Goal: Task Accomplishment & Management: Use online tool/utility

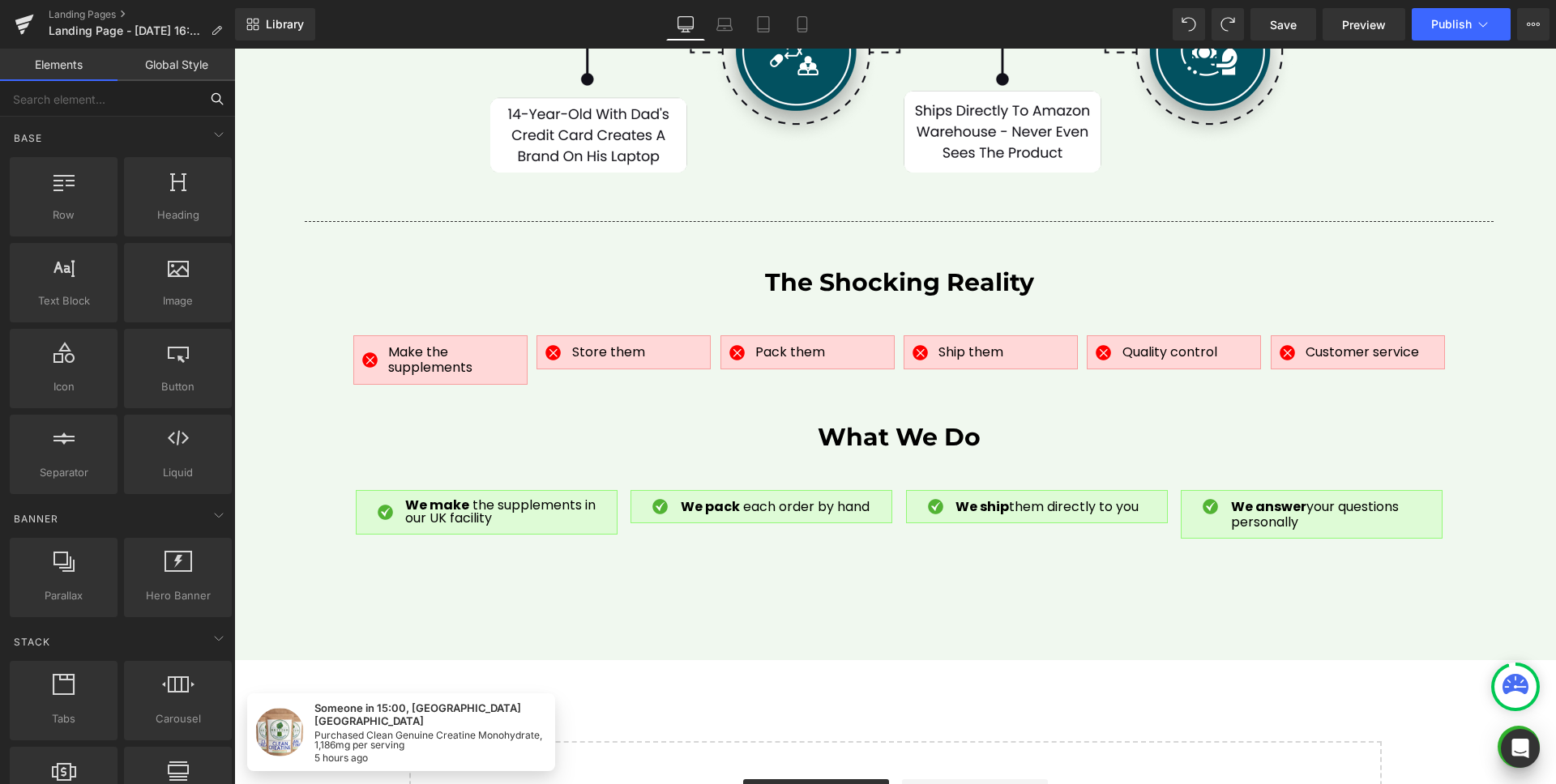
click at [131, 105] on input "text" at bounding box center [99, 99] width 199 height 36
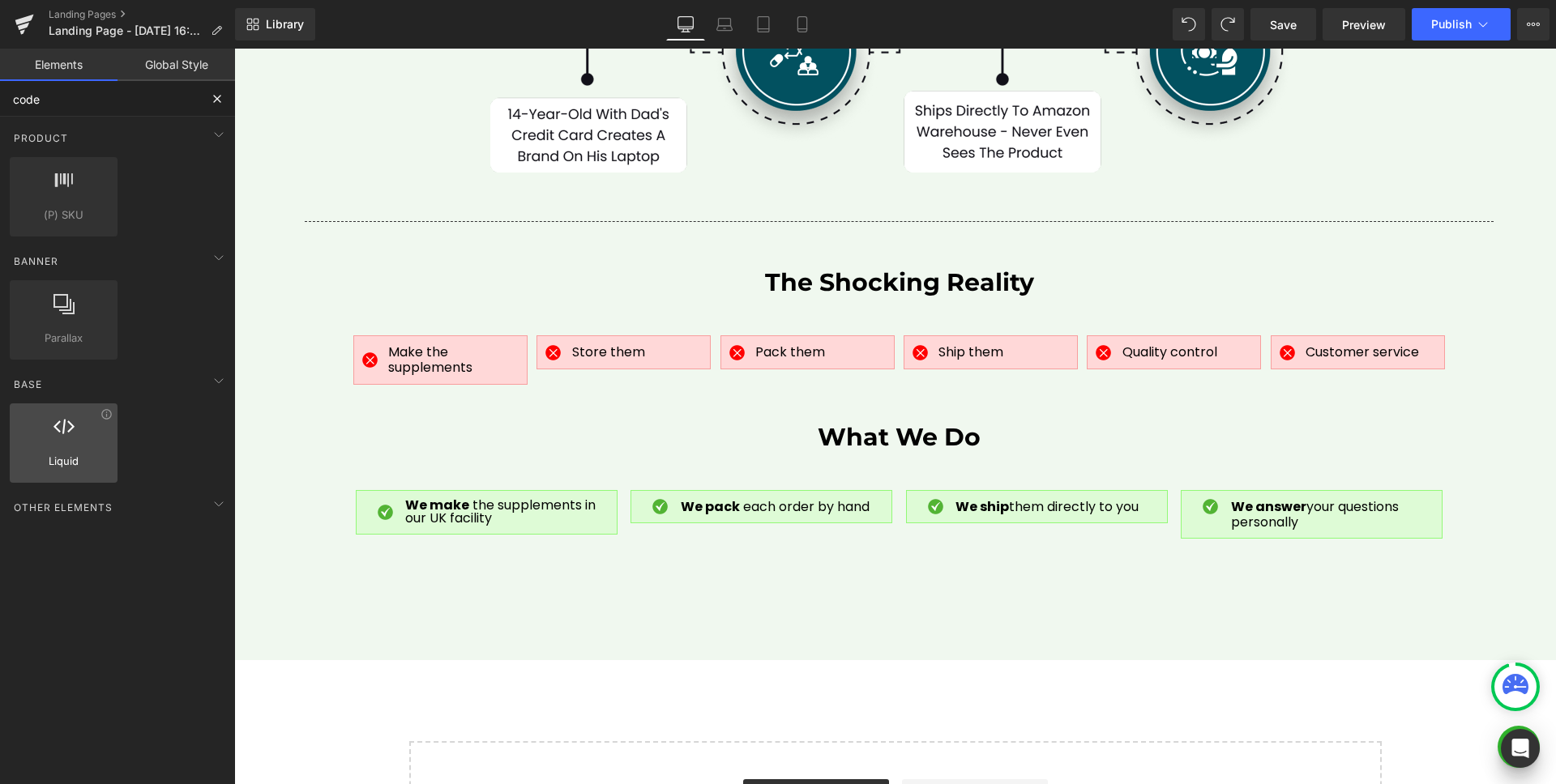
click at [21, 432] on div at bounding box center [63, 434] width 98 height 37
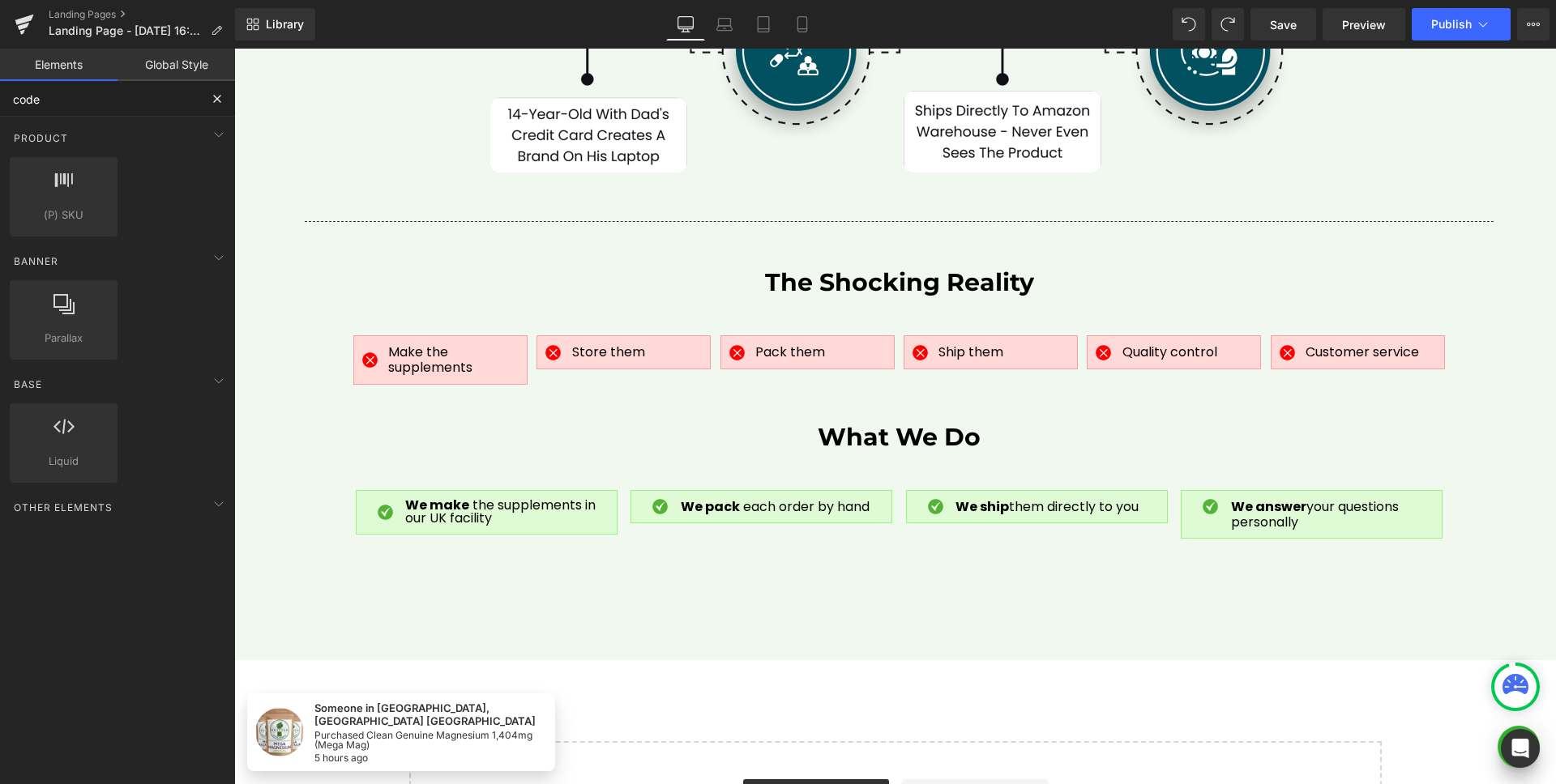
click at [101, 103] on input "code" at bounding box center [99, 99] width 199 height 36
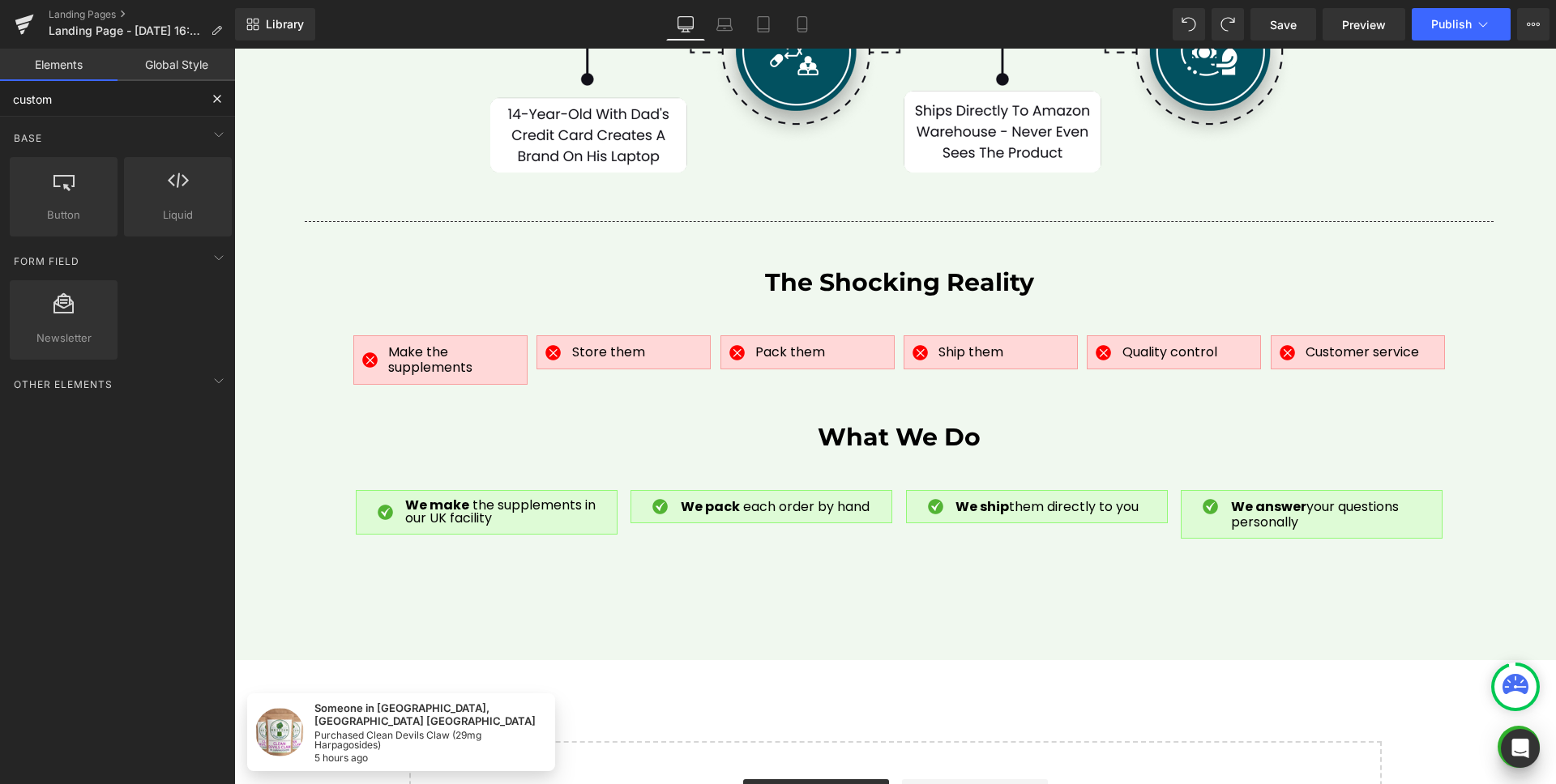
type input "custom"
click at [227, 95] on button "Full Page" at bounding box center [217, 99] width 36 height 36
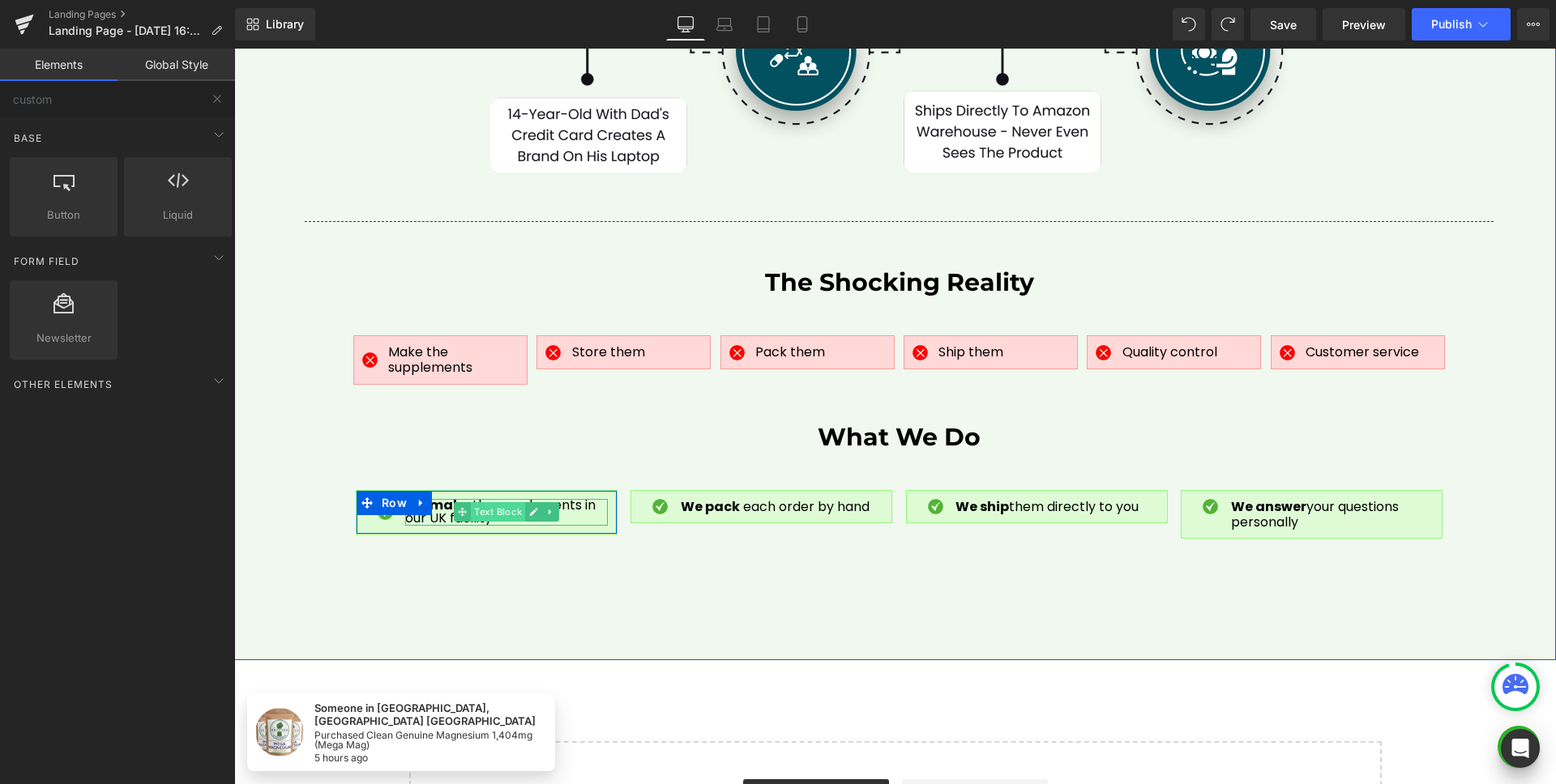
click at [485, 502] on span "Text Block" at bounding box center [498, 512] width 54 height 20
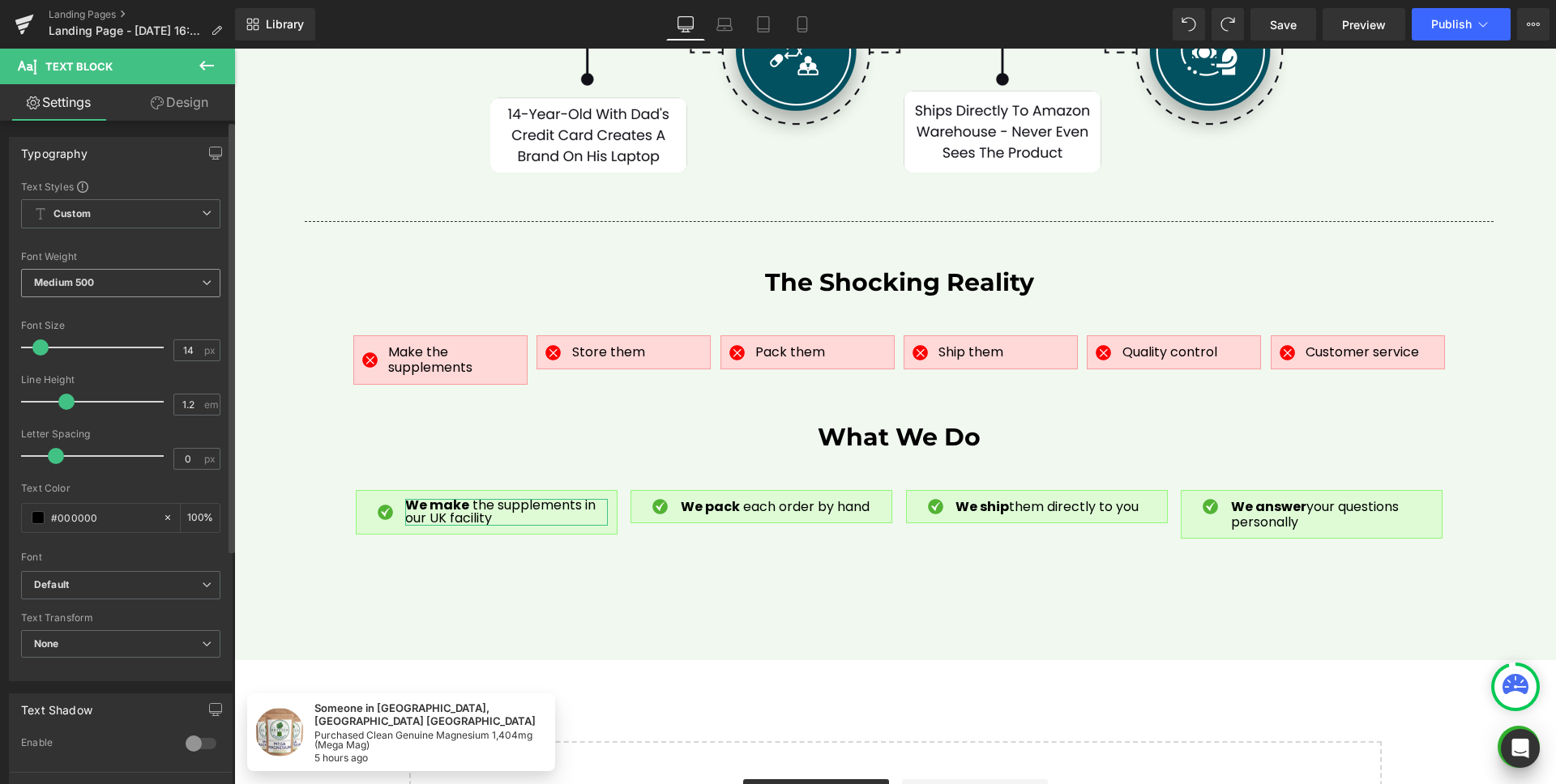
click at [72, 283] on b "Medium 500" at bounding box center [63, 282] width 60 height 13
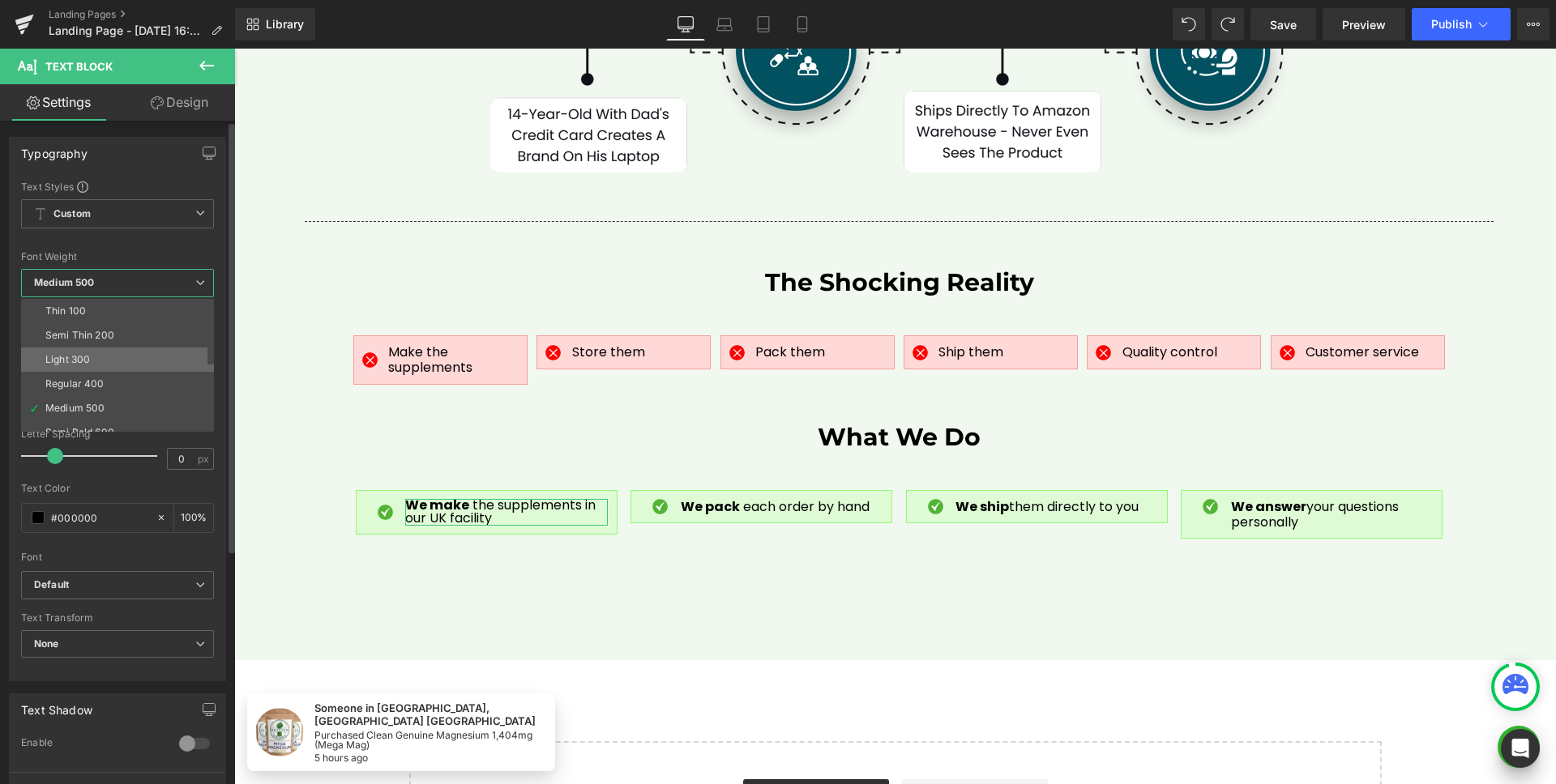
click at [91, 353] on li "Light 300" at bounding box center [121, 359] width 200 height 24
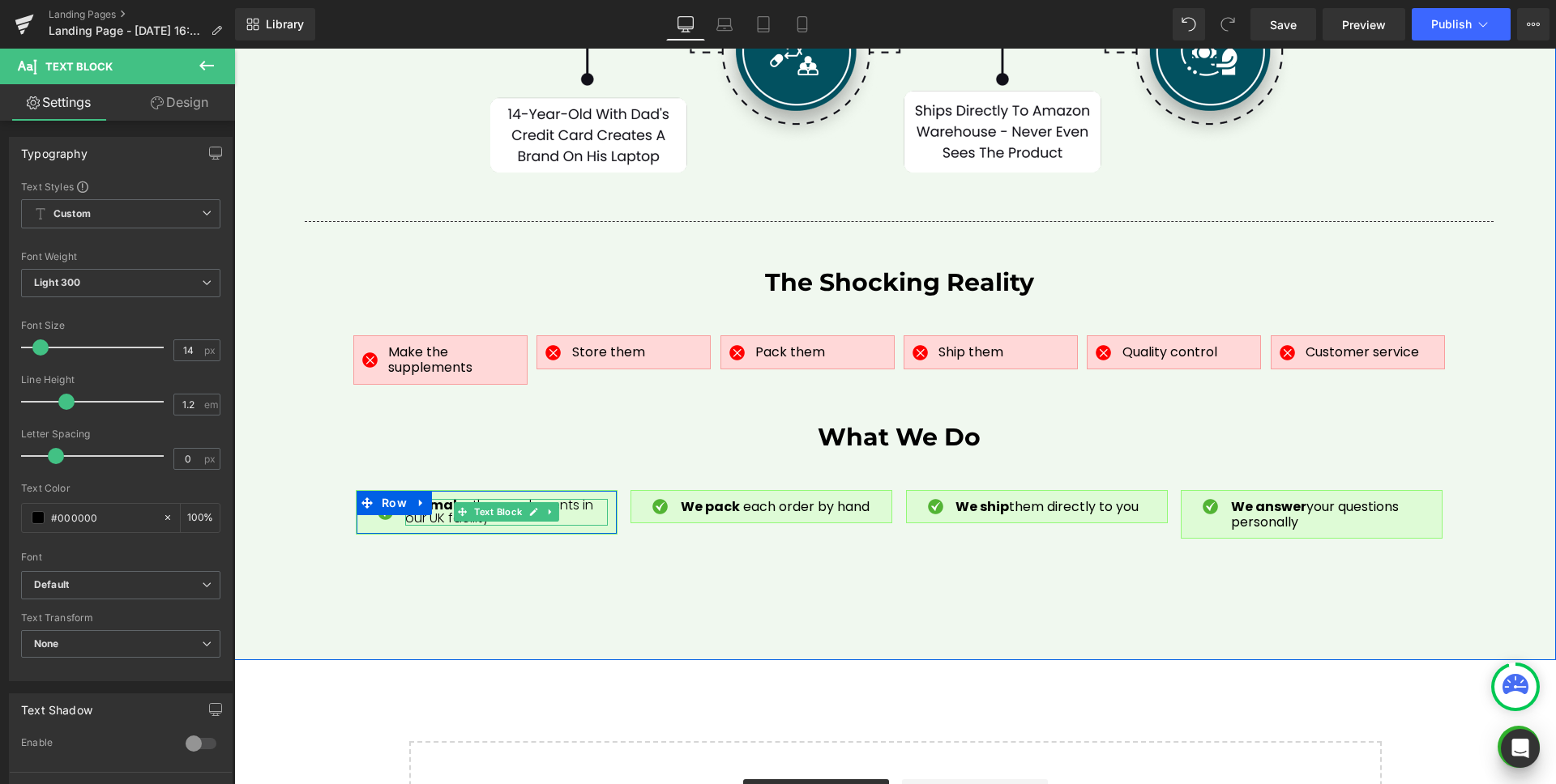
click at [438, 496] on strong "We make" at bounding box center [438, 505] width 64 height 19
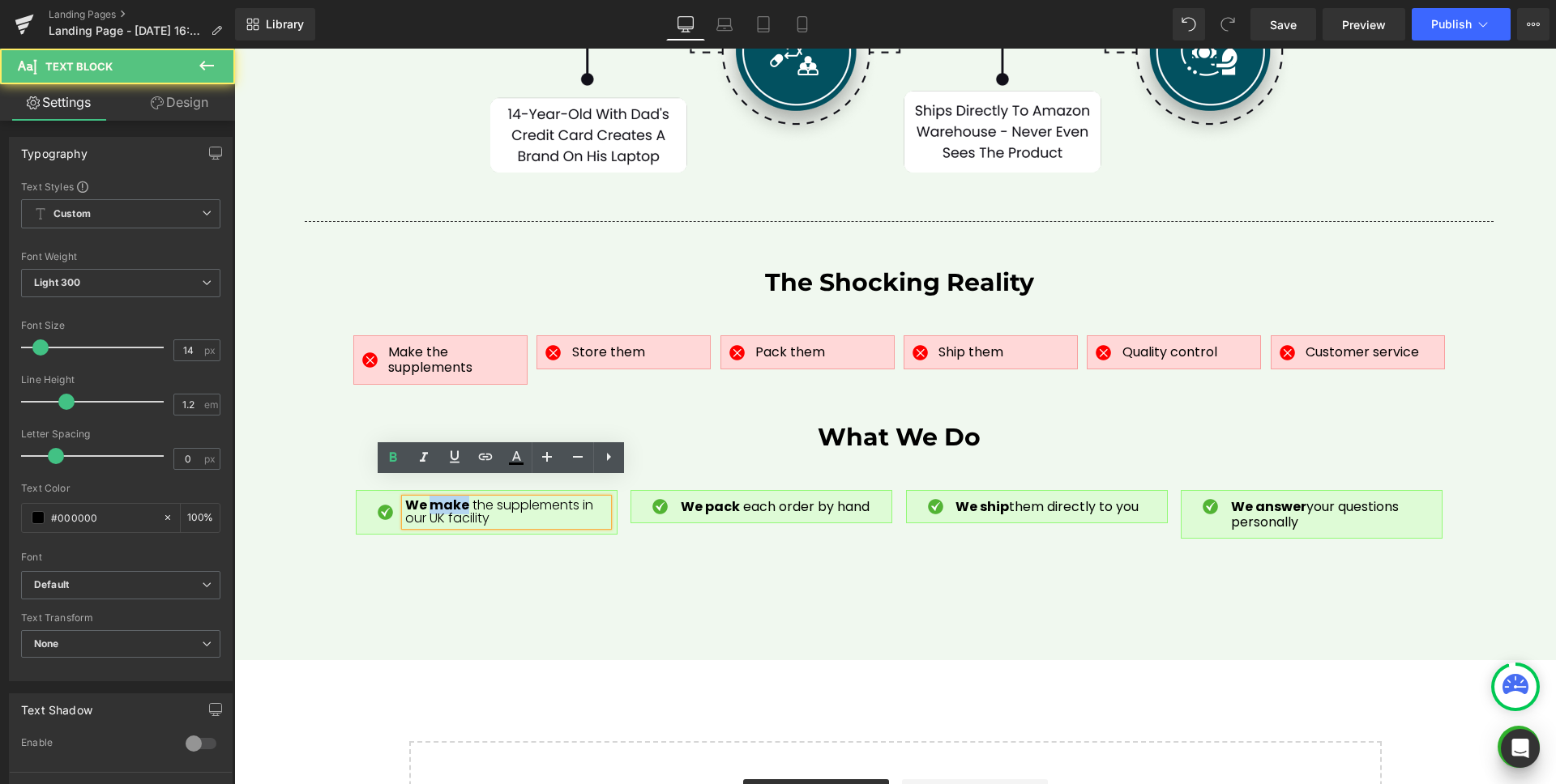
click at [438, 496] on strong "We make" at bounding box center [438, 505] width 64 height 19
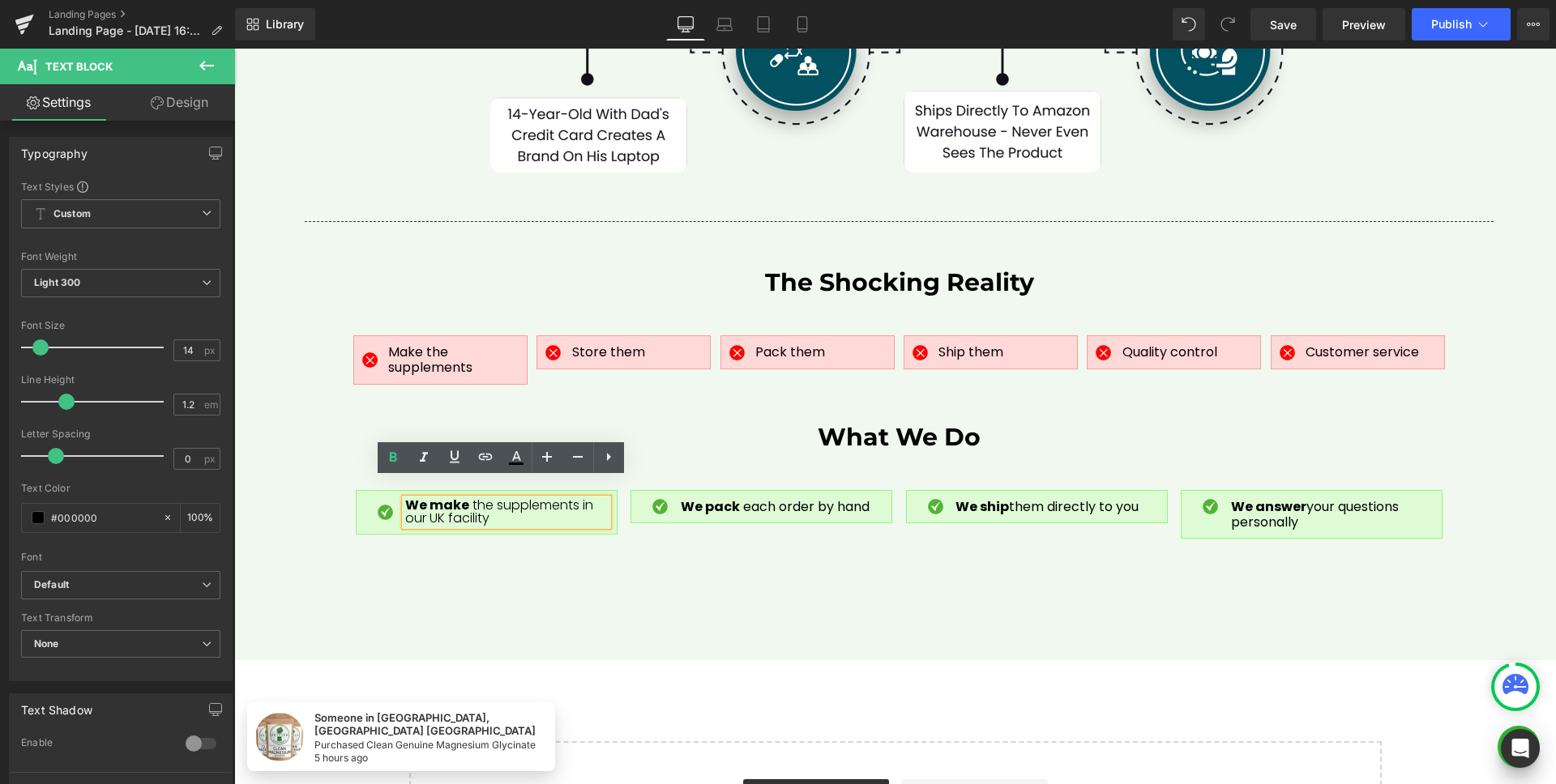
click at [464, 496] on span "We make" at bounding box center [439, 505] width 67 height 19
drag, startPoint x: 462, startPoint y: 487, endPoint x: 401, endPoint y: 483, distance: 61.1
click at [401, 490] on div "Image We make the supplements in our UK facility Text [GEOGRAPHIC_DATA]" at bounding box center [486, 513] width 262 height 46
click at [394, 463] on icon at bounding box center [393, 458] width 20 height 20
click at [513, 499] on p "We make the supplements in our [GEOGRAPHIC_DATA] facility" at bounding box center [506, 513] width 203 height 28
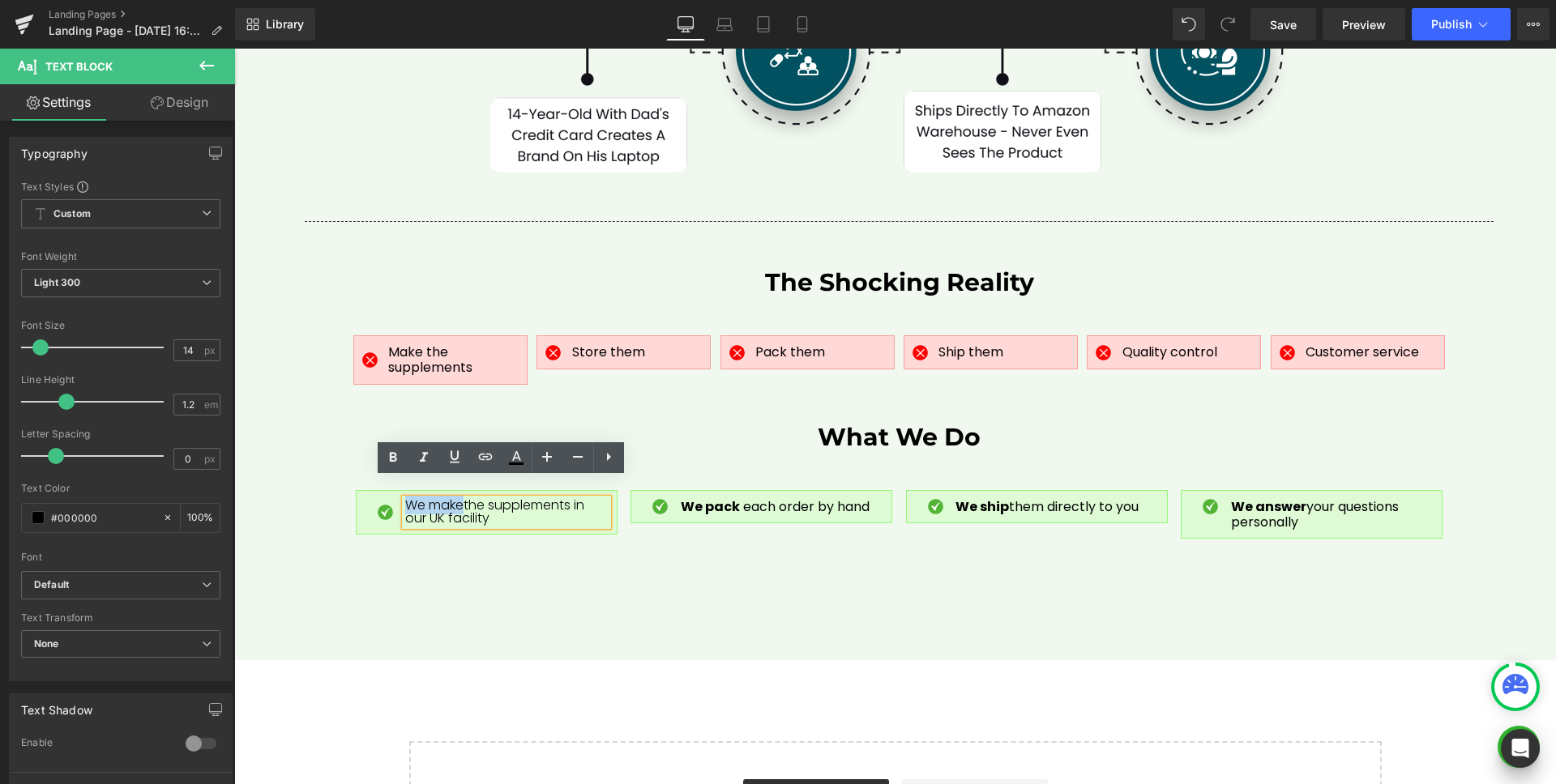
drag, startPoint x: 460, startPoint y: 486, endPoint x: 397, endPoint y: 485, distance: 63.0
click at [398, 490] on div "Image We make the supplements in our UK facility Text [GEOGRAPHIC_DATA]" at bounding box center [486, 513] width 262 height 46
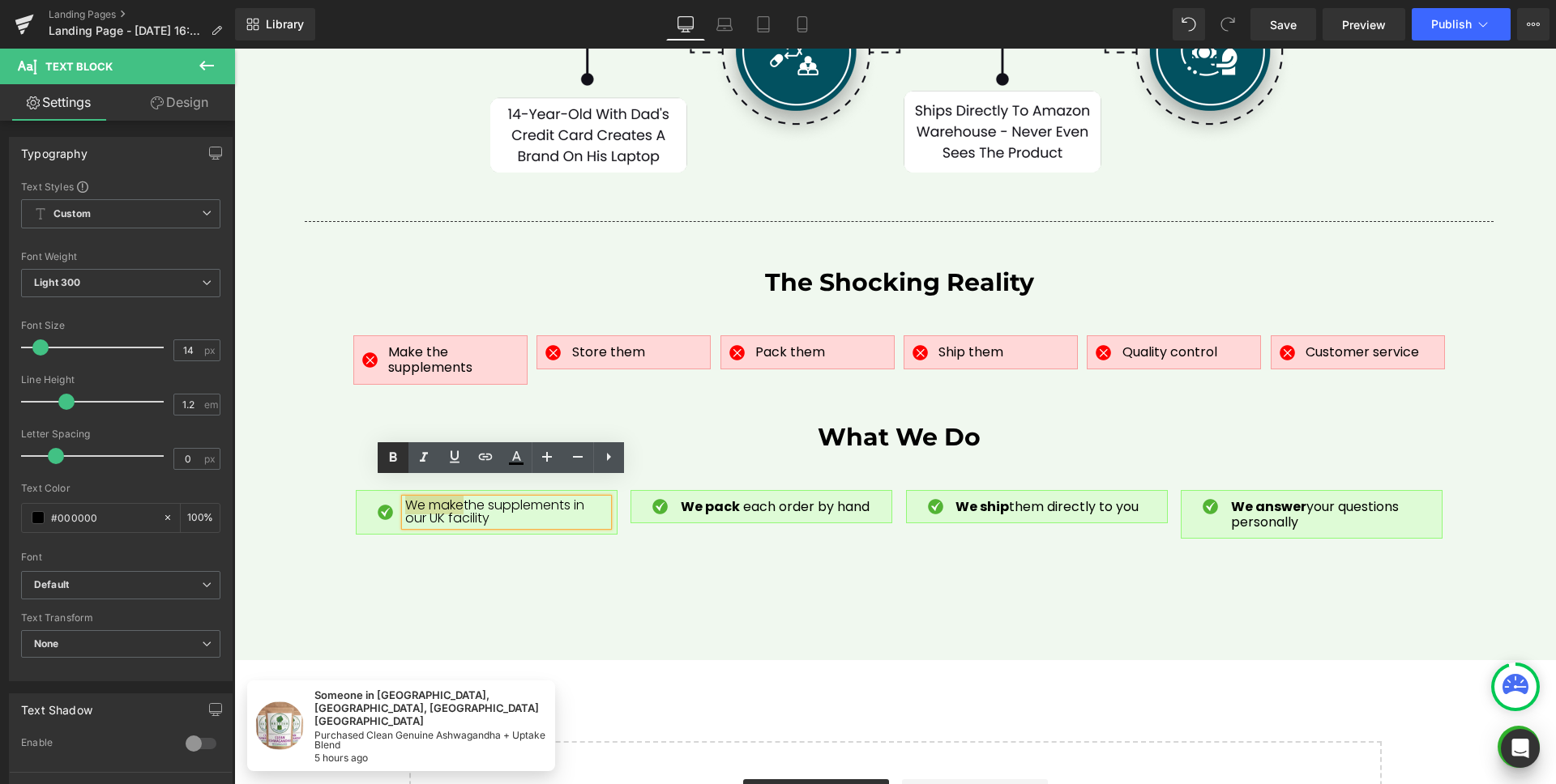
click at [390, 460] on icon at bounding box center [393, 456] width 7 height 10
click at [519, 501] on p "We make the supplements in our [GEOGRAPHIC_DATA] facility" at bounding box center [506, 513] width 203 height 28
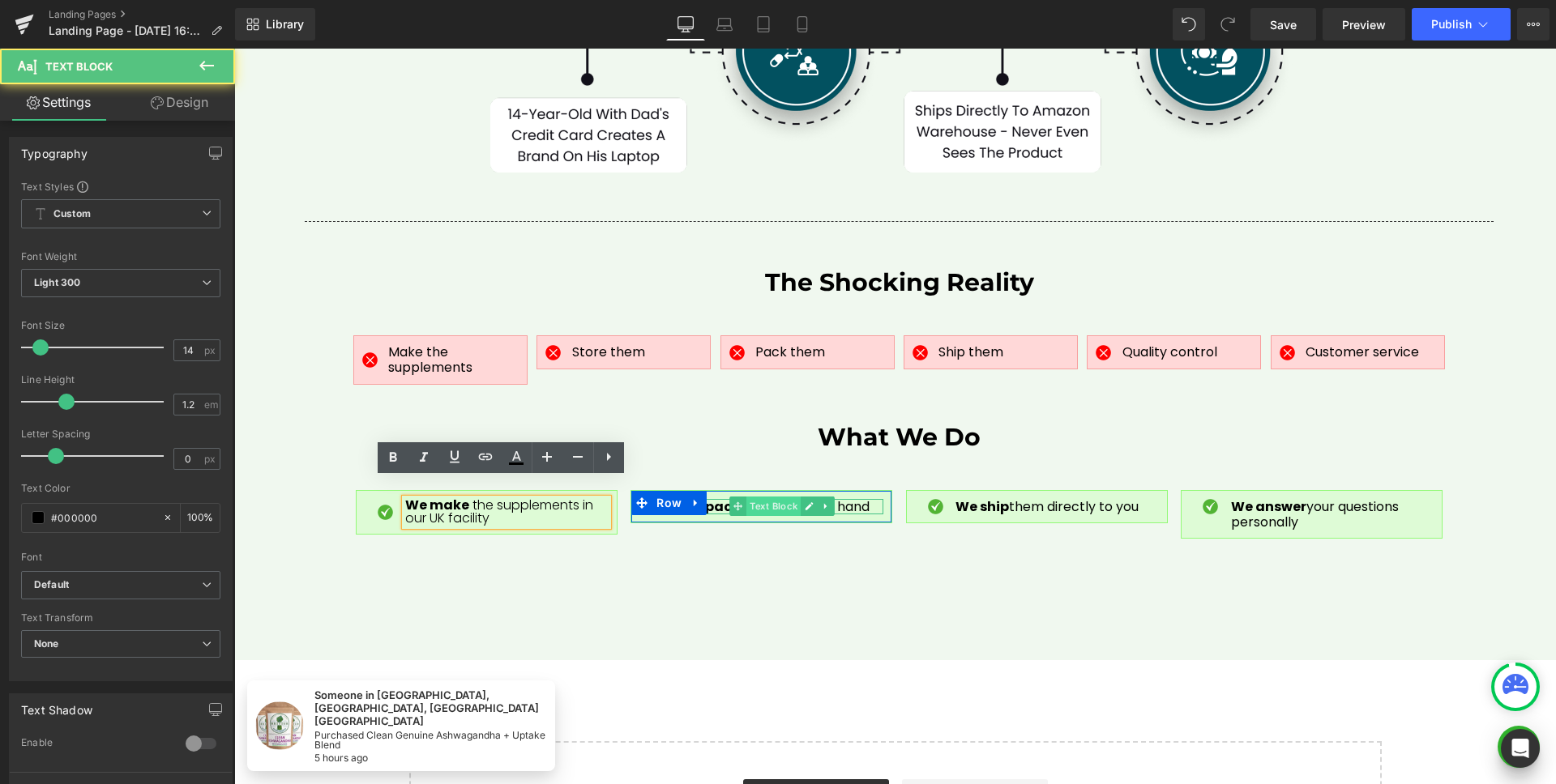
click at [770, 496] on span "Text Block" at bounding box center [773, 506] width 54 height 20
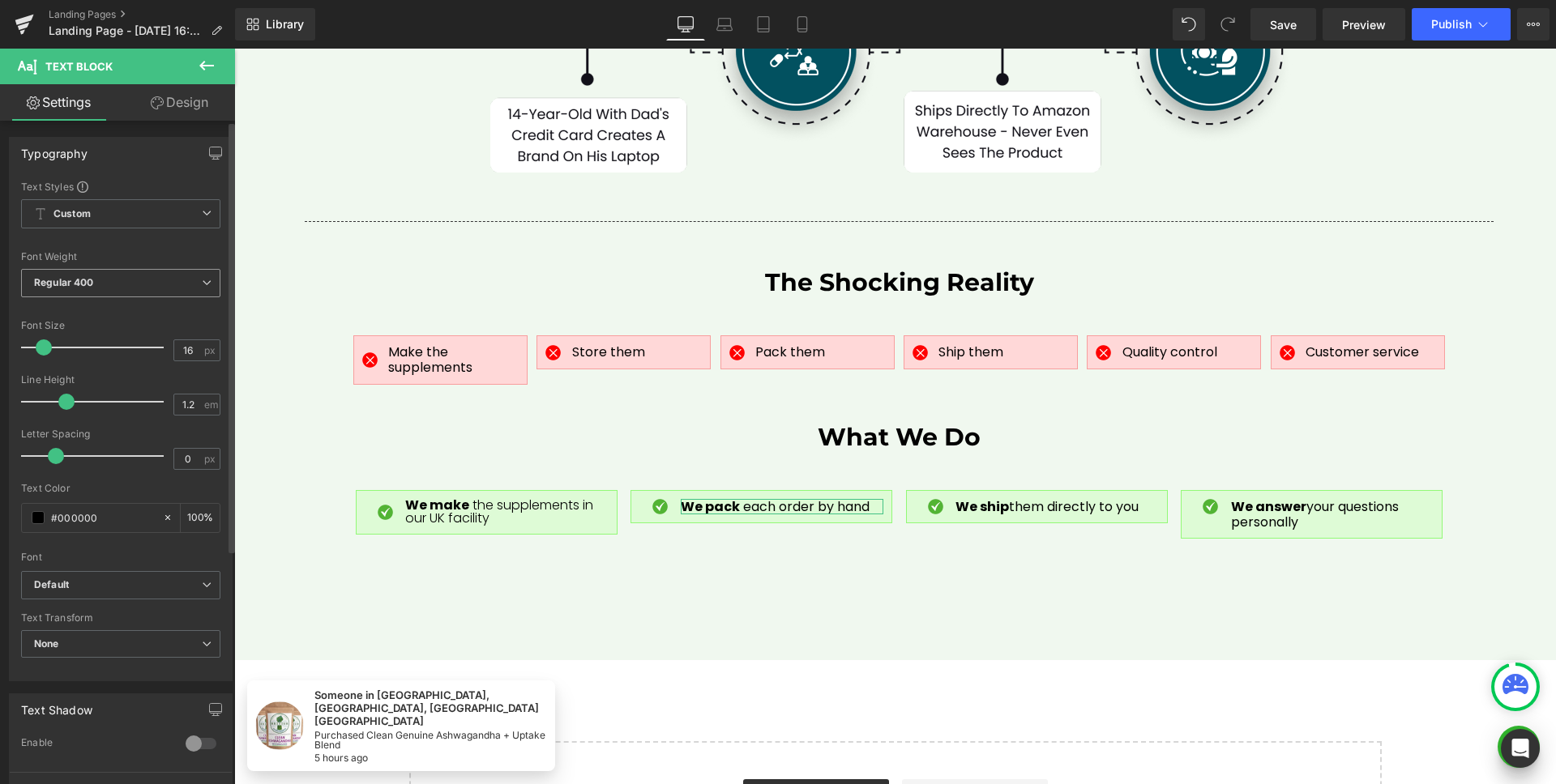
click at [109, 287] on span "Regular 400" at bounding box center [121, 283] width 199 height 29
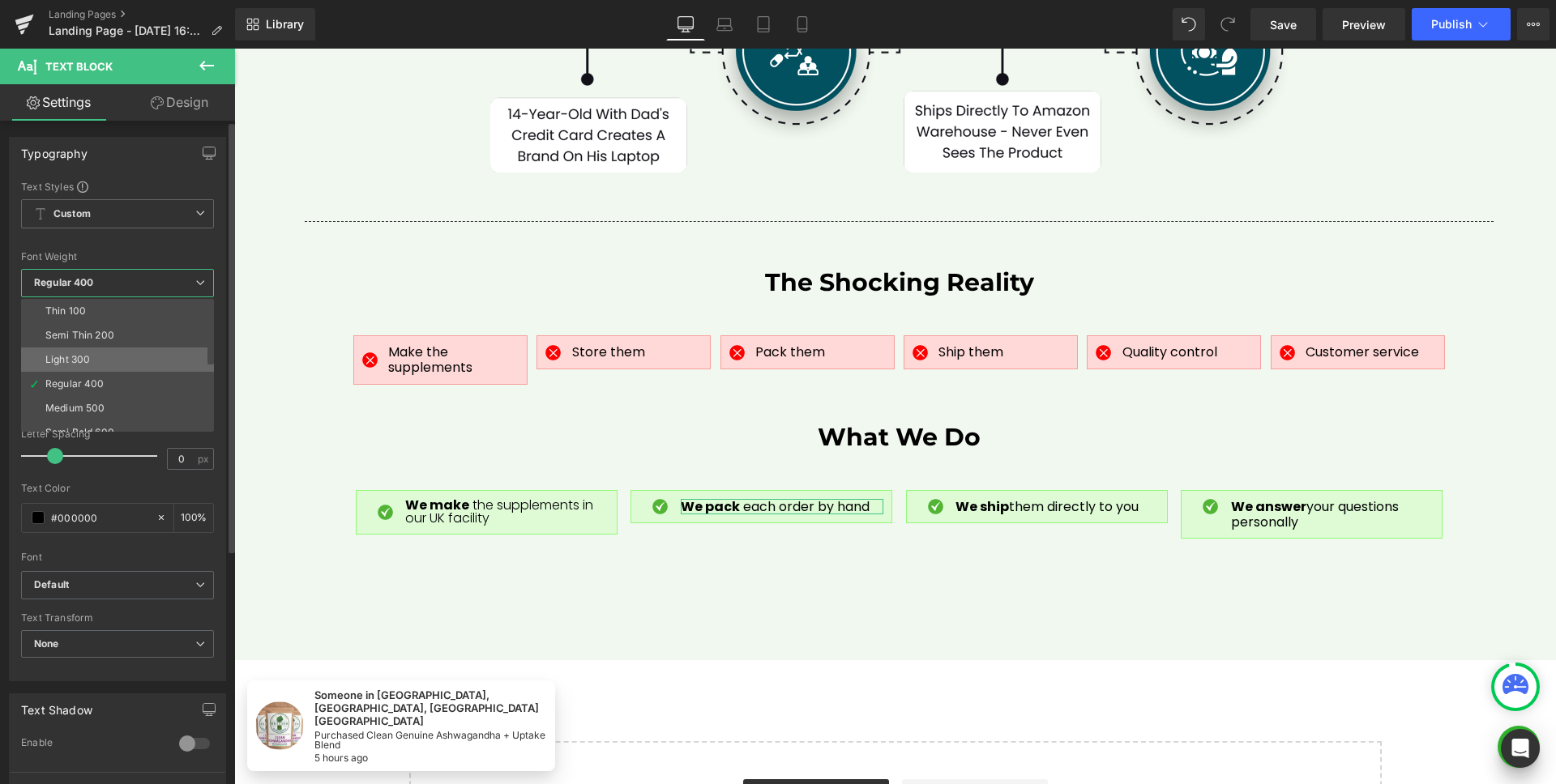
click at [99, 347] on li "Light 300" at bounding box center [121, 359] width 200 height 24
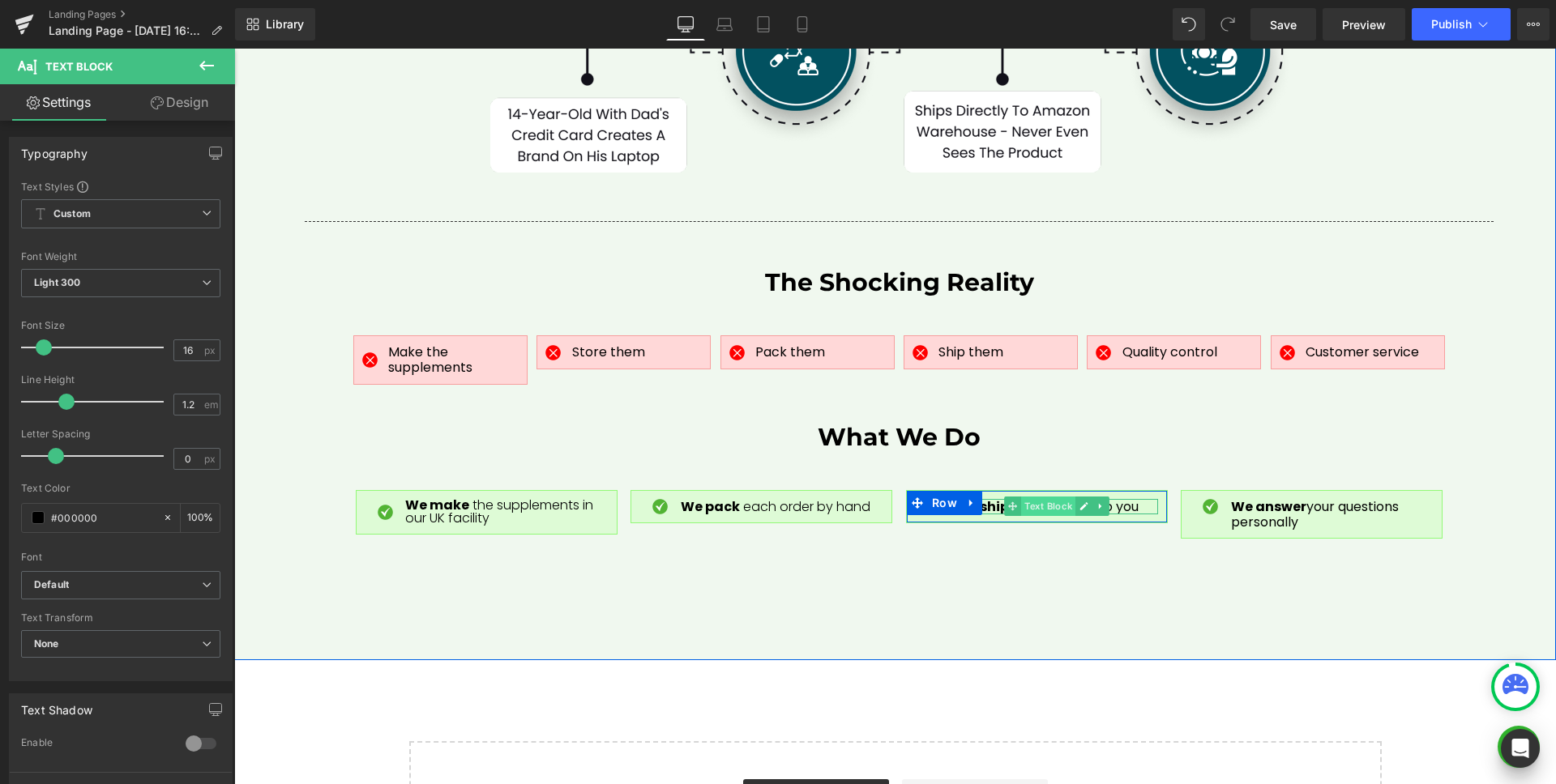
click at [1039, 496] on span "Text Block" at bounding box center [1048, 506] width 54 height 20
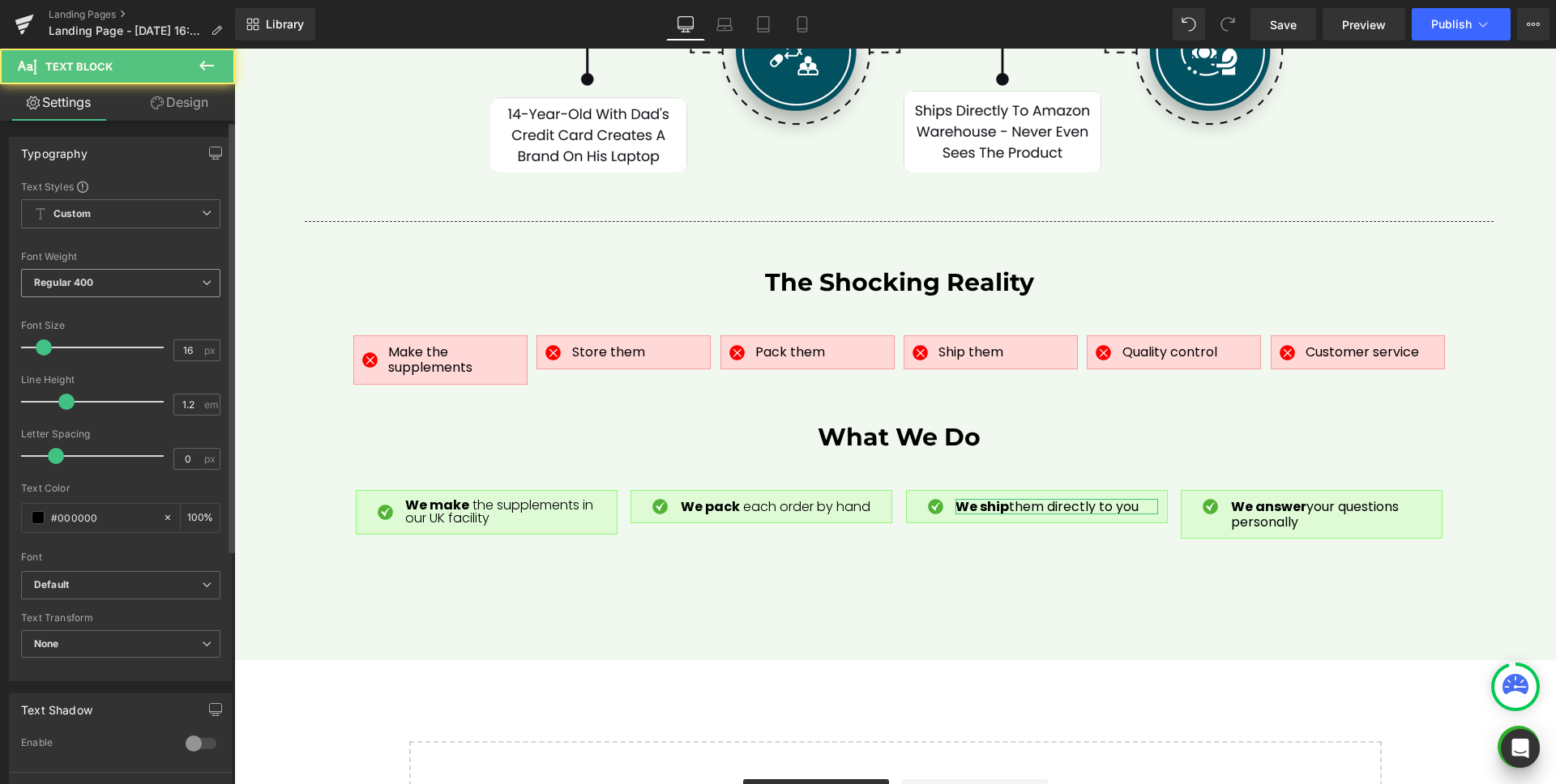
click at [79, 277] on b "Regular 400" at bounding box center [63, 282] width 60 height 13
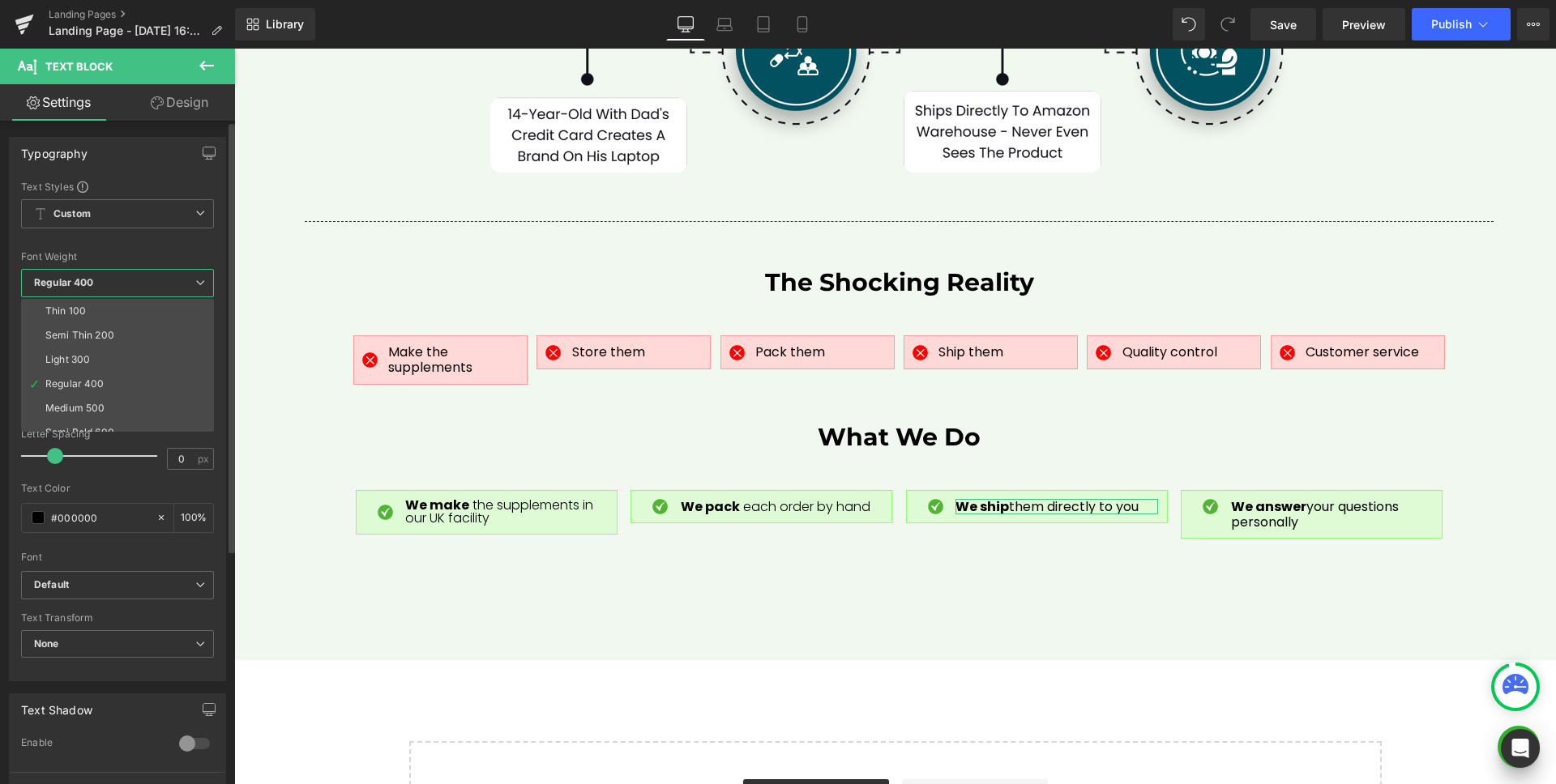
drag, startPoint x: 81, startPoint y: 349, endPoint x: 96, endPoint y: 350, distance: 15.0
click at [81, 349] on li "Light 300" at bounding box center [121, 359] width 200 height 24
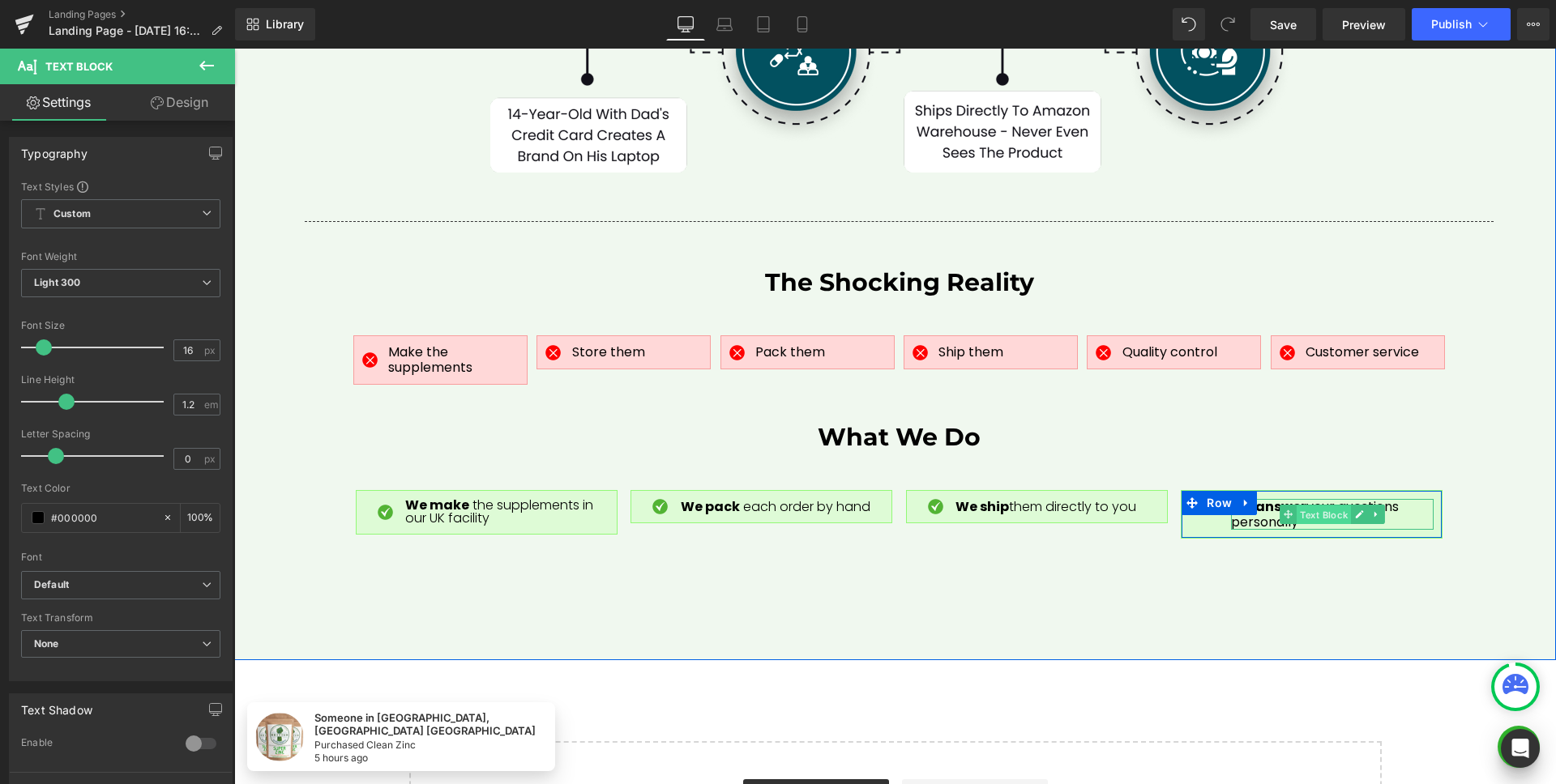
click at [1306, 505] on span "Text Block" at bounding box center [1323, 515] width 54 height 20
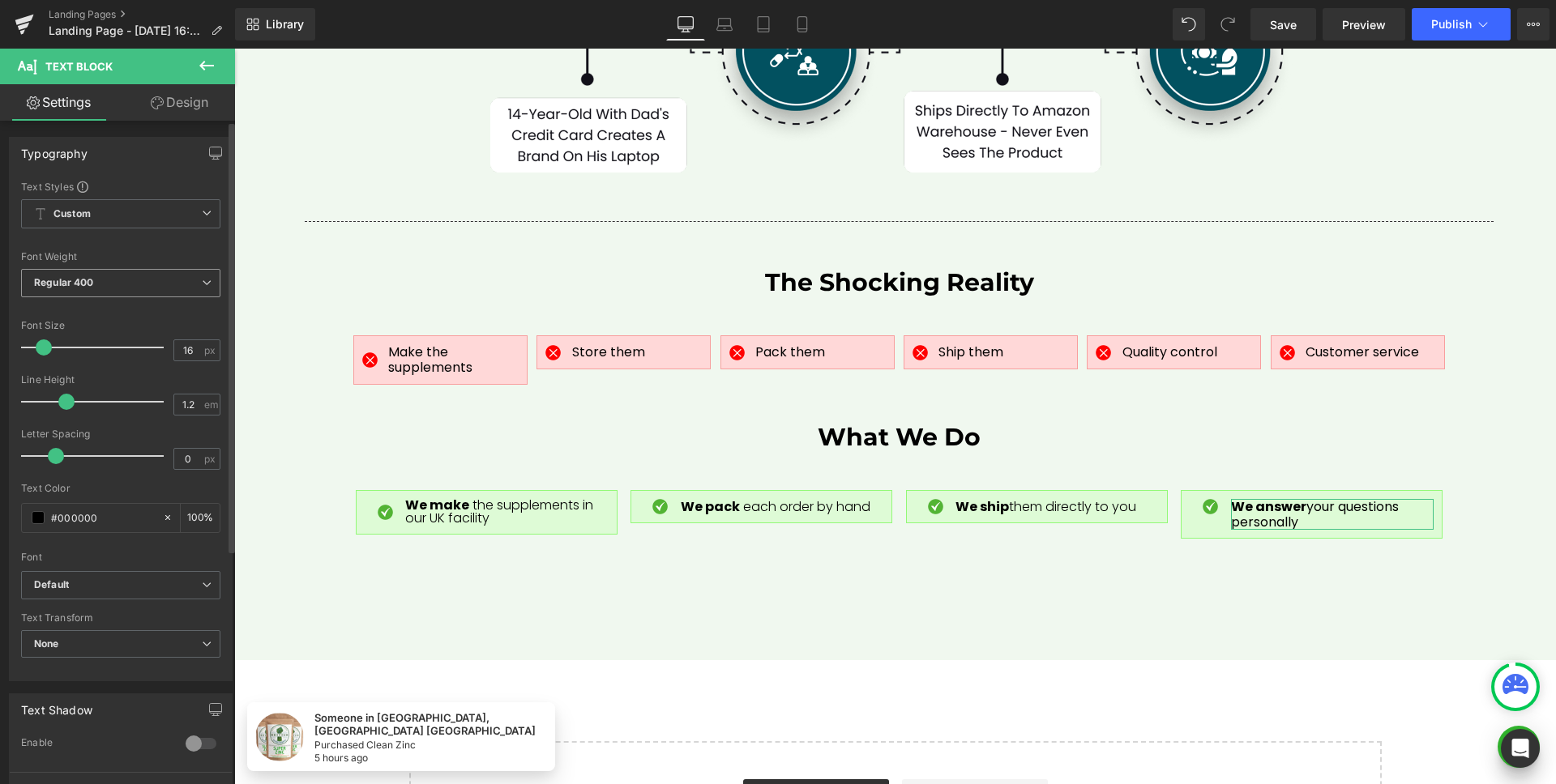
click at [71, 284] on b "Regular 400" at bounding box center [63, 282] width 60 height 13
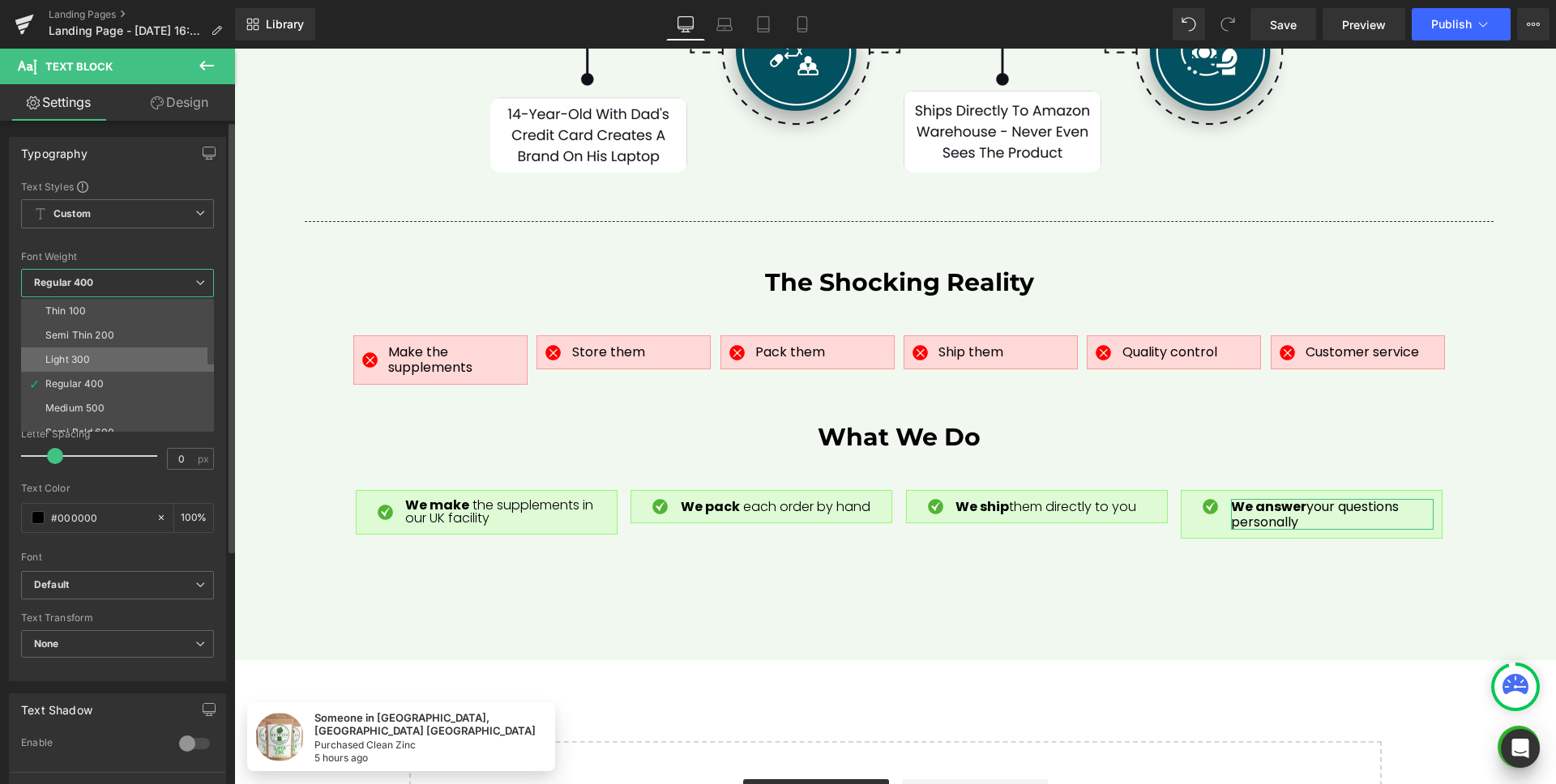
click at [68, 356] on div "Light 300" at bounding box center [68, 359] width 45 height 12
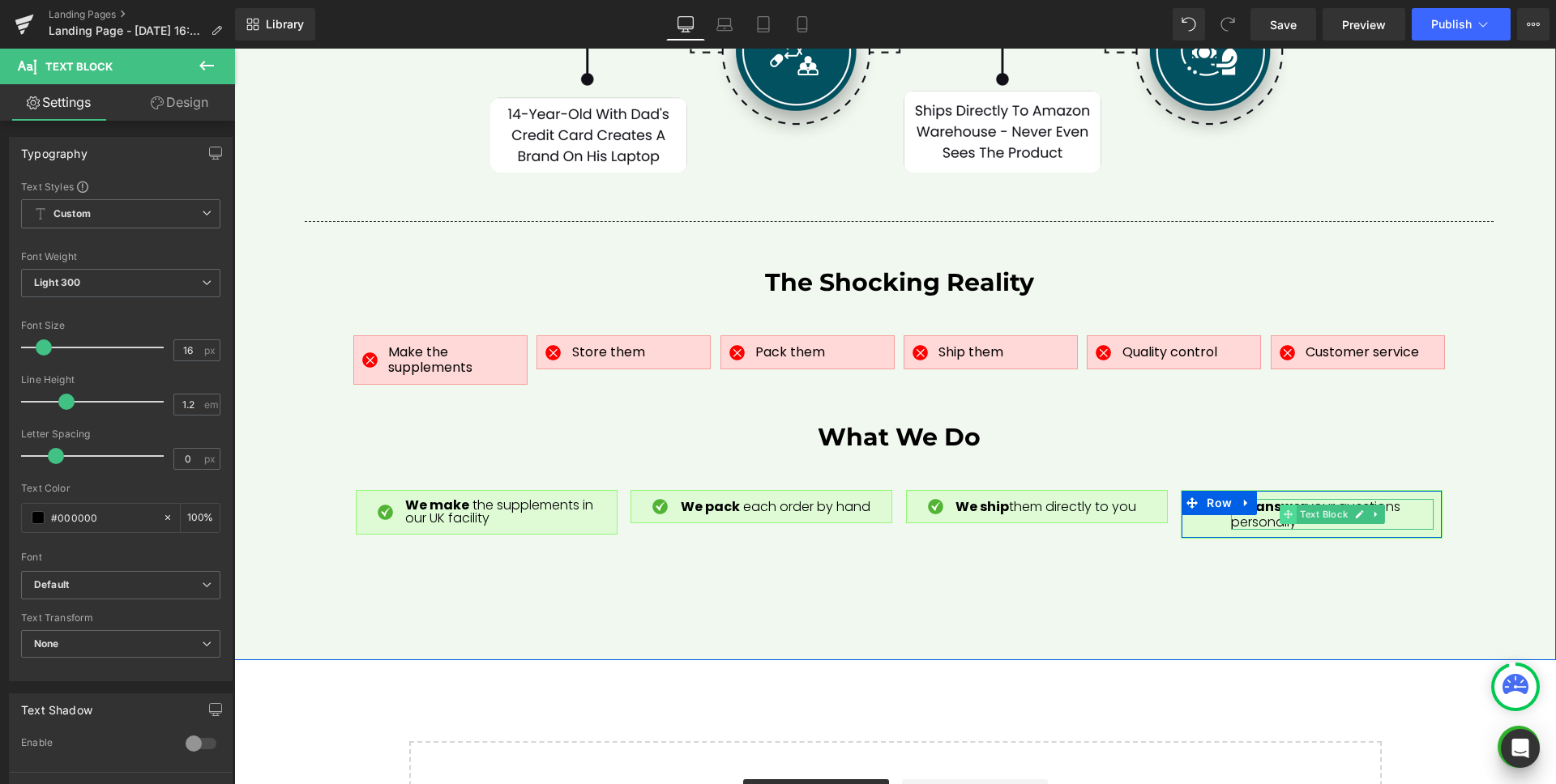
click at [1284, 510] on icon at bounding box center [1288, 514] width 9 height 10
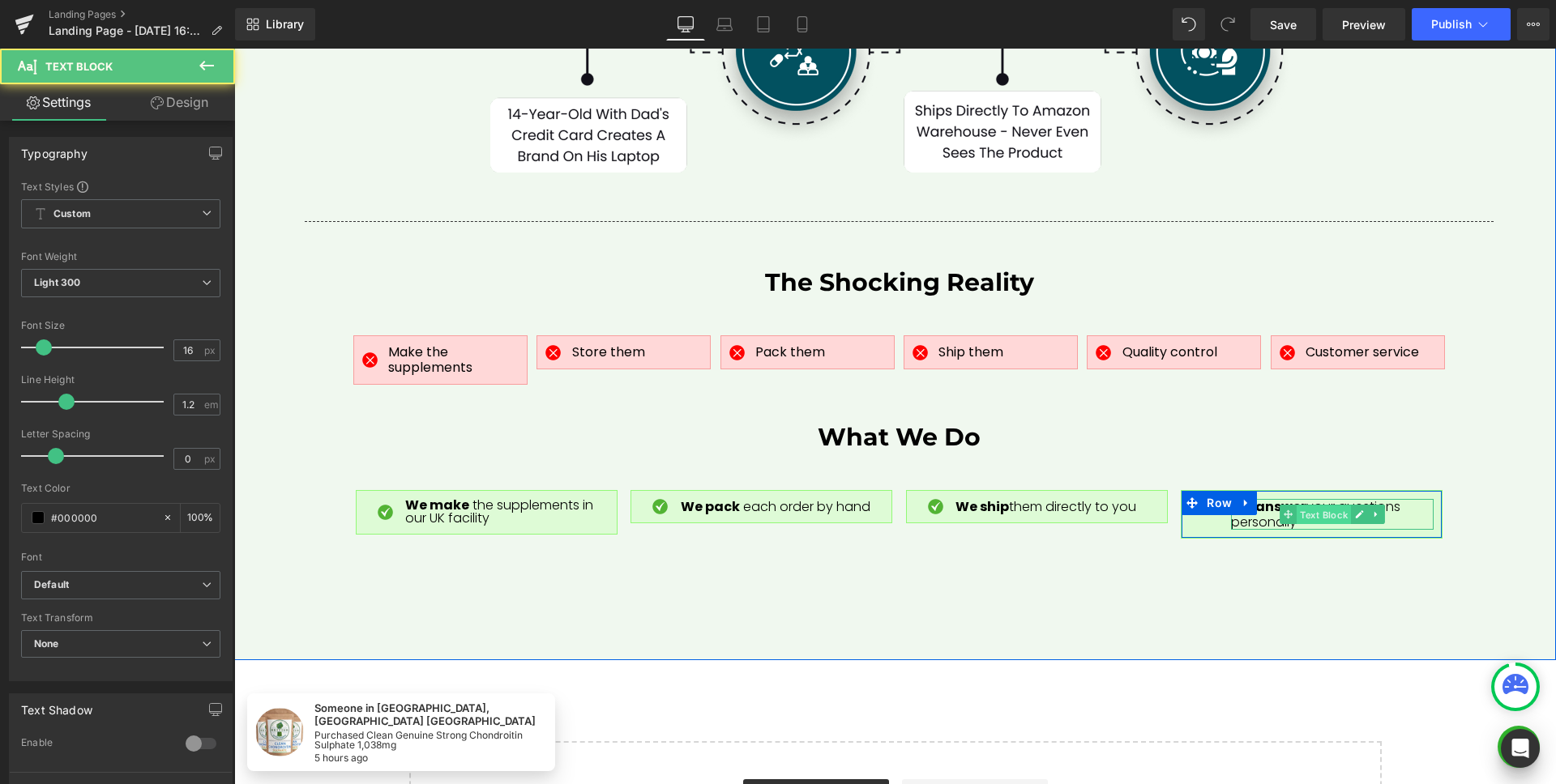
click at [1303, 505] on span "Text Block" at bounding box center [1323, 515] width 54 height 20
click at [1254, 497] on span "We answer your questions personally" at bounding box center [1317, 514] width 172 height 34
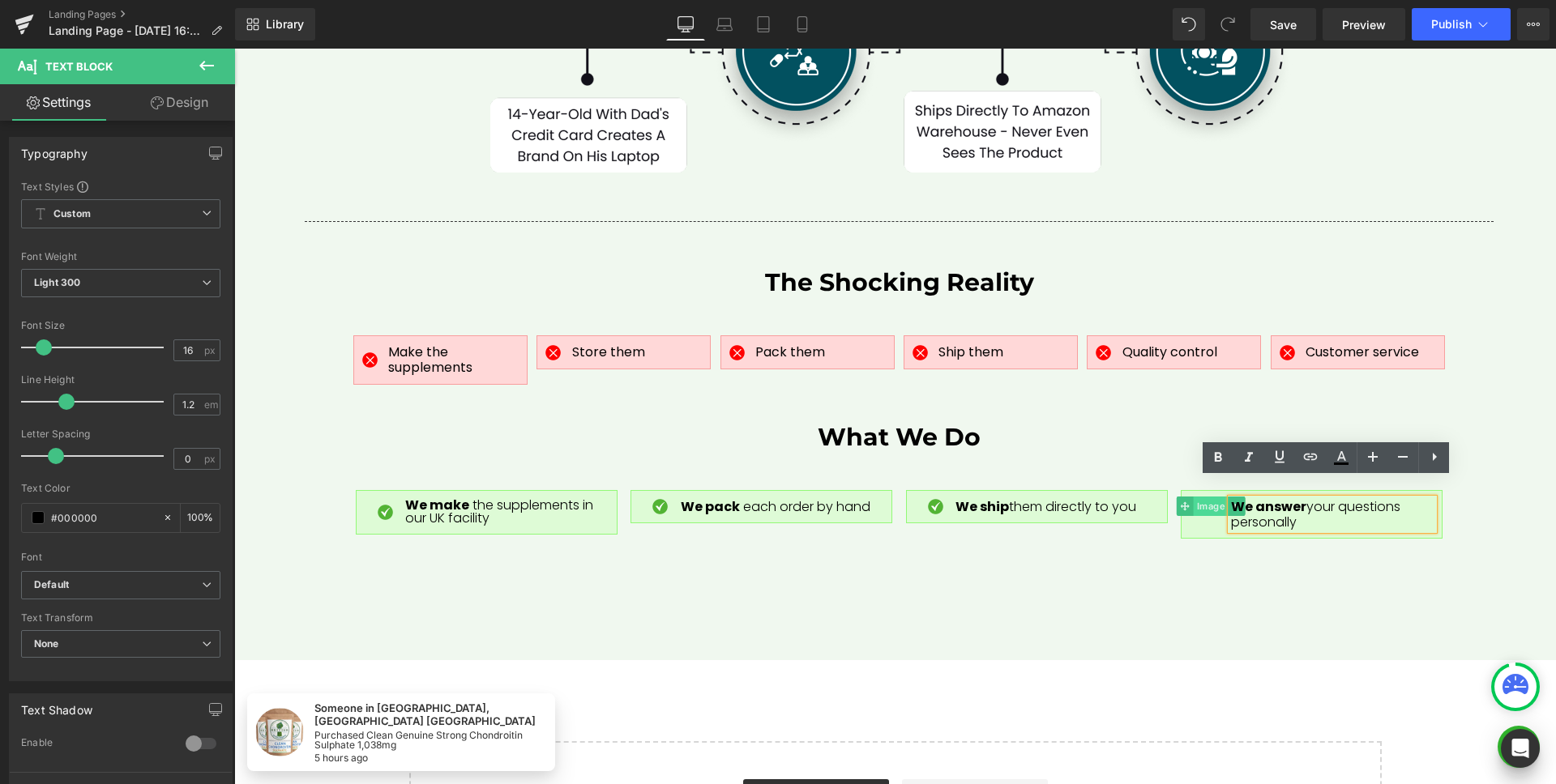
click at [1204, 496] on span "Image" at bounding box center [1209, 506] width 35 height 20
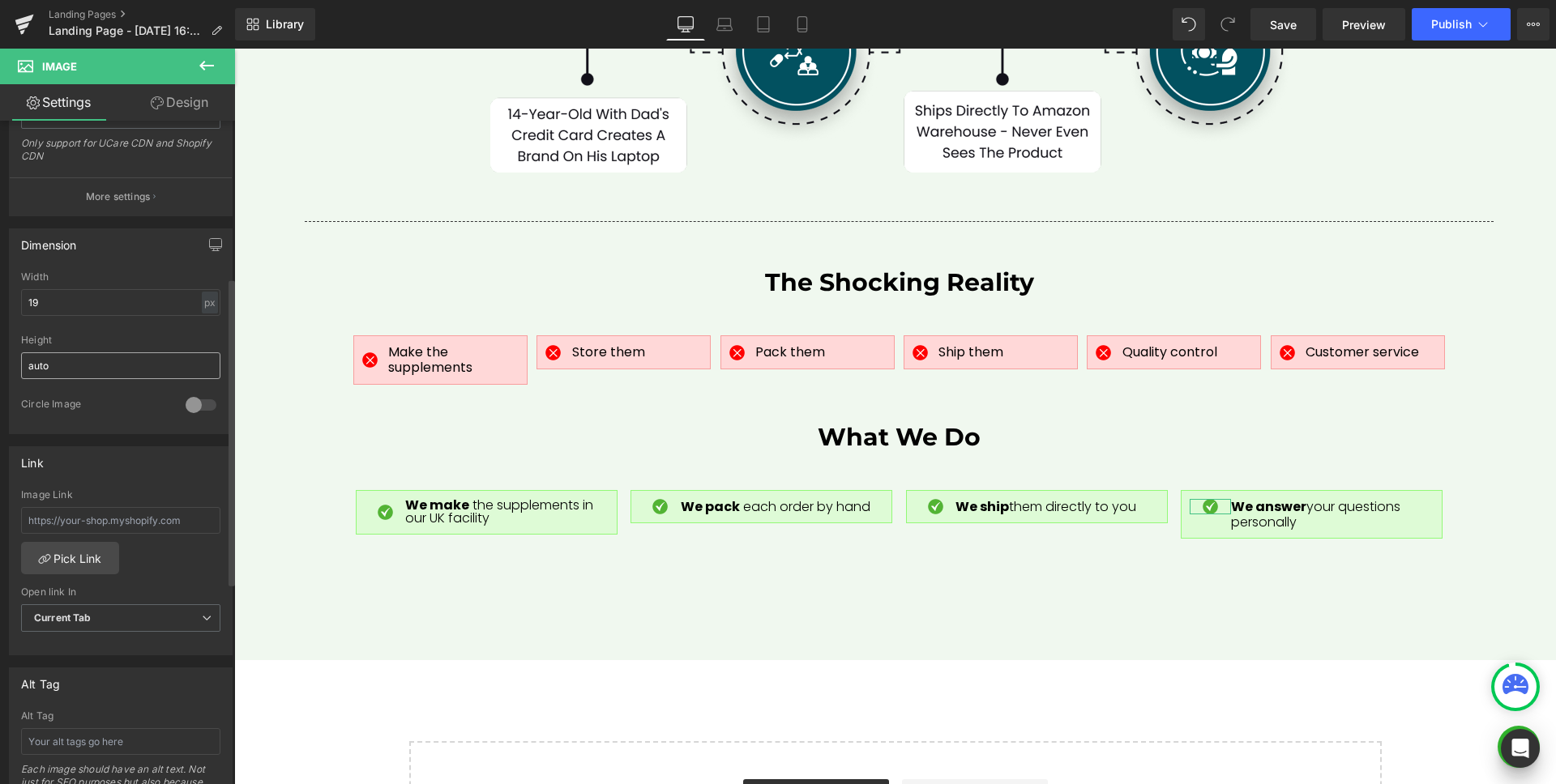
scroll to position [459, 0]
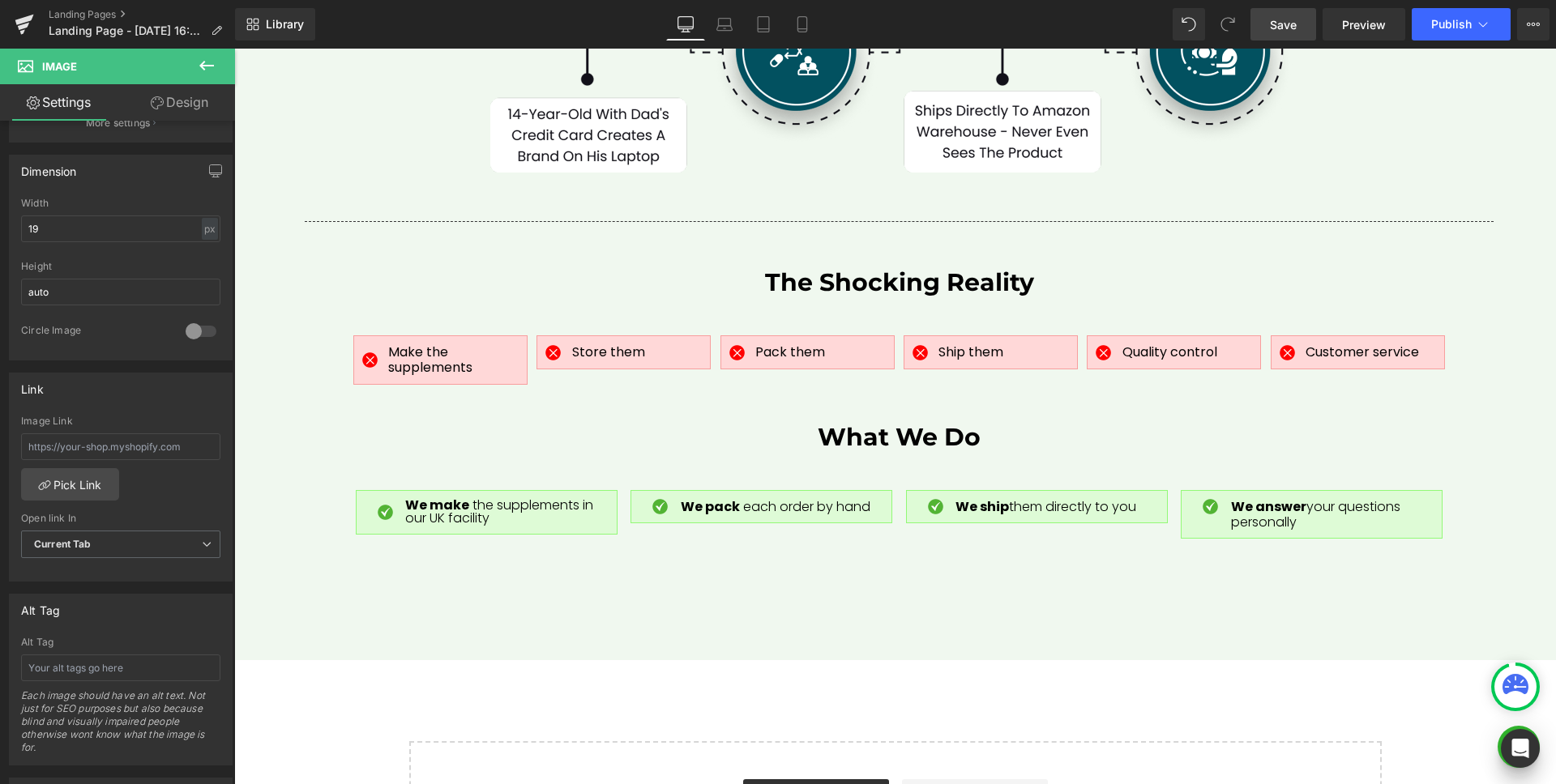
click at [1292, 35] on link "Save" at bounding box center [1283, 24] width 65 height 32
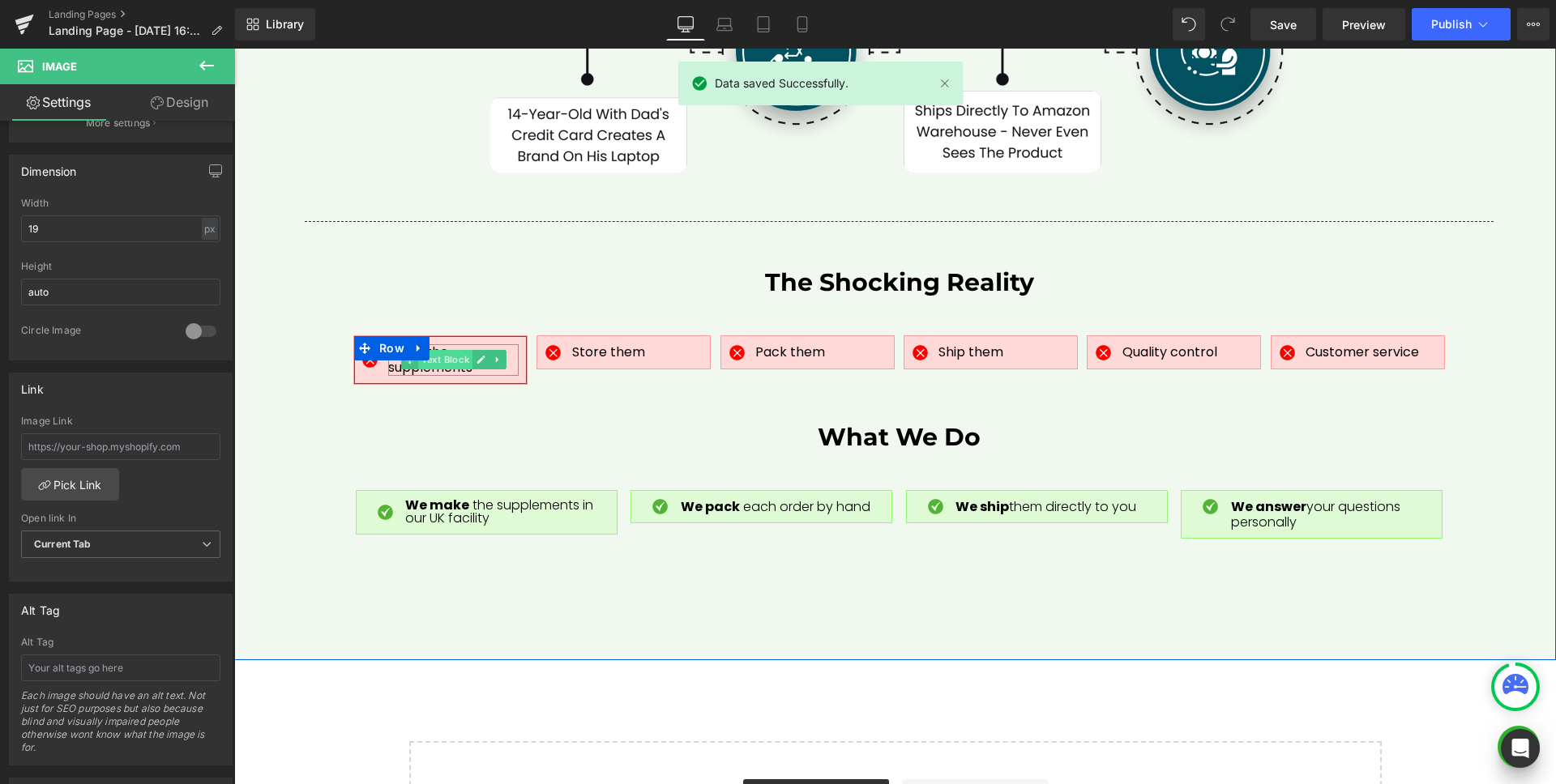
click at [439, 350] on span "Text Block" at bounding box center [445, 360] width 54 height 20
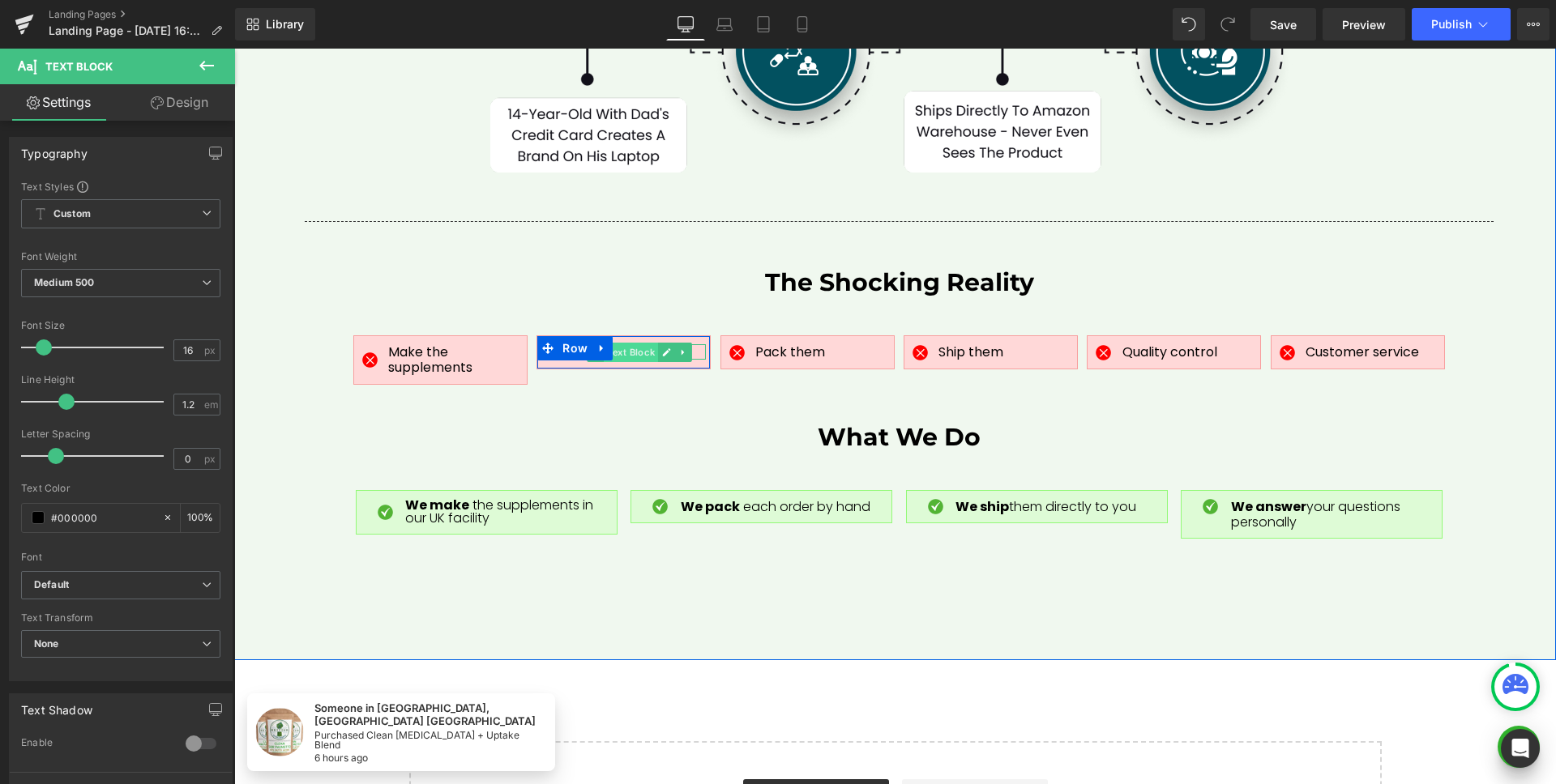
click at [617, 343] on span "Text Block" at bounding box center [631, 353] width 54 height 20
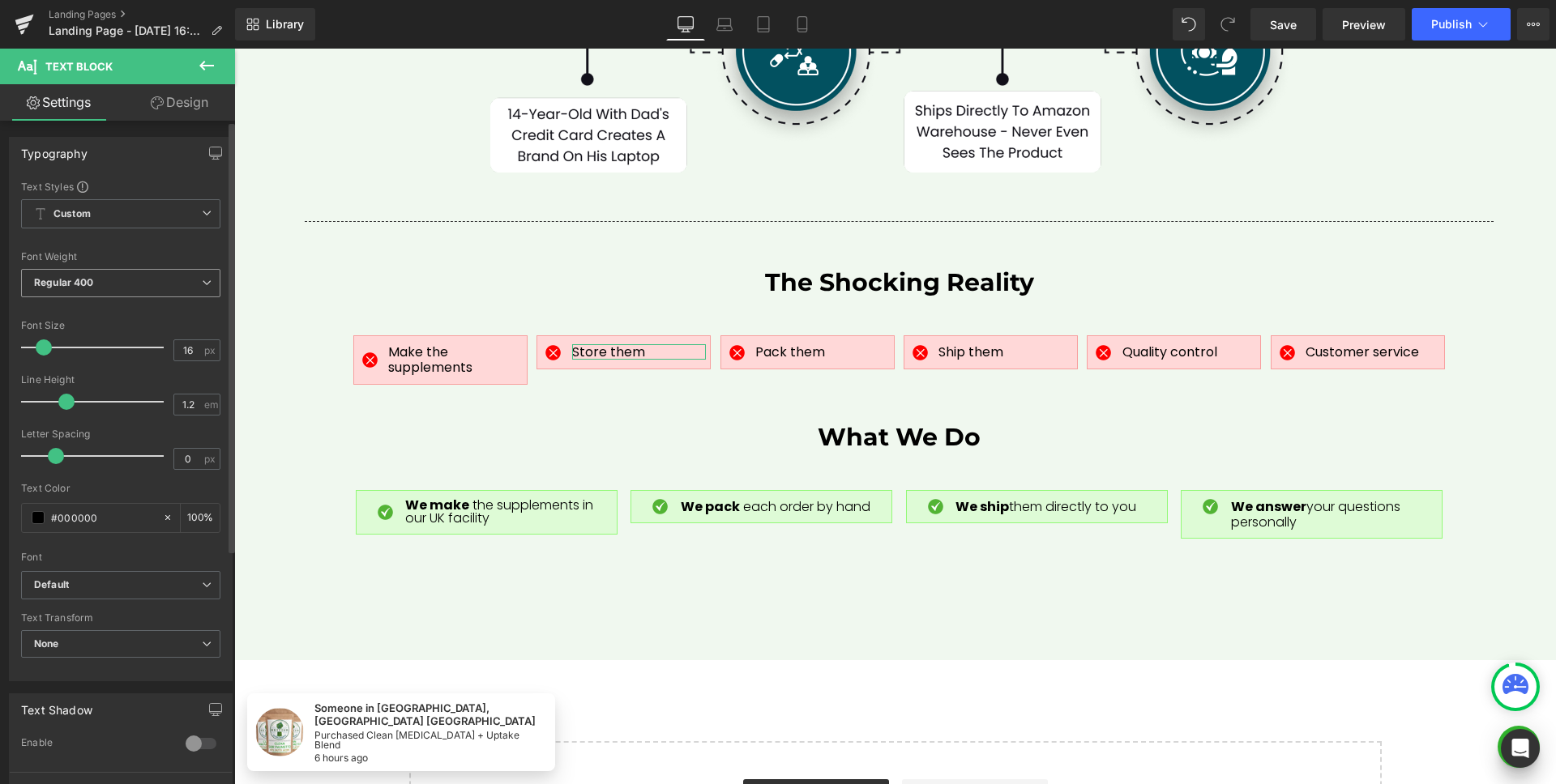
click at [106, 282] on span "Regular 400" at bounding box center [121, 283] width 199 height 29
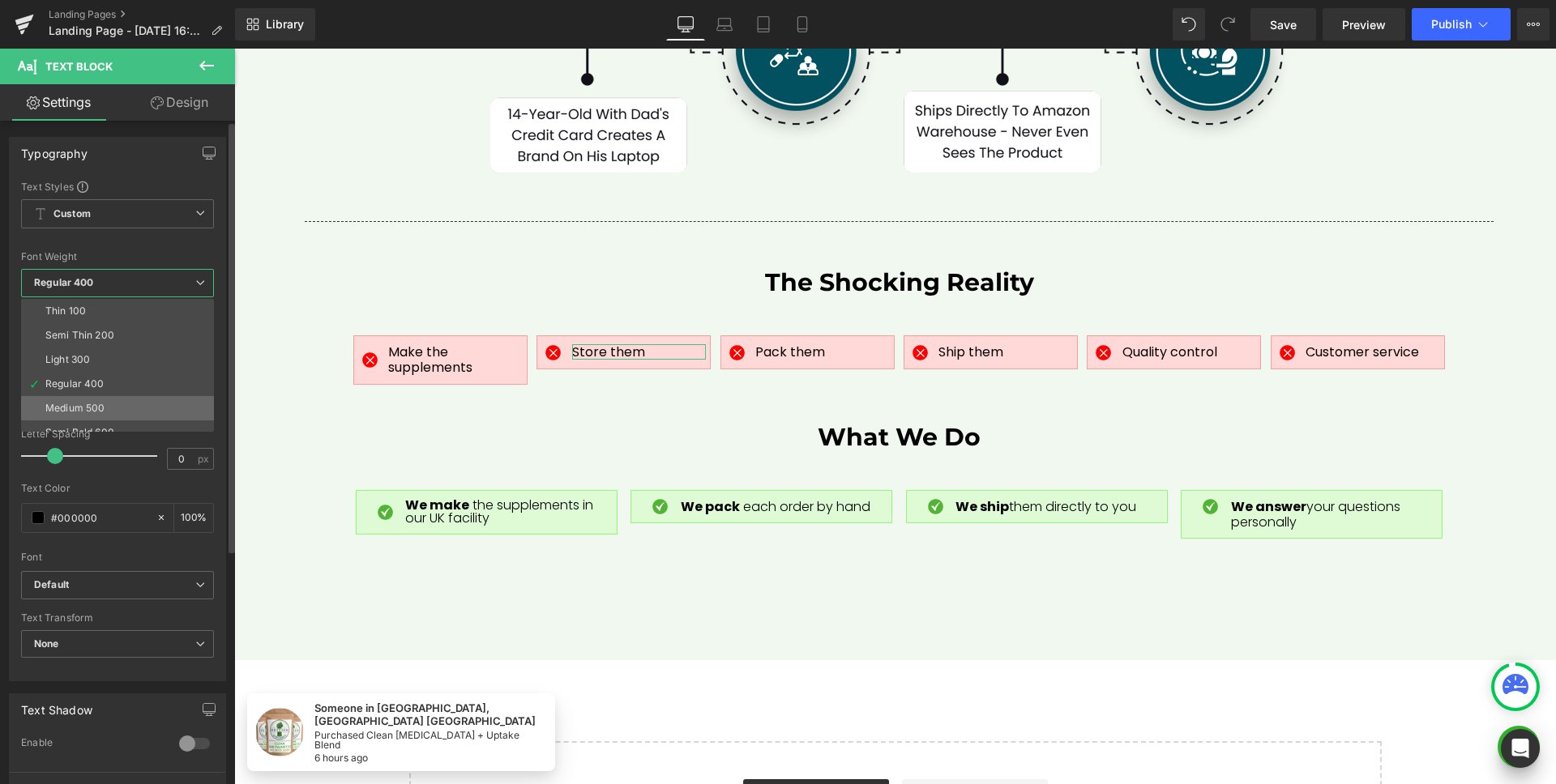
click at [85, 403] on div "Medium 500" at bounding box center [75, 408] width 59 height 12
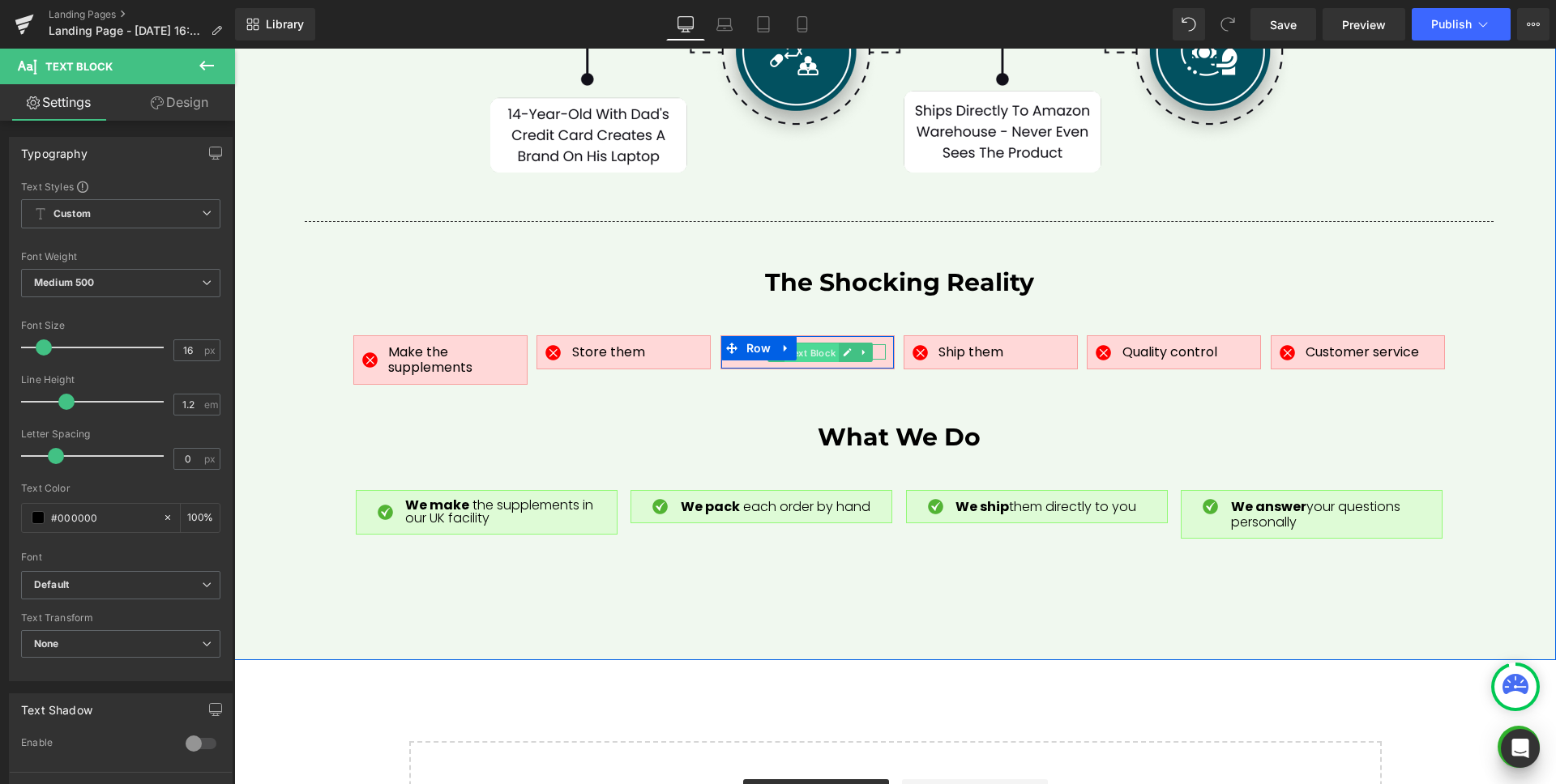
click at [806, 344] on span "Text Block" at bounding box center [811, 354] width 54 height 20
click at [807, 343] on span "Text Block" at bounding box center [811, 353] width 54 height 20
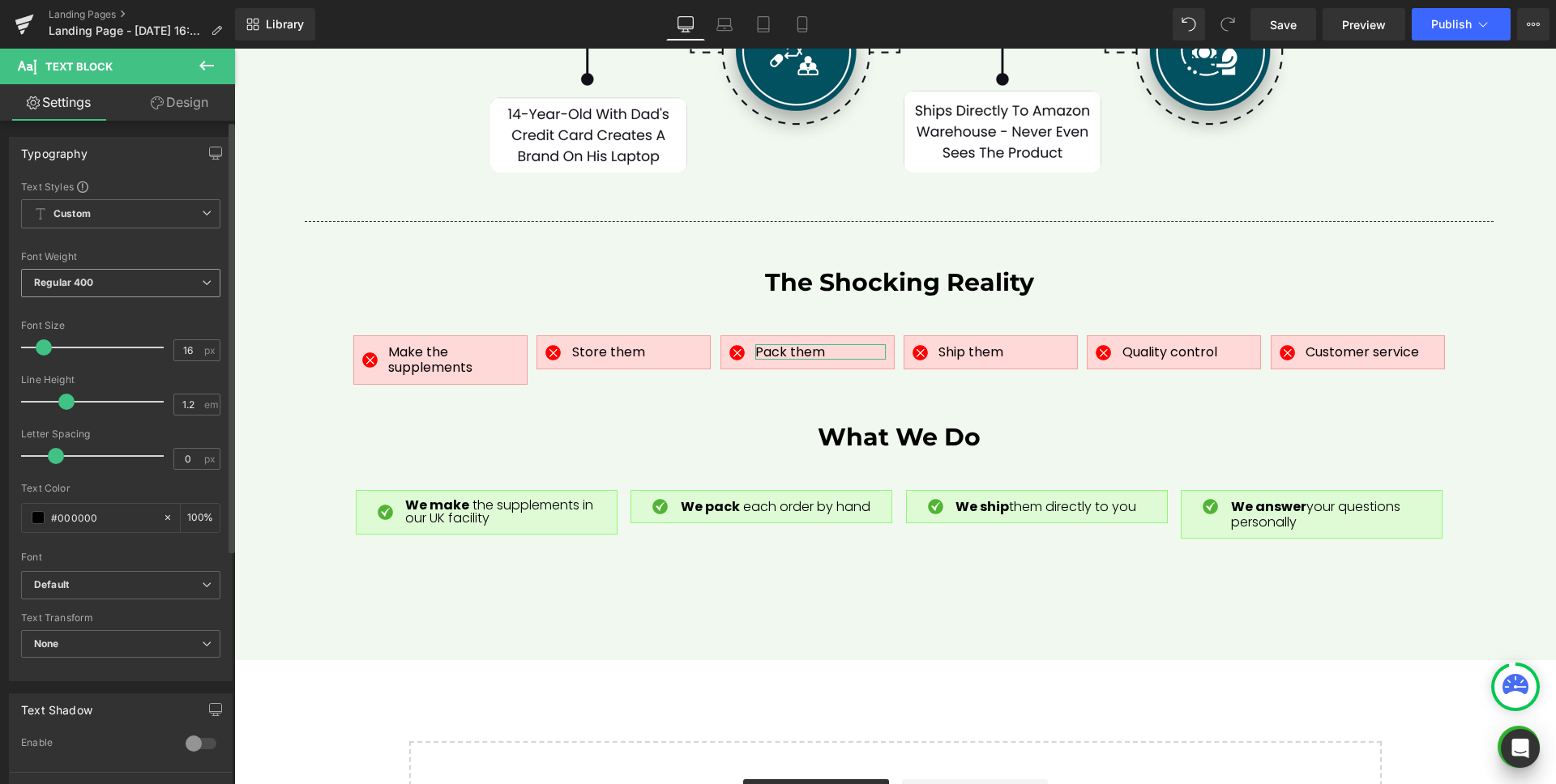
click at [159, 285] on span "Regular 400" at bounding box center [121, 283] width 199 height 29
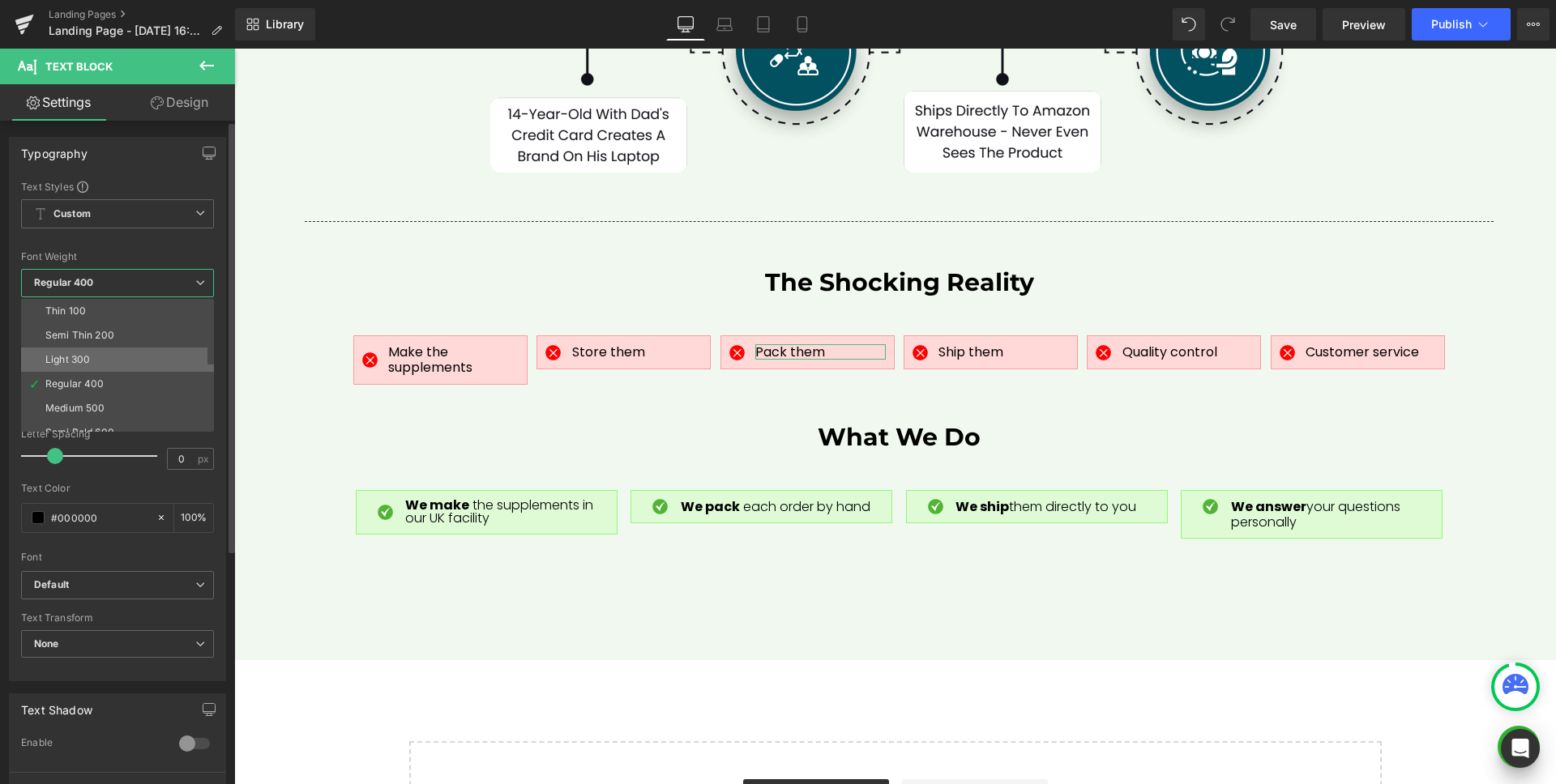
click at [121, 358] on li "Light 300" at bounding box center [121, 359] width 200 height 24
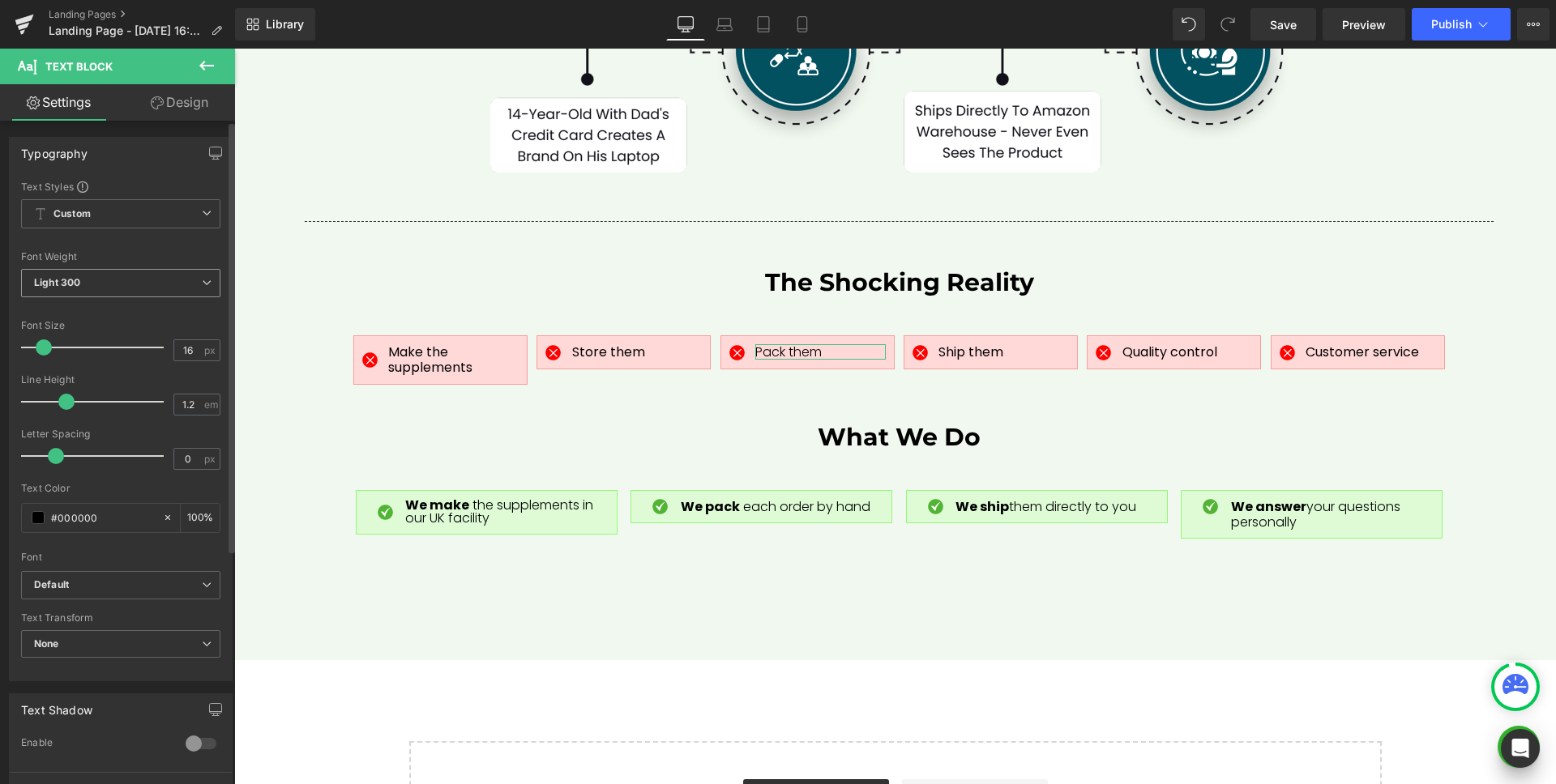
click at [78, 279] on b "Light 300" at bounding box center [57, 282] width 46 height 13
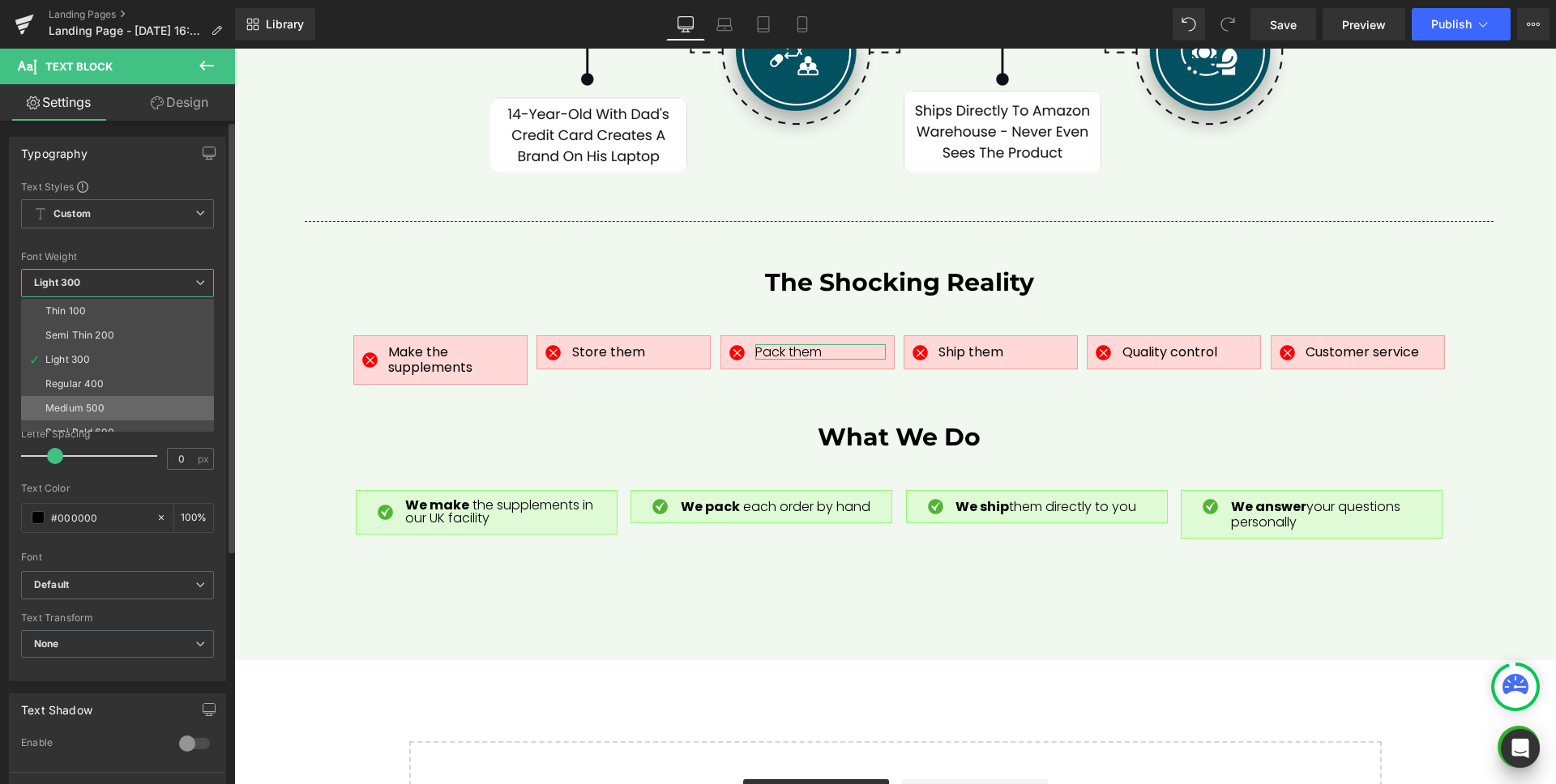
click at [78, 409] on div "Medium 500" at bounding box center [75, 408] width 59 height 12
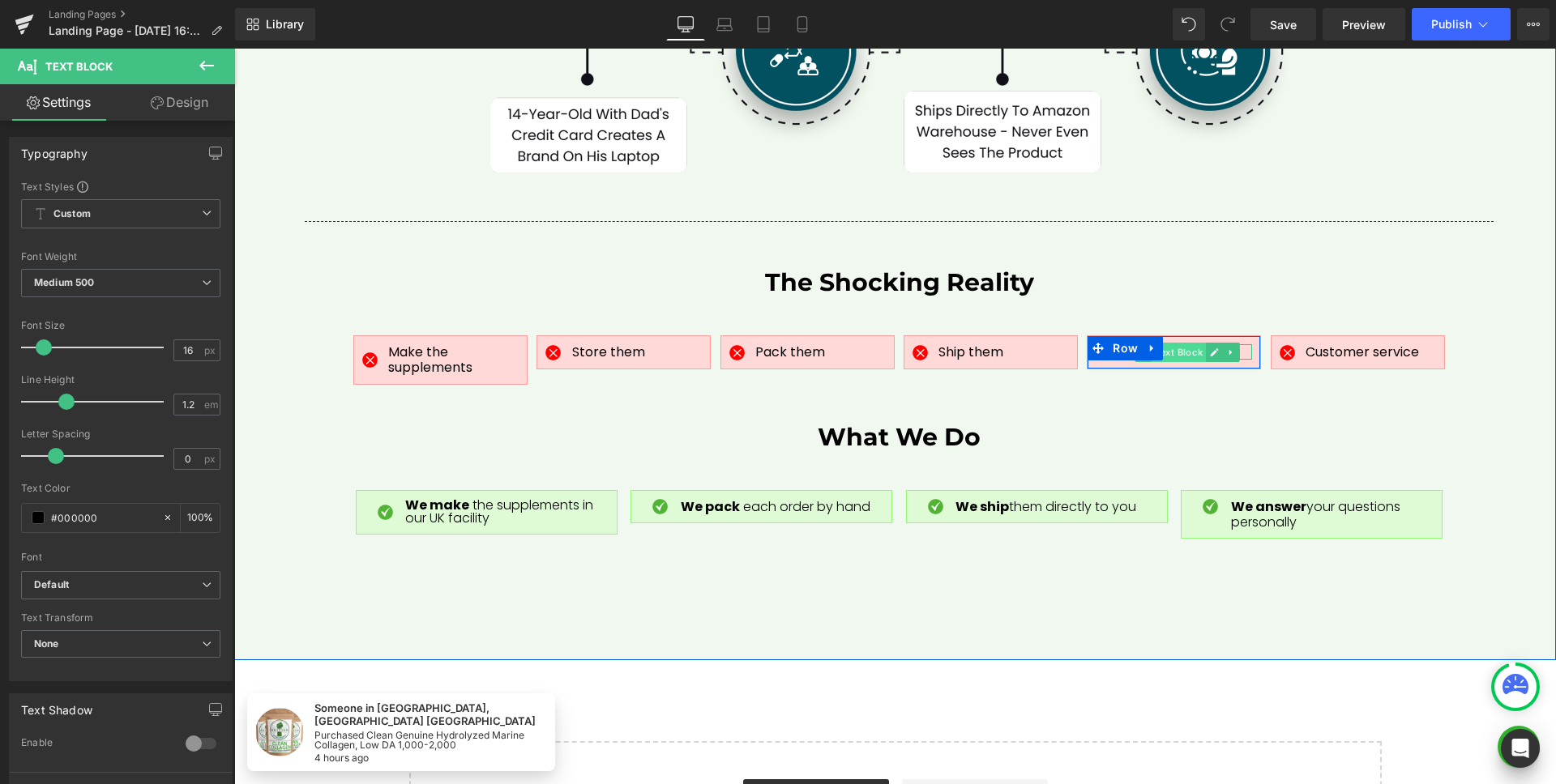
click at [1173, 343] on span "Text Block" at bounding box center [1178, 353] width 54 height 20
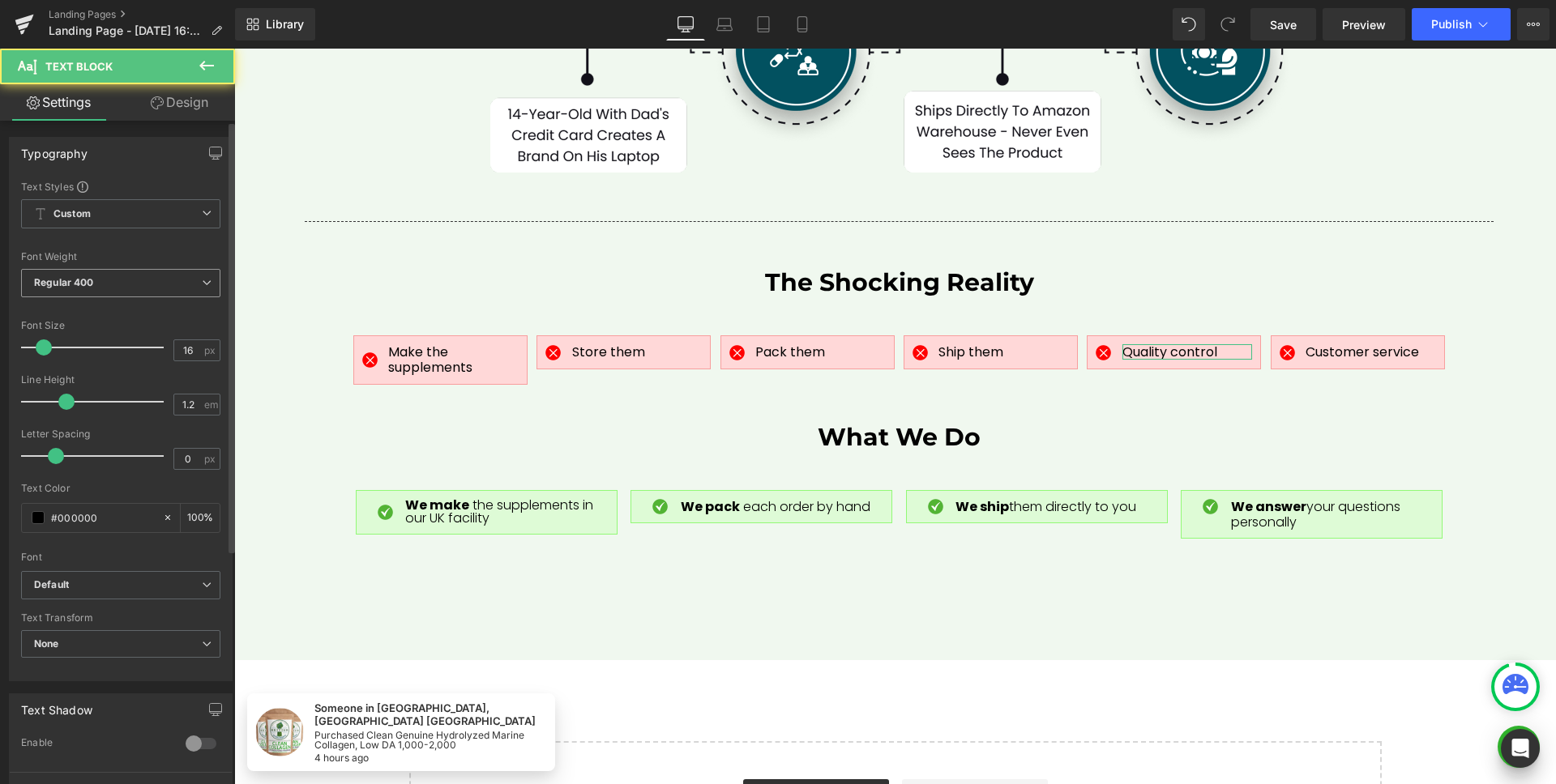
click at [181, 284] on span "Regular 400" at bounding box center [121, 283] width 199 height 29
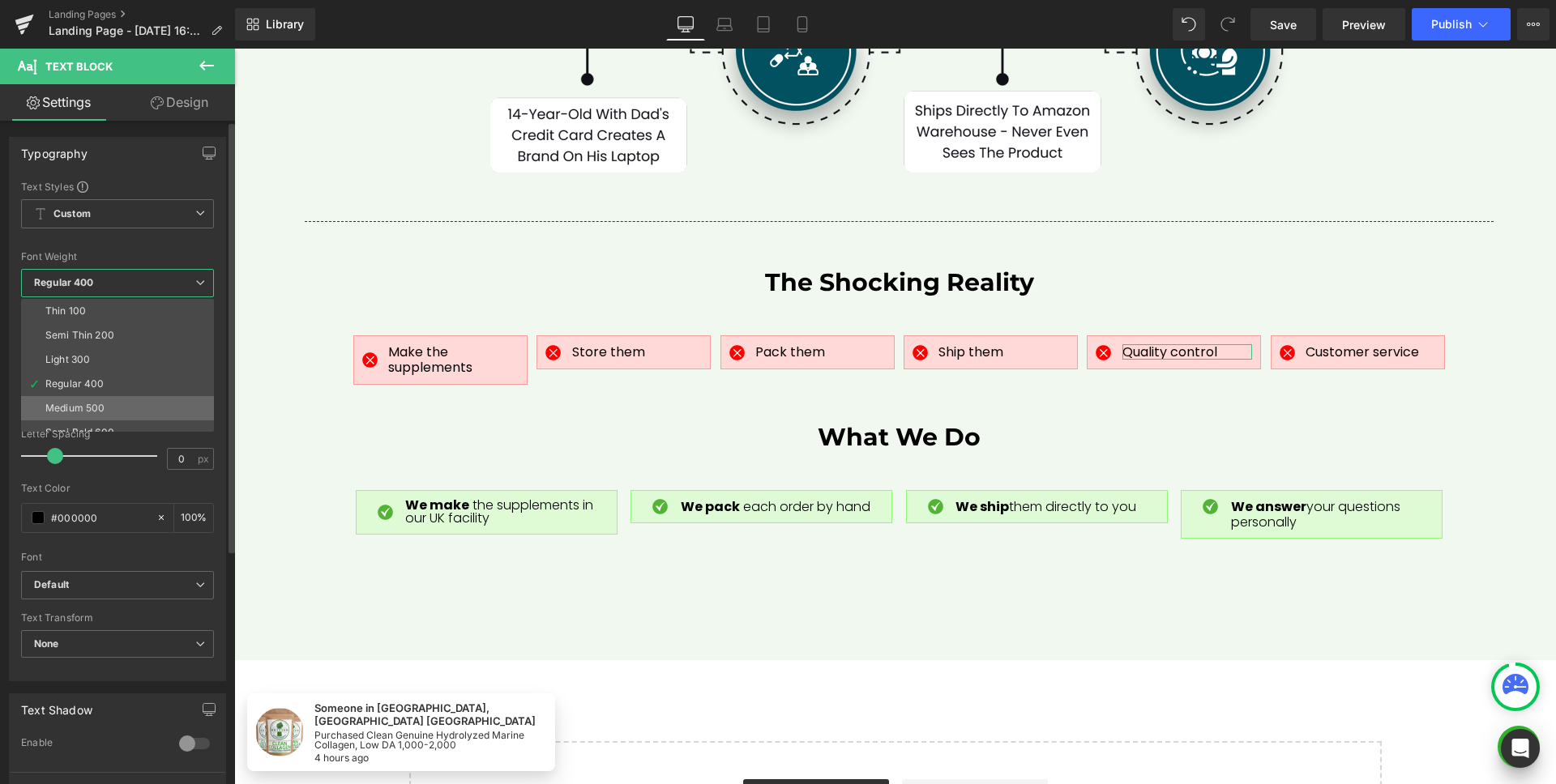
click at [81, 408] on div "Medium 500" at bounding box center [75, 408] width 59 height 12
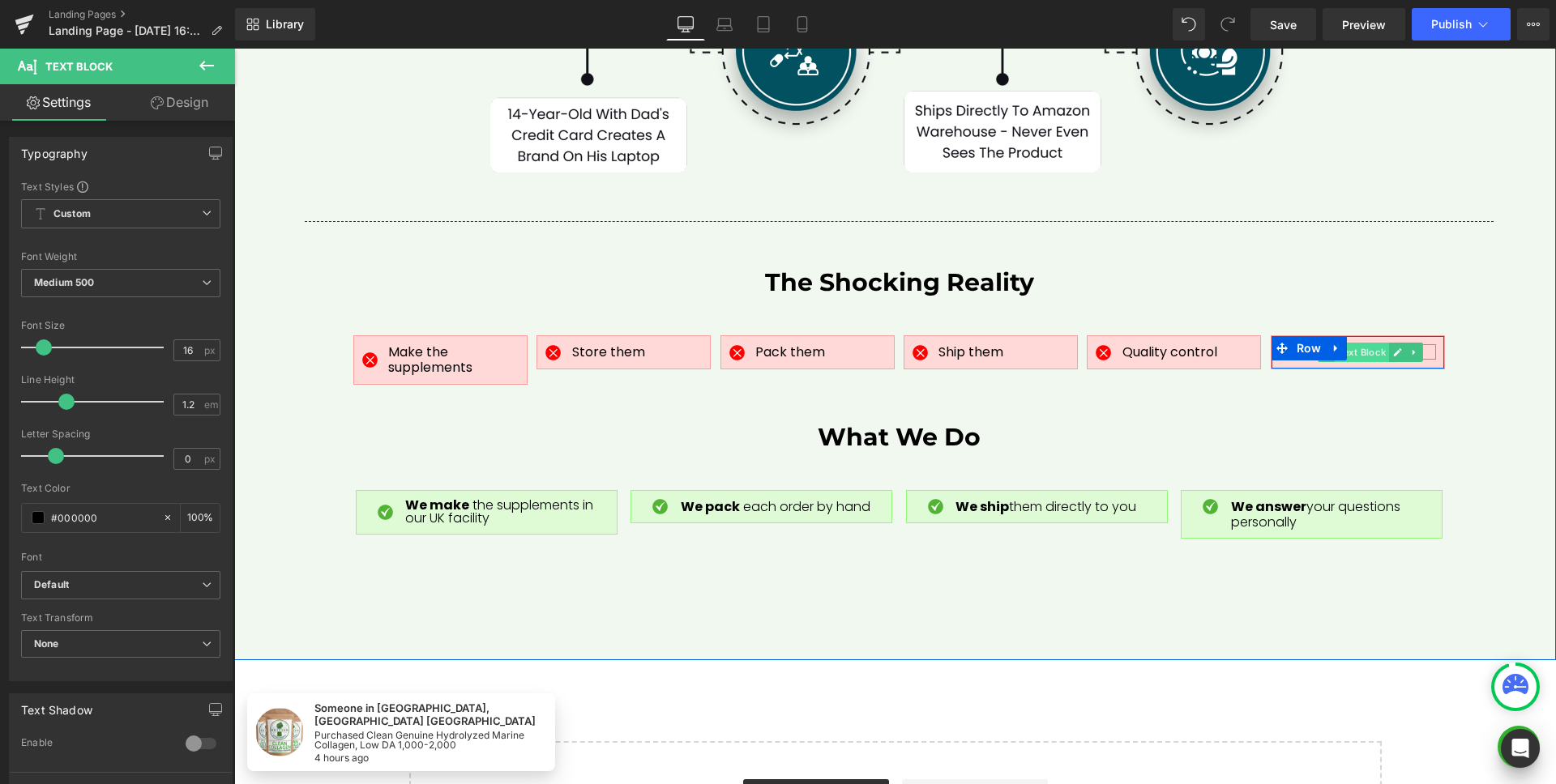
click at [1362, 343] on span "Text Block" at bounding box center [1361, 353] width 54 height 20
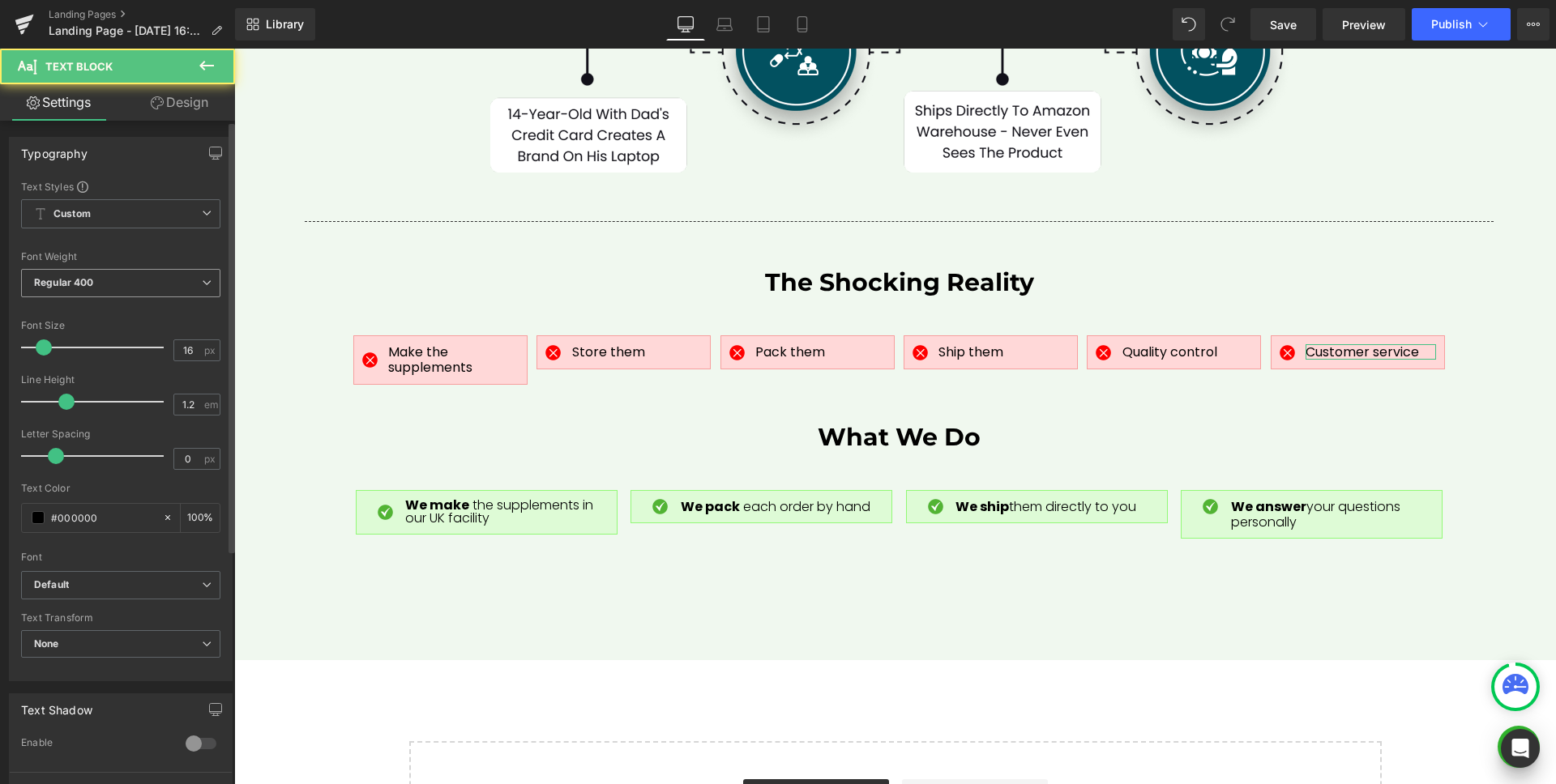
click at [83, 277] on b "Regular 400" at bounding box center [63, 282] width 60 height 13
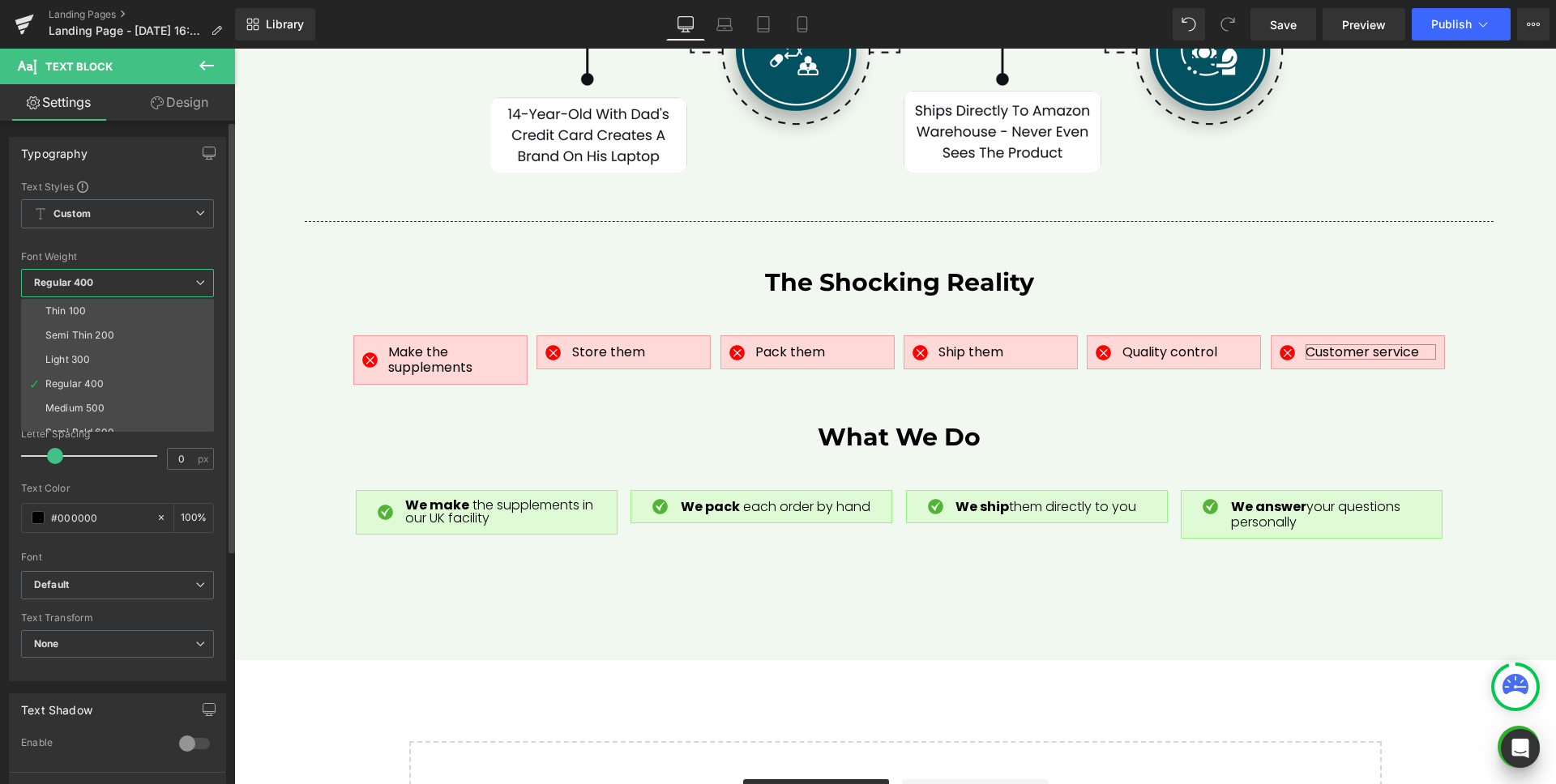
click at [71, 406] on div "Medium 500" at bounding box center [75, 408] width 59 height 12
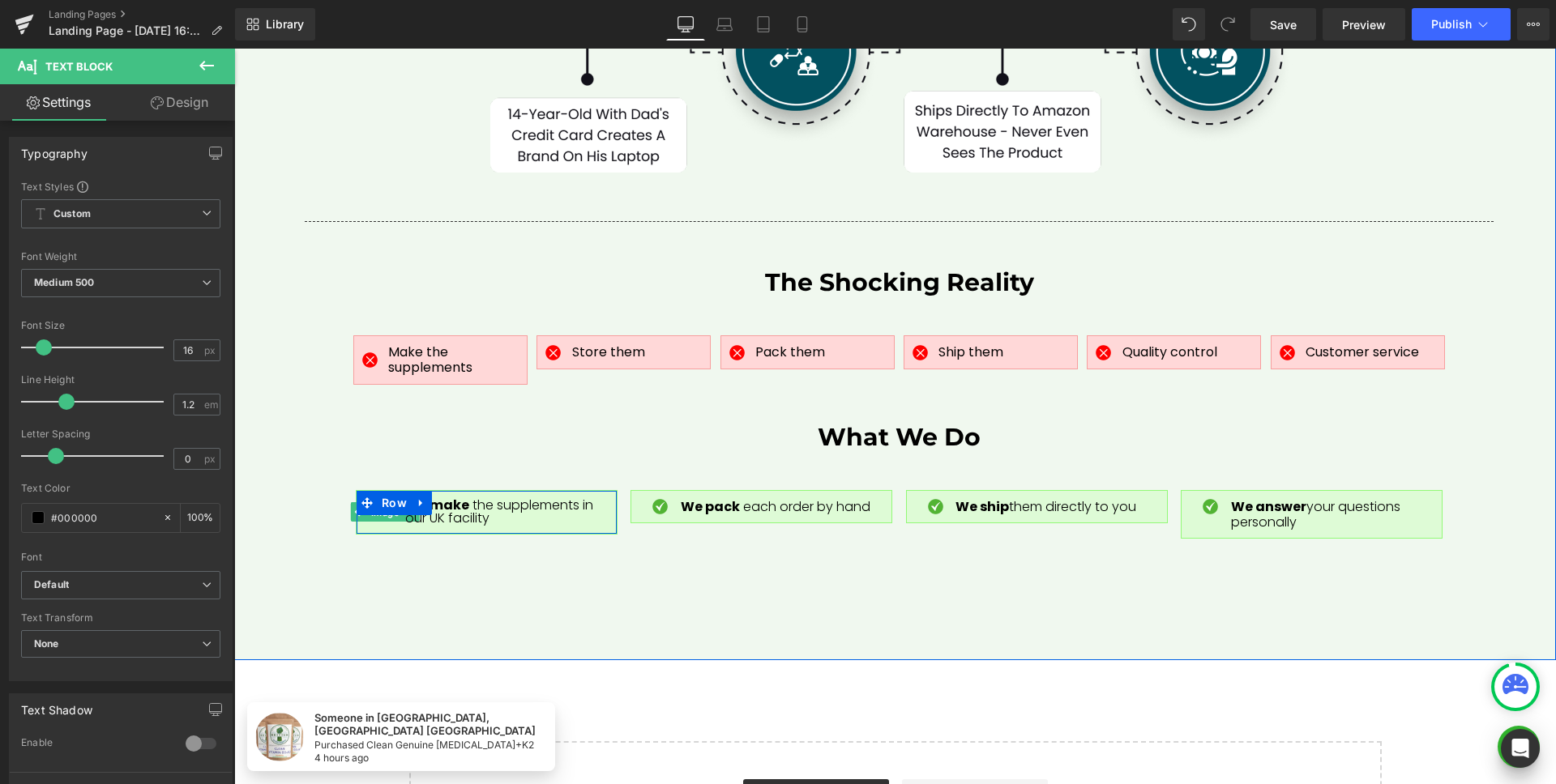
click at [386, 503] on span "Image" at bounding box center [385, 513] width 35 height 20
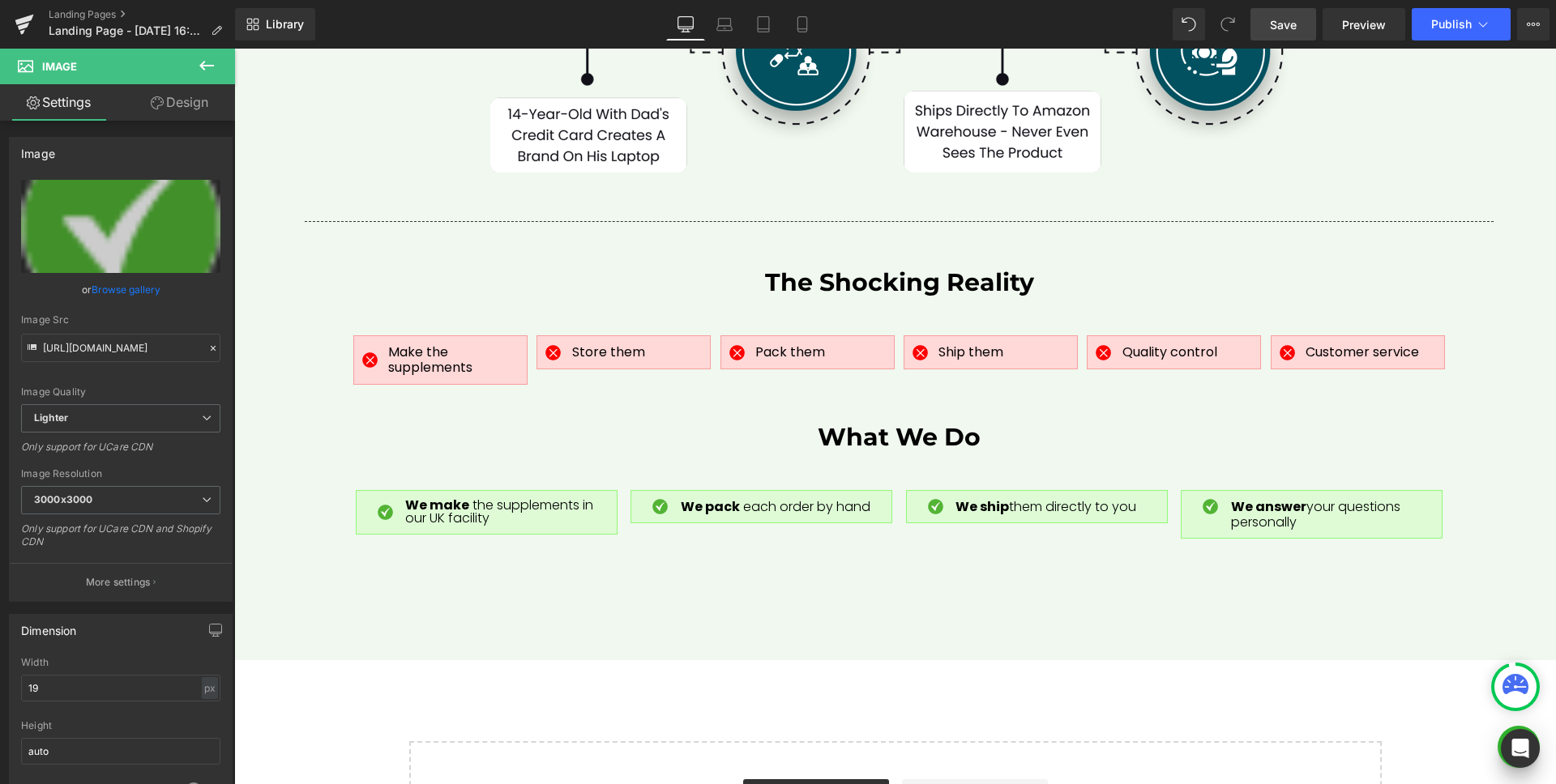
drag, startPoint x: 1275, startPoint y: 30, endPoint x: 955, endPoint y: 354, distance: 455.4
click at [1275, 30] on span "Save" at bounding box center [1283, 24] width 27 height 17
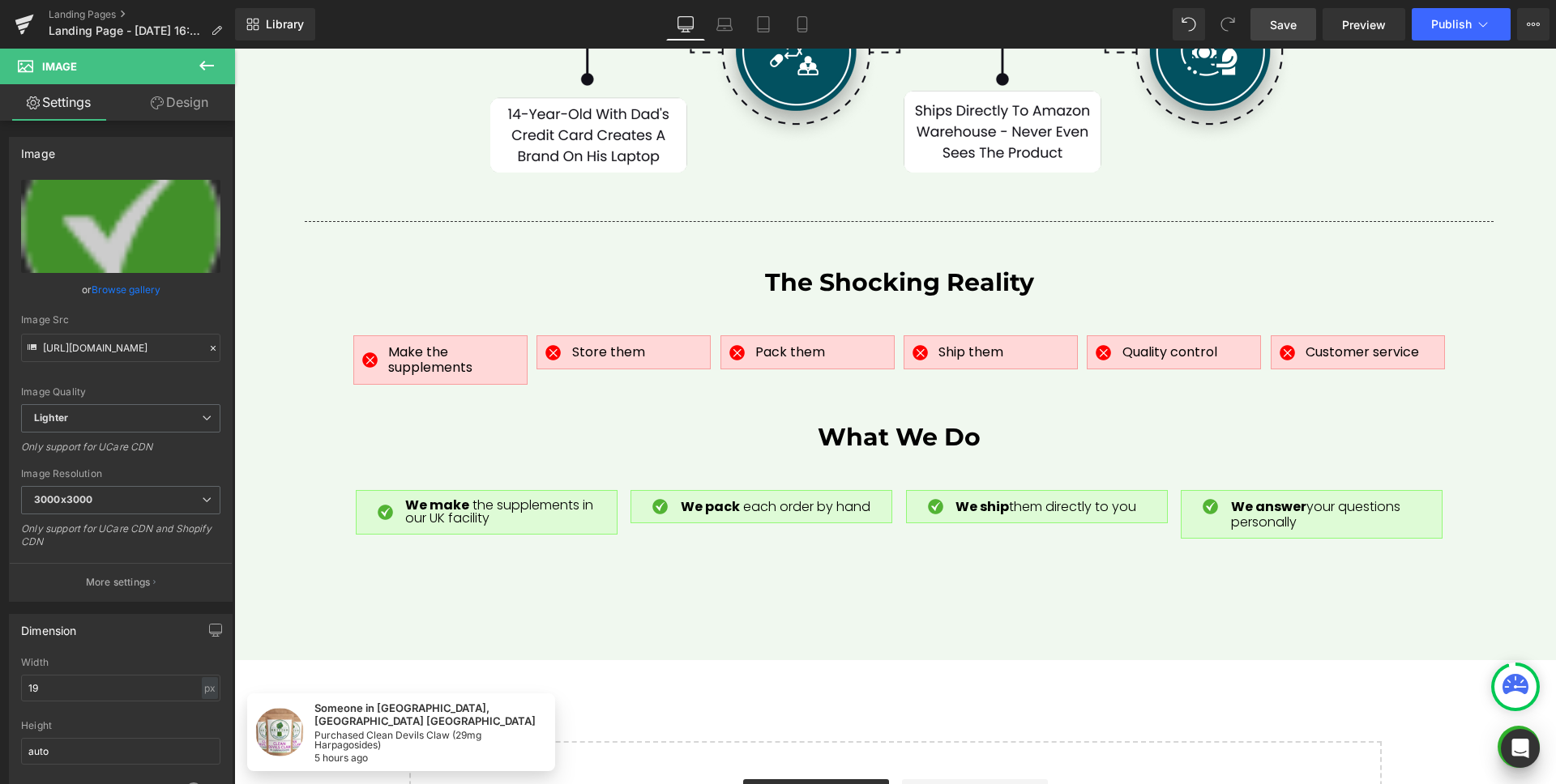
click at [214, 65] on icon at bounding box center [206, 66] width 20 height 20
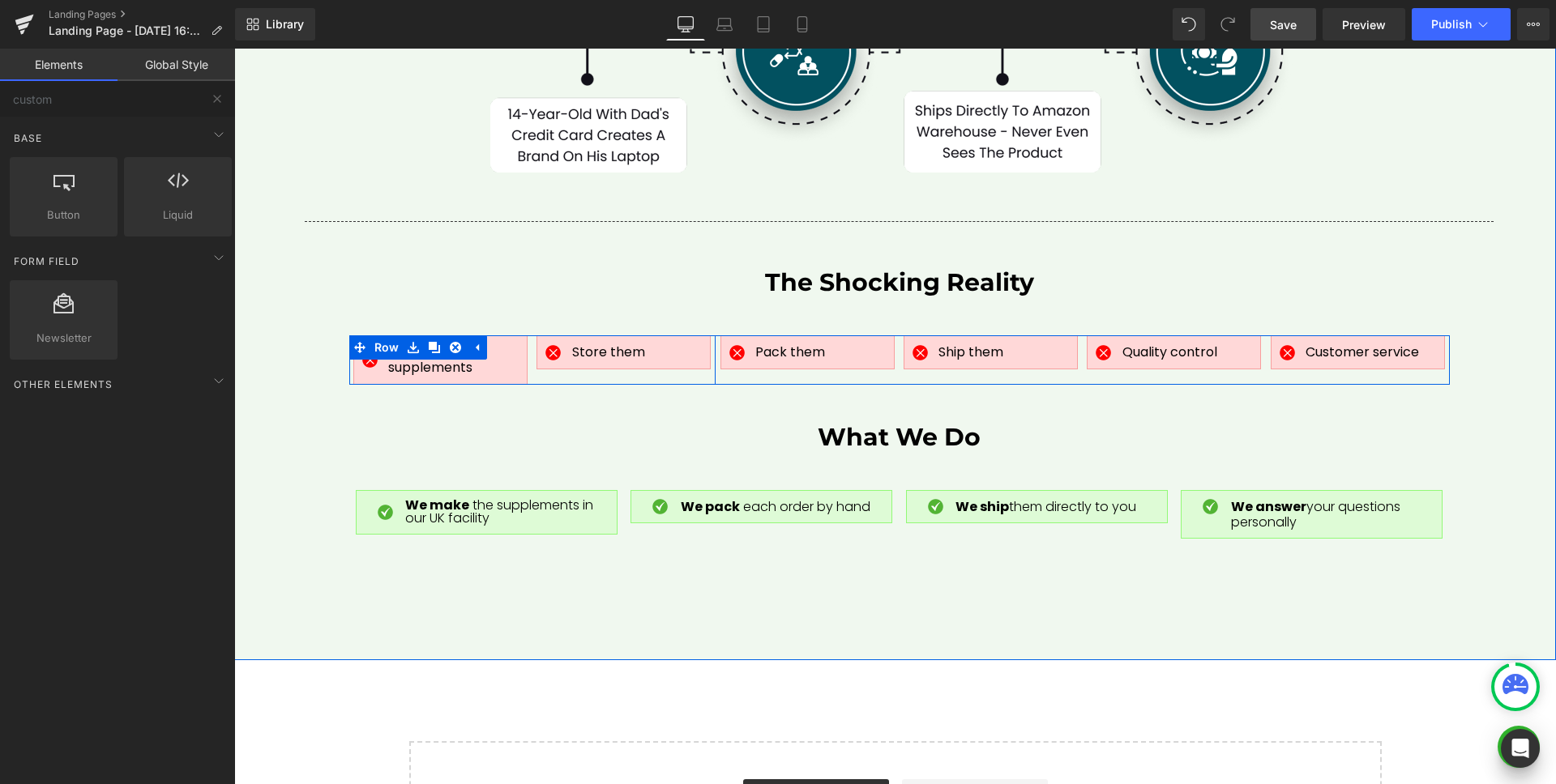
click at [530, 355] on div "Image Make the supplements Text Block Row Image Store them Text [GEOGRAPHIC_DAT…" at bounding box center [532, 360] width 367 height 48
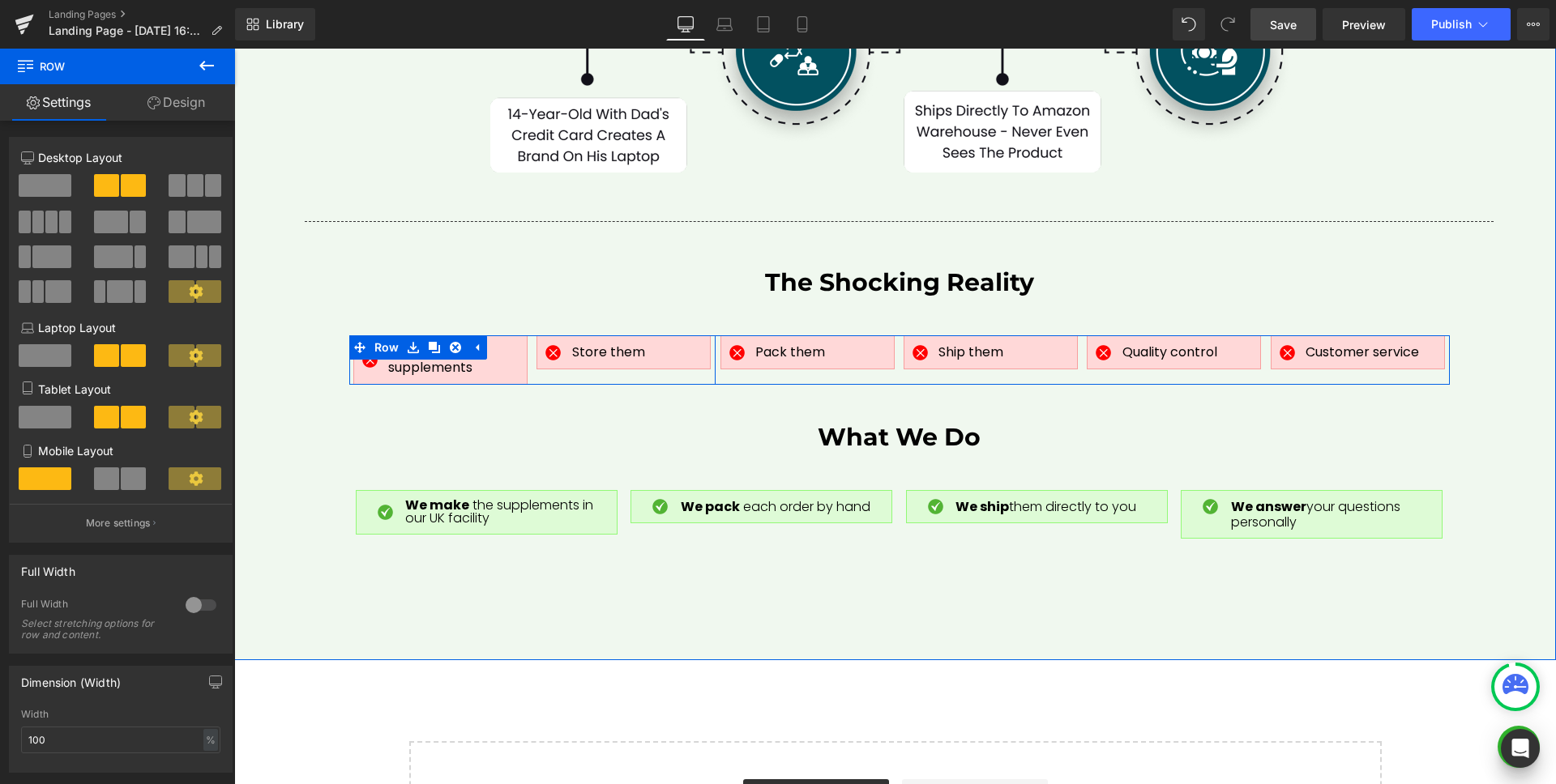
click at [523, 354] on div "Image Make the supplements Text Block Row" at bounding box center [440, 360] width 183 height 48
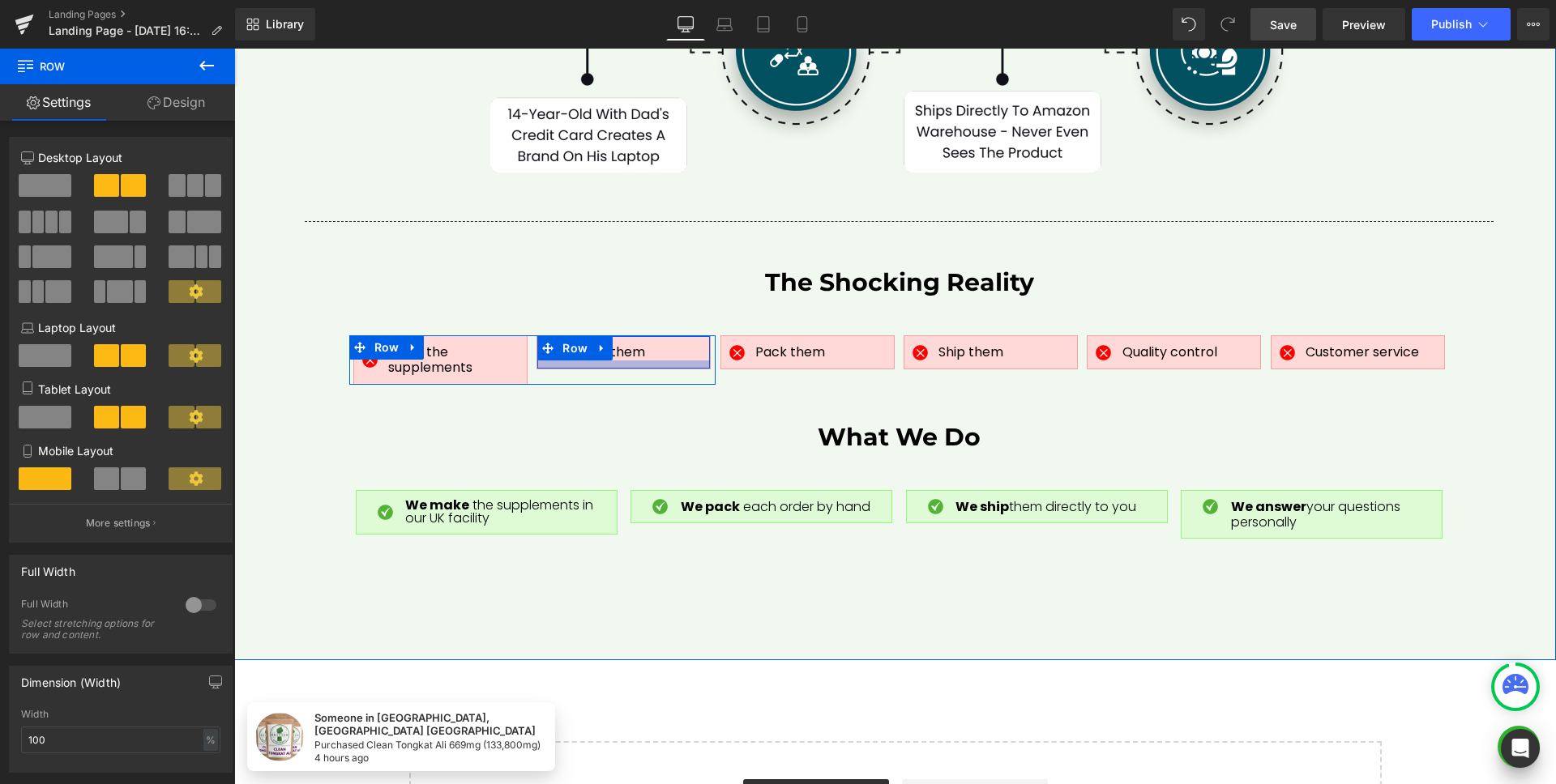
click at [657, 361] on div at bounding box center [623, 364] width 172 height 8
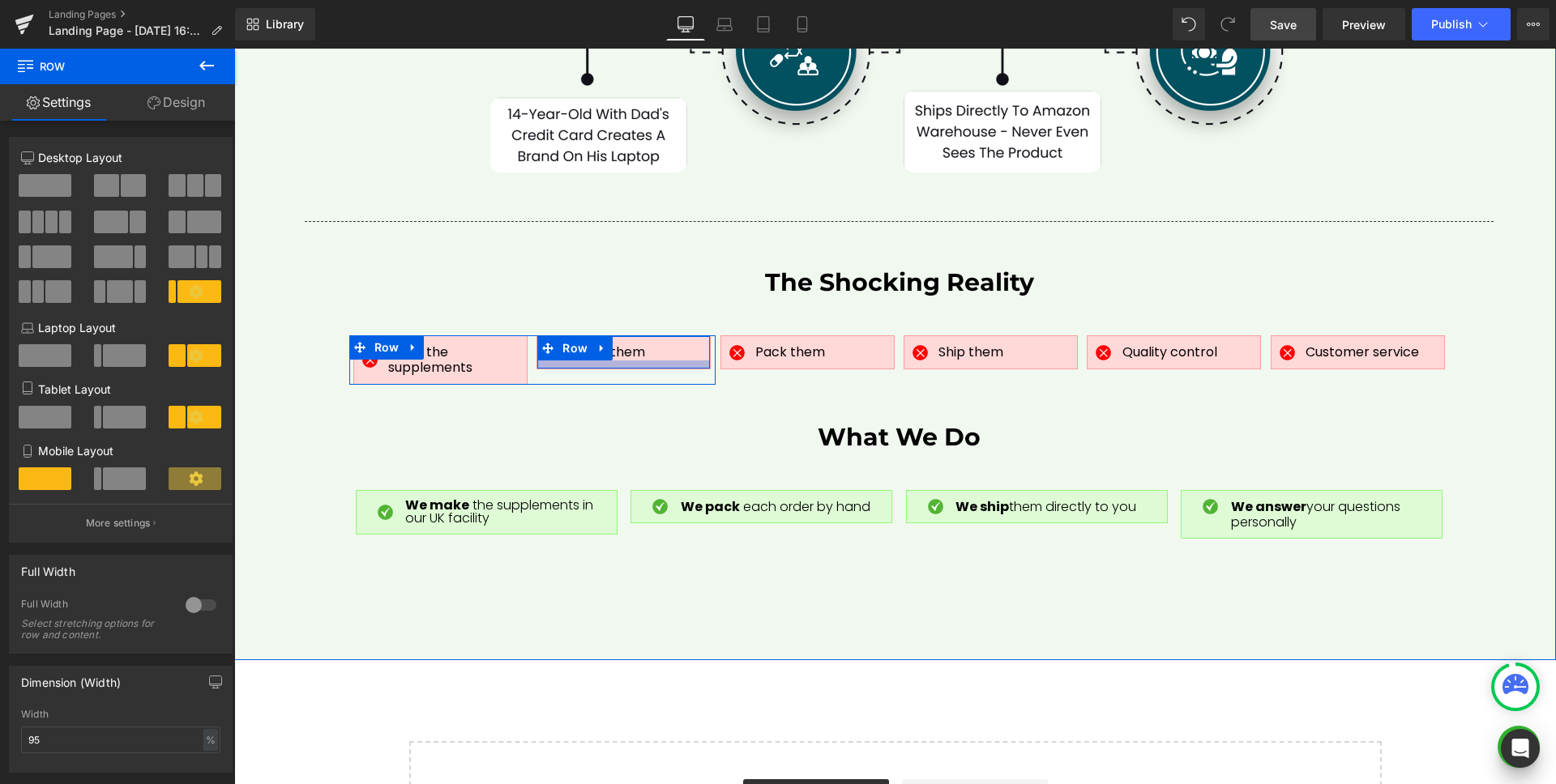
click at [615, 361] on div at bounding box center [623, 364] width 172 height 8
click at [570, 336] on span "Row" at bounding box center [574, 347] width 33 height 24
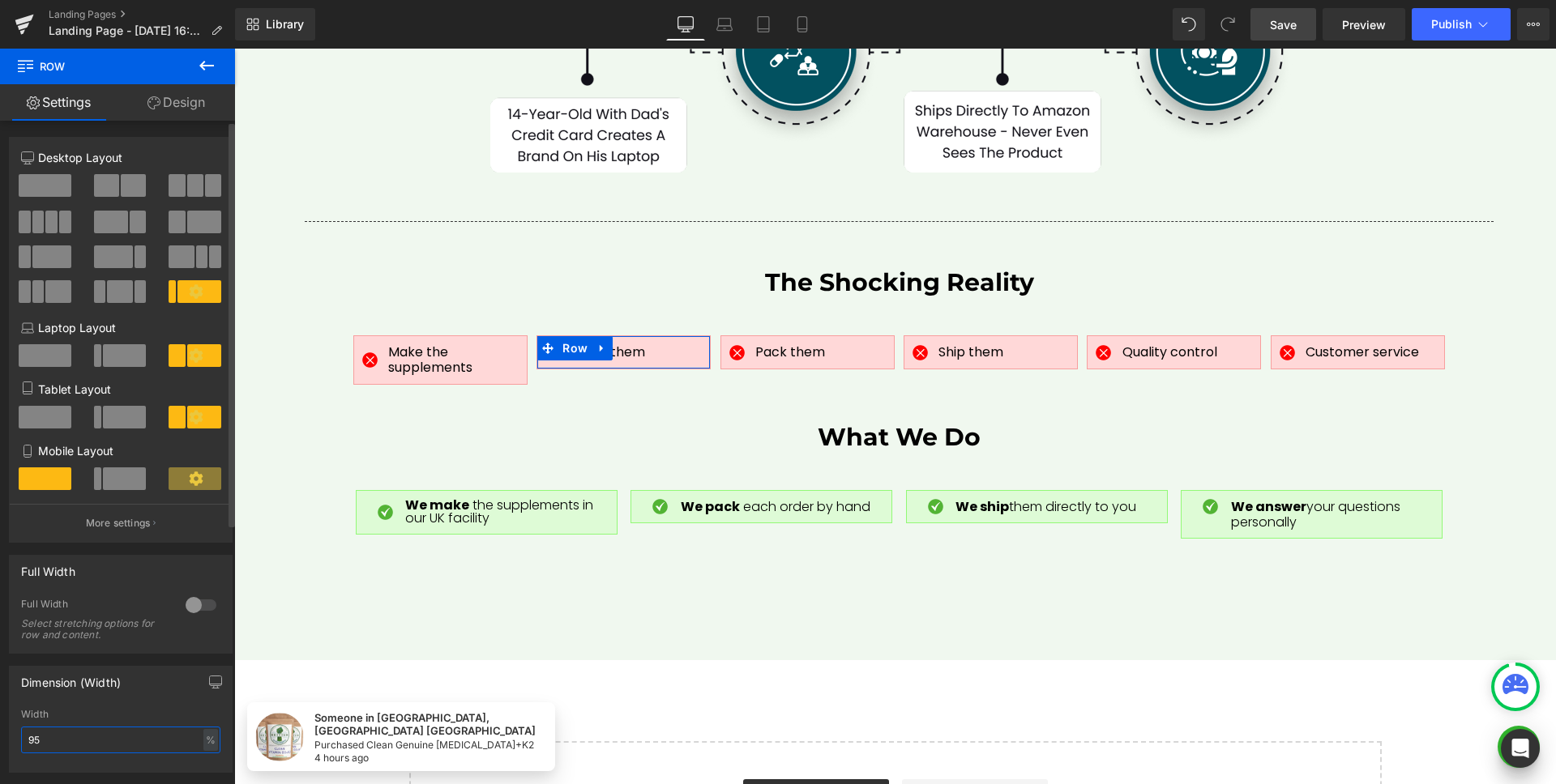
click at [74, 734] on input "95" at bounding box center [121, 740] width 199 height 27
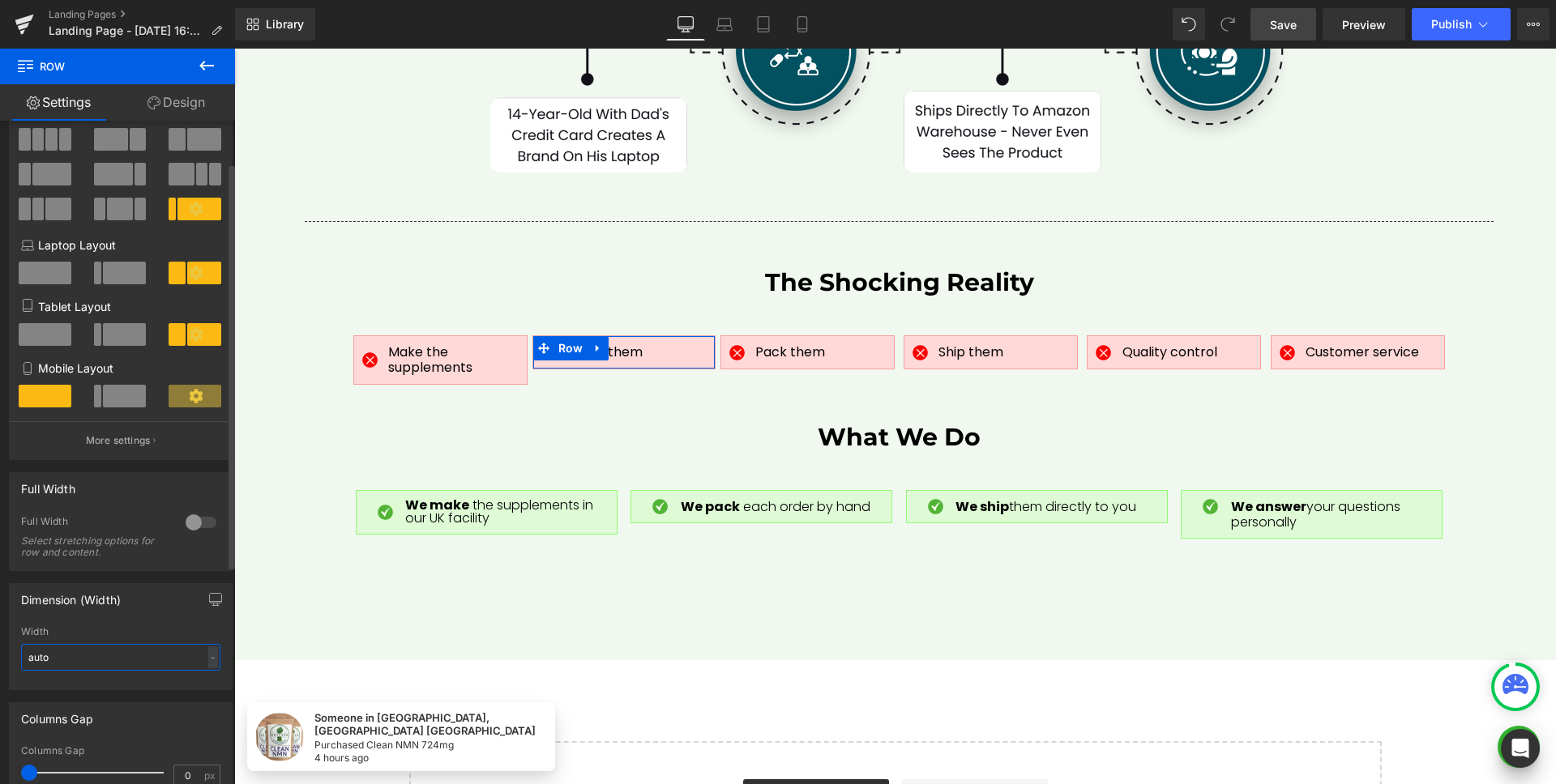
scroll to position [84, 0]
click at [80, 664] on input "auto" at bounding box center [121, 655] width 199 height 27
click at [208, 656] on div "auto - % px" at bounding box center [121, 655] width 199 height 27
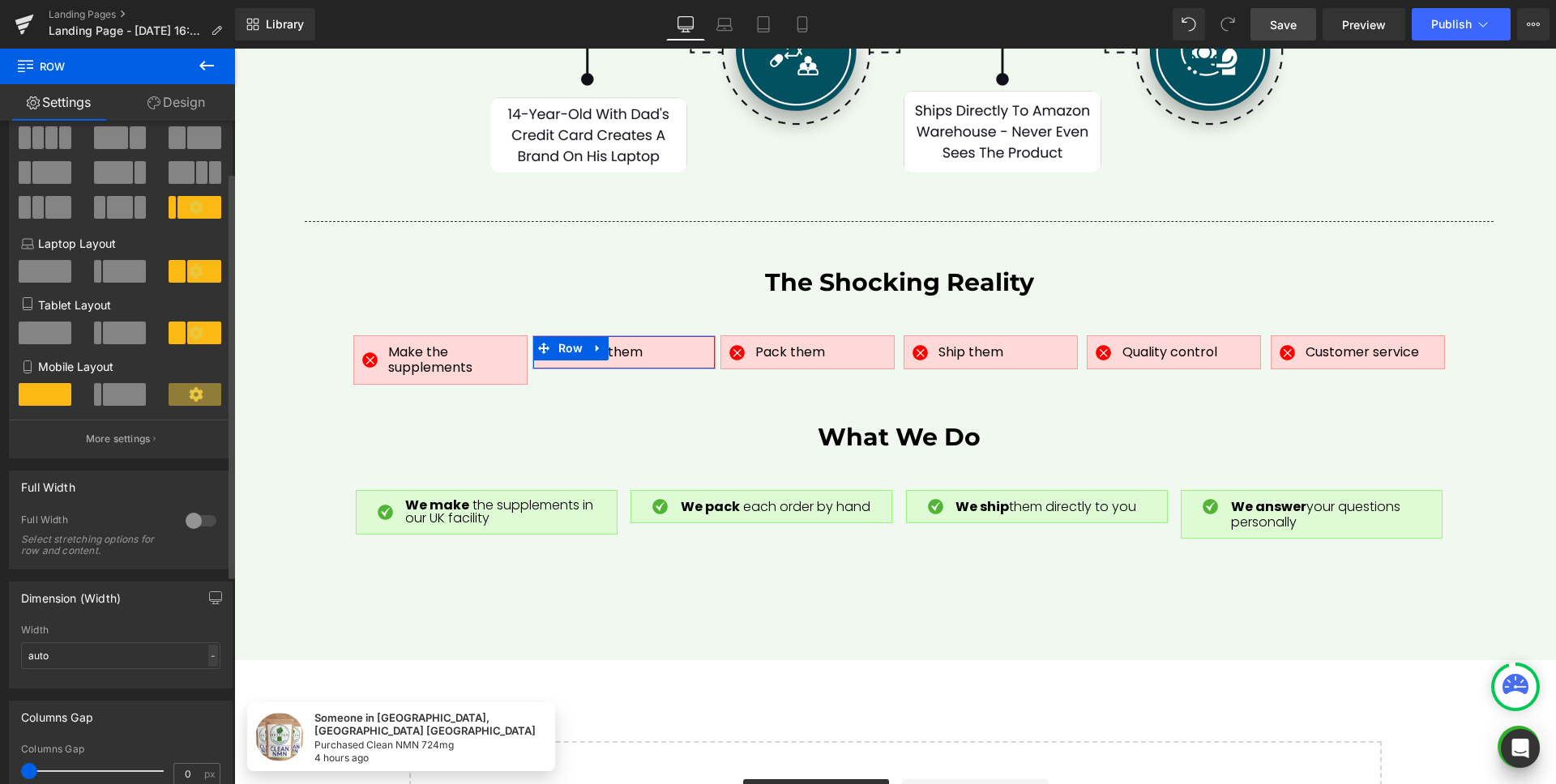
click at [208, 656] on div "-" at bounding box center [213, 655] width 10 height 21
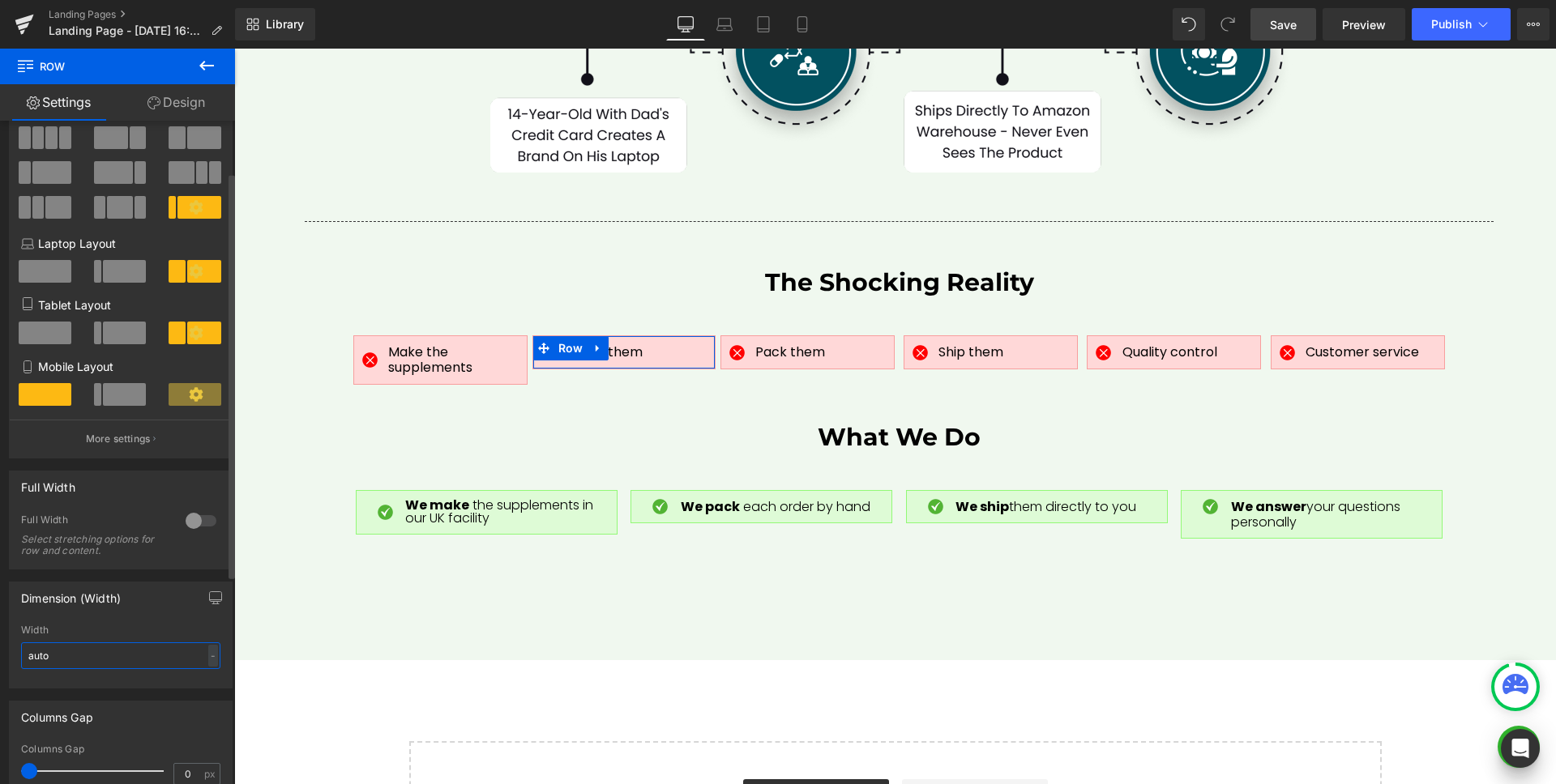
click at [82, 657] on input "auto" at bounding box center [121, 655] width 199 height 27
type input "95"
click at [127, 680] on div at bounding box center [121, 682] width 199 height 11
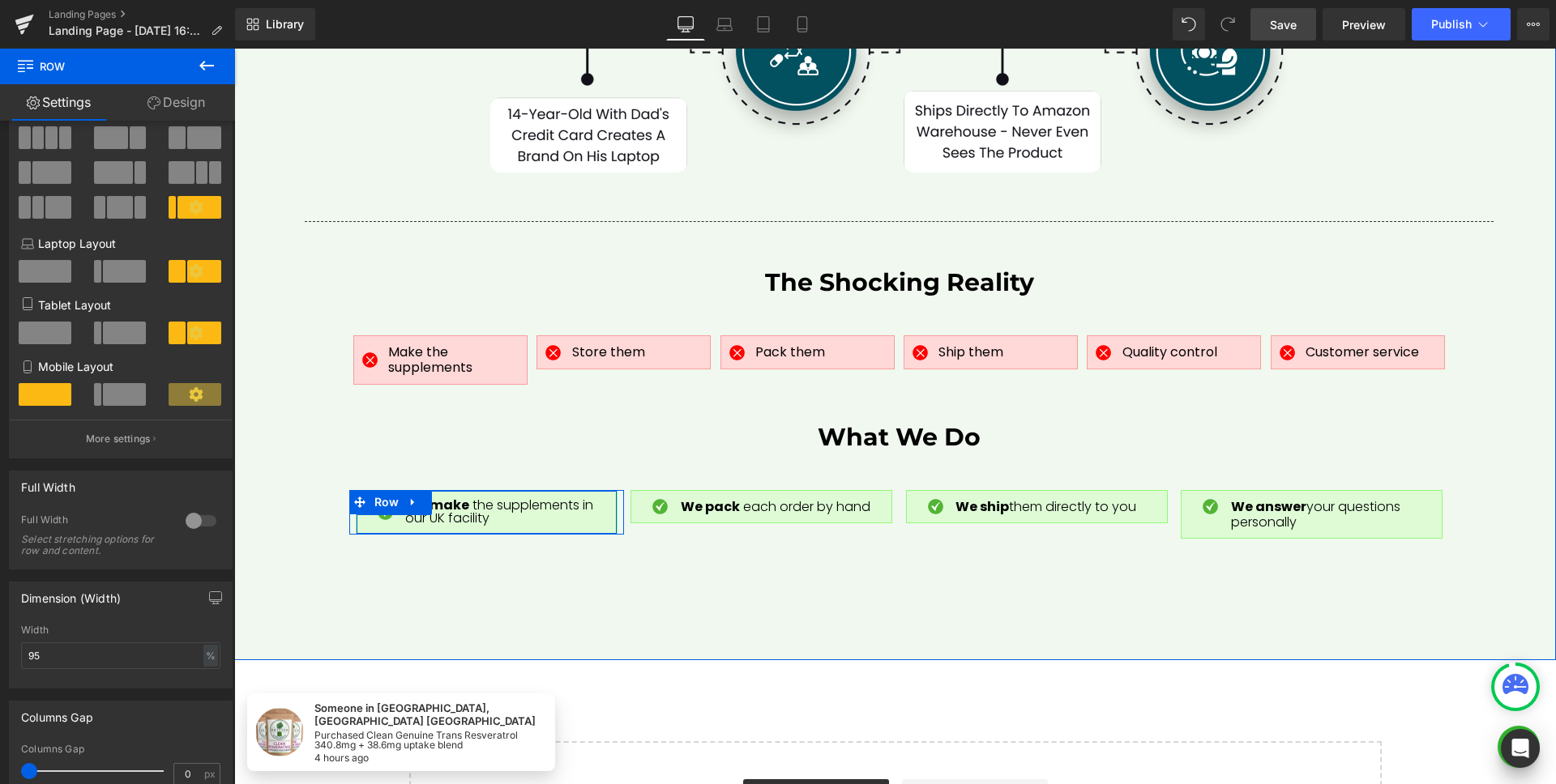
click at [390, 503] on div "Image" at bounding box center [384, 513] width 40 height 28
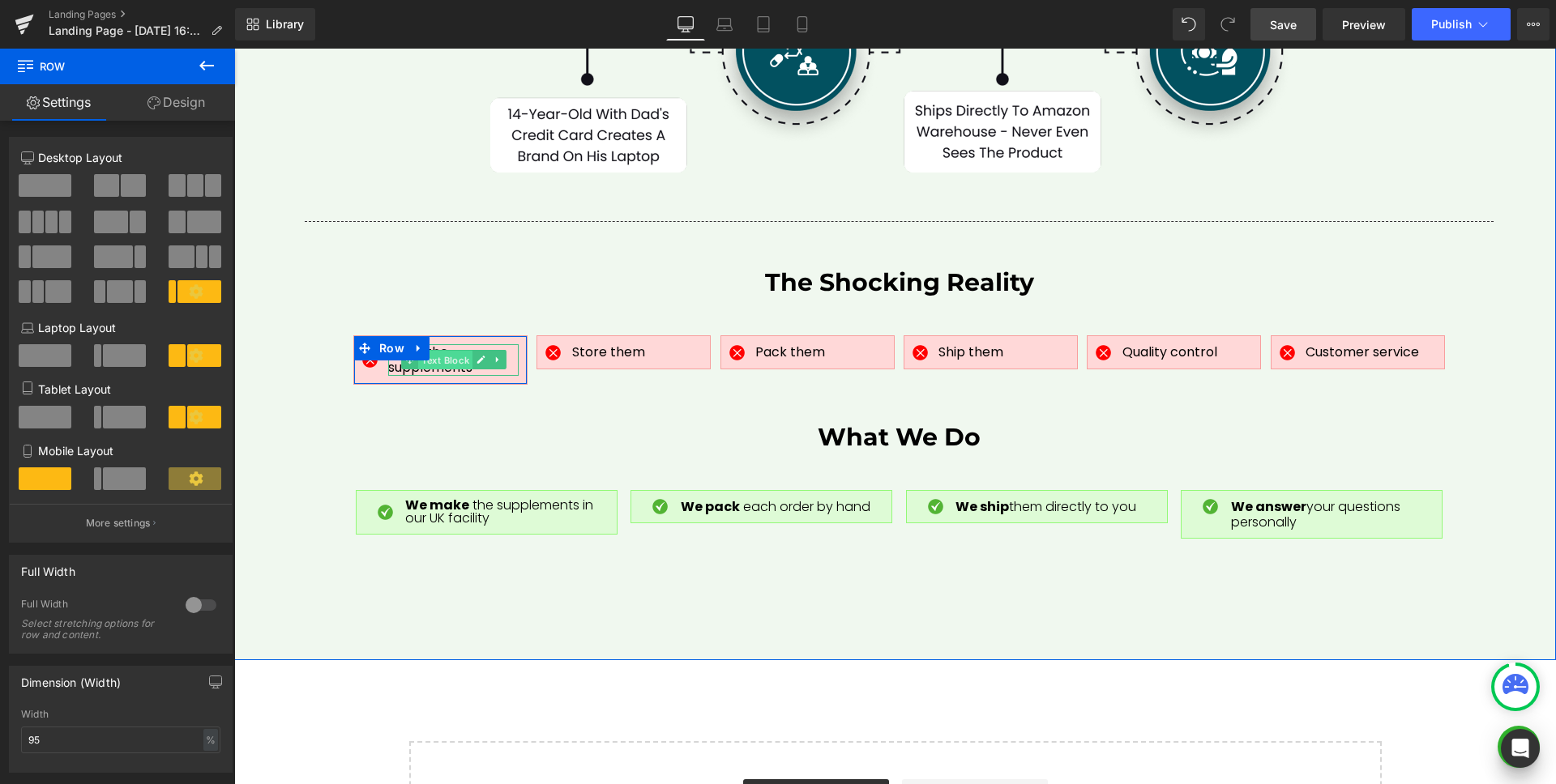
click at [428, 351] on span "Text Block" at bounding box center [445, 361] width 54 height 20
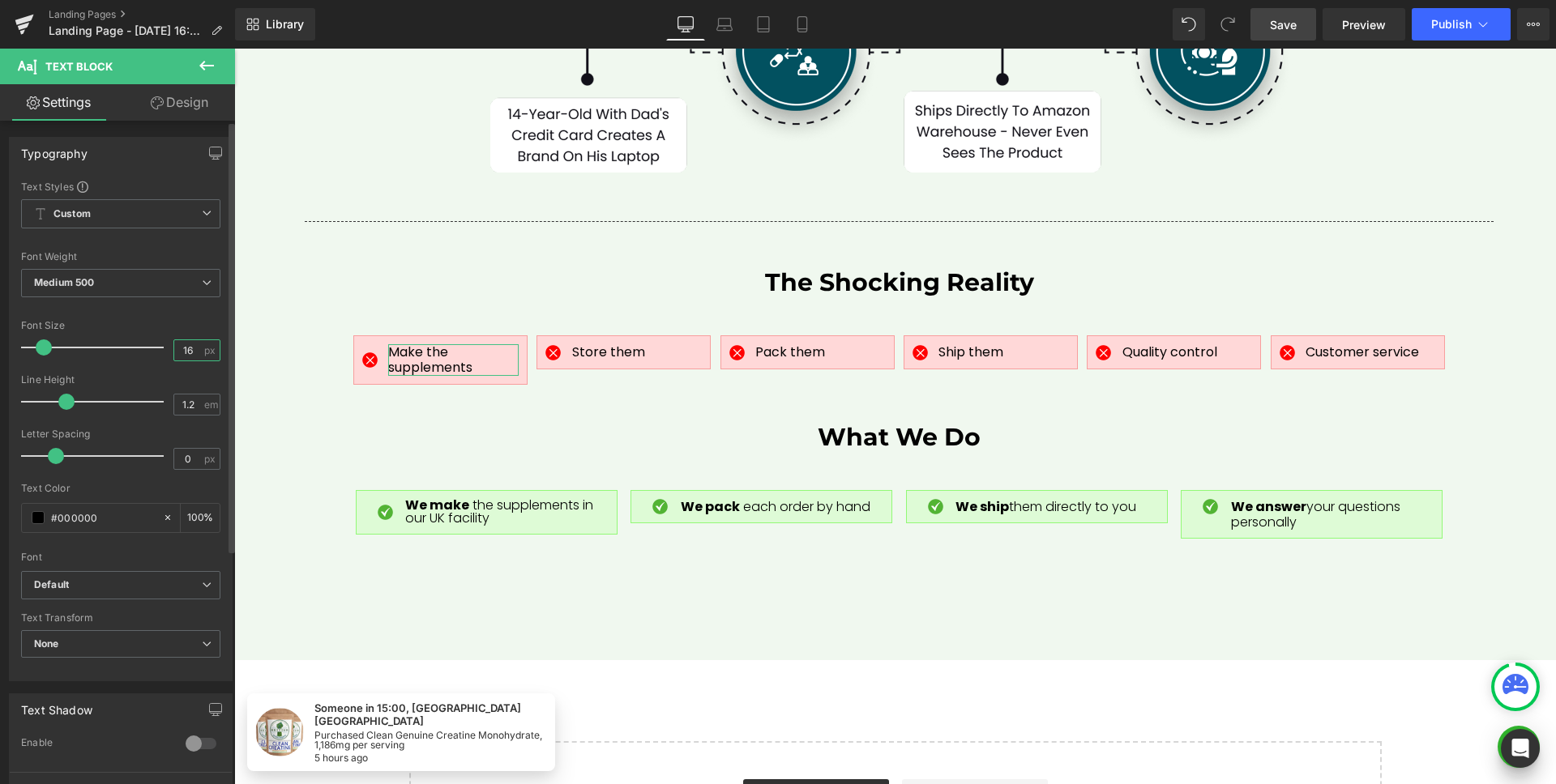
click at [180, 348] on input "16" at bounding box center [188, 350] width 29 height 21
type input "14"
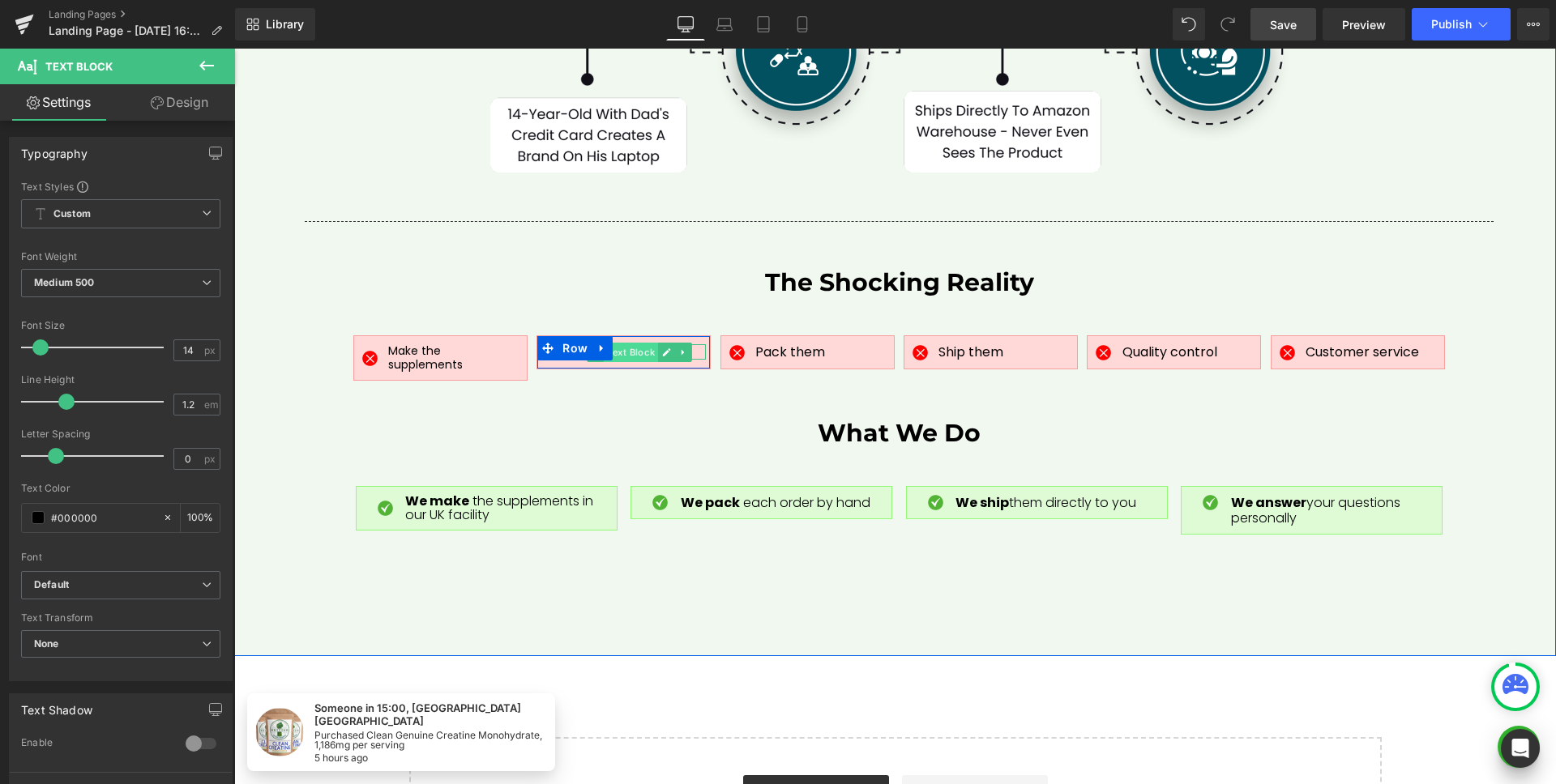
click at [615, 343] on span "Text Block" at bounding box center [631, 353] width 54 height 20
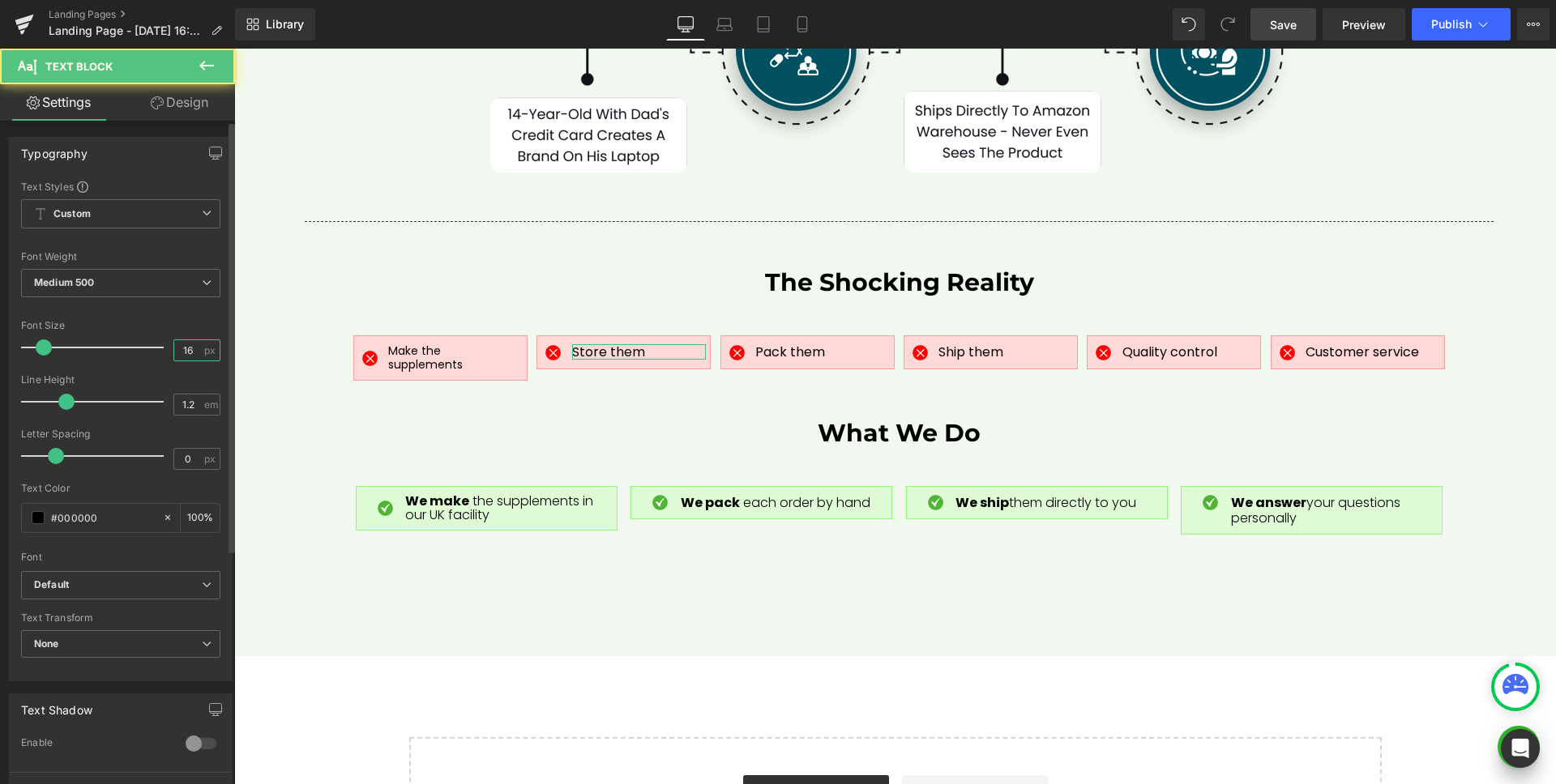
click at [195, 347] on input "16" at bounding box center [188, 350] width 29 height 21
type input "14"
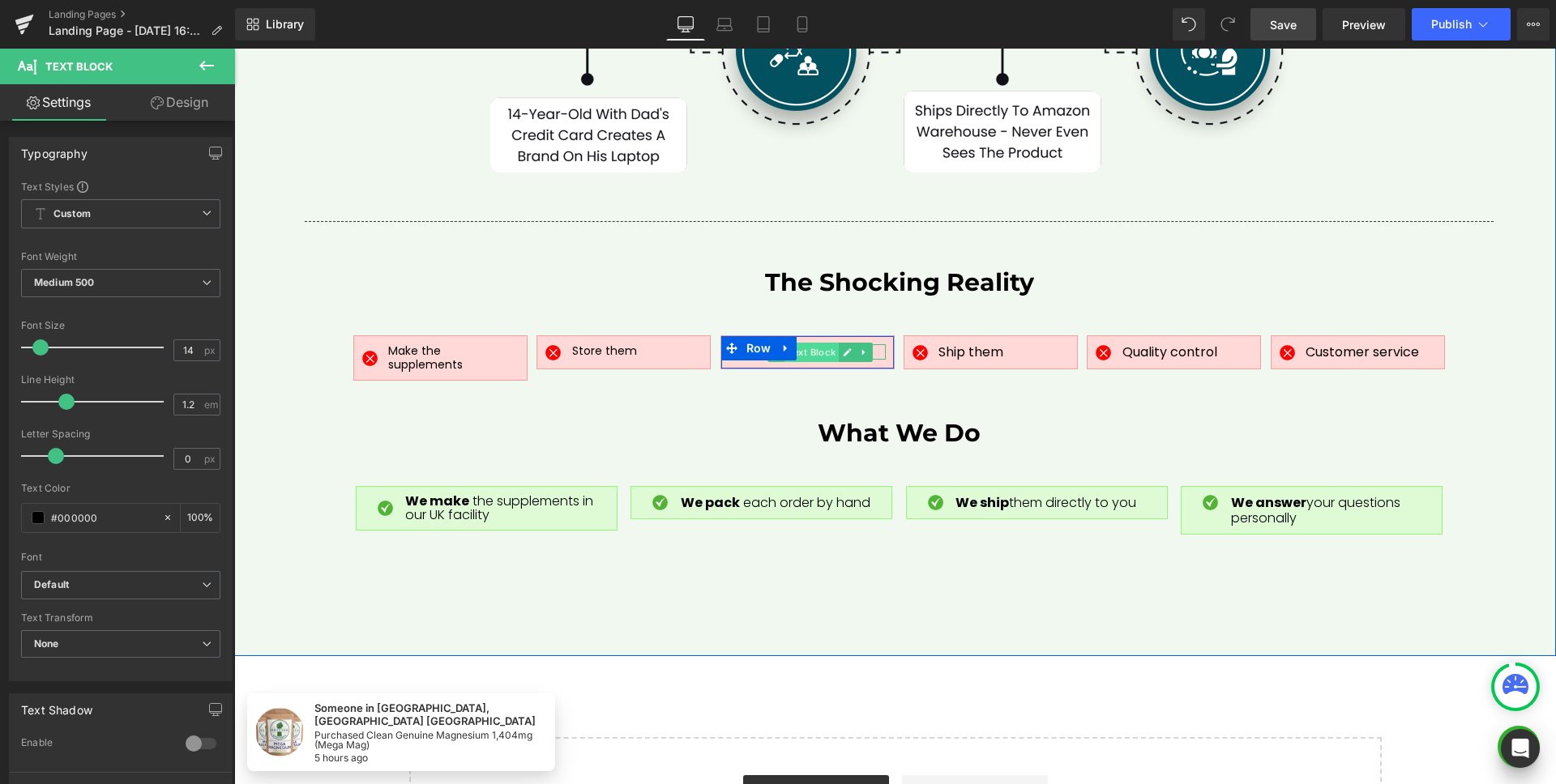
click at [805, 343] on span "Text Block" at bounding box center [811, 353] width 54 height 20
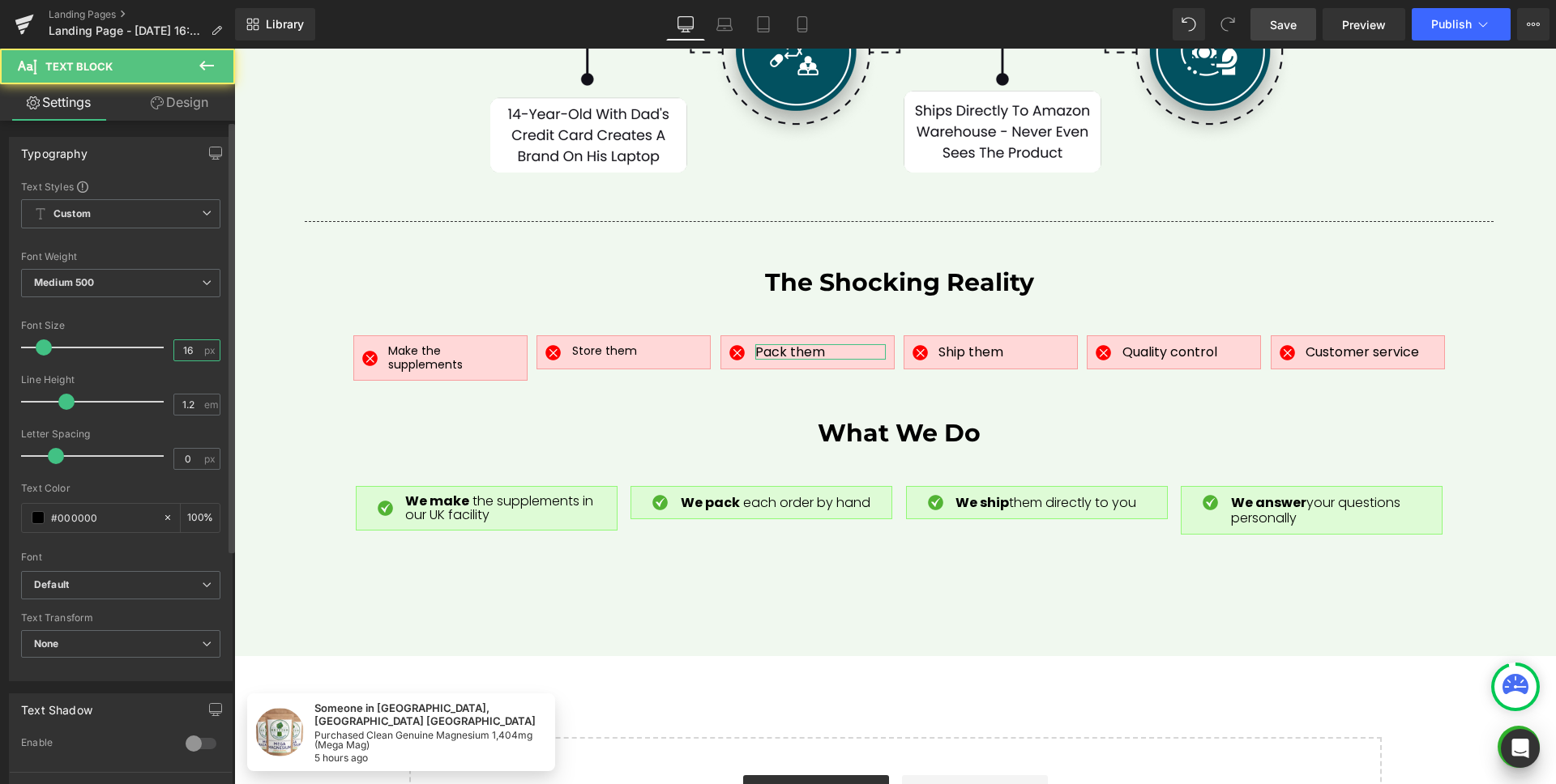
click at [186, 350] on input "16" at bounding box center [188, 350] width 29 height 21
type input "14"
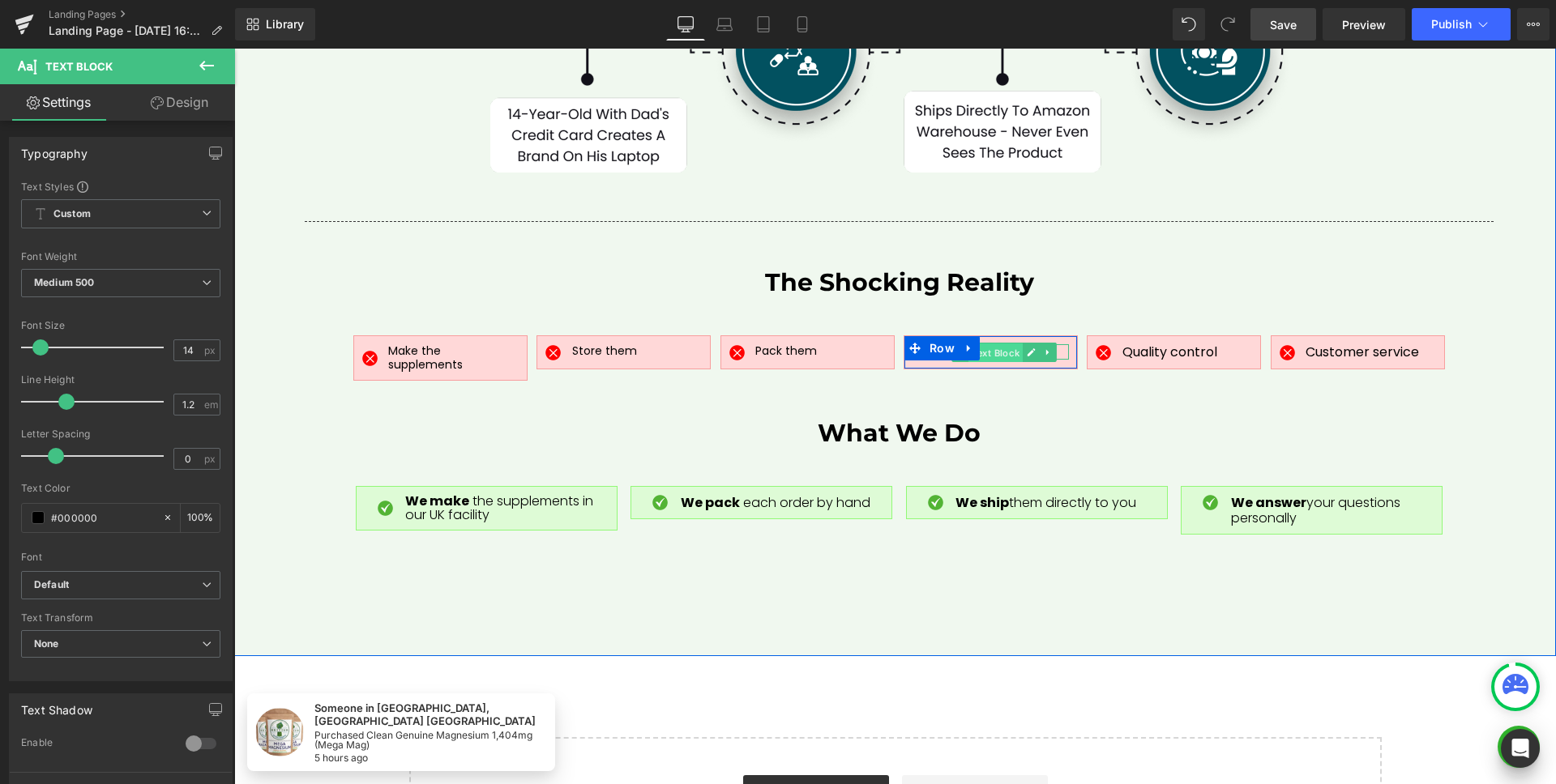
click at [983, 344] on span "Text Block" at bounding box center [995, 354] width 54 height 20
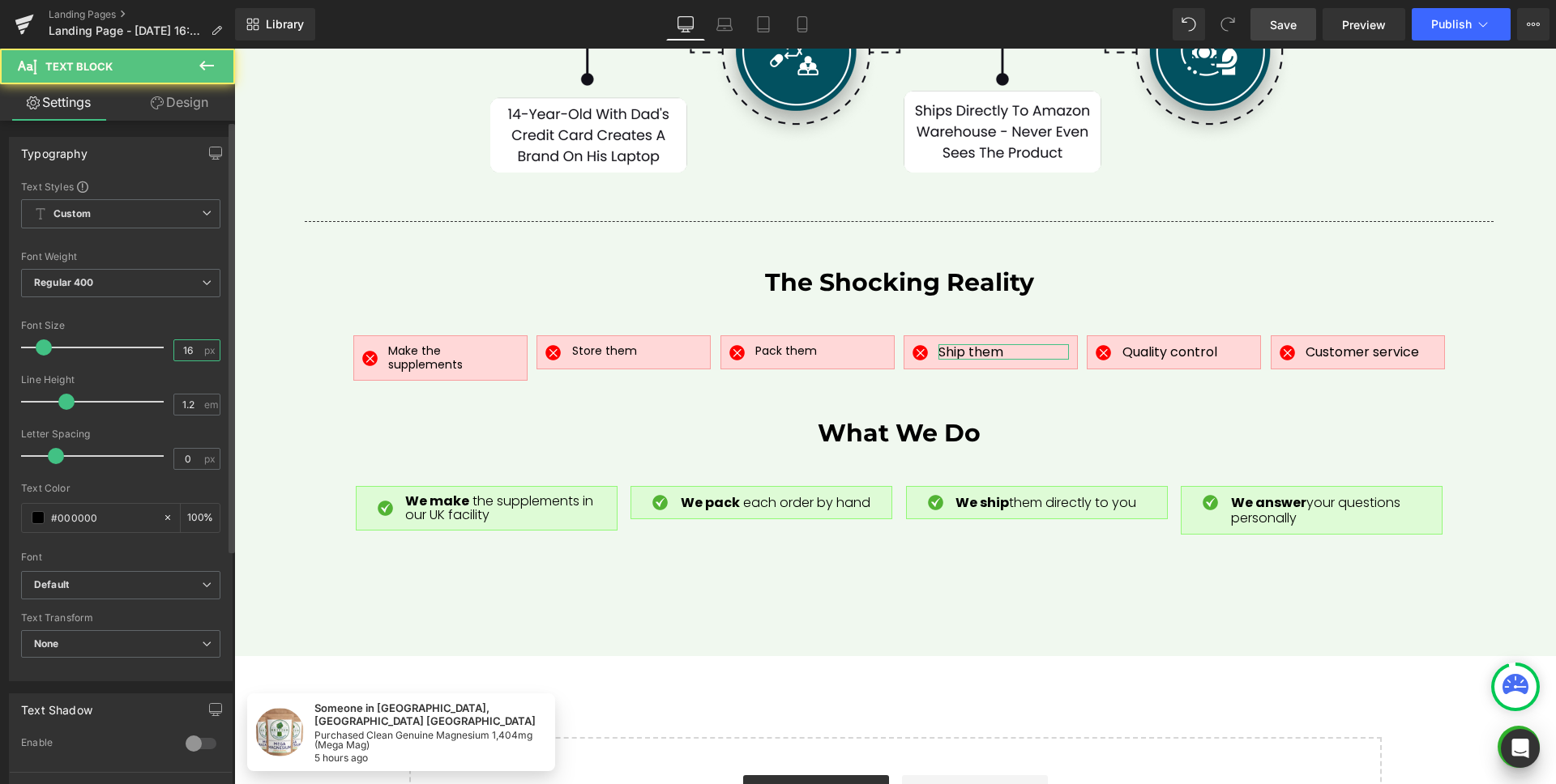
click at [191, 355] on input "16" at bounding box center [188, 350] width 29 height 21
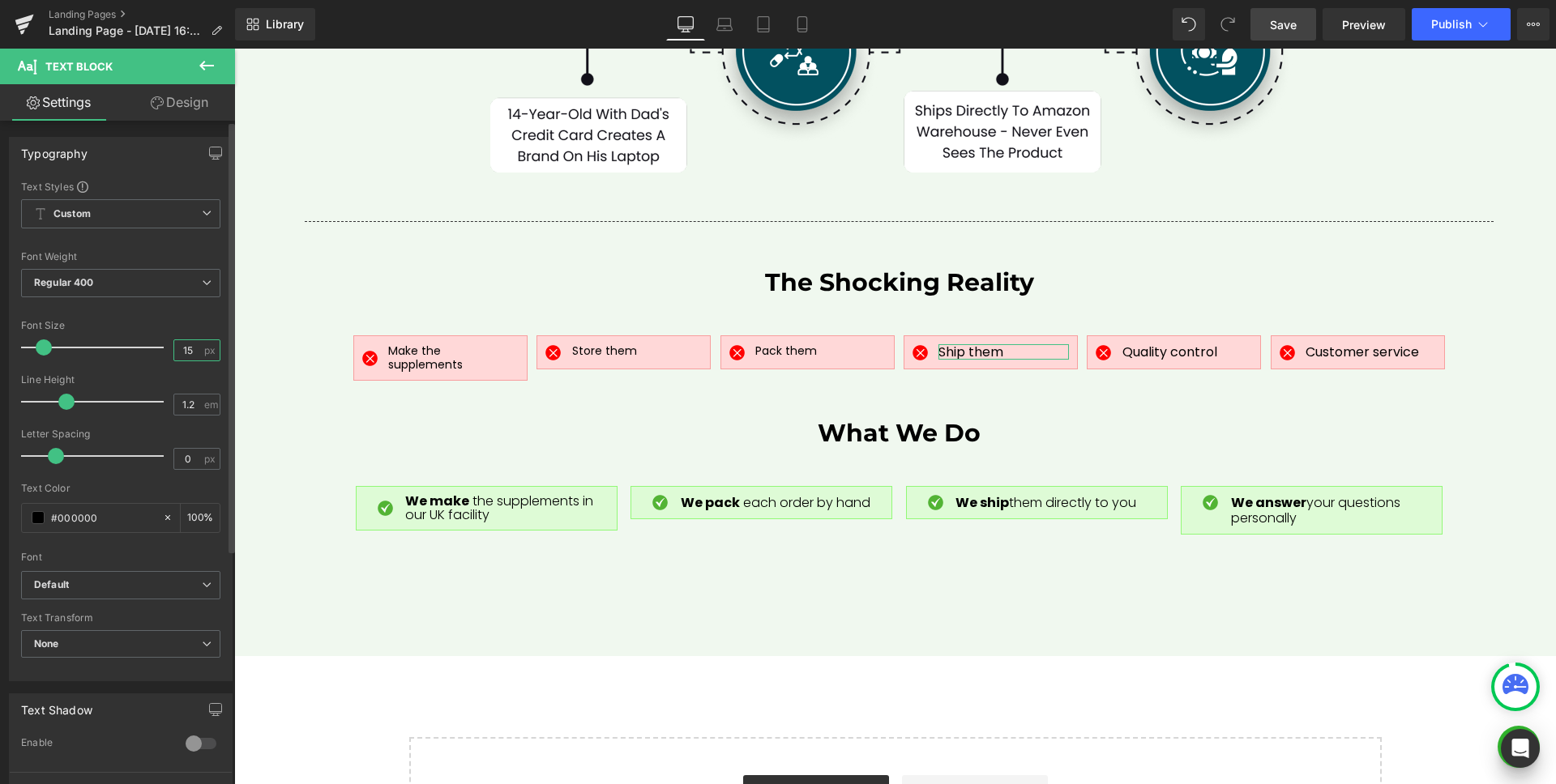
type input "14"
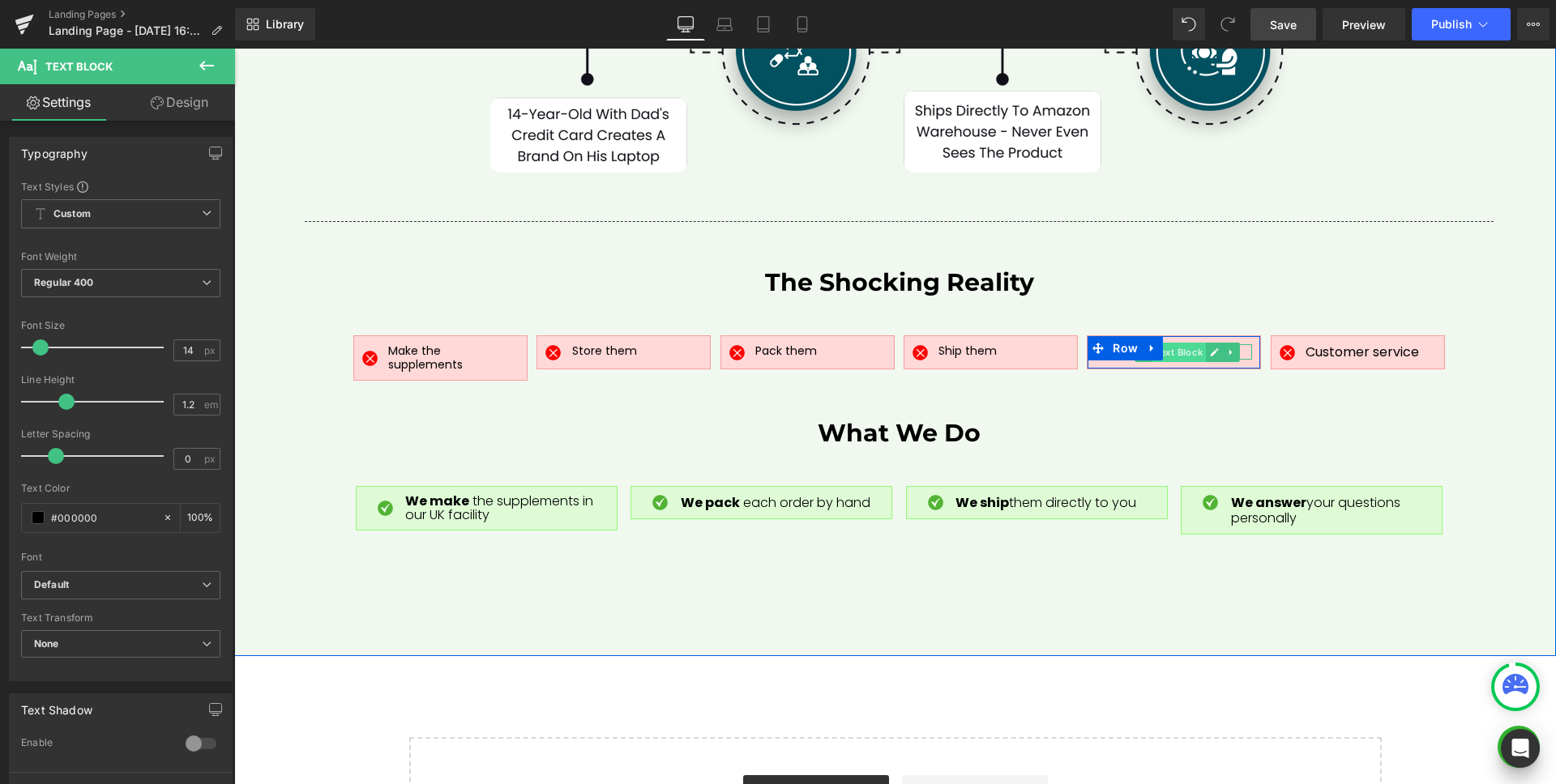
click at [1176, 343] on span "Text Block" at bounding box center [1178, 353] width 54 height 20
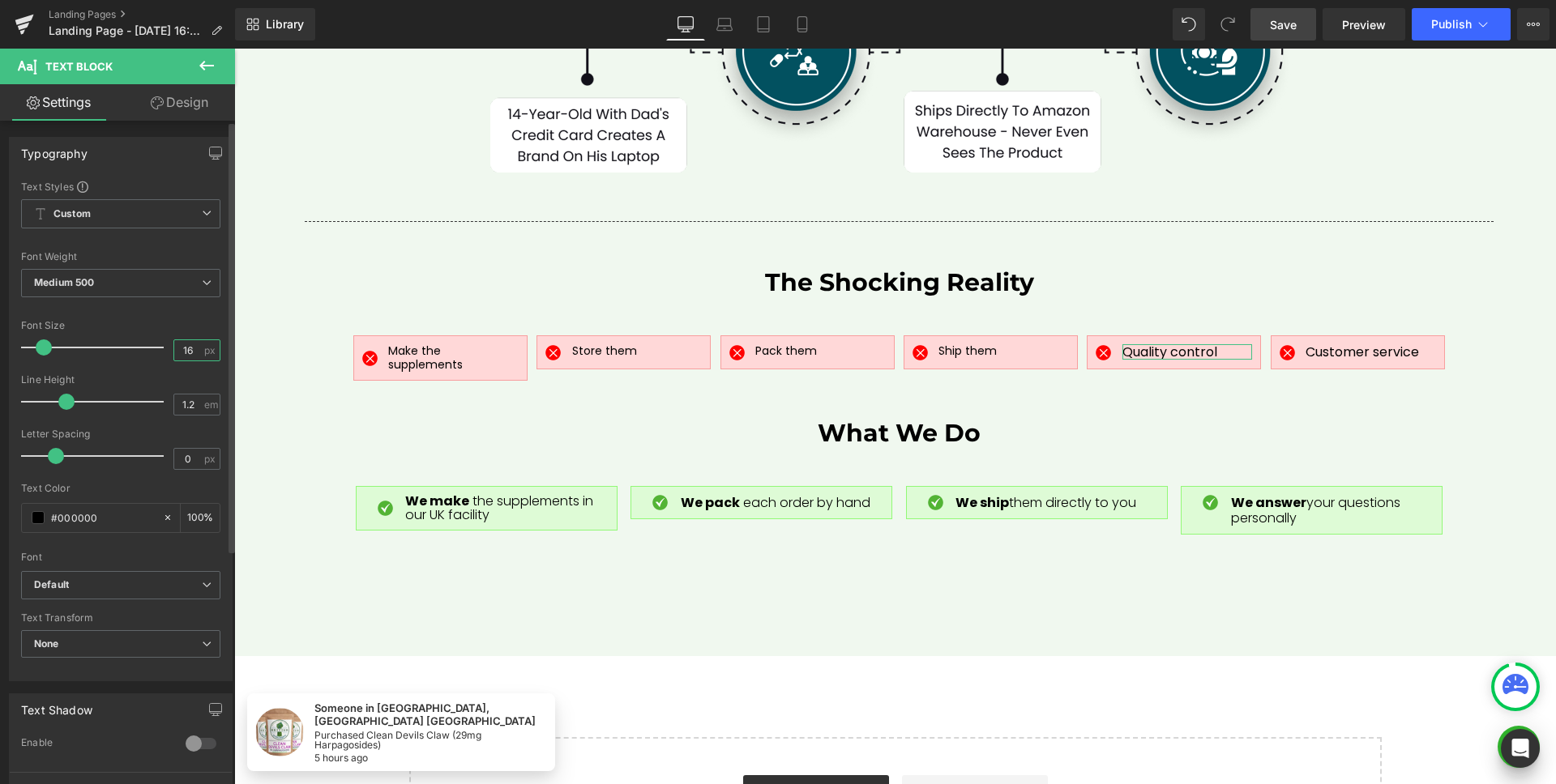
click at [194, 354] on input "16" at bounding box center [188, 350] width 29 height 21
type input "14"
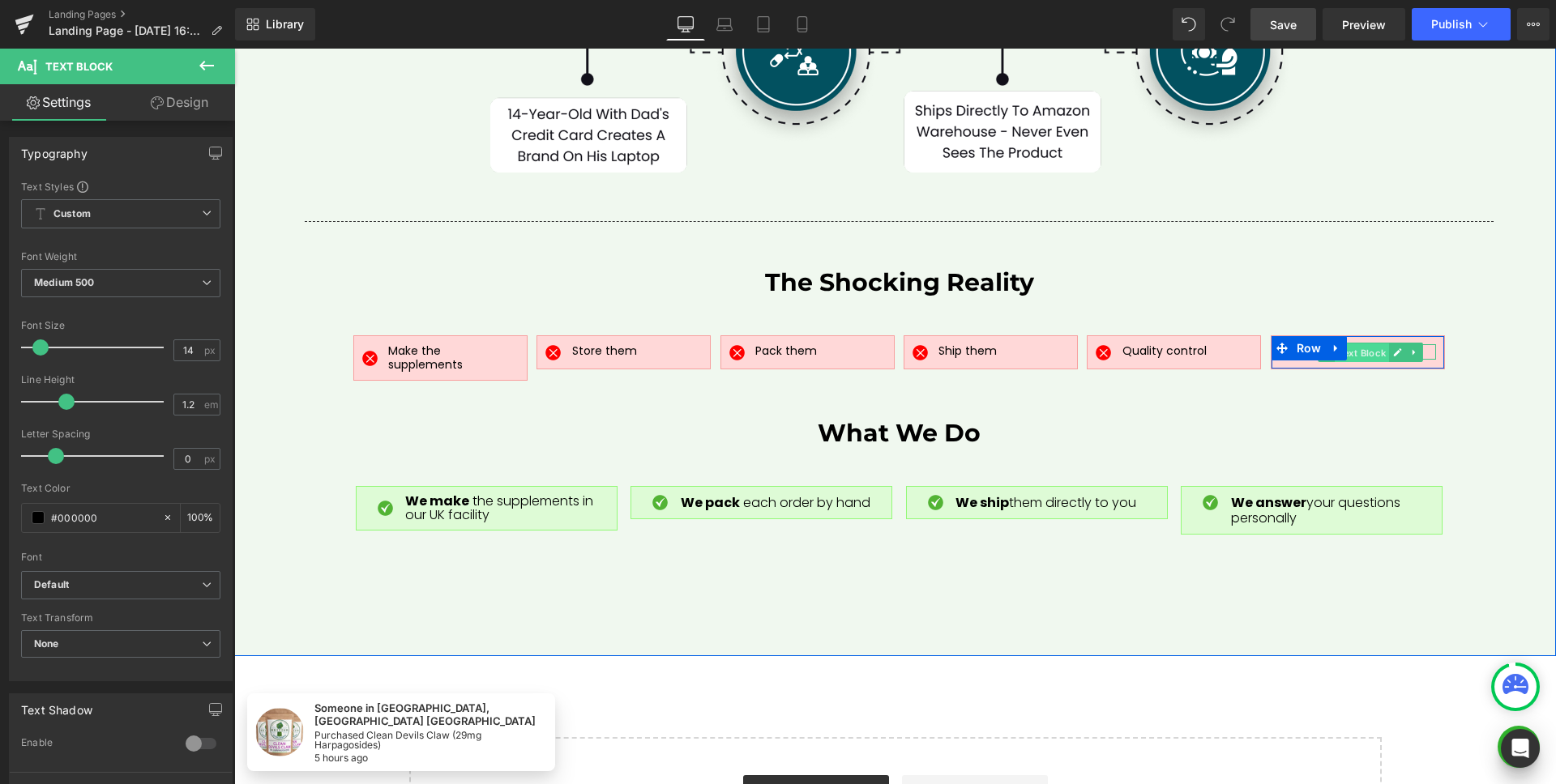
click at [1354, 344] on span "Text Block" at bounding box center [1361, 354] width 54 height 20
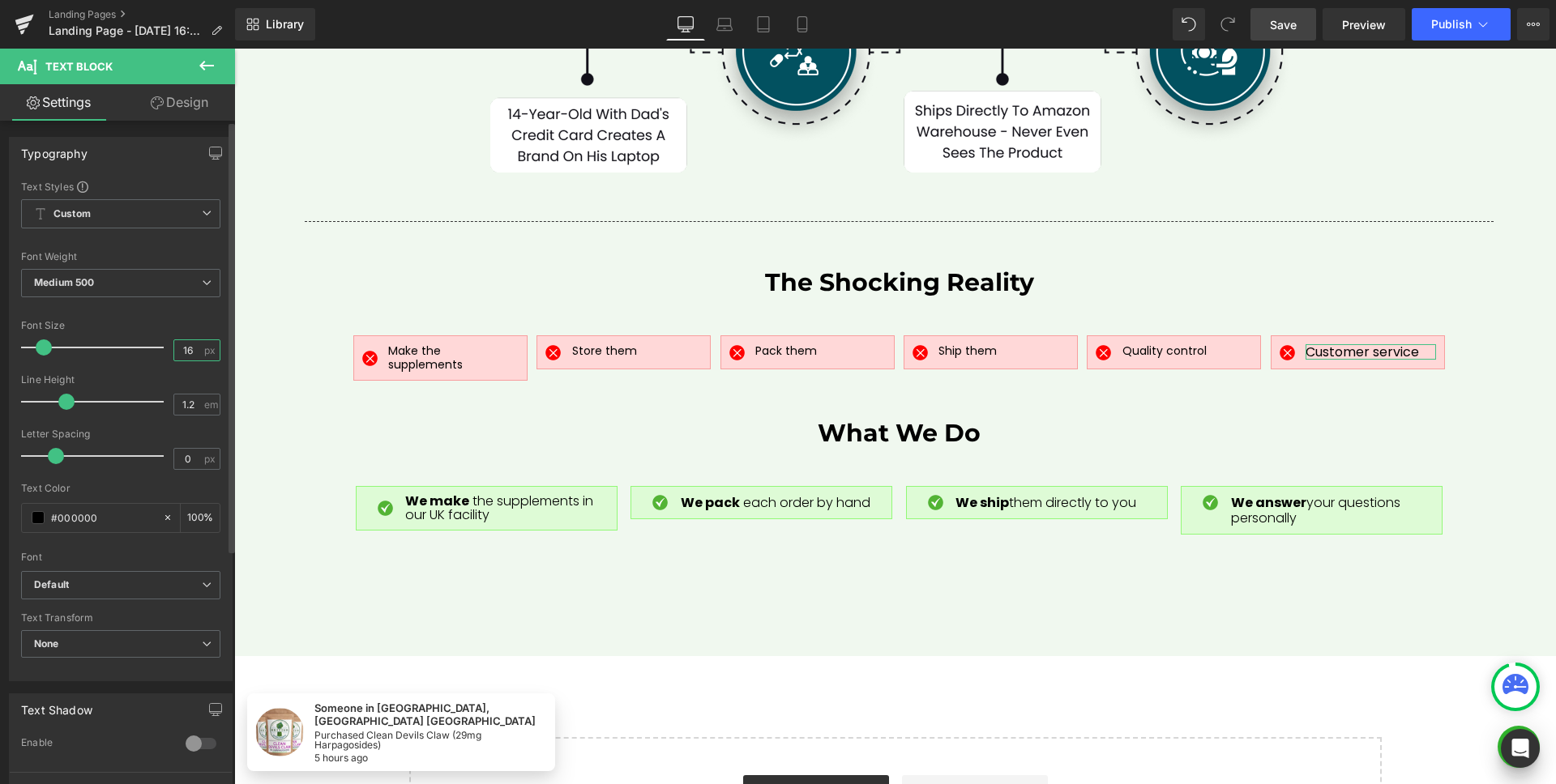
click at [195, 355] on input "16" at bounding box center [188, 350] width 29 height 21
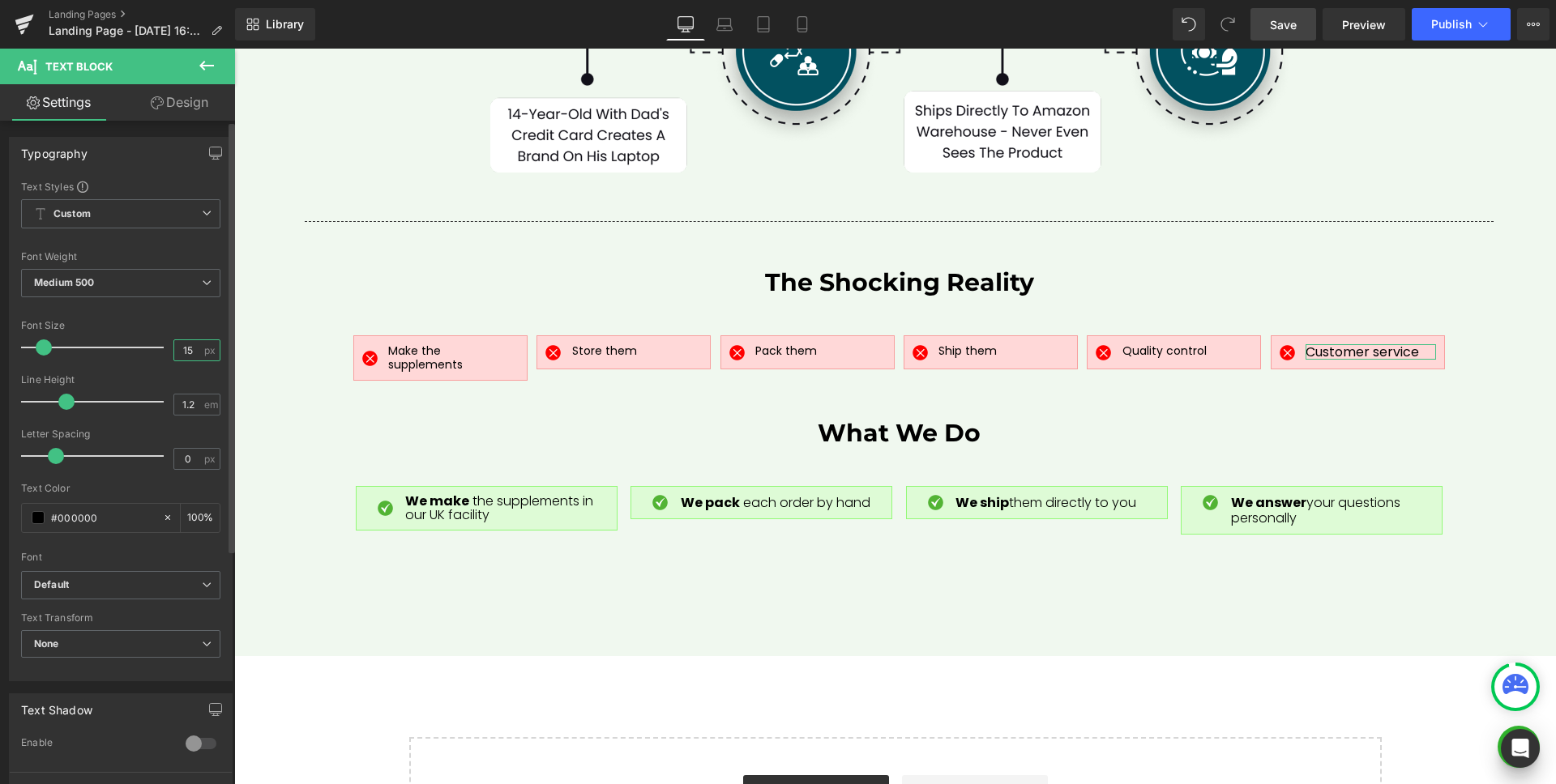
type input "14"
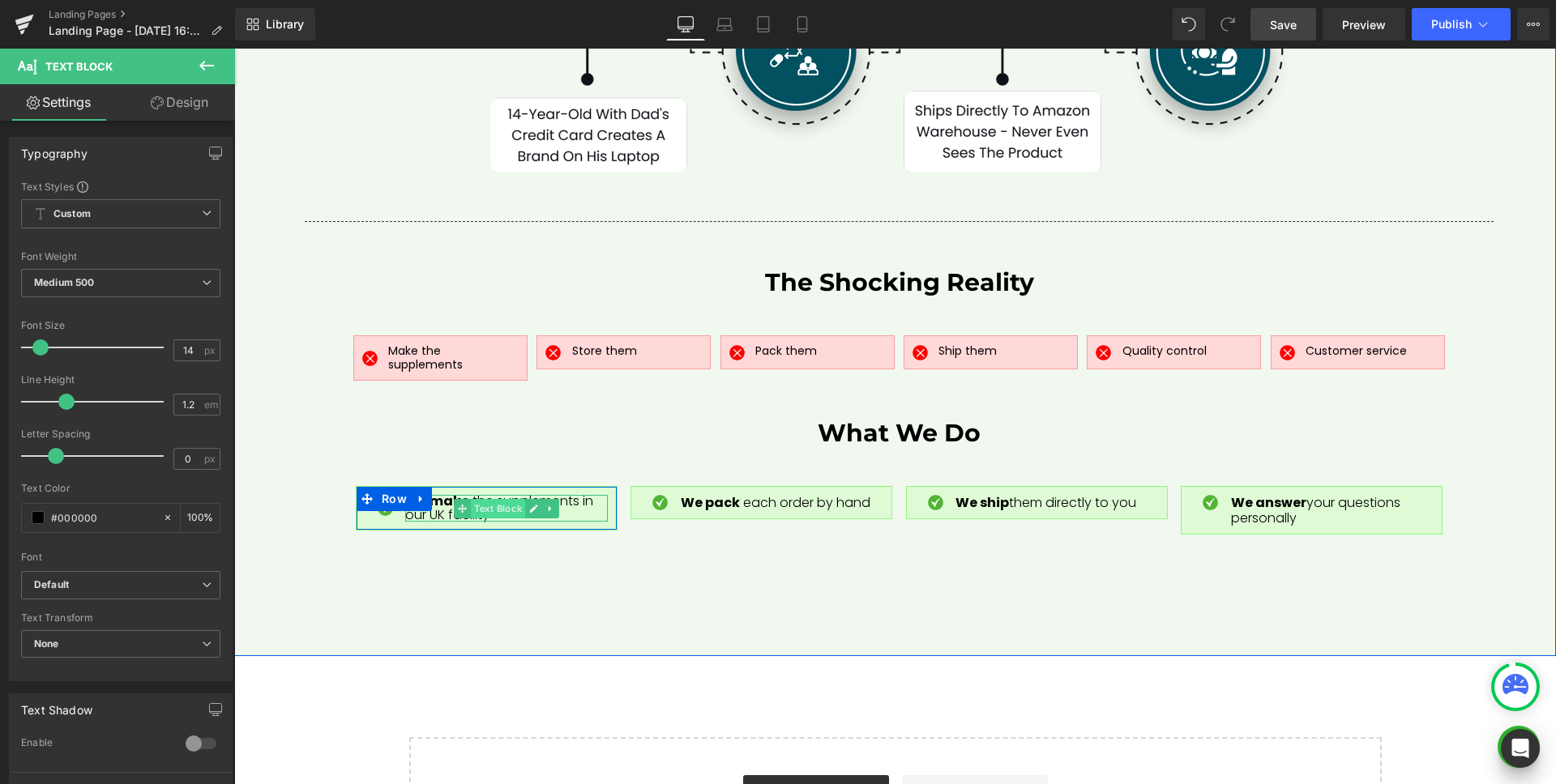
click at [478, 499] on span "Text Block" at bounding box center [498, 509] width 54 height 20
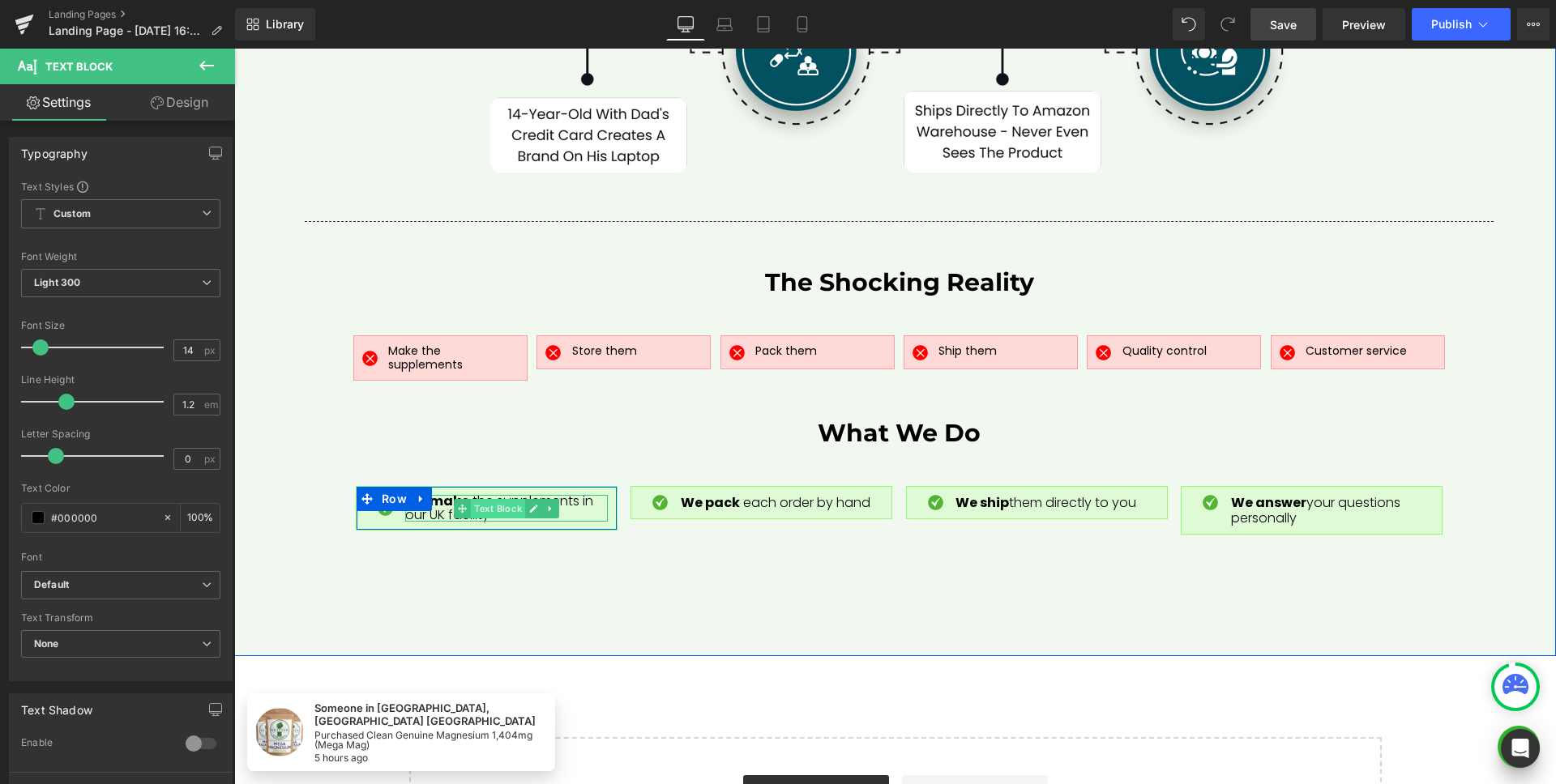
click at [489, 499] on span "Text Block" at bounding box center [498, 509] width 54 height 20
click at [380, 495] on div "Image" at bounding box center [384, 508] width 40 height 28
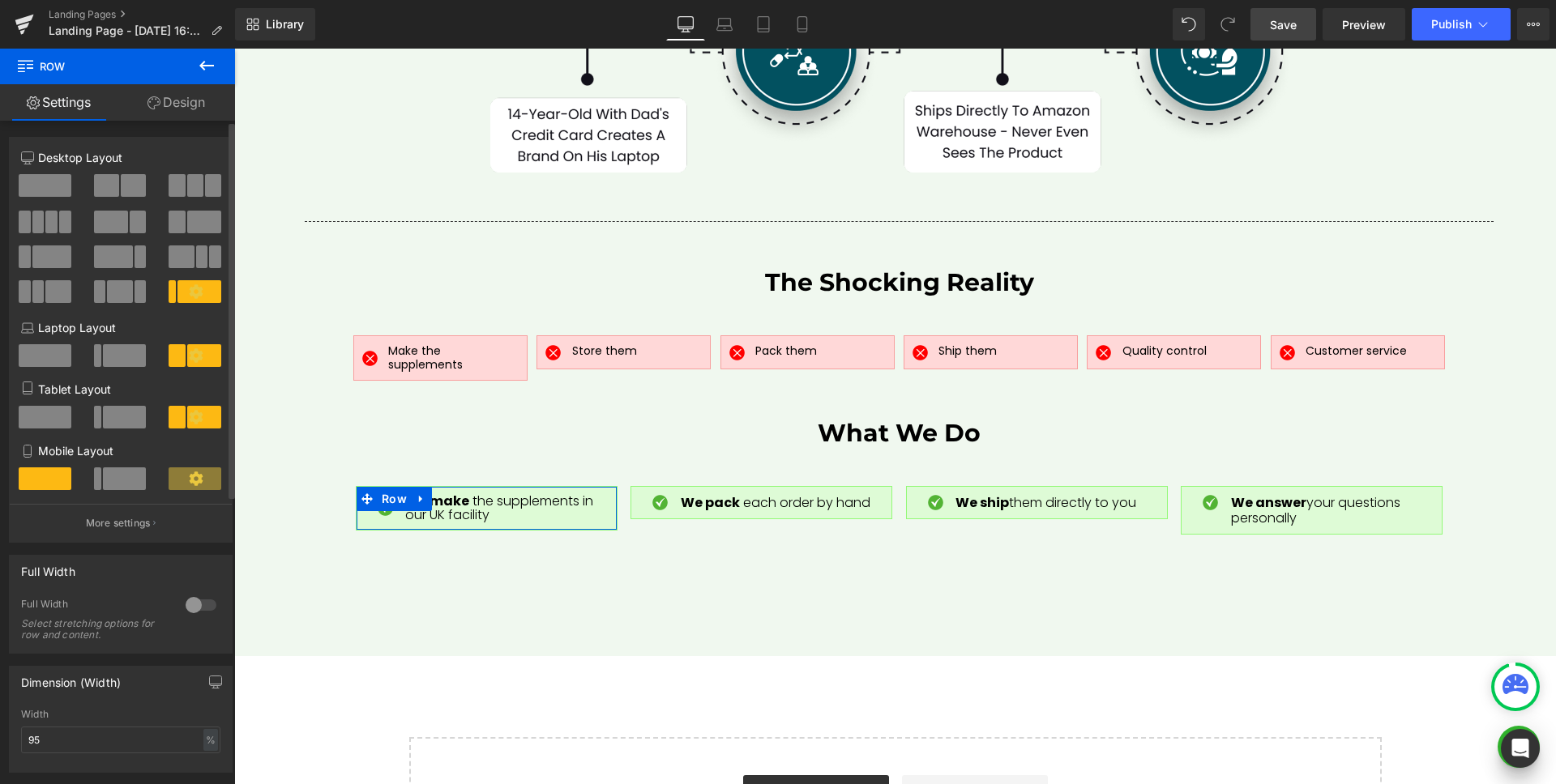
click at [188, 293] on icon at bounding box center [195, 290] width 13 height 13
click at [115, 523] on p "More settings" at bounding box center [118, 523] width 65 height 14
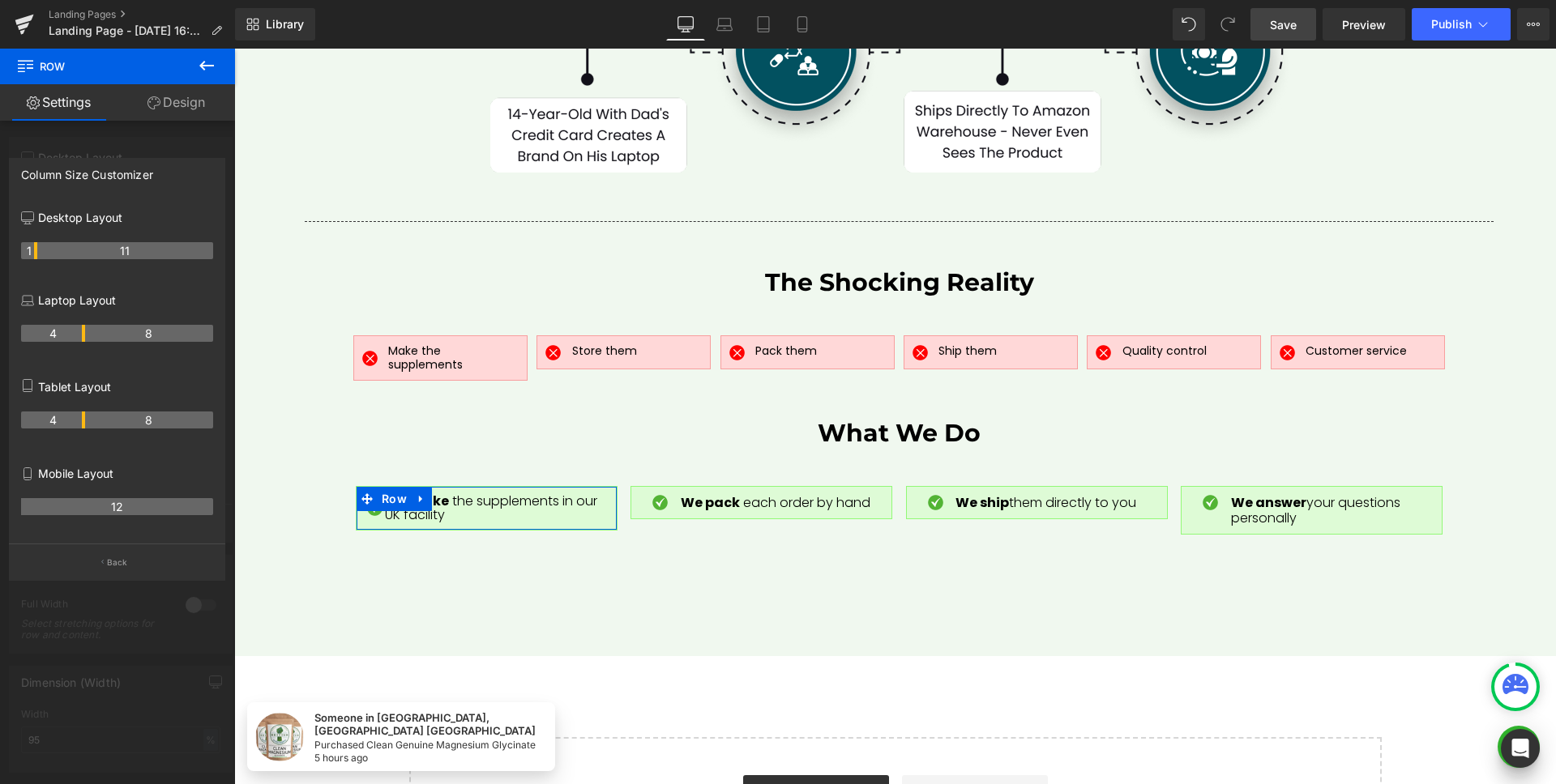
drag, startPoint x: 52, startPoint y: 251, endPoint x: 38, endPoint y: 251, distance: 14.0
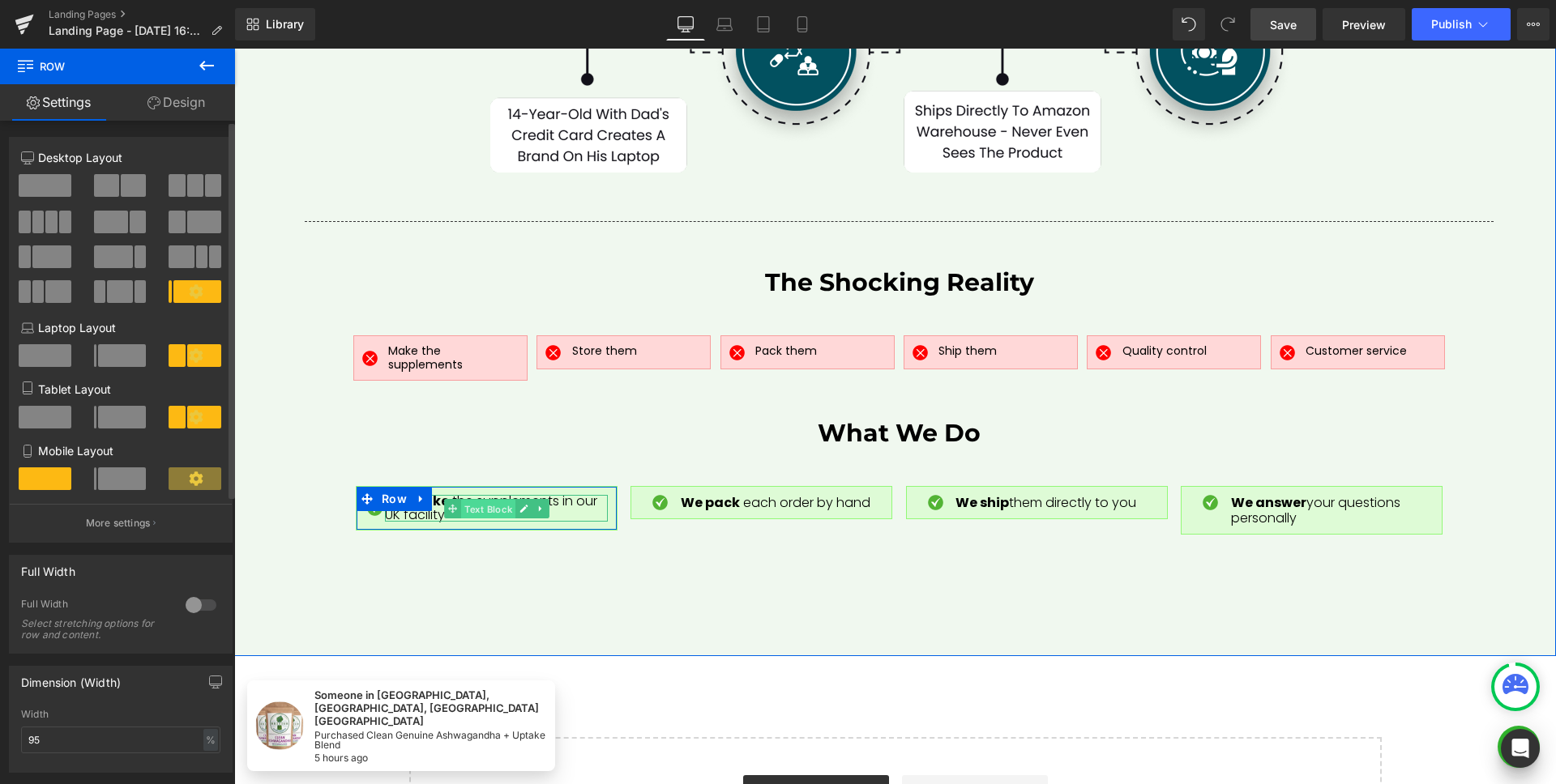
click at [491, 499] on span "Text Block" at bounding box center [488, 509] width 54 height 20
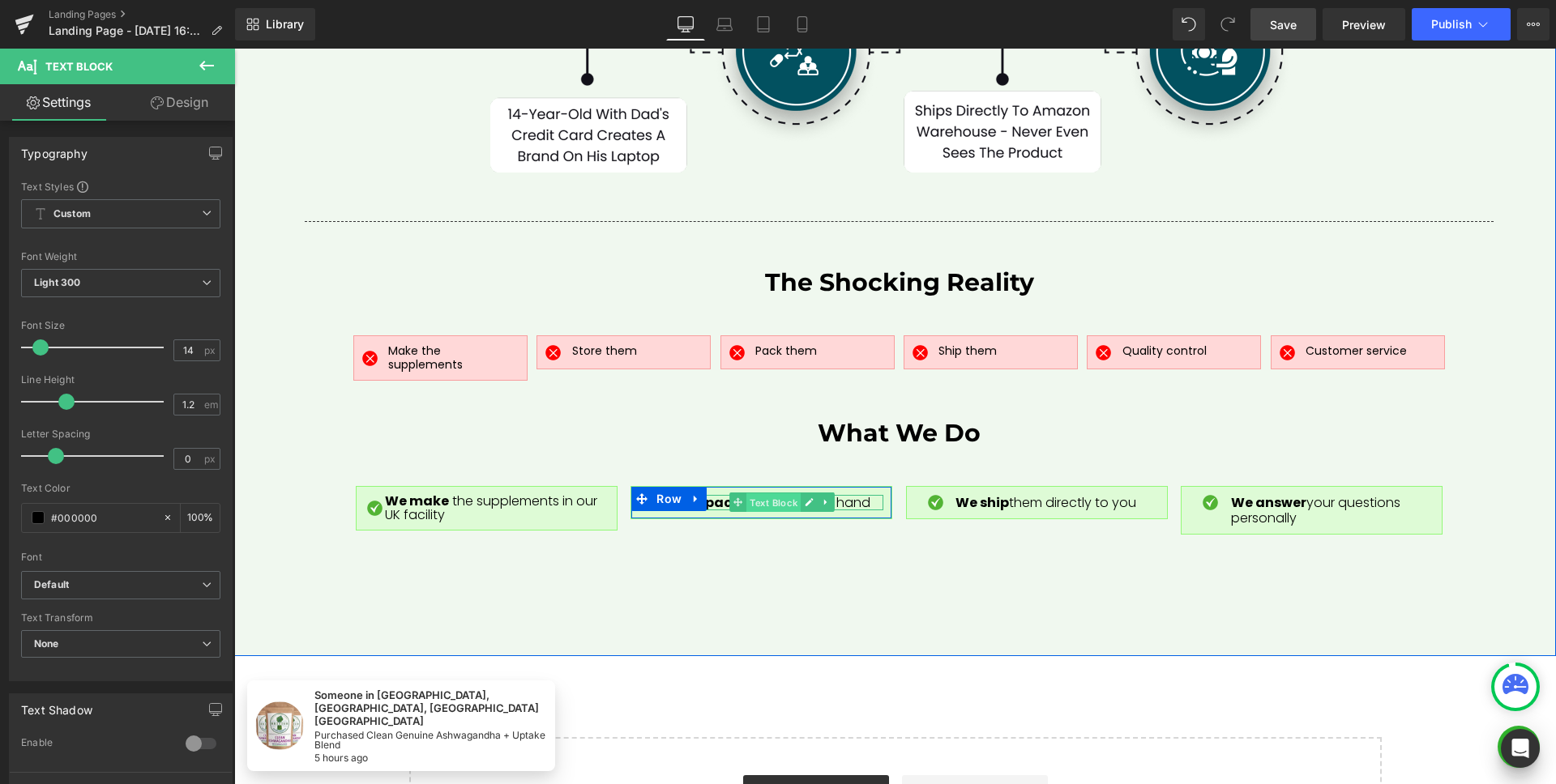
click at [754, 493] on span "Text Block" at bounding box center [773, 503] width 54 height 20
click at [660, 510] on div at bounding box center [761, 513] width 260 height 8
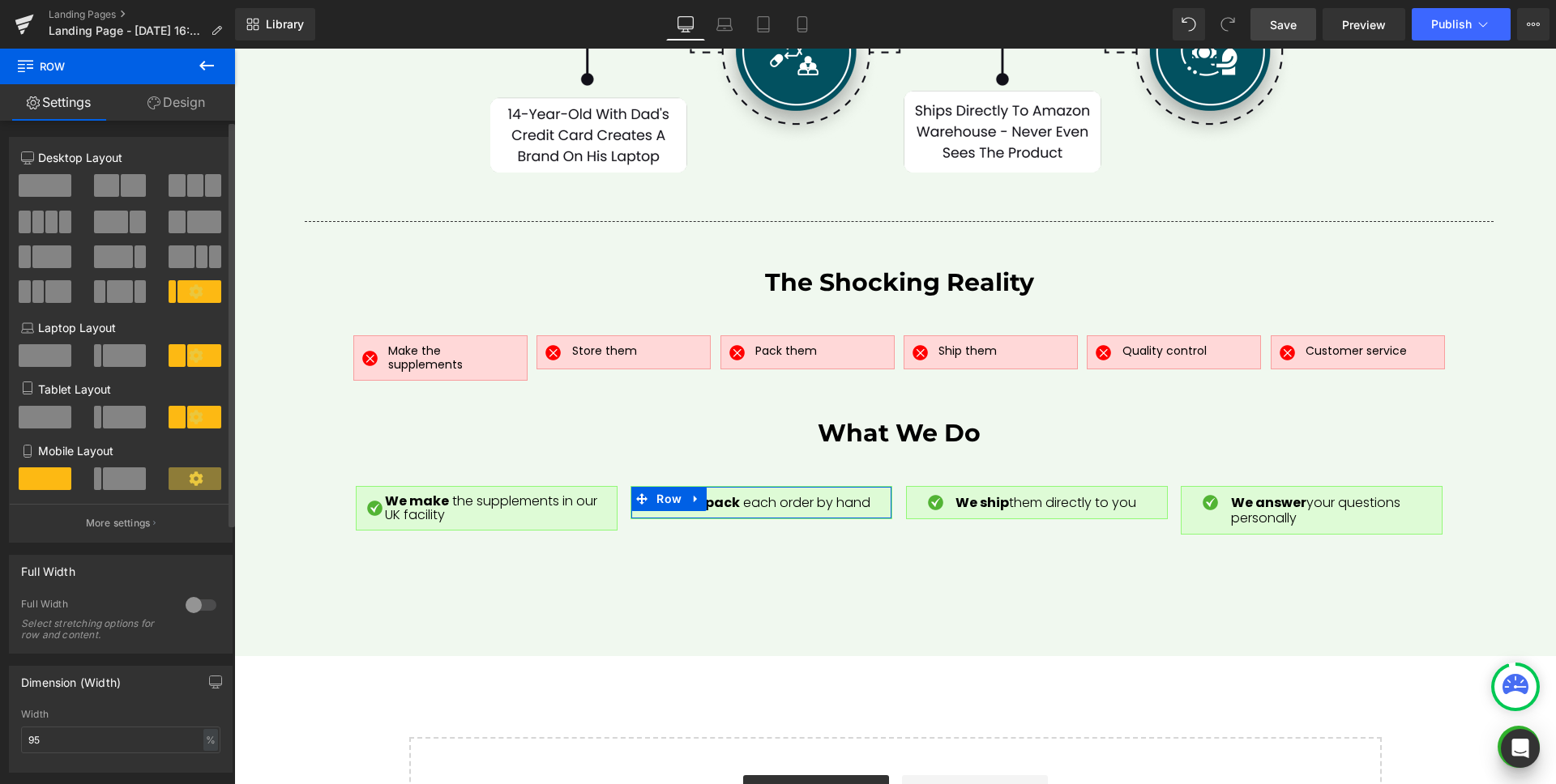
click at [114, 532] on button "More settings" at bounding box center [121, 522] width 222 height 38
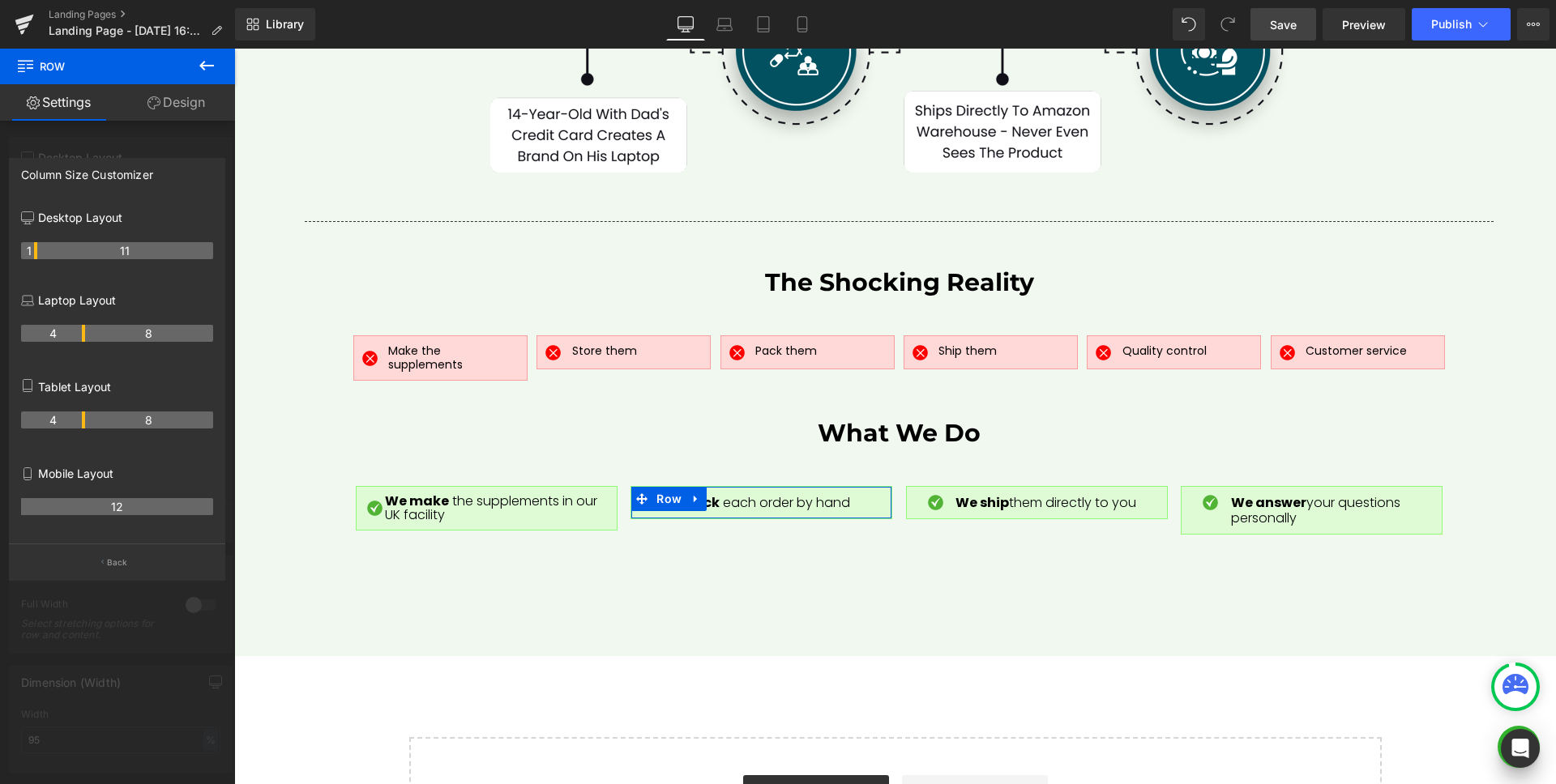
drag, startPoint x: 48, startPoint y: 254, endPoint x: 39, endPoint y: 254, distance: 9.0
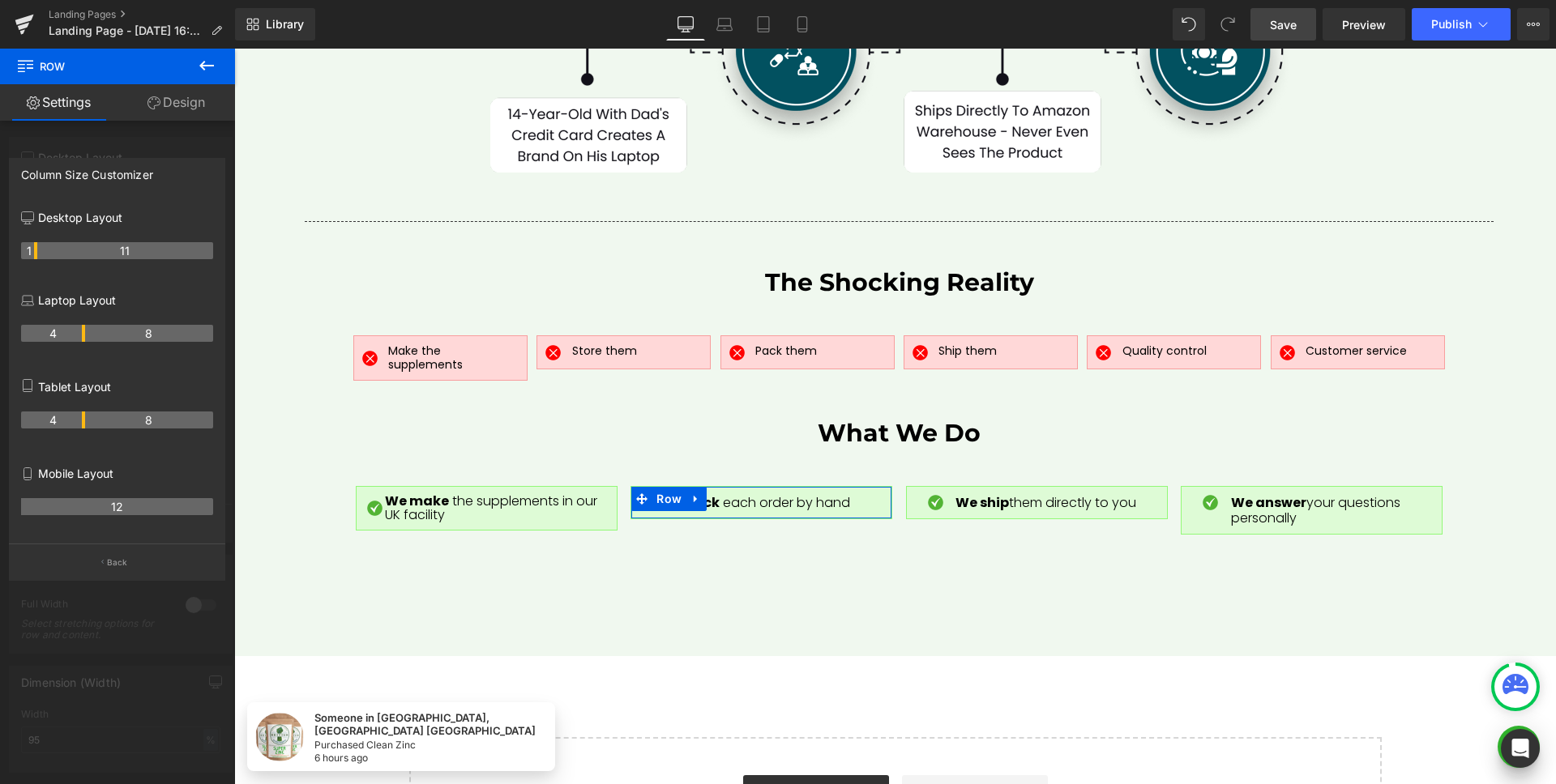
click at [997, 480] on div at bounding box center [894, 416] width 1321 height 736
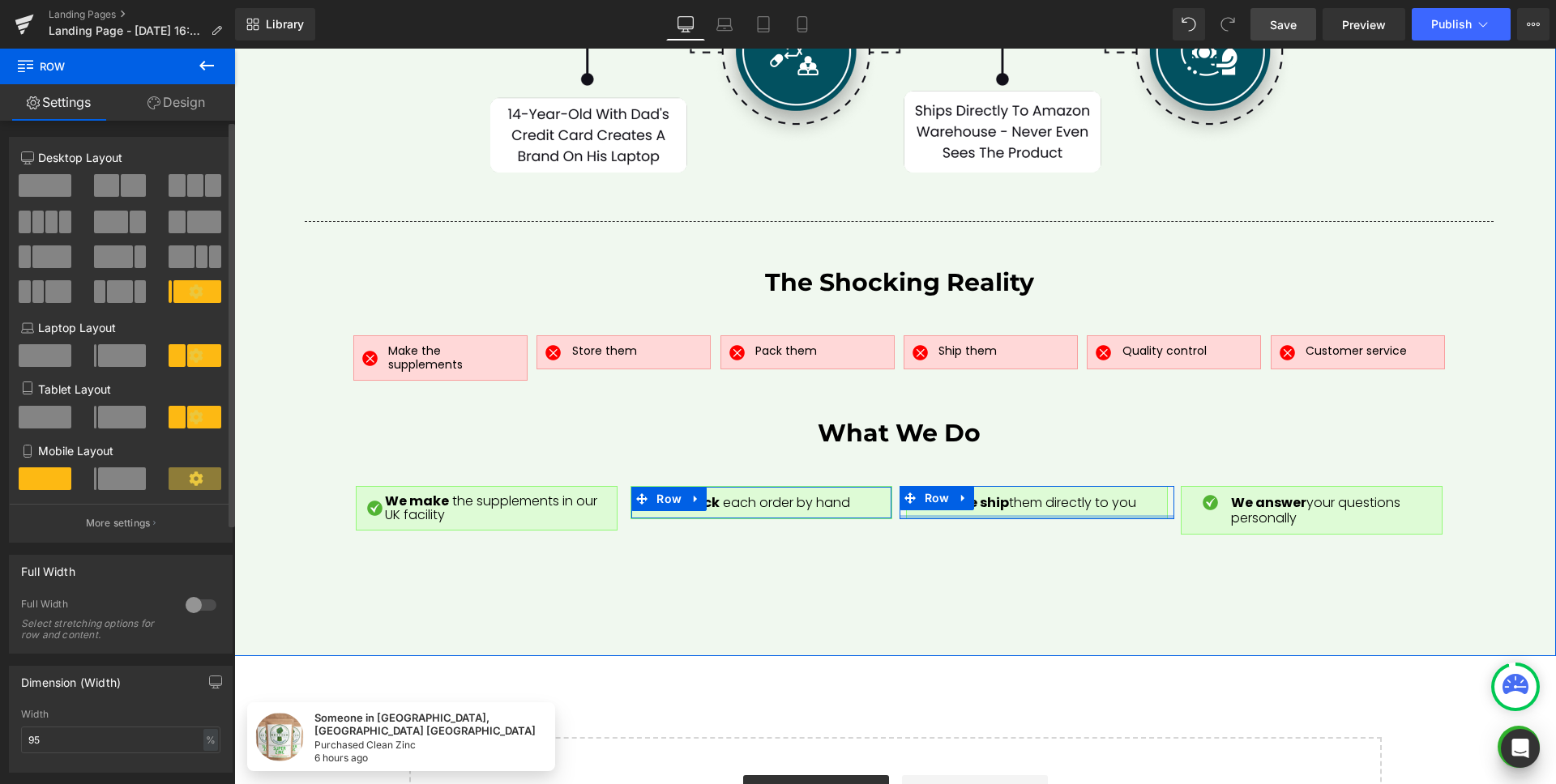
click at [949, 515] on div at bounding box center [1037, 517] width 275 height 4
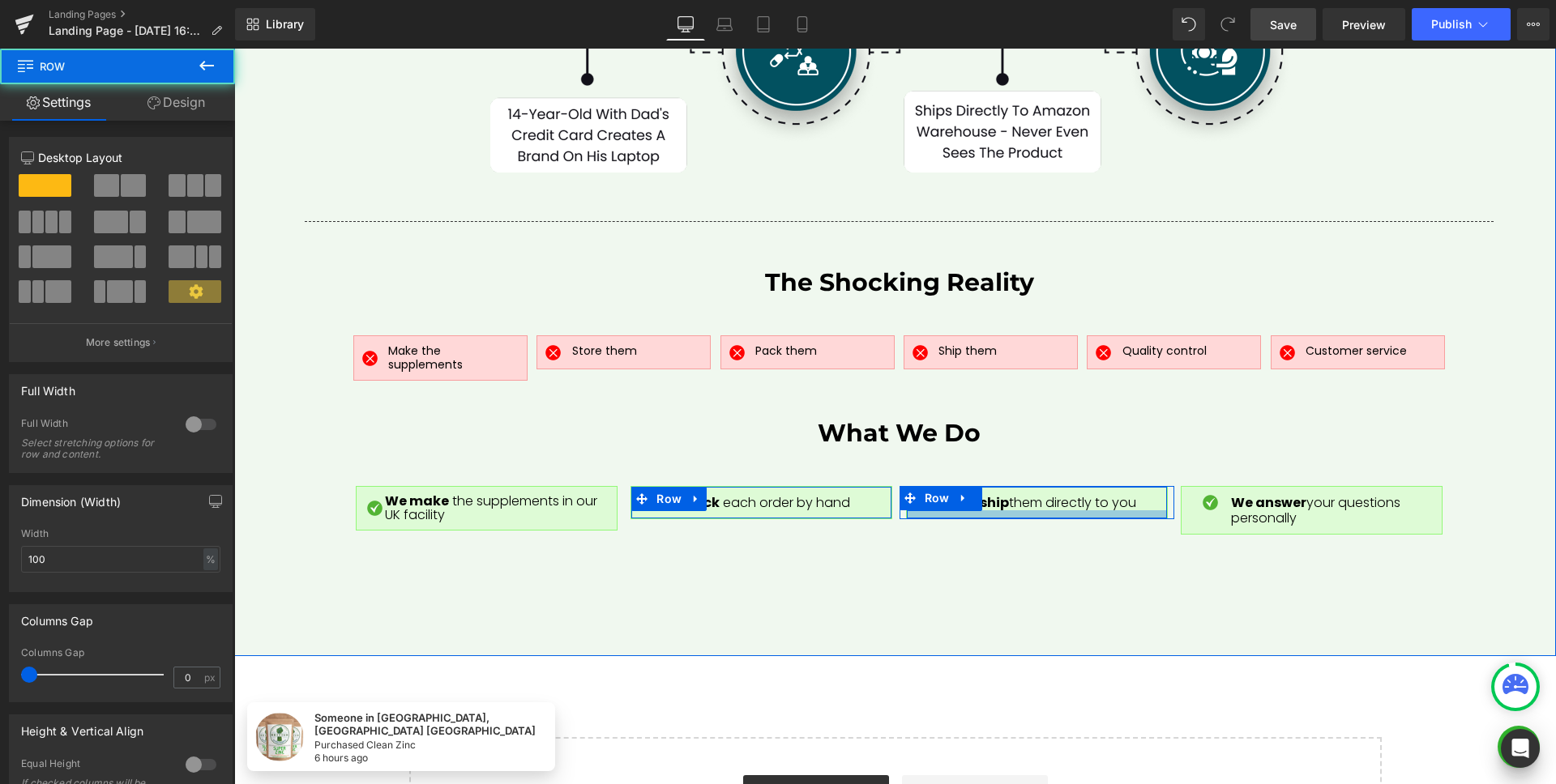
click at [949, 510] on div at bounding box center [1036, 513] width 260 height 8
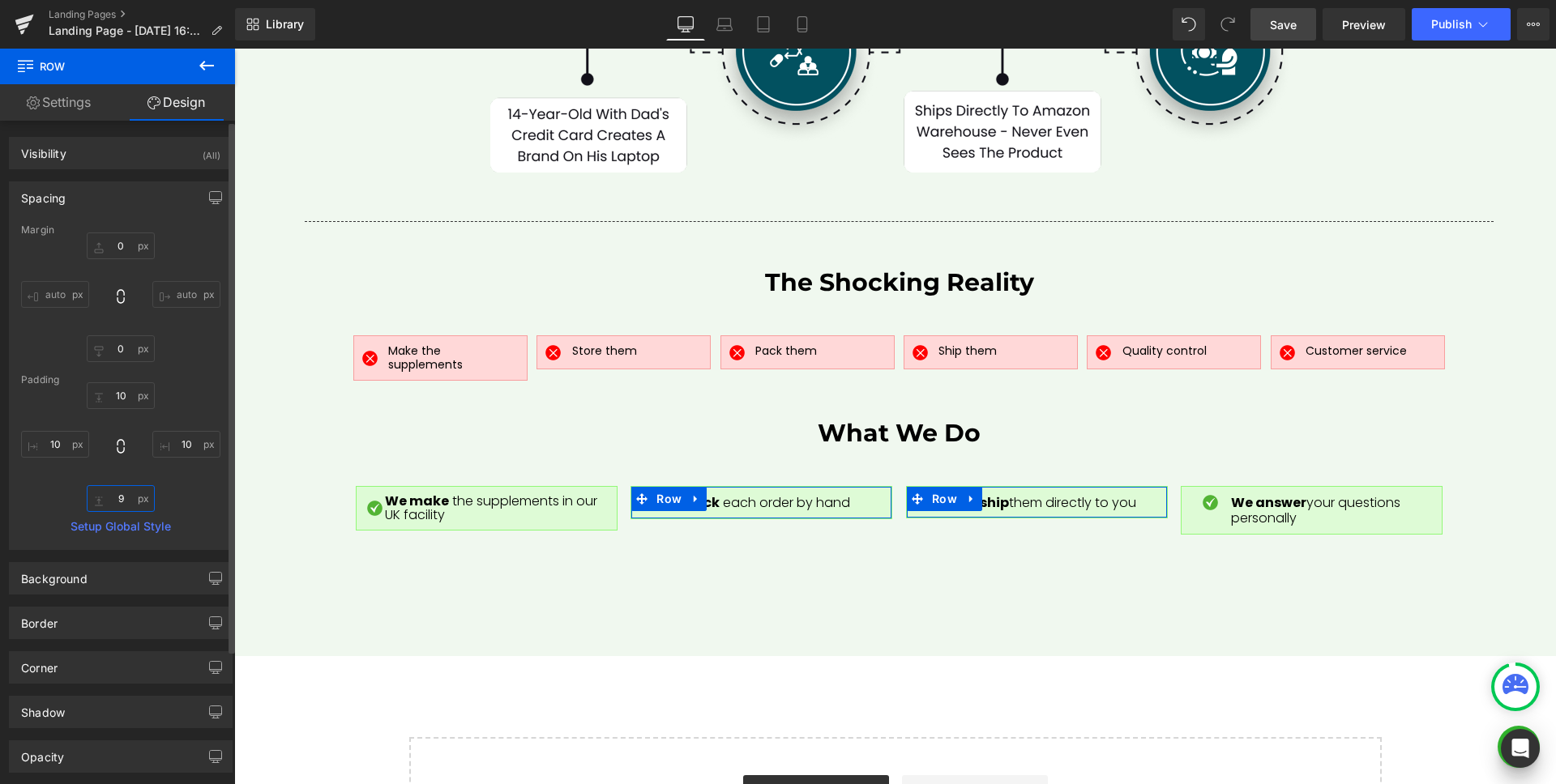
click at [131, 500] on input "9" at bounding box center [121, 498] width 68 height 27
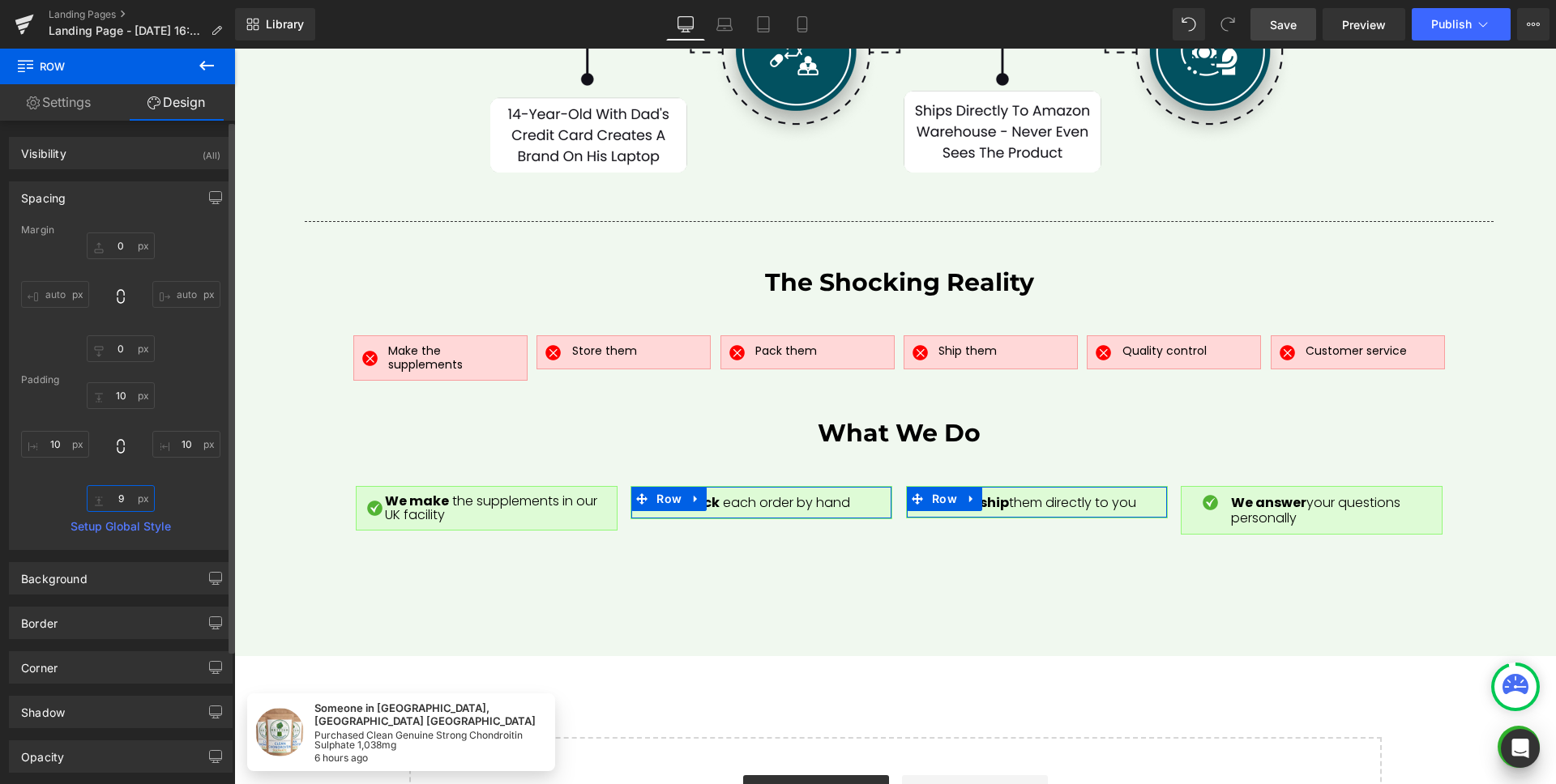
type input "10"
click at [56, 108] on link "Settings" at bounding box center [59, 102] width 118 height 37
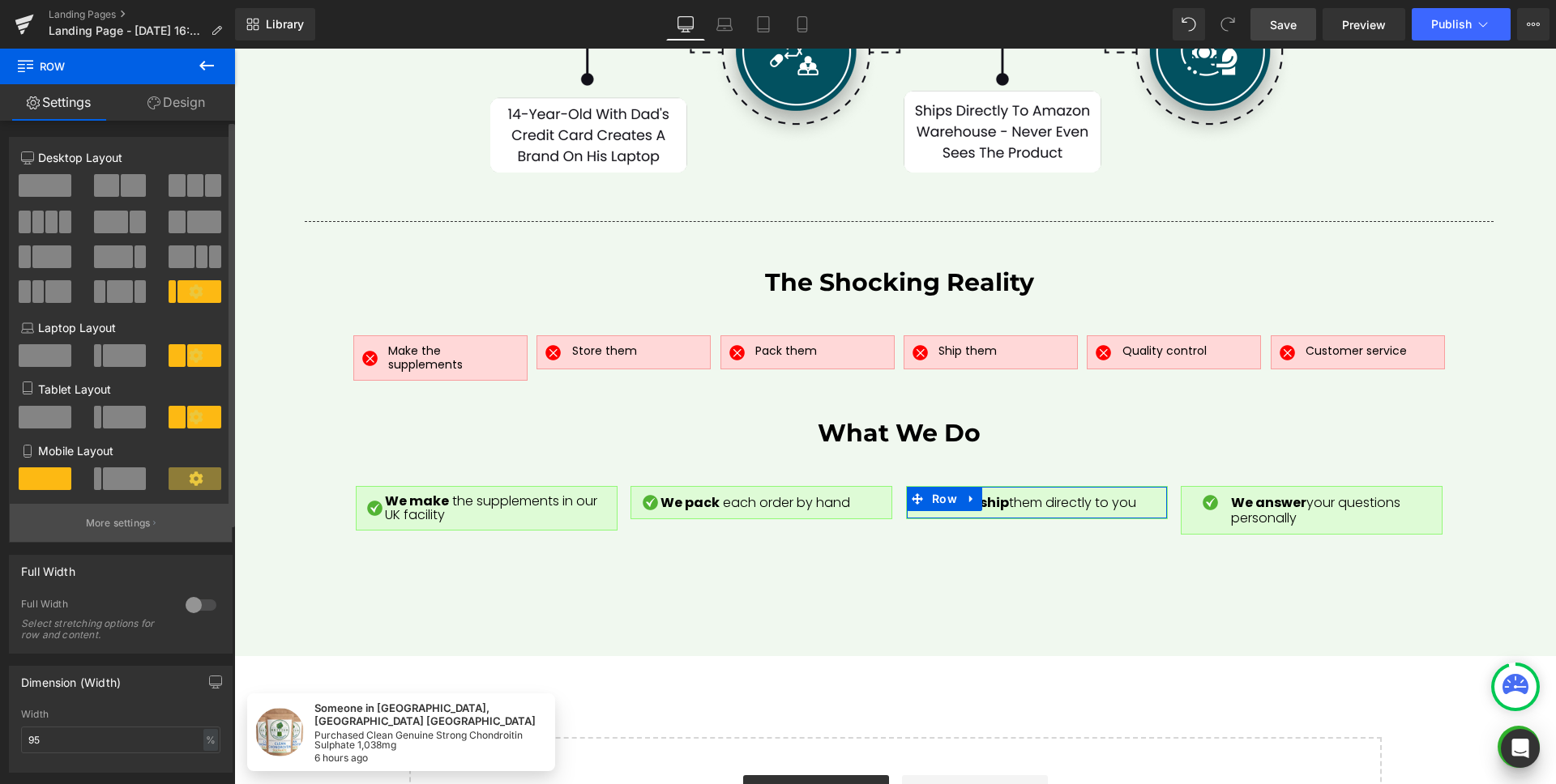
click at [109, 528] on p "More settings" at bounding box center [118, 523] width 65 height 14
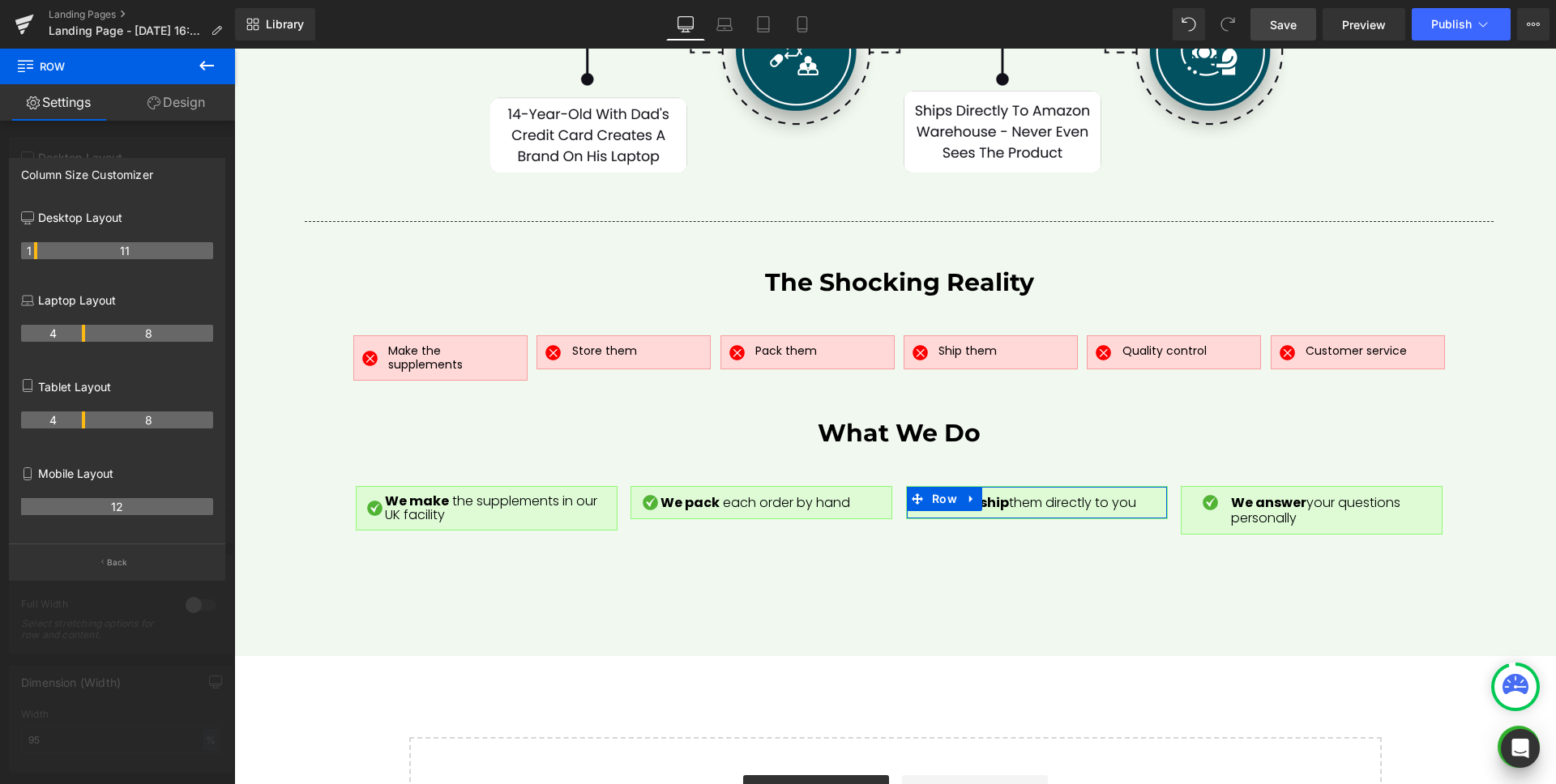
drag, startPoint x: 52, startPoint y: 252, endPoint x: 354, endPoint y: 318, distance: 309.1
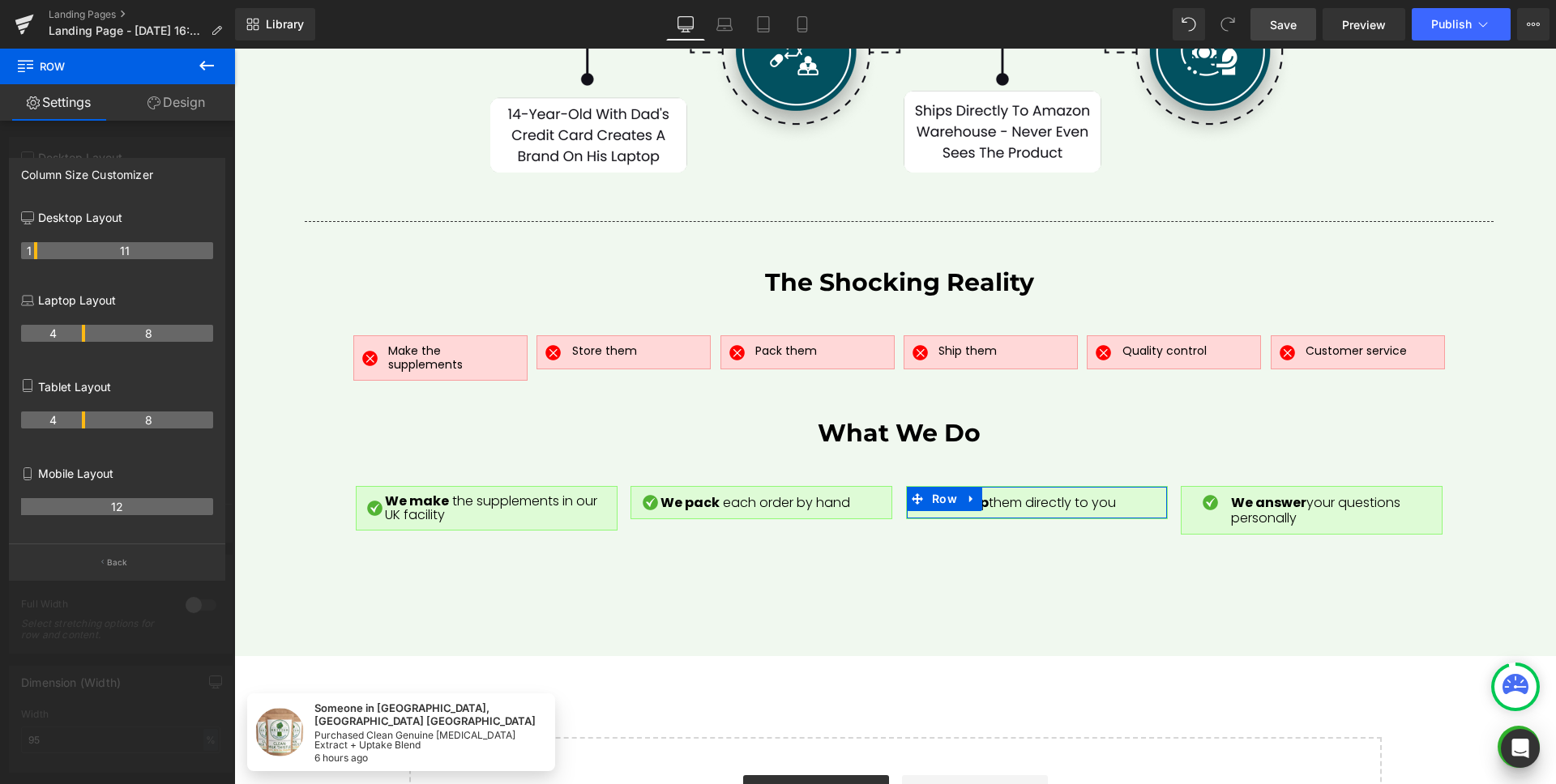
click at [1308, 496] on div at bounding box center [894, 416] width 1321 height 736
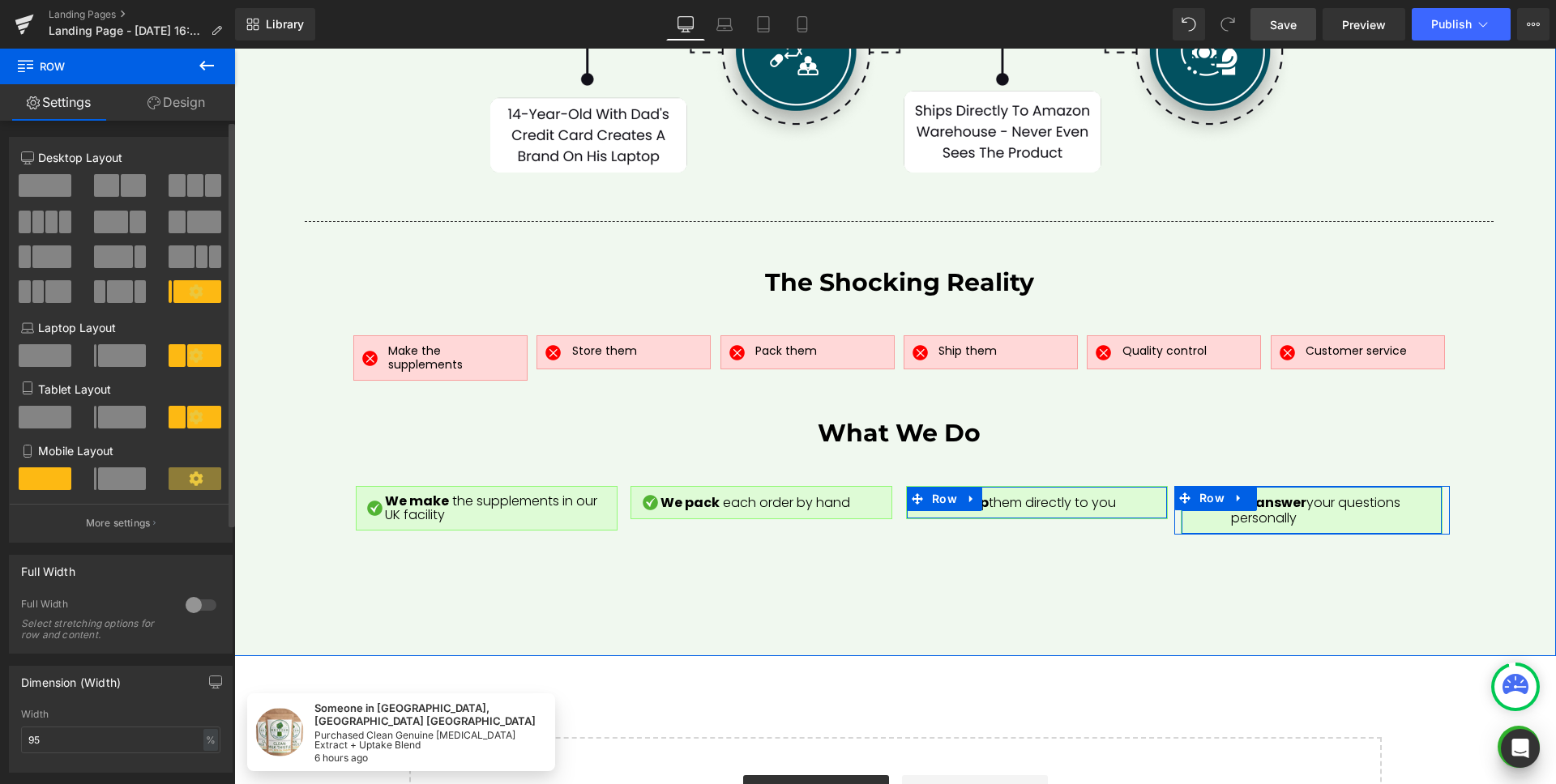
click at [1213, 493] on div "Image We answer your questions personally Text Block Row" at bounding box center [1311, 510] width 262 height 48
click at [1212, 526] on div at bounding box center [1311, 530] width 260 height 8
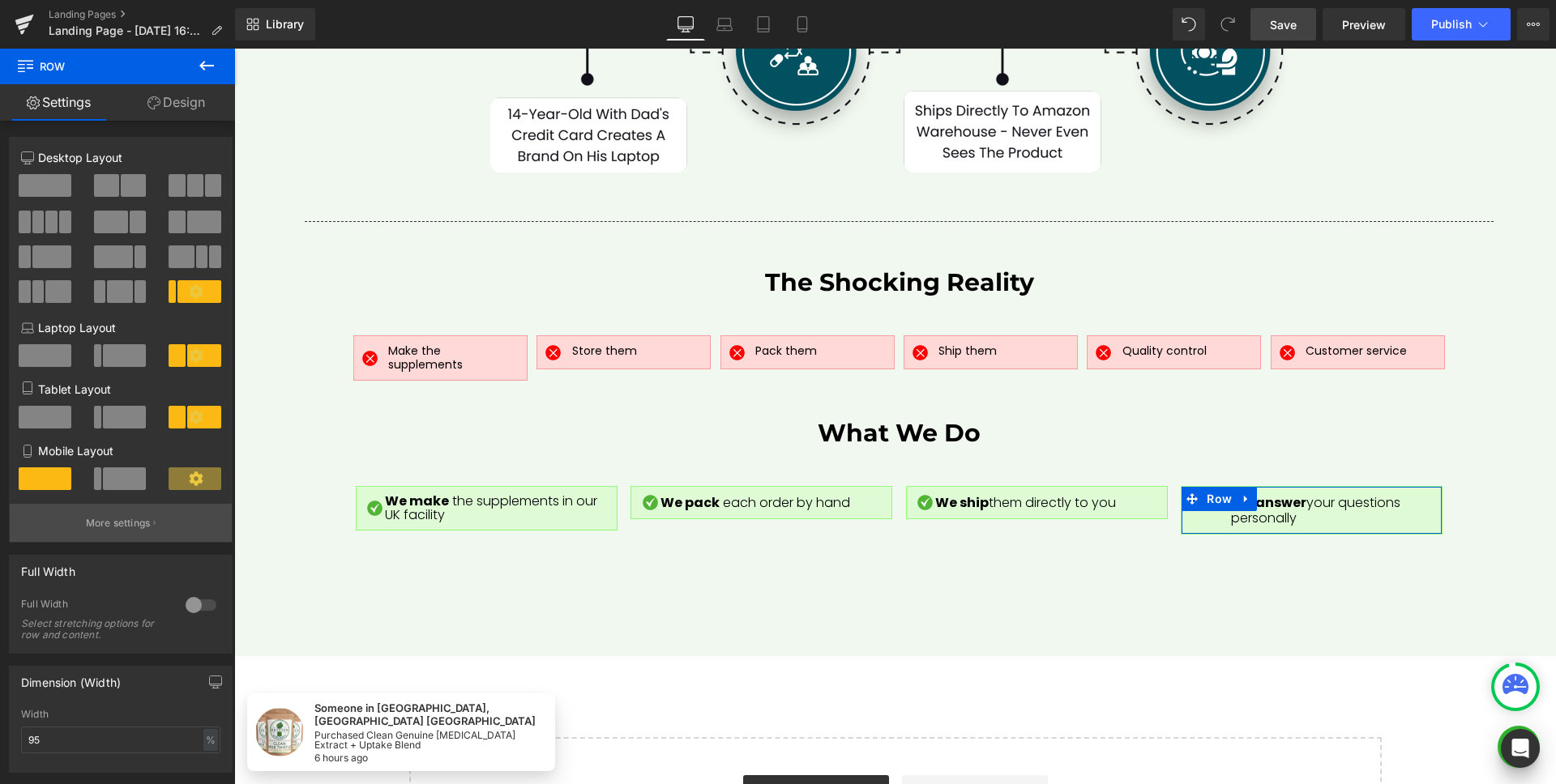
click at [116, 528] on p "More settings" at bounding box center [118, 523] width 65 height 14
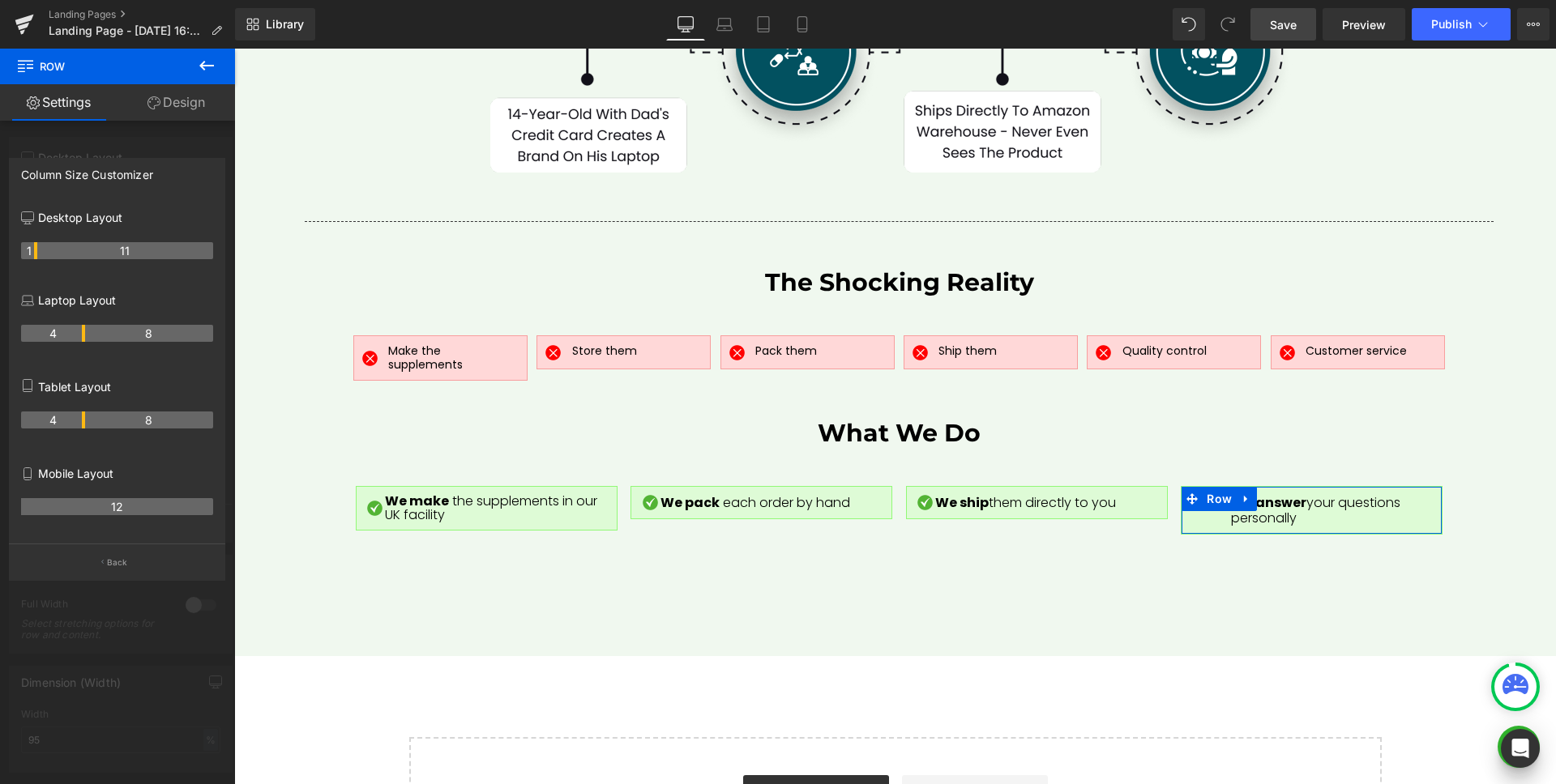
drag, startPoint x: 51, startPoint y: 250, endPoint x: 42, endPoint y: 250, distance: 9.0
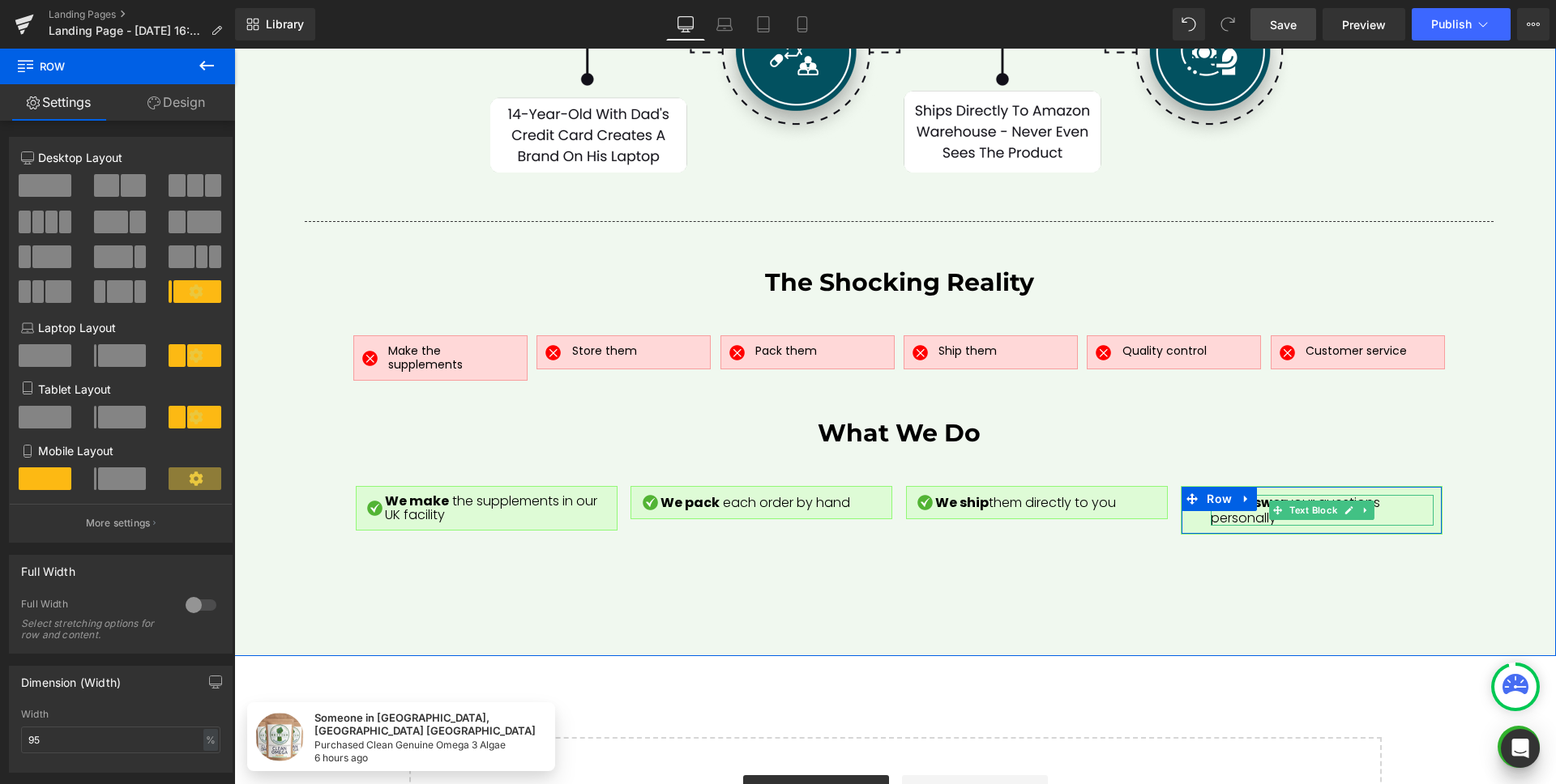
click at [1406, 495] on p "We answer your questions personally" at bounding box center [1321, 510] width 222 height 30
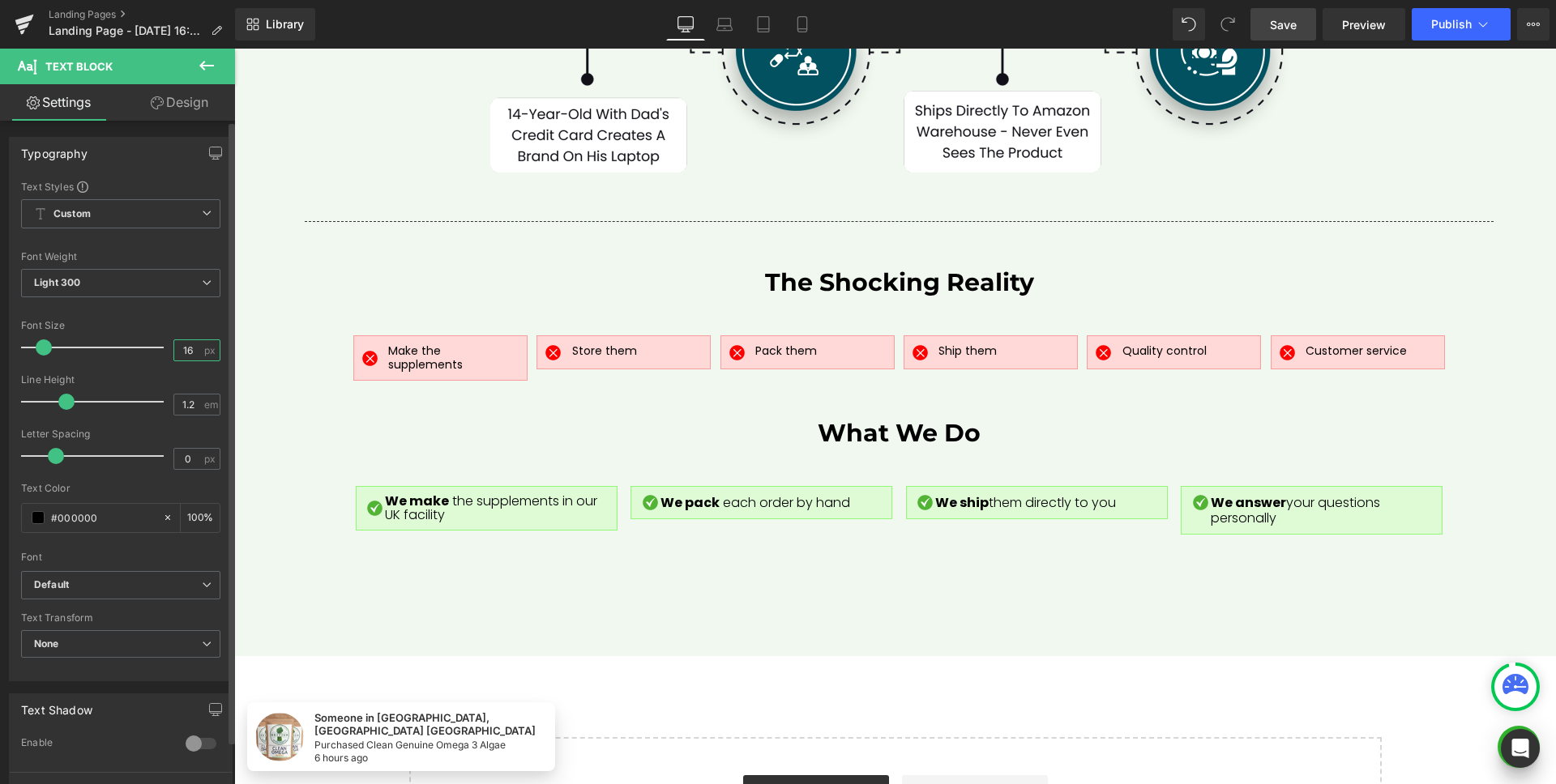
click at [188, 353] on input "16" at bounding box center [188, 350] width 29 height 21
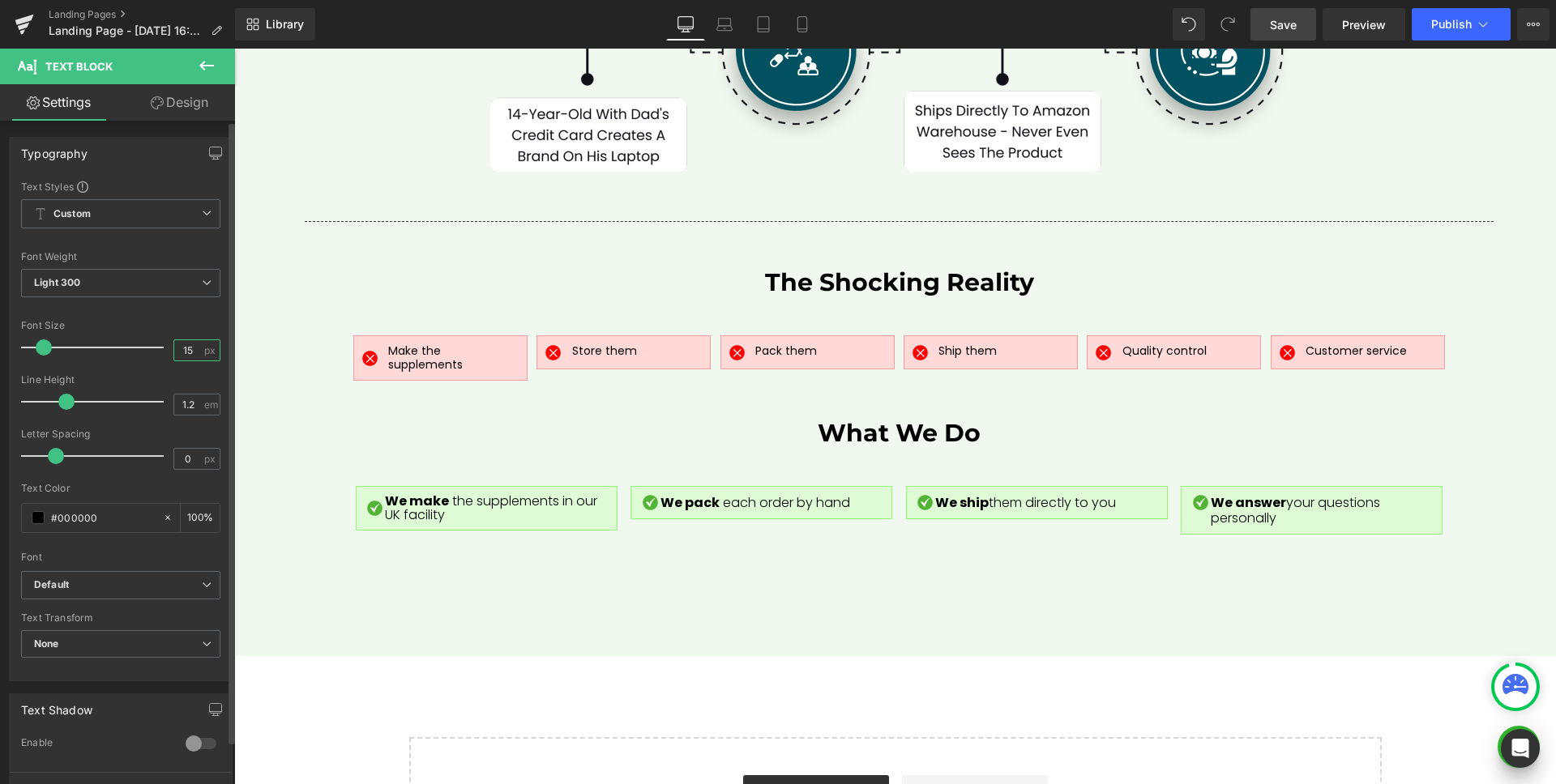
type input "14"
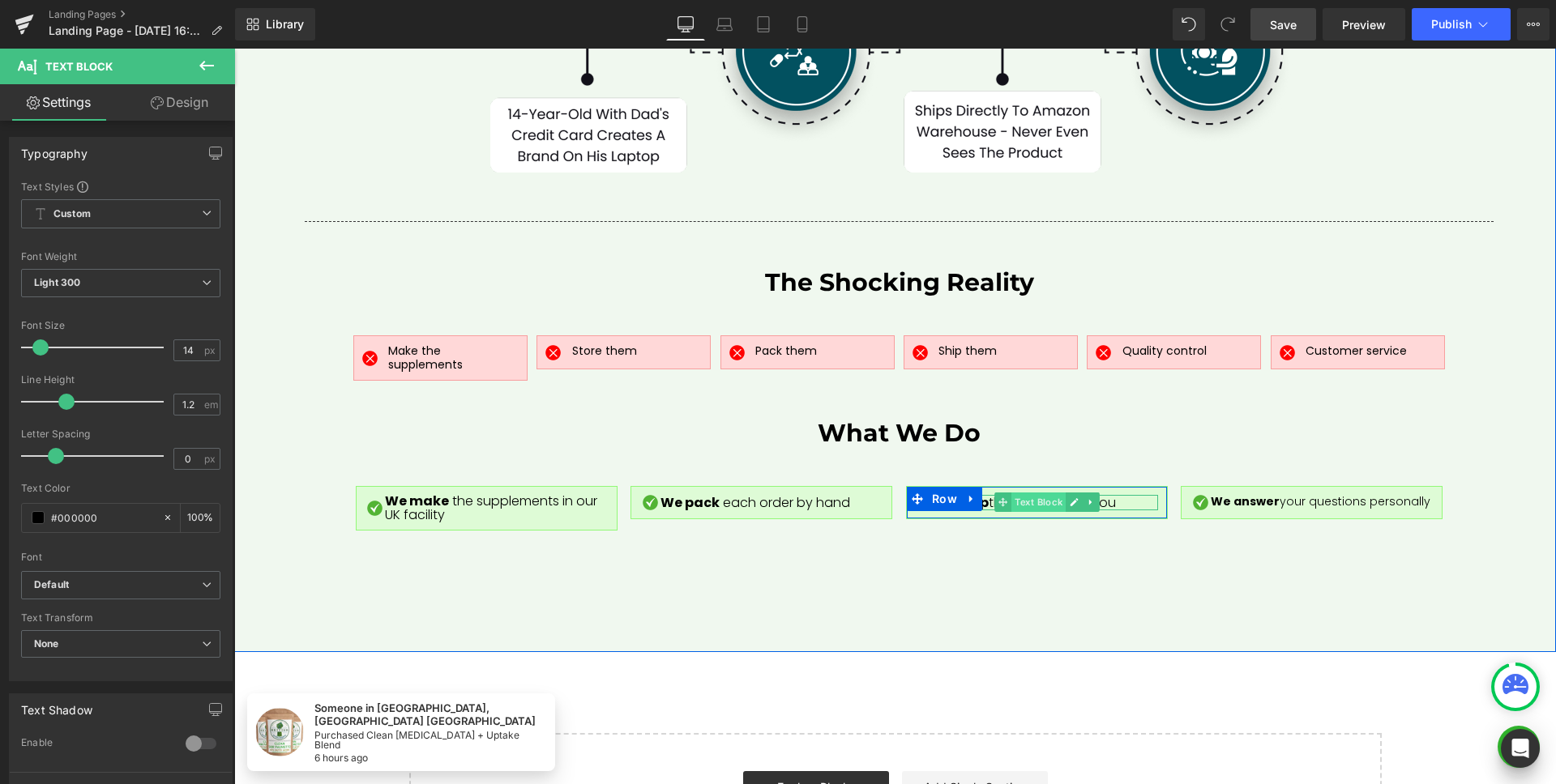
click at [1029, 493] on span "Text Block" at bounding box center [1038, 503] width 54 height 20
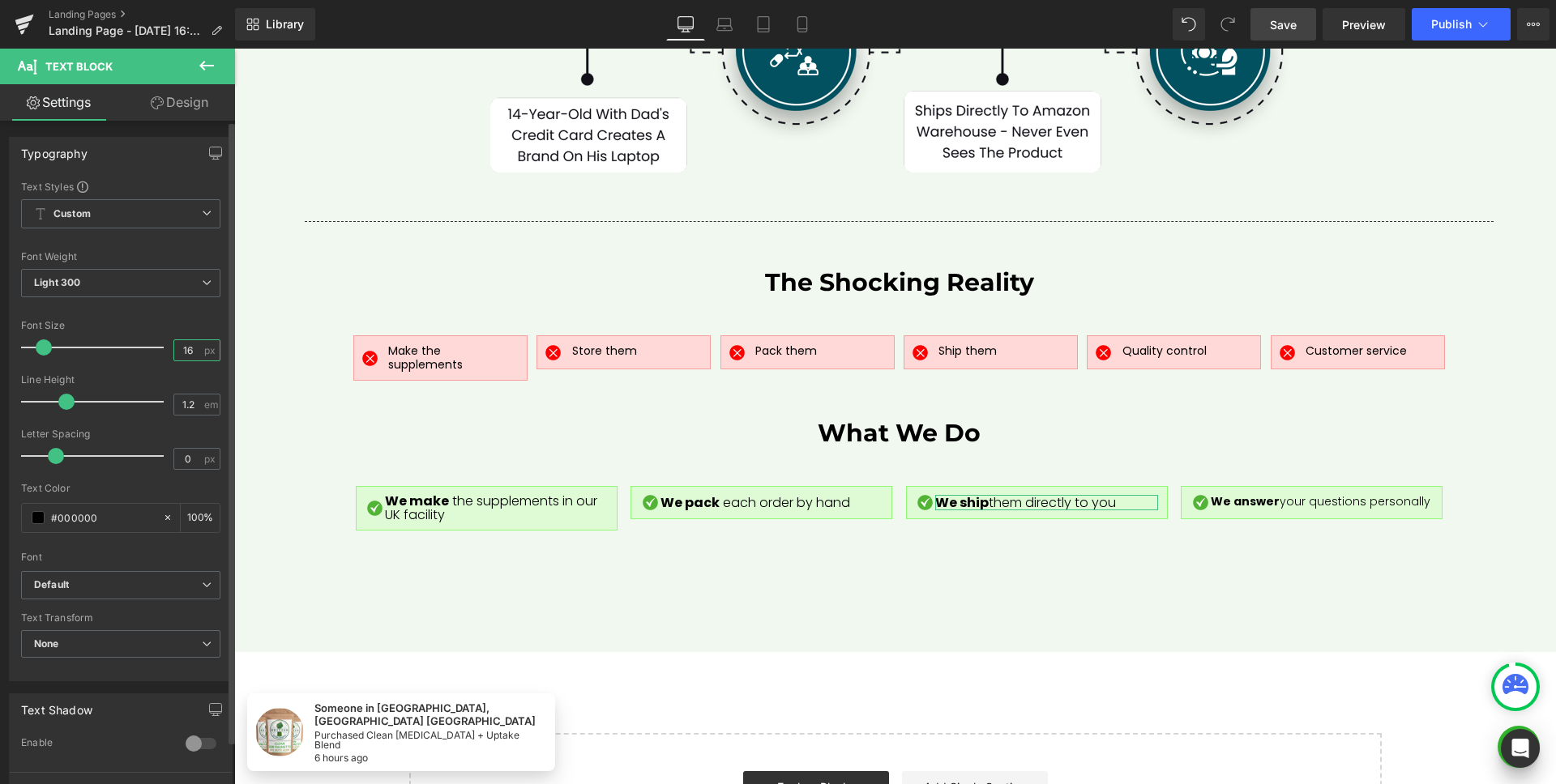
click at [184, 354] on input "16" at bounding box center [188, 350] width 29 height 21
type input "14"
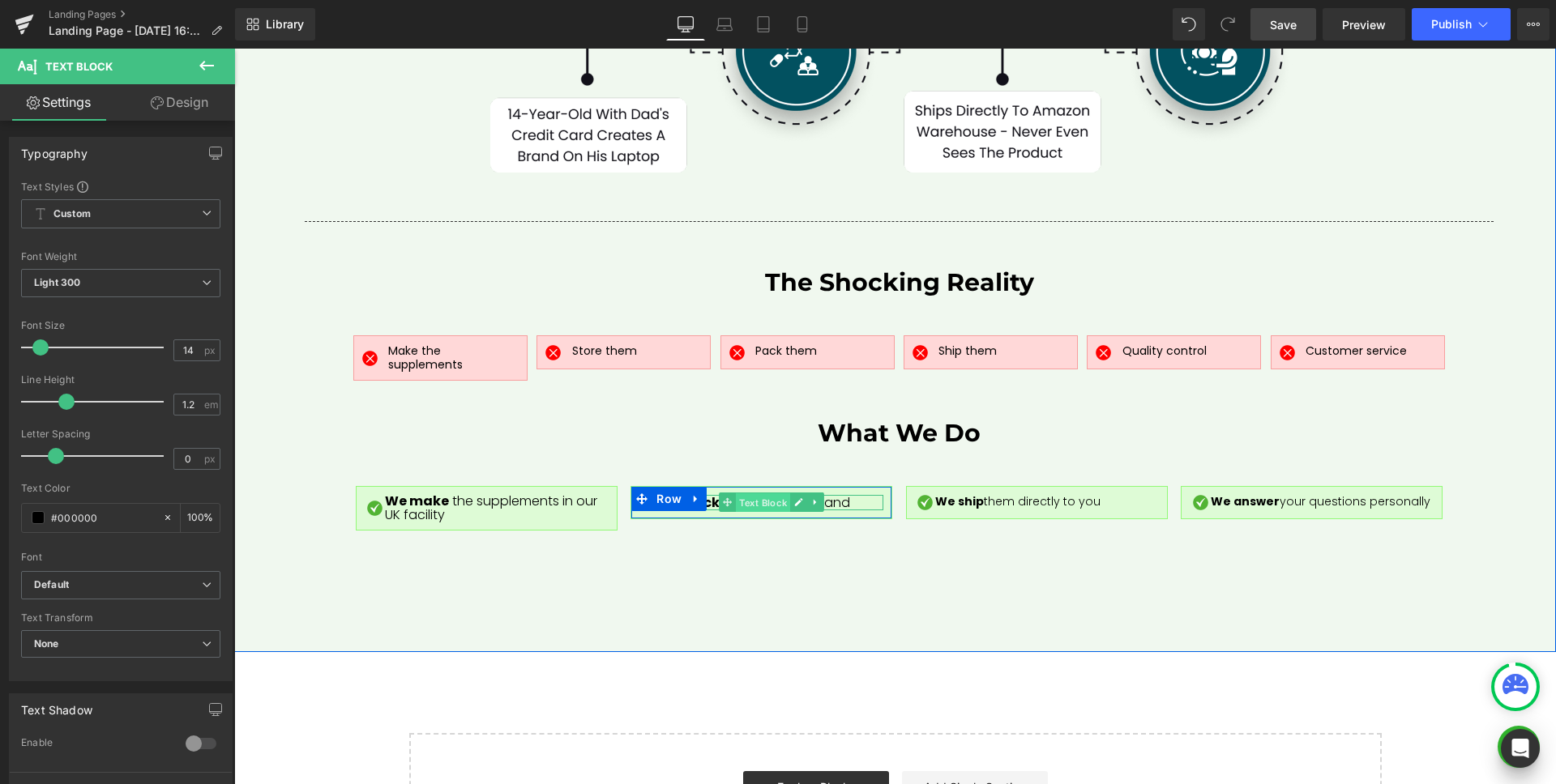
click at [768, 493] on span "Text Block" at bounding box center [763, 503] width 54 height 20
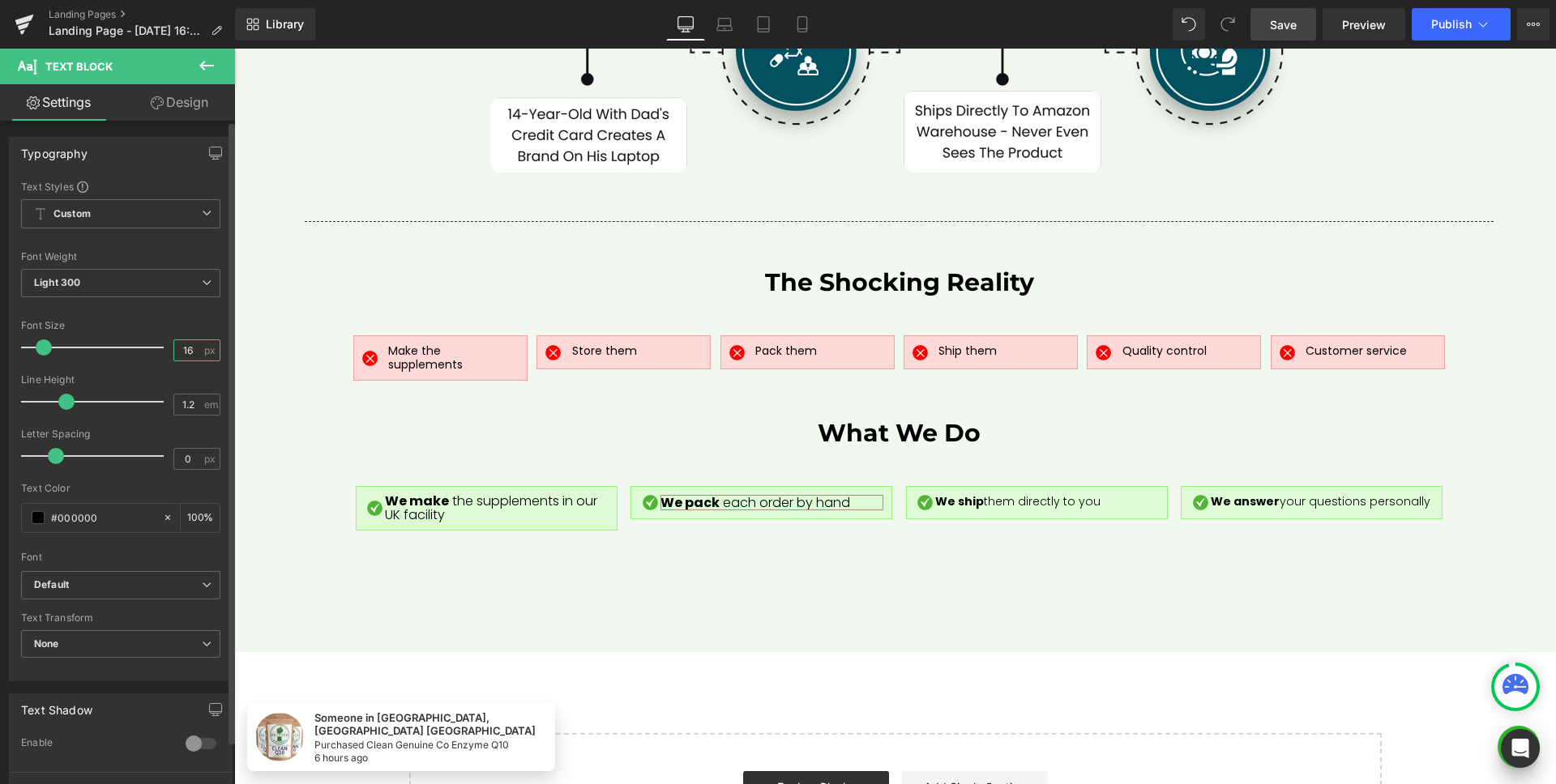
click at [189, 350] on input "16" at bounding box center [188, 350] width 29 height 21
type input "14"
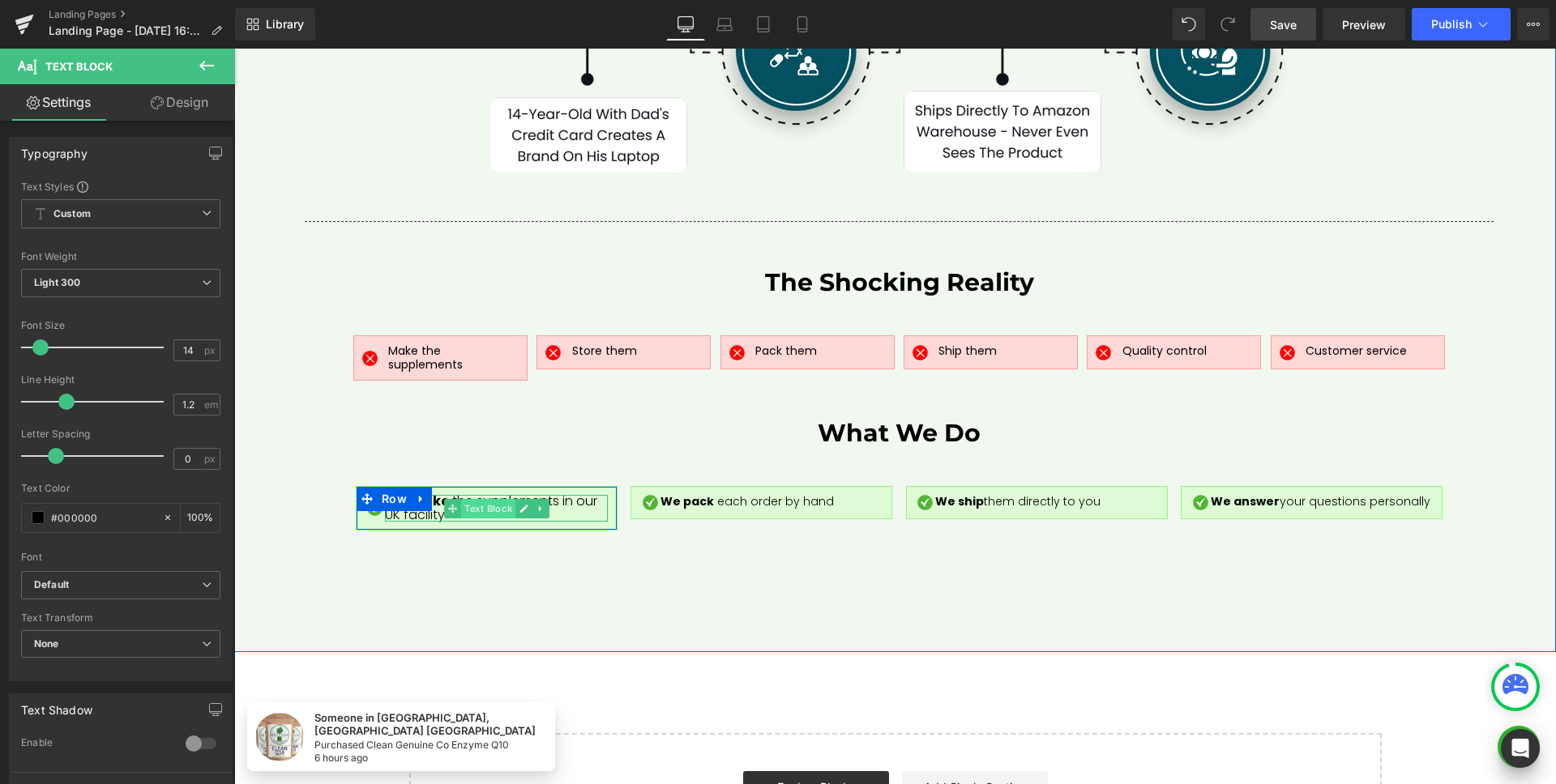
click at [477, 499] on span "Text Block" at bounding box center [488, 509] width 54 height 20
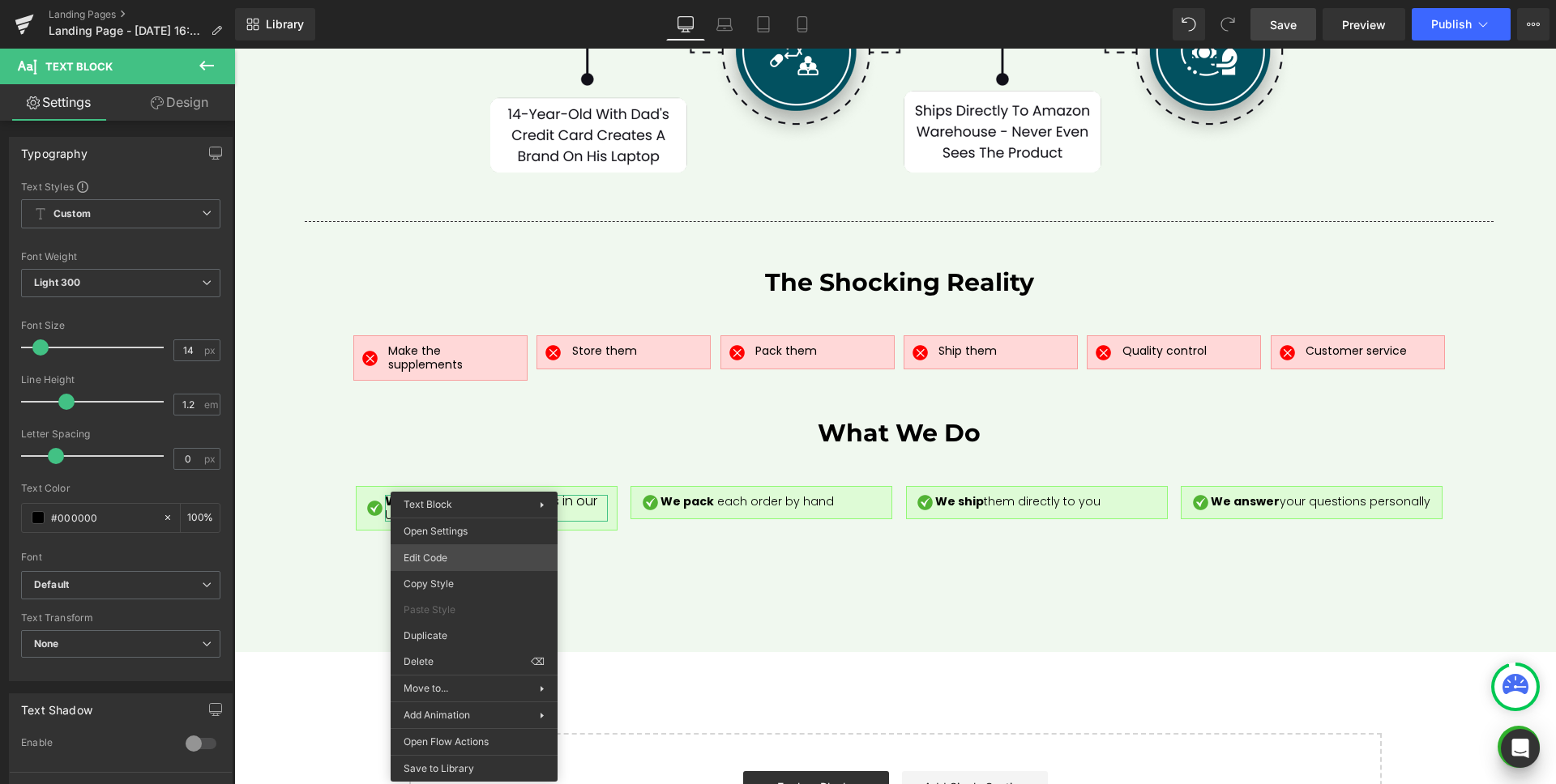
click at [470, 0] on div "Text Block You are previewing how the will restyle your page. You can not edit …" at bounding box center [778, 0] width 1556 height 0
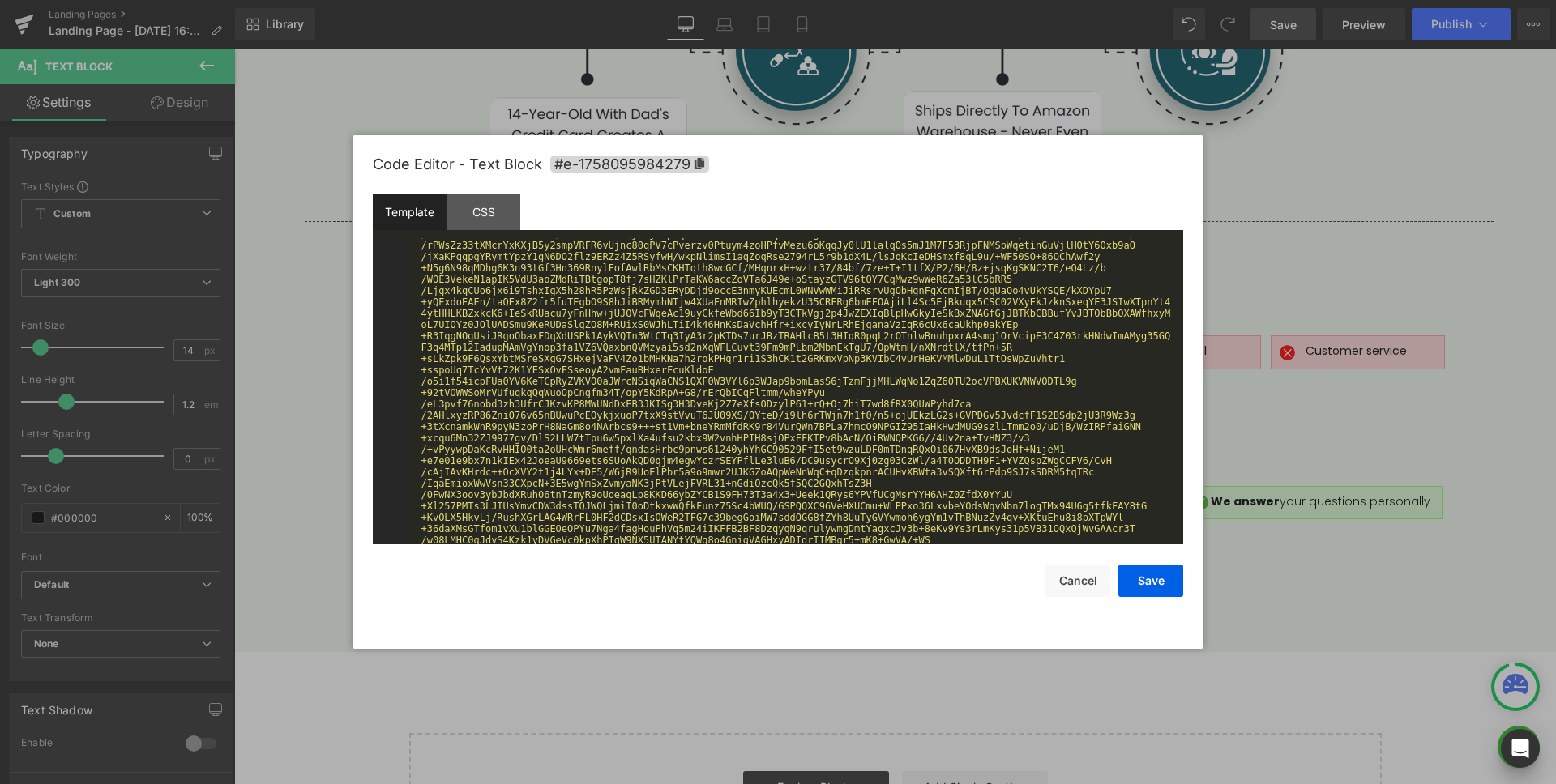
scroll to position [4275, 0]
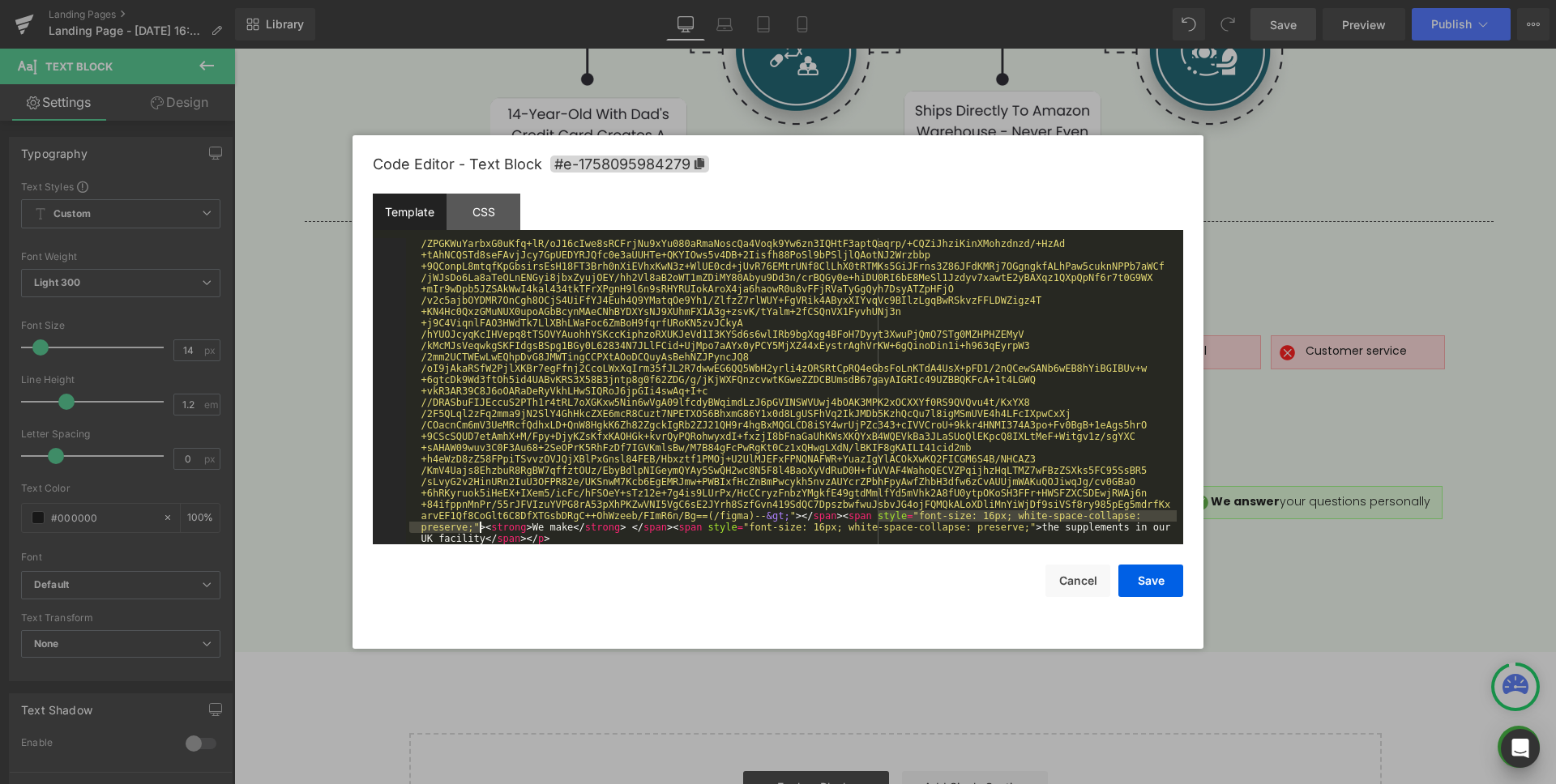
drag, startPoint x: 876, startPoint y: 515, endPoint x: 477, endPoint y: 528, distance: 399.2
click at [477, 528] on div "< p > < span data-metadata = " &lt; !--(figmeta )eyJmaWxlS2V5IjoiUkZiY0FFekpxan…" at bounding box center [791, 697] width 771 height 9469
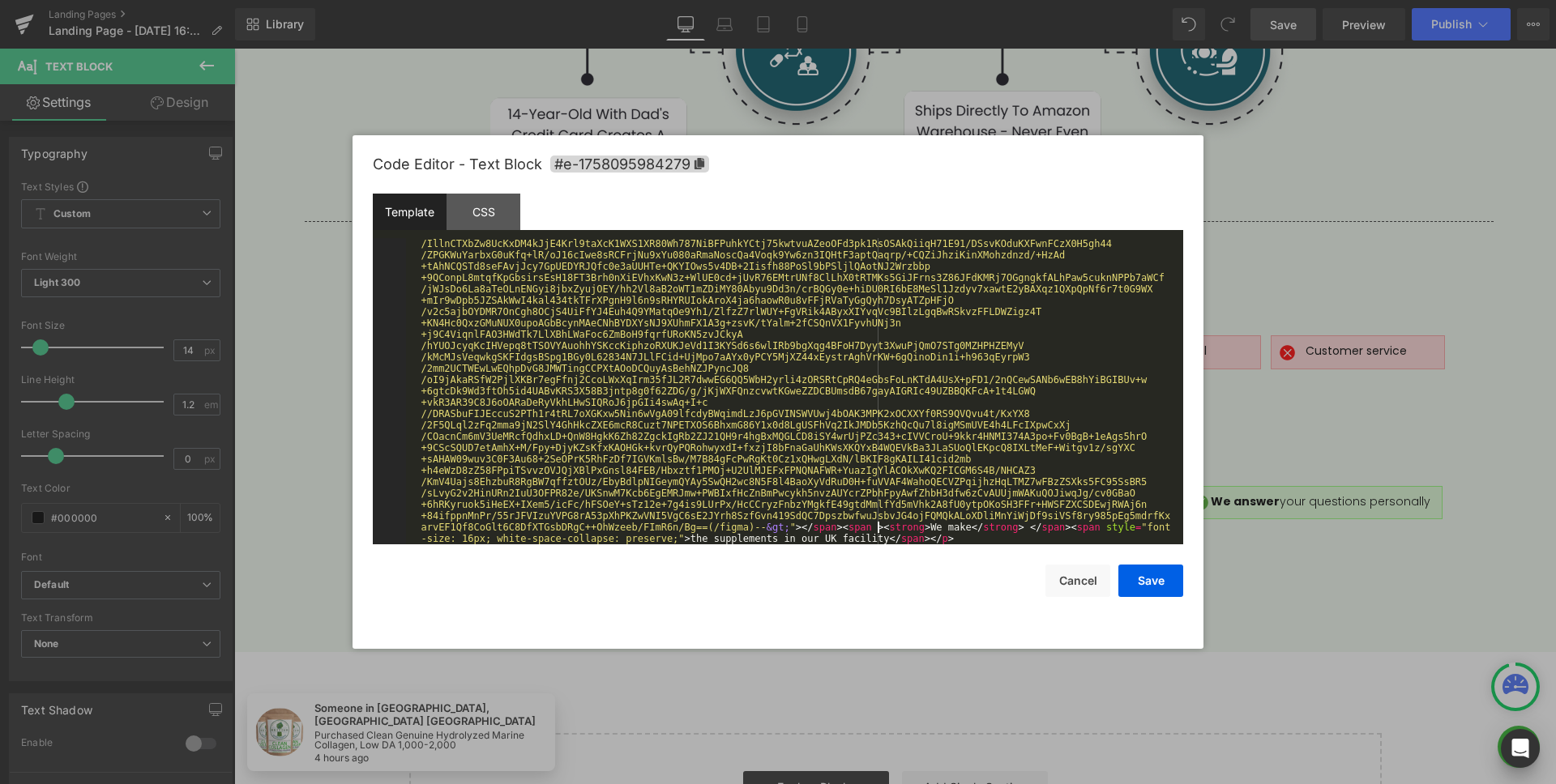
scroll to position [4264, 0]
click at [1152, 589] on button "Save" at bounding box center [1150, 580] width 65 height 32
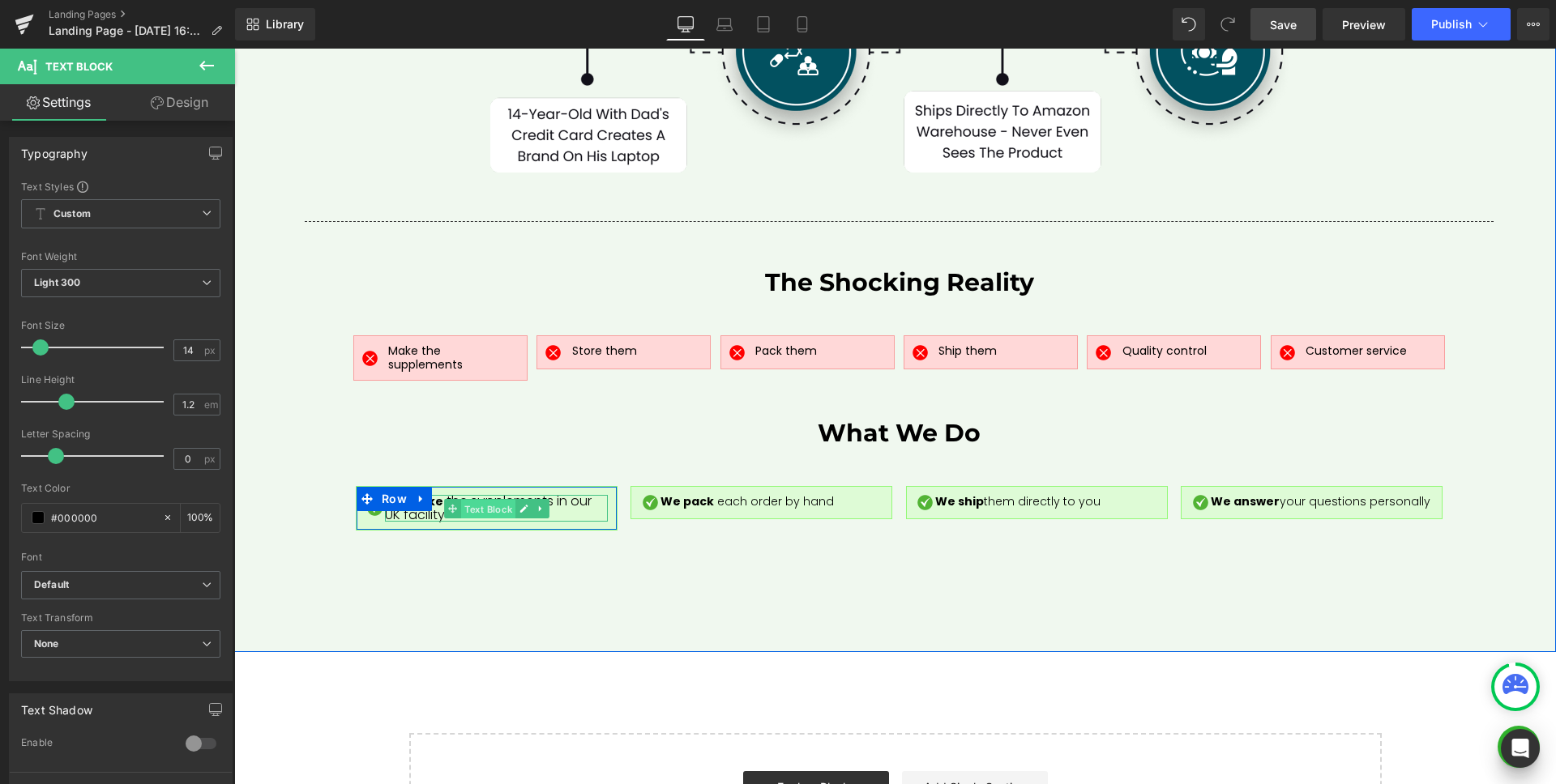
click at [485, 499] on span "Text Block" at bounding box center [488, 509] width 54 height 20
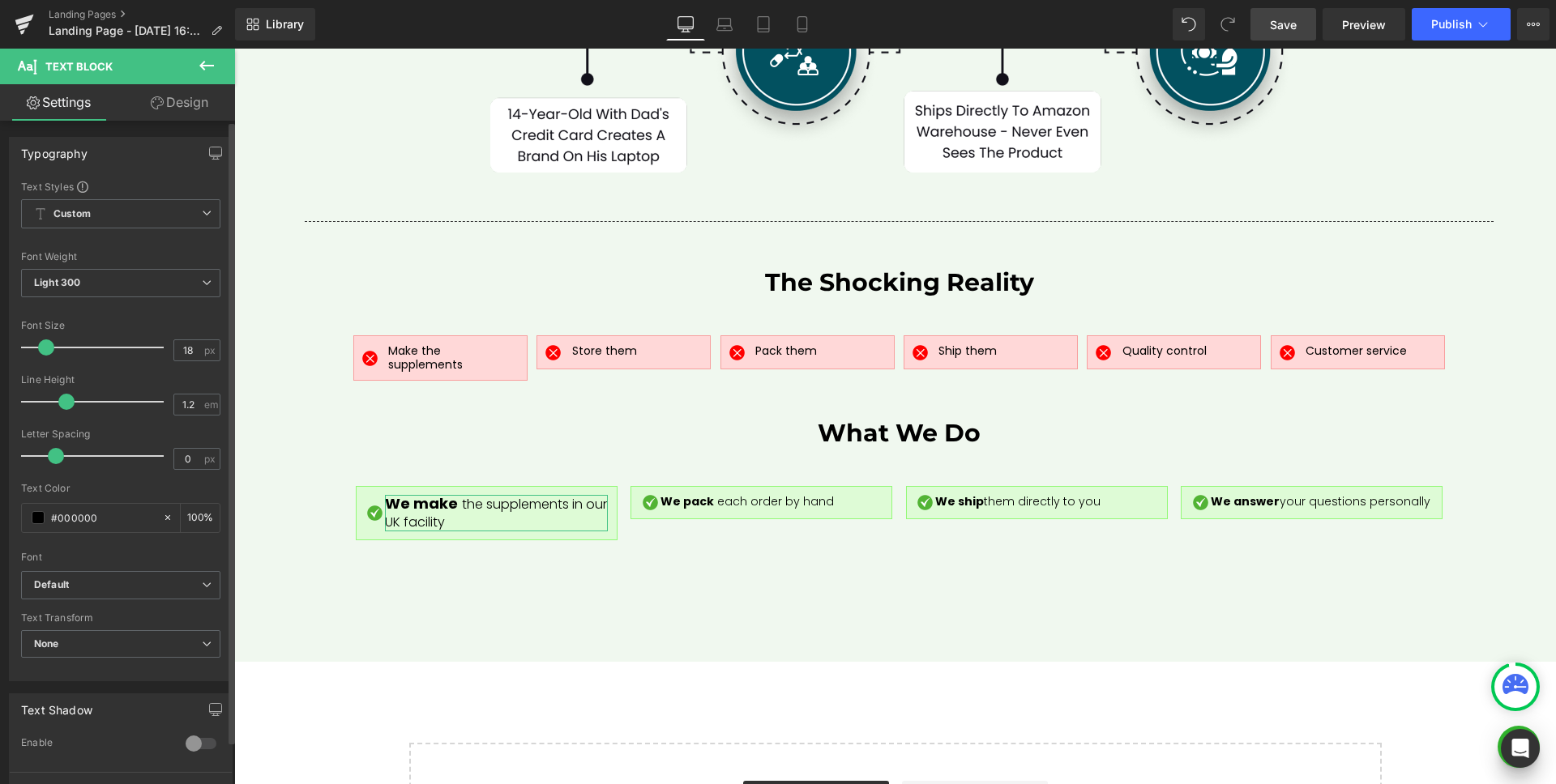
click at [39, 349] on span at bounding box center [46, 347] width 16 height 16
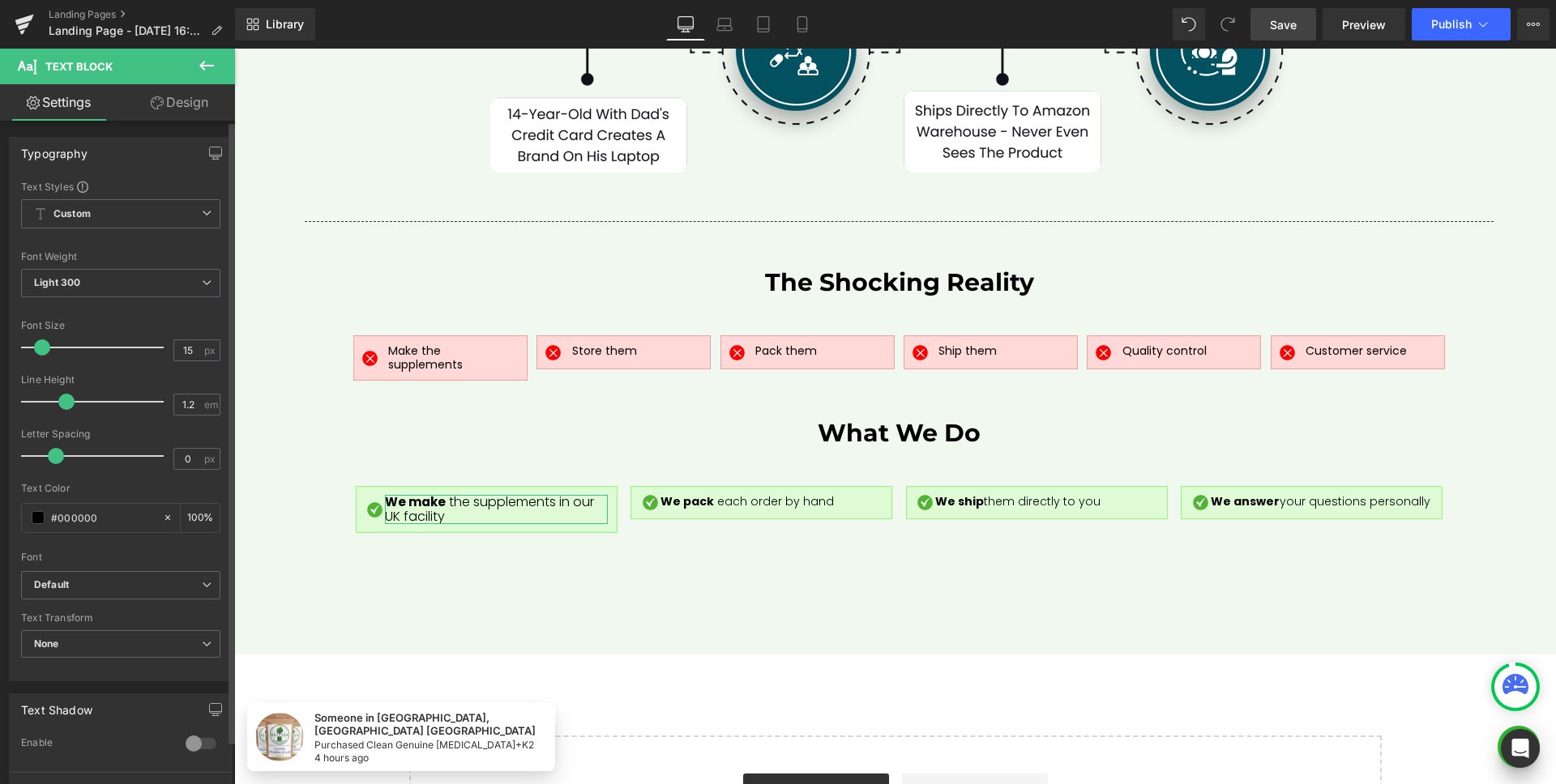
type input "14"
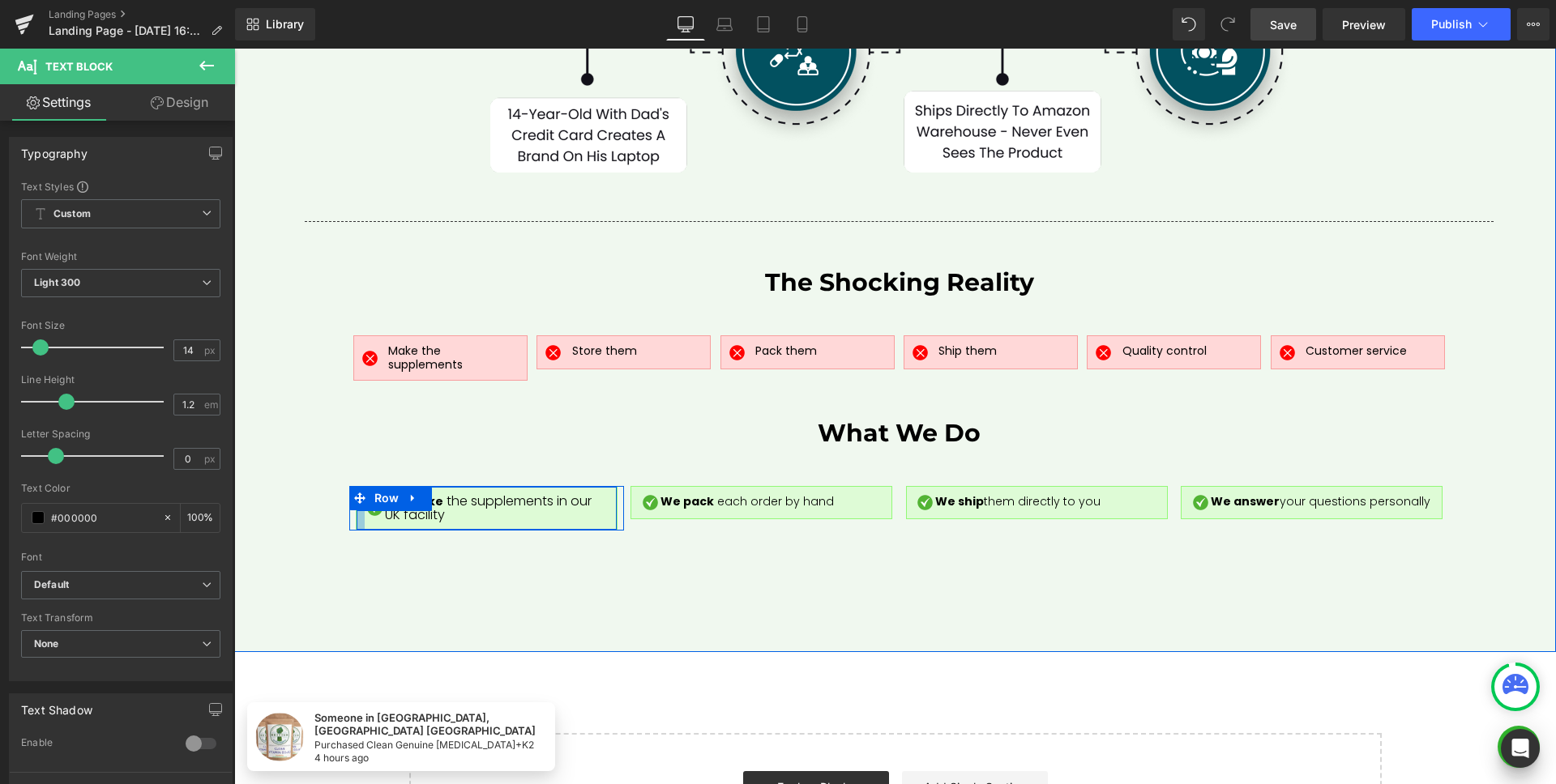
click at [356, 488] on div at bounding box center [360, 508] width 8 height 44
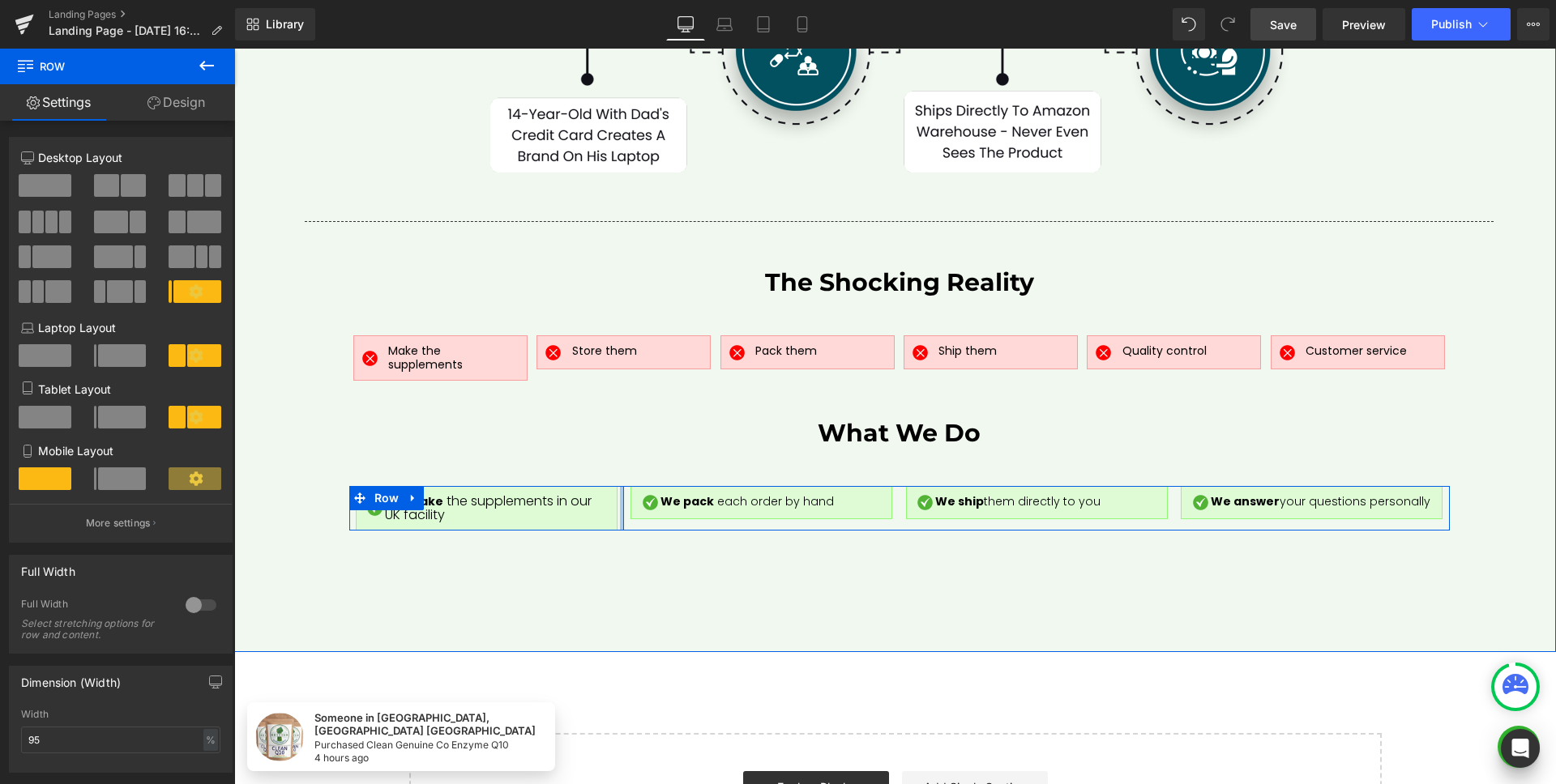
click at [620, 490] on div at bounding box center [622, 508] width 4 height 46
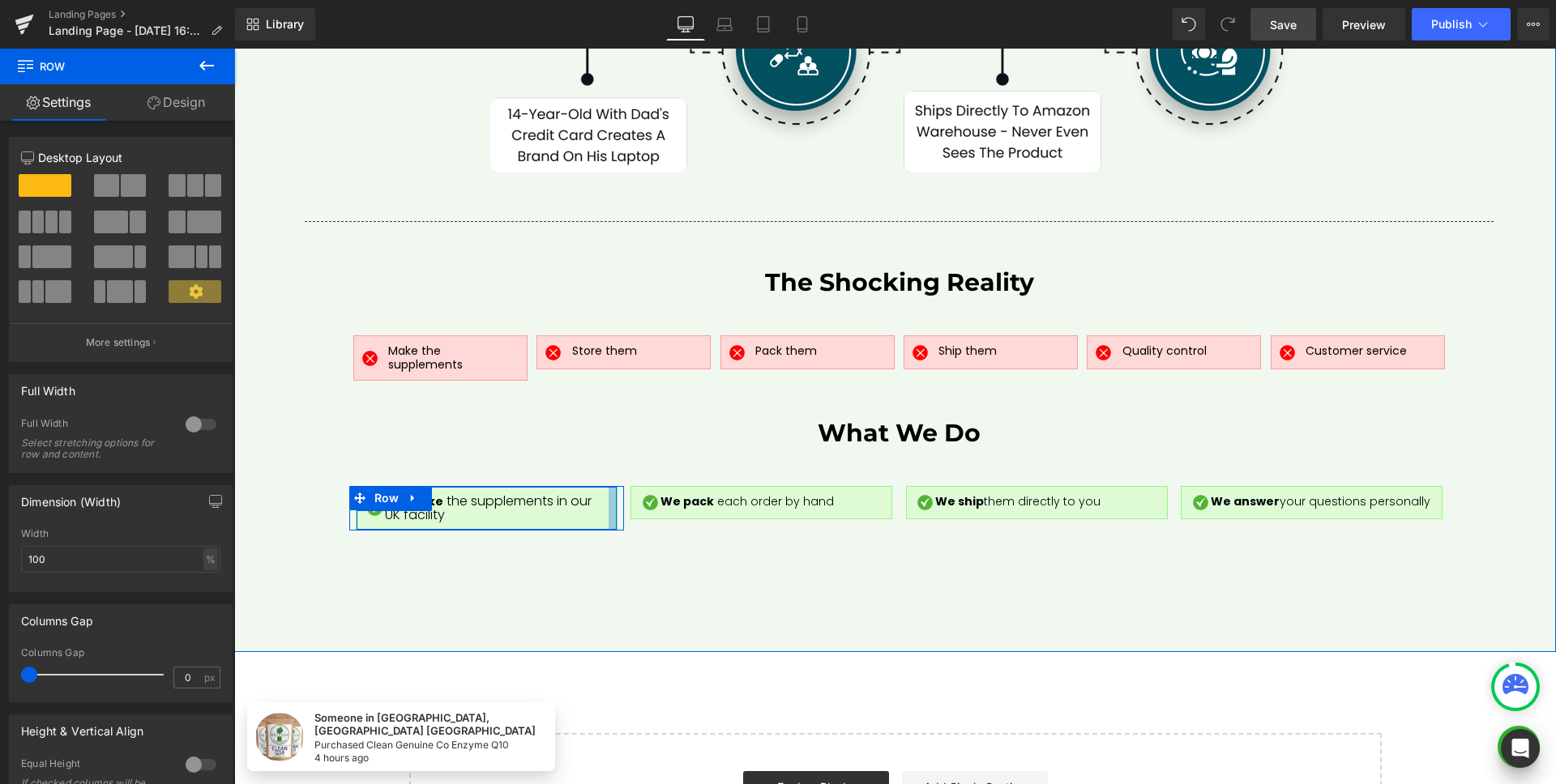
click at [609, 492] on div at bounding box center [612, 508] width 8 height 44
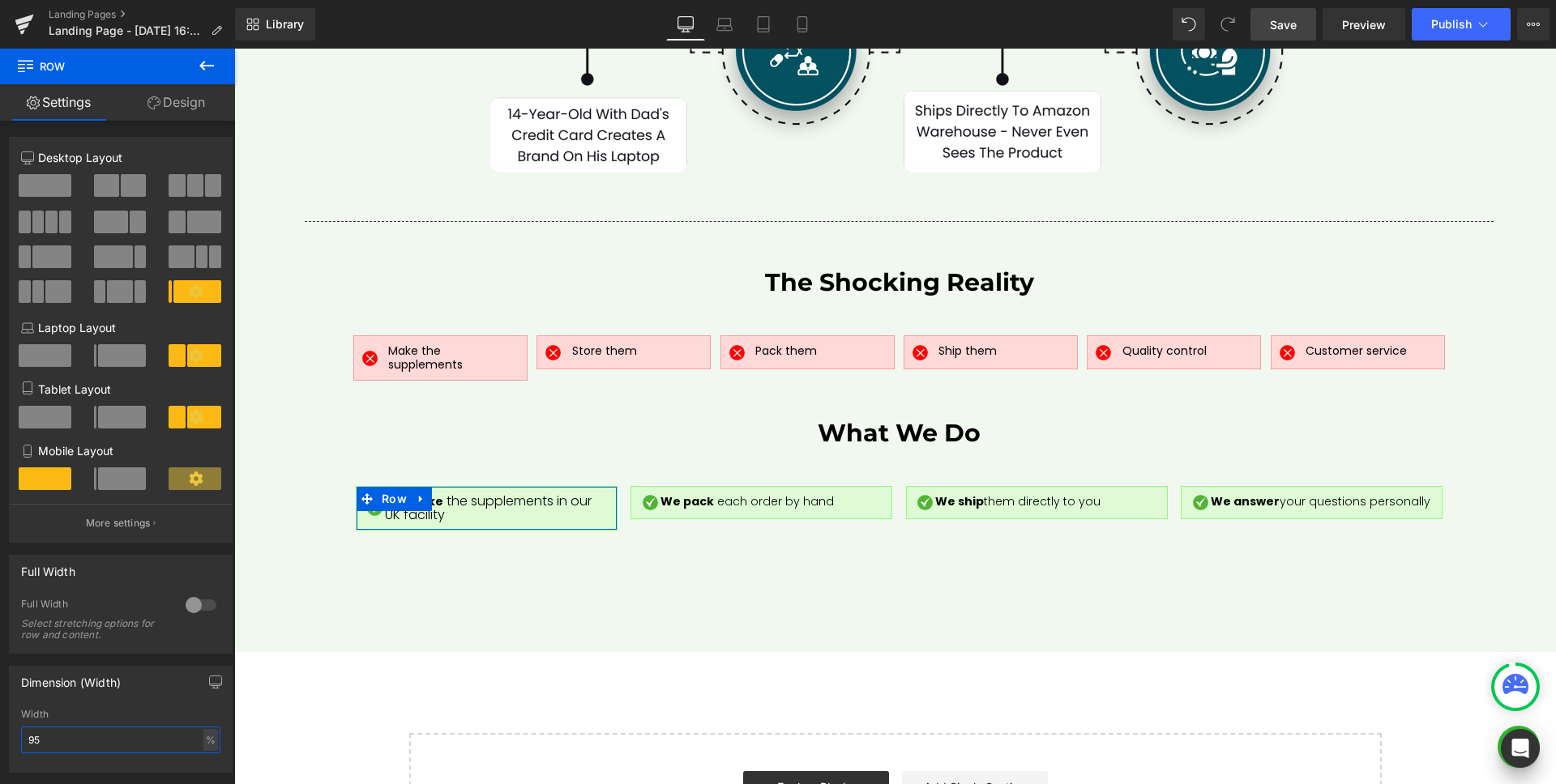
click at [80, 727] on input "95" at bounding box center [121, 740] width 199 height 27
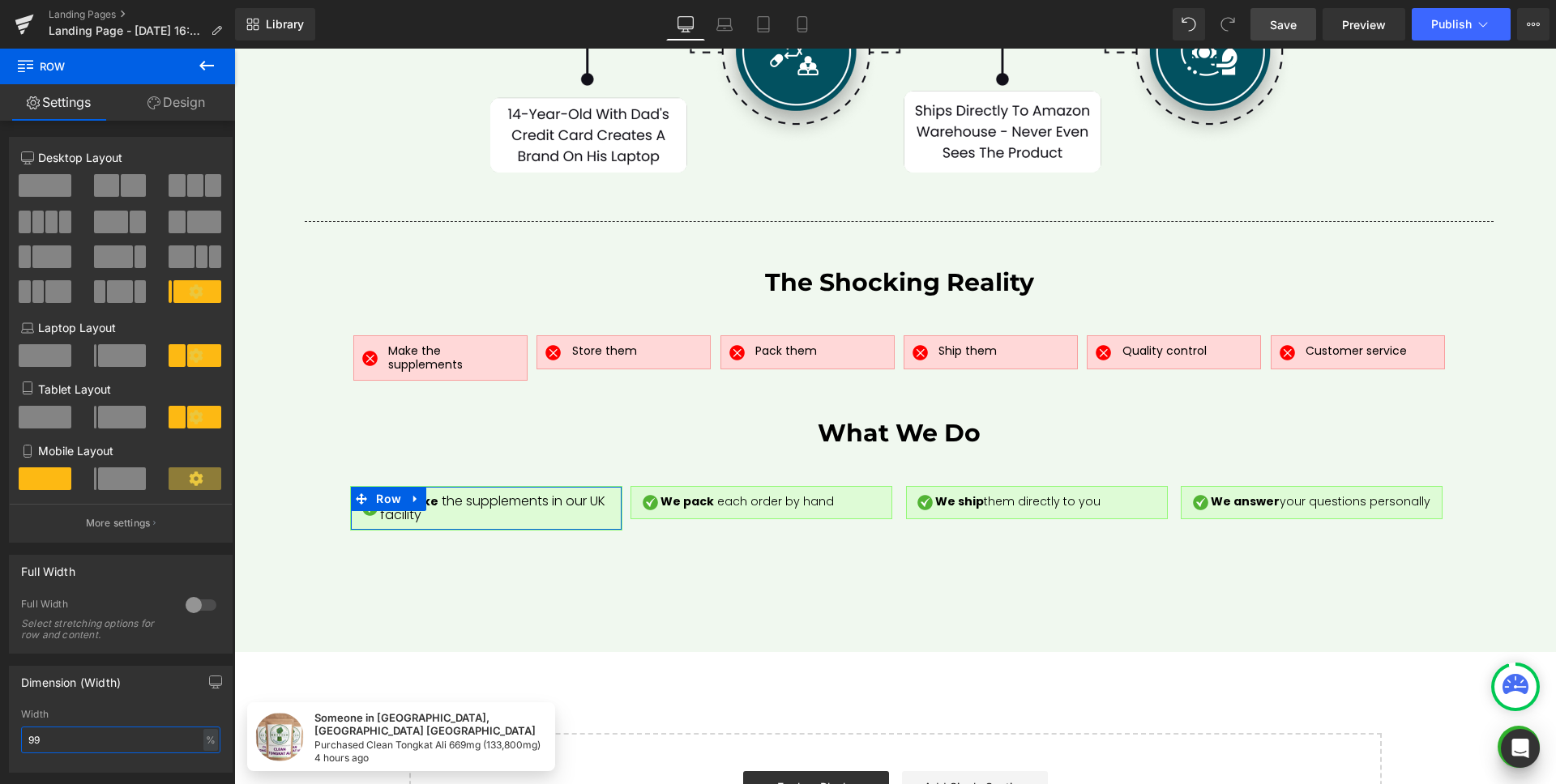
type input "100"
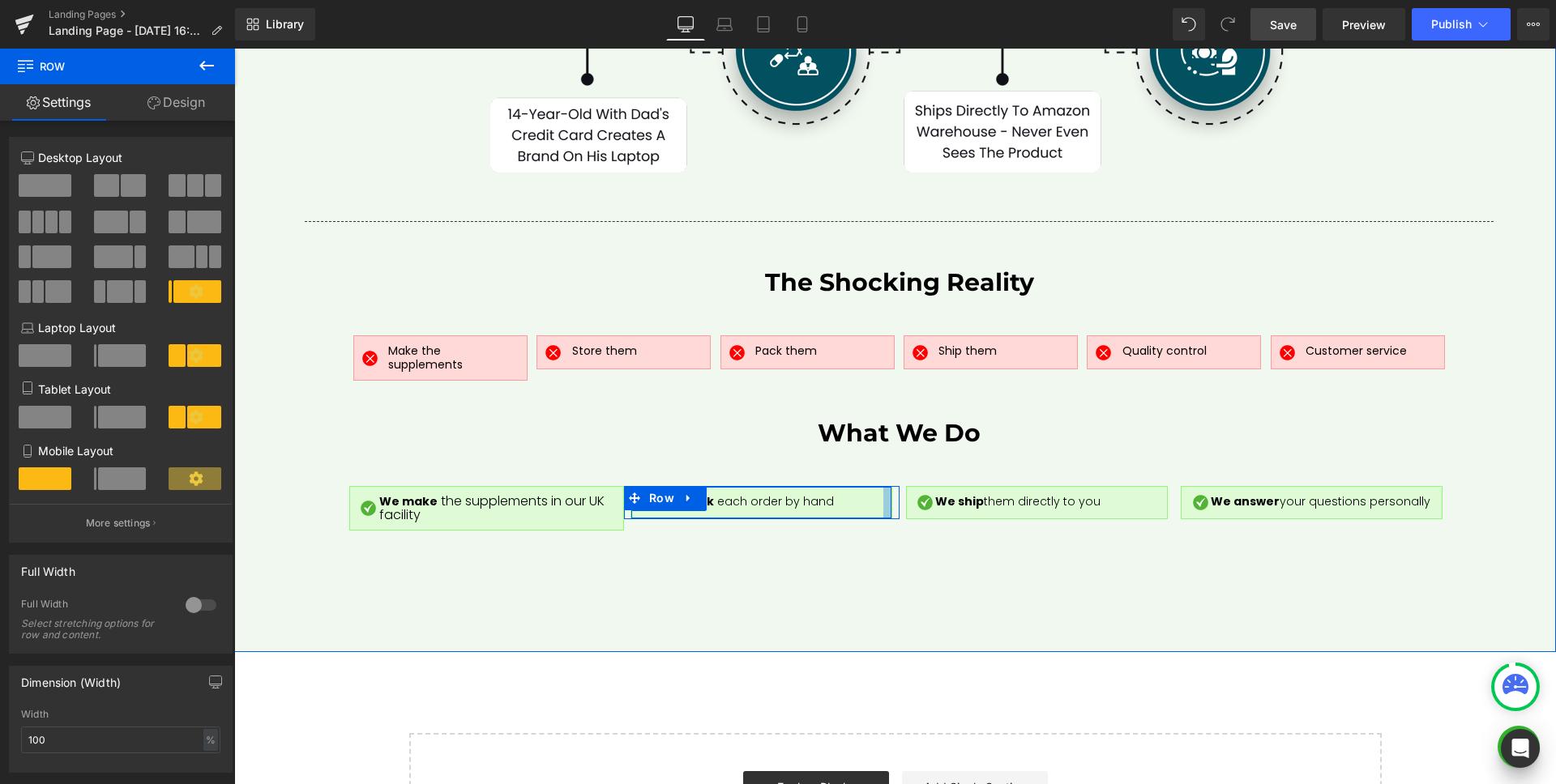
click at [884, 487] on div at bounding box center [887, 503] width 8 height 32
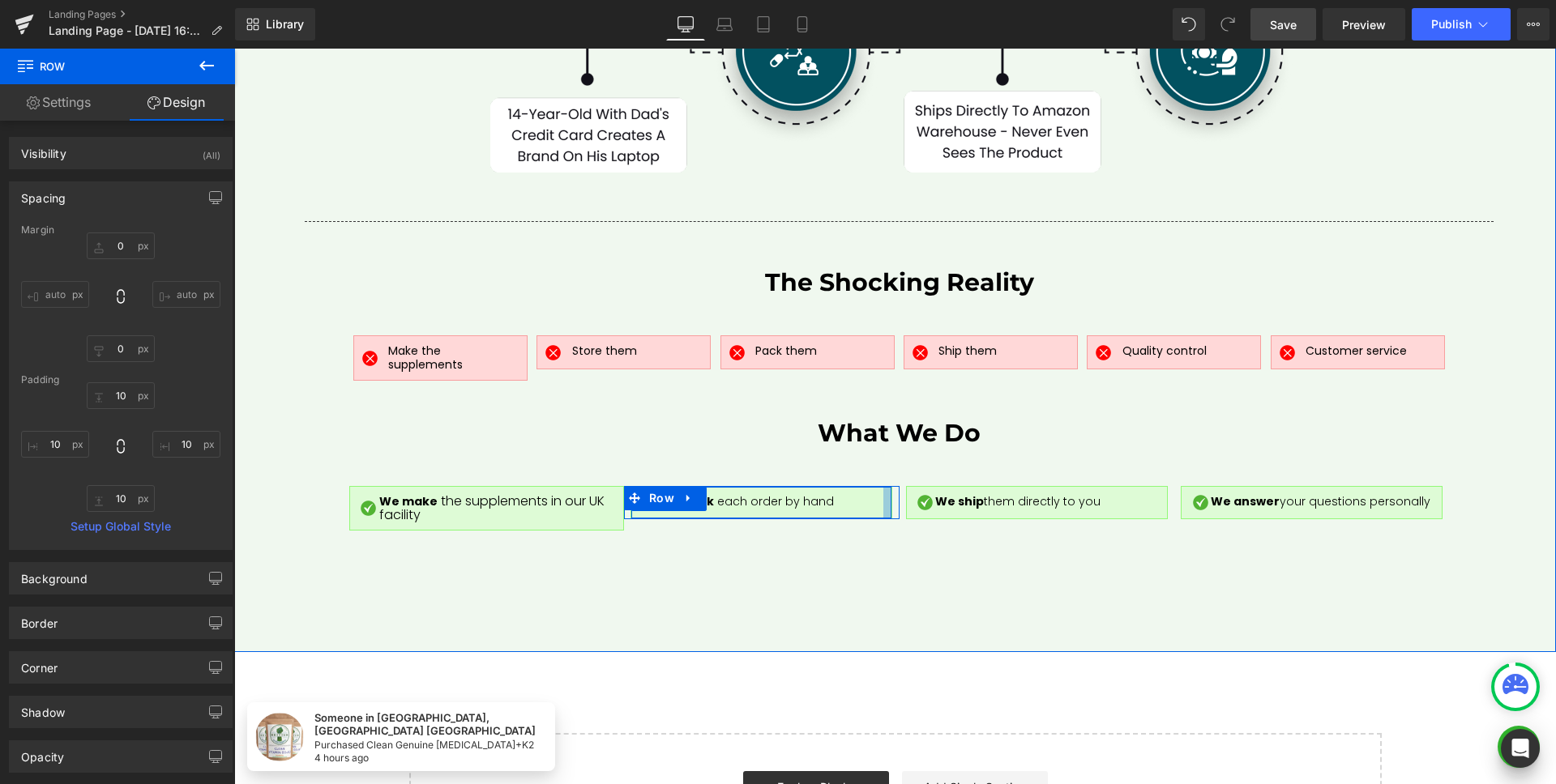
click at [883, 487] on div at bounding box center [887, 503] width 8 height 32
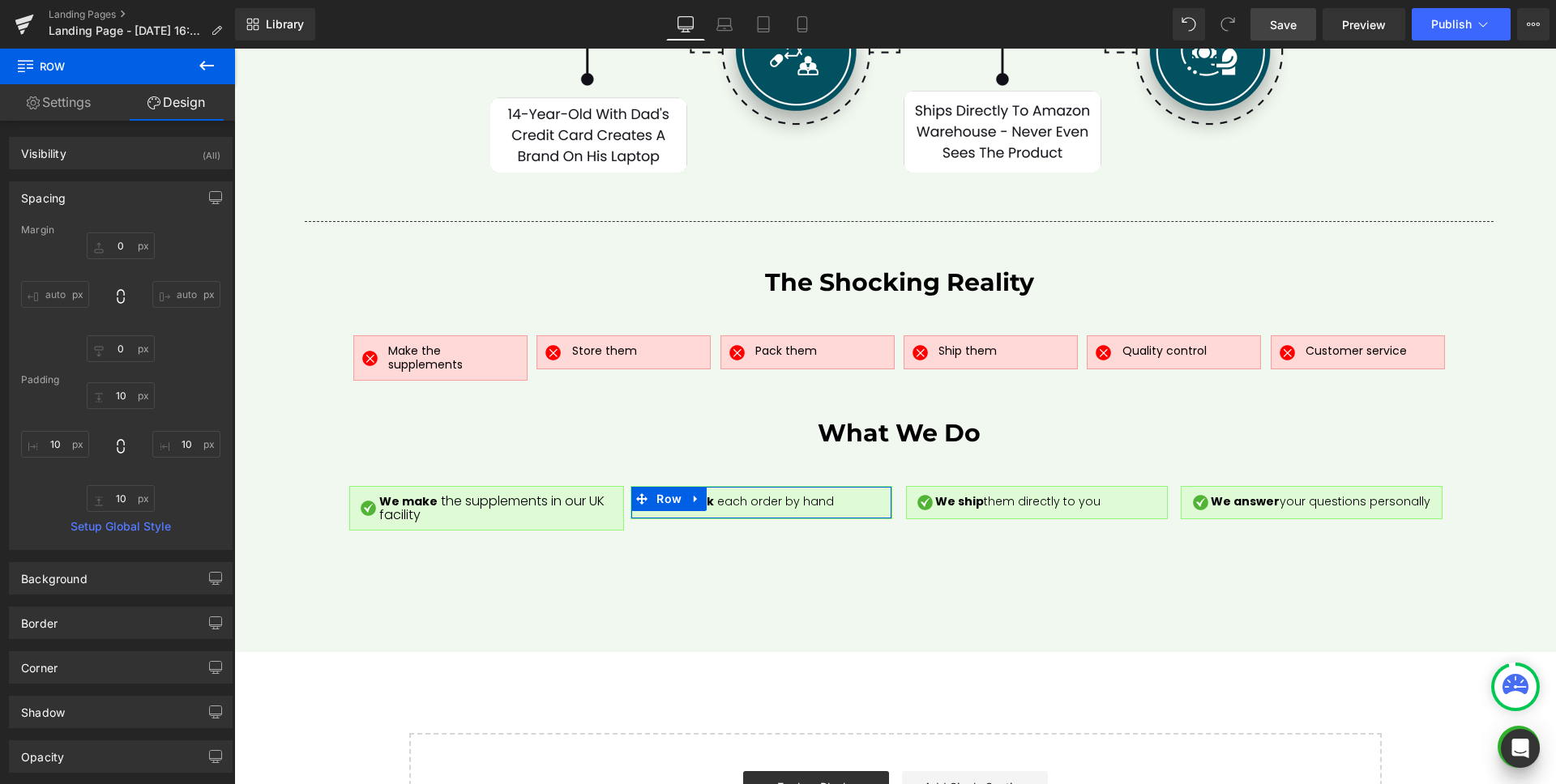
click at [45, 91] on link "Settings" at bounding box center [59, 102] width 118 height 37
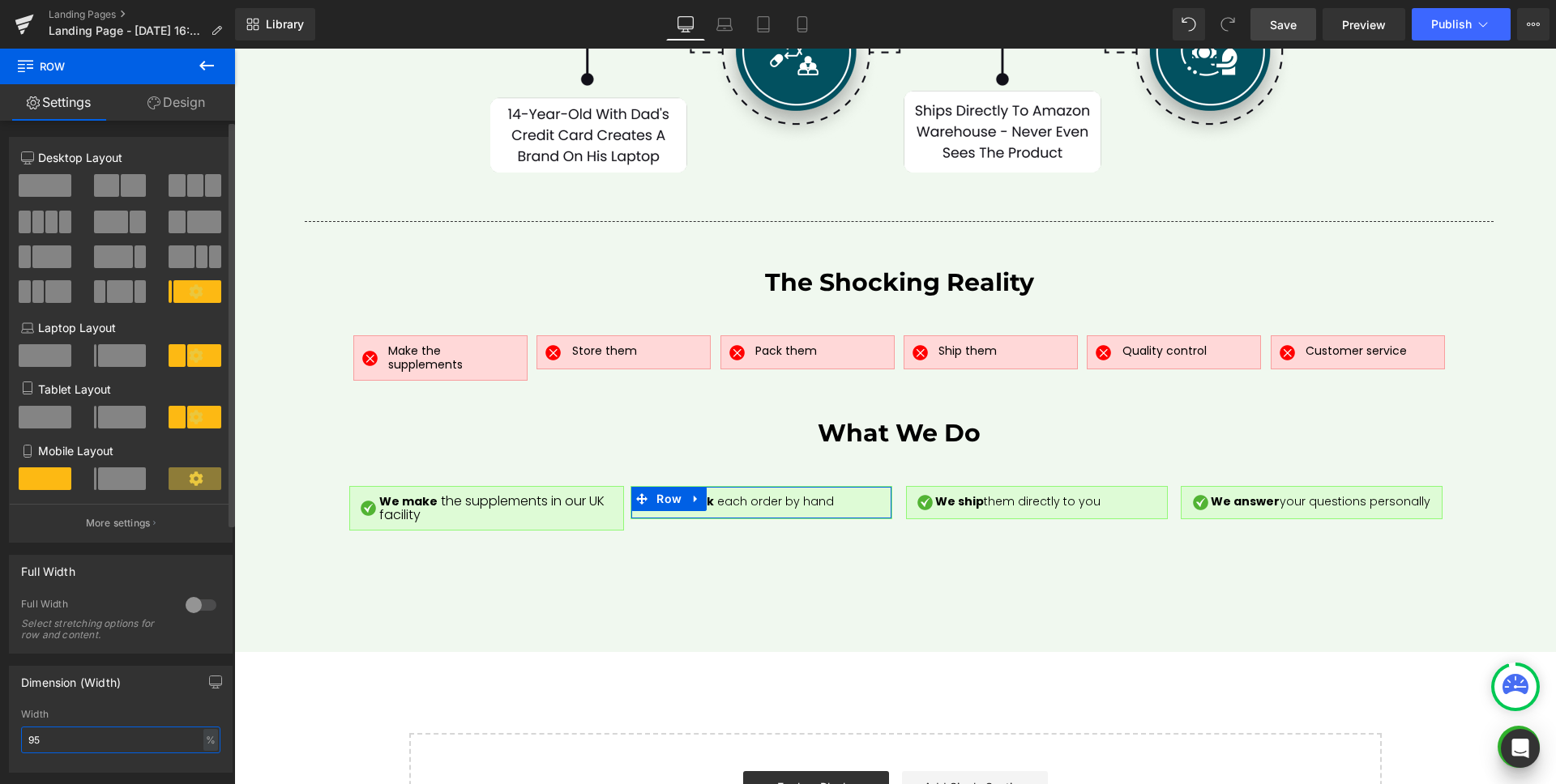
click at [84, 734] on input "95" at bounding box center [121, 740] width 199 height 27
type input "95"
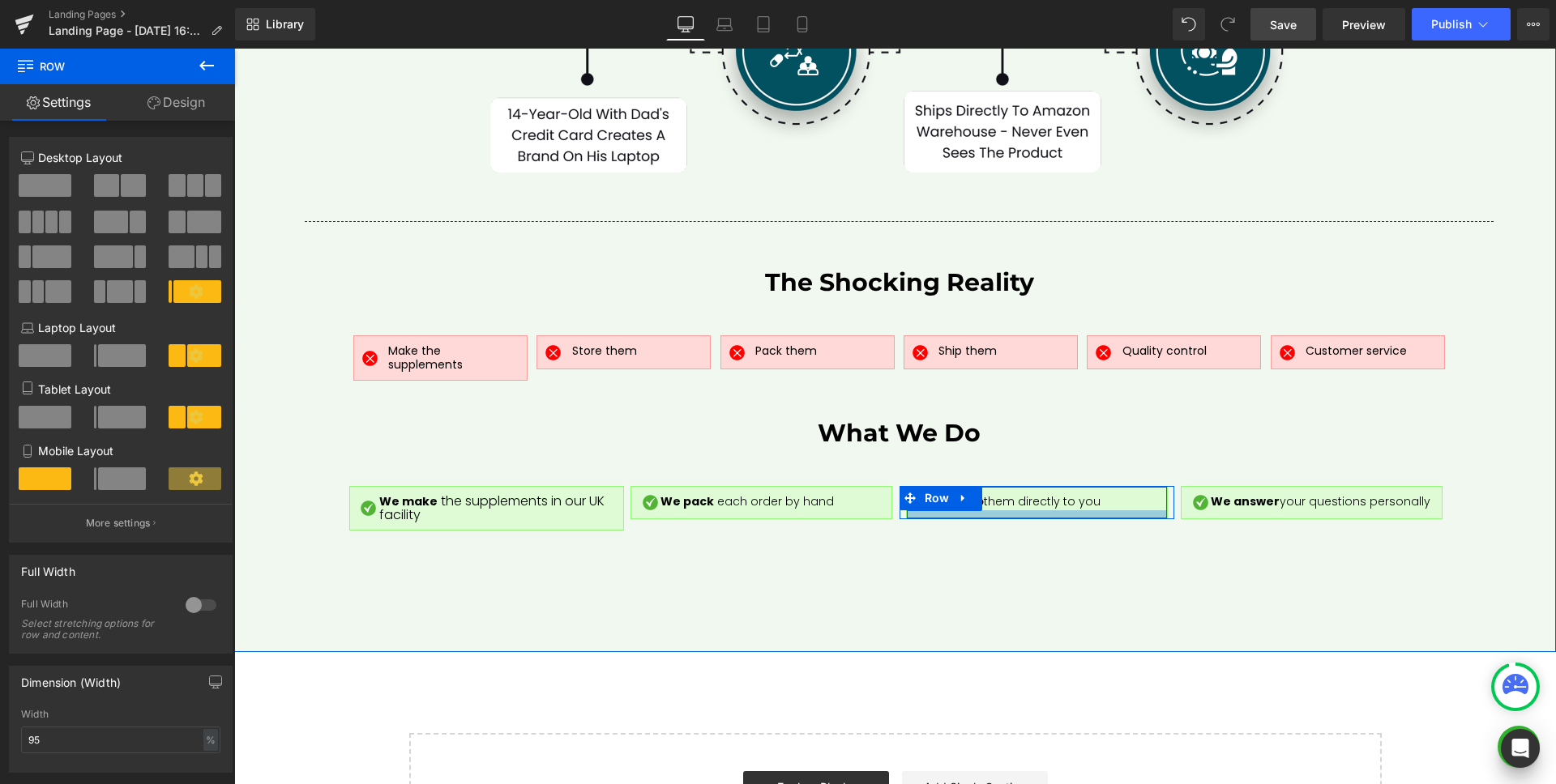
click at [994, 510] on div at bounding box center [1036, 513] width 260 height 8
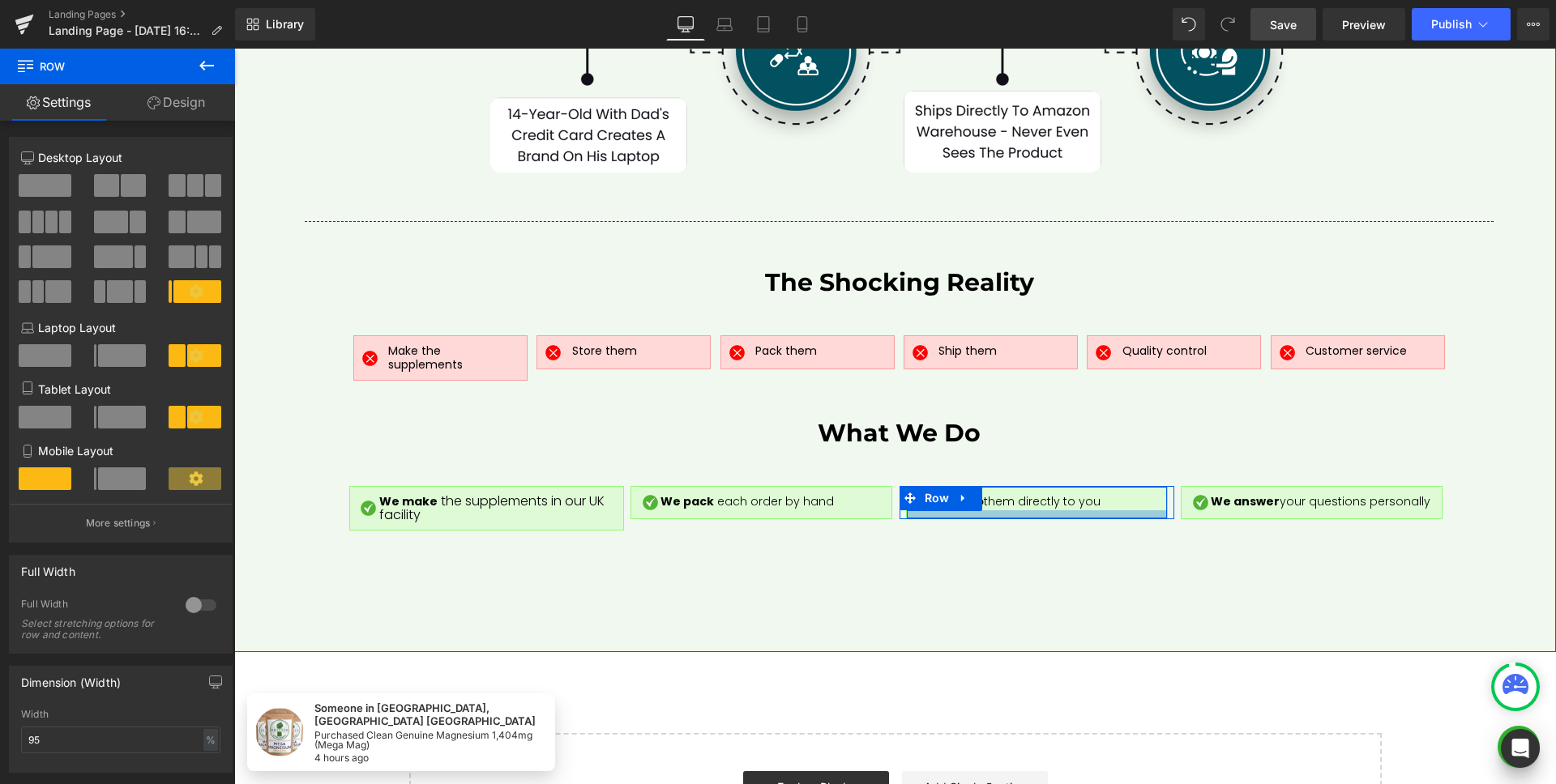
click at [967, 510] on div at bounding box center [1036, 513] width 260 height 8
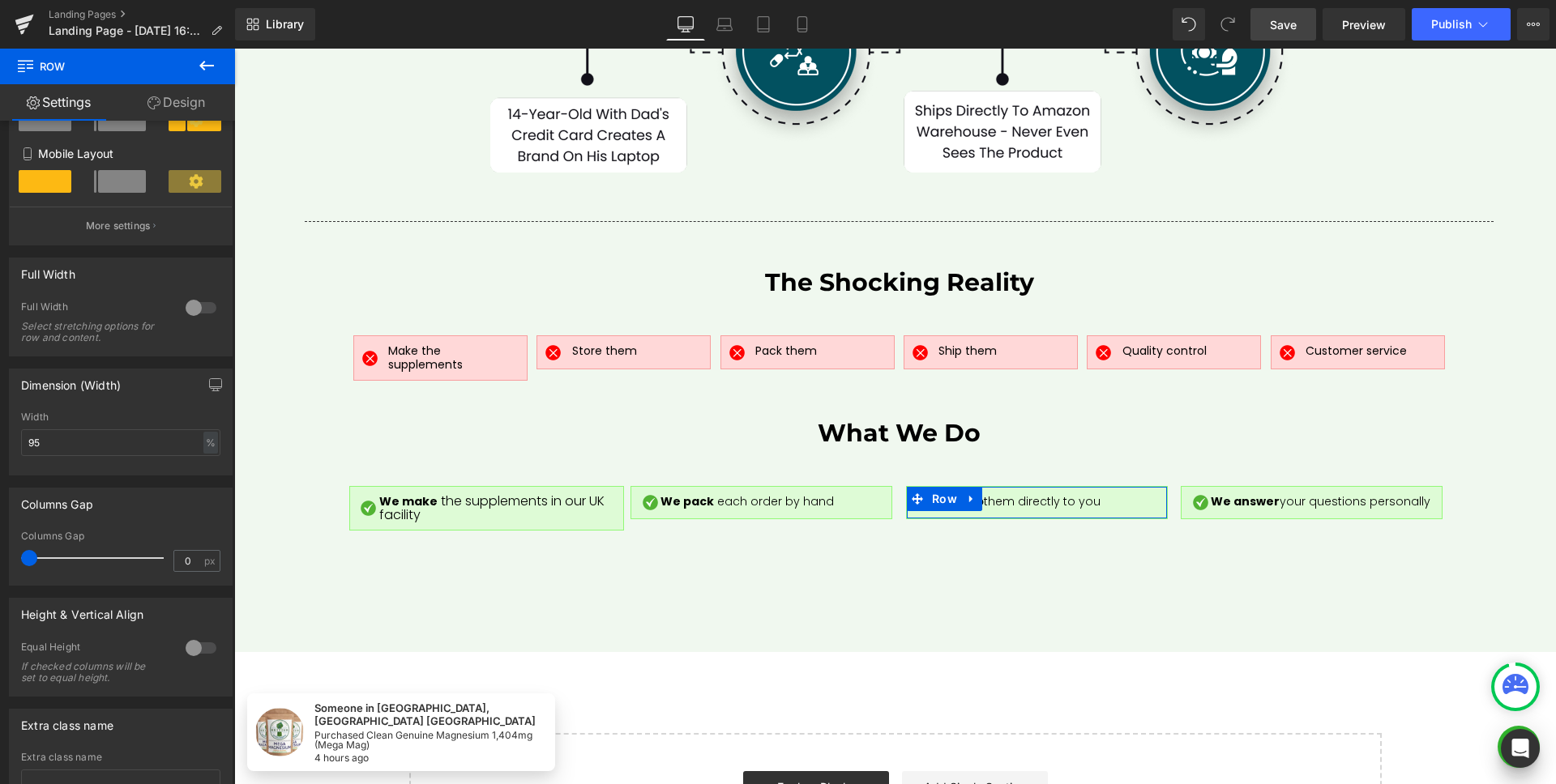
scroll to position [426, 0]
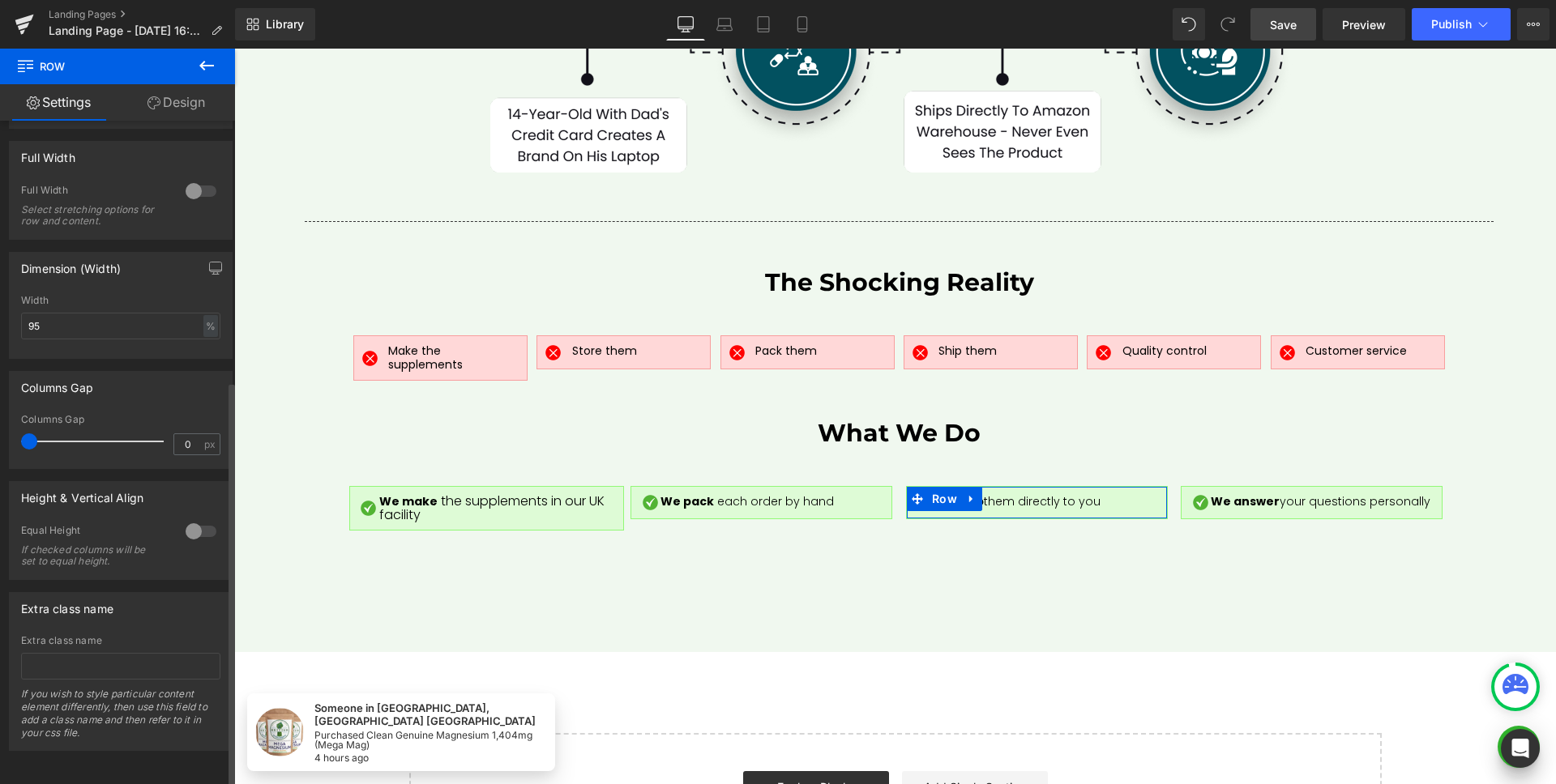
click at [182, 519] on div at bounding box center [201, 531] width 39 height 26
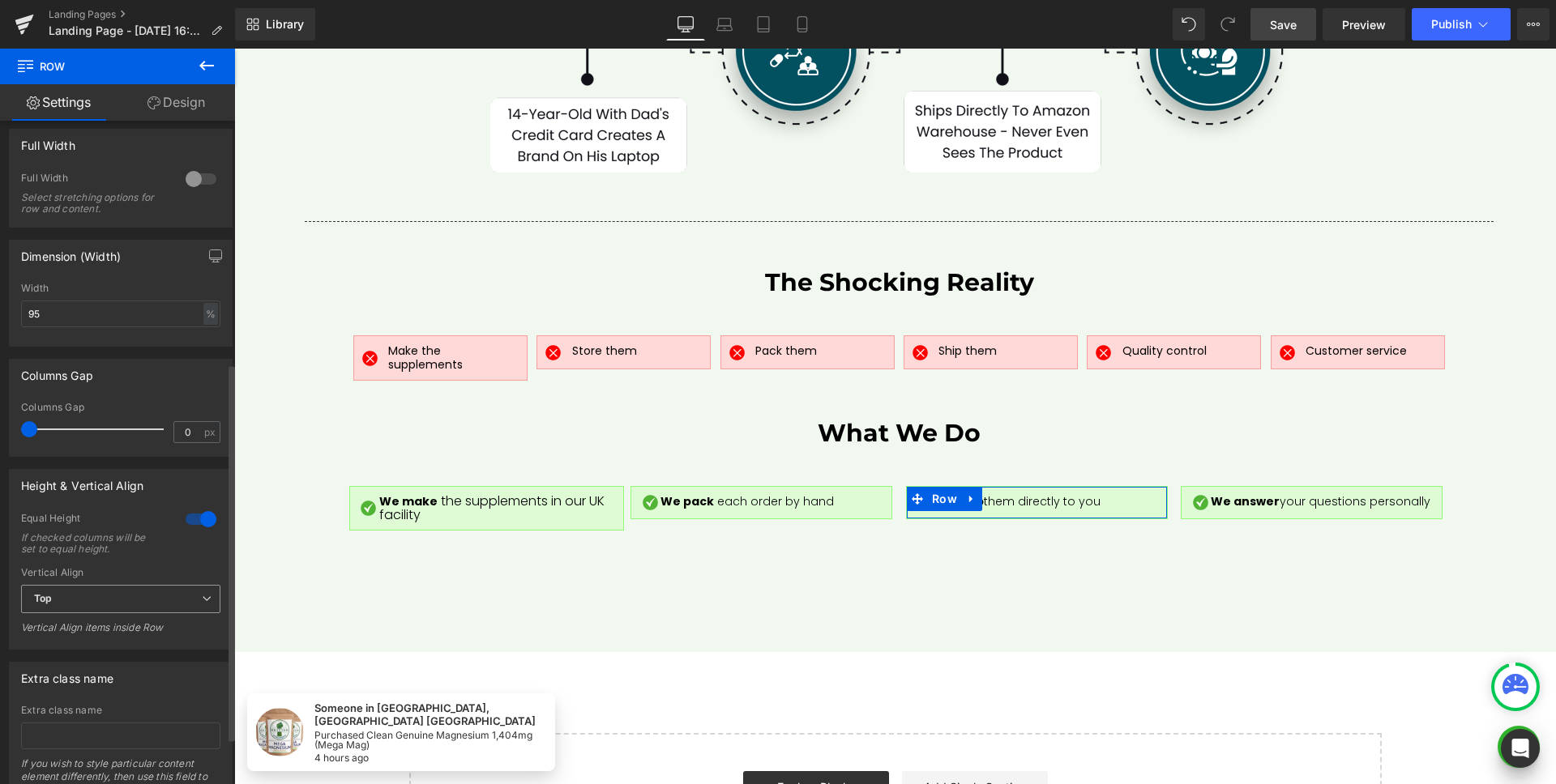
click at [115, 605] on span "Top" at bounding box center [121, 599] width 199 height 29
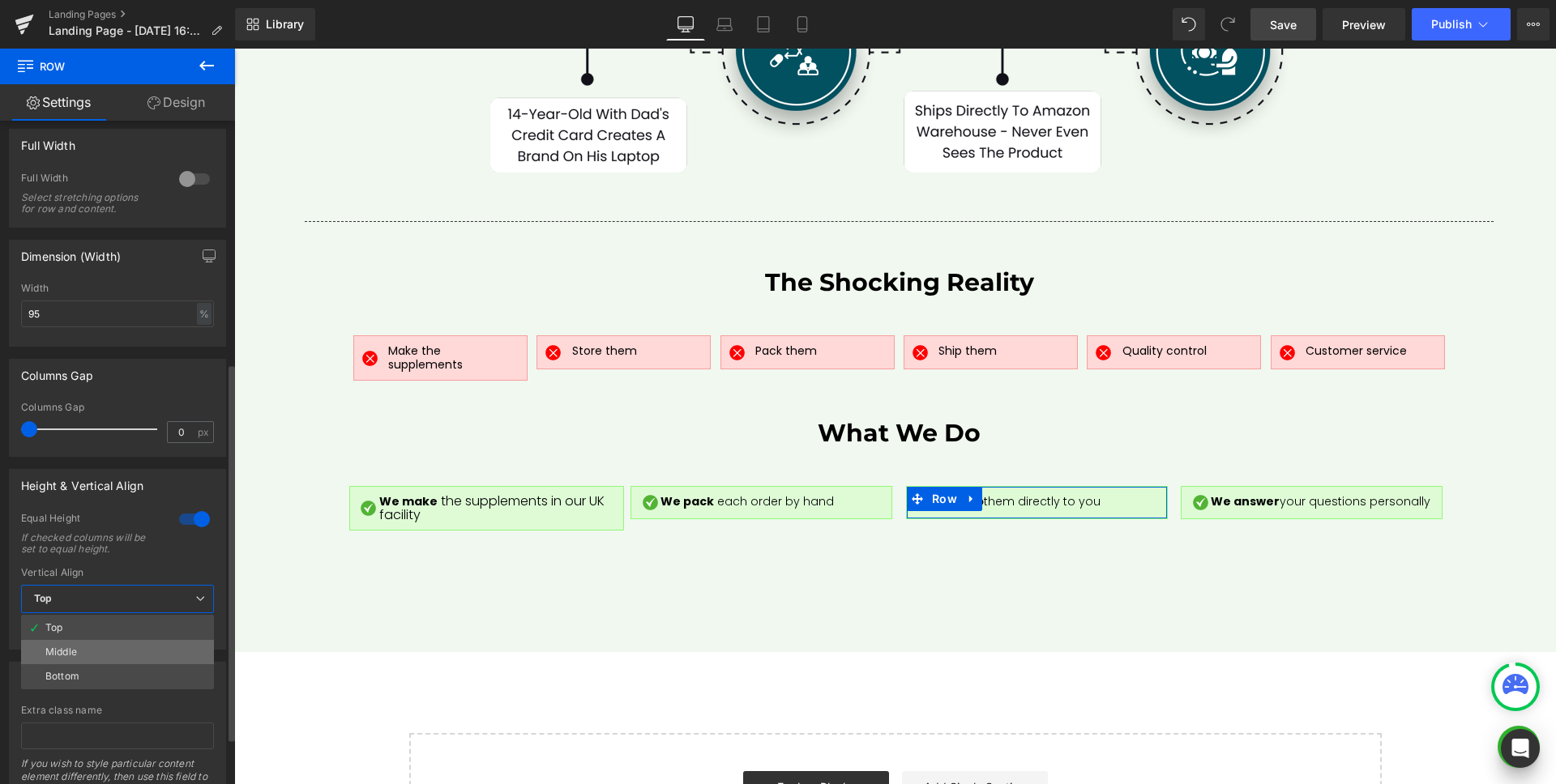
click at [102, 642] on li "Middle" at bounding box center [118, 652] width 193 height 24
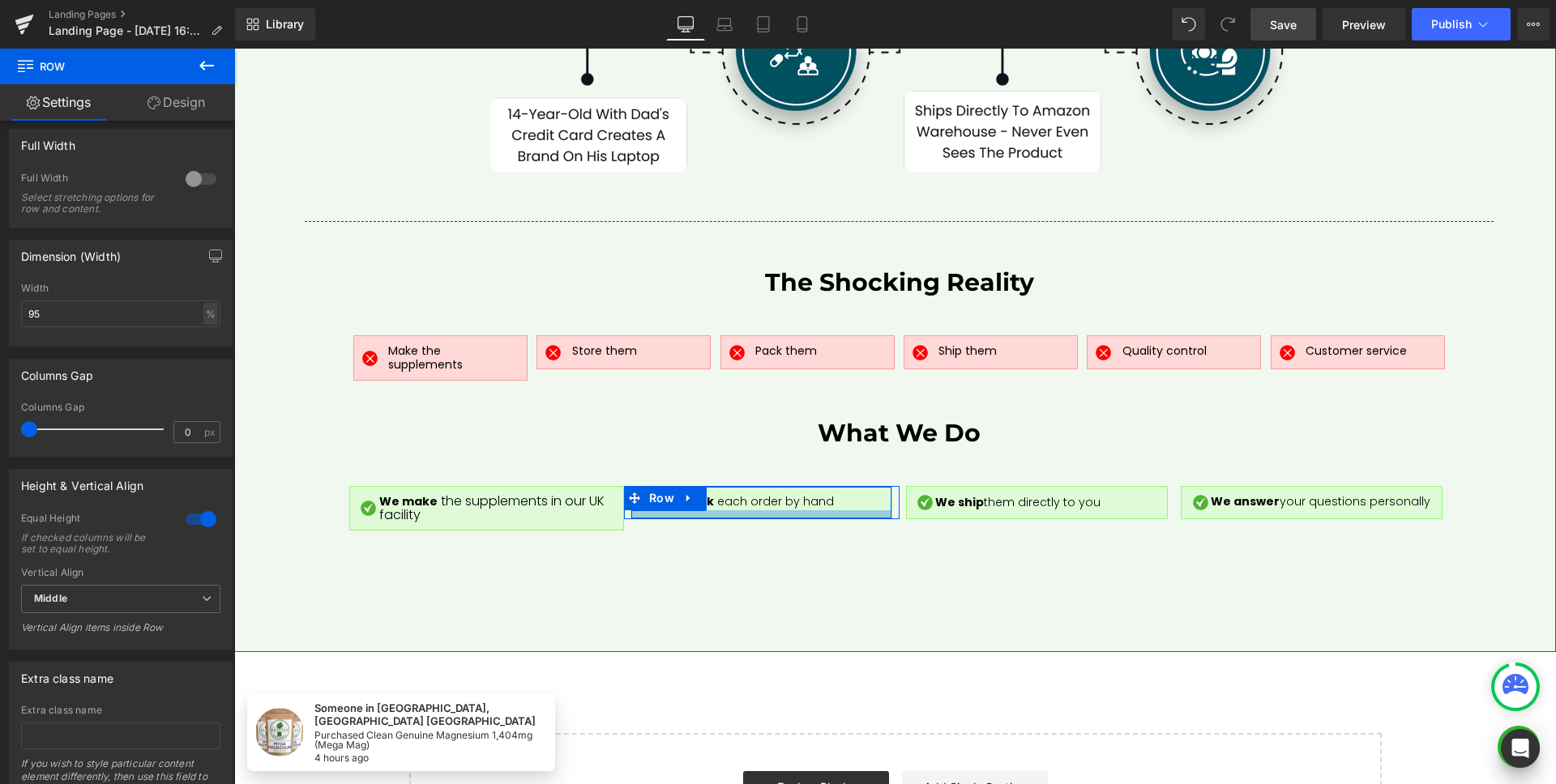
click at [713, 510] on div at bounding box center [761, 513] width 260 height 8
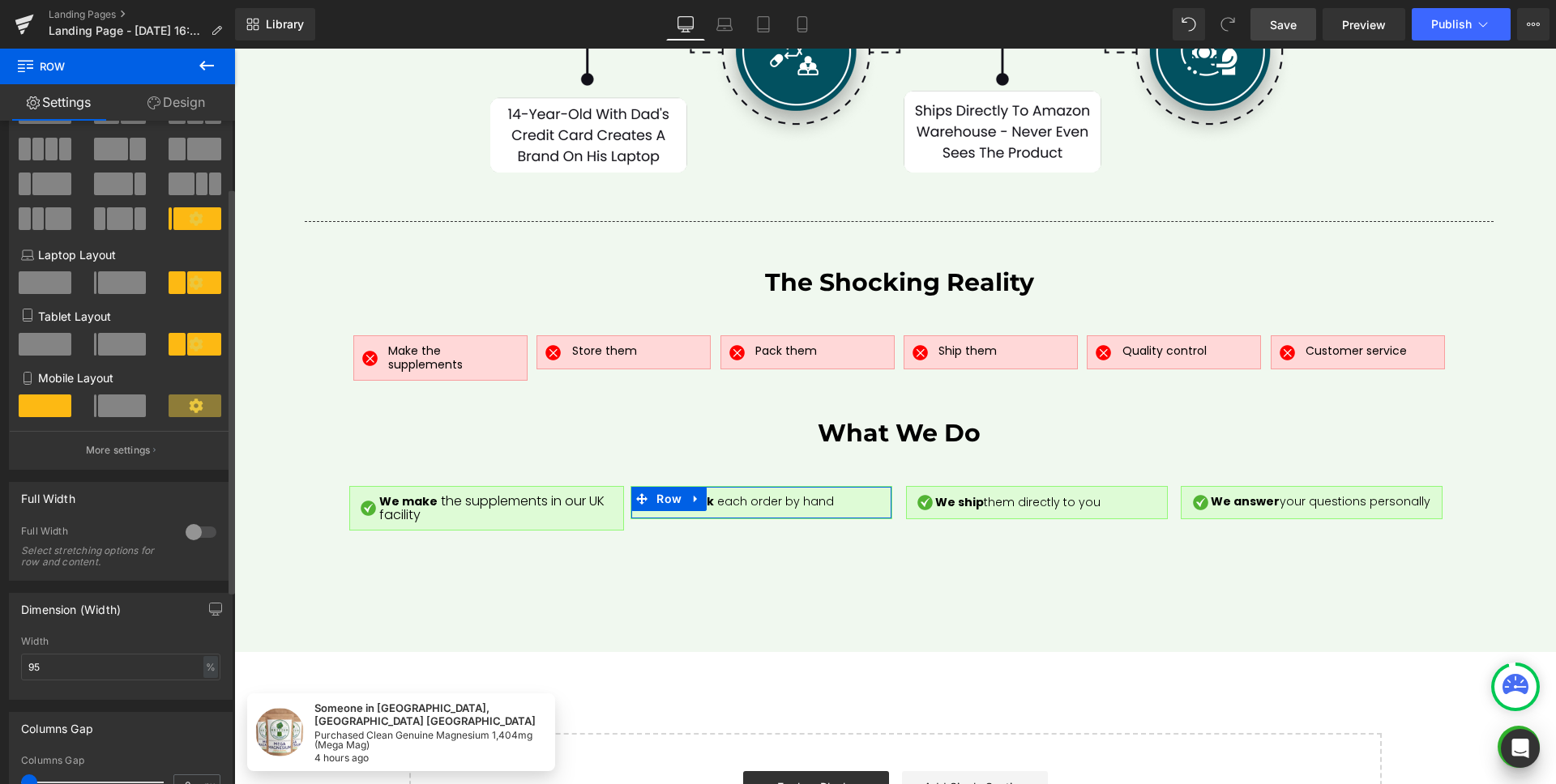
scroll to position [296, 0]
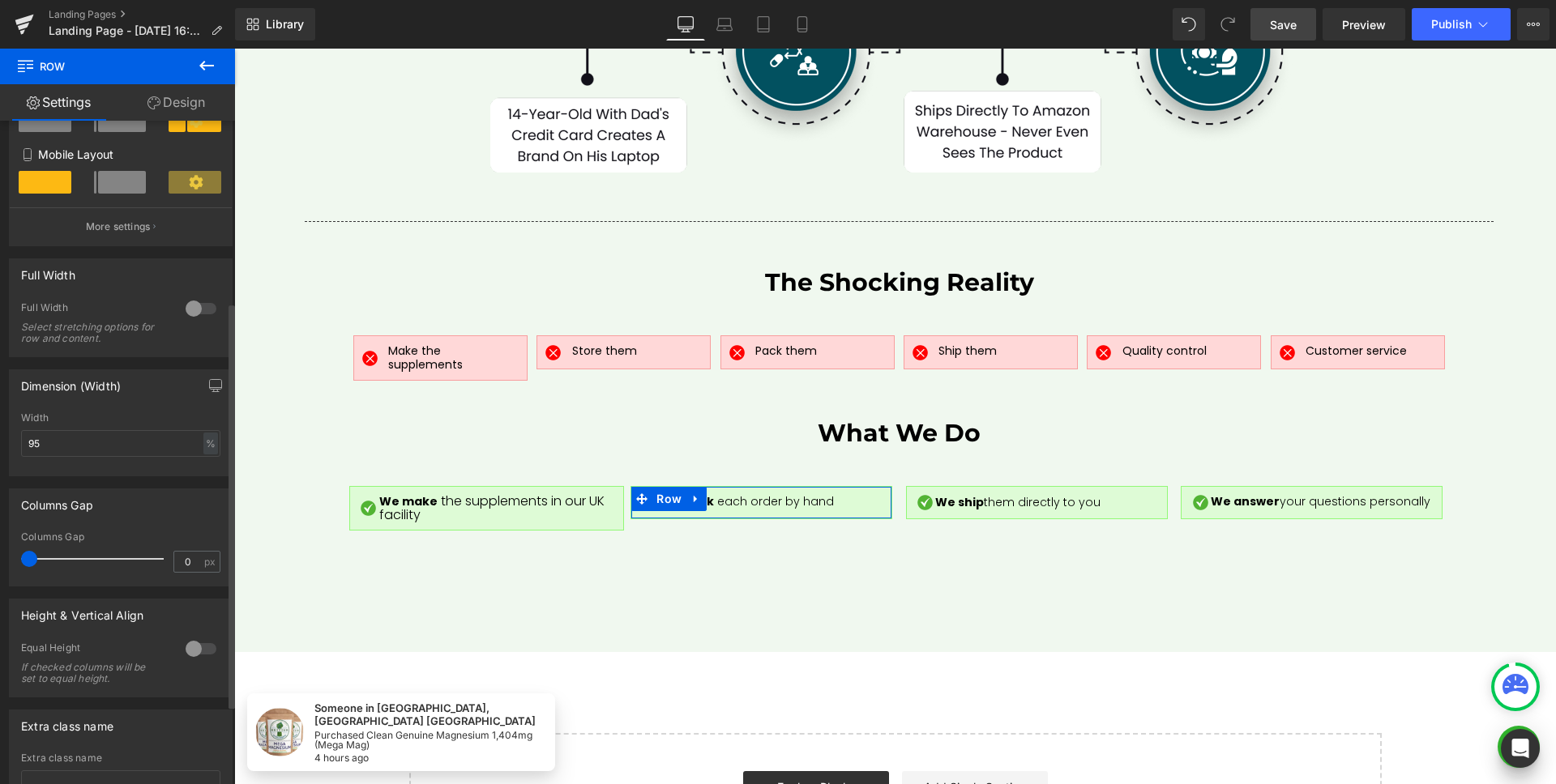
click at [185, 645] on div at bounding box center [201, 648] width 39 height 26
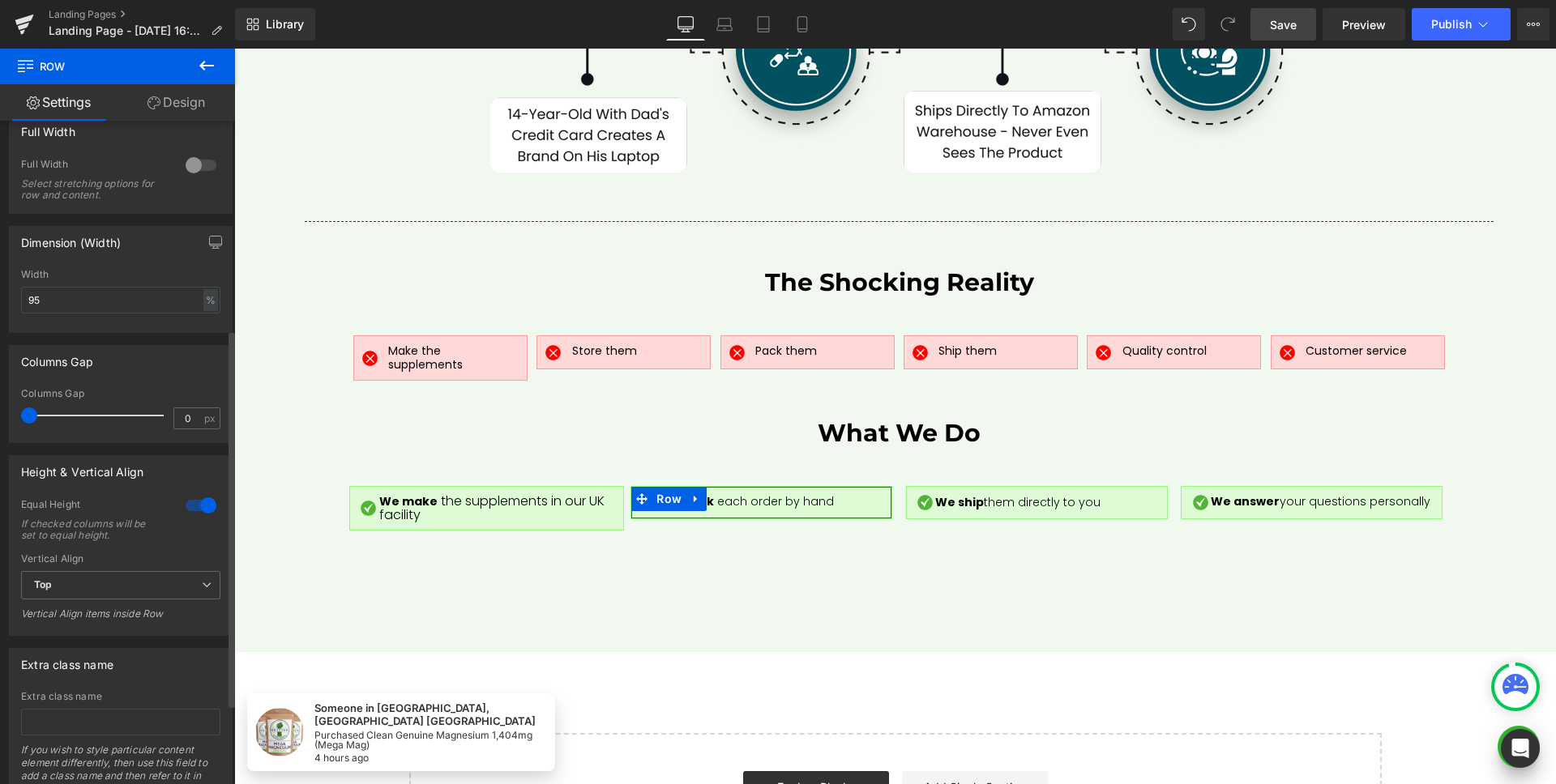
scroll to position [448, 0]
click at [109, 576] on span "Top" at bounding box center [121, 577] width 199 height 29
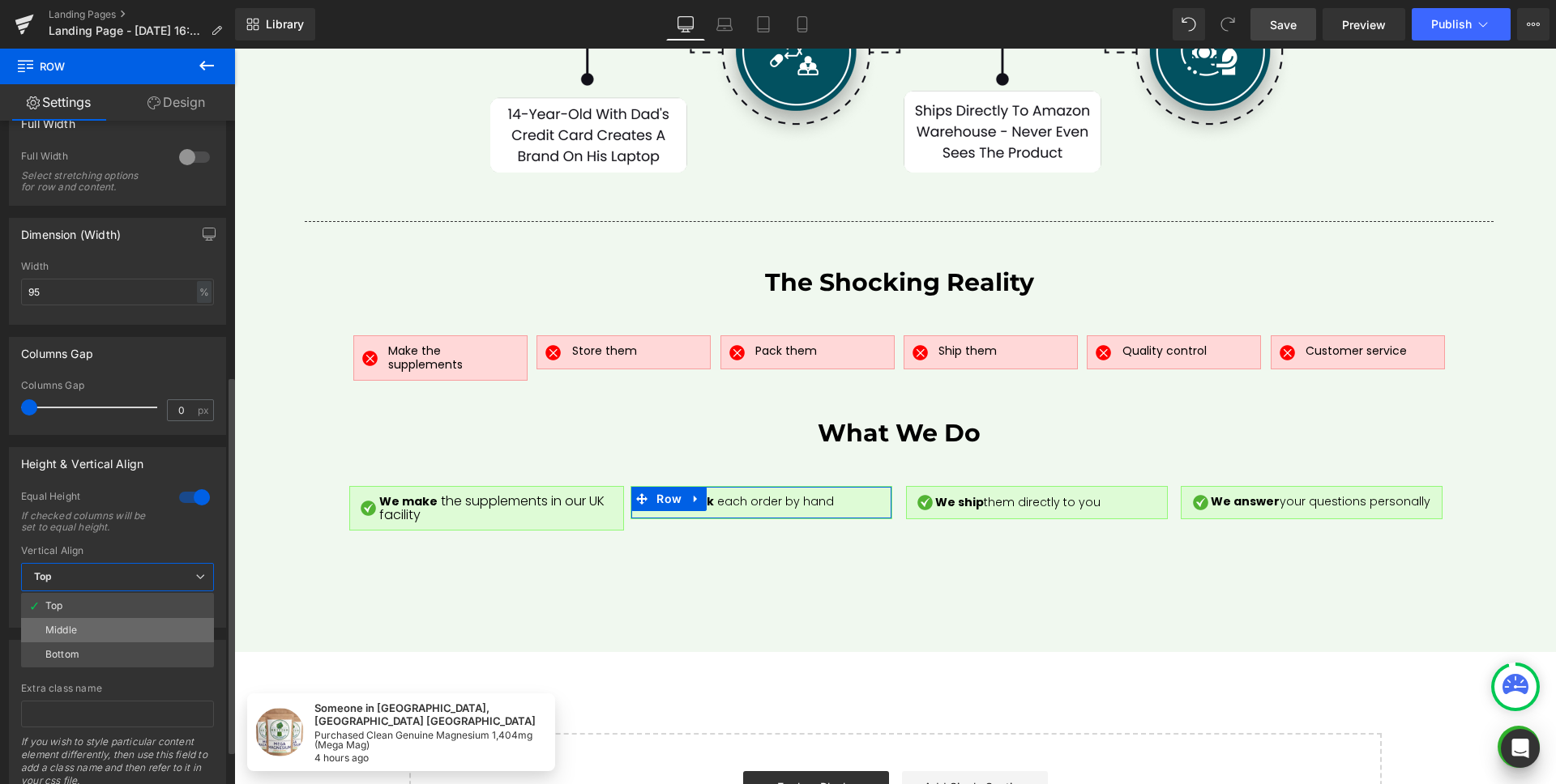
click at [93, 630] on li "Middle" at bounding box center [118, 630] width 193 height 24
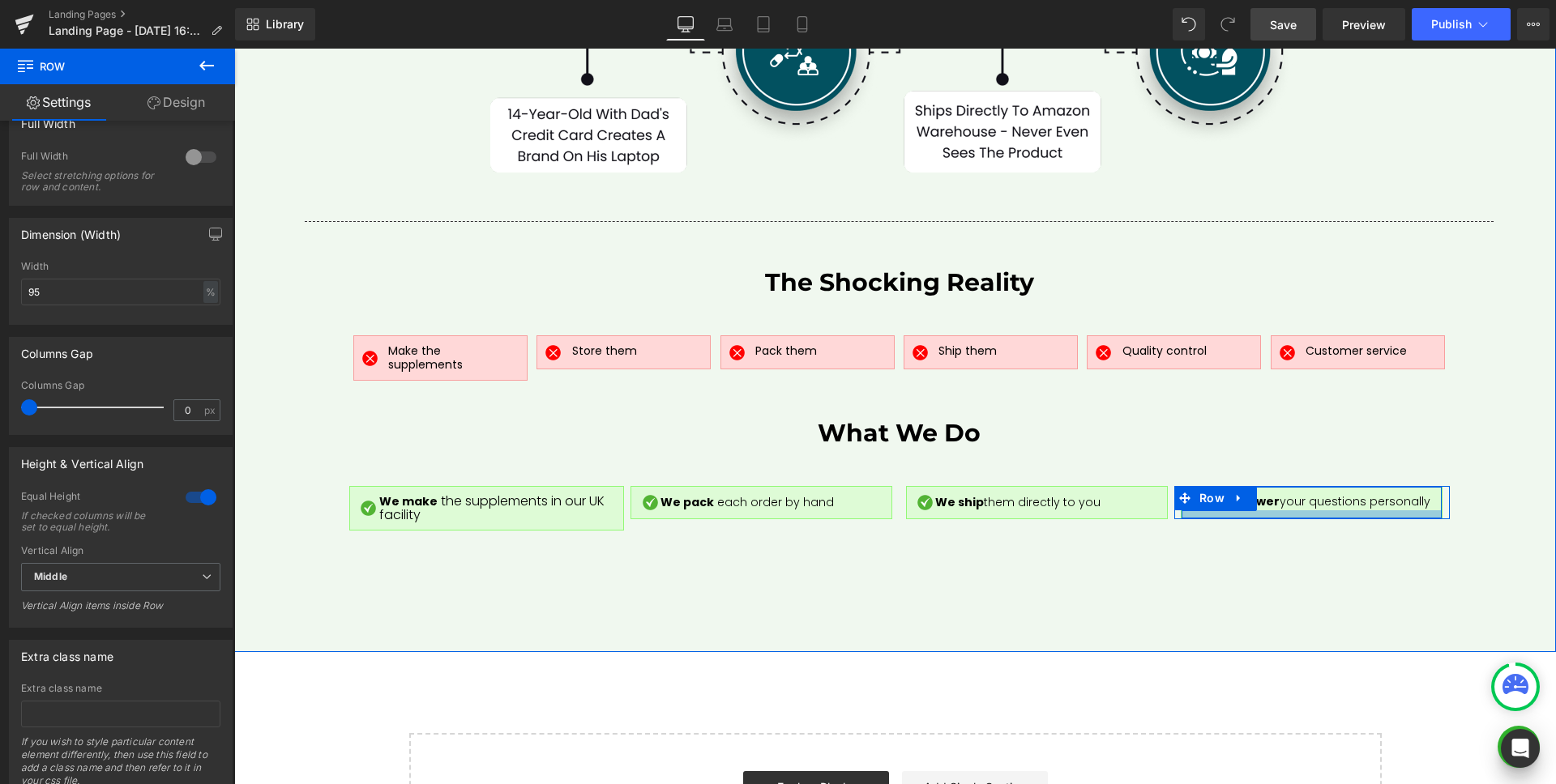
click at [1320, 510] on div at bounding box center [1311, 513] width 260 height 8
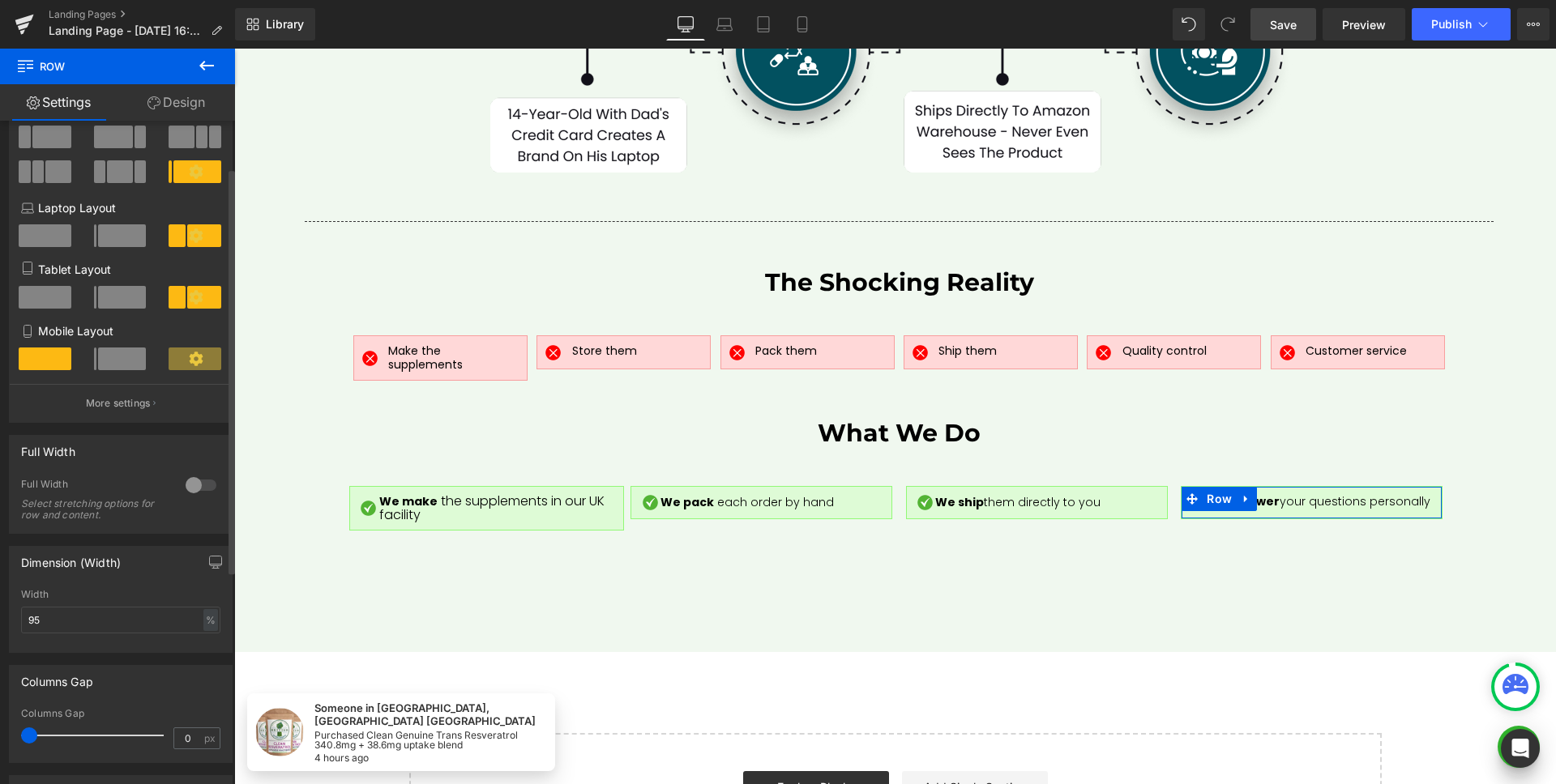
scroll to position [296, 0]
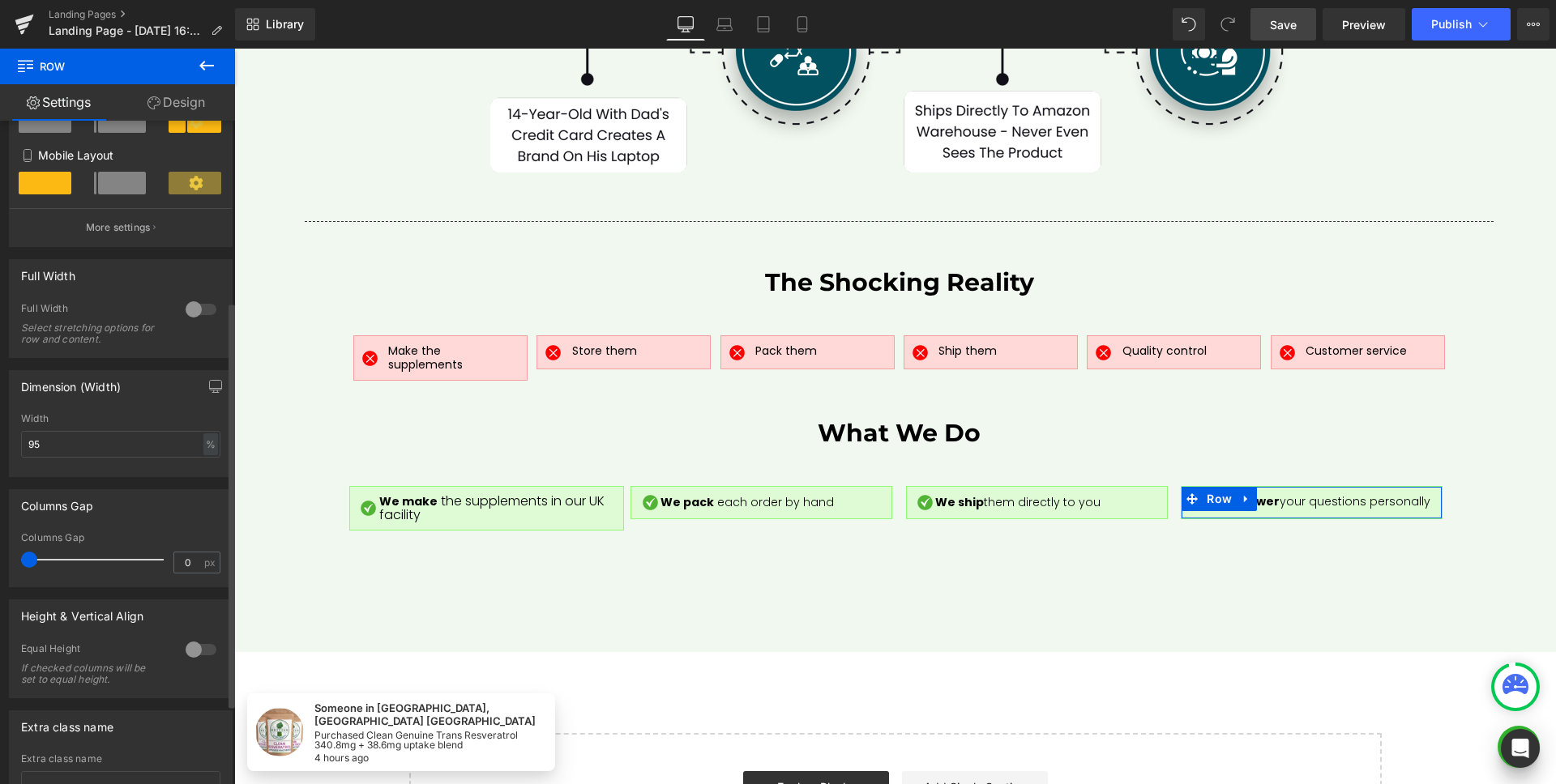
click at [188, 646] on div at bounding box center [201, 649] width 39 height 26
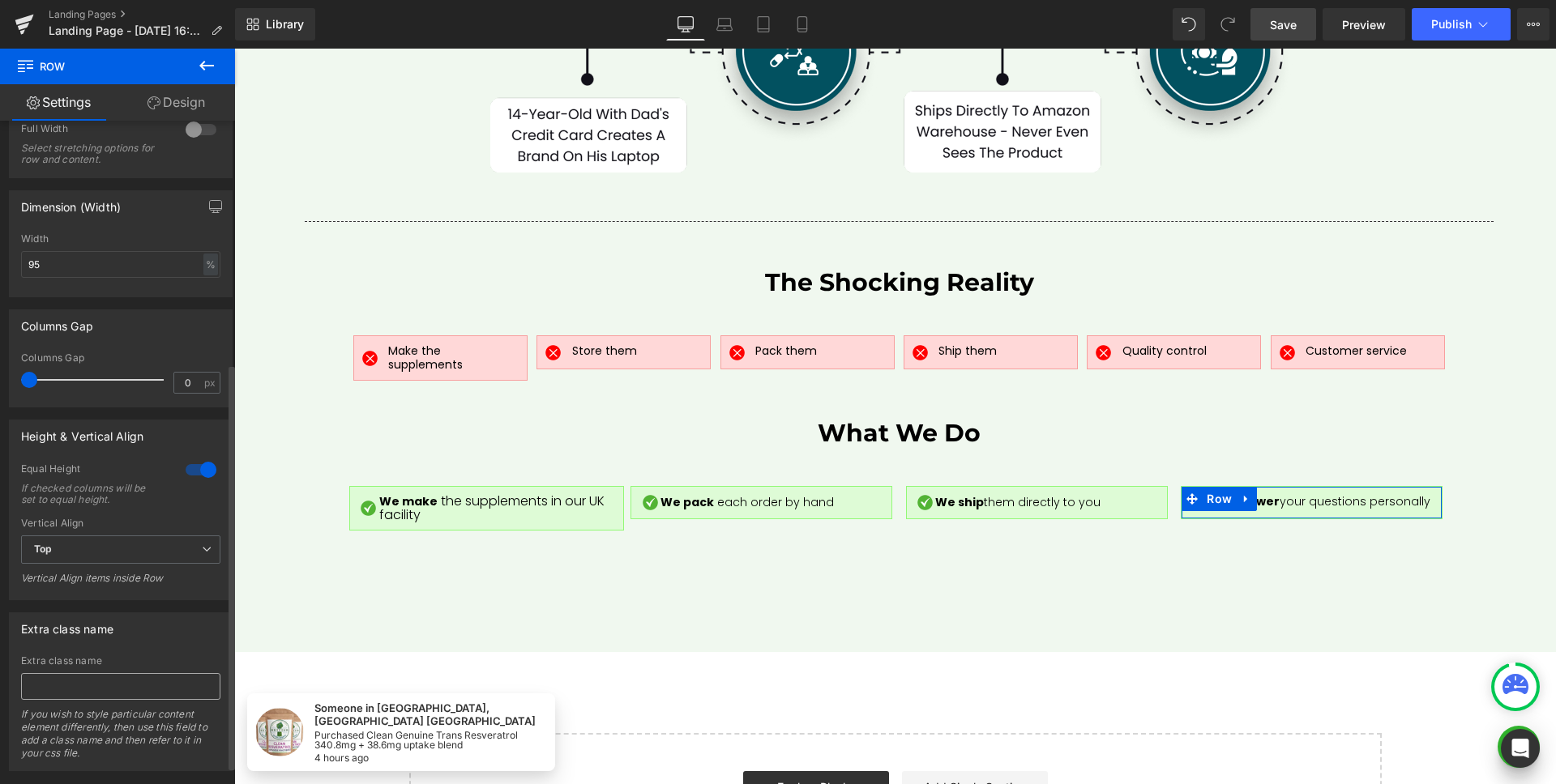
scroll to position [508, 0]
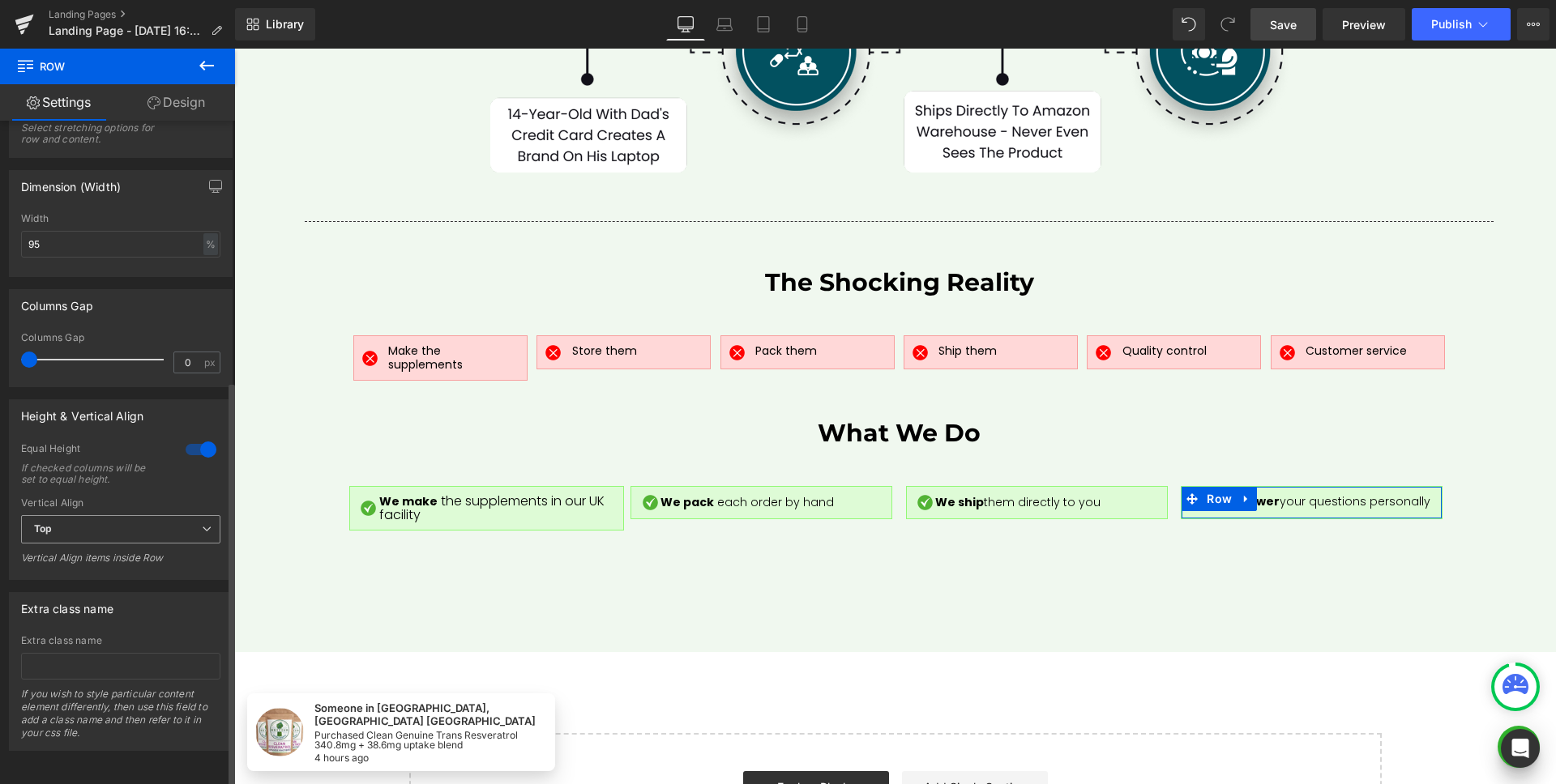
click at [99, 518] on span "Top" at bounding box center [121, 530] width 199 height 29
click at [83, 571] on li "Middle" at bounding box center [118, 582] width 193 height 24
click at [113, 580] on div "Extra class name Extra class name If you wish to style particular content eleme…" at bounding box center [121, 664] width 242 height 171
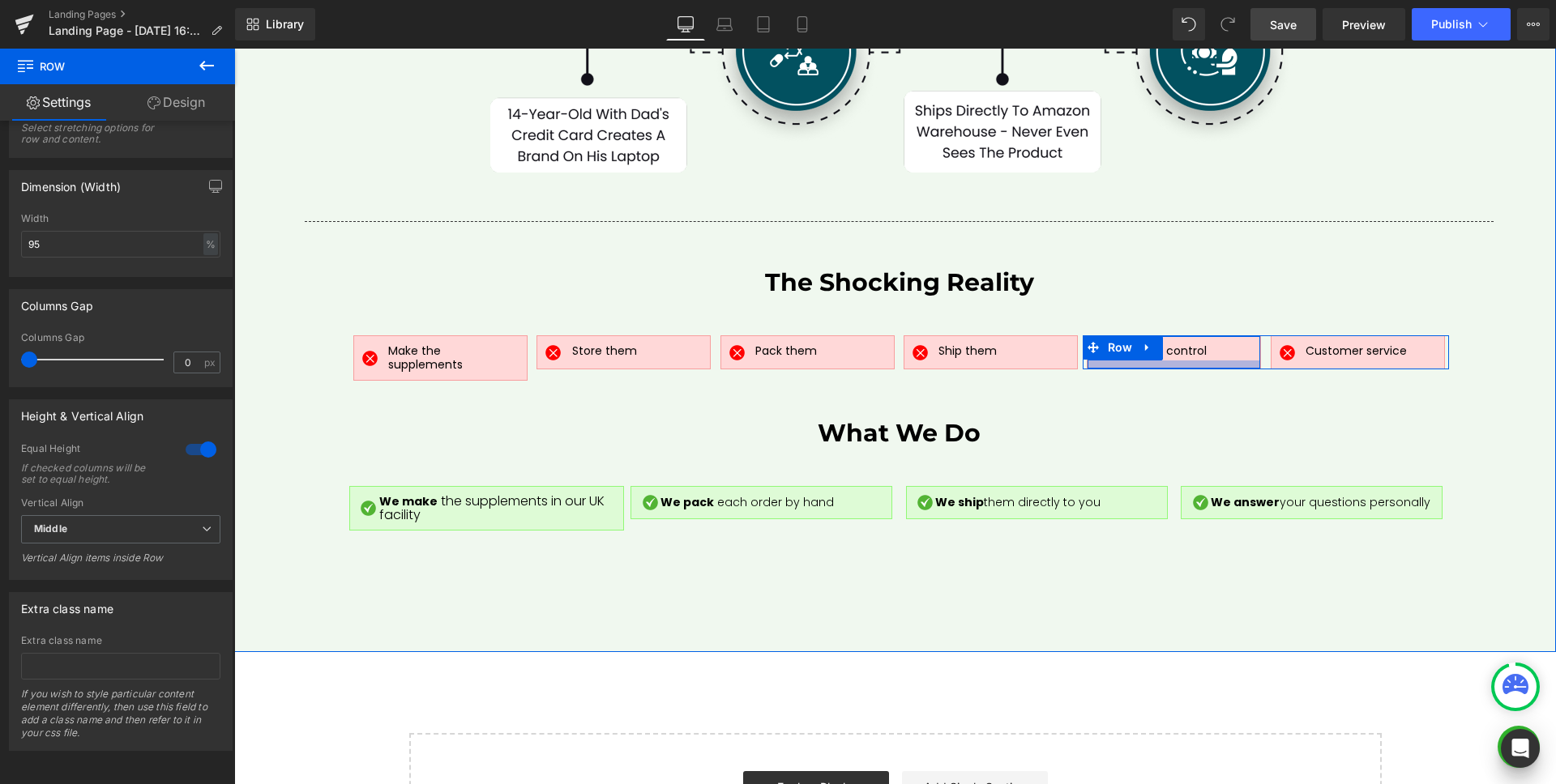
click at [1212, 361] on div at bounding box center [1173, 364] width 172 height 8
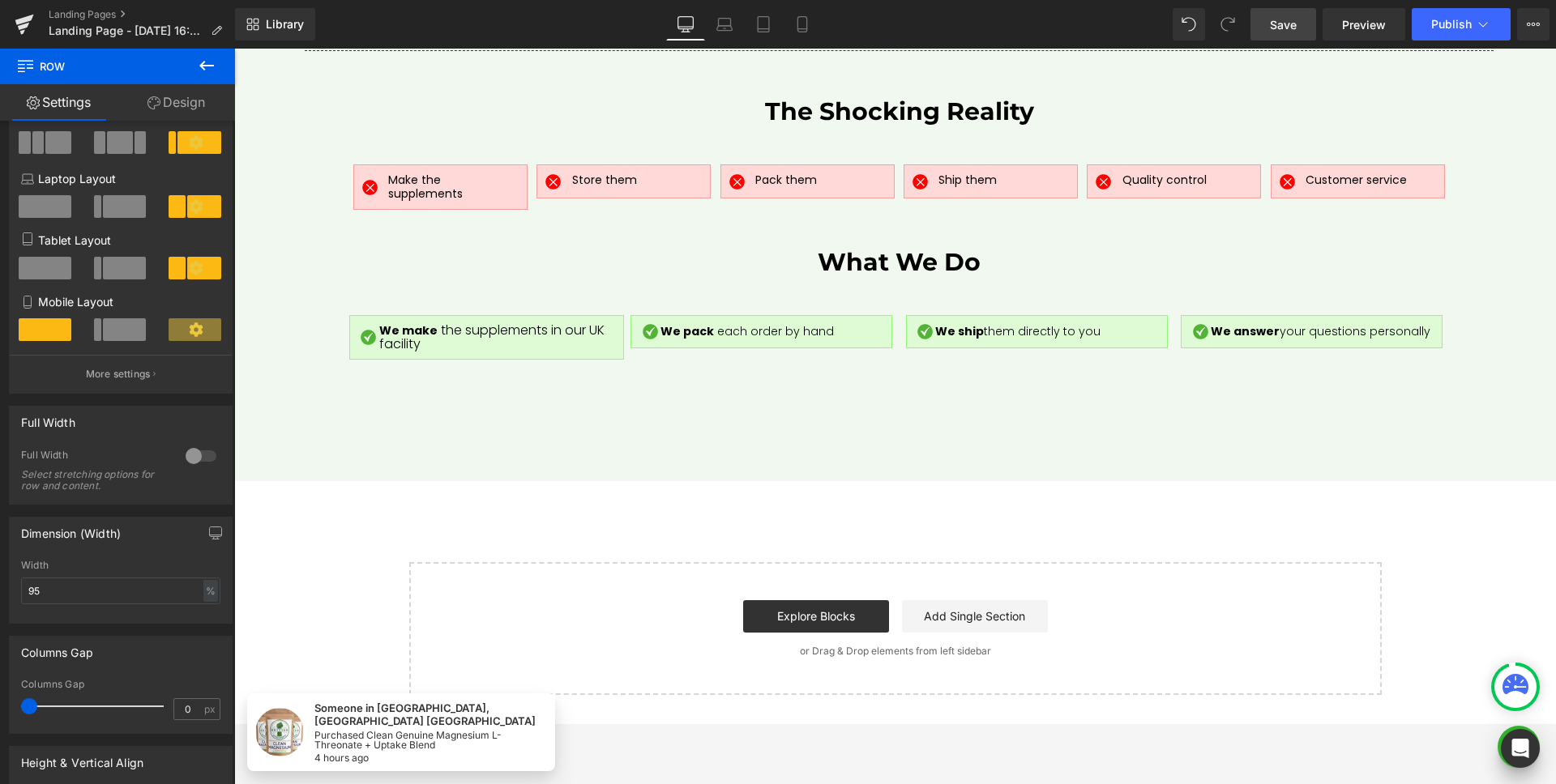
scroll to position [8207, 0]
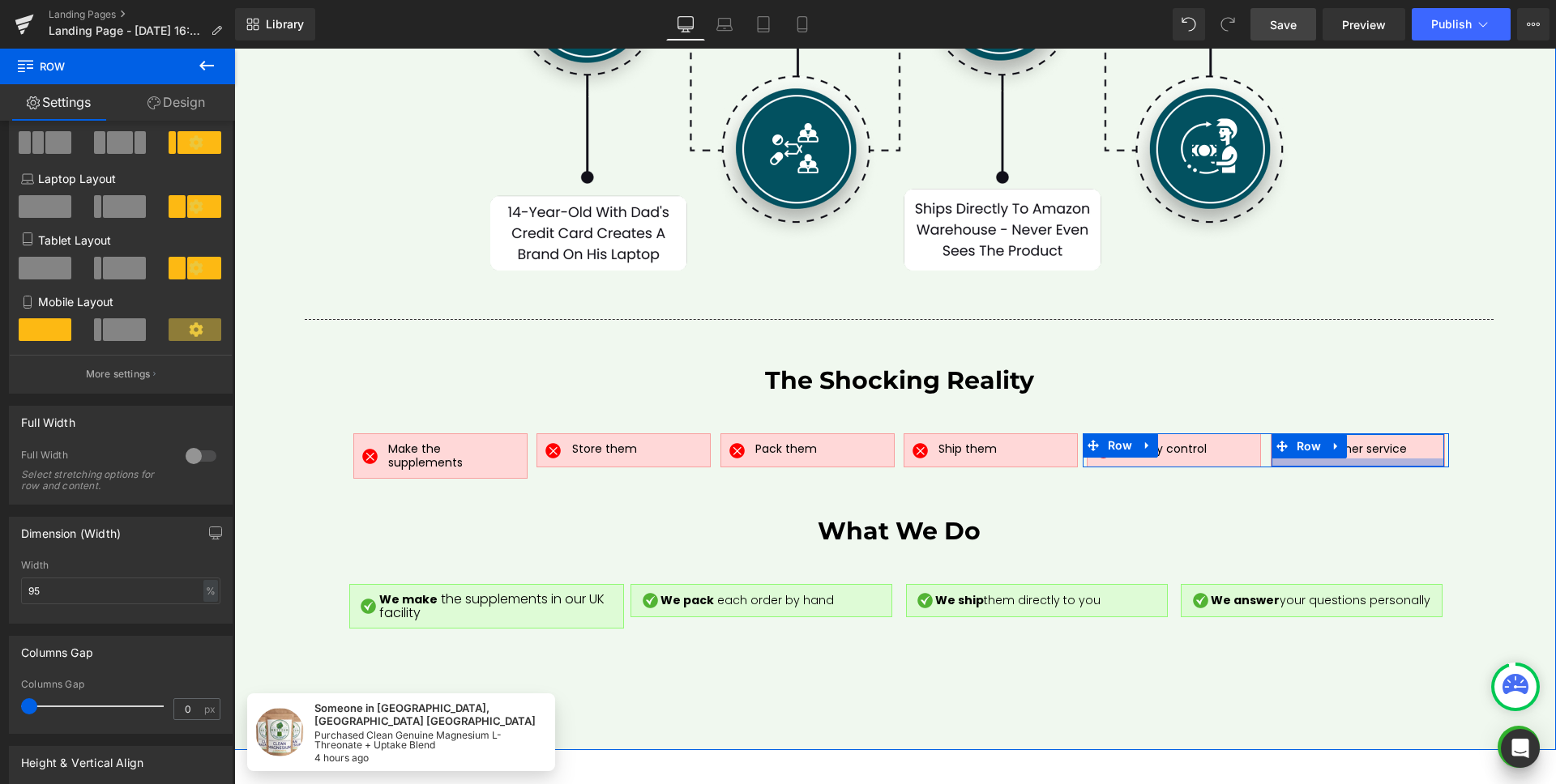
click at [1426, 458] on div at bounding box center [1357, 462] width 172 height 8
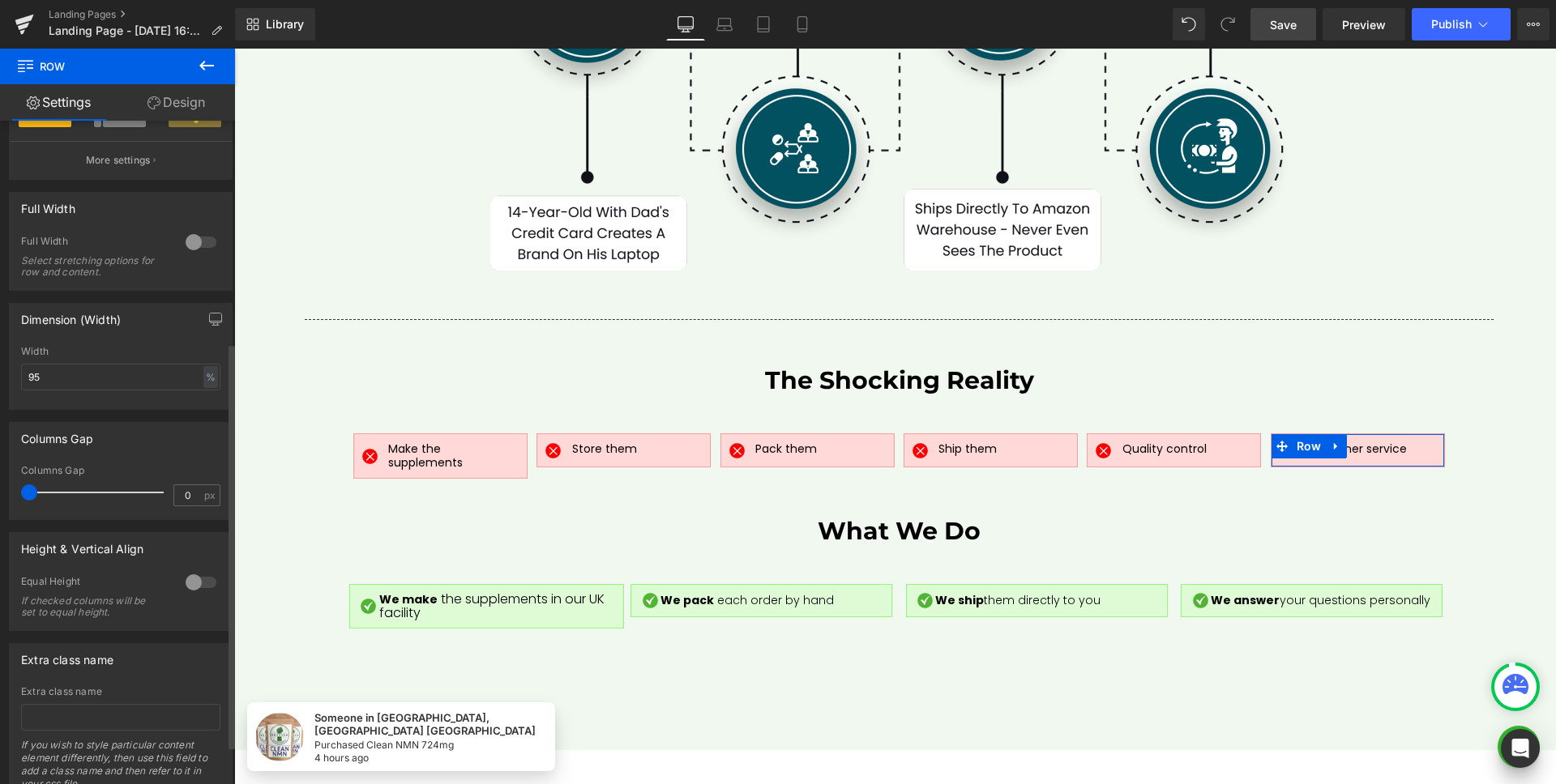
scroll to position [367, 0]
click at [190, 571] on div at bounding box center [201, 578] width 39 height 26
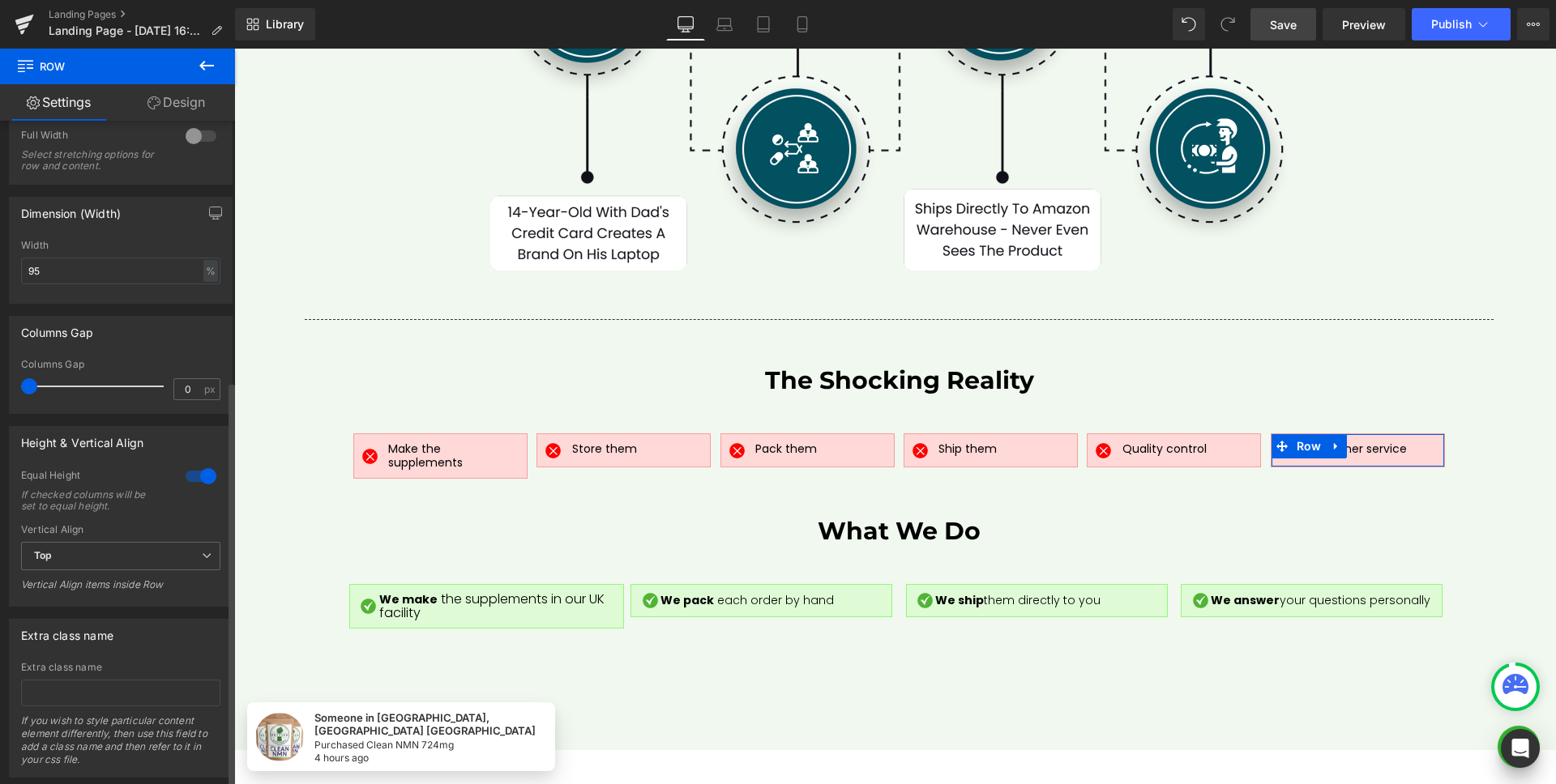
scroll to position [508, 0]
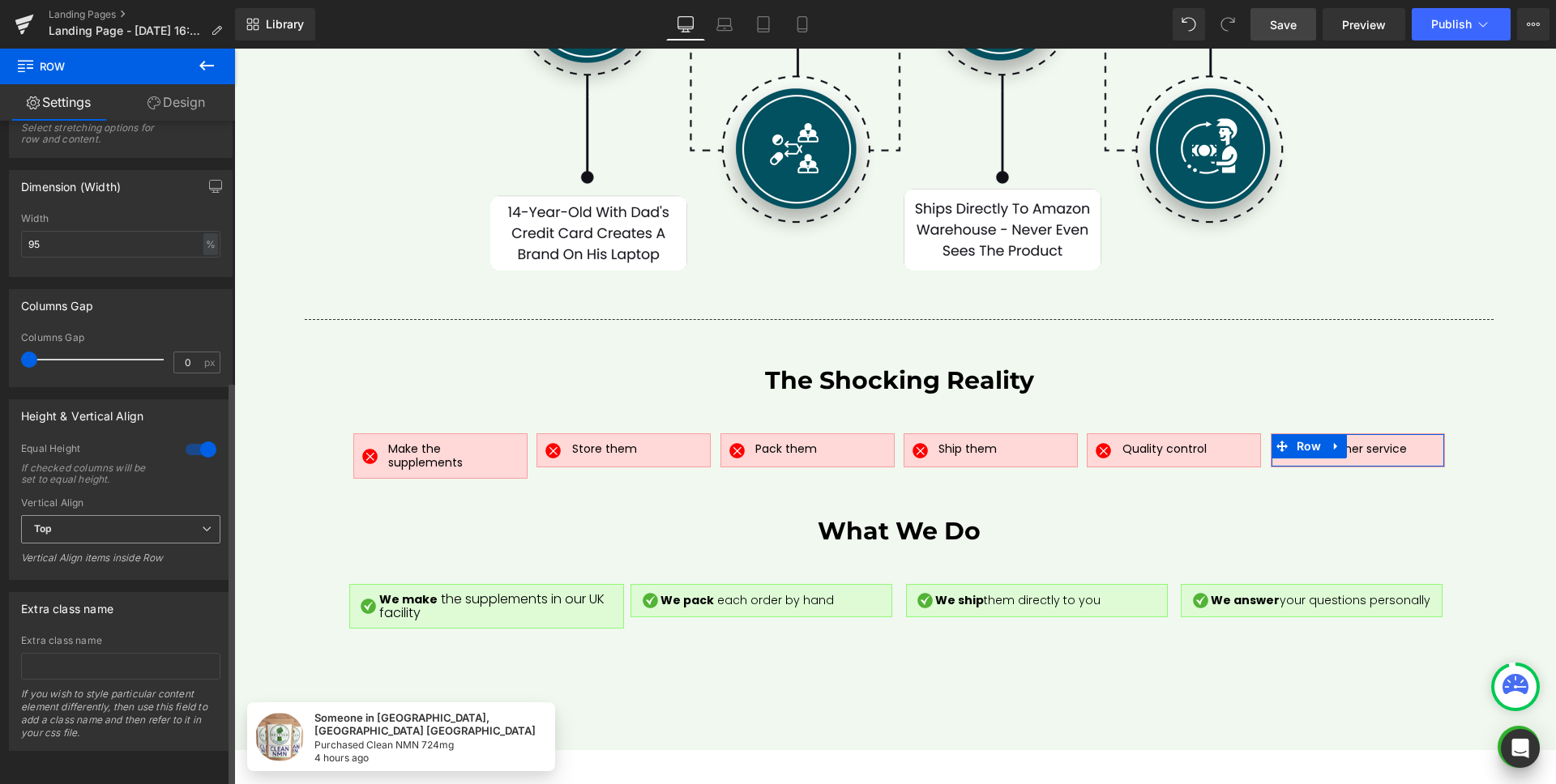
click at [109, 515] on span "Top" at bounding box center [121, 530] width 199 height 29
click at [75, 571] on li "Middle" at bounding box center [118, 582] width 193 height 24
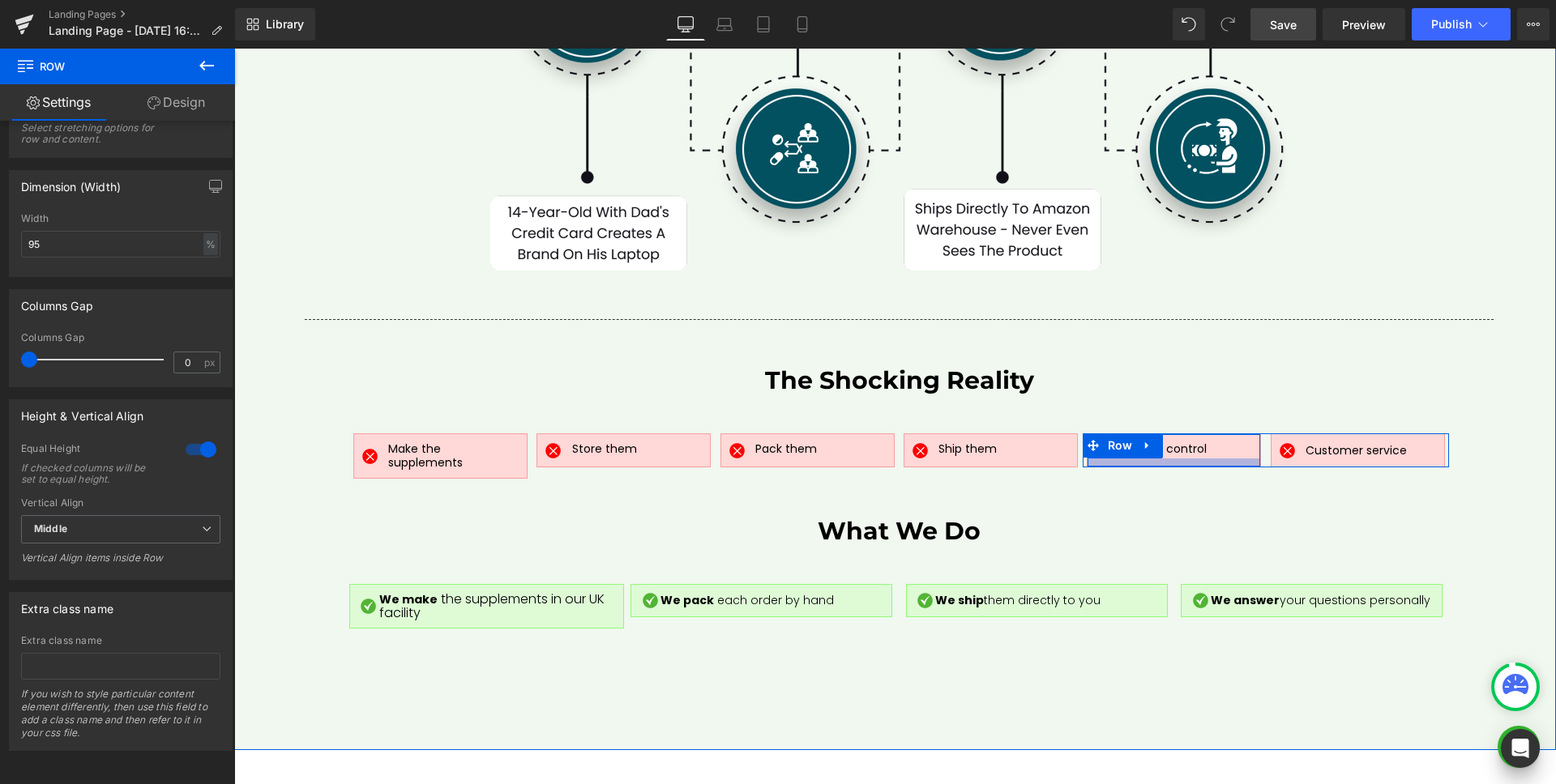
click at [1240, 458] on div at bounding box center [1173, 462] width 172 height 8
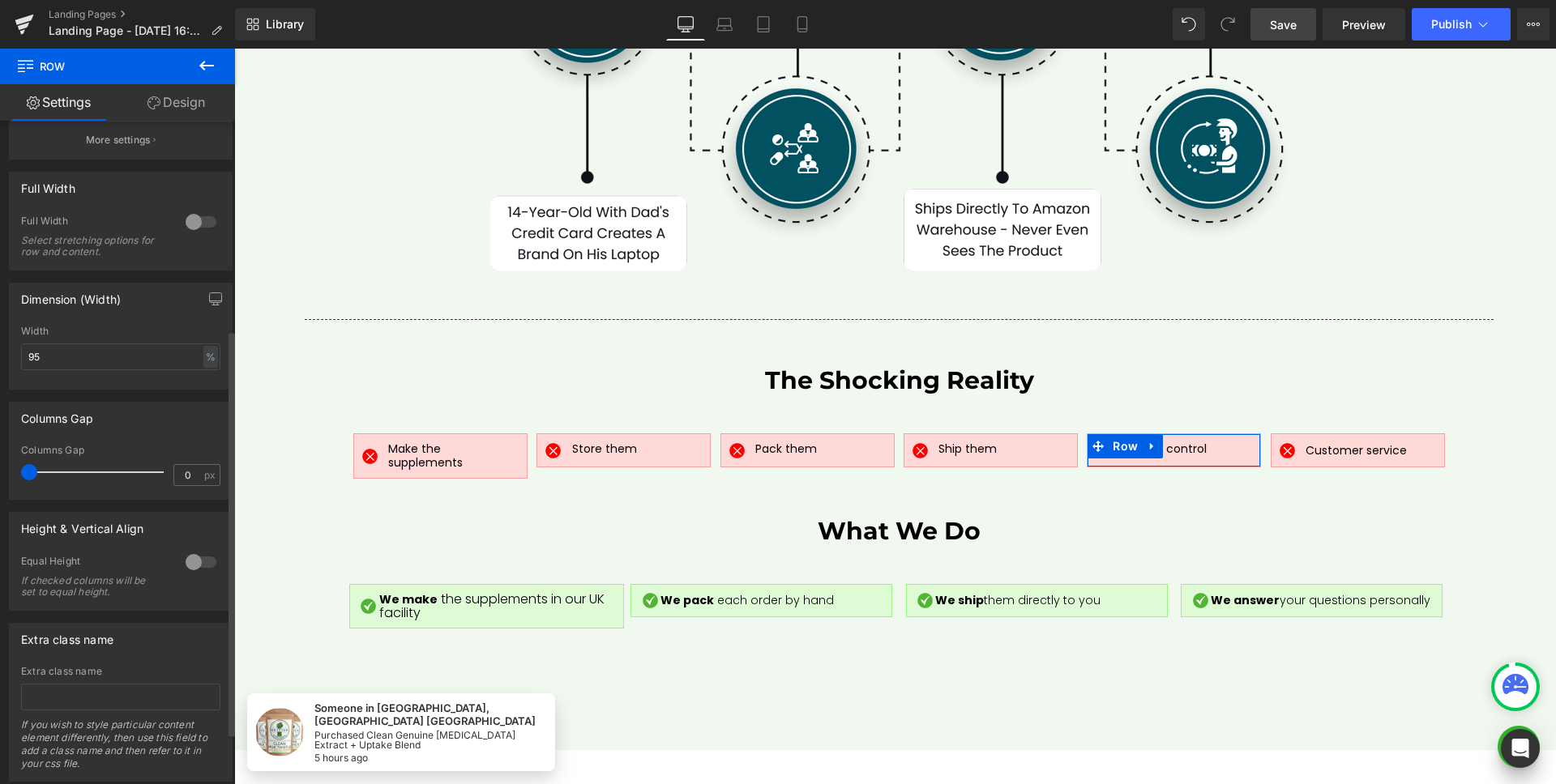
scroll to position [426, 0]
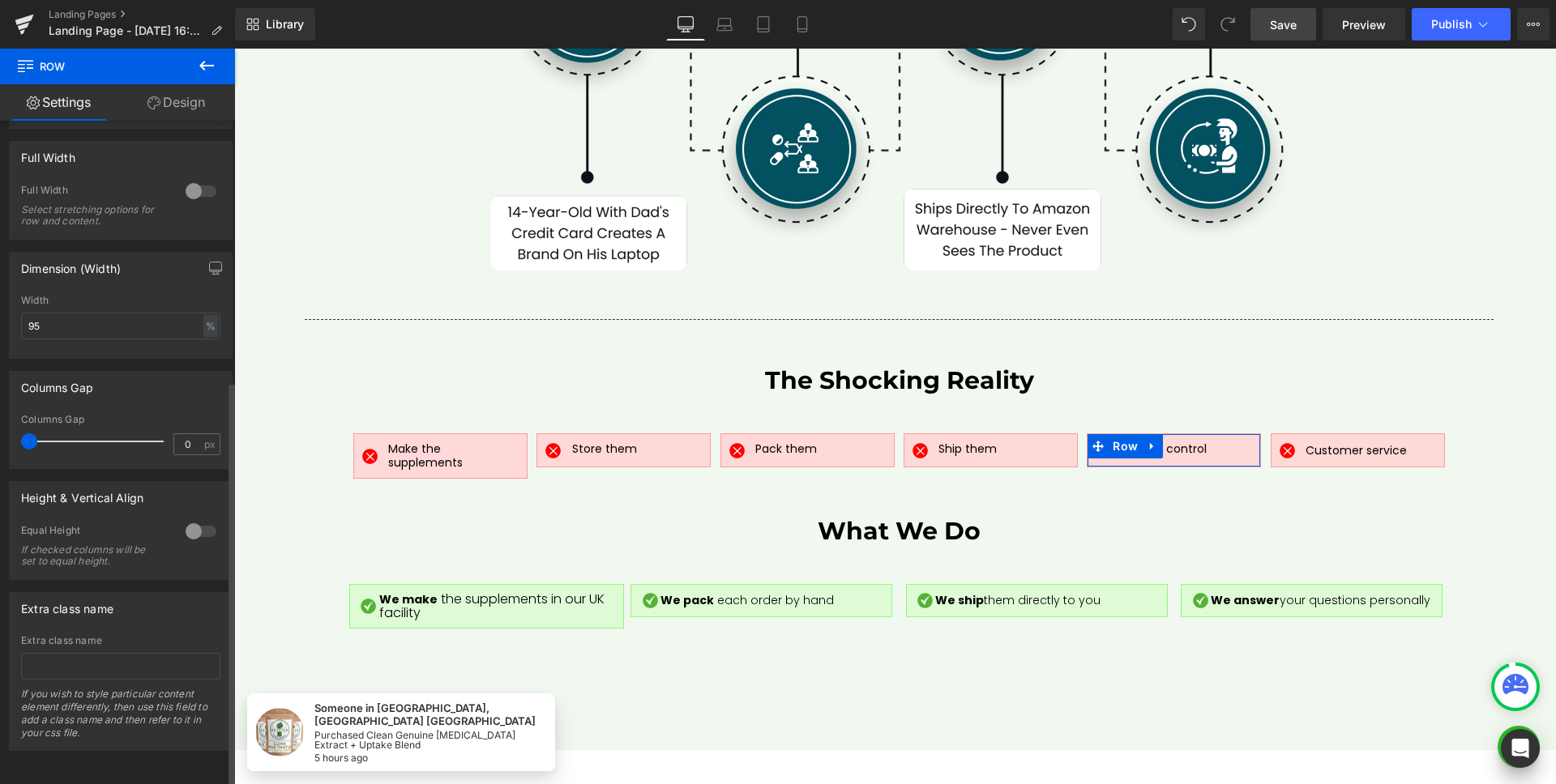
click at [202, 529] on div at bounding box center [201, 531] width 39 height 26
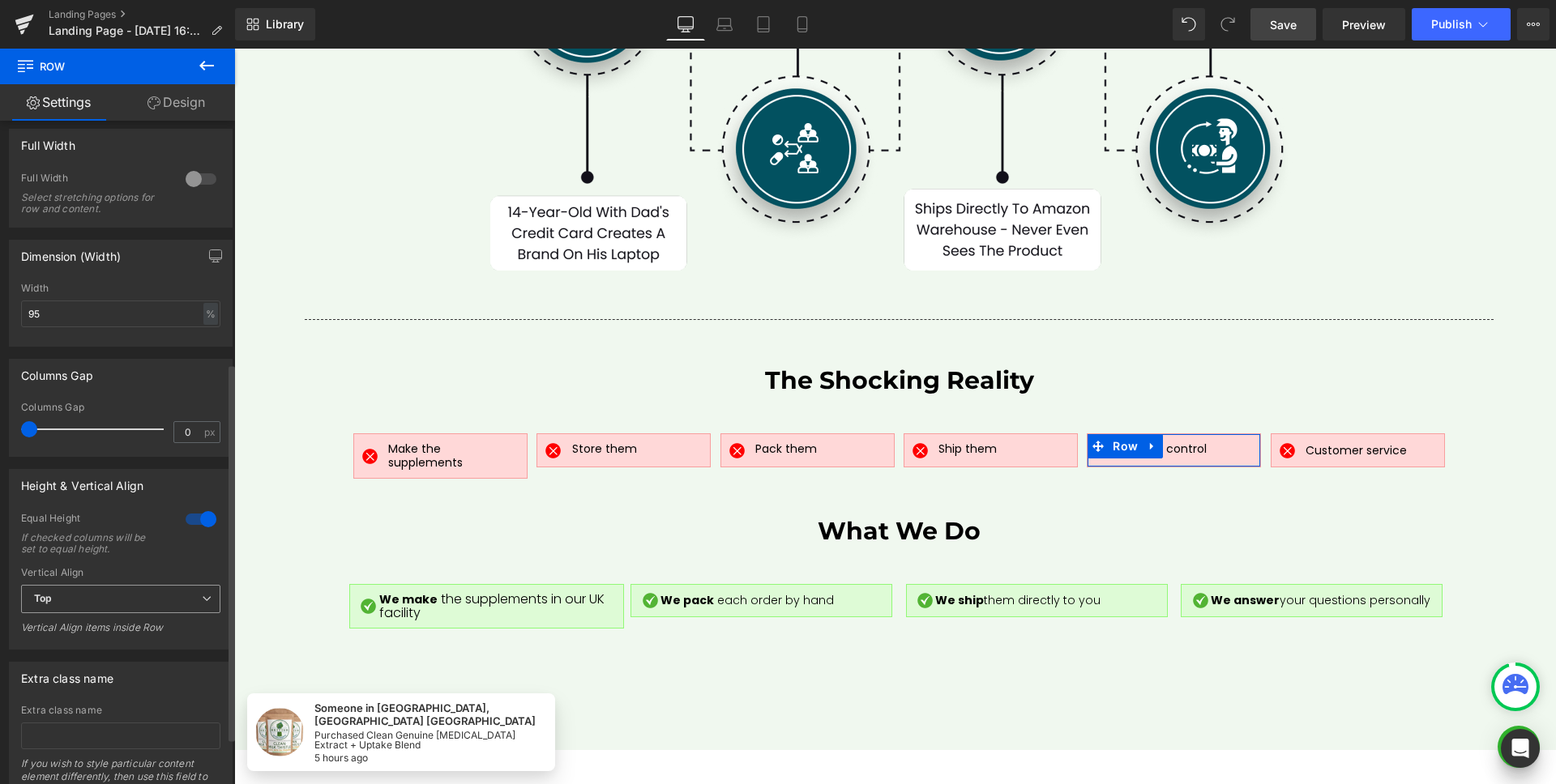
click at [121, 602] on span "Top" at bounding box center [121, 599] width 199 height 29
click at [100, 646] on li "Middle" at bounding box center [118, 652] width 193 height 24
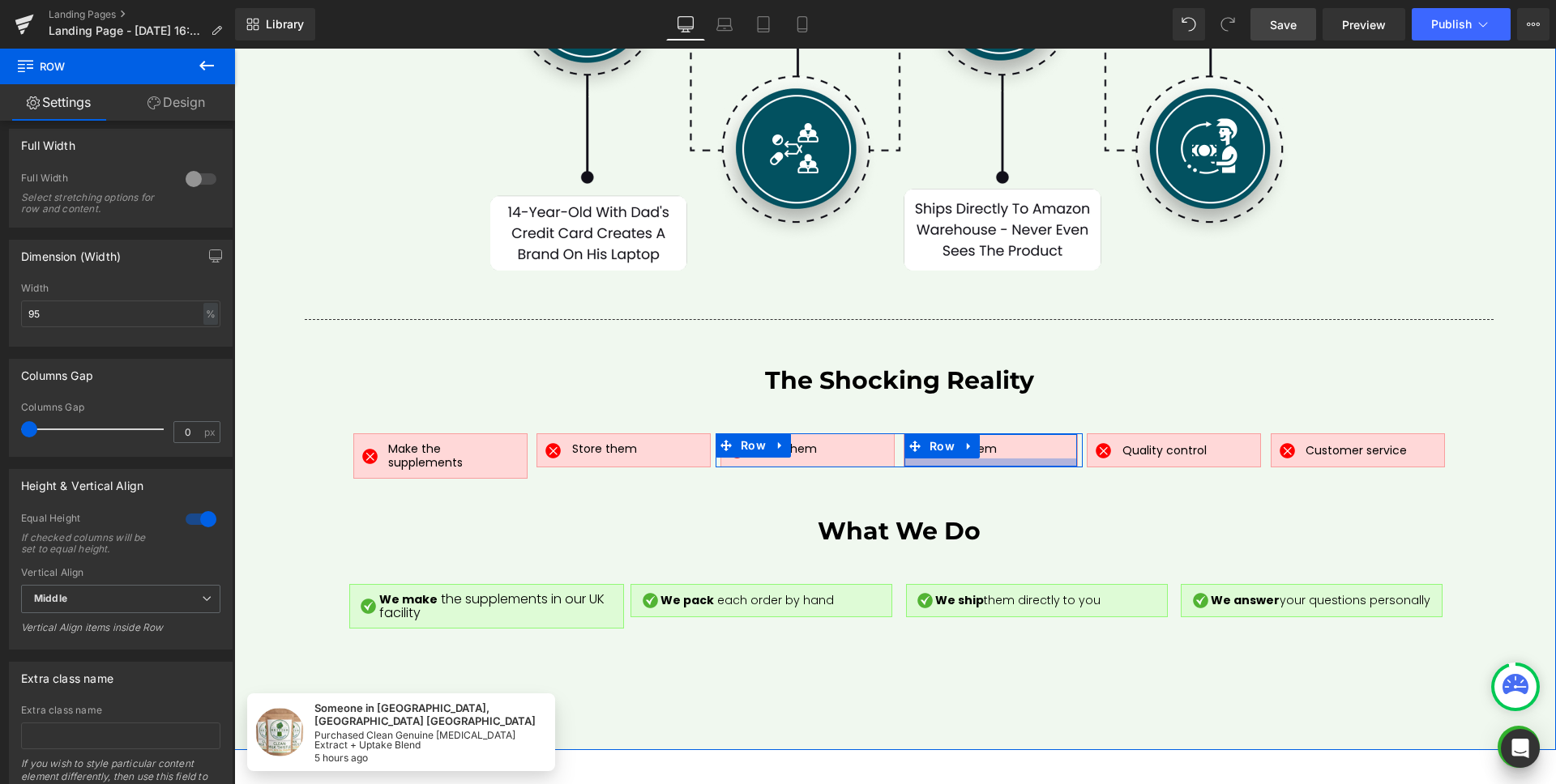
click at [1050, 458] on div at bounding box center [990, 462] width 172 height 8
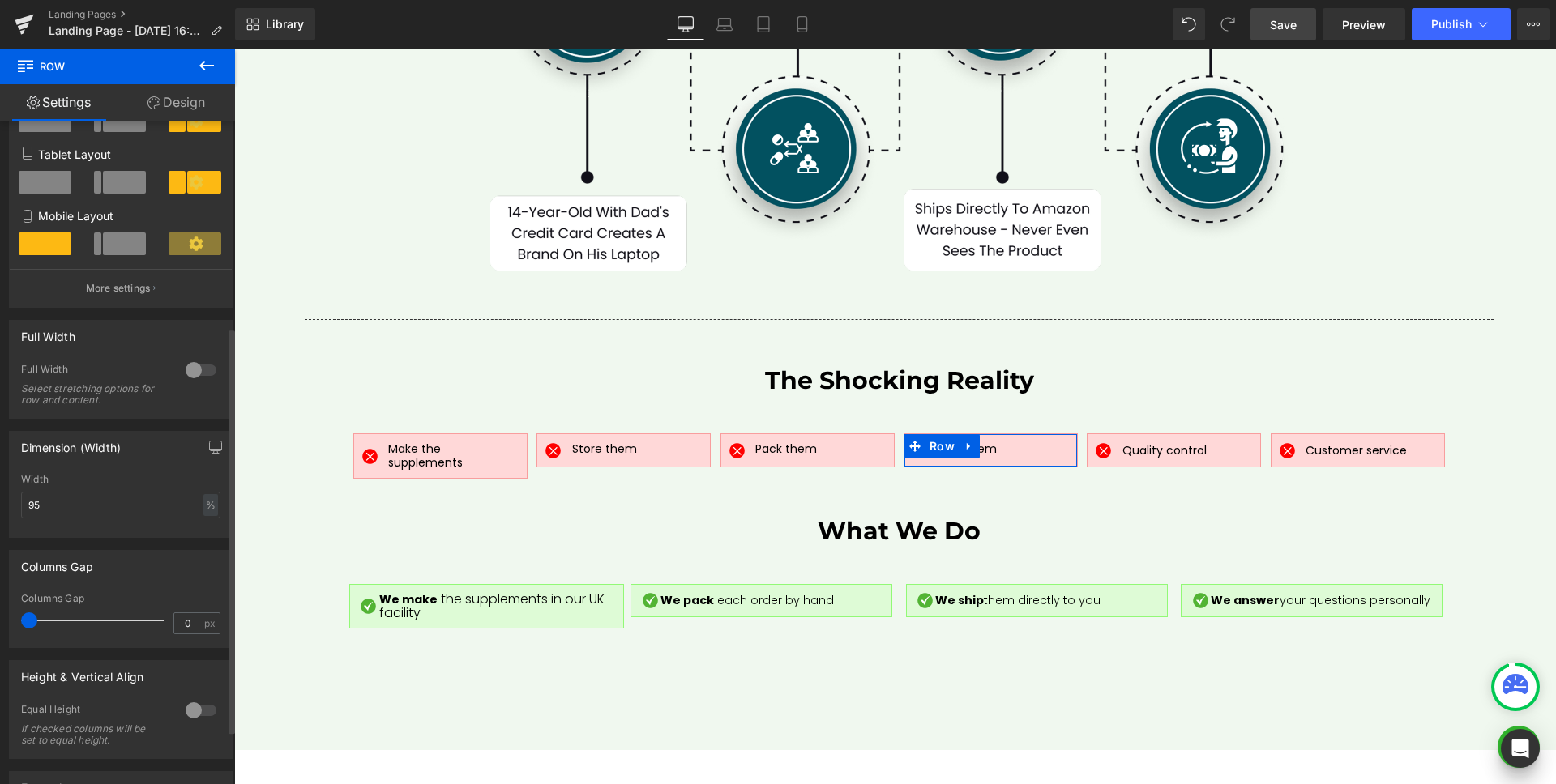
scroll to position [338, 0]
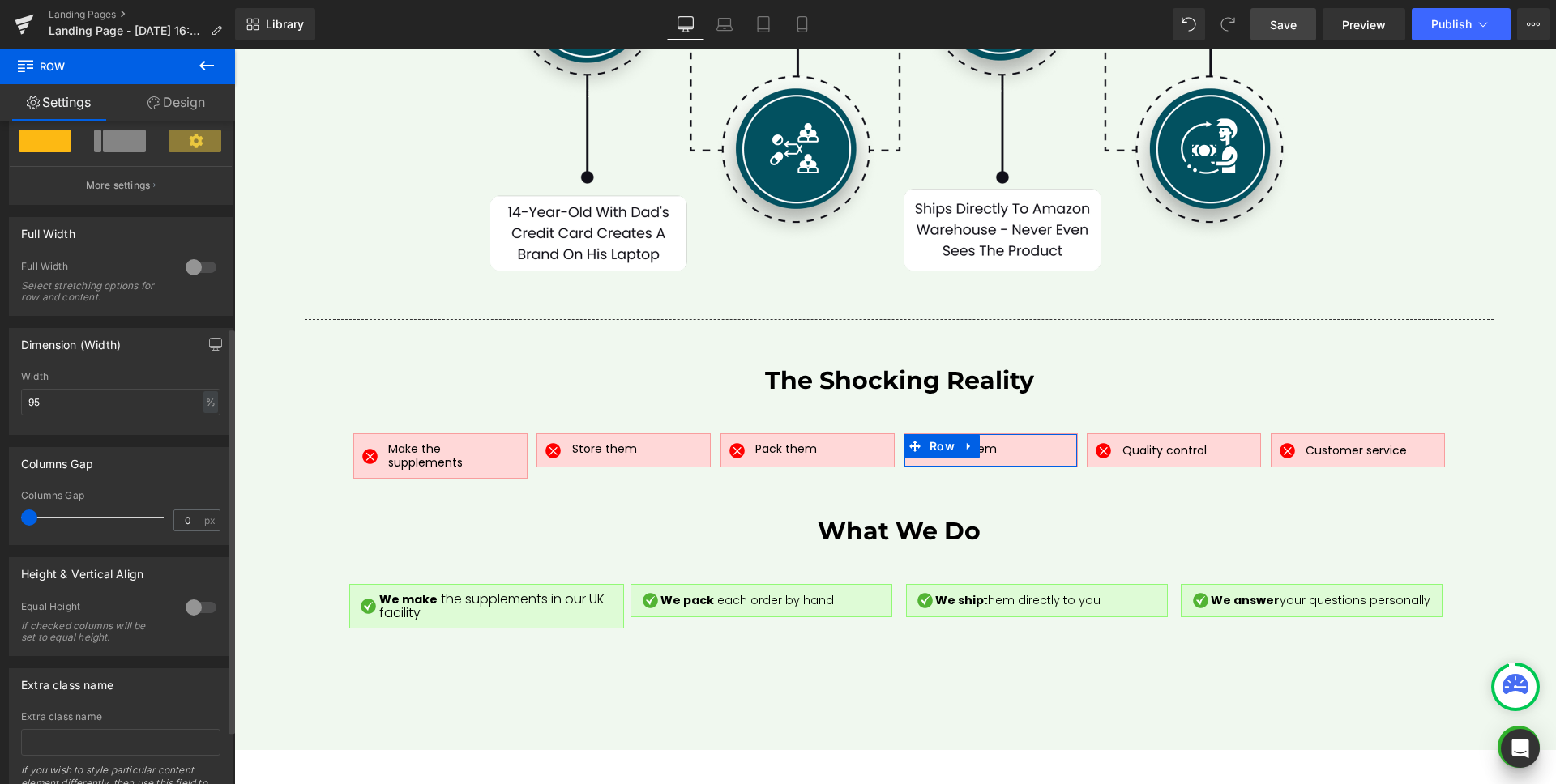
click at [207, 606] on div at bounding box center [201, 607] width 39 height 26
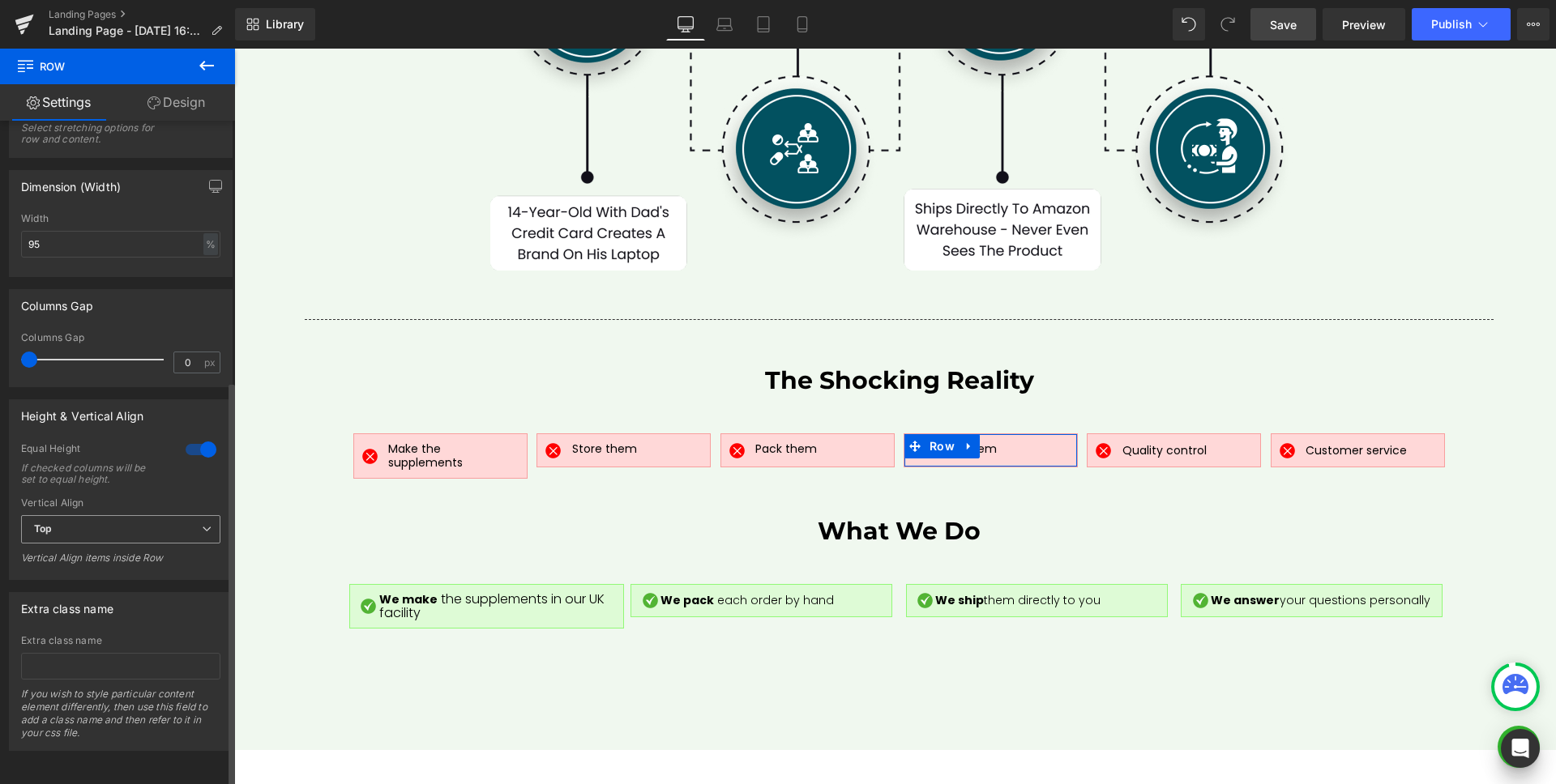
drag, startPoint x: 101, startPoint y: 505, endPoint x: 96, endPoint y: 512, distance: 8.6
click at [101, 515] on span "Top" at bounding box center [121, 530] width 199 height 29
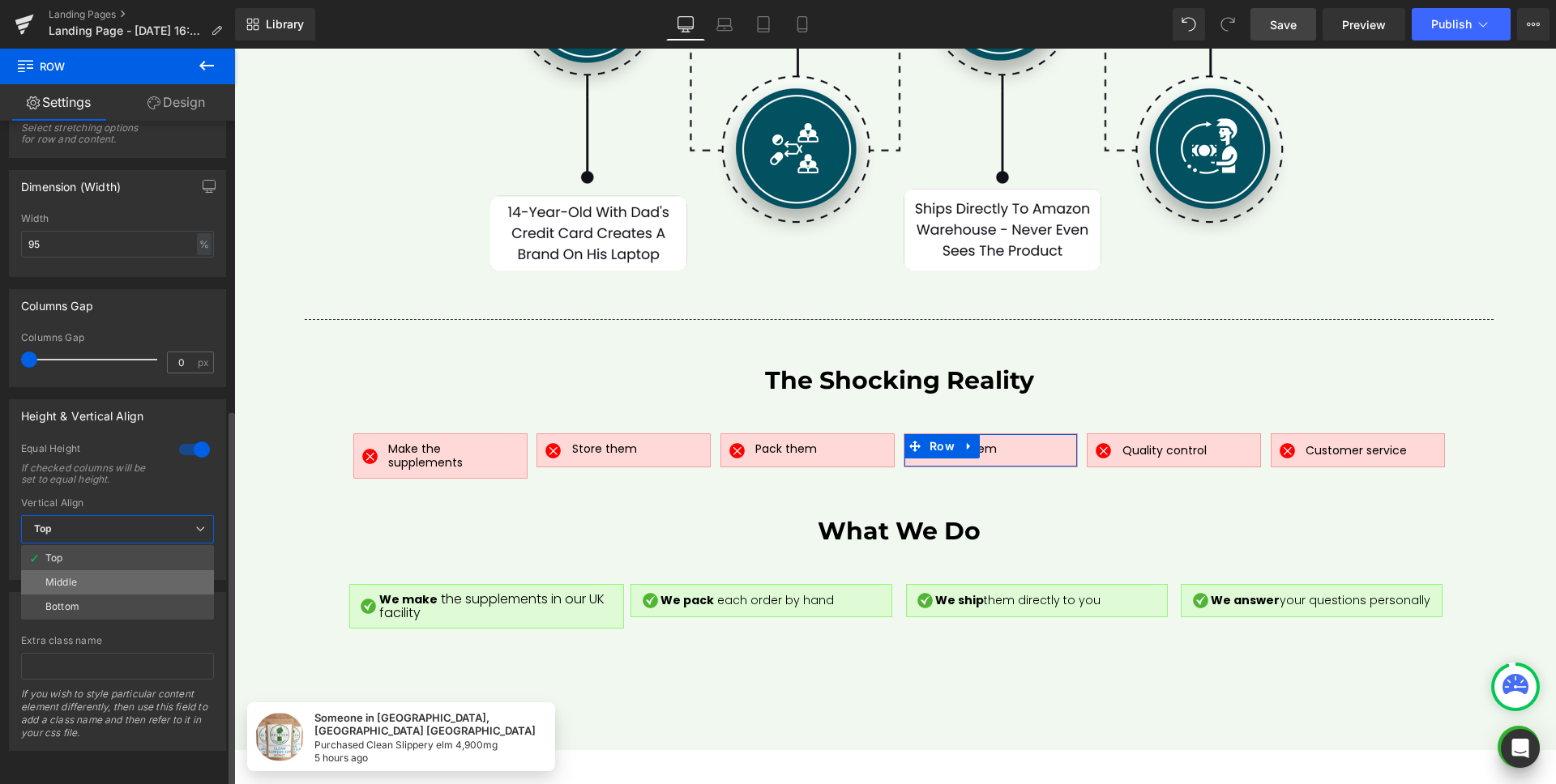
click at [75, 577] on div "Middle" at bounding box center [61, 582] width 31 height 12
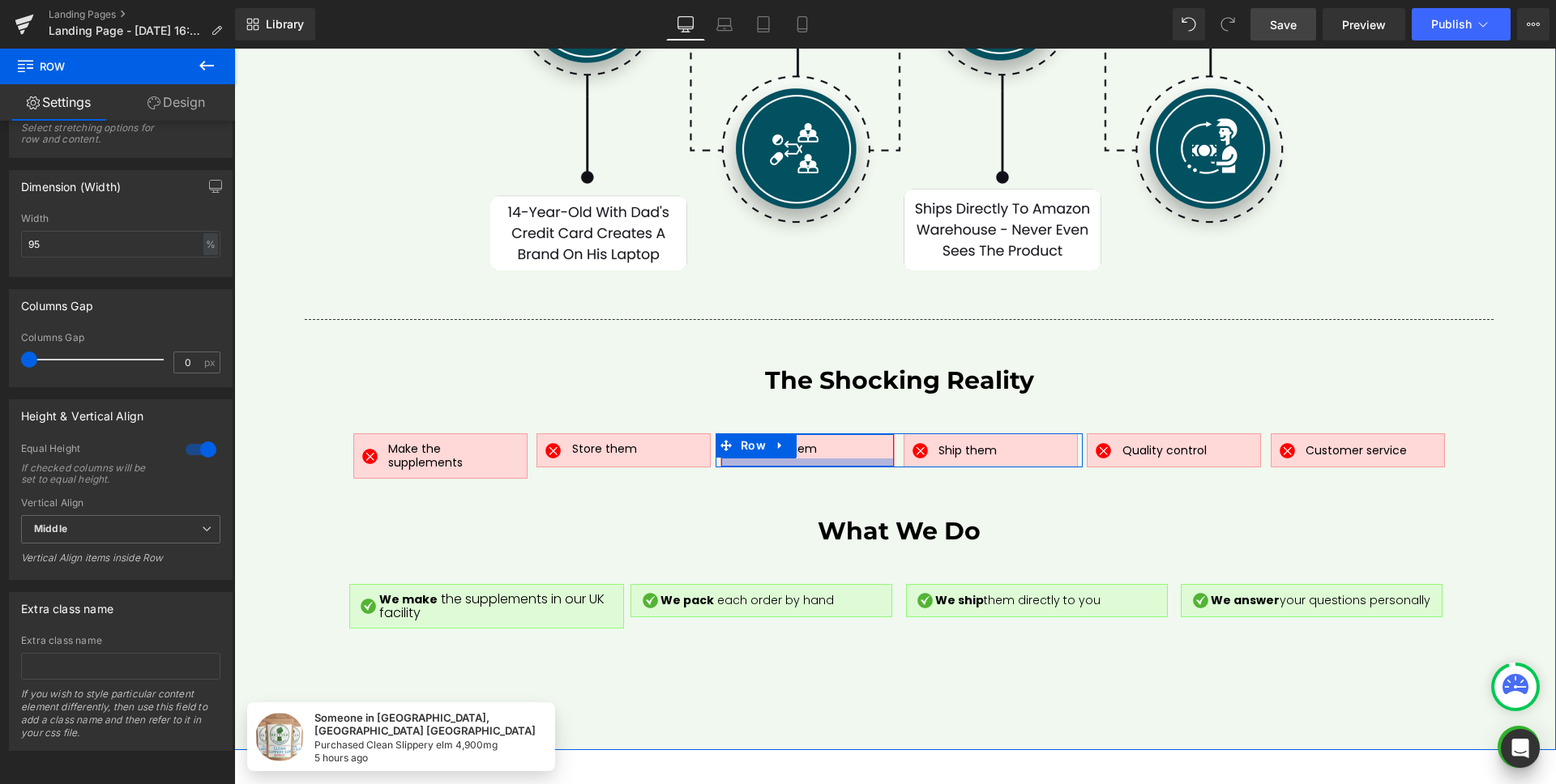
click at [849, 458] on div at bounding box center [807, 462] width 172 height 8
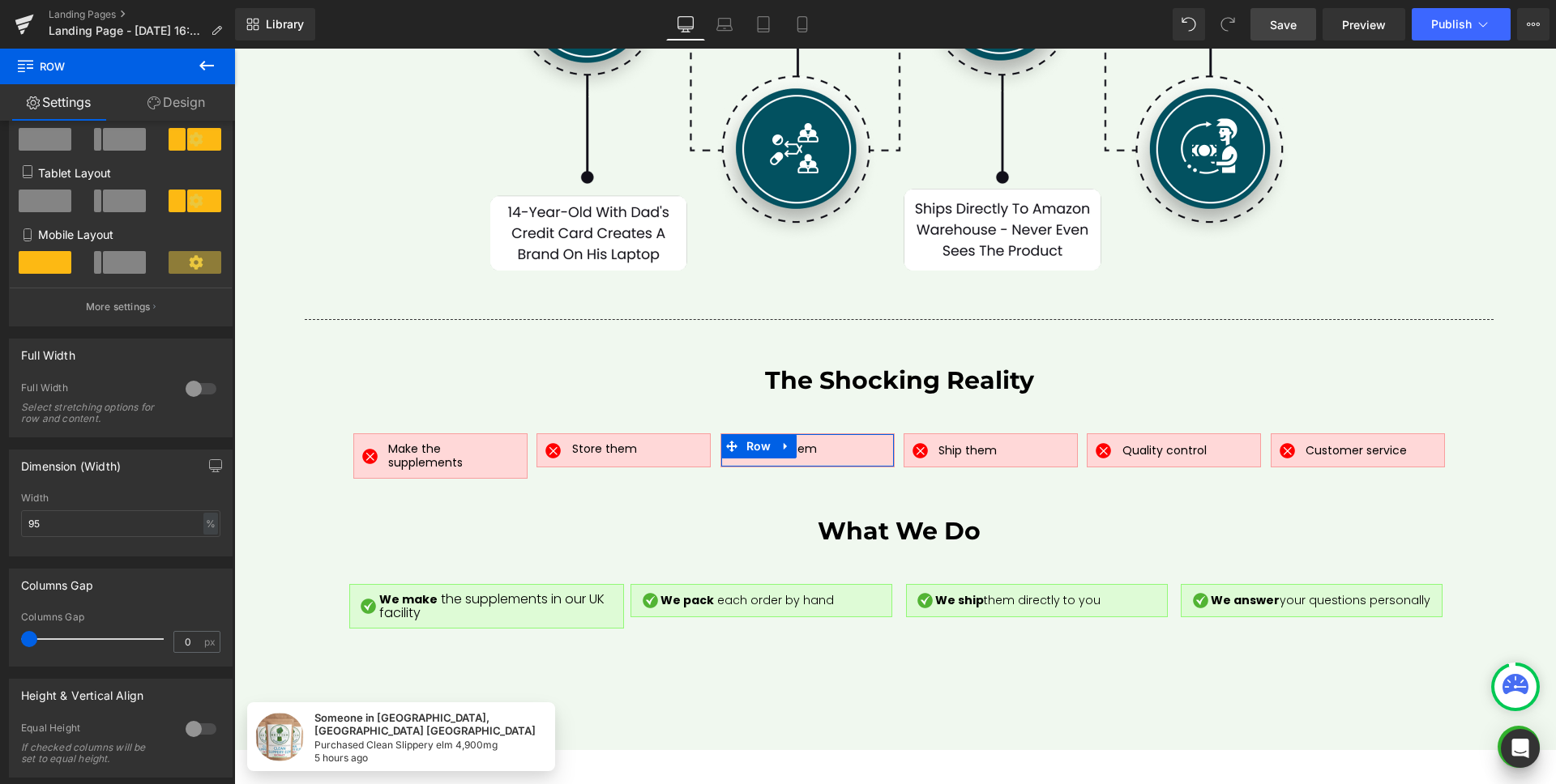
scroll to position [335, 0]
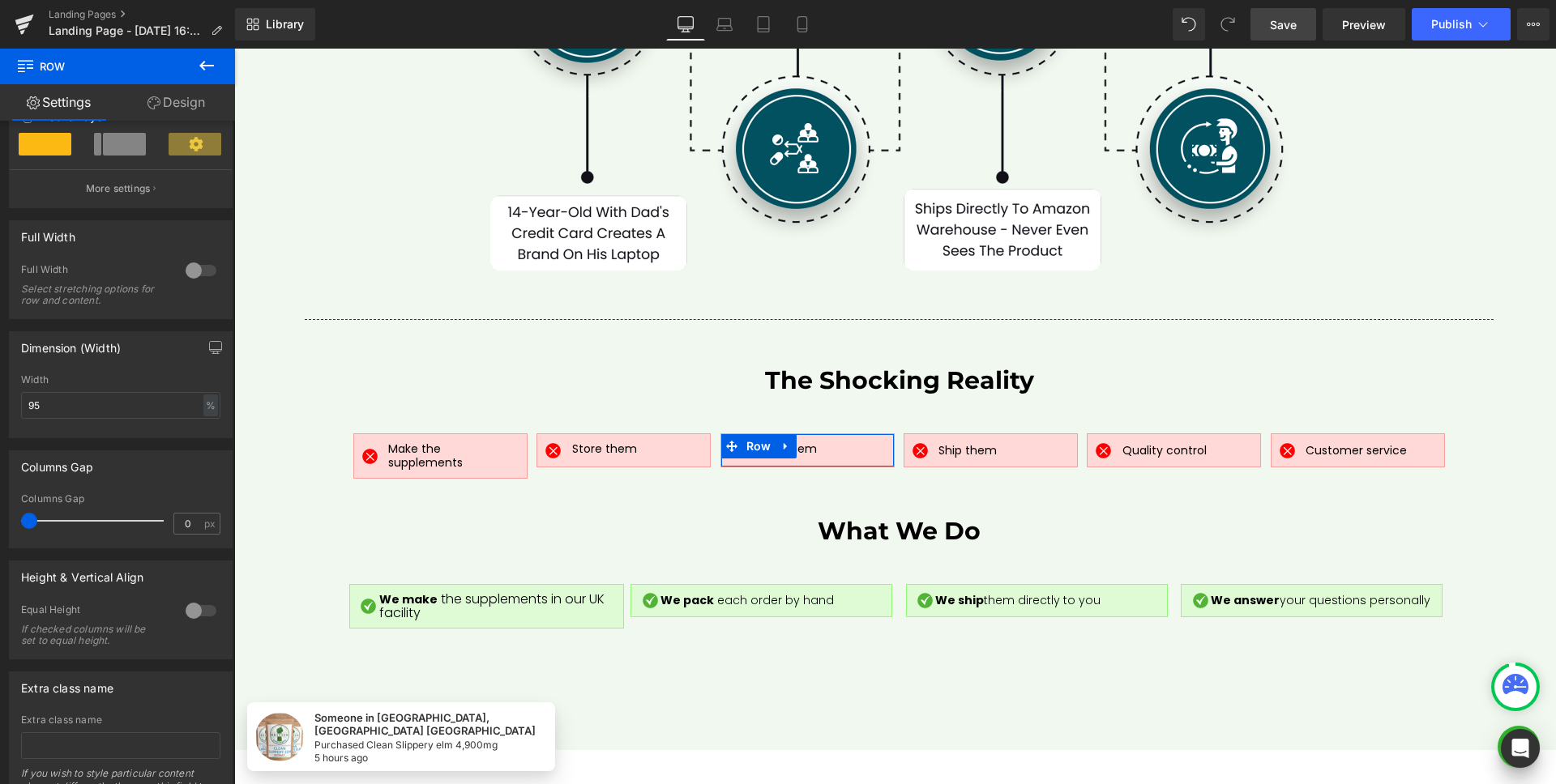
click at [182, 606] on div at bounding box center [201, 610] width 39 height 26
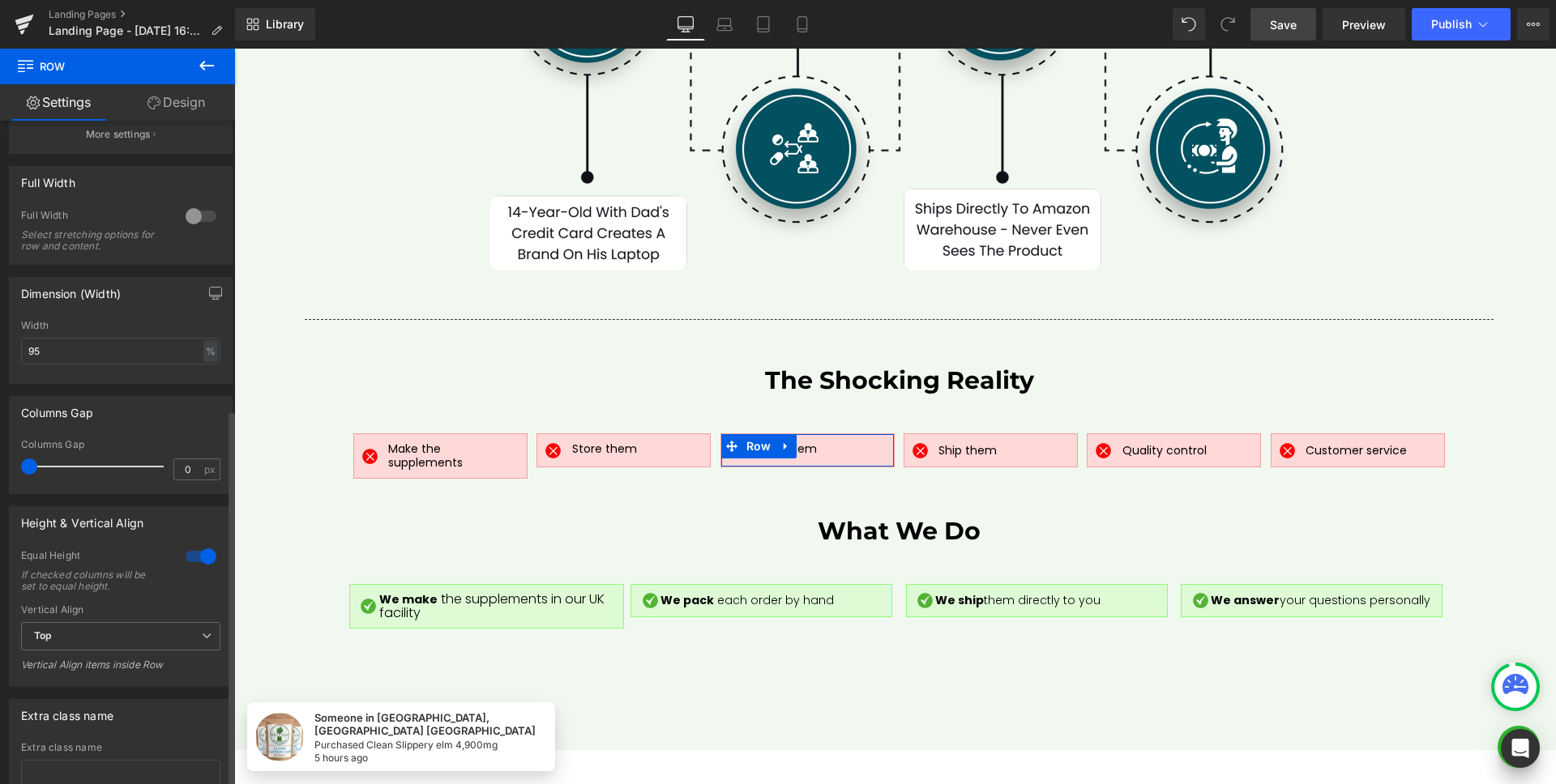
scroll to position [508, 0]
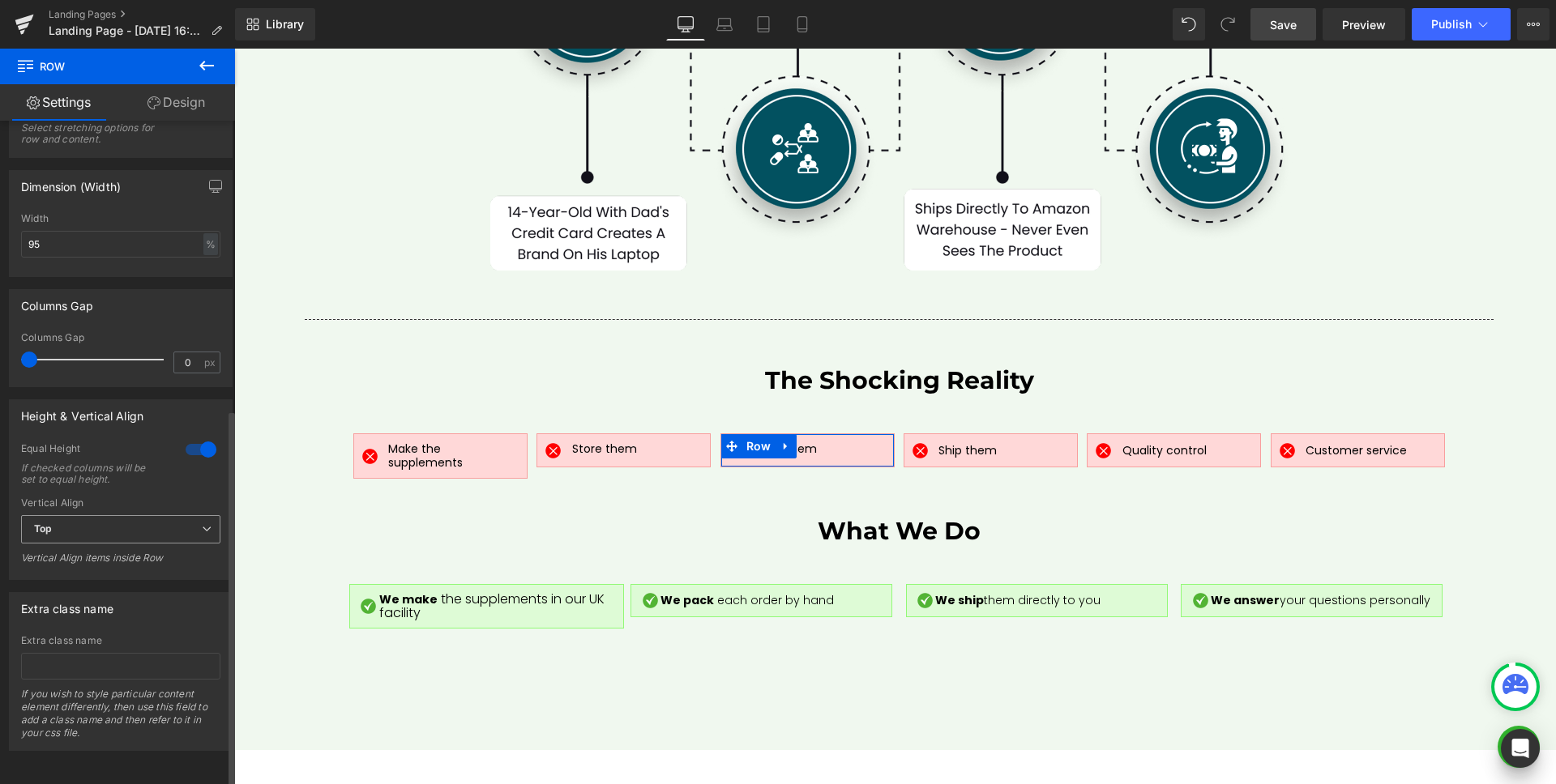
click at [109, 525] on span "Top" at bounding box center [121, 530] width 199 height 29
click at [101, 571] on li "Middle" at bounding box center [118, 582] width 193 height 24
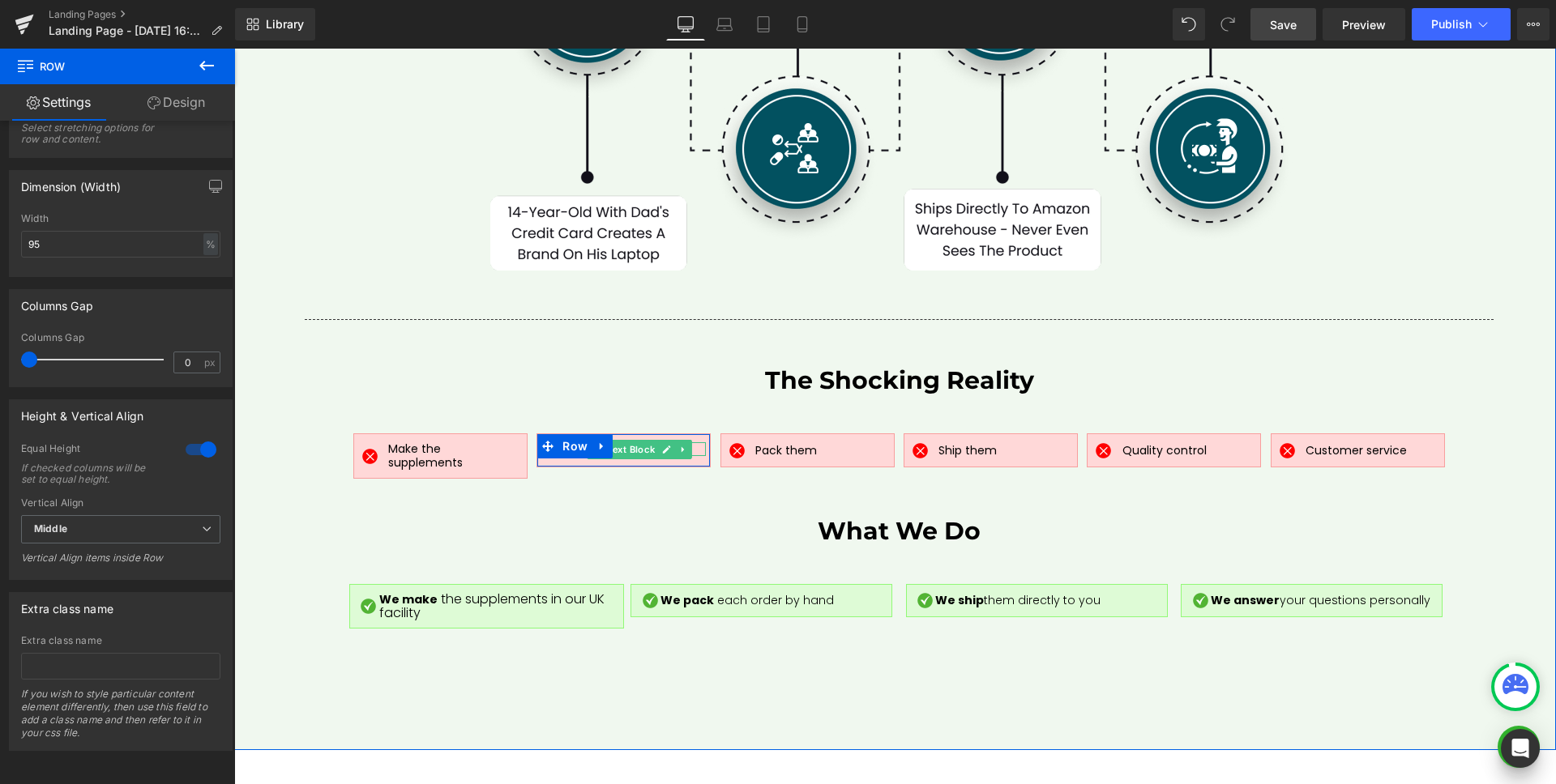
click at [687, 452] on div at bounding box center [639, 454] width 134 height 4
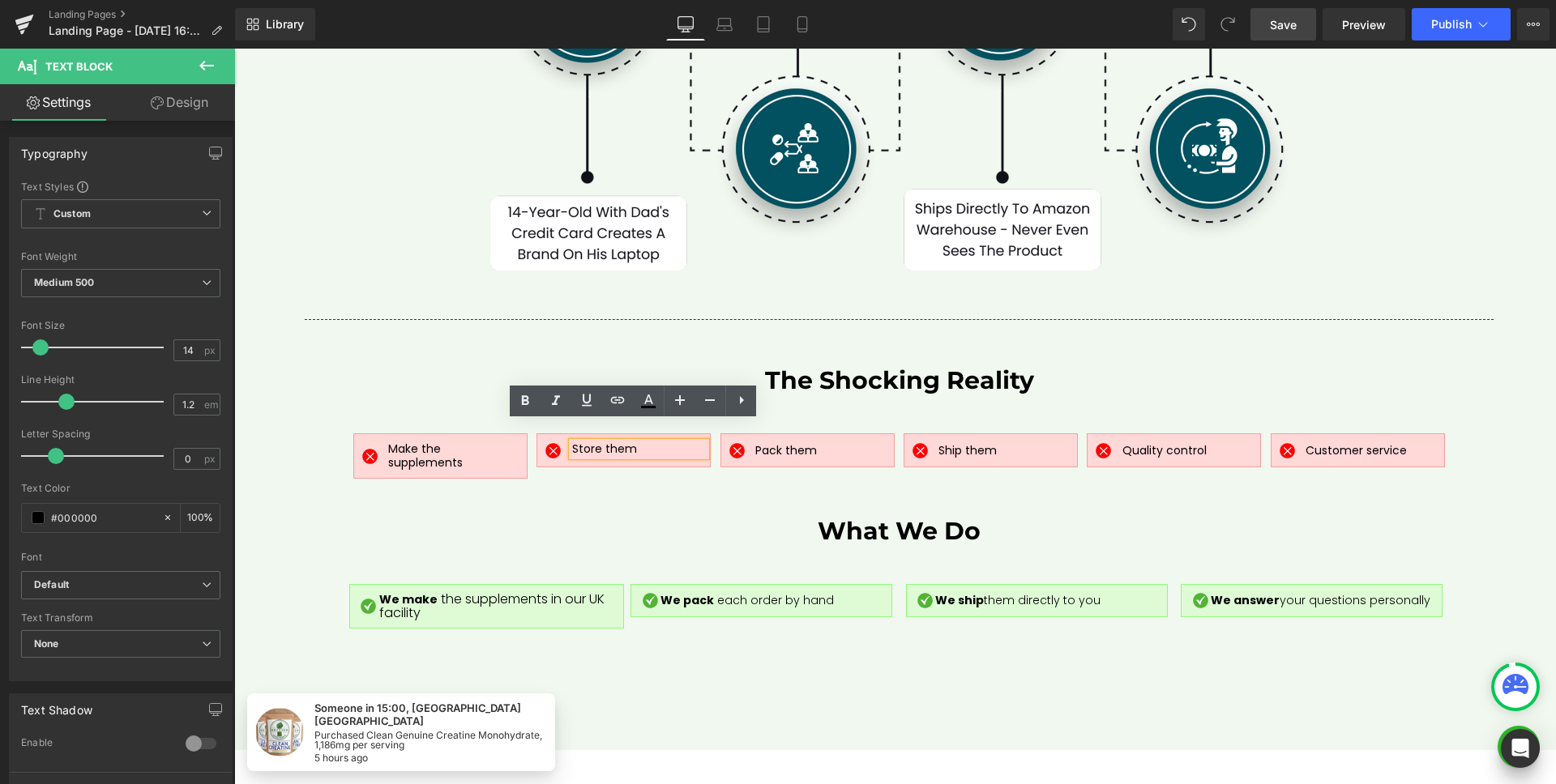
click at [656, 443] on div "Image Store them Text Block Row" at bounding box center [623, 450] width 174 height 34
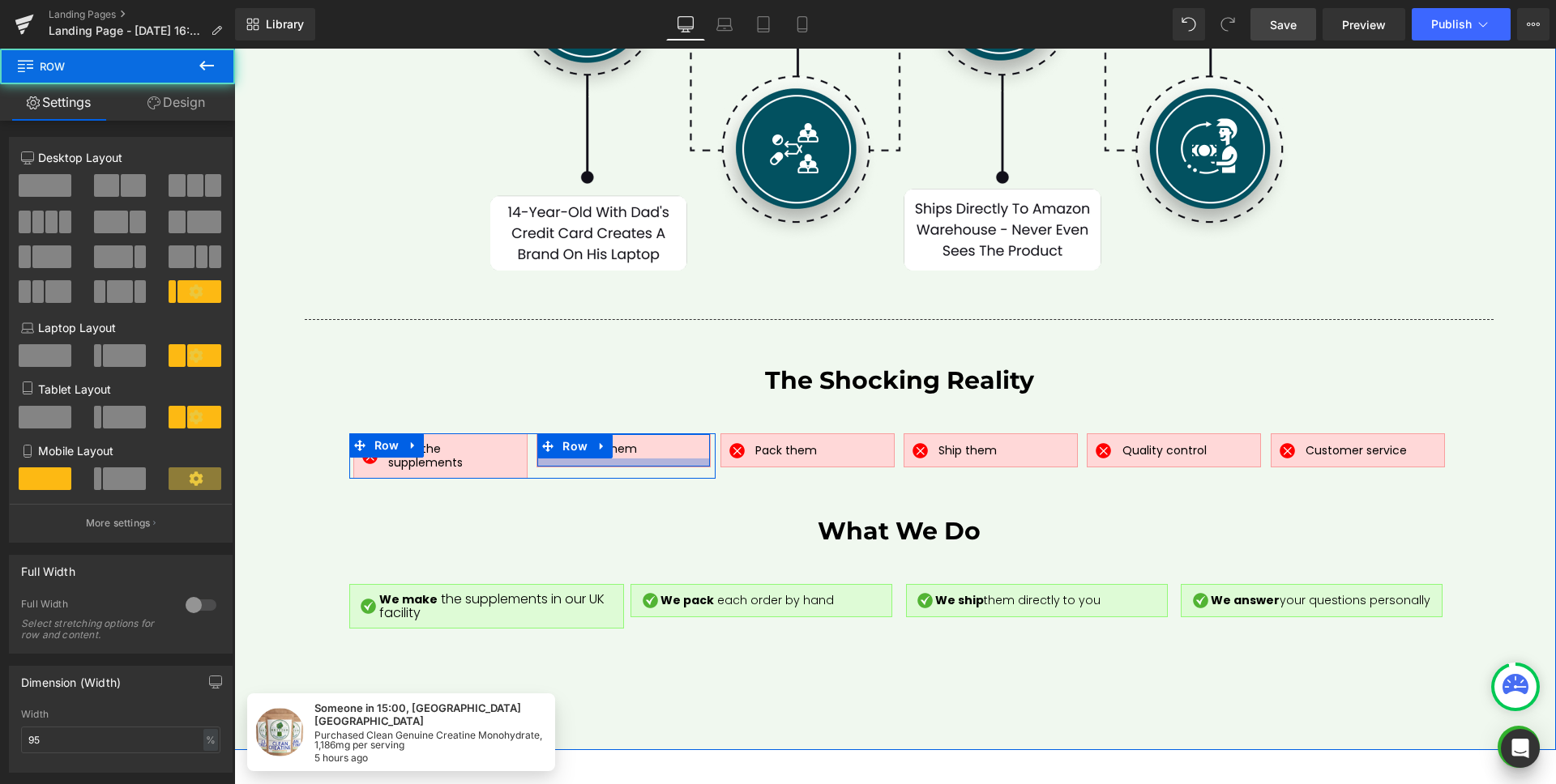
click at [550, 458] on div at bounding box center [623, 462] width 172 height 8
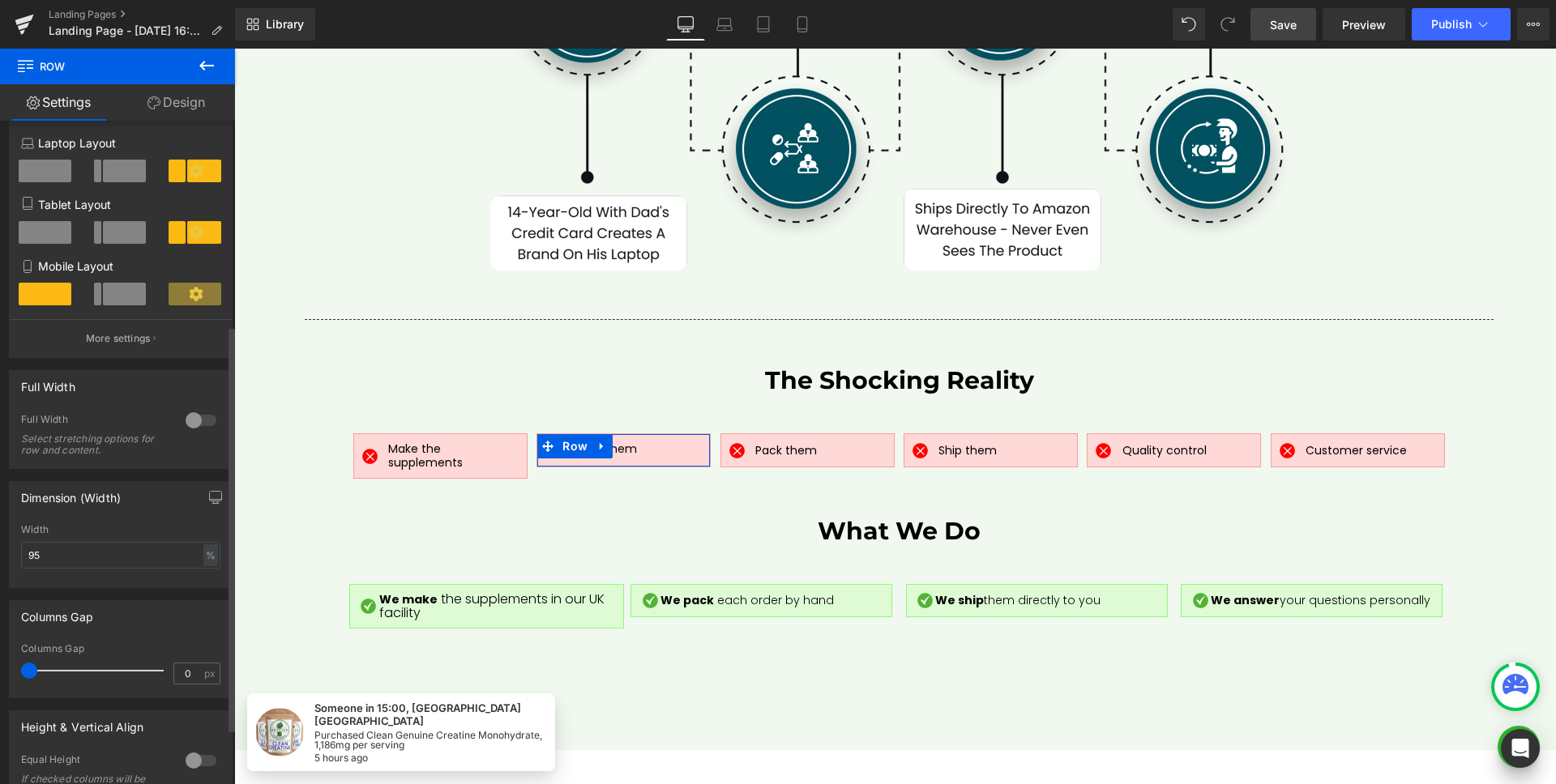
scroll to position [335, 0]
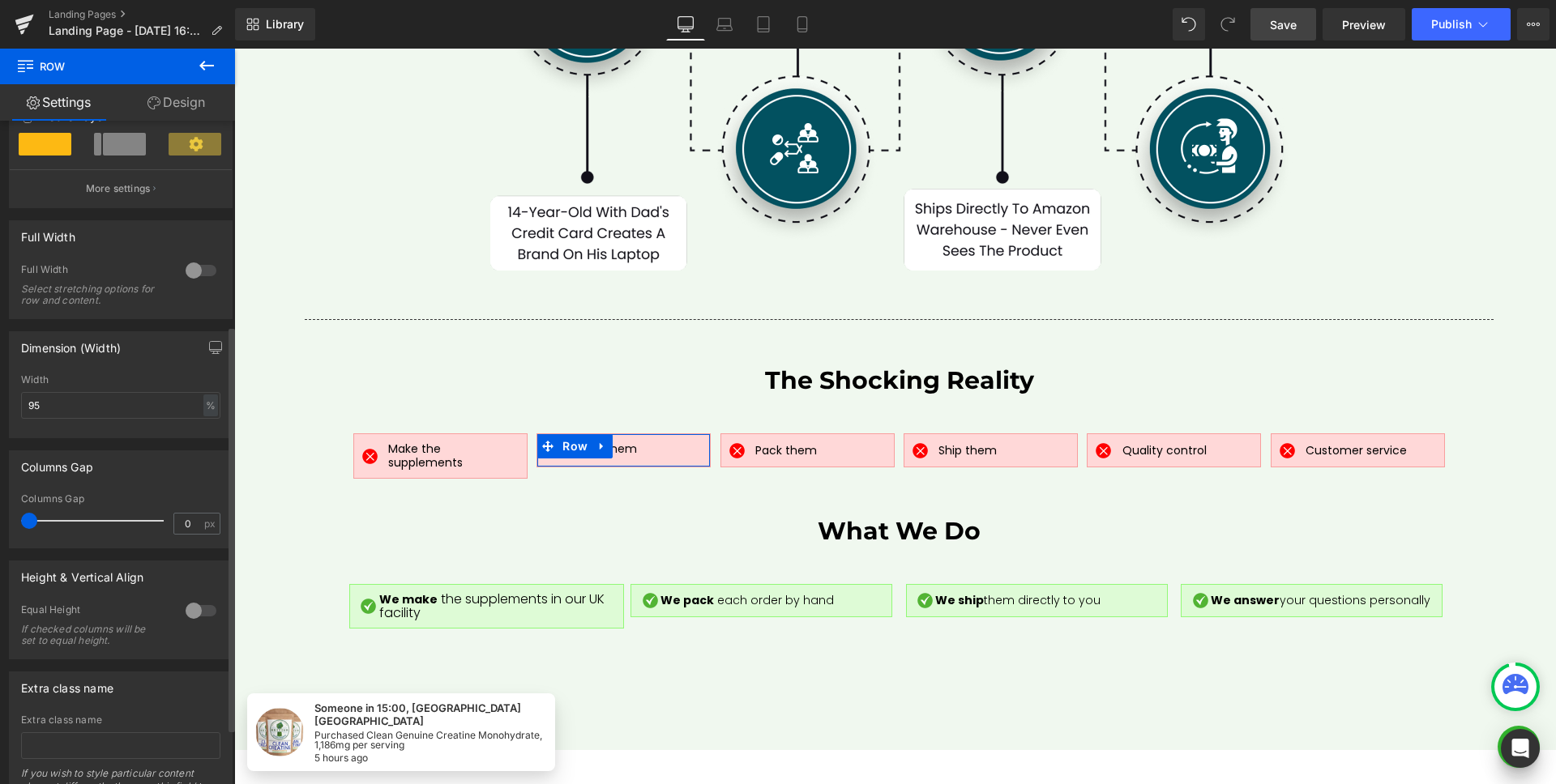
click at [195, 613] on div at bounding box center [201, 610] width 39 height 26
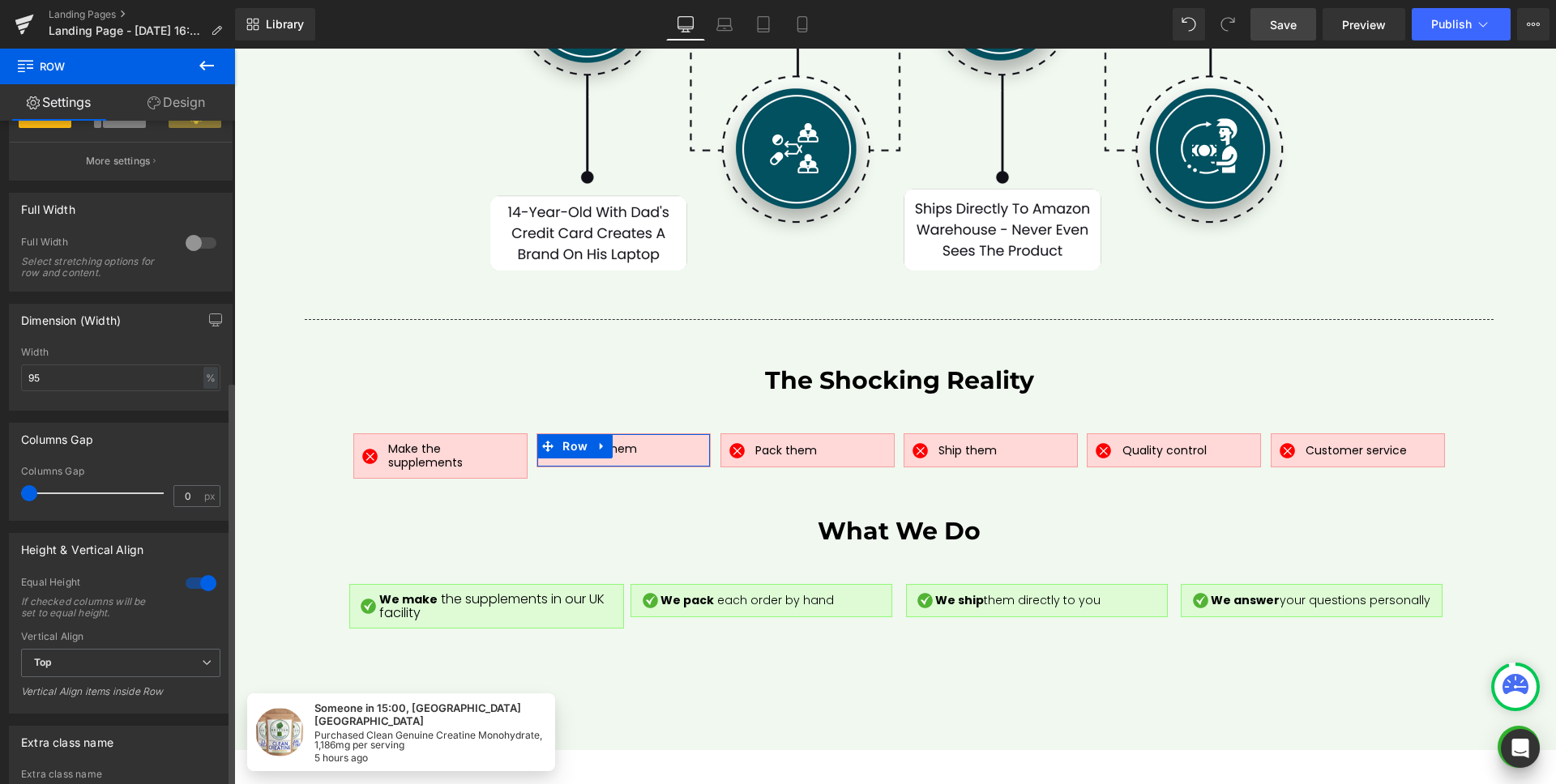
scroll to position [508, 0]
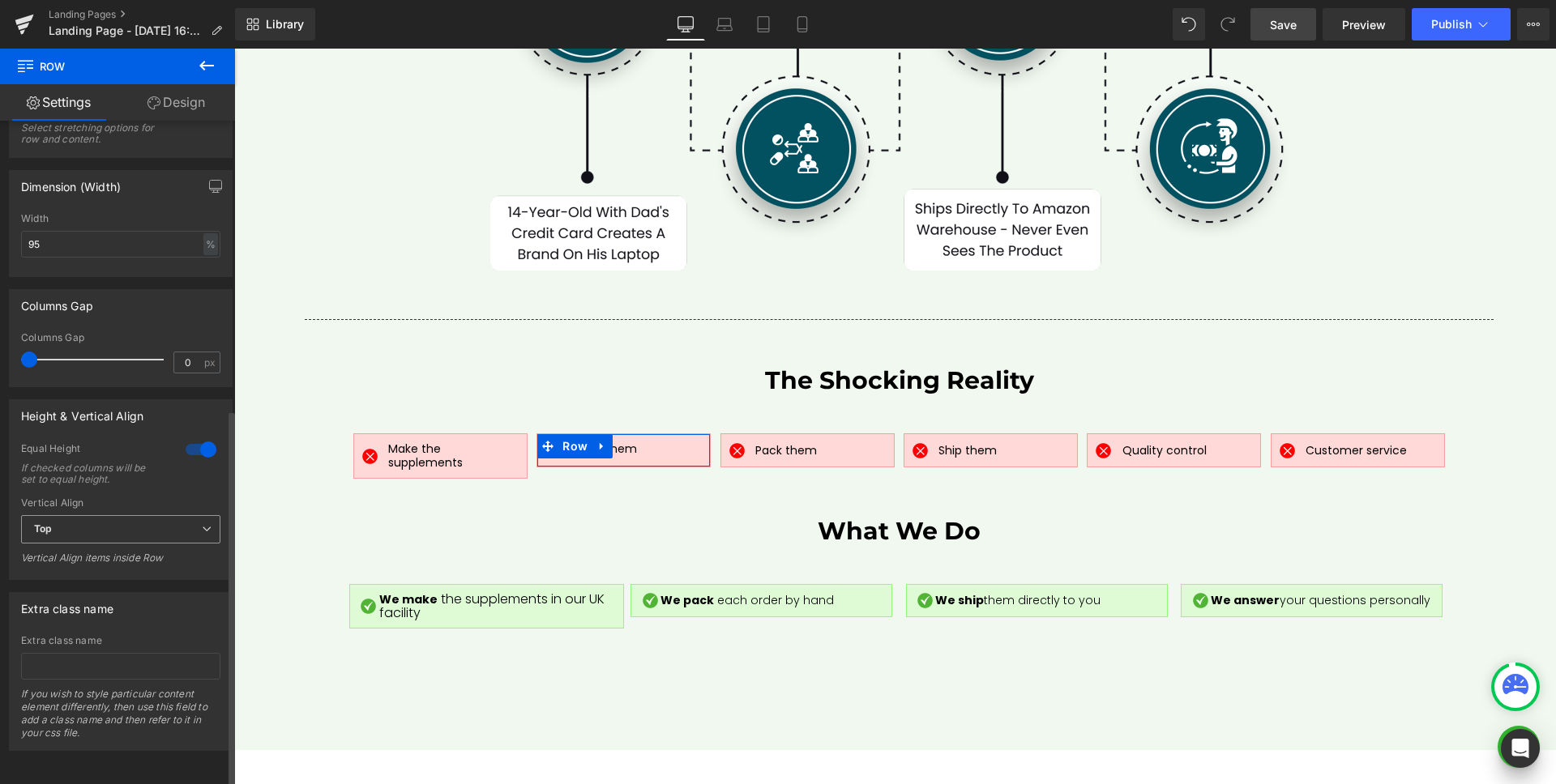
click at [147, 515] on span "Top" at bounding box center [121, 530] width 199 height 29
click at [120, 571] on li "Middle" at bounding box center [118, 582] width 193 height 24
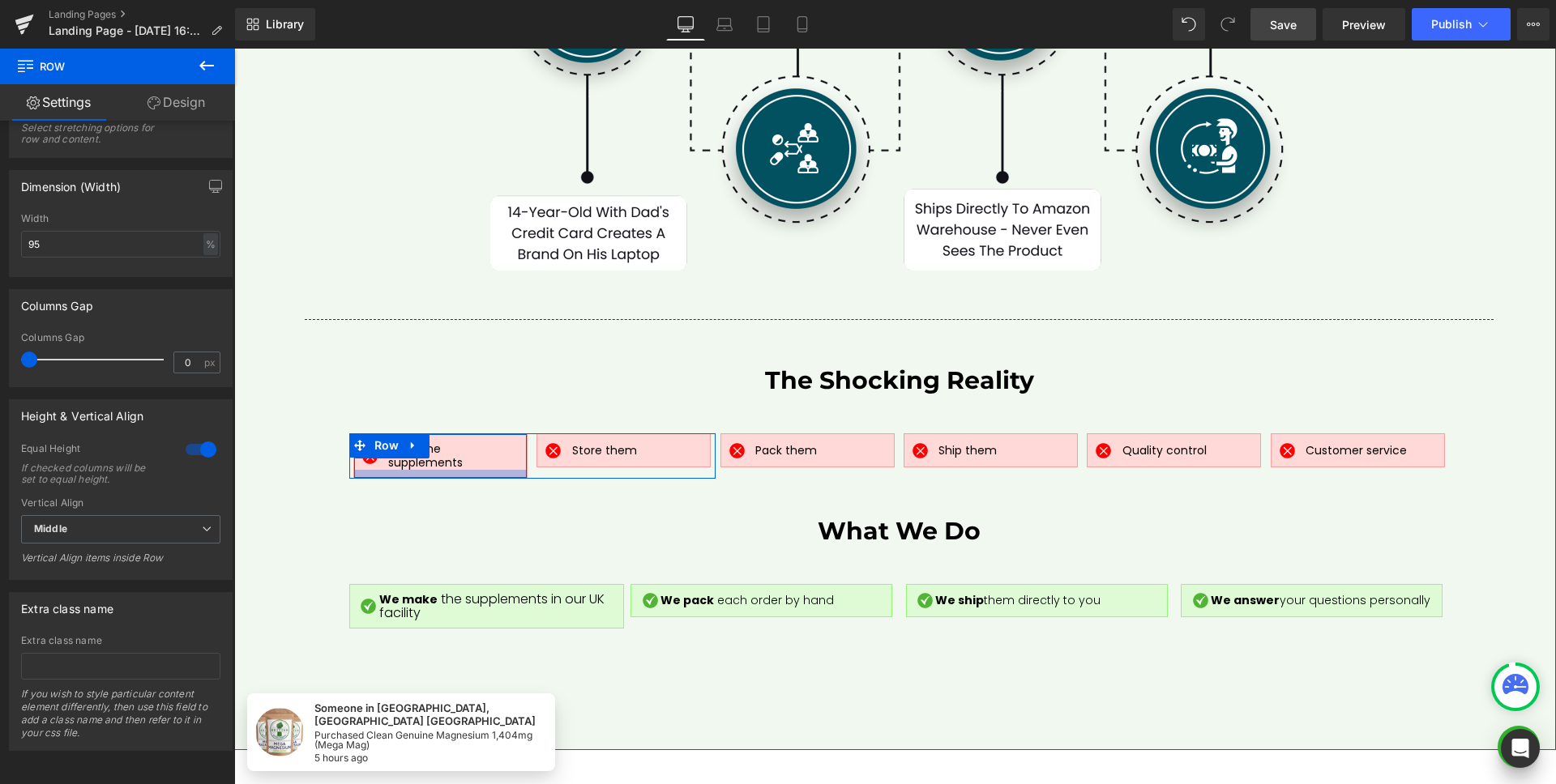
click at [499, 470] on div at bounding box center [439, 473] width 172 height 8
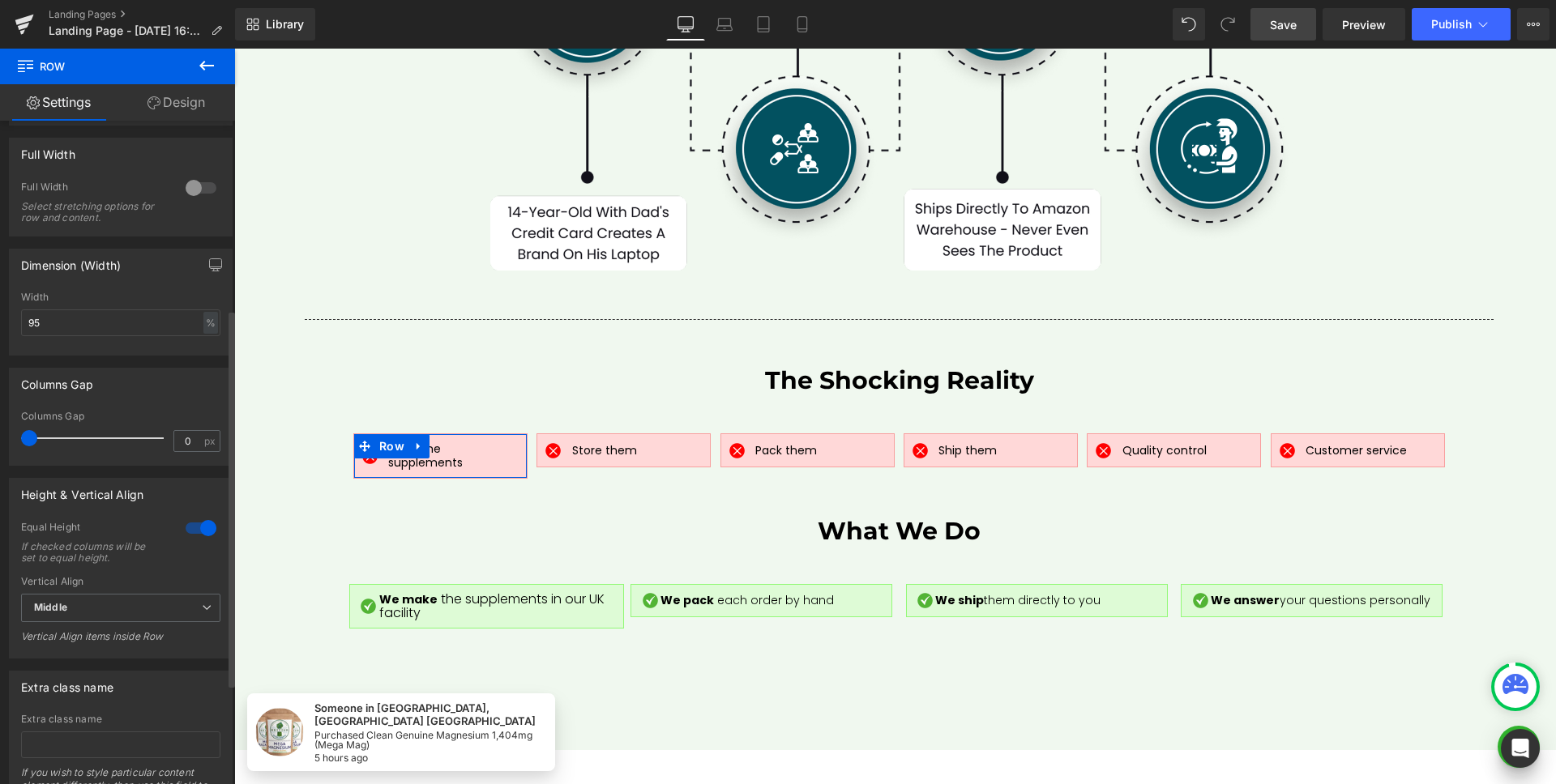
scroll to position [419, 0]
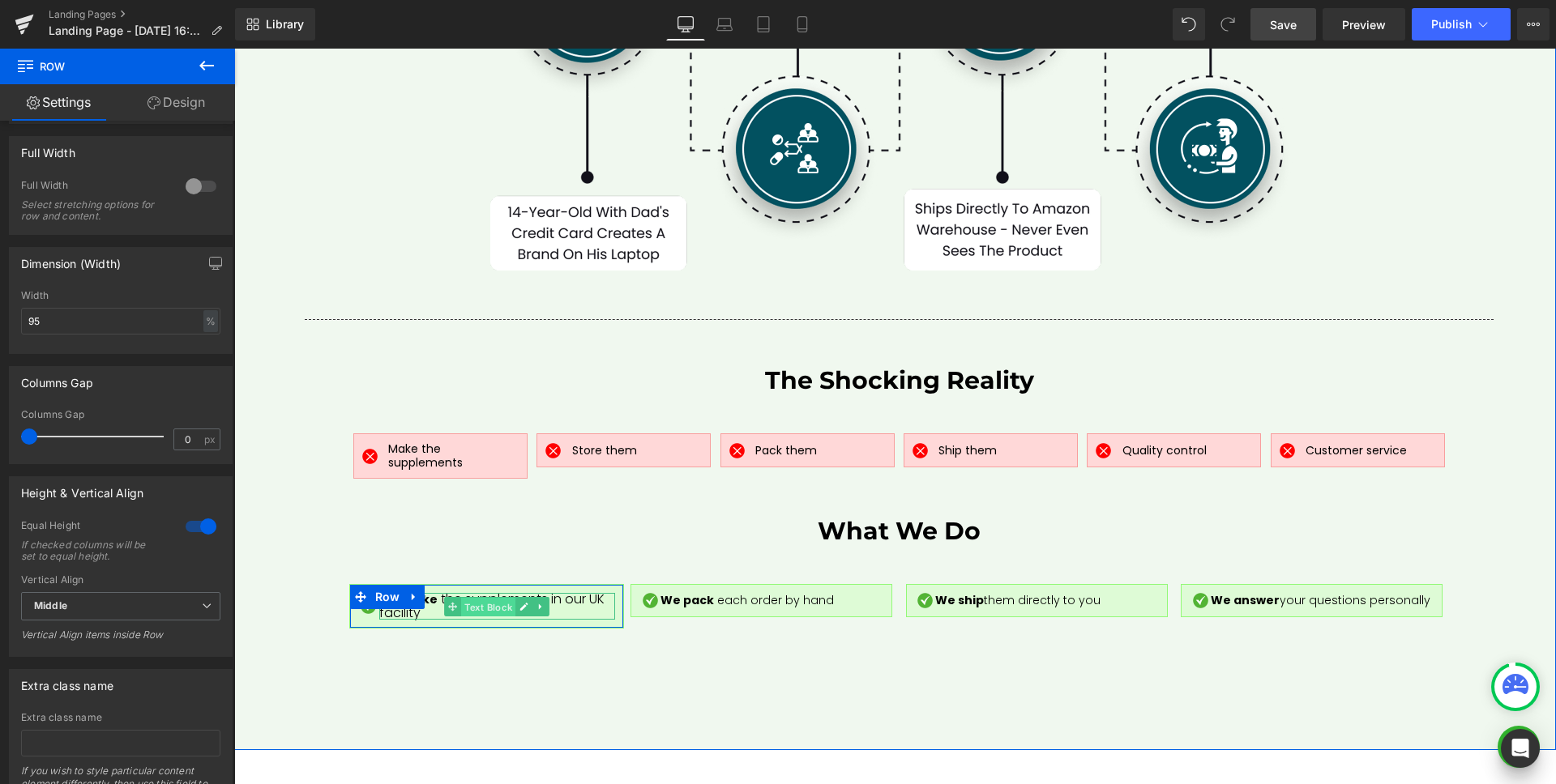
click at [479, 597] on span "Text Block" at bounding box center [488, 607] width 54 height 20
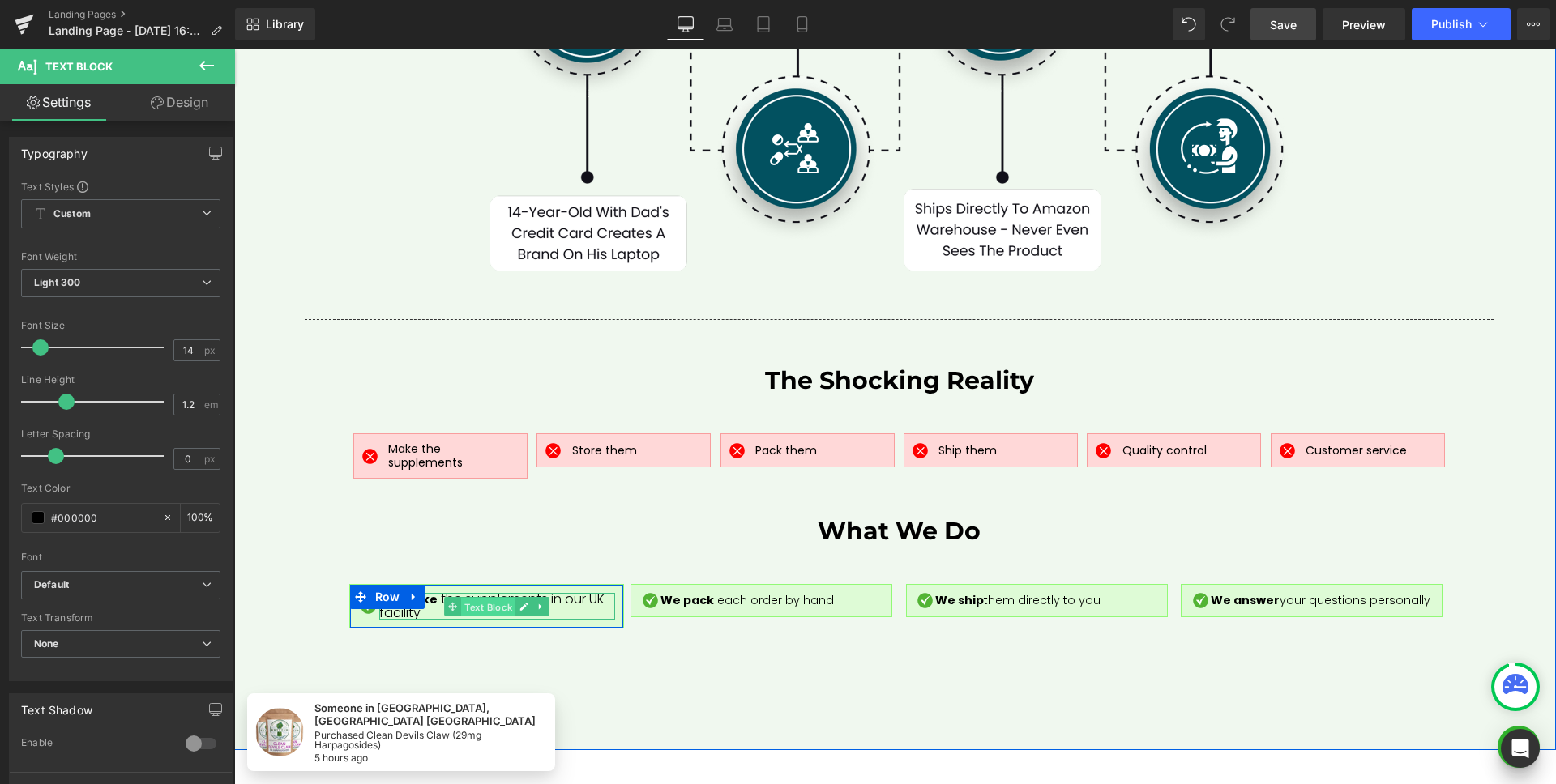
drag, startPoint x: 486, startPoint y: 571, endPoint x: 719, endPoint y: 621, distance: 238.3
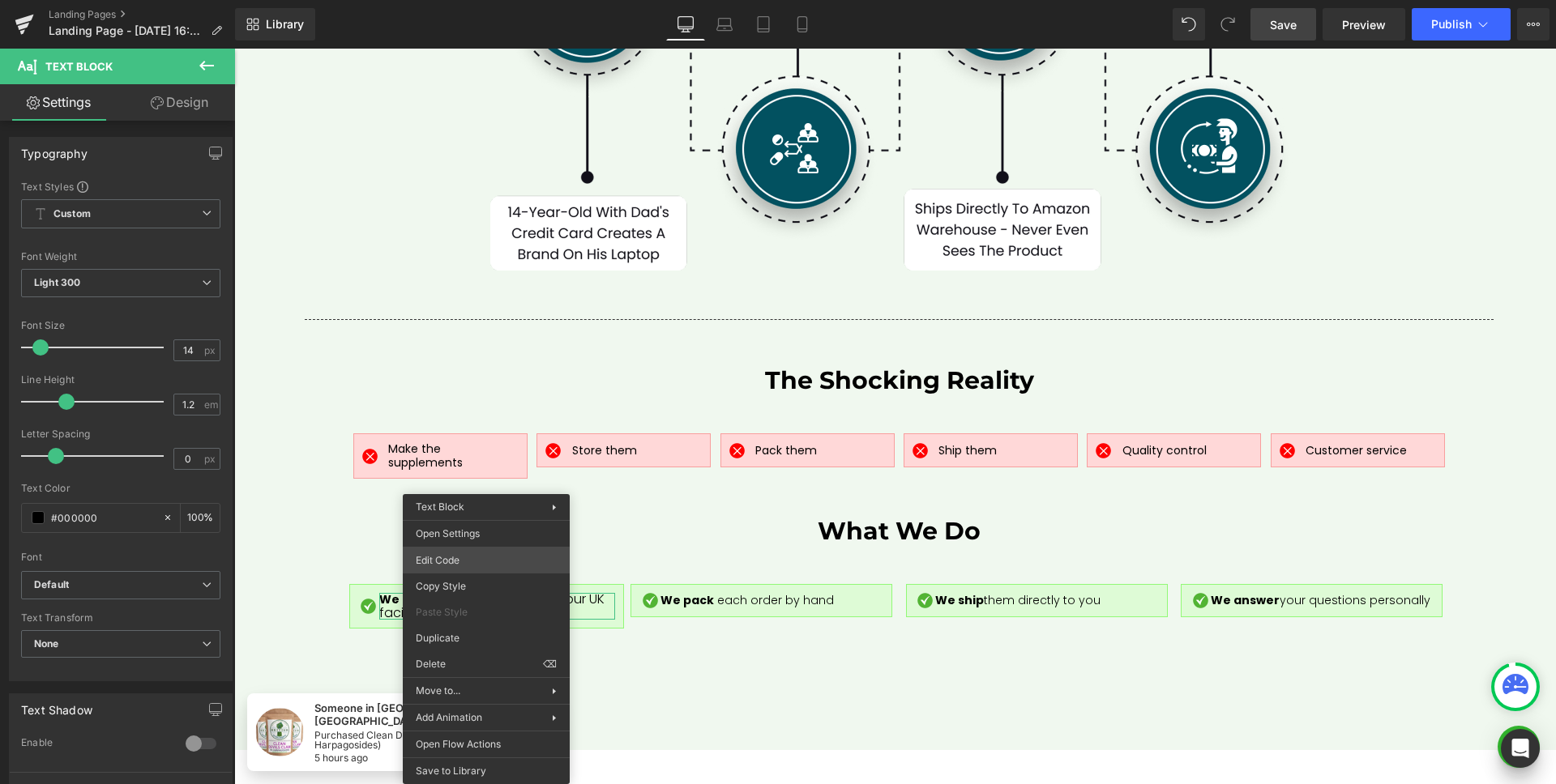
click at [484, 0] on div "Text Block You are previewing how the will restyle your page. You can not edit …" at bounding box center [778, 0] width 1556 height 0
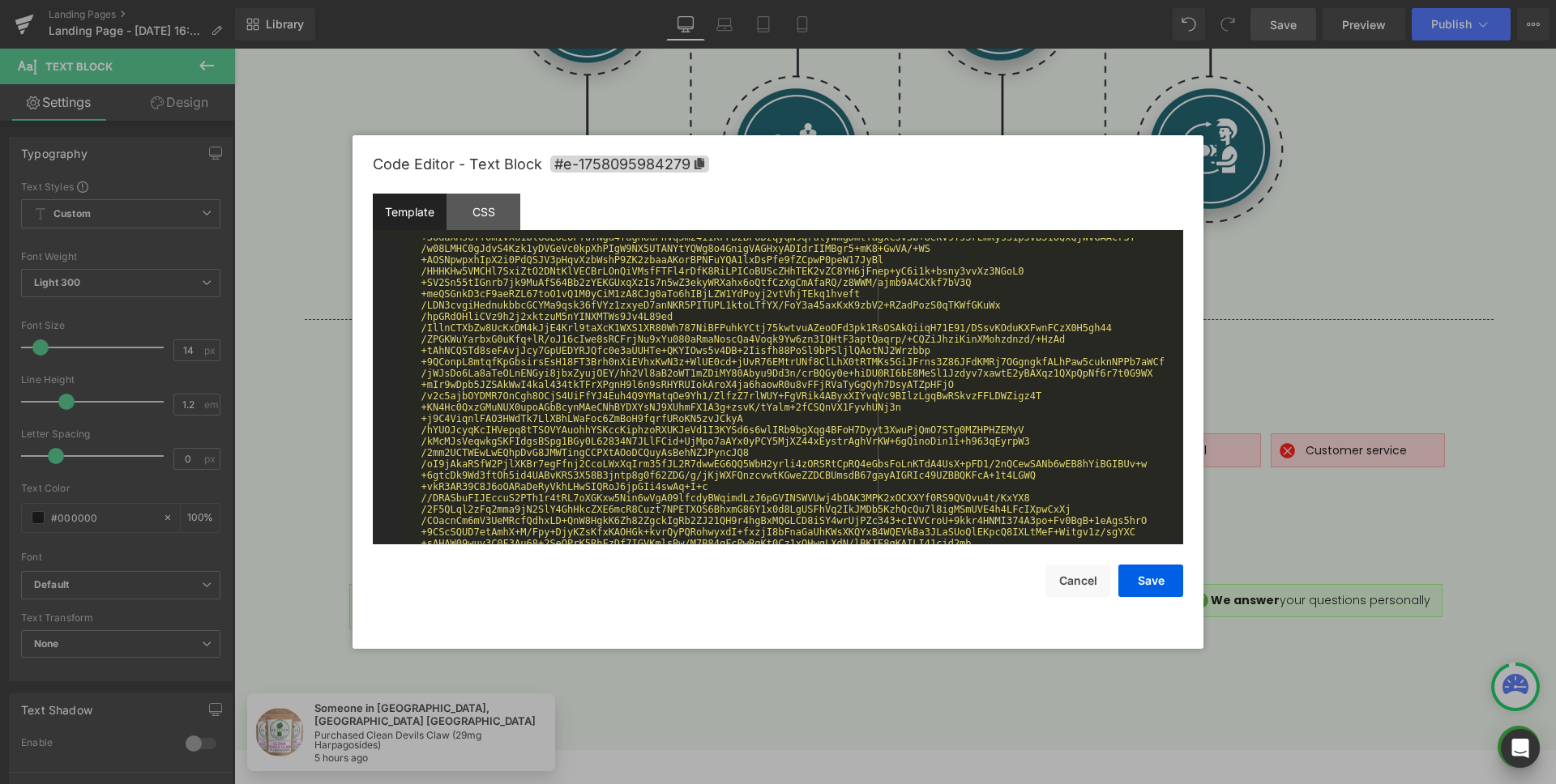
scroll to position [4264, 0]
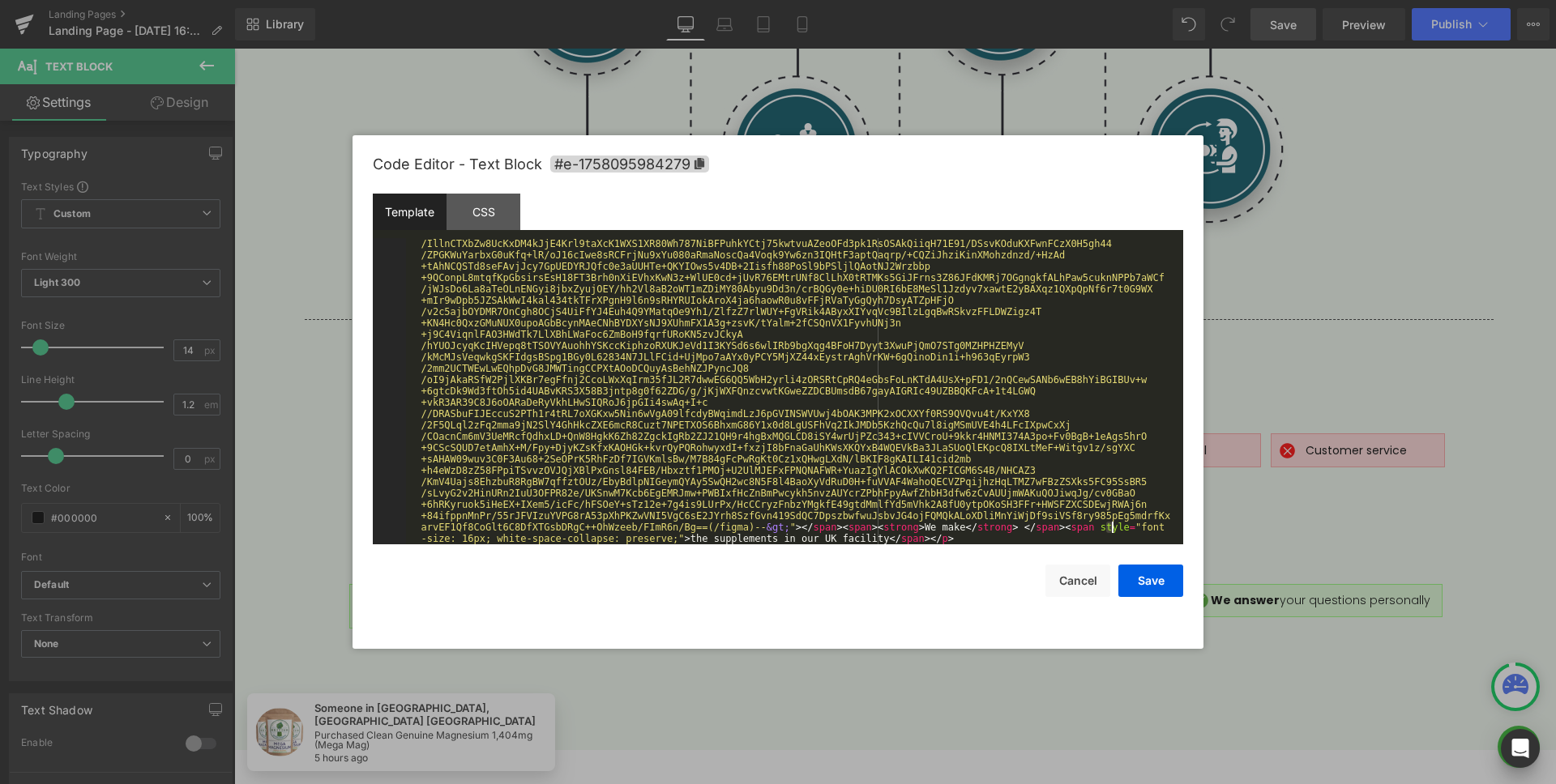
drag, startPoint x: 1103, startPoint y: 528, endPoint x: 1120, endPoint y: 535, distance: 18.4
click at [1120, 535] on div "< p > < span data-metadata = " &lt; !--(figmeta )eyJmaWxlS2V5IjoiUkZiY0FFekpxan…" at bounding box center [791, 697] width 771 height 9446
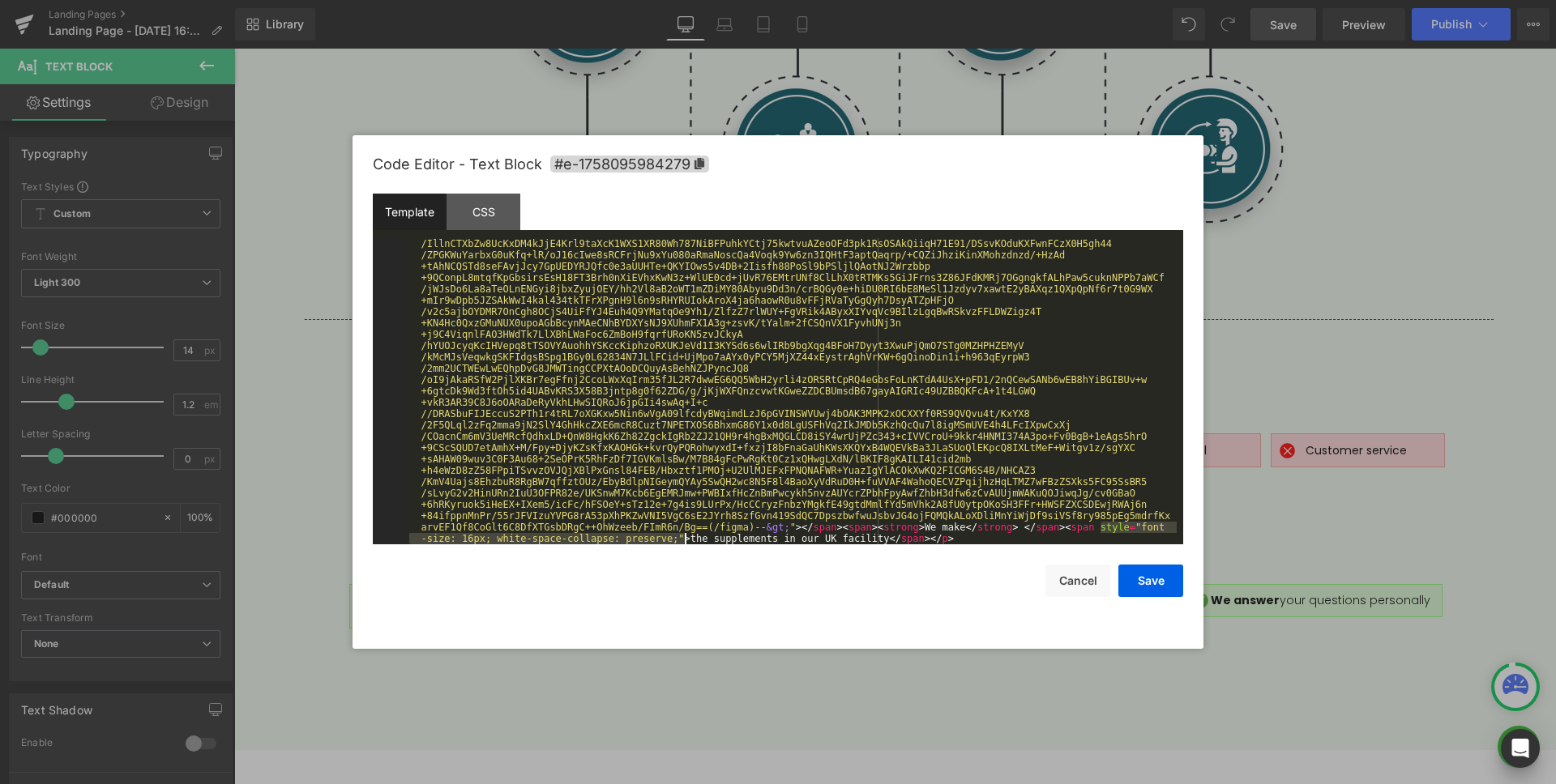
drag, startPoint x: 1101, startPoint y: 528, endPoint x: 684, endPoint y: 541, distance: 417.2
click at [684, 541] on div "< p > < span data-metadata = " &lt; !--(figmeta )eyJmaWxlS2V5IjoiUkZiY0FFekpxan…" at bounding box center [791, 697] width 771 height 9446
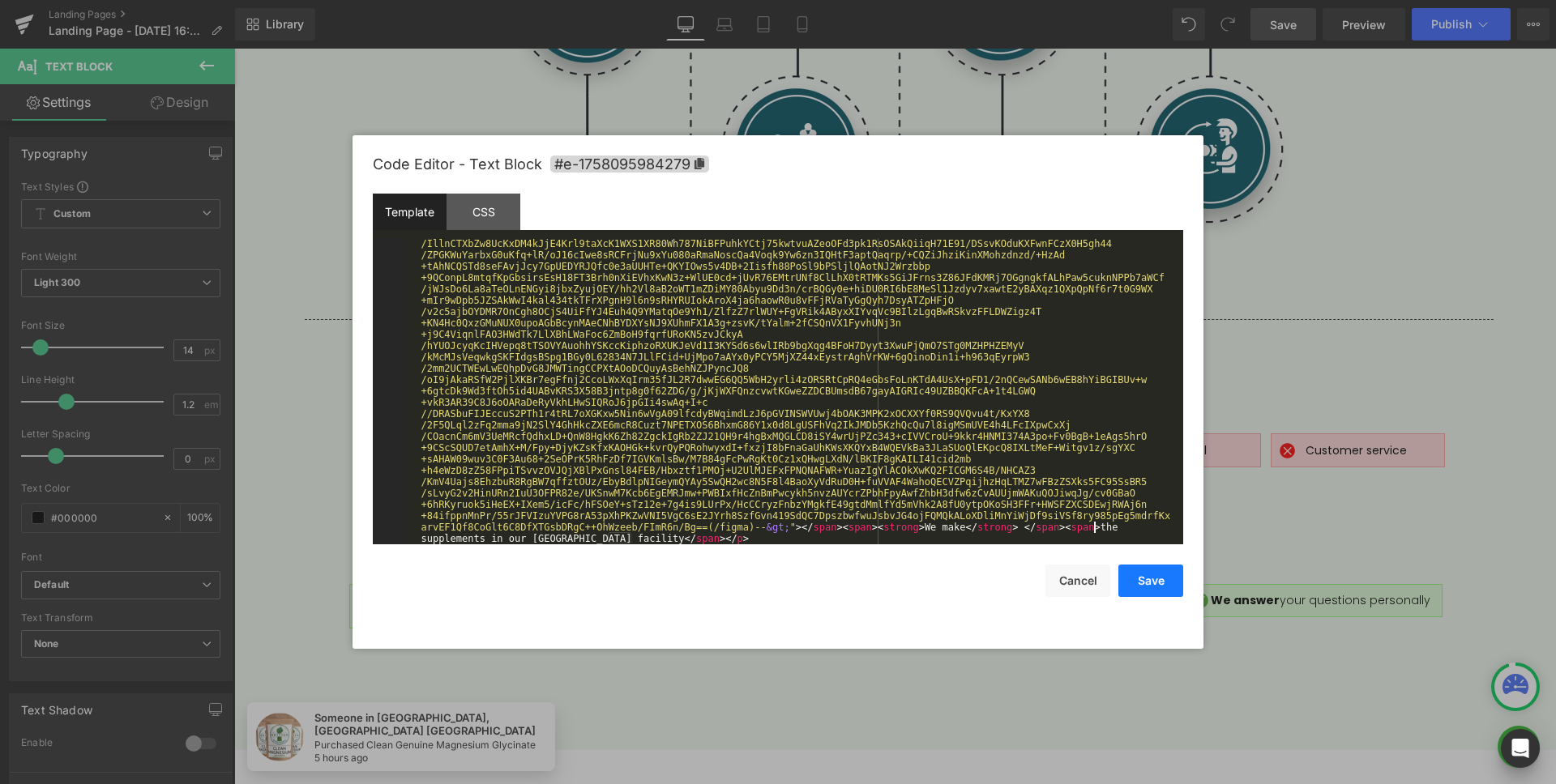
click at [1157, 571] on button "Save" at bounding box center [1150, 580] width 65 height 32
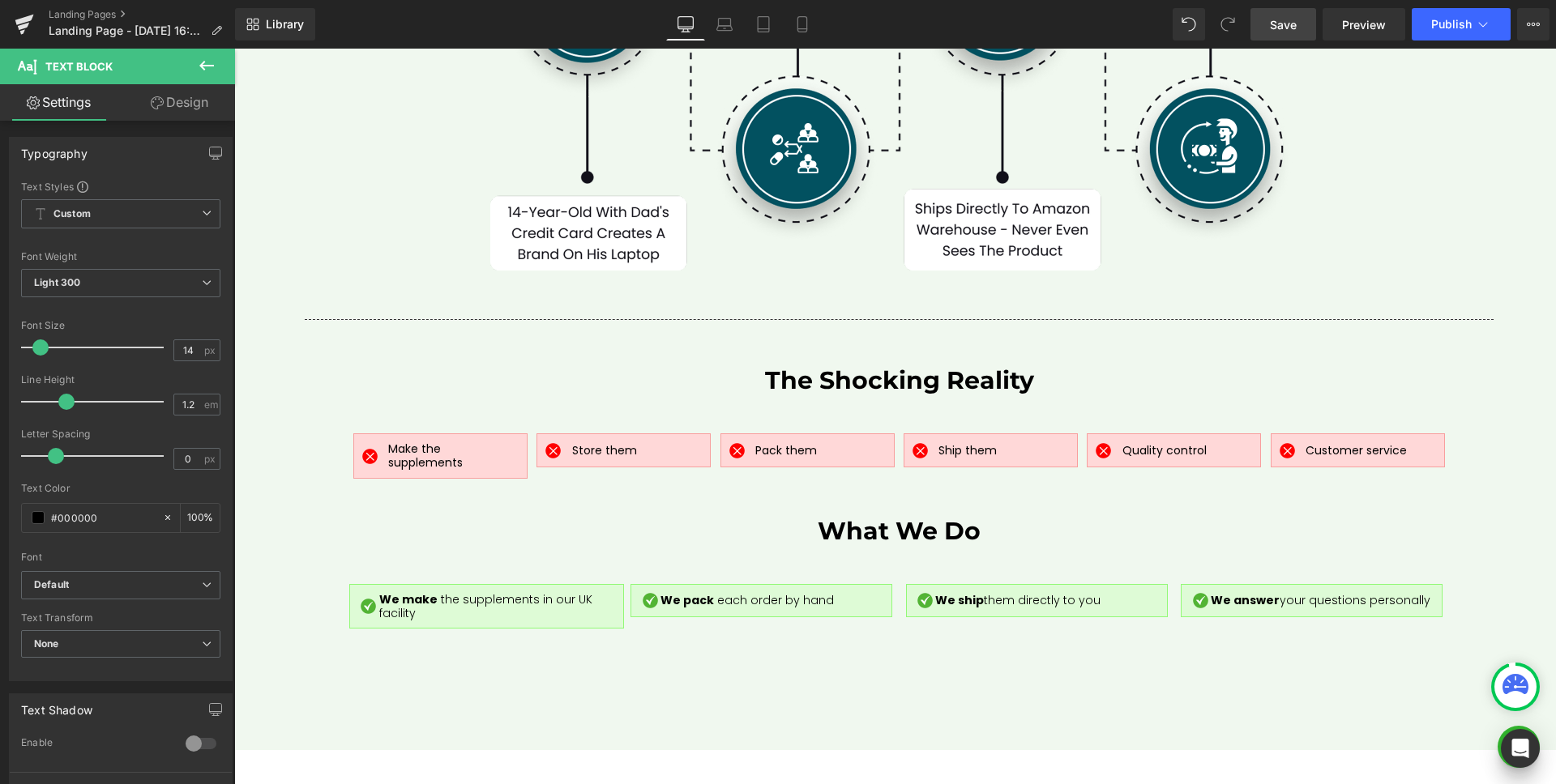
click at [1287, 28] on span "Save" at bounding box center [1283, 24] width 27 height 17
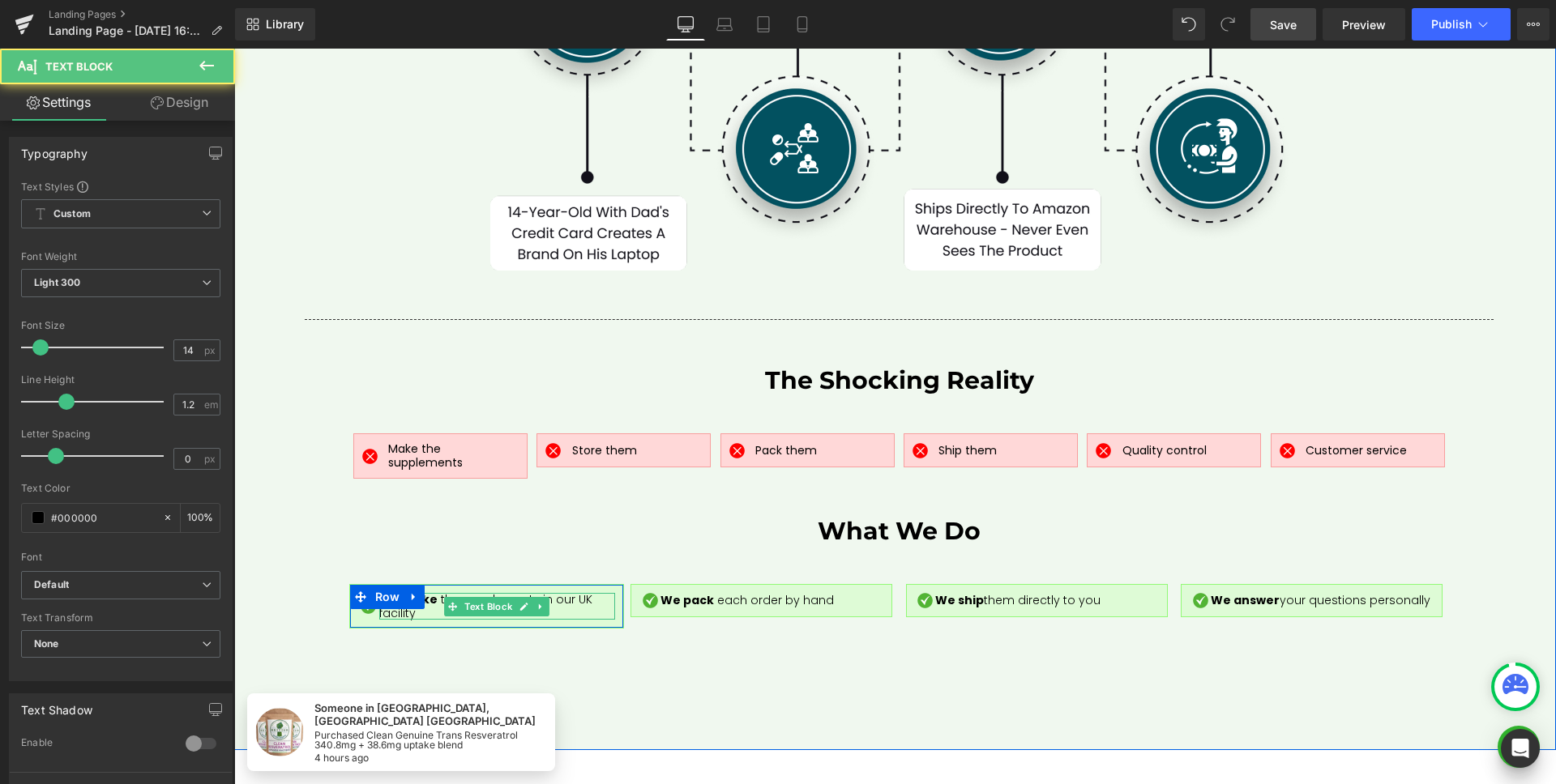
click at [430, 591] on span "We make" at bounding box center [410, 599] width 62 height 16
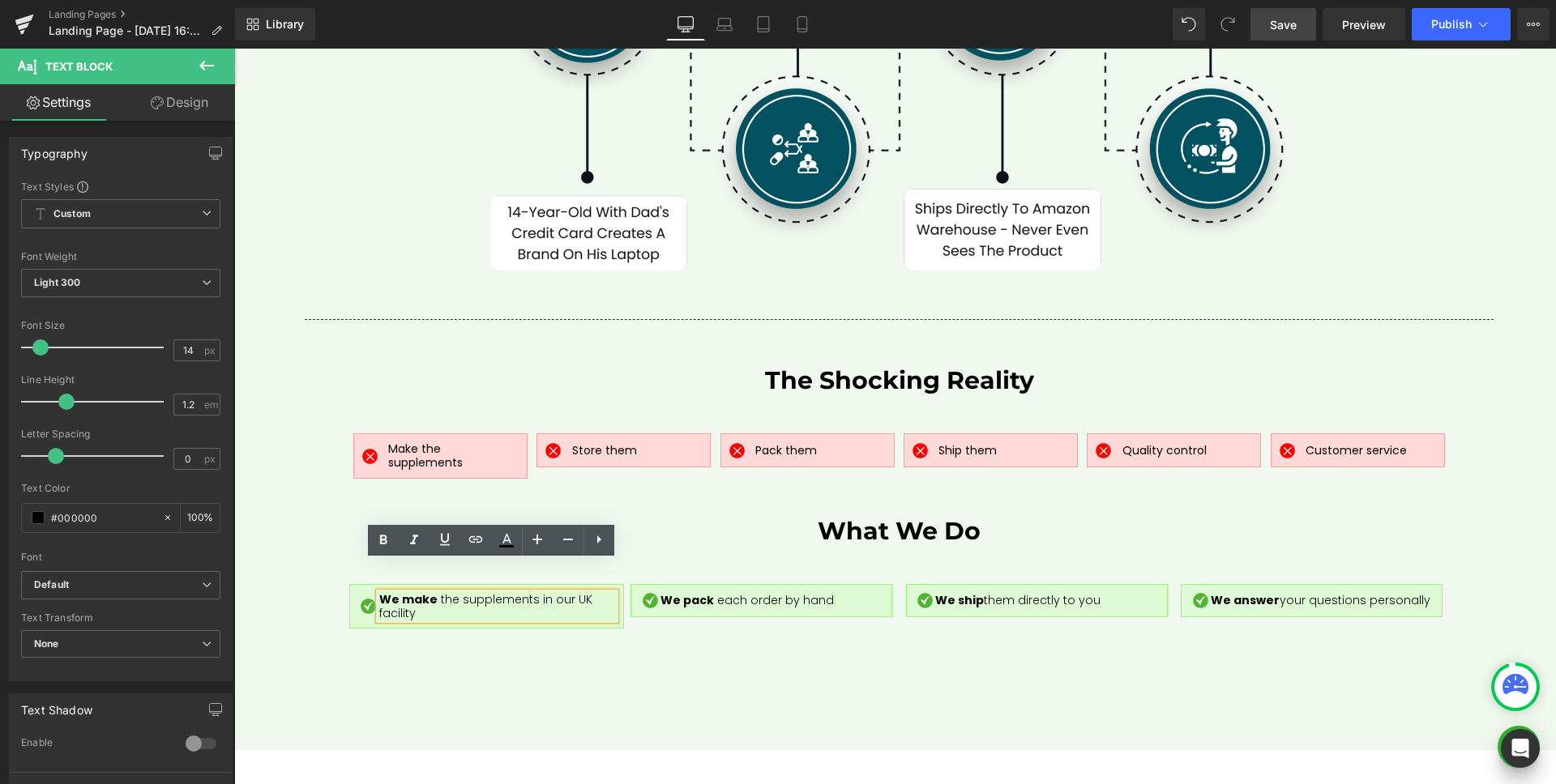
click at [602, 593] on p "We make the supplements in our [GEOGRAPHIC_DATA] facility" at bounding box center [498, 606] width 236 height 28
click at [648, 589] on div "Image We make the supplements in our UK facility Text Block Row Row Image We pa…" at bounding box center [899, 606] width 1100 height 46
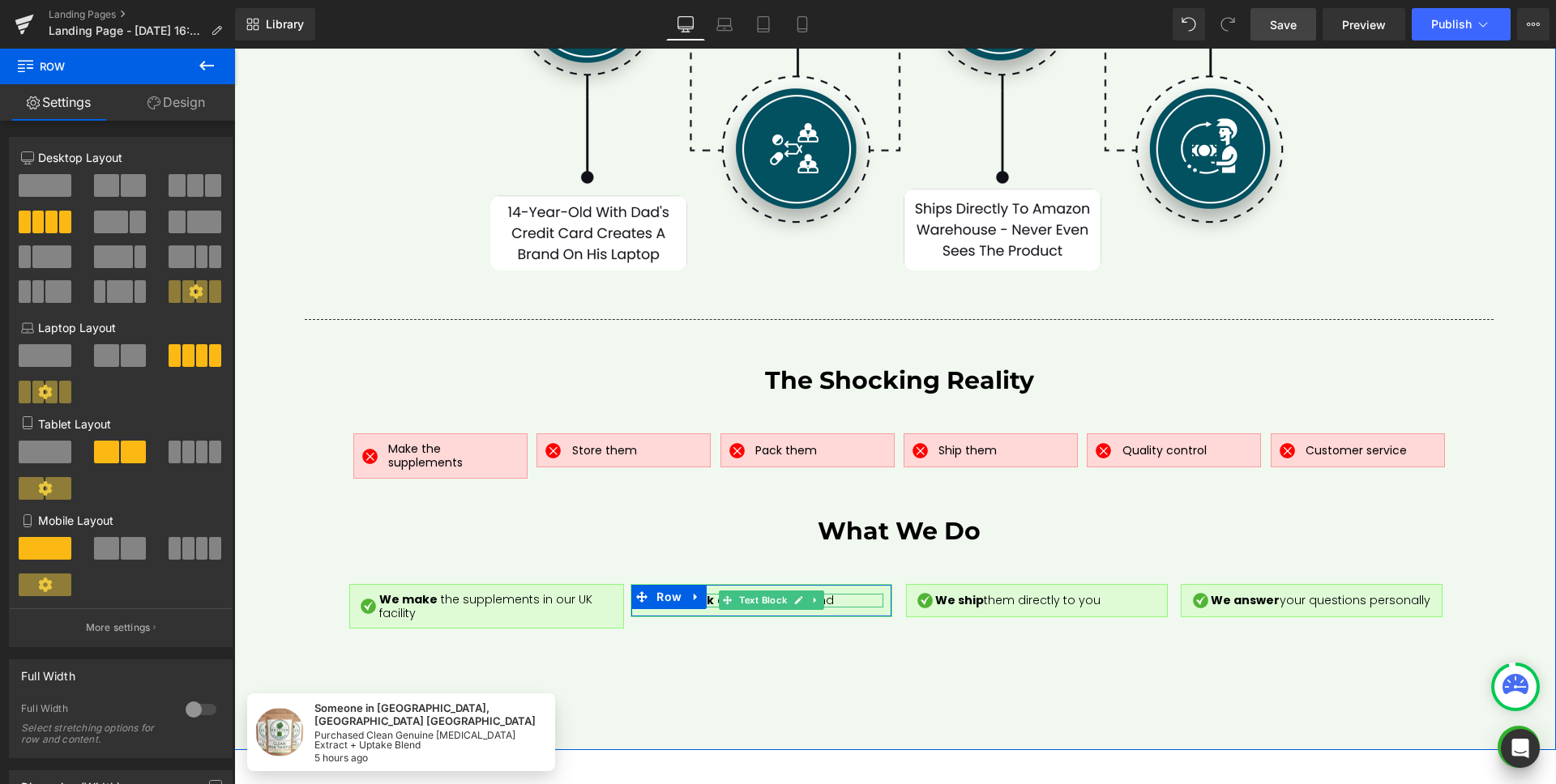
click at [706, 592] on span "We pack" at bounding box center [688, 600] width 56 height 16
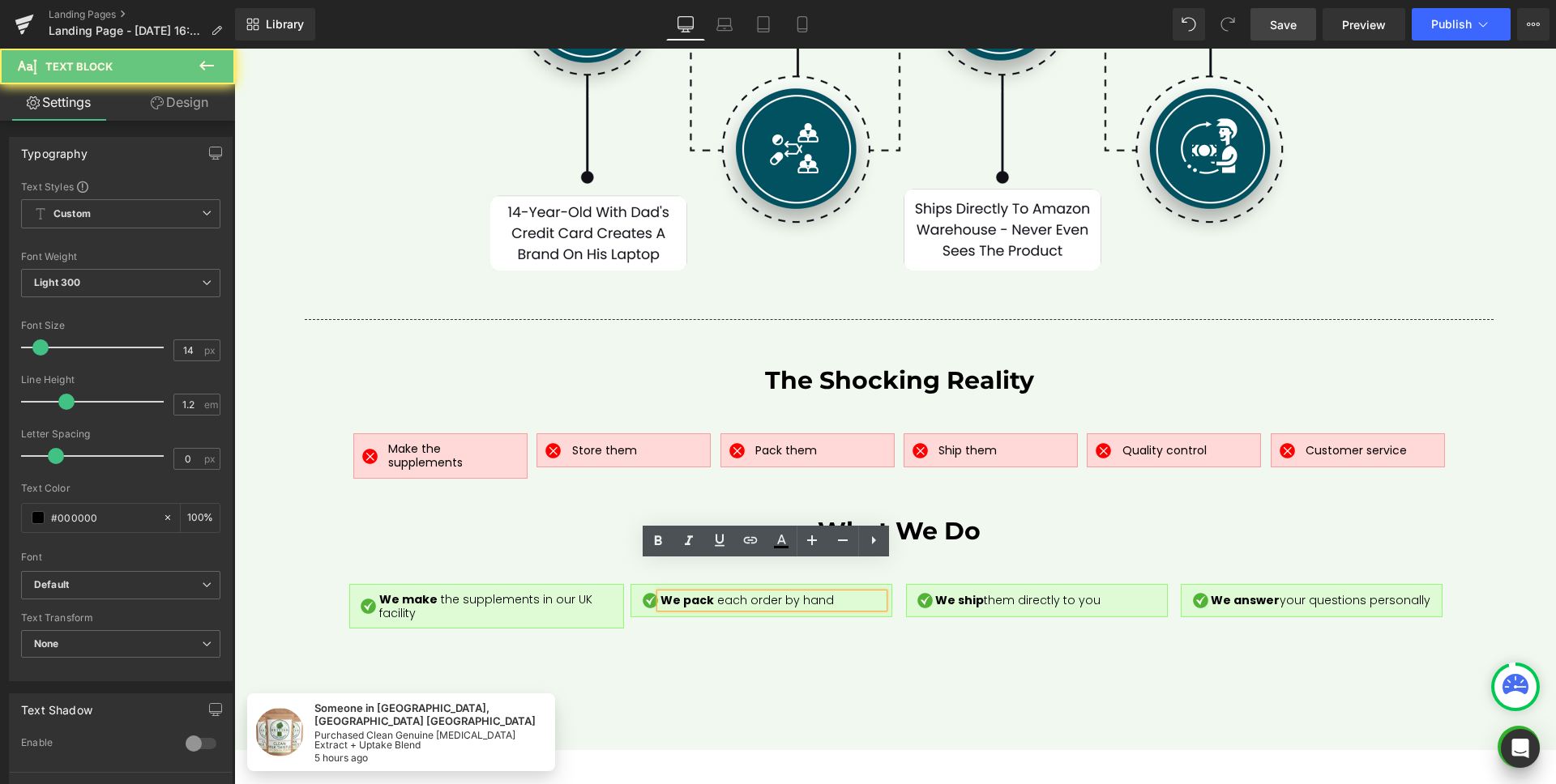
click at [706, 592] on span "We pack" at bounding box center [688, 600] width 56 height 16
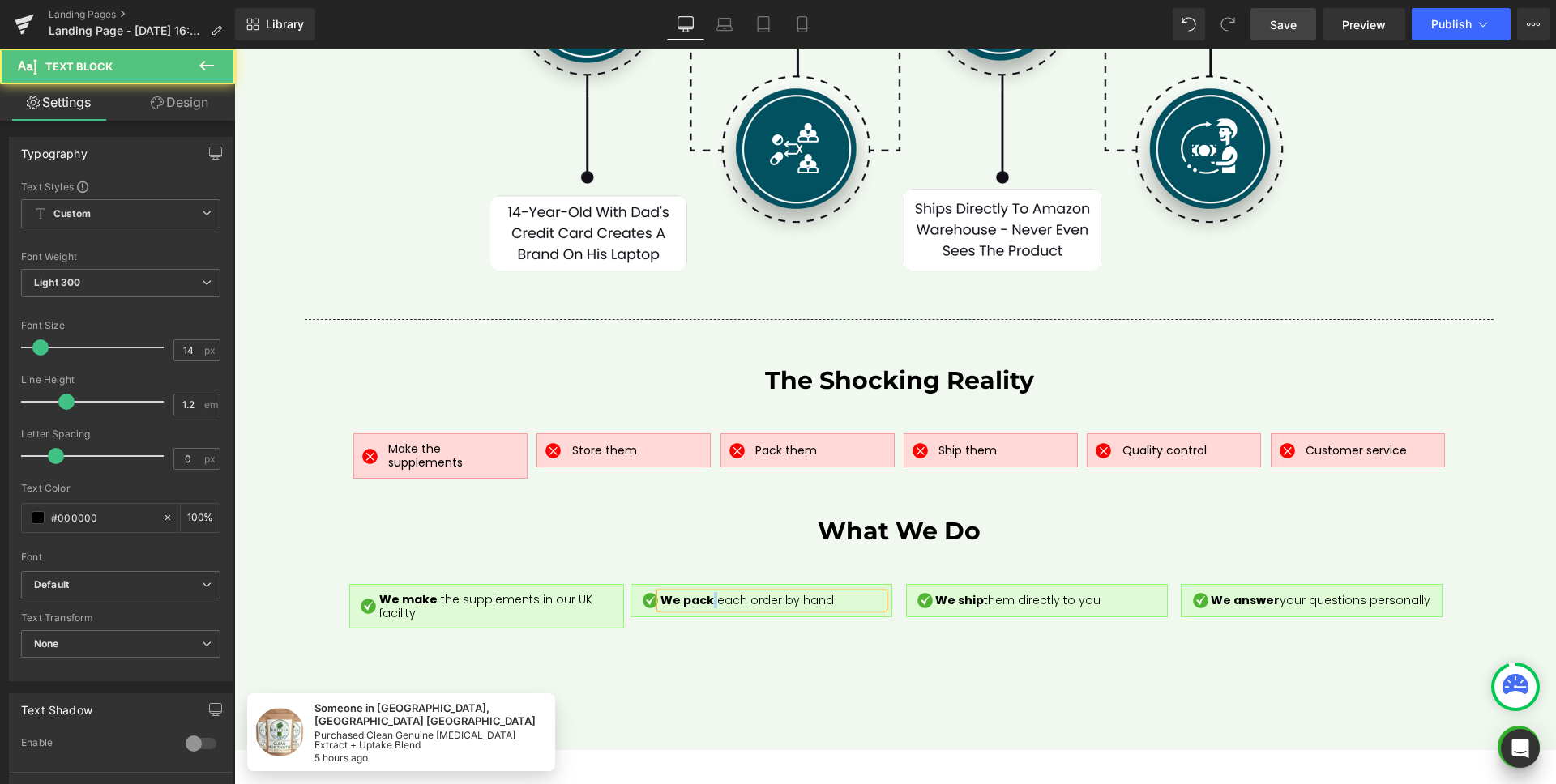
click at [702, 592] on strong "We pack" at bounding box center [687, 600] width 54 height 16
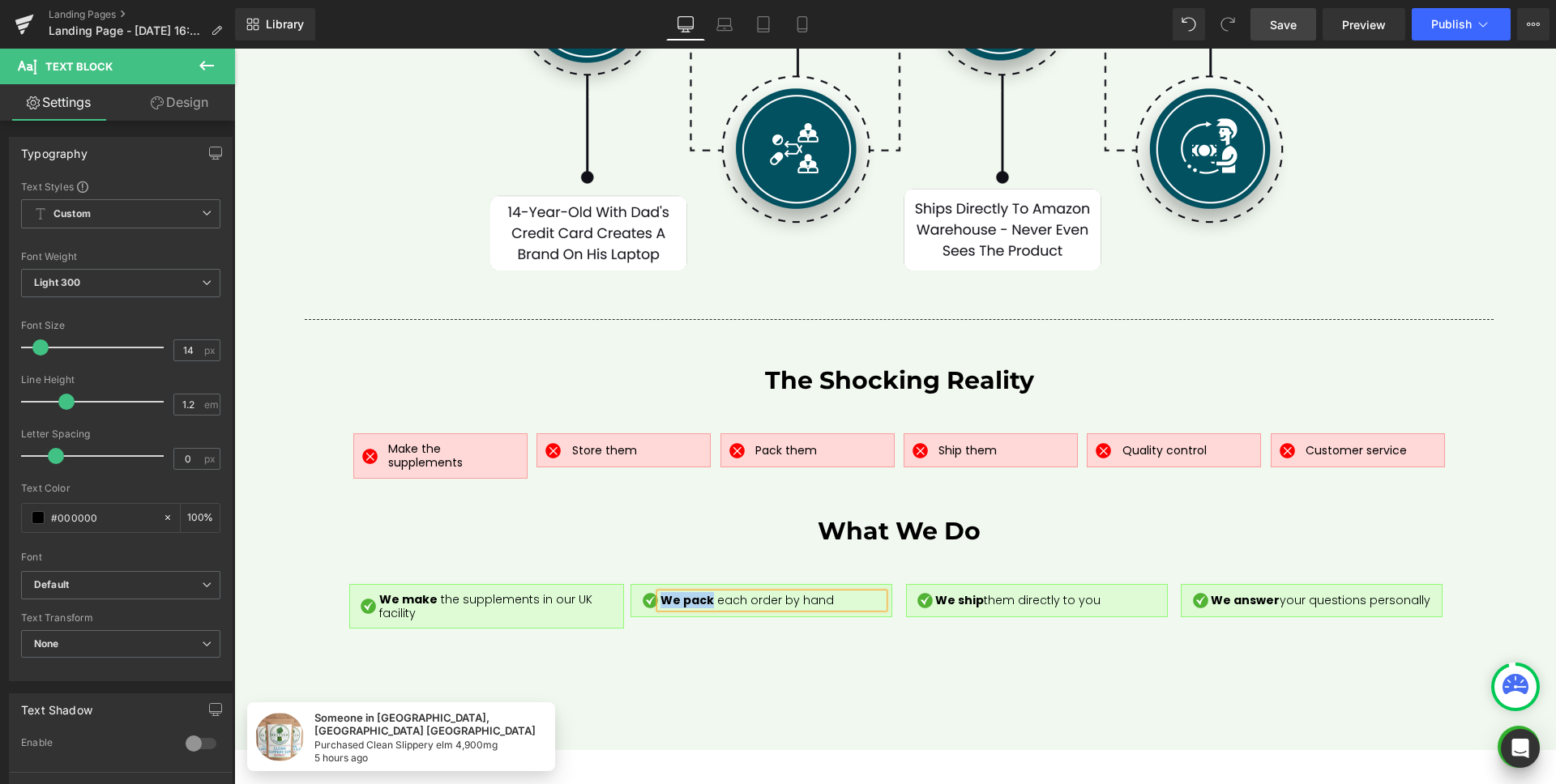
click at [671, 588] on span "Row" at bounding box center [670, 597] width 27 height 20
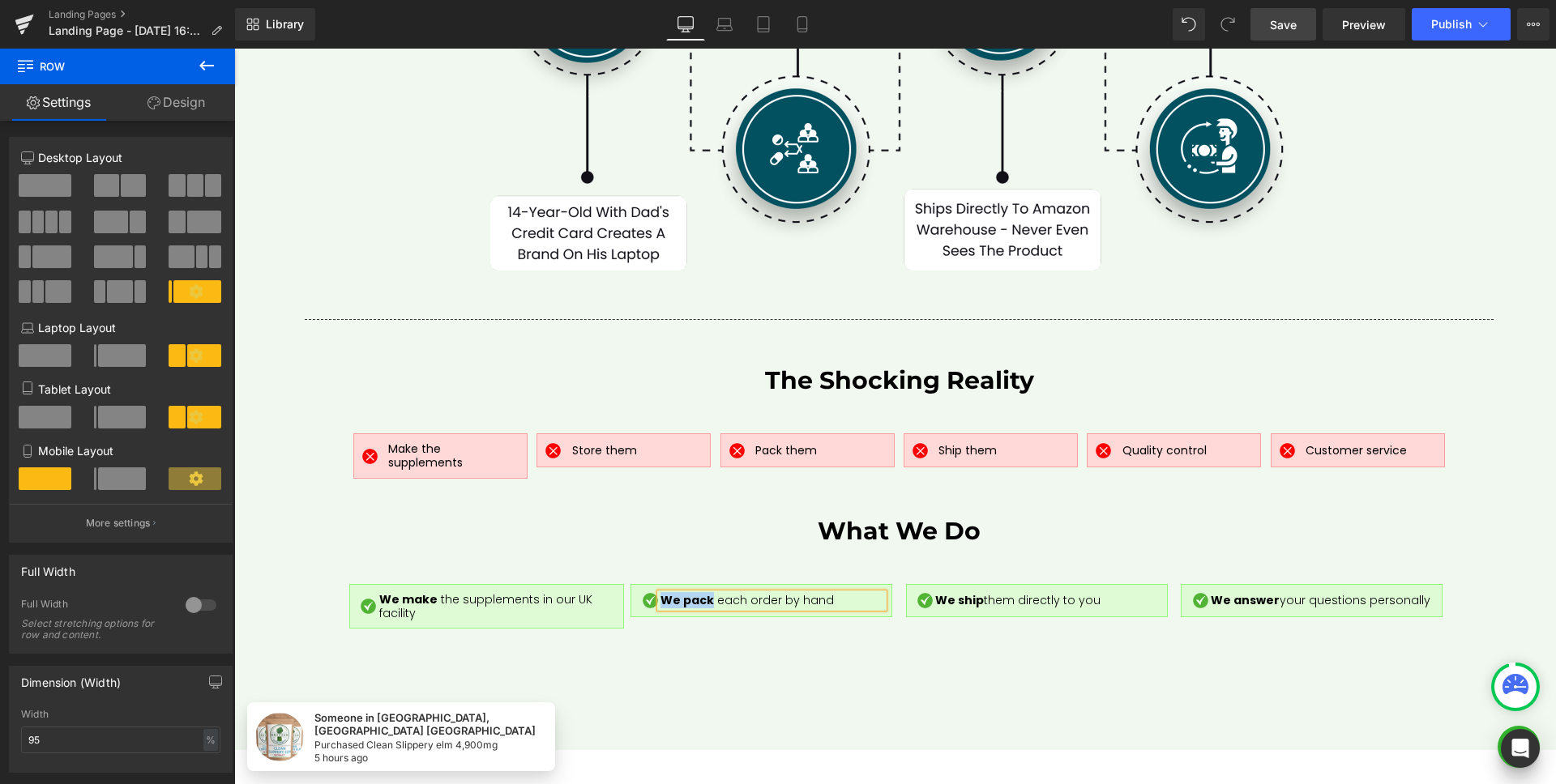
click at [678, 598] on div "The Complete Outsourcing Scam: From Bedroom to Amazon Warehouse Heading Row 50p…" at bounding box center [899, 201] width 1248 height 937
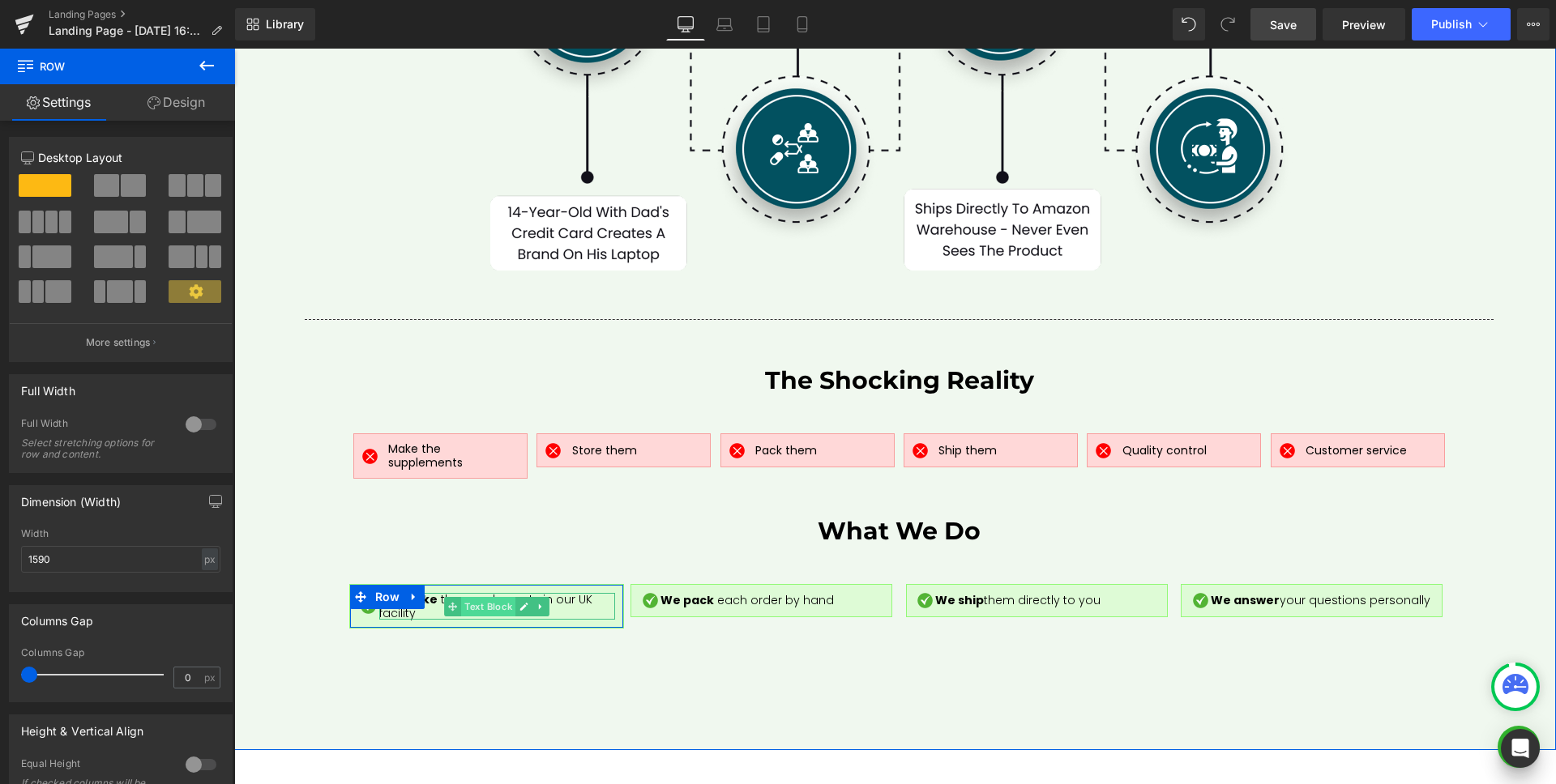
click at [462, 597] on span "Text Block" at bounding box center [488, 607] width 54 height 20
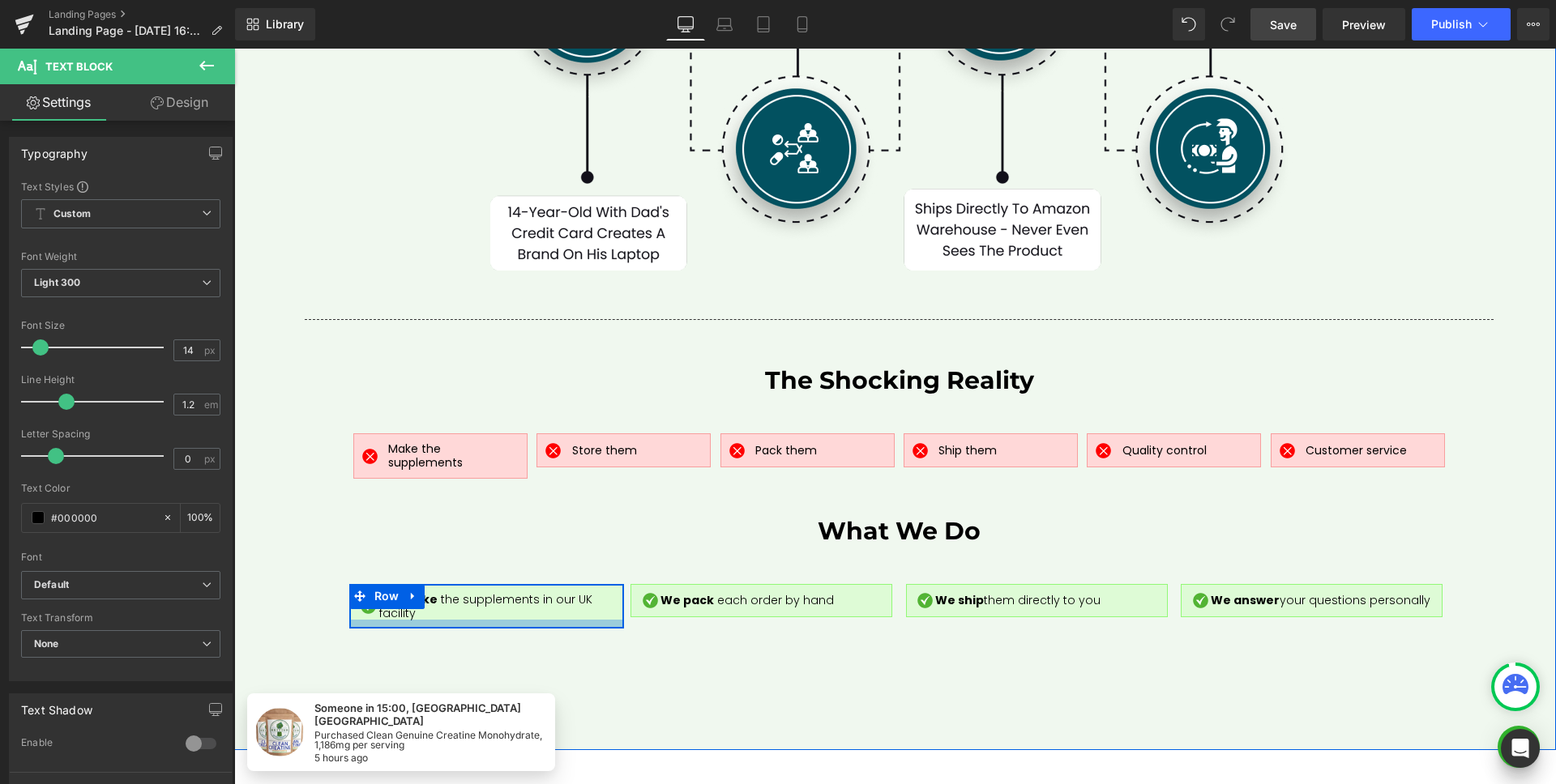
click at [606, 620] on div at bounding box center [487, 623] width 274 height 8
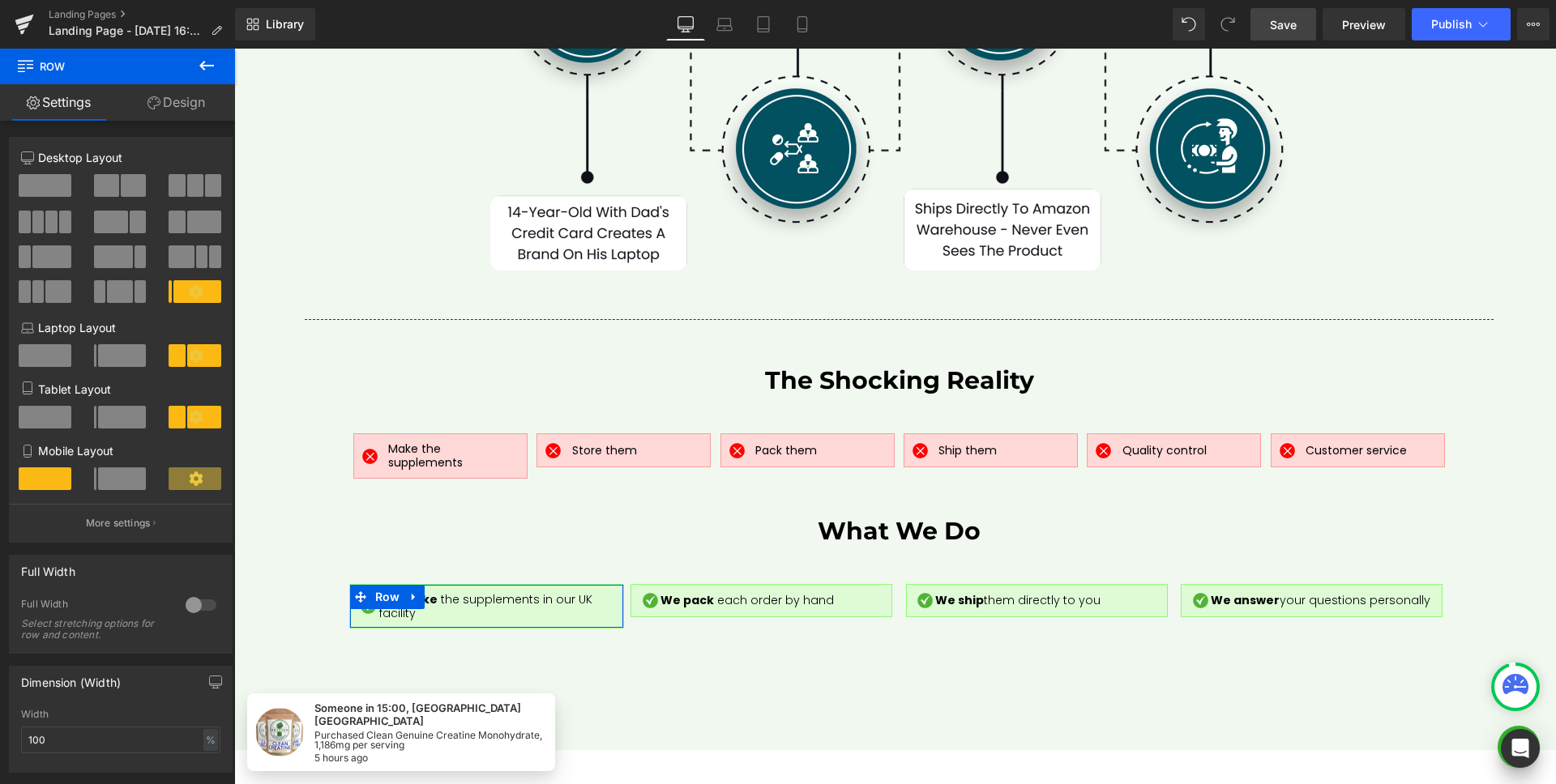
click at [186, 107] on link "Design" at bounding box center [177, 102] width 118 height 37
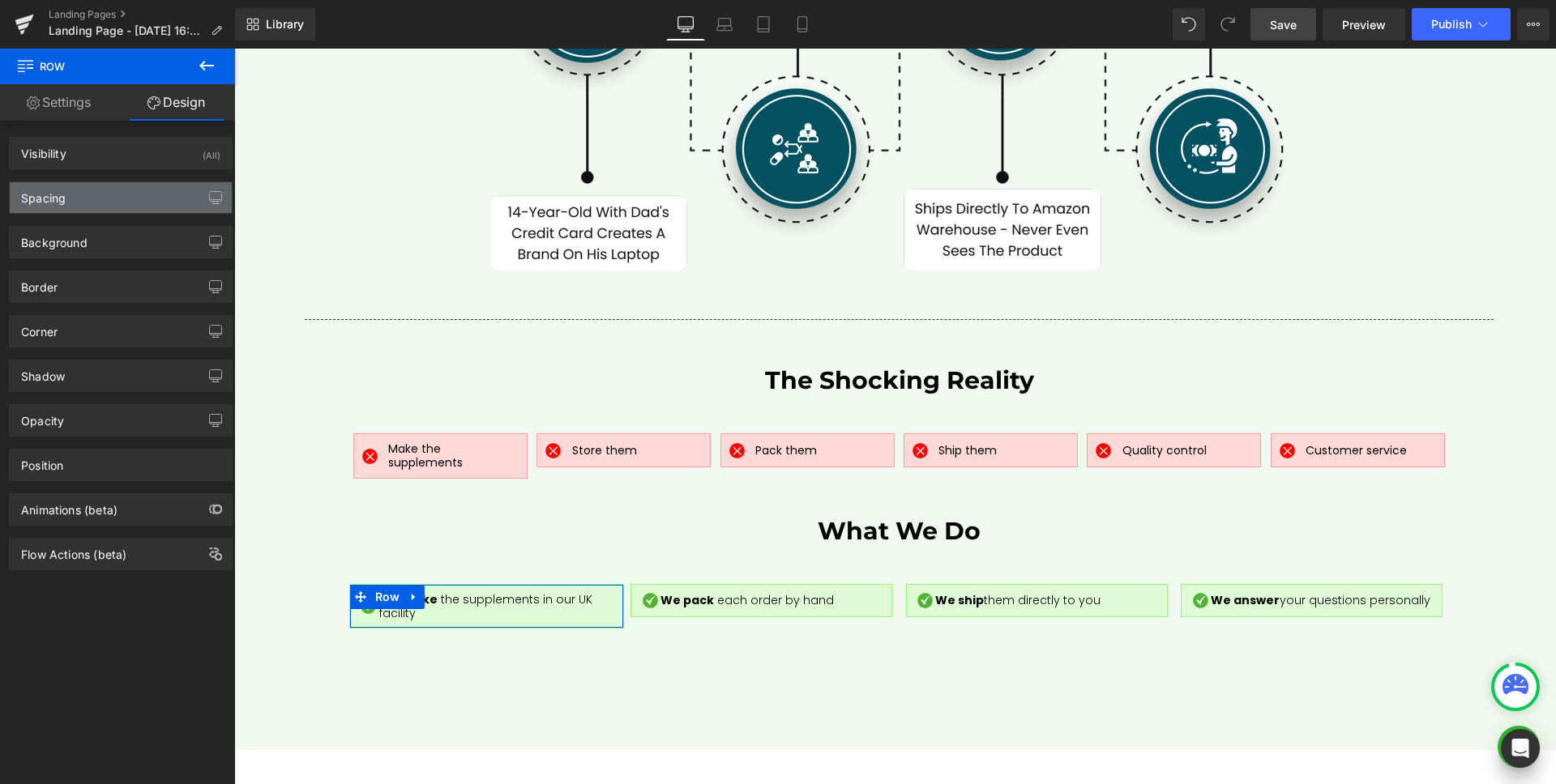
click at [111, 183] on div "Spacing" at bounding box center [121, 197] width 222 height 30
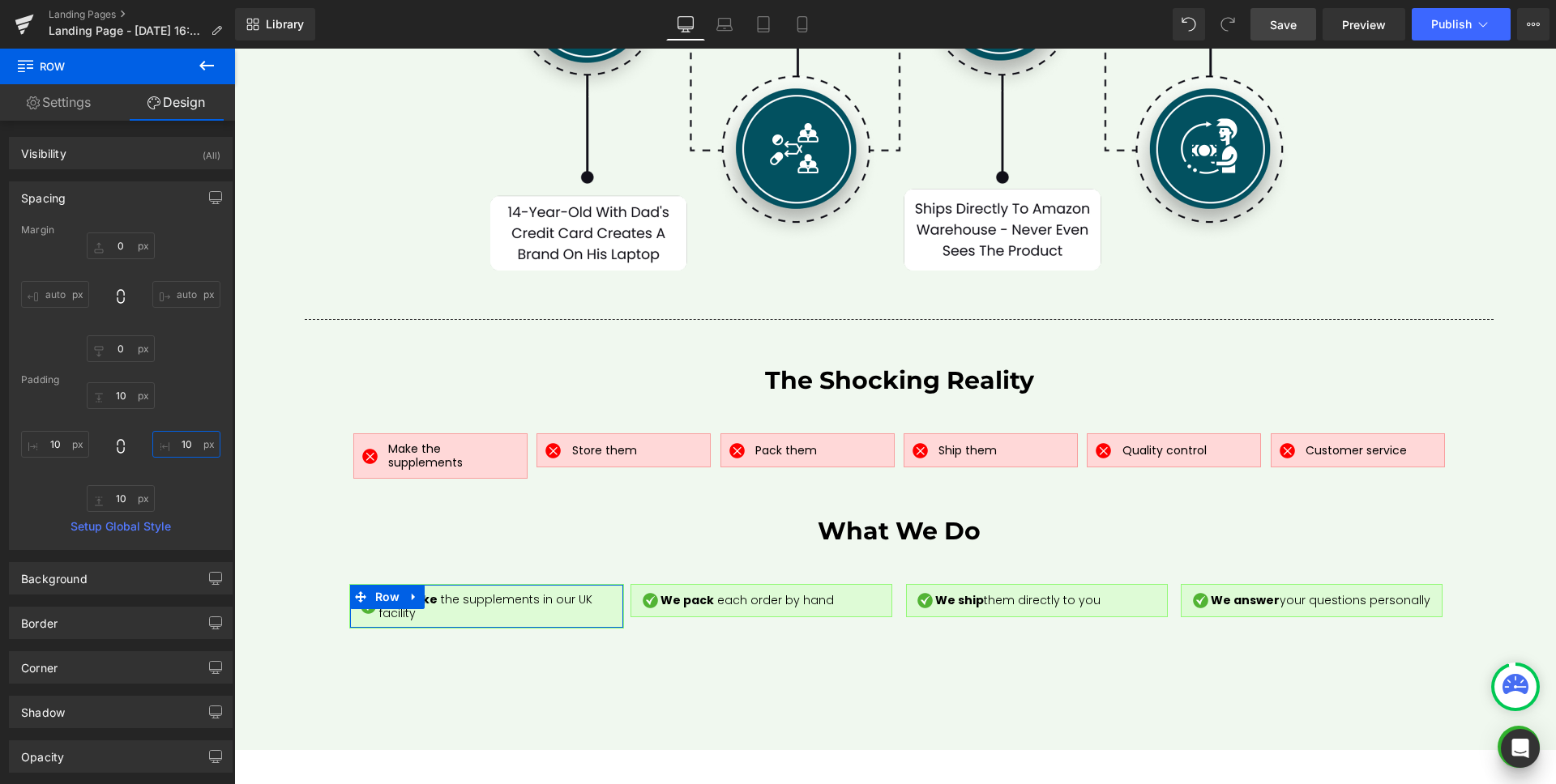
click at [189, 440] on input "10" at bounding box center [187, 445] width 68 height 27
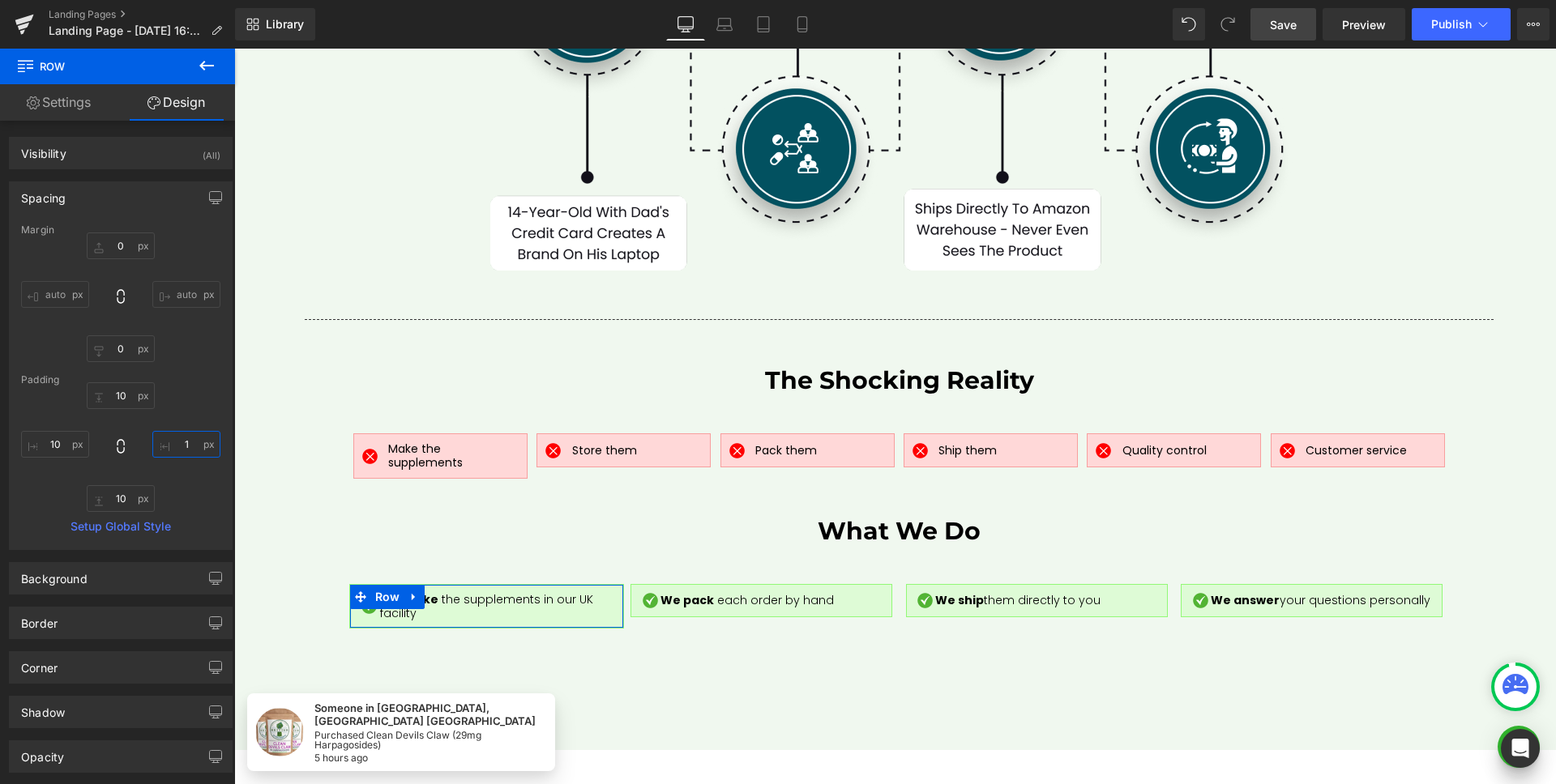
type input "2"
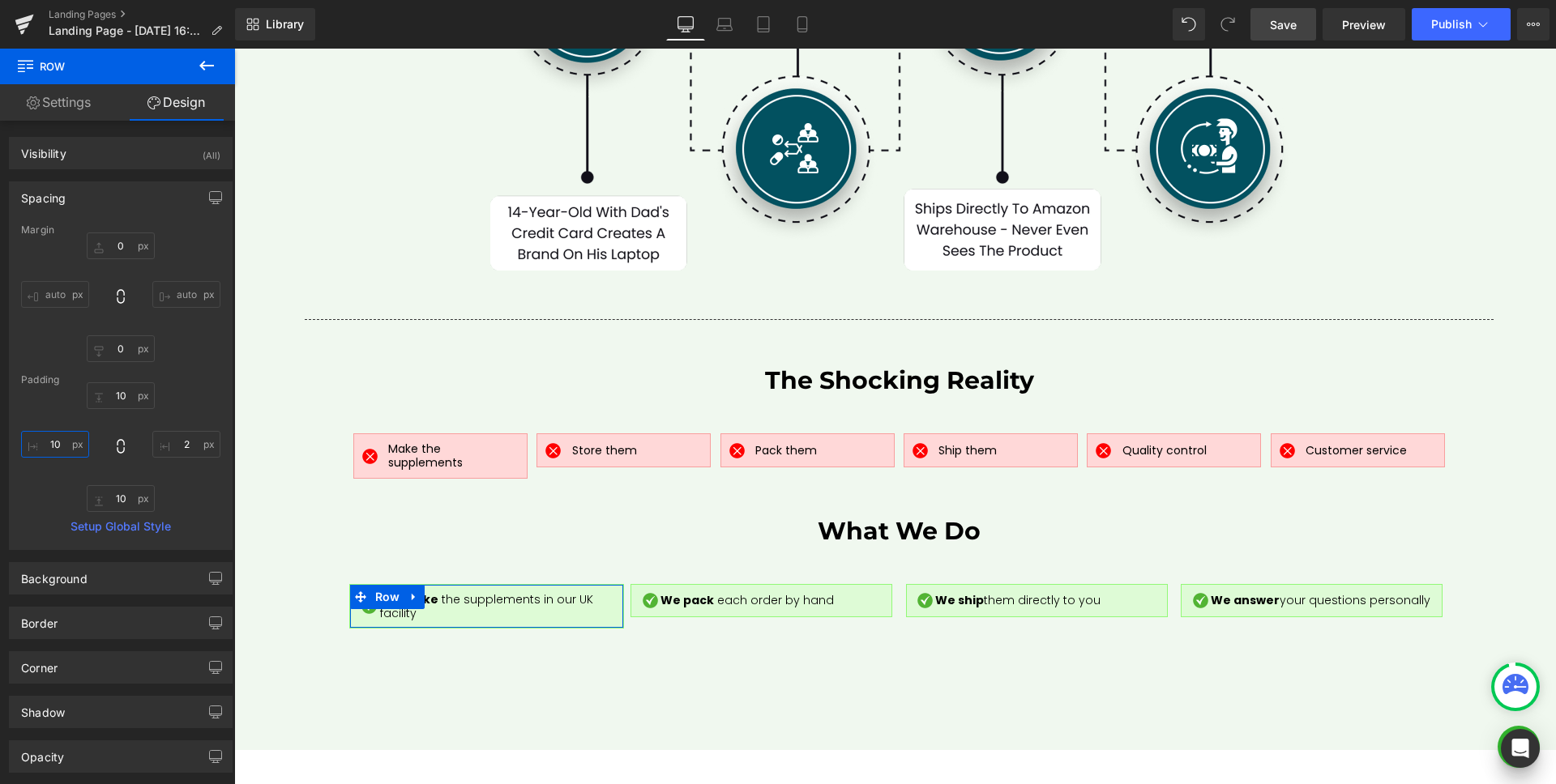
click at [60, 441] on input "10" at bounding box center [55, 445] width 68 height 27
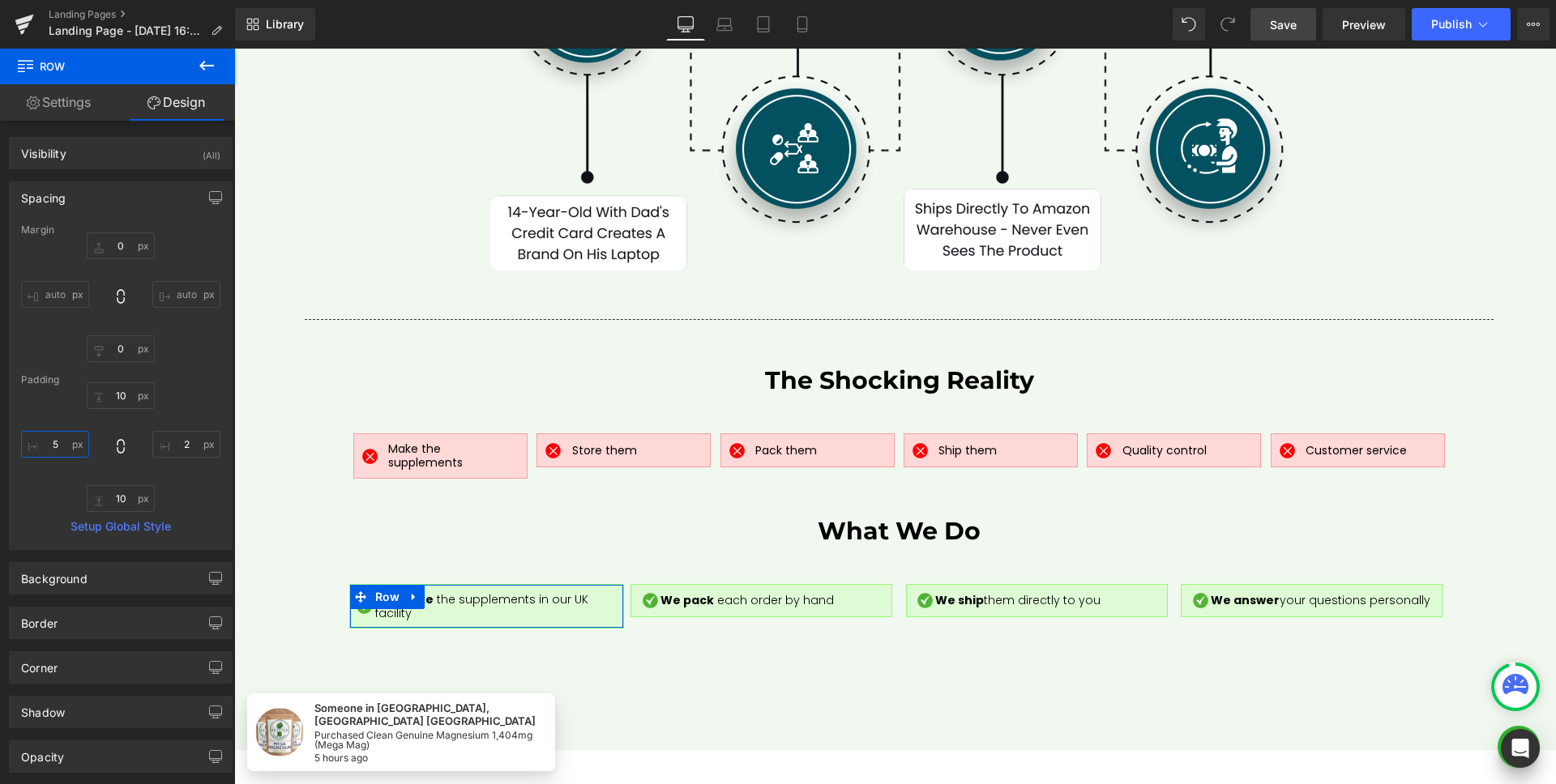
type input "4"
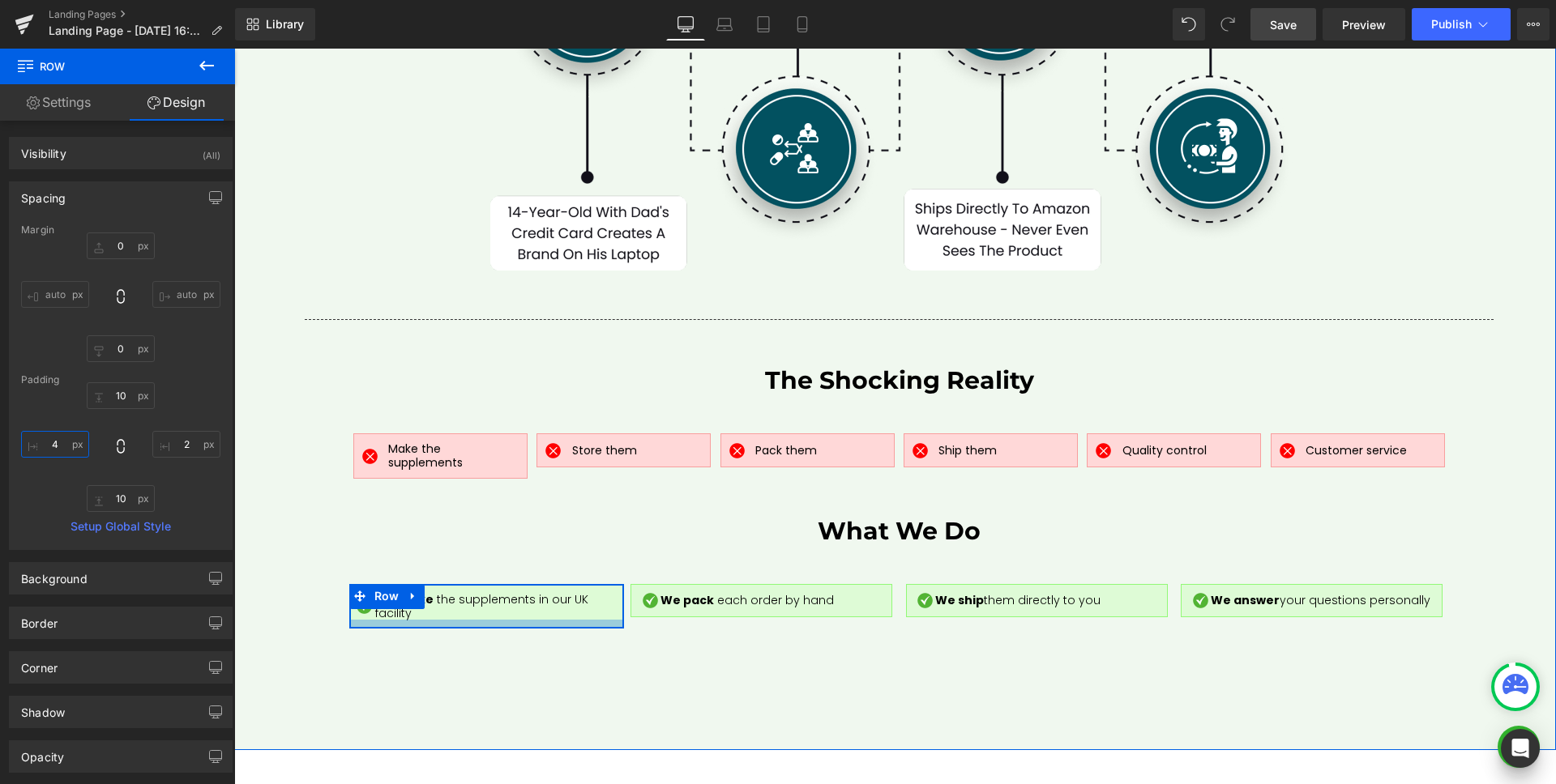
click at [583, 620] on div at bounding box center [487, 623] width 274 height 8
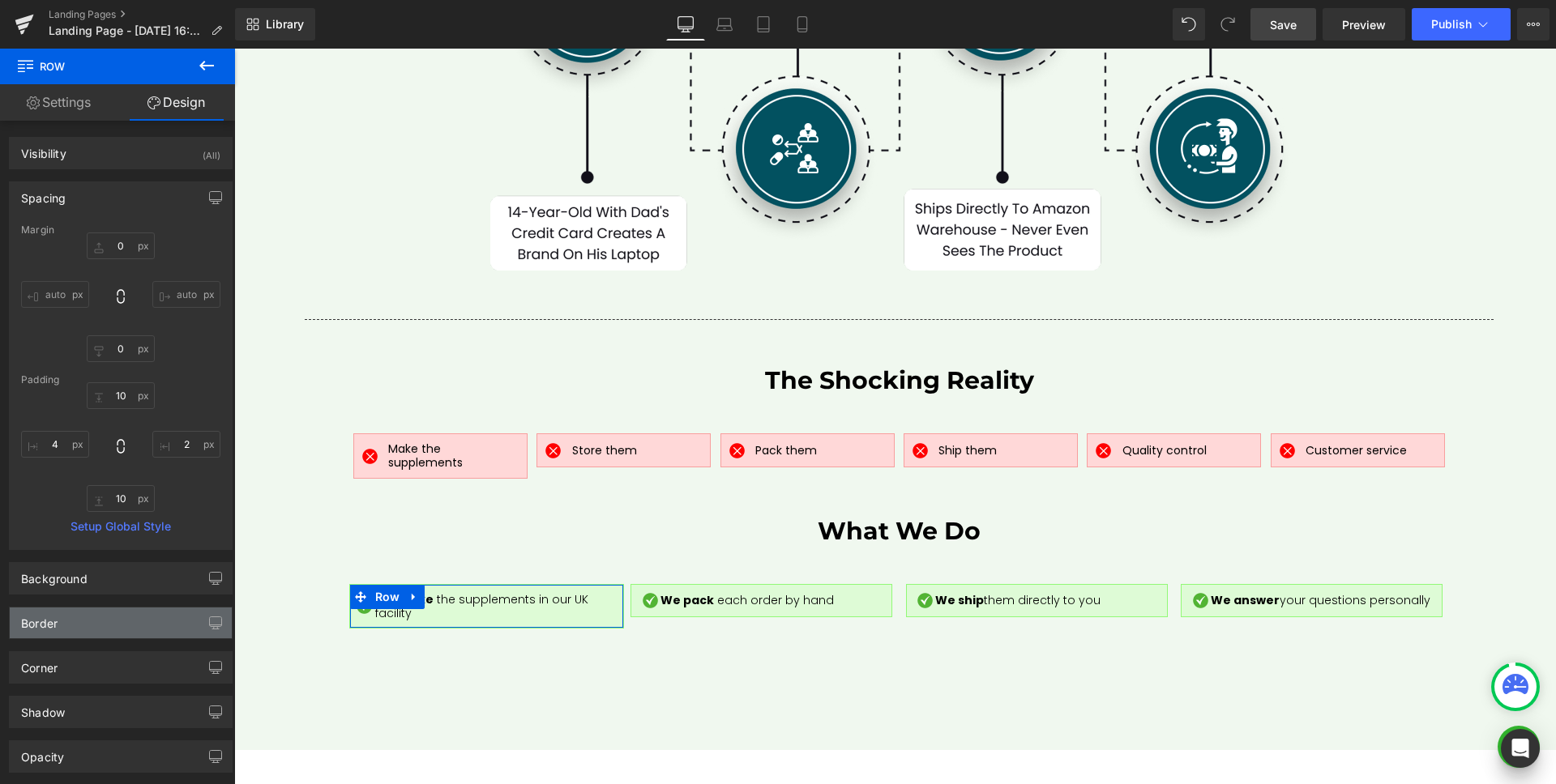
click at [110, 625] on div "Border" at bounding box center [121, 622] width 222 height 30
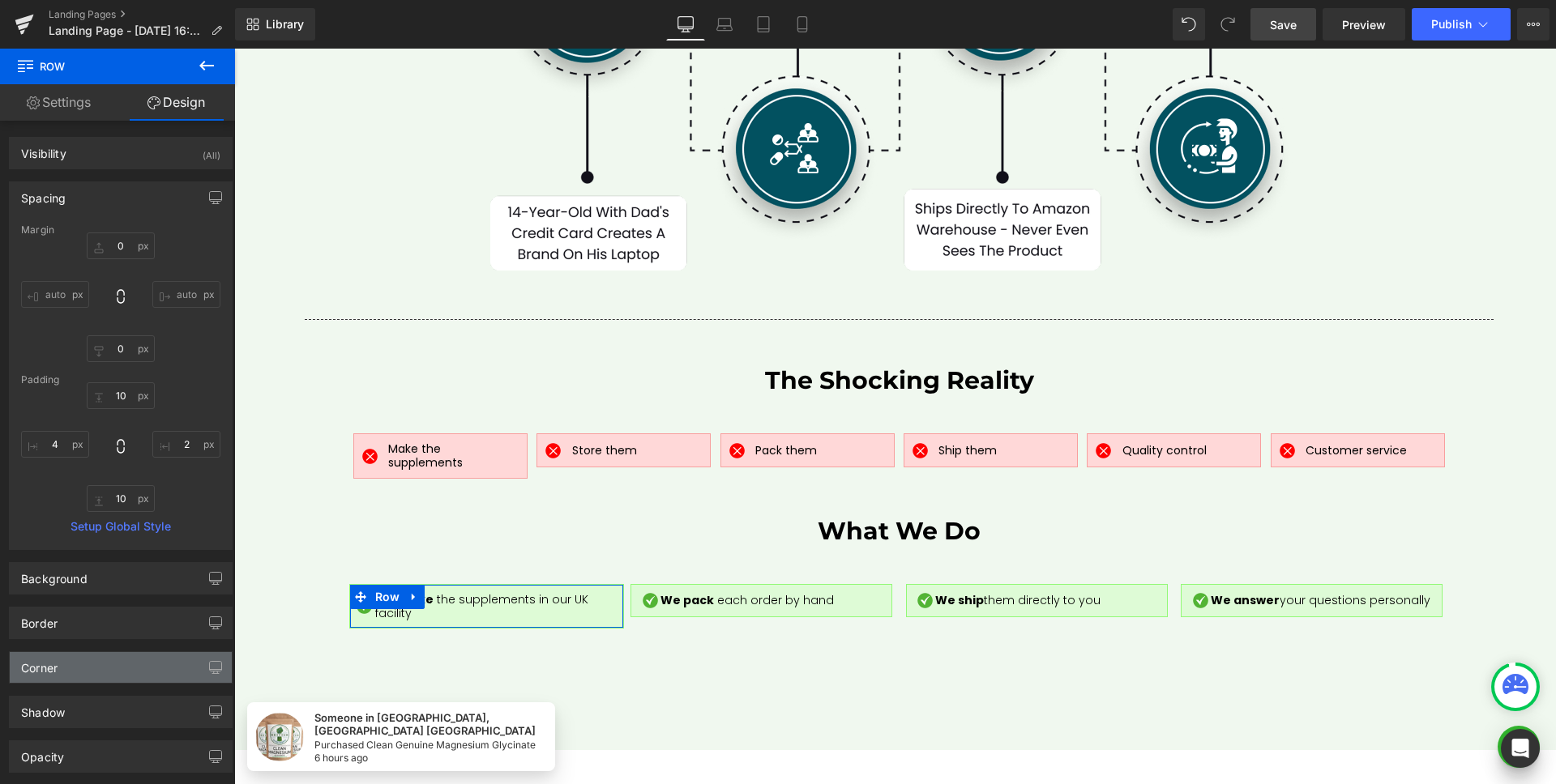
click at [84, 652] on div "Corner" at bounding box center [121, 667] width 222 height 30
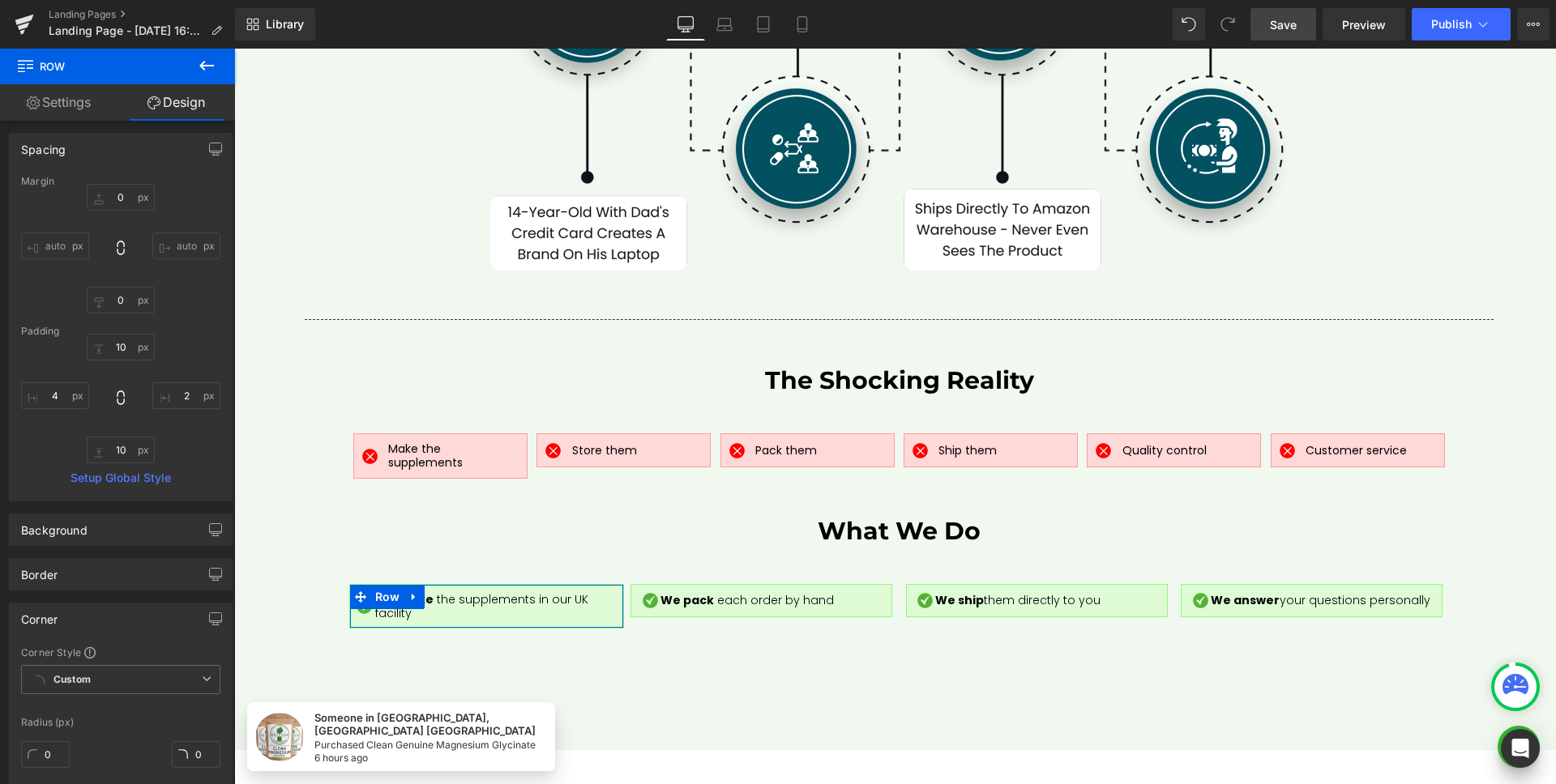
scroll to position [146, 0]
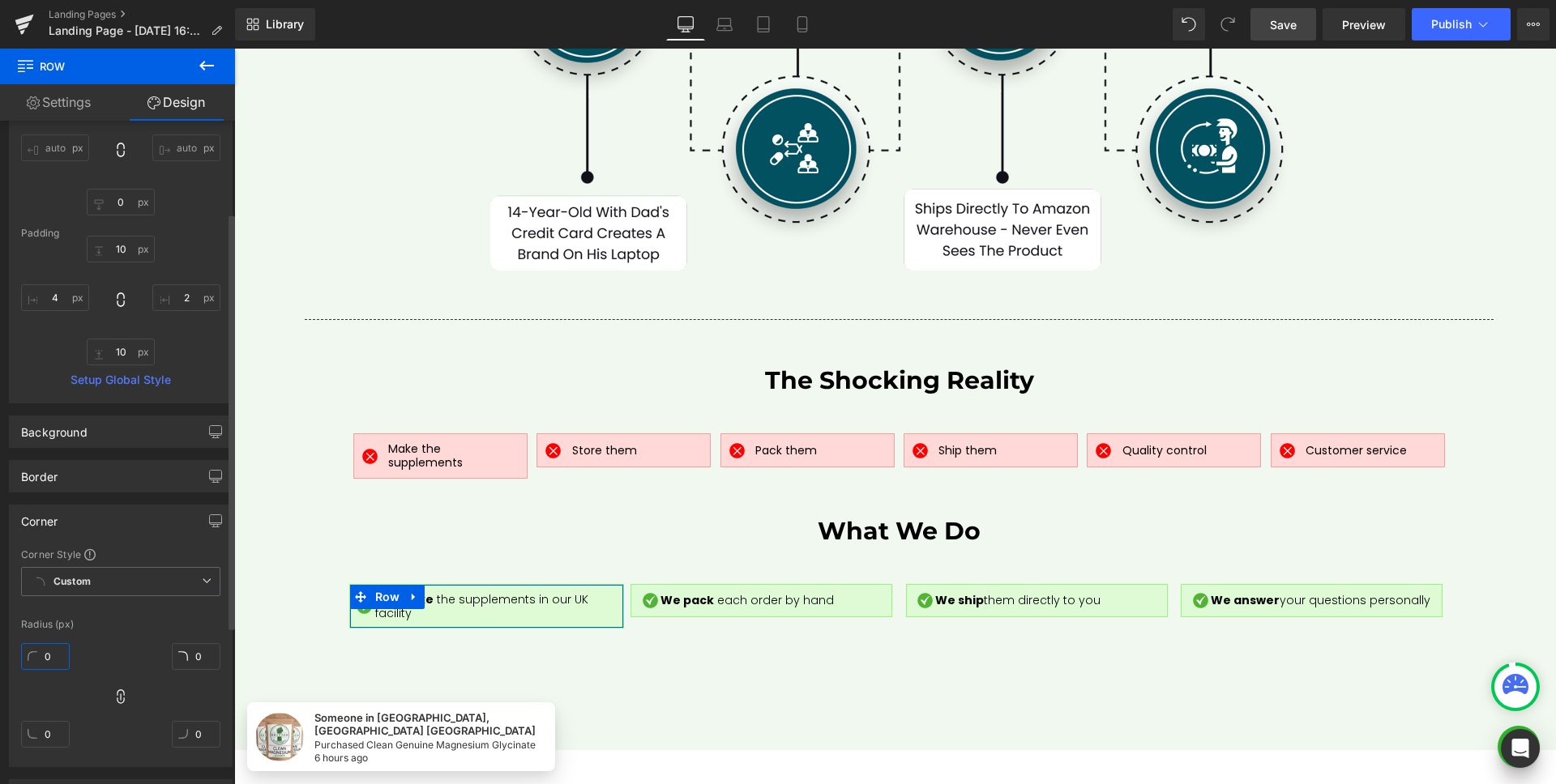
click at [54, 649] on input "0" at bounding box center [46, 656] width 48 height 27
type input "2"
type input "1"
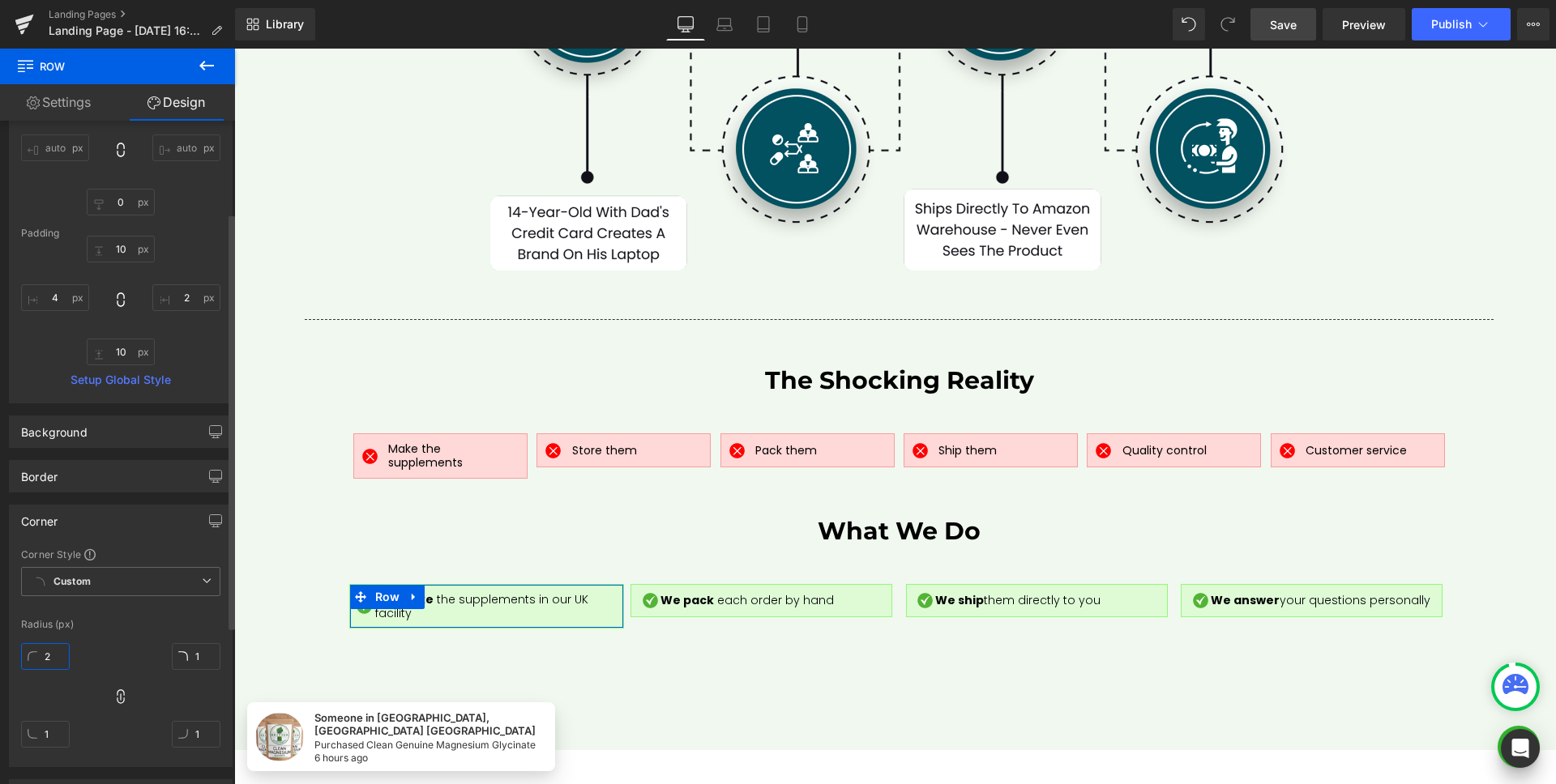
type input "2"
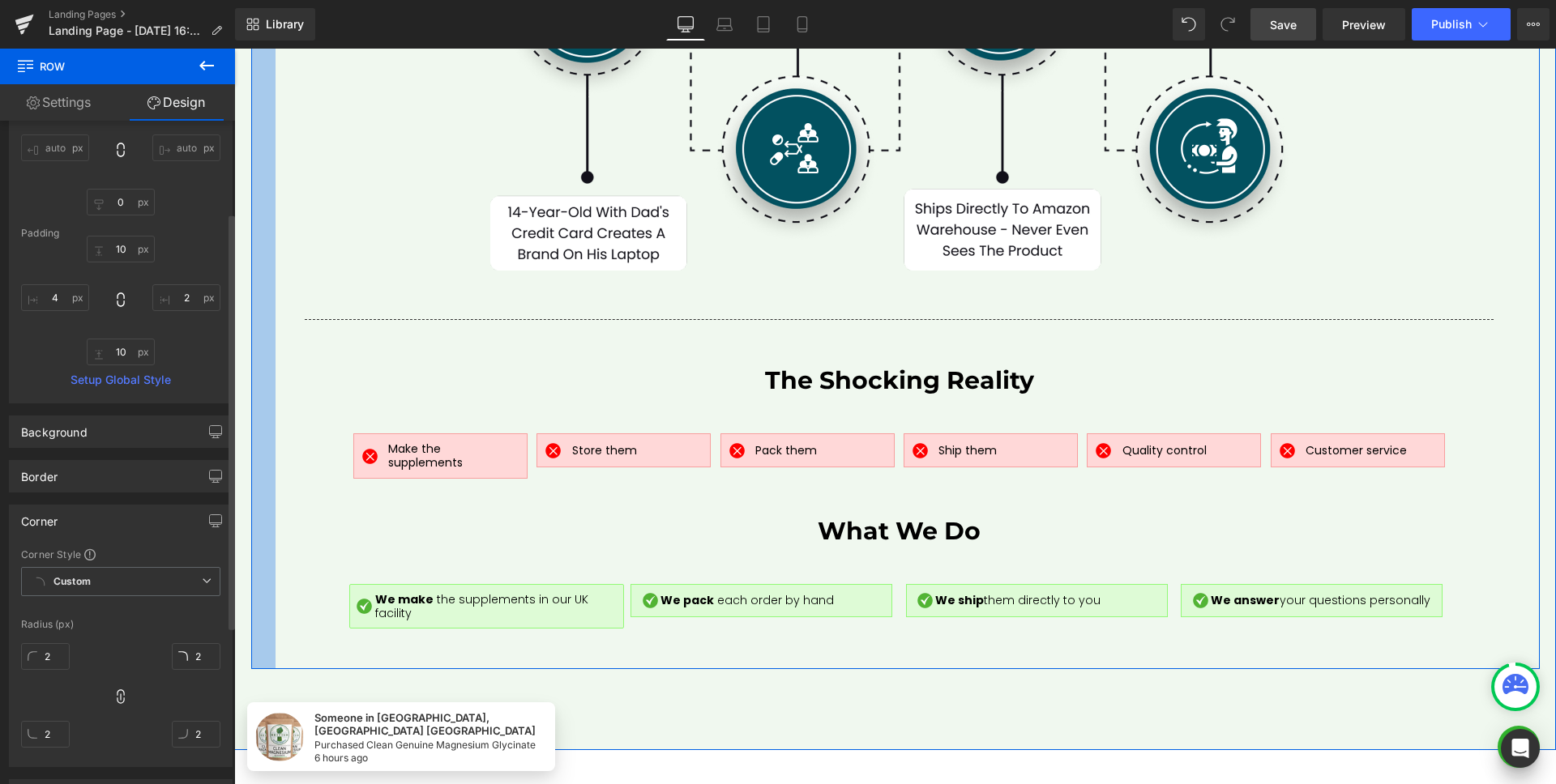
click at [158, 614] on div at bounding box center [121, 610] width 199 height 11
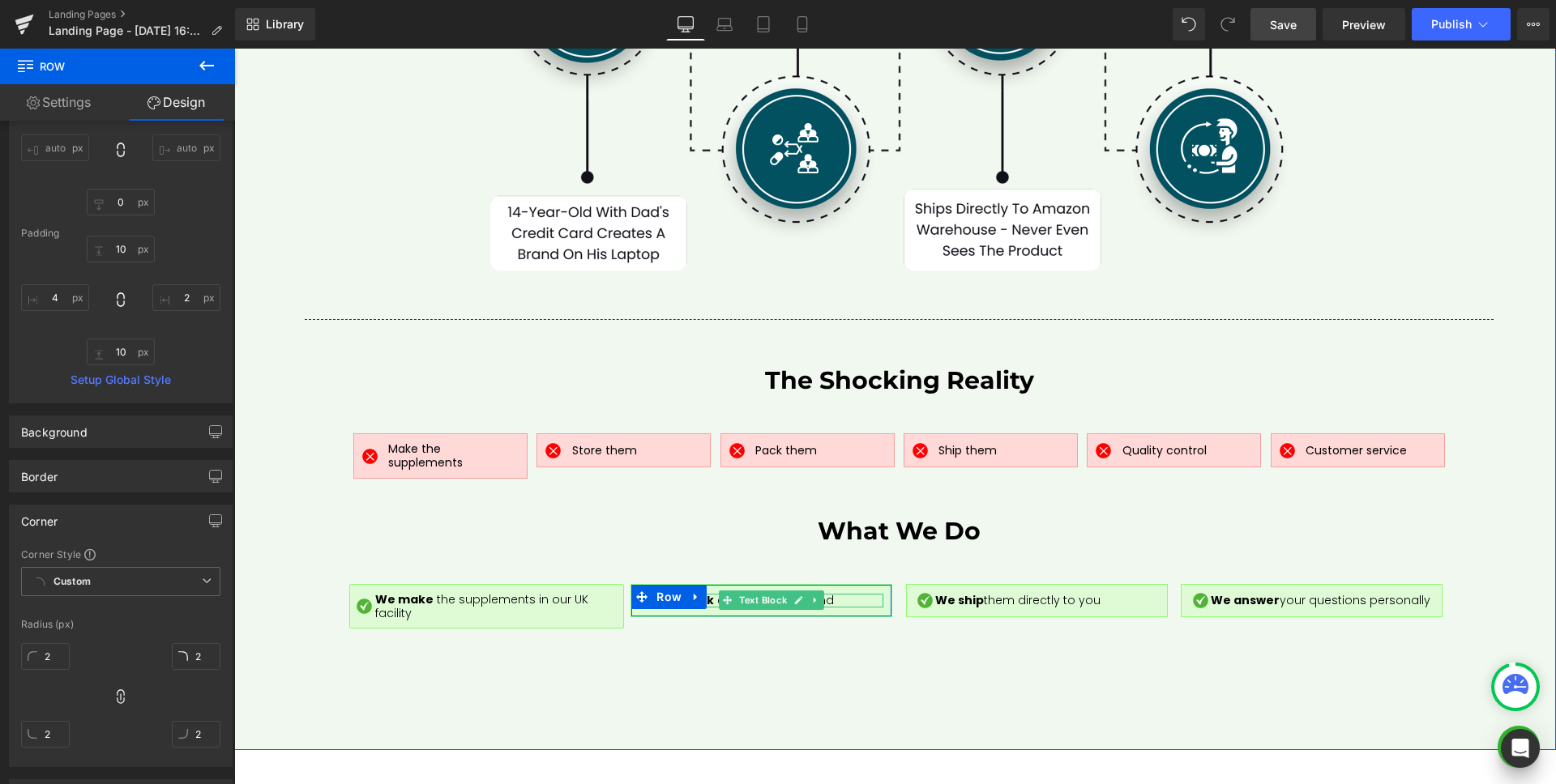
click at [706, 592] on span "We pack" at bounding box center [688, 600] width 56 height 16
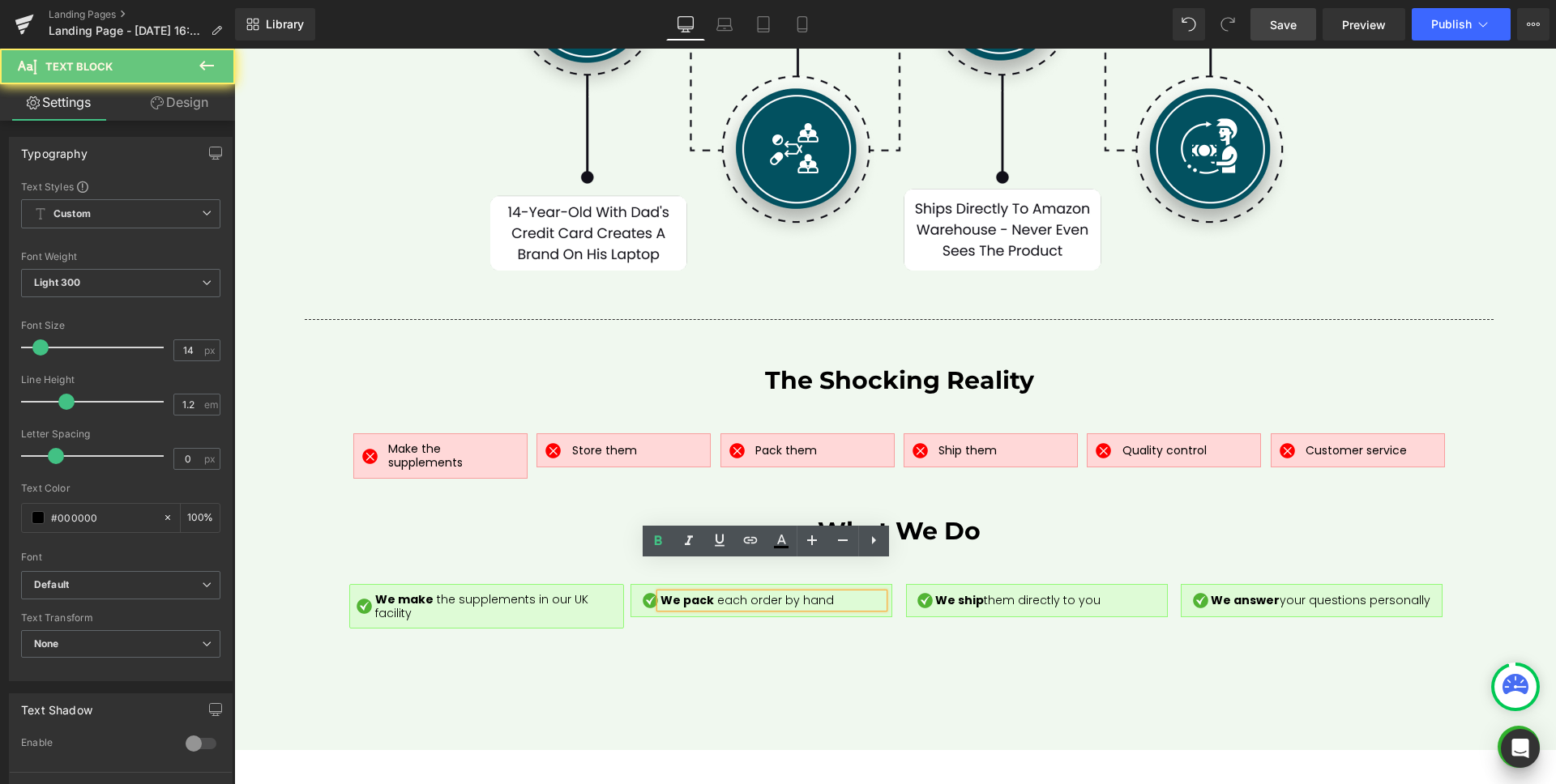
click at [717, 592] on span "each order by hand" at bounding box center [775, 600] width 117 height 16
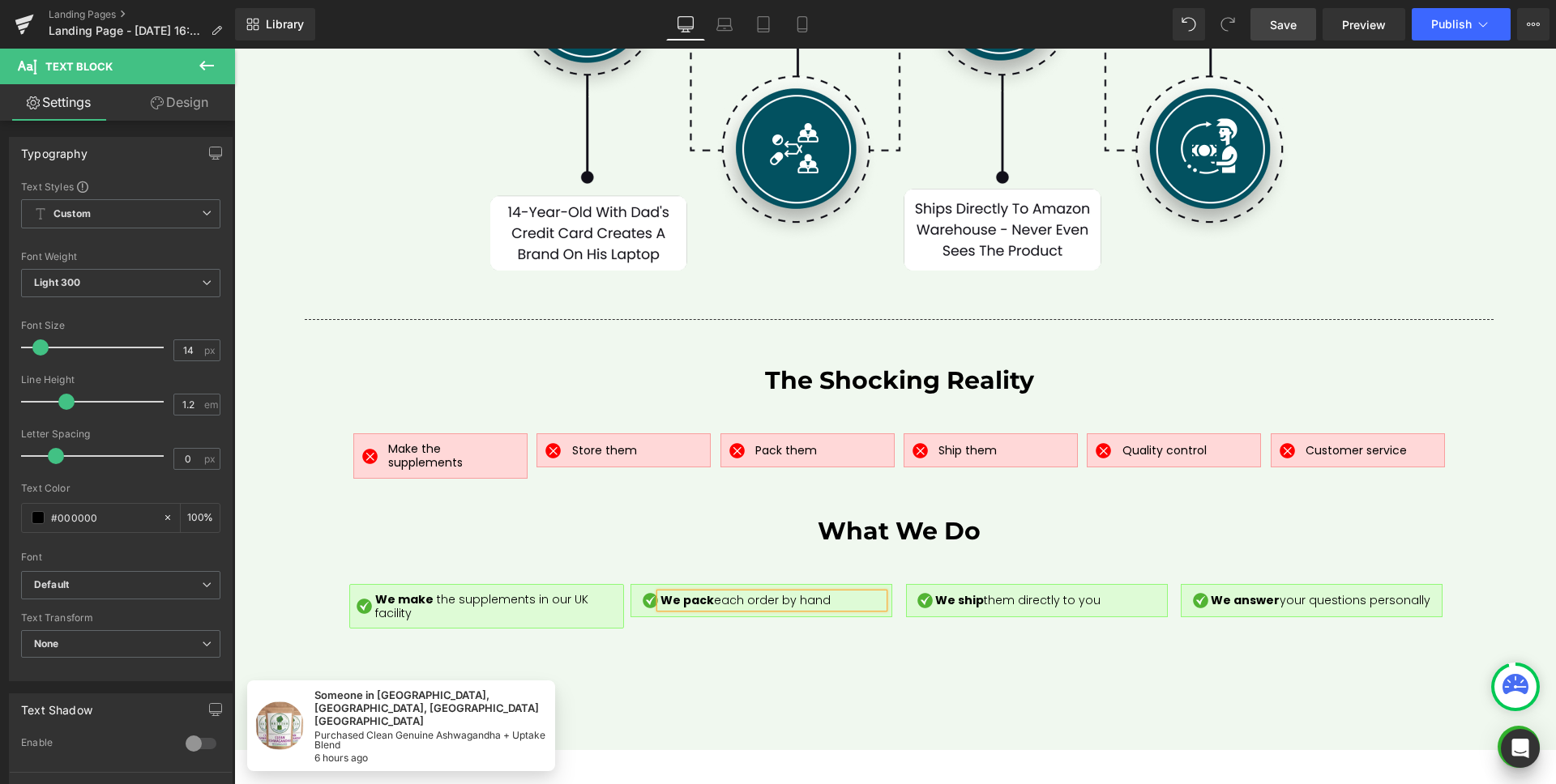
click at [855, 594] on div "The Complete Outsourcing Scam: From Bedroom to Amazon Warehouse Heading Row 50p…" at bounding box center [899, 201] width 1248 height 937
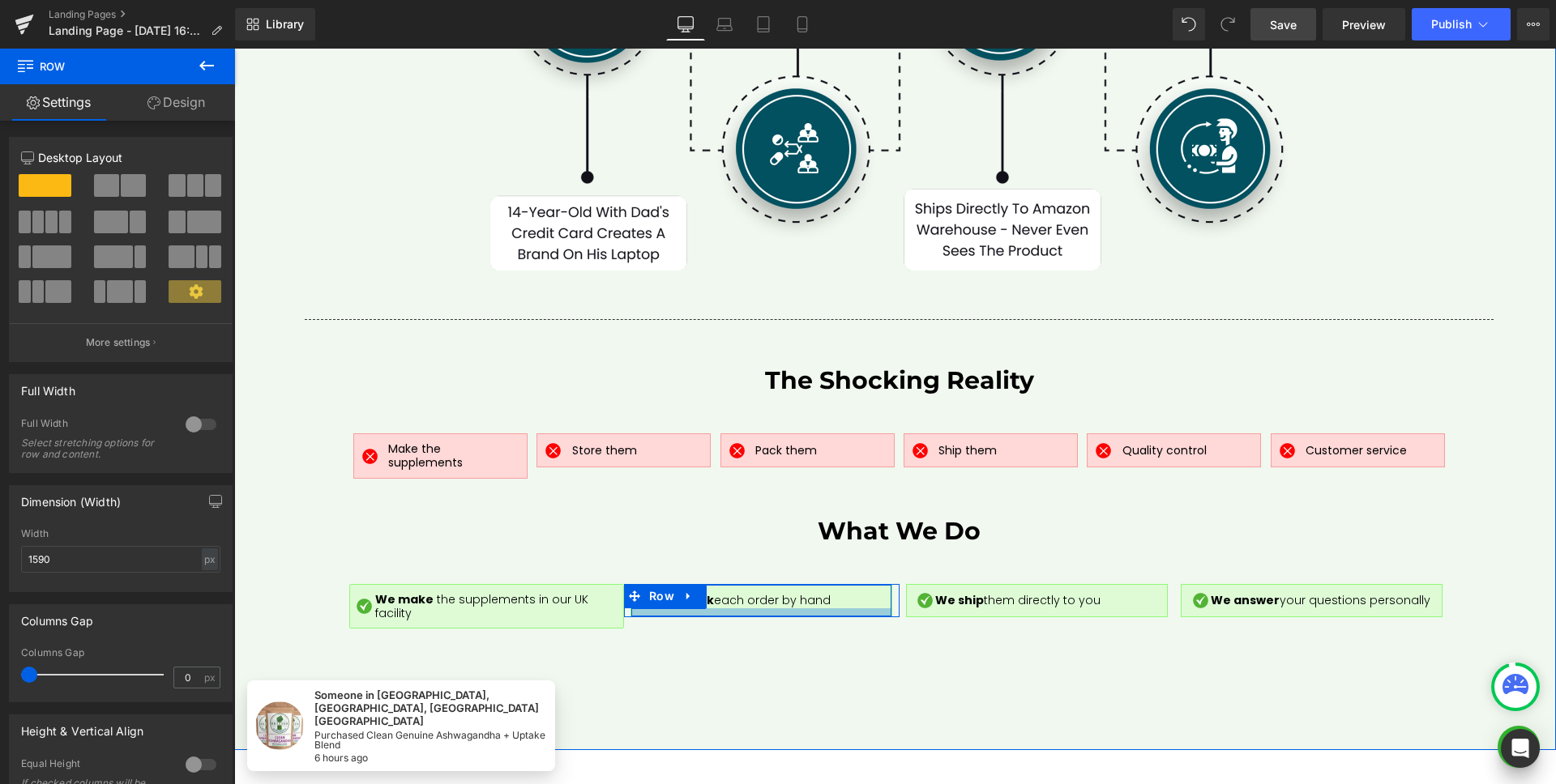
click at [853, 608] on div at bounding box center [761, 612] width 260 height 8
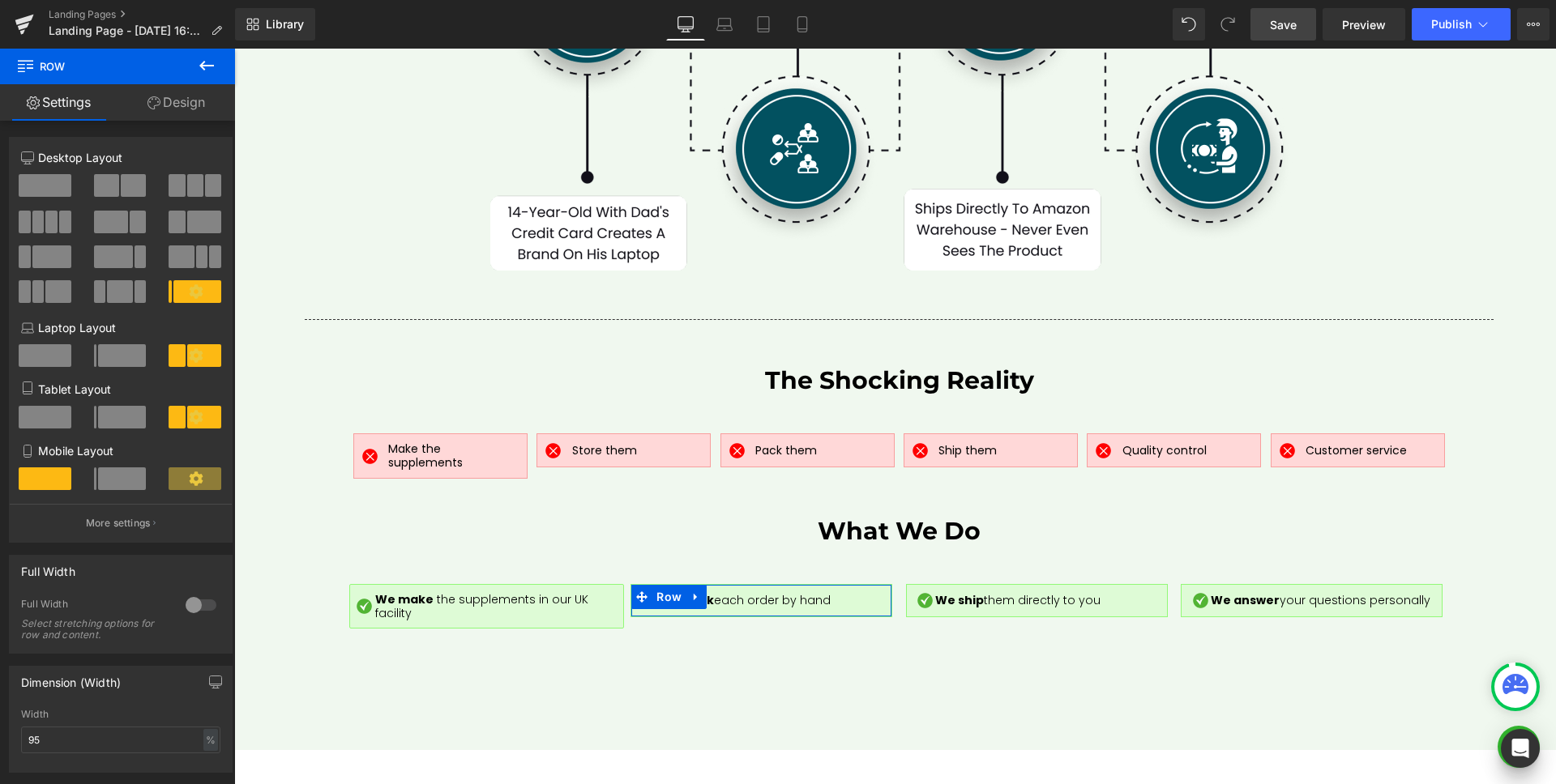
drag, startPoint x: 188, startPoint y: 107, endPoint x: 181, endPoint y: 112, distance: 8.6
click at [188, 107] on link "Design" at bounding box center [177, 102] width 118 height 37
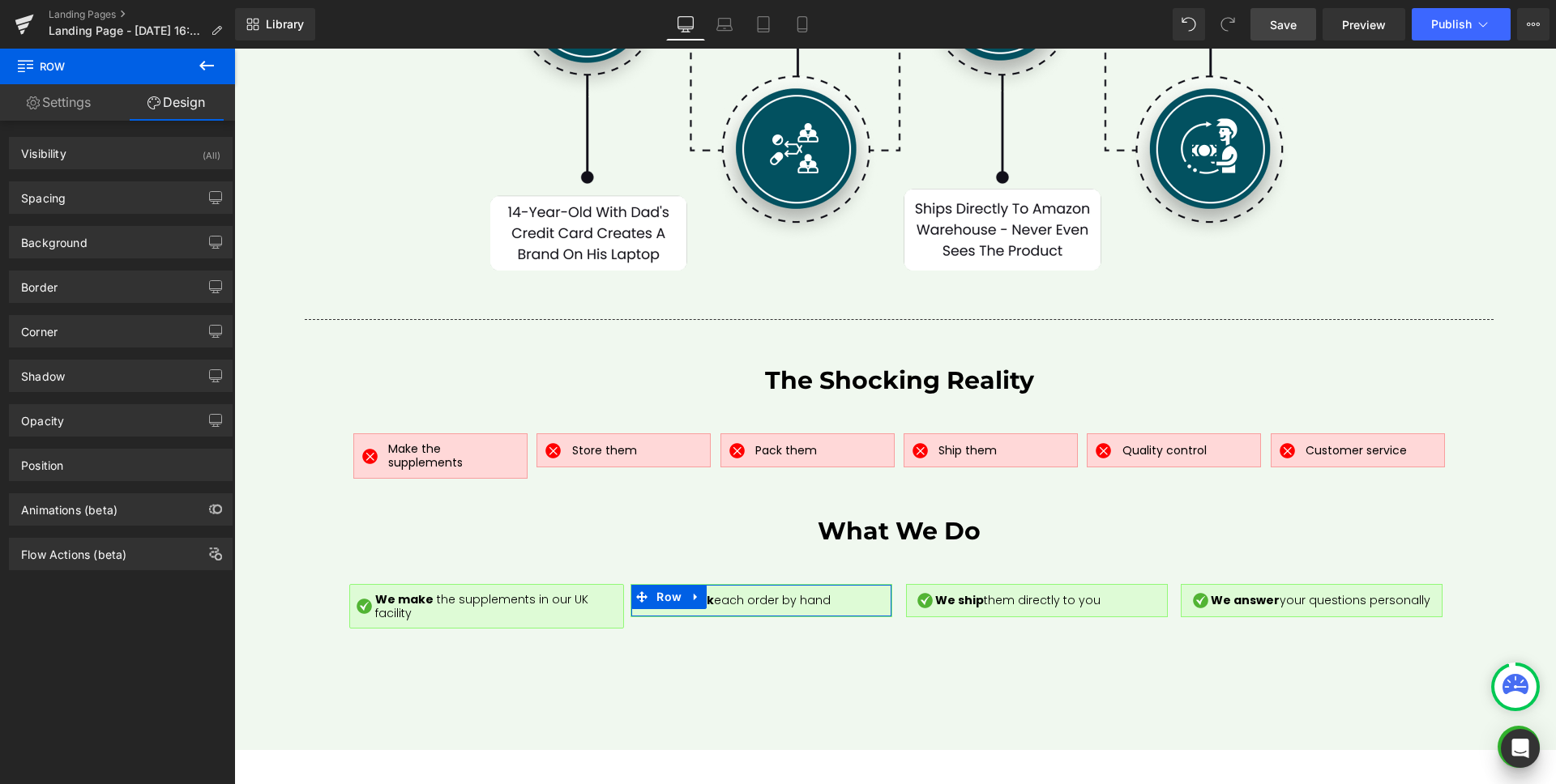
click at [91, 311] on div "Corner Corner Style Custom Custom Setup Global Style Custom Setup Global Style …" at bounding box center [121, 325] width 242 height 45
click at [82, 335] on div "Corner" at bounding box center [121, 331] width 222 height 30
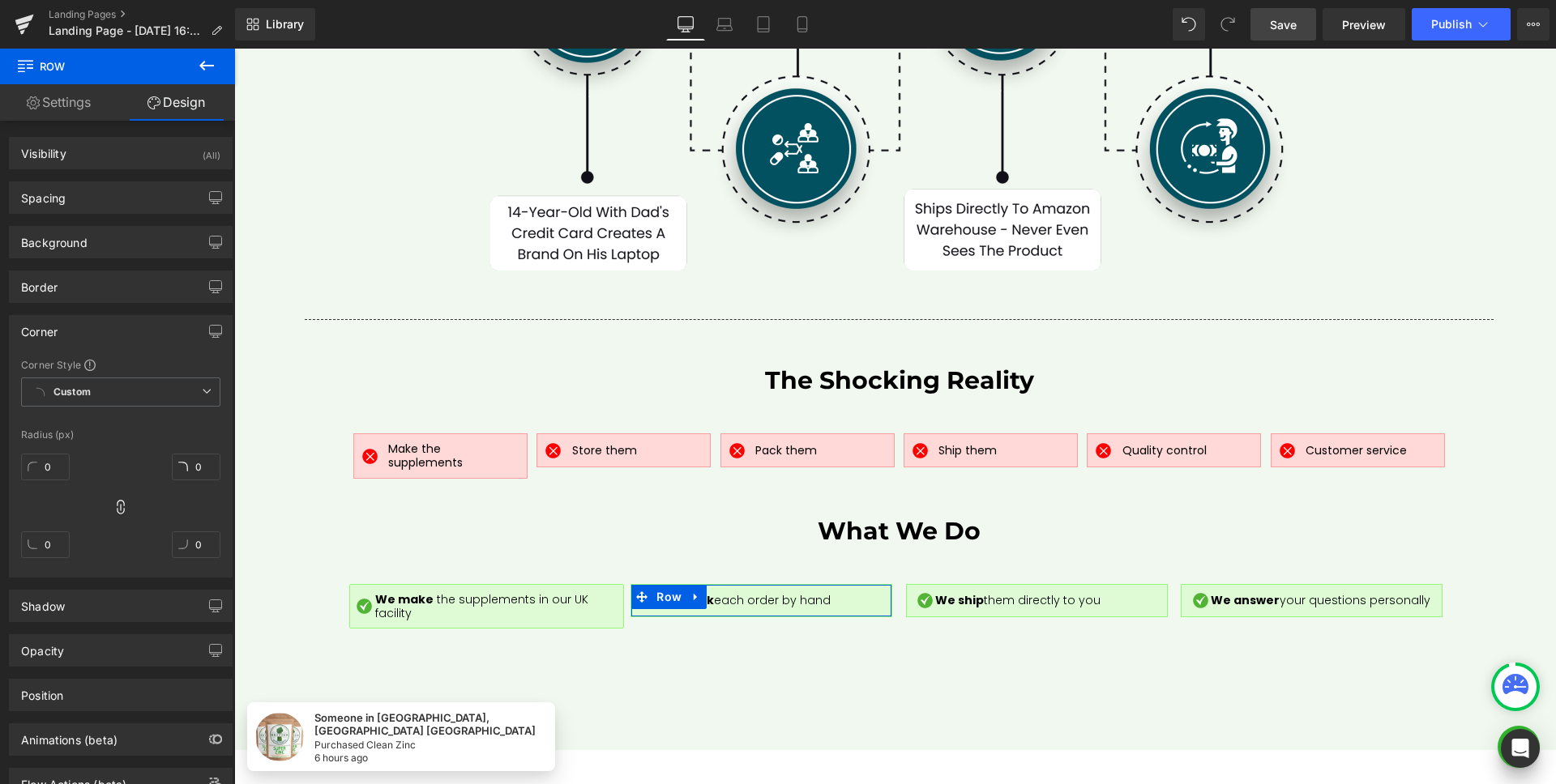
drag, startPoint x: 41, startPoint y: 435, endPoint x: 44, endPoint y: 444, distance: 9.5
click at [41, 437] on div "Radius (px)" at bounding box center [121, 435] width 199 height 12
click at [48, 460] on input "0" at bounding box center [46, 467] width 48 height 27
type input "20"
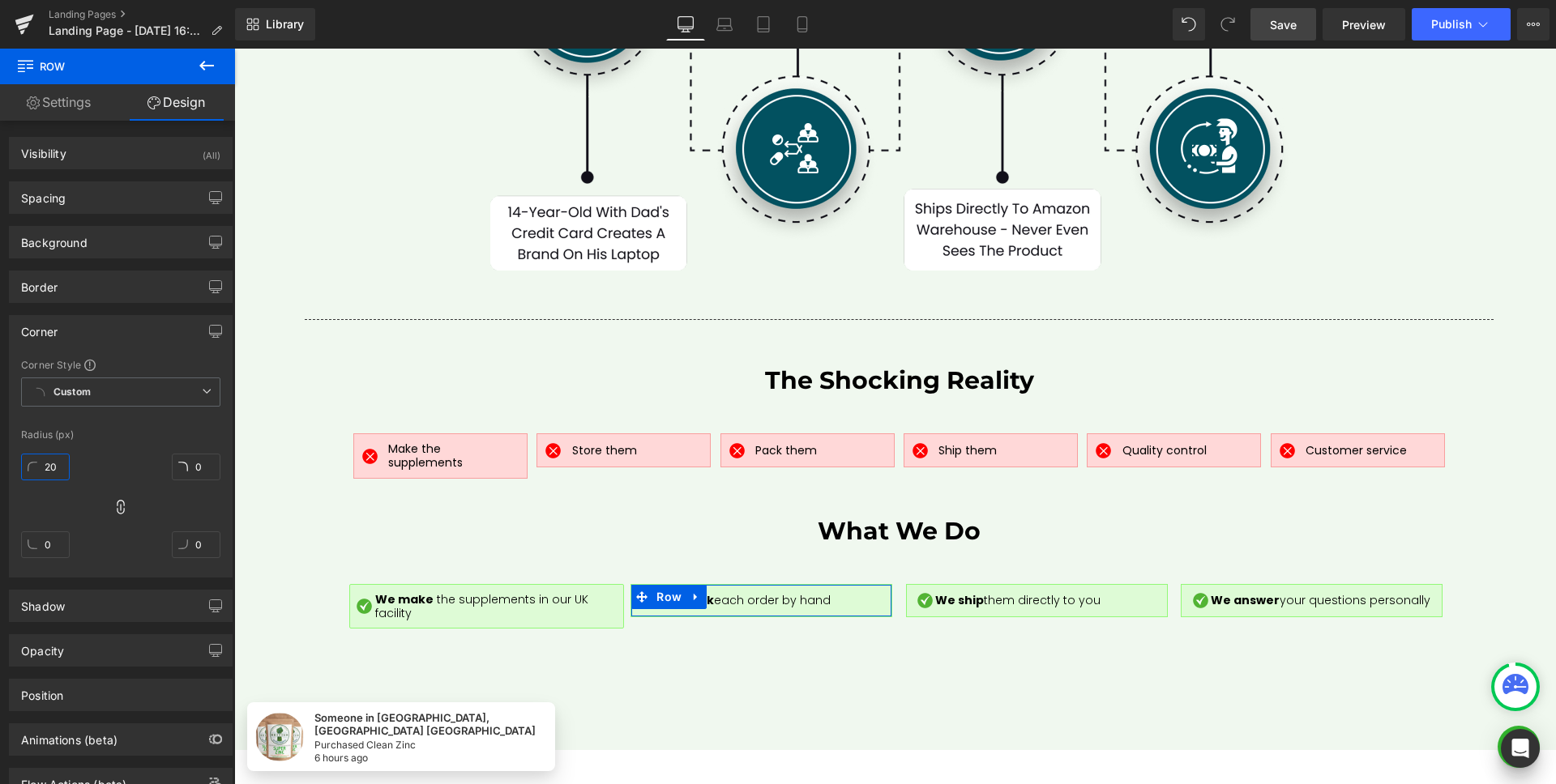
type input "20"
click at [108, 431] on div "Radius (px)" at bounding box center [121, 435] width 199 height 12
click at [61, 465] on input "20" at bounding box center [46, 467] width 48 height 27
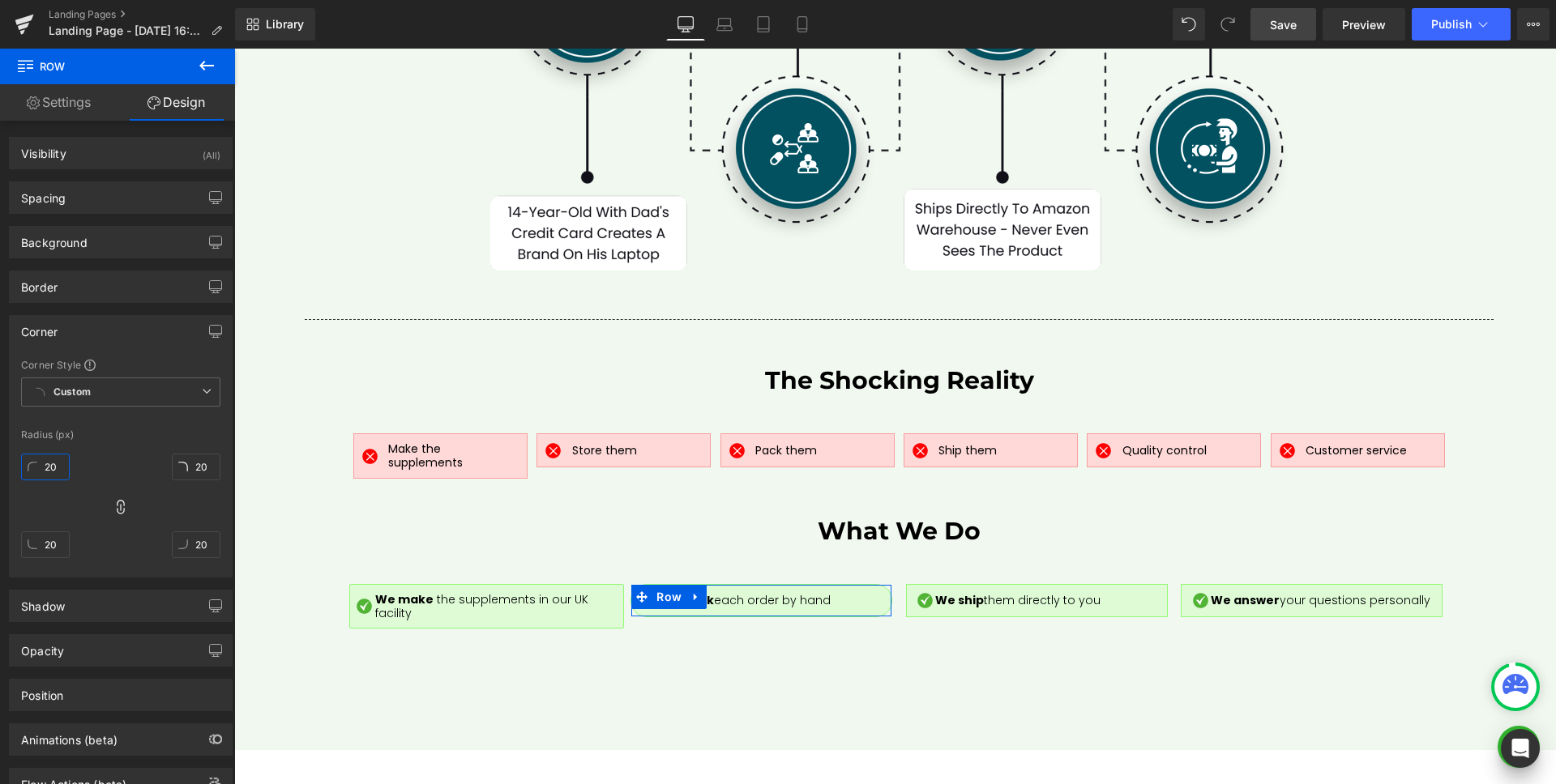
type input "2"
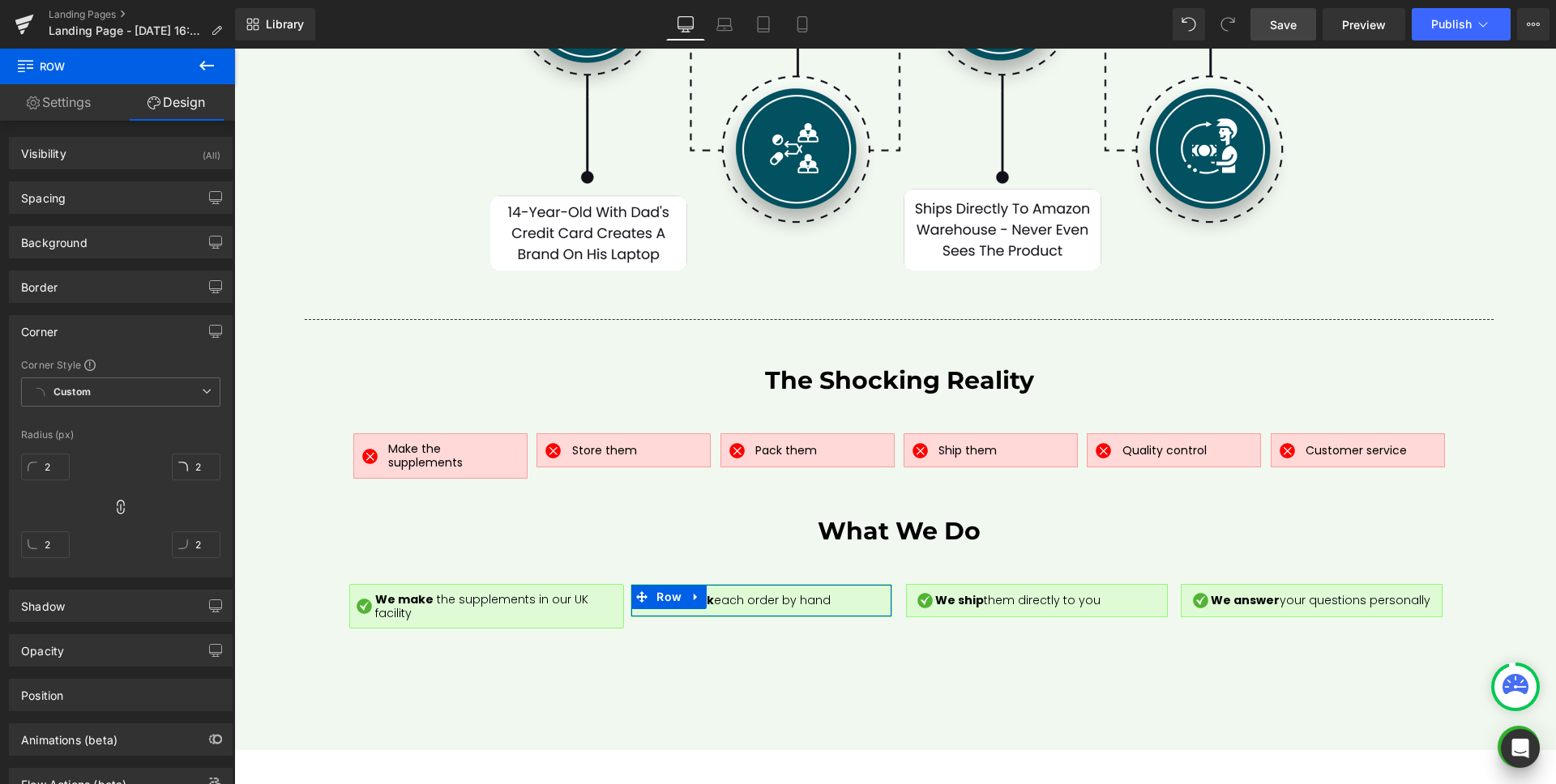
click at [135, 447] on div "2px 2 2px 2 2px 2 2px 2" at bounding box center [121, 512] width 199 height 129
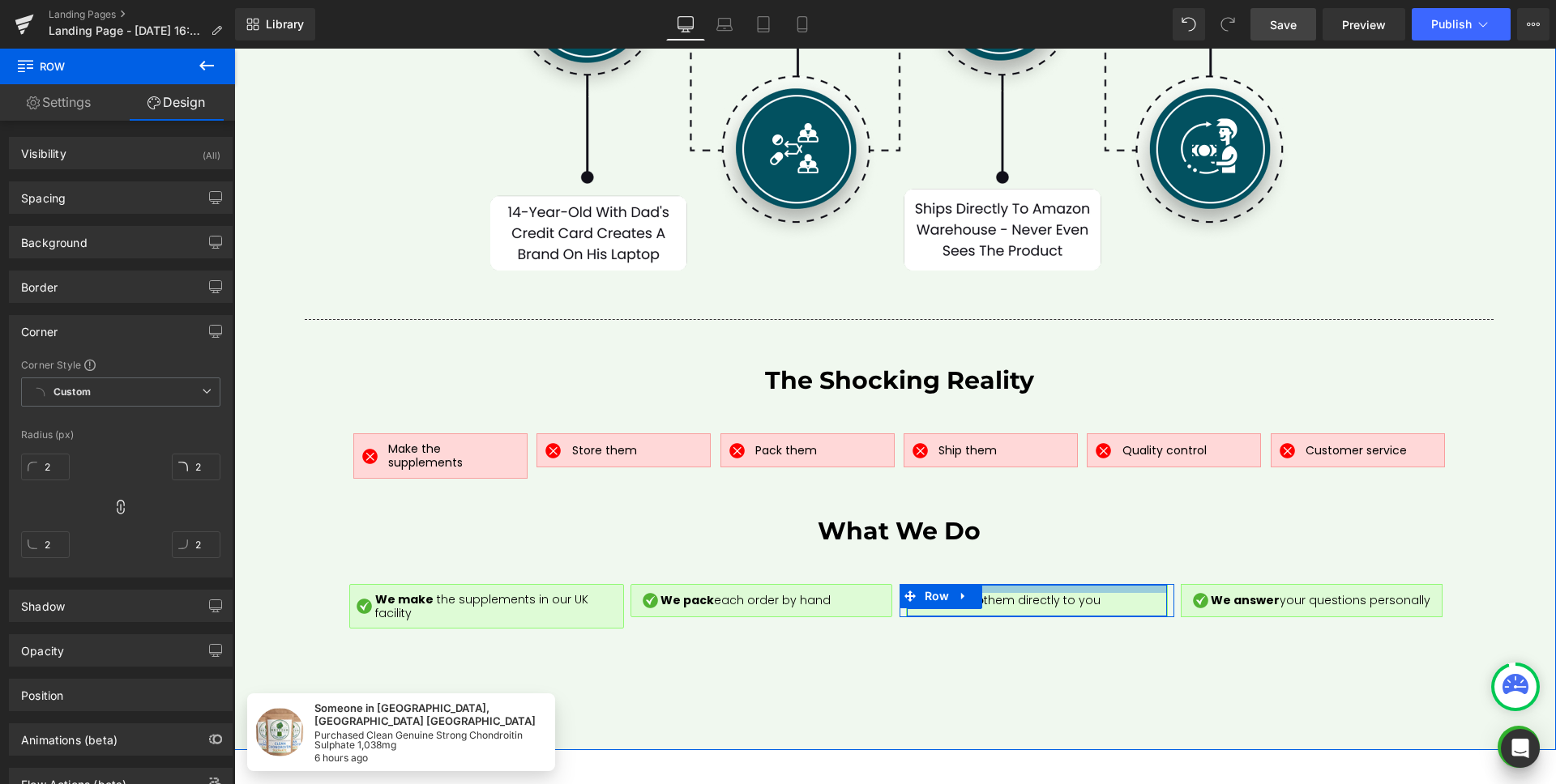
click at [1131, 585] on div at bounding box center [1036, 588] width 260 height 8
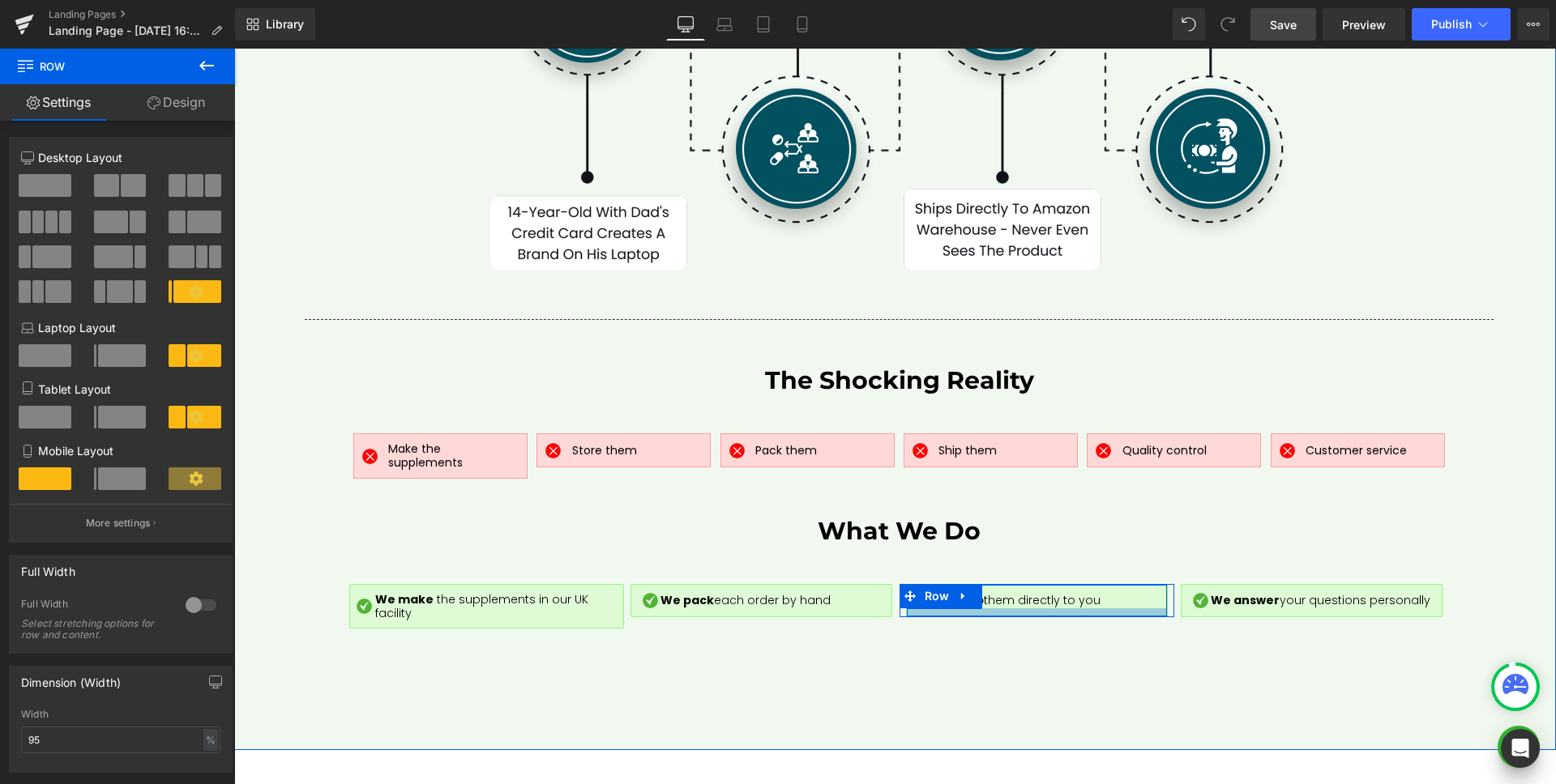
click at [968, 608] on div at bounding box center [1036, 612] width 260 height 8
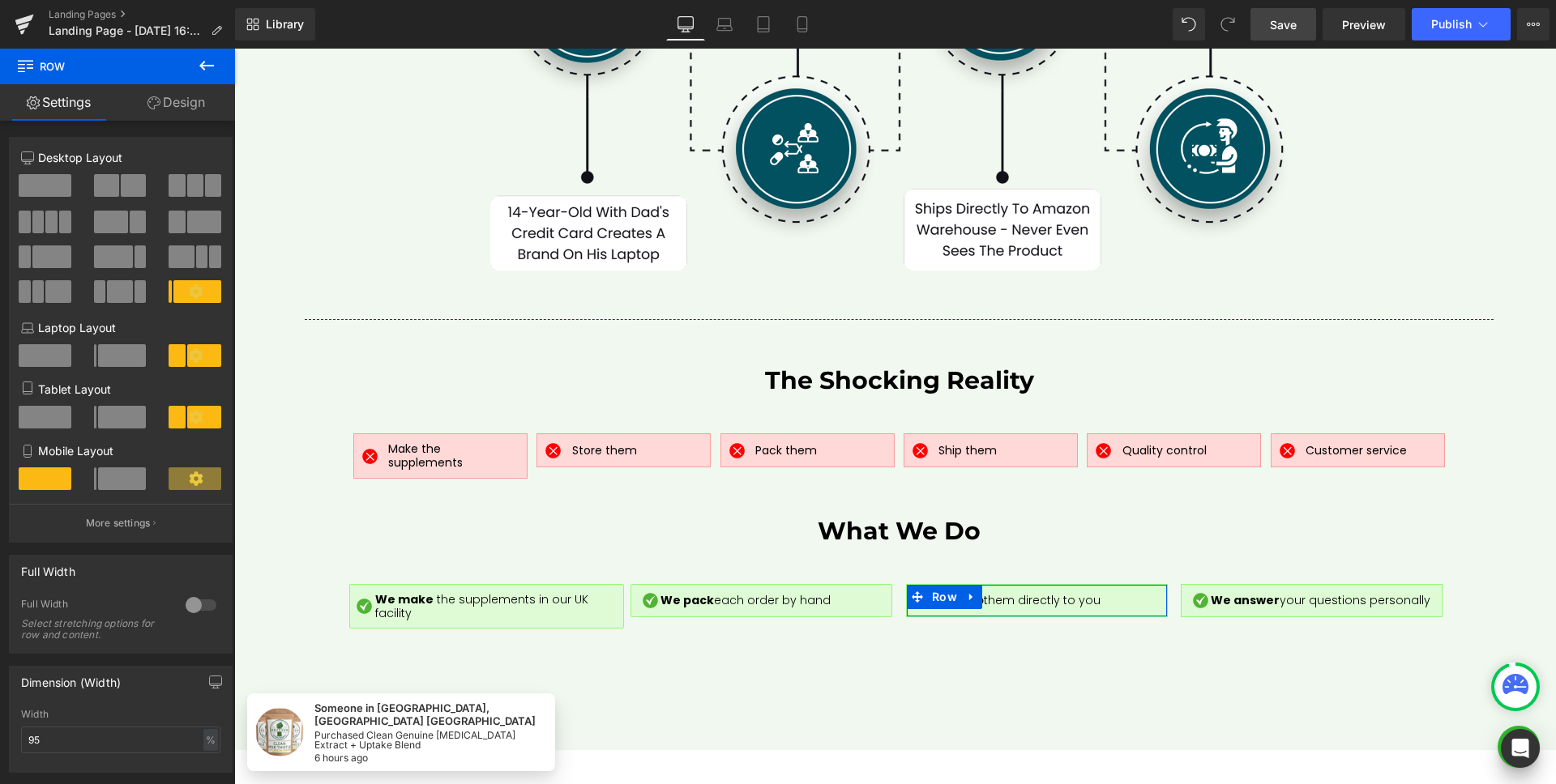
click at [172, 109] on link "Design" at bounding box center [177, 102] width 118 height 37
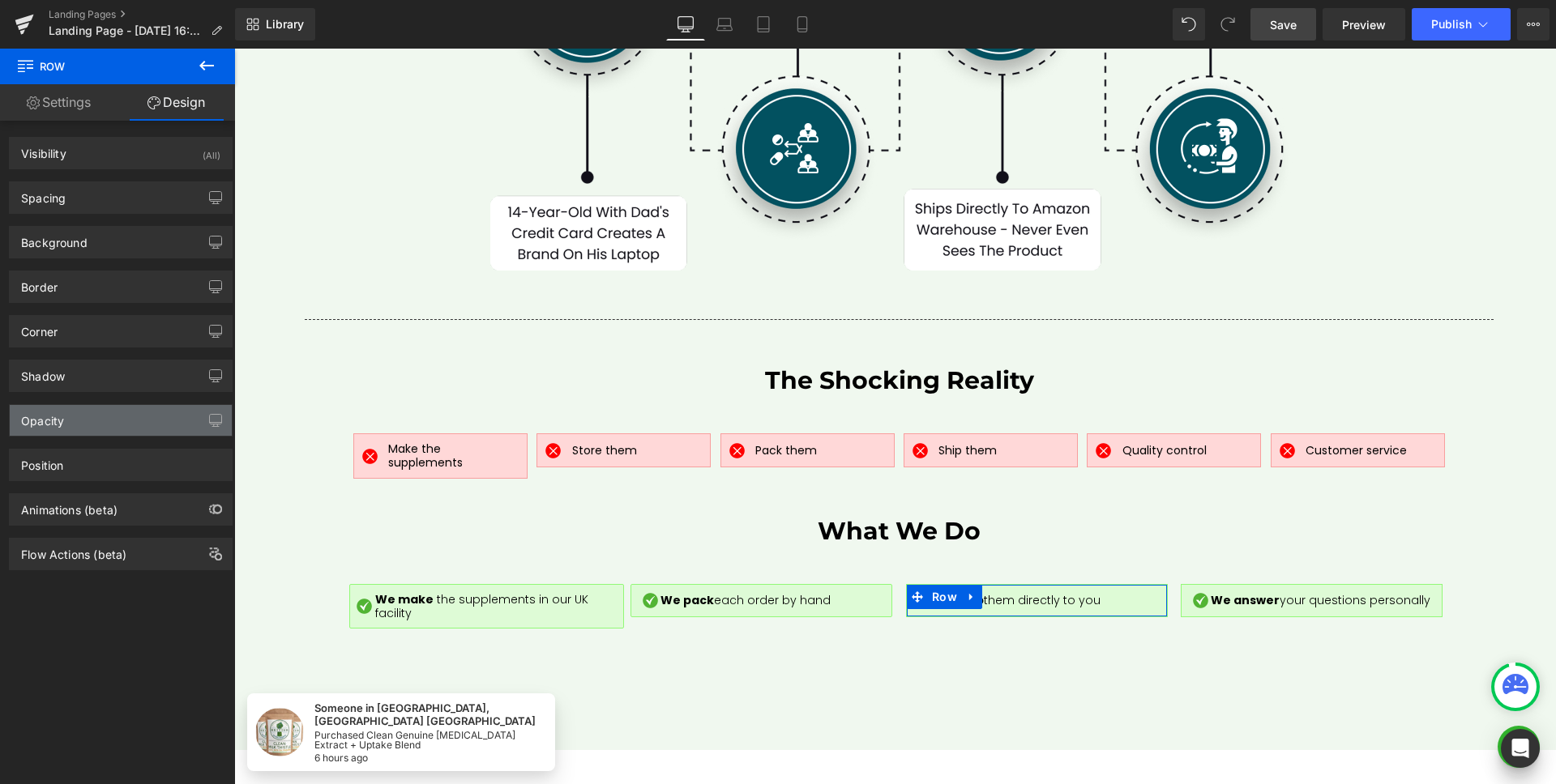
type input "0"
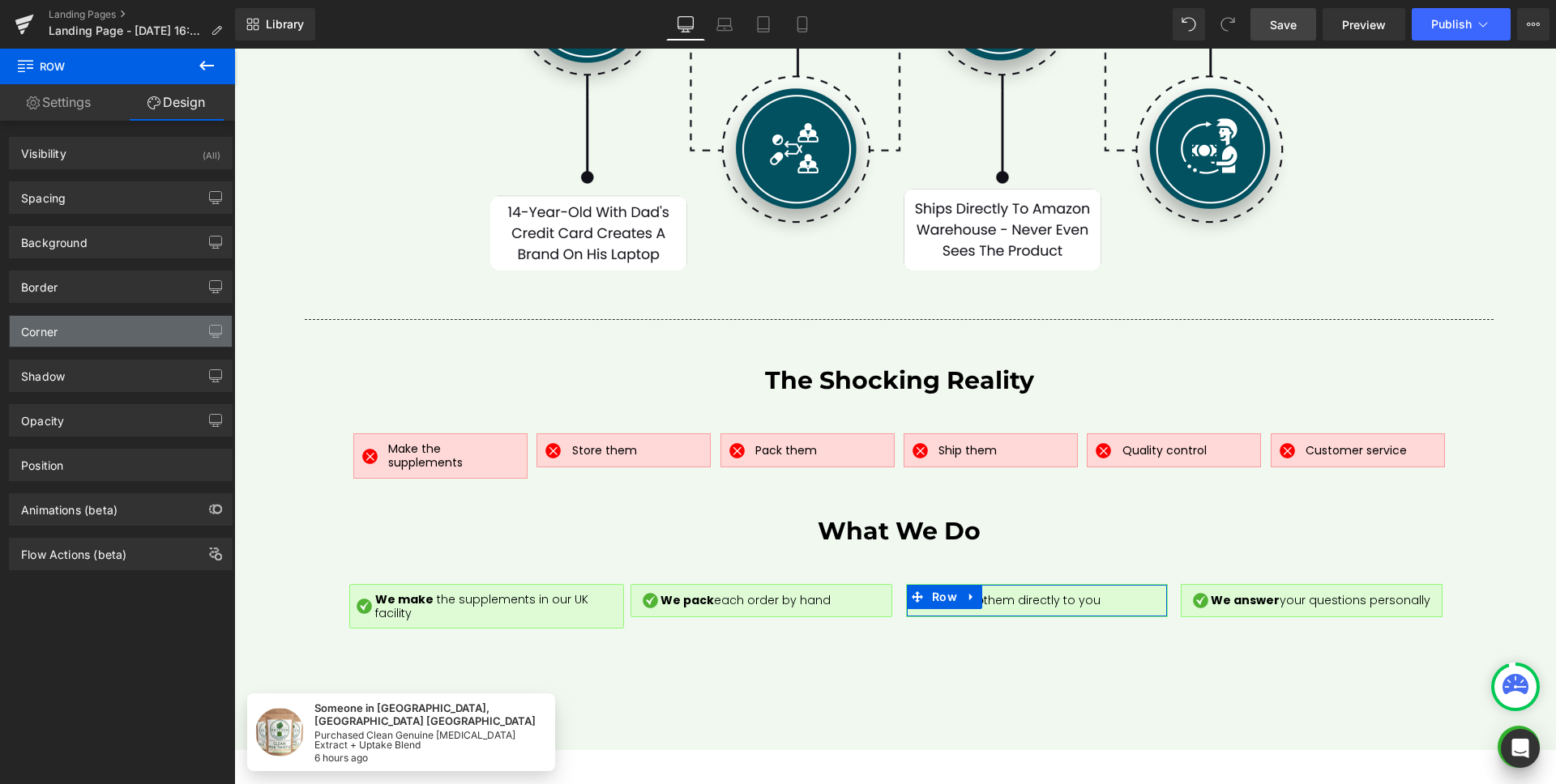
click at [80, 337] on div "Corner" at bounding box center [121, 331] width 222 height 30
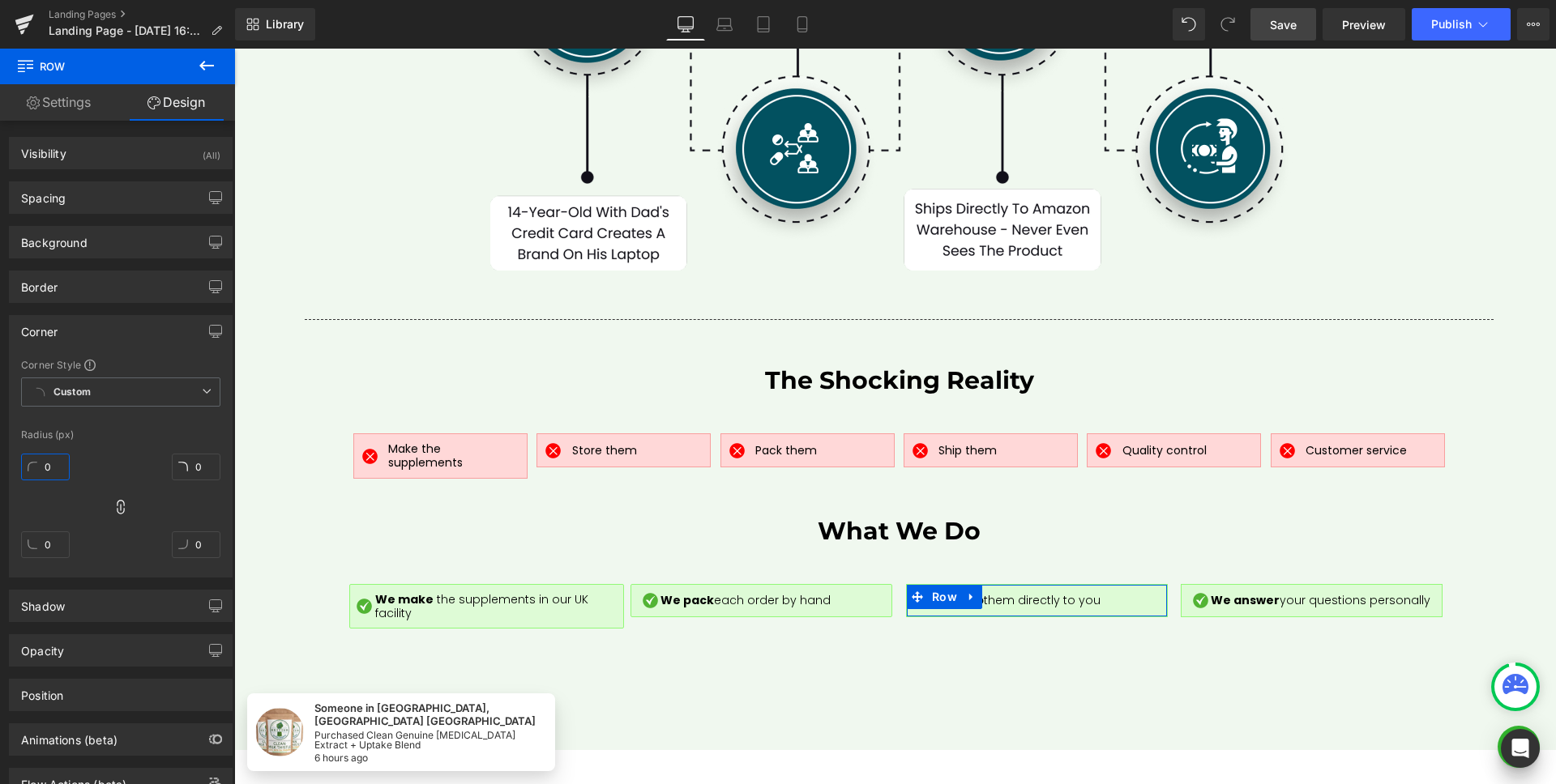
click at [62, 476] on input "0" at bounding box center [46, 467] width 48 height 27
type input "1"
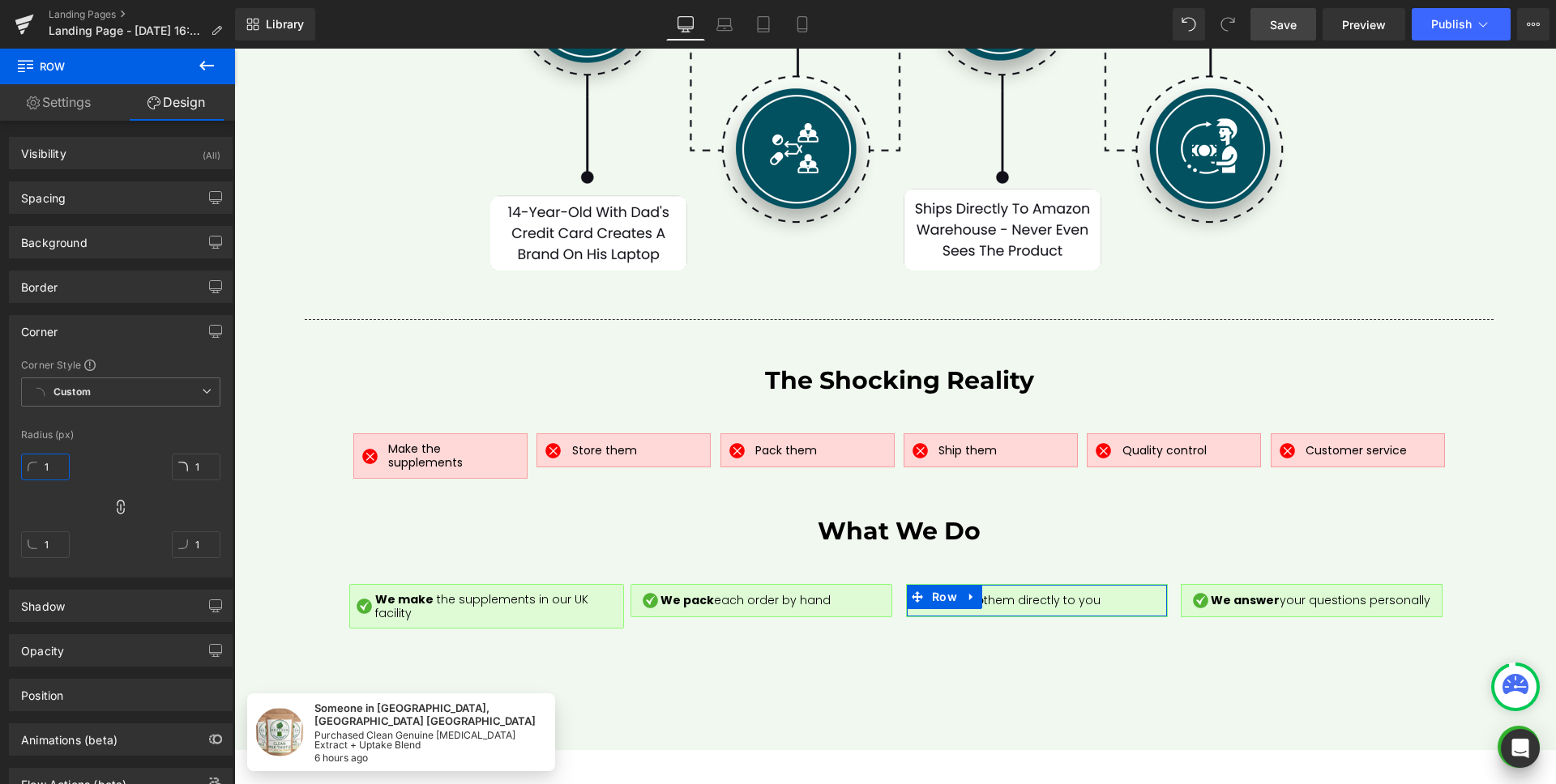
type input "2"
drag, startPoint x: 187, startPoint y: 458, endPoint x: 163, endPoint y: 452, distance: 24.7
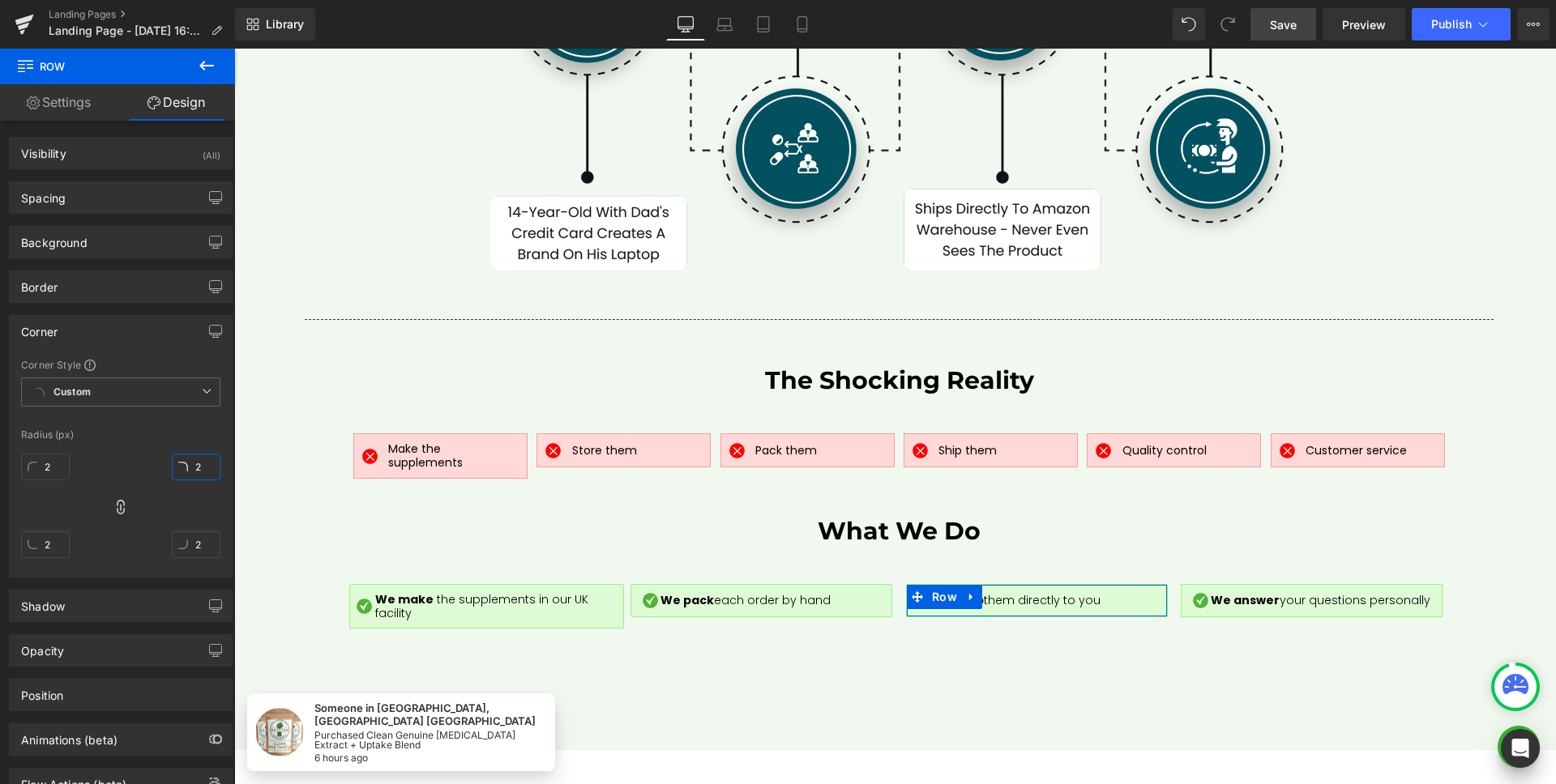
click at [179, 457] on input "2" at bounding box center [196, 467] width 48 height 27
type input "3"
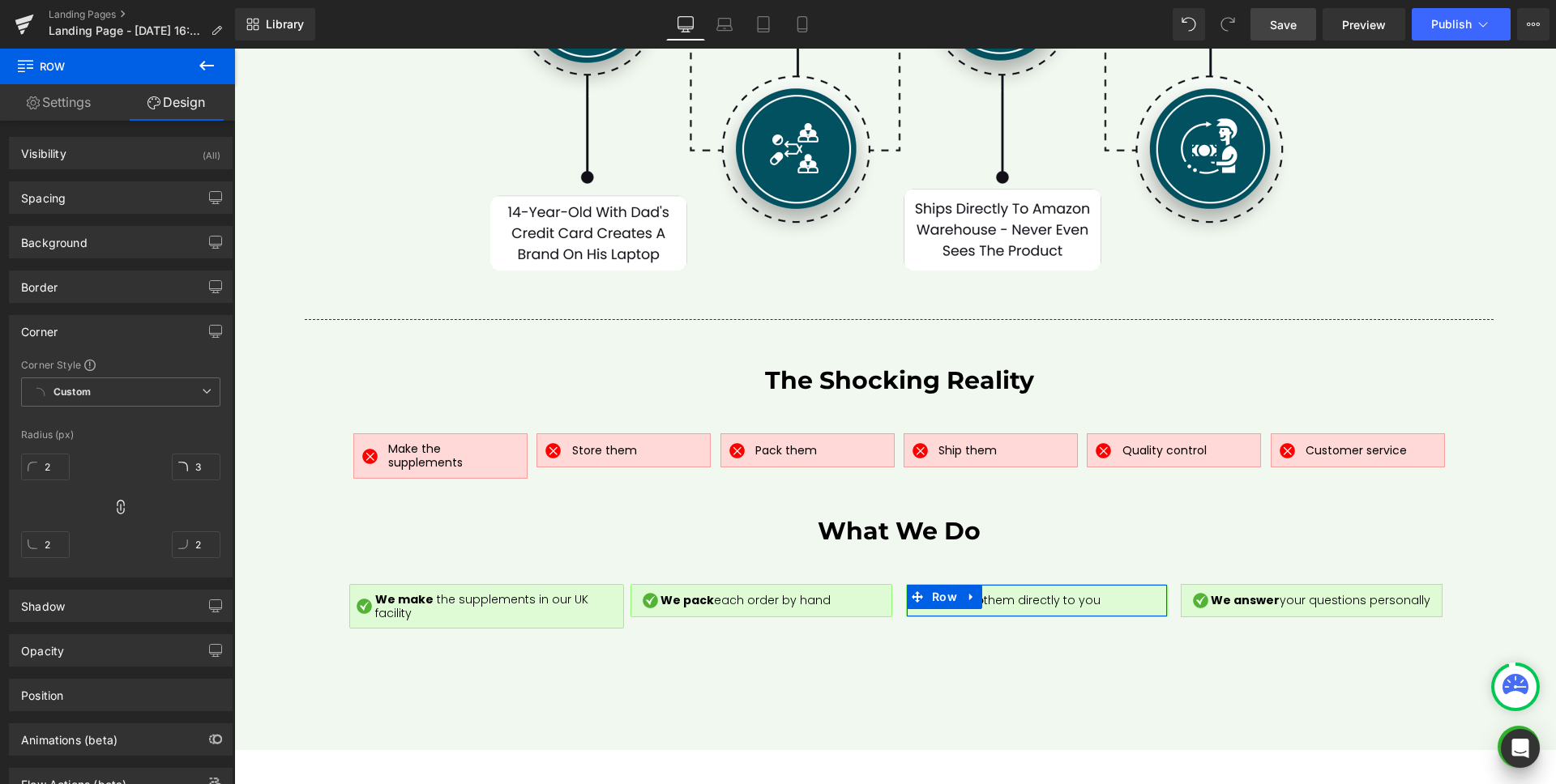
click at [154, 447] on div "2px 2 3px 3 2px 2 2px 2" at bounding box center [121, 512] width 199 height 129
click at [197, 469] on input "3" at bounding box center [196, 467] width 48 height 27
type input "3"
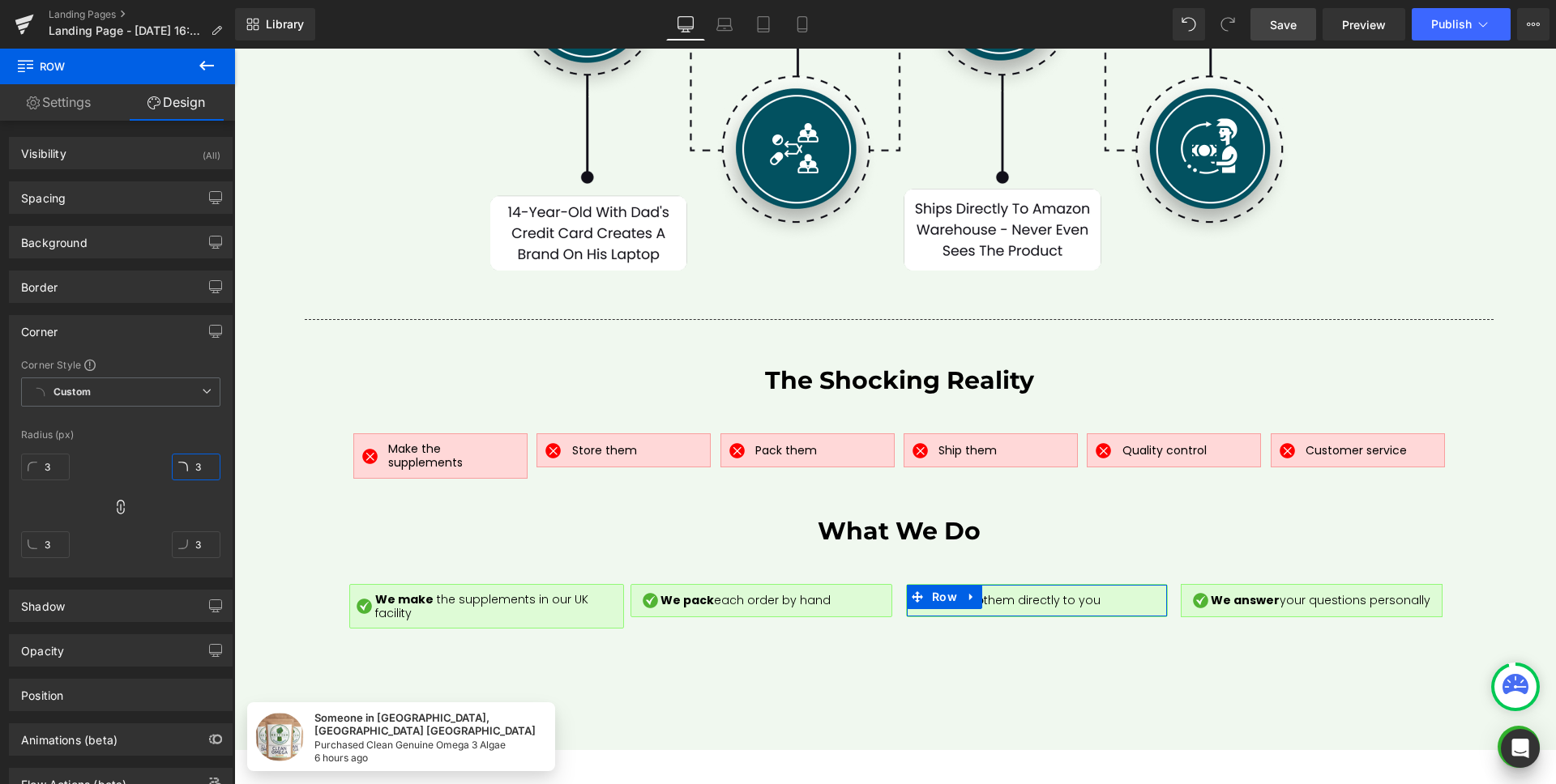
type input "2"
click at [178, 431] on div "Radius (px)" at bounding box center [121, 435] width 199 height 12
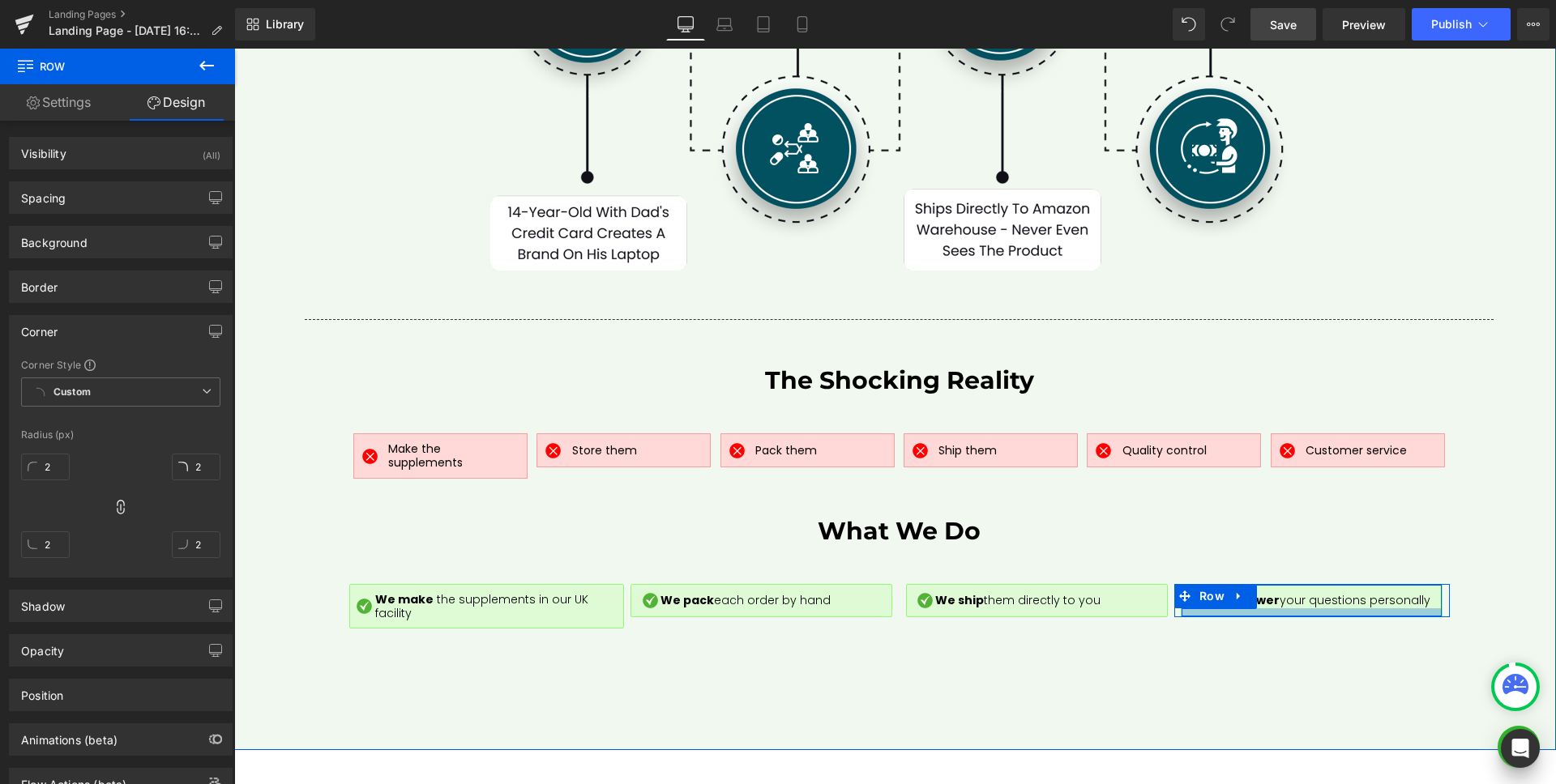
click at [1368, 608] on div at bounding box center [1311, 612] width 260 height 8
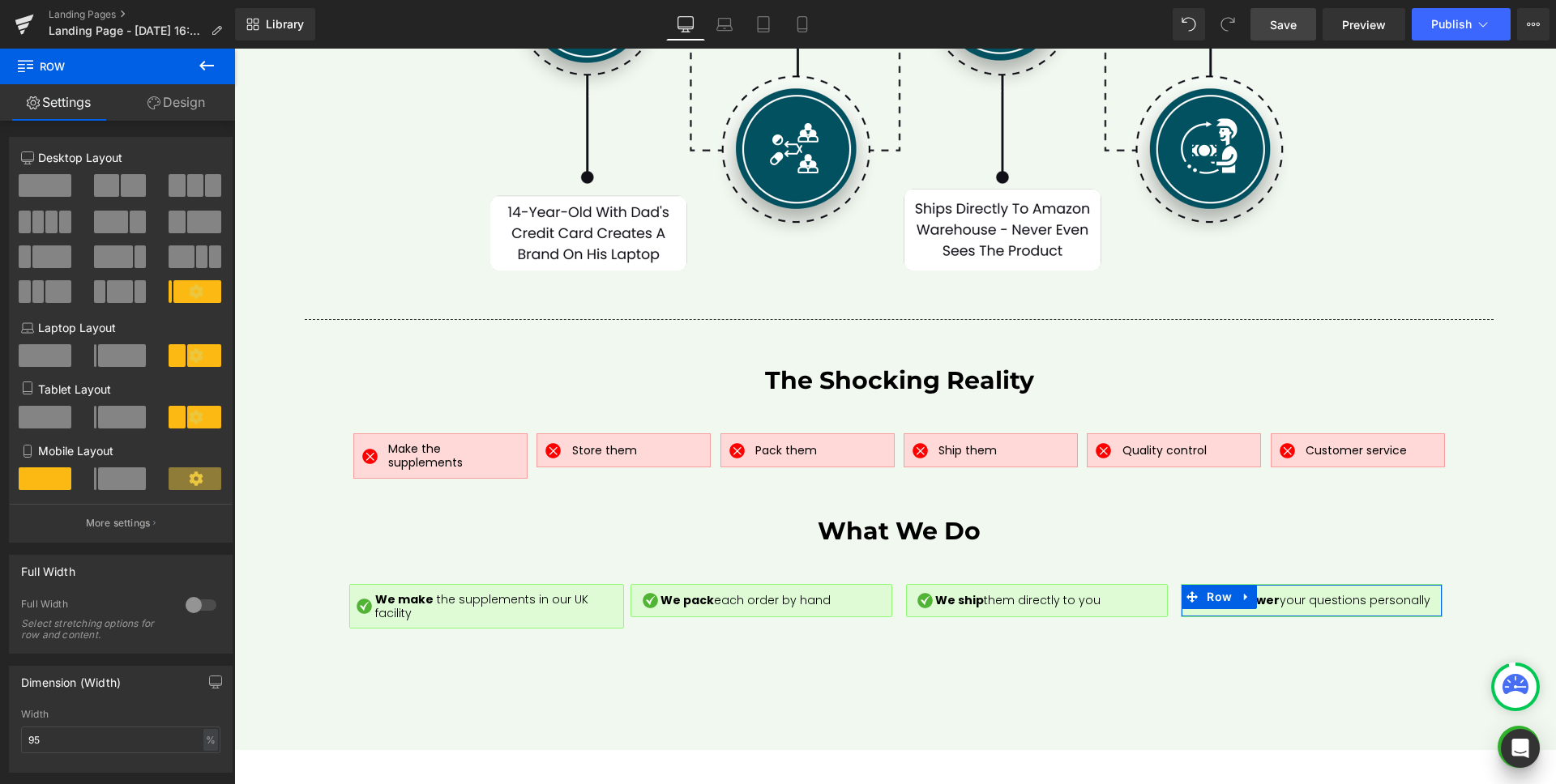
click at [180, 104] on link "Design" at bounding box center [177, 102] width 118 height 37
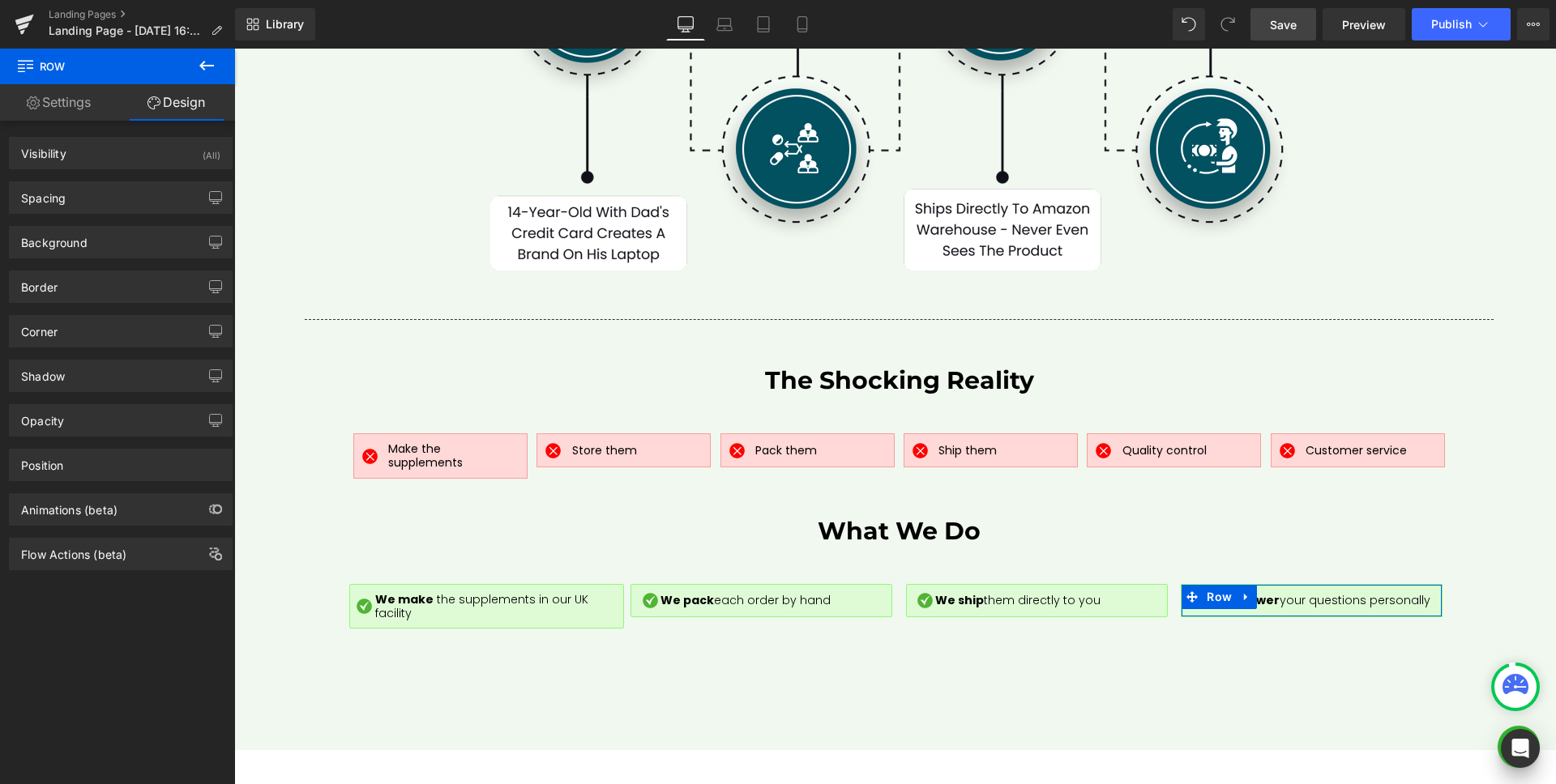
type input "0"
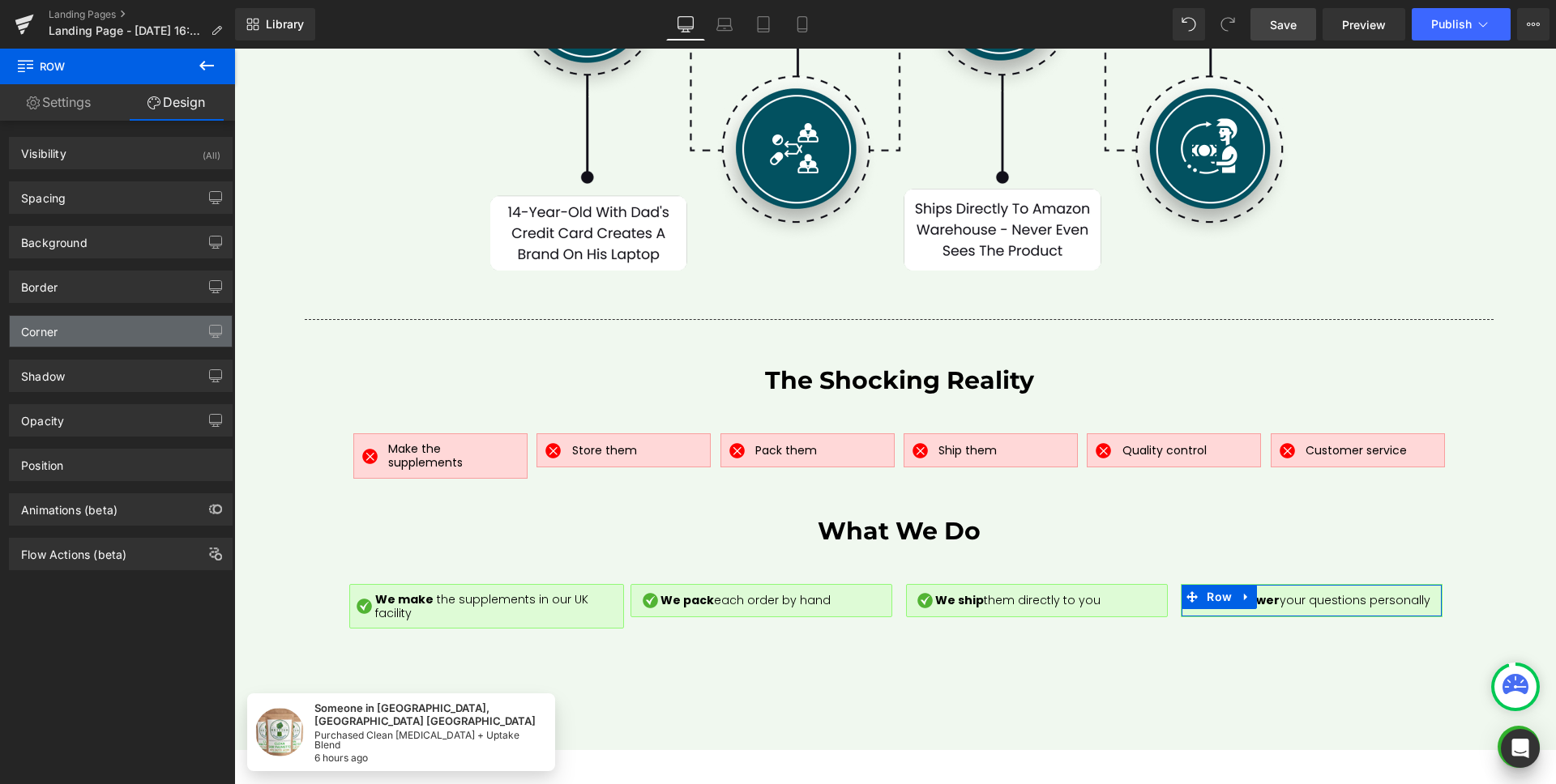
click at [72, 337] on div "Corner" at bounding box center [121, 331] width 222 height 30
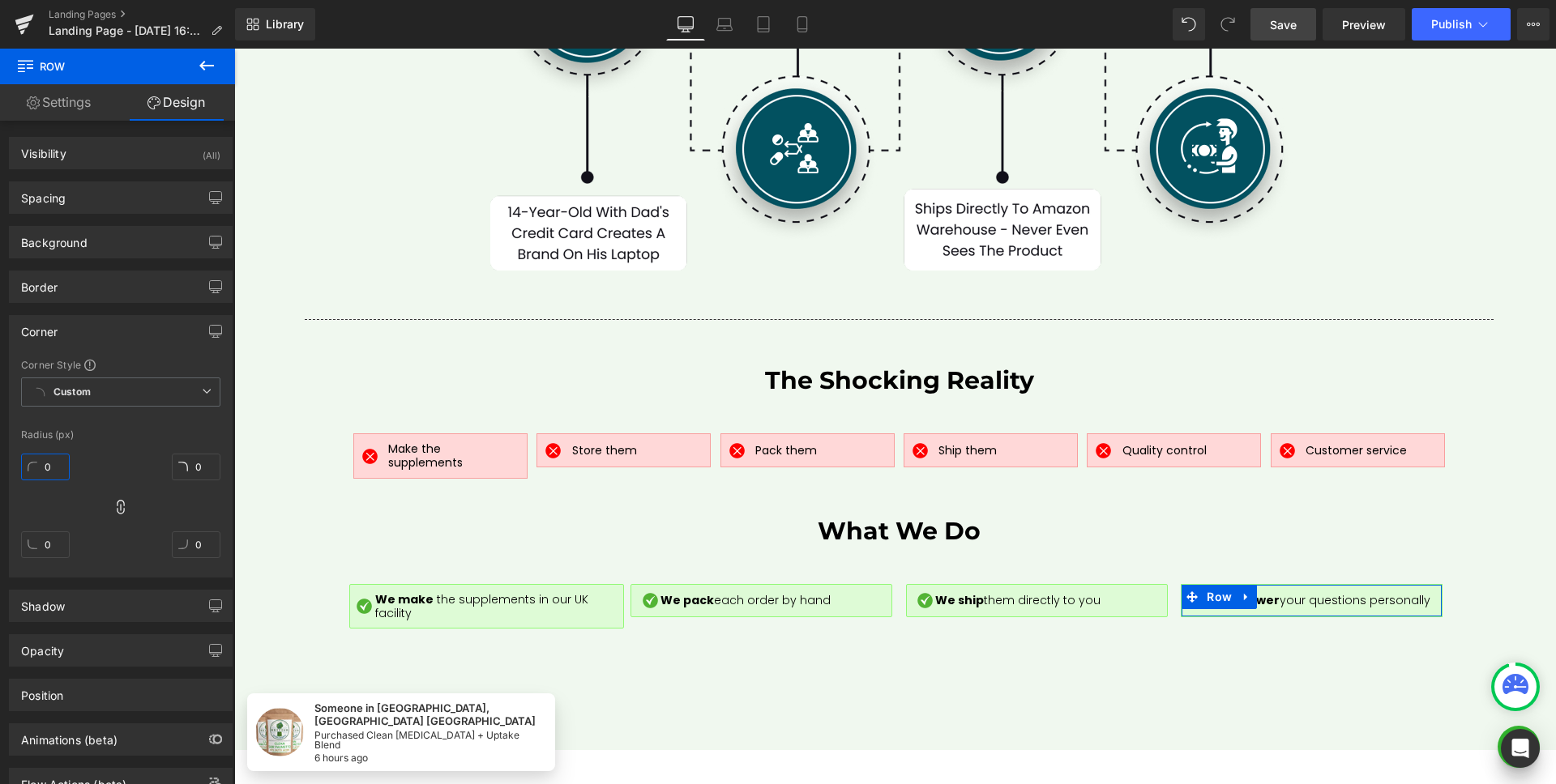
click at [42, 468] on input "0" at bounding box center [46, 467] width 48 height 27
type input "1"
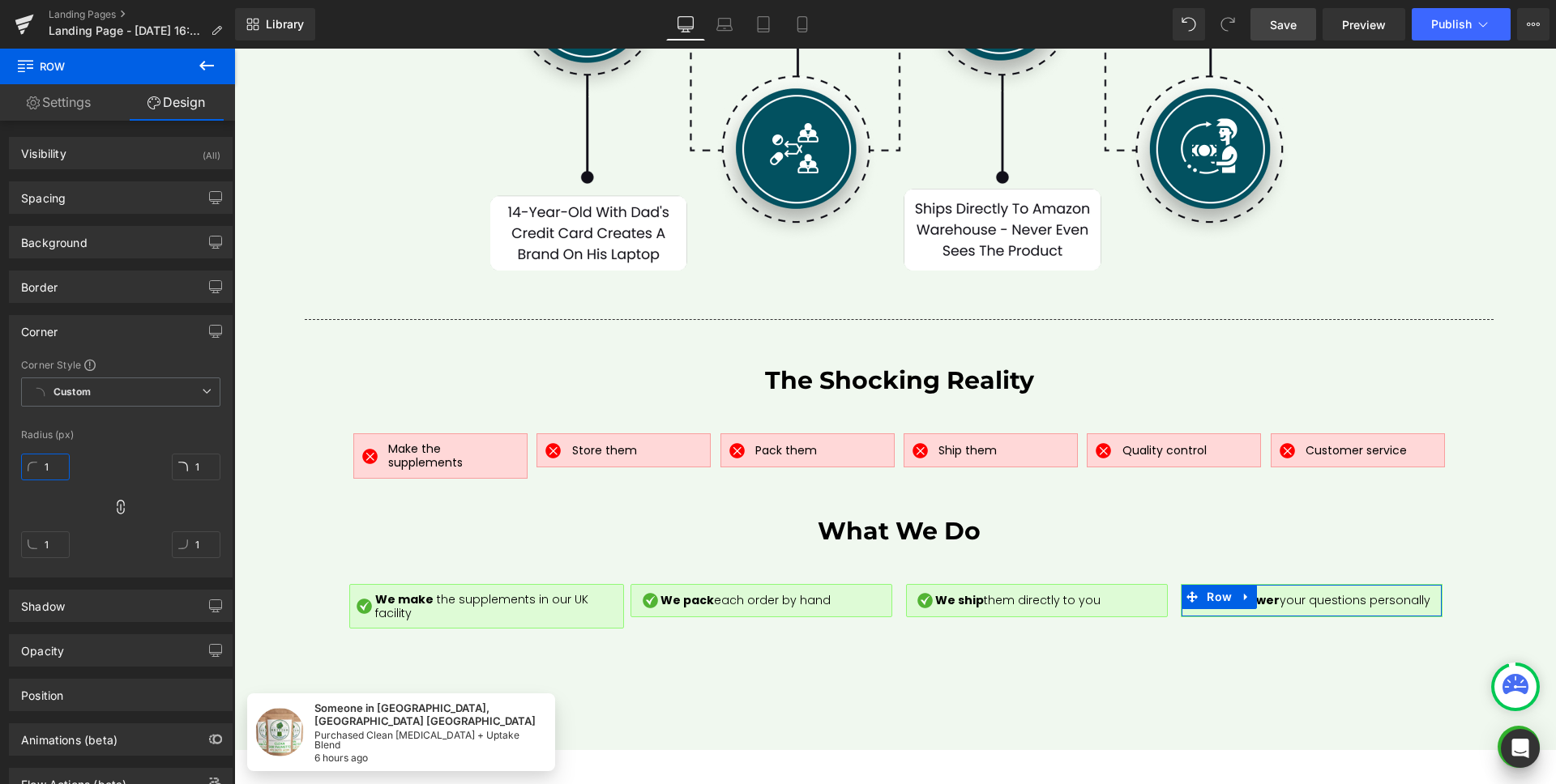
type input "2"
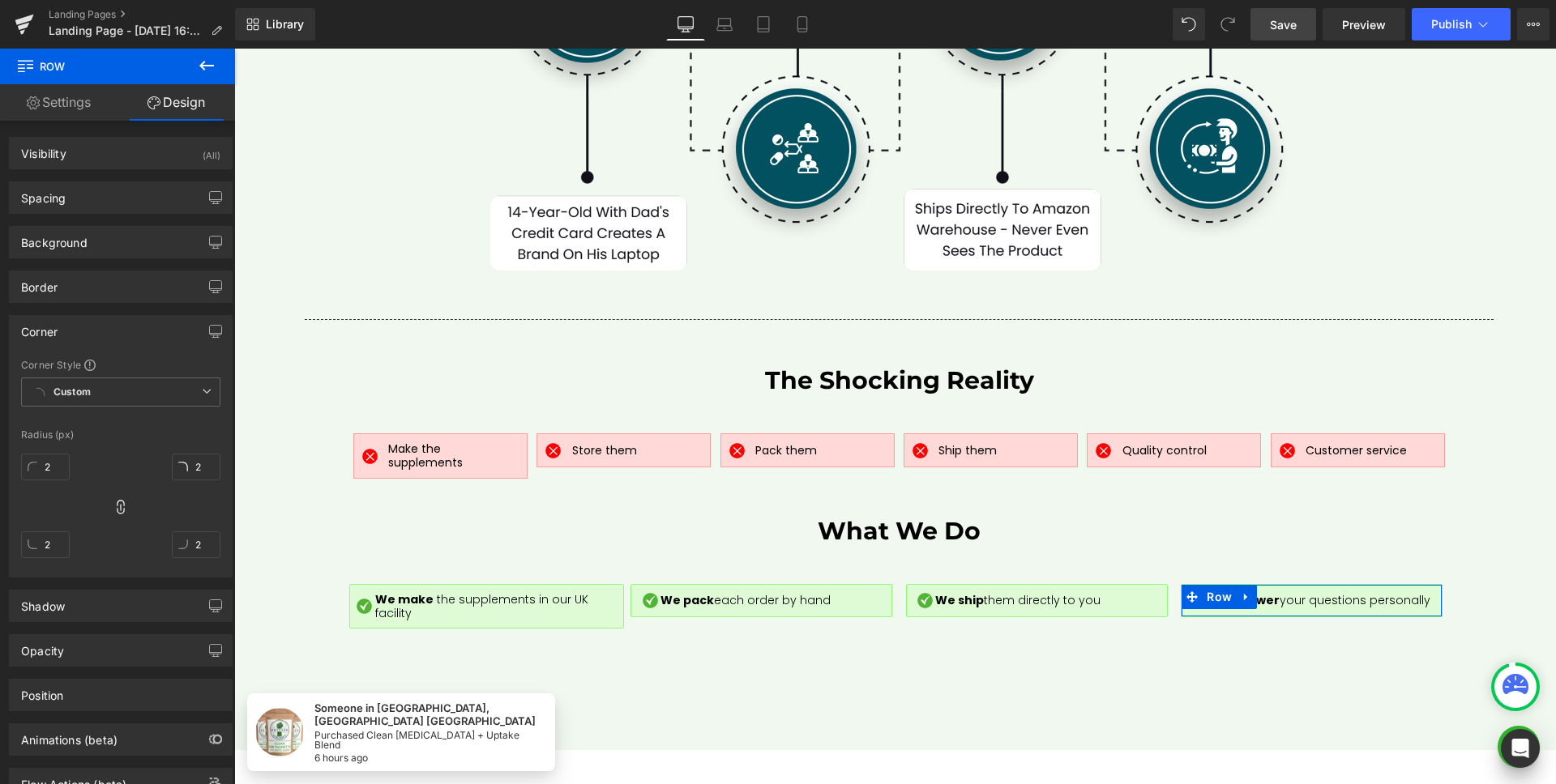
click at [135, 446] on div "Corner Style Custom Custom Setup Global Style Custom Setup Global Style Radius …" at bounding box center [121, 467] width 222 height 219
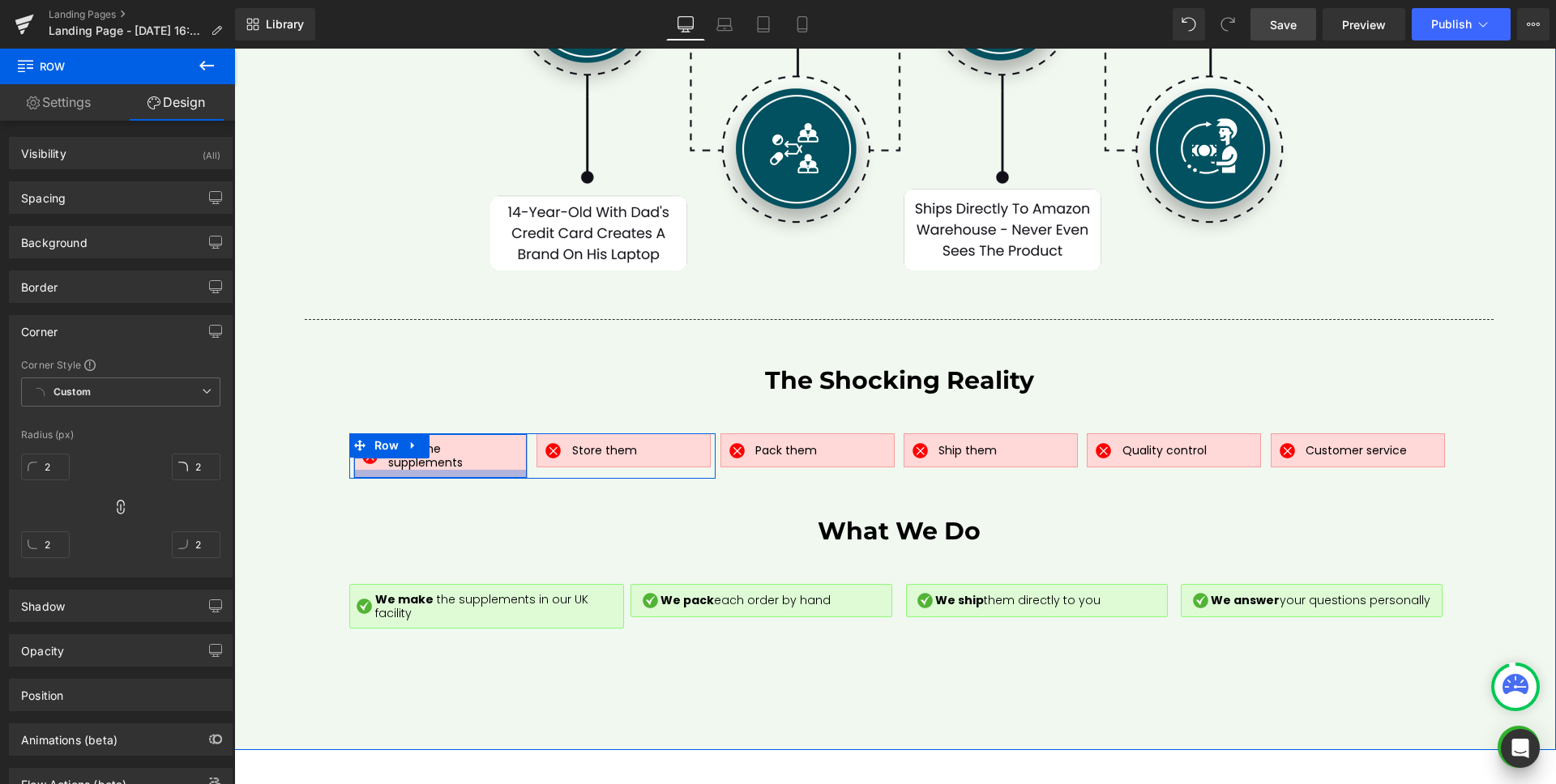
click at [431, 470] on div at bounding box center [439, 473] width 172 height 8
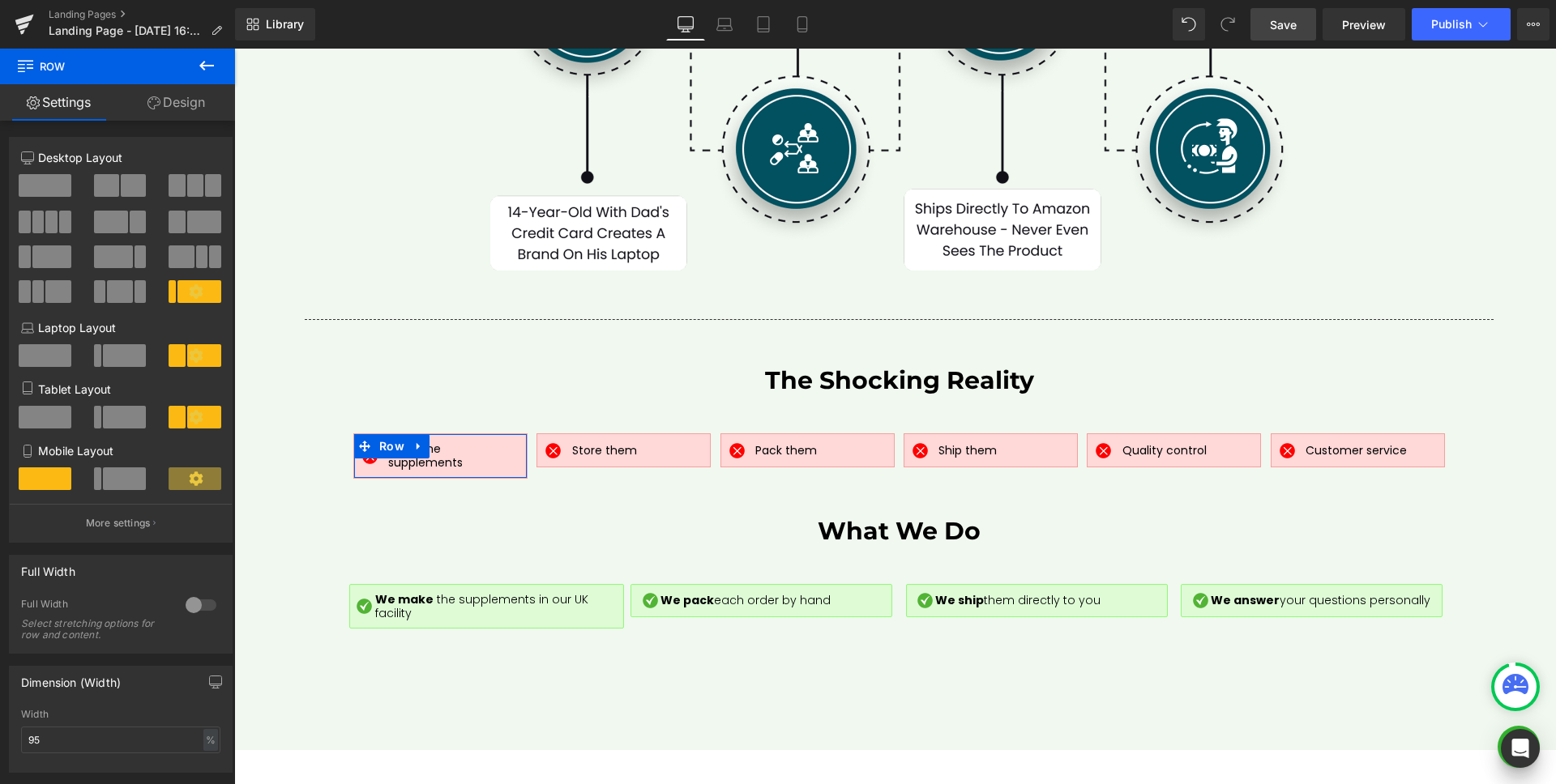
click at [169, 106] on link "Design" at bounding box center [177, 102] width 118 height 37
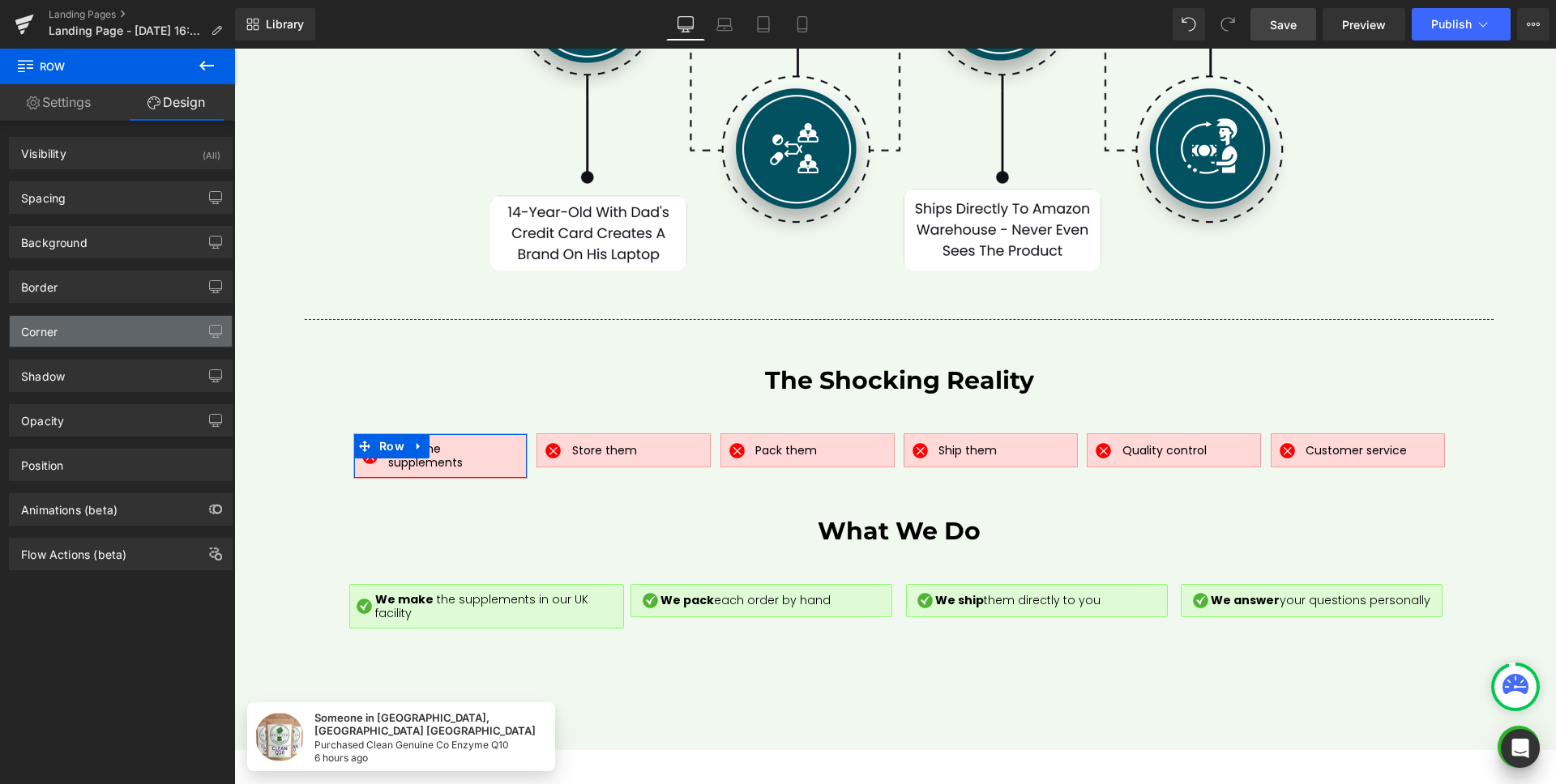
click at [74, 326] on div "Corner" at bounding box center [121, 331] width 222 height 30
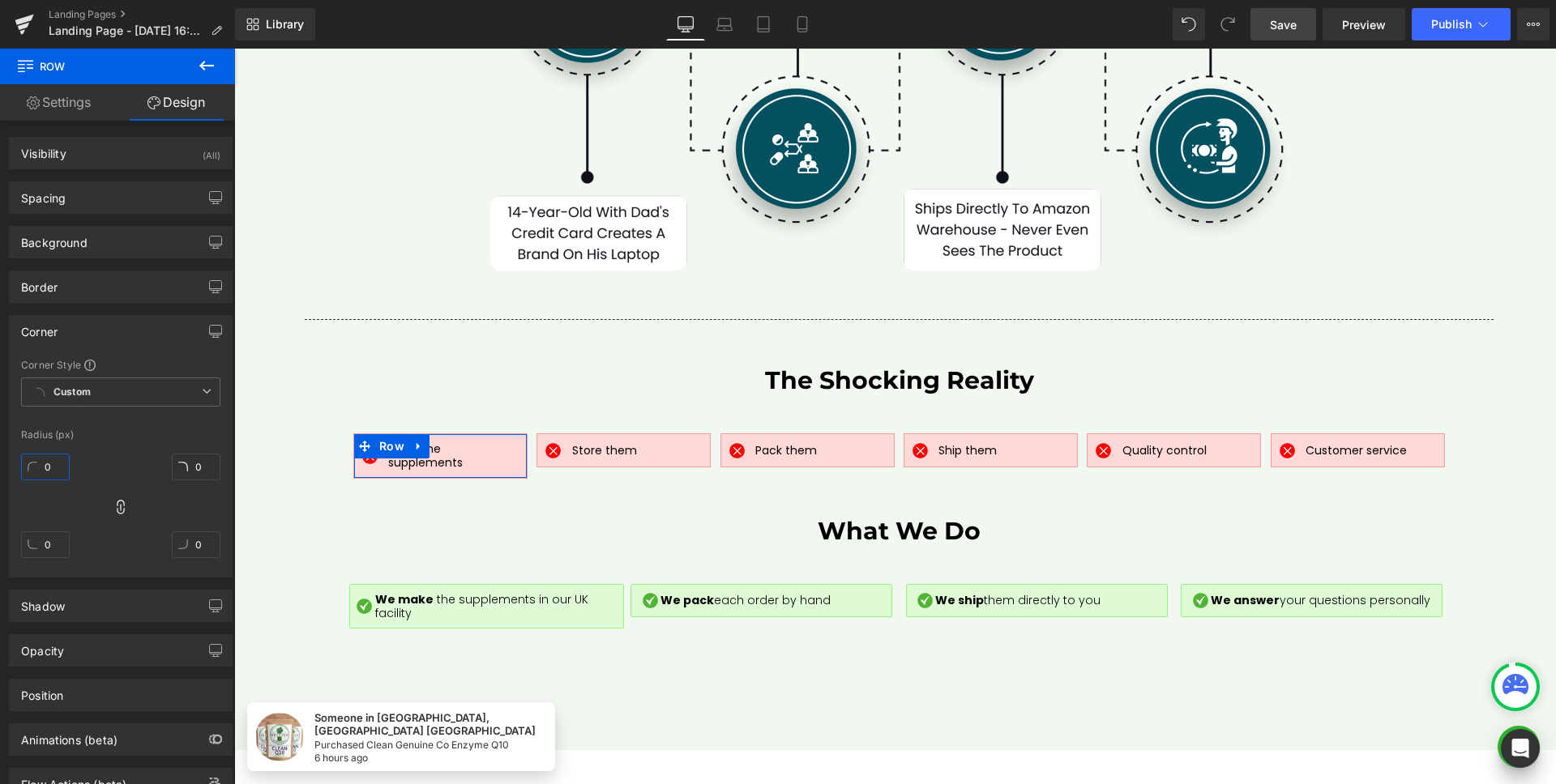
click at [52, 463] on input "0" at bounding box center [46, 467] width 48 height 27
type input "2"
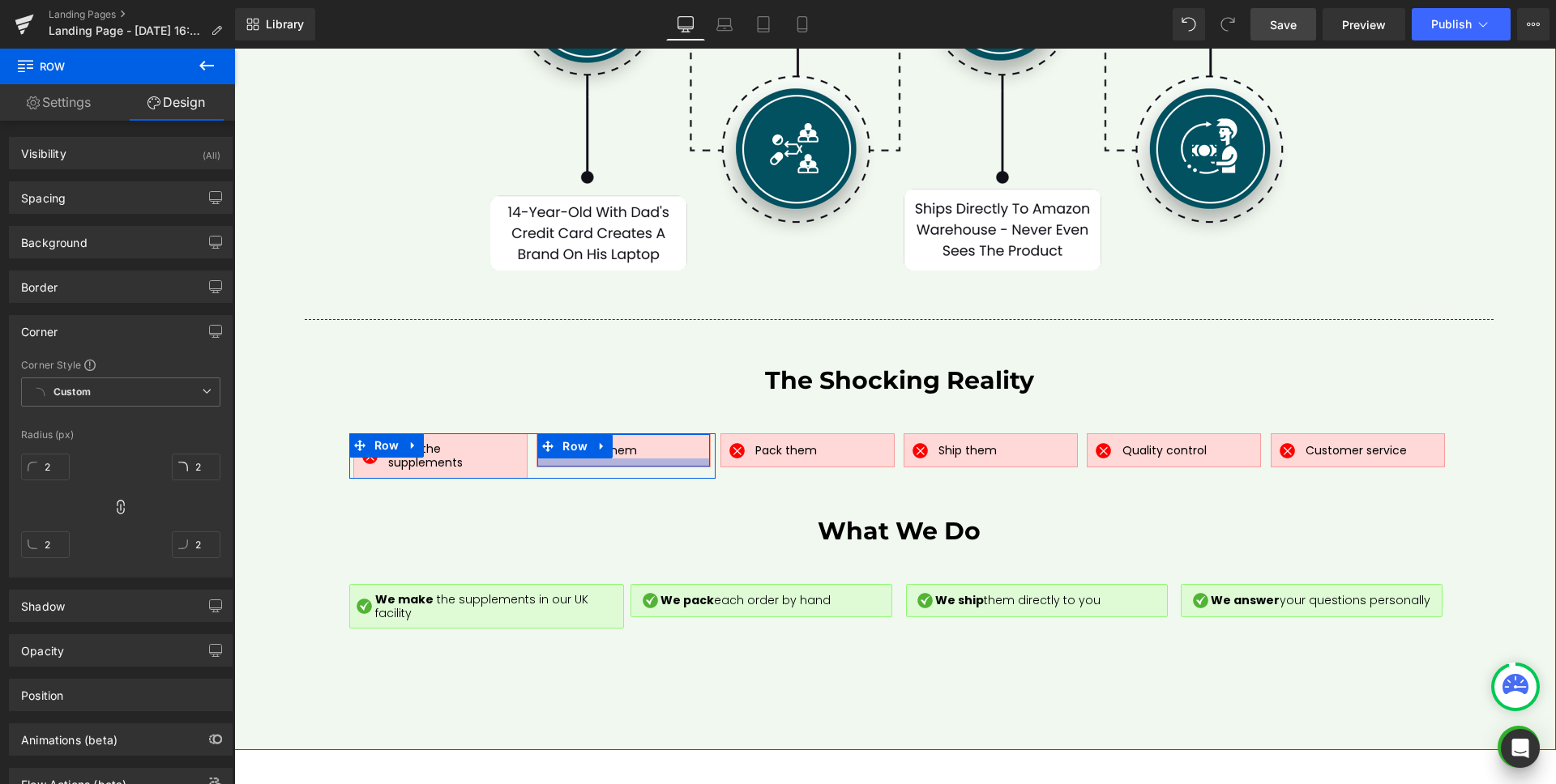
click at [694, 458] on div at bounding box center [623, 462] width 172 height 8
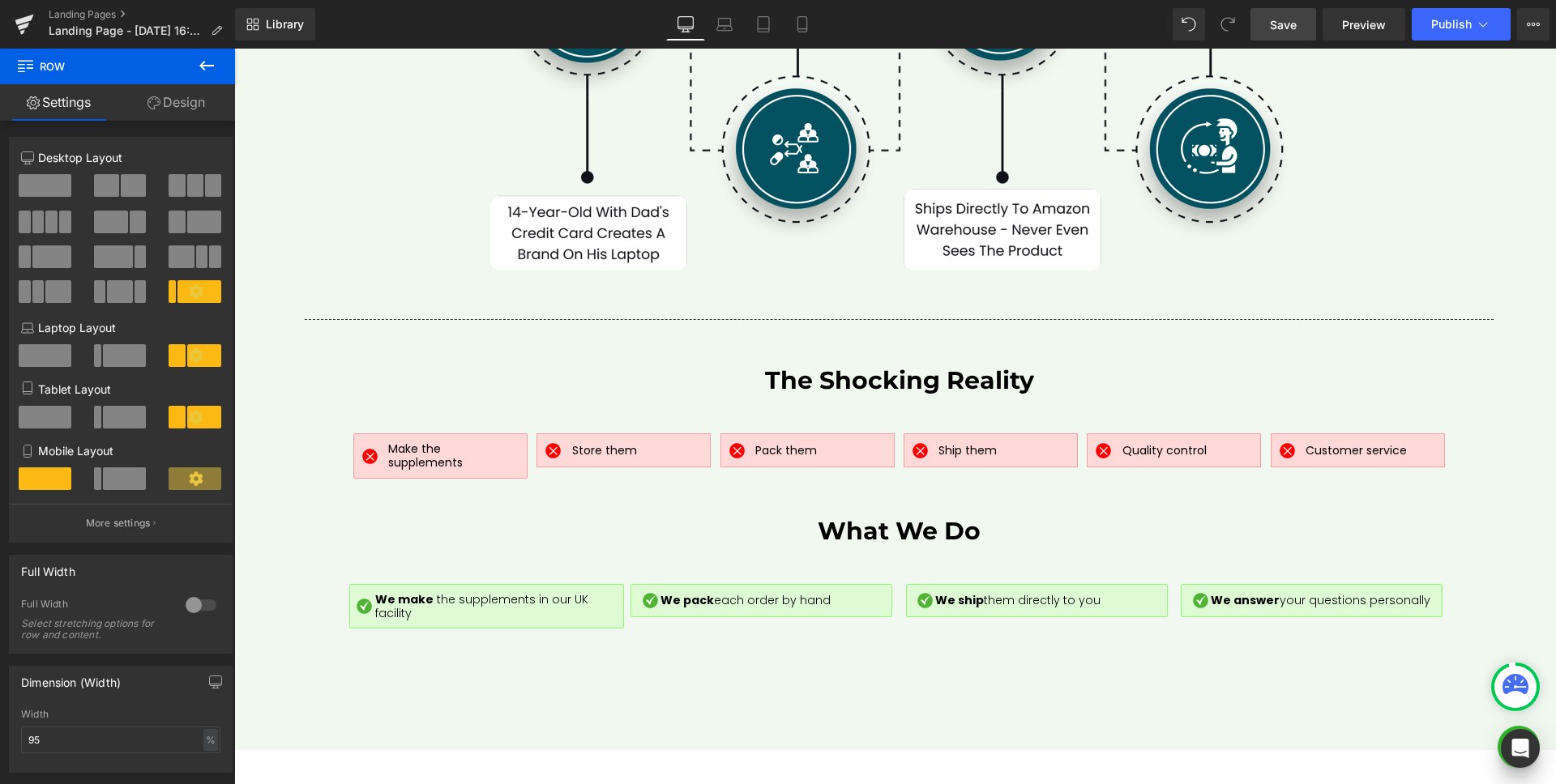
click at [176, 77] on span "Row" at bounding box center [96, 66] width 162 height 36
click at [174, 96] on link "Design" at bounding box center [177, 102] width 118 height 37
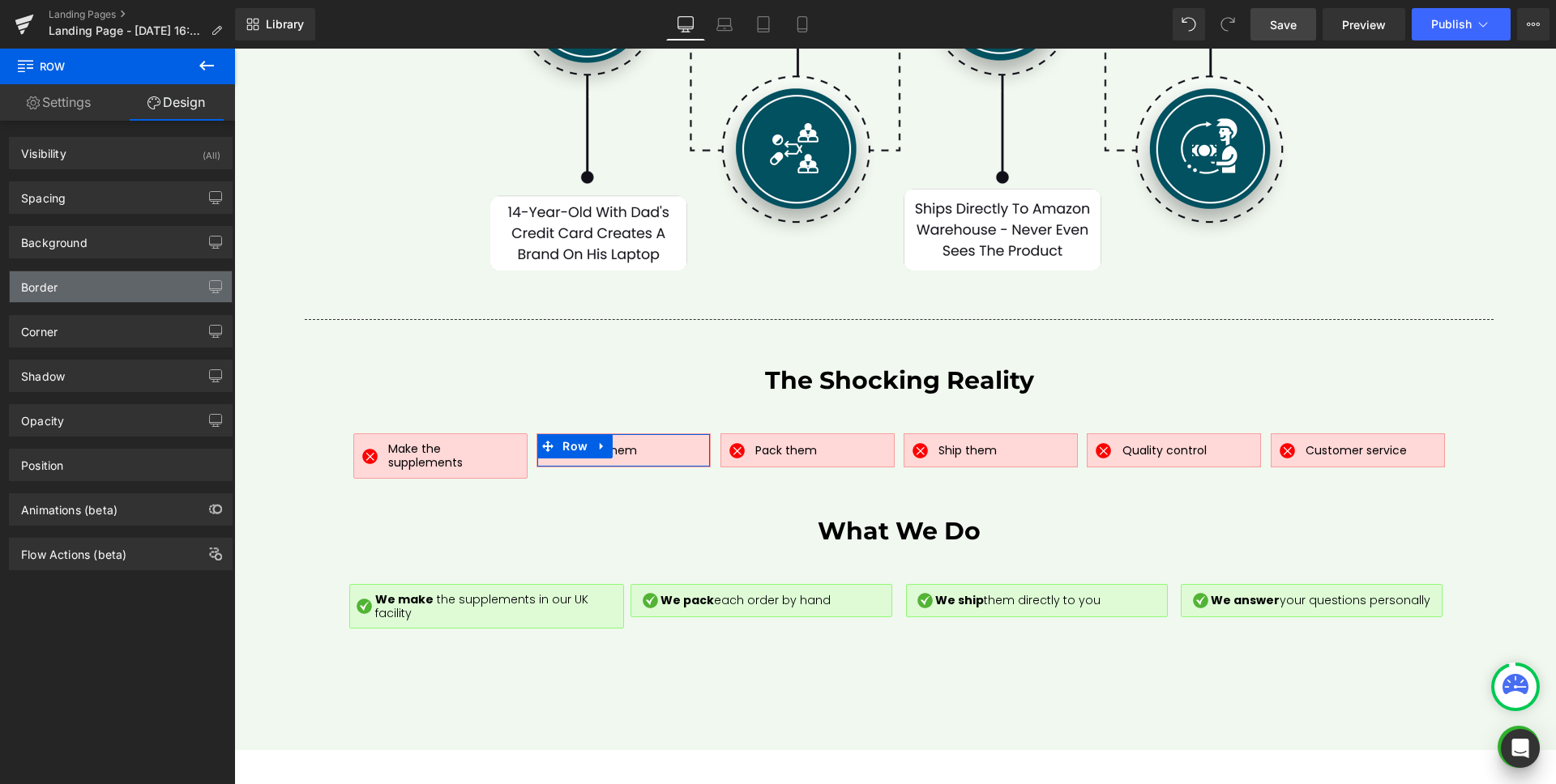
type input "0"
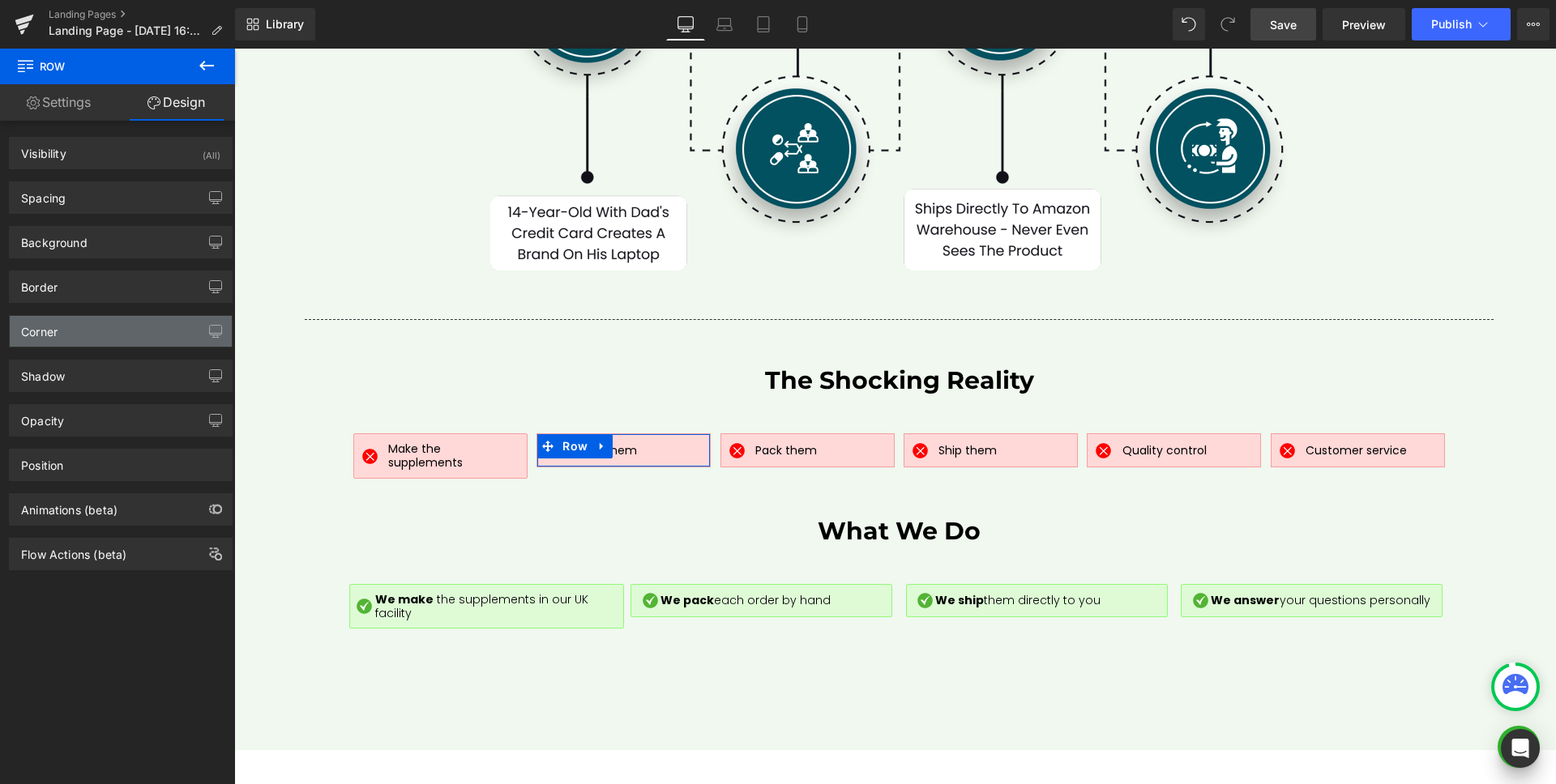
click at [79, 327] on div "Corner" at bounding box center [121, 331] width 222 height 30
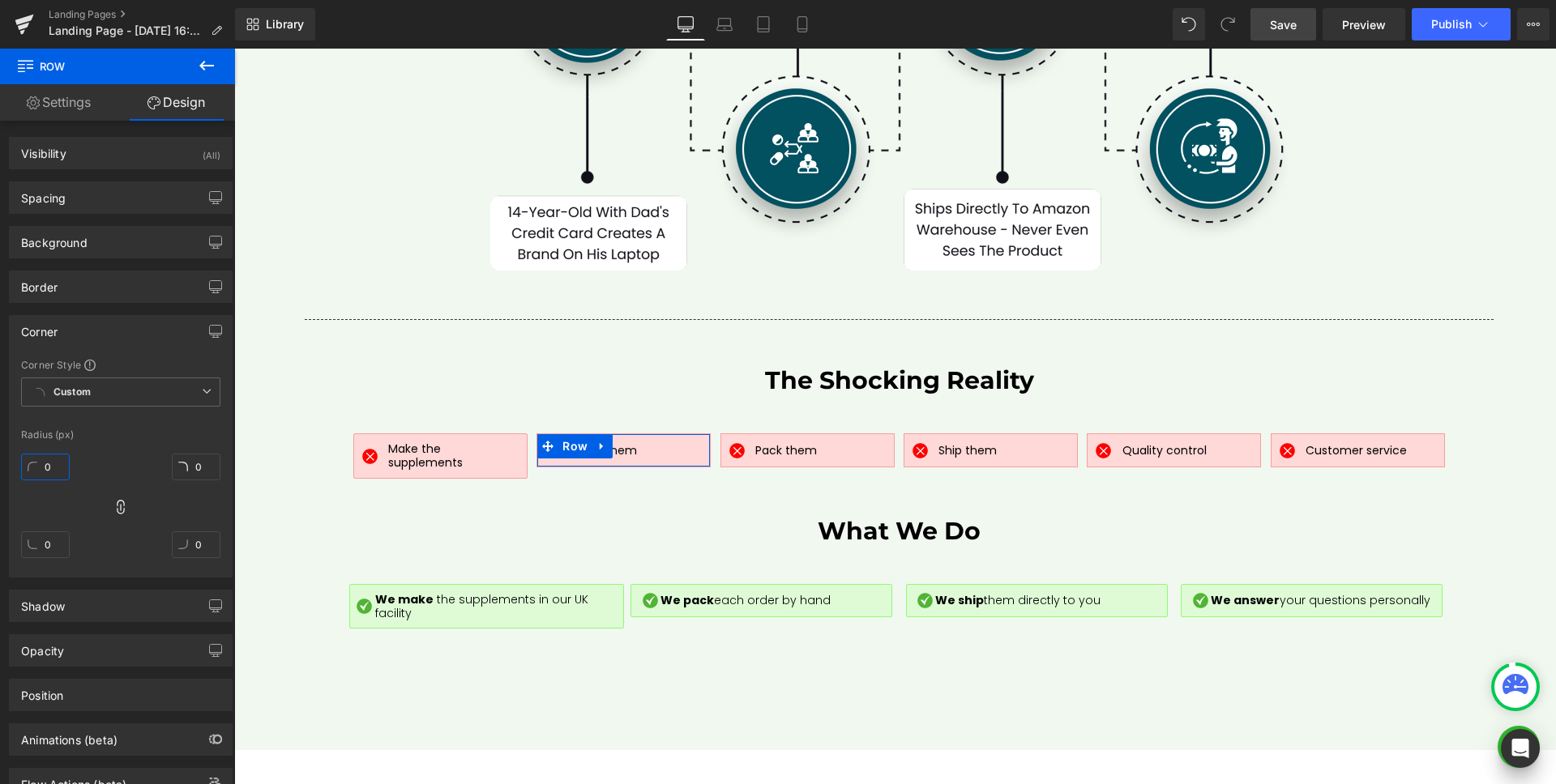
click at [48, 466] on input "0" at bounding box center [46, 467] width 48 height 27
type input "2"
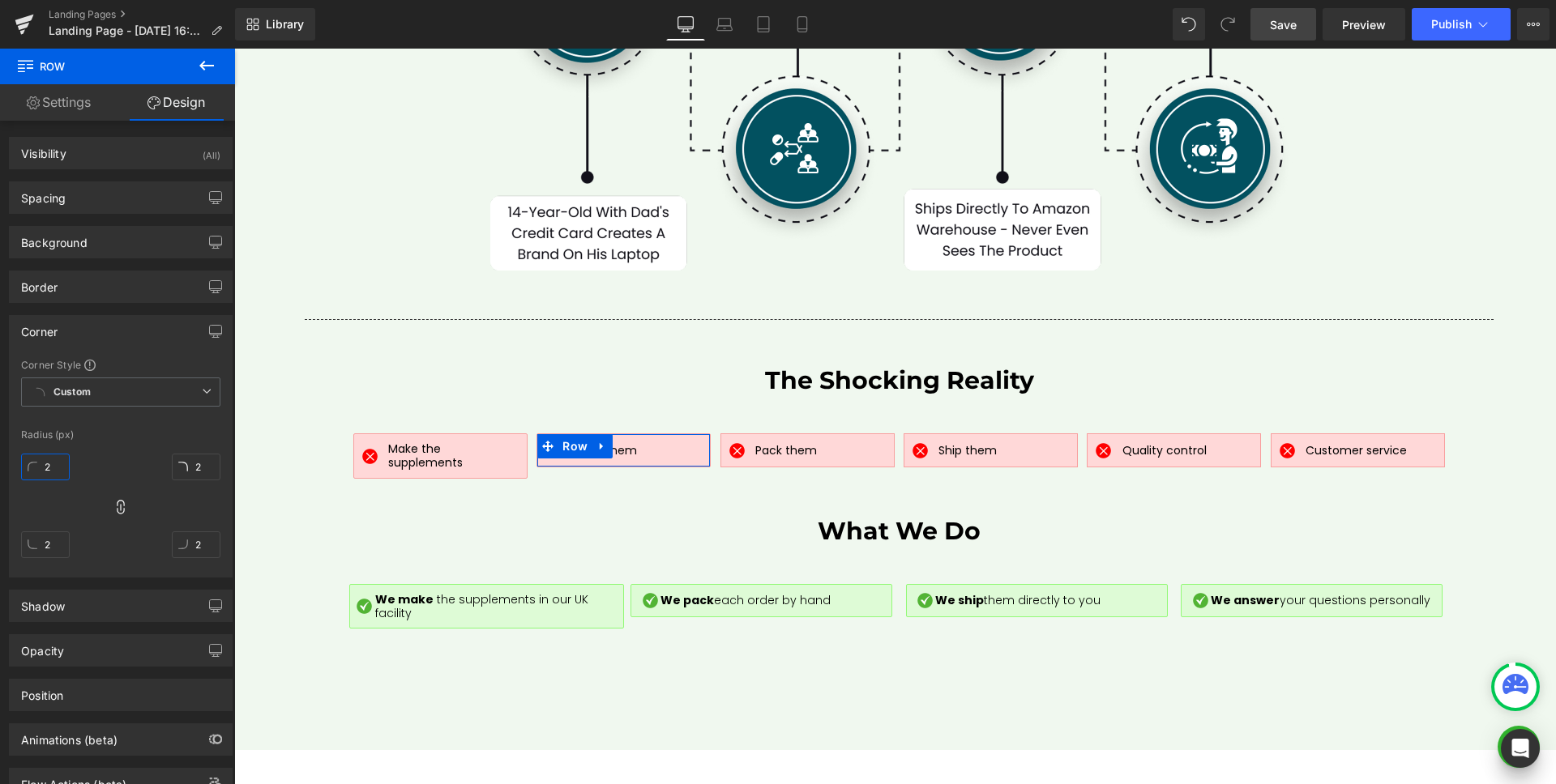
type input "2"
click at [83, 456] on div "2px 2 2px 2 2px 2 2px 2" at bounding box center [121, 512] width 199 height 129
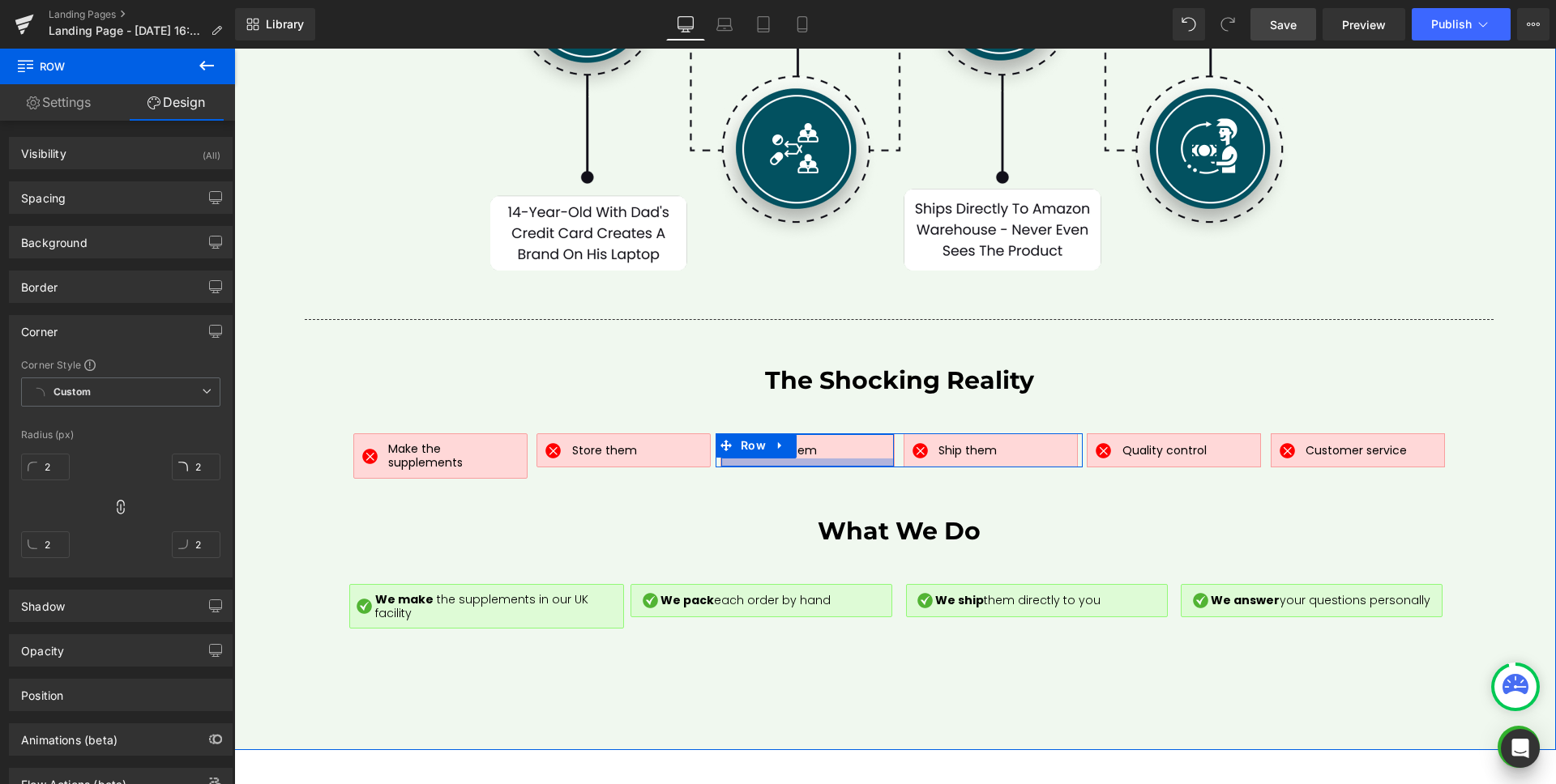
click at [856, 458] on div at bounding box center [807, 462] width 172 height 8
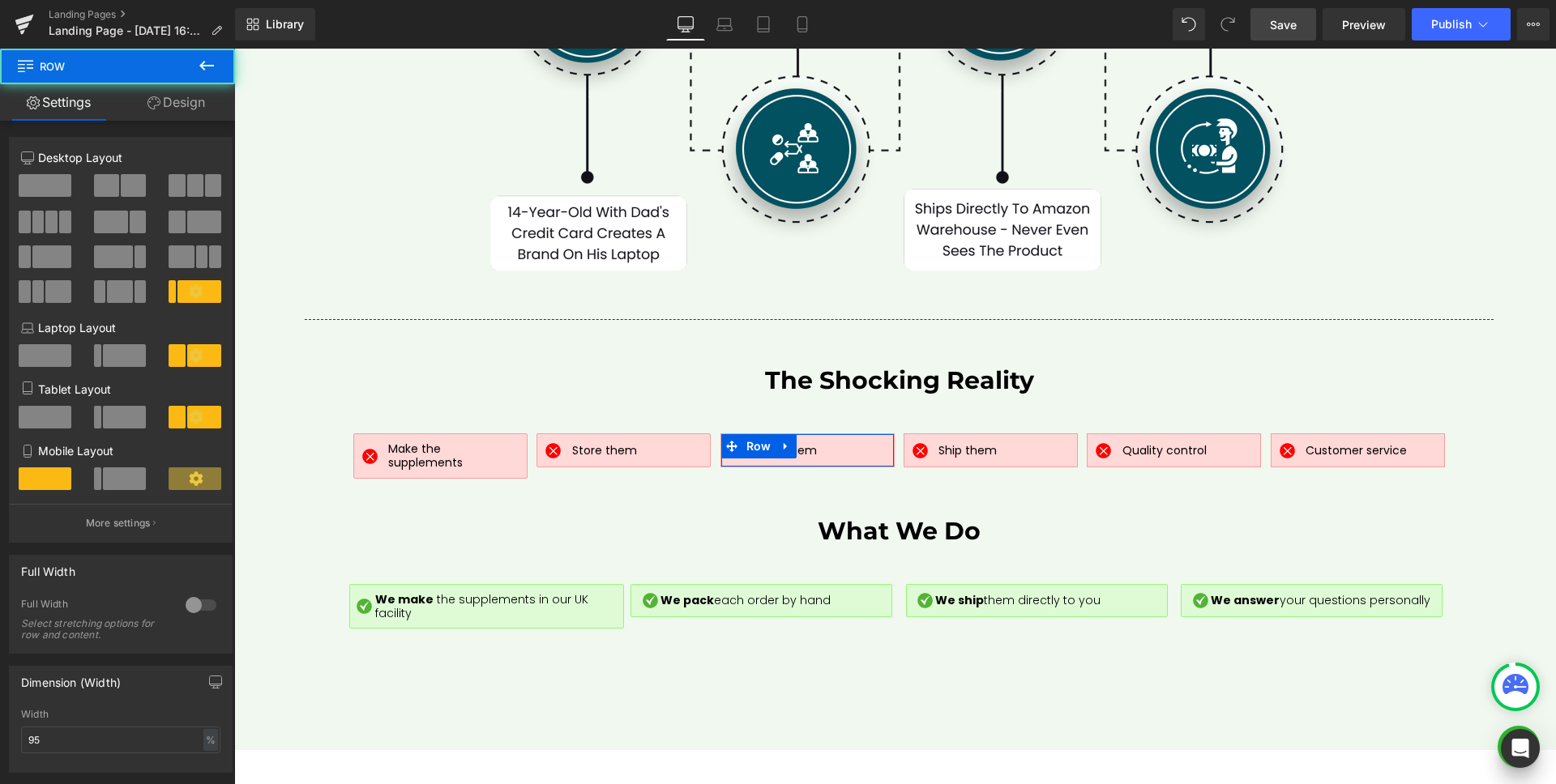
click at [195, 102] on link "Design" at bounding box center [177, 102] width 118 height 37
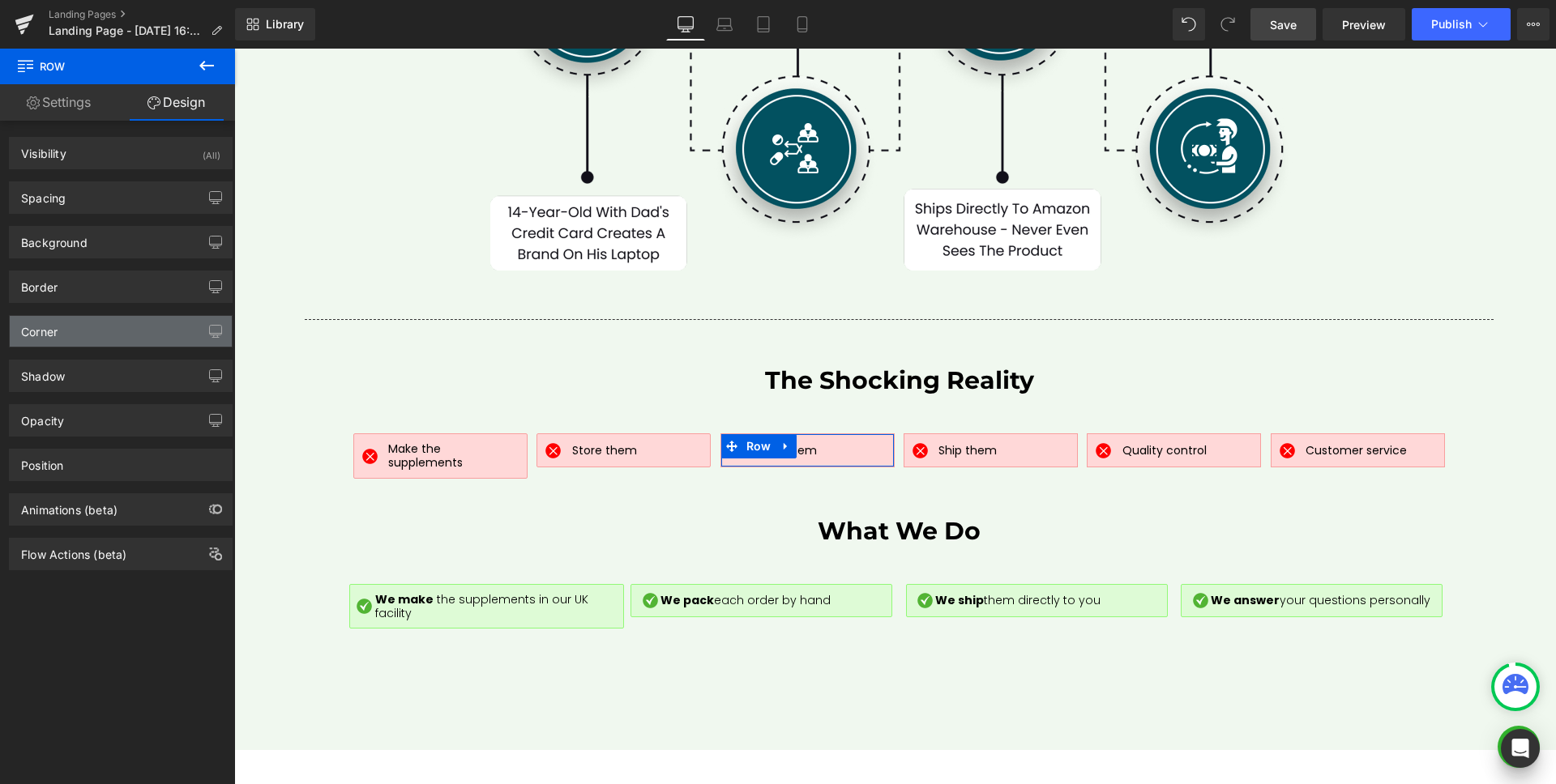
click at [53, 332] on div "Corner" at bounding box center [39, 327] width 37 height 22
click at [83, 326] on div "Corner" at bounding box center [121, 331] width 222 height 30
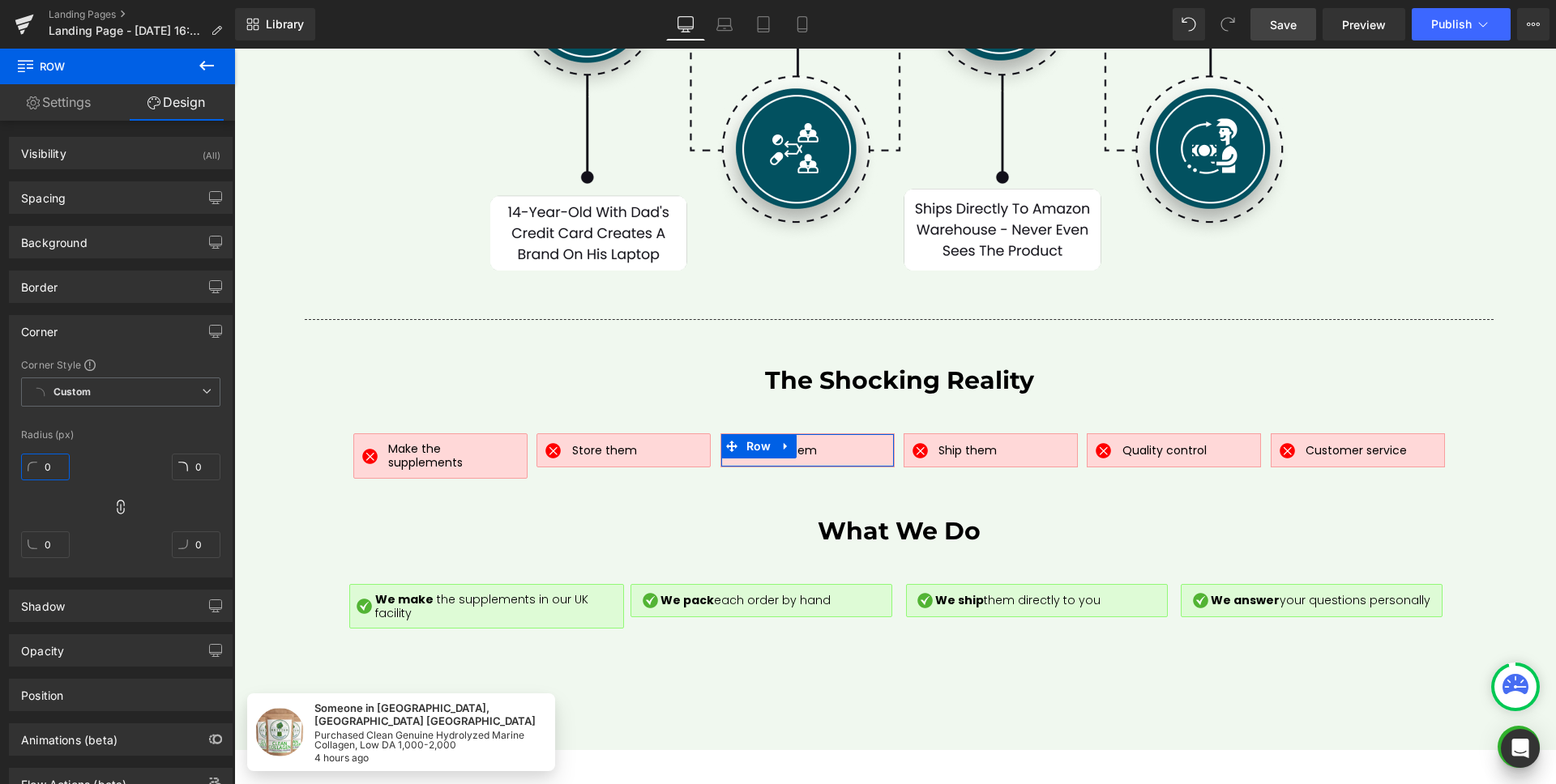
click at [48, 457] on input "0" at bounding box center [46, 467] width 48 height 27
type input "2"
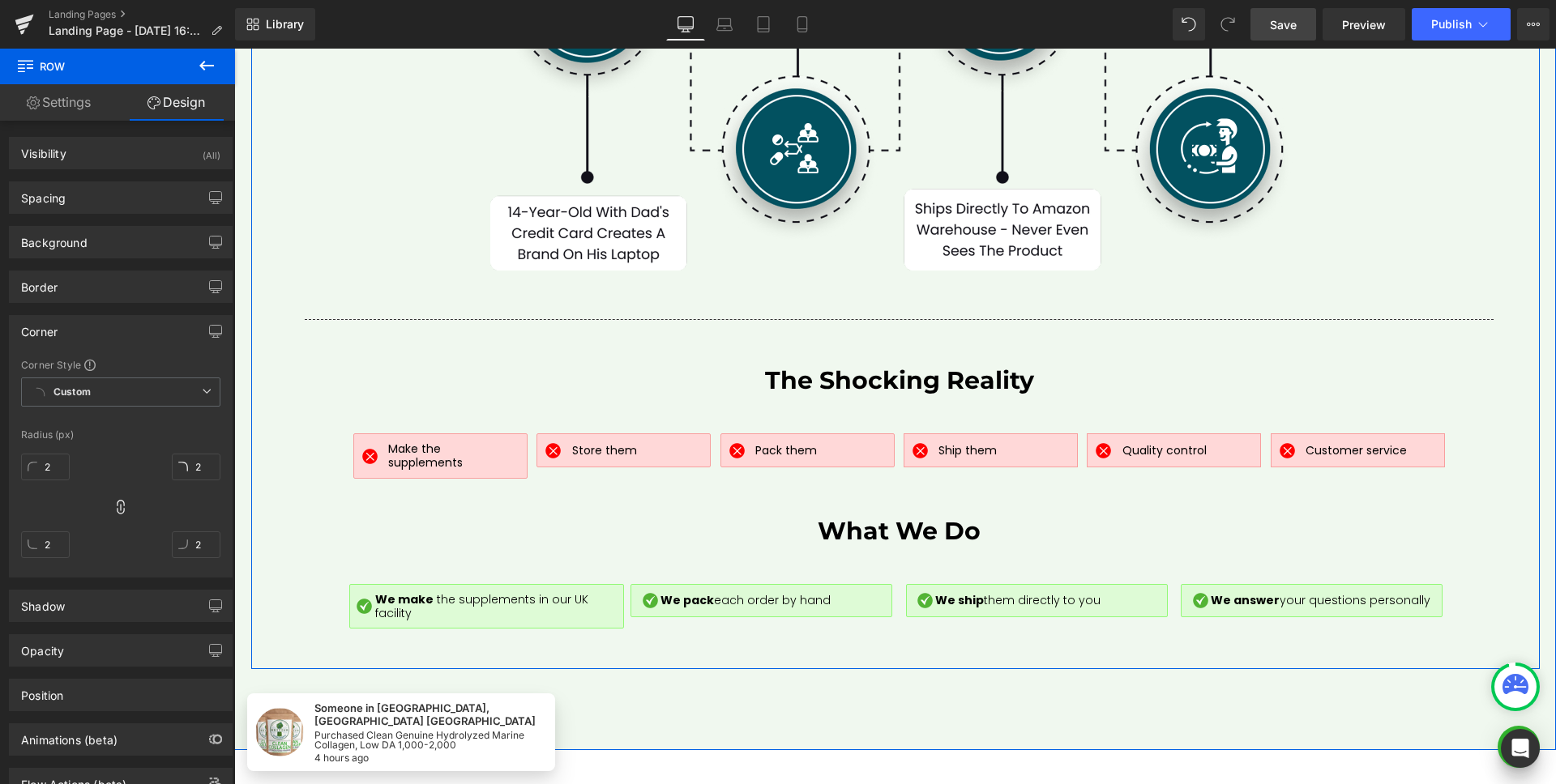
click at [1011, 441] on div "Image Ship them Text Block Row" at bounding box center [990, 450] width 174 height 34
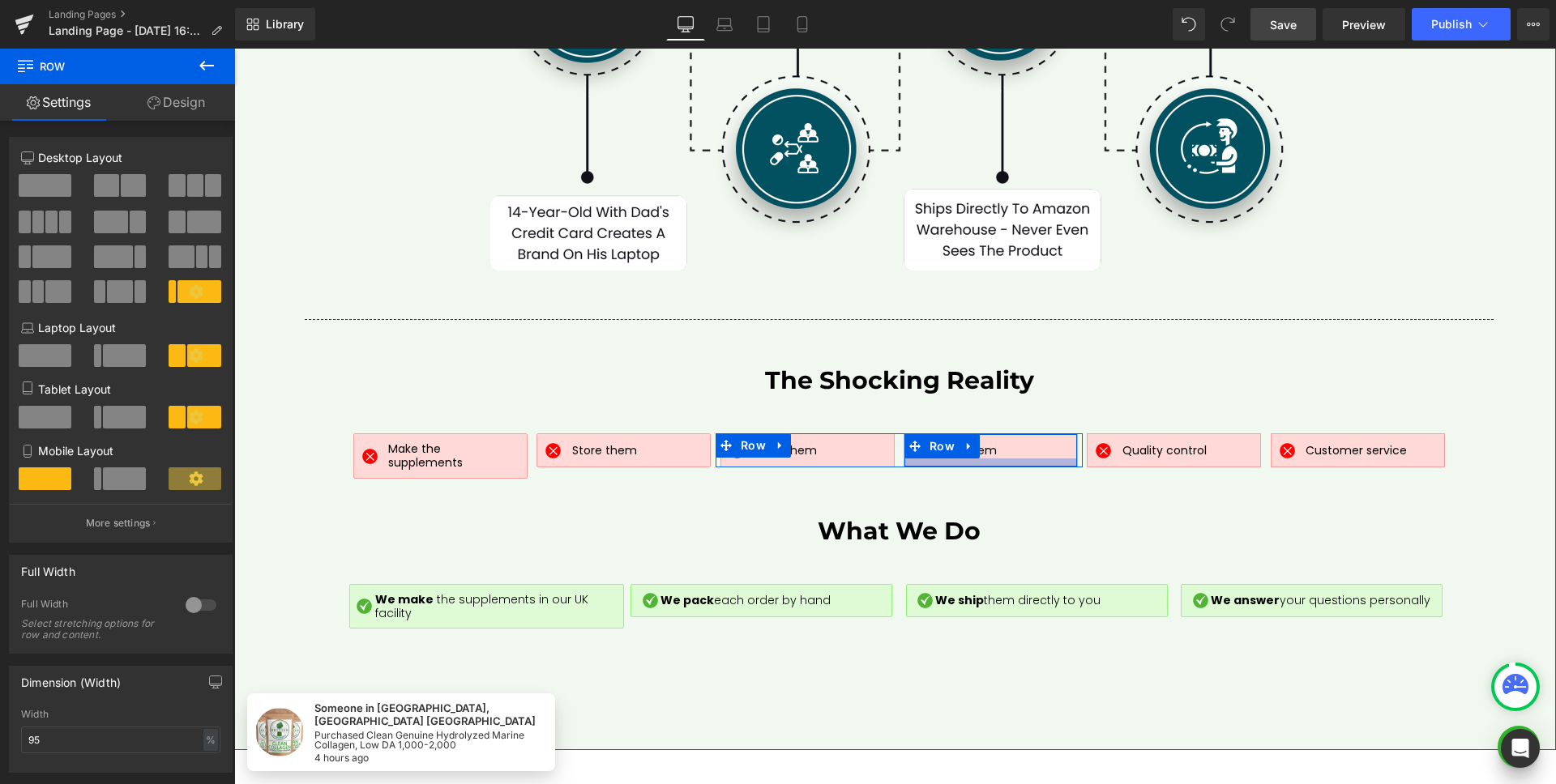
click at [1033, 458] on div at bounding box center [990, 462] width 172 height 8
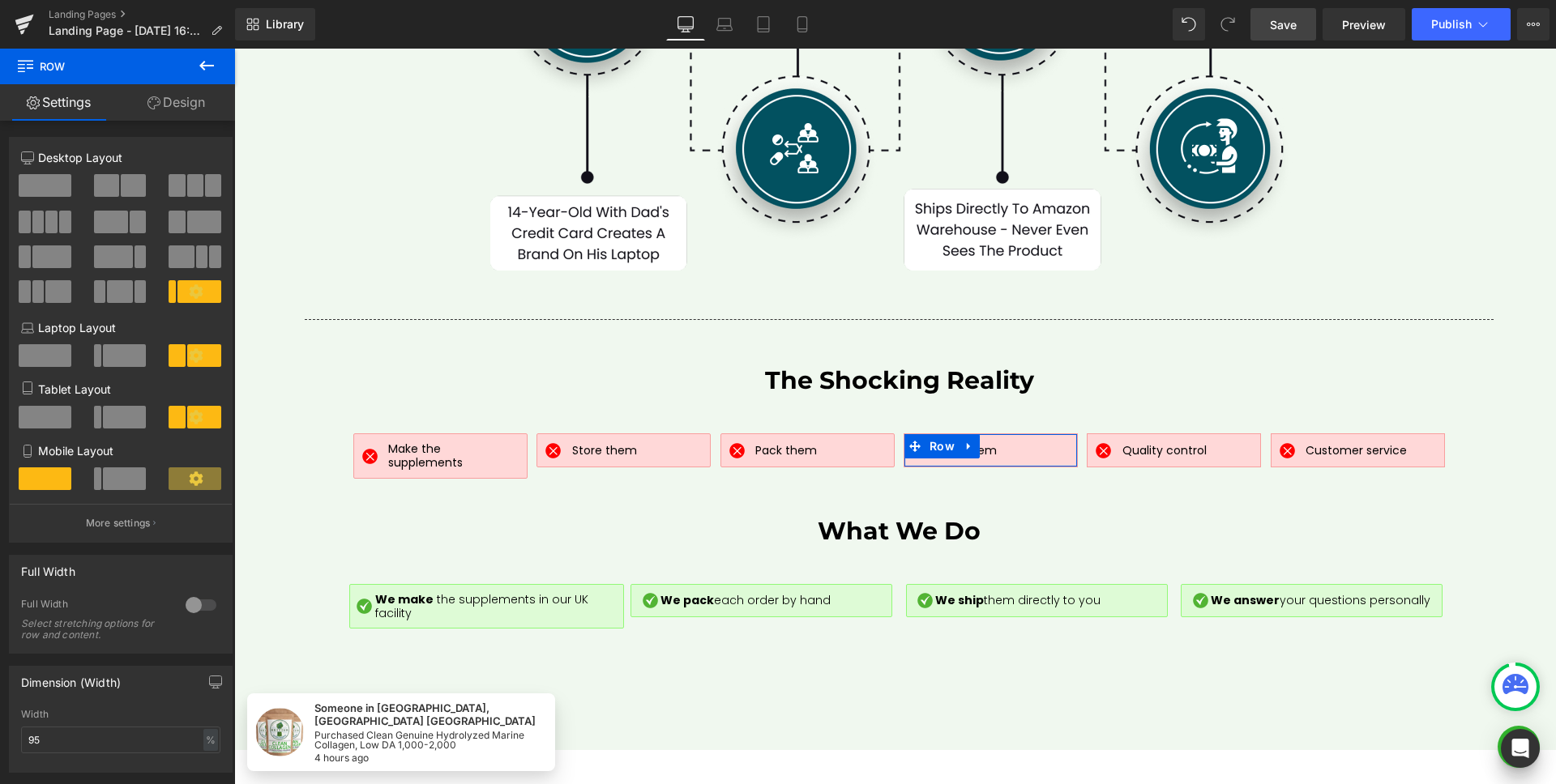
click at [171, 99] on link "Design" at bounding box center [177, 102] width 118 height 37
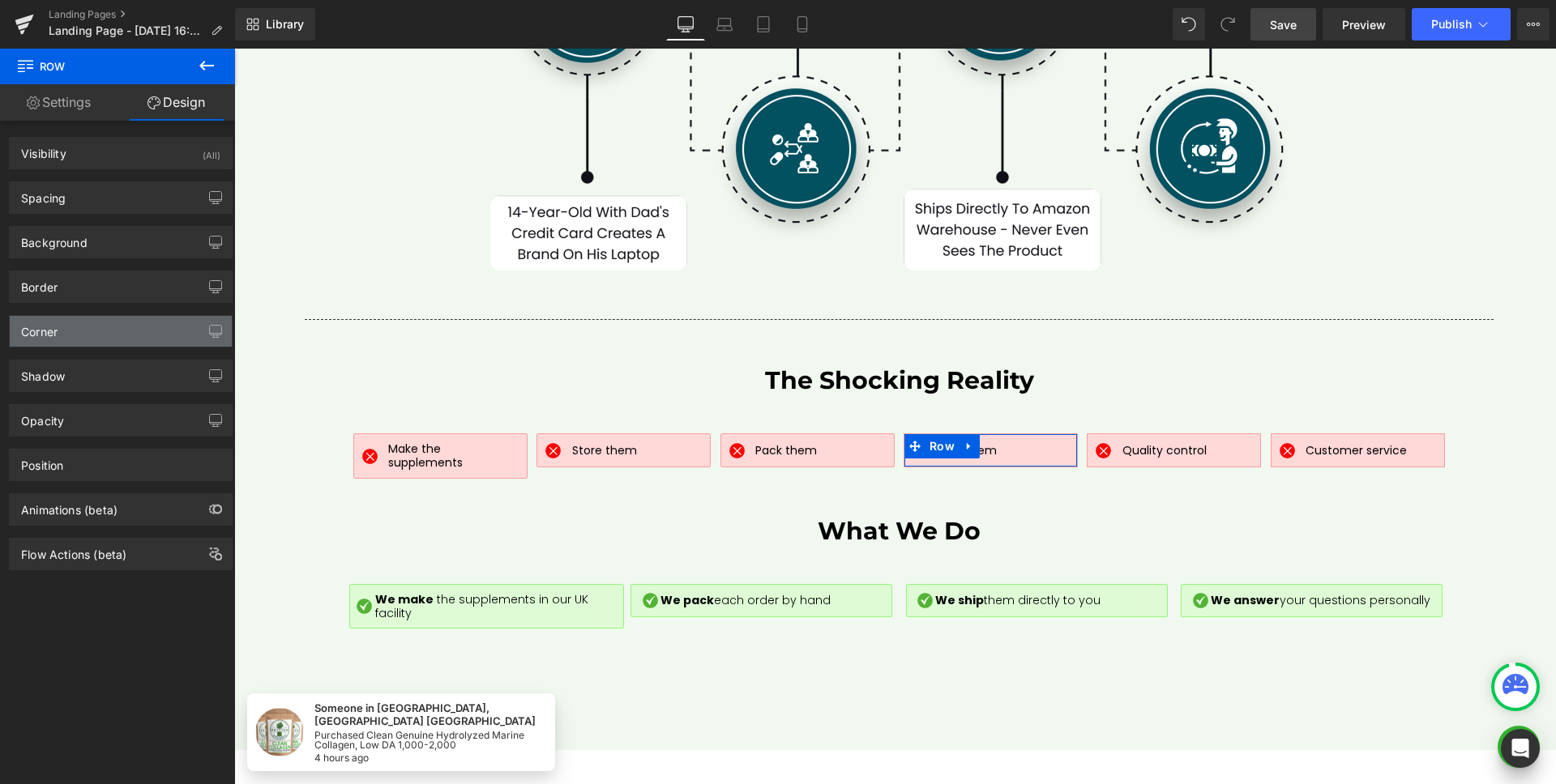
click at [83, 323] on div "Corner" at bounding box center [121, 331] width 222 height 30
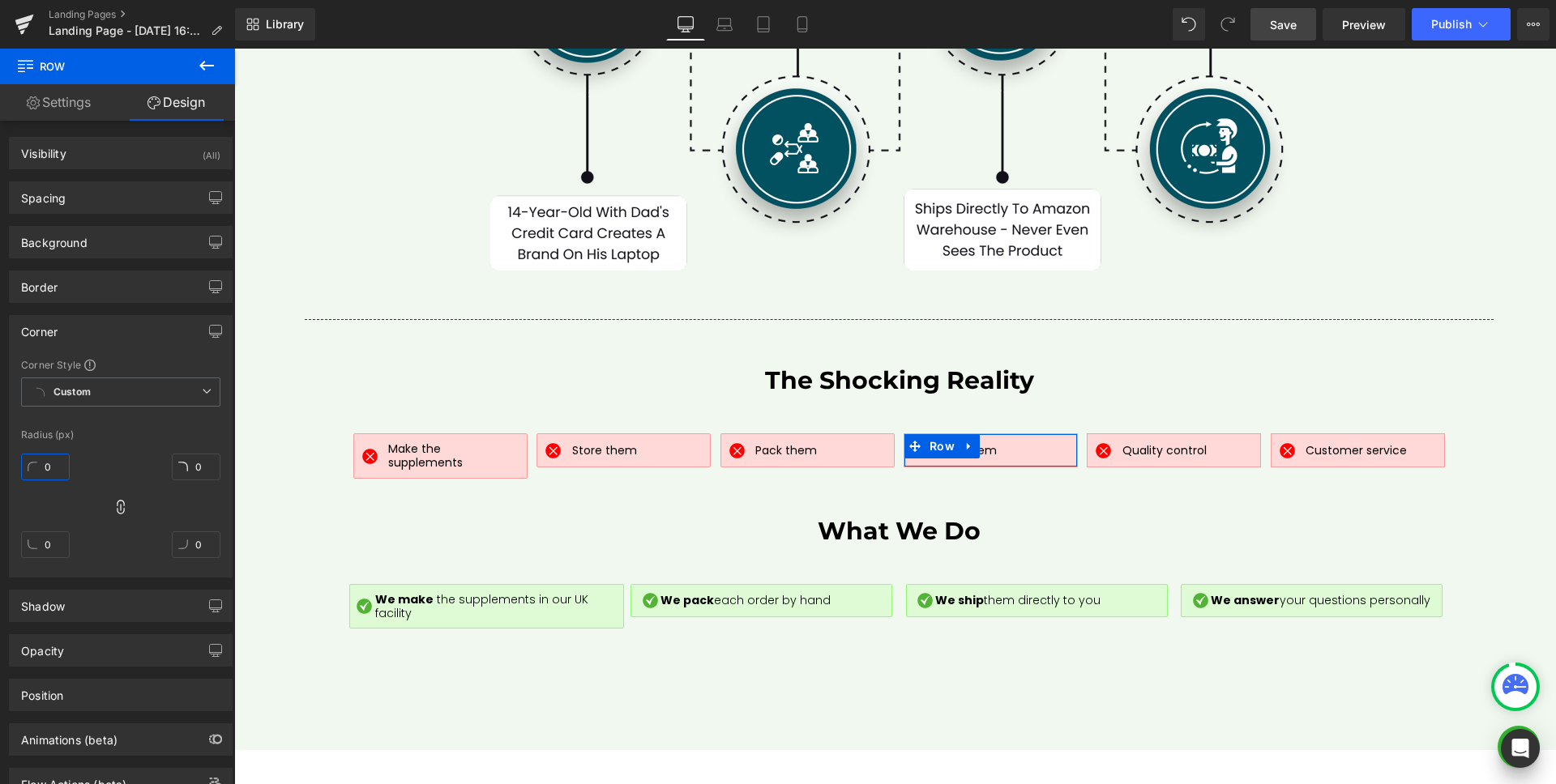
click at [41, 459] on input "0" at bounding box center [46, 467] width 48 height 27
type input "2"
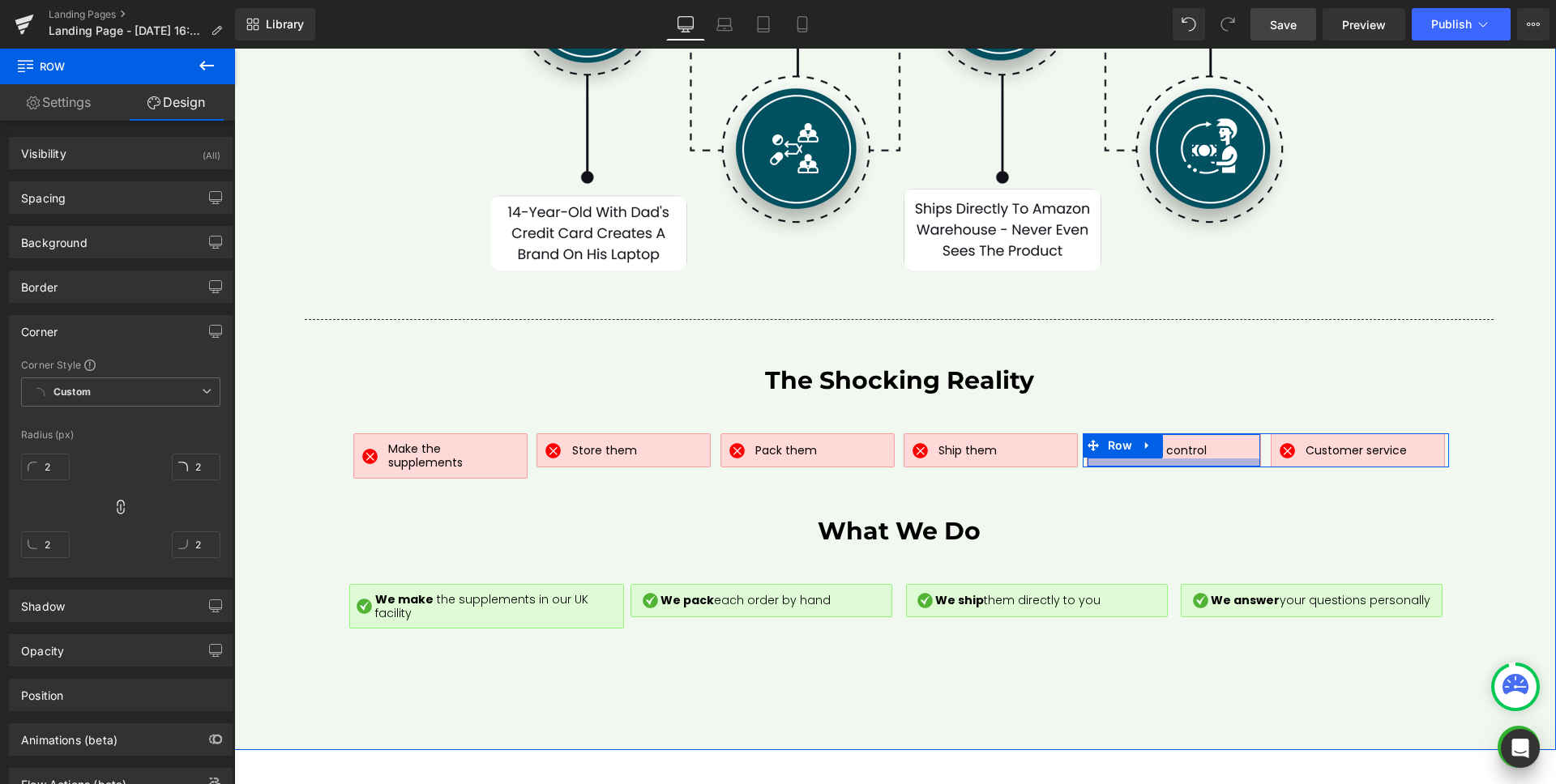
click at [1242, 458] on div at bounding box center [1173, 462] width 172 height 8
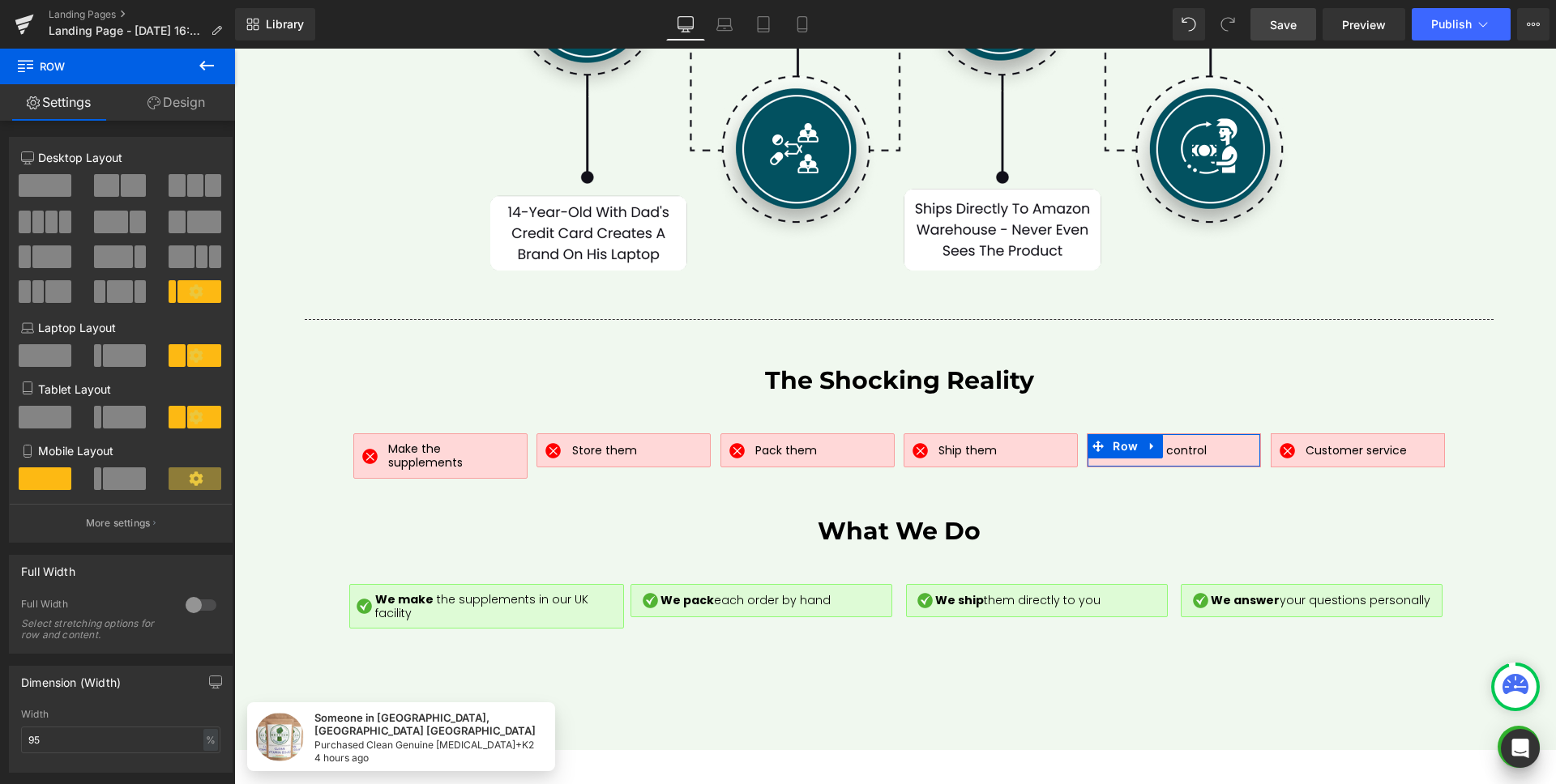
click at [168, 118] on link "Design" at bounding box center [177, 102] width 118 height 37
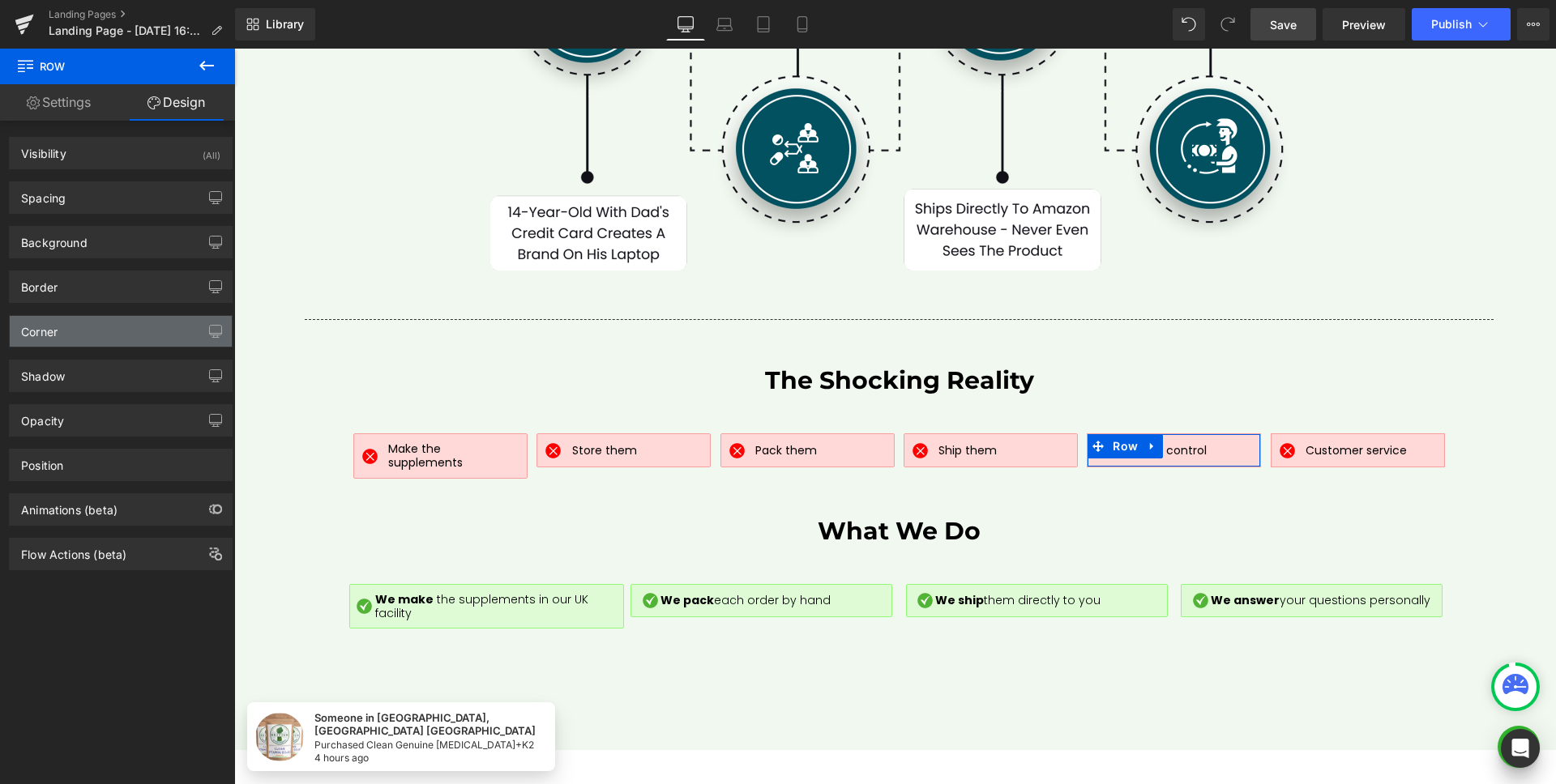
click at [67, 336] on div "Corner" at bounding box center [121, 331] width 222 height 30
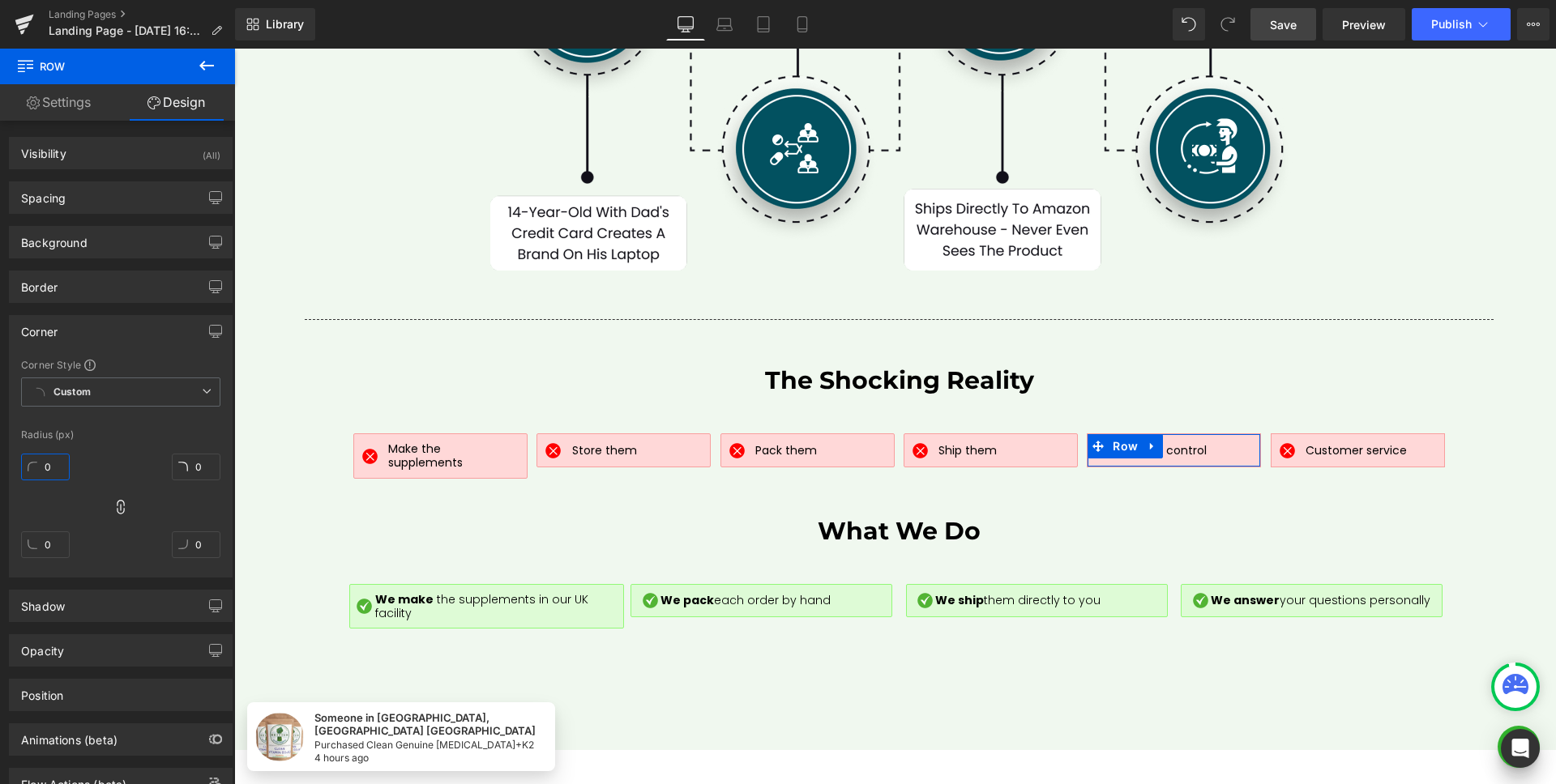
click at [59, 467] on input "0" at bounding box center [46, 467] width 48 height 27
type input "2"
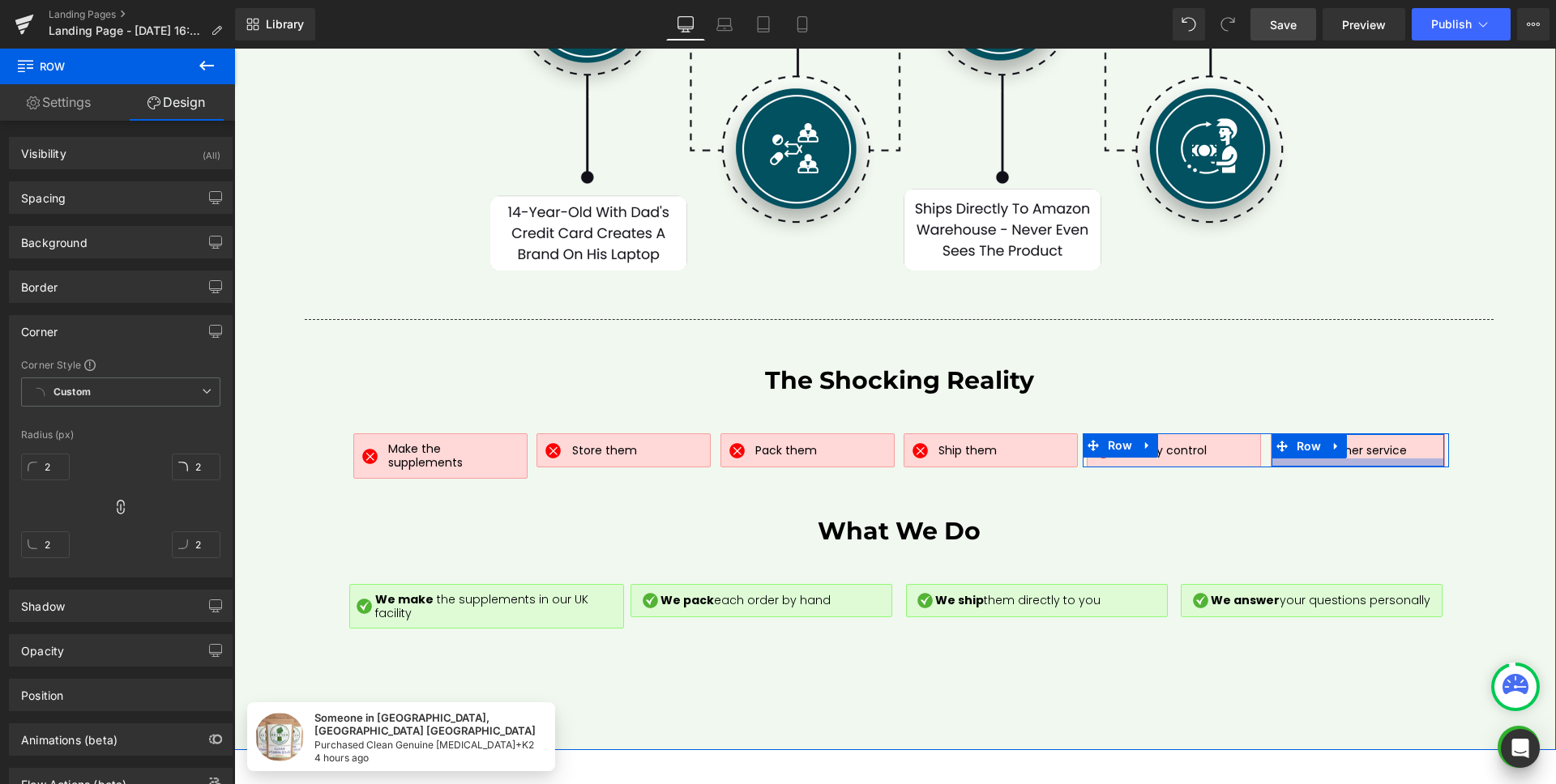
drag, startPoint x: 1419, startPoint y: 440, endPoint x: 1383, endPoint y: 431, distance: 37.1
click at [1420, 458] on div at bounding box center [1357, 462] width 172 height 8
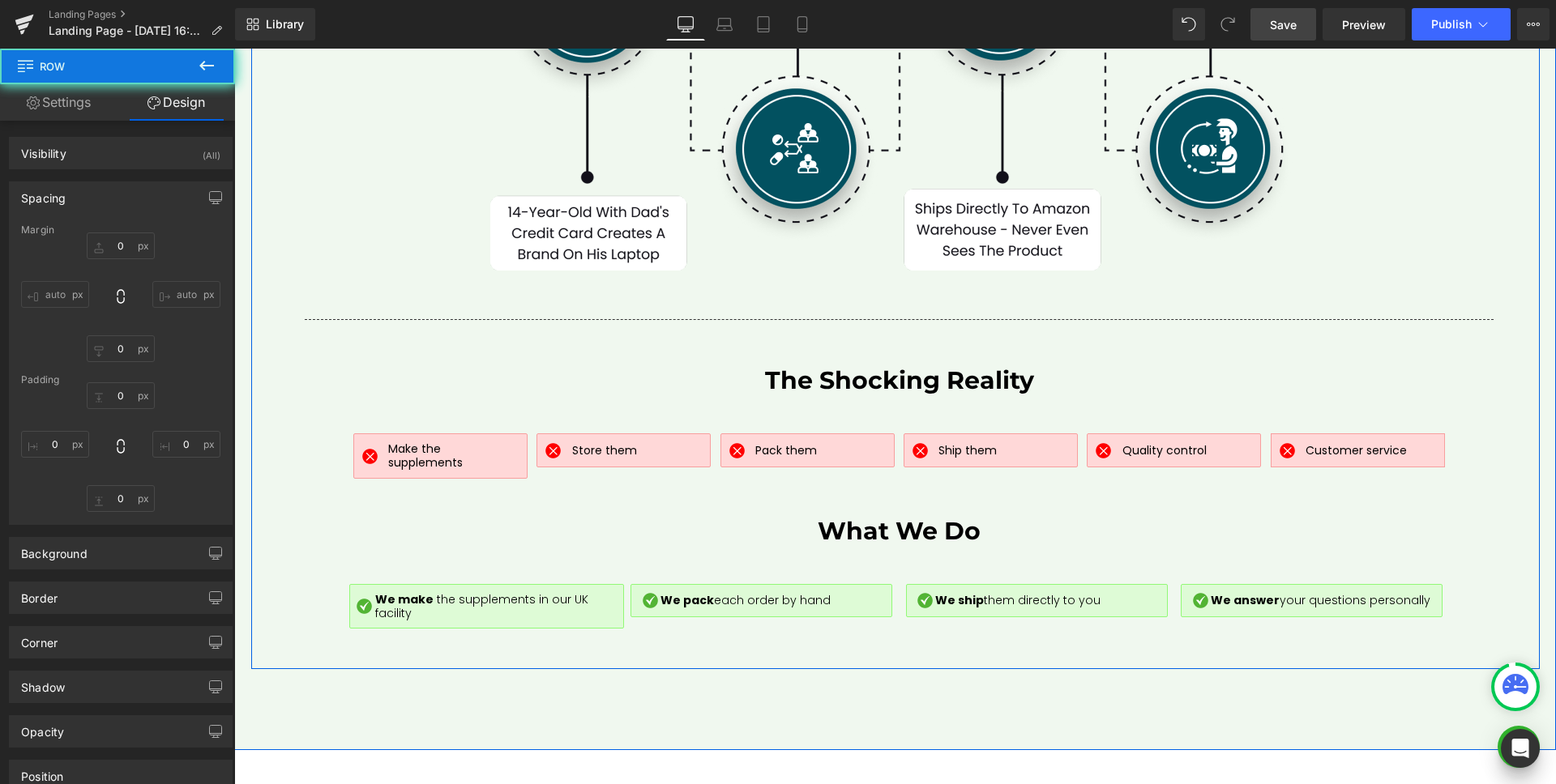
type input "0"
type input "10"
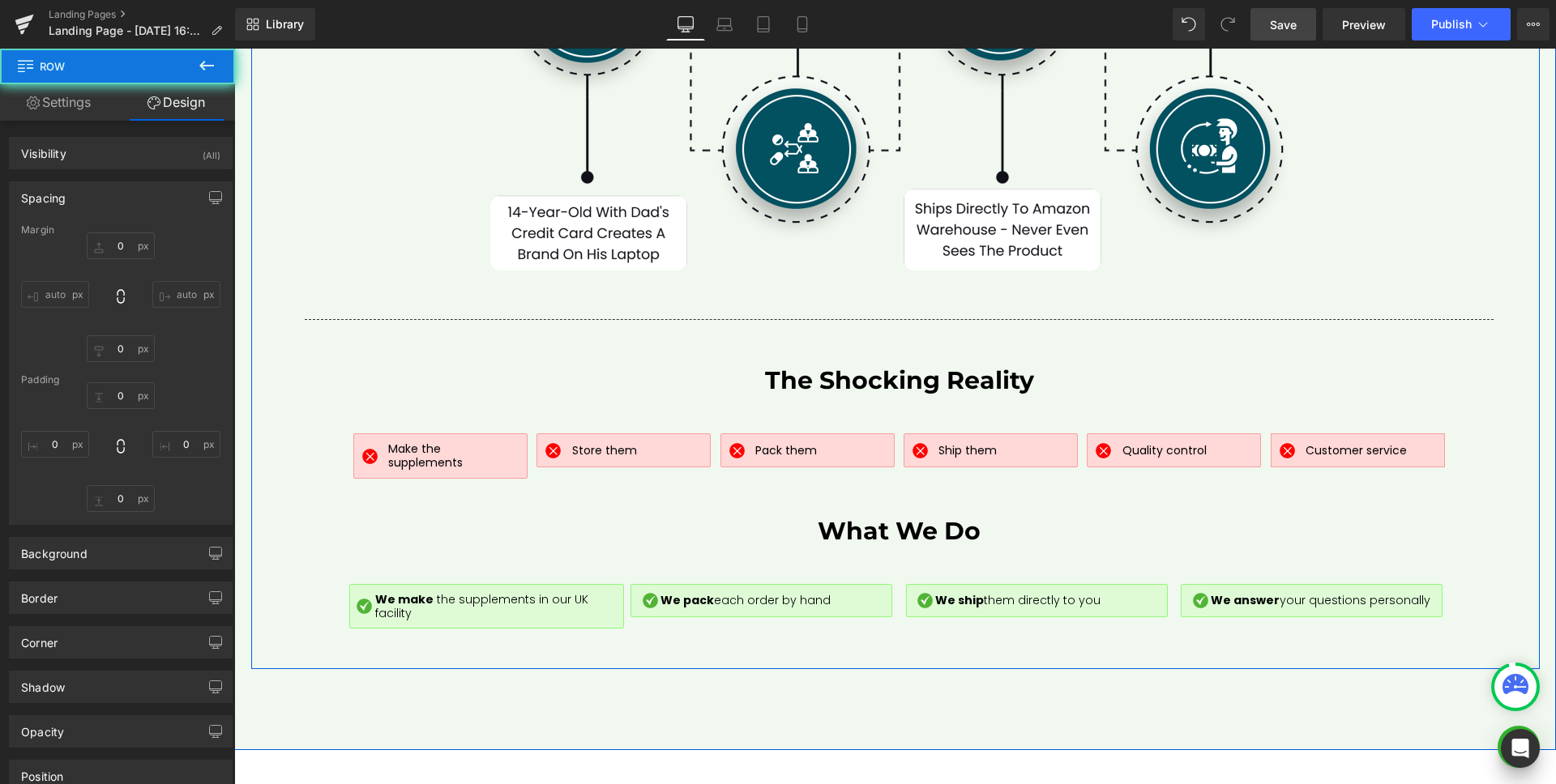
type input "10"
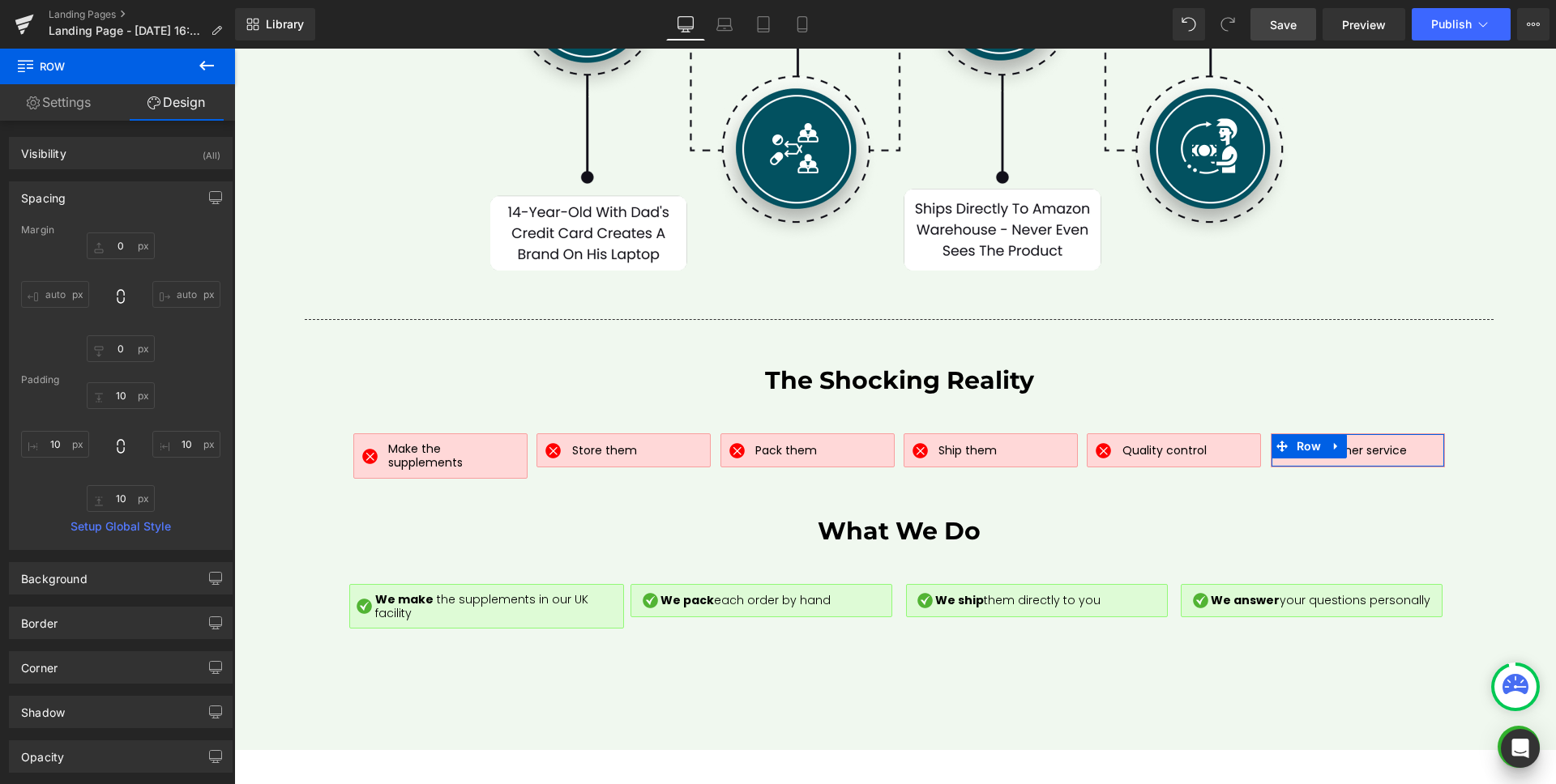
click at [80, 195] on div "Spacing" at bounding box center [121, 197] width 222 height 30
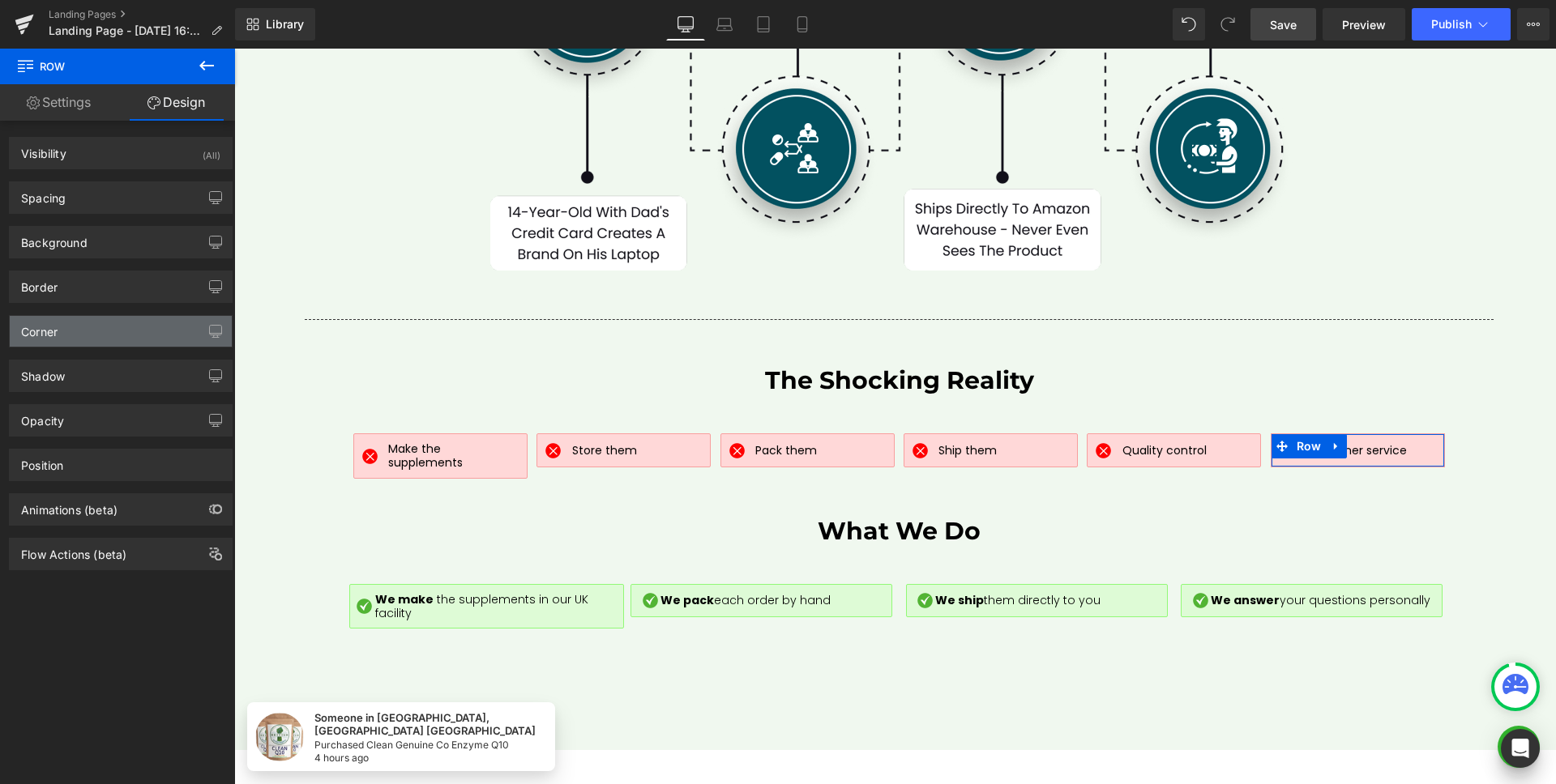
click at [79, 336] on div "Corner" at bounding box center [121, 331] width 222 height 30
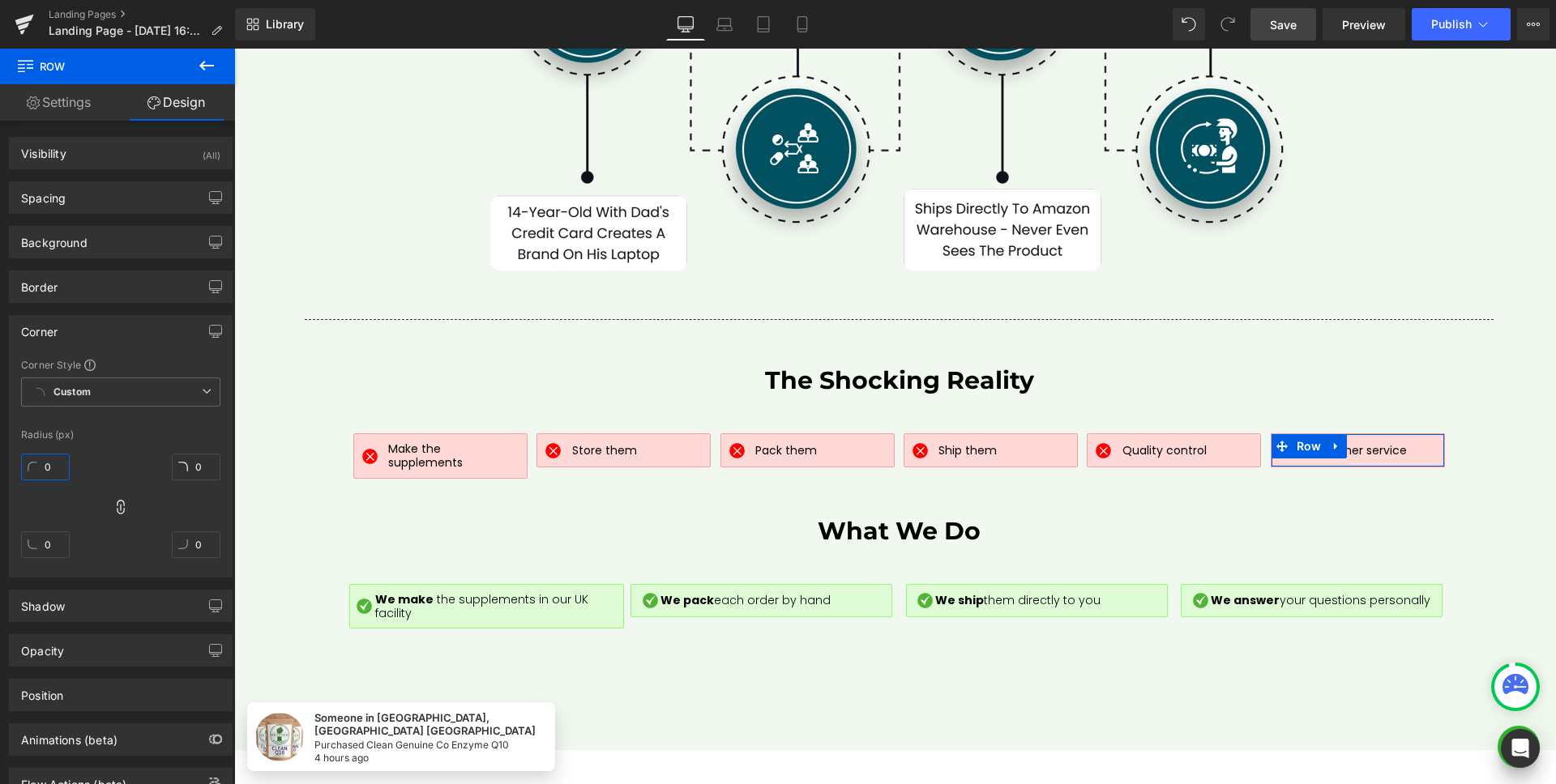
drag, startPoint x: 46, startPoint y: 471, endPoint x: 106, endPoint y: 471, distance: 60.0
click at [46, 470] on input "0" at bounding box center [46, 467] width 48 height 27
type input "20"
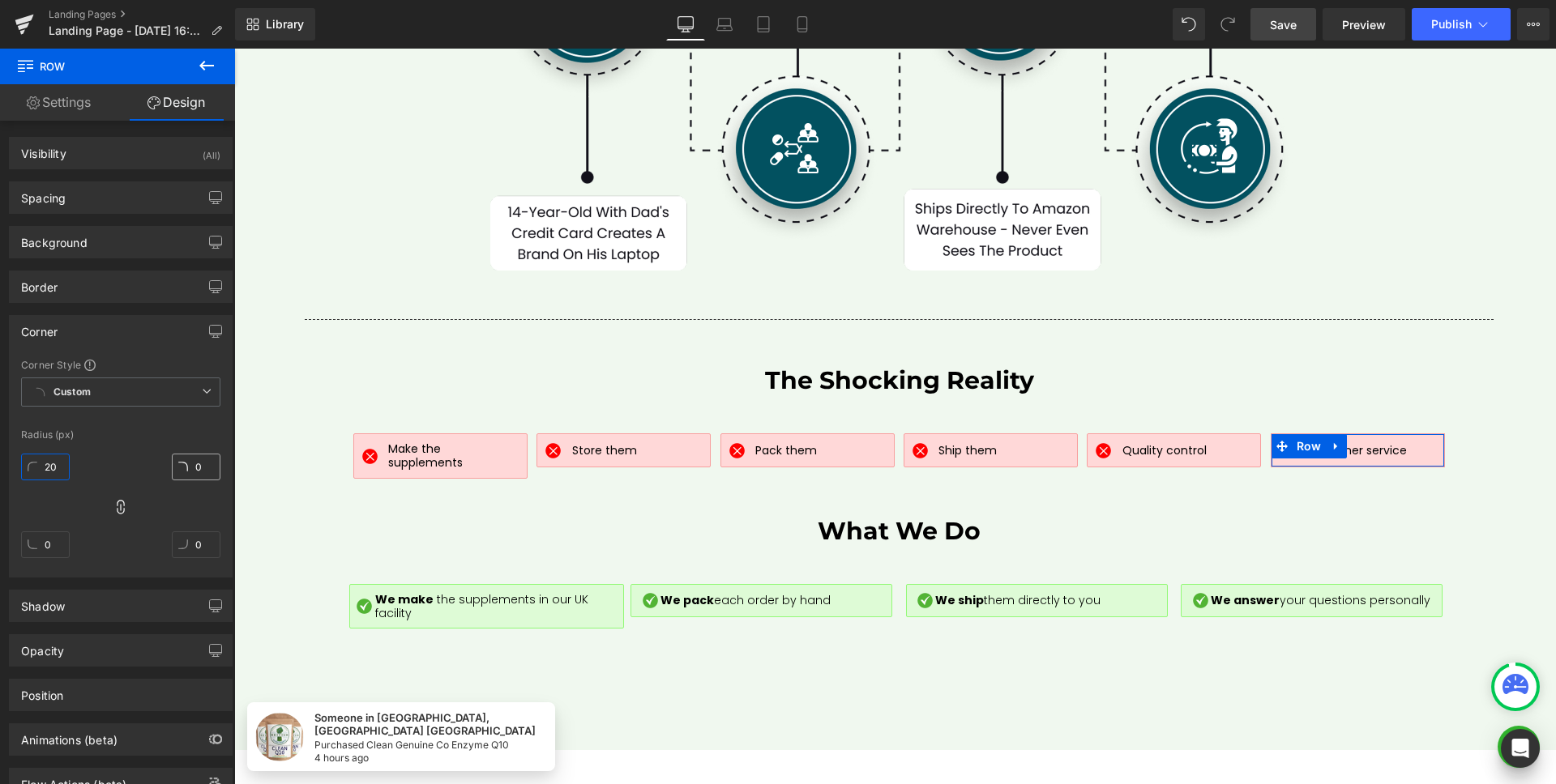
type input "20"
click at [54, 462] on input "20" at bounding box center [46, 467] width 48 height 27
type input "2"
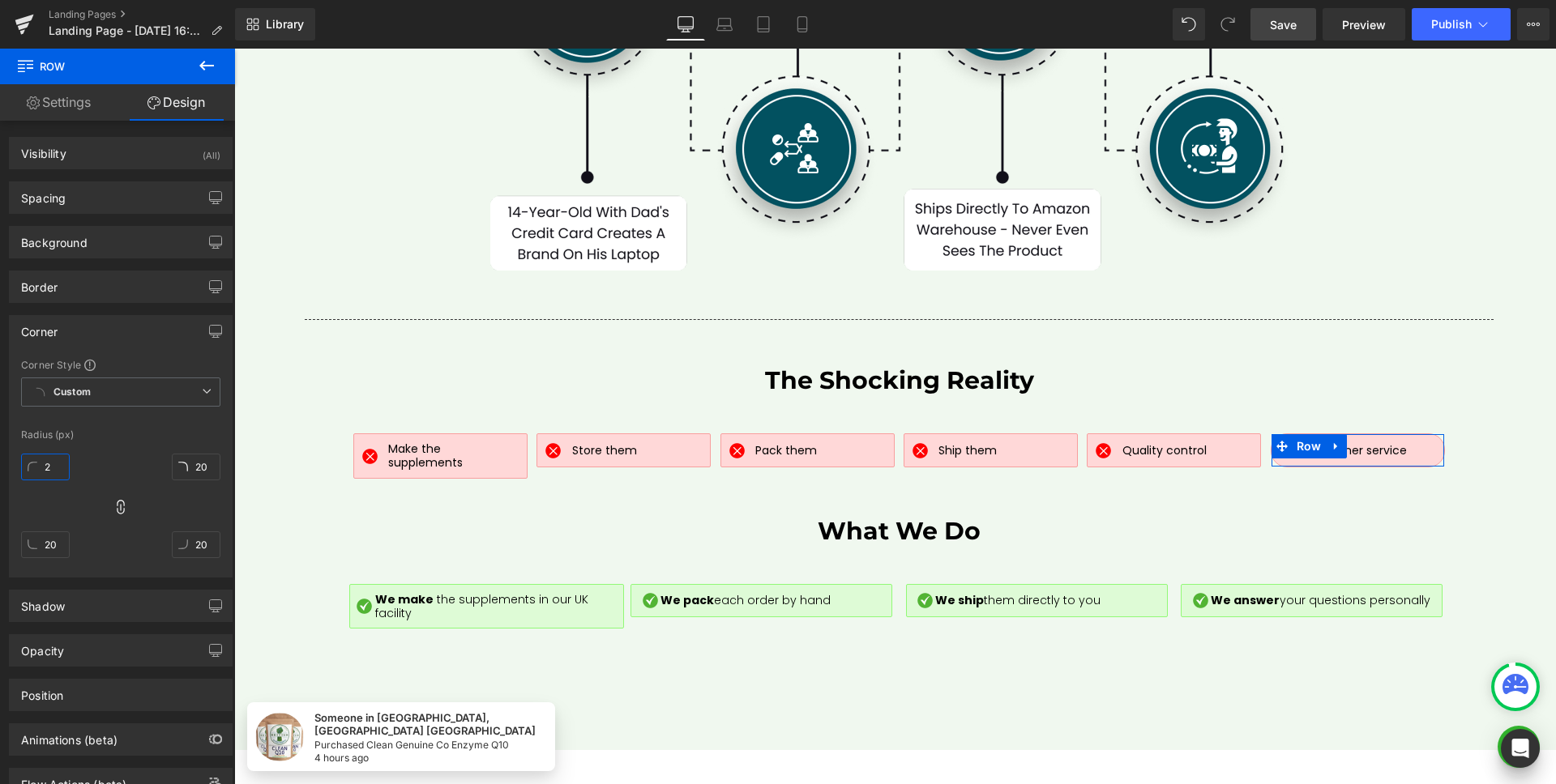
type input "2"
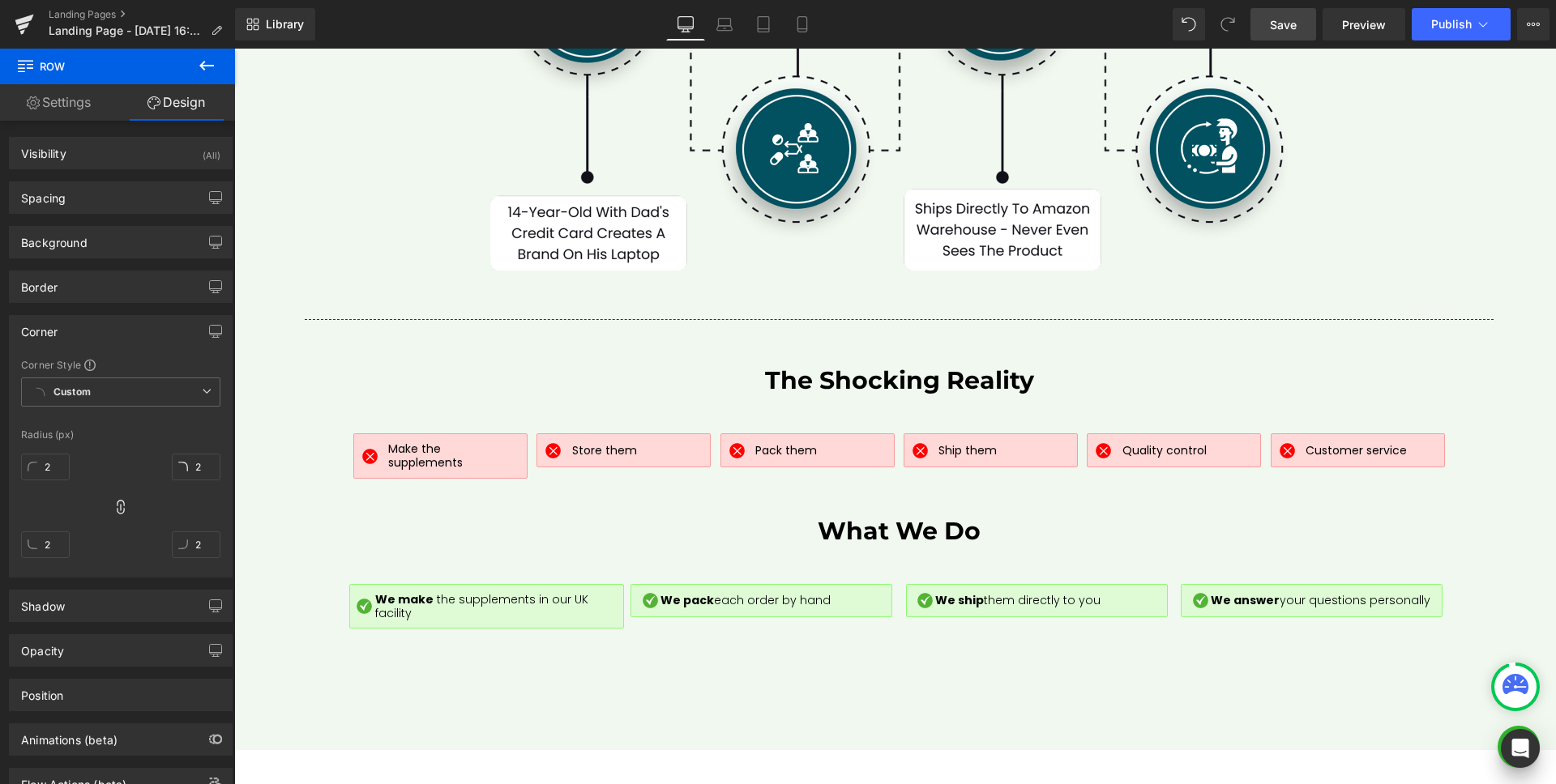
click at [1275, 26] on span "Save" at bounding box center [1283, 24] width 27 height 17
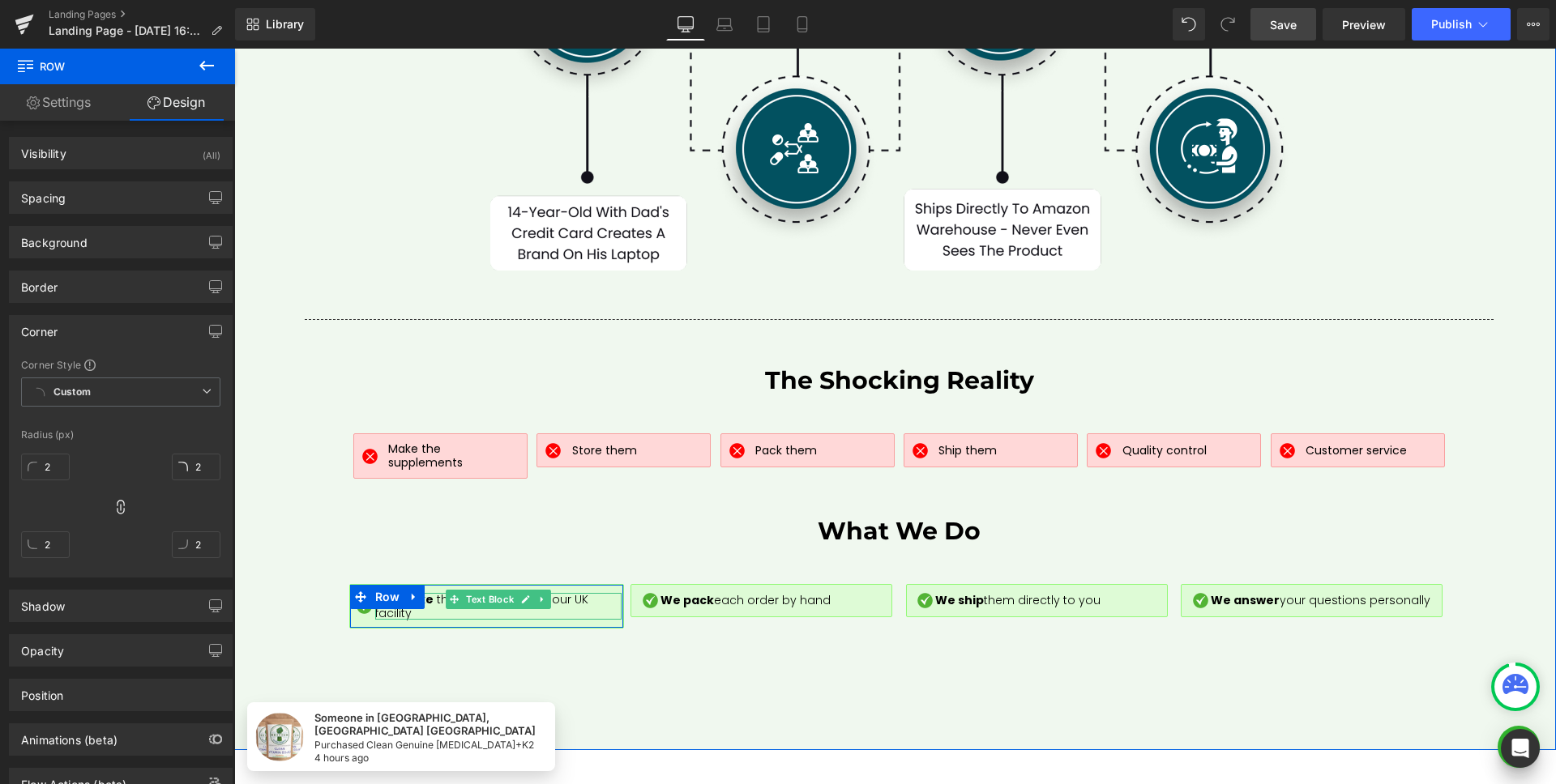
click at [428, 591] on span "the supplements in our UK facility" at bounding box center [481, 606] width 213 height 30
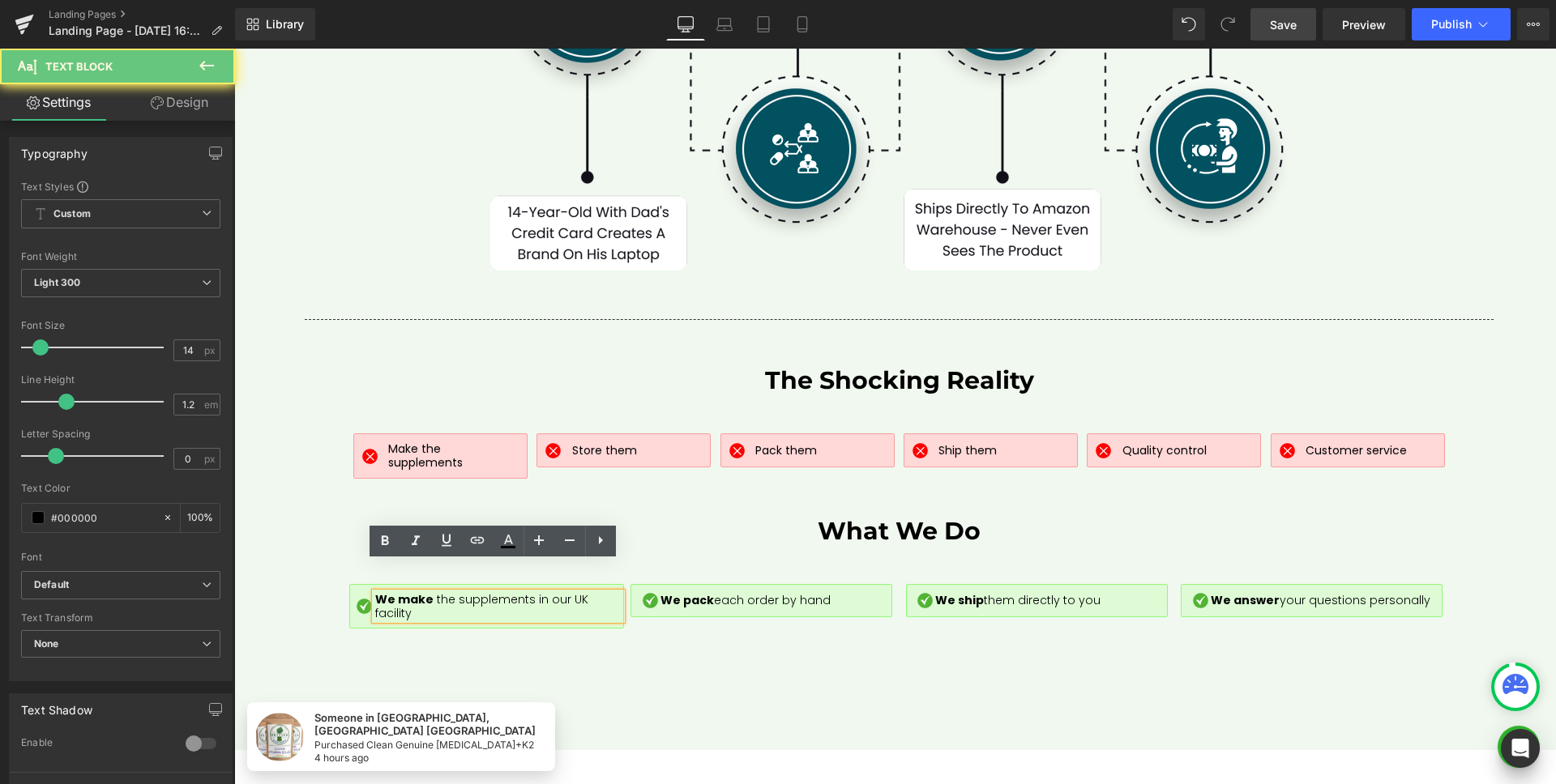
click at [428, 591] on span "the supplements in our UK facility" at bounding box center [481, 606] width 213 height 30
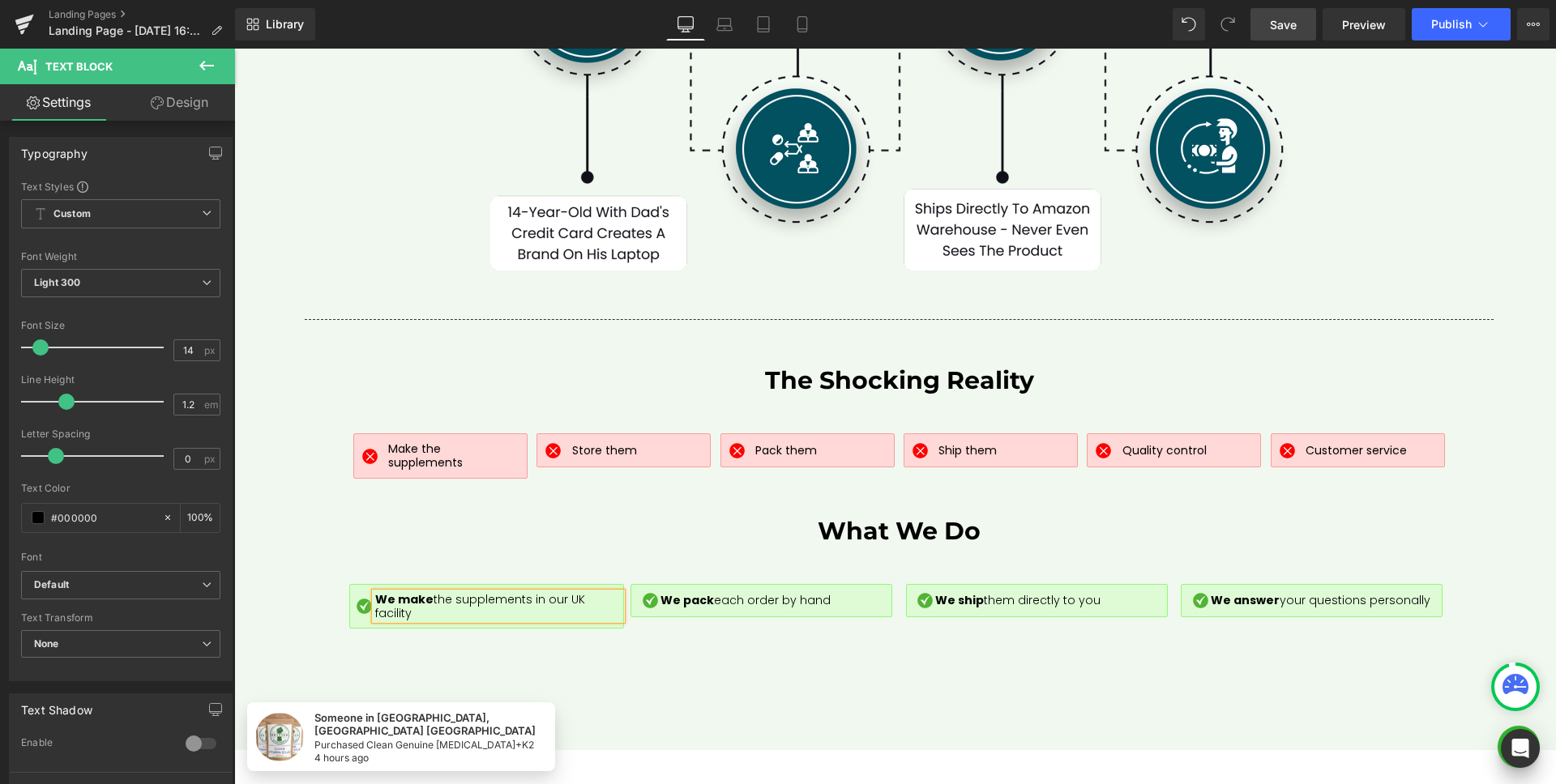
click at [609, 605] on div "The Complete Outsourcing Scam: From Bedroom to Amazon Warehouse Heading Row 50p…" at bounding box center [899, 201] width 1248 height 937
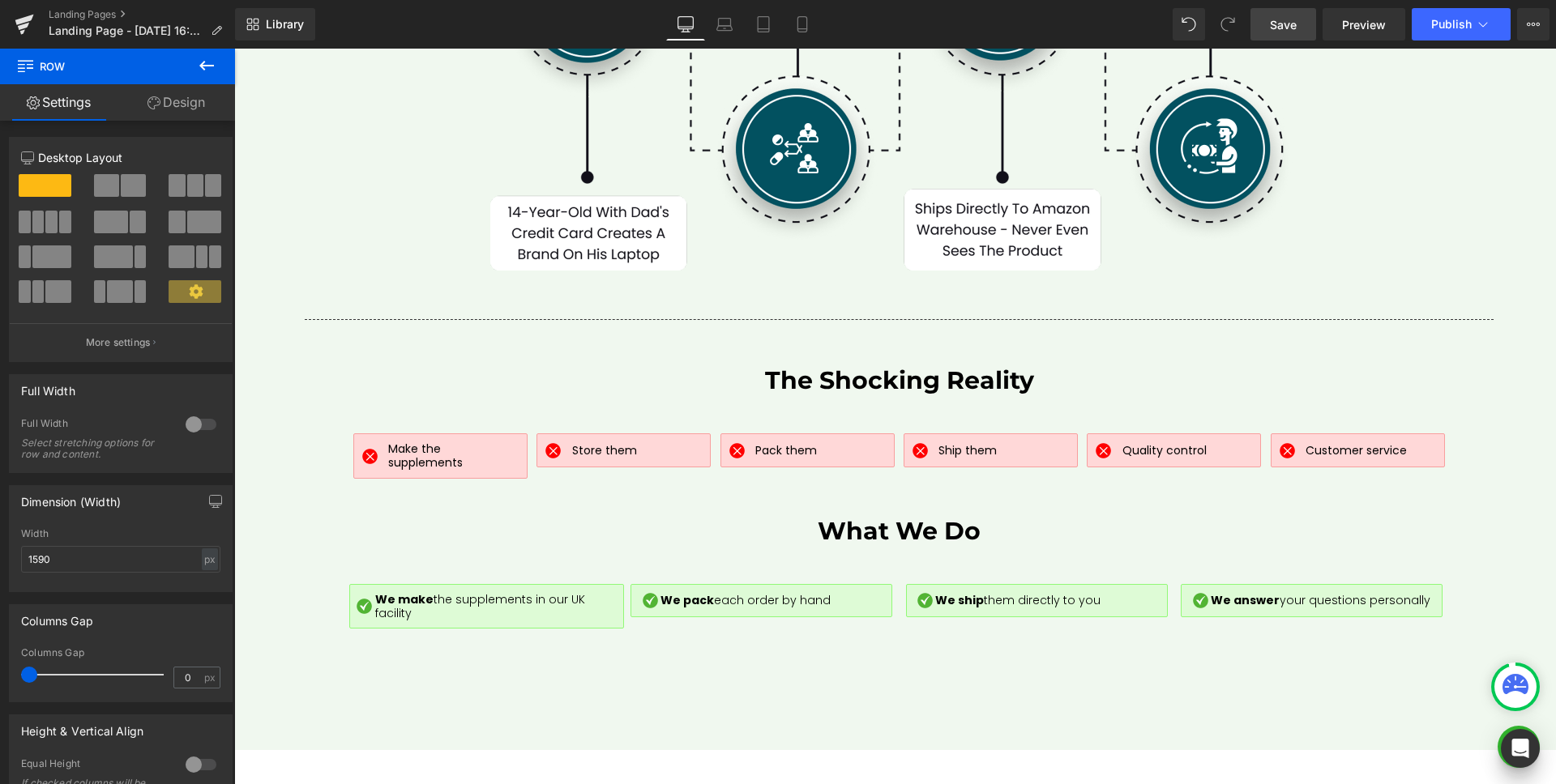
click at [1276, 33] on link "Save" at bounding box center [1283, 24] width 65 height 32
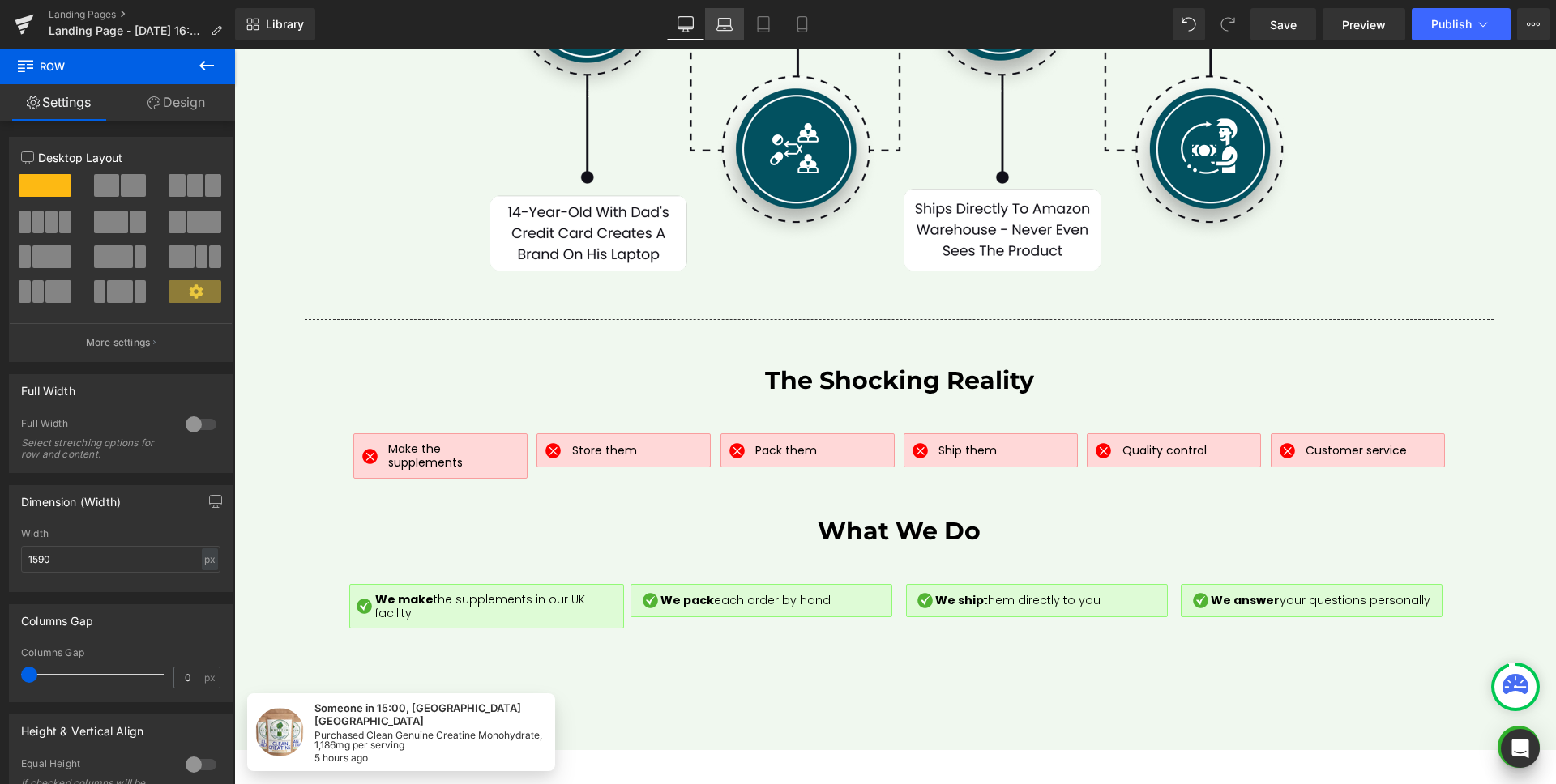
click at [726, 22] on icon at bounding box center [724, 24] width 16 height 16
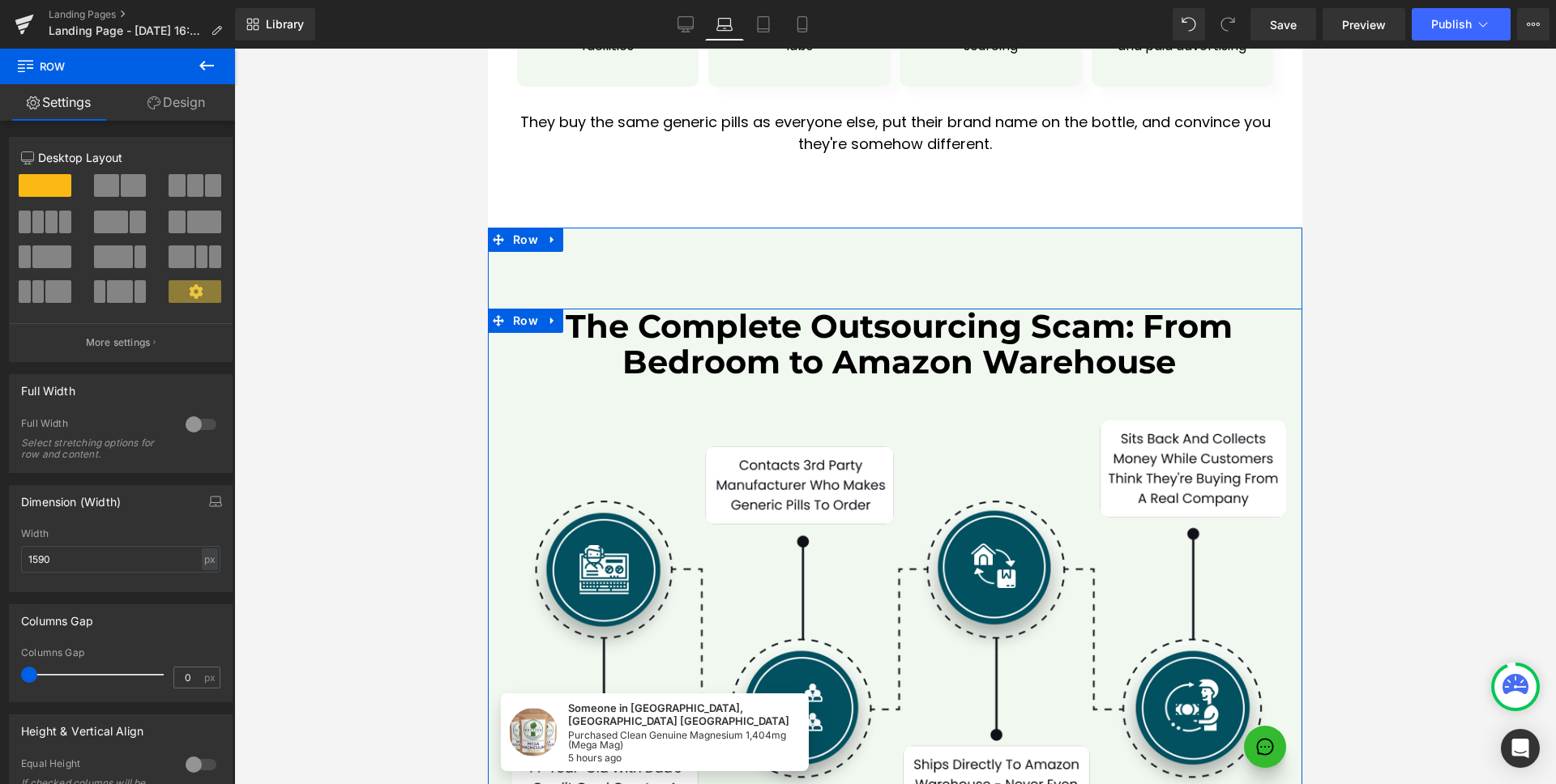
scroll to position [6698, 0]
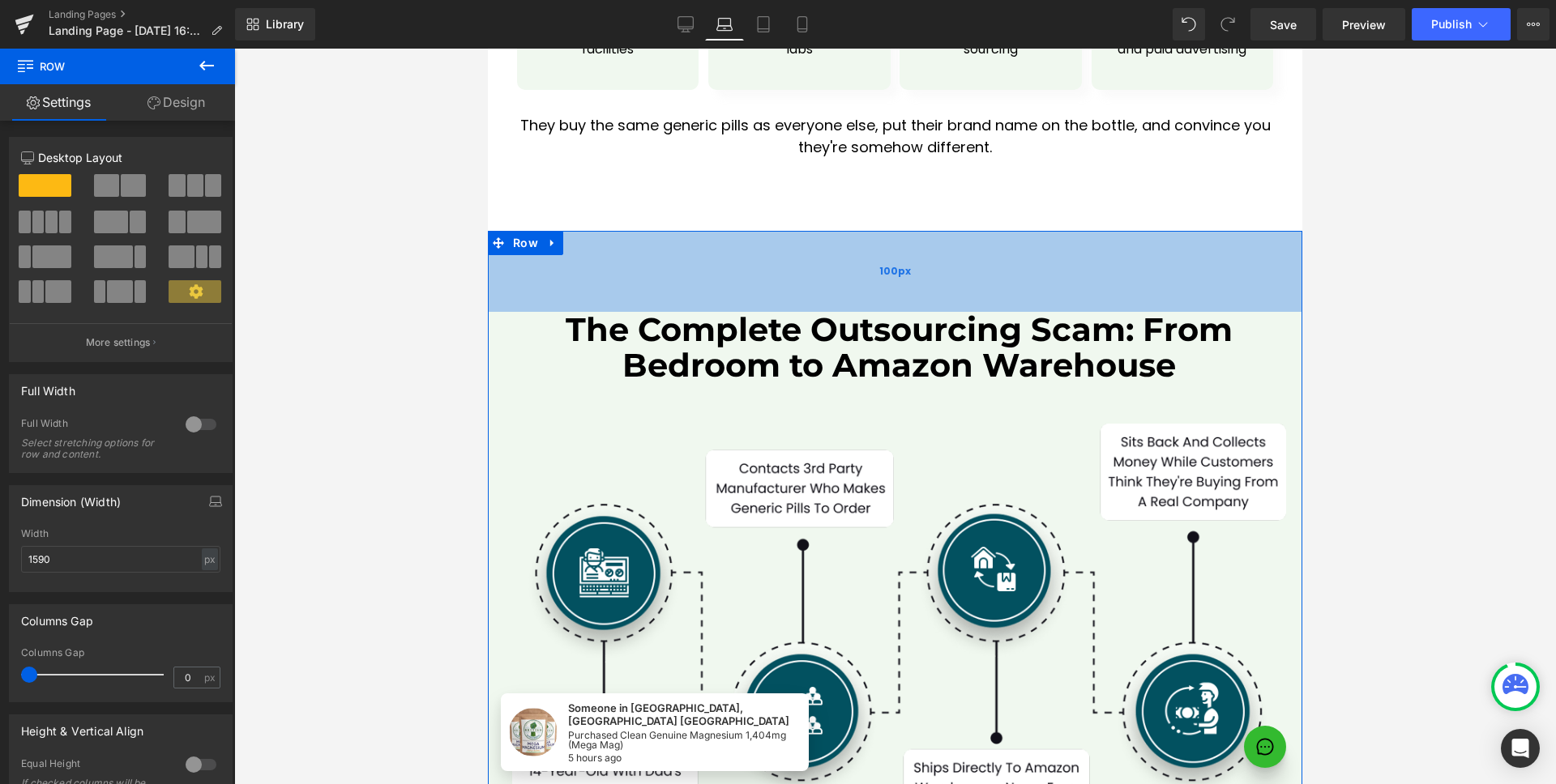
click at [915, 234] on div "100px" at bounding box center [895, 271] width 815 height 81
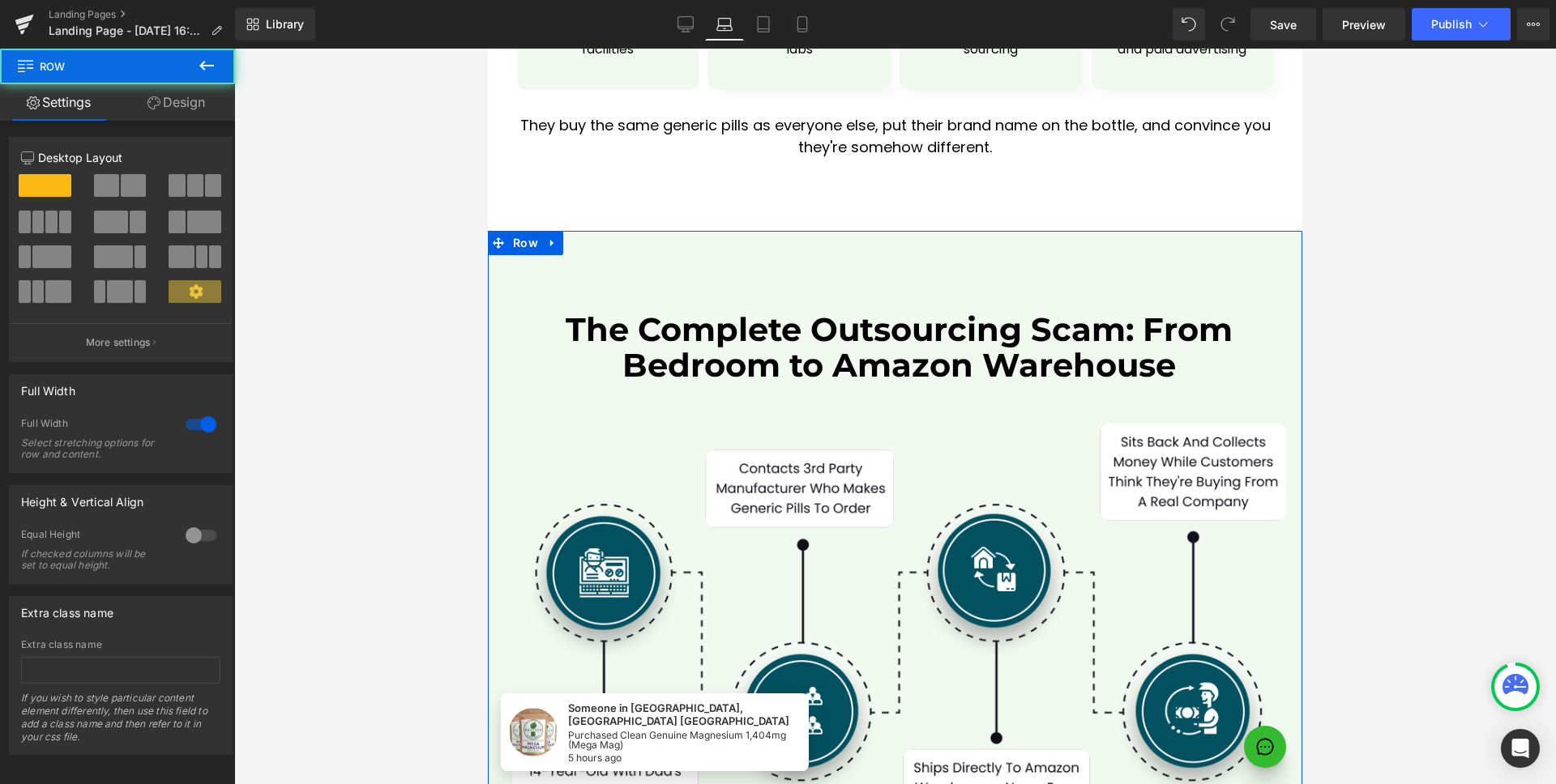
click at [171, 108] on link "Design" at bounding box center [177, 102] width 118 height 37
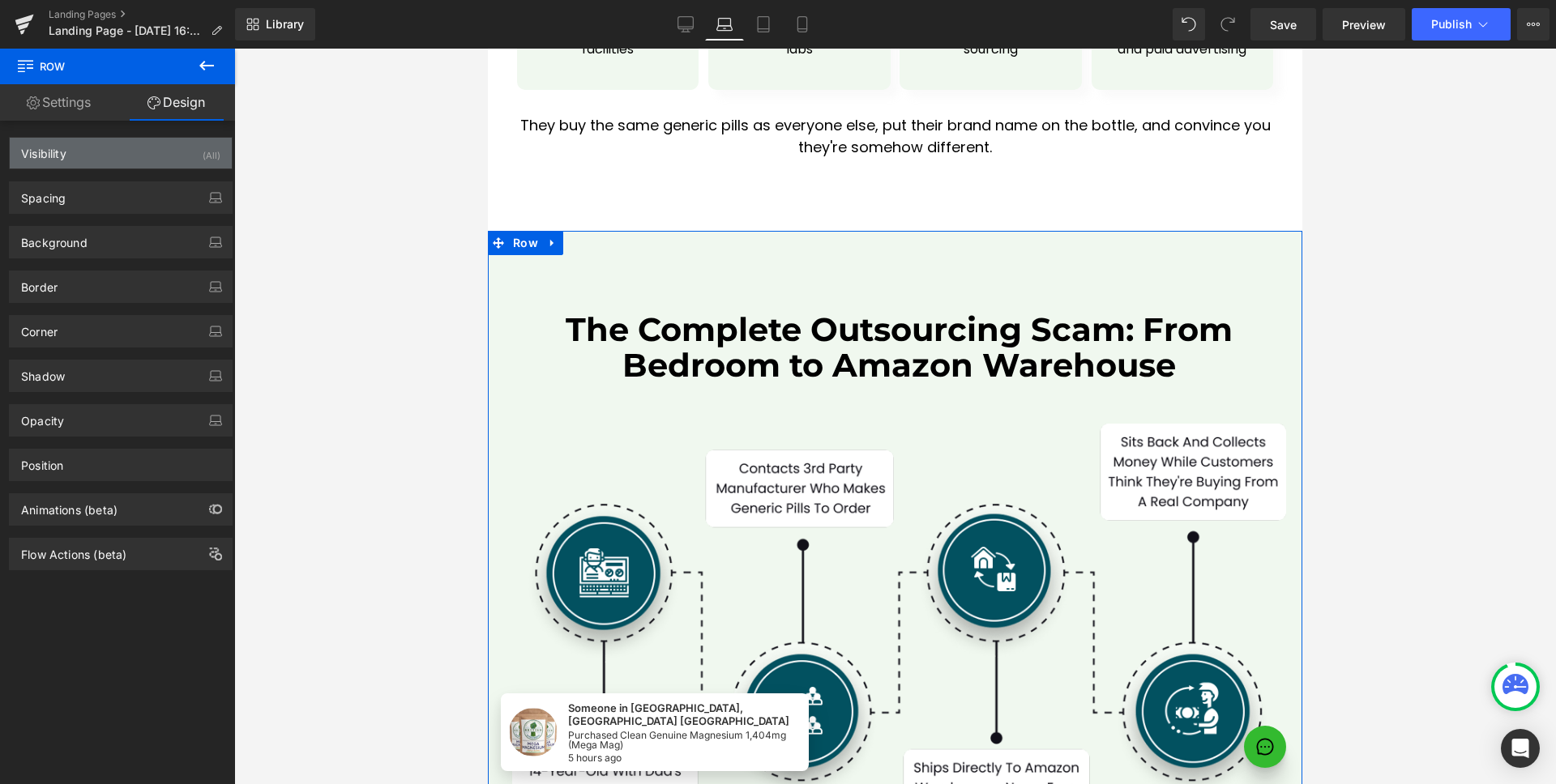
click at [106, 165] on div "Visibility (All)" at bounding box center [121, 153] width 222 height 30
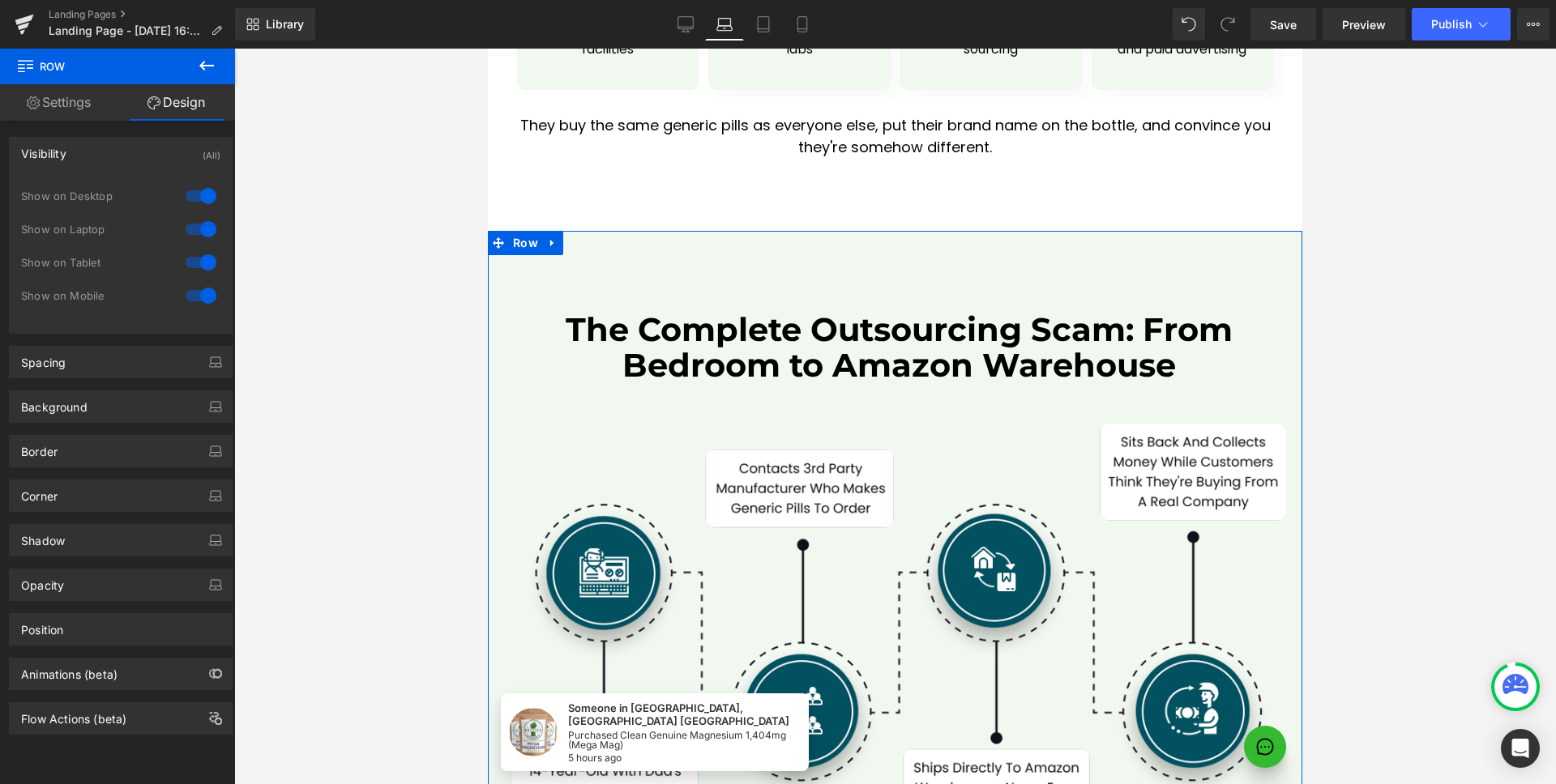
click at [101, 159] on div "Visibility (All)" at bounding box center [121, 153] width 222 height 30
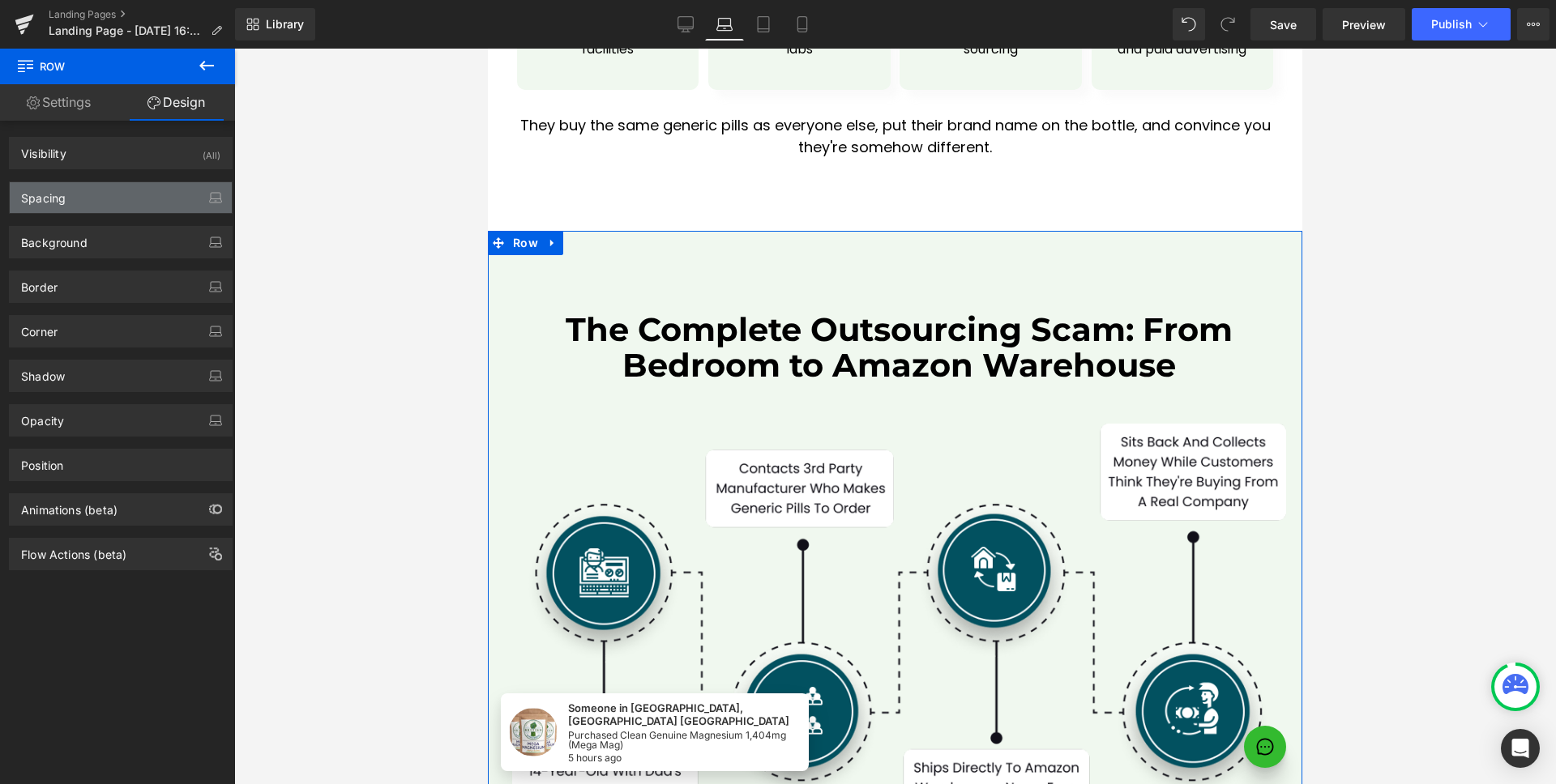
click at [93, 188] on div "Spacing" at bounding box center [121, 197] width 222 height 30
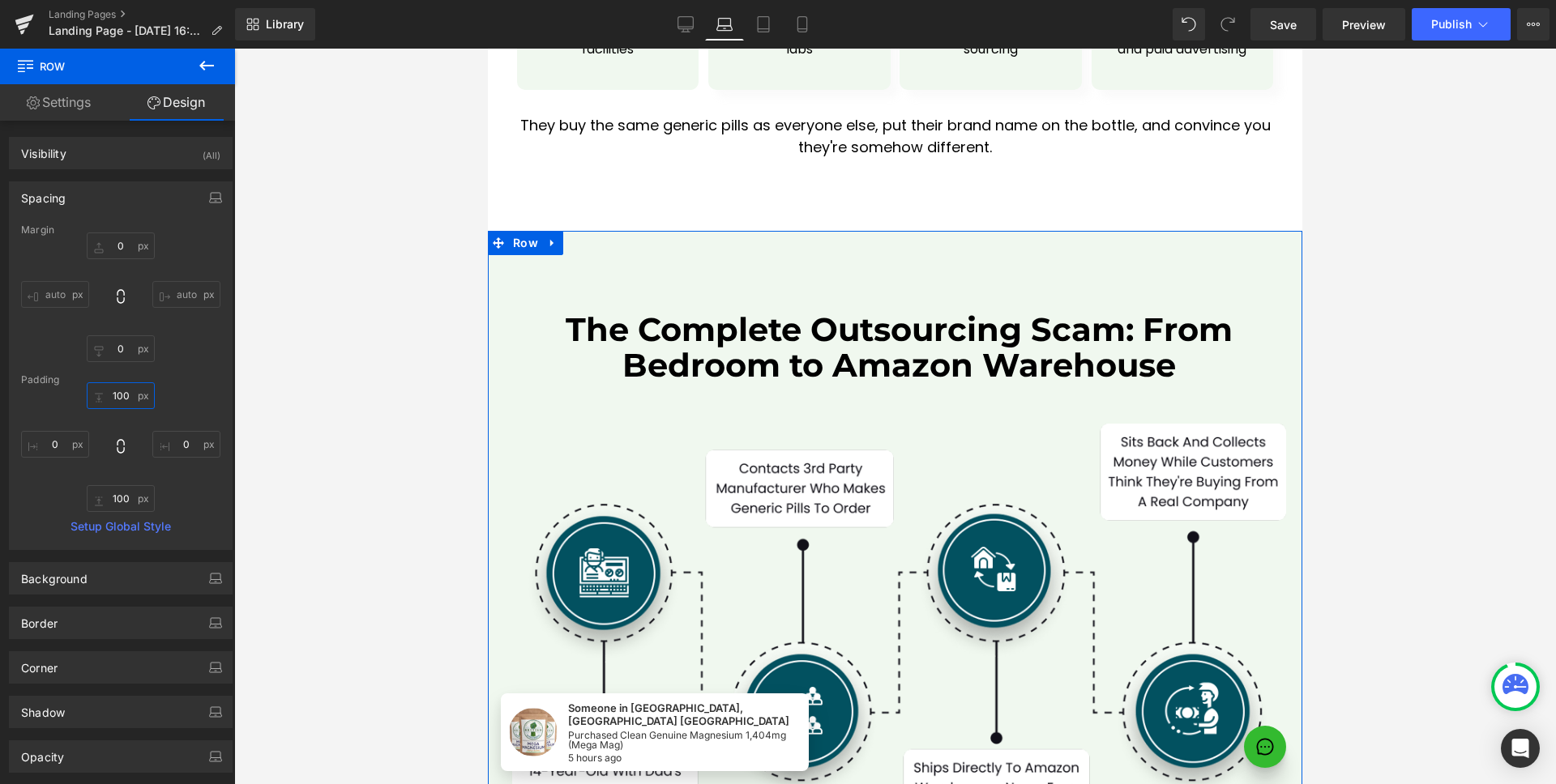
click at [124, 399] on input "100" at bounding box center [121, 396] width 68 height 27
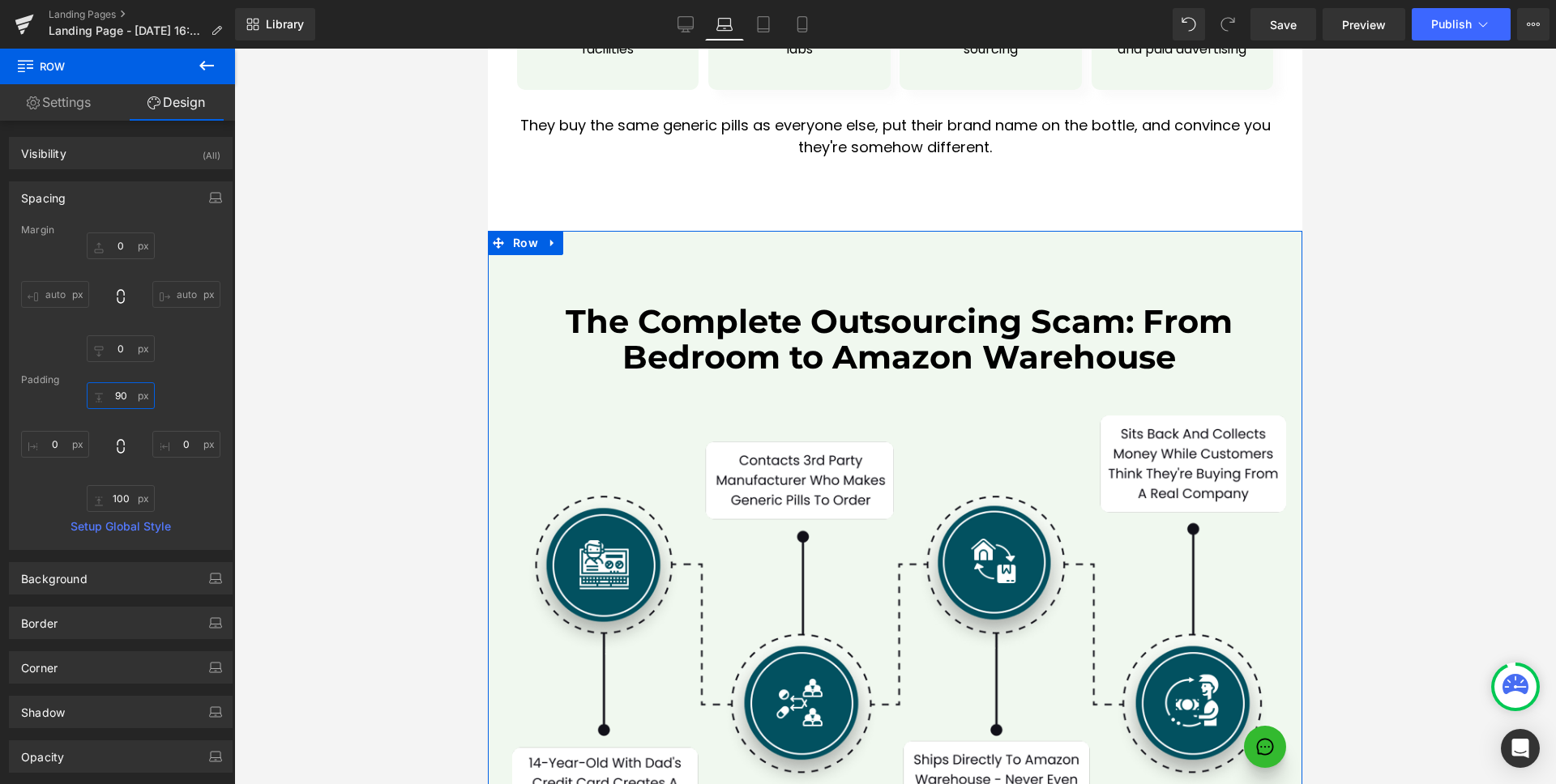
type input "80"
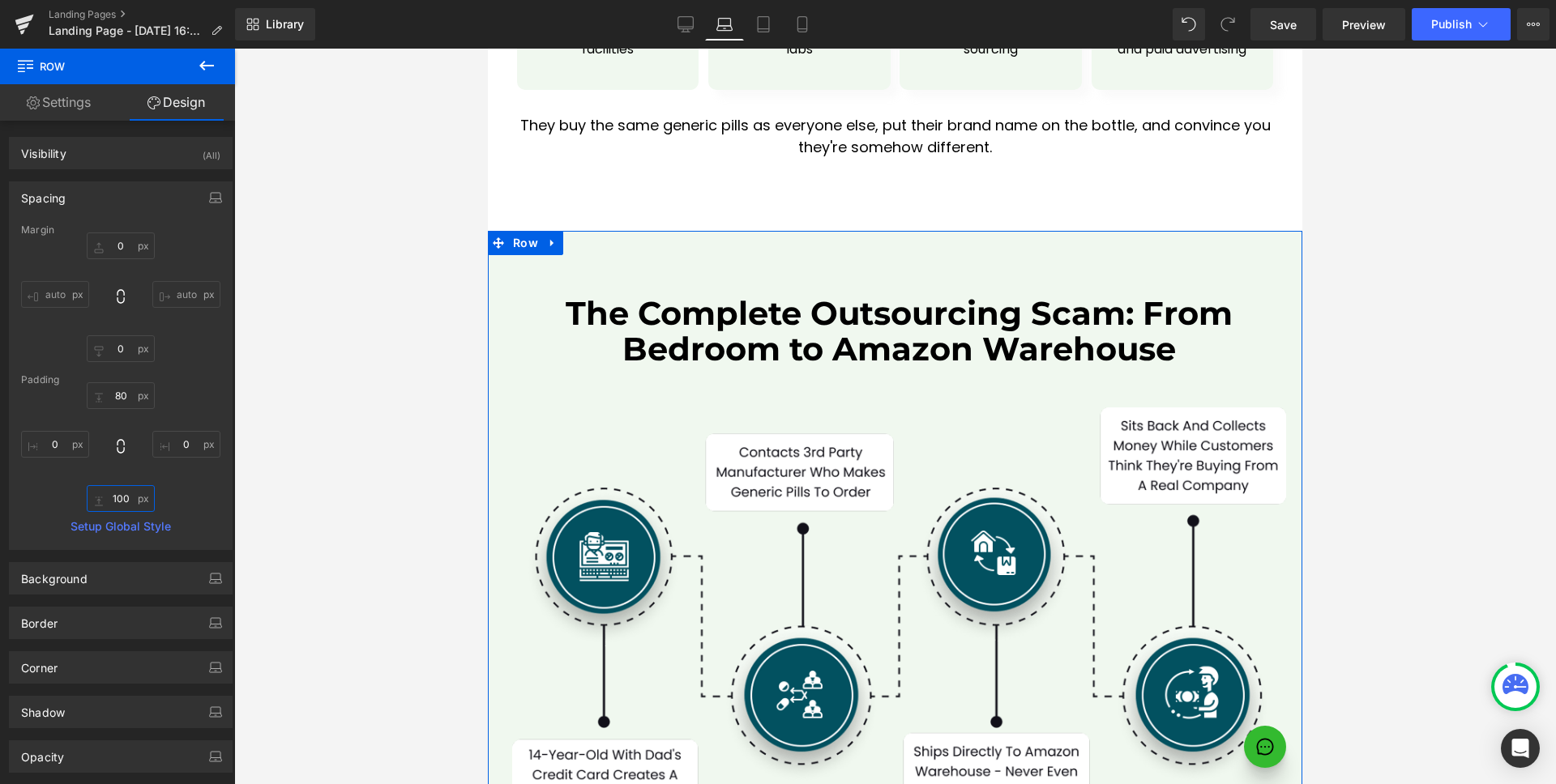
click at [121, 505] on input "100" at bounding box center [121, 498] width 68 height 27
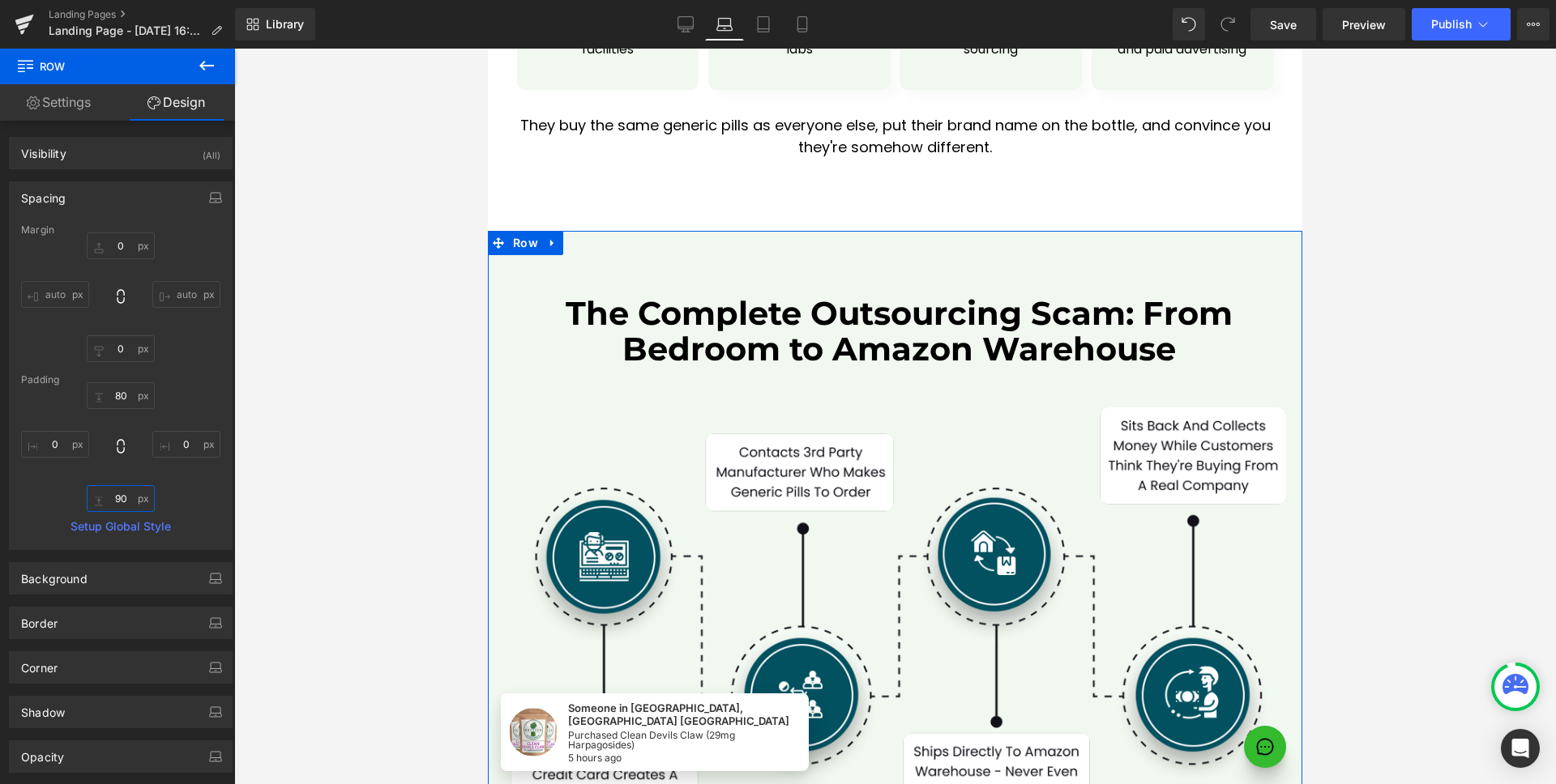
type input "80"
click at [881, 321] on span "Heading" at bounding box center [890, 331] width 45 height 20
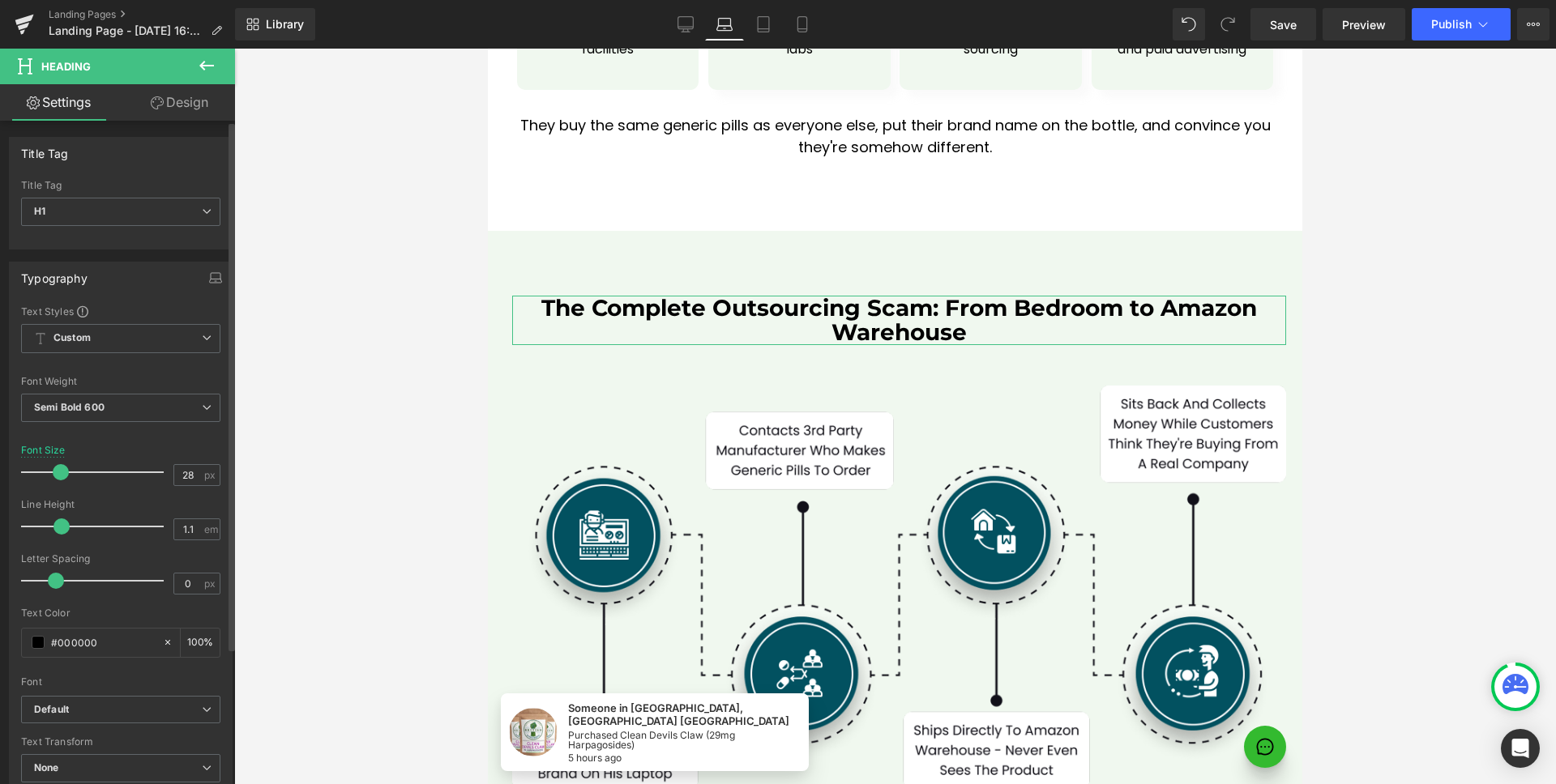
drag, startPoint x: 63, startPoint y: 473, endPoint x: 54, endPoint y: 472, distance: 9.1
click at [54, 472] on span at bounding box center [61, 472] width 16 height 16
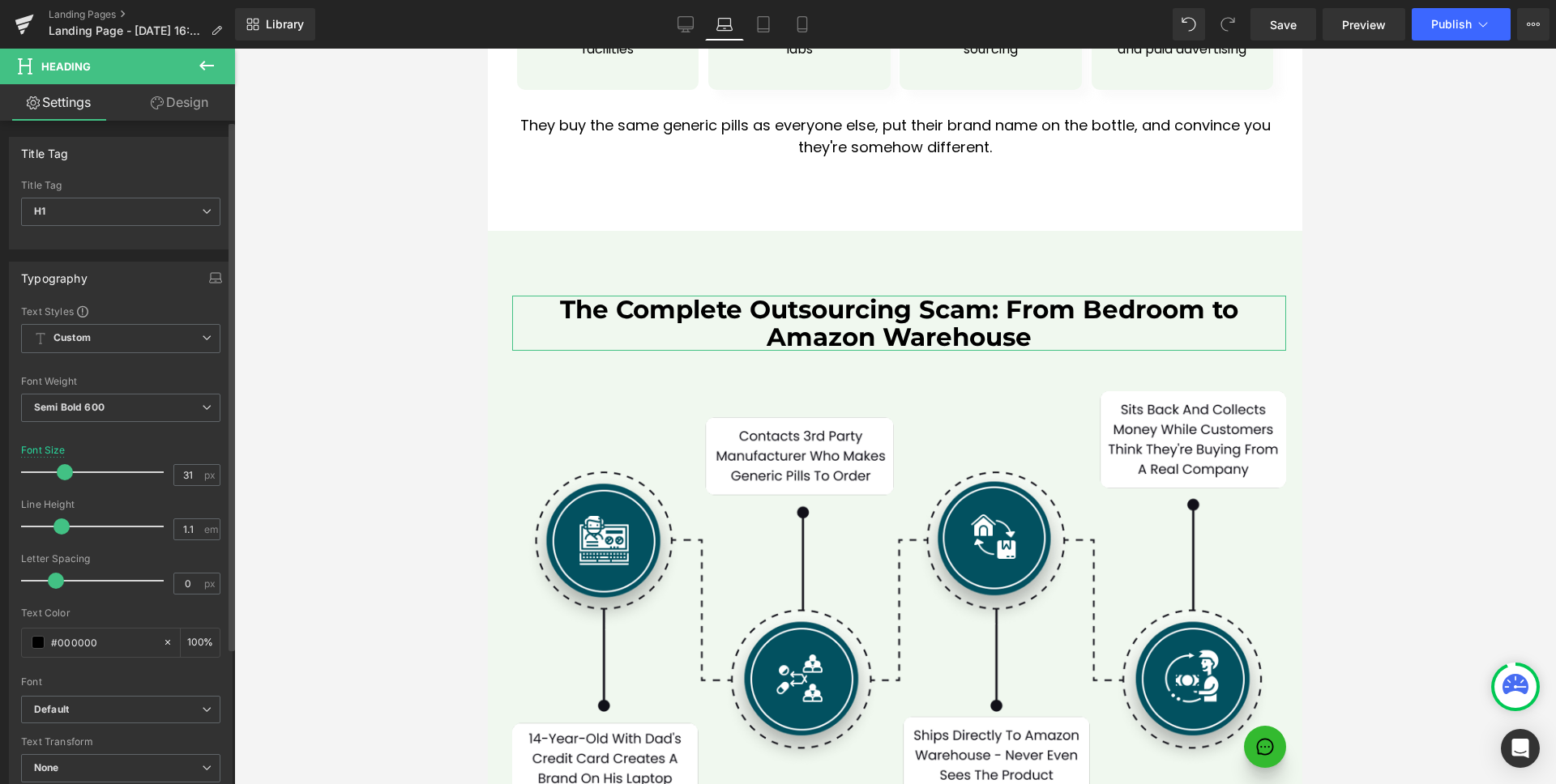
type input "32"
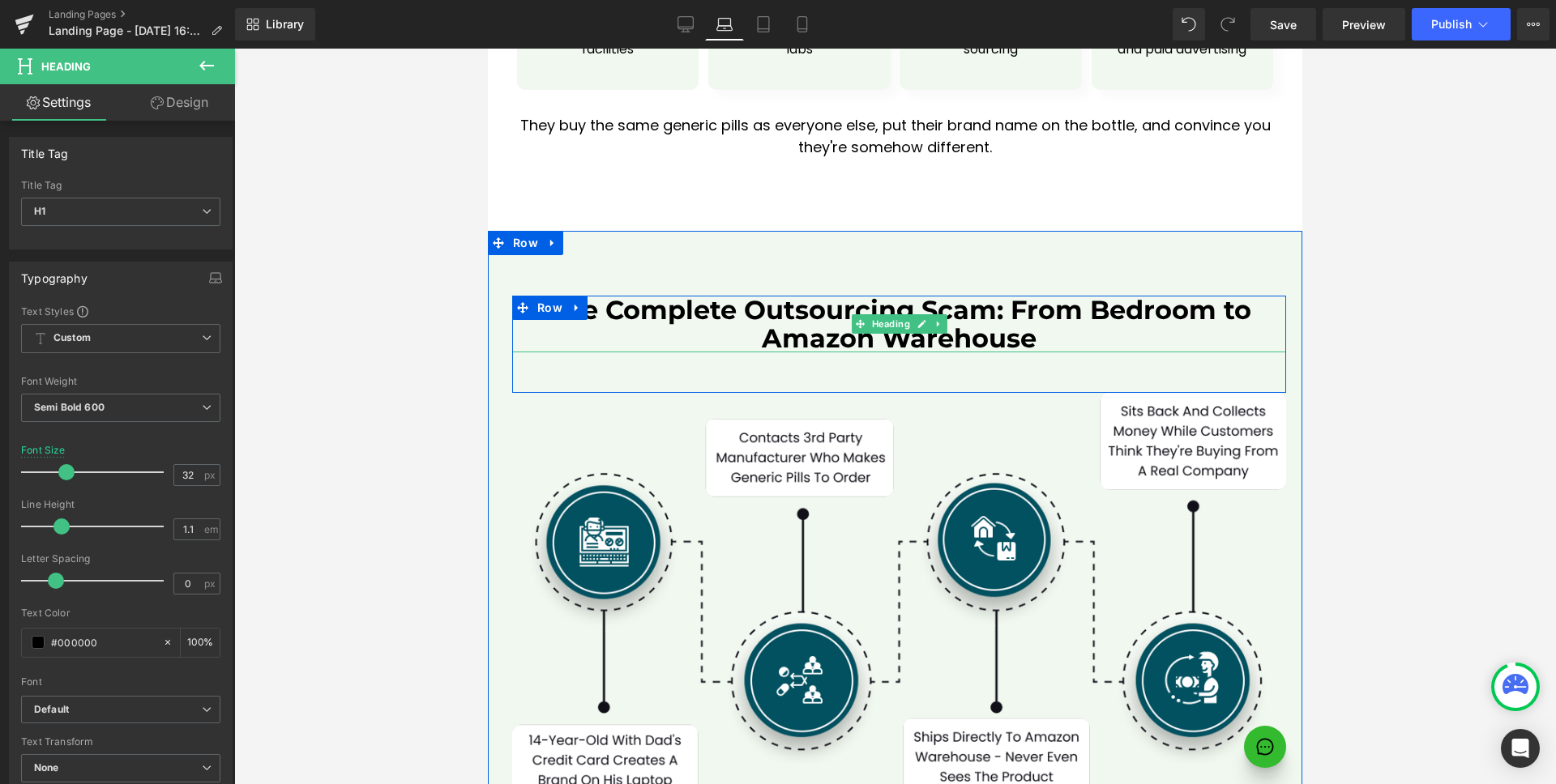
scroll to position [6701, 0]
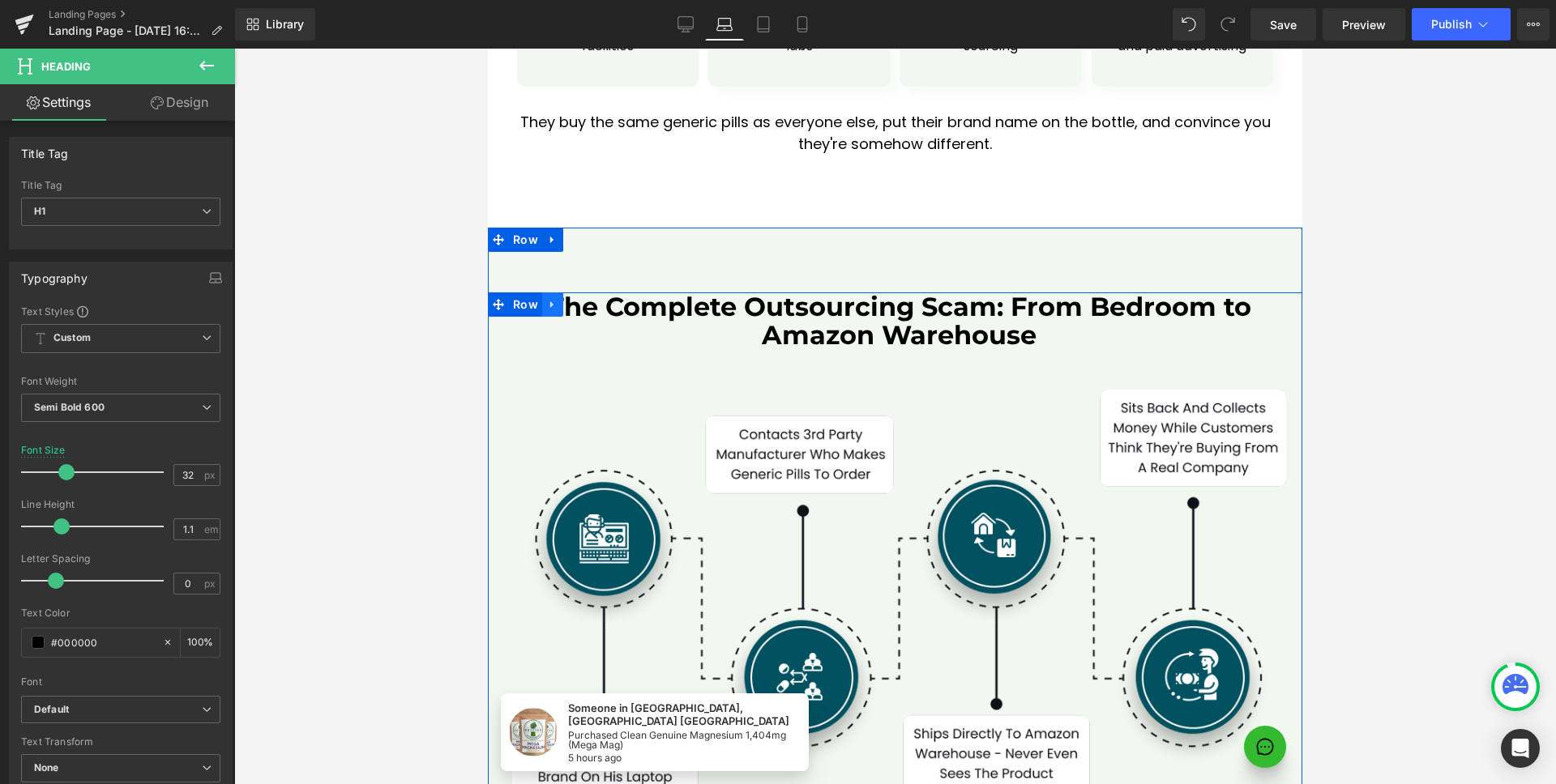
click at [542, 292] on link at bounding box center [553, 304] width 21 height 24
click at [610, 298] on icon at bounding box center [615, 304] width 12 height 13
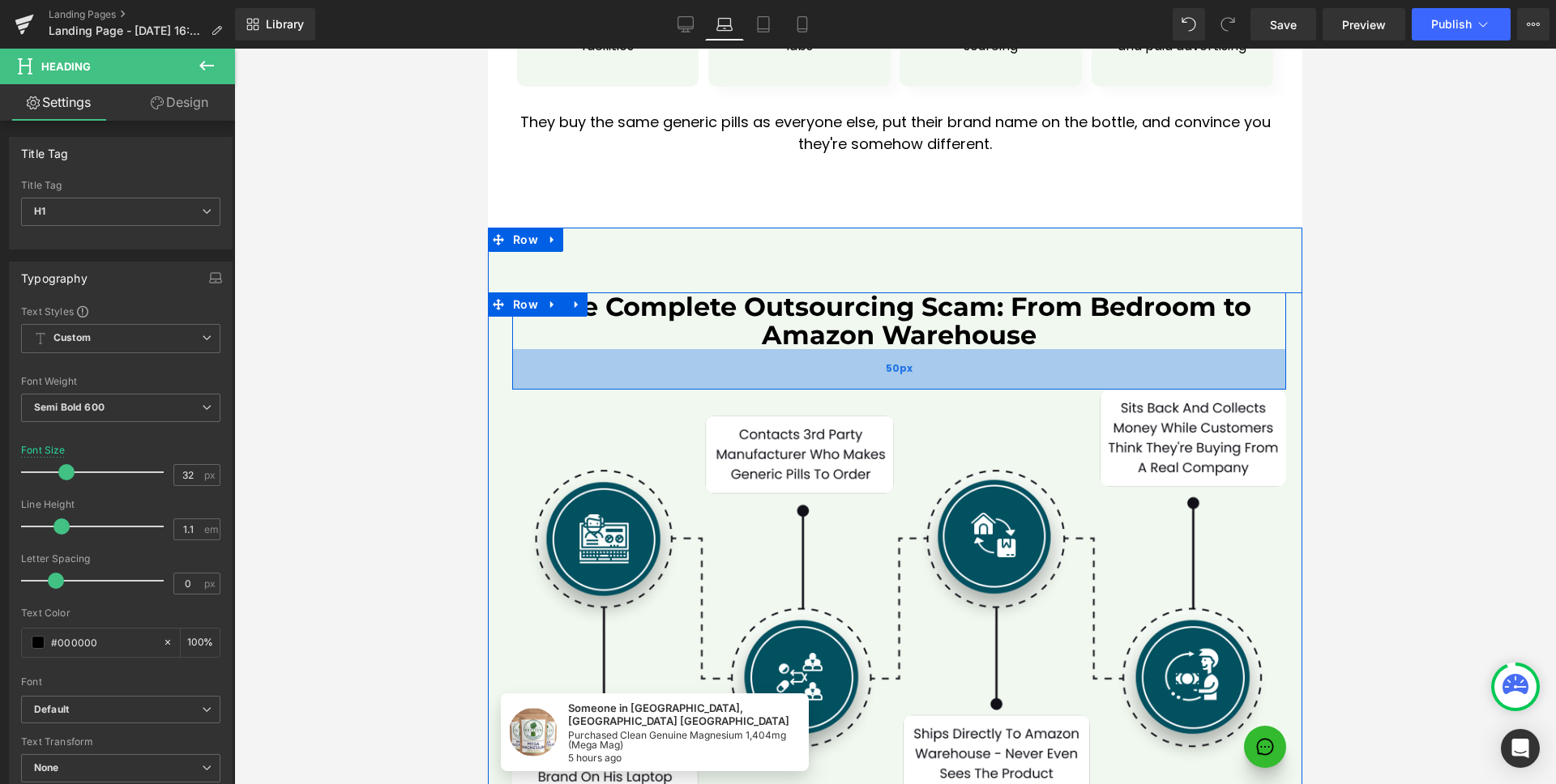
click at [668, 349] on div "50px" at bounding box center [899, 369] width 774 height 40
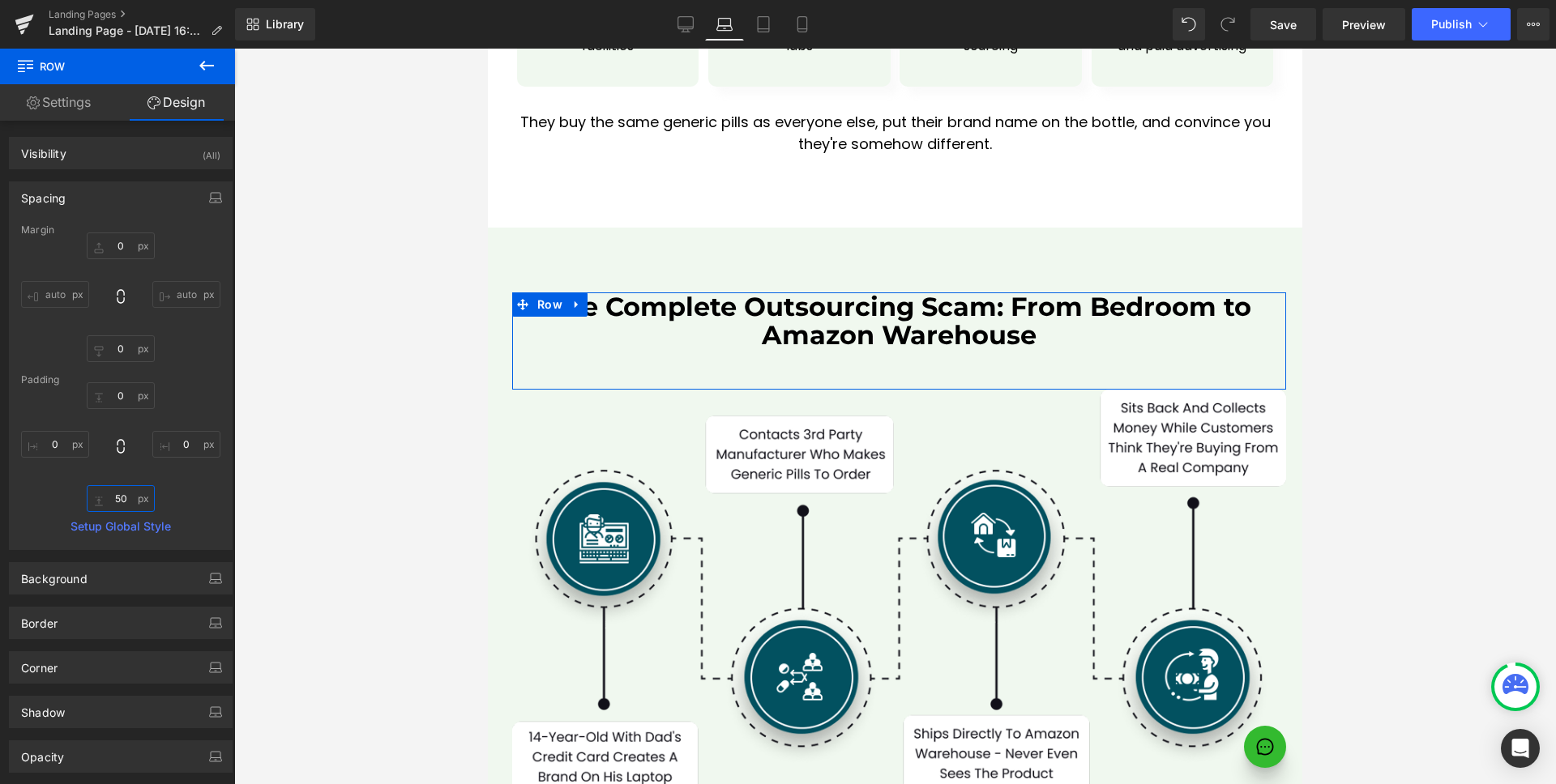
click at [122, 496] on input "50" at bounding box center [121, 498] width 68 height 27
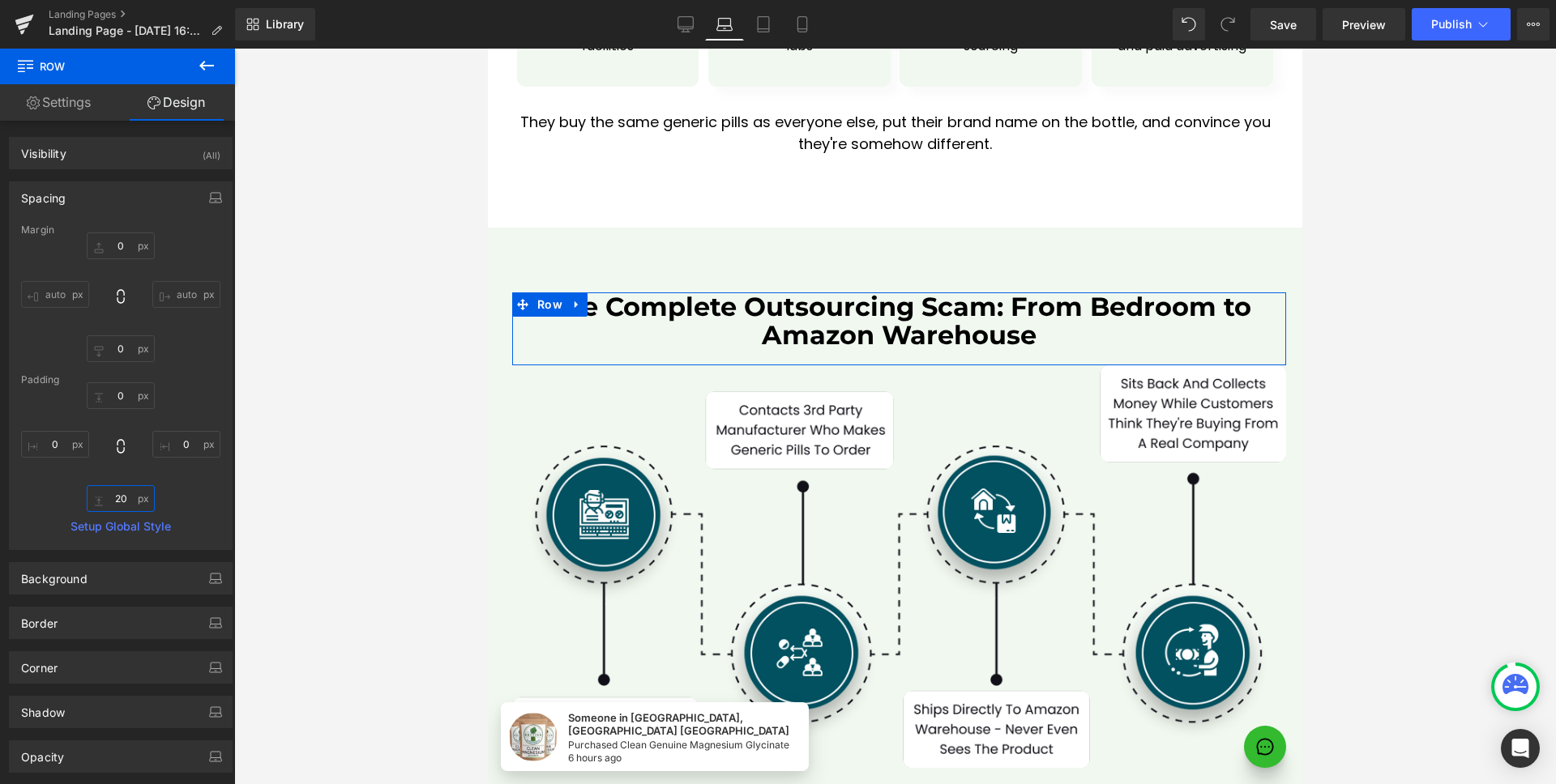
type input "30"
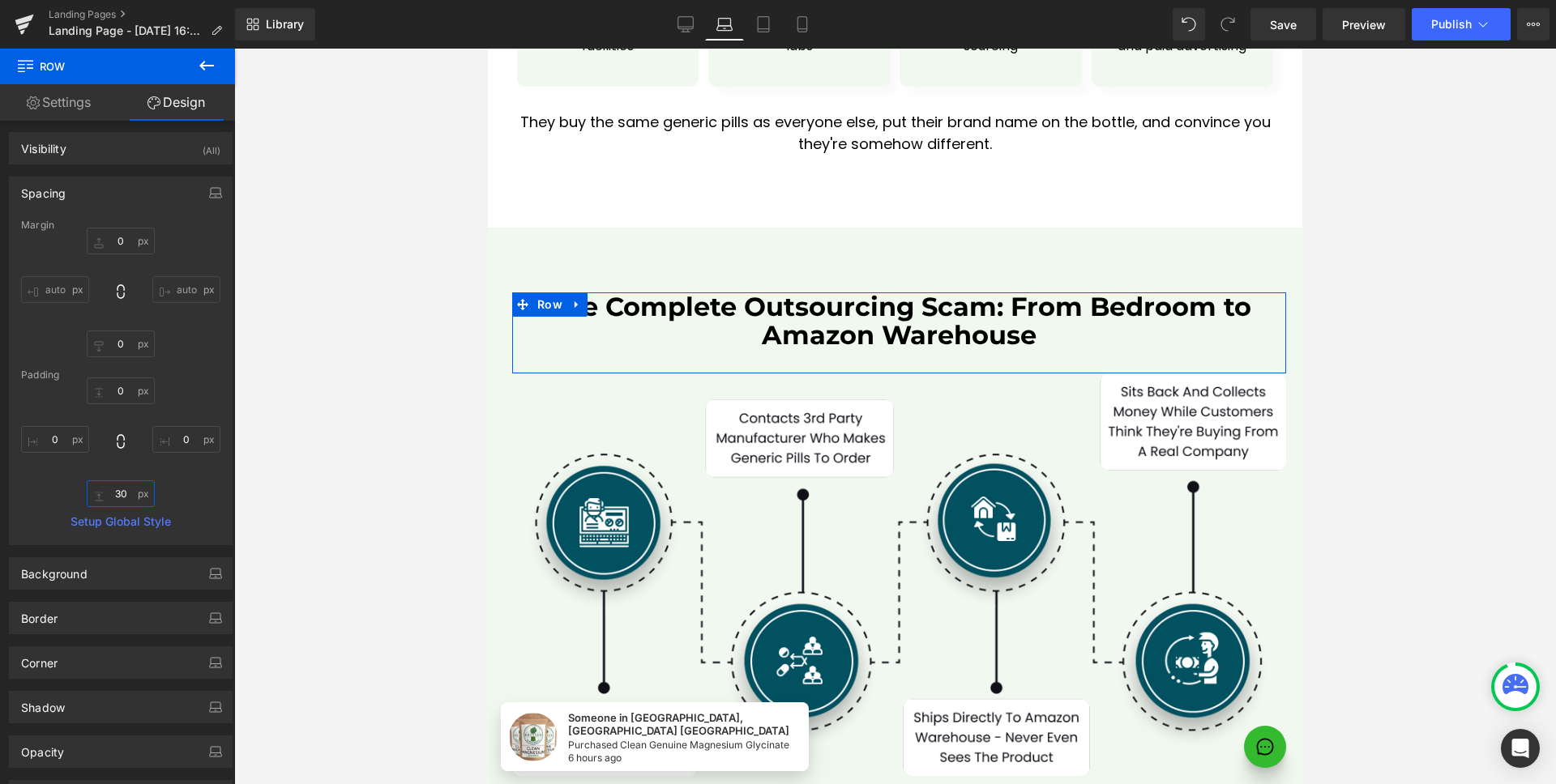
scroll to position [6, 0]
click at [177, 495] on div "0px 0 0px 0 30 30 0px 0" at bounding box center [121, 440] width 199 height 129
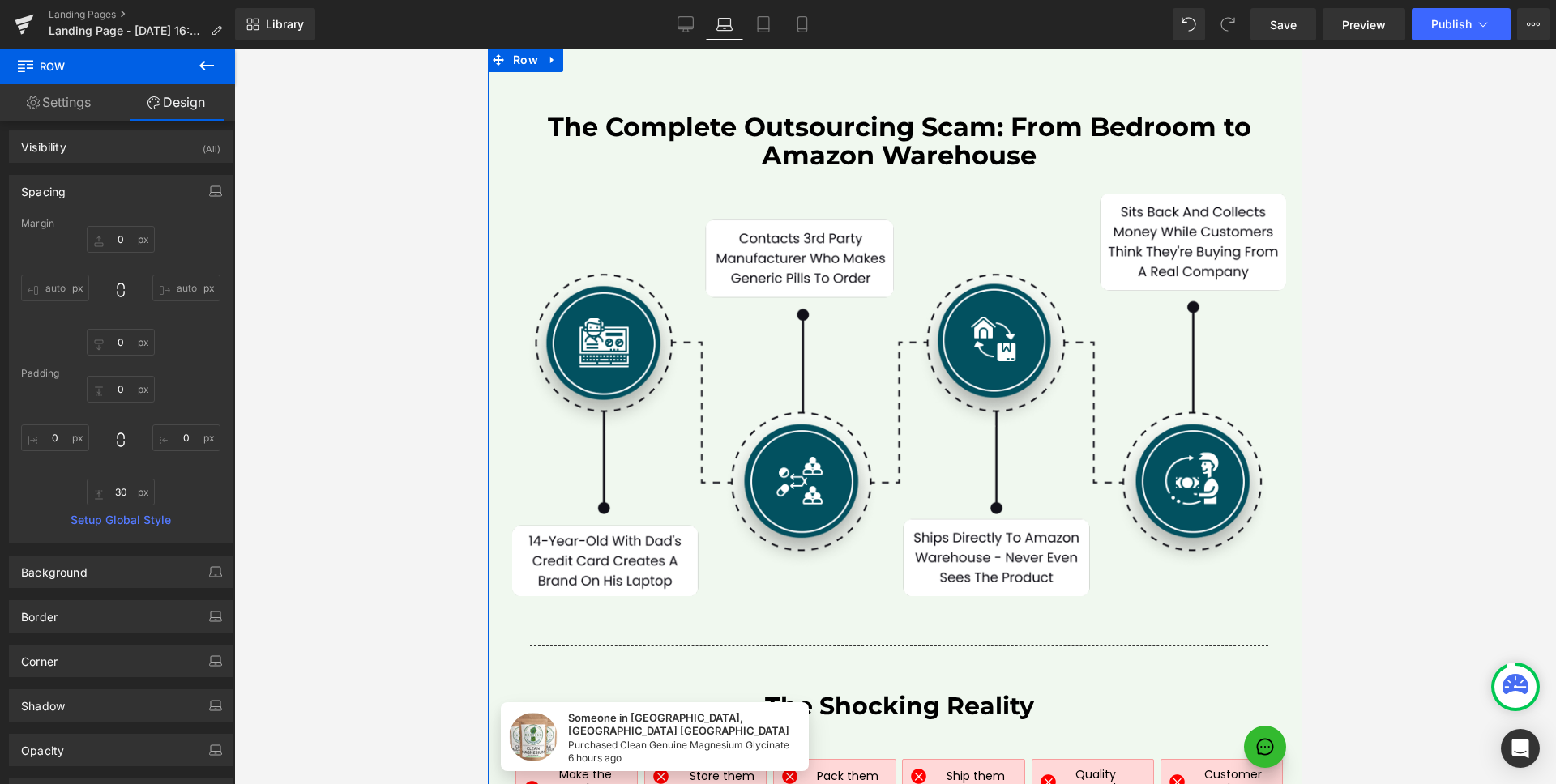
scroll to position [7169, 0]
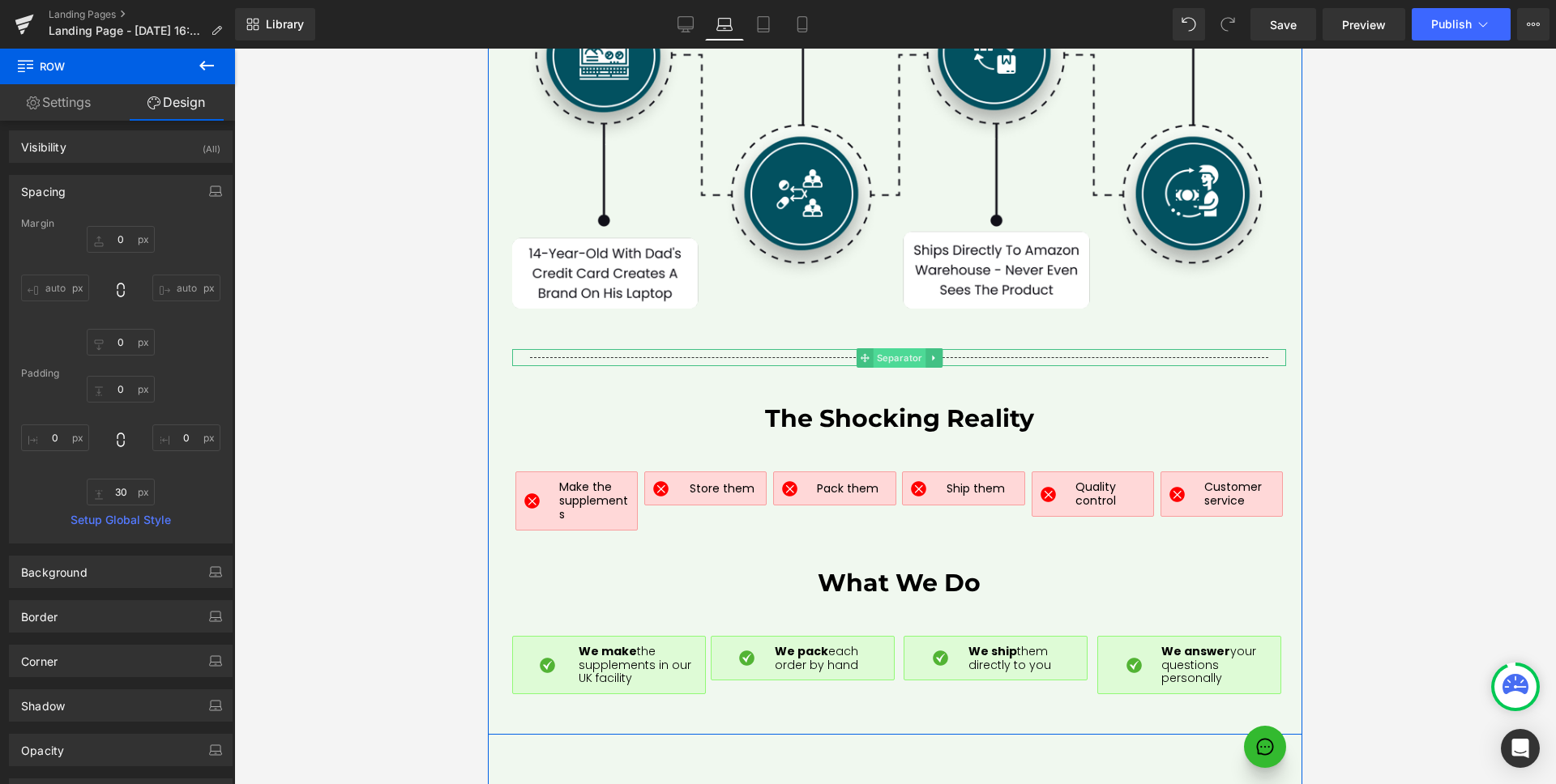
click at [887, 348] on span "Separator" at bounding box center [899, 358] width 53 height 20
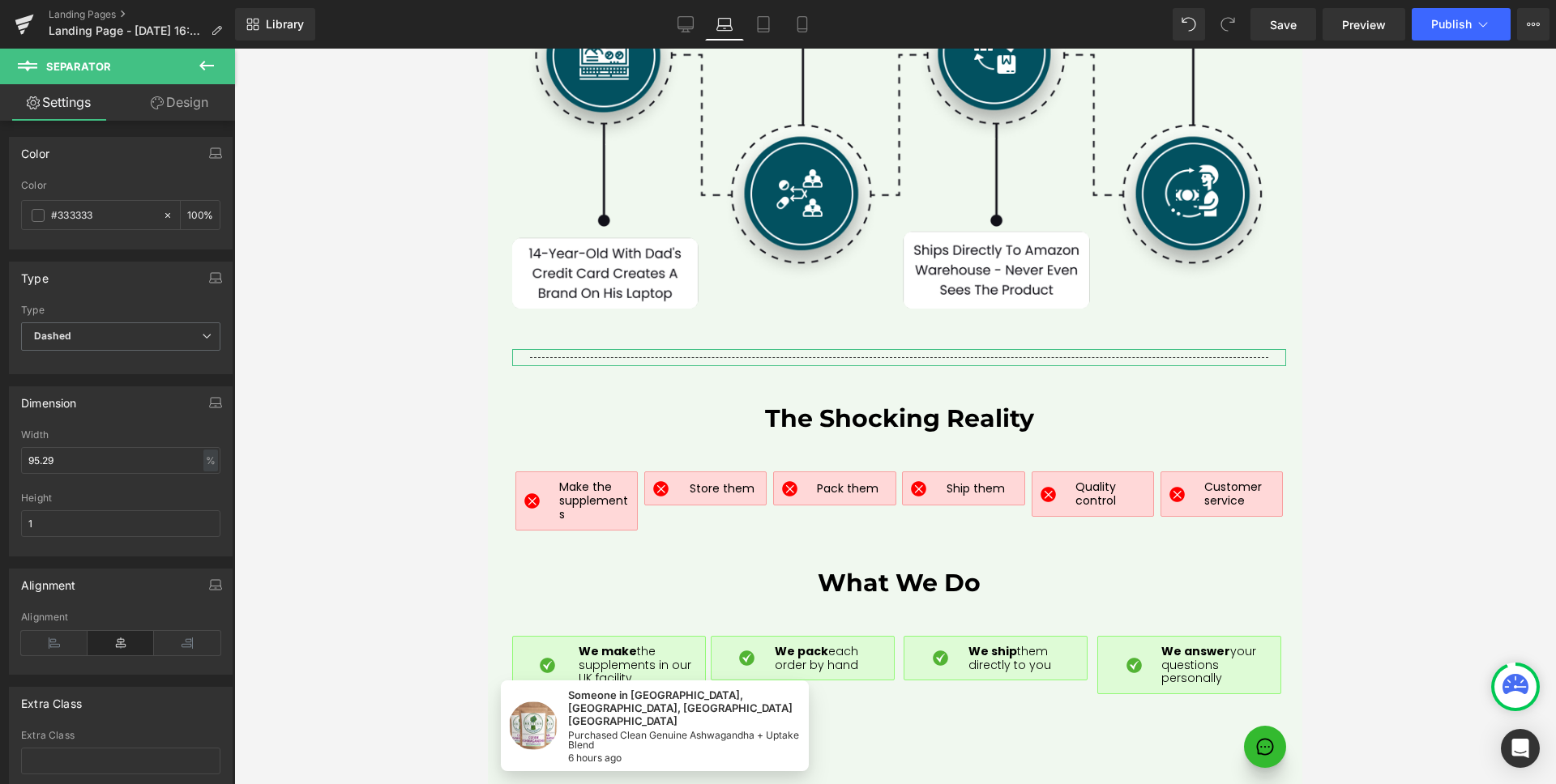
click at [179, 98] on link "Design" at bounding box center [180, 102] width 118 height 37
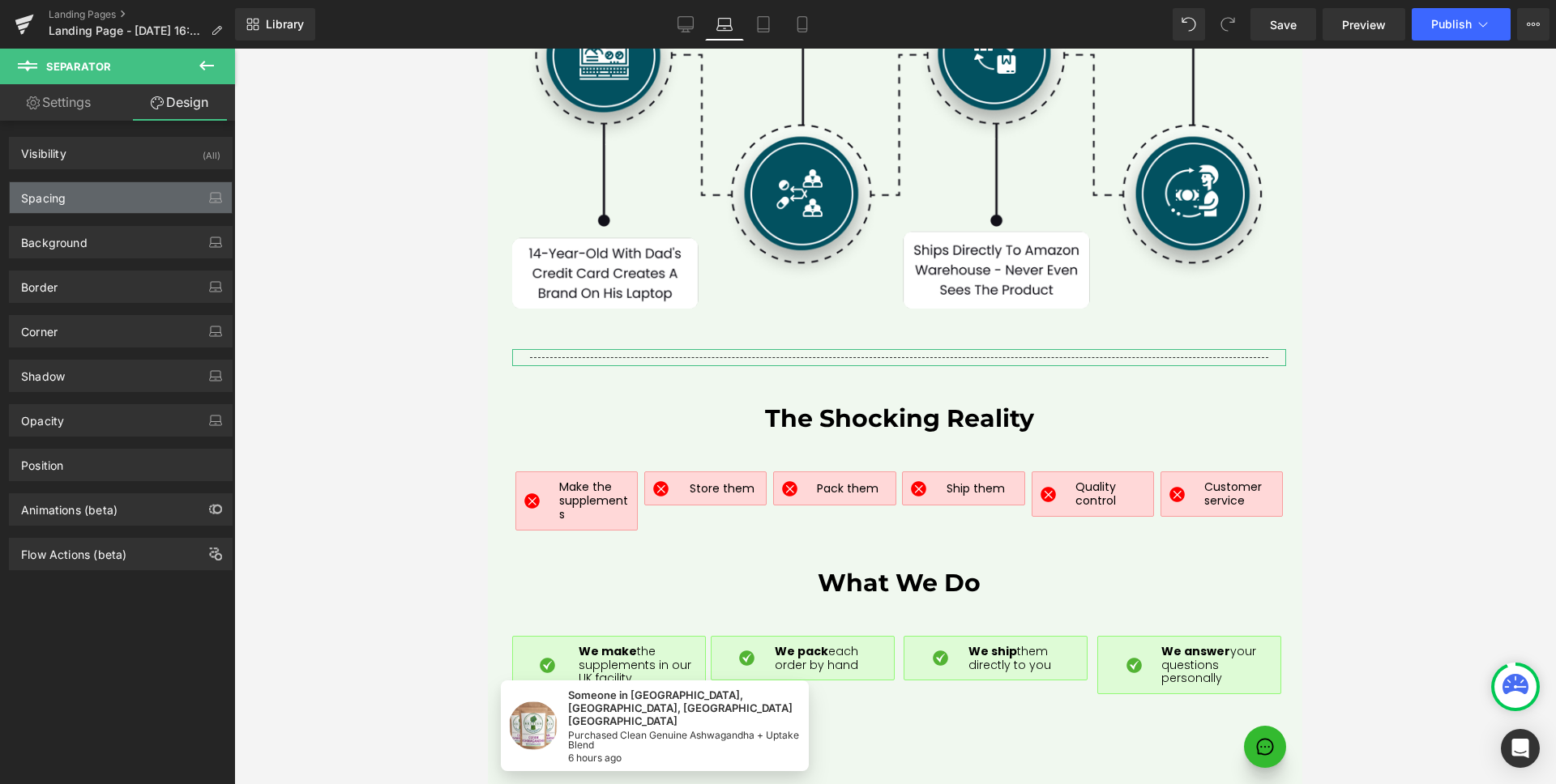
click at [129, 193] on div "Spacing" at bounding box center [121, 197] width 222 height 30
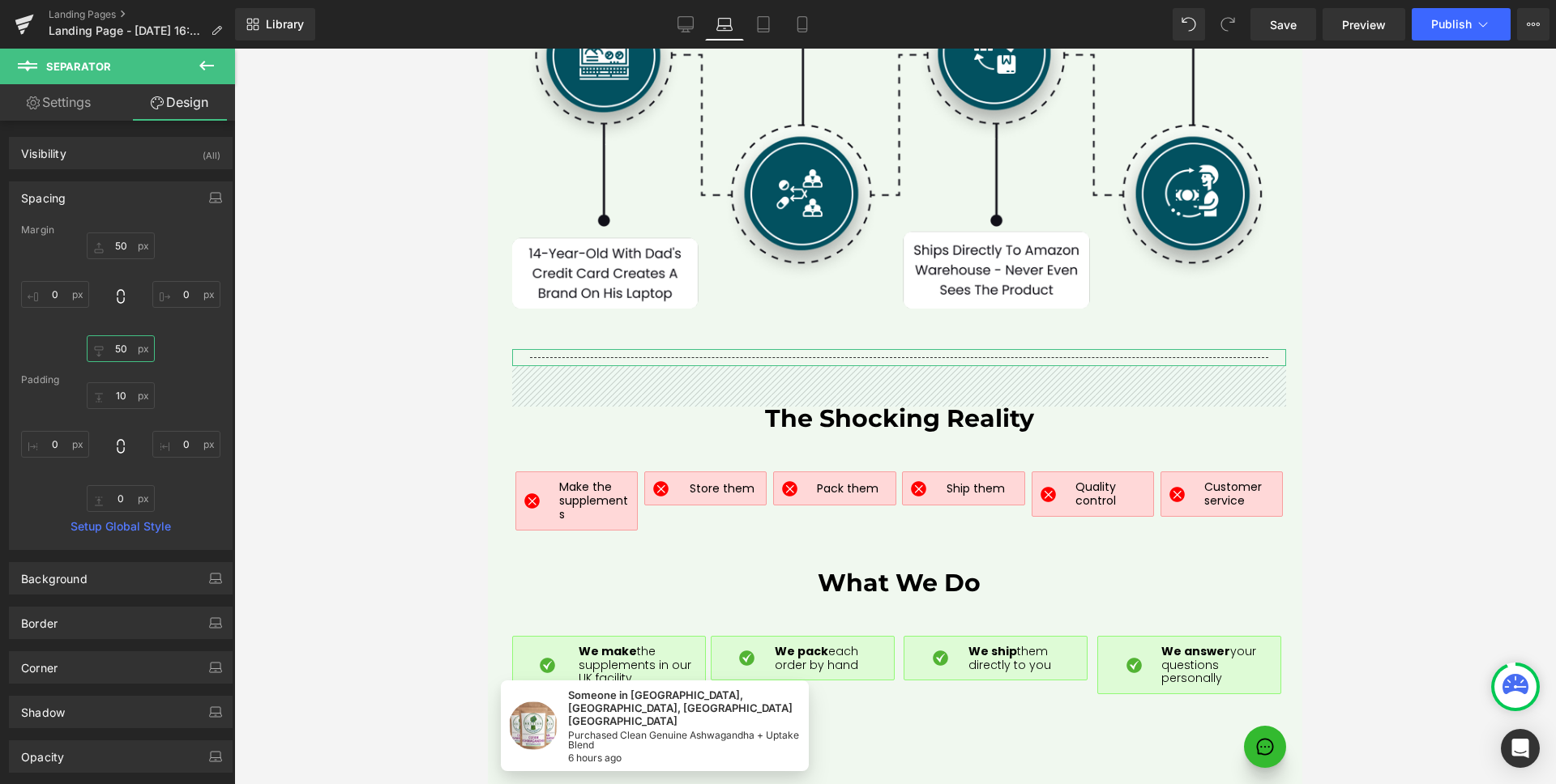
click at [120, 354] on input "50" at bounding box center [121, 349] width 68 height 27
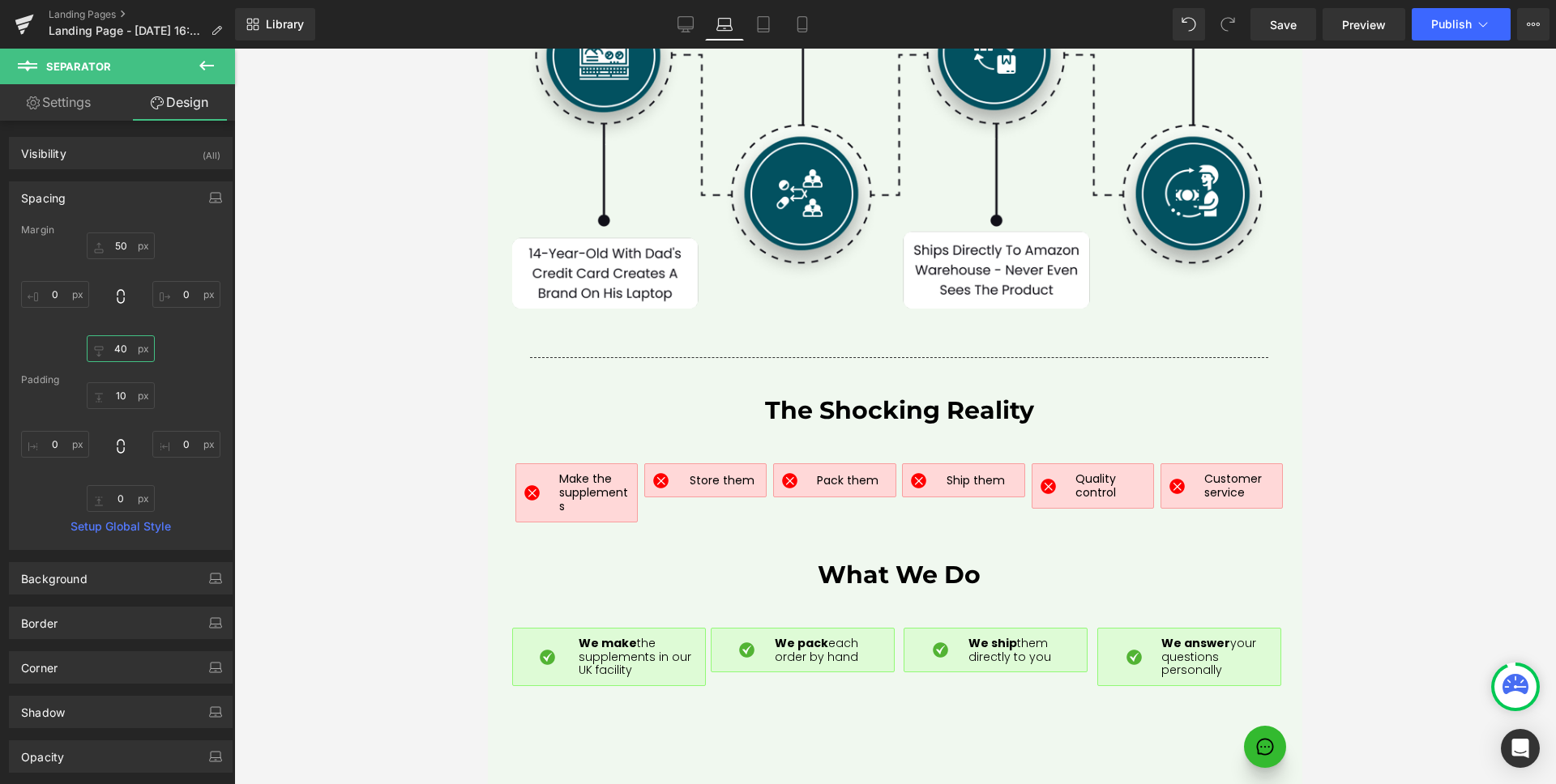
type input "30"
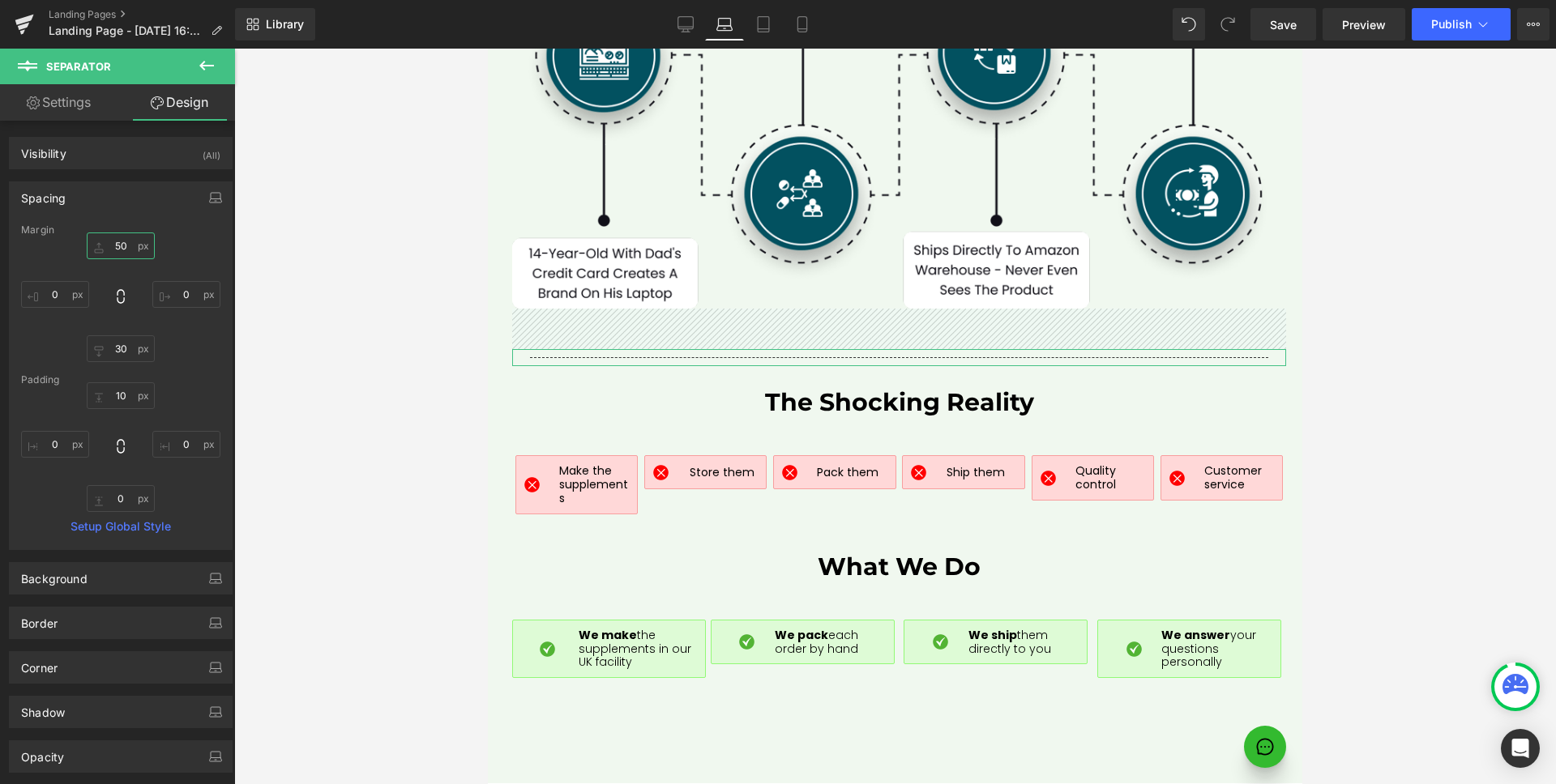
click at [123, 250] on input "50" at bounding box center [121, 246] width 68 height 27
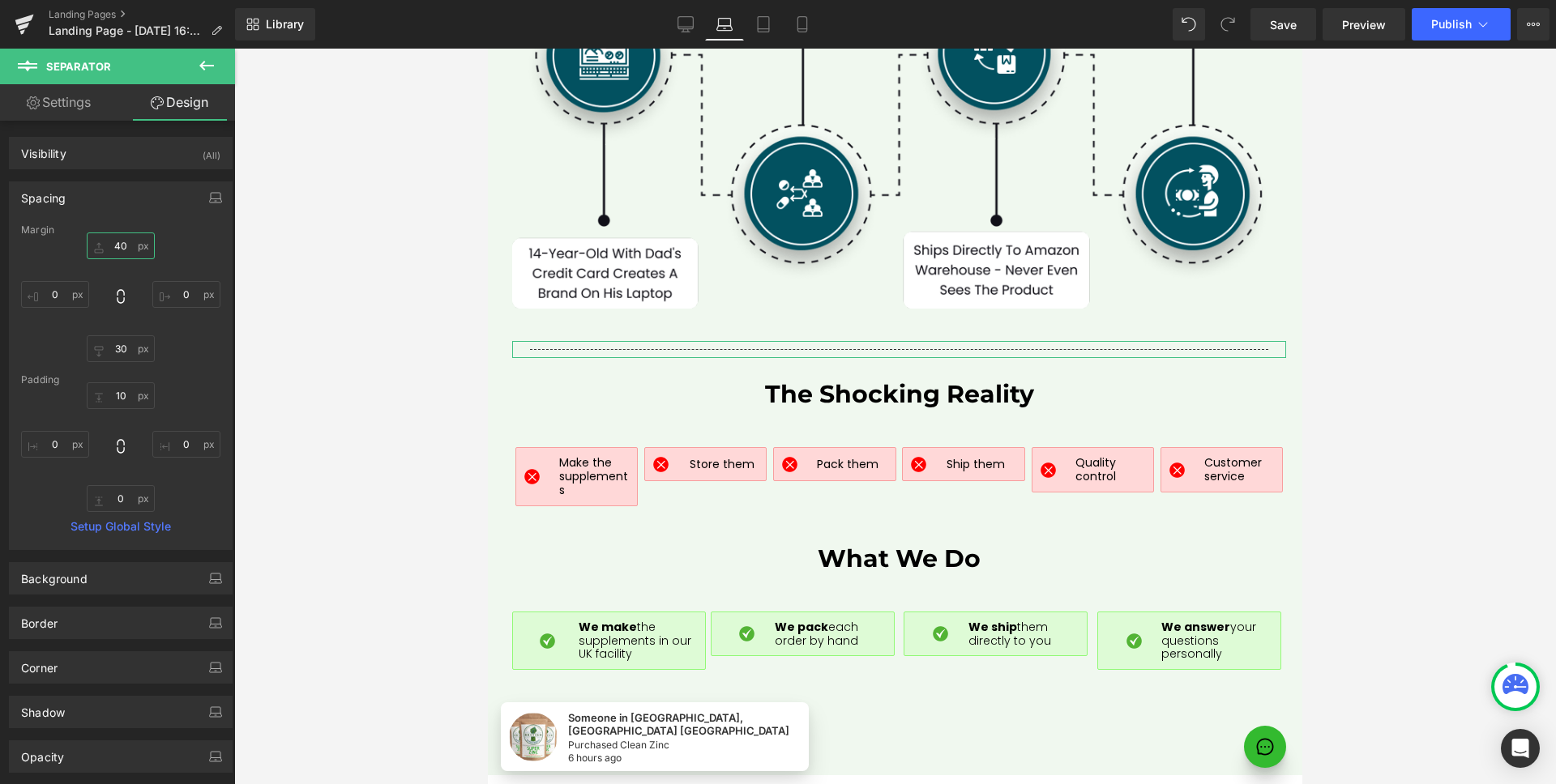
type input "30"
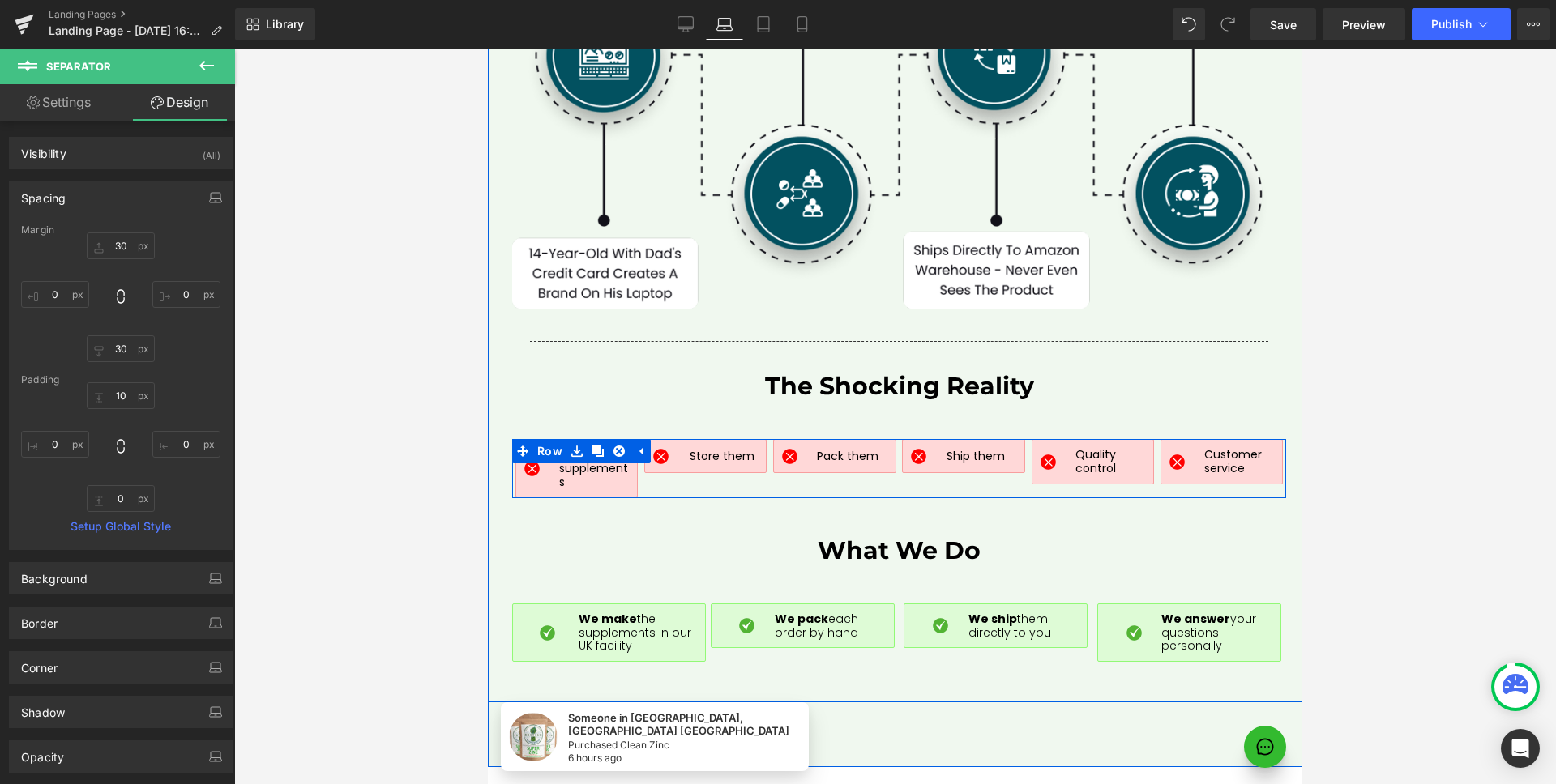
click at [1013, 460] on div "Image Make the supplements Text Block Row Image Store them Text Block Row Row I…" at bounding box center [899, 468] width 774 height 58
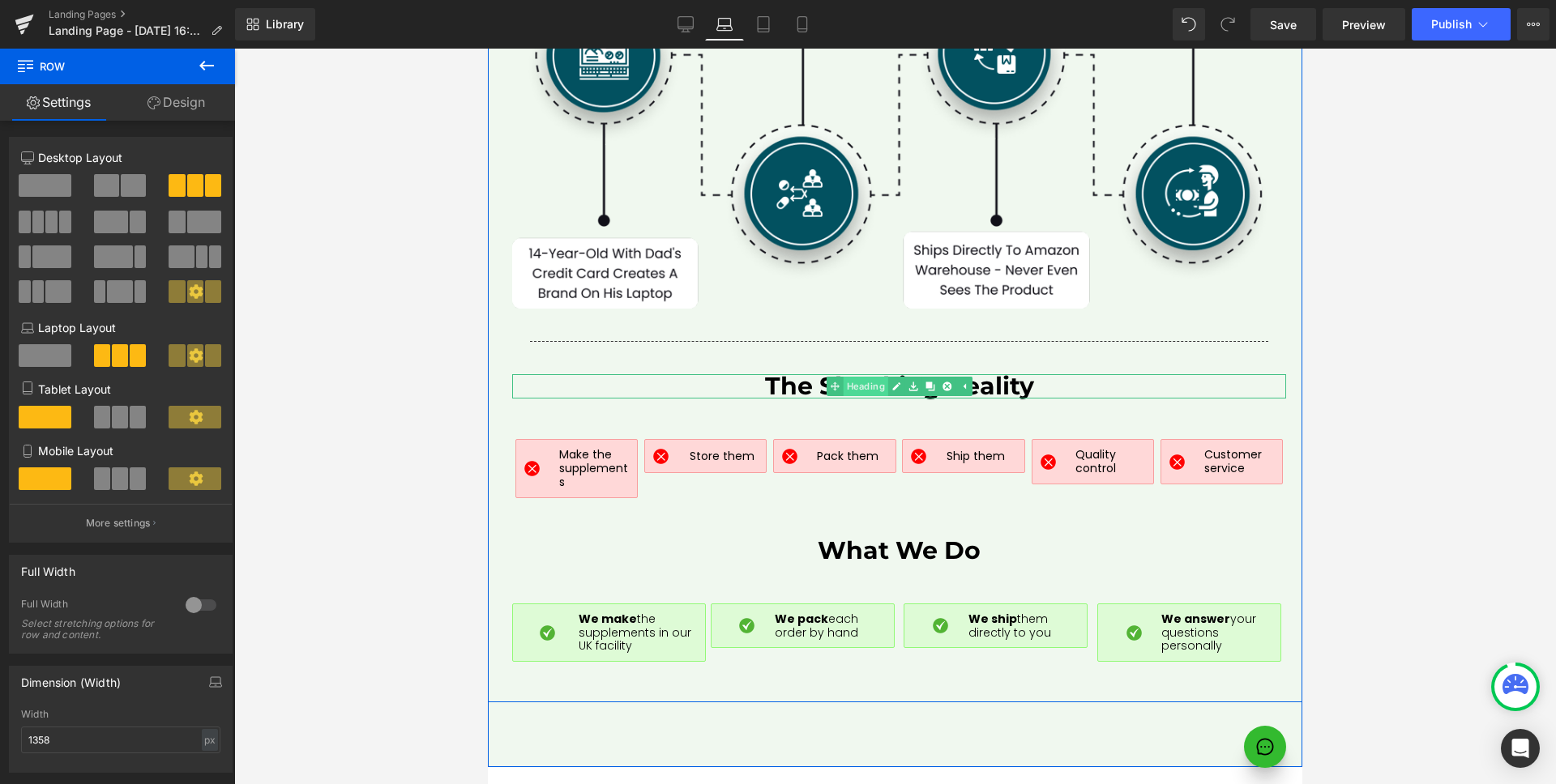
click at [861, 377] on span "Heading" at bounding box center [865, 387] width 45 height 20
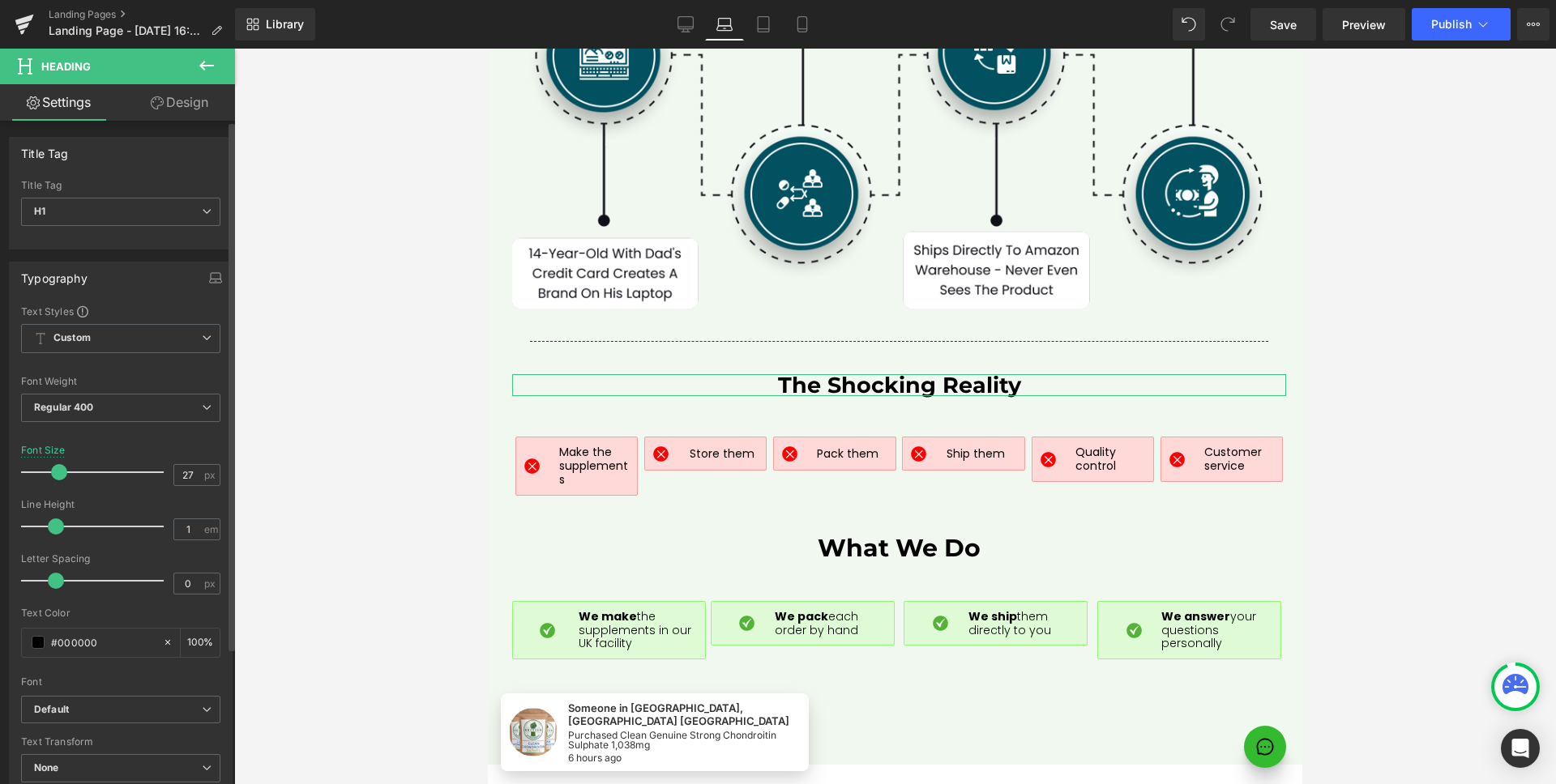
click at [57, 468] on span at bounding box center [59, 472] width 16 height 16
type input "28"
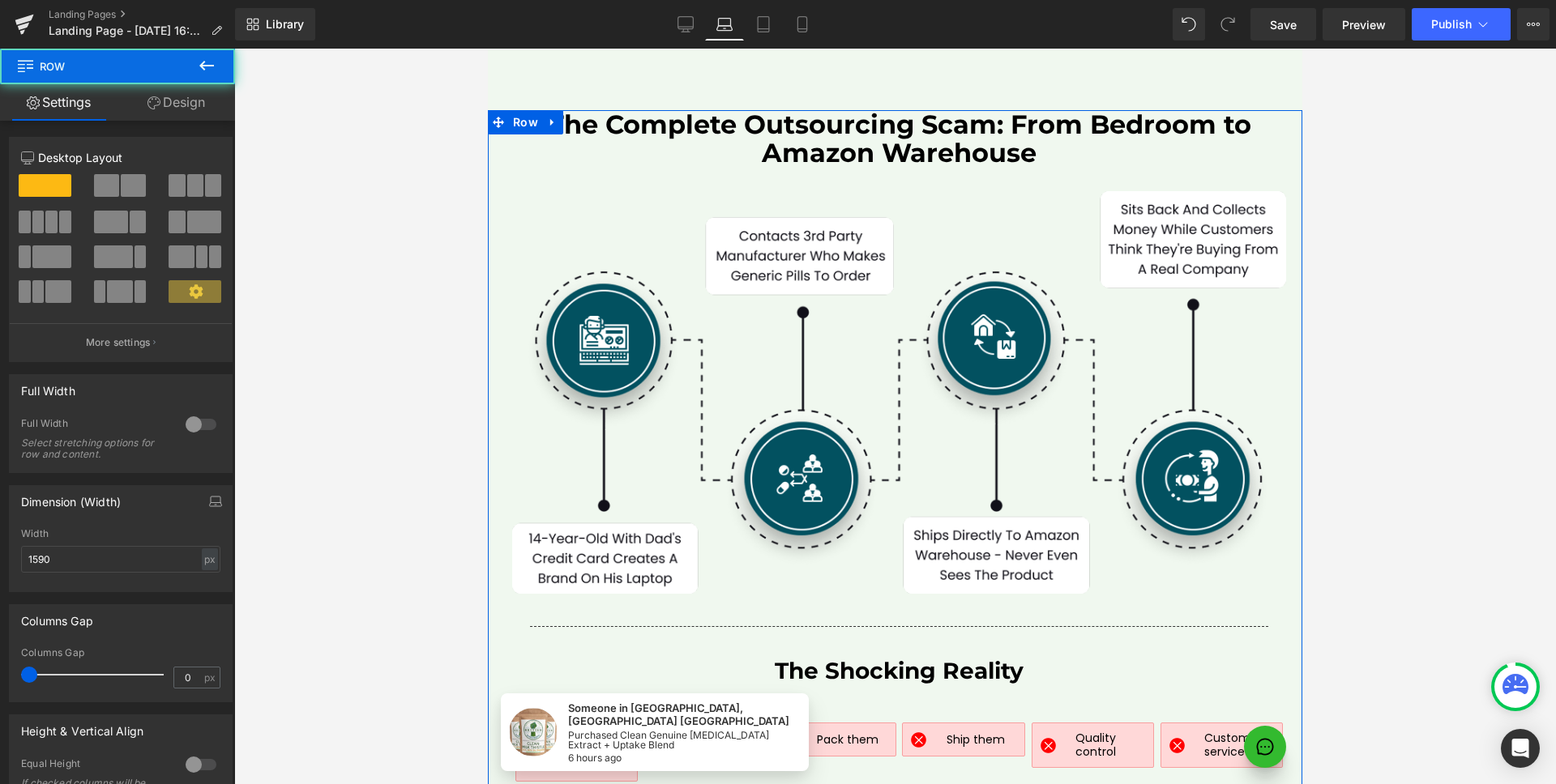
scroll to position [6855, 0]
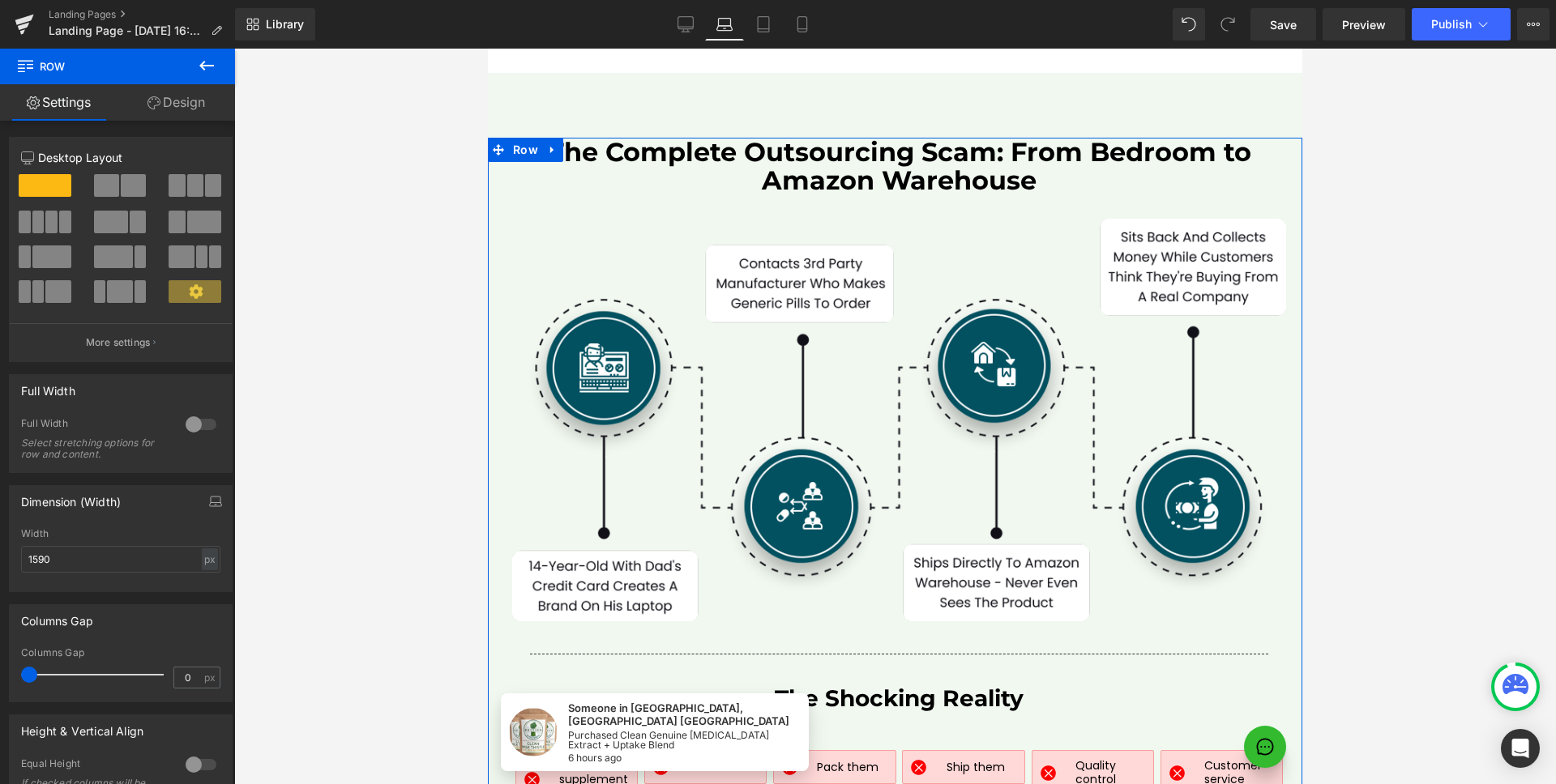
click at [188, 96] on link "Design" at bounding box center [177, 102] width 118 height 37
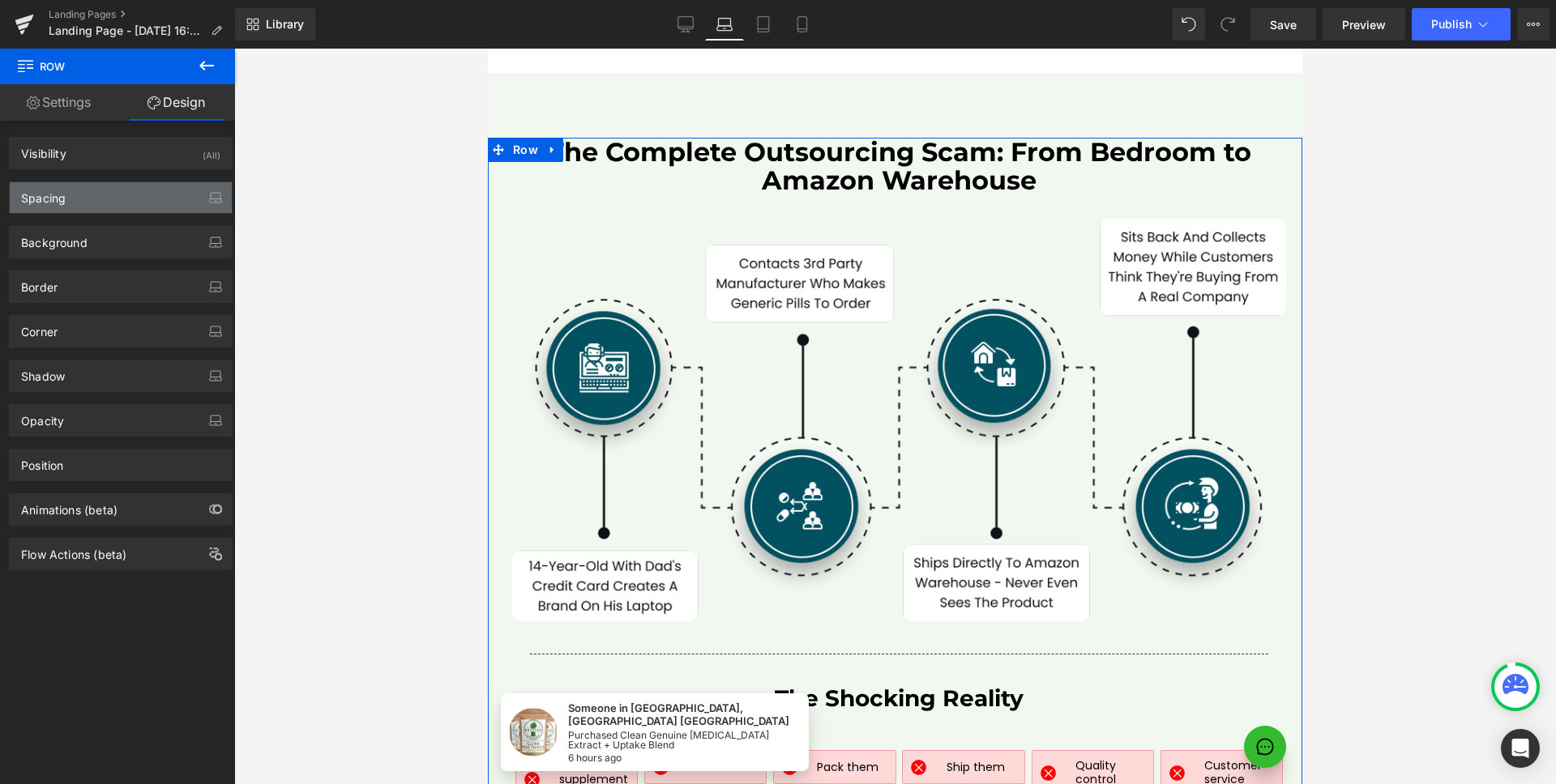
type input "0"
type input "20"
type input "0"
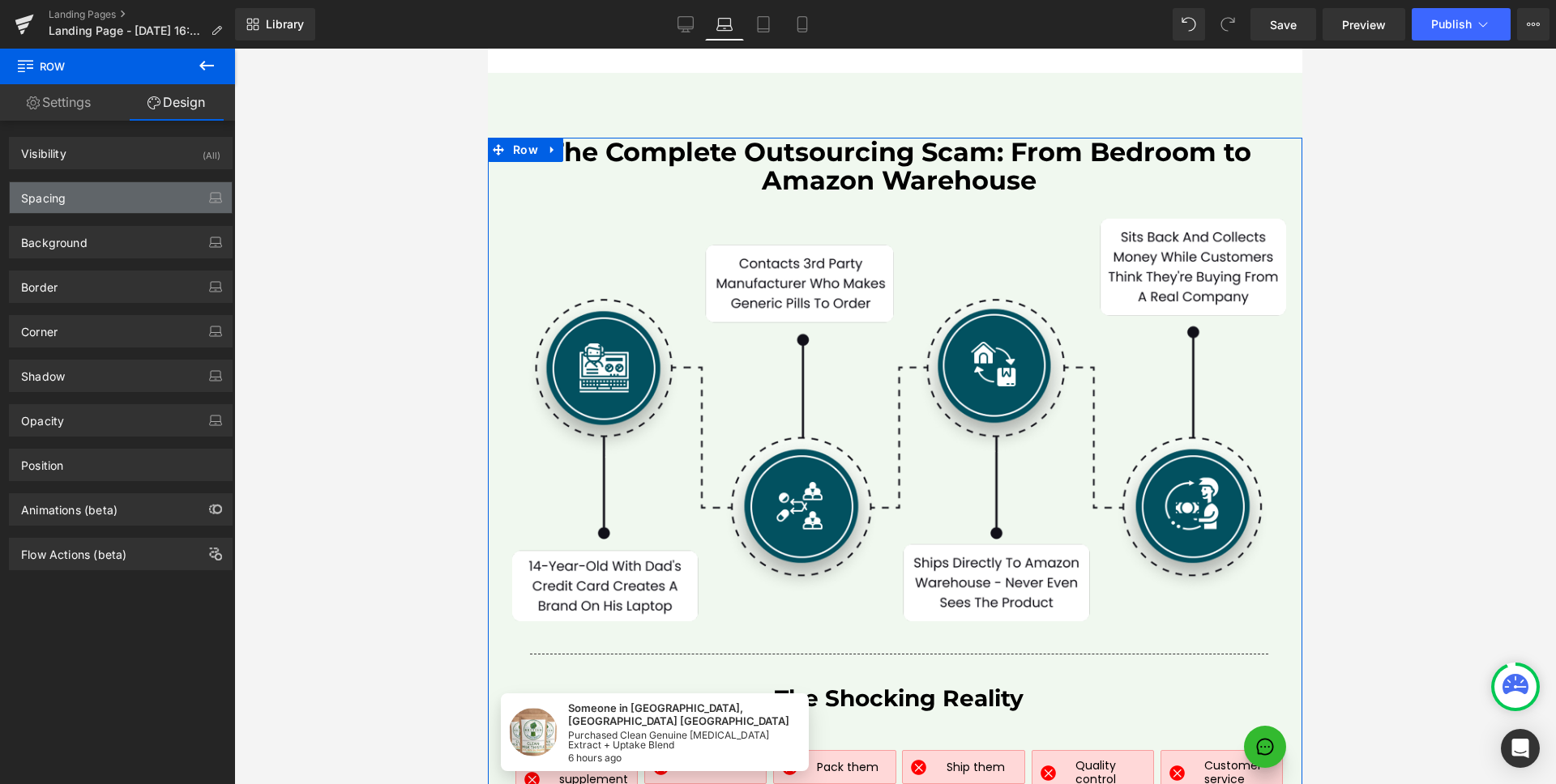
type input "30"
click at [108, 196] on div "Spacing" at bounding box center [121, 197] width 222 height 30
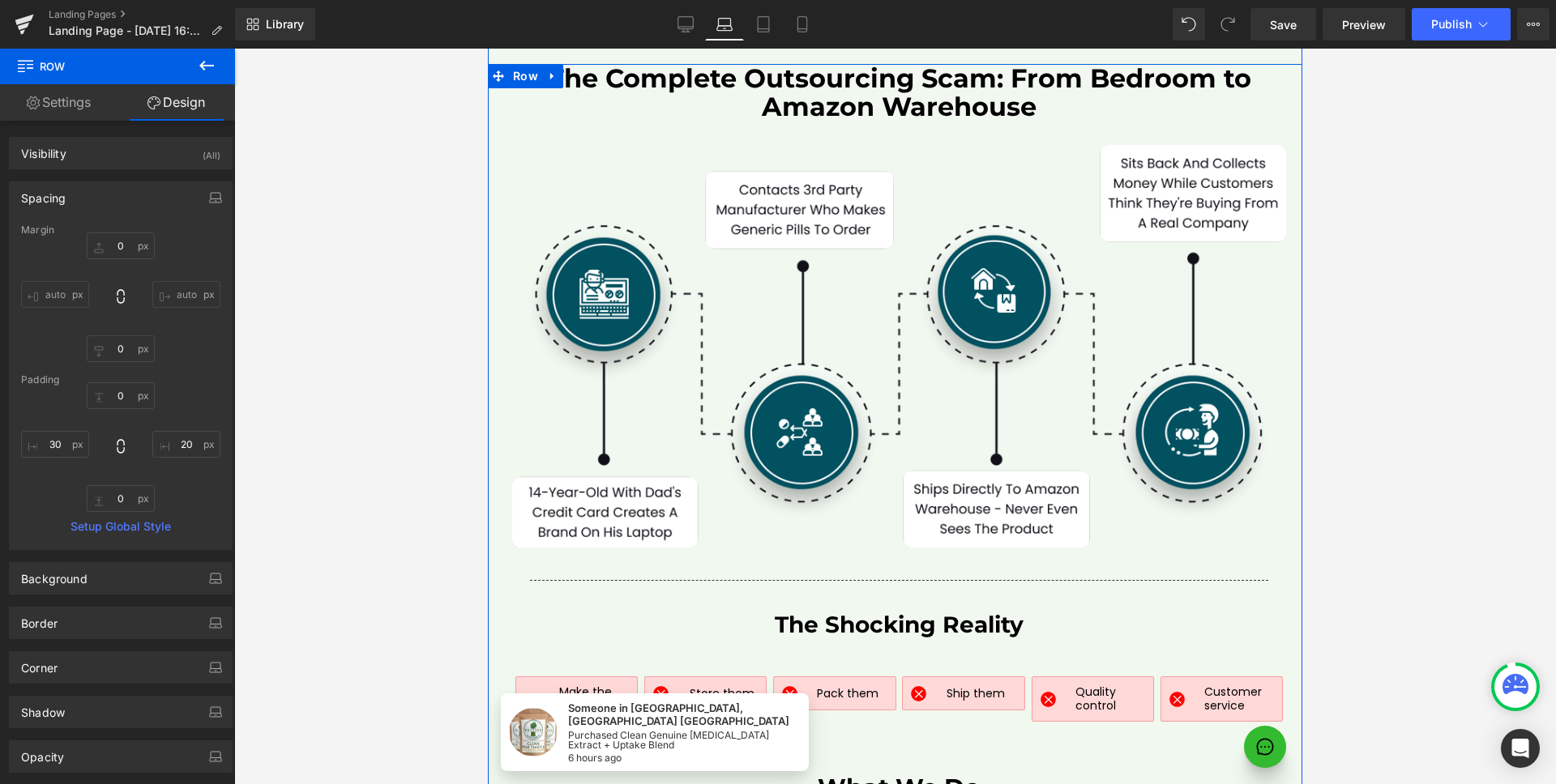
scroll to position [7194, 0]
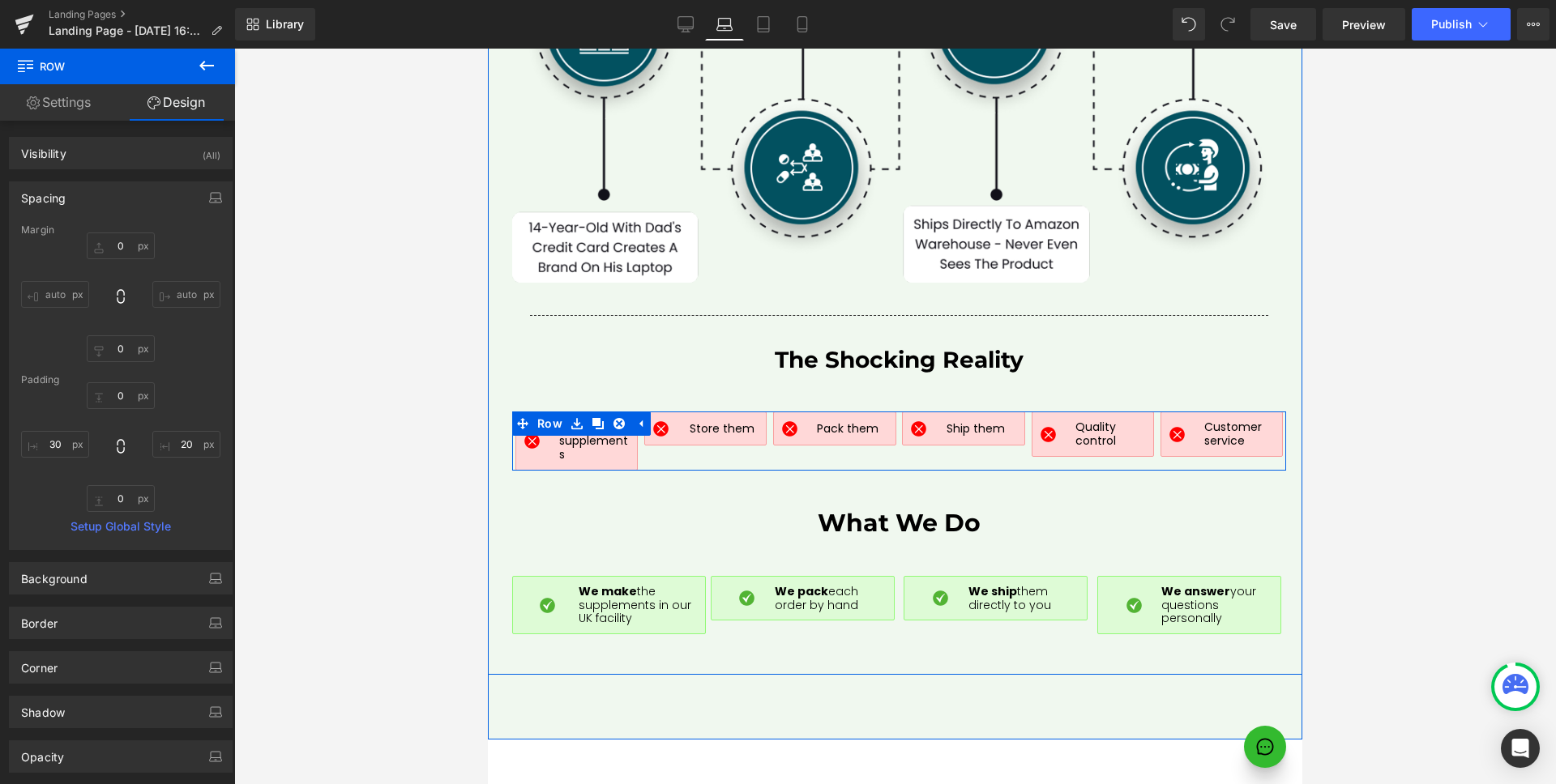
click at [891, 433] on div "Image Make the supplements Text Block Row Image Store them Text Block Row Row I…" at bounding box center [899, 440] width 774 height 58
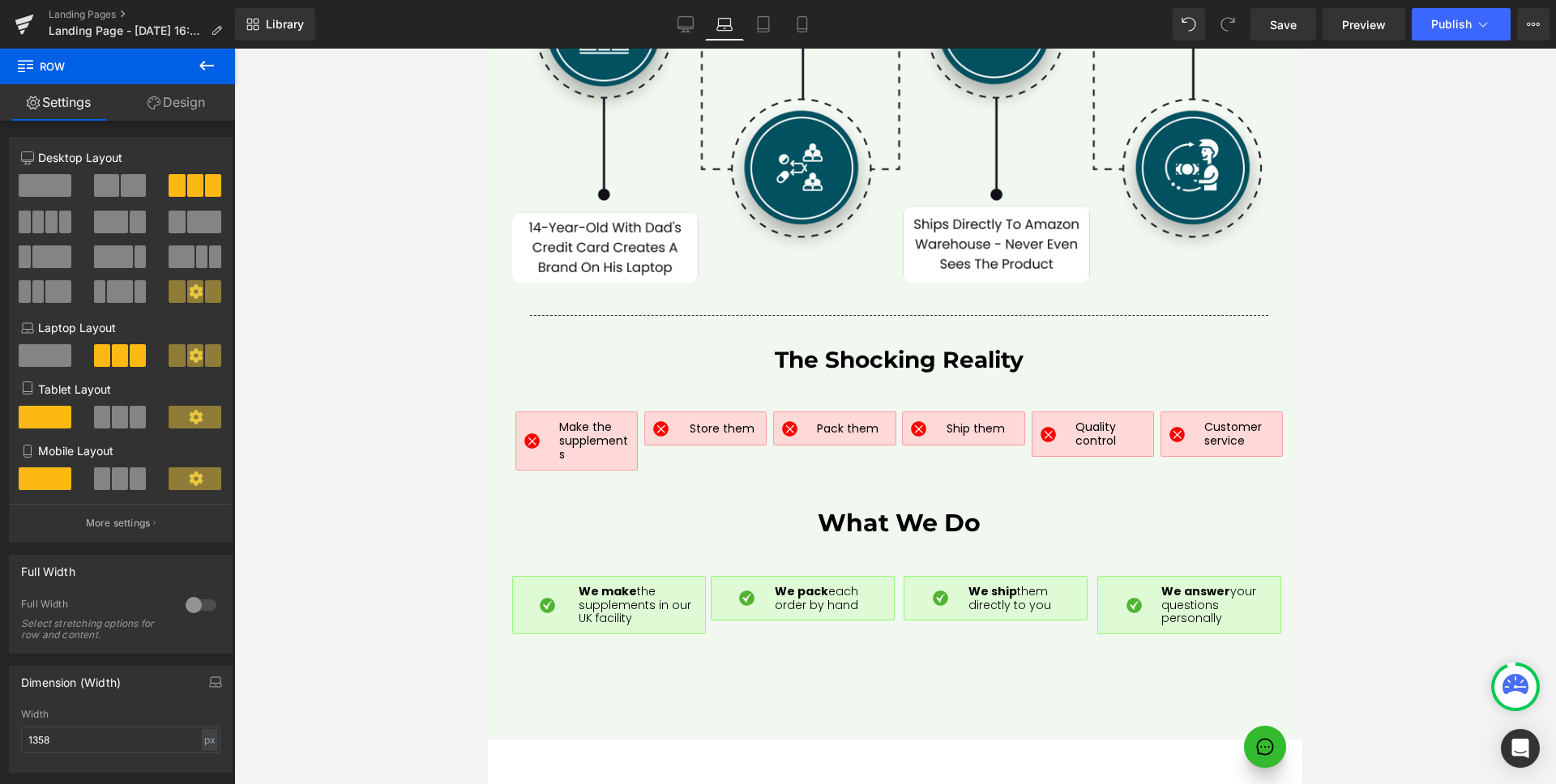
click at [185, 77] on button at bounding box center [206, 66] width 56 height 36
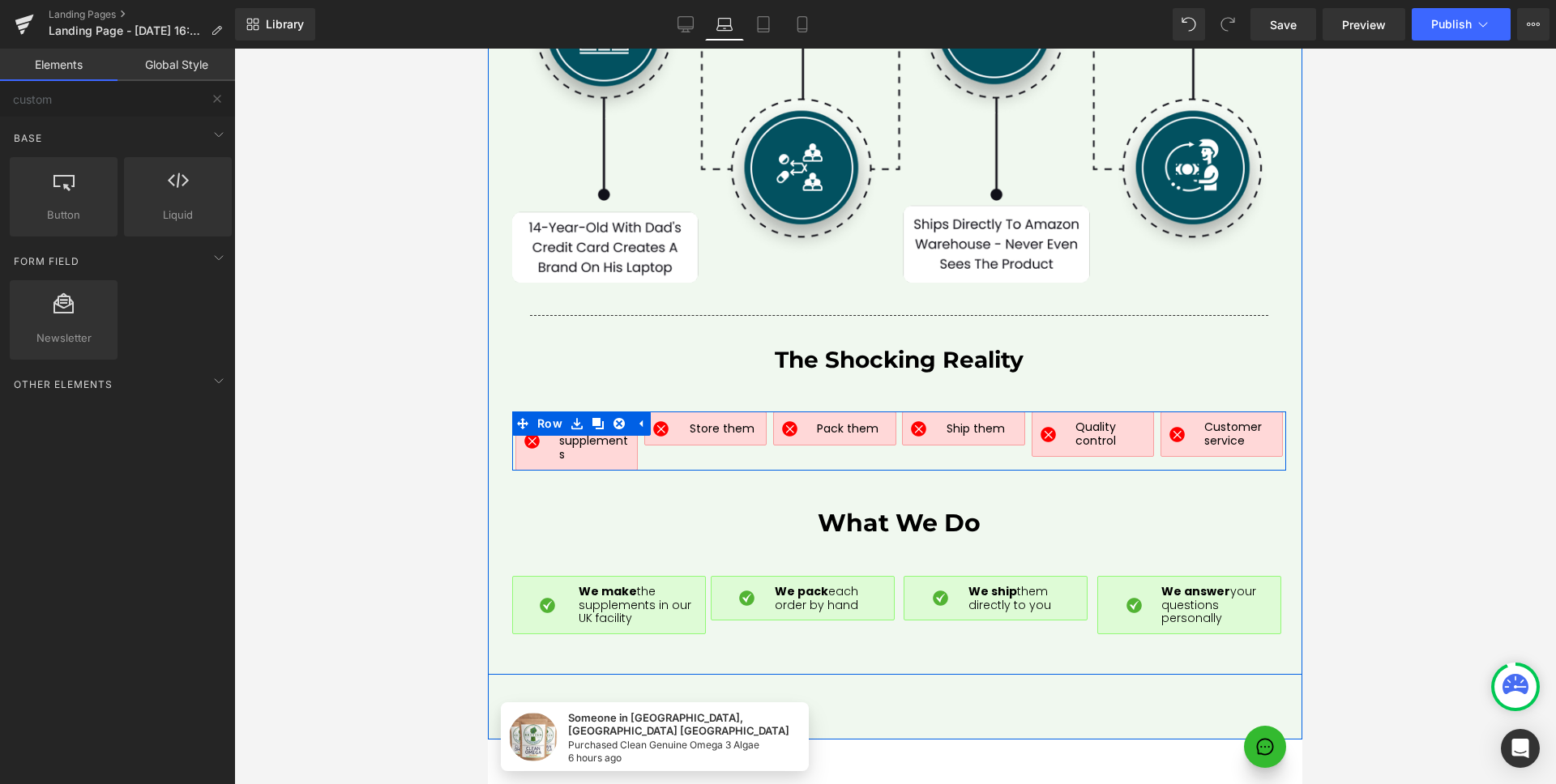
click at [824, 438] on div "Image Make the supplements Text Block Row Image Store them Text Block Row Row I…" at bounding box center [899, 440] width 774 height 58
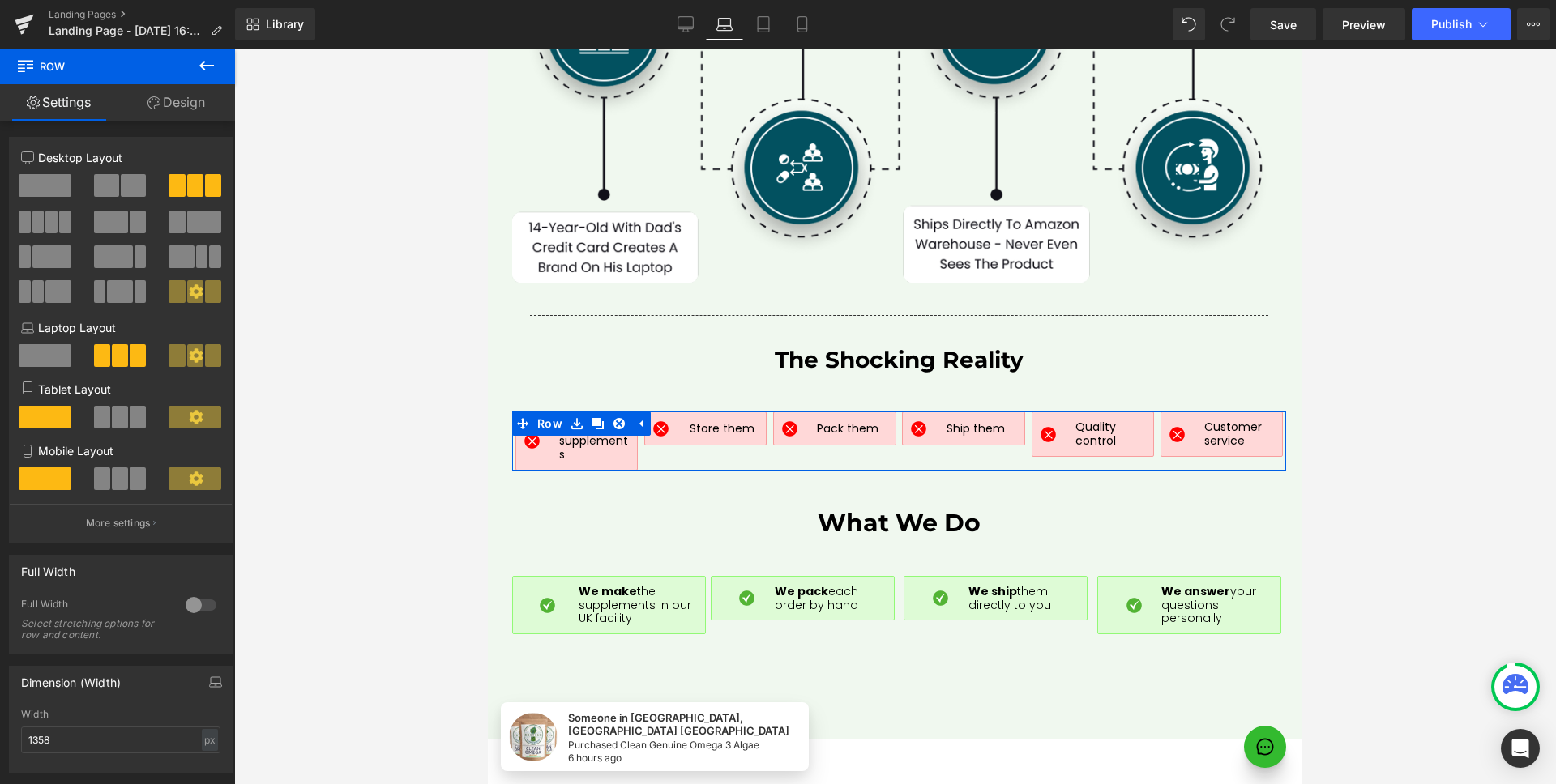
click at [184, 98] on link "Design" at bounding box center [177, 102] width 118 height 37
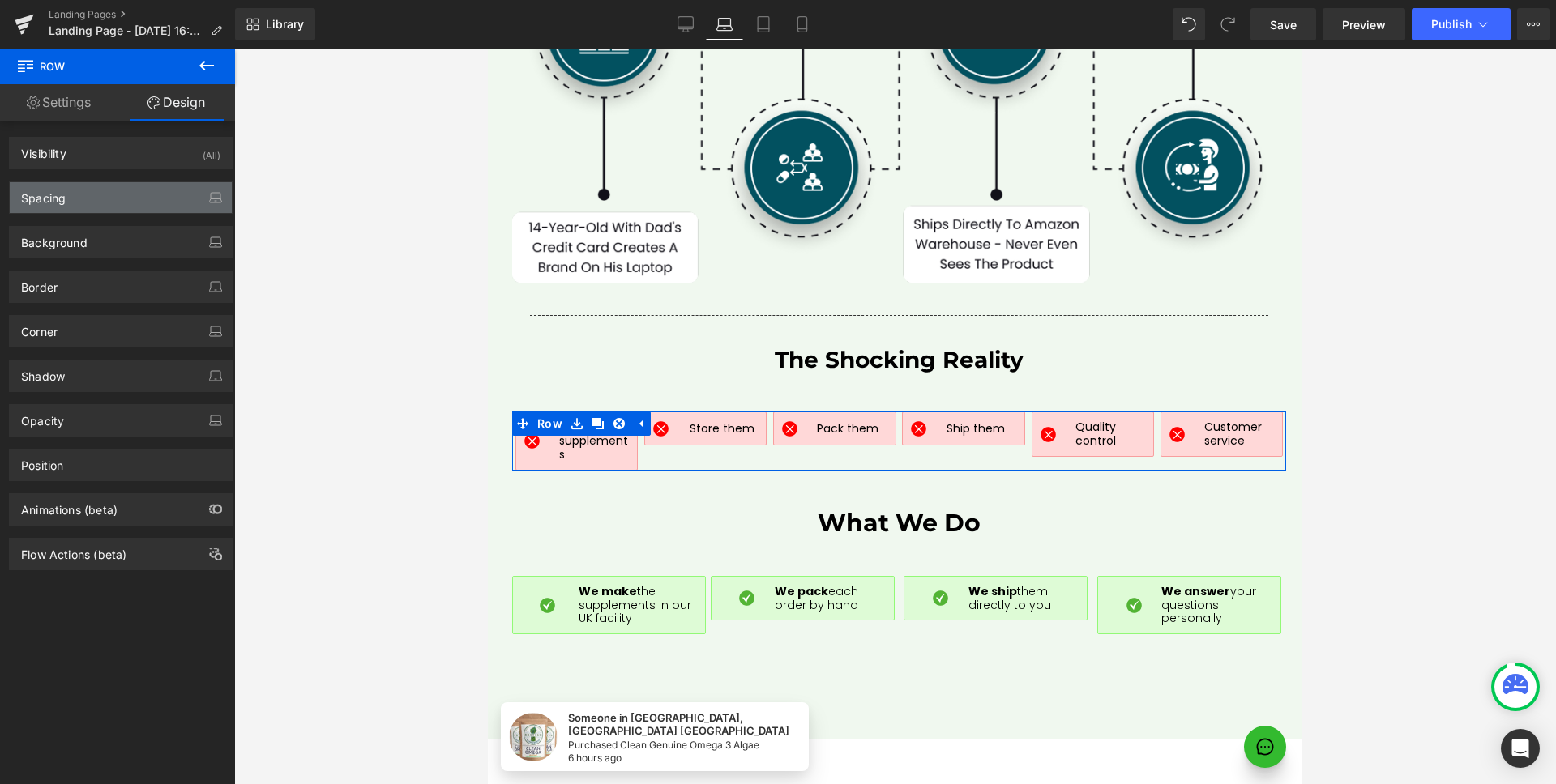
type input "0"
type input "50"
type input "0"
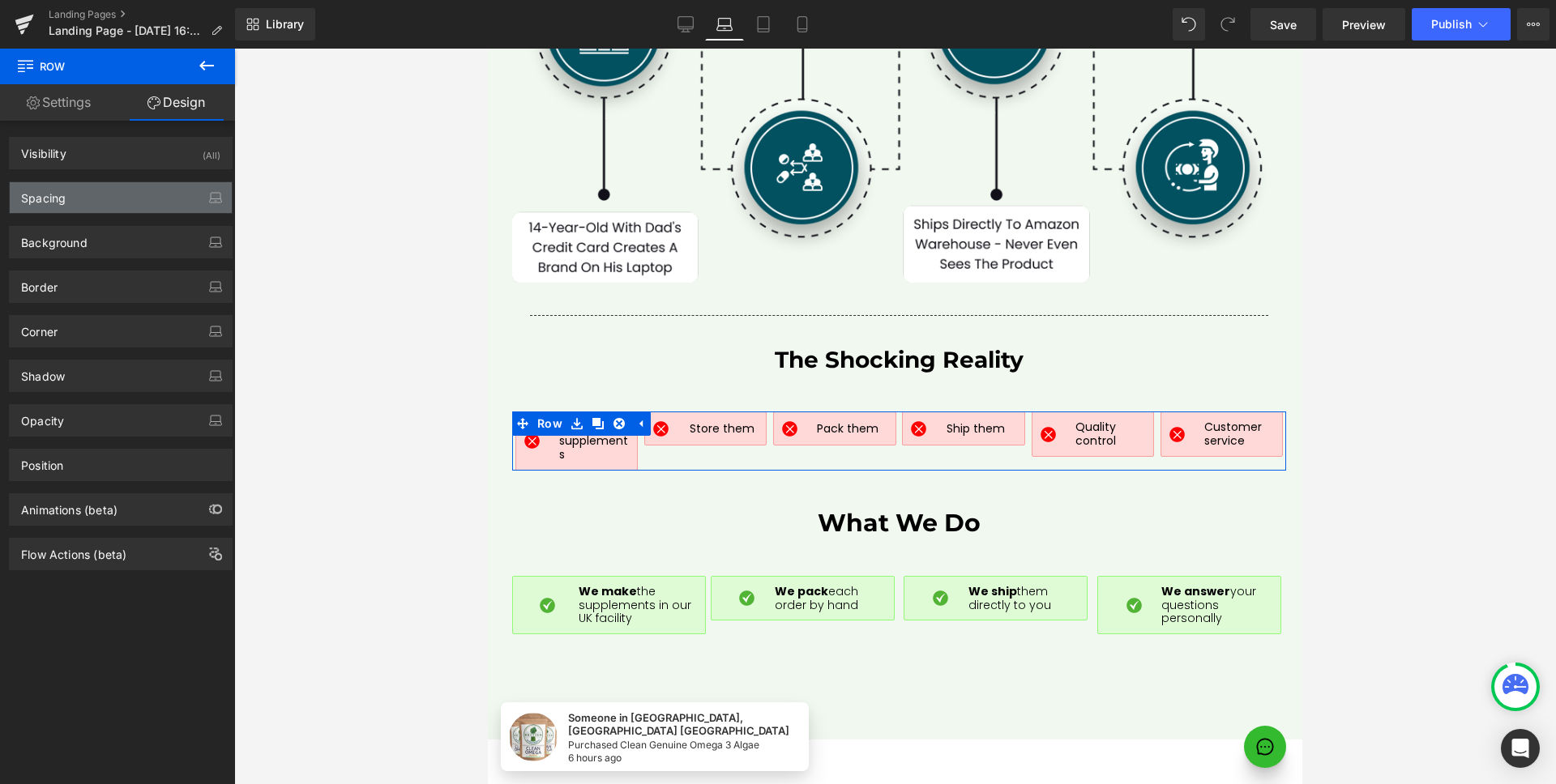
type input "0"
click at [87, 194] on div "Spacing" at bounding box center [121, 197] width 222 height 30
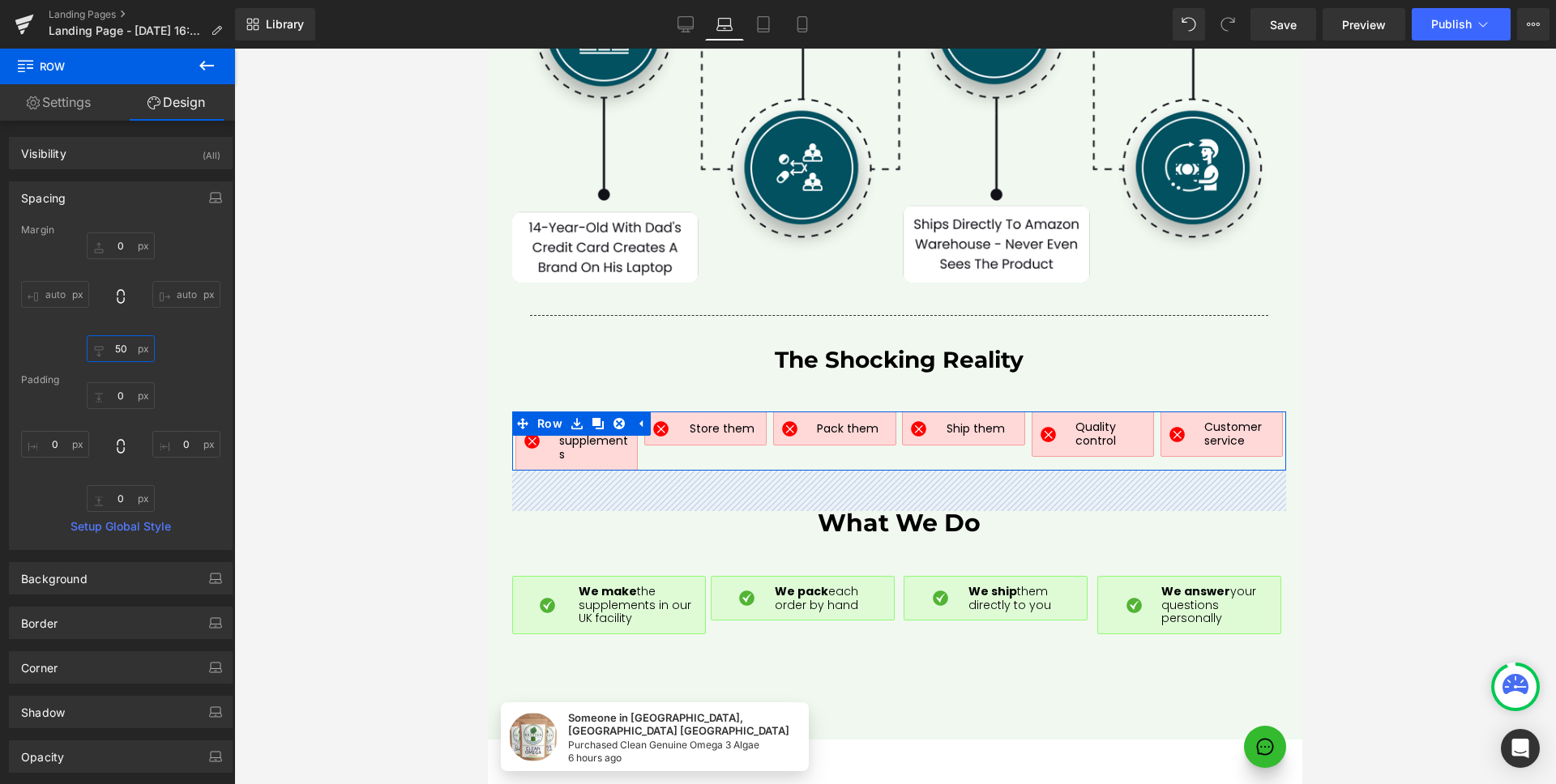
click at [122, 351] on input "50" at bounding box center [121, 349] width 68 height 27
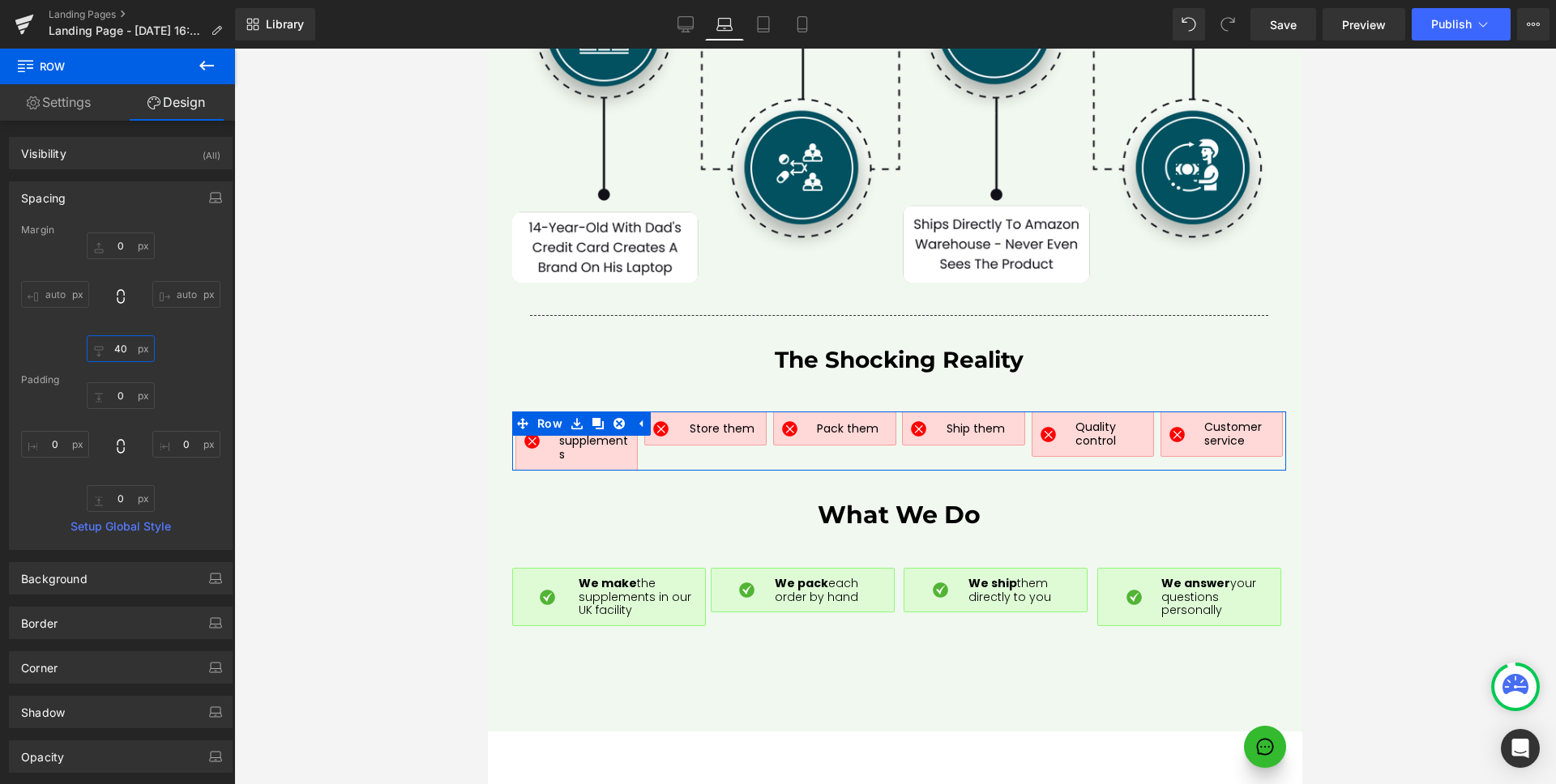
type input "50"
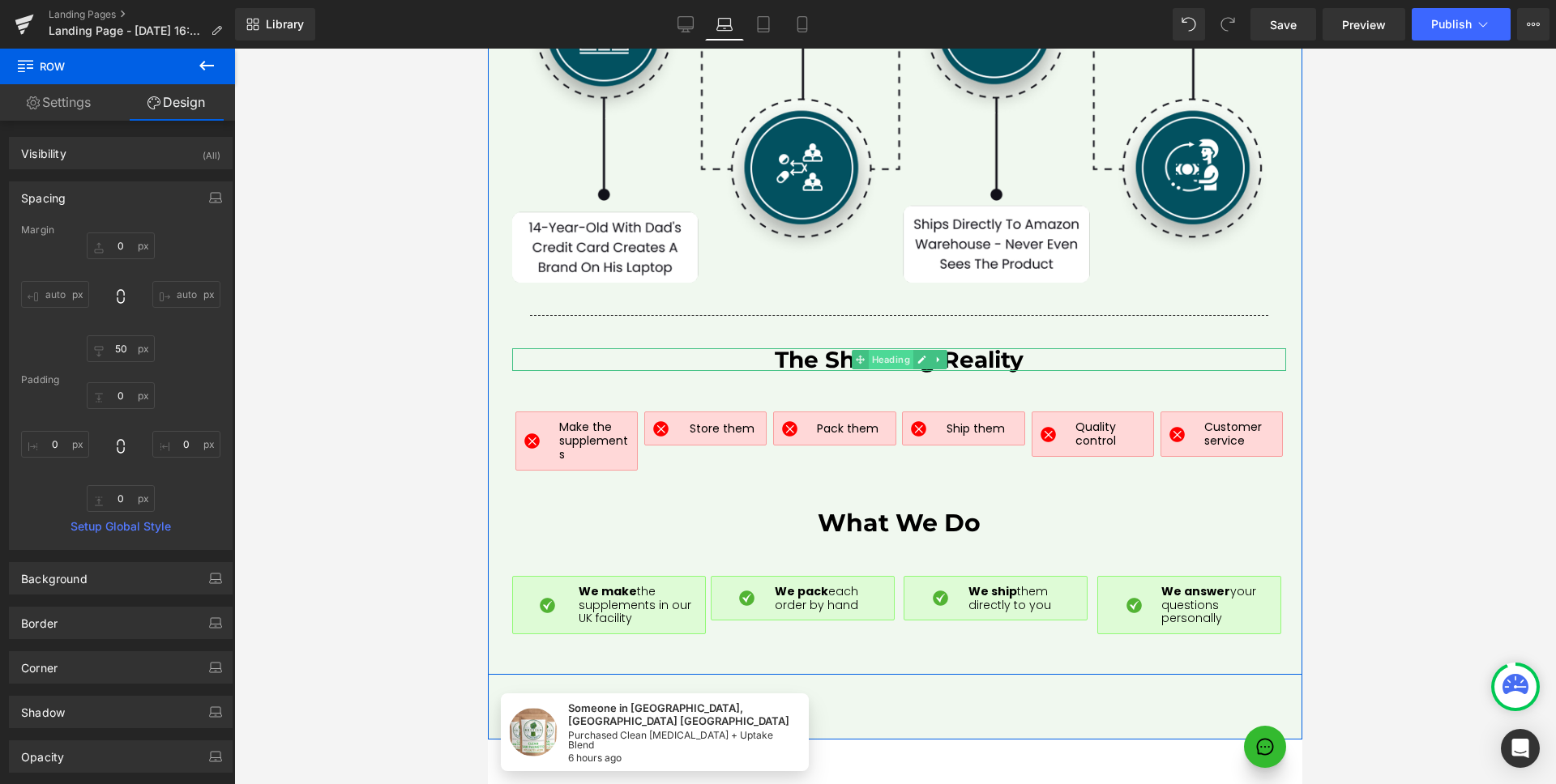
click at [884, 350] on span "Heading" at bounding box center [890, 360] width 45 height 20
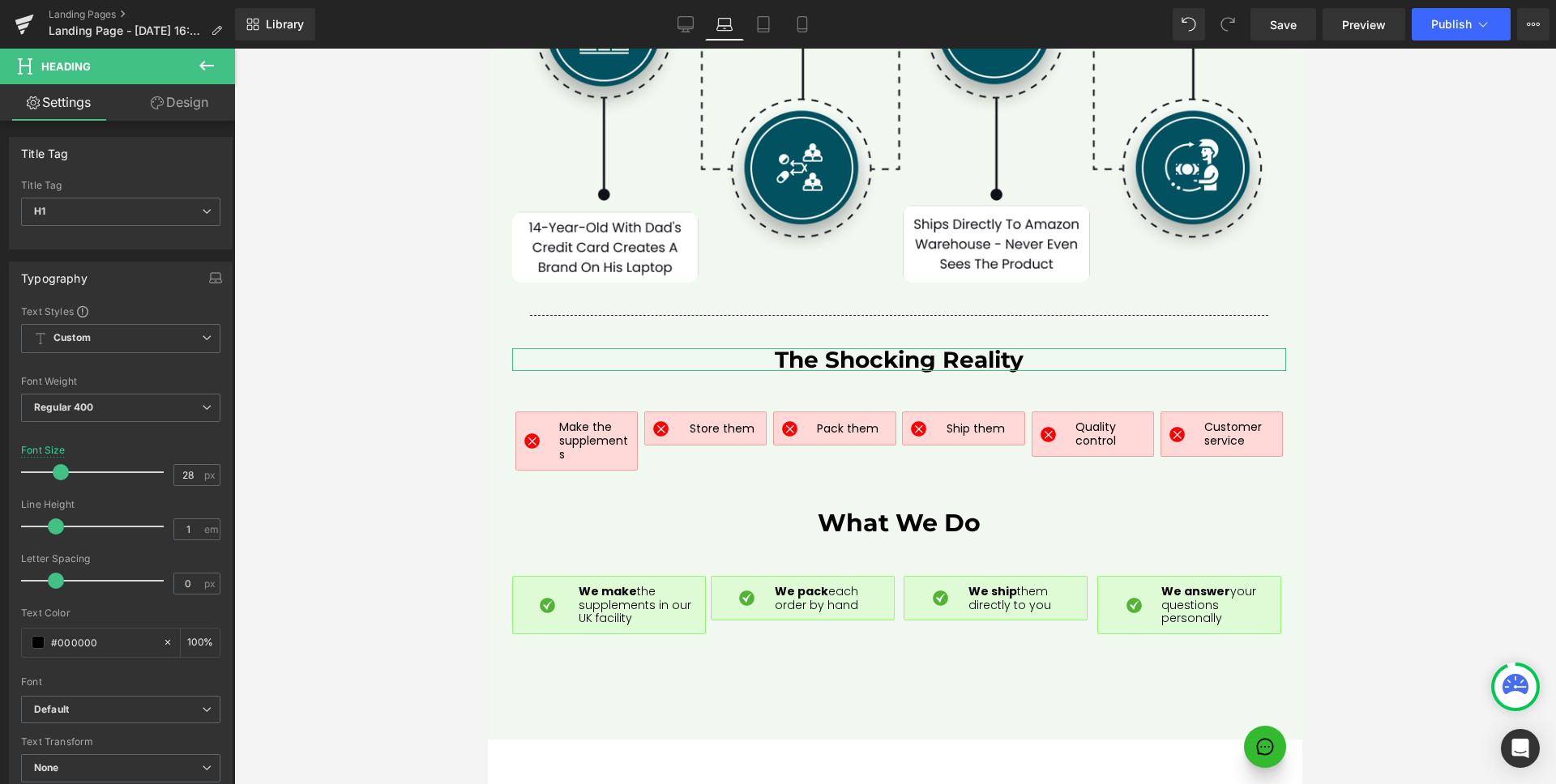
click at [152, 106] on icon at bounding box center [157, 103] width 13 height 13
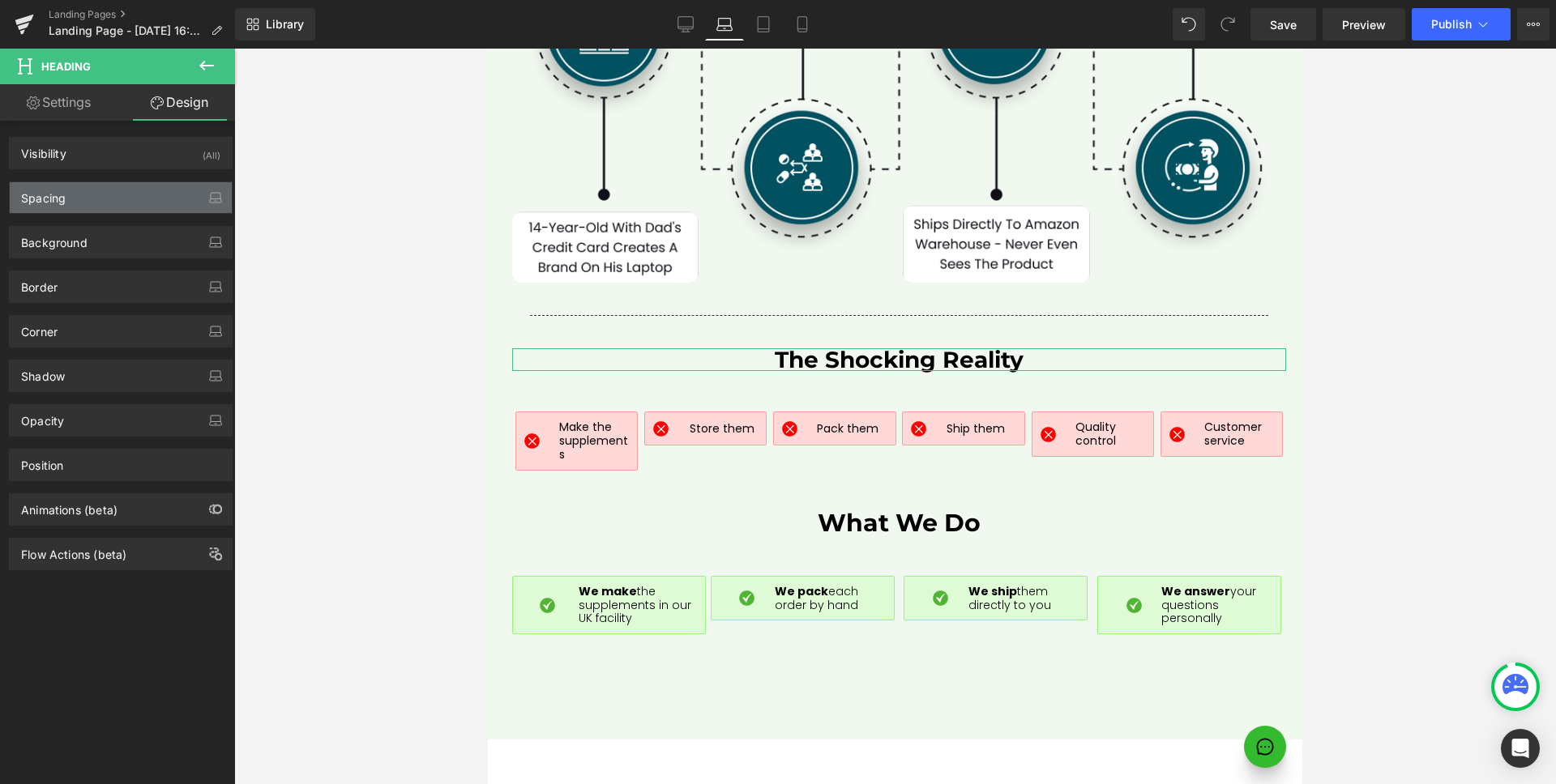
click at [102, 188] on div "Spacing" at bounding box center [121, 197] width 222 height 30
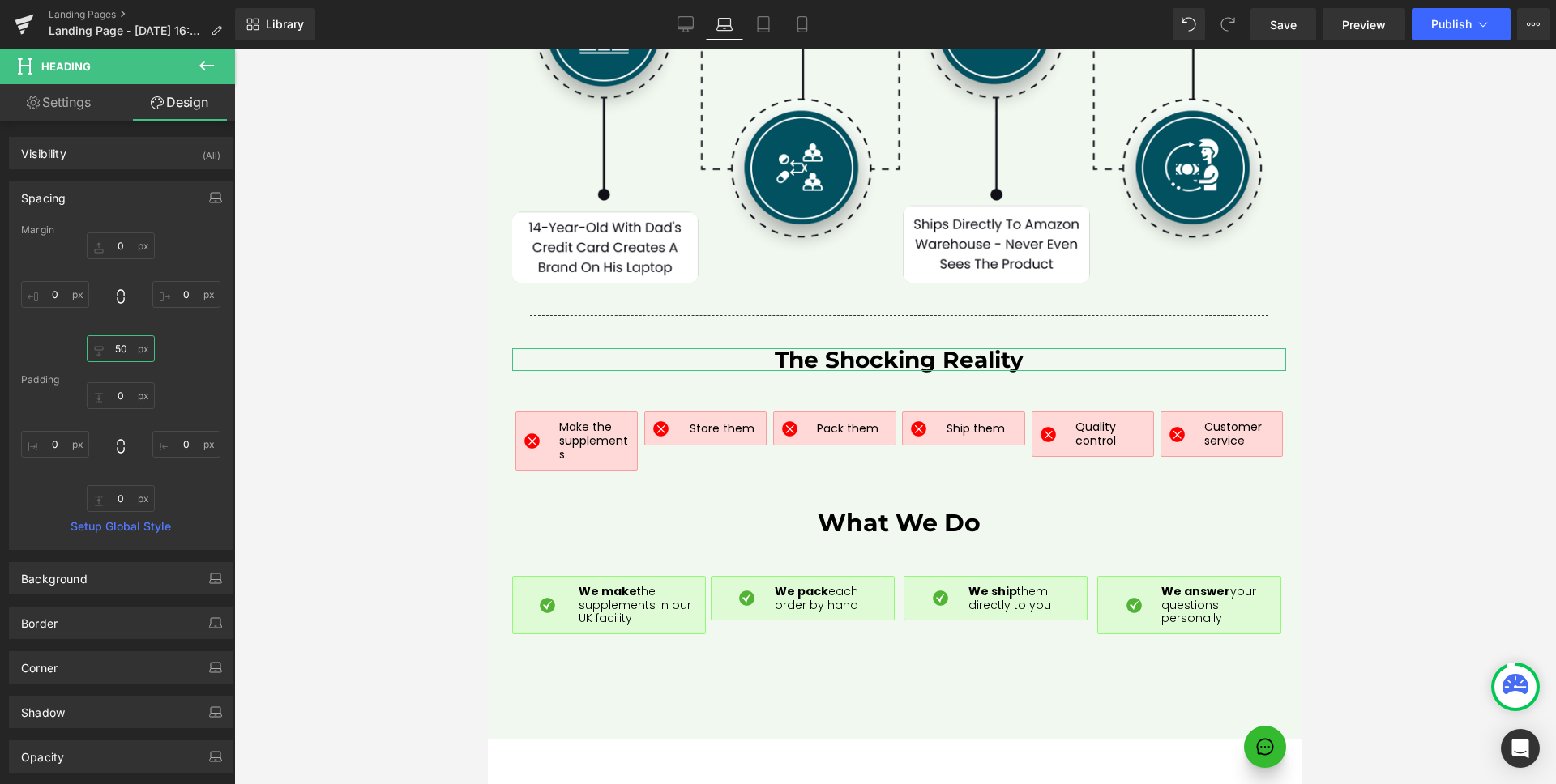
click at [127, 351] on input "50" at bounding box center [121, 349] width 68 height 27
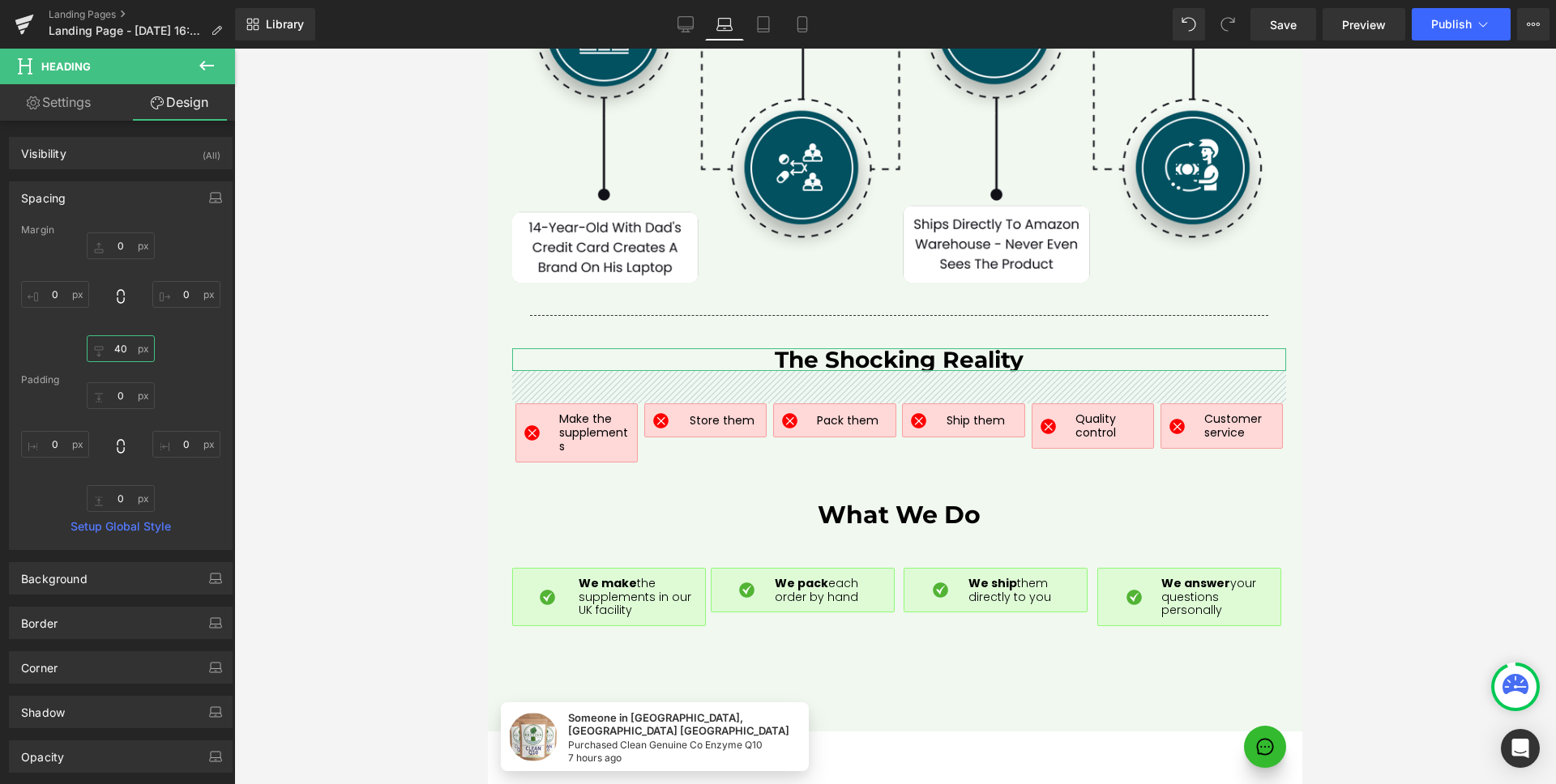
type input "30"
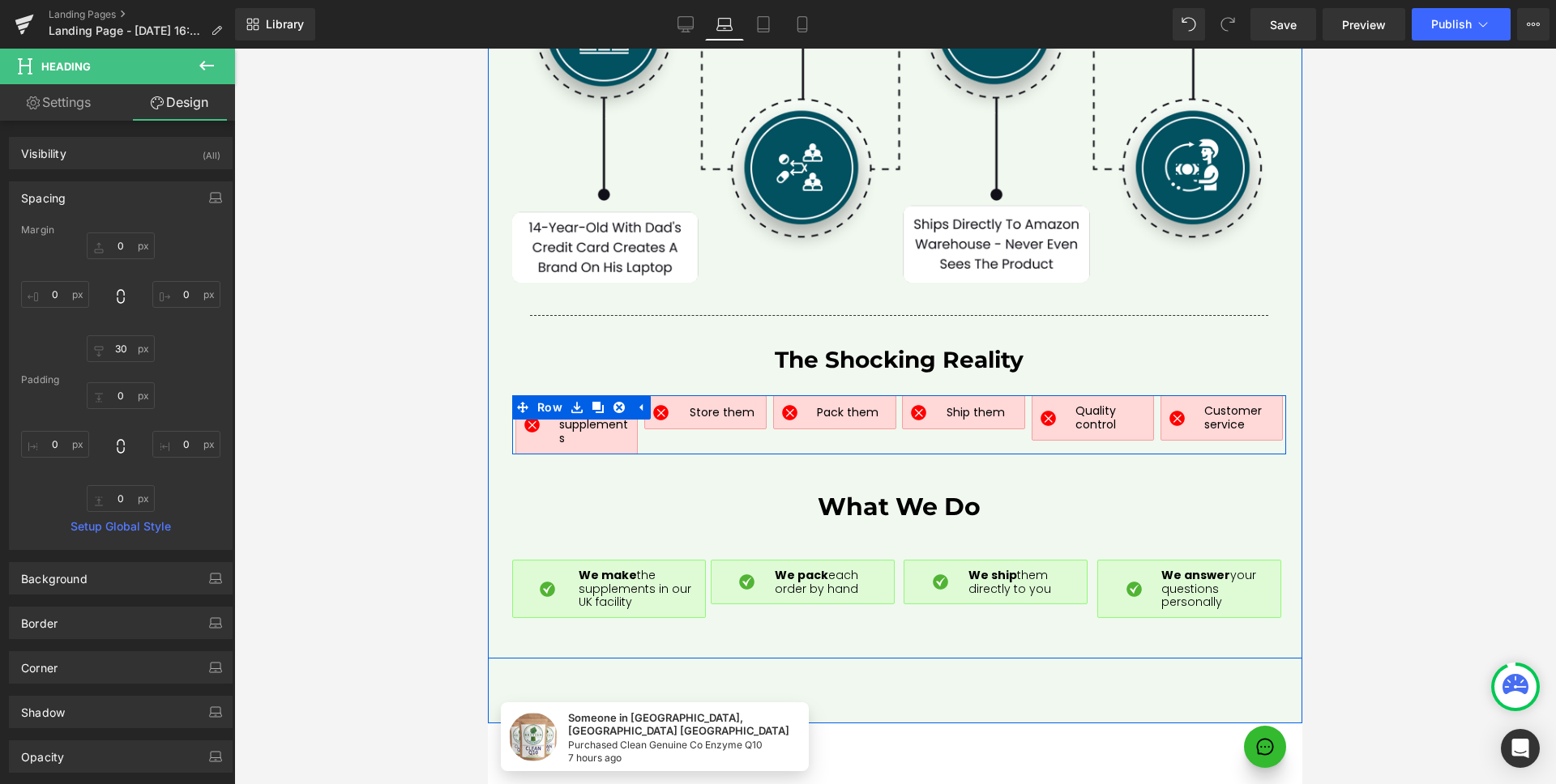
click at [778, 407] on div "Image Make the supplements Text Block Row Image Store them Text Block Row Row I…" at bounding box center [899, 424] width 774 height 58
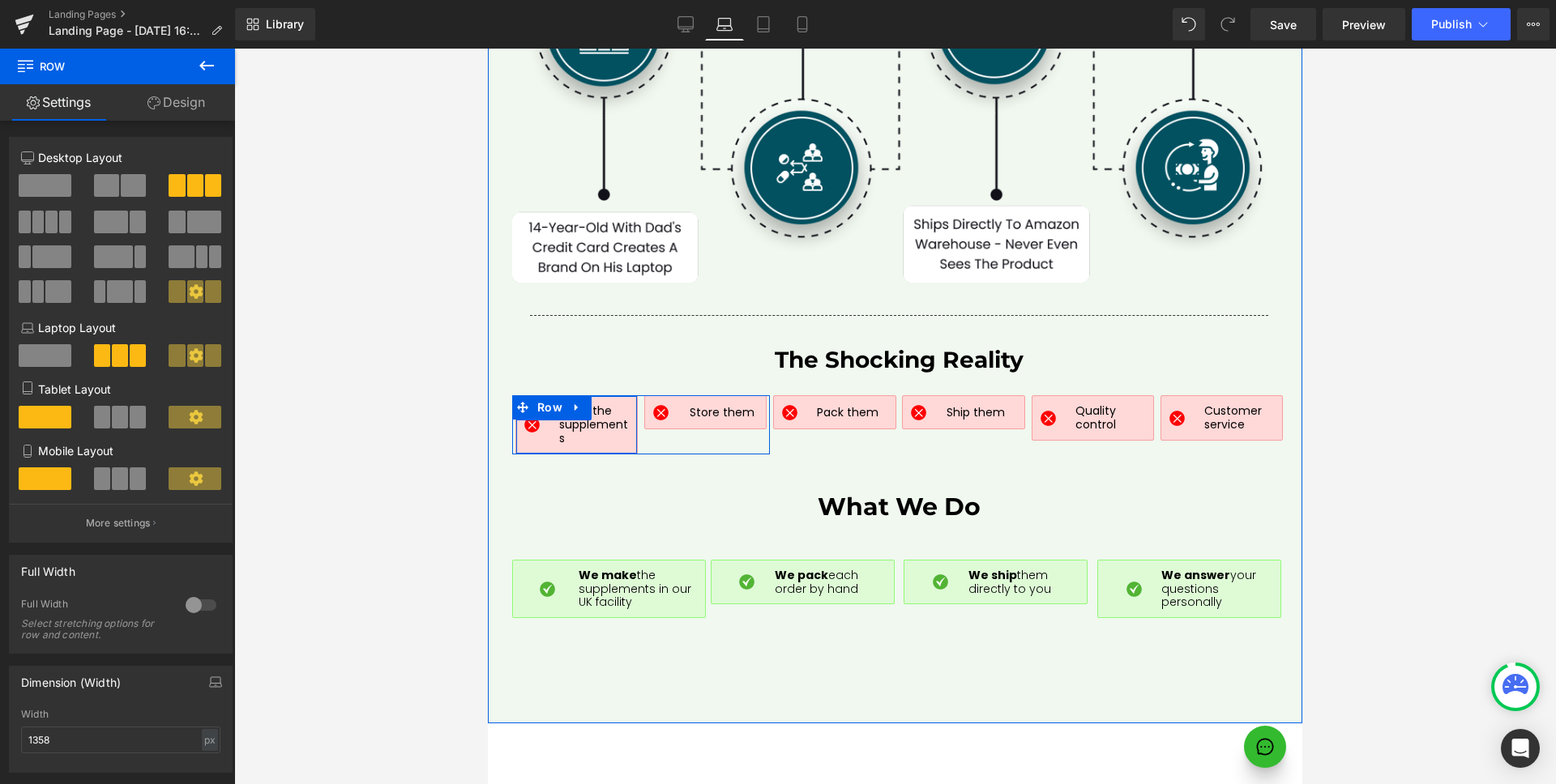
click at [530, 413] on div "Image" at bounding box center [541, 424] width 35 height 40
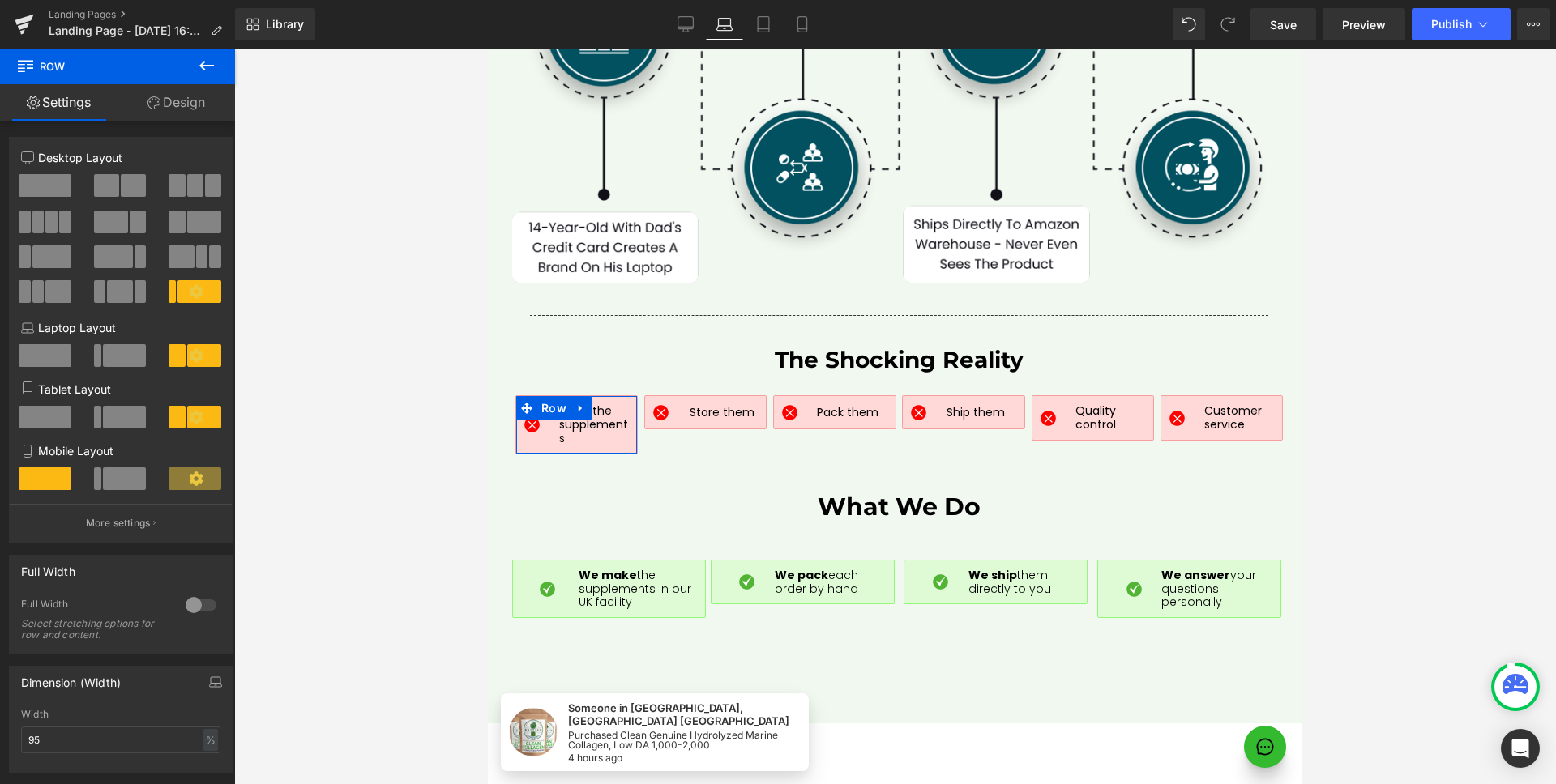
click at [129, 362] on span at bounding box center [124, 355] width 44 height 22
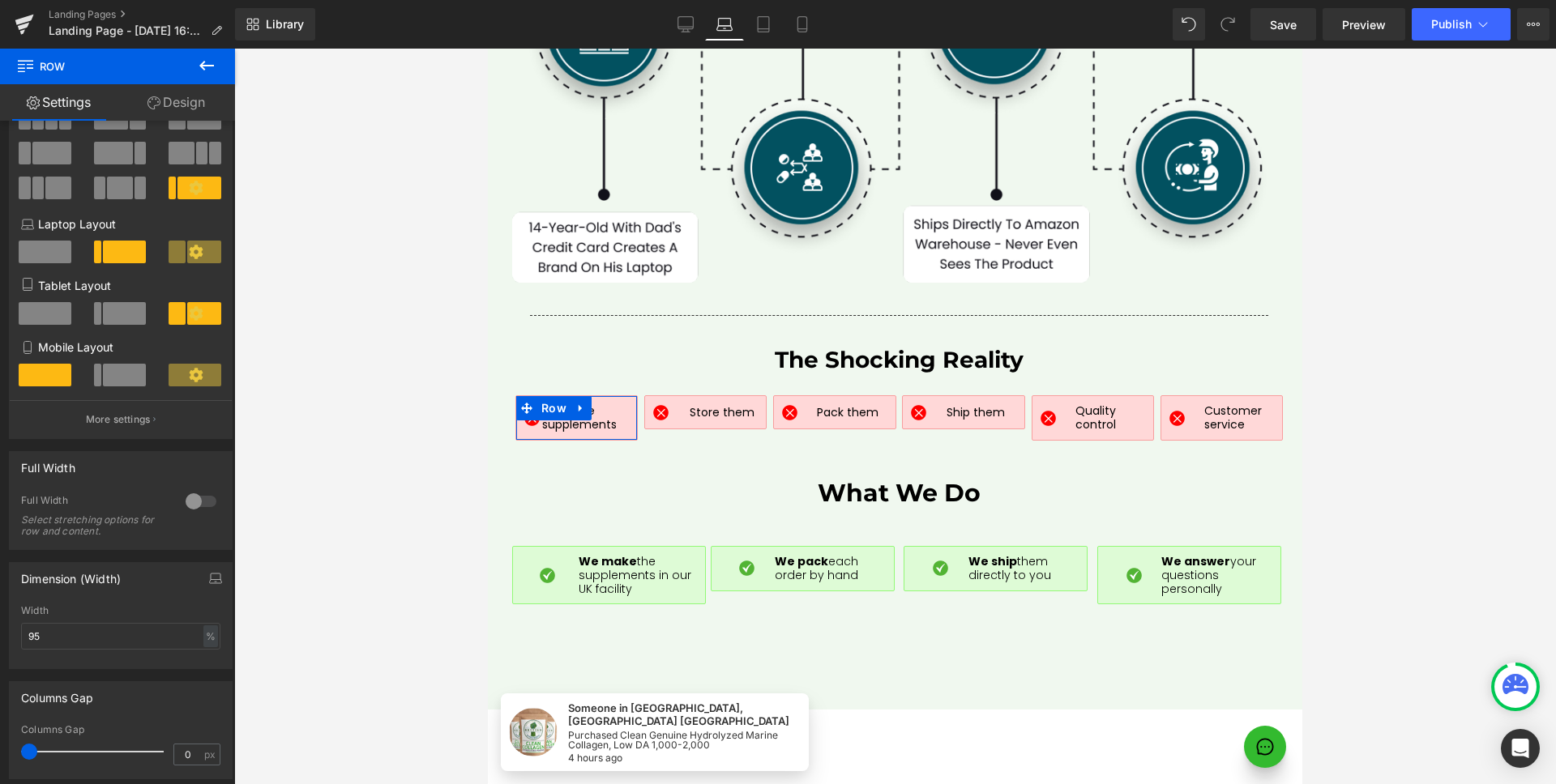
scroll to position [175, 0]
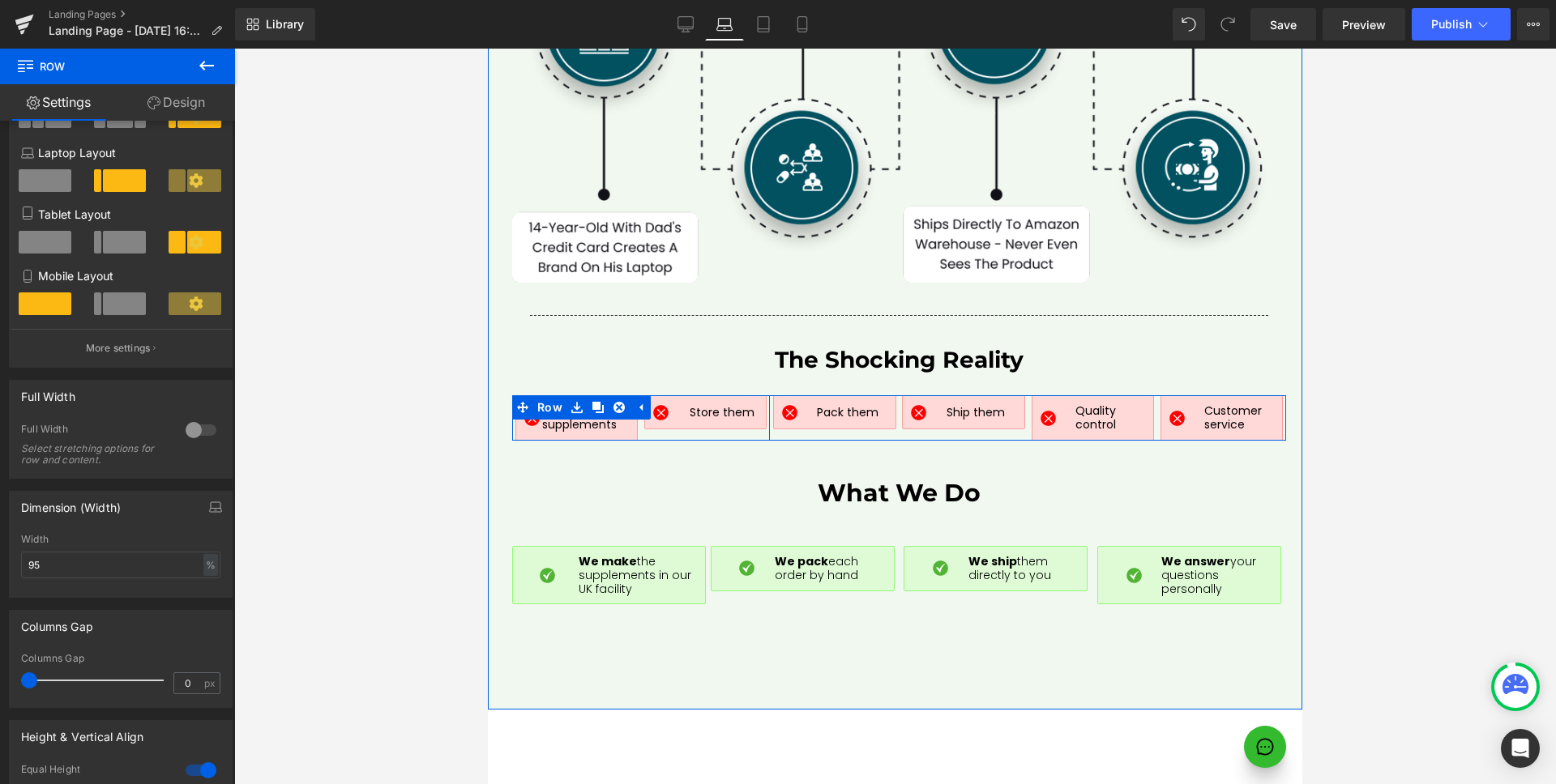
click at [646, 407] on div "Image Make the supplements Text Block Row Image Store them Text [GEOGRAPHIC_DAT…" at bounding box center [640, 418] width 257 height 46
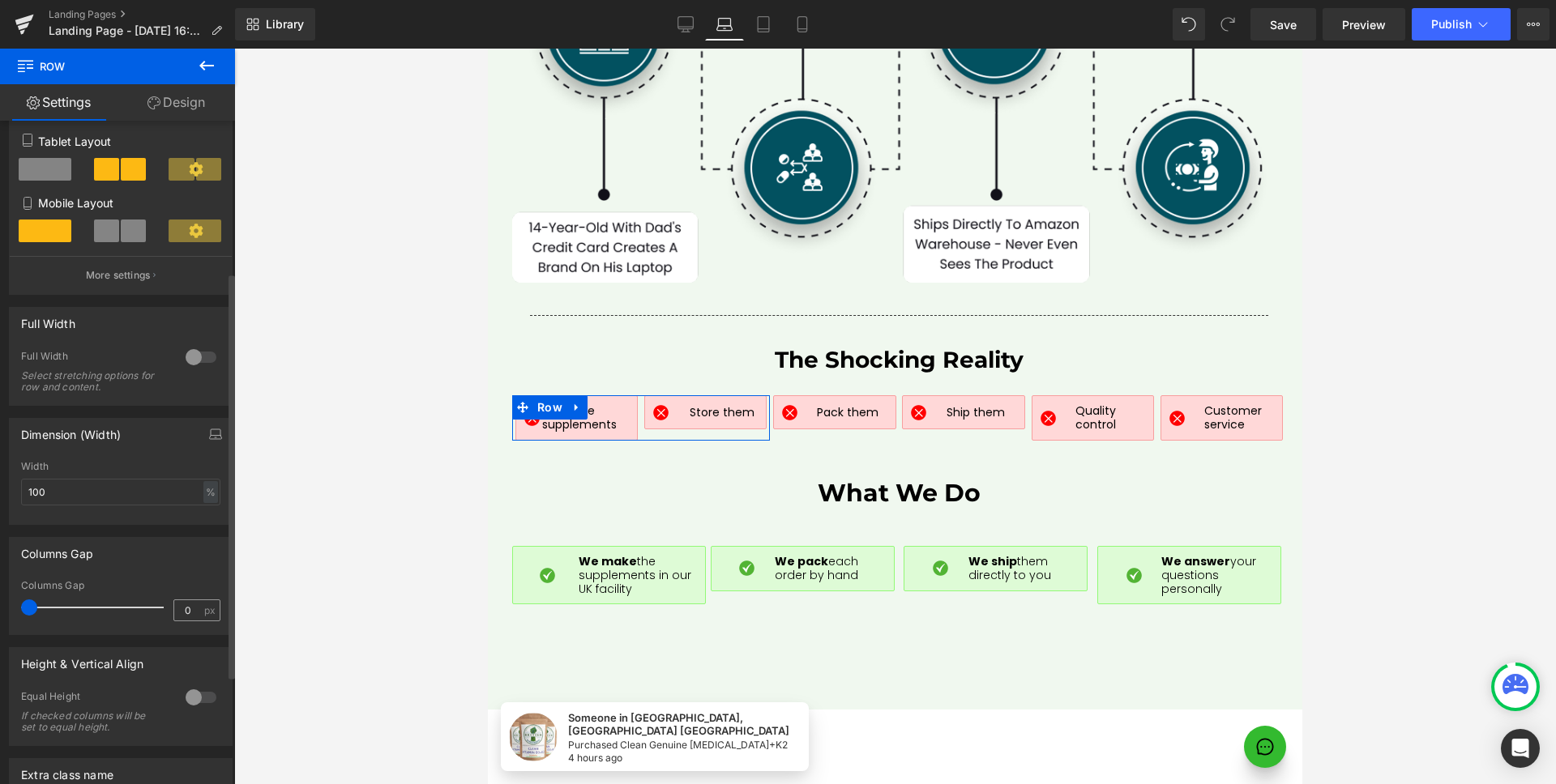
scroll to position [392, 0]
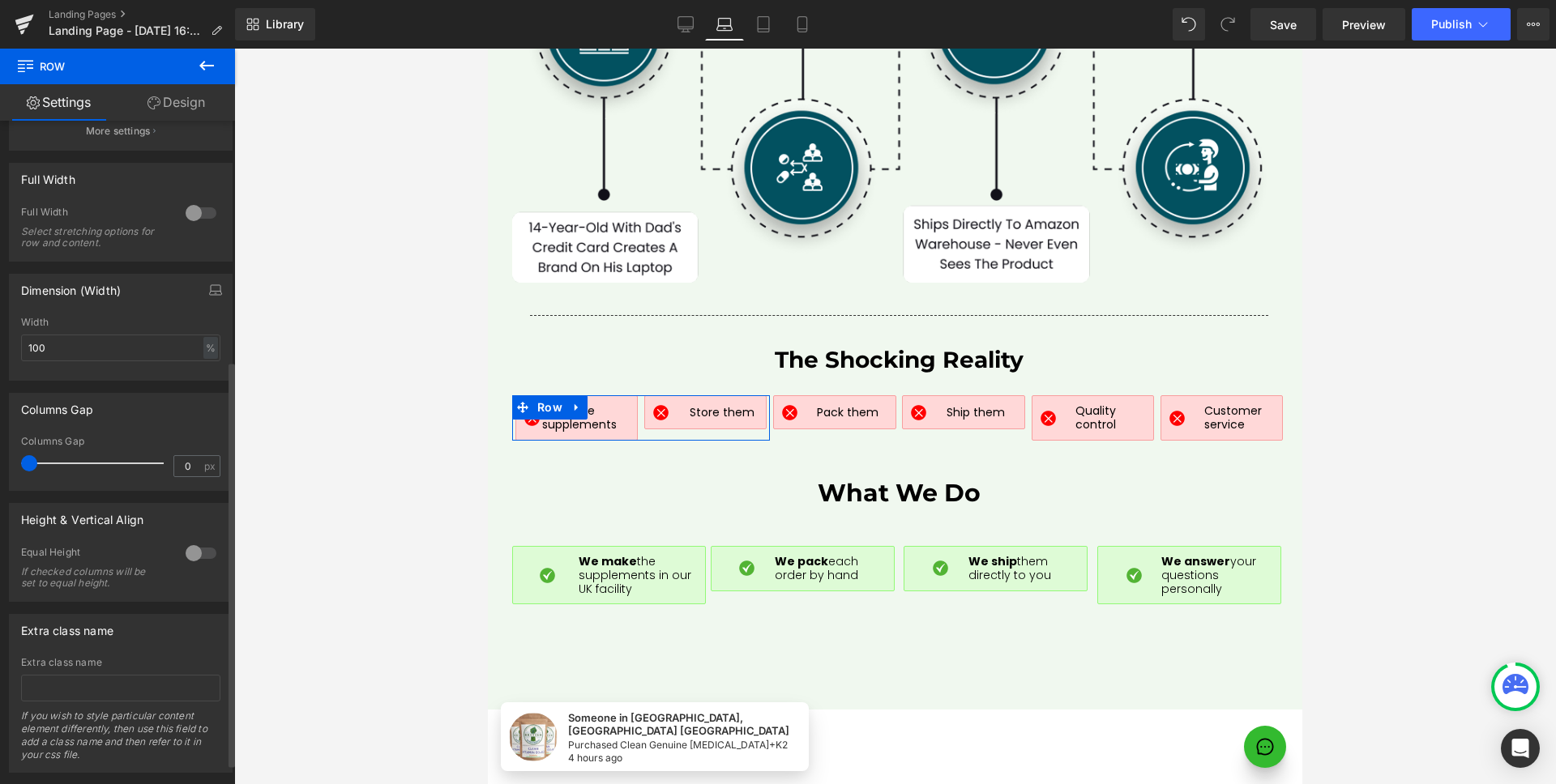
click at [189, 554] on div at bounding box center [201, 553] width 39 height 26
click at [166, 633] on span "Top" at bounding box center [121, 633] width 199 height 29
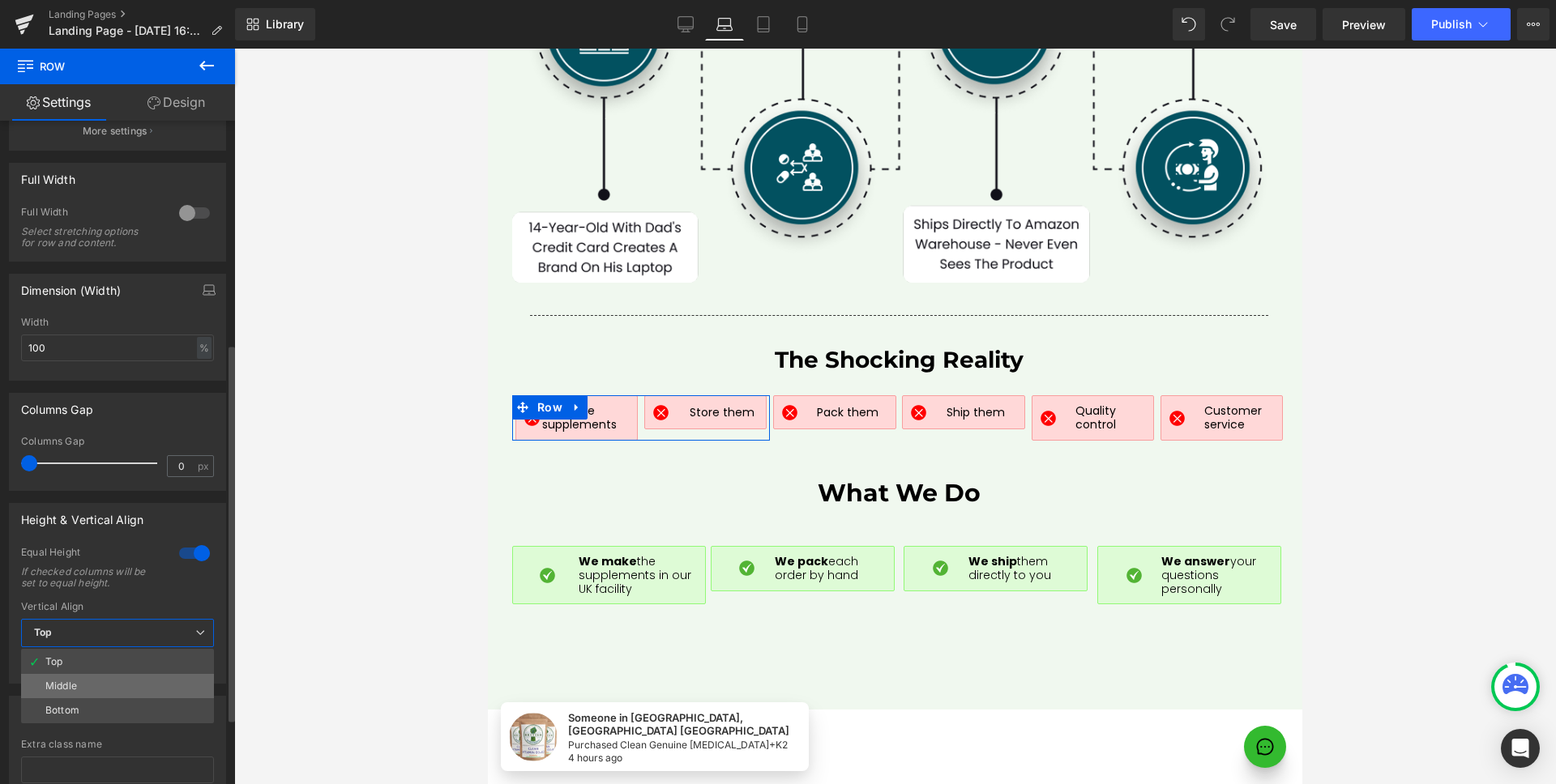
click at [141, 674] on li "Middle" at bounding box center [118, 686] width 193 height 24
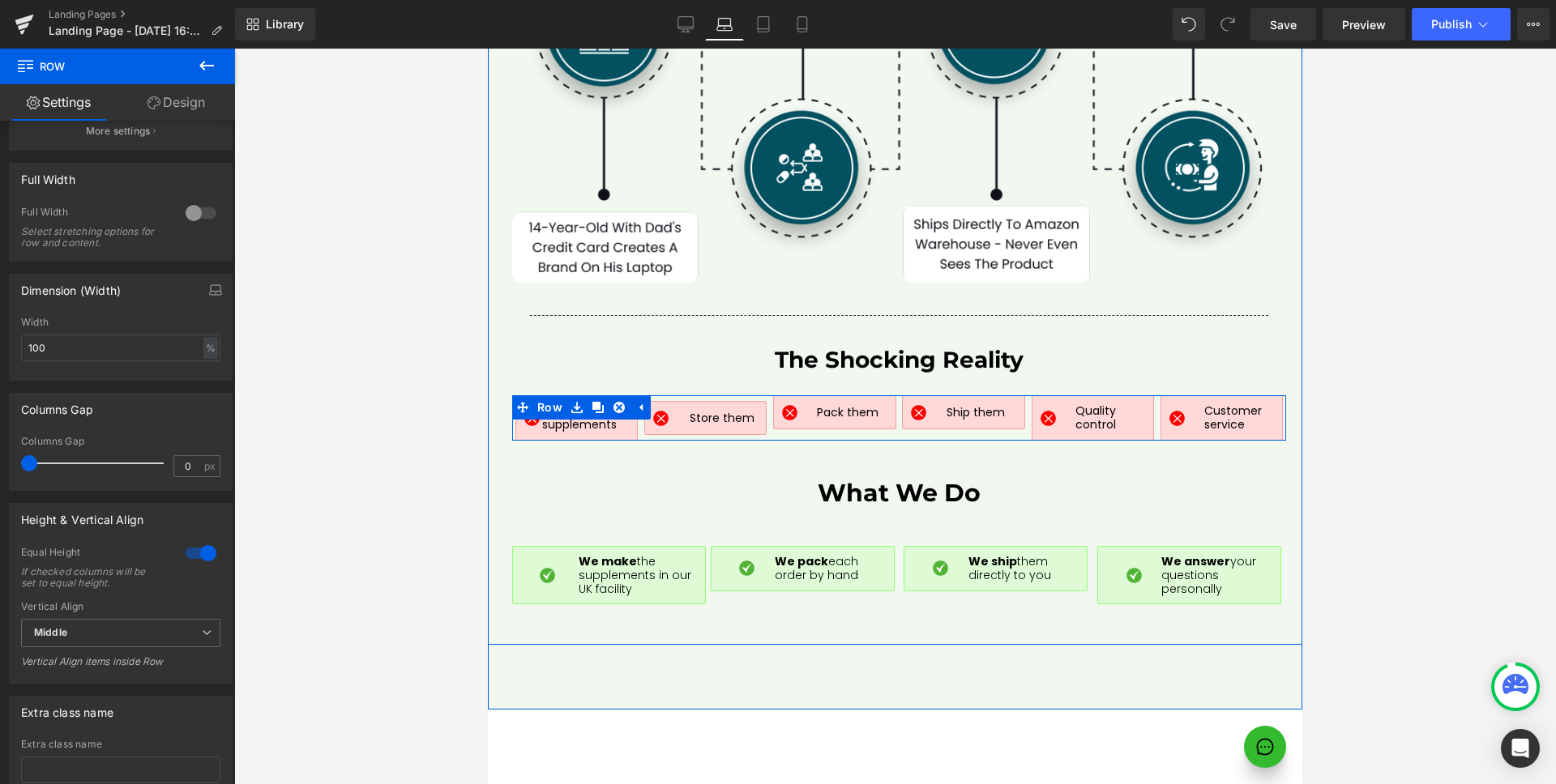
click at [1008, 412] on div "Image Make the supplements Text Block Row Image Store them Text Block Row Row I…" at bounding box center [899, 418] width 774 height 46
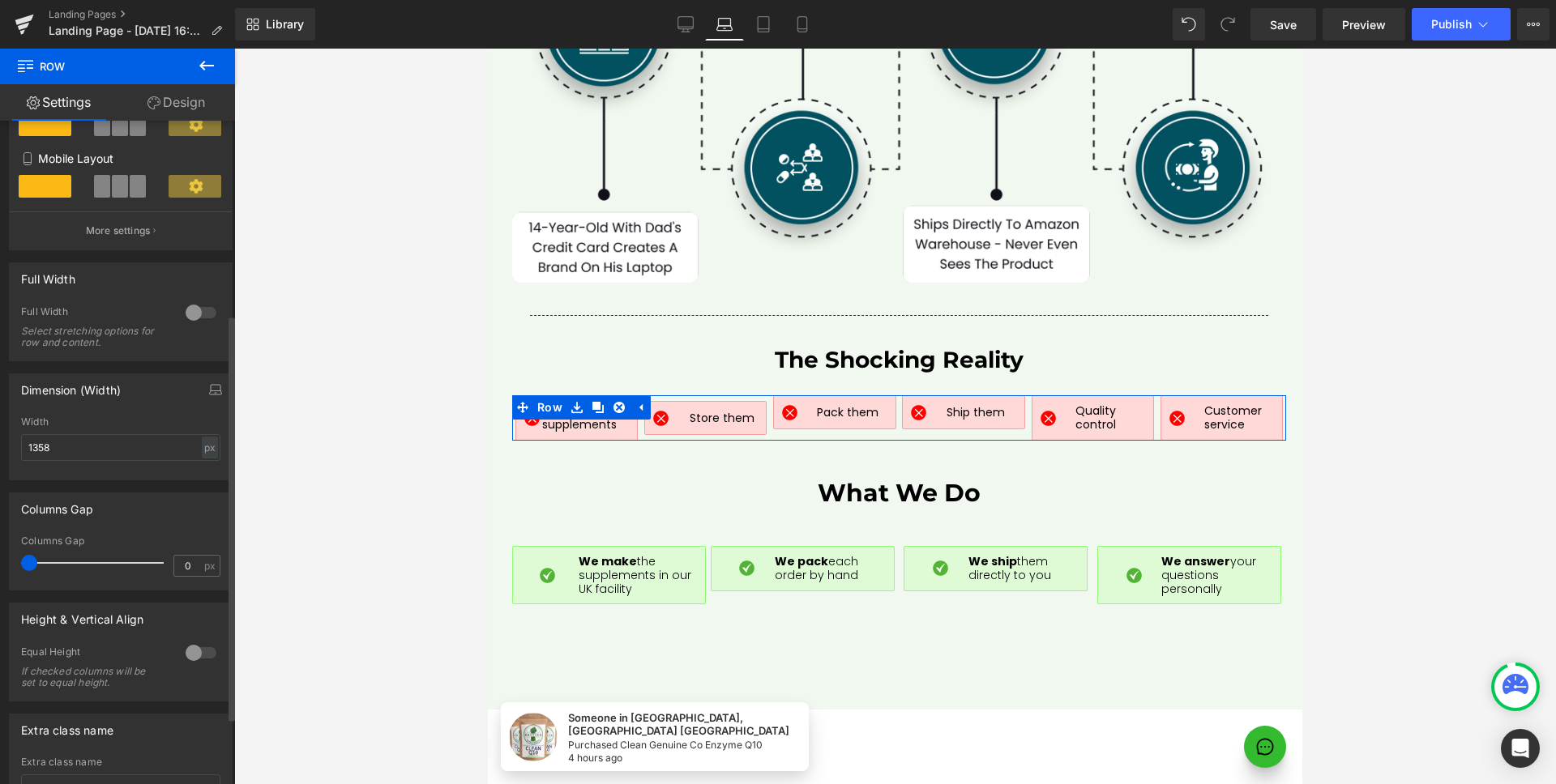
scroll to position [317, 0]
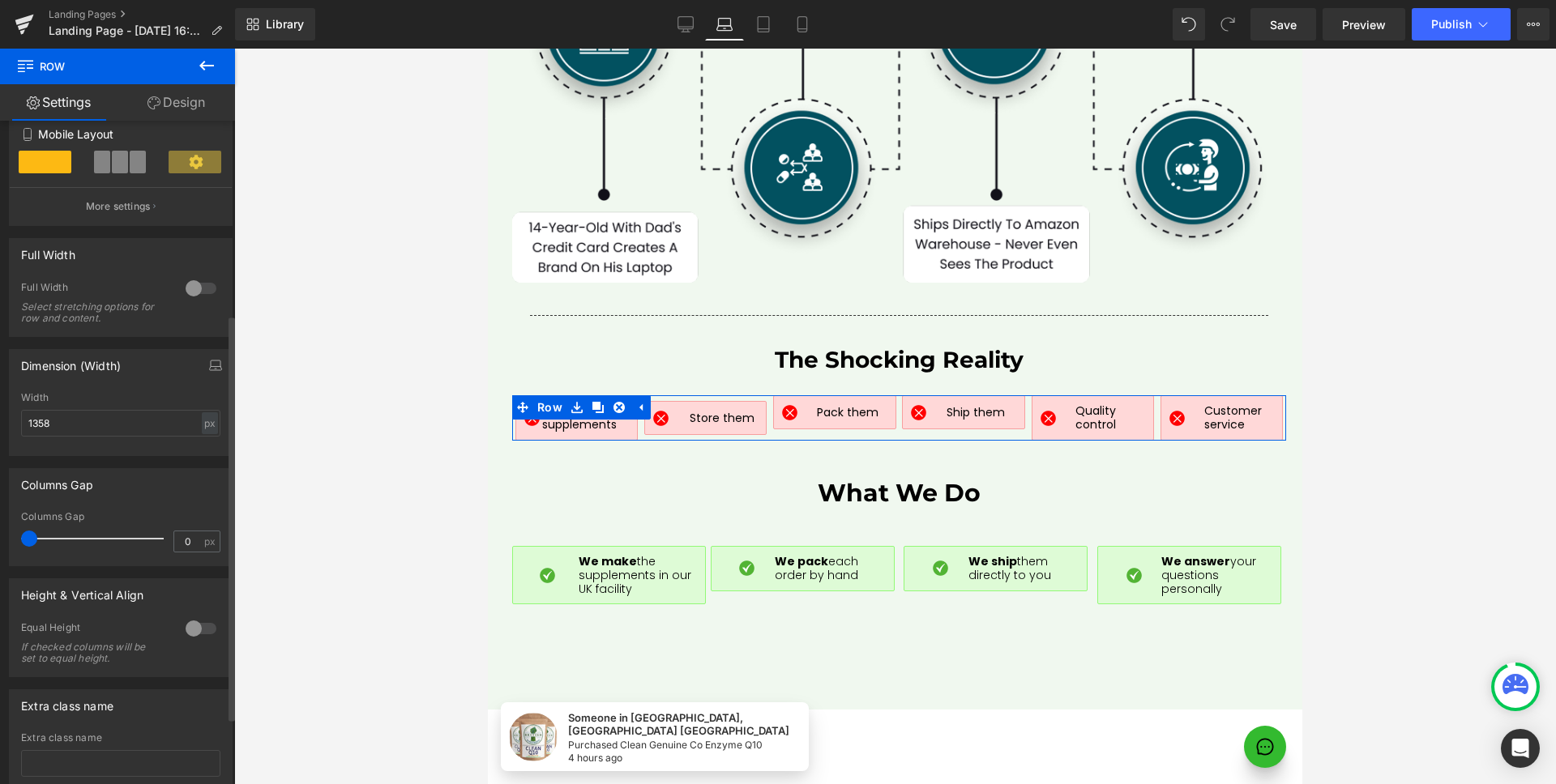
click at [199, 636] on div at bounding box center [201, 628] width 39 height 26
drag, startPoint x: 77, startPoint y: 704, endPoint x: 88, endPoint y: 704, distance: 11.0
click at [77, 704] on span "Top" at bounding box center [121, 708] width 199 height 29
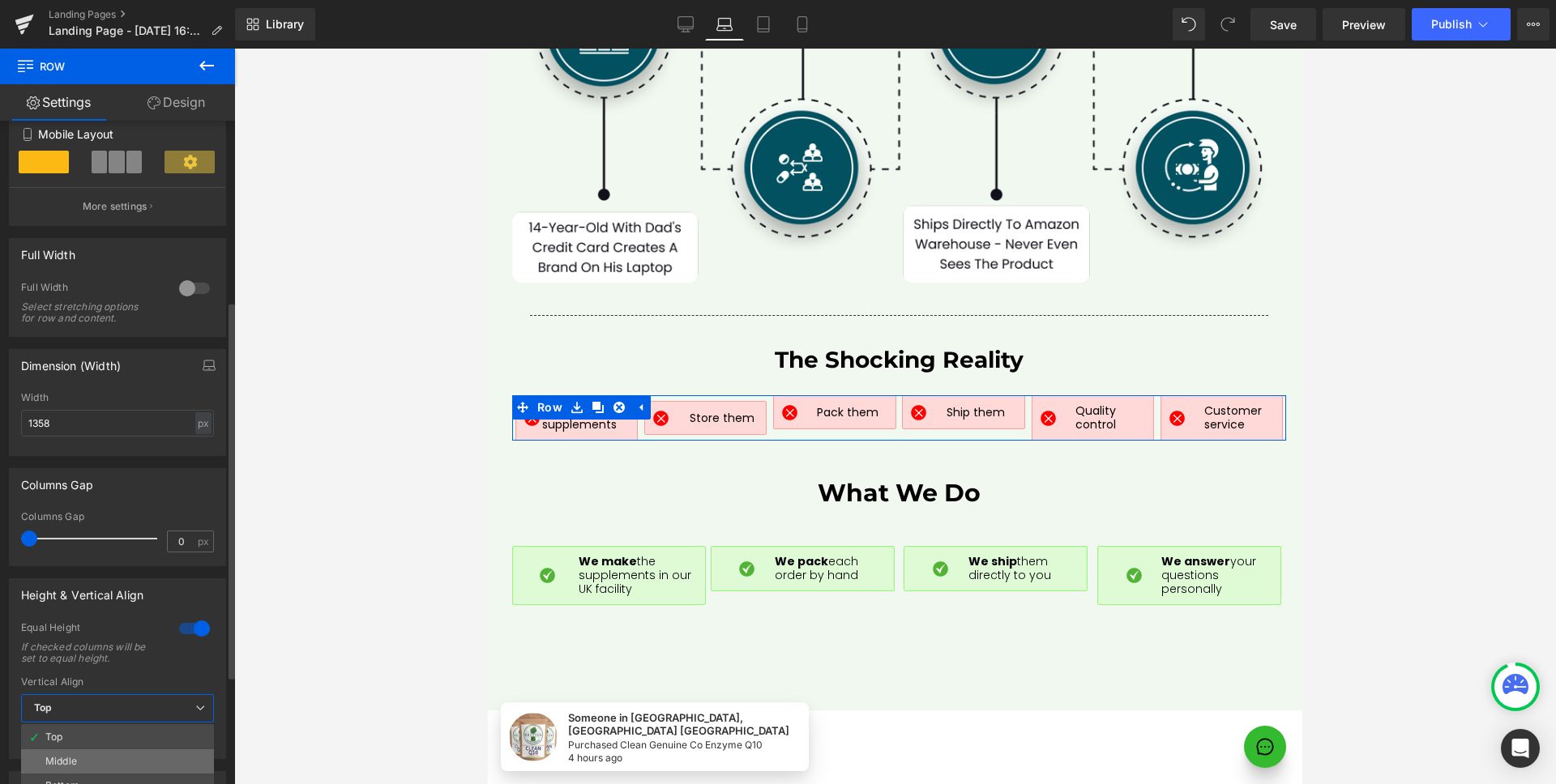
click at [98, 754] on li "Middle" at bounding box center [118, 761] width 193 height 24
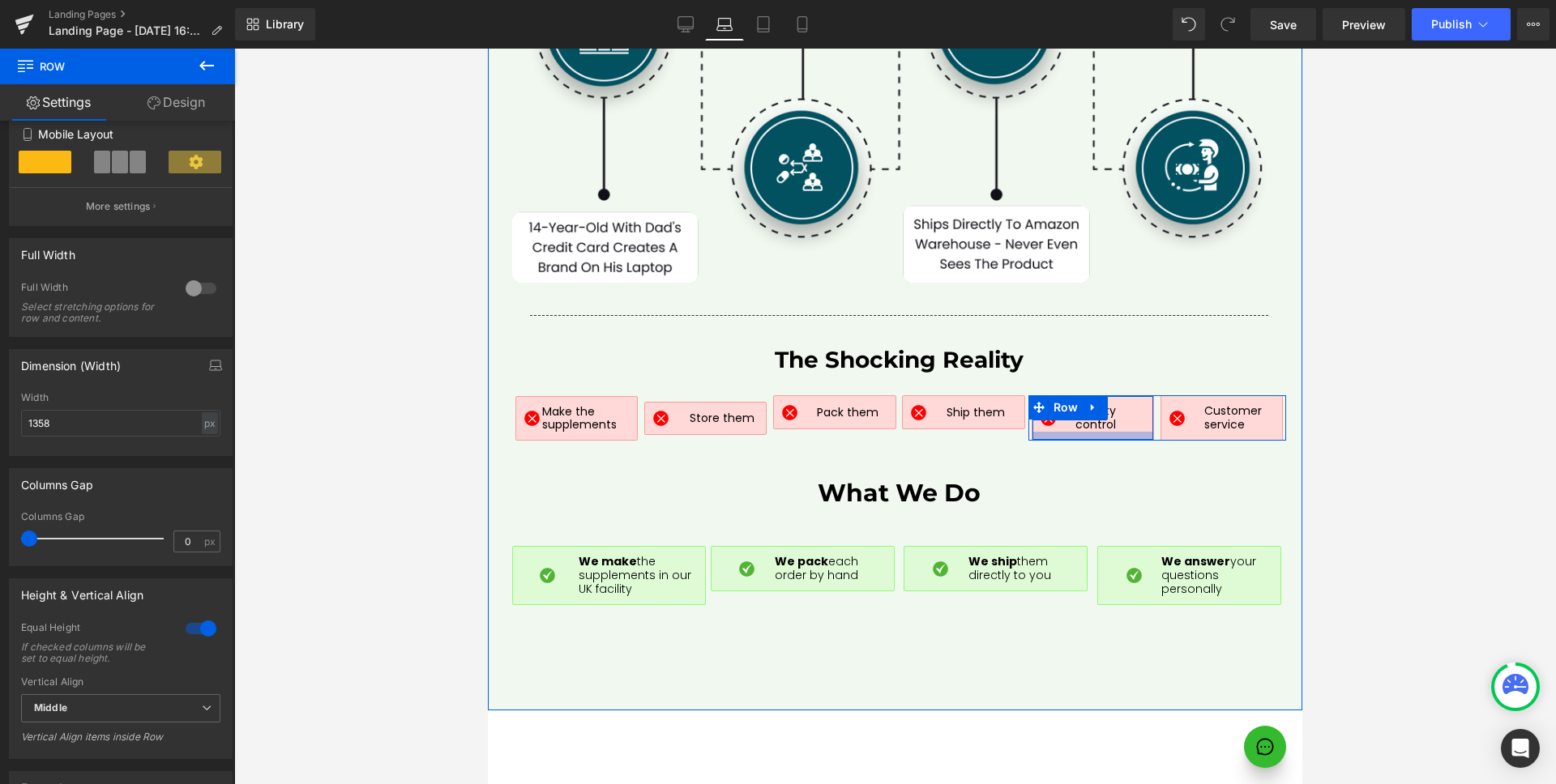
click at [1058, 431] on div at bounding box center [1092, 435] width 121 height 8
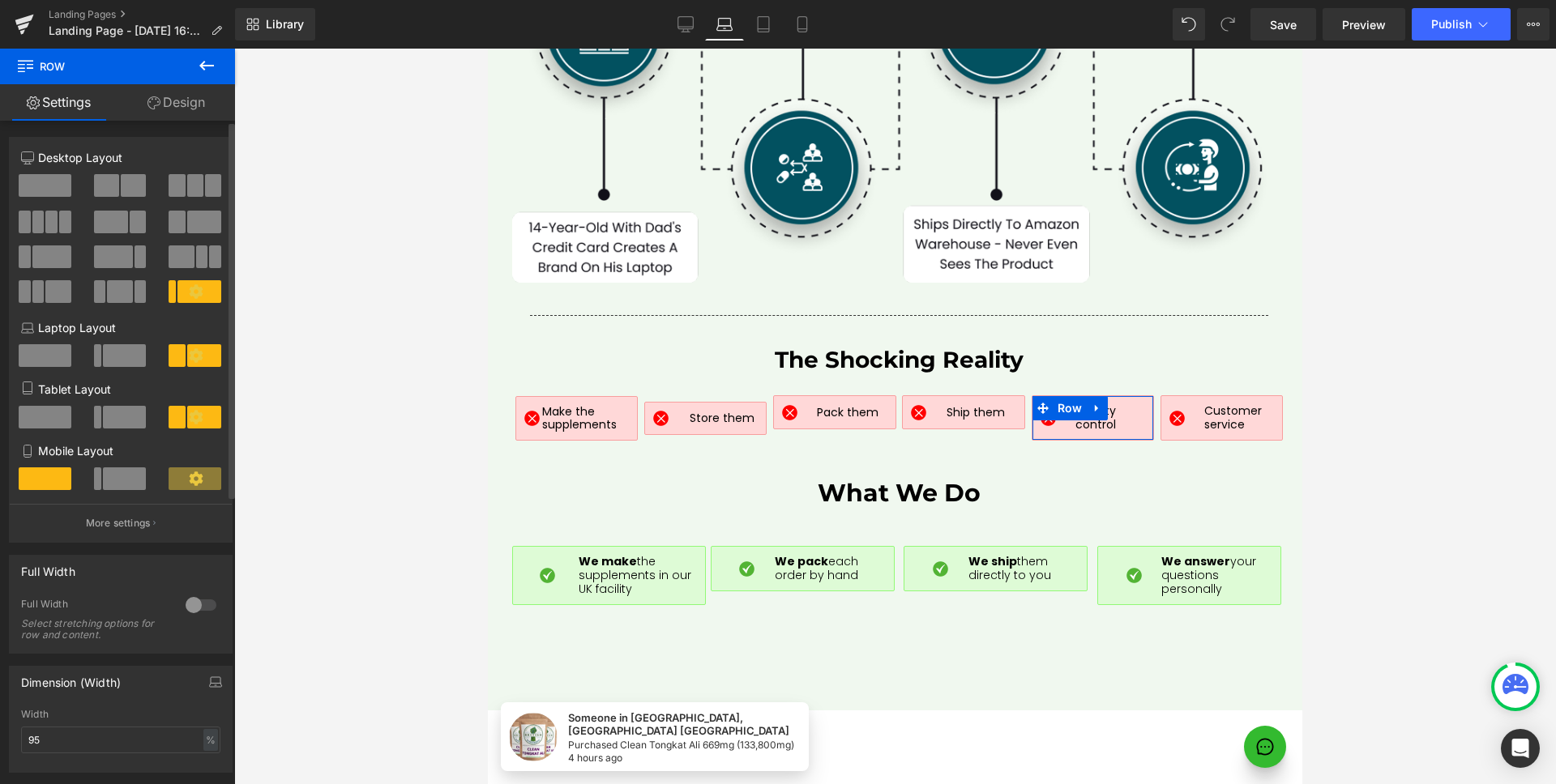
click at [120, 363] on span at bounding box center [124, 355] width 44 height 22
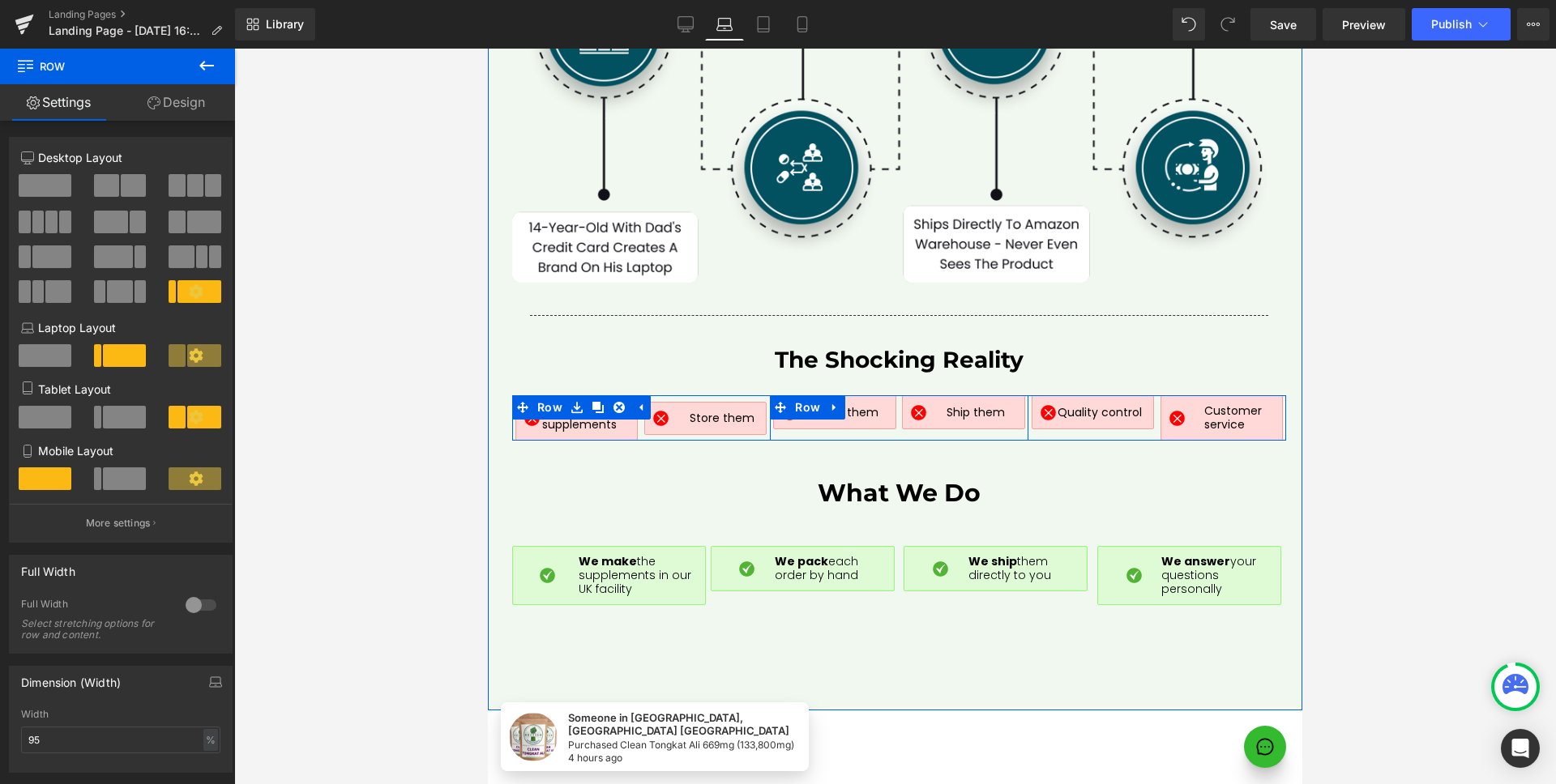
click at [916, 409] on div "Image Pack them Text Block Row Image Ship them Text Block Row Row" at bounding box center [899, 418] width 257 height 46
click at [889, 406] on div "Image Pack them Text Block Row Image Ship them Text Block Row Row" at bounding box center [899, 418] width 257 height 46
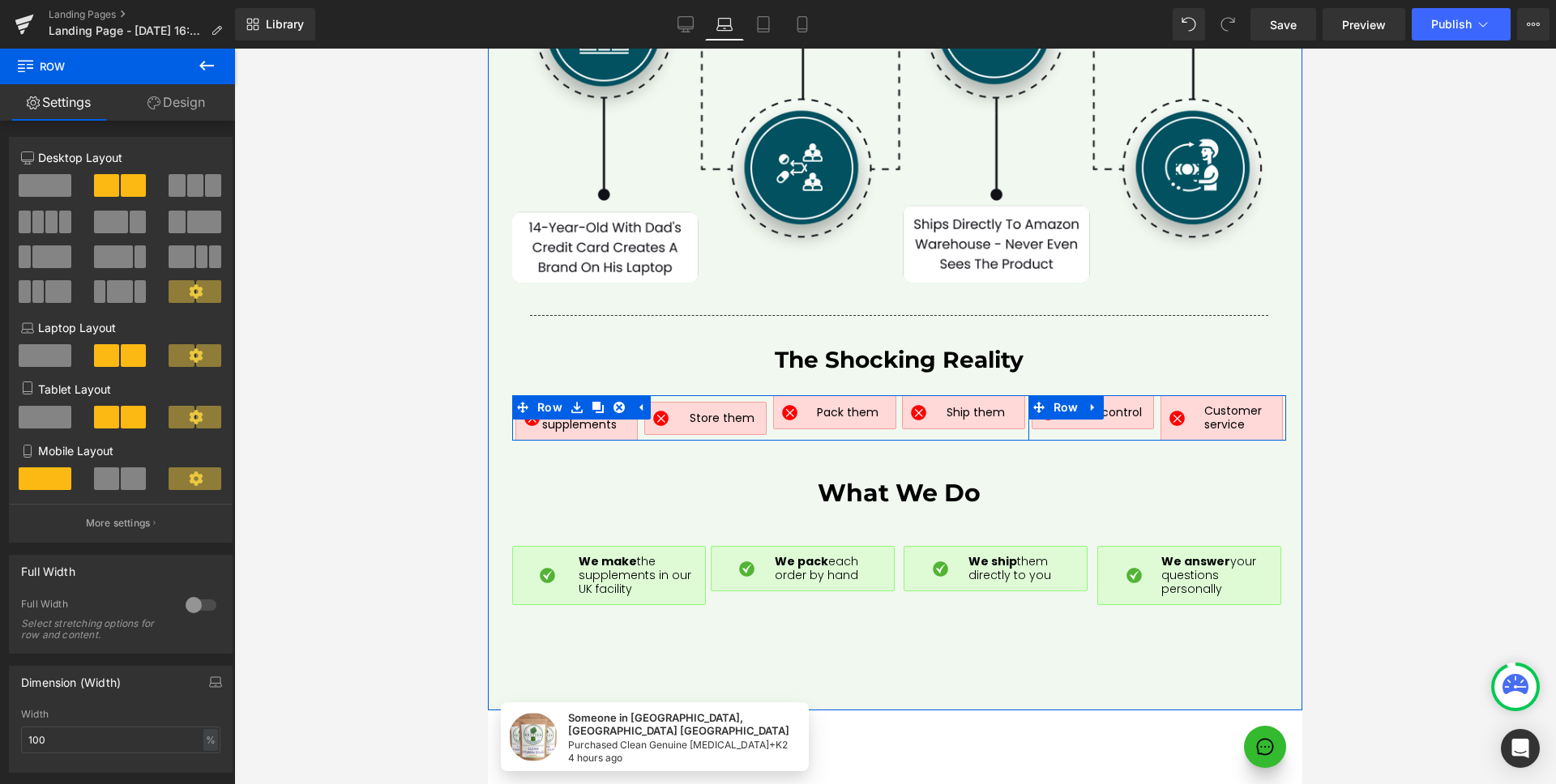
click at [1125, 407] on div "Image Quality control Text Block Row Image Customer service Text [GEOGRAPHIC_DA…" at bounding box center [1157, 418] width 257 height 46
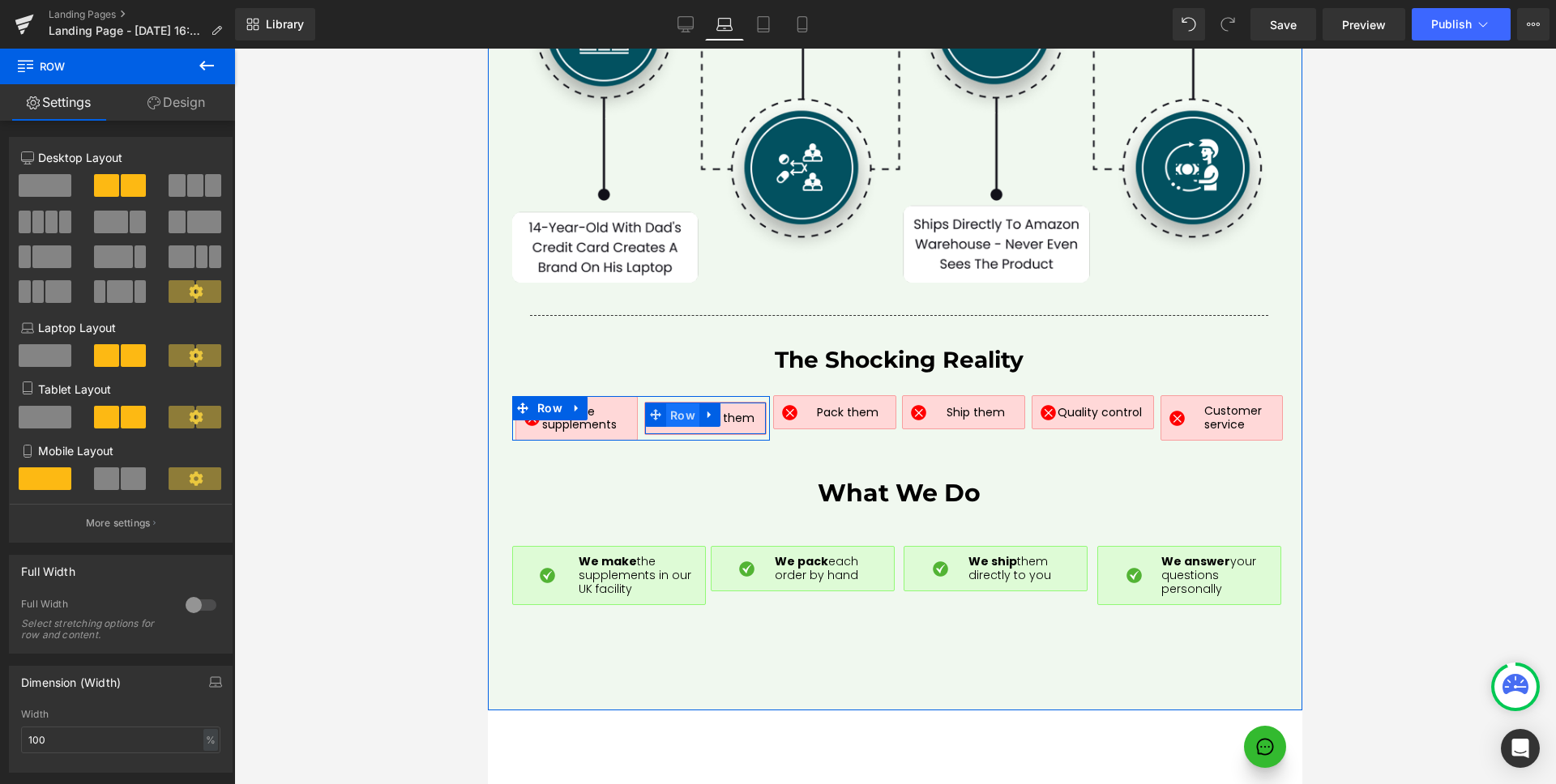
click at [666, 404] on span "Row" at bounding box center [682, 415] width 33 height 24
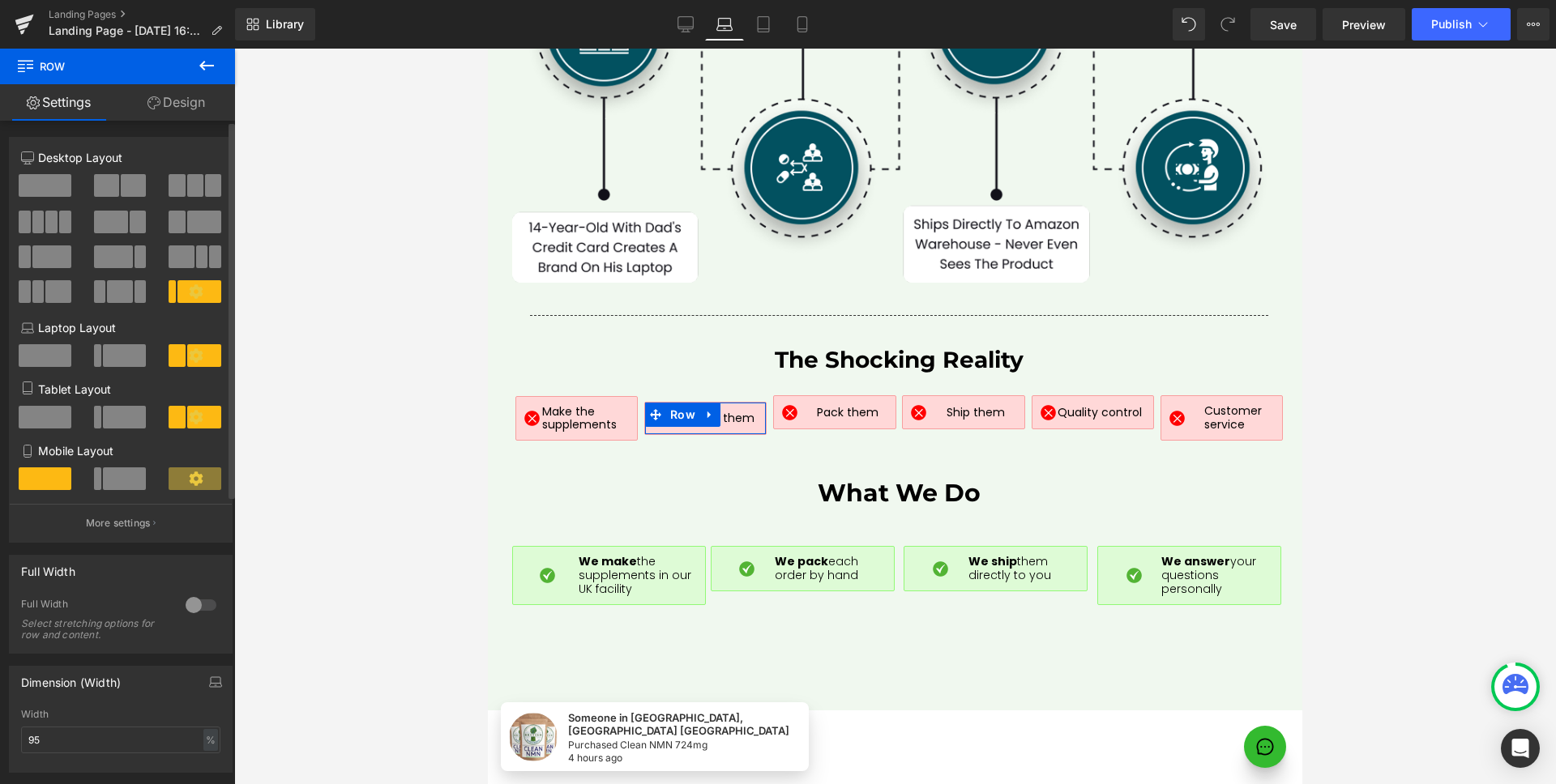
click at [124, 363] on span at bounding box center [124, 355] width 44 height 22
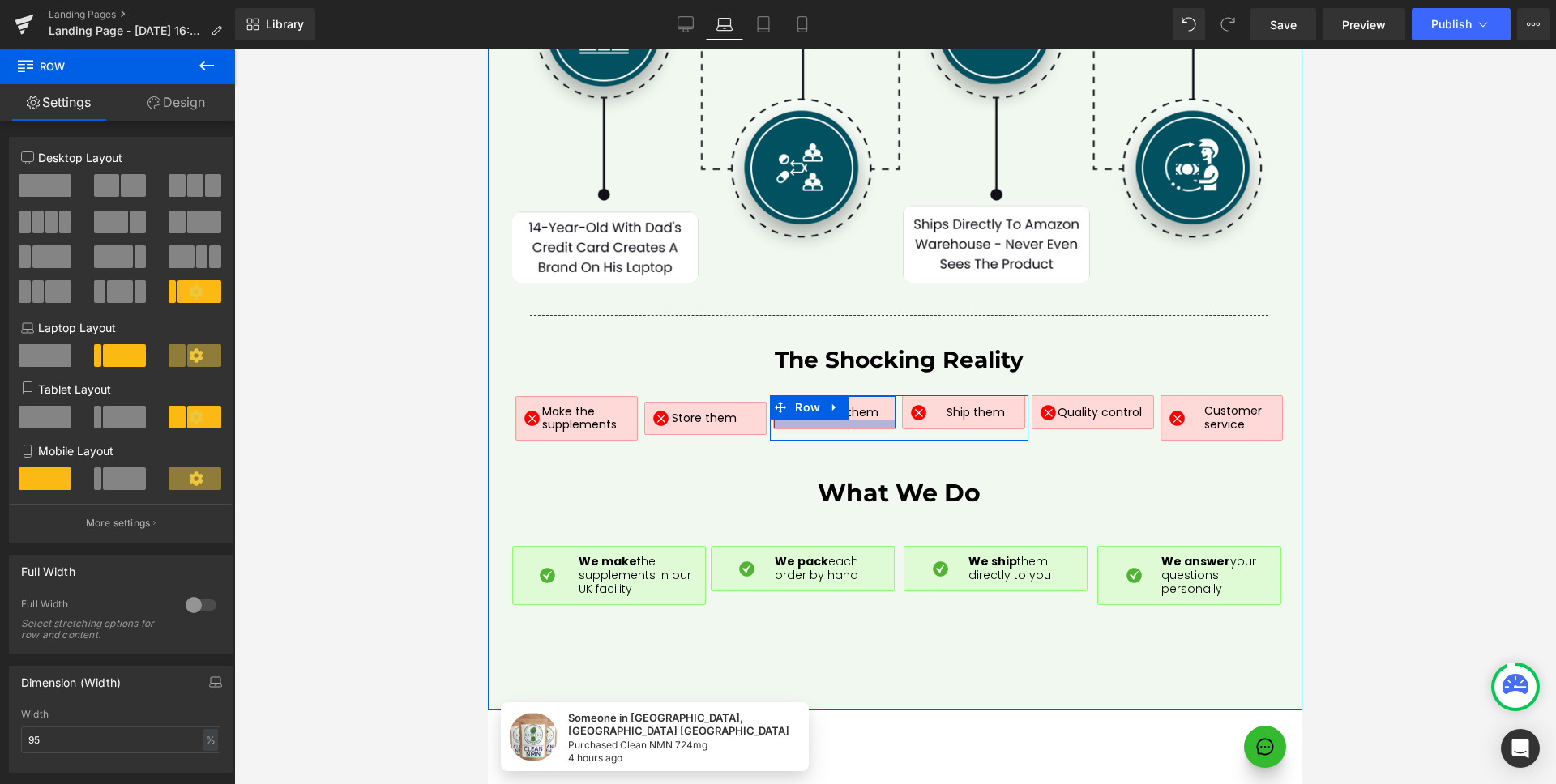
click at [809, 421] on div at bounding box center [833, 424] width 121 height 8
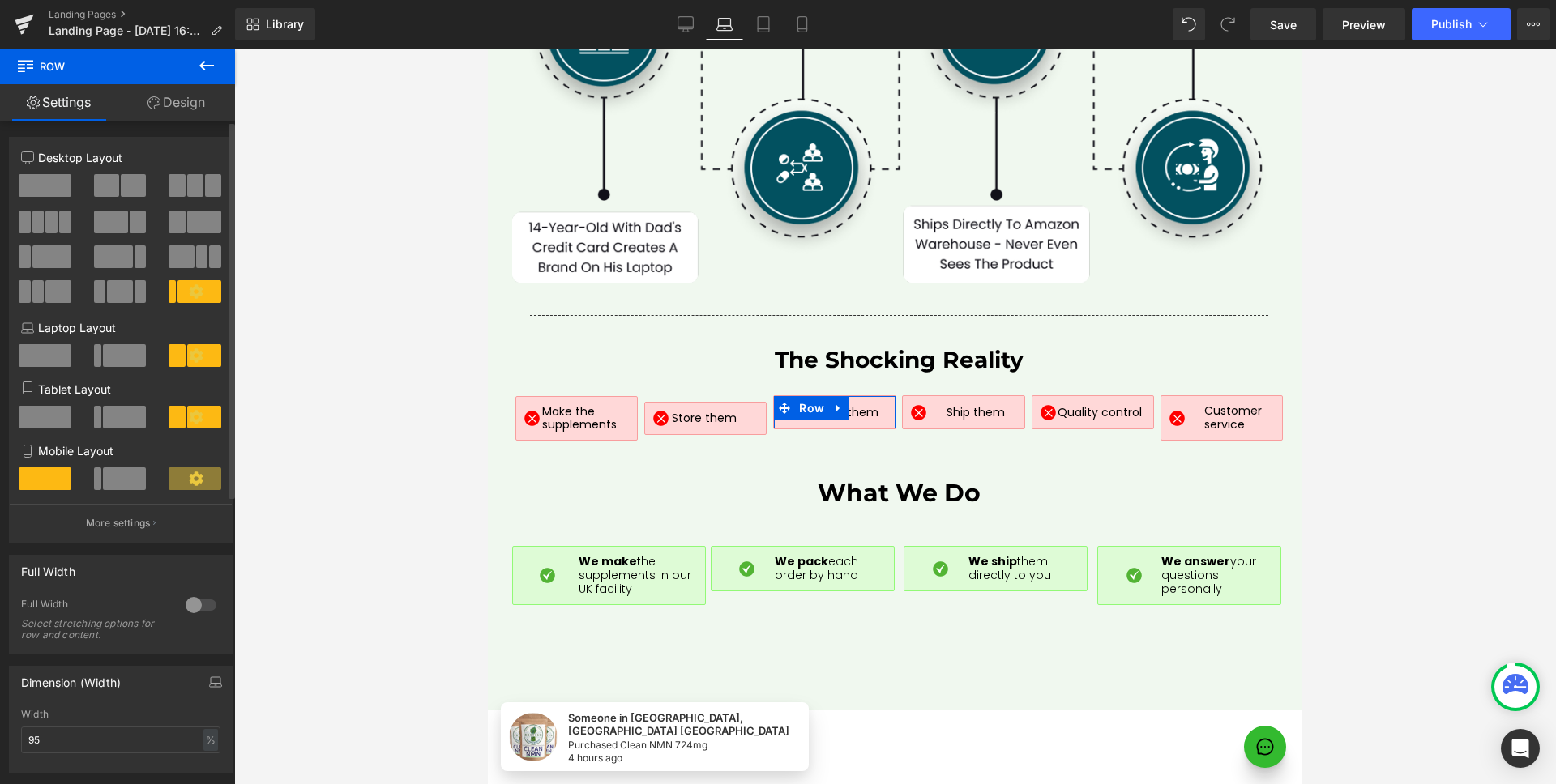
click at [122, 351] on span at bounding box center [124, 355] width 44 height 22
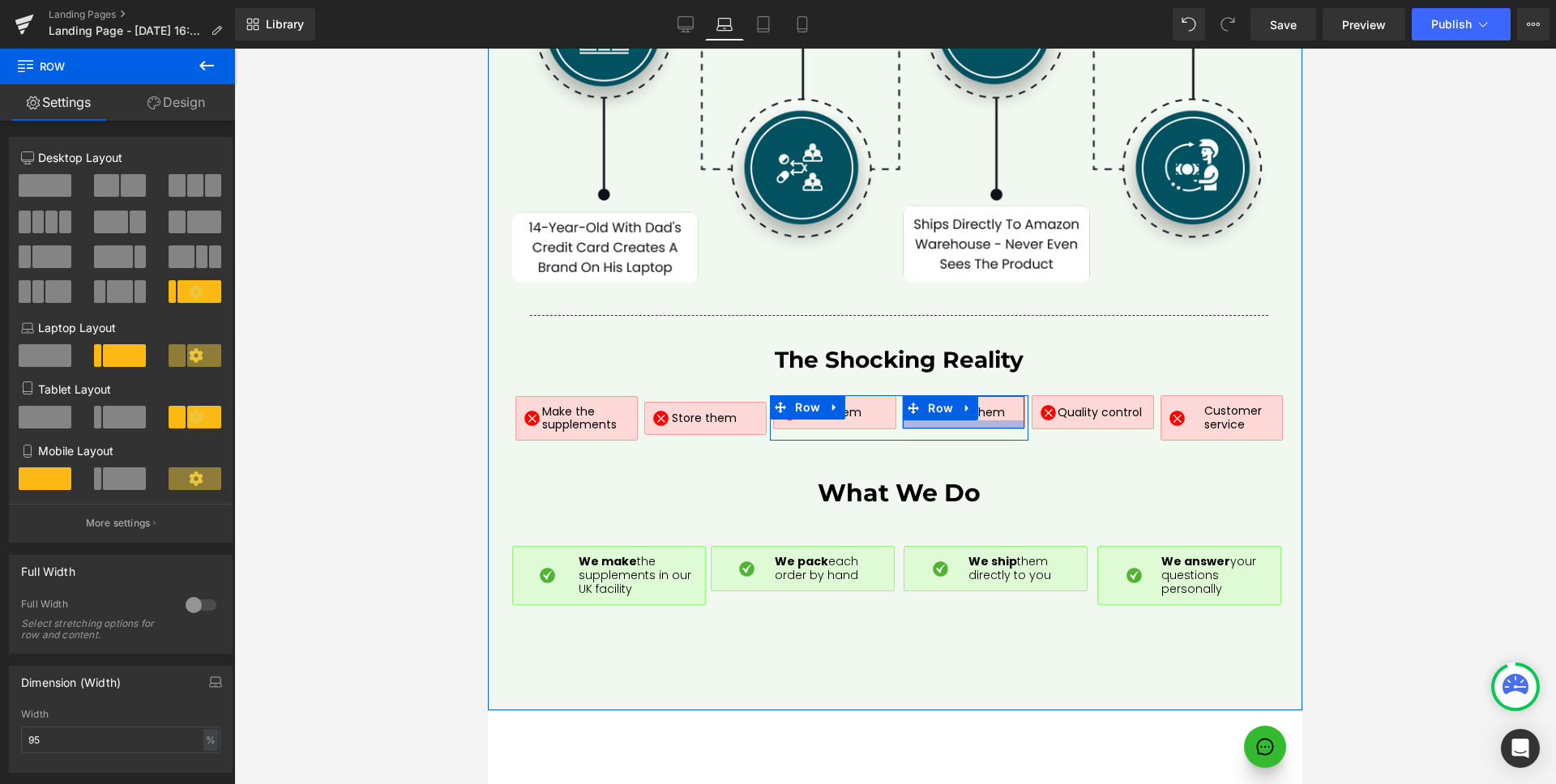
click at [940, 421] on div at bounding box center [962, 424] width 121 height 8
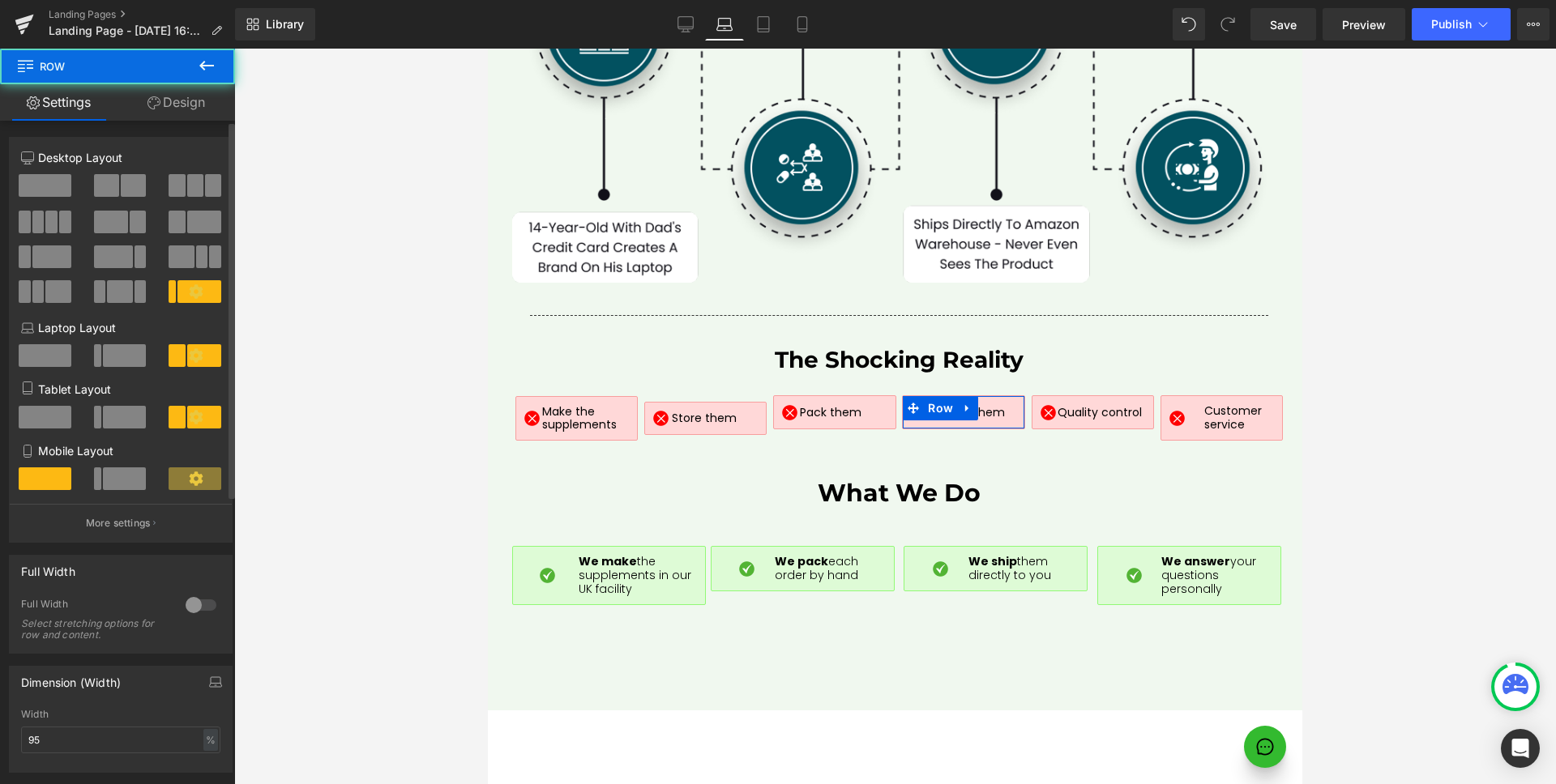
click at [118, 345] on span at bounding box center [124, 355] width 44 height 22
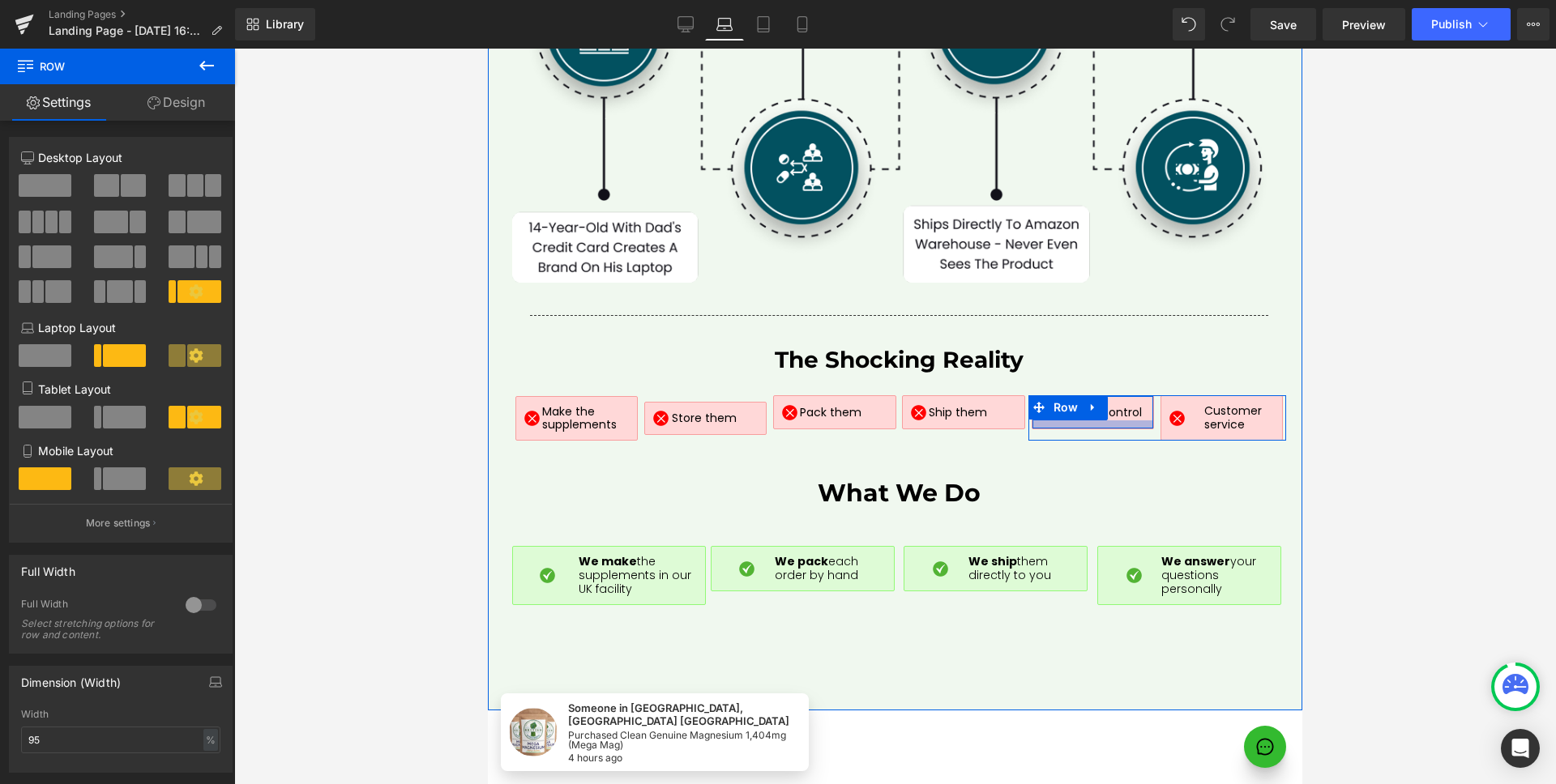
click at [1110, 421] on div at bounding box center [1092, 424] width 121 height 8
drag, startPoint x: 1215, startPoint y: 408, endPoint x: 583, endPoint y: 356, distance: 634.1
click at [1215, 431] on div at bounding box center [1221, 435] width 121 height 8
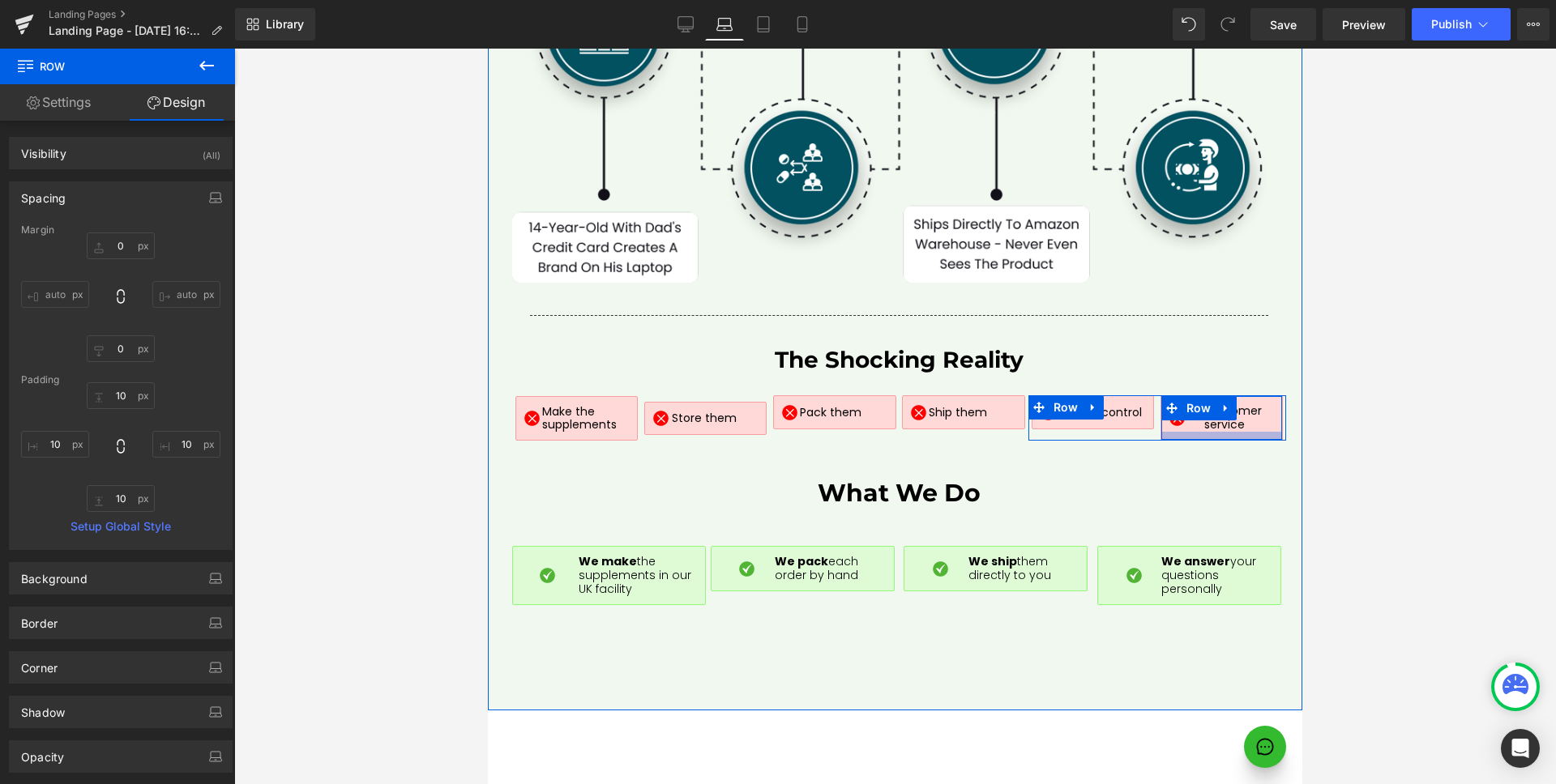
scroll to position [4264, 0]
click at [1232, 431] on div at bounding box center [1221, 435] width 121 height 8
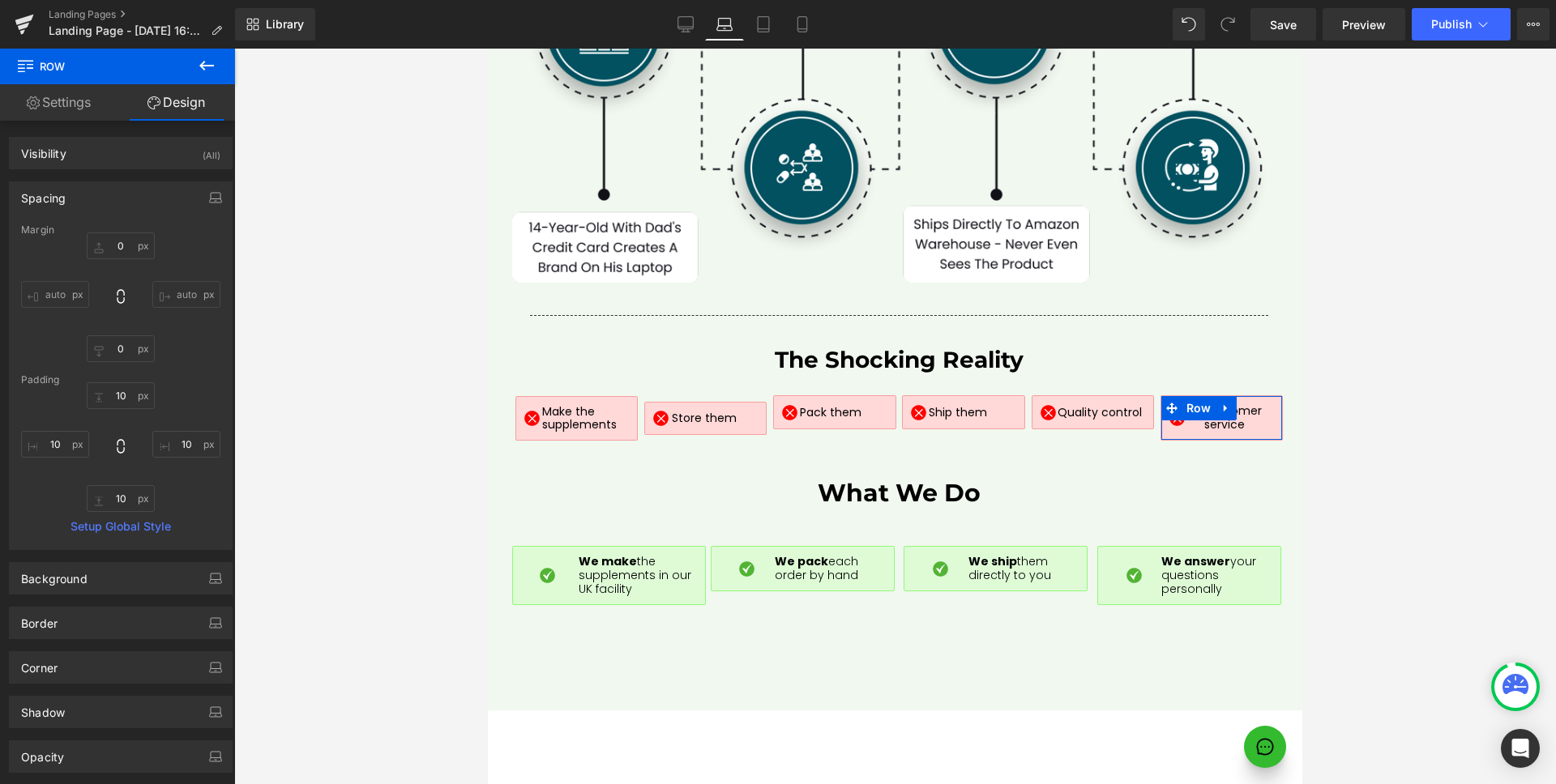
click at [59, 104] on link "Settings" at bounding box center [59, 102] width 118 height 37
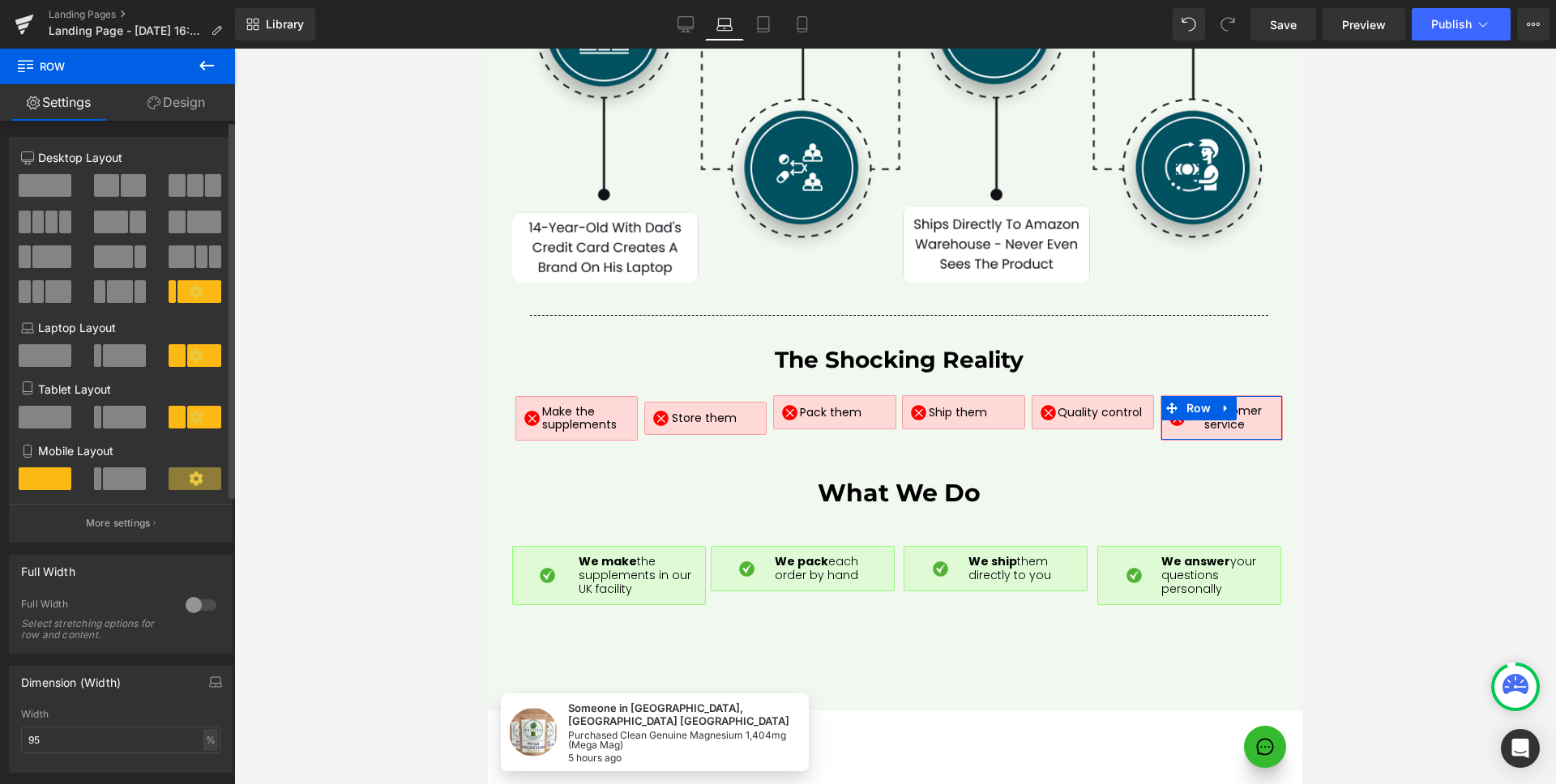
click at [113, 354] on span at bounding box center [124, 355] width 44 height 22
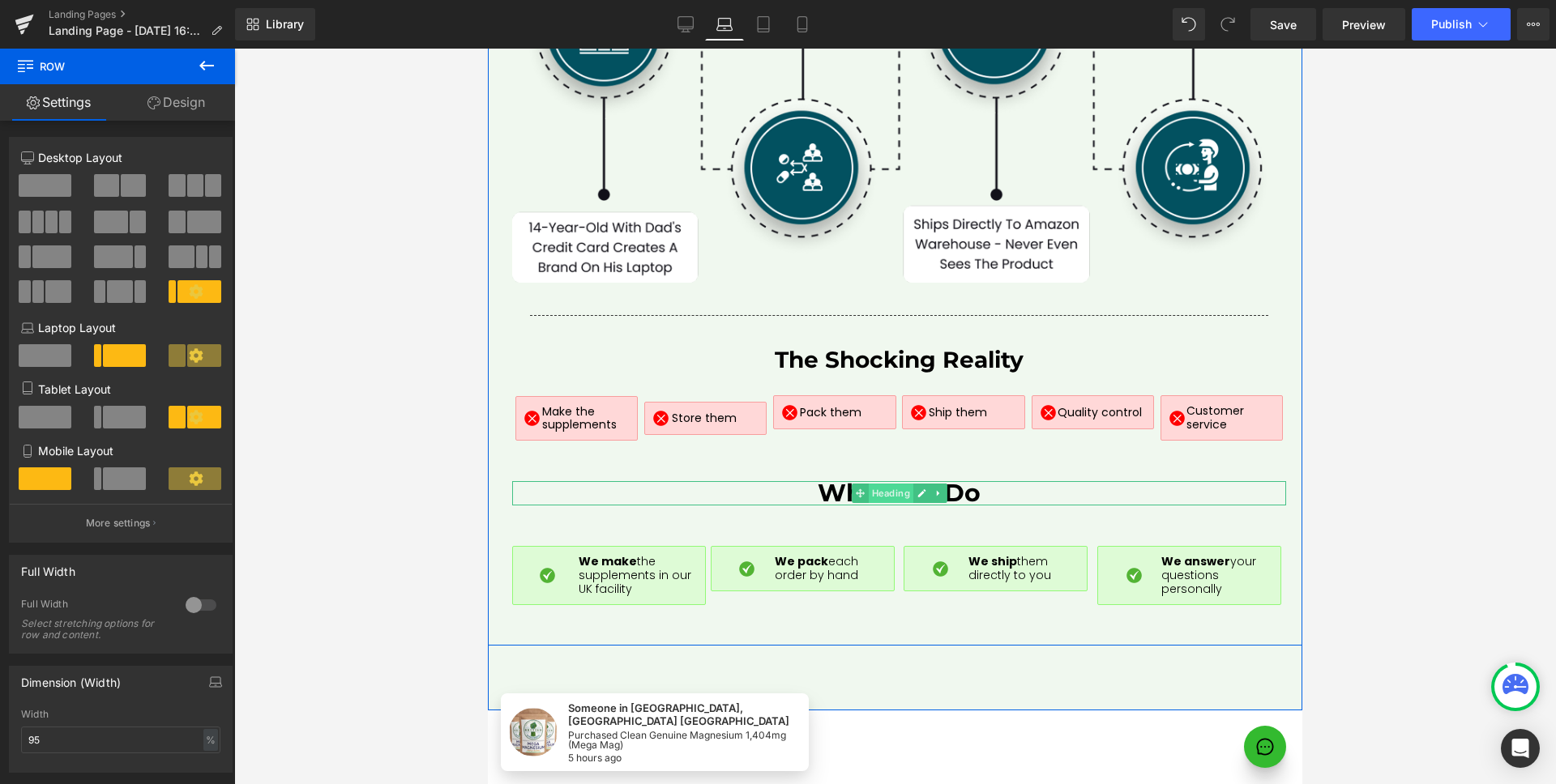
click at [895, 484] on span "Heading" at bounding box center [890, 494] width 45 height 20
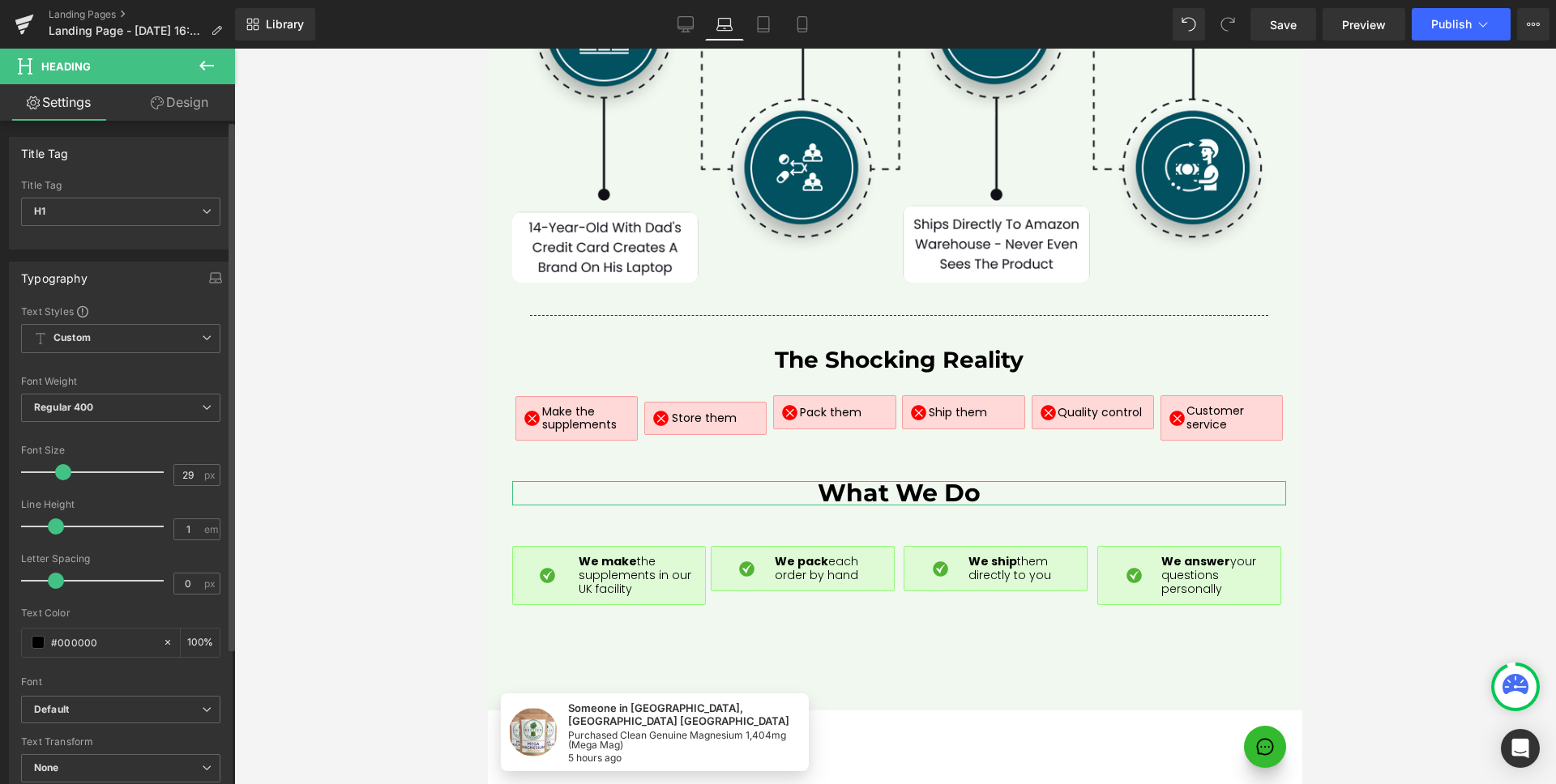
type input "28"
click at [65, 472] on span at bounding box center [61, 472] width 16 height 16
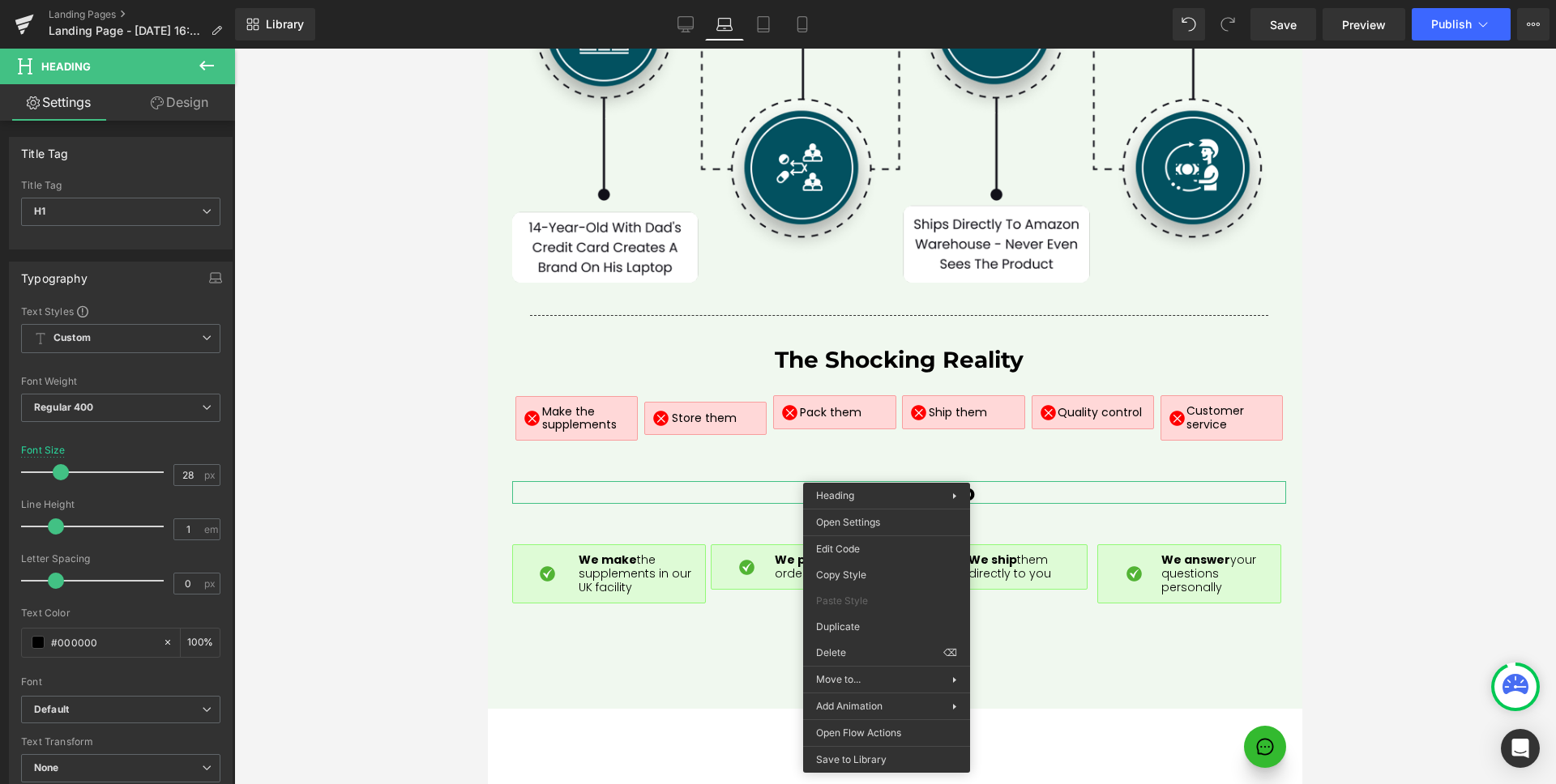
click at [172, 106] on link "Design" at bounding box center [180, 102] width 118 height 37
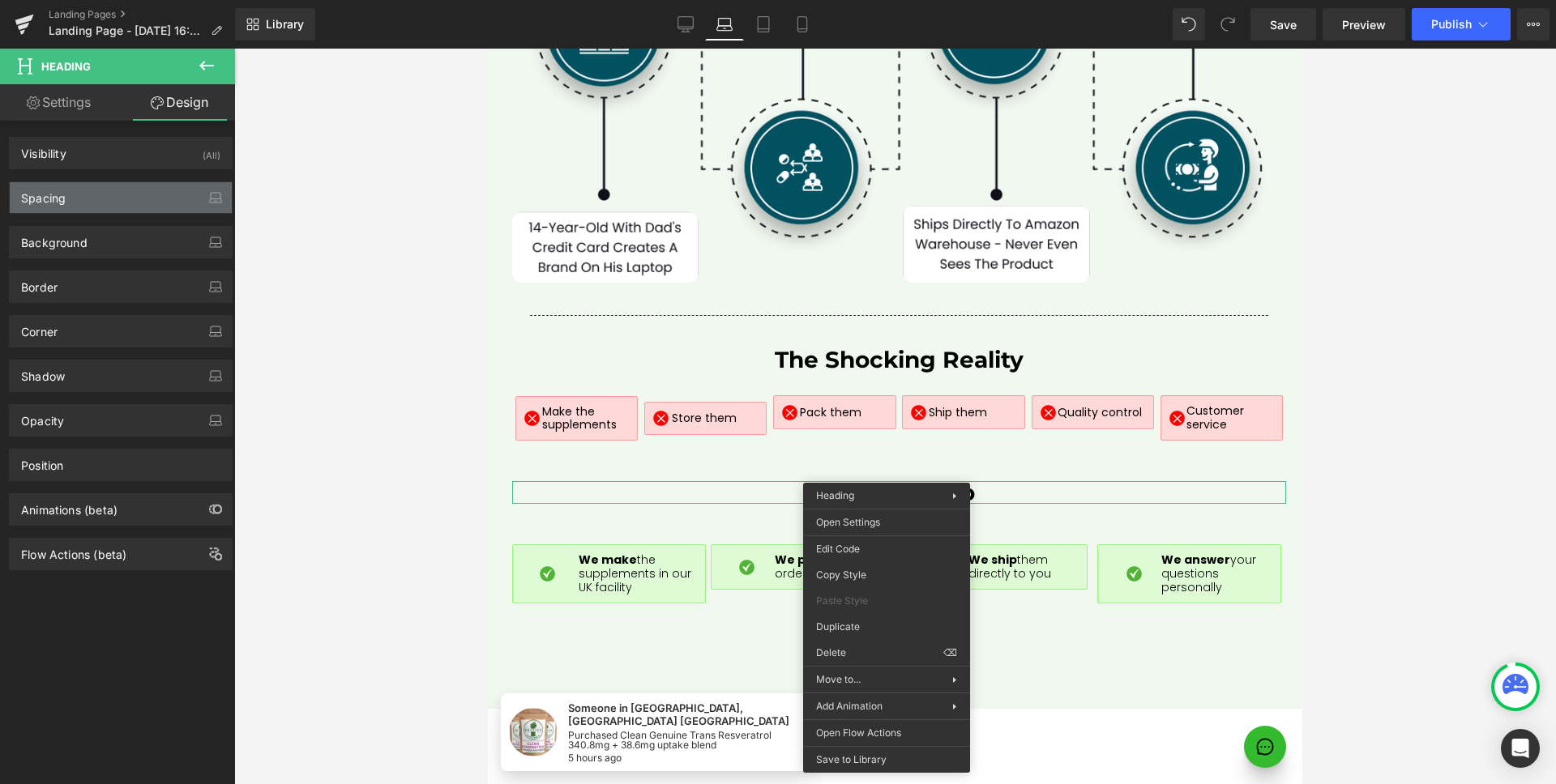
click at [87, 191] on div "Spacing" at bounding box center [121, 197] width 222 height 30
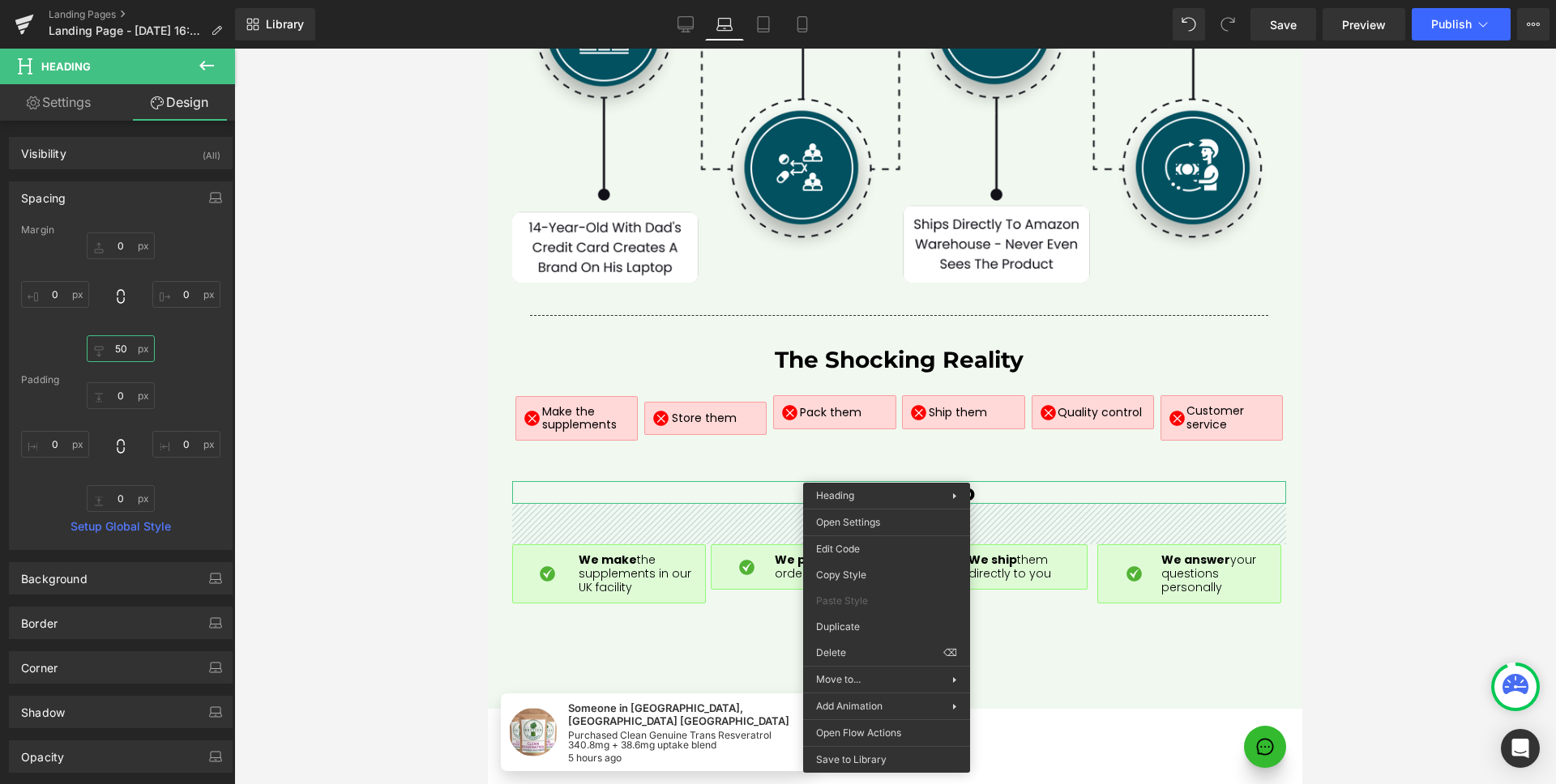
click at [123, 338] on input "50" at bounding box center [121, 349] width 68 height 27
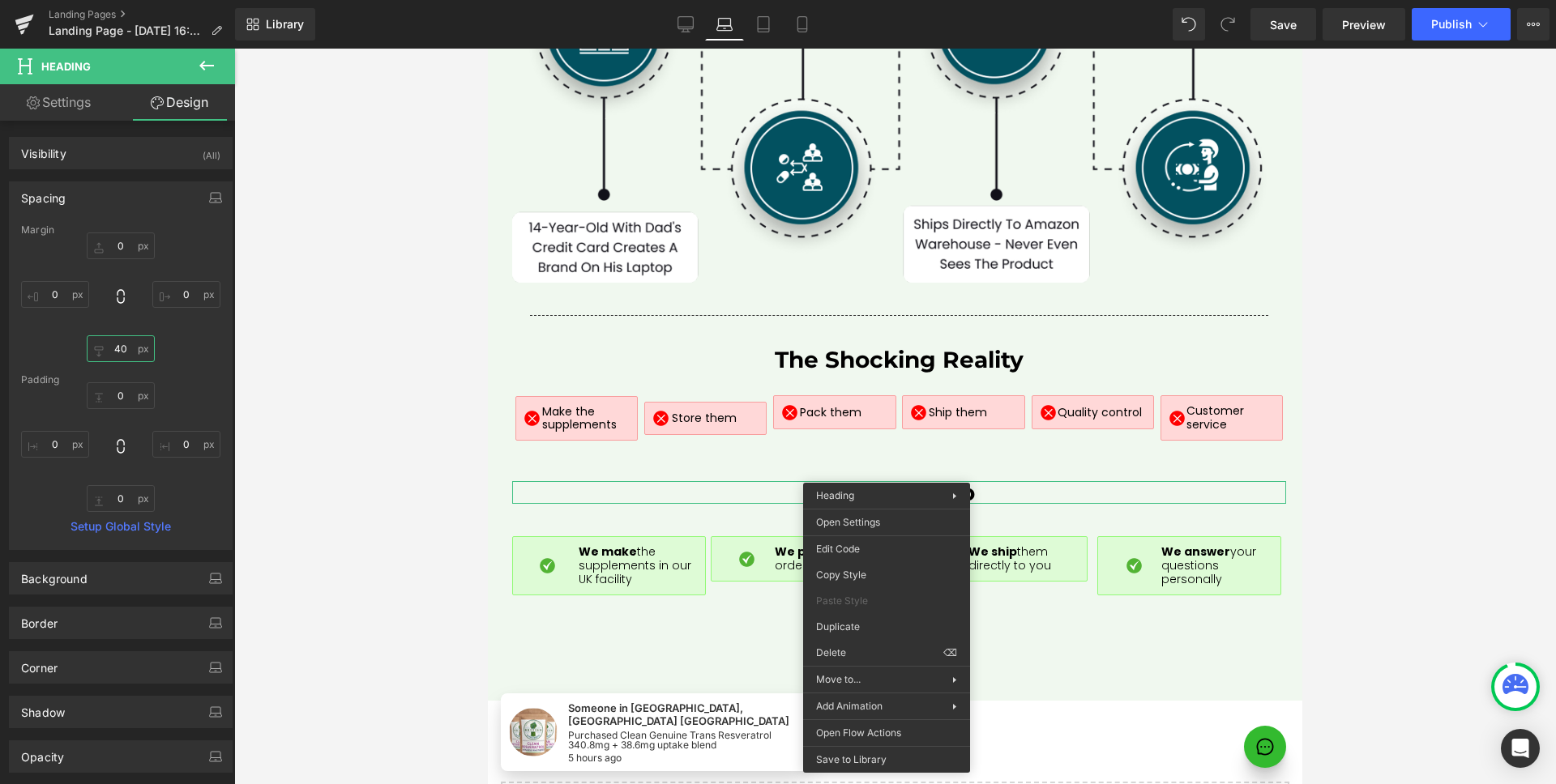
type input "30"
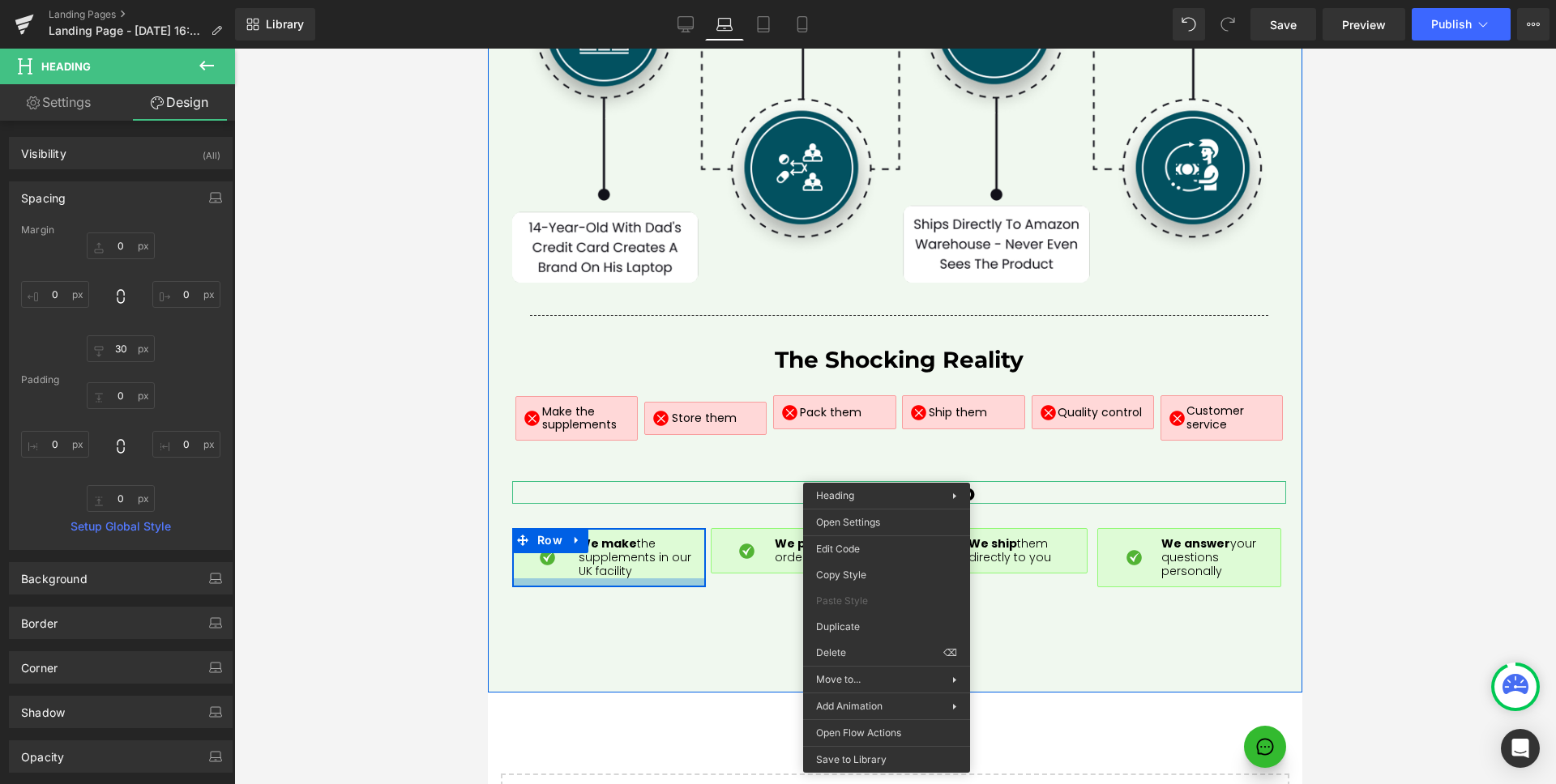
click at [648, 579] on div at bounding box center [608, 582] width 192 height 8
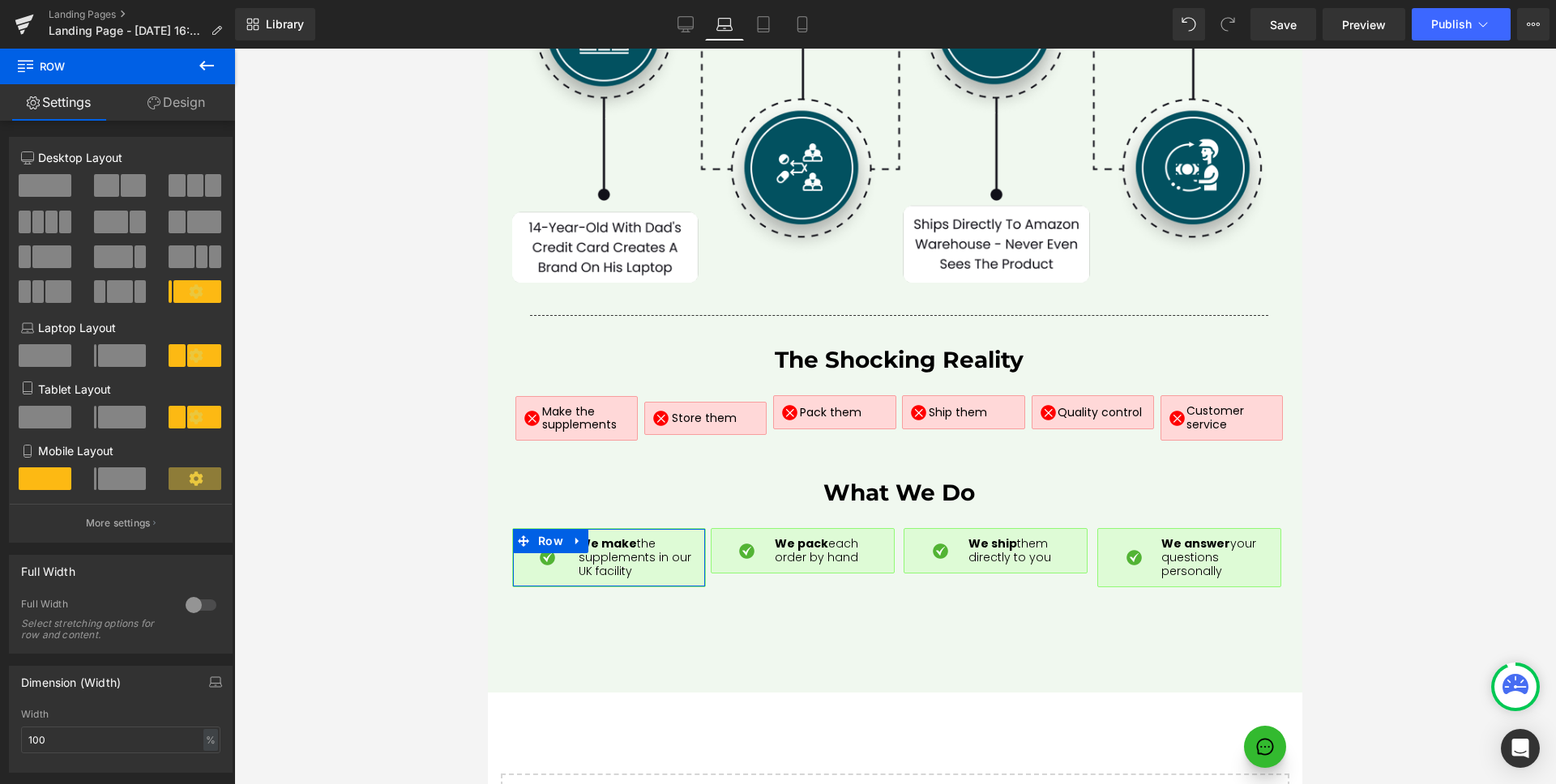
click at [94, 351] on span at bounding box center [96, 355] width 4 height 22
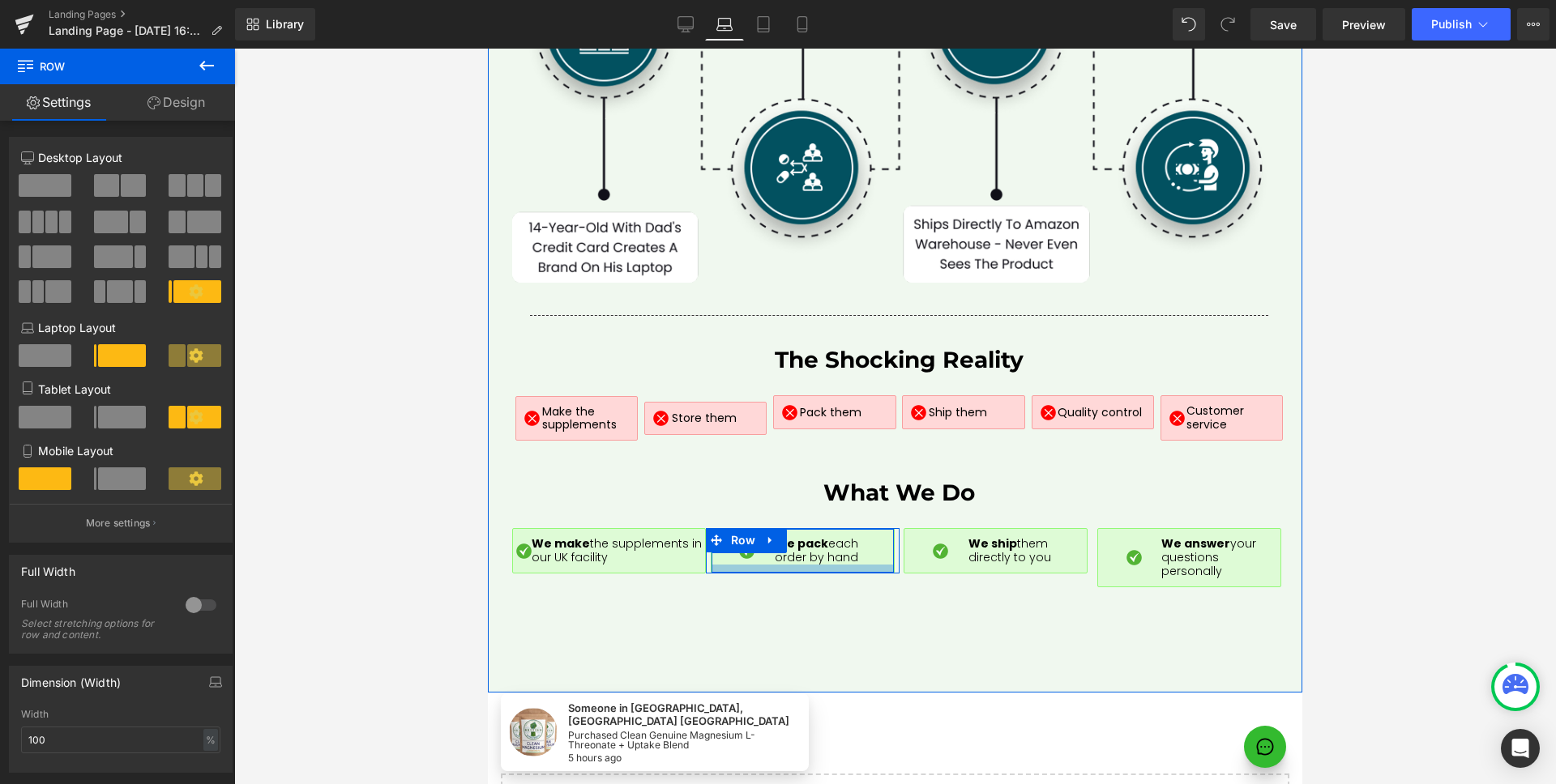
click at [716, 564] on div at bounding box center [802, 568] width 182 height 8
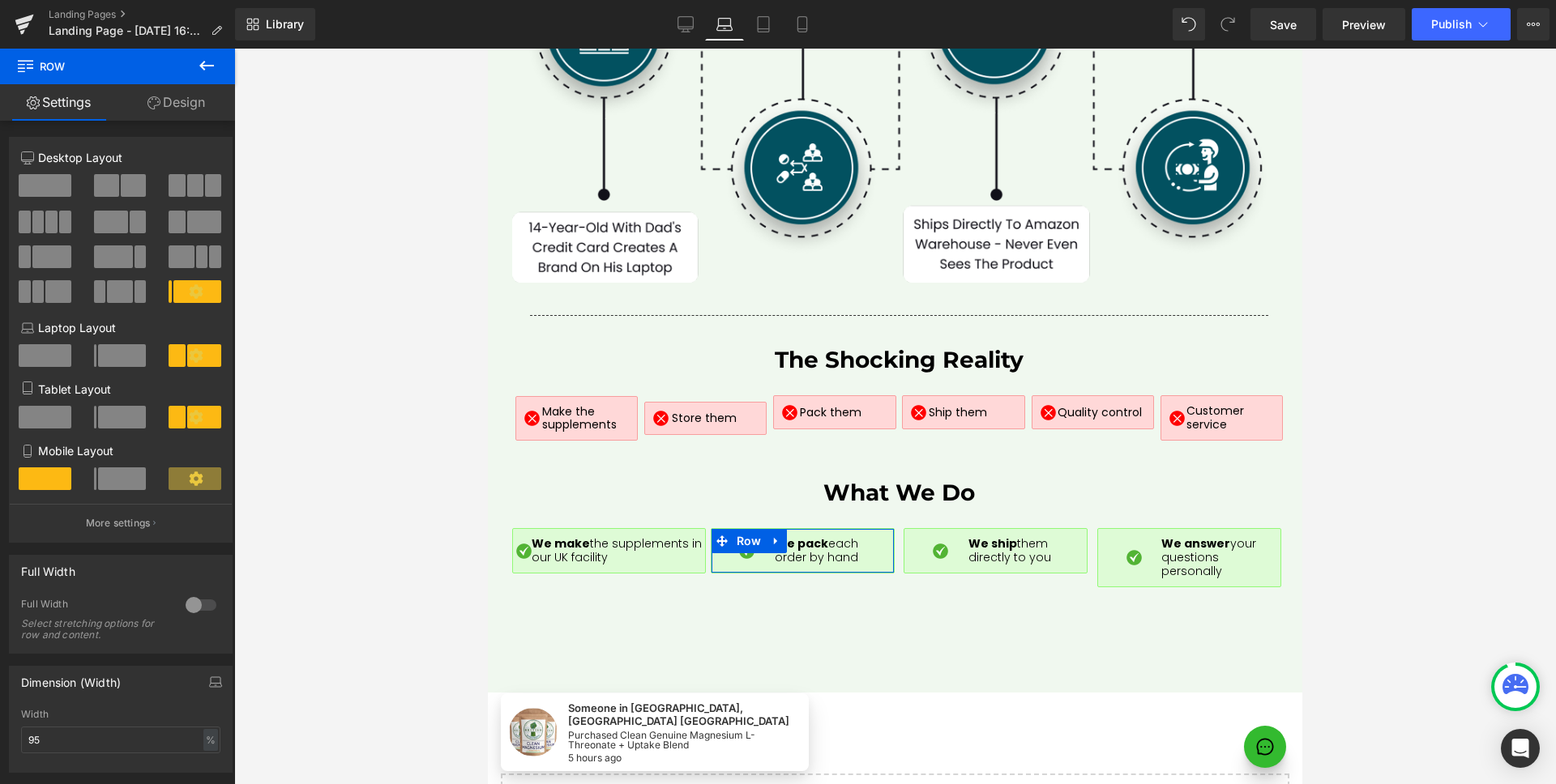
click at [106, 352] on span at bounding box center [122, 355] width 48 height 22
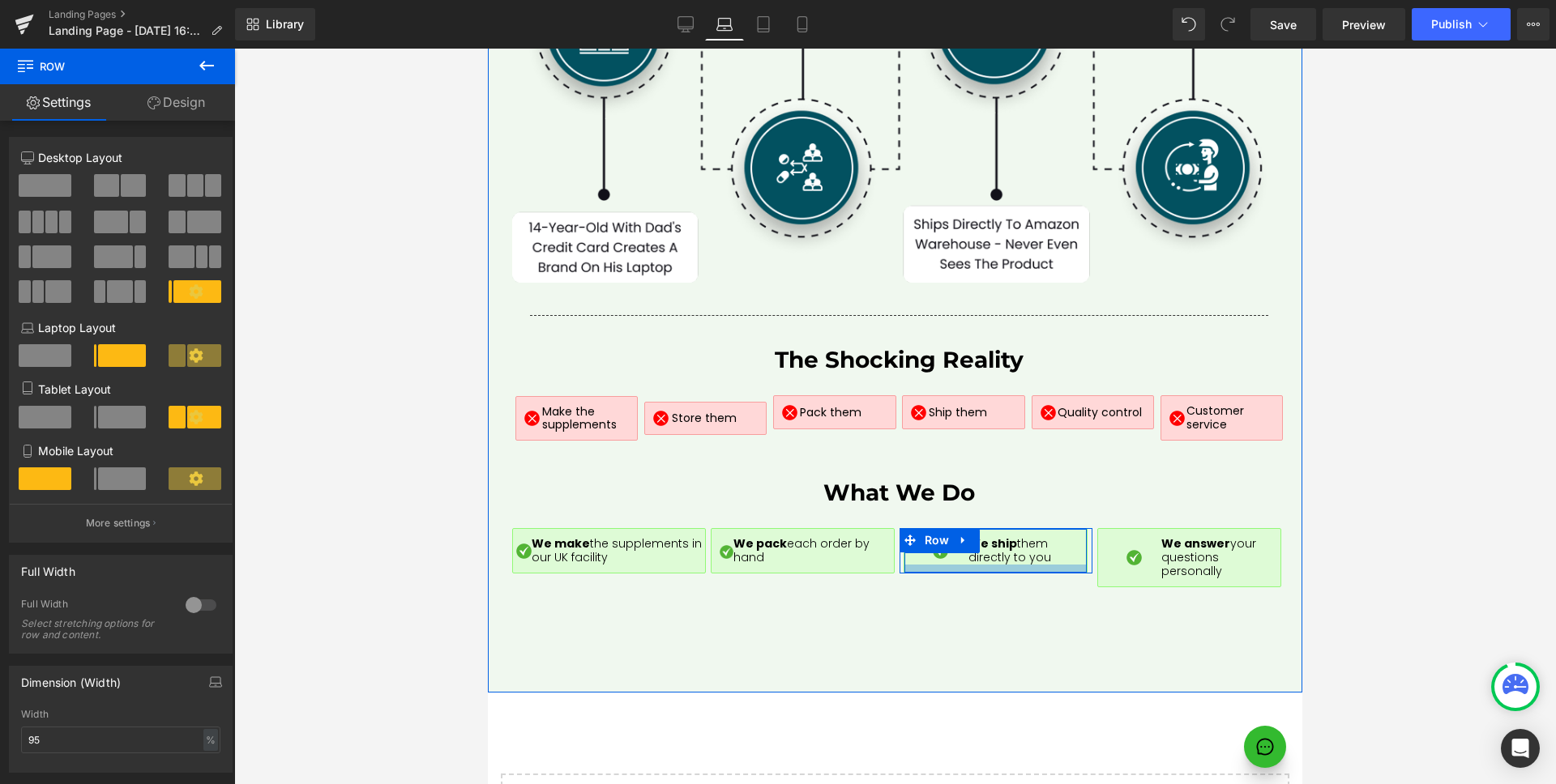
click at [916, 564] on div at bounding box center [995, 568] width 182 height 8
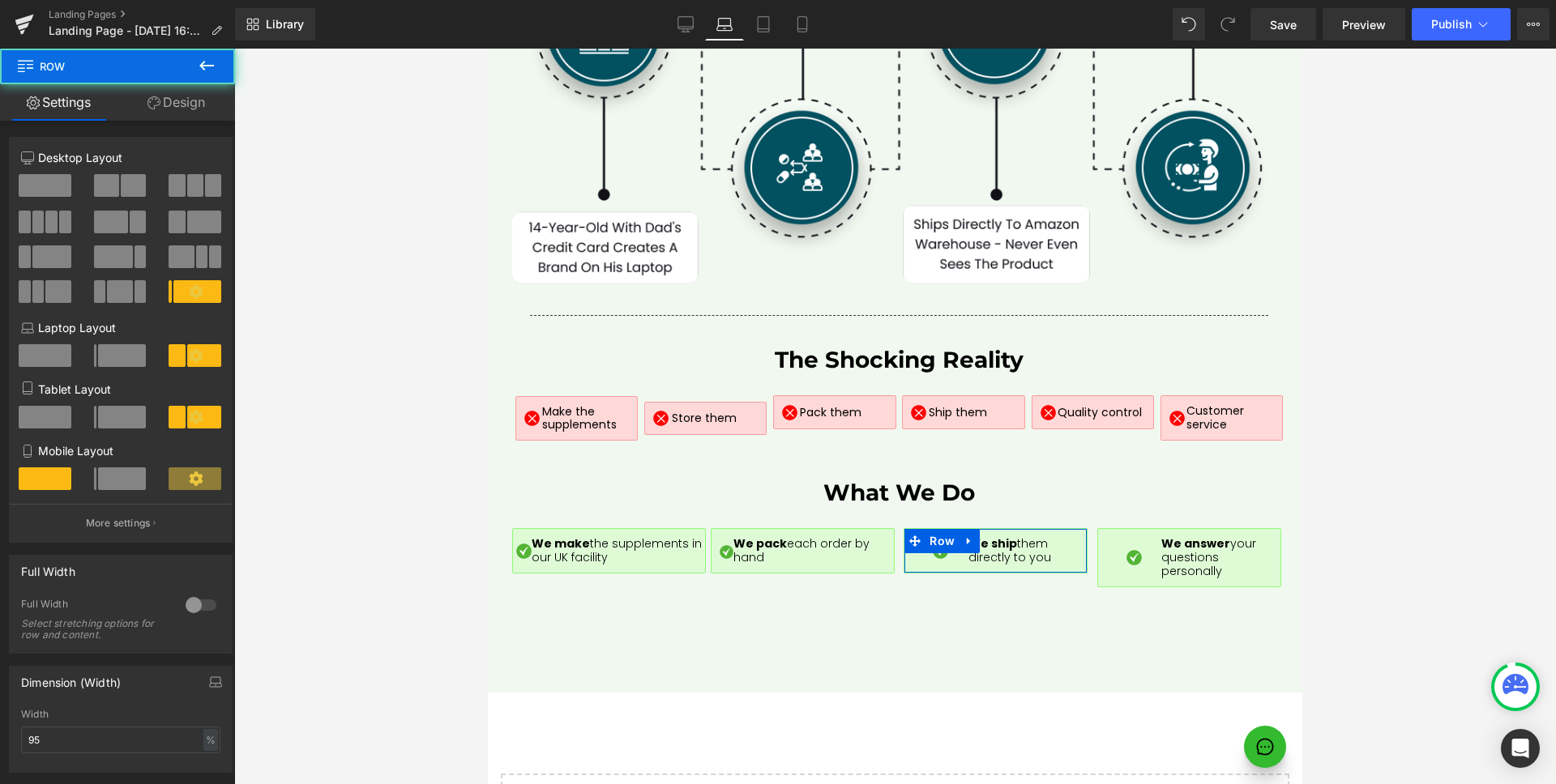
click at [110, 366] on span at bounding box center [122, 355] width 48 height 22
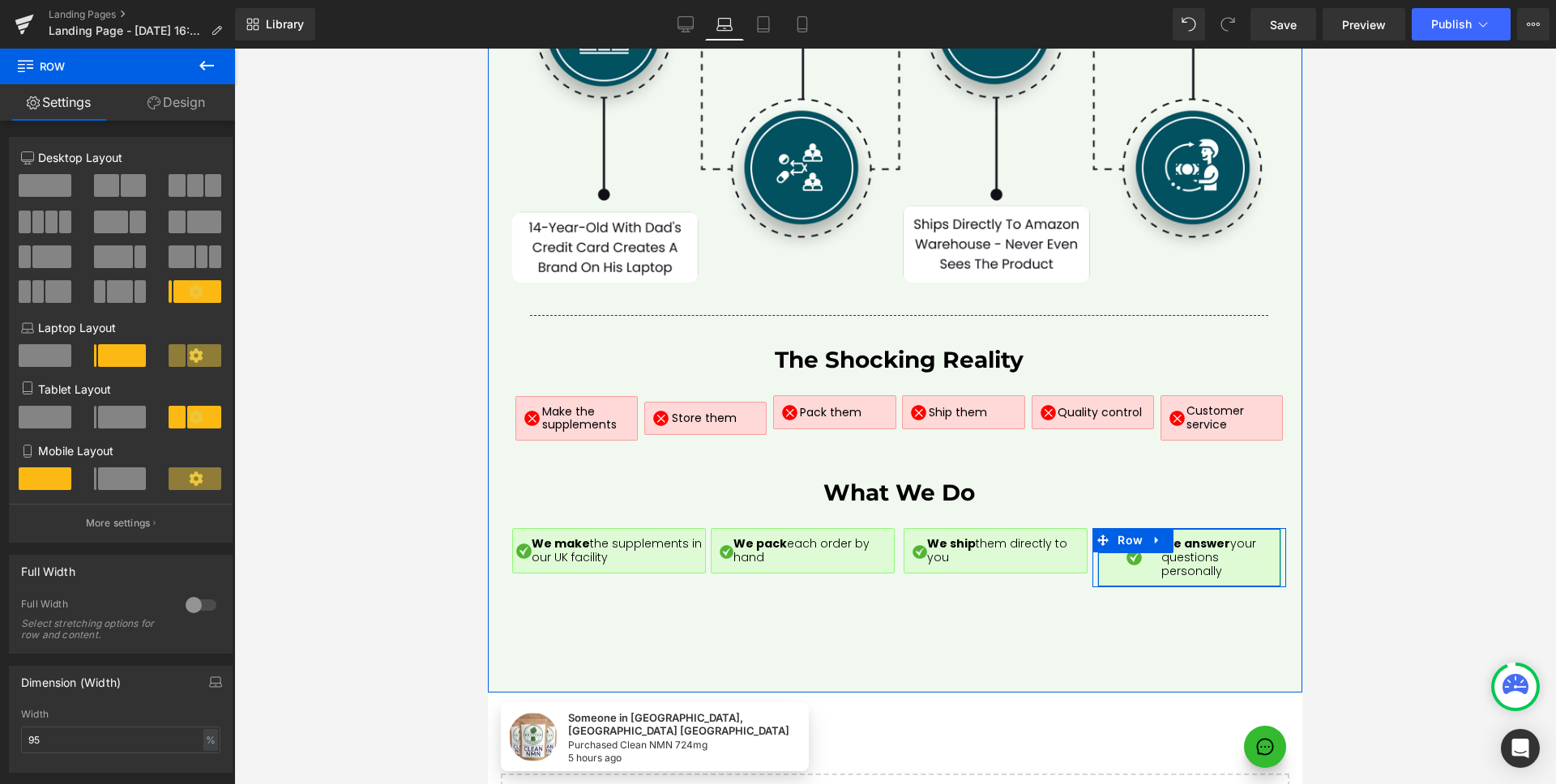
click at [1133, 553] on div "Image" at bounding box center [1134, 556] width 55 height 40
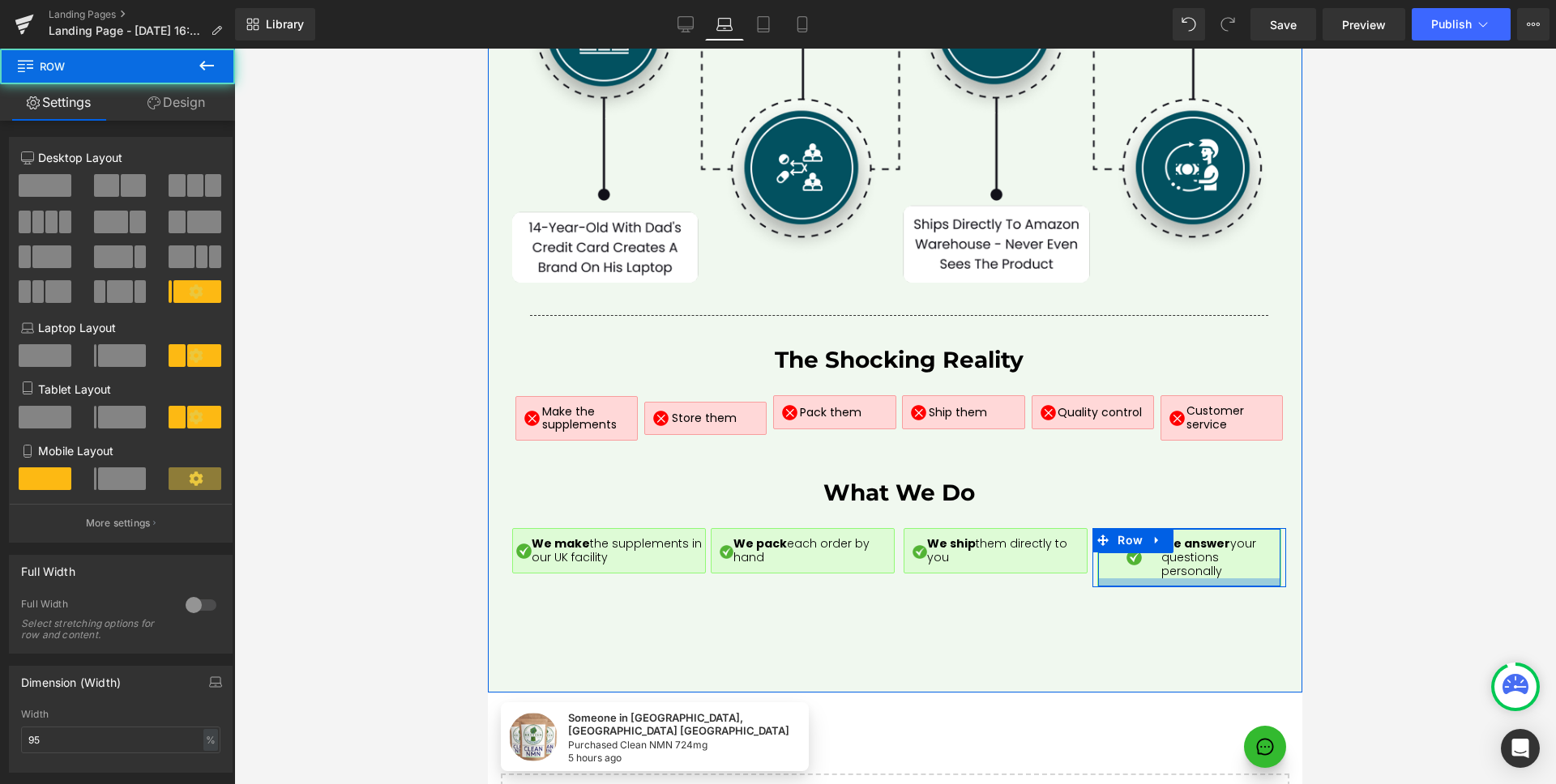
click at [1119, 579] on div at bounding box center [1189, 582] width 182 height 8
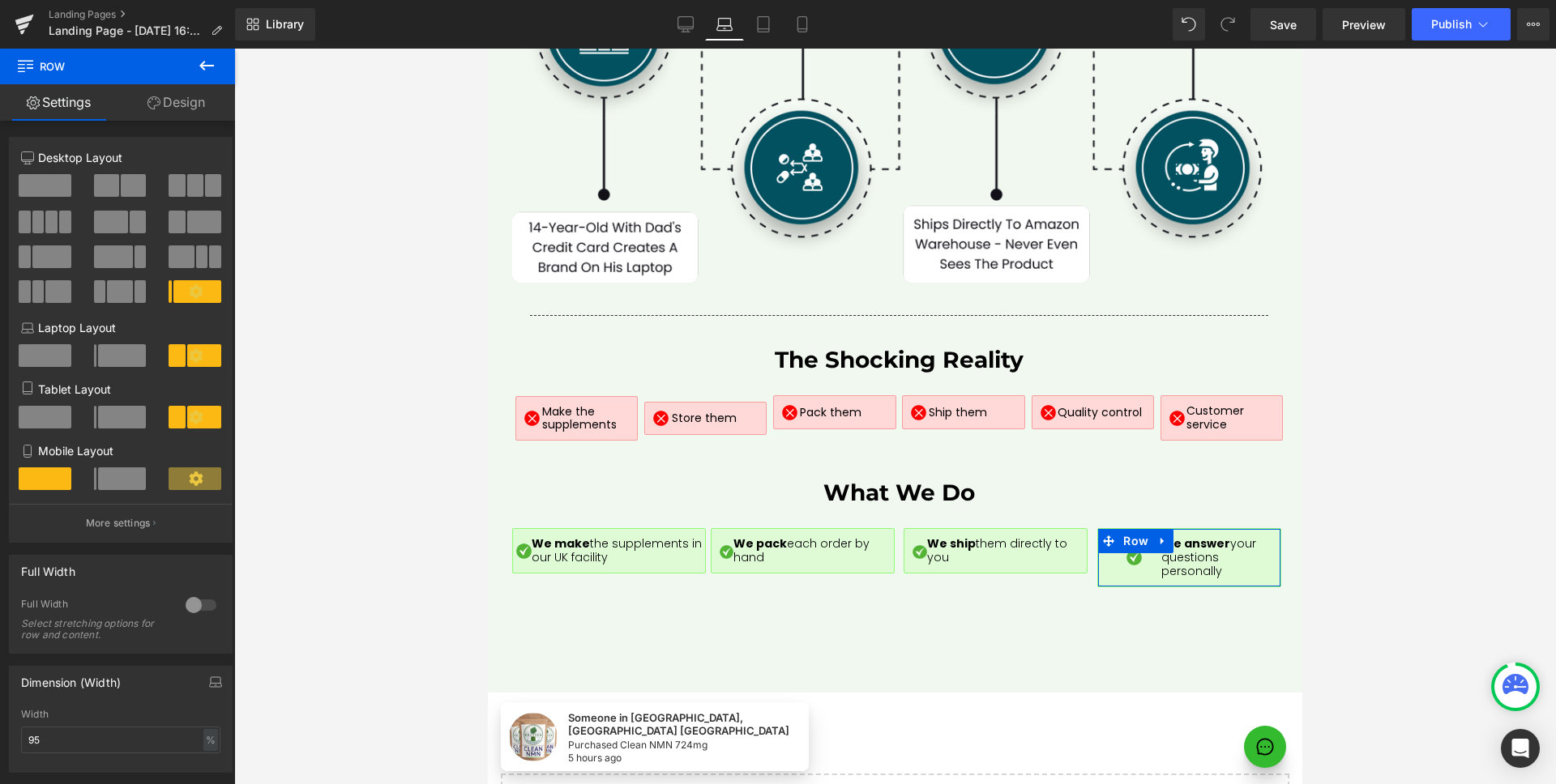
click at [118, 359] on span at bounding box center [122, 355] width 48 height 22
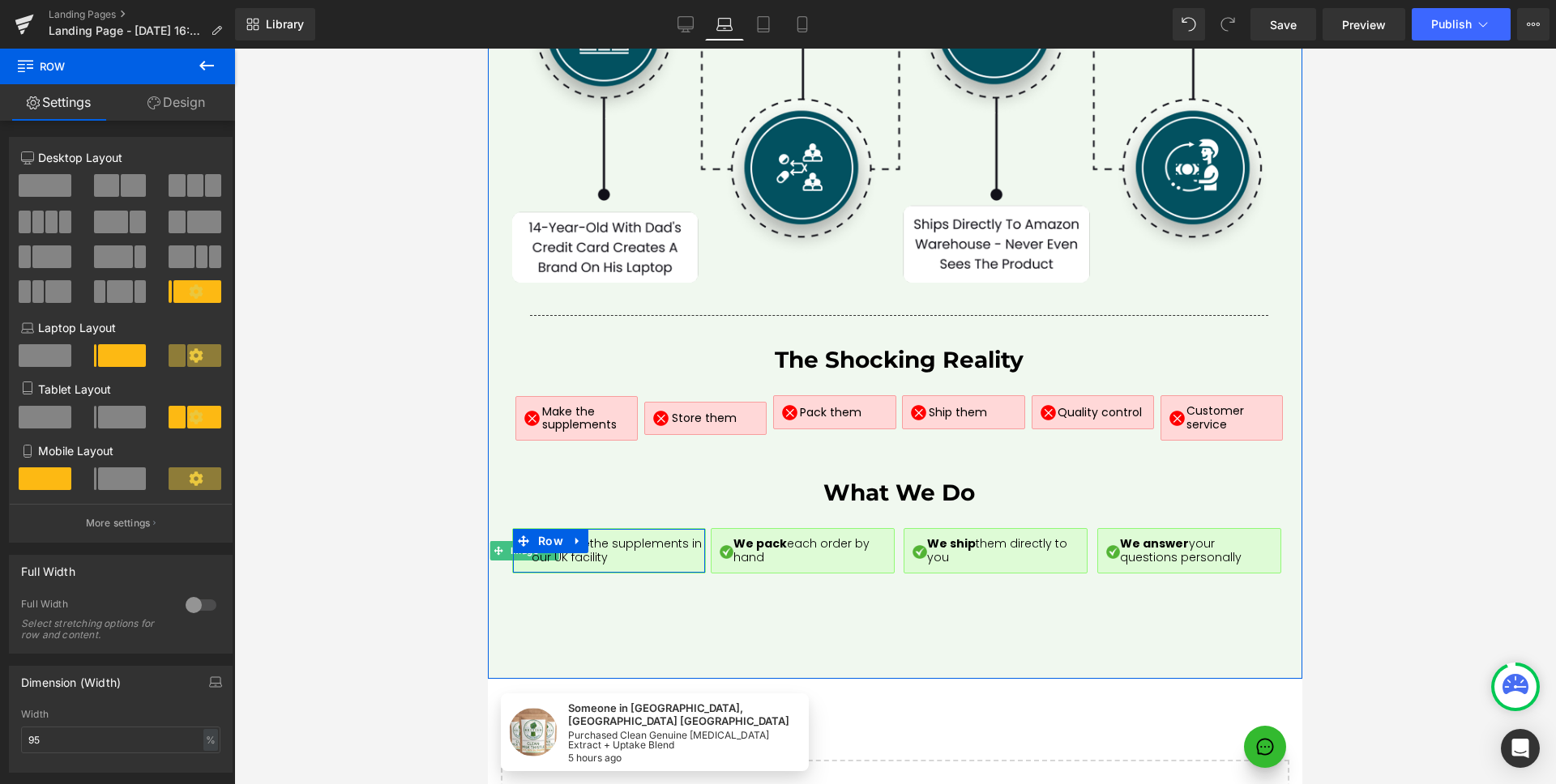
click at [519, 541] on span "Image" at bounding box center [523, 551] width 35 height 20
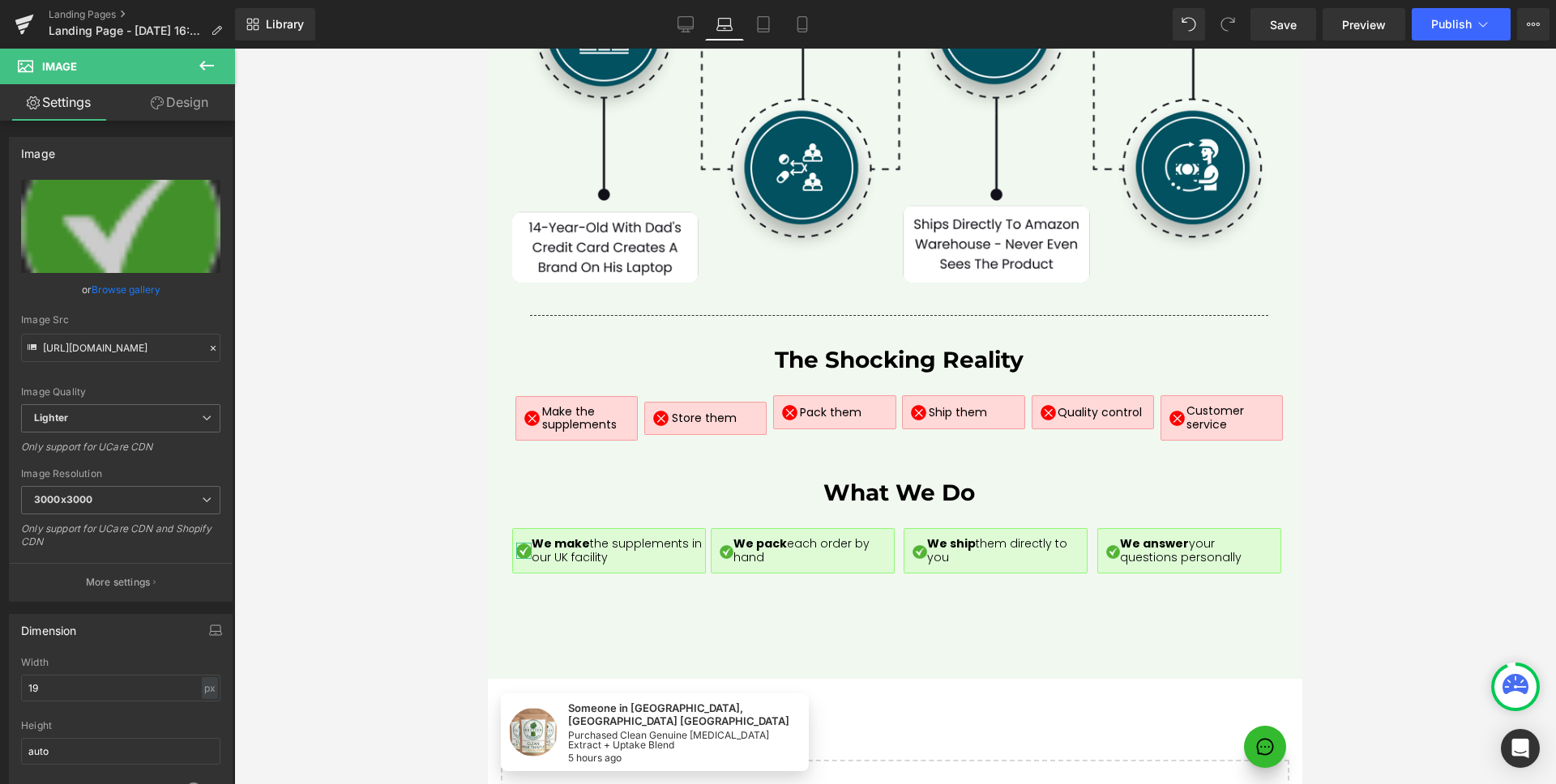
click at [171, 97] on link "Design" at bounding box center [180, 102] width 118 height 37
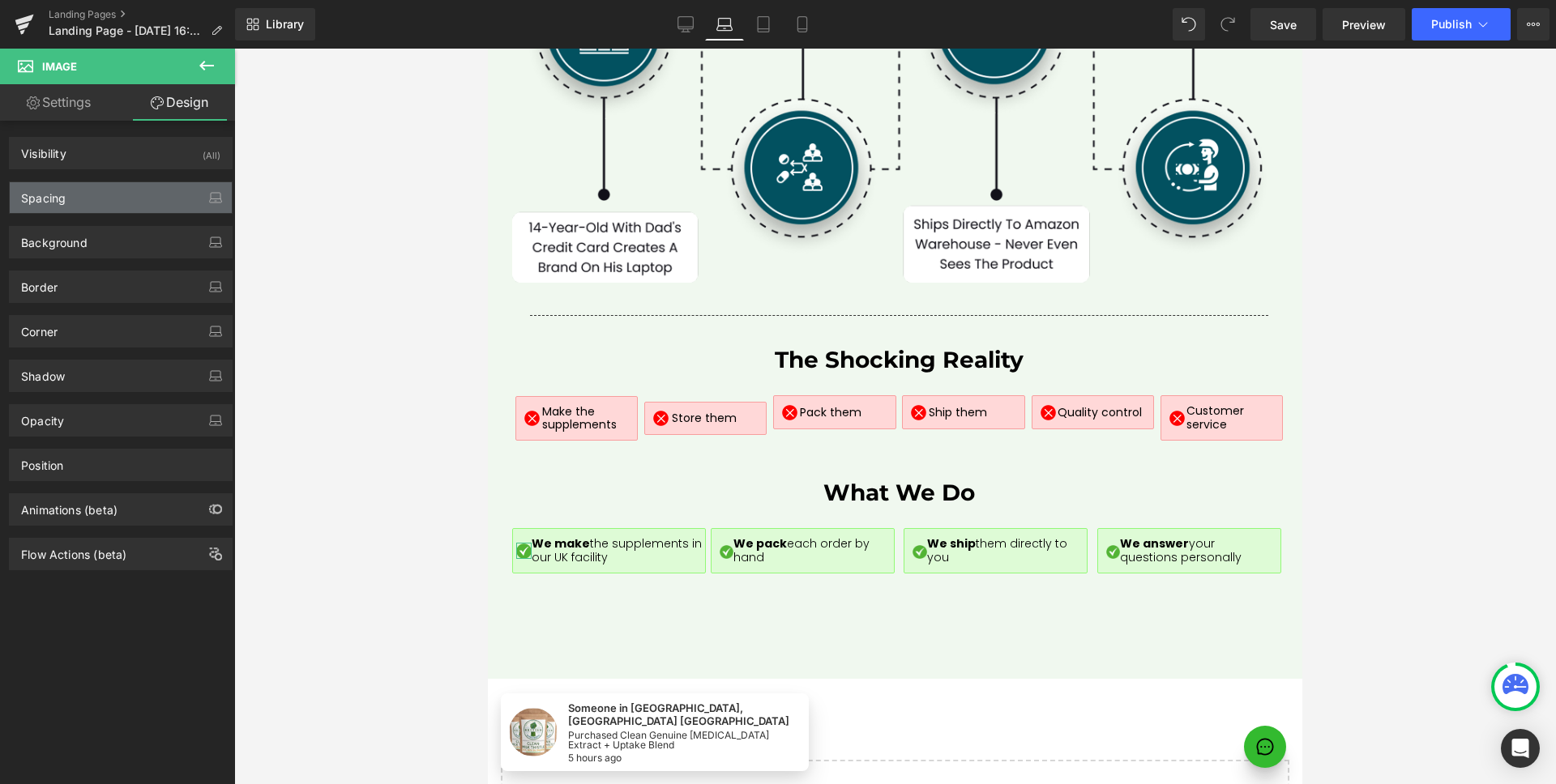
click at [119, 196] on div "Spacing" at bounding box center [121, 197] width 222 height 30
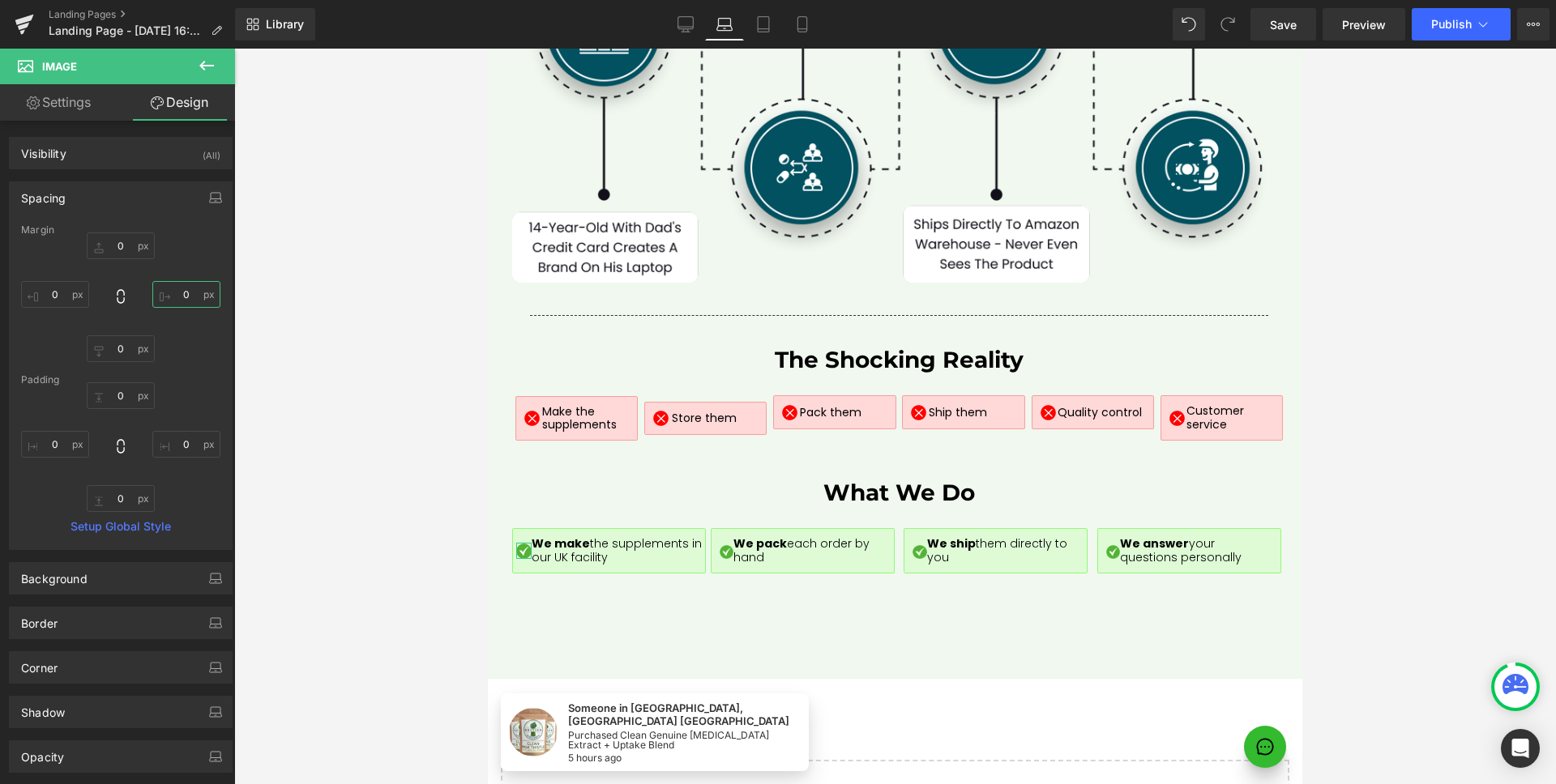
click at [188, 297] on input "0" at bounding box center [187, 295] width 68 height 27
type input "0"
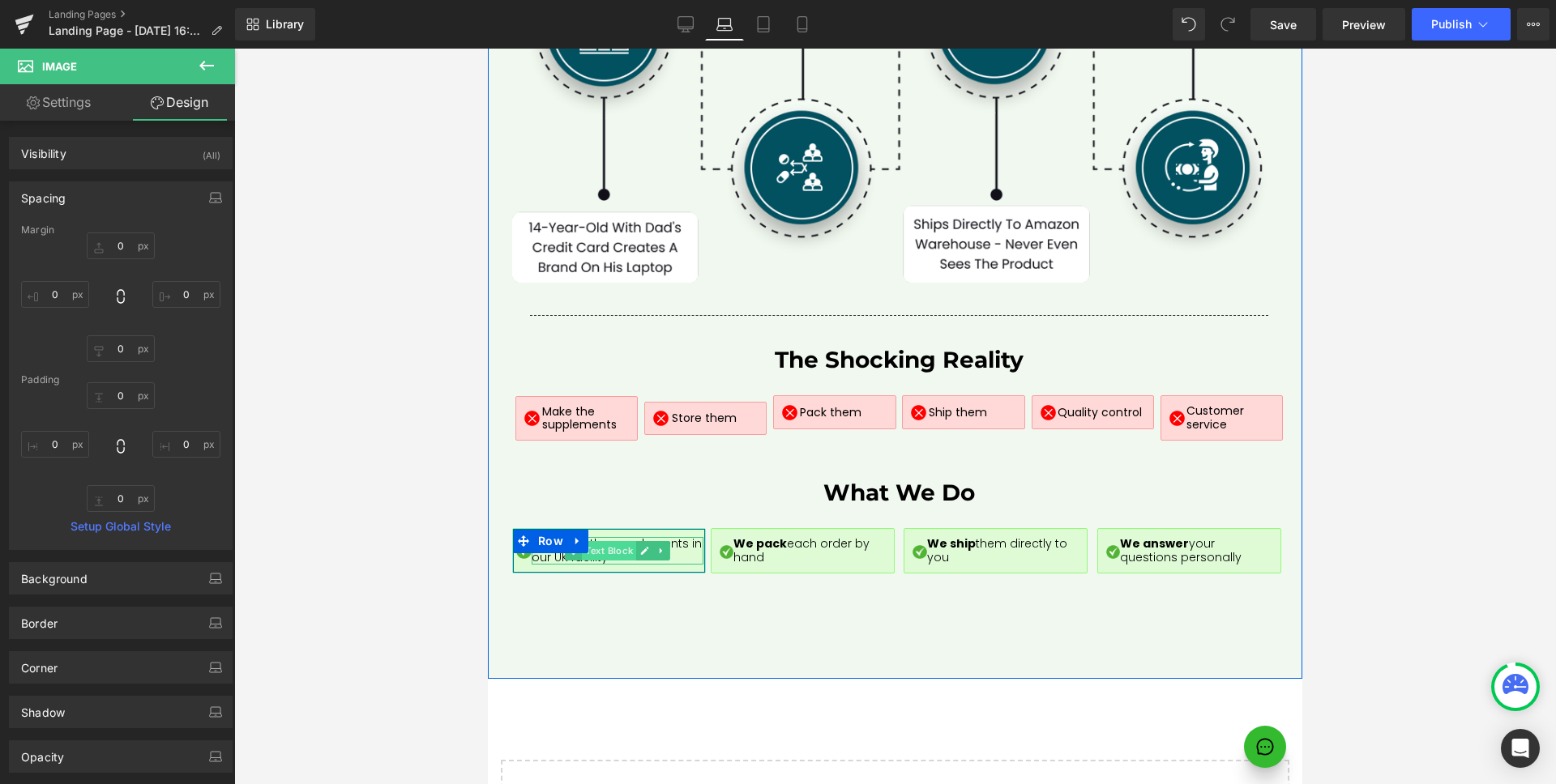
click at [605, 541] on span "Text Block" at bounding box center [608, 551] width 54 height 20
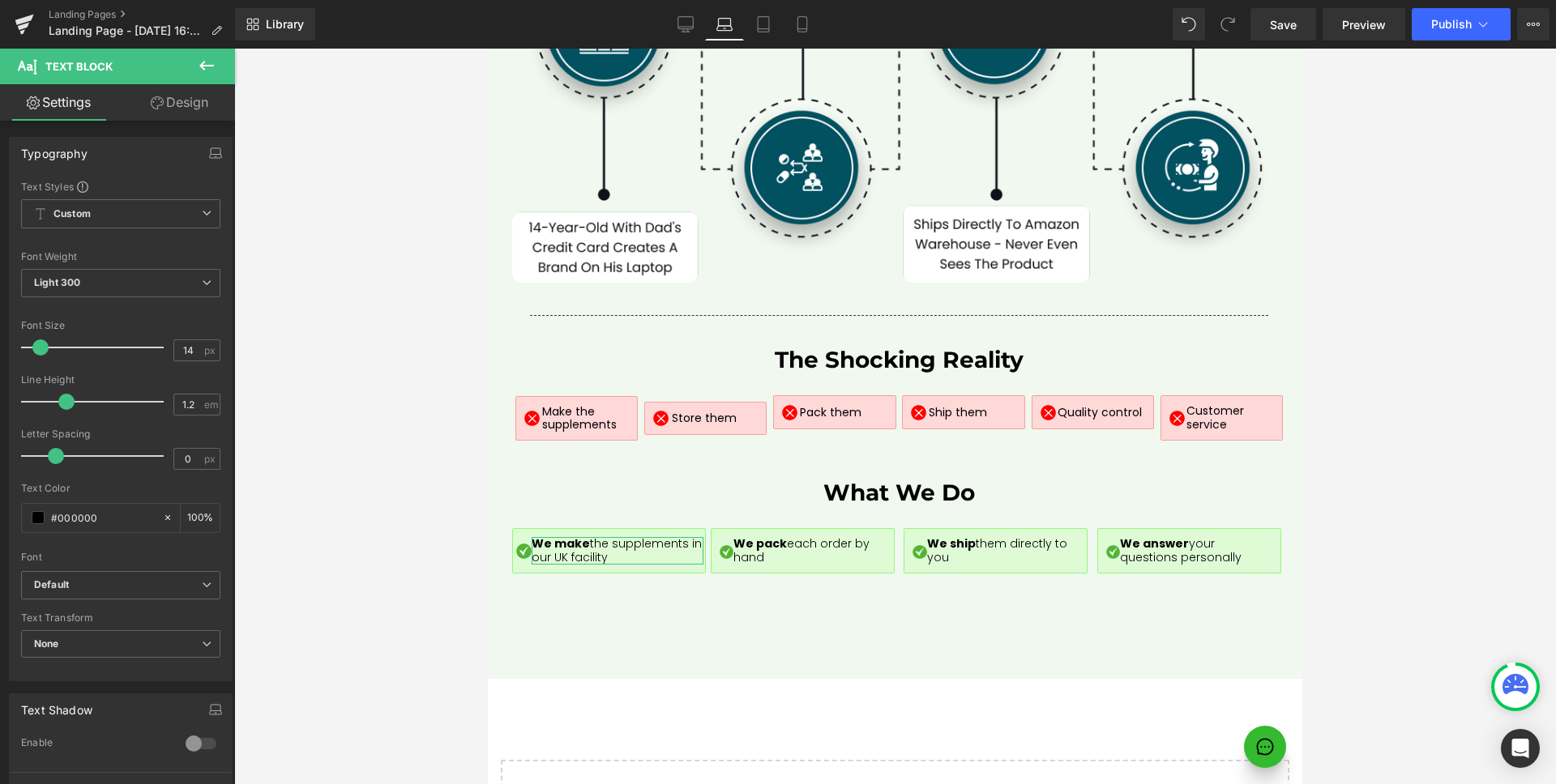
click at [179, 111] on link "Design" at bounding box center [180, 102] width 118 height 37
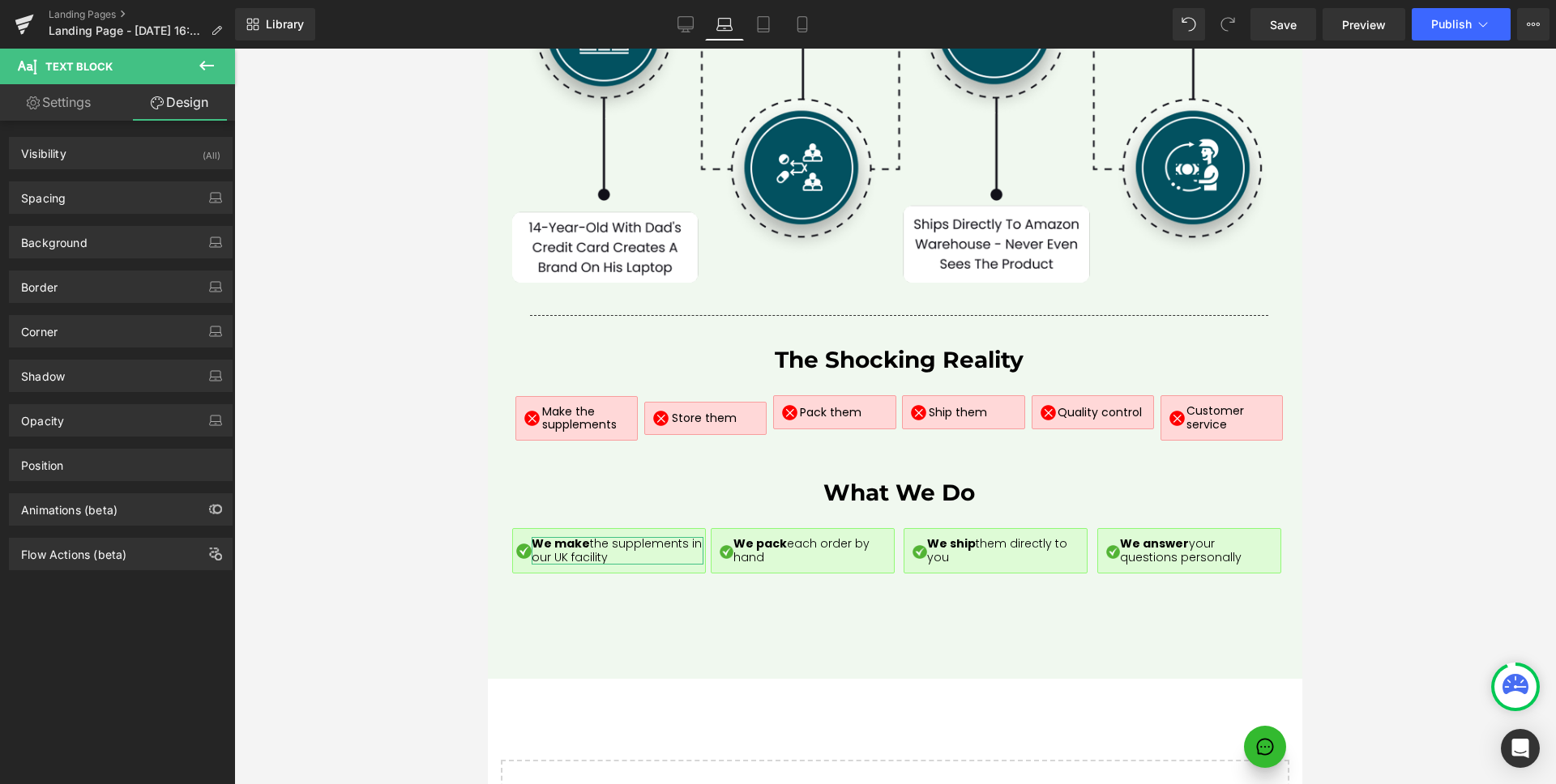
type input "0"
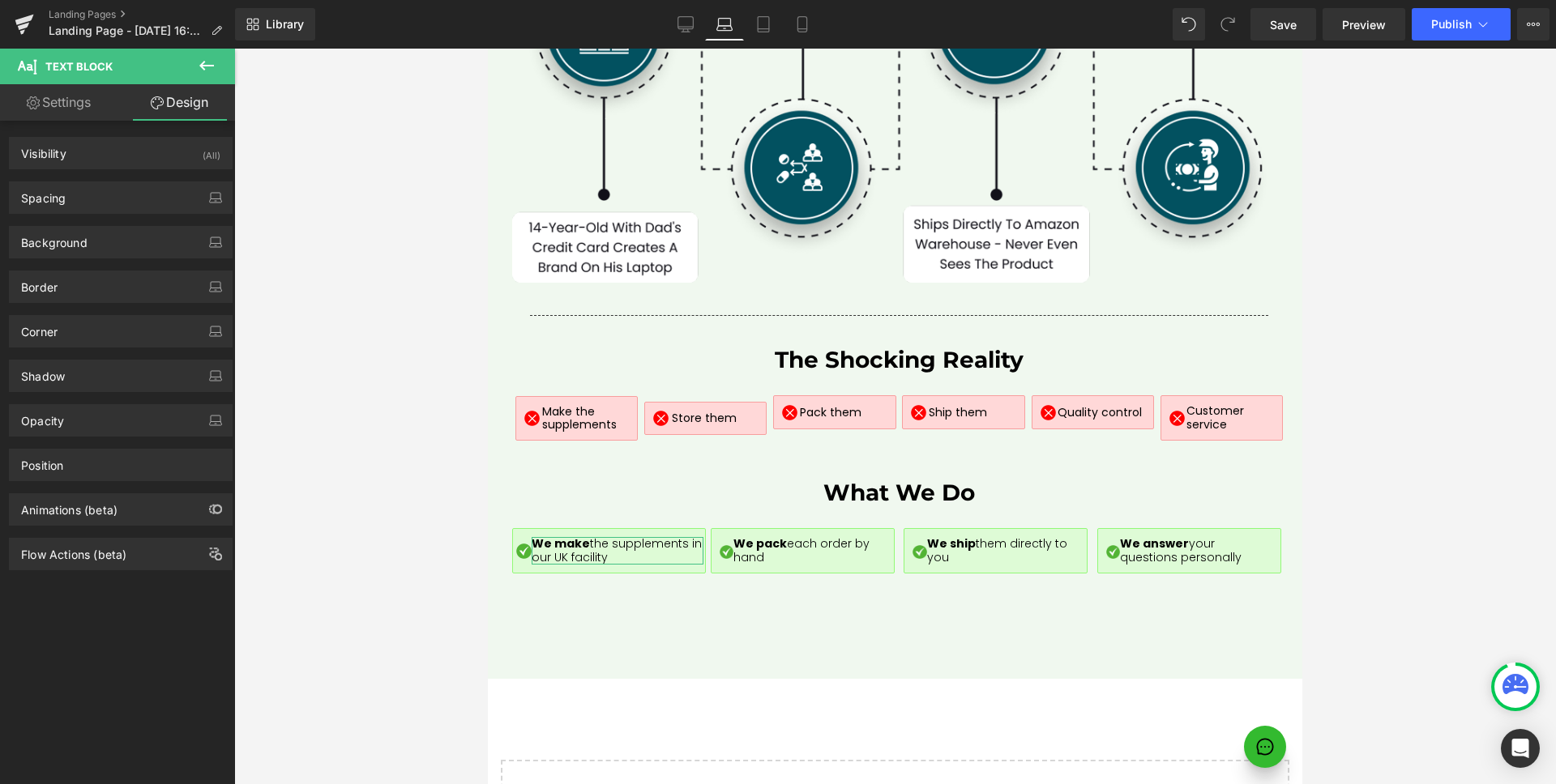
type input "0"
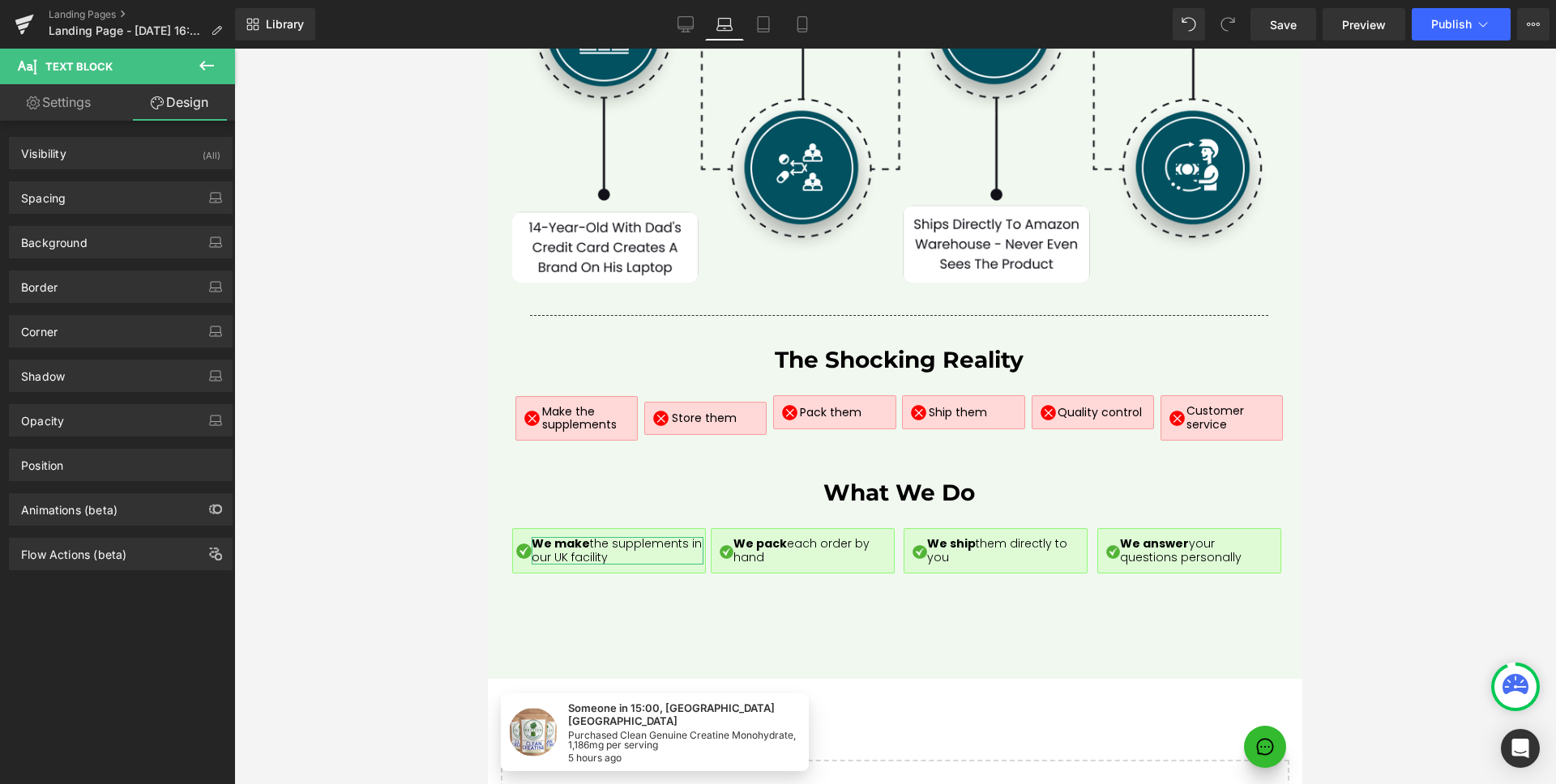
click at [114, 177] on div "Spacing Margin 0px 0 0px 0 0px 0 0px 0 Padding 0px 0 0px 0 0px 0 0px 0 Setup Gl…" at bounding box center [121, 192] width 242 height 45
click at [109, 191] on div "Spacing" at bounding box center [121, 197] width 222 height 30
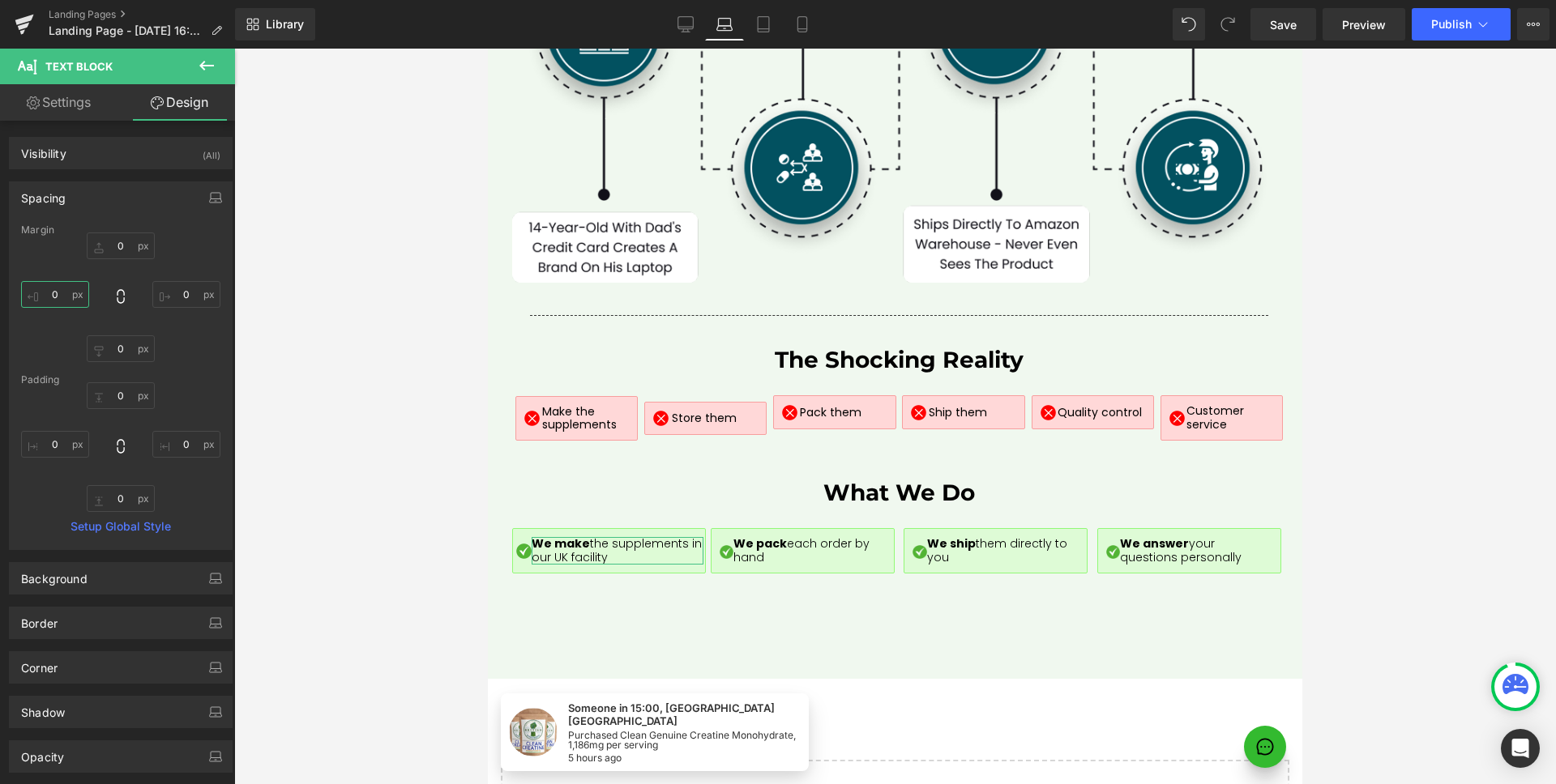
click at [64, 296] on input "0" at bounding box center [55, 295] width 68 height 27
type input "10"
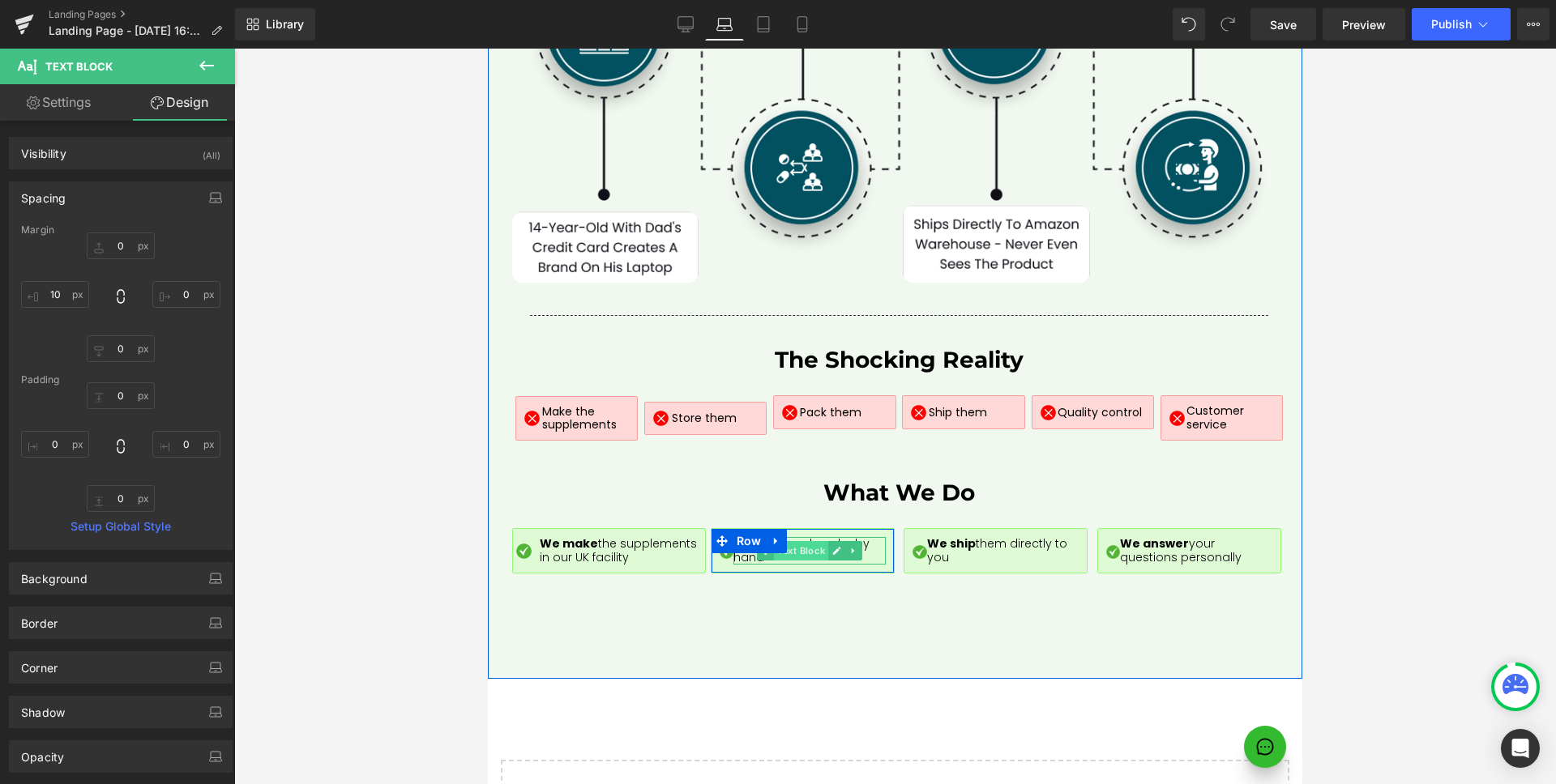
click at [802, 541] on span "Text Block" at bounding box center [800, 551] width 54 height 20
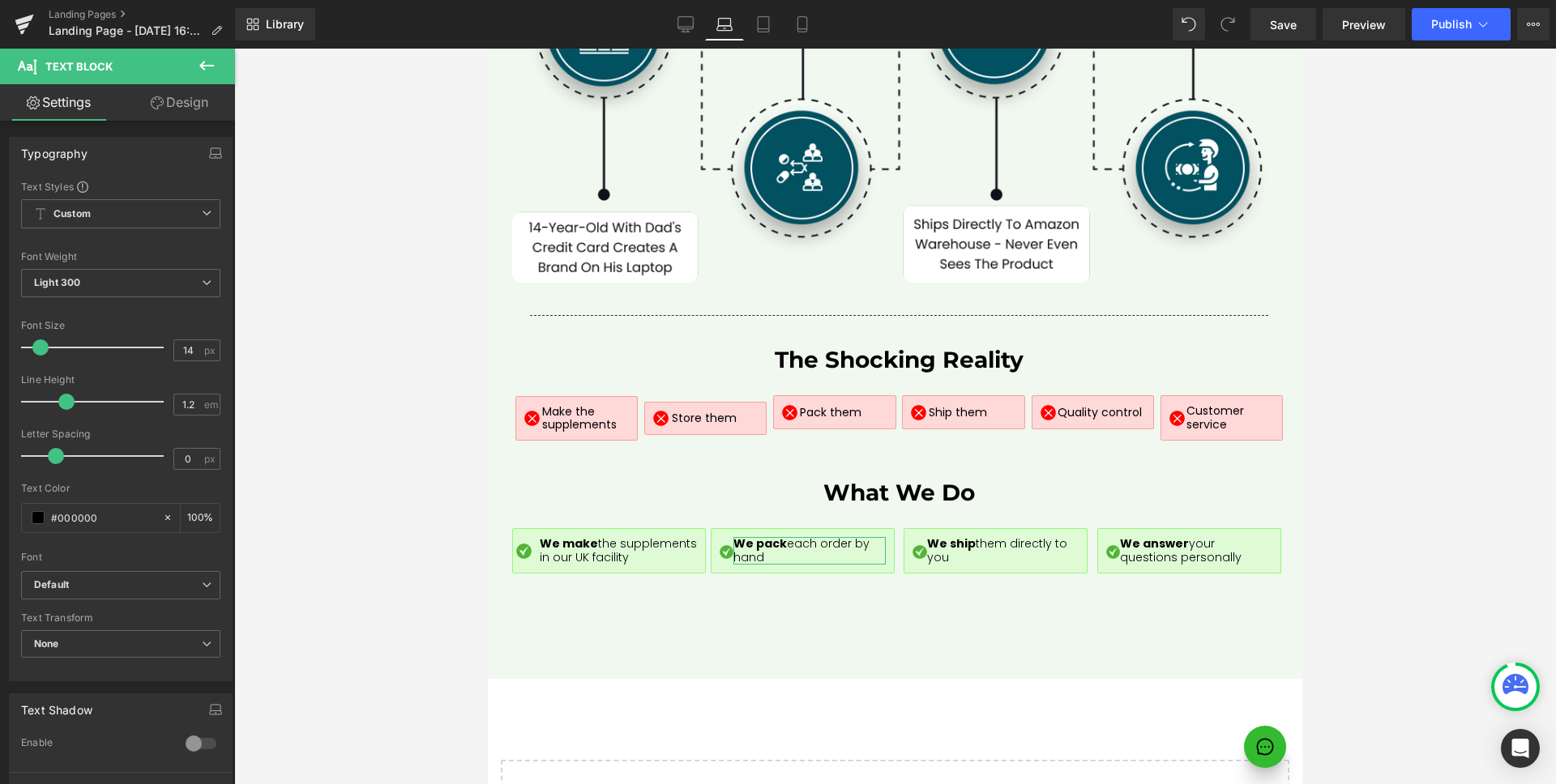
click at [197, 108] on link "Design" at bounding box center [180, 102] width 118 height 37
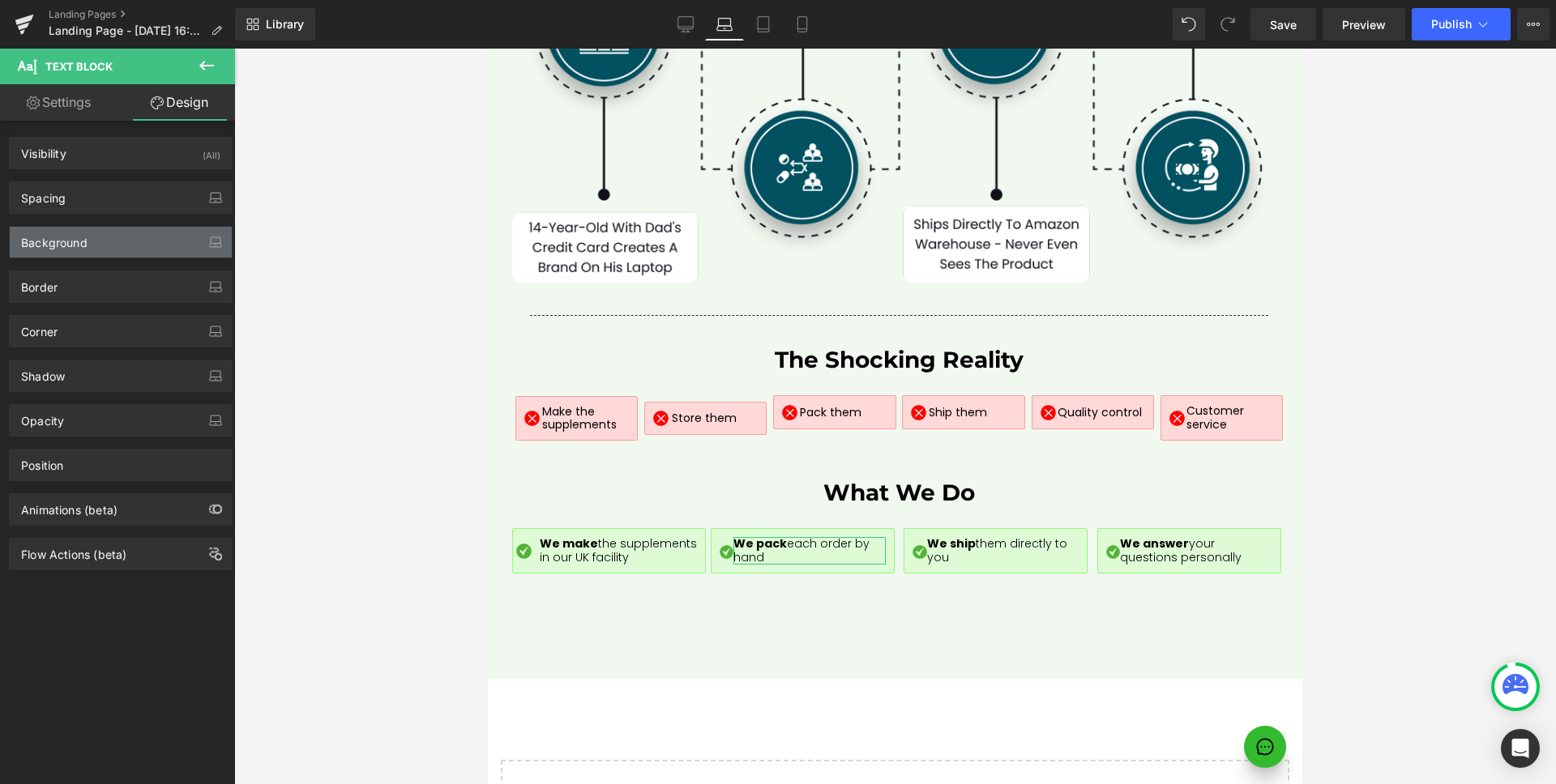
type input "0"
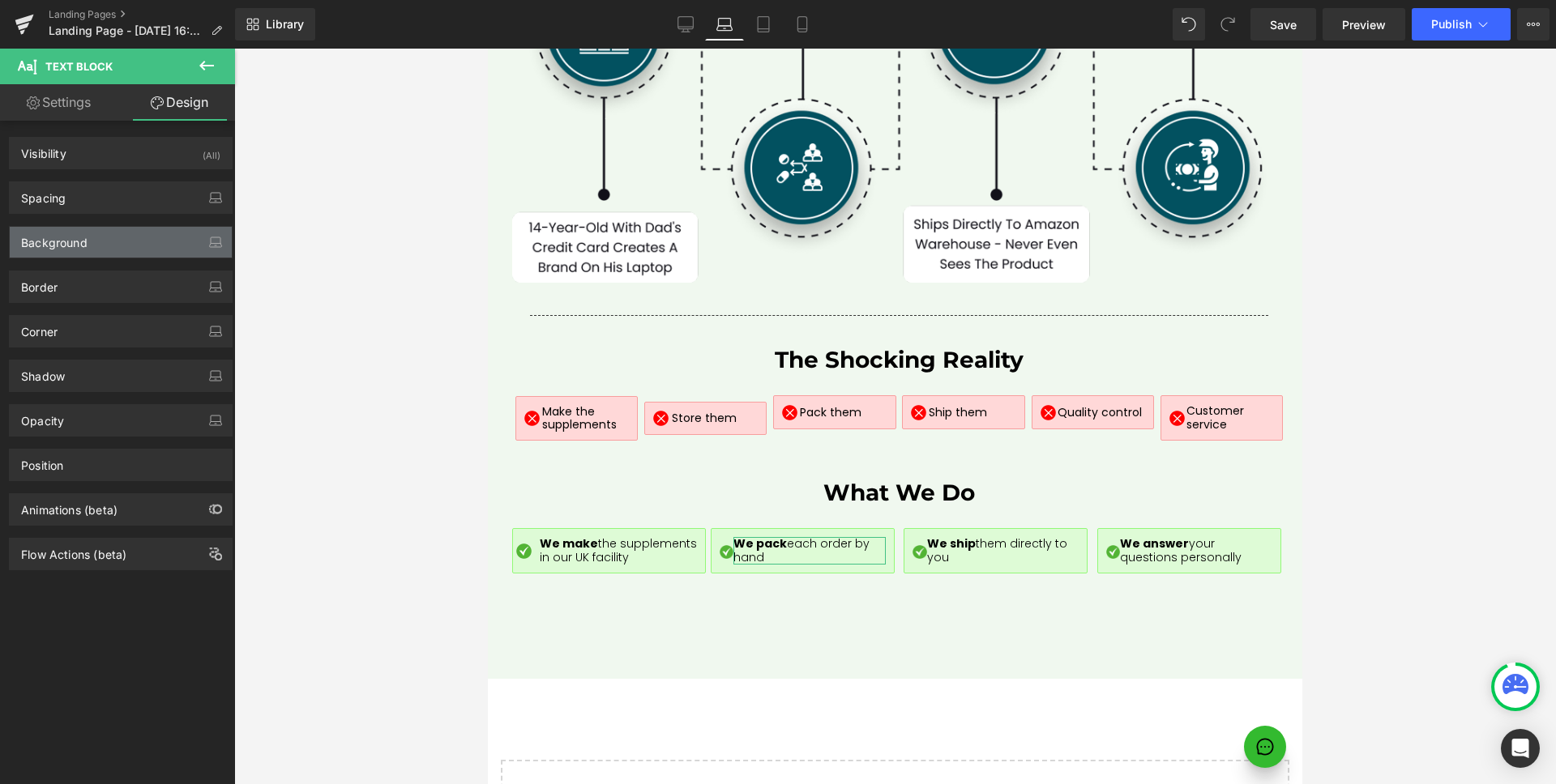
type input "0"
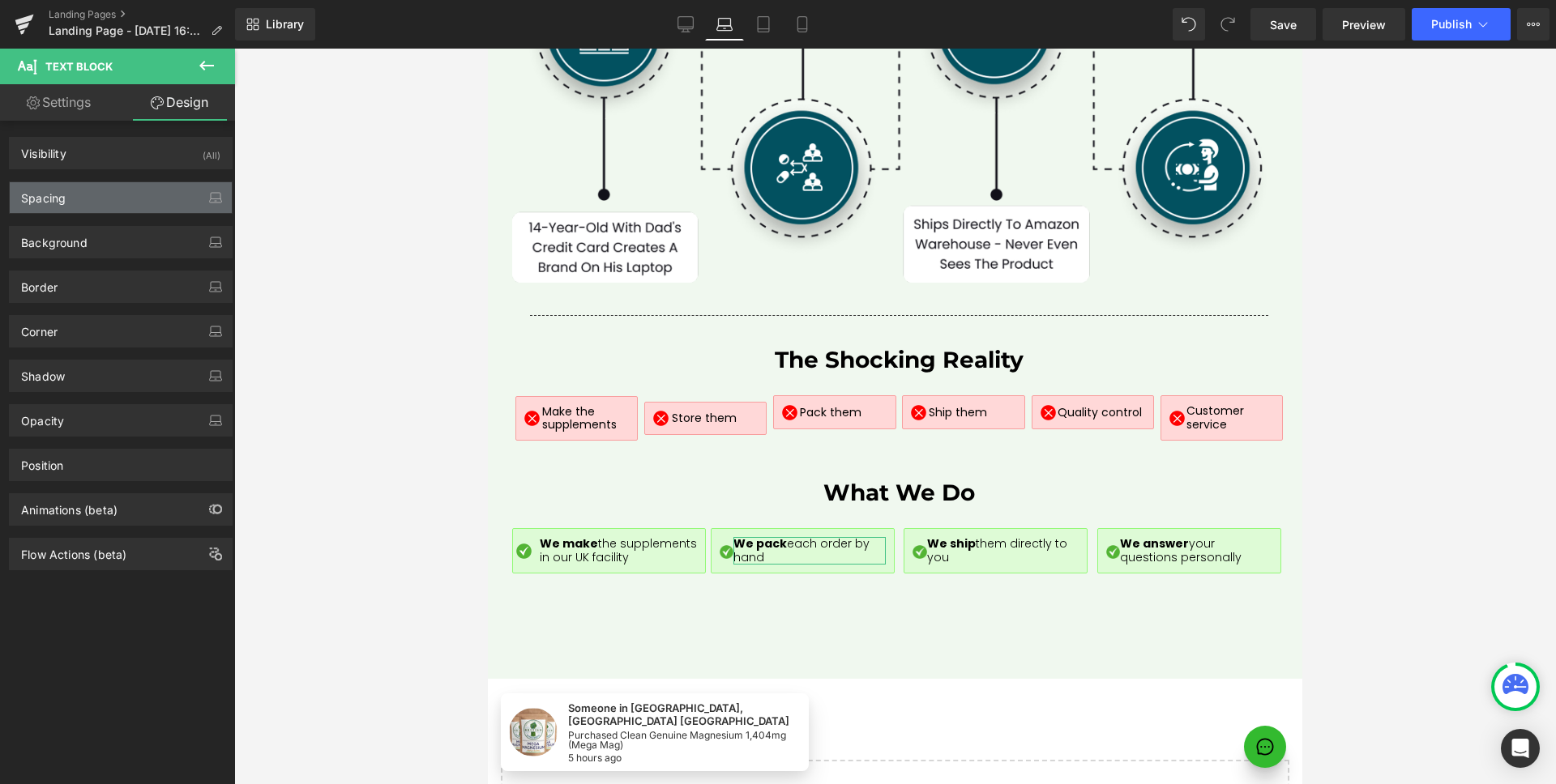
click at [89, 199] on div "Spacing" at bounding box center [121, 197] width 222 height 30
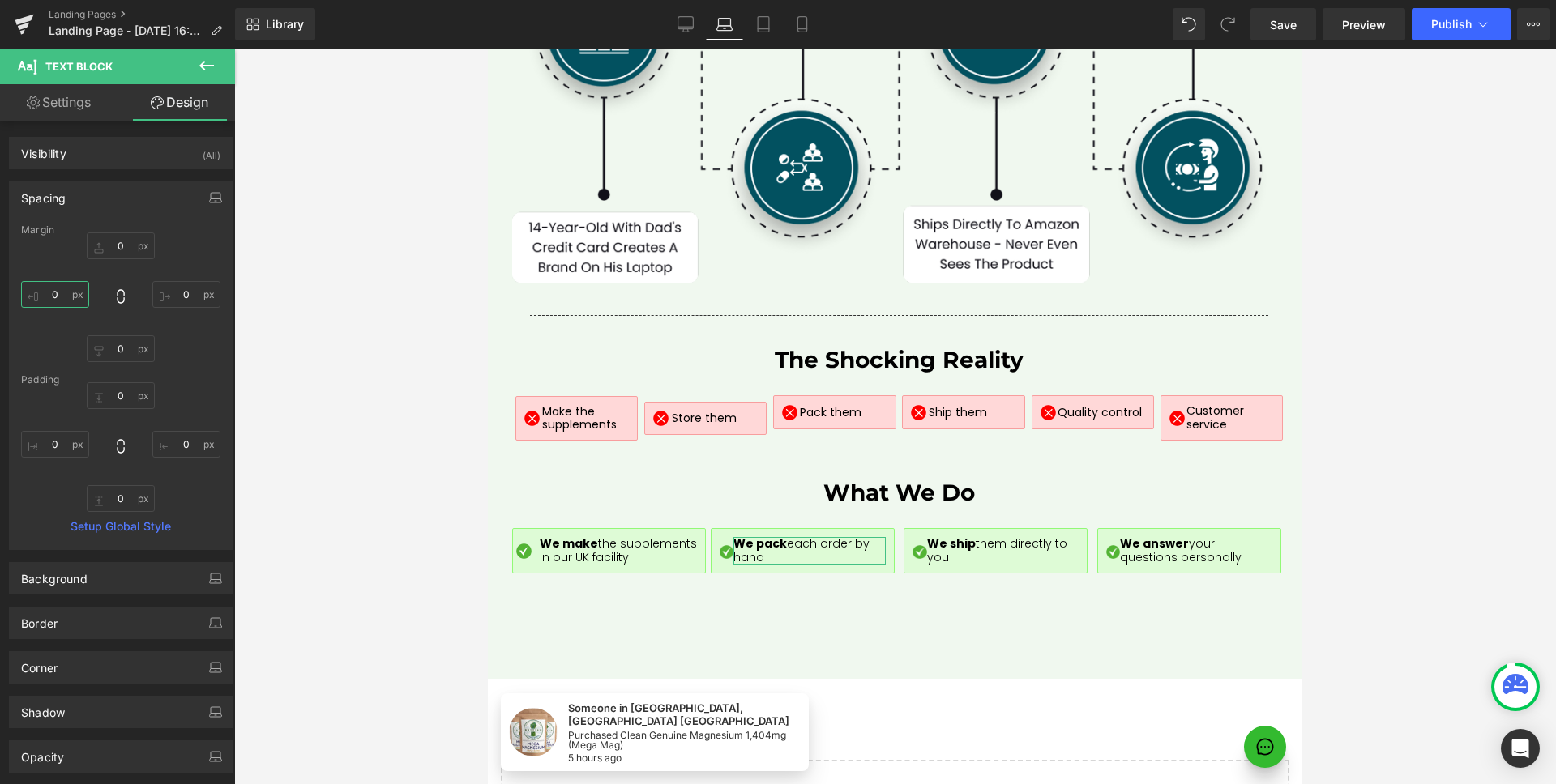
click at [58, 295] on input "0" at bounding box center [55, 295] width 68 height 27
type input "10"
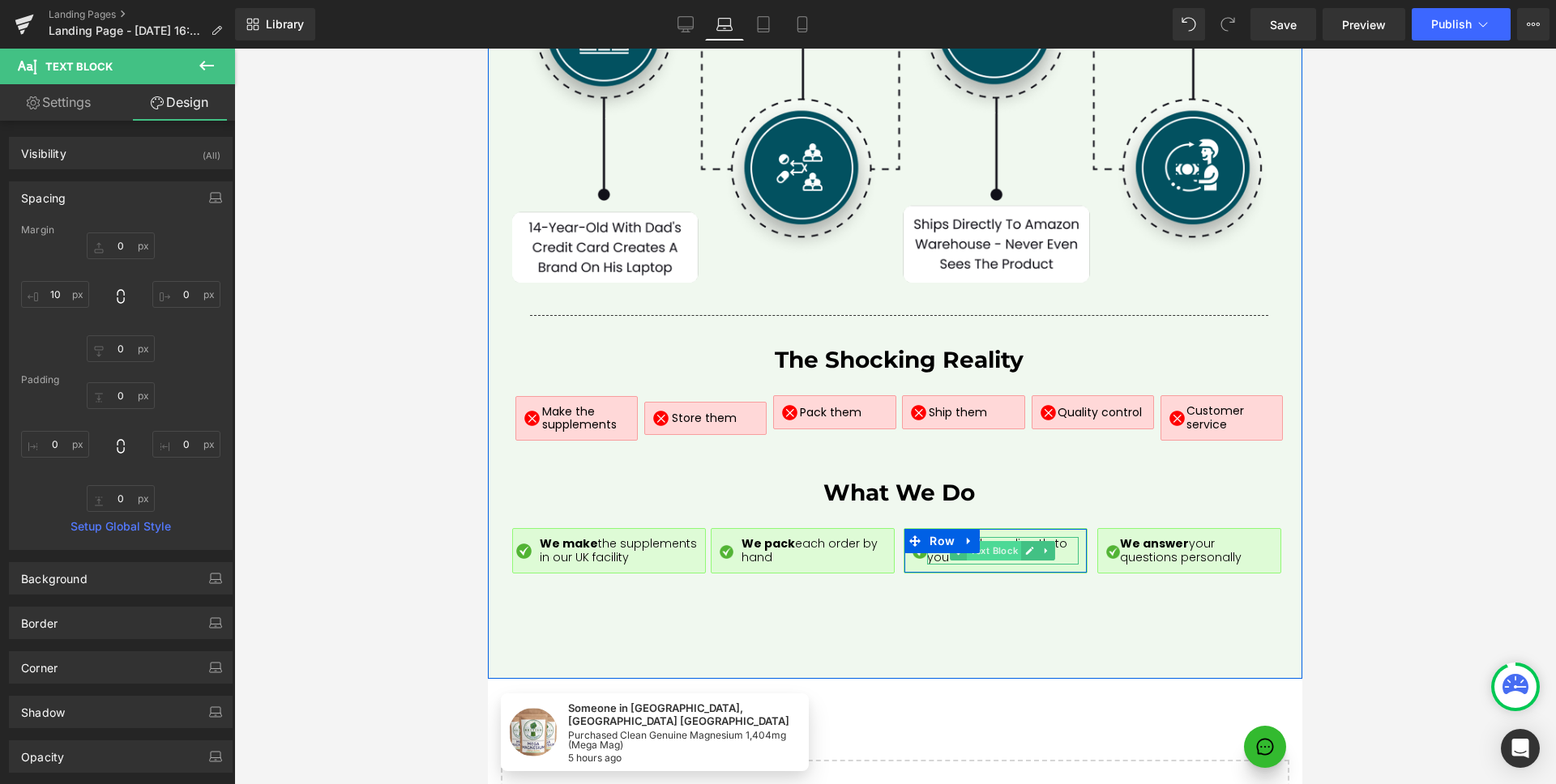
click at [983, 541] on span "Text Block" at bounding box center [993, 551] width 54 height 20
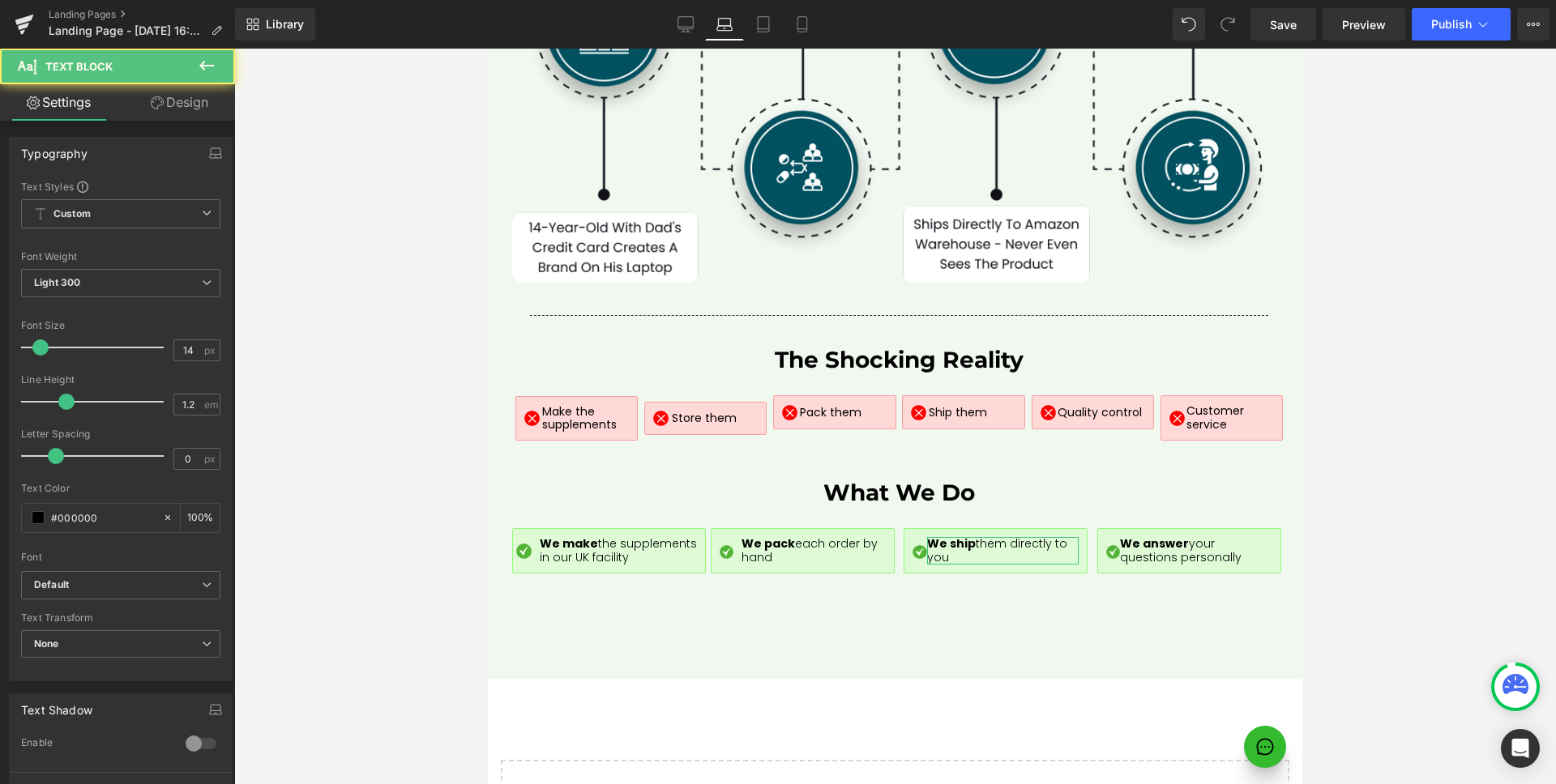
click at [191, 108] on link "Design" at bounding box center [180, 102] width 118 height 37
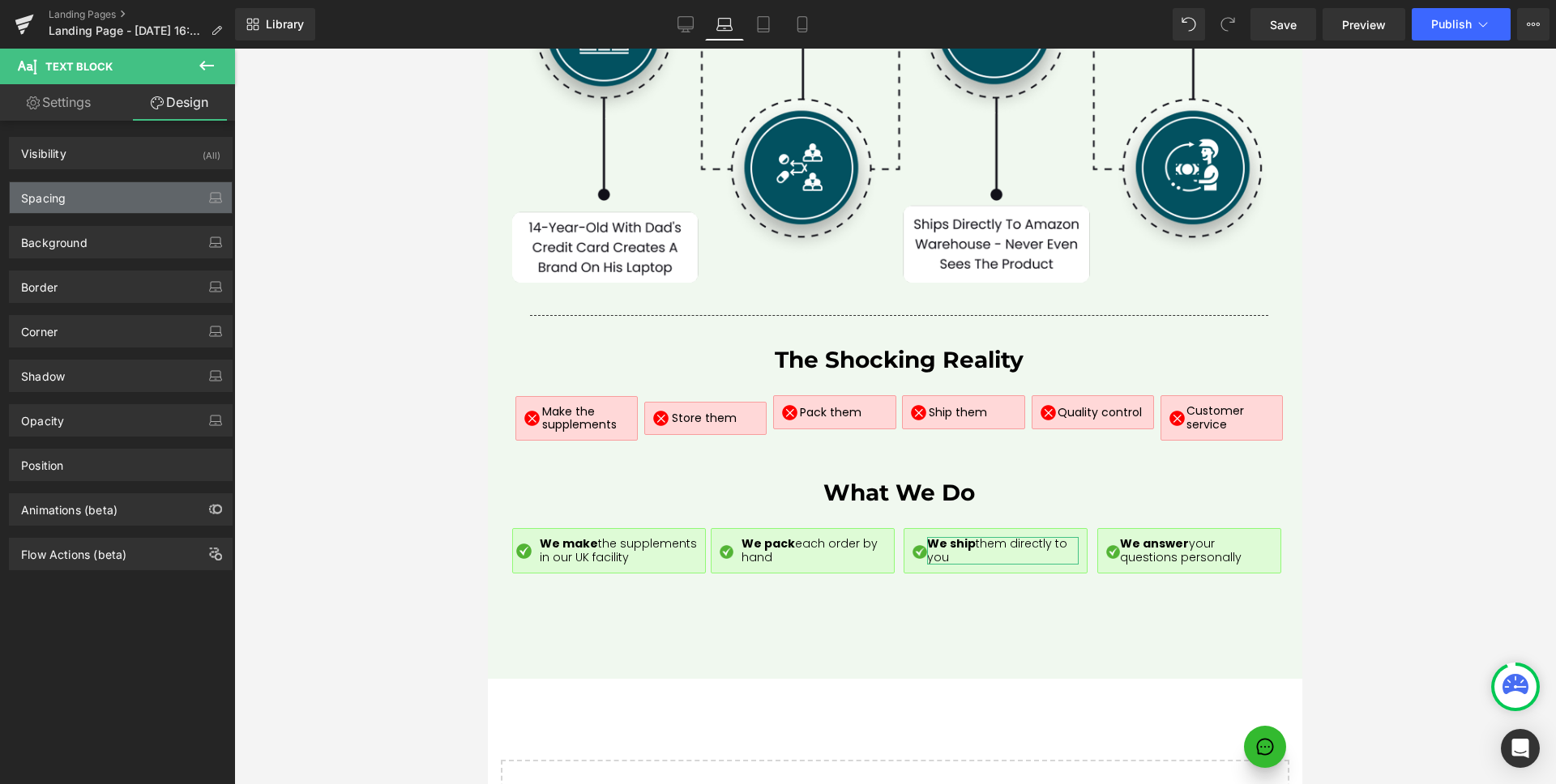
click at [75, 192] on div "Spacing" at bounding box center [121, 197] width 222 height 30
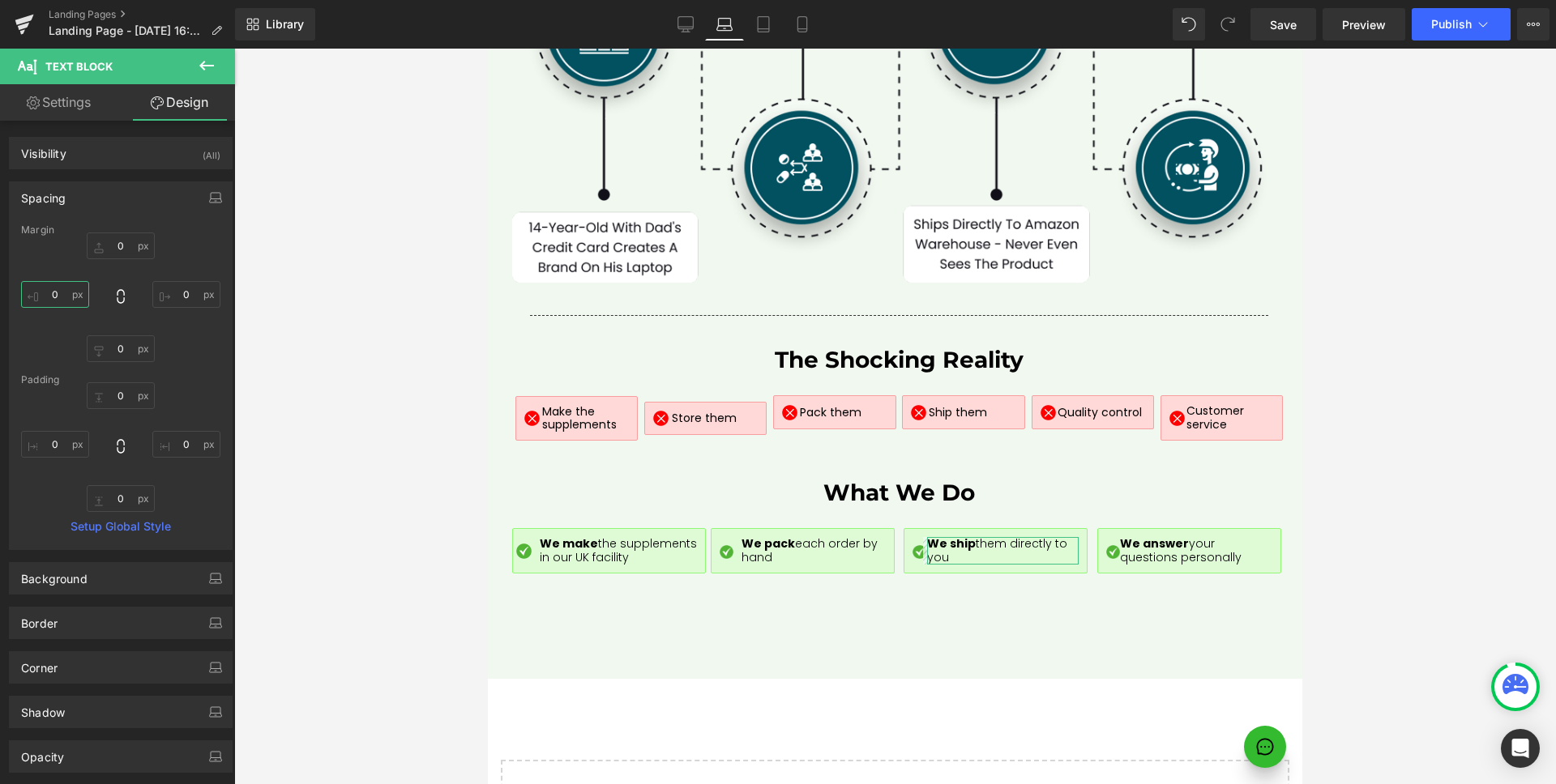
click at [58, 293] on input "0" at bounding box center [55, 295] width 68 height 27
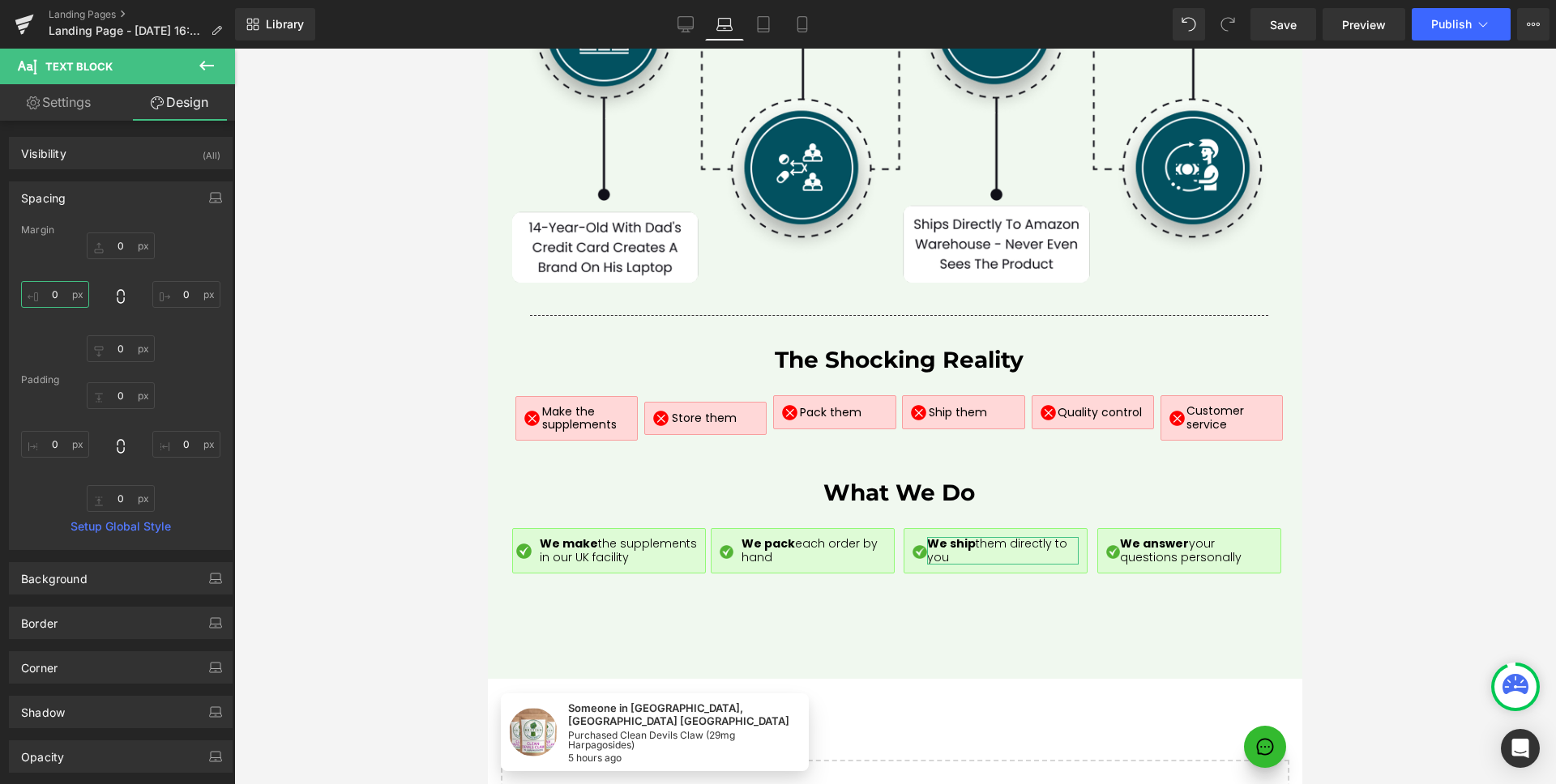
type input "10"
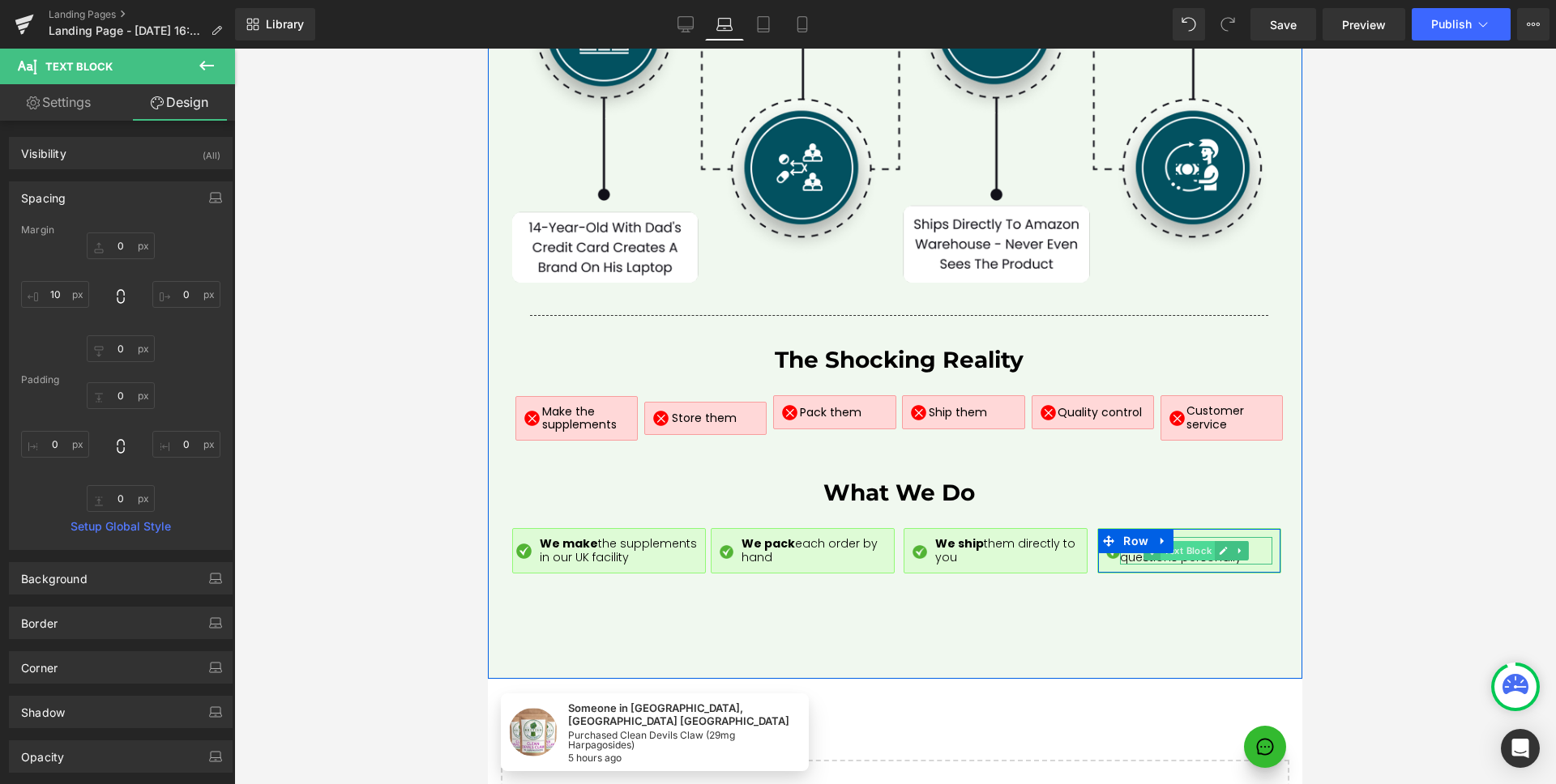
click at [1192, 541] on span "Text Block" at bounding box center [1187, 551] width 54 height 20
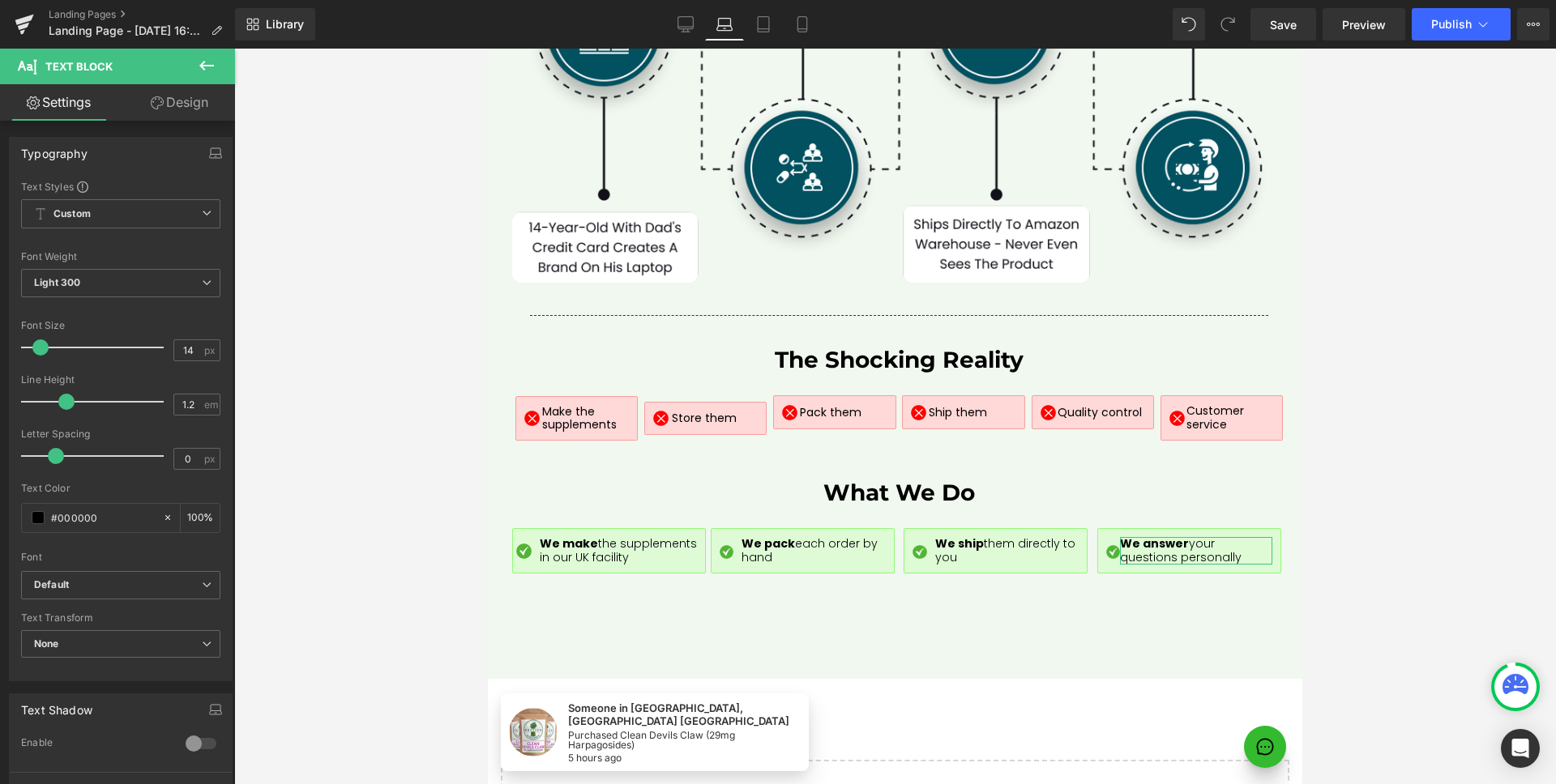
drag, startPoint x: 189, startPoint y: 113, endPoint x: 63, endPoint y: 236, distance: 176.1
click at [188, 113] on link "Design" at bounding box center [180, 102] width 118 height 37
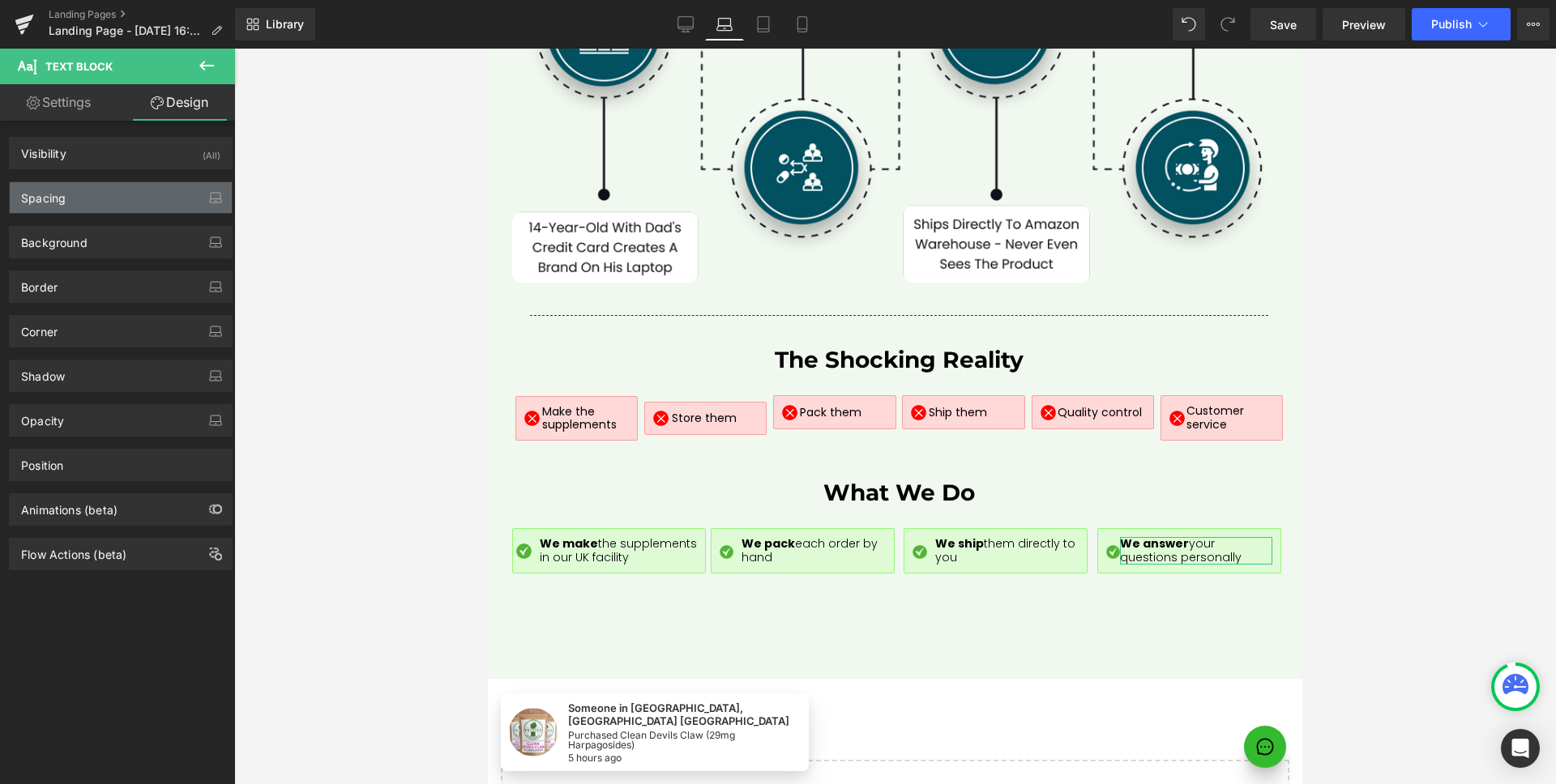
type input "0"
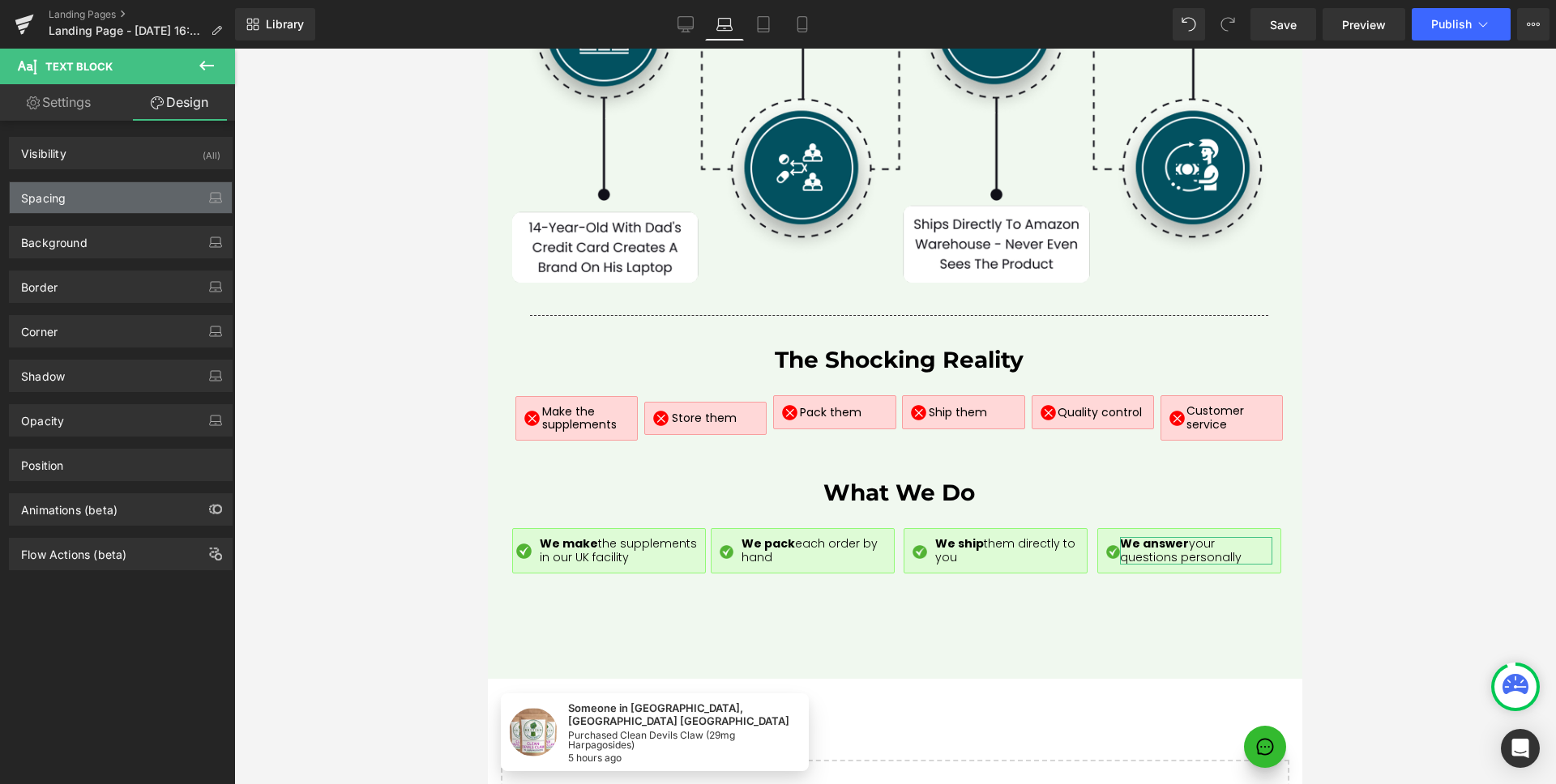
type input "0"
drag, startPoint x: 73, startPoint y: 190, endPoint x: 40, endPoint y: 260, distance: 77.4
click at [72, 189] on div "Spacing" at bounding box center [121, 197] width 222 height 30
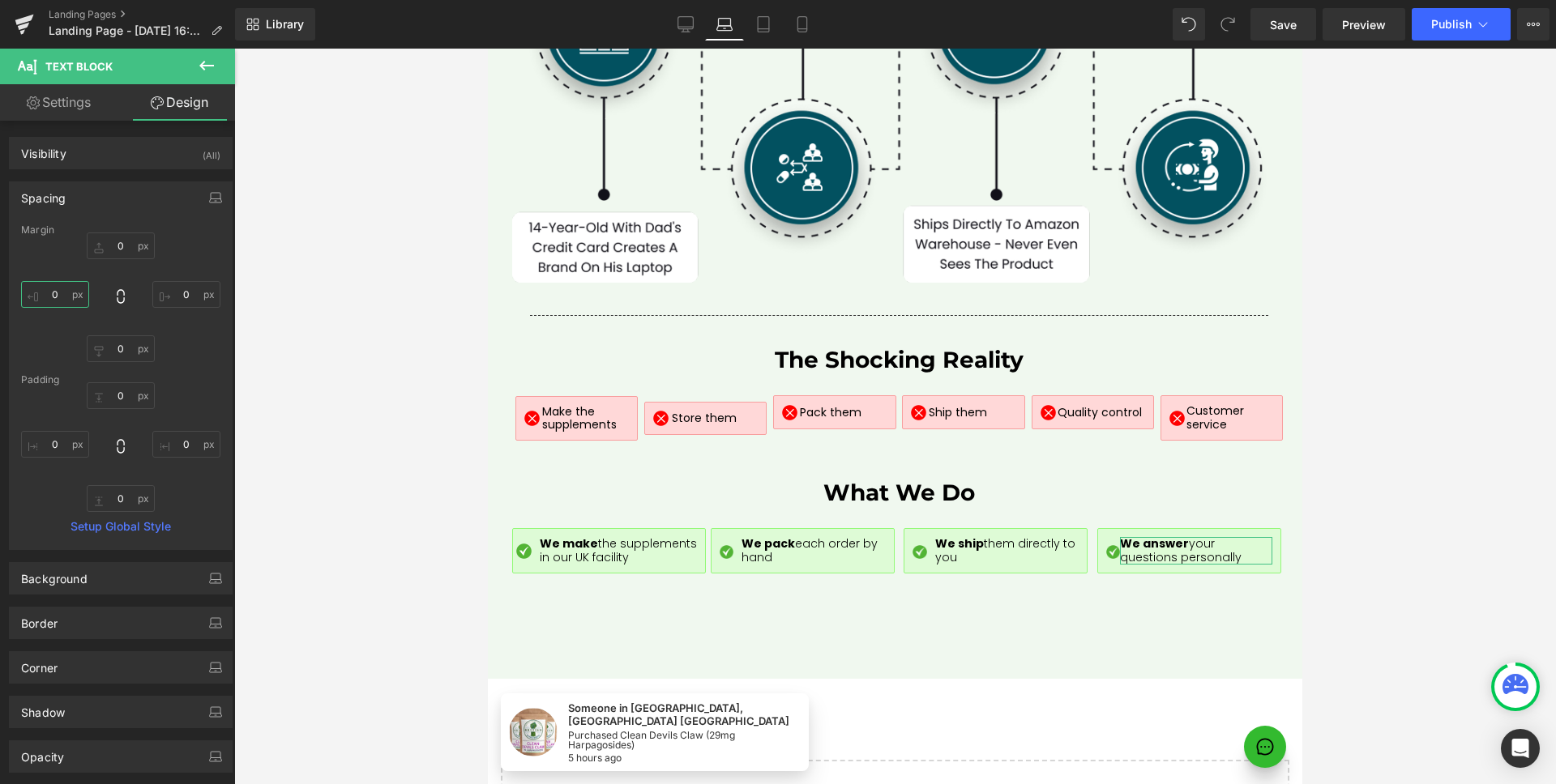
click at [57, 288] on input "0" at bounding box center [55, 295] width 68 height 27
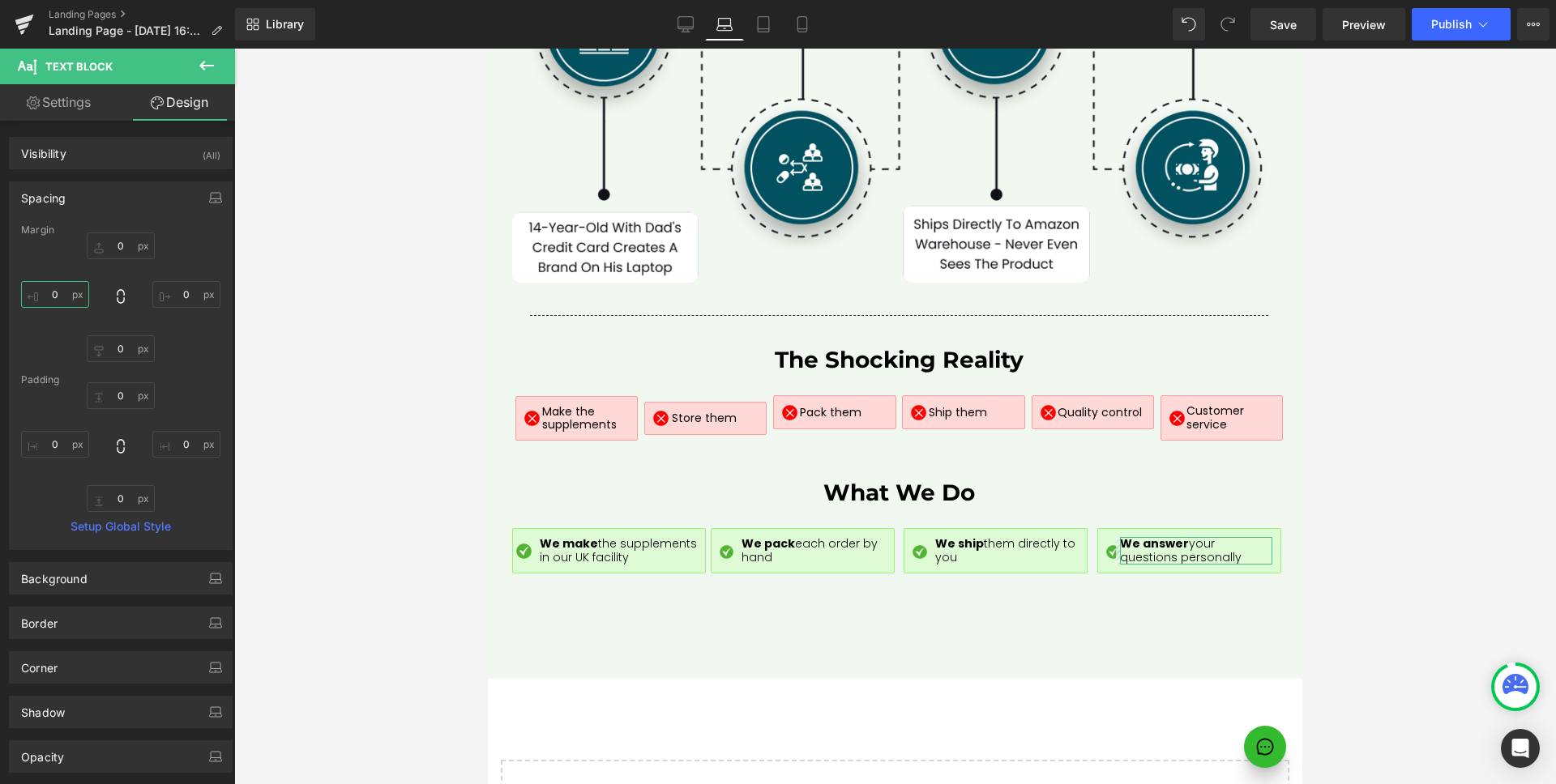
type input "10"
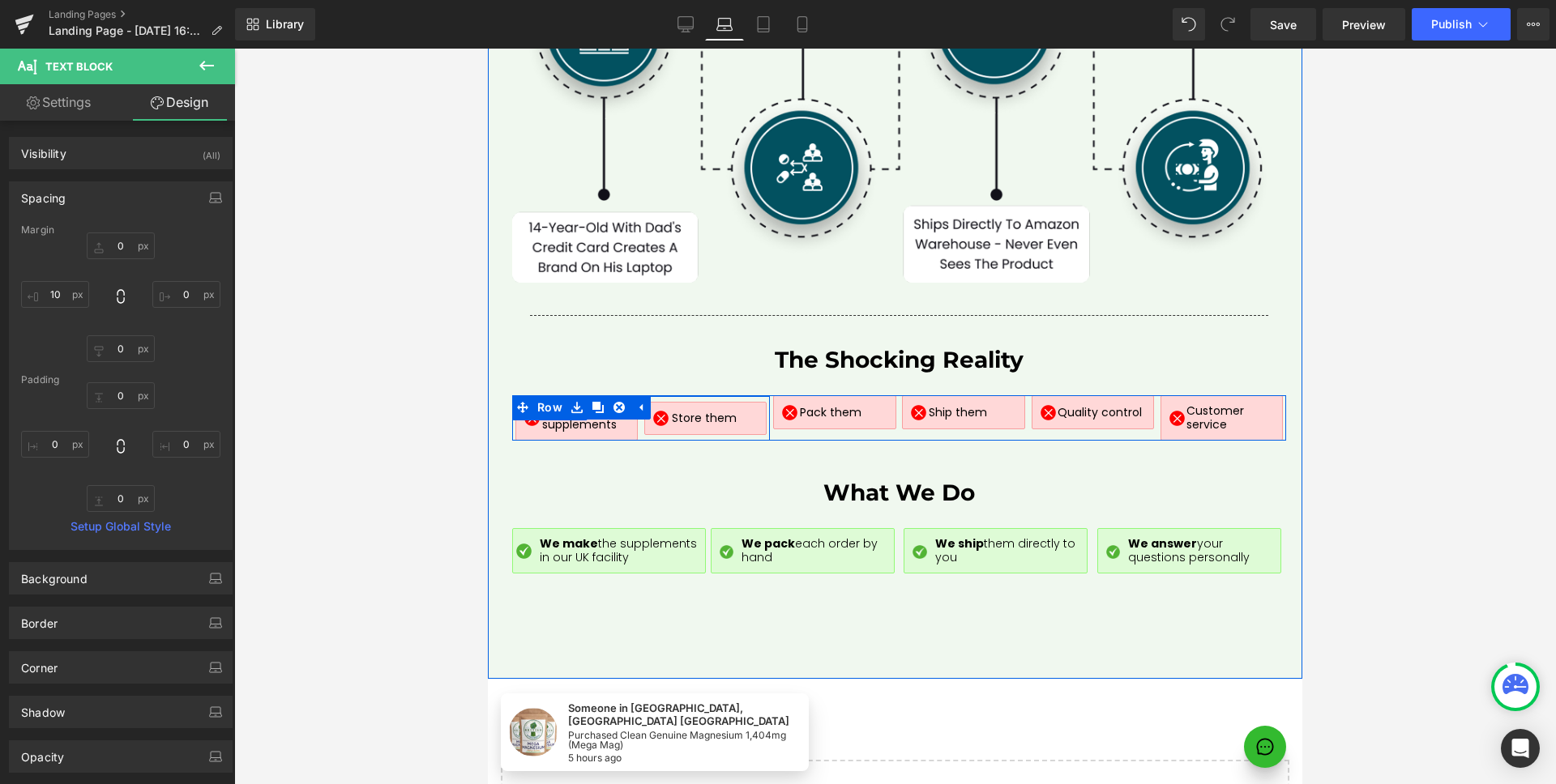
click at [640, 411] on div "Image Store them Text Block Row" at bounding box center [705, 419] width 129 height 46
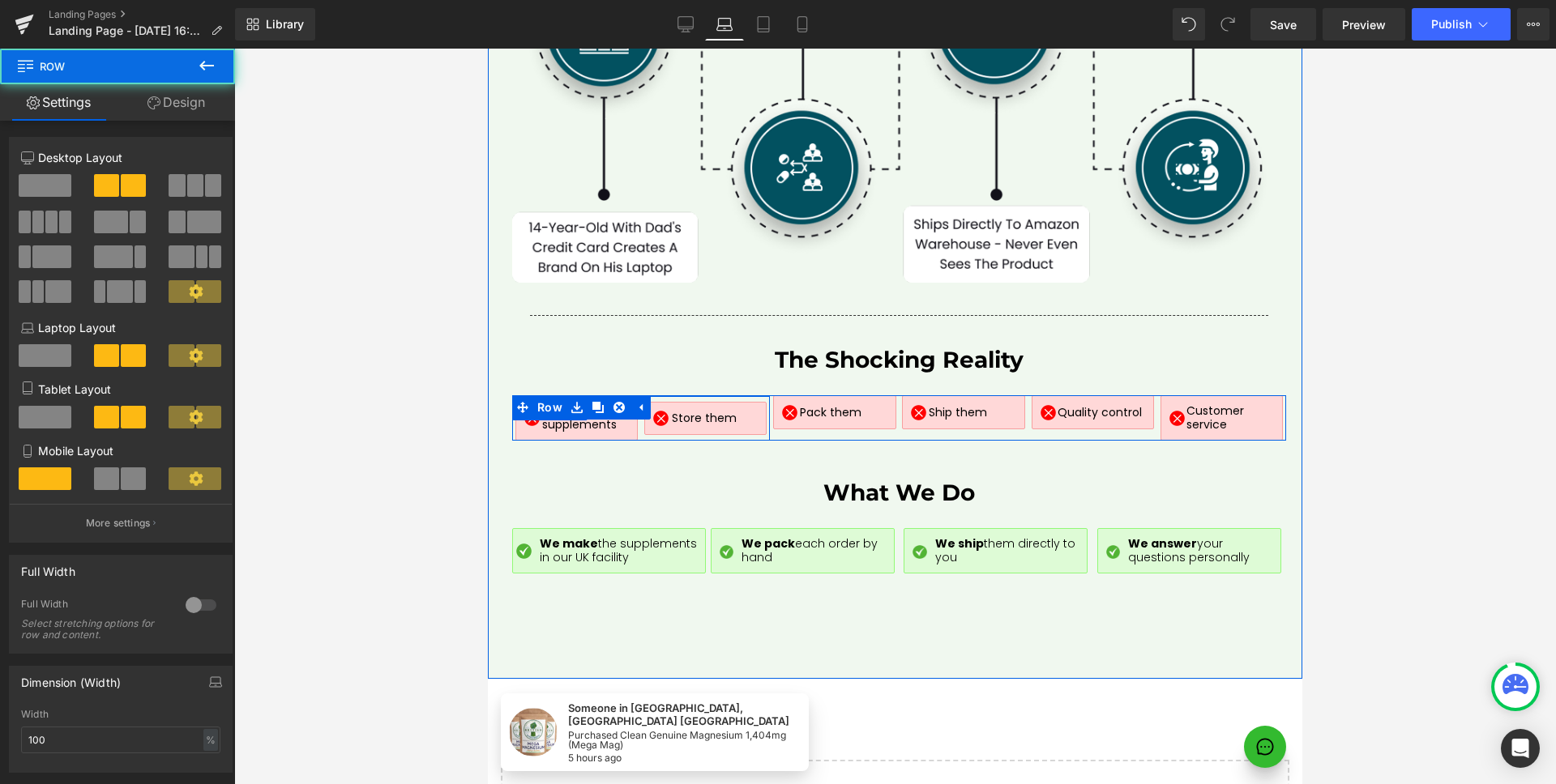
click at [633, 405] on div "Image Make the supplements Text Block Row" at bounding box center [576, 419] width 129 height 46
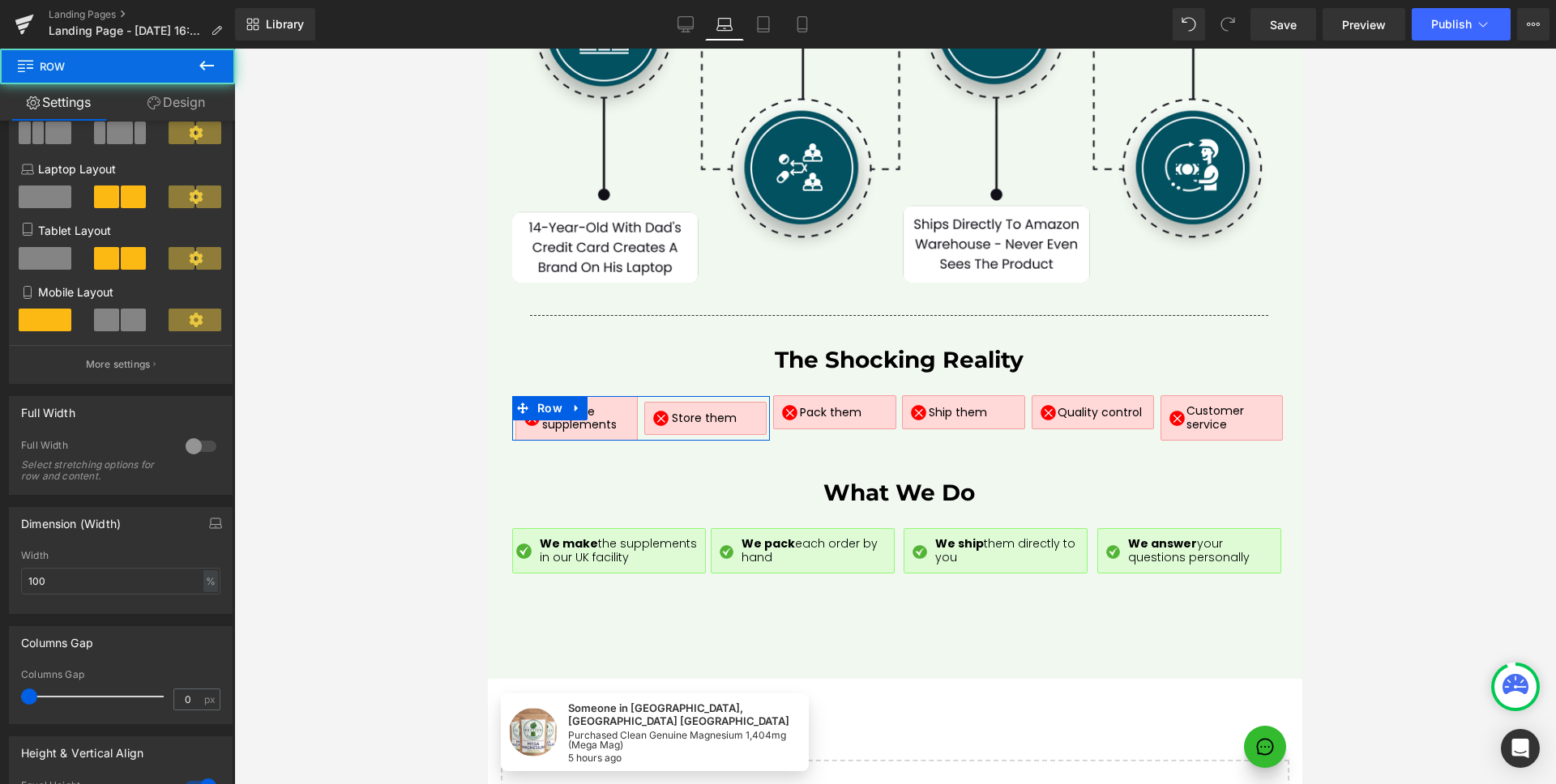
scroll to position [338, 0]
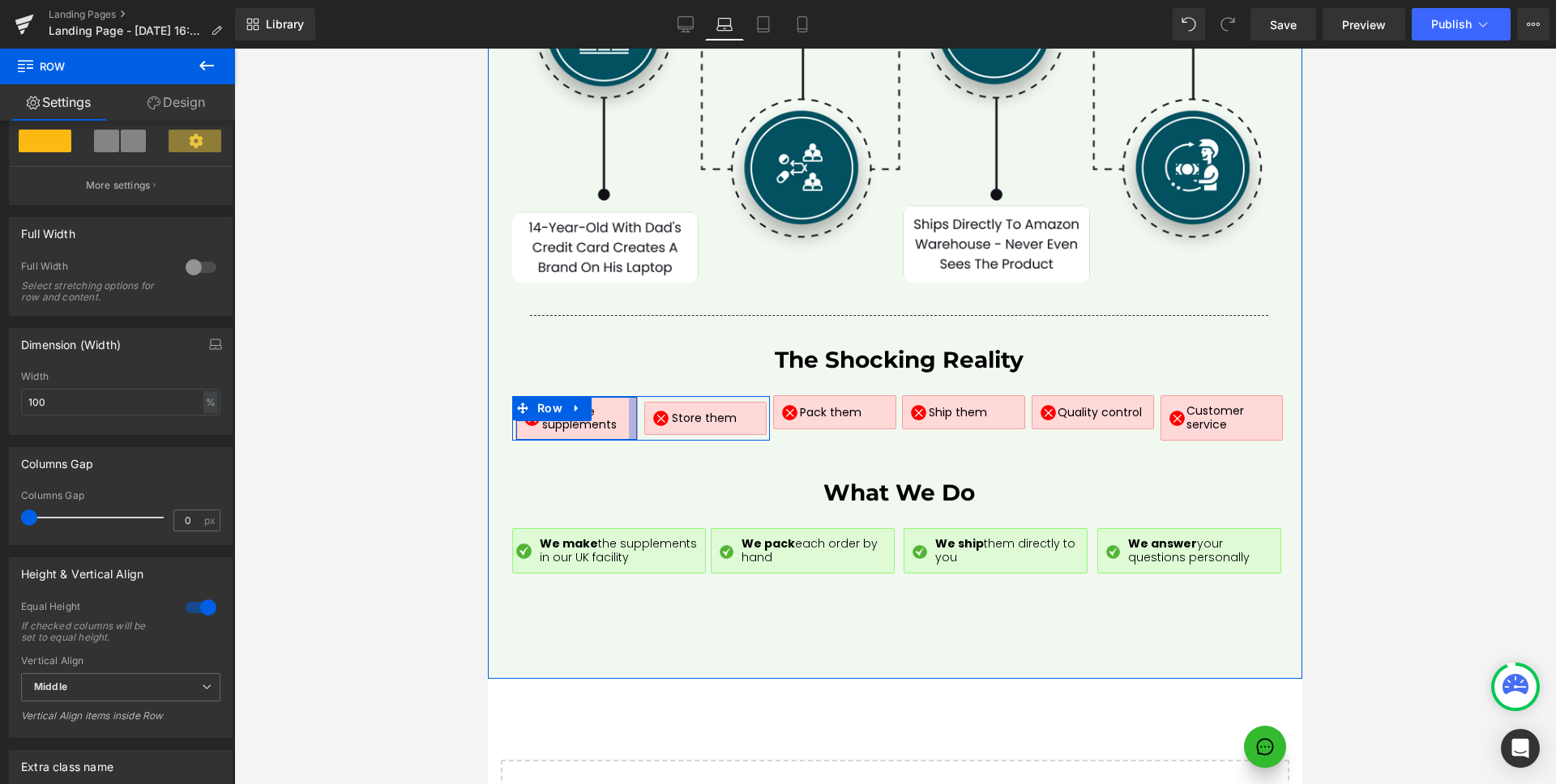
click at [629, 405] on div at bounding box center [632, 418] width 8 height 44
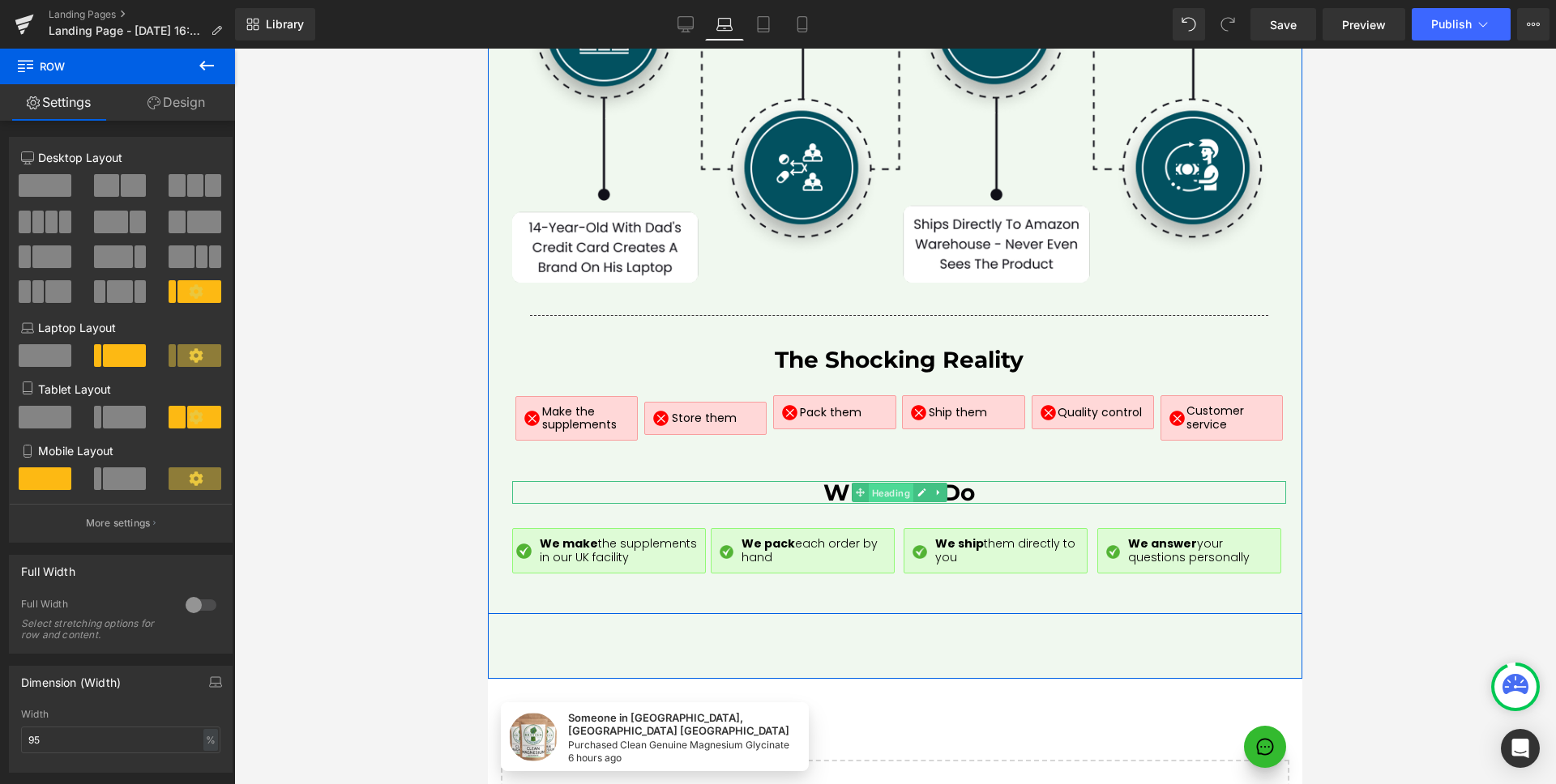
click at [900, 484] on span "Heading" at bounding box center [890, 494] width 45 height 20
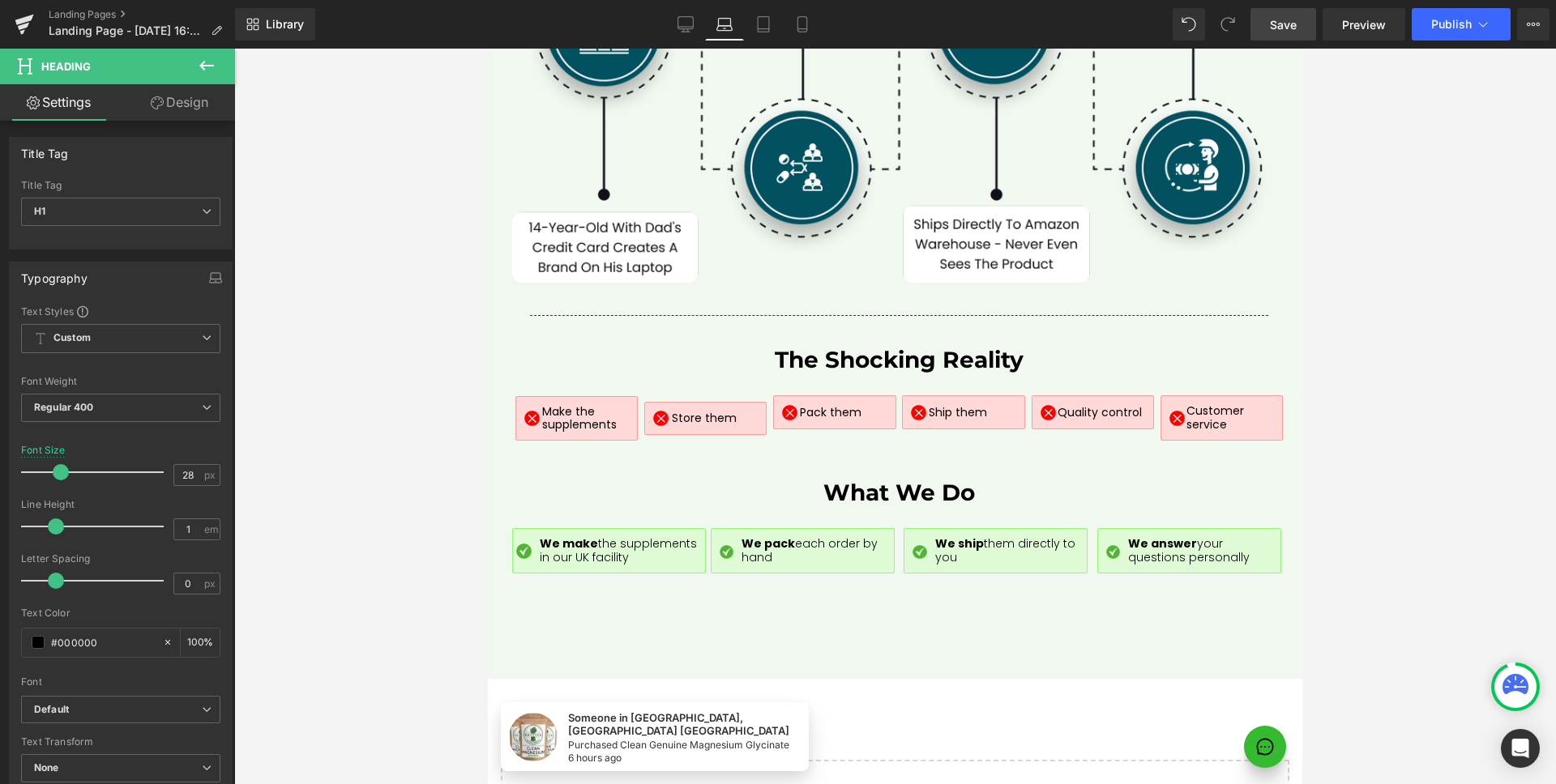
drag, startPoint x: 1290, startPoint y: 29, endPoint x: 583, endPoint y: 179, distance: 722.7
click at [1290, 29] on span "Save" at bounding box center [1283, 24] width 27 height 17
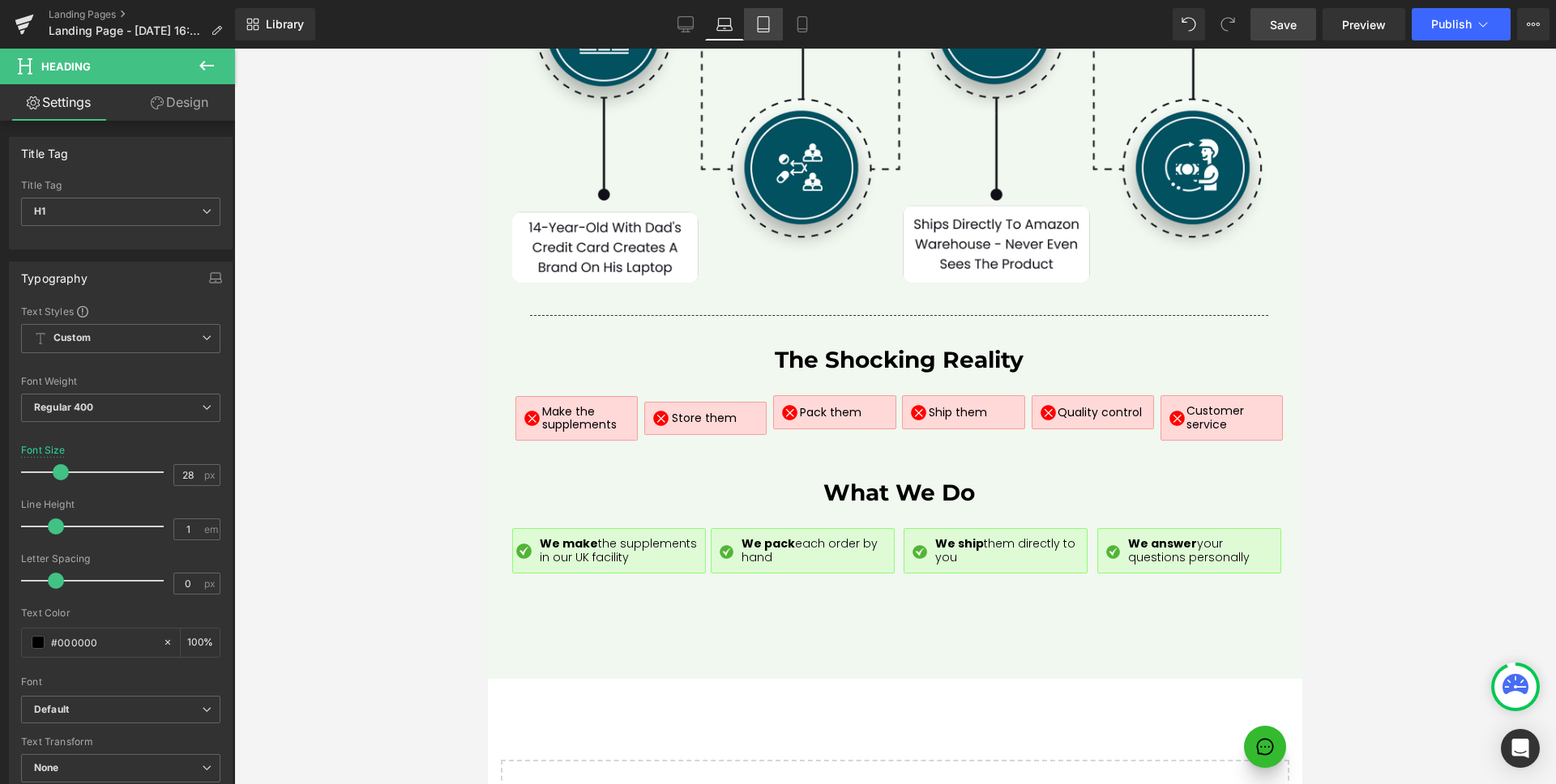
click at [772, 27] on icon at bounding box center [763, 24] width 16 height 16
type input "30"
type input "100"
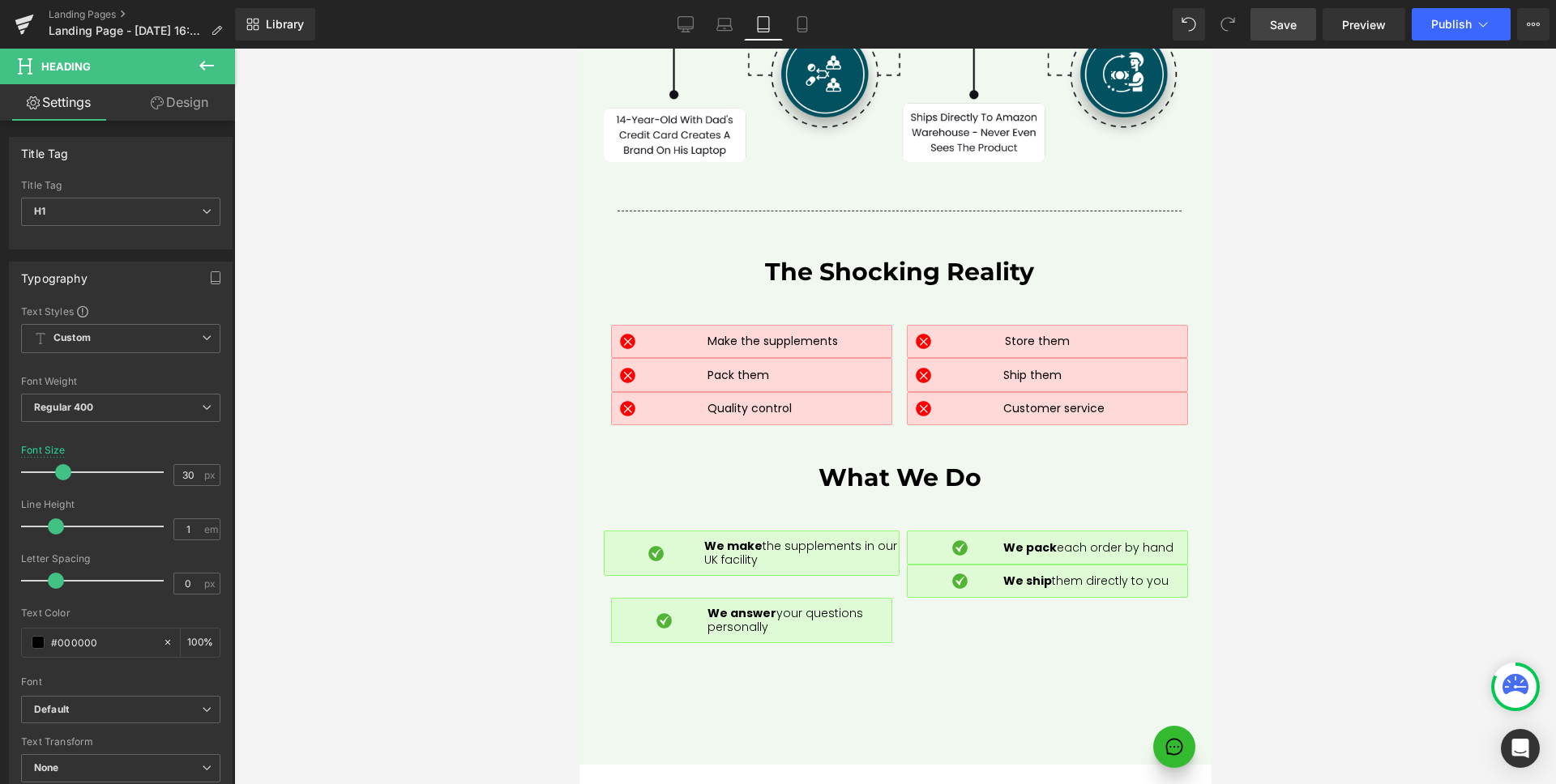
scroll to position [7771, 0]
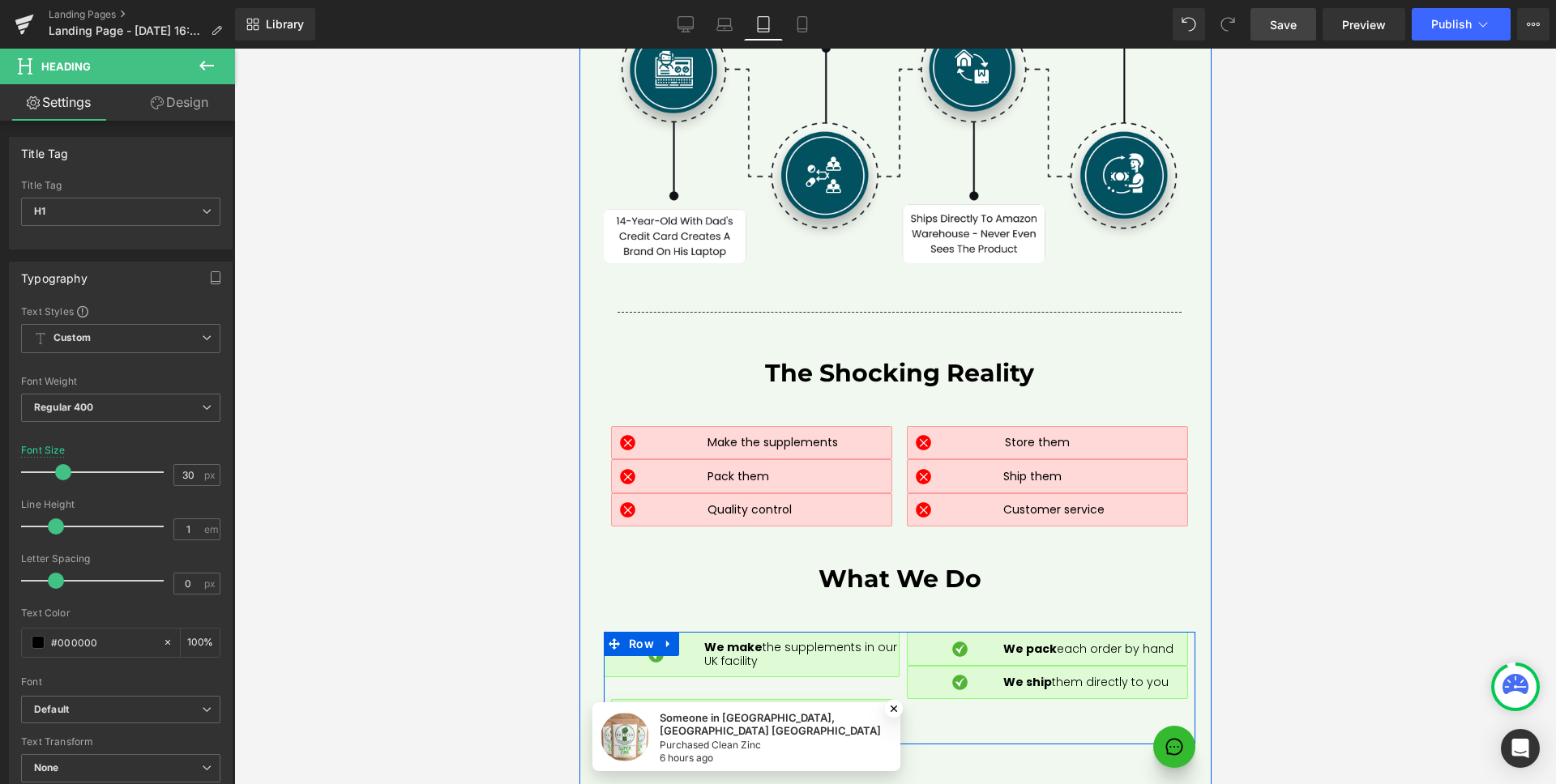
click at [883, 632] on div "Image We make the supplements in our UK facility Text Block Row Row Image We pa…" at bounding box center [899, 688] width 591 height 113
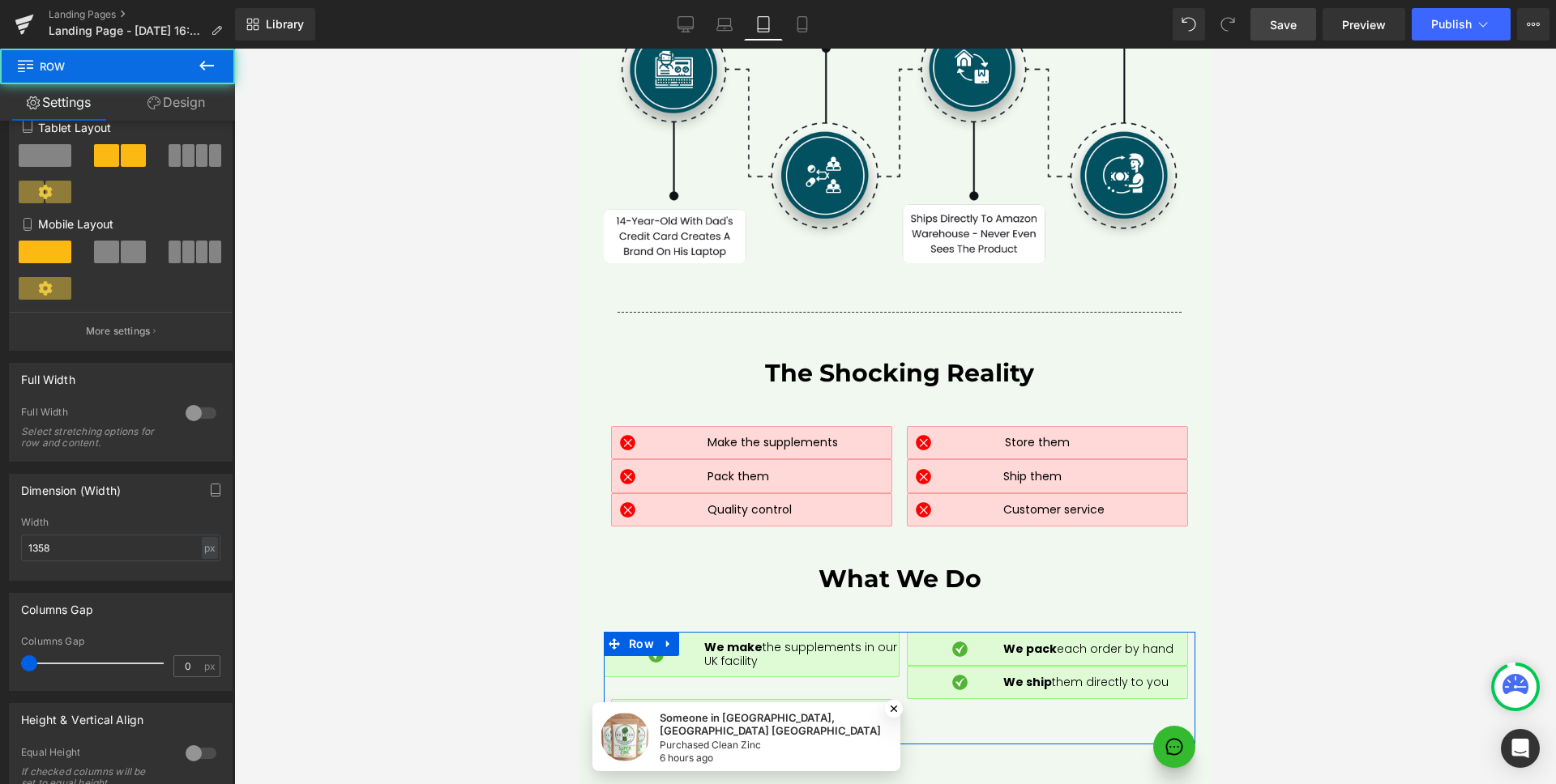
scroll to position [530, 0]
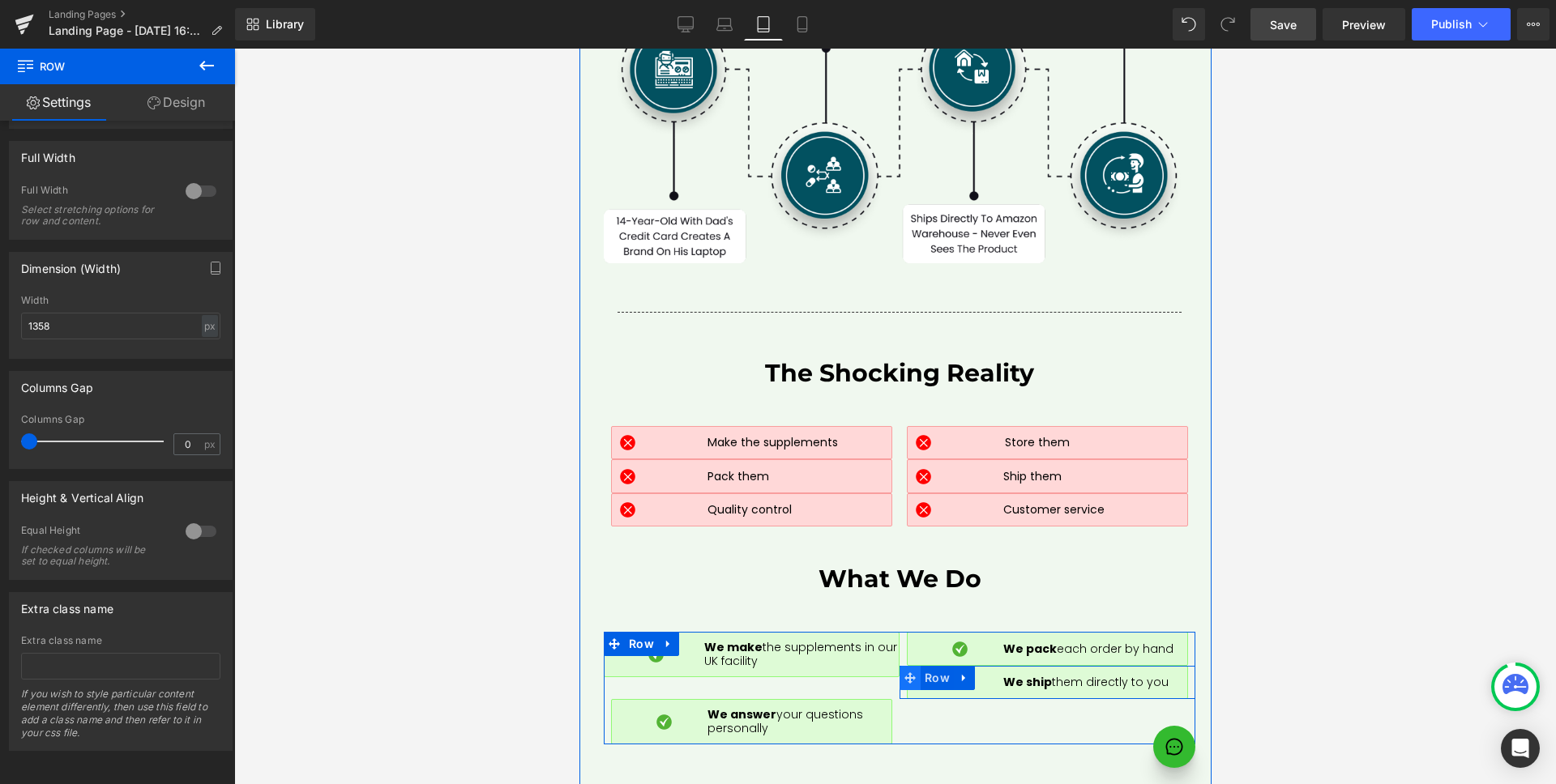
click at [899, 666] on span at bounding box center [909, 678] width 21 height 24
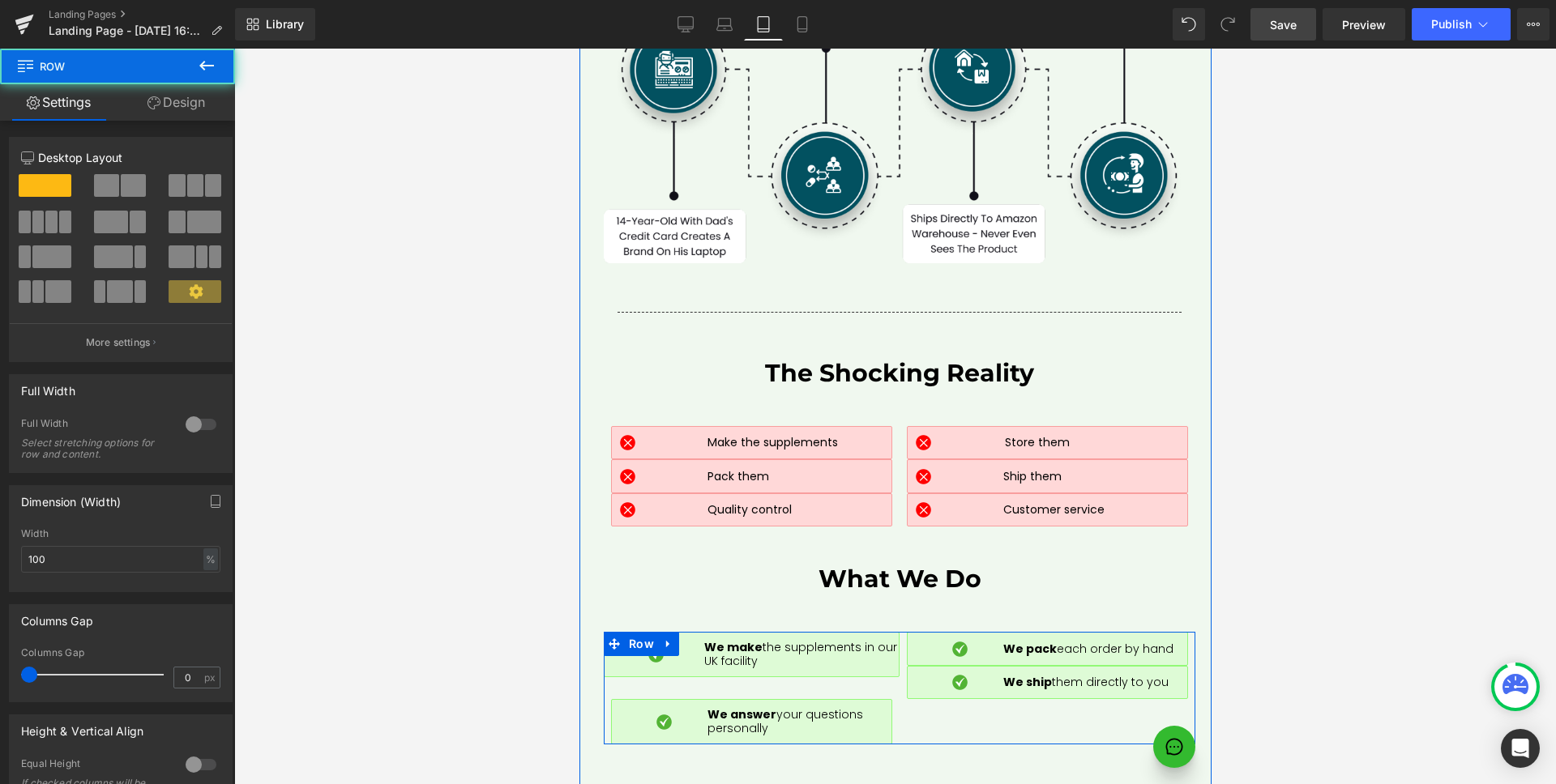
click at [864, 632] on div "Image We make the supplements in our UK facility Text Block Row Row Image We pa…" at bounding box center [899, 688] width 591 height 113
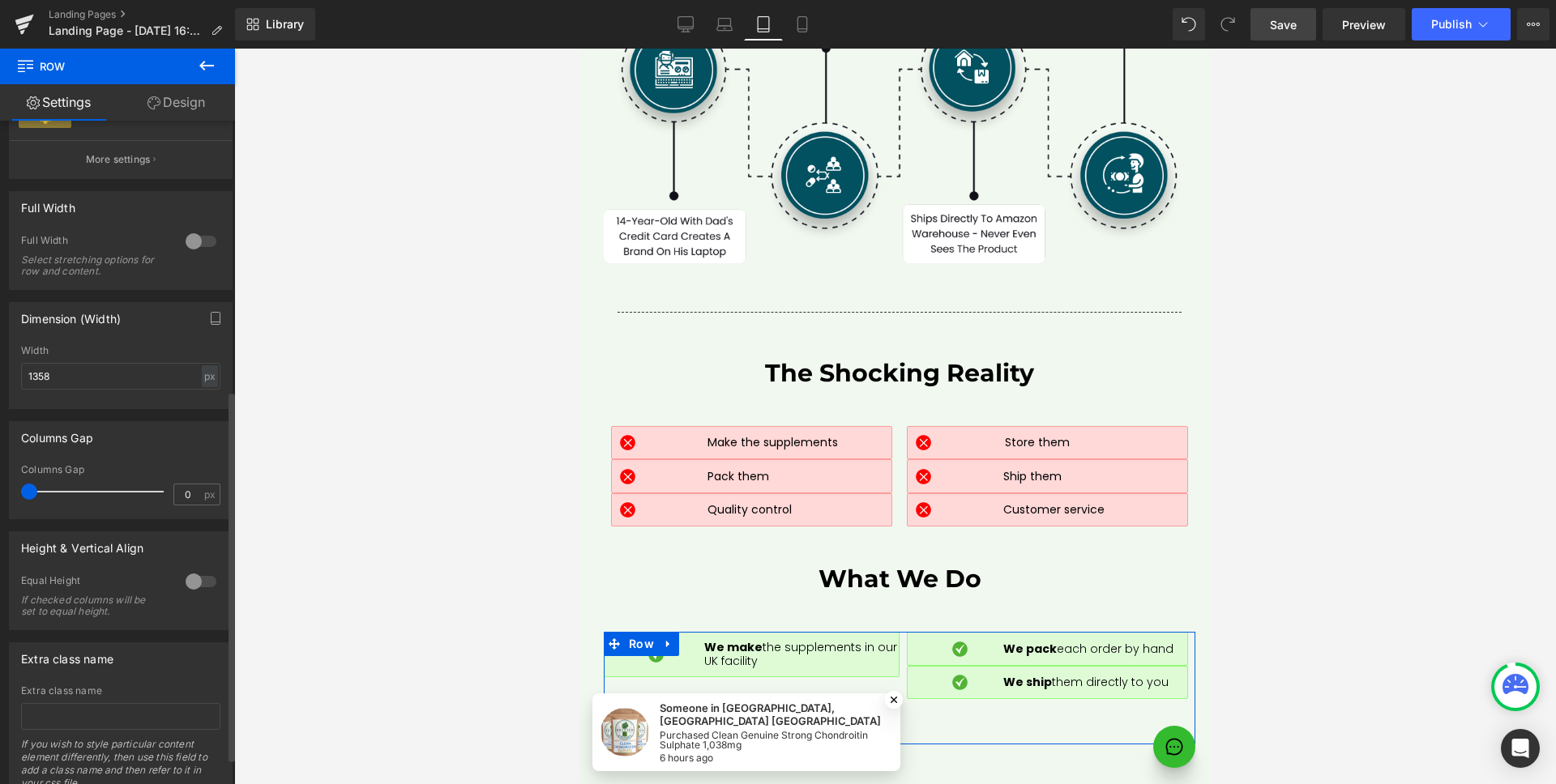
scroll to position [484, 0]
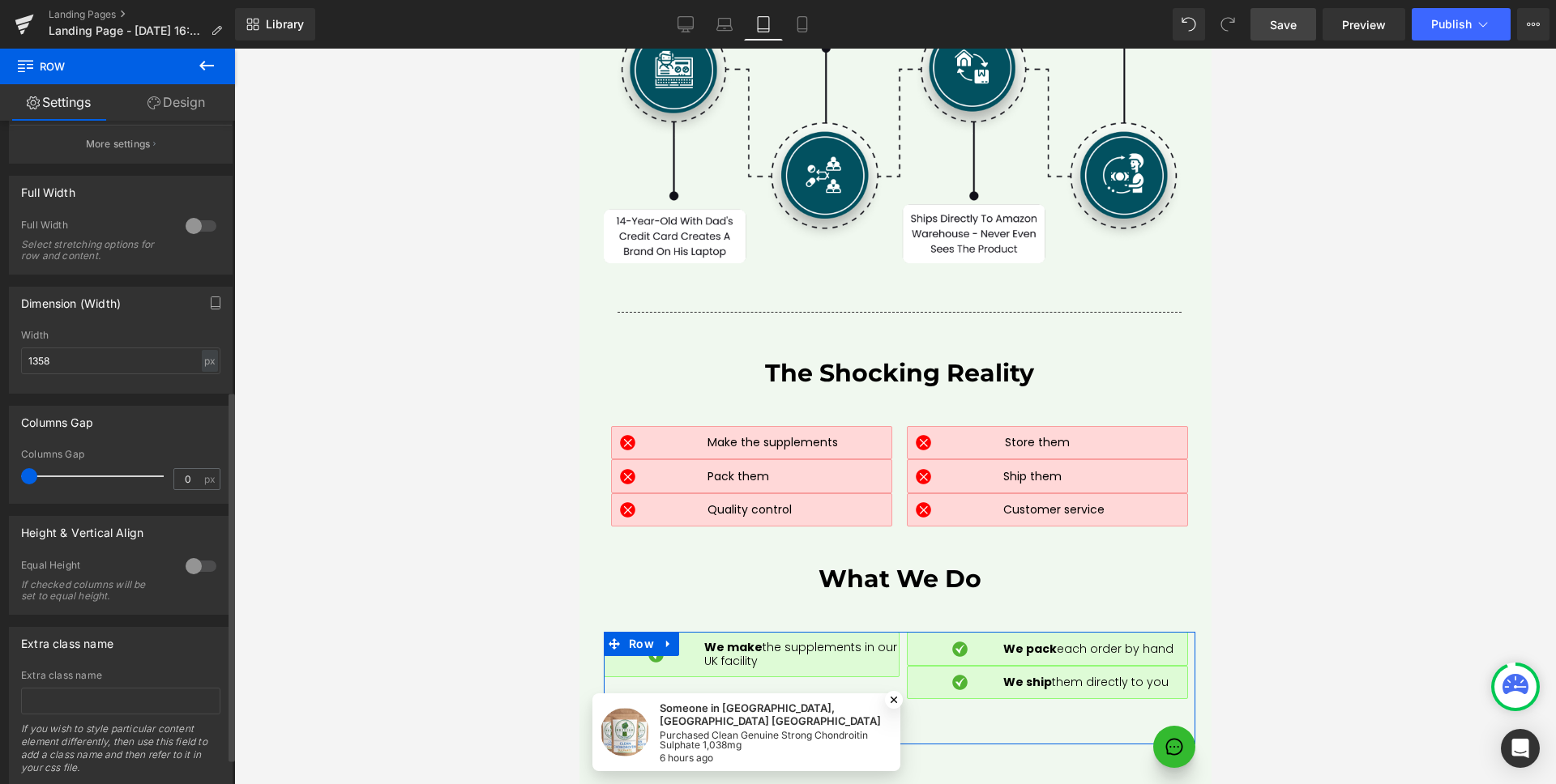
click at [183, 580] on div "Equal Height If checked columns will be set to equal height." at bounding box center [121, 587] width 199 height 55
click at [189, 571] on div at bounding box center [201, 566] width 39 height 26
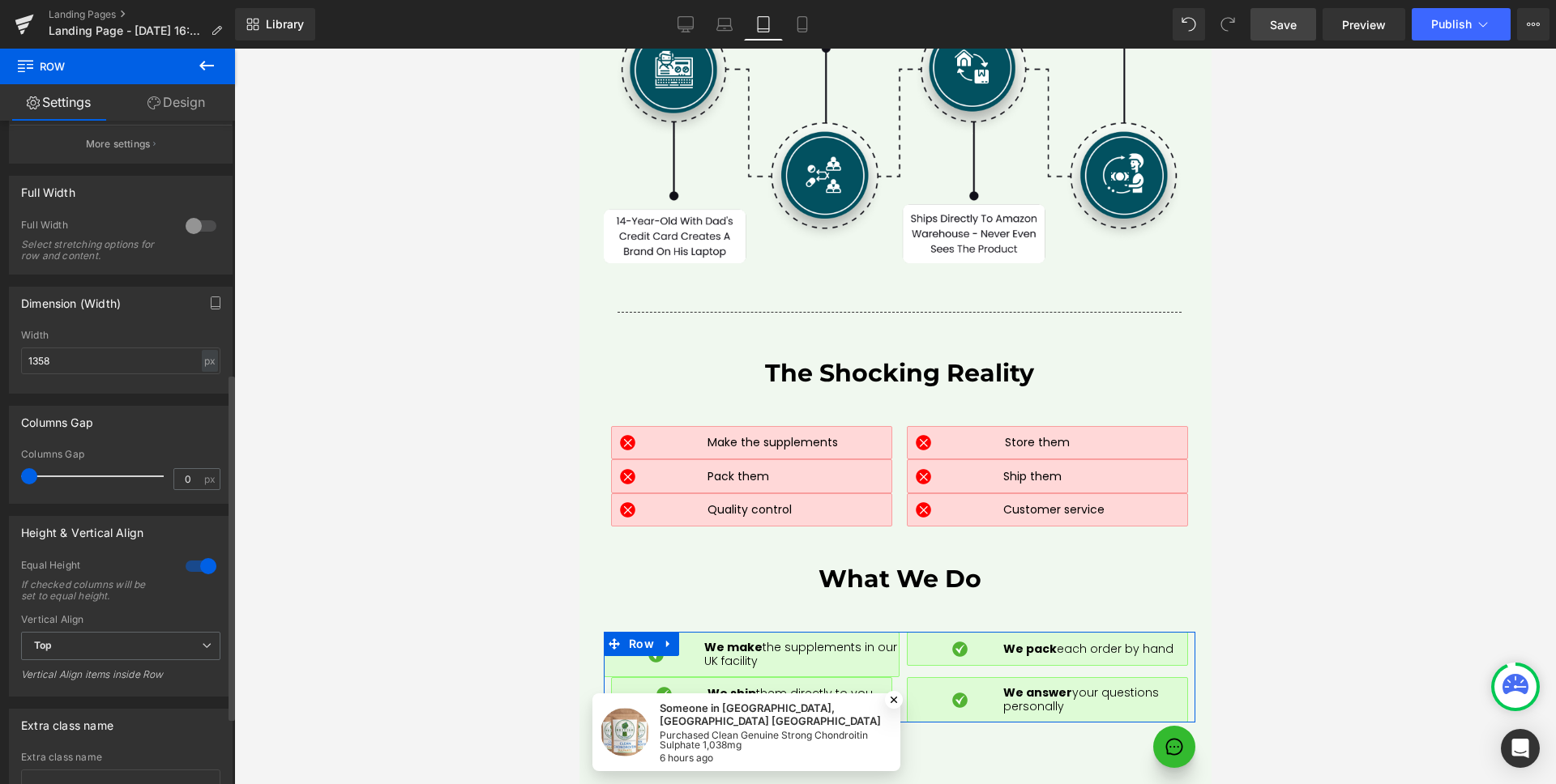
click at [189, 571] on div at bounding box center [201, 566] width 39 height 26
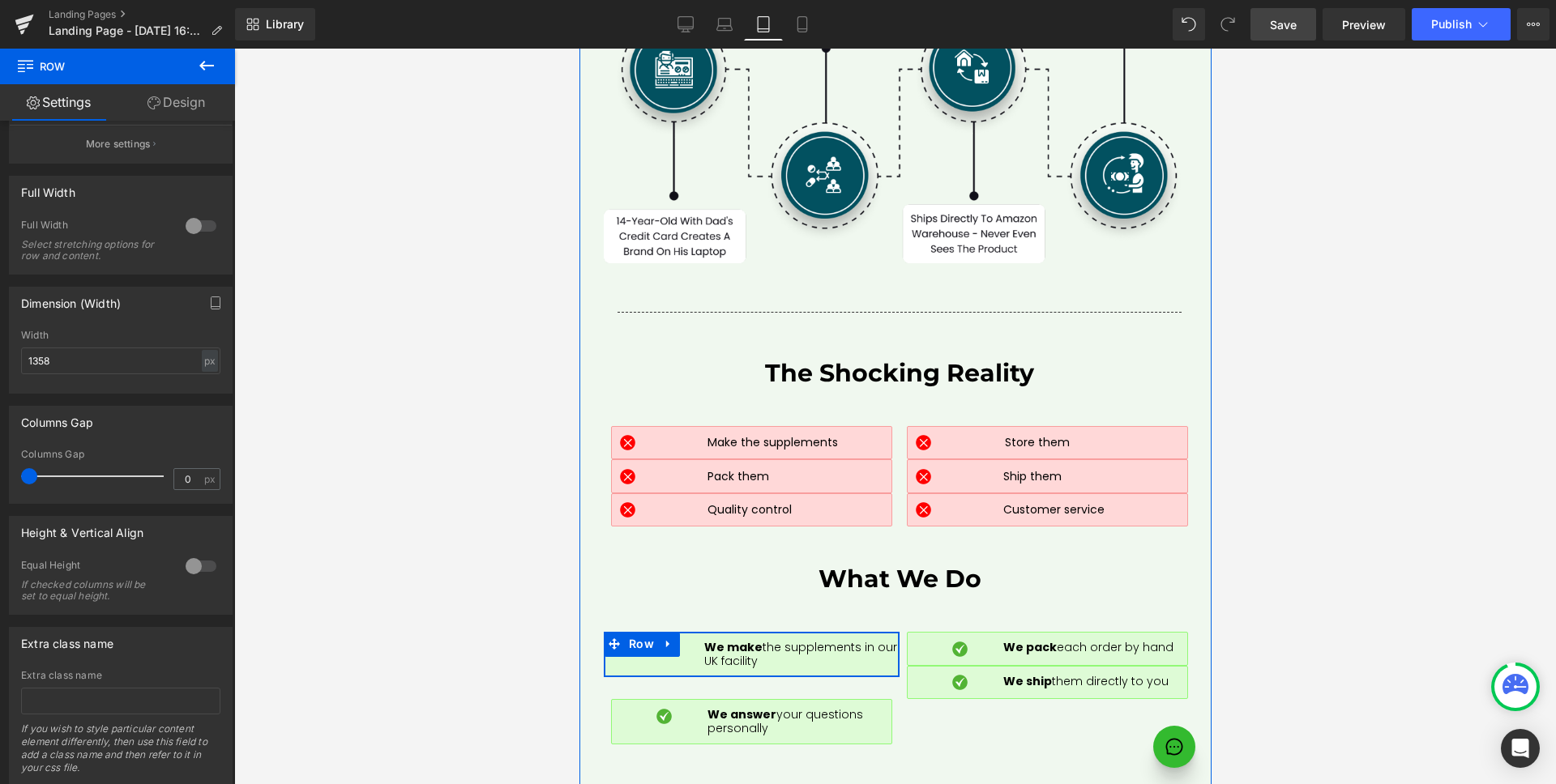
click at [673, 640] on div "Image" at bounding box center [655, 654] width 96 height 28
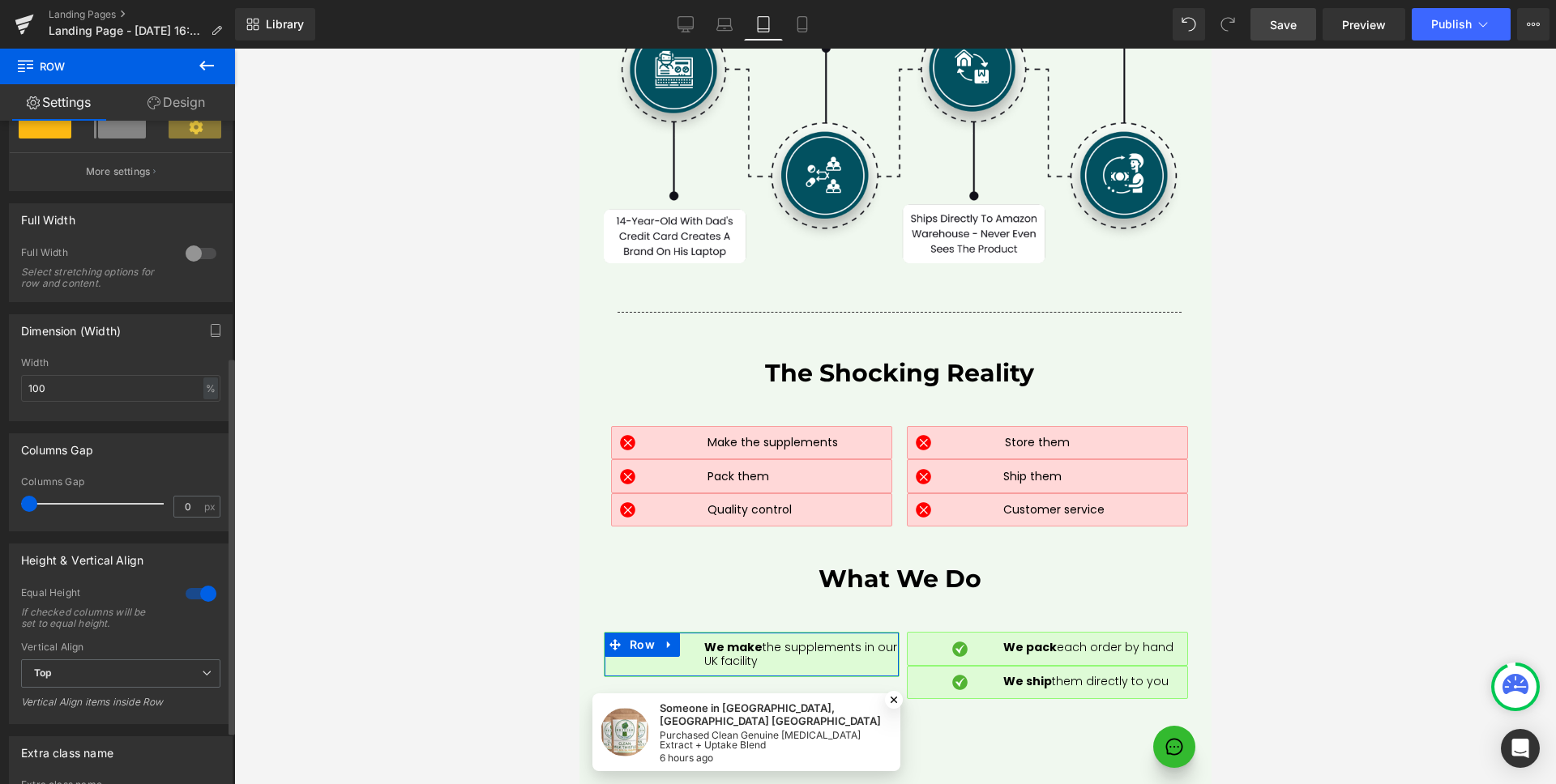
scroll to position [508, 0]
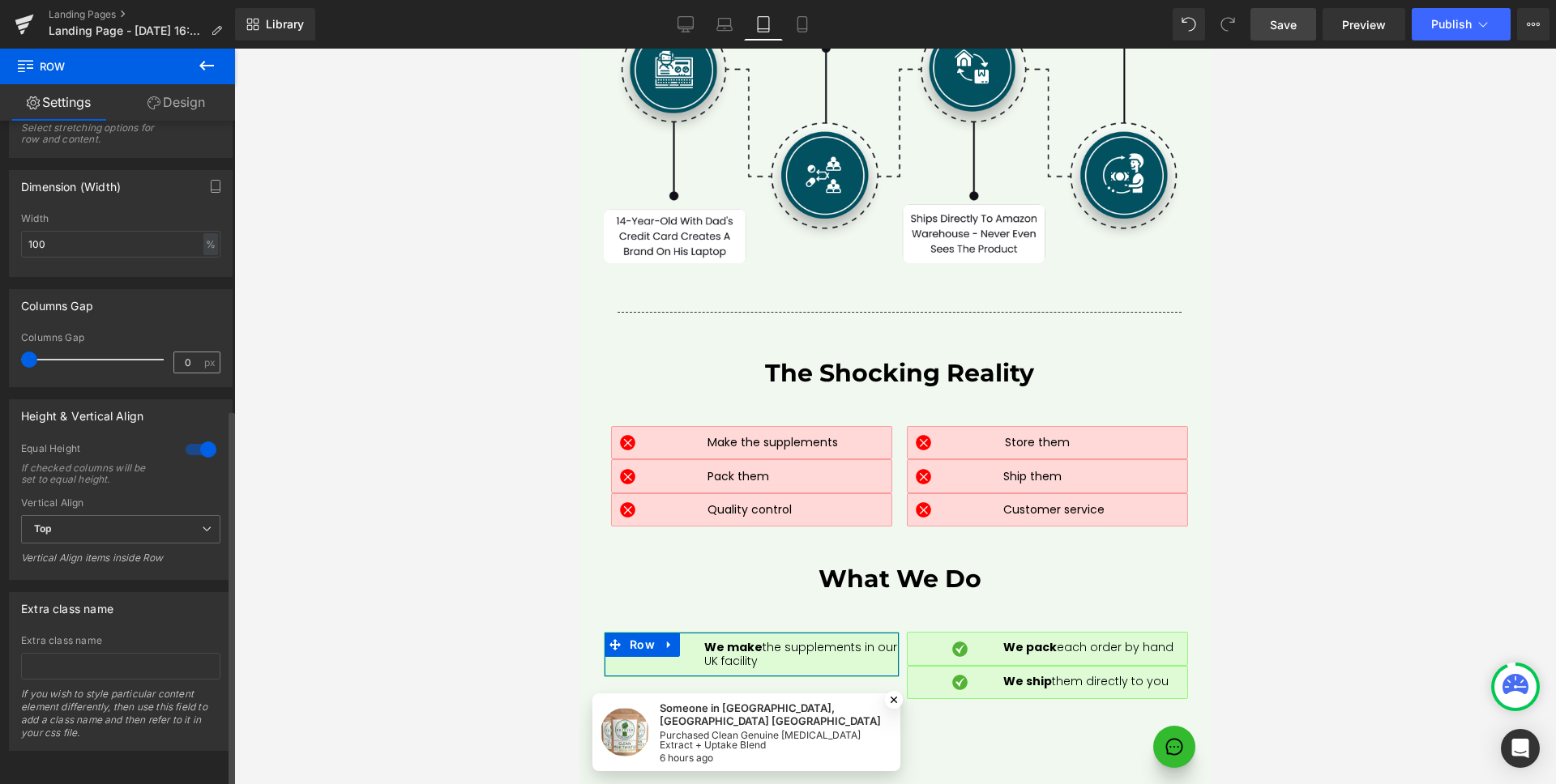
click at [199, 442] on div at bounding box center [201, 449] width 39 height 26
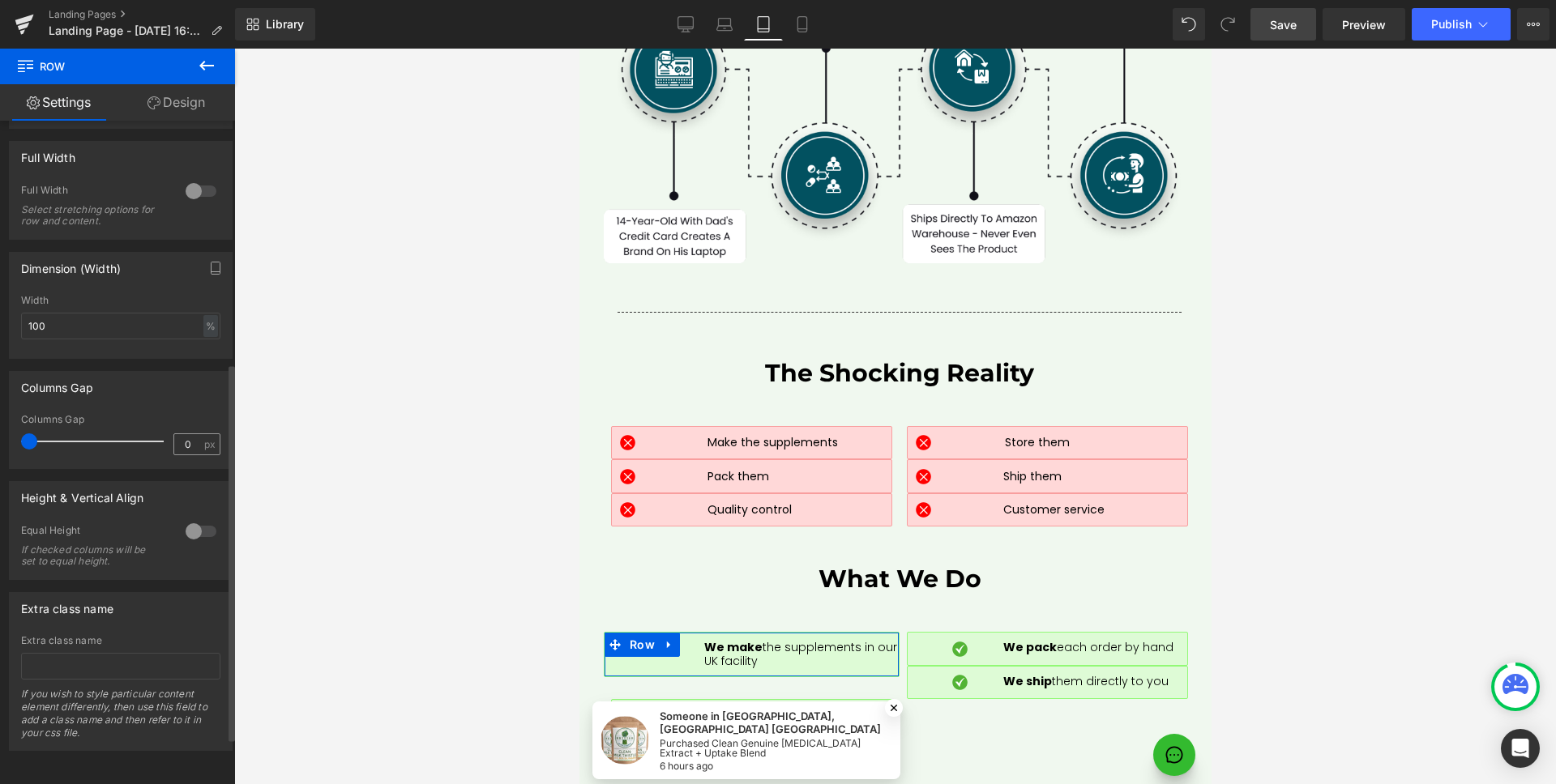
scroll to position [426, 0]
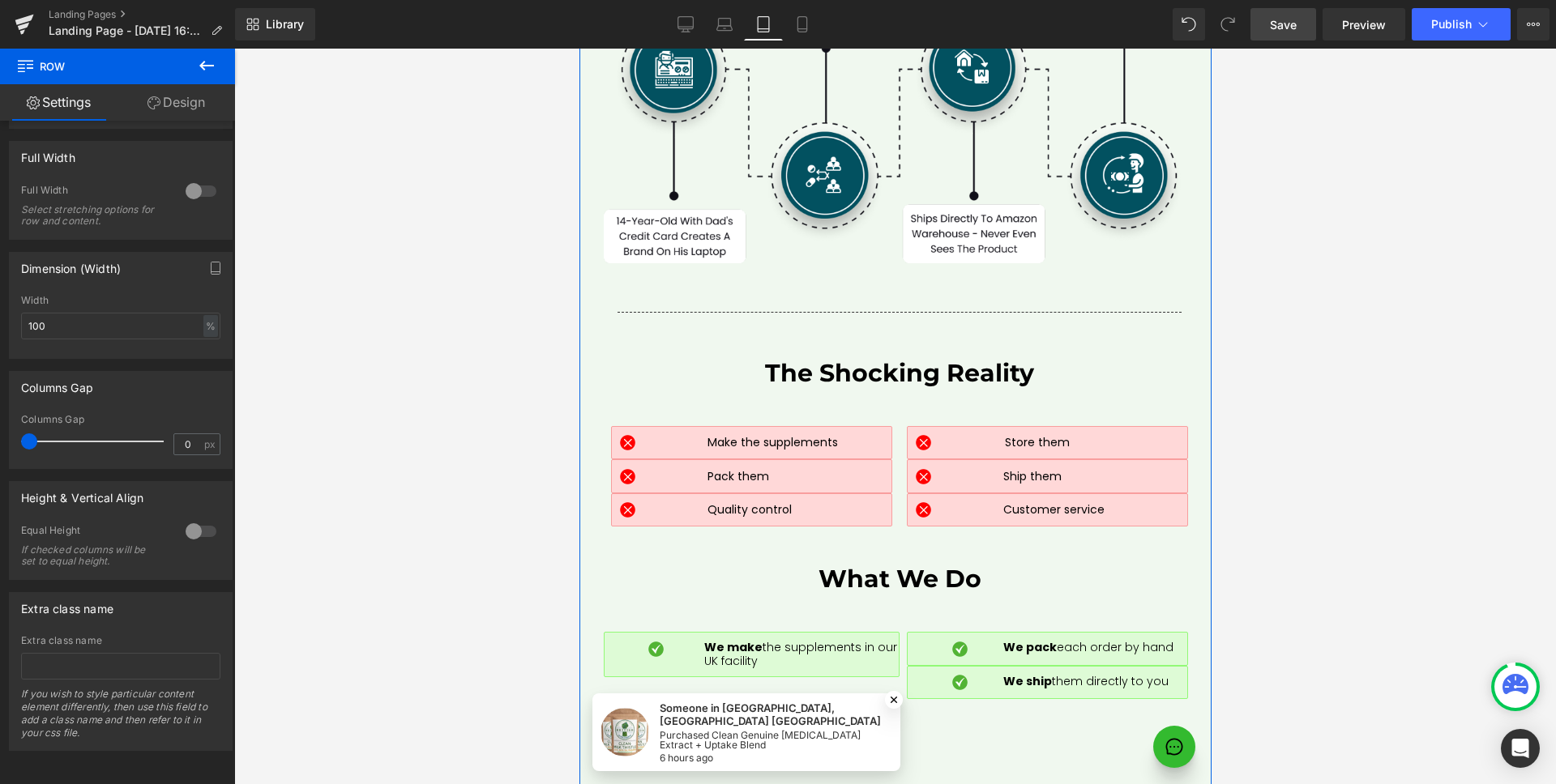
click at [873, 700] on div at bounding box center [750, 704] width 280 height 8
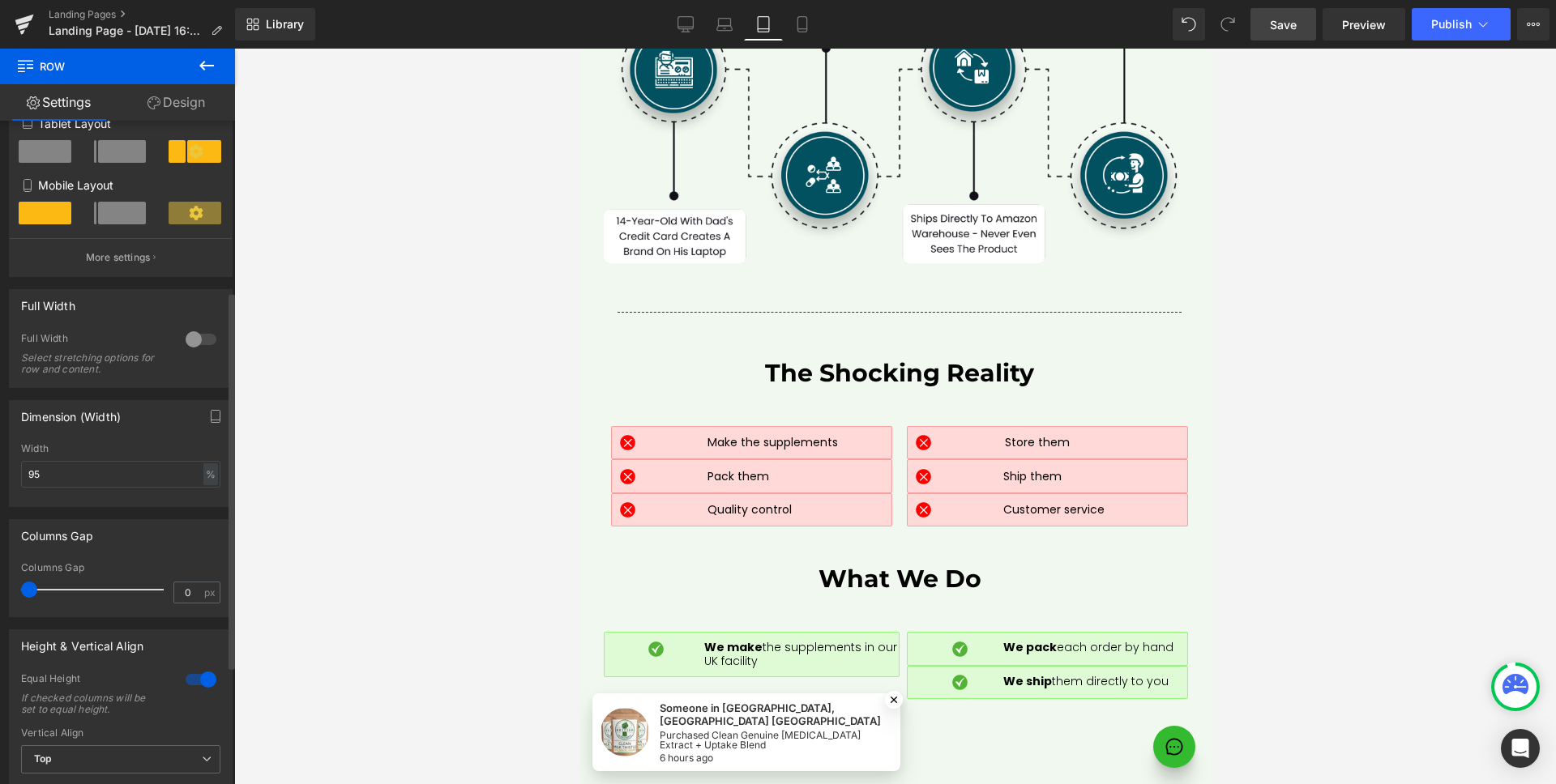
scroll to position [300, 0]
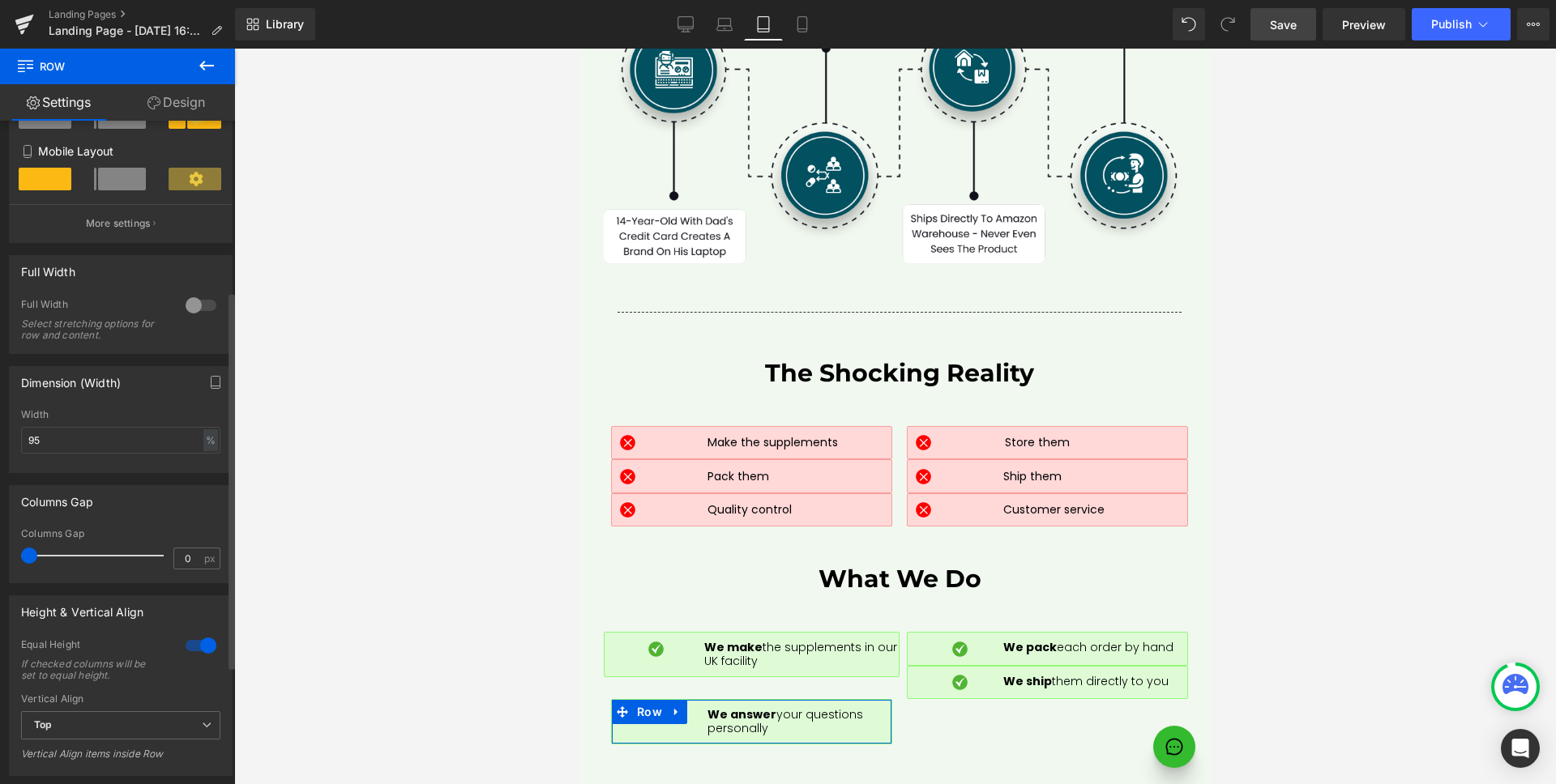
click at [197, 642] on div at bounding box center [201, 645] width 39 height 26
click at [197, 651] on div at bounding box center [201, 645] width 39 height 26
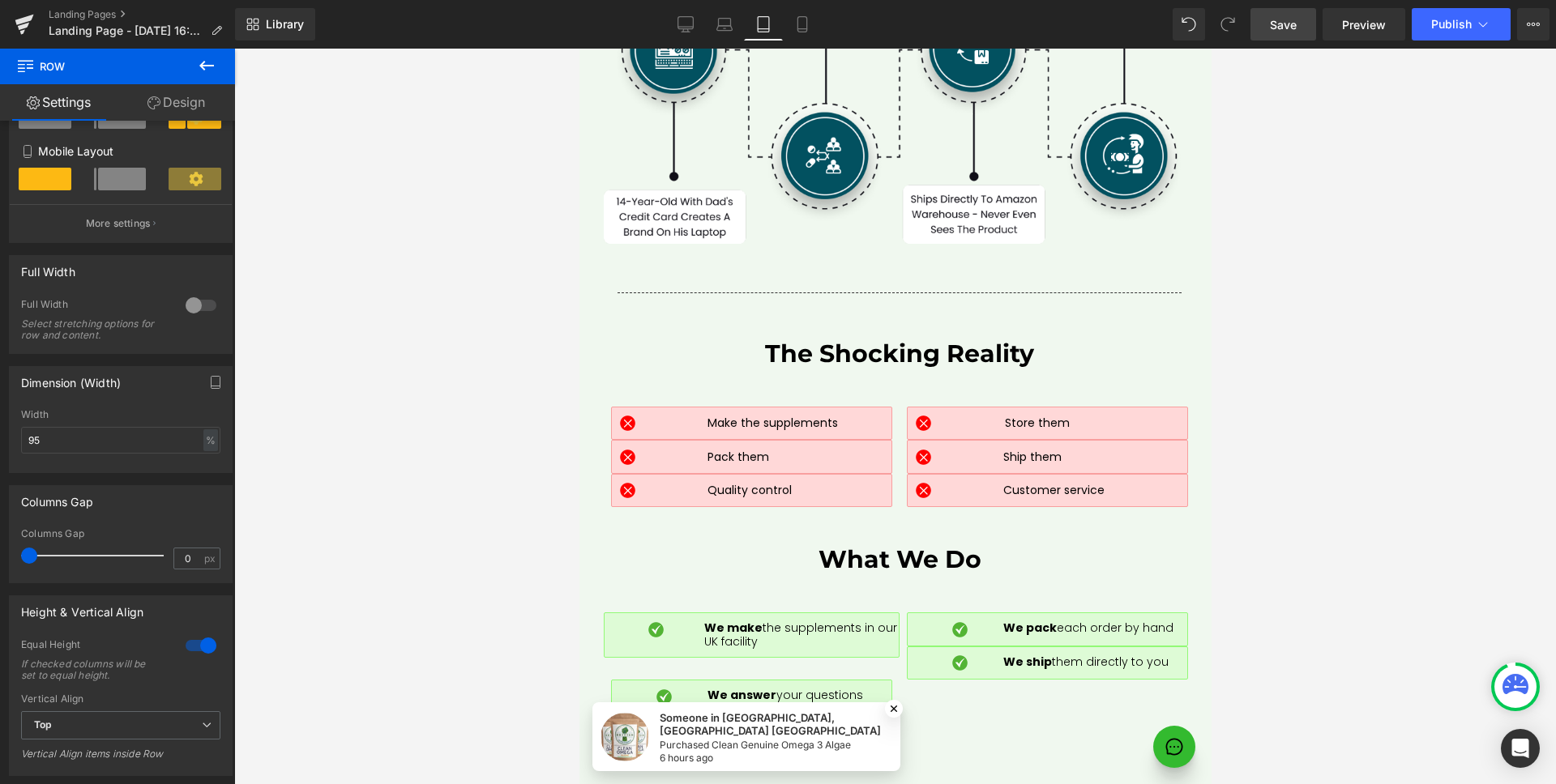
scroll to position [7797, 0]
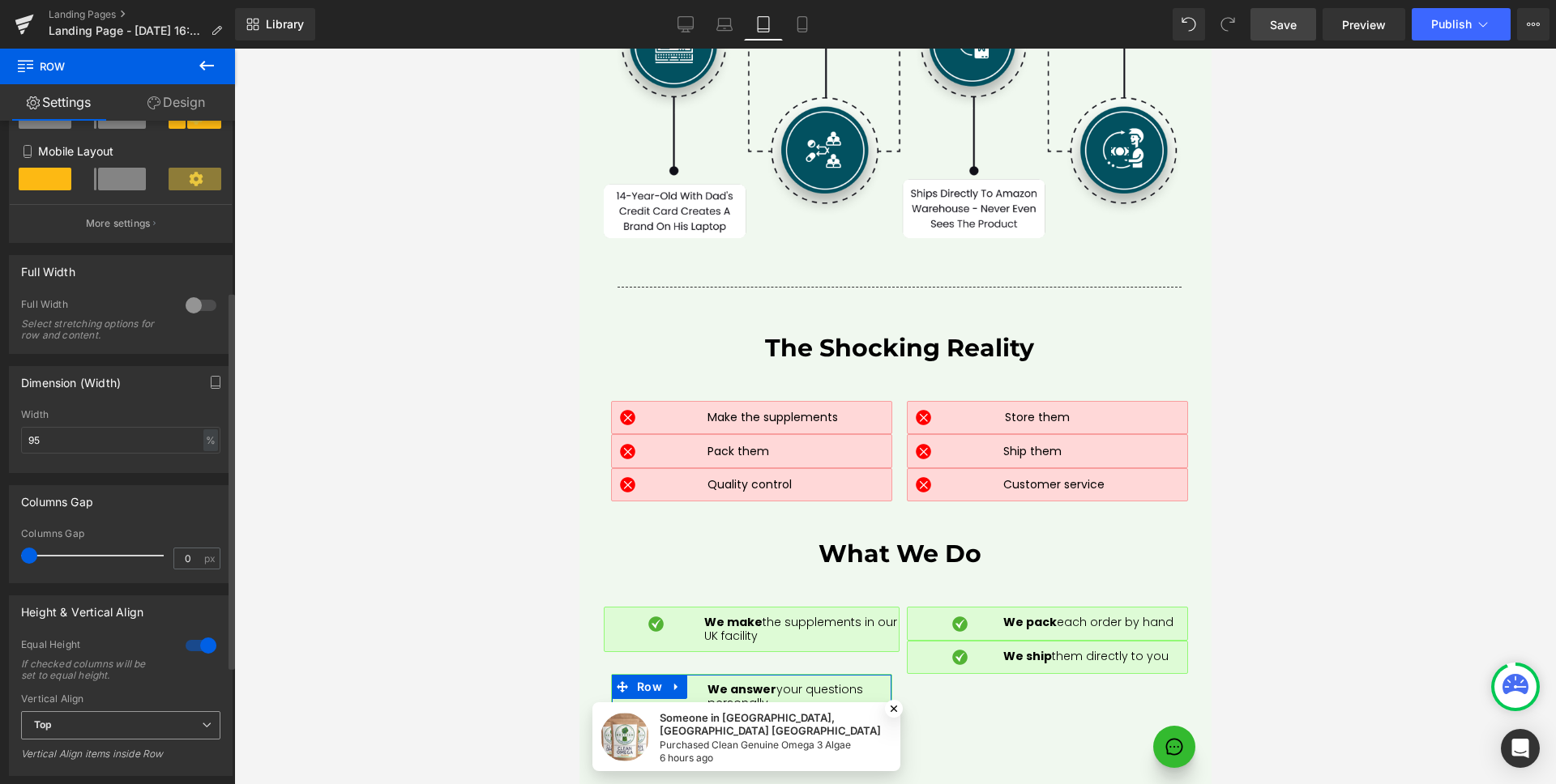
click at [87, 730] on span "Top" at bounding box center [121, 725] width 199 height 29
drag, startPoint x: 77, startPoint y: 773, endPoint x: 143, endPoint y: 734, distance: 76.7
click at [77, 773] on li "Middle" at bounding box center [118, 778] width 193 height 24
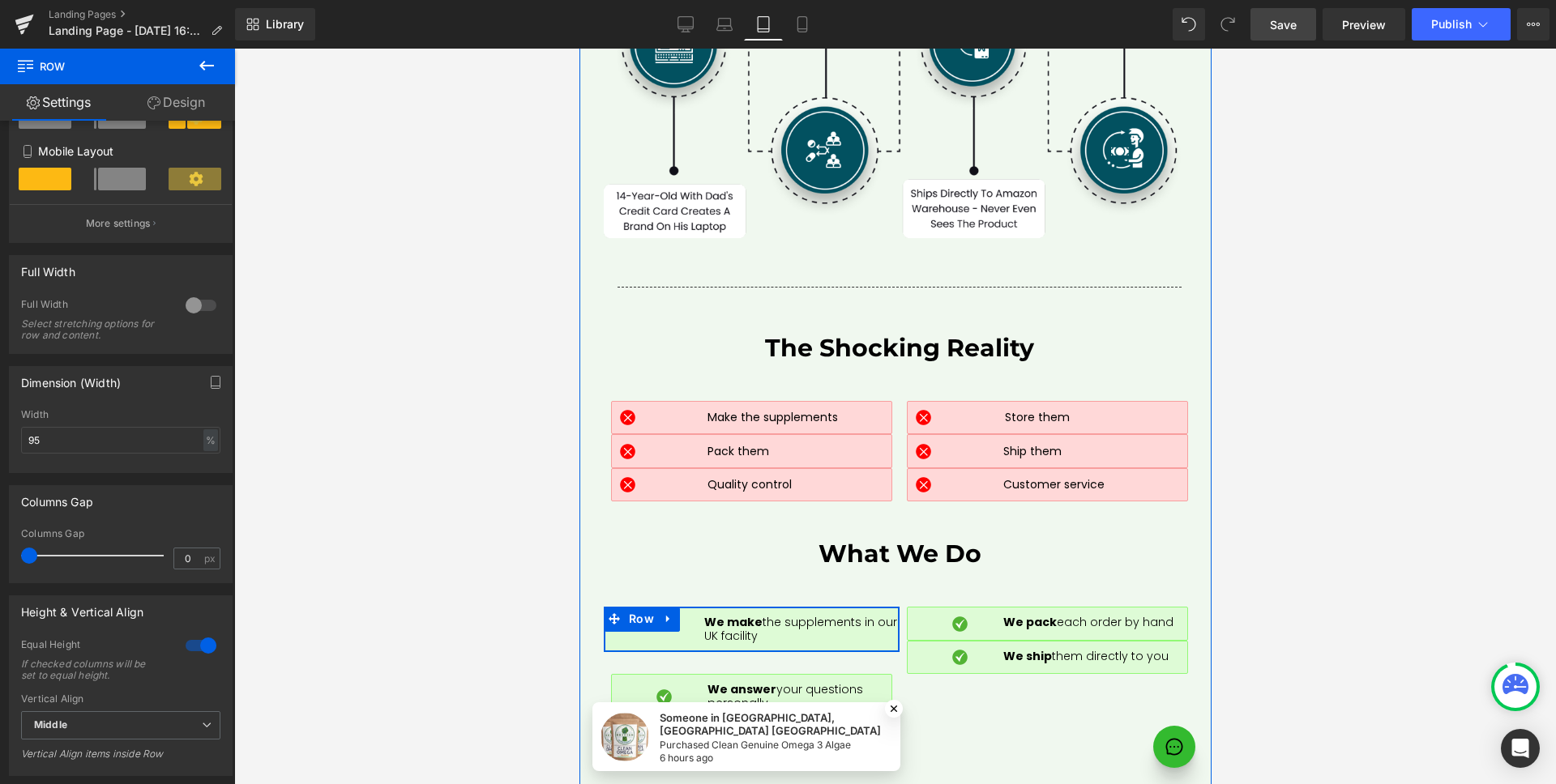
click at [669, 606] on div "Image We make the supplements in our UK facility Text Block Row" at bounding box center [750, 629] width 296 height 46
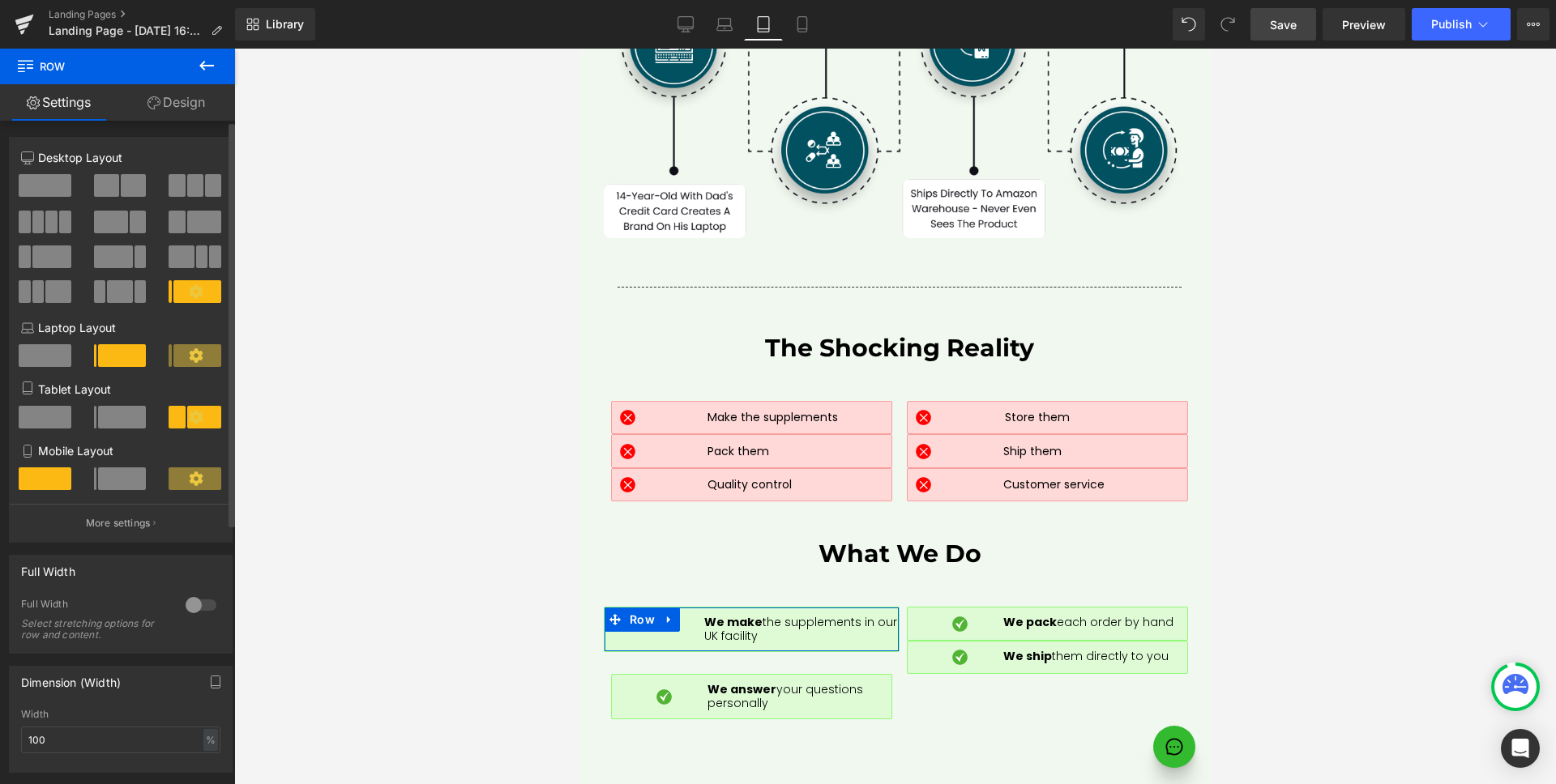
click at [109, 411] on span at bounding box center [122, 416] width 48 height 22
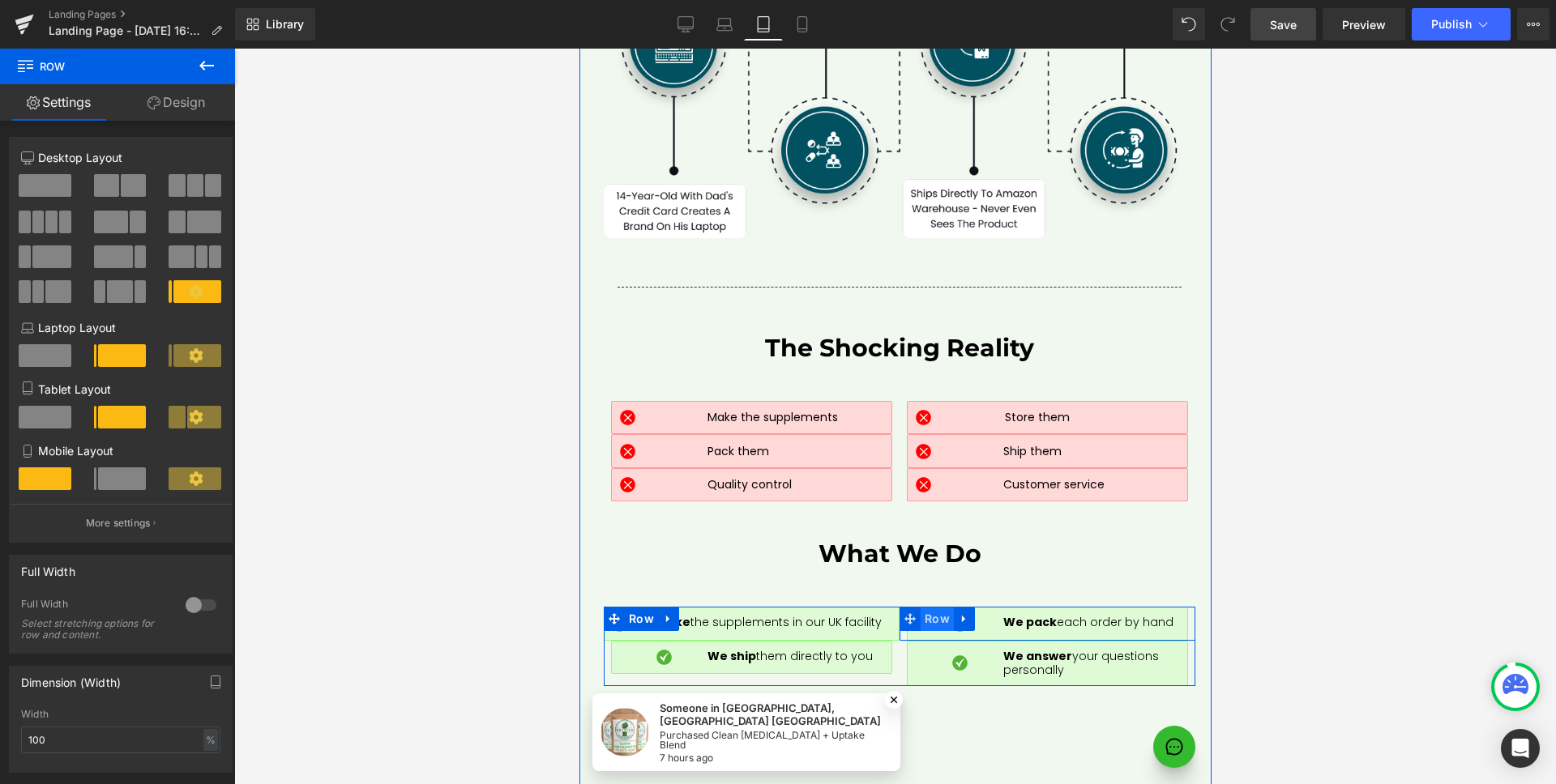
click at [929, 606] on span "Row" at bounding box center [936, 618] width 33 height 24
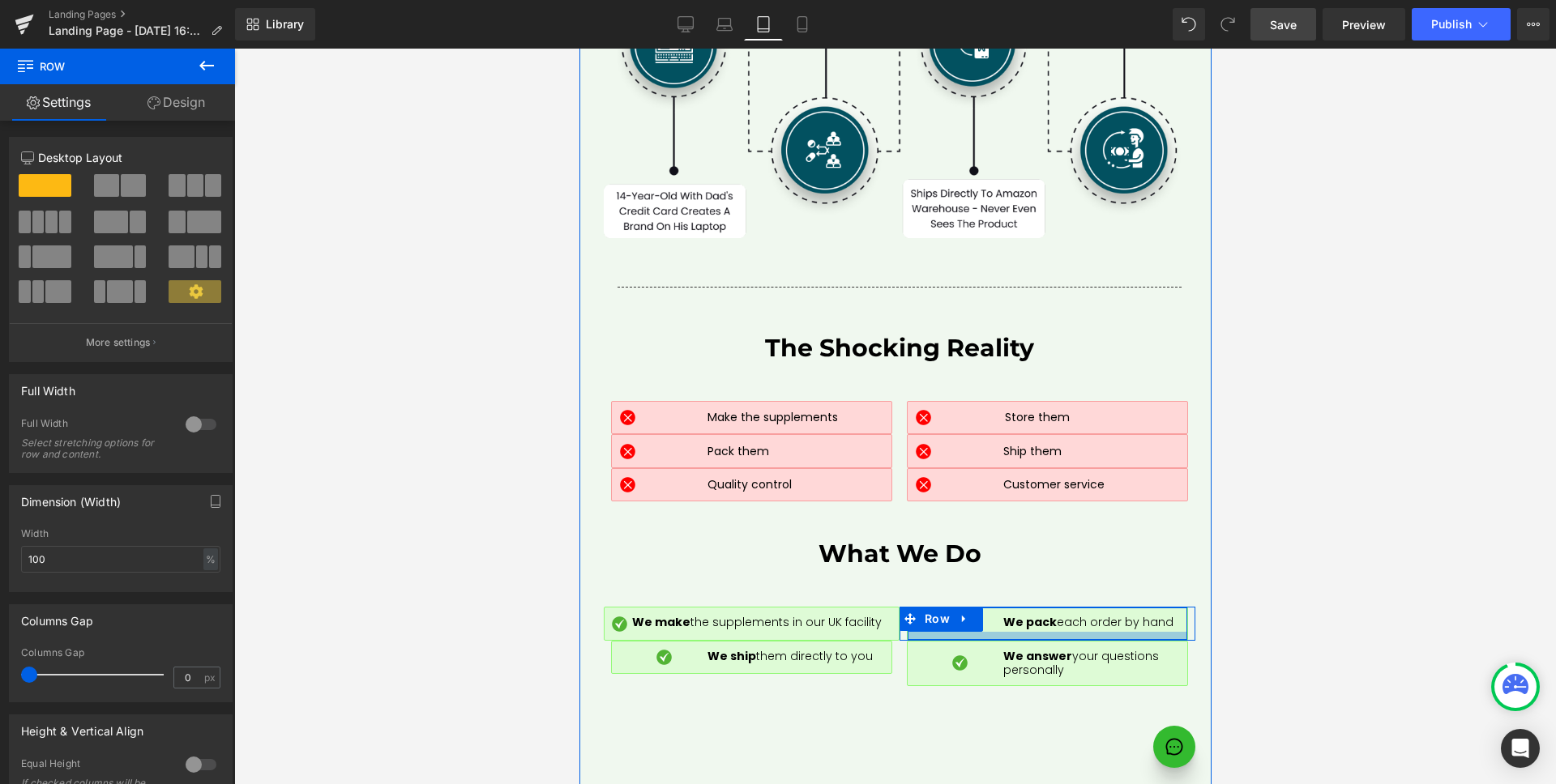
drag, startPoint x: 1164, startPoint y: 505, endPoint x: 891, endPoint y: 496, distance: 273.1
click at [1165, 632] on div at bounding box center [1046, 636] width 280 height 8
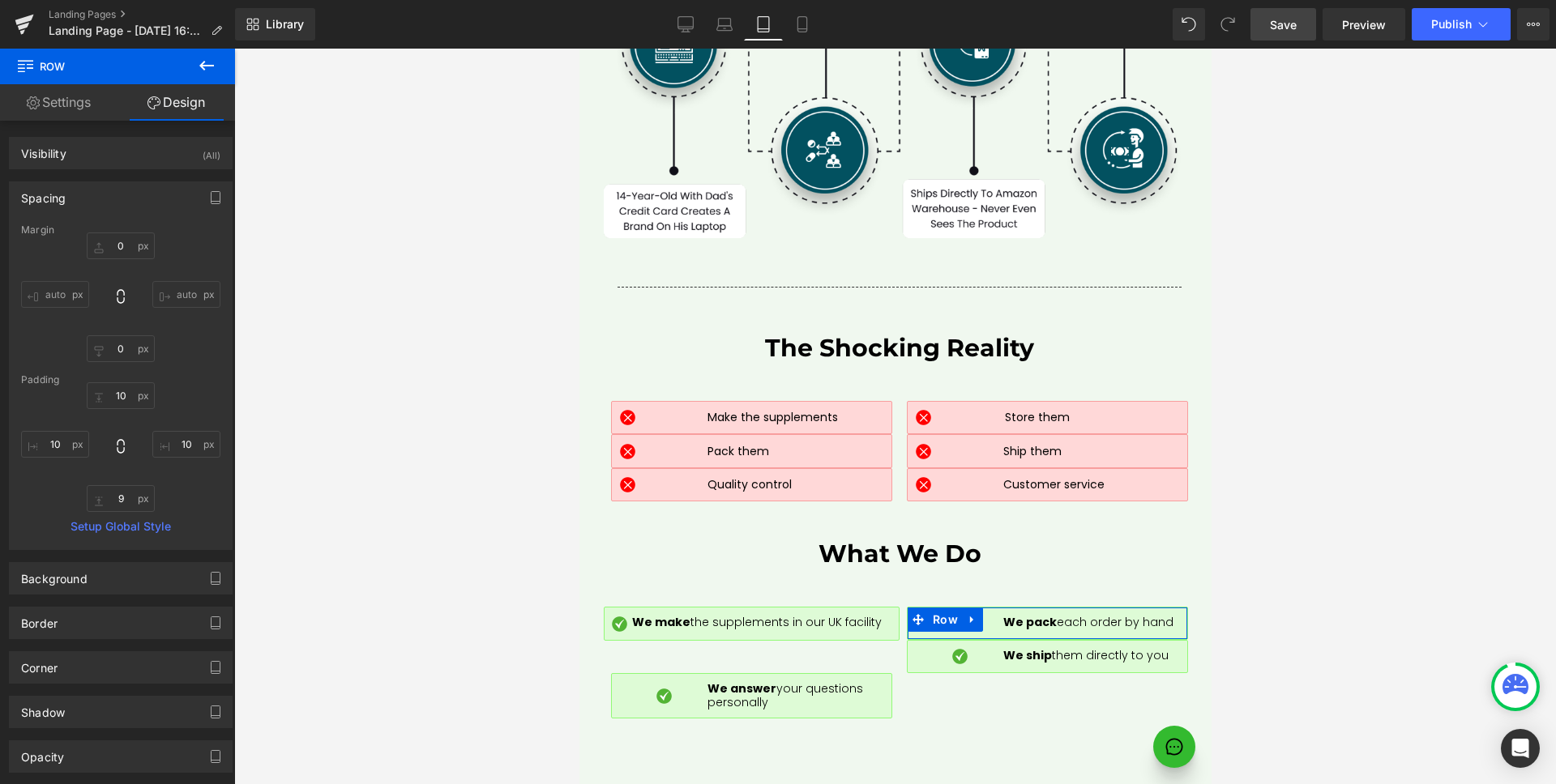
click at [71, 104] on link "Settings" at bounding box center [59, 102] width 118 height 37
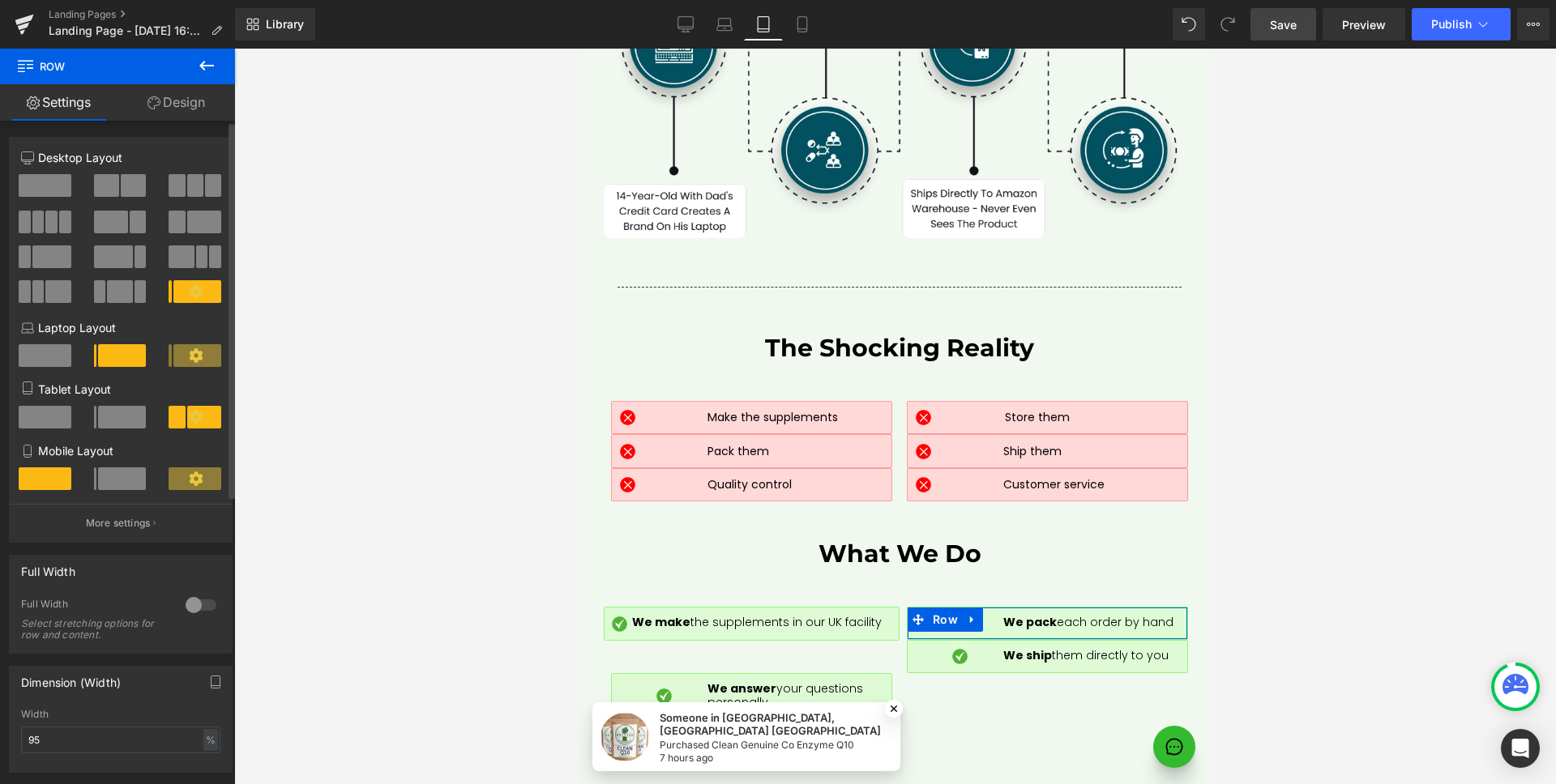
click at [108, 413] on span at bounding box center [122, 416] width 48 height 22
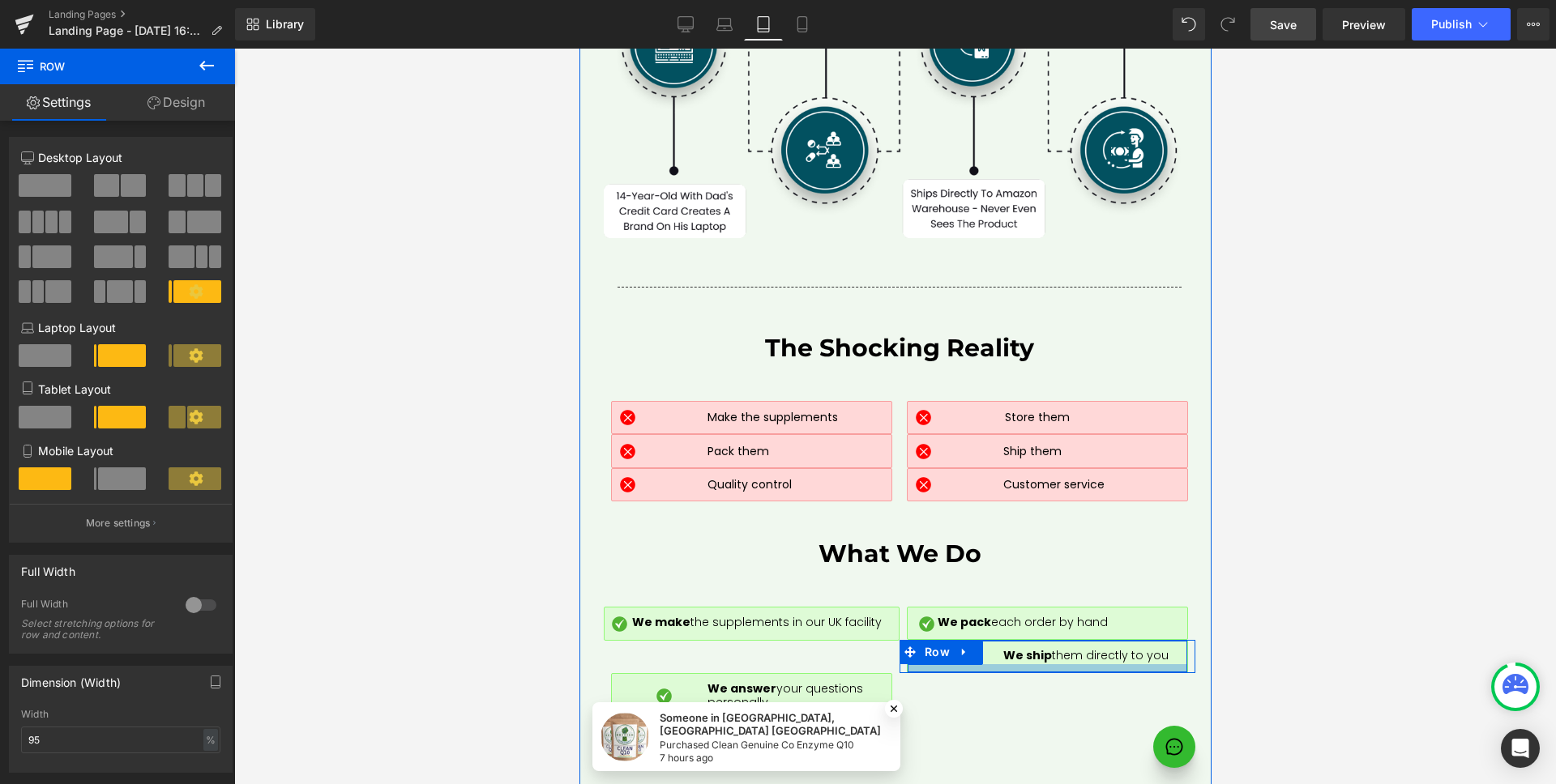
click at [1170, 664] on div at bounding box center [1046, 668] width 280 height 8
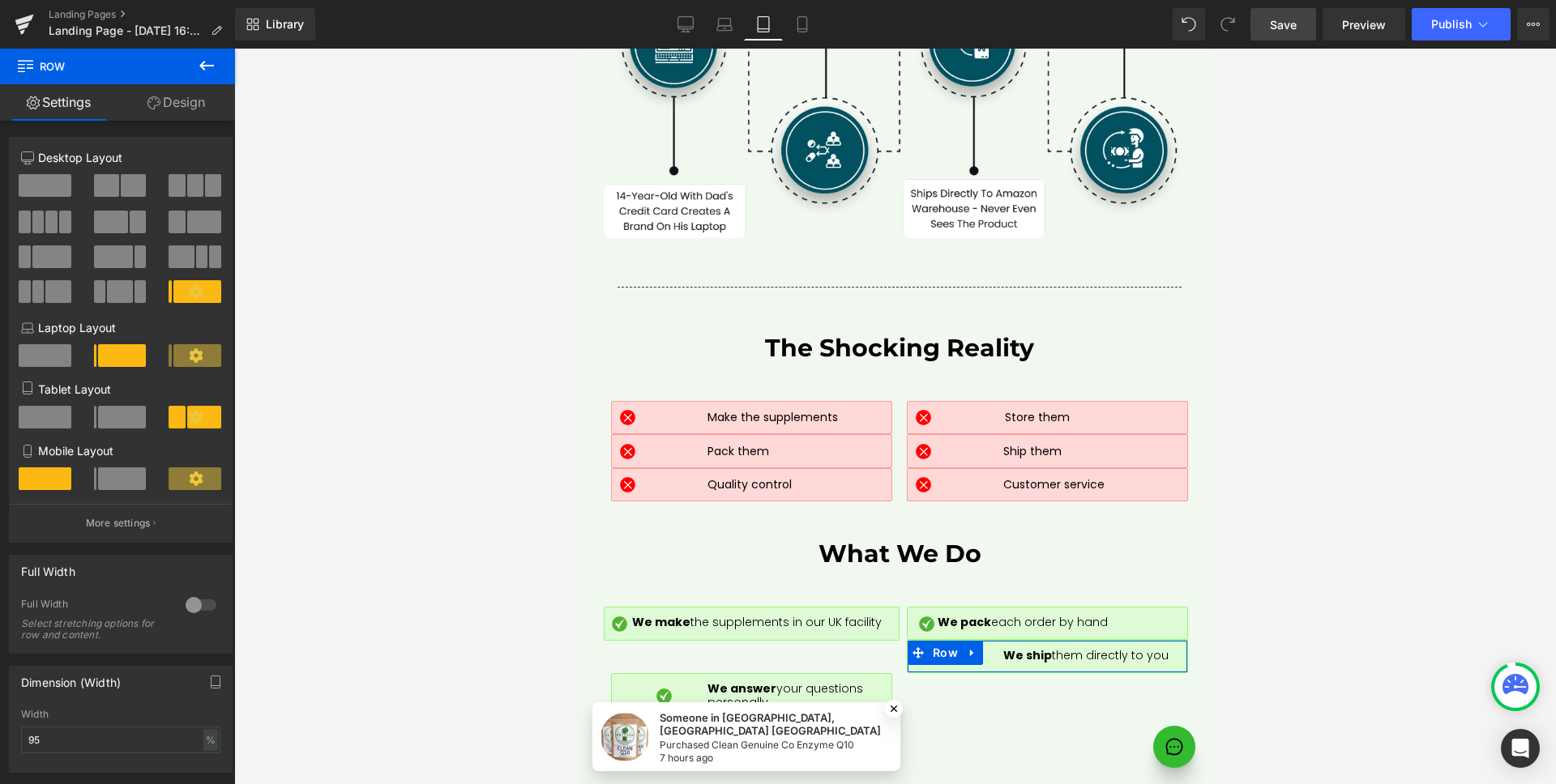
click at [109, 417] on span at bounding box center [122, 416] width 48 height 22
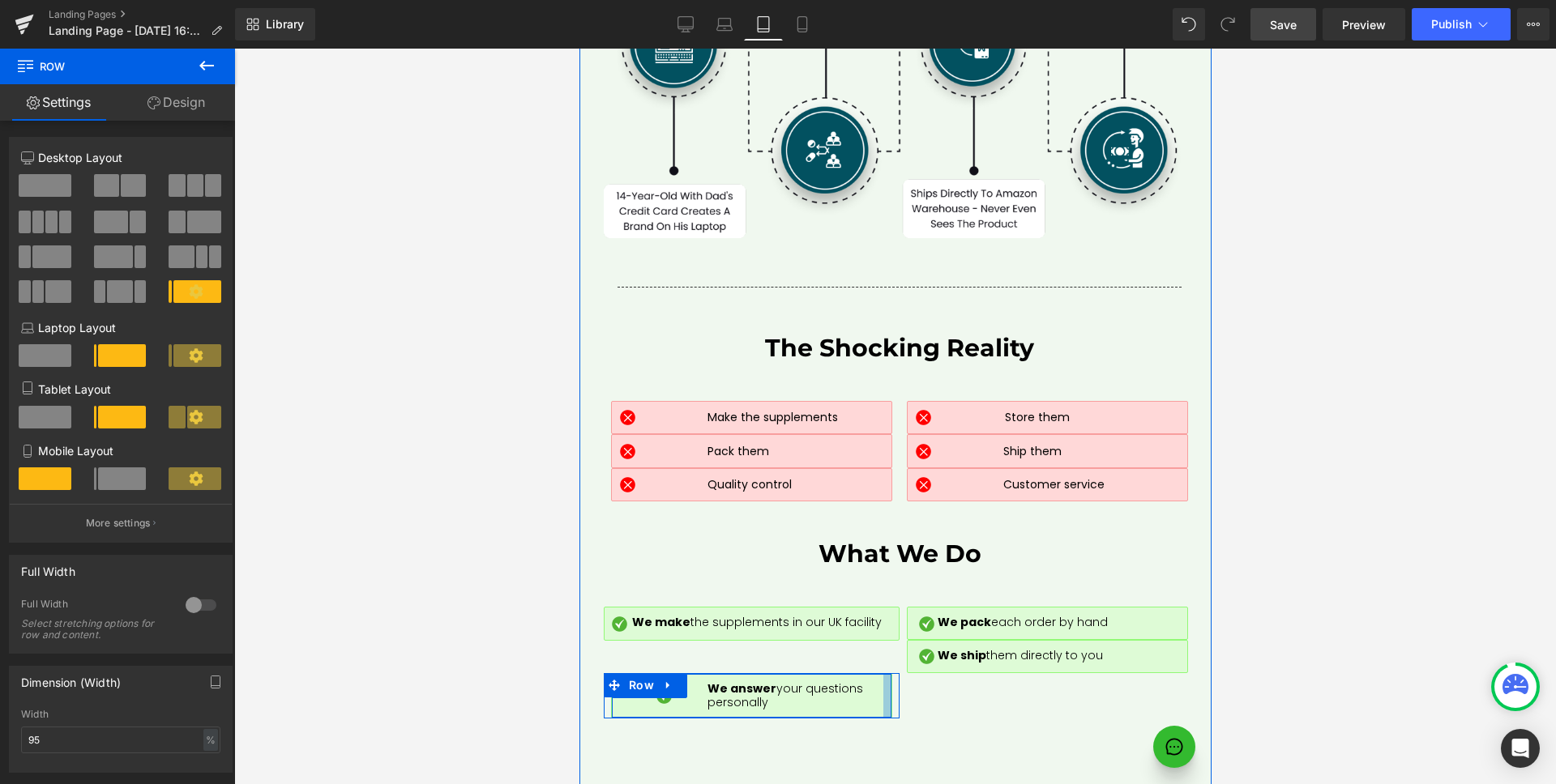
click at [883, 674] on div at bounding box center [886, 696] width 8 height 44
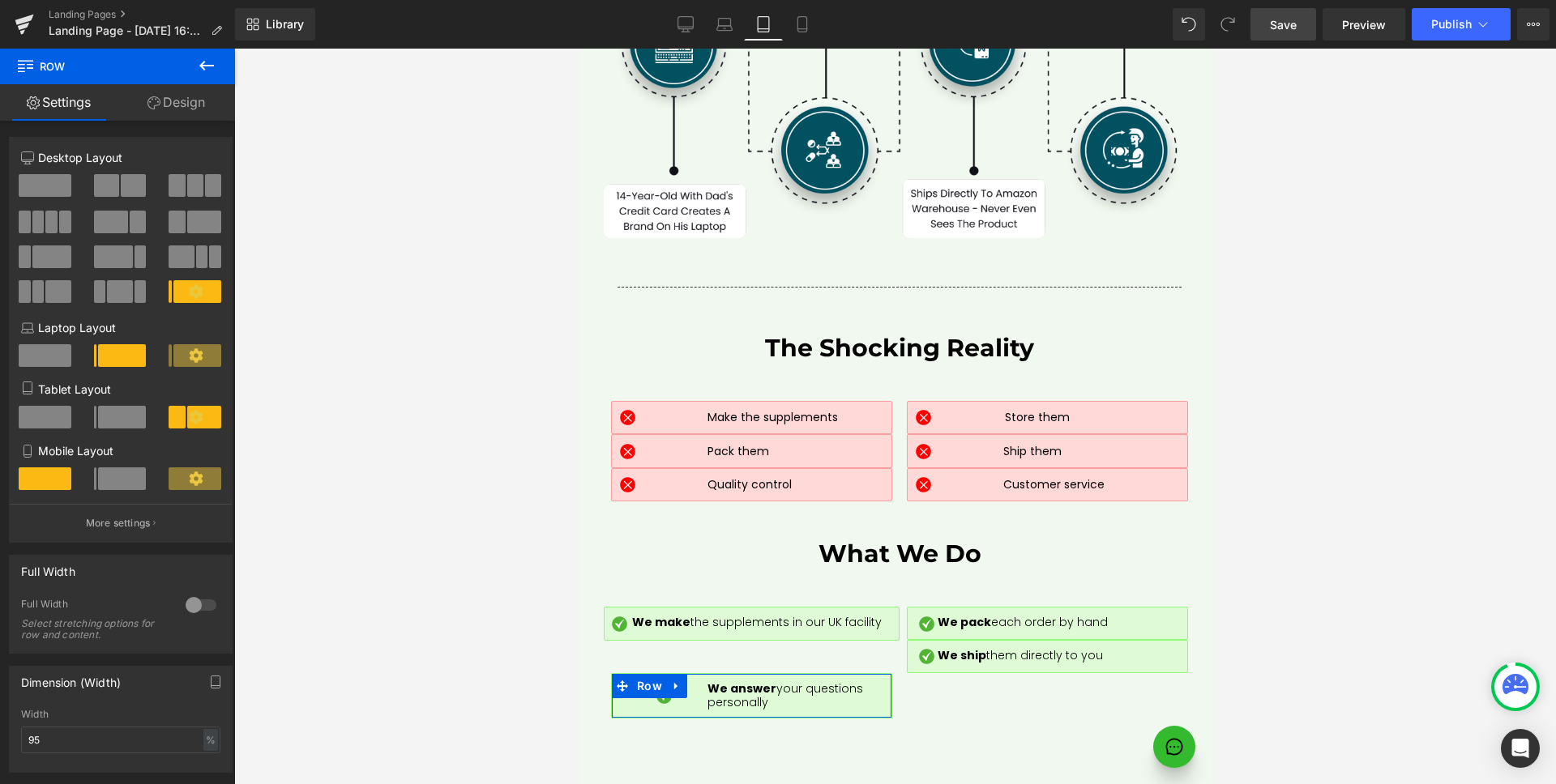
click at [109, 425] on span at bounding box center [122, 416] width 48 height 22
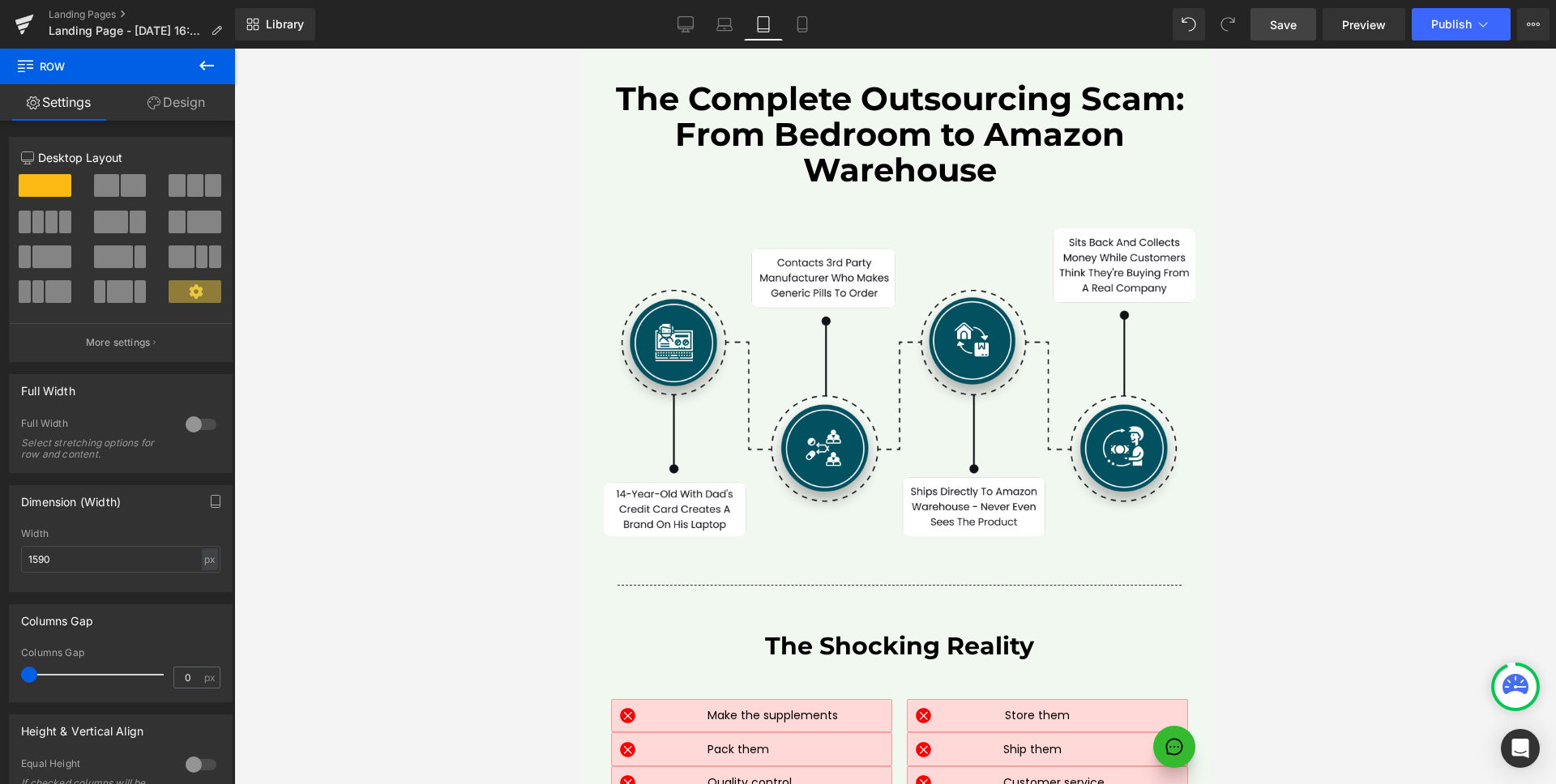
scroll to position [7626, 0]
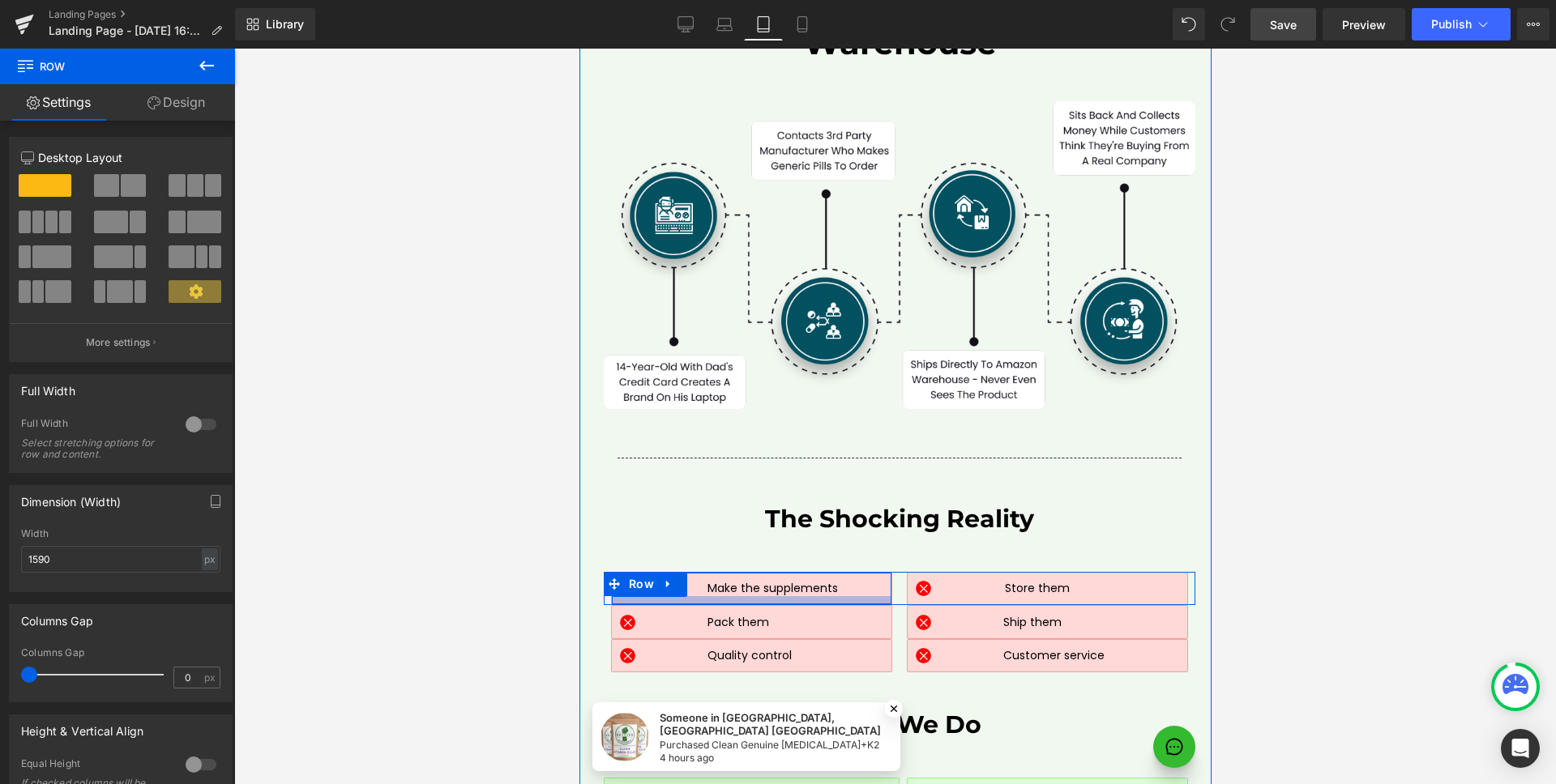
click at [868, 596] on div at bounding box center [750, 600] width 280 height 8
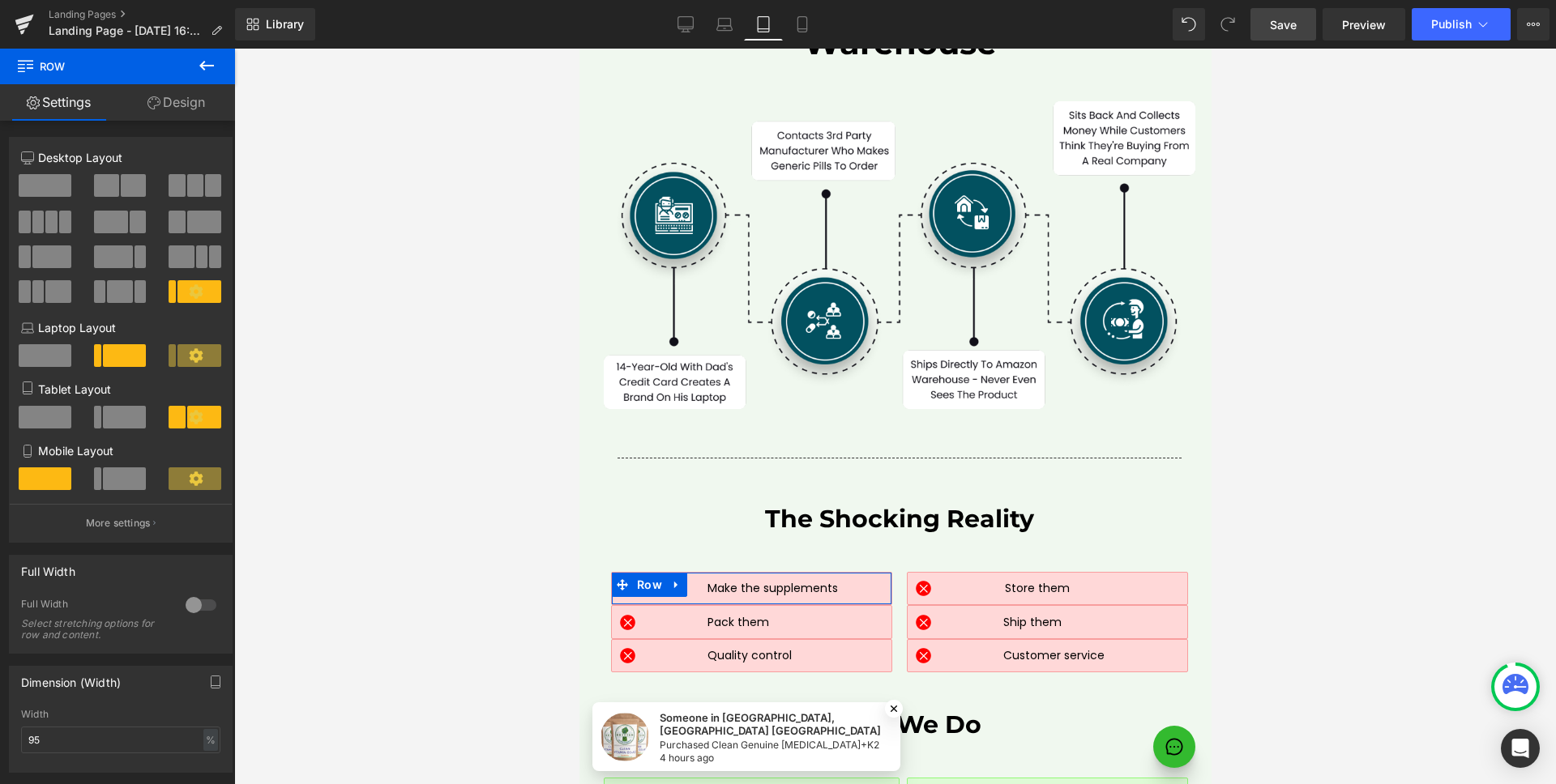
click at [120, 413] on span at bounding box center [124, 416] width 44 height 22
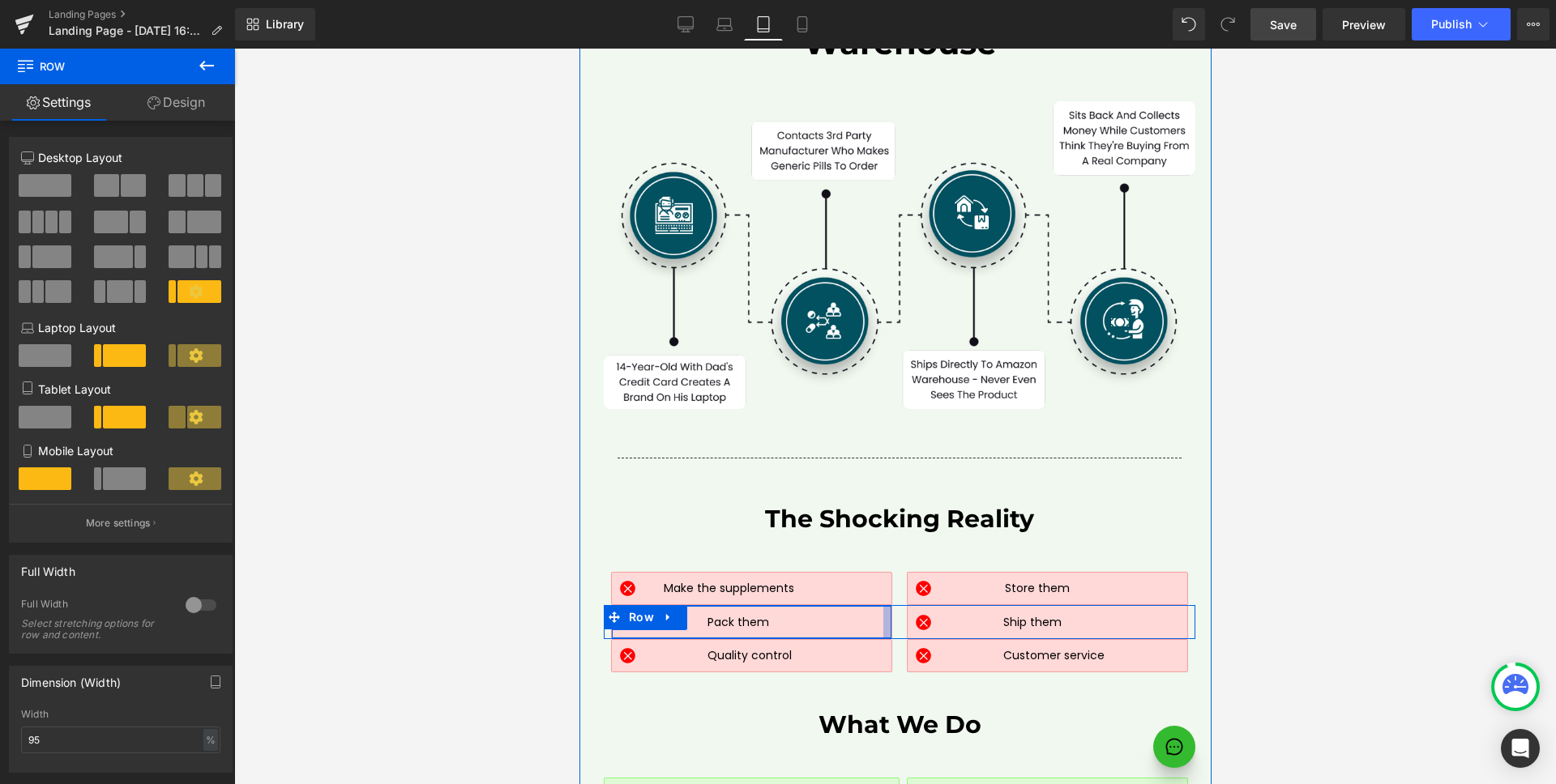
click at [883, 605] on div at bounding box center [886, 621] width 8 height 32
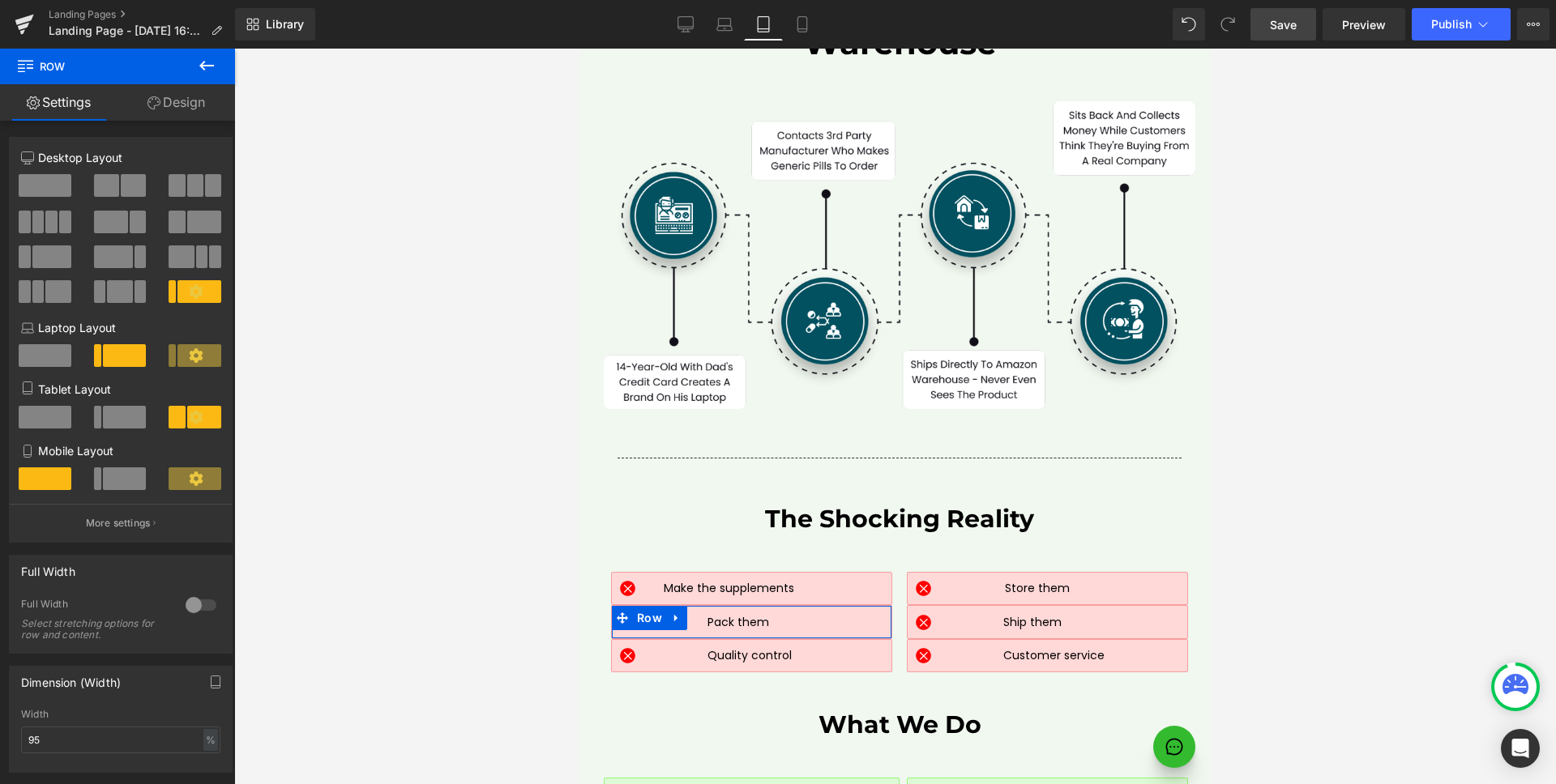
click at [117, 415] on span at bounding box center [124, 416] width 44 height 22
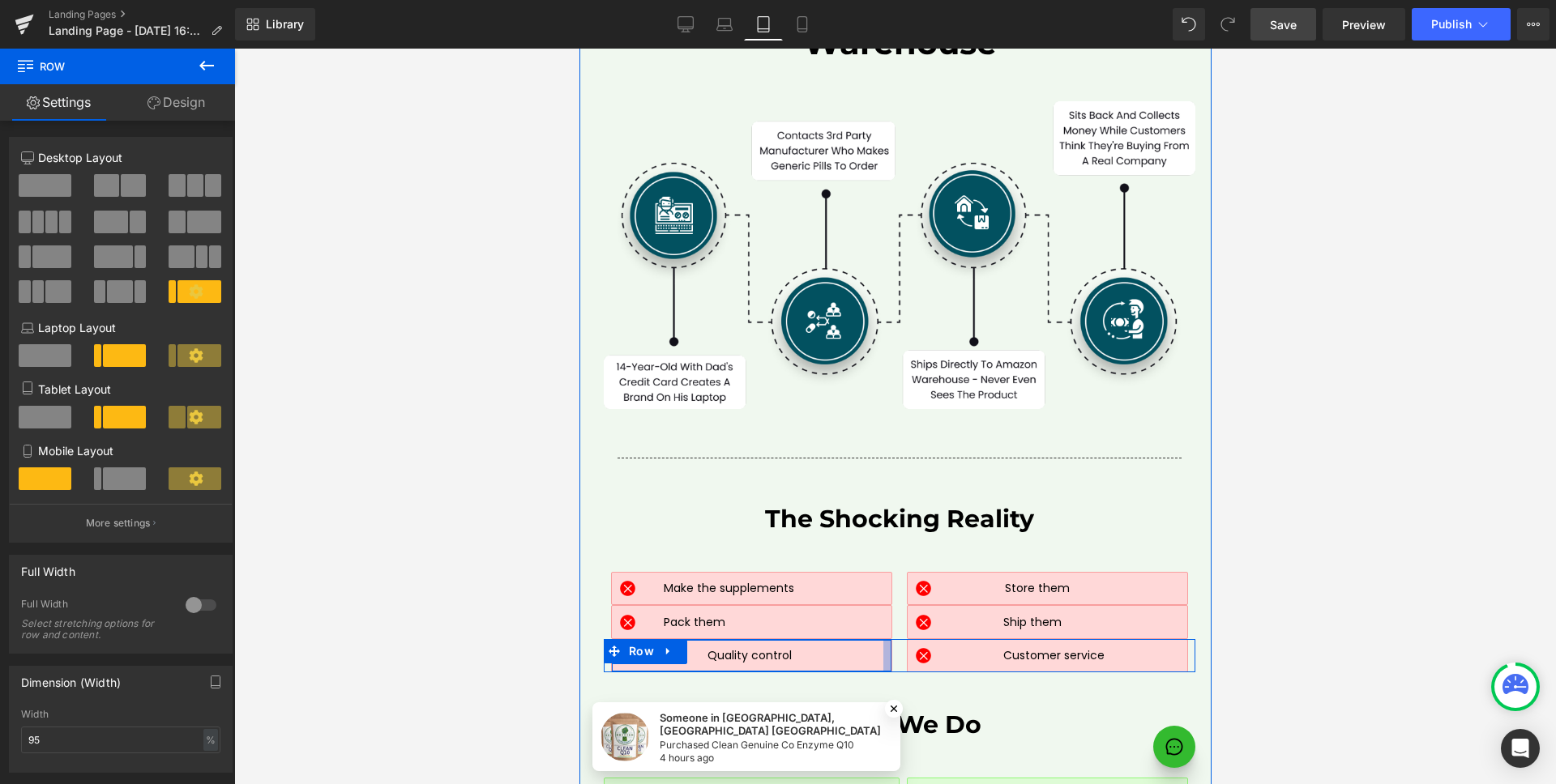
click at [883, 640] on div at bounding box center [886, 656] width 8 height 32
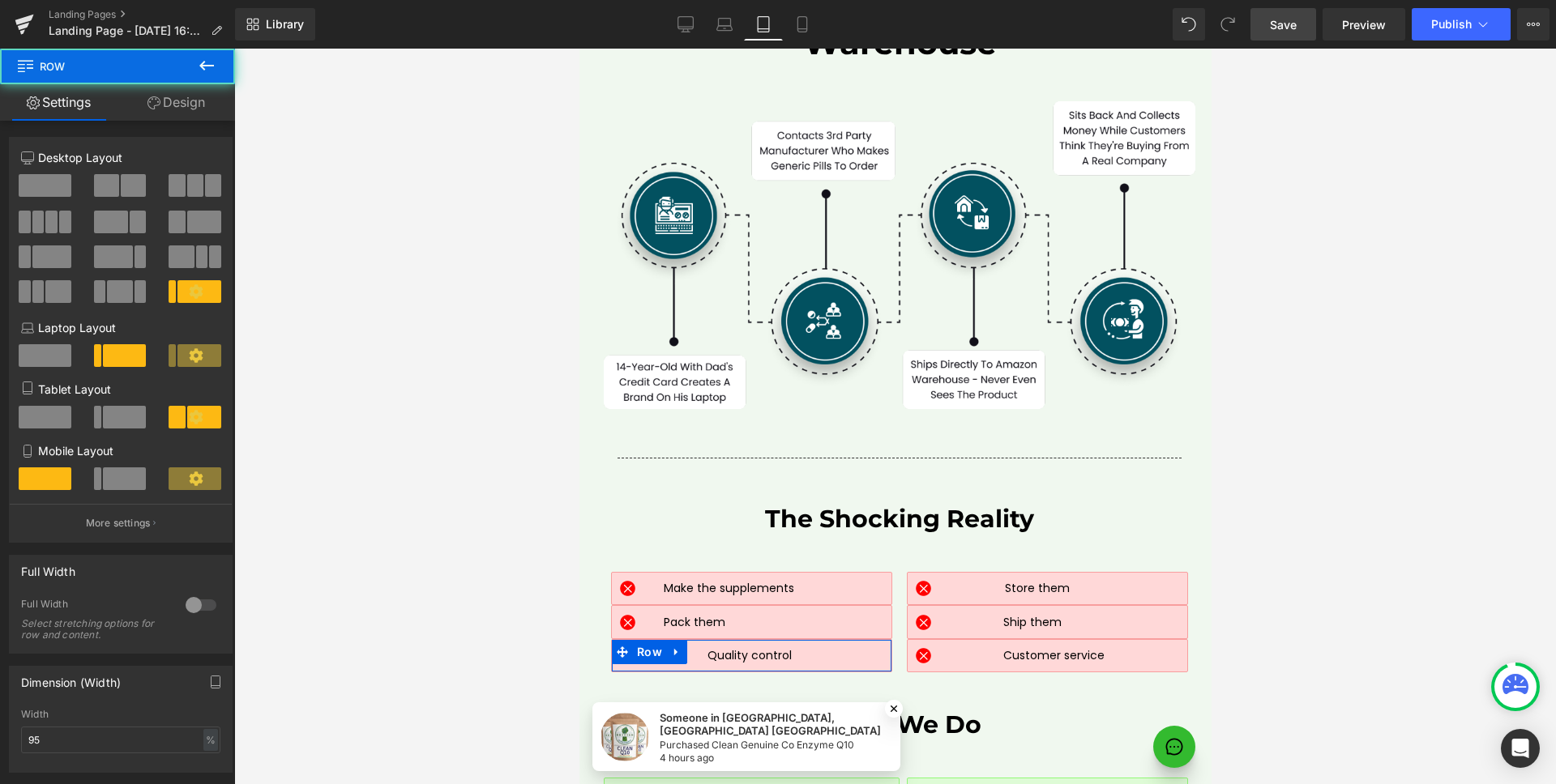
click at [105, 479] on span at bounding box center [124, 478] width 44 height 22
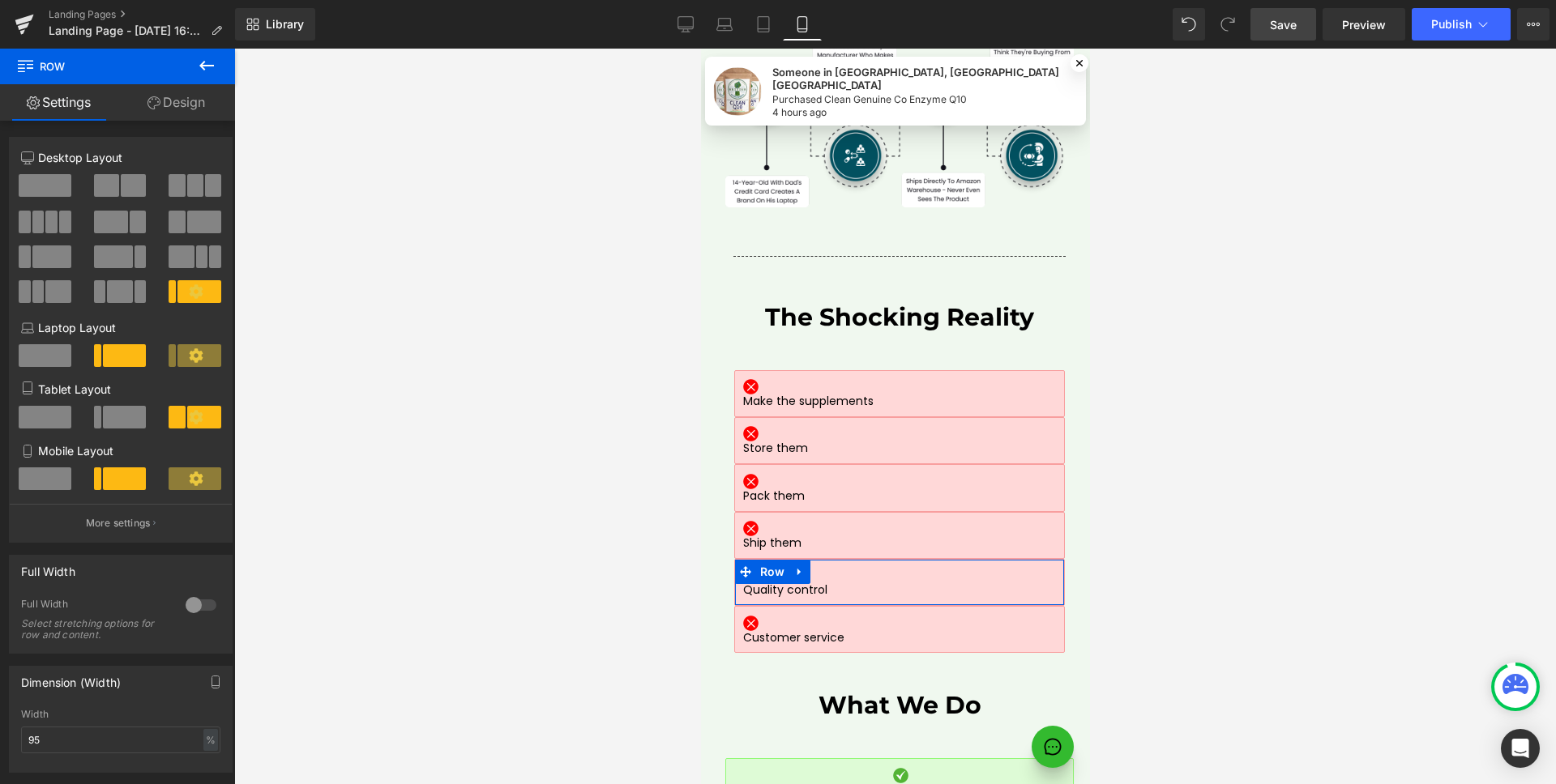
scroll to position [7407, 0]
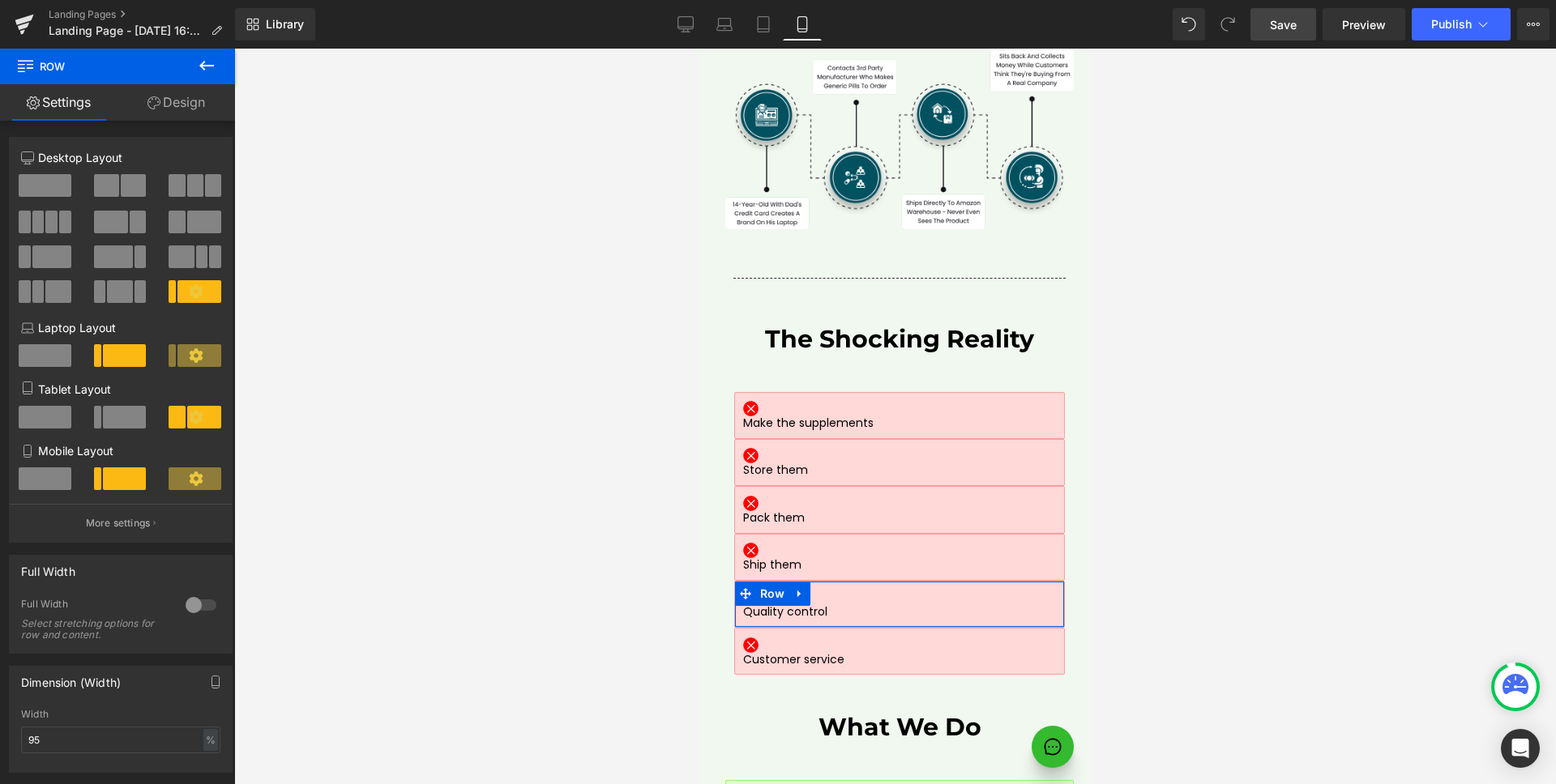
click at [48, 474] on span at bounding box center [45, 478] width 53 height 22
click at [109, 422] on span at bounding box center [124, 416] width 44 height 22
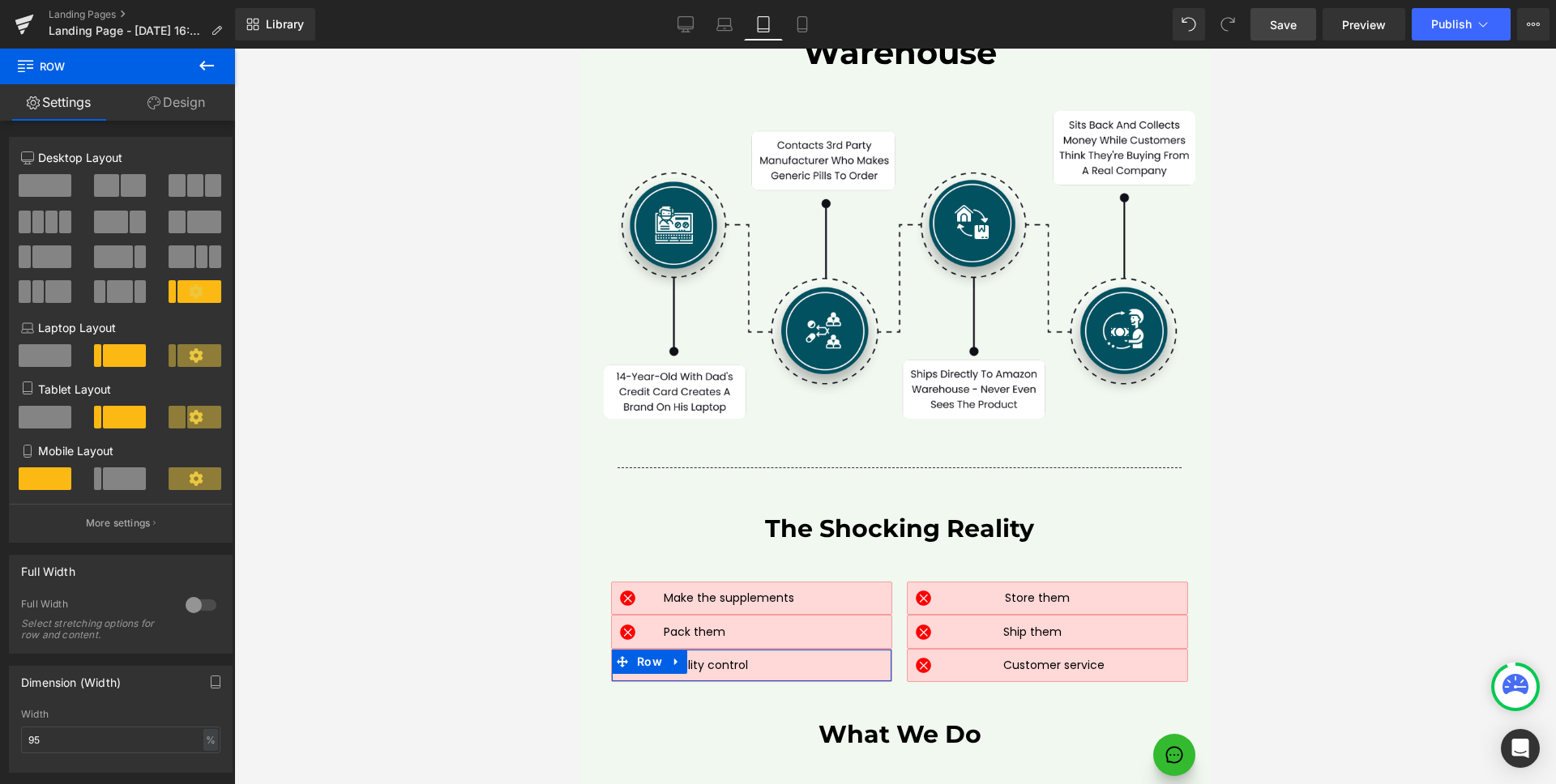
scroll to position [7649, 0]
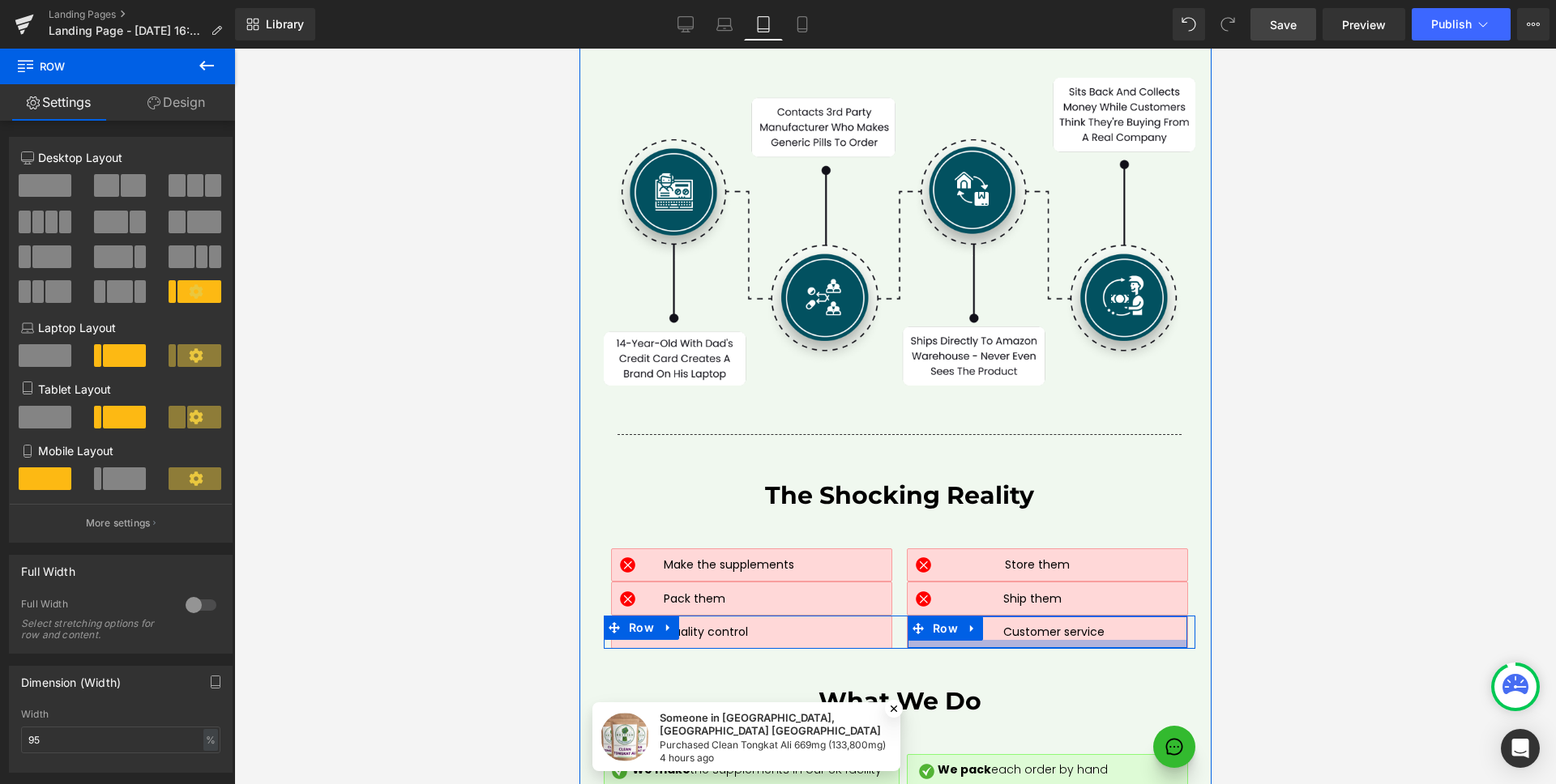
click at [1037, 640] on div at bounding box center [1046, 644] width 280 height 8
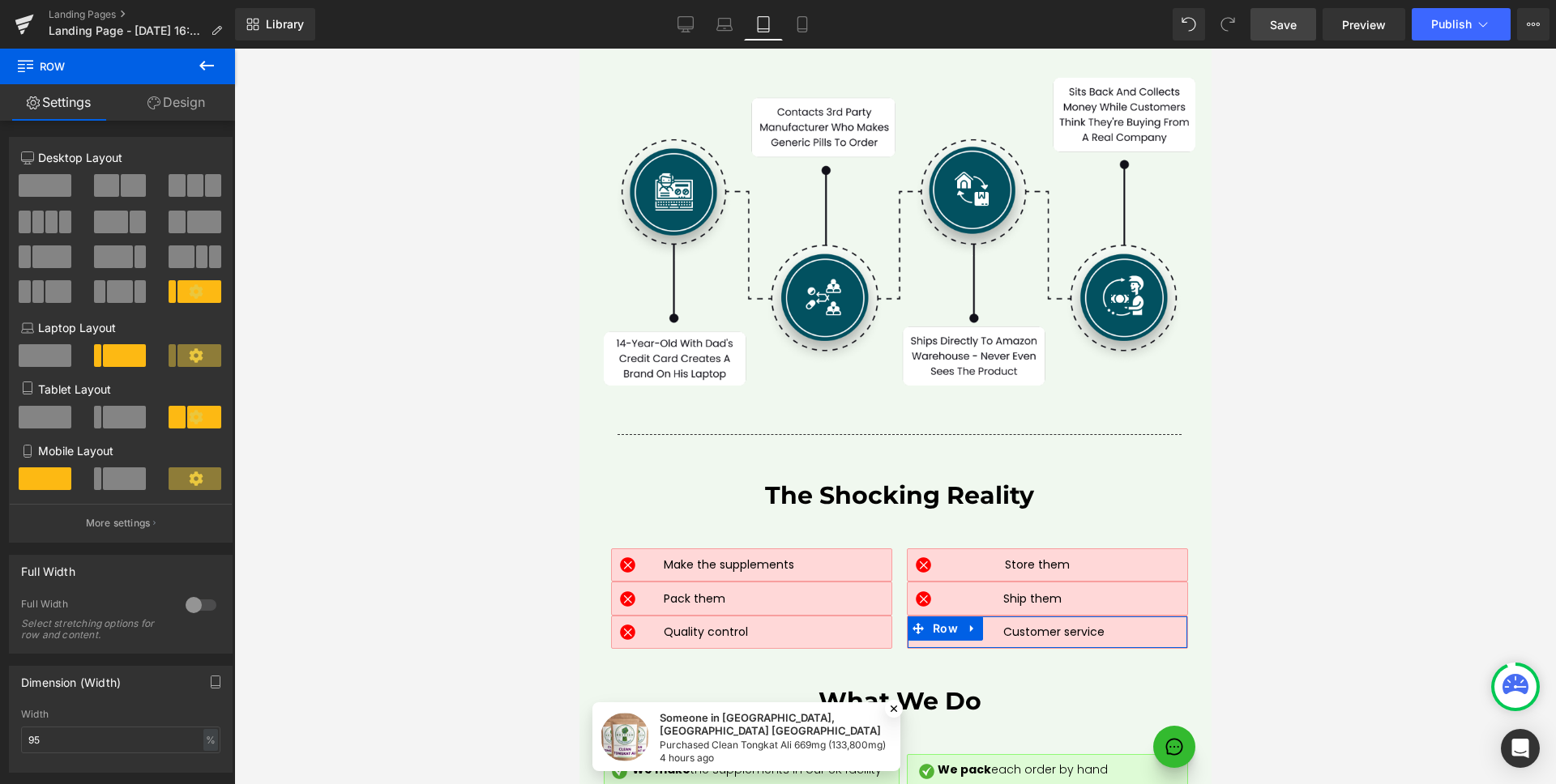
click at [106, 421] on span at bounding box center [124, 416] width 44 height 22
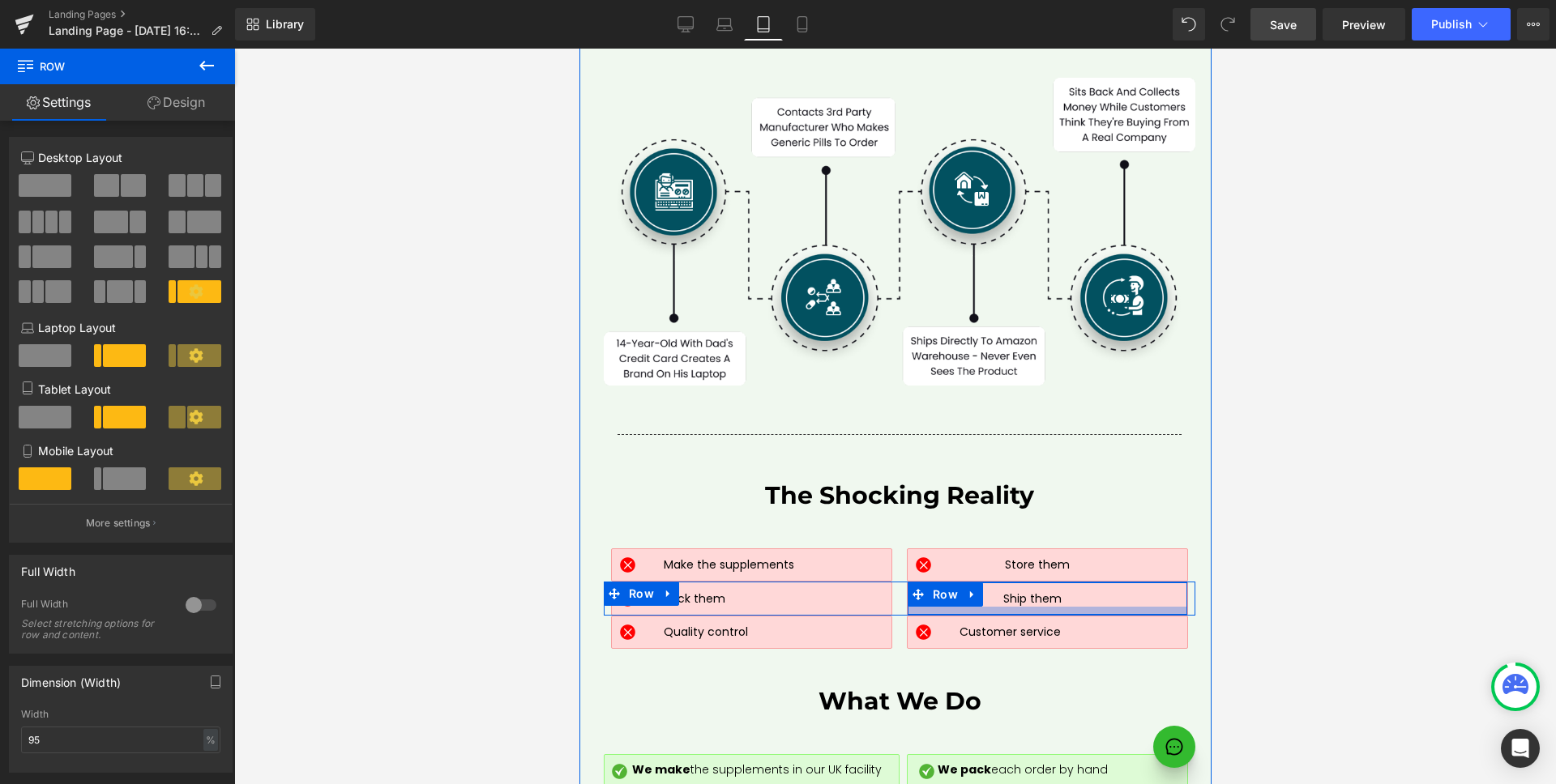
click at [1003, 606] on div at bounding box center [1046, 610] width 280 height 8
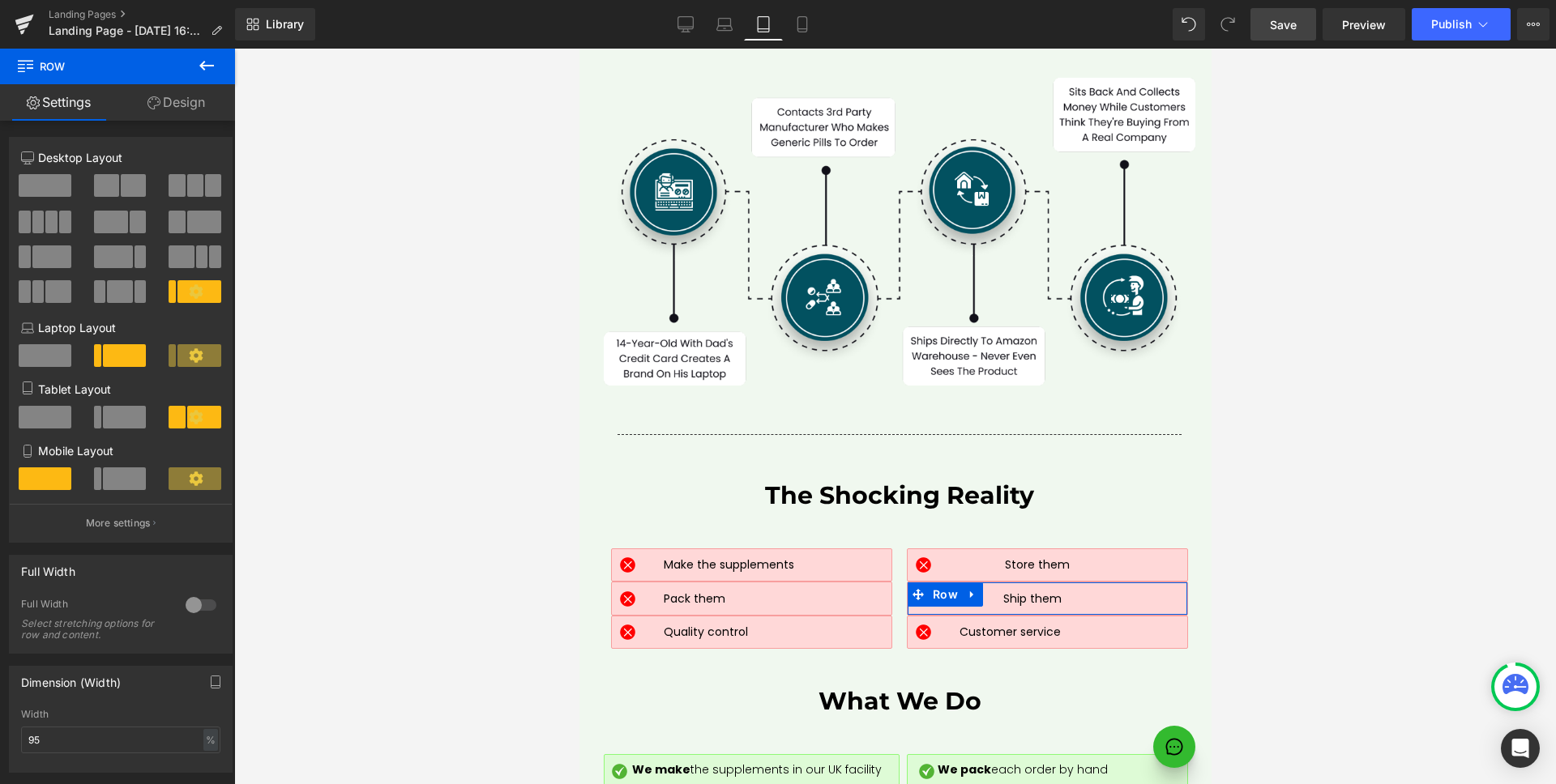
click at [127, 421] on span at bounding box center [124, 416] width 44 height 22
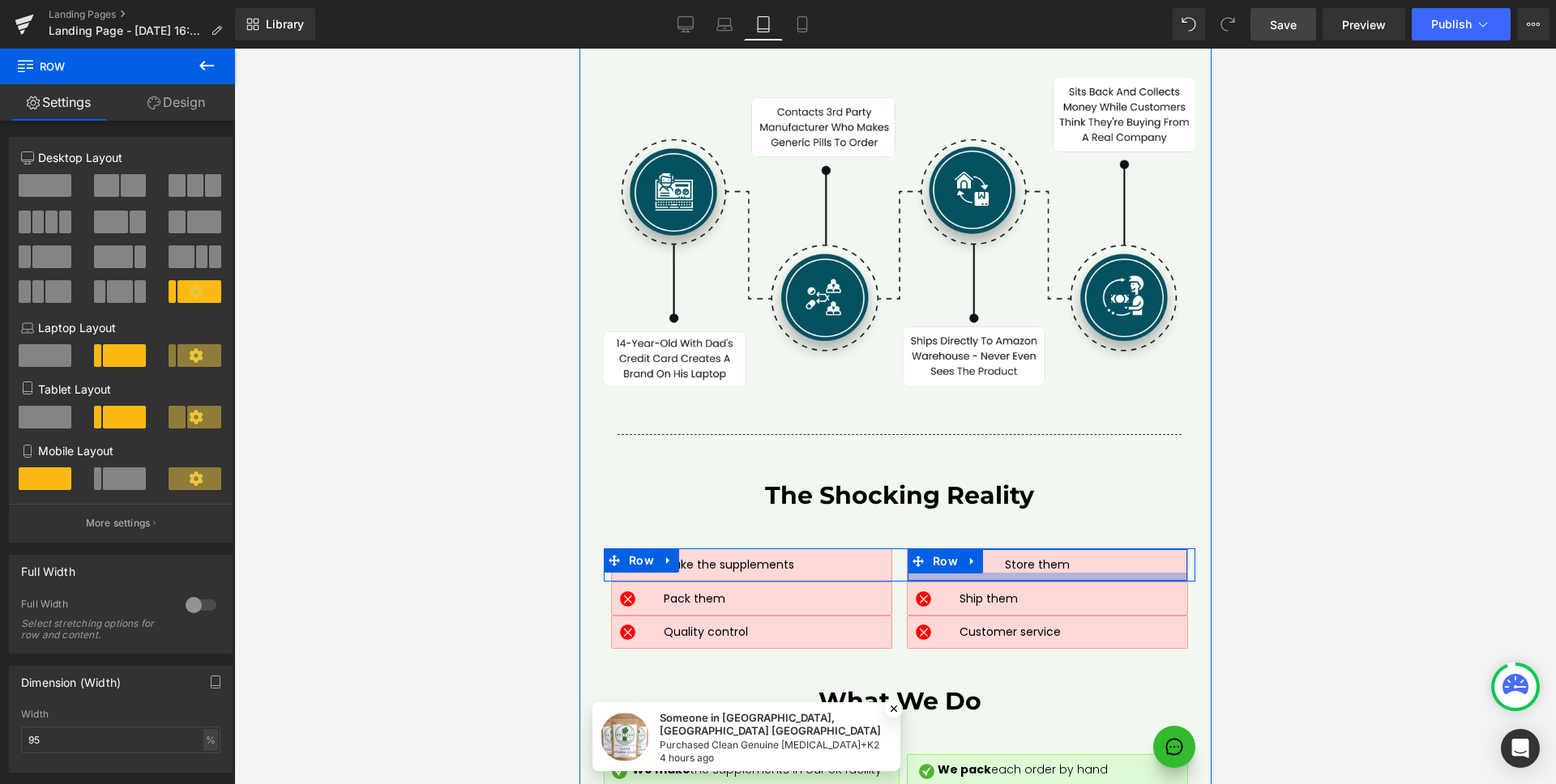
click at [995, 572] on div at bounding box center [1046, 576] width 280 height 8
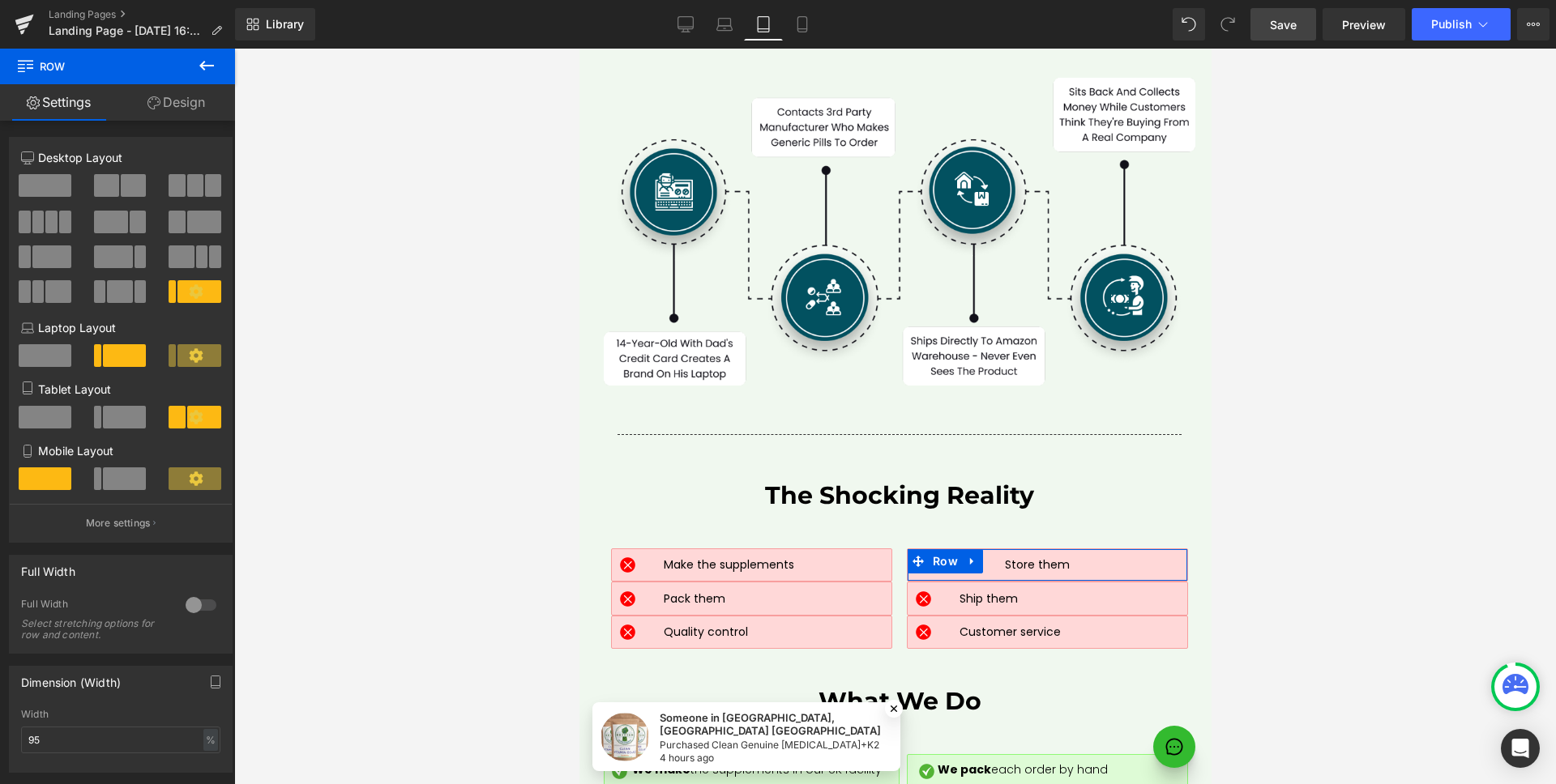
click at [134, 419] on span at bounding box center [124, 416] width 44 height 22
click at [136, 513] on button "More settings" at bounding box center [121, 522] width 222 height 38
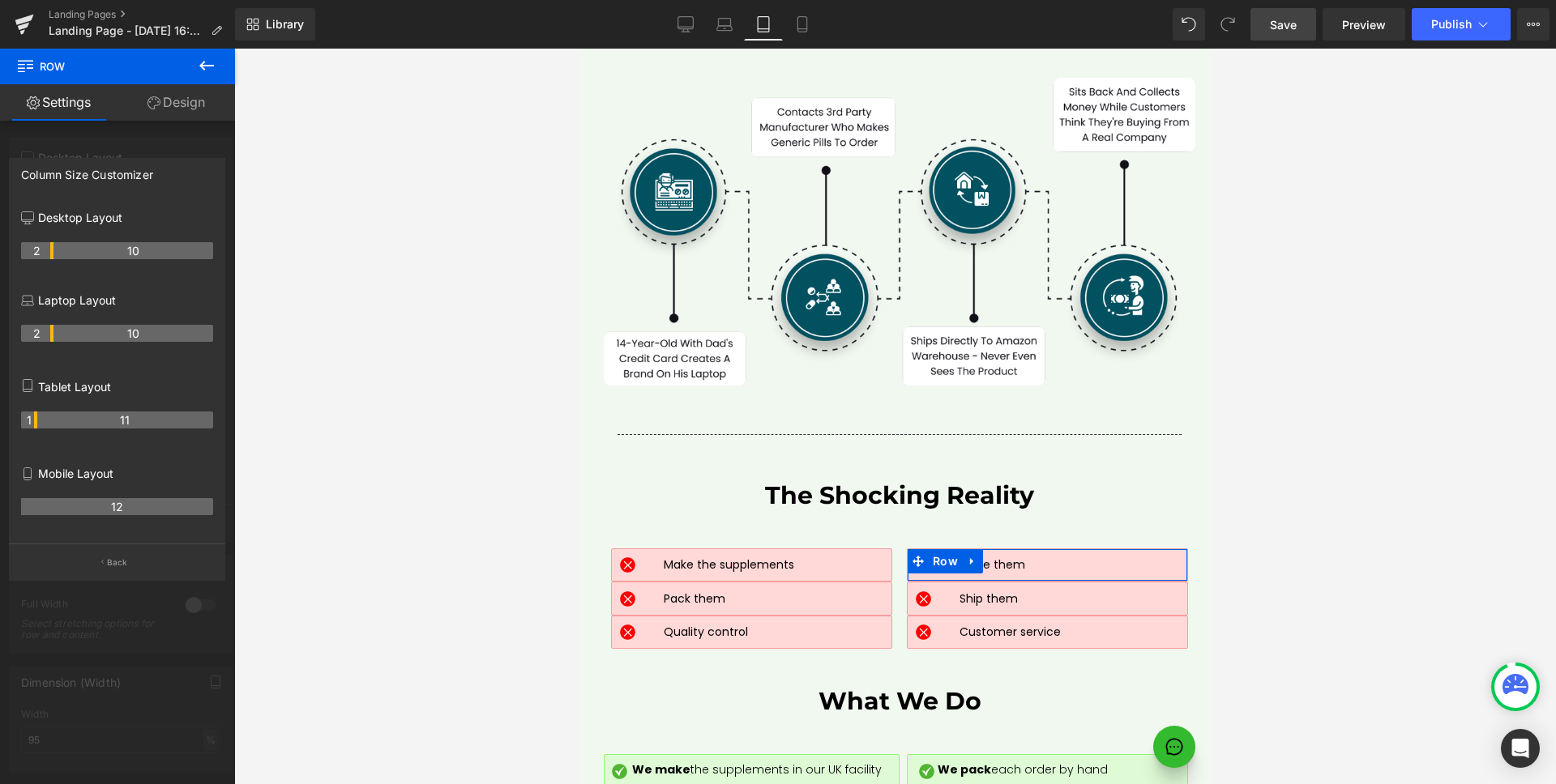
drag, startPoint x: 50, startPoint y: 418, endPoint x: 42, endPoint y: 419, distance: 8.1
click at [42, 419] on tr "1 11" at bounding box center [117, 420] width 192 height 17
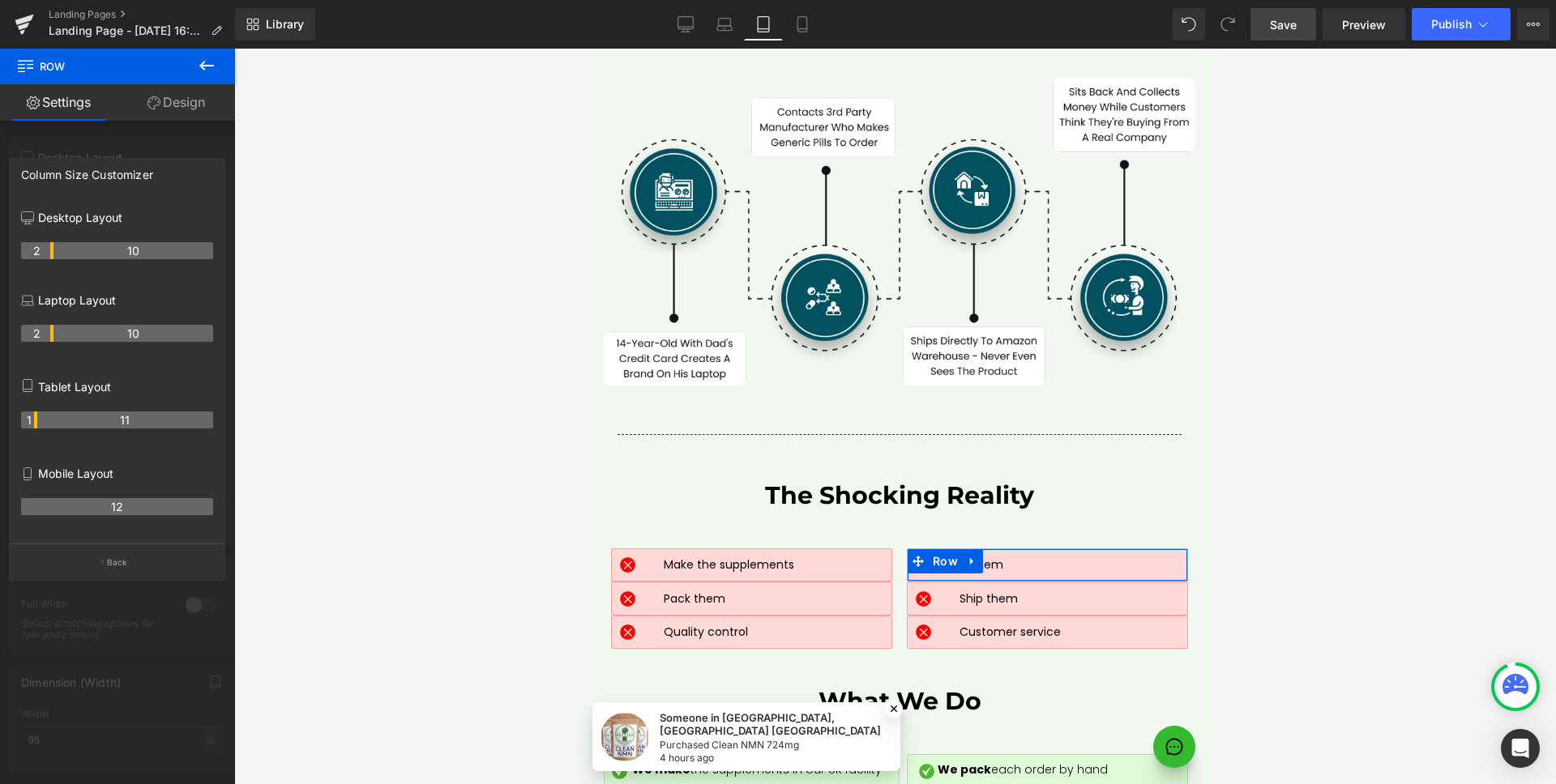
click at [97, 556] on button "Back" at bounding box center [117, 562] width 216 height 37
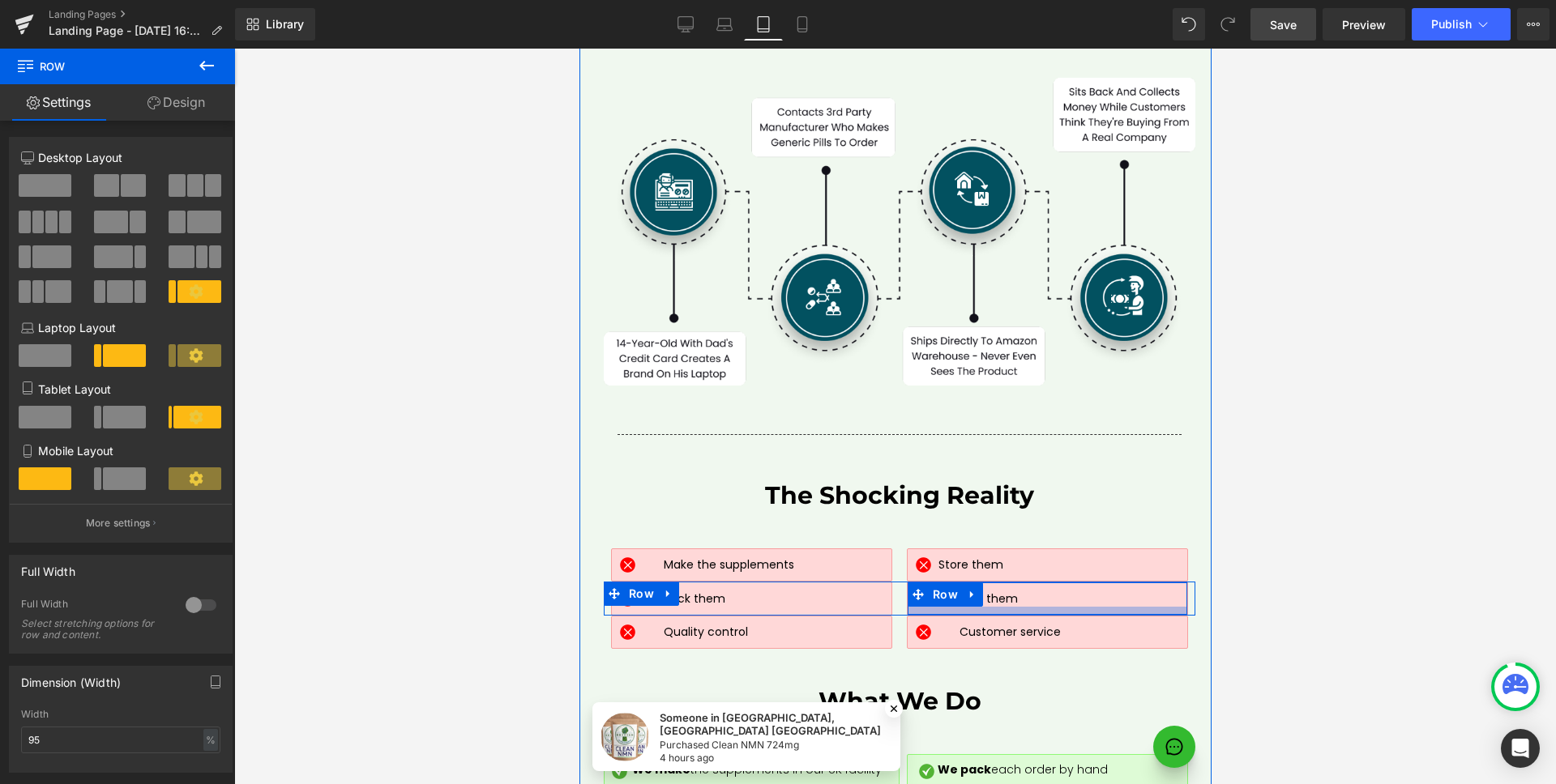
click at [1083, 606] on div at bounding box center [1046, 610] width 280 height 8
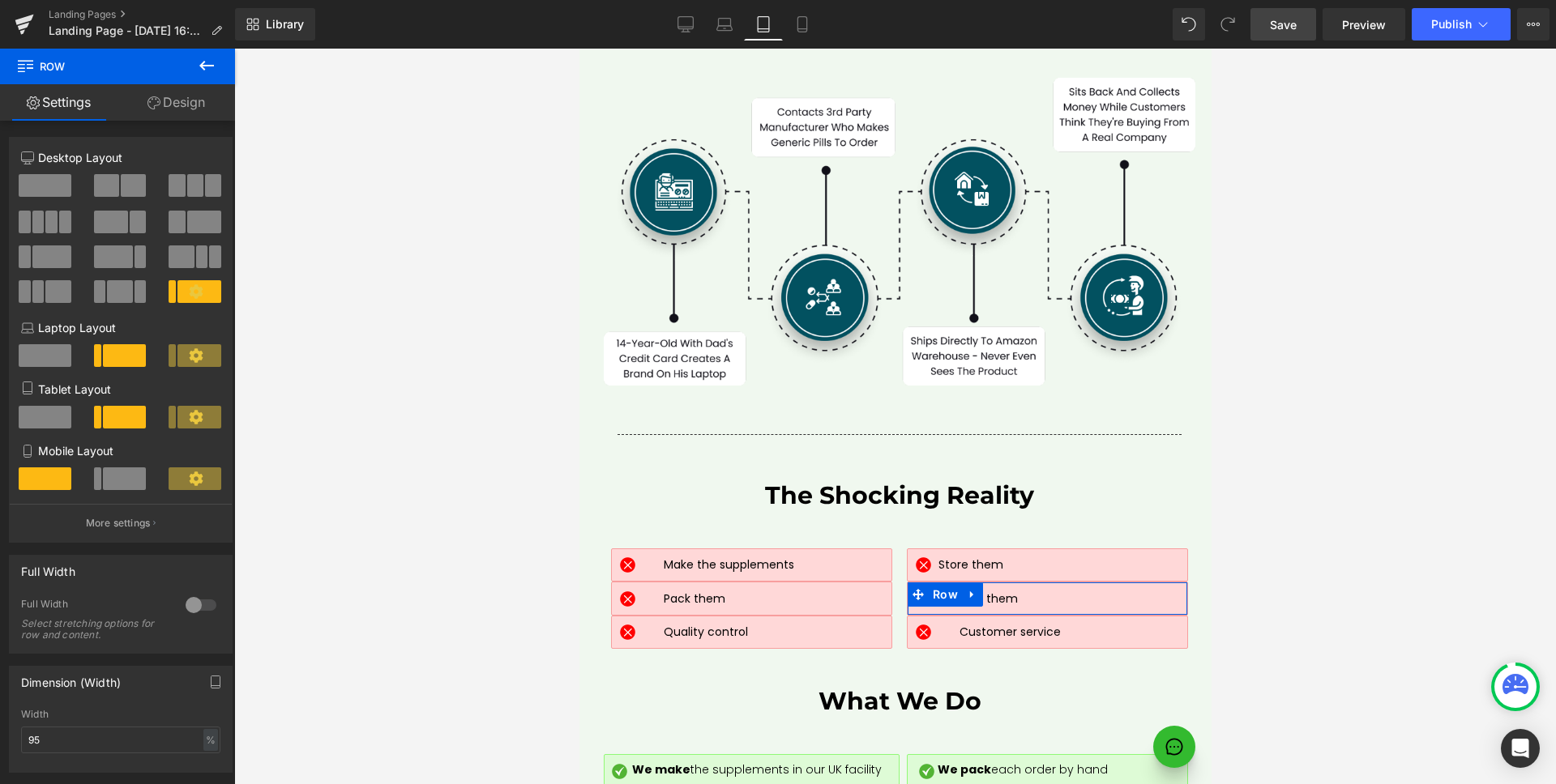
click at [188, 418] on icon at bounding box center [195, 416] width 13 height 13
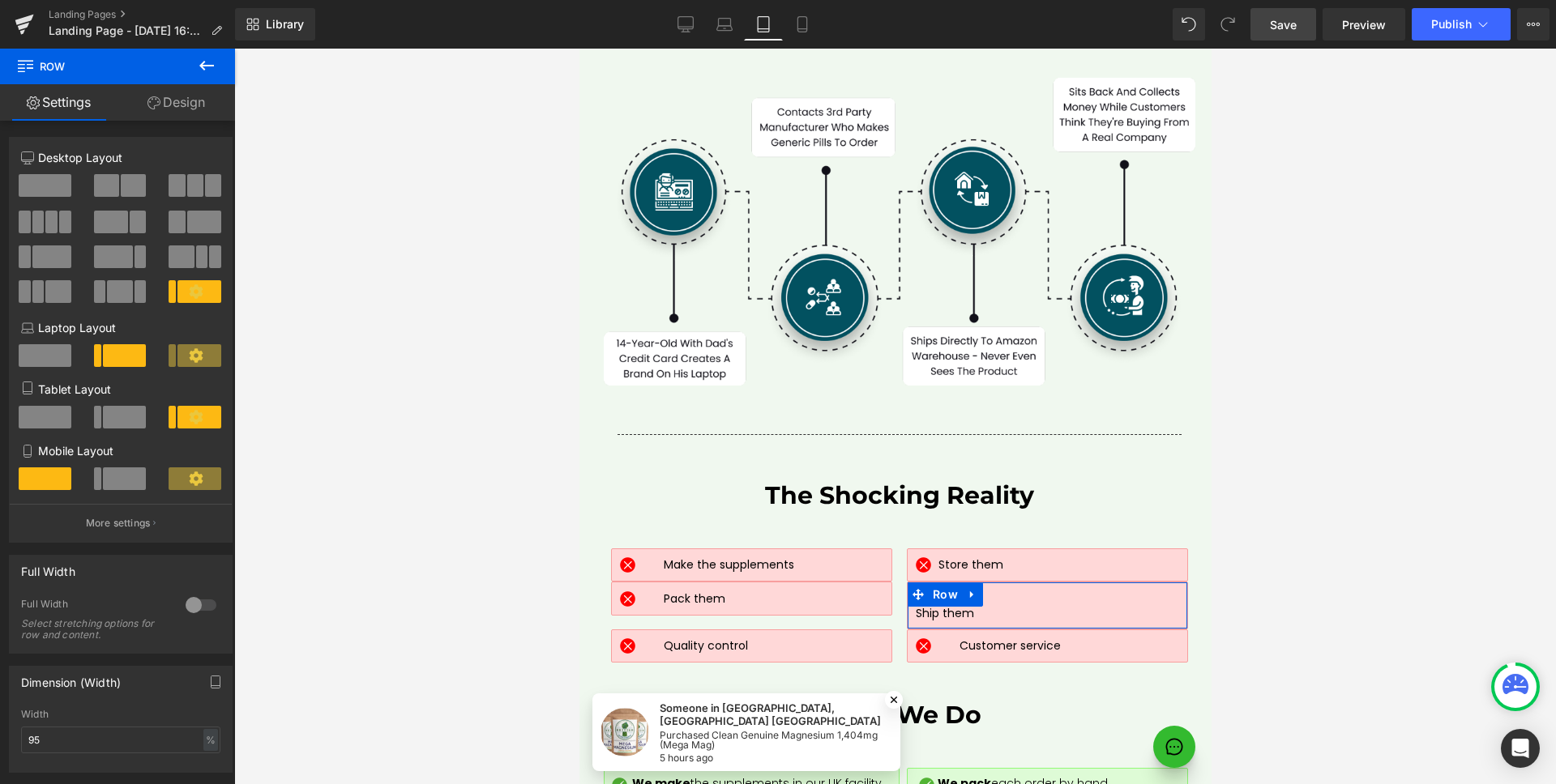
click at [138, 418] on span at bounding box center [124, 416] width 44 height 22
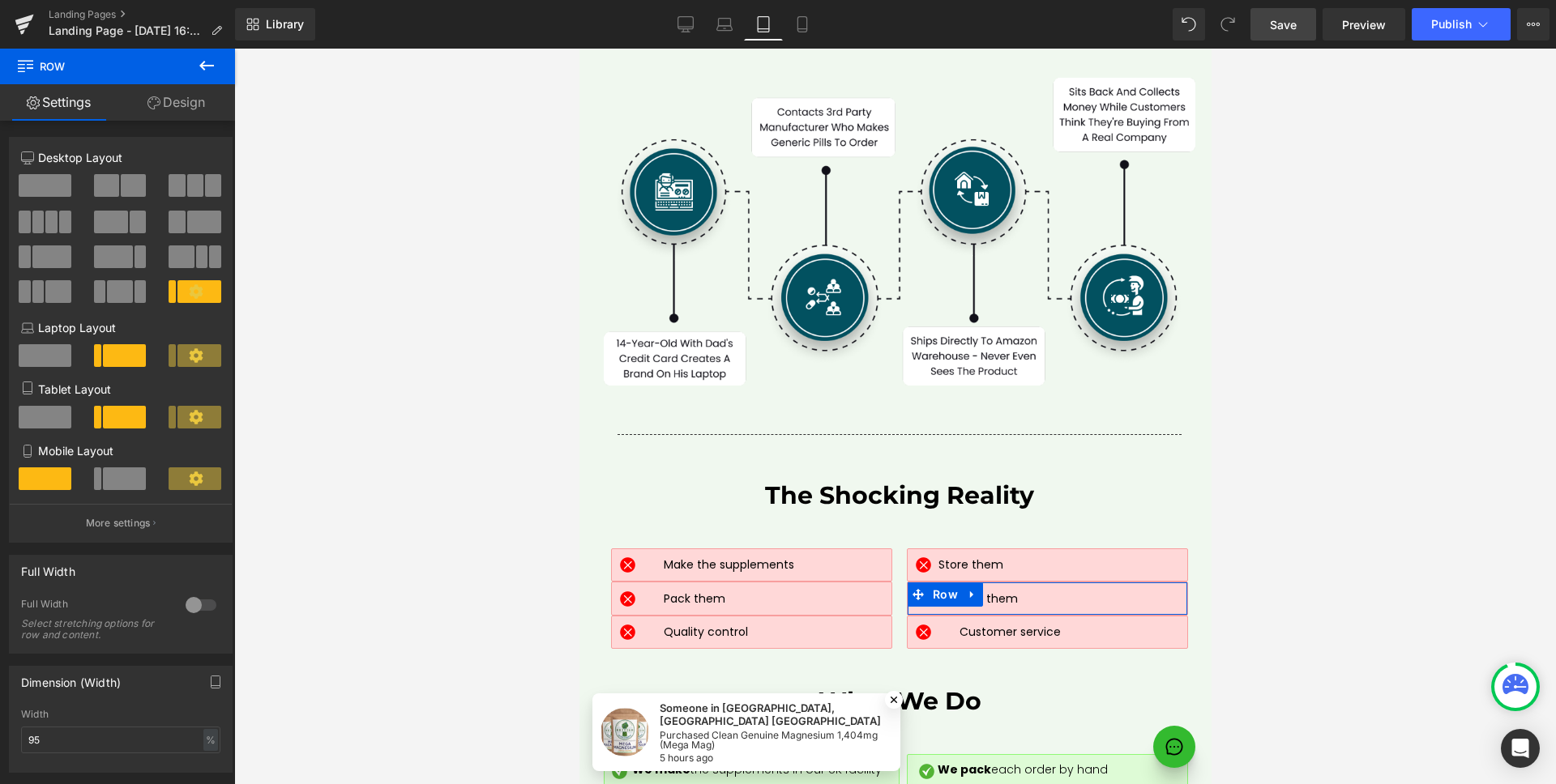
click at [132, 530] on button "More settings" at bounding box center [121, 522] width 222 height 38
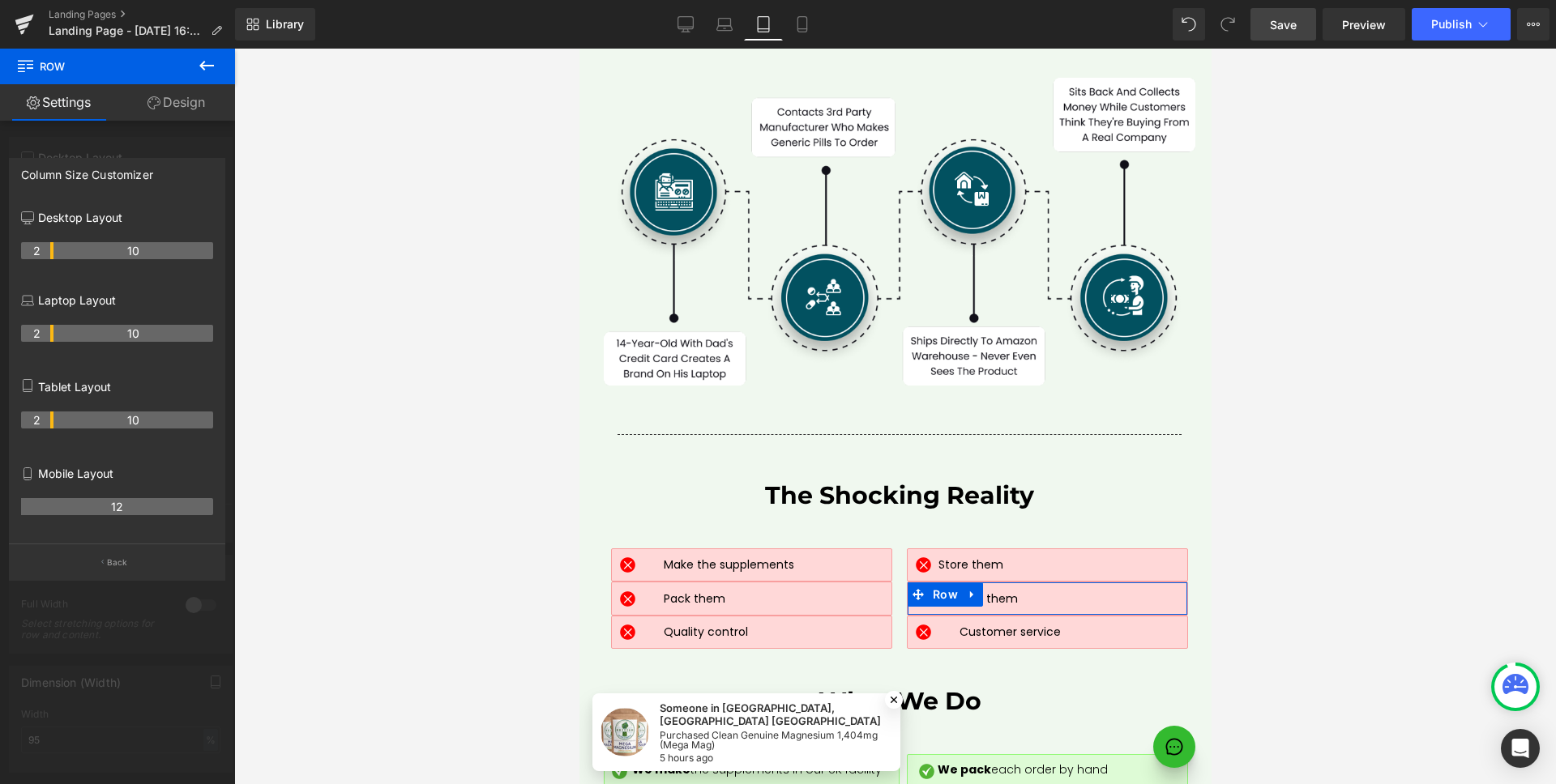
drag, startPoint x: 53, startPoint y: 427, endPoint x: 41, endPoint y: 426, distance: 12.0
click at [41, 426] on tr "2 10" at bounding box center [117, 420] width 192 height 17
drag, startPoint x: 49, startPoint y: 421, endPoint x: 247, endPoint y: 451, distance: 200.3
click at [40, 421] on tr "1 11" at bounding box center [117, 420] width 192 height 17
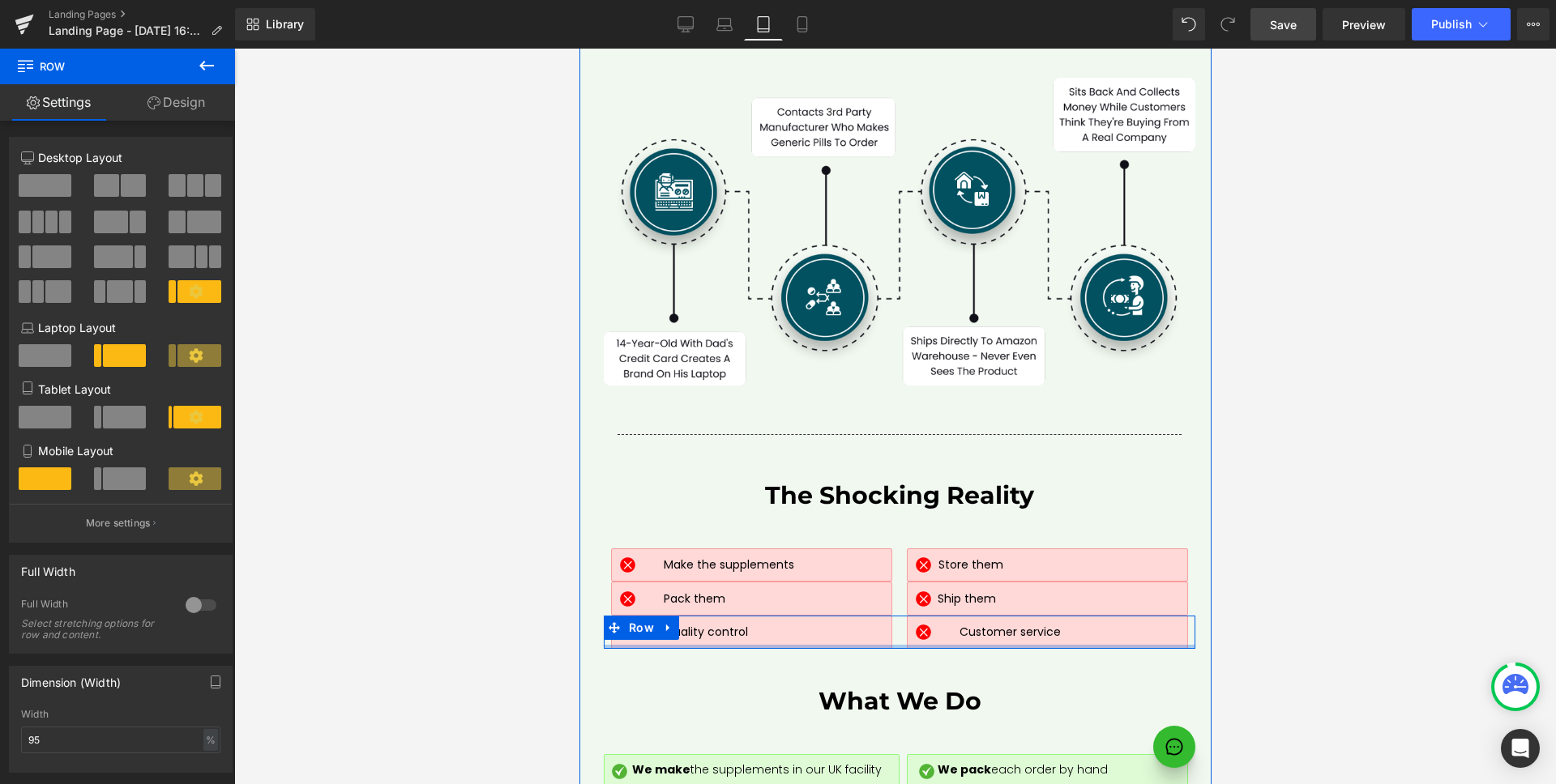
click at [579, 48] on div at bounding box center [579, 48] width 0 height 0
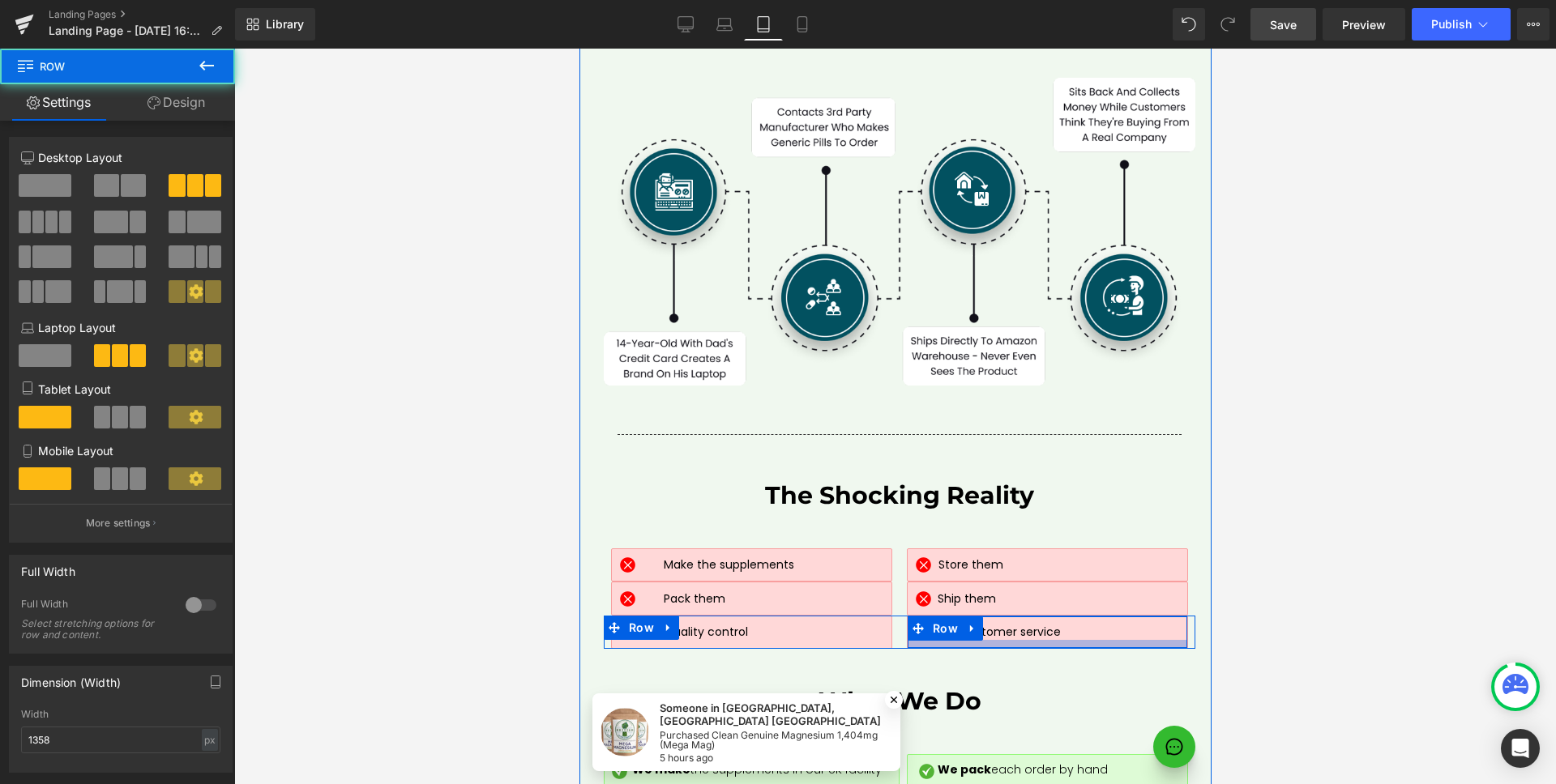
click at [950, 640] on div at bounding box center [1046, 644] width 280 height 8
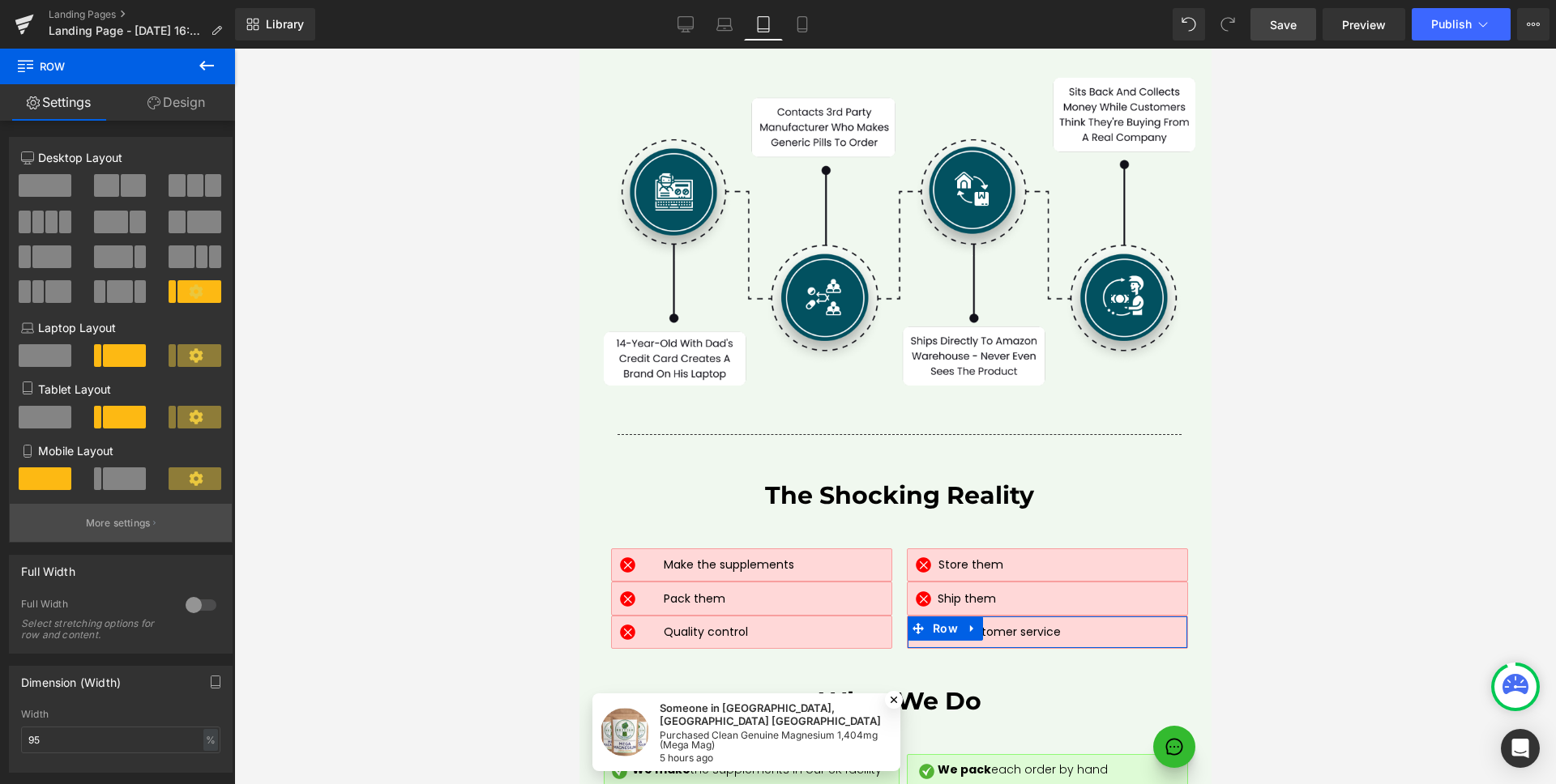
click at [126, 527] on p "More settings" at bounding box center [118, 523] width 65 height 14
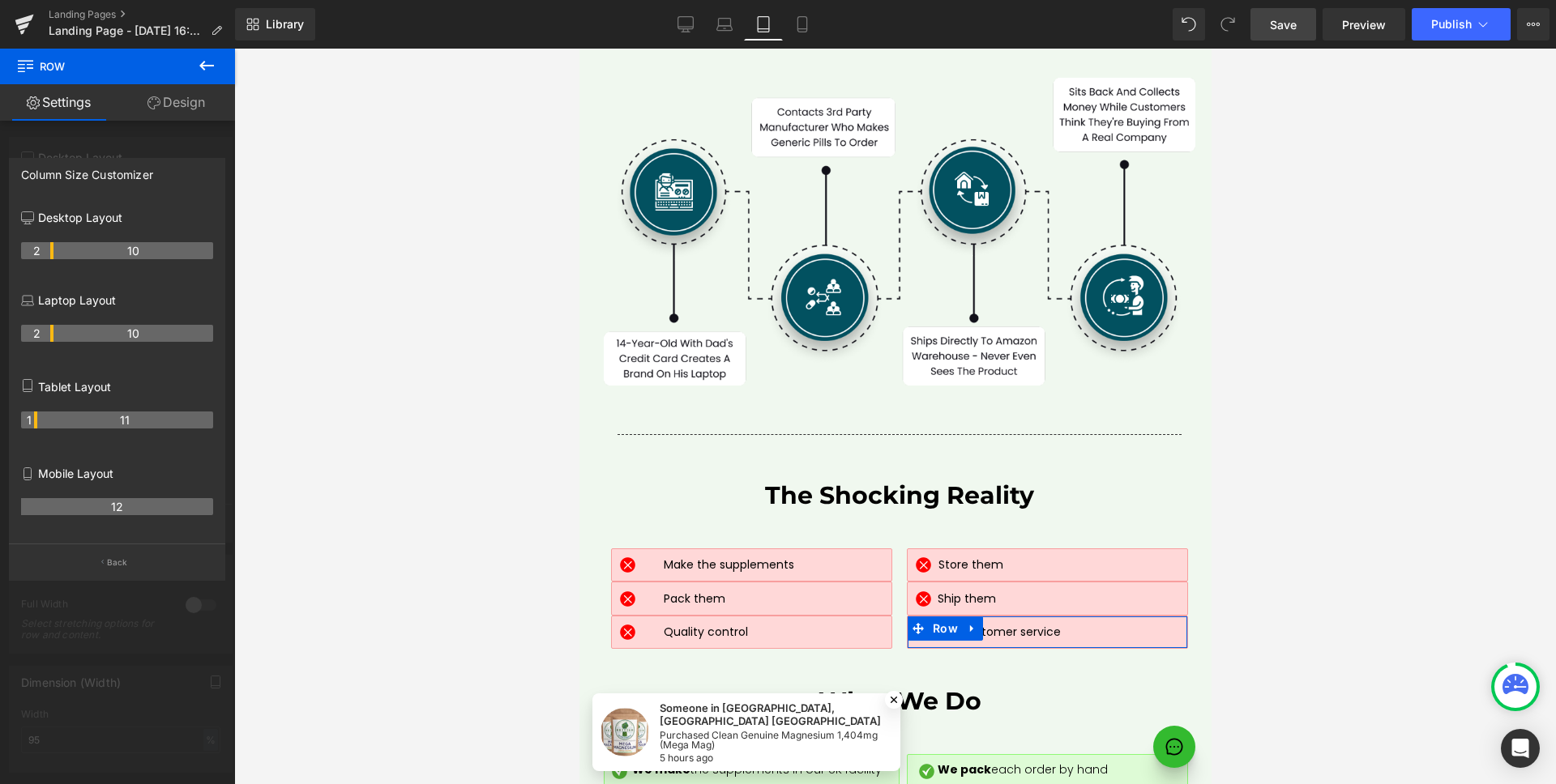
drag, startPoint x: 51, startPoint y: 420, endPoint x: 38, endPoint y: 420, distance: 13.0
click at [38, 420] on tr "1 11" at bounding box center [117, 420] width 192 height 17
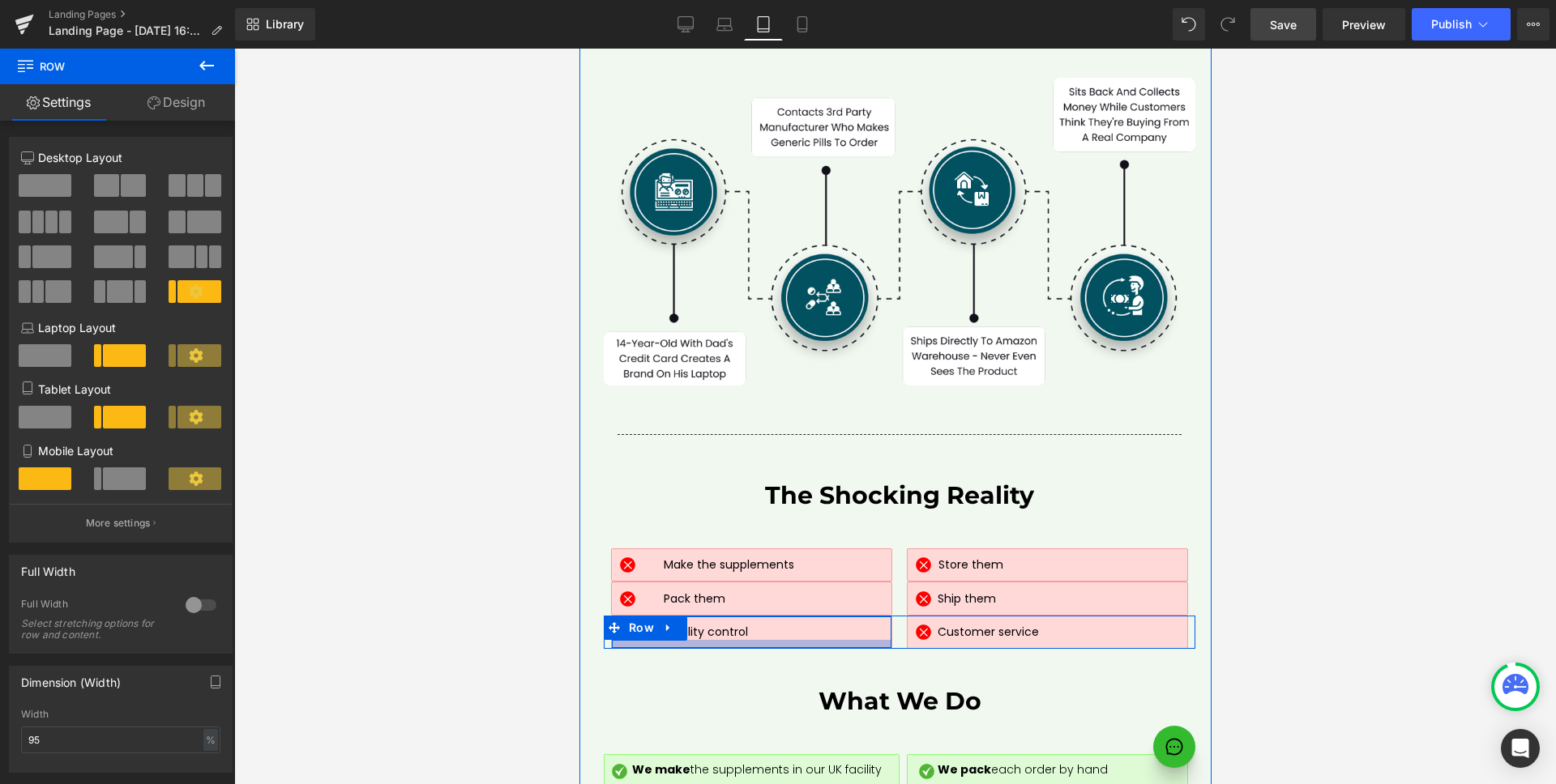
click at [857, 640] on div at bounding box center [750, 644] width 280 height 8
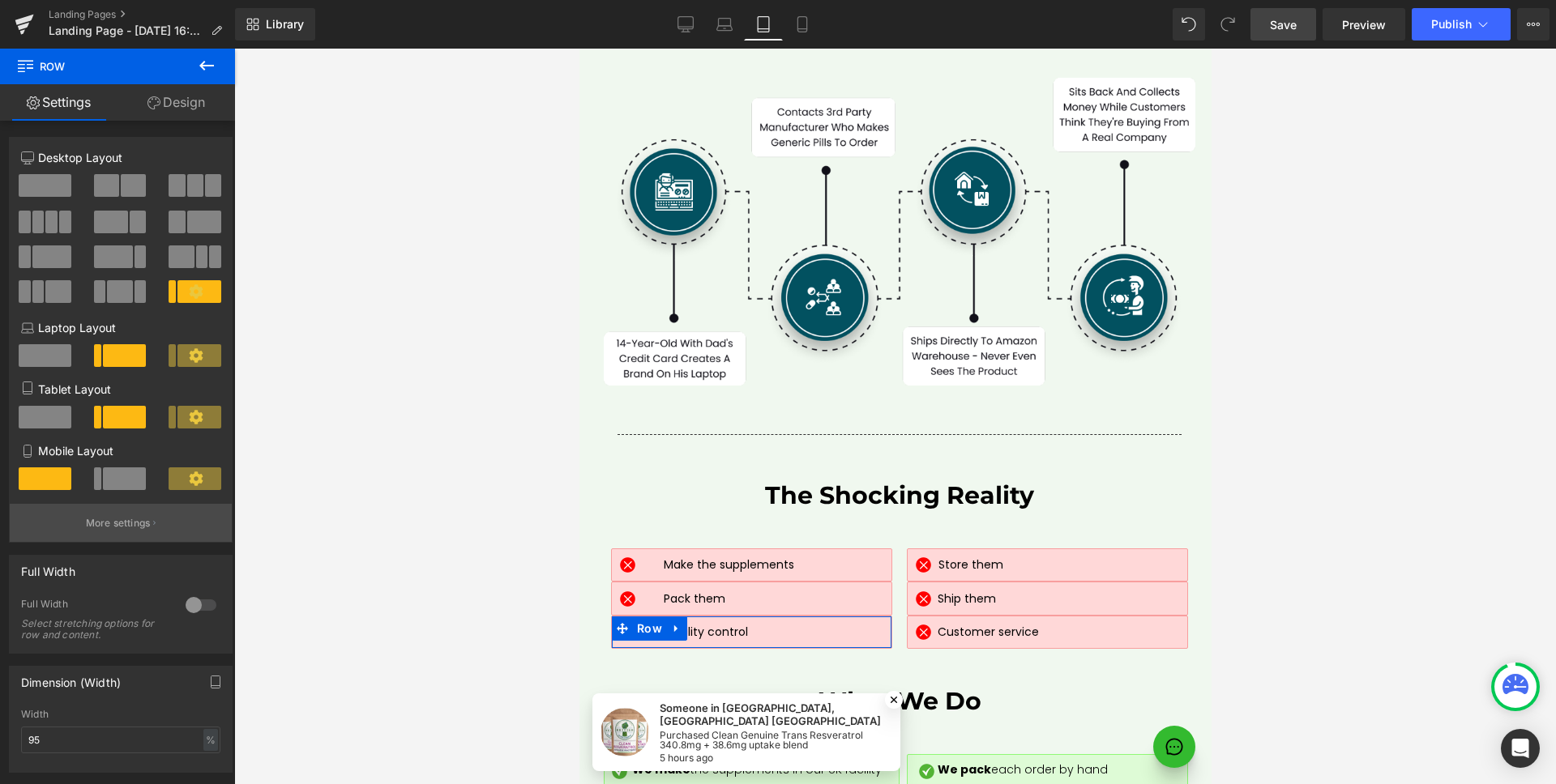
click at [109, 520] on p "More settings" at bounding box center [118, 523] width 65 height 14
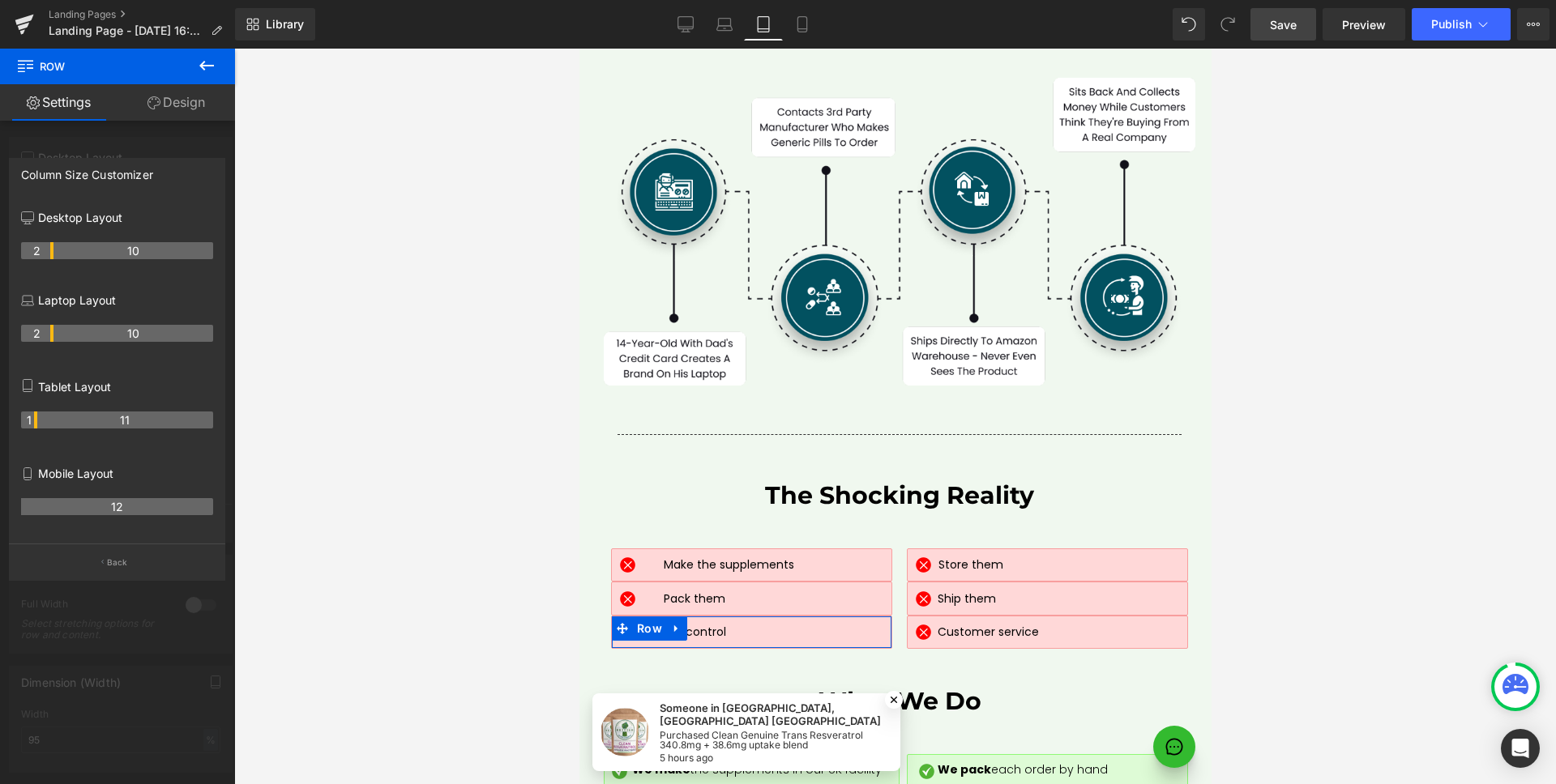
drag, startPoint x: 52, startPoint y: 419, endPoint x: 54, endPoint y: 431, distance: 12.2
click at [40, 419] on tr "1 11" at bounding box center [117, 420] width 192 height 17
click at [118, 563] on p "Back" at bounding box center [118, 563] width 21 height 13
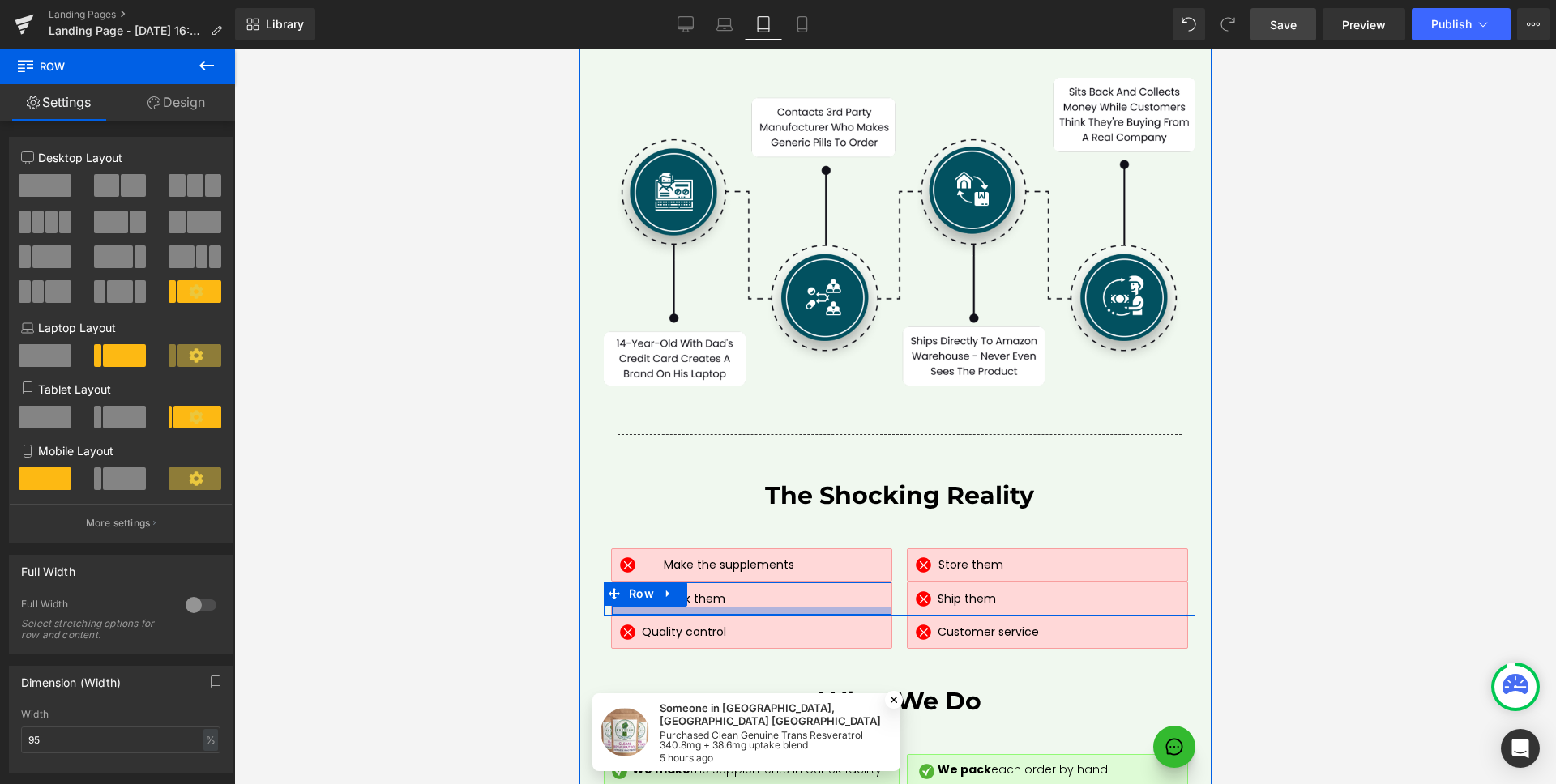
click at [833, 606] on div at bounding box center [750, 610] width 280 height 8
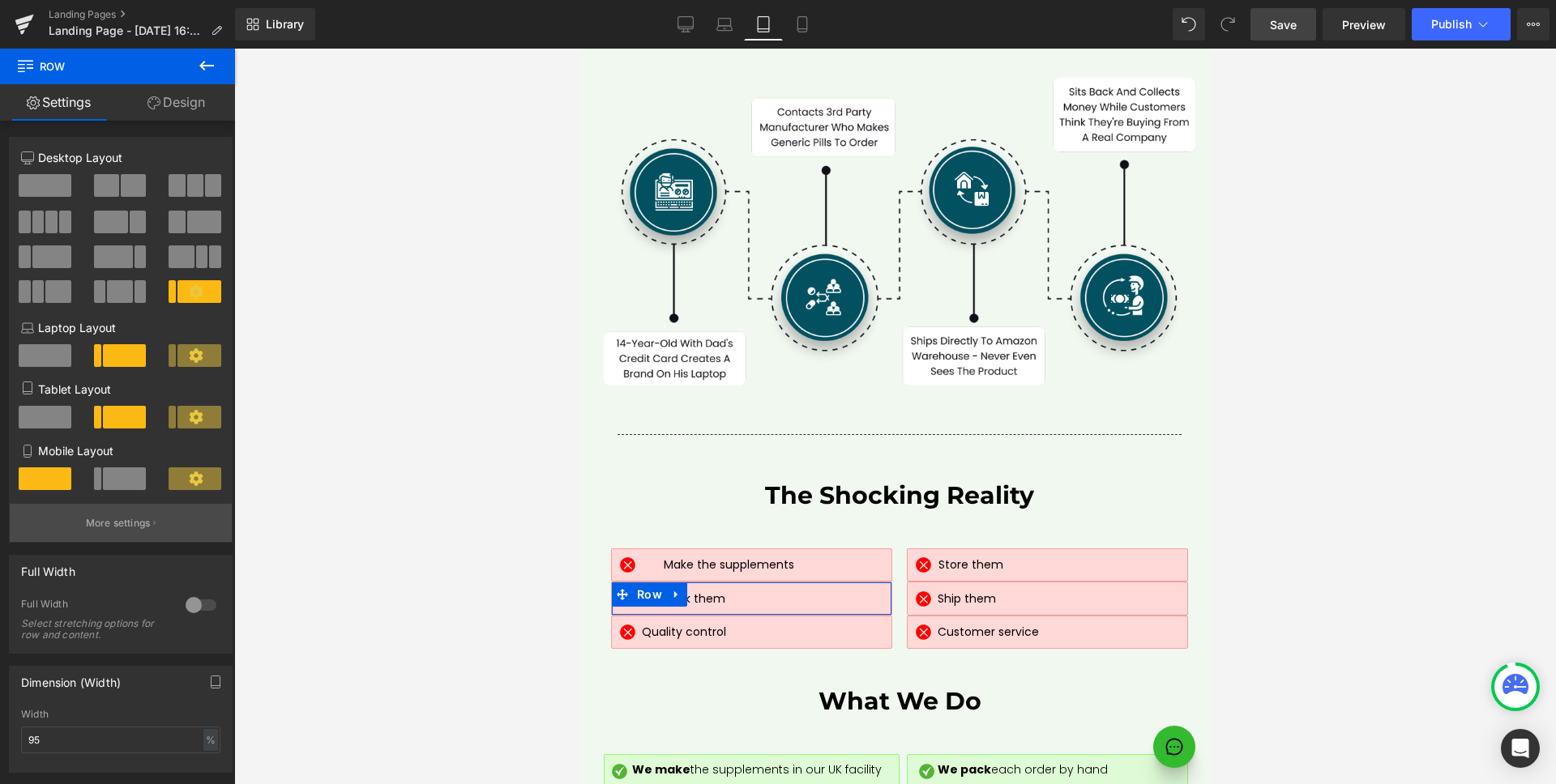
click at [122, 523] on p "More settings" at bounding box center [118, 523] width 65 height 14
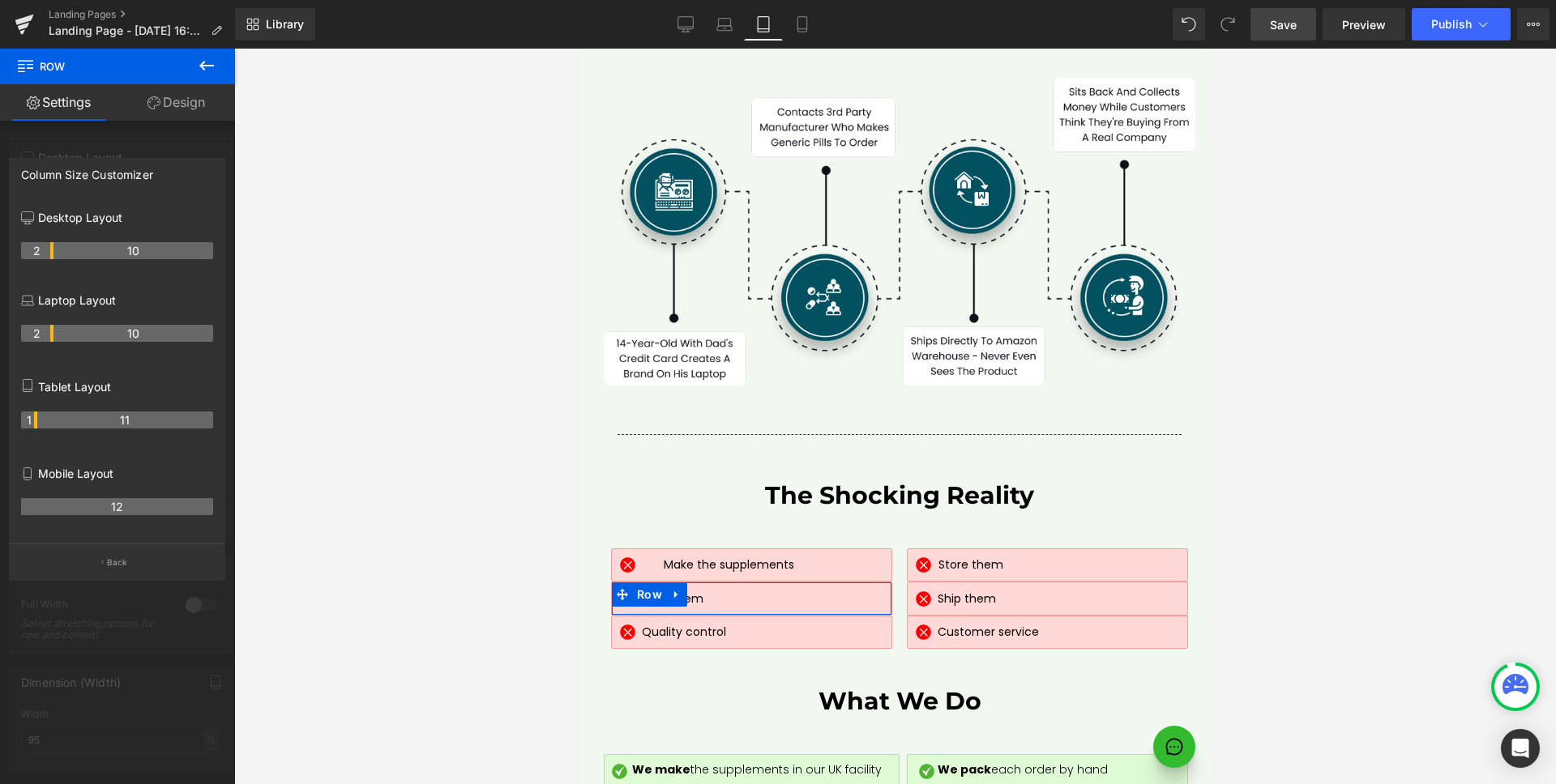
drag, startPoint x: 50, startPoint y: 421, endPoint x: 52, endPoint y: 440, distance: 19.1
click at [36, 421] on th "1" at bounding box center [29, 420] width 16 height 17
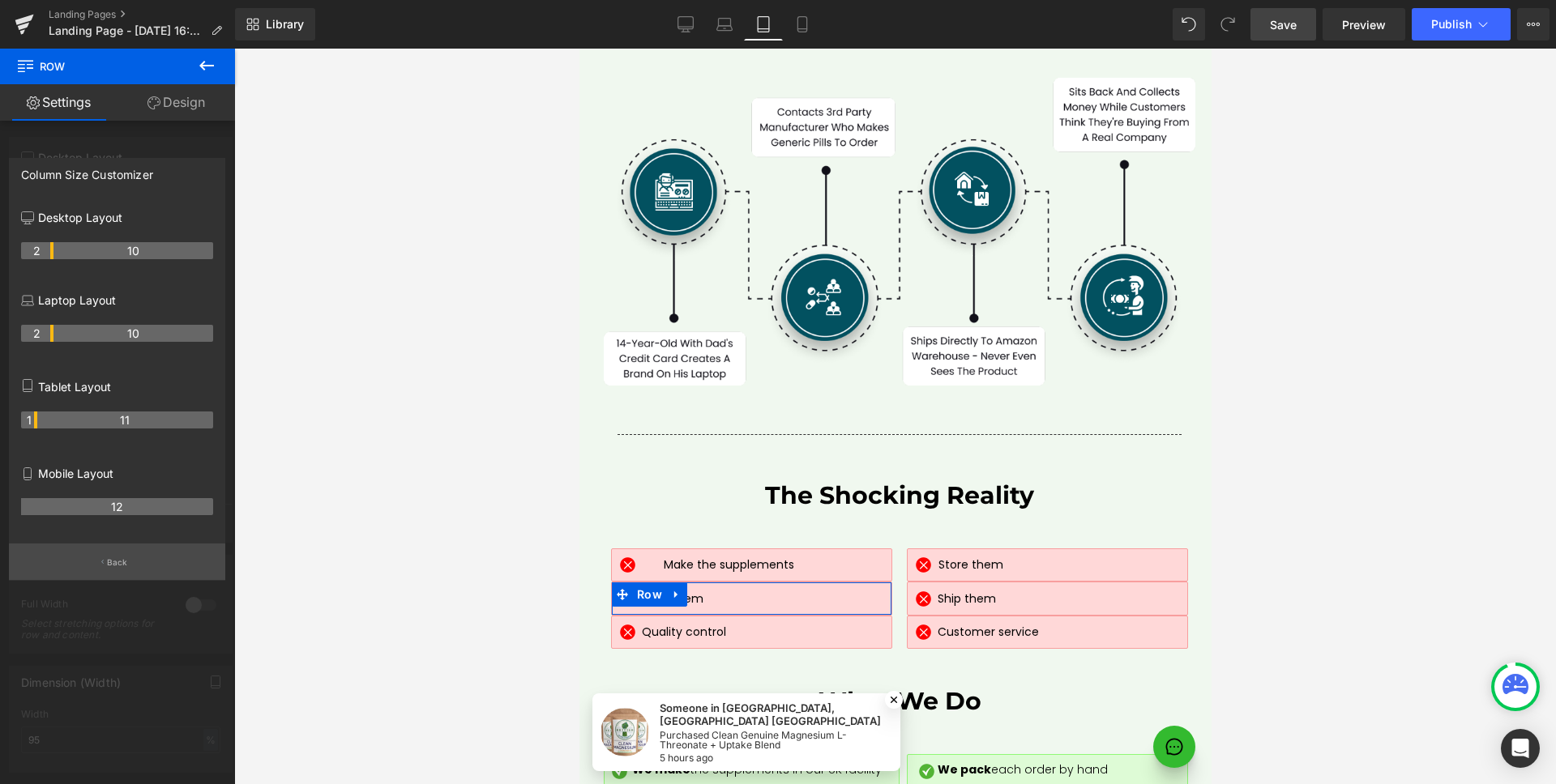
click at [114, 565] on p "Back" at bounding box center [118, 563] width 21 height 13
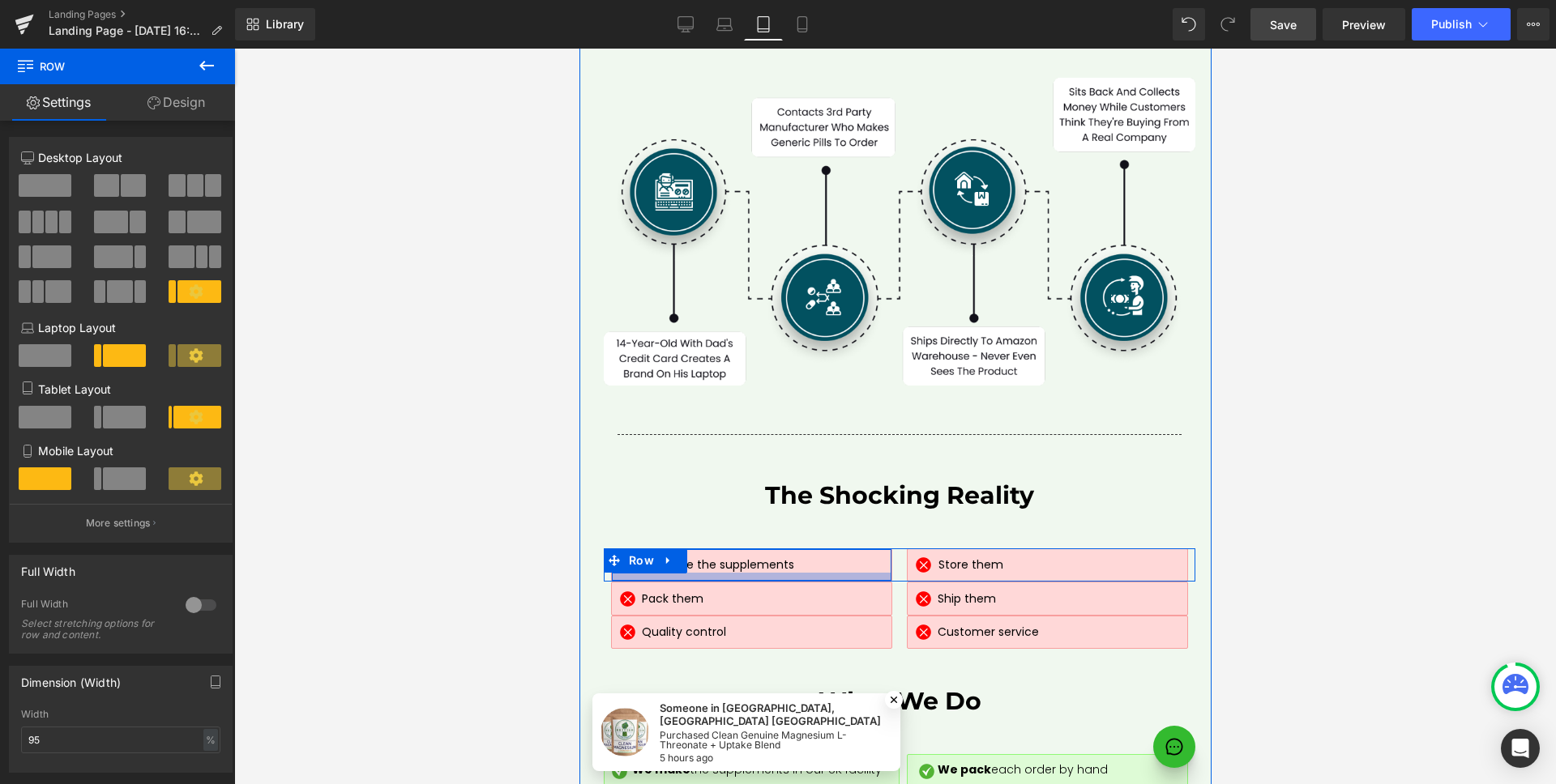
click at [839, 572] on div at bounding box center [750, 576] width 280 height 8
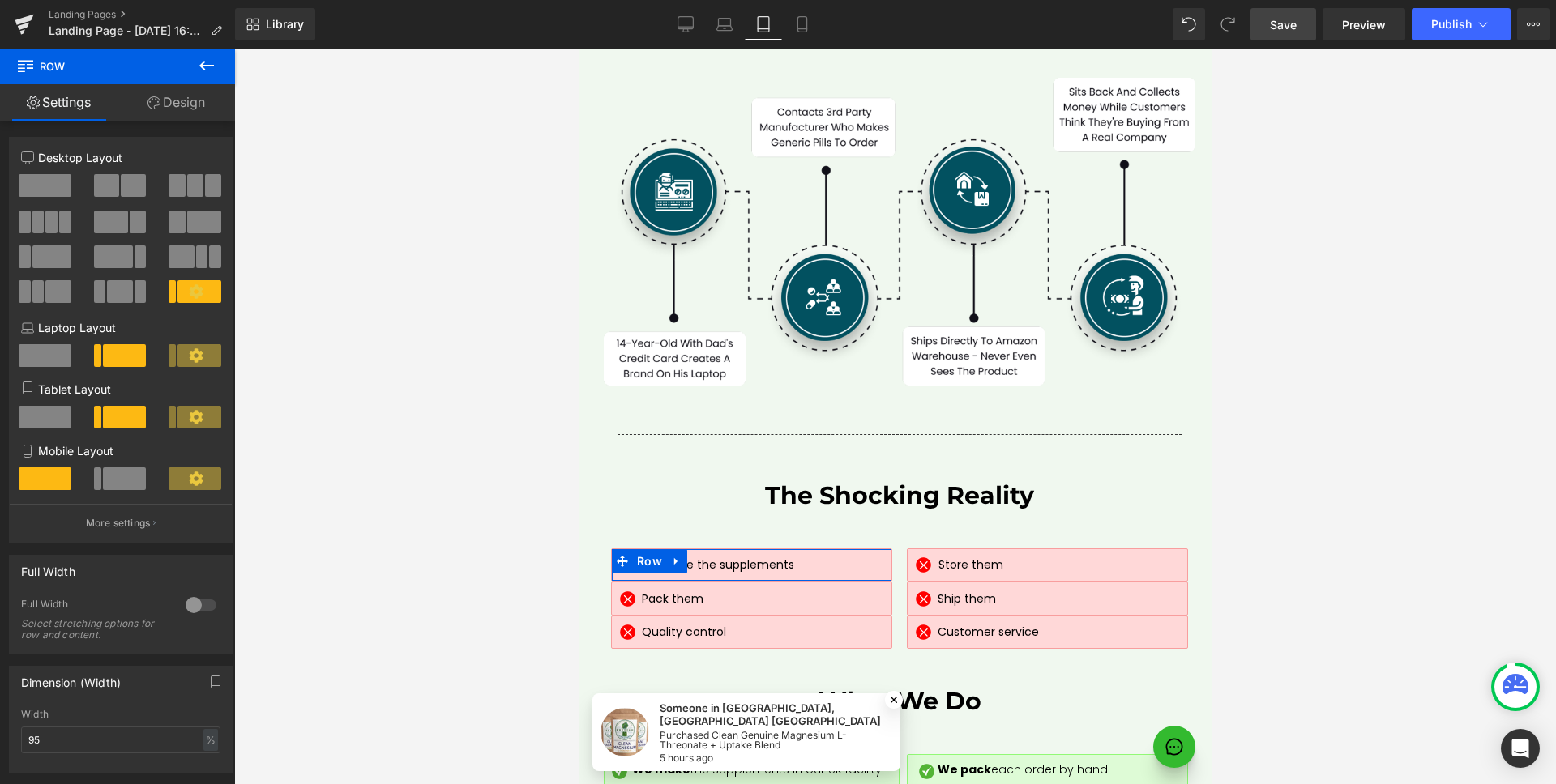
click at [118, 536] on button "More settings" at bounding box center [121, 522] width 222 height 38
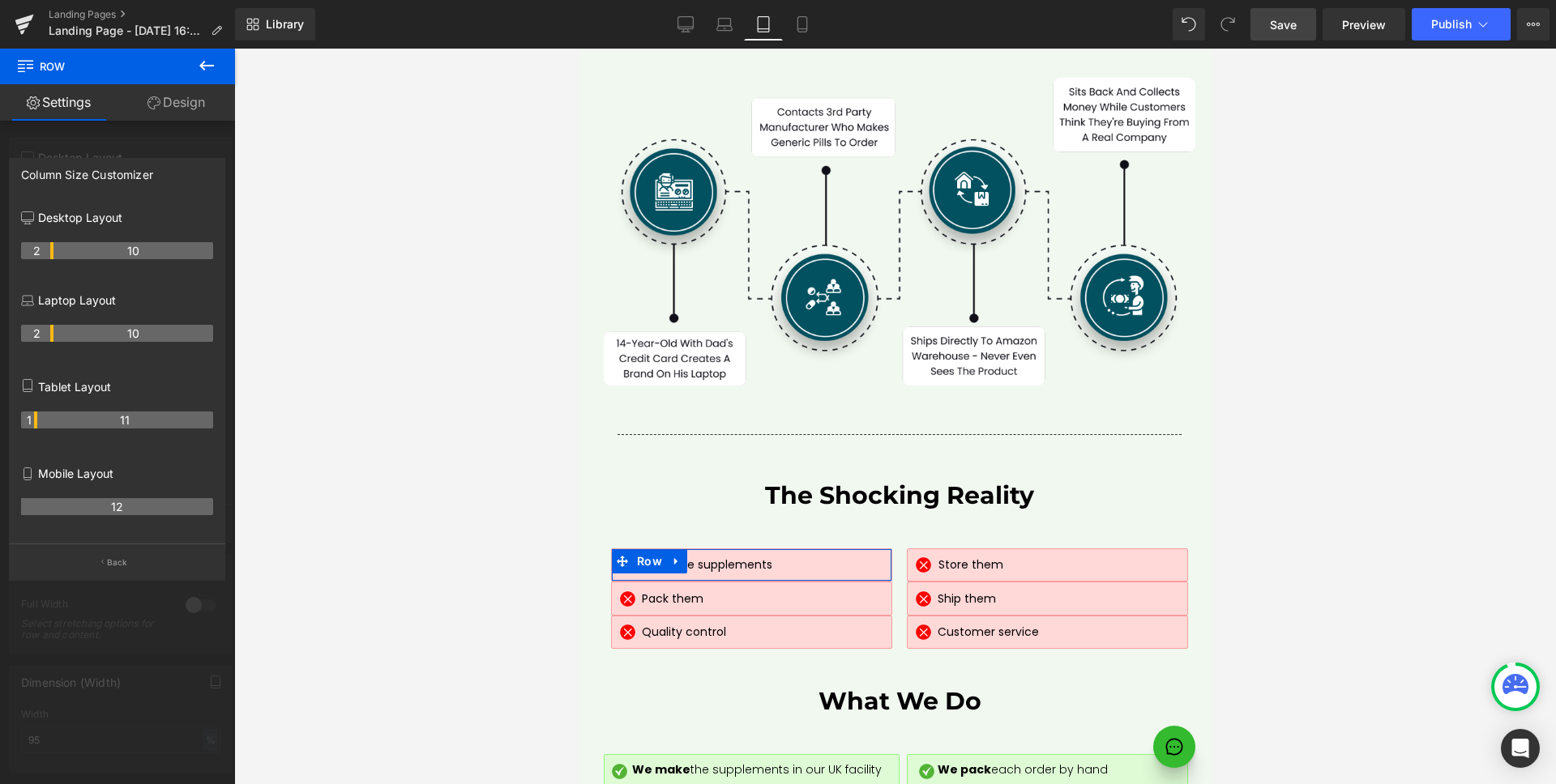
drag, startPoint x: 49, startPoint y: 419, endPoint x: 34, endPoint y: 419, distance: 15.0
click at [34, 419] on th "1" at bounding box center [29, 420] width 16 height 17
click at [116, 563] on p "Back" at bounding box center [118, 563] width 21 height 13
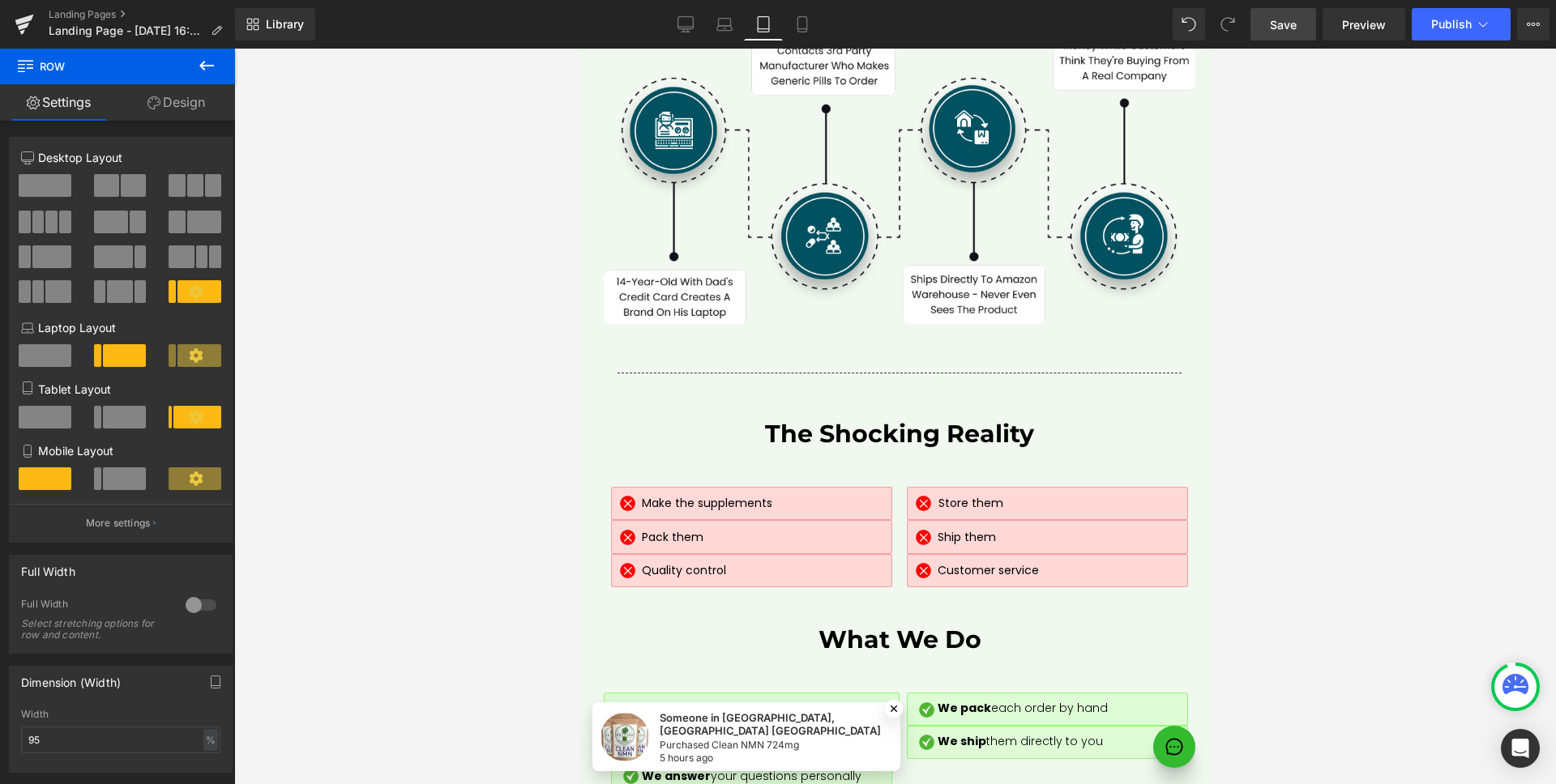
scroll to position [7734, 0]
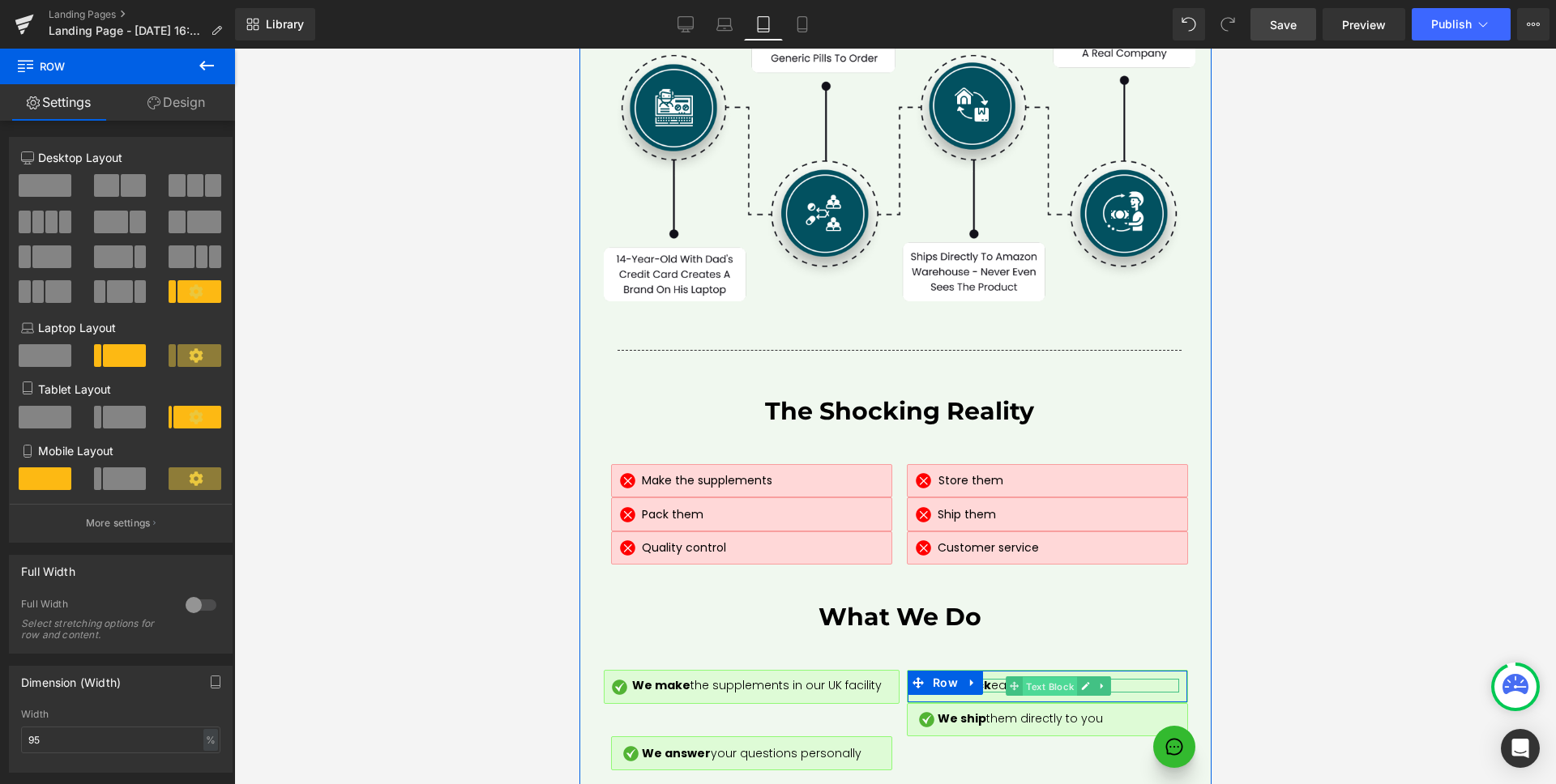
click at [1028, 677] on span "Text Block" at bounding box center [1049, 687] width 54 height 20
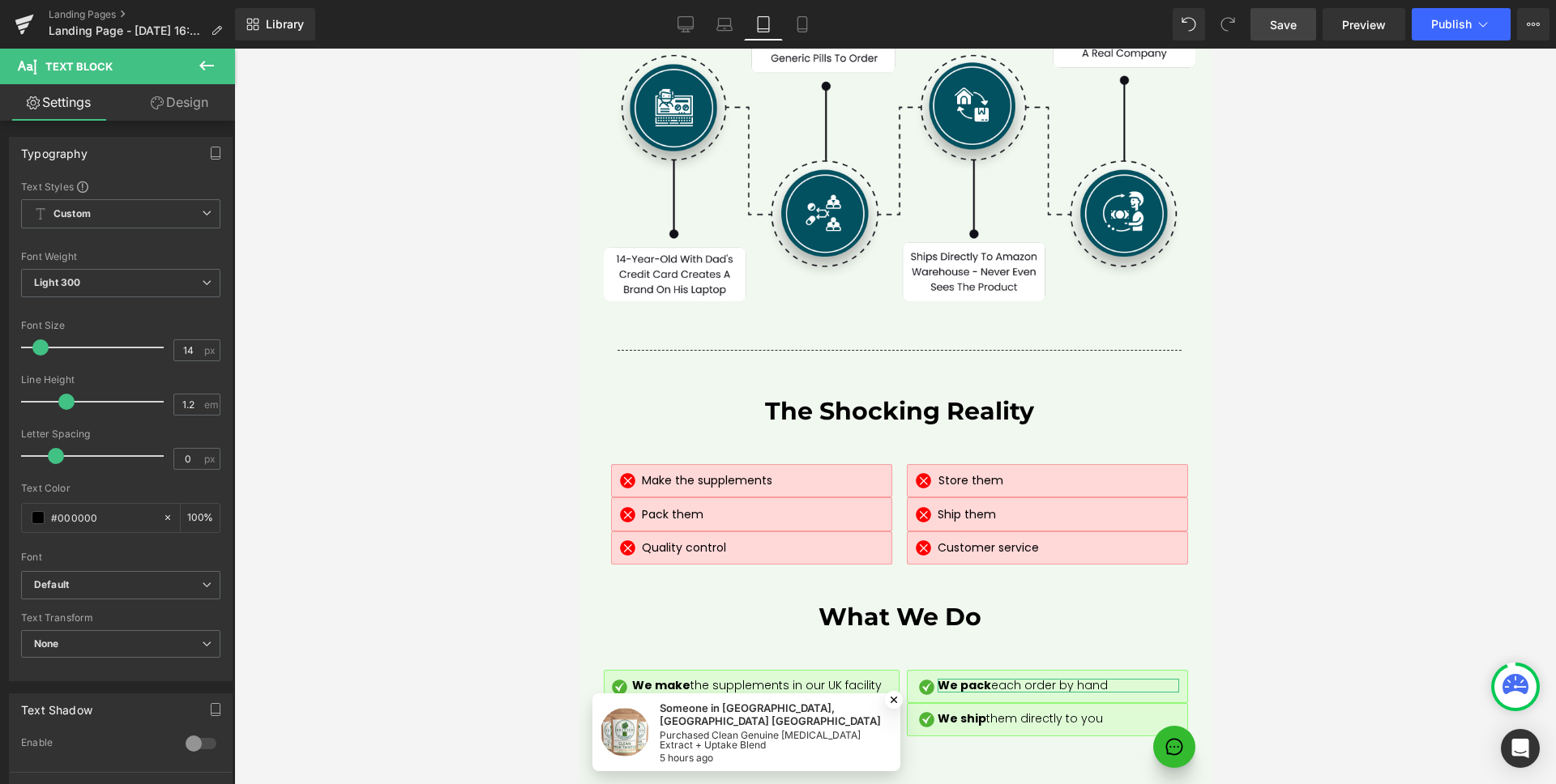
click at [201, 99] on link "Design" at bounding box center [180, 102] width 118 height 37
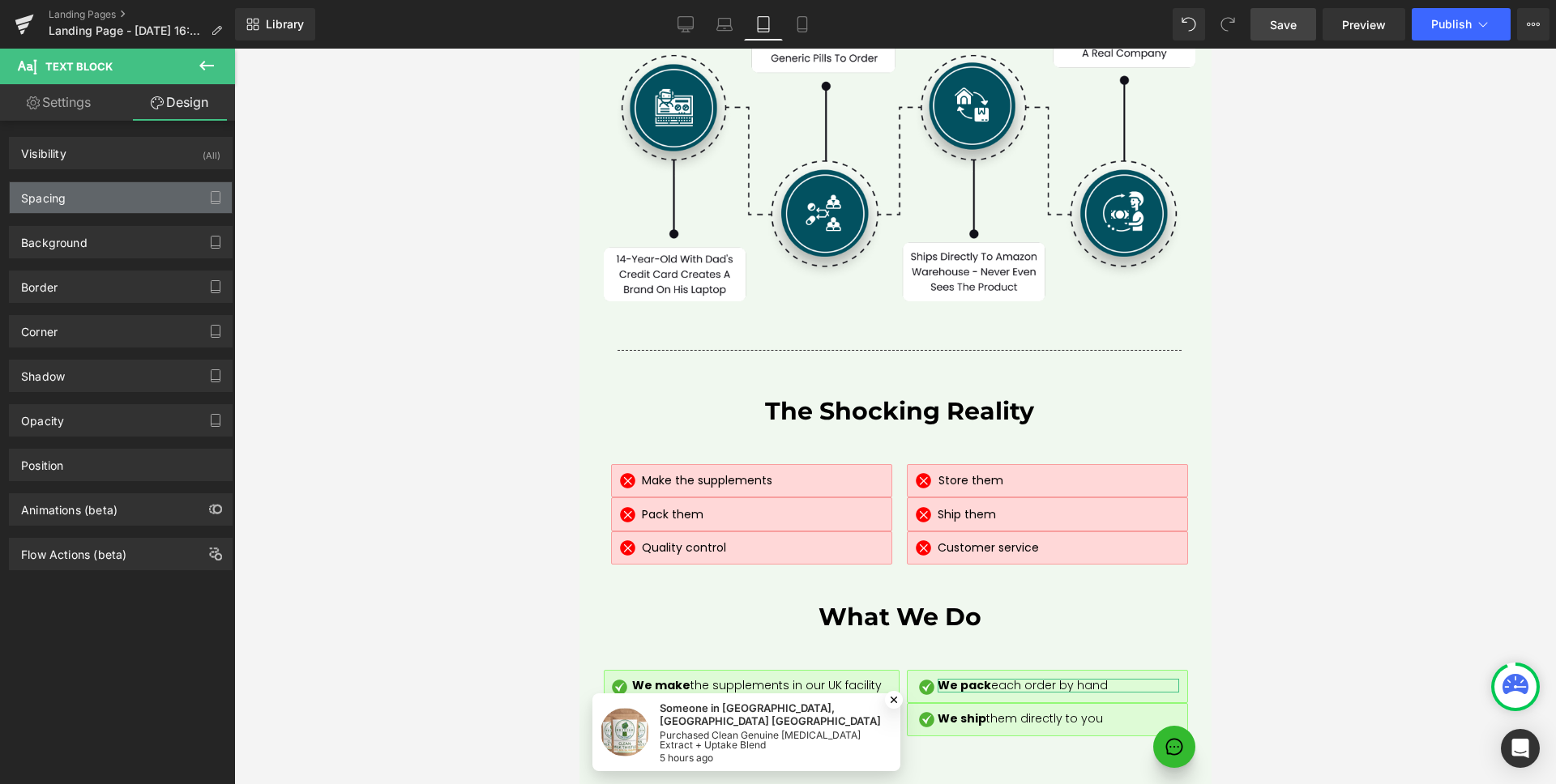
click at [90, 188] on div "Spacing" at bounding box center [121, 197] width 222 height 30
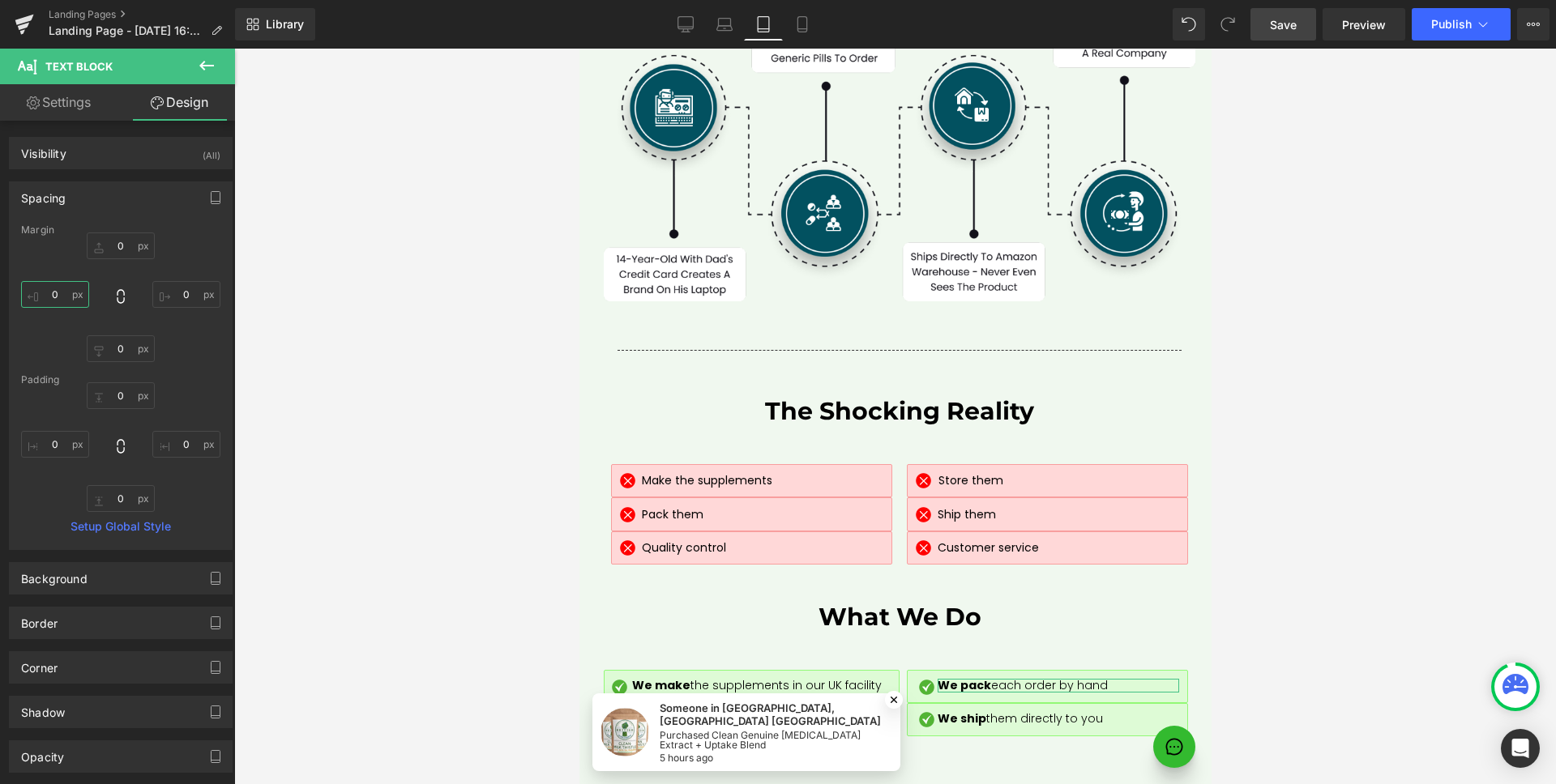
click at [68, 293] on input "0" at bounding box center [55, 295] width 68 height 27
type input "5"
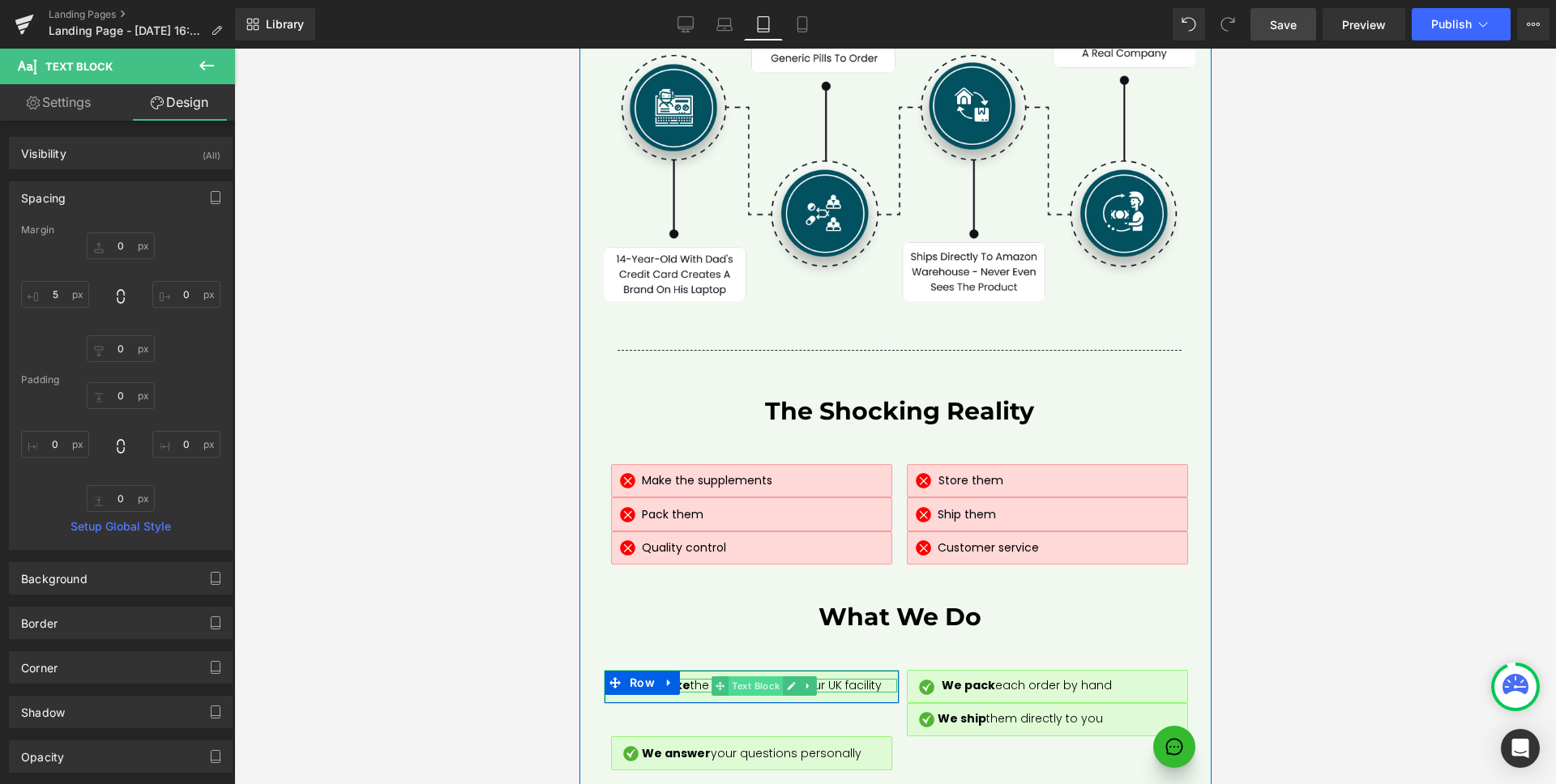
click at [746, 676] on span "Text Block" at bounding box center [755, 686] width 54 height 20
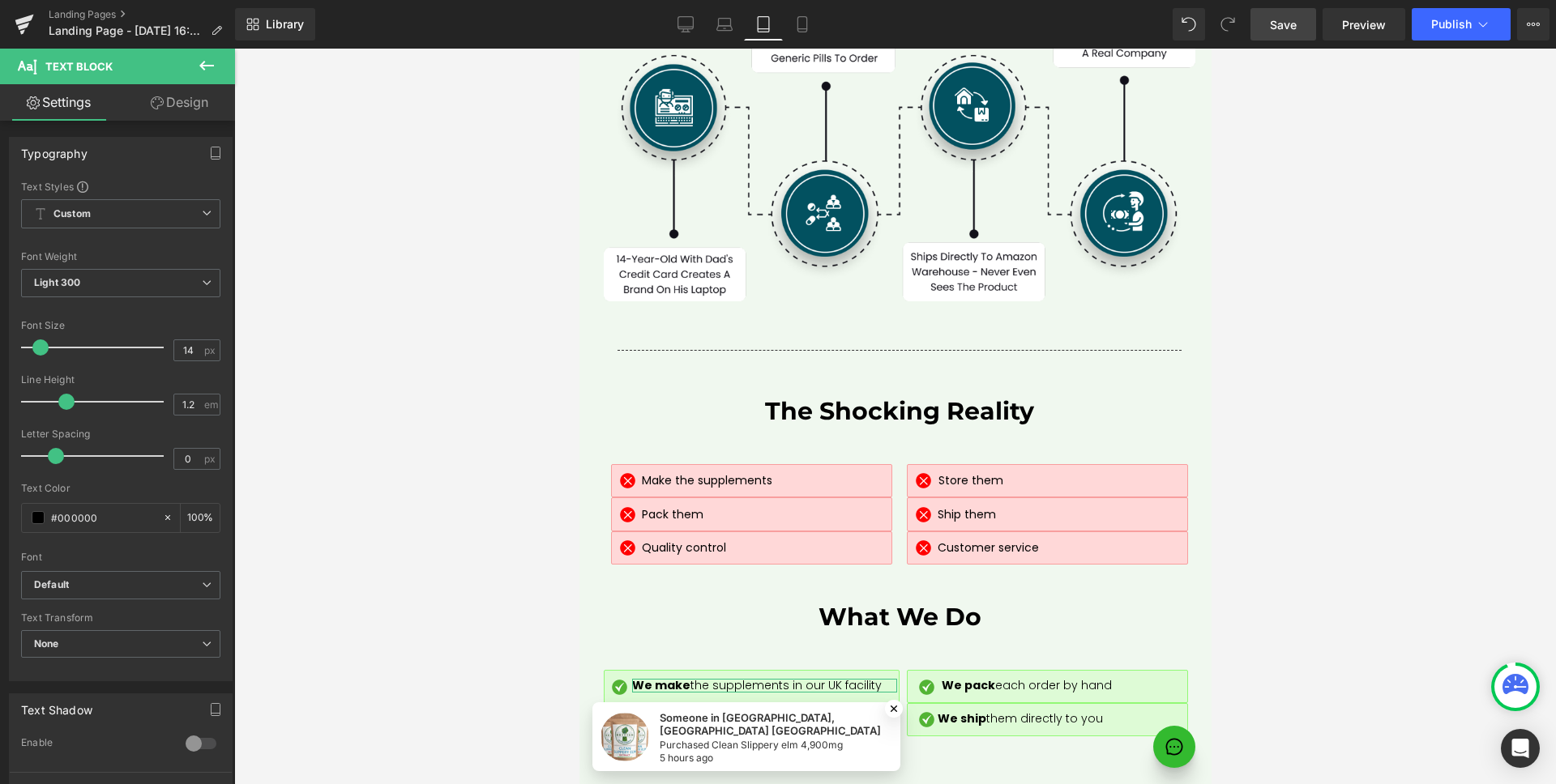
click at [181, 109] on link "Design" at bounding box center [180, 102] width 118 height 37
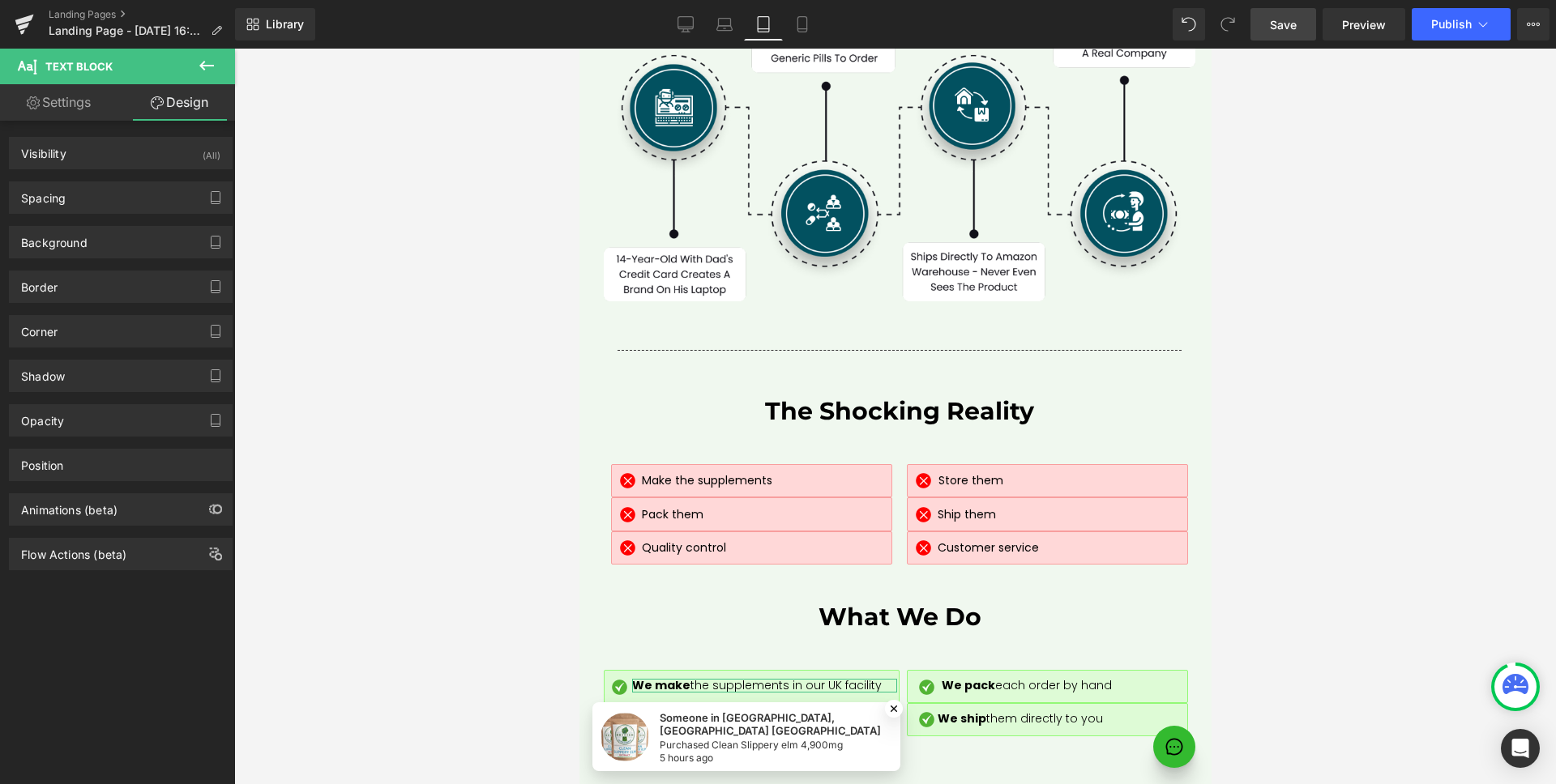
type input "0"
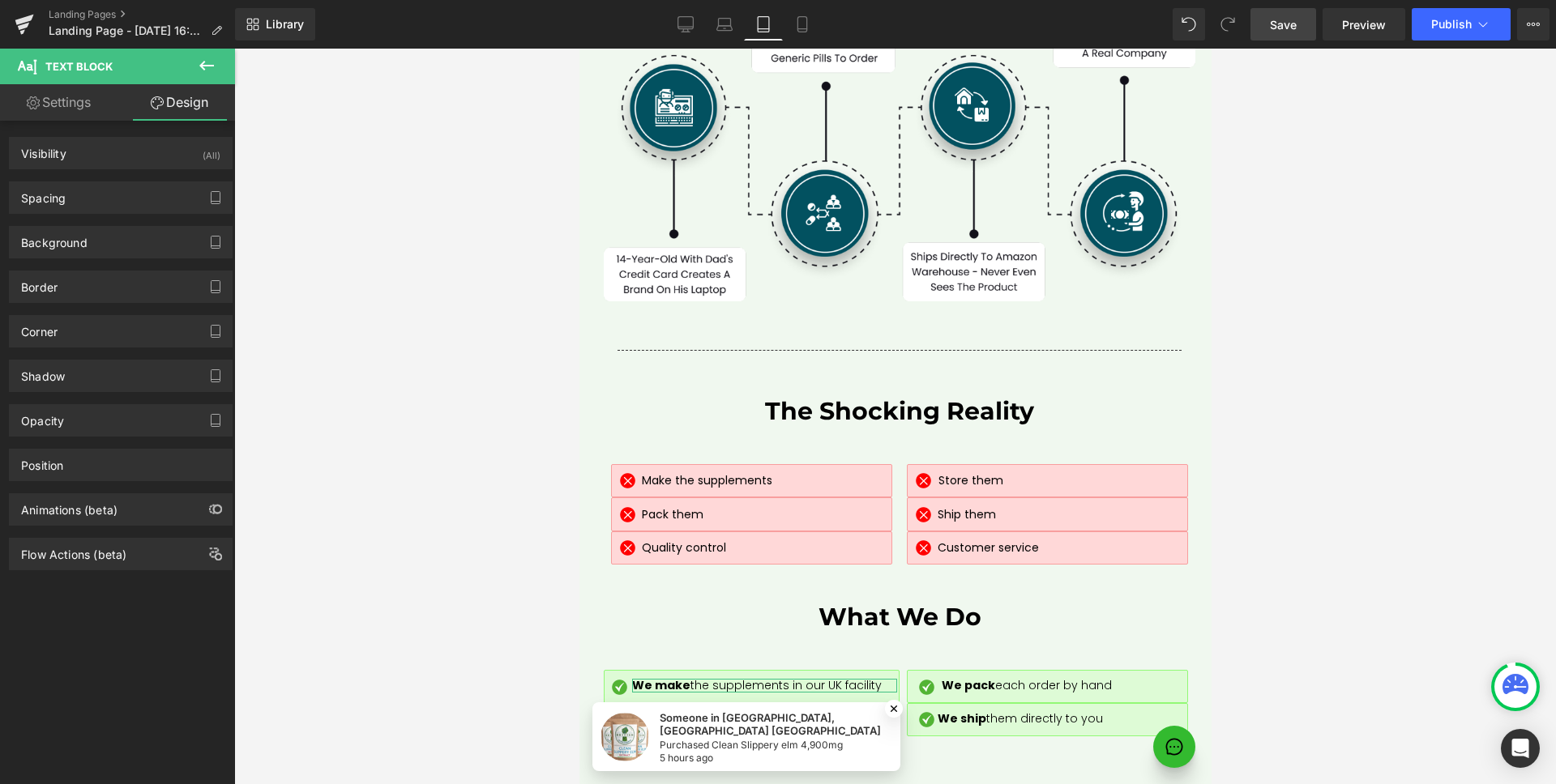
type input "0"
click at [93, 197] on div "Spacing" at bounding box center [121, 197] width 222 height 30
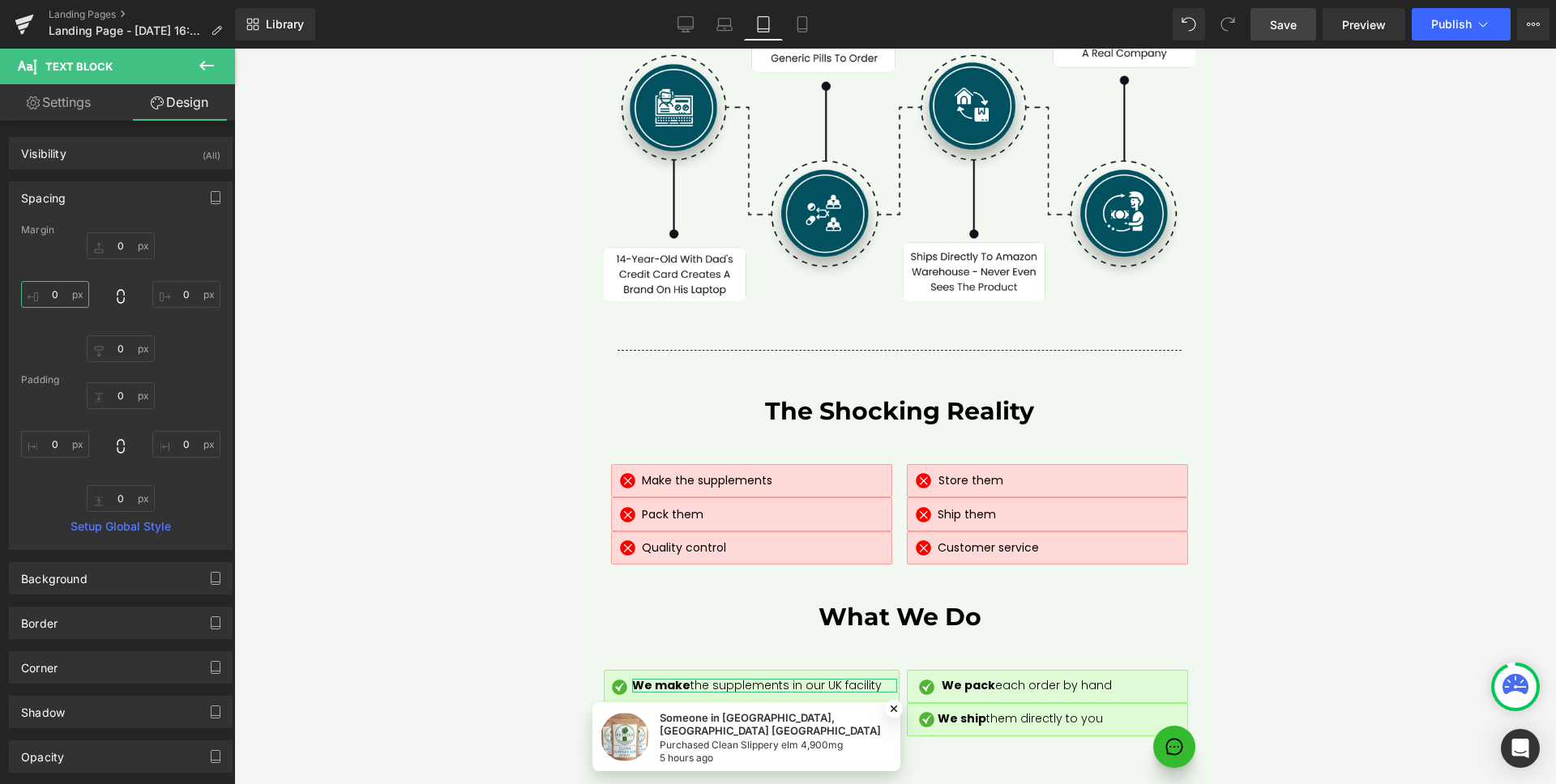
click at [62, 292] on input "0" at bounding box center [55, 295] width 68 height 27
type input "4"
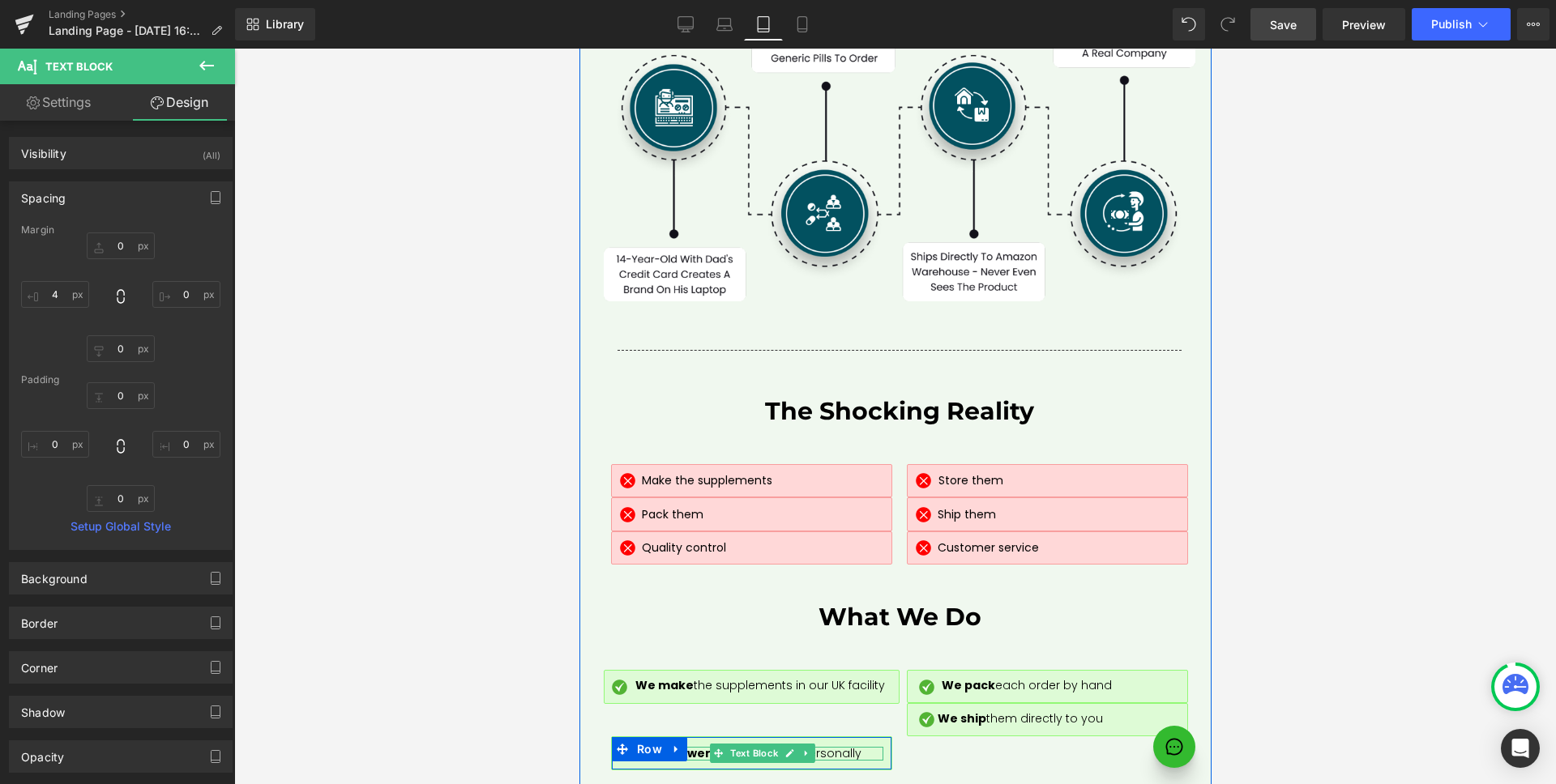
click at [821, 746] on span "We answer your questions personally" at bounding box center [750, 754] width 220 height 16
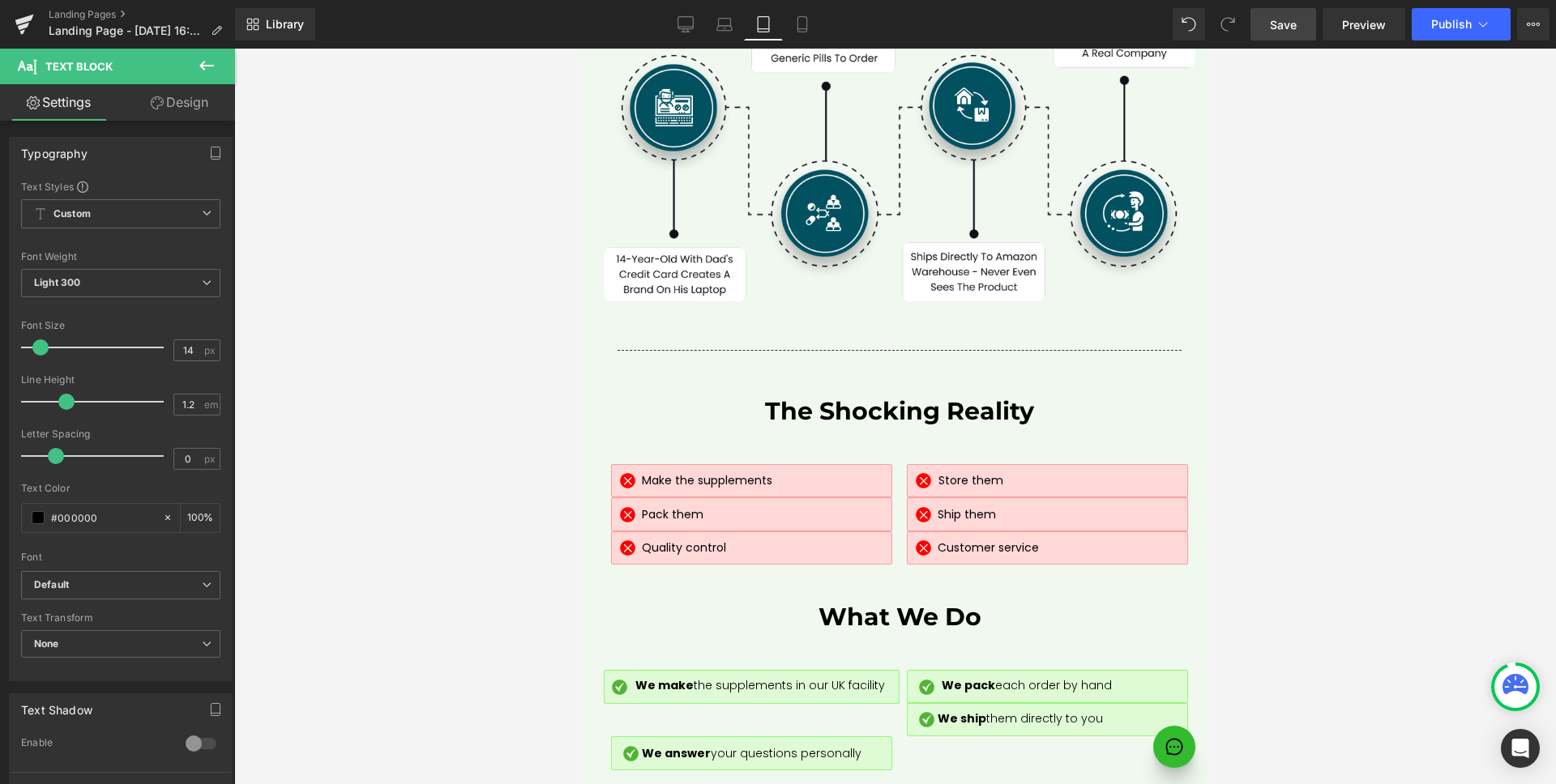
click at [181, 94] on link "Design" at bounding box center [180, 102] width 118 height 37
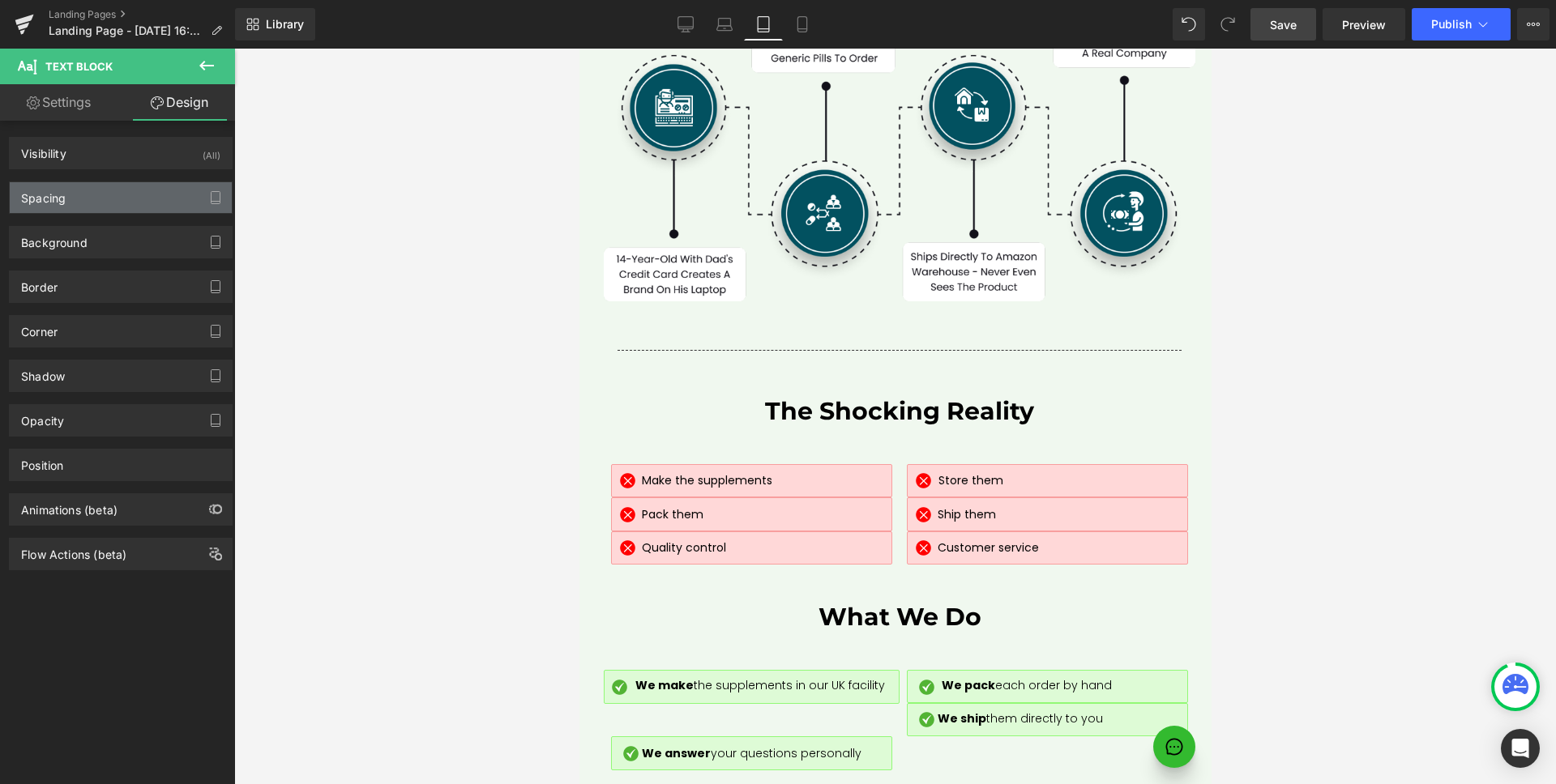
click at [74, 204] on div "Spacing" at bounding box center [121, 197] width 222 height 30
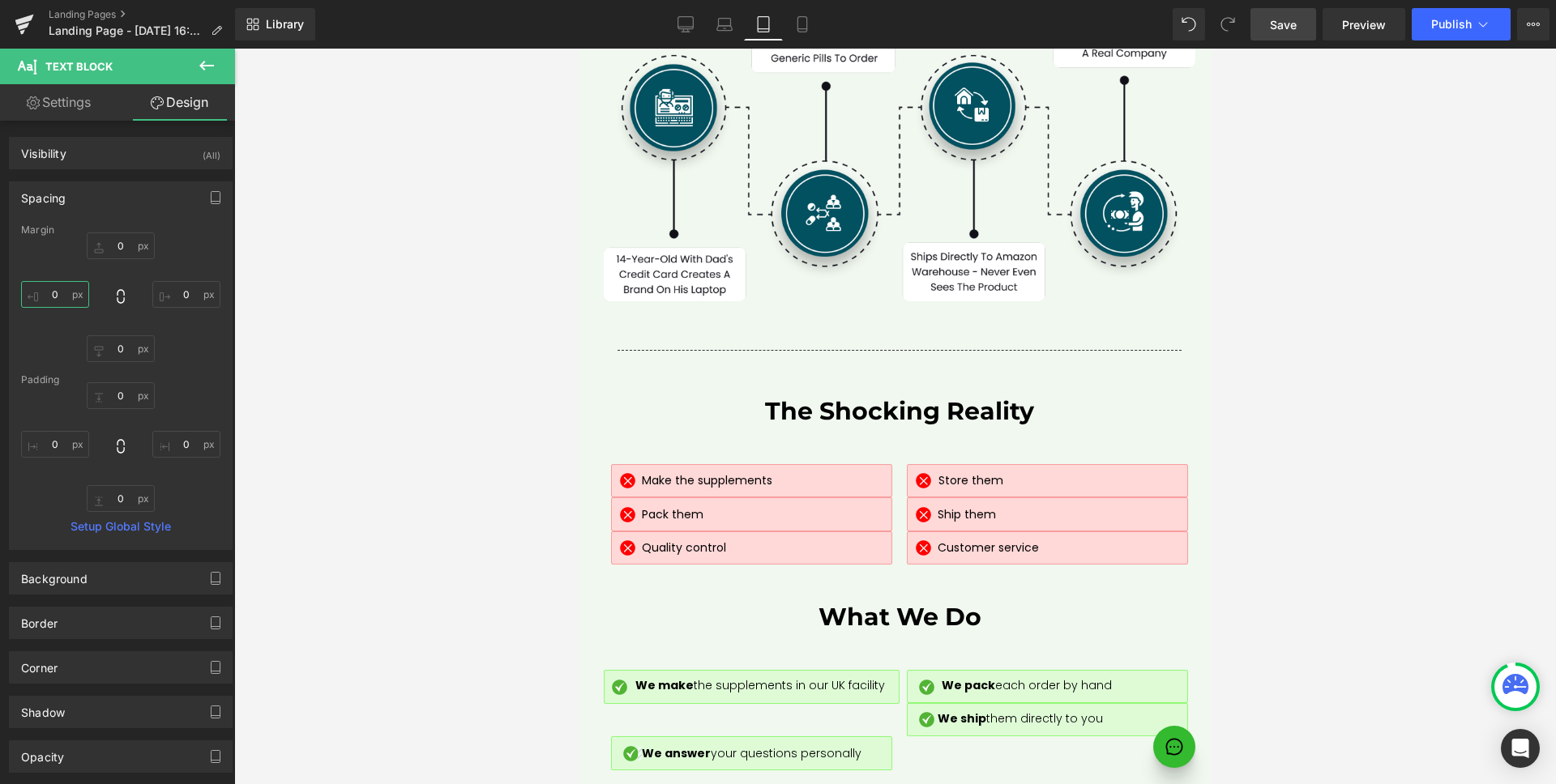
click at [65, 286] on input "0" at bounding box center [55, 295] width 68 height 27
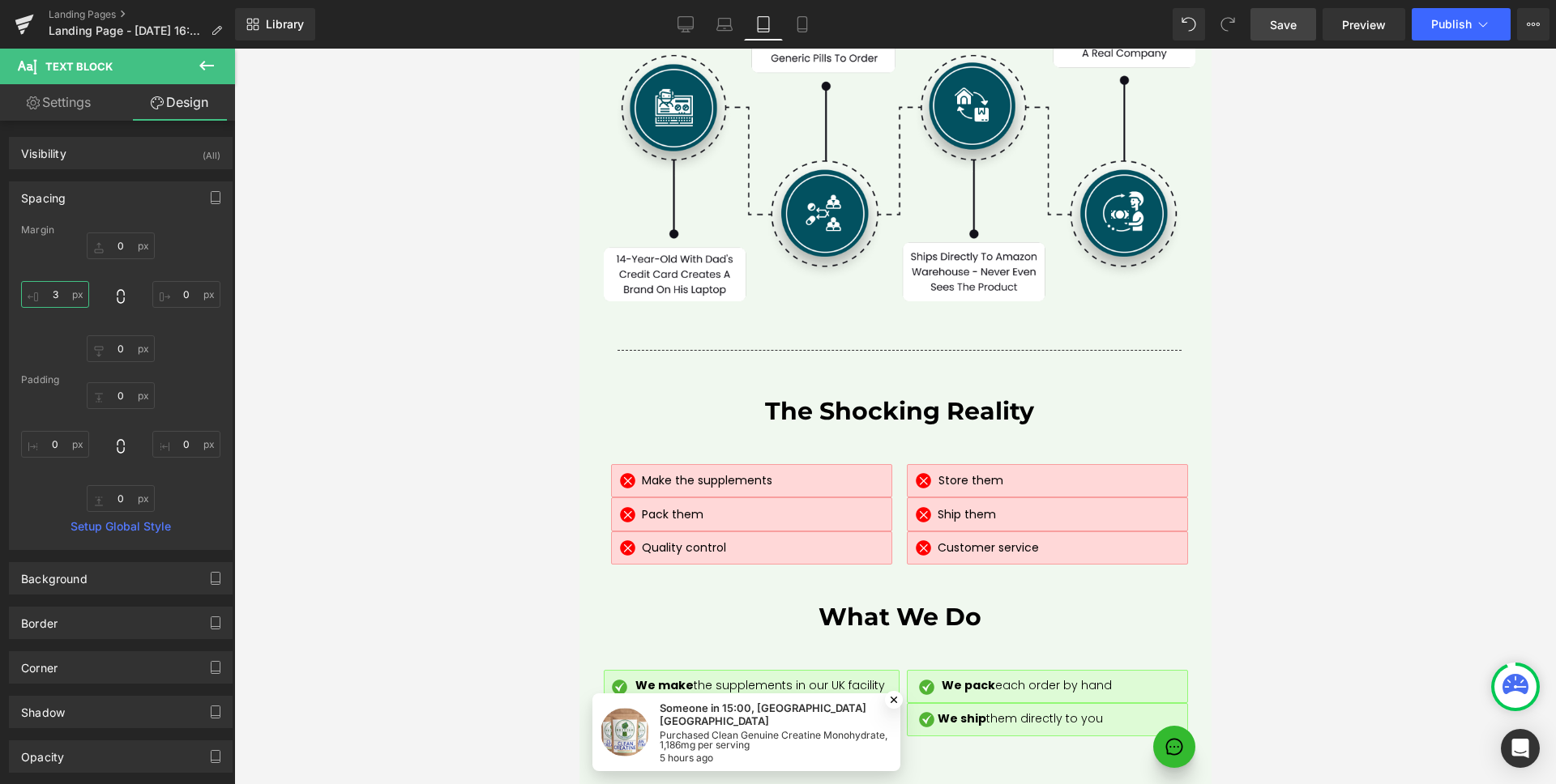
type input "4"
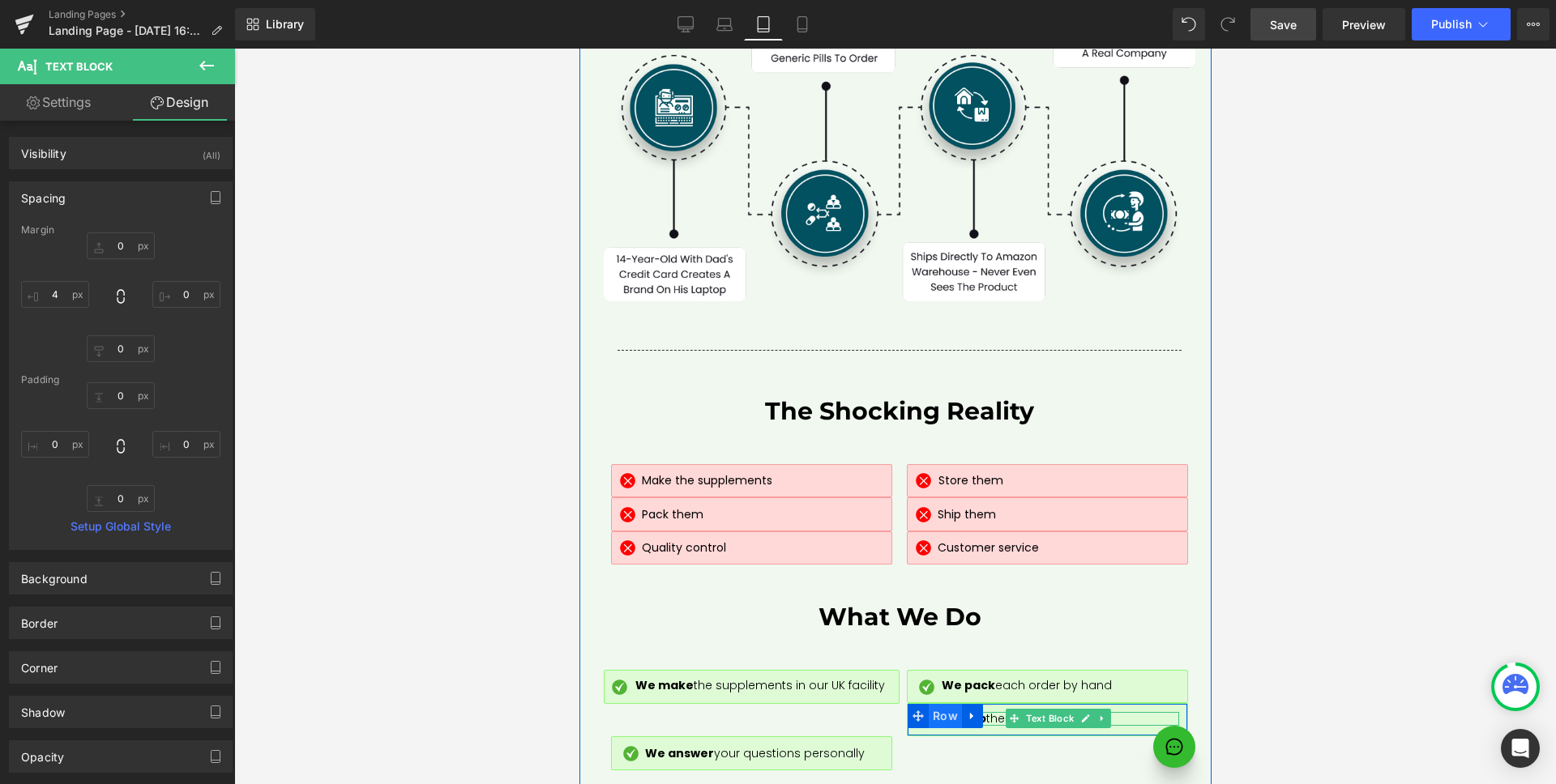
click at [1032, 709] on span "Text Block" at bounding box center [1049, 719] width 54 height 20
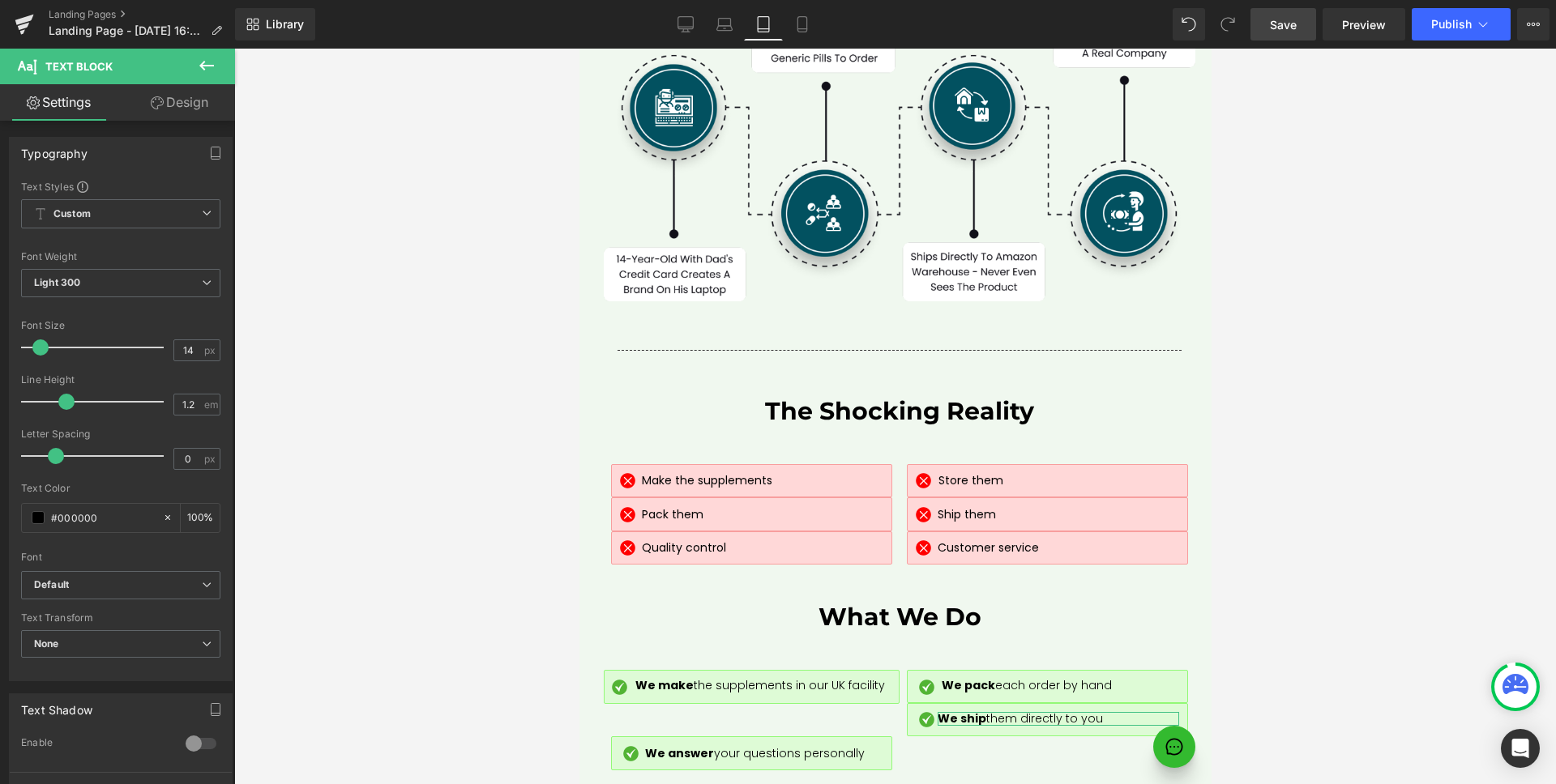
click at [190, 99] on link "Design" at bounding box center [180, 102] width 118 height 37
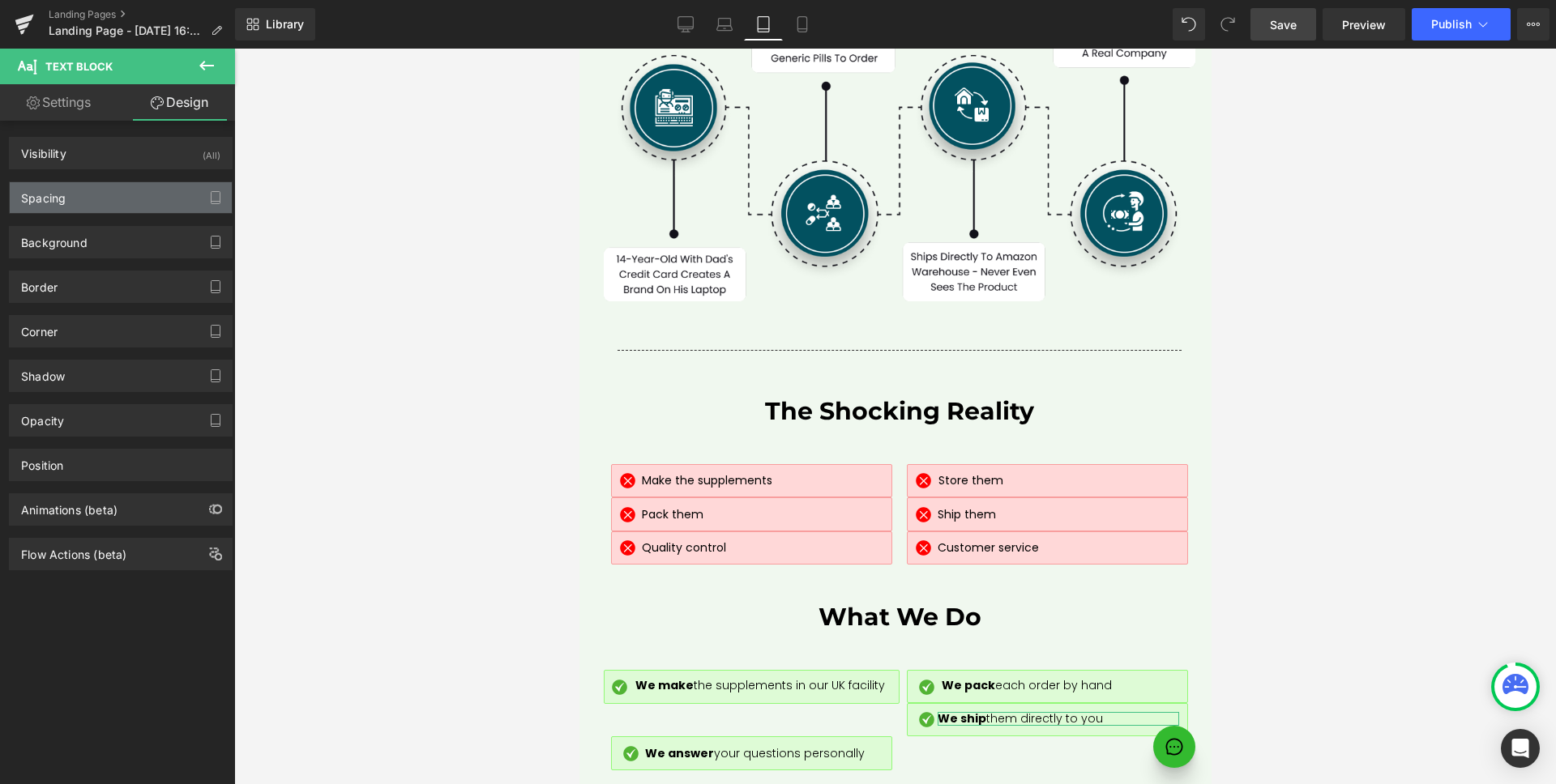
type input "0"
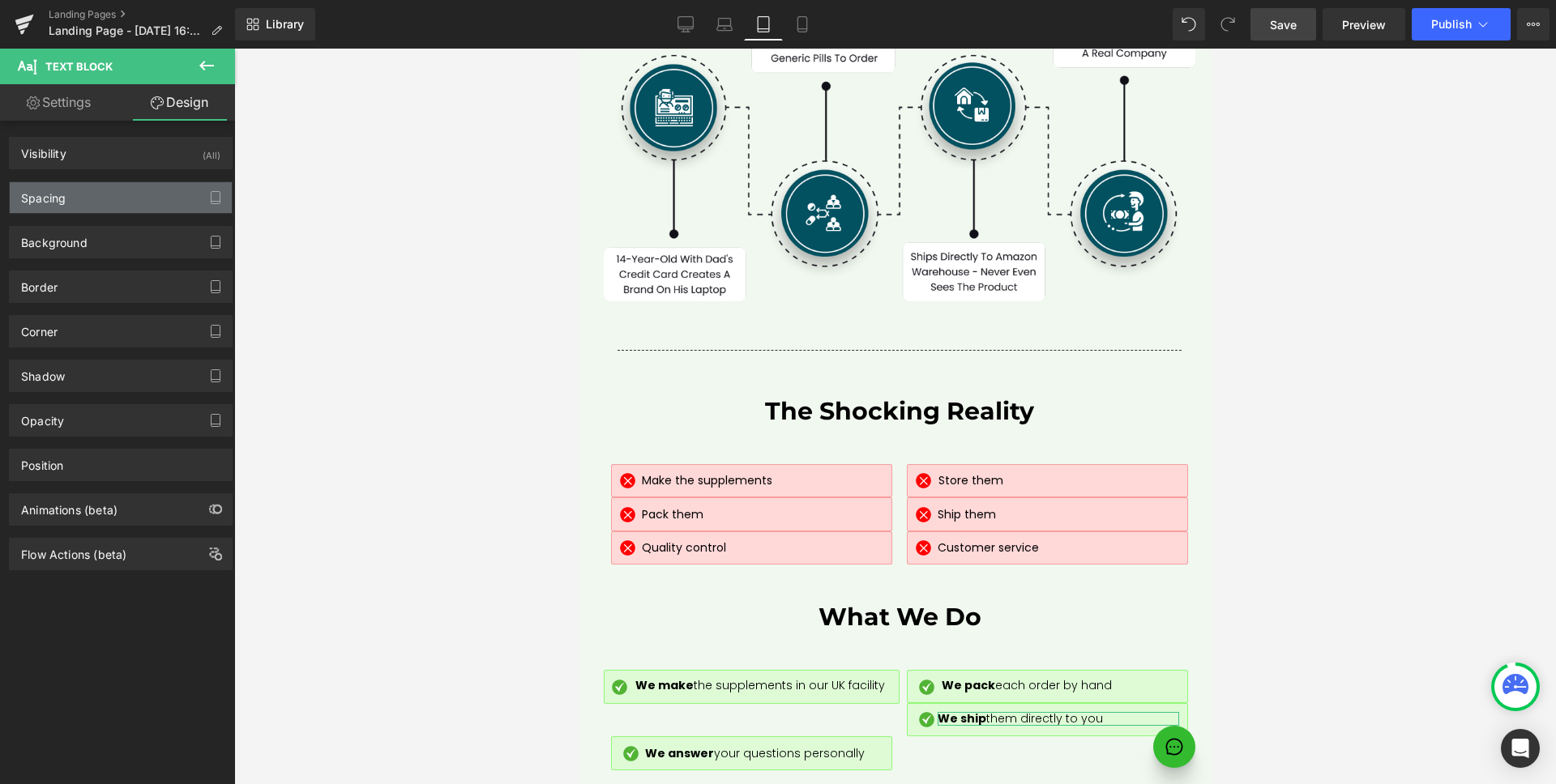
type input "0"
click at [95, 196] on div "Spacing" at bounding box center [121, 197] width 222 height 30
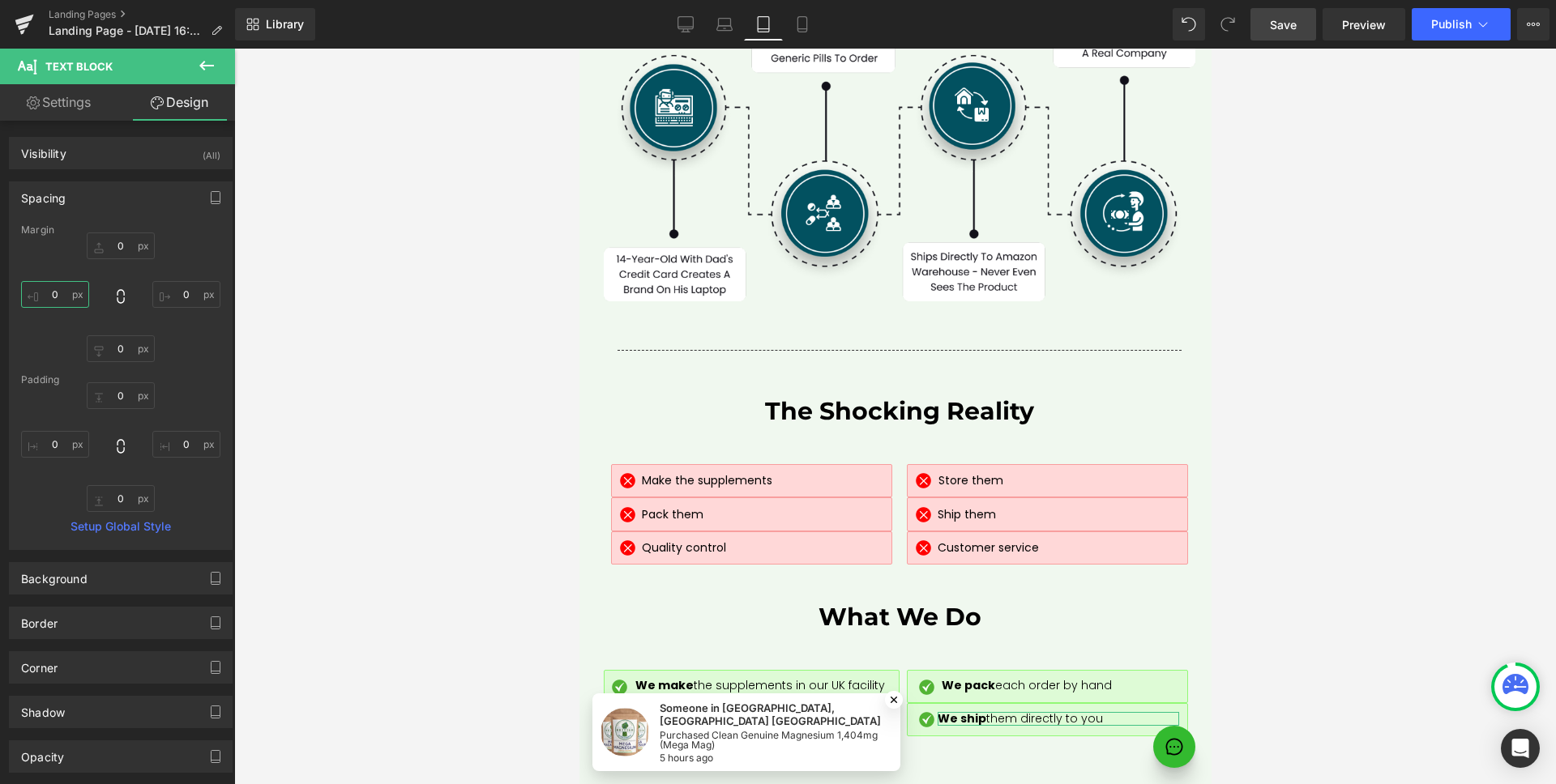
click at [65, 297] on input "0" at bounding box center [55, 295] width 68 height 27
type input "4"
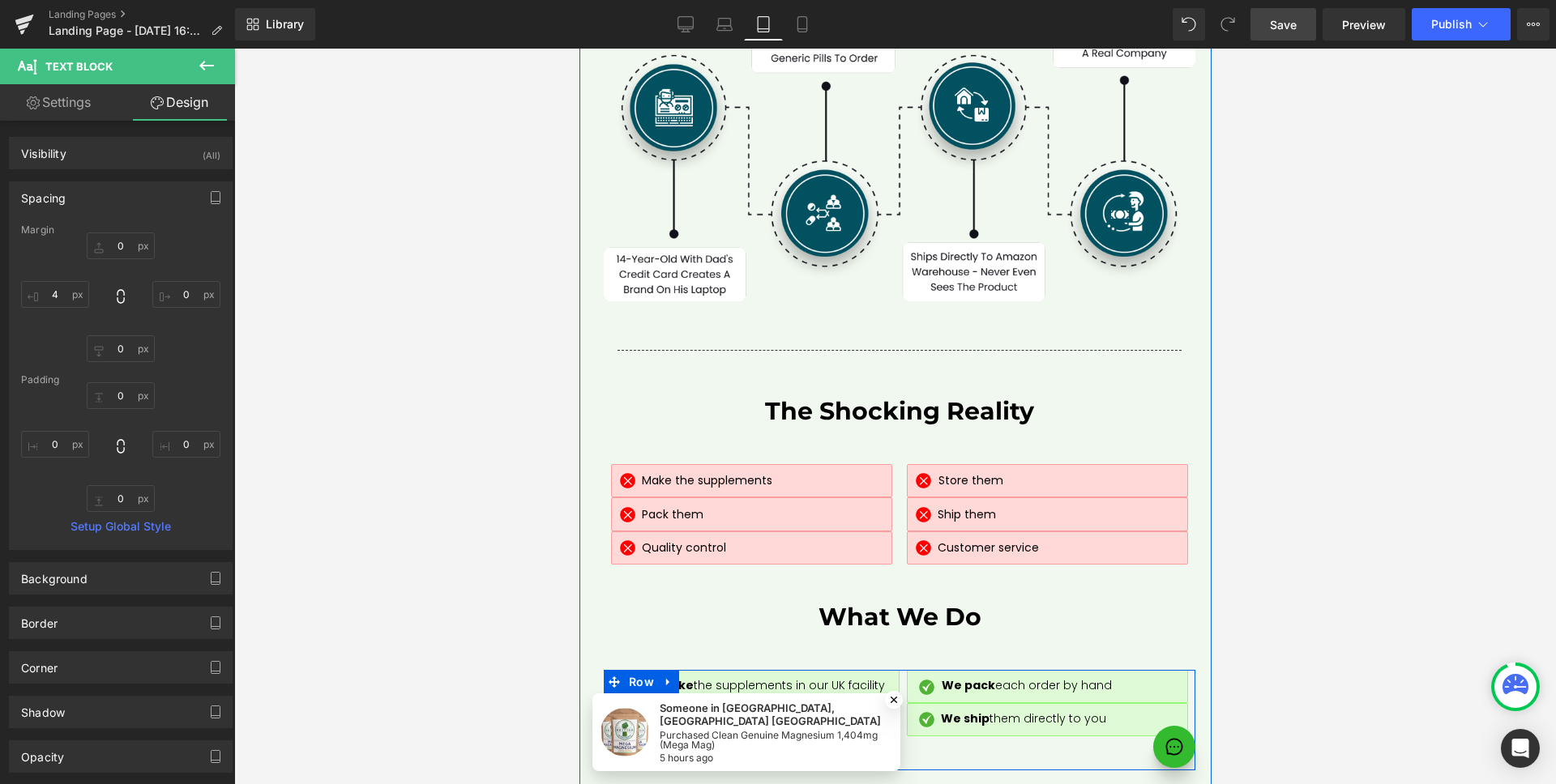
click at [836, 670] on div "Image We make the supplements in our UK facility Text Block Row Row Image We pa…" at bounding box center [899, 720] width 591 height 100
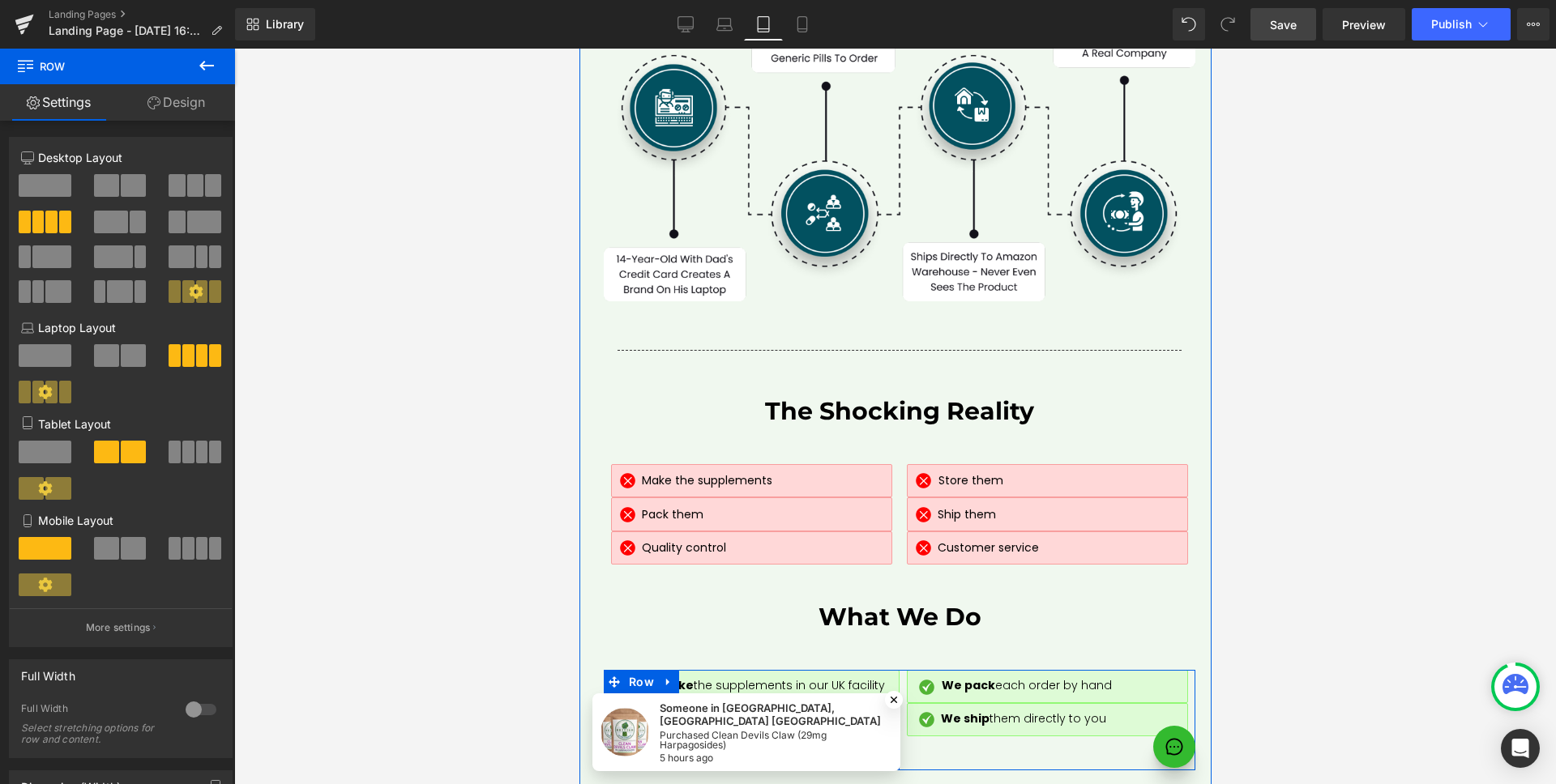
click at [894, 737] on div at bounding box center [896, 754] width 4 height 34
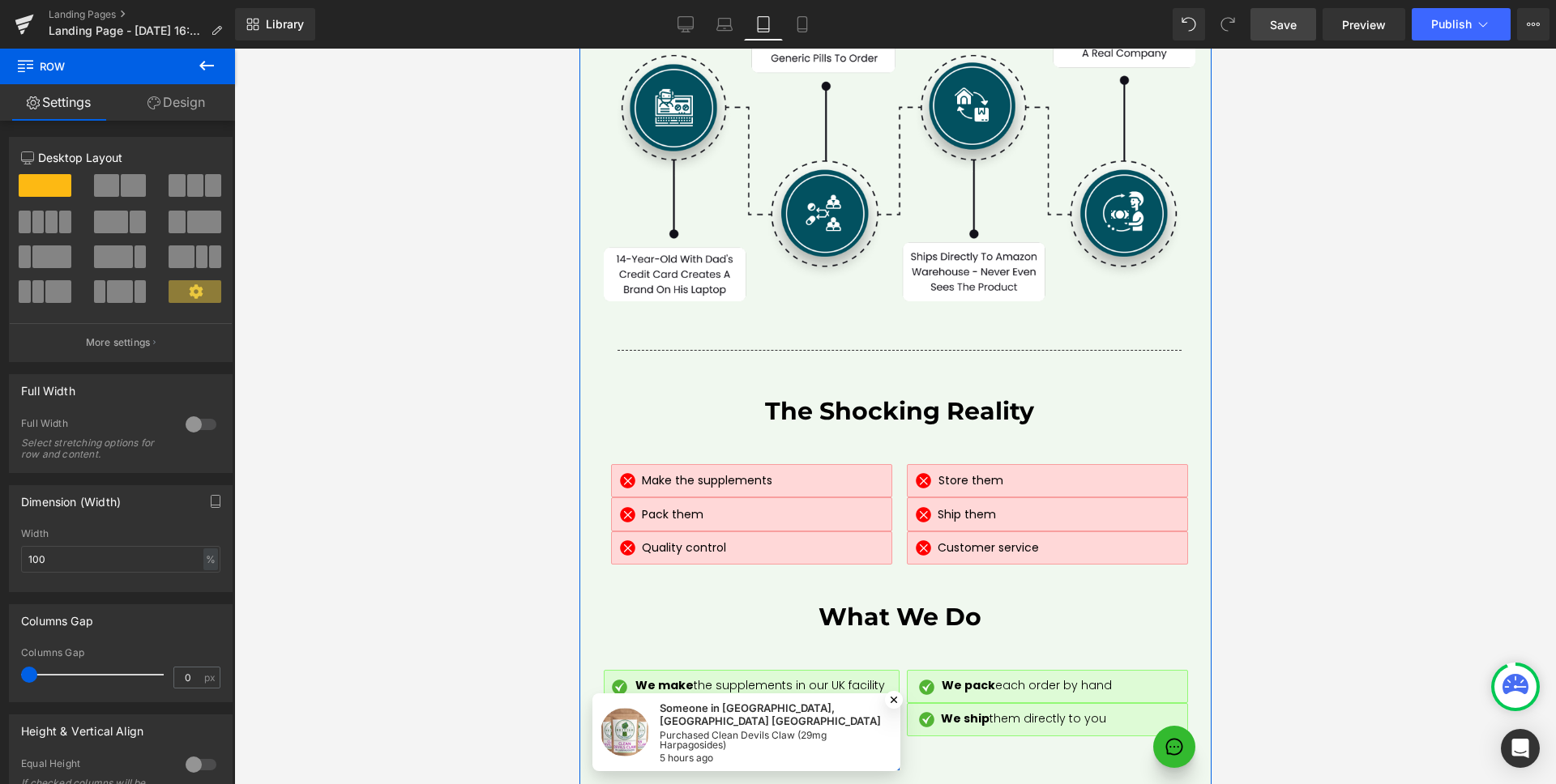
click at [614, 762] on div at bounding box center [750, 765] width 280 height 8
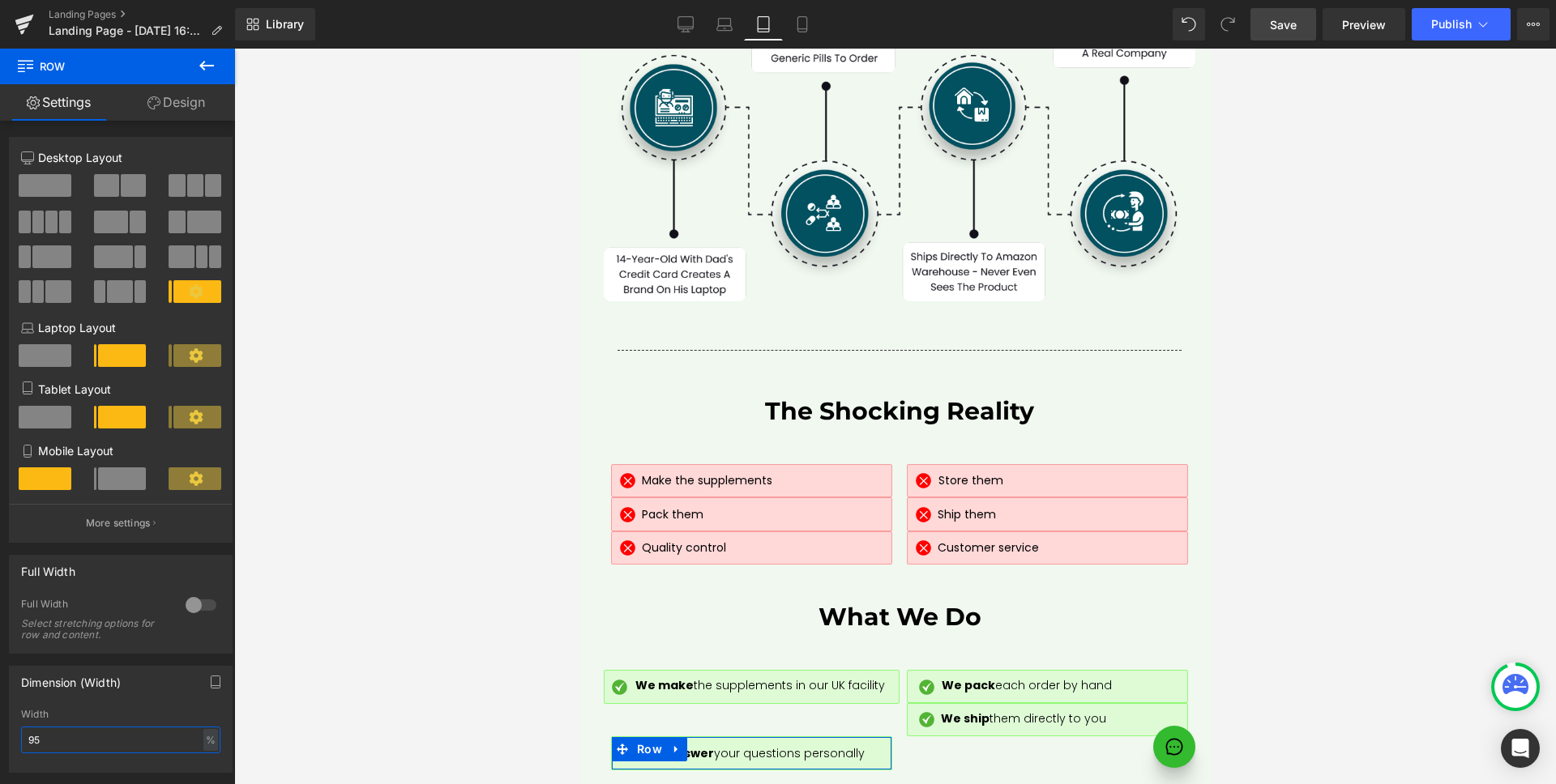
click at [100, 738] on input "95" at bounding box center [121, 740] width 199 height 27
type input "100"
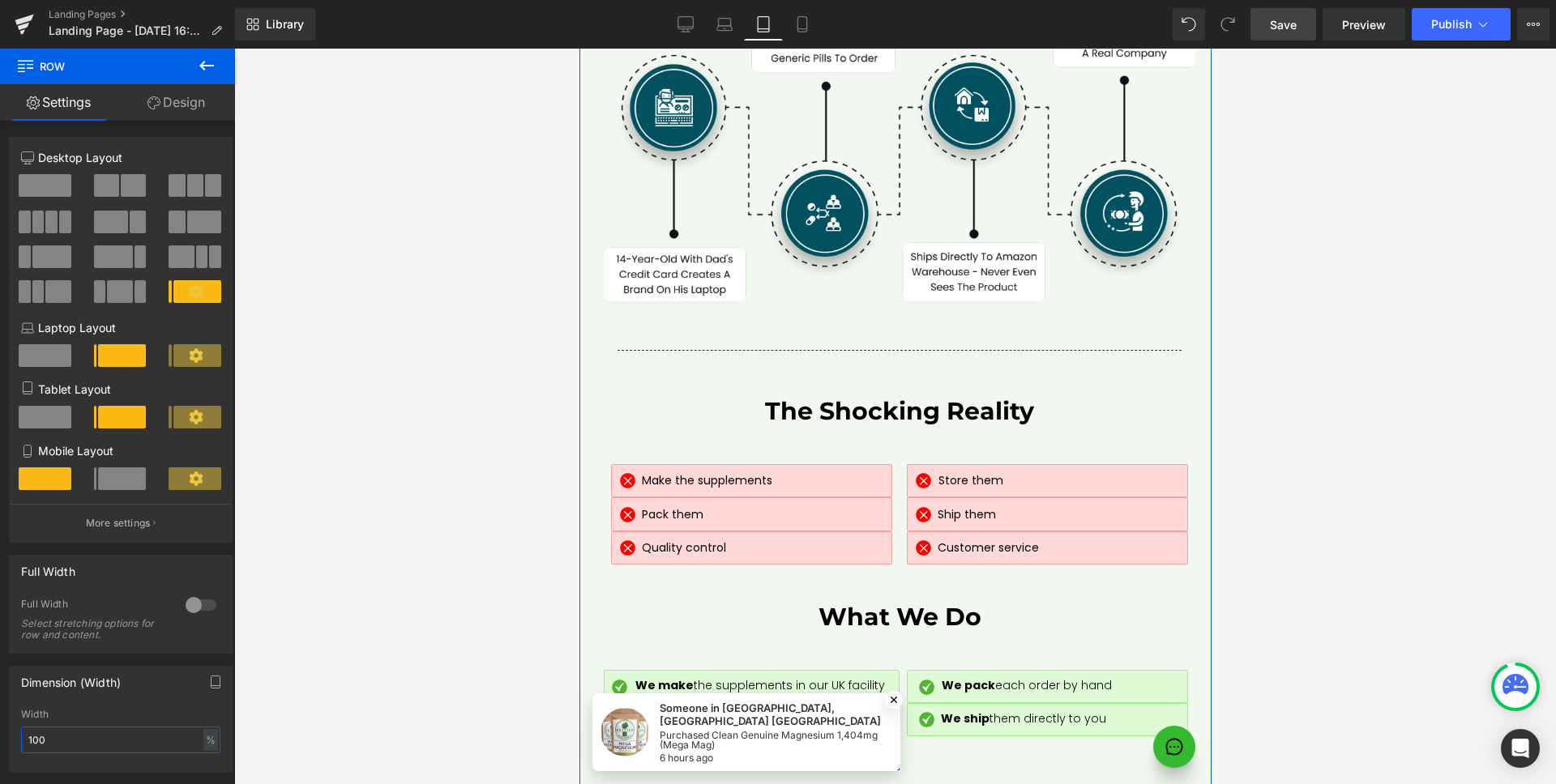
click at [841, 737] on div at bounding box center [750, 740] width 294 height 8
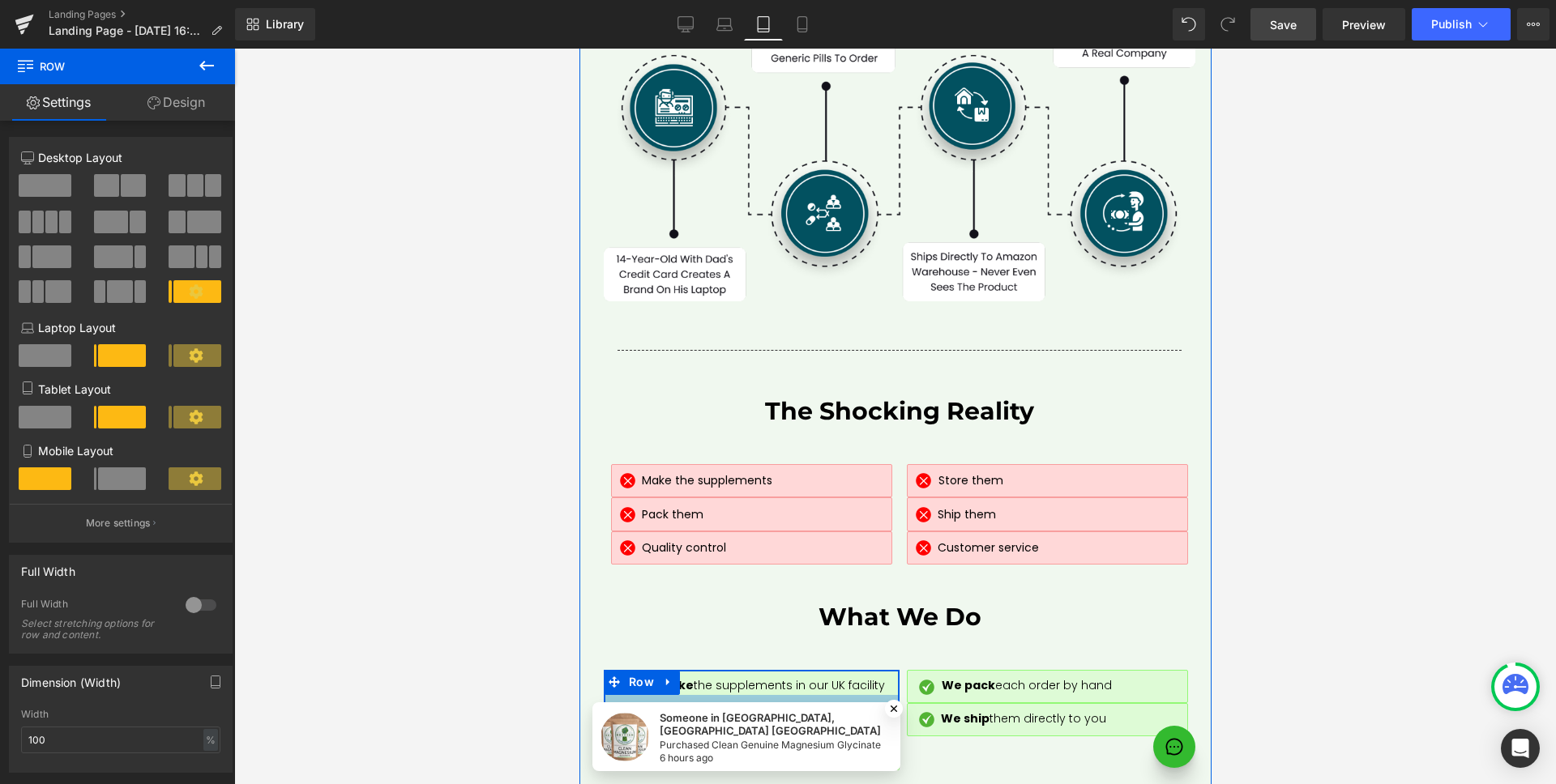
click at [742, 695] on div at bounding box center [750, 698] width 294 height 8
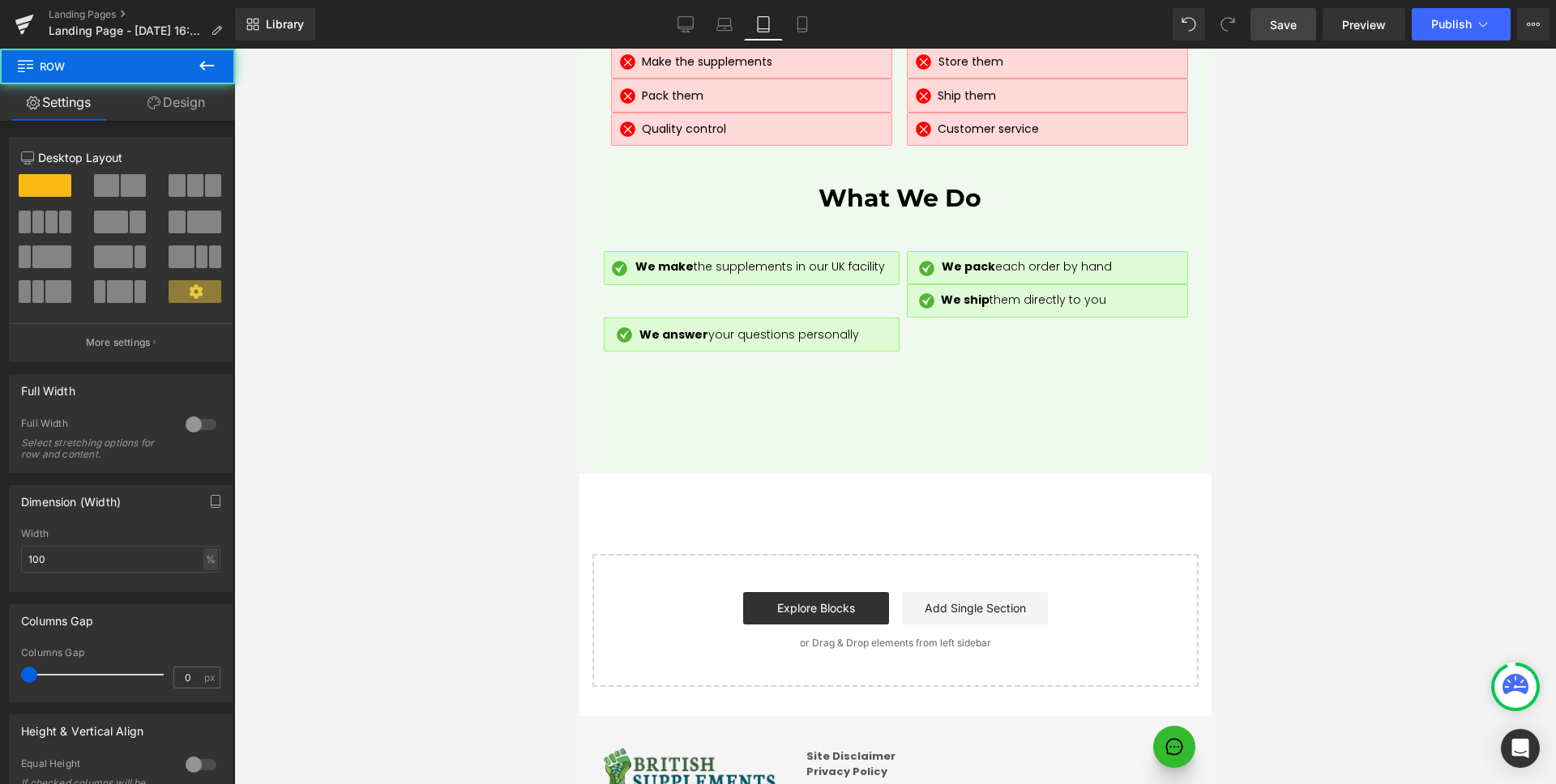
scroll to position [8161, 0]
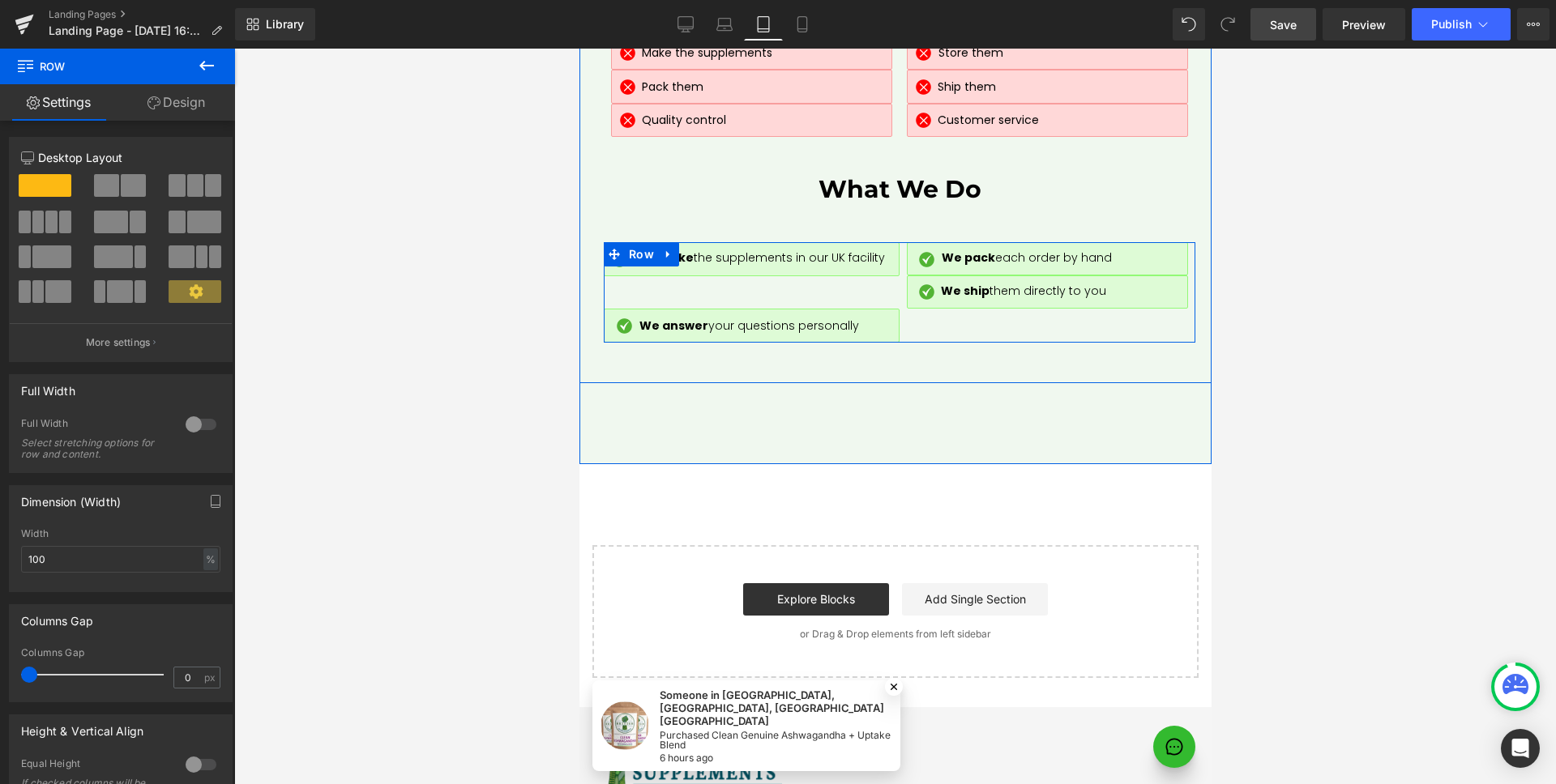
click at [707, 242] on div "Image We make the supplements in our UK facility Text Block Row Row Image We pa…" at bounding box center [899, 292] width 591 height 100
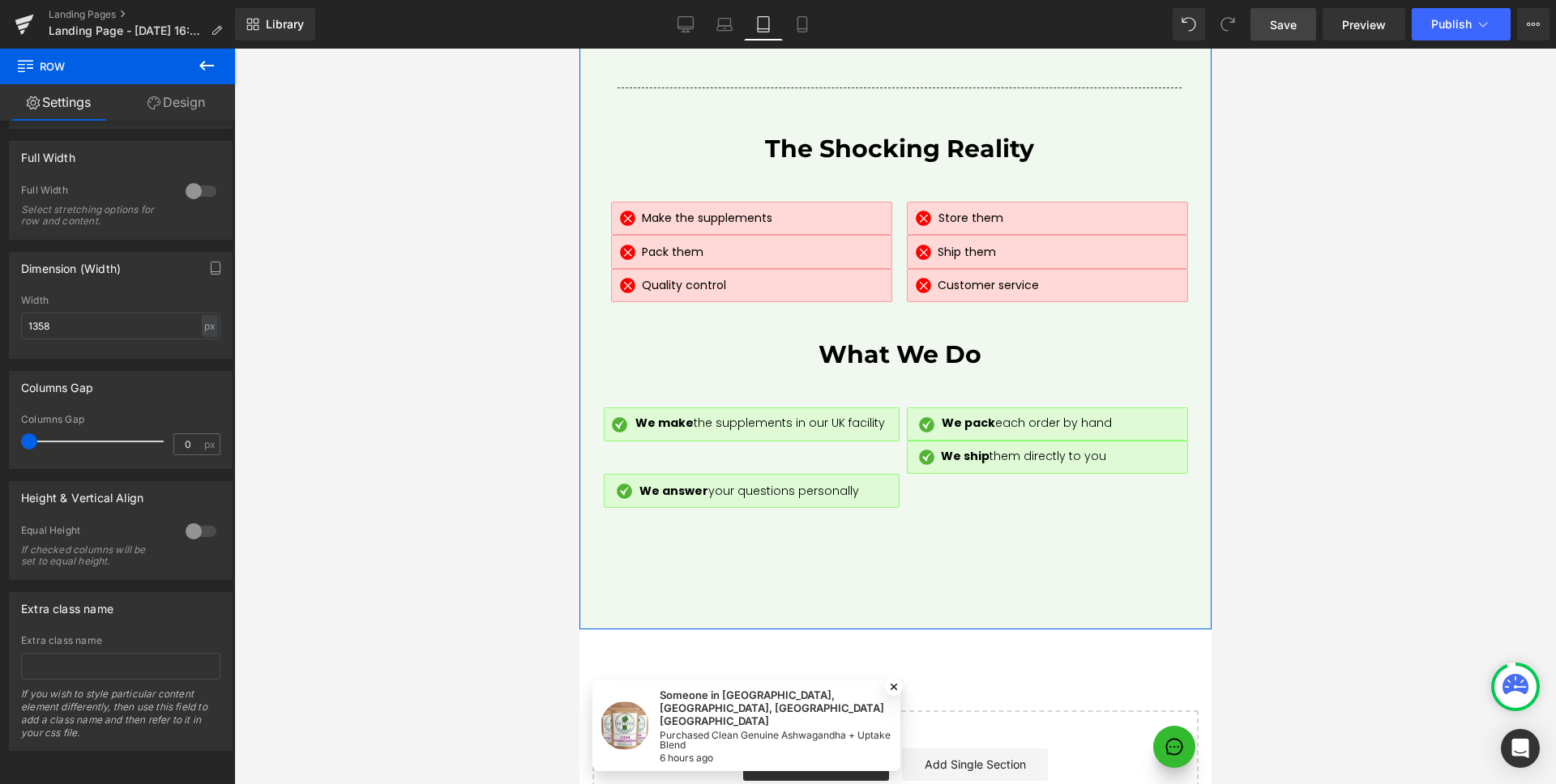
scroll to position [7829, 0]
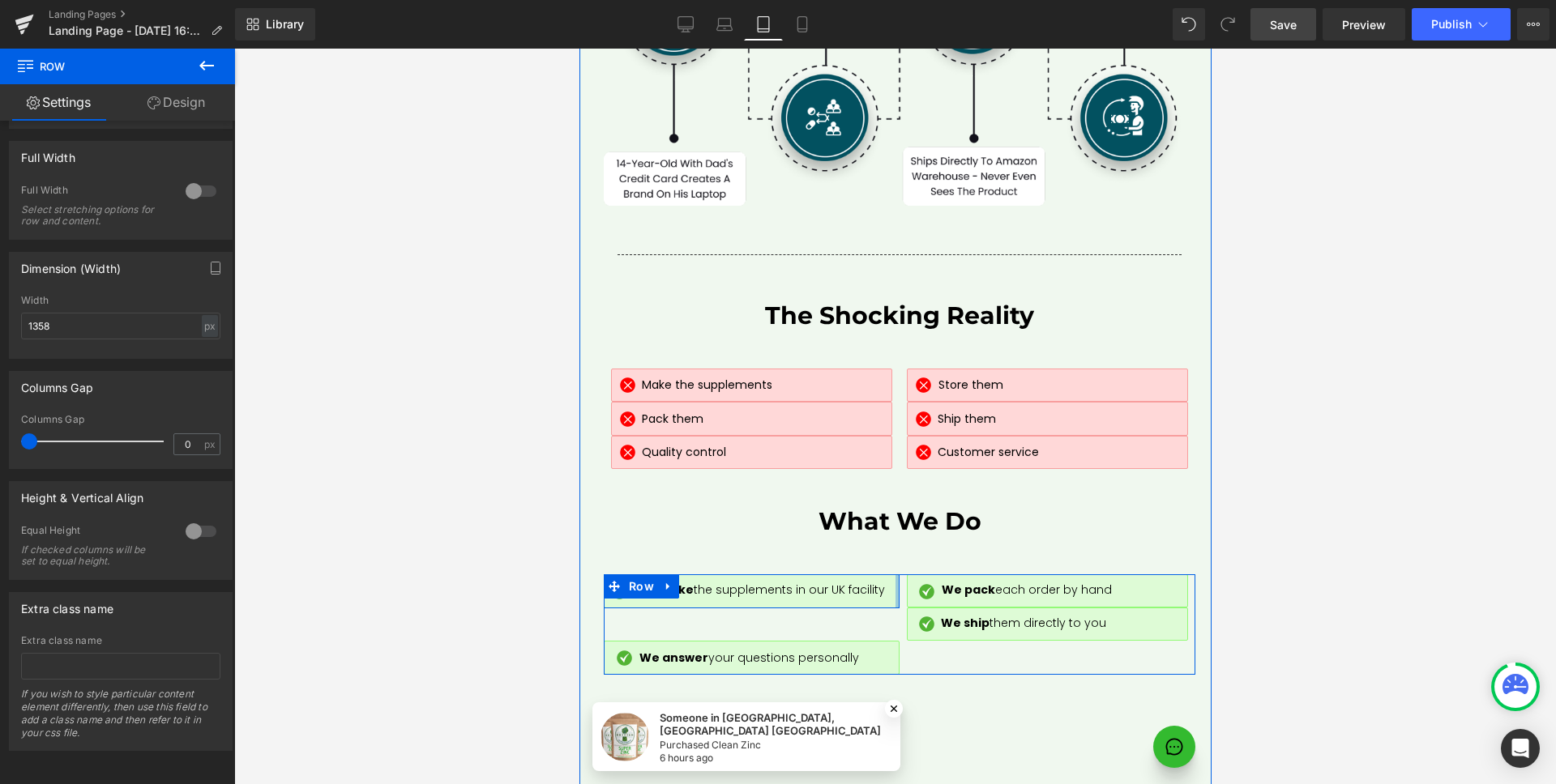
click at [894, 574] on div at bounding box center [896, 591] width 4 height 34
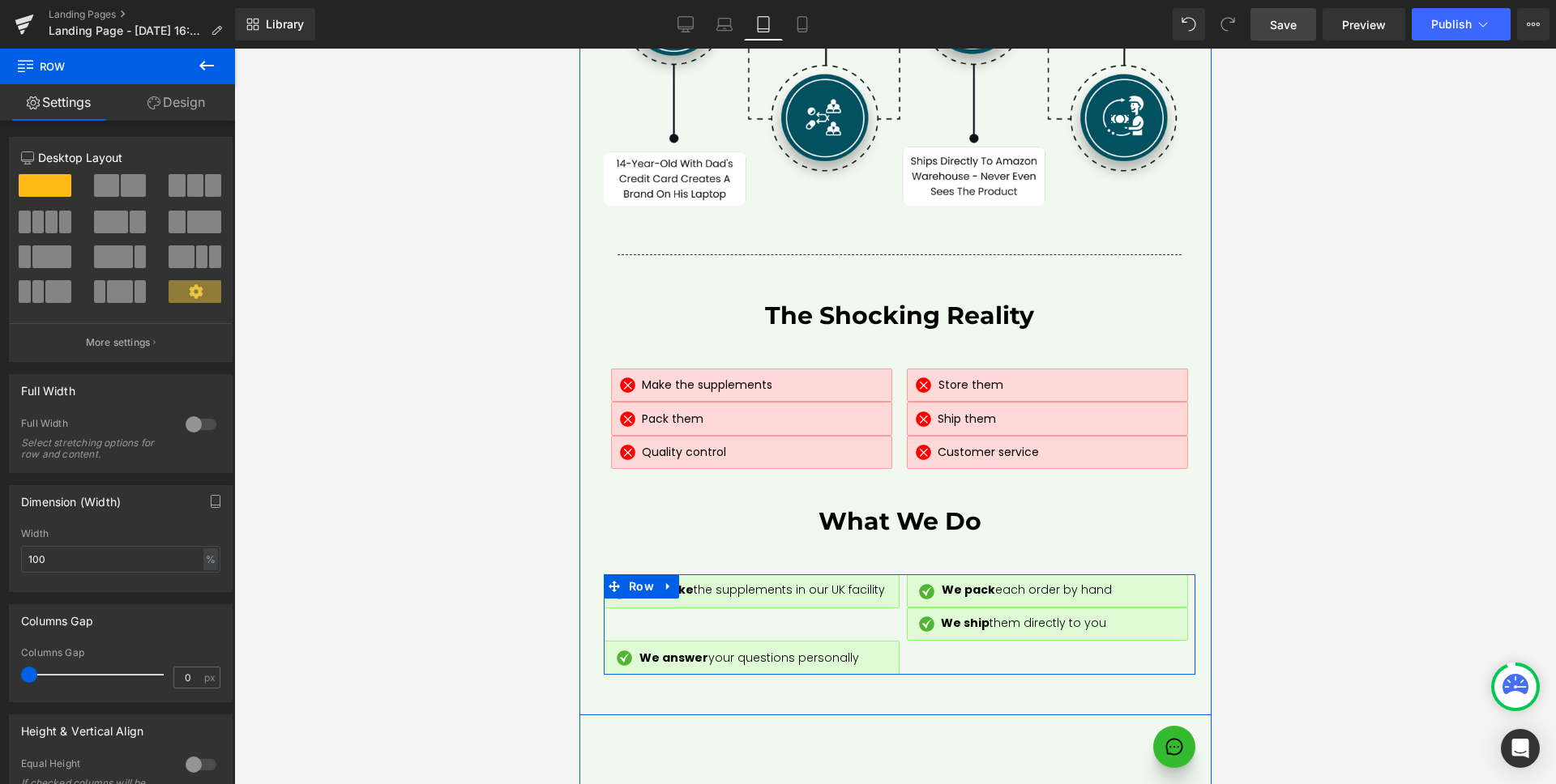
click at [873, 574] on div "Image We make the supplements in our UK facility Text Block Row Row Image We pa…" at bounding box center [899, 624] width 591 height 100
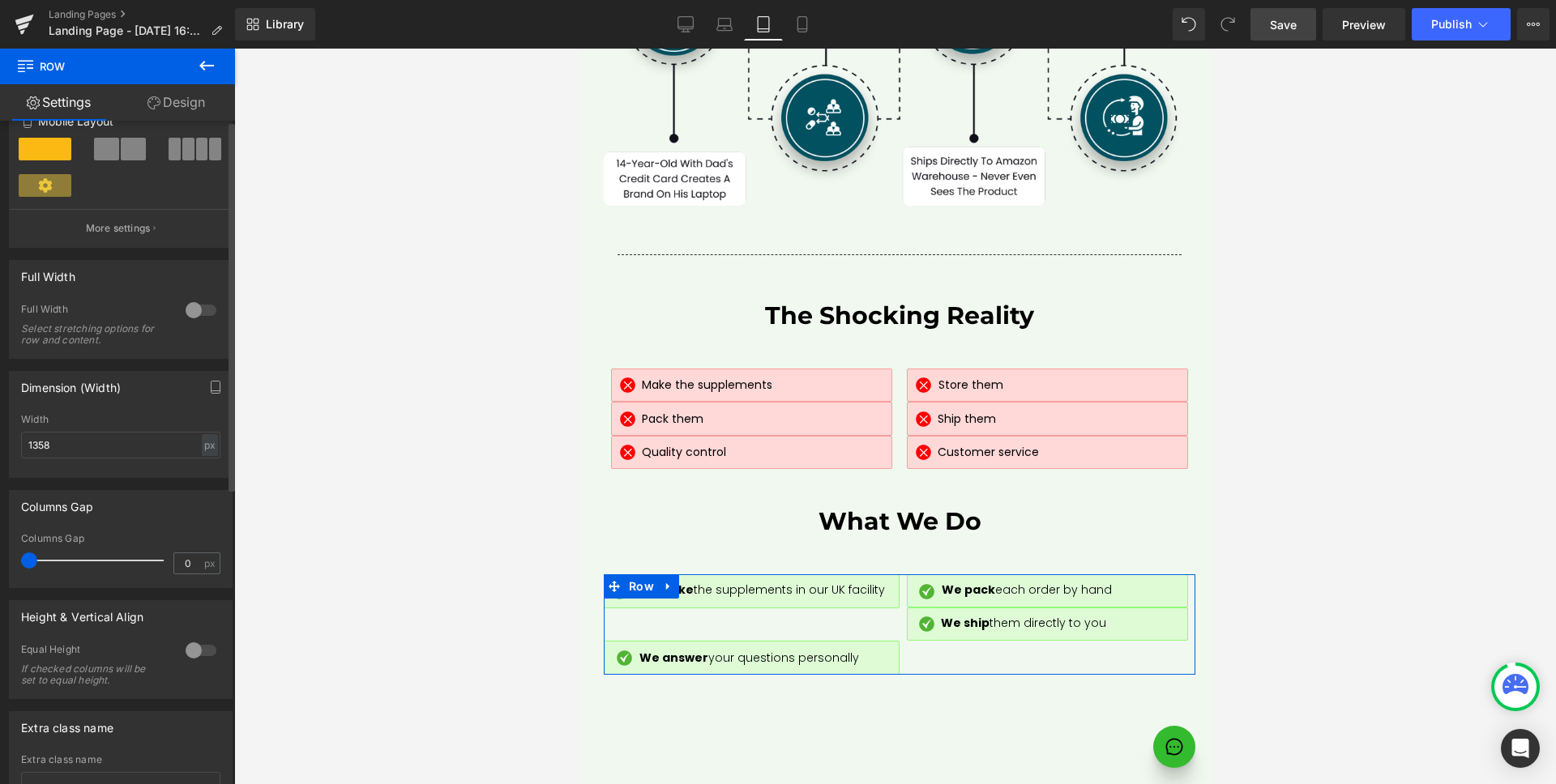
scroll to position [530, 0]
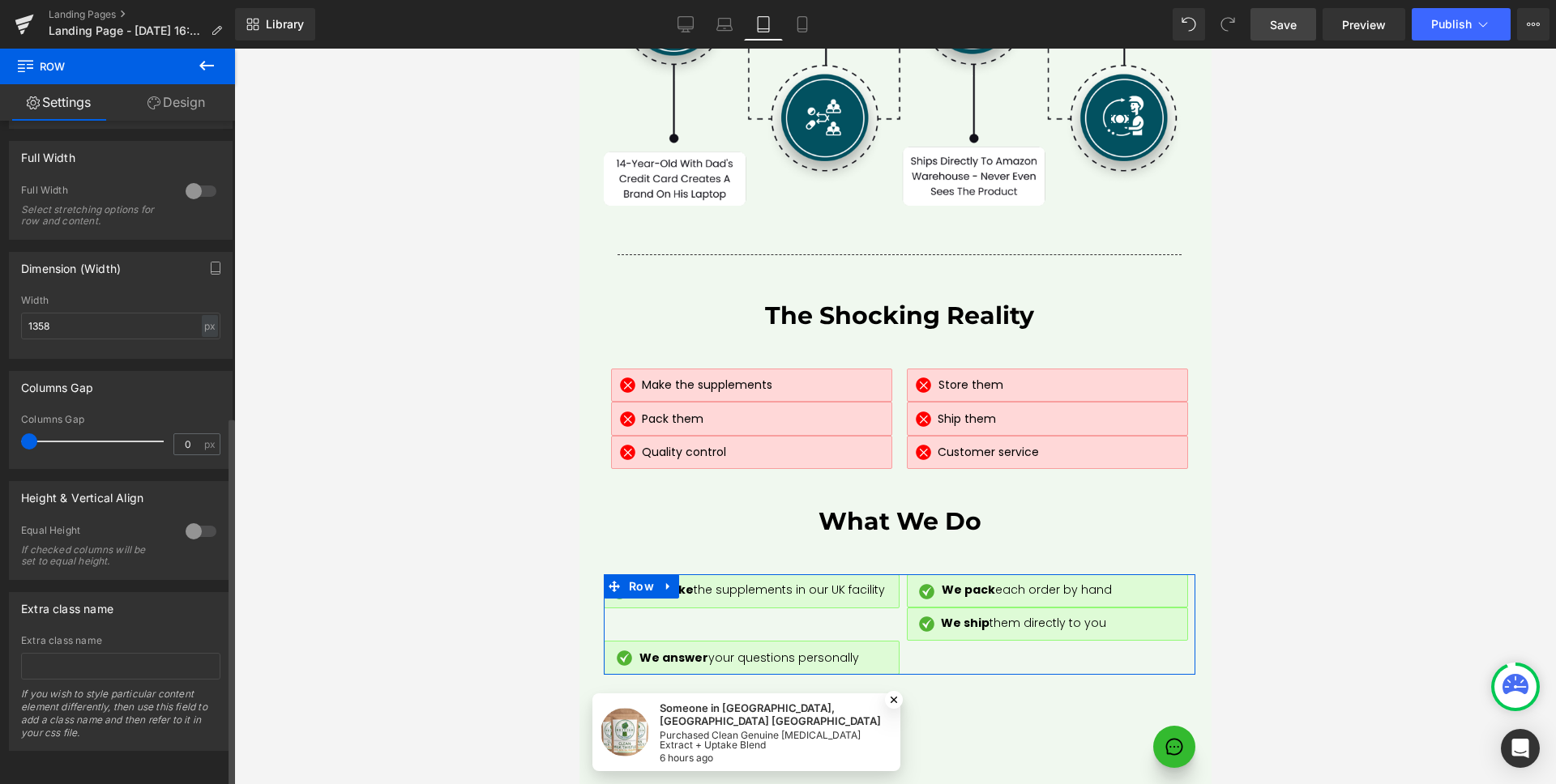
click at [197, 519] on div at bounding box center [201, 531] width 39 height 26
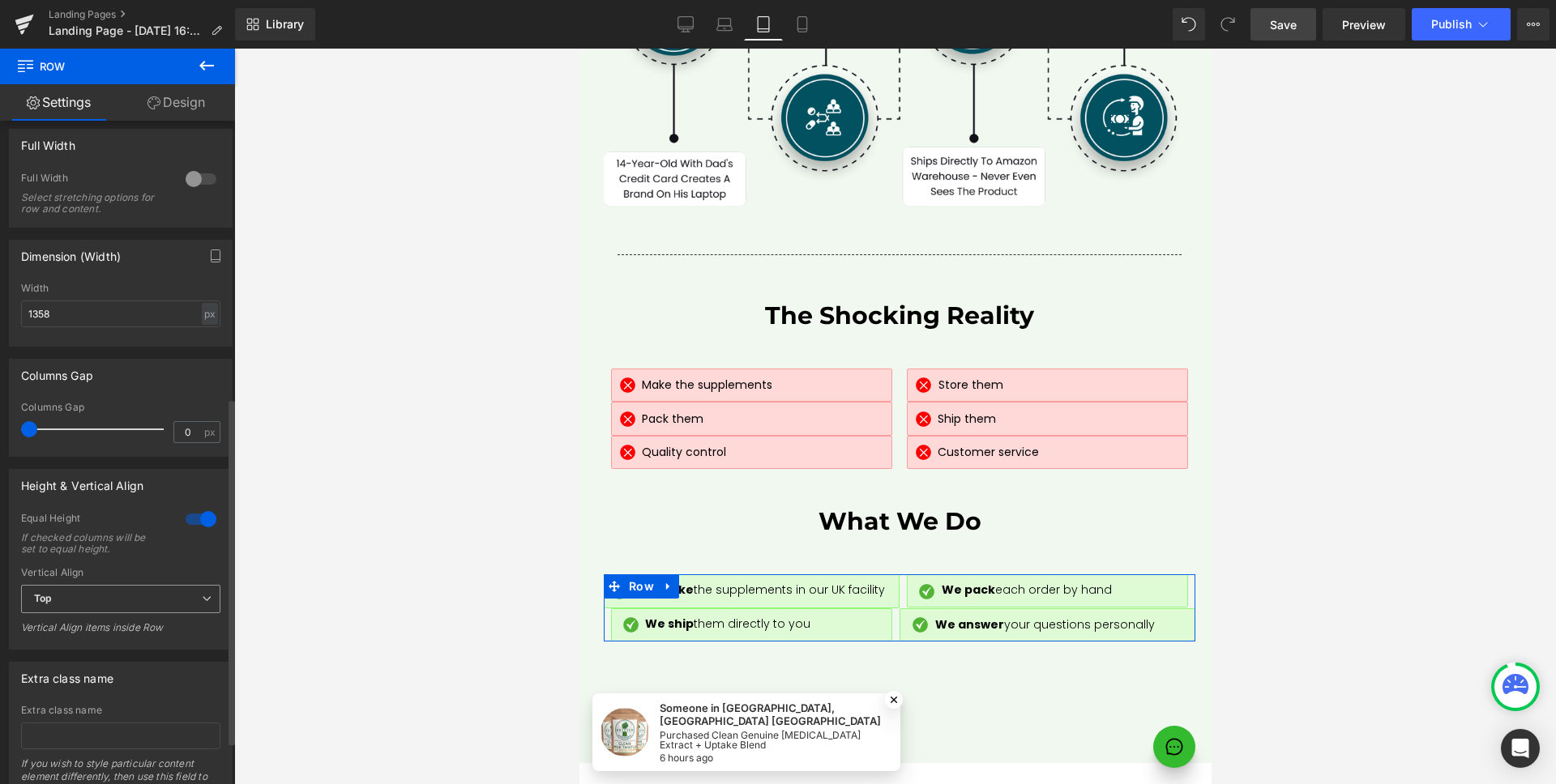
click at [120, 603] on span "Top" at bounding box center [121, 599] width 199 height 29
click at [114, 645] on li "Middle" at bounding box center [118, 652] width 193 height 24
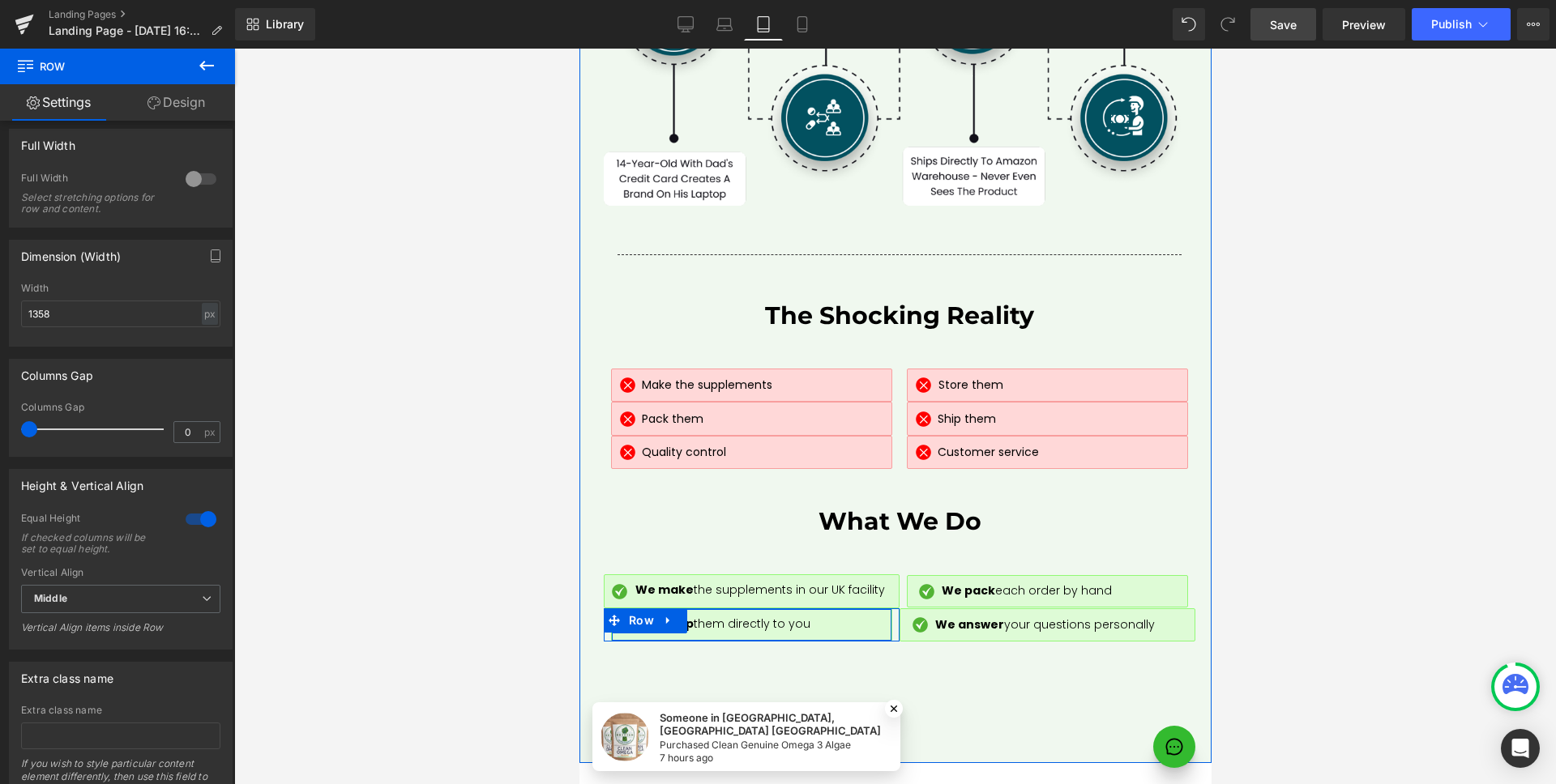
click at [610, 608] on div "Image We ship them directly to you Text Block Row" at bounding box center [750, 625] width 281 height 34
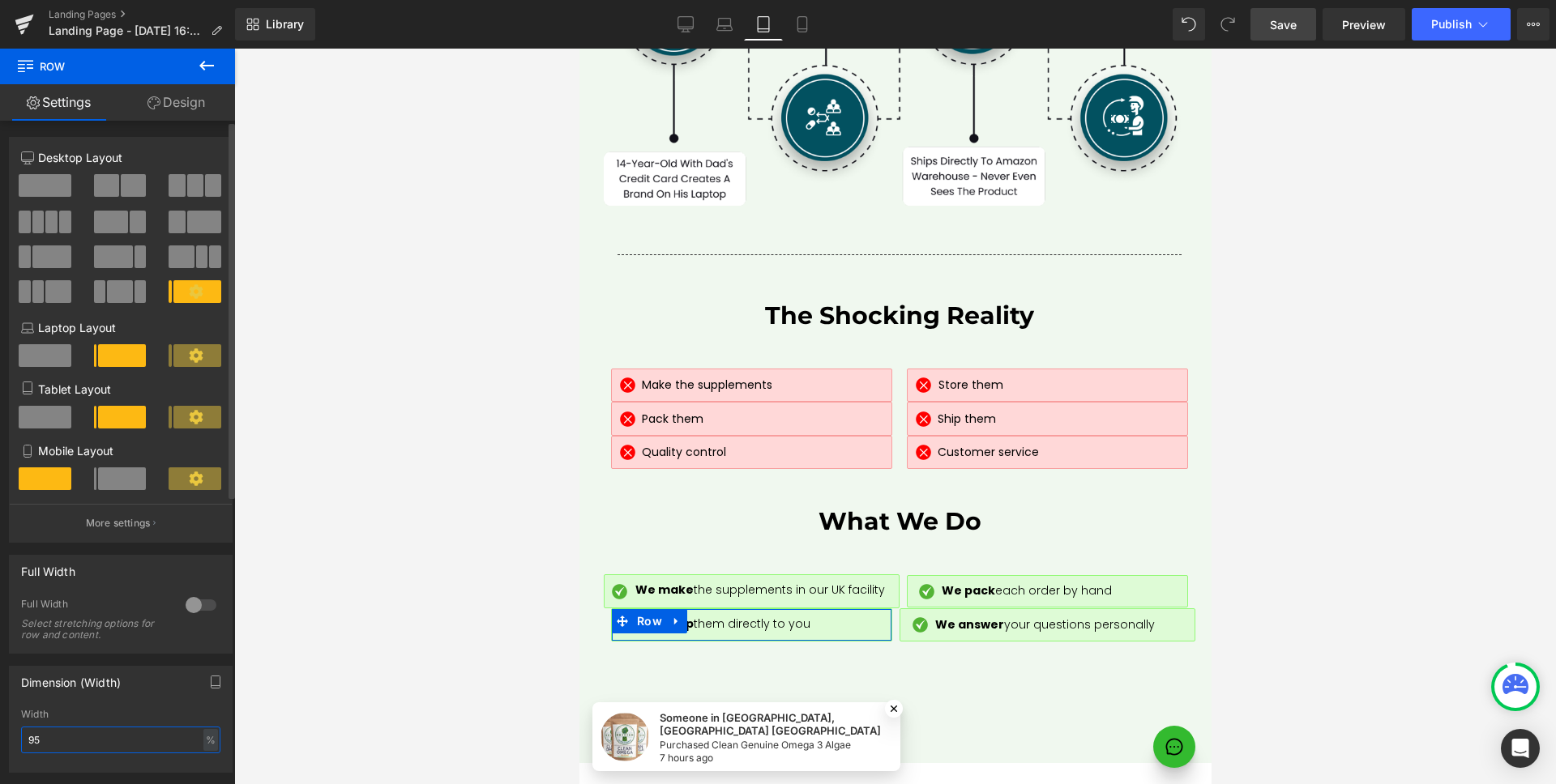
click at [91, 749] on input "95" at bounding box center [121, 740] width 199 height 27
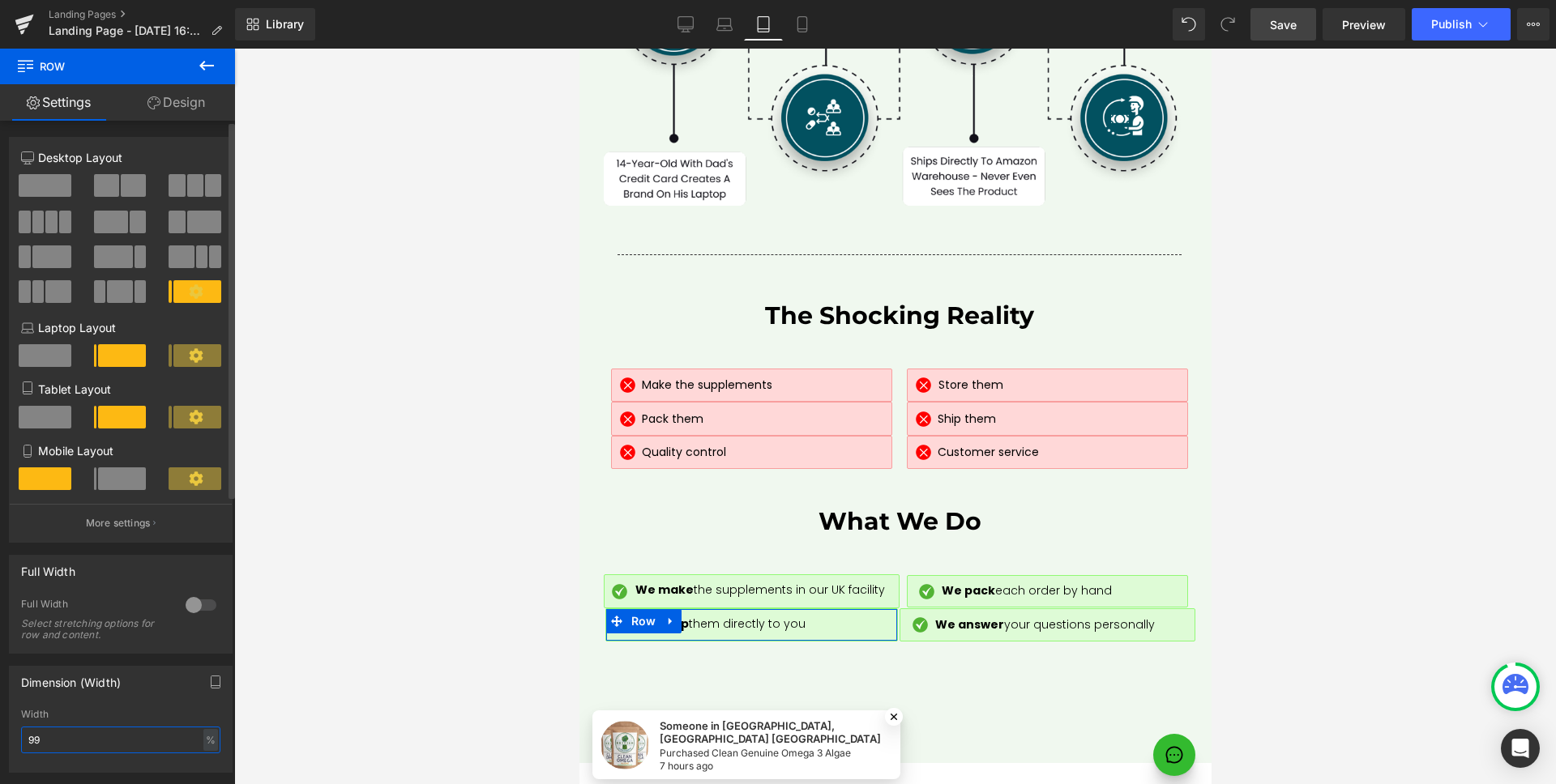
type input "100"
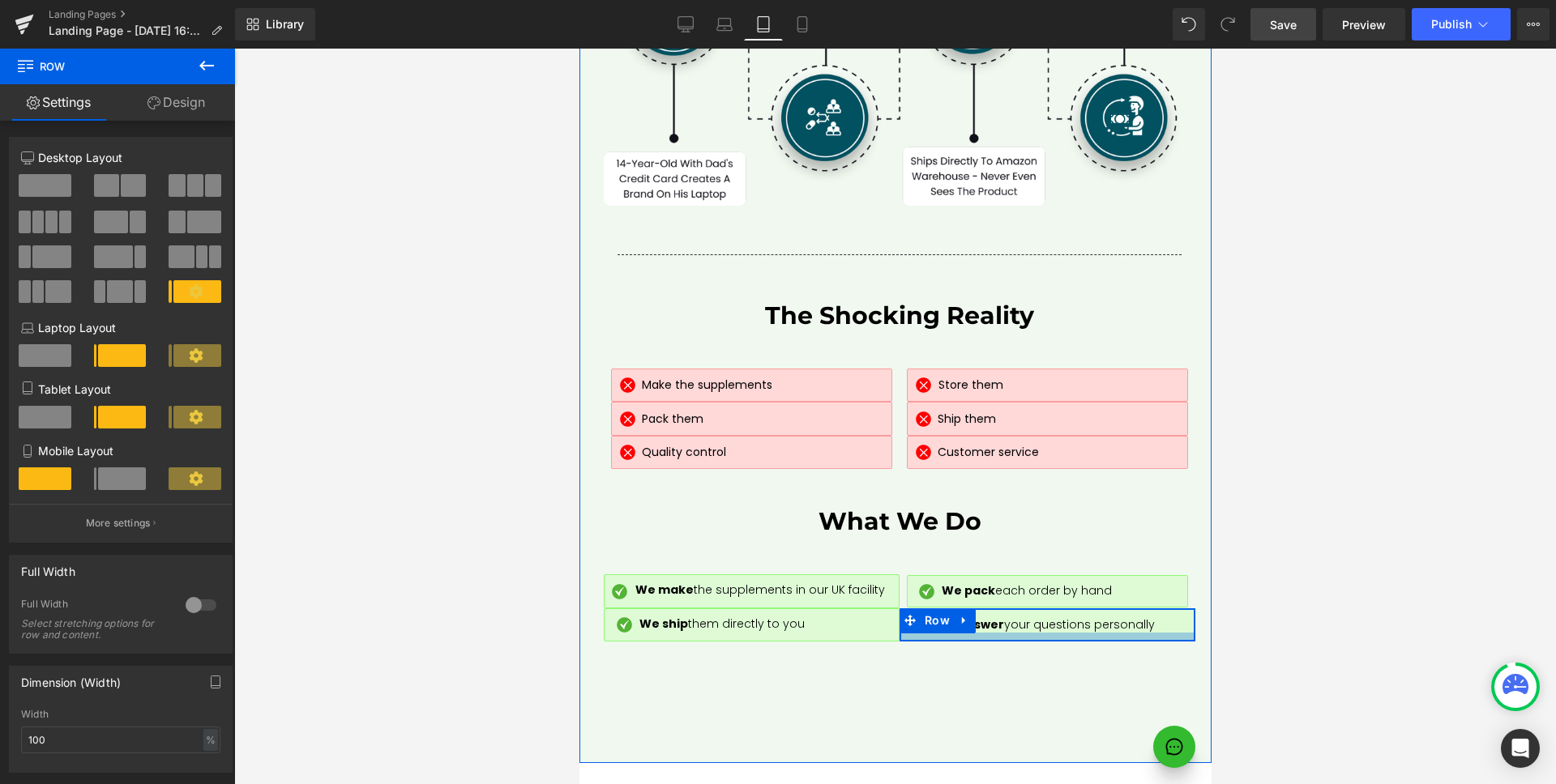
click at [1166, 632] on div at bounding box center [1046, 636] width 294 height 8
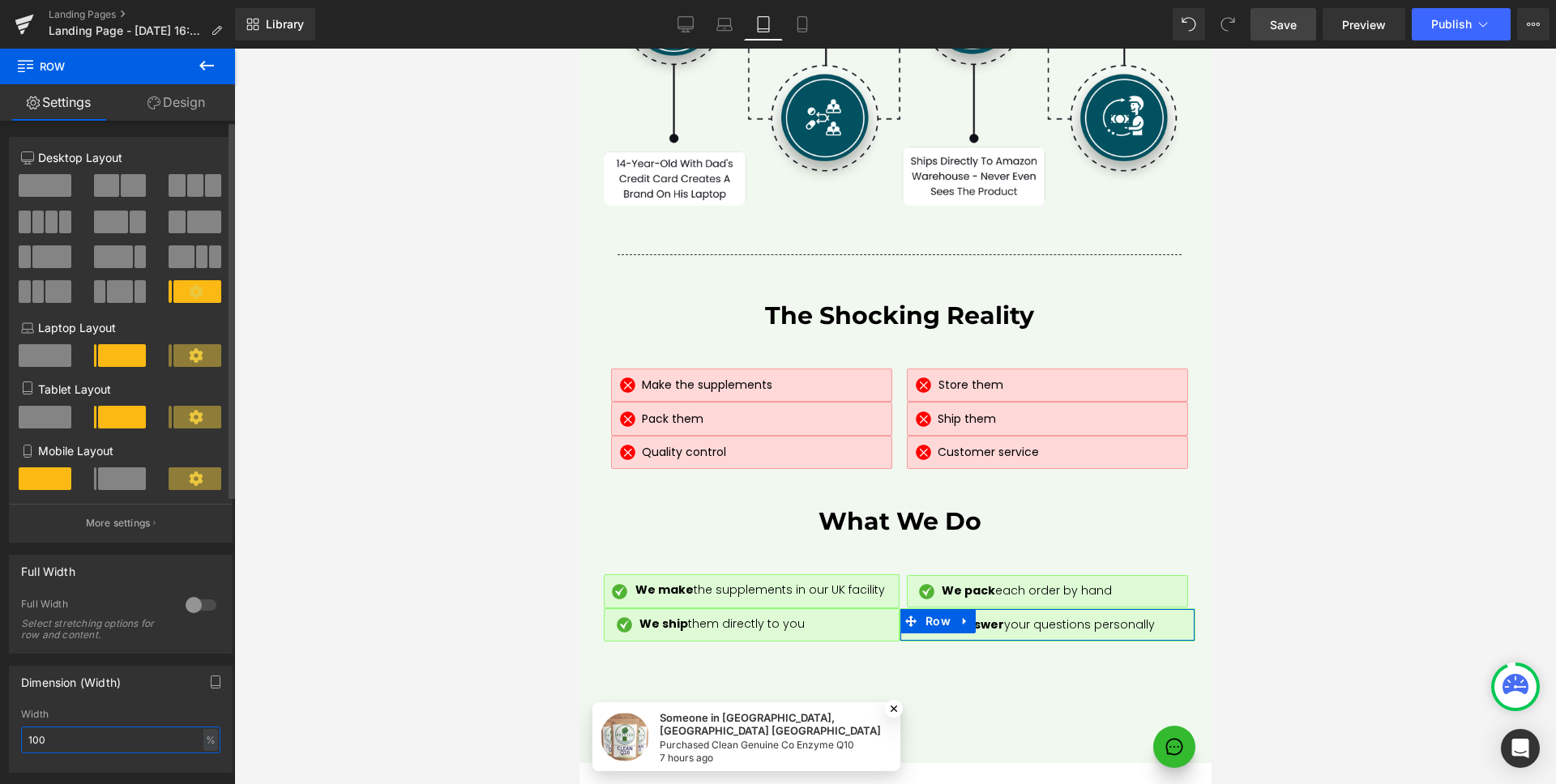
click at [74, 737] on input "100" at bounding box center [121, 740] width 199 height 27
type input "95"
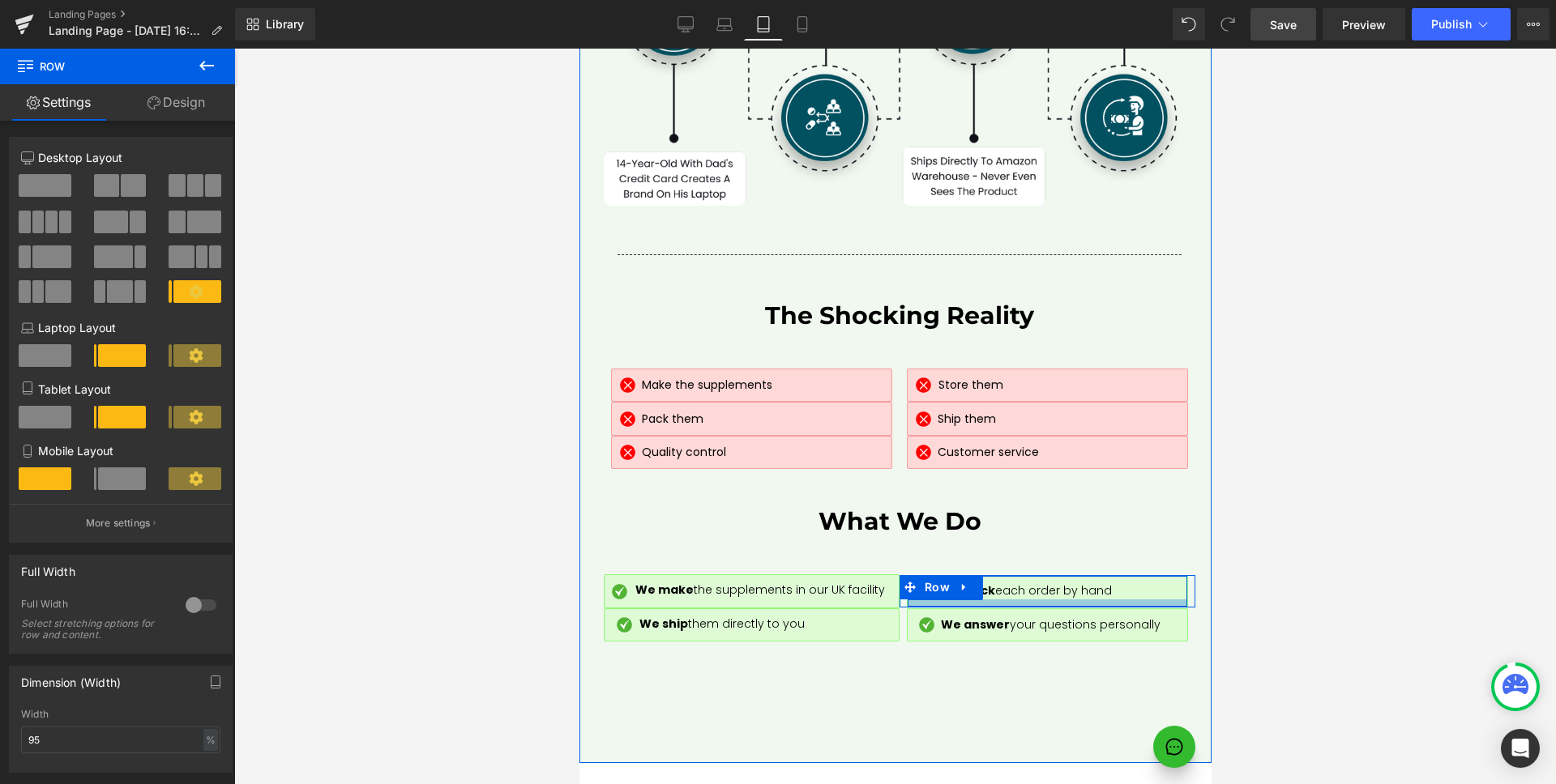
click at [908, 599] on div at bounding box center [1046, 603] width 280 height 7
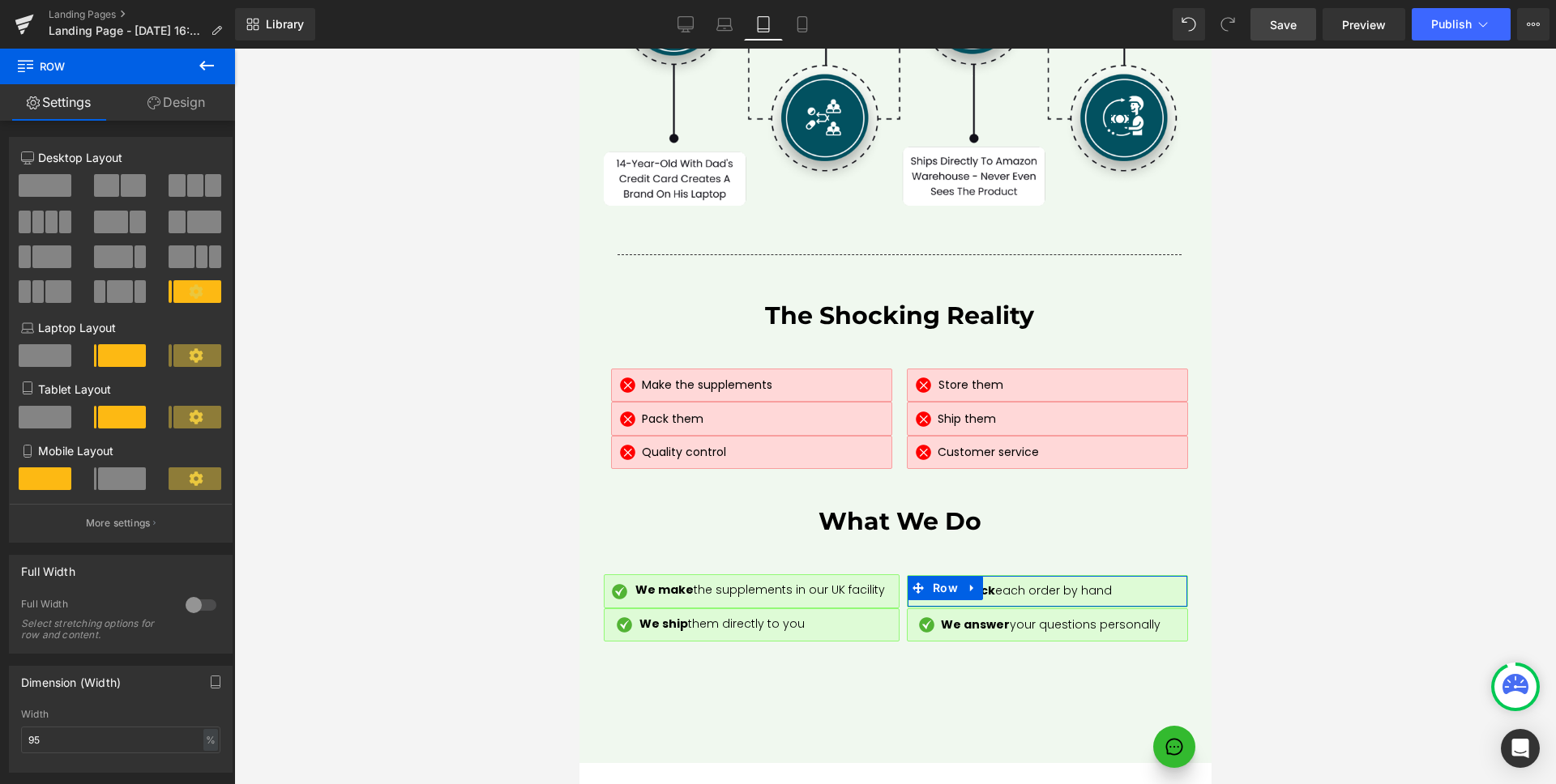
click at [201, 93] on link "Design" at bounding box center [177, 102] width 118 height 37
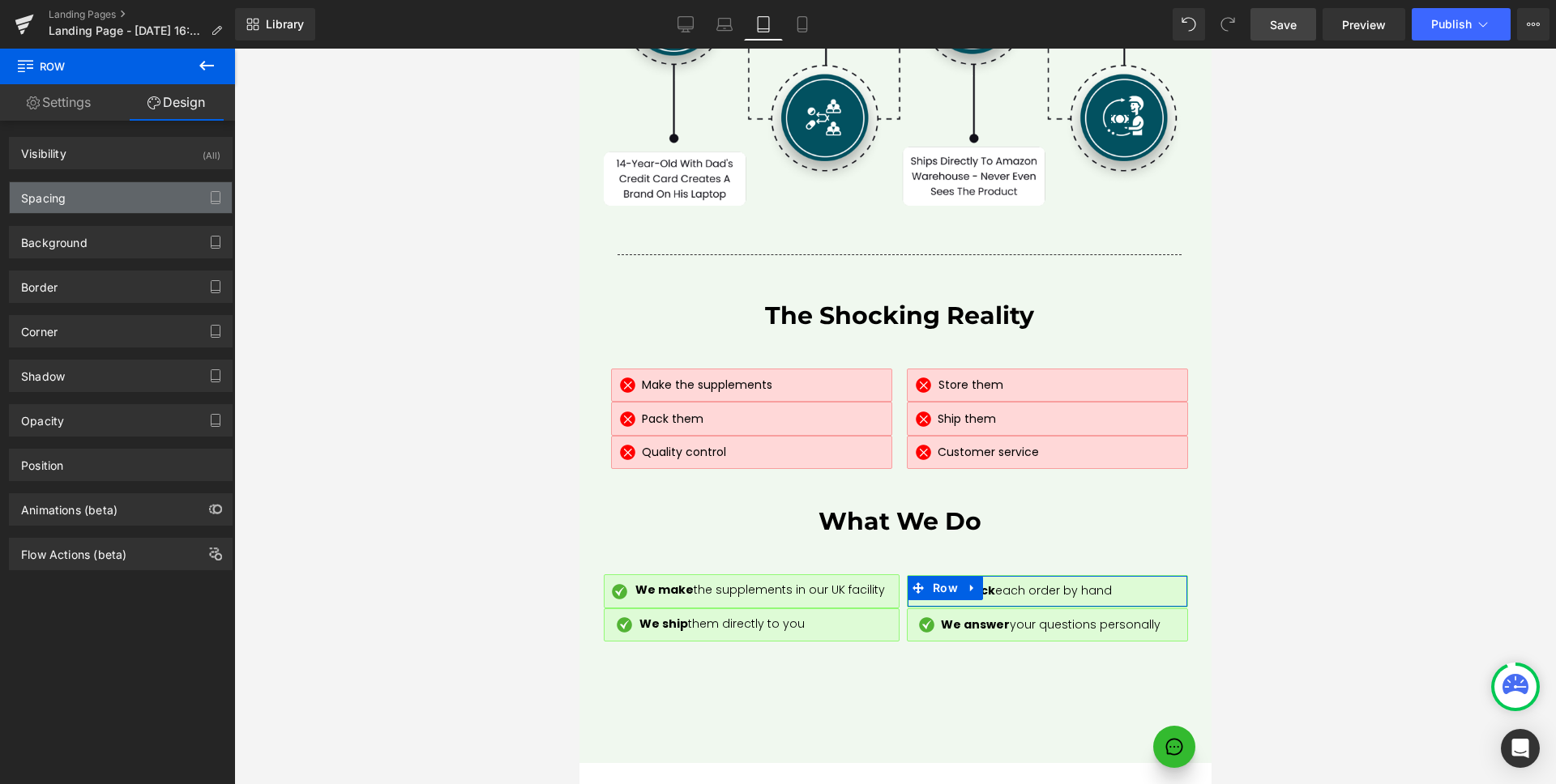
type input "0"
type input "10"
type input "9"
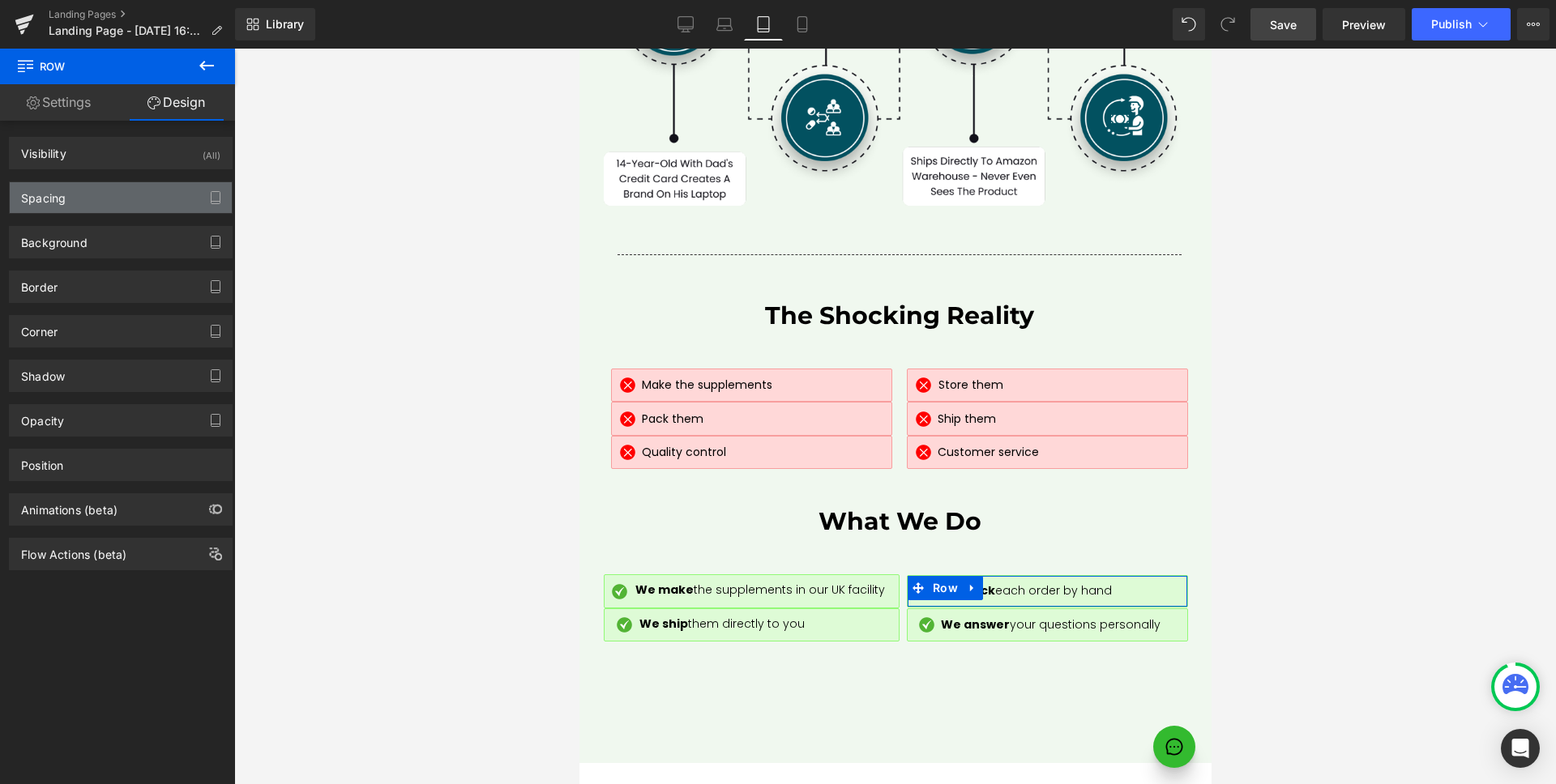
type input "10"
click at [109, 206] on div "Spacing" at bounding box center [121, 197] width 222 height 30
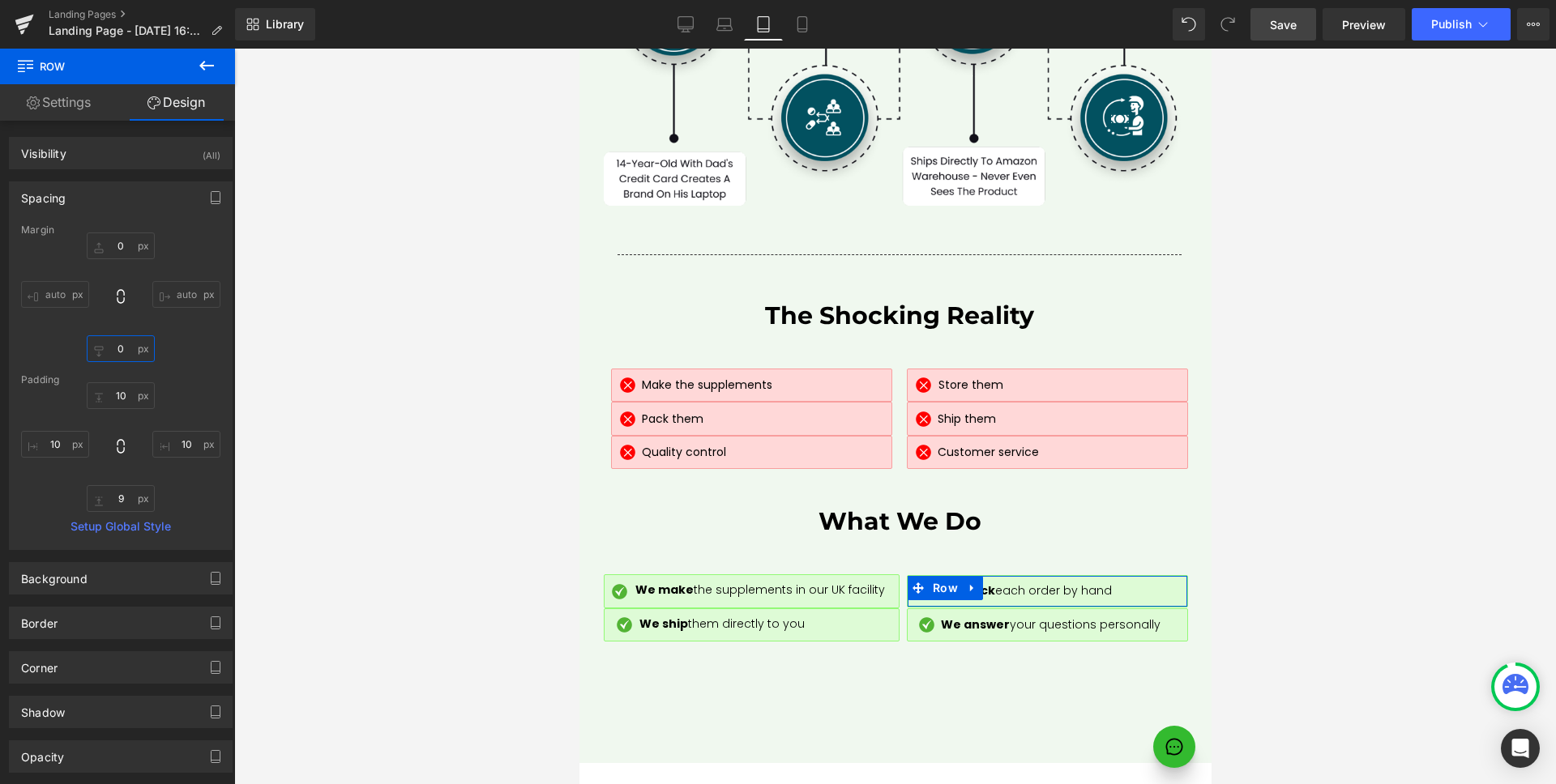
click at [122, 348] on input "0" at bounding box center [121, 349] width 68 height 27
type input "10"
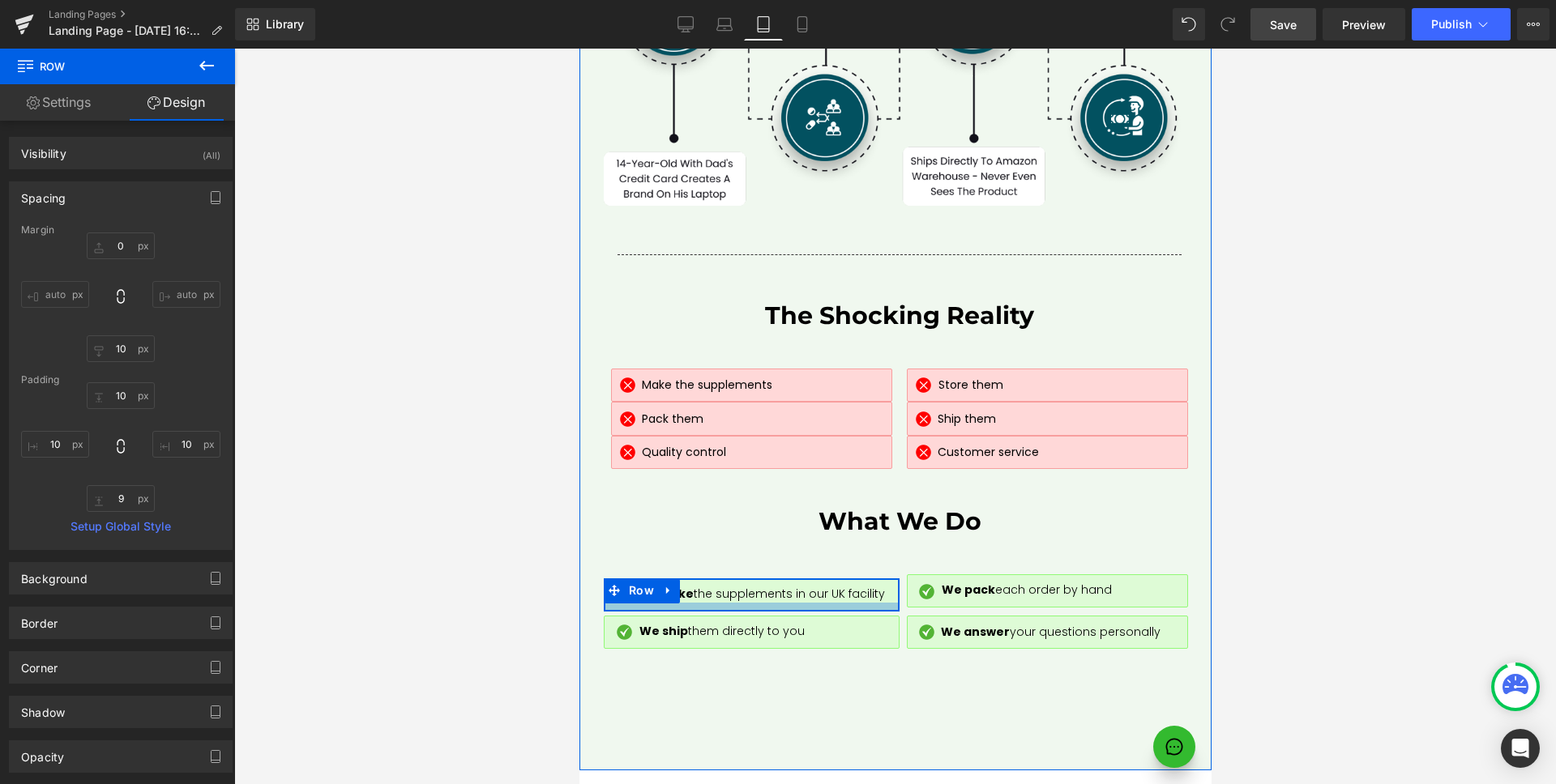
click at [884, 603] on div at bounding box center [750, 606] width 294 height 8
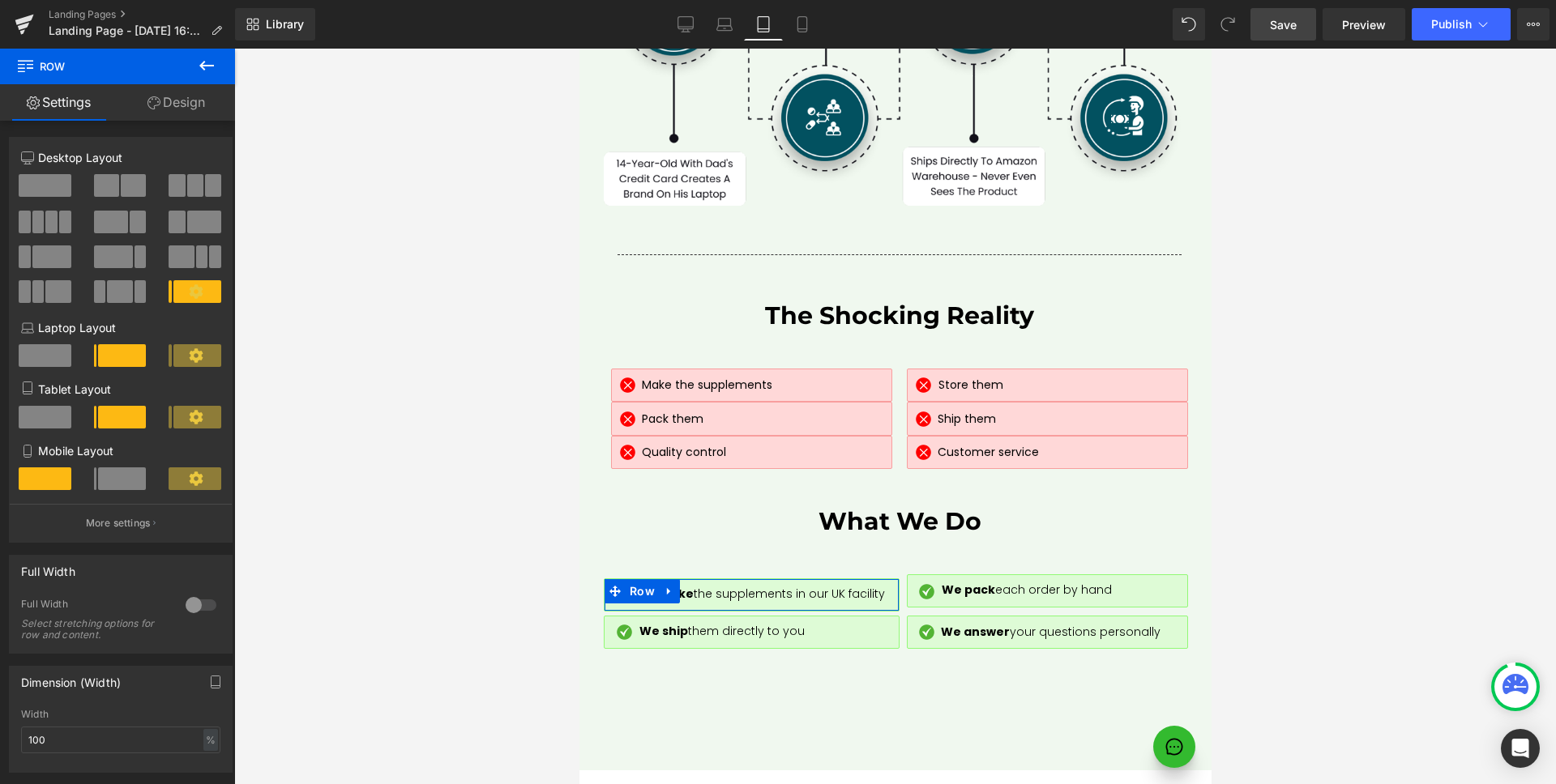
click at [182, 101] on link "Design" at bounding box center [177, 102] width 118 height 37
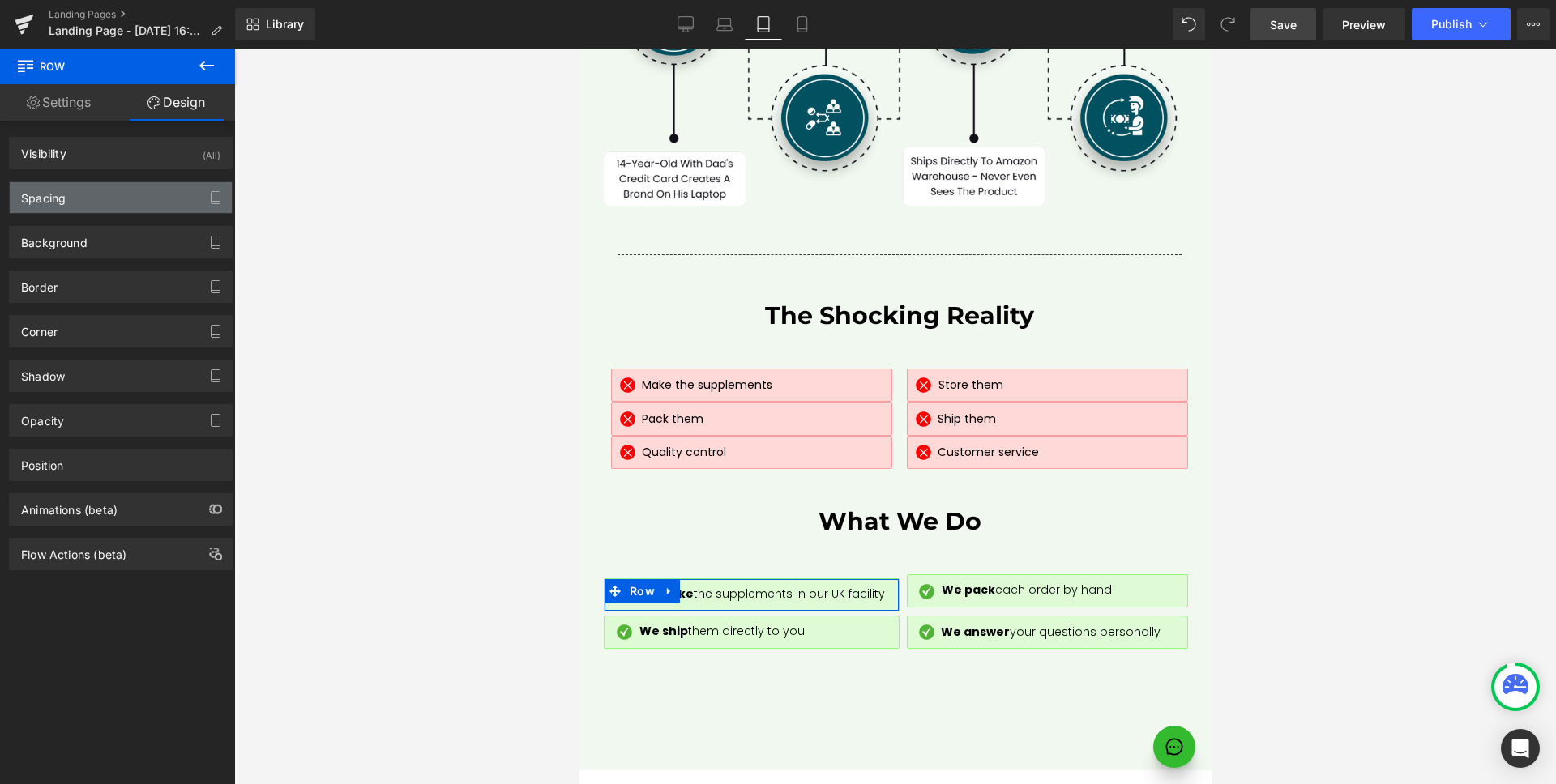
click at [108, 198] on div "Spacing" at bounding box center [121, 197] width 222 height 30
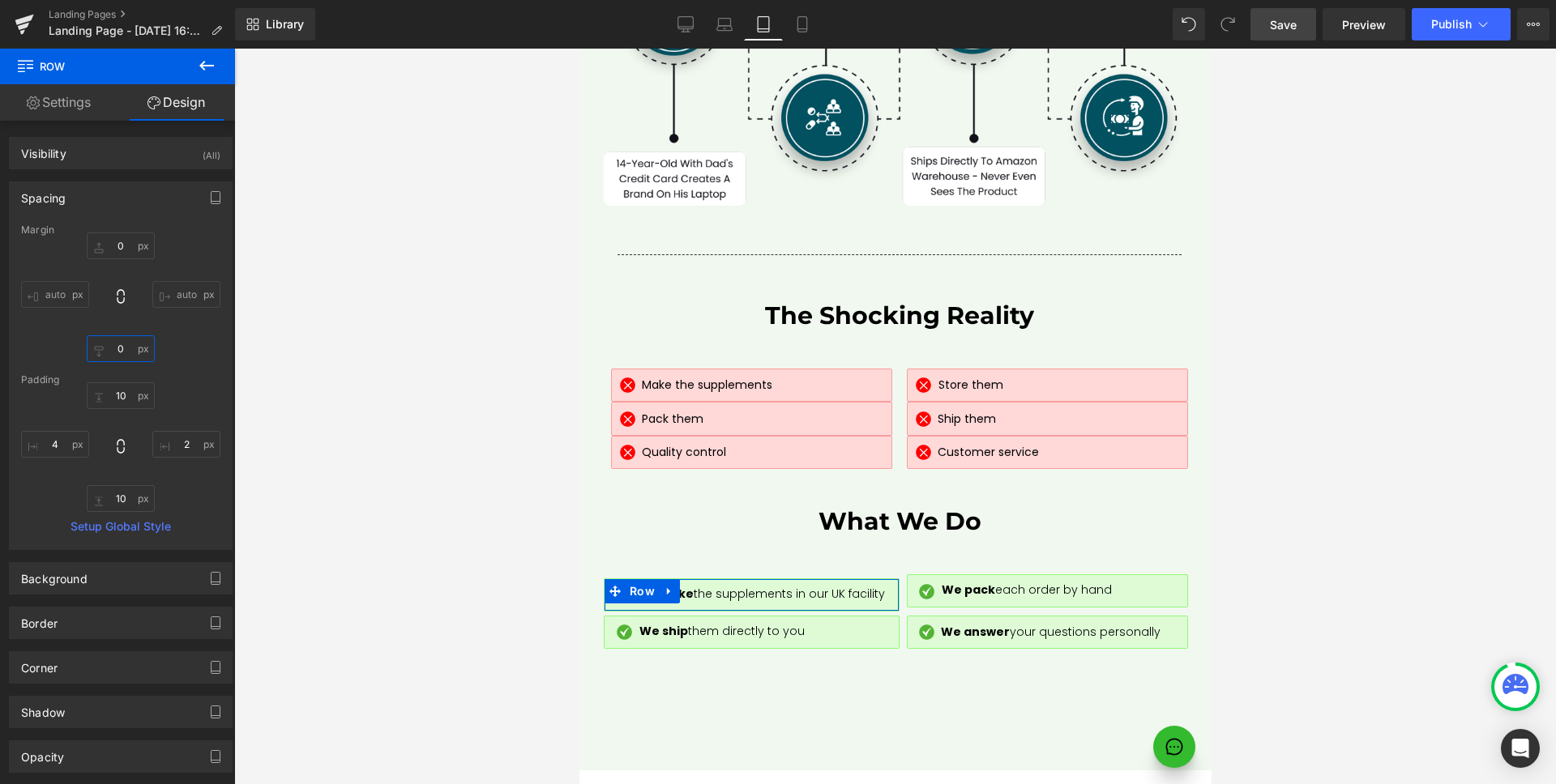
click at [127, 346] on input "0" at bounding box center [121, 349] width 68 height 27
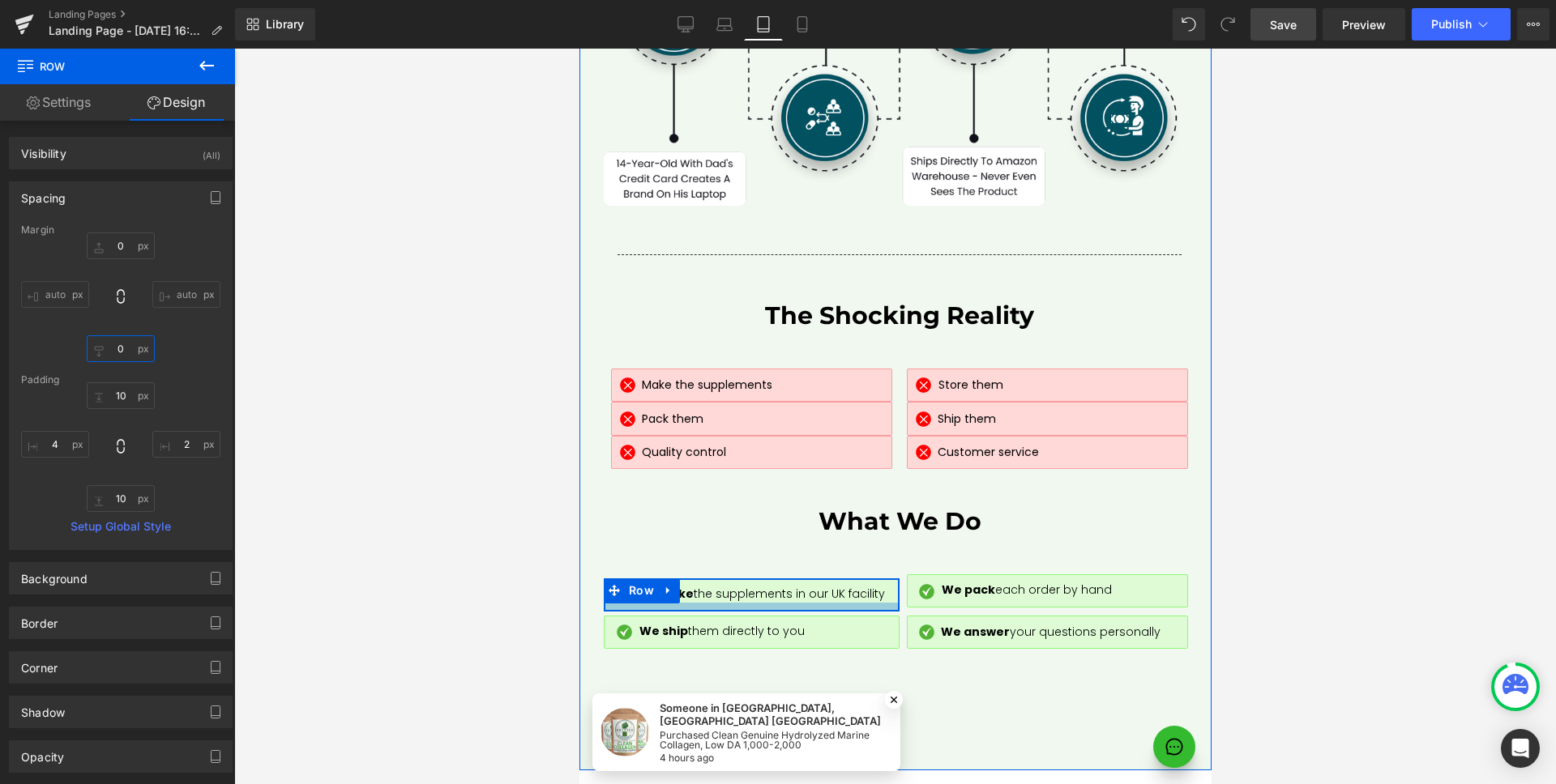
click at [882, 603] on div at bounding box center [750, 606] width 294 height 8
click at [876, 603] on div at bounding box center [750, 606] width 294 height 8
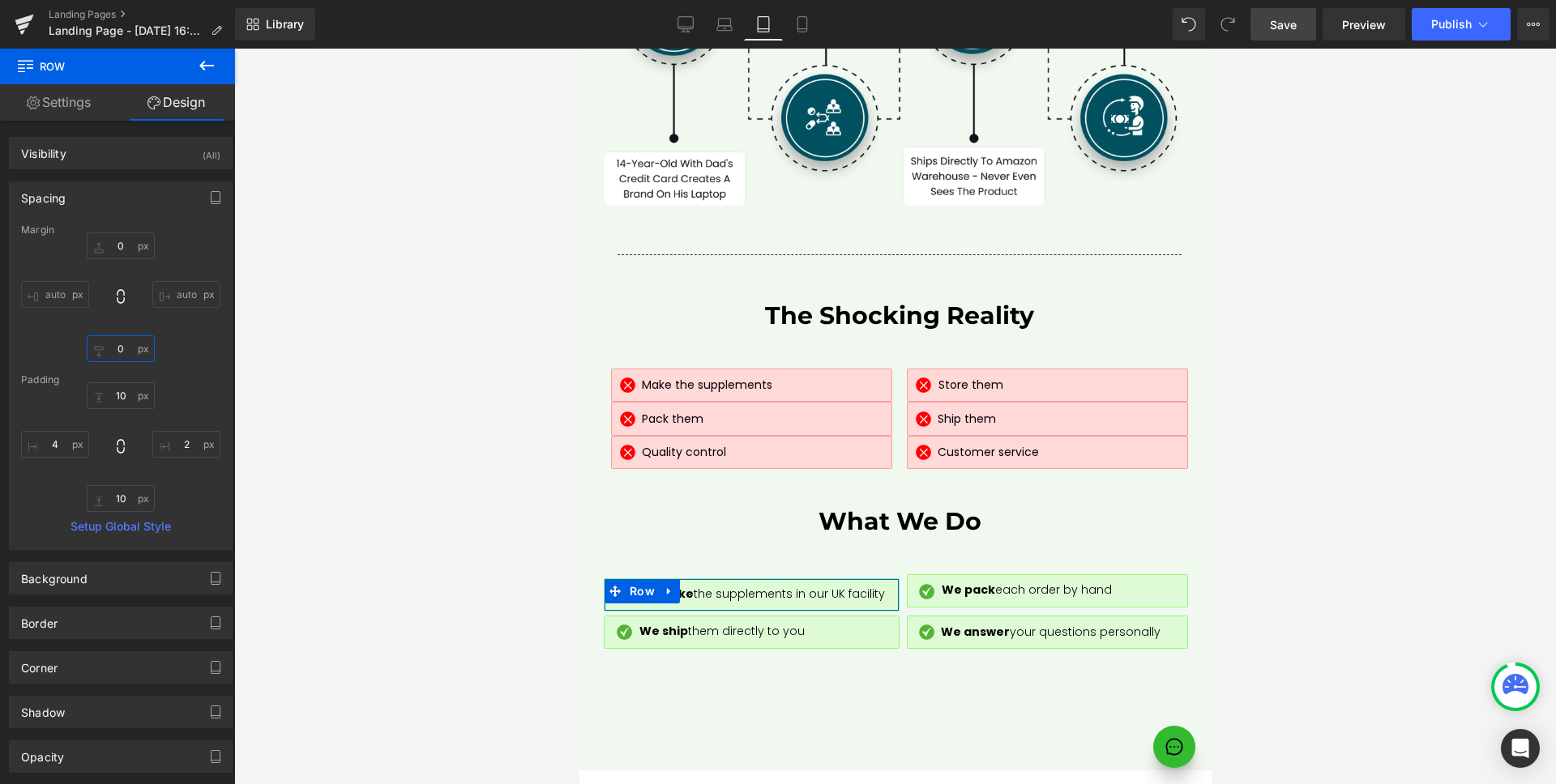
type input "10"
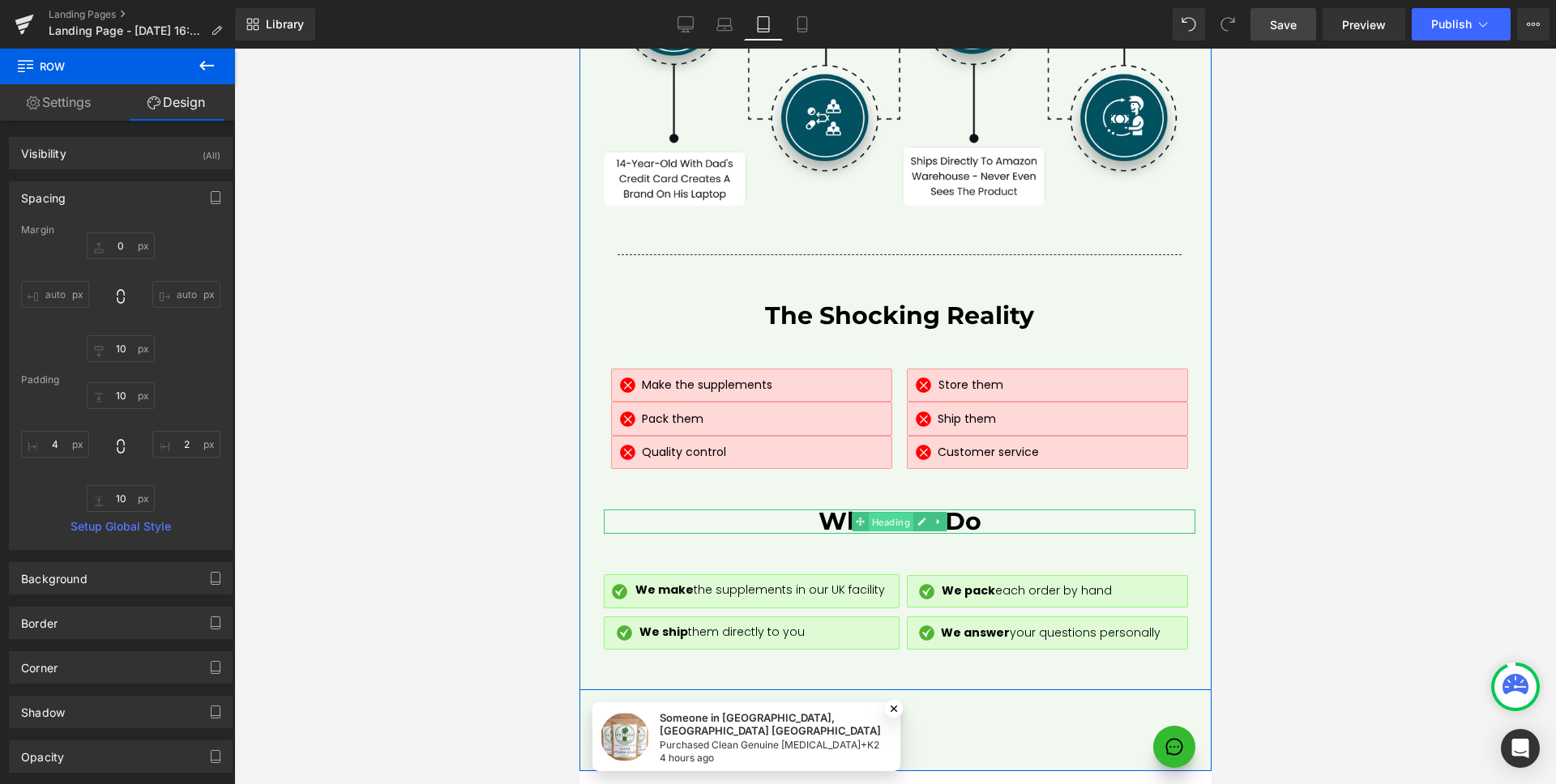
click at [885, 513] on span "Heading" at bounding box center [890, 522] width 45 height 20
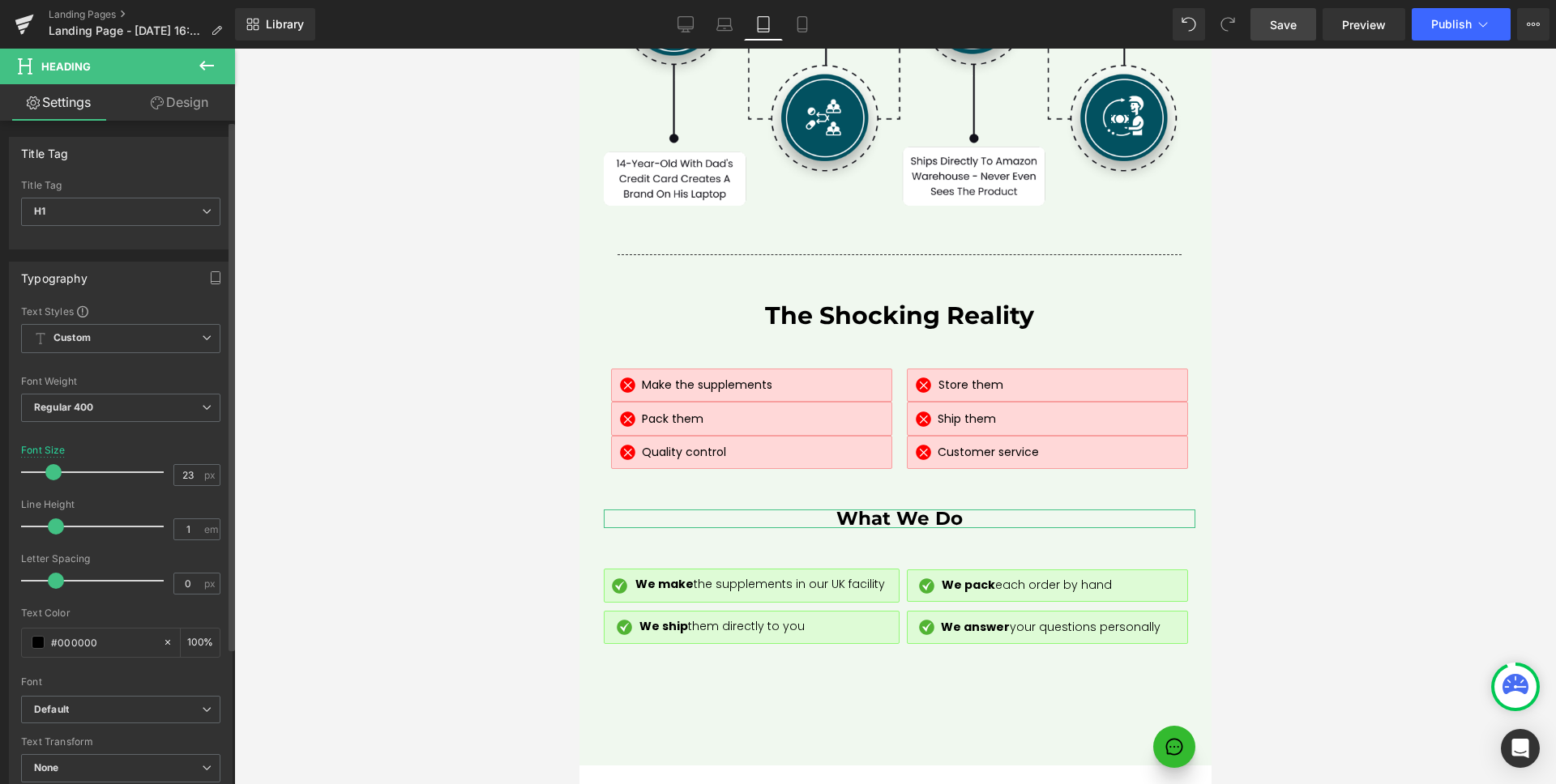
drag, startPoint x: 56, startPoint y: 472, endPoint x: 47, endPoint y: 474, distance: 9.2
click at [47, 474] on span at bounding box center [54, 472] width 16 height 16
type input "24"
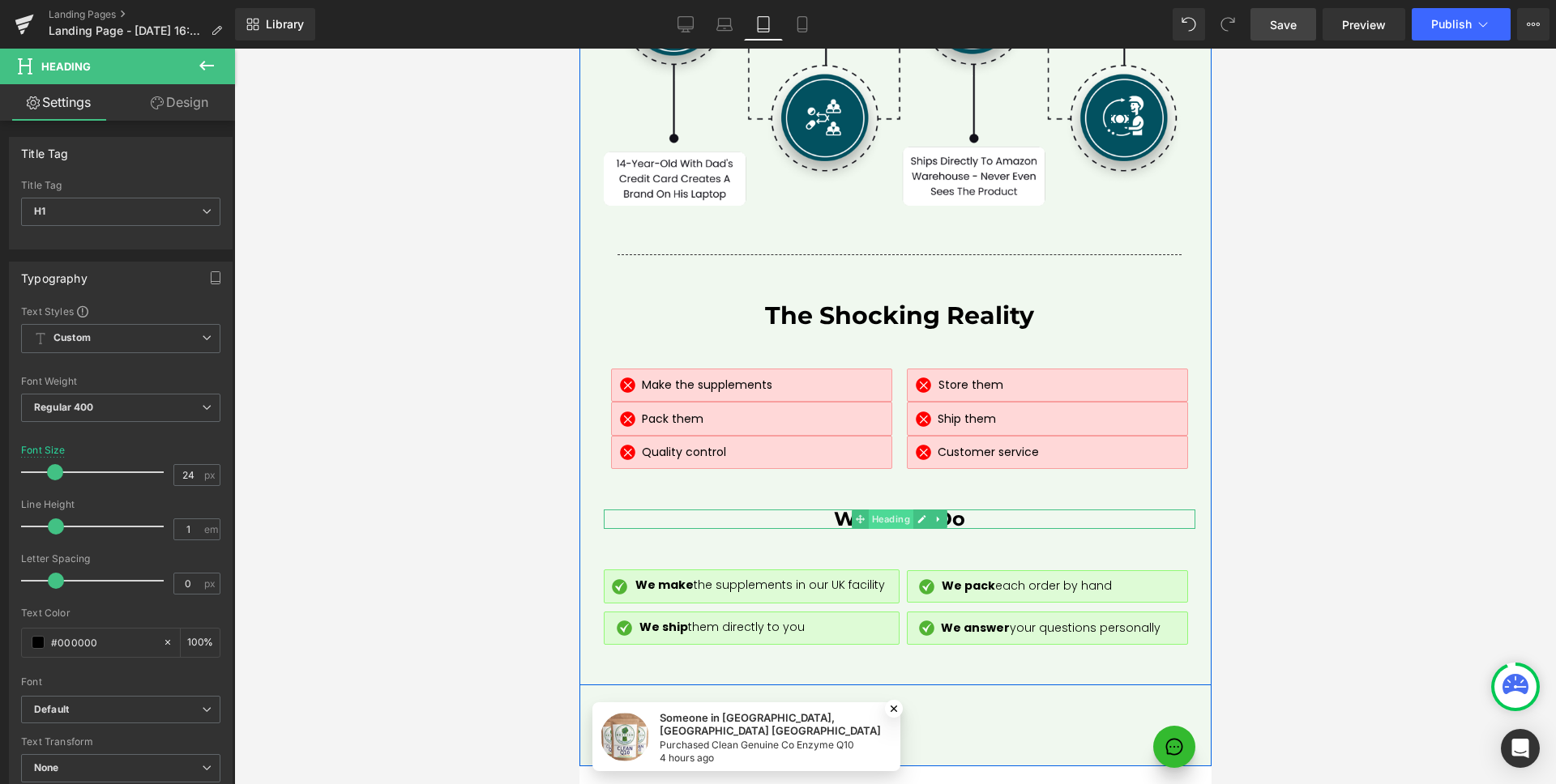
click at [892, 510] on span "Heading" at bounding box center [890, 520] width 45 height 20
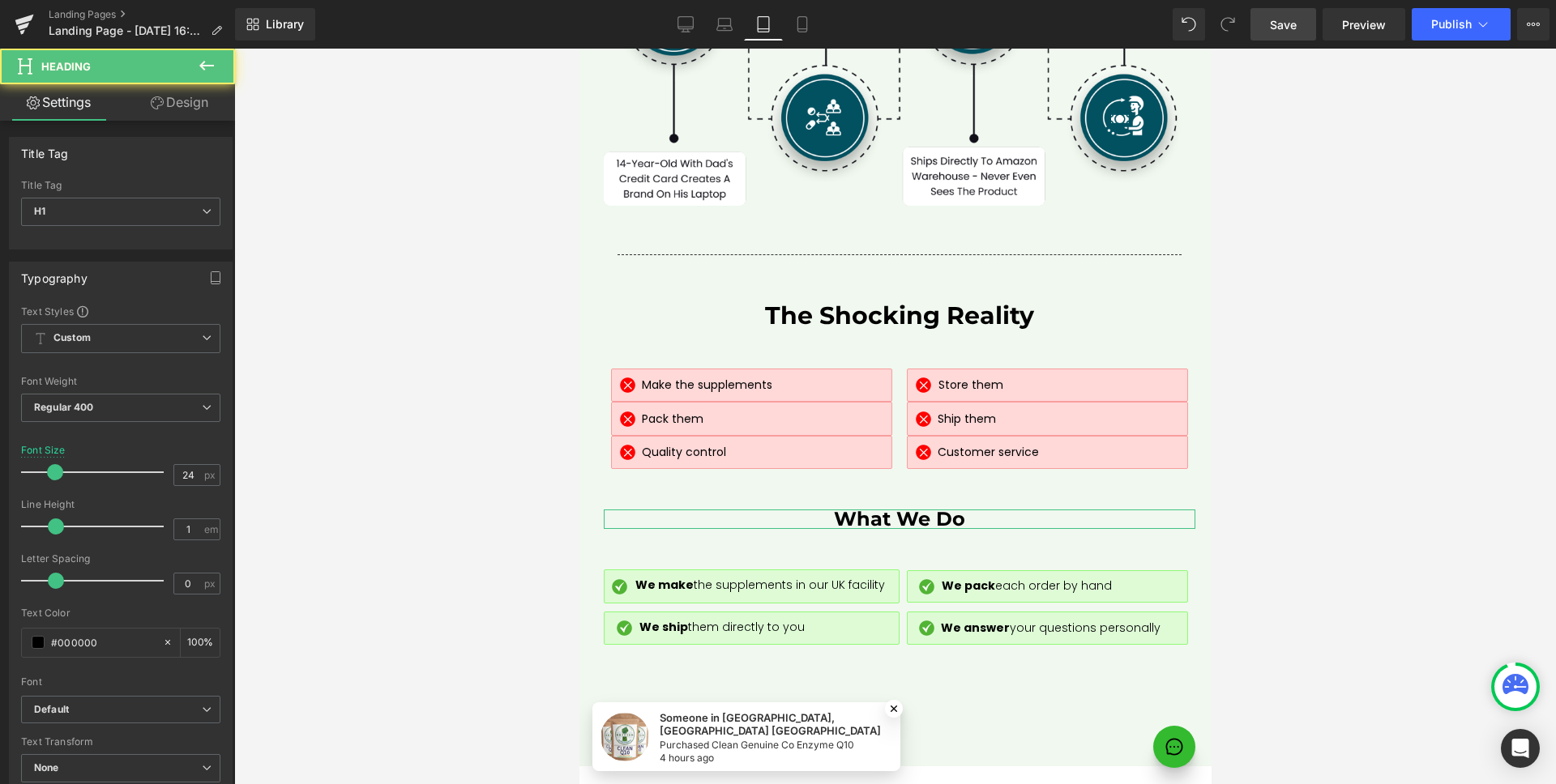
click at [181, 106] on link "Design" at bounding box center [180, 102] width 118 height 37
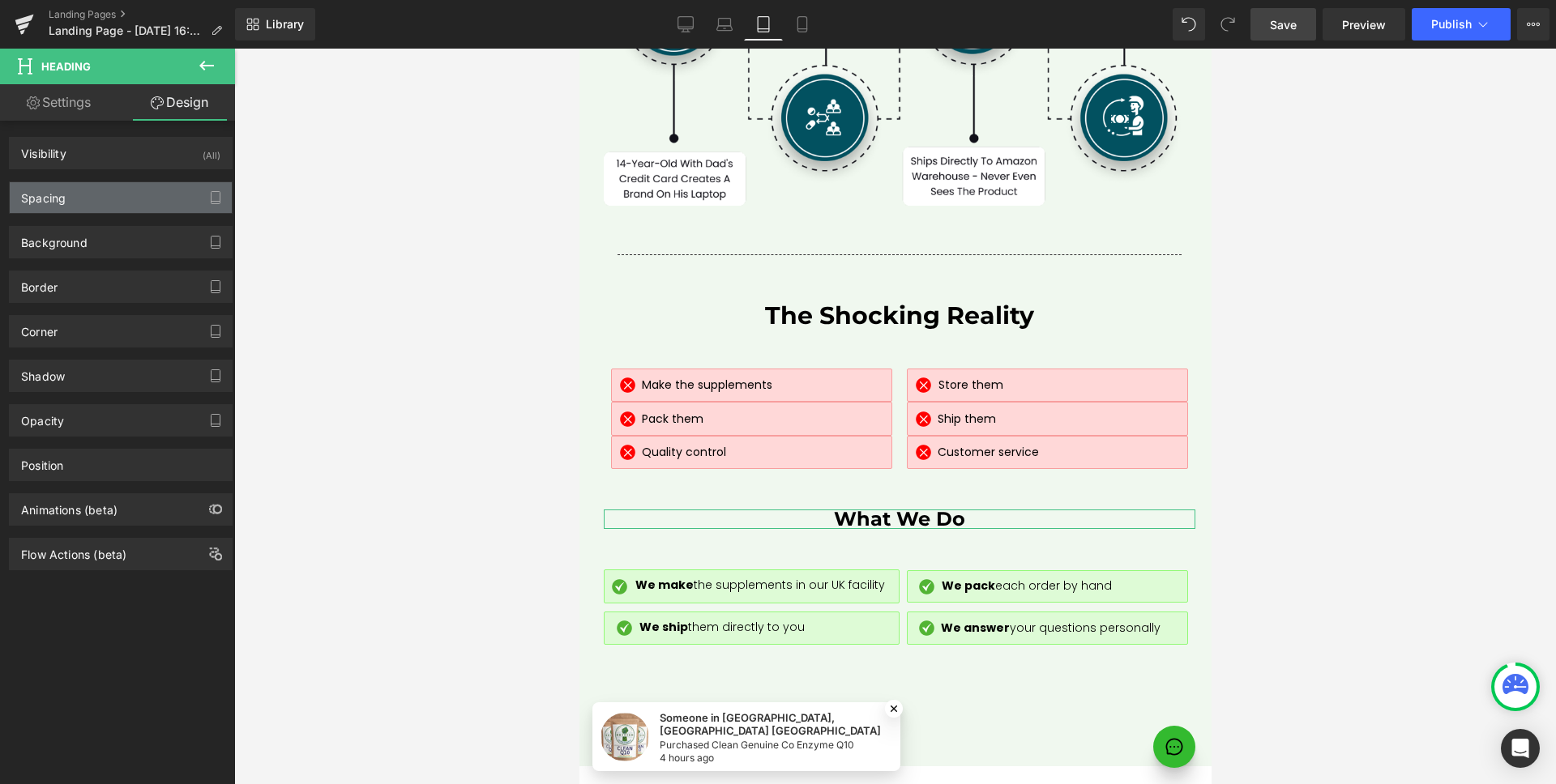
type input "0"
type input "50"
type input "0"
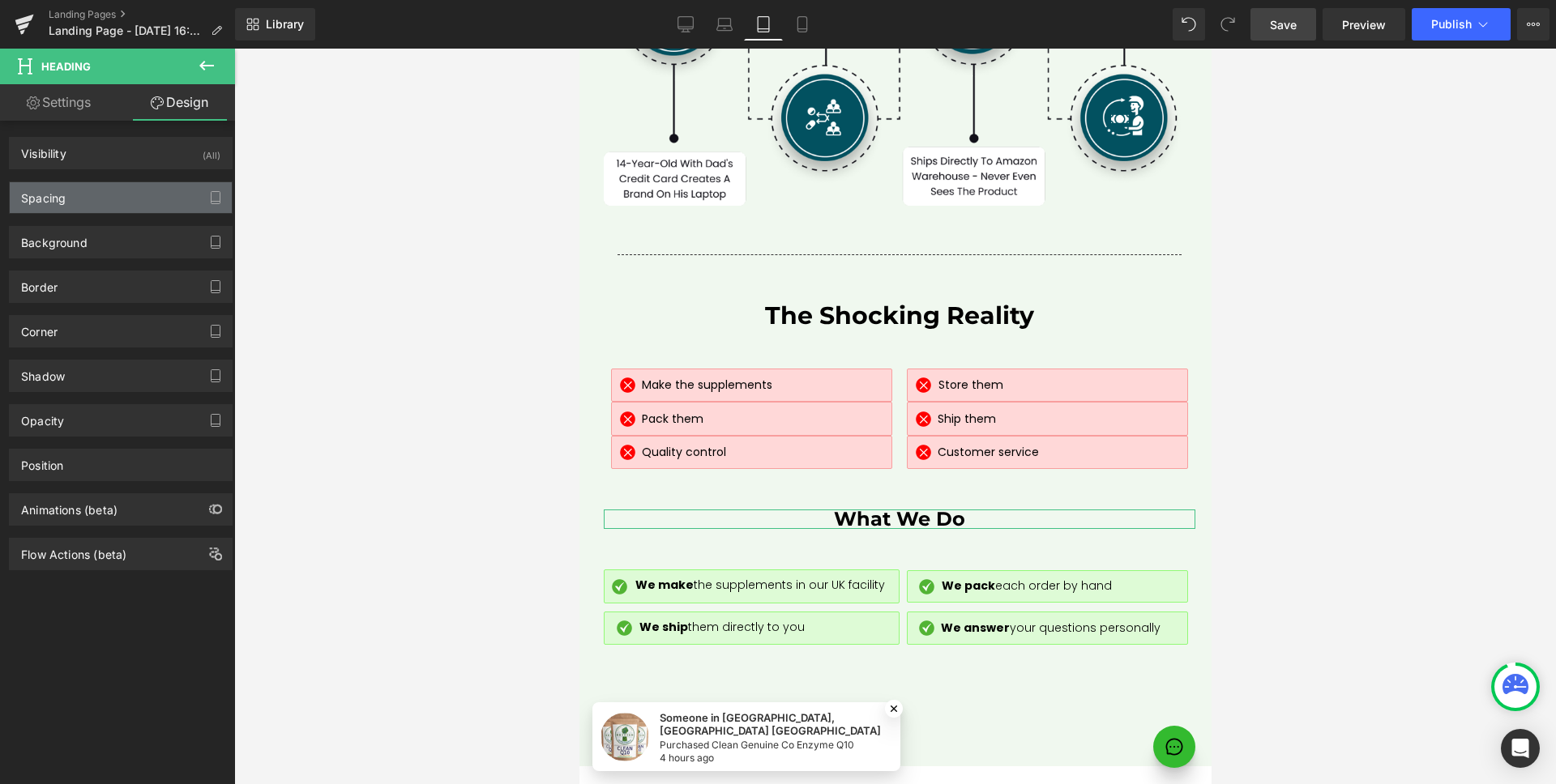
type input "0"
click at [121, 204] on div "Spacing" at bounding box center [121, 197] width 222 height 30
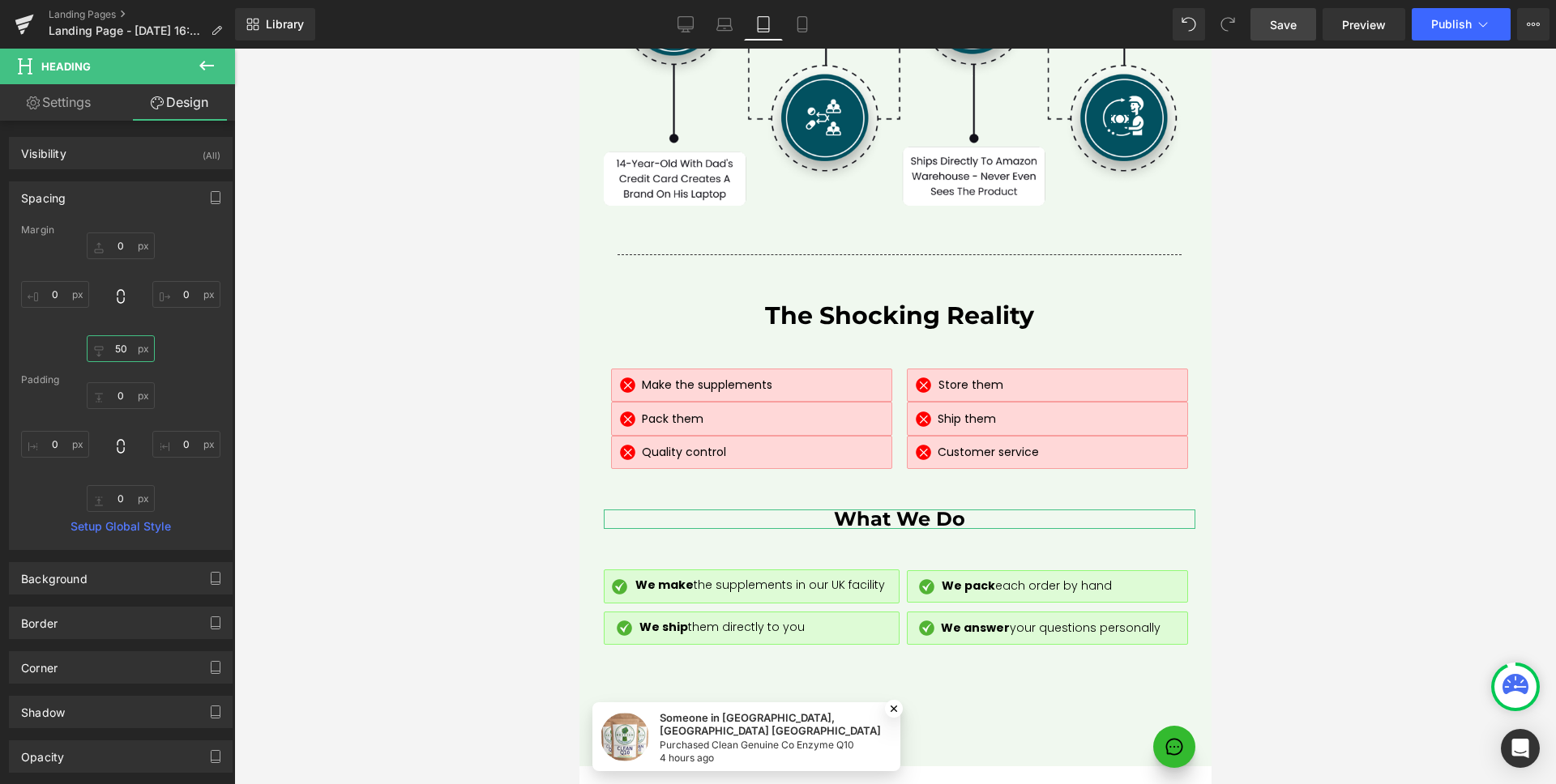
click at [120, 345] on input "50" at bounding box center [121, 349] width 68 height 27
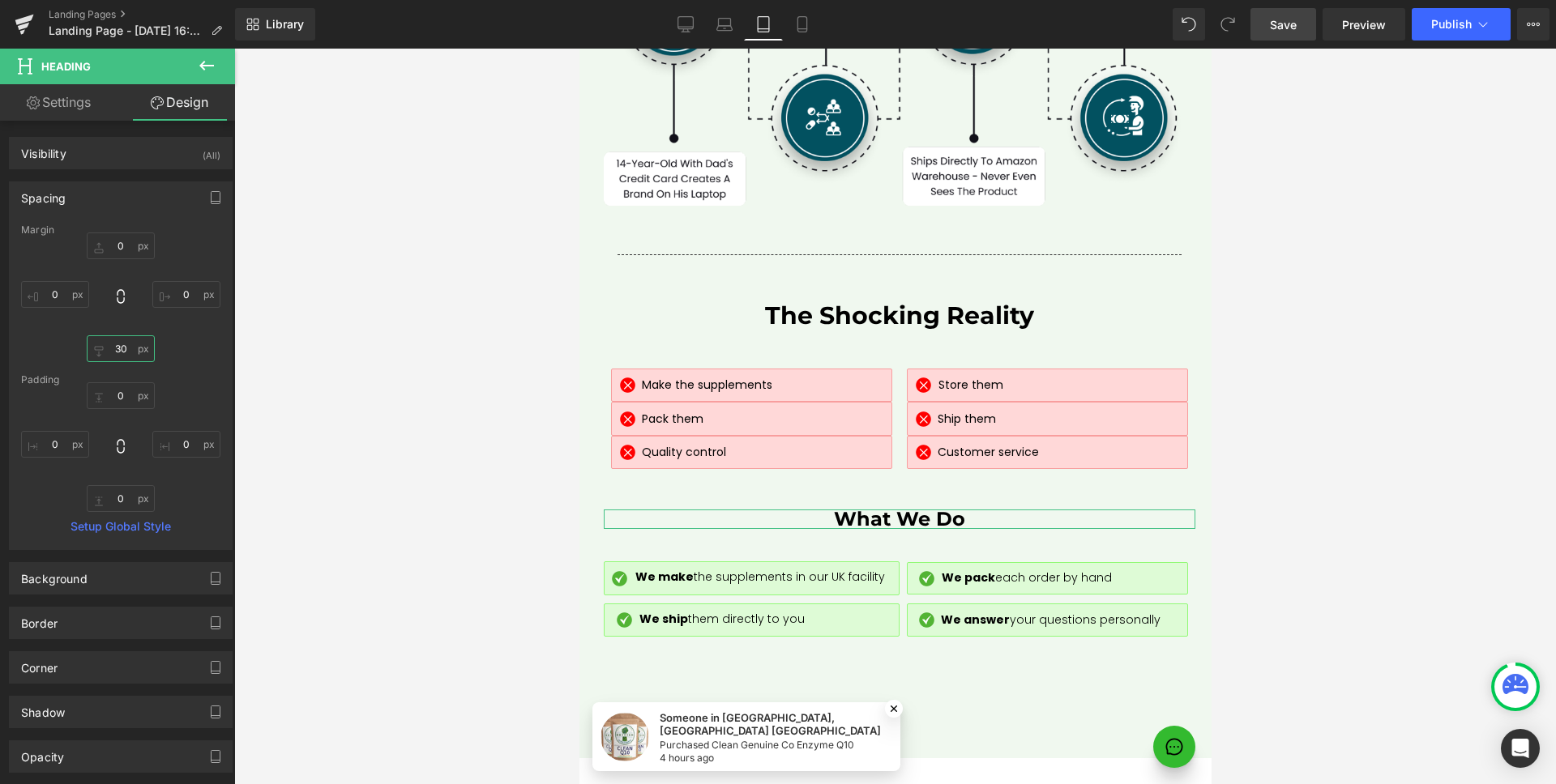
type input "20"
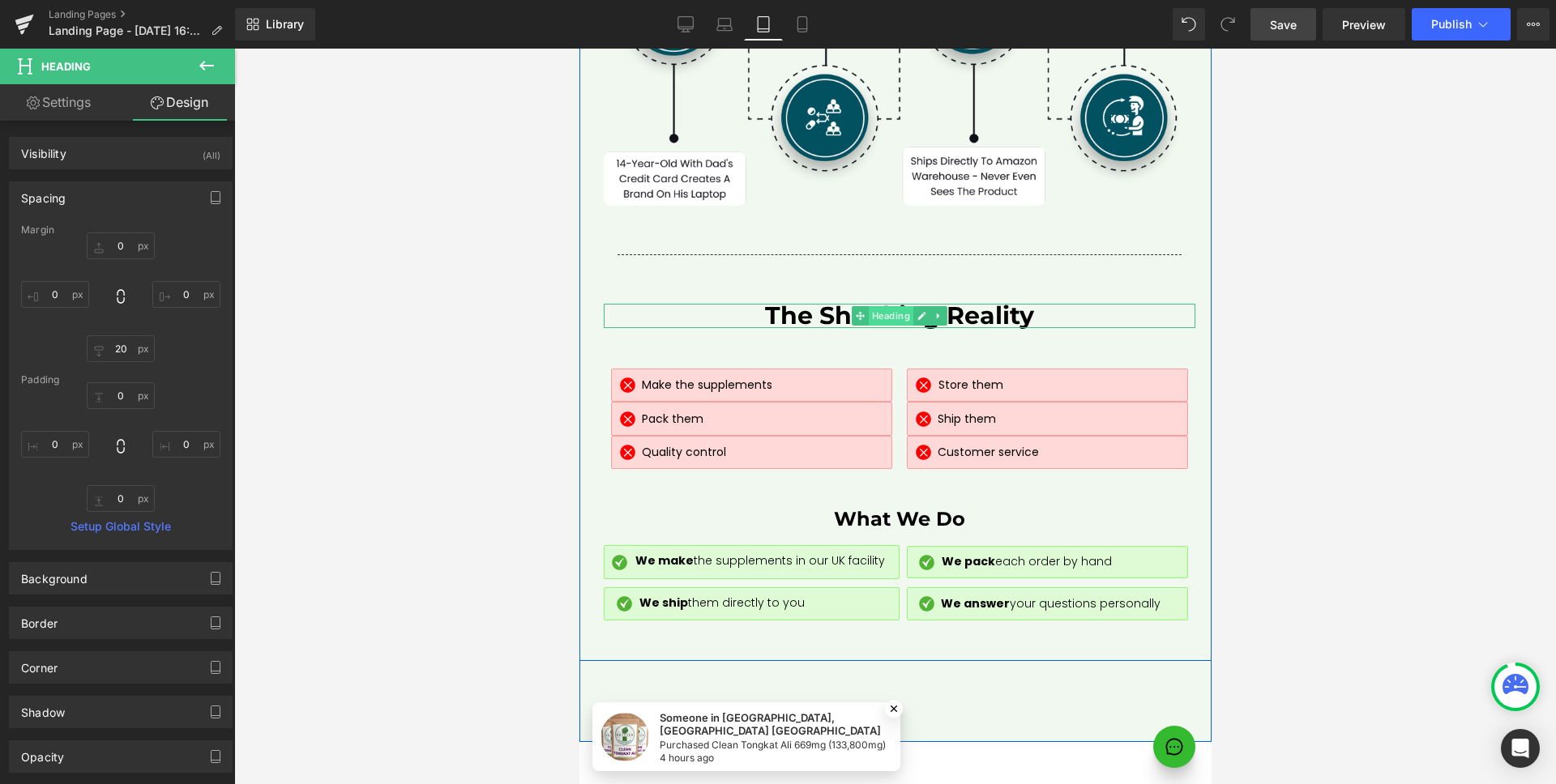
click at [892, 306] on span "Heading" at bounding box center [890, 316] width 45 height 20
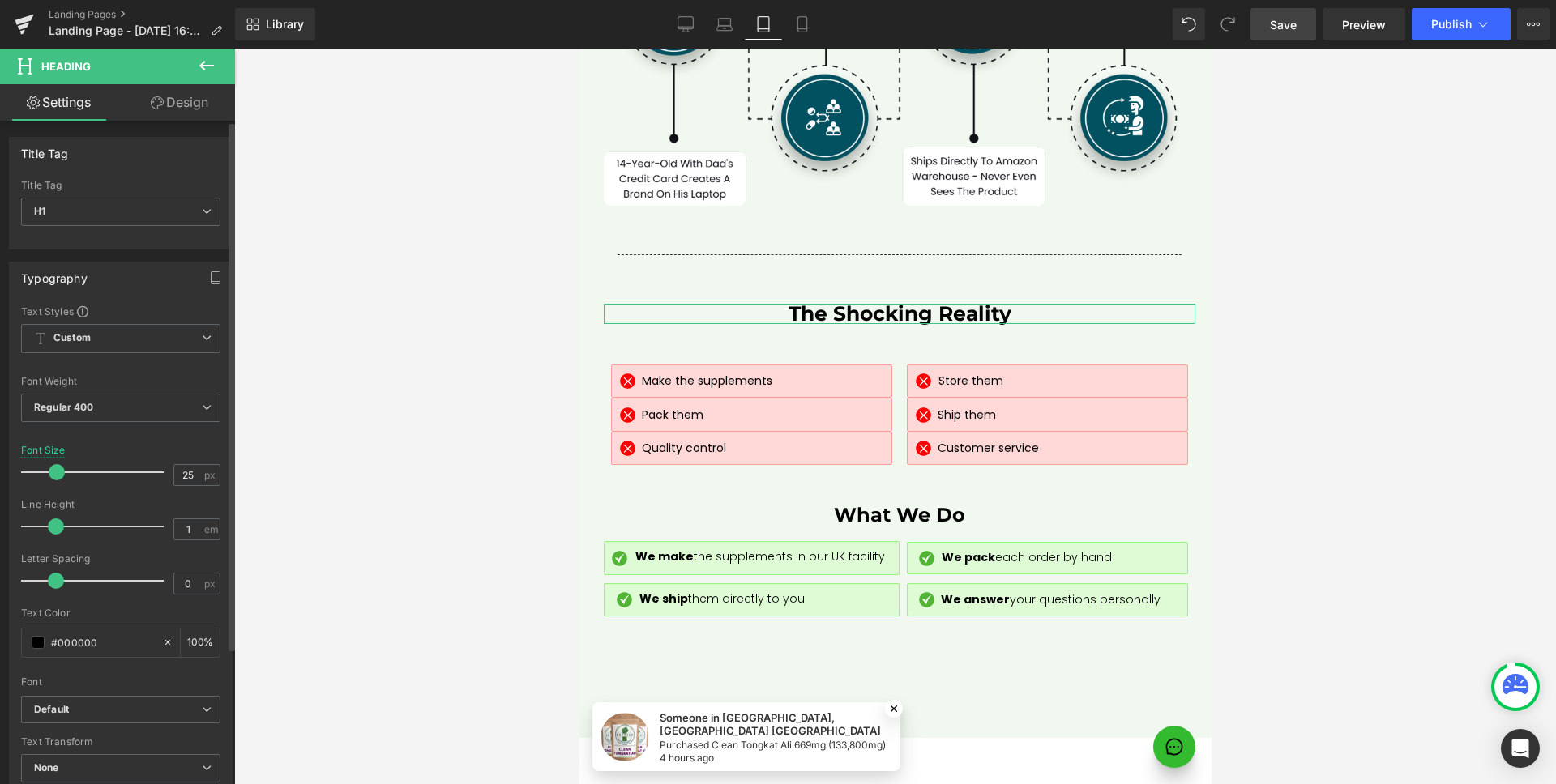
click at [54, 469] on span at bounding box center [56, 472] width 16 height 16
type input "24"
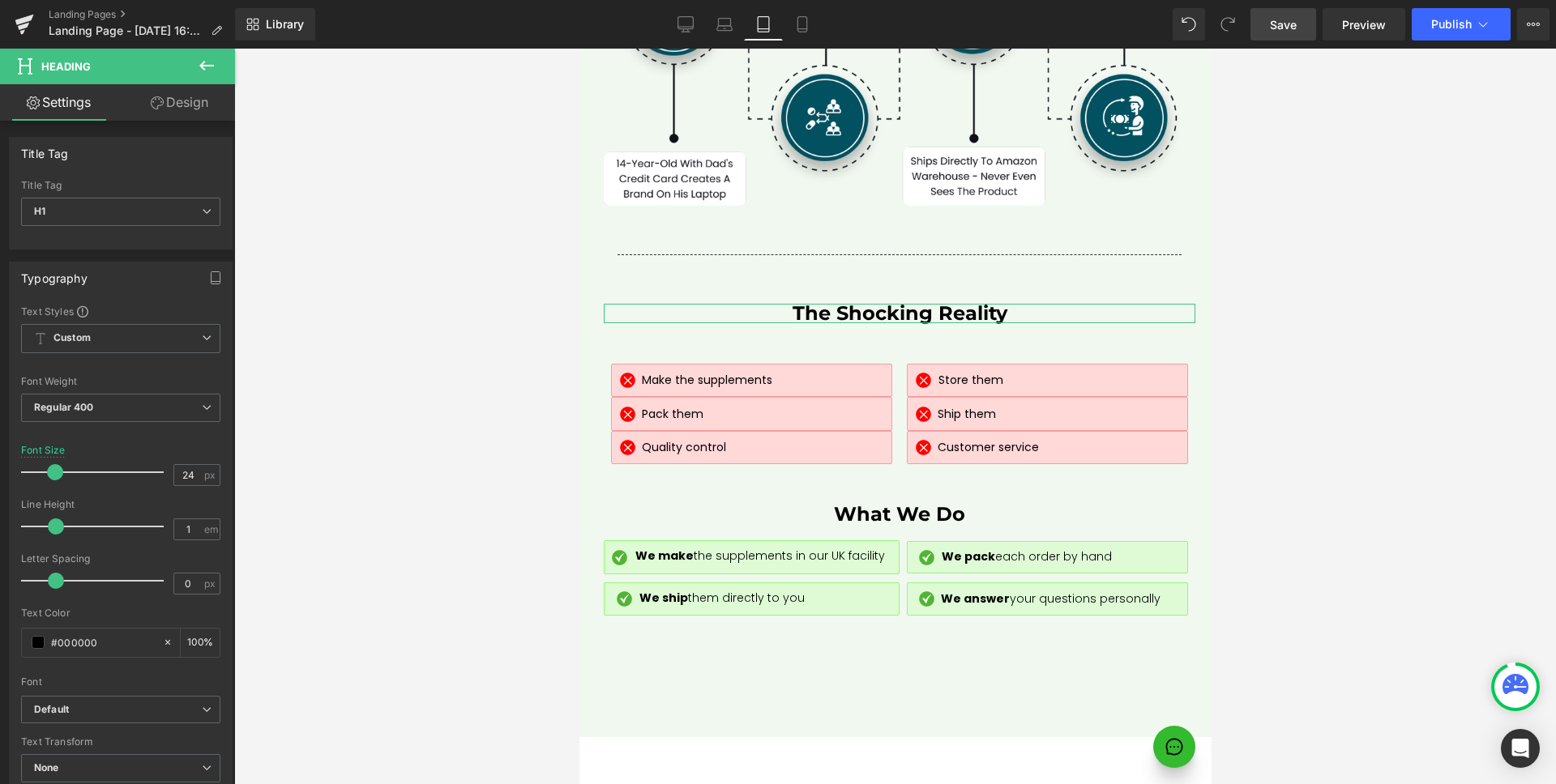
click at [180, 105] on link "Design" at bounding box center [180, 102] width 118 height 37
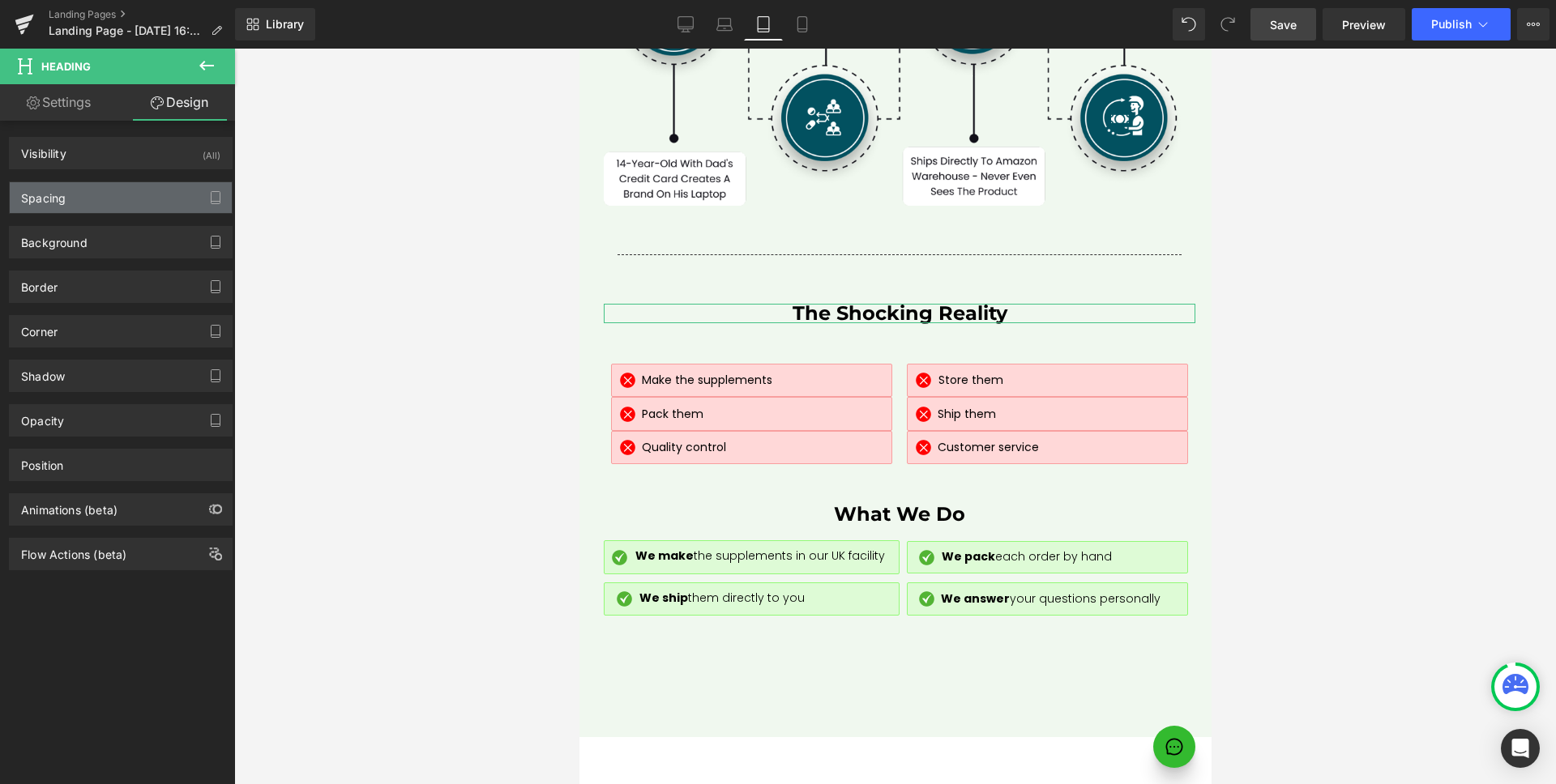
type input "0"
type input "50"
type input "0"
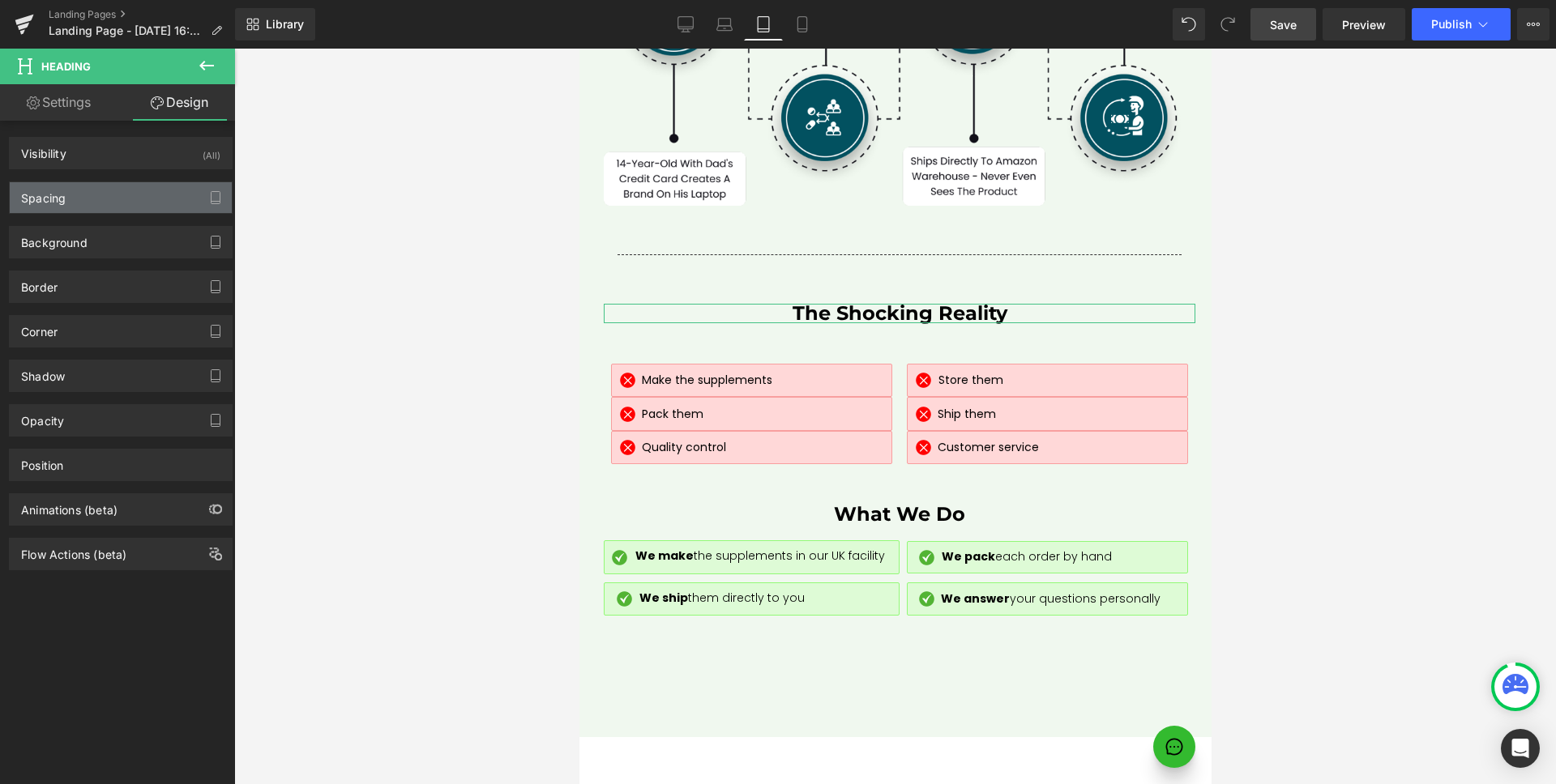
type input "0"
click at [115, 188] on div "Spacing" at bounding box center [121, 197] width 222 height 30
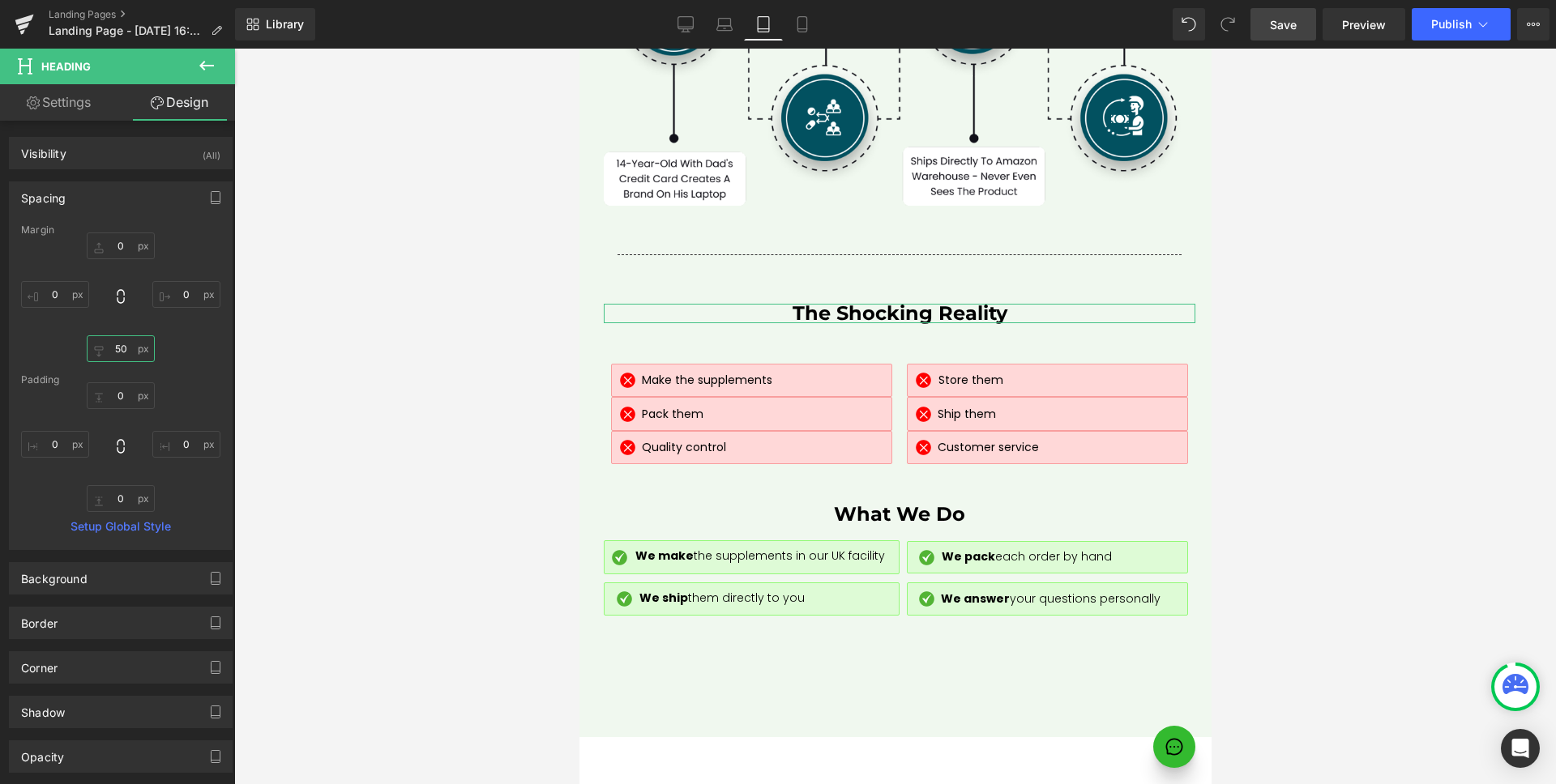
click at [125, 349] on input "50" at bounding box center [121, 349] width 68 height 27
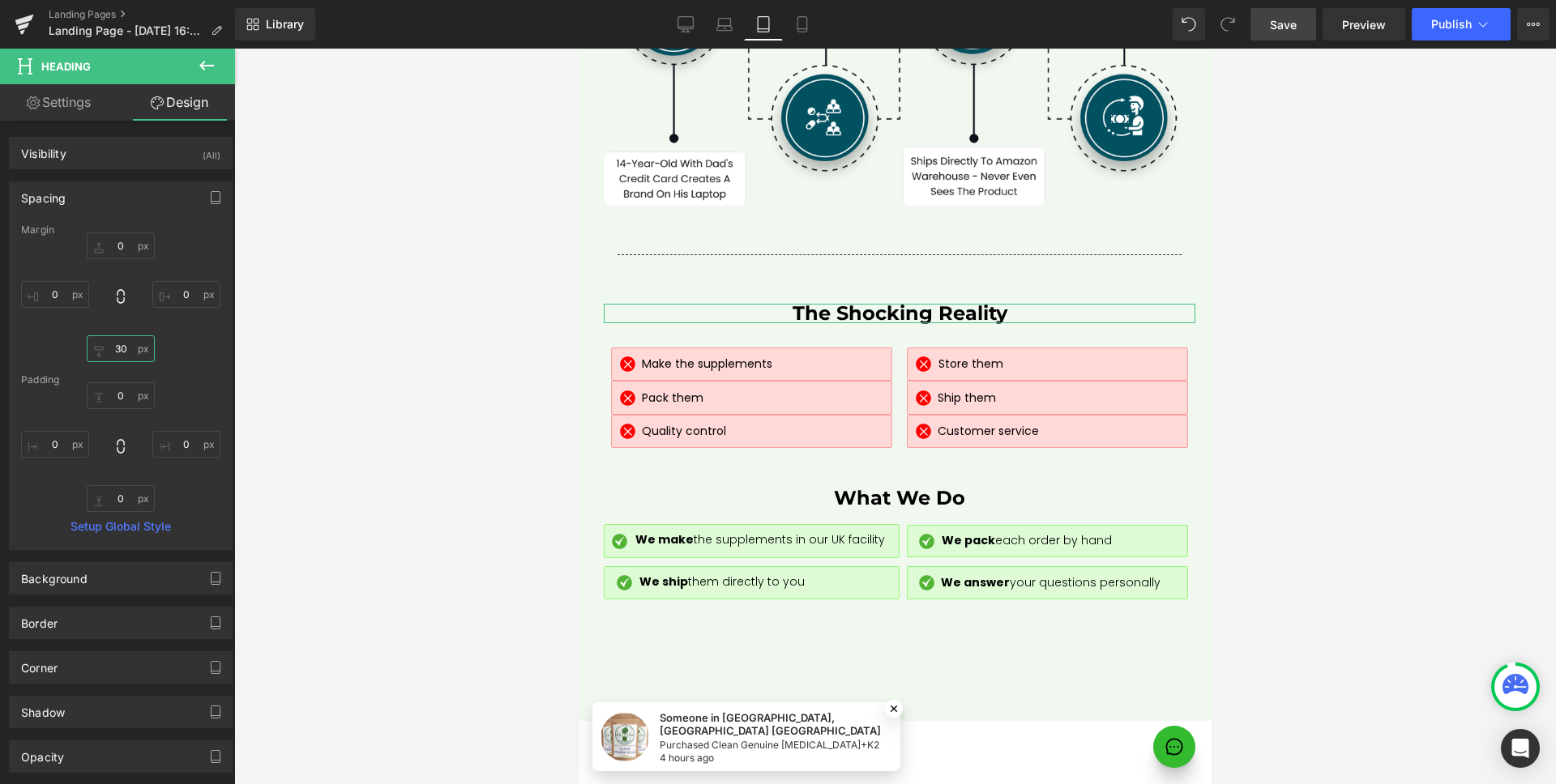
type input "20"
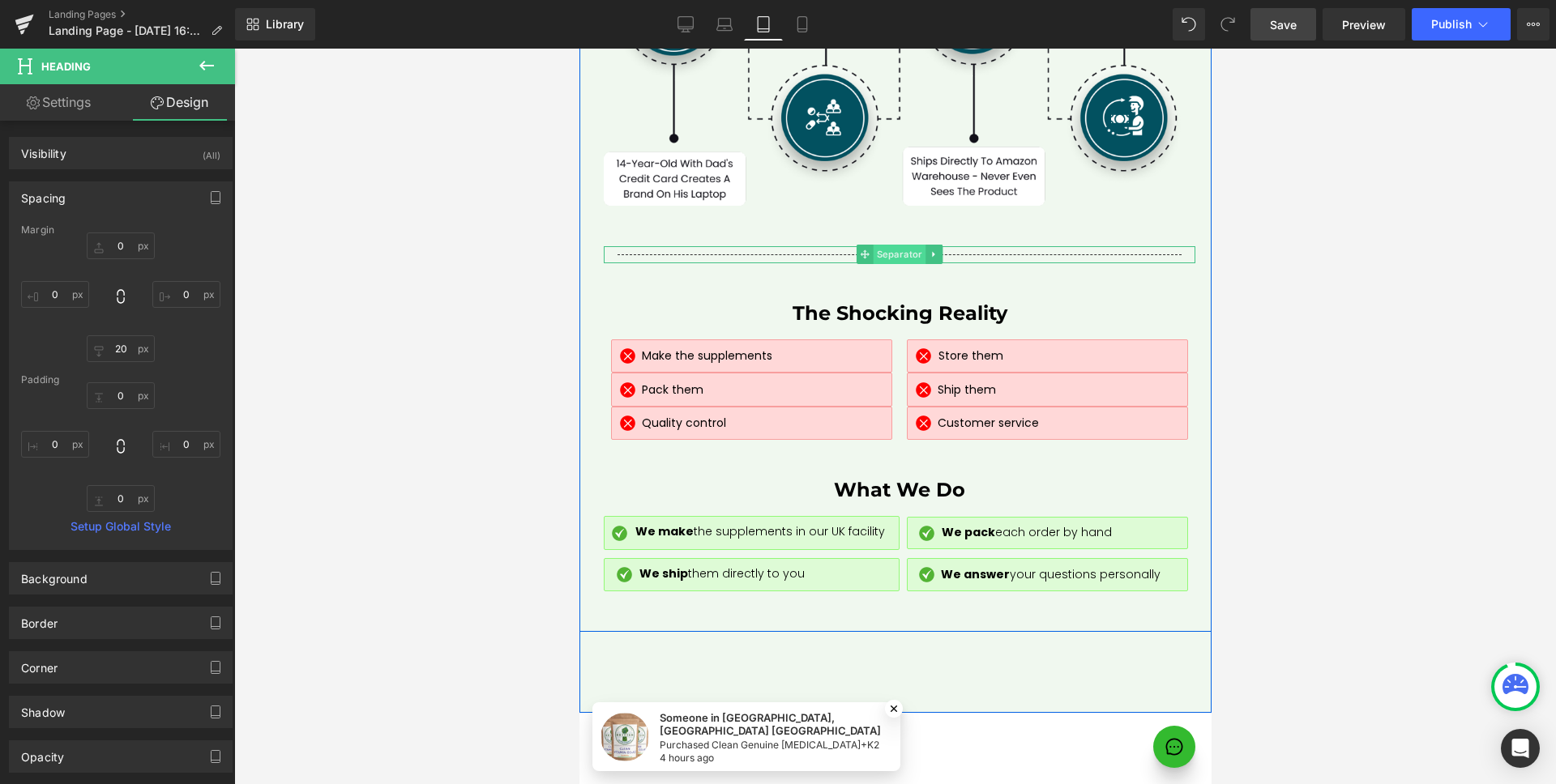
click at [895, 245] on span "Separator" at bounding box center [899, 254] width 53 height 20
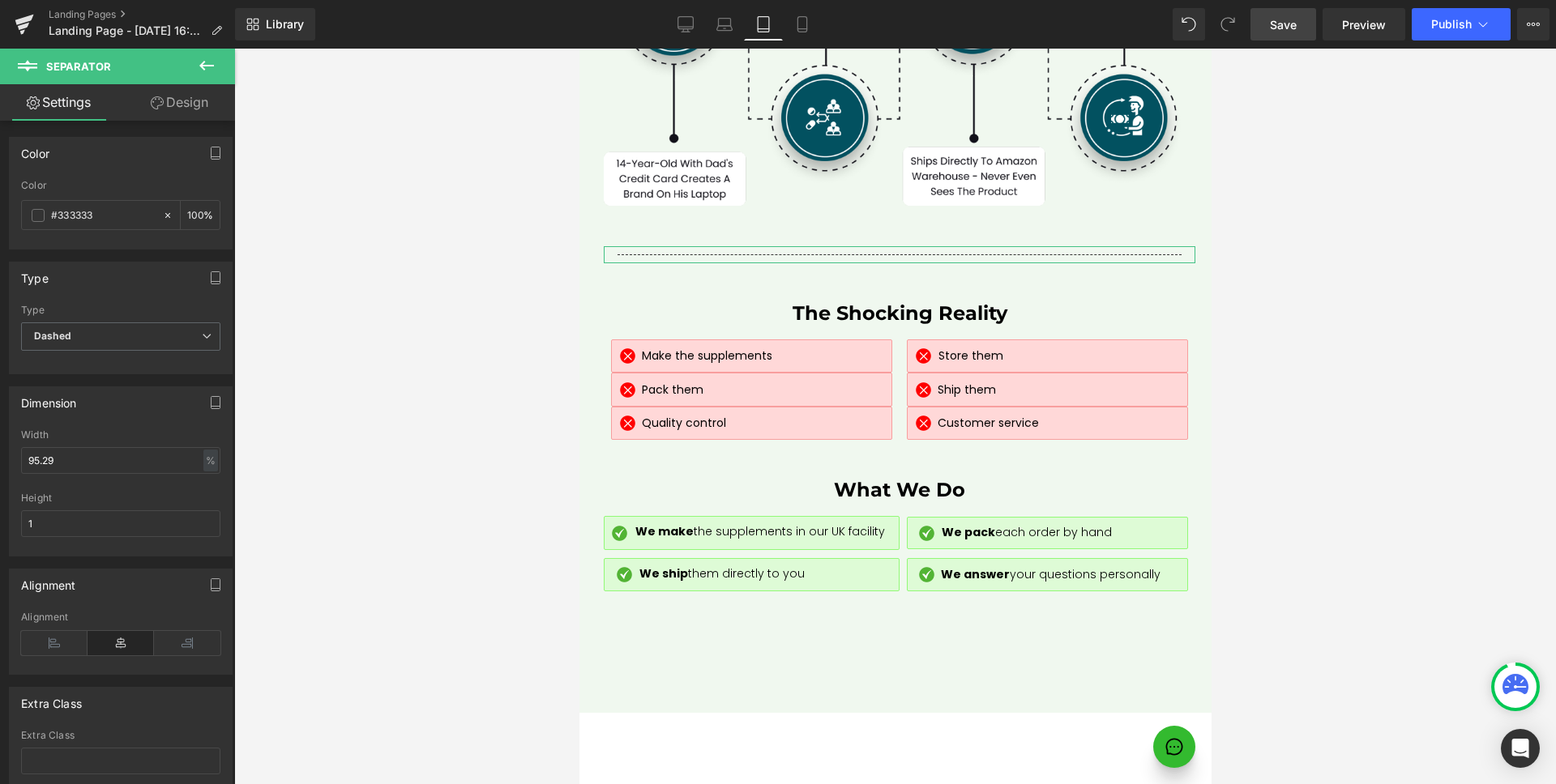
click at [191, 94] on link "Design" at bounding box center [180, 102] width 118 height 37
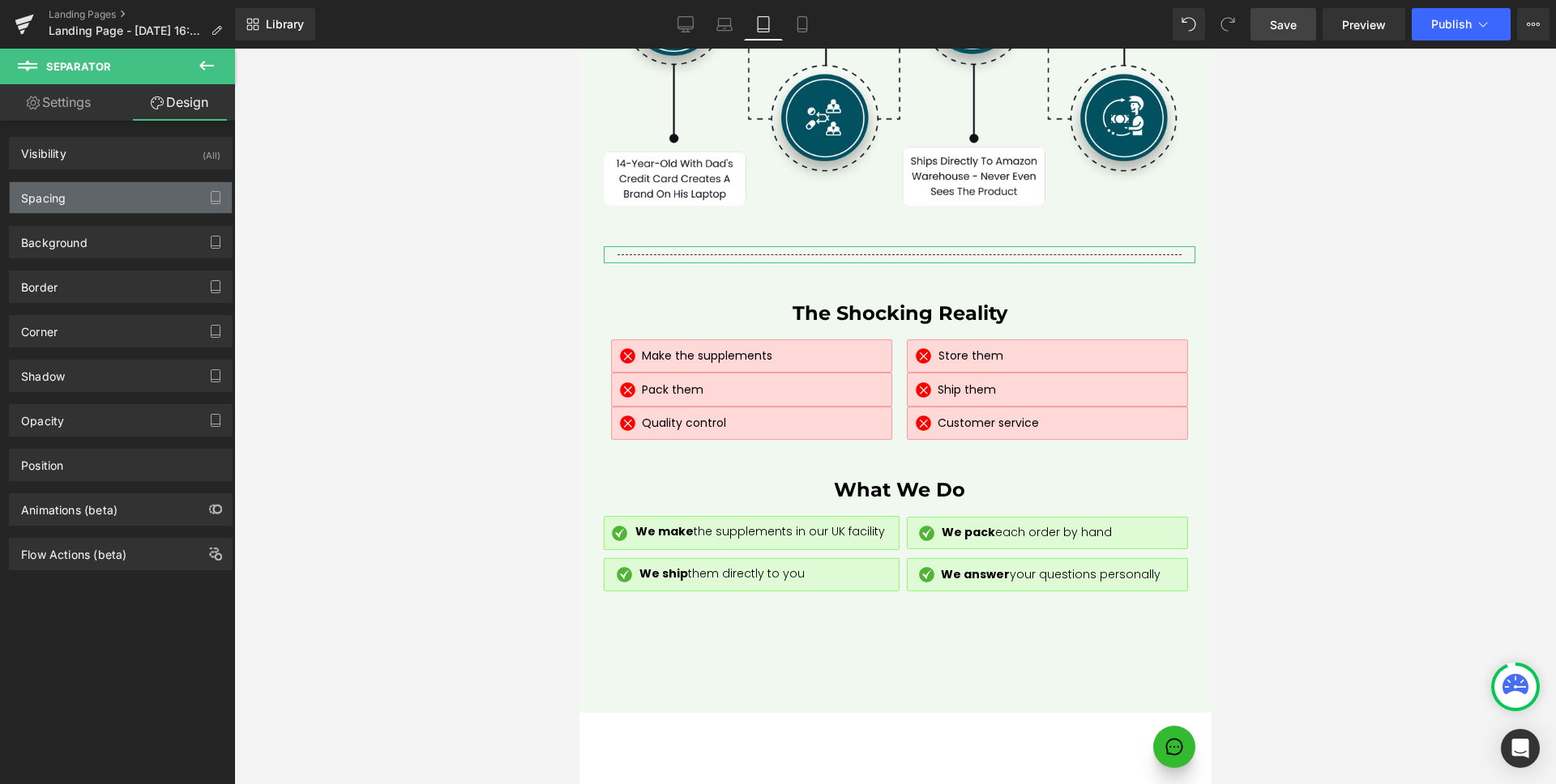
click at [124, 199] on div "Spacing" at bounding box center [121, 197] width 222 height 30
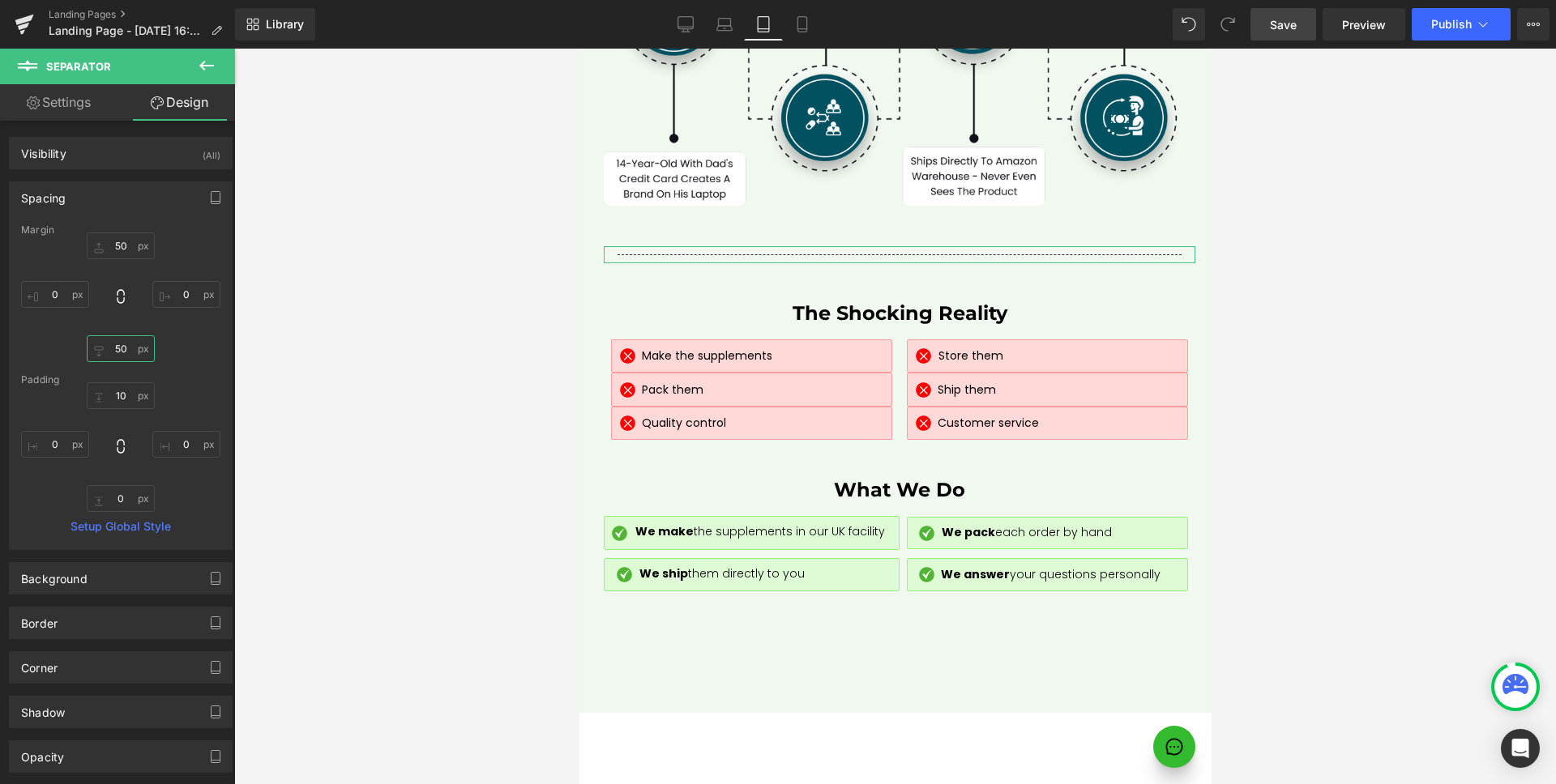
click at [124, 344] on input "50" at bounding box center [121, 349] width 68 height 27
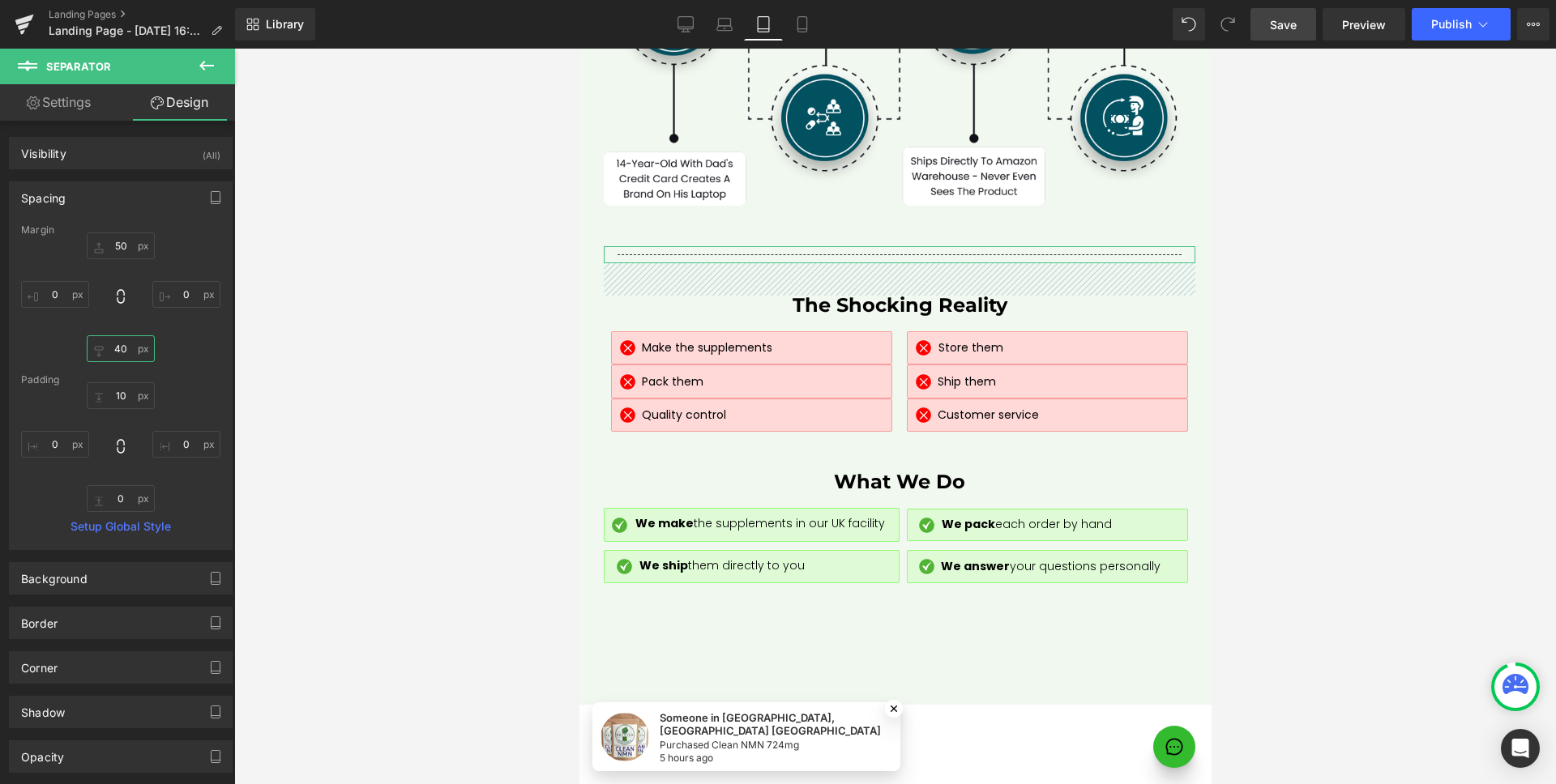
type input "30"
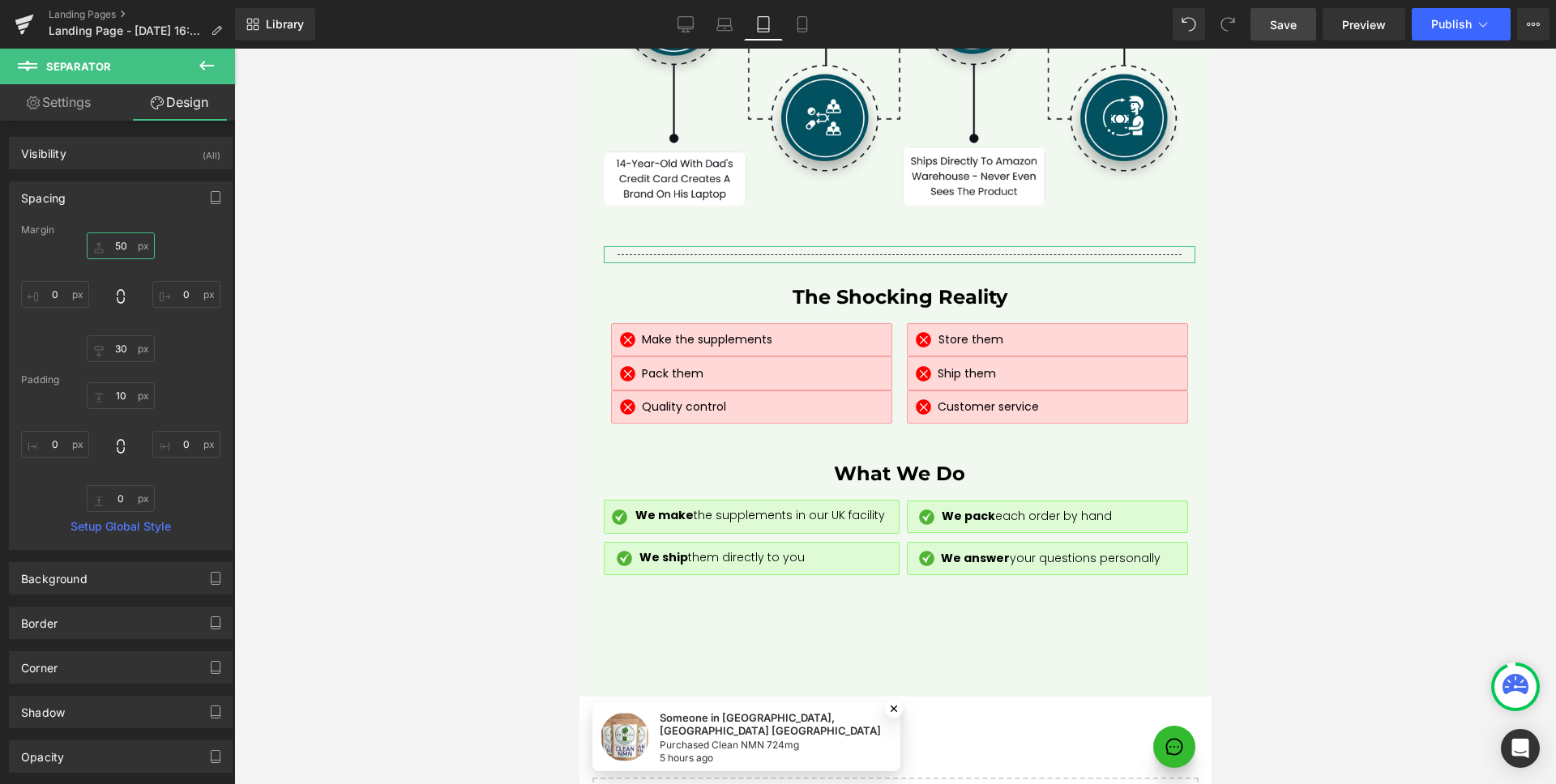
click at [123, 252] on input "50" at bounding box center [121, 246] width 68 height 27
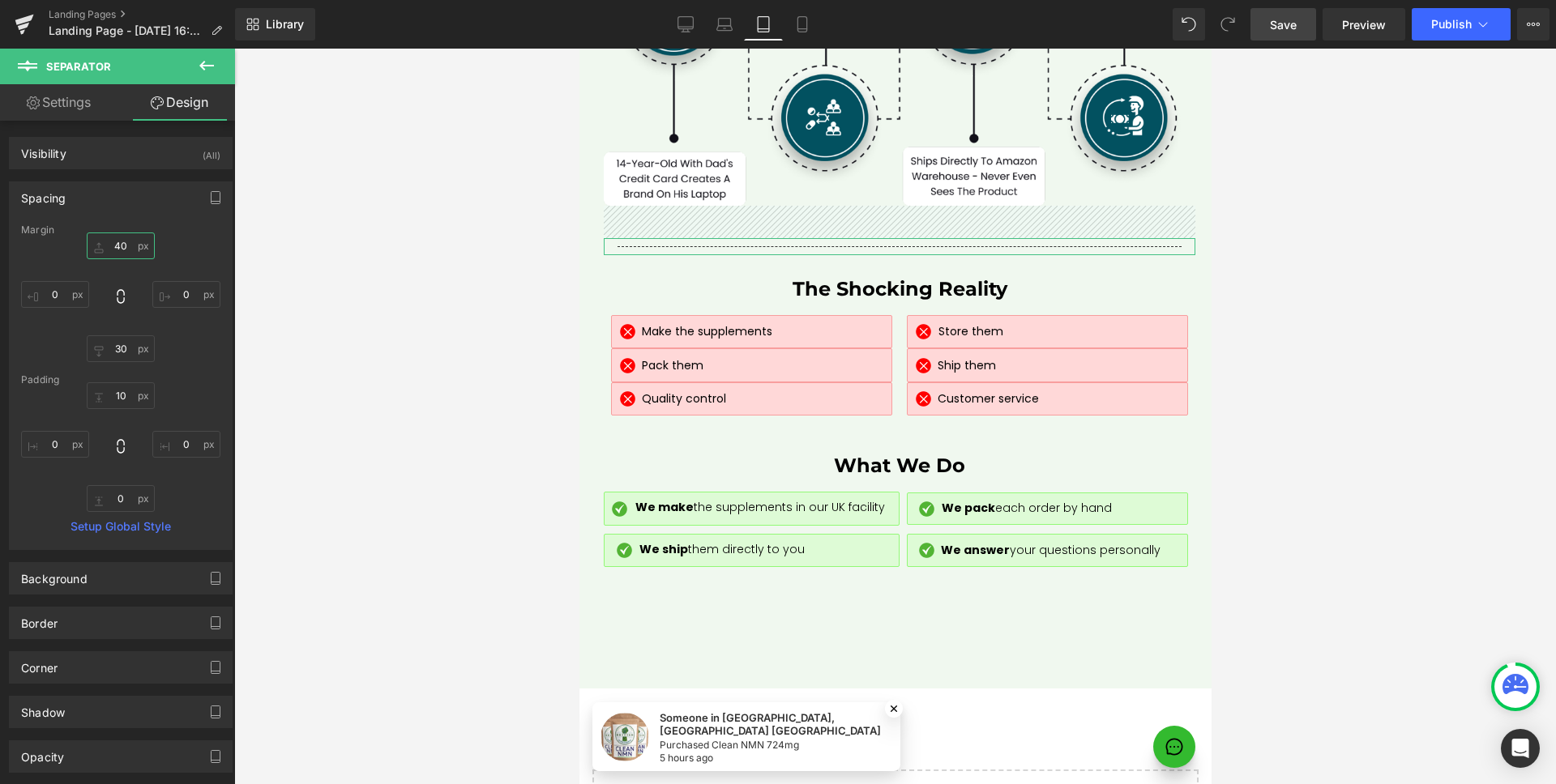
type input "30"
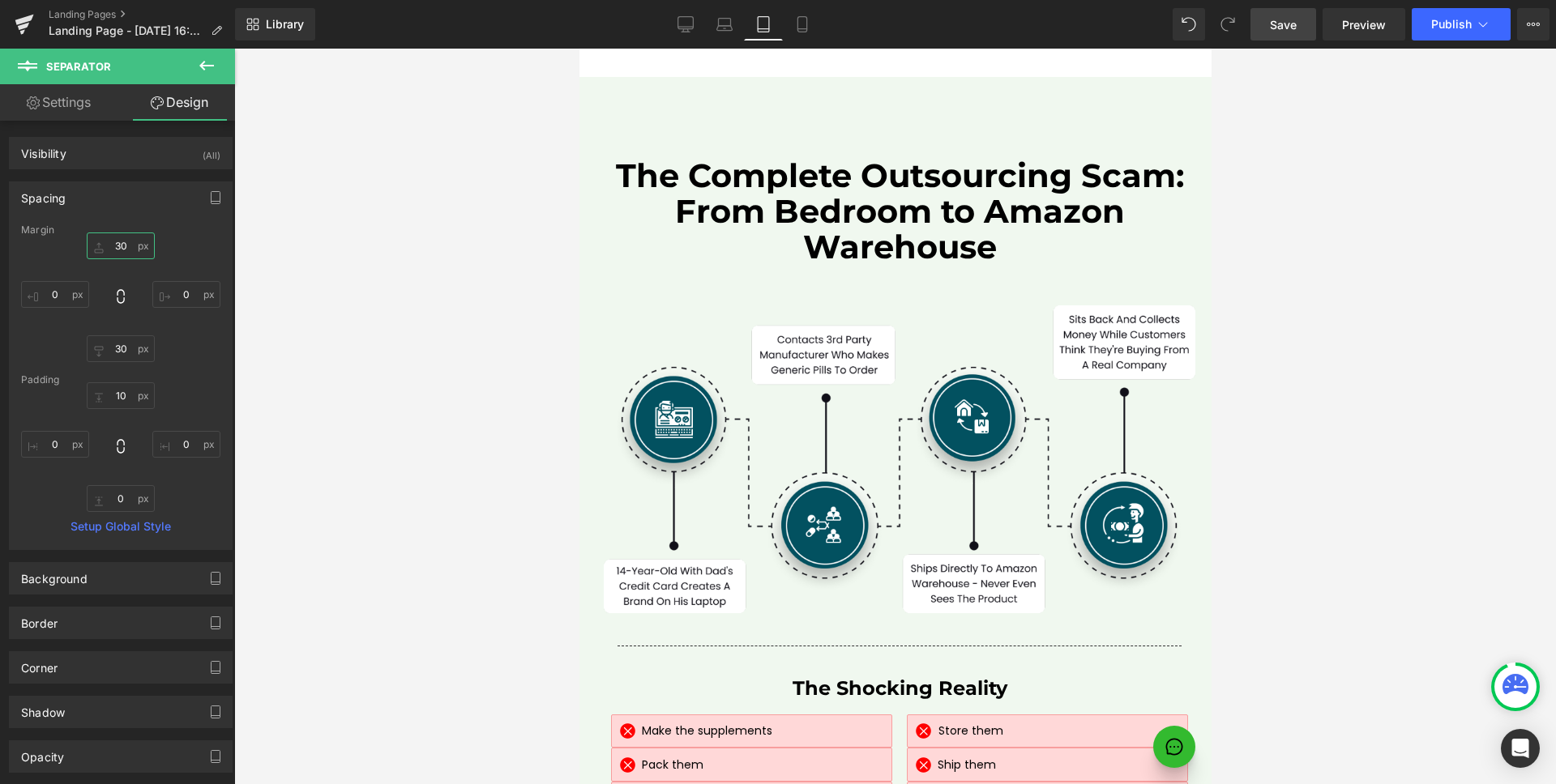
scroll to position [7074, 0]
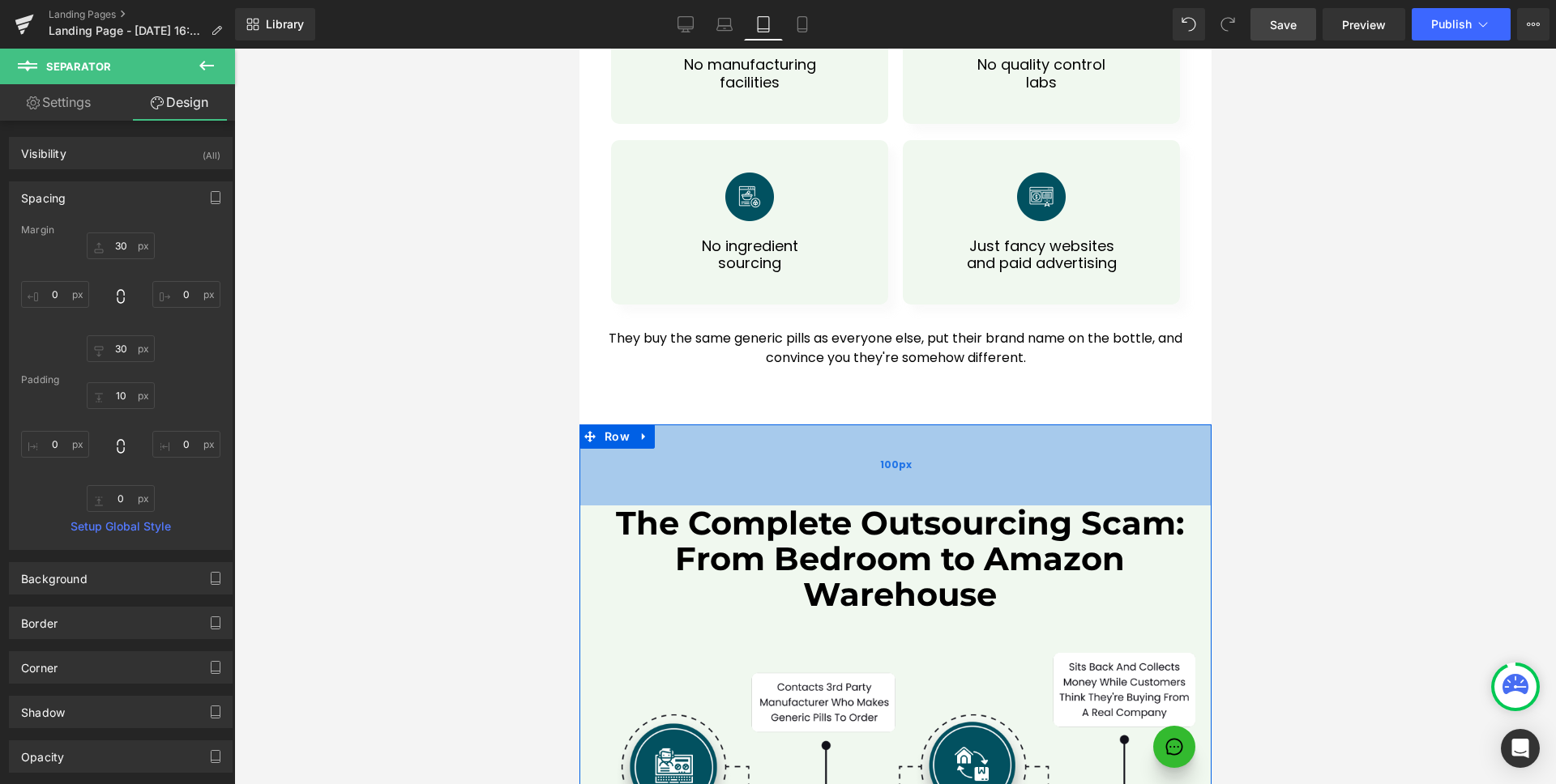
click at [909, 424] on div "100px" at bounding box center [895, 464] width 632 height 81
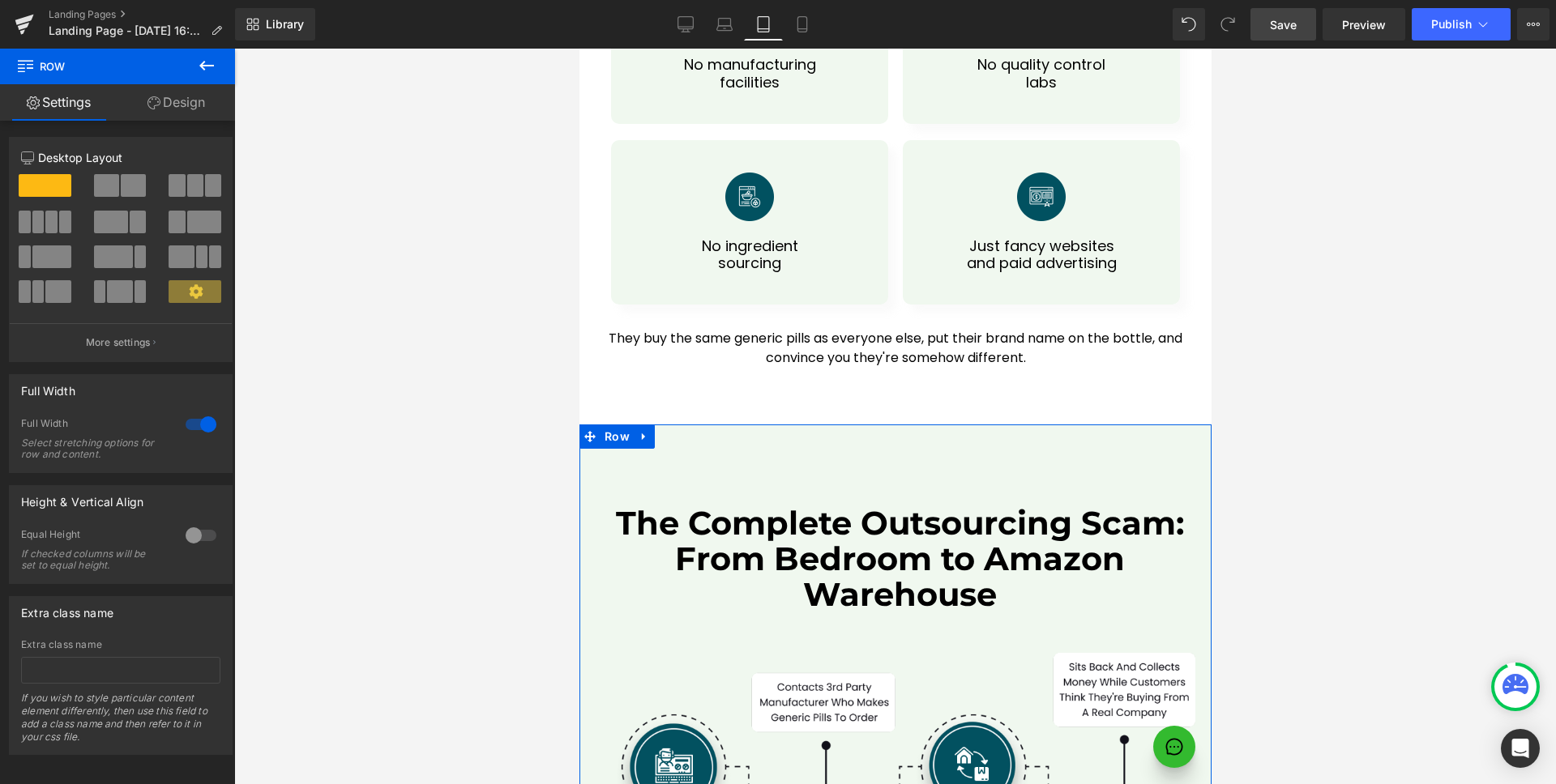
click at [185, 96] on link "Design" at bounding box center [177, 102] width 118 height 37
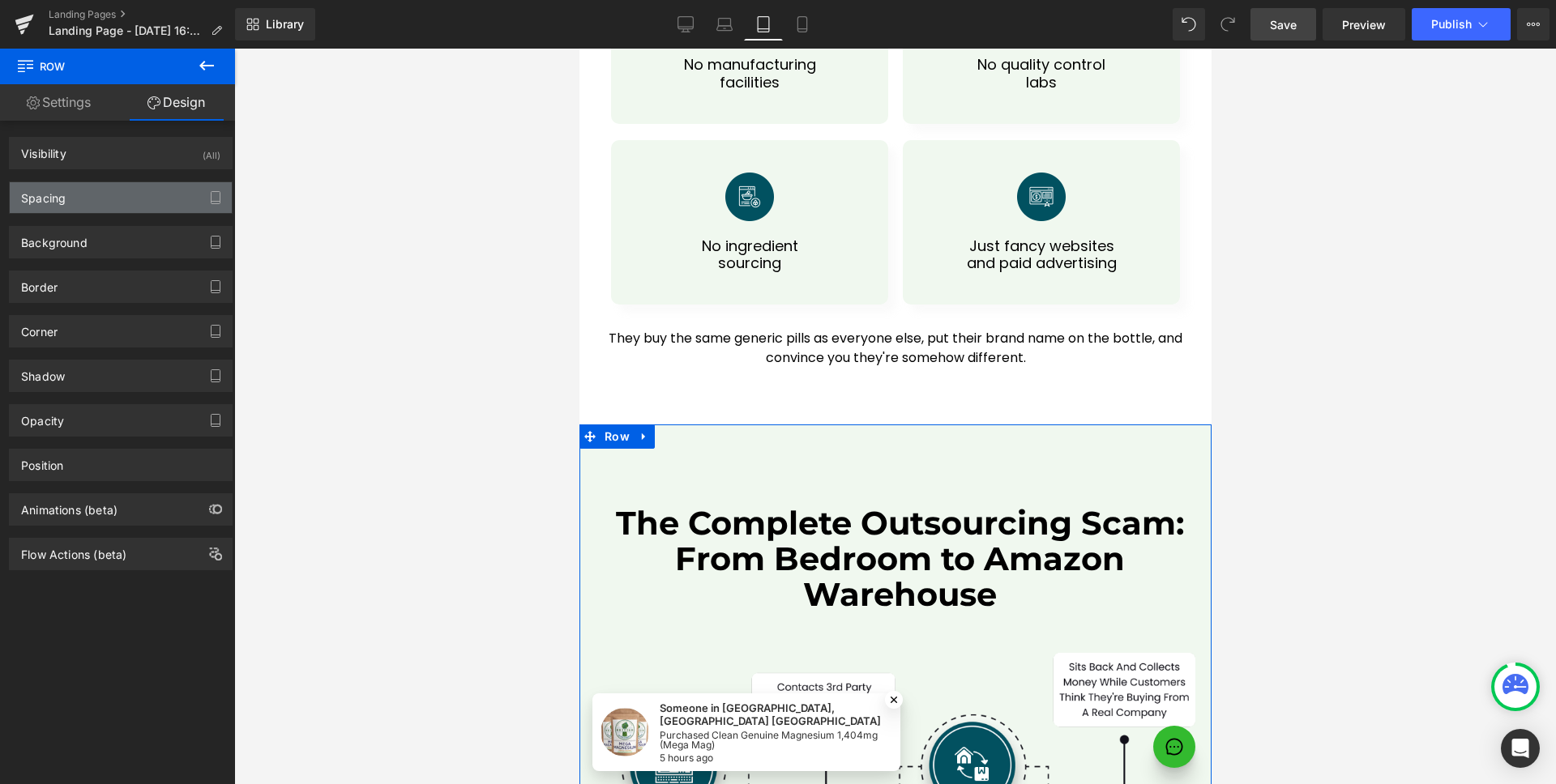
click at [91, 188] on div "Spacing" at bounding box center [121, 197] width 222 height 30
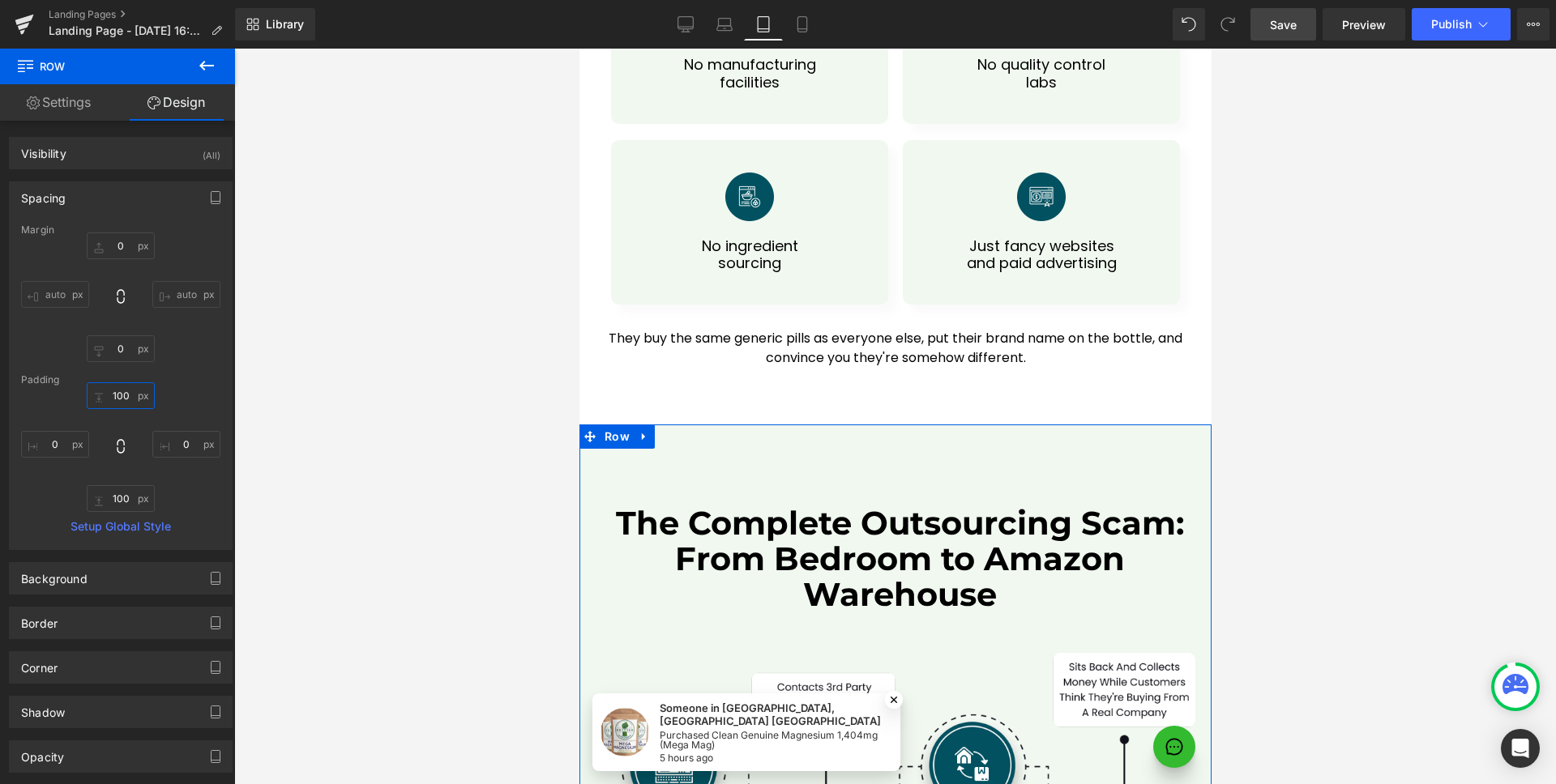
click at [120, 403] on input "100" at bounding box center [121, 396] width 68 height 27
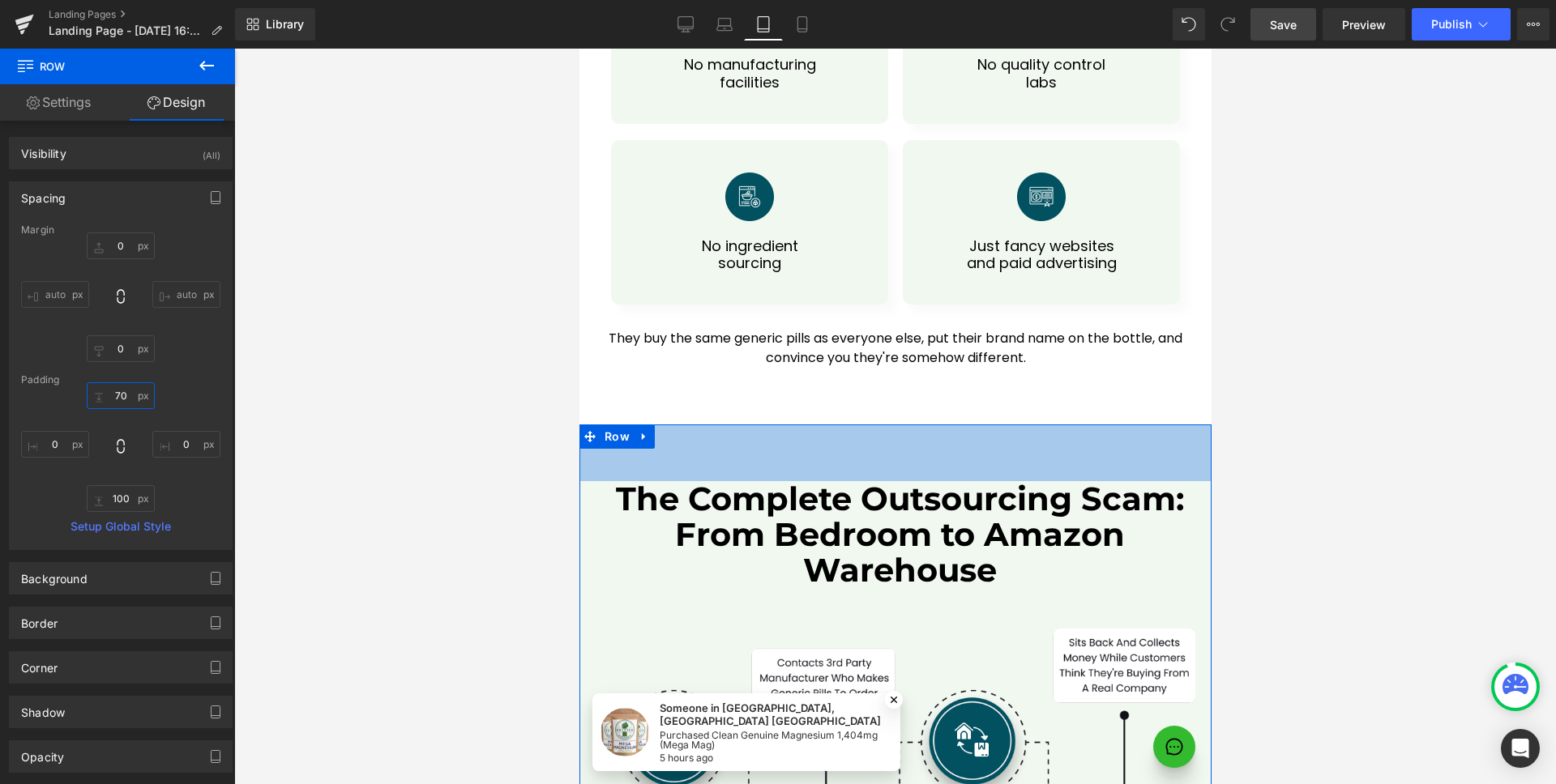
type input "60"
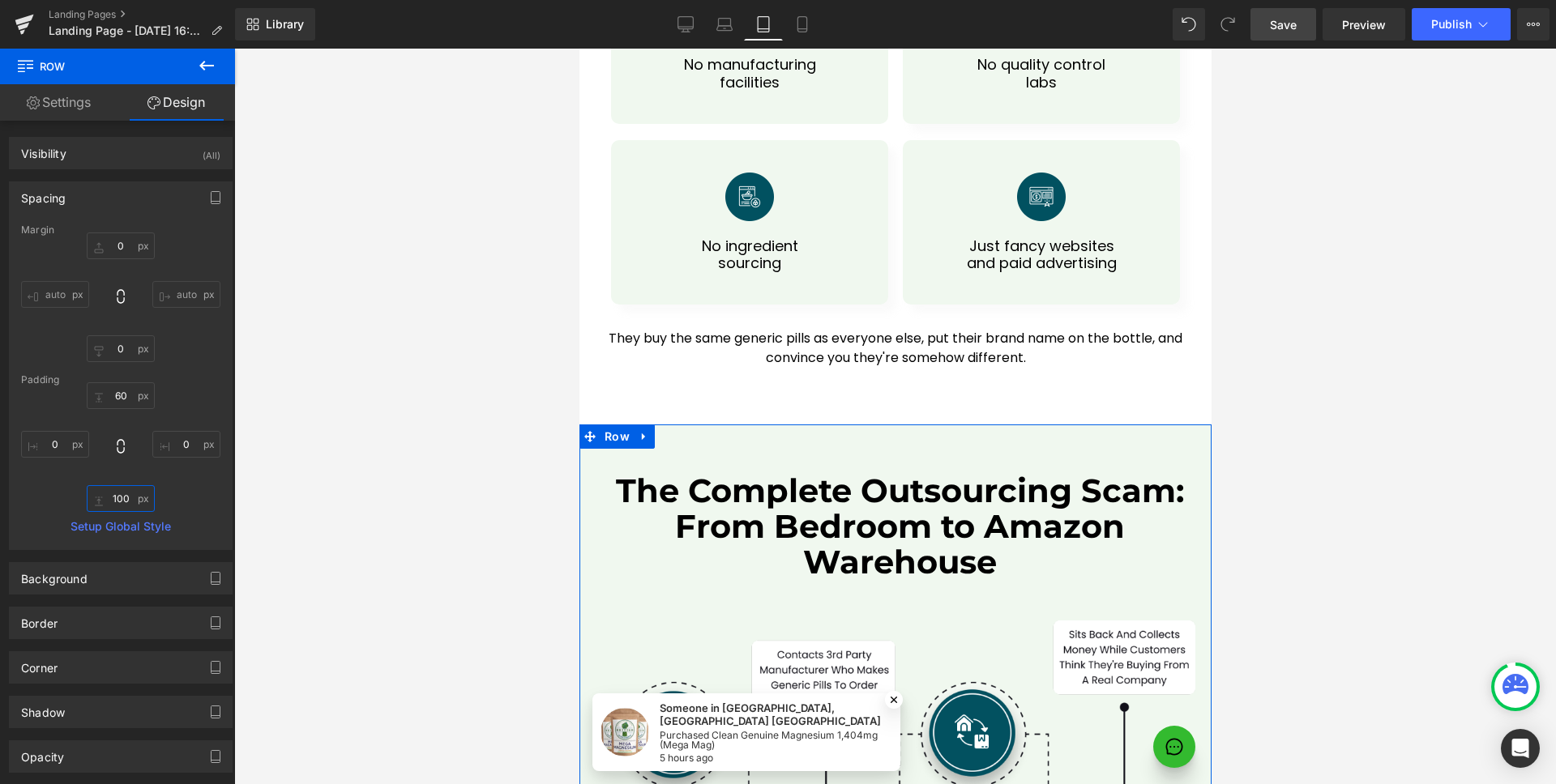
click at [118, 502] on input "100" at bounding box center [121, 498] width 68 height 27
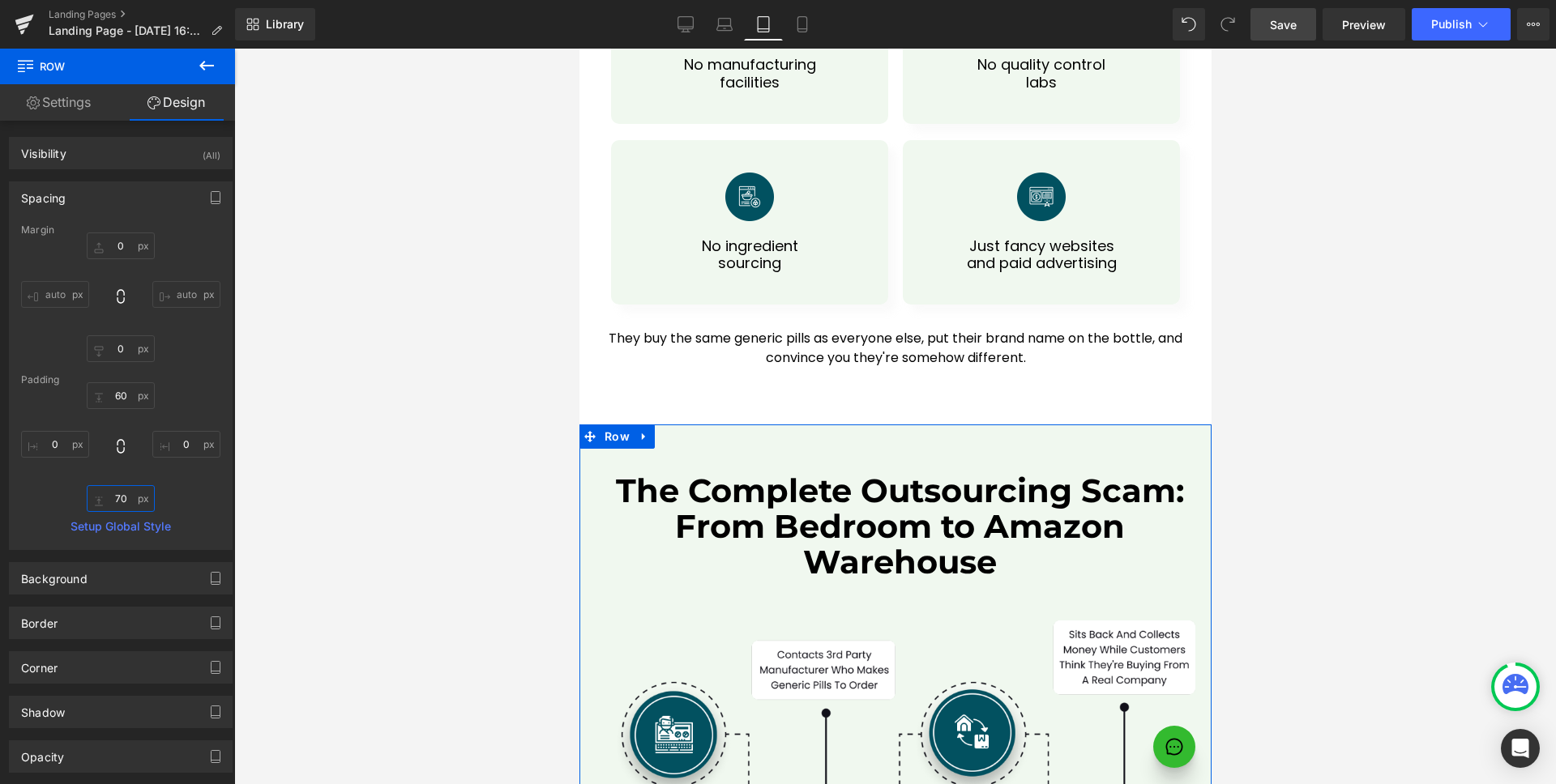
type input "60"
click at [887, 518] on span "Heading" at bounding box center [890, 528] width 45 height 20
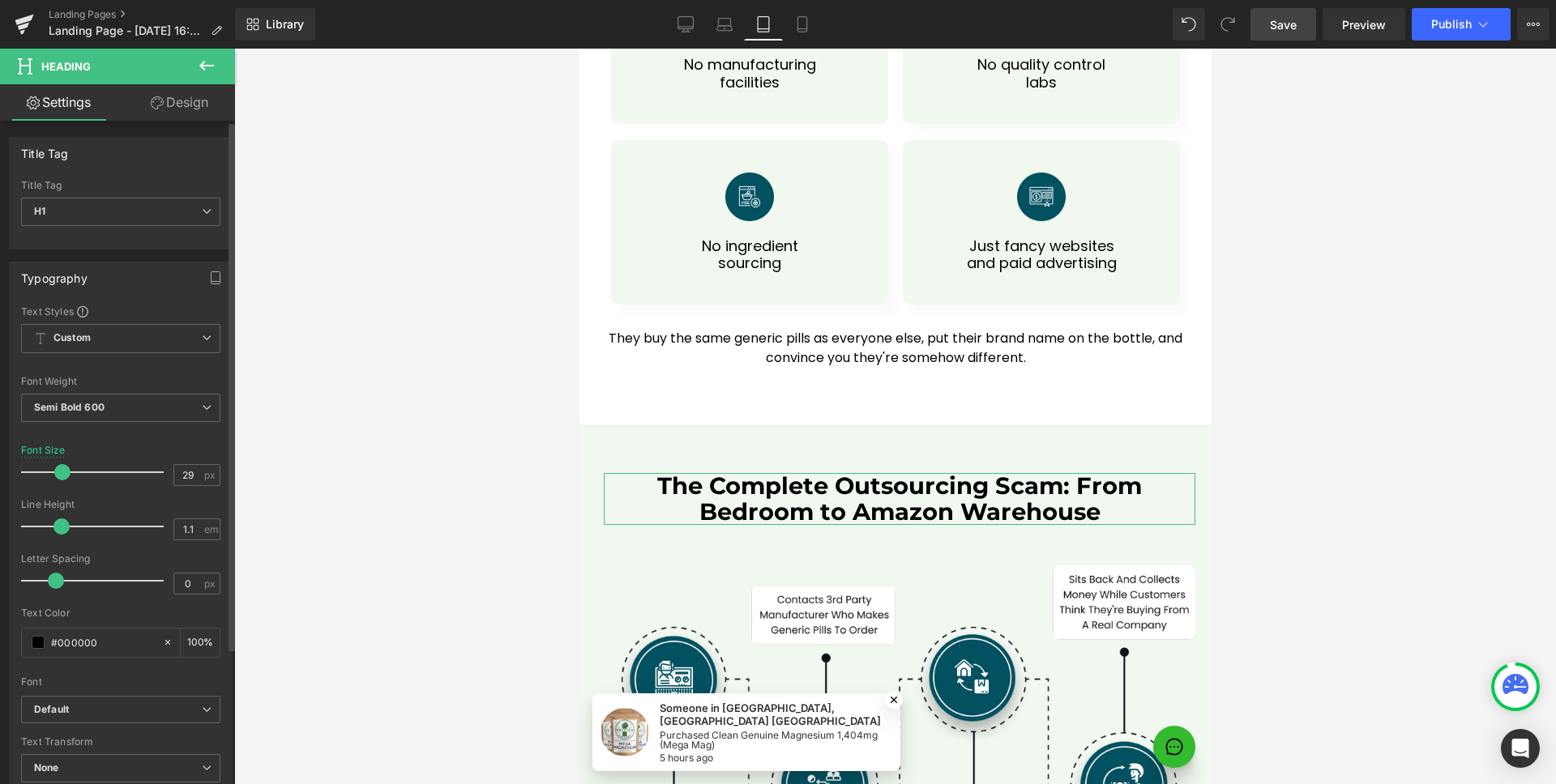
type input "28"
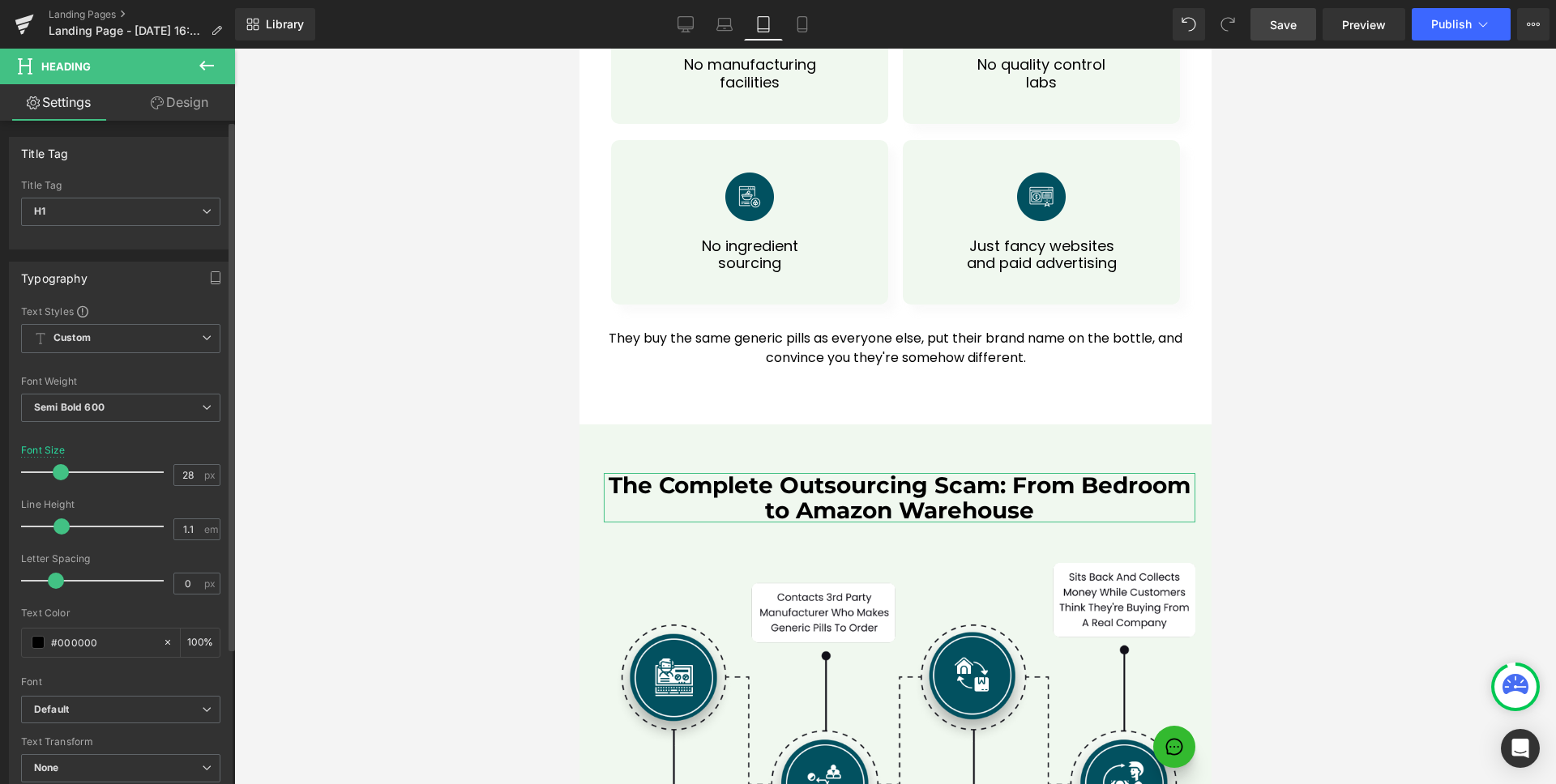
drag, startPoint x: 77, startPoint y: 472, endPoint x: 60, endPoint y: 472, distance: 17.0
click at [60, 472] on span at bounding box center [61, 472] width 16 height 16
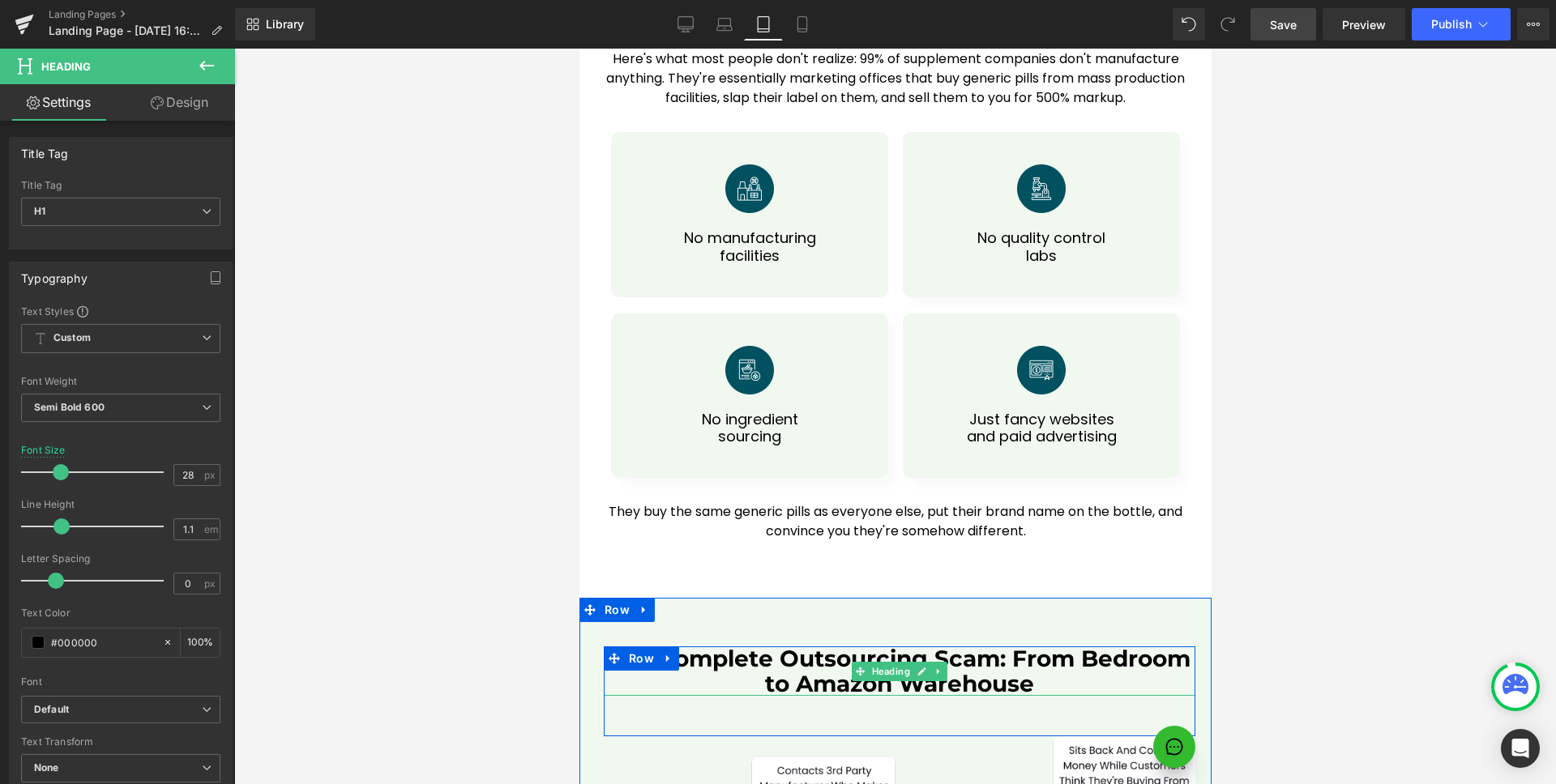
scroll to position [6727, 0]
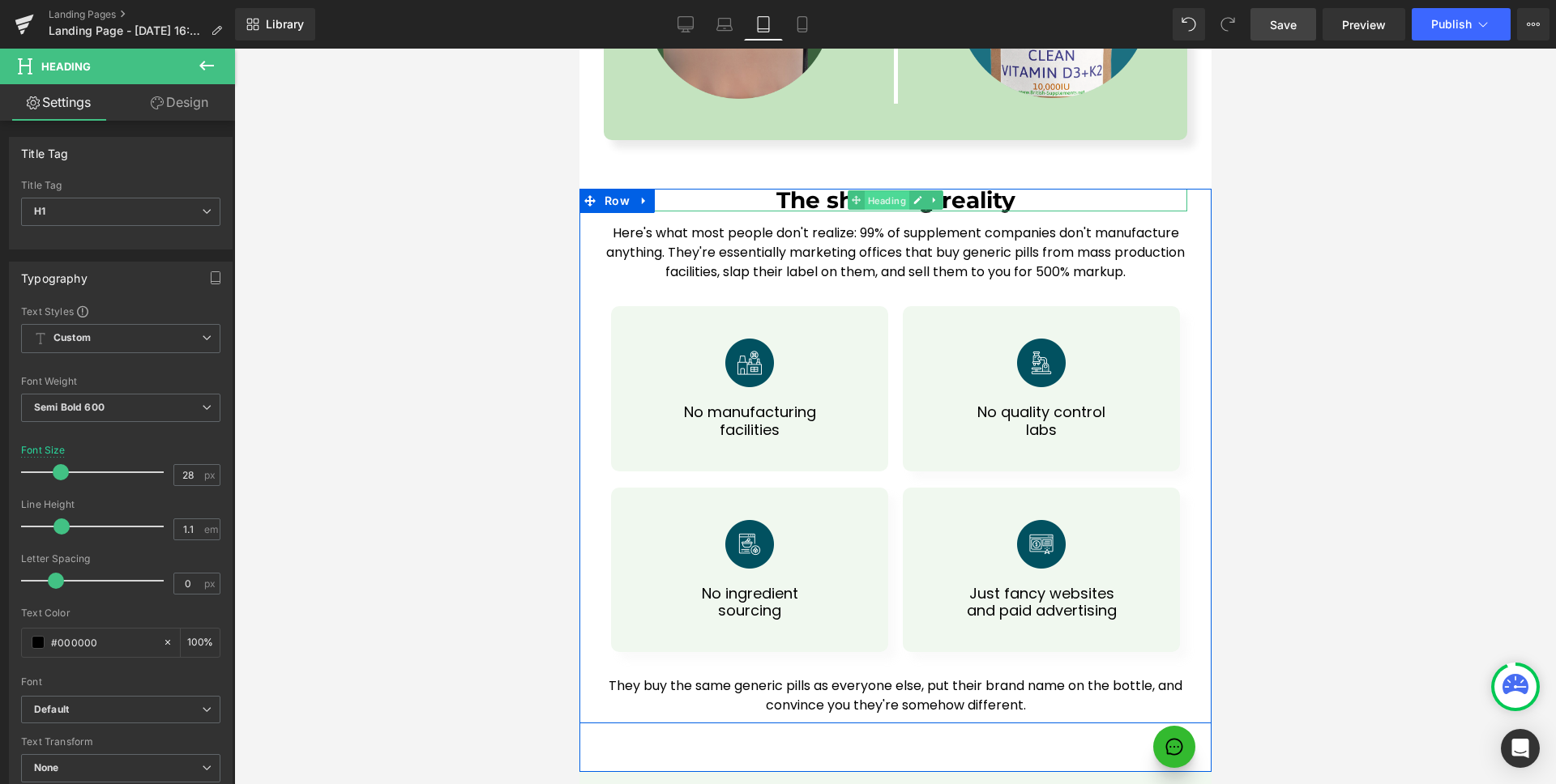
click at [891, 191] on span "Heading" at bounding box center [886, 201] width 45 height 20
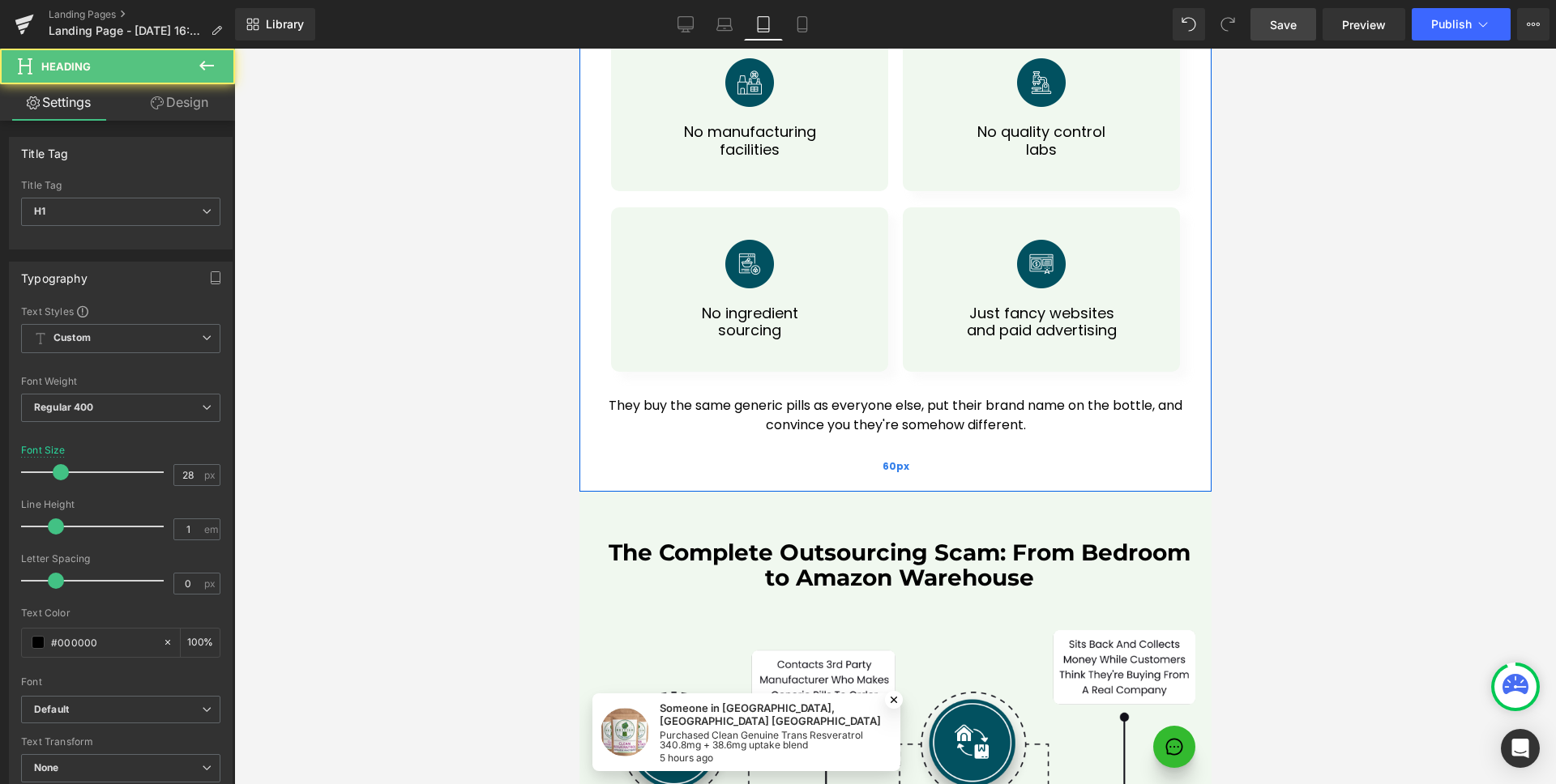
scroll to position [7052, 0]
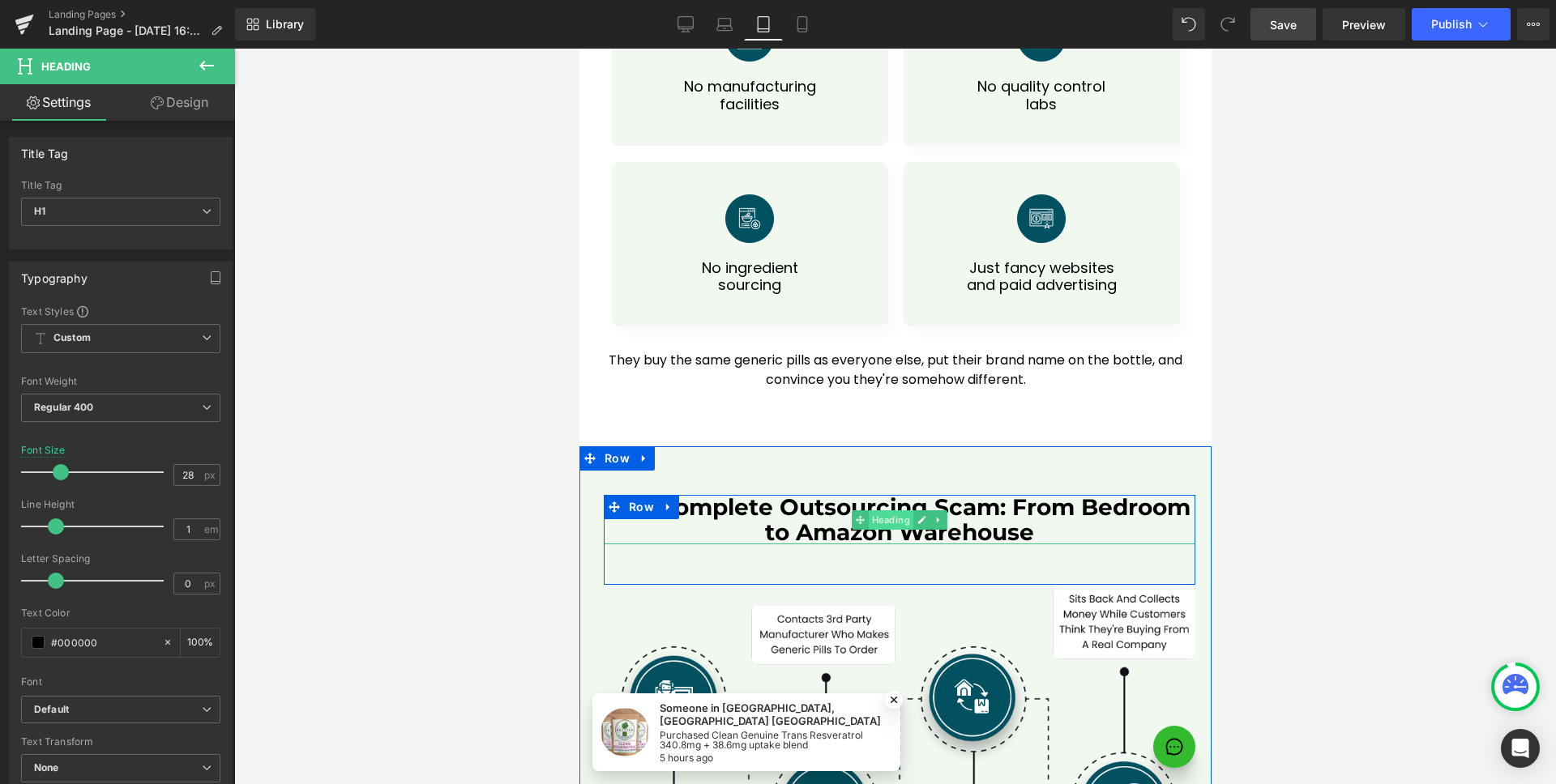
click at [874, 510] on span "Heading" at bounding box center [890, 520] width 45 height 20
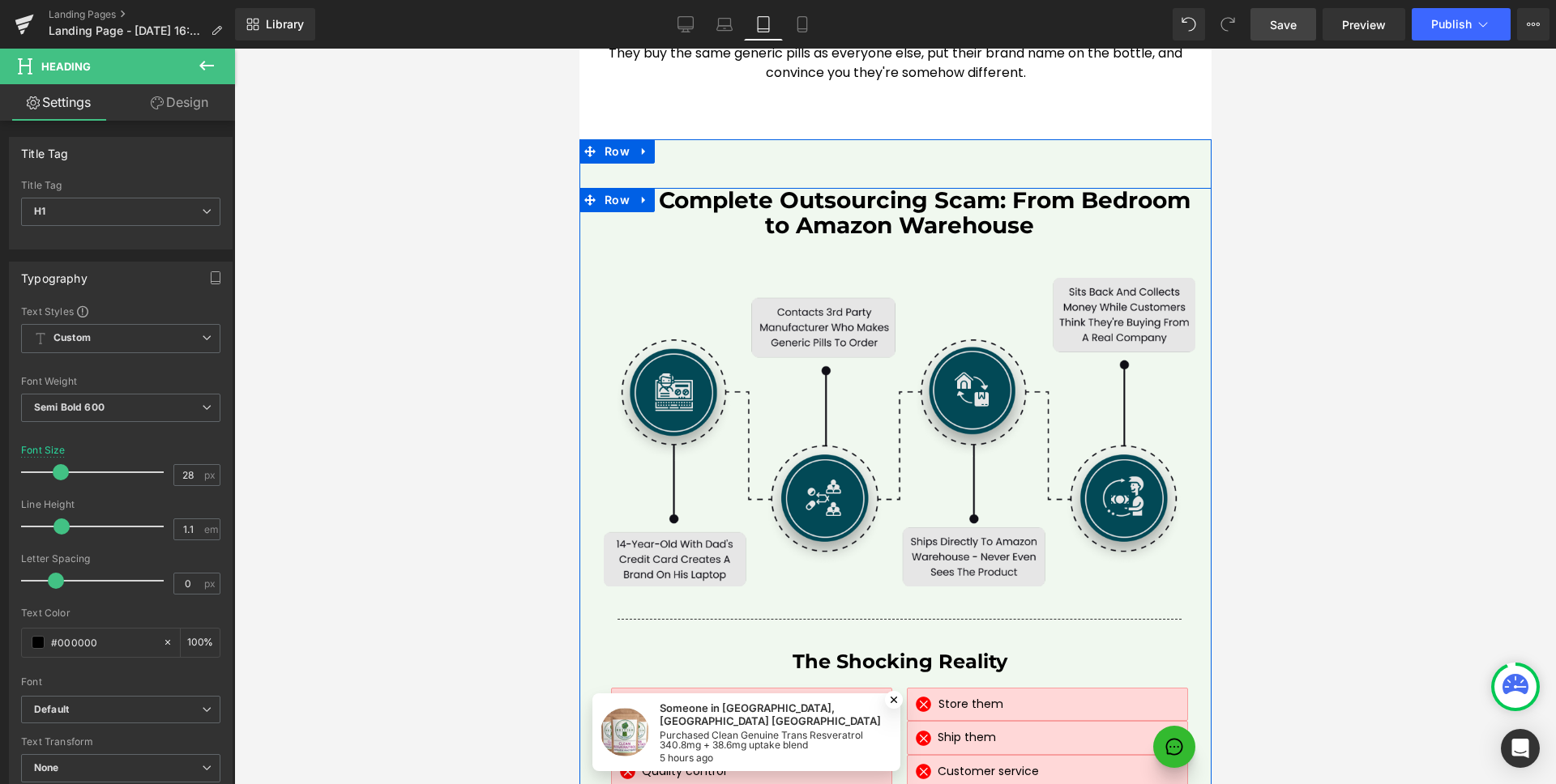
scroll to position [7344, 0]
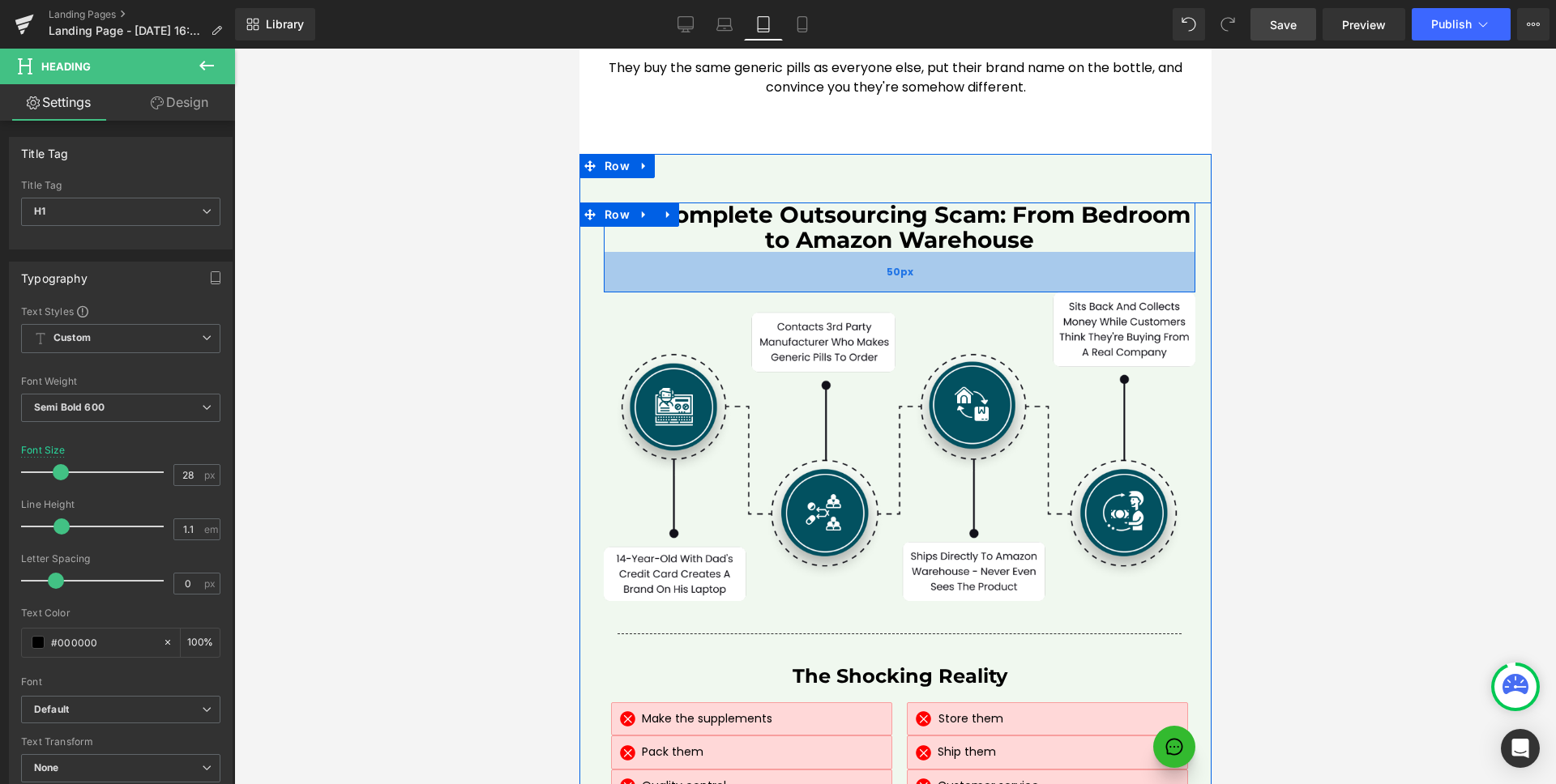
click at [874, 252] on div "50px" at bounding box center [899, 271] width 591 height 40
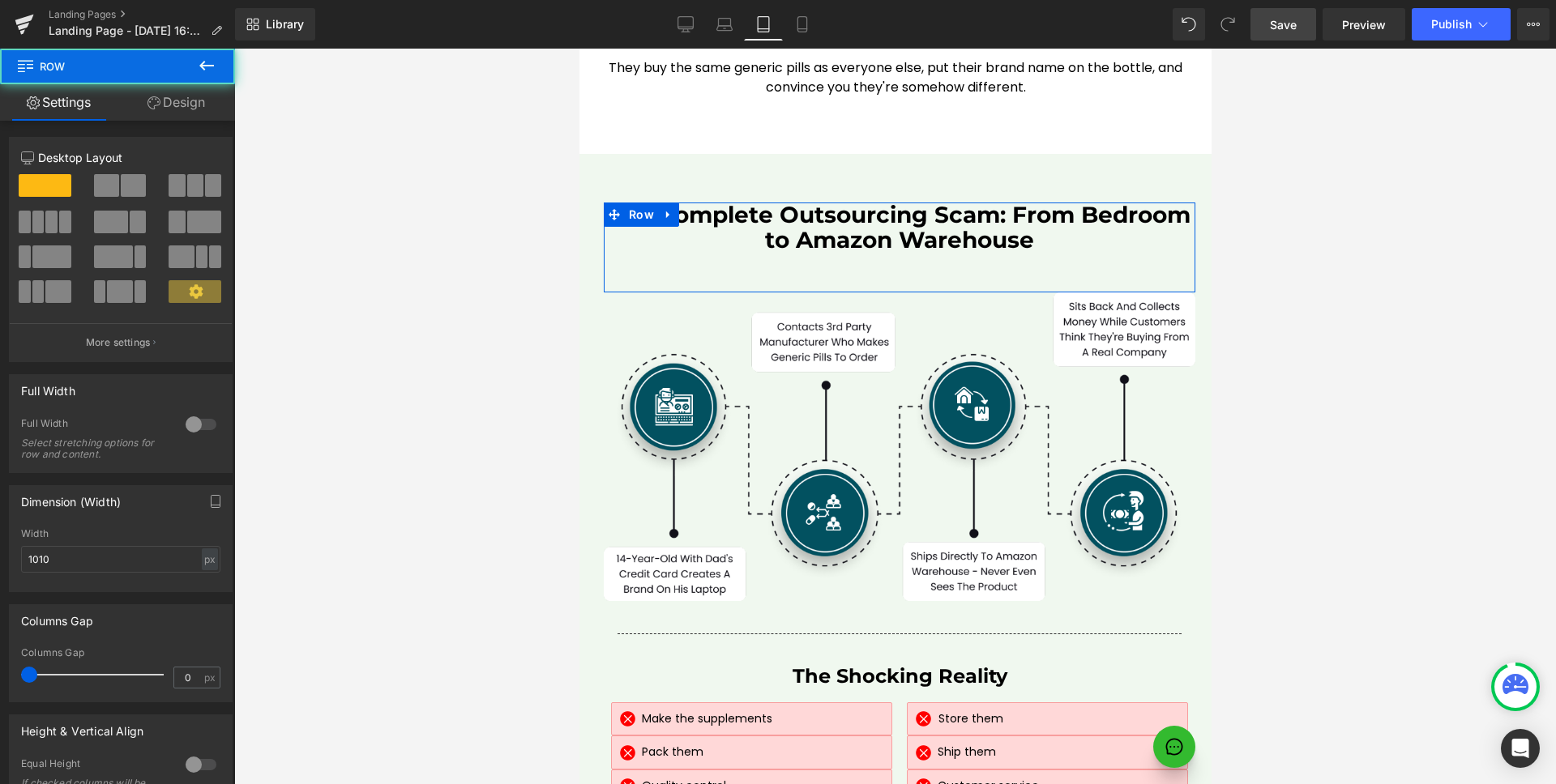
click at [193, 99] on link "Design" at bounding box center [177, 102] width 118 height 37
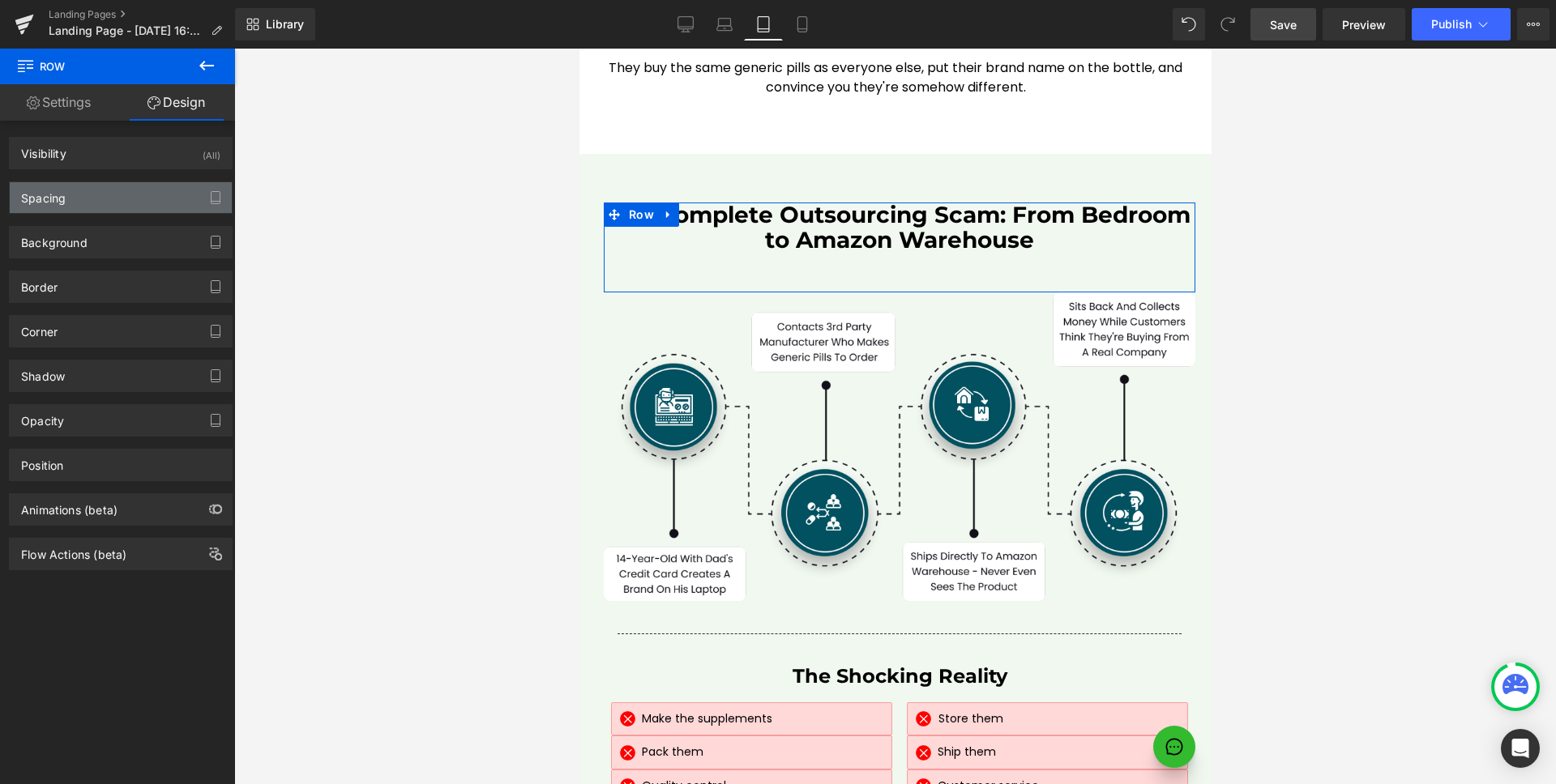
click at [114, 182] on div "Spacing" at bounding box center [121, 197] width 222 height 30
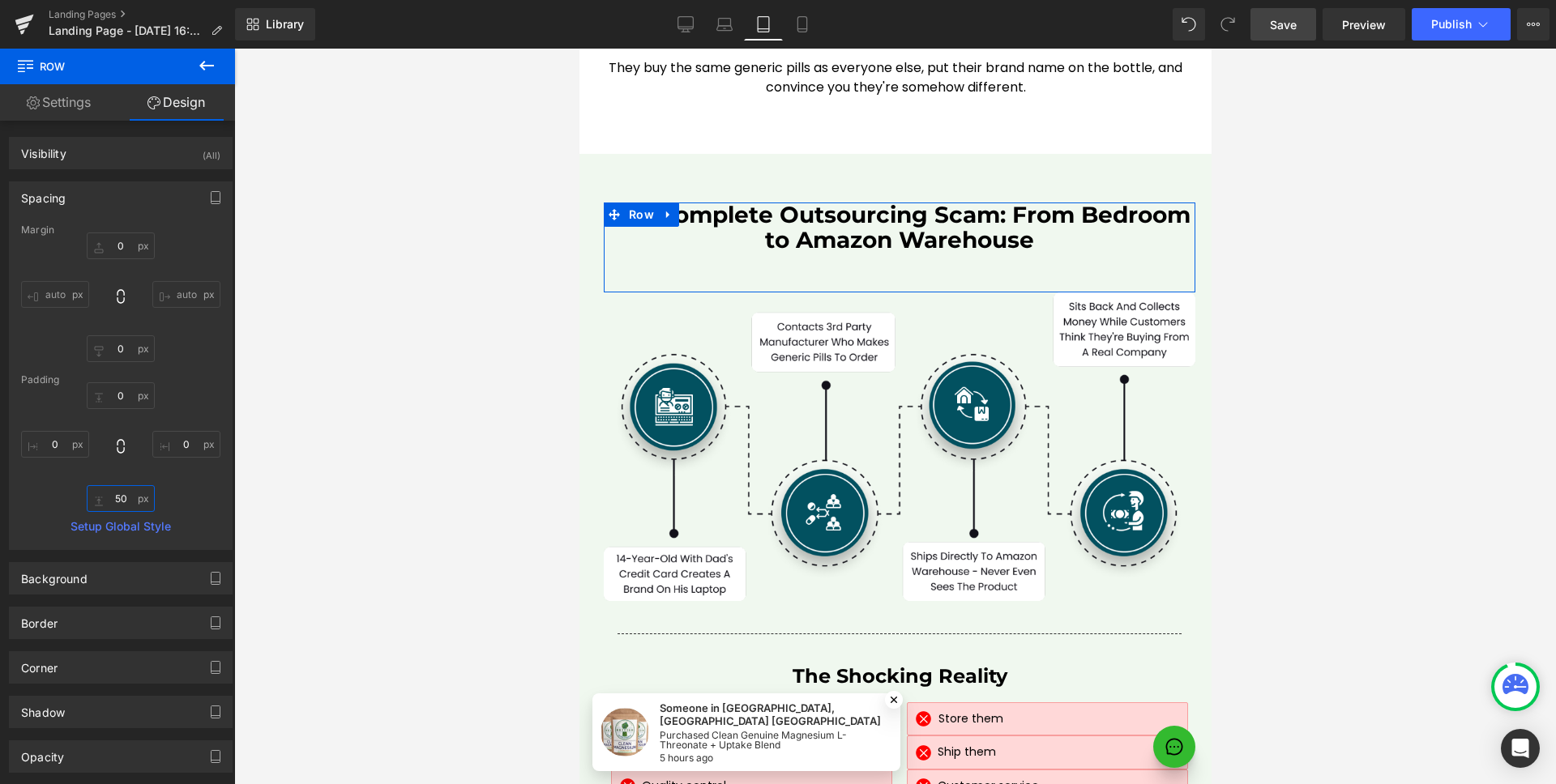
drag, startPoint x: 117, startPoint y: 492, endPoint x: 152, endPoint y: 487, distance: 35.4
click at [118, 493] on input "50" at bounding box center [121, 498] width 68 height 27
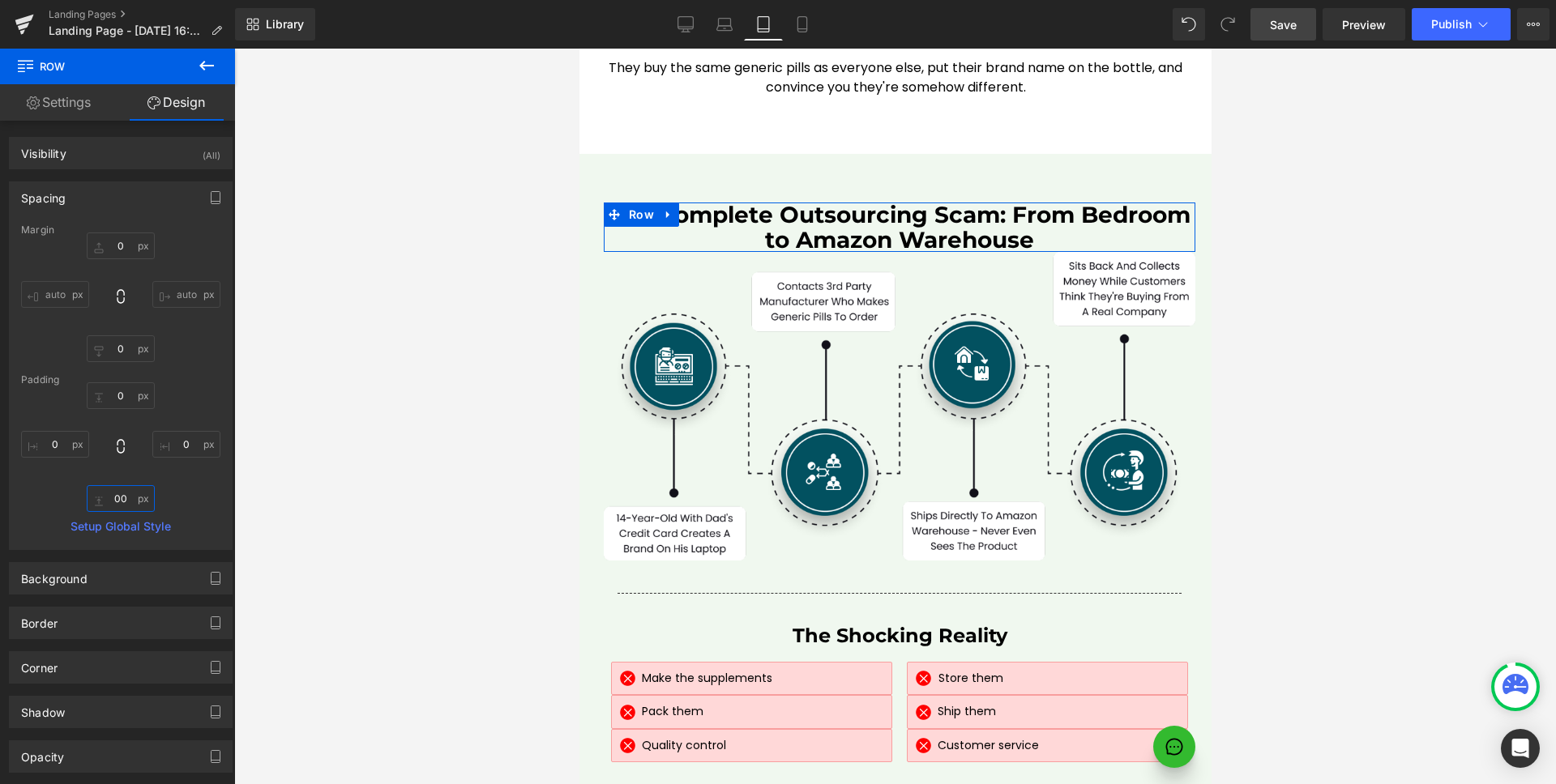
type input "30"
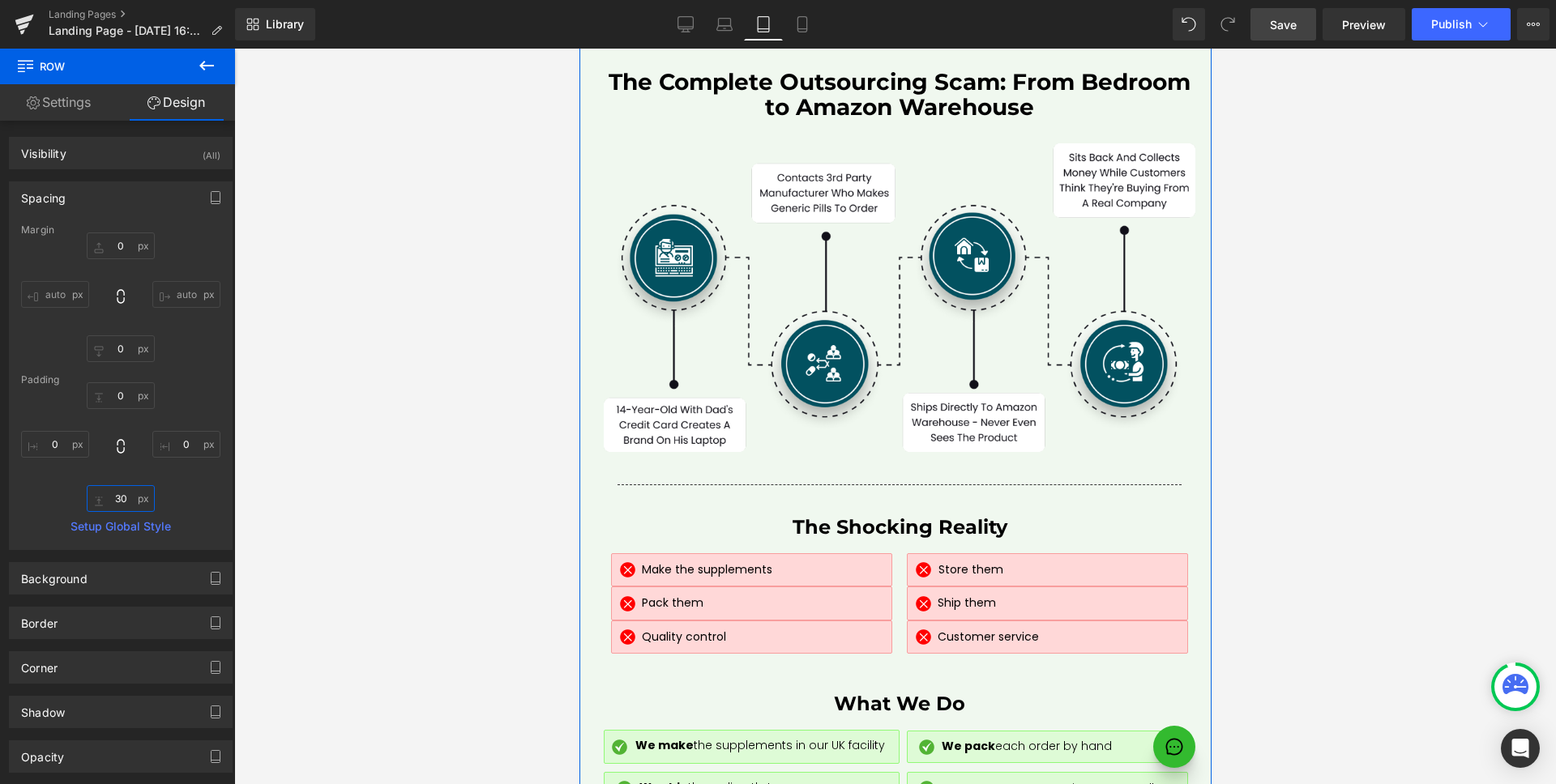
scroll to position [7485, 0]
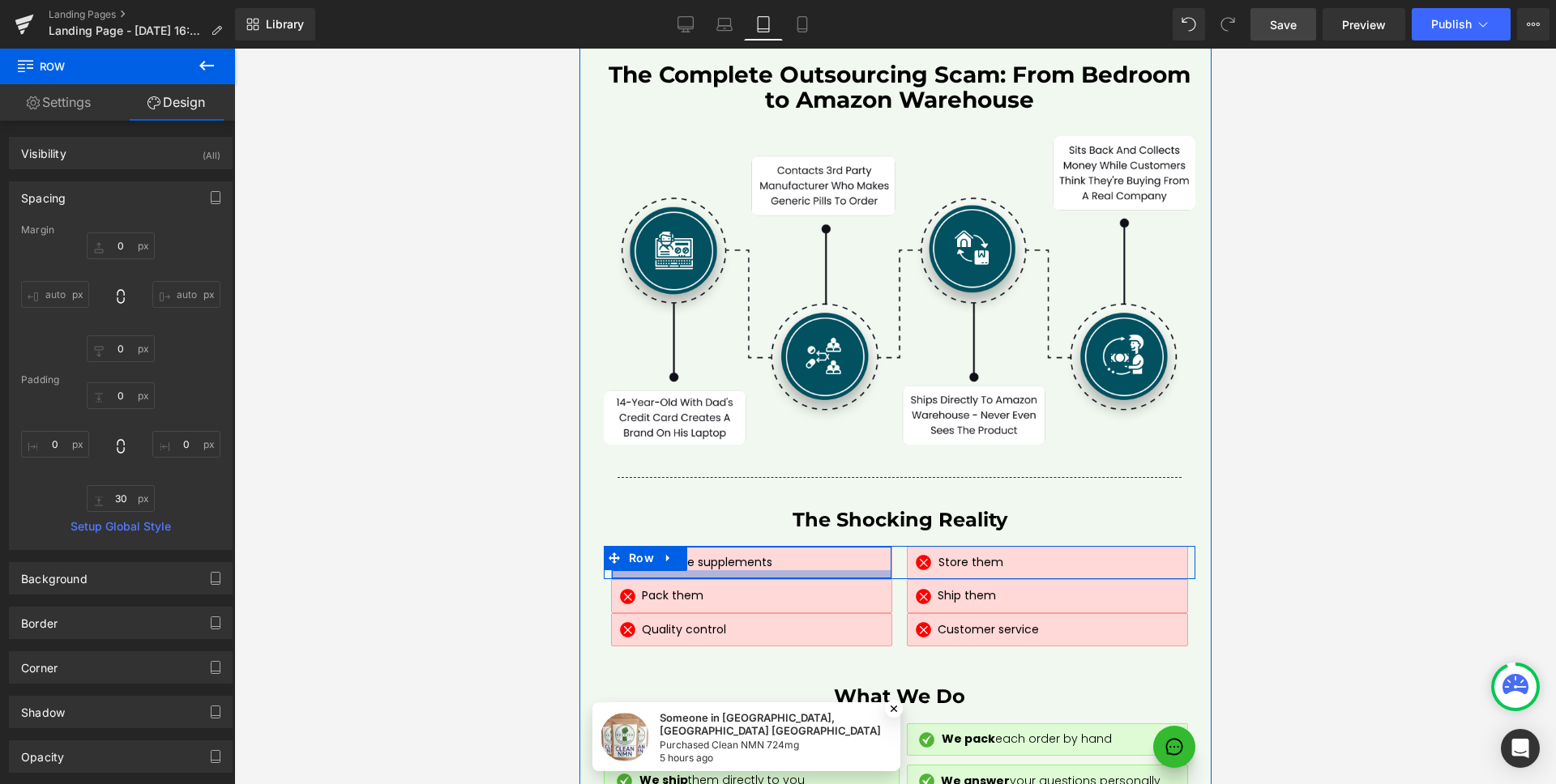
click at [865, 571] on div at bounding box center [750, 574] width 280 height 8
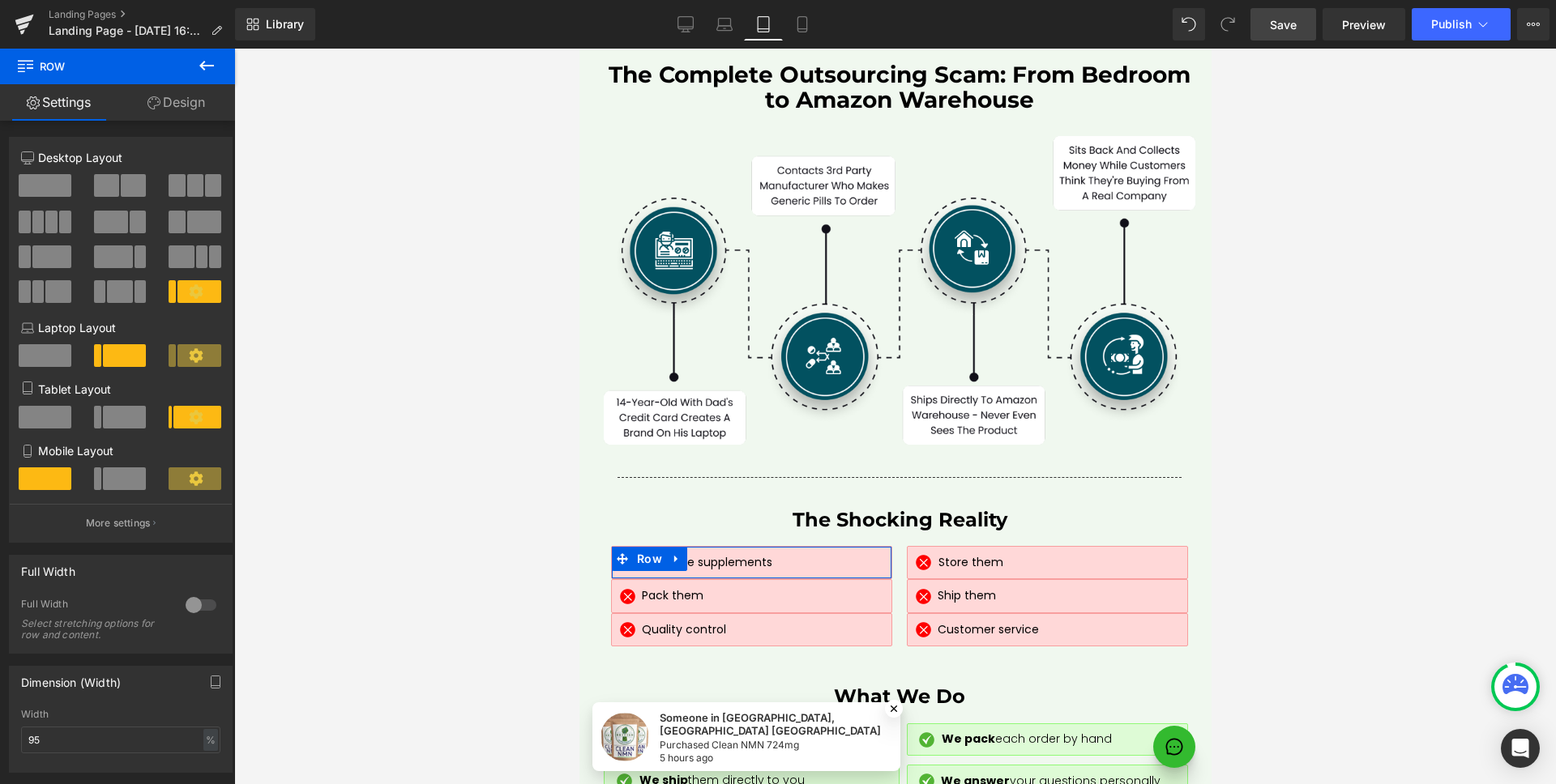
click at [181, 111] on link "Design" at bounding box center [177, 102] width 118 height 37
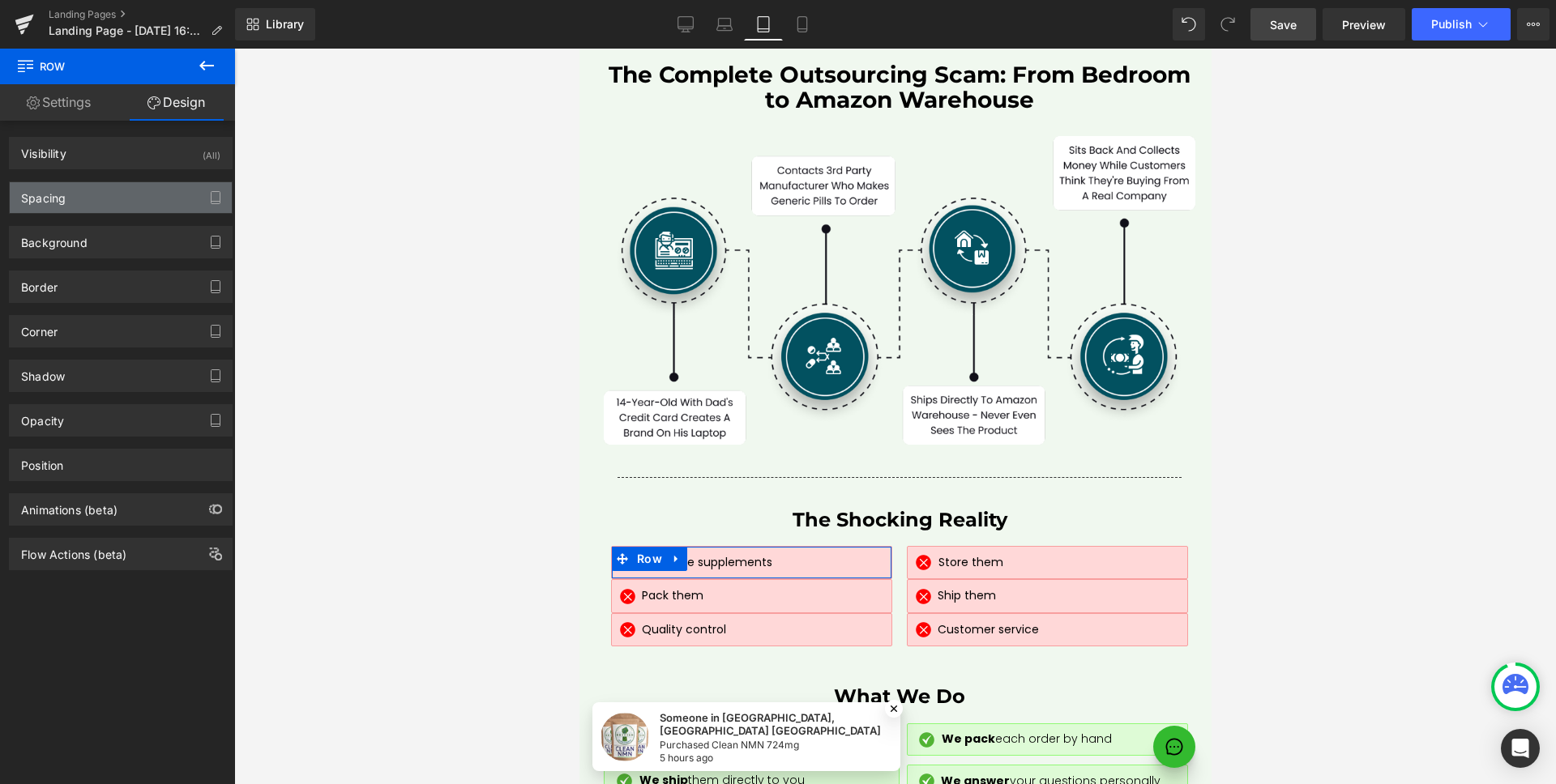
click at [86, 195] on div "Spacing" at bounding box center [121, 197] width 222 height 30
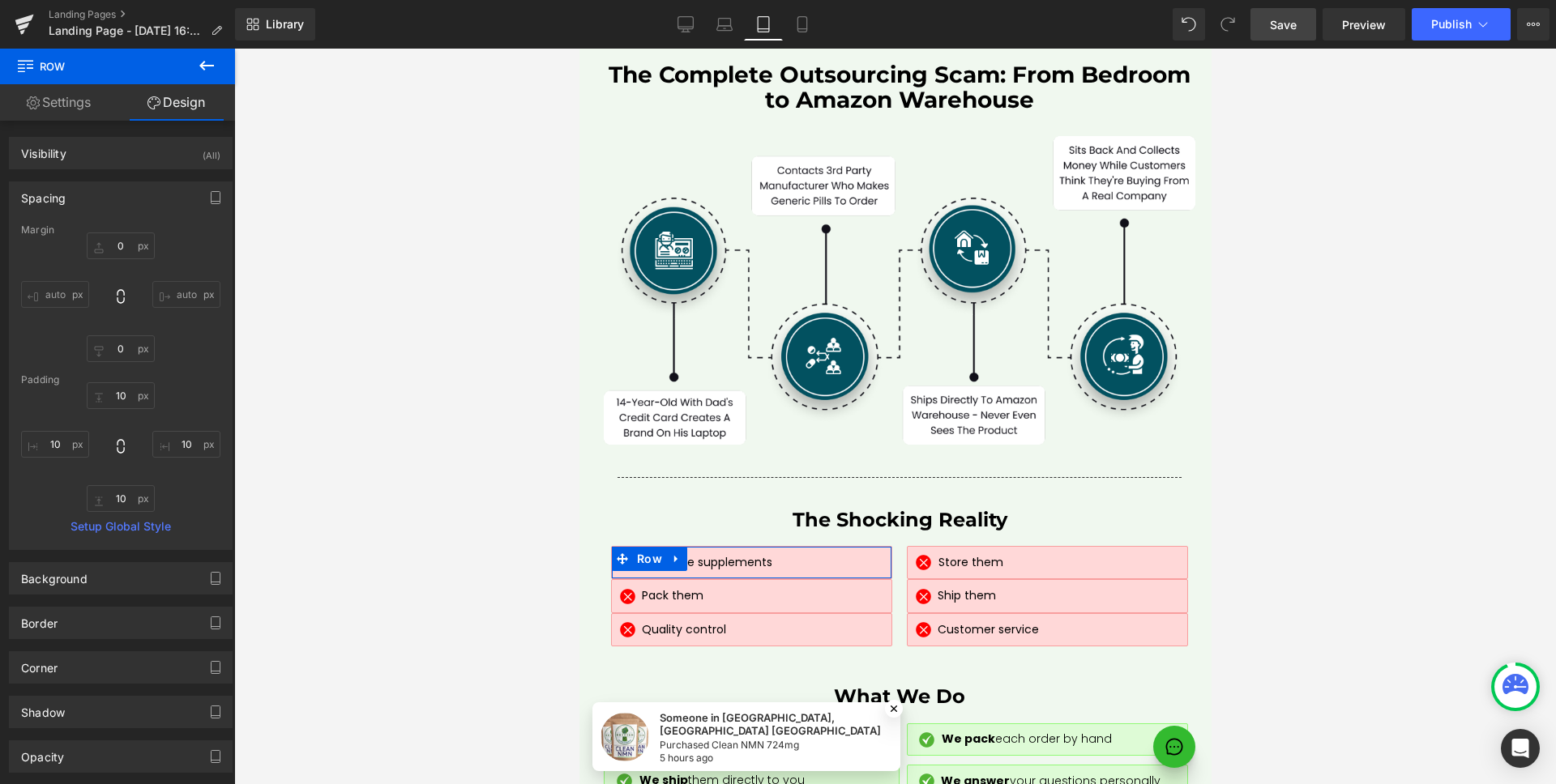
click at [126, 363] on div "Margin 0px 0 auto auto 0px 0 auto auto Padding 10px 10 10px 10 10px 10 10px 10 …" at bounding box center [121, 387] width 222 height 325
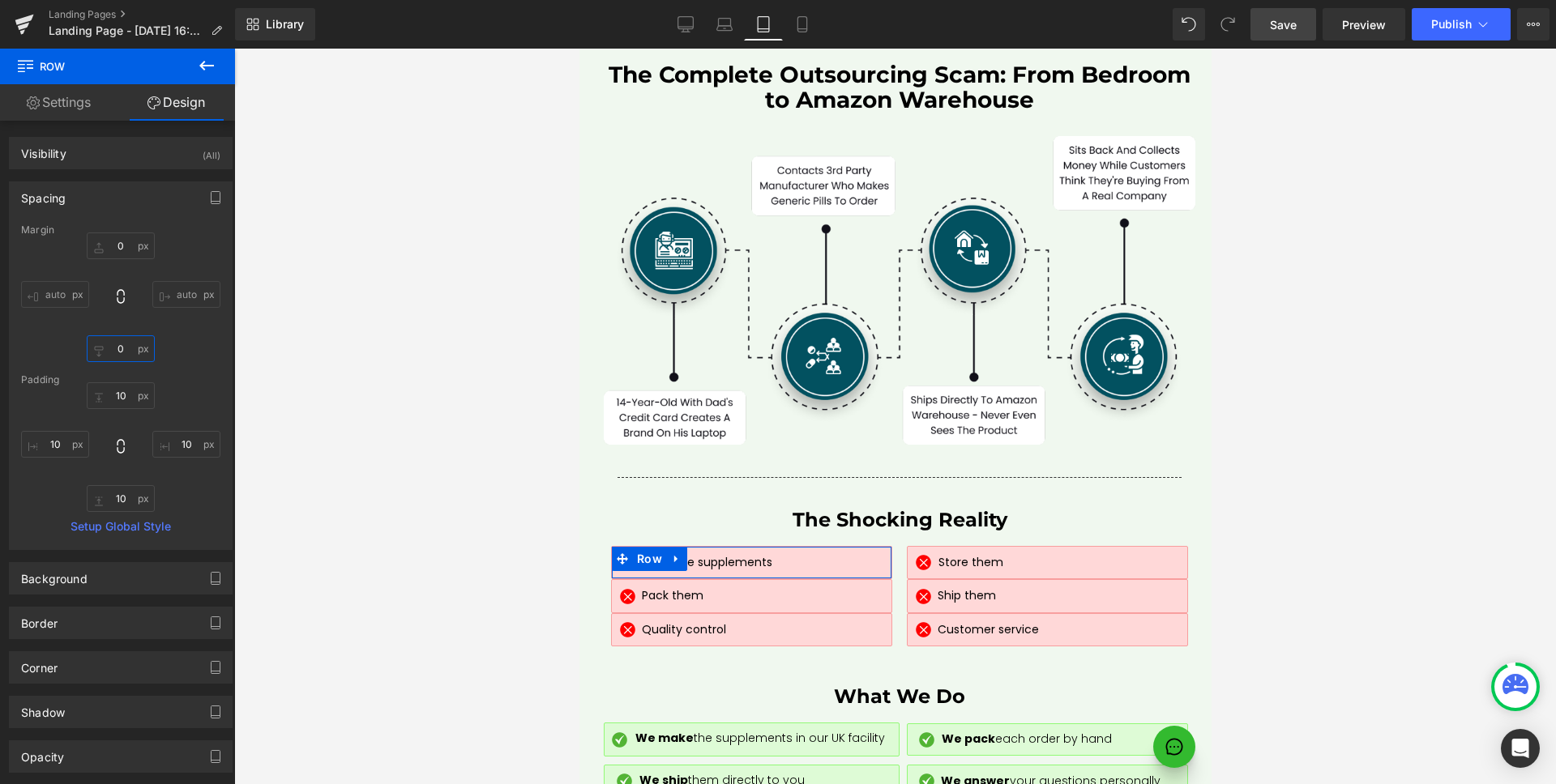
click at [127, 354] on input "0" at bounding box center [121, 349] width 68 height 27
type input "10"
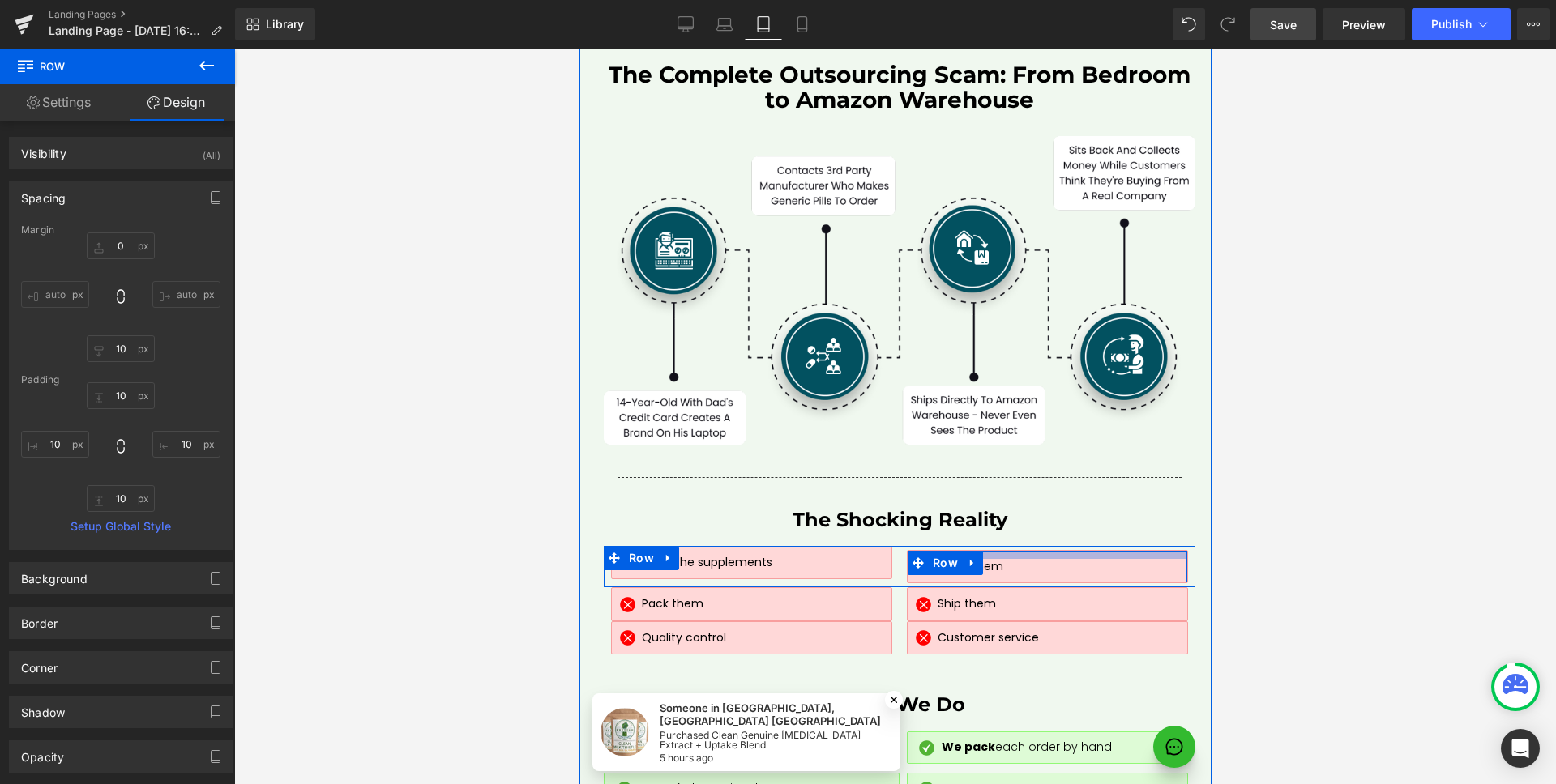
click at [1138, 551] on div at bounding box center [1046, 555] width 280 height 8
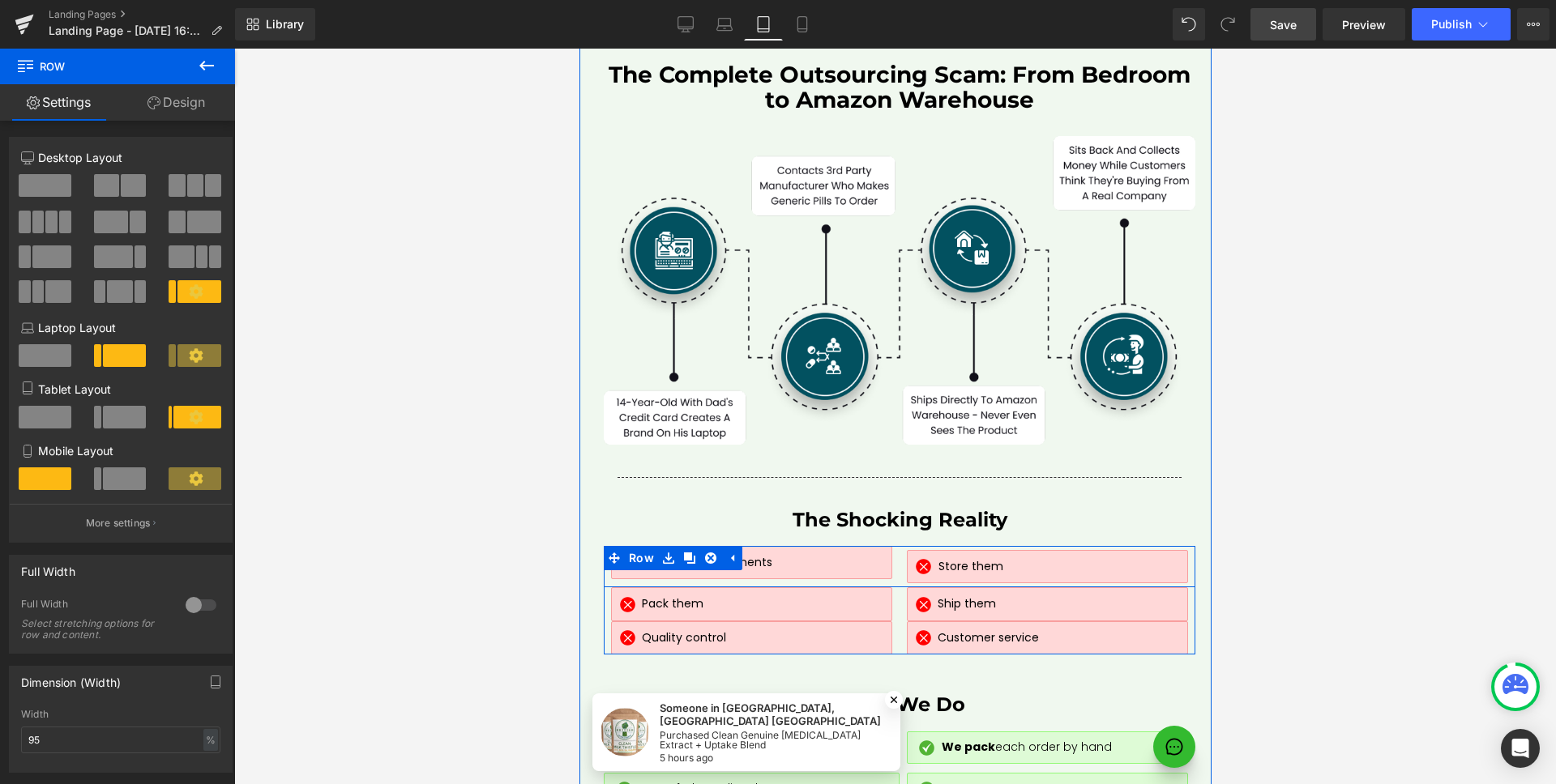
click at [890, 546] on div "Image Make the supplements Text Block Row" at bounding box center [750, 566] width 296 height 42
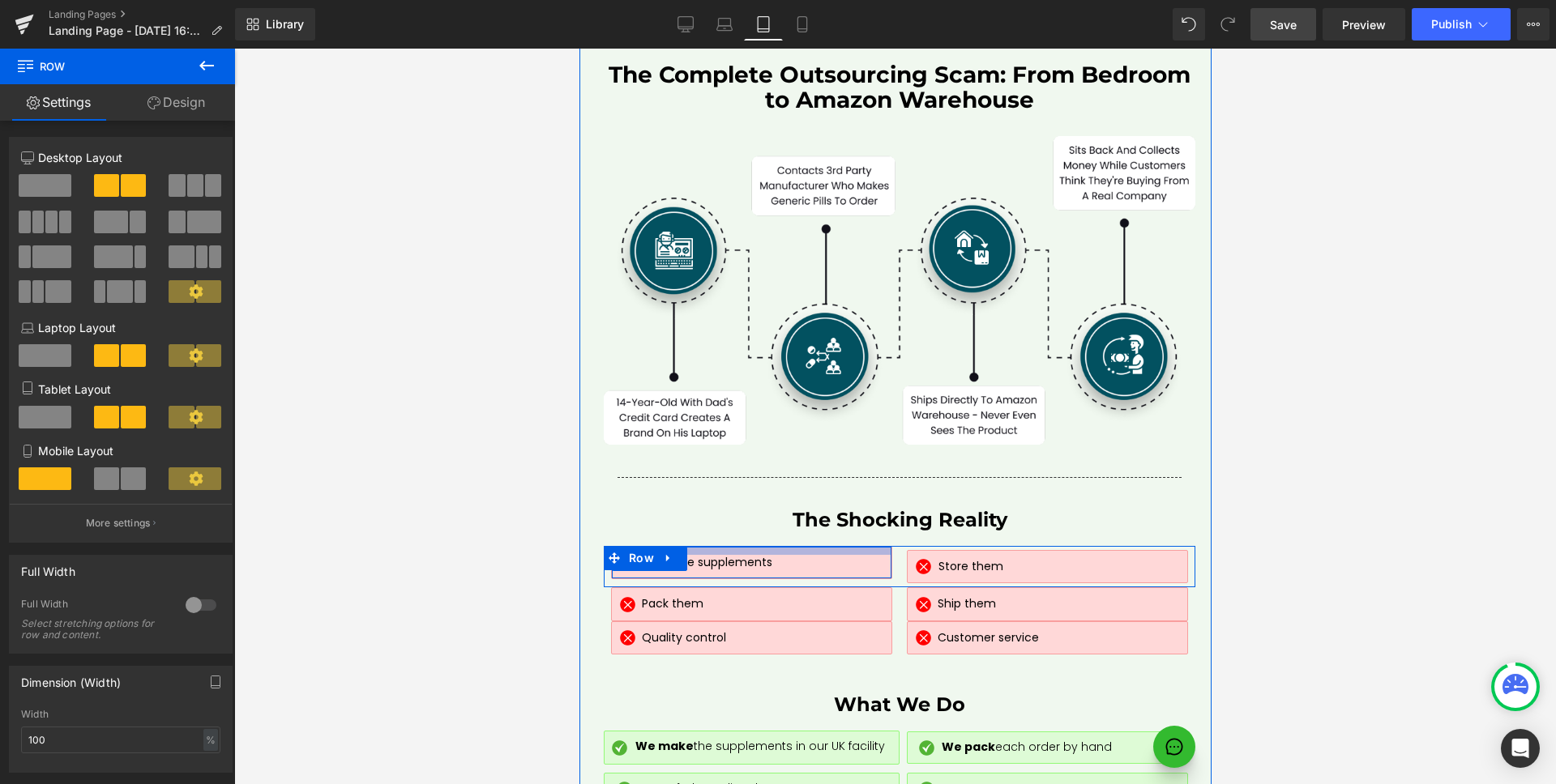
click at [874, 546] on div at bounding box center [750, 550] width 280 height 8
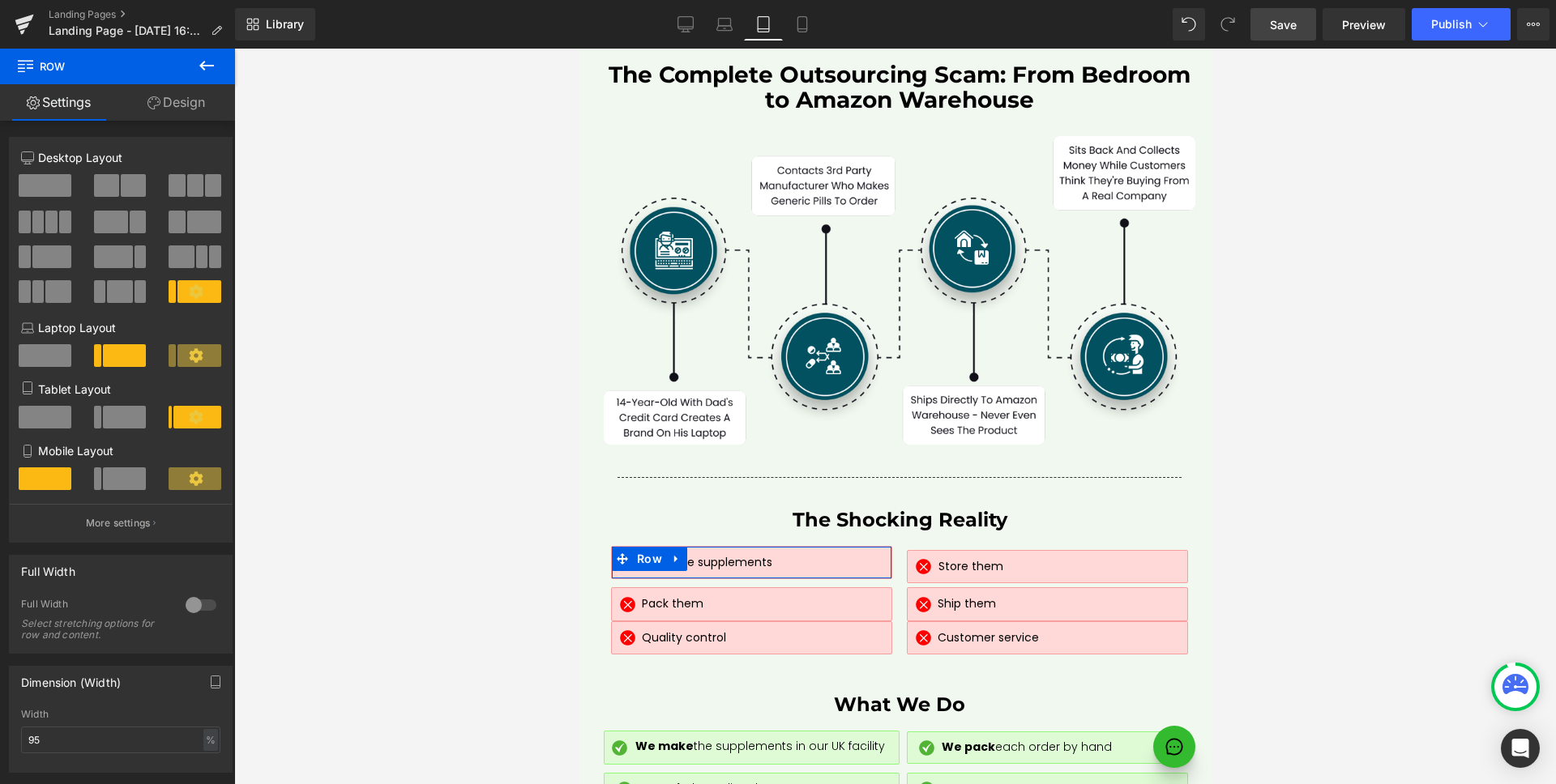
click at [188, 117] on link "Design" at bounding box center [177, 102] width 118 height 37
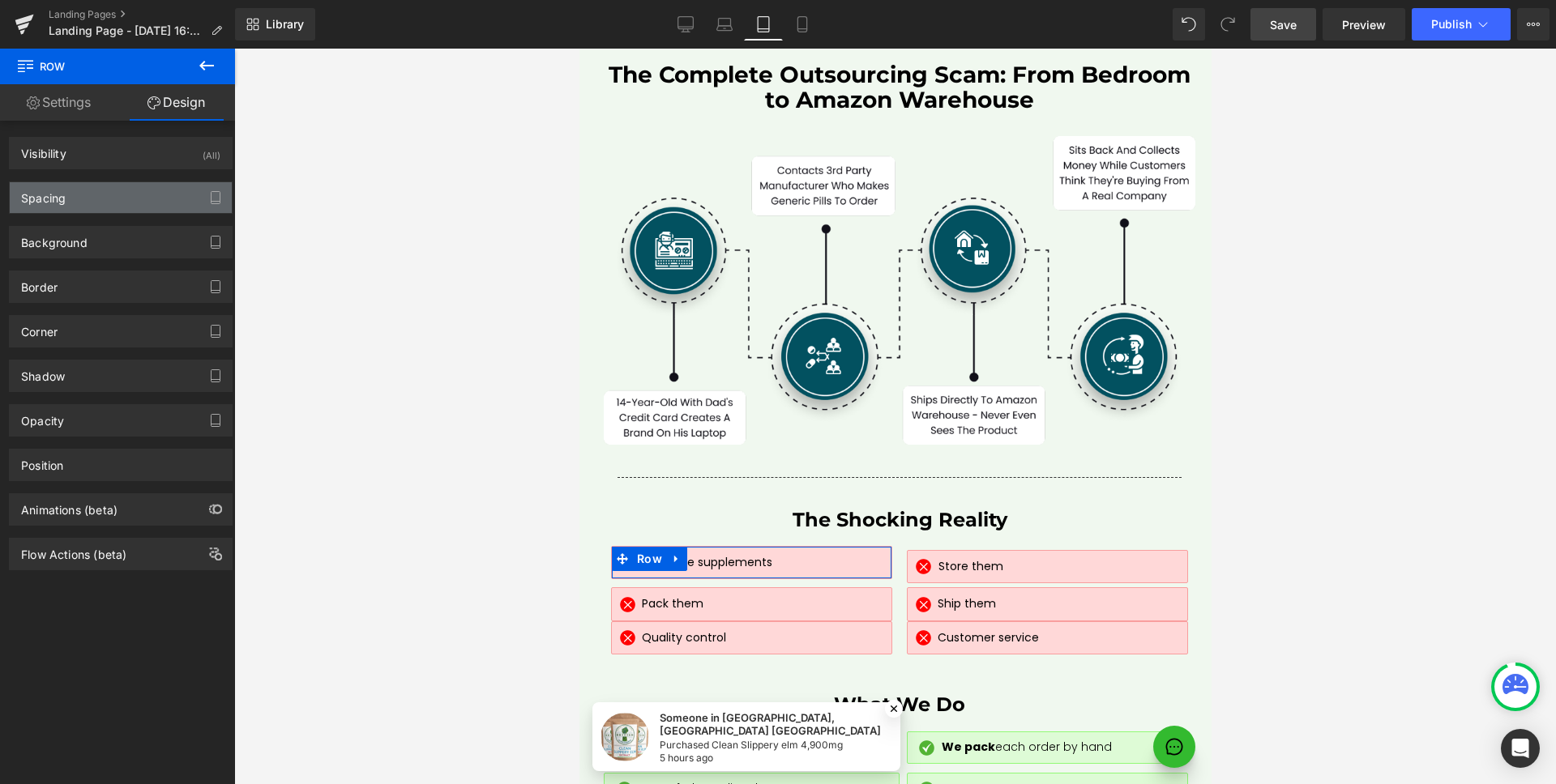
click at [98, 210] on div "Spacing" at bounding box center [121, 197] width 222 height 30
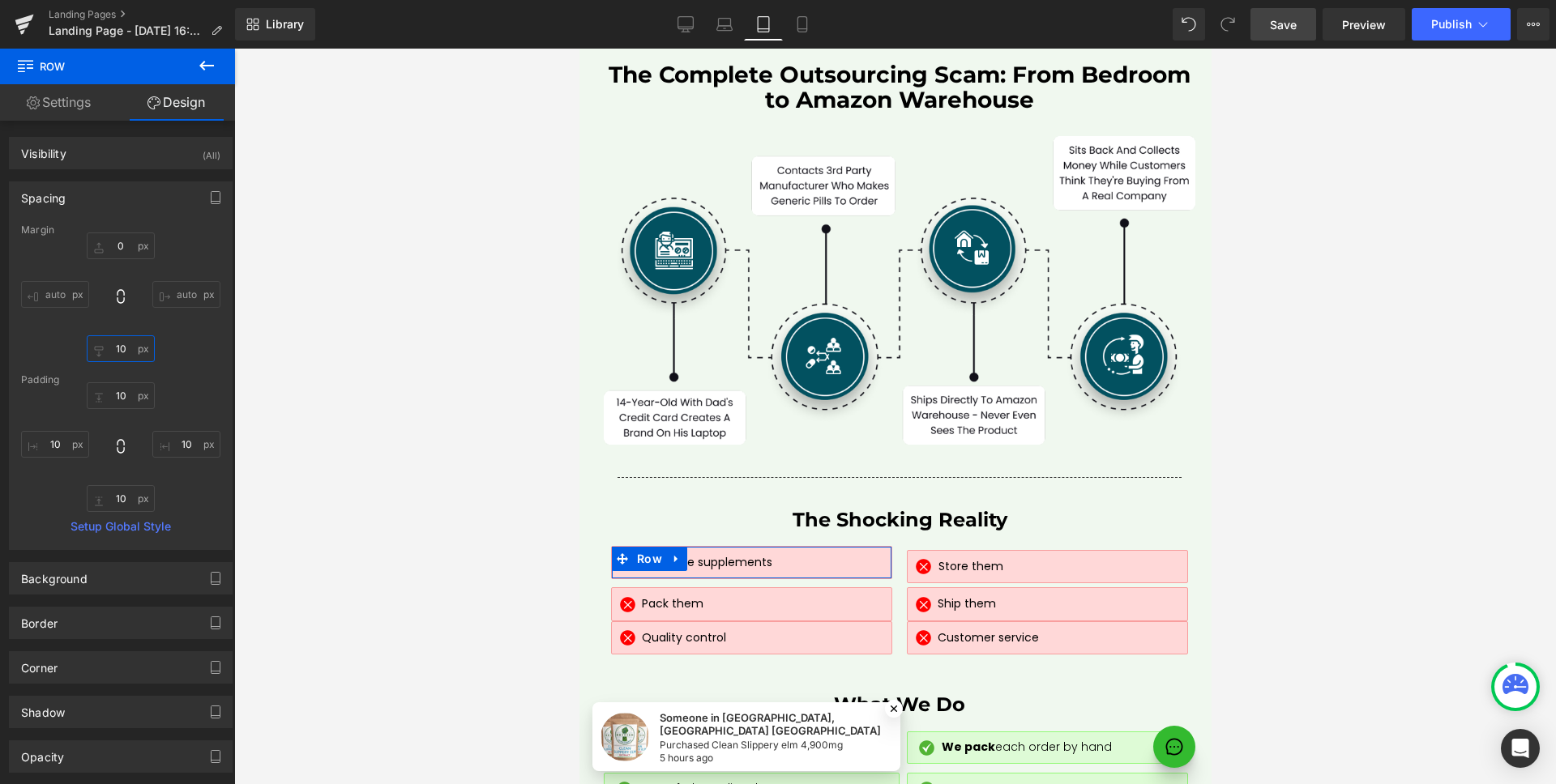
click at [125, 358] on input "10" at bounding box center [121, 349] width 68 height 27
type input "0"
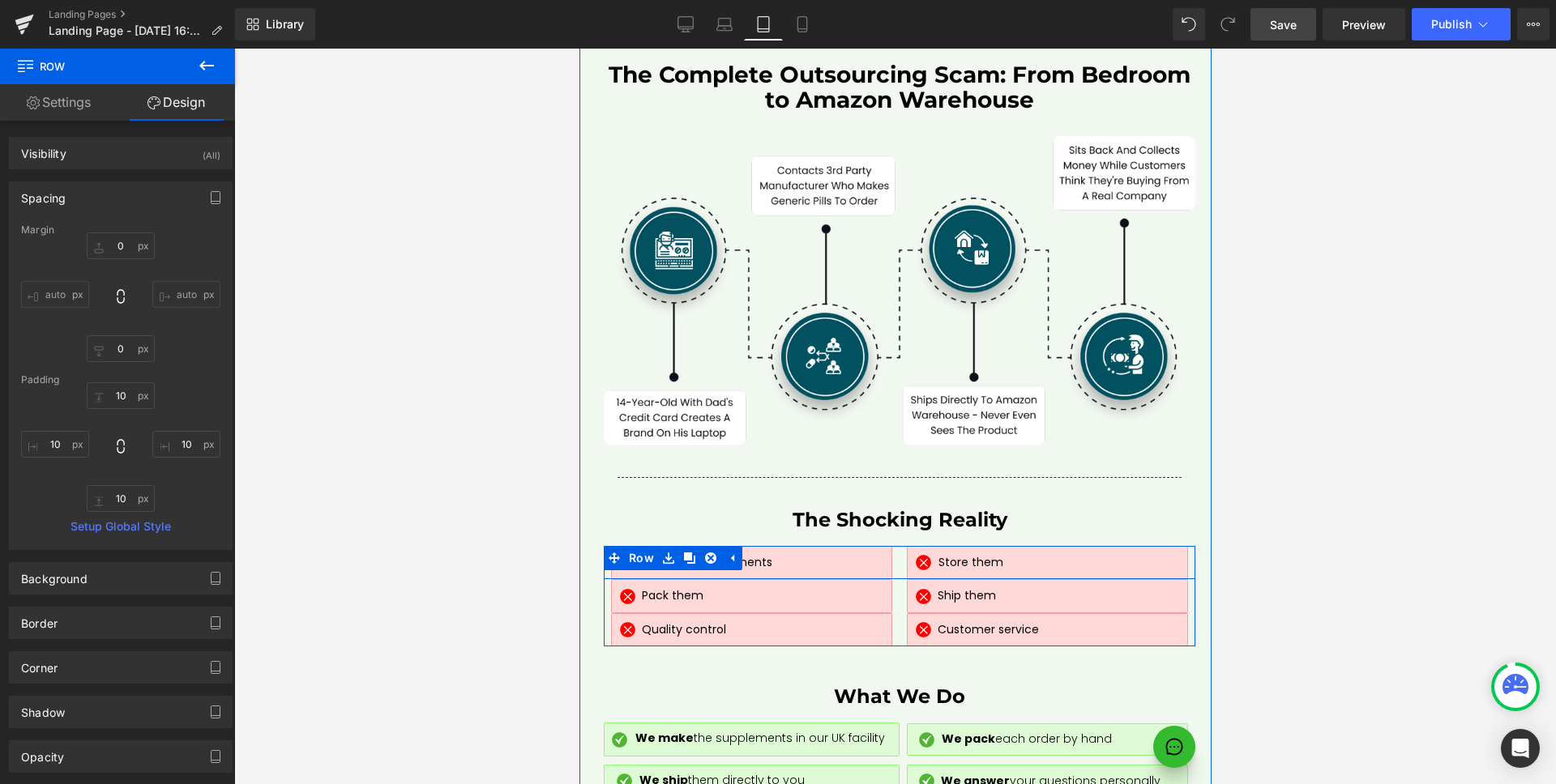
click at [899, 546] on div "Image Store them Text Block Row" at bounding box center [1046, 563] width 296 height 34
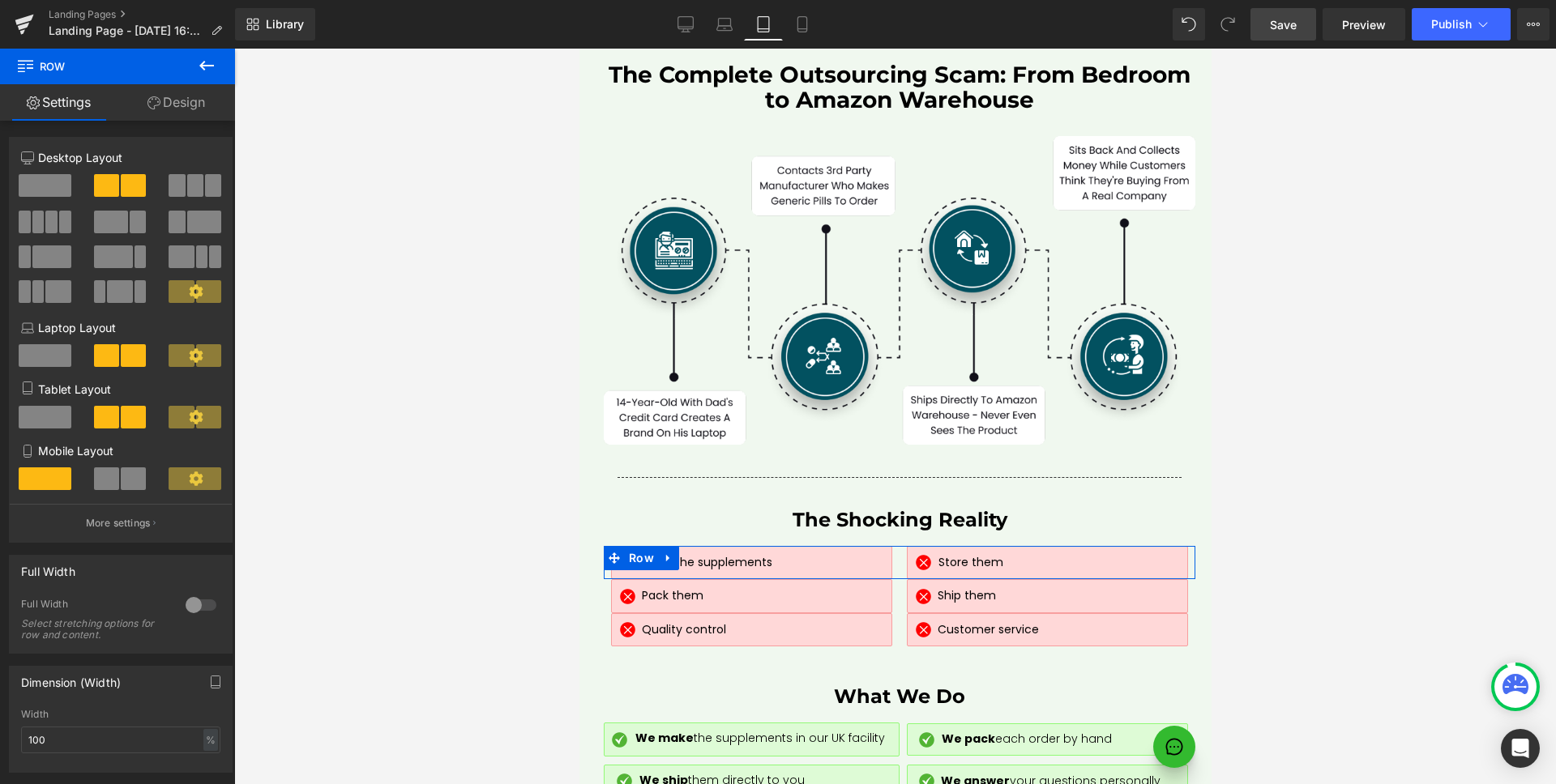
drag, startPoint x: 189, startPoint y: 118, endPoint x: 94, endPoint y: 211, distance: 132.9
click at [189, 117] on link "Design" at bounding box center [177, 102] width 118 height 37
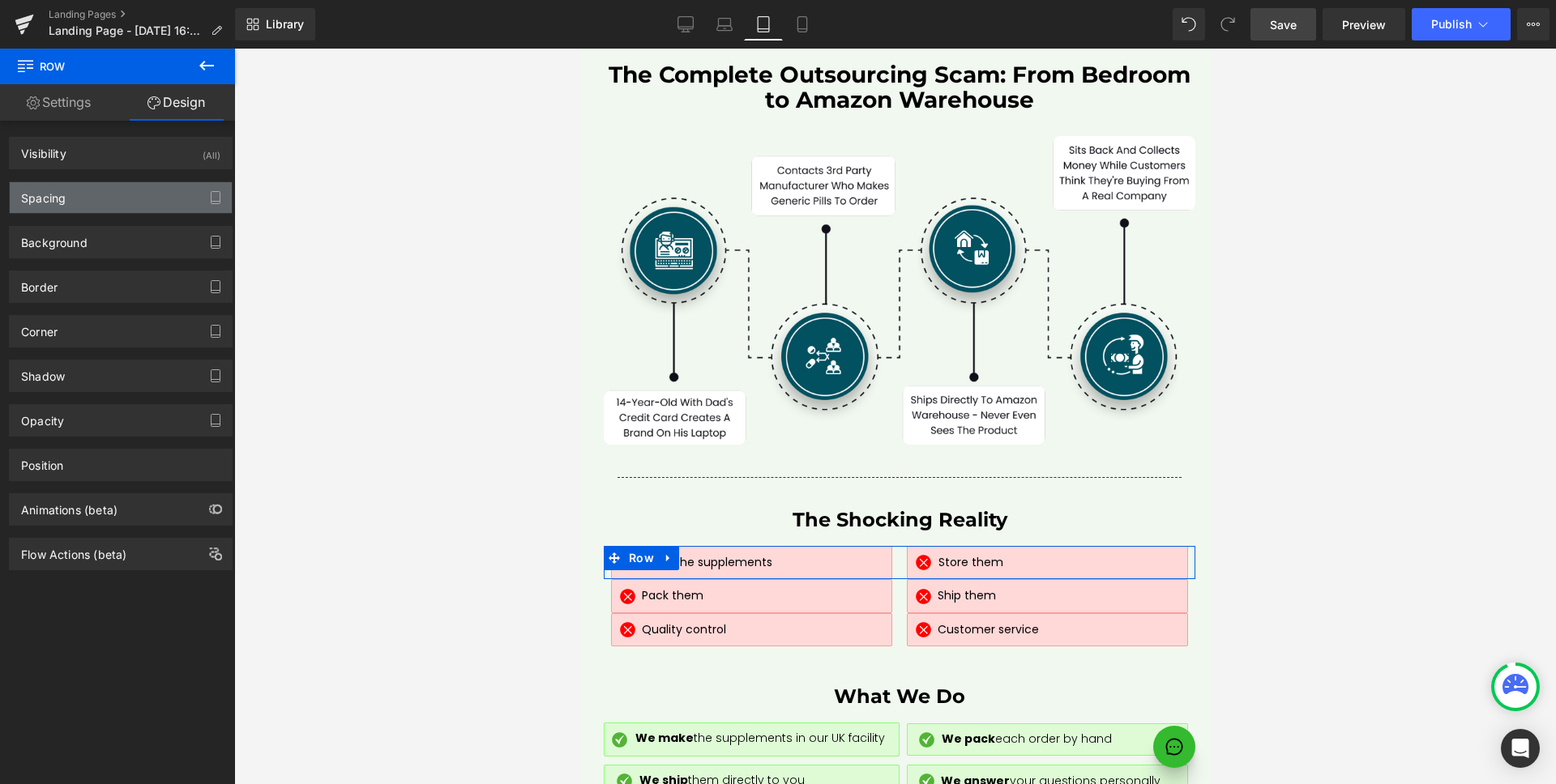
click at [93, 212] on div "Spacing" at bounding box center [121, 197] width 222 height 30
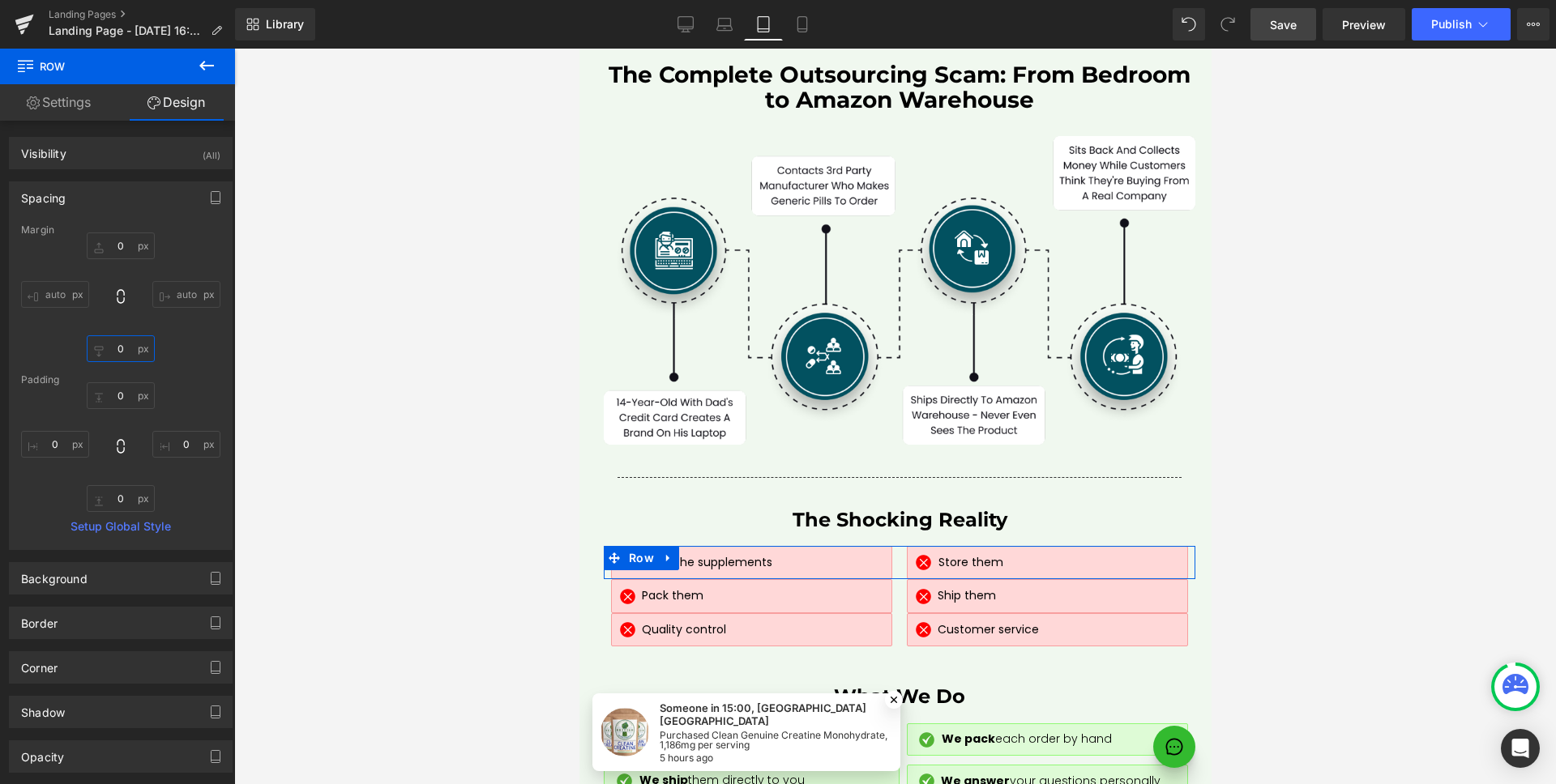
click at [121, 346] on input "0" at bounding box center [121, 349] width 68 height 27
type input "10"
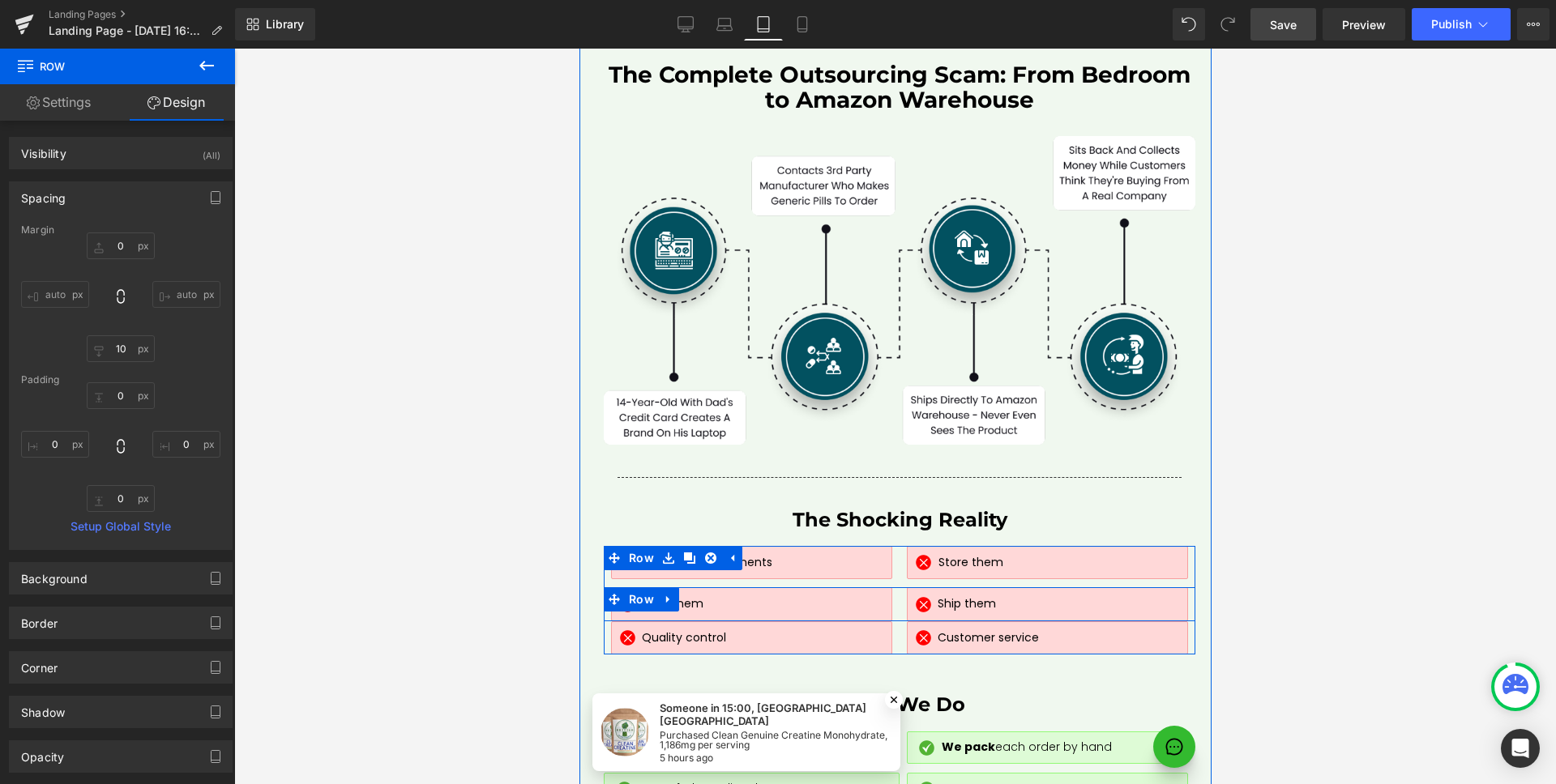
click at [899, 588] on div "Image Ship them Text Block Row" at bounding box center [1046, 605] width 296 height 34
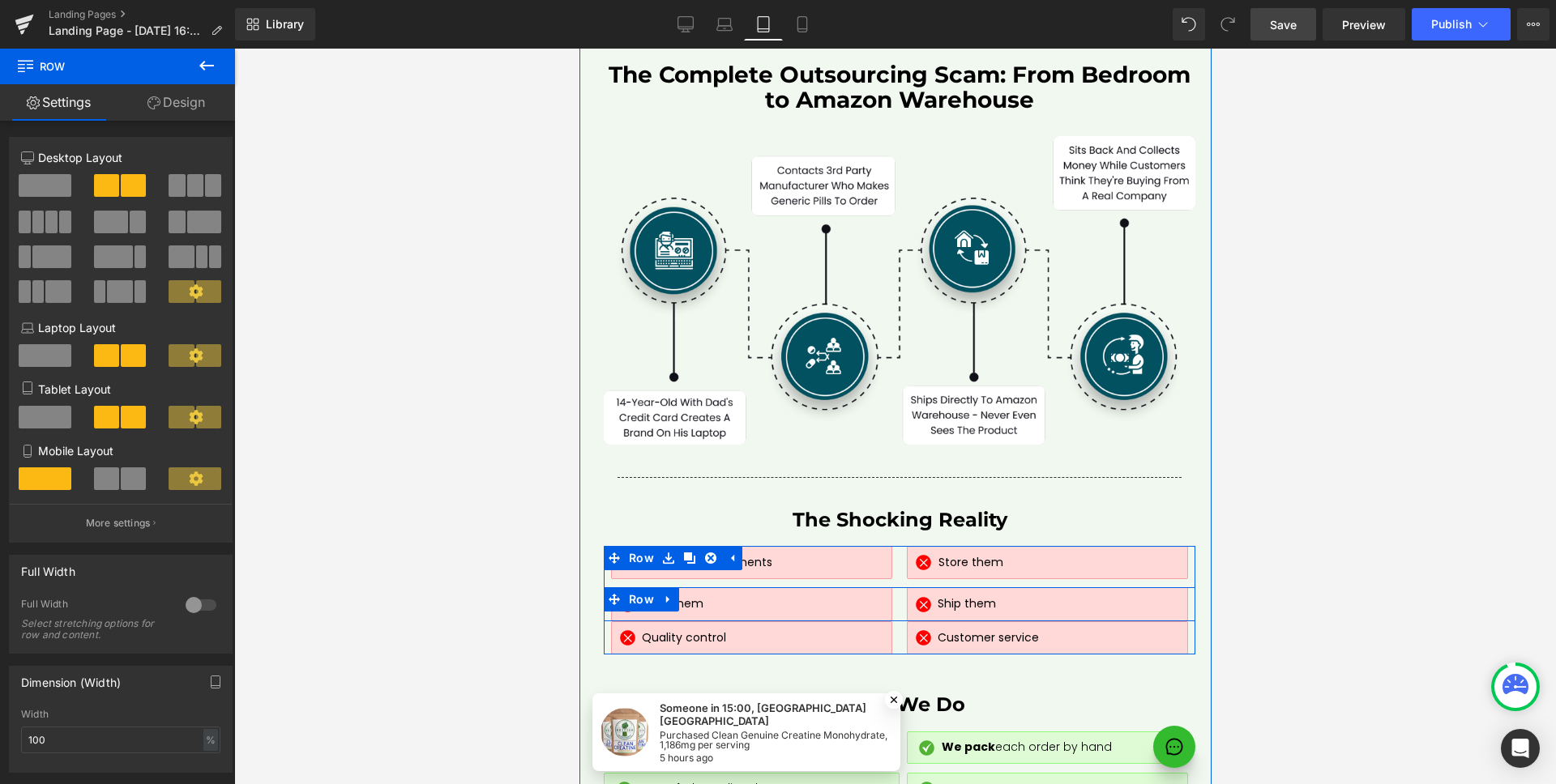
click at [899, 588] on div "Image Ship them Text Block Row" at bounding box center [1046, 605] width 296 height 34
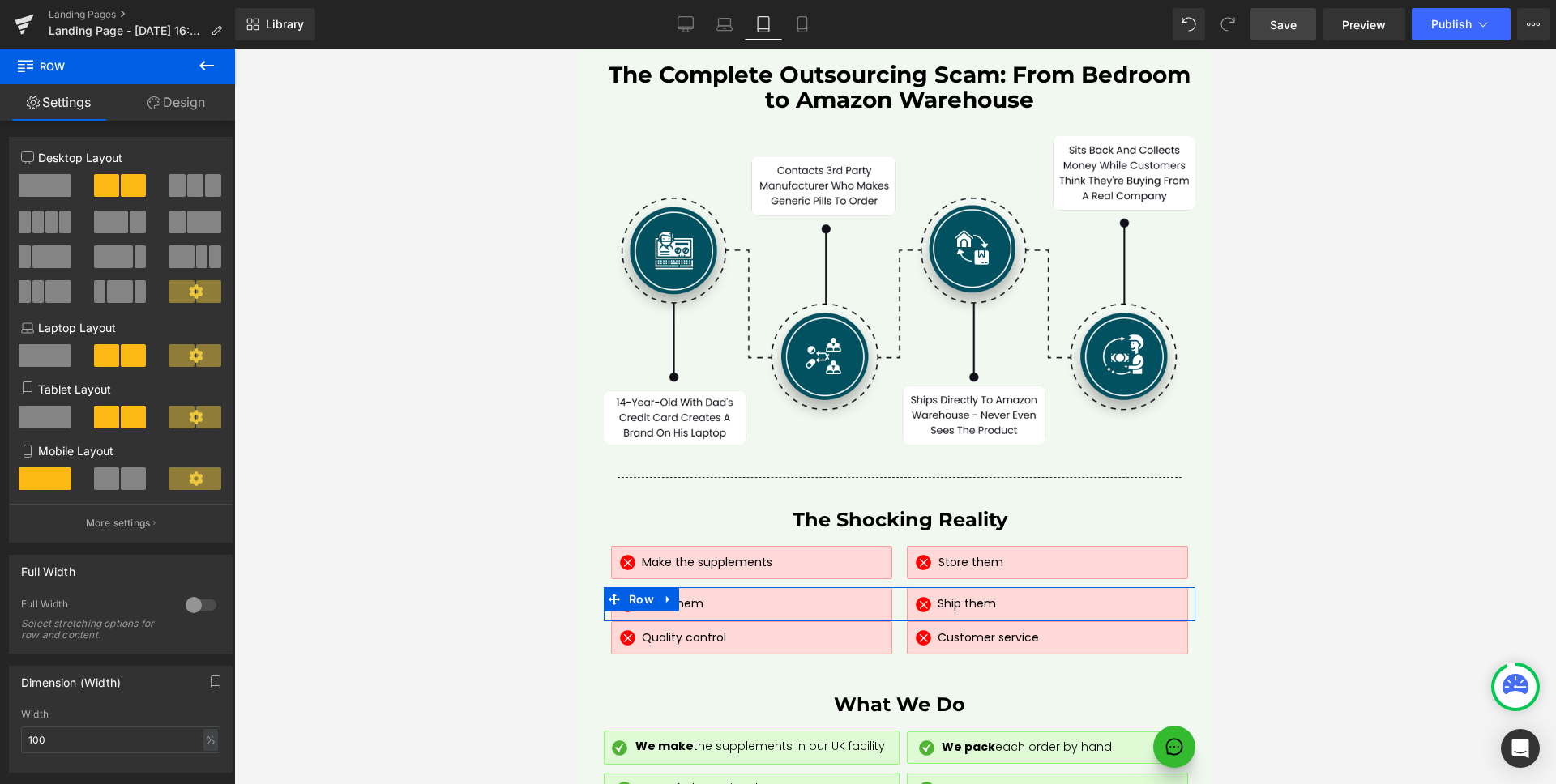
click at [171, 100] on link "Design" at bounding box center [177, 102] width 118 height 37
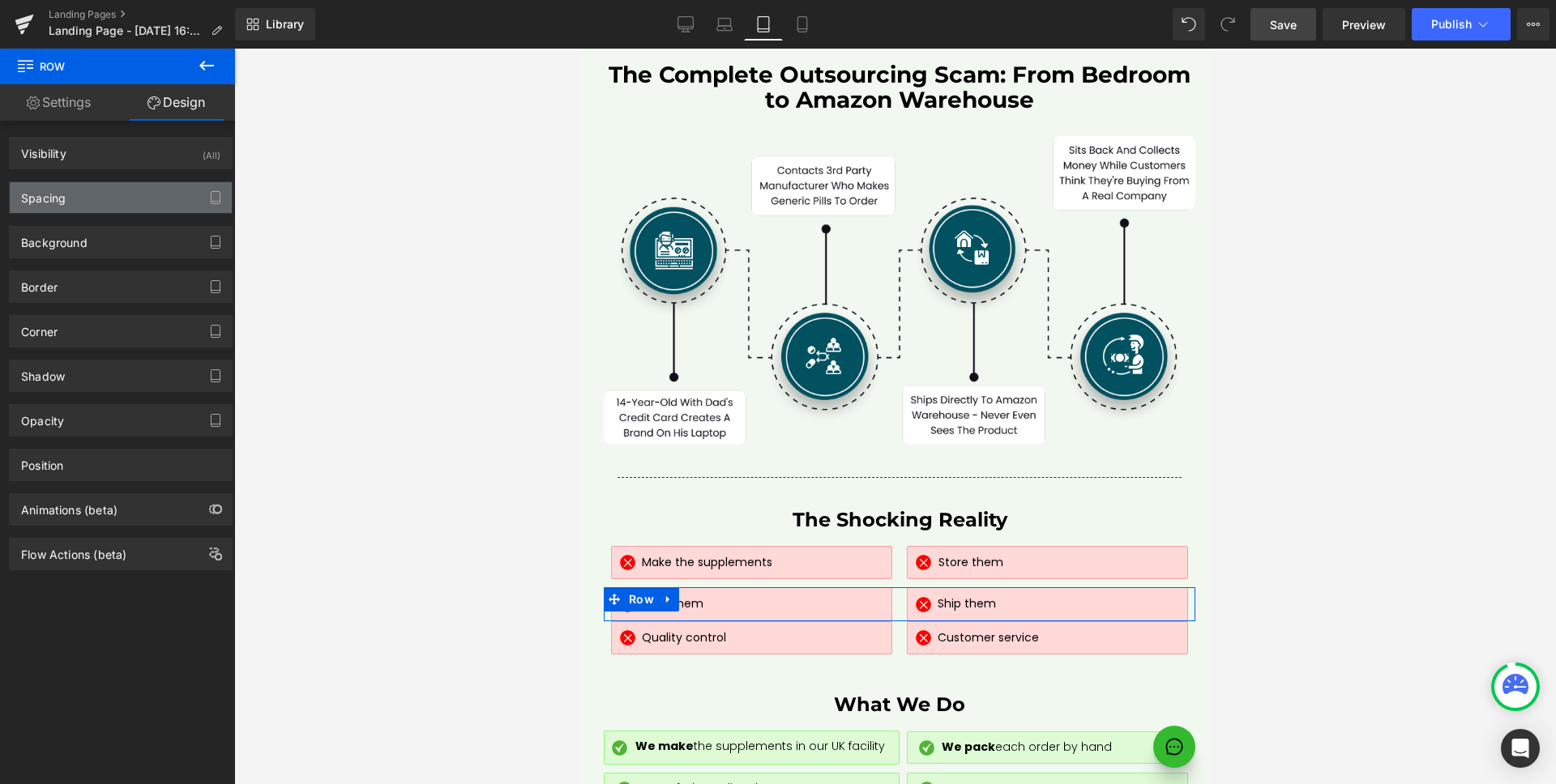
type input "0"
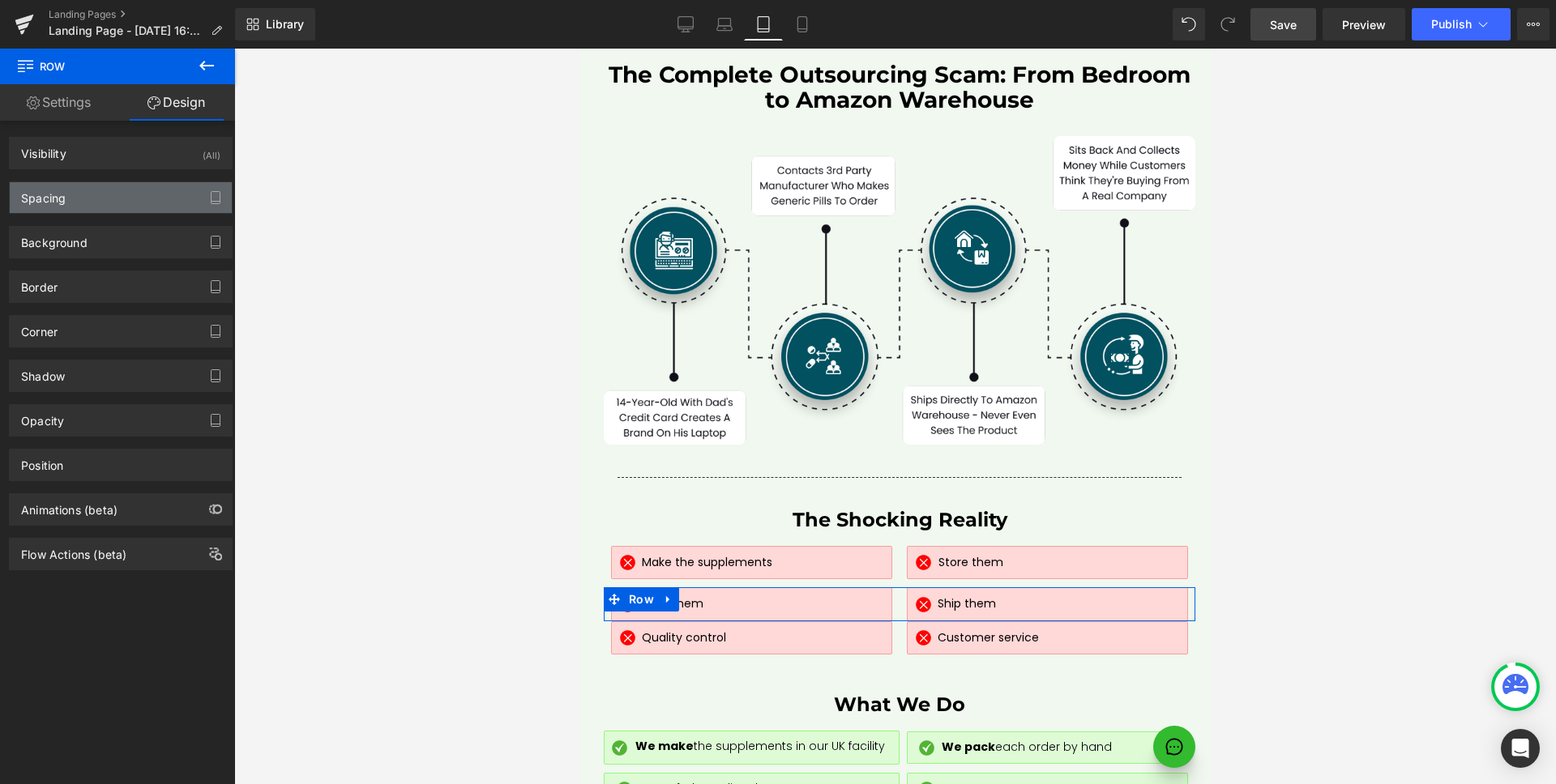
type input "0"
click at [121, 190] on div "Spacing" at bounding box center [121, 197] width 222 height 30
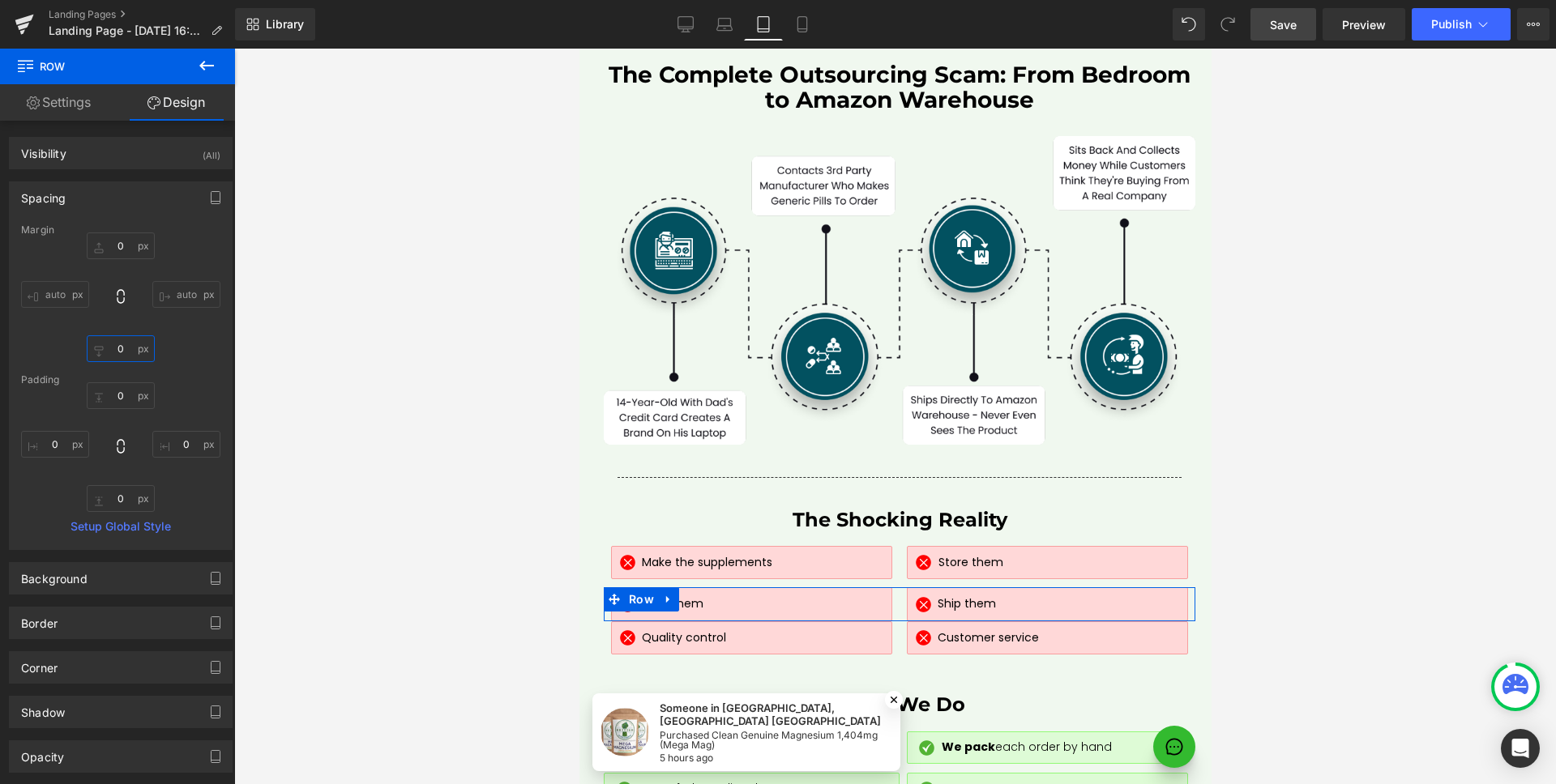
click at [122, 348] on input "0" at bounding box center [121, 349] width 68 height 27
type input "10"
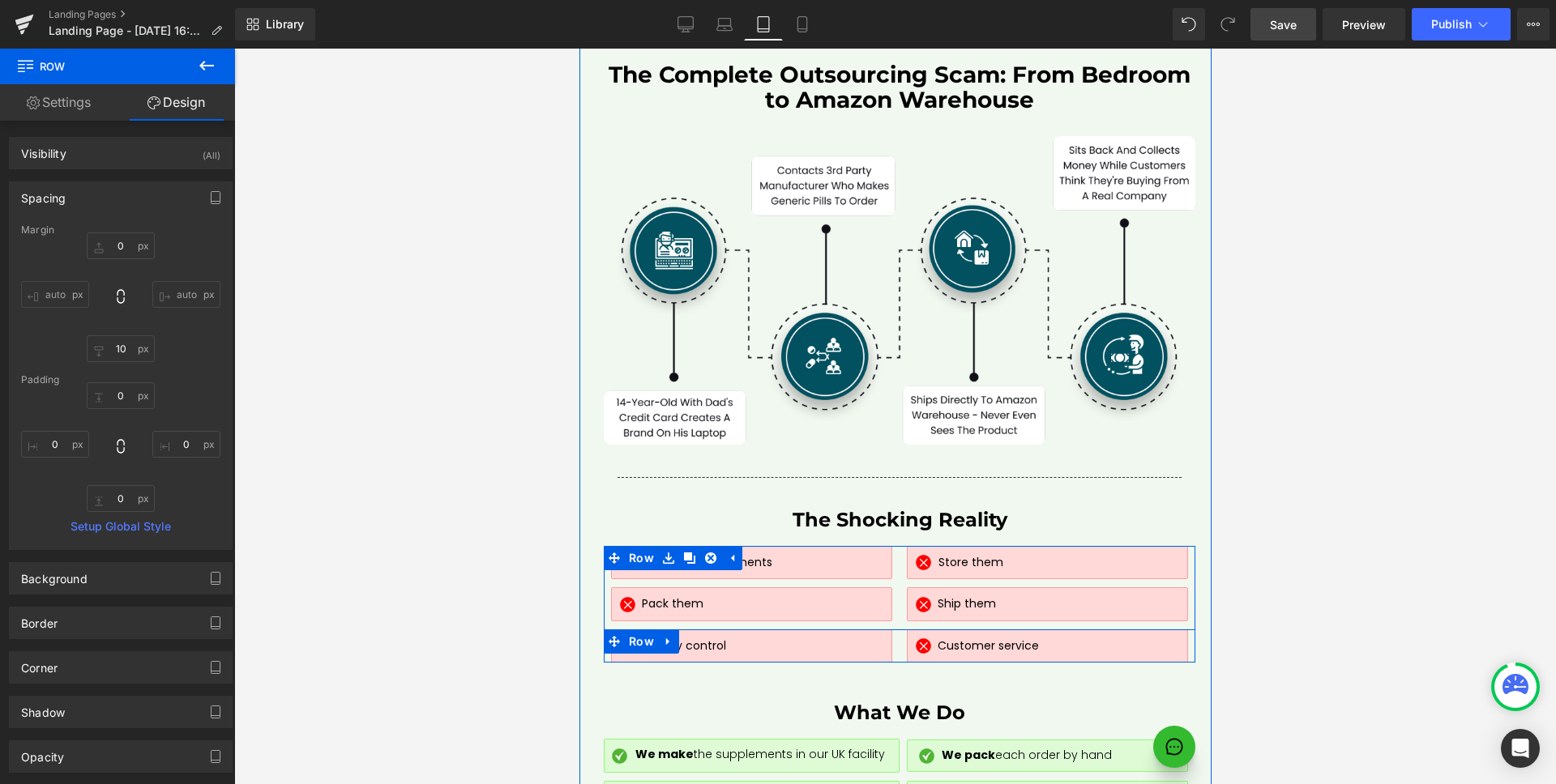
click at [891, 630] on div "Image Quality control Text Block Row" at bounding box center [750, 646] width 296 height 34
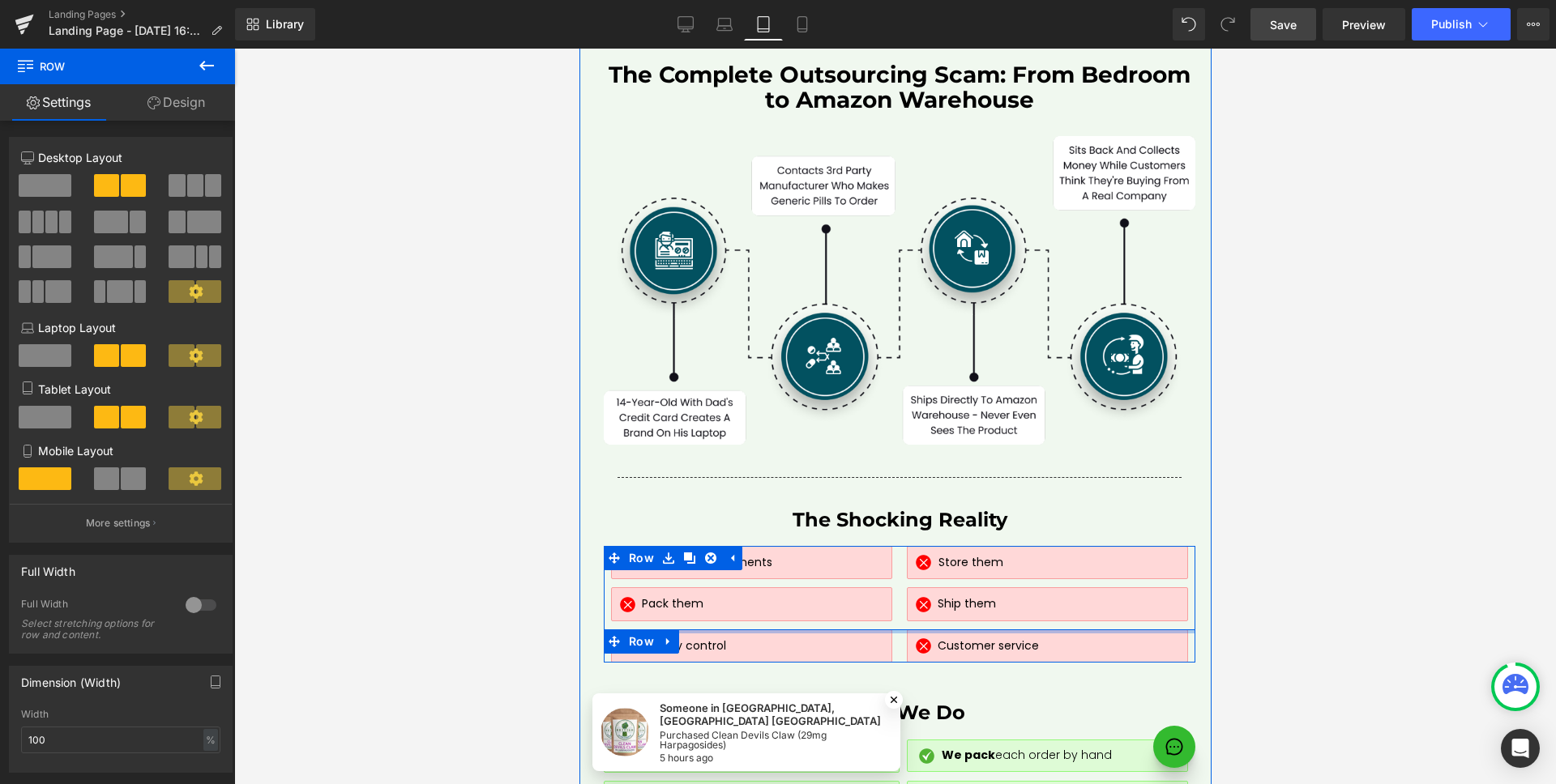
click at [887, 630] on div at bounding box center [899, 631] width 591 height 4
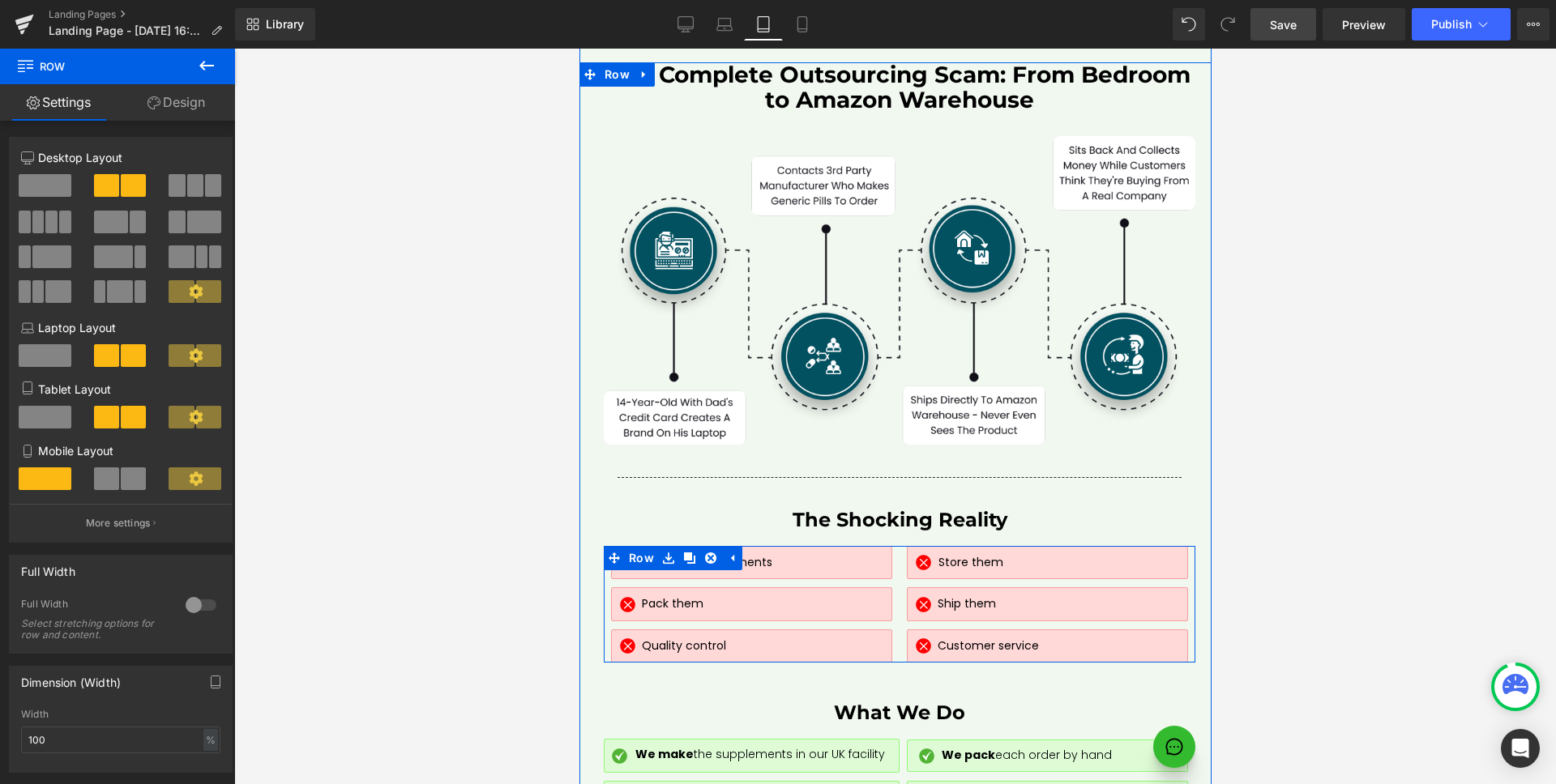
click at [603, 588] on div "Image Pack them Text Block Row Image Ship them Text Block Row Row" at bounding box center [899, 608] width 591 height 42
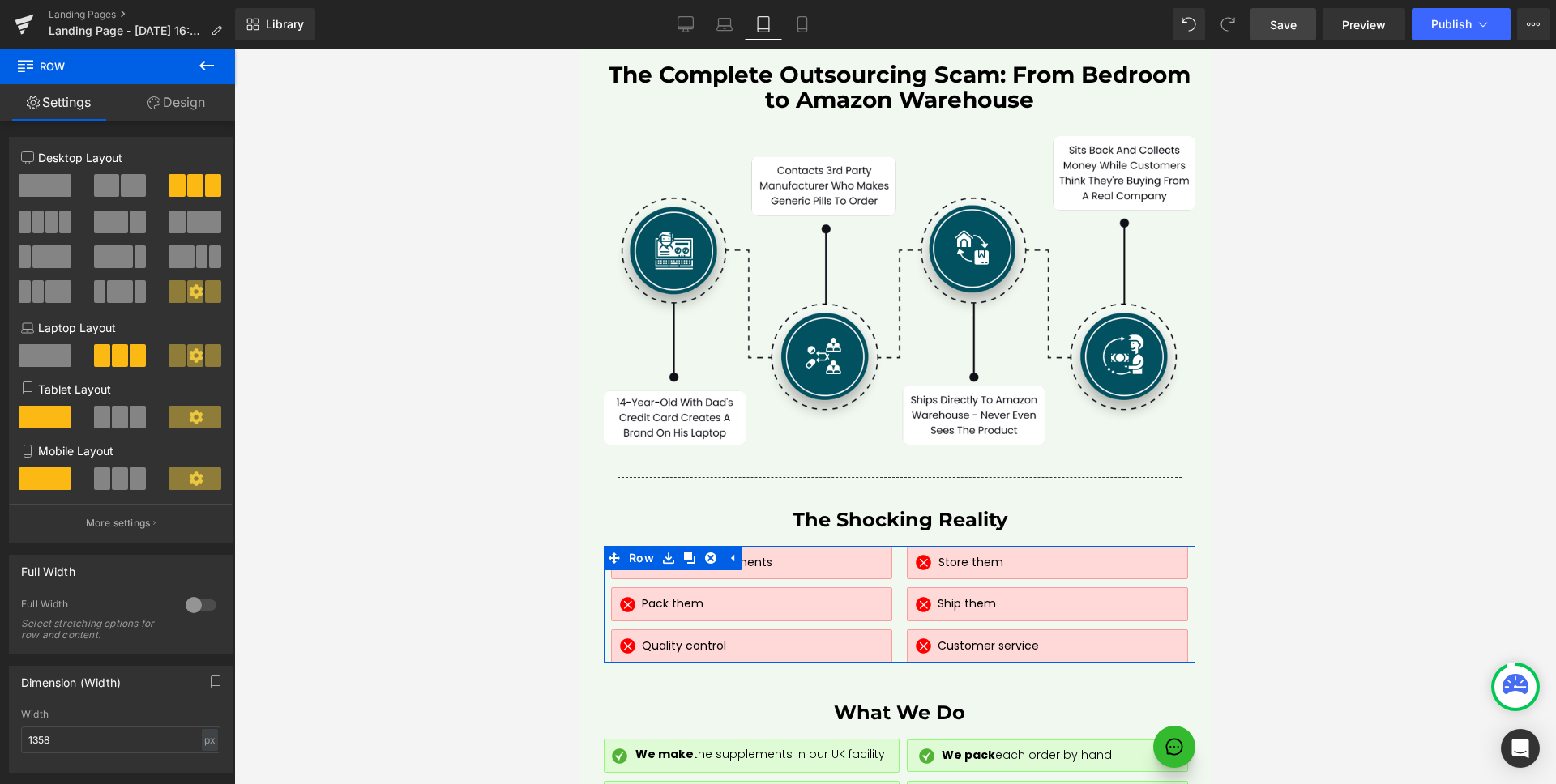
click at [179, 109] on link "Design" at bounding box center [177, 102] width 118 height 37
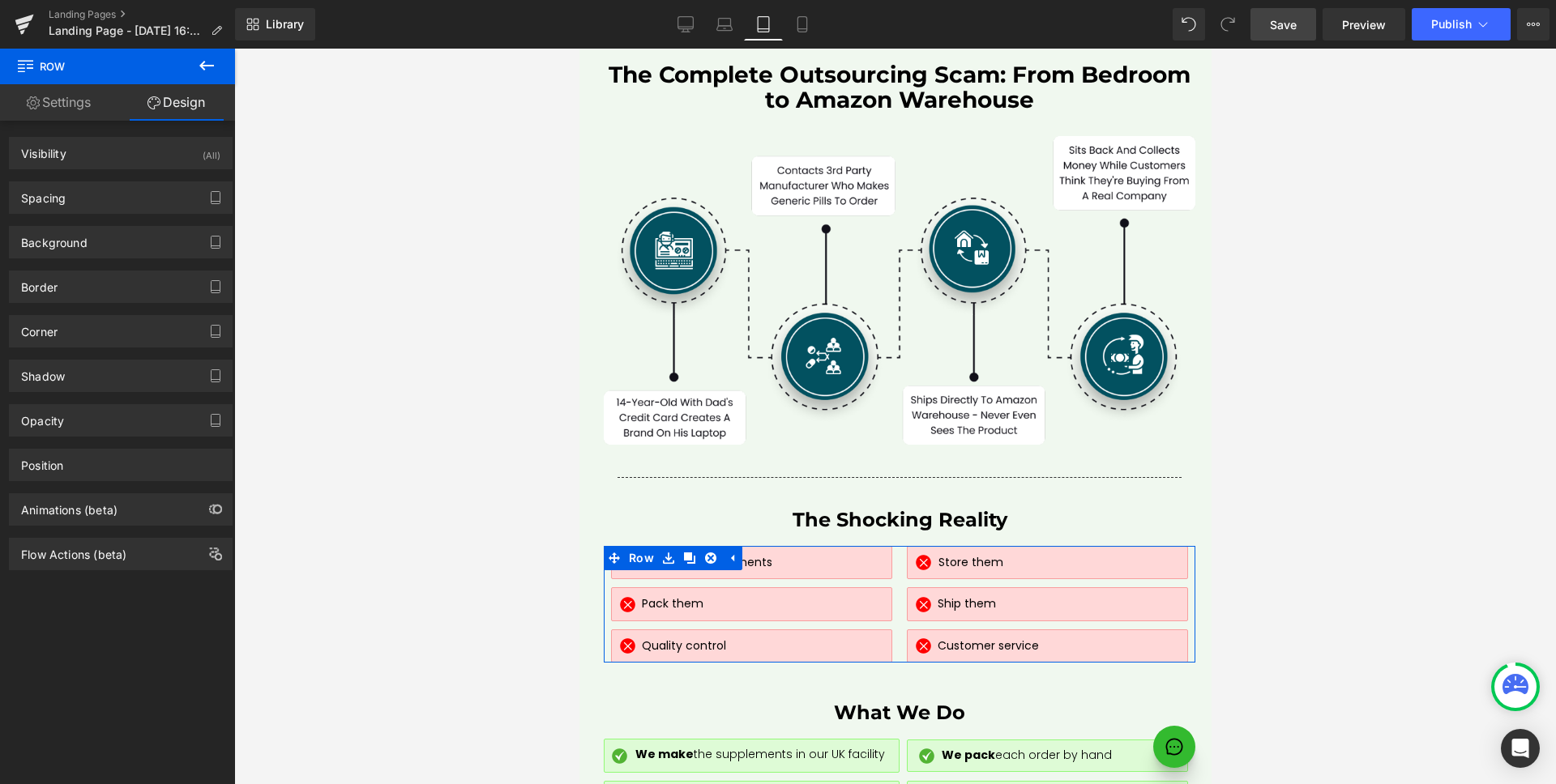
type input "0"
type input "50"
type input "0"
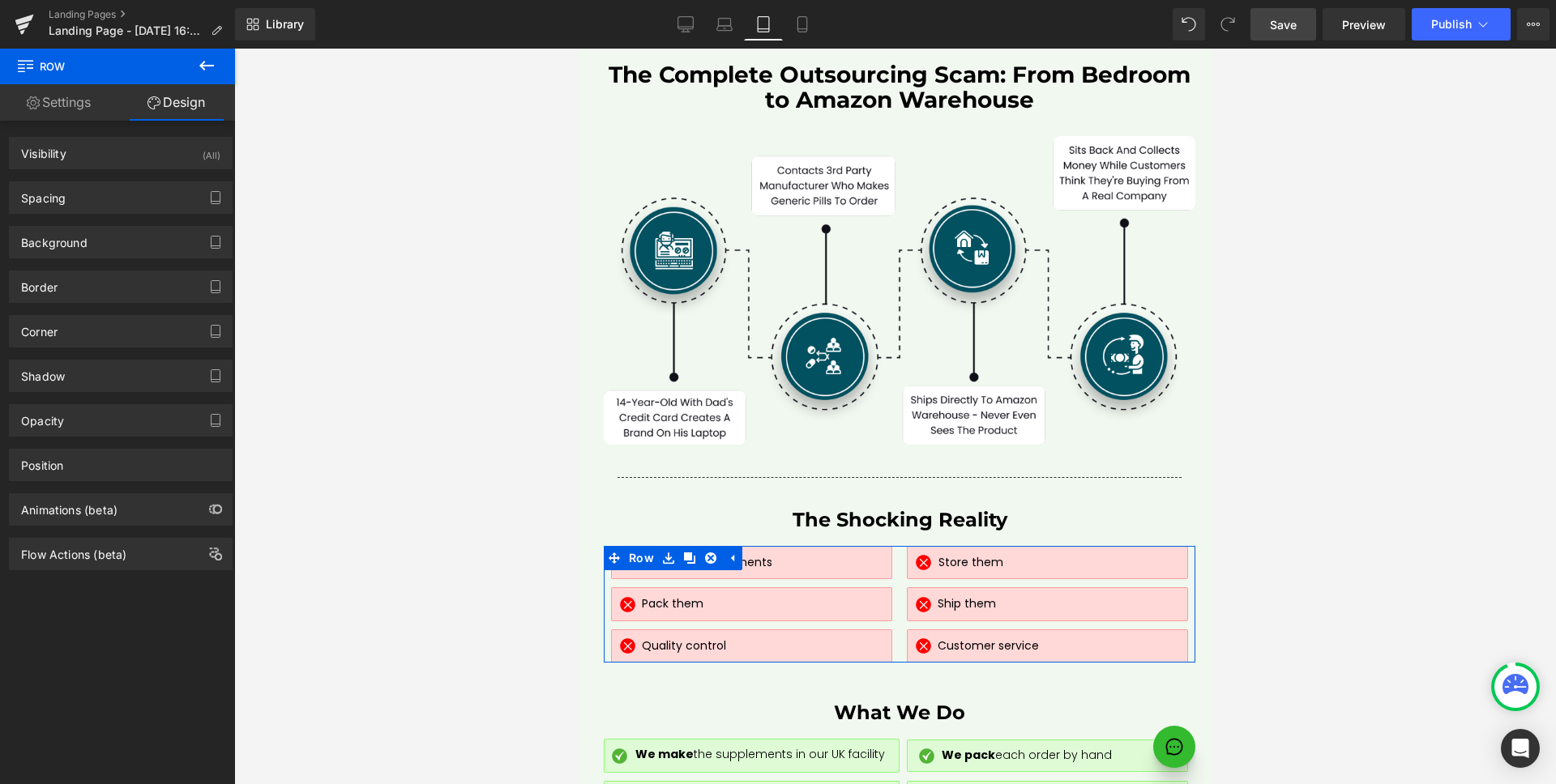
type input "0"
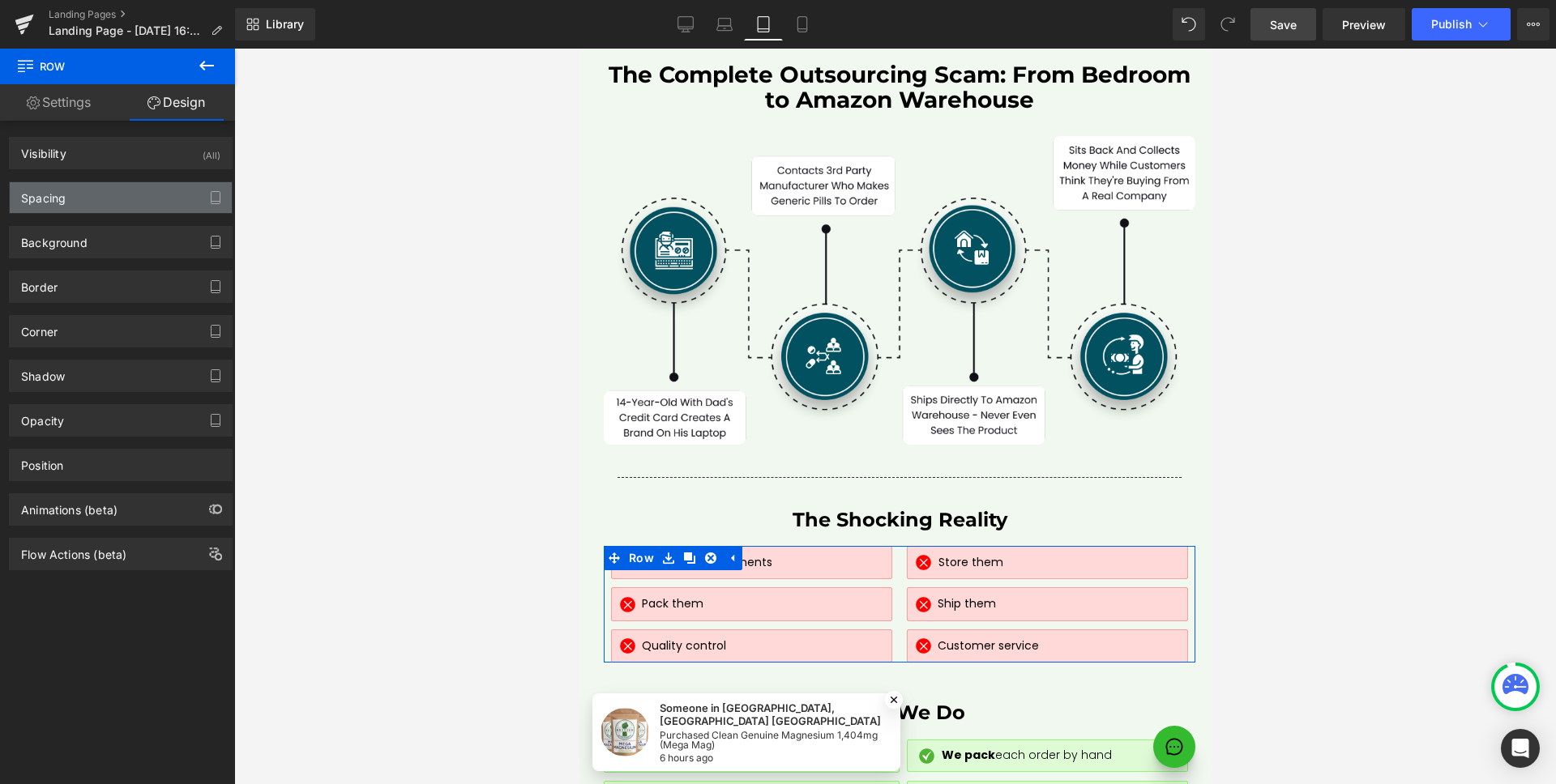
click at [100, 201] on div "Spacing" at bounding box center [121, 197] width 222 height 30
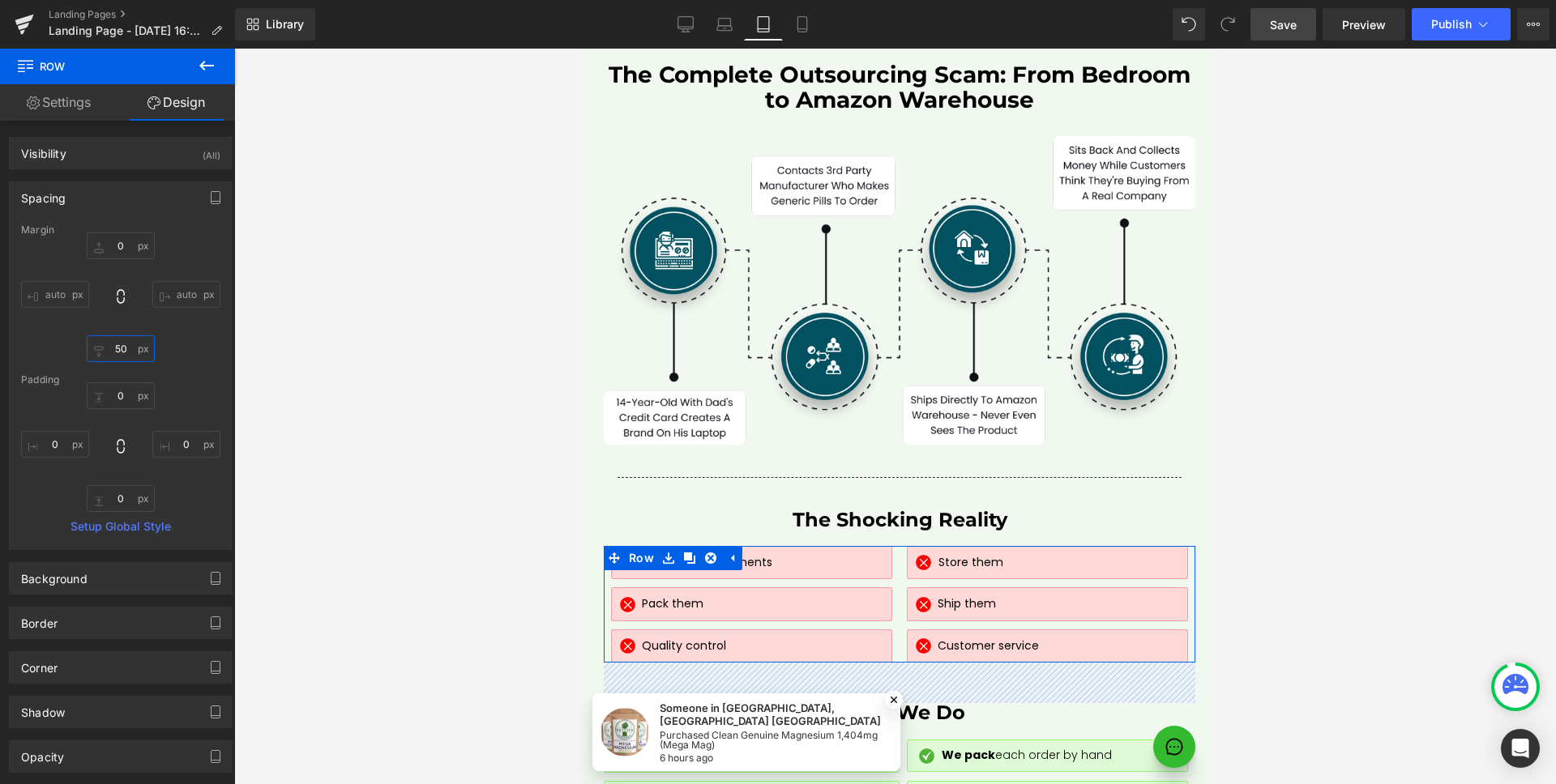
click at [134, 351] on input "50" at bounding box center [121, 349] width 68 height 27
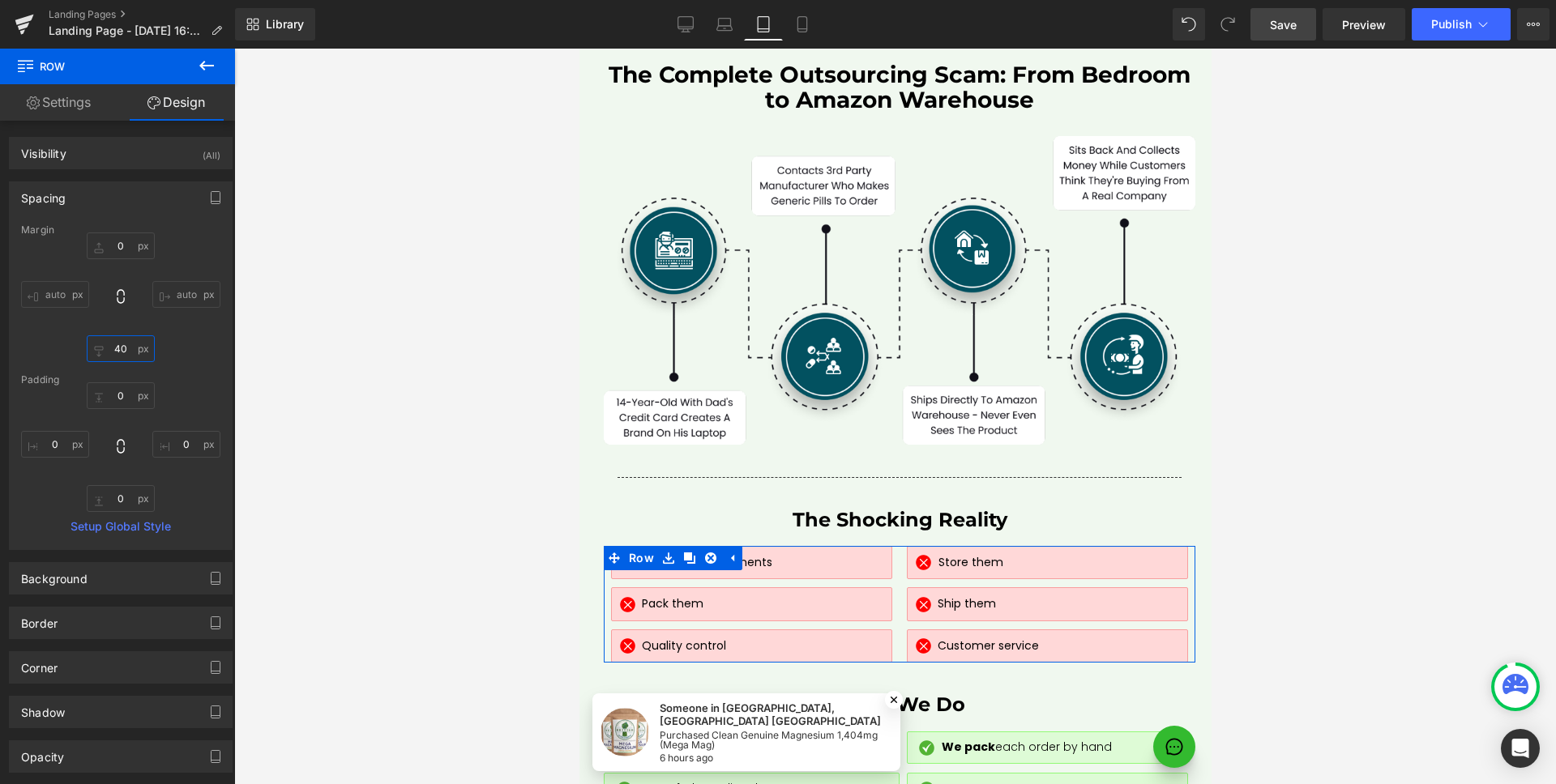
type input "30"
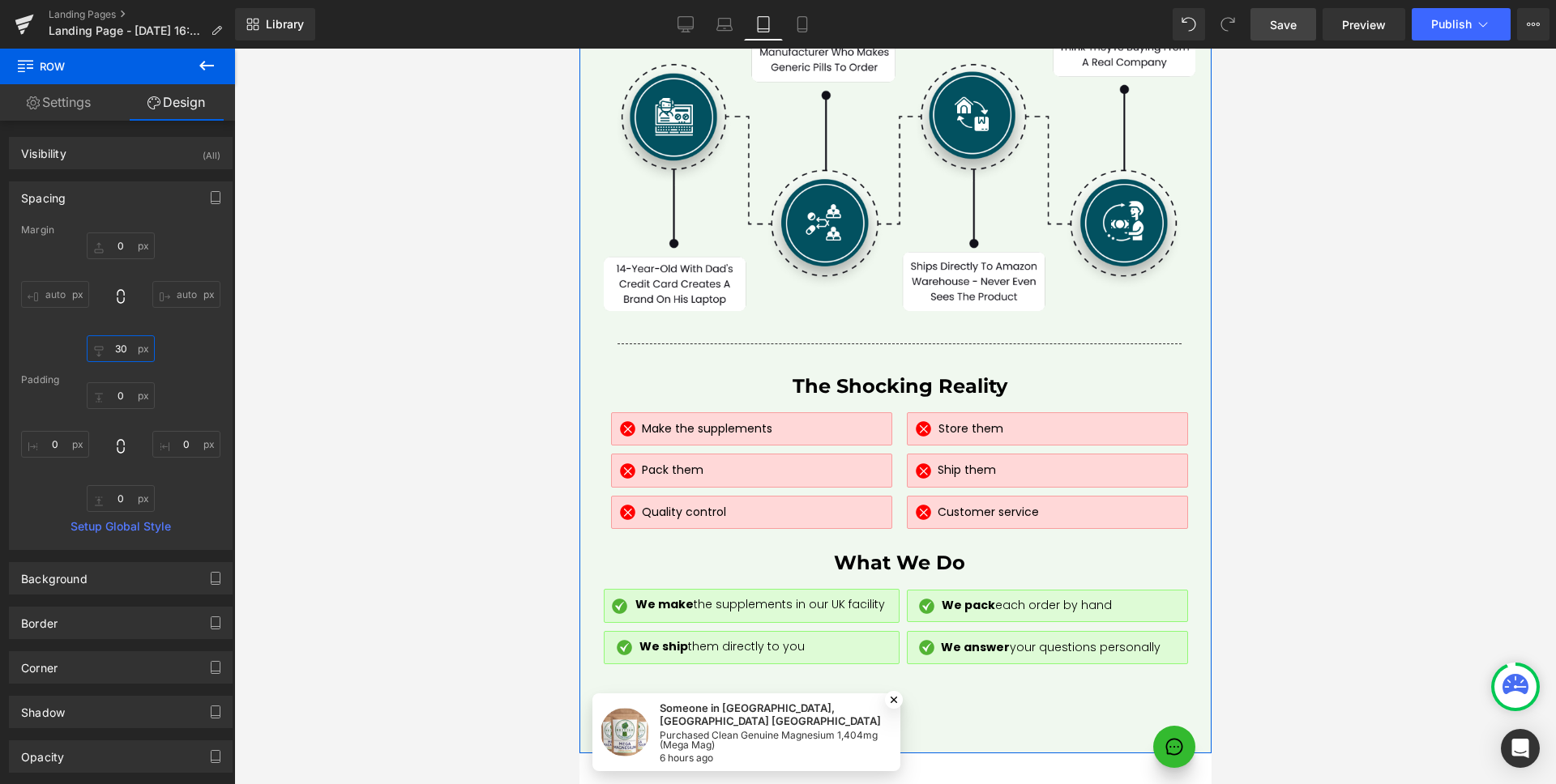
scroll to position [7619, 0]
click at [641, 588] on span "Row" at bounding box center [640, 600] width 33 height 24
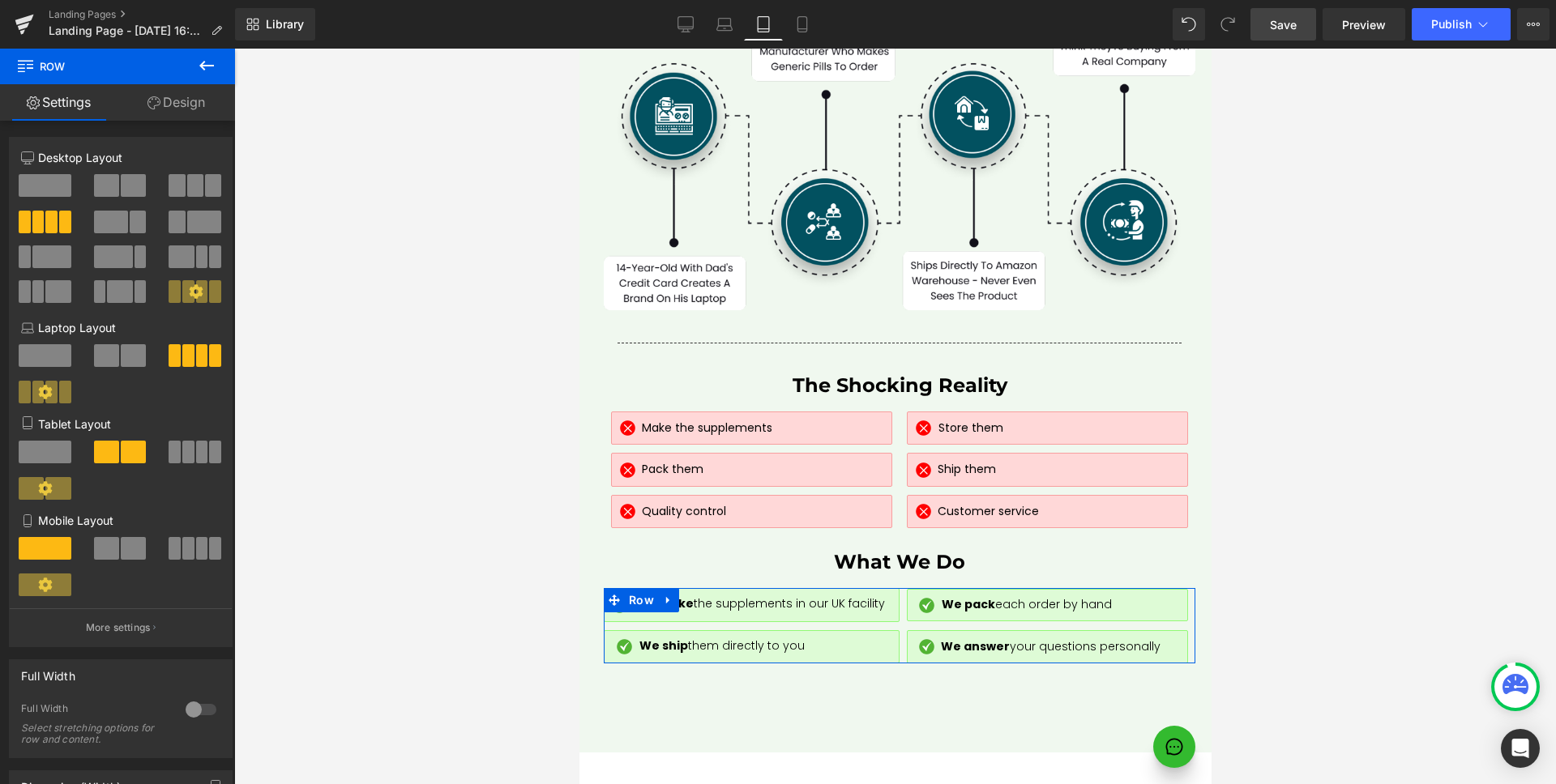
click at [175, 109] on link "Design" at bounding box center [177, 102] width 118 height 37
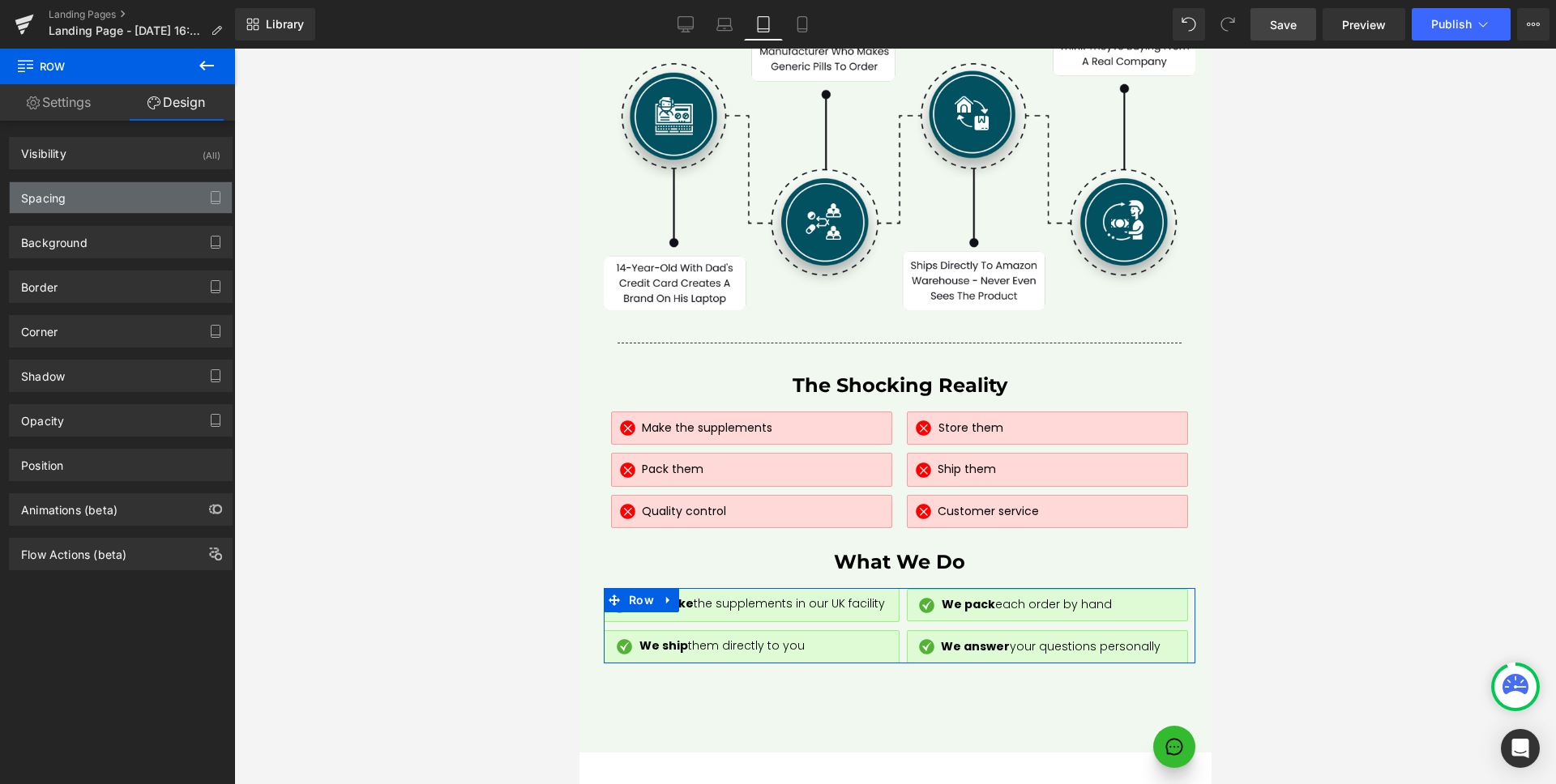
type input "0"
type input "50"
type input "0"
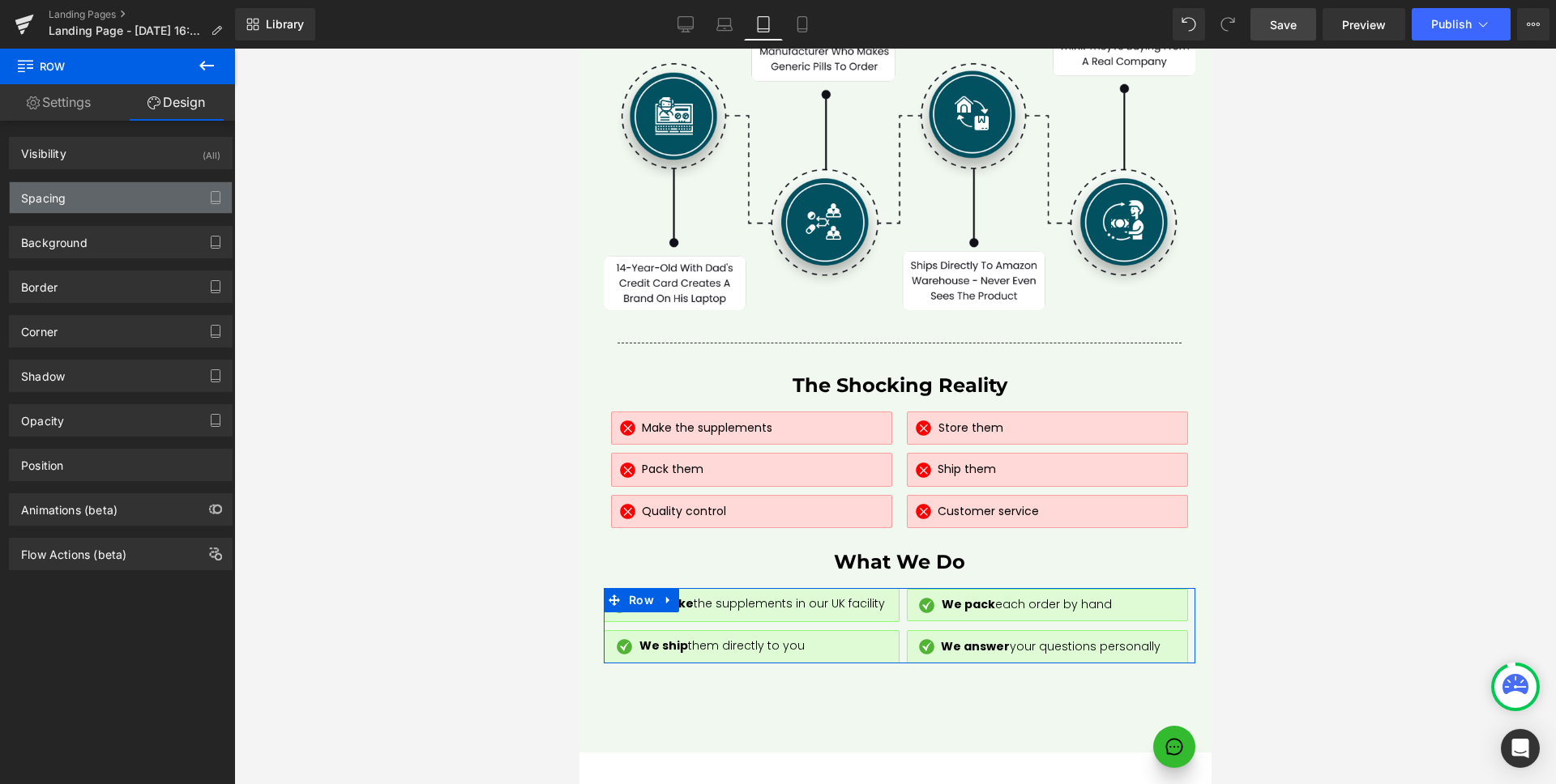
type input "0"
click at [122, 197] on div "Spacing" at bounding box center [121, 197] width 222 height 30
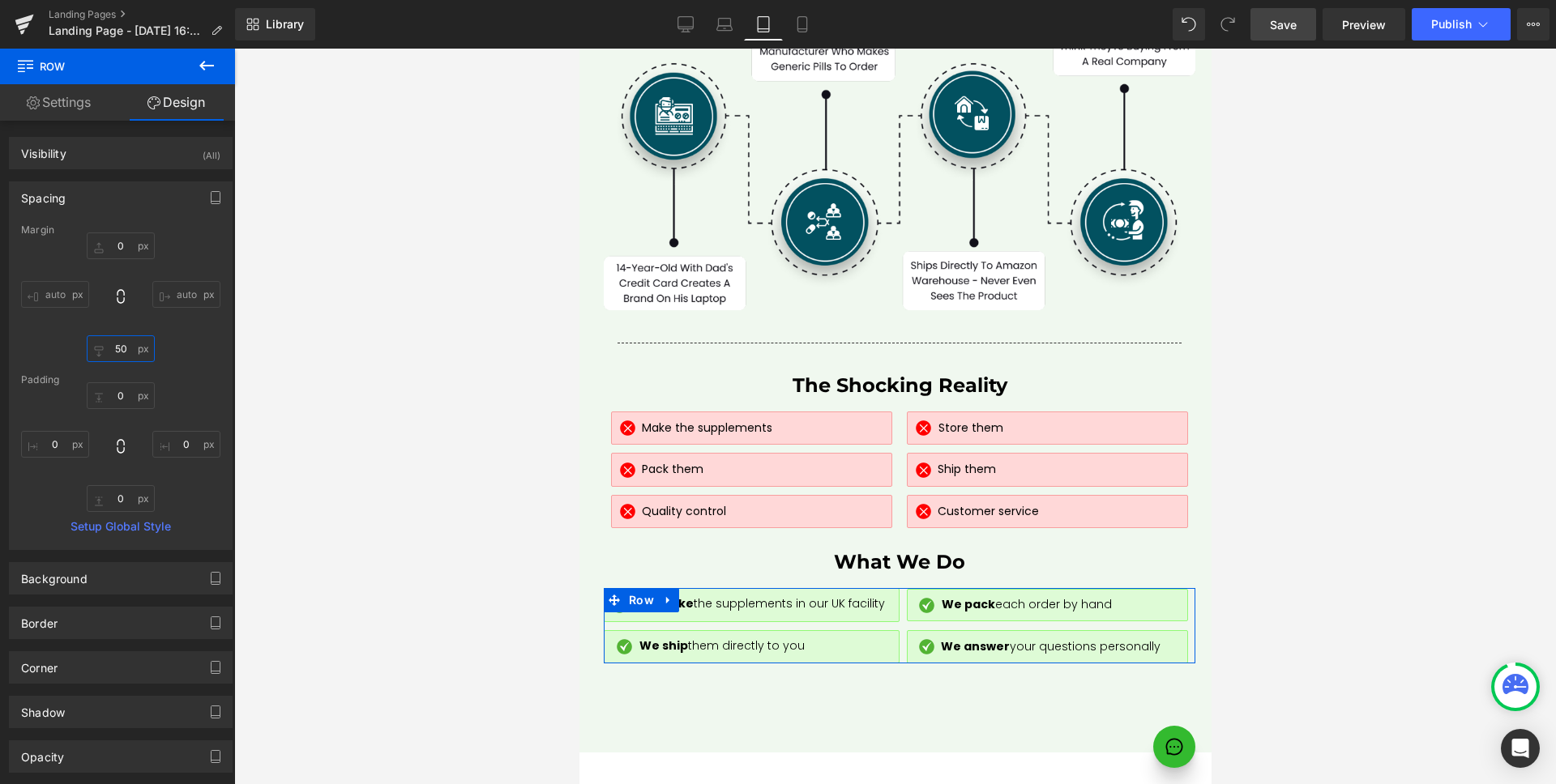
click at [127, 346] on input "50" at bounding box center [121, 349] width 68 height 27
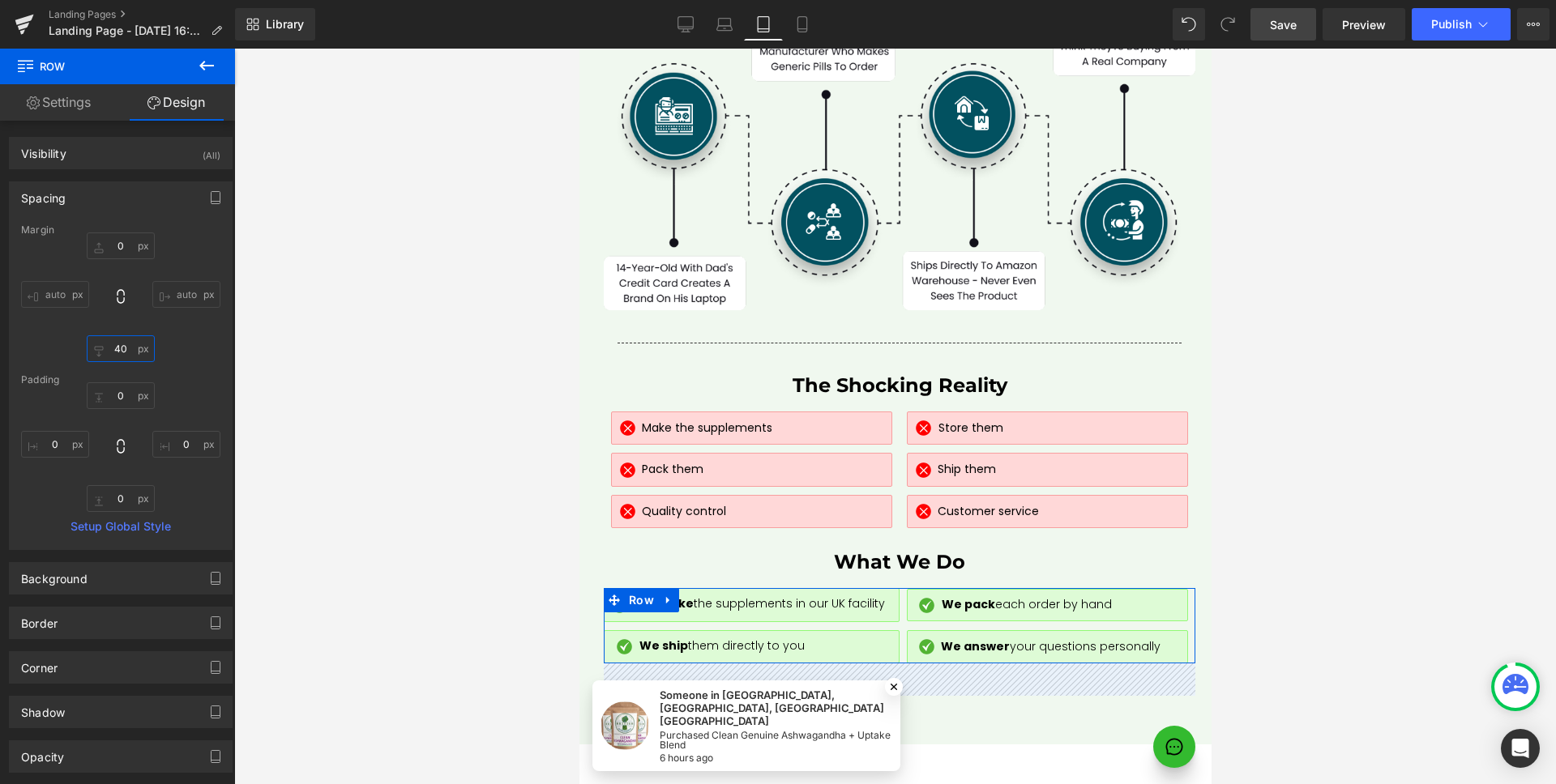
type input "30"
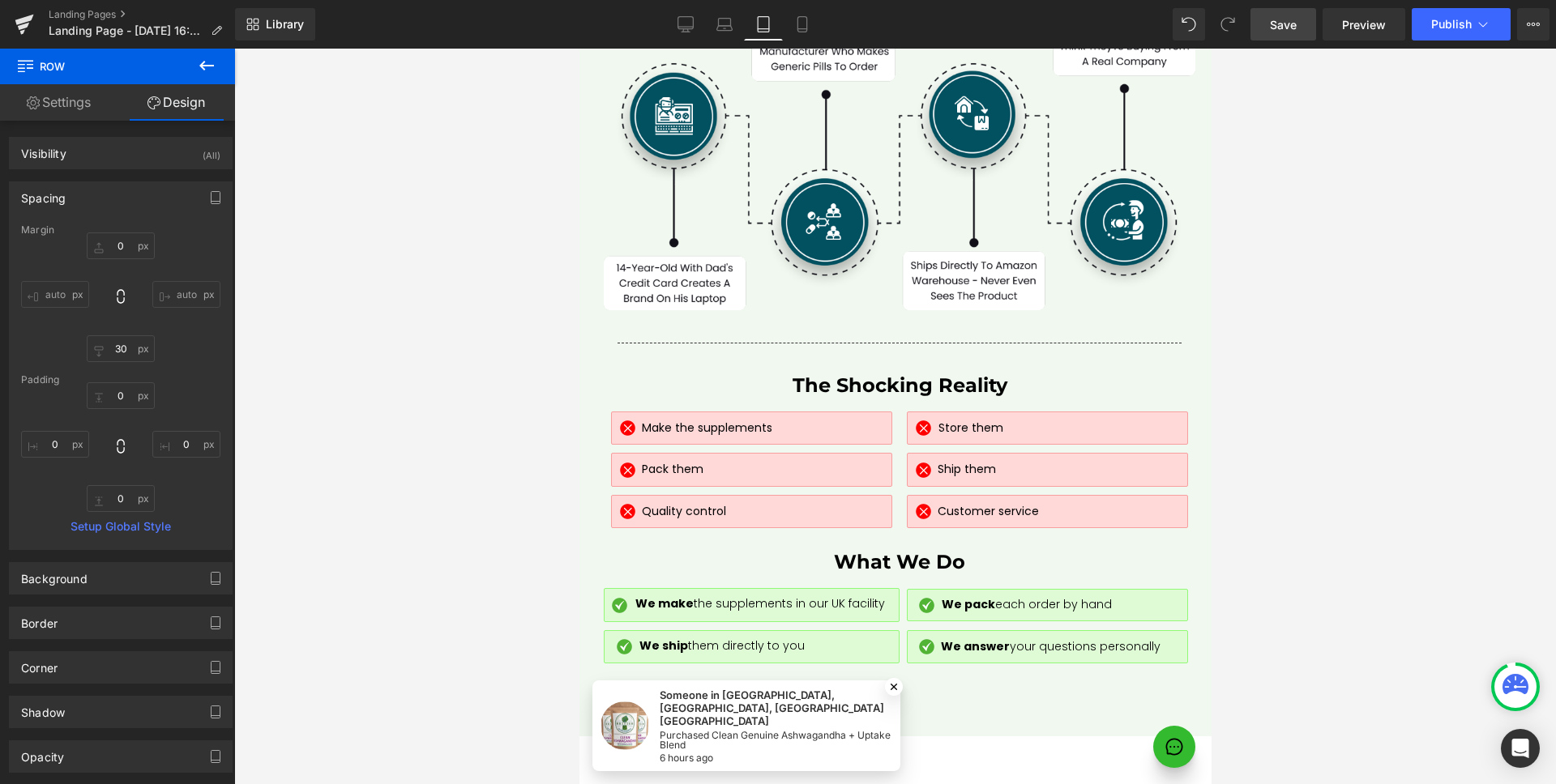
click at [1290, 12] on link "Save" at bounding box center [1283, 24] width 65 height 32
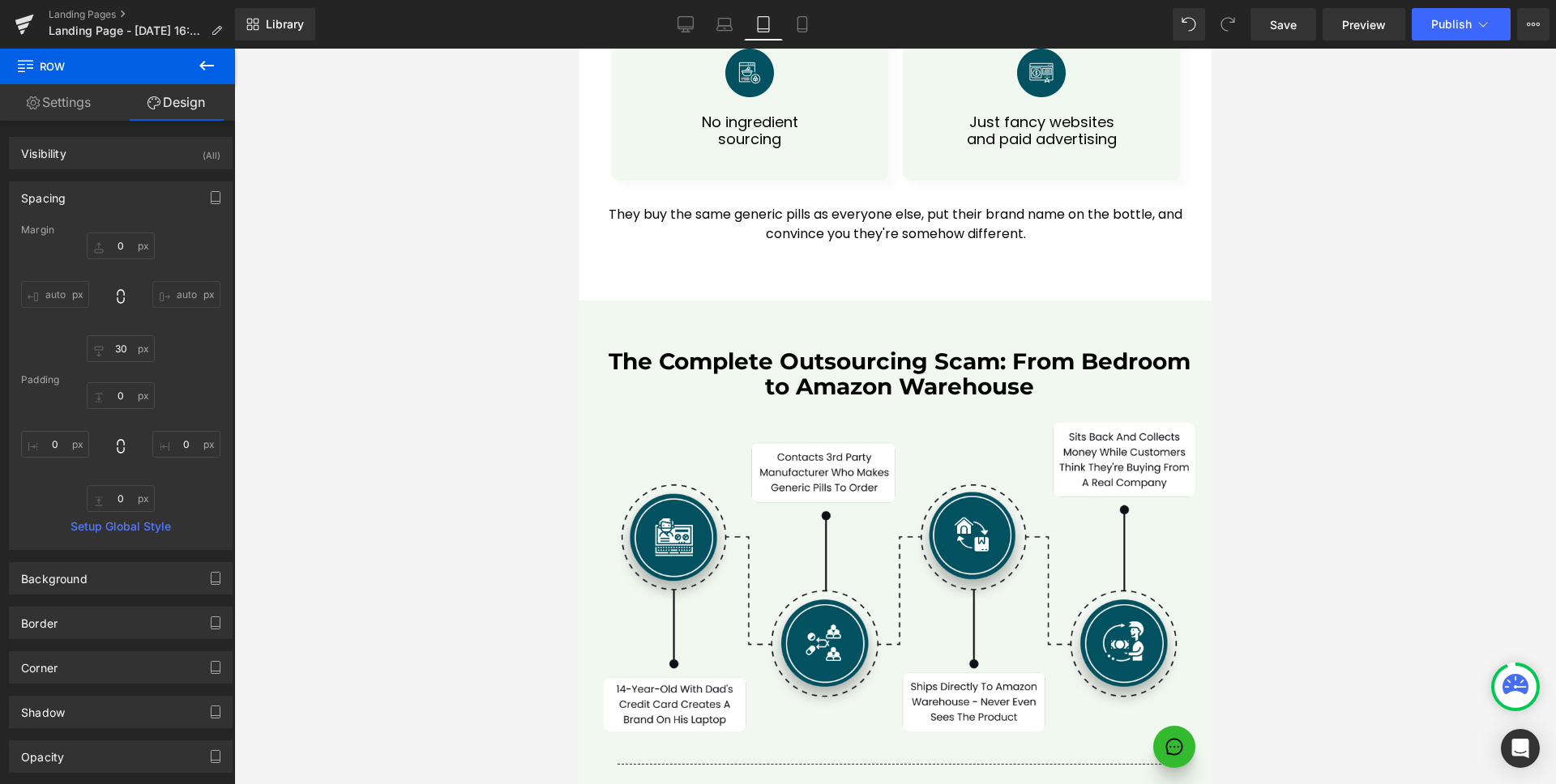
scroll to position [7165, 0]
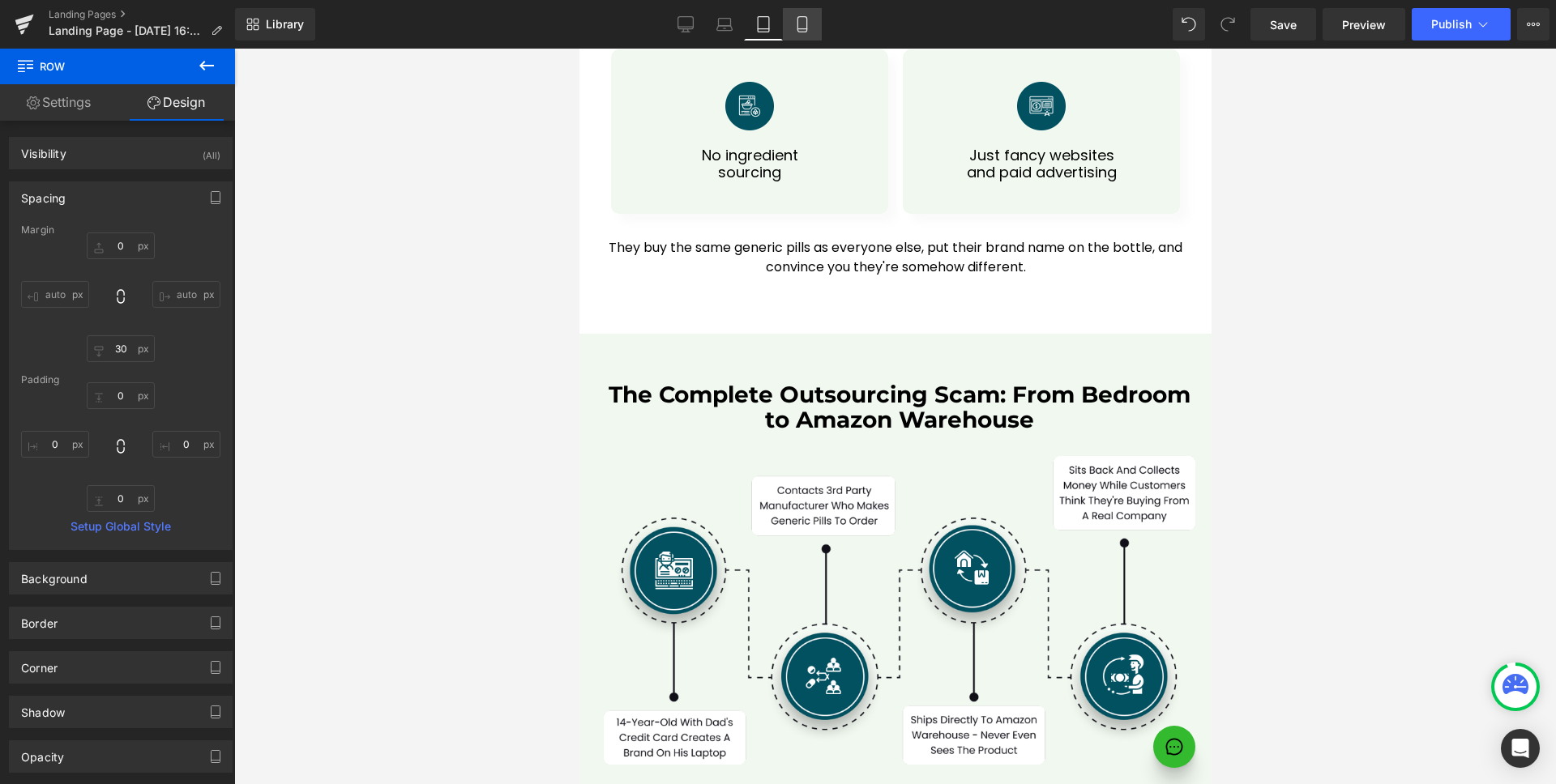
click at [798, 17] on icon at bounding box center [802, 24] width 9 height 15
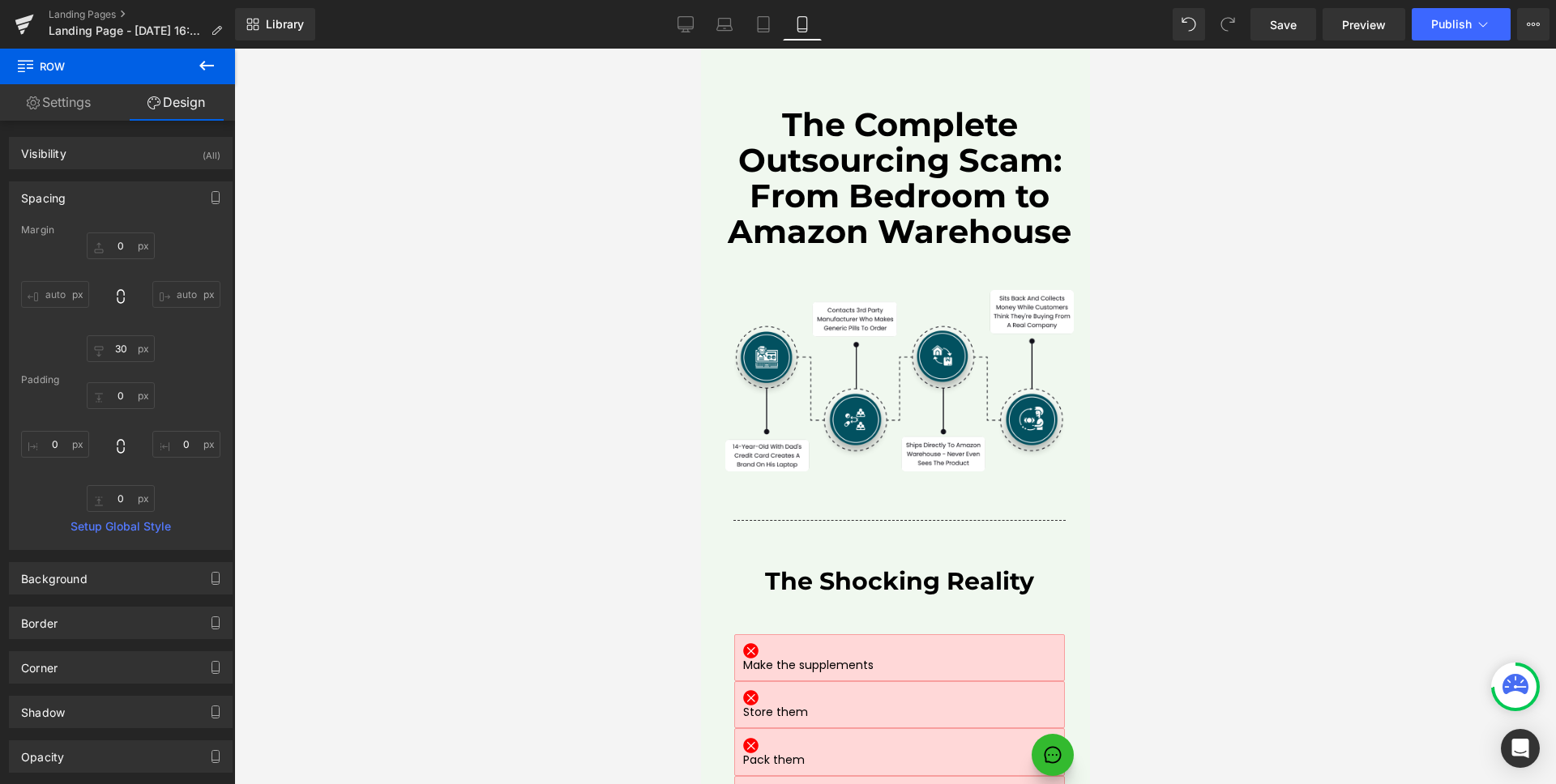
type input "0"
type input "50"
type input "0"
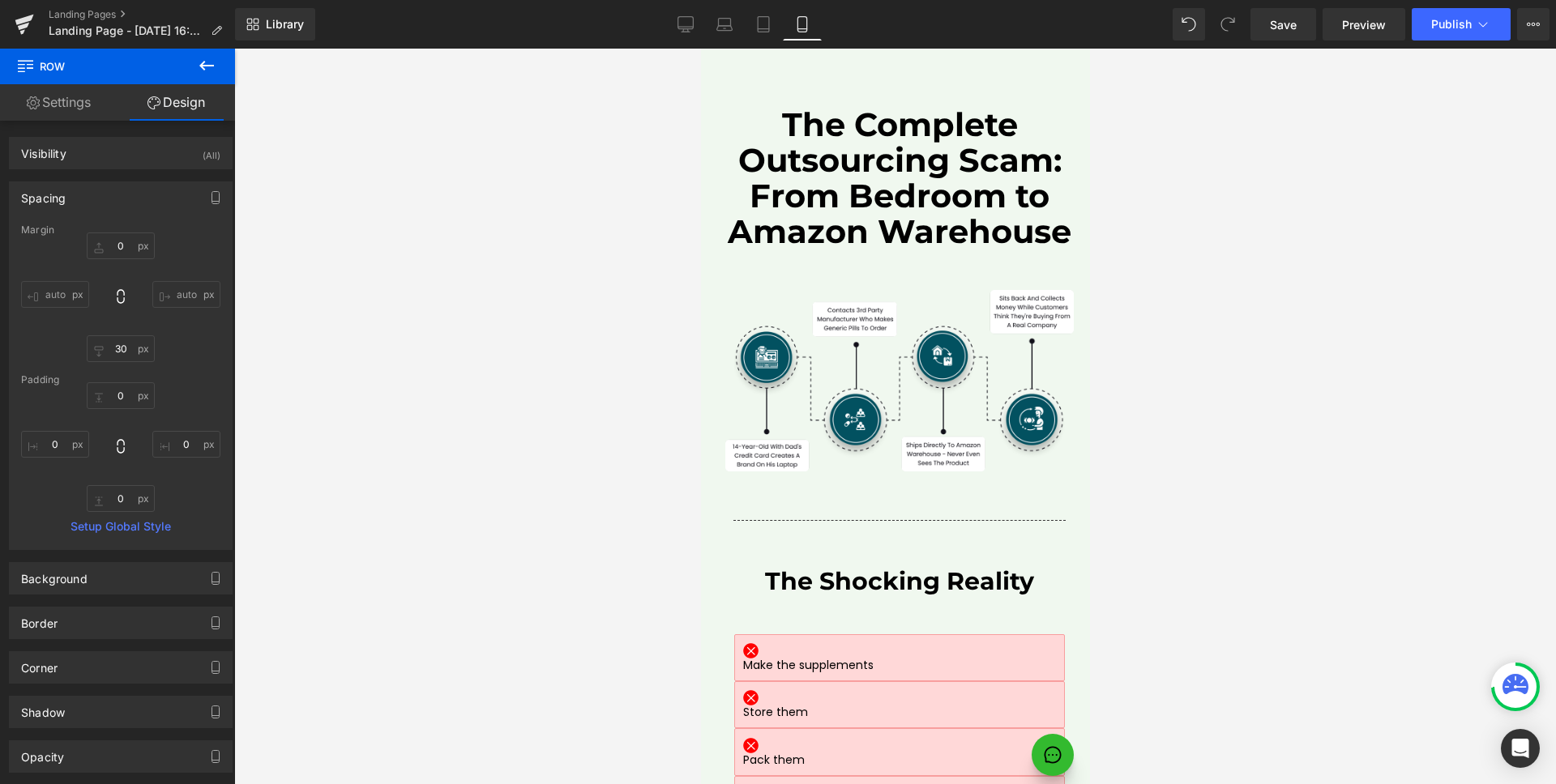
type input "0"
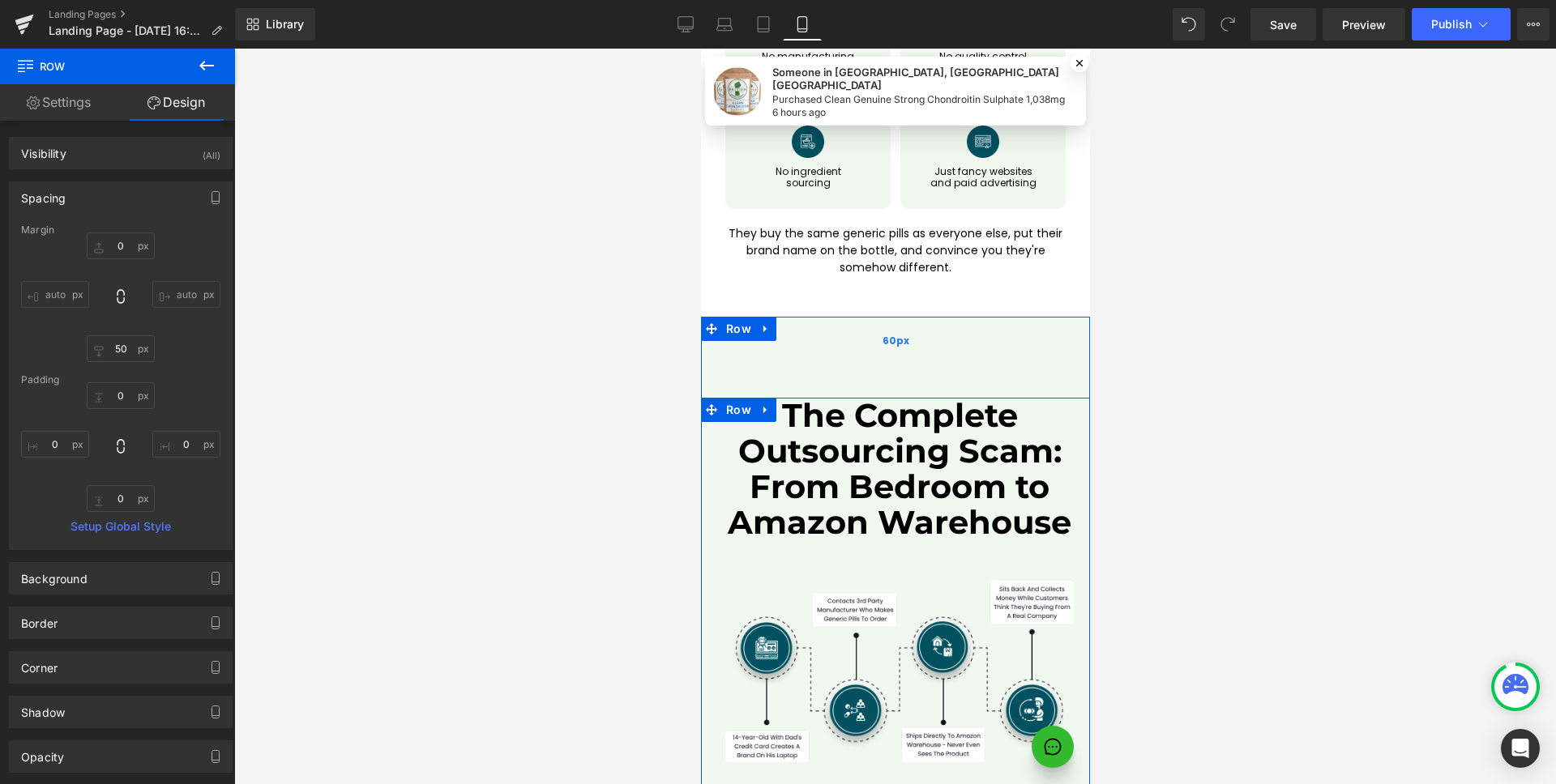
scroll to position [6822, 0]
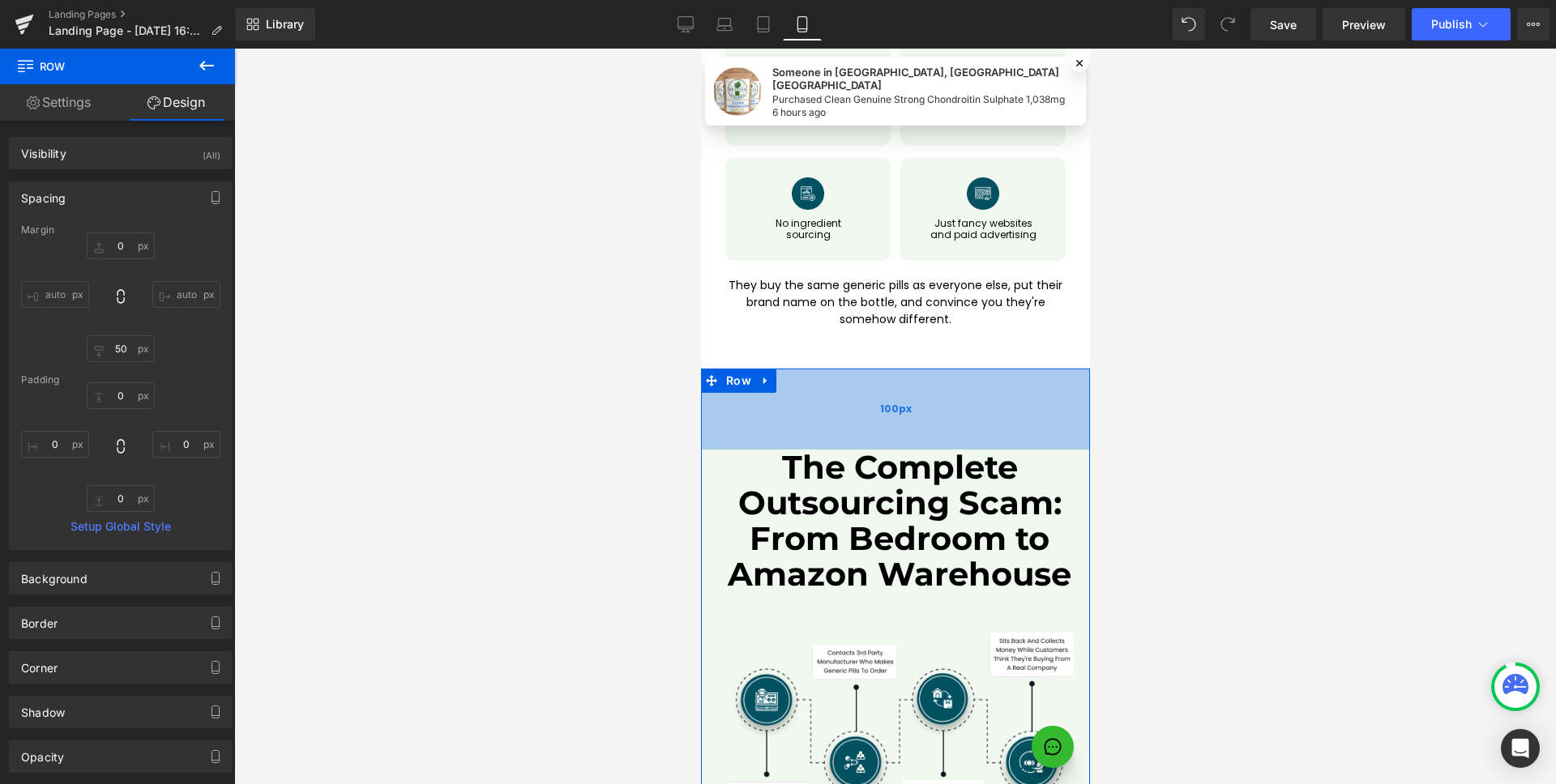
click at [888, 402] on span "100px" at bounding box center [894, 409] width 31 height 14
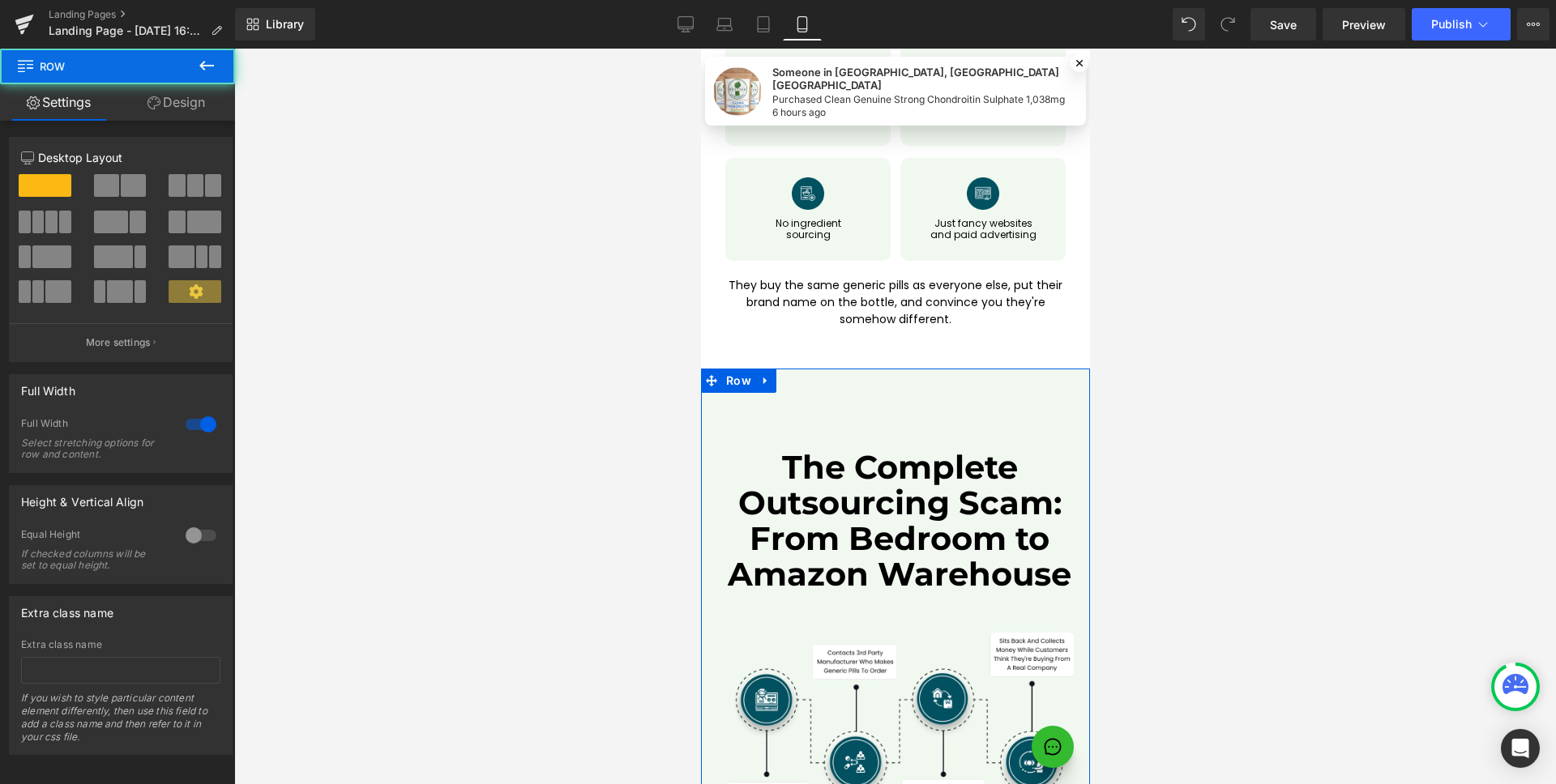
click at [202, 111] on link "Design" at bounding box center [177, 102] width 118 height 37
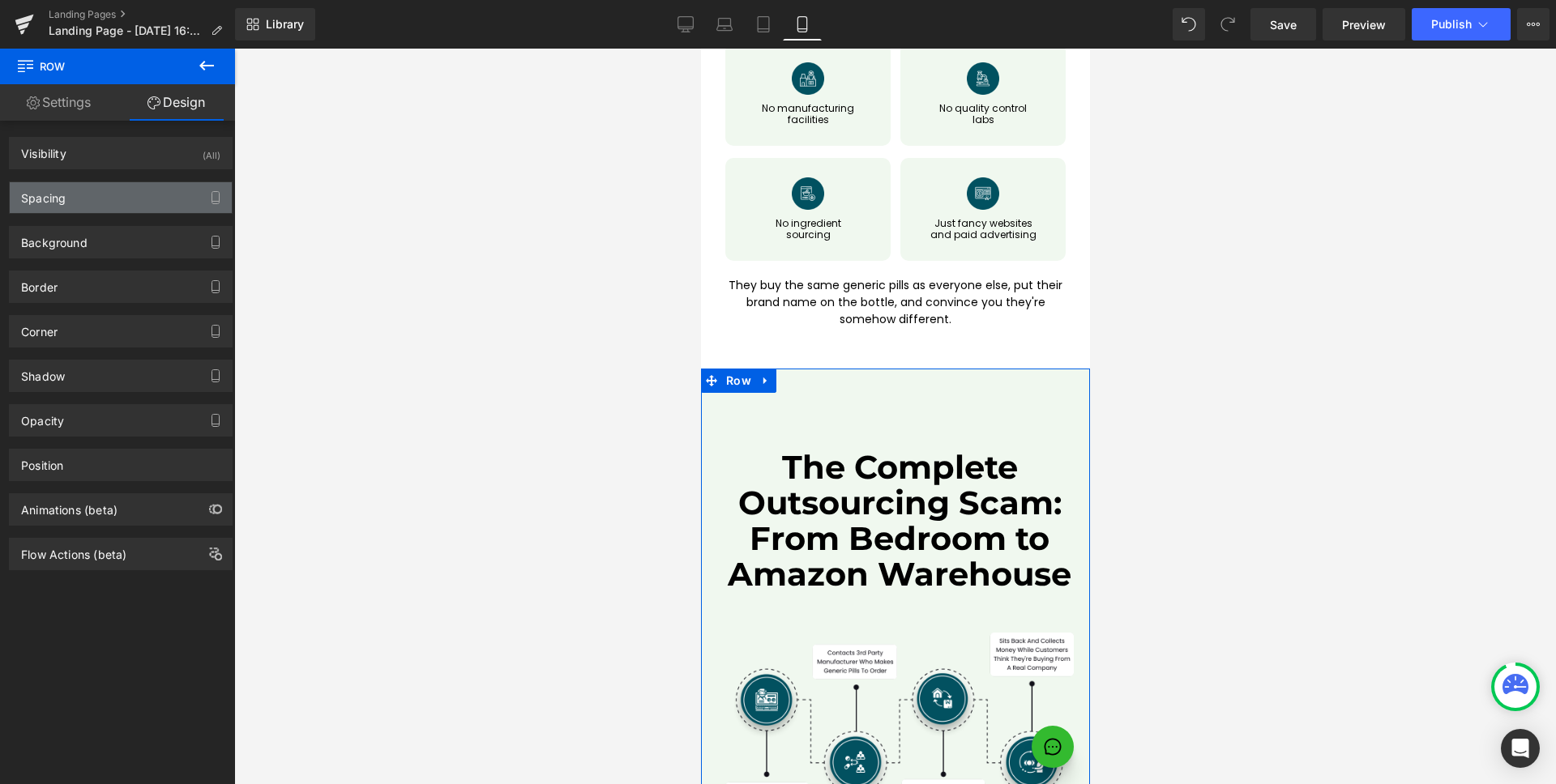
click at [103, 182] on div "Spacing" at bounding box center [121, 197] width 222 height 30
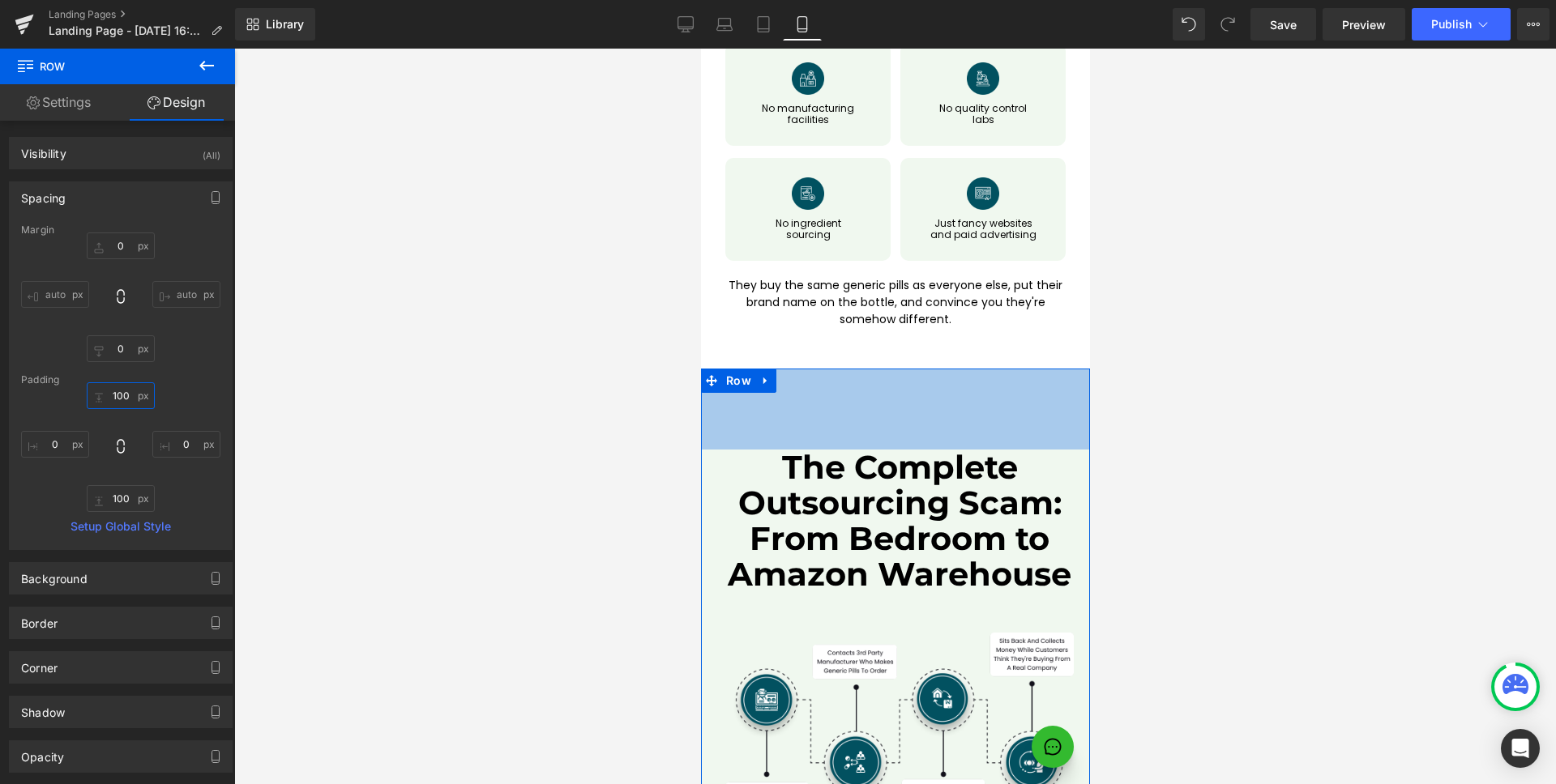
click at [116, 393] on input "100" at bounding box center [121, 396] width 68 height 27
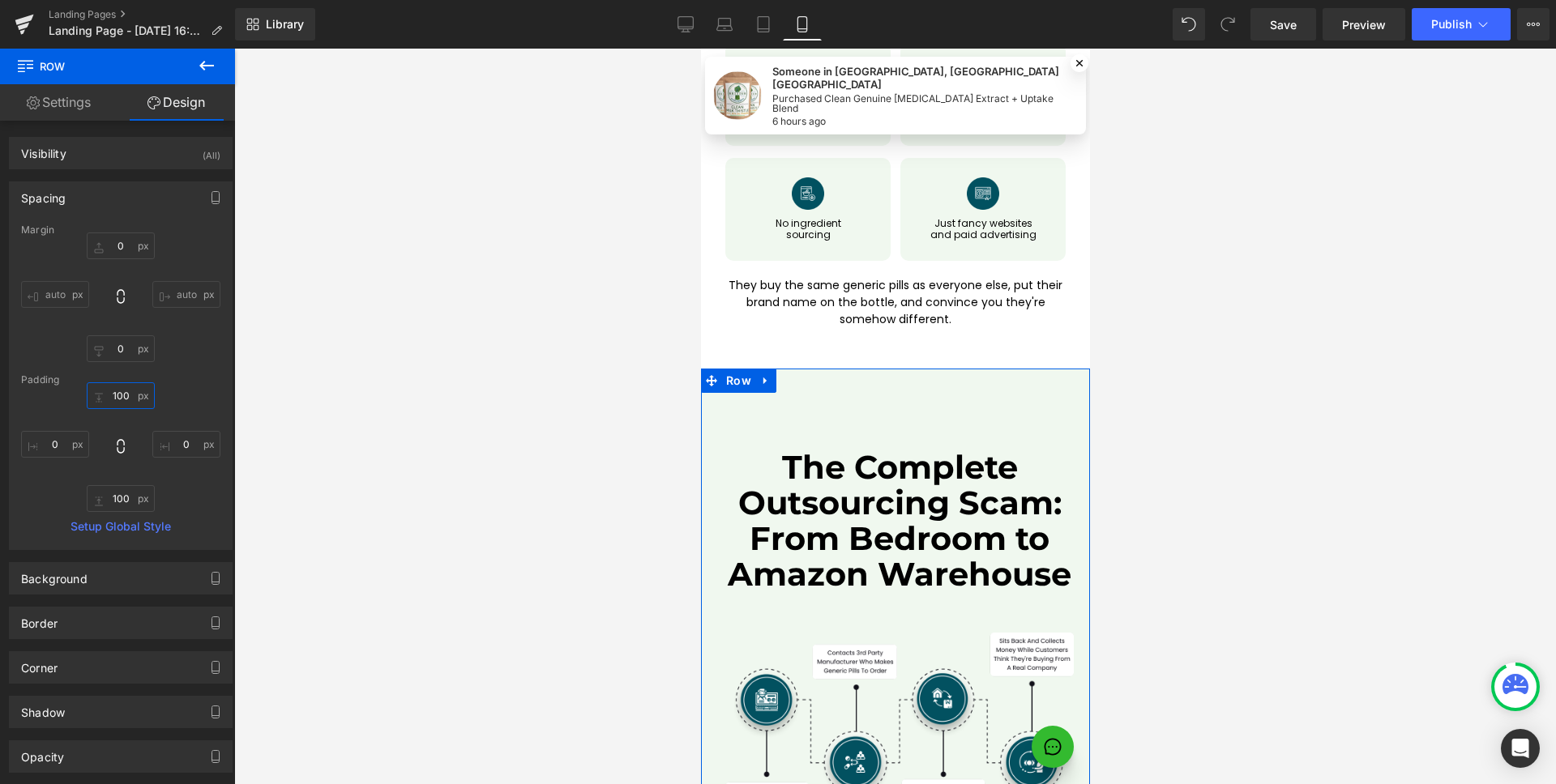
click at [133, 391] on input "100" at bounding box center [121, 396] width 68 height 27
click at [130, 391] on input "100" at bounding box center [121, 396] width 68 height 27
click at [127, 392] on input "100" at bounding box center [121, 396] width 68 height 27
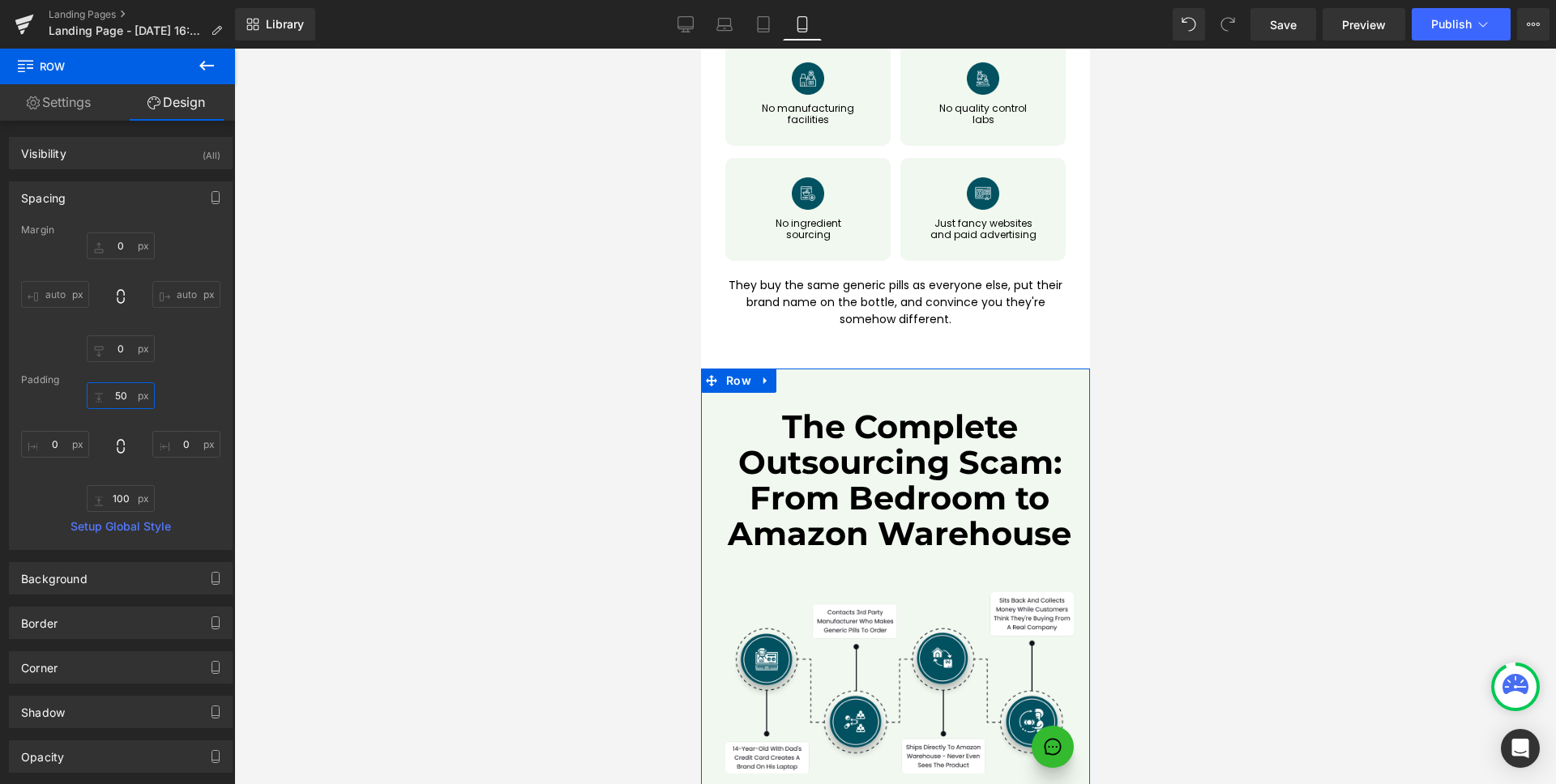
type input "40"
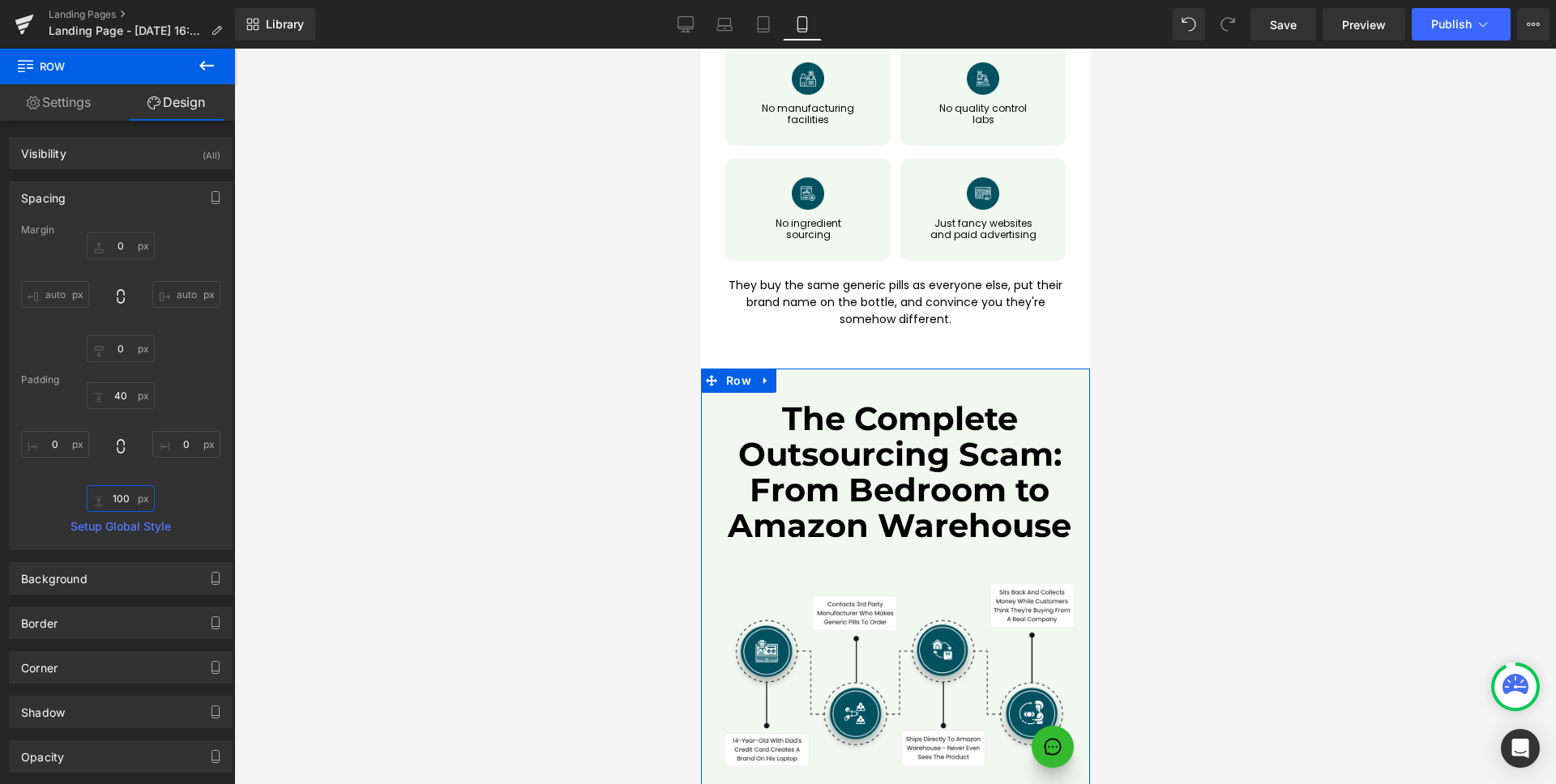
click at [134, 496] on input "100" at bounding box center [121, 498] width 68 height 27
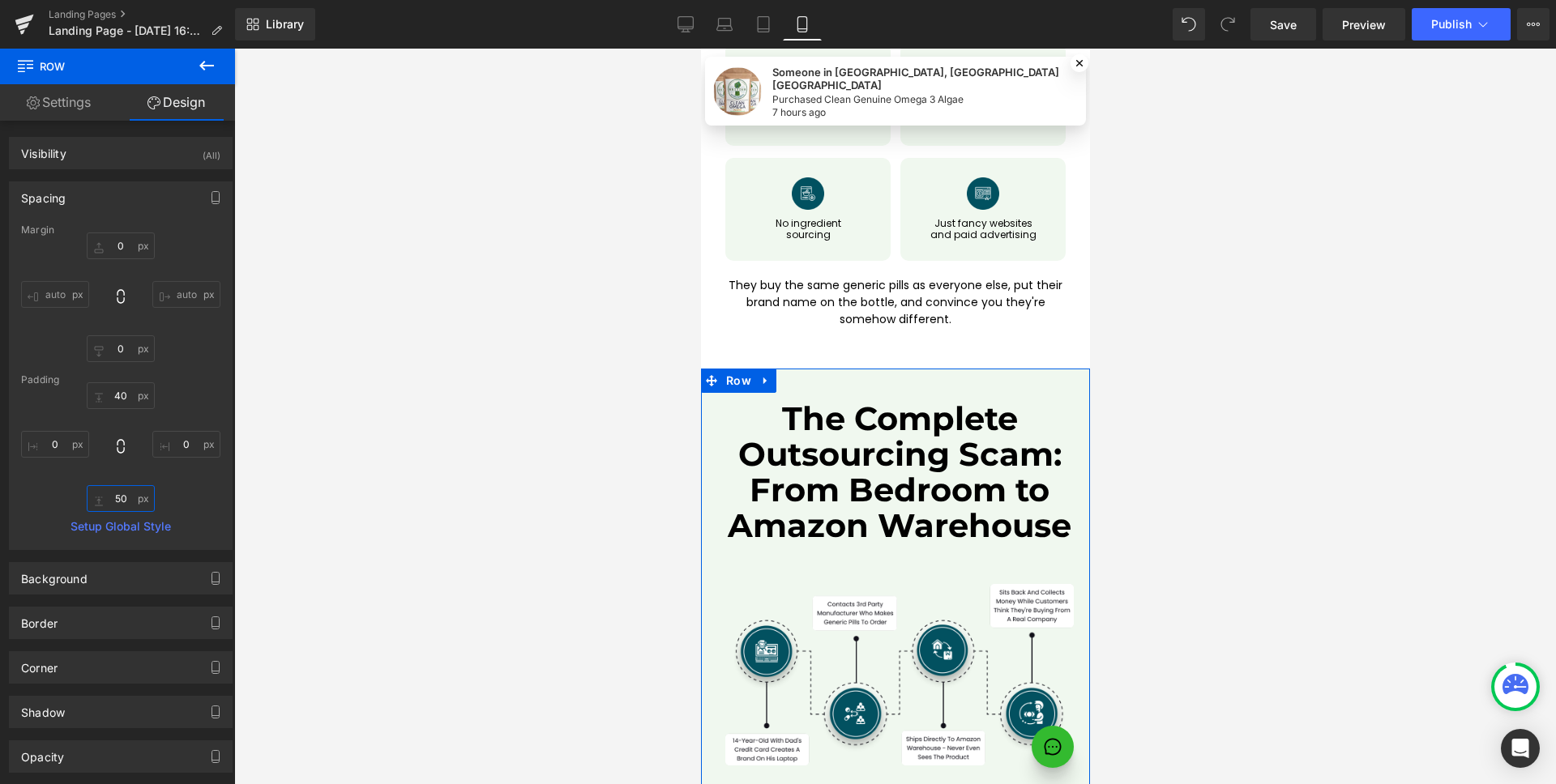
type input "40"
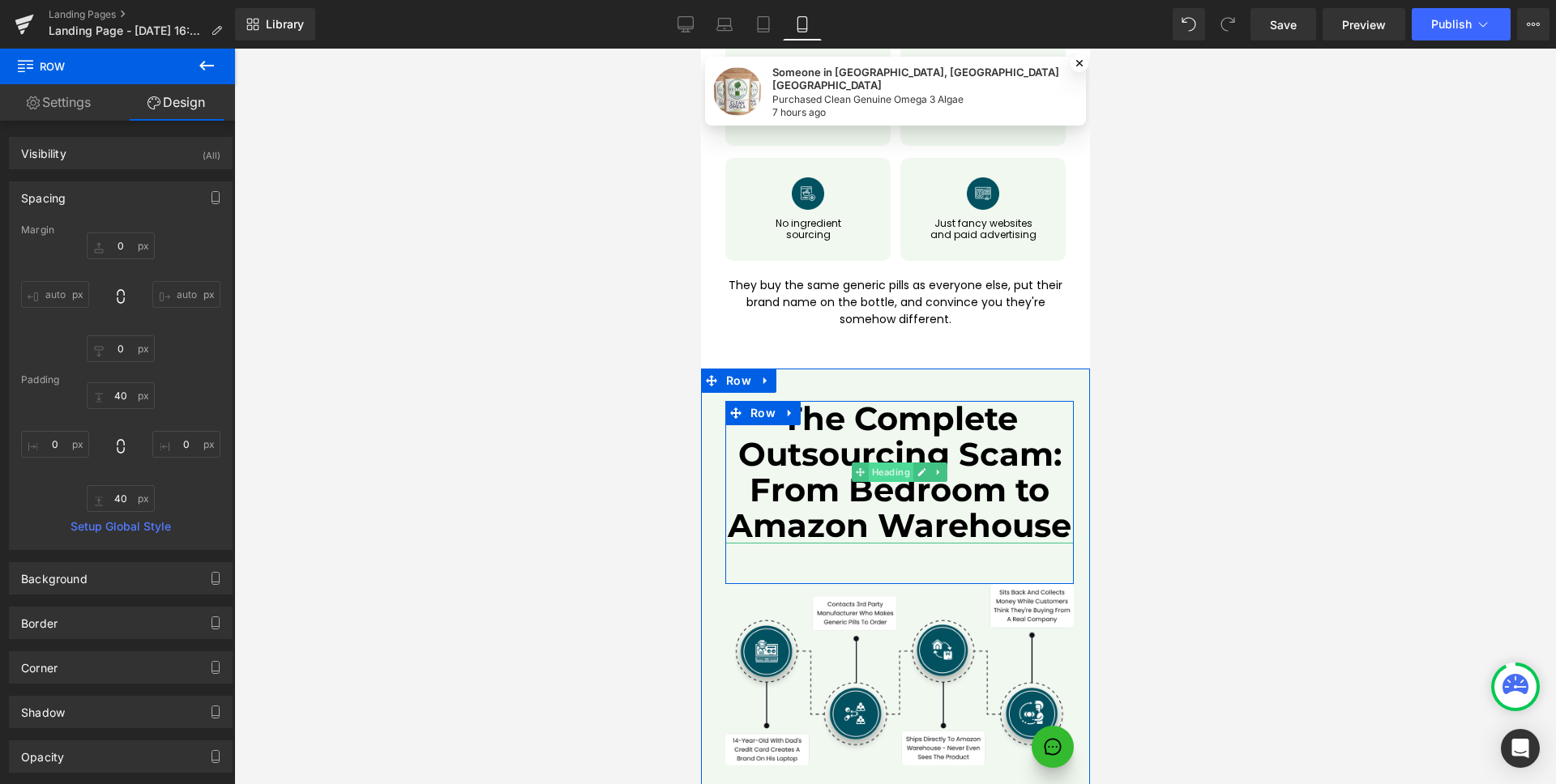
click at [886, 463] on span "Heading" at bounding box center [890, 472] width 45 height 20
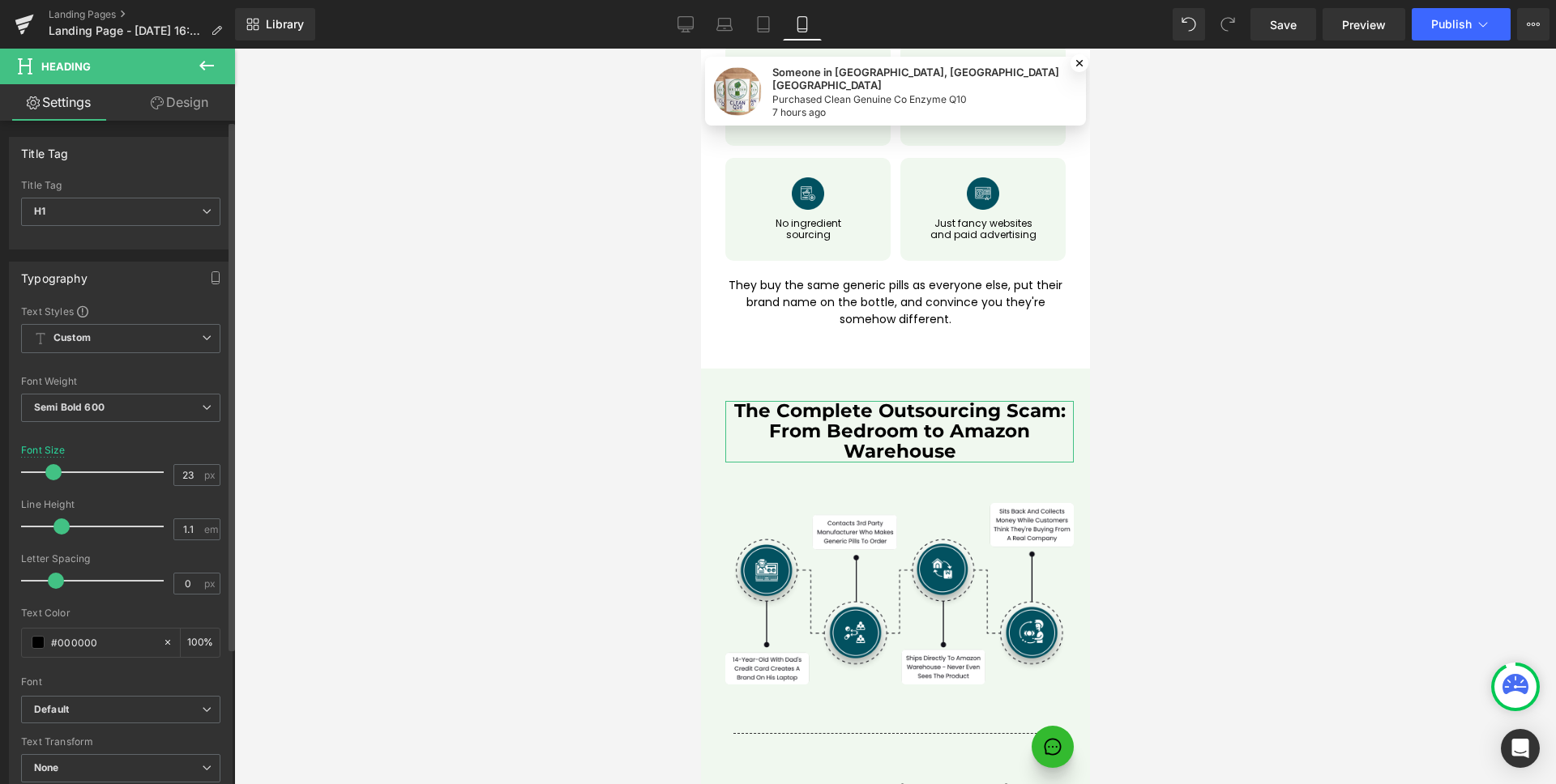
drag, startPoint x: 75, startPoint y: 473, endPoint x: 52, endPoint y: 472, distance: 23.0
click at [52, 472] on span at bounding box center [54, 472] width 16 height 16
type input "24"
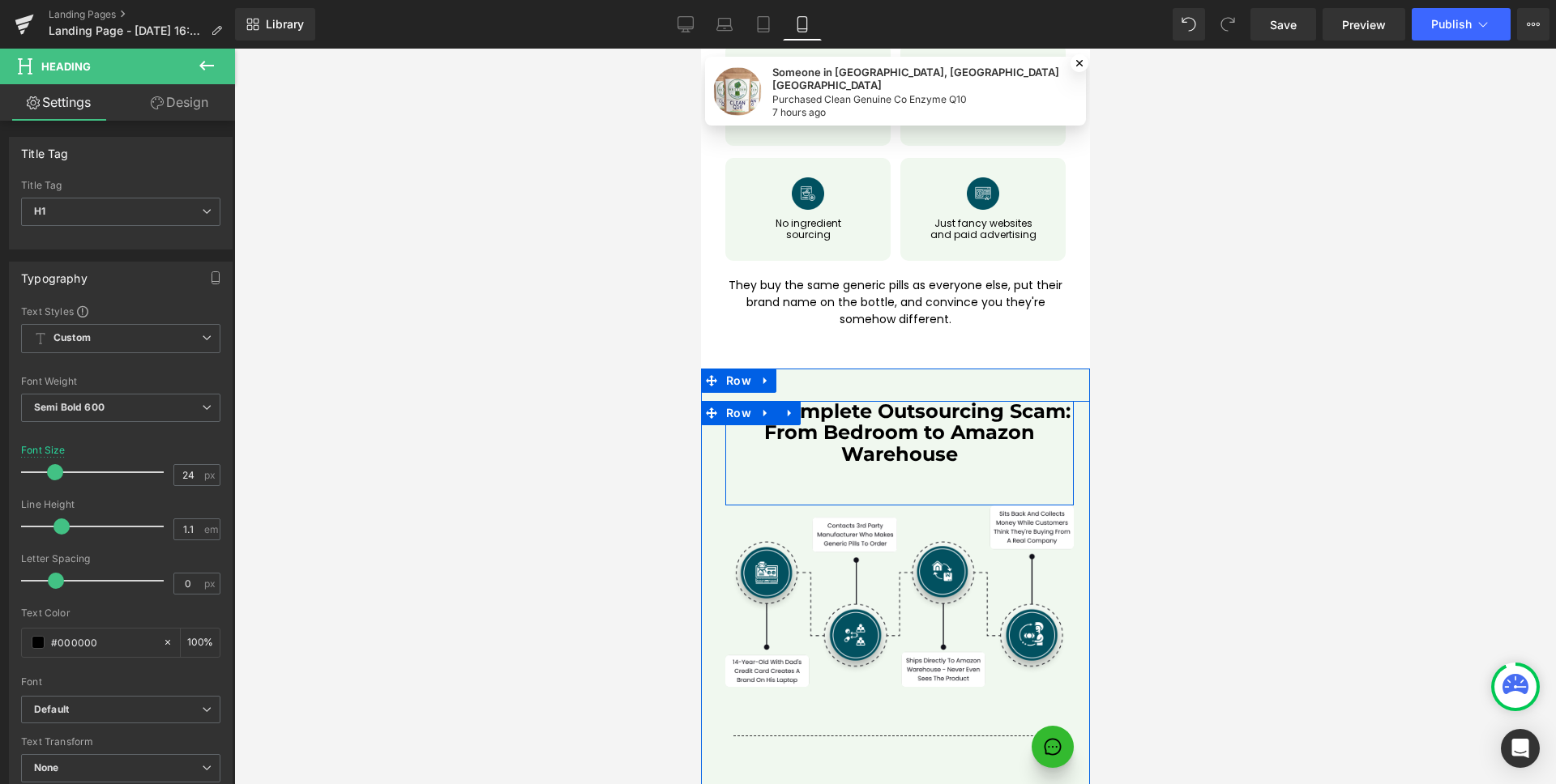
click at [800, 401] on div "The Complete Outsourcing Scam: From Bedroom to Amazon Warehouse Heading Row" at bounding box center [899, 453] width 348 height 104
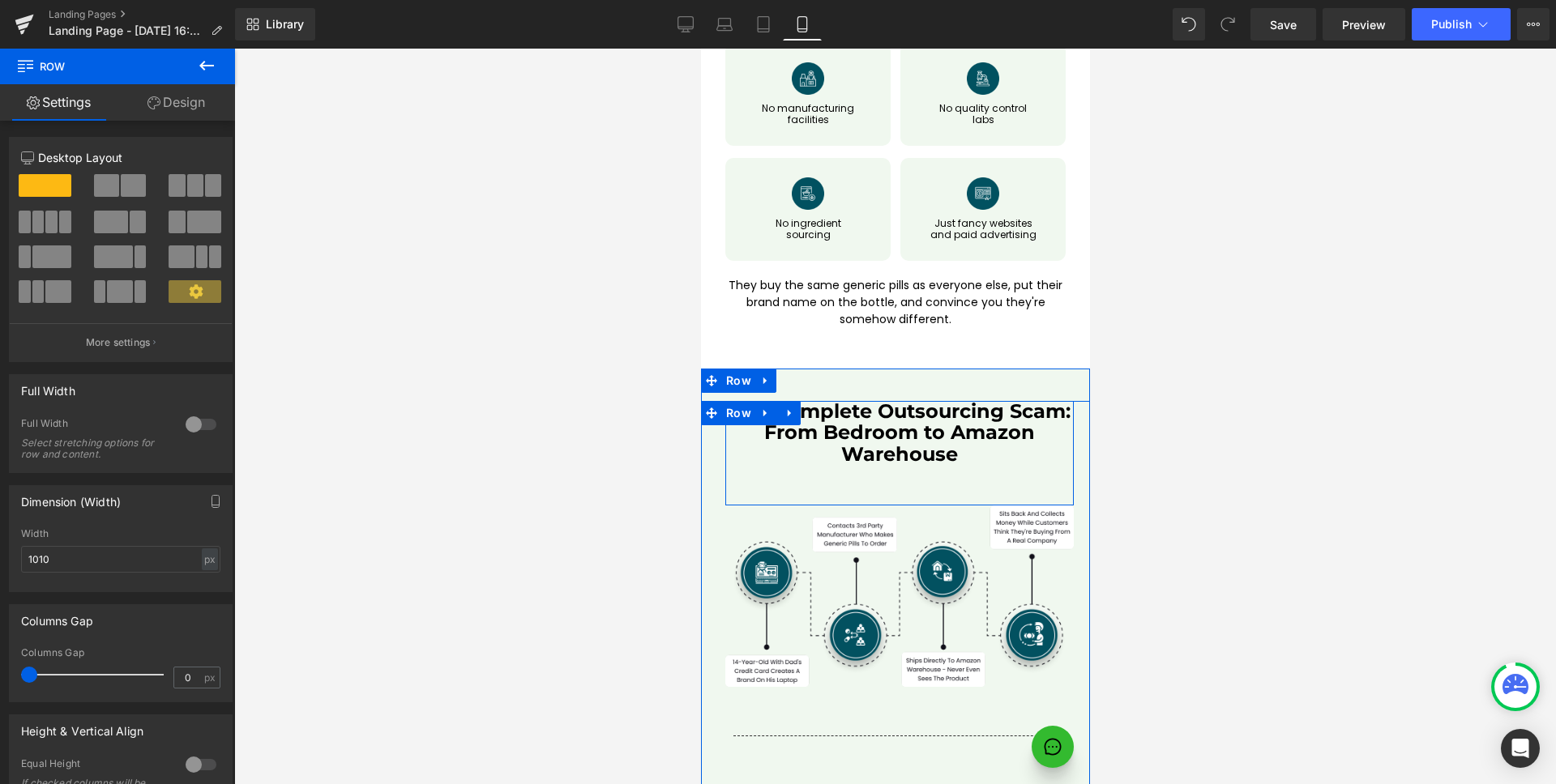
click at [818, 401] on div "The Complete Outsourcing Scam: From Bedroom to Amazon Warehouse Heading Row" at bounding box center [899, 453] width 348 height 104
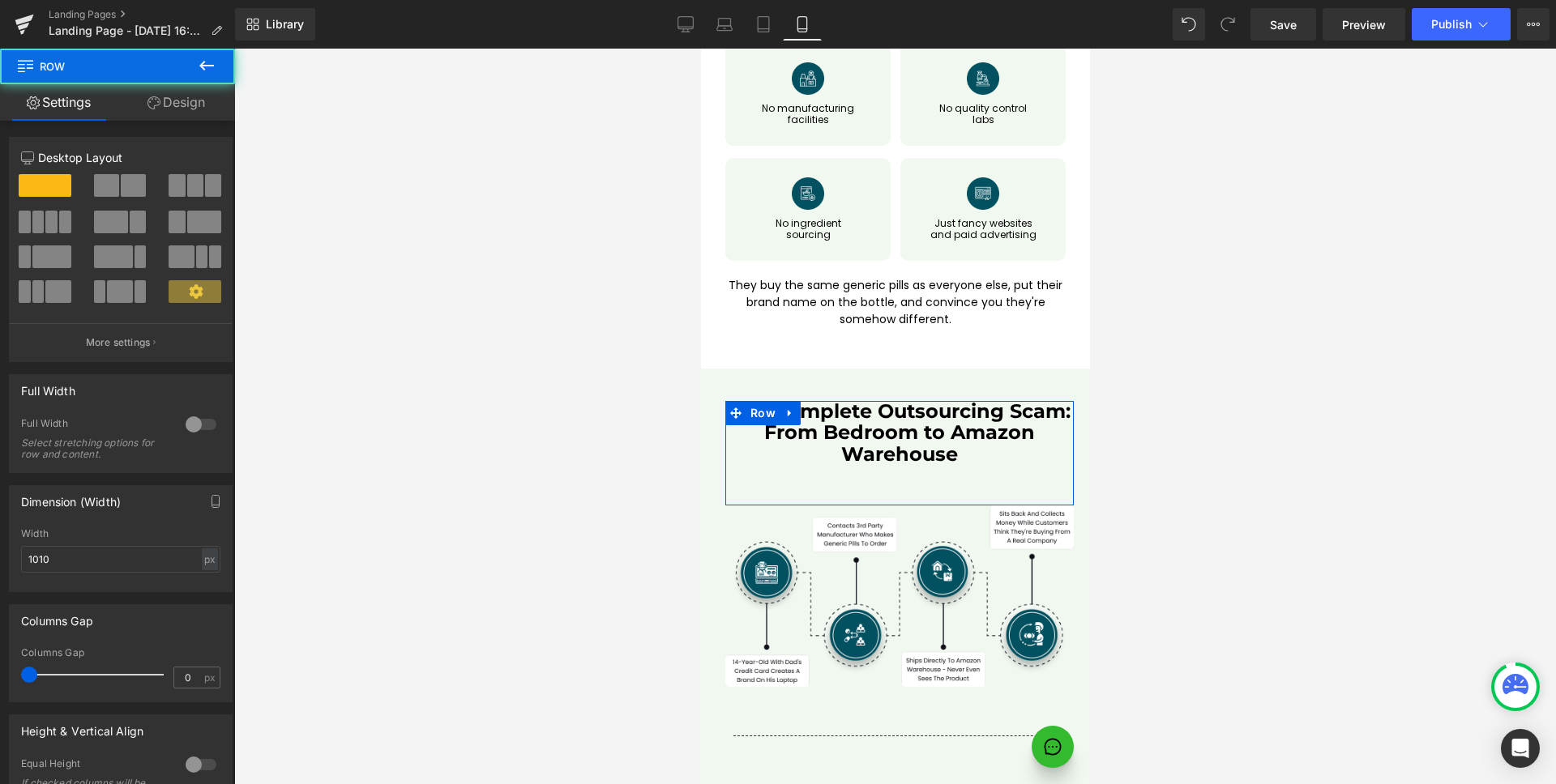
click at [192, 113] on link "Design" at bounding box center [177, 102] width 118 height 37
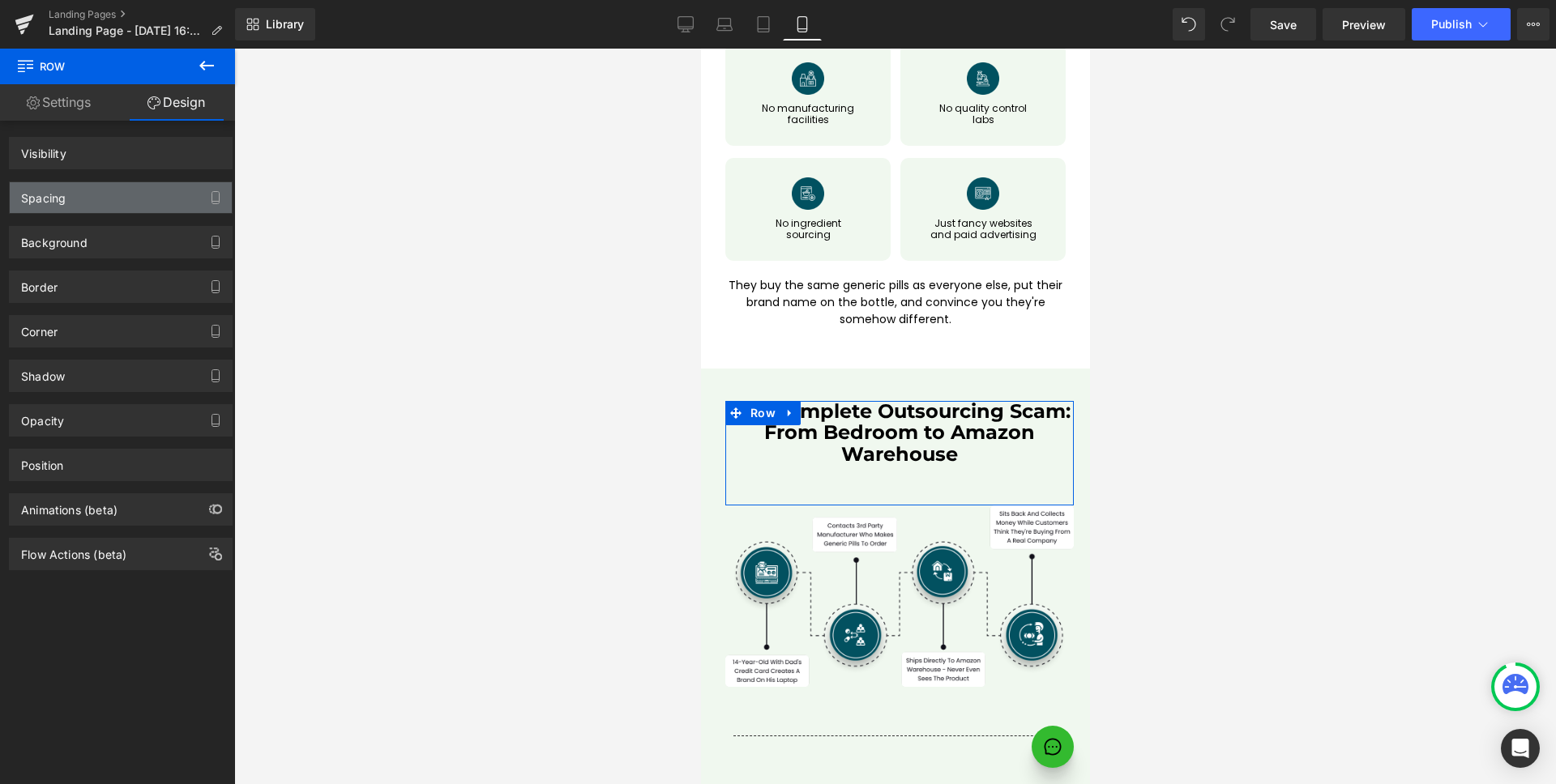
click at [100, 186] on div "Spacing" at bounding box center [121, 197] width 222 height 30
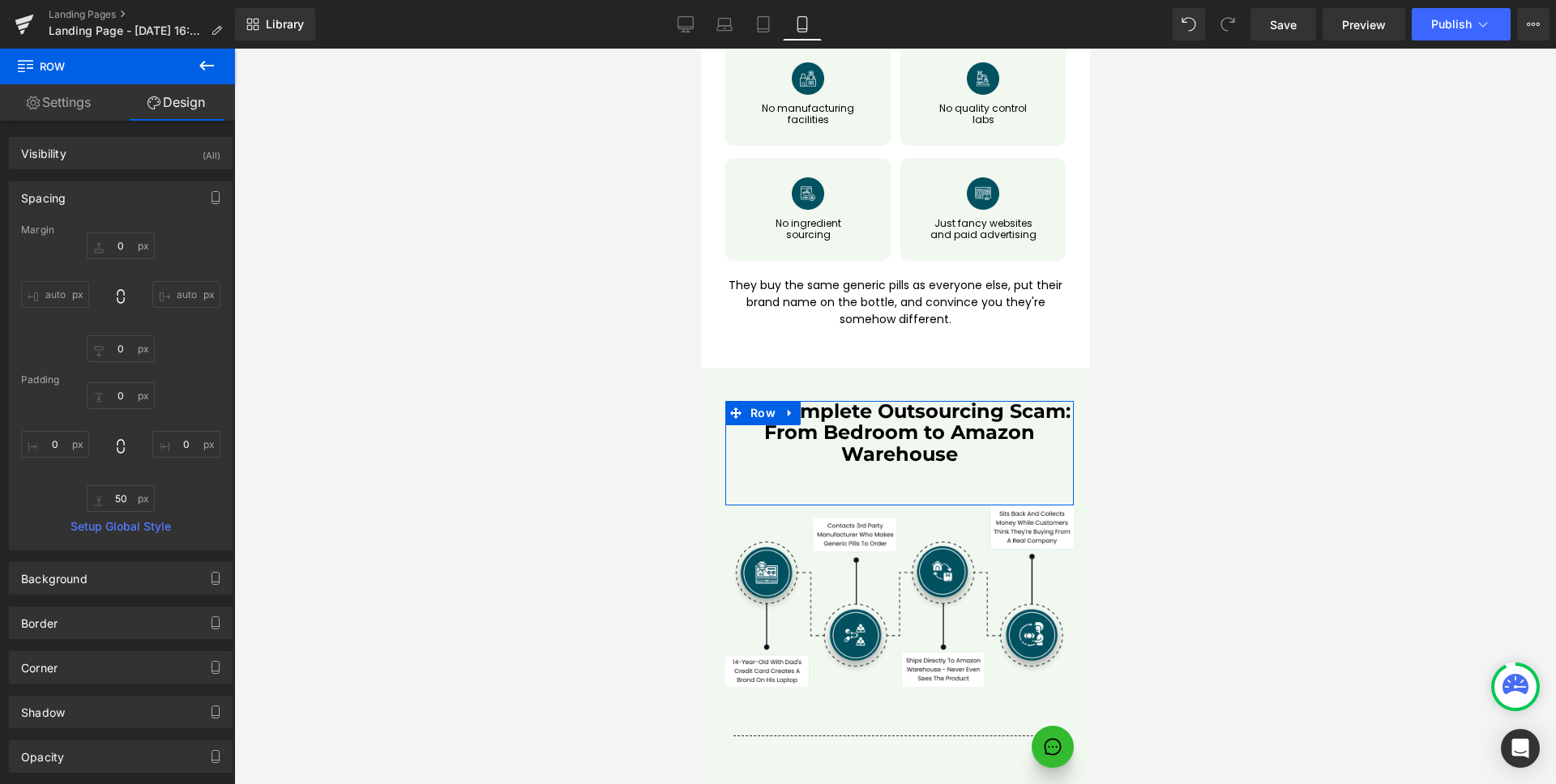
type input "0"
type input "50"
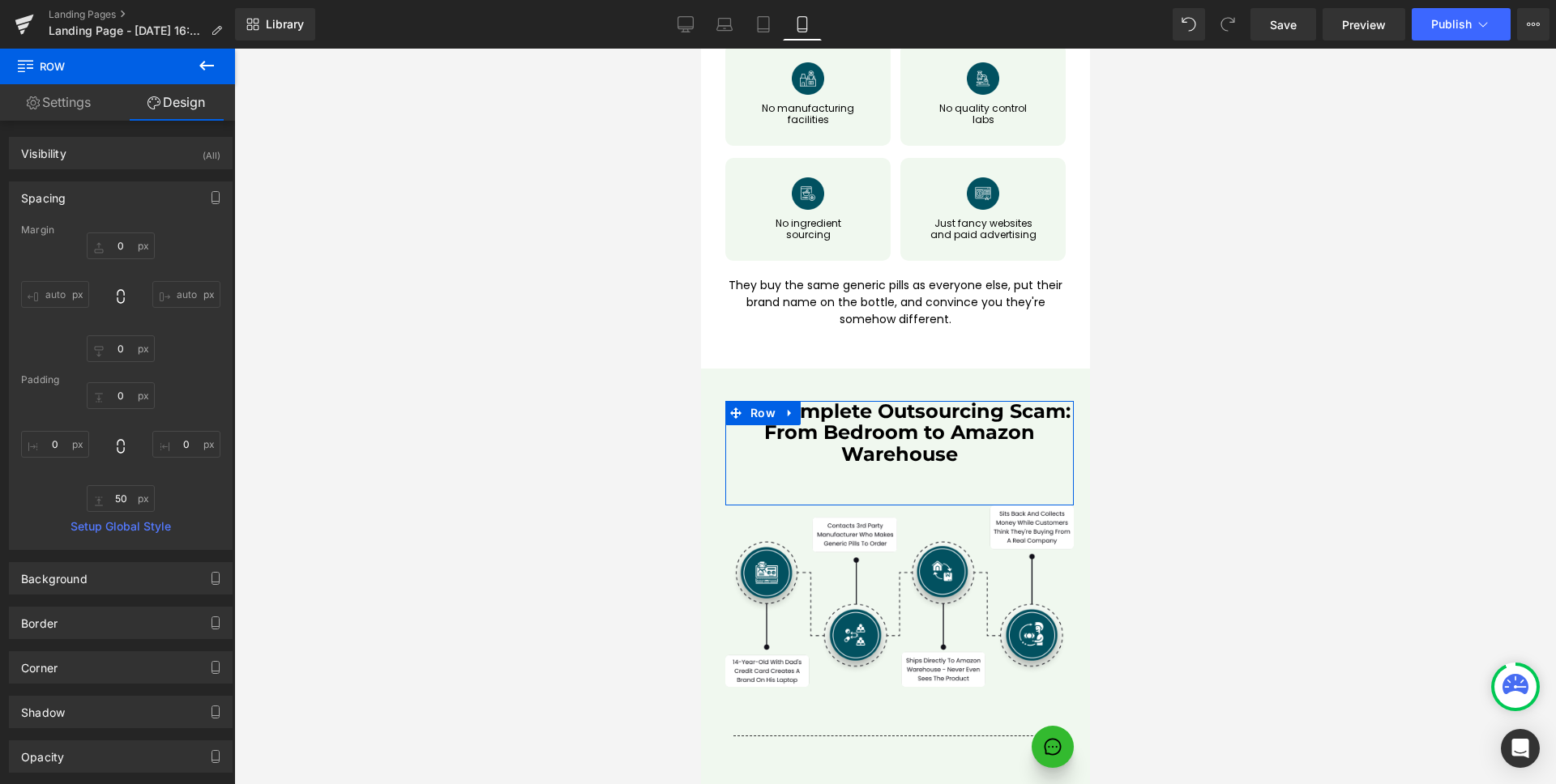
type input "0"
click at [129, 488] on input "50" at bounding box center [121, 498] width 68 height 27
click at [125, 493] on input "50" at bounding box center [121, 498] width 68 height 27
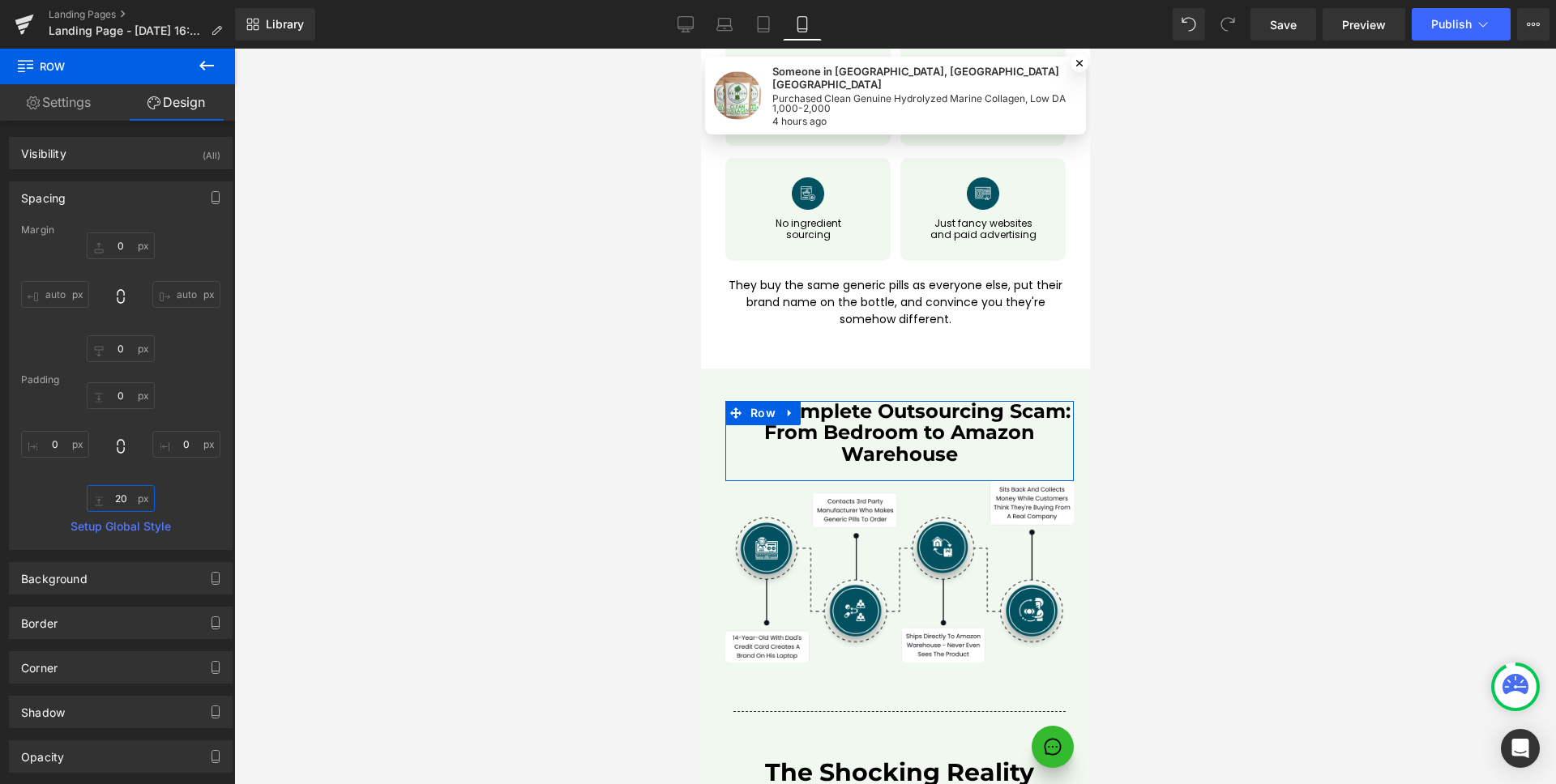
type input "30"
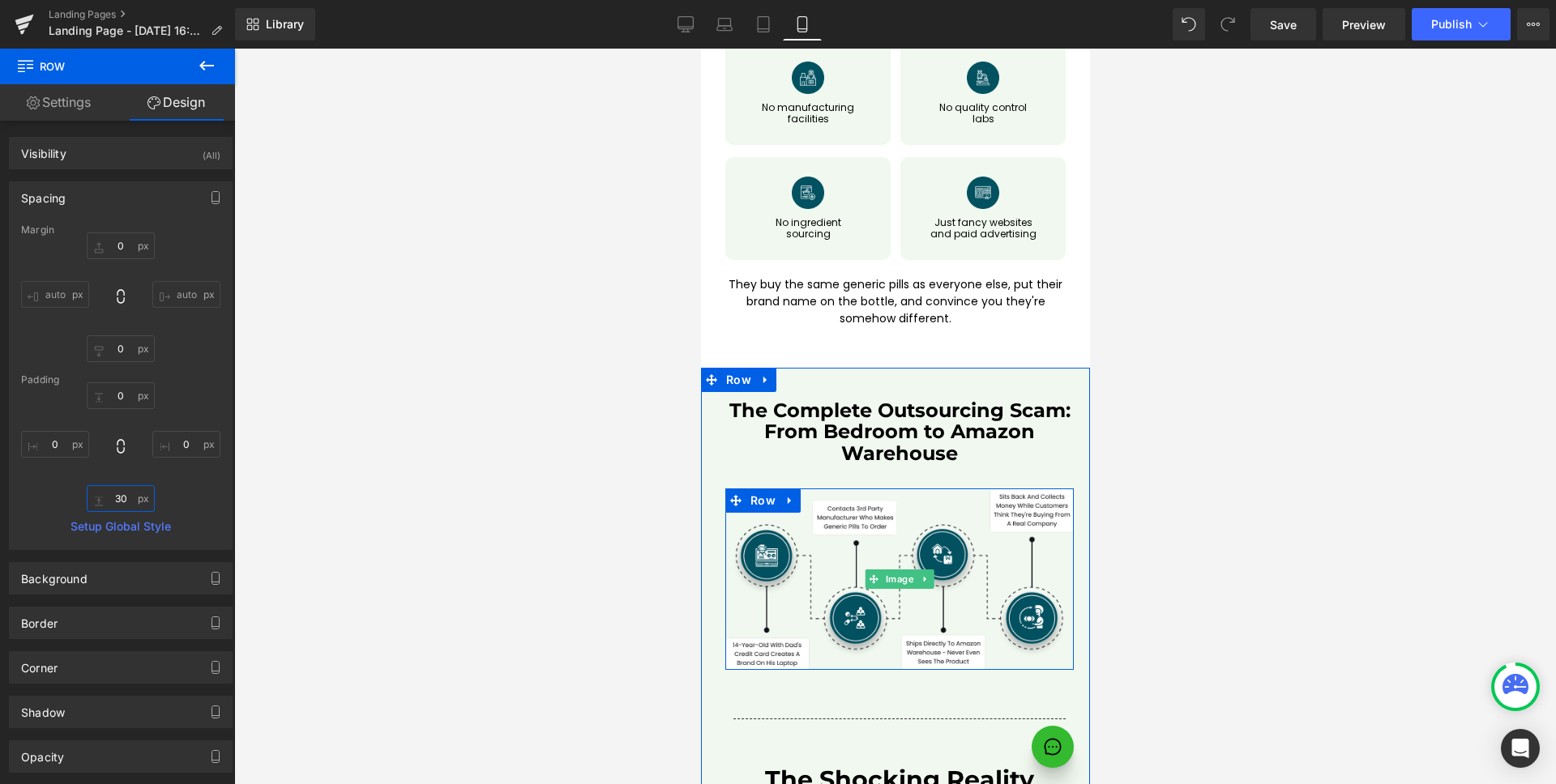
scroll to position [6977, 0]
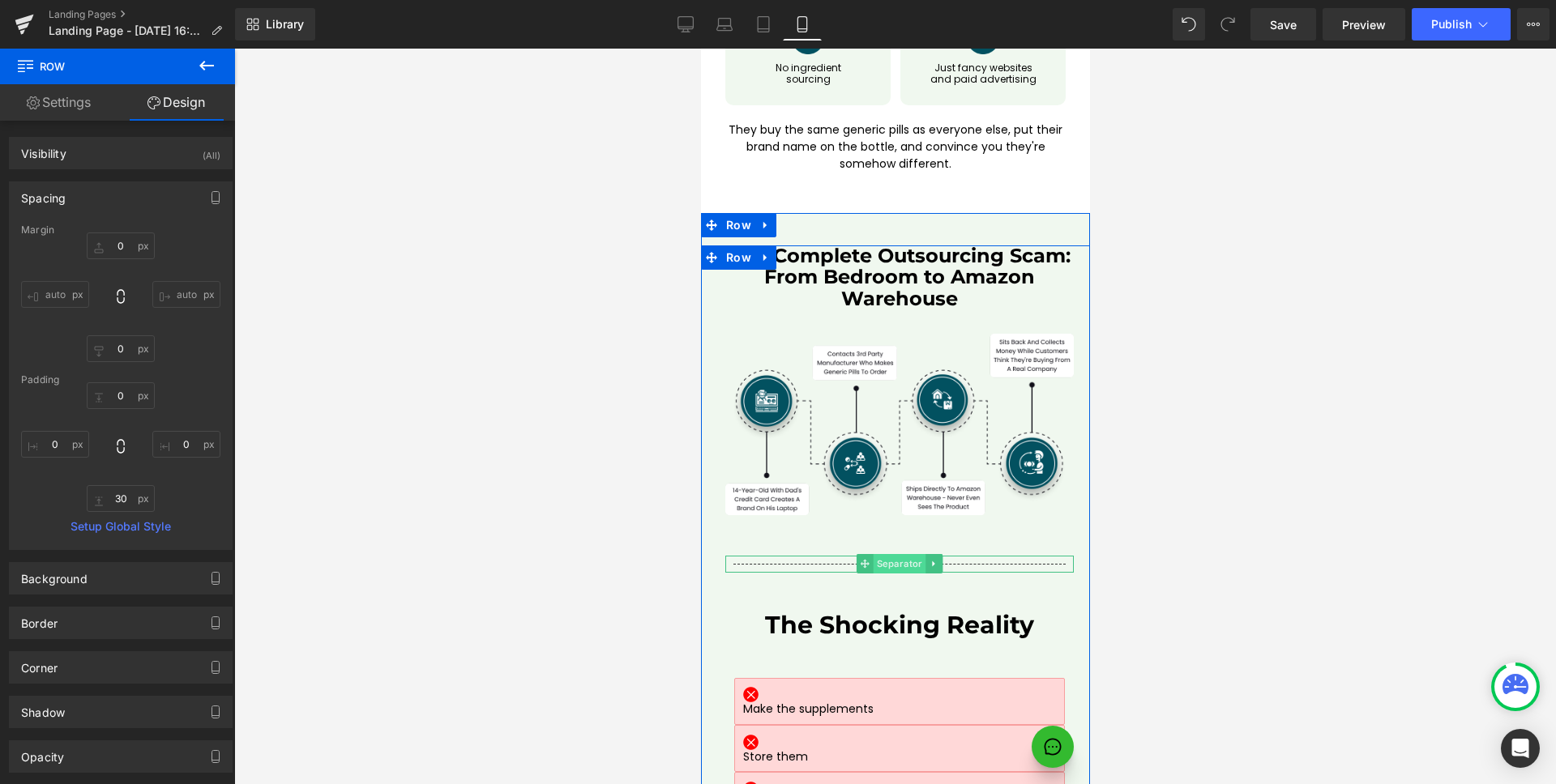
click at [895, 554] on span "Separator" at bounding box center [899, 563] width 53 height 20
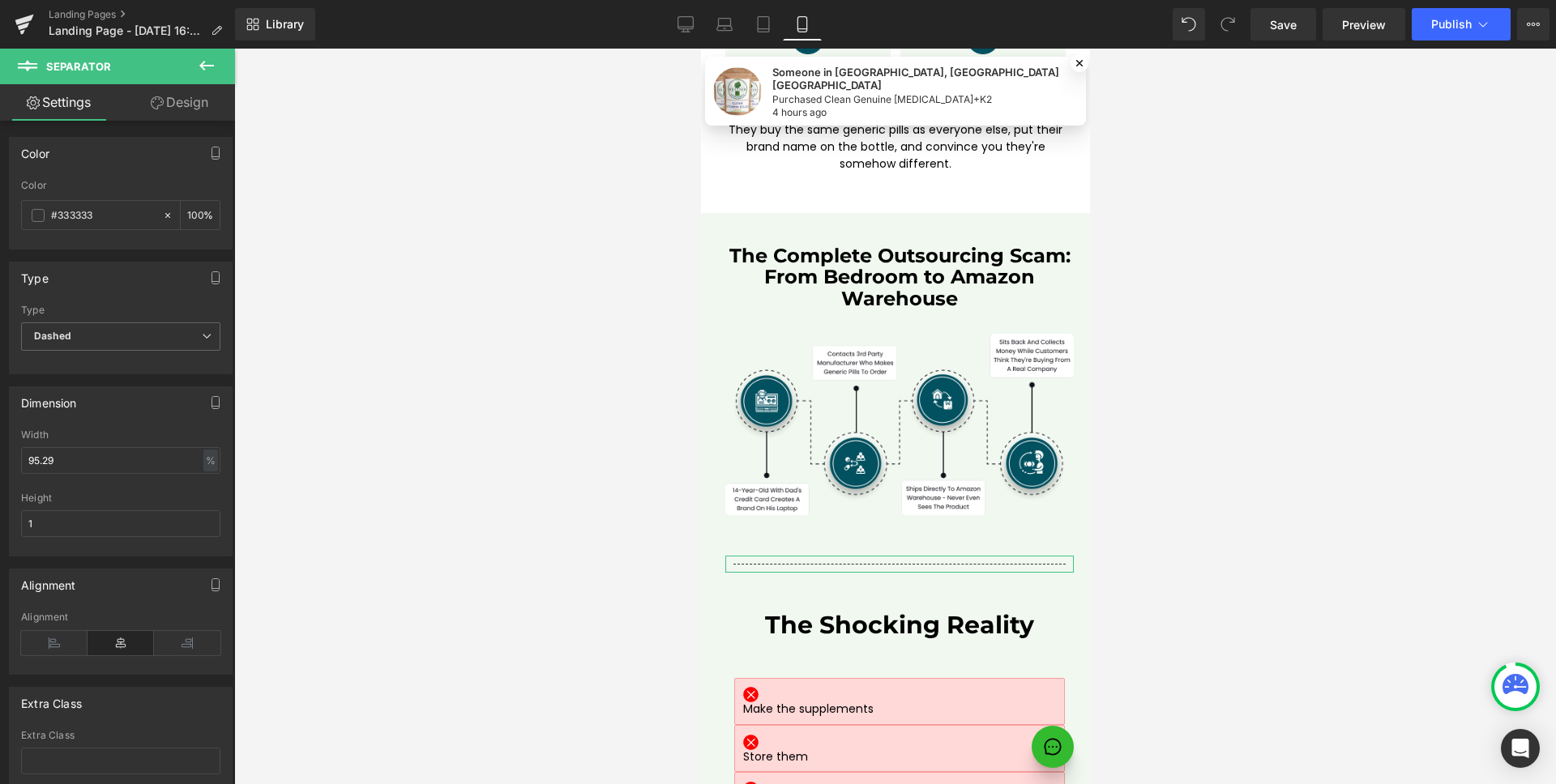
click at [171, 112] on link "Design" at bounding box center [180, 102] width 118 height 37
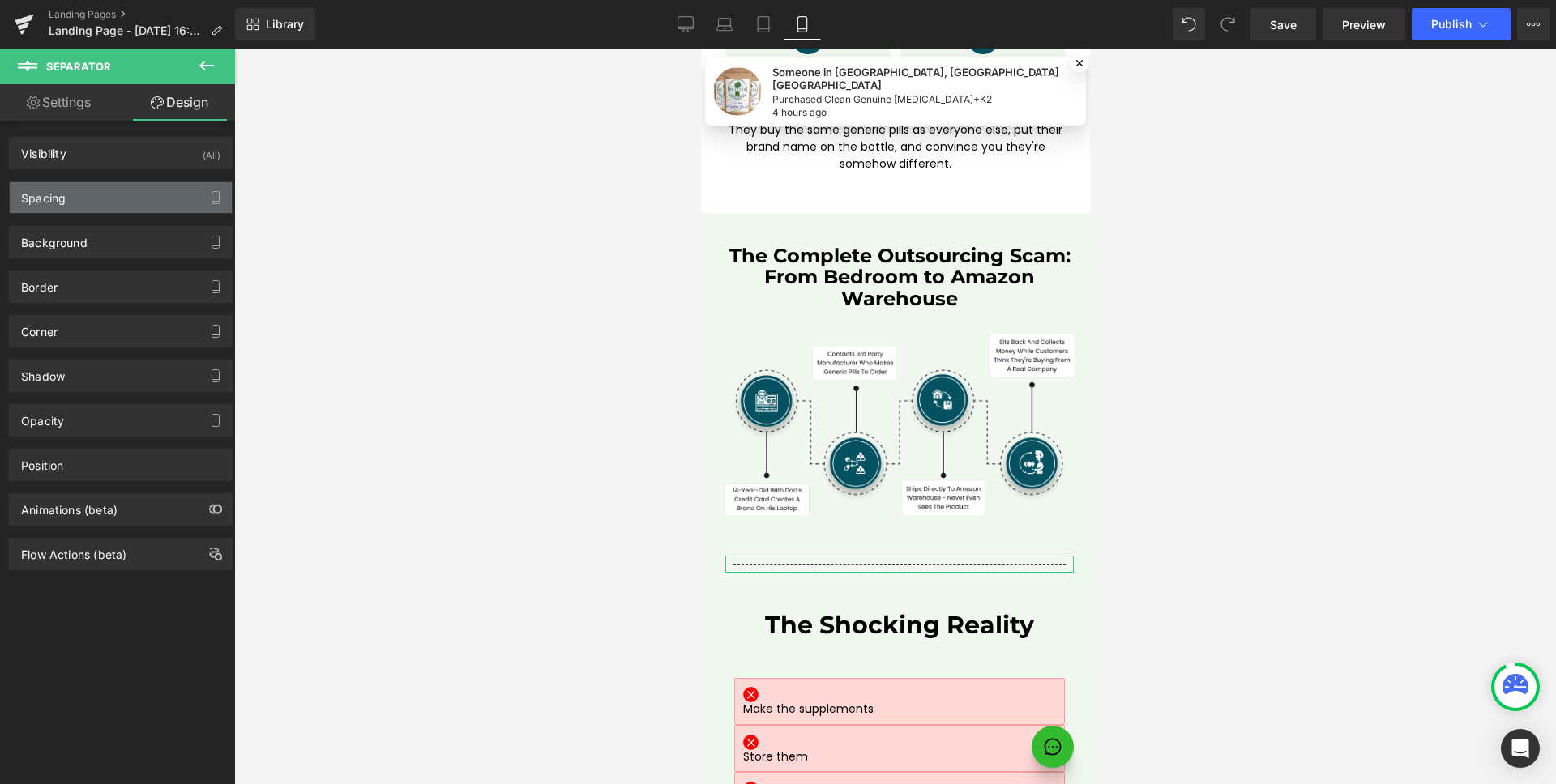
click at [109, 196] on div "Spacing" at bounding box center [121, 197] width 222 height 30
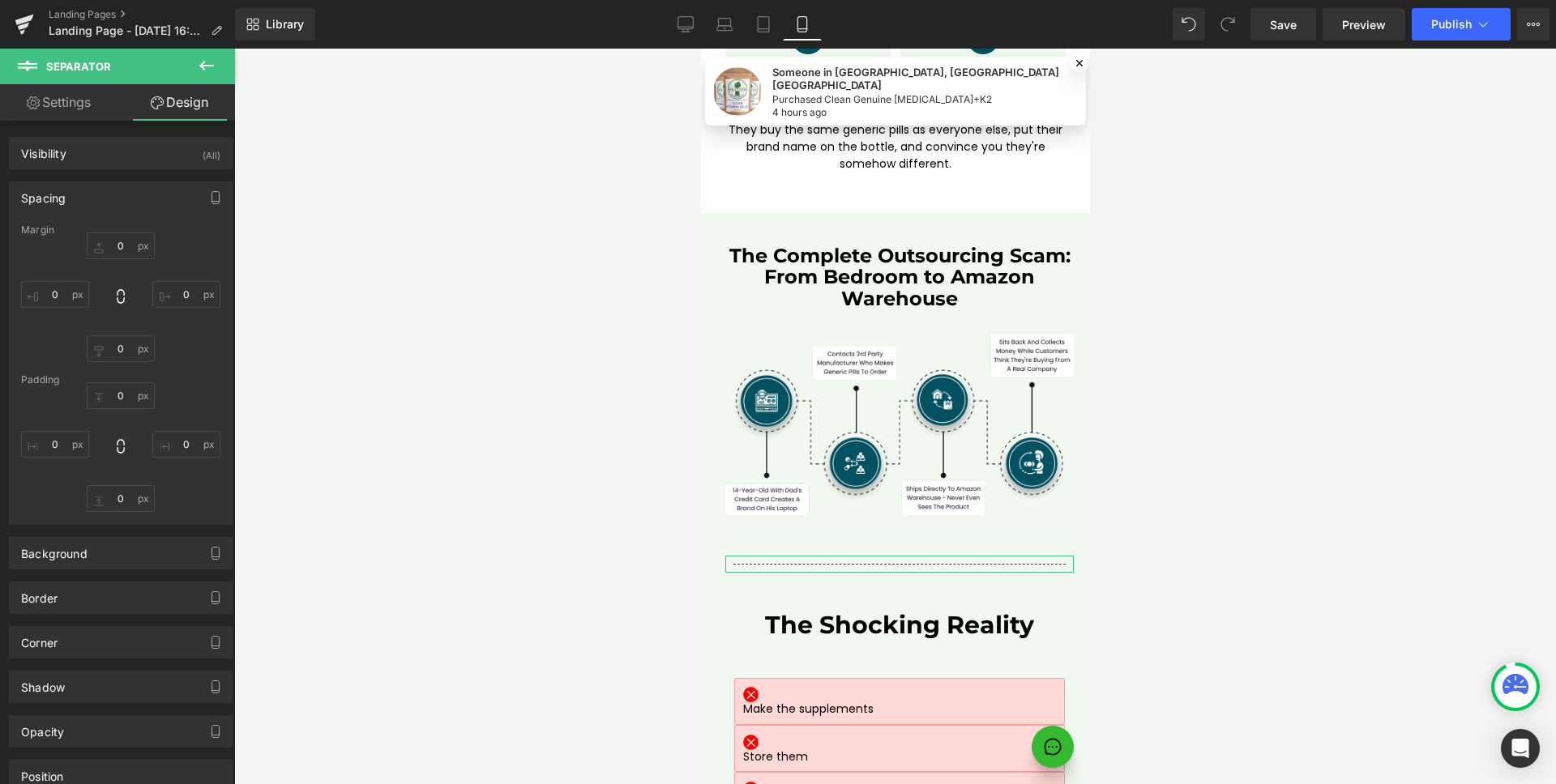
type input "50"
type input "0"
type input "50"
type input "0"
type input "10"
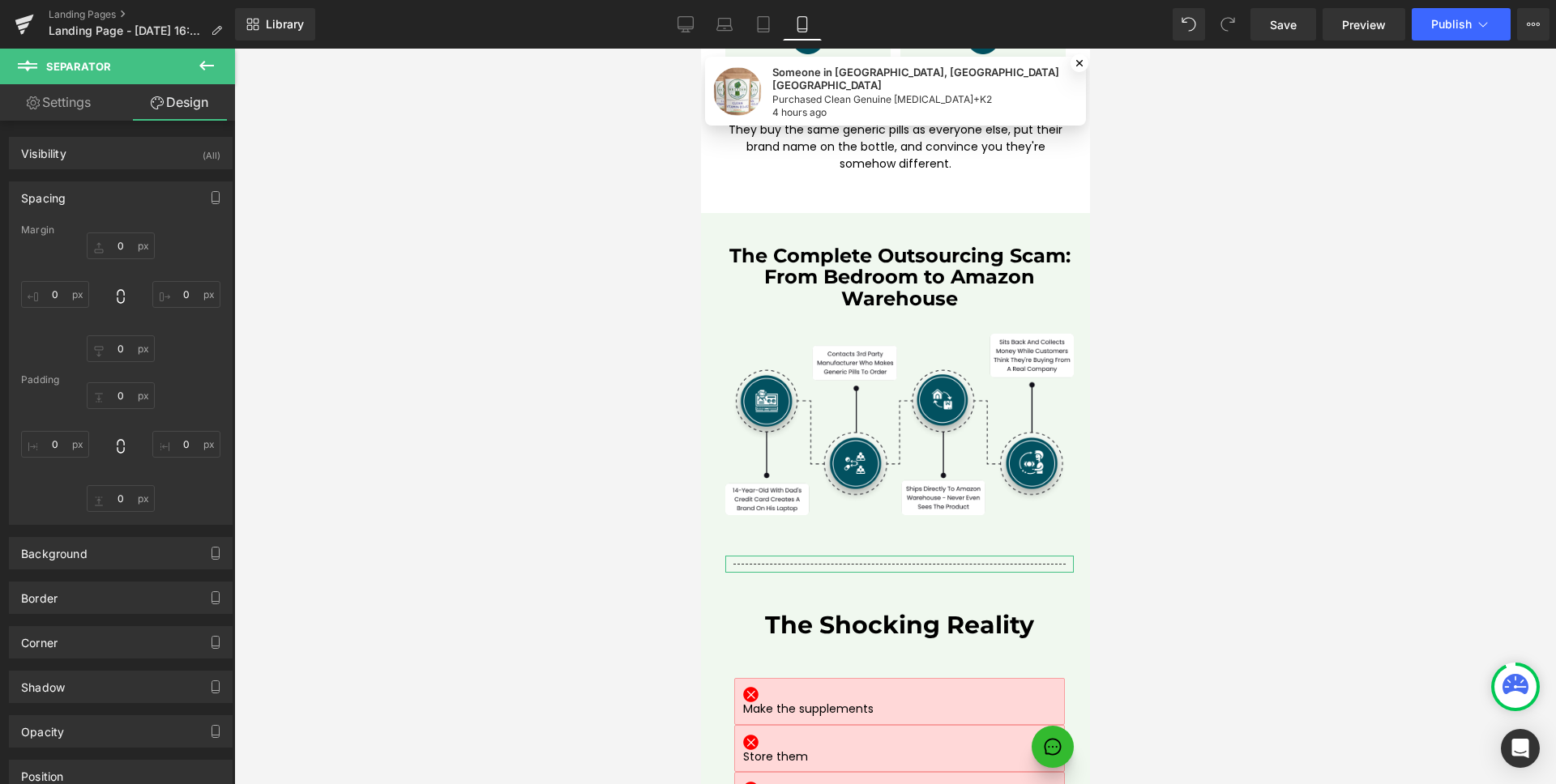
type input "0"
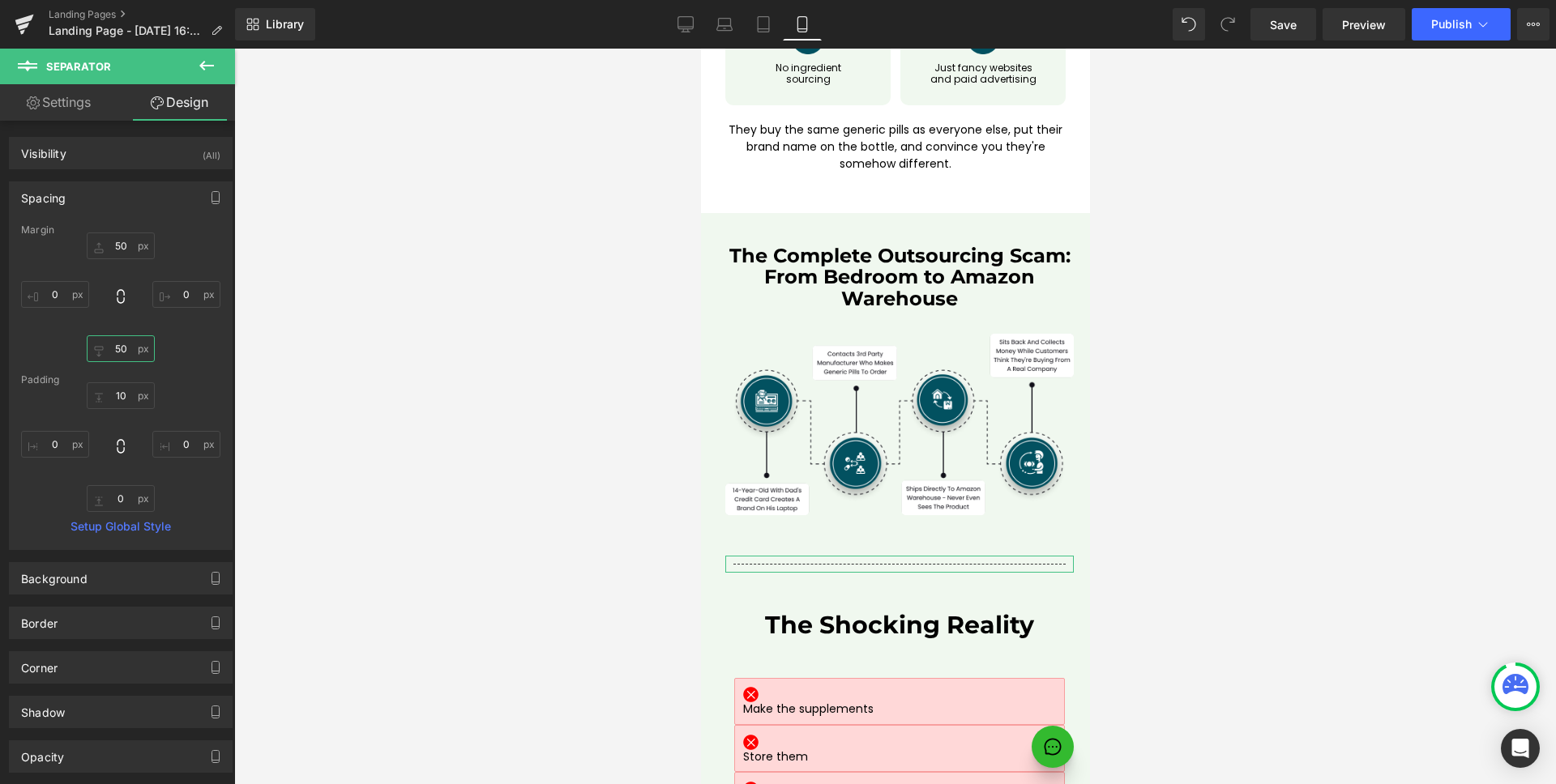
click at [130, 354] on input "50" at bounding box center [121, 349] width 68 height 27
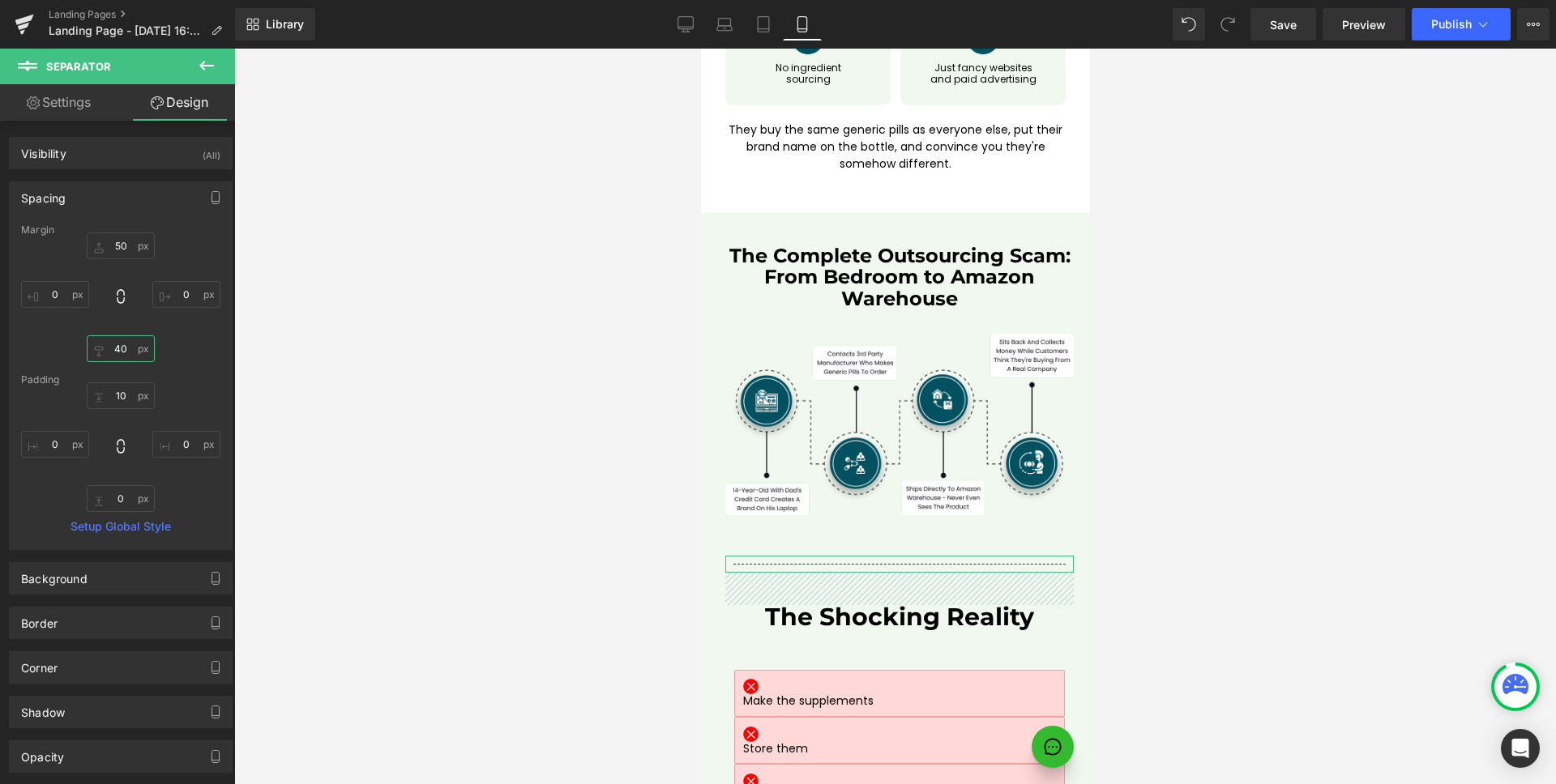
type input "30"
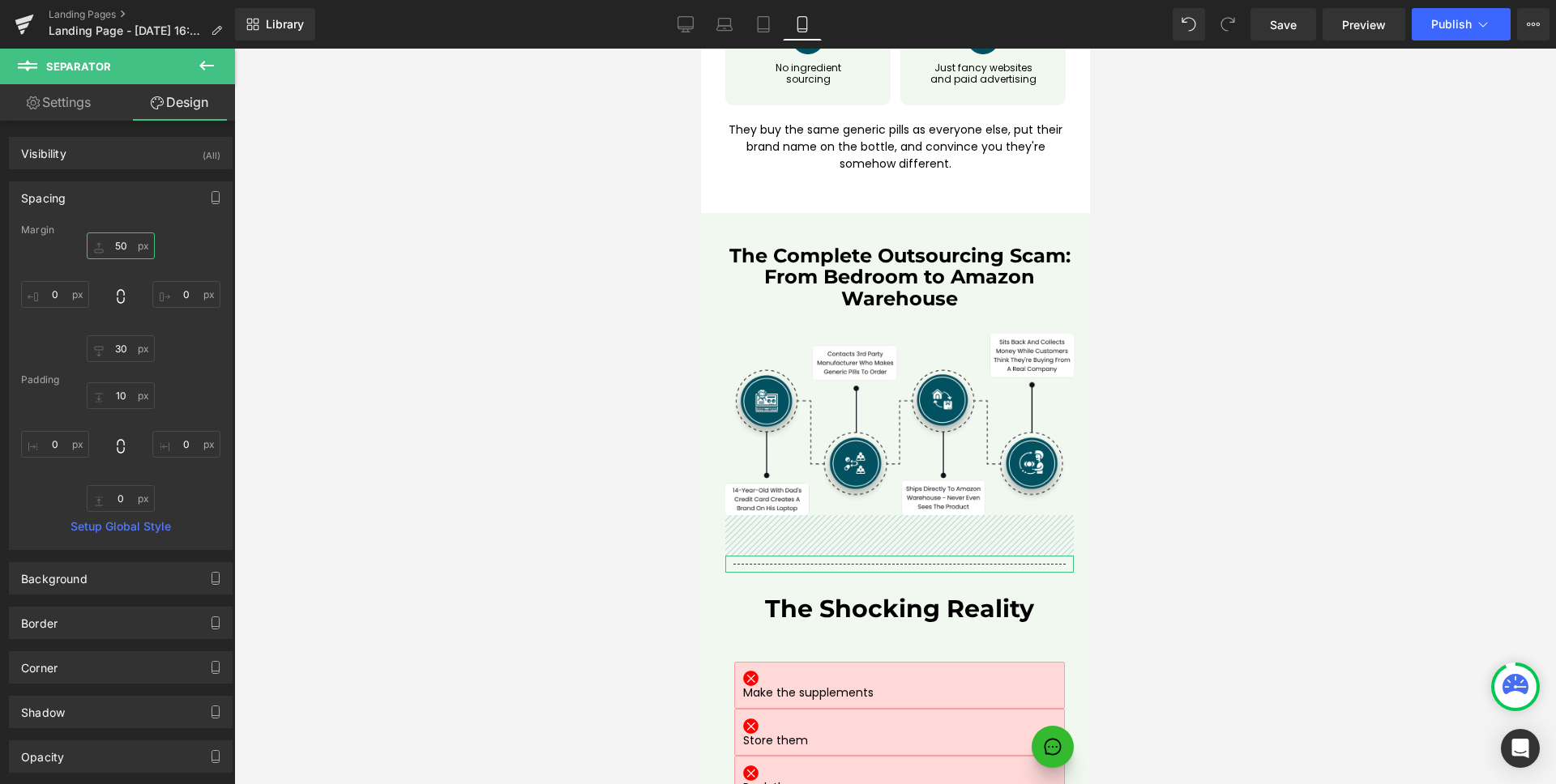
click at [129, 251] on input "50" at bounding box center [121, 246] width 68 height 27
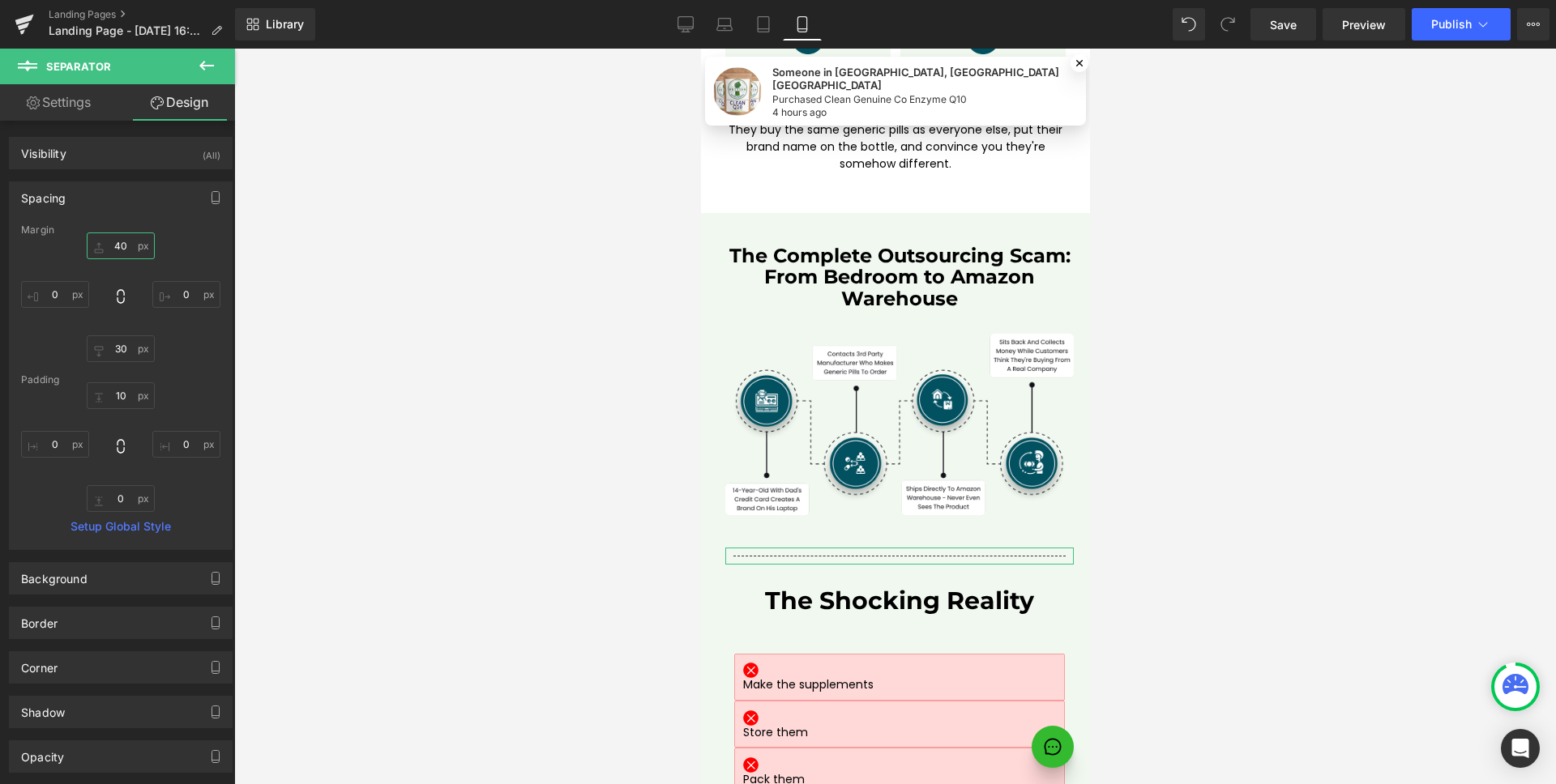
type input "30"
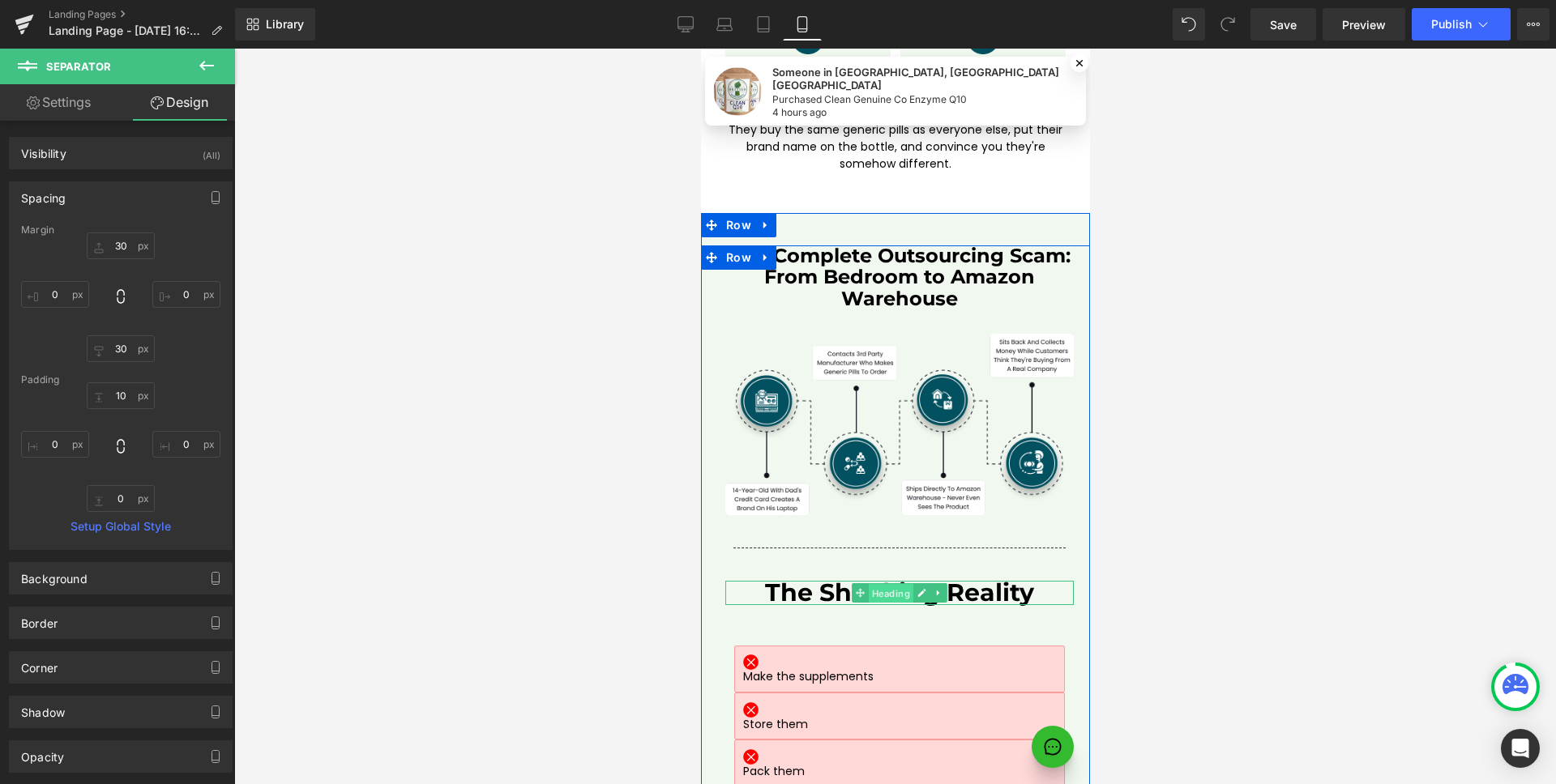
click at [874, 584] on span "Heading" at bounding box center [890, 594] width 45 height 20
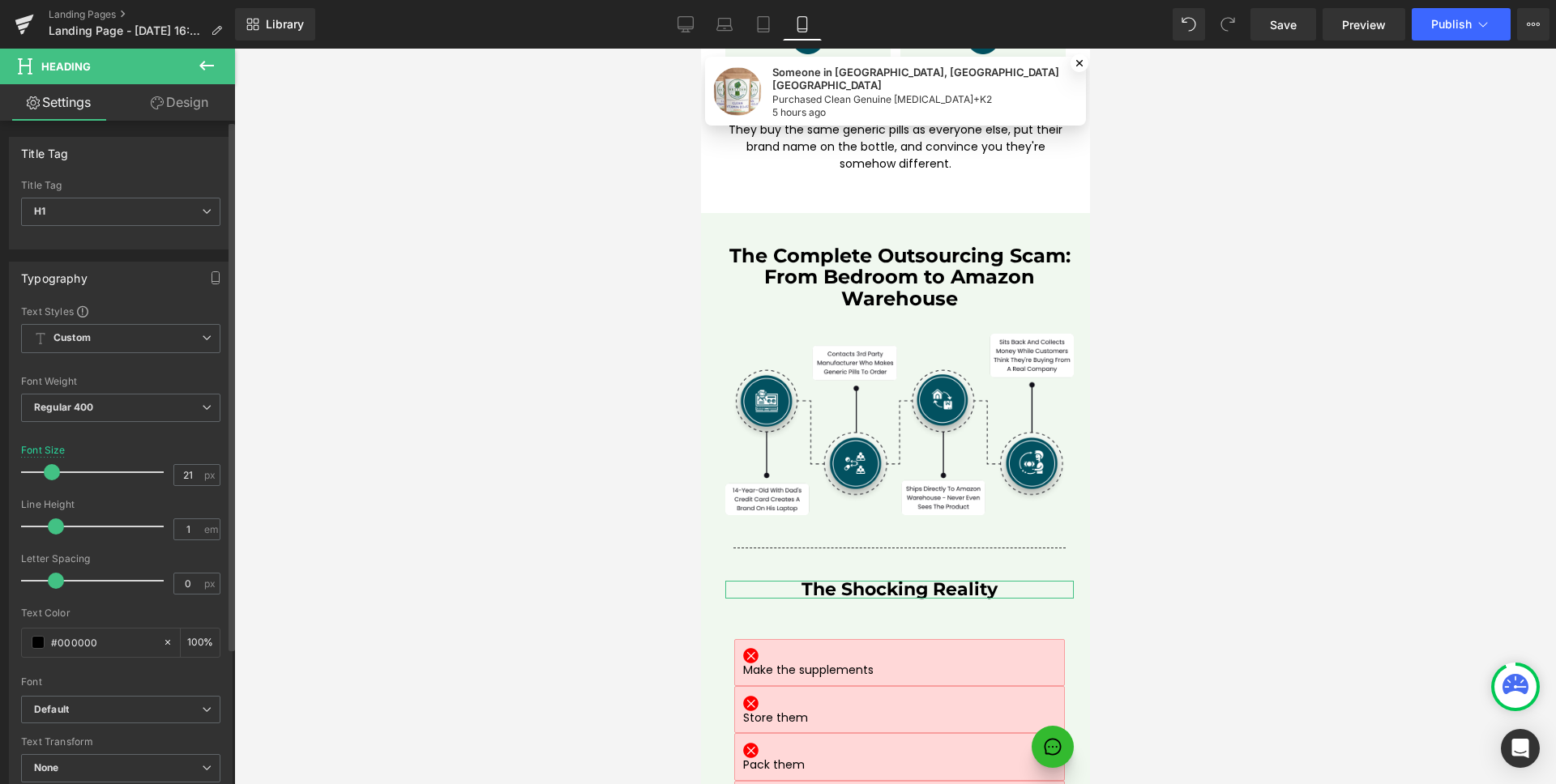
type input "20"
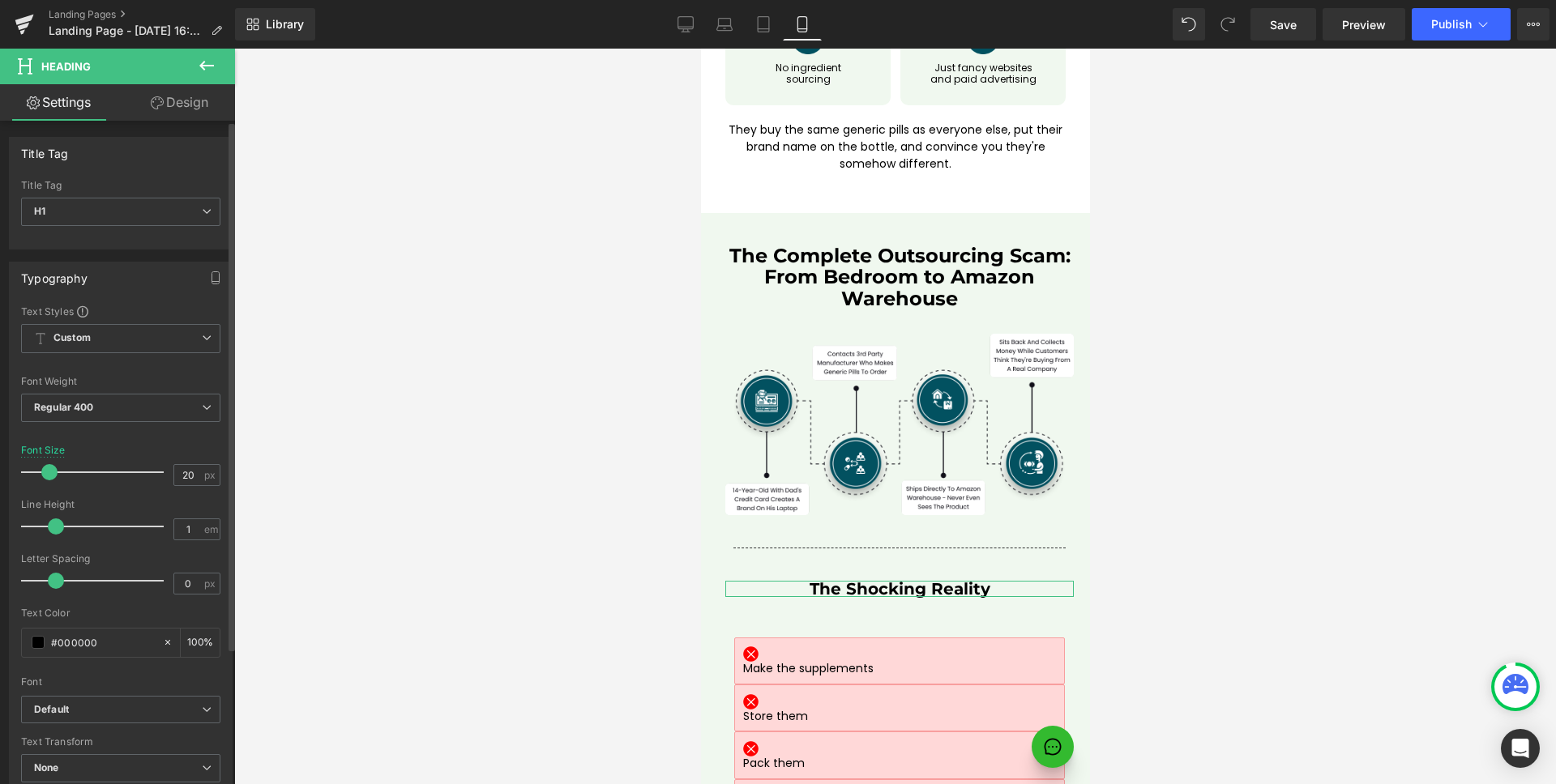
drag, startPoint x: 61, startPoint y: 466, endPoint x: 48, endPoint y: 466, distance: 13.0
click at [48, 466] on span at bounding box center [49, 472] width 16 height 16
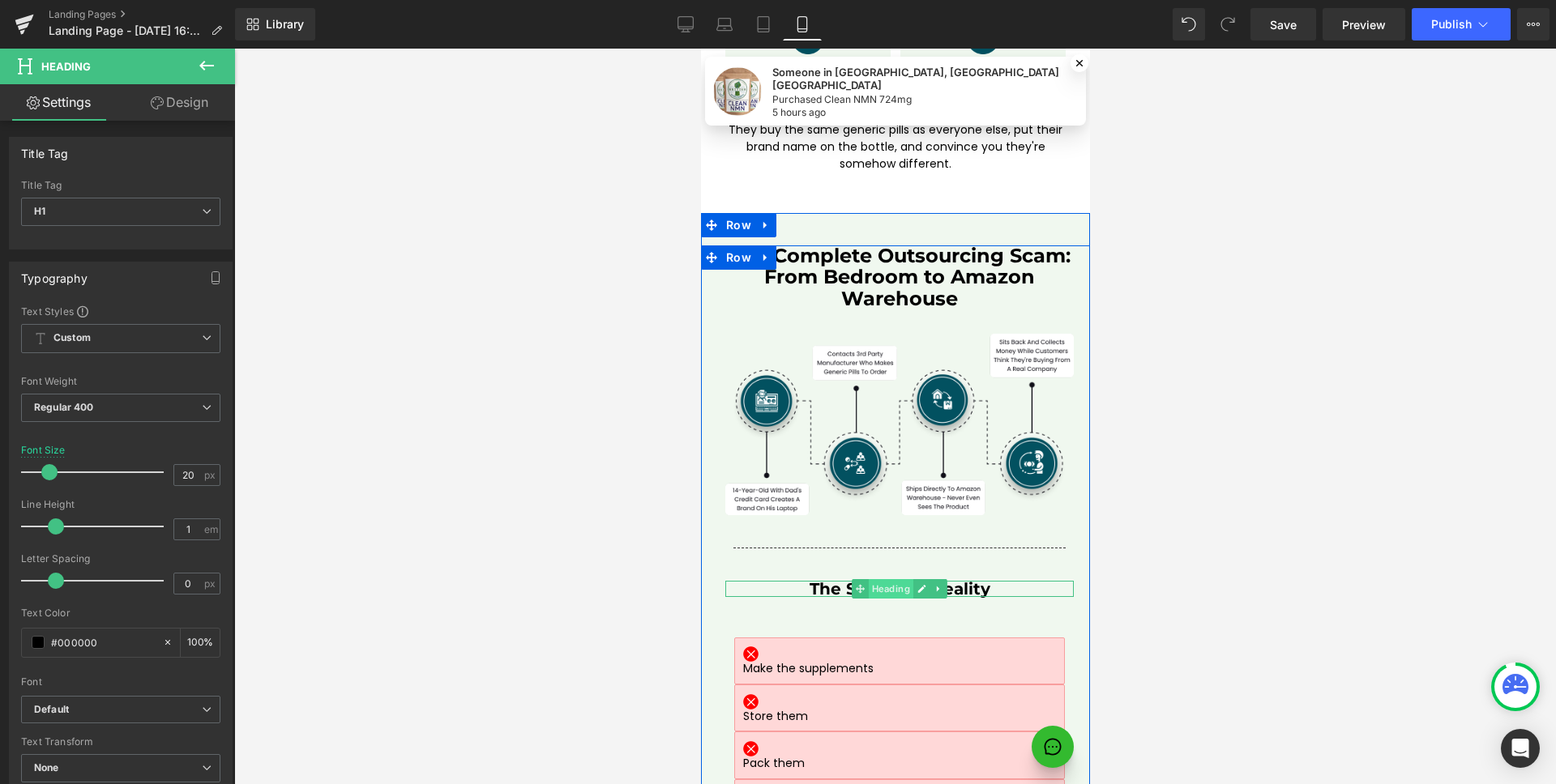
click at [894, 580] on span "Heading" at bounding box center [890, 589] width 45 height 20
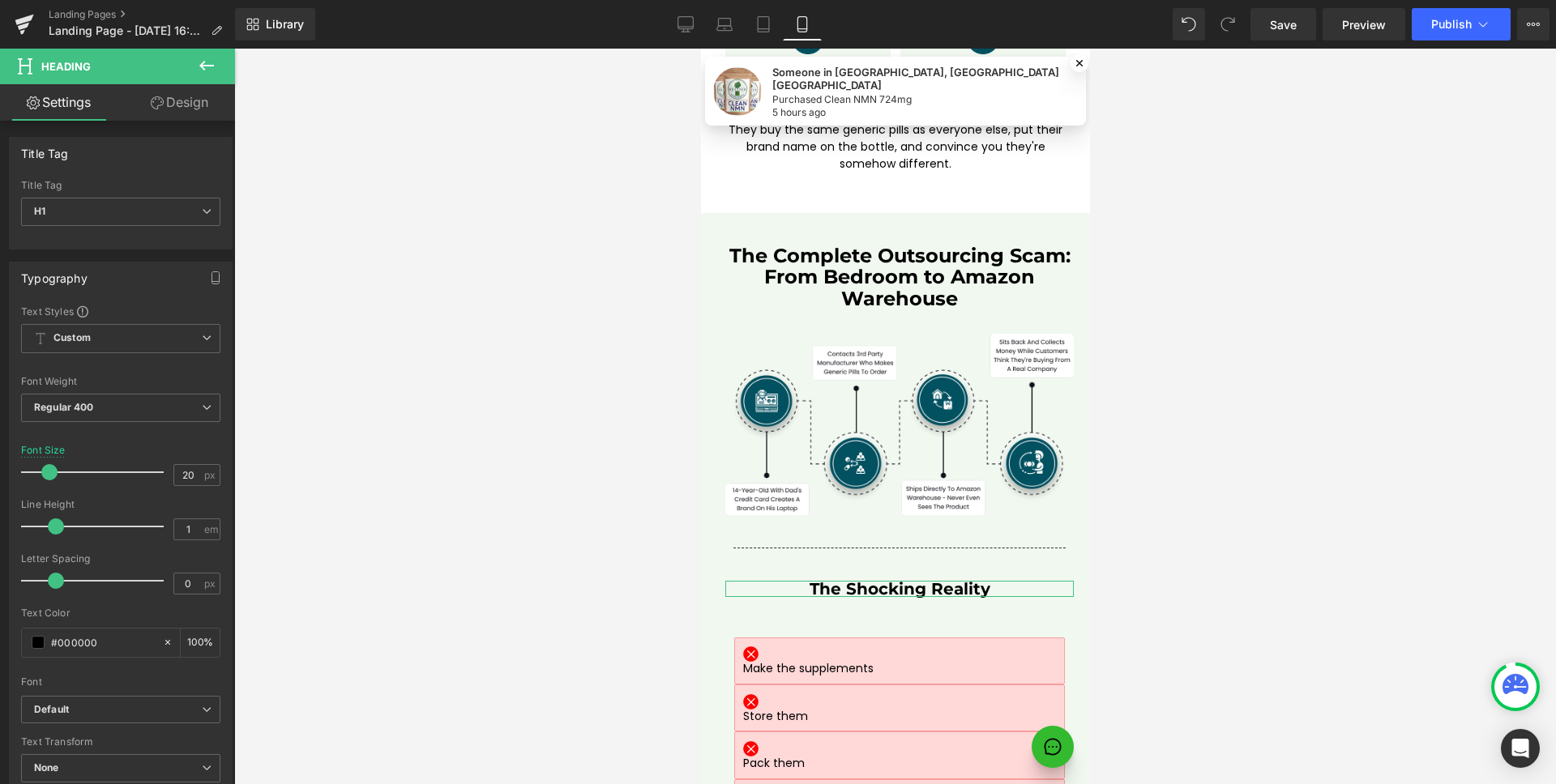
click at [185, 98] on link "Design" at bounding box center [180, 102] width 118 height 37
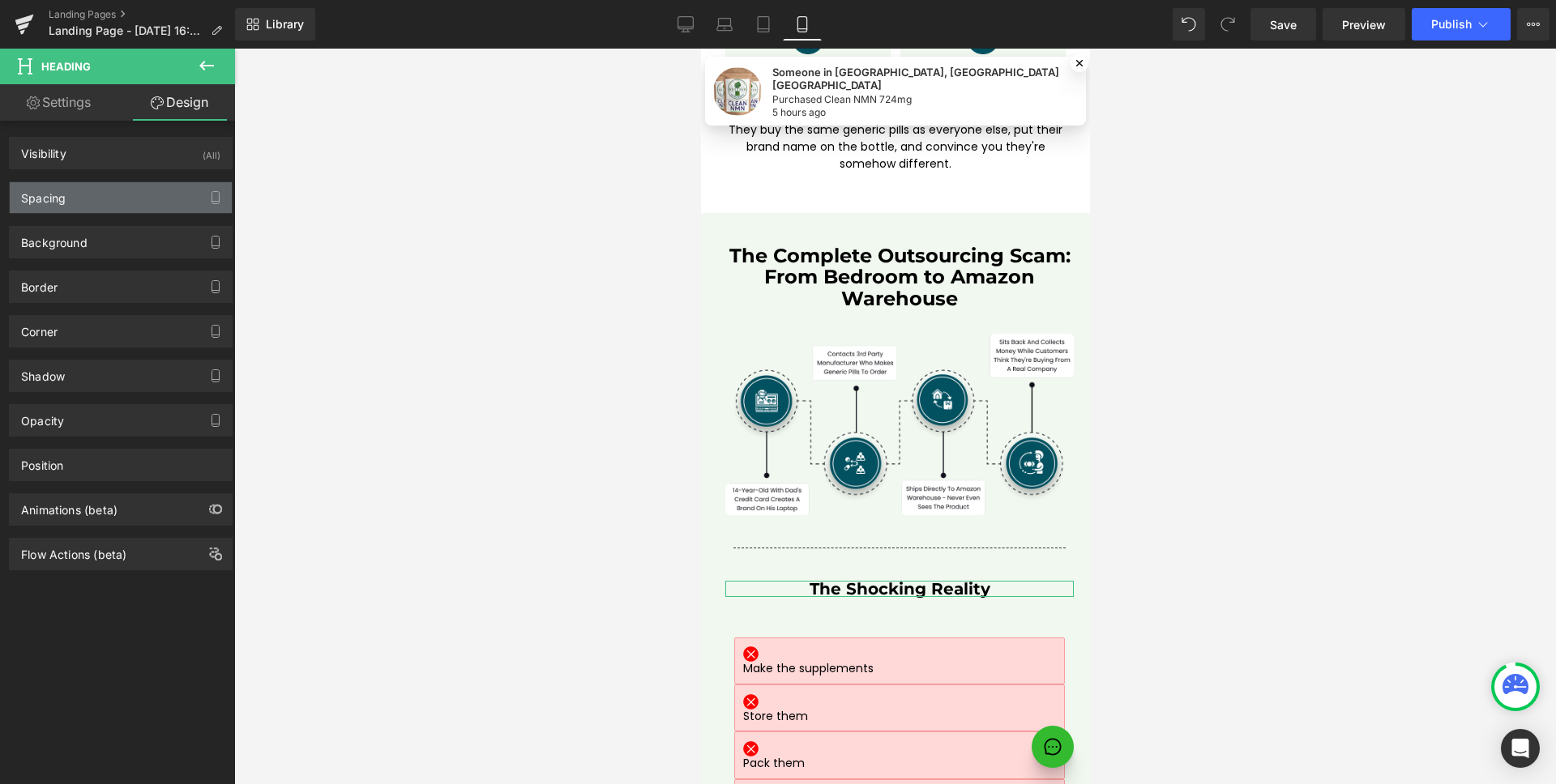
type input "0"
type input "50"
type input "0"
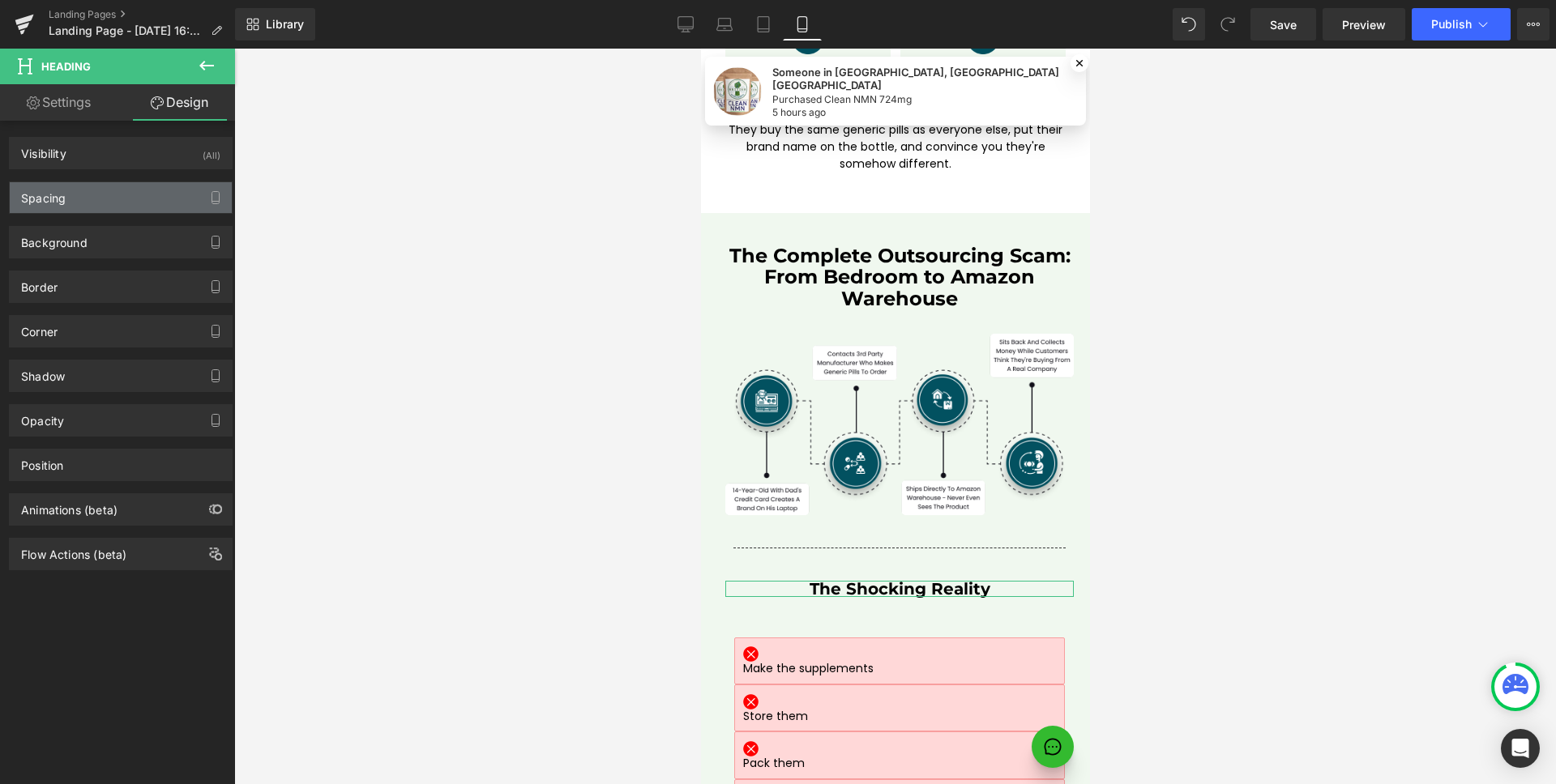
type input "0"
click at [100, 192] on div "Spacing" at bounding box center [121, 197] width 222 height 30
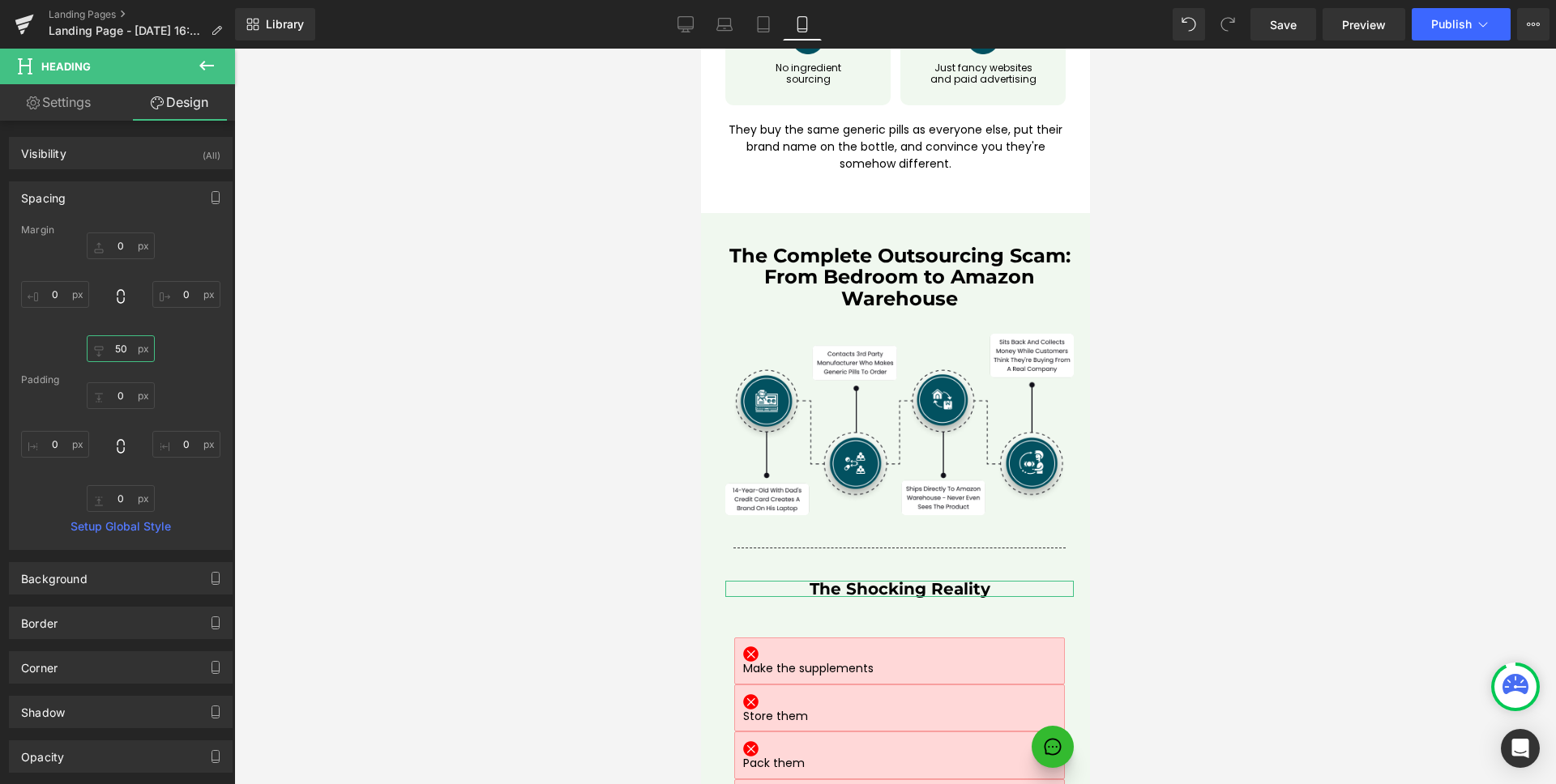
click at [128, 341] on input "50" at bounding box center [121, 349] width 68 height 27
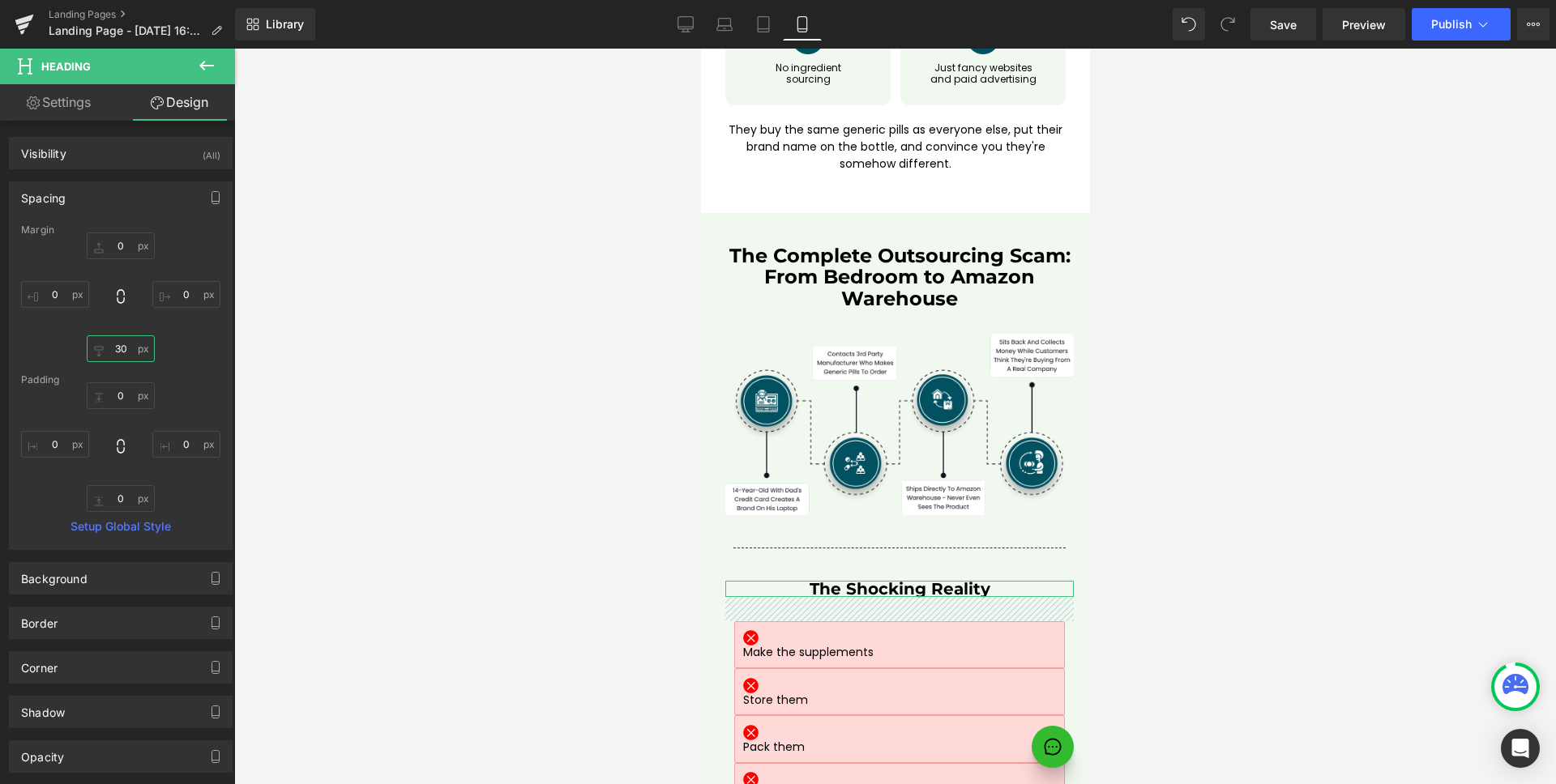
type input "20"
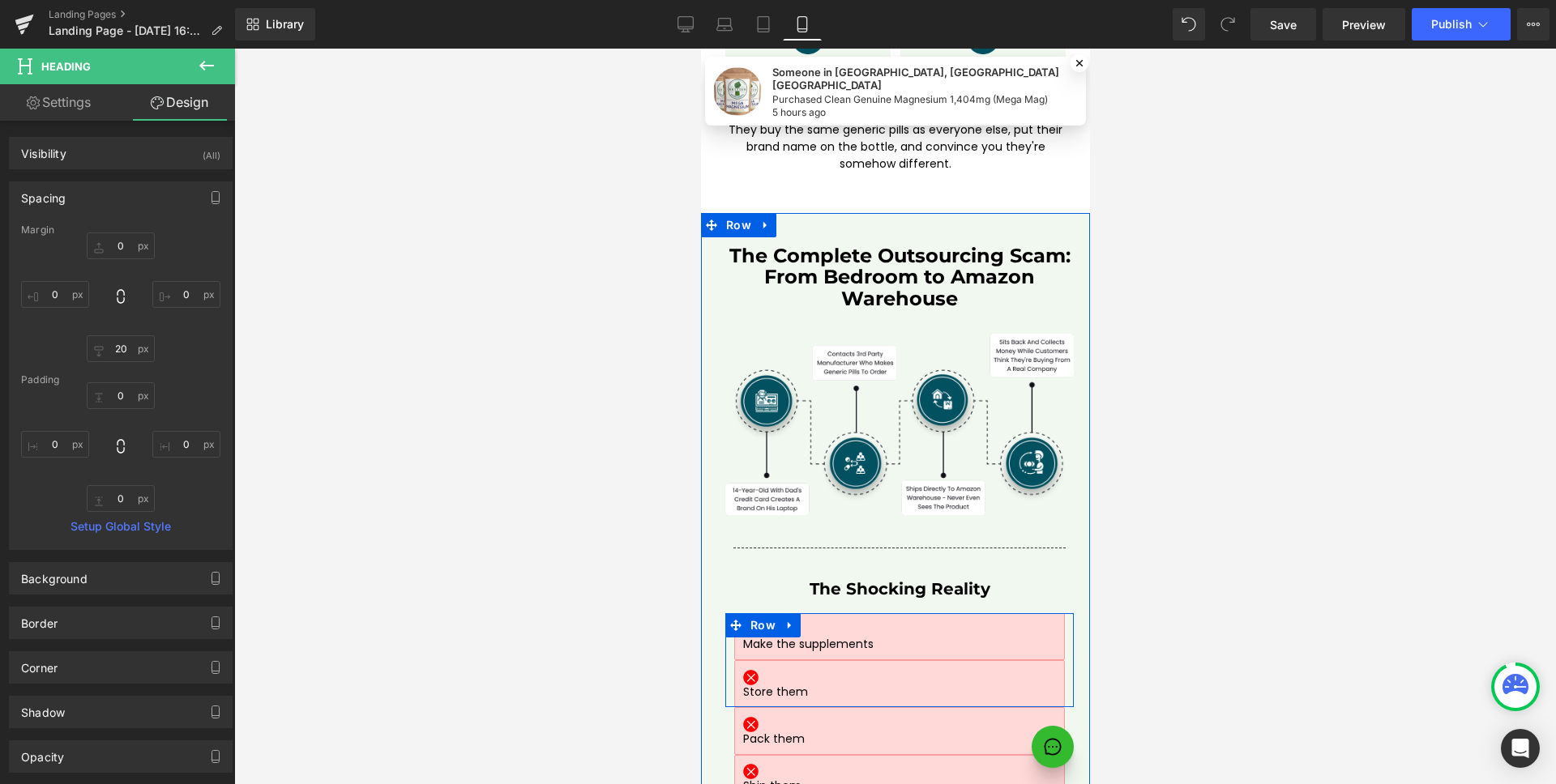
click at [724, 613] on div "Image Make the supplements Text Block Row" at bounding box center [899, 637] width 348 height 47
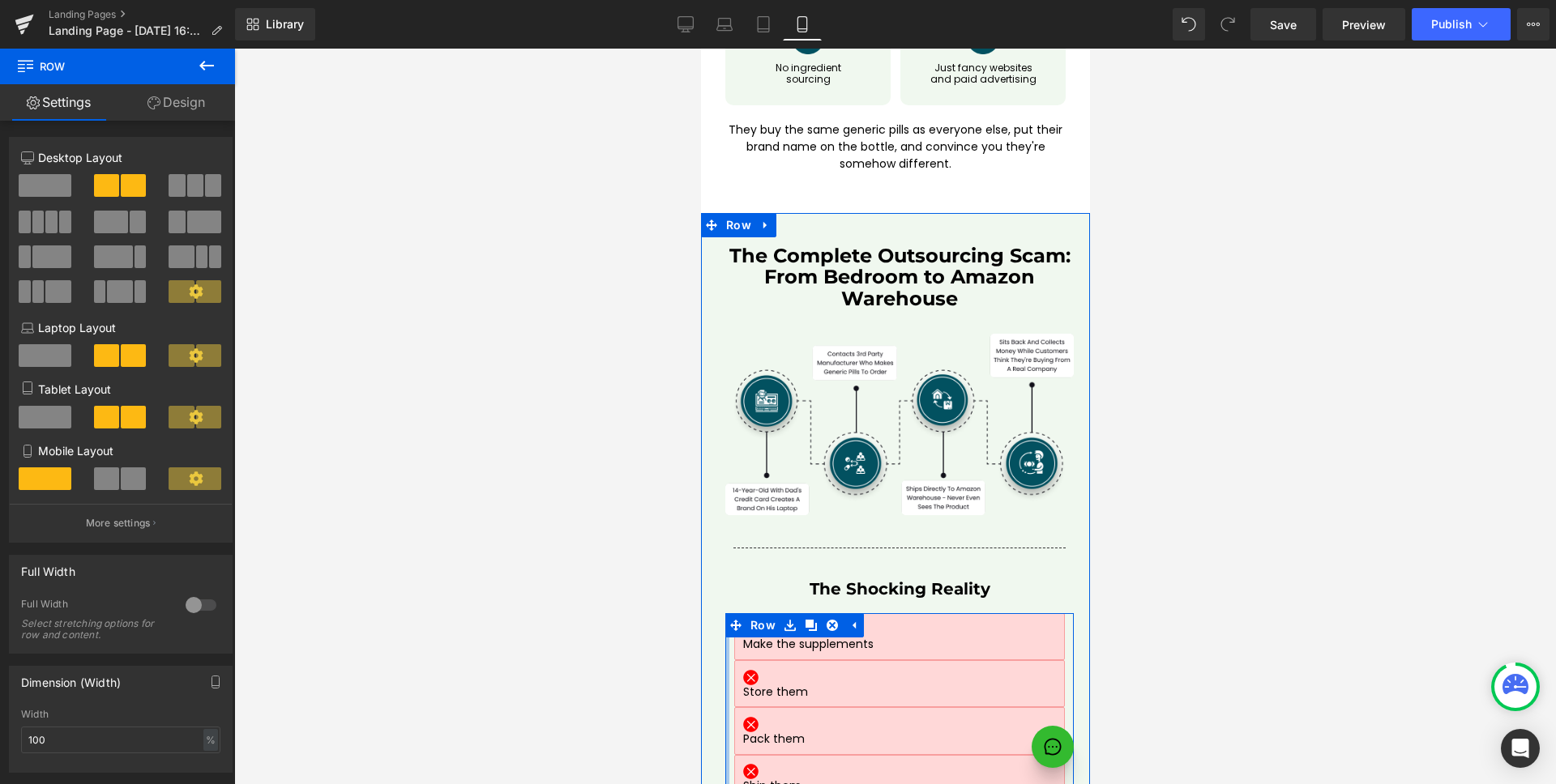
scroll to position [6981, 0]
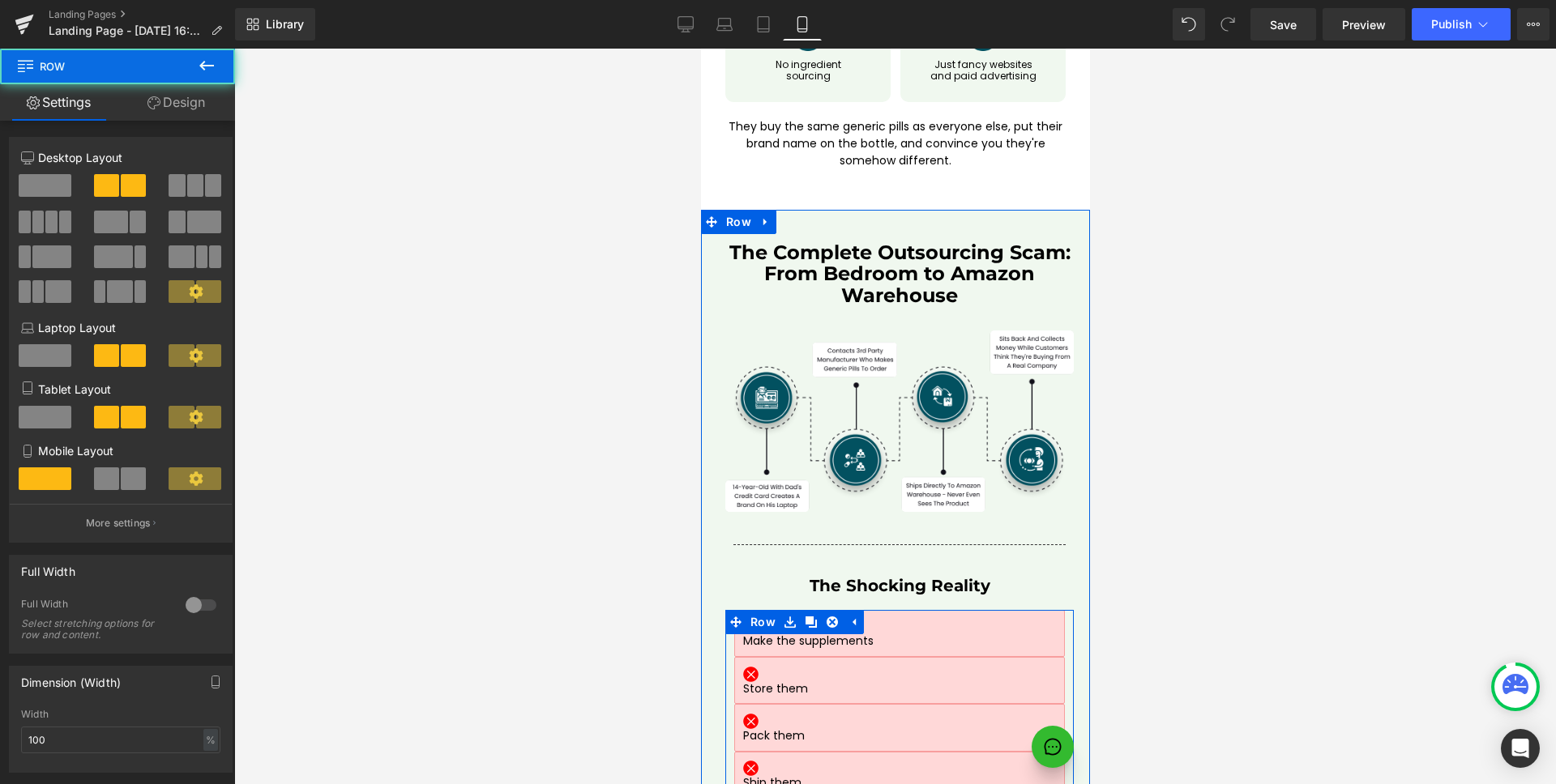
click at [724, 610] on div "Image Make the supplements Text Block Row" at bounding box center [899, 633] width 348 height 47
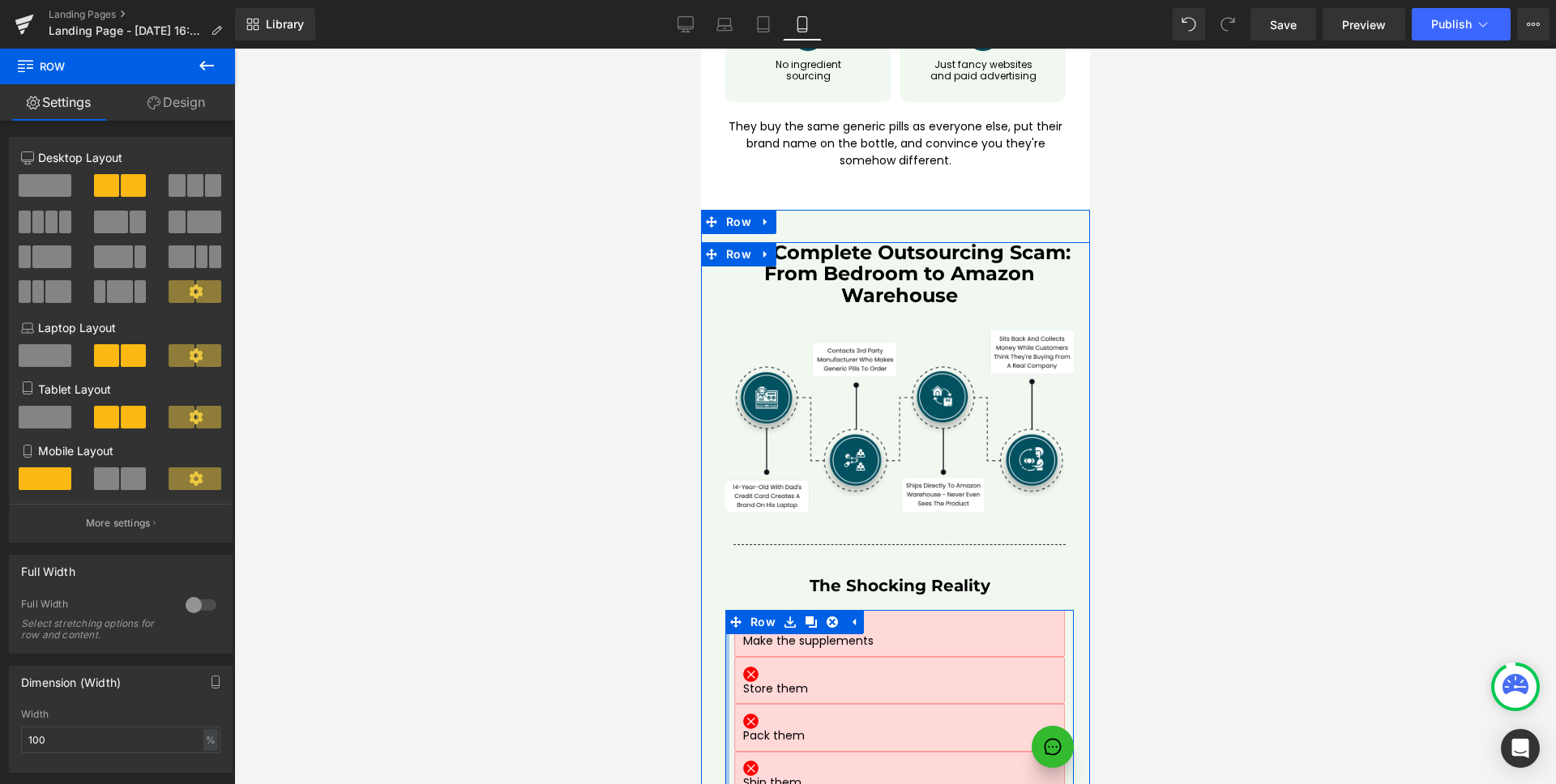
click at [724, 610] on div at bounding box center [726, 751] width 4 height 283
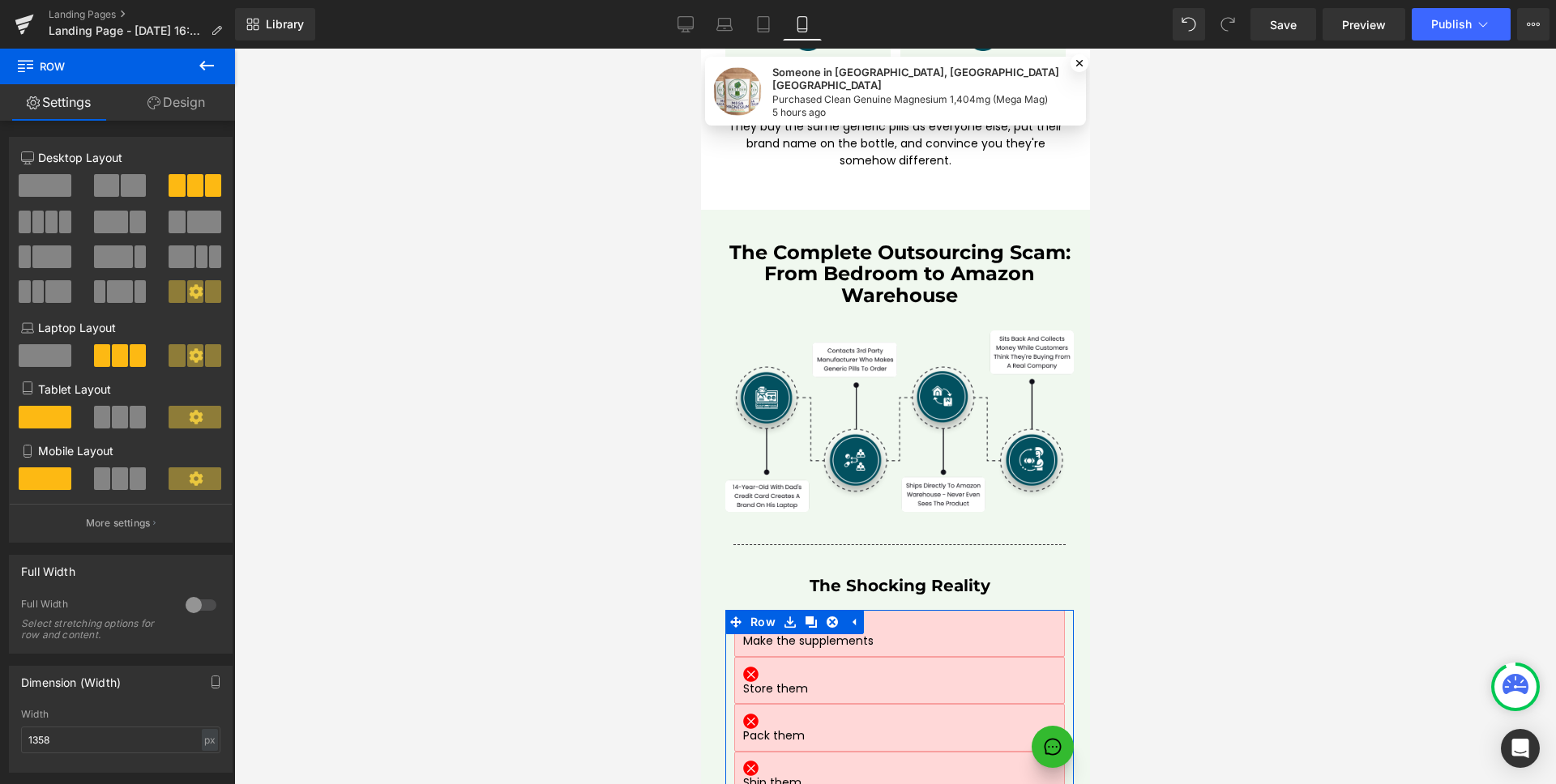
click at [121, 423] on span at bounding box center [120, 416] width 16 height 22
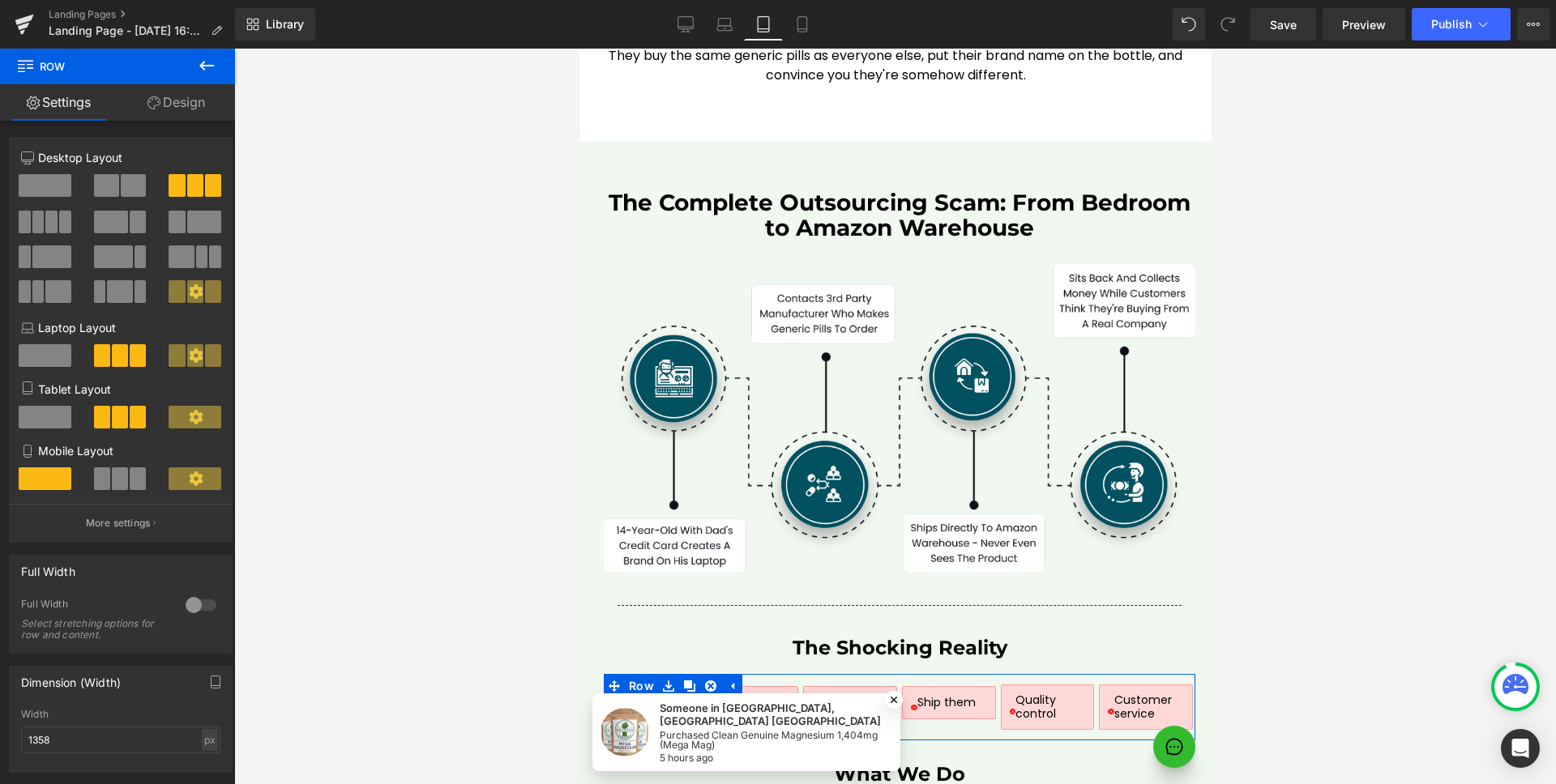
scroll to position [7386, 0]
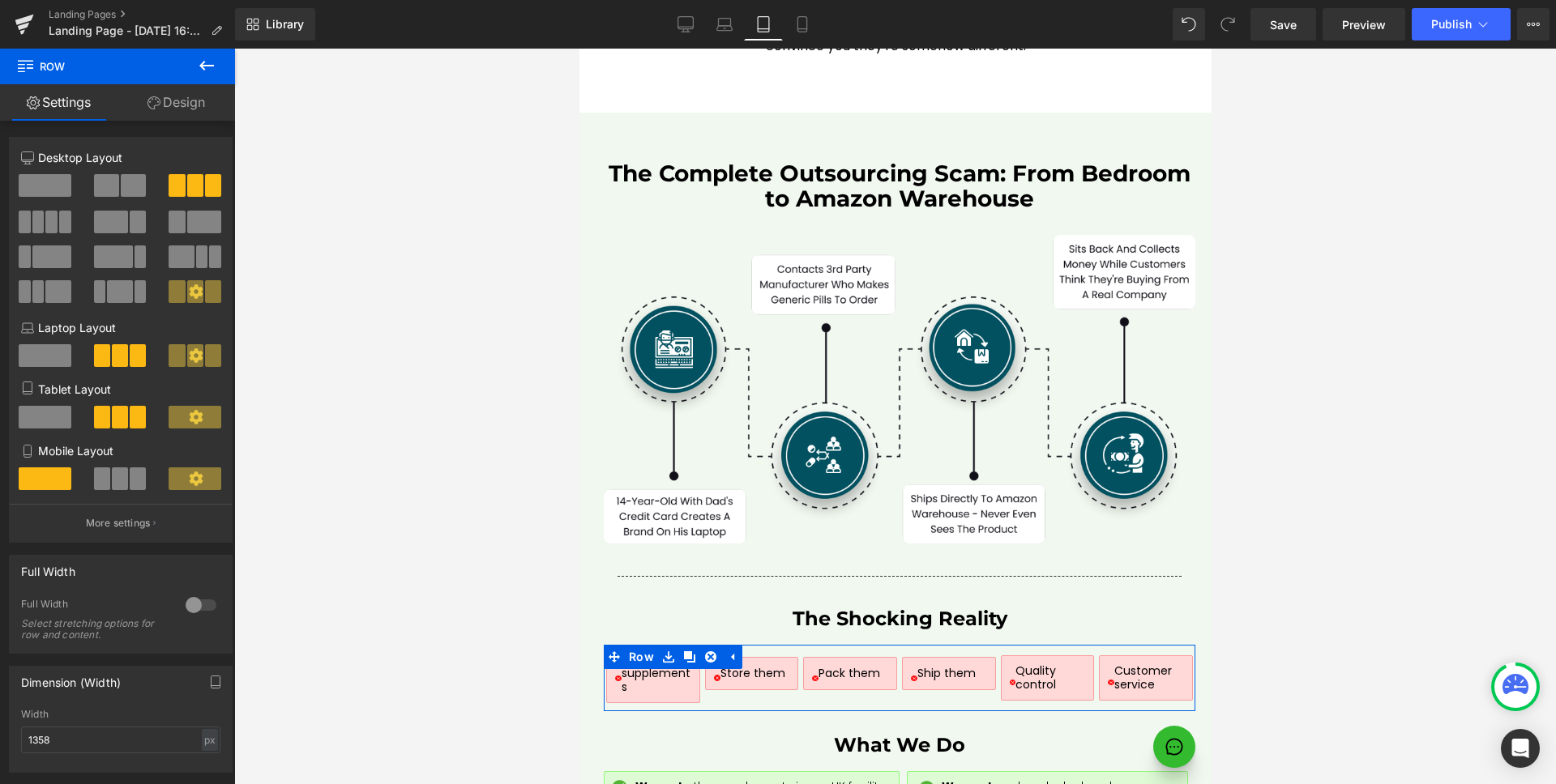
click at [196, 419] on icon at bounding box center [195, 416] width 13 height 13
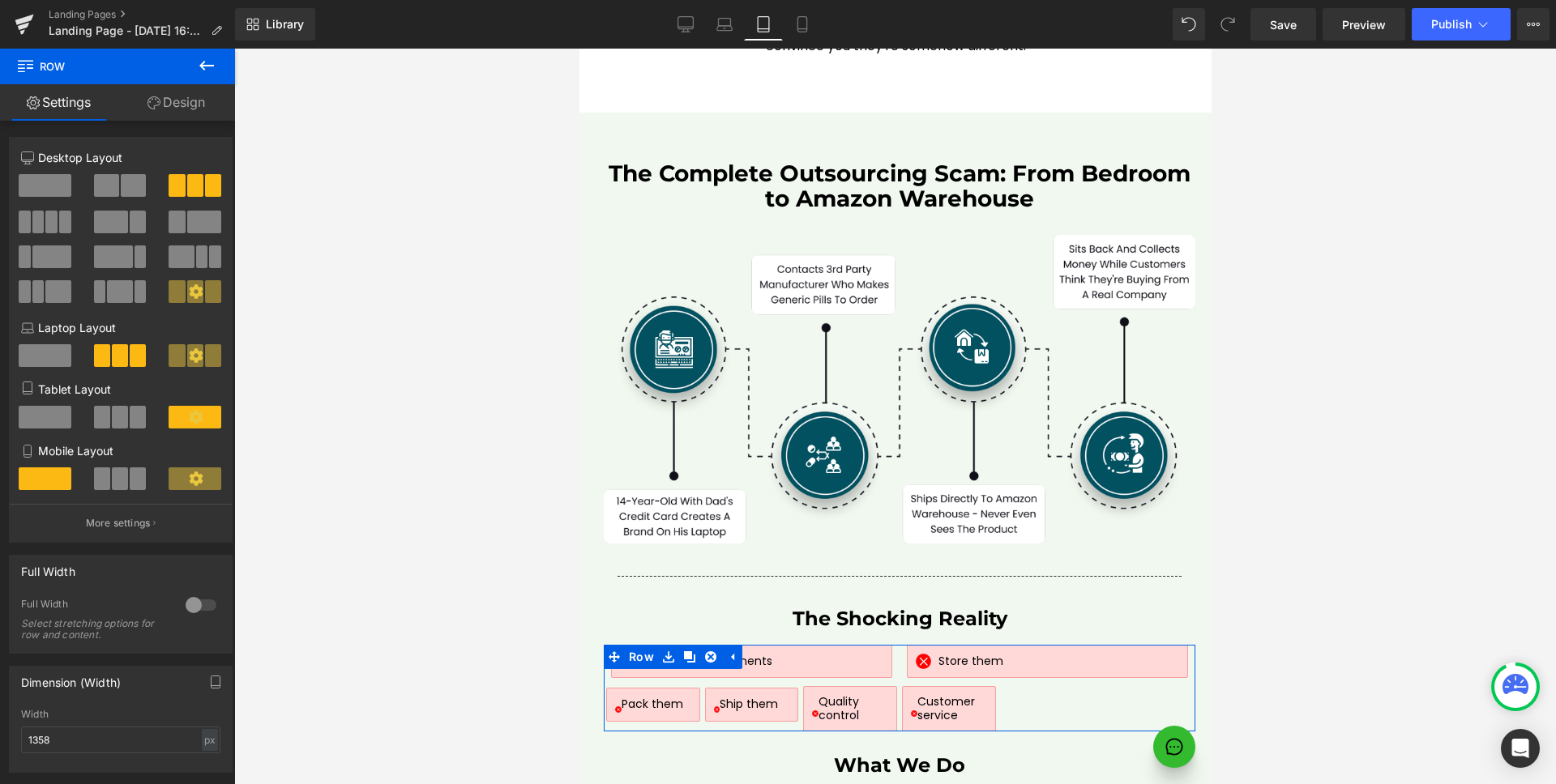
click at [123, 418] on span at bounding box center [120, 416] width 16 height 22
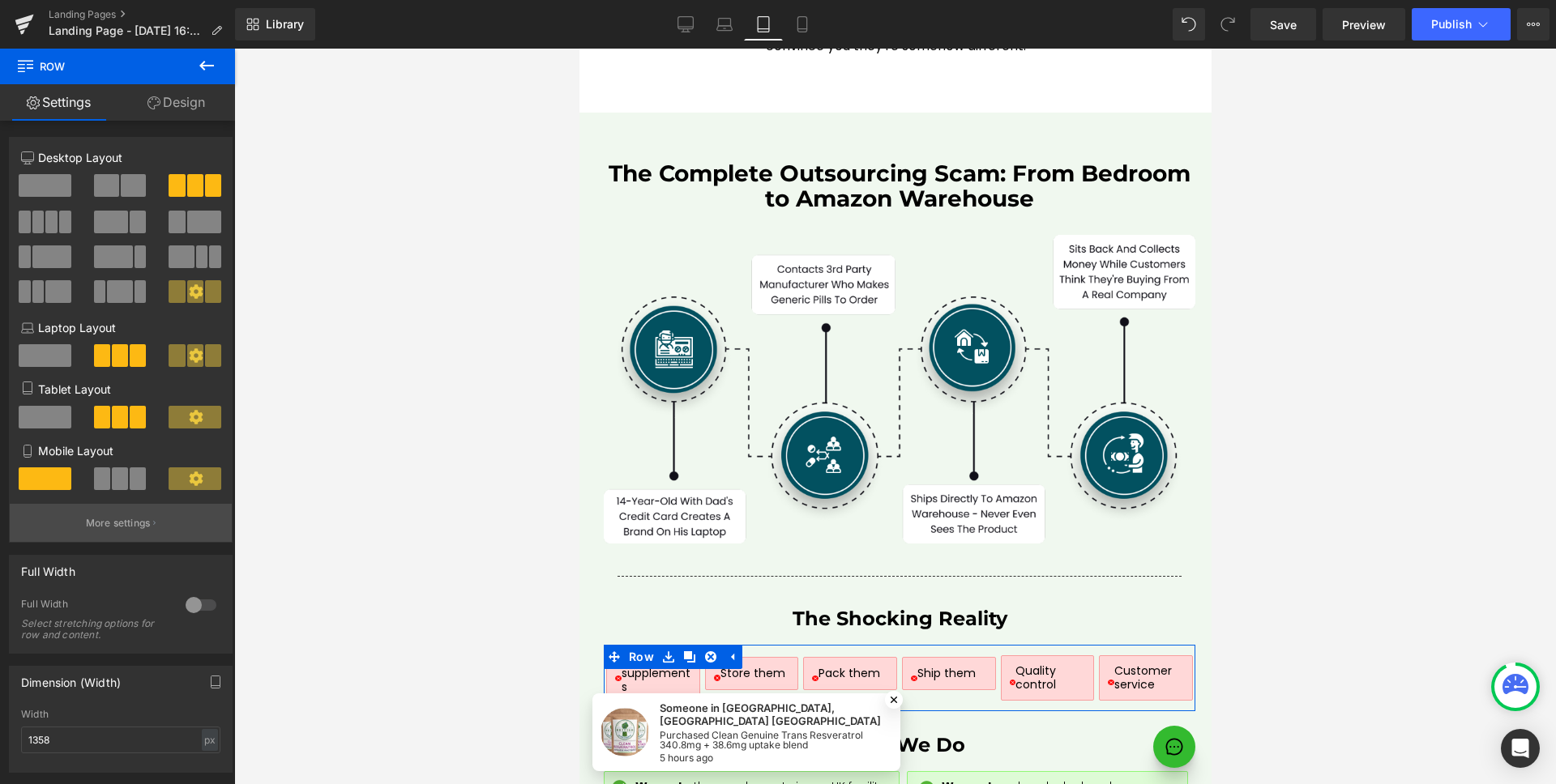
click at [128, 527] on p "More settings" at bounding box center [118, 523] width 65 height 14
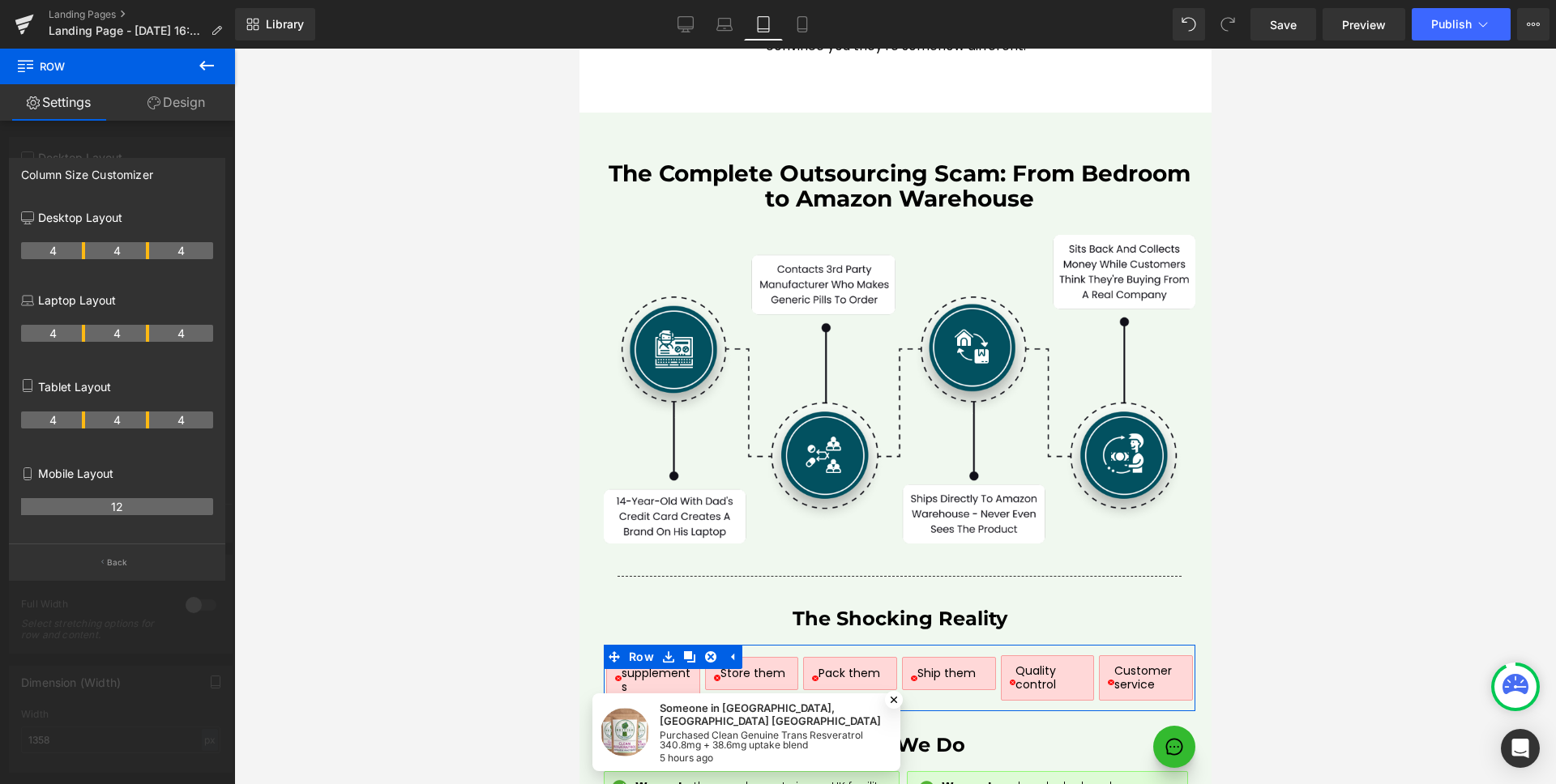
click at [107, 510] on th "12" at bounding box center [117, 506] width 192 height 17
click at [107, 554] on button "Back" at bounding box center [117, 562] width 216 height 37
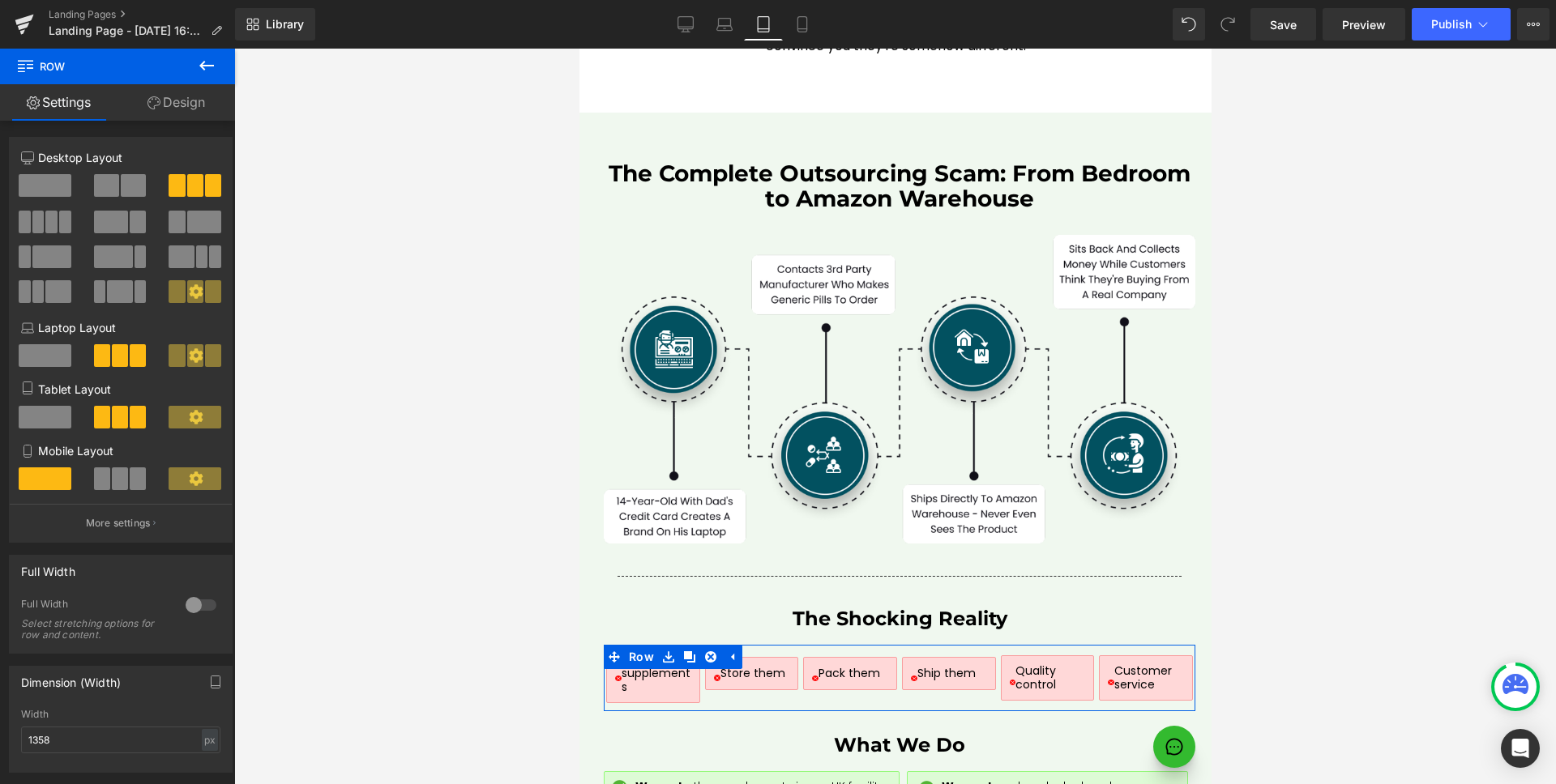
click at [56, 423] on span at bounding box center [45, 416] width 53 height 22
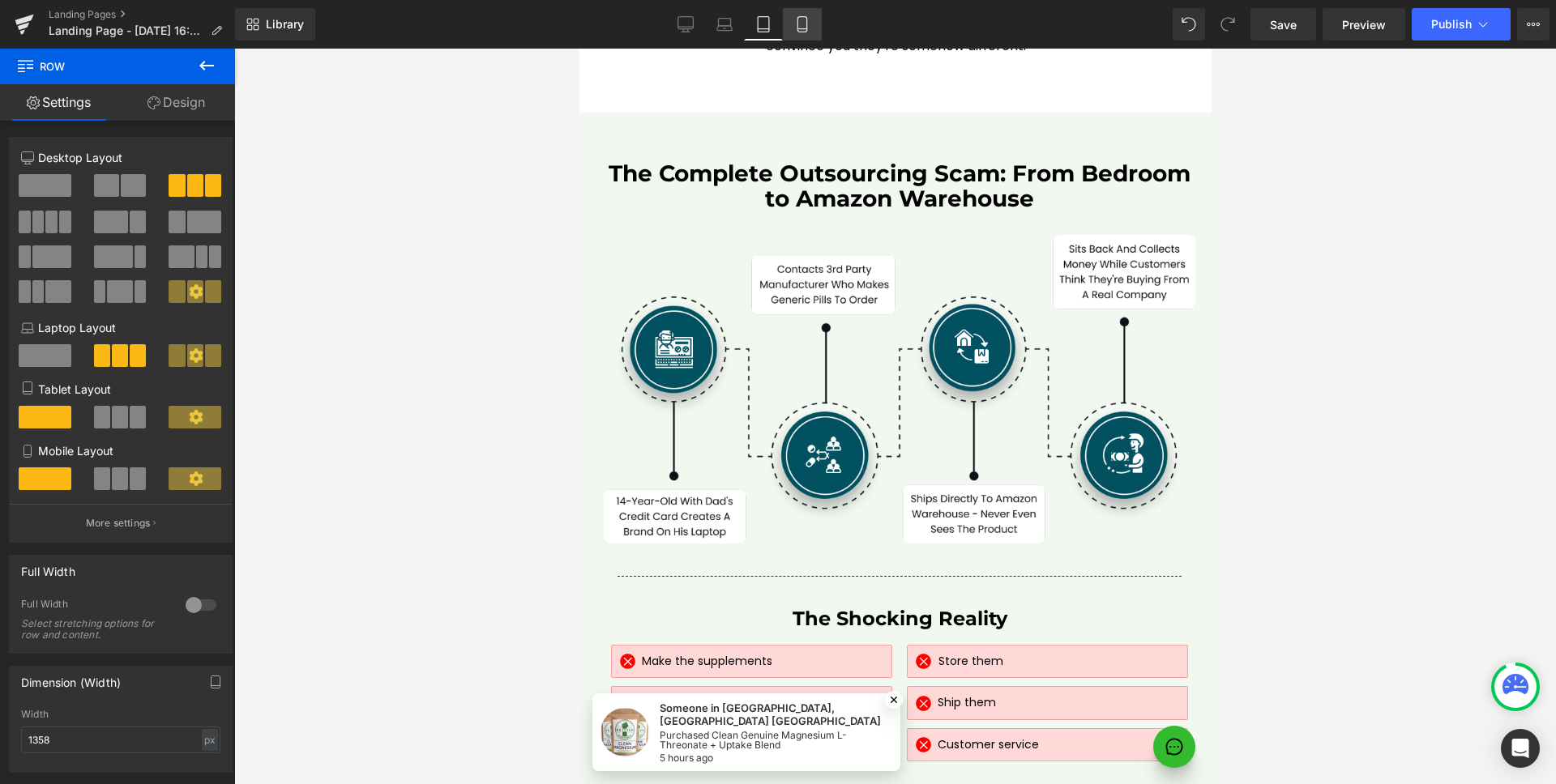
click at [795, 21] on icon at bounding box center [802, 24] width 16 height 16
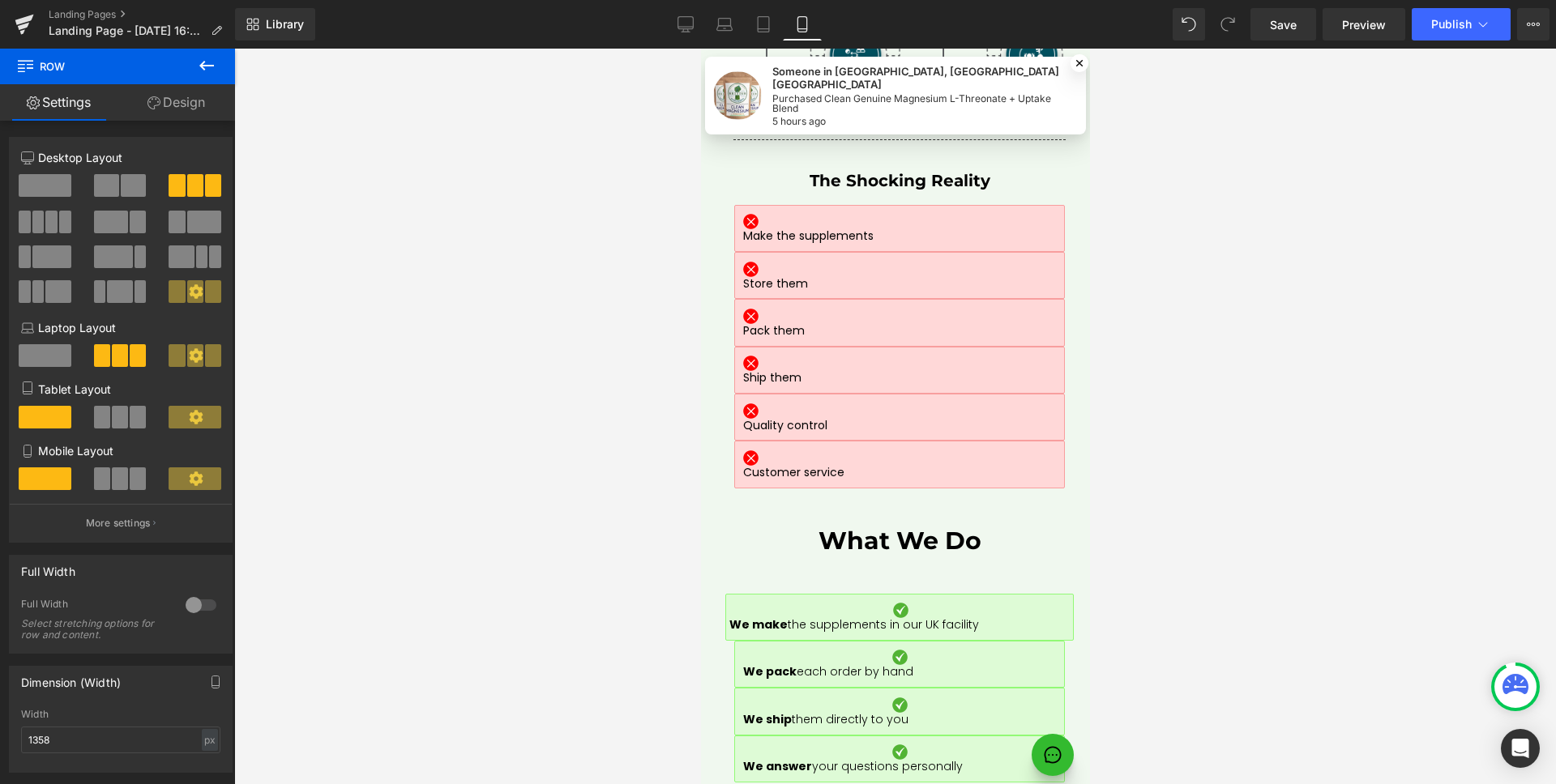
scroll to position [6968, 0]
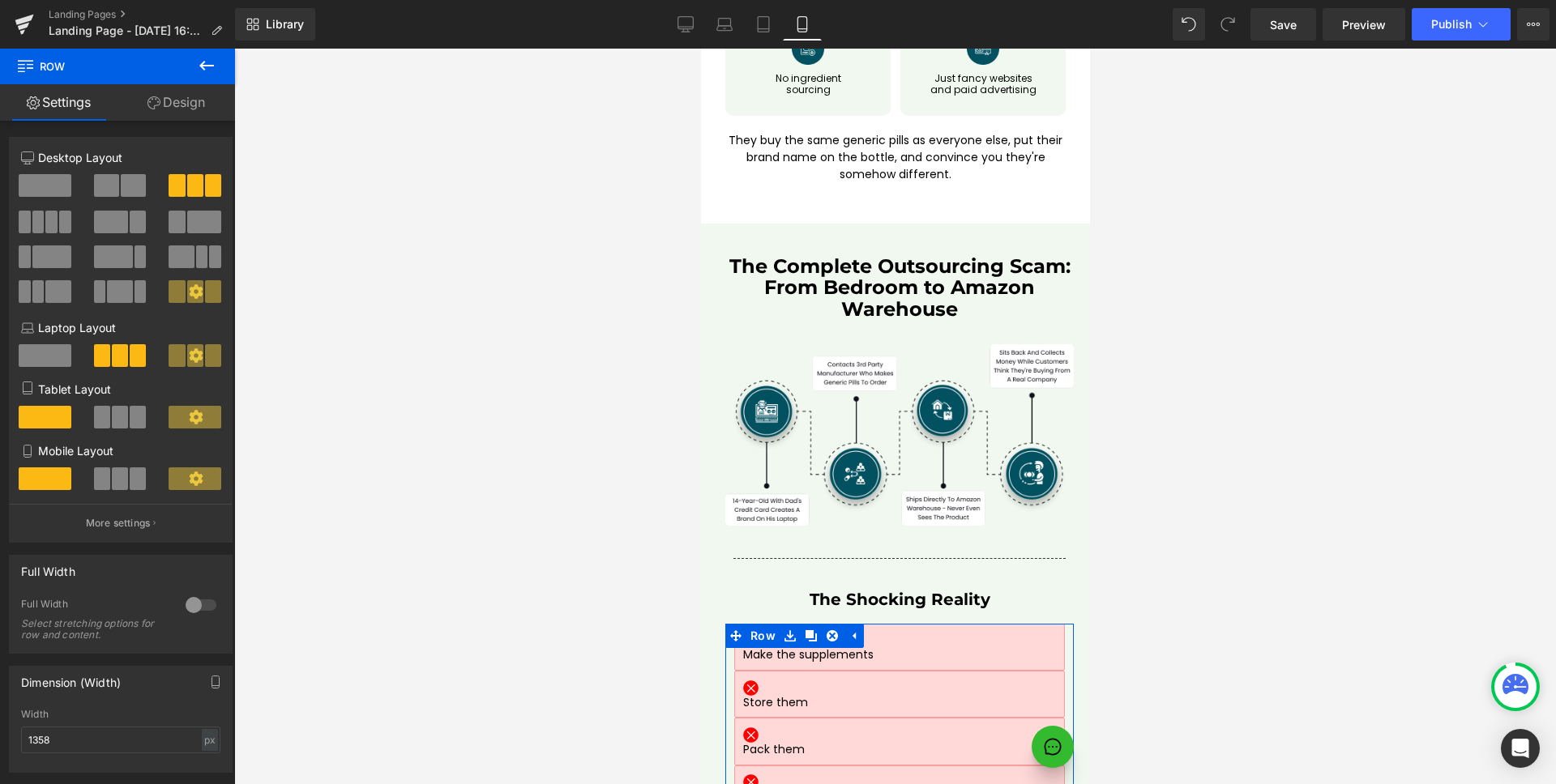
click at [125, 484] on button at bounding box center [121, 478] width 54 height 22
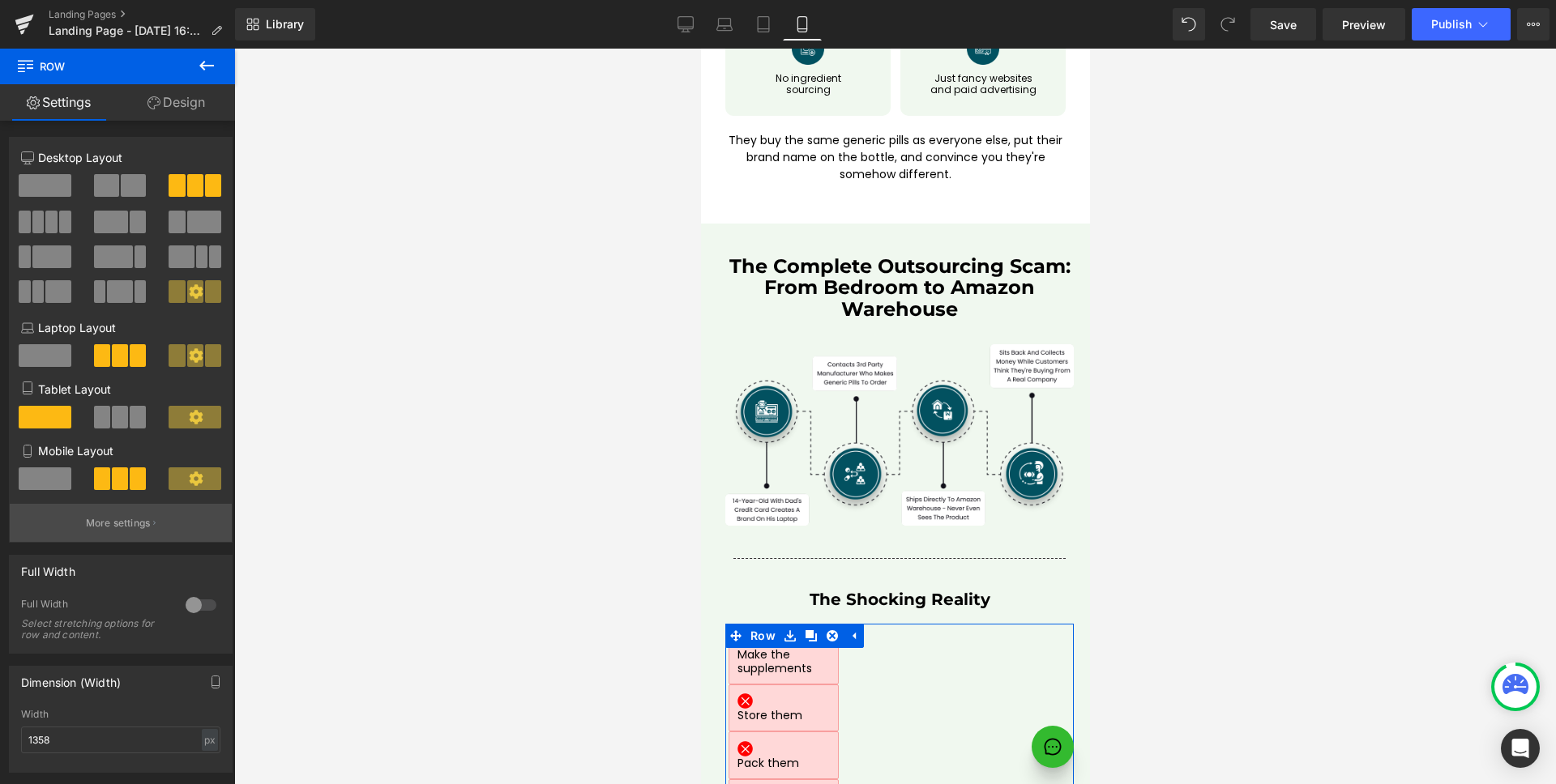
click at [119, 522] on p "More settings" at bounding box center [118, 523] width 65 height 14
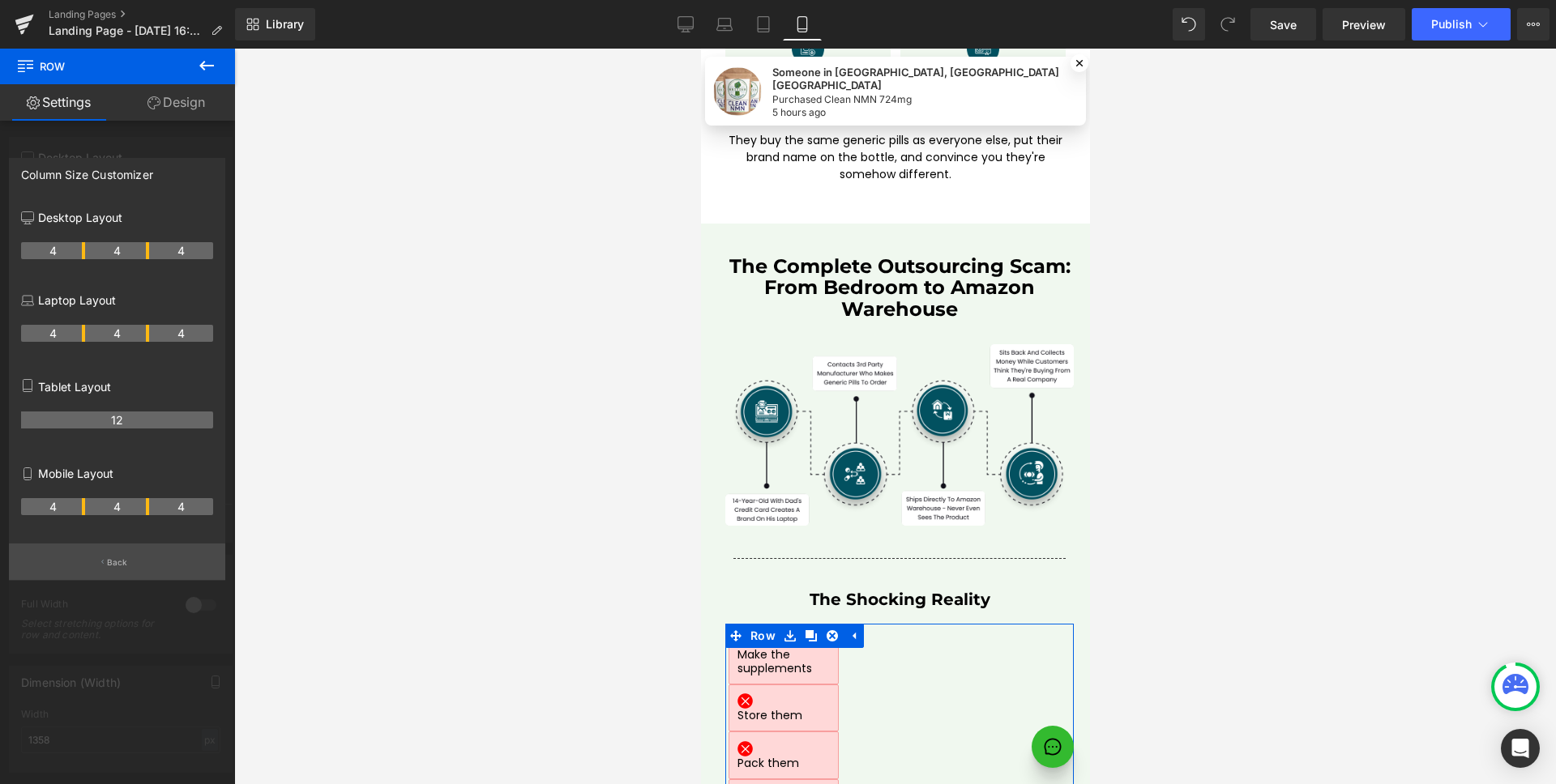
click at [118, 562] on p "Back" at bounding box center [118, 563] width 21 height 13
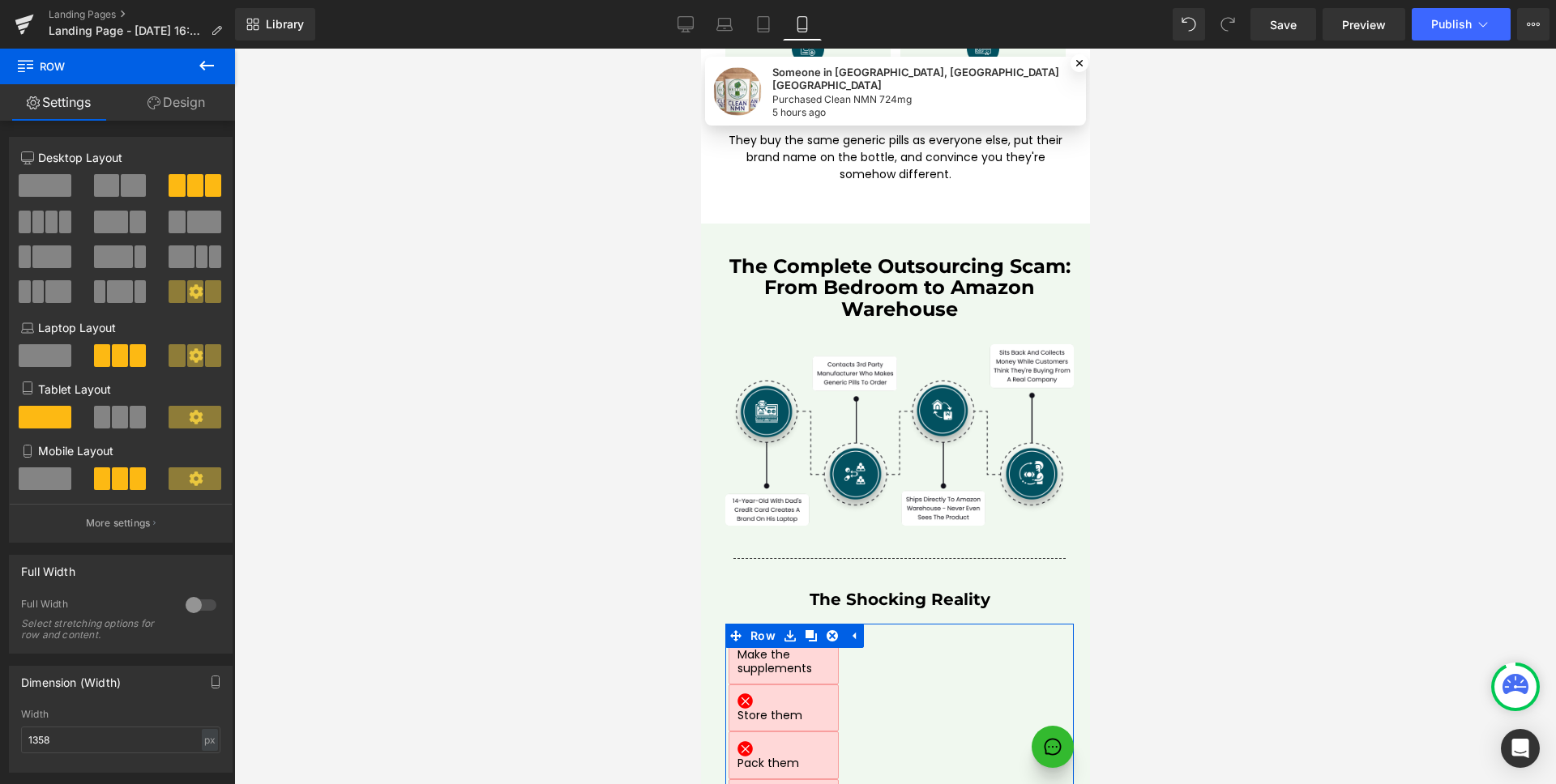
click at [205, 481] on span at bounding box center [195, 478] width 53 height 22
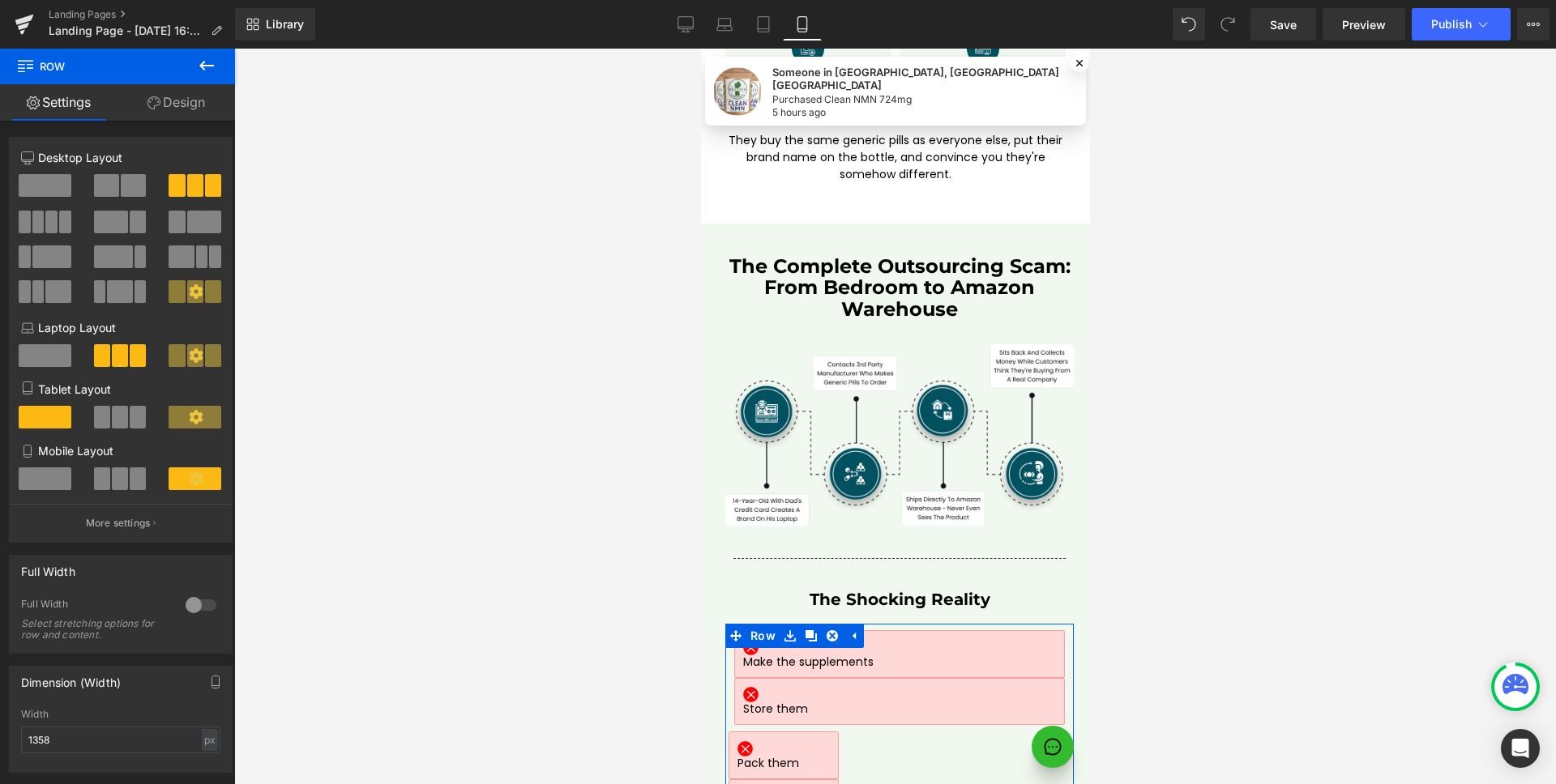
click at [188, 481] on icon at bounding box center [195, 478] width 13 height 13
click at [118, 478] on span at bounding box center [120, 478] width 16 height 22
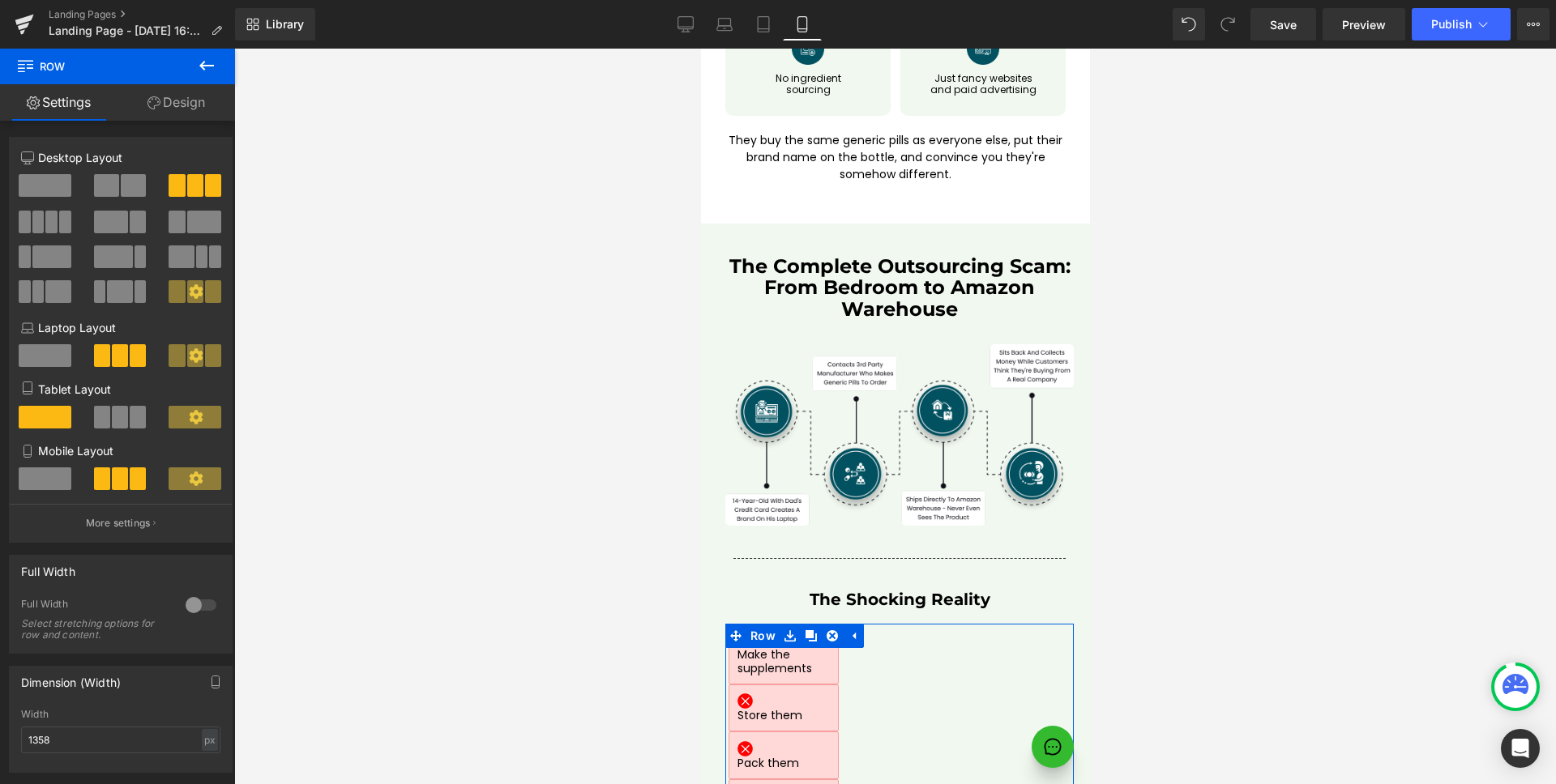
click at [54, 478] on span at bounding box center [45, 478] width 53 height 22
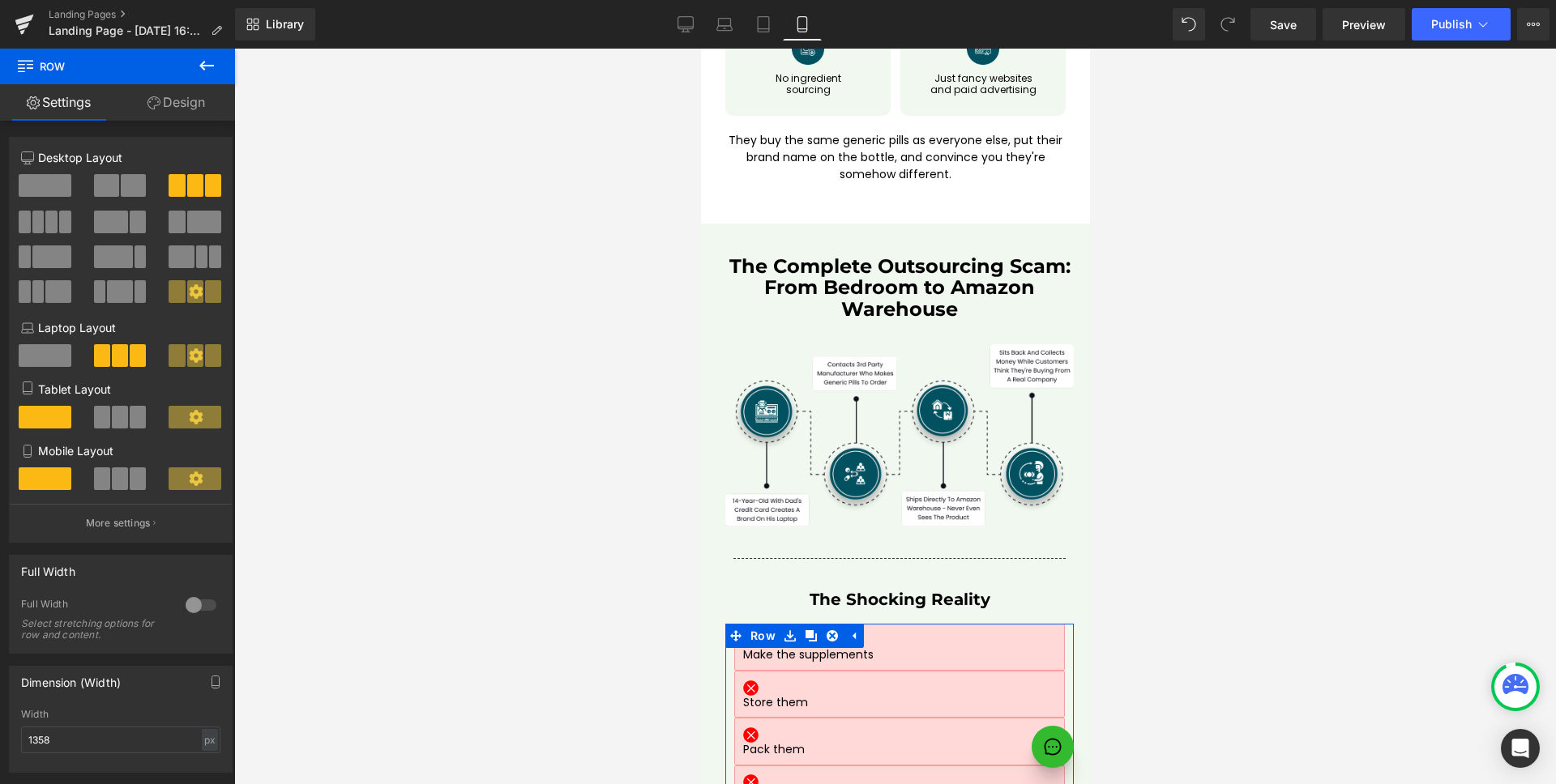
click at [113, 480] on span at bounding box center [120, 478] width 16 height 22
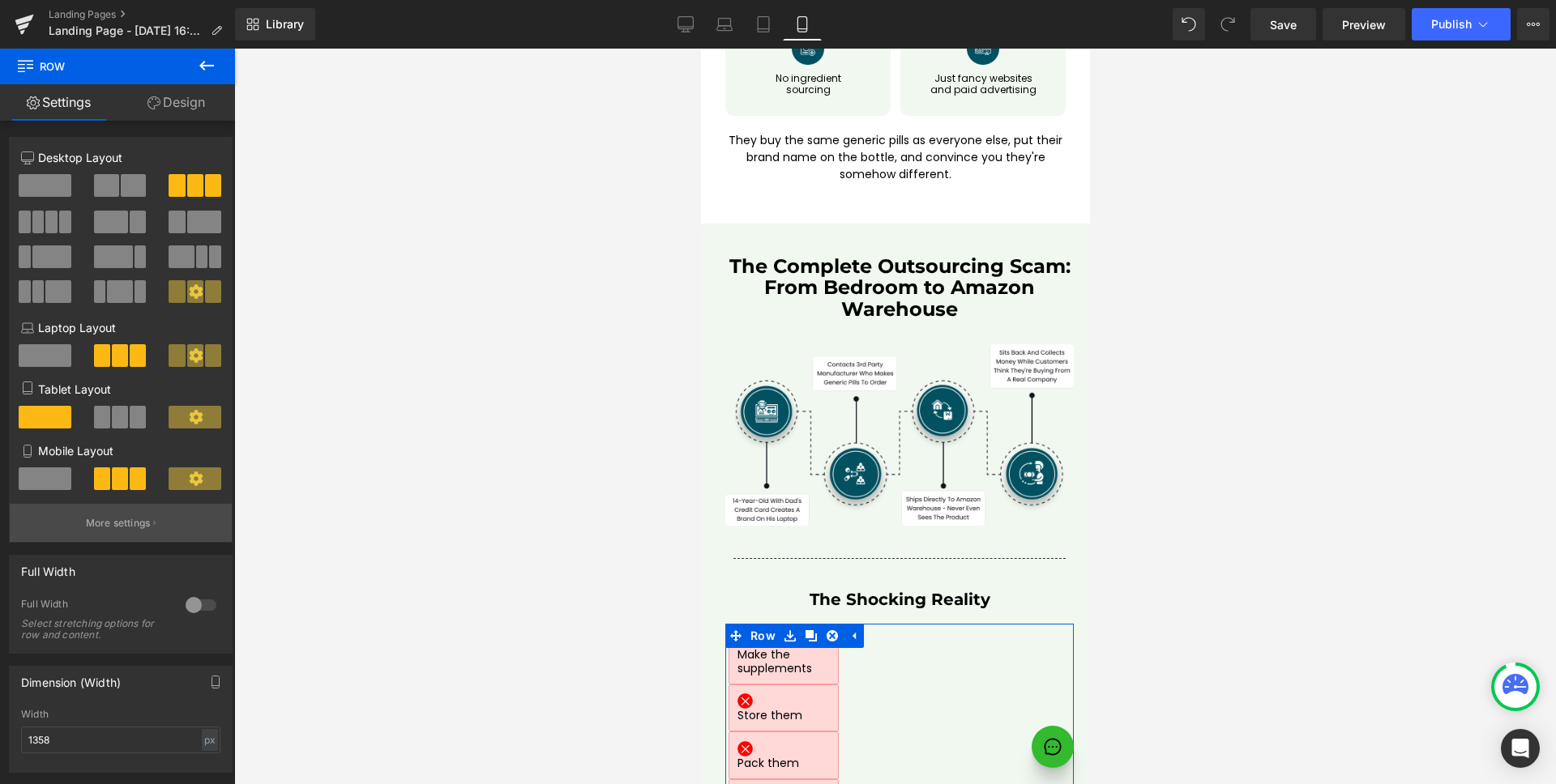
click at [121, 521] on p "More settings" at bounding box center [118, 523] width 65 height 14
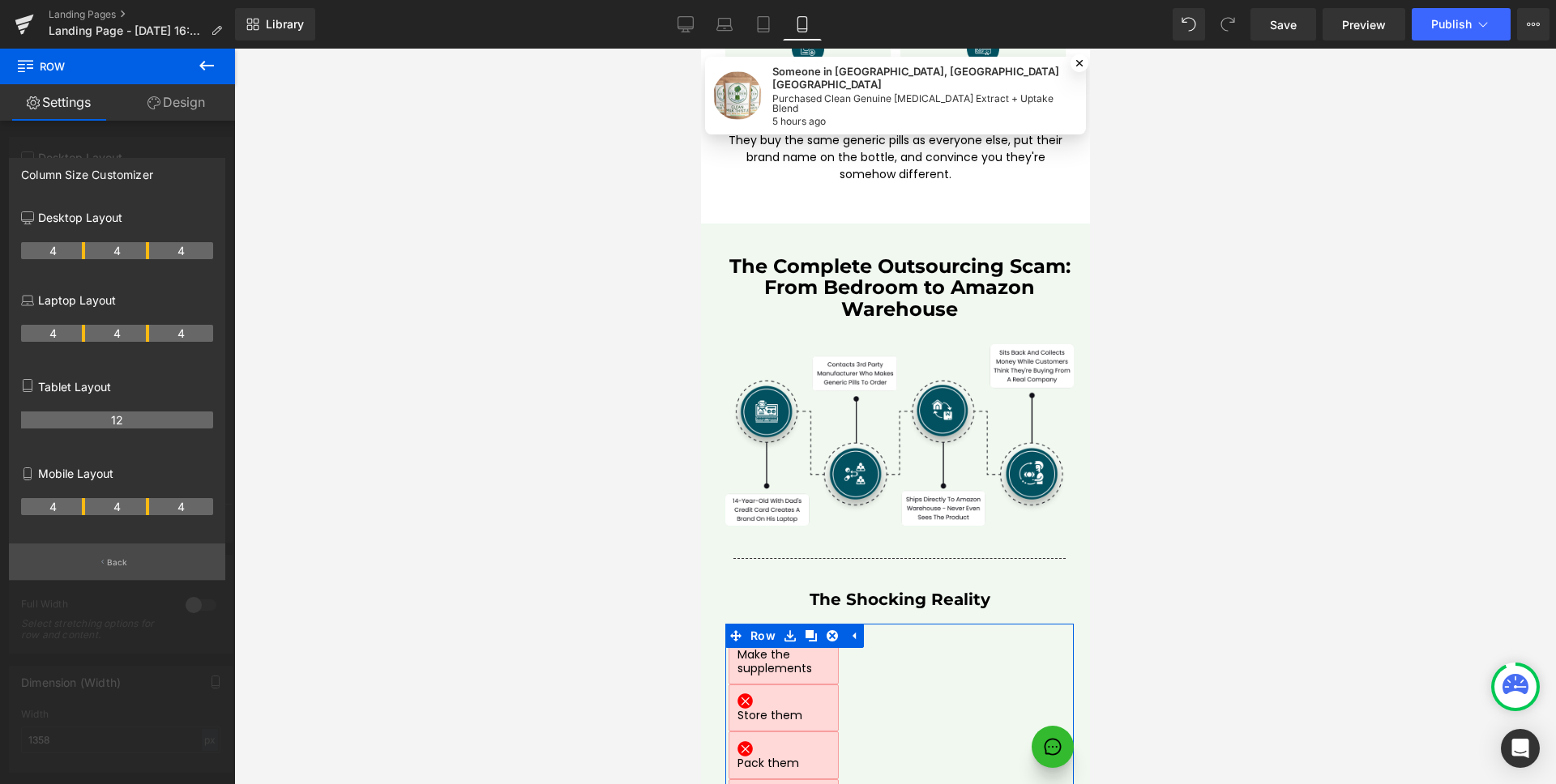
click at [114, 555] on button "Back" at bounding box center [117, 562] width 216 height 37
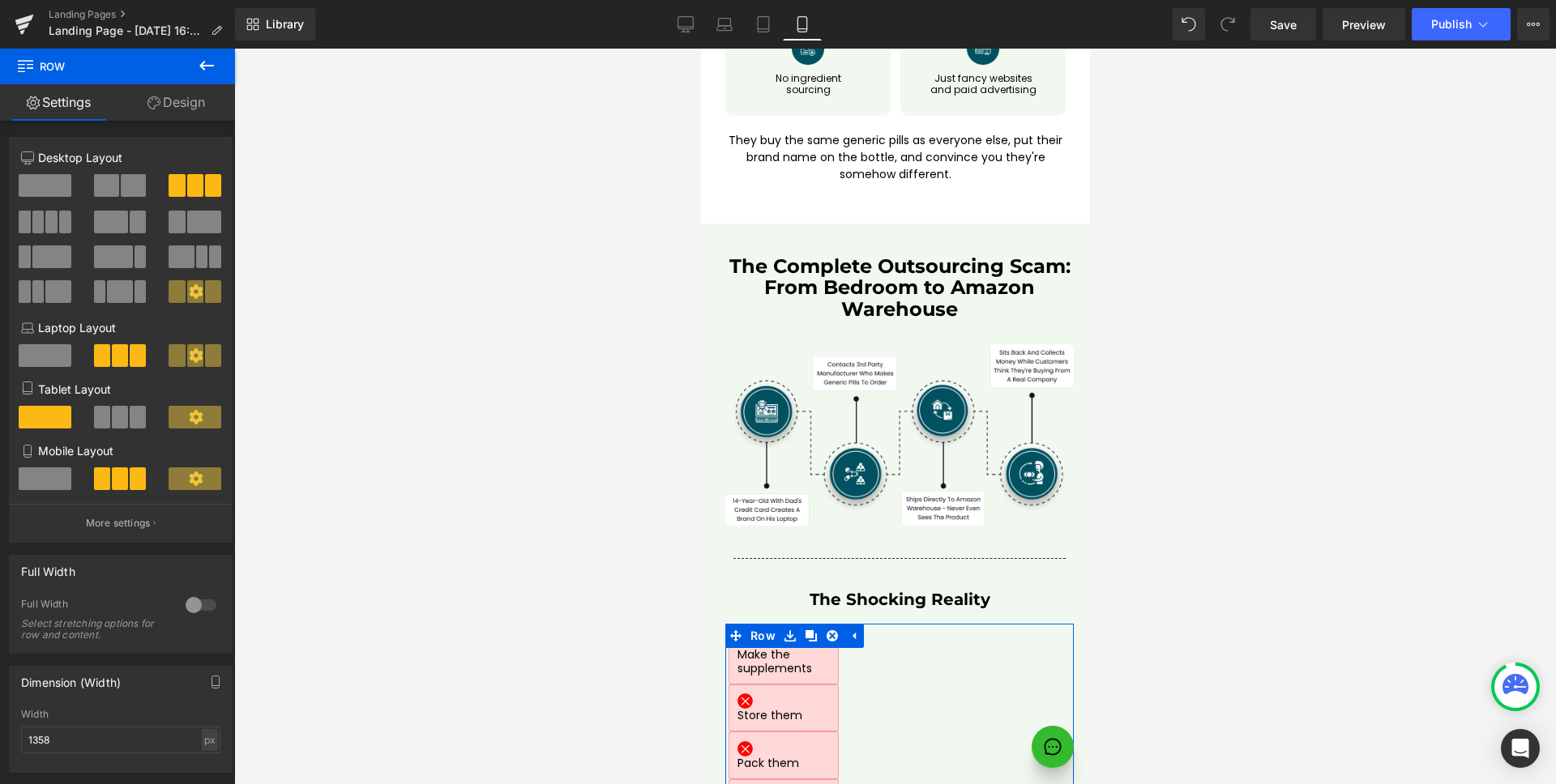
click at [188, 484] on icon at bounding box center [196, 479] width 14 height 14
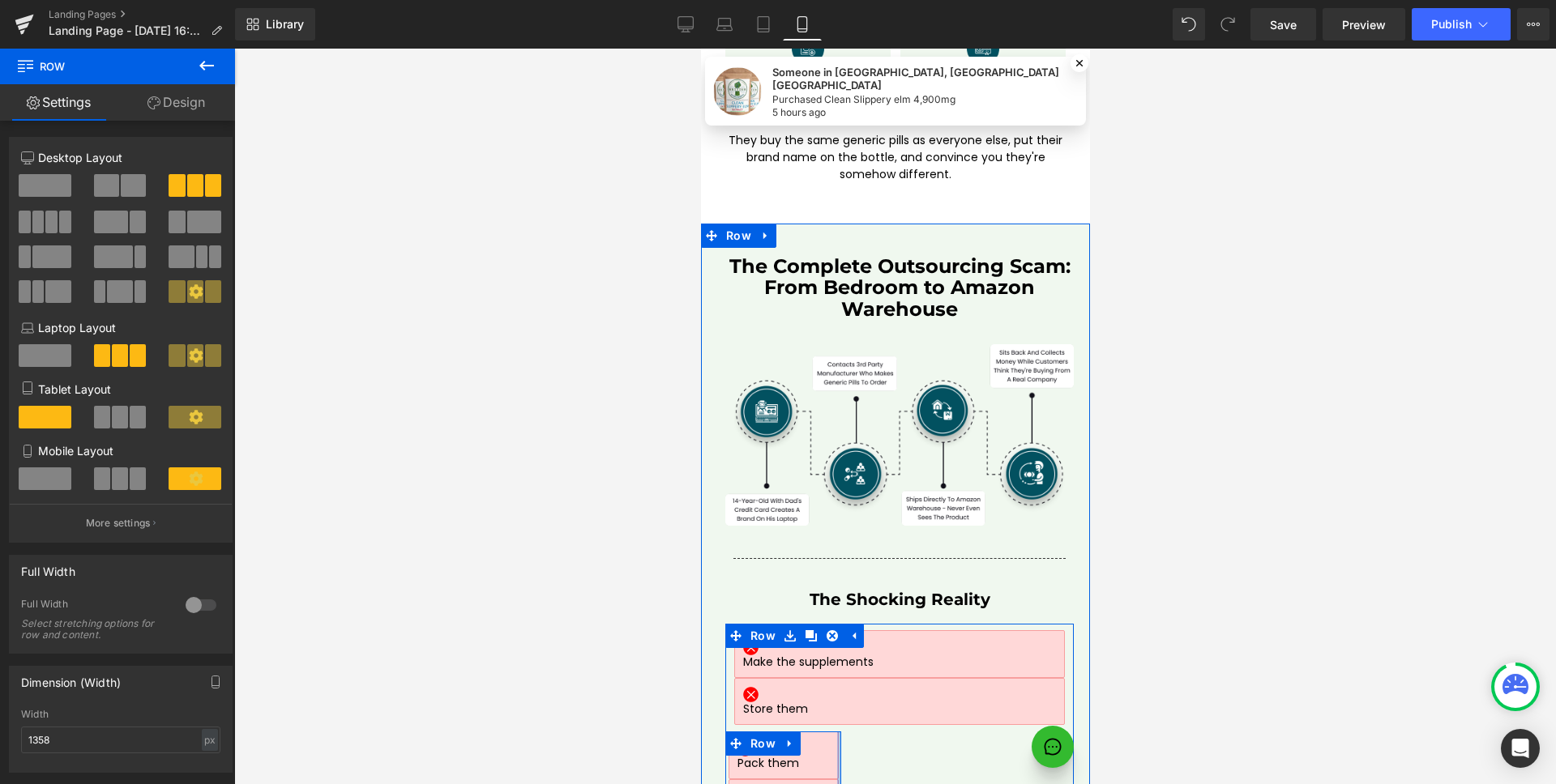
click at [836, 731] on div at bounding box center [838, 779] width 4 height 95
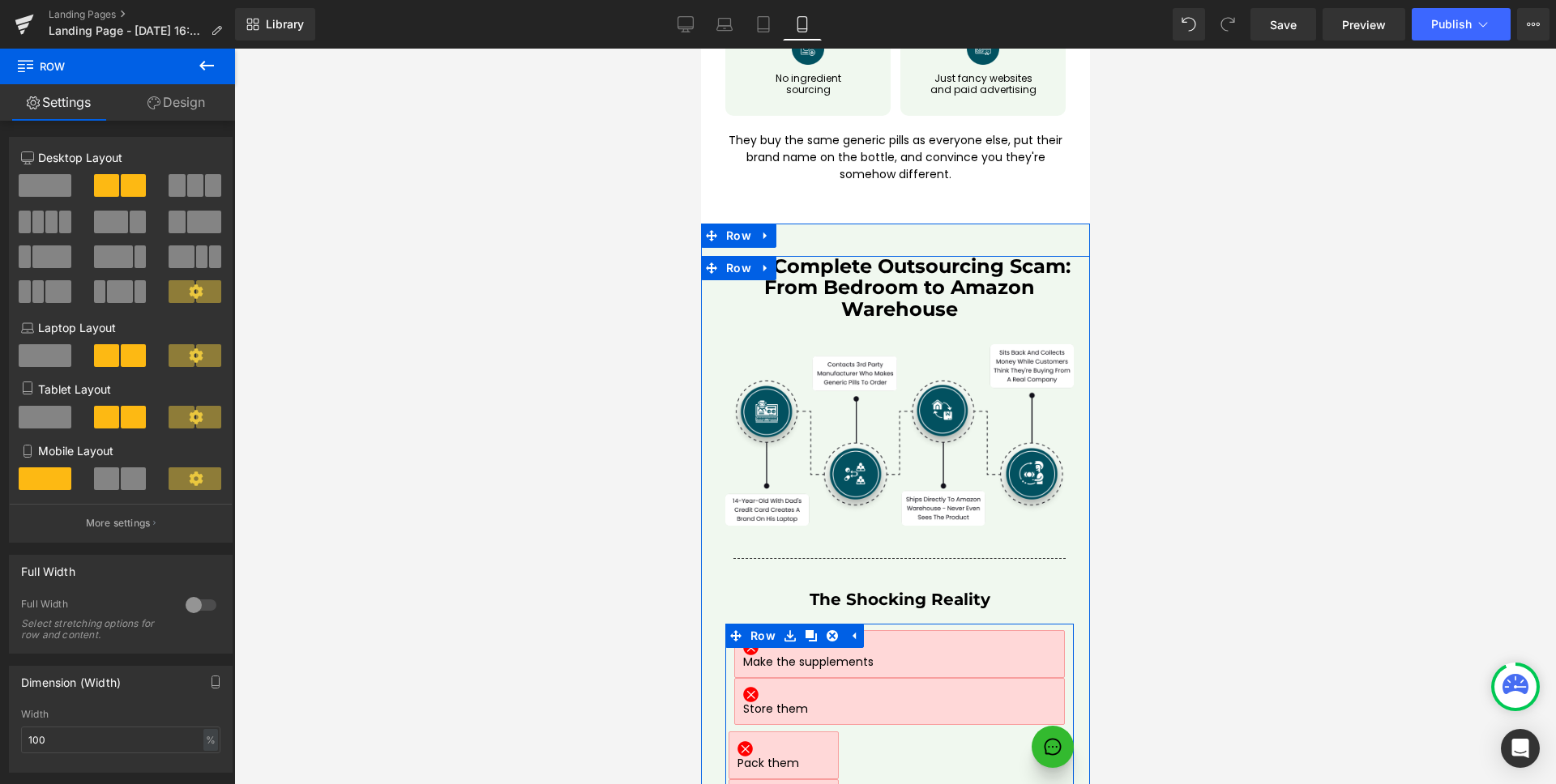
click at [867, 667] on div "Image Make the supplements Text Block Row Image Store them Text Block Row Row I…" at bounding box center [899, 778] width 348 height 310
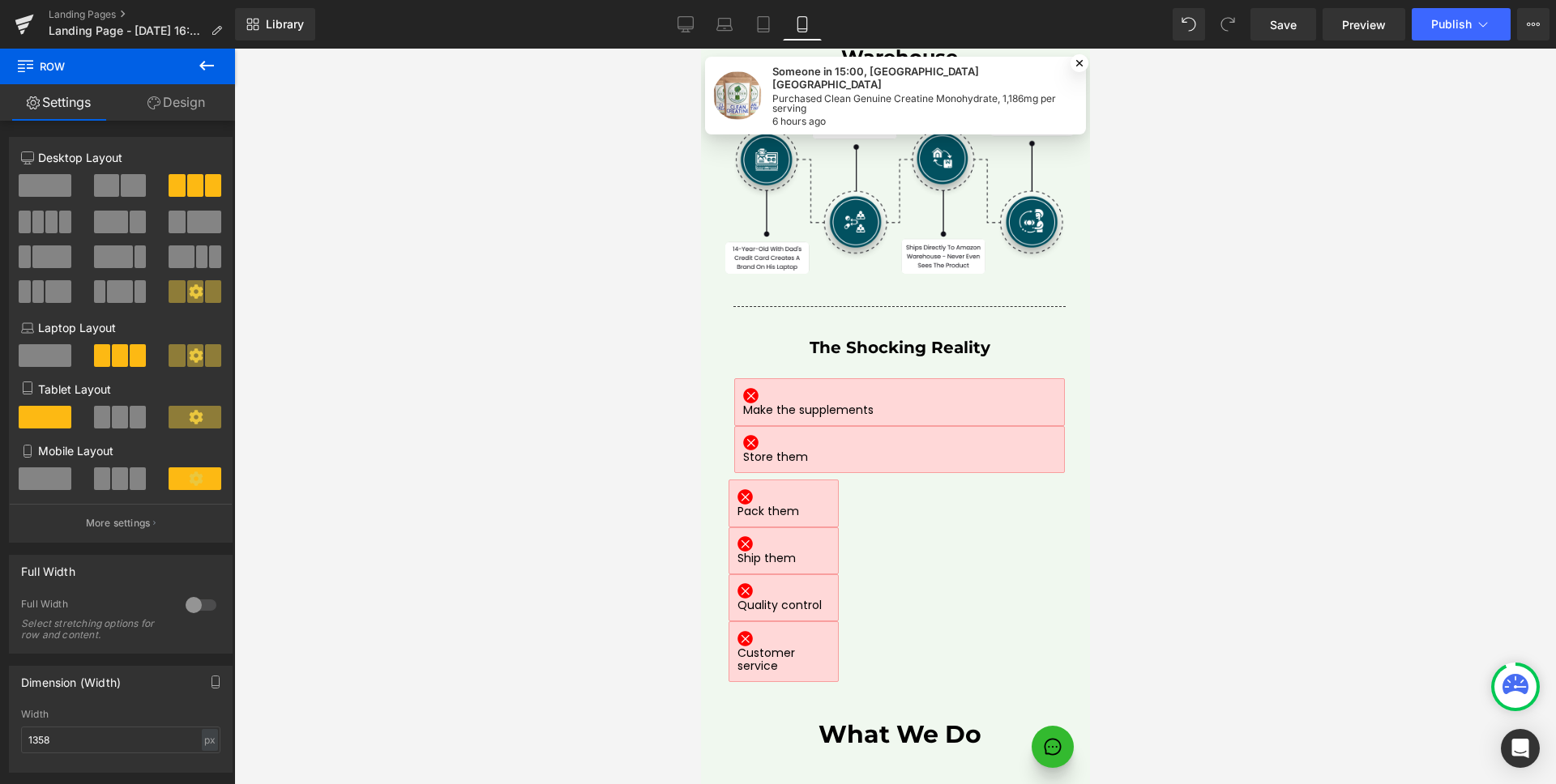
scroll to position [7216, 0]
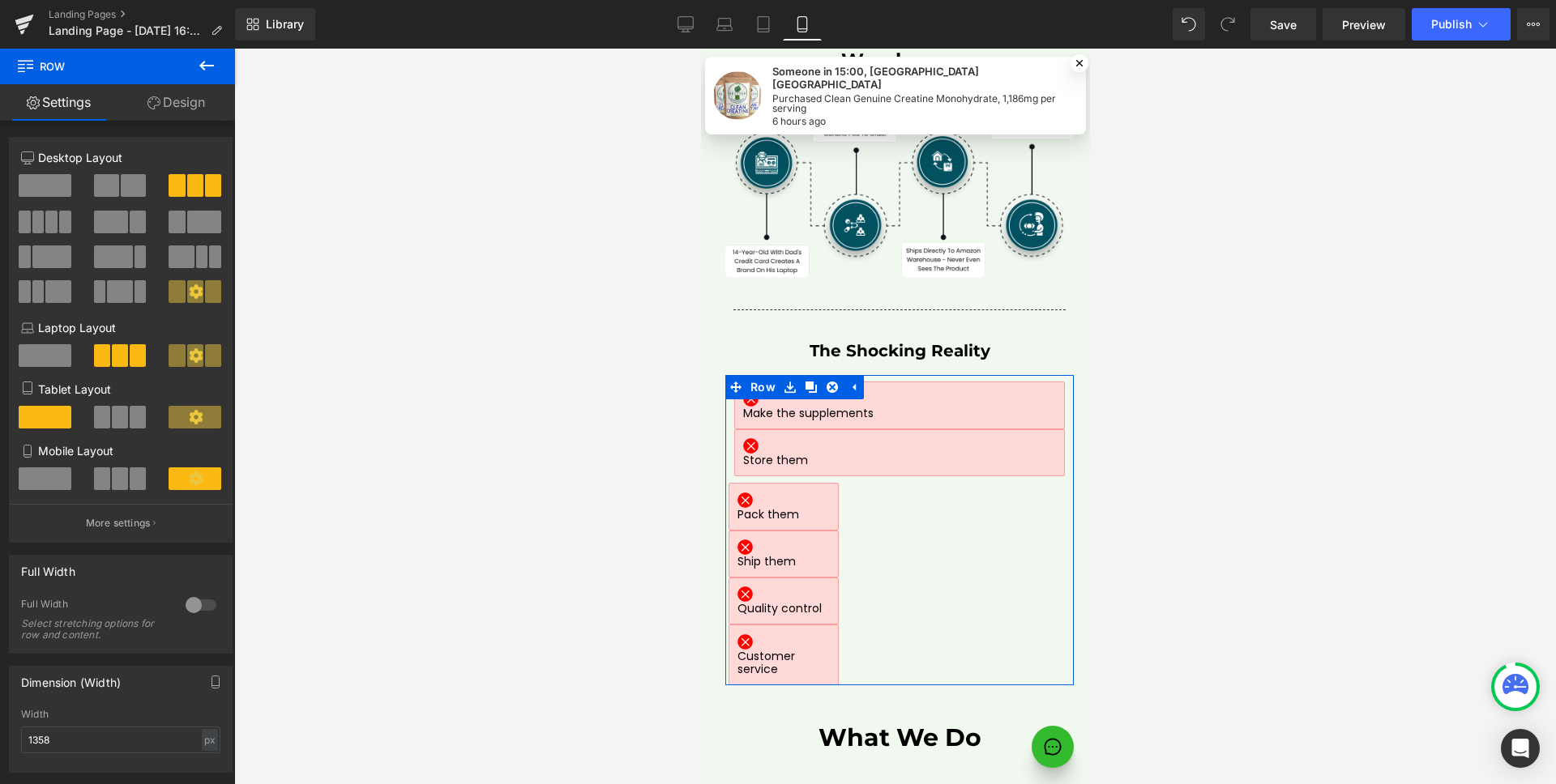
click at [133, 476] on span at bounding box center [138, 478] width 16 height 22
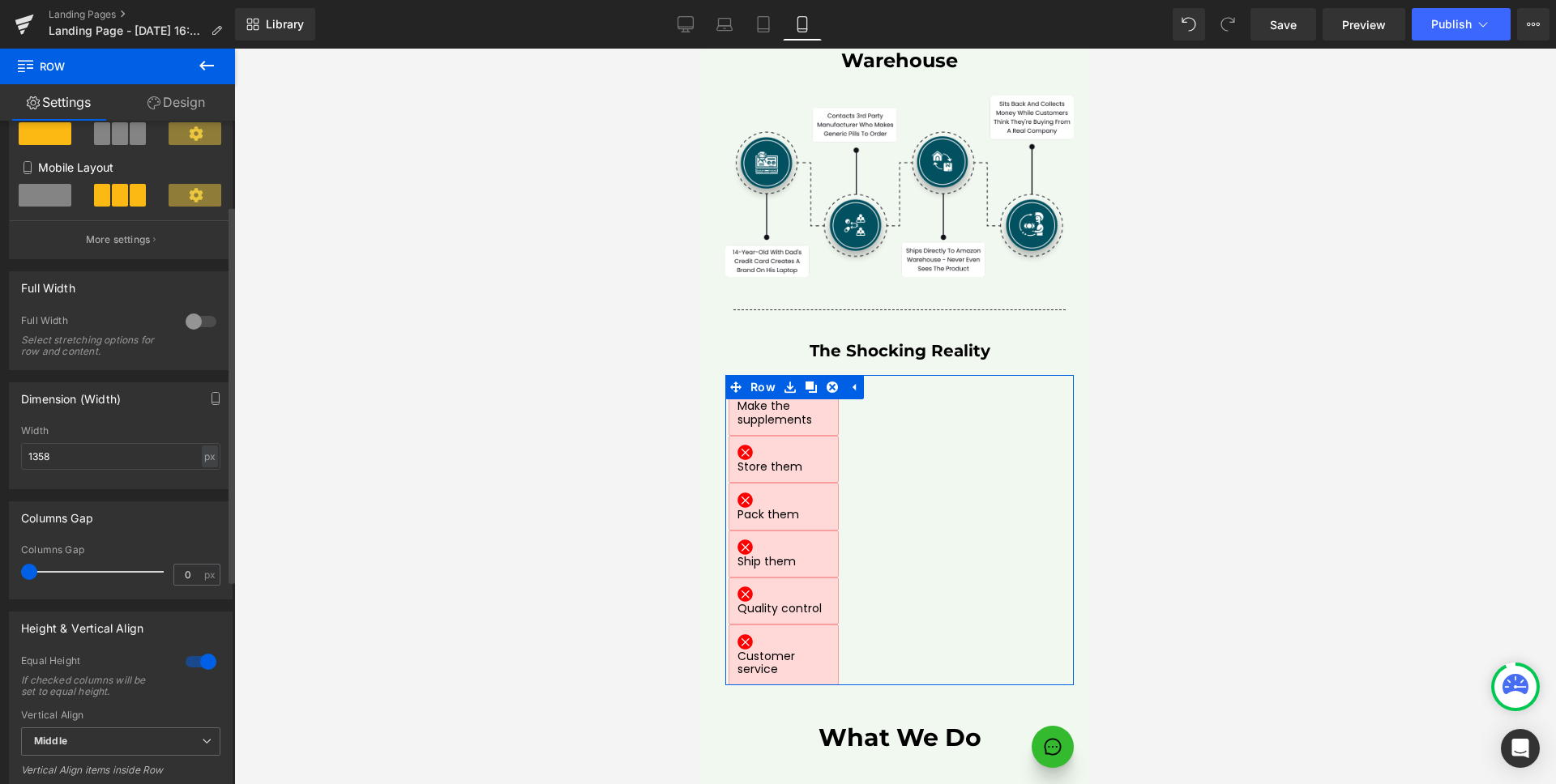
scroll to position [508, 0]
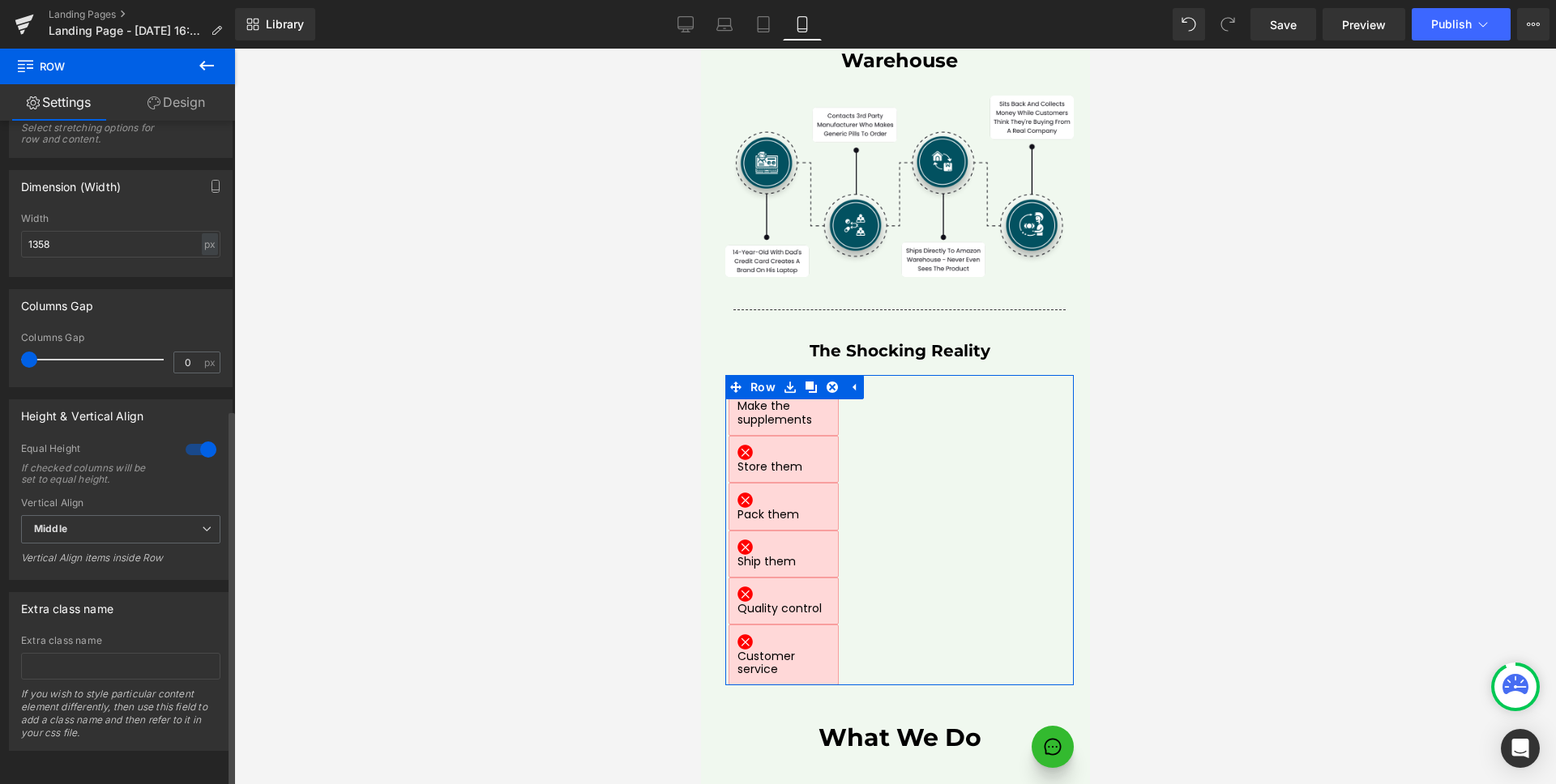
click at [197, 442] on div at bounding box center [201, 449] width 39 height 26
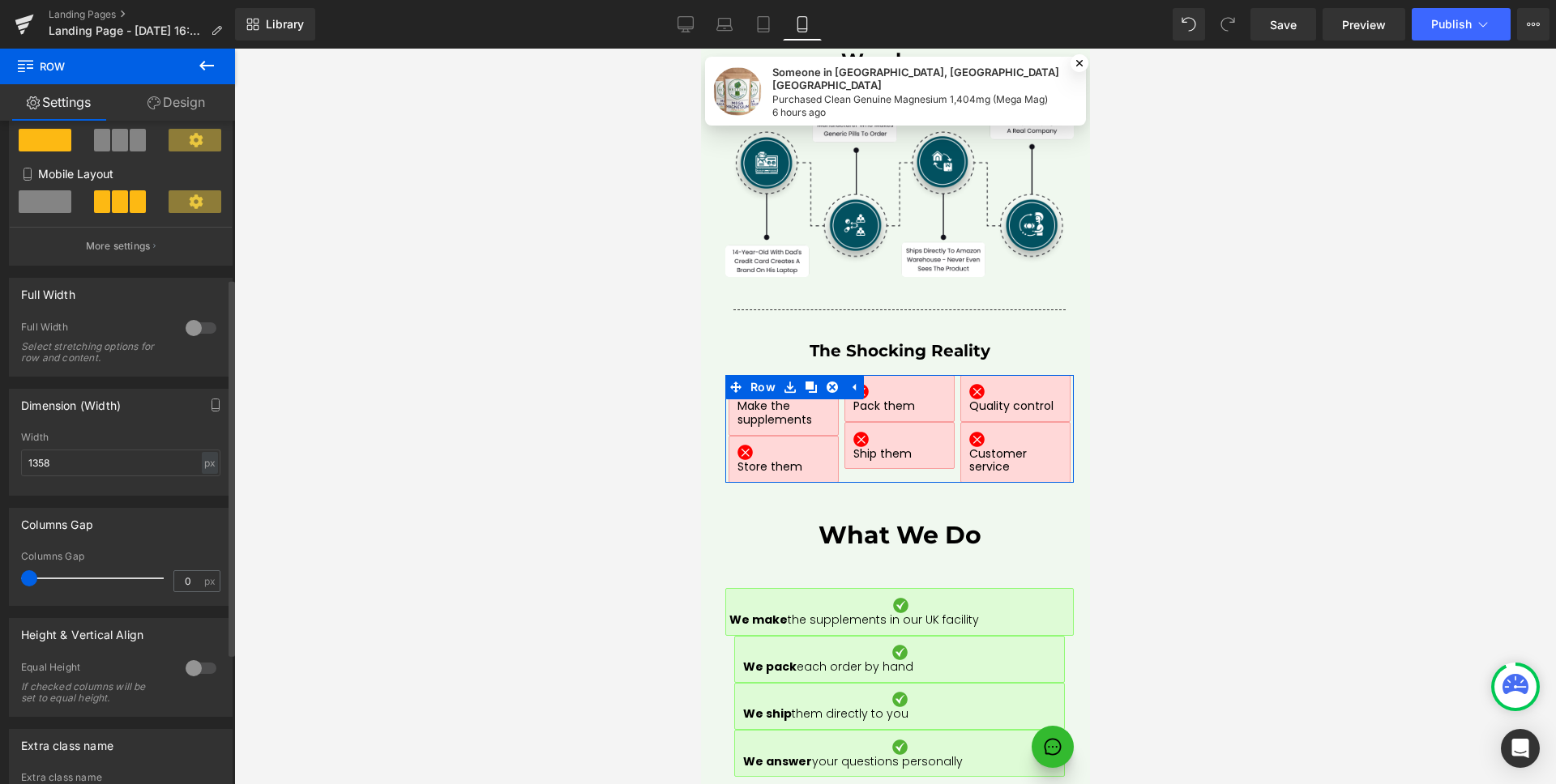
scroll to position [274, 0]
click at [60, 204] on span at bounding box center [45, 204] width 53 height 22
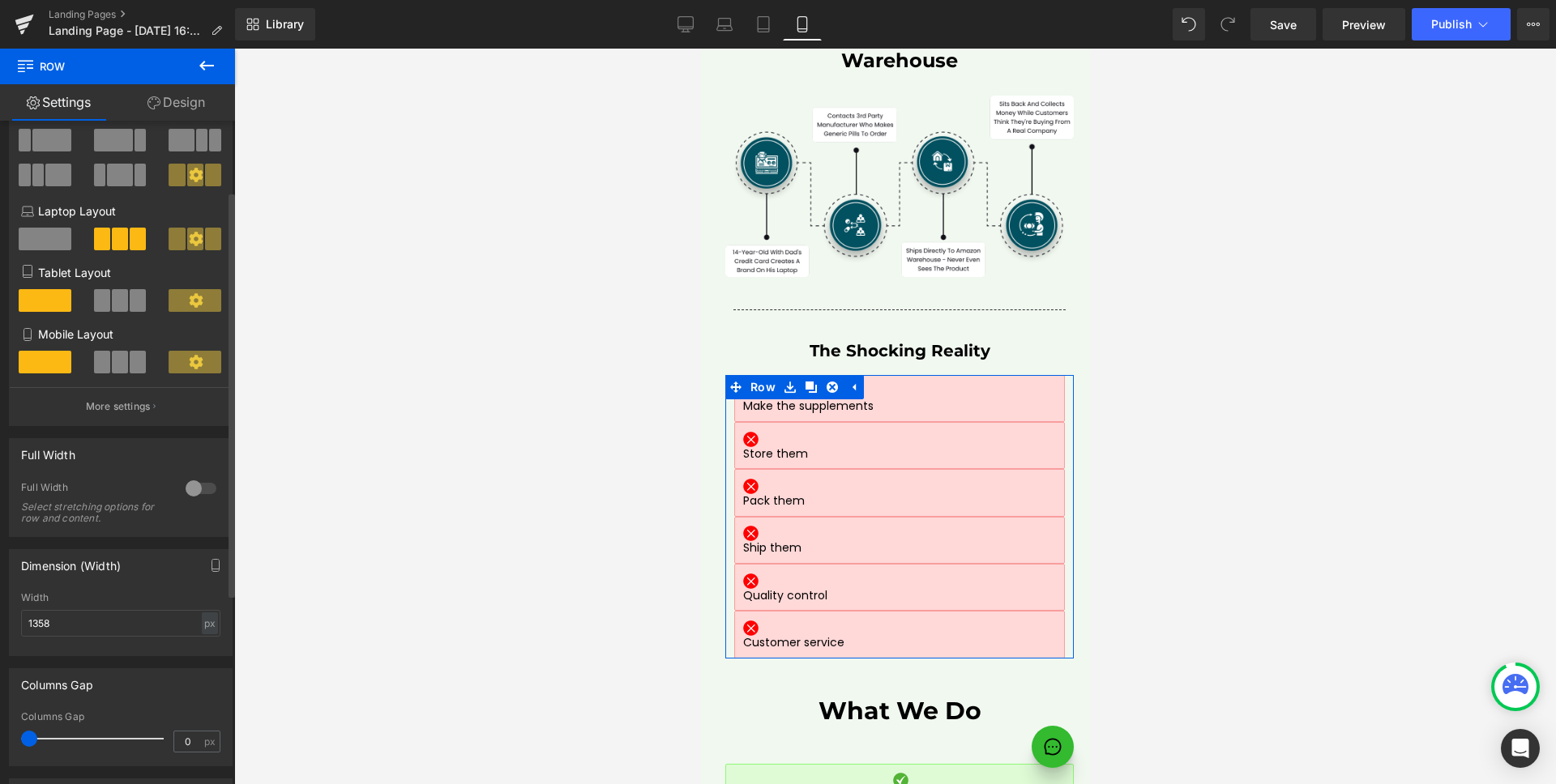
scroll to position [115, 0]
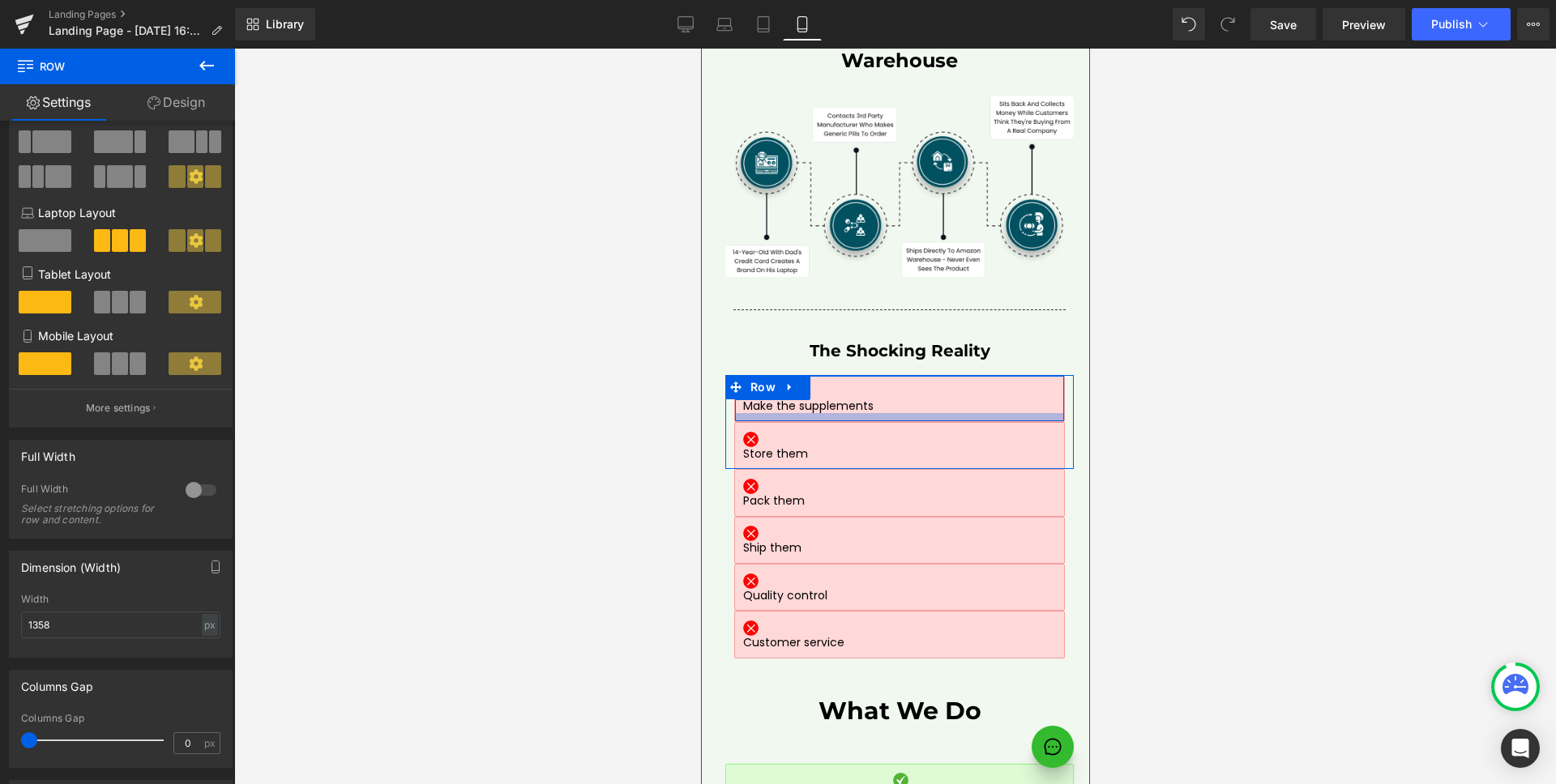
drag, startPoint x: 900, startPoint y: 304, endPoint x: 858, endPoint y: 304, distance: 42.0
click at [901, 413] on div at bounding box center [899, 417] width 330 height 8
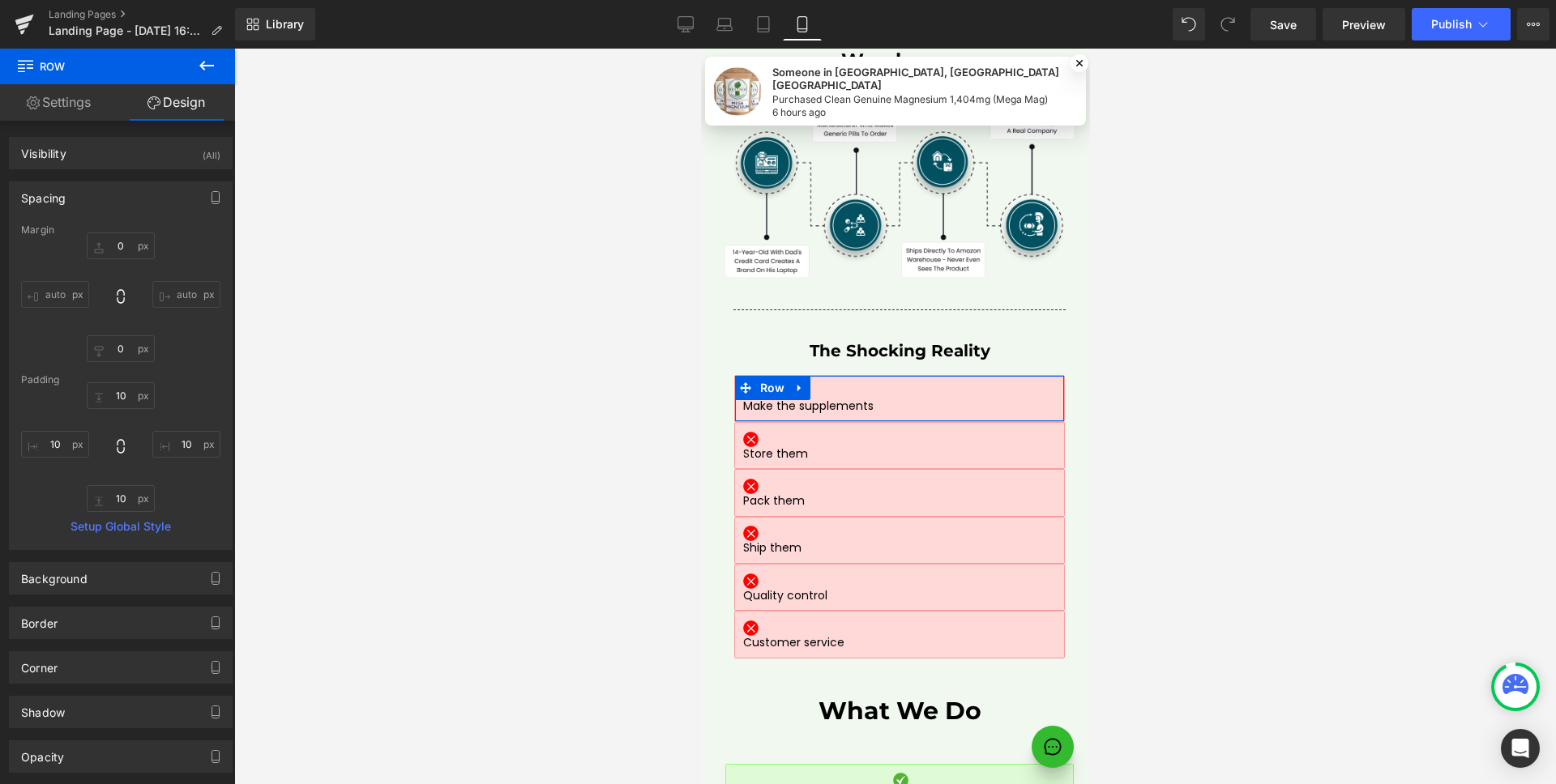
click at [51, 105] on link "Settings" at bounding box center [59, 102] width 118 height 37
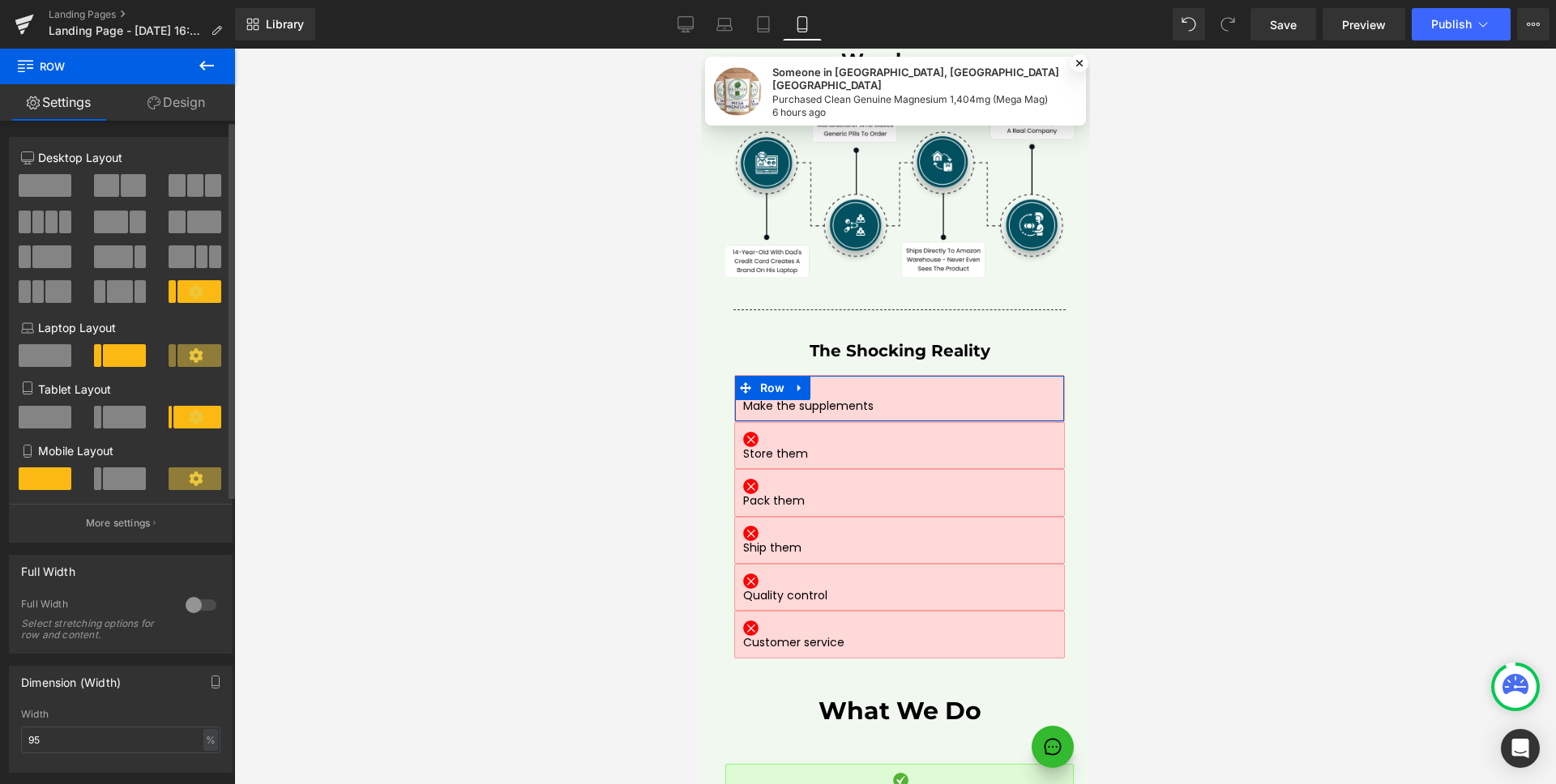
click at [116, 482] on span at bounding box center [124, 478] width 44 height 22
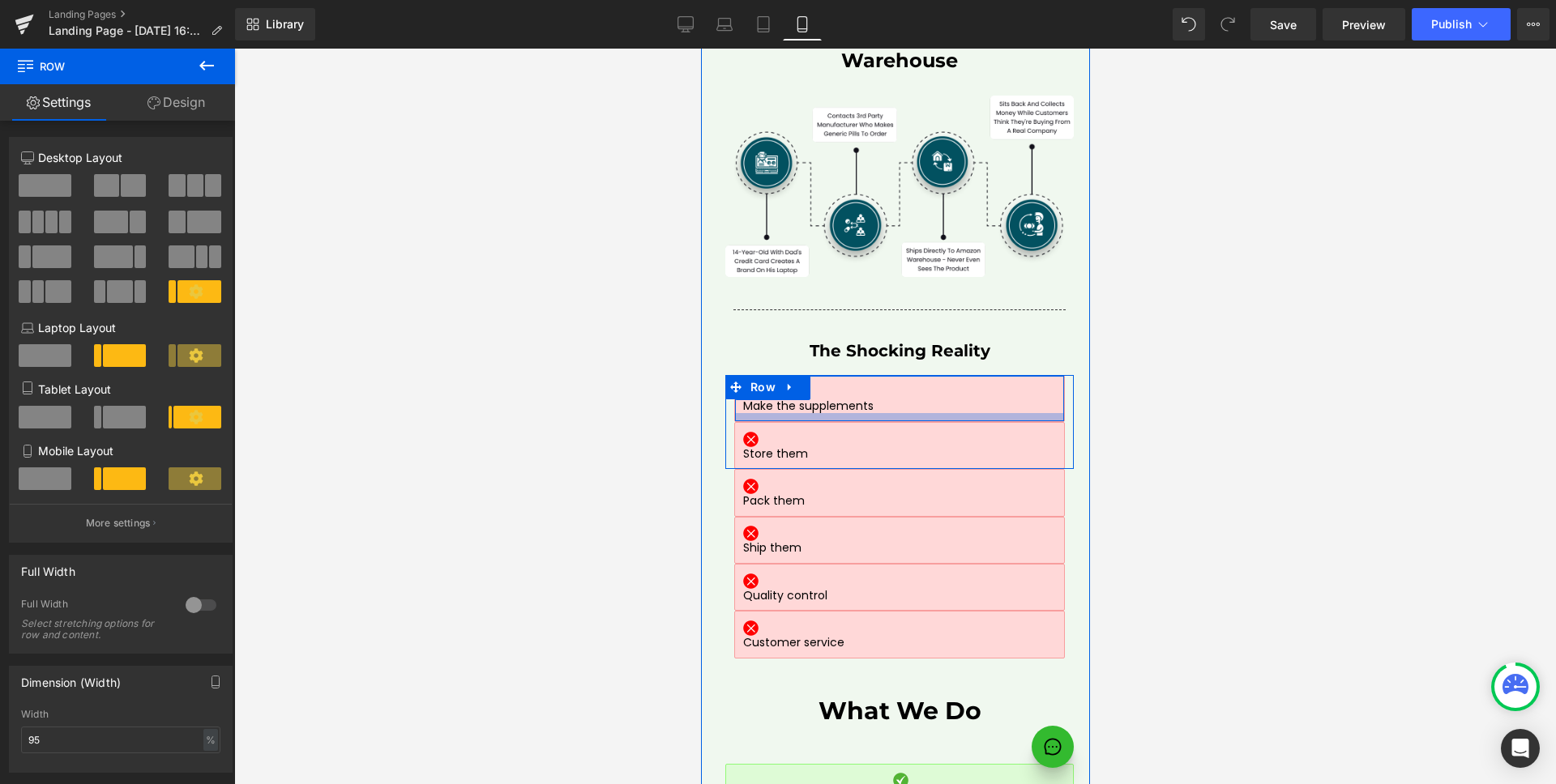
click at [967, 413] on div at bounding box center [899, 417] width 330 height 8
click at [823, 413] on div at bounding box center [899, 417] width 330 height 8
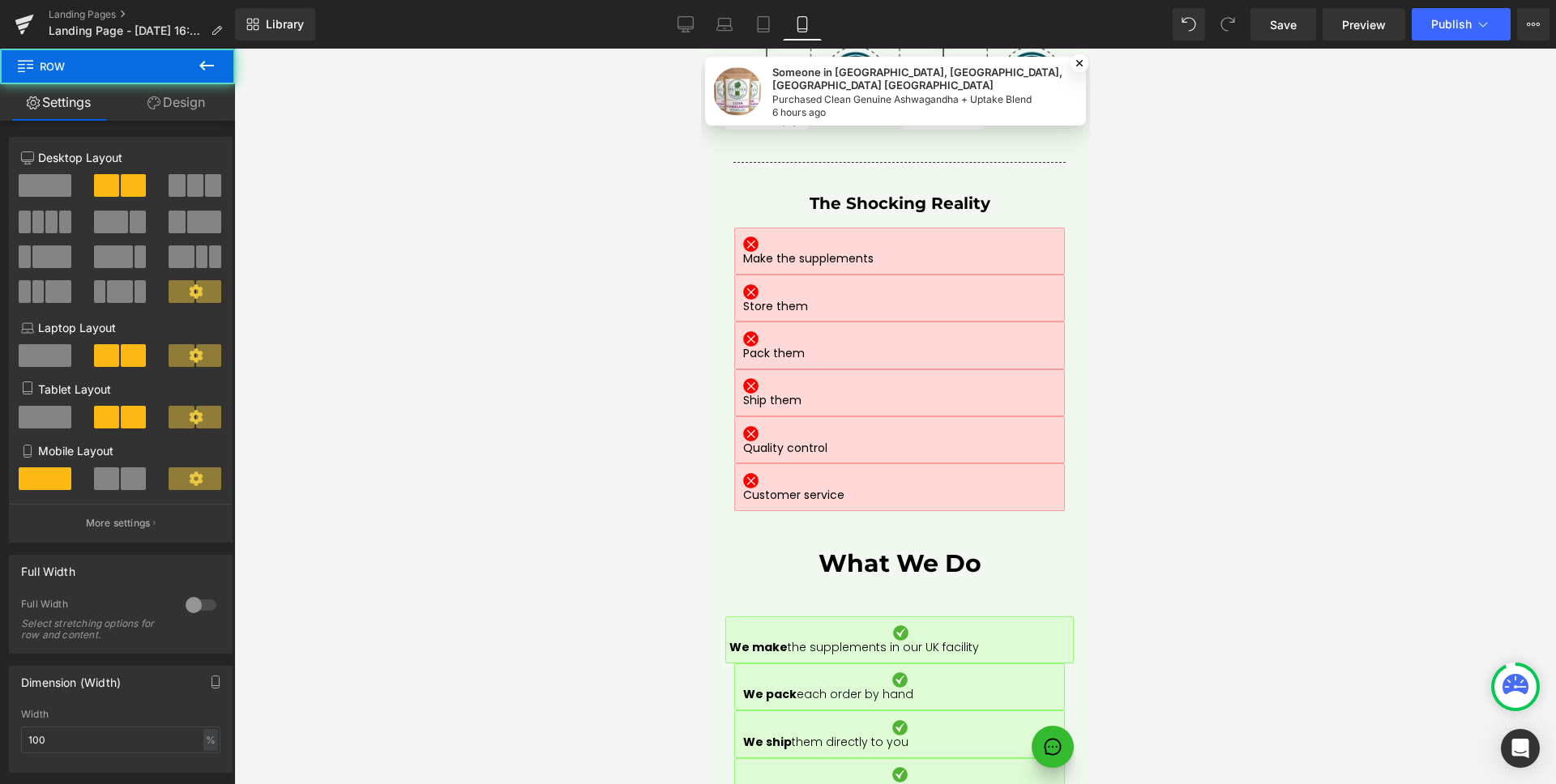
scroll to position [7369, 0]
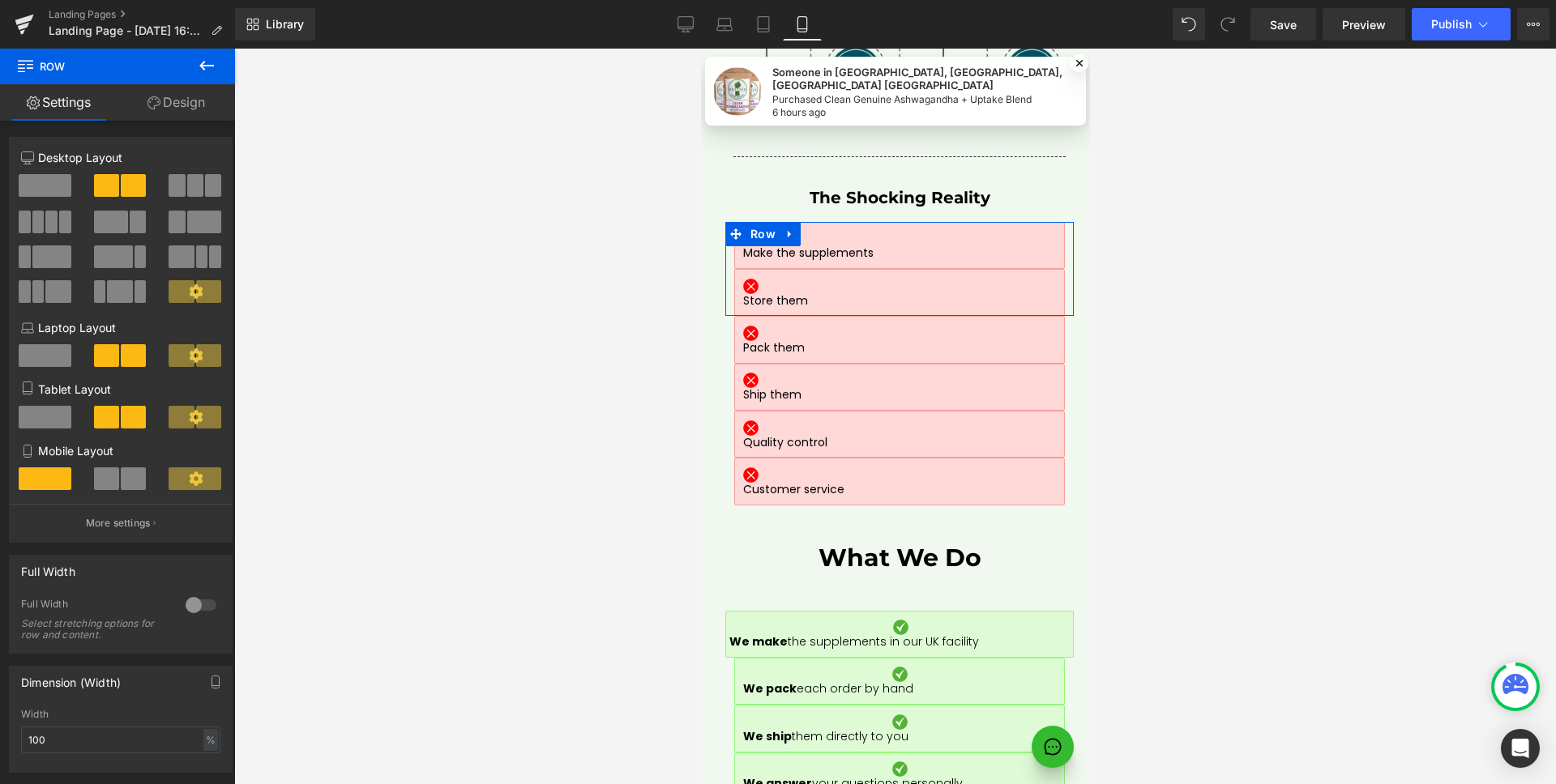
click at [110, 480] on span at bounding box center [106, 478] width 25 height 22
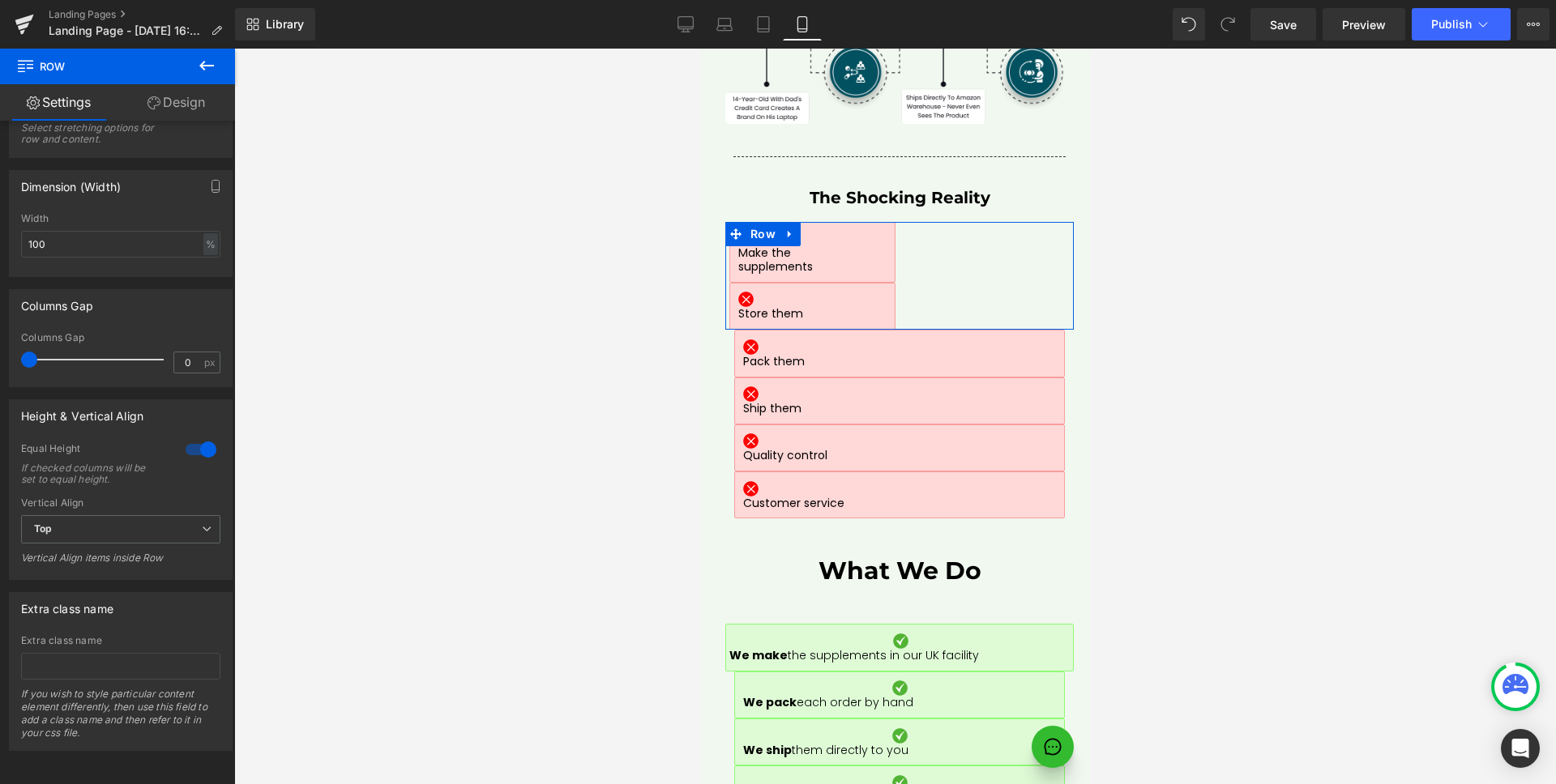
click at [196, 438] on div at bounding box center [201, 449] width 39 height 26
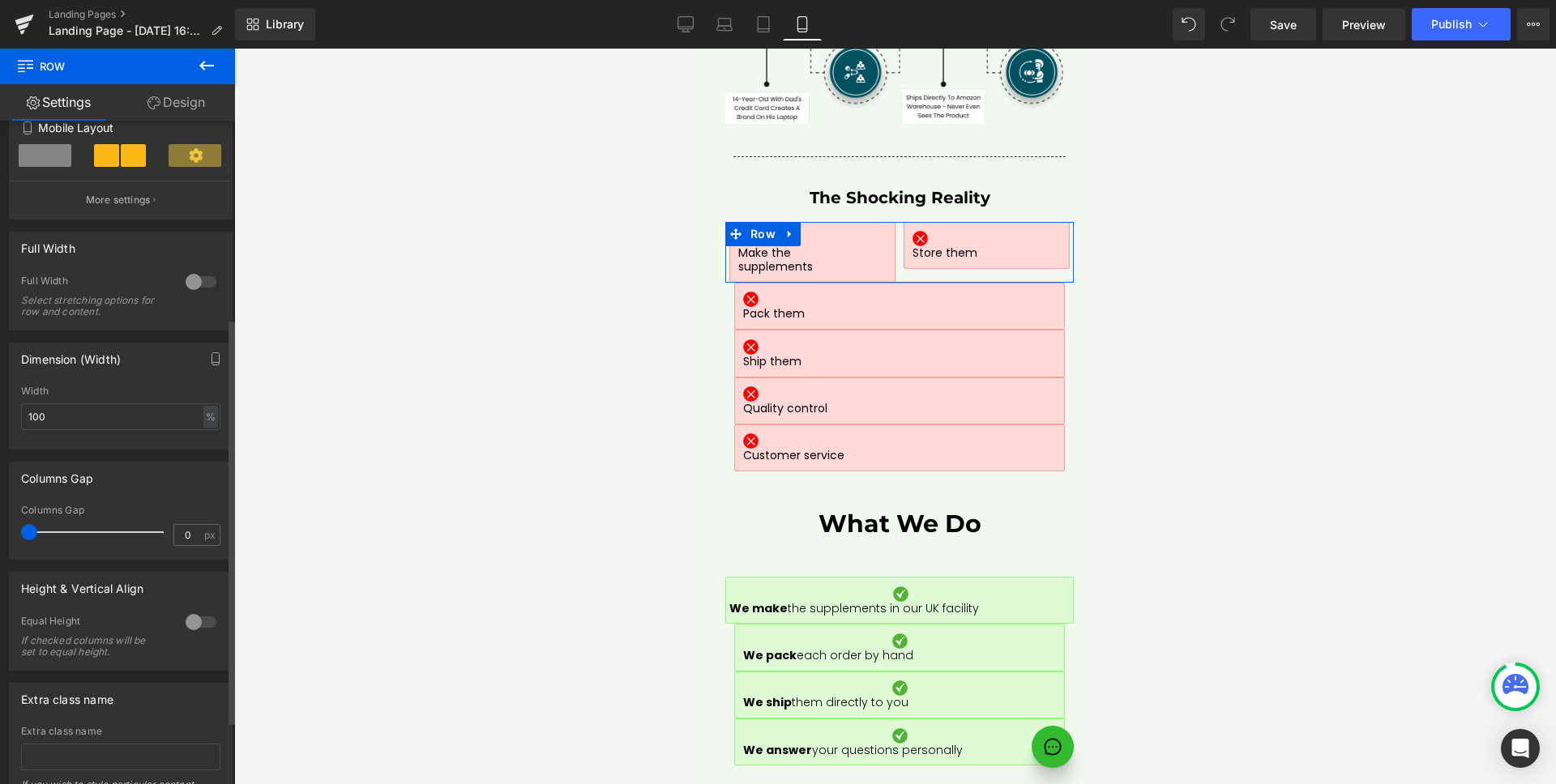
scroll to position [248, 0]
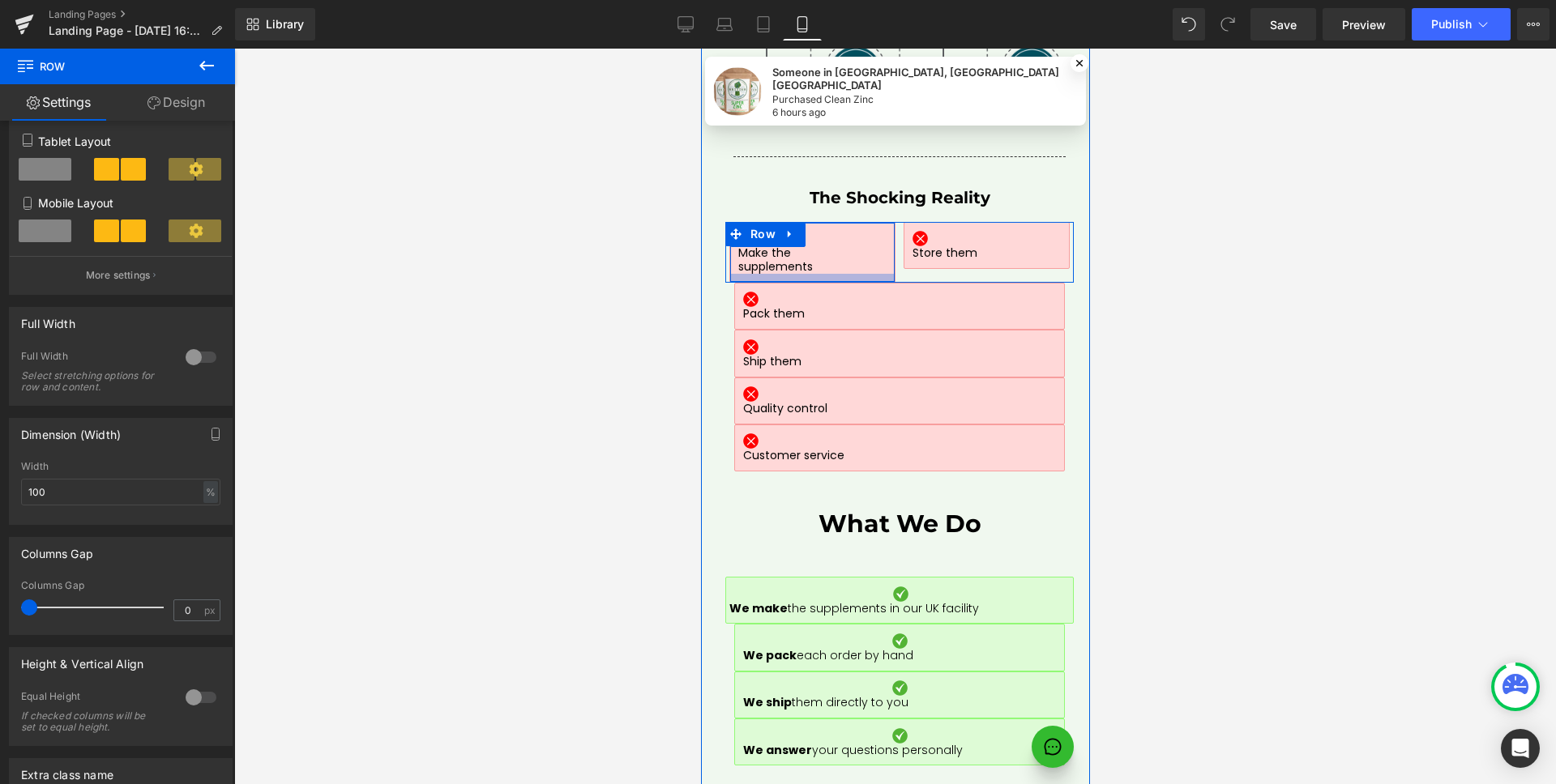
click at [841, 274] on div at bounding box center [810, 278] width 163 height 8
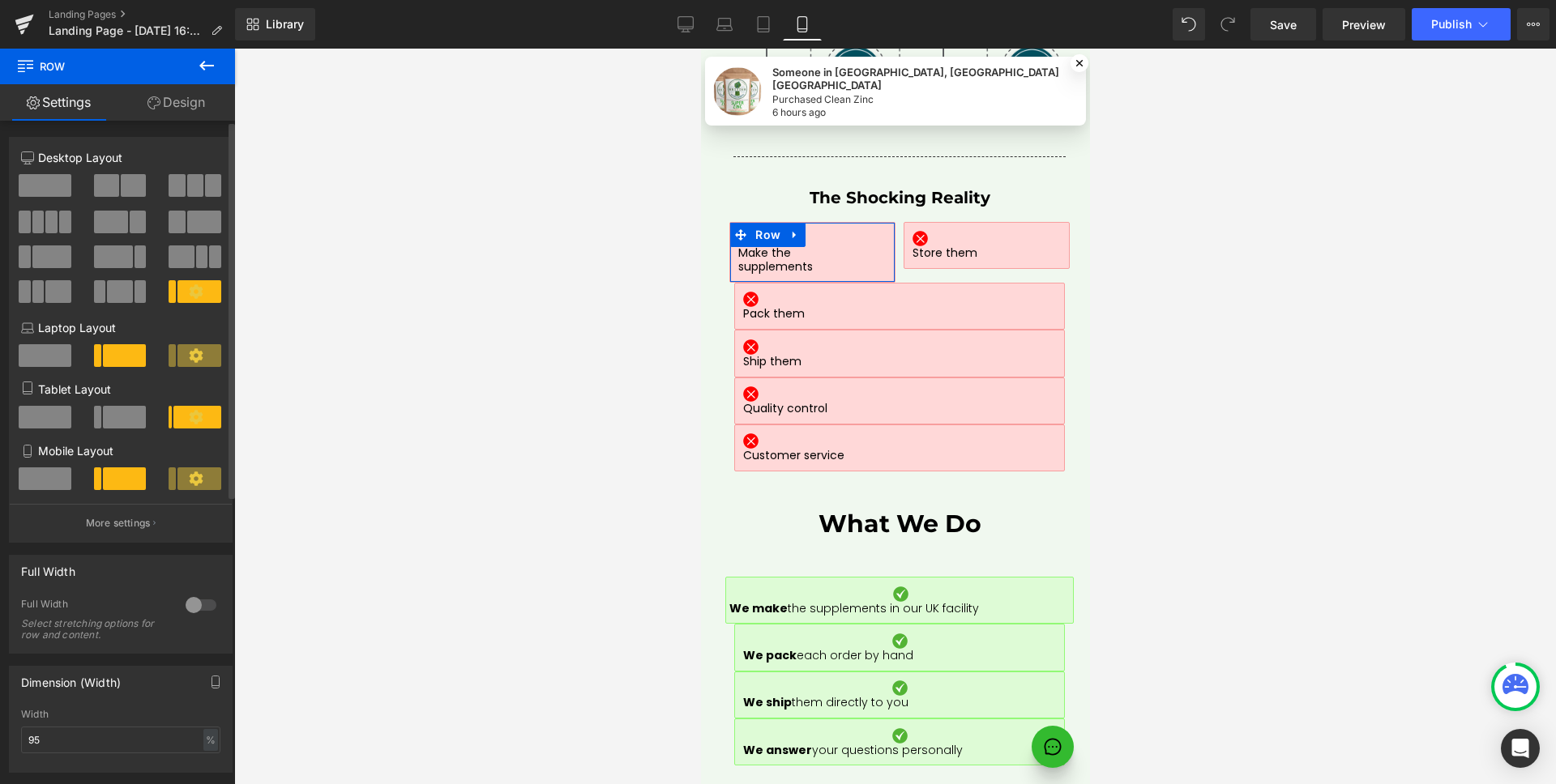
click at [114, 472] on span at bounding box center [124, 478] width 44 height 22
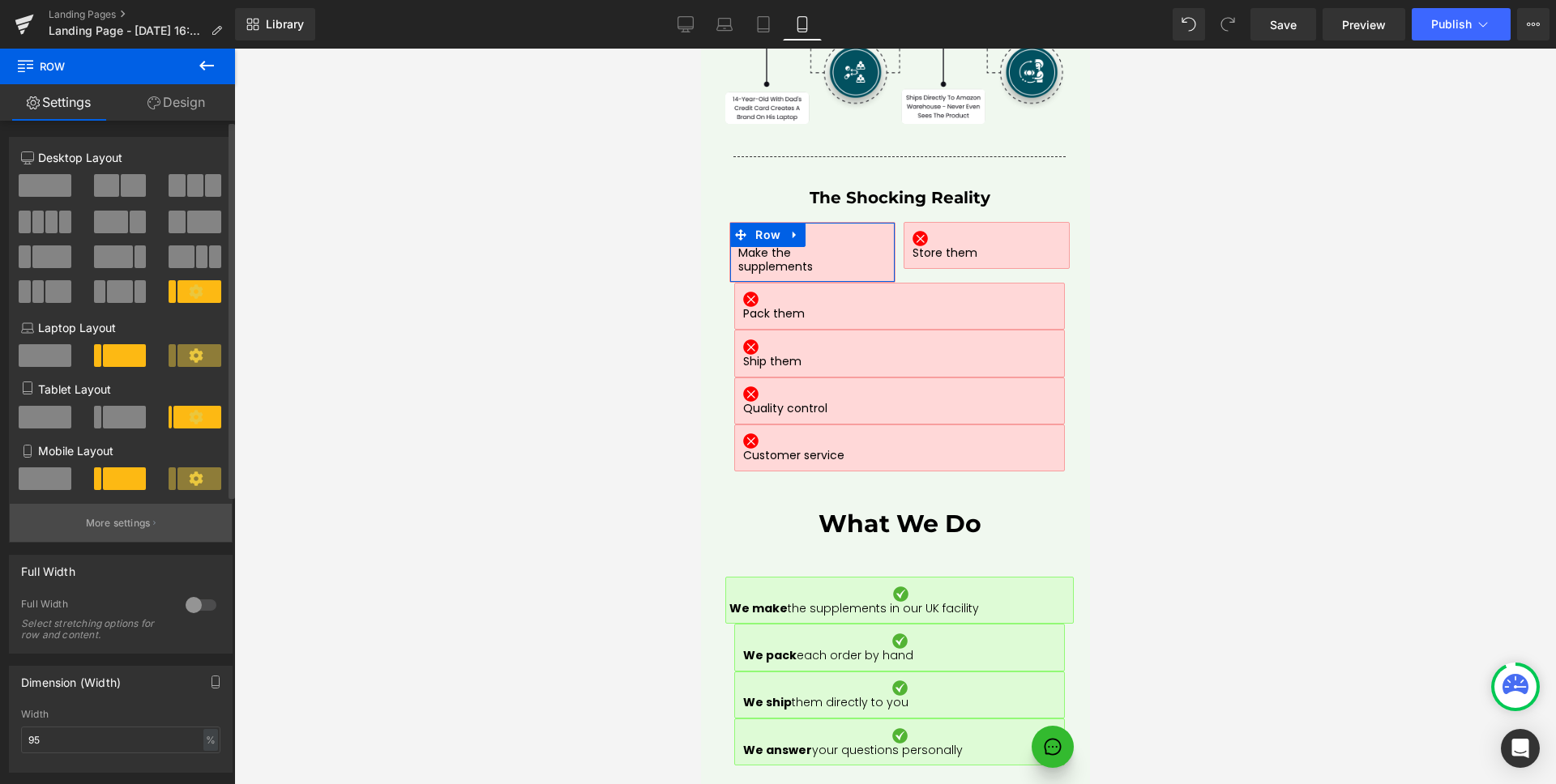
click at [111, 516] on p "More settings" at bounding box center [118, 523] width 65 height 14
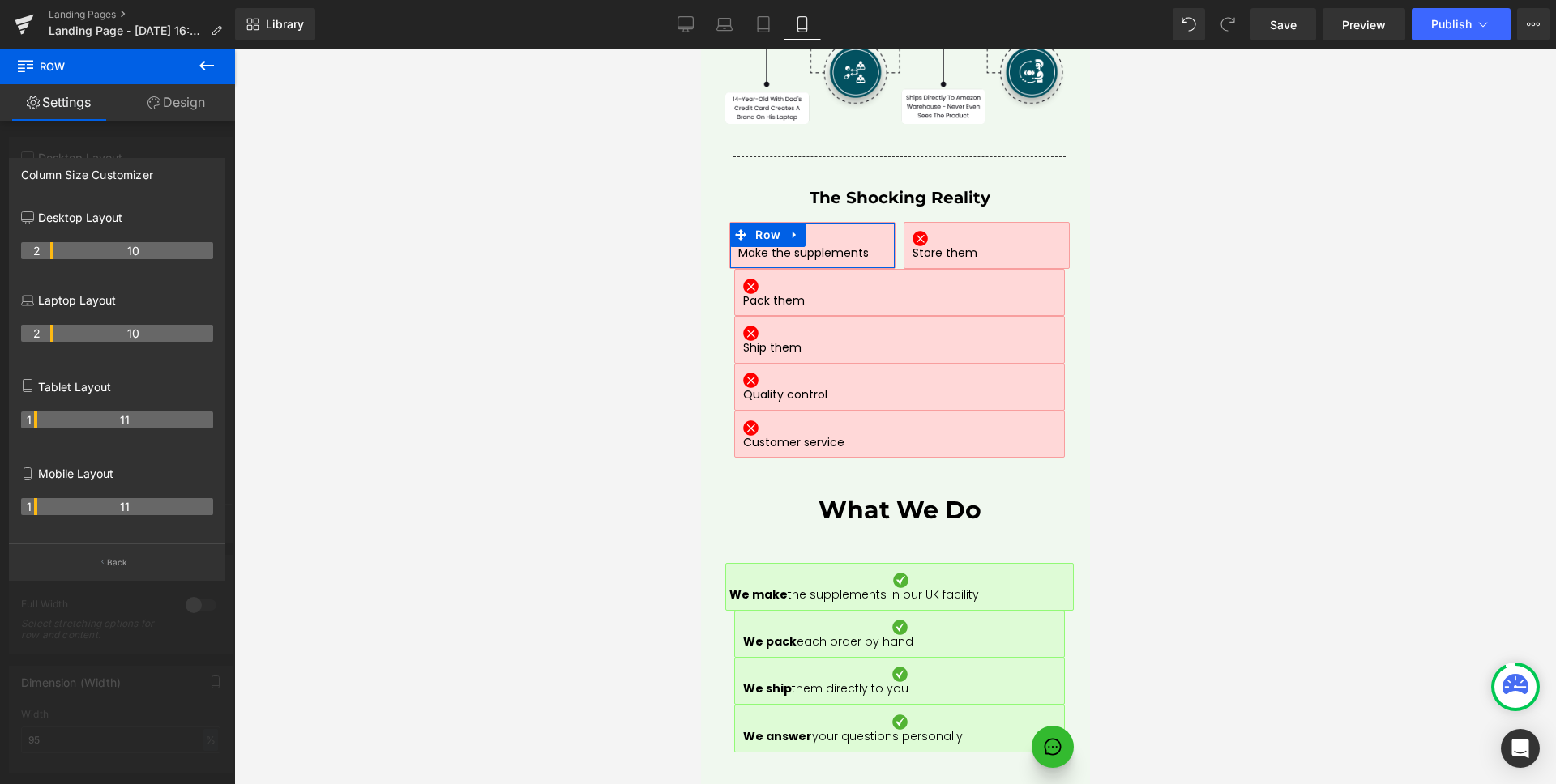
drag, startPoint x: 50, startPoint y: 505, endPoint x: 40, endPoint y: 506, distance: 10.0
click at [40, 506] on tr "1 11" at bounding box center [117, 506] width 192 height 17
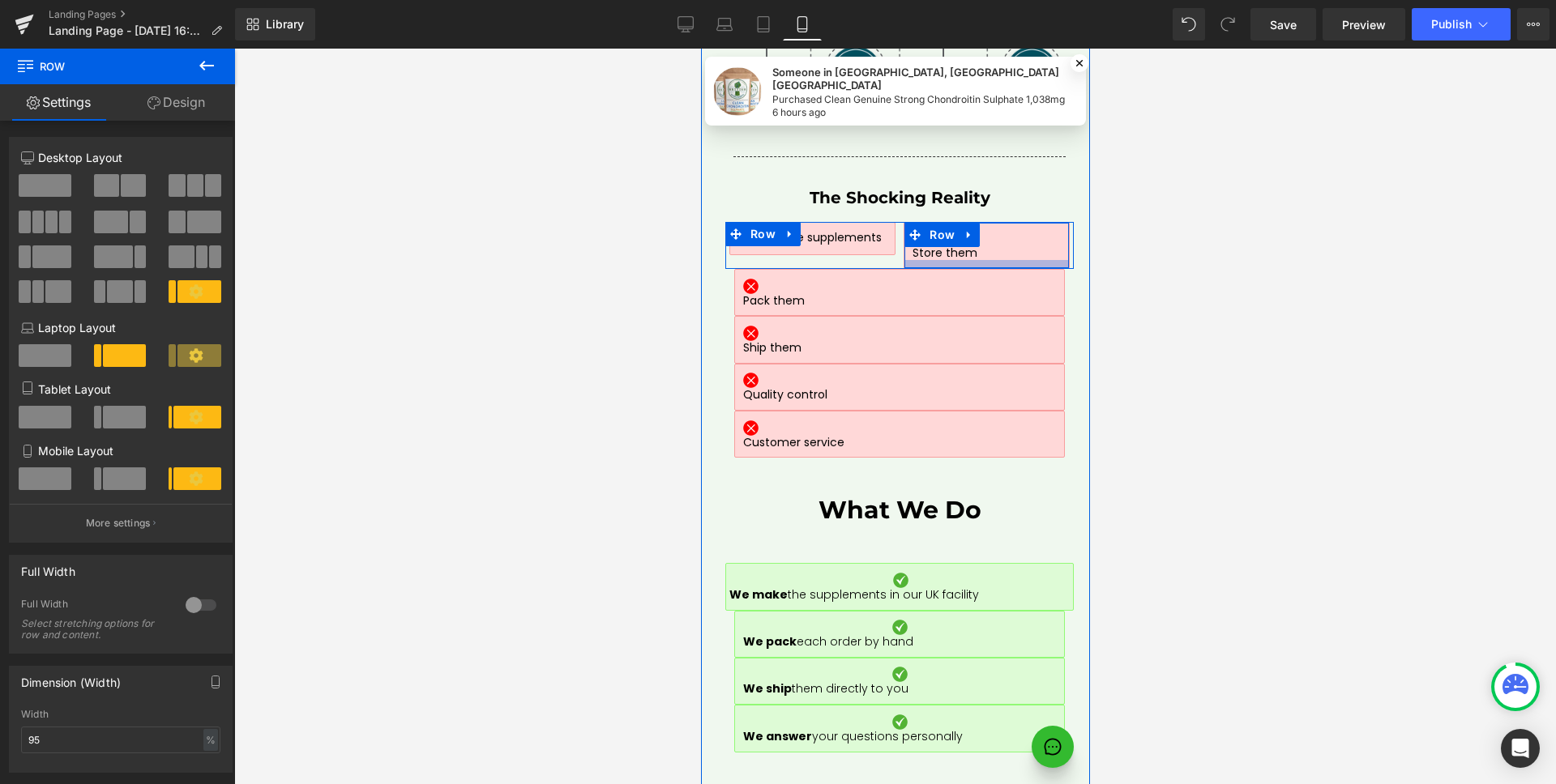
click at [1003, 260] on div at bounding box center [984, 263] width 163 height 8
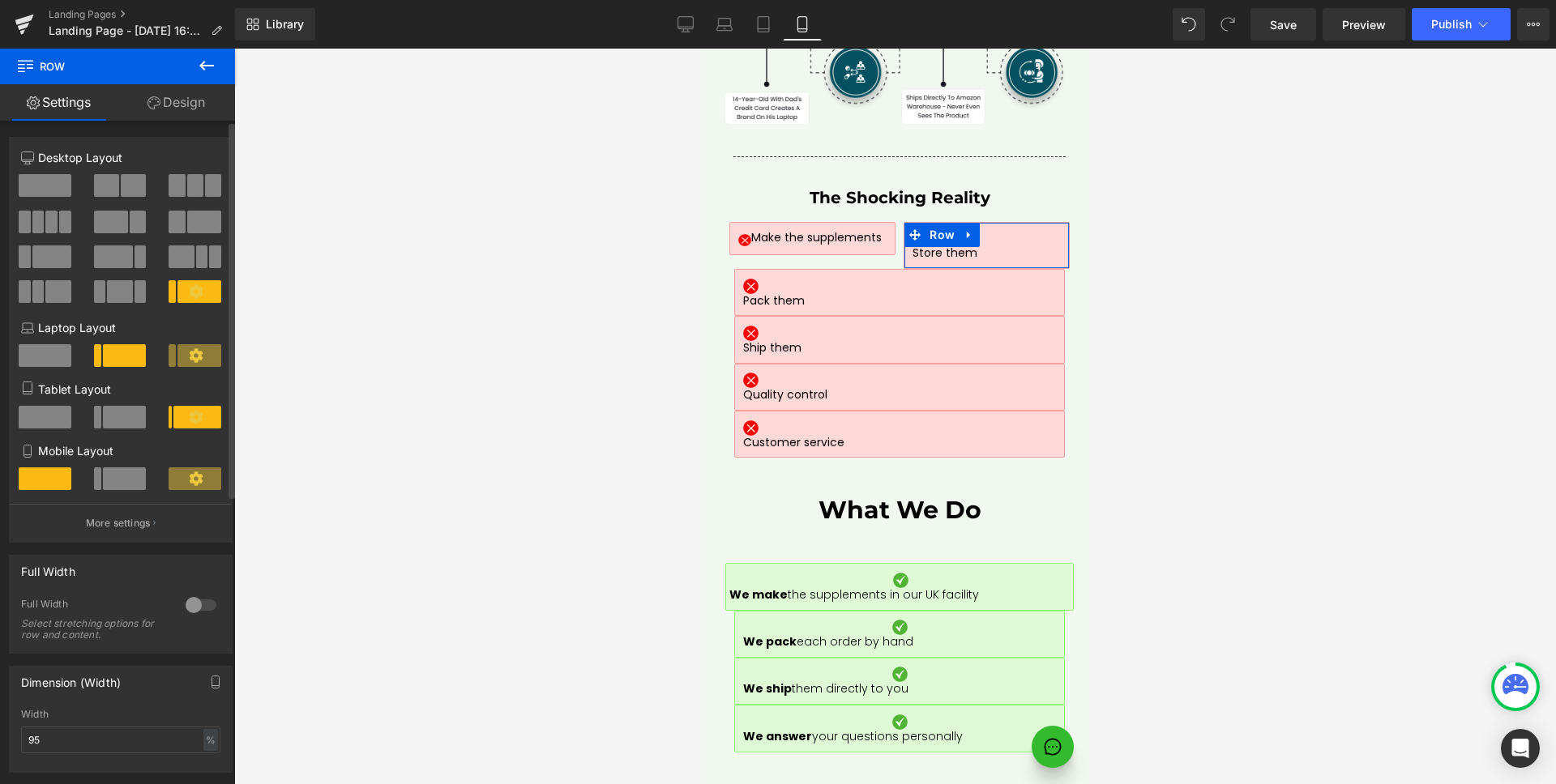
click at [115, 475] on span at bounding box center [124, 478] width 44 height 22
click at [112, 523] on p "More settings" at bounding box center [118, 523] width 65 height 14
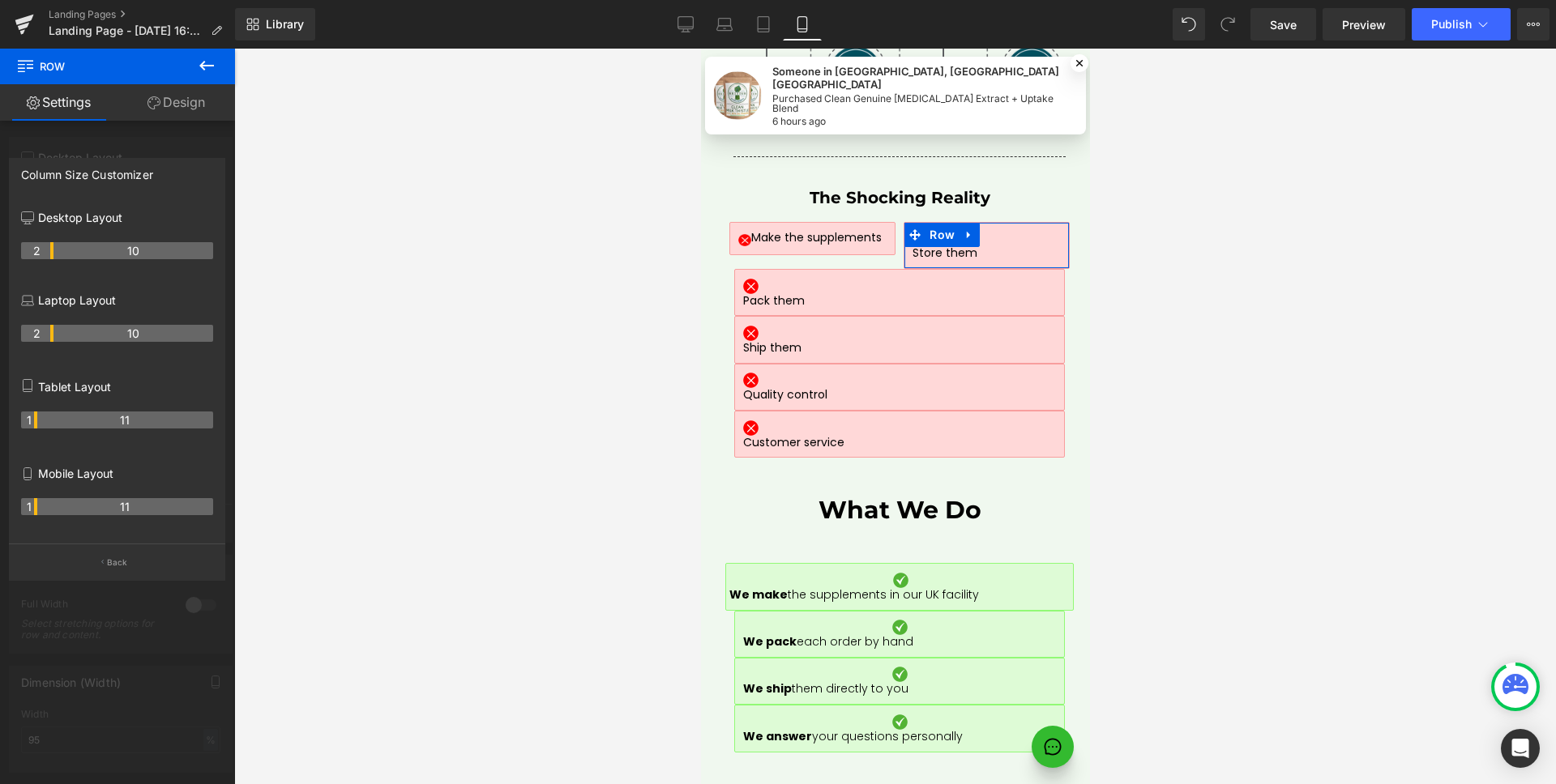
drag, startPoint x: 52, startPoint y: 507, endPoint x: 39, endPoint y: 509, distance: 13.2
click at [39, 509] on tr "1 11" at bounding box center [117, 506] width 192 height 17
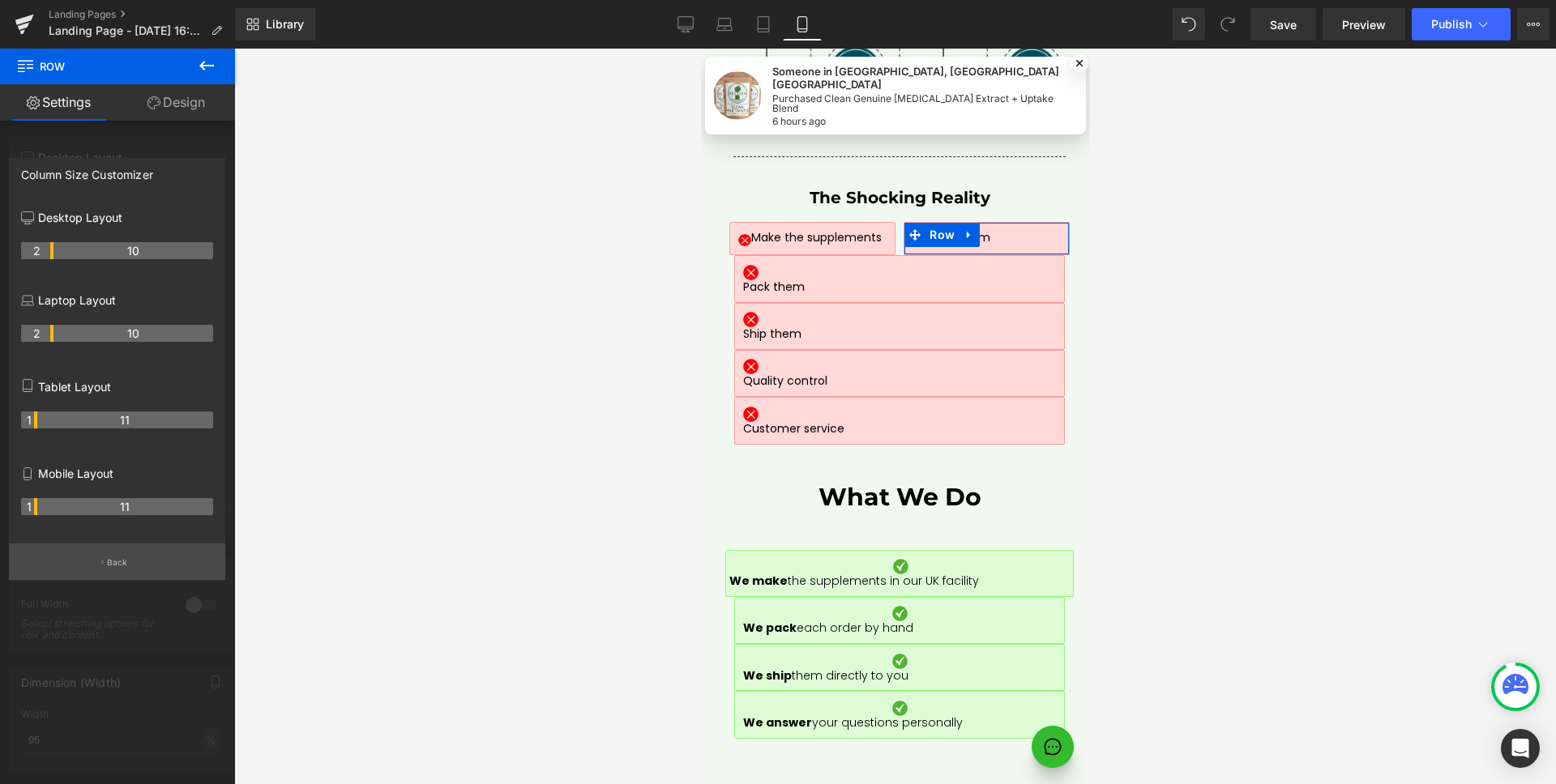
click at [115, 558] on p "Back" at bounding box center [118, 563] width 21 height 13
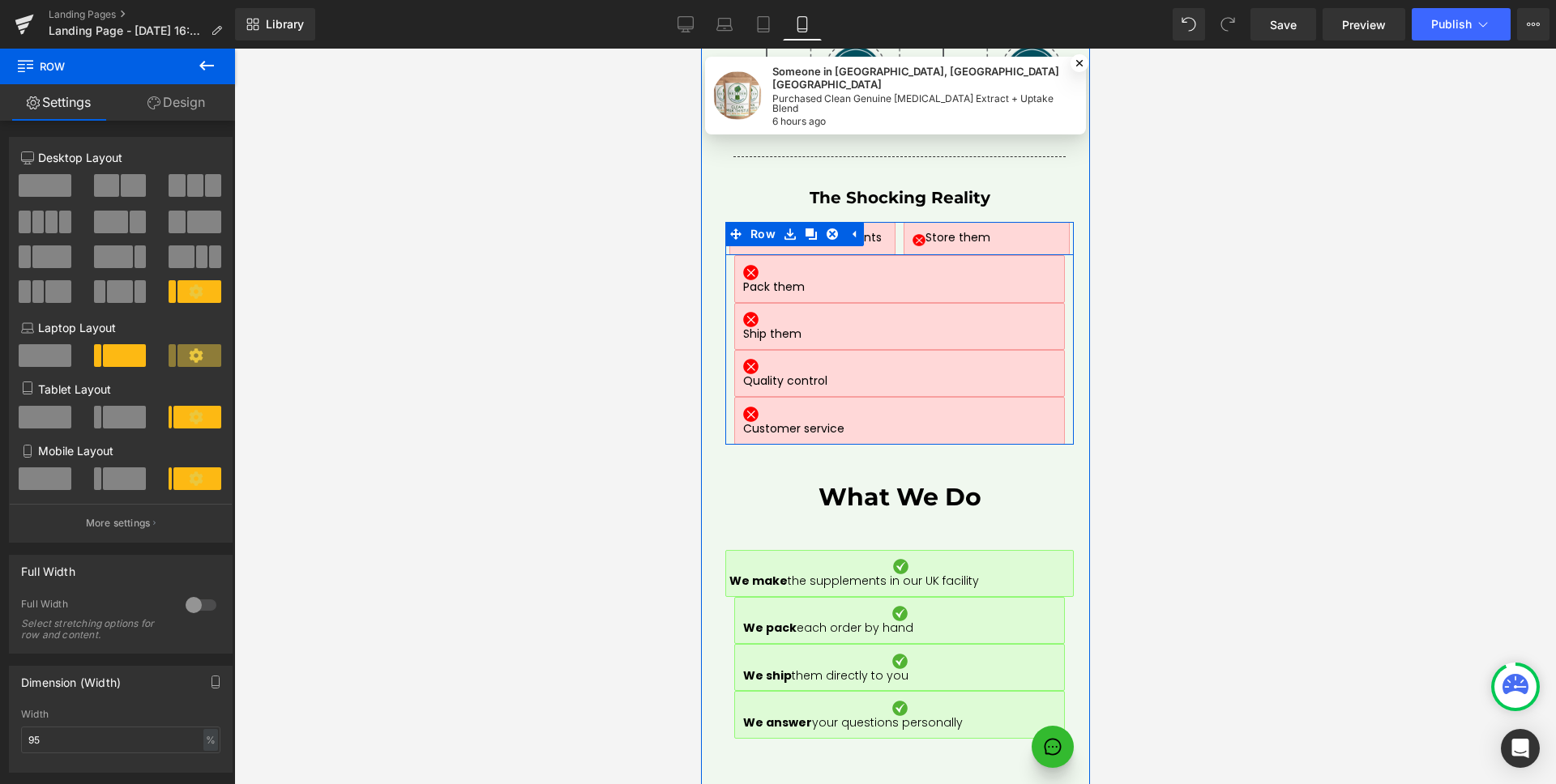
click at [899, 222] on div "Image Store them Text Block Row" at bounding box center [985, 239] width 174 height 34
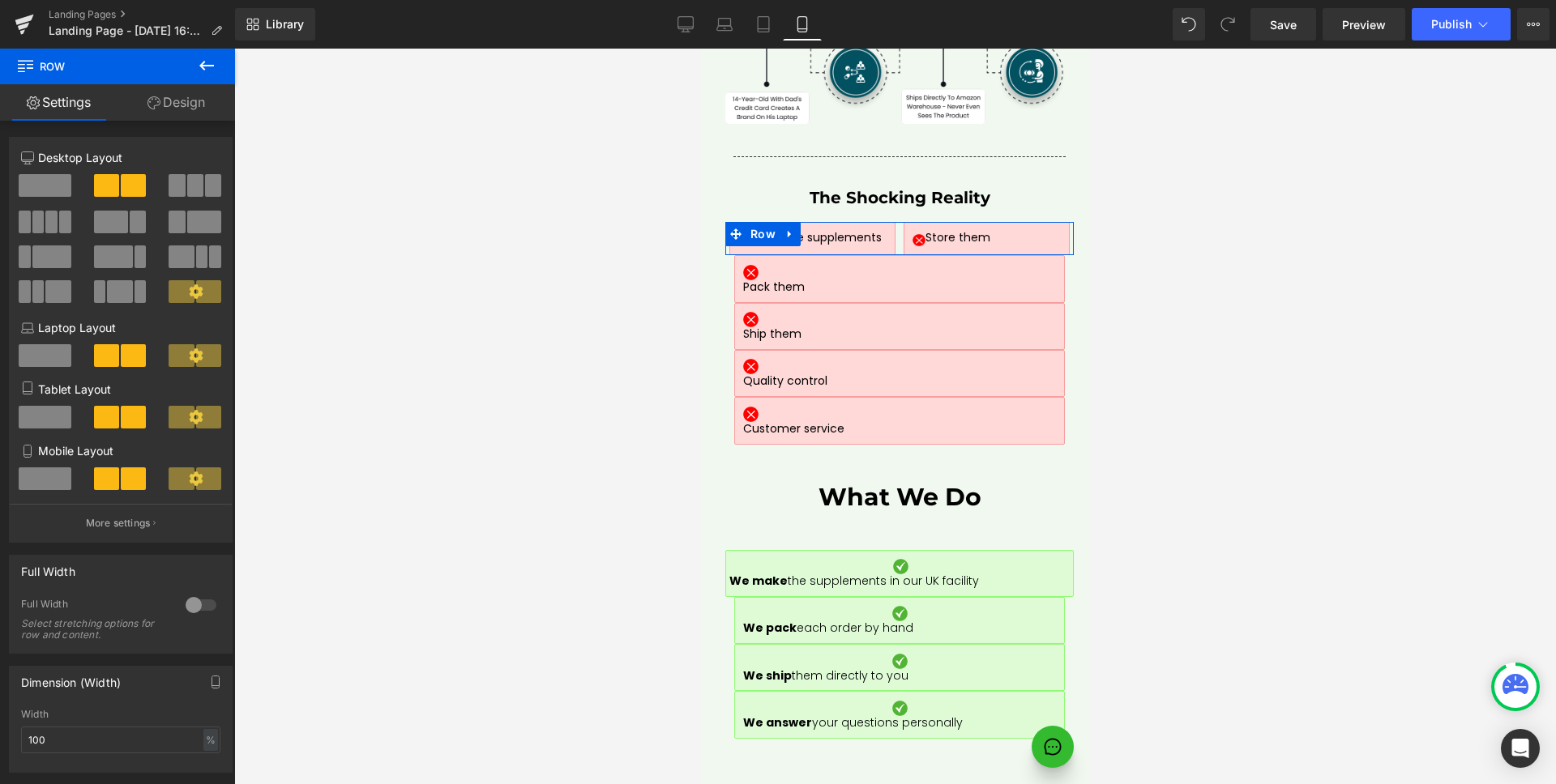
click at [213, 105] on link "Design" at bounding box center [177, 102] width 118 height 37
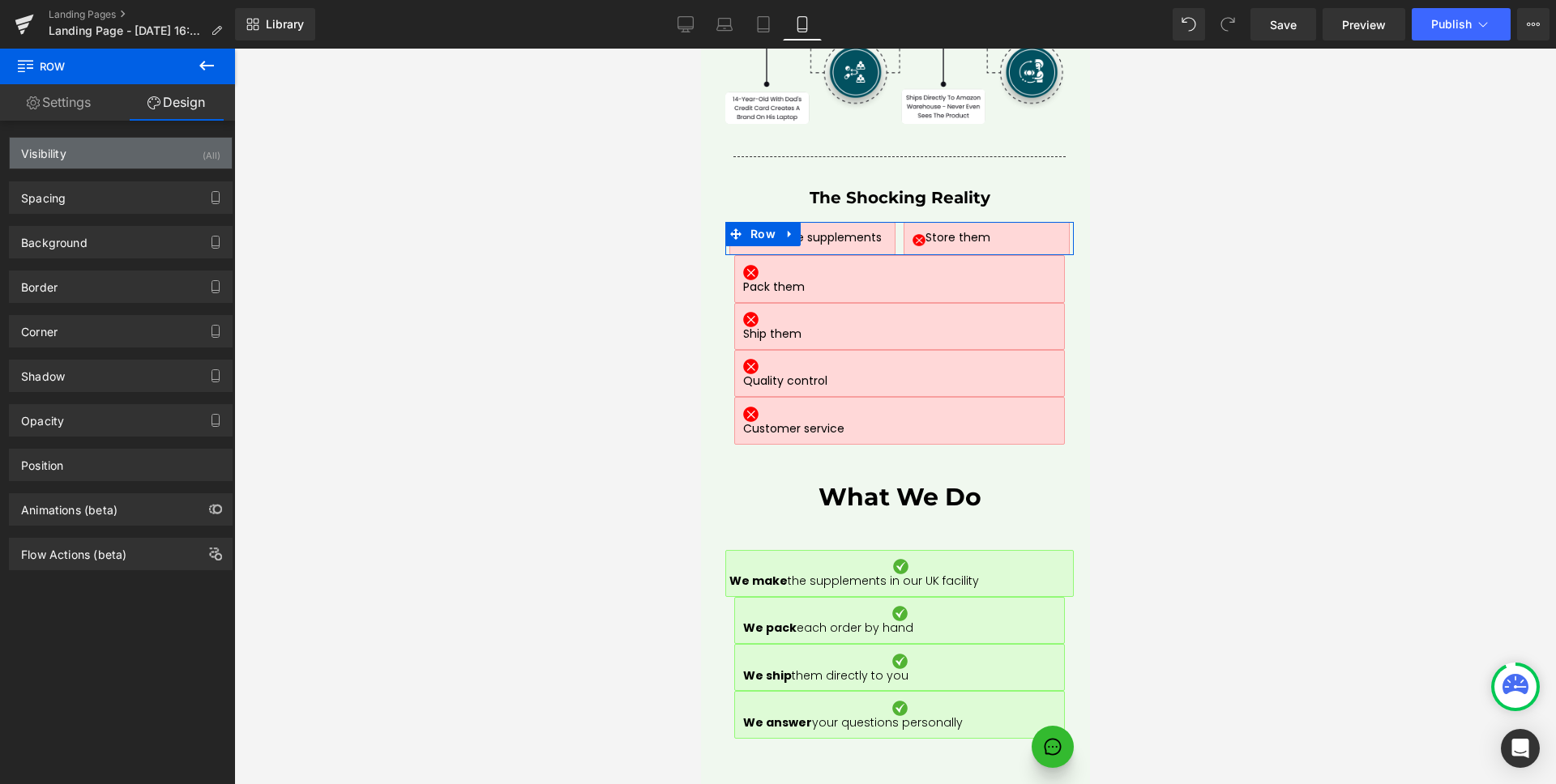
type input "0"
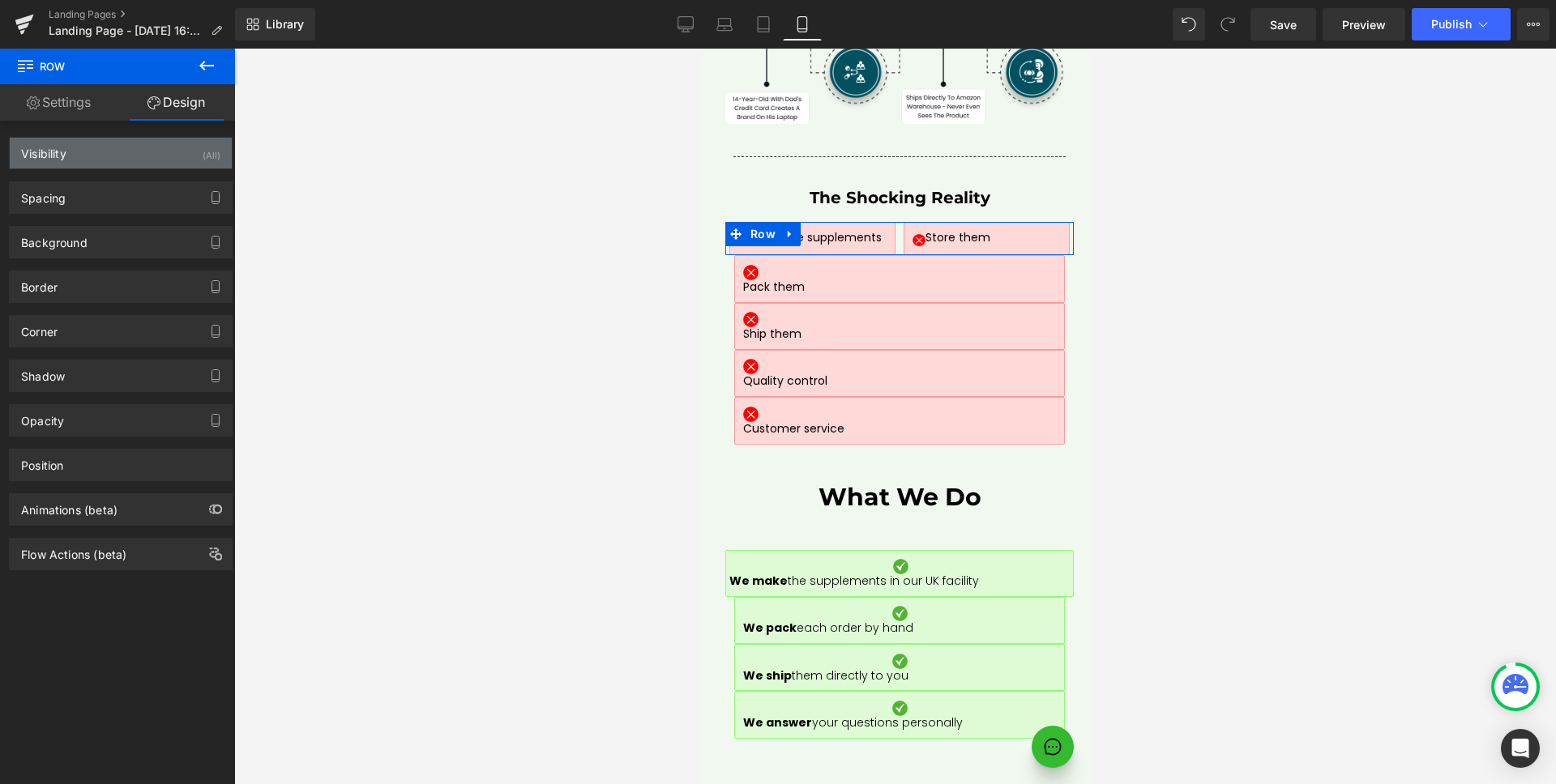
type input "0"
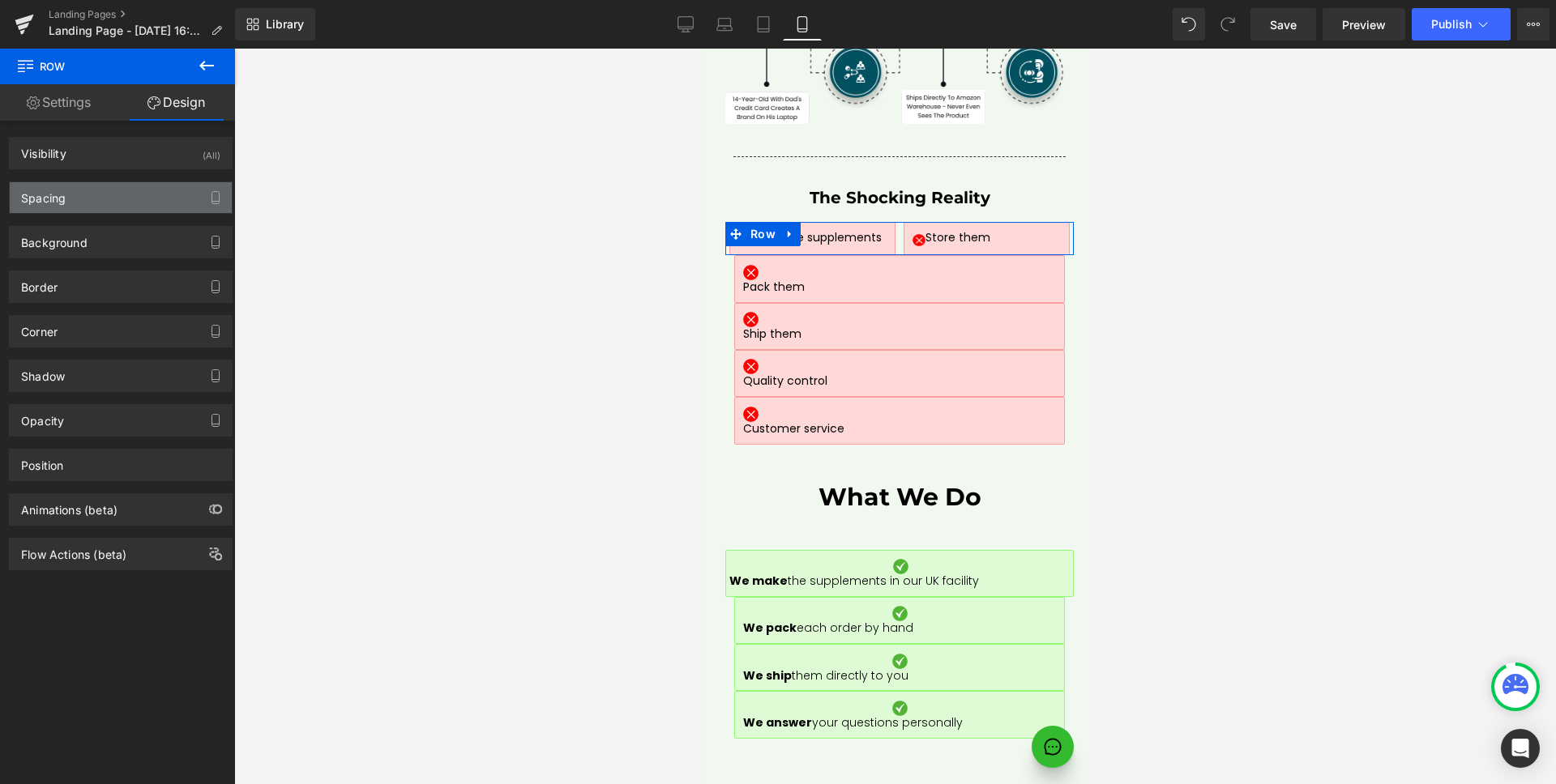
click at [105, 188] on div "Spacing" at bounding box center [121, 197] width 222 height 30
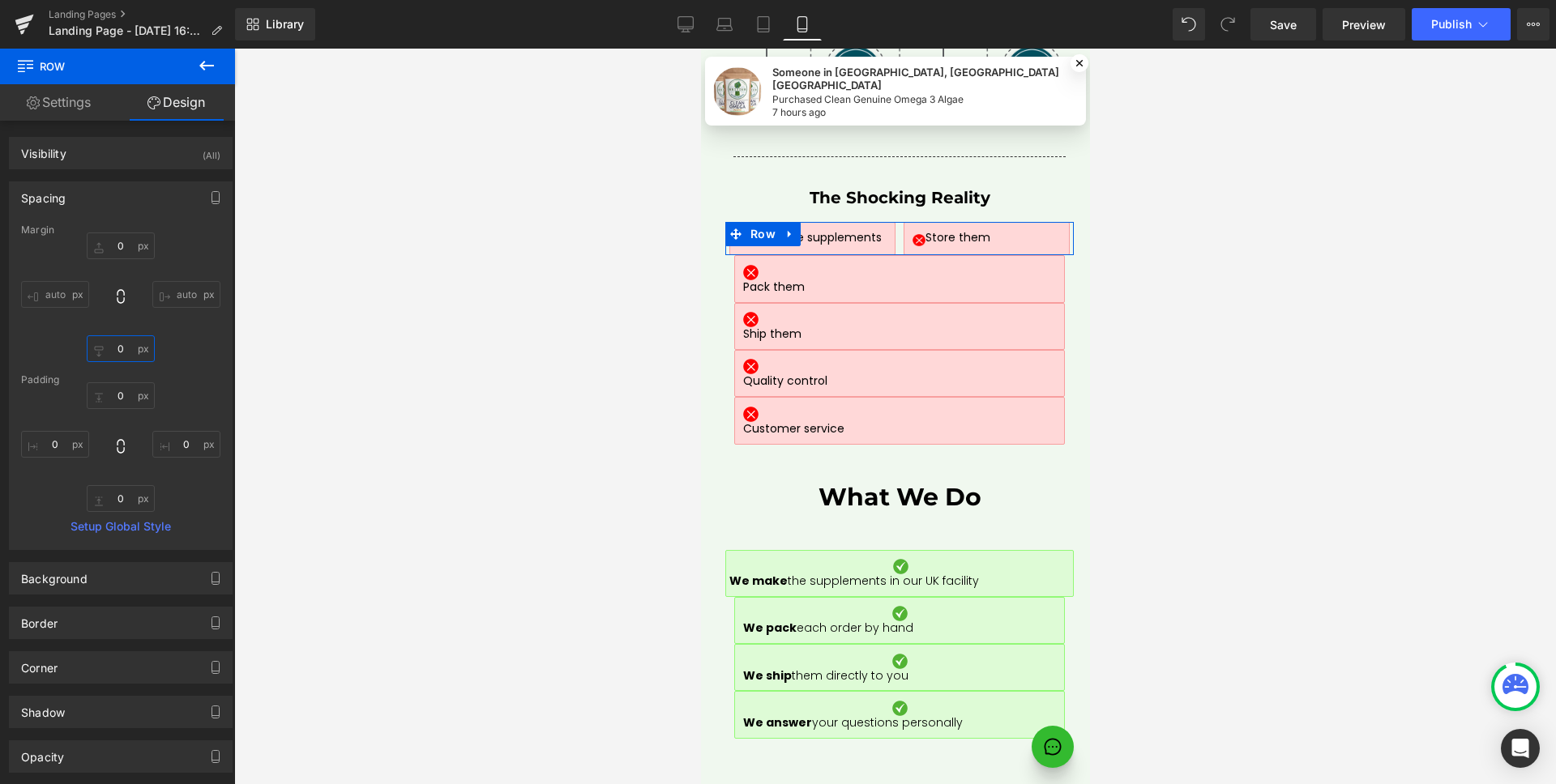
click at [140, 354] on input "0" at bounding box center [121, 349] width 68 height 27
type input "10"
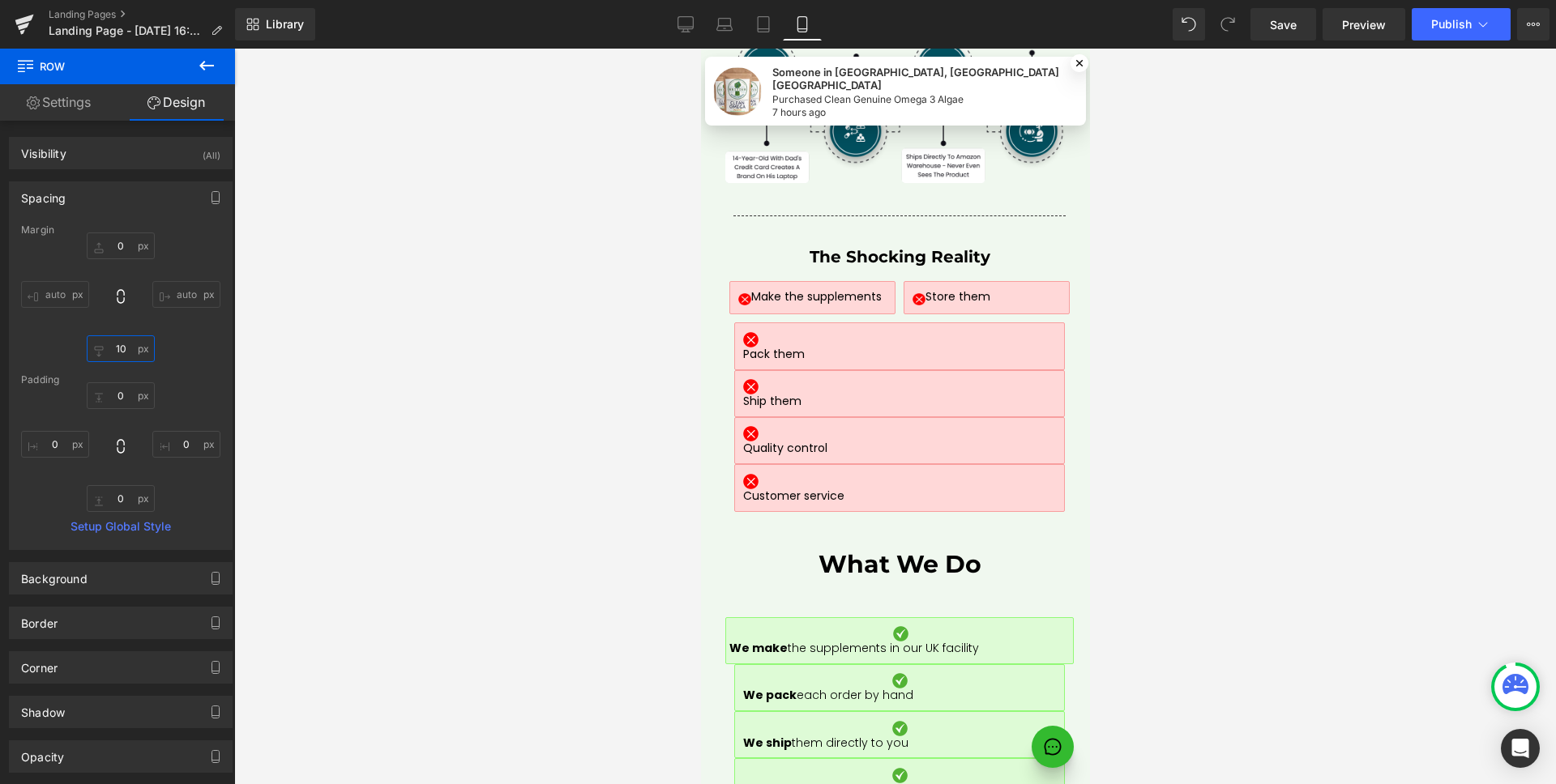
scroll to position [7189, 0]
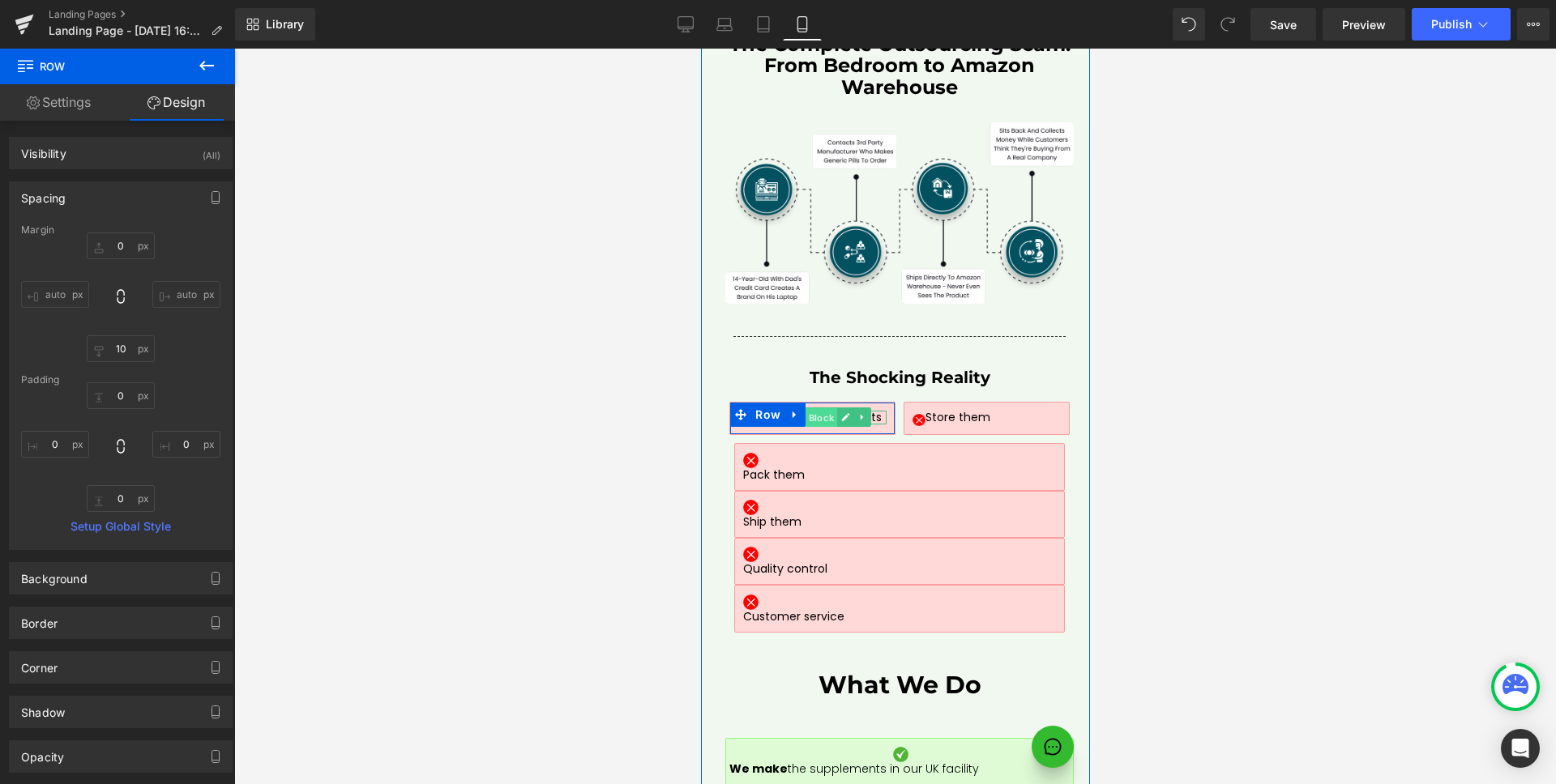
click at [807, 408] on span "Text Block" at bounding box center [808, 418] width 54 height 20
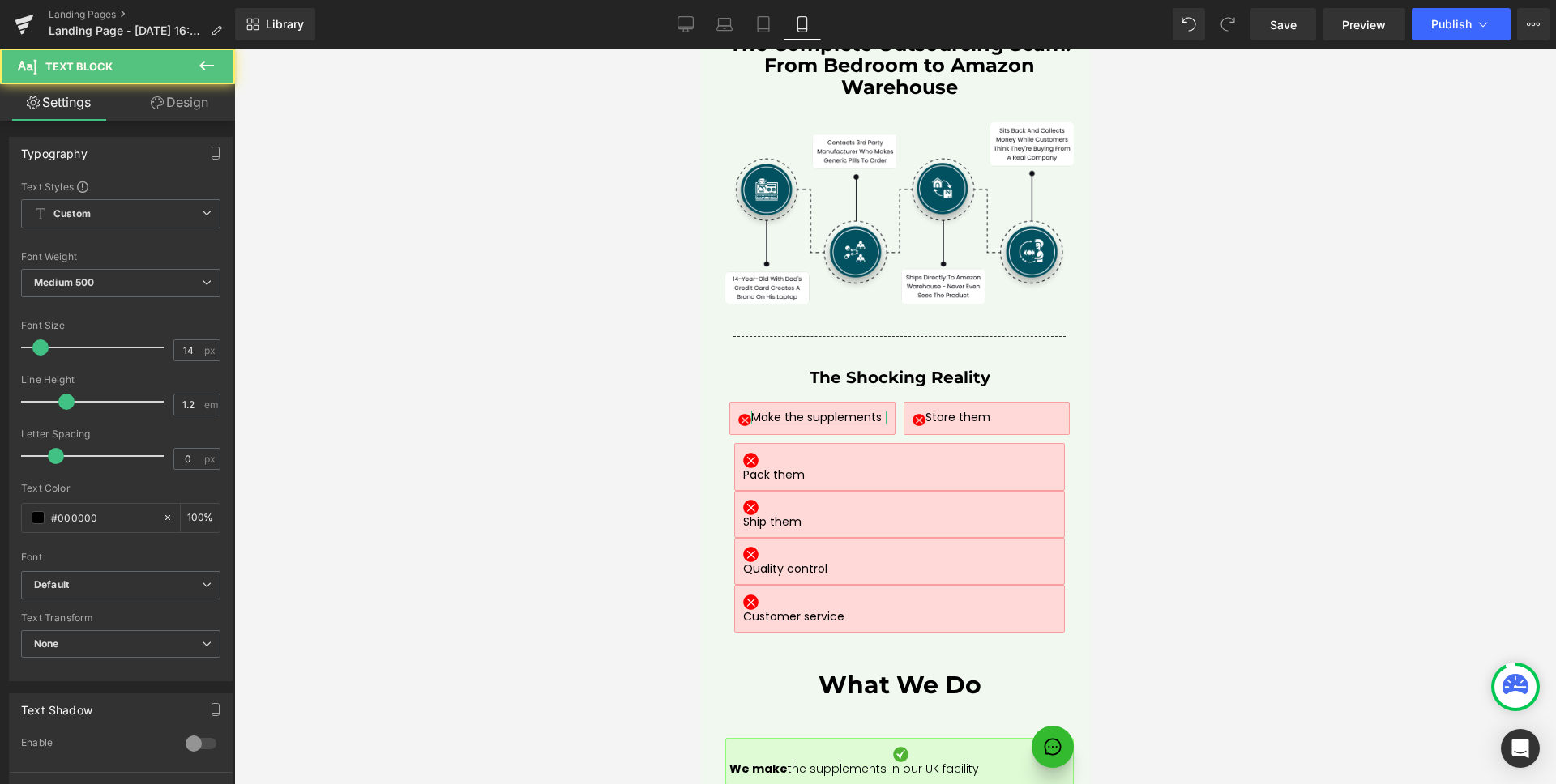
click at [180, 108] on link "Design" at bounding box center [180, 102] width 118 height 37
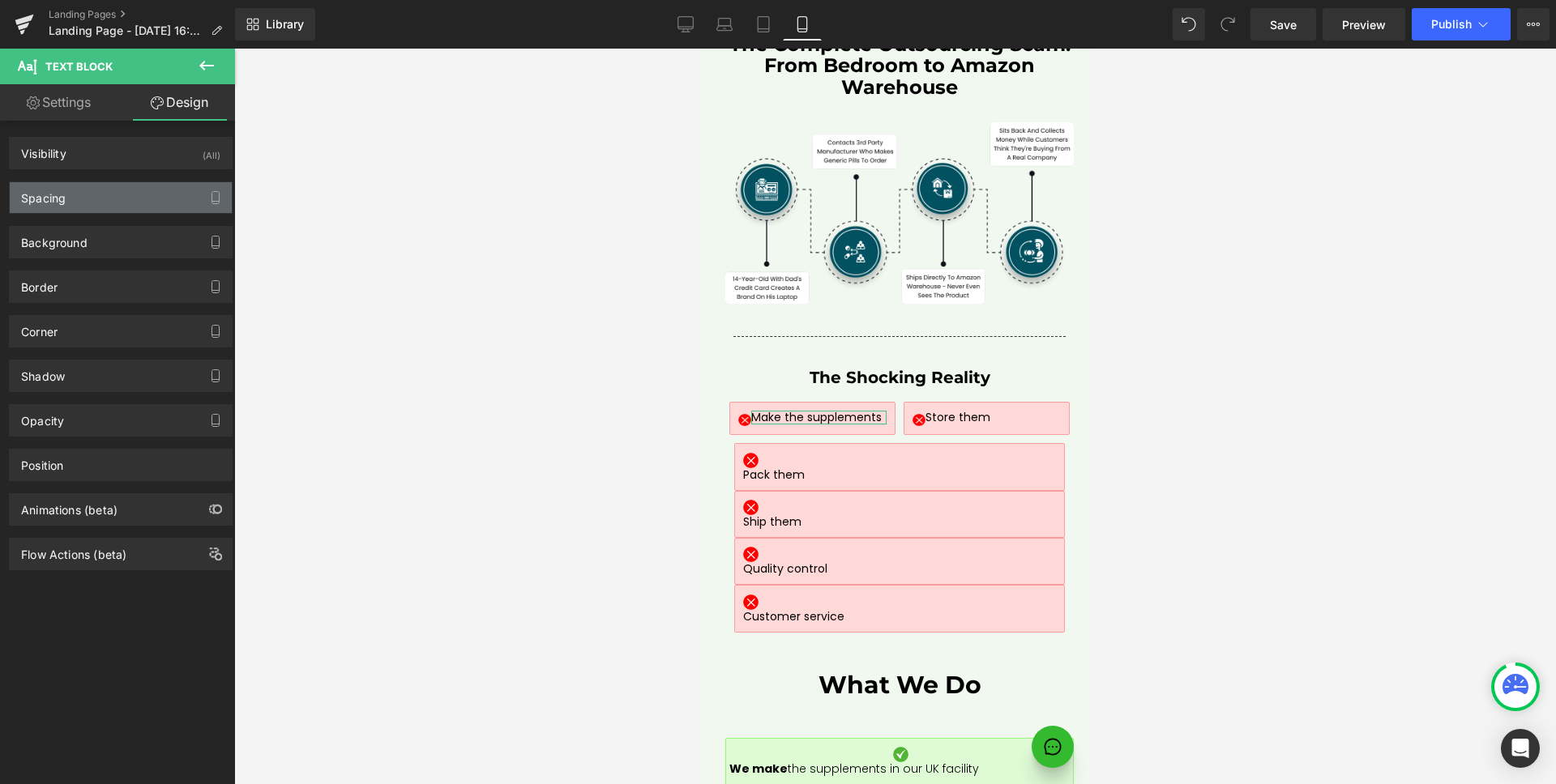
click at [71, 198] on div "Spacing" at bounding box center [121, 197] width 222 height 30
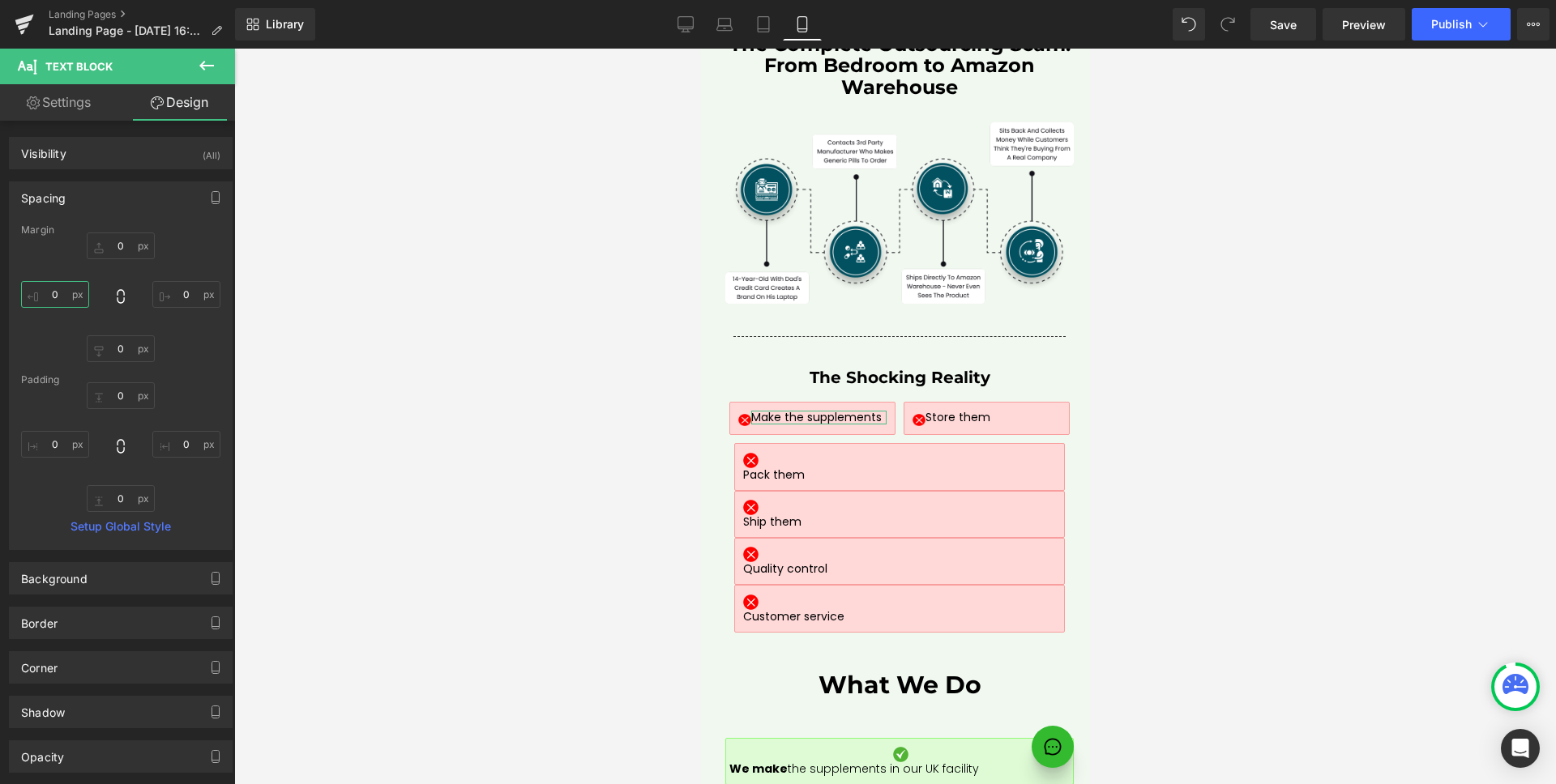
click at [54, 286] on input "0" at bounding box center [55, 295] width 68 height 27
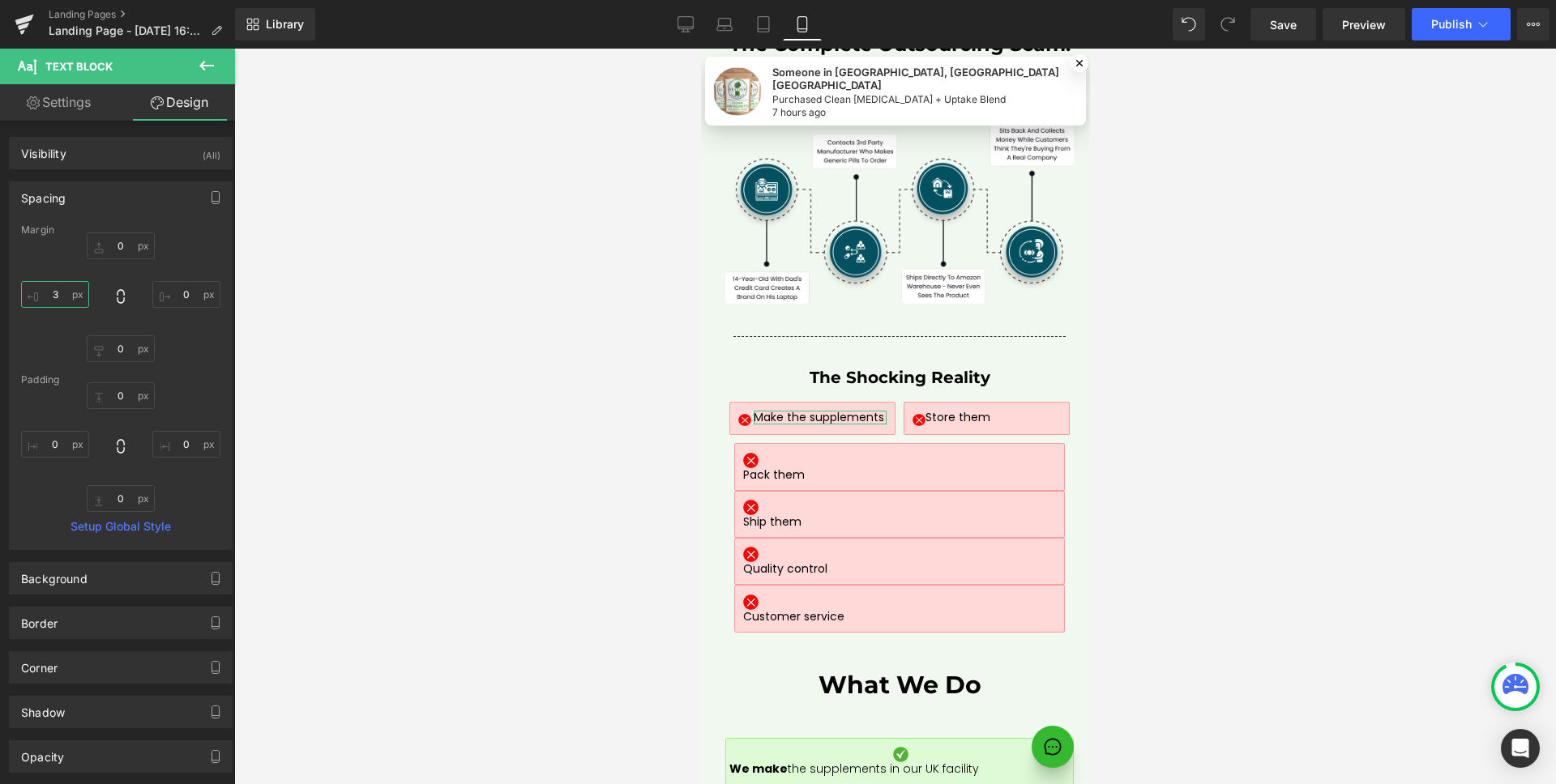
type input "4"
click at [76, 188] on div "Spacing" at bounding box center [121, 197] width 222 height 30
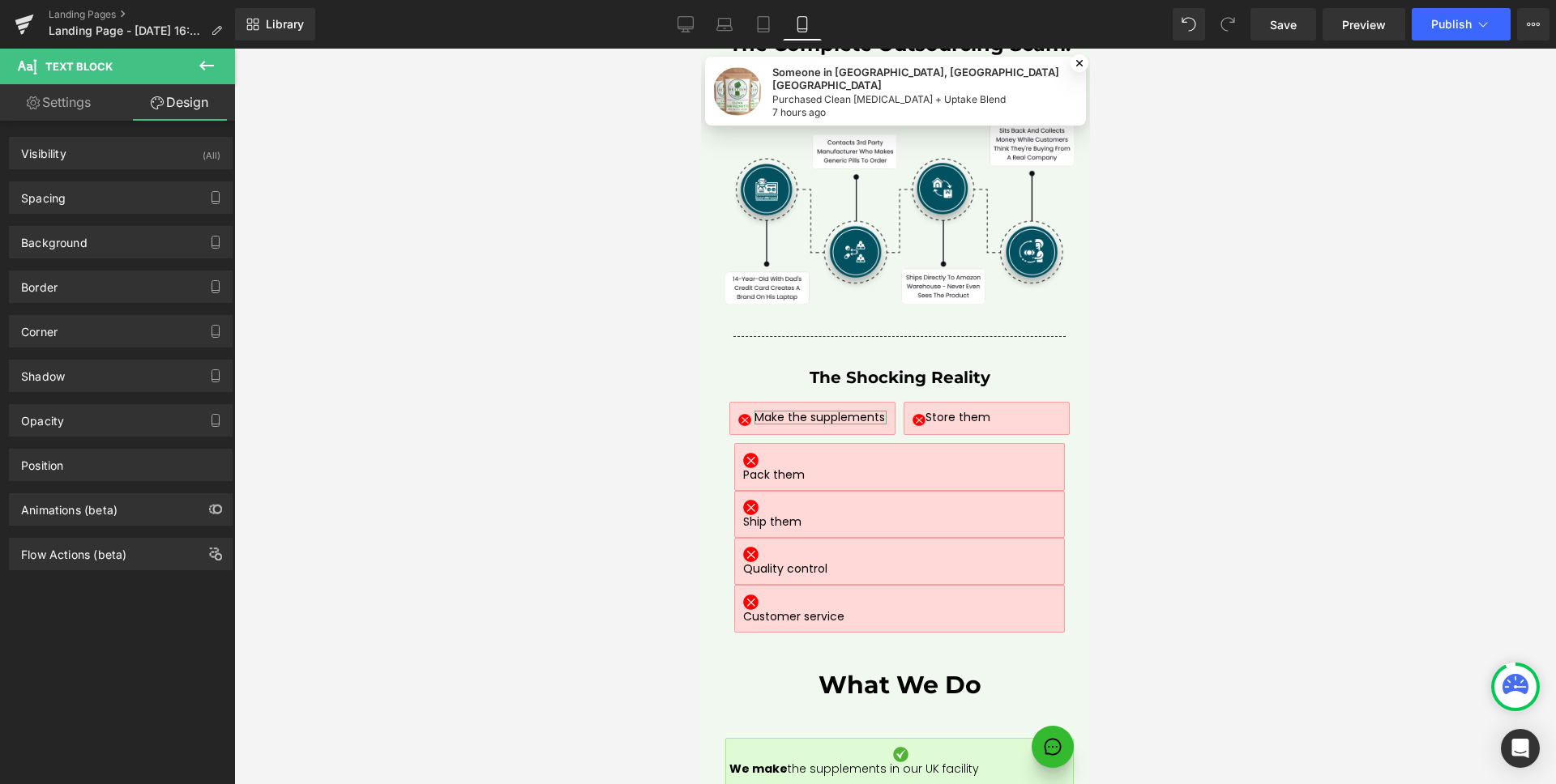
click at [84, 91] on link "Settings" at bounding box center [59, 102] width 118 height 37
type input "100"
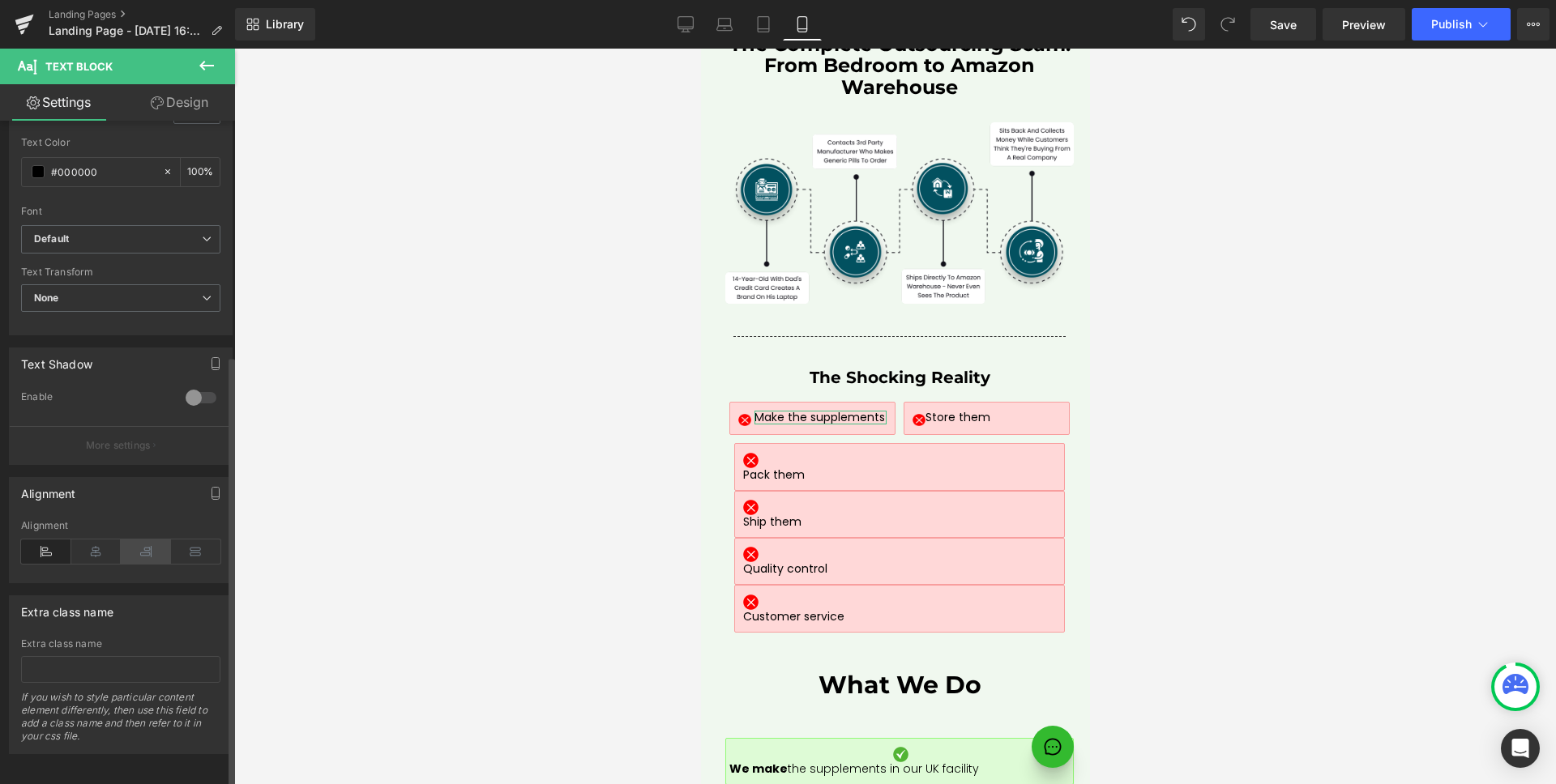
scroll to position [362, 0]
click at [192, 387] on div at bounding box center [201, 394] width 39 height 26
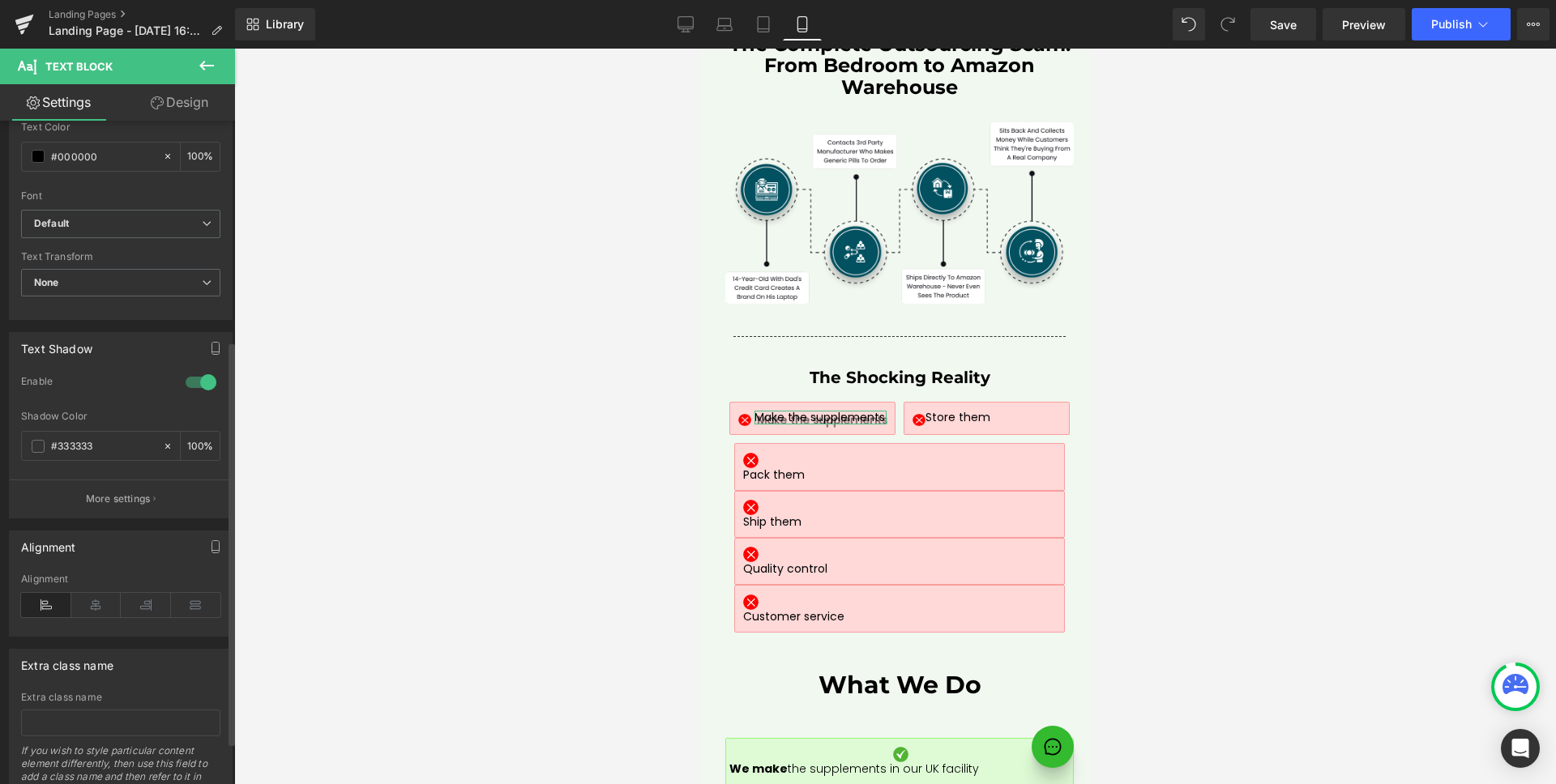
click at [193, 379] on div at bounding box center [201, 382] width 39 height 26
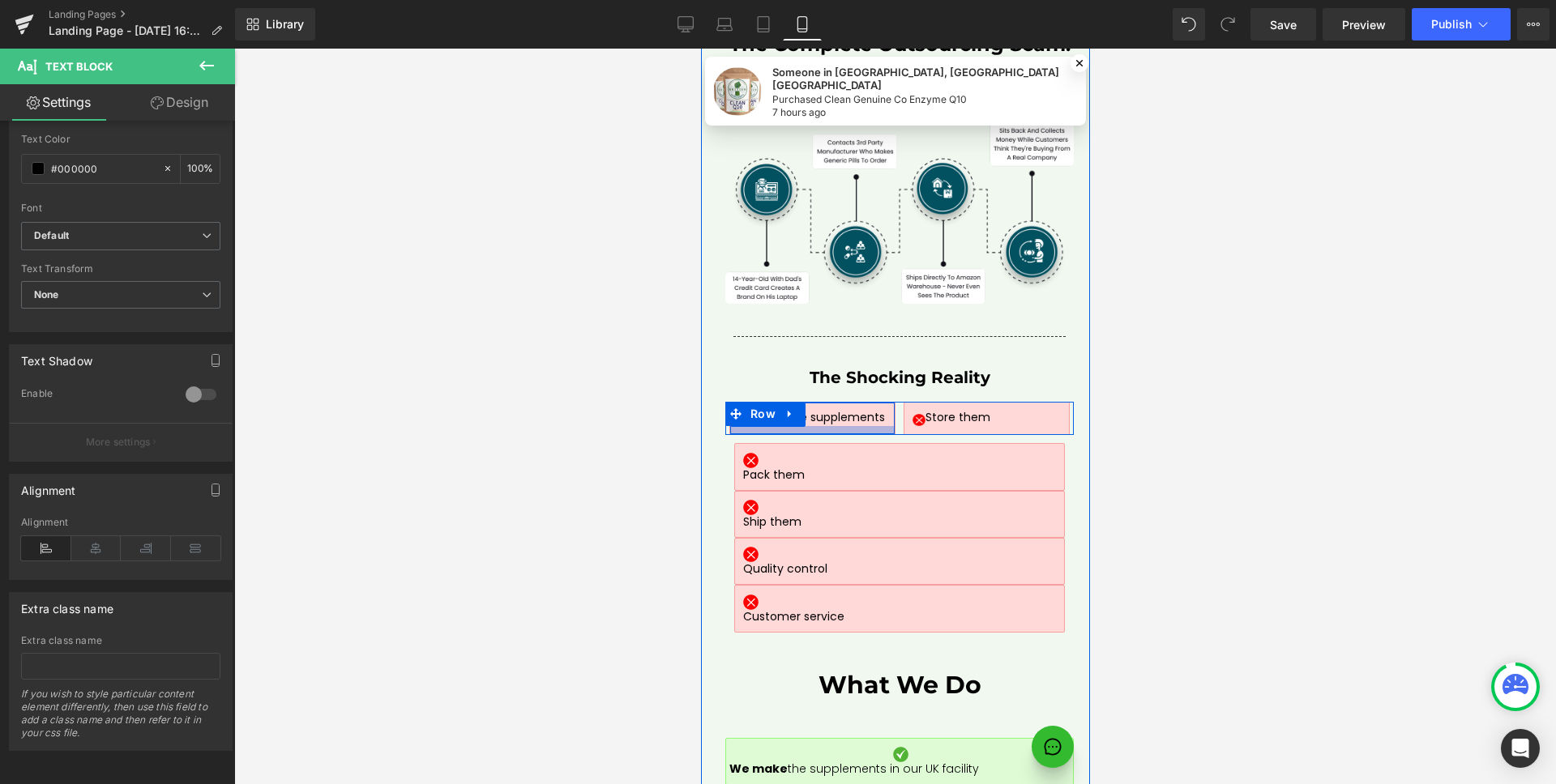
click at [773, 426] on div at bounding box center [810, 430] width 163 height 8
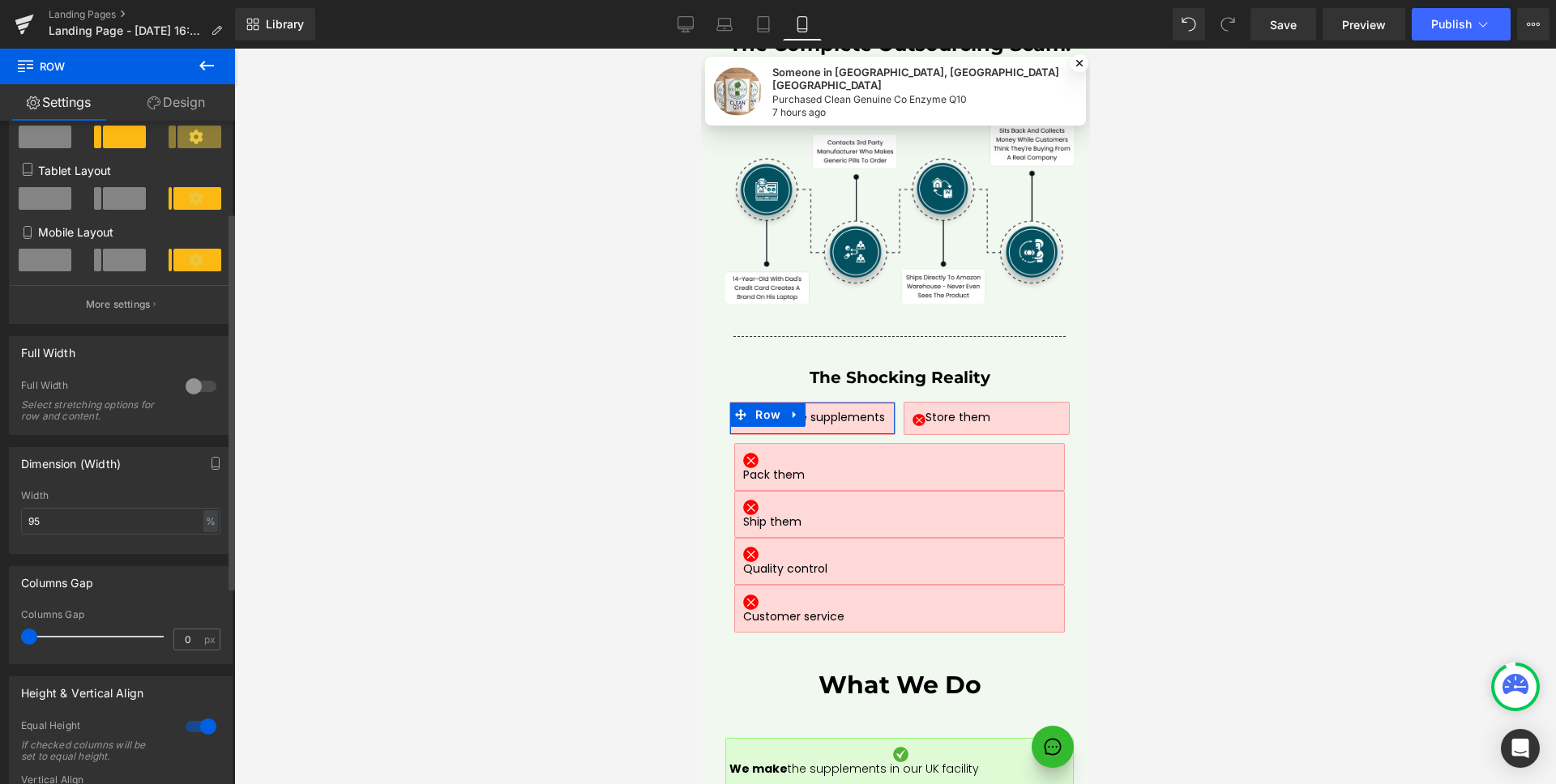
scroll to position [479, 0]
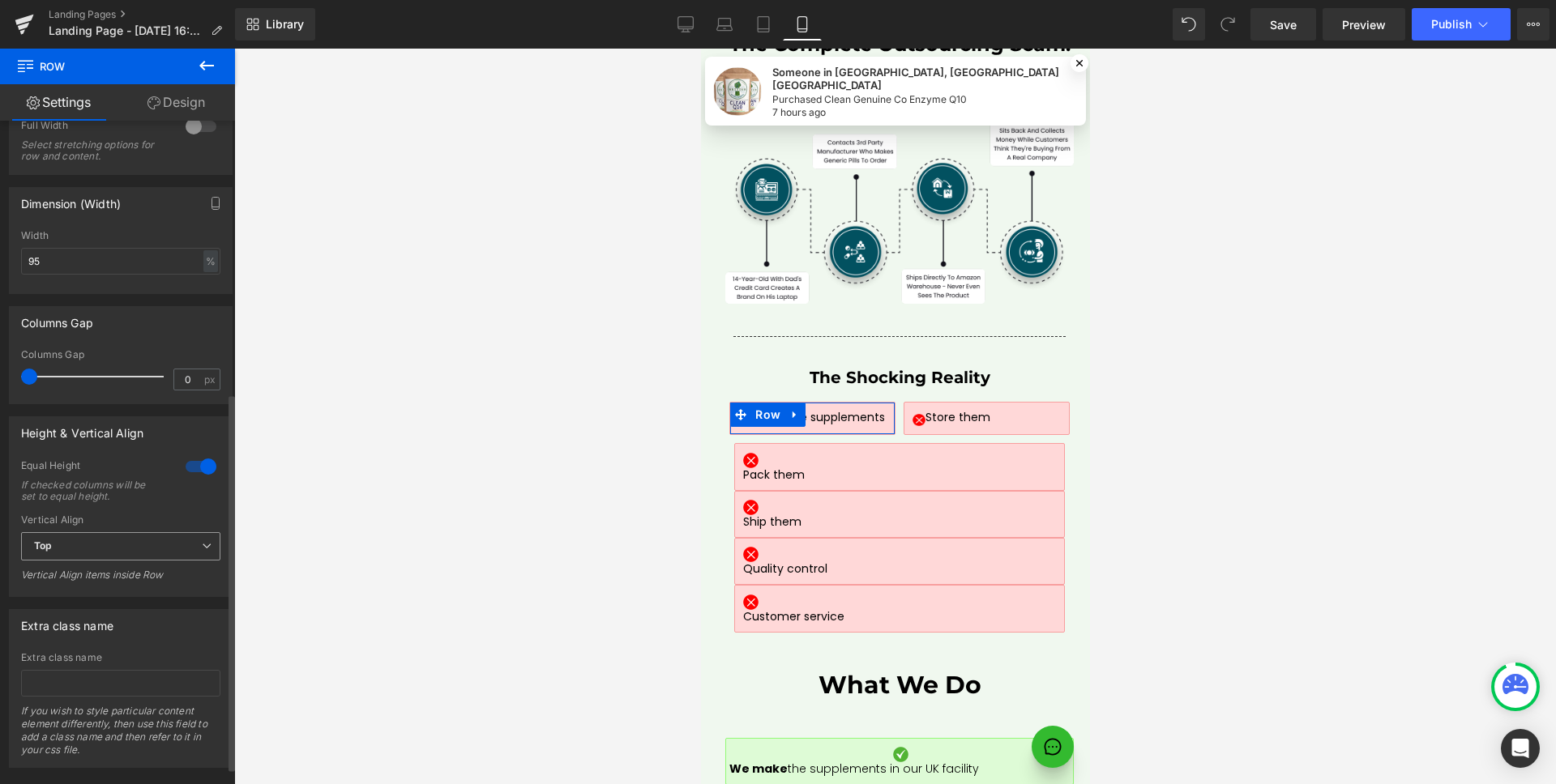
click at [120, 541] on span "Top" at bounding box center [121, 546] width 199 height 29
click at [73, 594] on div "Middle" at bounding box center [61, 599] width 31 height 12
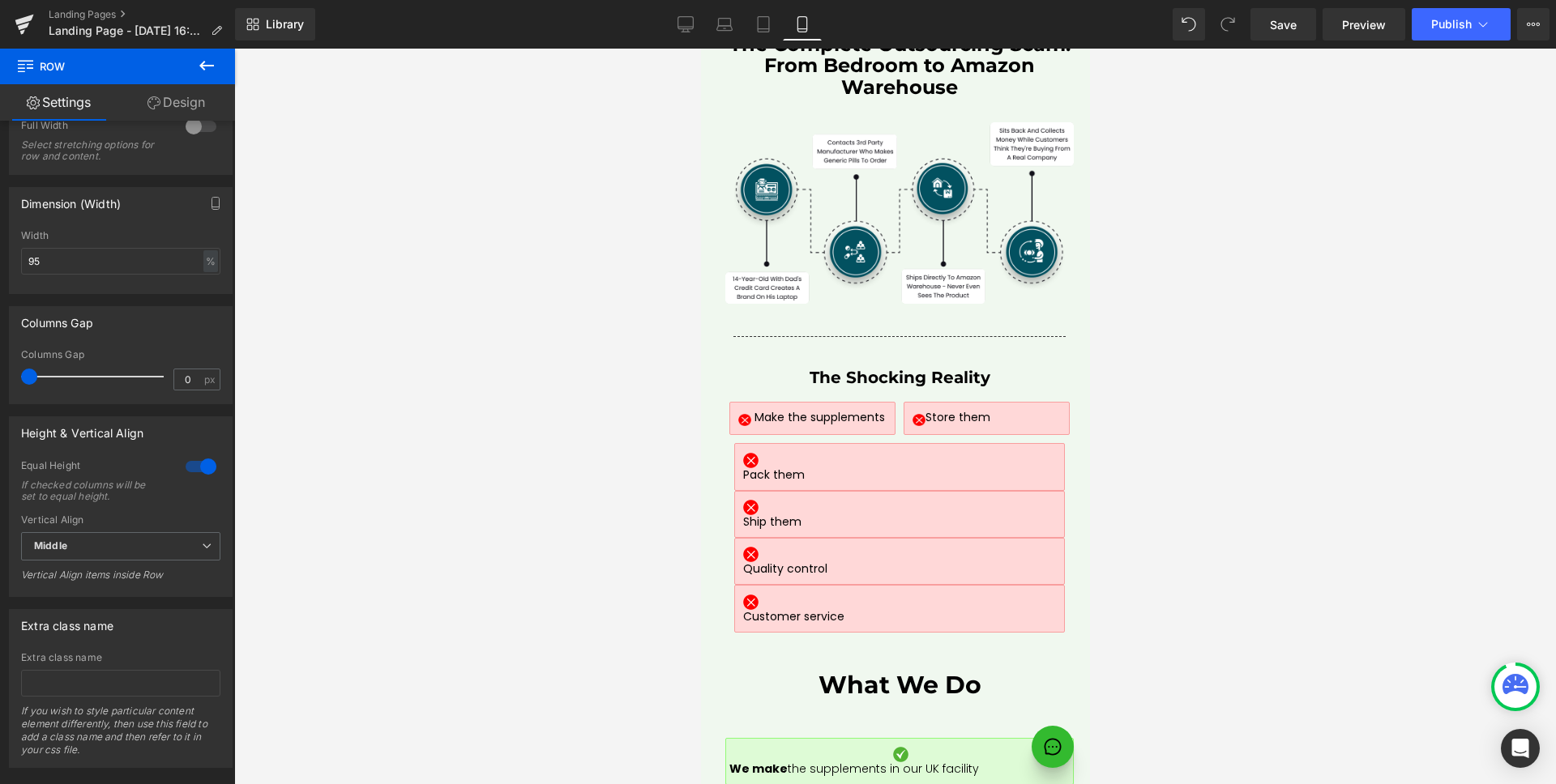
scroll to position [7186, 0]
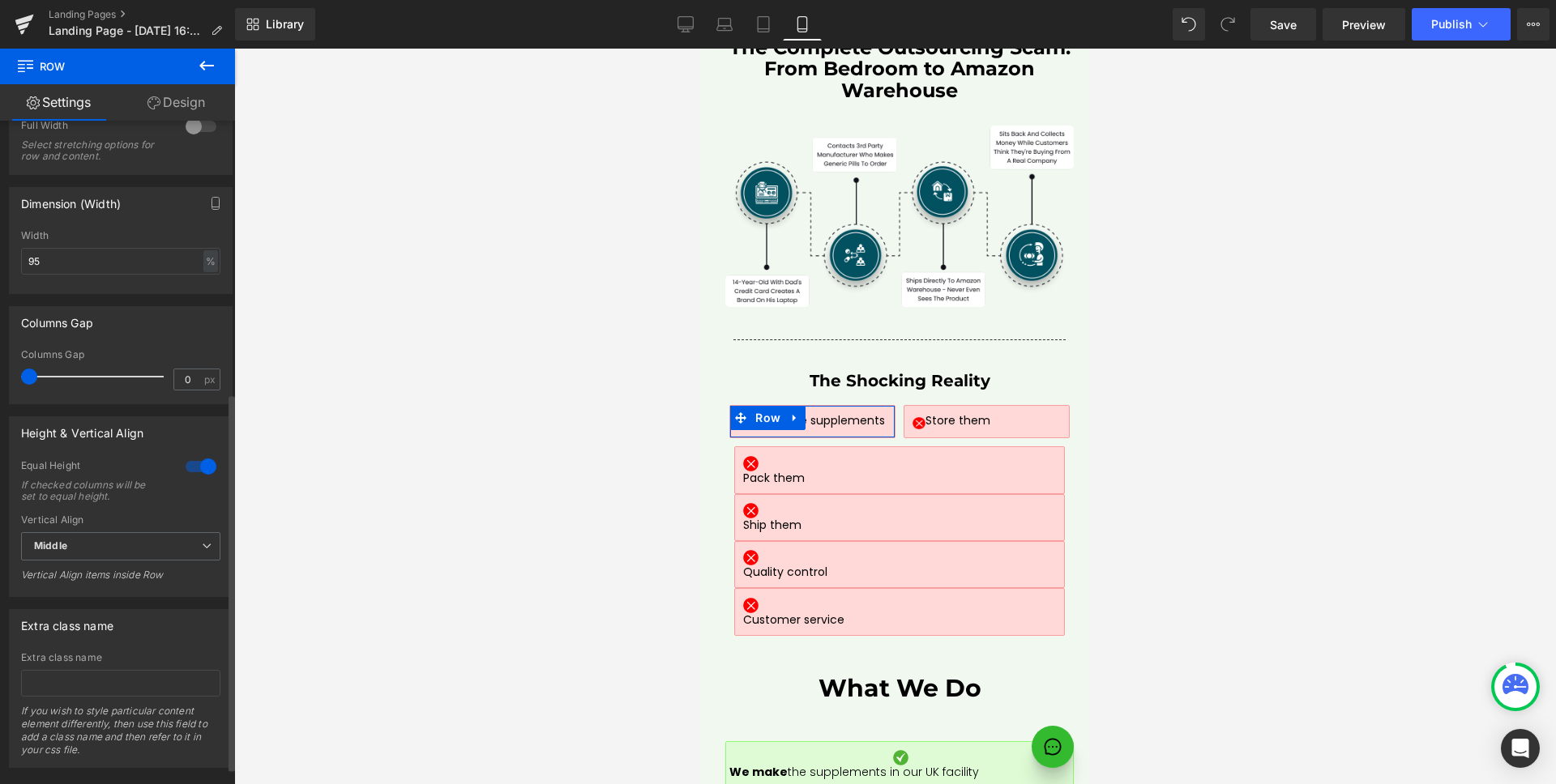
click at [188, 455] on div at bounding box center [201, 466] width 39 height 26
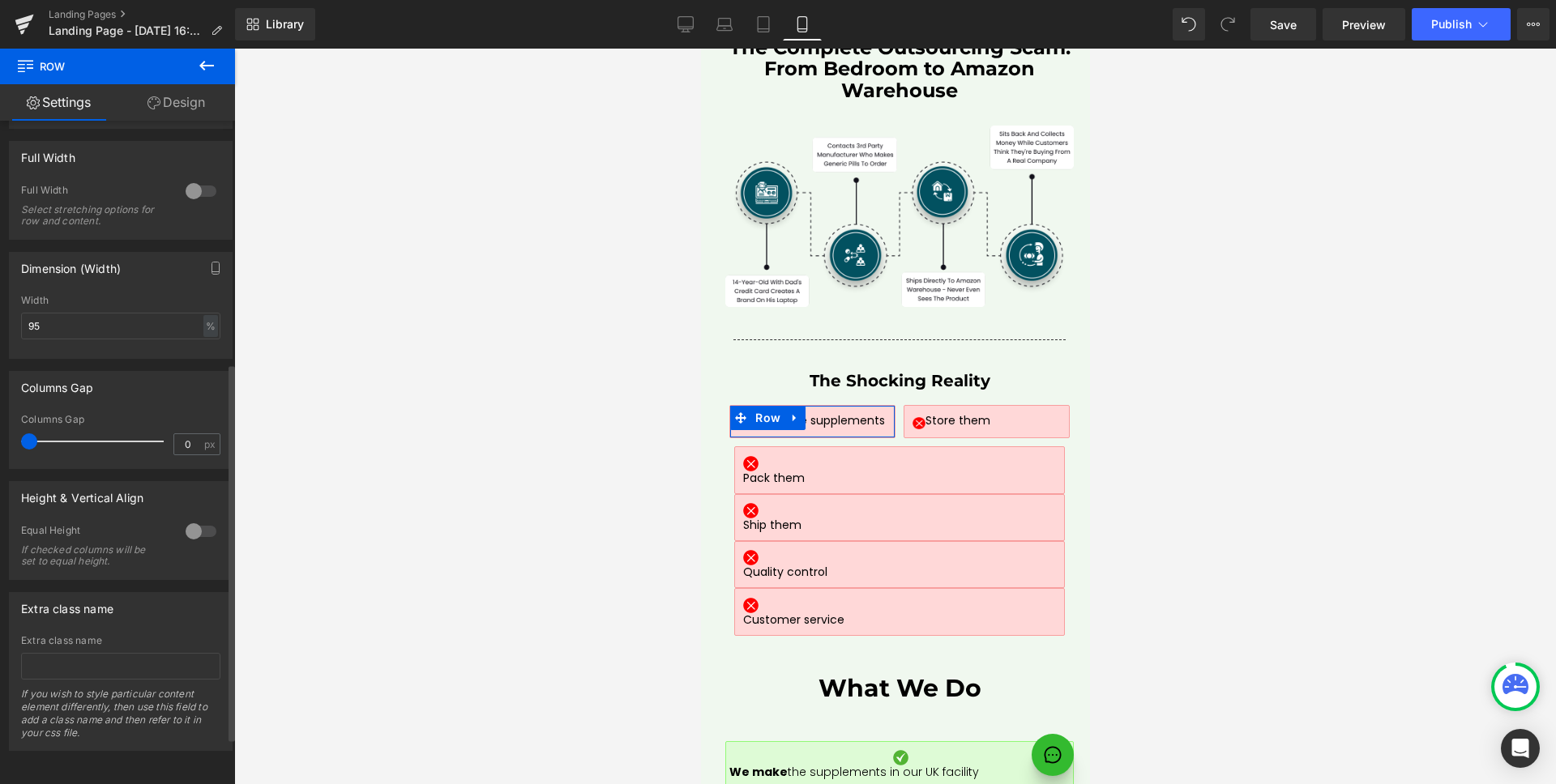
scroll to position [426, 0]
click at [197, 519] on div at bounding box center [201, 531] width 39 height 26
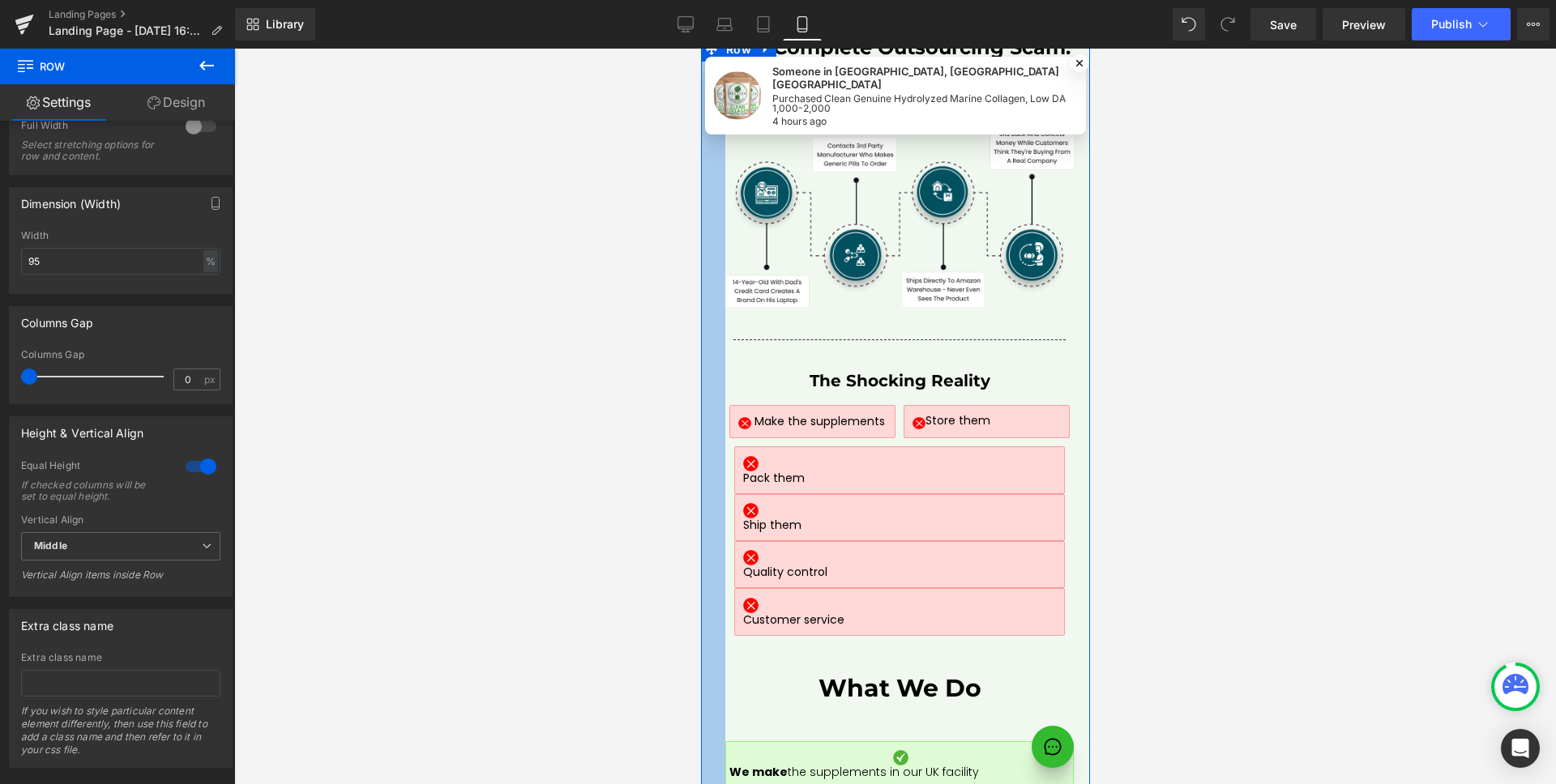
click at [708, 328] on div at bounding box center [712, 504] width 24 height 933
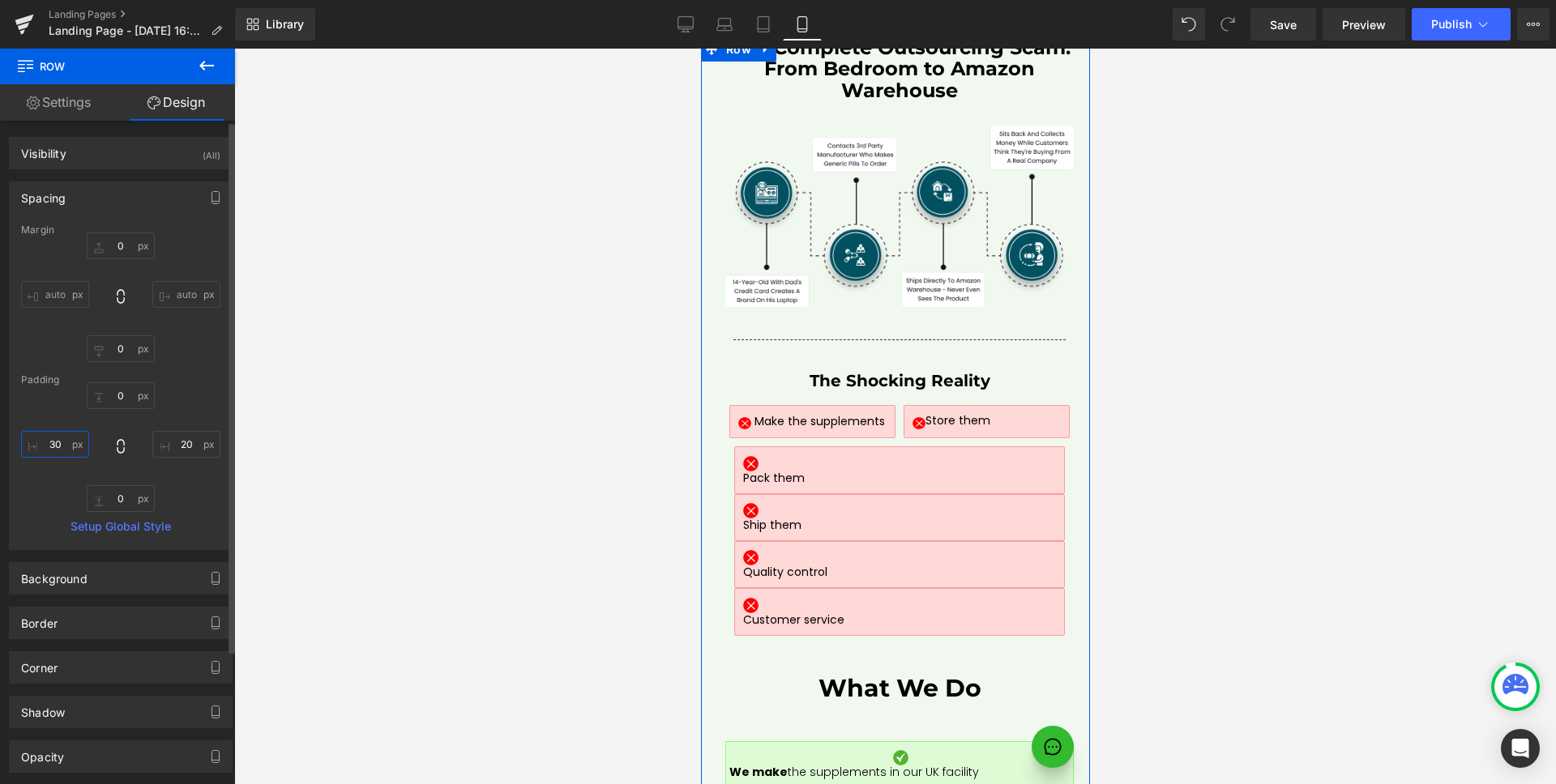
click at [59, 442] on input "30" at bounding box center [55, 445] width 68 height 27
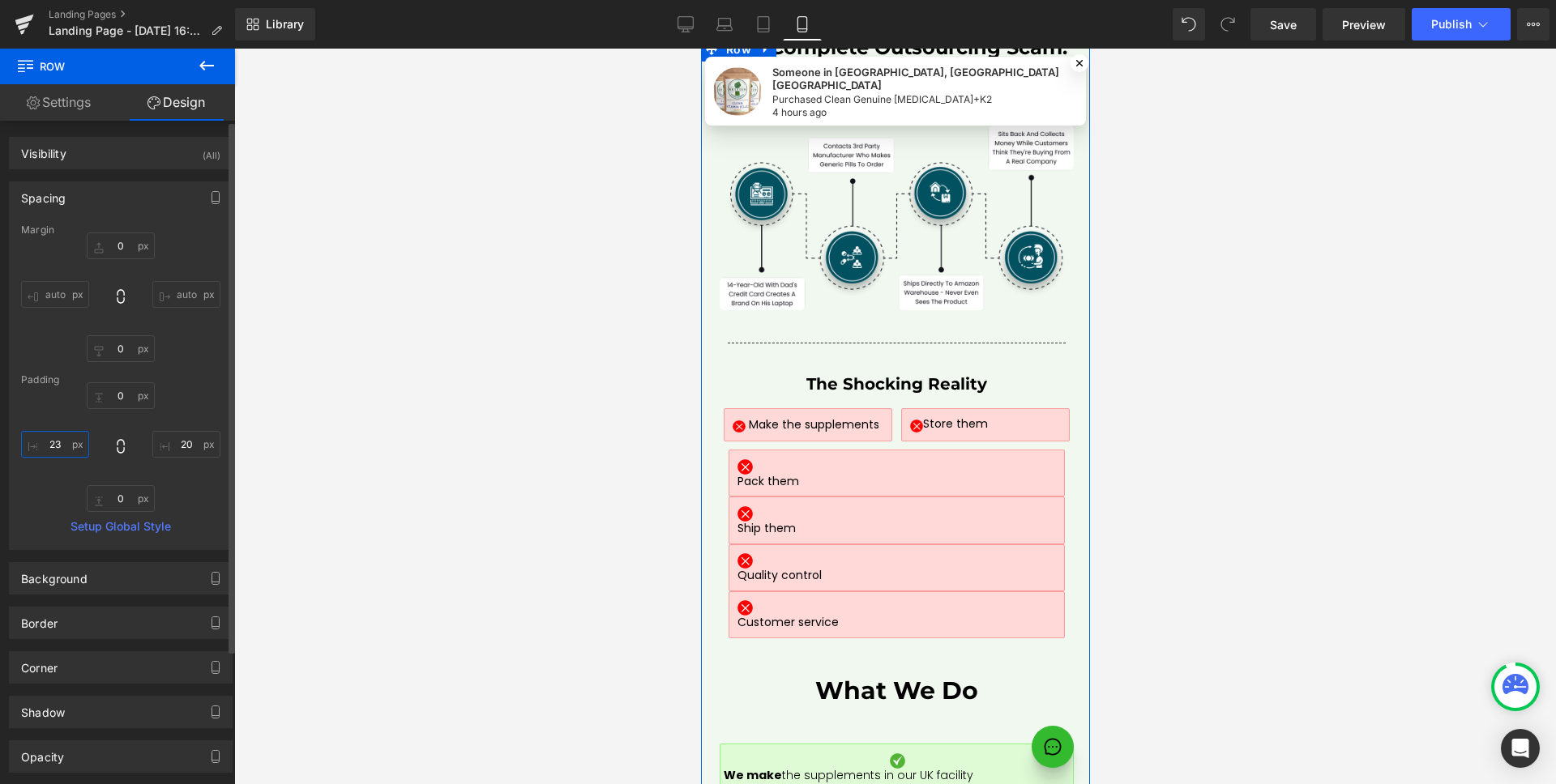
type input "24"
click at [177, 441] on input "20" at bounding box center [187, 445] width 68 height 27
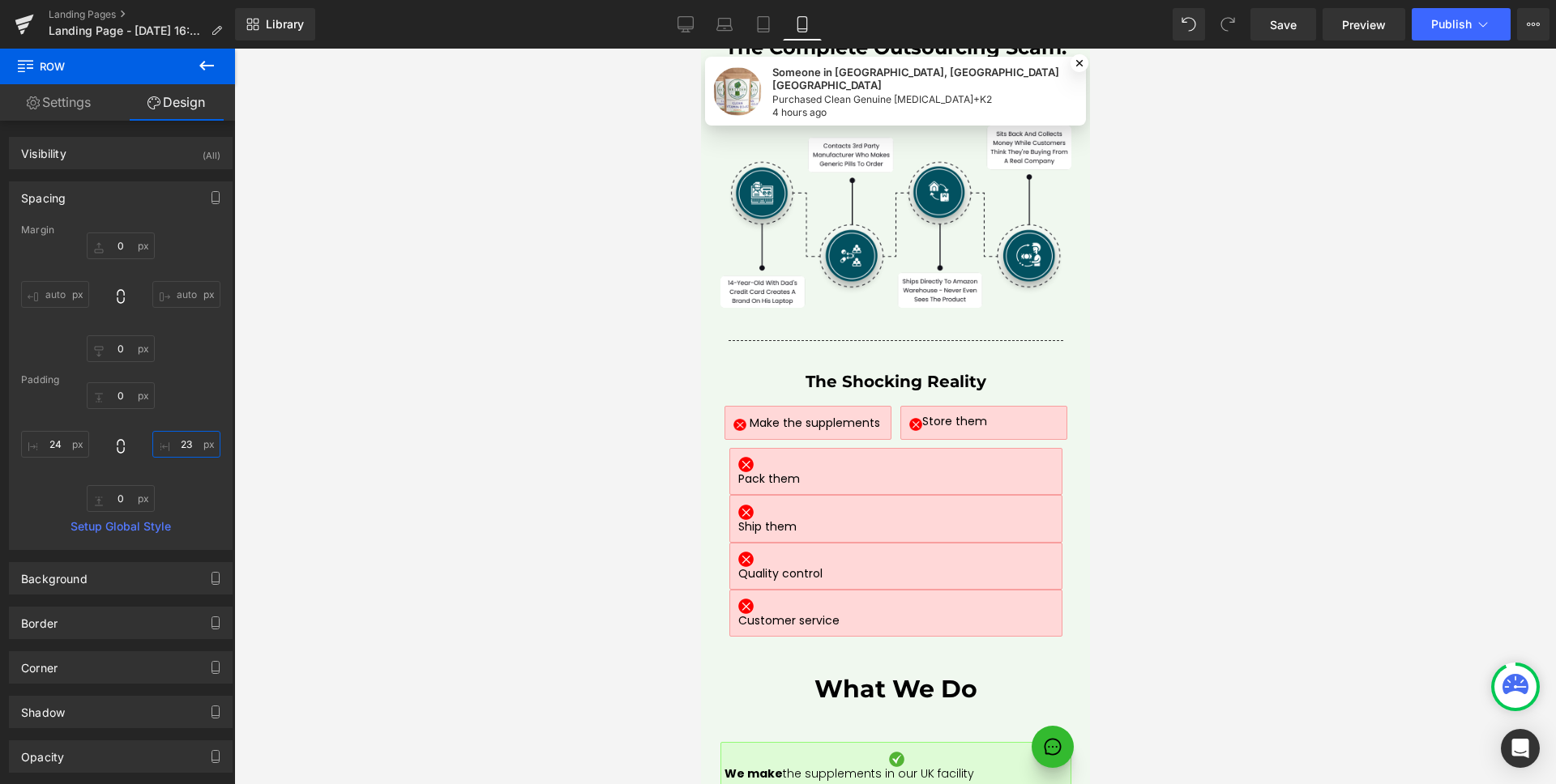
type input "24"
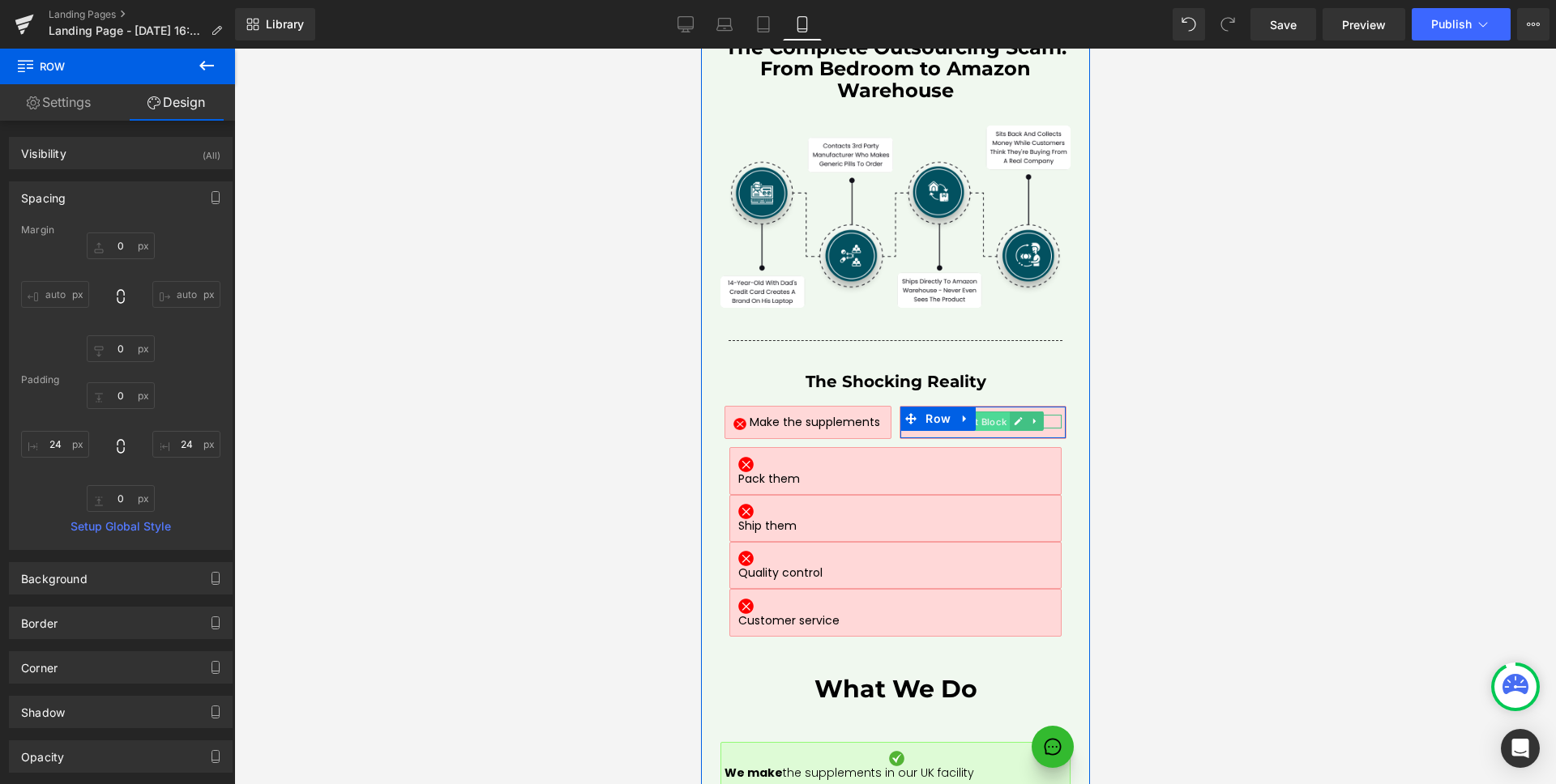
click at [977, 413] on span "Text Block" at bounding box center [982, 422] width 54 height 20
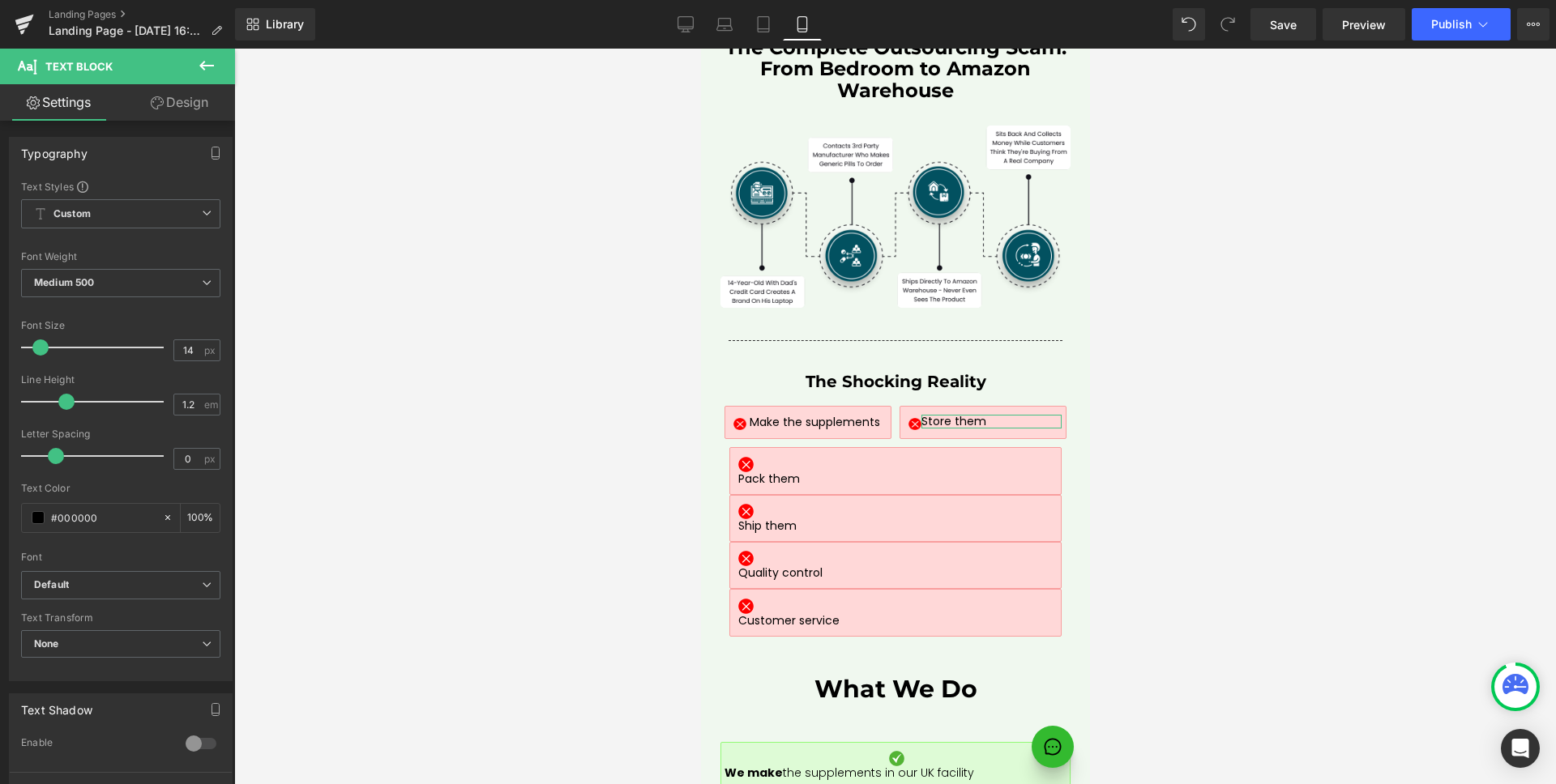
click at [166, 108] on link "Design" at bounding box center [180, 102] width 118 height 37
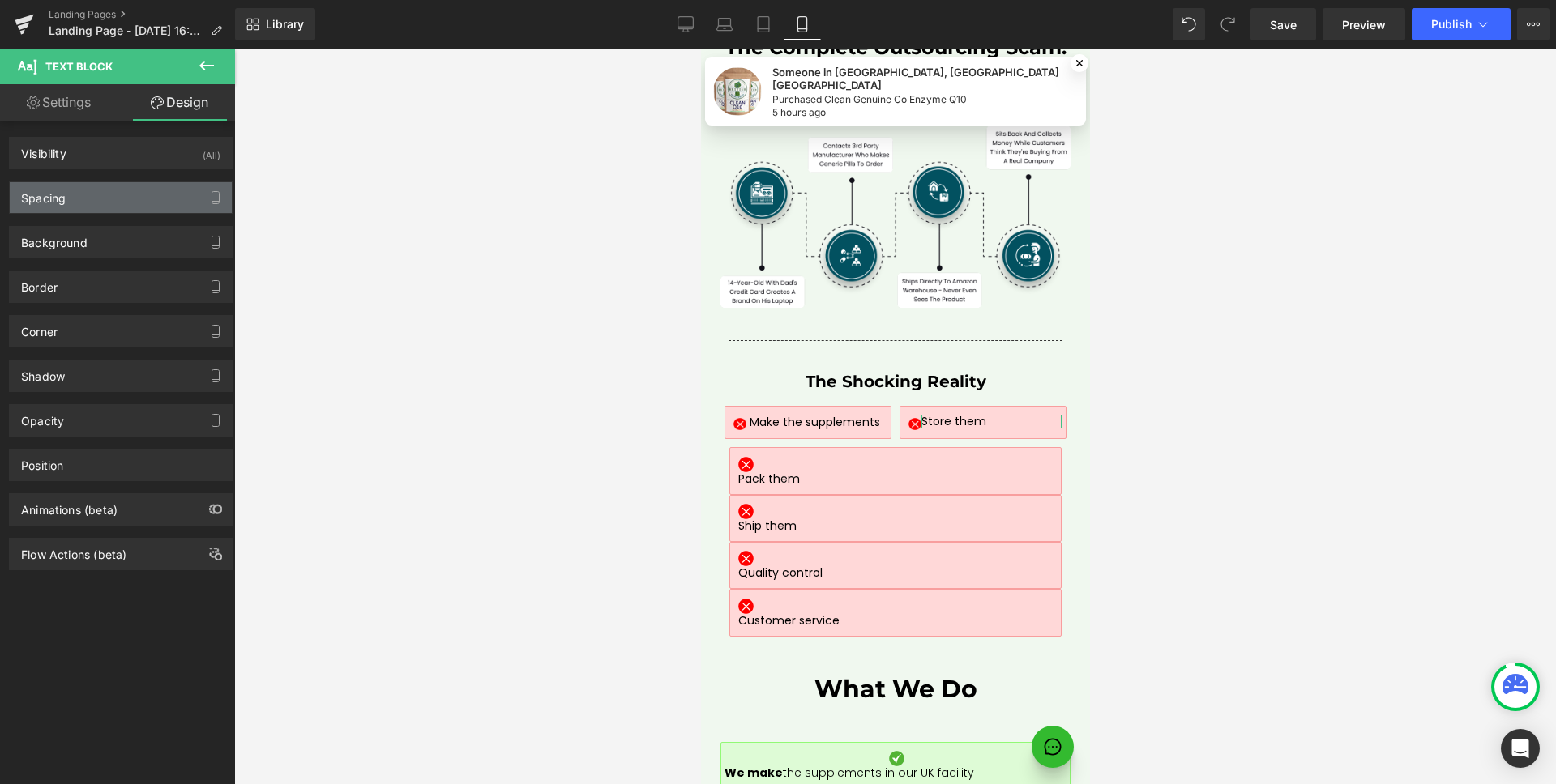
type input "0"
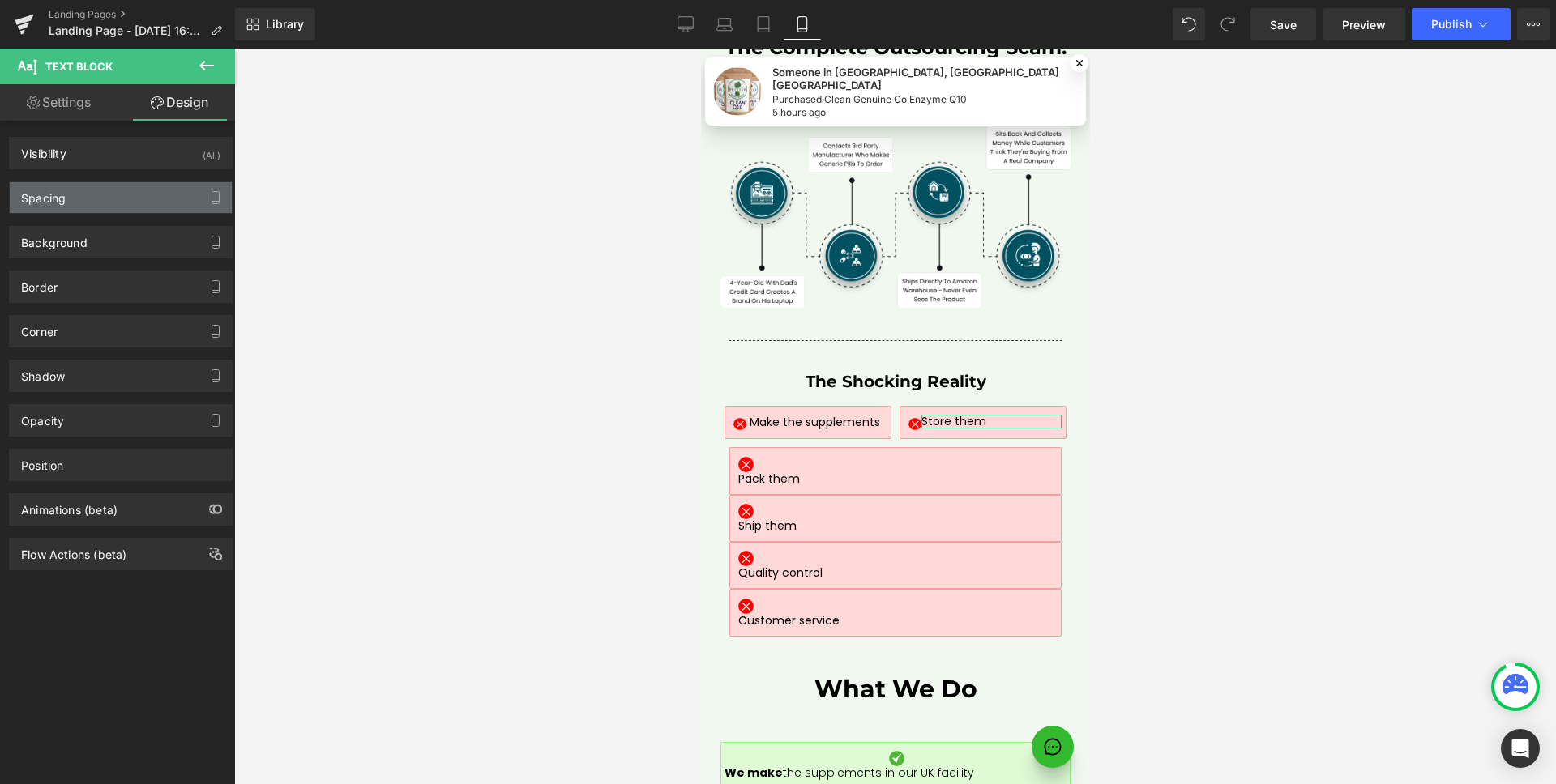
type input "0"
drag, startPoint x: 79, startPoint y: 198, endPoint x: 55, endPoint y: 219, distance: 31.9
click at [79, 199] on div "Spacing" at bounding box center [121, 197] width 222 height 30
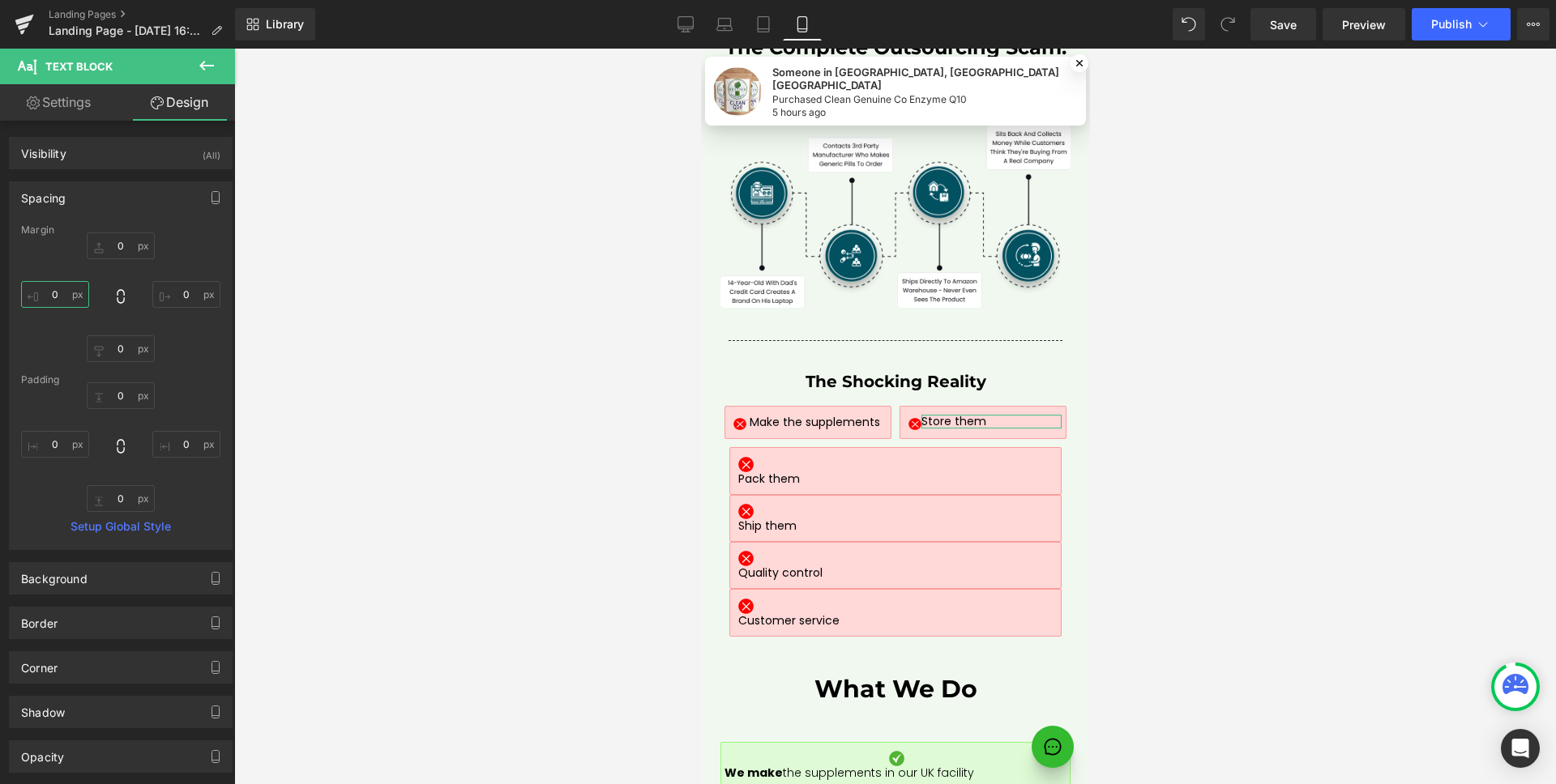
click at [49, 288] on input "0" at bounding box center [55, 295] width 68 height 27
click at [65, 288] on input "0" at bounding box center [55, 295] width 68 height 27
type input "4"
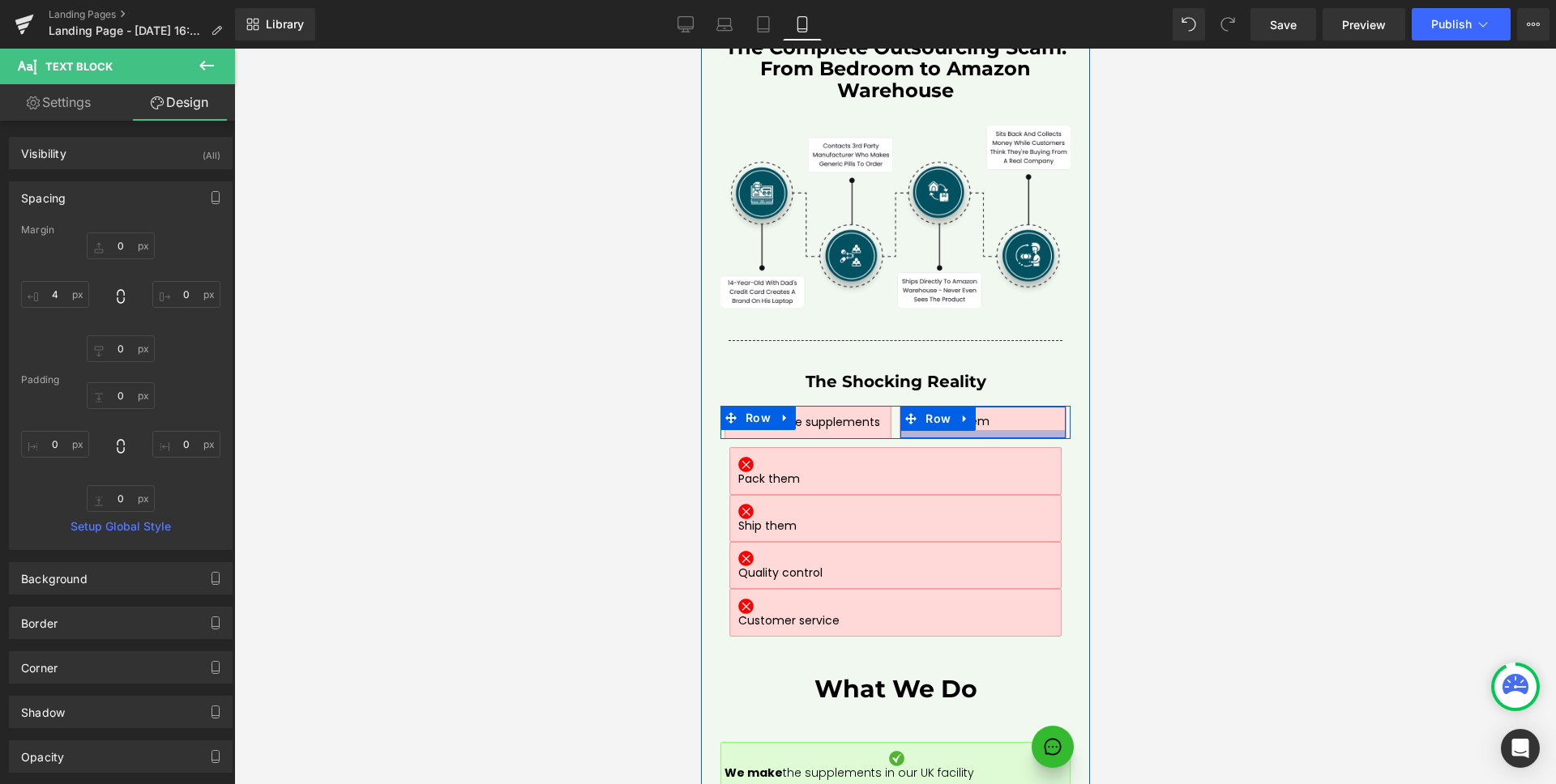
click at [945, 430] on div at bounding box center [982, 434] width 164 height 8
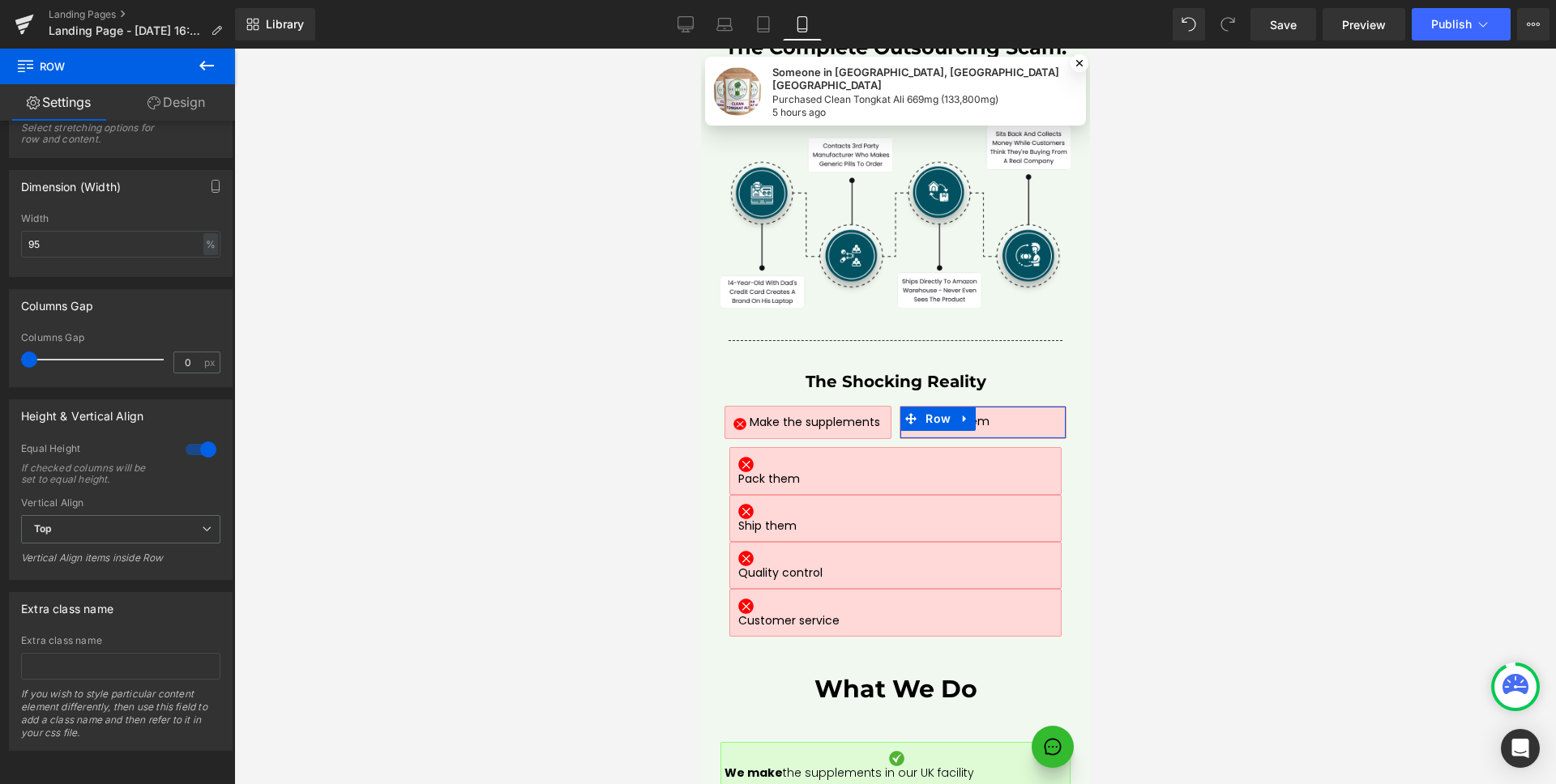
click at [192, 446] on div at bounding box center [201, 449] width 39 height 26
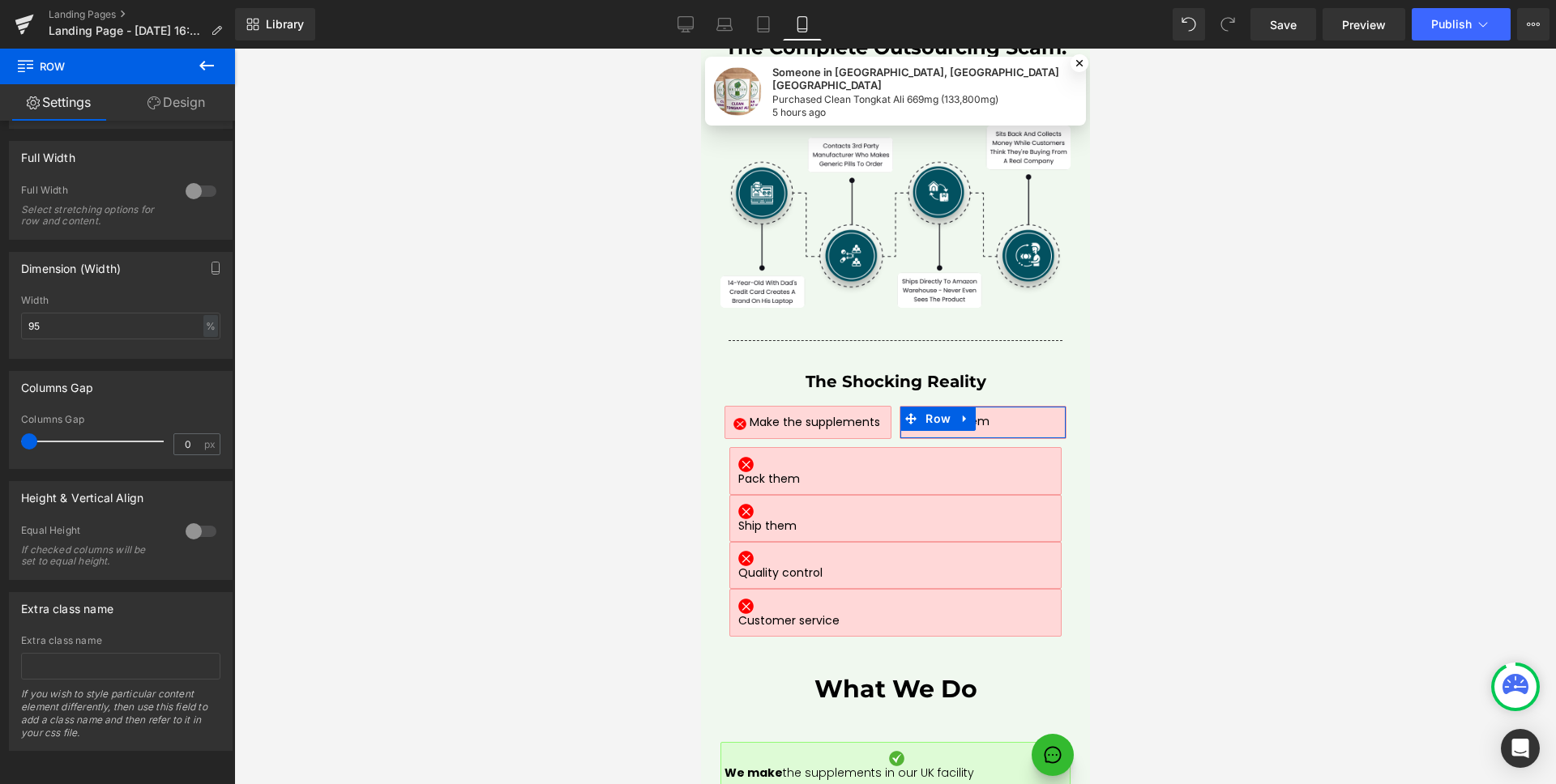
scroll to position [426, 0]
click at [188, 519] on div at bounding box center [201, 531] width 39 height 26
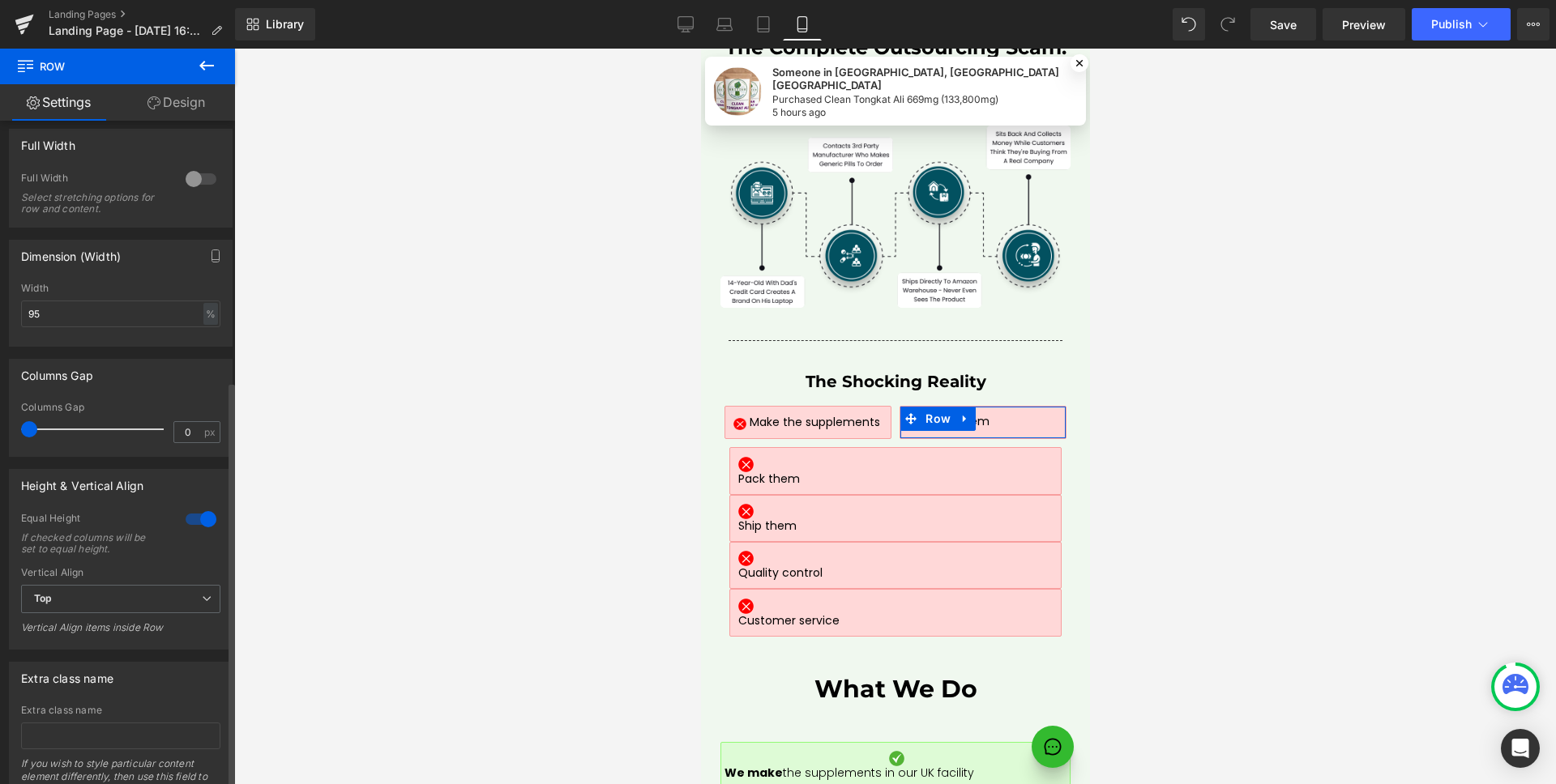
scroll to position [508, 0]
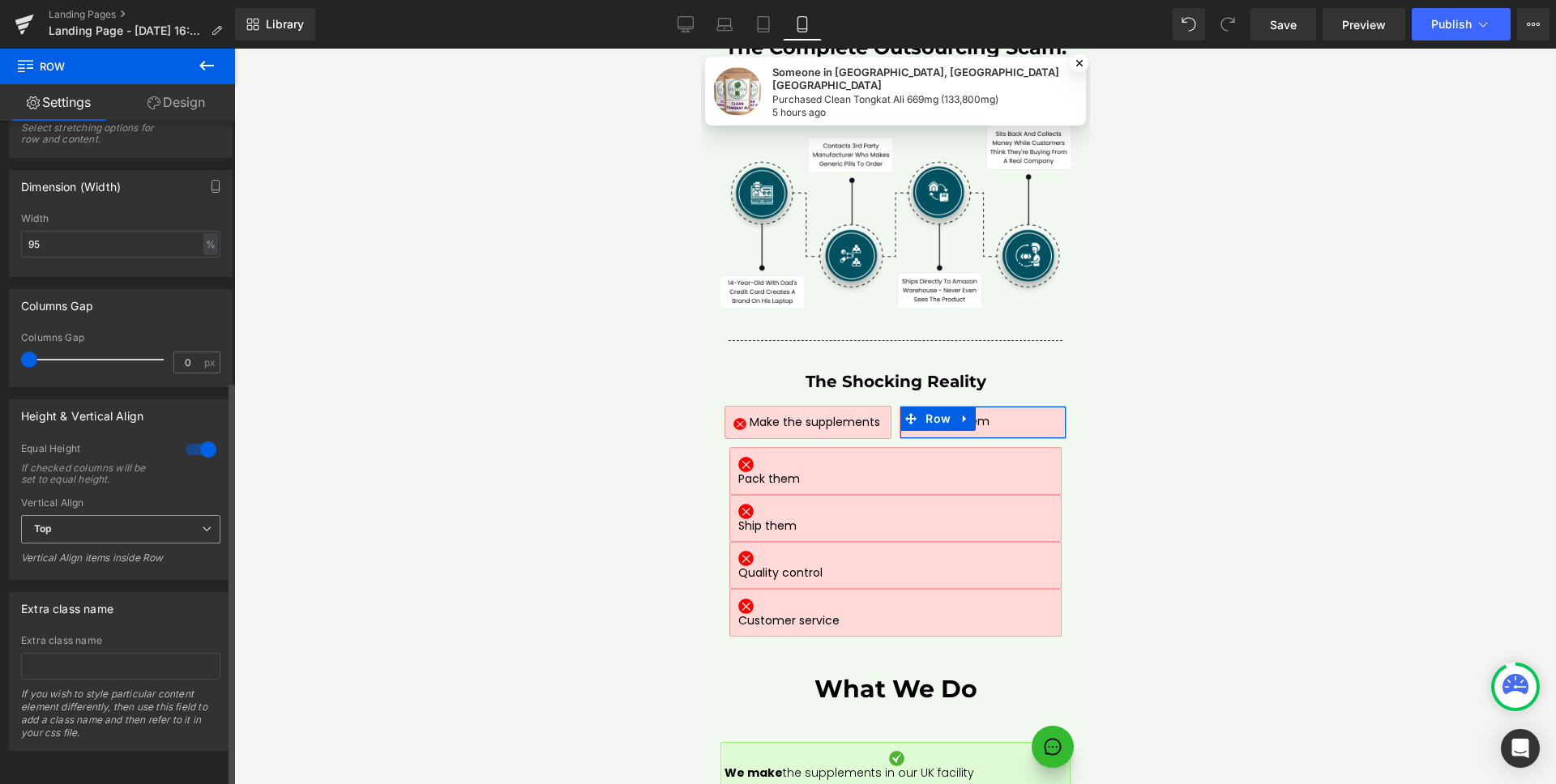
drag, startPoint x: 111, startPoint y: 515, endPoint x: 102, endPoint y: 522, distance: 11.4
click at [111, 515] on span "Top" at bounding box center [121, 530] width 199 height 29
click at [96, 571] on li "Middle" at bounding box center [118, 582] width 193 height 24
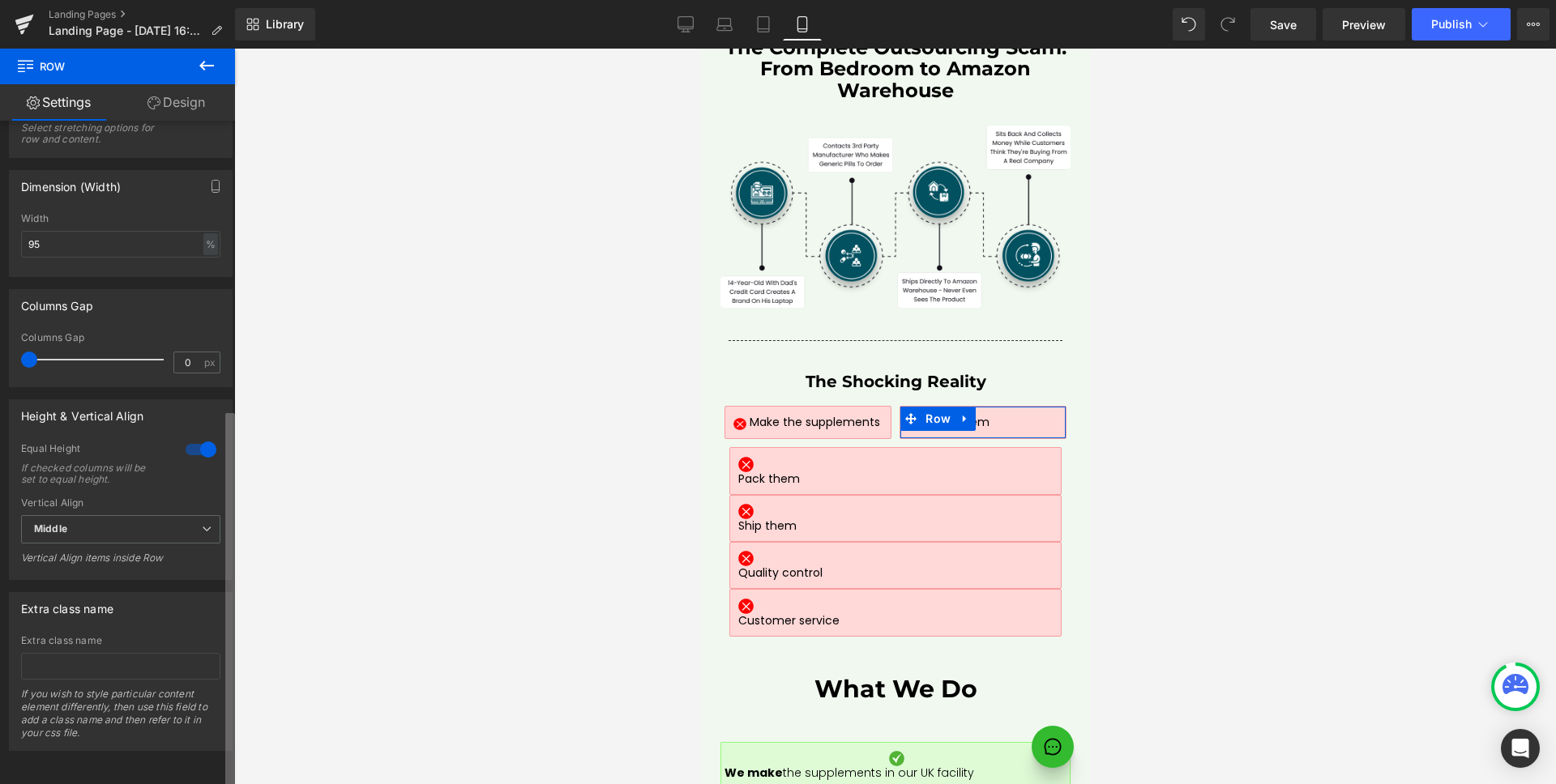
click at [222, 443] on div "2+10 1+11 1+11 Column Size Customizer 2+10 Desktop Layout Laptop Layout Tablet …" at bounding box center [117, 455] width 235 height 671
click at [199, 443] on div at bounding box center [201, 449] width 39 height 26
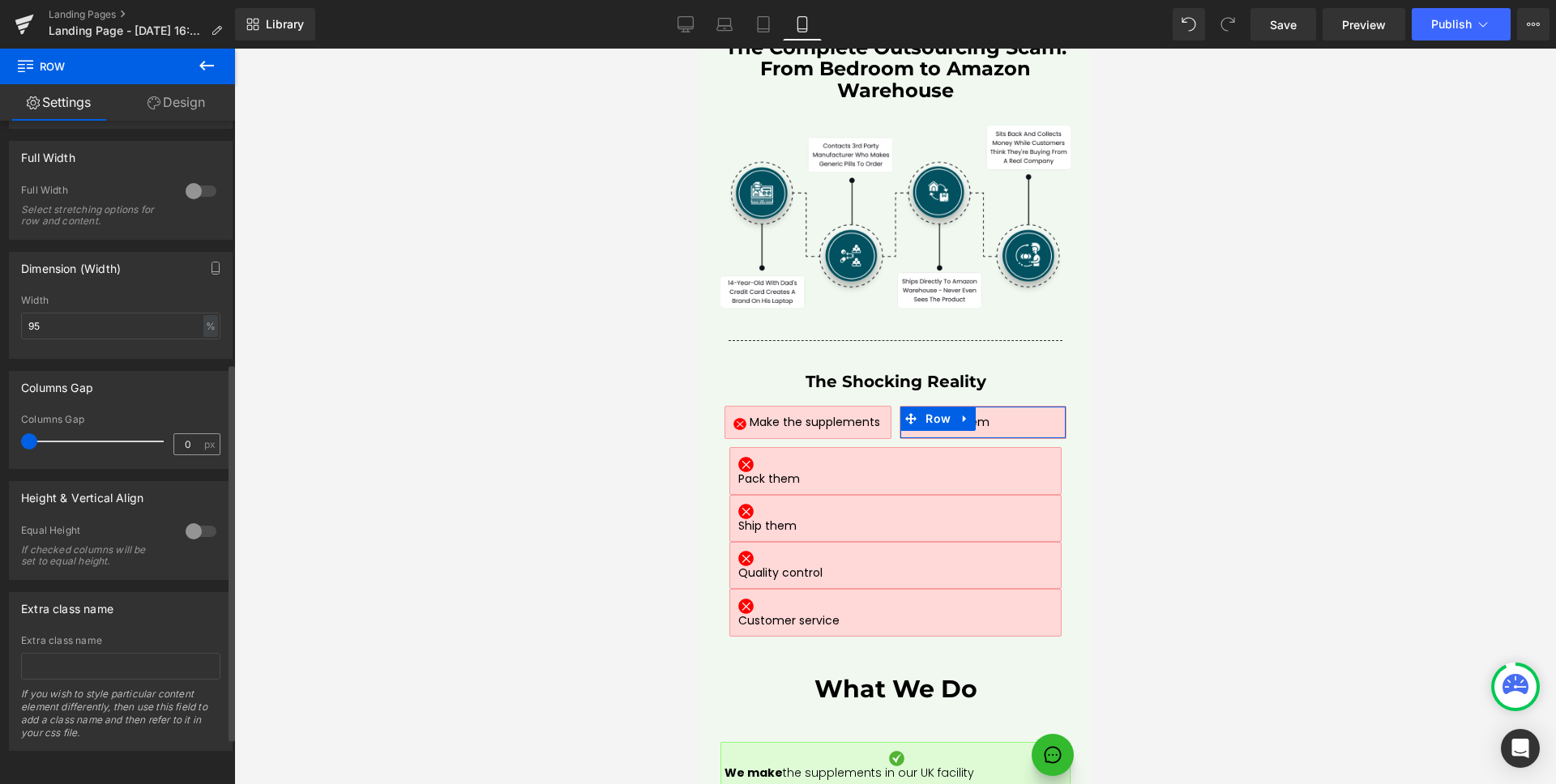
scroll to position [426, 0]
click at [194, 440] on input "0" at bounding box center [188, 444] width 29 height 21
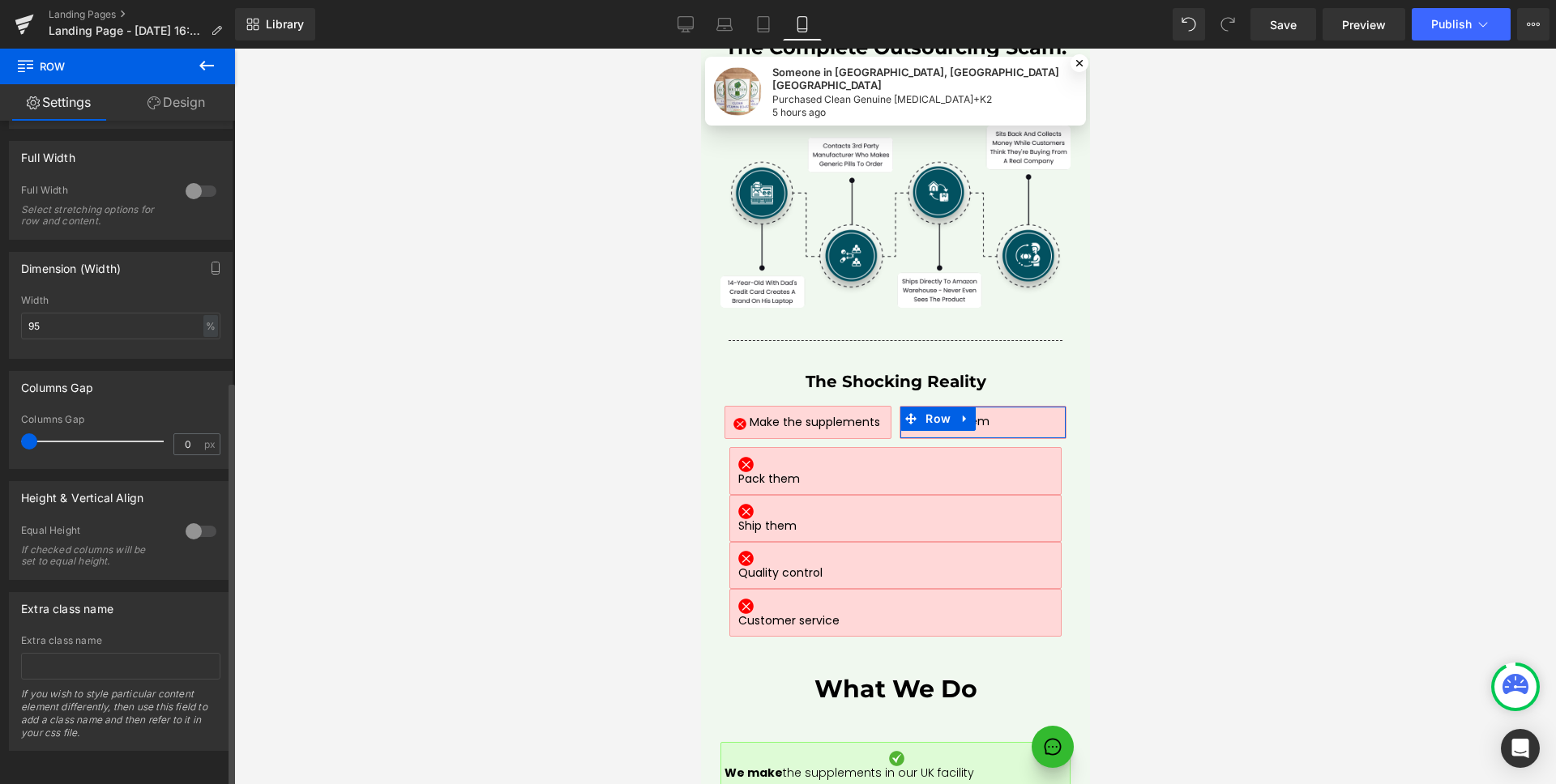
click at [187, 519] on div at bounding box center [201, 531] width 39 height 26
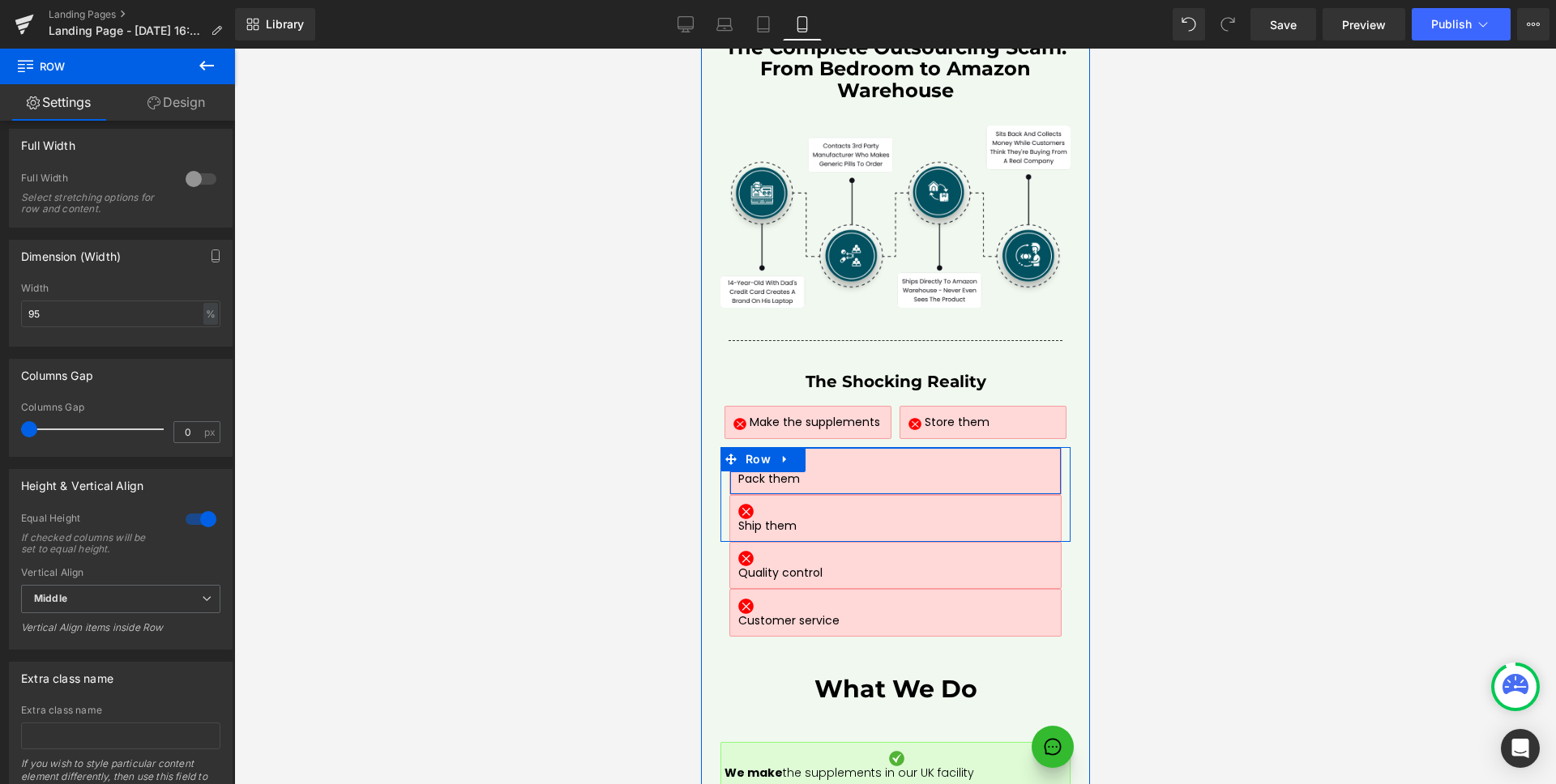
click at [728, 447] on div "Image Pack them Text Block Row" at bounding box center [894, 471] width 332 height 47
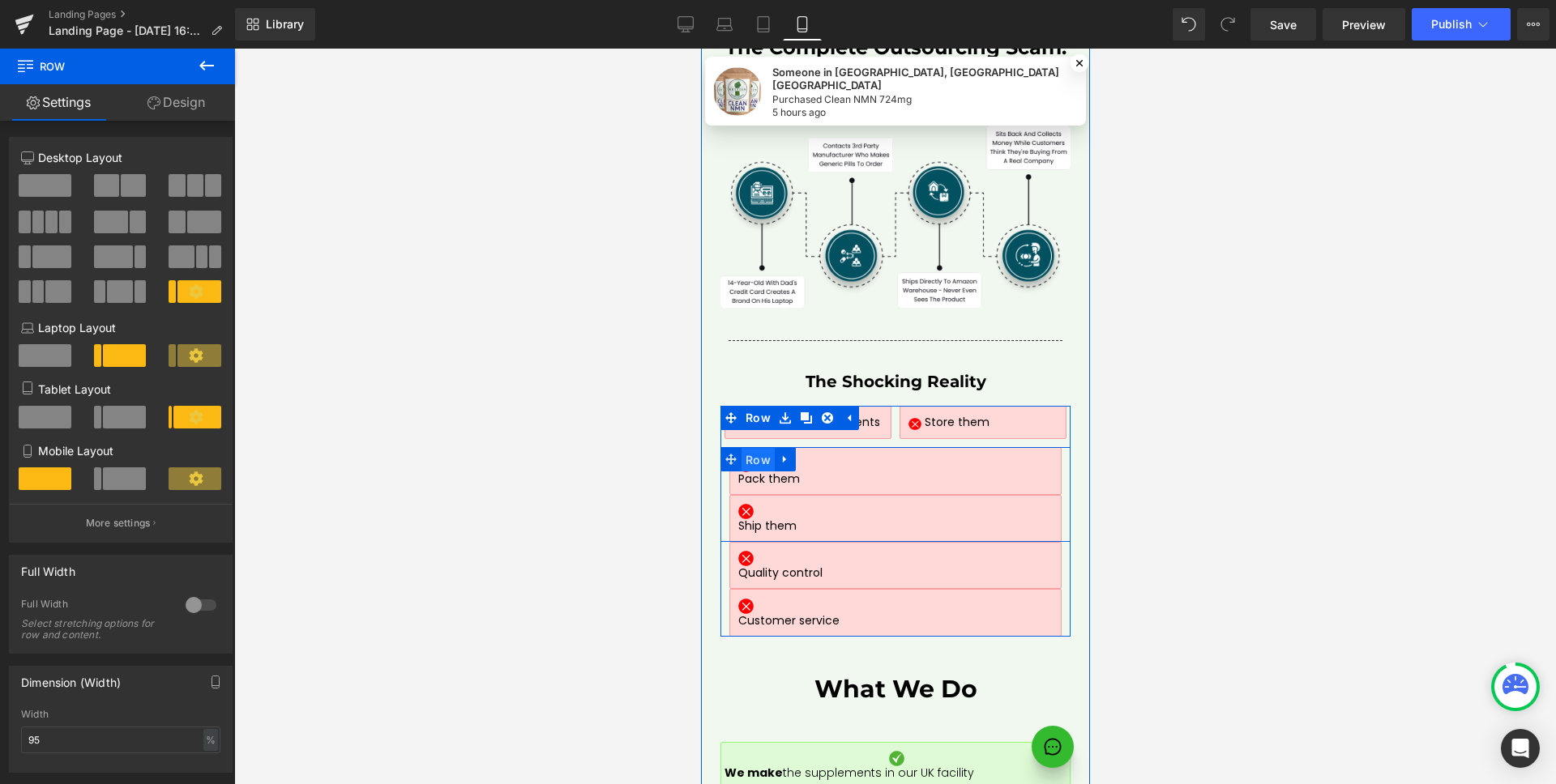
click at [754, 448] on span "Row" at bounding box center [757, 460] width 33 height 24
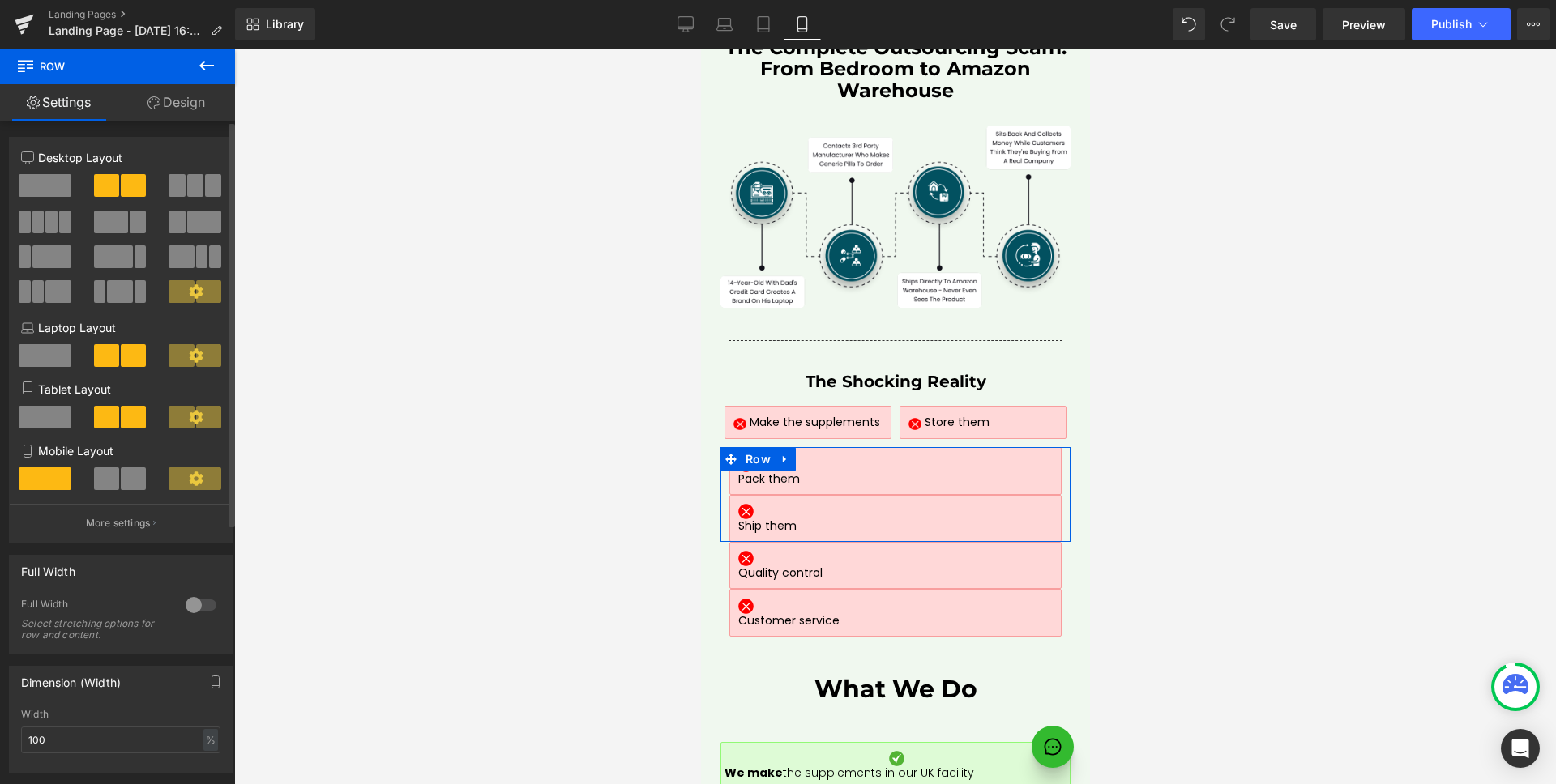
click at [139, 477] on span at bounding box center [133, 478] width 25 height 22
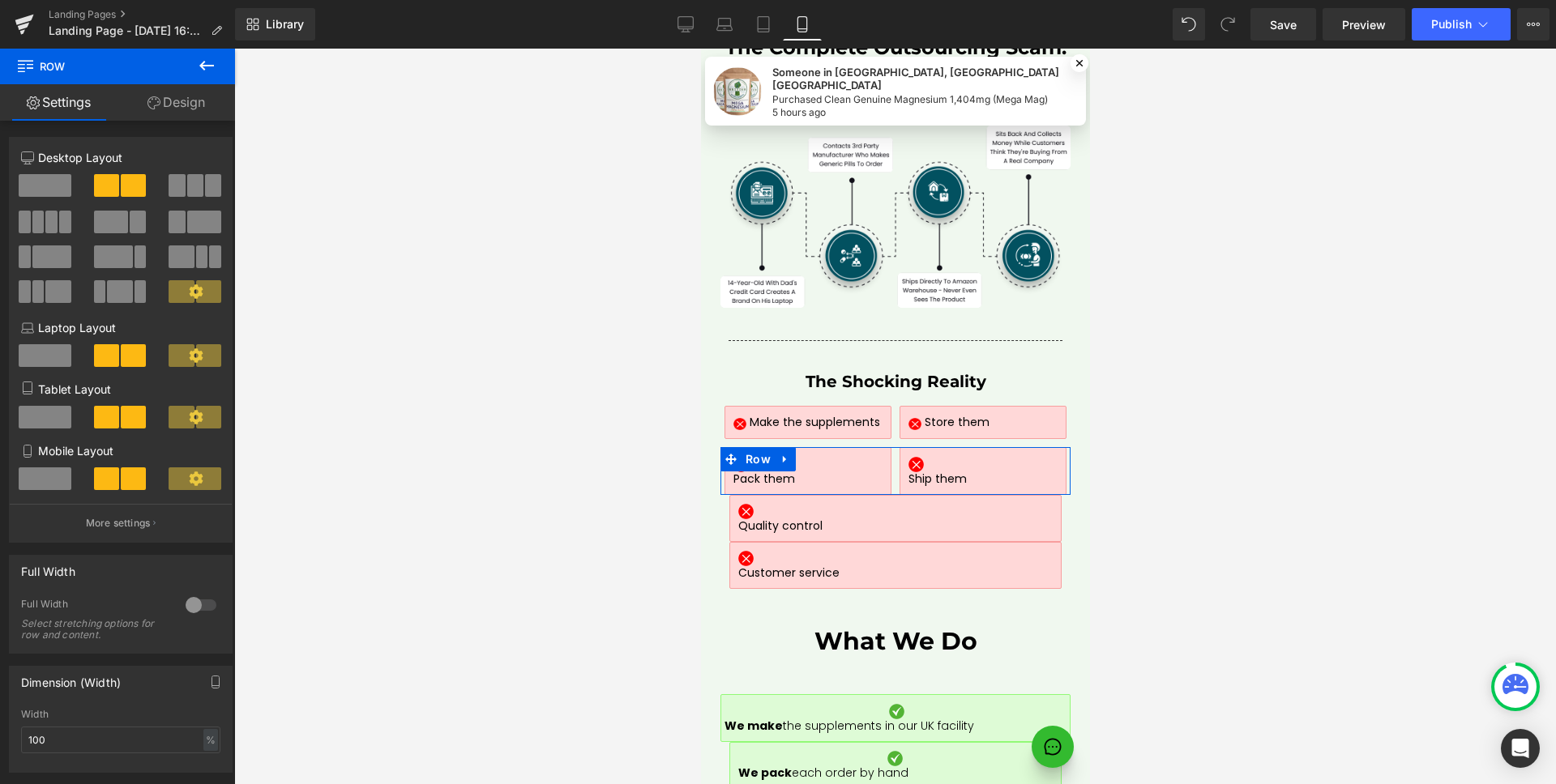
click at [192, 106] on link "Design" at bounding box center [177, 102] width 118 height 37
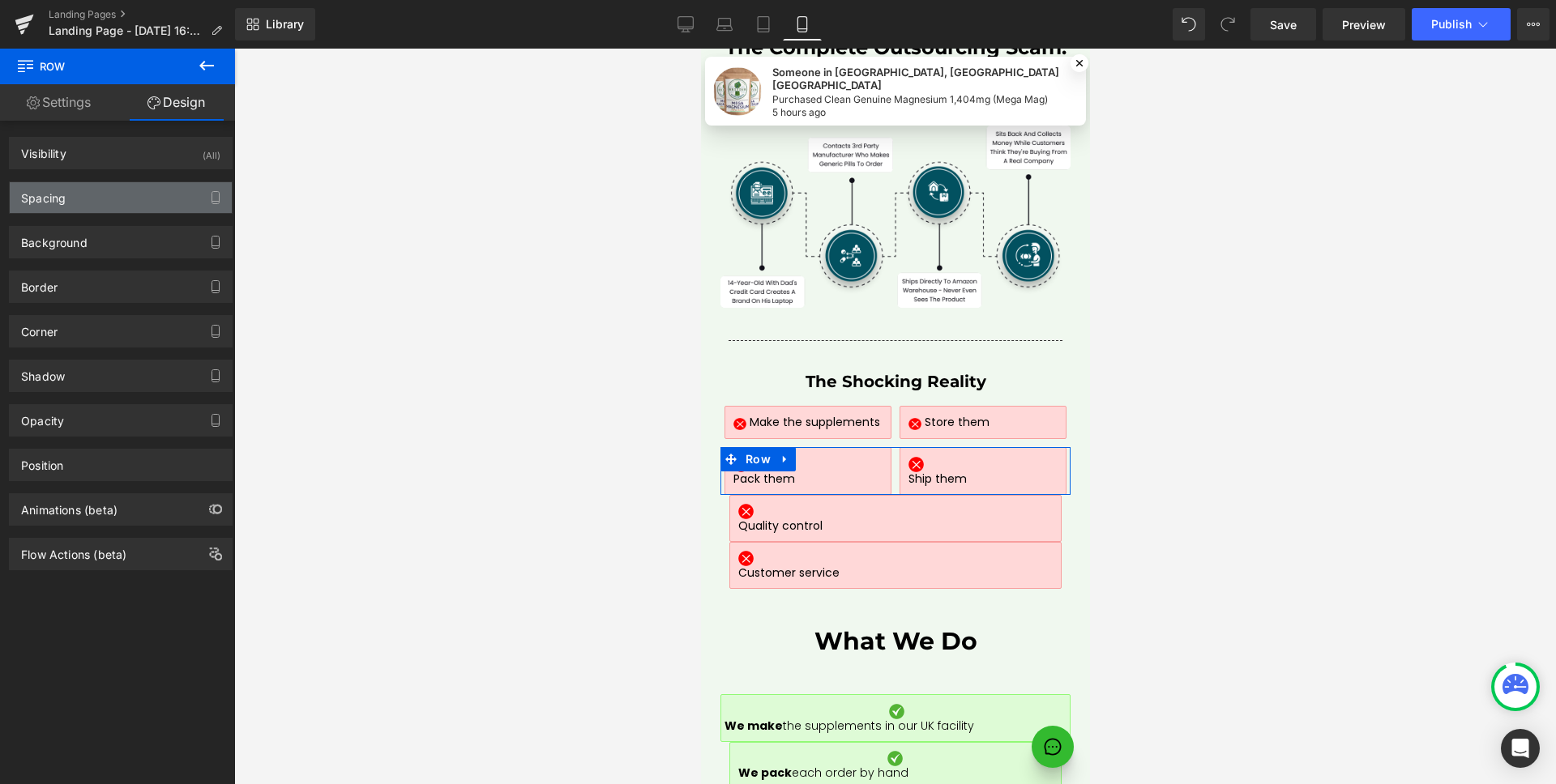
click at [128, 198] on div "Spacing" at bounding box center [121, 197] width 222 height 30
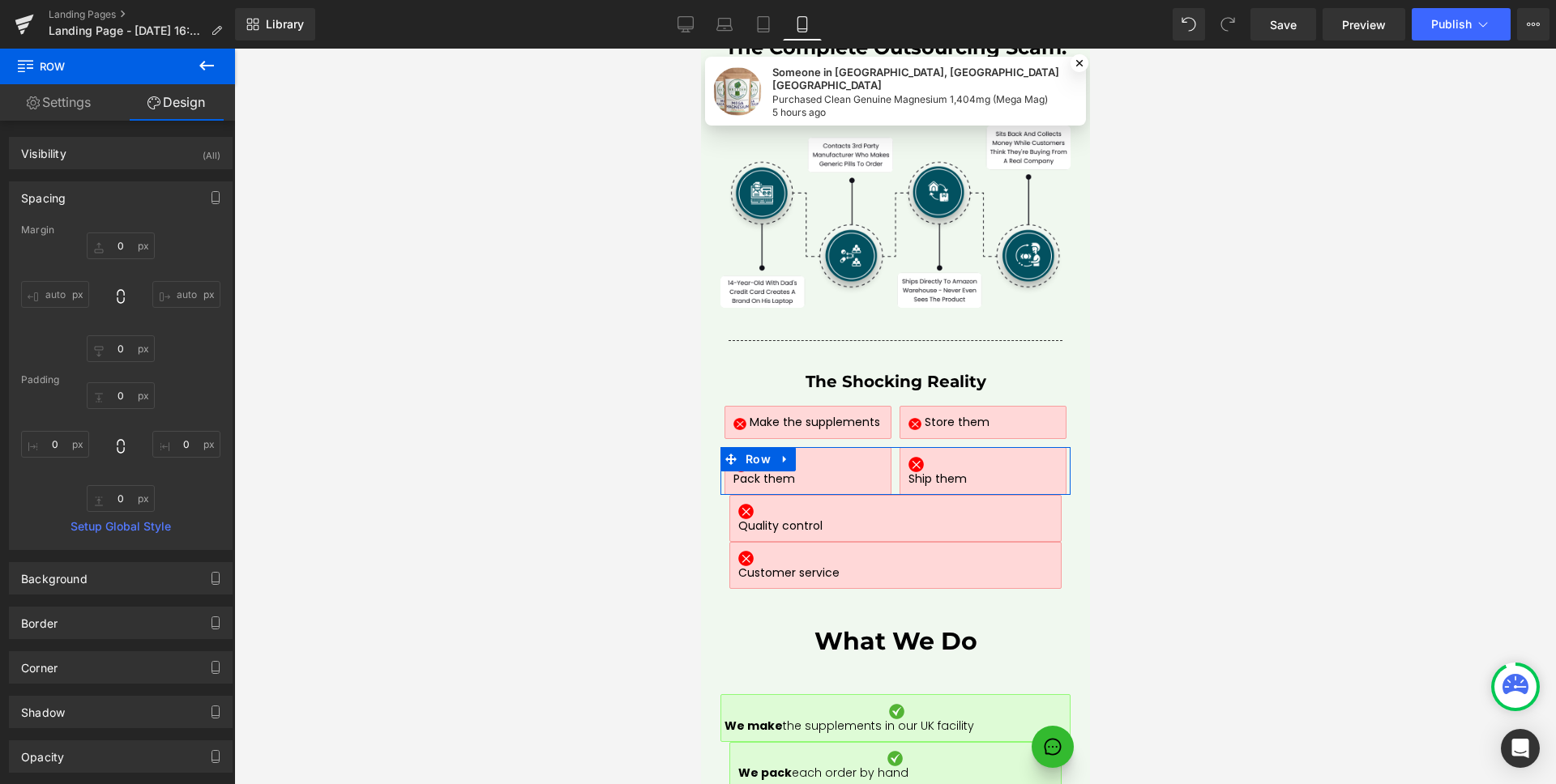
type input "0"
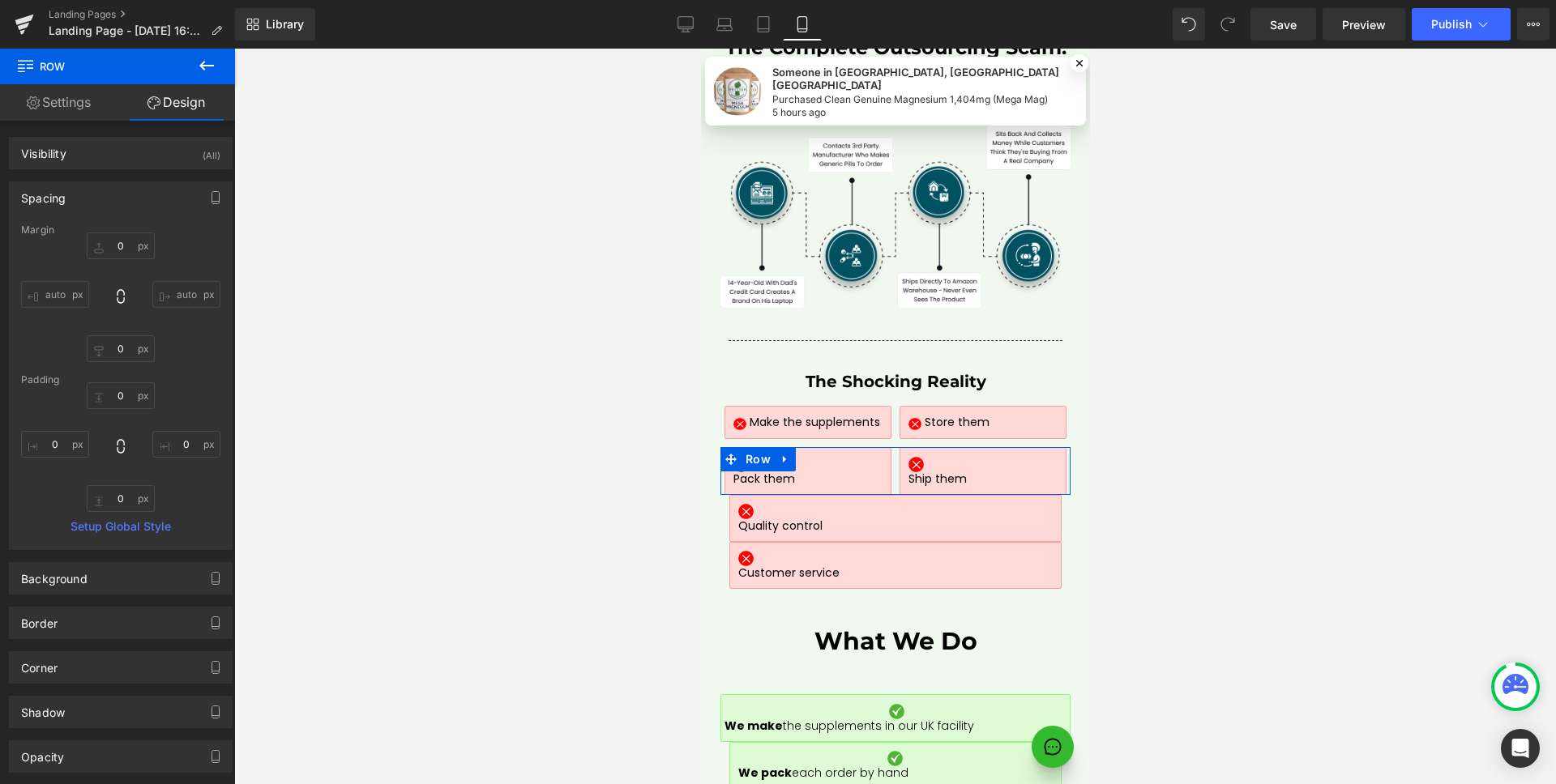
type input "0"
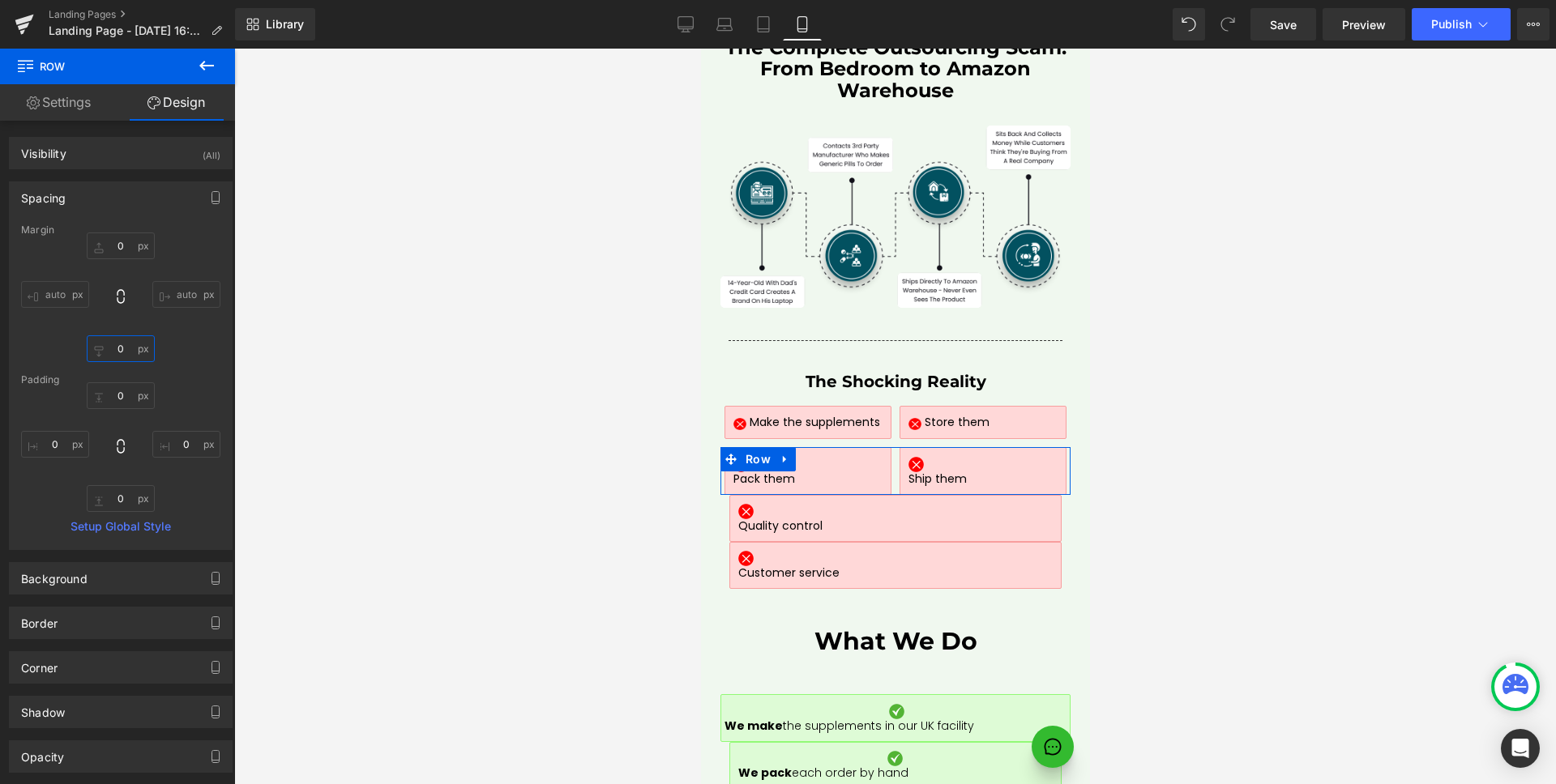
click at [124, 348] on input "0" at bounding box center [121, 349] width 68 height 27
type input "10"
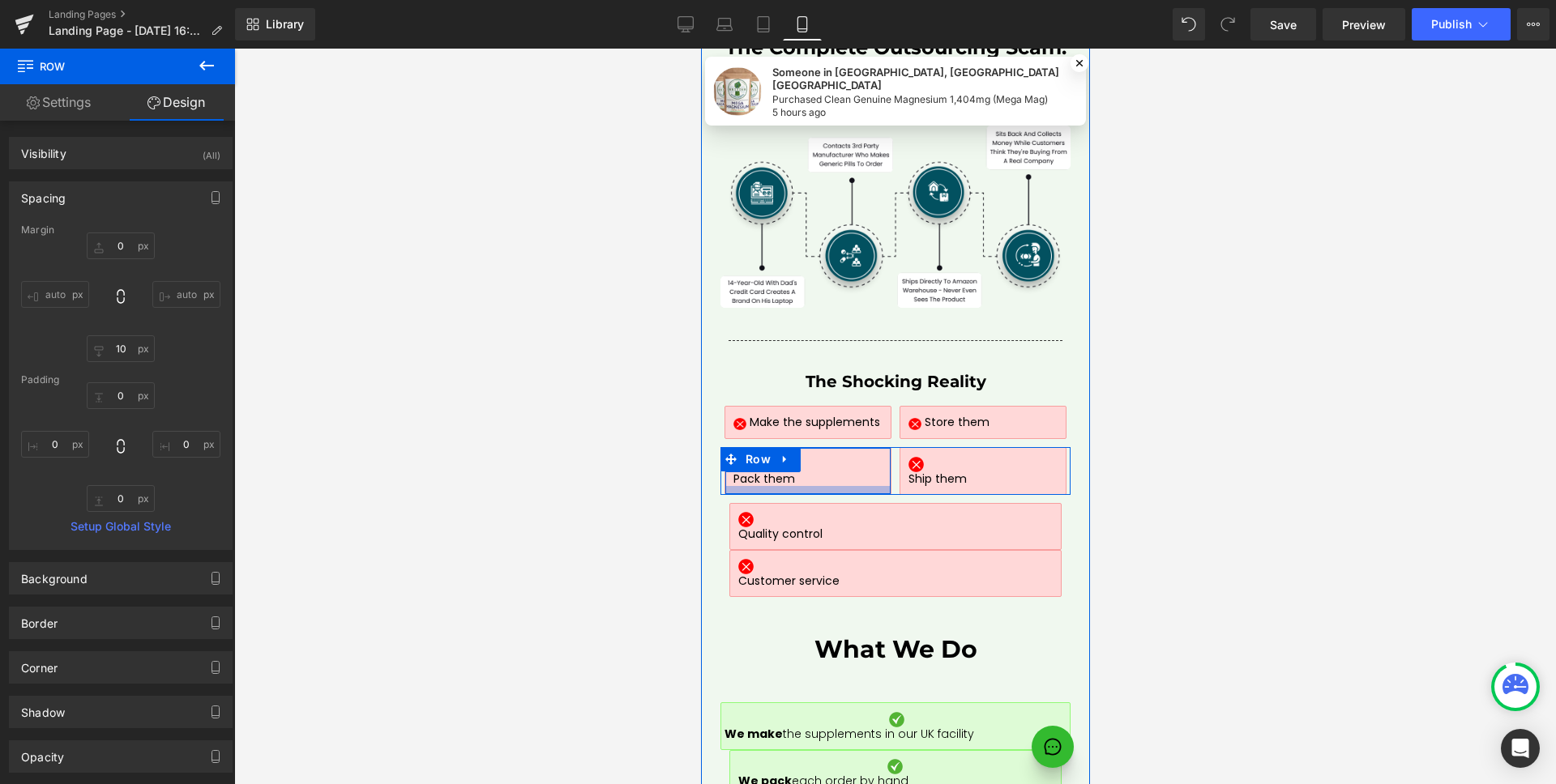
click at [863, 486] on div at bounding box center [807, 489] width 164 height 8
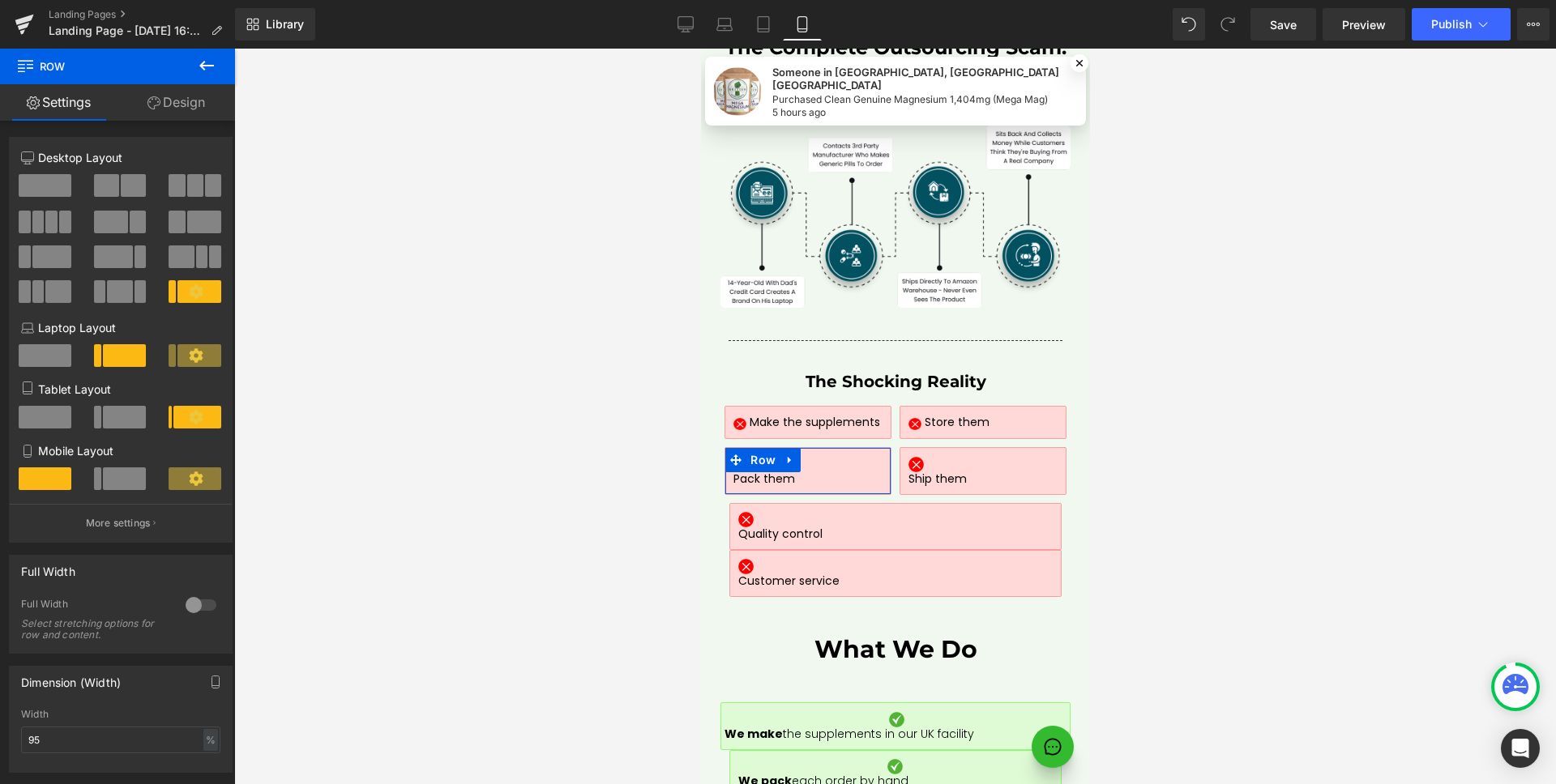
click at [99, 465] on div "Mobile Layout" at bounding box center [121, 472] width 199 height 62
click at [103, 467] on span at bounding box center [124, 478] width 44 height 22
click at [92, 526] on p "More settings" at bounding box center [118, 523] width 65 height 14
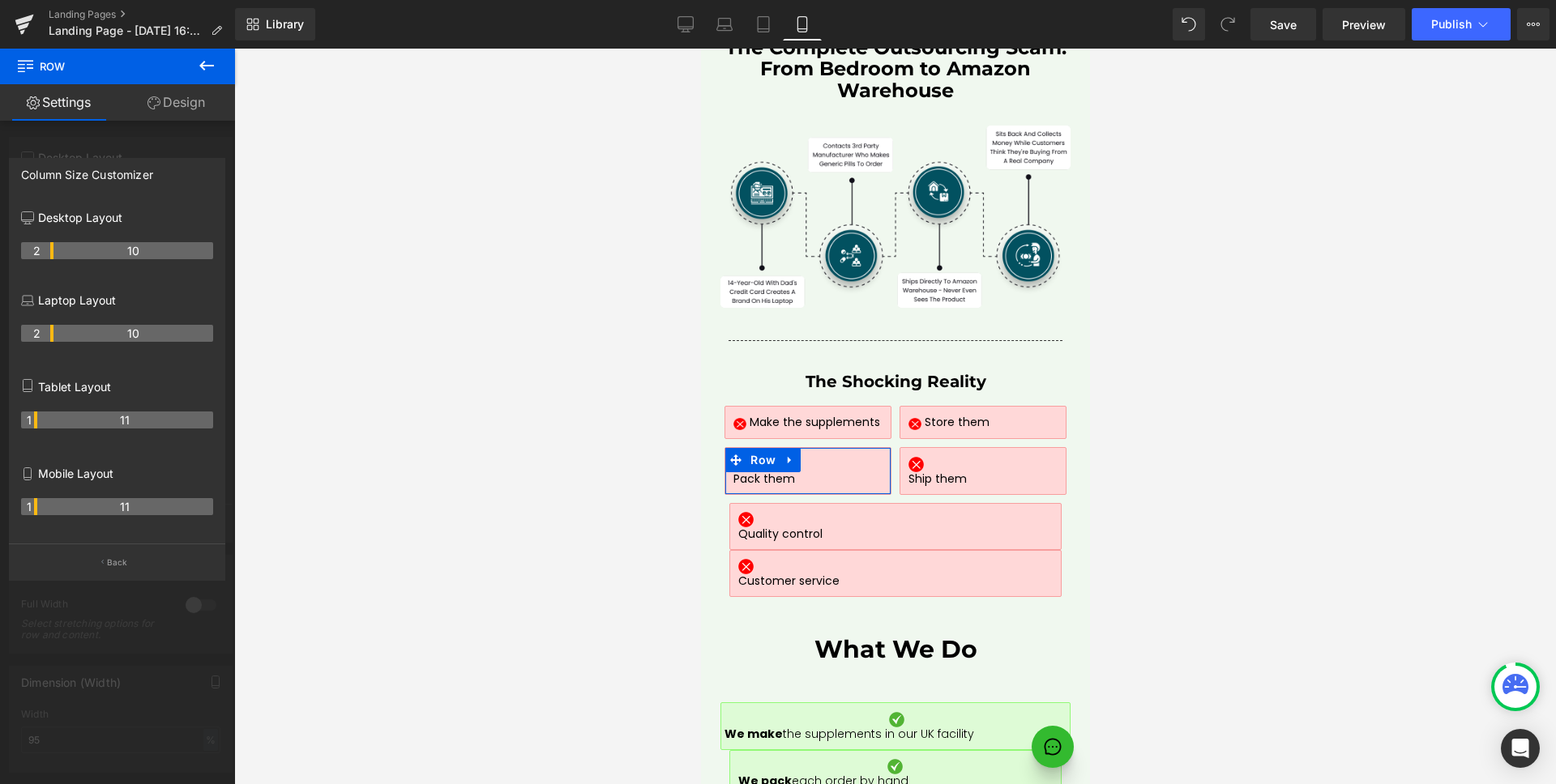
click at [38, 507] on tr "1 11" at bounding box center [117, 506] width 192 height 17
click at [120, 556] on p "Back" at bounding box center [118, 563] width 21 height 13
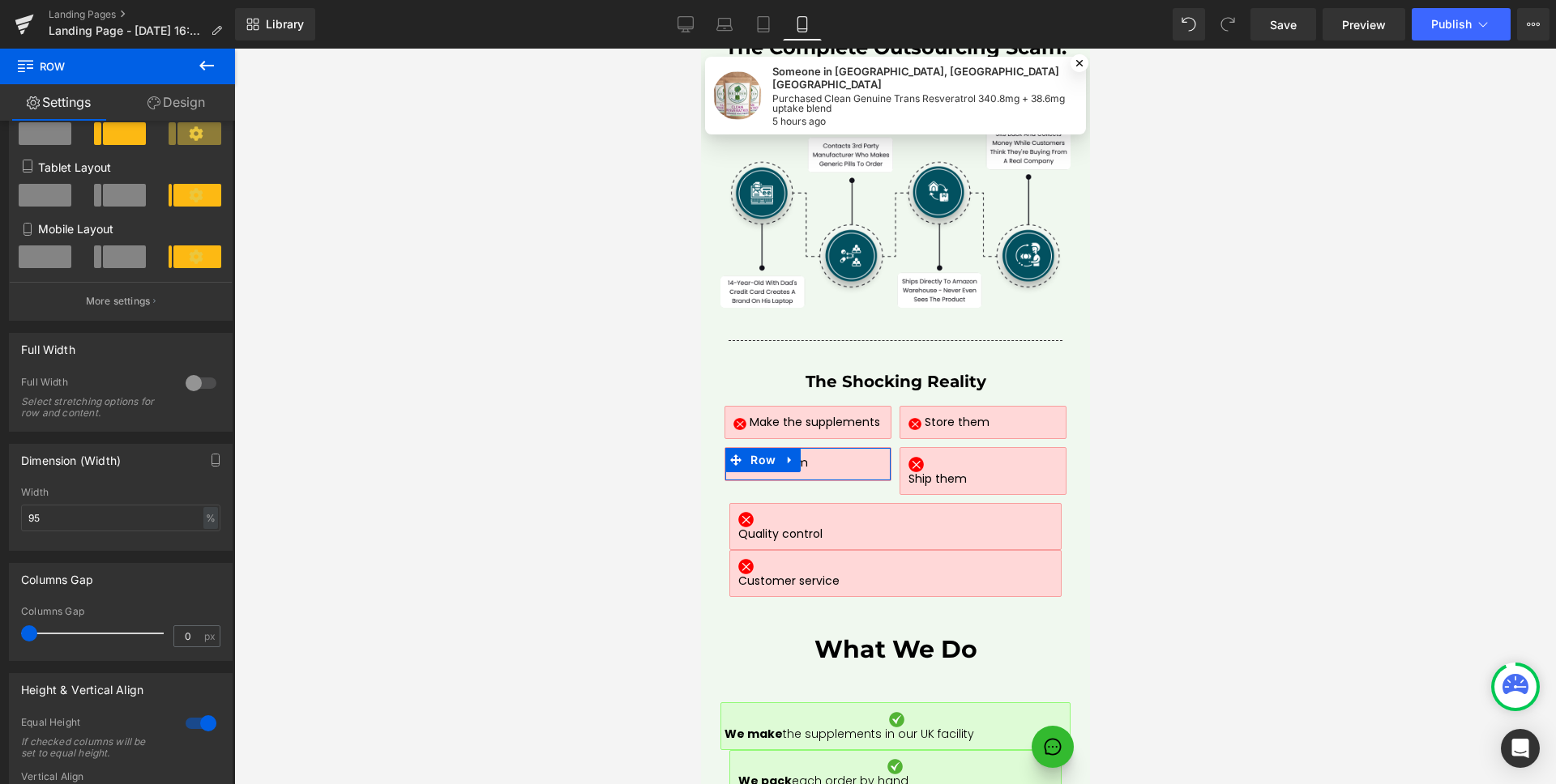
scroll to position [508, 0]
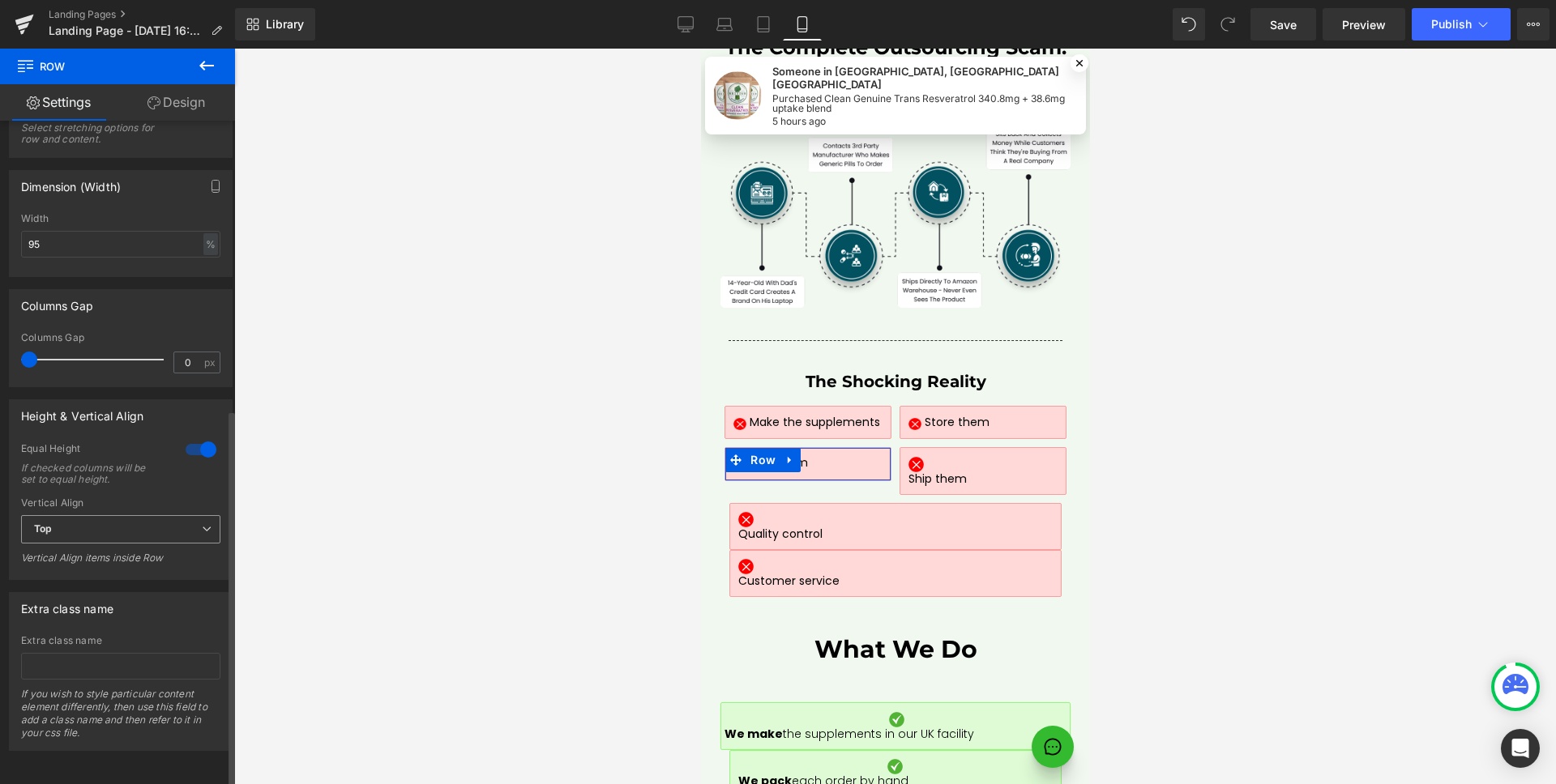
click at [109, 529] on span "Top" at bounding box center [121, 530] width 199 height 29
click at [94, 571] on li "Middle" at bounding box center [118, 582] width 193 height 24
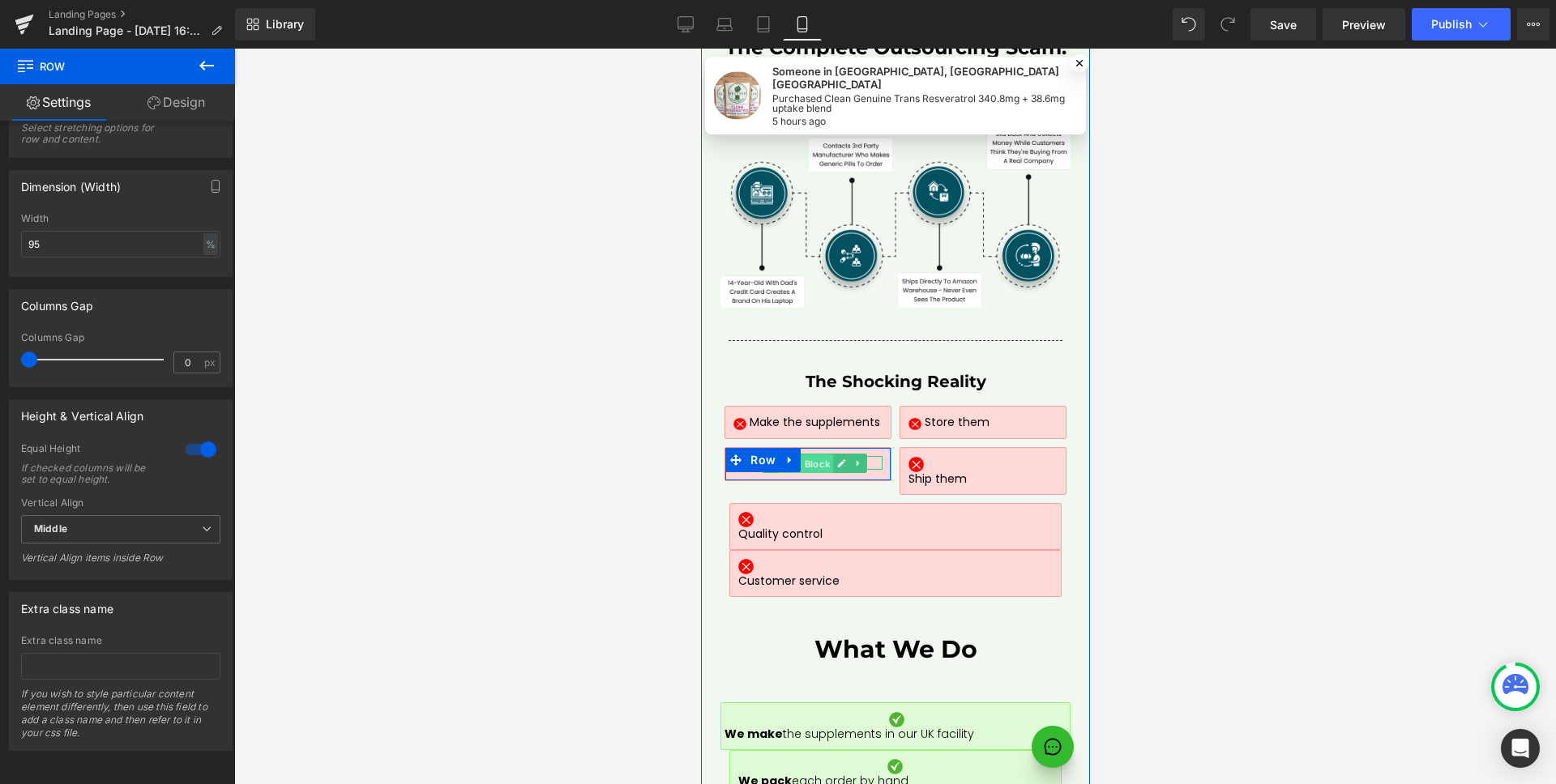
click at [804, 455] on span "Text Block" at bounding box center [805, 464] width 54 height 20
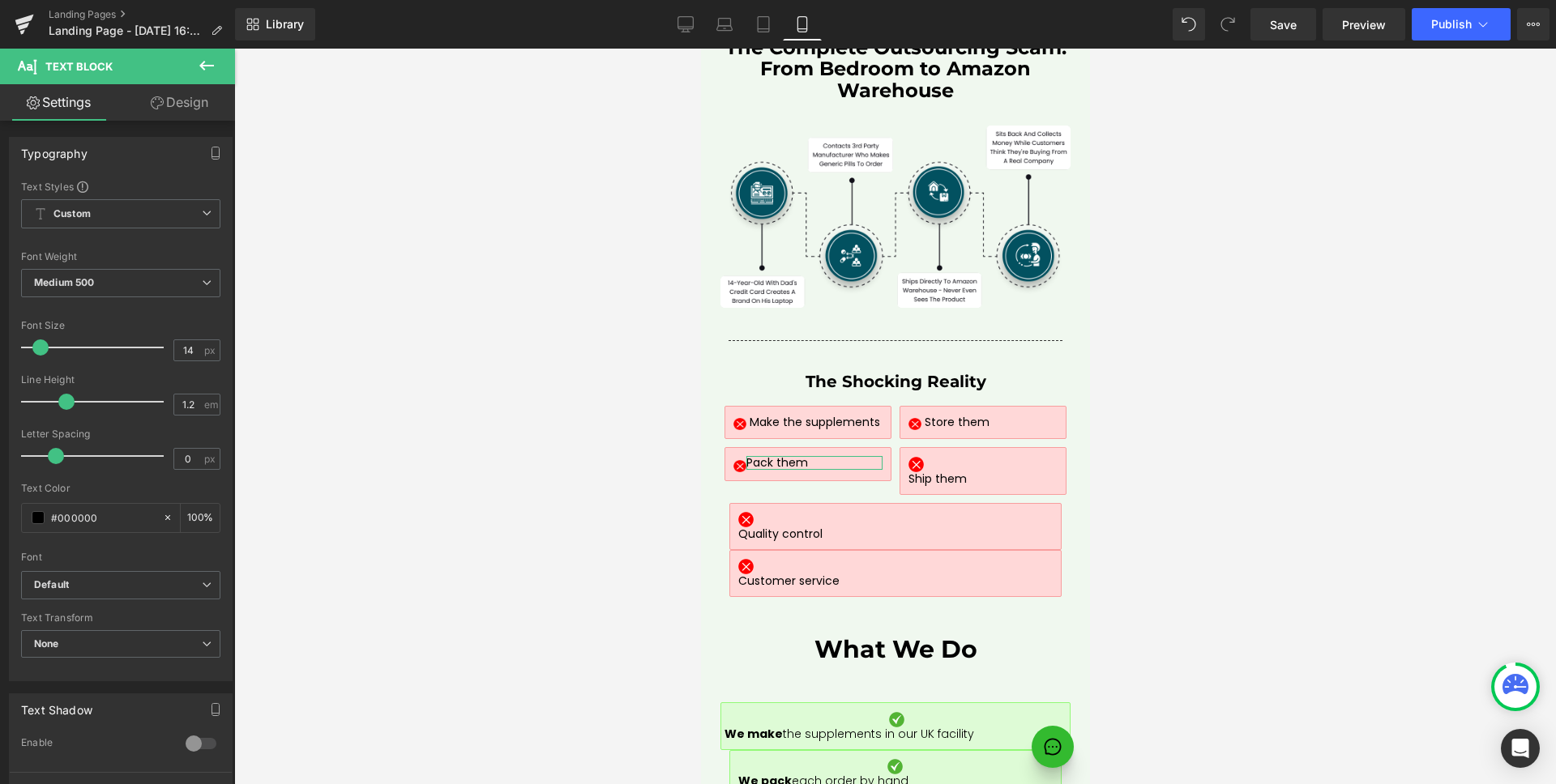
click at [171, 113] on link "Design" at bounding box center [180, 102] width 118 height 37
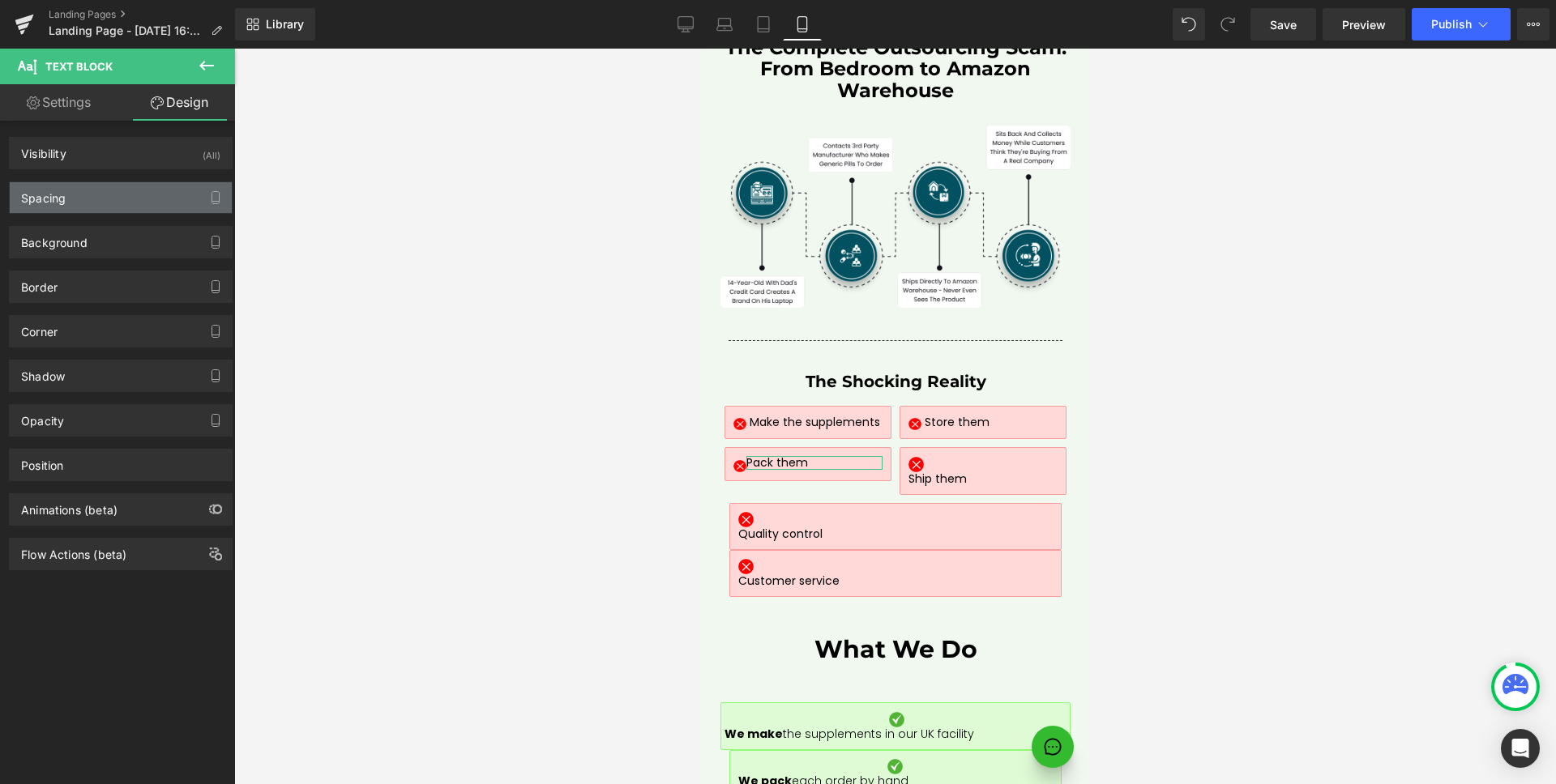
type input "0"
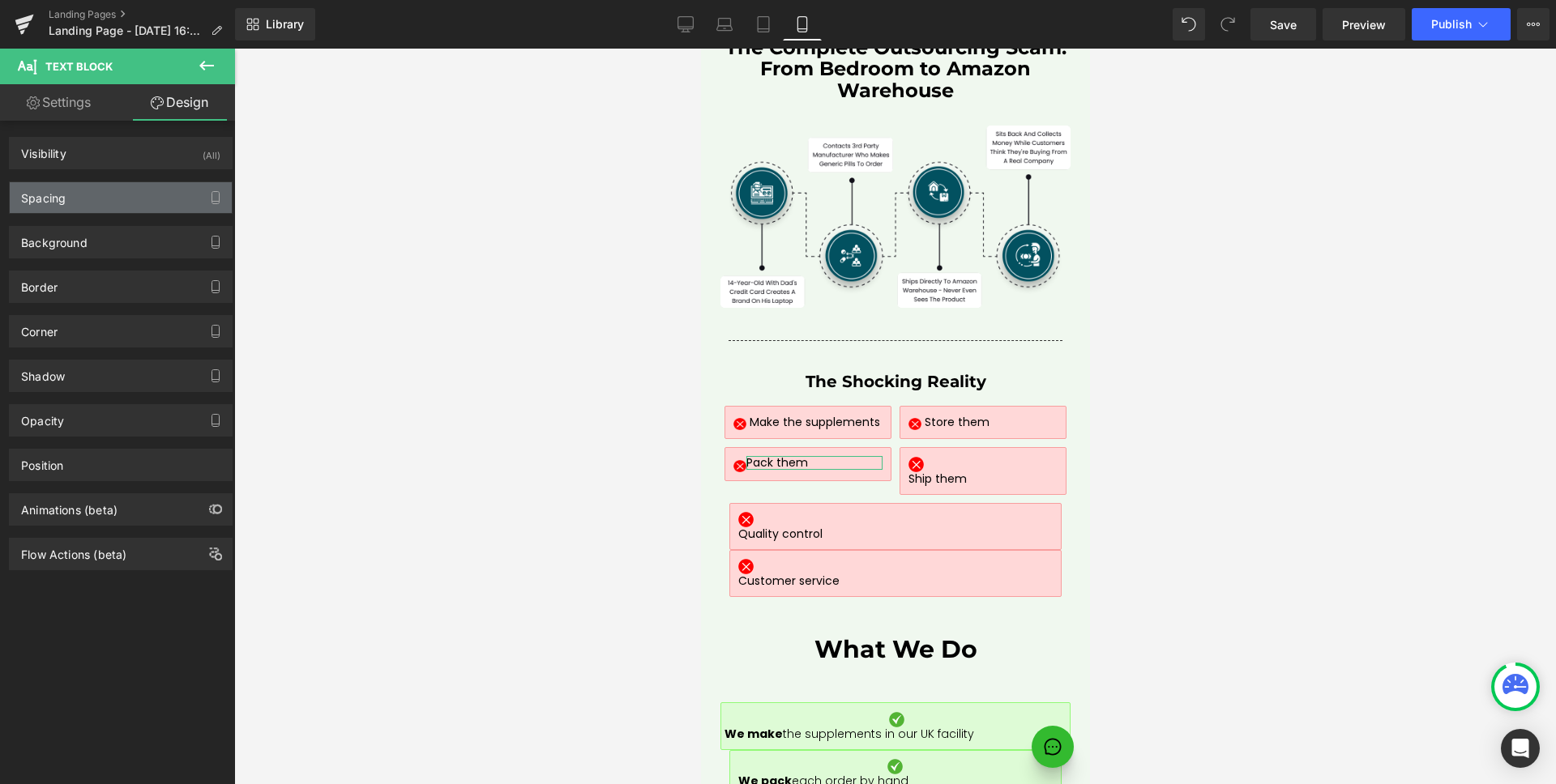
type input "0"
click at [56, 204] on div "Spacing" at bounding box center [121, 197] width 222 height 30
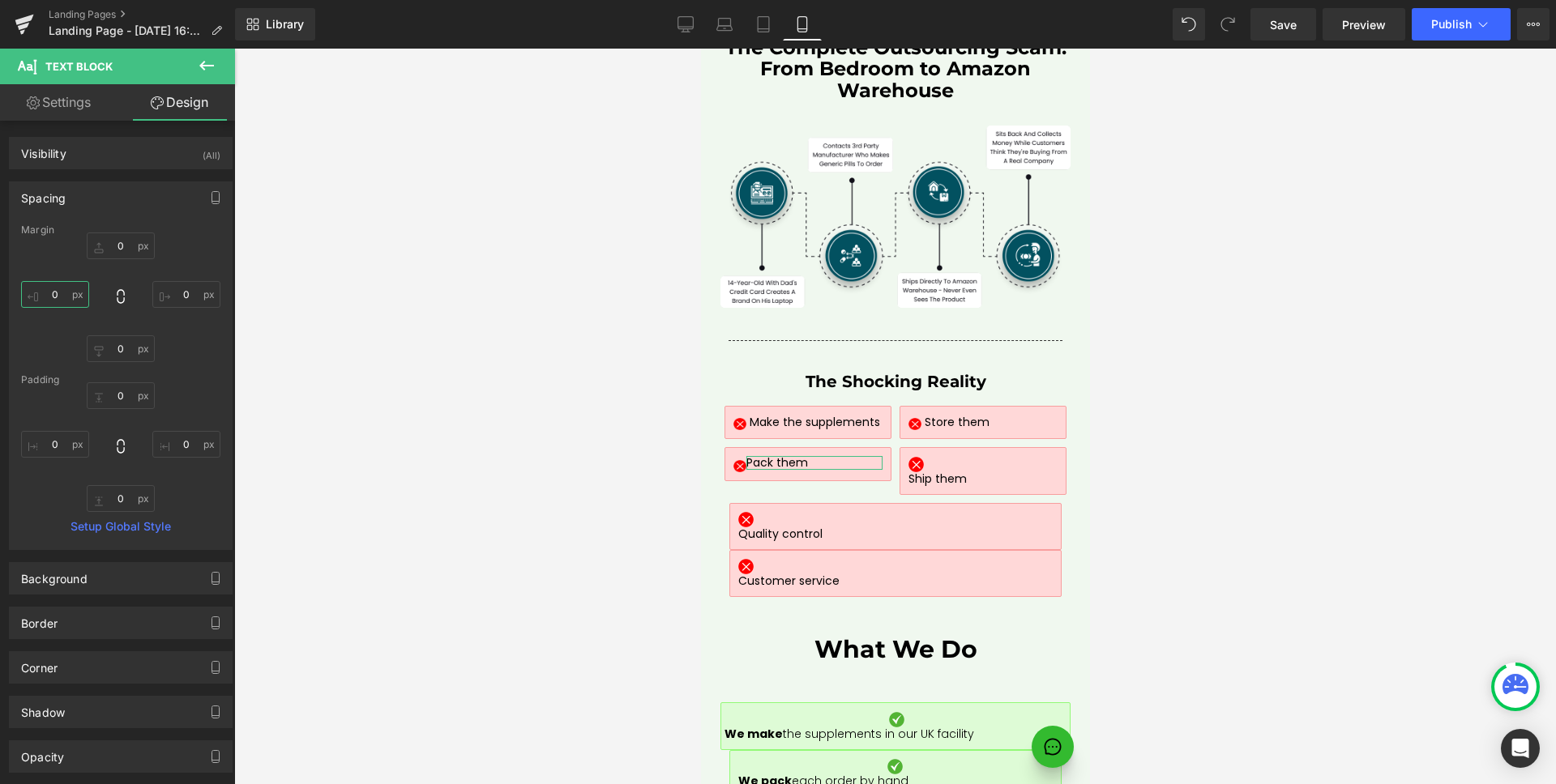
click at [56, 288] on input "0" at bounding box center [55, 295] width 68 height 27
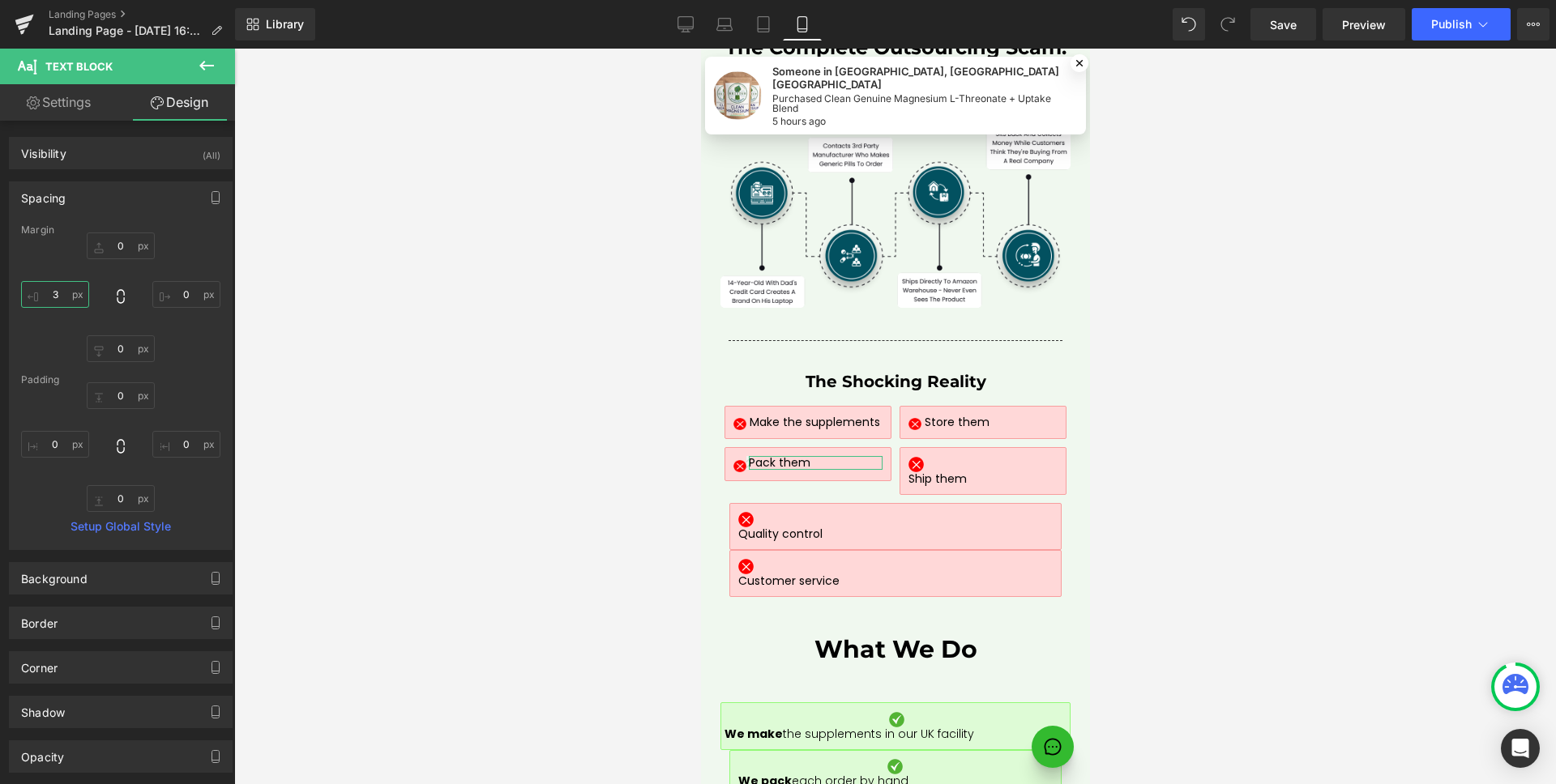
type input "4"
click at [163, 111] on link "Design" at bounding box center [180, 102] width 118 height 37
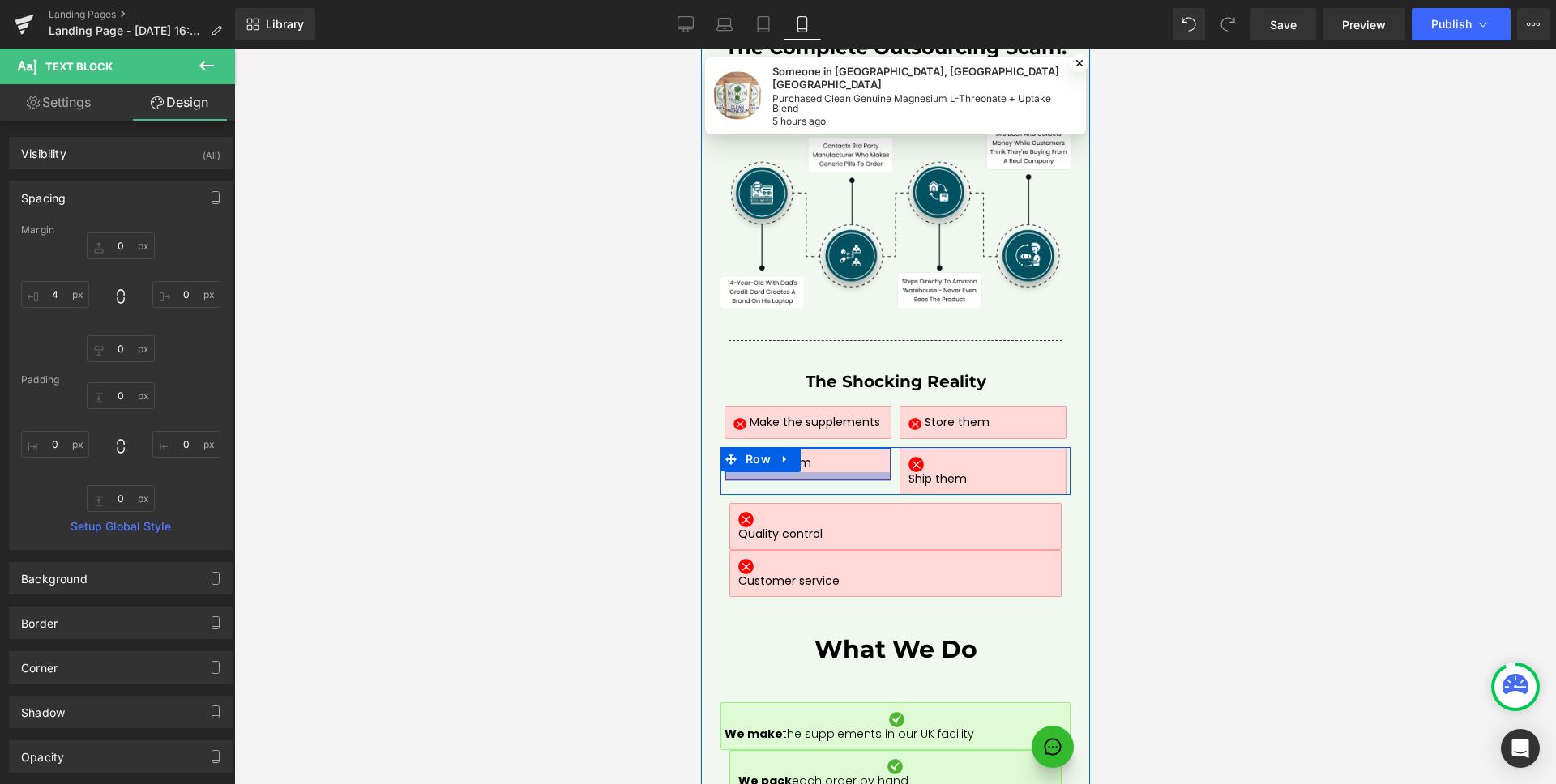
click at [803, 472] on div at bounding box center [807, 476] width 164 height 8
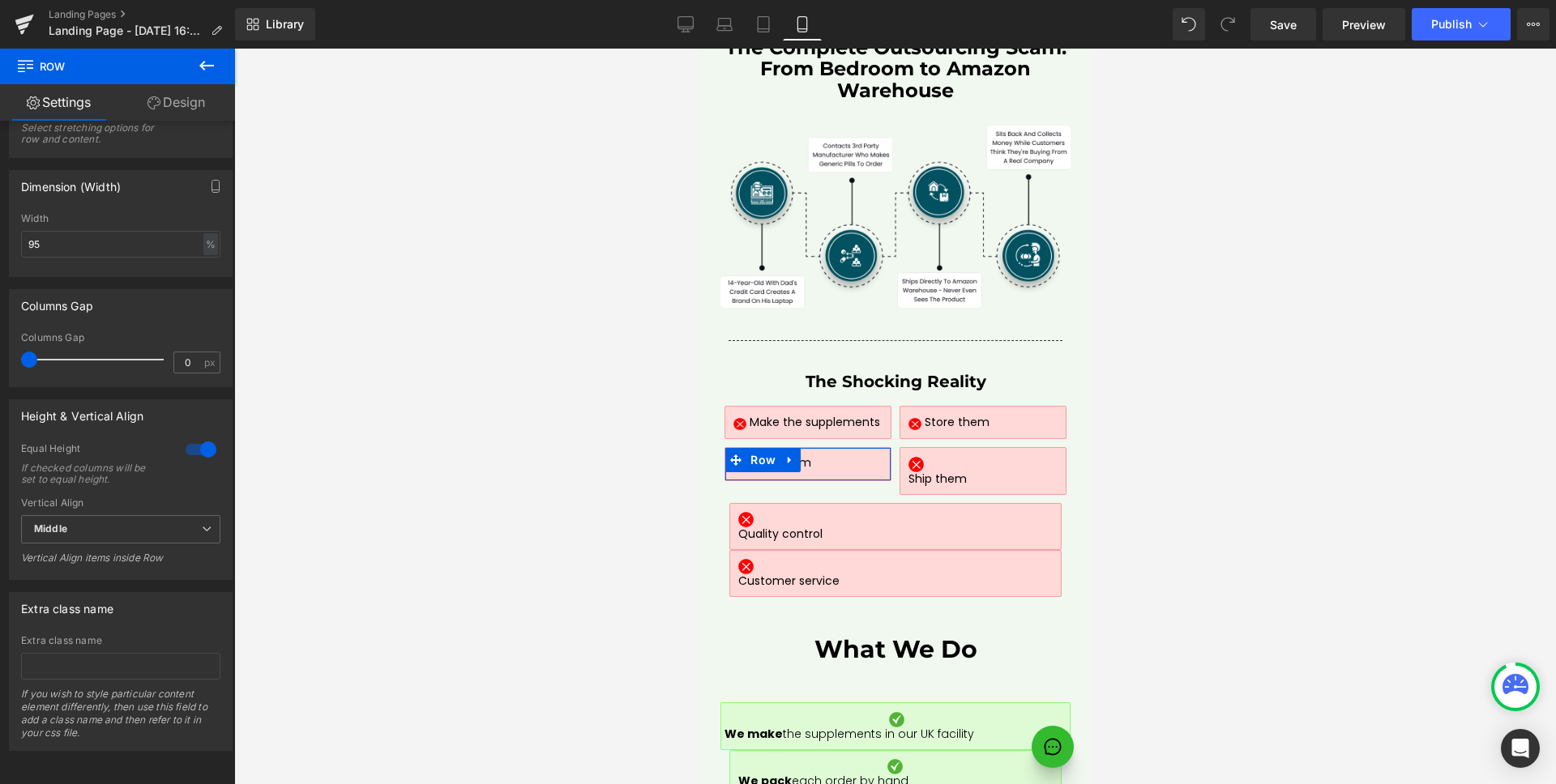
click at [198, 442] on div at bounding box center [201, 449] width 39 height 26
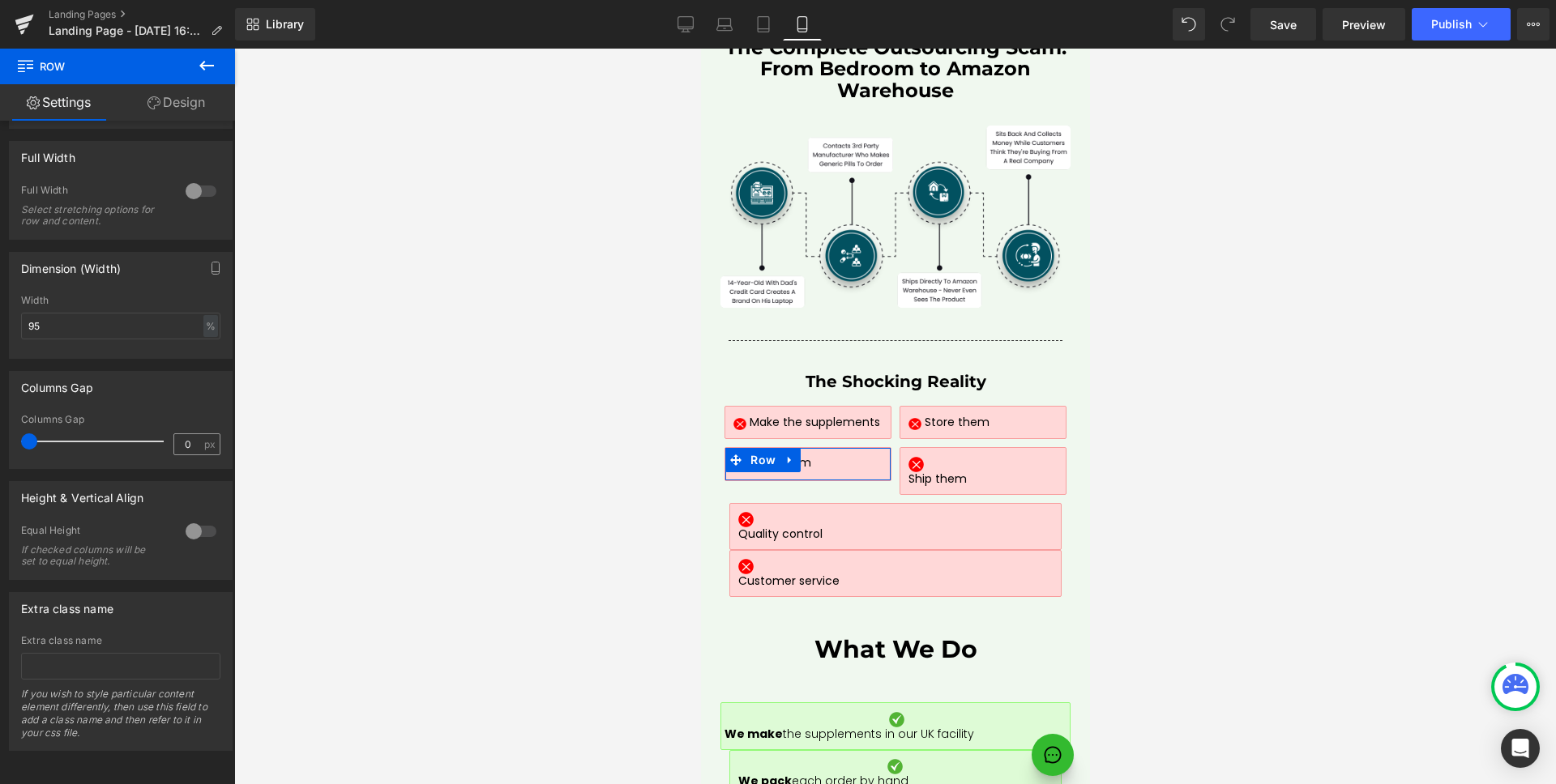
scroll to position [426, 0]
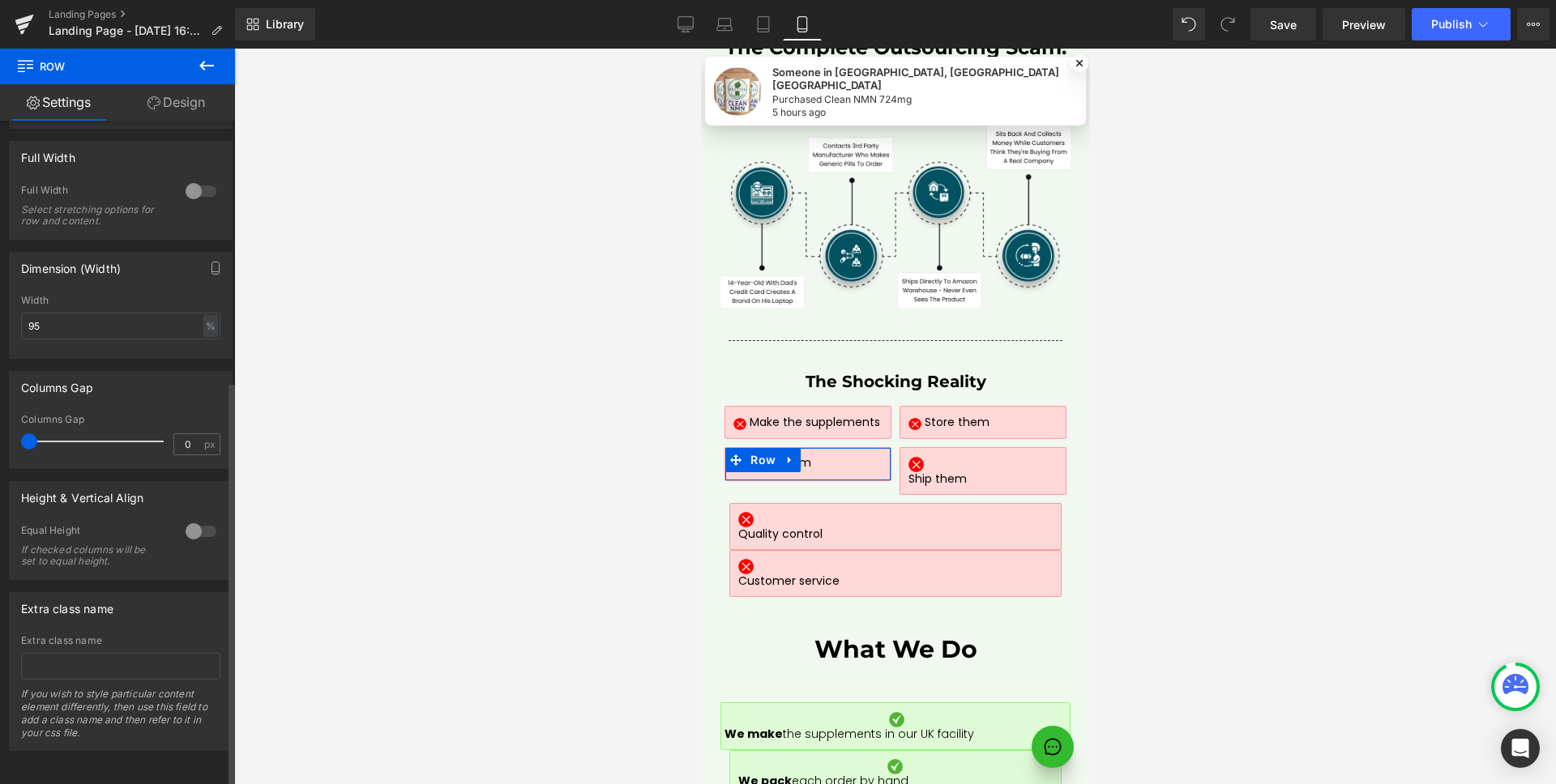
click at [197, 521] on div at bounding box center [201, 531] width 39 height 26
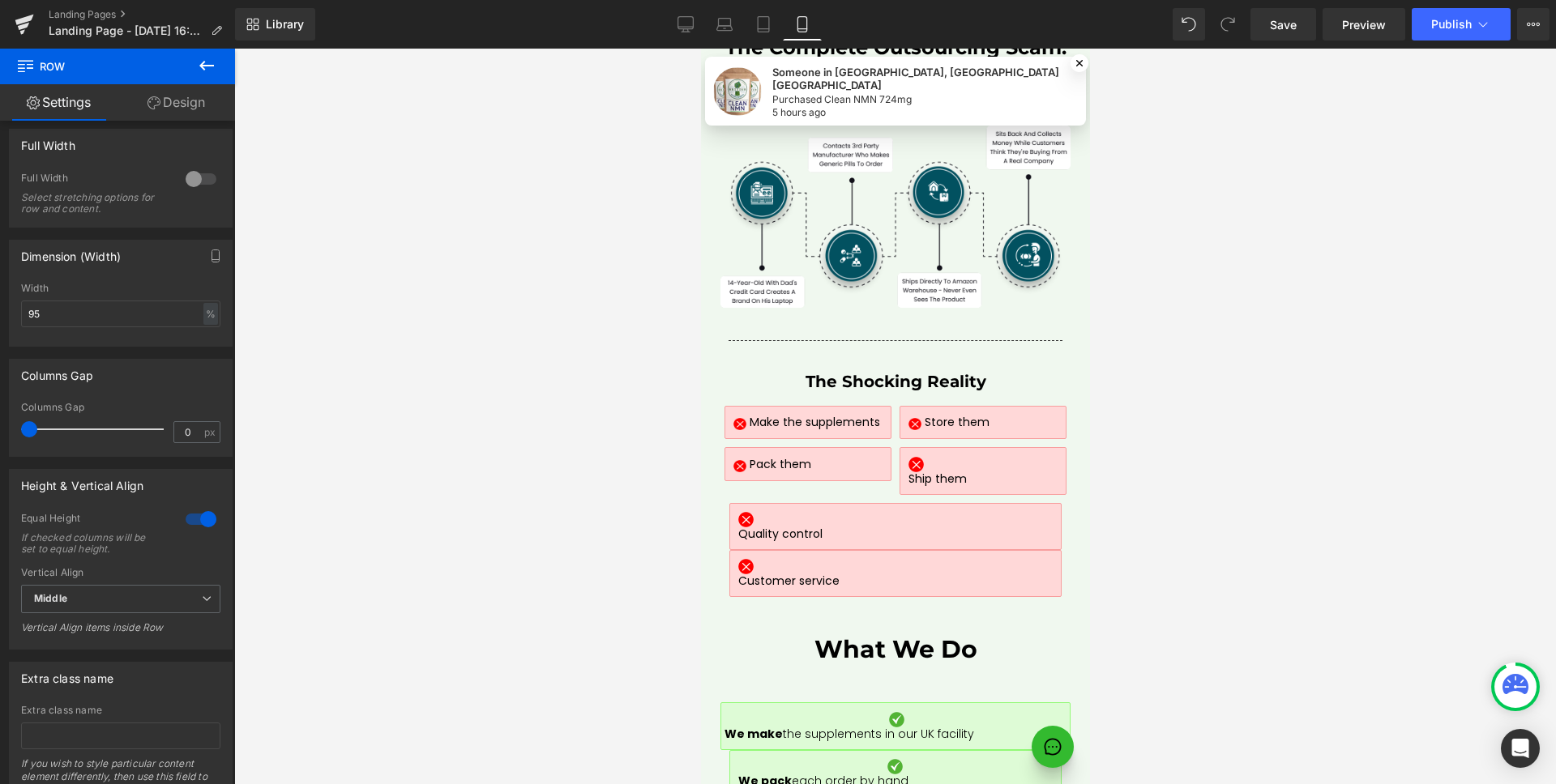
scroll to position [508, 0]
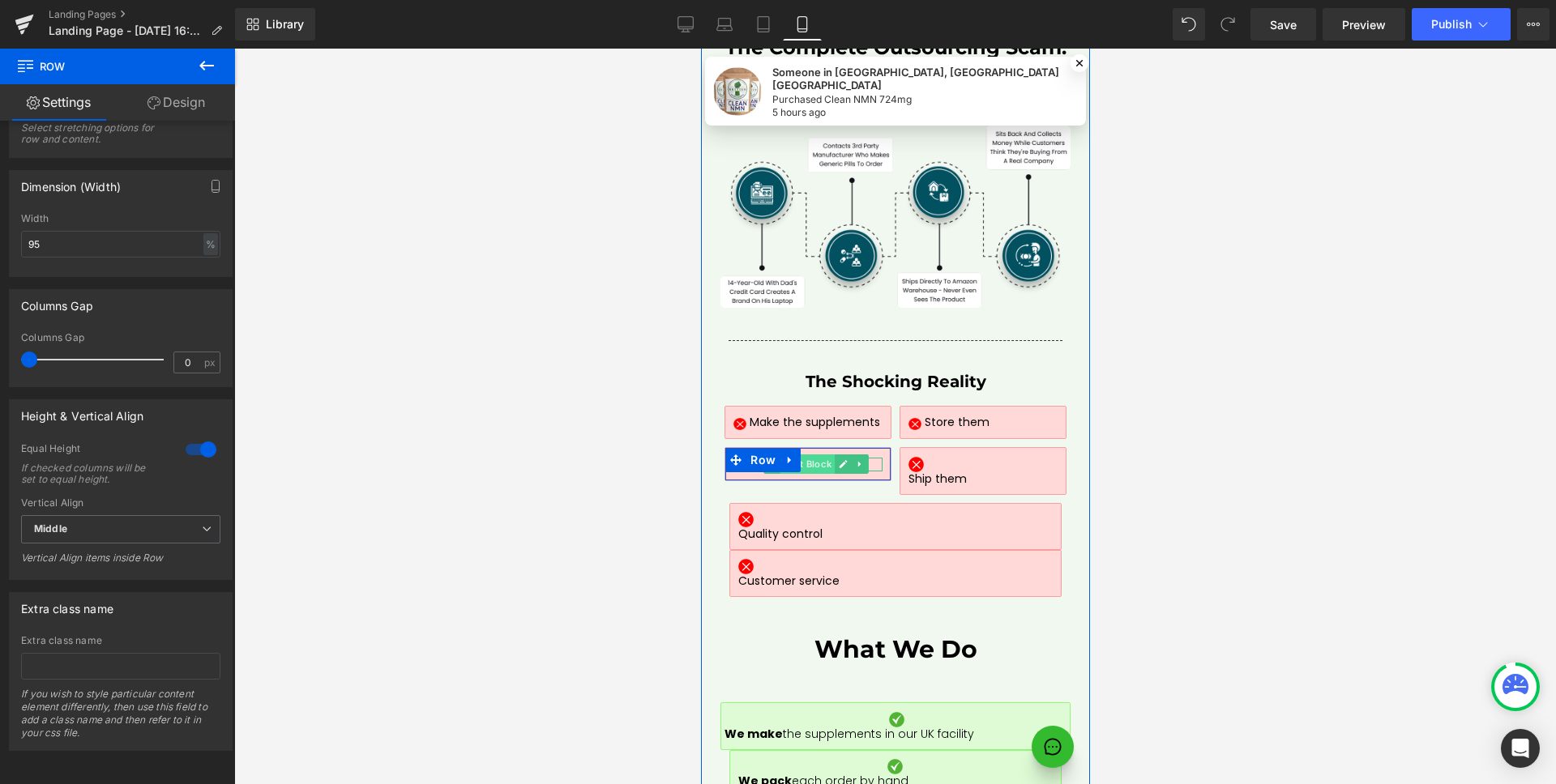
click at [810, 455] on span "Text Block" at bounding box center [807, 464] width 54 height 20
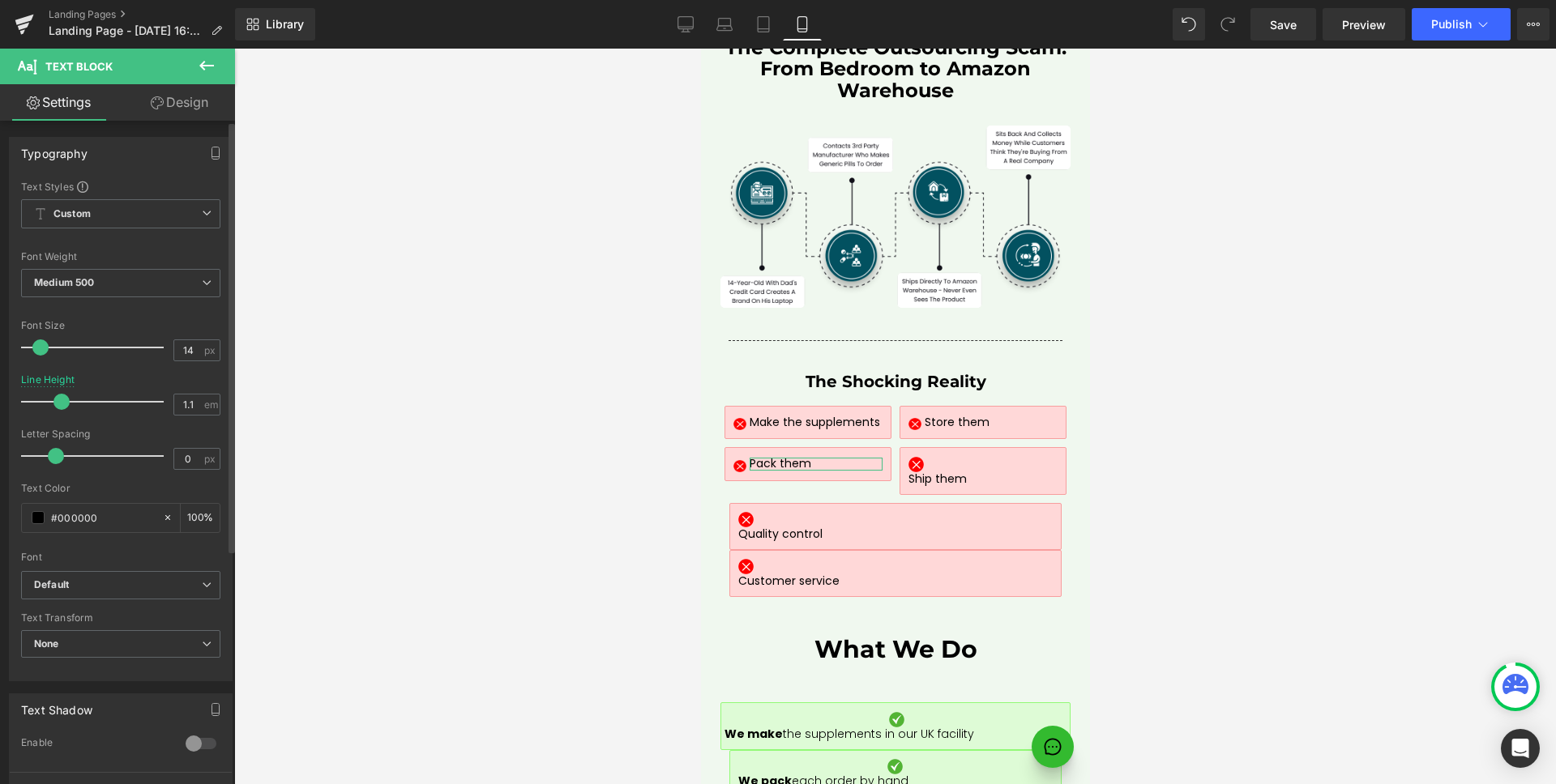
type input "1"
drag, startPoint x: 59, startPoint y: 401, endPoint x: 48, endPoint y: 401, distance: 11.0
click at [48, 401] on span at bounding box center [56, 402] width 16 height 16
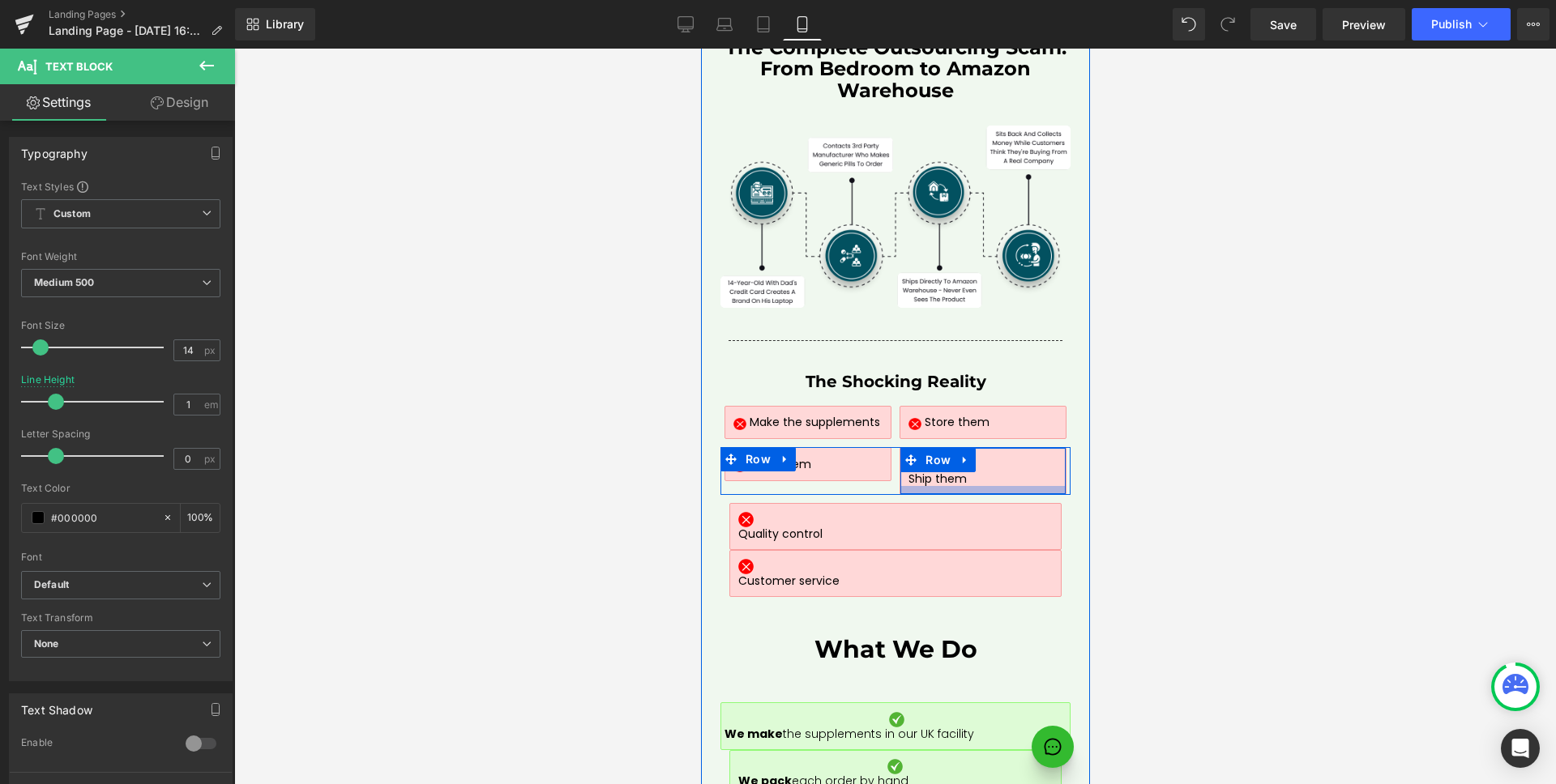
click at [952, 486] on div at bounding box center [982, 489] width 164 height 8
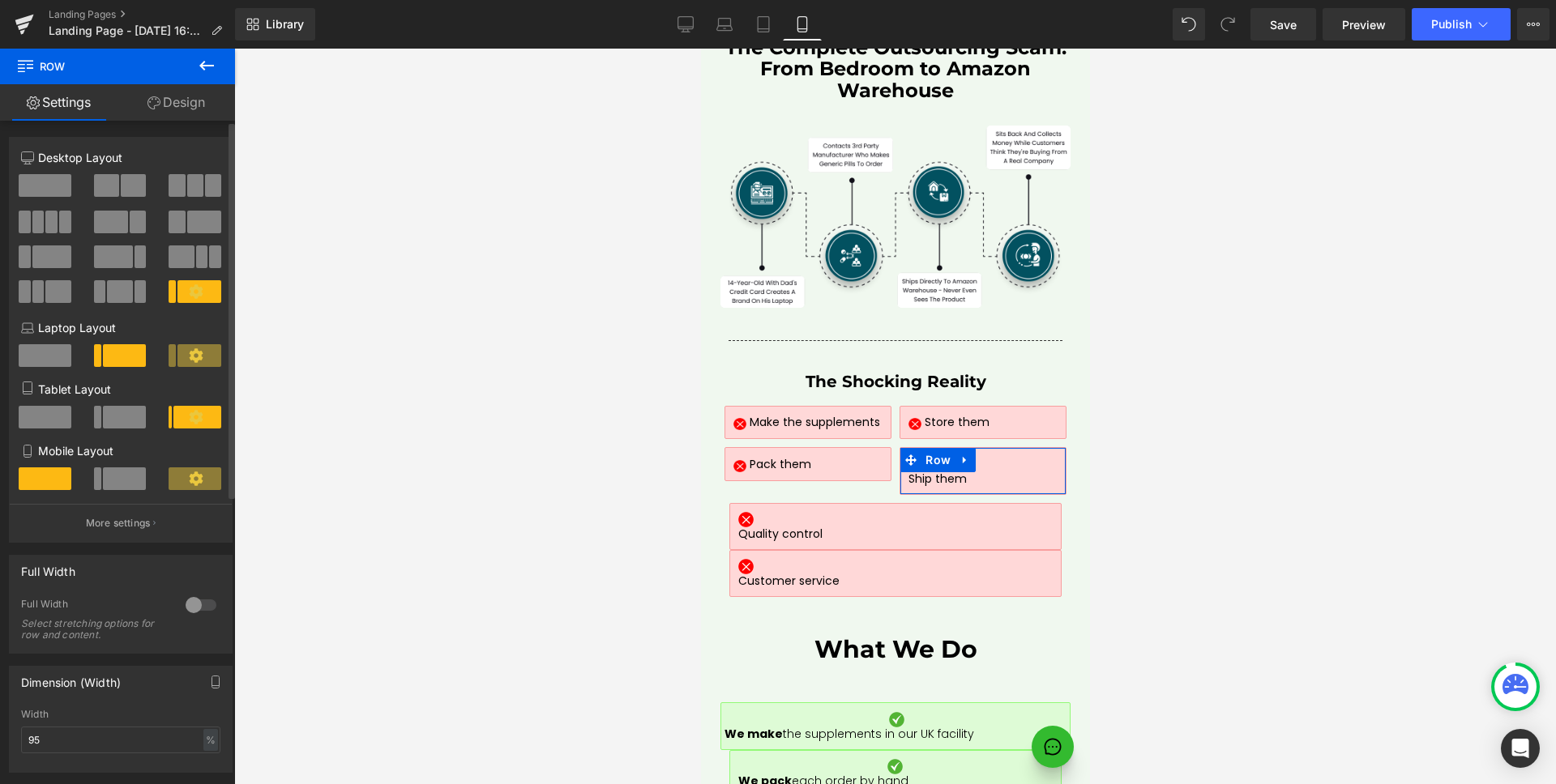
click at [123, 471] on span at bounding box center [124, 478] width 44 height 22
click at [123, 511] on button "More settings" at bounding box center [121, 522] width 222 height 38
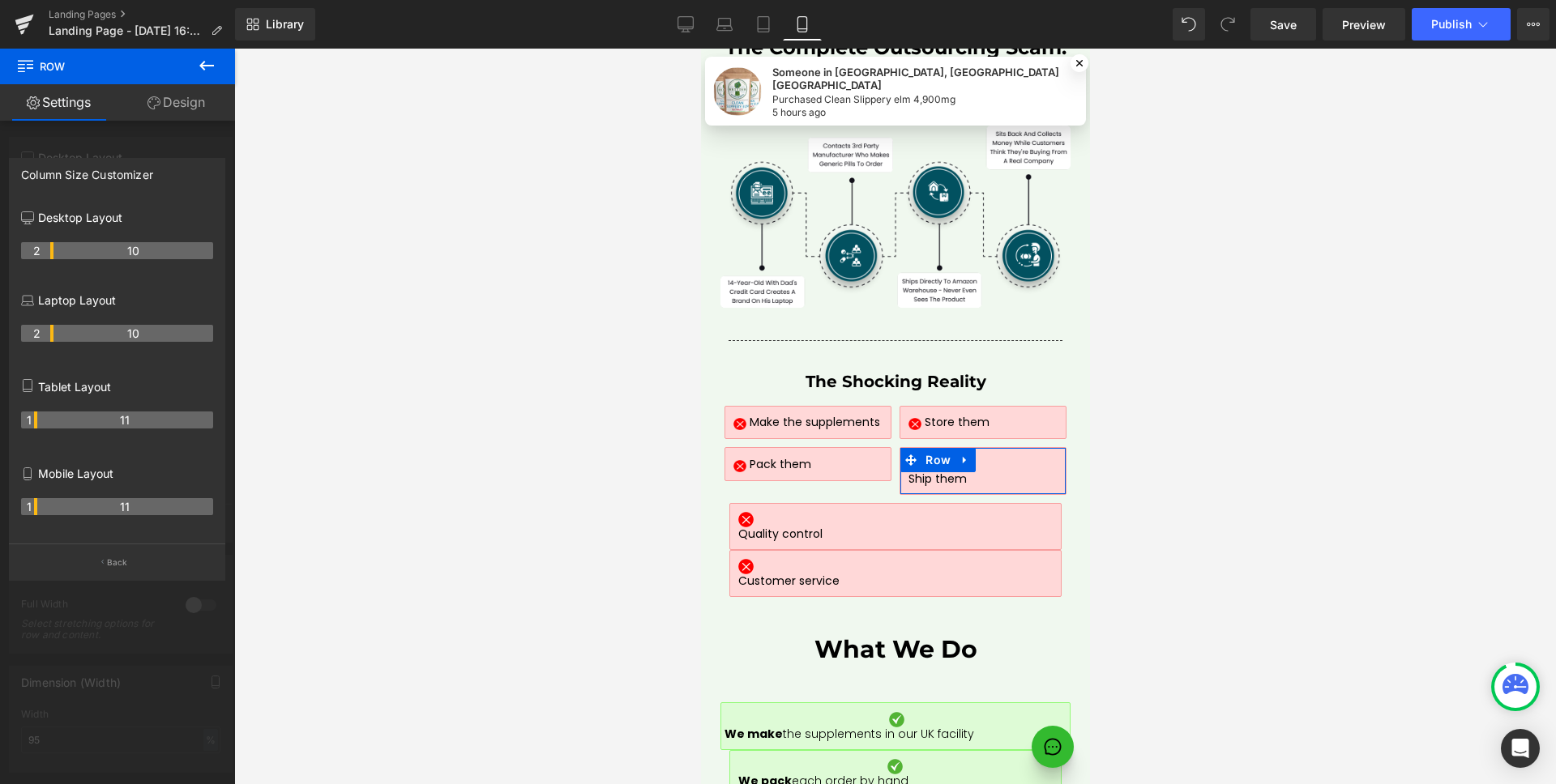
drag, startPoint x: 52, startPoint y: 509, endPoint x: 71, endPoint y: 540, distance: 36.4
click at [42, 509] on tr "1 11" at bounding box center [117, 506] width 192 height 17
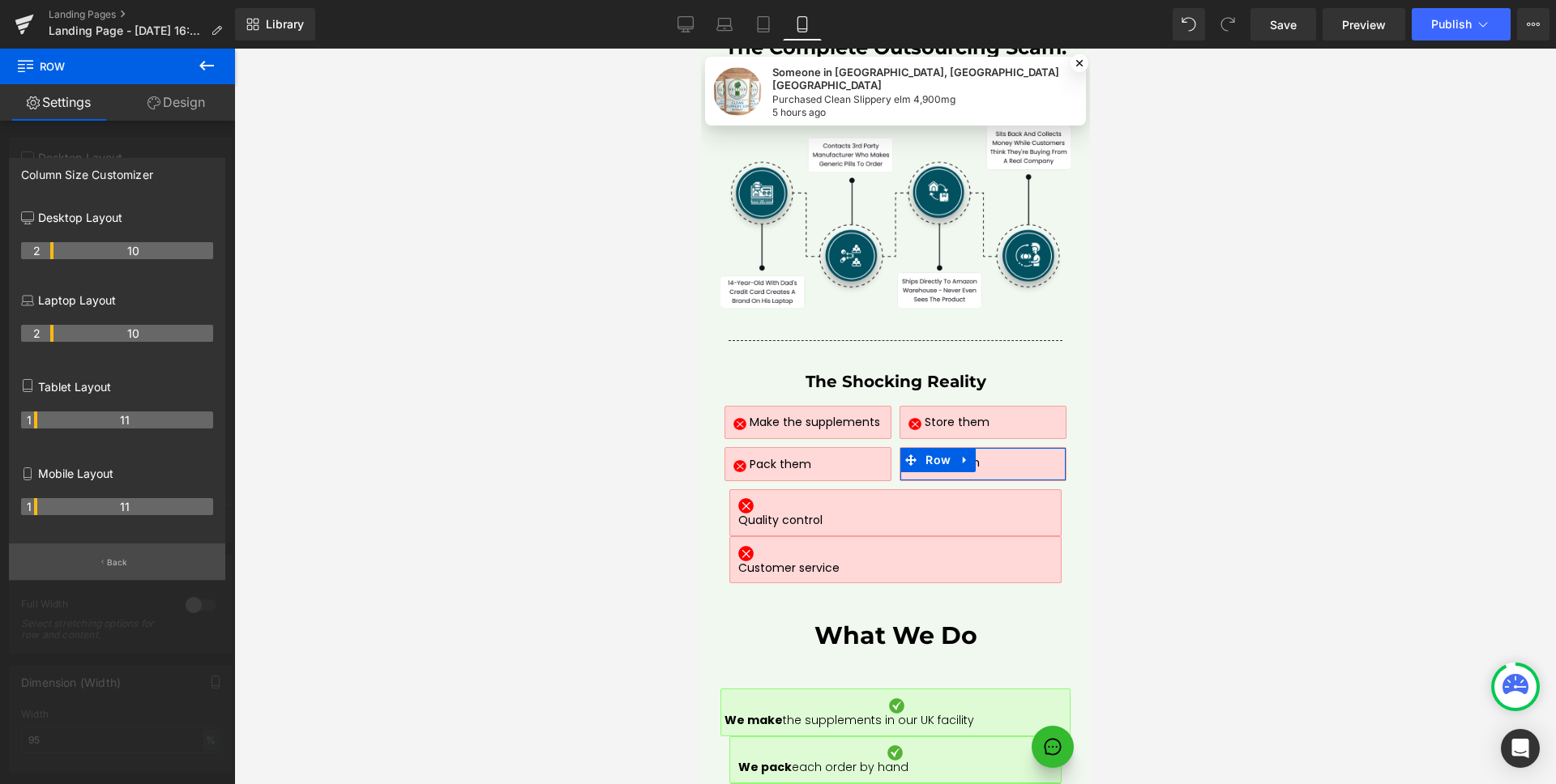
click at [100, 561] on button "Back" at bounding box center [117, 562] width 216 height 37
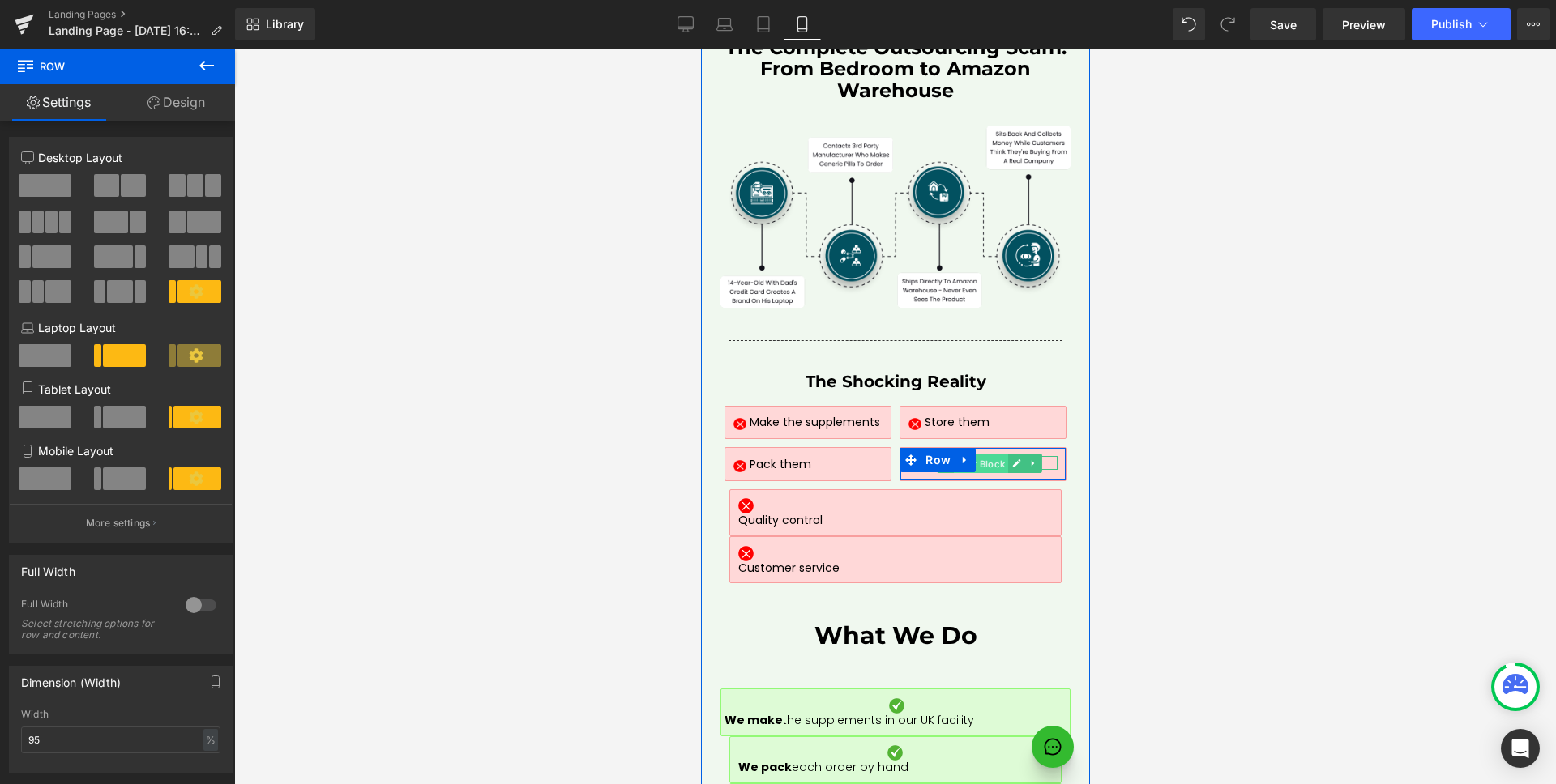
click at [981, 455] on span "Text Block" at bounding box center [980, 464] width 54 height 20
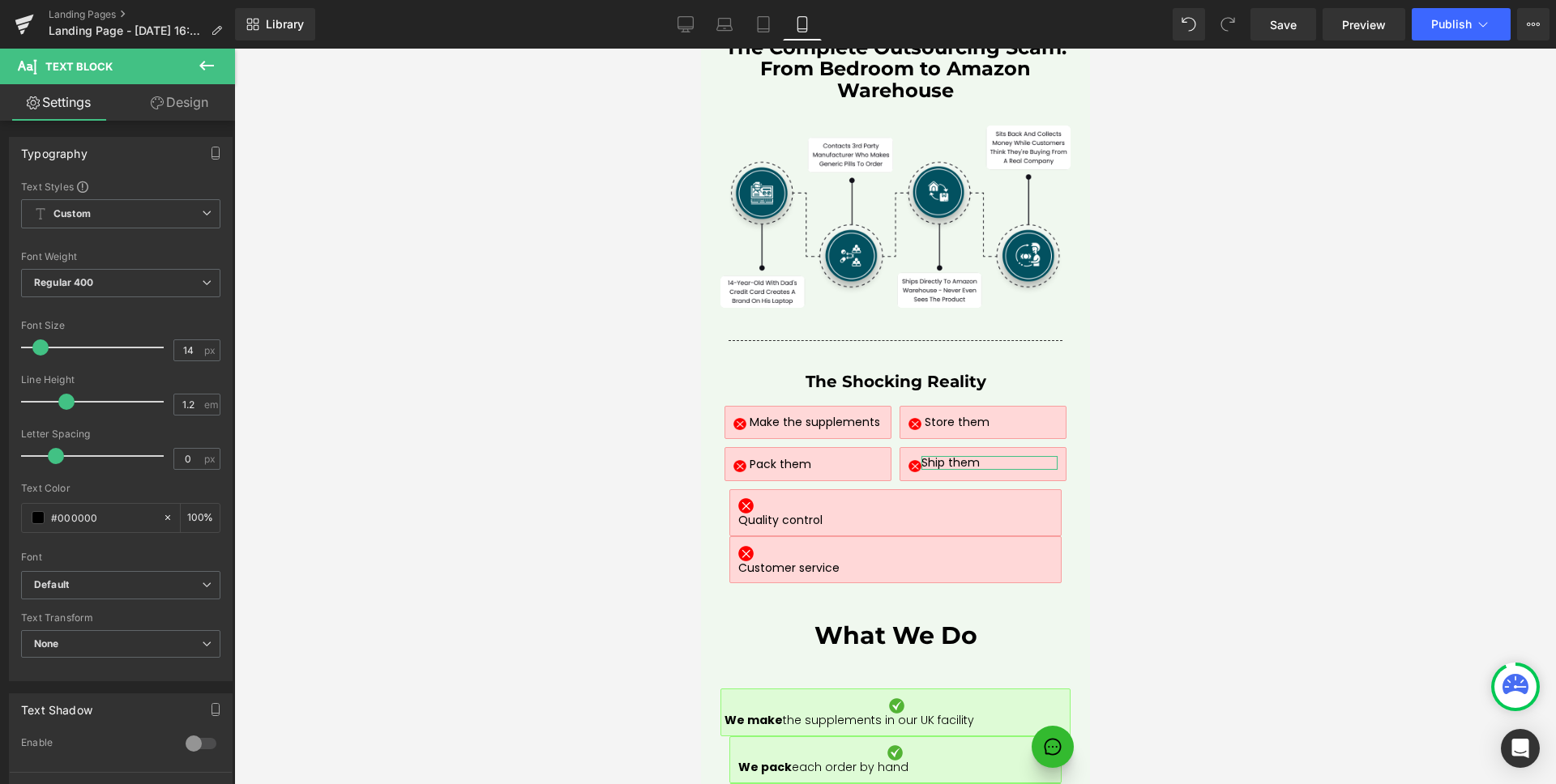
click at [173, 107] on link "Design" at bounding box center [180, 102] width 118 height 37
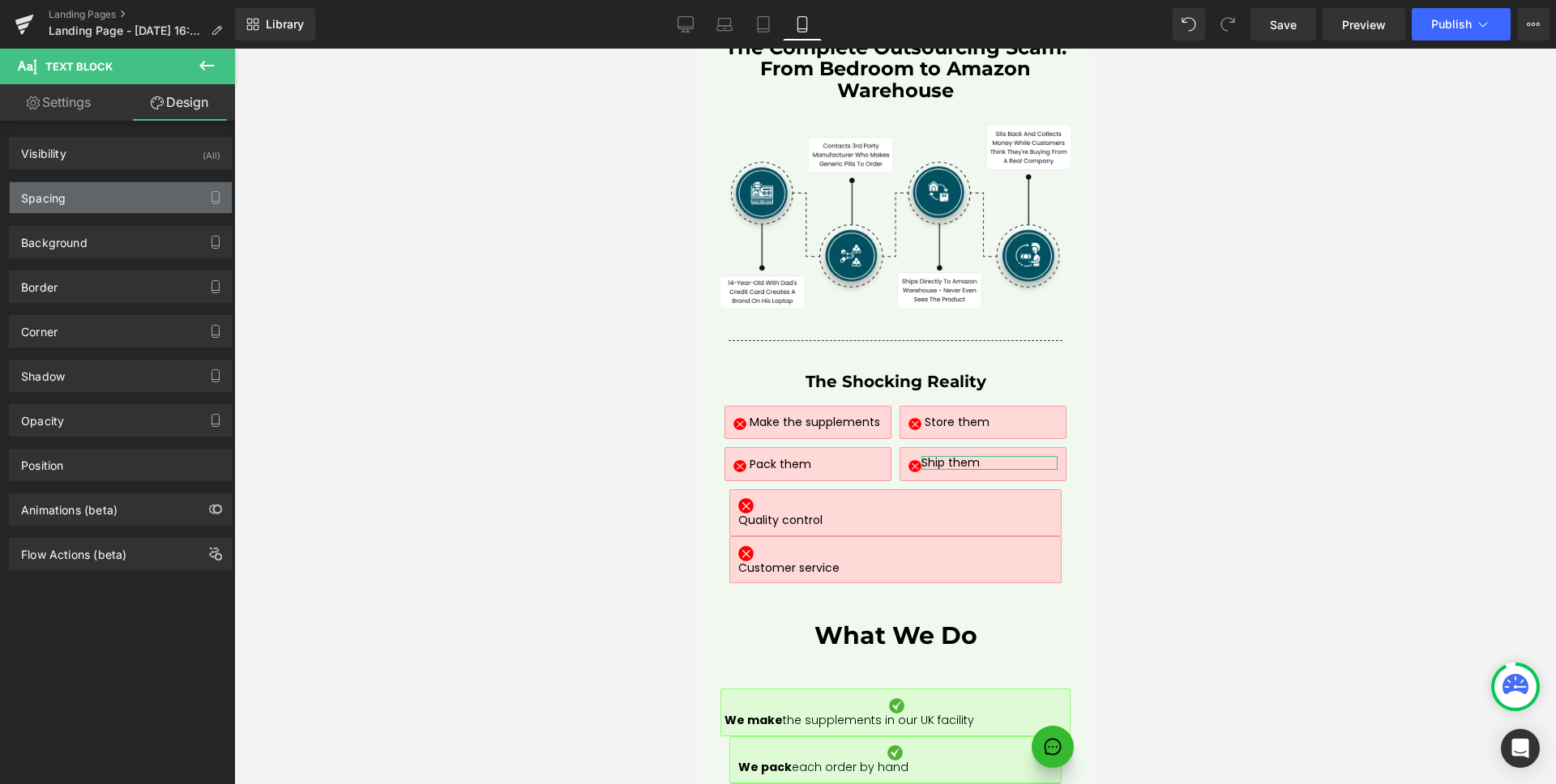
click at [111, 206] on div "Spacing" at bounding box center [121, 197] width 222 height 30
type input "0"
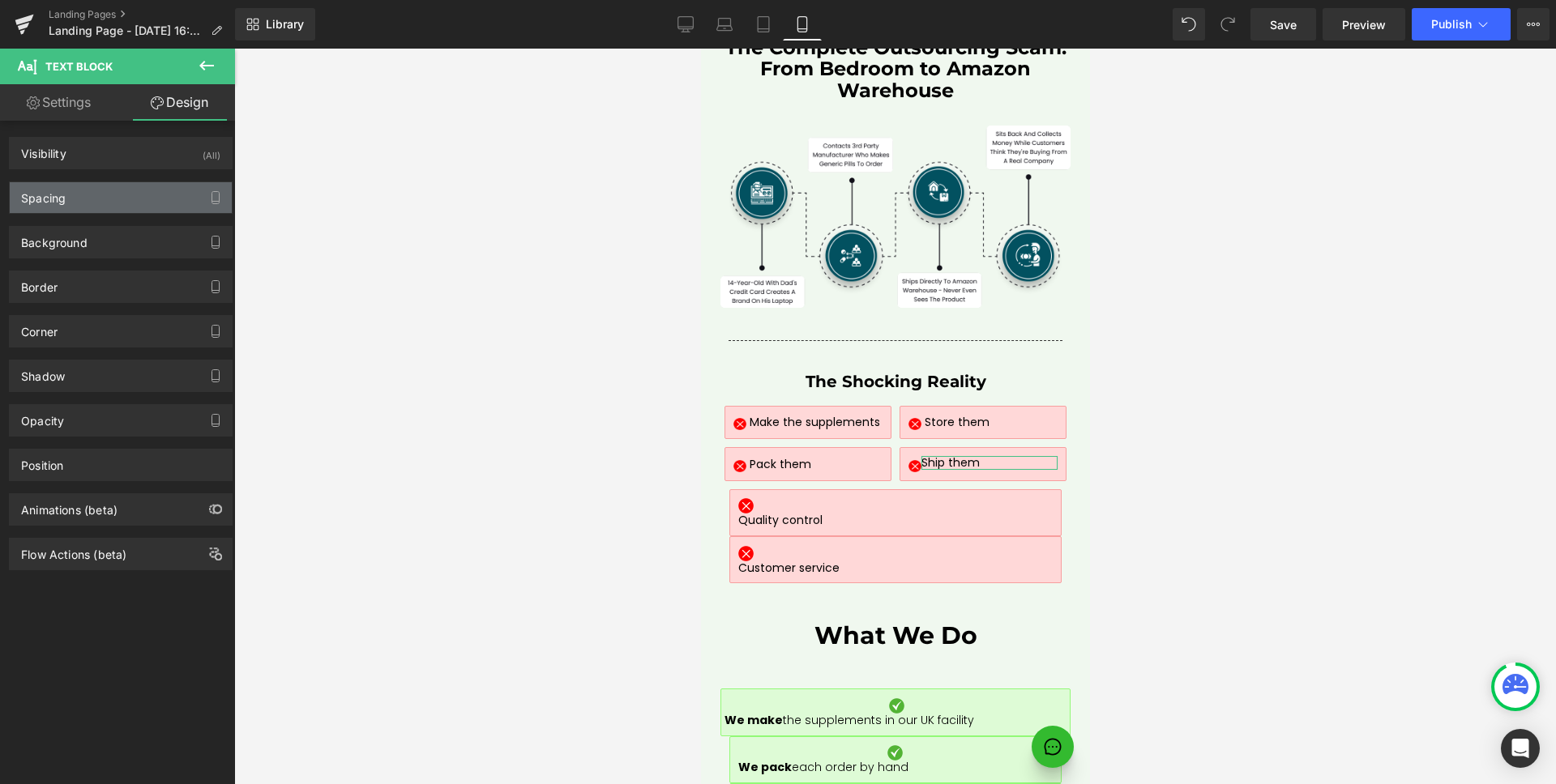
type input "0"
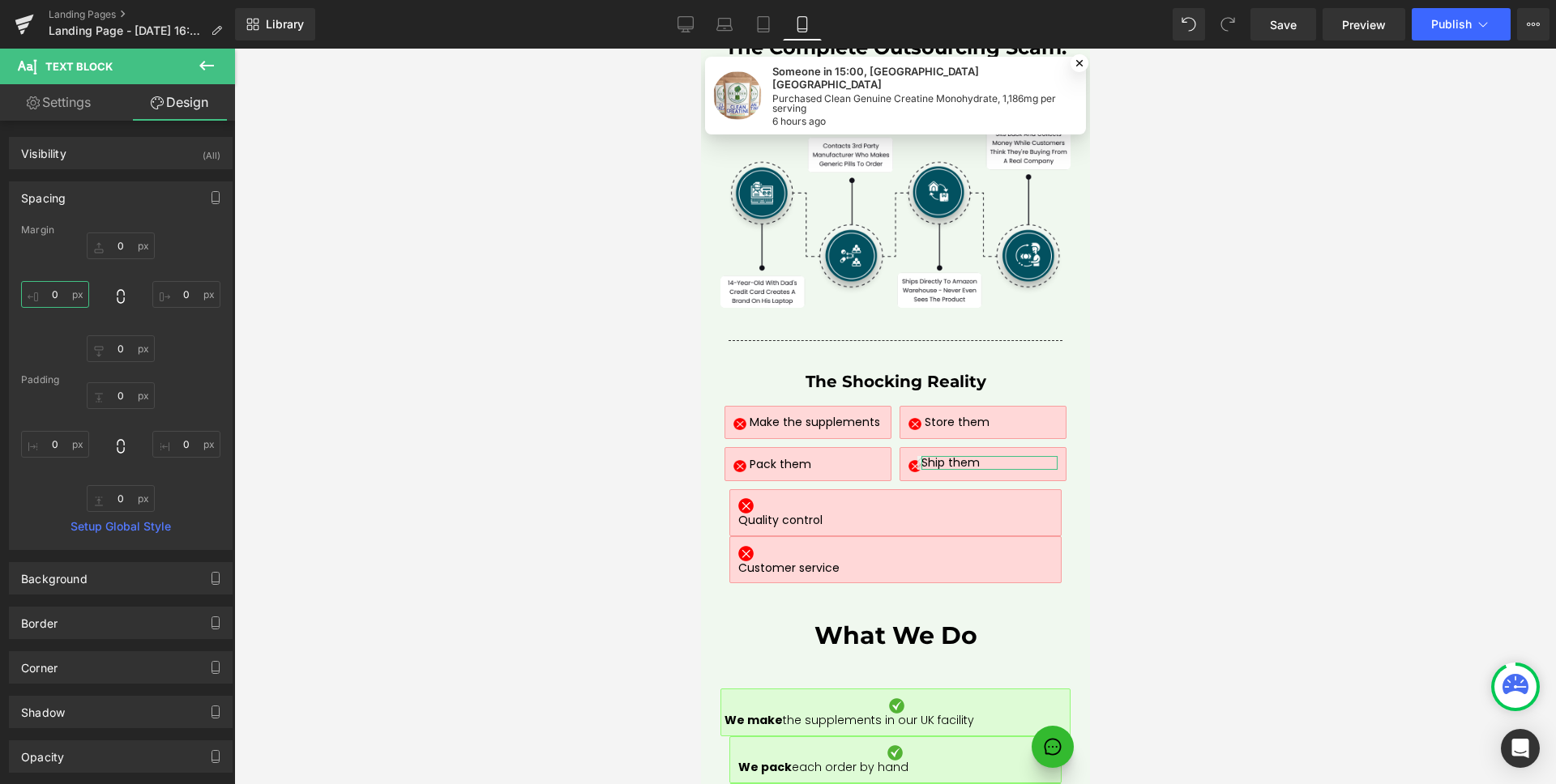
click at [59, 290] on input "0" at bounding box center [55, 295] width 68 height 27
type input "4"
click at [83, 199] on div "Spacing" at bounding box center [121, 197] width 222 height 30
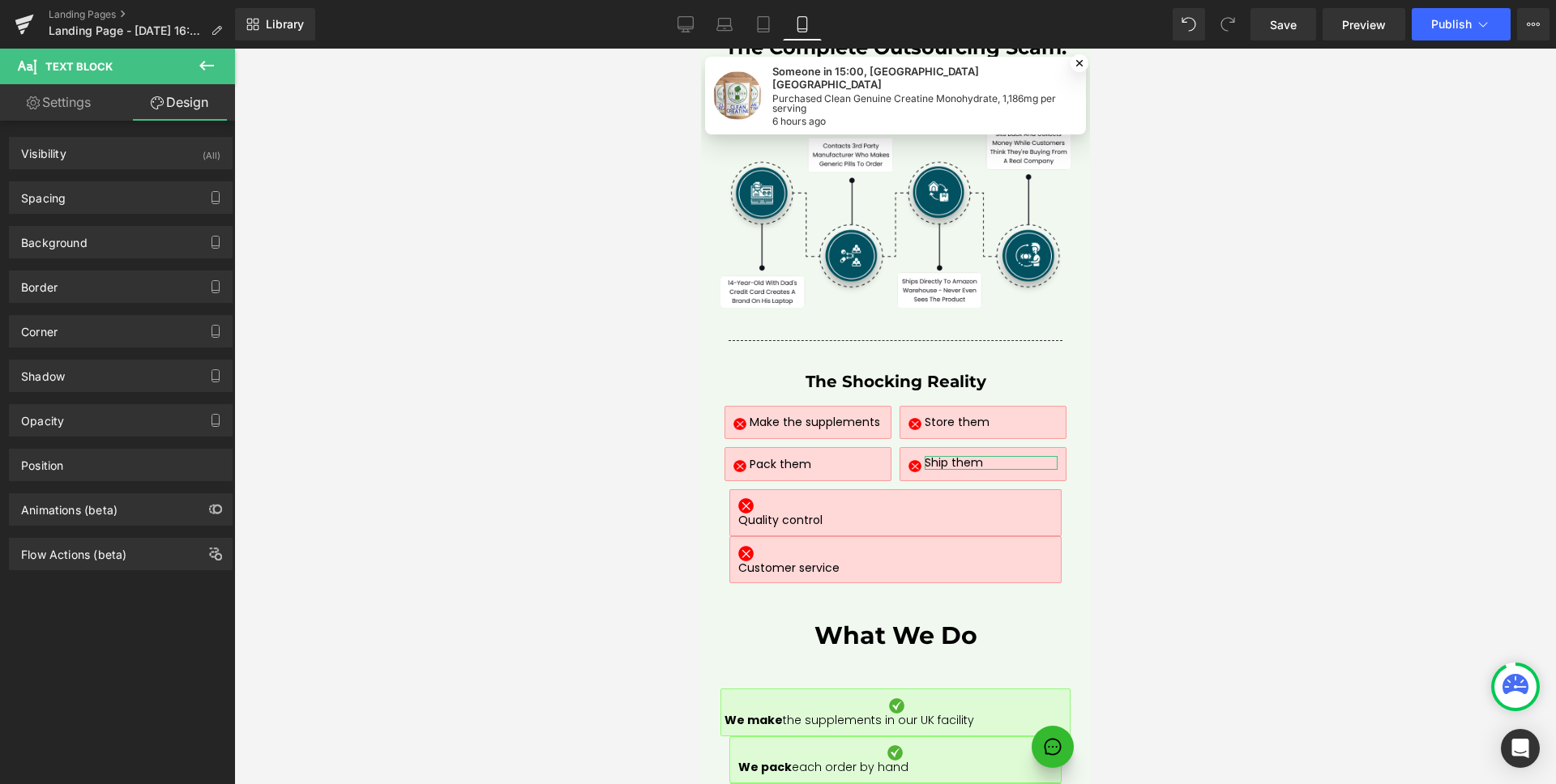
click at [75, 104] on link "Settings" at bounding box center [59, 102] width 118 height 37
type input "100"
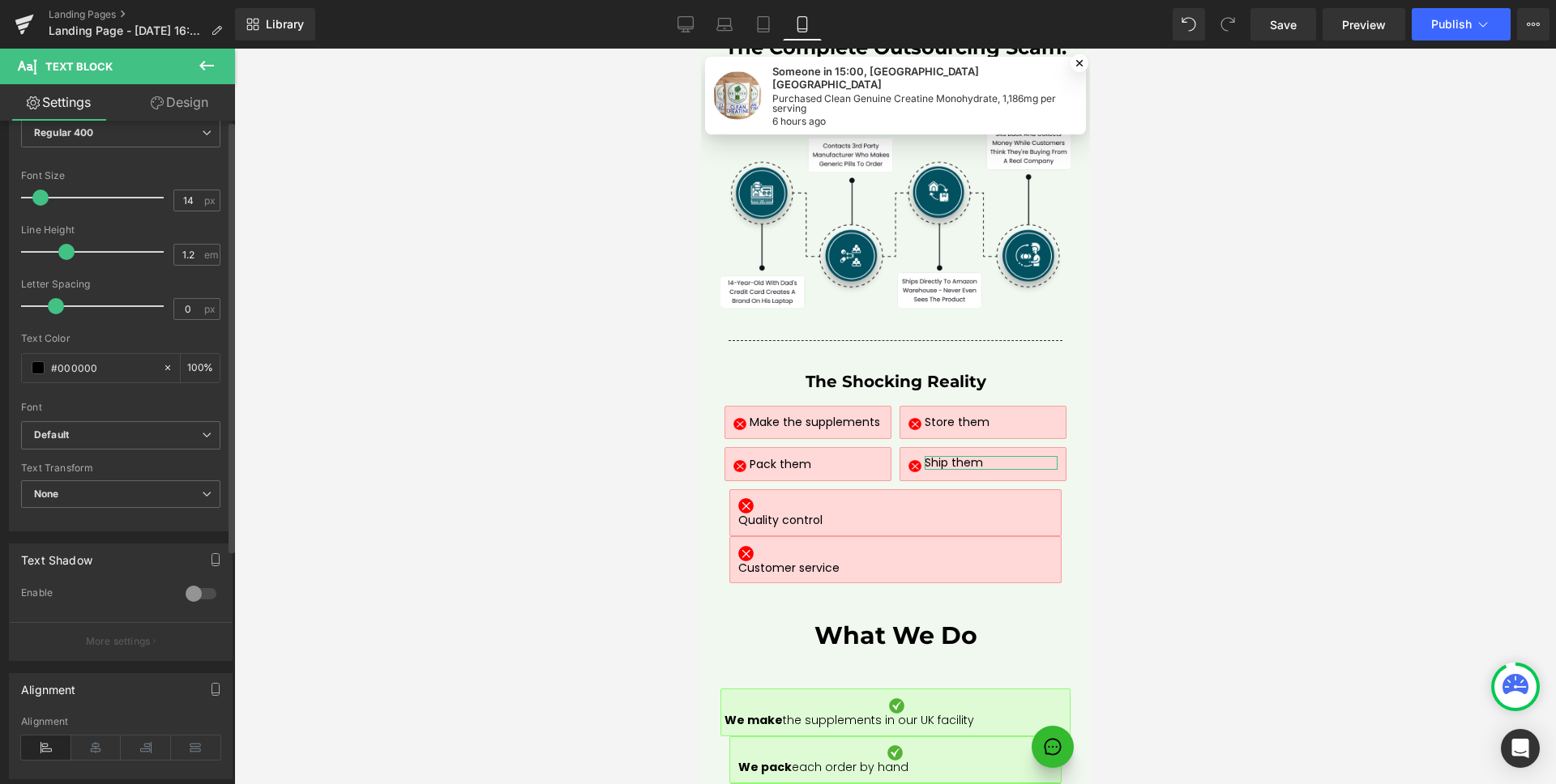
scroll to position [332, 0]
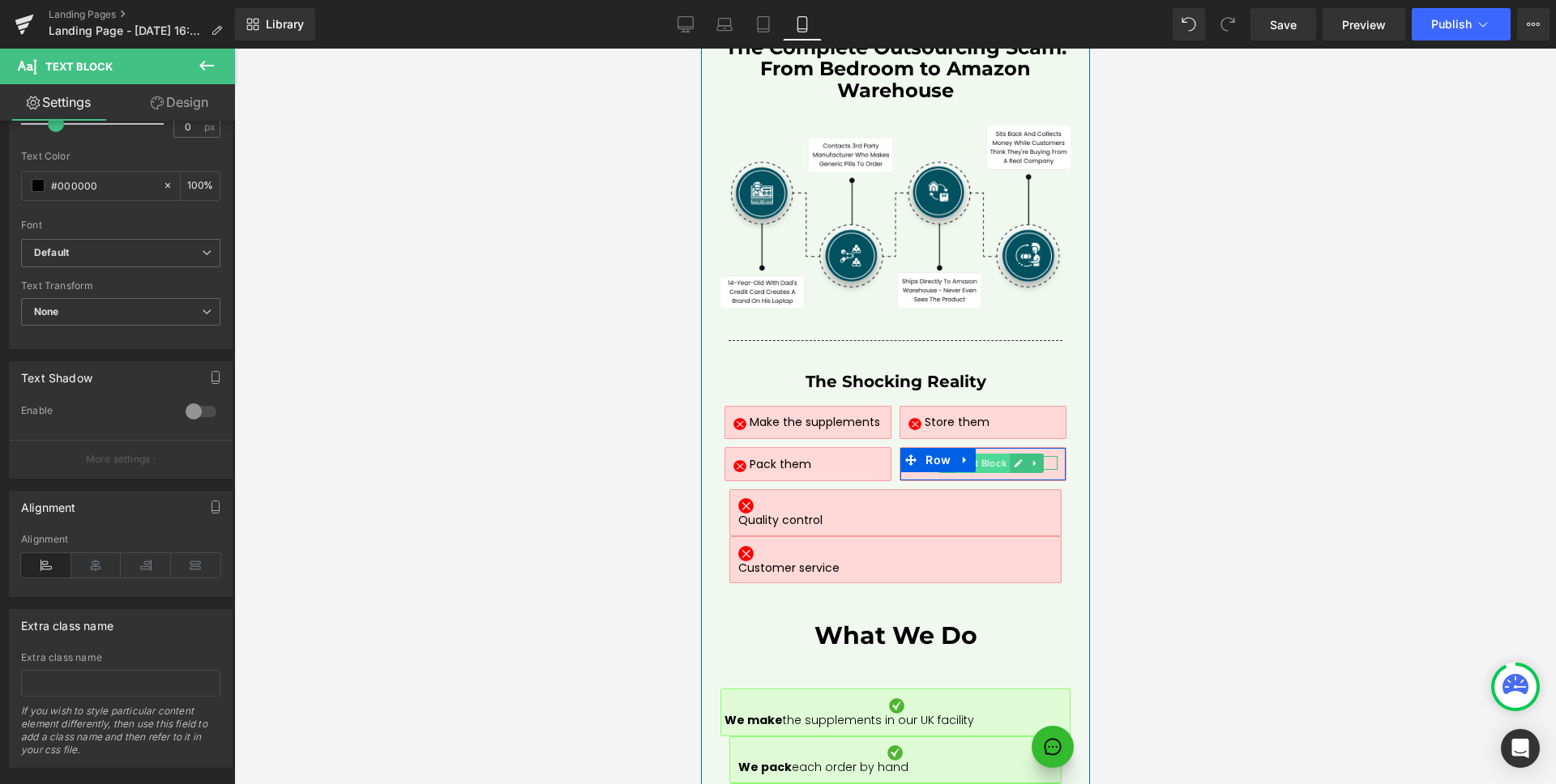
click at [988, 454] on span "Text Block" at bounding box center [982, 463] width 54 height 20
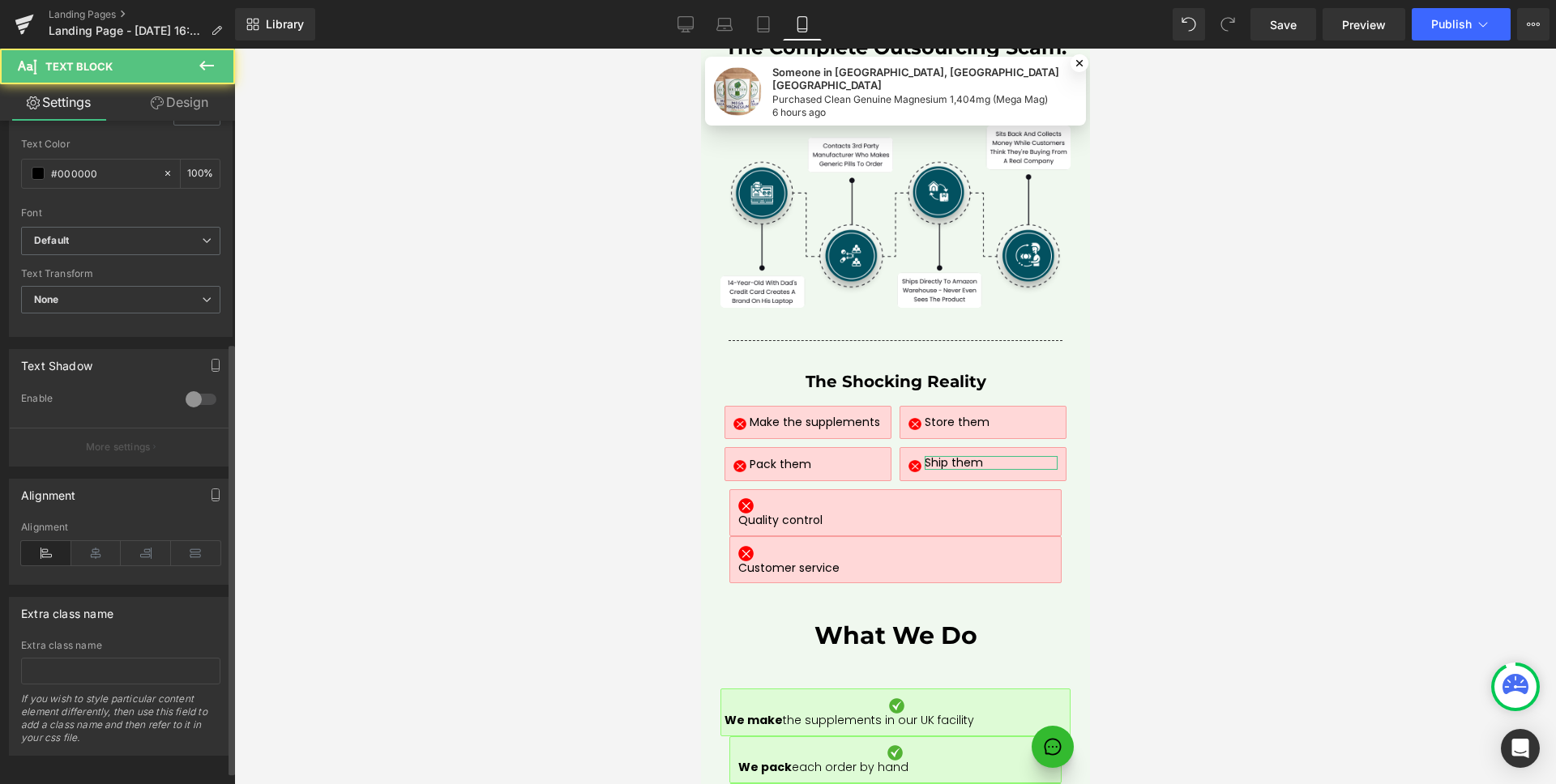
scroll to position [362, 0]
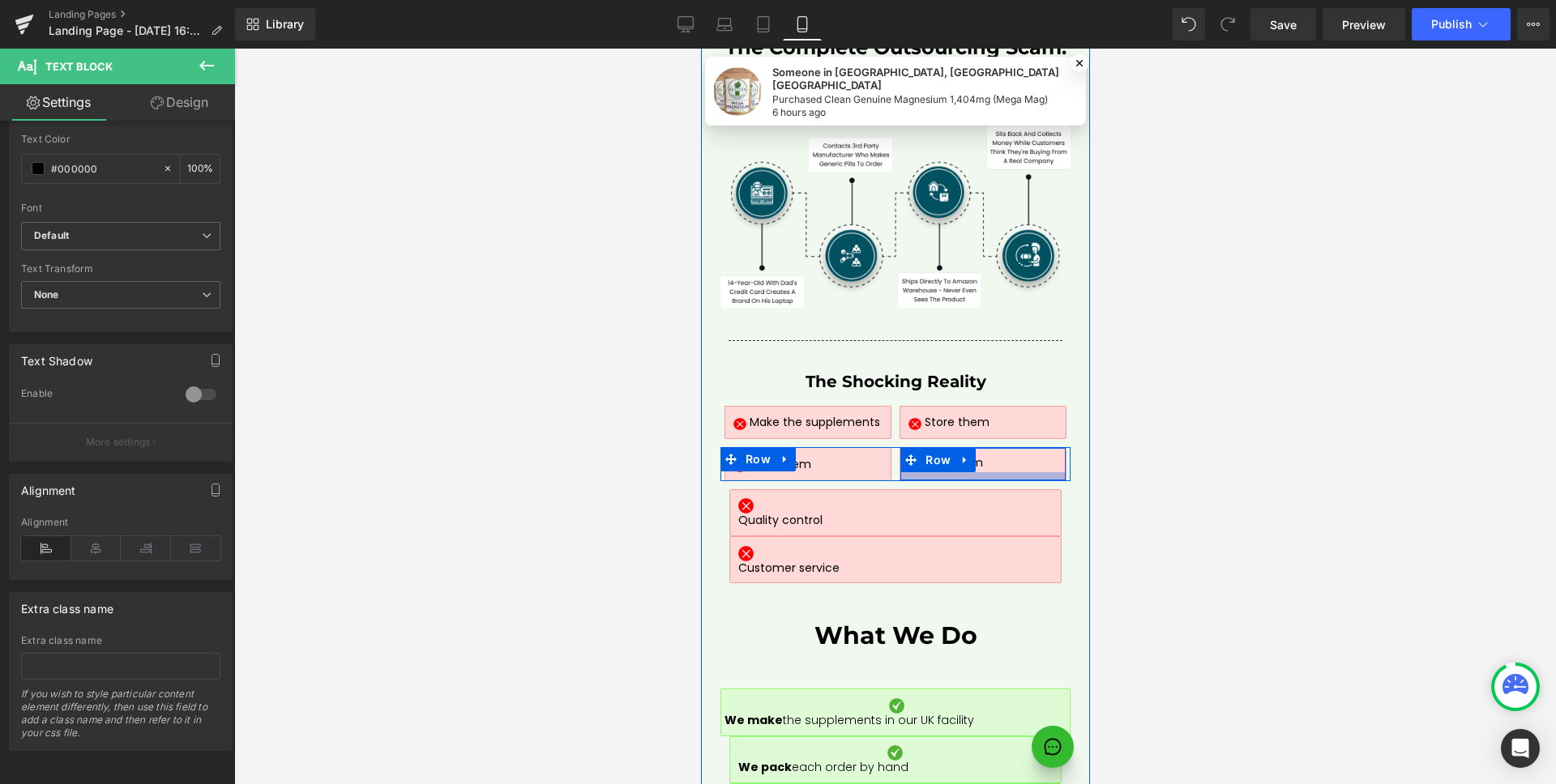
click at [1022, 472] on div at bounding box center [982, 476] width 164 height 8
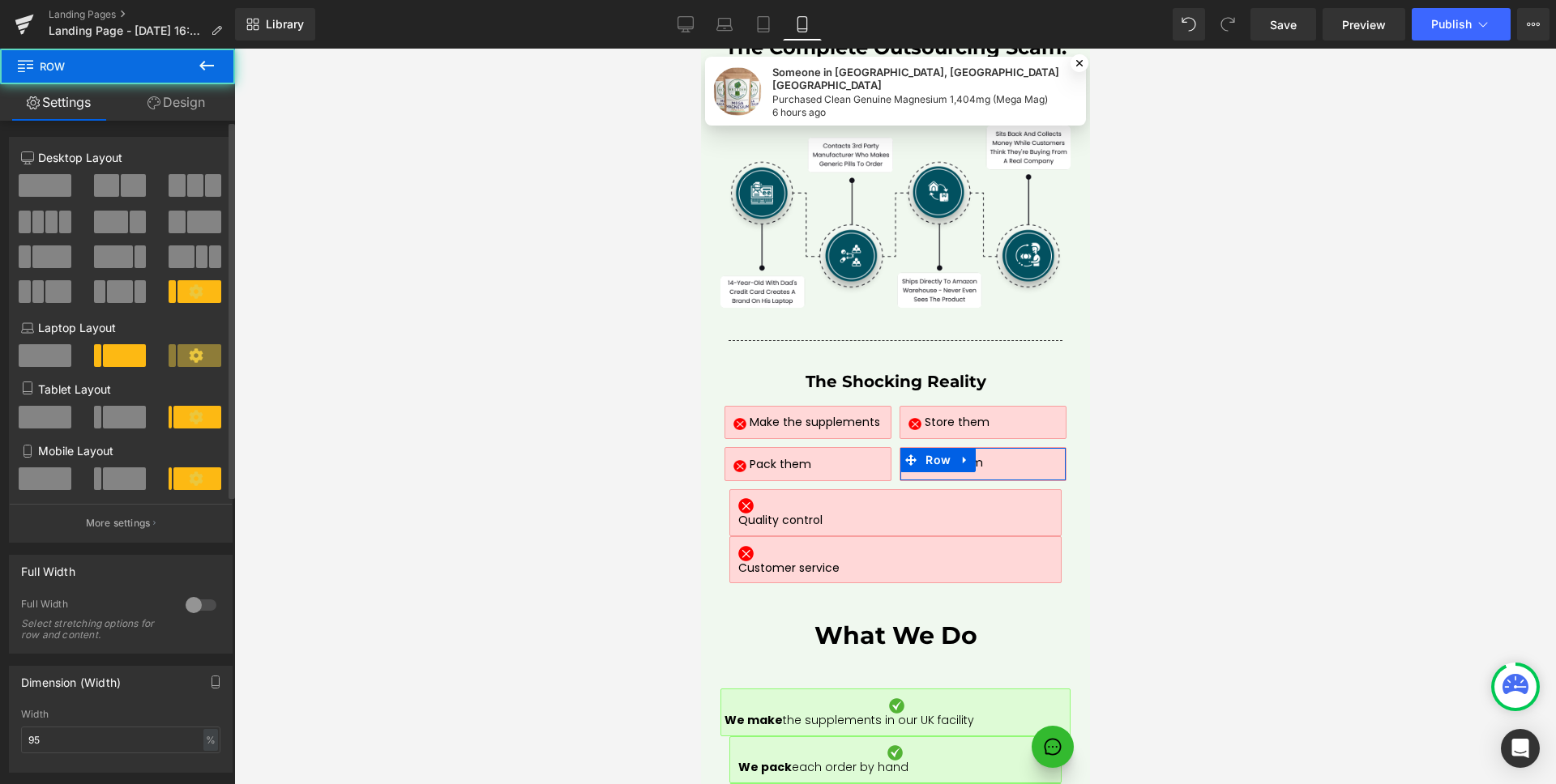
scroll to position [508, 0]
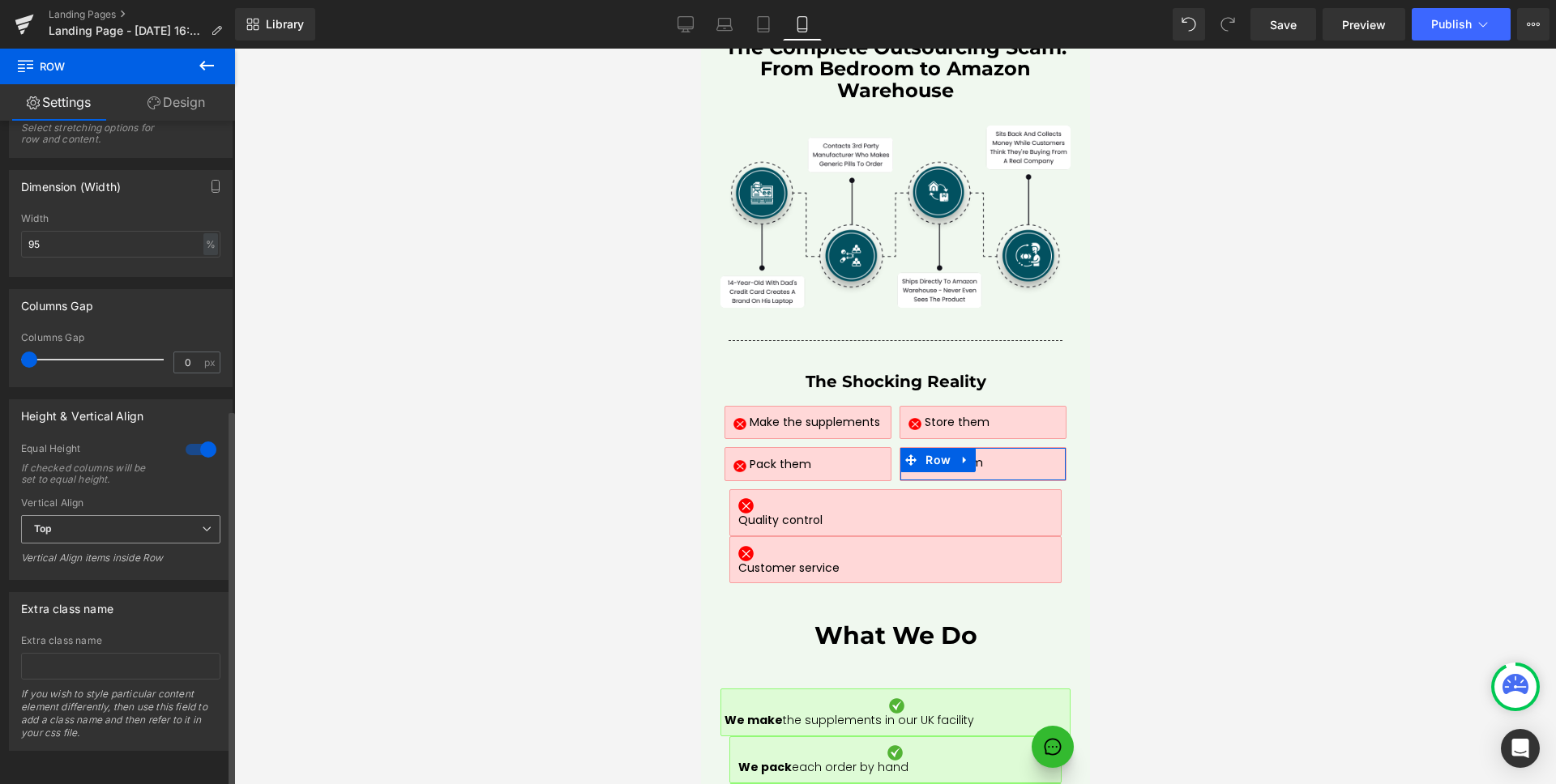
click at [121, 516] on span "Top" at bounding box center [121, 530] width 199 height 29
click at [79, 580] on li "Middle" at bounding box center [118, 582] width 193 height 24
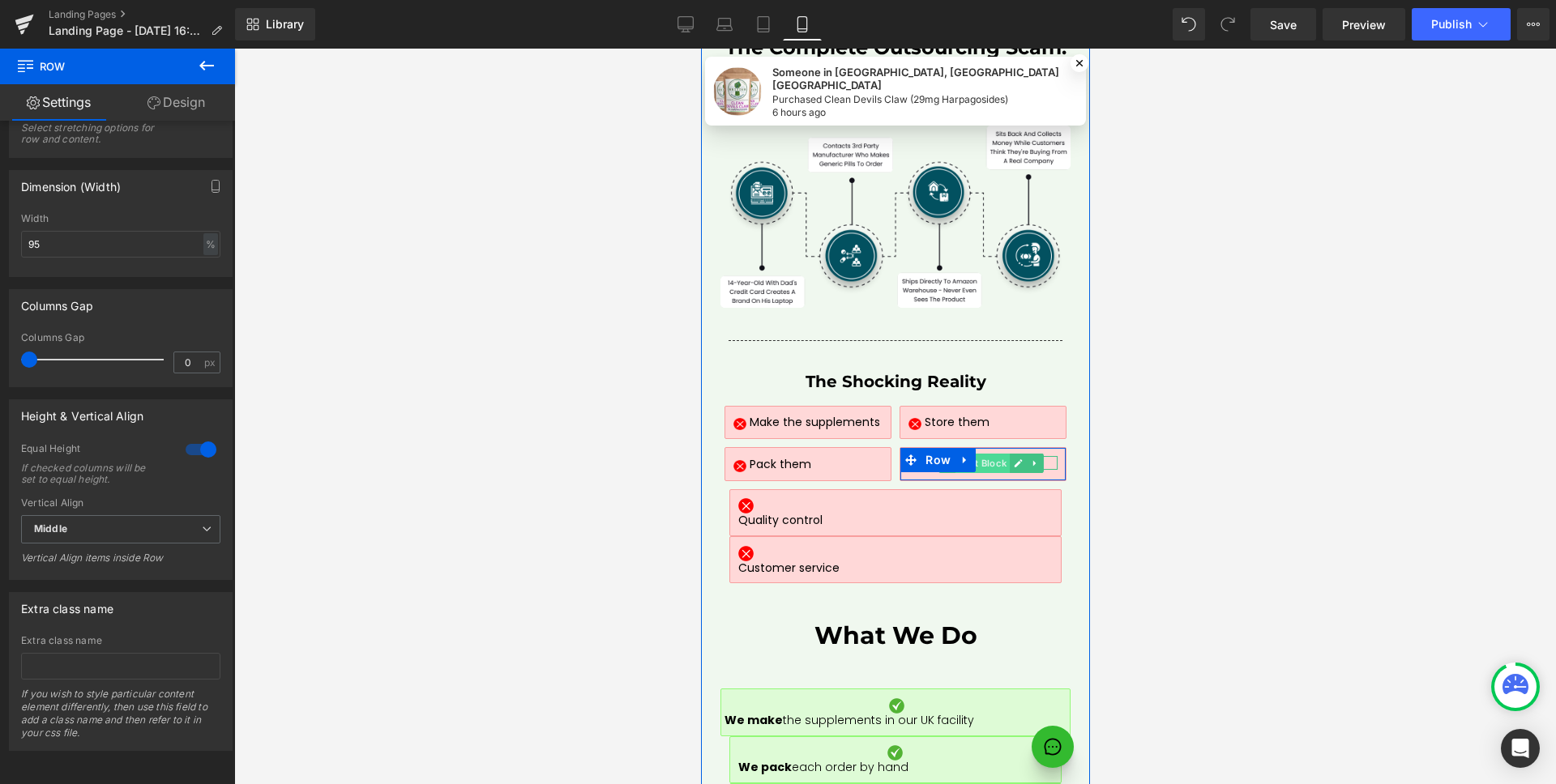
click at [982, 454] on span "Text Block" at bounding box center [982, 463] width 54 height 20
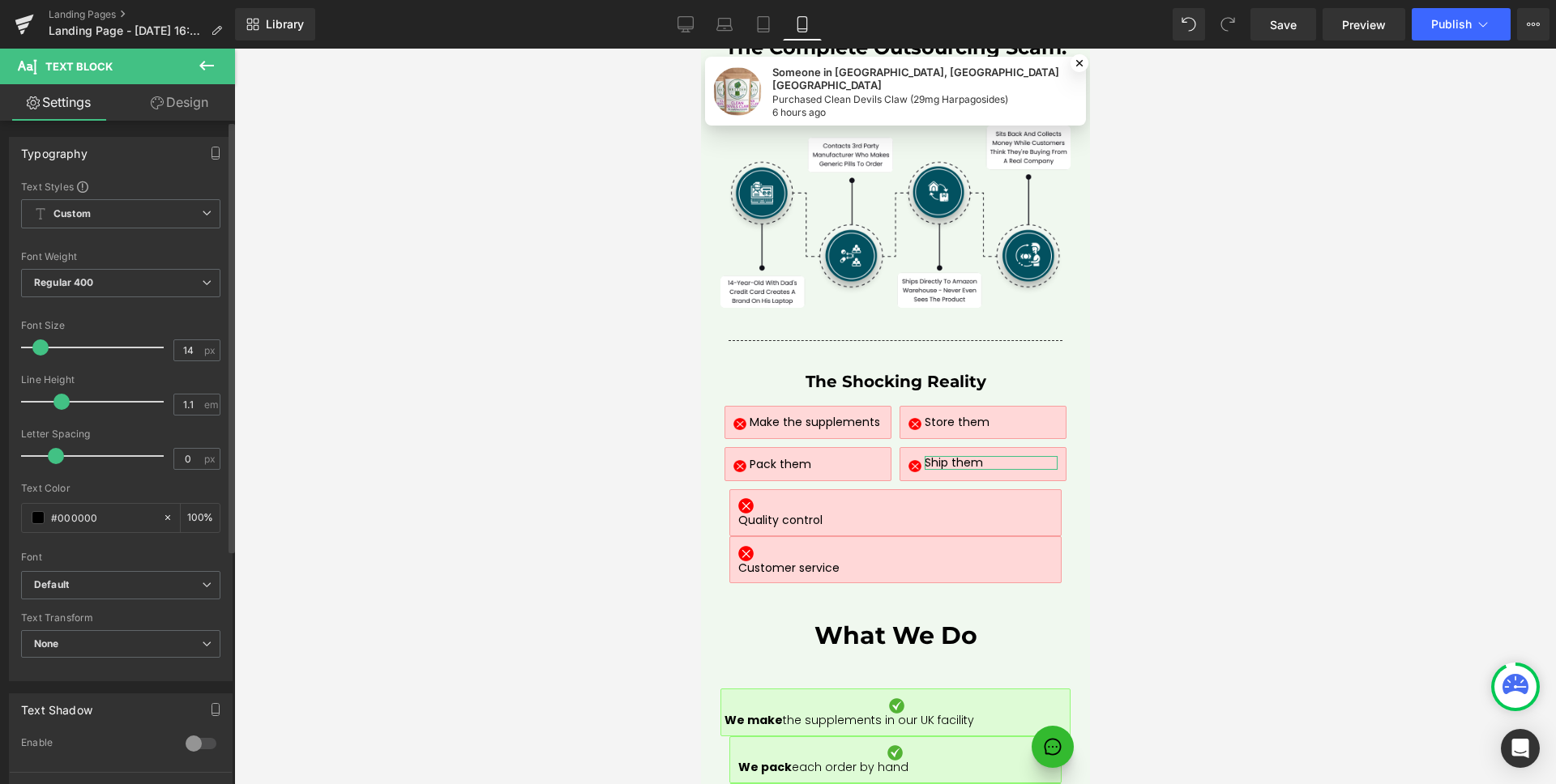
type input "1"
drag, startPoint x: 61, startPoint y: 401, endPoint x: 52, endPoint y: 400, distance: 9.1
click at [52, 400] on span at bounding box center [56, 402] width 16 height 16
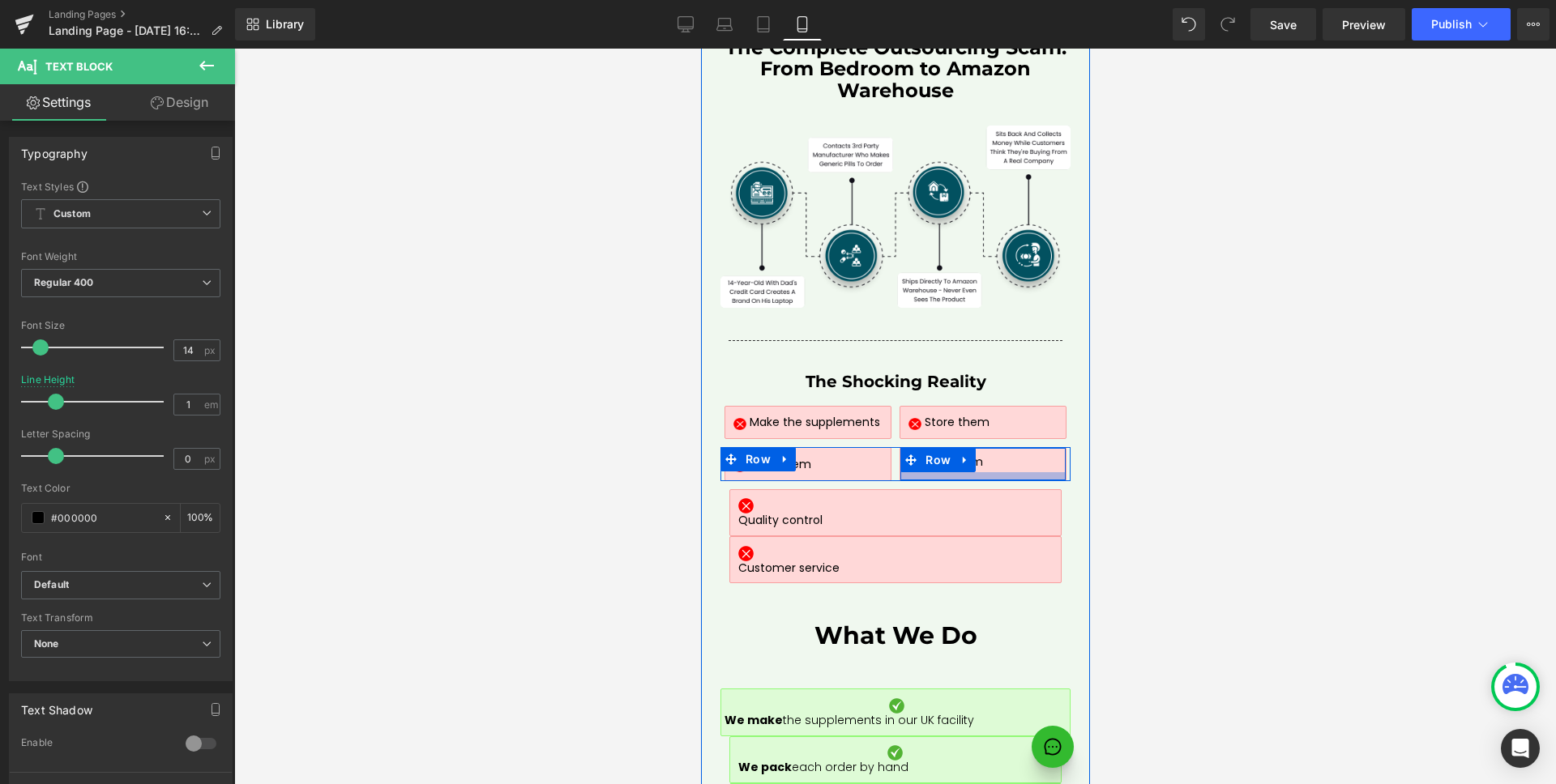
click at [924, 472] on div at bounding box center [982, 476] width 164 height 8
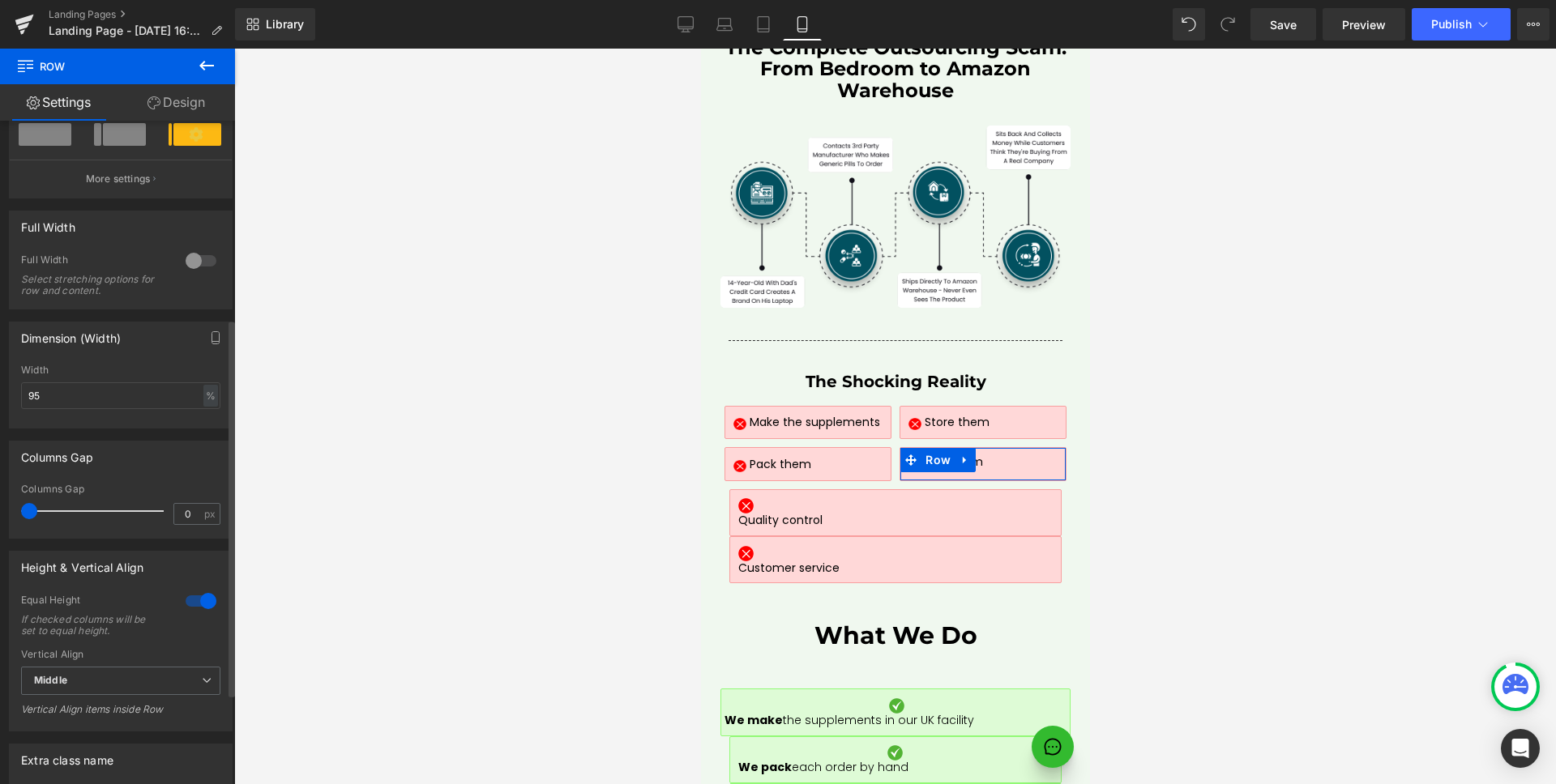
scroll to position [362, 0]
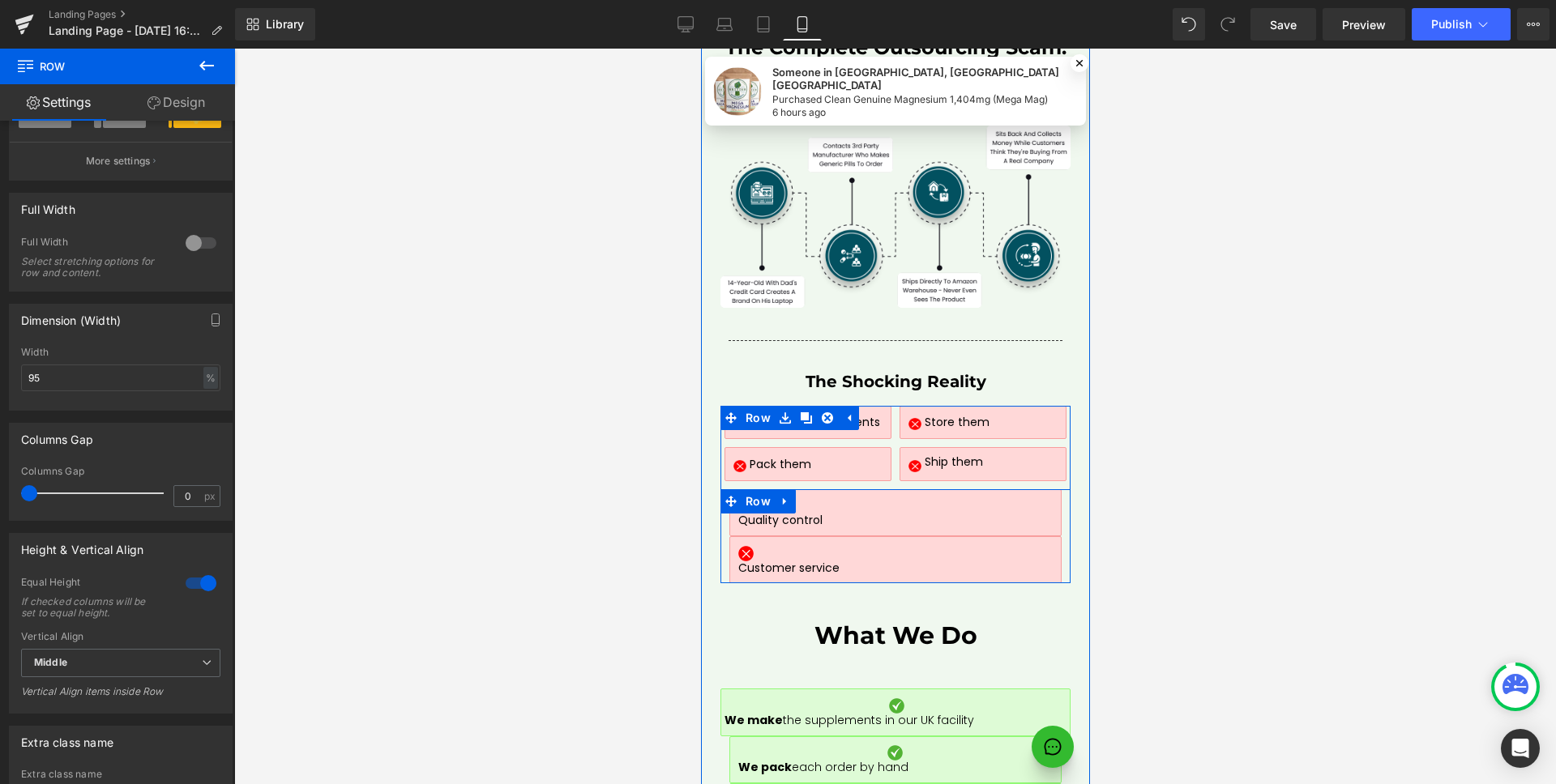
click at [719, 536] on div "Image Customer service Text Block Row" at bounding box center [894, 559] width 350 height 47
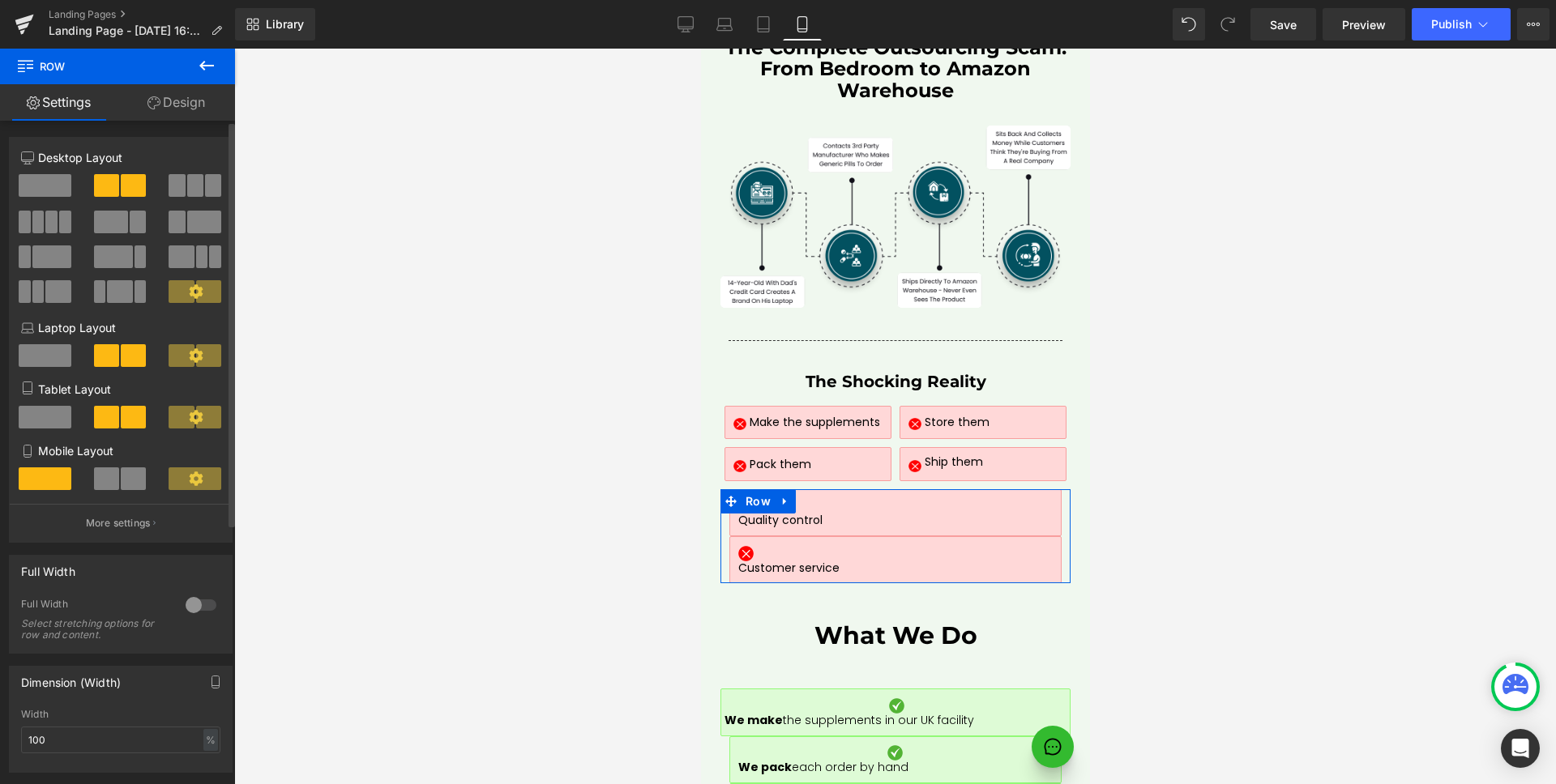
click at [128, 485] on span at bounding box center [133, 478] width 25 height 22
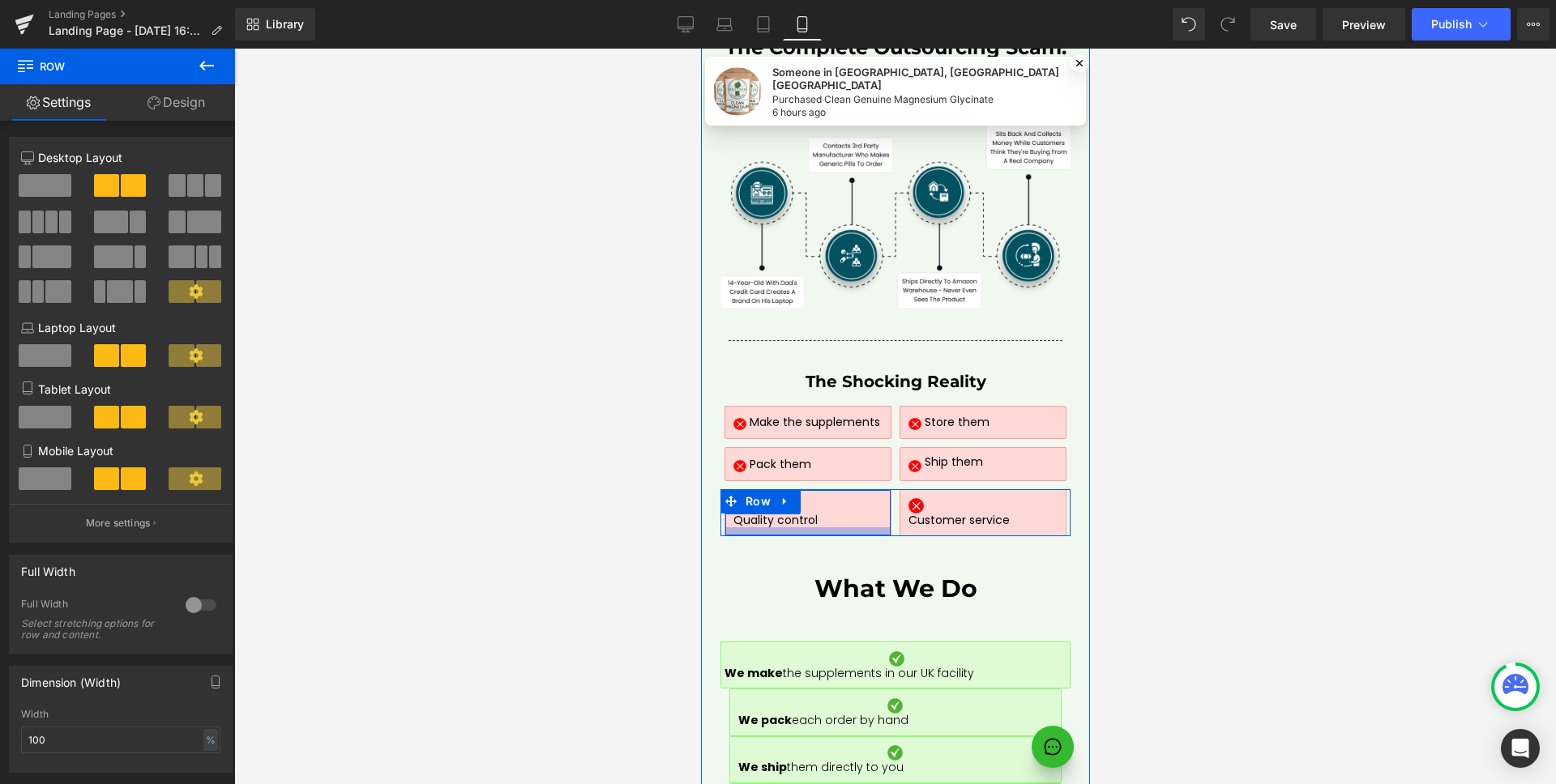
click at [861, 528] on div at bounding box center [807, 531] width 164 height 8
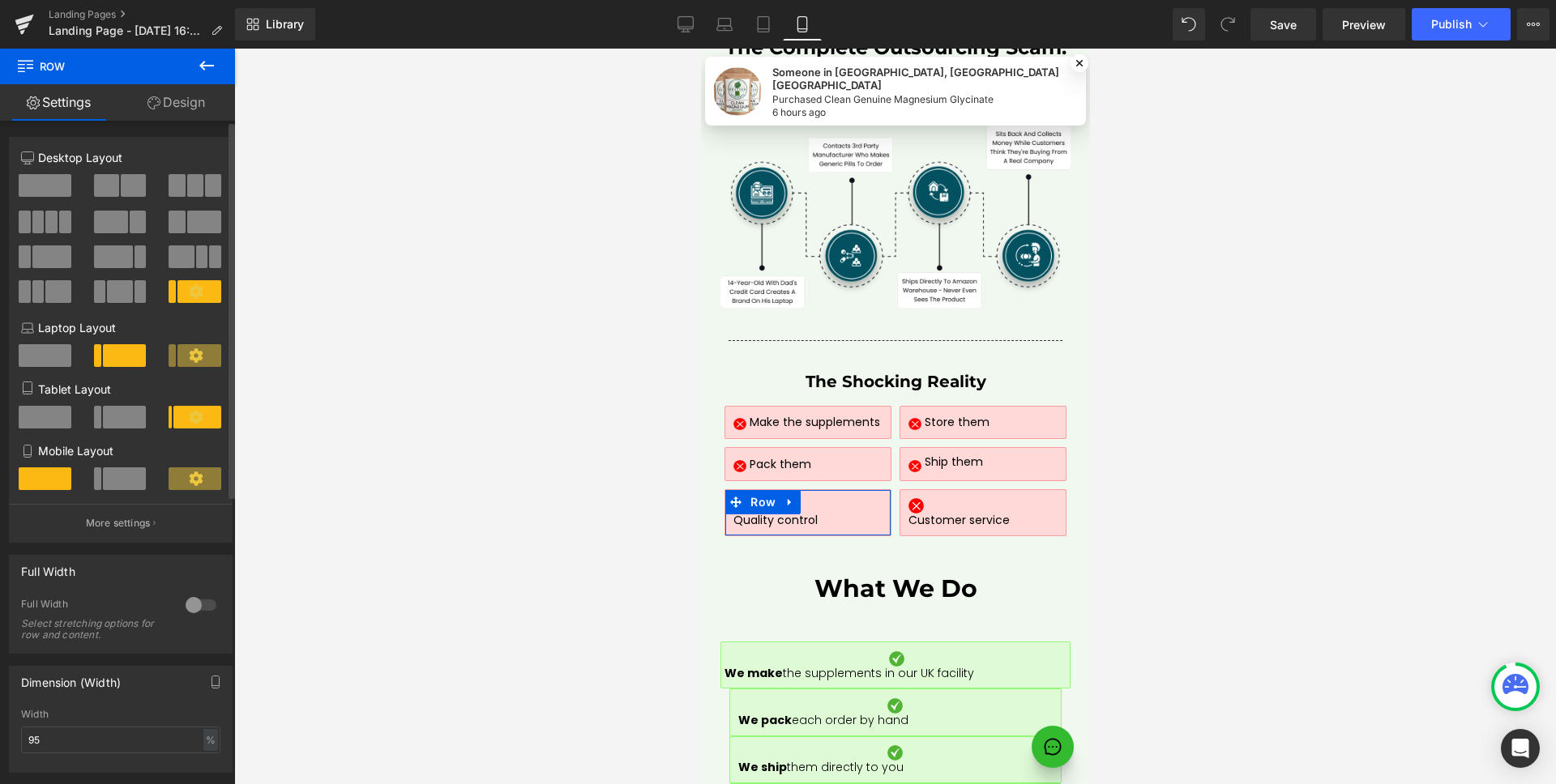
click at [117, 480] on span at bounding box center [124, 478] width 44 height 22
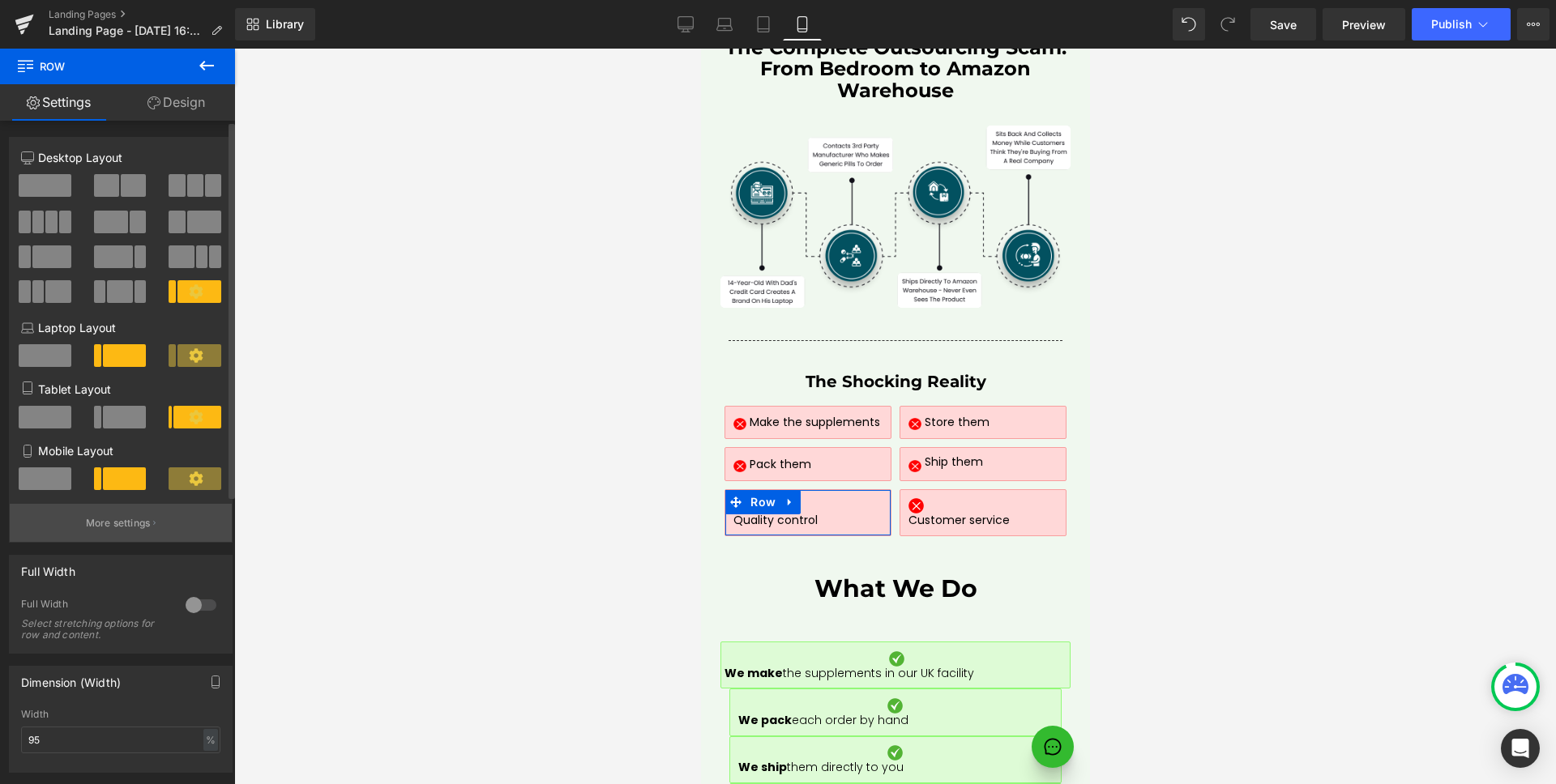
click at [106, 516] on p "More settings" at bounding box center [118, 523] width 65 height 14
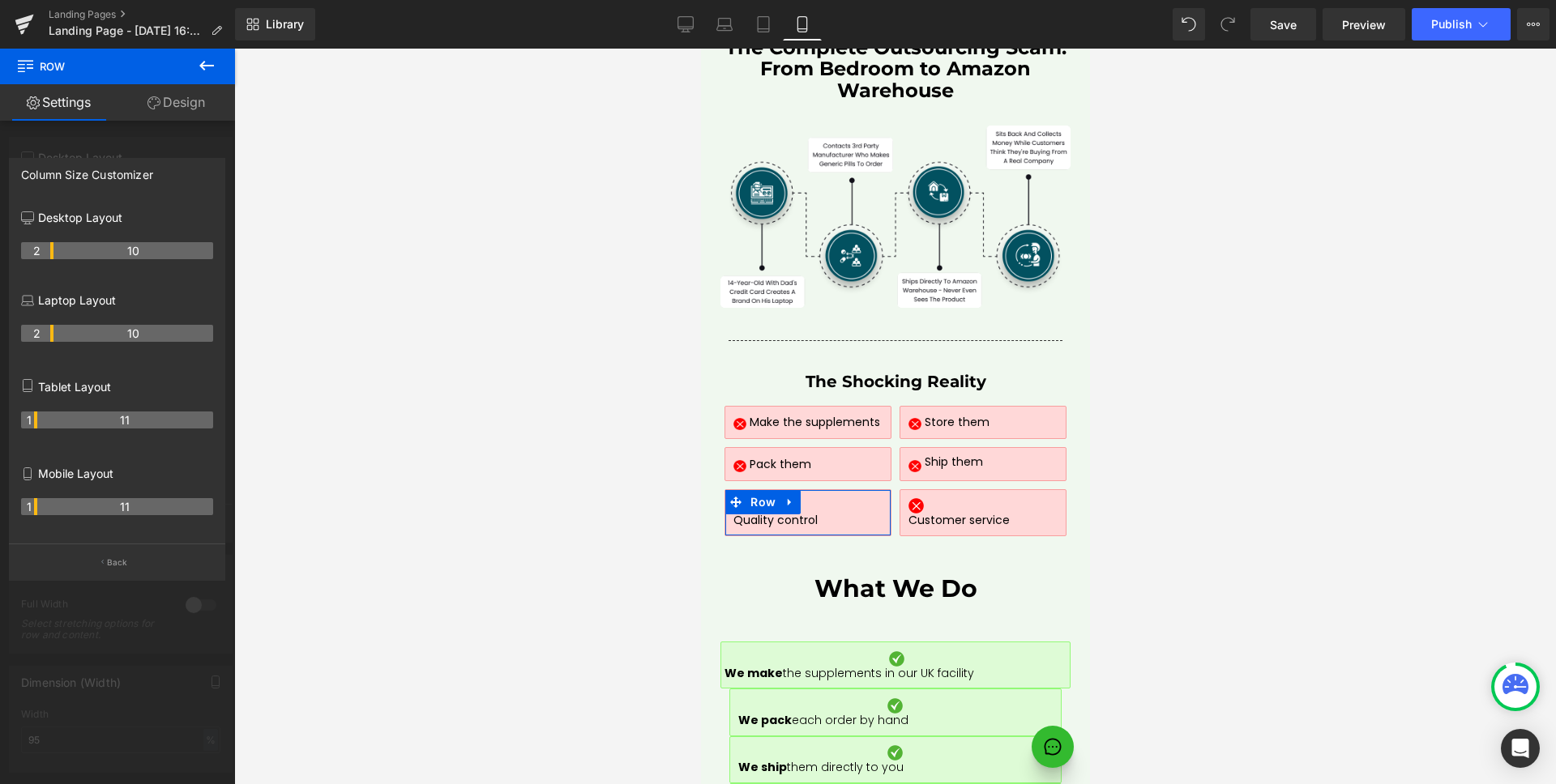
drag, startPoint x: 50, startPoint y: 508, endPoint x: 39, endPoint y: 509, distance: 11.0
click at [39, 509] on tr "1 11" at bounding box center [117, 506] width 192 height 17
click at [78, 588] on div at bounding box center [117, 420] width 235 height 744
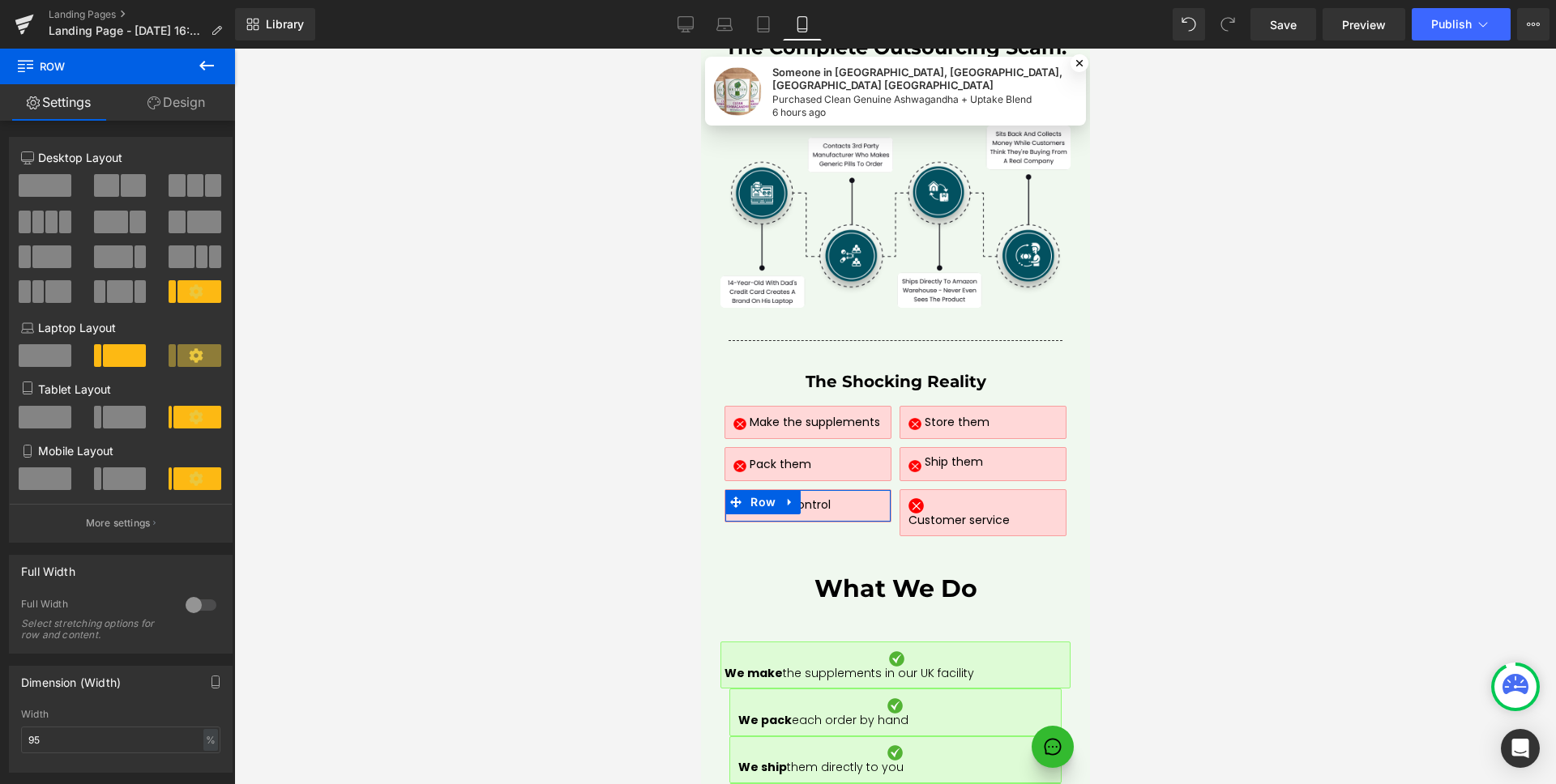
click at [182, 93] on link "Design" at bounding box center [177, 102] width 118 height 37
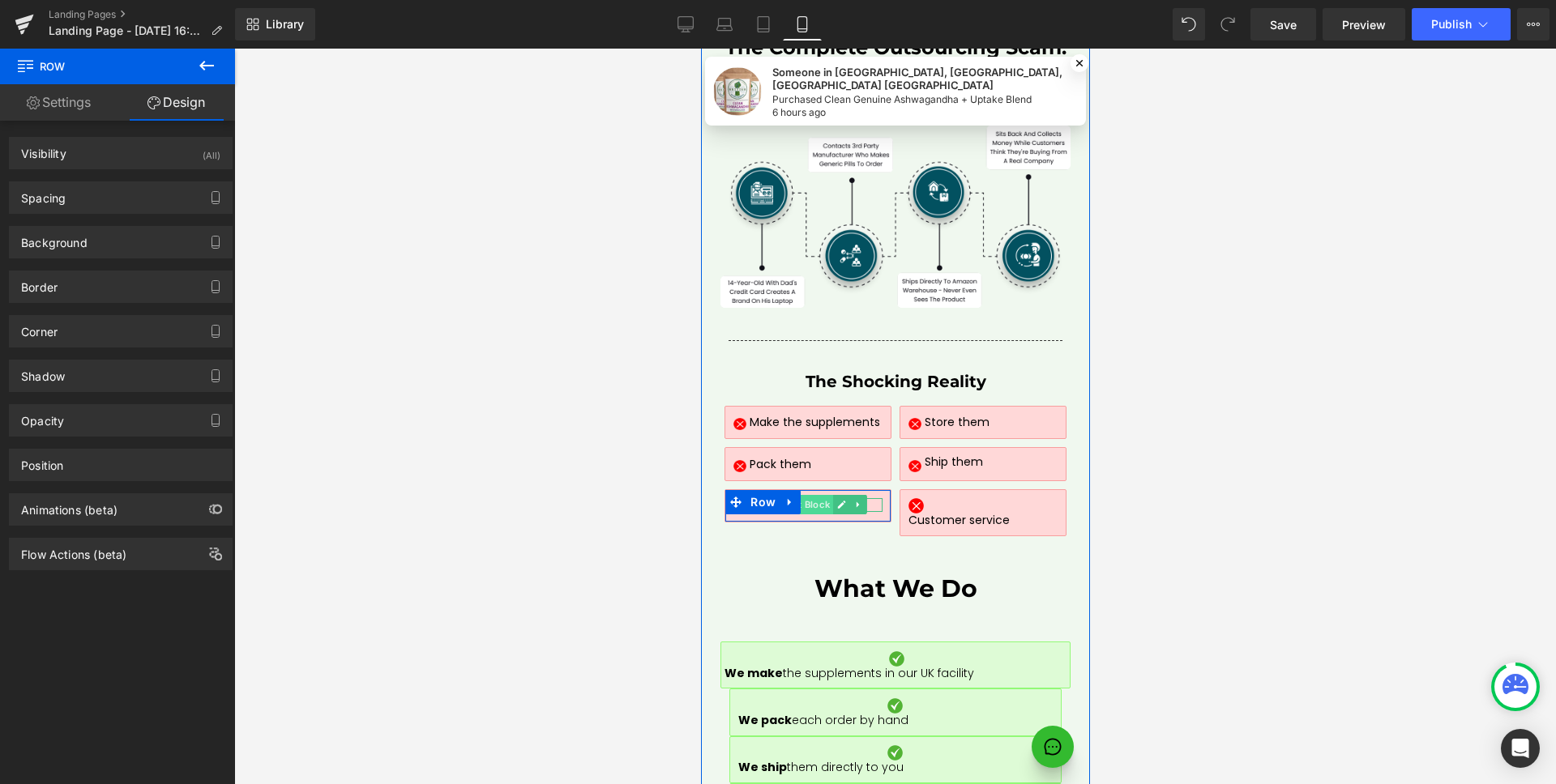
click at [802, 495] on span "Text Block" at bounding box center [805, 505] width 54 height 20
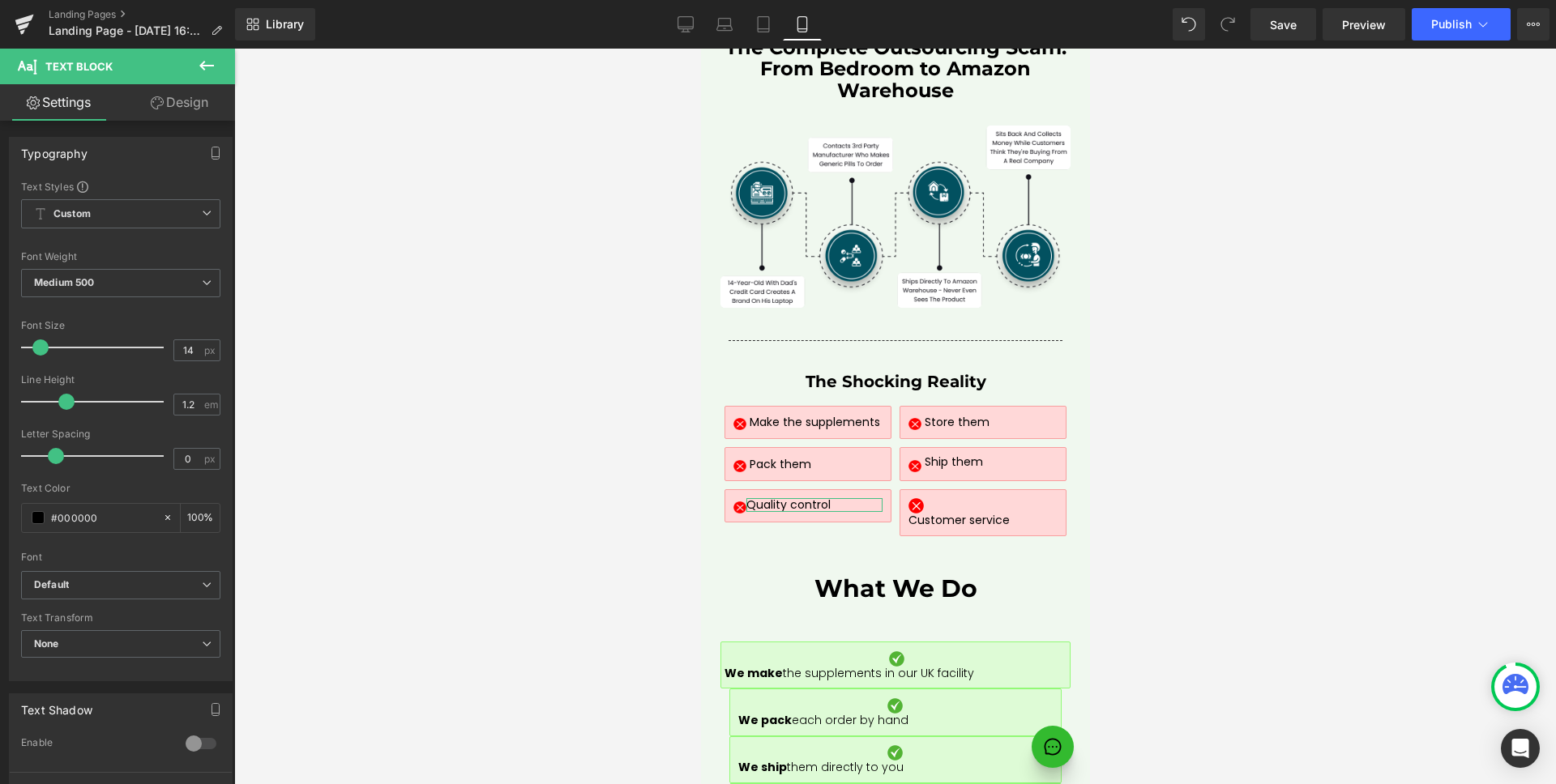
click at [173, 96] on link "Design" at bounding box center [180, 102] width 118 height 37
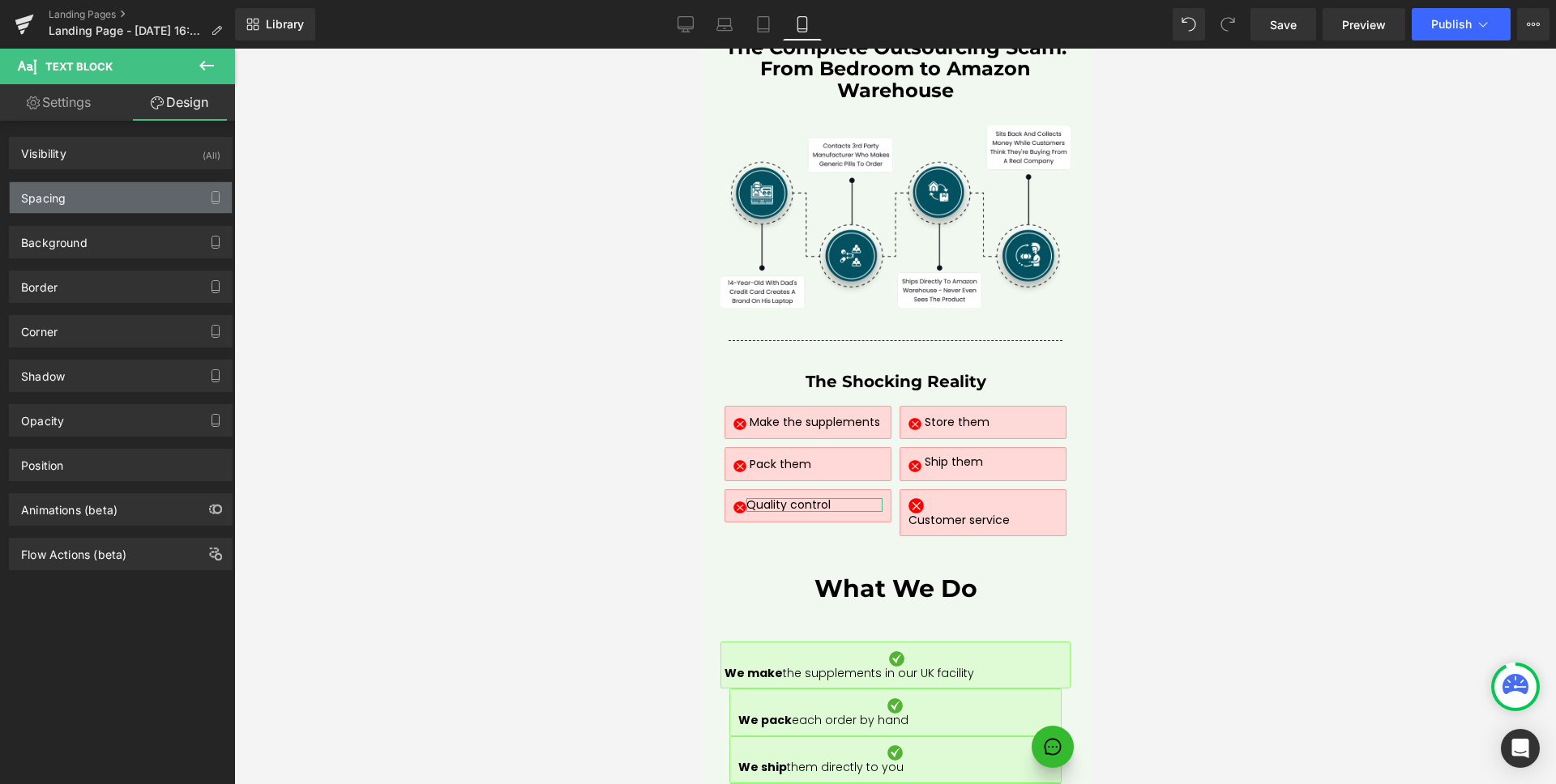
click at [100, 189] on div "Spacing" at bounding box center [121, 197] width 222 height 30
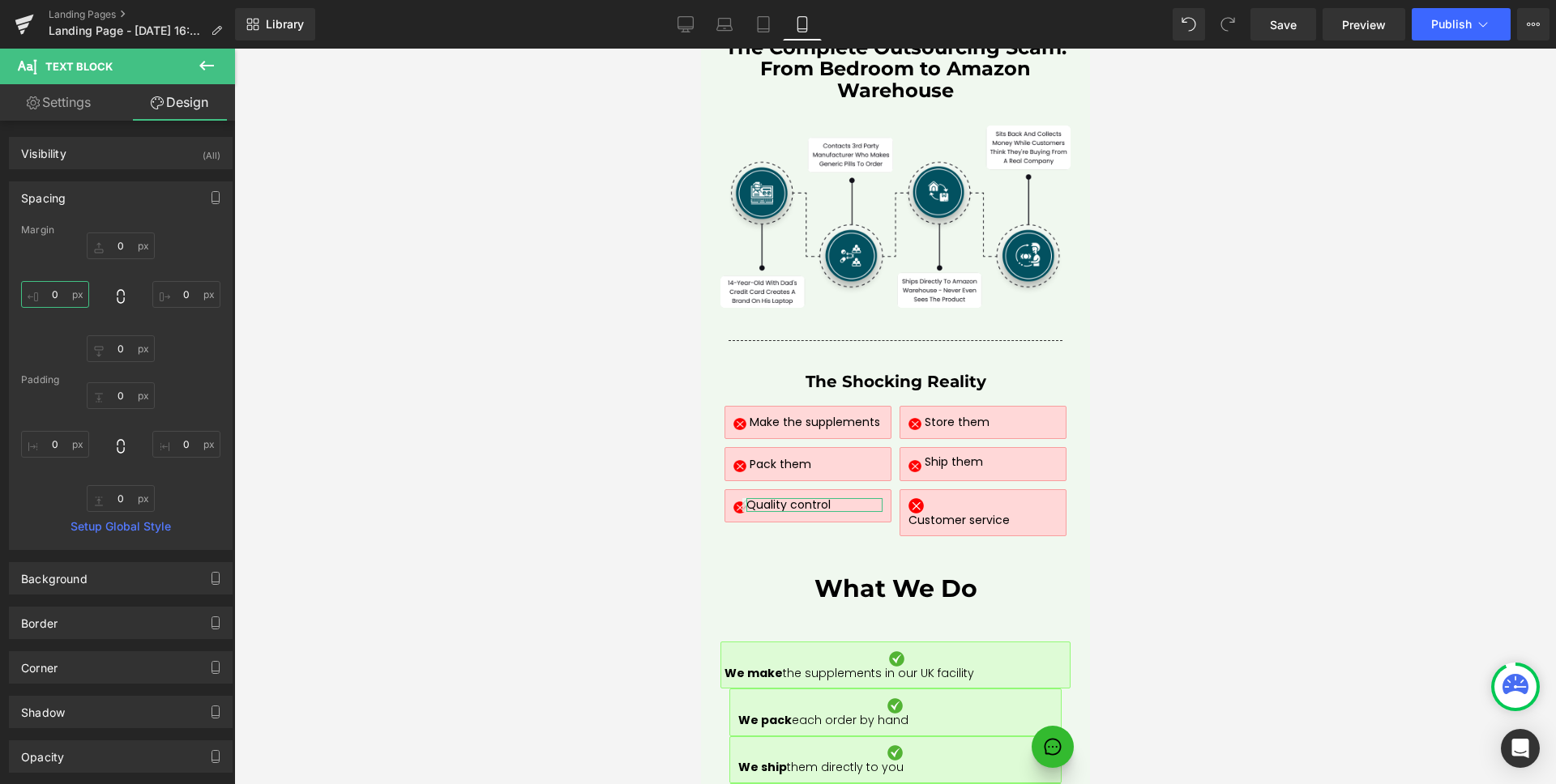
drag, startPoint x: 59, startPoint y: 296, endPoint x: 80, endPoint y: 303, distance: 22.1
click at [59, 296] on input "0" at bounding box center [55, 295] width 68 height 27
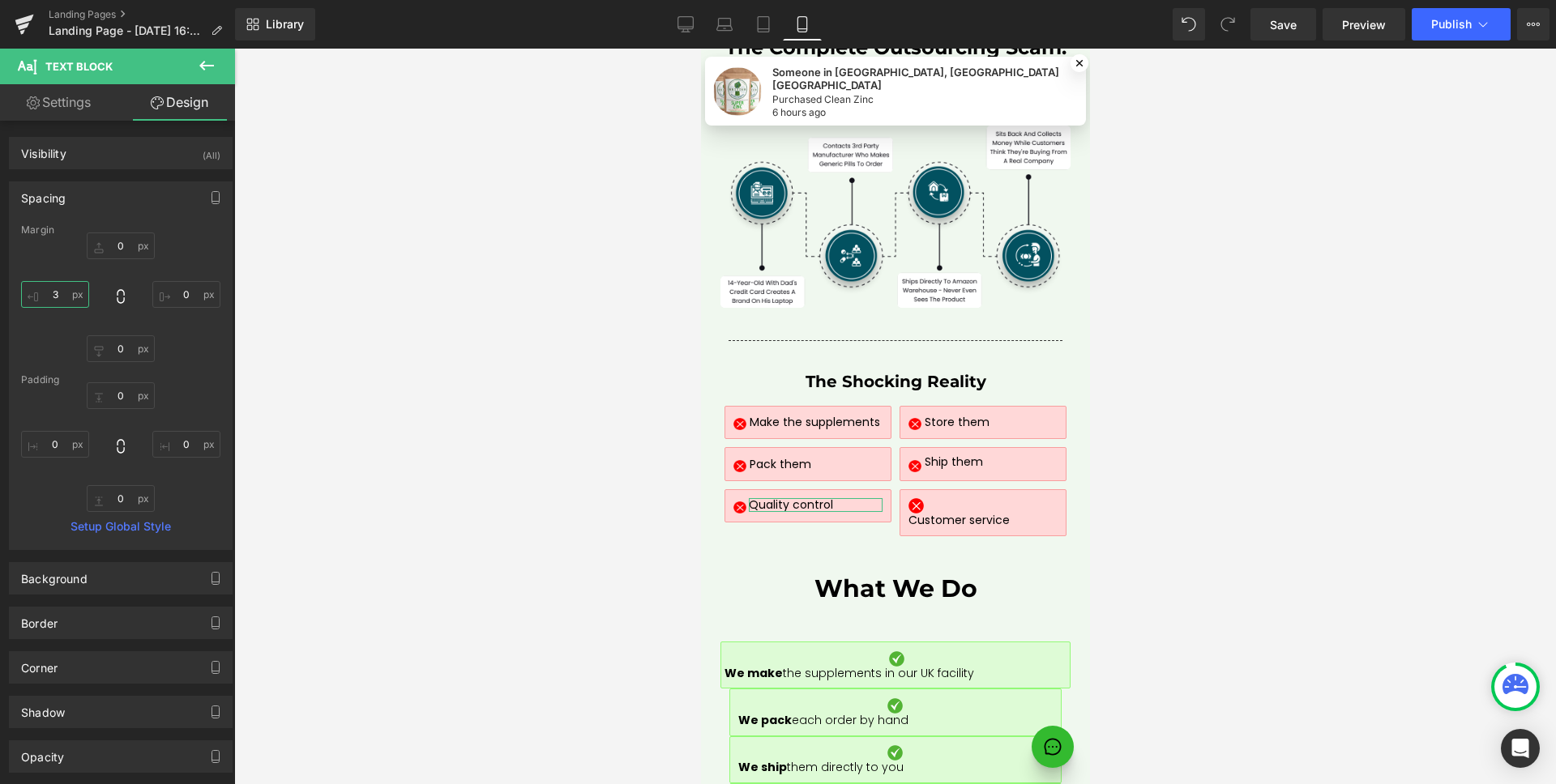
type input "4"
click at [103, 113] on link "Settings" at bounding box center [59, 102] width 118 height 37
type input "100"
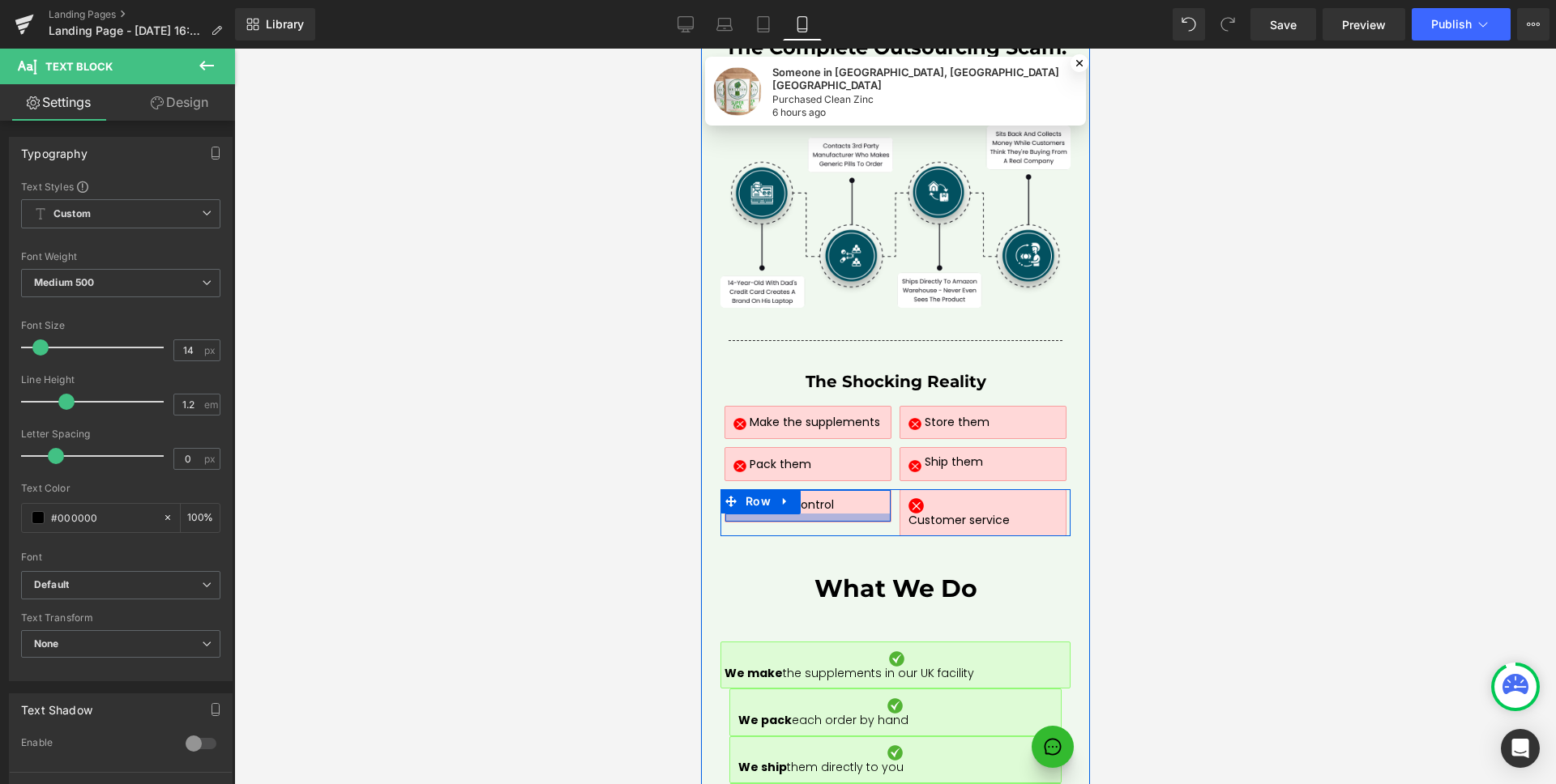
click at [816, 513] on div at bounding box center [807, 517] width 164 height 8
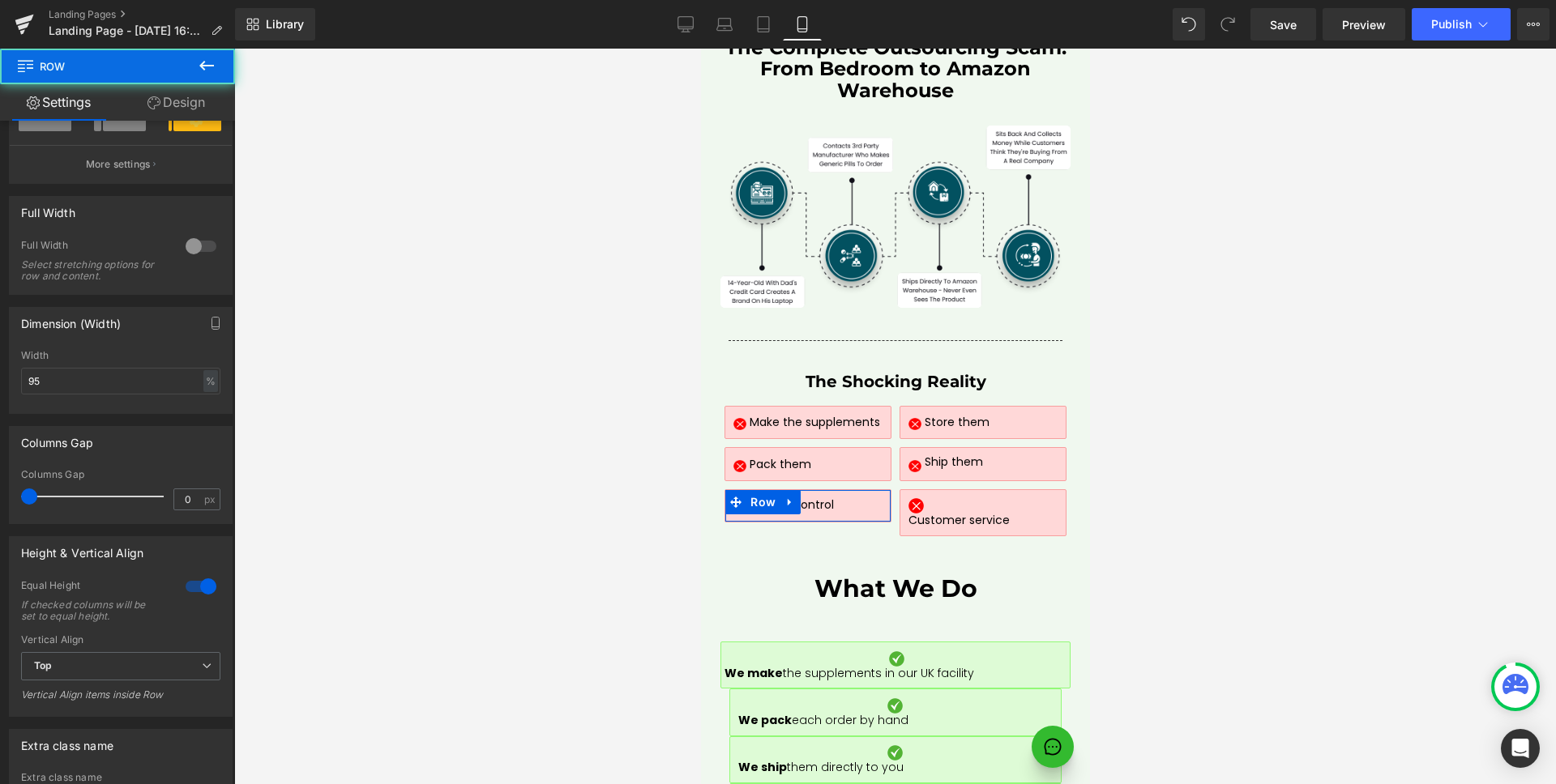
scroll to position [508, 0]
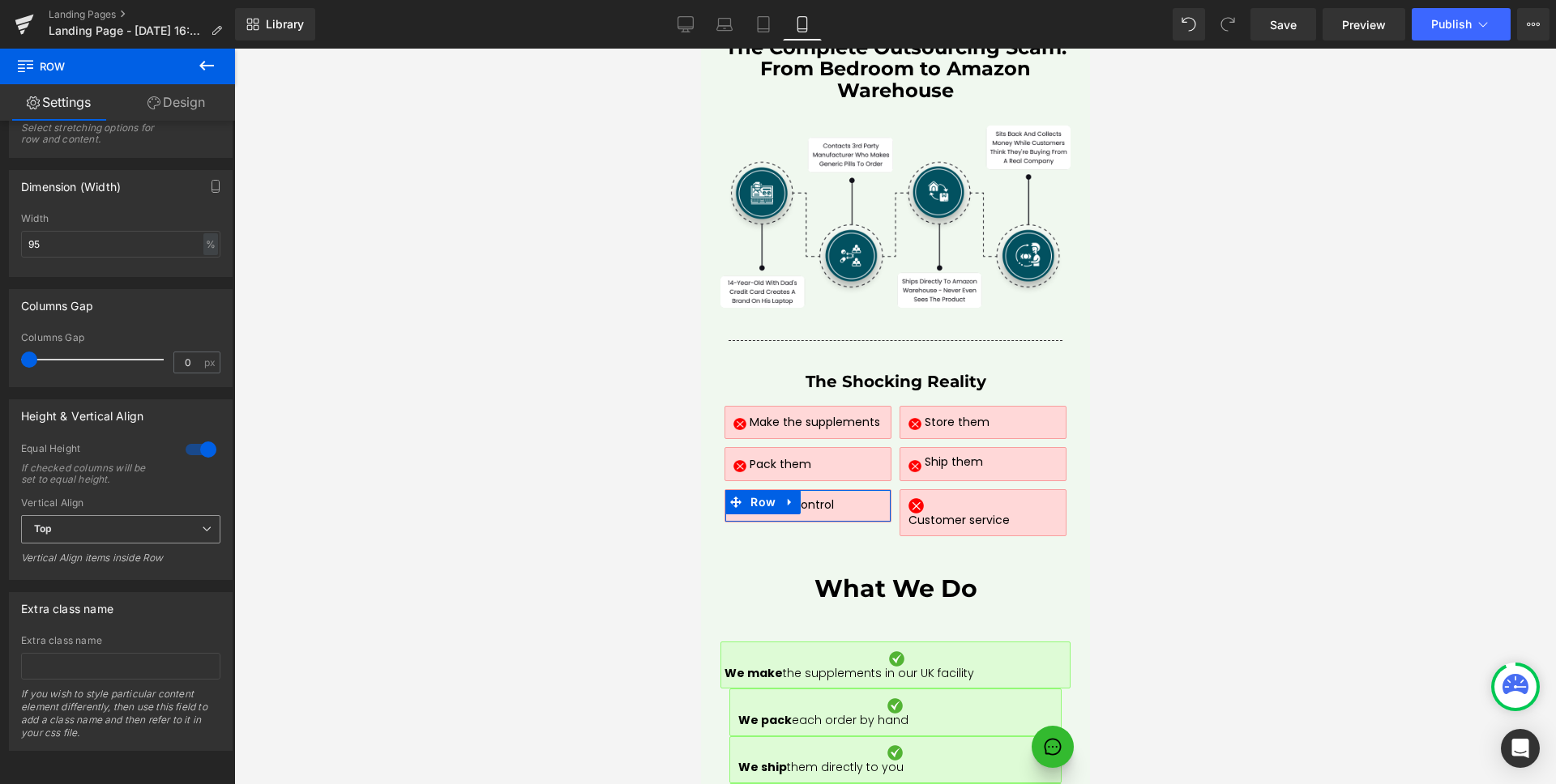
drag, startPoint x: 109, startPoint y: 525, endPoint x: 101, endPoint y: 526, distance: 8.1
click at [109, 525] on span "Top" at bounding box center [121, 530] width 199 height 29
click at [79, 571] on li "Middle" at bounding box center [118, 582] width 193 height 24
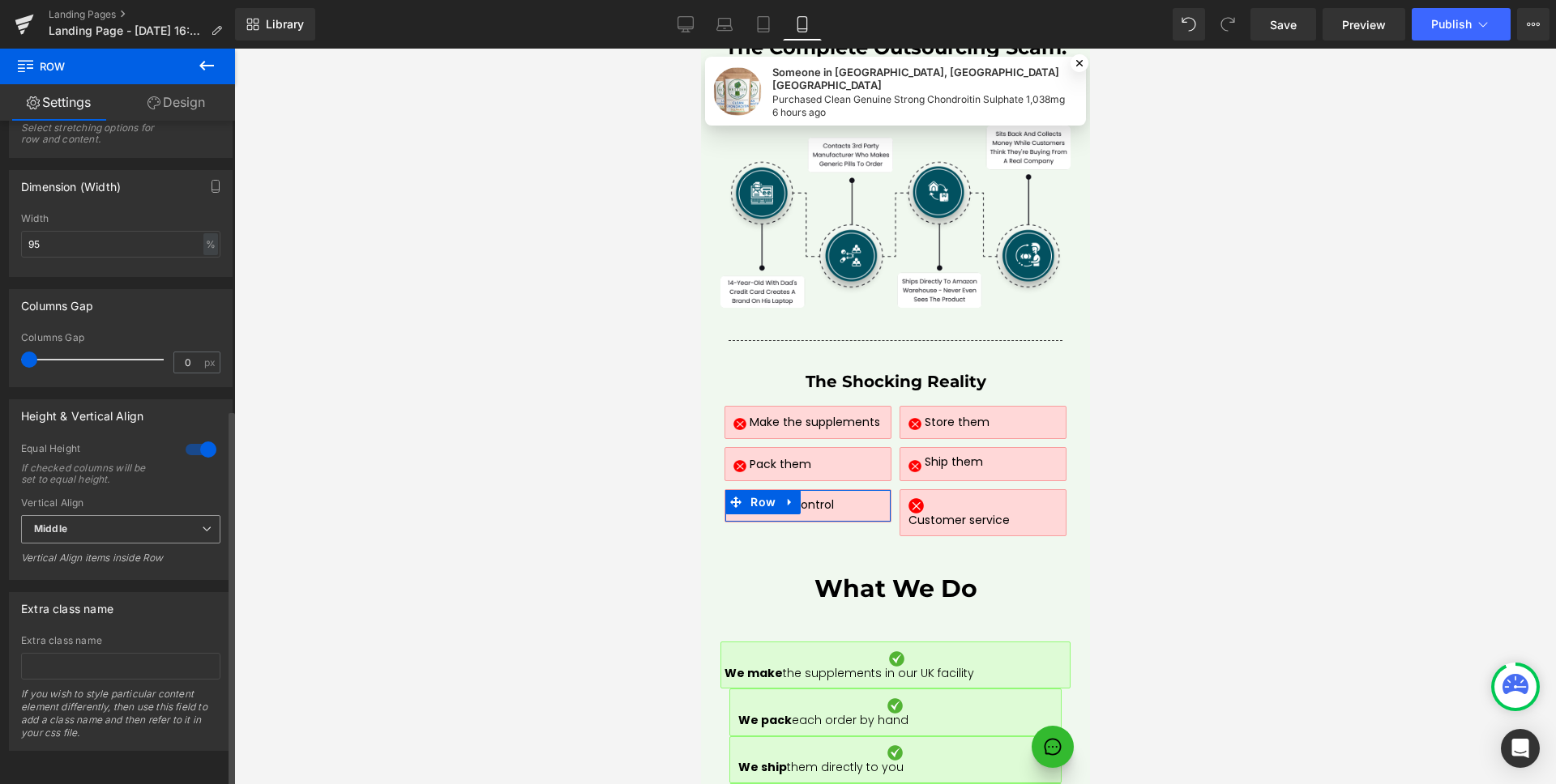
click at [88, 515] on span "Middle" at bounding box center [121, 530] width 199 height 29
click at [75, 595] on li "Bottom" at bounding box center [118, 606] width 193 height 24
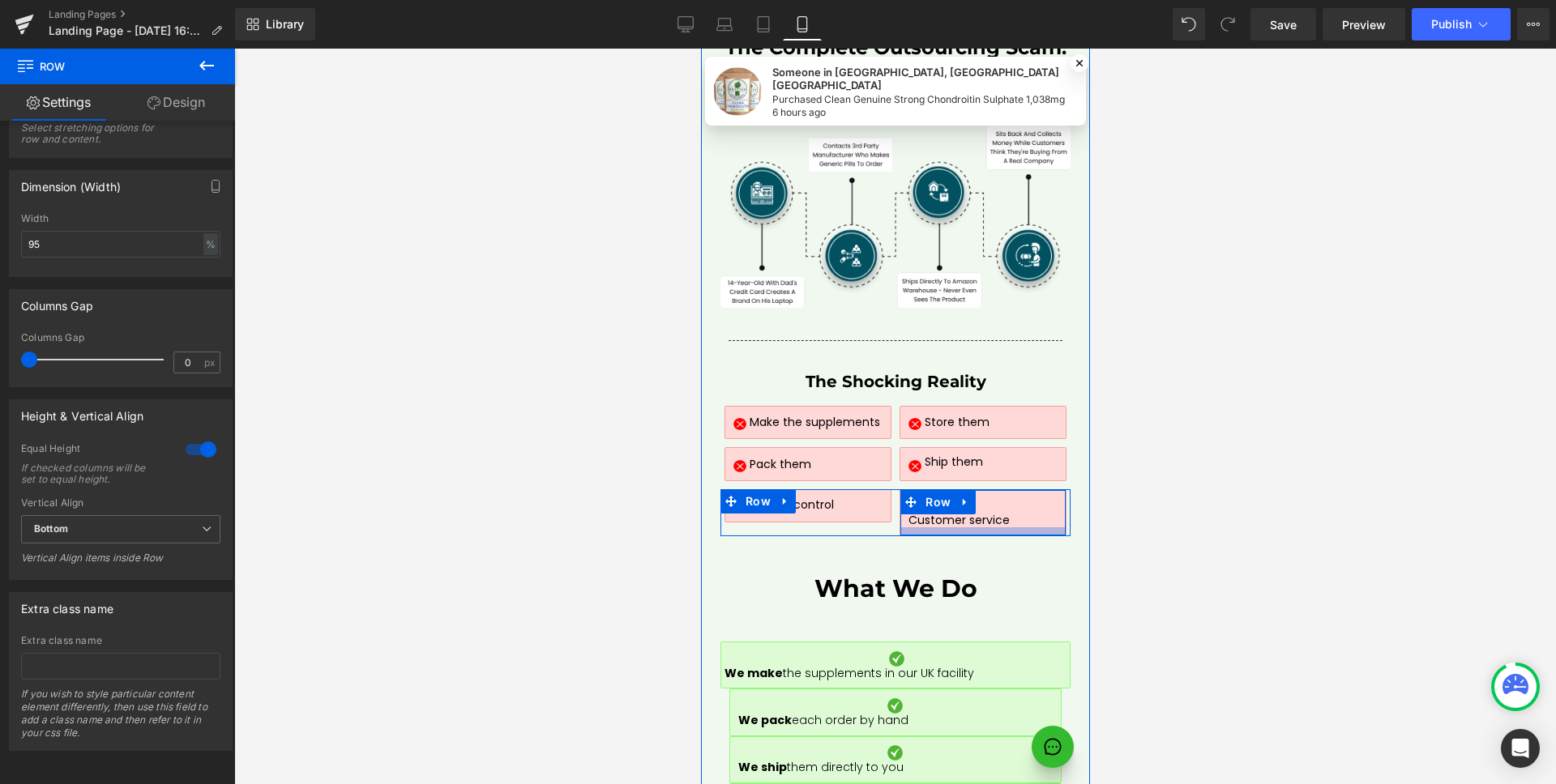
click at [976, 528] on div at bounding box center [982, 531] width 164 height 8
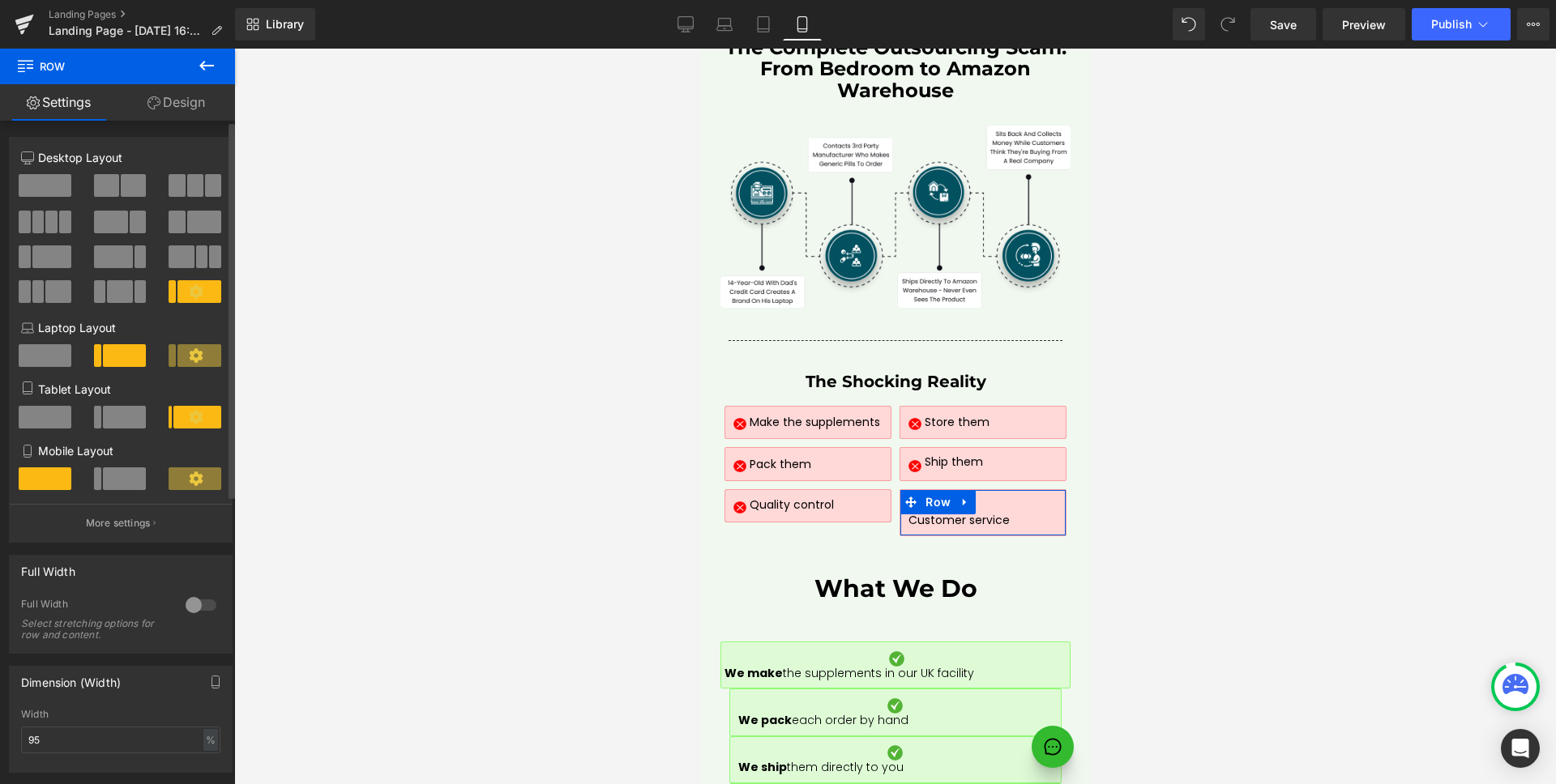
click at [125, 472] on span at bounding box center [124, 478] width 44 height 22
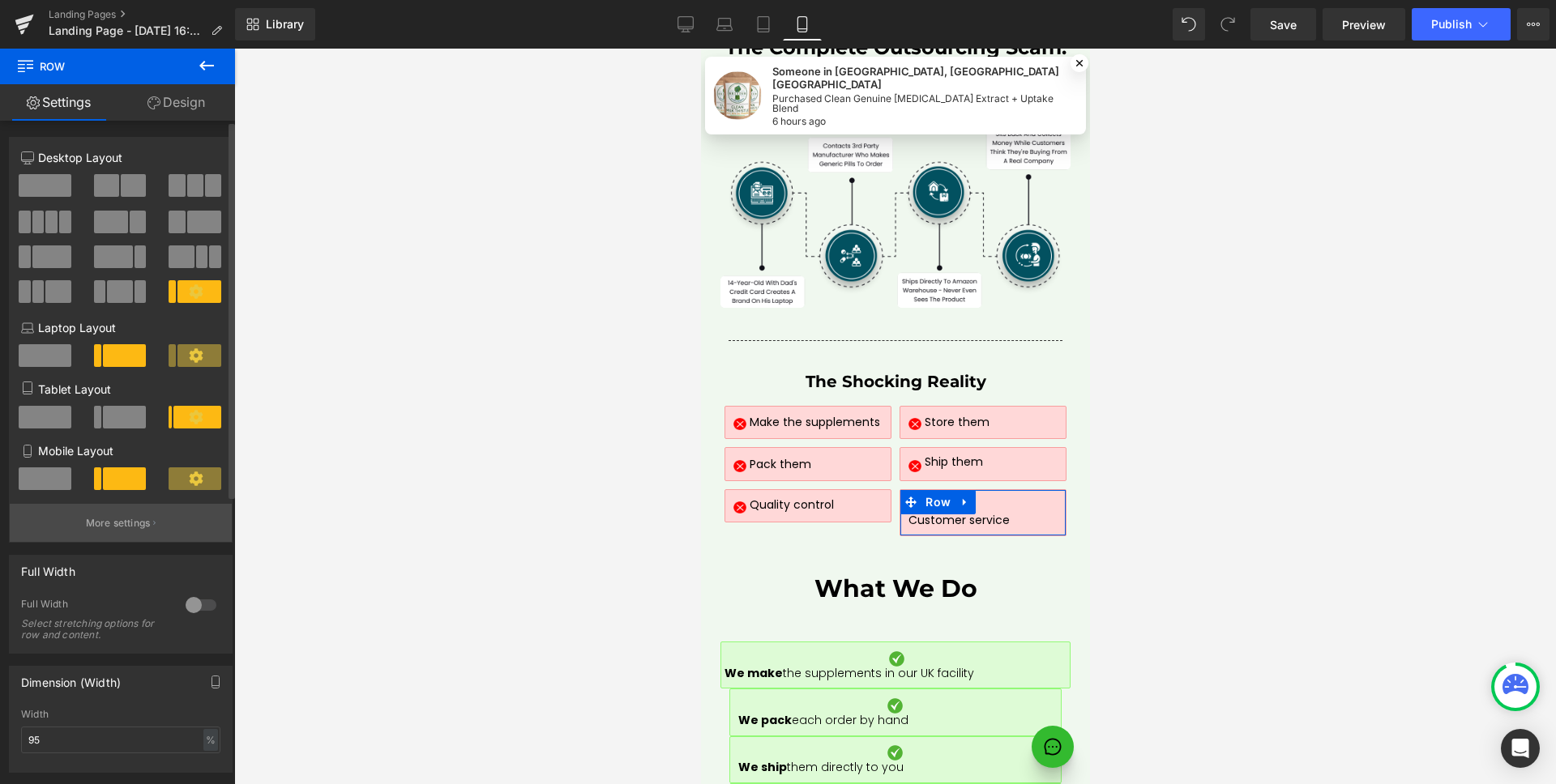
click at [118, 519] on p "More settings" at bounding box center [118, 523] width 65 height 14
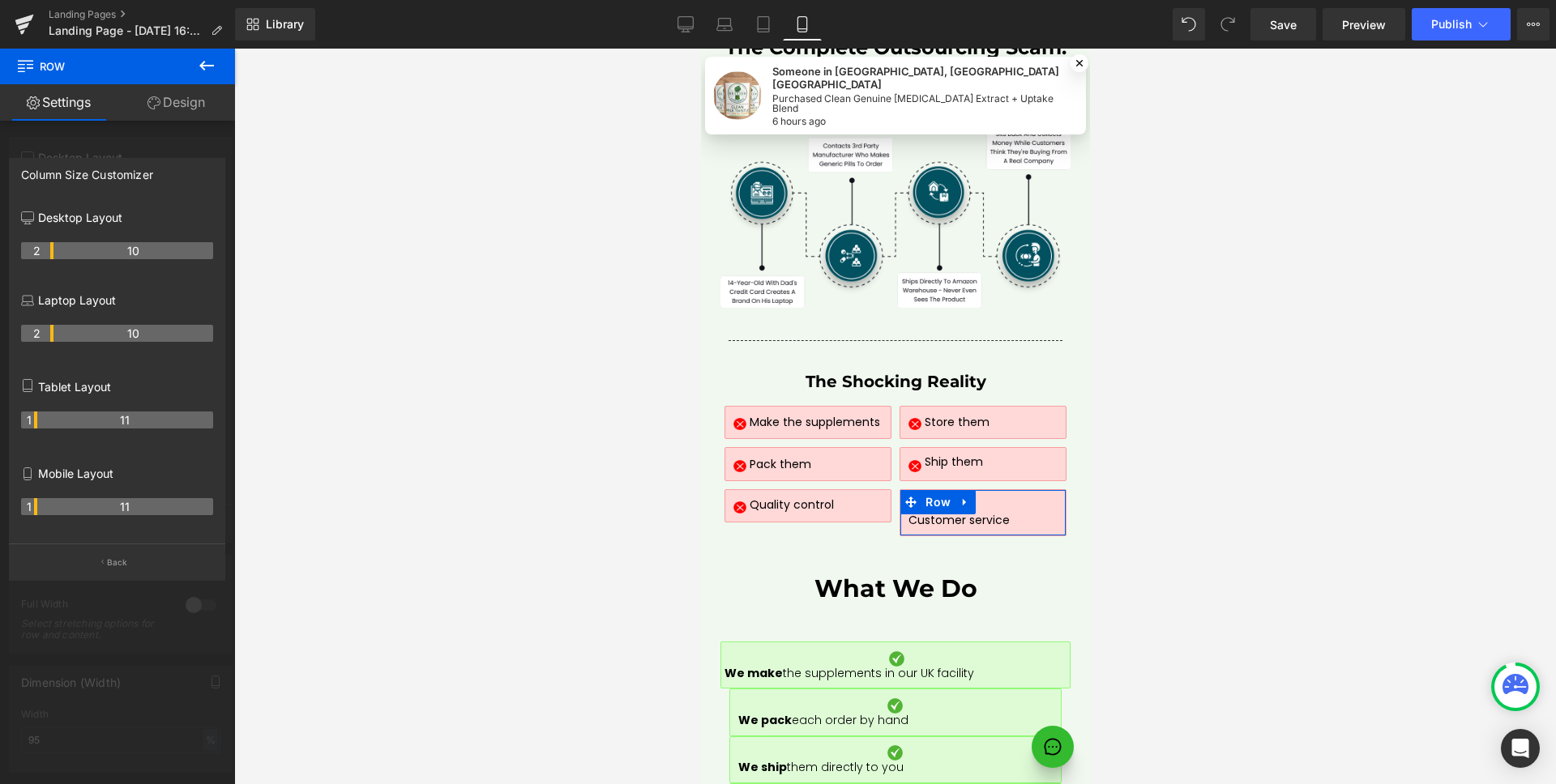
drag, startPoint x: 49, startPoint y: 510, endPoint x: 37, endPoint y: 510, distance: 12.0
click at [37, 510] on tr "1 11" at bounding box center [117, 506] width 192 height 17
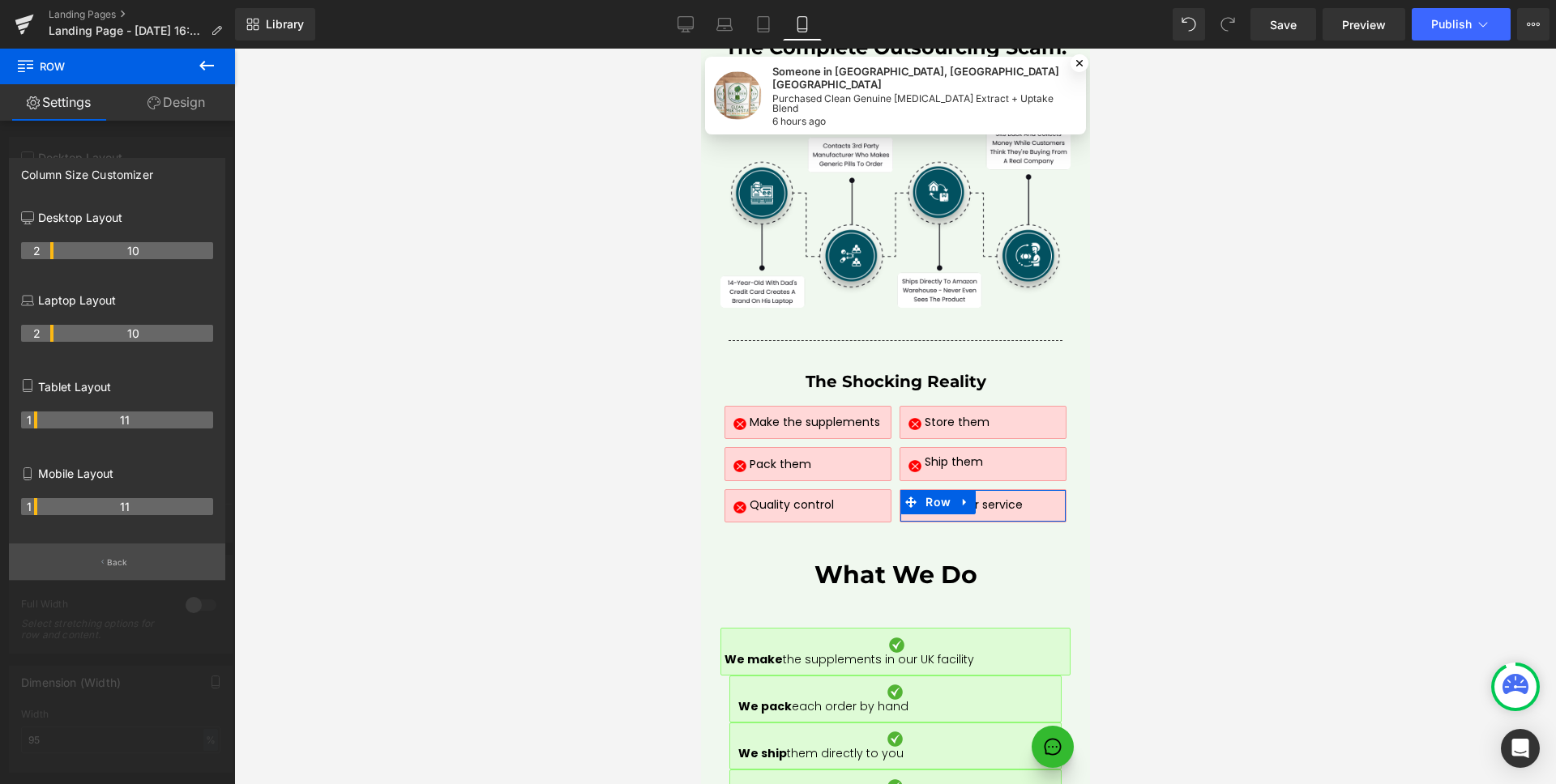
click at [105, 562] on button "Back" at bounding box center [117, 562] width 216 height 37
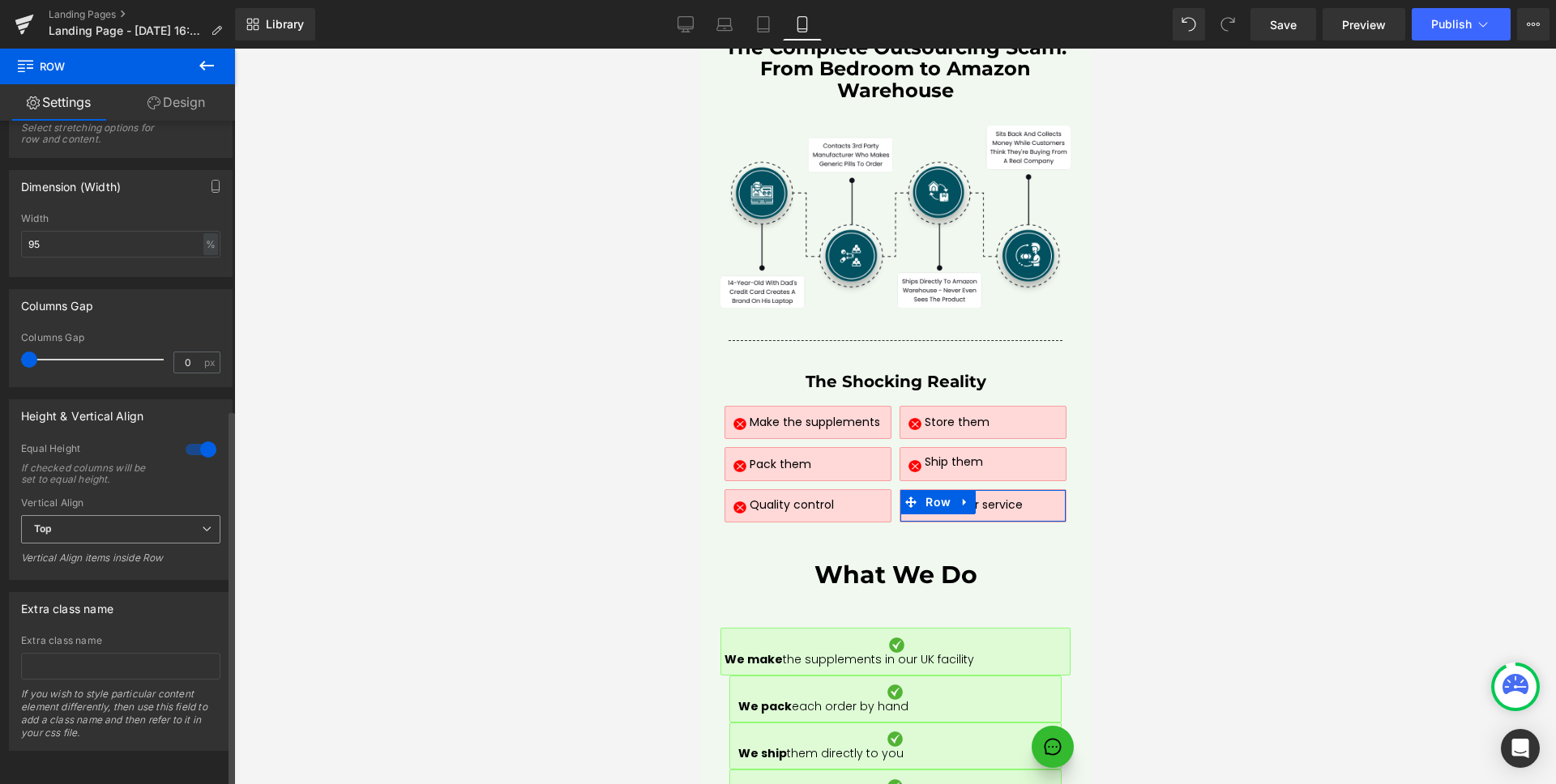
click at [98, 515] on span "Top" at bounding box center [121, 530] width 199 height 29
click at [73, 580] on li "Middle" at bounding box center [118, 582] width 193 height 24
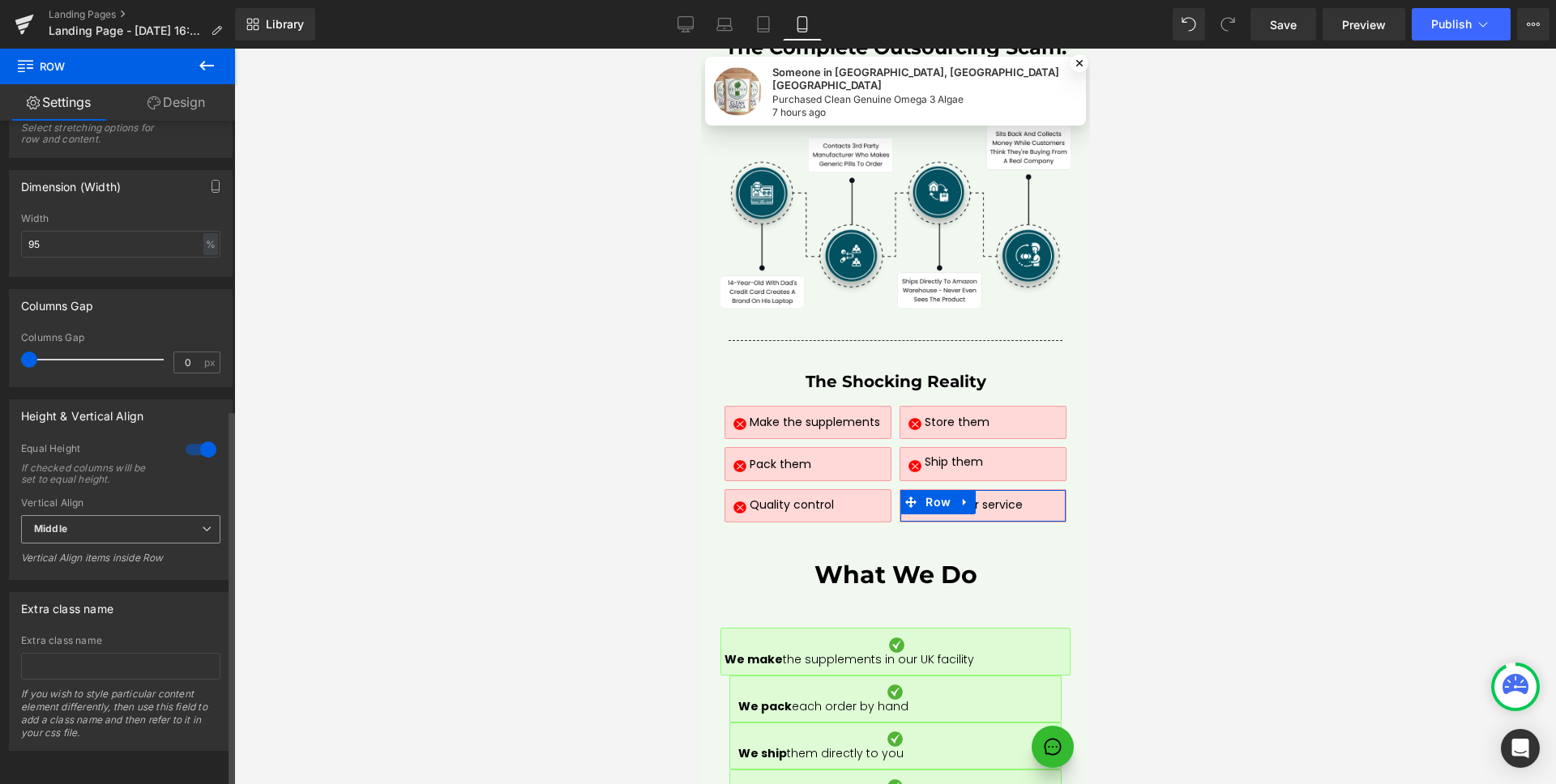
click at [115, 515] on span "Middle" at bounding box center [121, 530] width 199 height 29
click at [99, 581] on li "Middle" at bounding box center [118, 582] width 193 height 24
click at [130, 515] on span "Middle" at bounding box center [121, 530] width 199 height 29
click at [112, 595] on li "Bottom" at bounding box center [118, 606] width 193 height 24
click at [182, 113] on link "Design" at bounding box center [177, 102] width 118 height 37
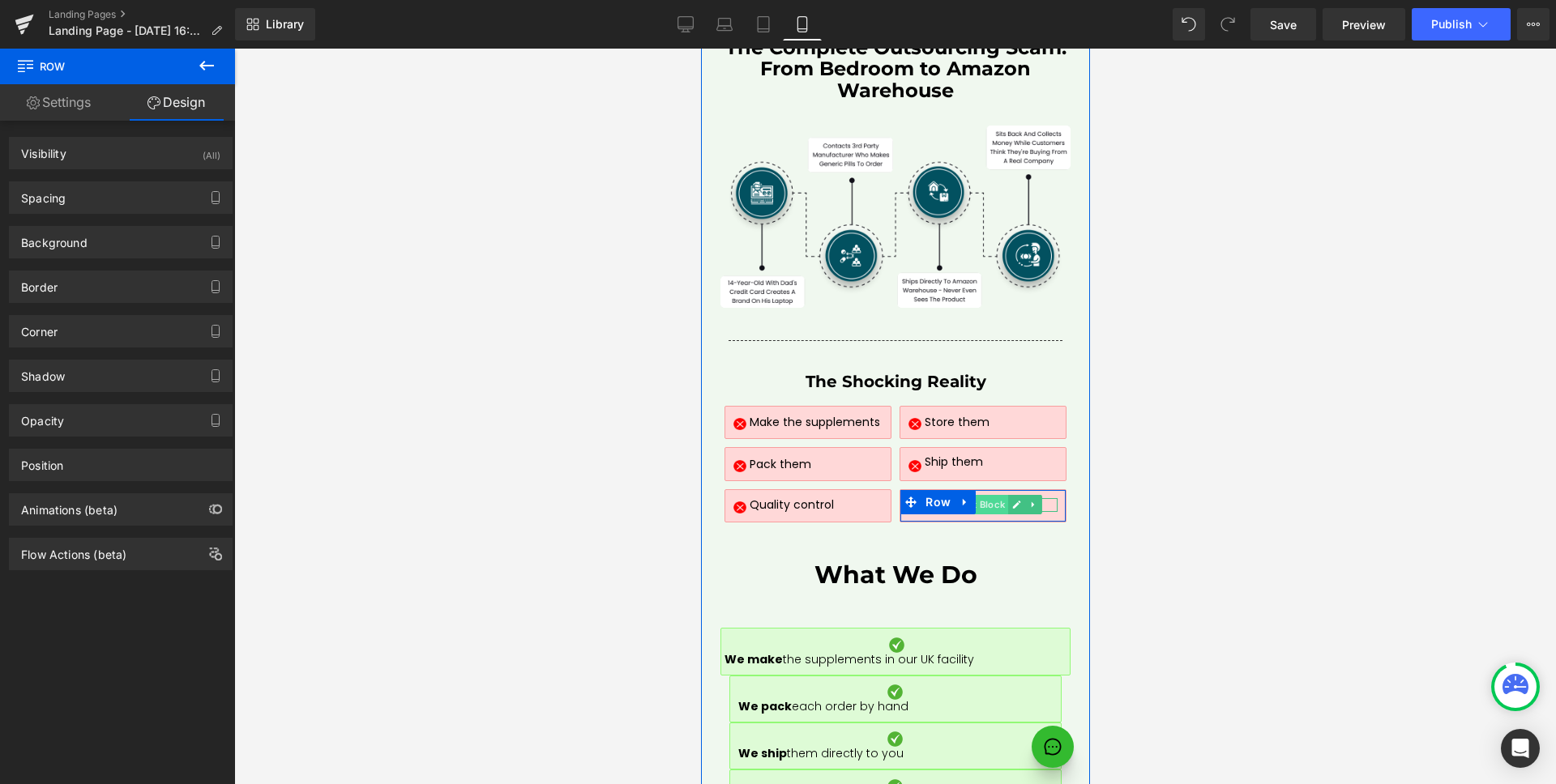
click at [986, 495] on span "Text Block" at bounding box center [980, 505] width 54 height 20
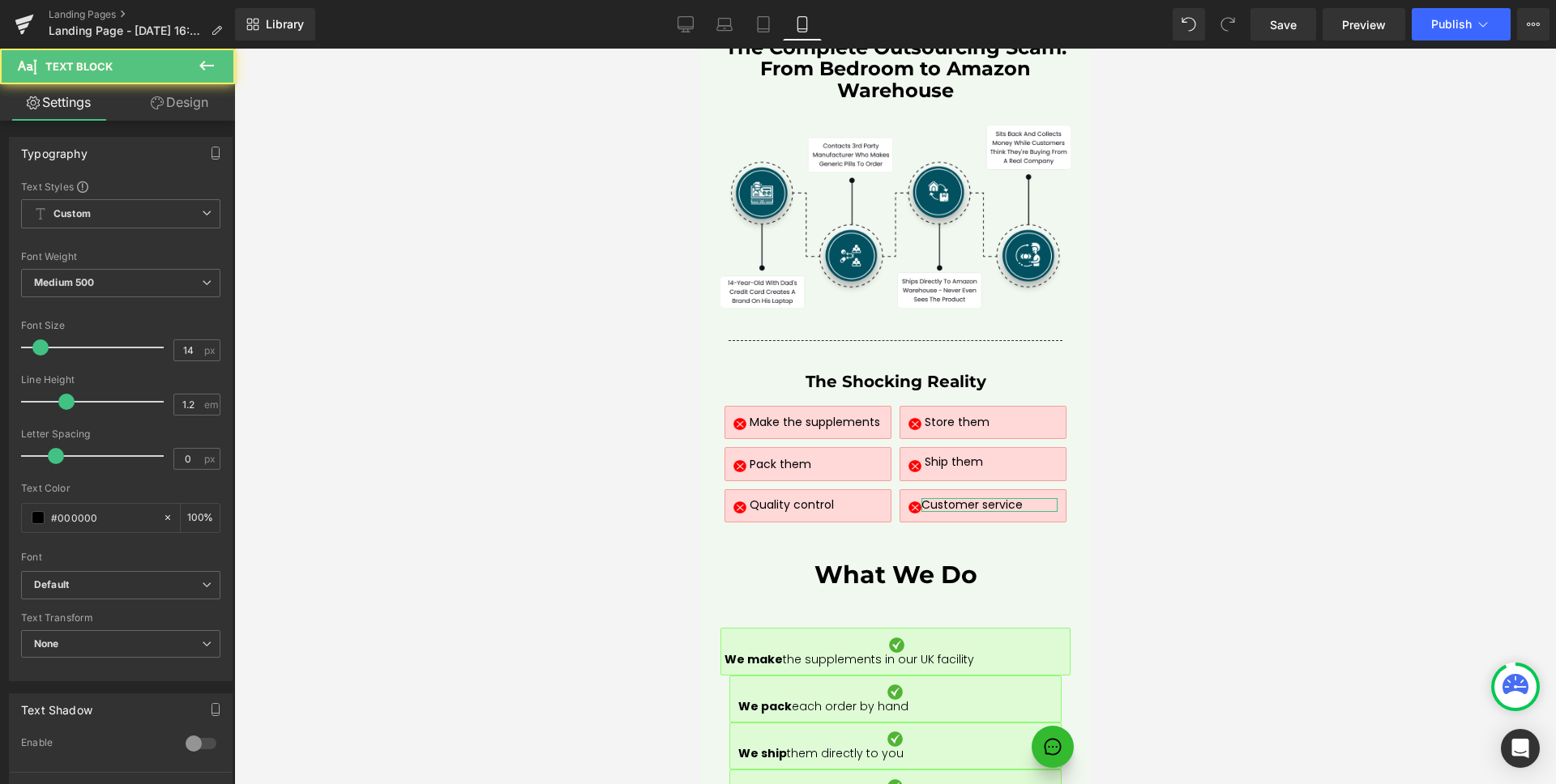
click at [187, 100] on link "Design" at bounding box center [180, 102] width 118 height 37
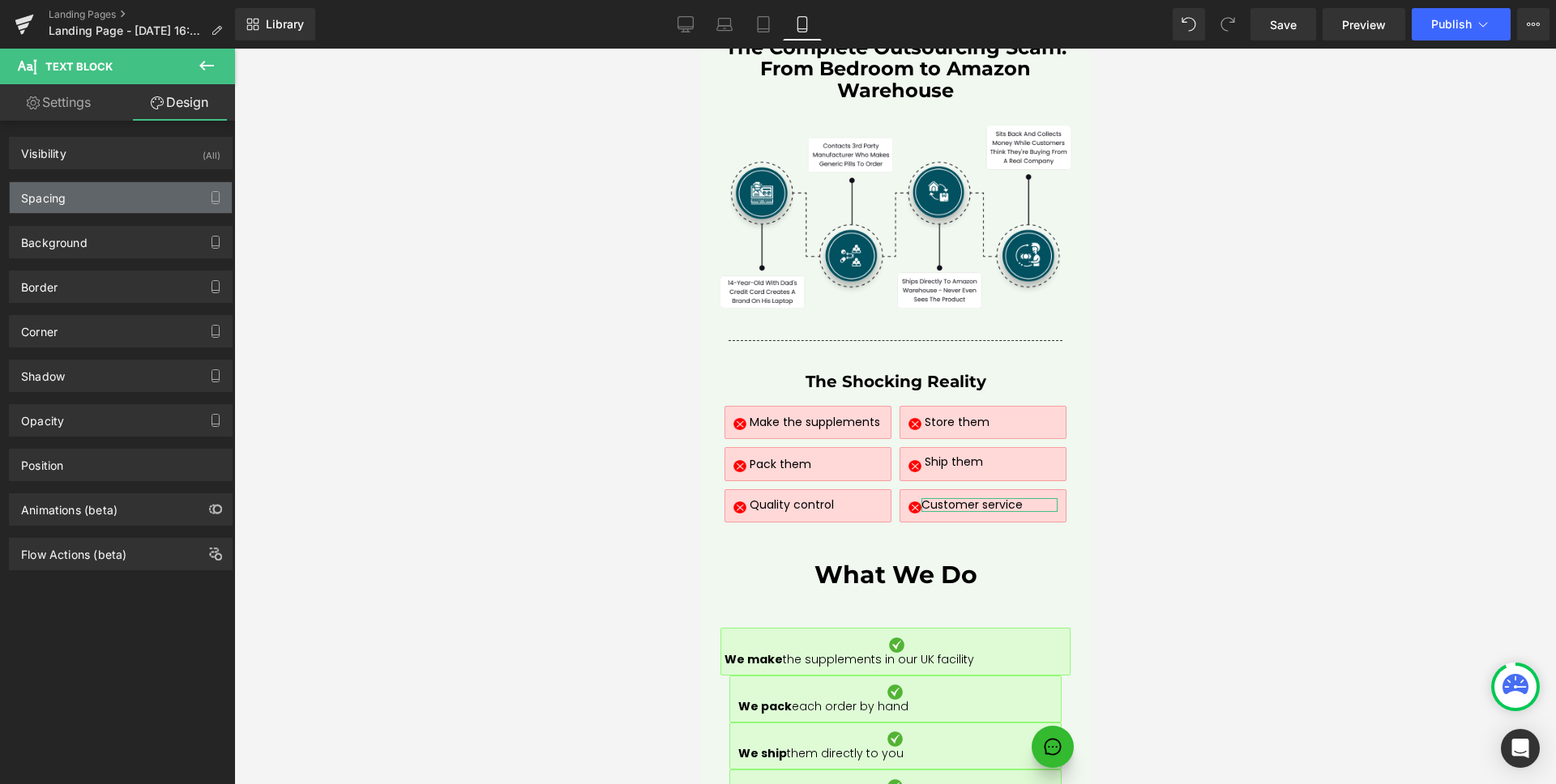
click at [113, 198] on div "Spacing" at bounding box center [121, 197] width 222 height 30
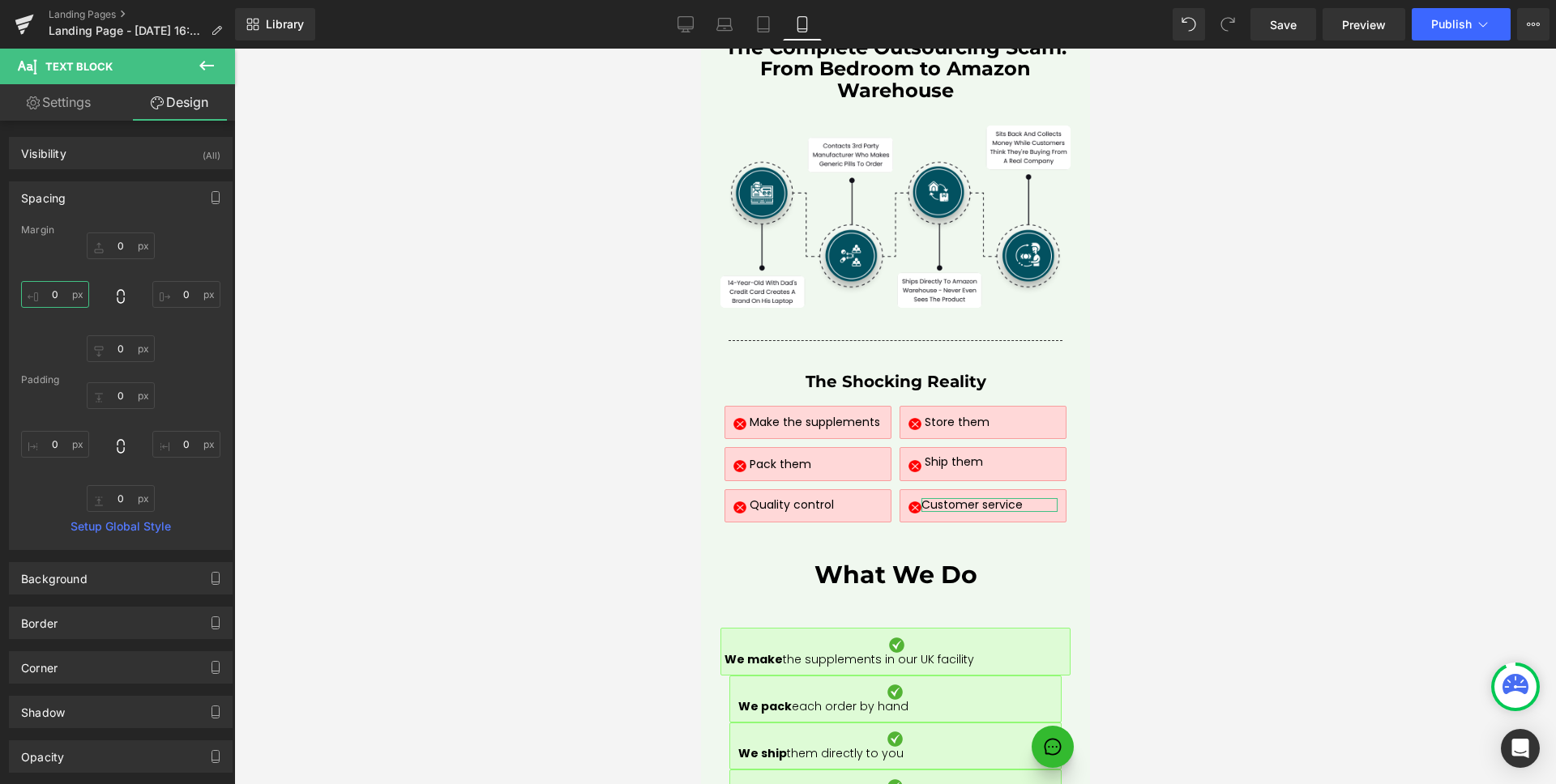
click at [67, 289] on input "0" at bounding box center [55, 295] width 68 height 27
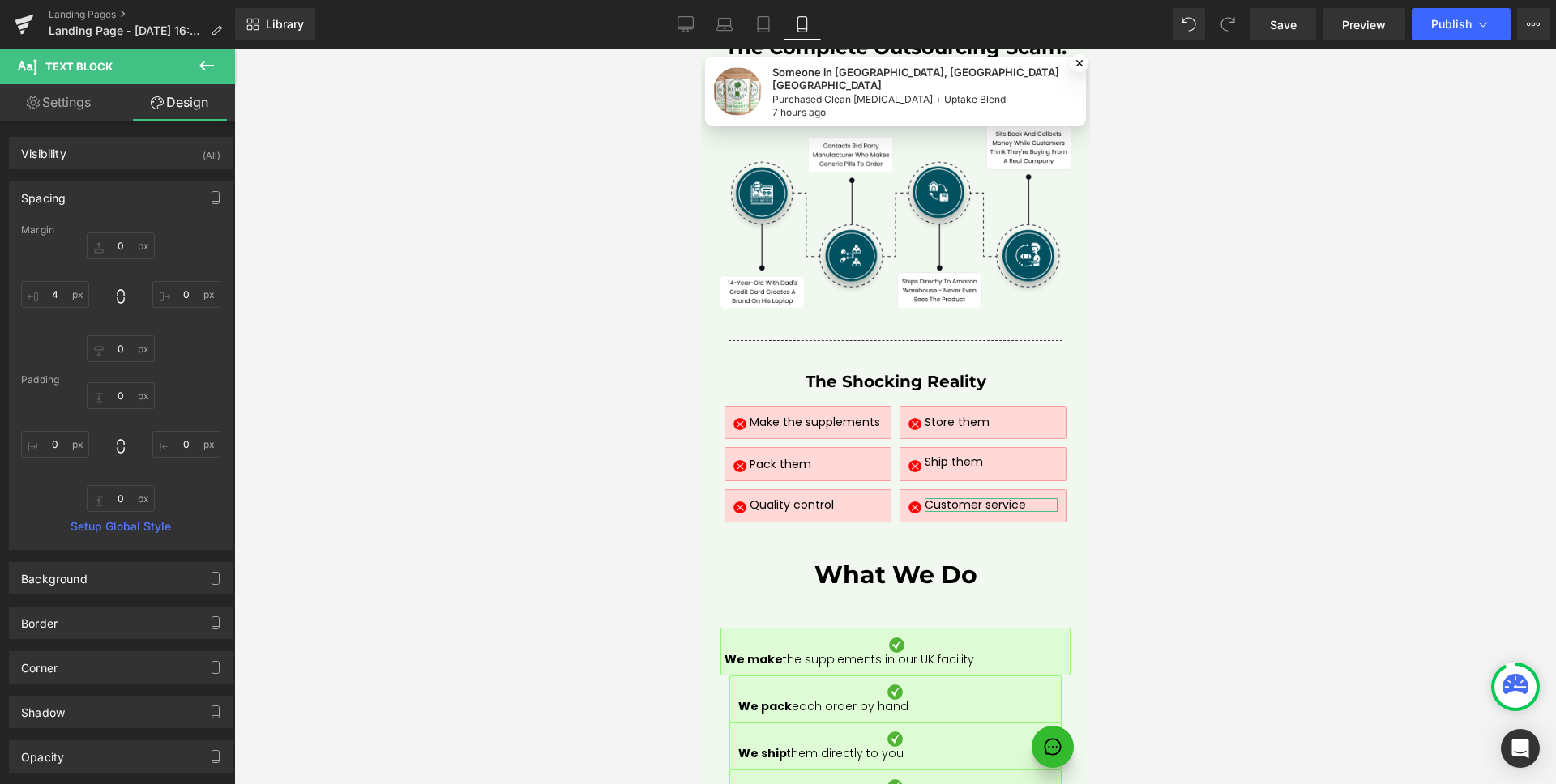
click at [71, 267] on div "0px 0 0px 0 0px 0 4 4" at bounding box center [121, 296] width 199 height 129
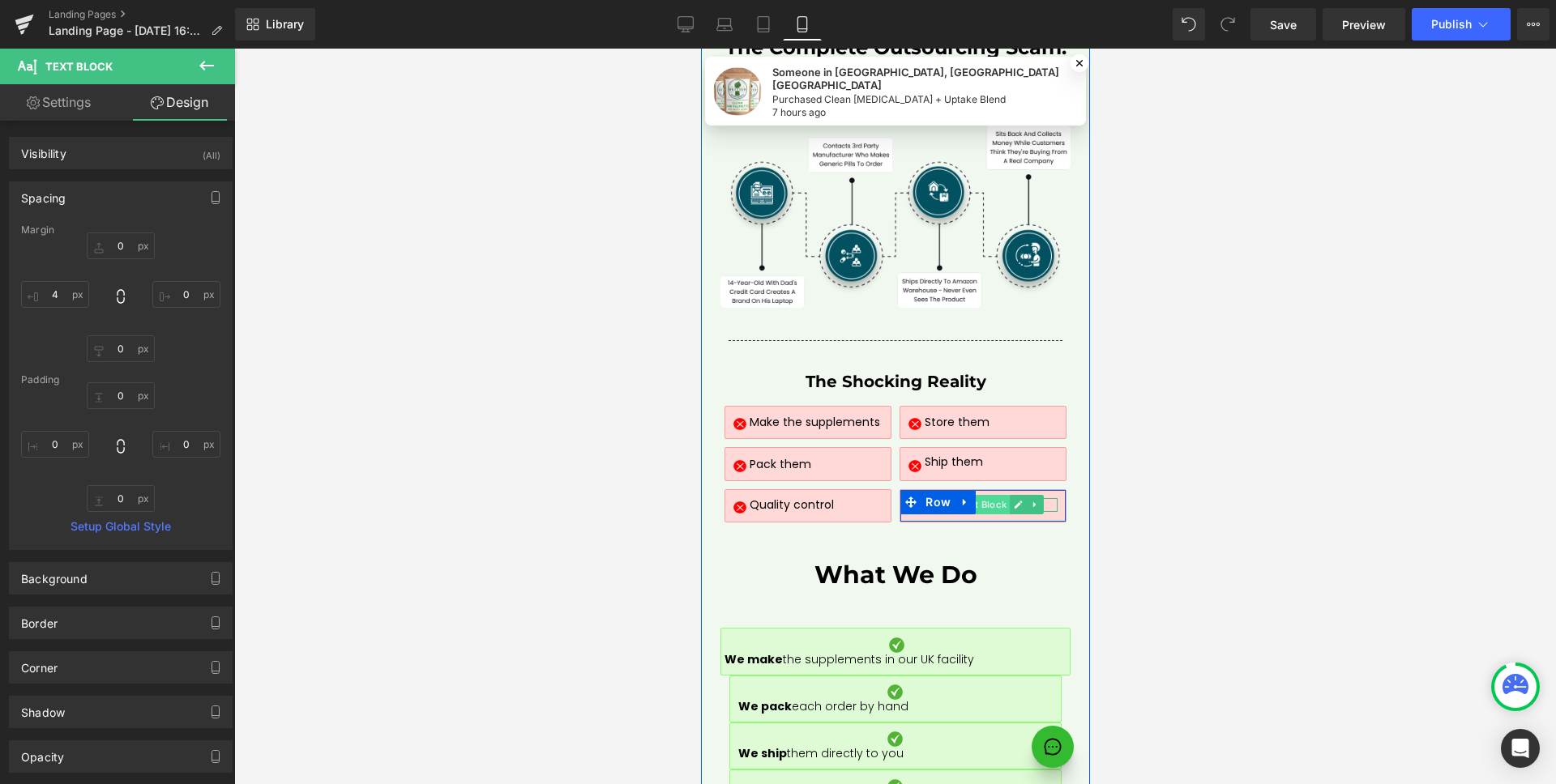
click at [991, 495] on span "Text Block" at bounding box center [982, 505] width 54 height 20
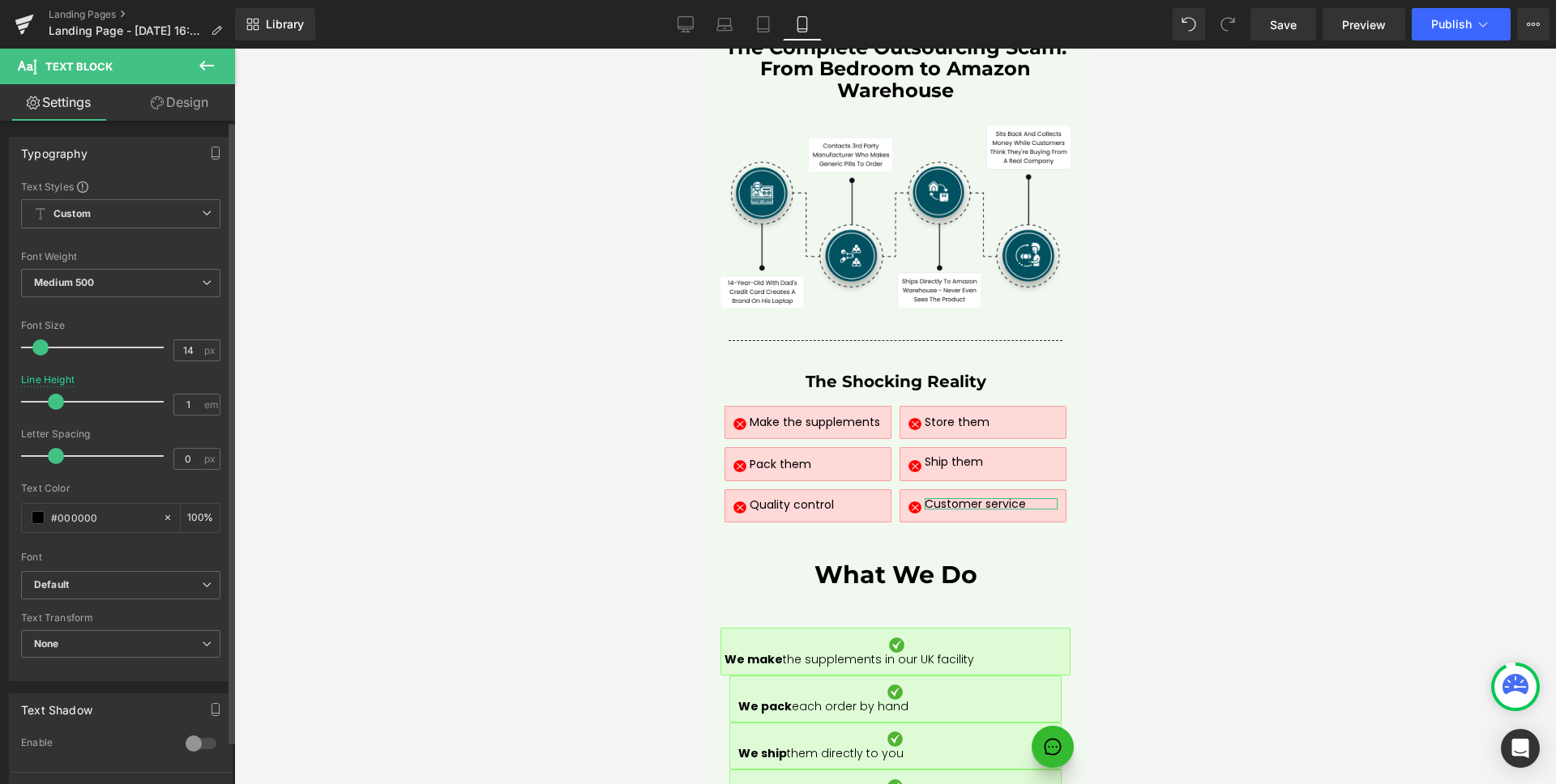
drag, startPoint x: 70, startPoint y: 400, endPoint x: 62, endPoint y: 401, distance: 8.1
click at [62, 401] on span at bounding box center [56, 402] width 16 height 16
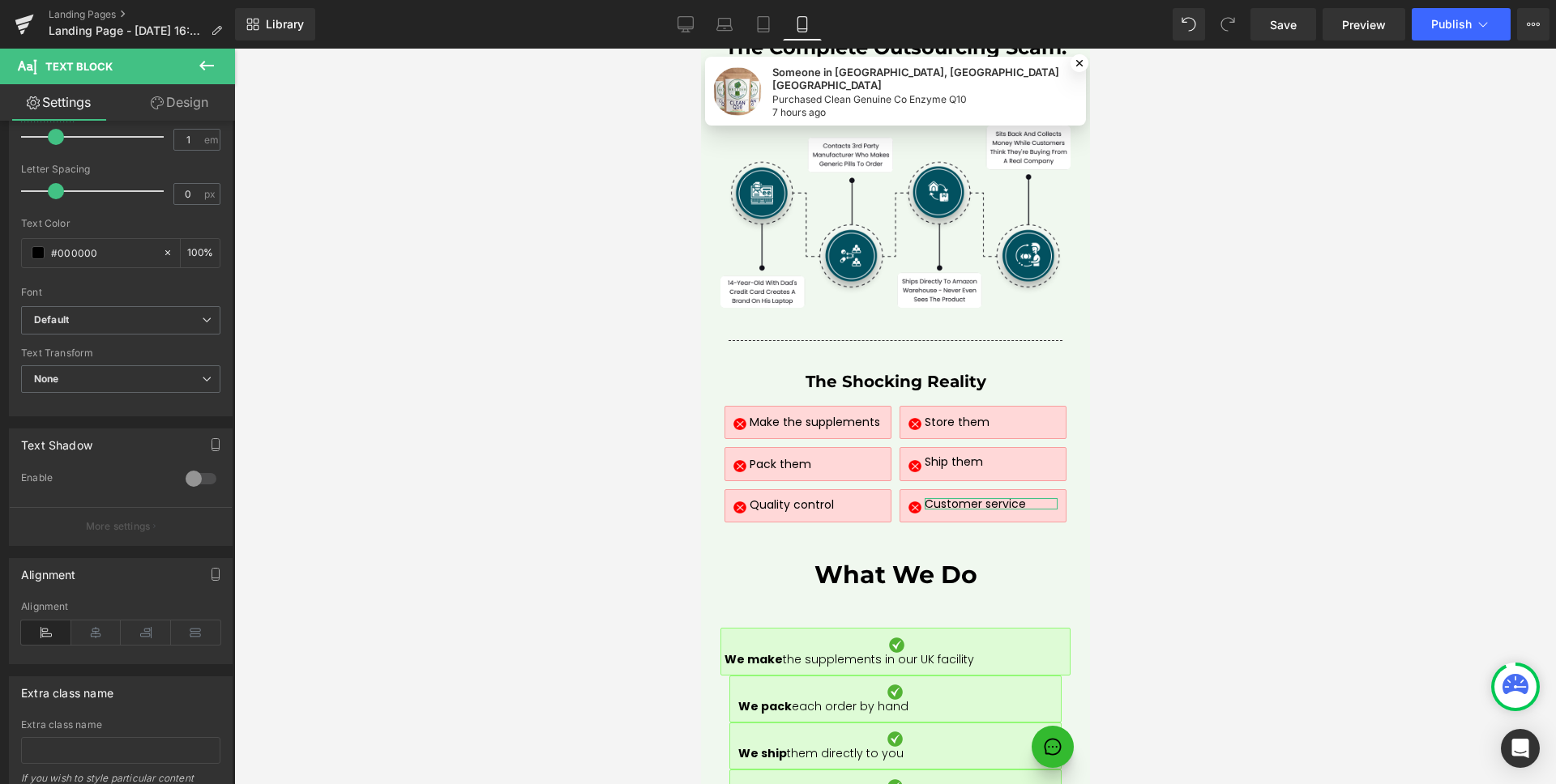
scroll to position [362, 0]
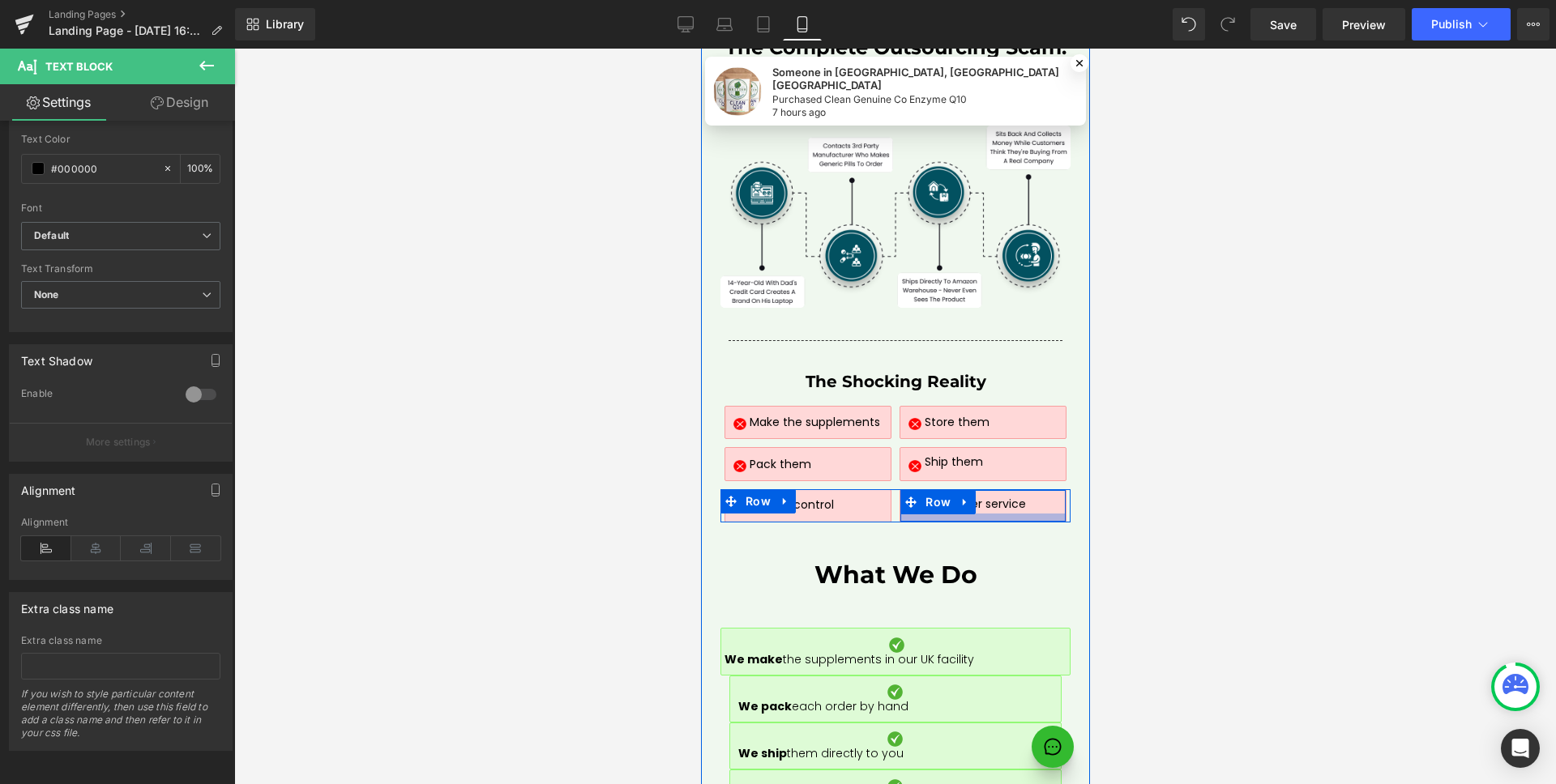
click at [1030, 513] on div at bounding box center [982, 517] width 164 height 8
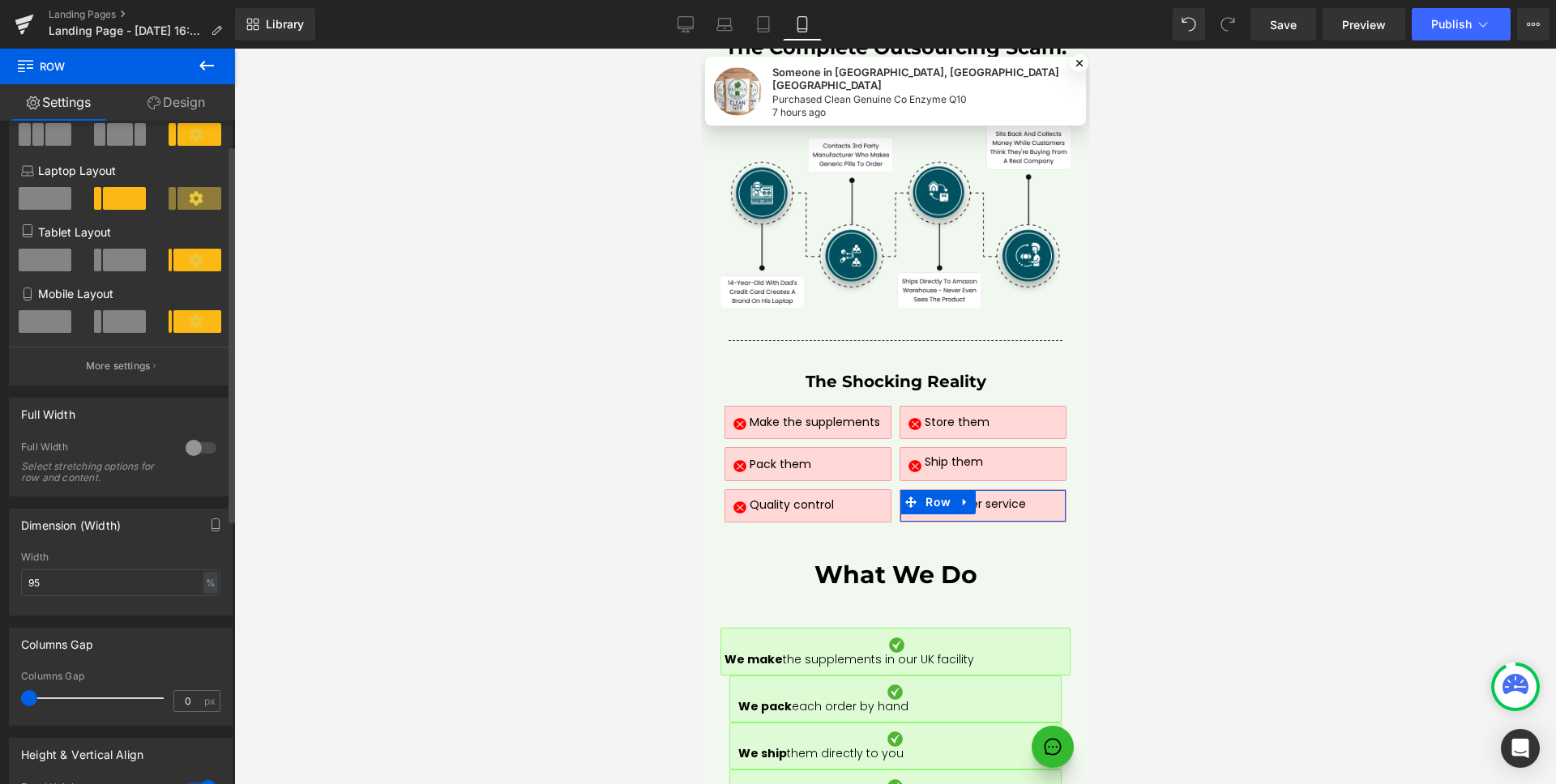
scroll to position [320, 0]
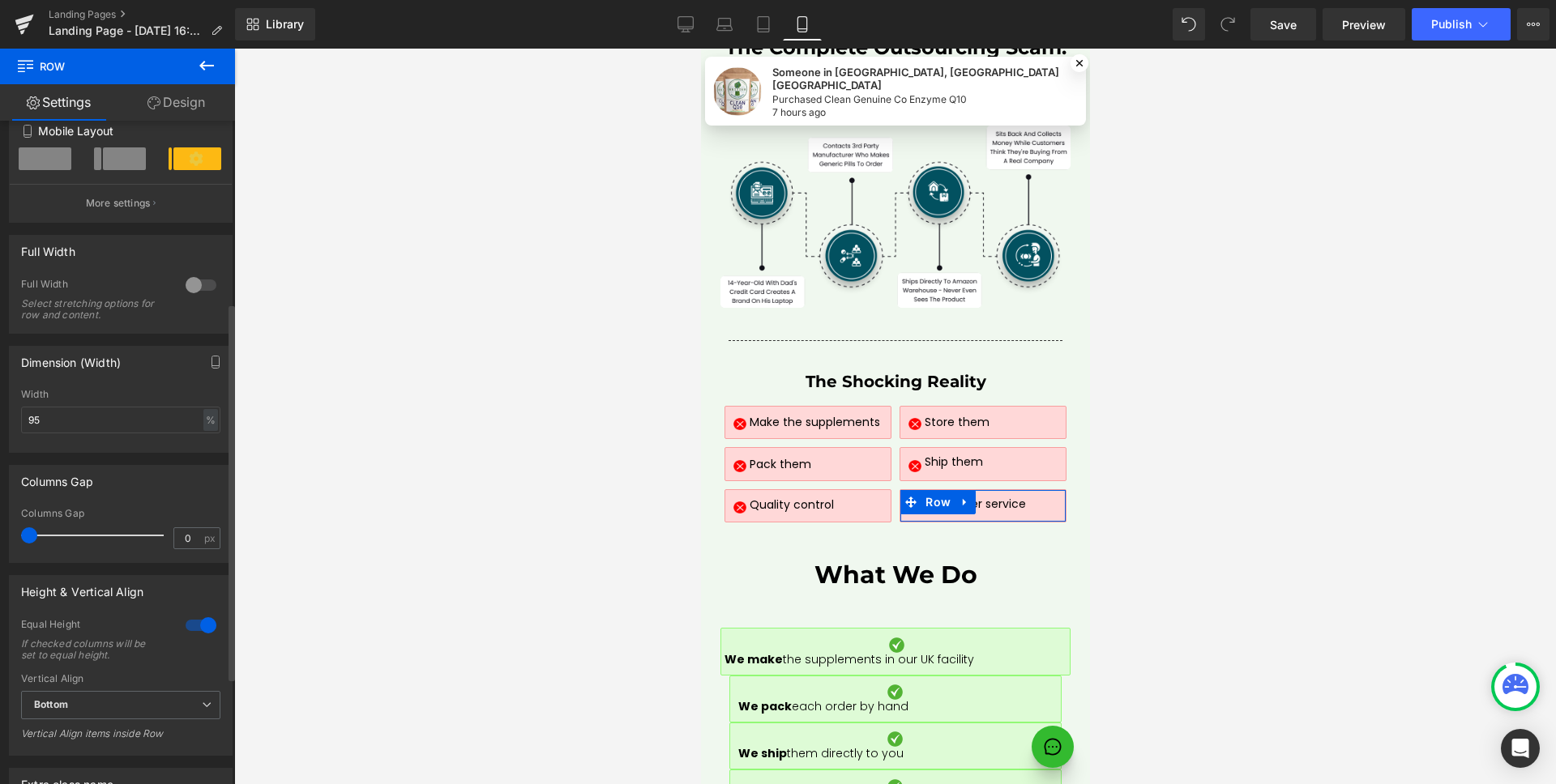
click at [197, 621] on div at bounding box center [201, 625] width 39 height 26
click at [197, 621] on div at bounding box center [201, 625] width 39 height 26
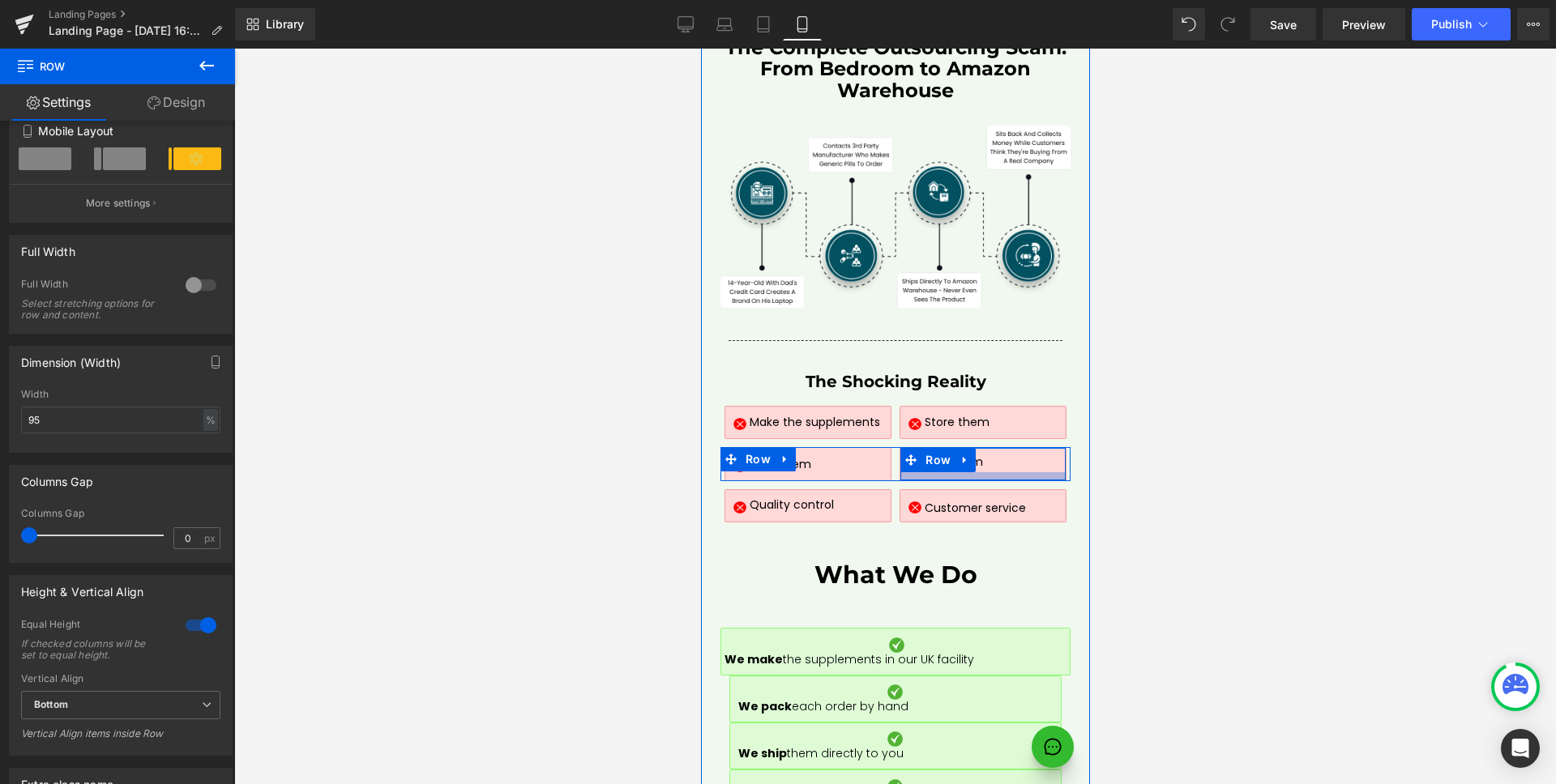
click at [1037, 472] on div at bounding box center [982, 476] width 164 height 8
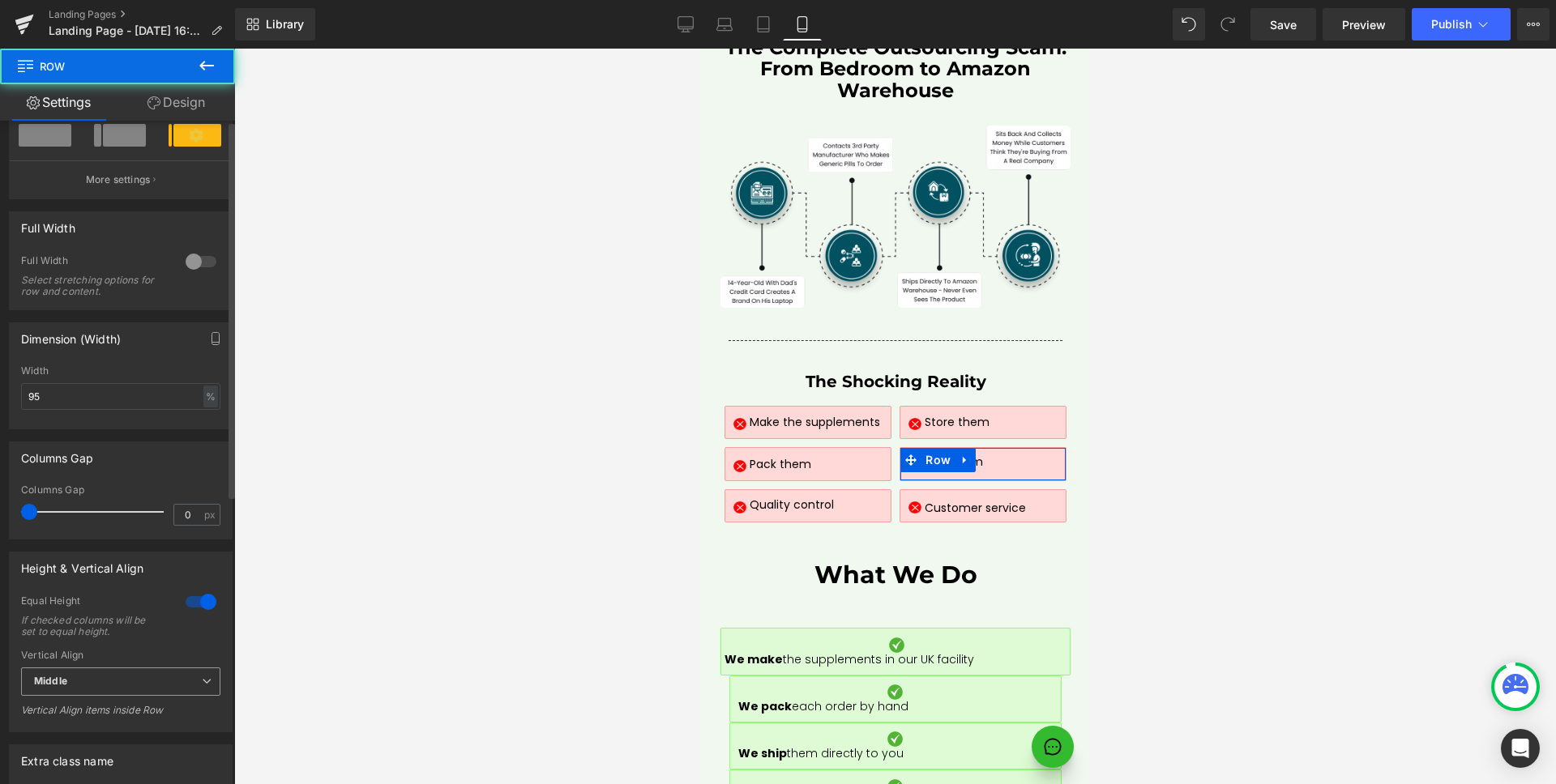
scroll to position [508, 0]
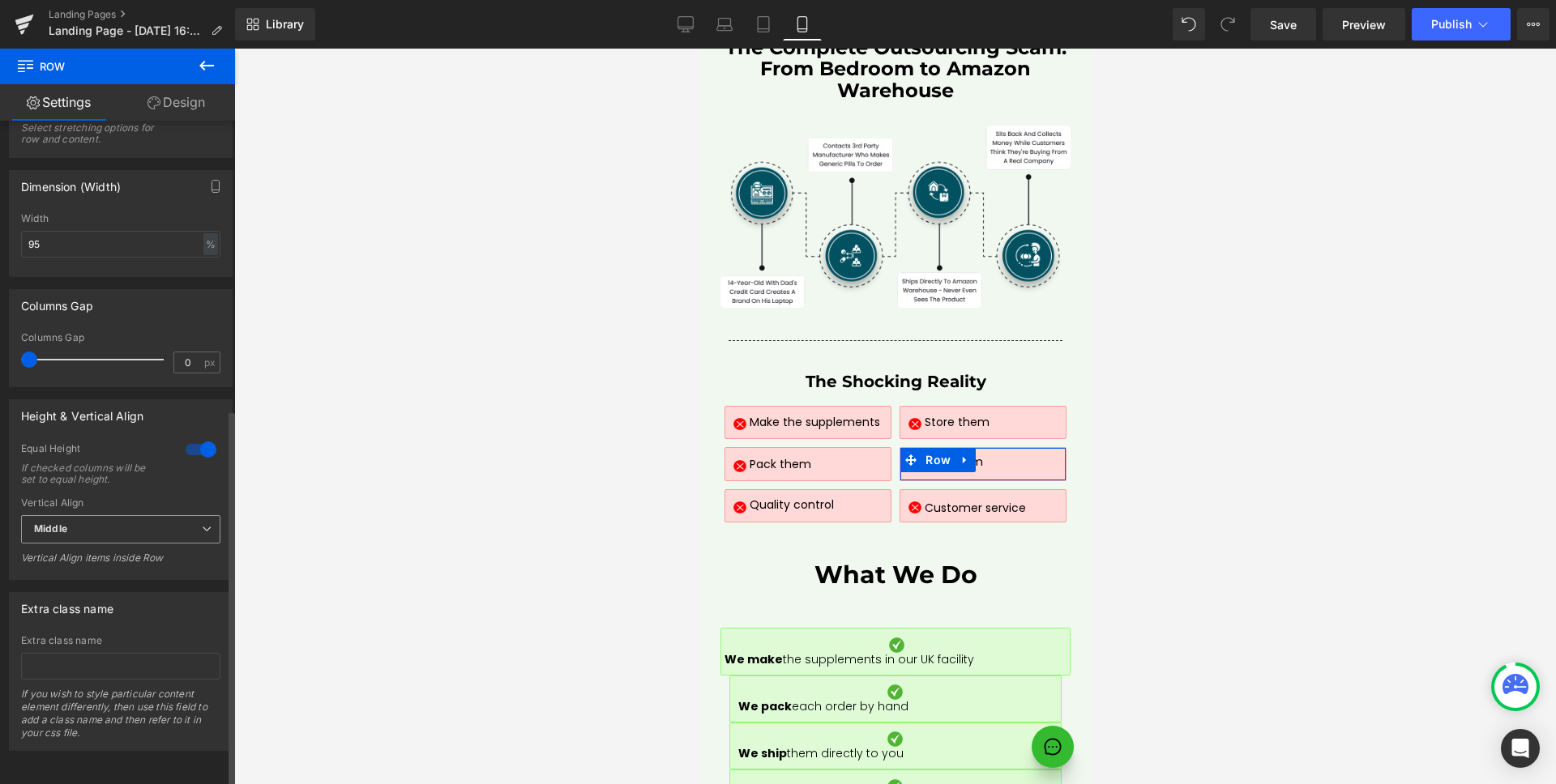
click at [117, 521] on span "Middle" at bounding box center [121, 530] width 199 height 29
click at [86, 595] on li "Bottom" at bounding box center [118, 606] width 193 height 24
click at [157, 482] on div "Equal Height If checked columns will be set to equal height." at bounding box center [121, 470] width 199 height 55
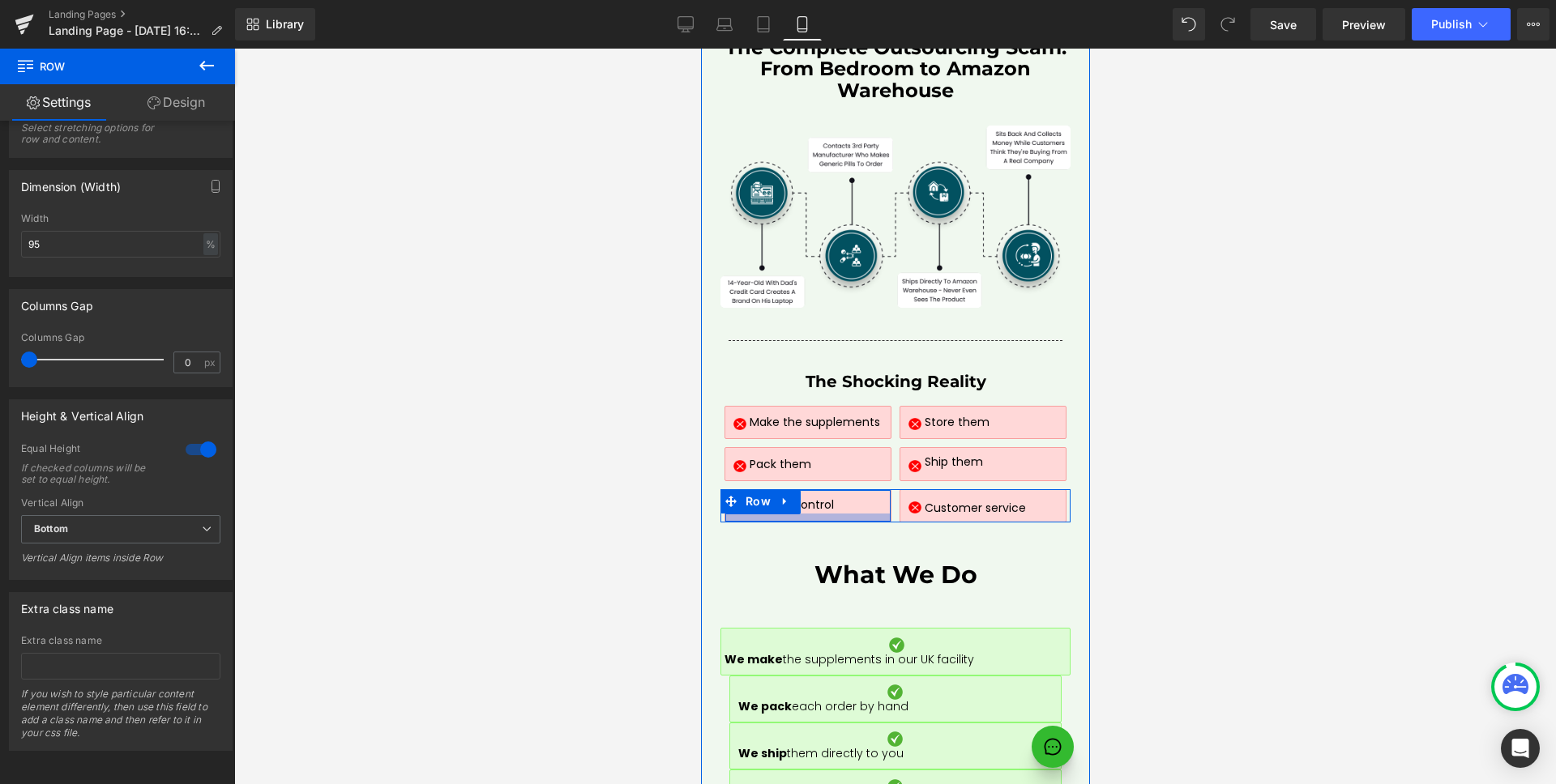
click at [857, 513] on div at bounding box center [807, 517] width 164 height 8
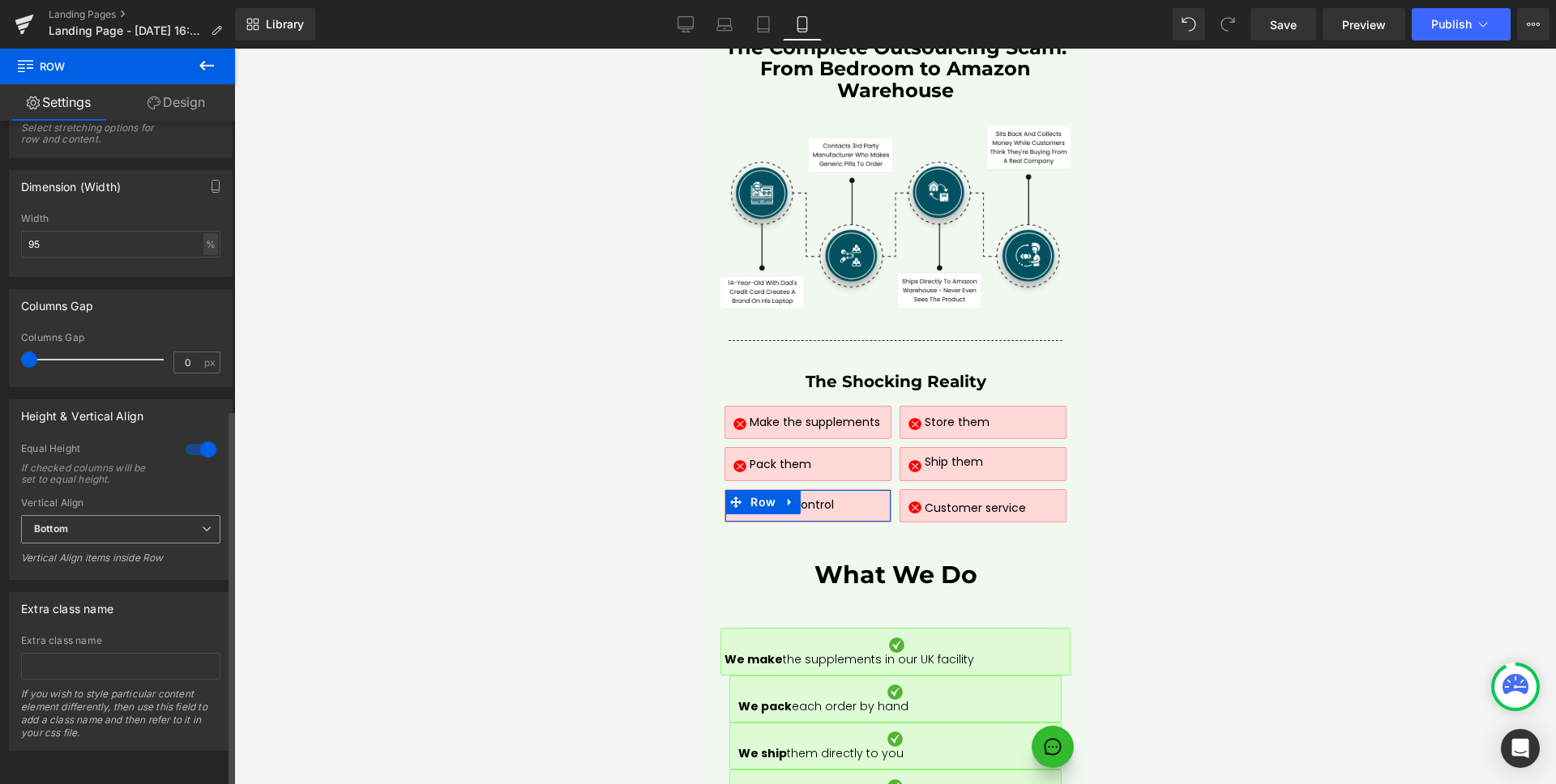
drag, startPoint x: 128, startPoint y: 516, endPoint x: 115, endPoint y: 523, distance: 14.8
click at [127, 515] on span "Bottom" at bounding box center [121, 530] width 199 height 29
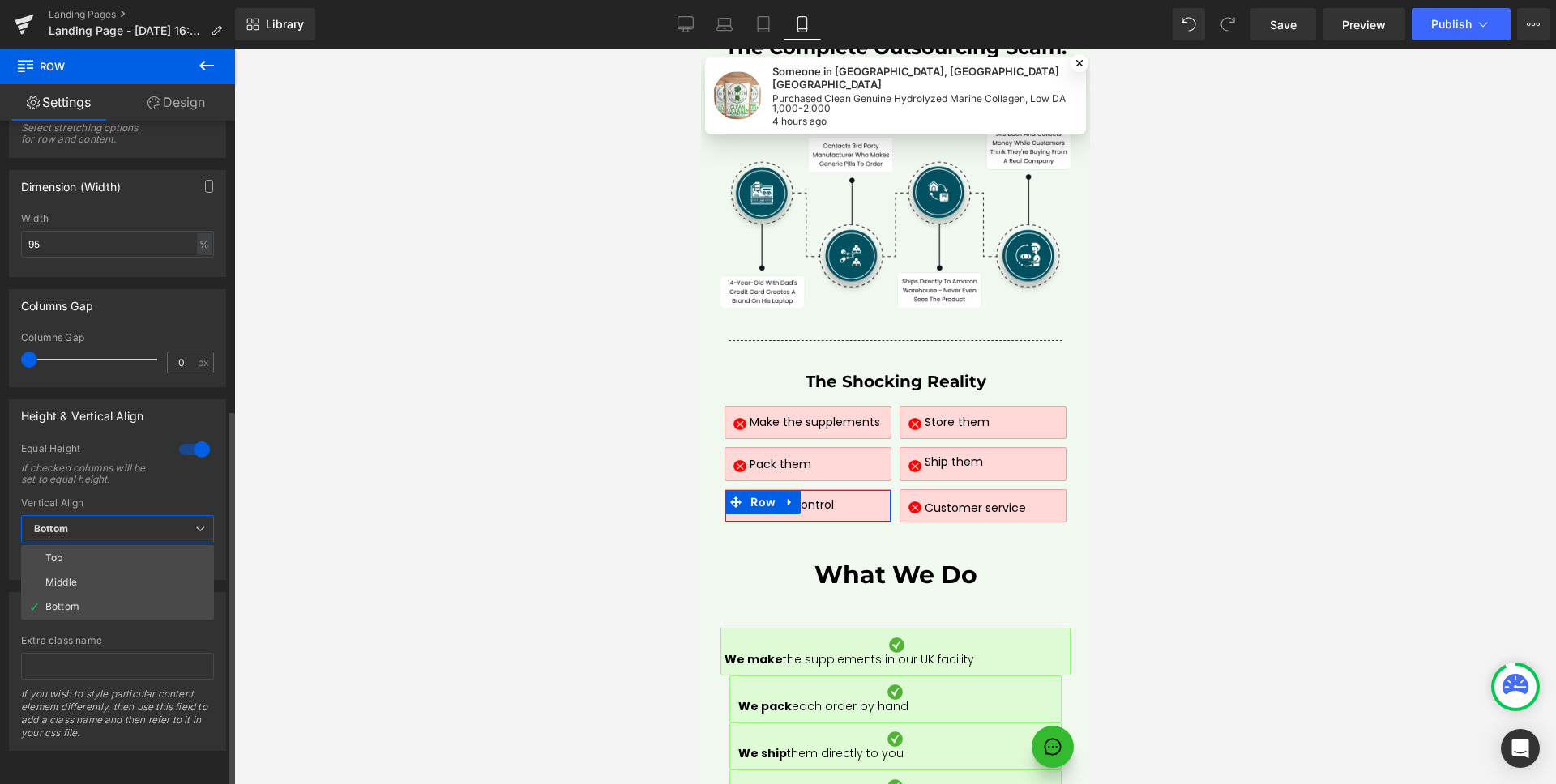
click at [113, 519] on span "Bottom" at bounding box center [118, 530] width 193 height 29
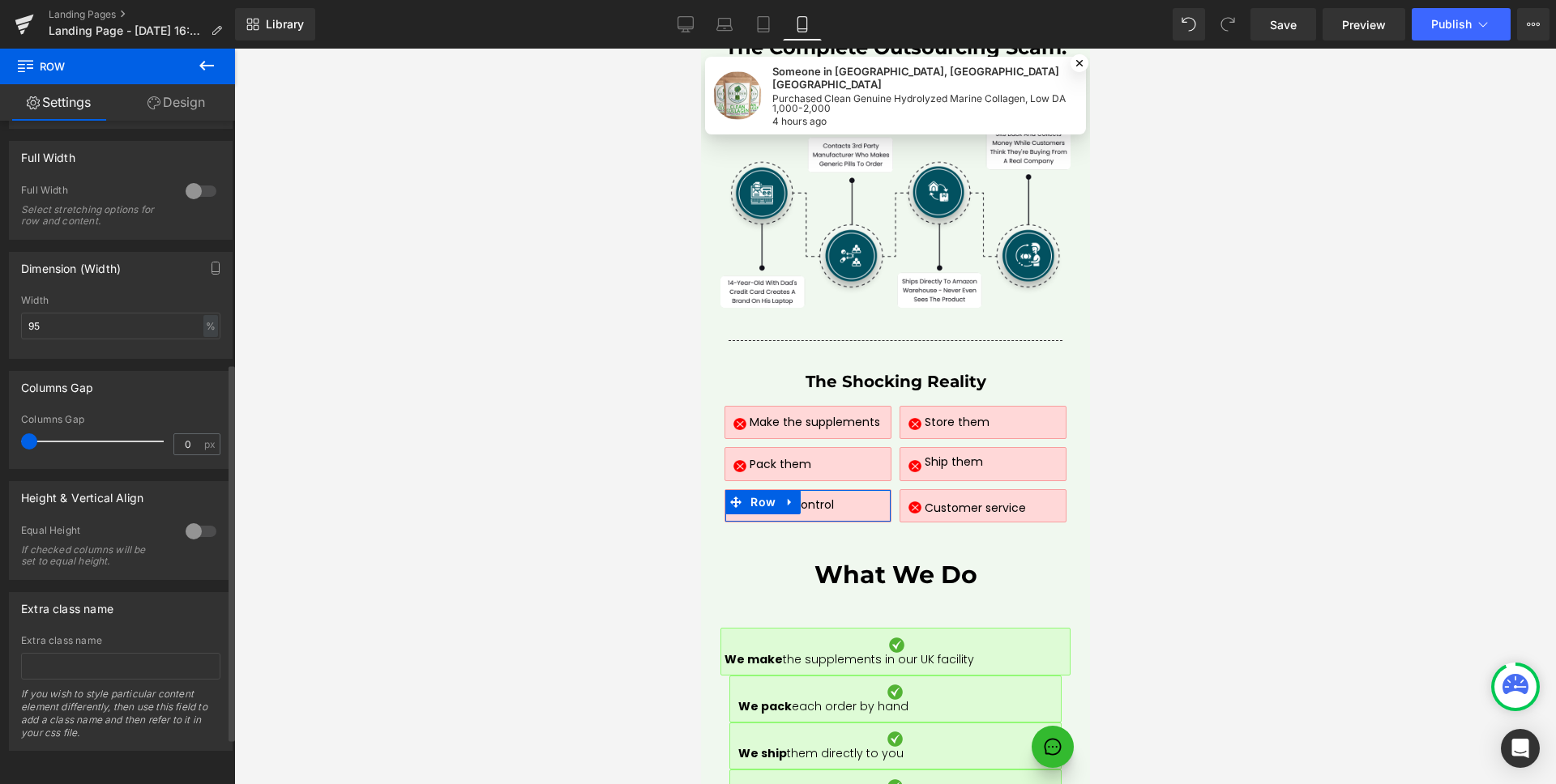
scroll to position [7186, 0]
click at [202, 519] on div at bounding box center [201, 531] width 39 height 26
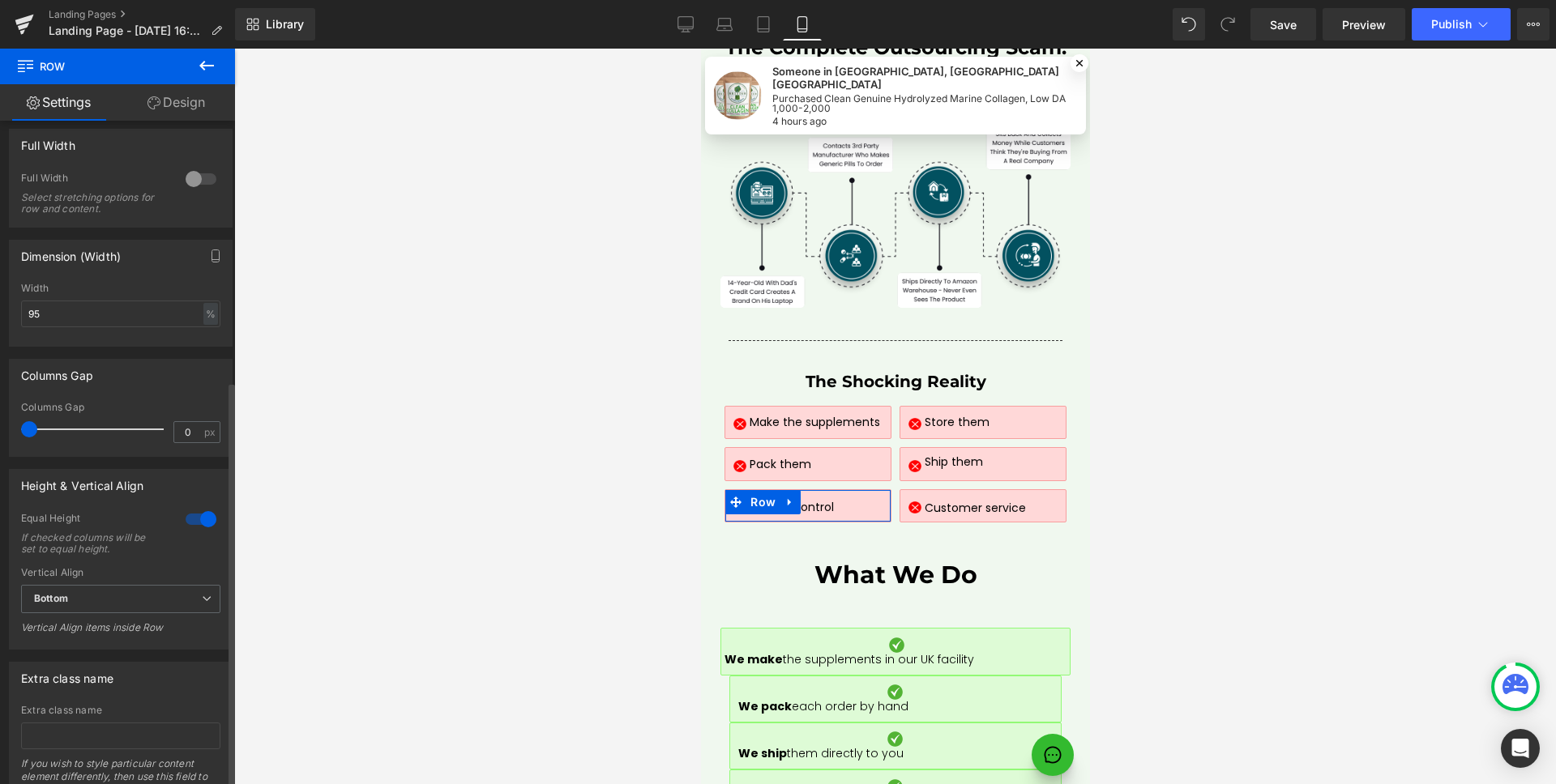
scroll to position [508, 0]
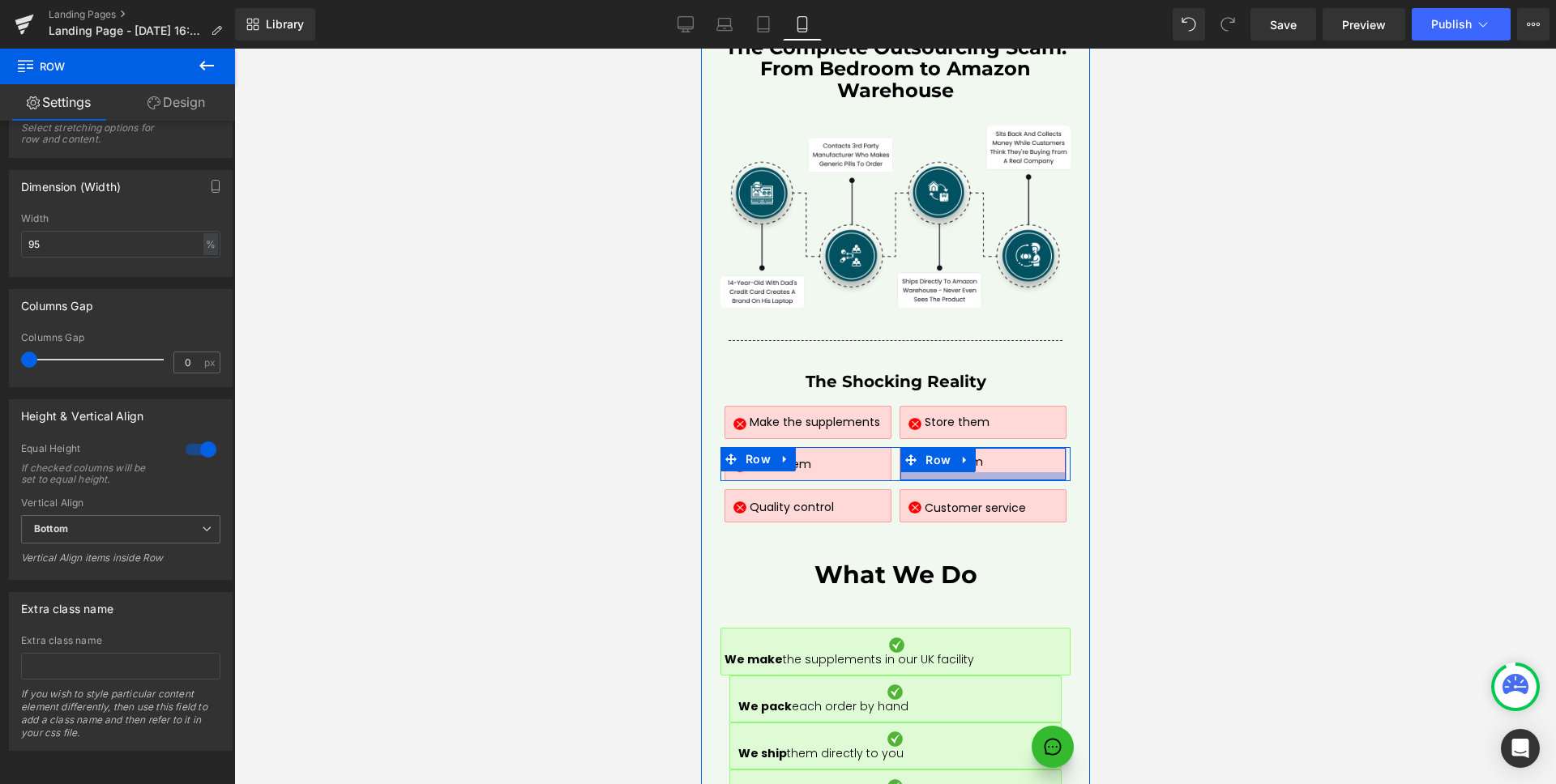
click at [1000, 472] on div at bounding box center [982, 476] width 164 height 8
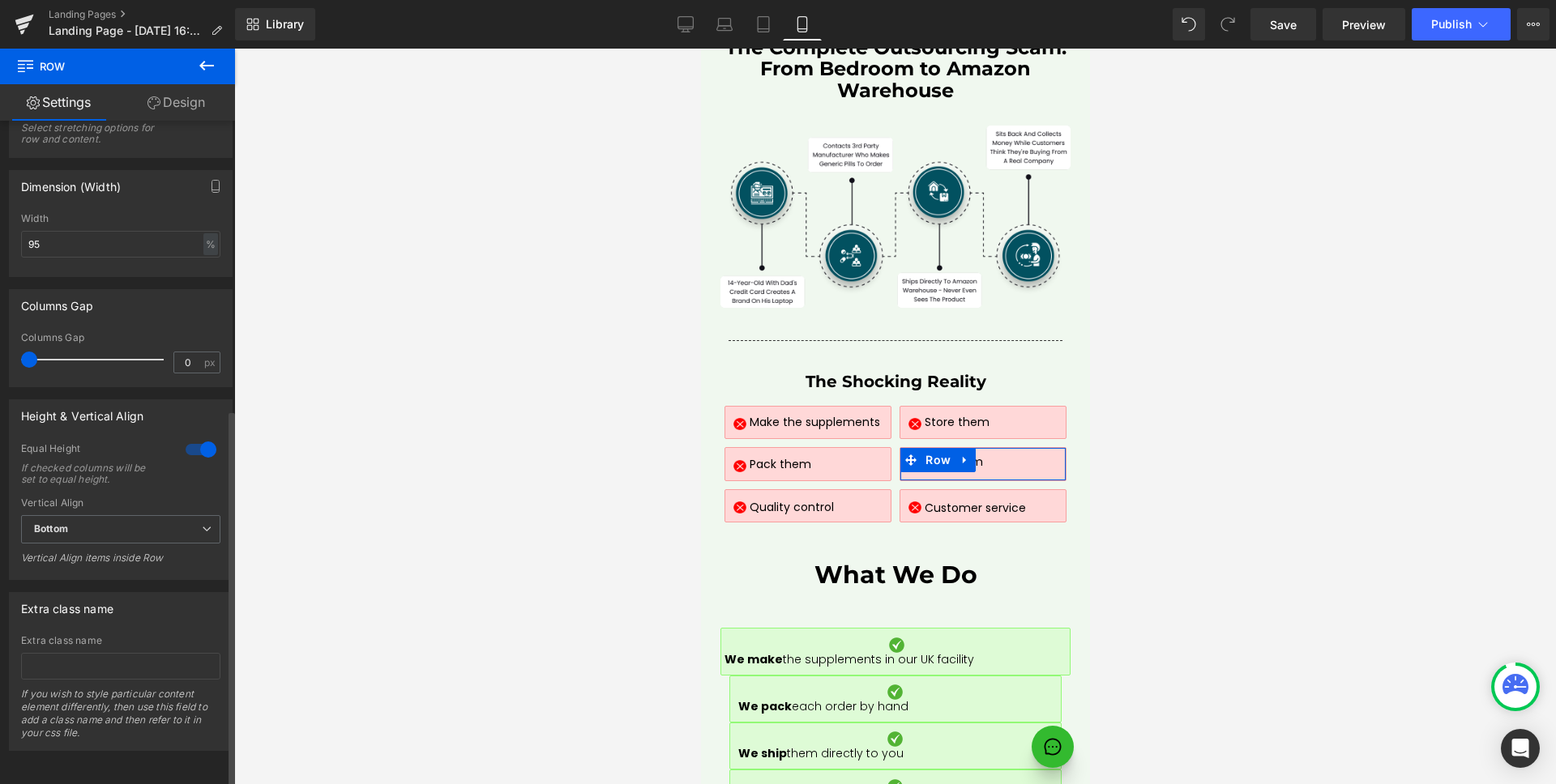
click at [190, 437] on div at bounding box center [201, 449] width 39 height 26
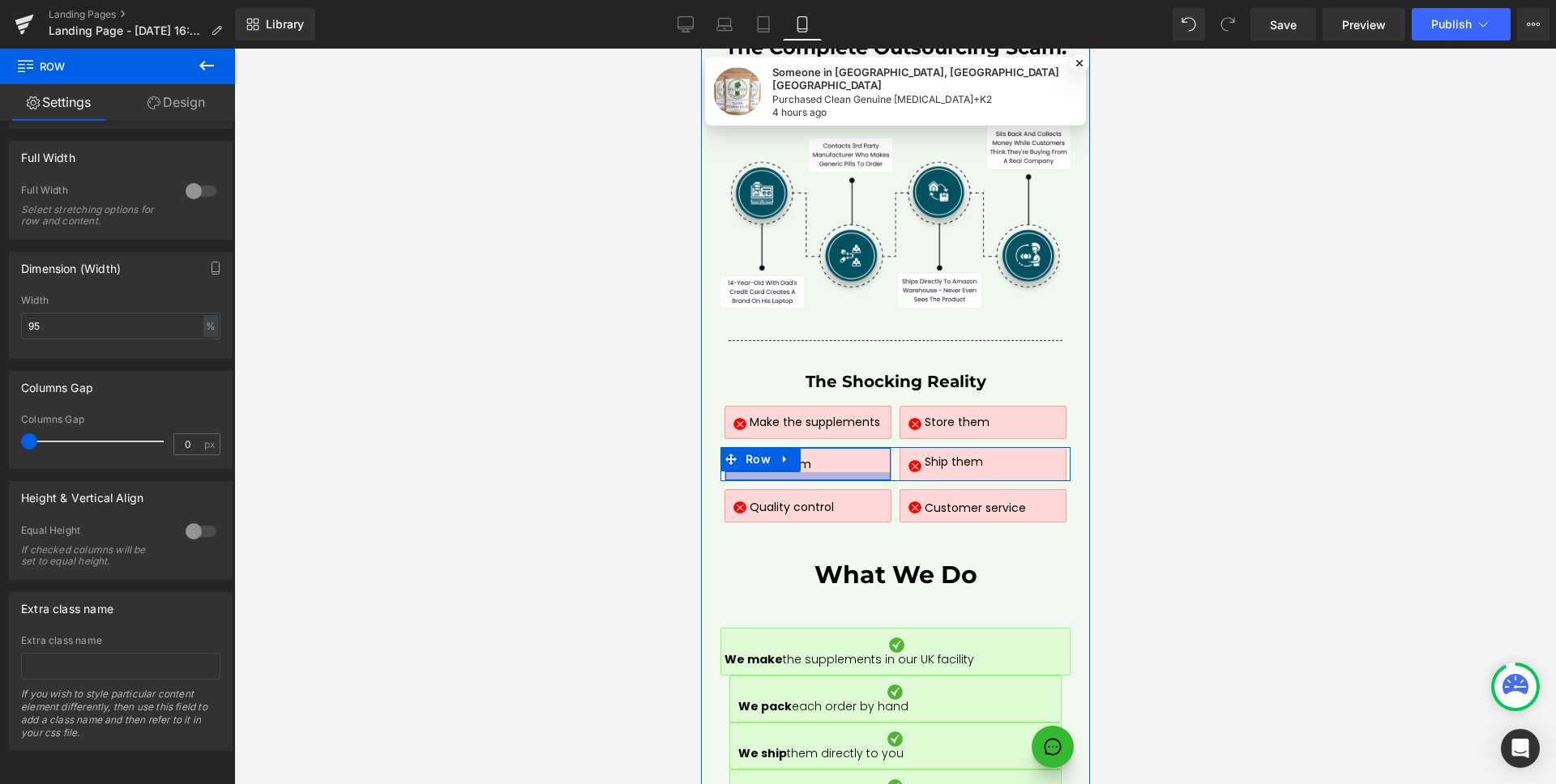
click at [850, 472] on div at bounding box center [807, 476] width 164 height 8
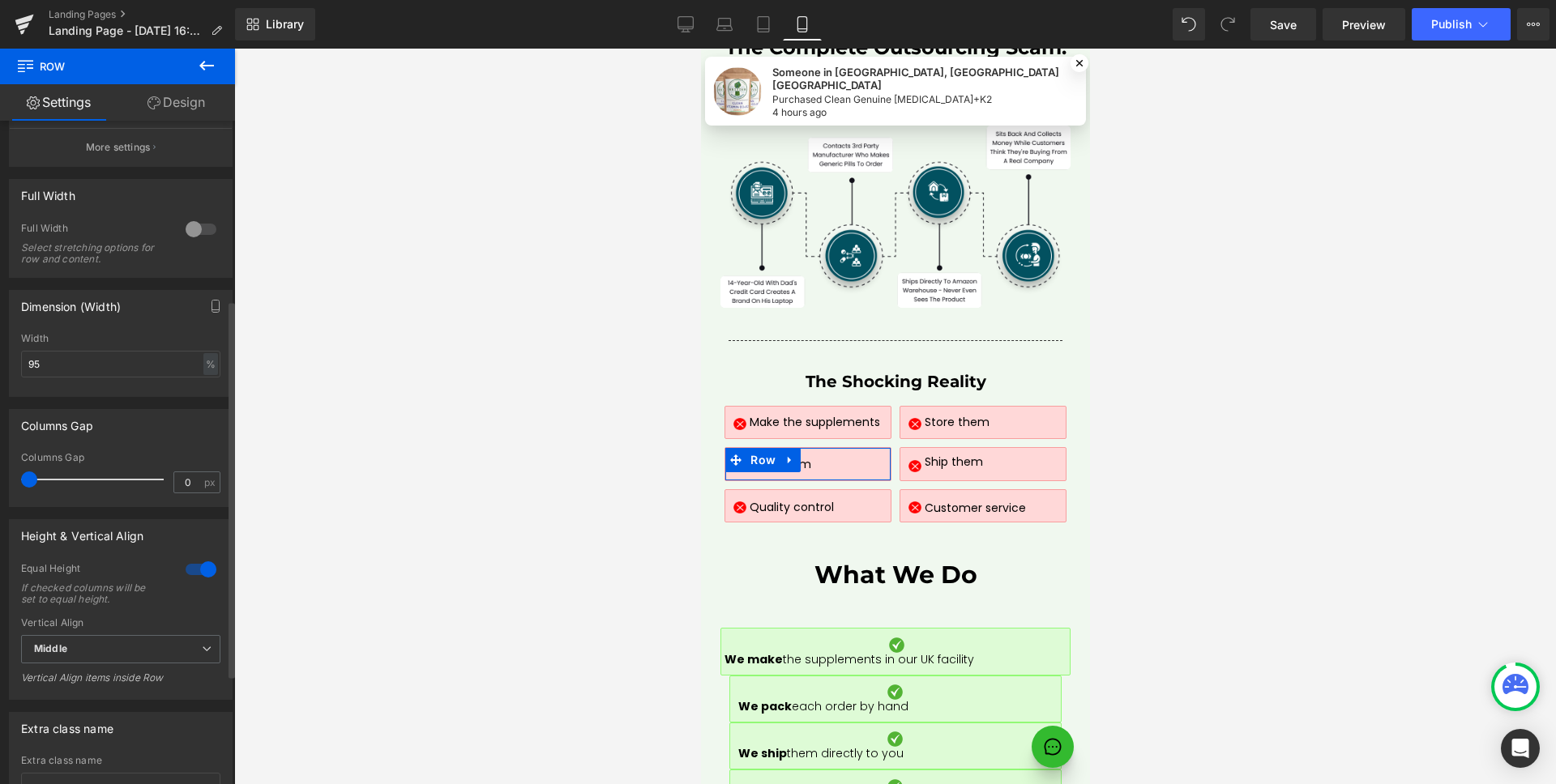
scroll to position [451, 0]
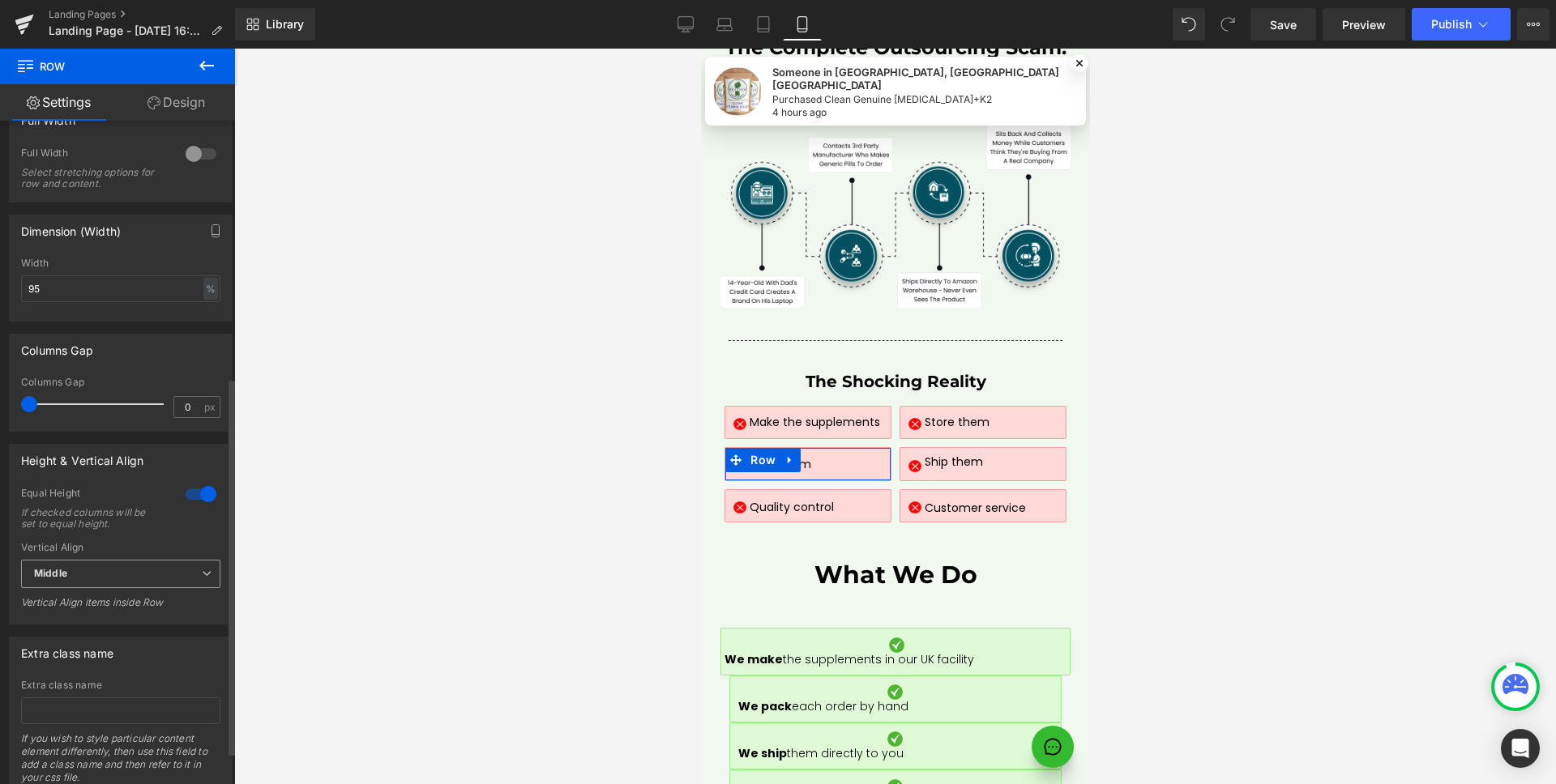
click at [94, 570] on span "Middle" at bounding box center [121, 574] width 199 height 29
click at [79, 644] on li "Bottom" at bounding box center [118, 651] width 193 height 24
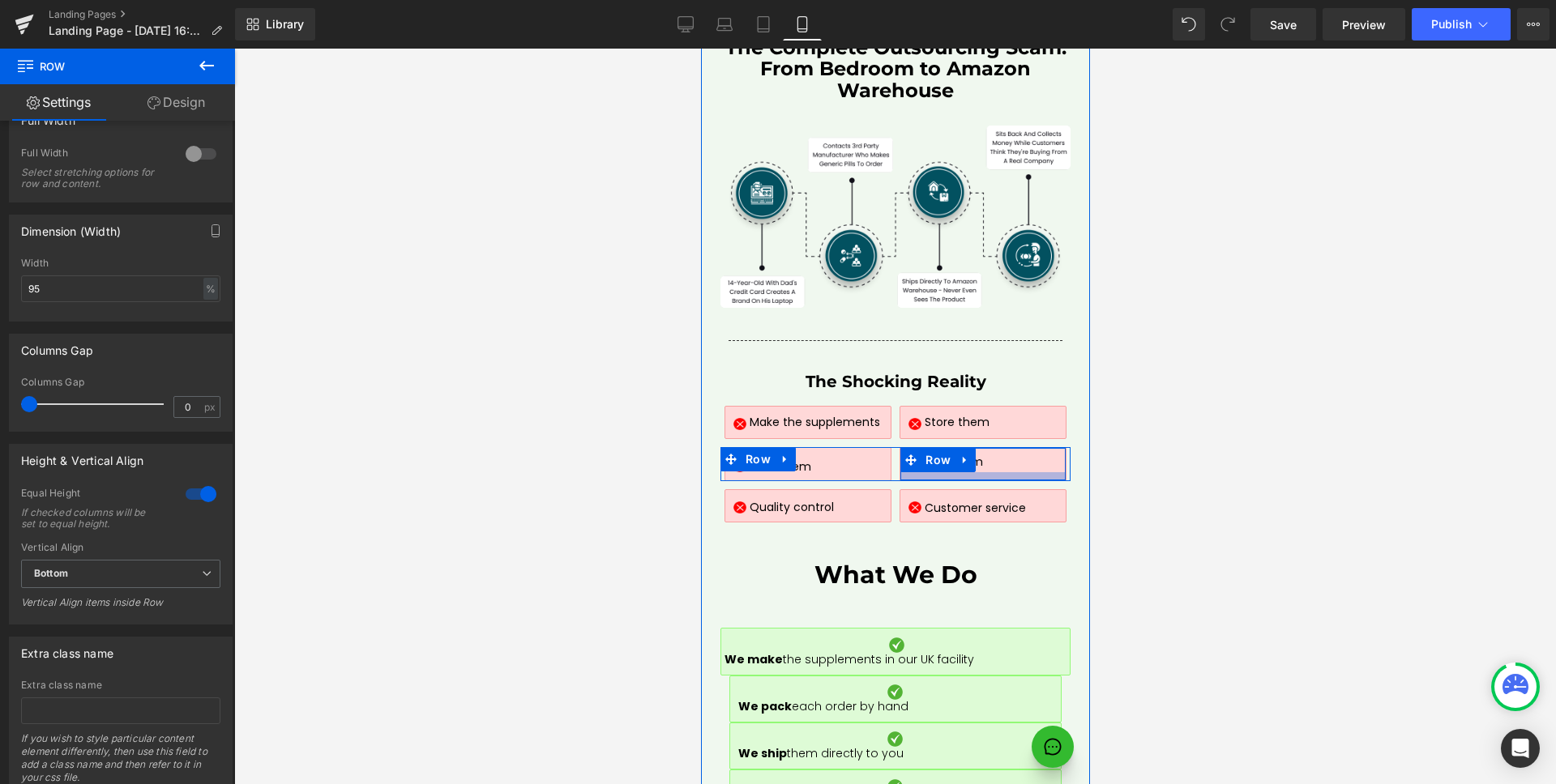
drag, startPoint x: 1154, startPoint y: 486, endPoint x: 1025, endPoint y: 365, distance: 176.9
click at [1025, 472] on div at bounding box center [982, 476] width 164 height 8
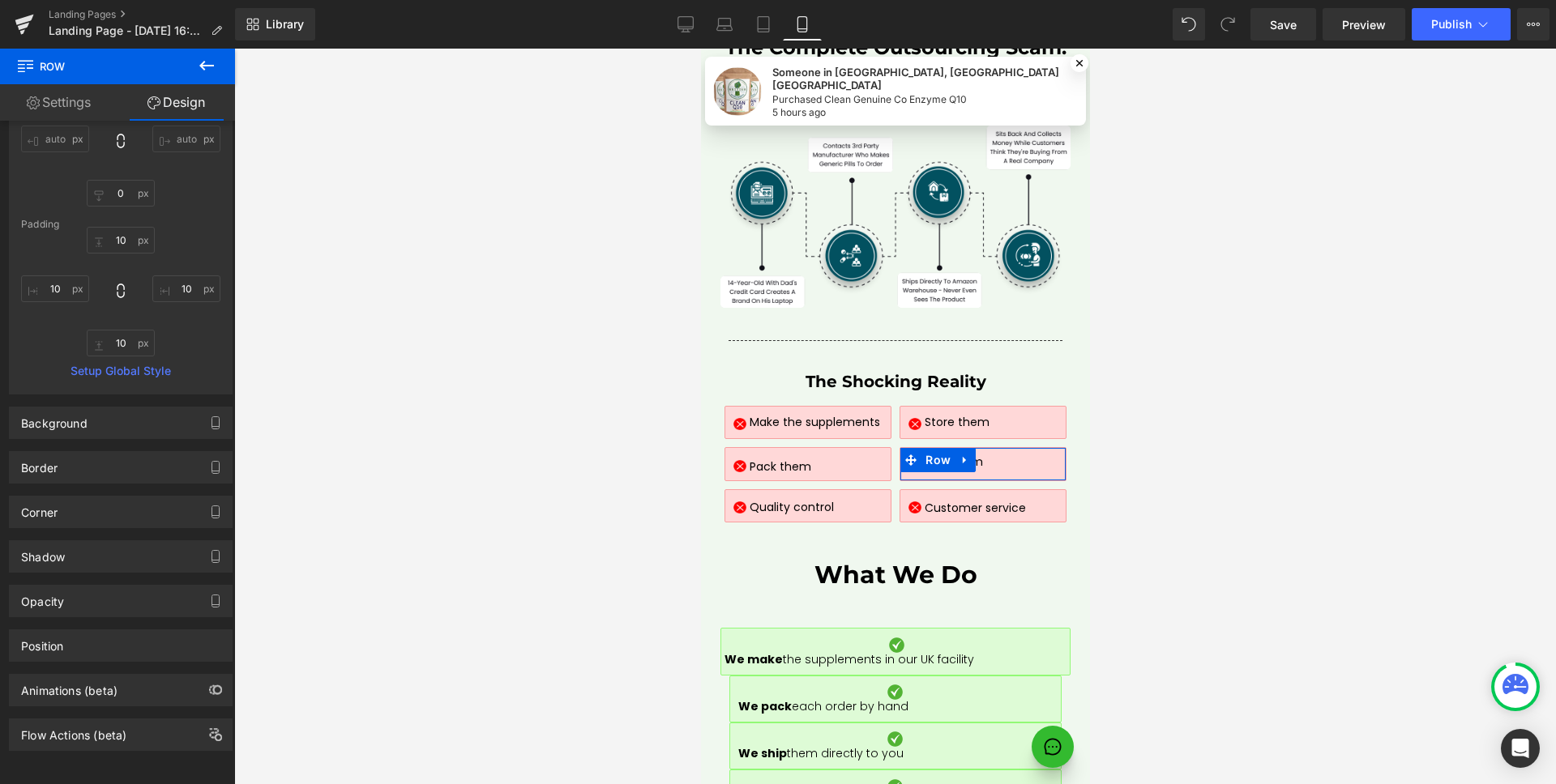
scroll to position [0, 0]
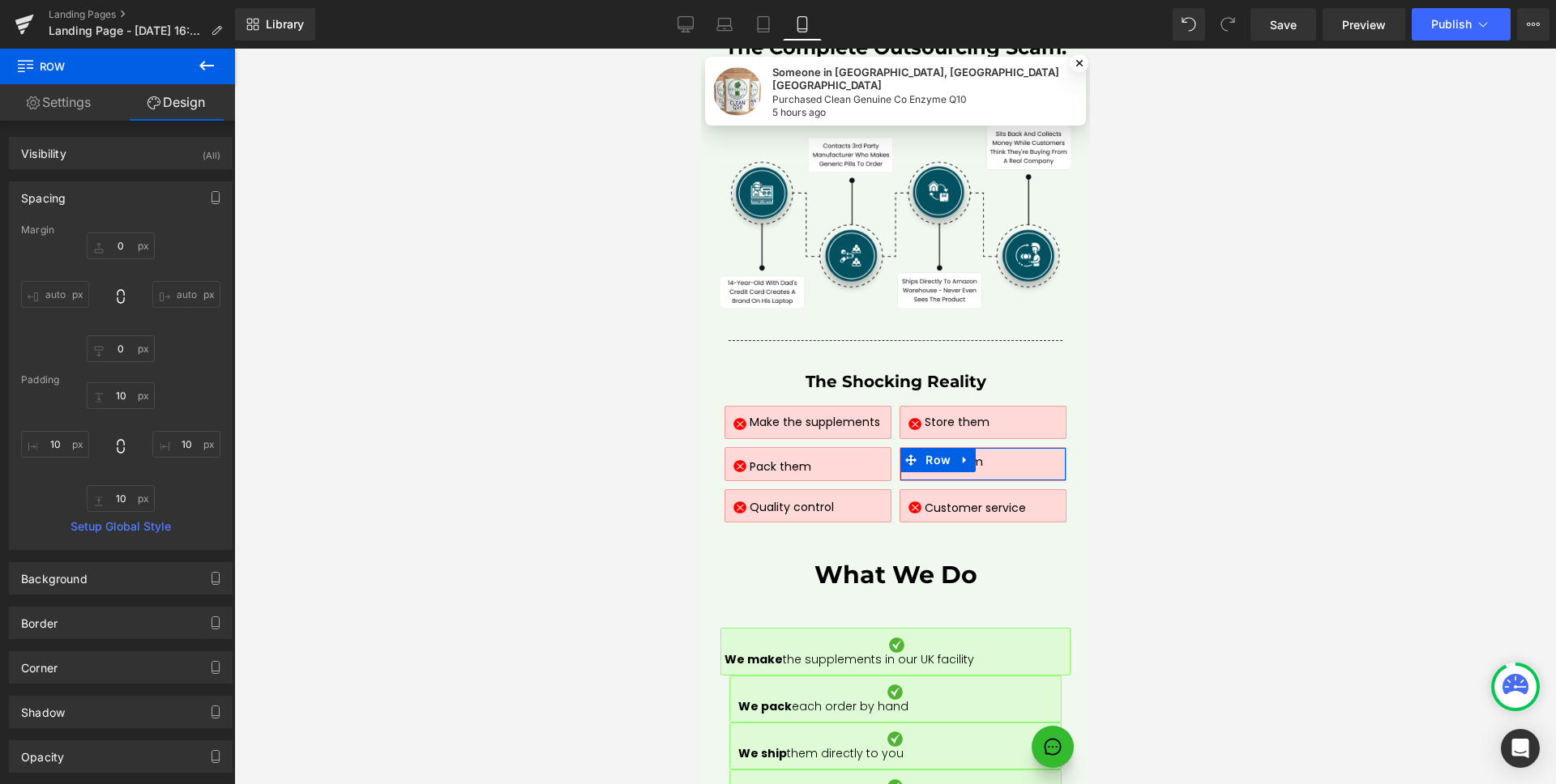
click at [57, 110] on link "Settings" at bounding box center [59, 102] width 118 height 37
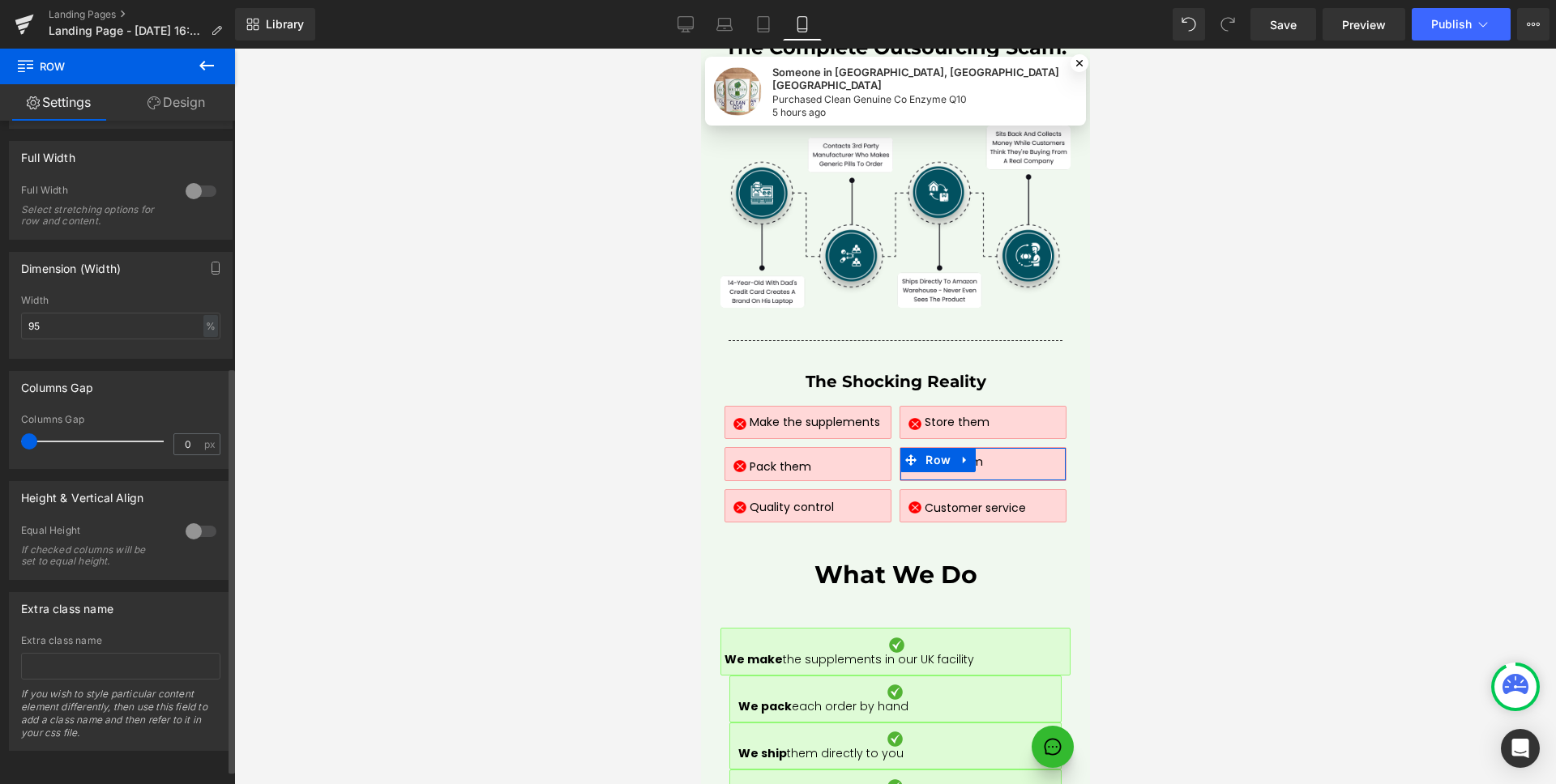
scroll to position [426, 0]
click at [190, 519] on div at bounding box center [201, 531] width 39 height 26
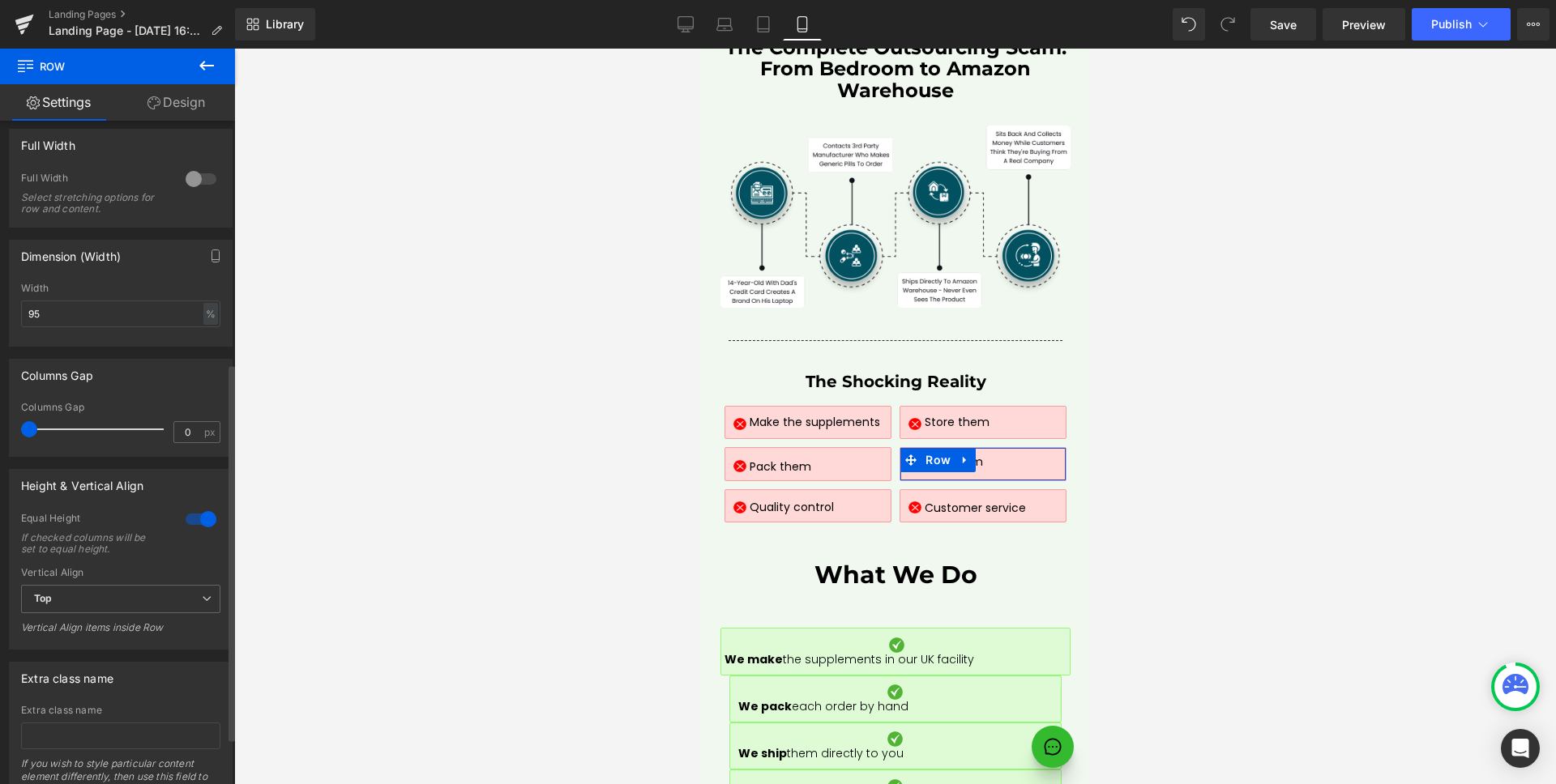
drag, startPoint x: 185, startPoint y: 514, endPoint x: 143, endPoint y: 371, distance: 149.0
click at [185, 514] on div at bounding box center [201, 519] width 39 height 26
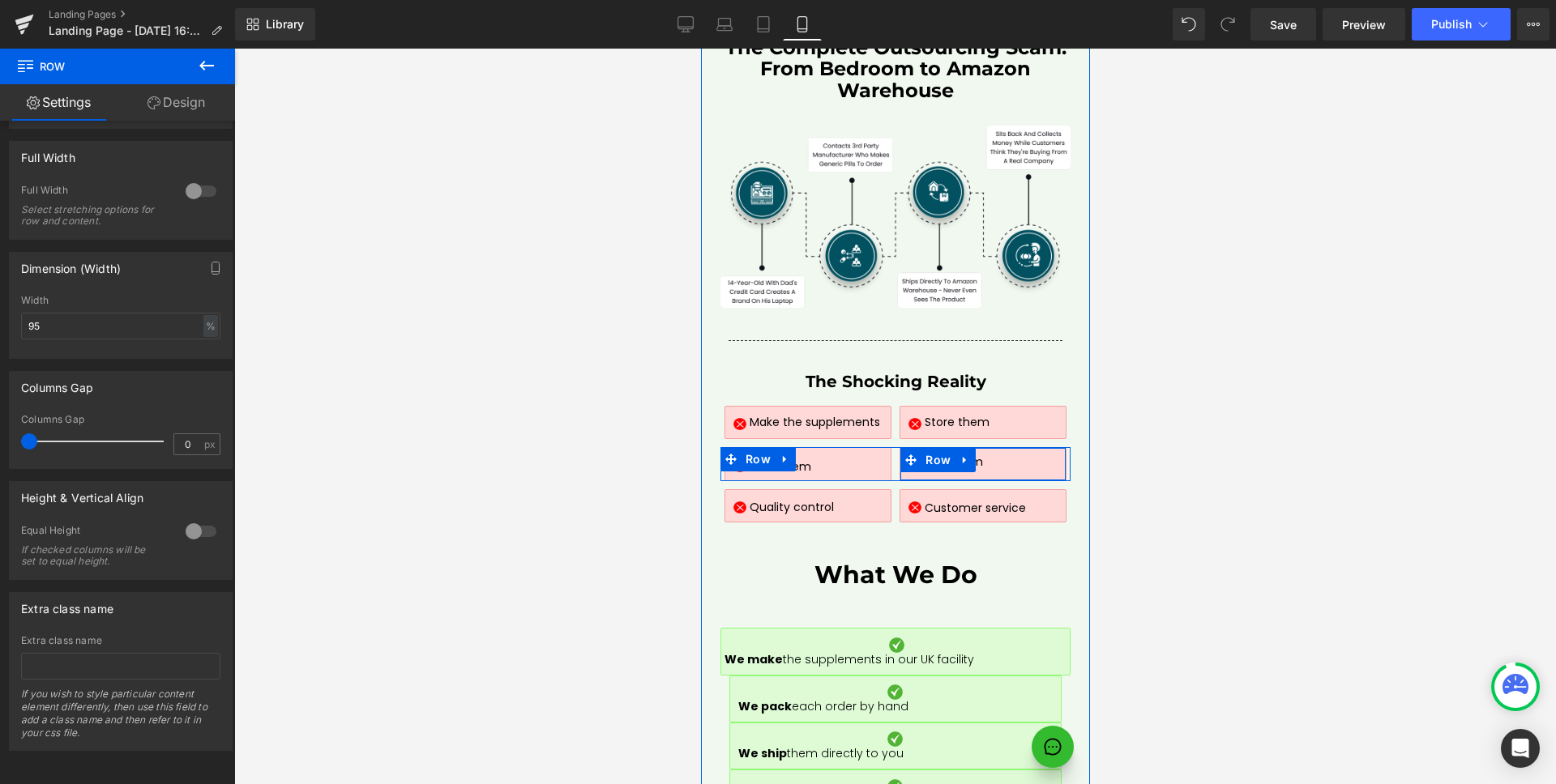
click at [1009, 447] on div "Image Ship them Text Block Row" at bounding box center [982, 464] width 166 height 34
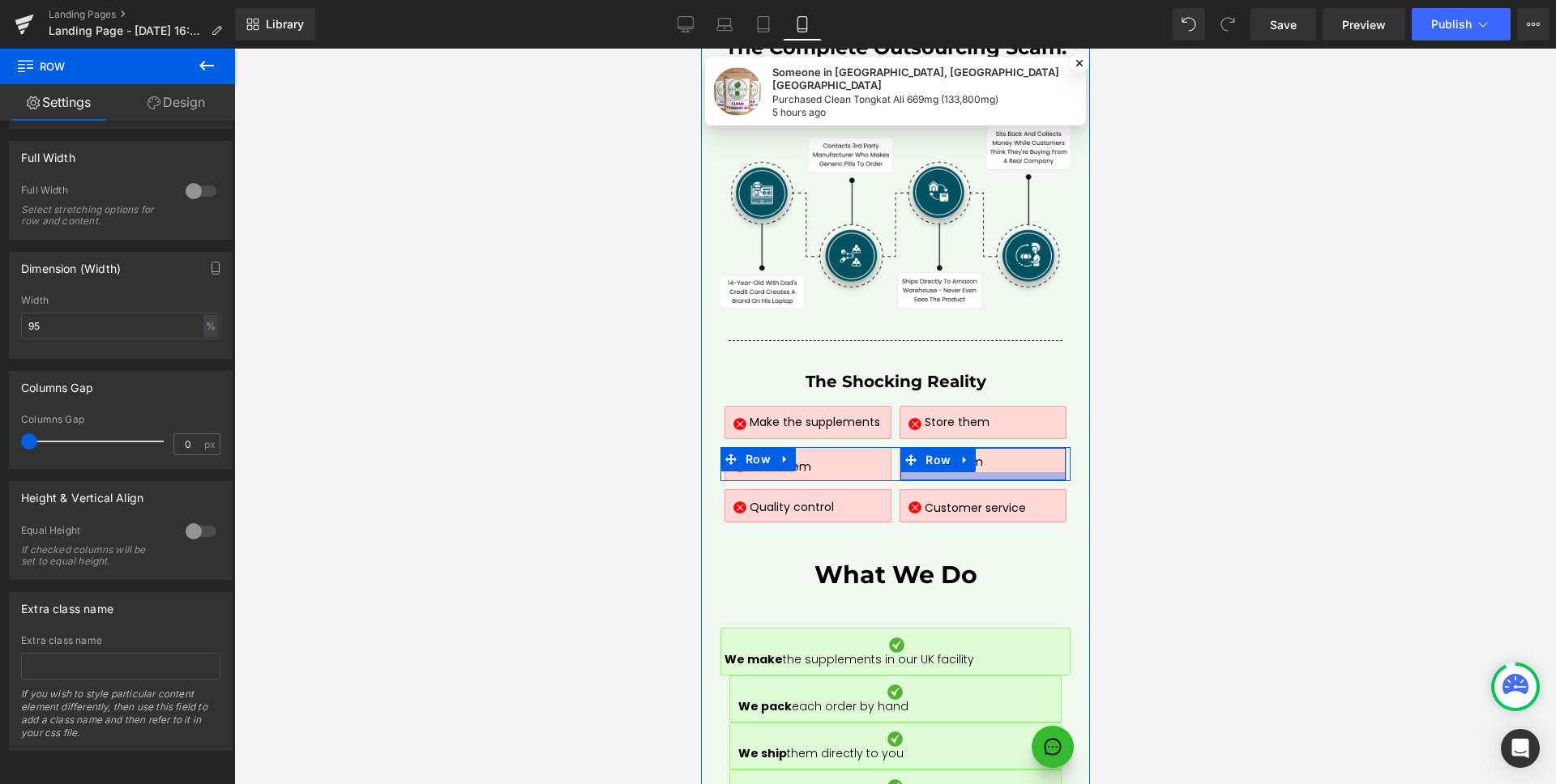
click at [1033, 472] on div at bounding box center [982, 476] width 164 height 8
click at [1031, 472] on div at bounding box center [982, 476] width 164 height 8
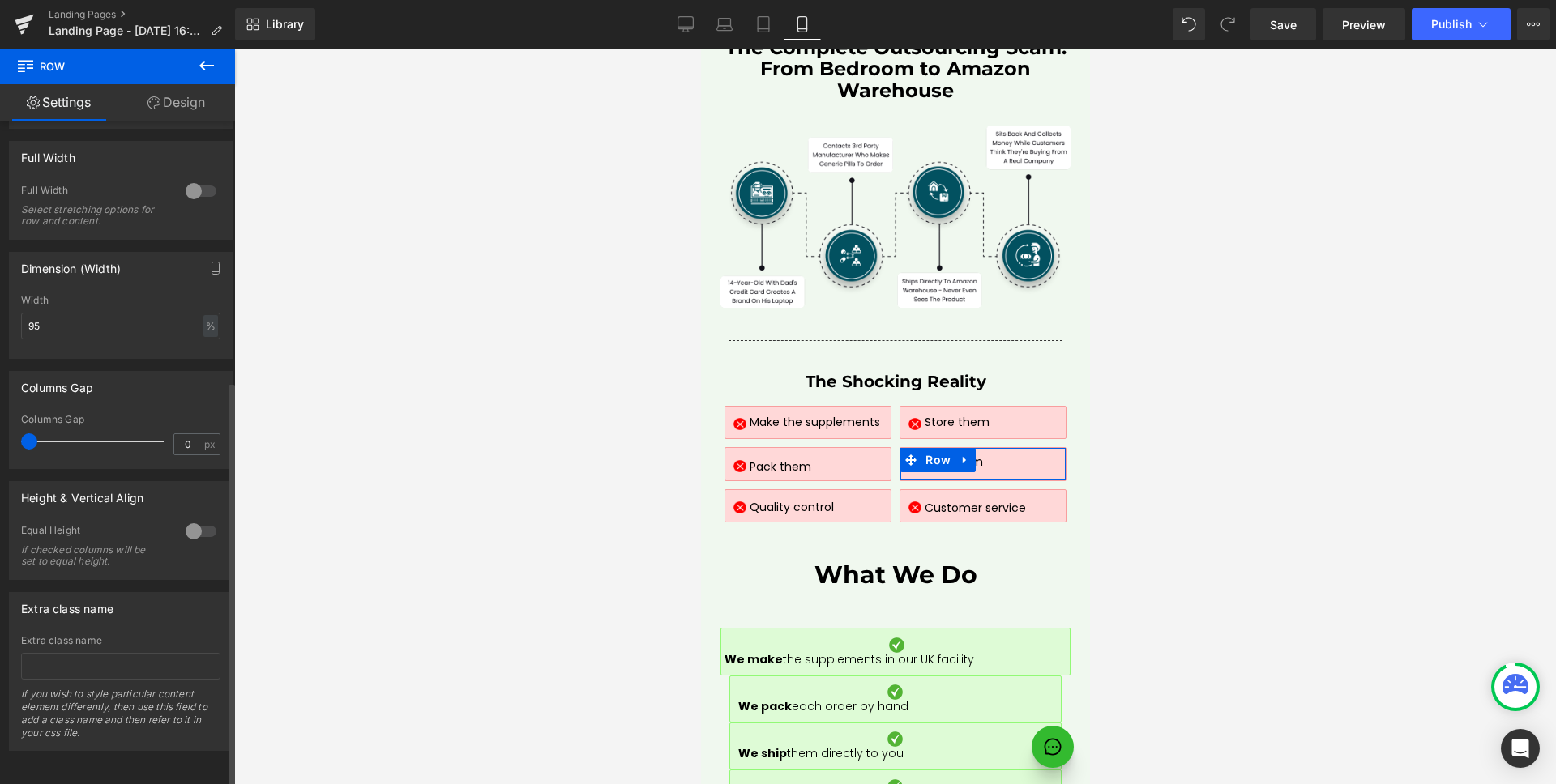
click at [190, 522] on div at bounding box center [201, 531] width 39 height 26
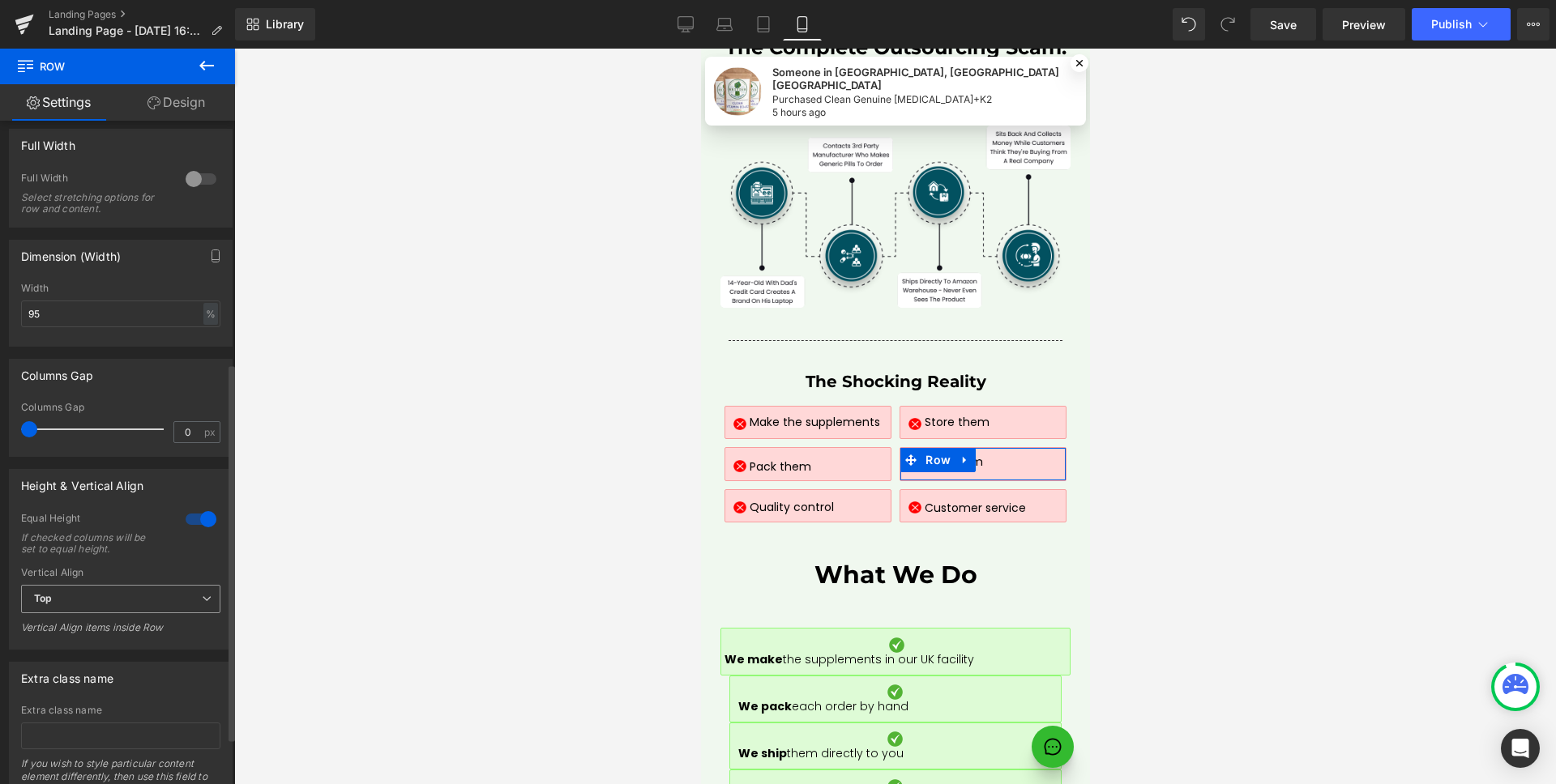
click at [93, 602] on span "Top" at bounding box center [121, 599] width 199 height 29
drag, startPoint x: 65, startPoint y: 684, endPoint x: 77, endPoint y: 680, distance: 12.6
click at [65, 684] on li "Bottom" at bounding box center [118, 676] width 193 height 24
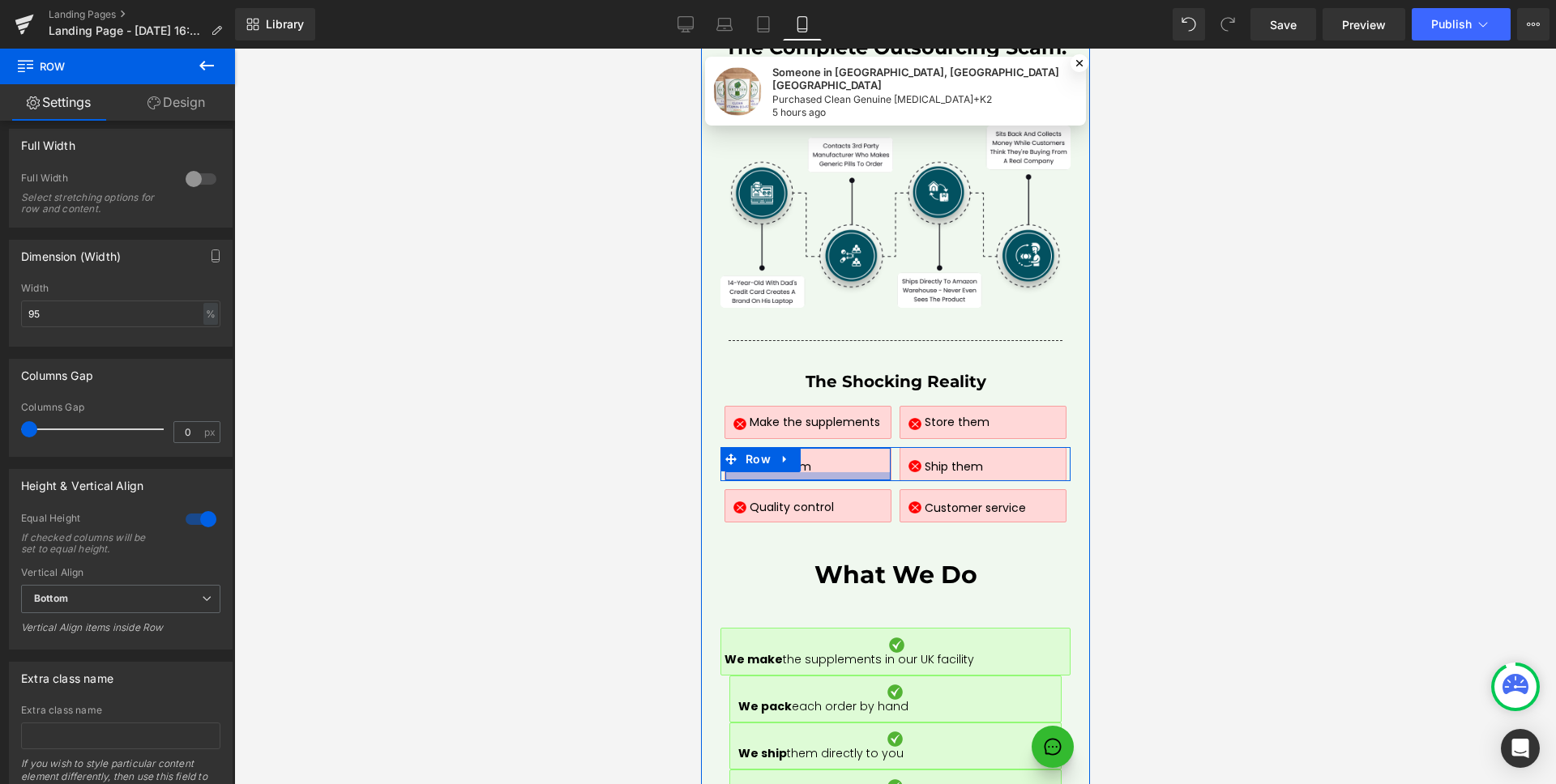
click at [816, 472] on div at bounding box center [807, 476] width 164 height 8
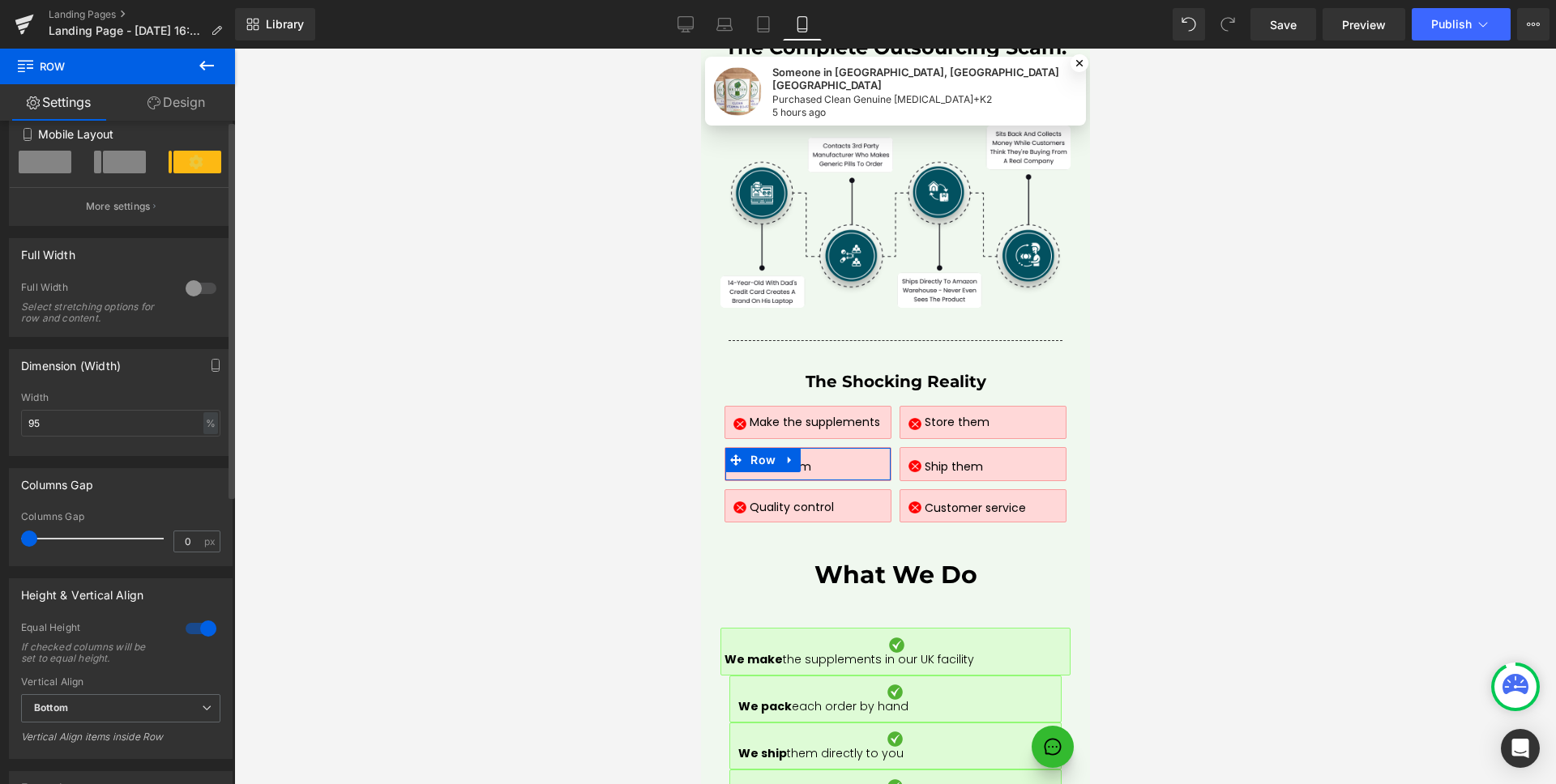
scroll to position [508, 0]
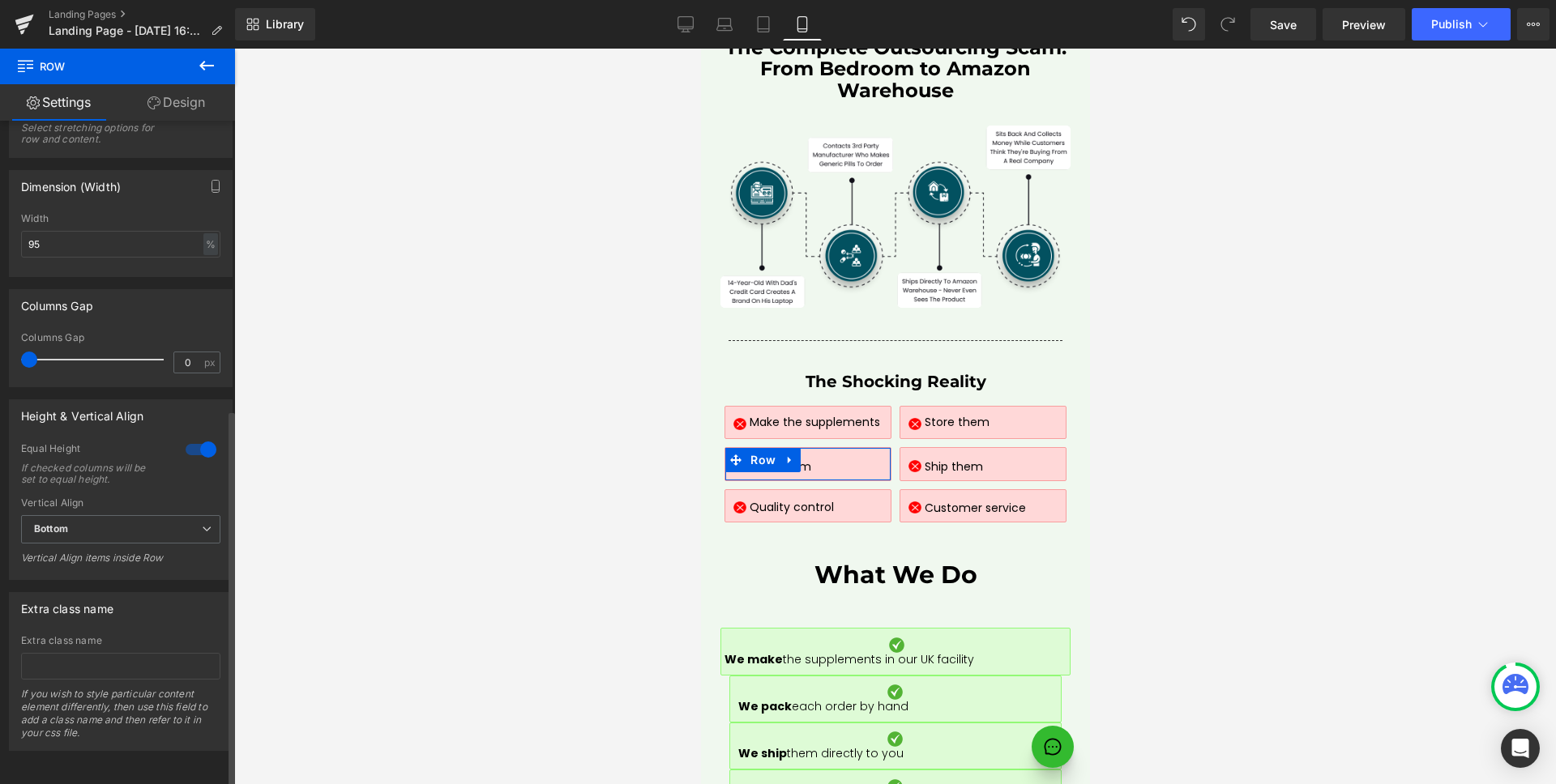
click at [195, 446] on div at bounding box center [201, 449] width 39 height 26
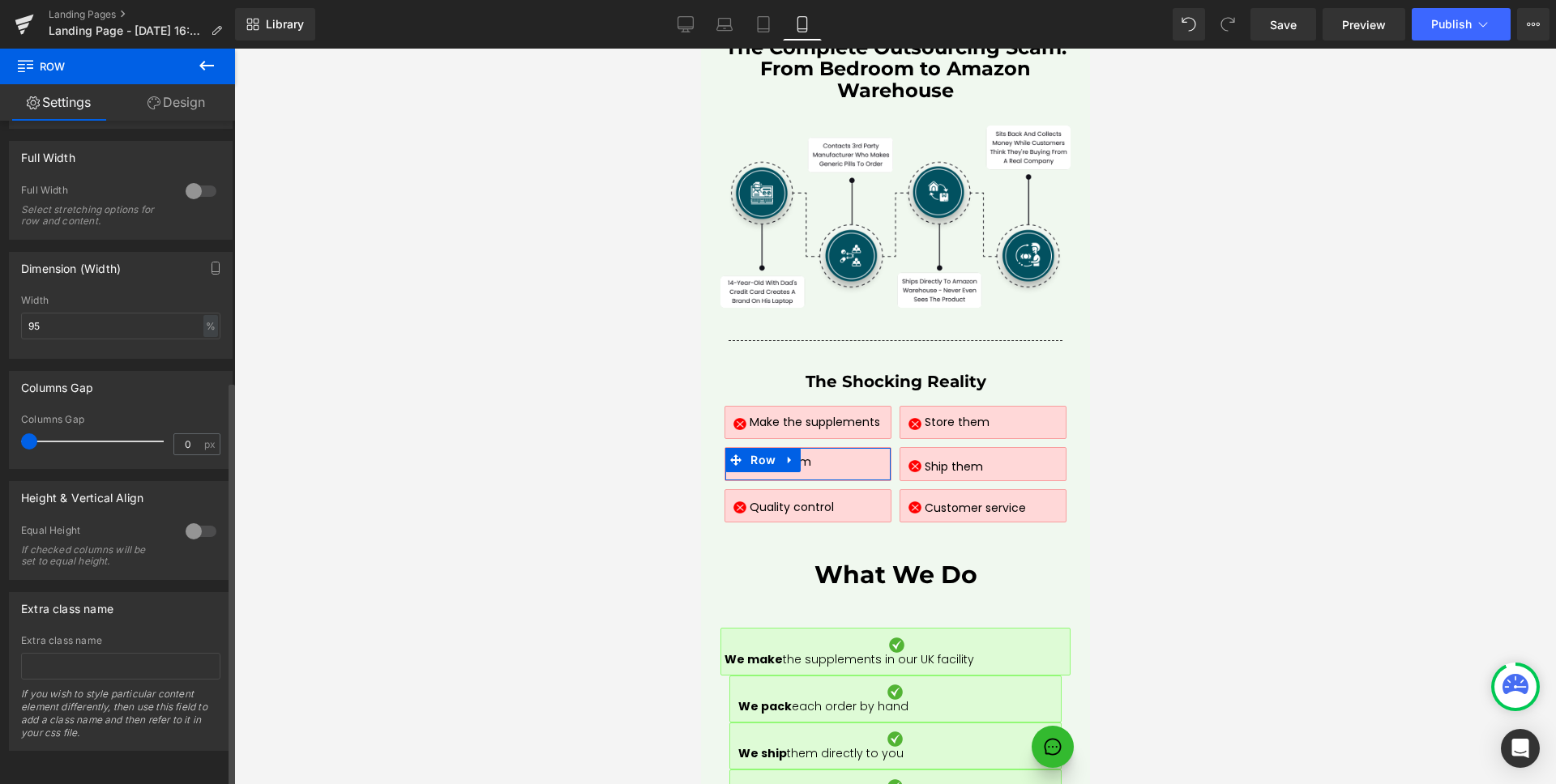
click at [189, 521] on div at bounding box center [201, 531] width 39 height 26
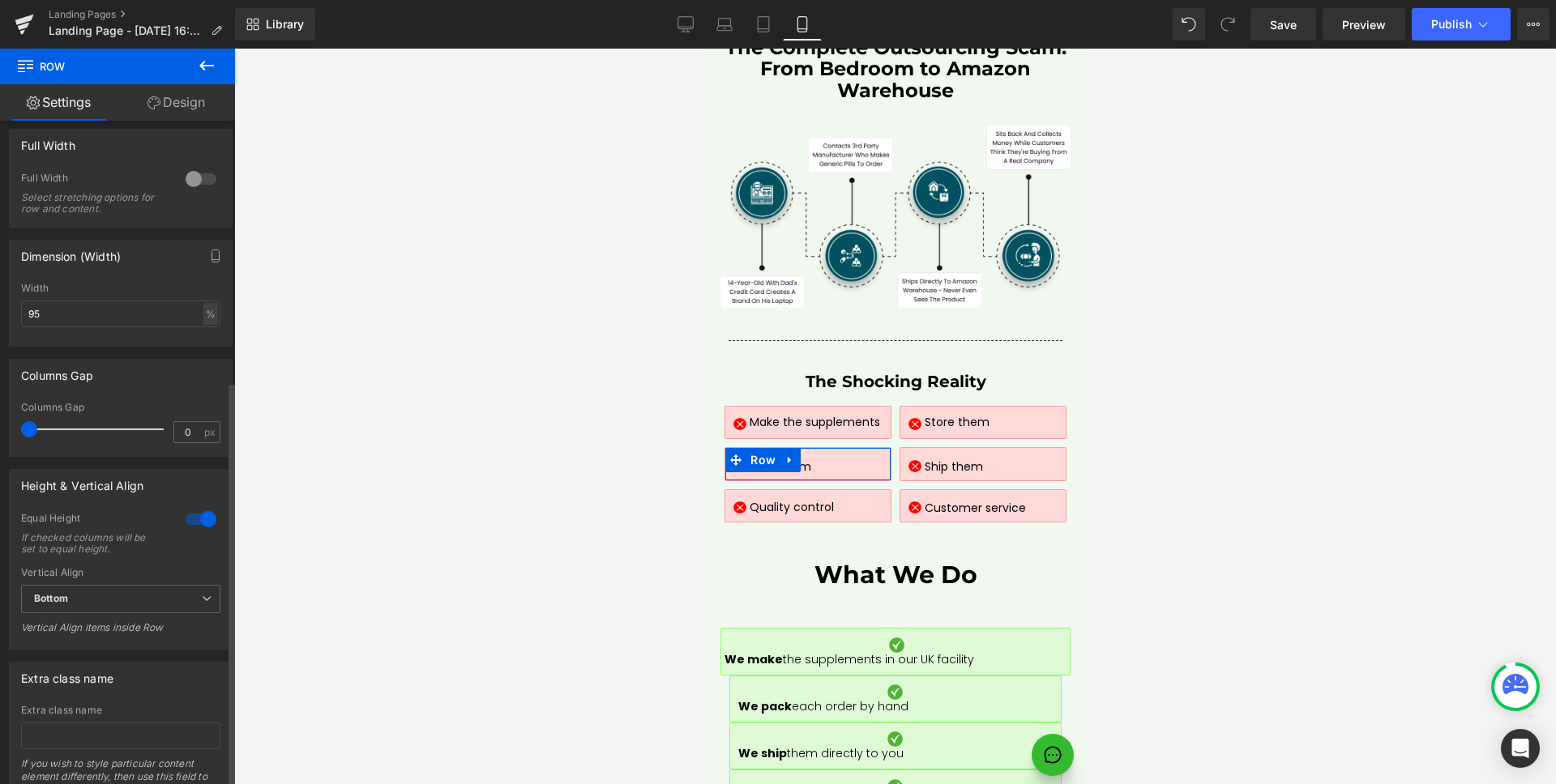
scroll to position [508, 0]
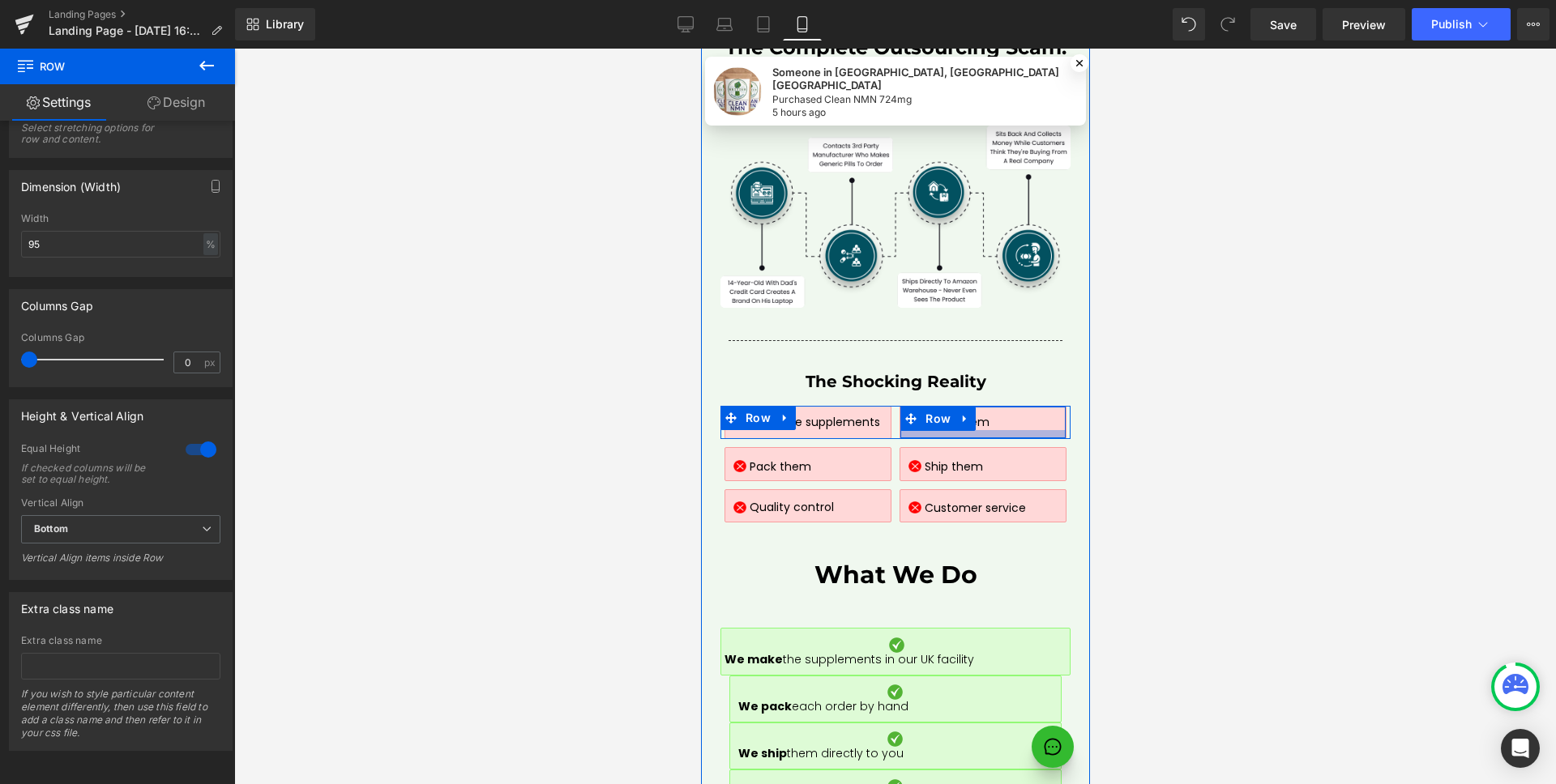
click at [1040, 430] on div at bounding box center [982, 434] width 164 height 8
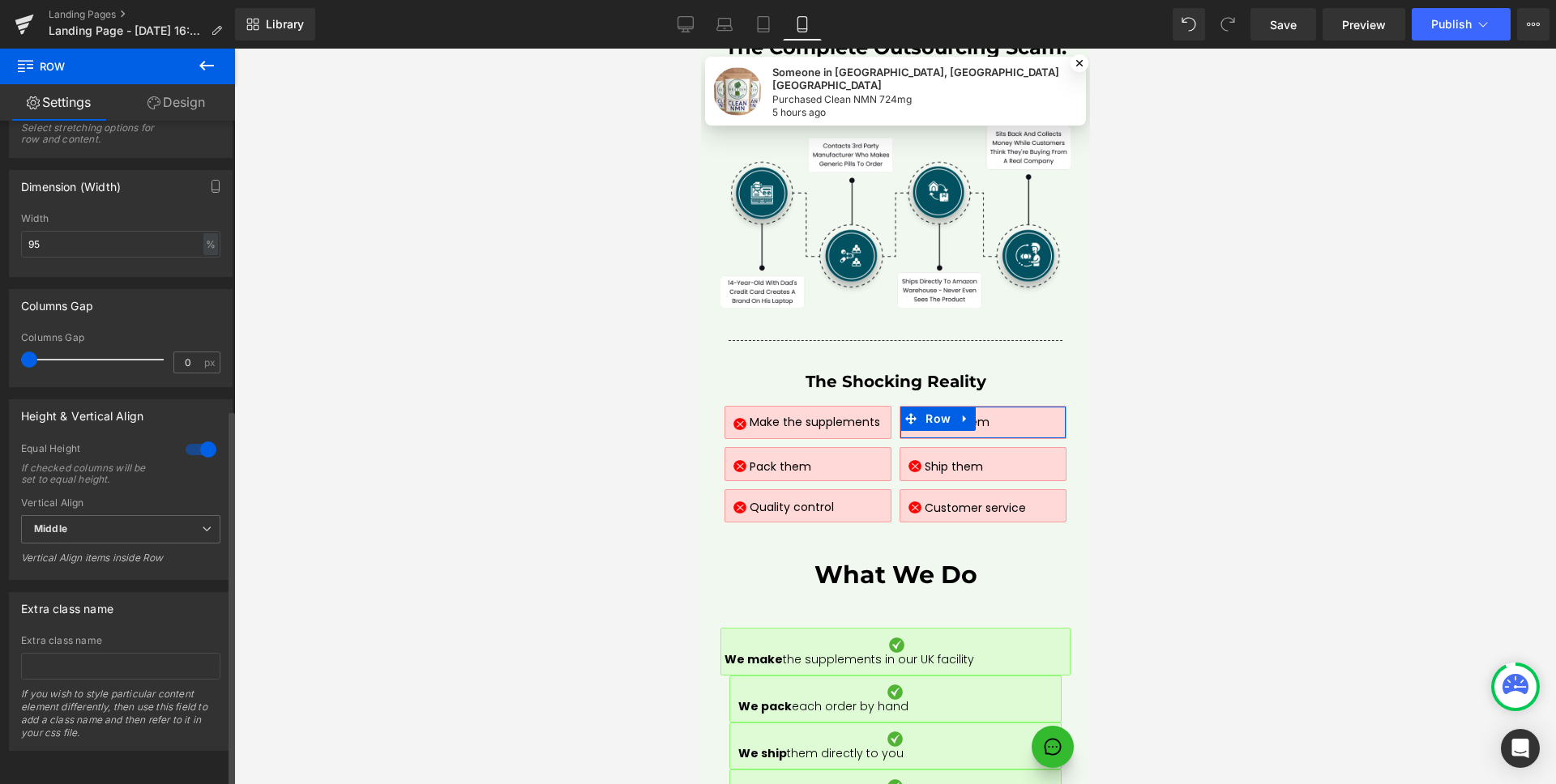
click at [207, 423] on div "Height & Vertical Align 1 Equal Height If checked columns will be set to equal …" at bounding box center [121, 489] width 223 height 180
click at [197, 437] on div at bounding box center [201, 449] width 39 height 26
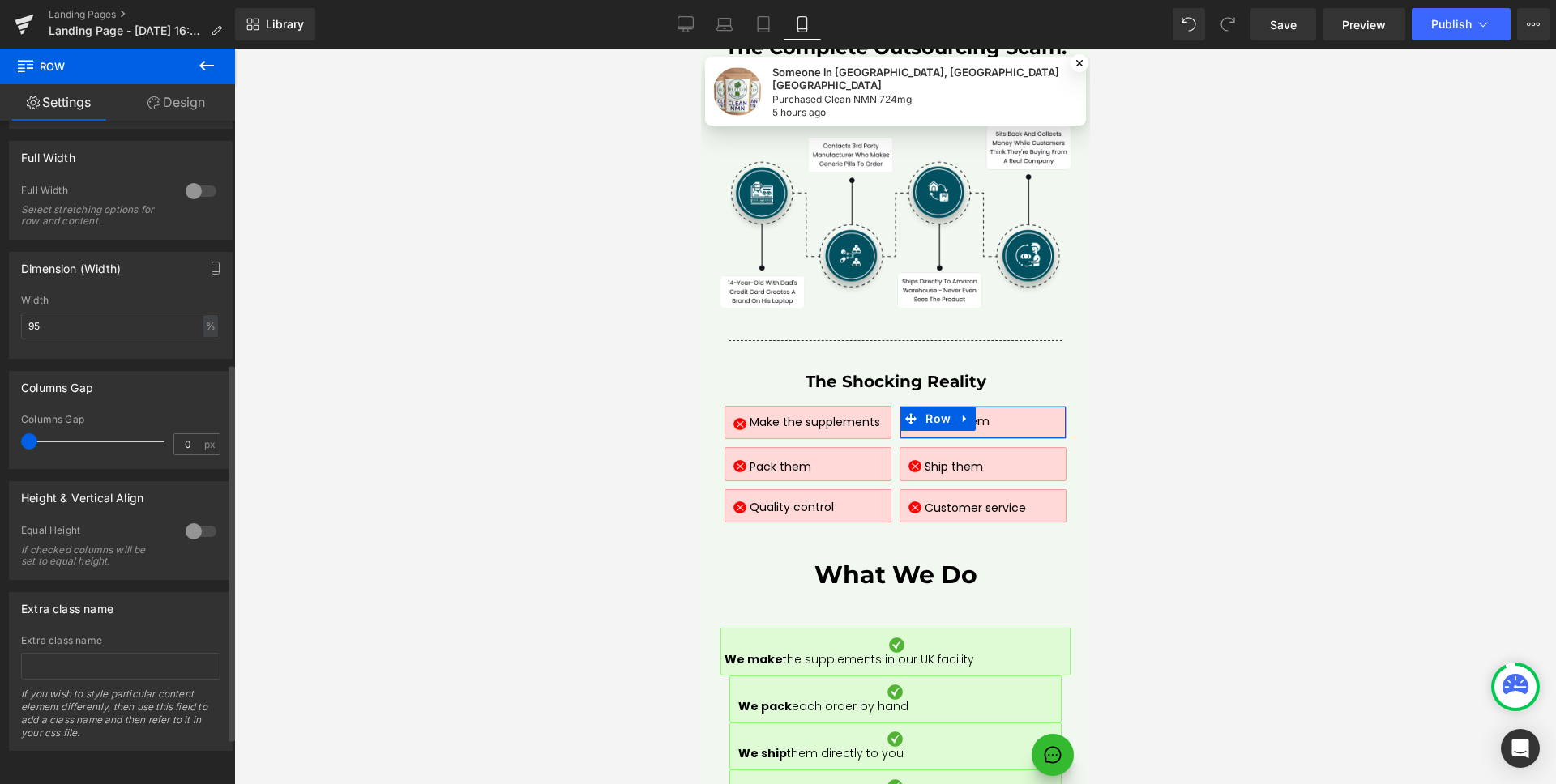
scroll to position [426, 0]
click at [197, 519] on div at bounding box center [201, 531] width 39 height 26
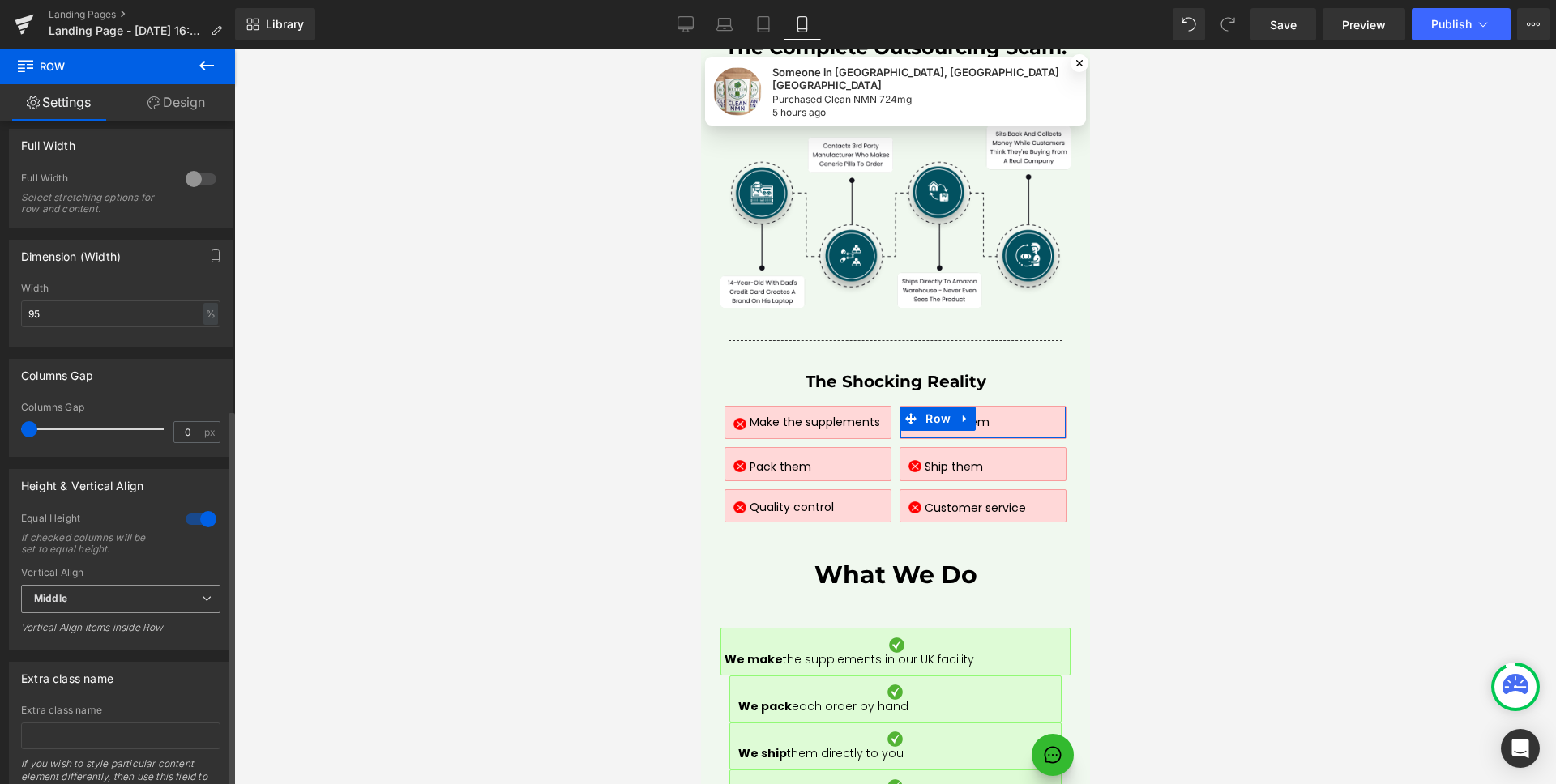
scroll to position [508, 0]
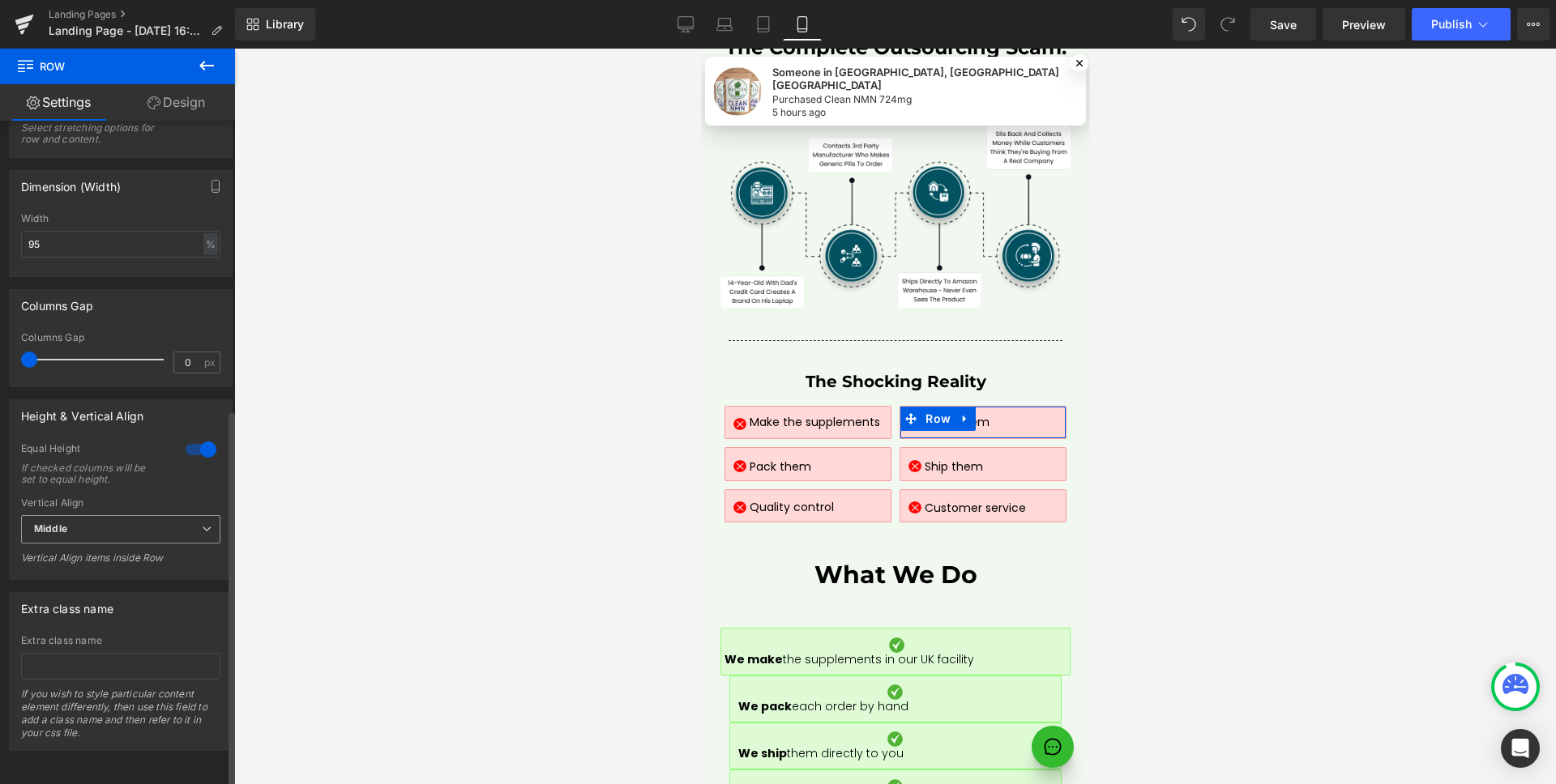
drag, startPoint x: 145, startPoint y: 521, endPoint x: 137, endPoint y: 528, distance: 10.6
click at [145, 521] on span "Middle" at bounding box center [121, 530] width 199 height 29
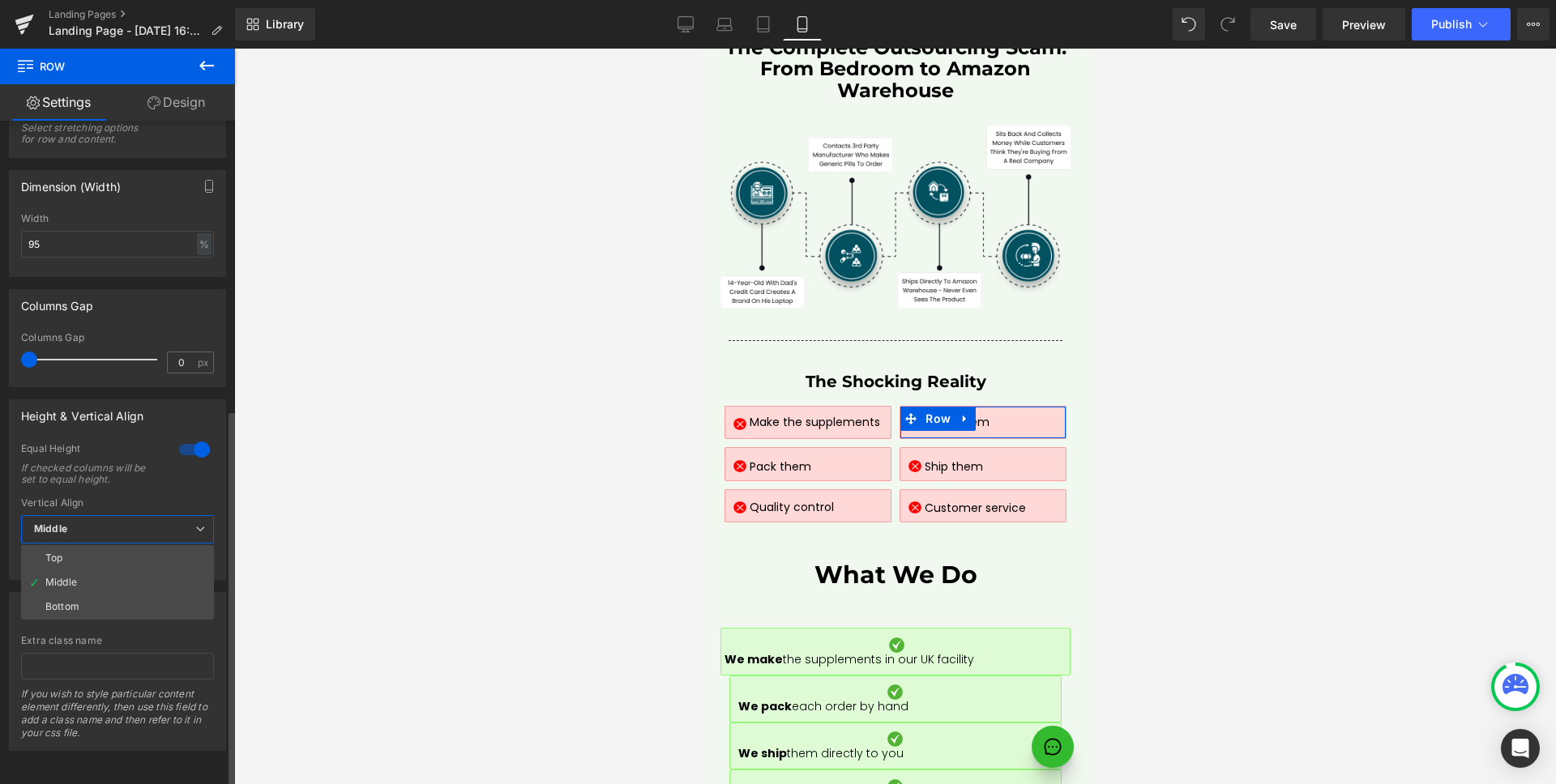
click at [102, 580] on li "Middle" at bounding box center [118, 582] width 193 height 24
click at [100, 519] on span "Middle" at bounding box center [121, 530] width 199 height 29
click at [100, 572] on li "Middle" at bounding box center [118, 582] width 193 height 24
click at [96, 517] on span "Middle" at bounding box center [121, 530] width 199 height 29
click at [96, 595] on li "Bottom" at bounding box center [118, 606] width 193 height 24
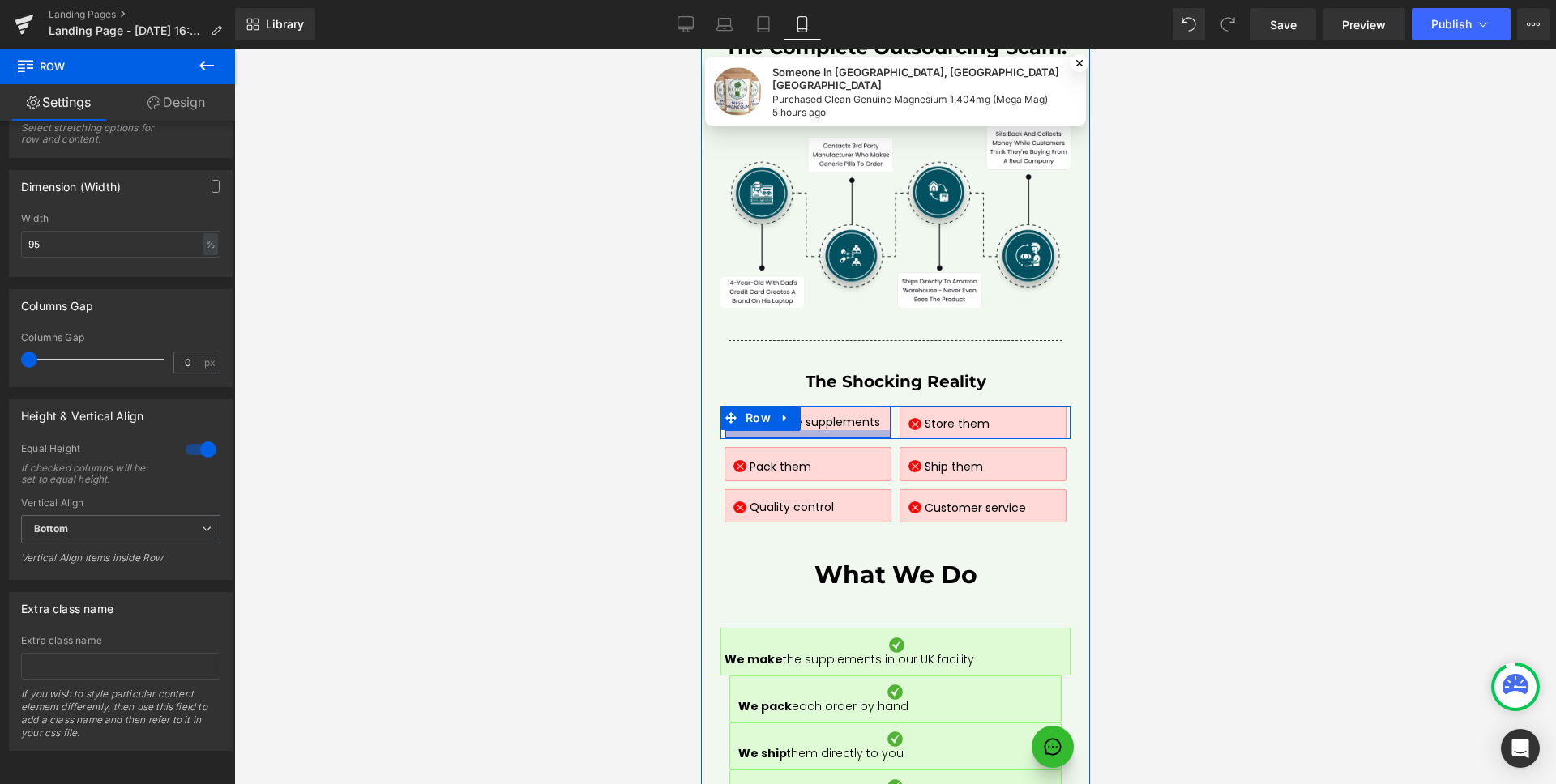
click at [852, 430] on div at bounding box center [807, 434] width 164 height 8
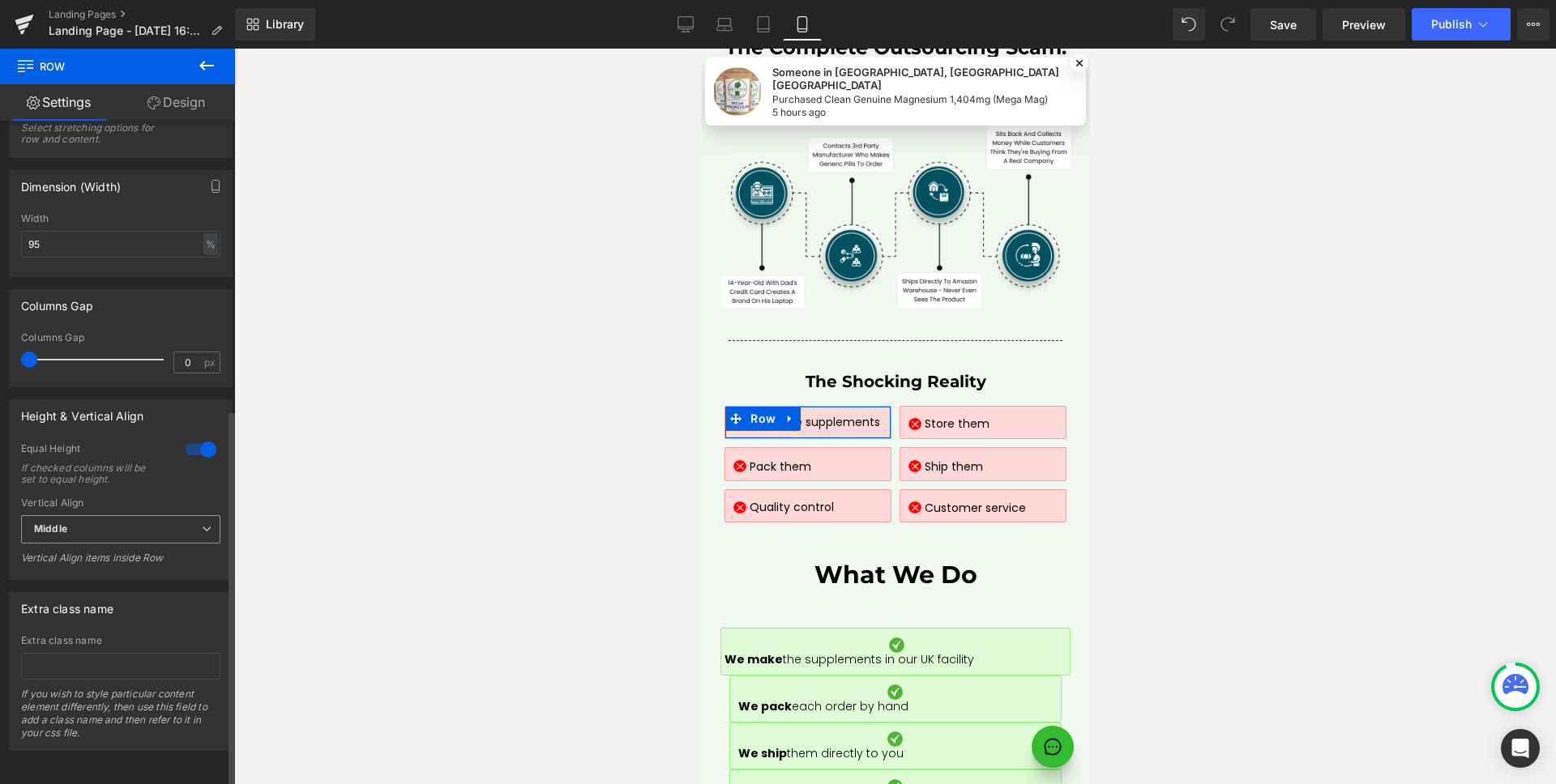
drag, startPoint x: 130, startPoint y: 510, endPoint x: 105, endPoint y: 543, distance: 41.4
click at [130, 515] on span "Middle" at bounding box center [121, 530] width 199 height 29
drag, startPoint x: 67, startPoint y: 594, endPoint x: 355, endPoint y: 379, distance: 359.4
click at [67, 601] on div "Bottom" at bounding box center [63, 606] width 34 height 12
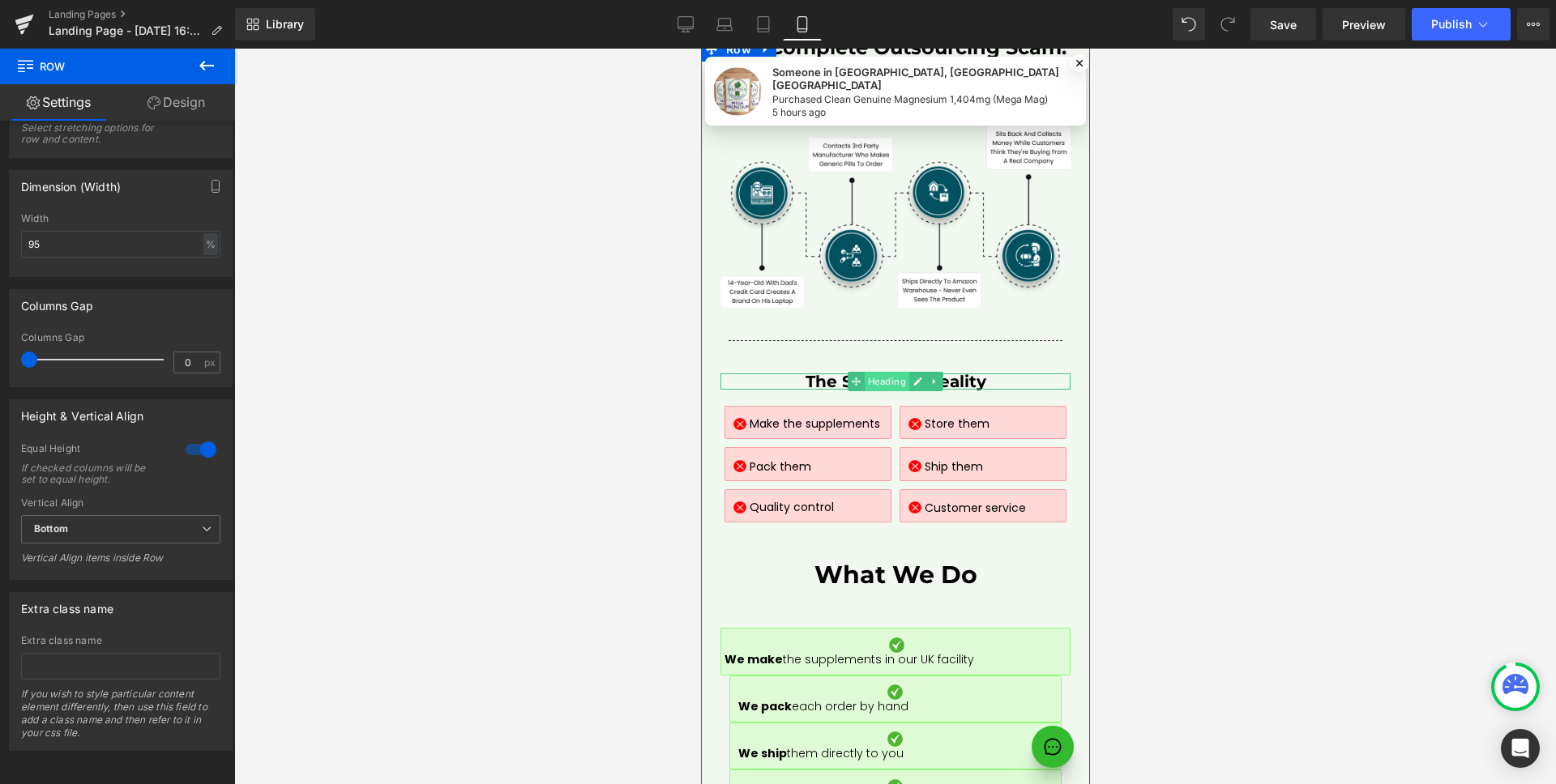
click at [881, 371] on span "Heading" at bounding box center [886, 381] width 45 height 20
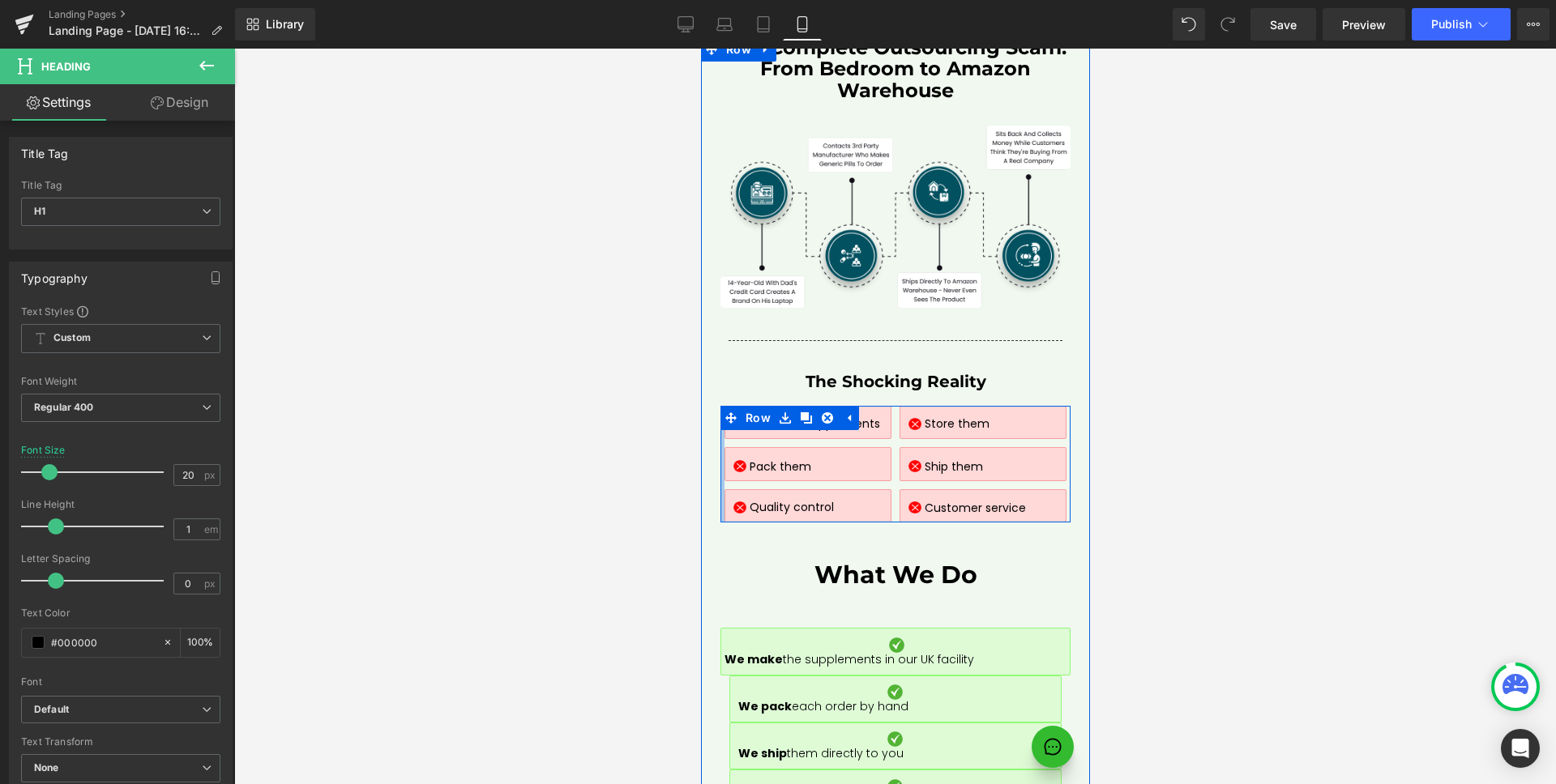
click at [719, 405] on div at bounding box center [721, 464] width 4 height 118
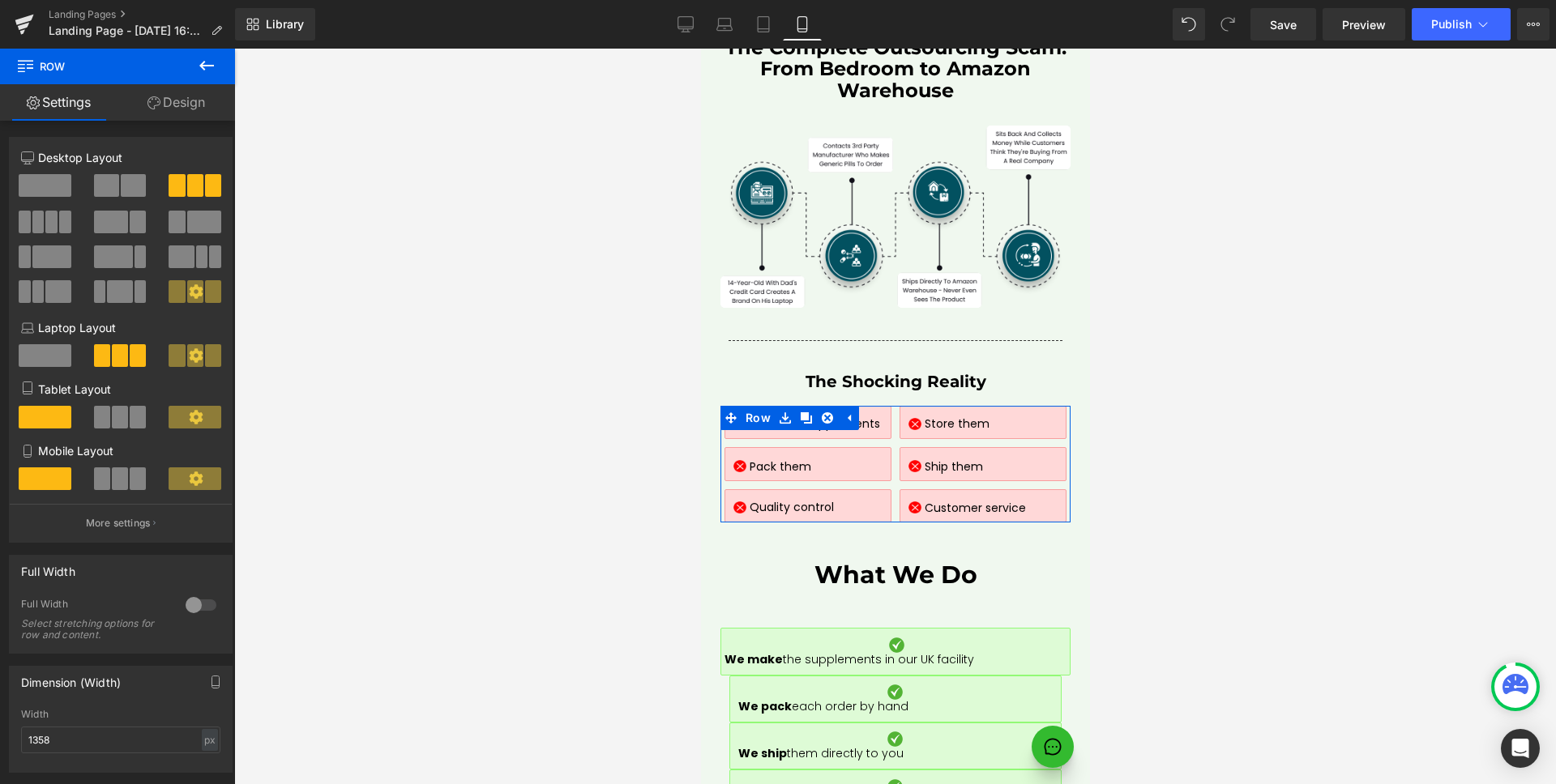
click at [193, 109] on link "Design" at bounding box center [177, 102] width 118 height 37
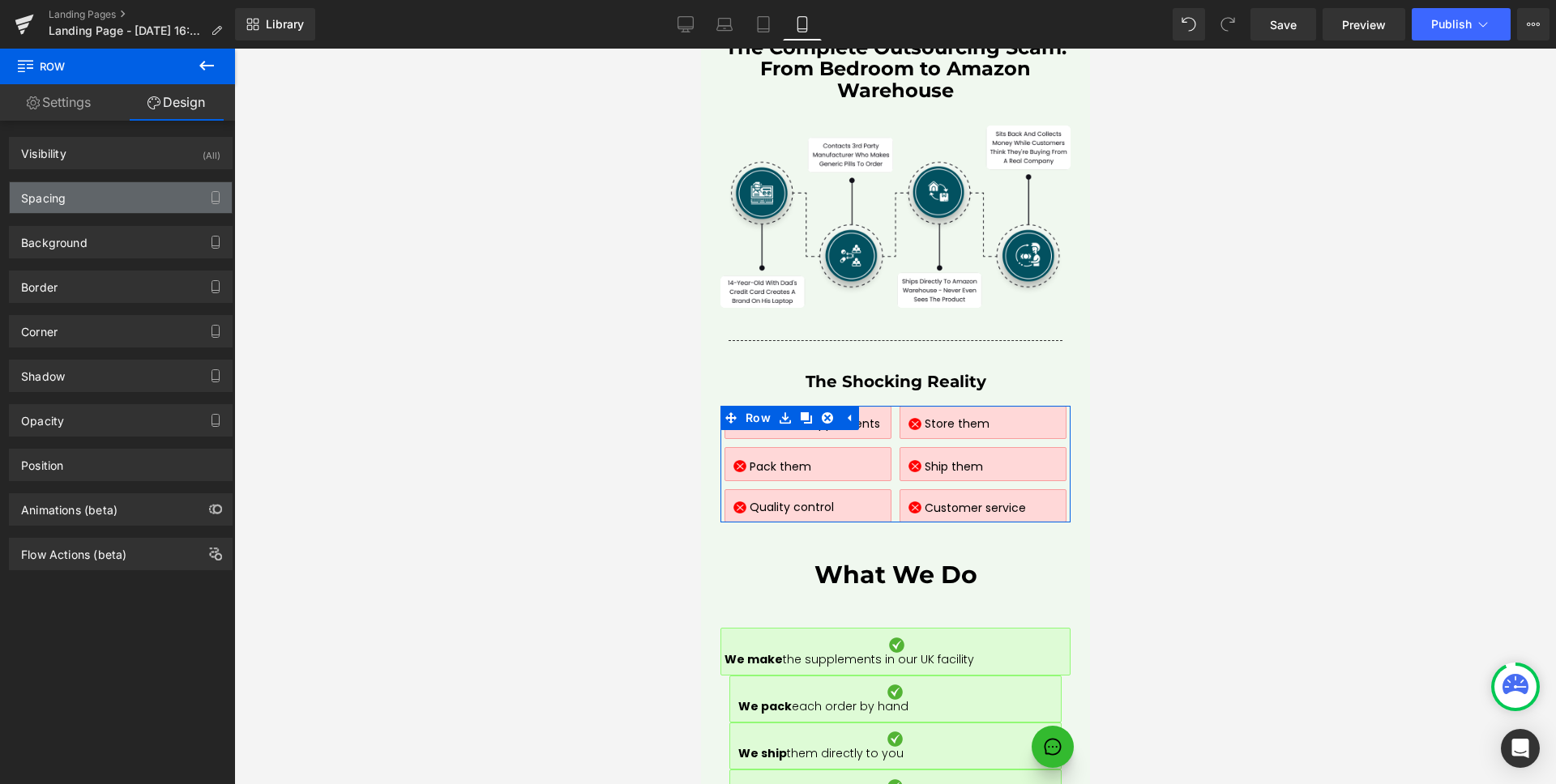
click at [129, 204] on div "Spacing" at bounding box center [121, 197] width 222 height 30
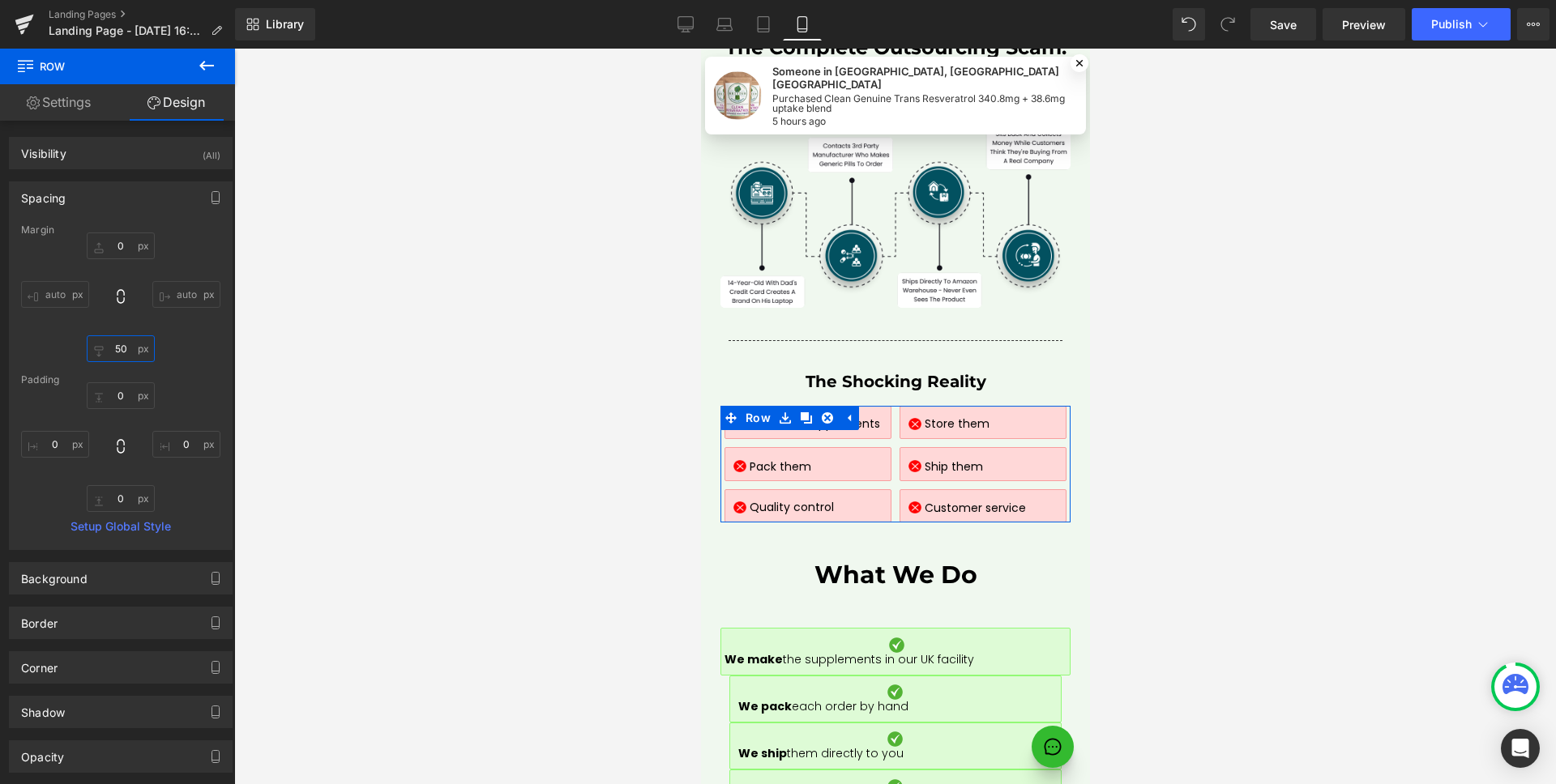
click at [125, 338] on input "50" at bounding box center [121, 349] width 68 height 27
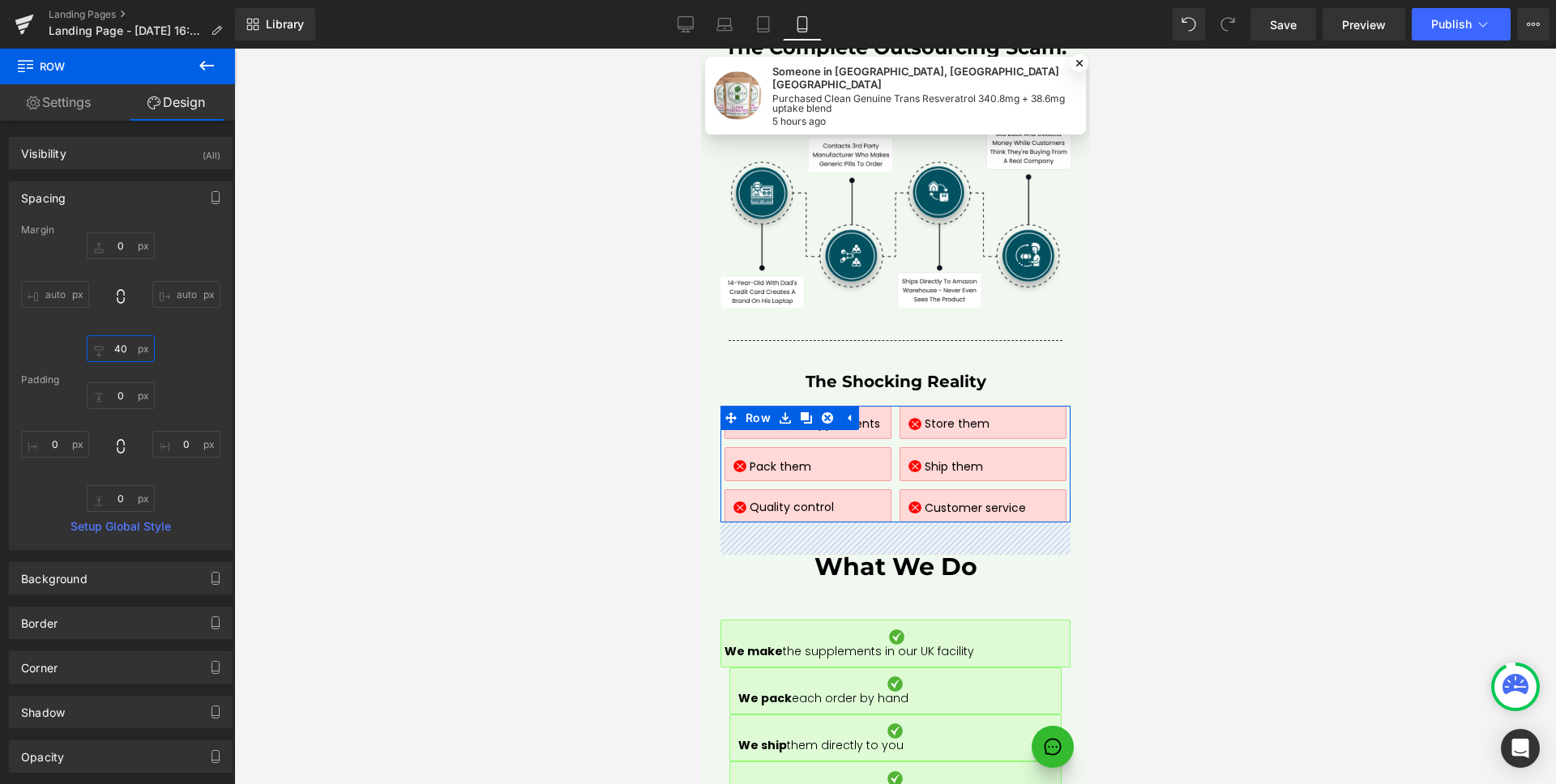
type input "30"
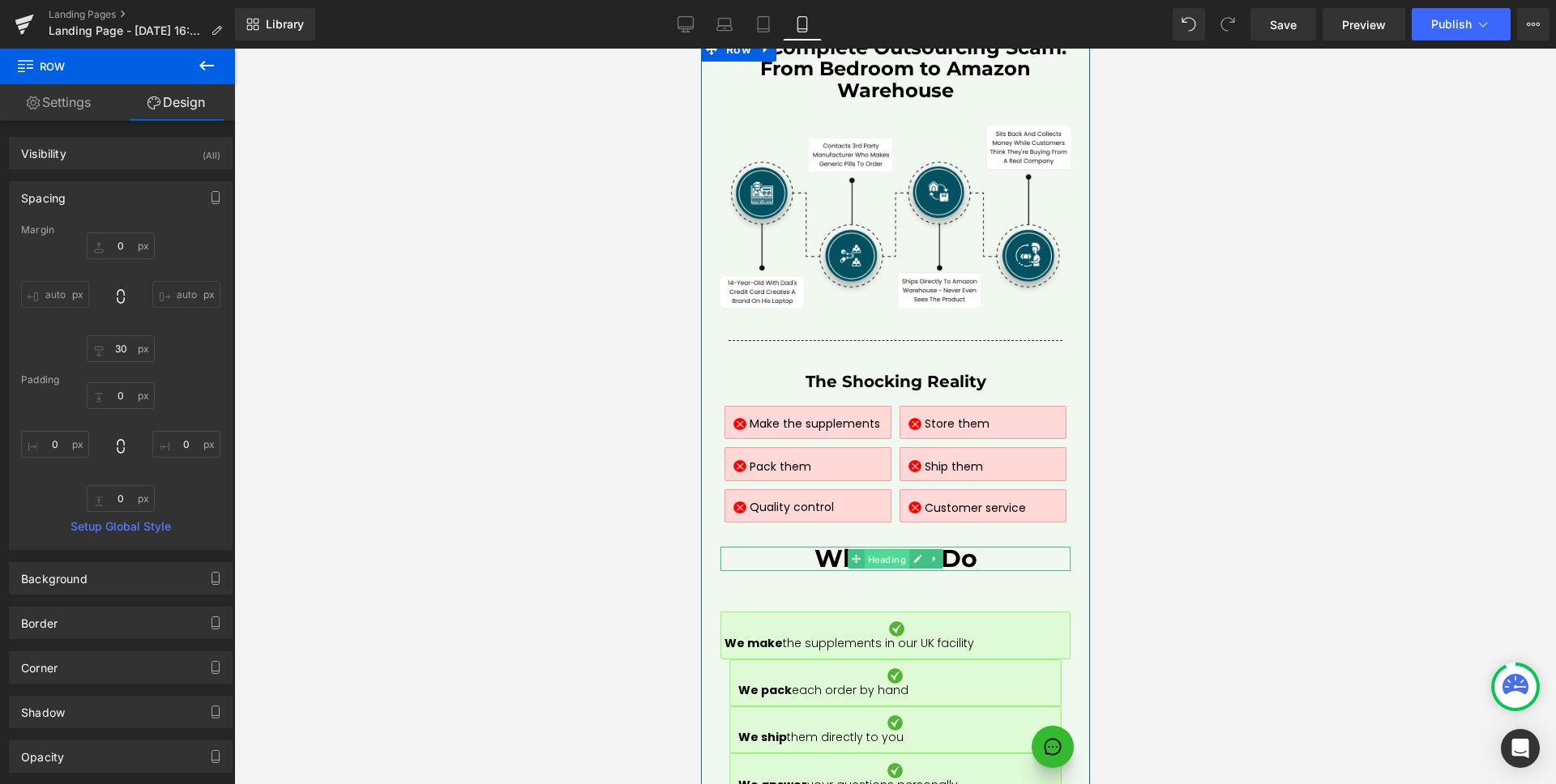
click at [874, 550] on span "Heading" at bounding box center [886, 560] width 45 height 20
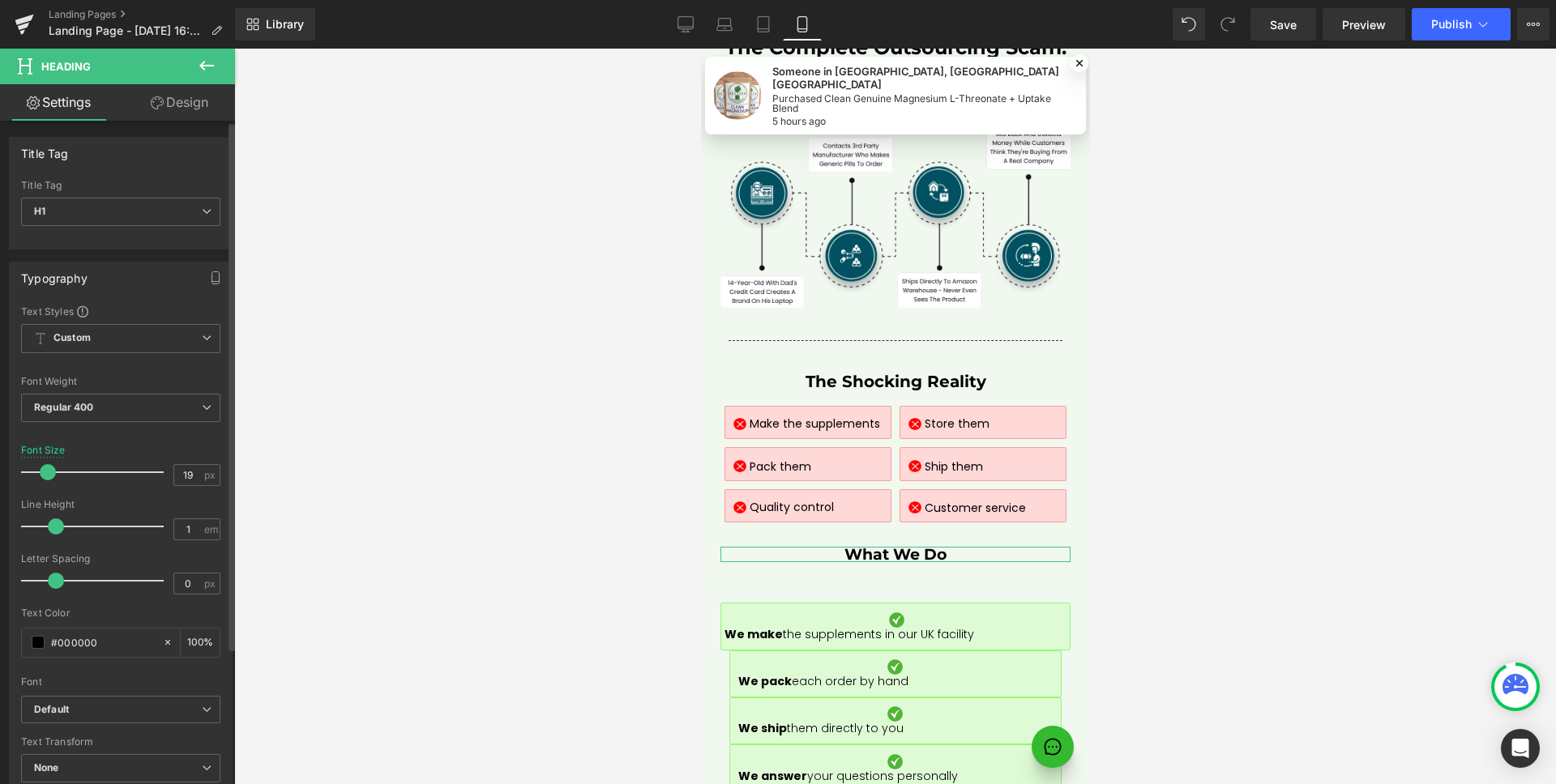
drag, startPoint x: 63, startPoint y: 475, endPoint x: 49, endPoint y: 477, distance: 14.1
click at [49, 477] on span at bounding box center [47, 472] width 16 height 16
type input "20"
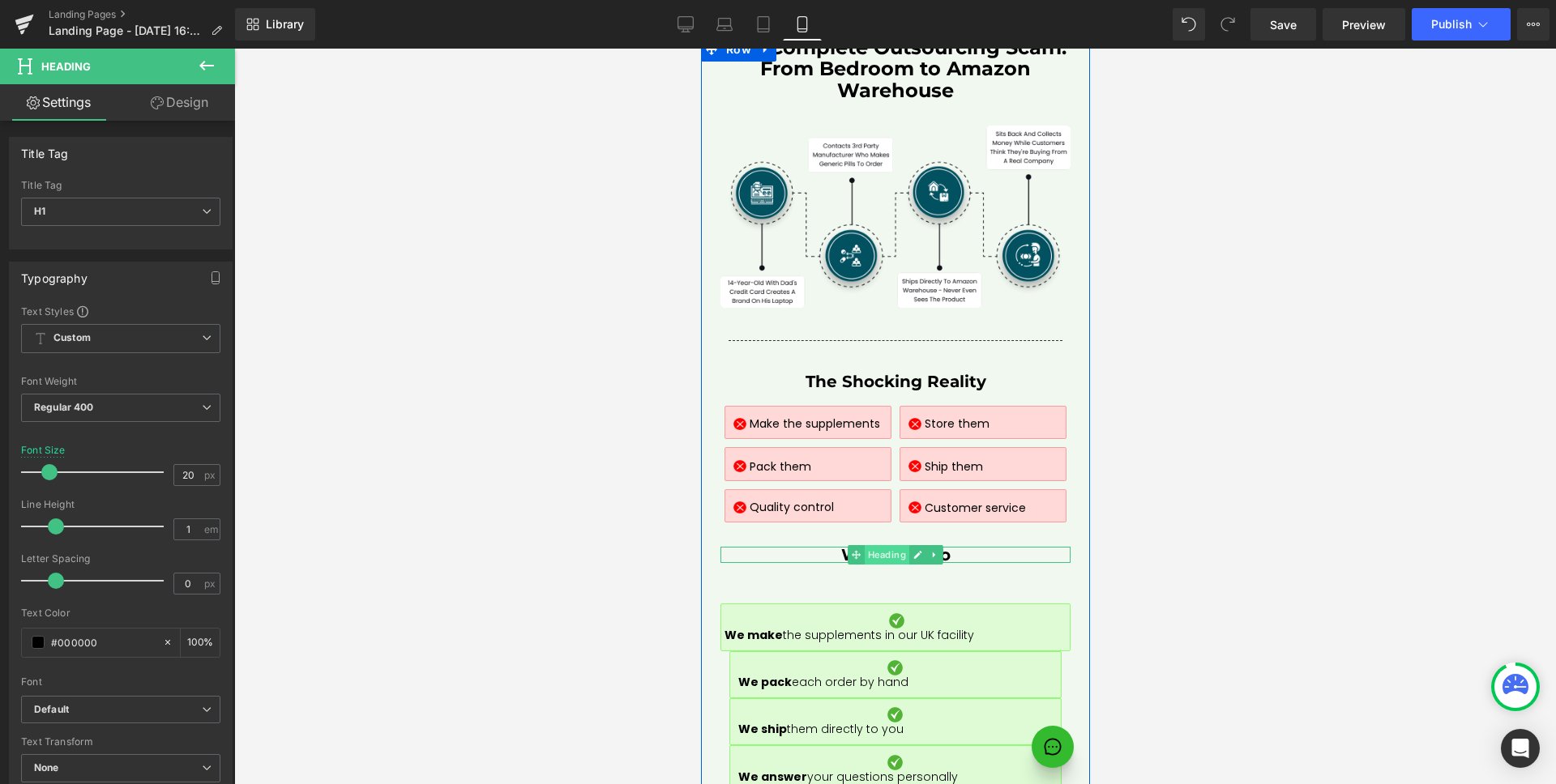
click at [884, 545] on span "Heading" at bounding box center [886, 555] width 45 height 20
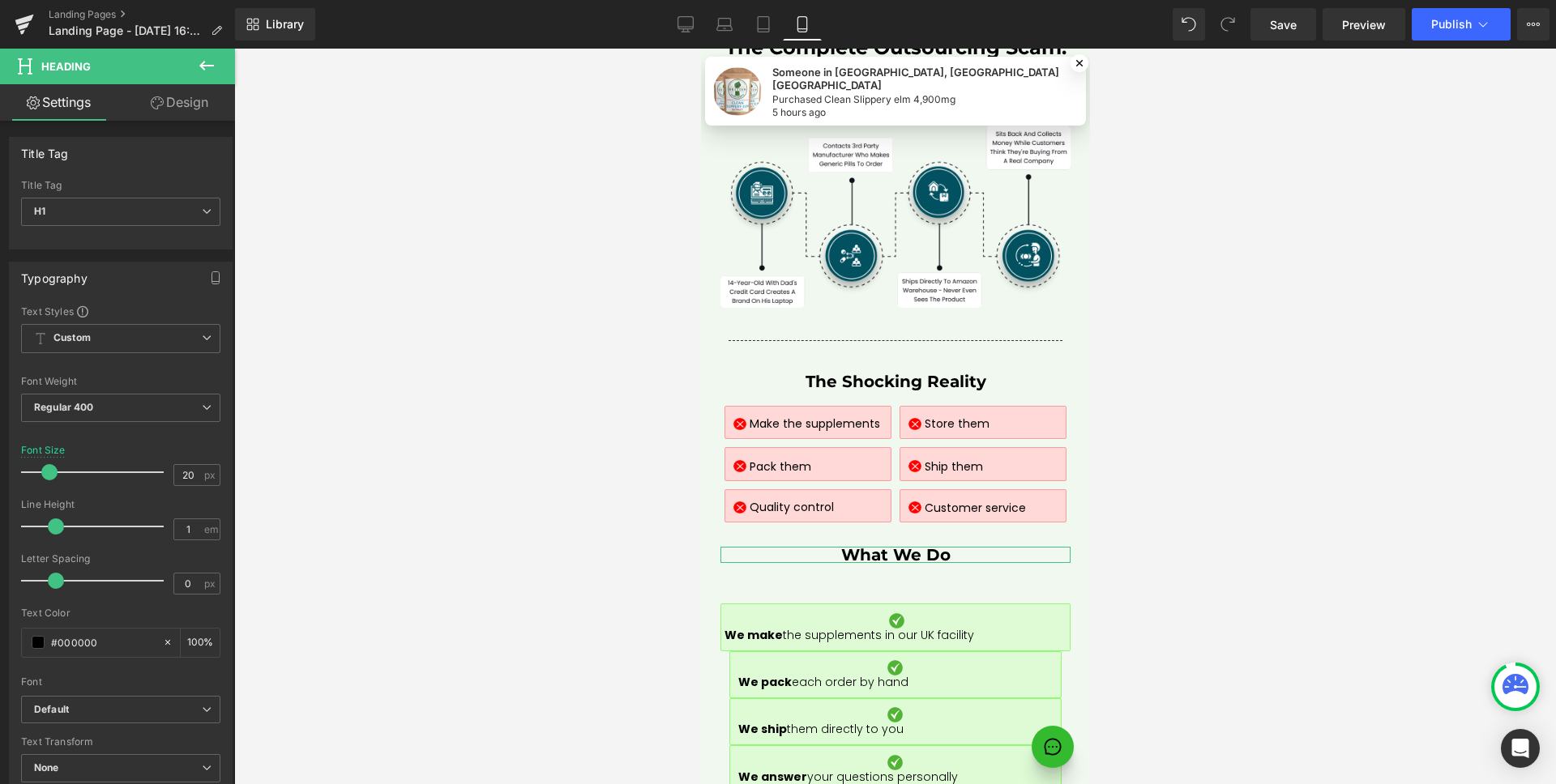
click at [173, 100] on link "Design" at bounding box center [180, 102] width 118 height 37
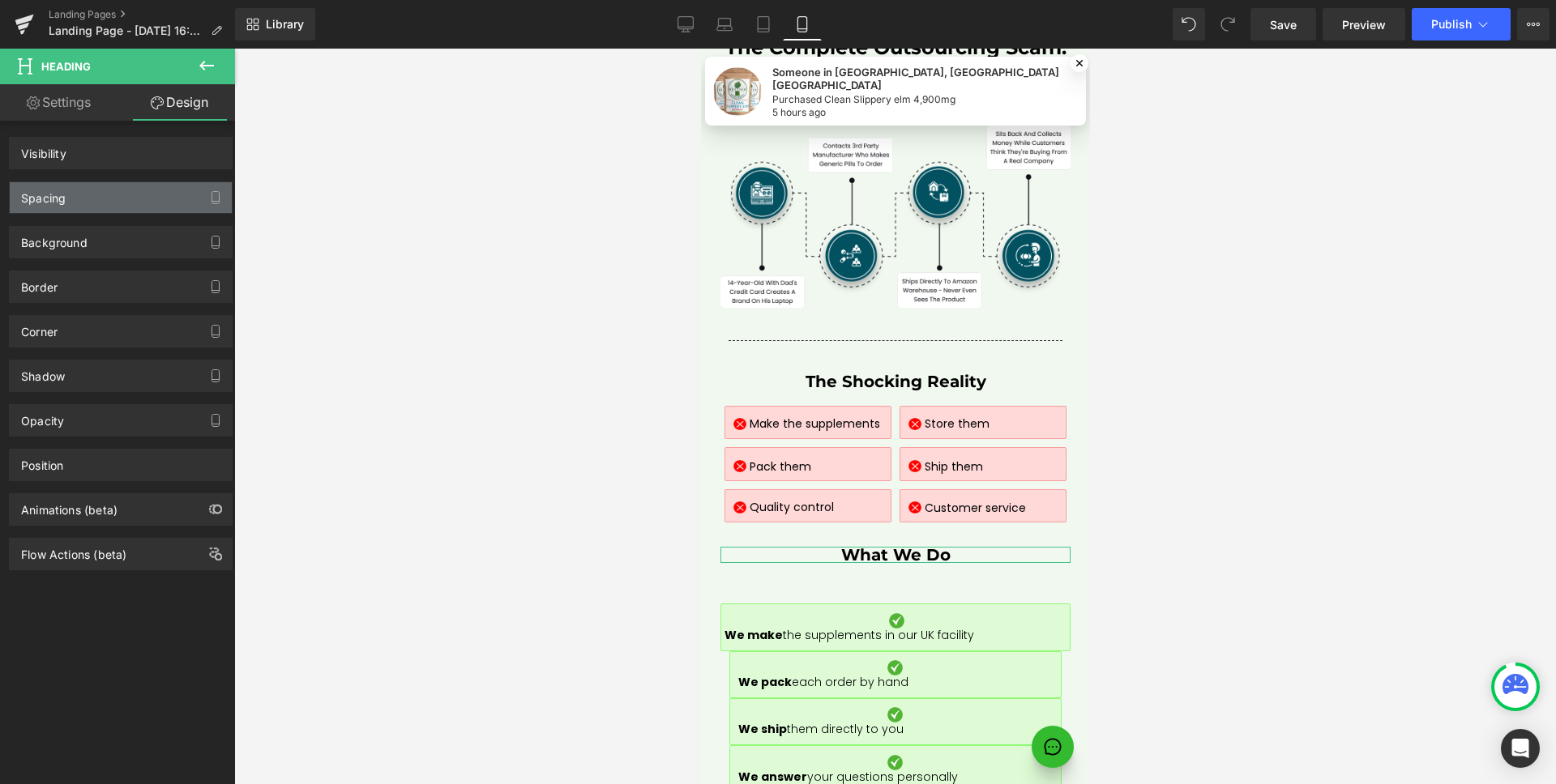
click at [103, 195] on div "Spacing" at bounding box center [121, 197] width 222 height 30
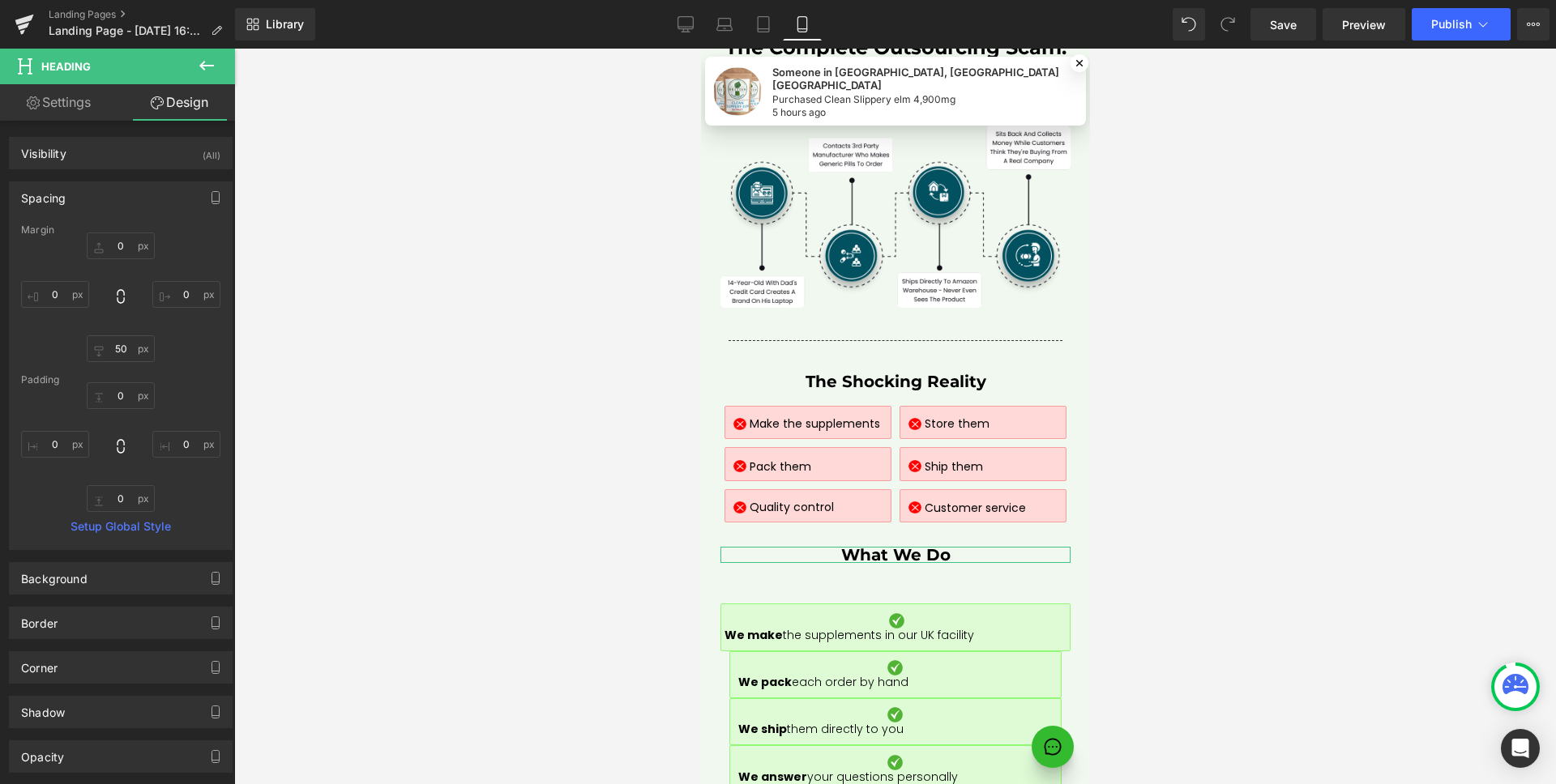
type input "0"
type input "50"
type input "0"
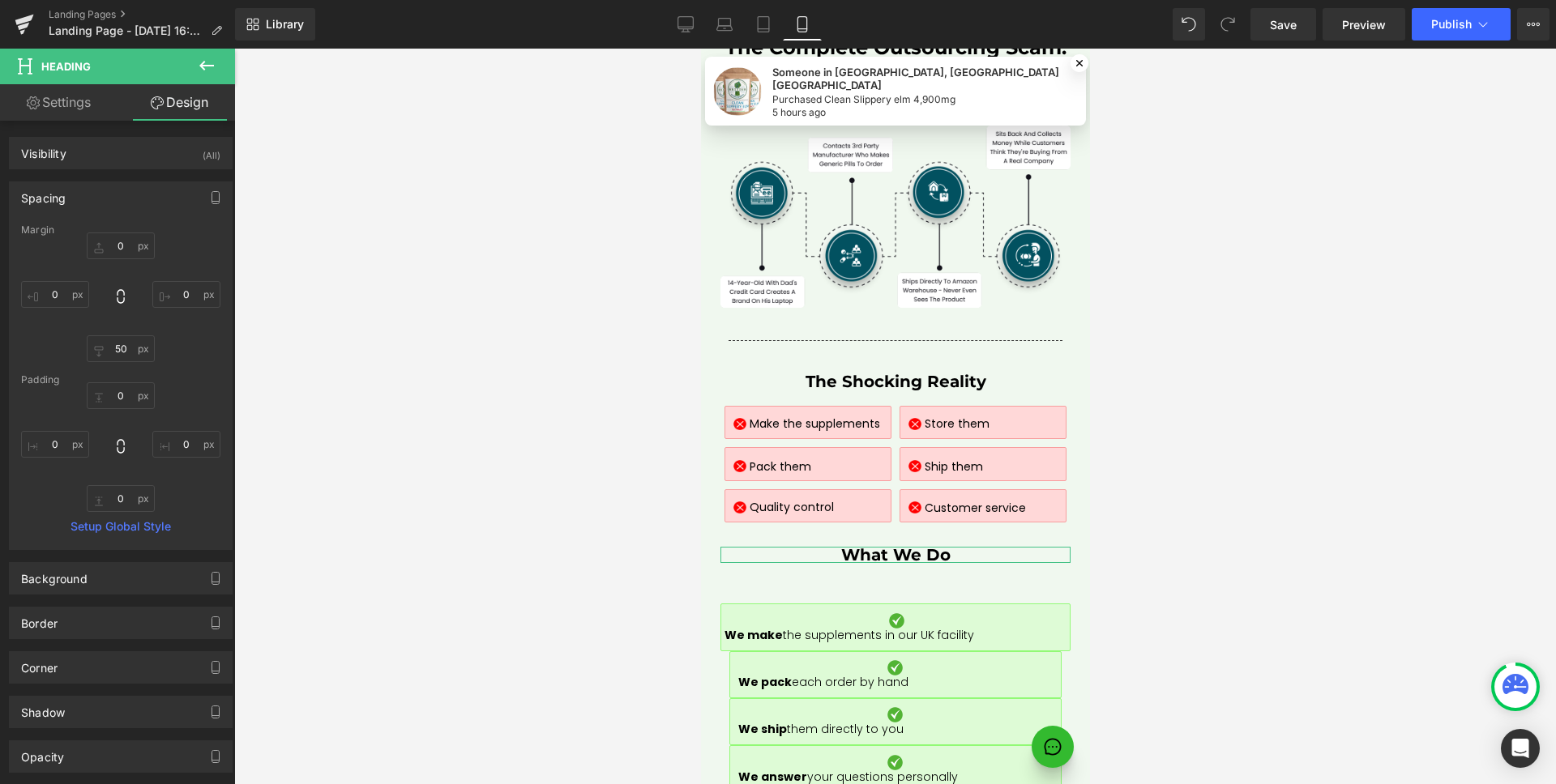
type input "0"
click at [129, 353] on input "50" at bounding box center [121, 349] width 68 height 27
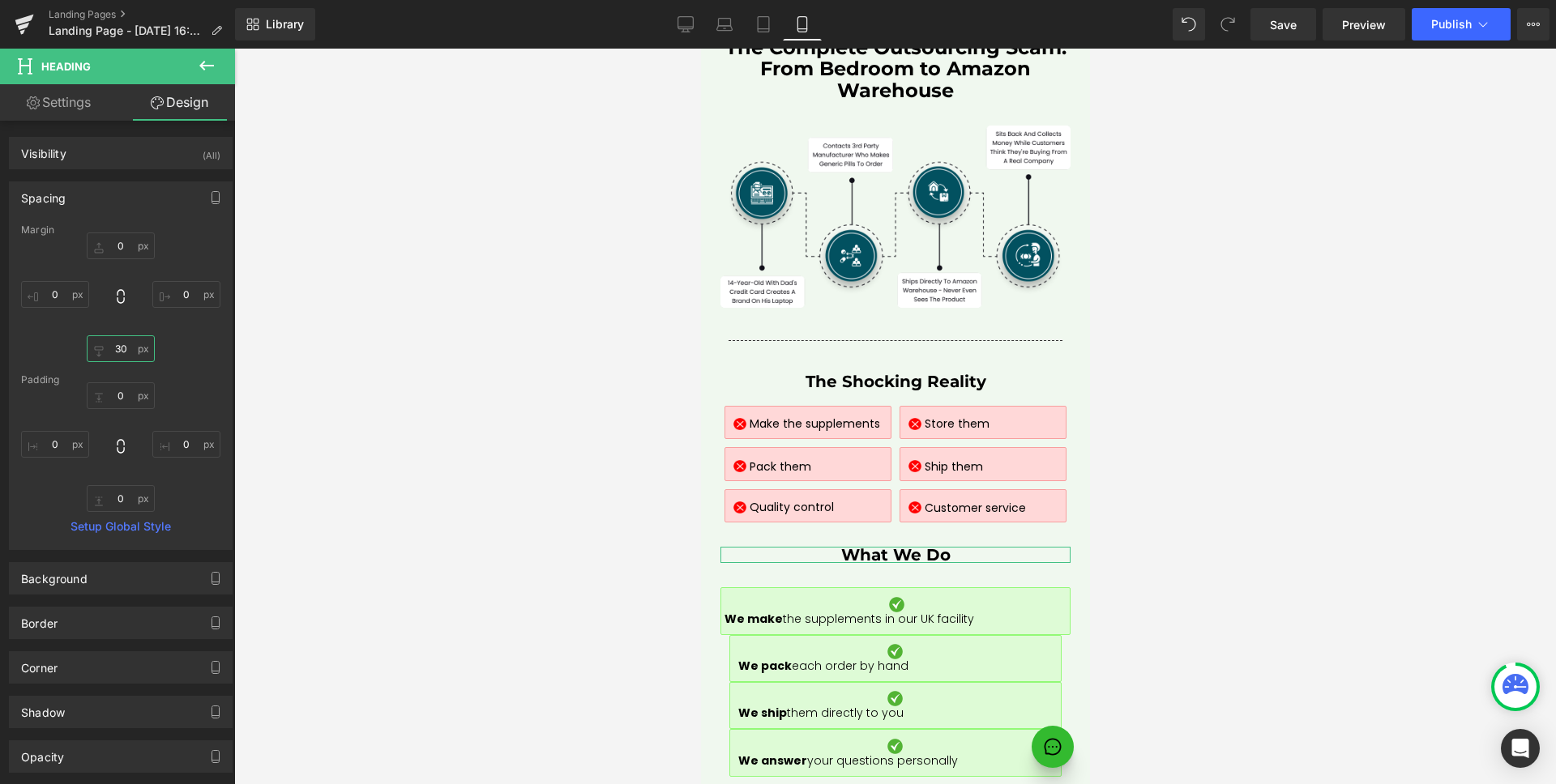
type input "20"
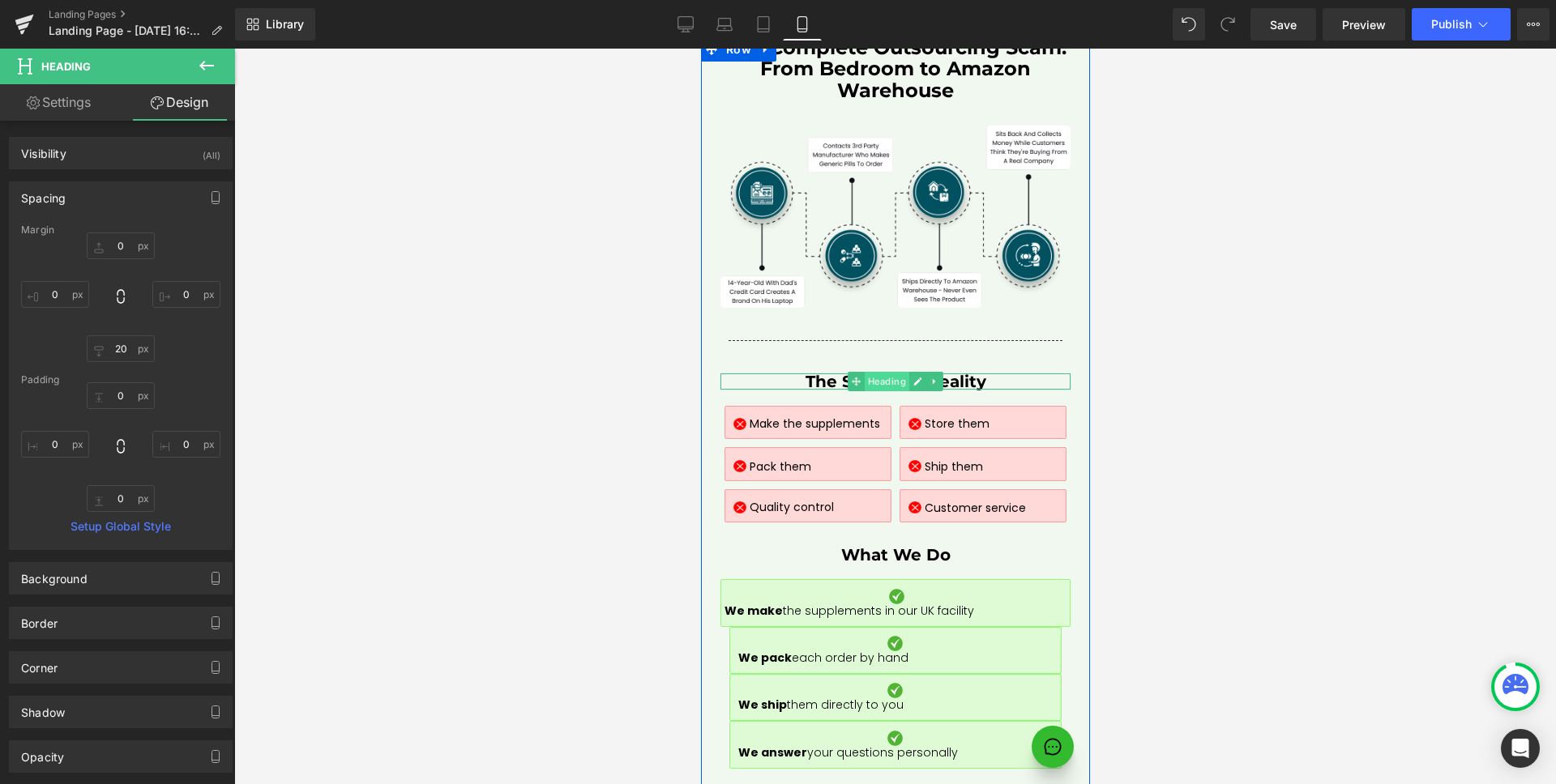
click at [890, 371] on span "Heading" at bounding box center [886, 381] width 45 height 20
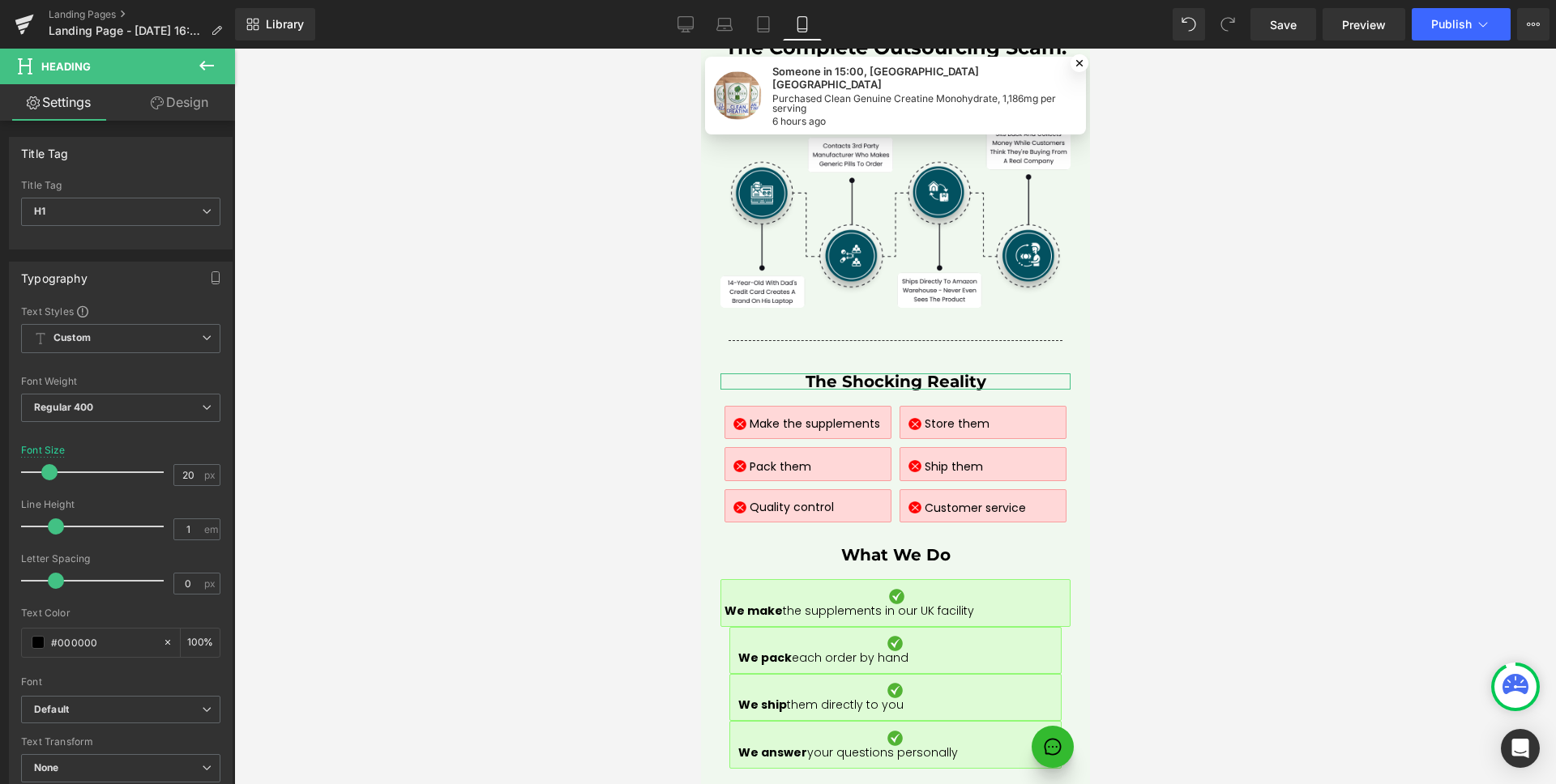
click at [175, 118] on link "Design" at bounding box center [180, 102] width 118 height 37
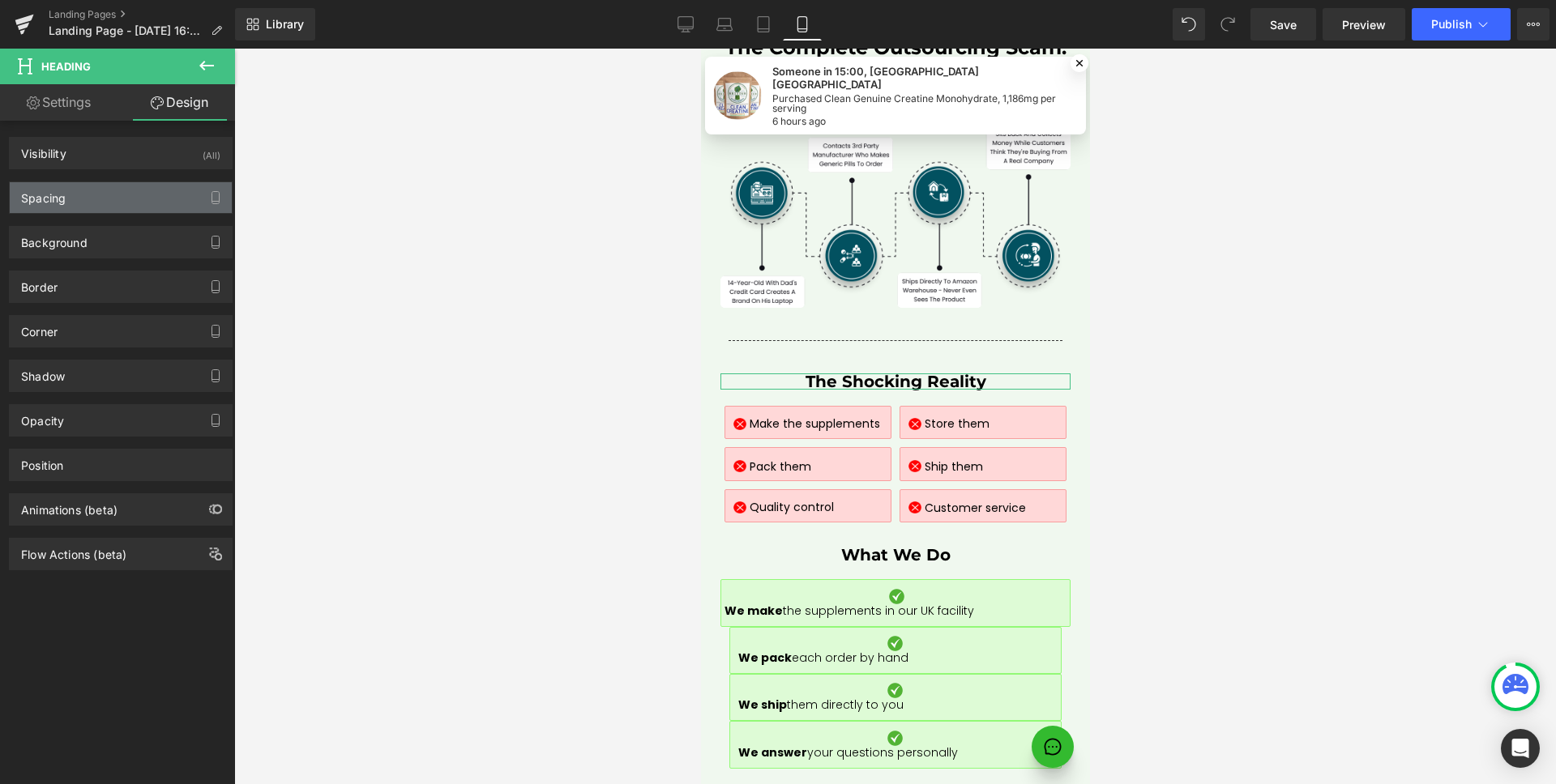
type input "0"
type input "20"
type input "0"
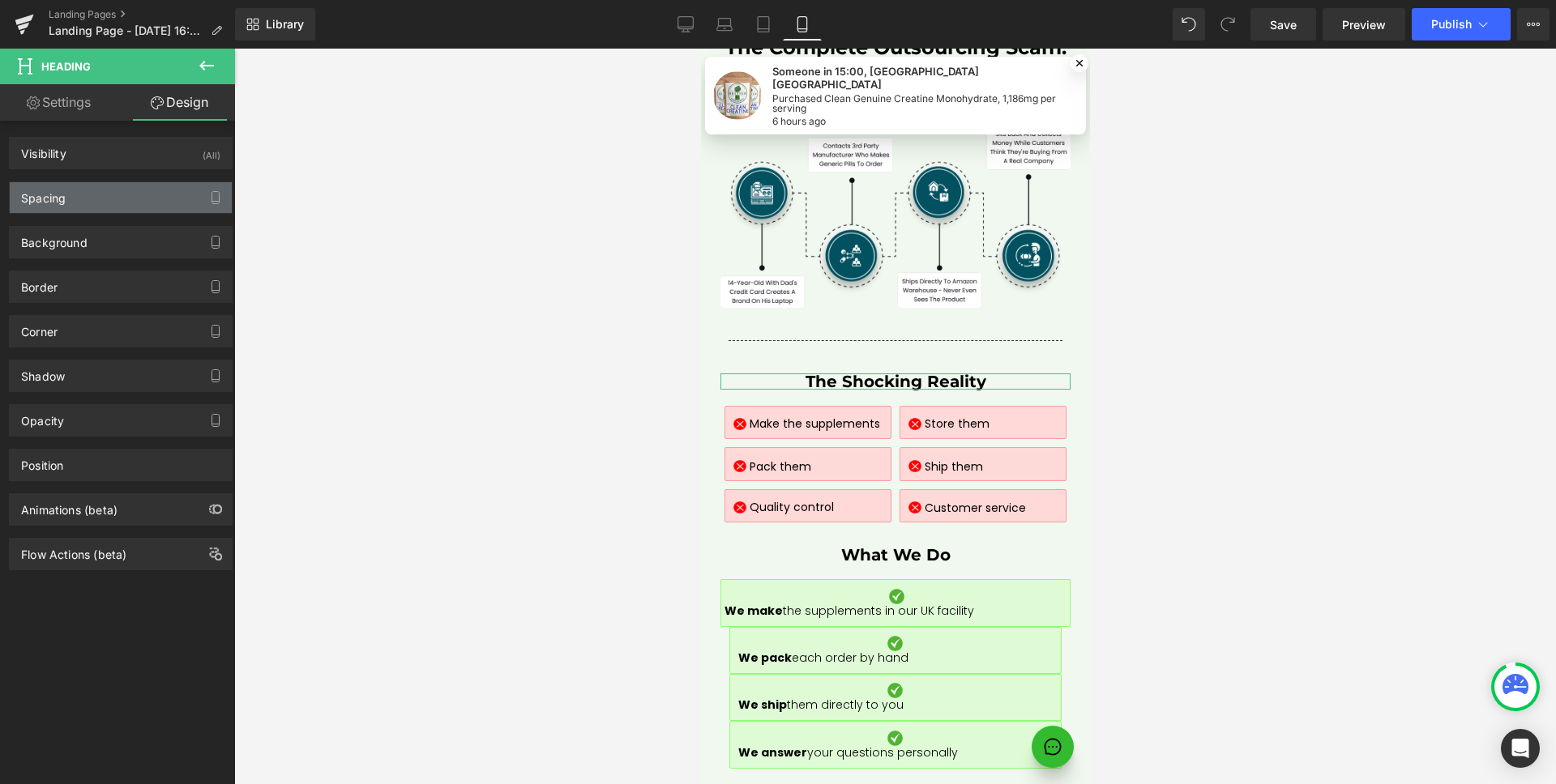
type input "0"
click at [123, 208] on div "Spacing" at bounding box center [121, 197] width 222 height 30
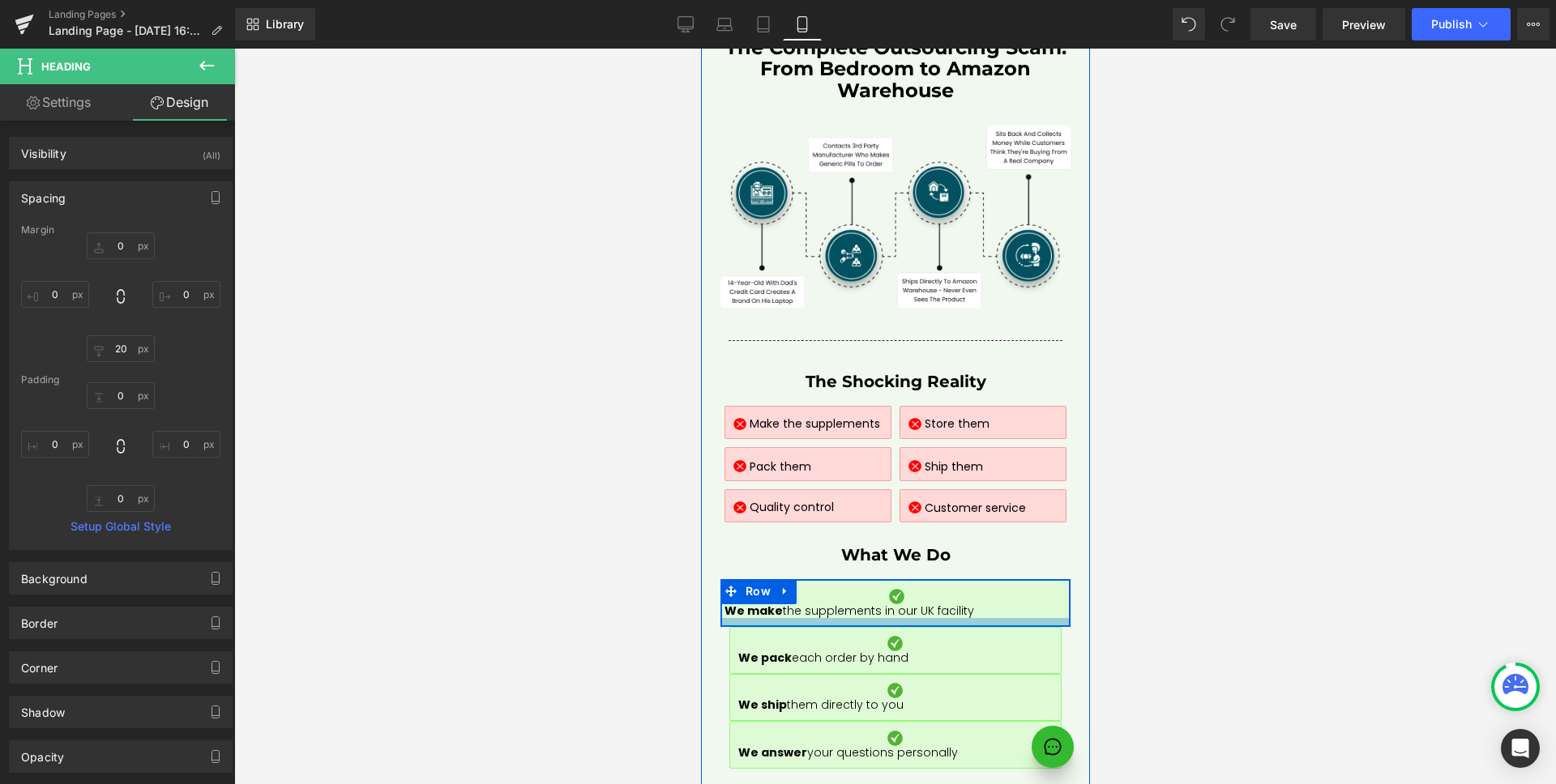
click at [993, 618] on div at bounding box center [894, 621] width 348 height 8
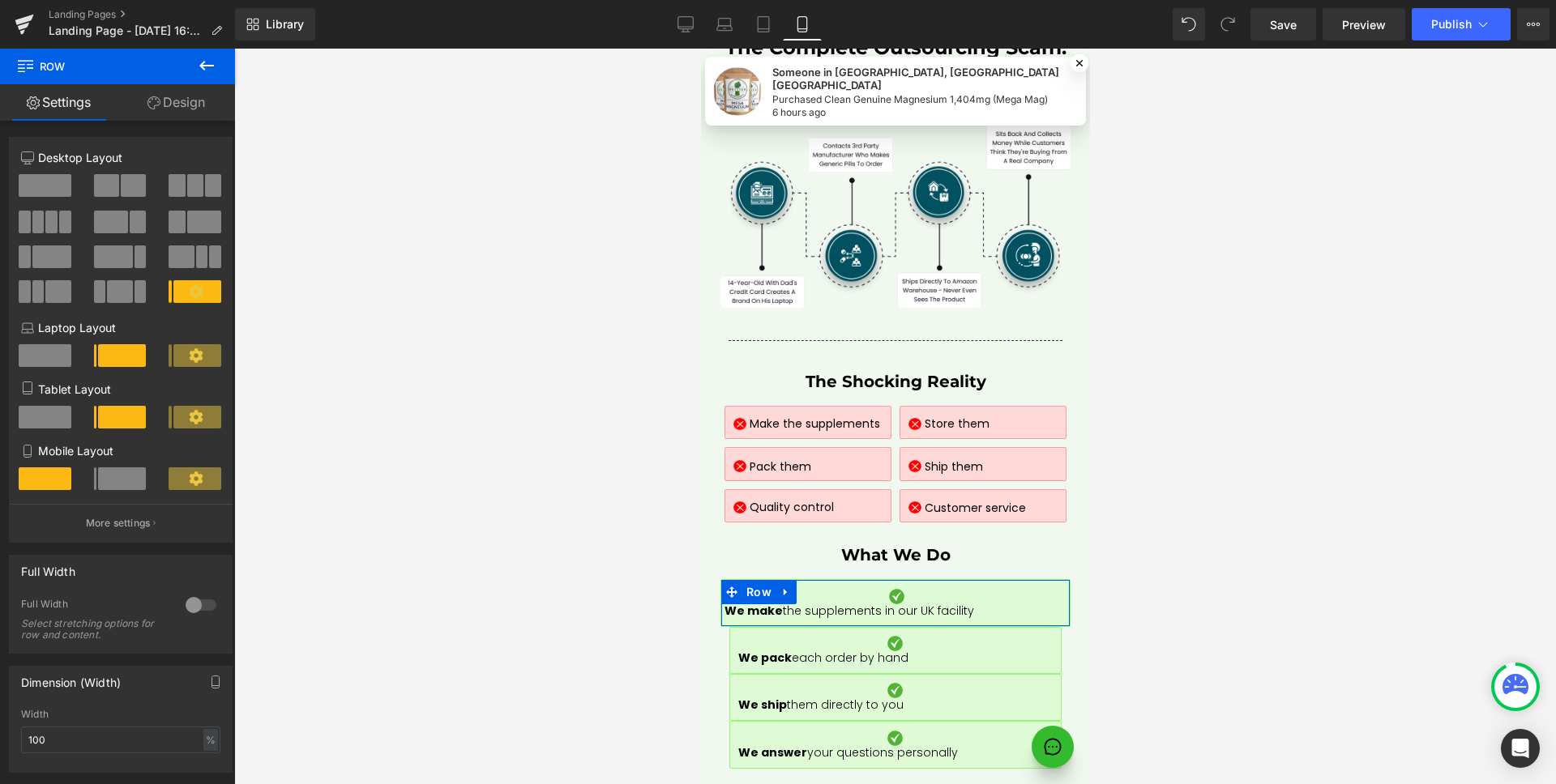
drag, startPoint x: 103, startPoint y: 484, endPoint x: 114, endPoint y: 484, distance: 11.0
click at [103, 483] on span at bounding box center [122, 478] width 48 height 22
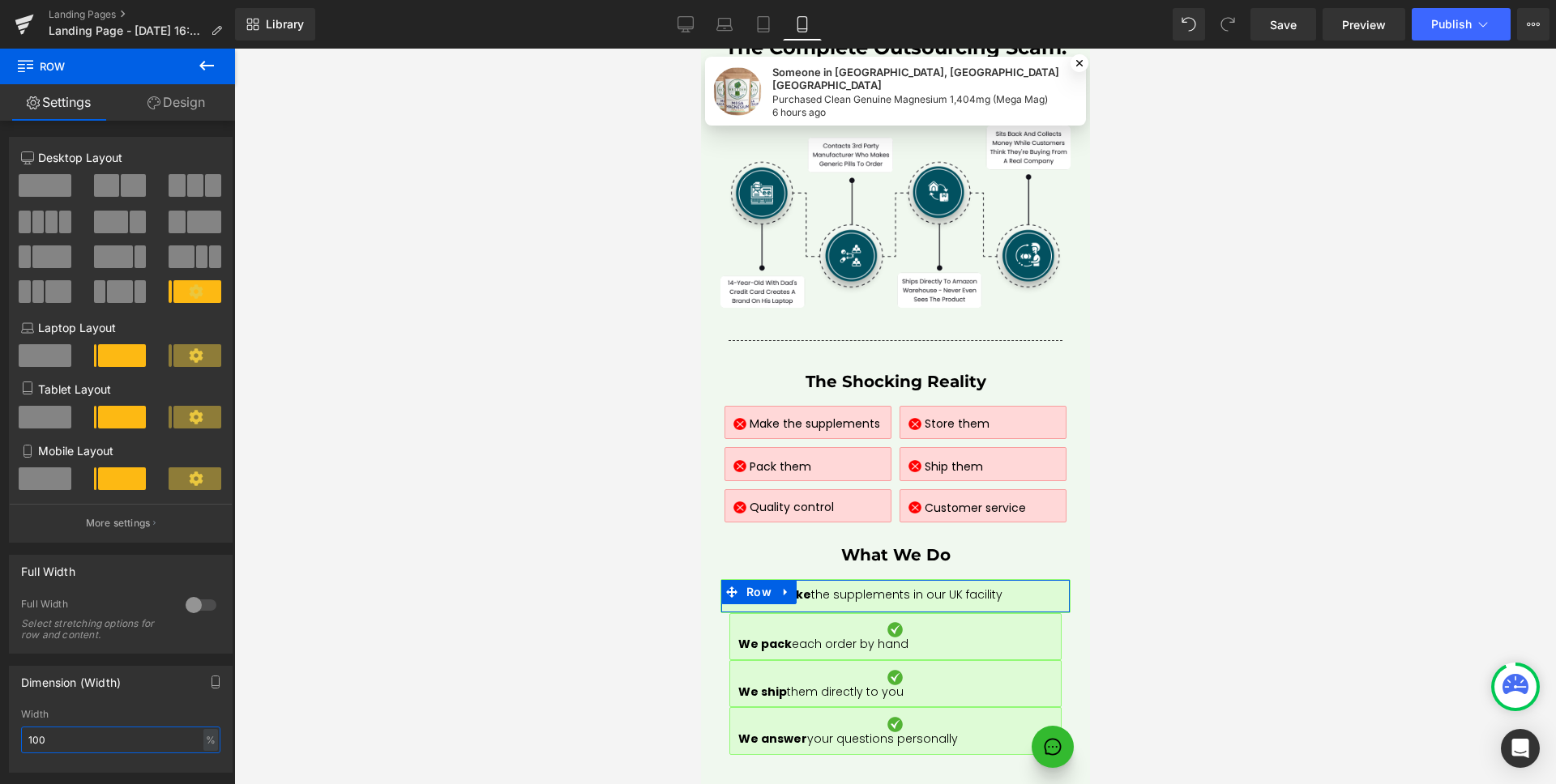
click at [93, 735] on input "100" at bounding box center [121, 740] width 199 height 27
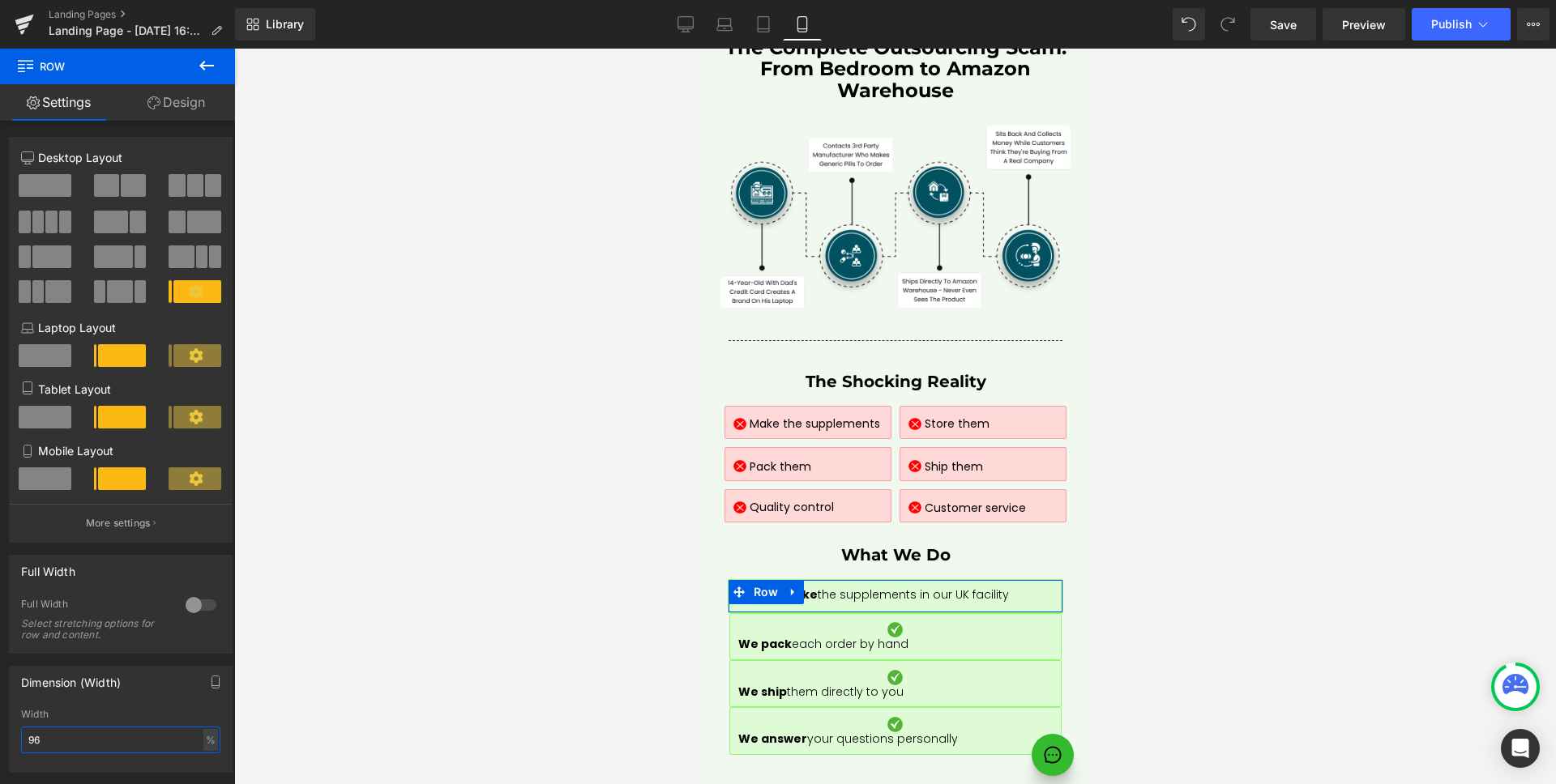
type input "95"
click at [158, 105] on link "Design" at bounding box center [177, 102] width 118 height 37
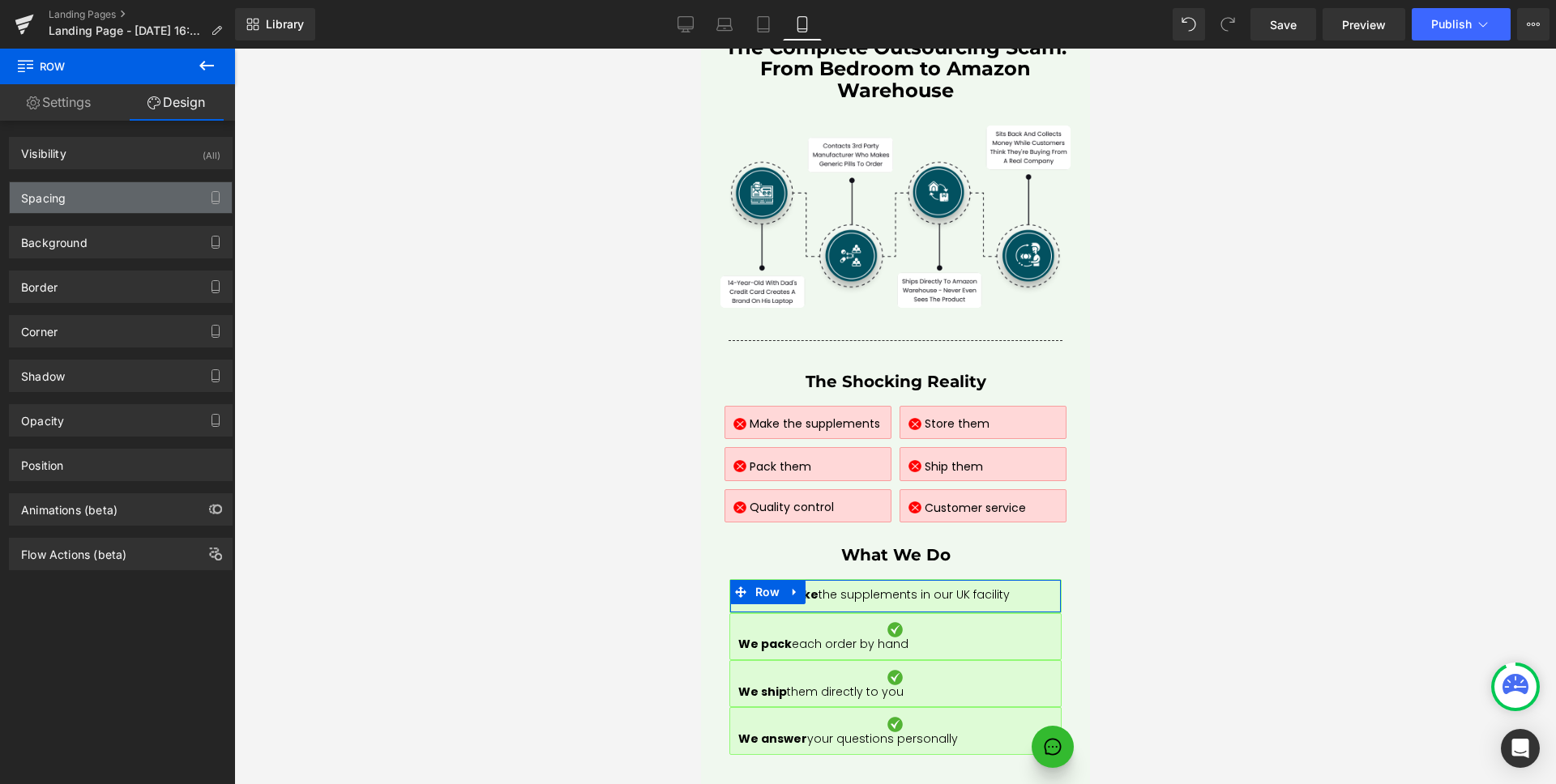
click at [113, 201] on div "Spacing" at bounding box center [121, 197] width 222 height 30
type input "0"
type input "10"
type input "2"
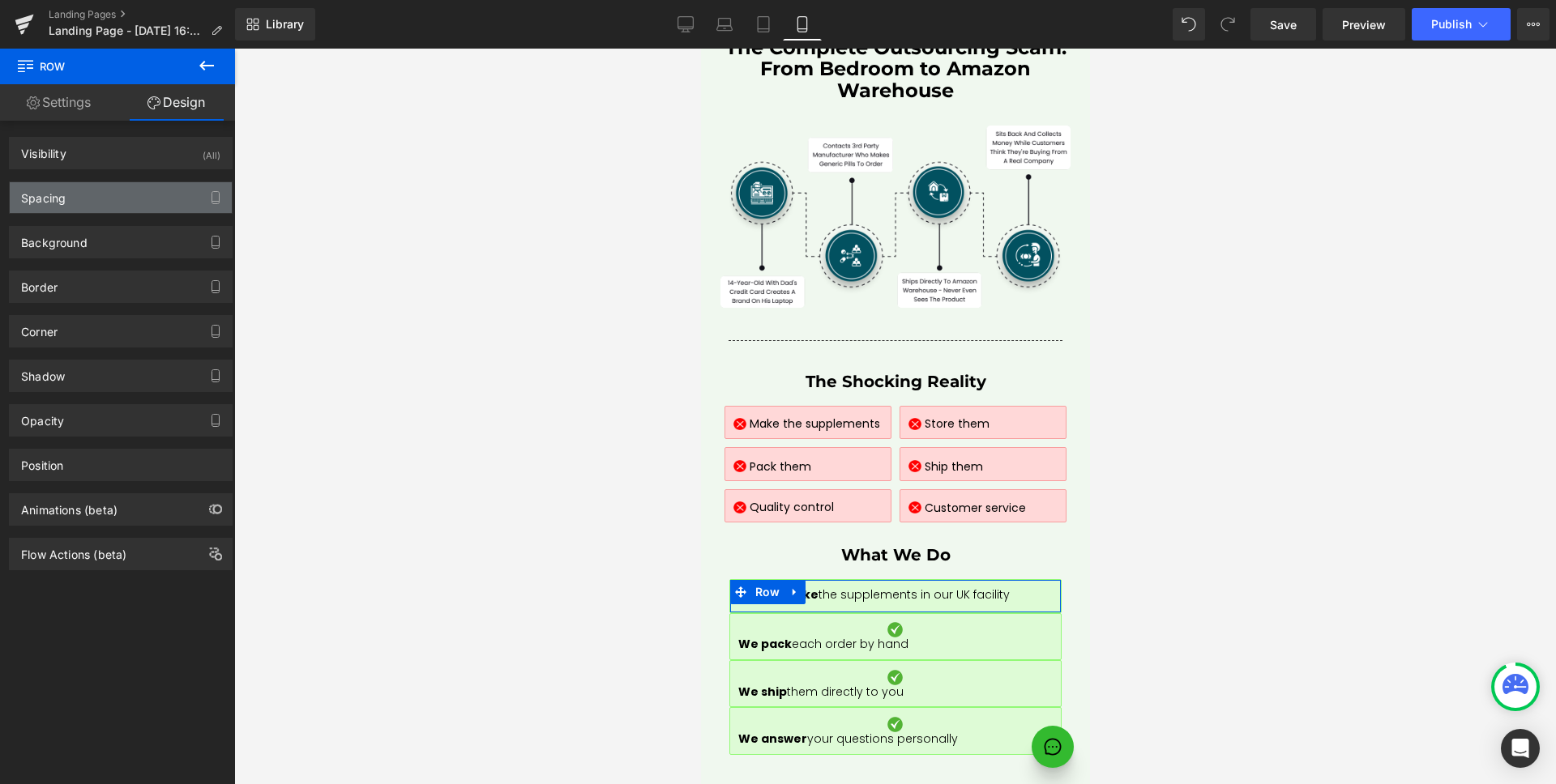
type input "10"
type input "4"
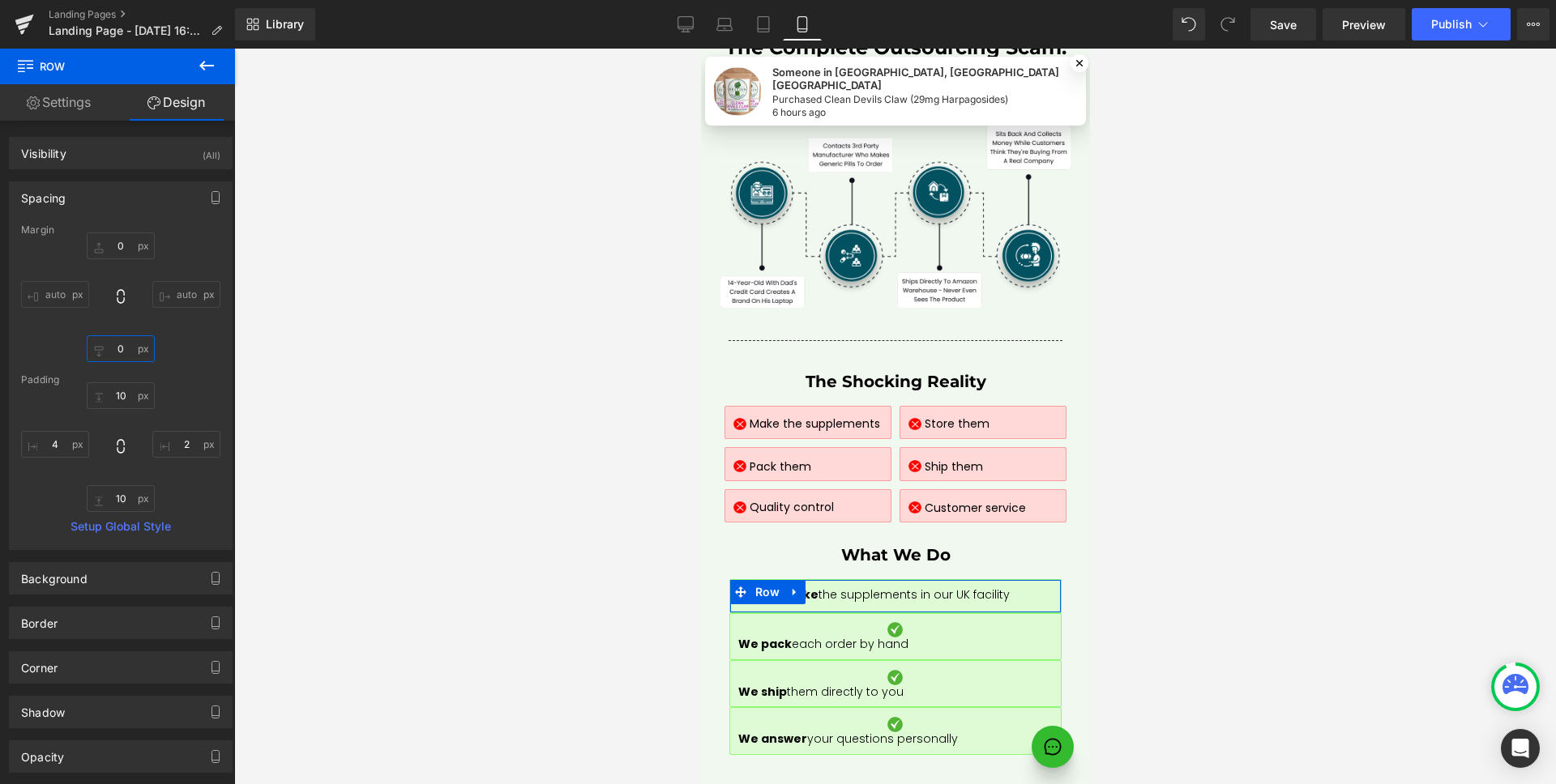
click at [134, 348] on input "0" at bounding box center [121, 349] width 68 height 27
type input "10"
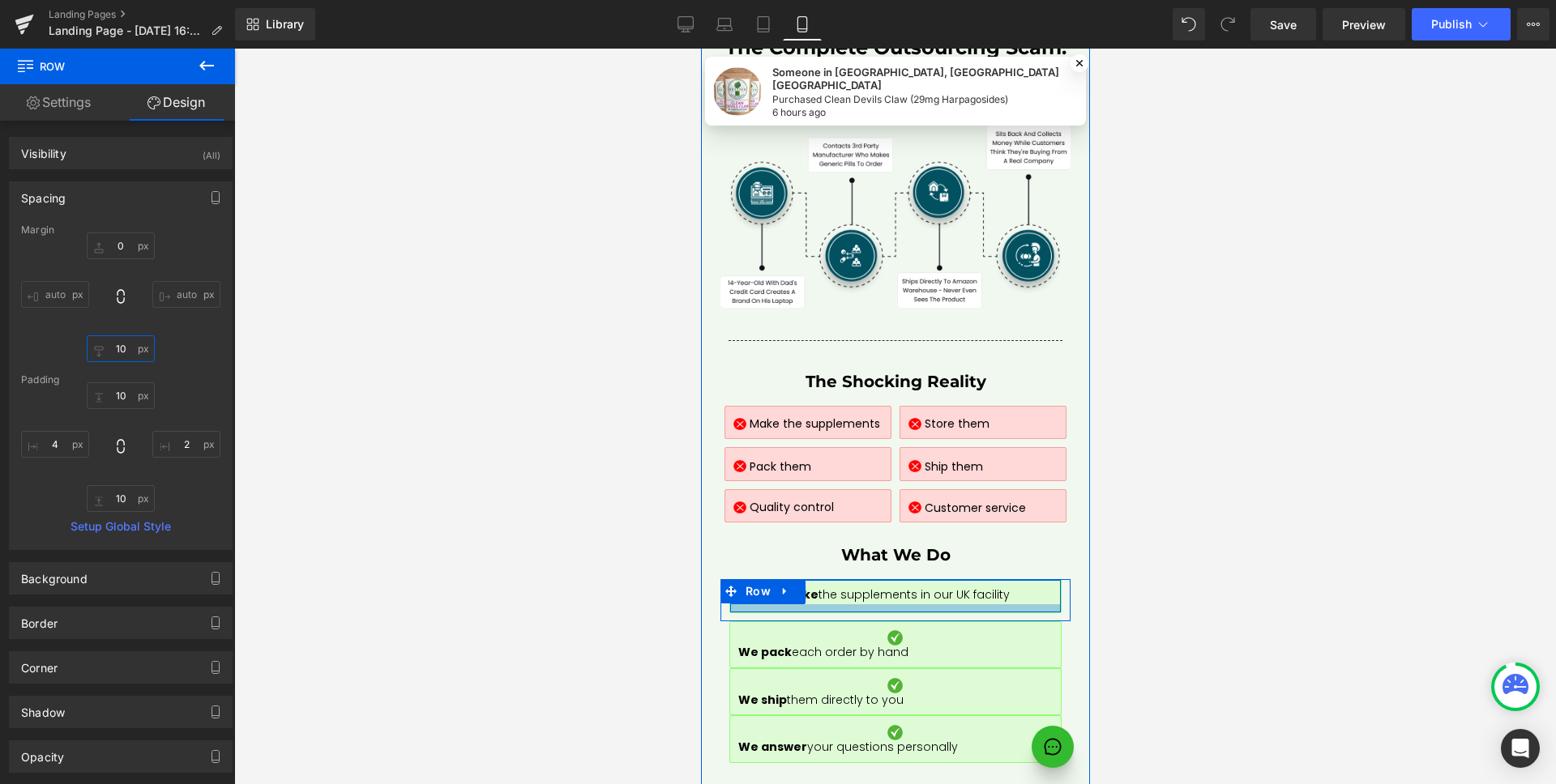
click at [900, 605] on div at bounding box center [894, 608] width 330 height 8
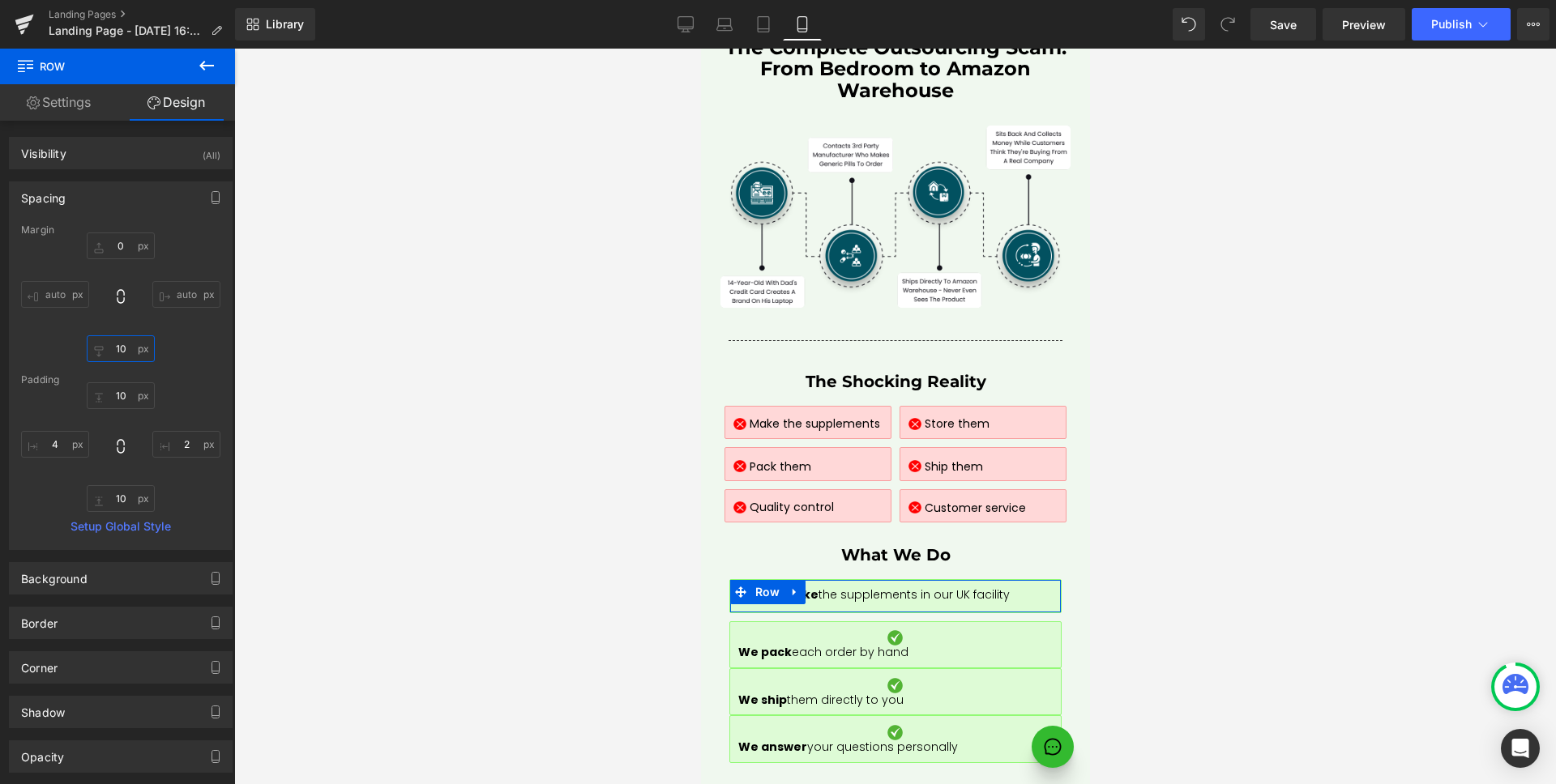
scroll to position [4, 0]
click at [58, 109] on link "Settings" at bounding box center [59, 102] width 118 height 37
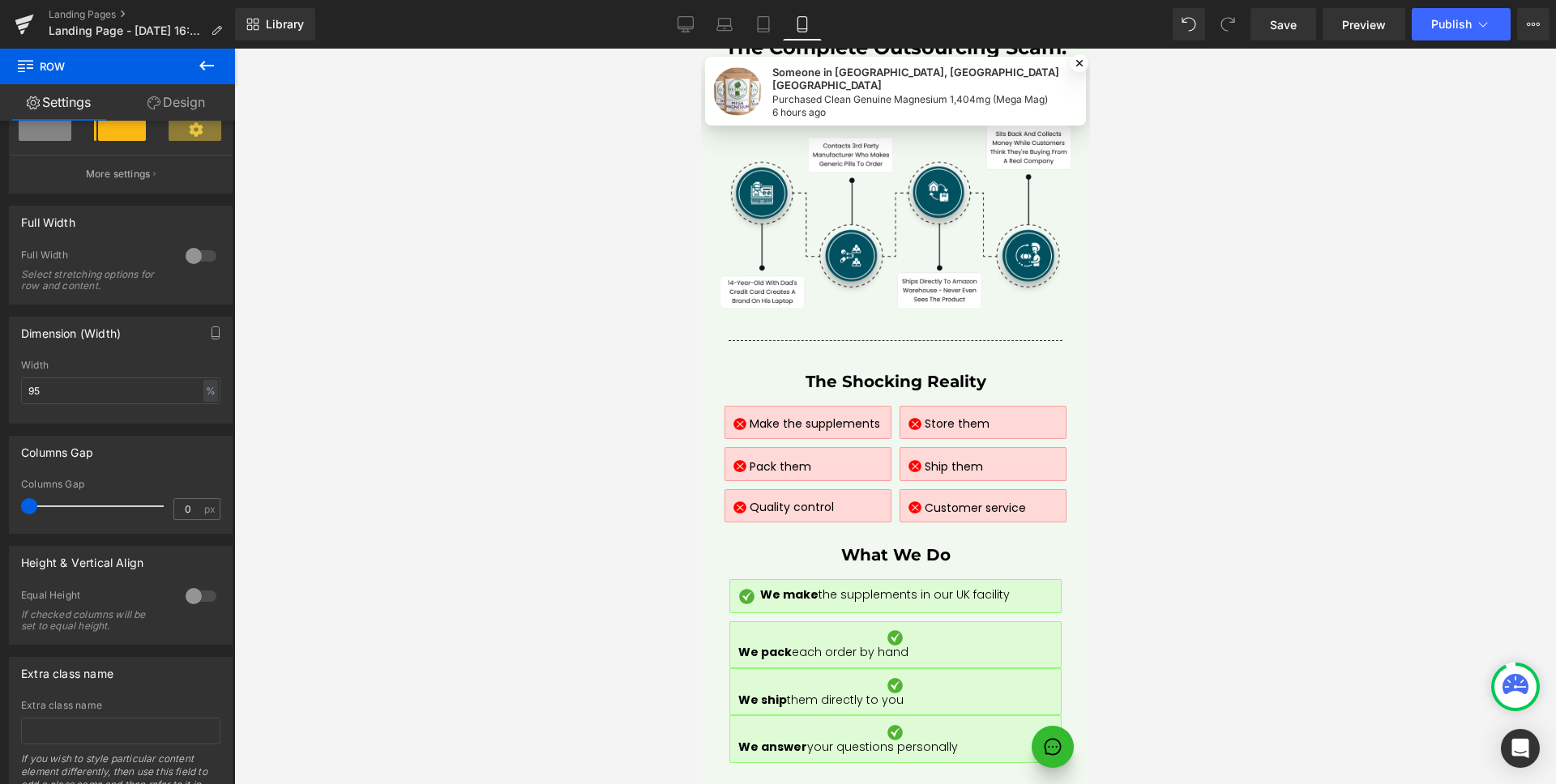
scroll to position [351, 0]
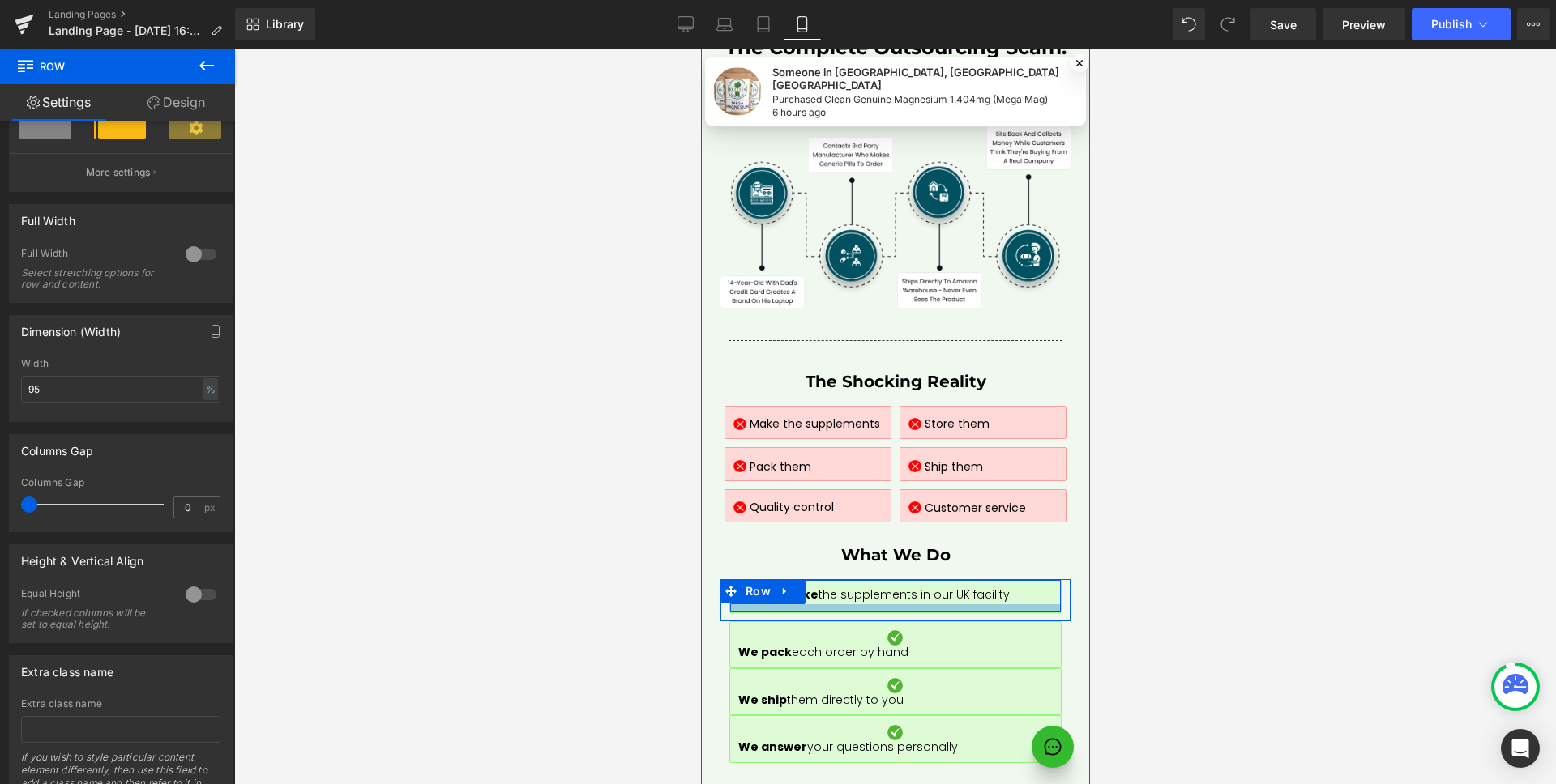
click at [952, 605] on div at bounding box center [894, 608] width 330 height 8
click at [997, 605] on div at bounding box center [894, 608] width 330 height 8
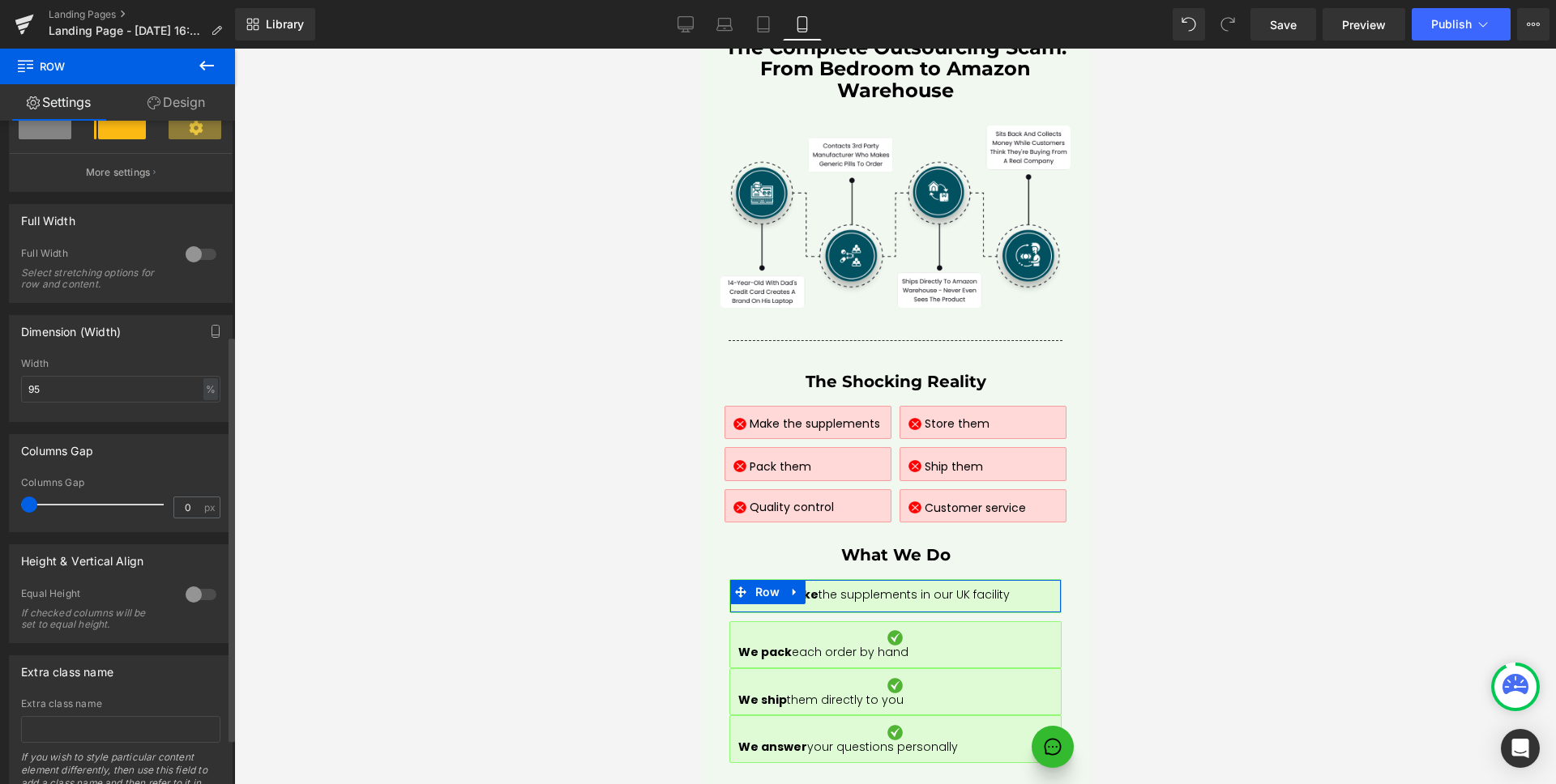
click at [198, 597] on div at bounding box center [201, 594] width 39 height 26
click at [103, 678] on span "Top" at bounding box center [121, 674] width 199 height 29
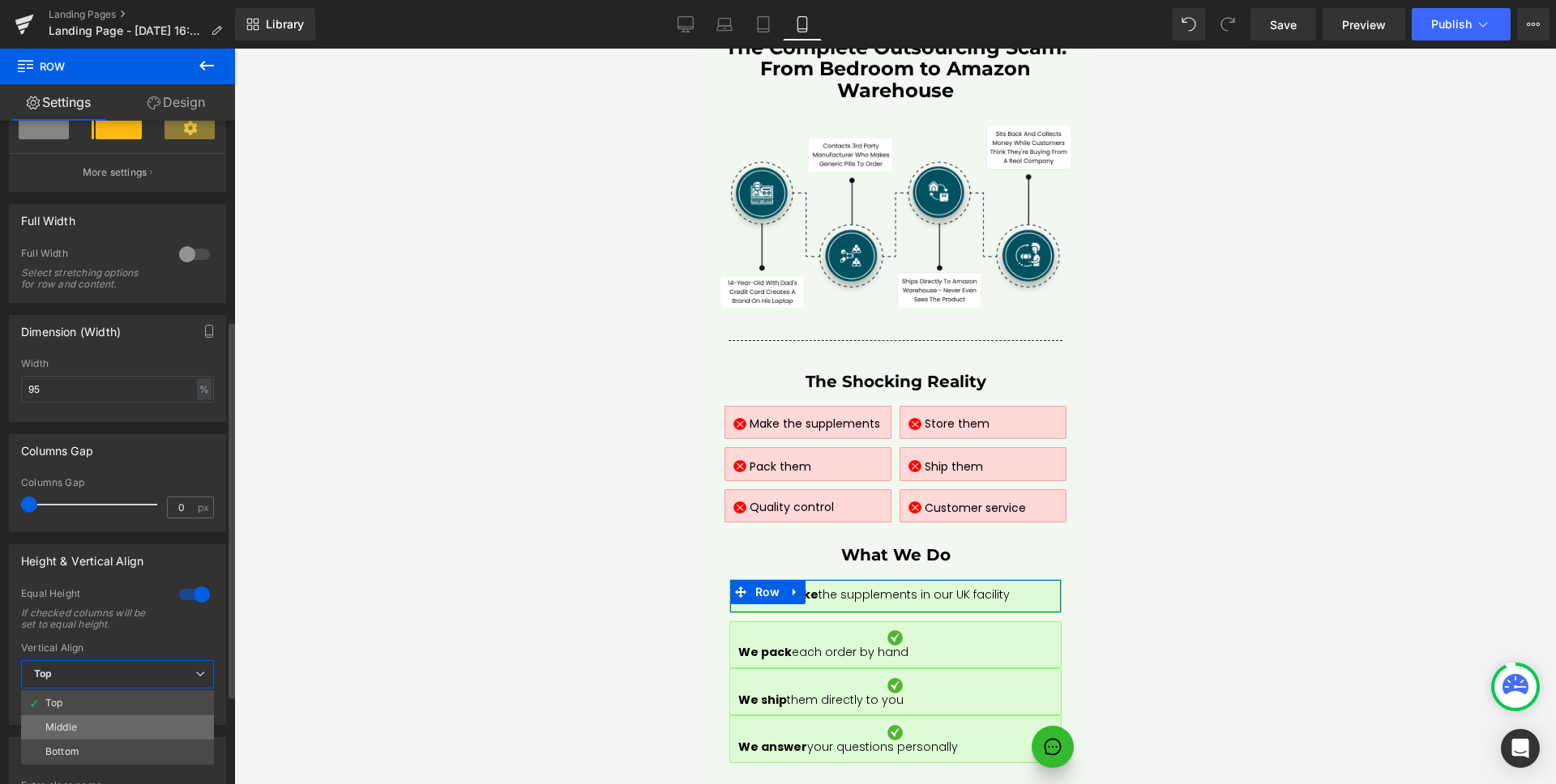
click at [93, 726] on li "Middle" at bounding box center [118, 727] width 193 height 24
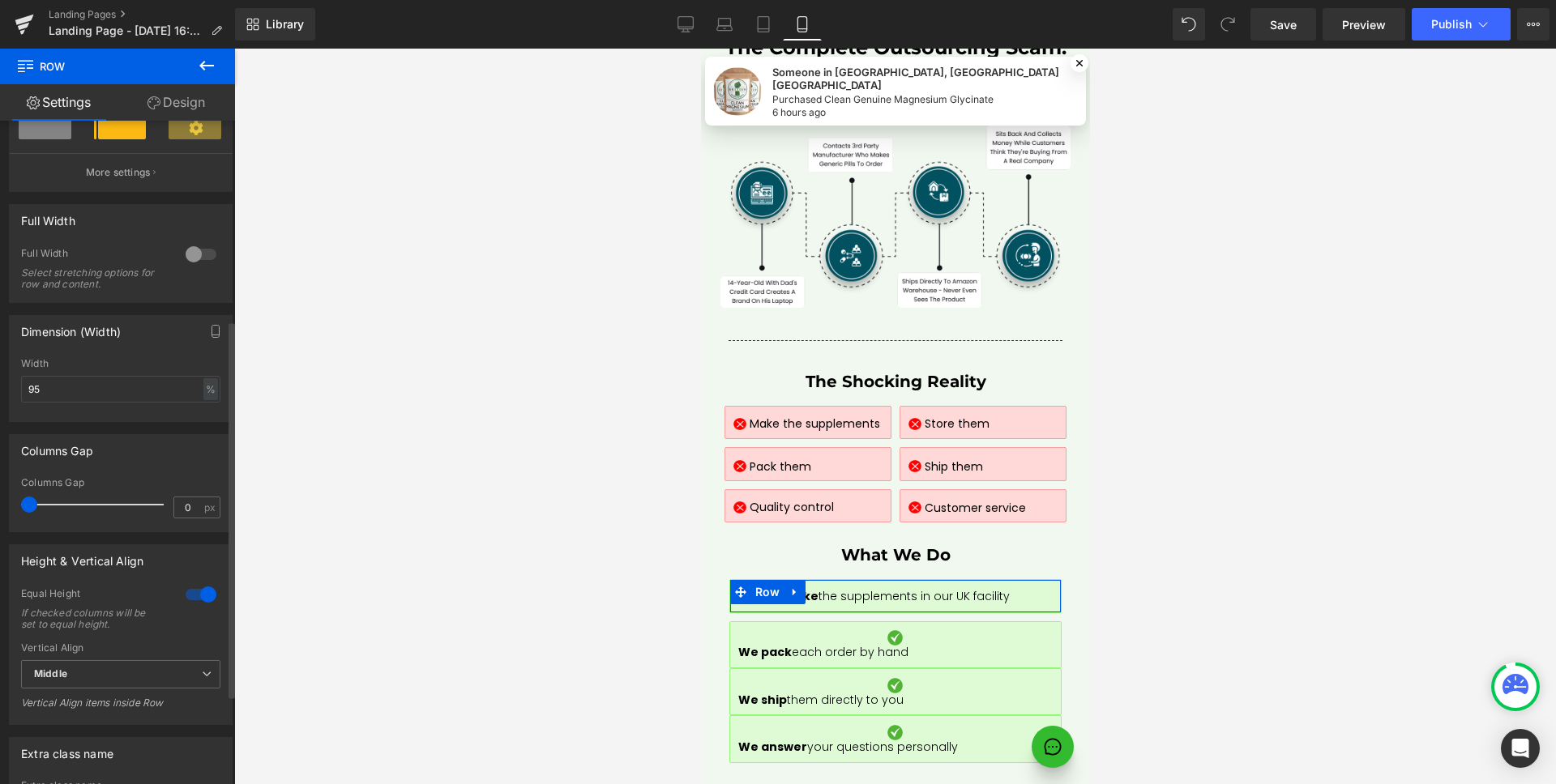
click at [114, 657] on div "Vertical Align Middle Top Middle Bottom Vertical Align items inside Row" at bounding box center [121, 680] width 199 height 78
click at [89, 677] on span "Middle" at bounding box center [121, 674] width 199 height 29
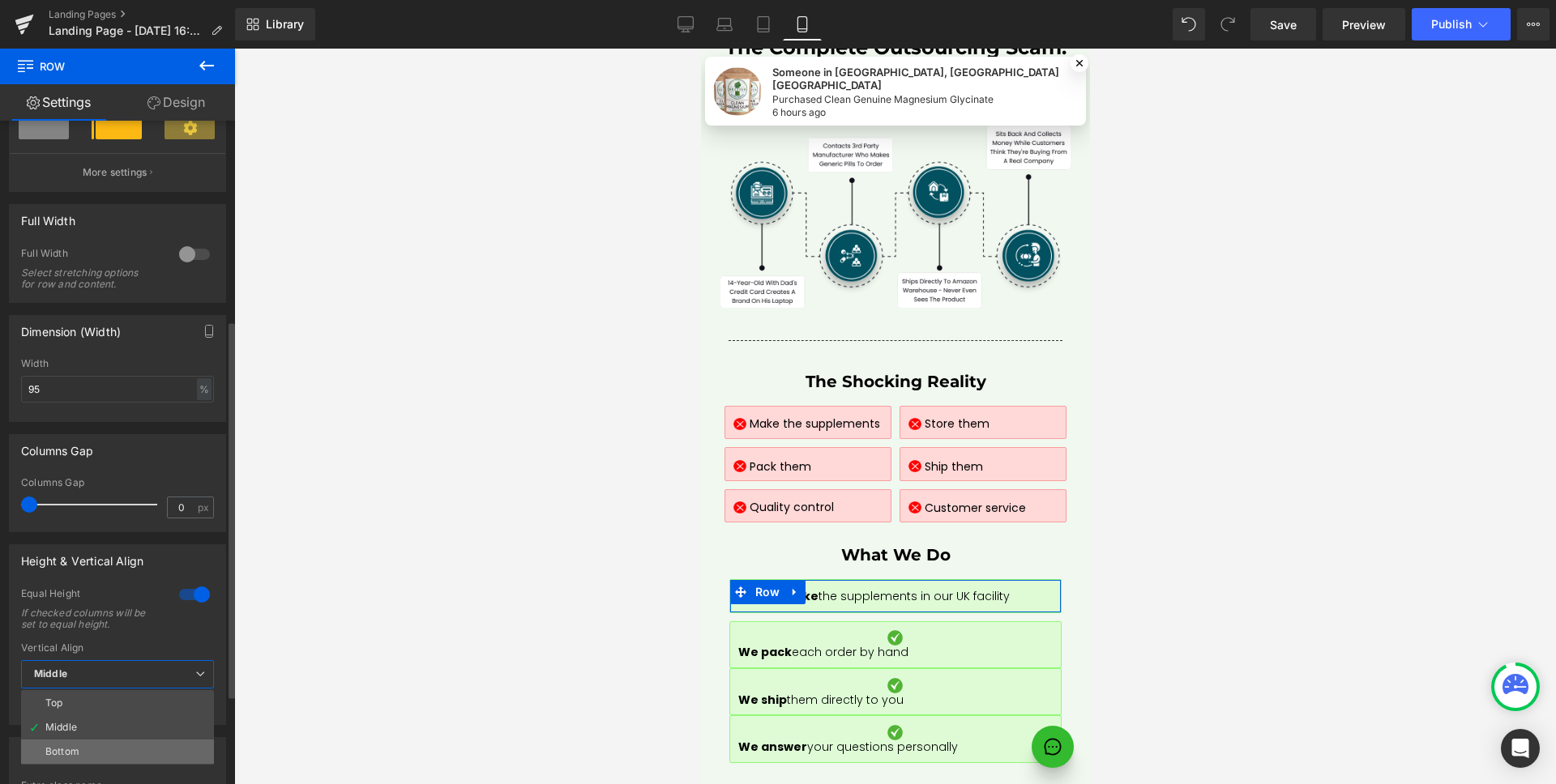
click at [72, 741] on li "Bottom" at bounding box center [118, 751] width 193 height 24
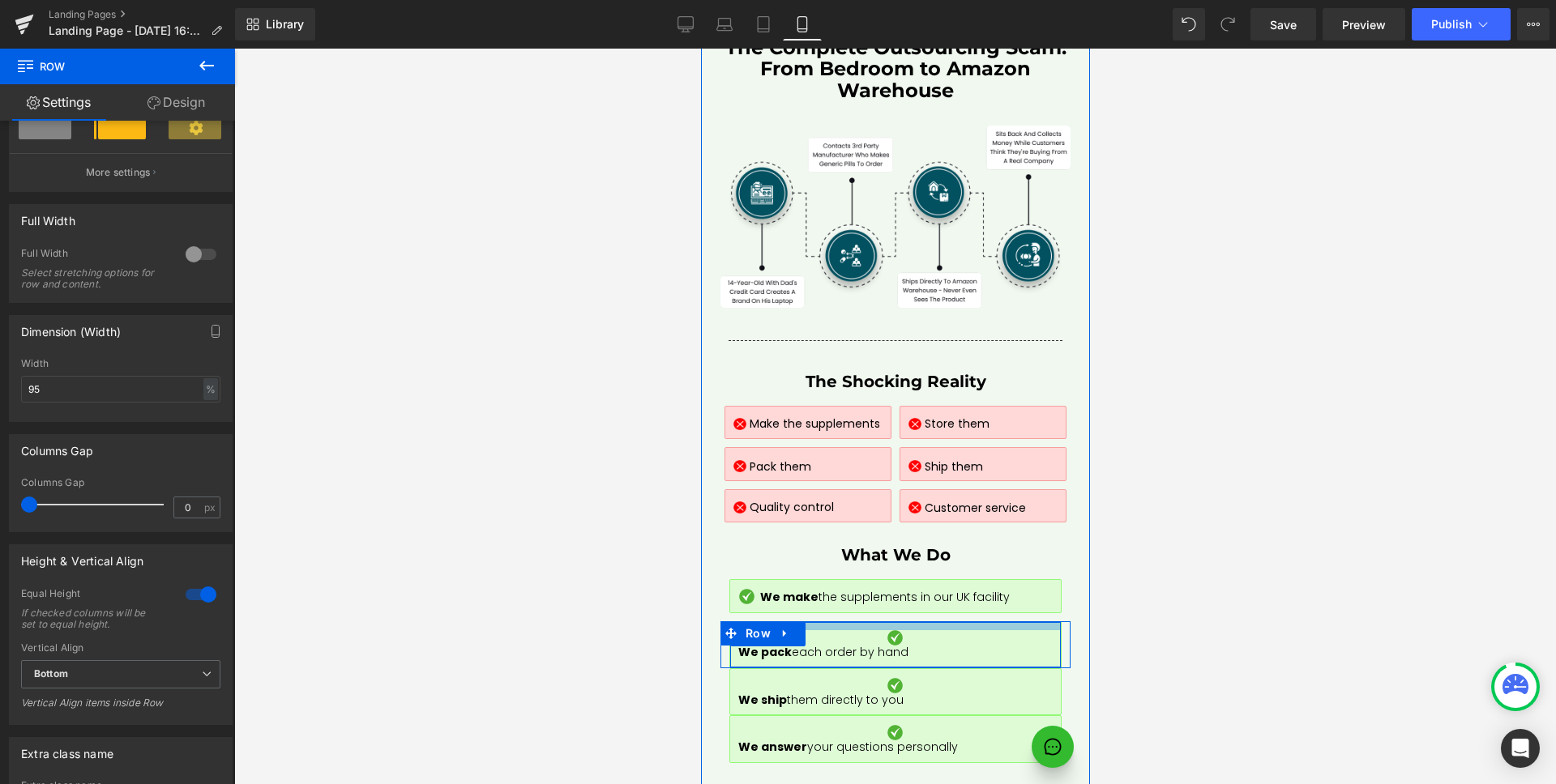
click at [1024, 622] on div at bounding box center [894, 626] width 330 height 8
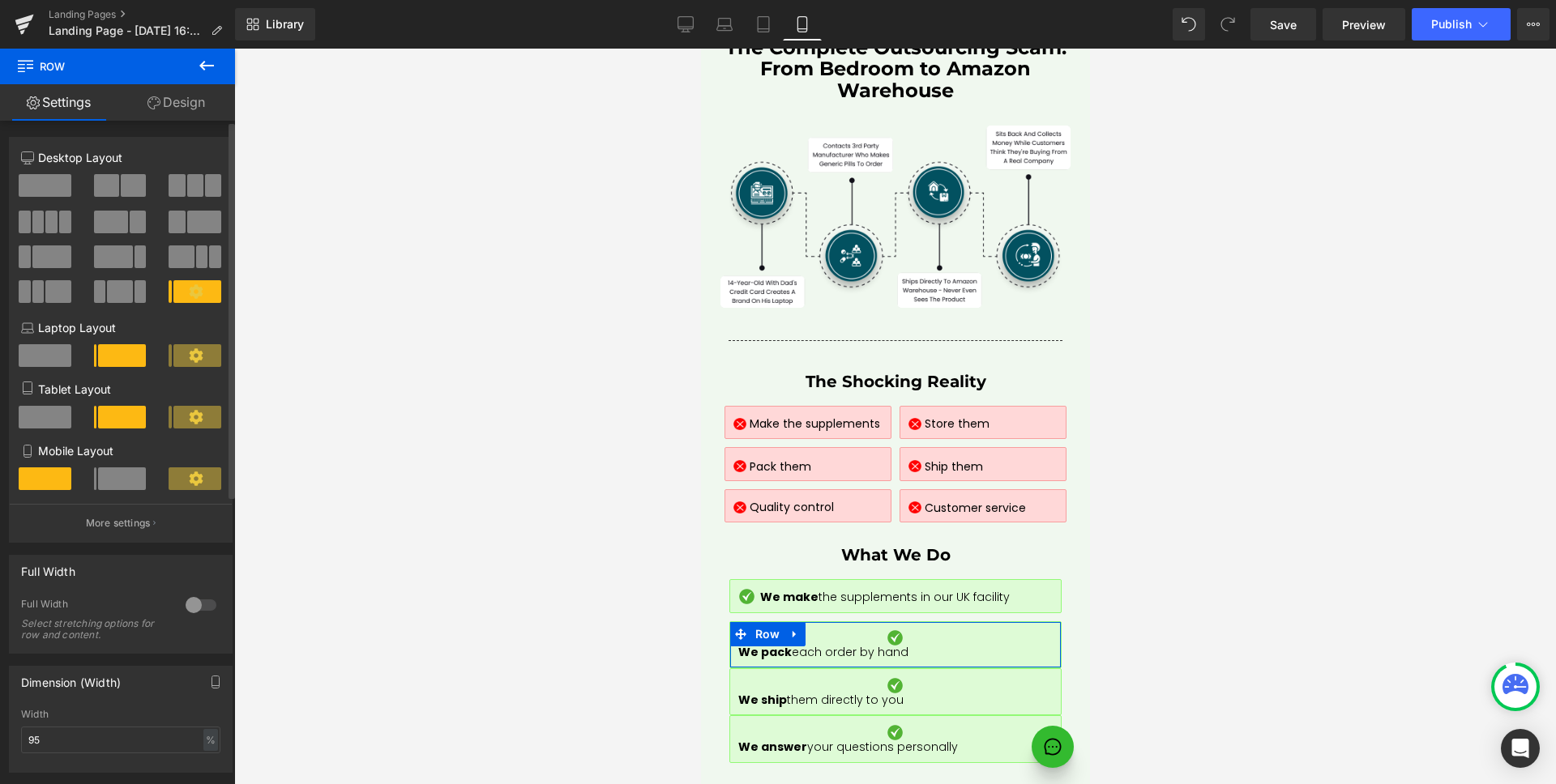
click at [119, 471] on span at bounding box center [122, 478] width 48 height 22
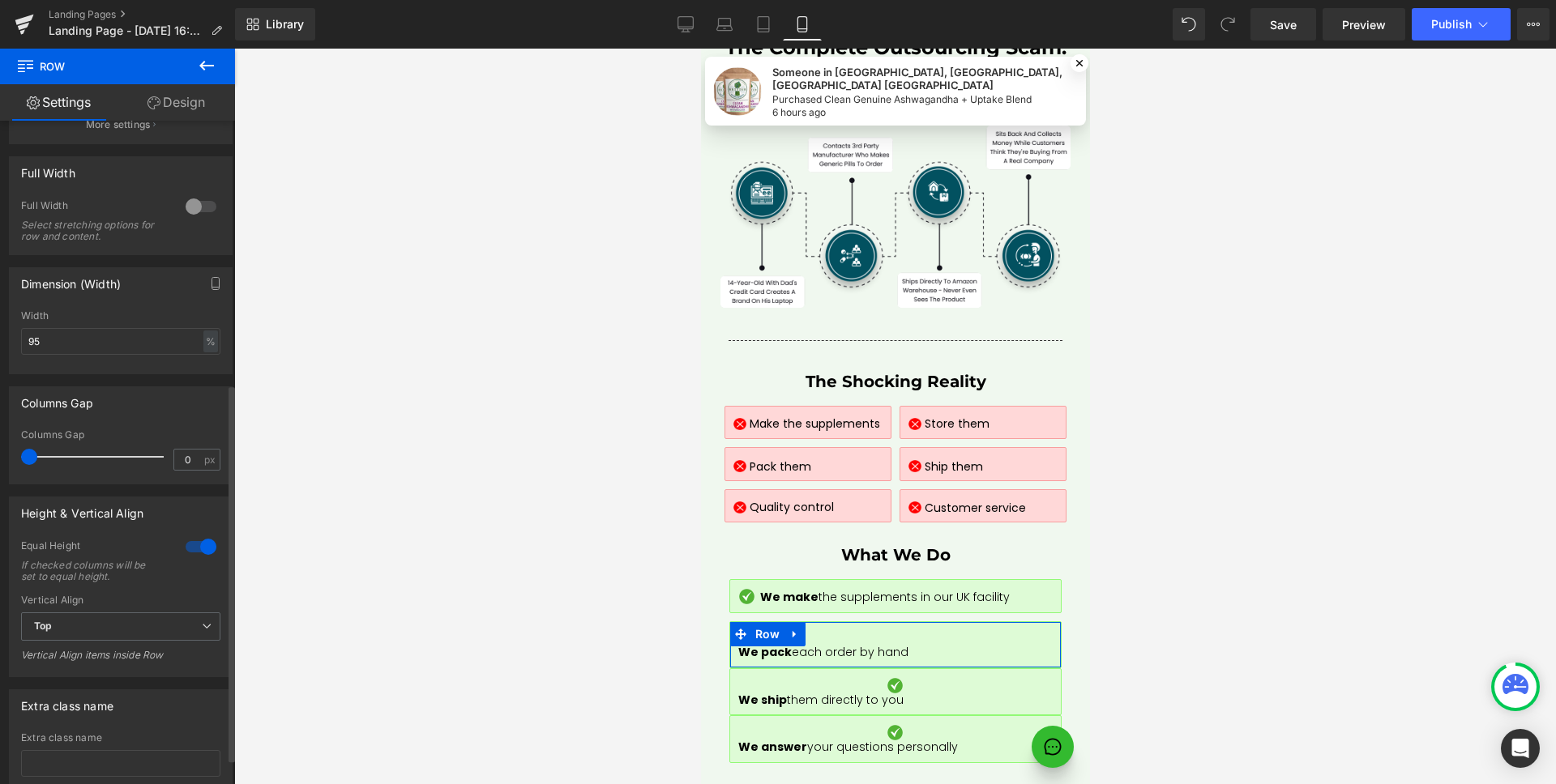
scroll to position [467, 0]
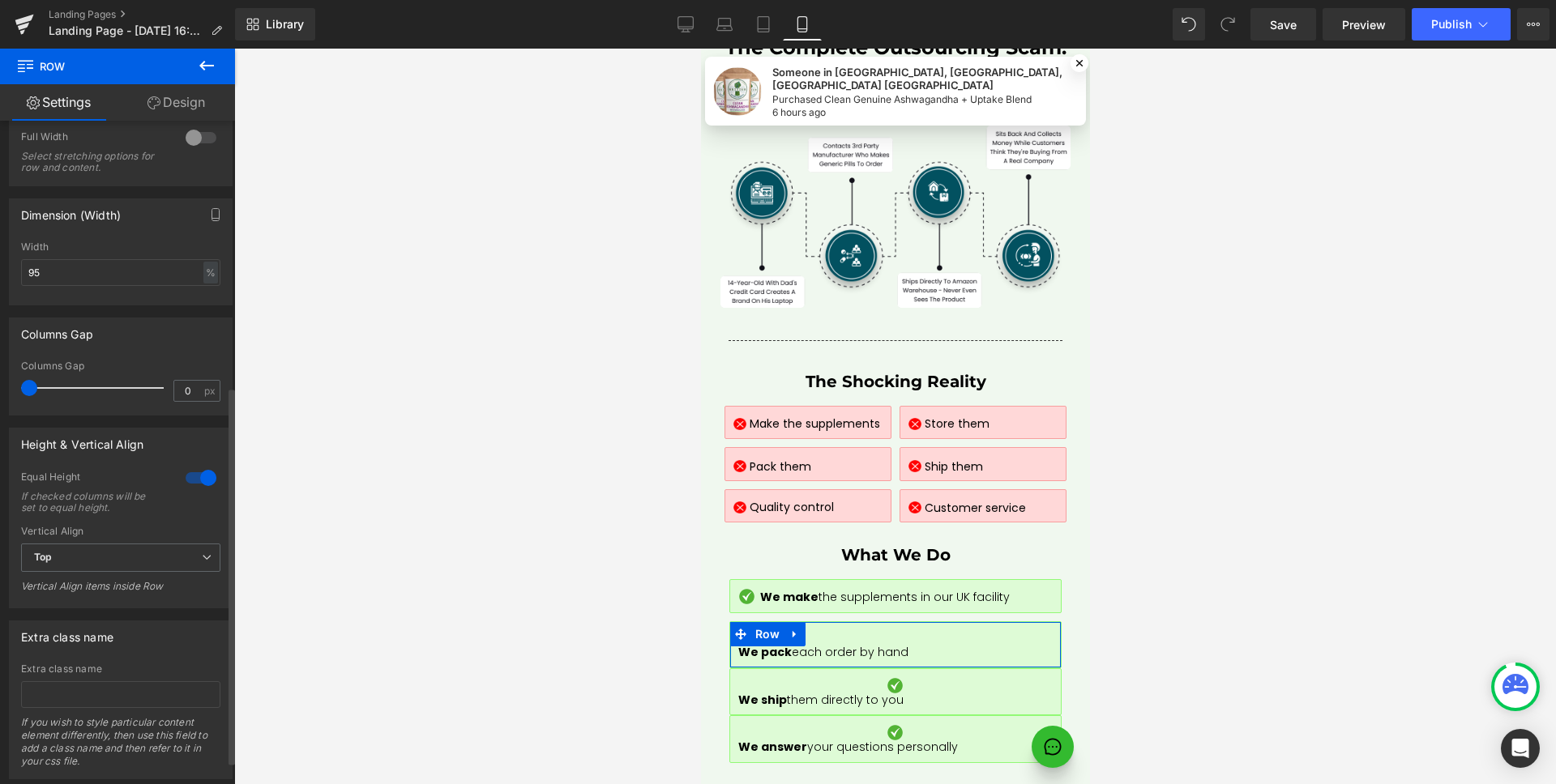
click at [164, 553] on span "Top" at bounding box center [121, 558] width 199 height 29
click at [78, 640] on li "Bottom" at bounding box center [118, 635] width 193 height 24
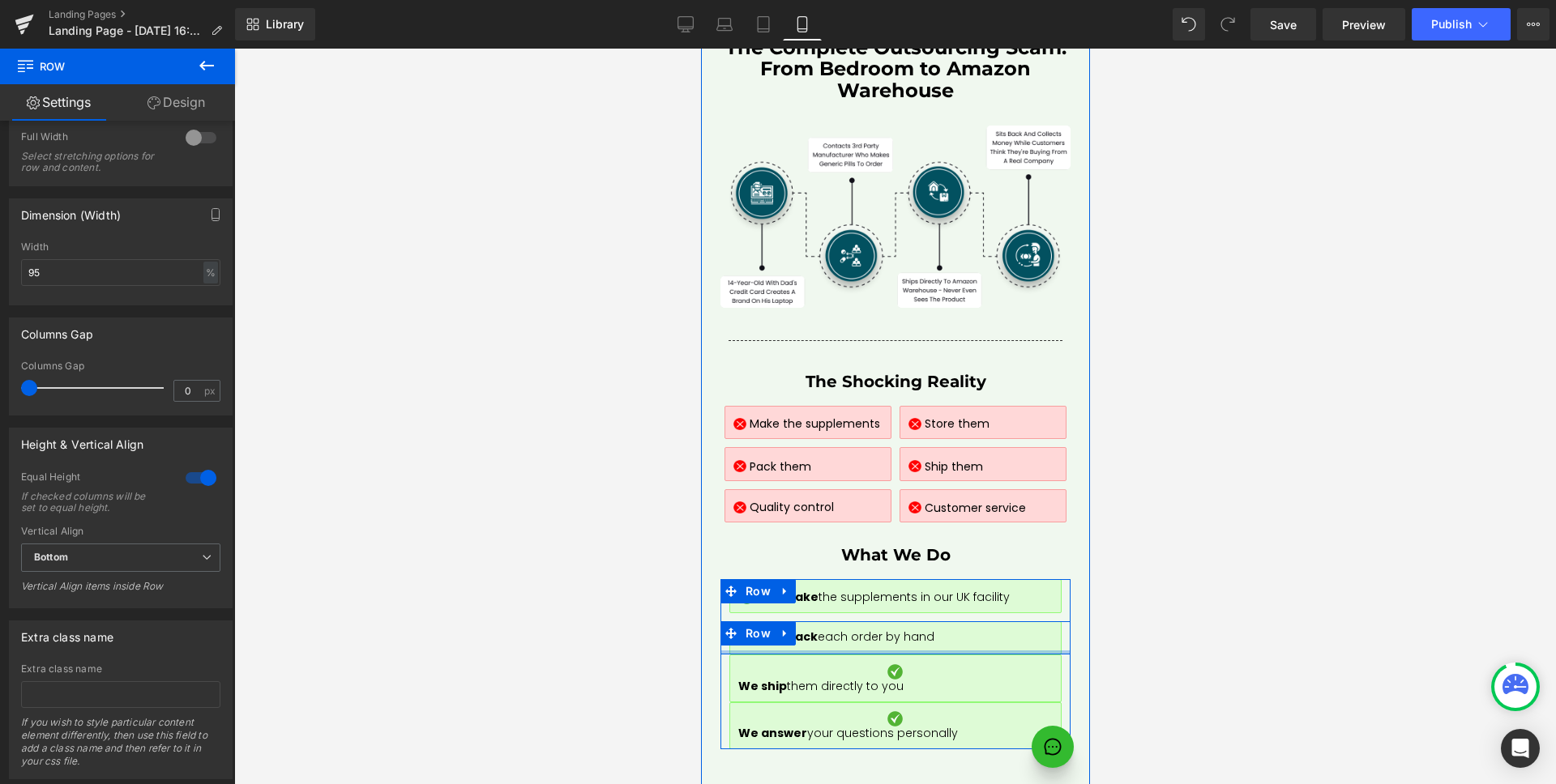
click at [1027, 650] on div at bounding box center [894, 652] width 350 height 4
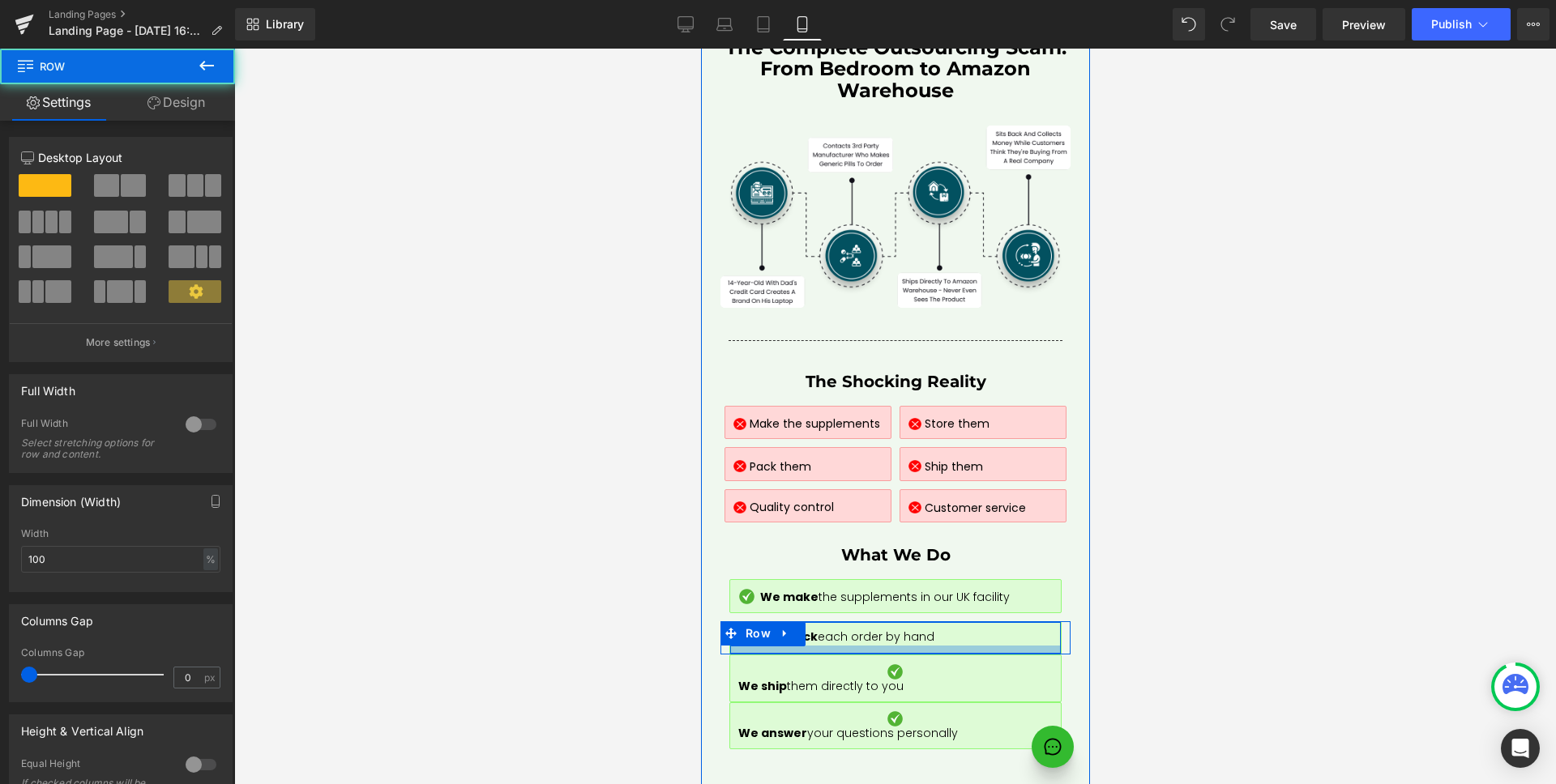
click at [1031, 646] on div at bounding box center [894, 649] width 330 height 8
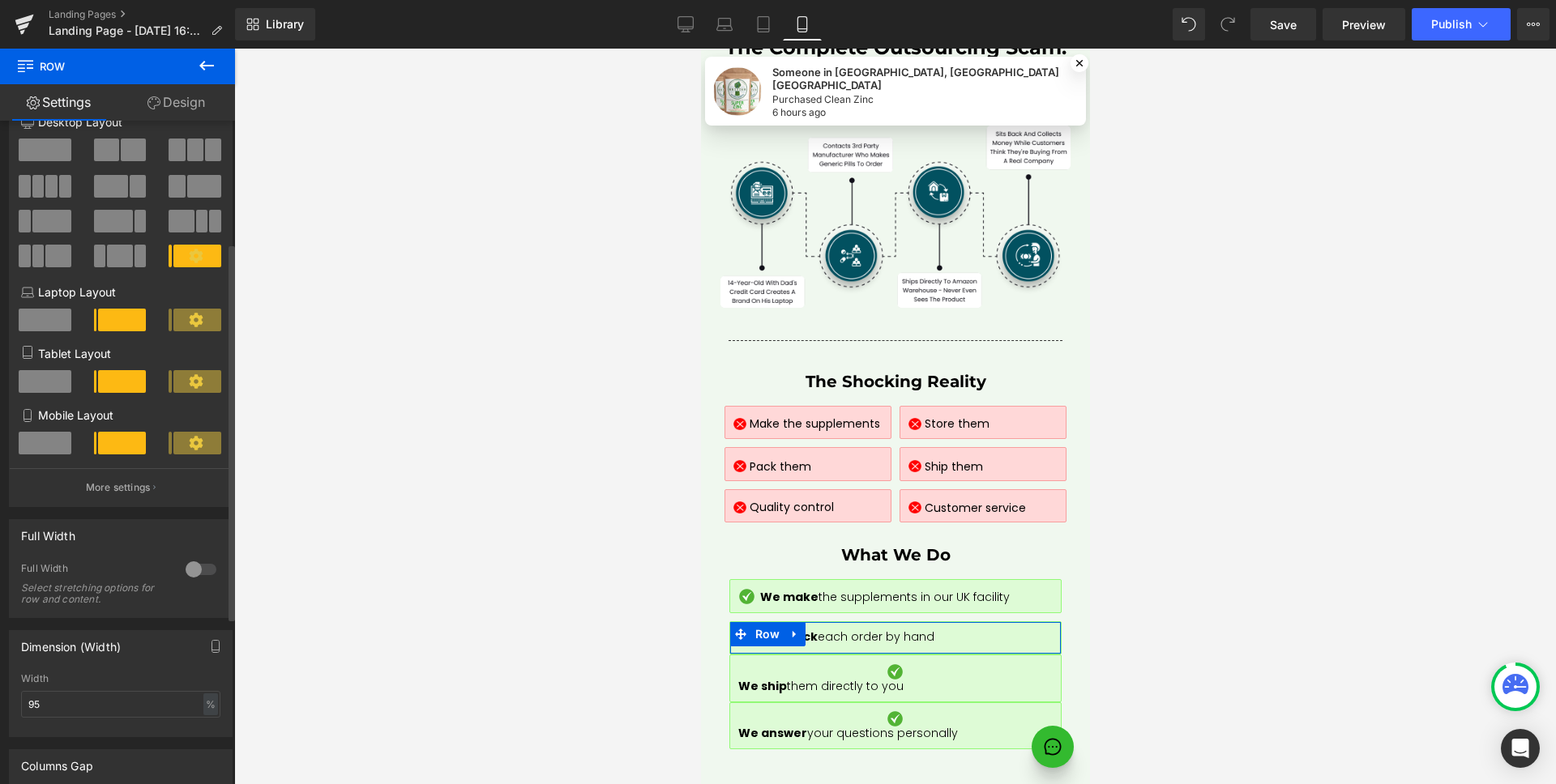
scroll to position [261, 0]
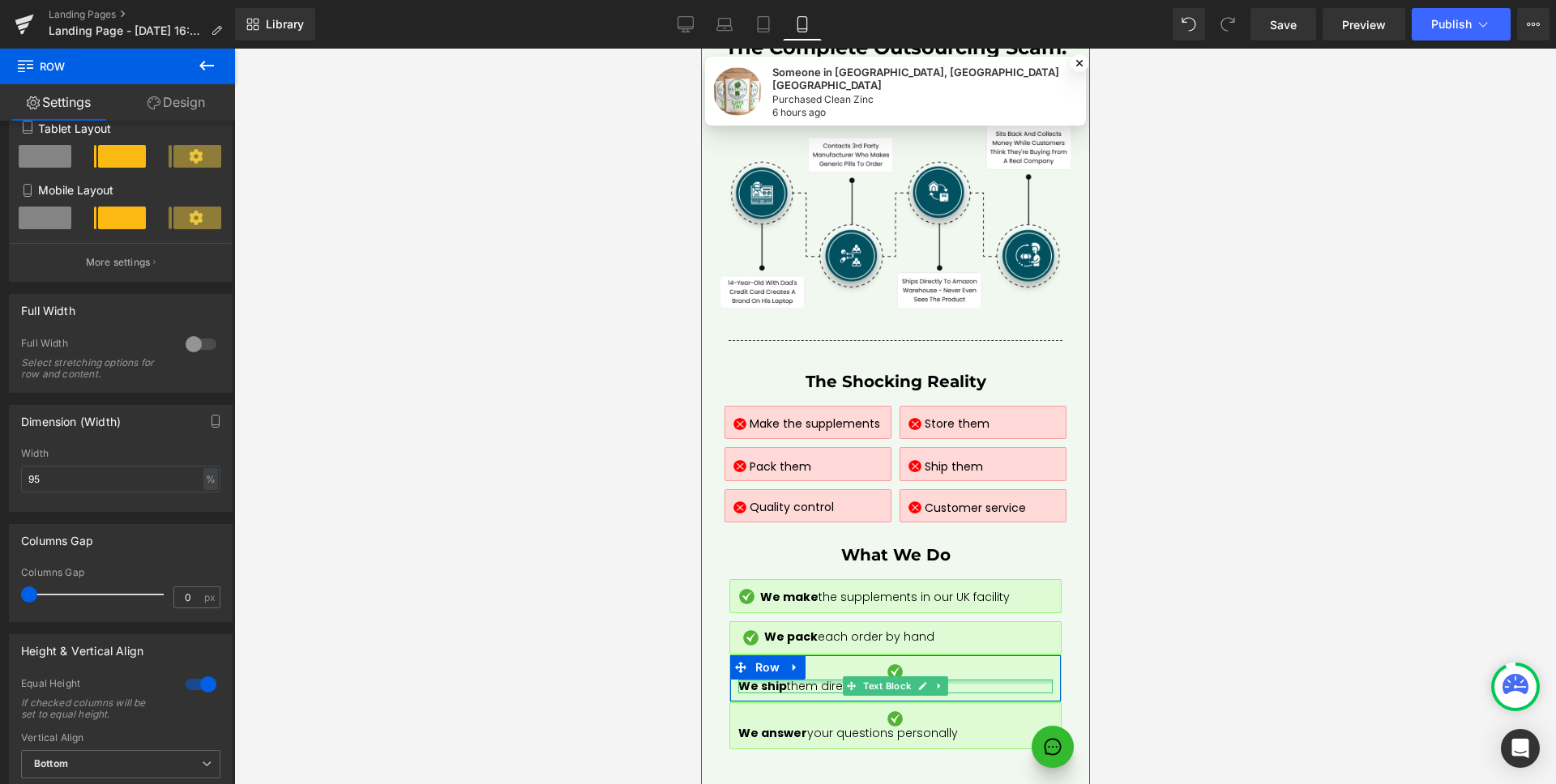
click at [204, 100] on link "Design" at bounding box center [177, 102] width 118 height 37
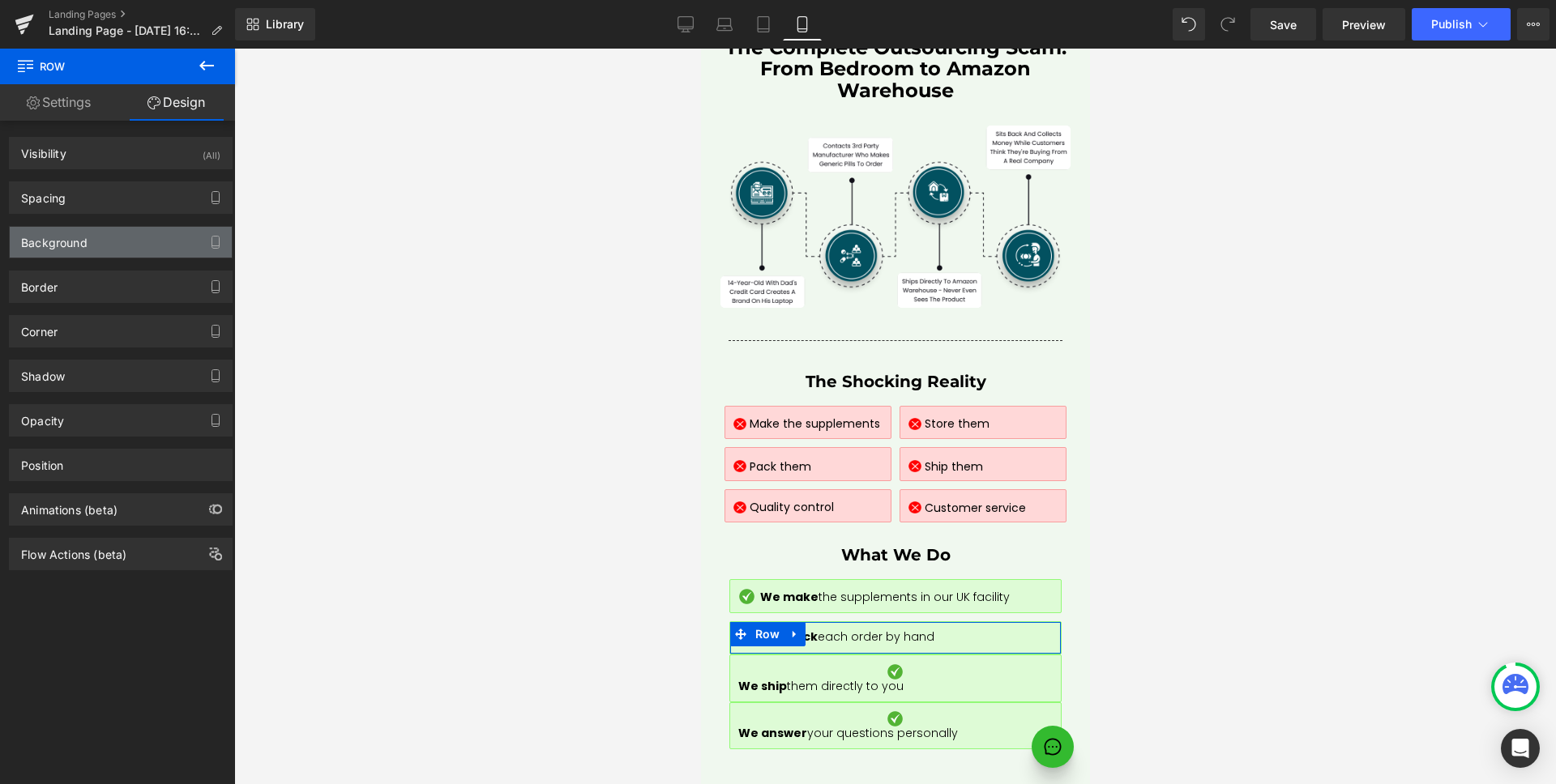
type input "0"
type input "10"
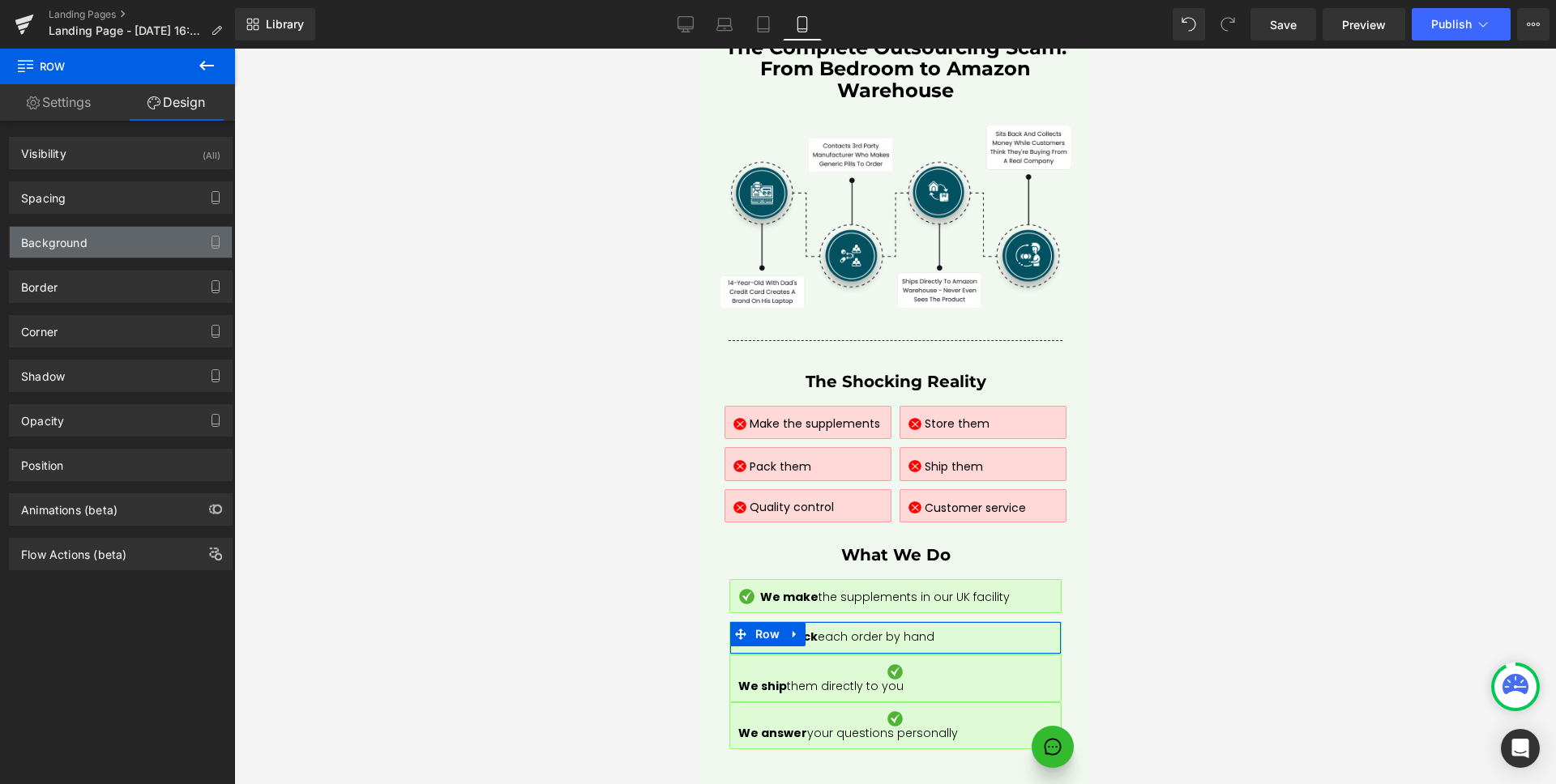
type input "10"
click at [88, 201] on div "Spacing" at bounding box center [121, 197] width 222 height 30
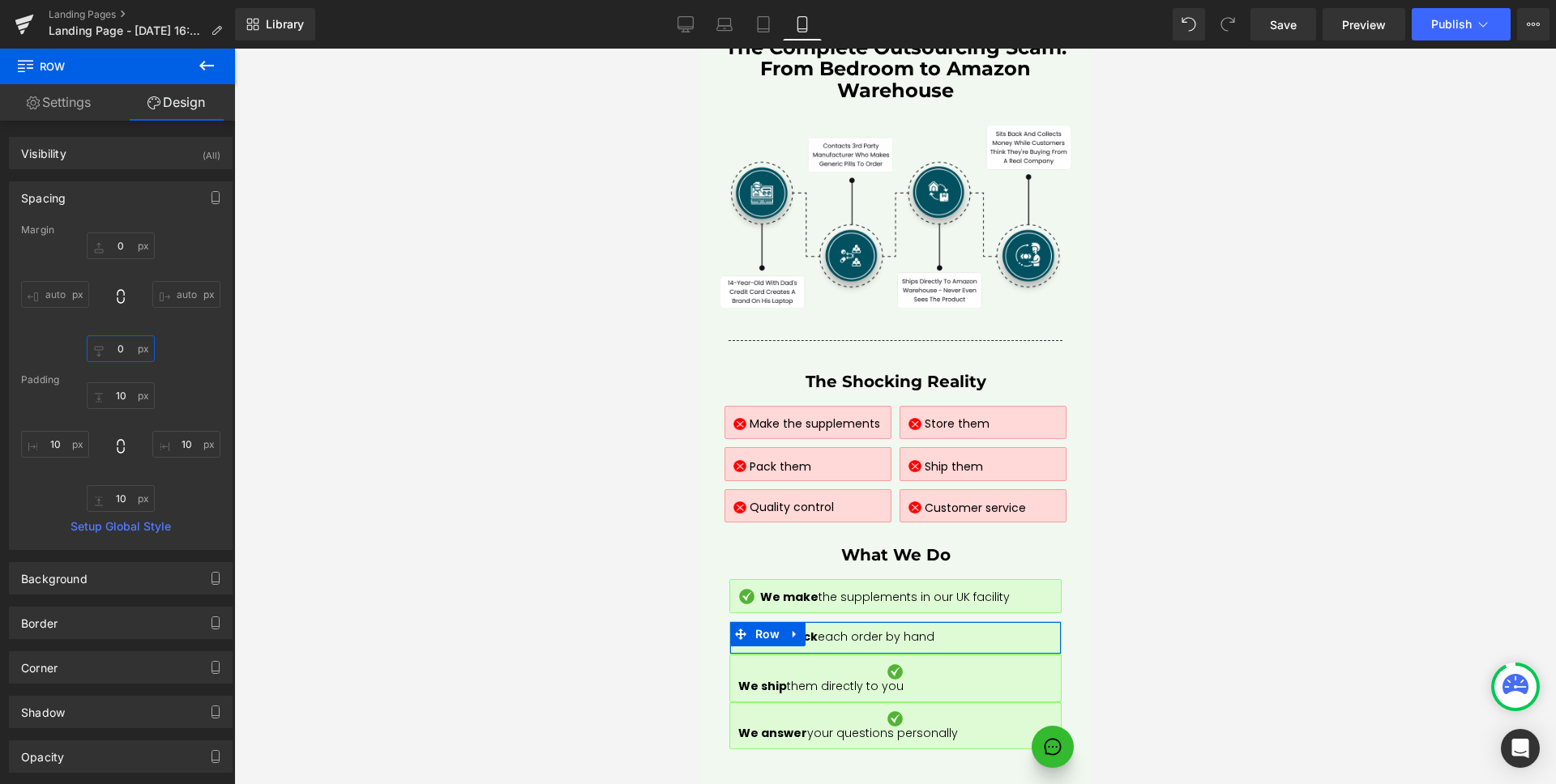
click at [122, 346] on input "0" at bounding box center [121, 349] width 68 height 27
type input "10"
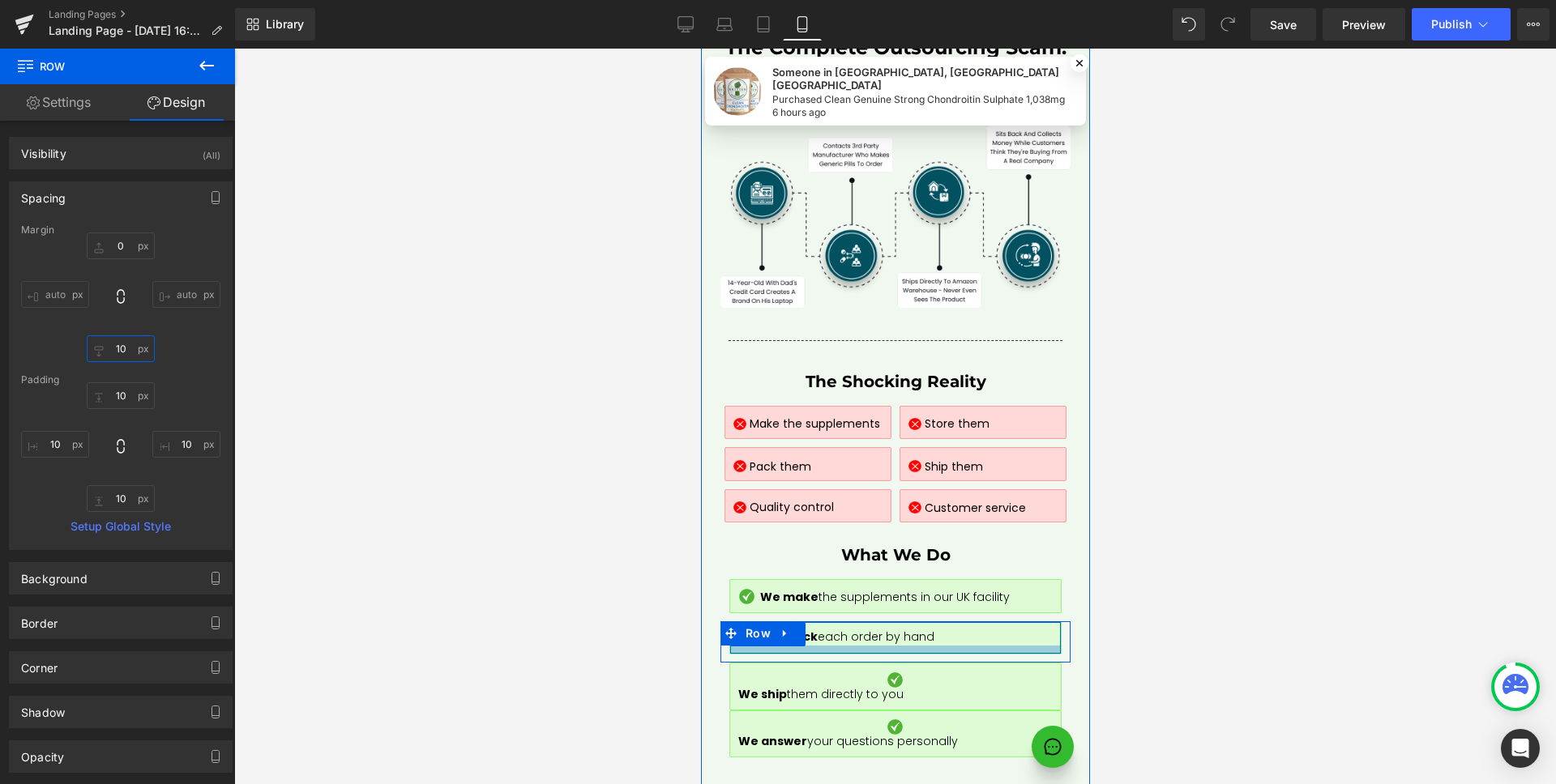
click at [747, 646] on div at bounding box center [894, 649] width 330 height 8
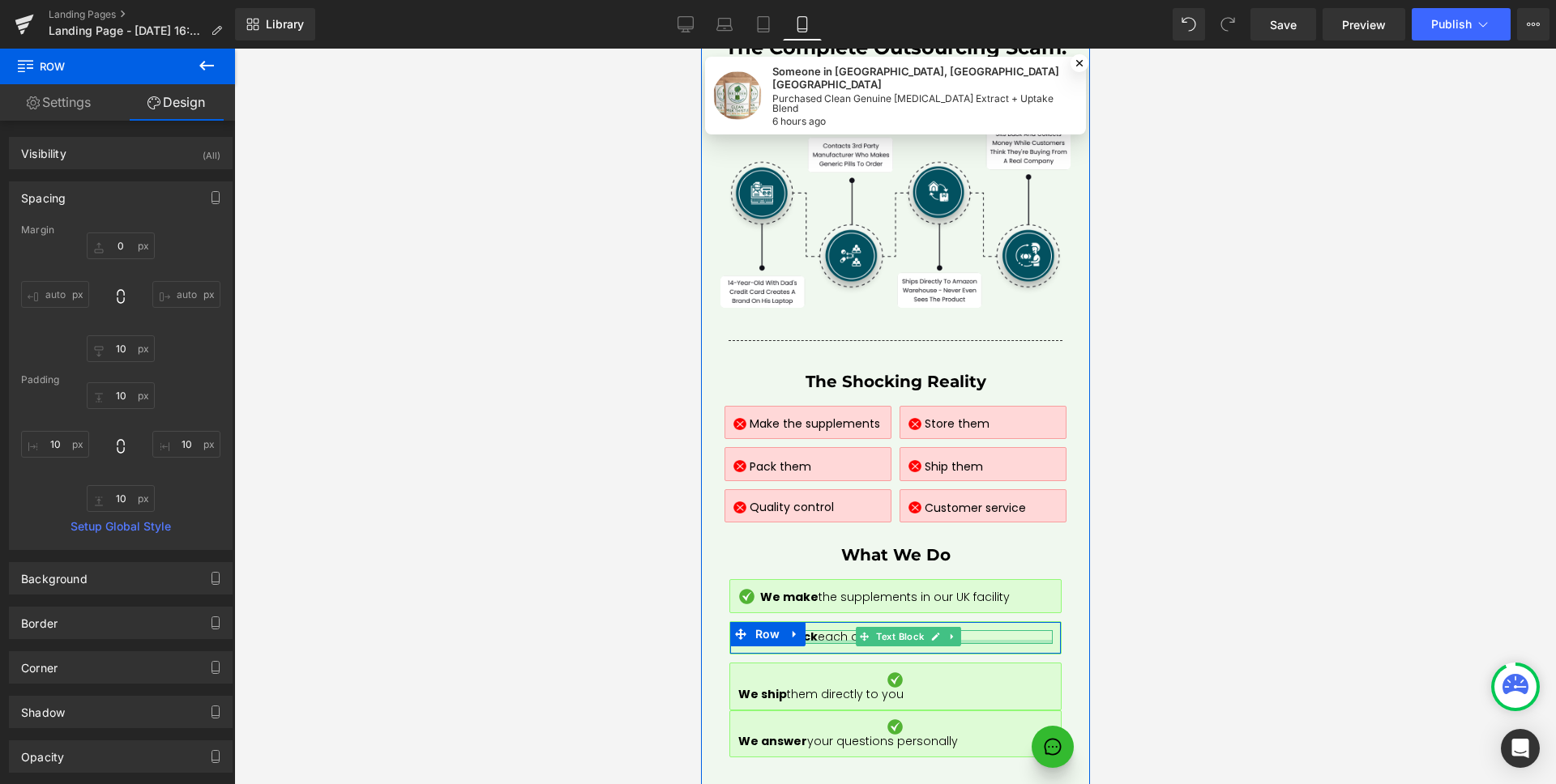
click at [826, 640] on div at bounding box center [907, 642] width 289 height 4
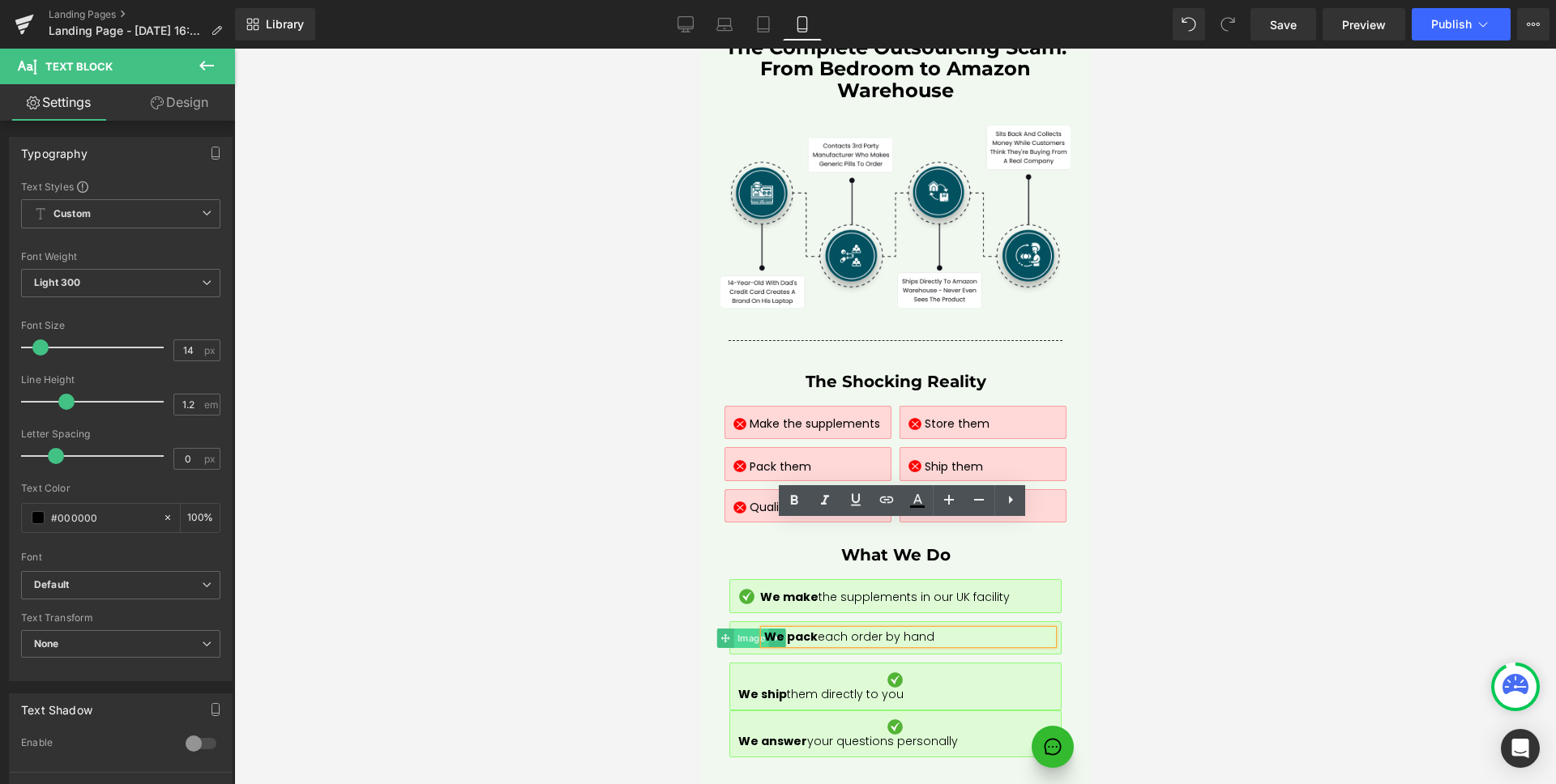
click at [746, 629] on span "Image" at bounding box center [750, 638] width 35 height 20
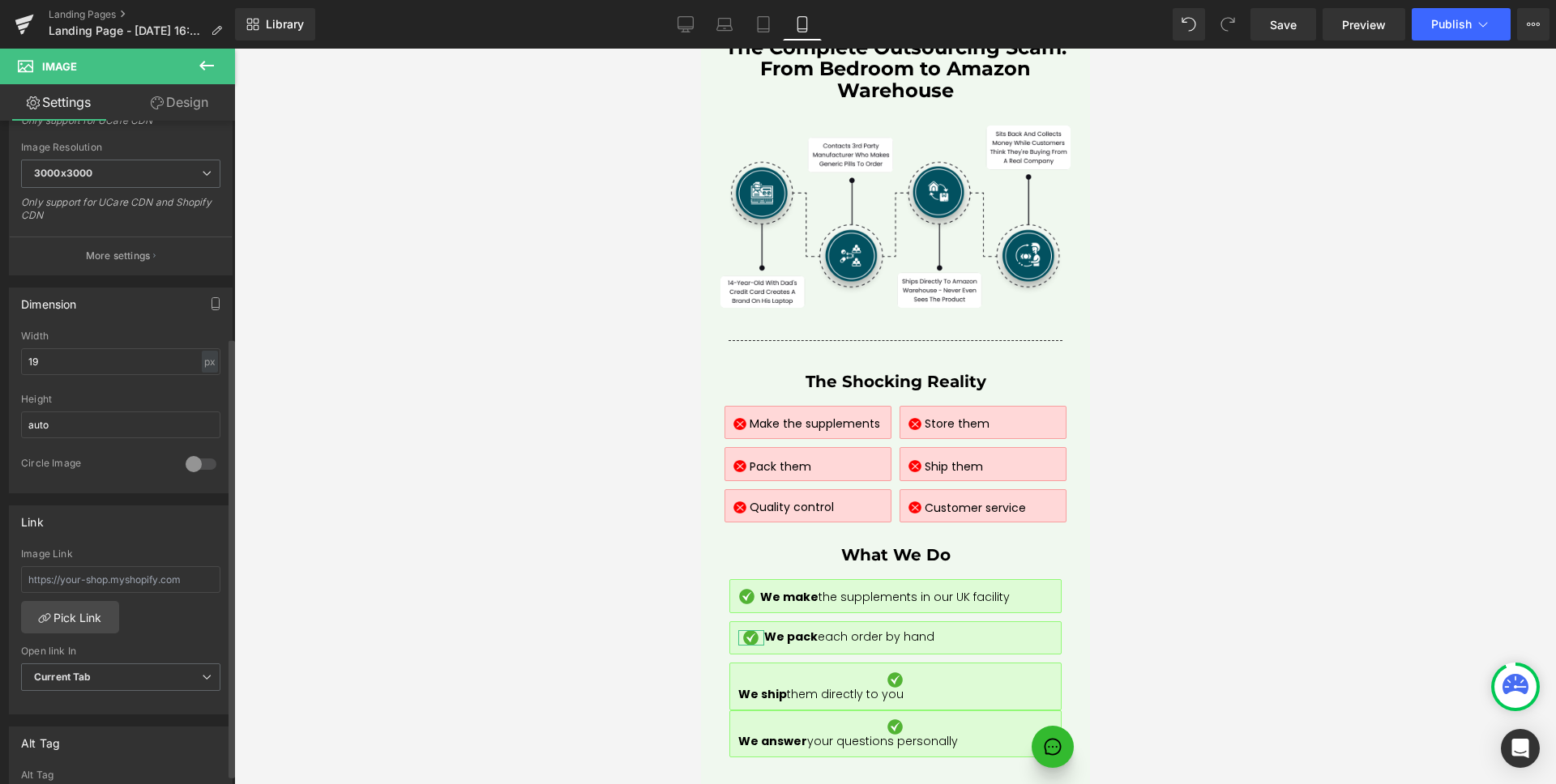
scroll to position [654, 0]
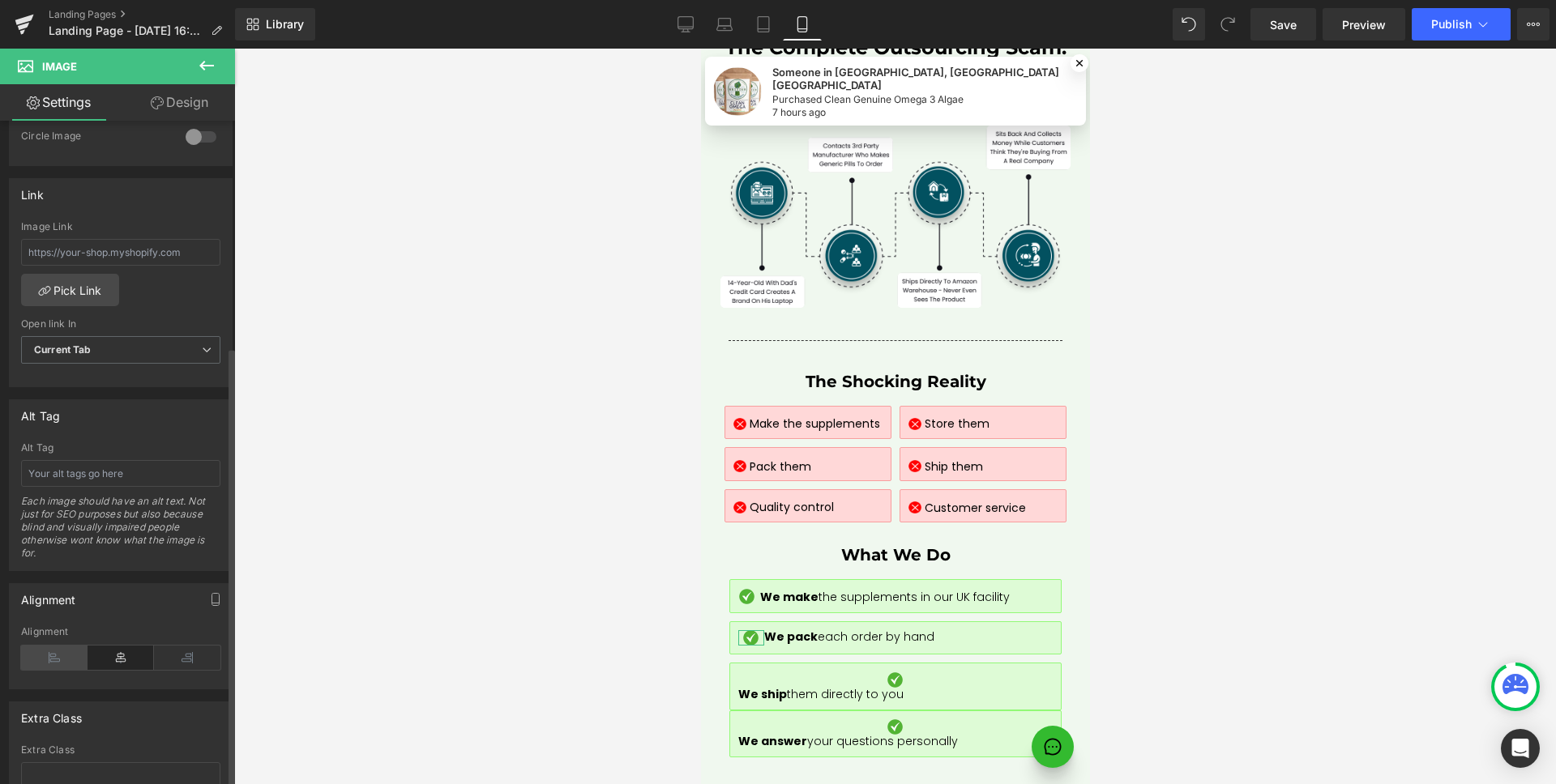
click at [66, 660] on icon at bounding box center [54, 657] width 66 height 24
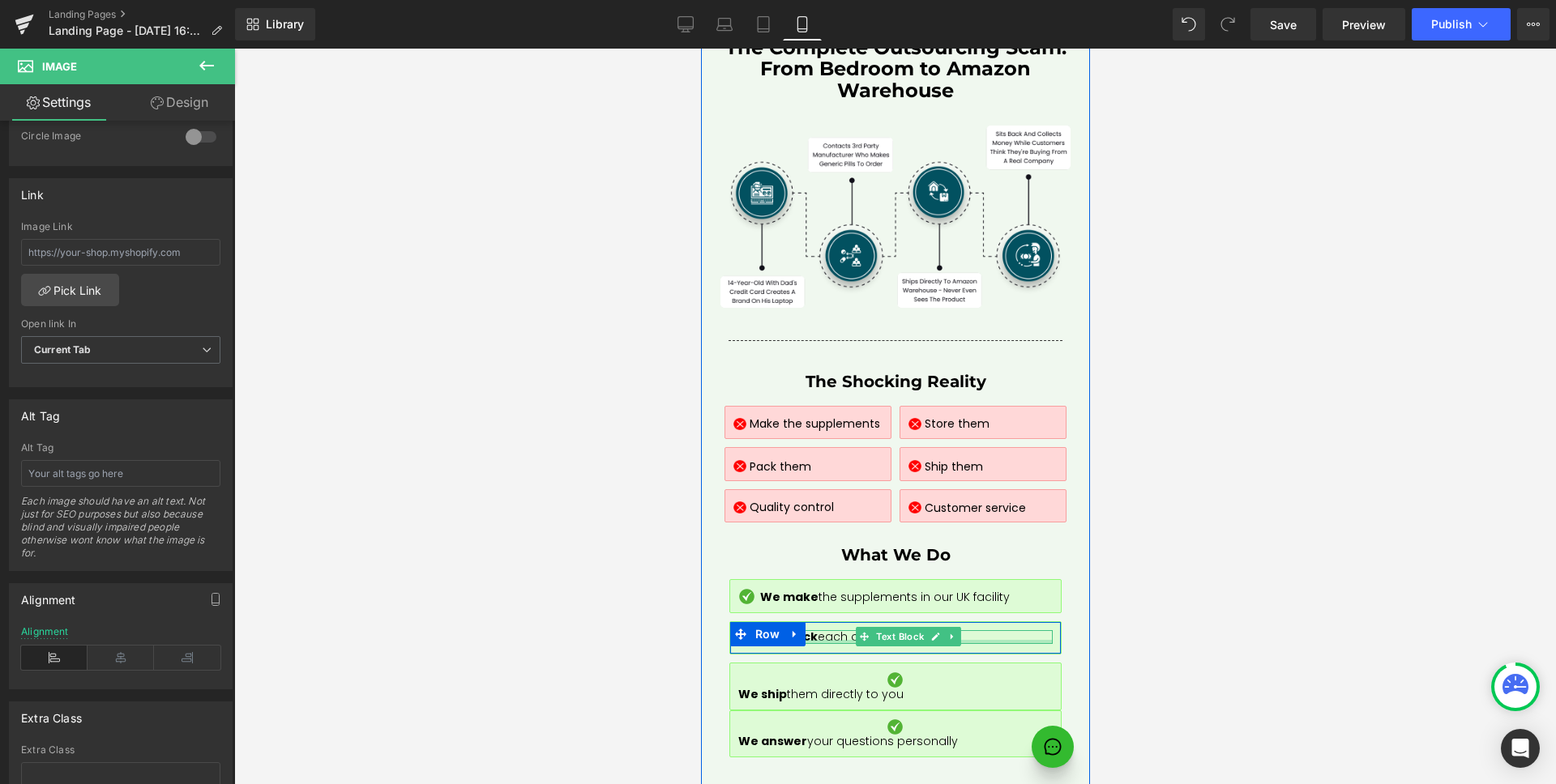
click at [817, 640] on div at bounding box center [907, 642] width 289 height 4
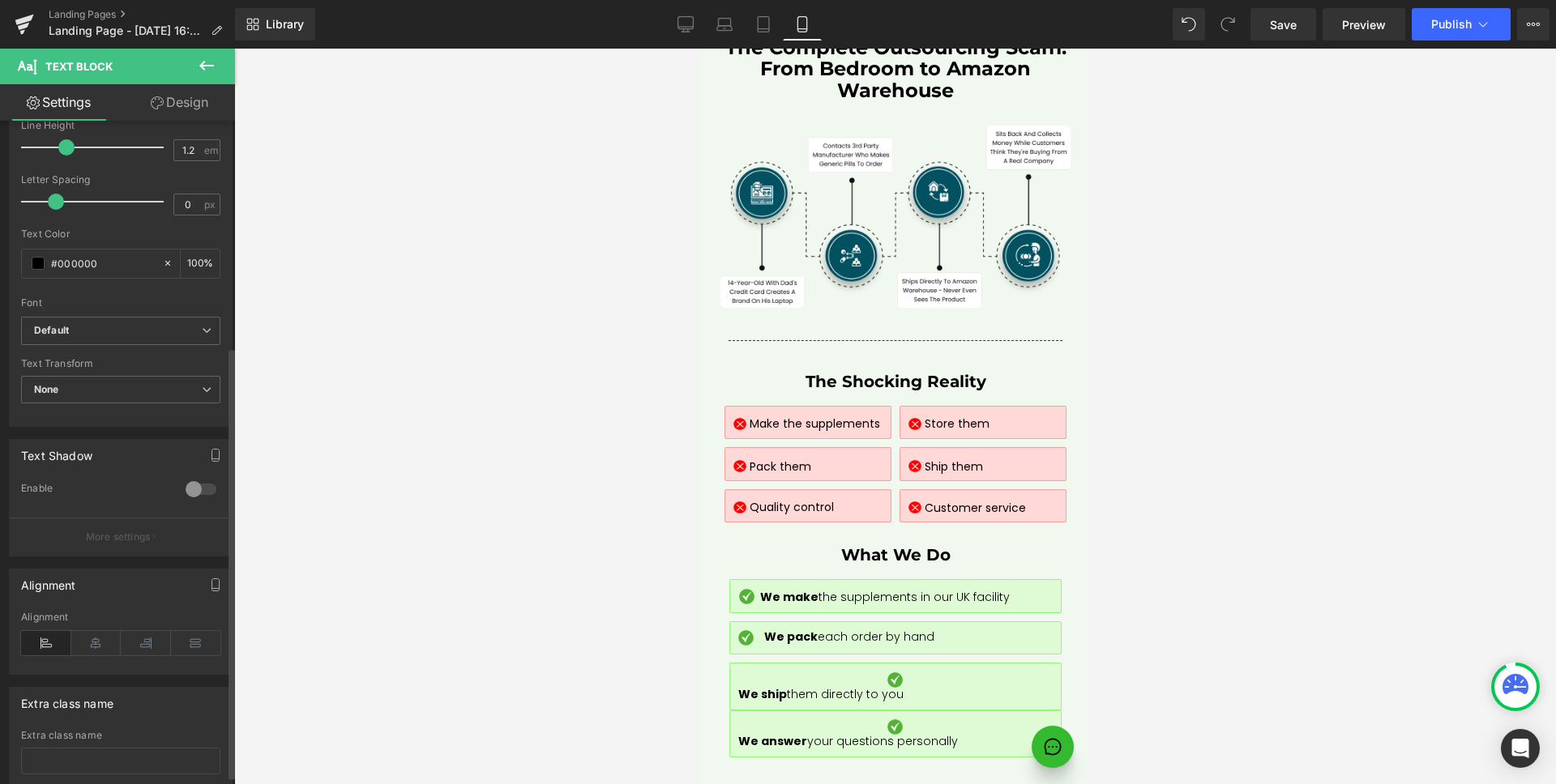
scroll to position [347, 0]
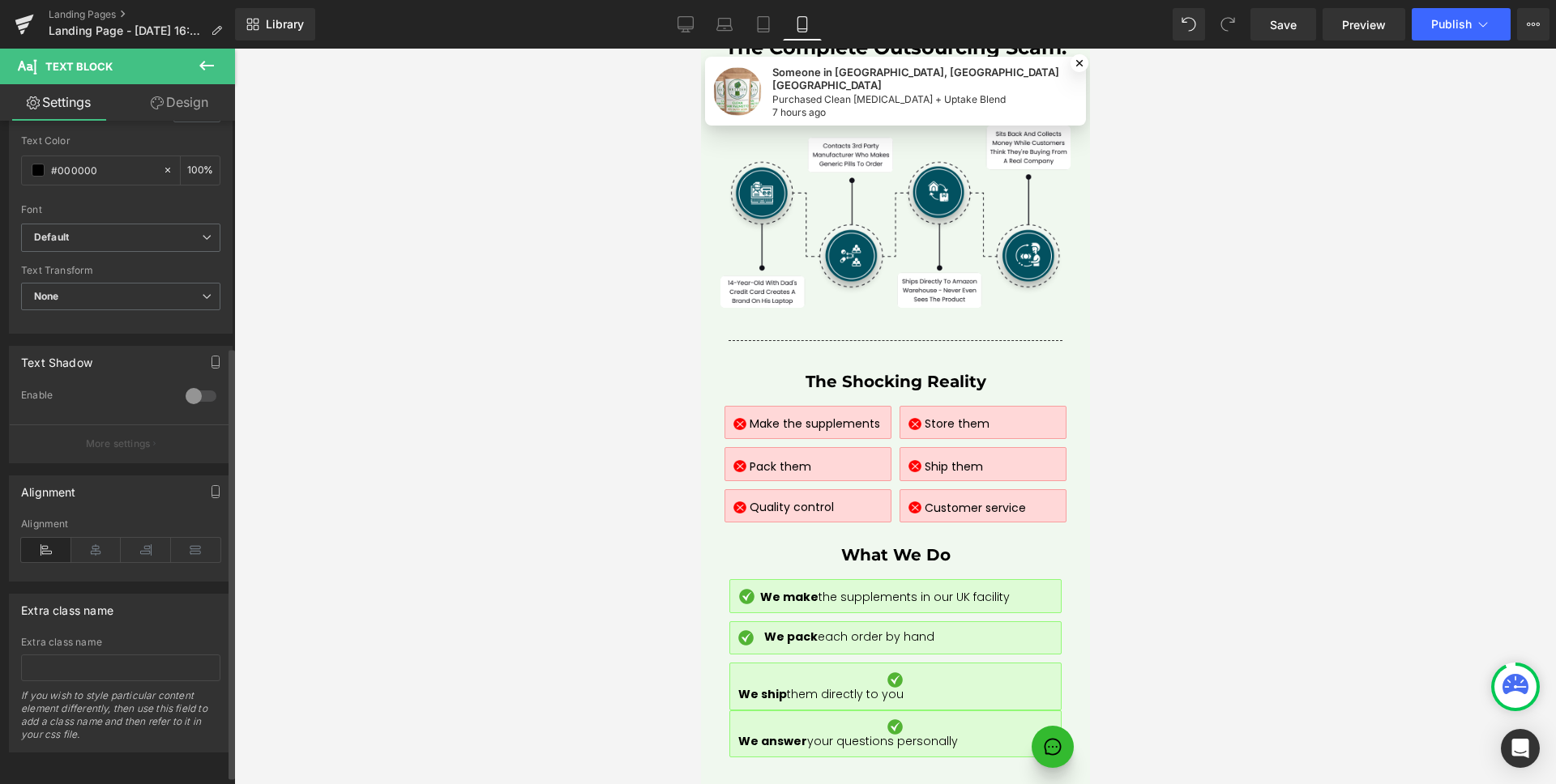
click at [45, 559] on icon at bounding box center [46, 549] width 50 height 24
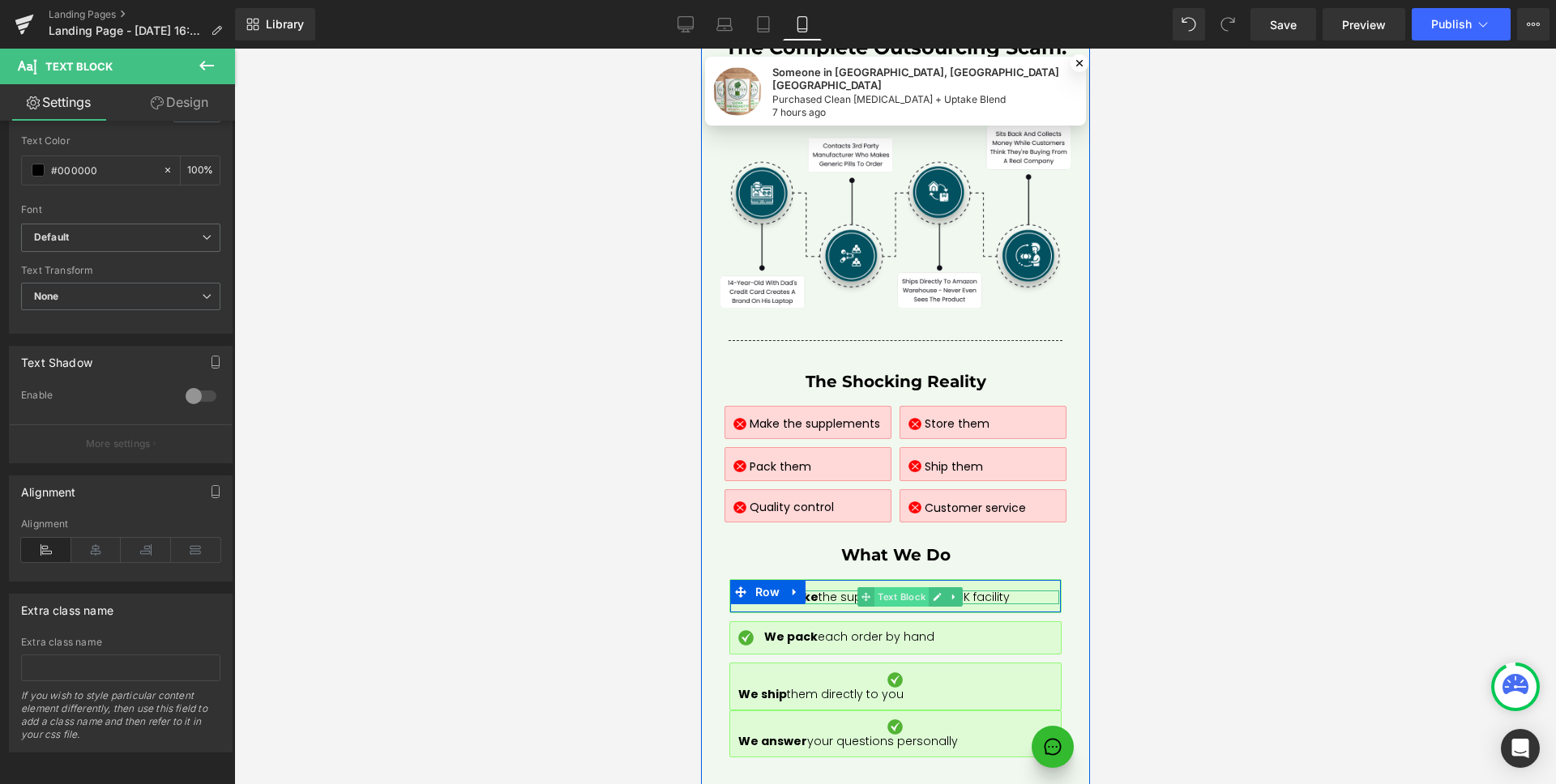
click at [896, 588] on span "Text Block" at bounding box center [900, 597] width 54 height 20
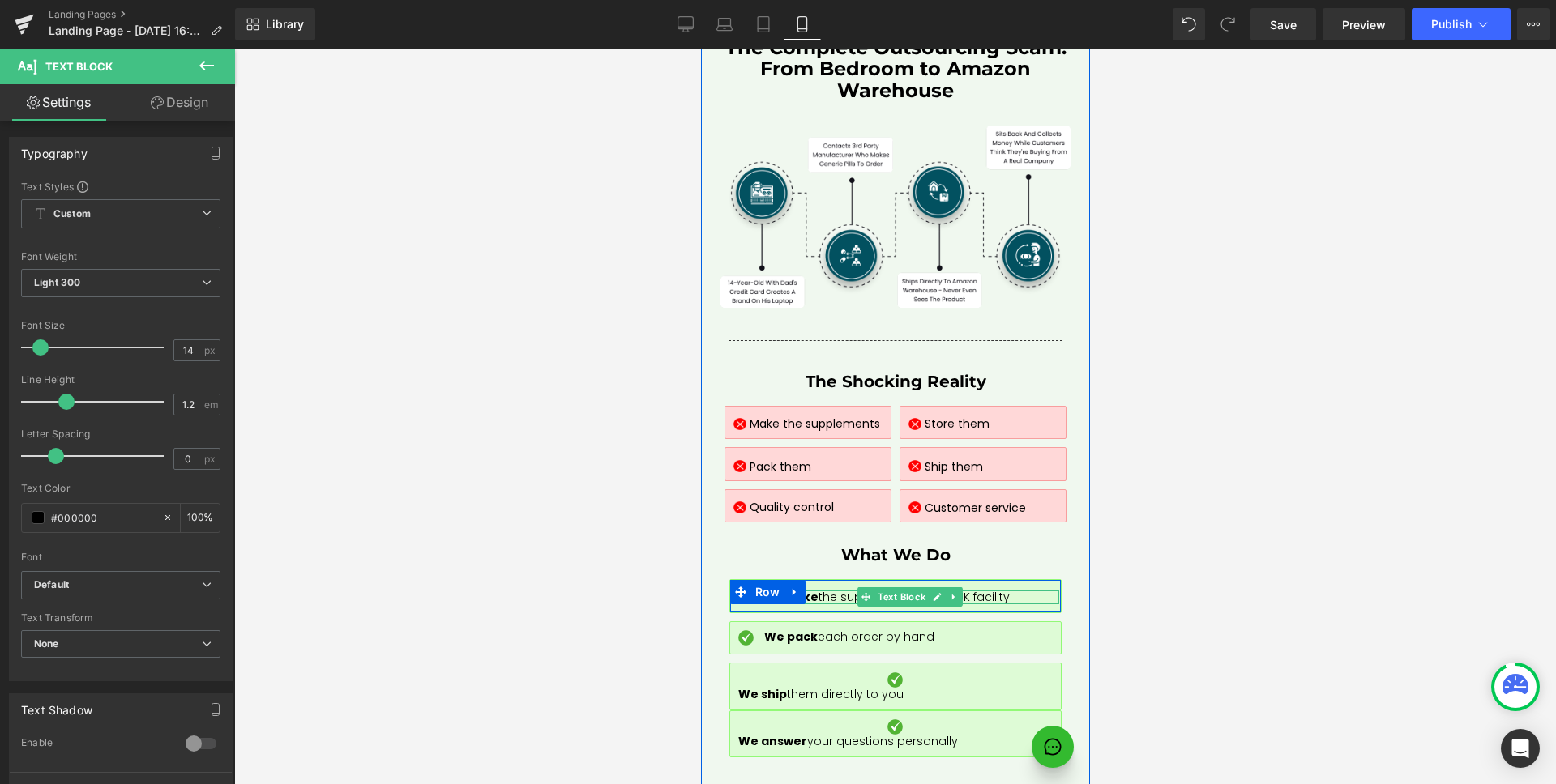
click at [833, 588] on span "the supplements in our UK facility" at bounding box center [913, 596] width 191 height 16
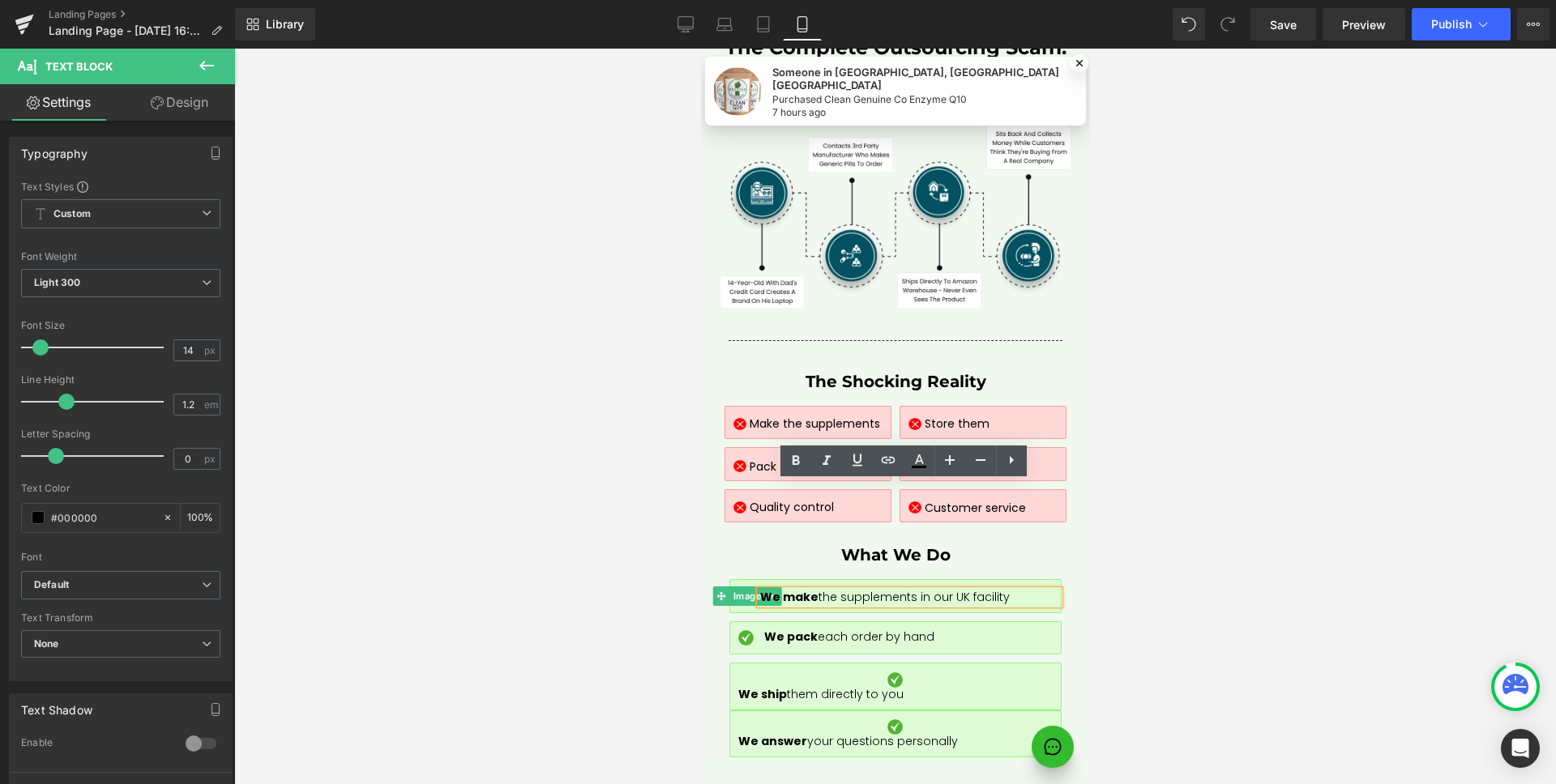
click at [740, 587] on span "Image" at bounding box center [745, 596] width 35 height 20
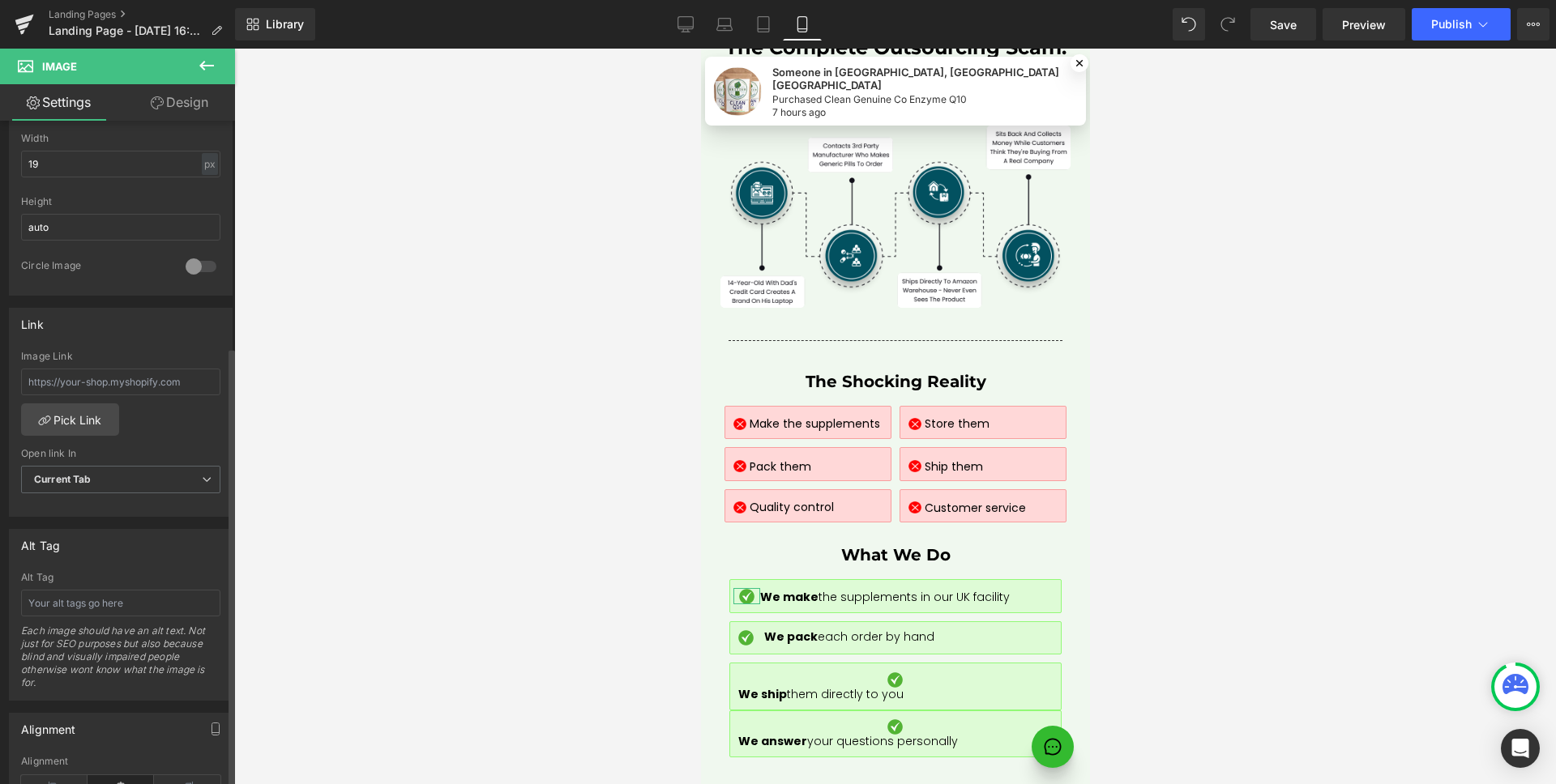
scroll to position [775, 0]
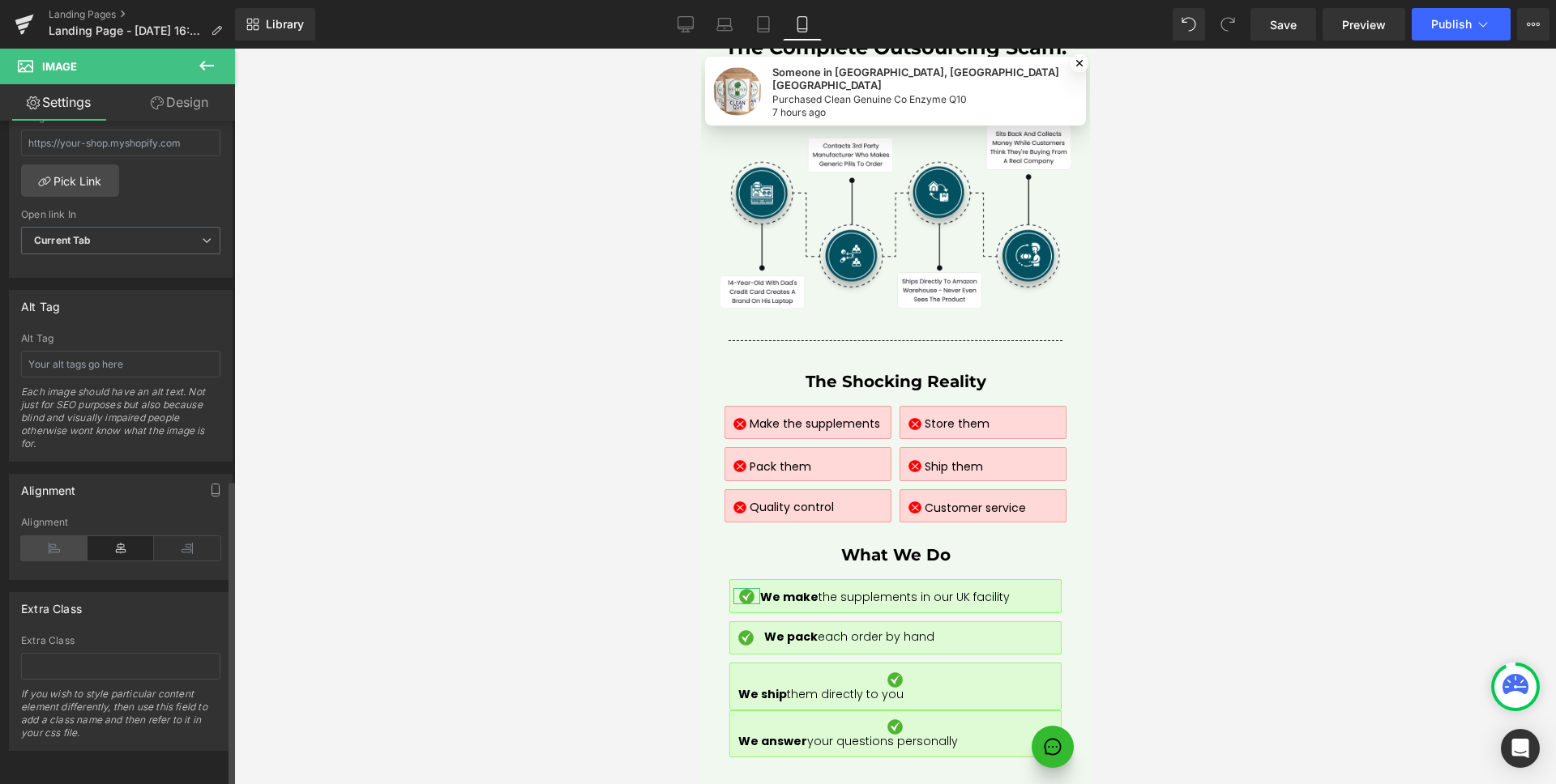
click at [61, 548] on icon at bounding box center [54, 547] width 66 height 24
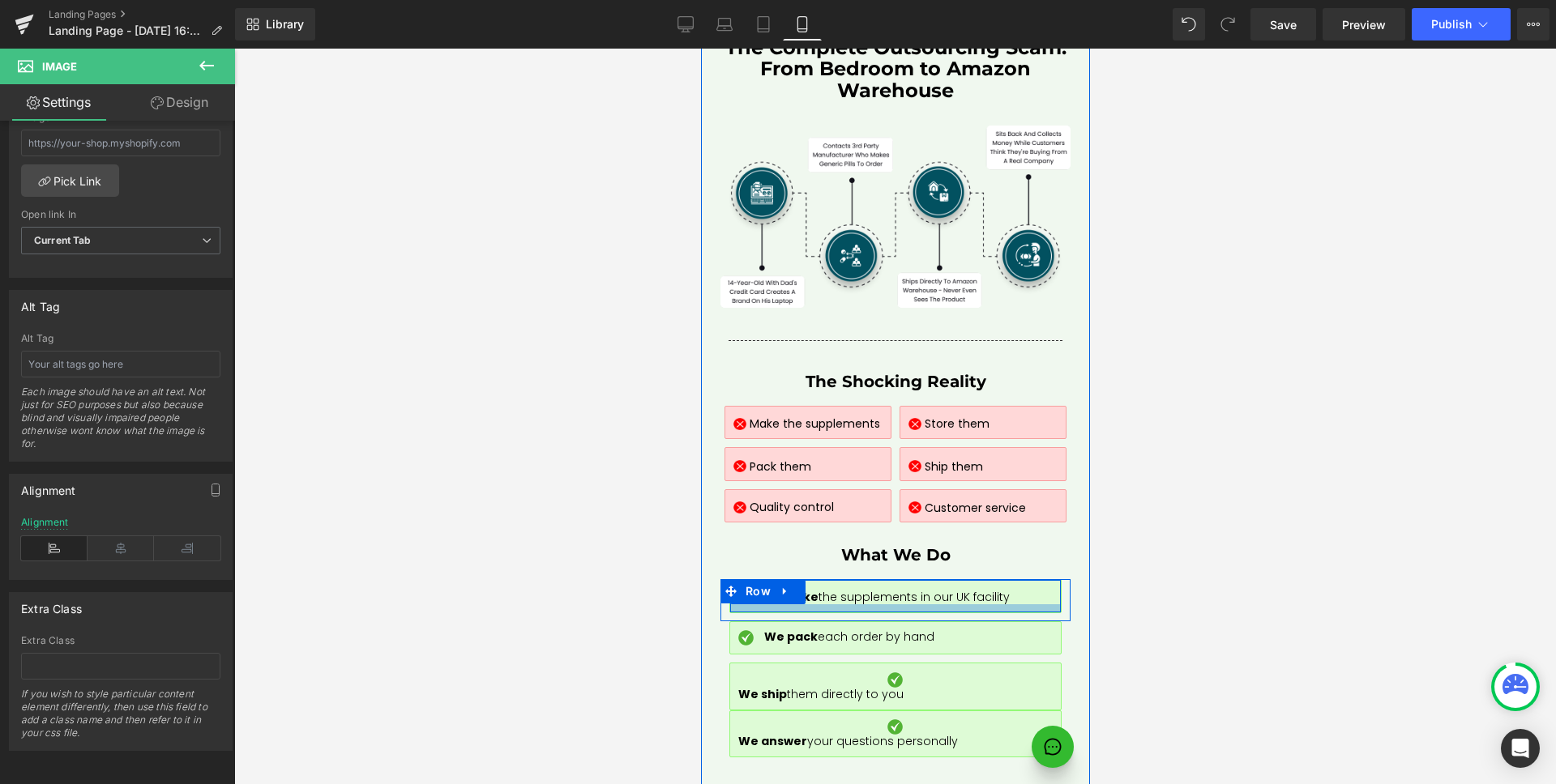
click at [1042, 605] on div at bounding box center [894, 608] width 330 height 8
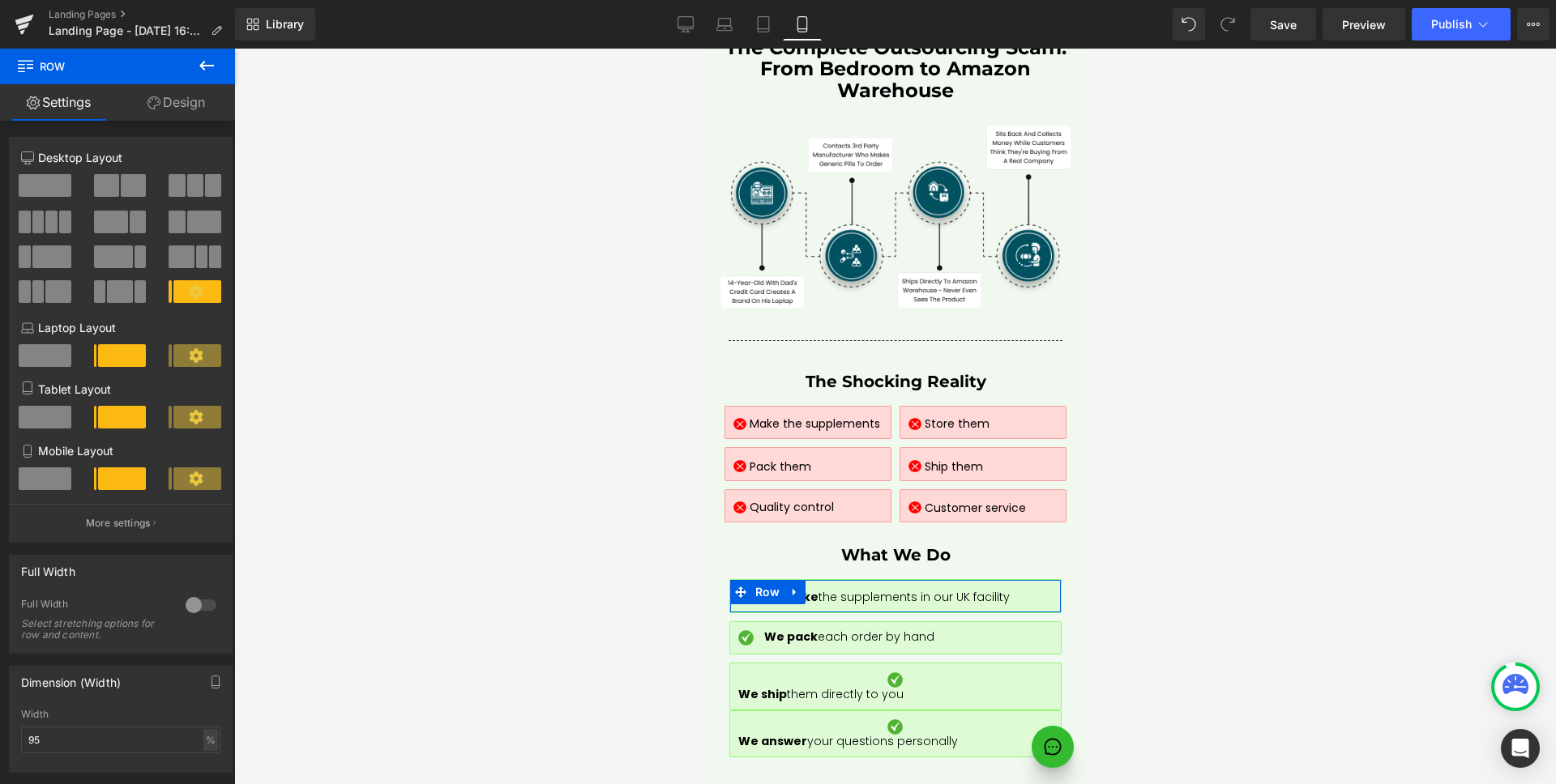
click at [199, 92] on link "Design" at bounding box center [177, 102] width 118 height 37
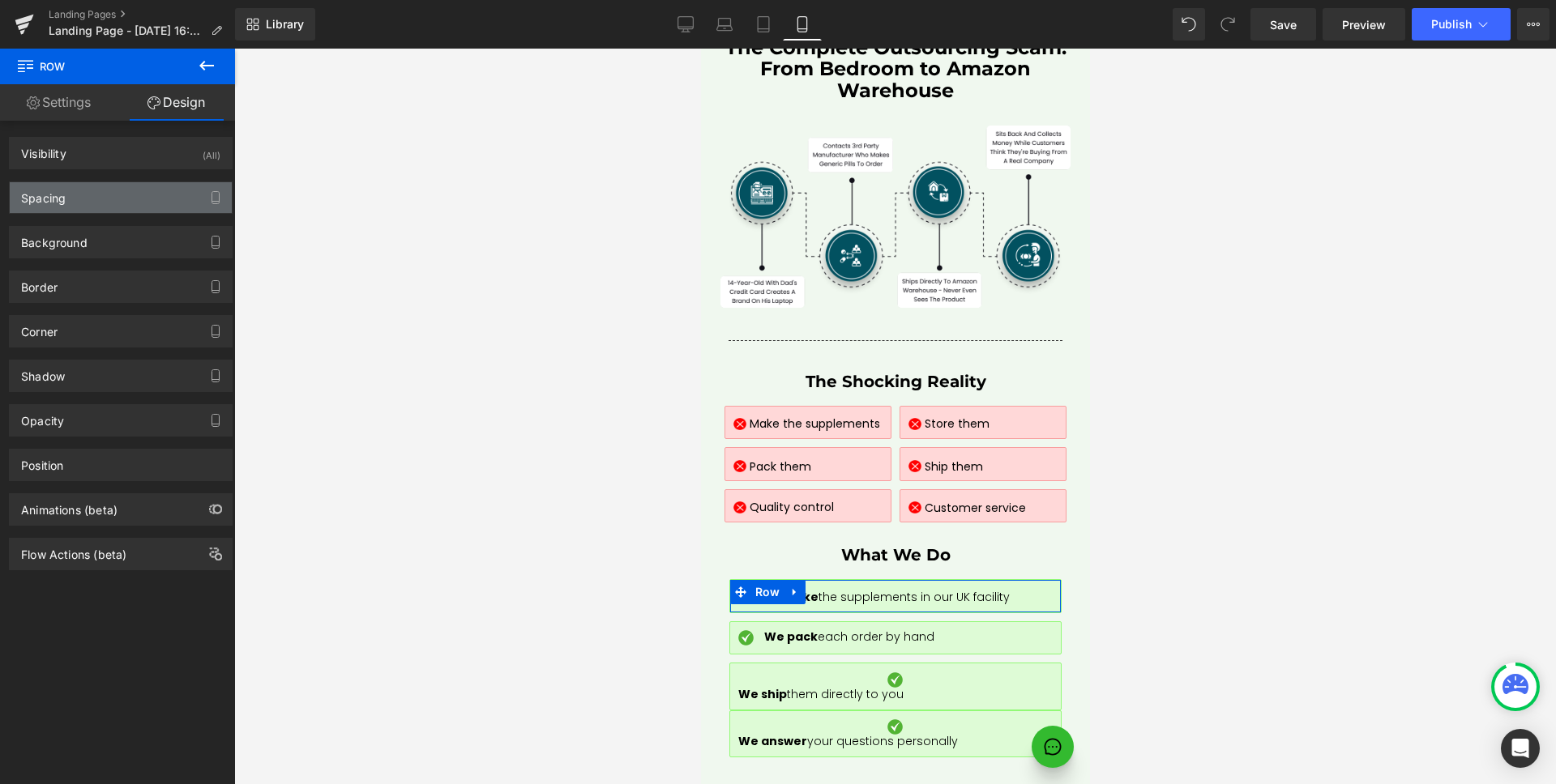
click at [99, 204] on div "Spacing" at bounding box center [121, 197] width 222 height 30
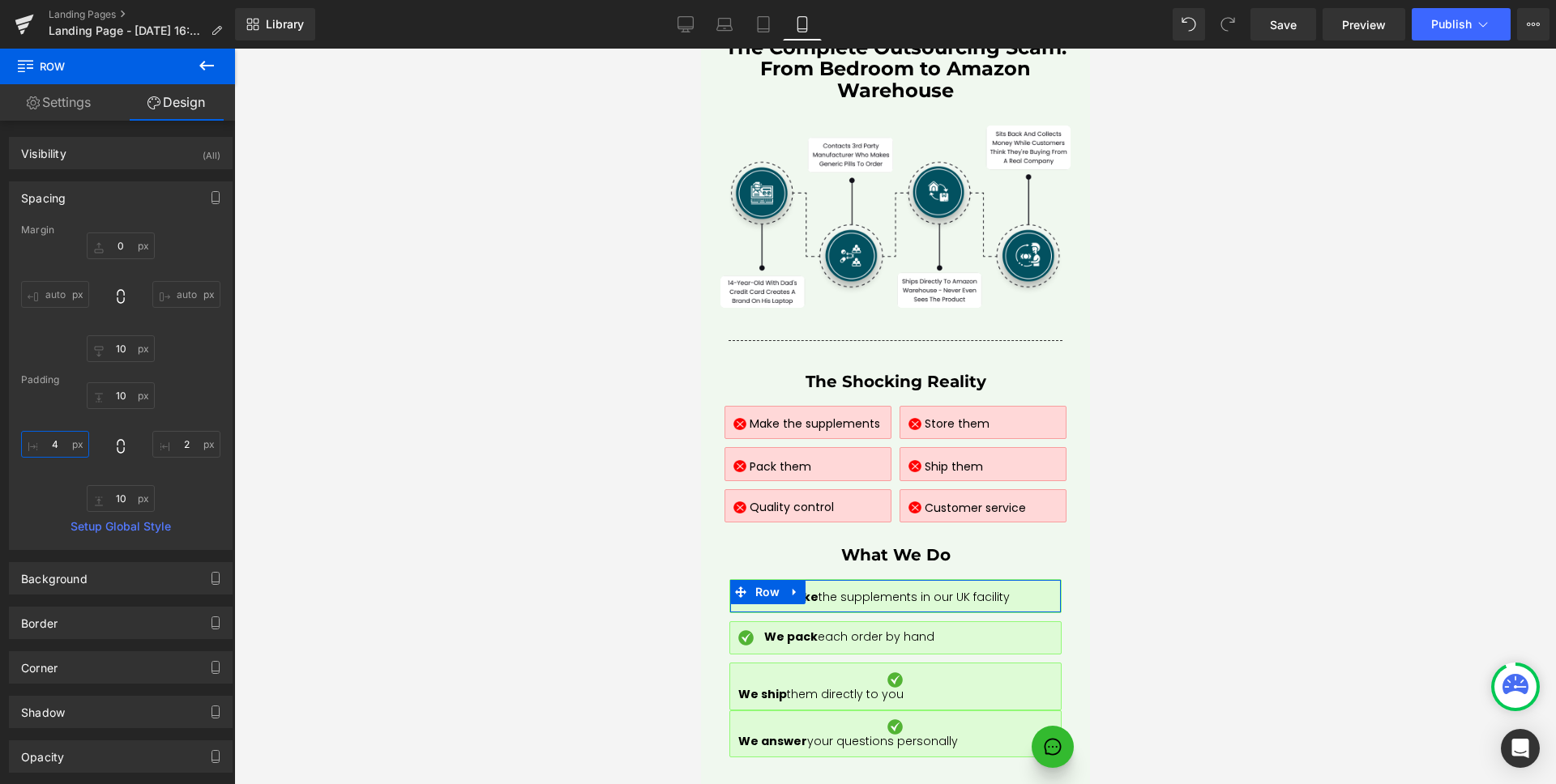
click at [64, 435] on input "4" at bounding box center [55, 445] width 68 height 27
type input "10"
click at [193, 446] on input "2" at bounding box center [187, 445] width 68 height 27
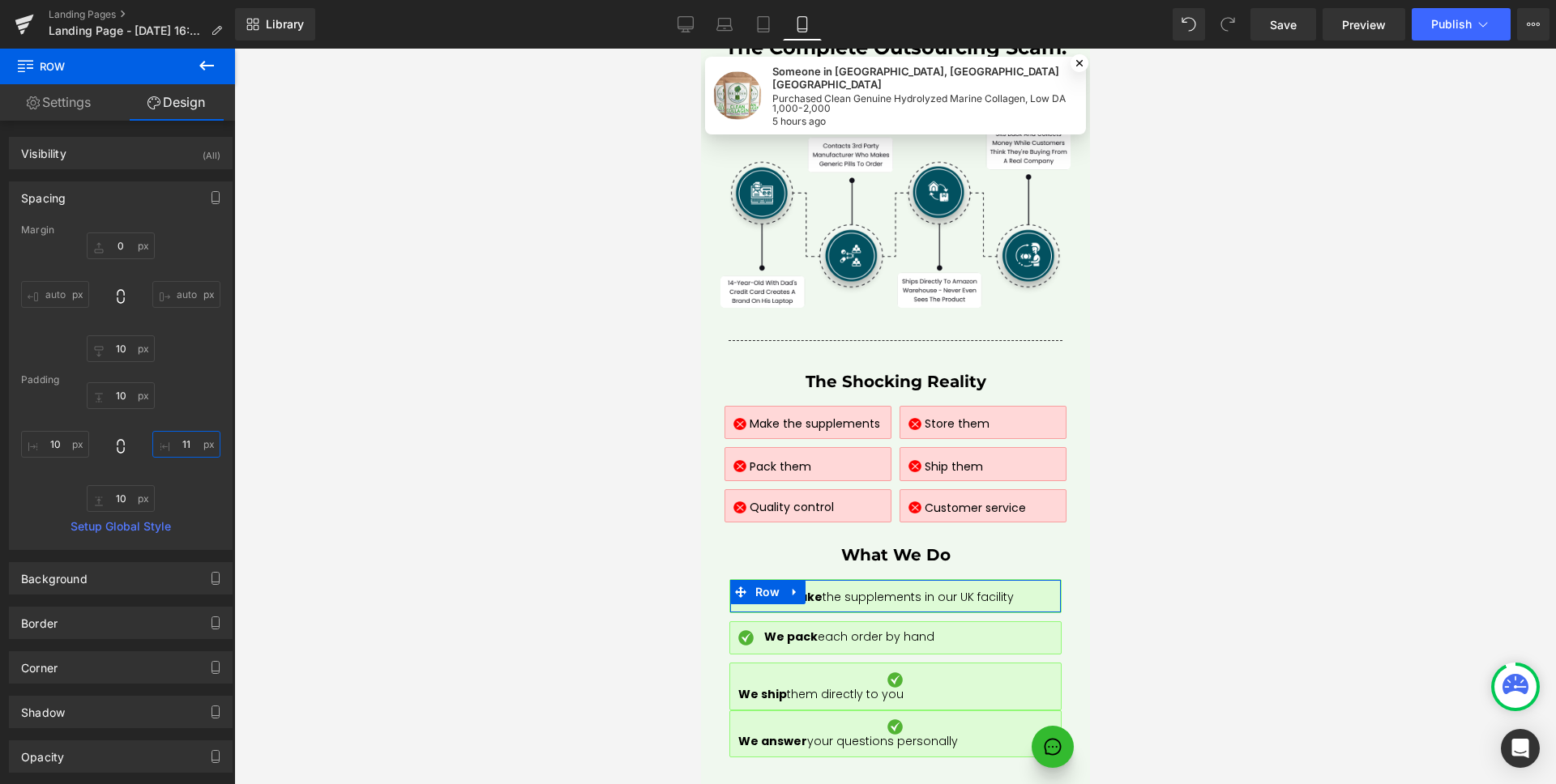
type input "10"
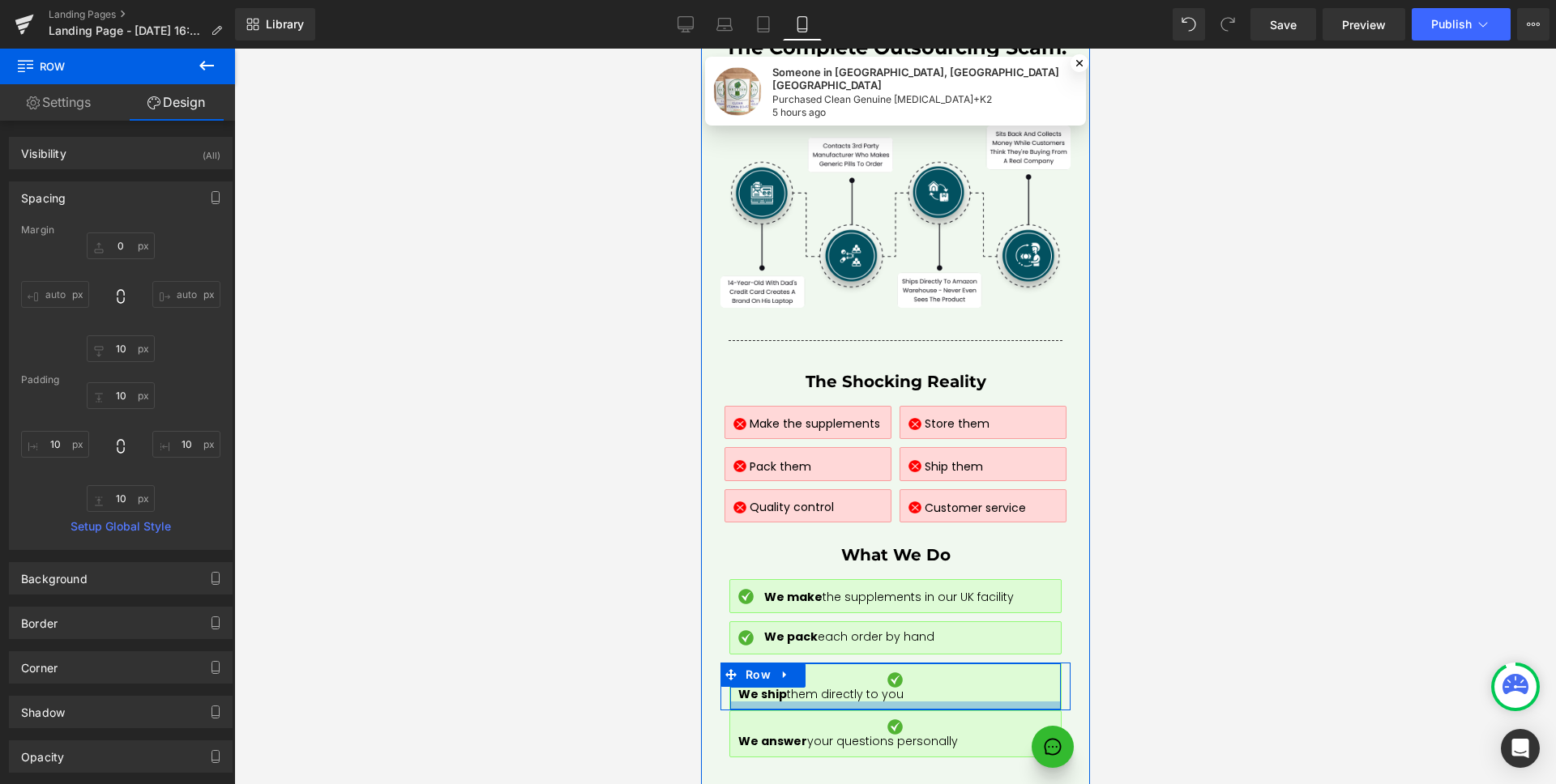
click at [830, 702] on div at bounding box center [894, 705] width 330 height 8
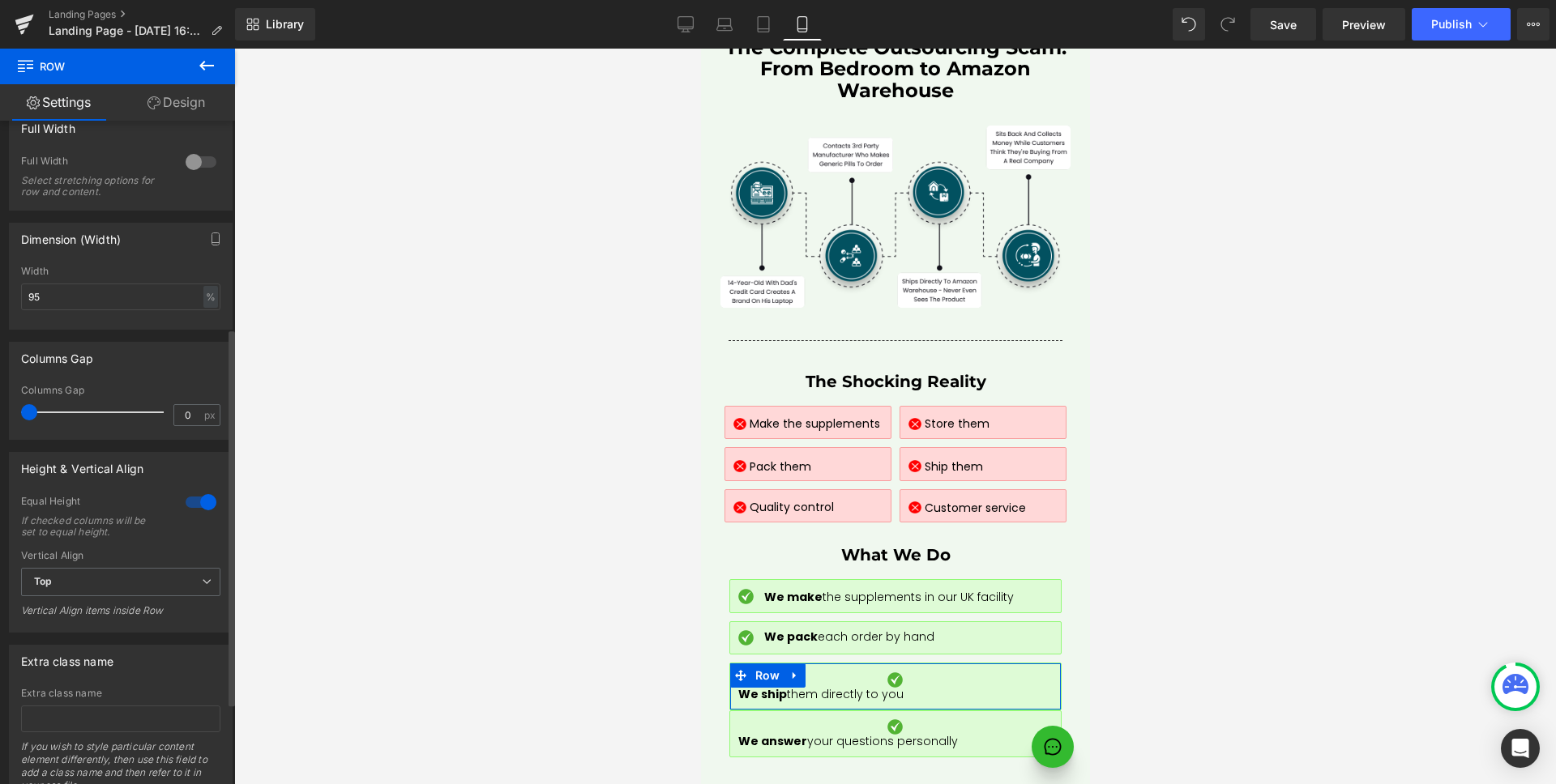
scroll to position [278, 0]
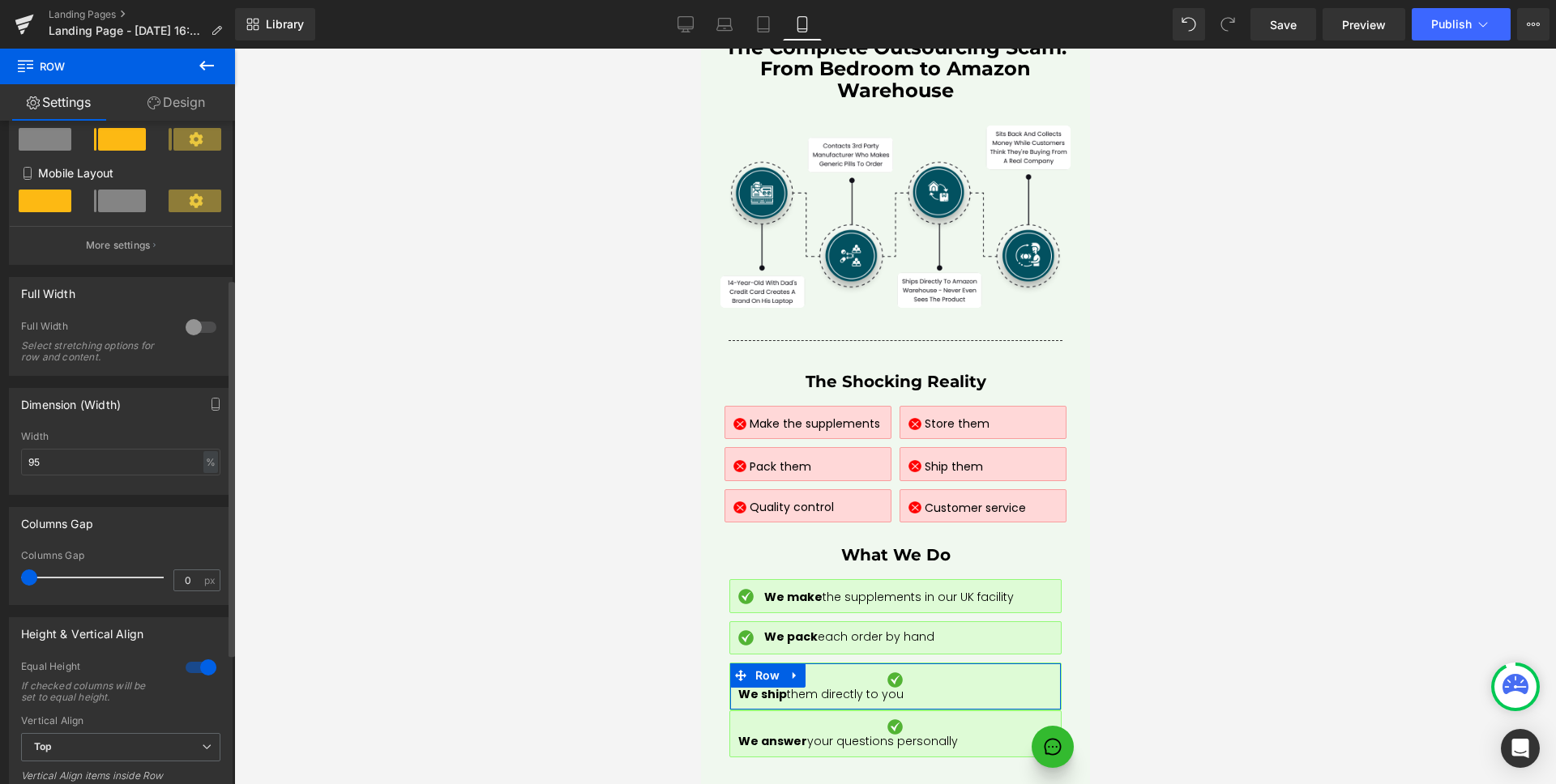
click at [121, 202] on span at bounding box center [122, 200] width 48 height 22
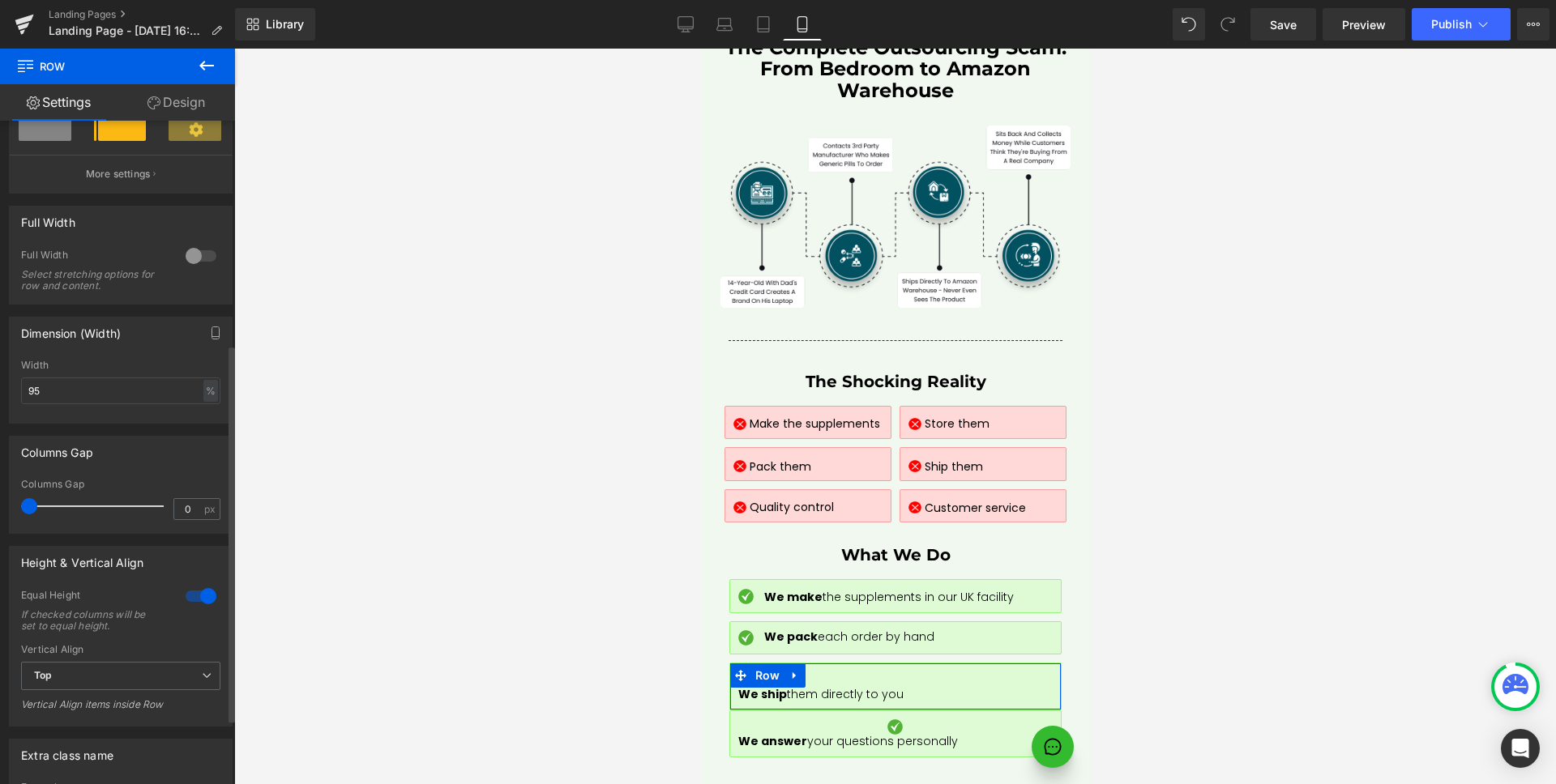
scroll to position [427, 0]
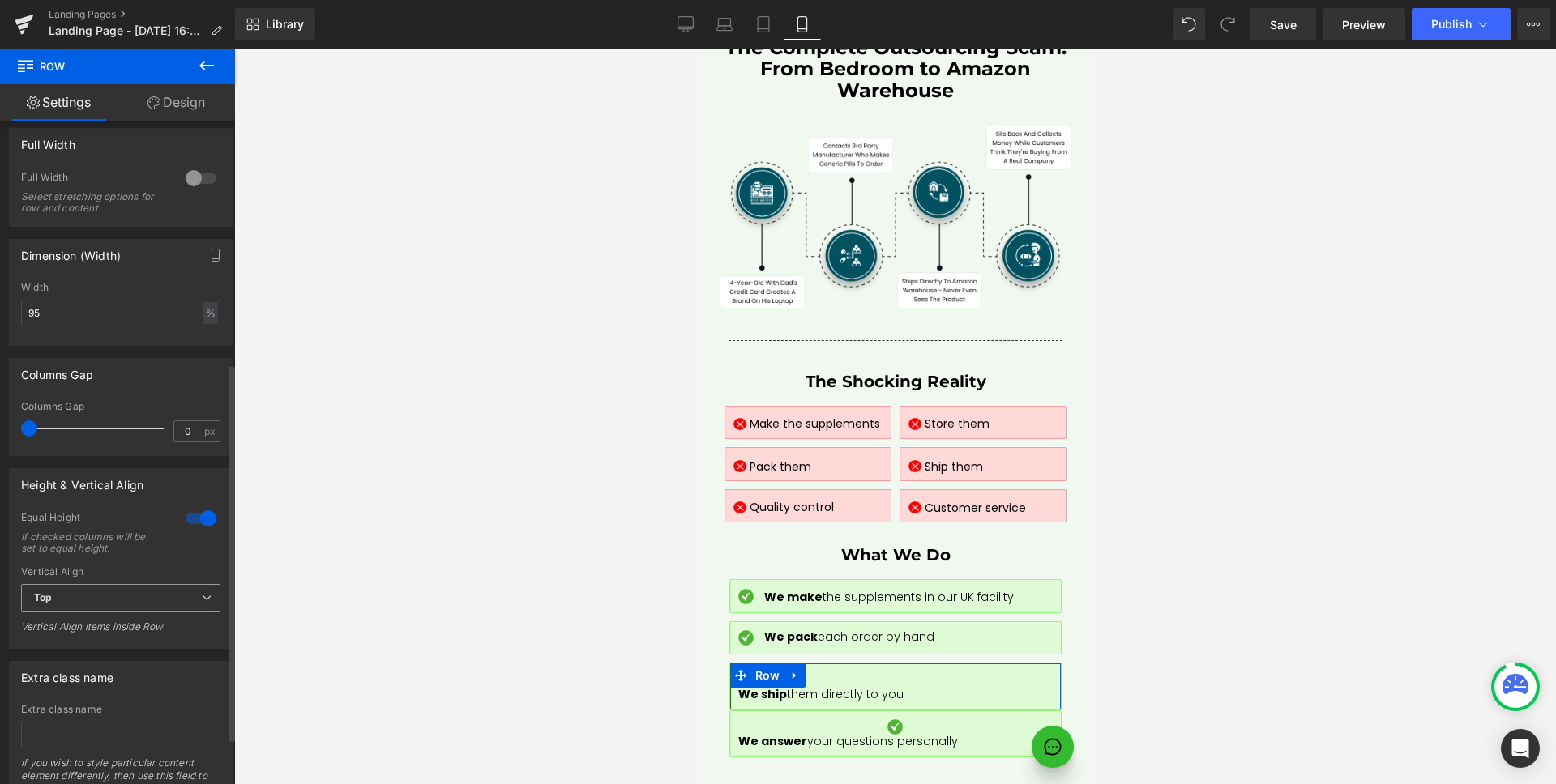
click at [137, 600] on span "Top" at bounding box center [121, 598] width 199 height 29
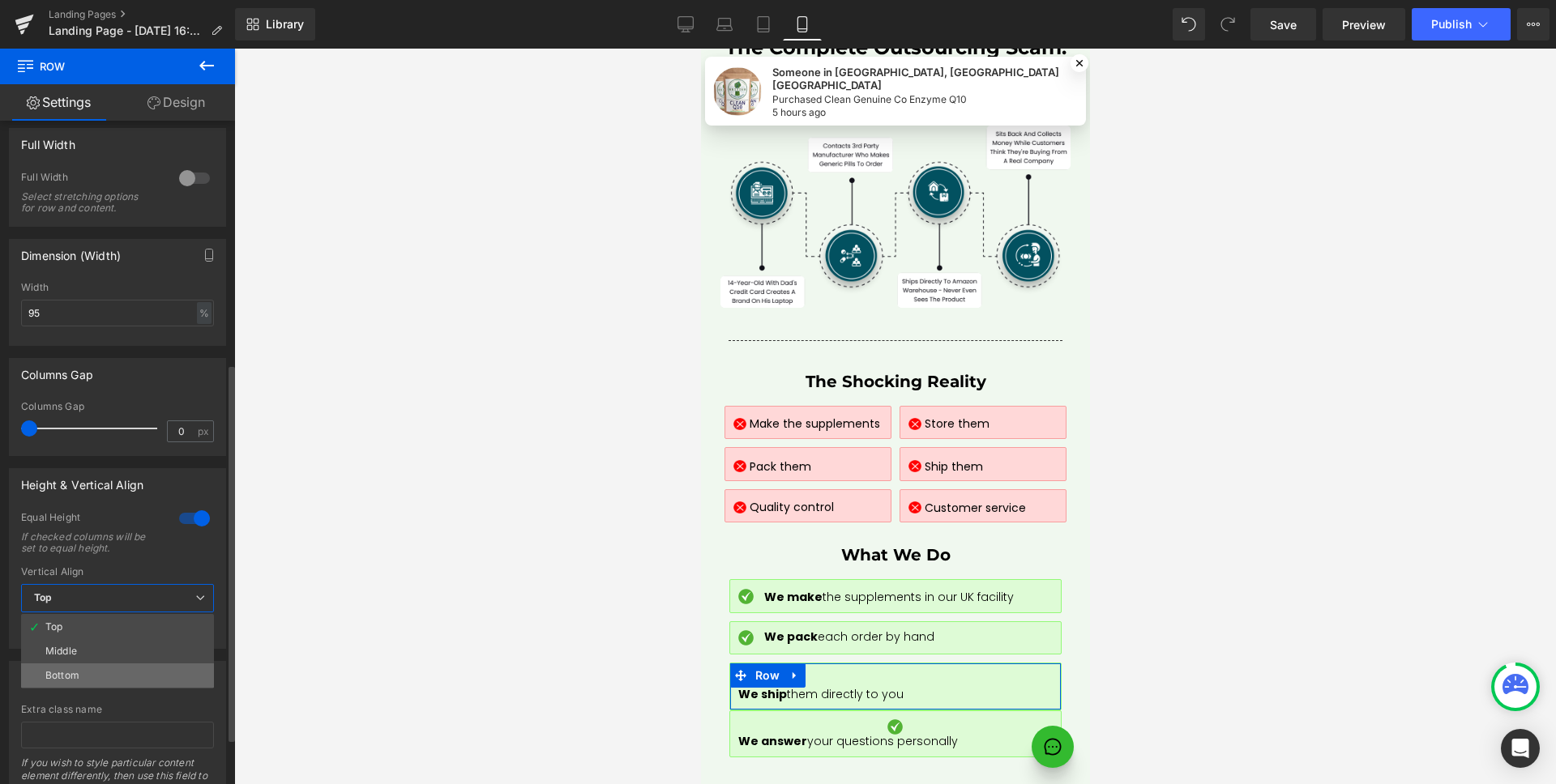
click at [100, 673] on li "Bottom" at bounding box center [118, 675] width 193 height 24
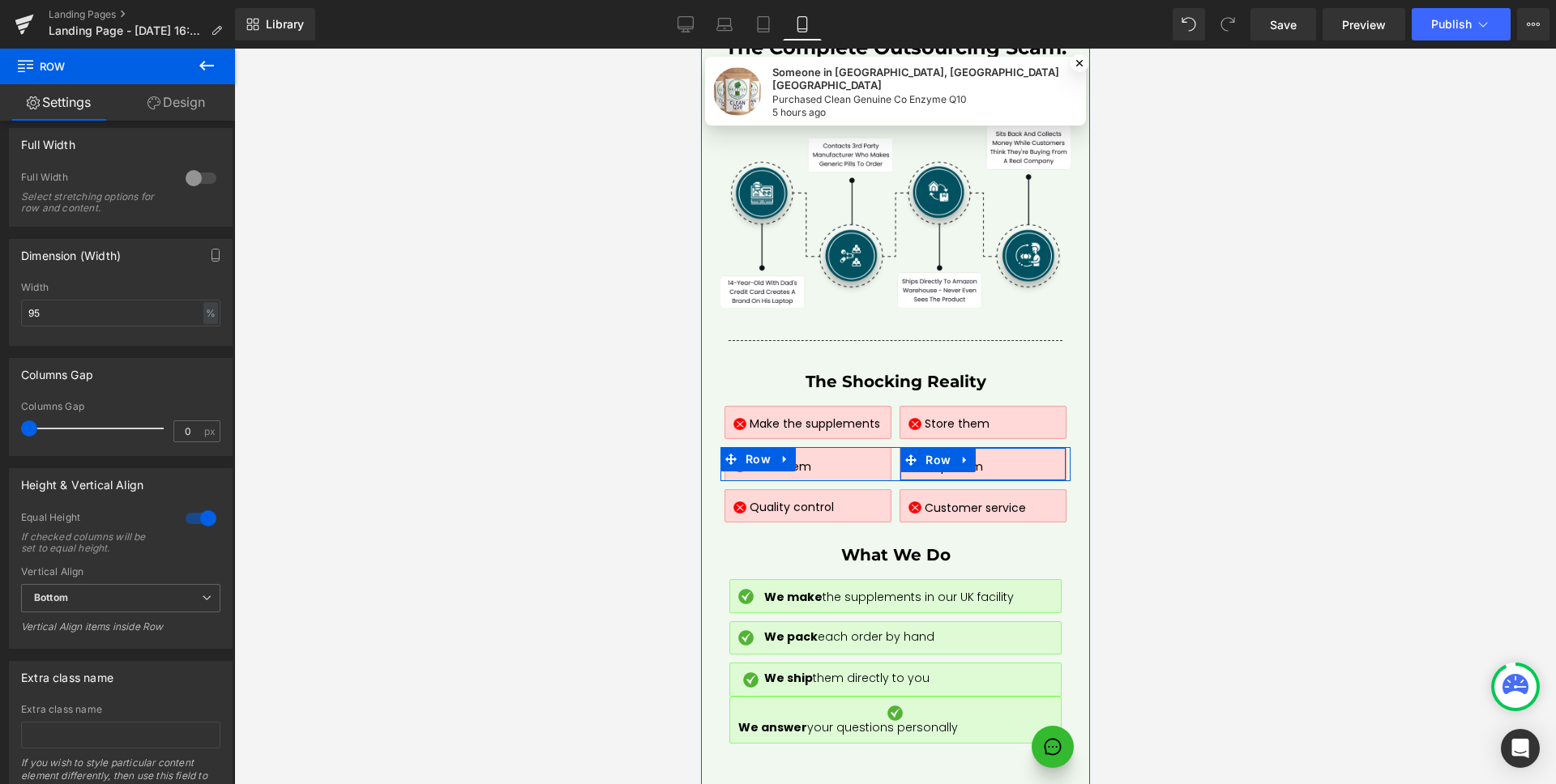
scroll to position [7189, 0]
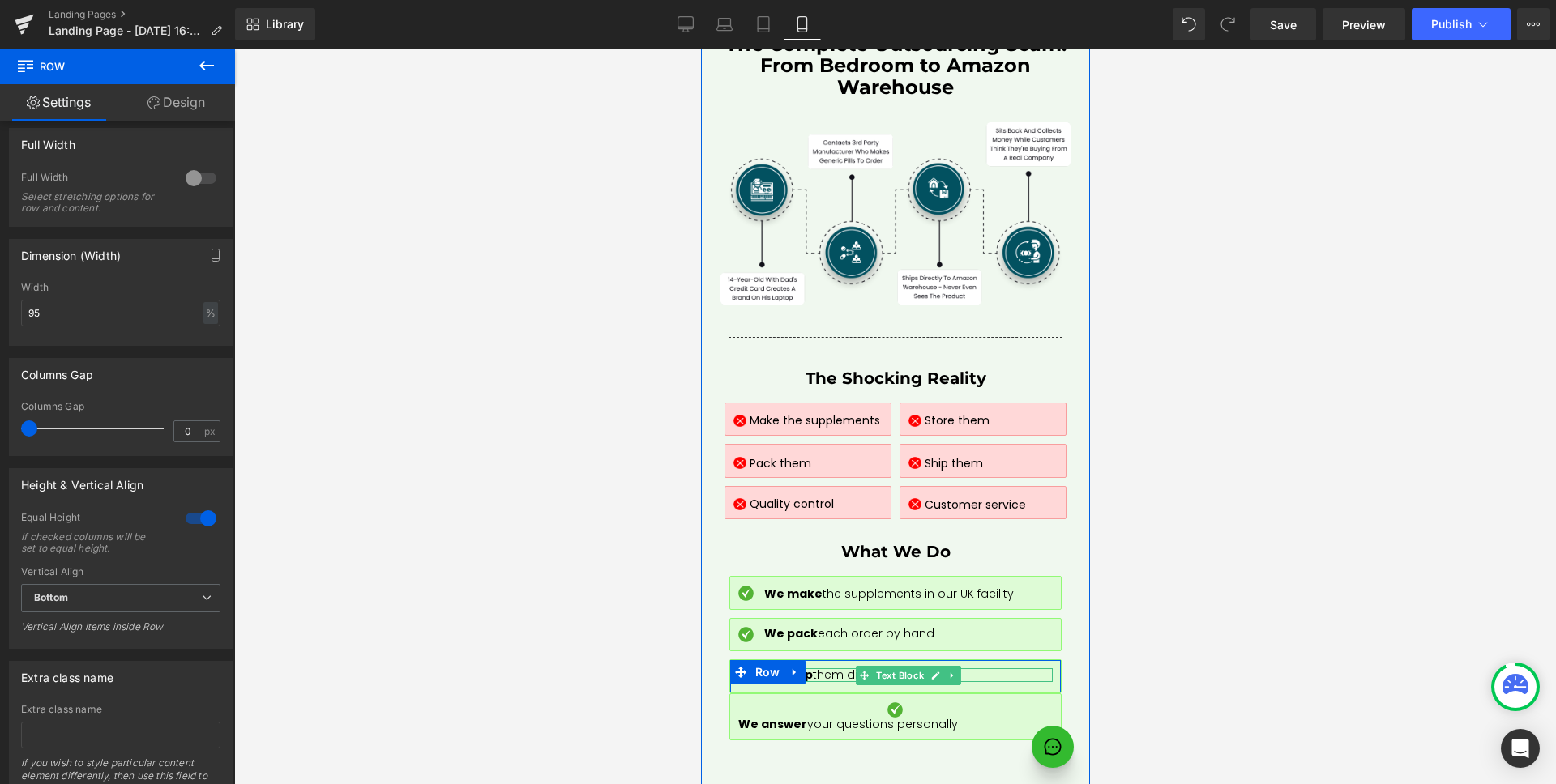
click at [833, 667] on span "We ship them directly to you" at bounding box center [845, 675] width 165 height 16
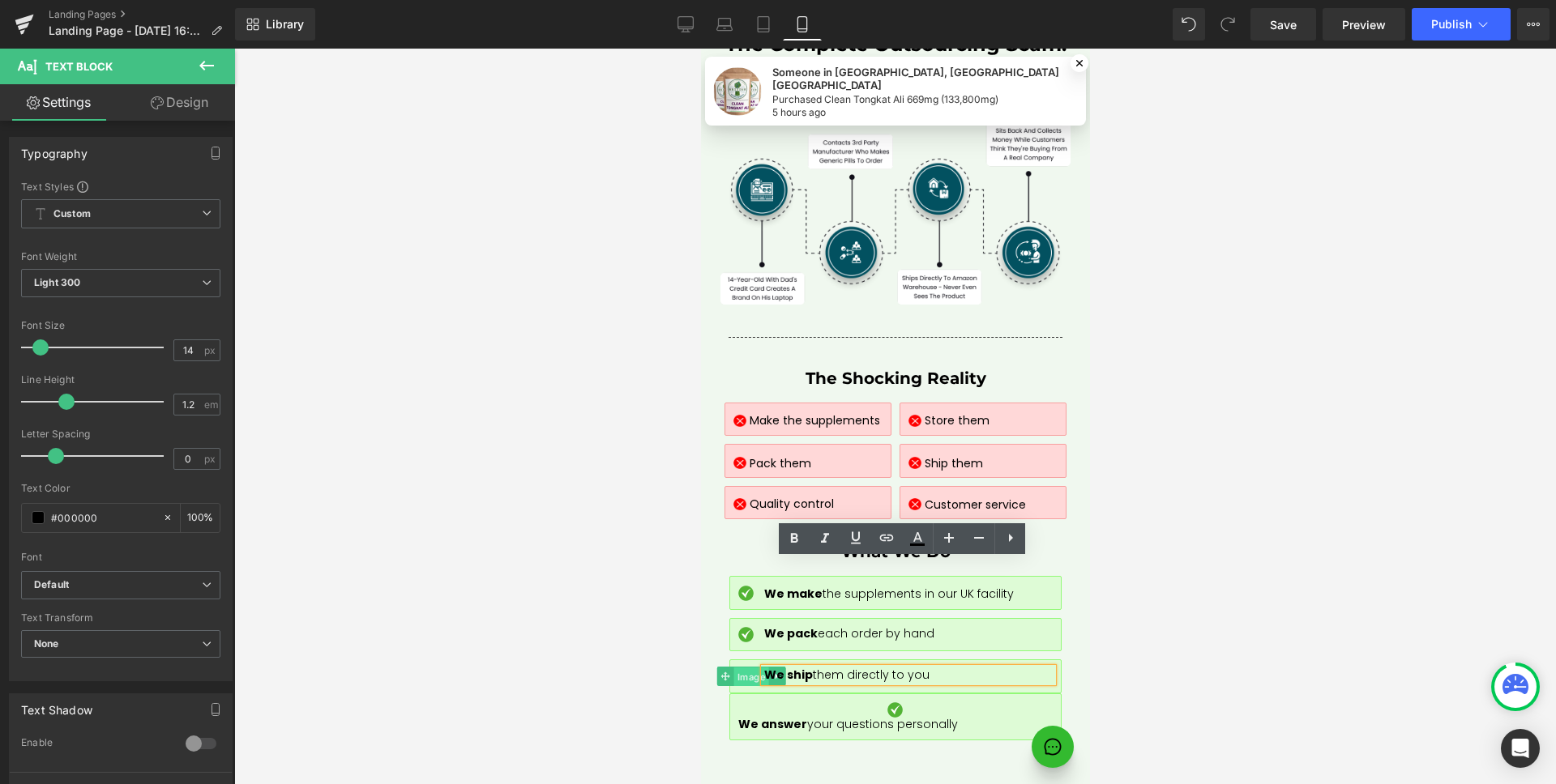
click at [740, 667] on span "Image" at bounding box center [750, 677] width 35 height 20
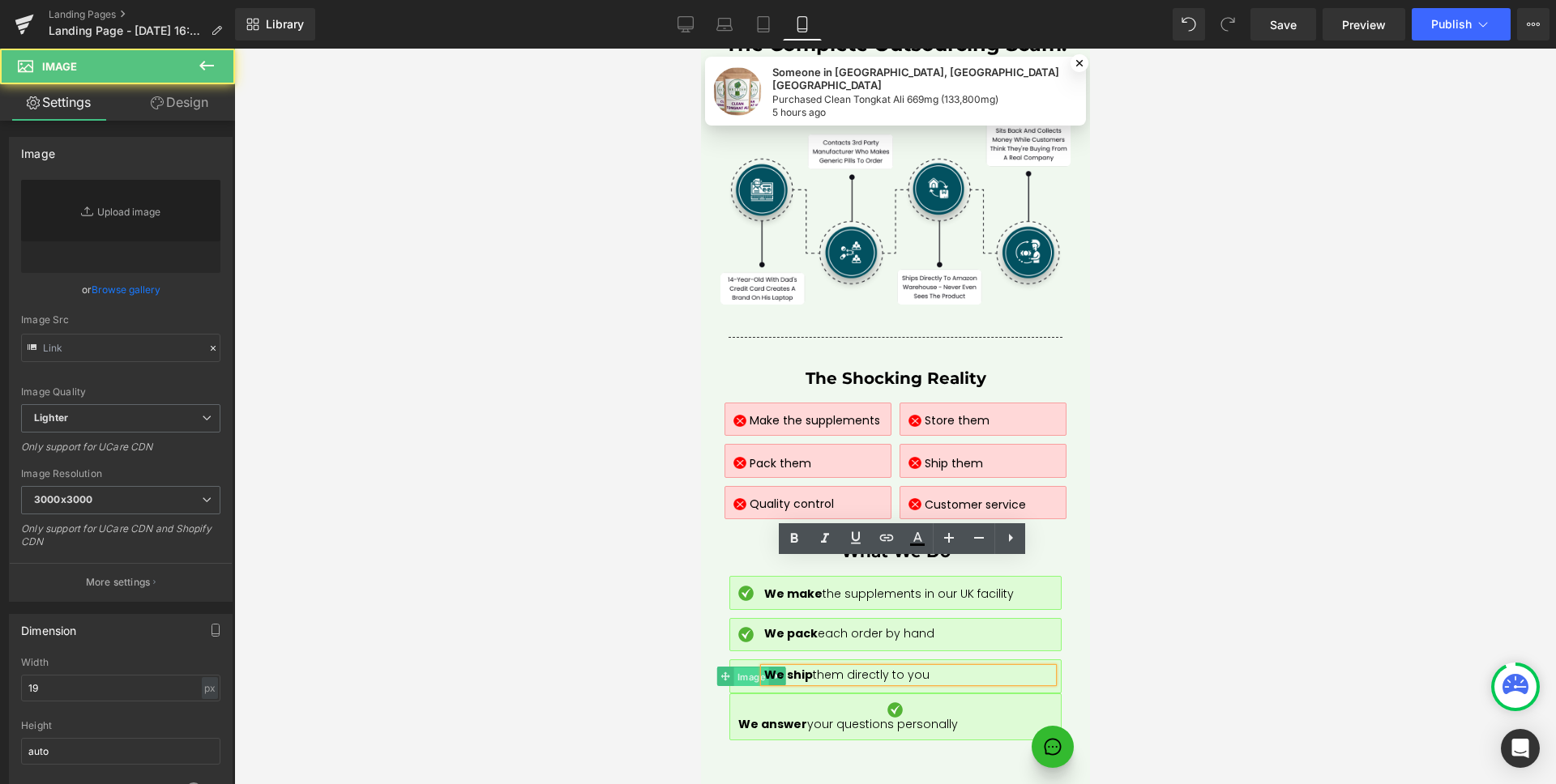
type input "https://ucarecdn.com/0fbec92d-ce01-421d-a87b-2ab98d94ec9c/-/format/auto/-/previ…"
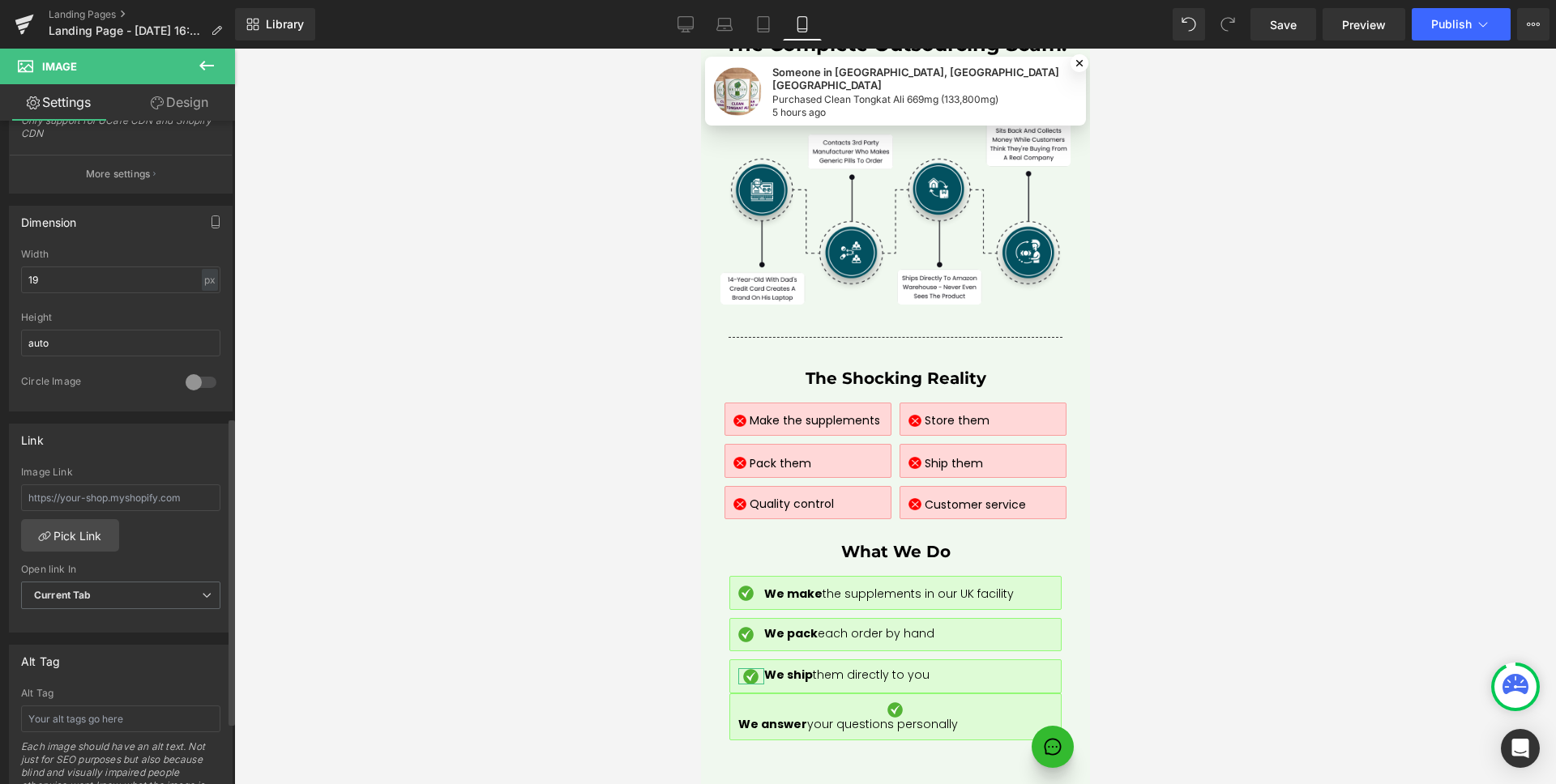
scroll to position [640, 0]
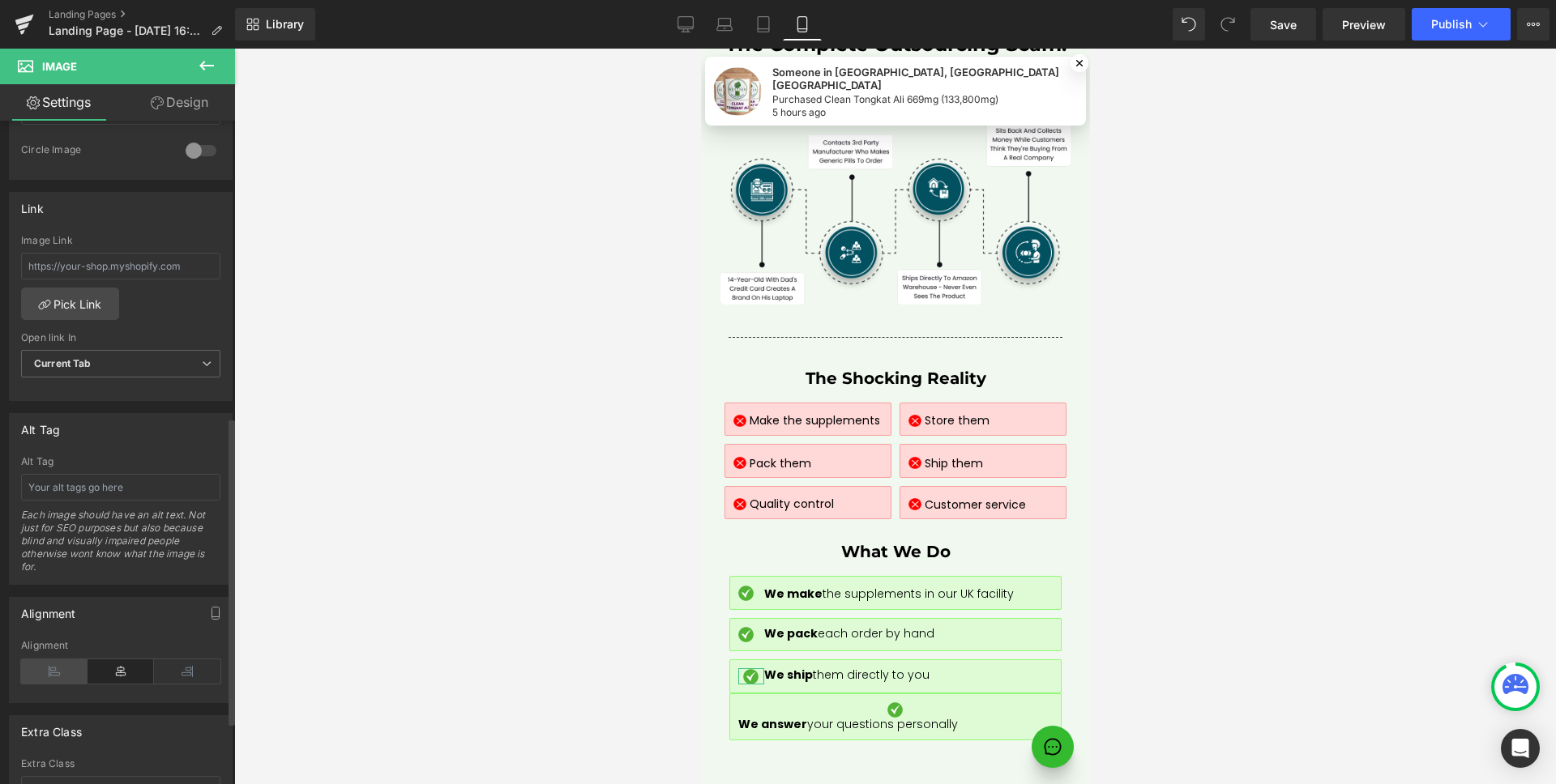
click at [57, 681] on icon at bounding box center [54, 671] width 66 height 24
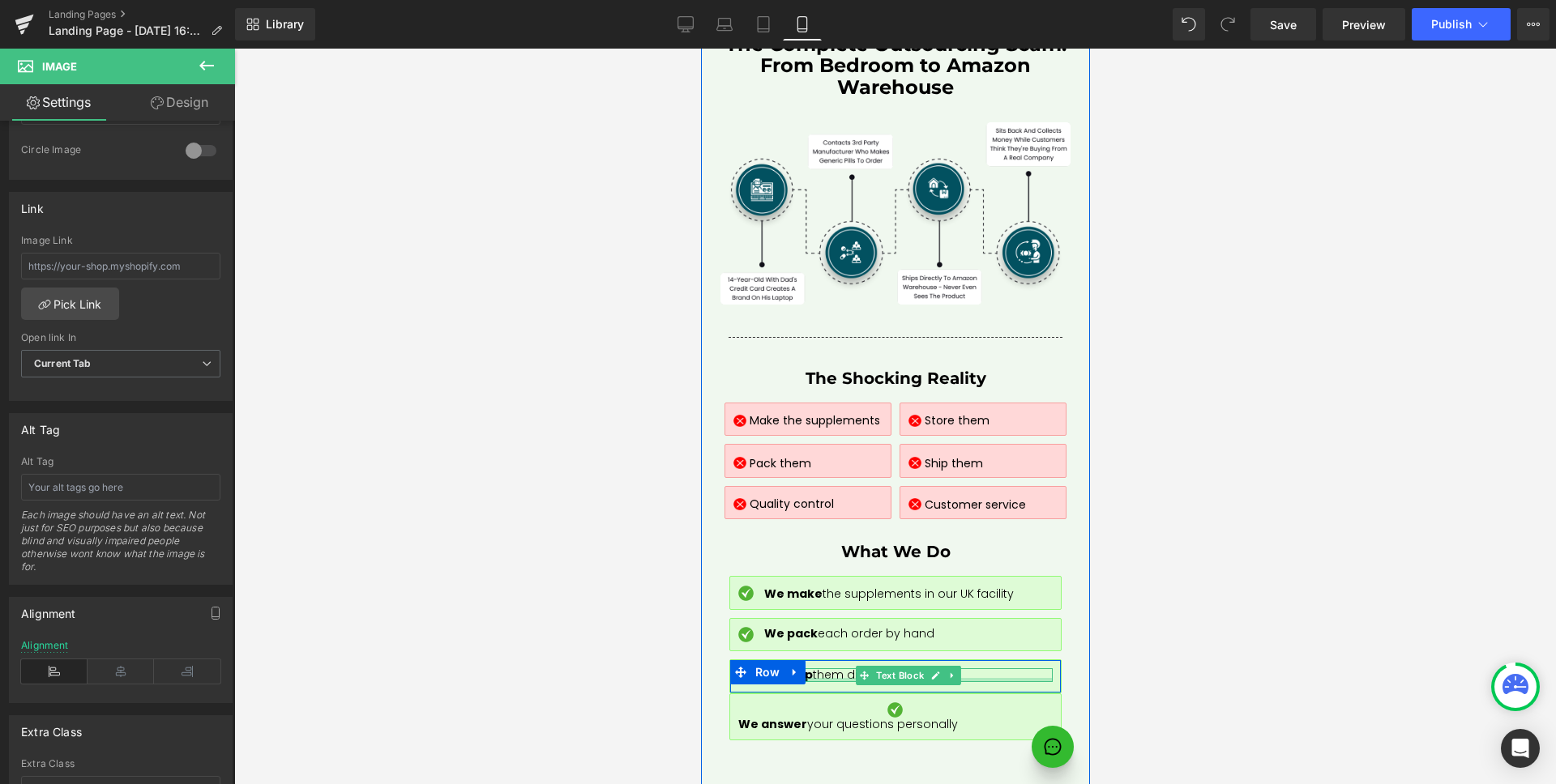
click at [819, 667] on span "We ship them directly to you" at bounding box center [845, 675] width 165 height 16
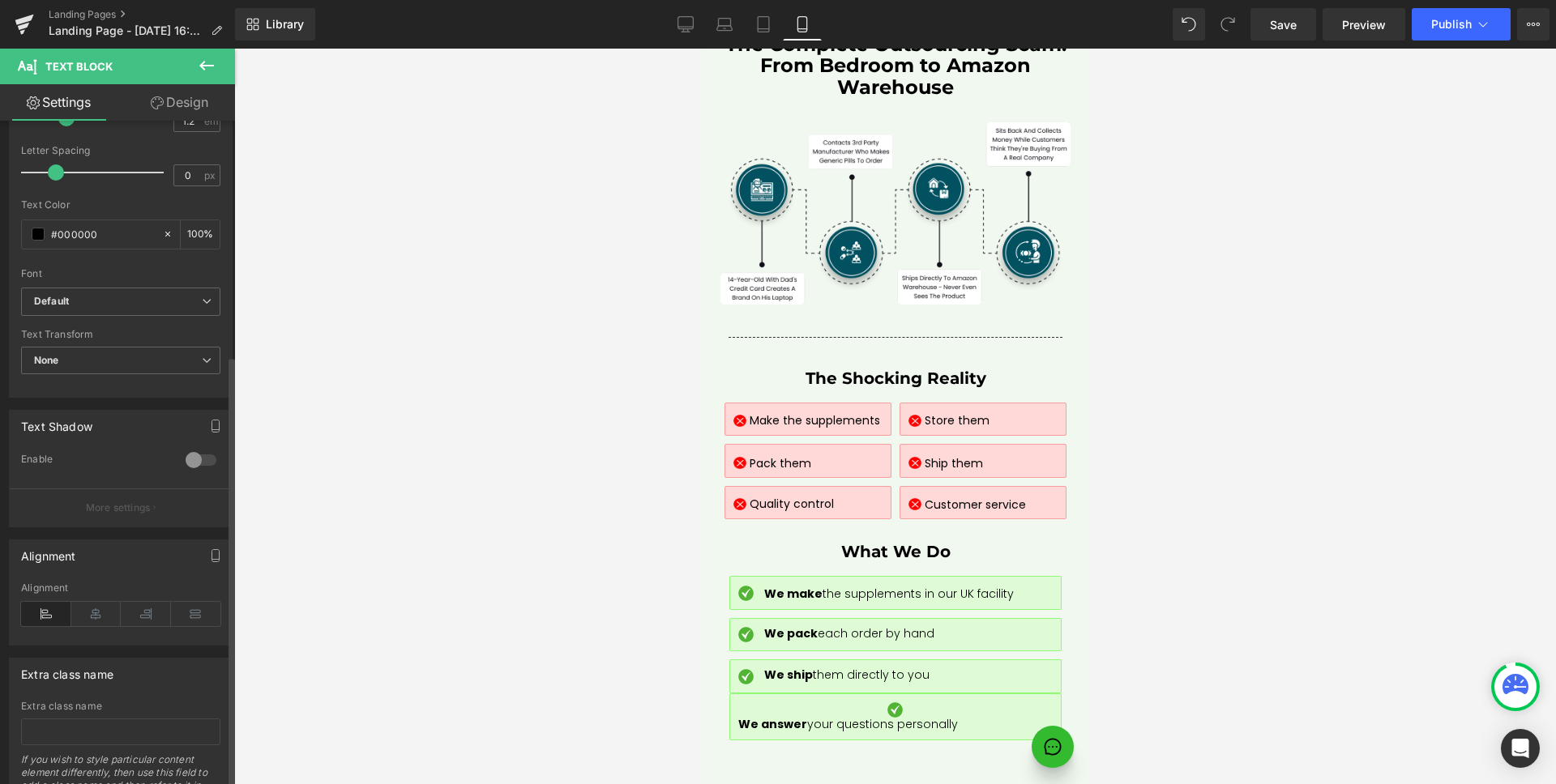
scroll to position [196, 0]
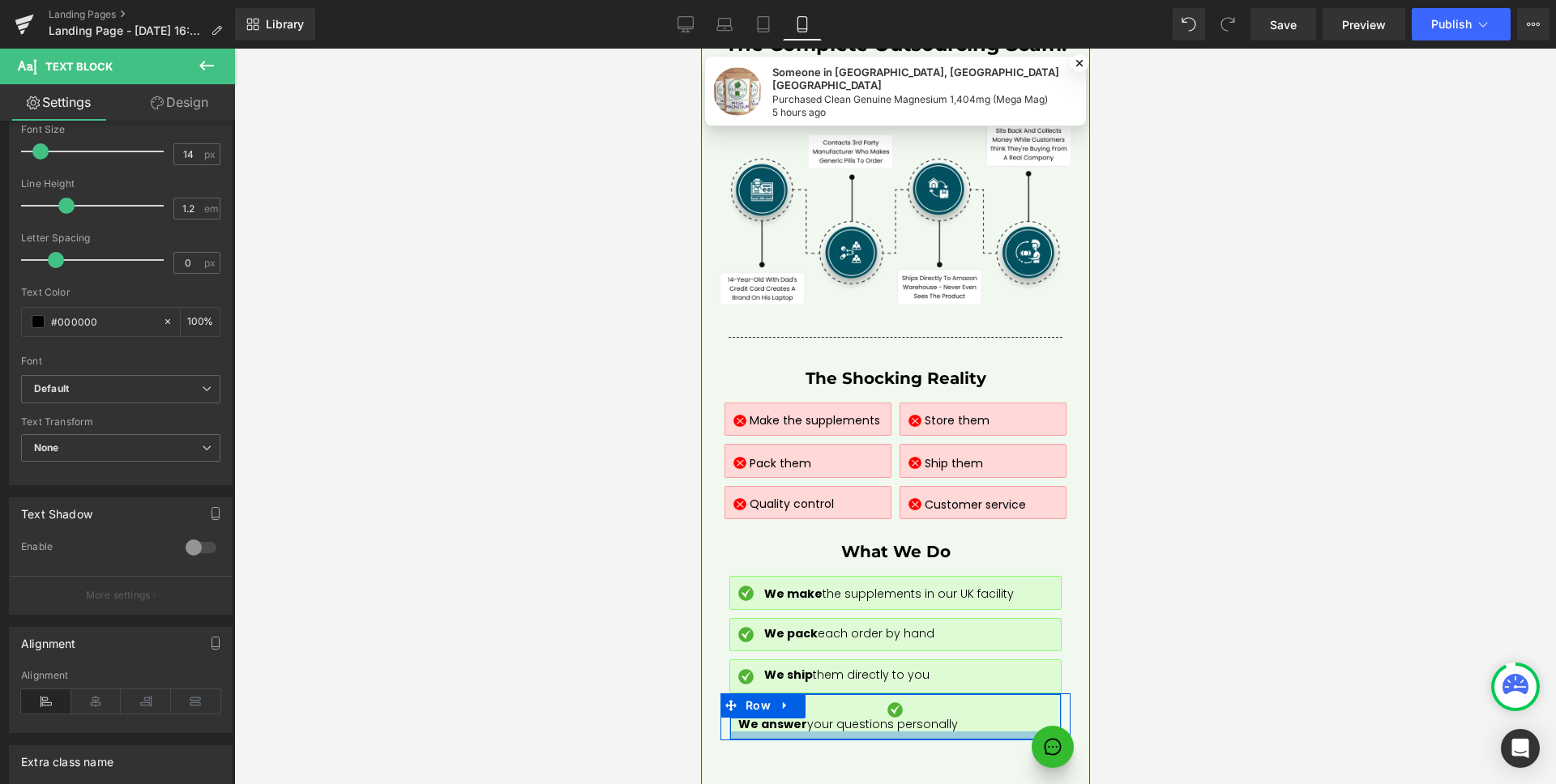
click at [1008, 731] on div at bounding box center [894, 735] width 330 height 8
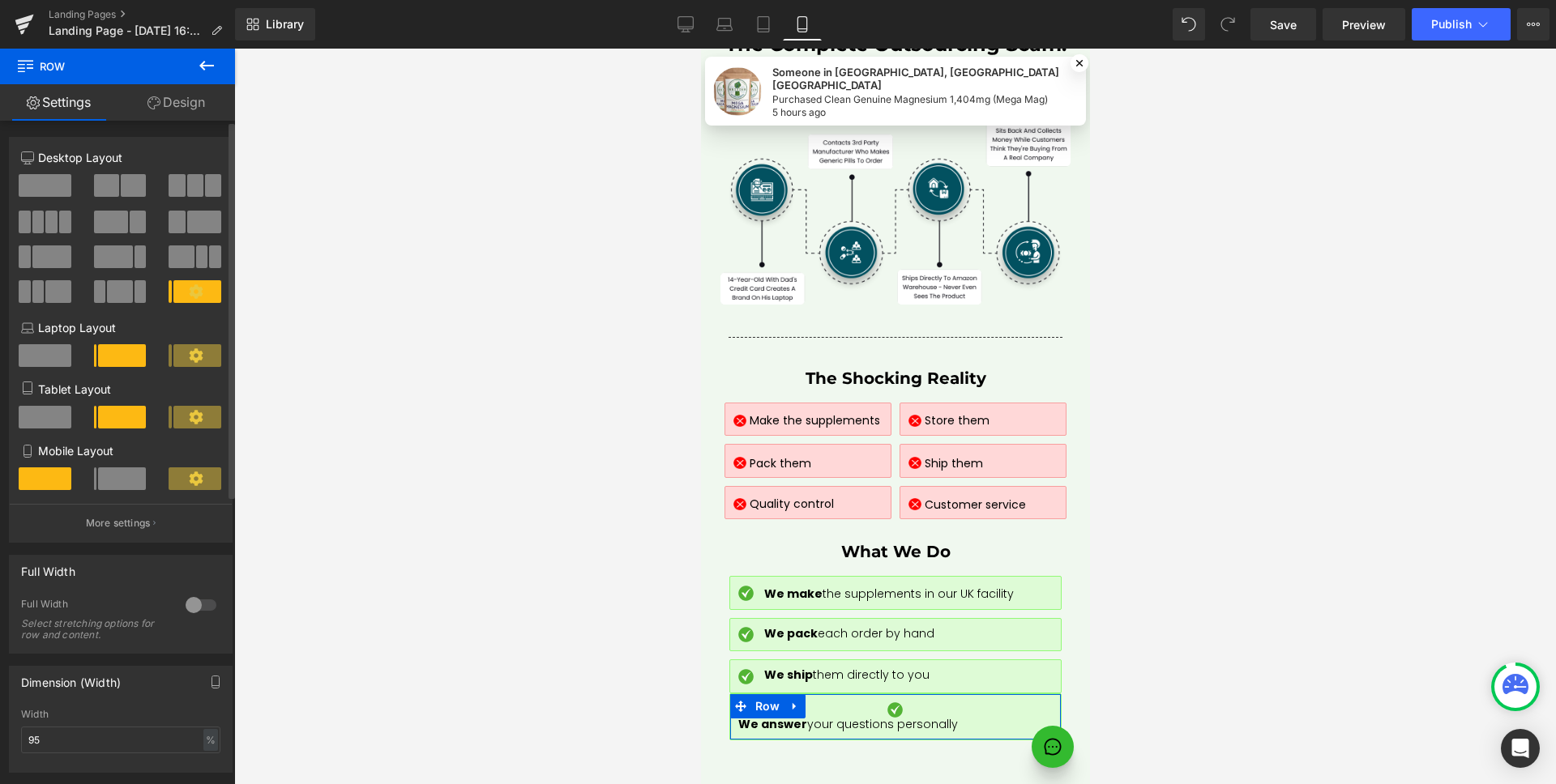
click at [118, 481] on span at bounding box center [122, 478] width 48 height 22
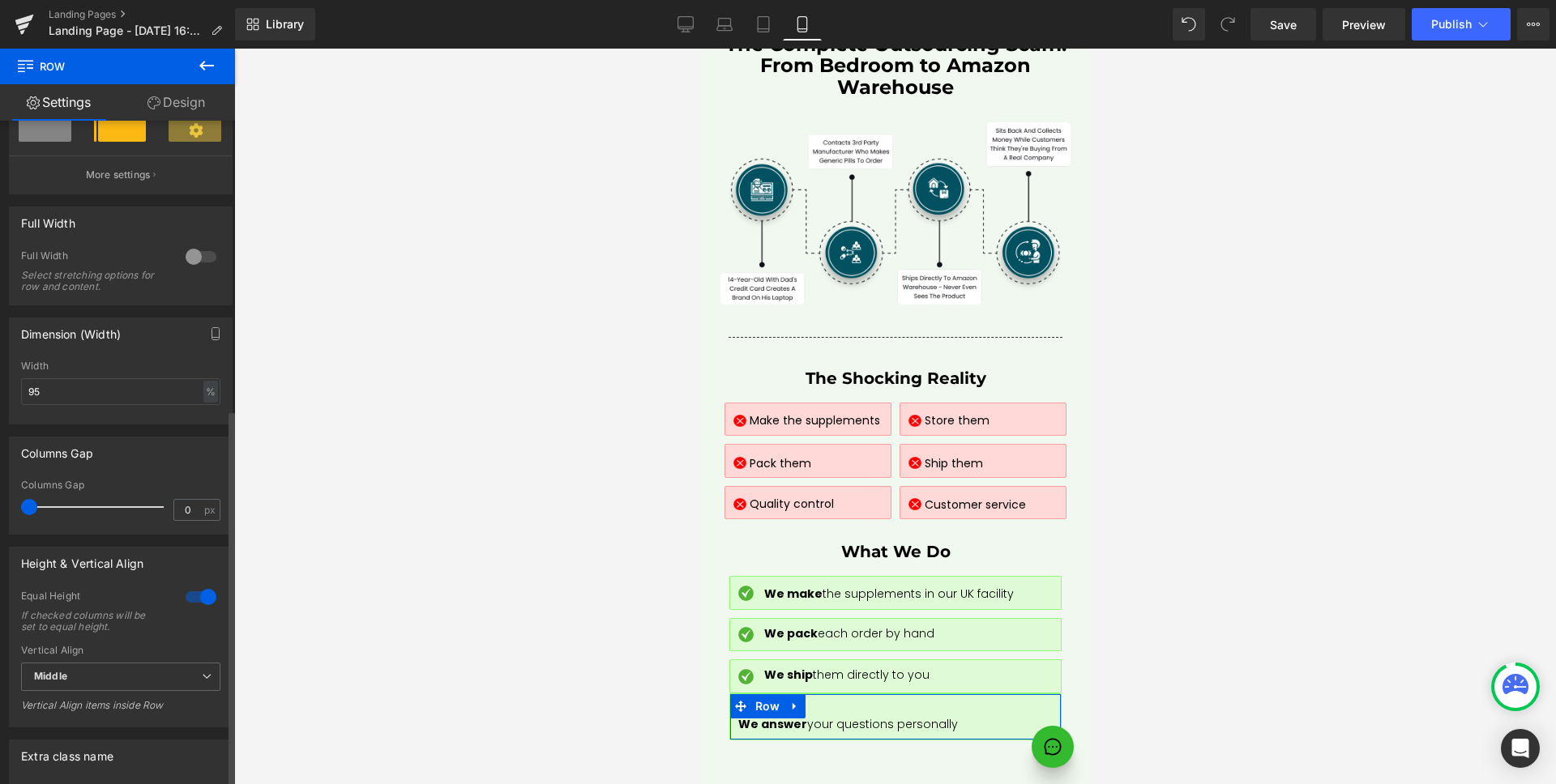
scroll to position [508, 0]
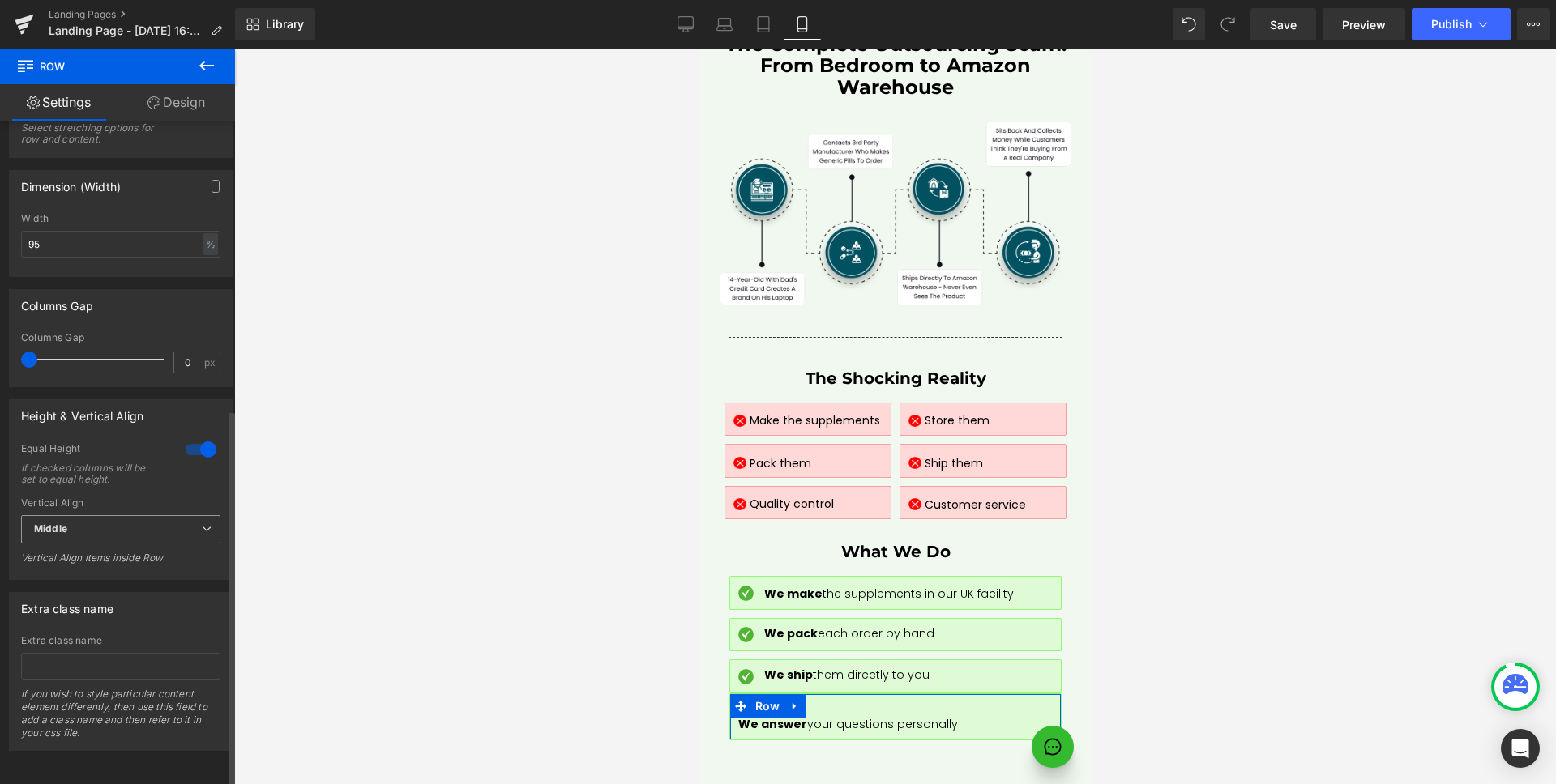
click at [99, 515] on span "Middle" at bounding box center [121, 530] width 199 height 29
click at [85, 595] on li "Bottom" at bounding box center [118, 606] width 193 height 24
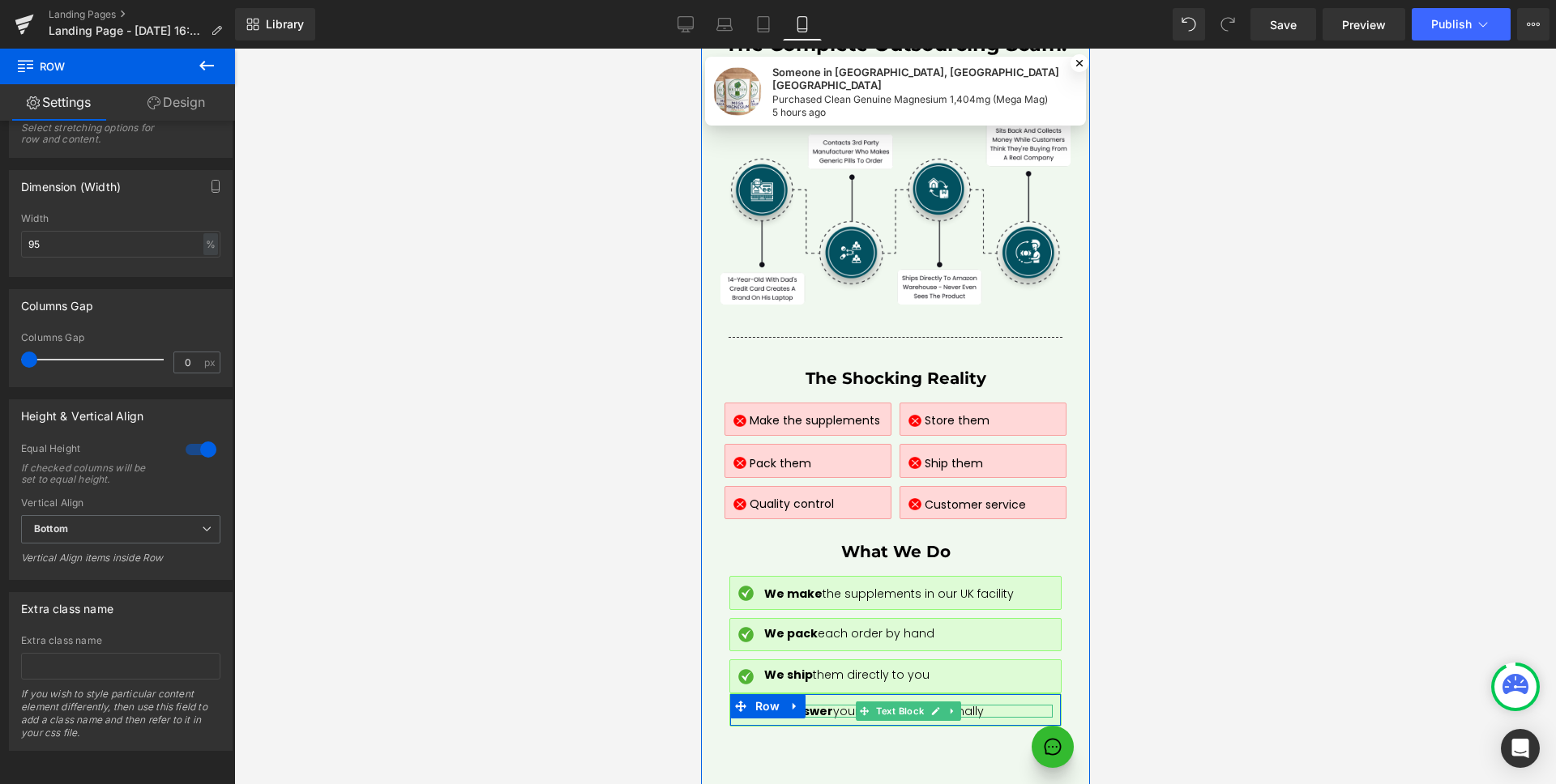
click at [811, 703] on strong "We answer" at bounding box center [797, 711] width 69 height 16
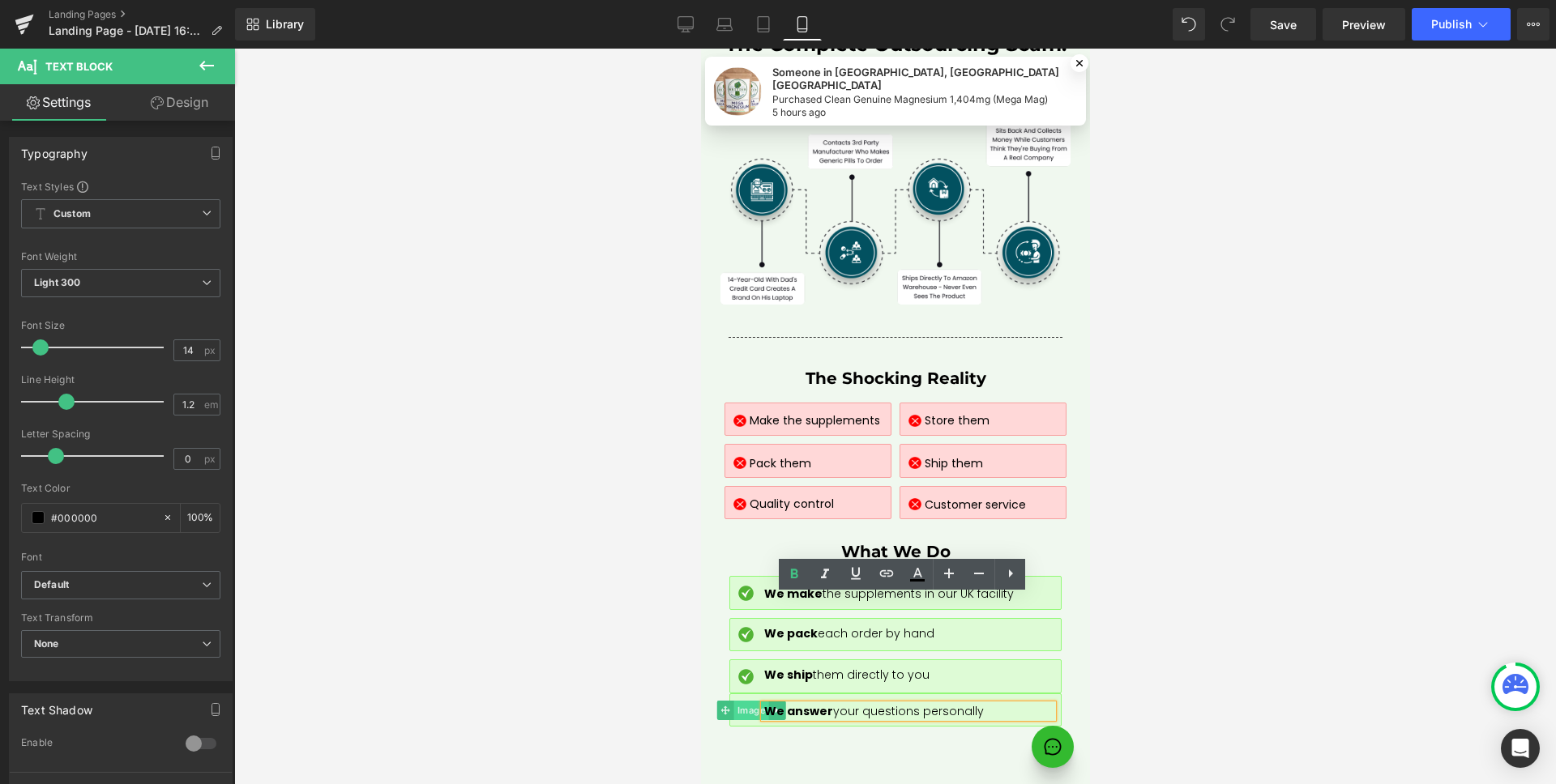
click at [739, 701] on span "Image" at bounding box center [750, 711] width 35 height 20
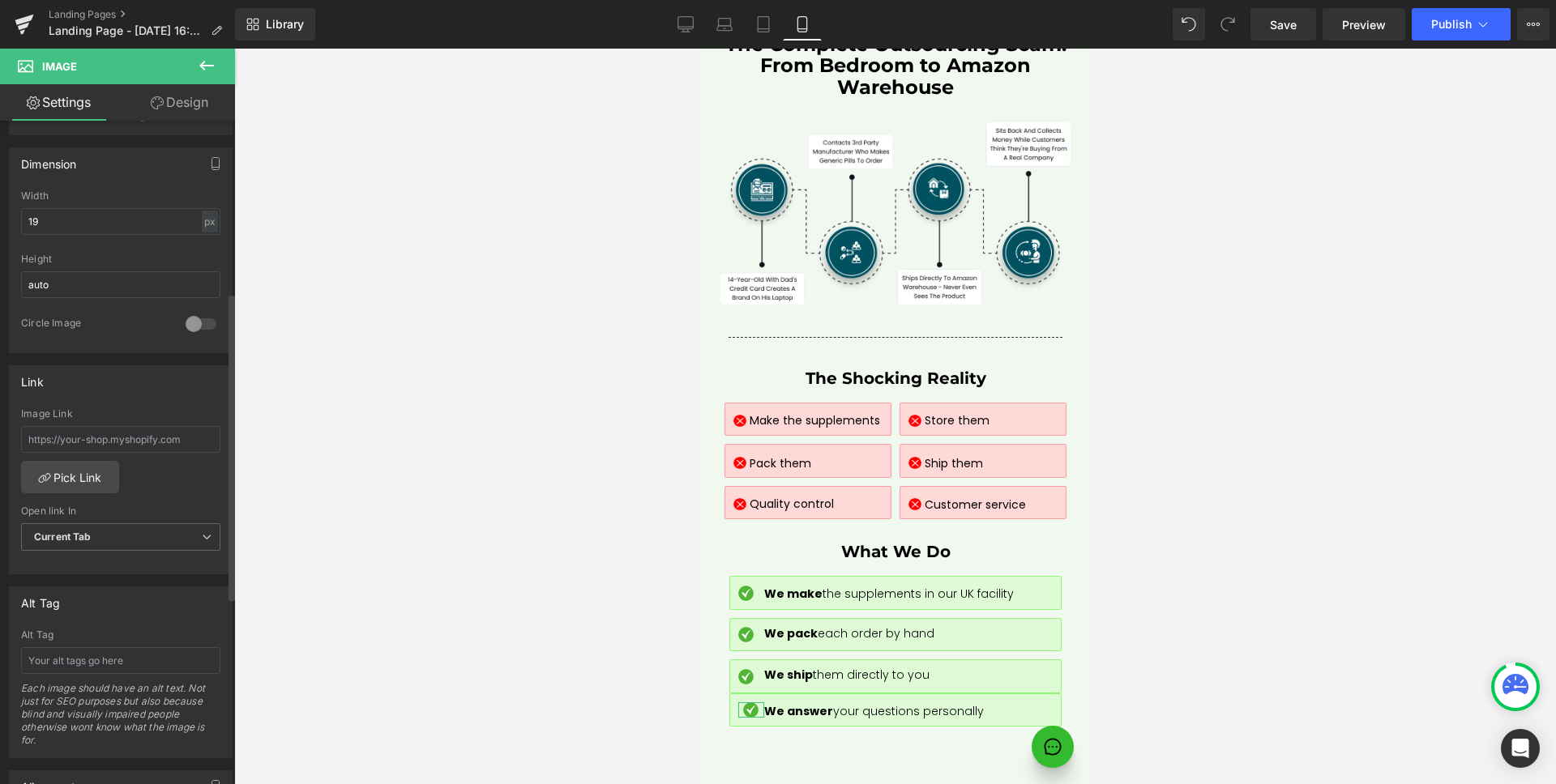
scroll to position [640, 0]
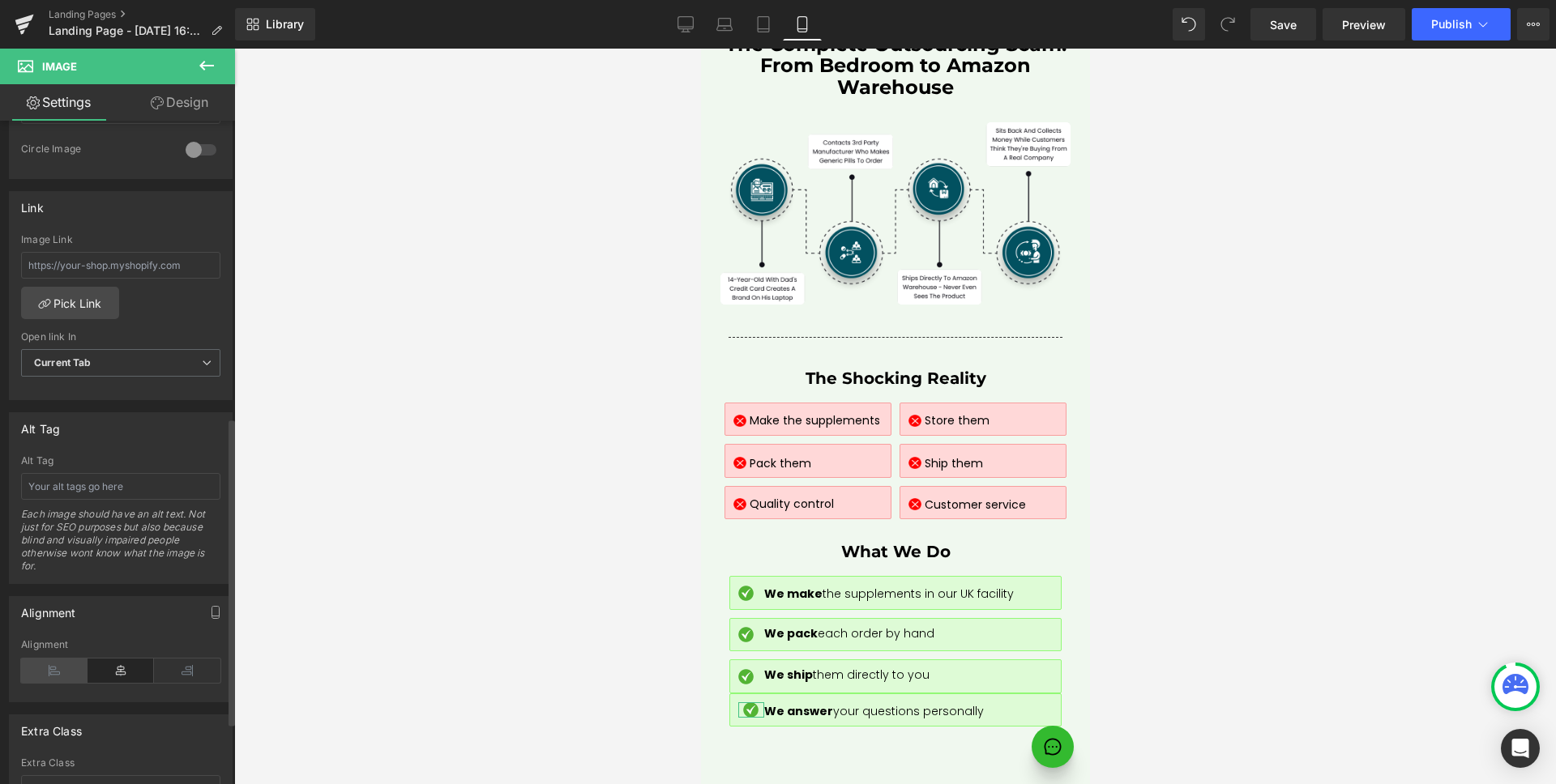
click at [53, 666] on icon at bounding box center [54, 670] width 66 height 24
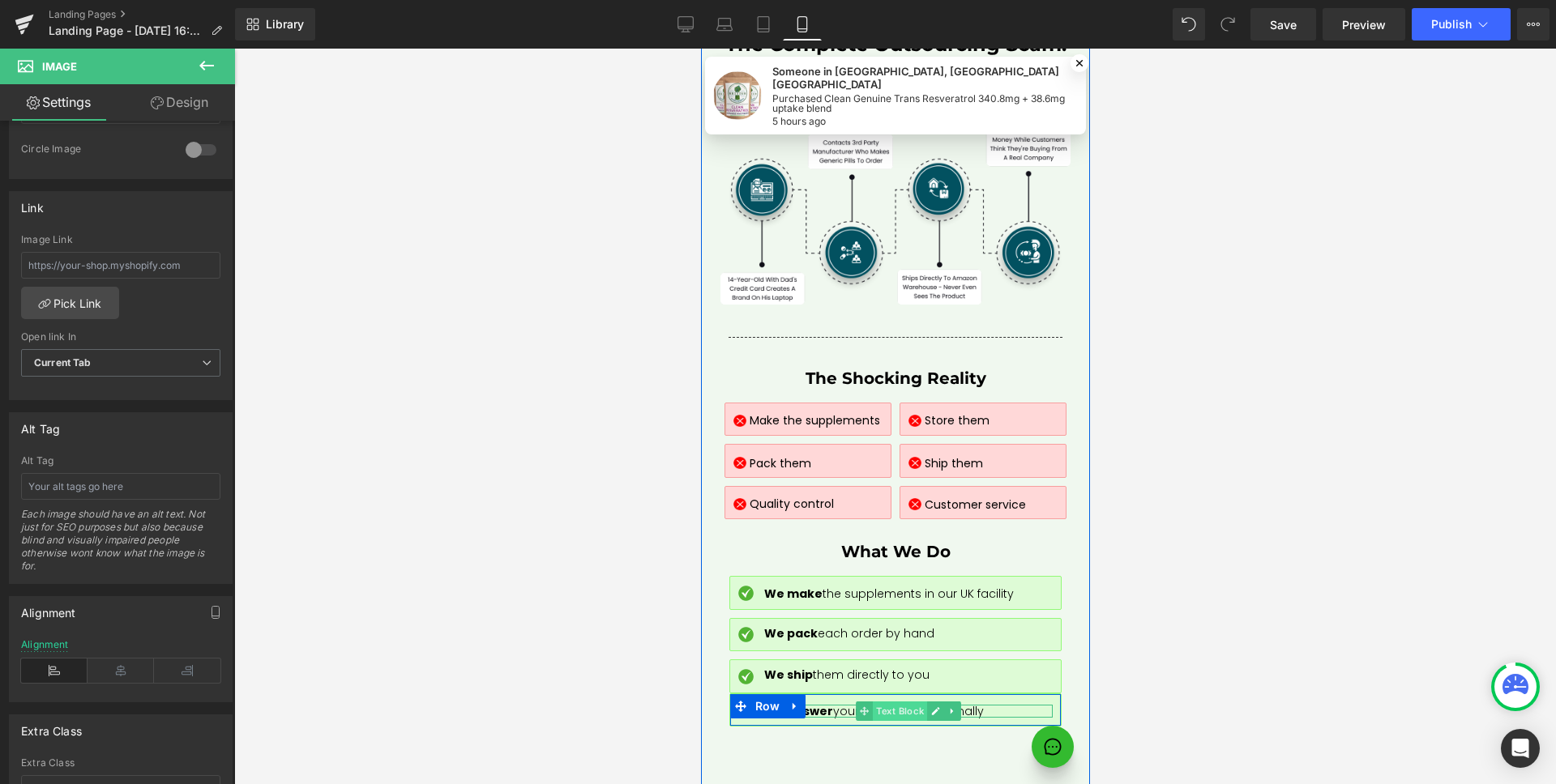
click at [884, 702] on span "Text Block" at bounding box center [899, 712] width 54 height 20
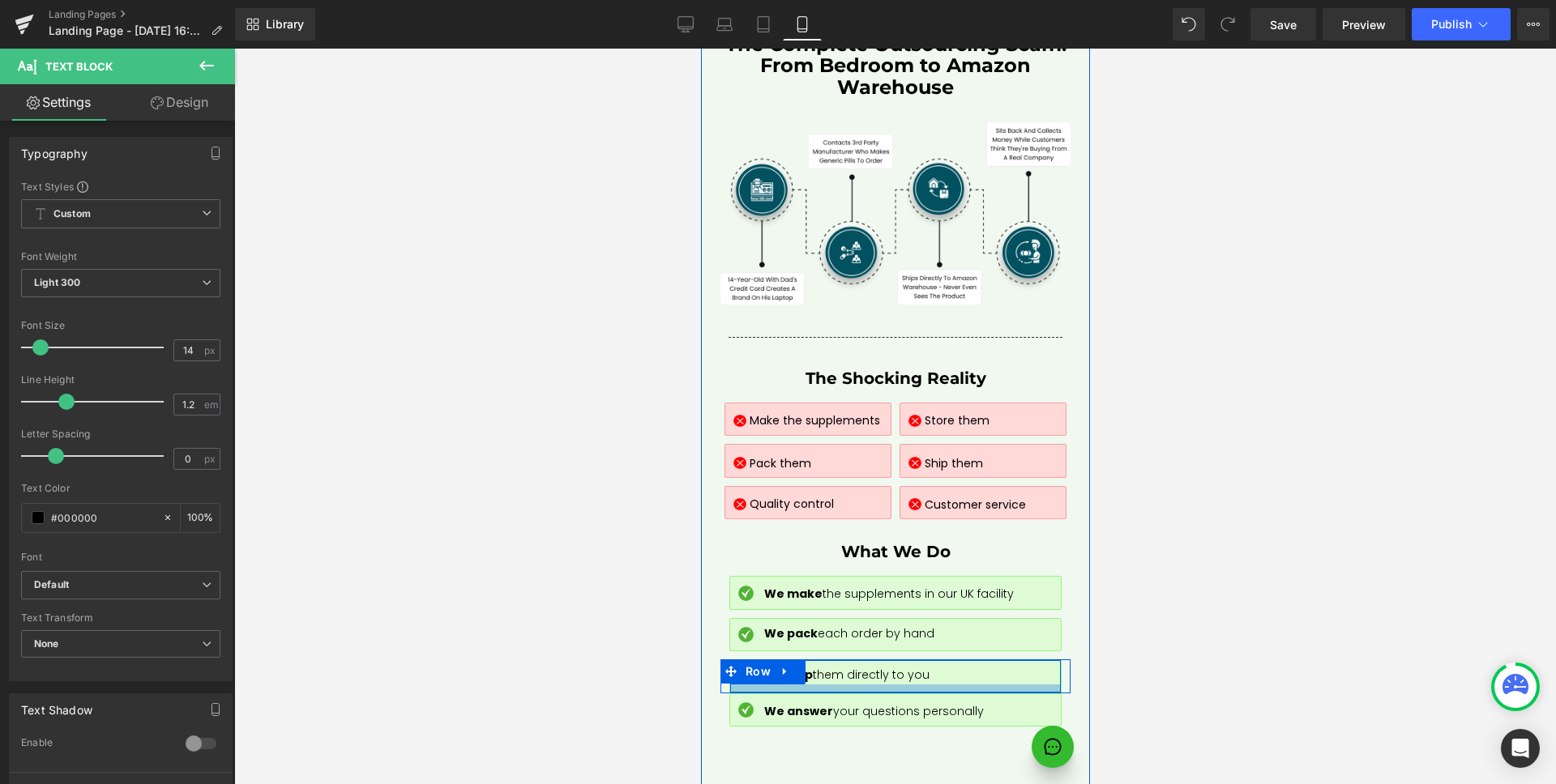
click at [1020, 684] on div at bounding box center [894, 688] width 330 height 8
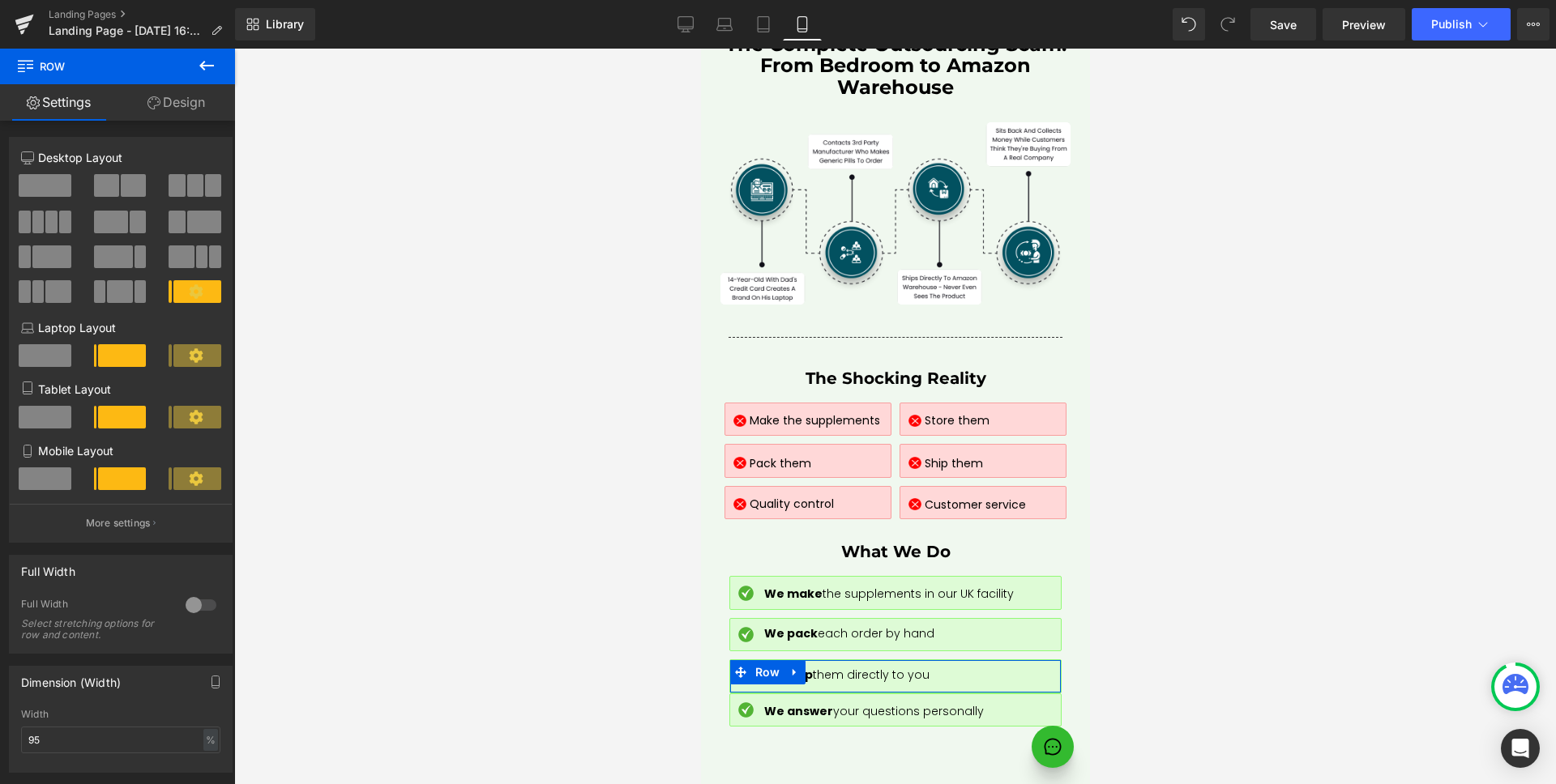
click at [169, 98] on link "Design" at bounding box center [177, 102] width 118 height 37
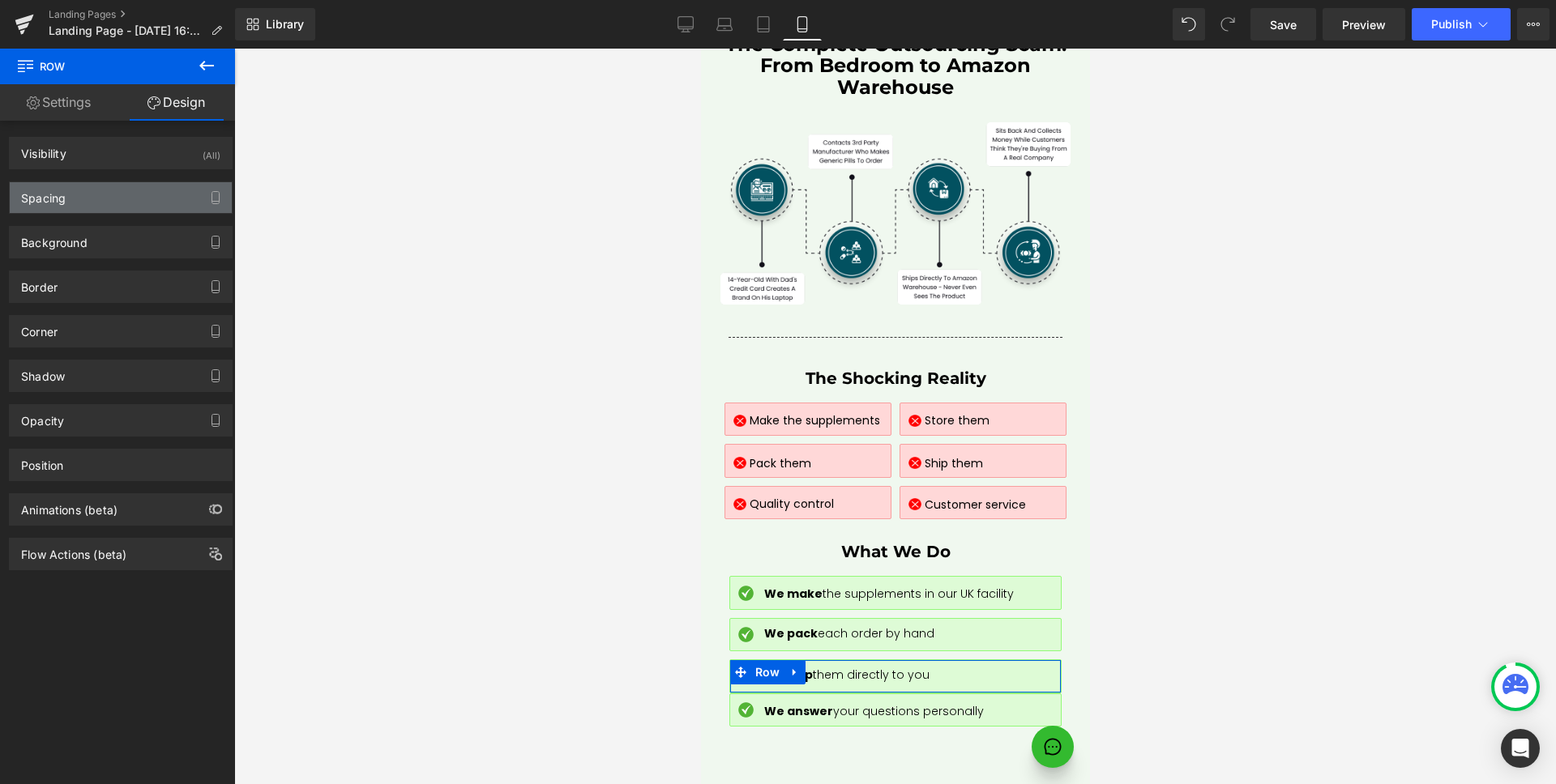
type input "0"
type input "10"
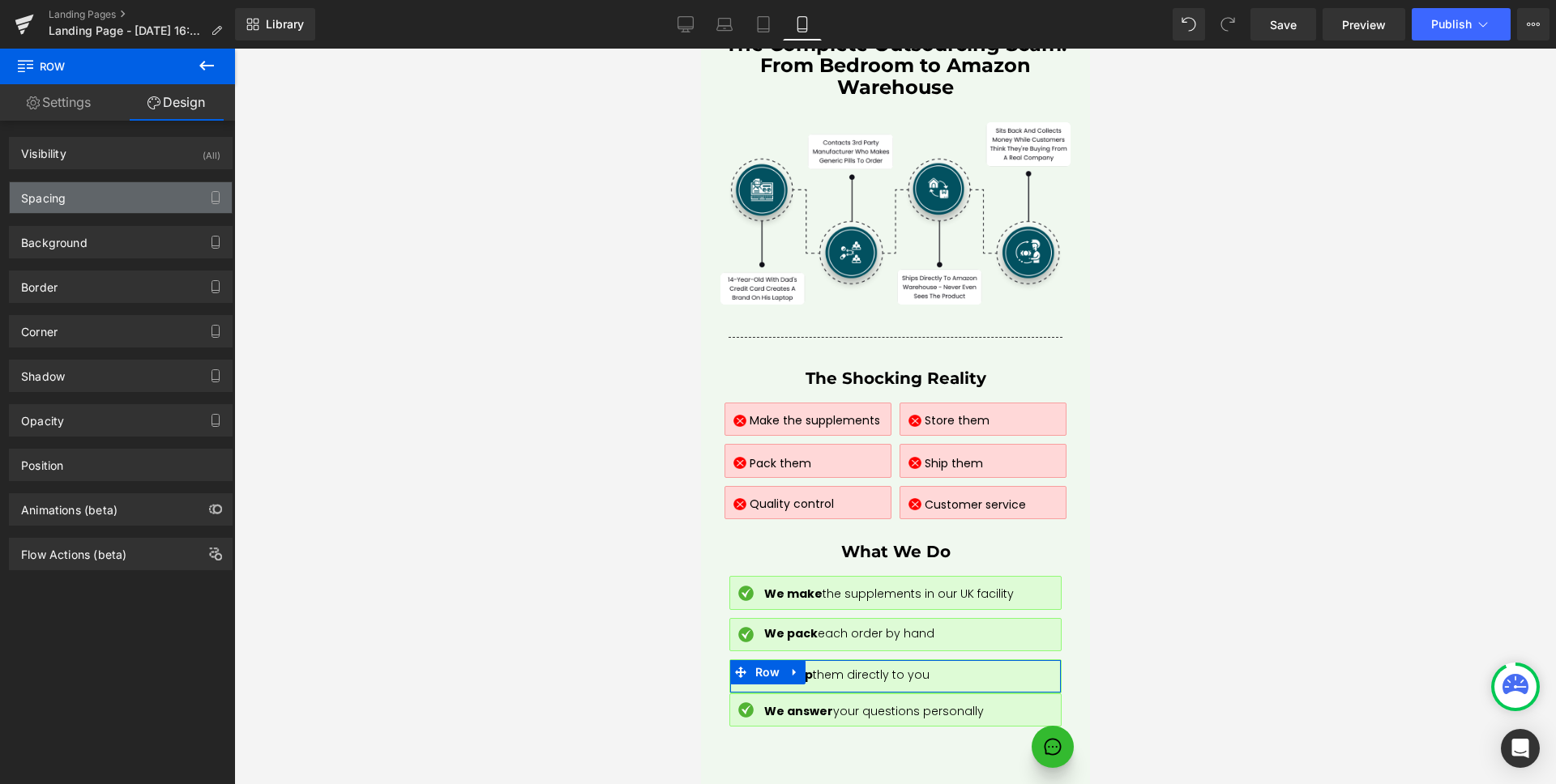
type input "10"
click at [109, 199] on div "Spacing" at bounding box center [121, 197] width 222 height 30
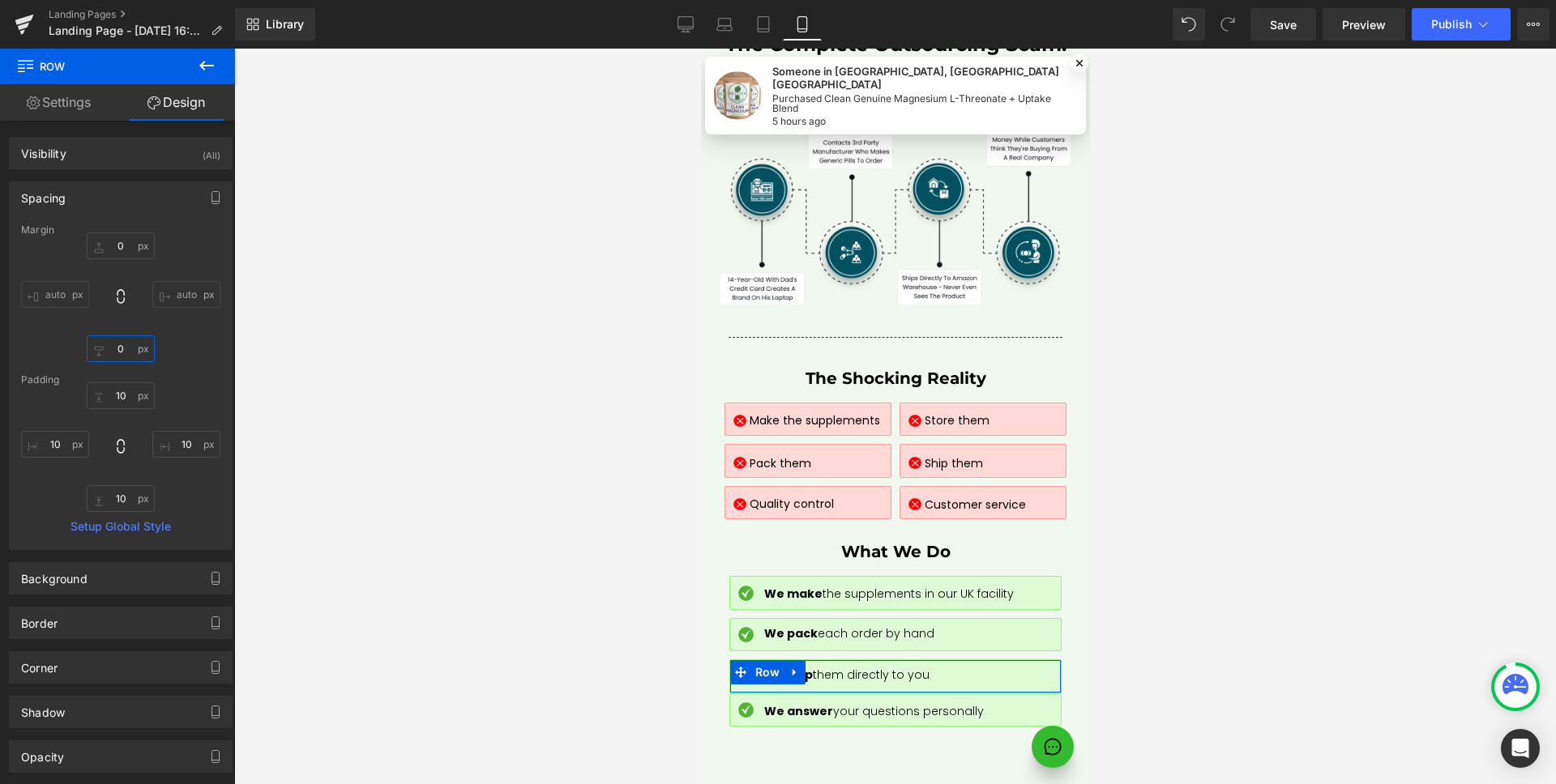
click at [135, 354] on input "0" at bounding box center [121, 349] width 68 height 27
type input "10"
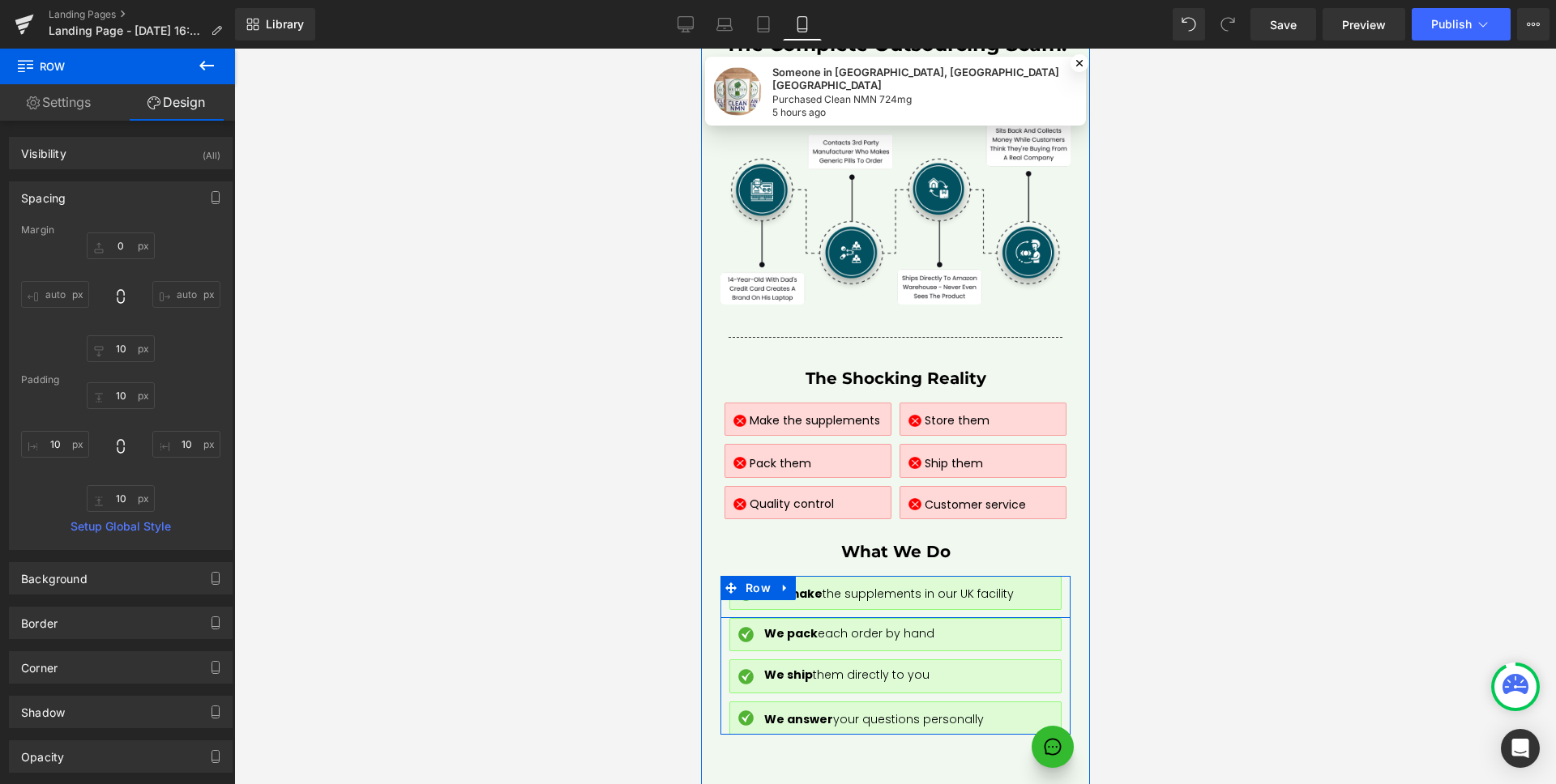
click at [719, 576] on div "Image We make the supplements in our UK facility Text Block Row" at bounding box center [894, 596] width 350 height 42
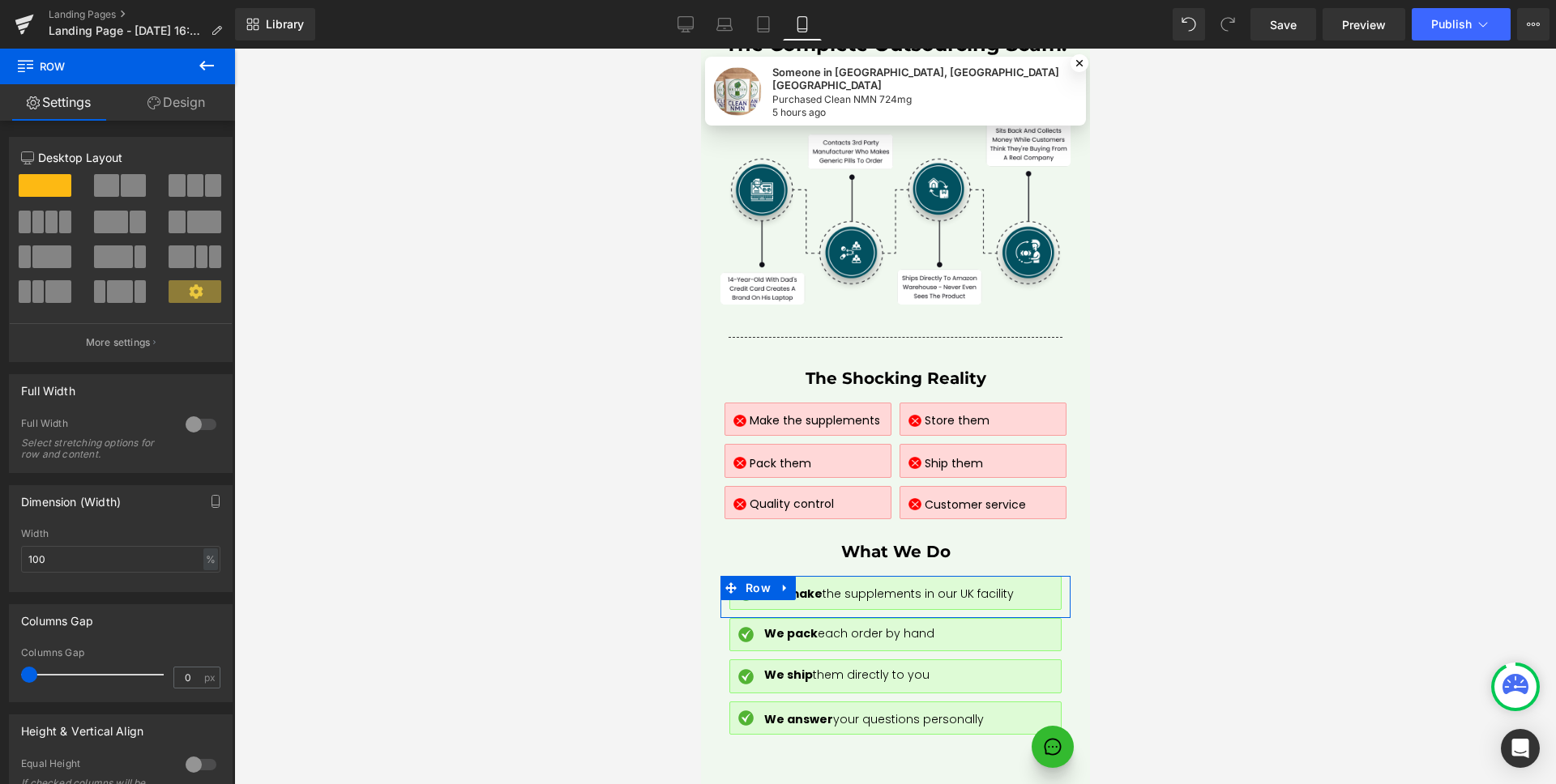
click at [174, 99] on link "Design" at bounding box center [177, 102] width 118 height 37
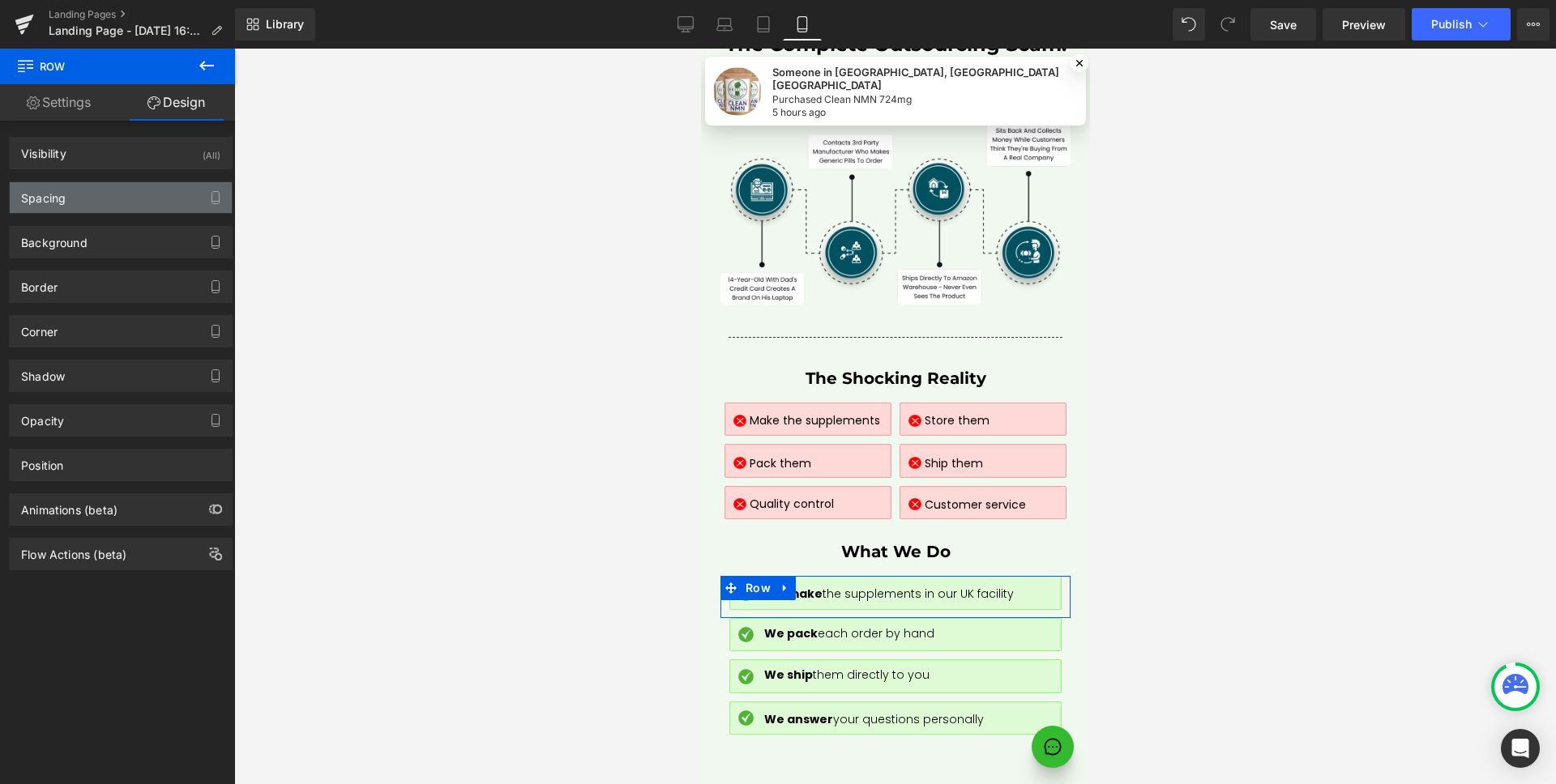
click at [113, 205] on div "Spacing" at bounding box center [121, 197] width 222 height 30
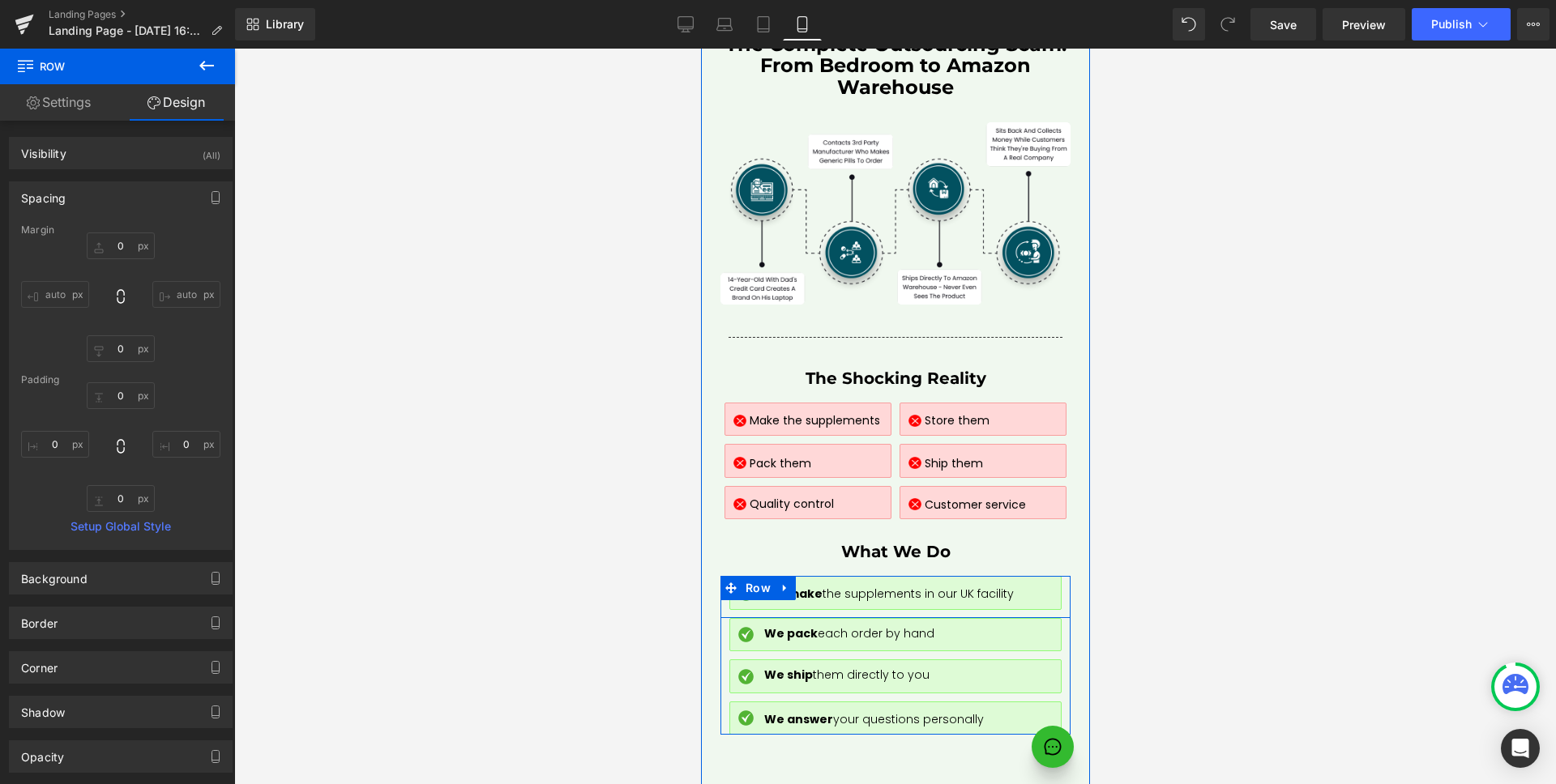
click at [719, 576] on div "Image We make the supplements in our UK facility Text Block Row" at bounding box center [894, 596] width 350 height 42
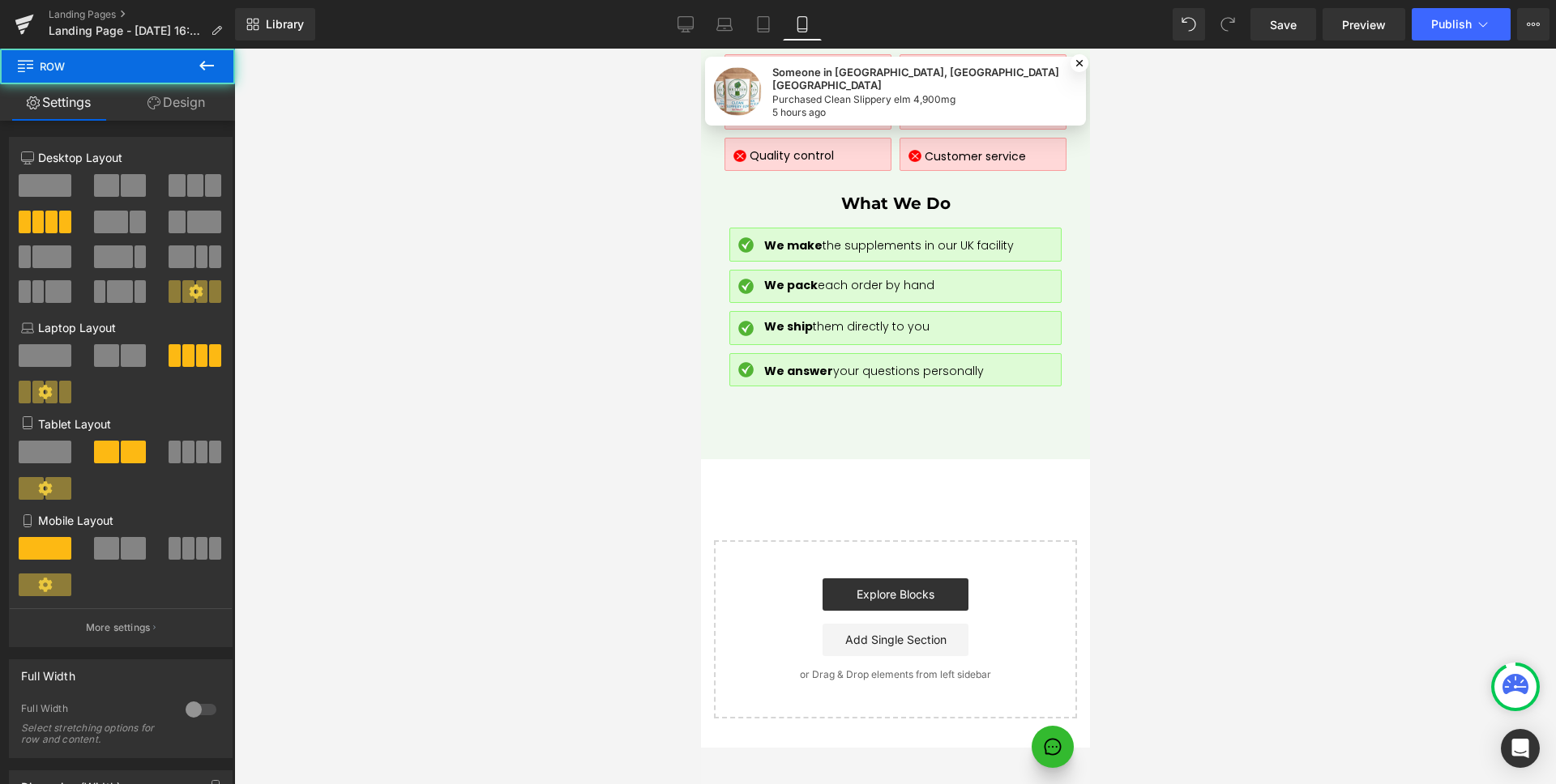
scroll to position [7544, 0]
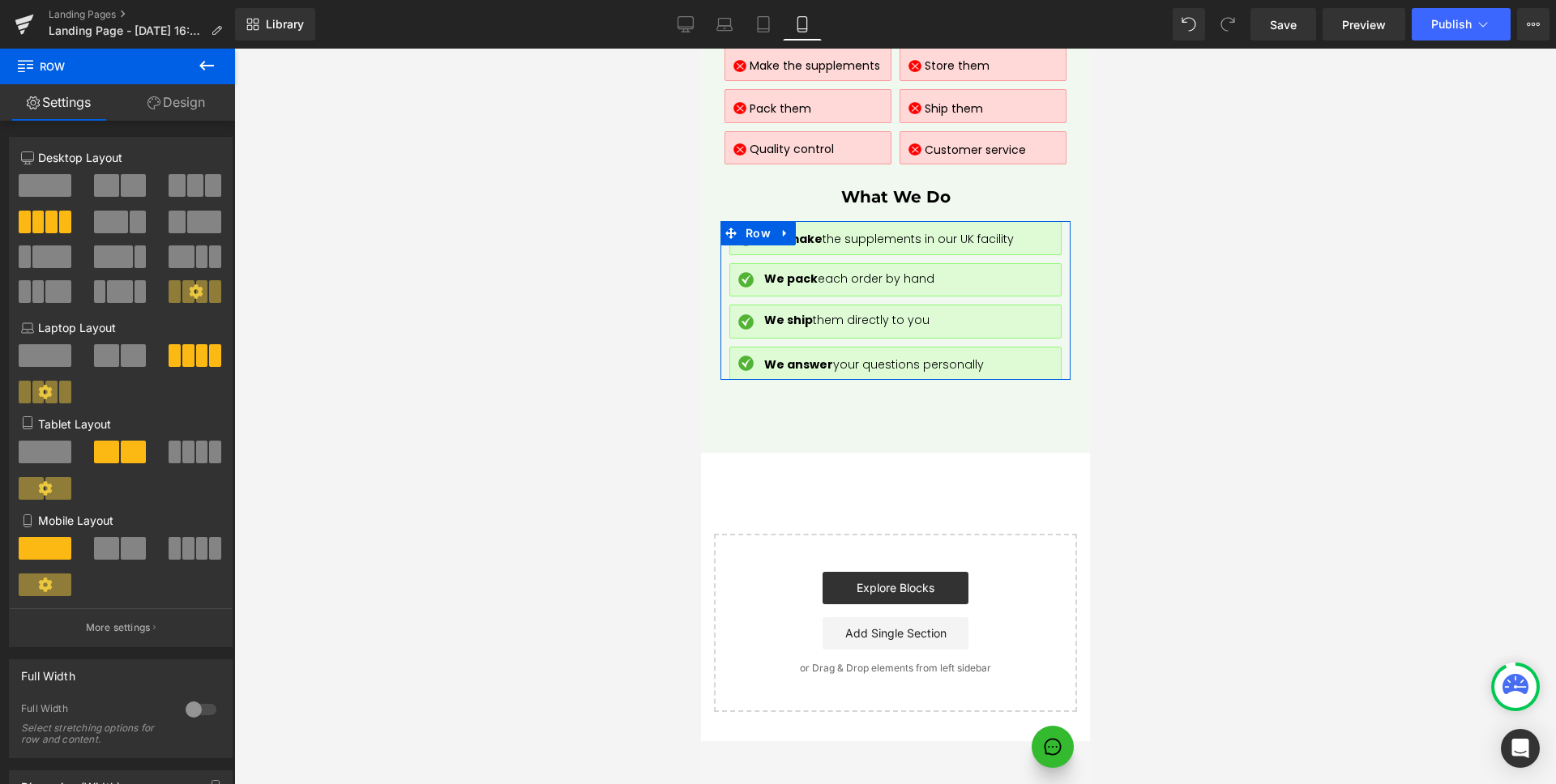
click at [190, 97] on link "Design" at bounding box center [177, 102] width 118 height 37
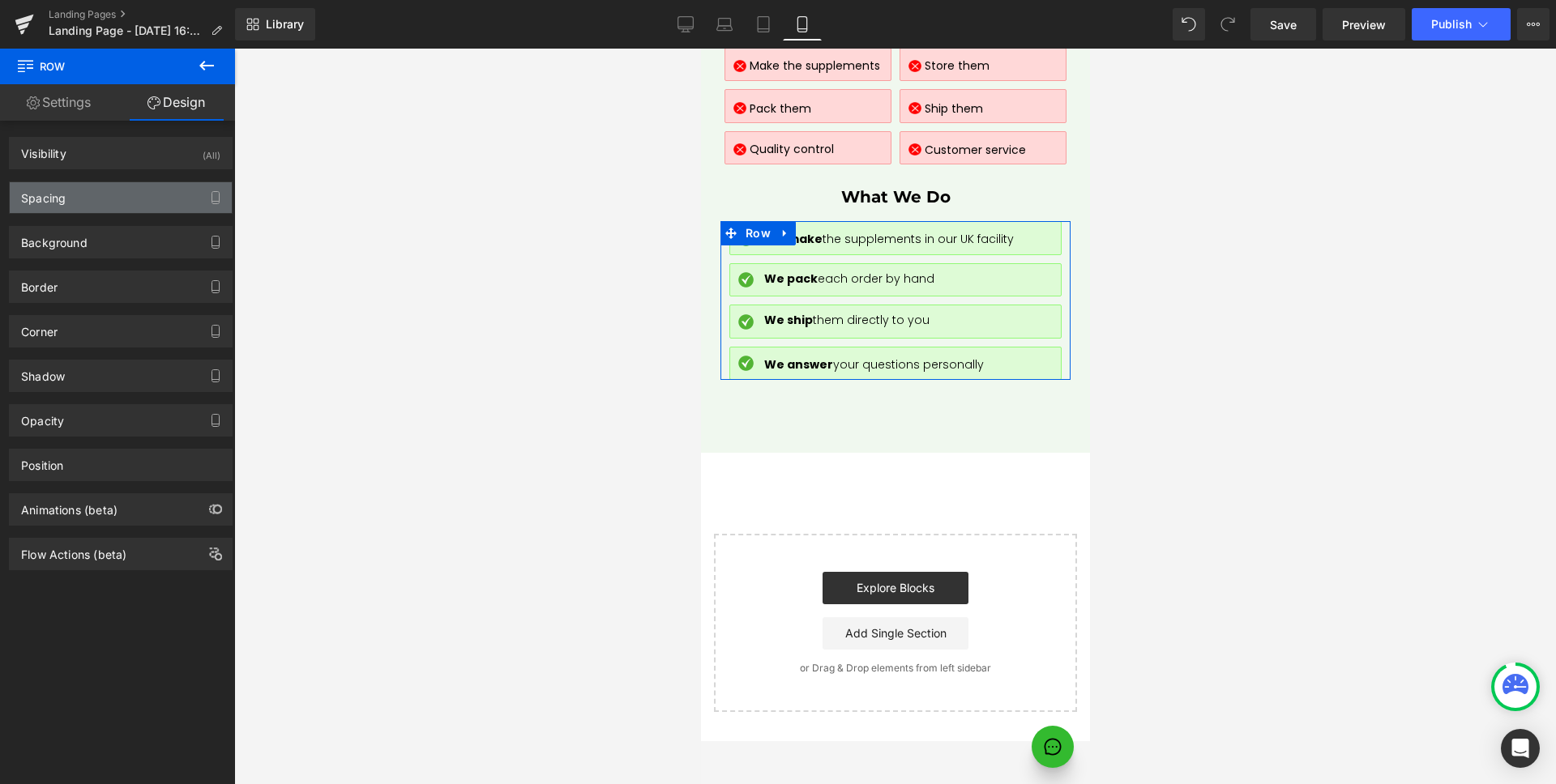
click at [131, 188] on div "Spacing" at bounding box center [121, 197] width 222 height 30
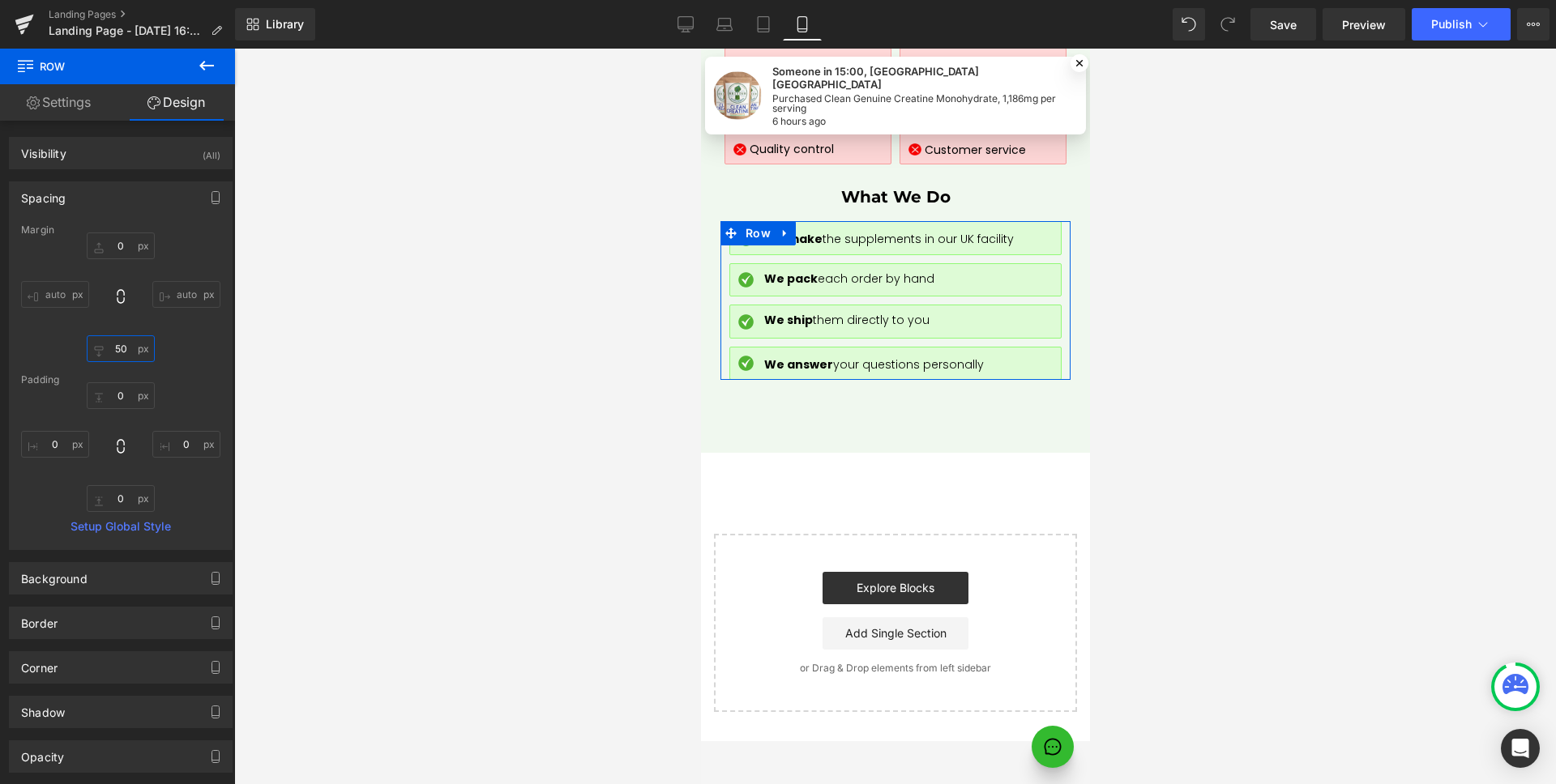
click at [127, 346] on input "50" at bounding box center [121, 349] width 68 height 27
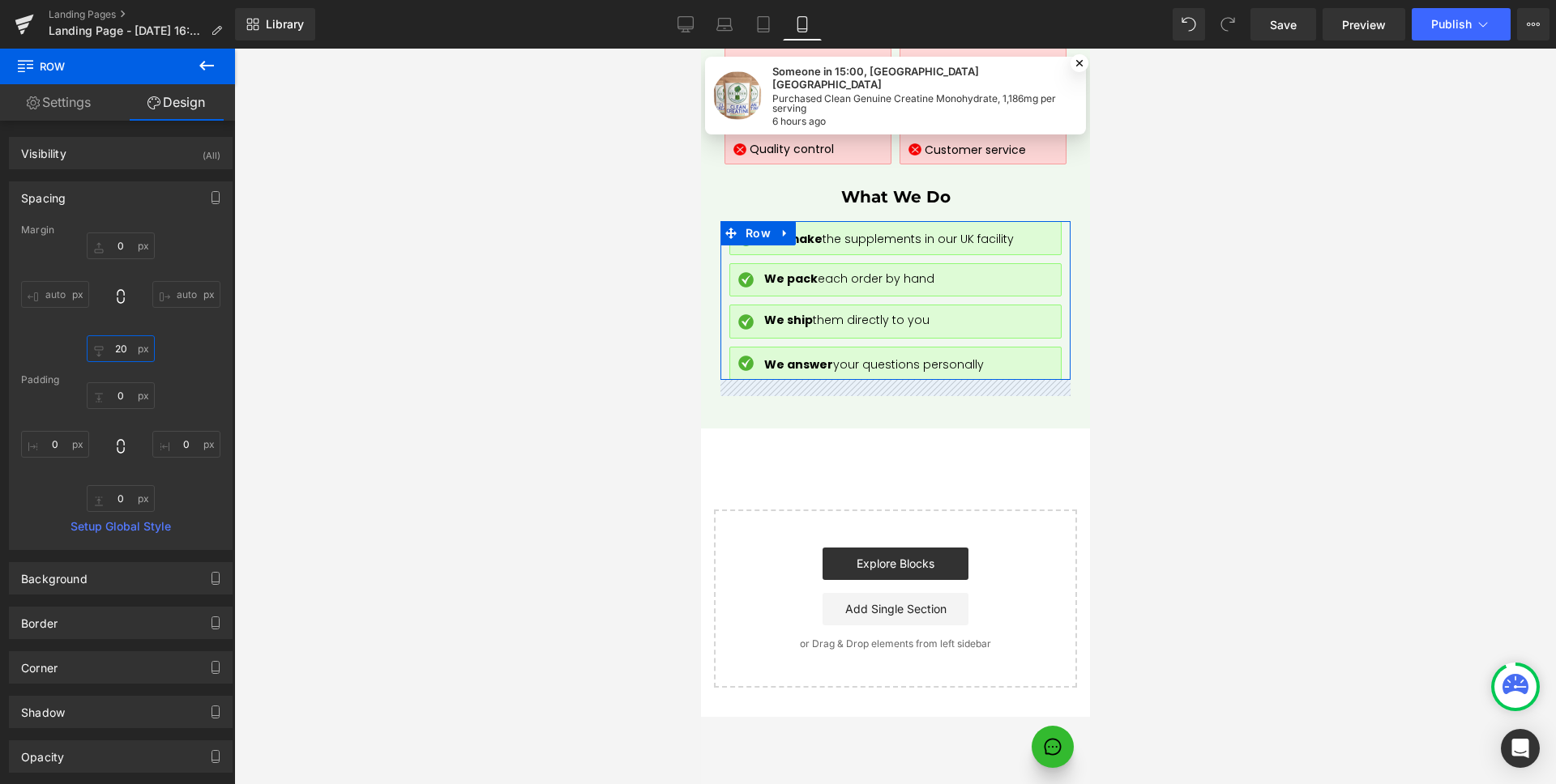
type input "30"
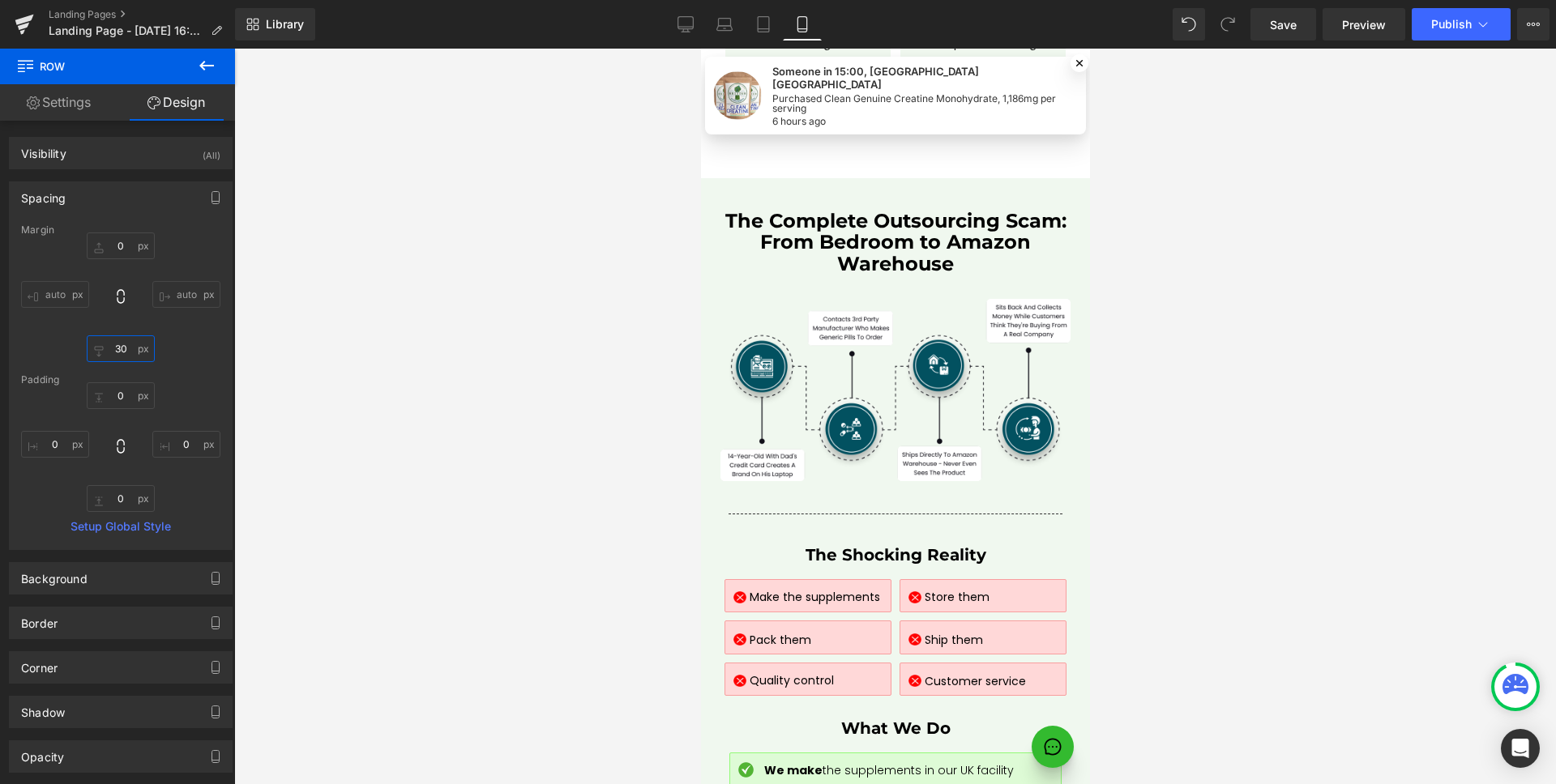
scroll to position [6991, 0]
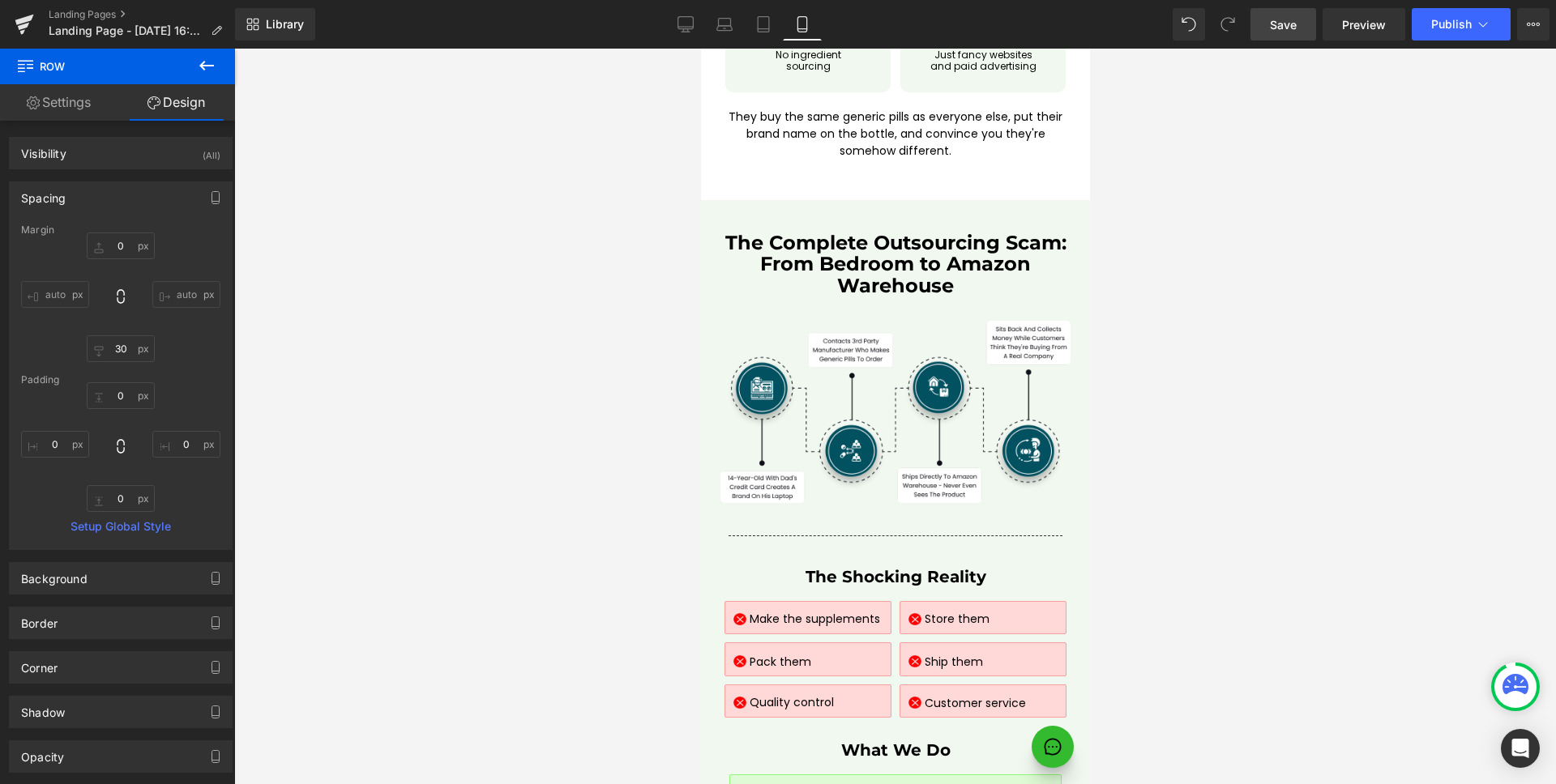
click at [1287, 26] on span "Save" at bounding box center [1283, 24] width 27 height 17
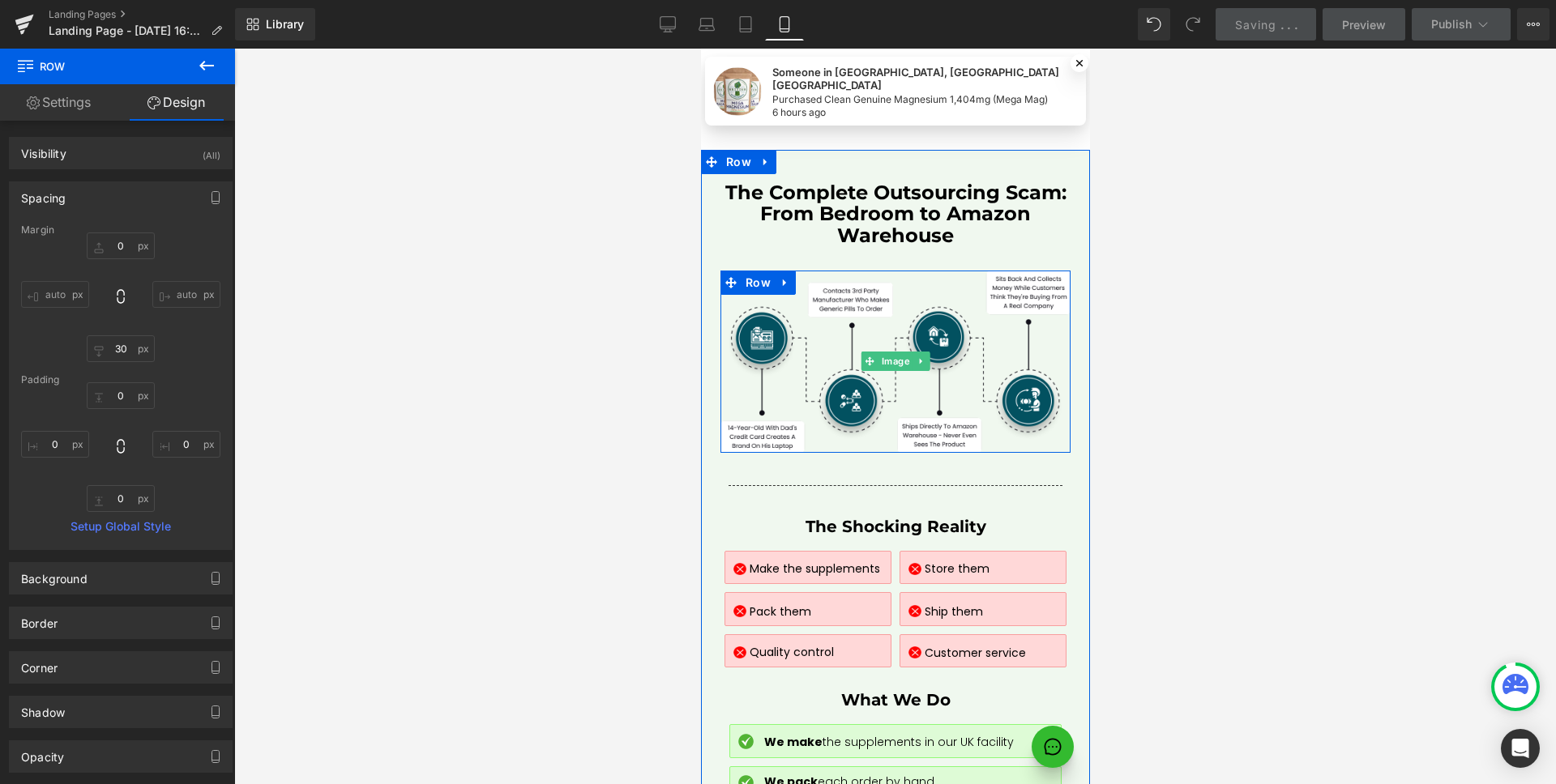
scroll to position [7150, 0]
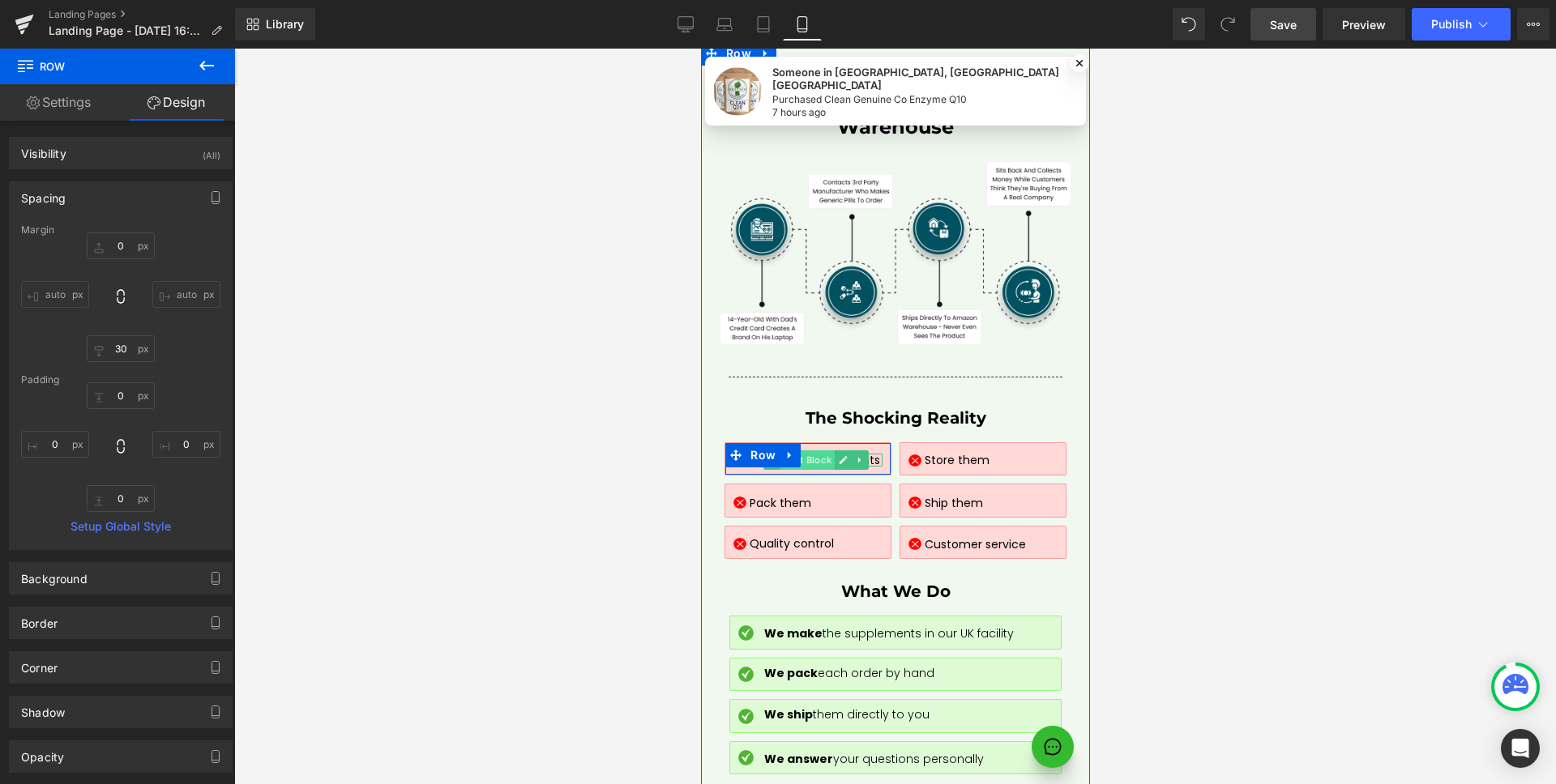
click at [807, 450] on span "Text Block" at bounding box center [807, 460] width 54 height 20
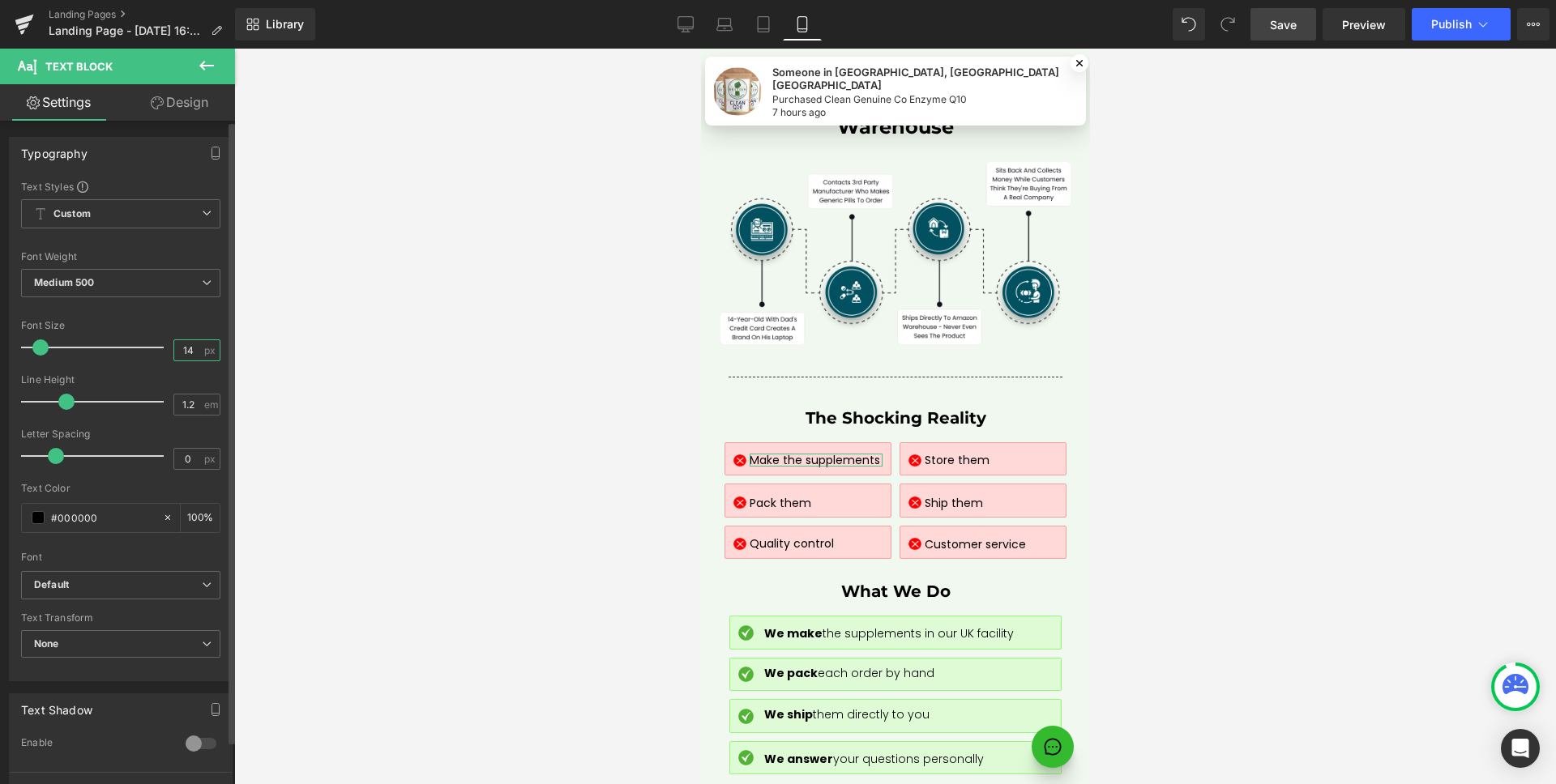
click at [194, 351] on input "14" at bounding box center [188, 350] width 29 height 21
type input "12"
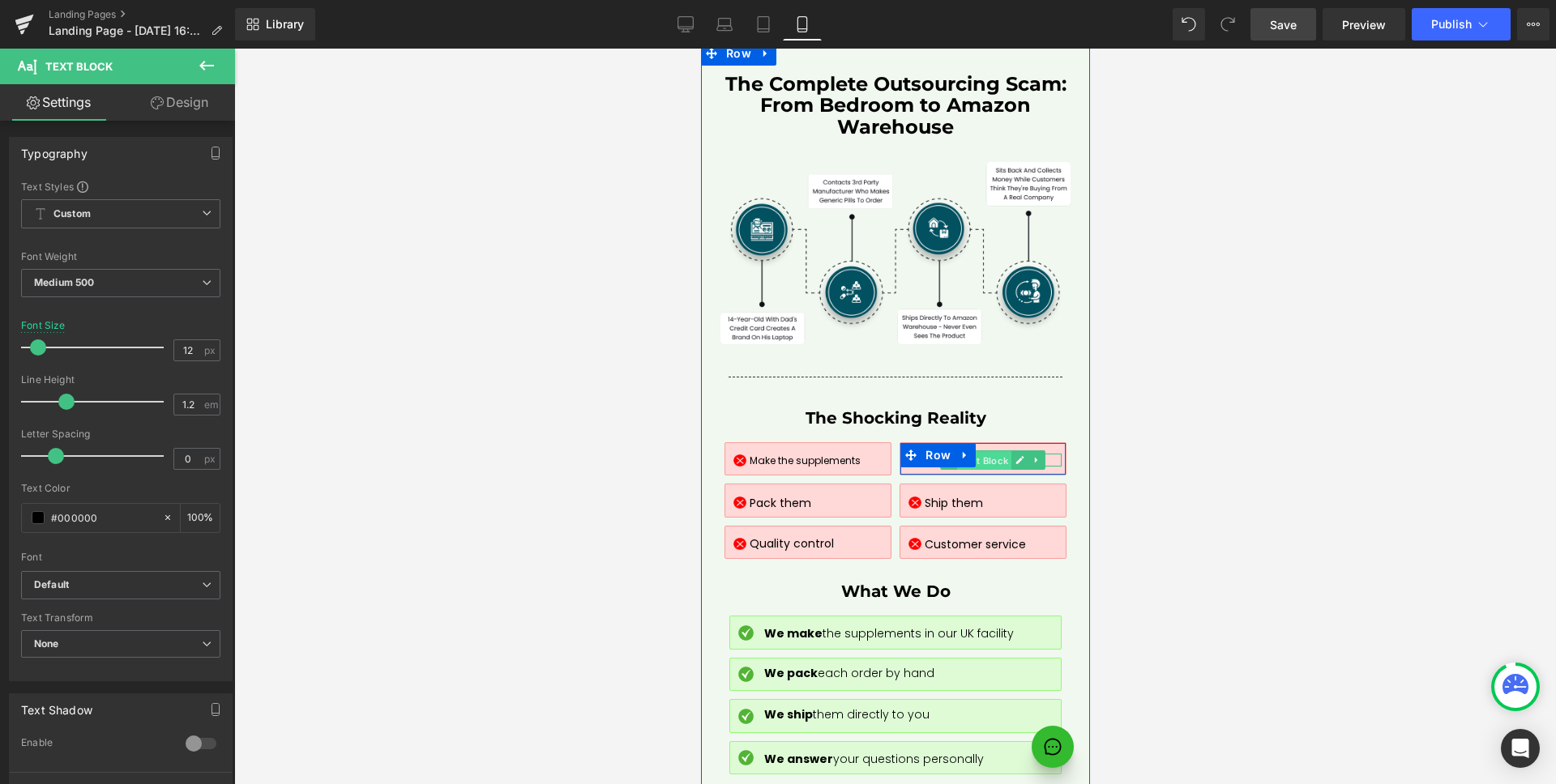
click at [983, 451] on span "Text Block" at bounding box center [983, 461] width 54 height 20
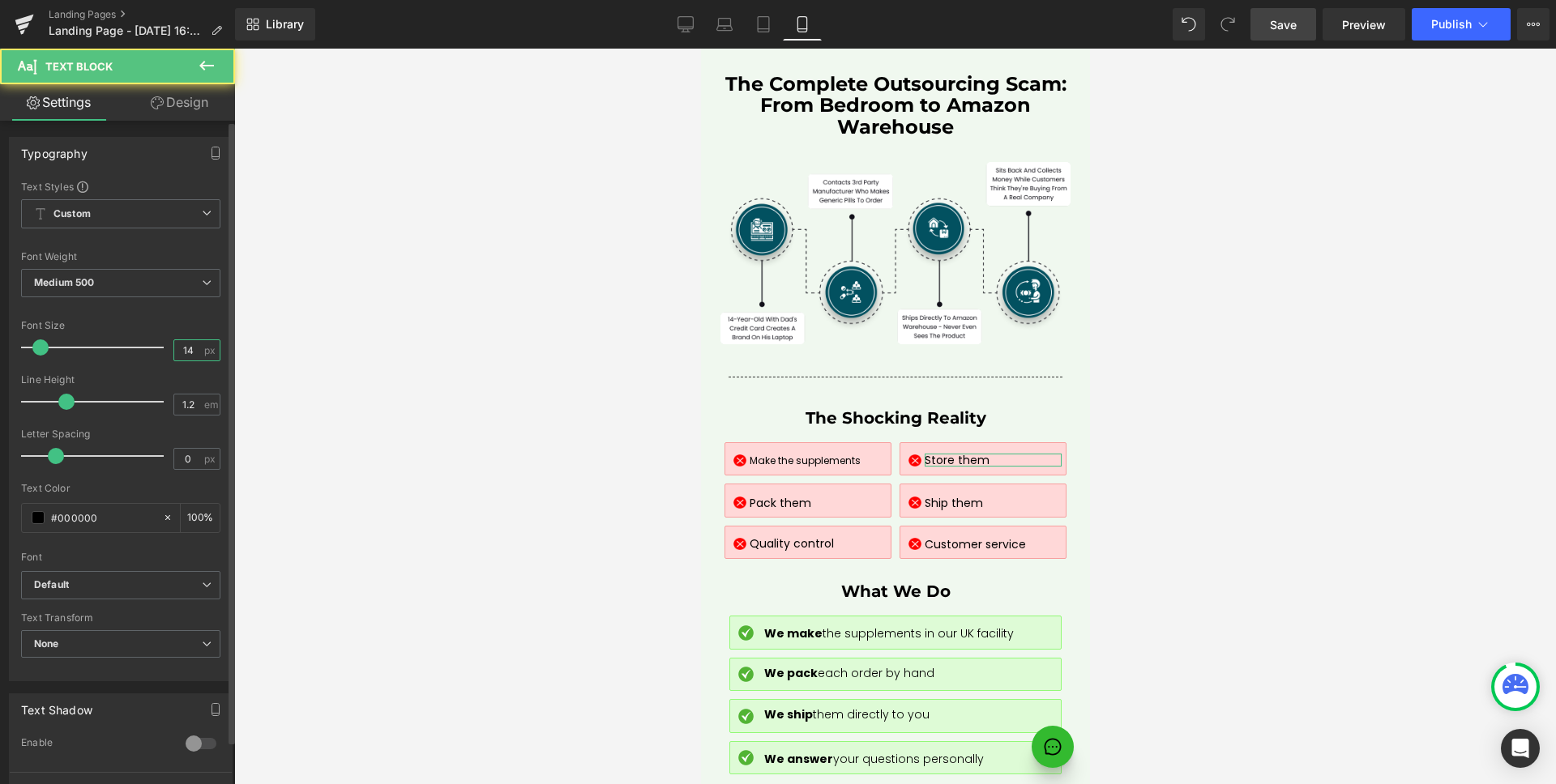
click at [192, 349] on input "14" at bounding box center [188, 350] width 29 height 21
type input "12"
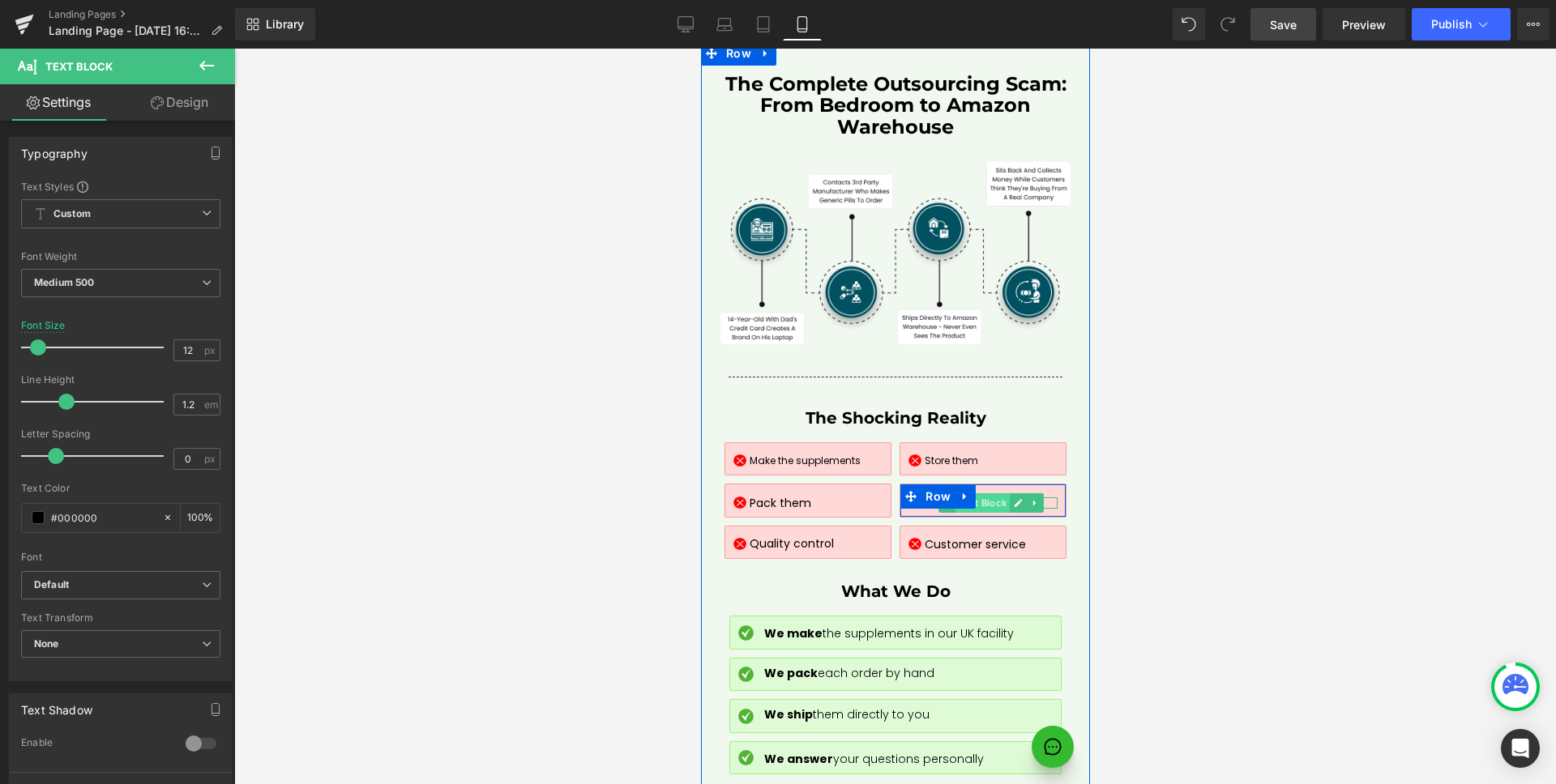
click at [985, 493] on span "Text Block" at bounding box center [982, 503] width 54 height 20
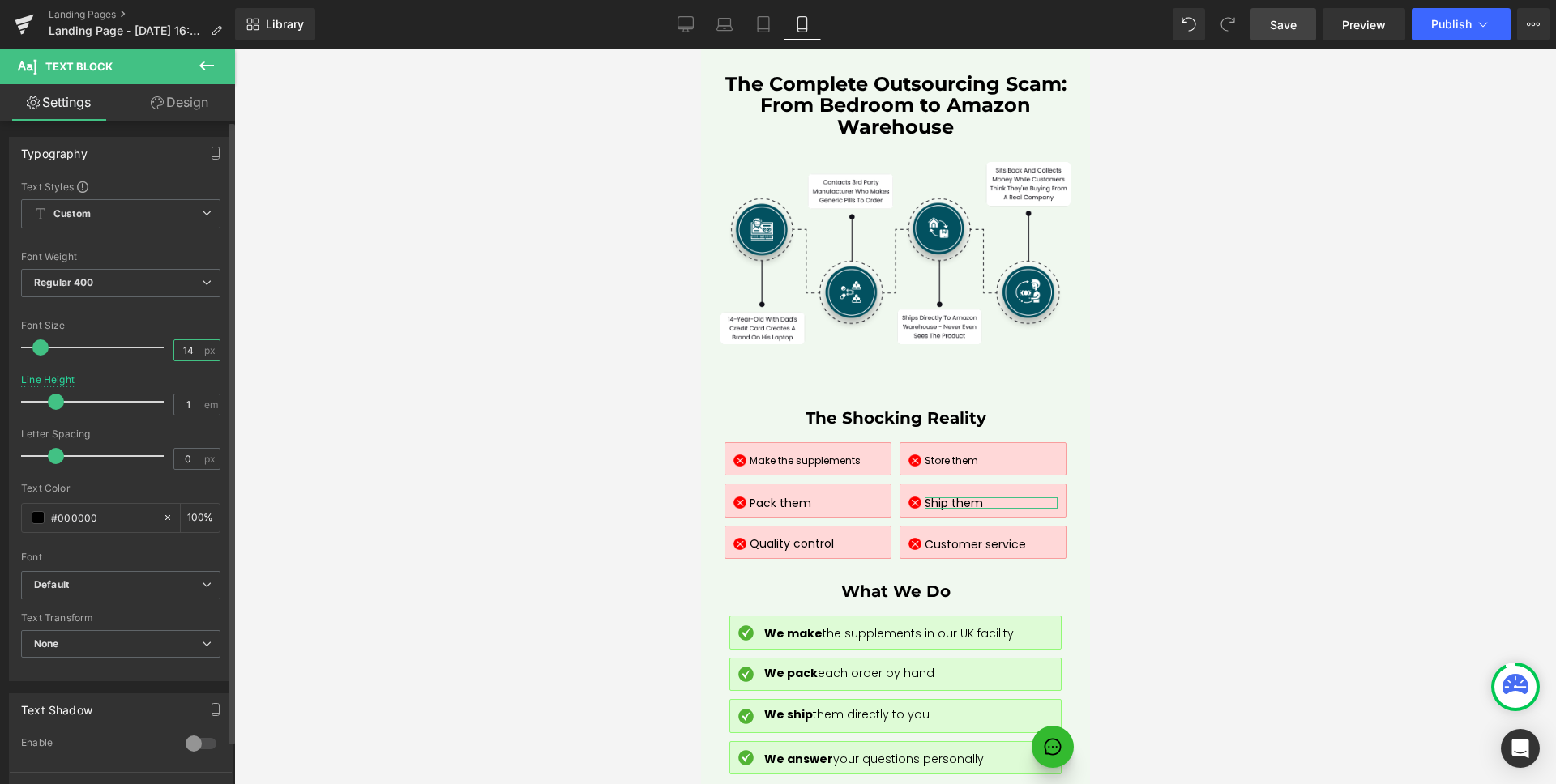
click at [192, 350] on input "14" at bounding box center [188, 350] width 29 height 21
type input "12"
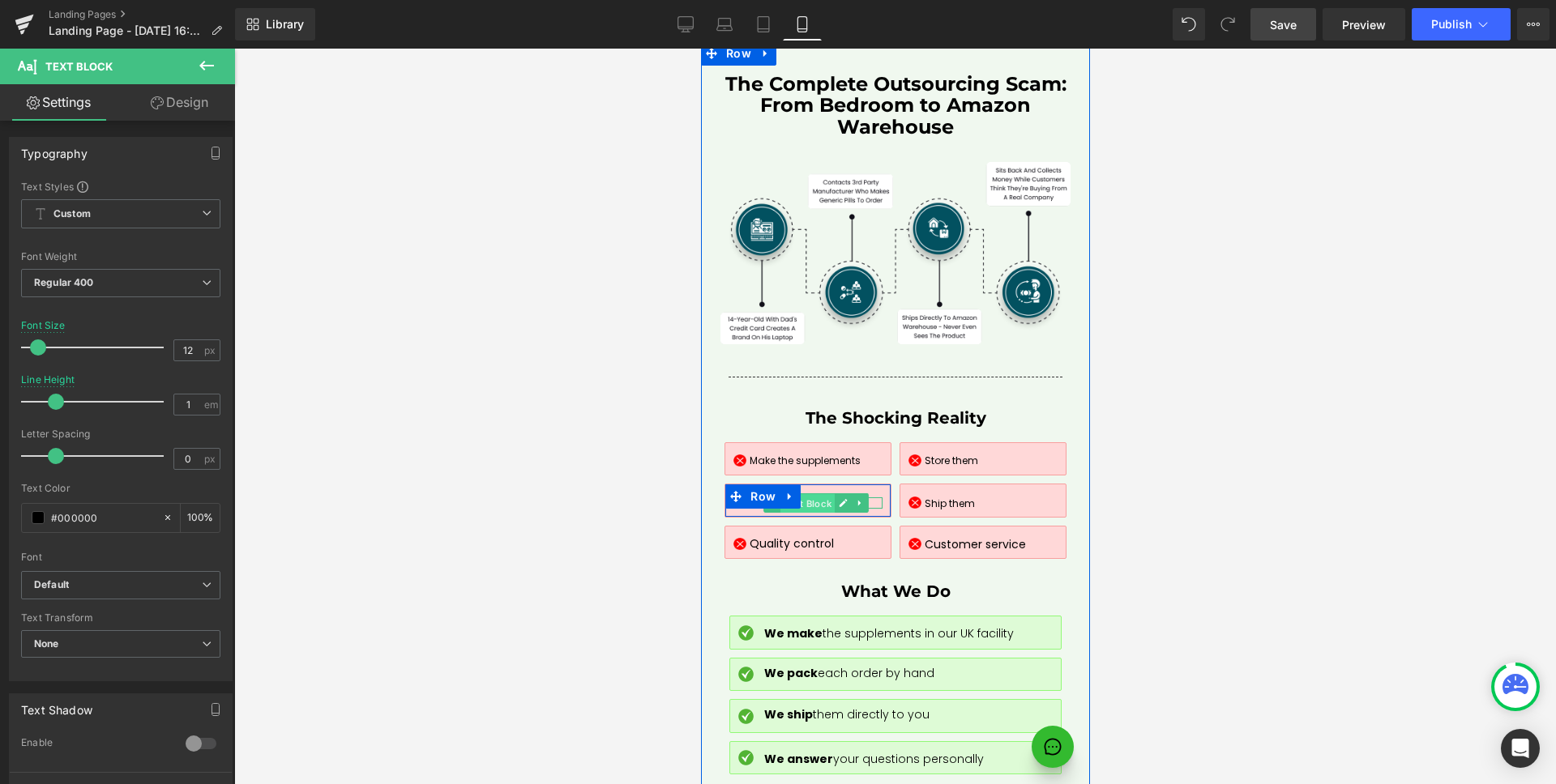
click at [807, 494] on span "Text Block" at bounding box center [807, 504] width 54 height 20
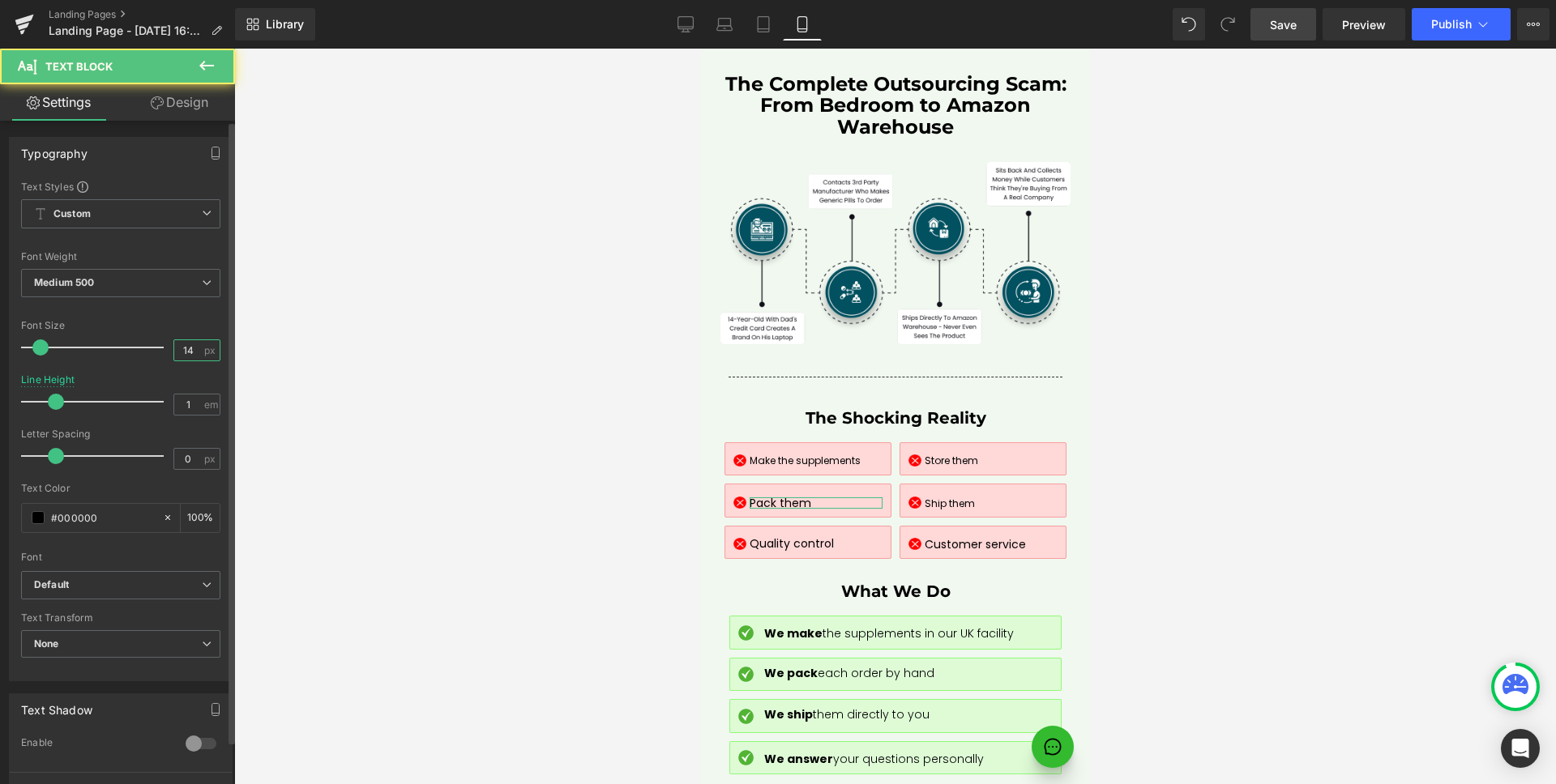
click at [189, 352] on input "14" at bounding box center [188, 350] width 29 height 21
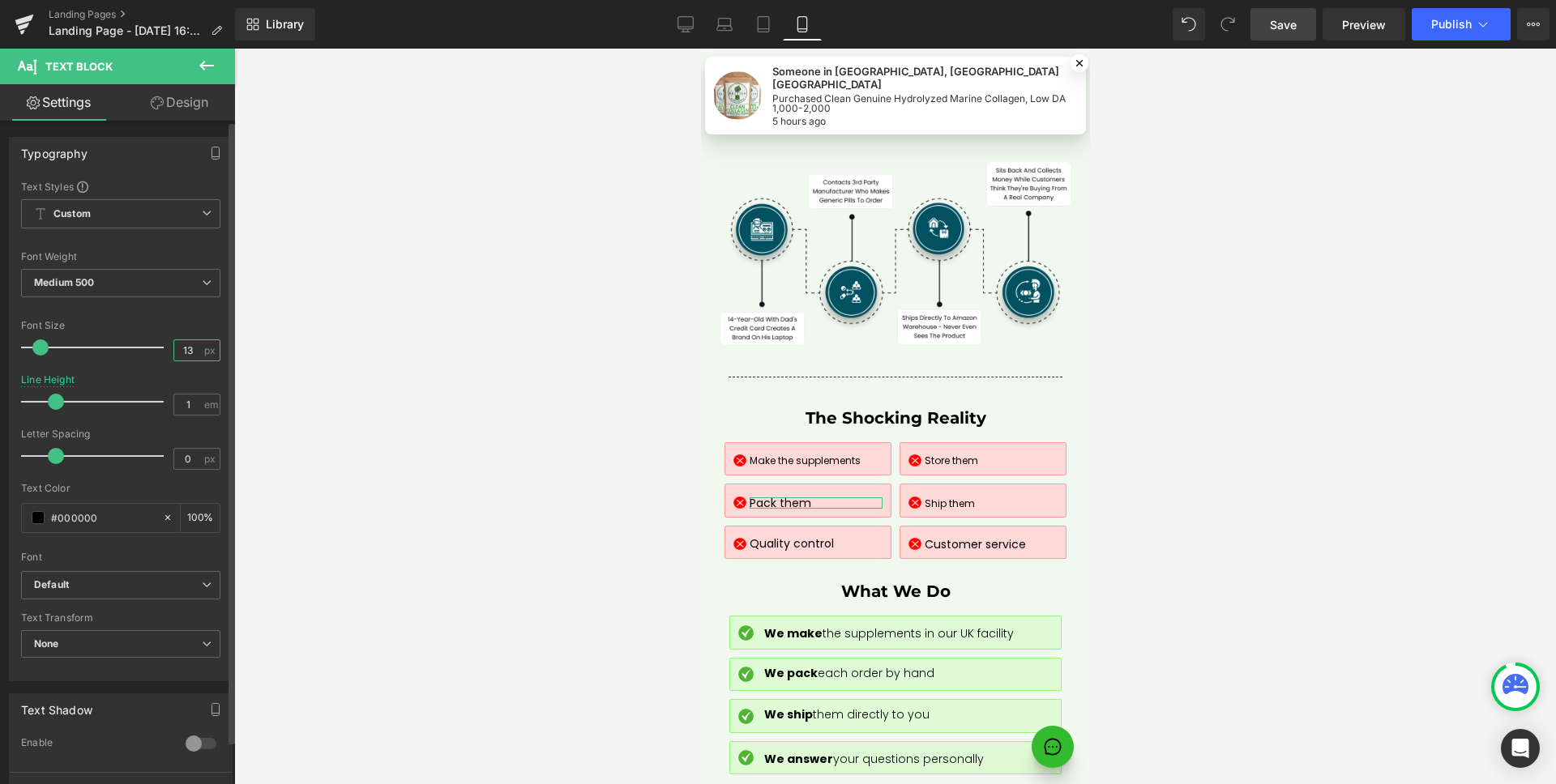
type input "12"
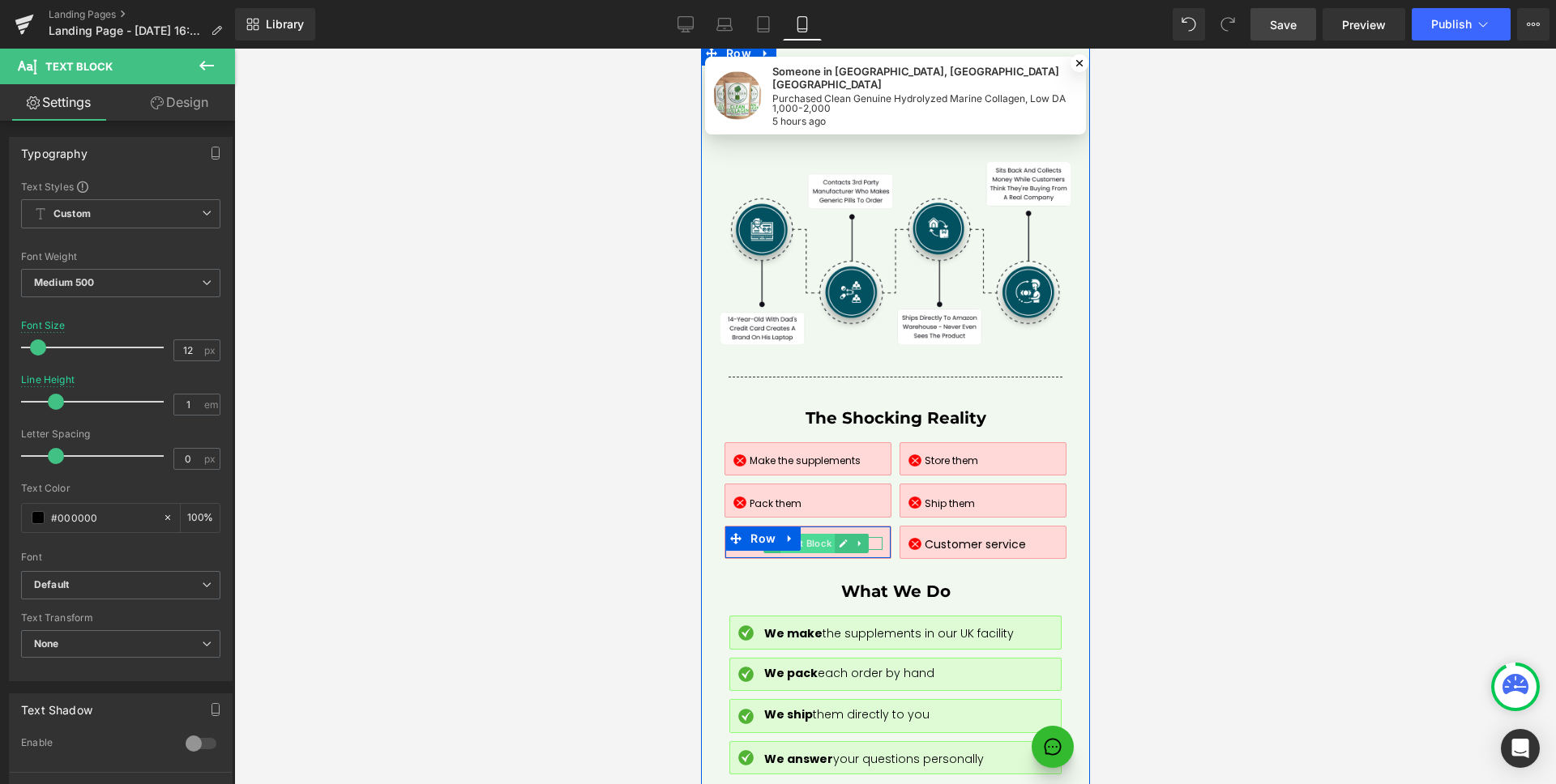
click at [806, 534] on span "Text Block" at bounding box center [807, 544] width 54 height 20
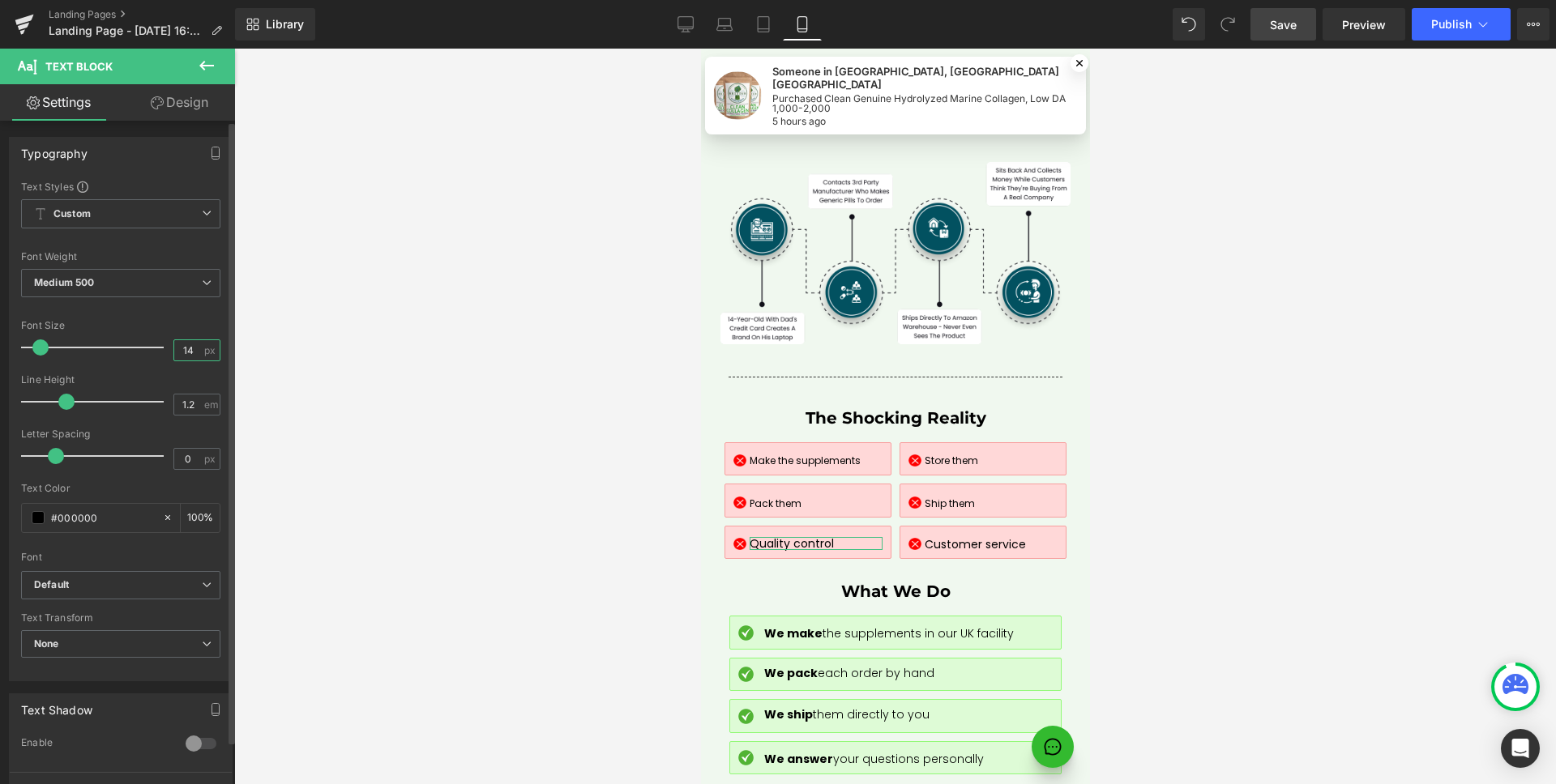
click at [195, 353] on input "14" at bounding box center [188, 350] width 29 height 21
type input "12"
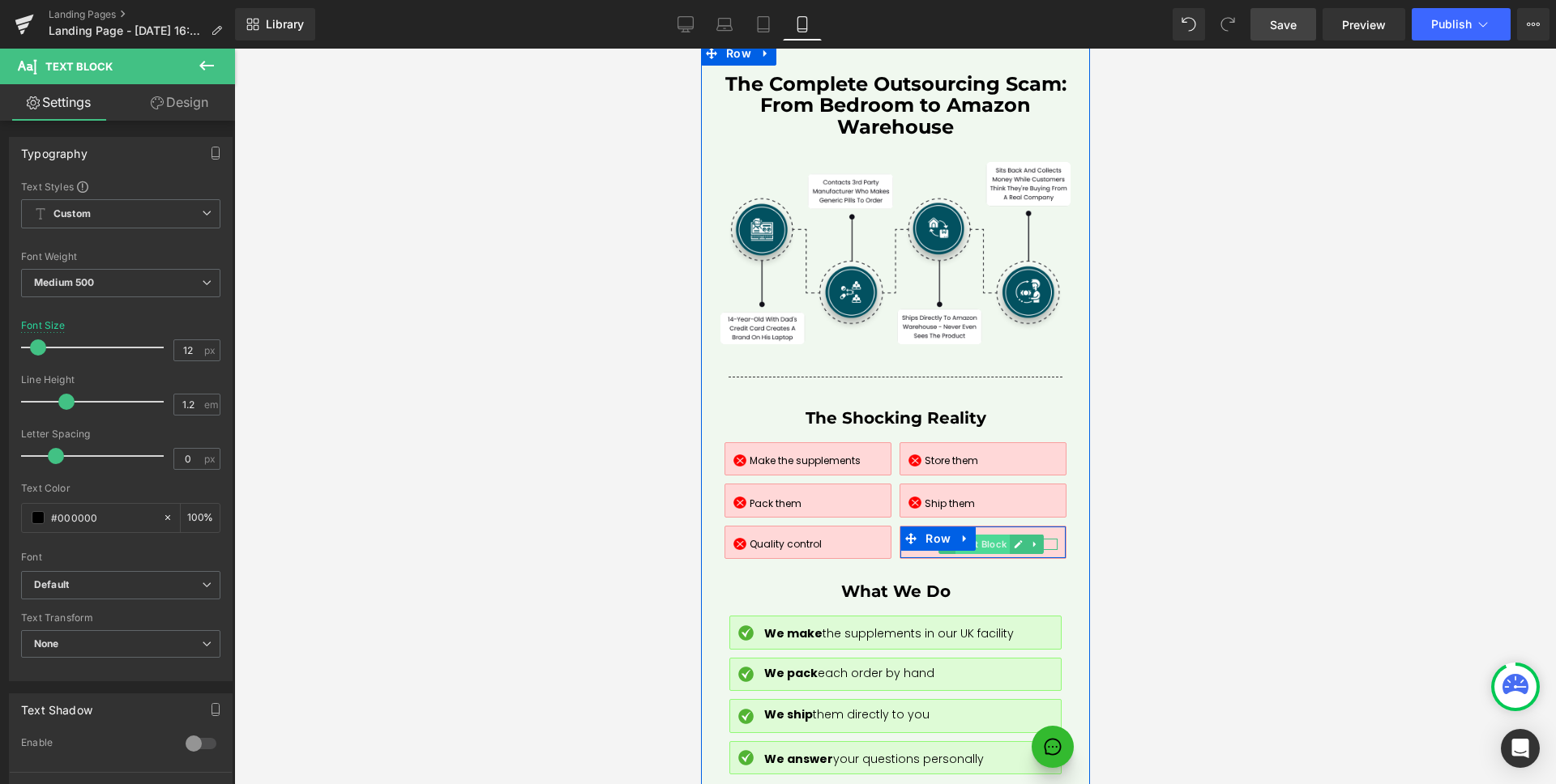
click at [981, 535] on span "Text Block" at bounding box center [982, 545] width 54 height 20
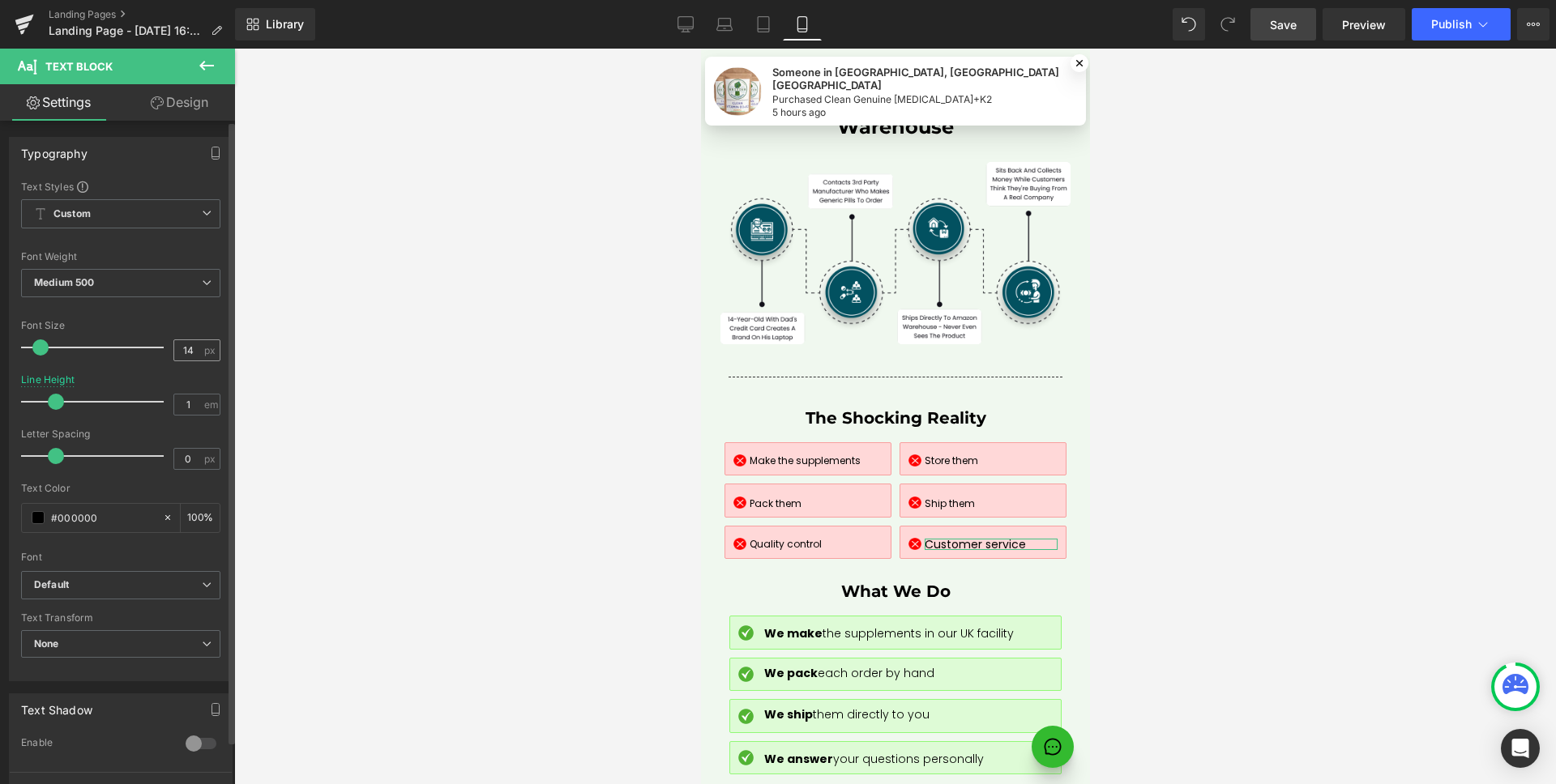
click at [205, 350] on span "px" at bounding box center [211, 350] width 13 height 11
click at [191, 348] on input "14" at bounding box center [188, 350] width 29 height 21
type input "12"
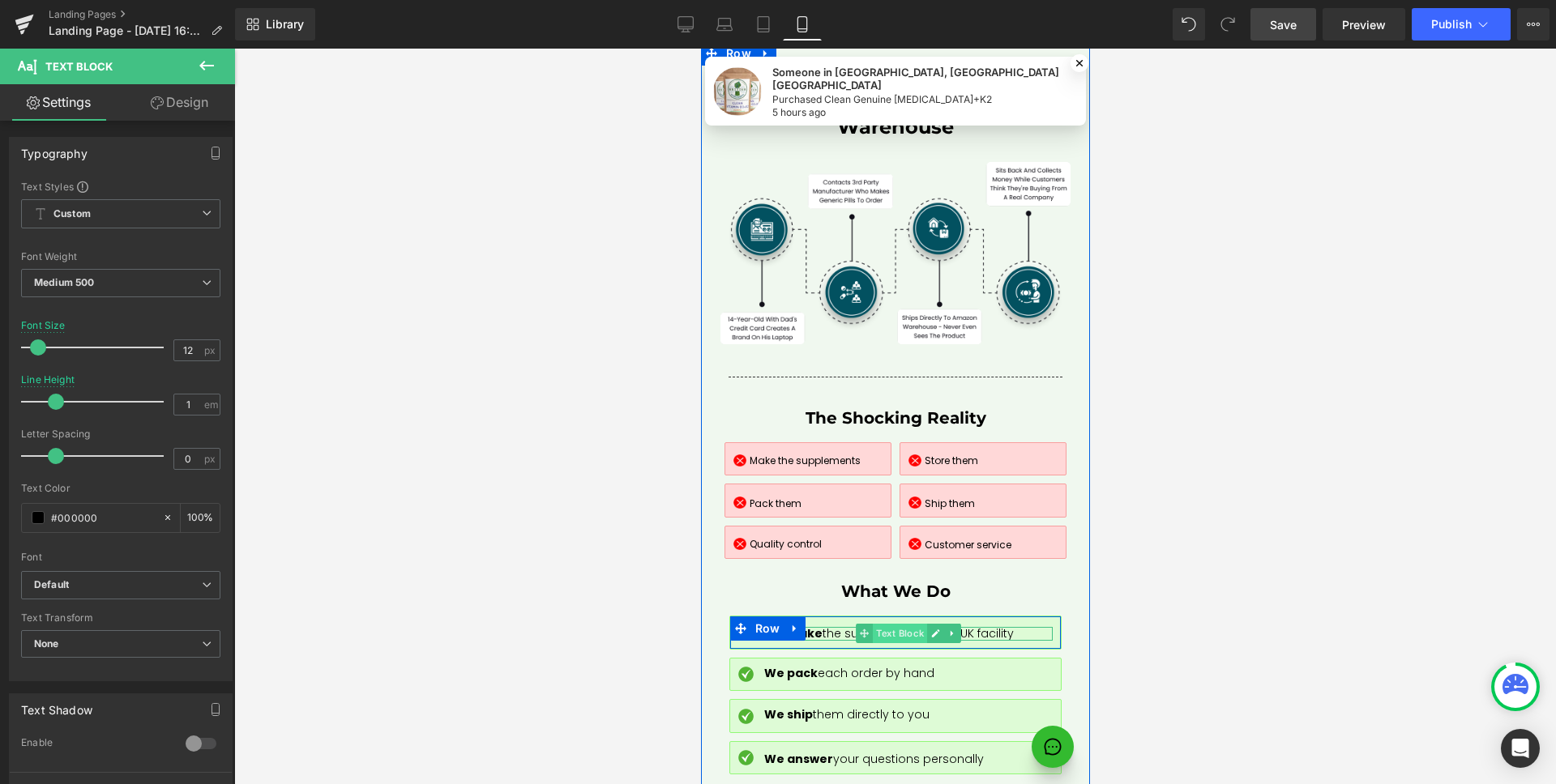
click at [891, 623] on span "Text Block" at bounding box center [899, 633] width 54 height 20
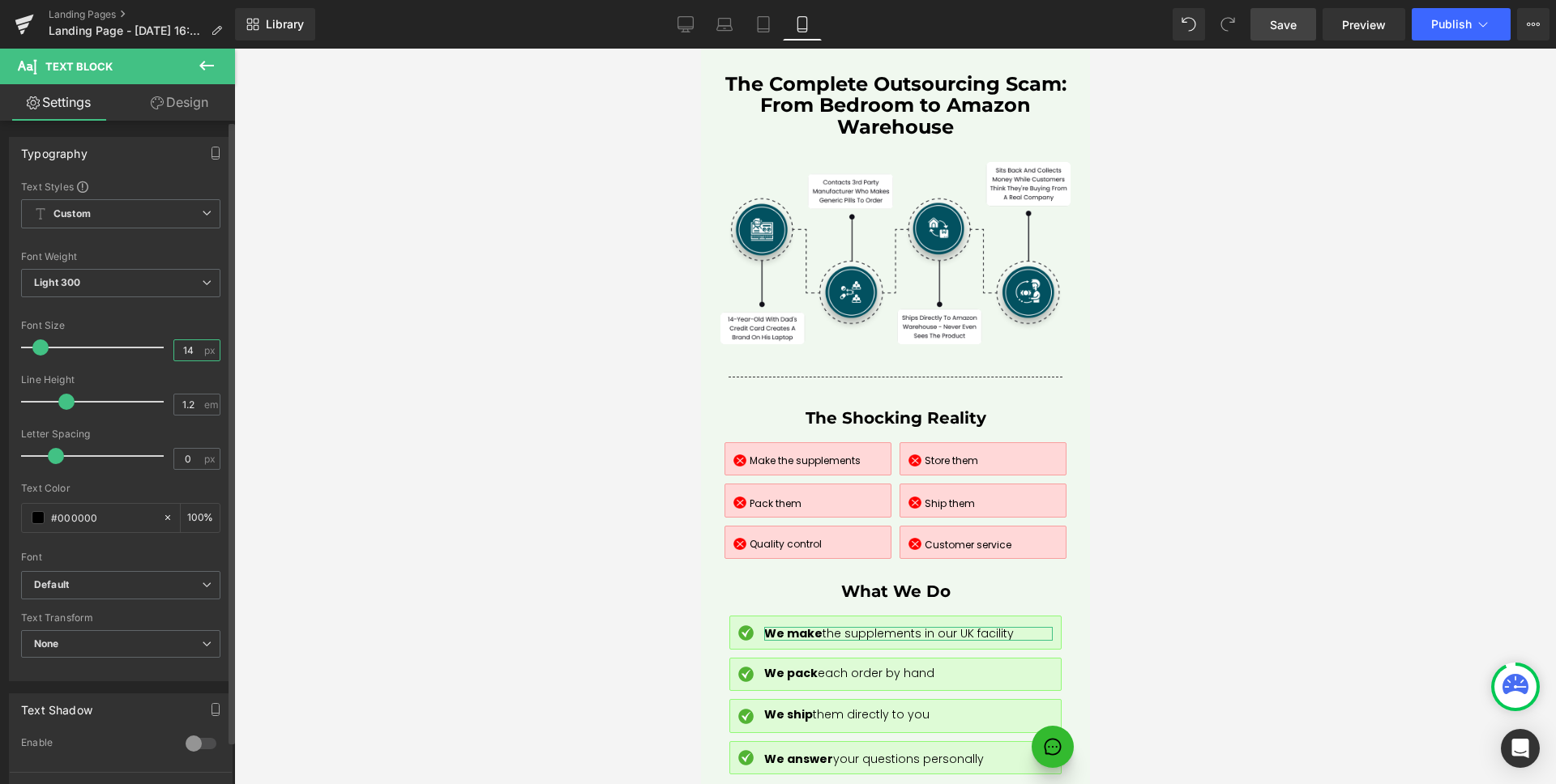
click at [185, 354] on input "14" at bounding box center [188, 350] width 29 height 21
type input "12"
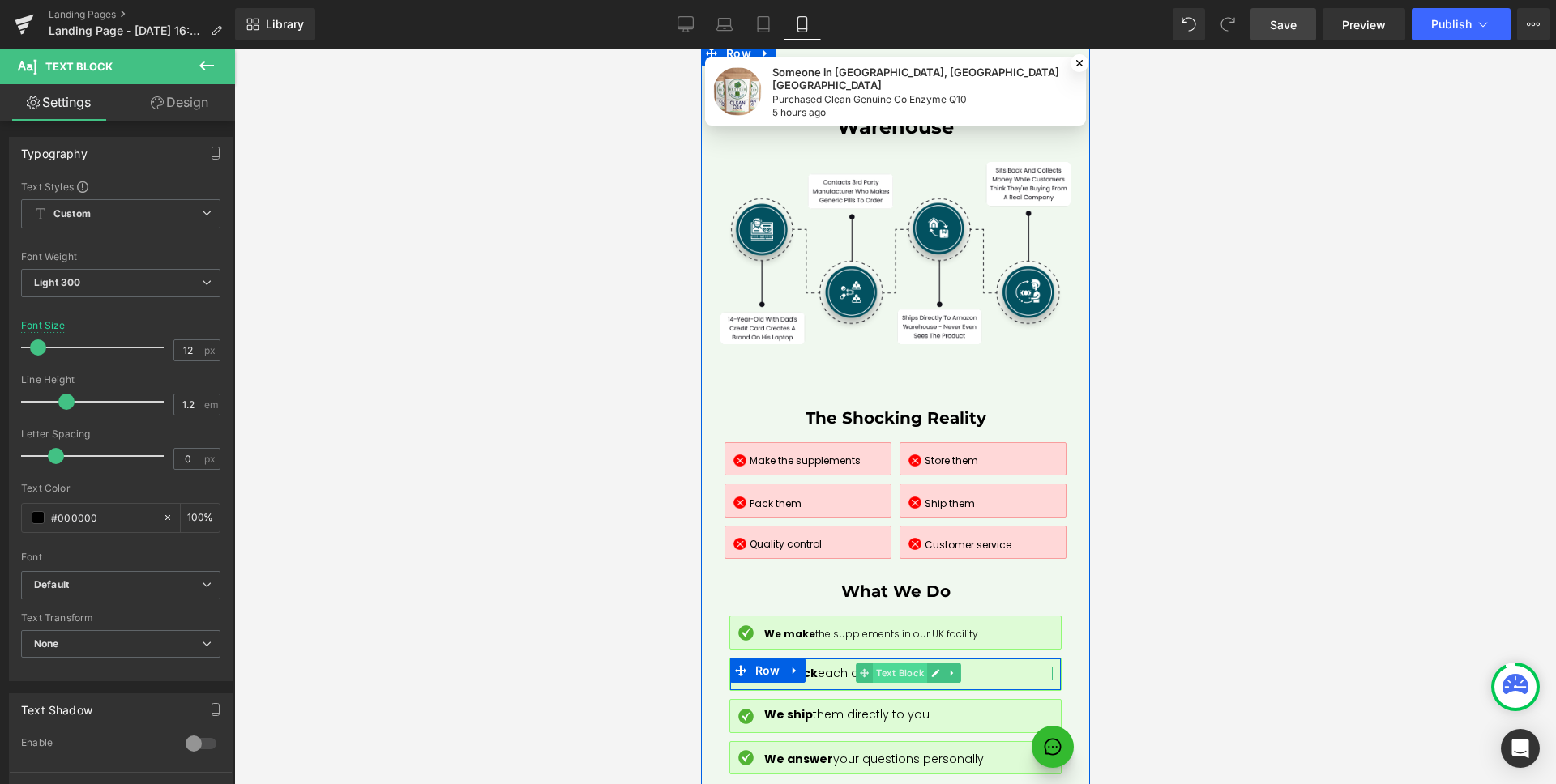
click at [883, 663] on span "Text Block" at bounding box center [899, 673] width 54 height 20
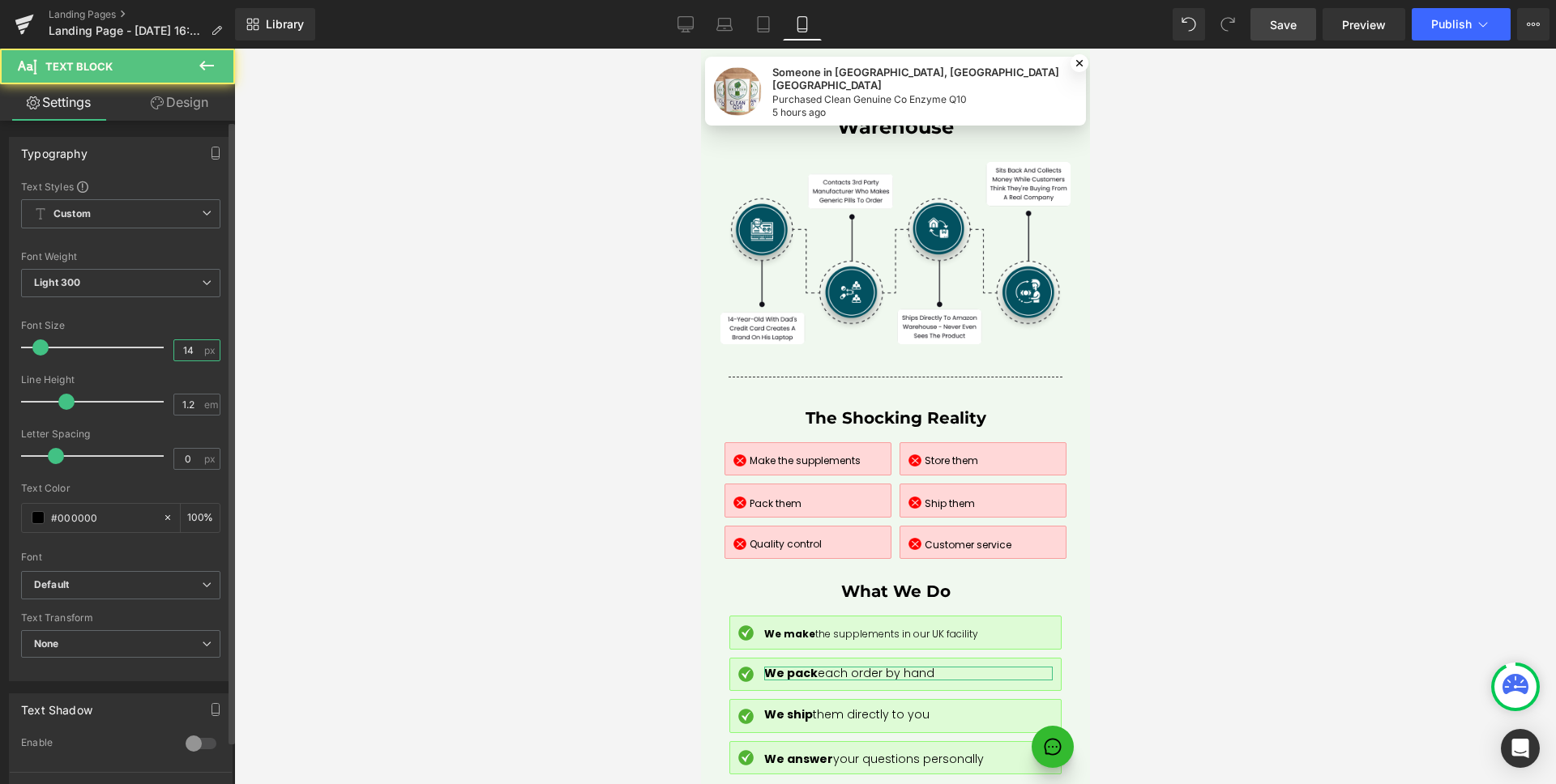
click at [196, 350] on input "14" at bounding box center [188, 350] width 29 height 21
type input "12"
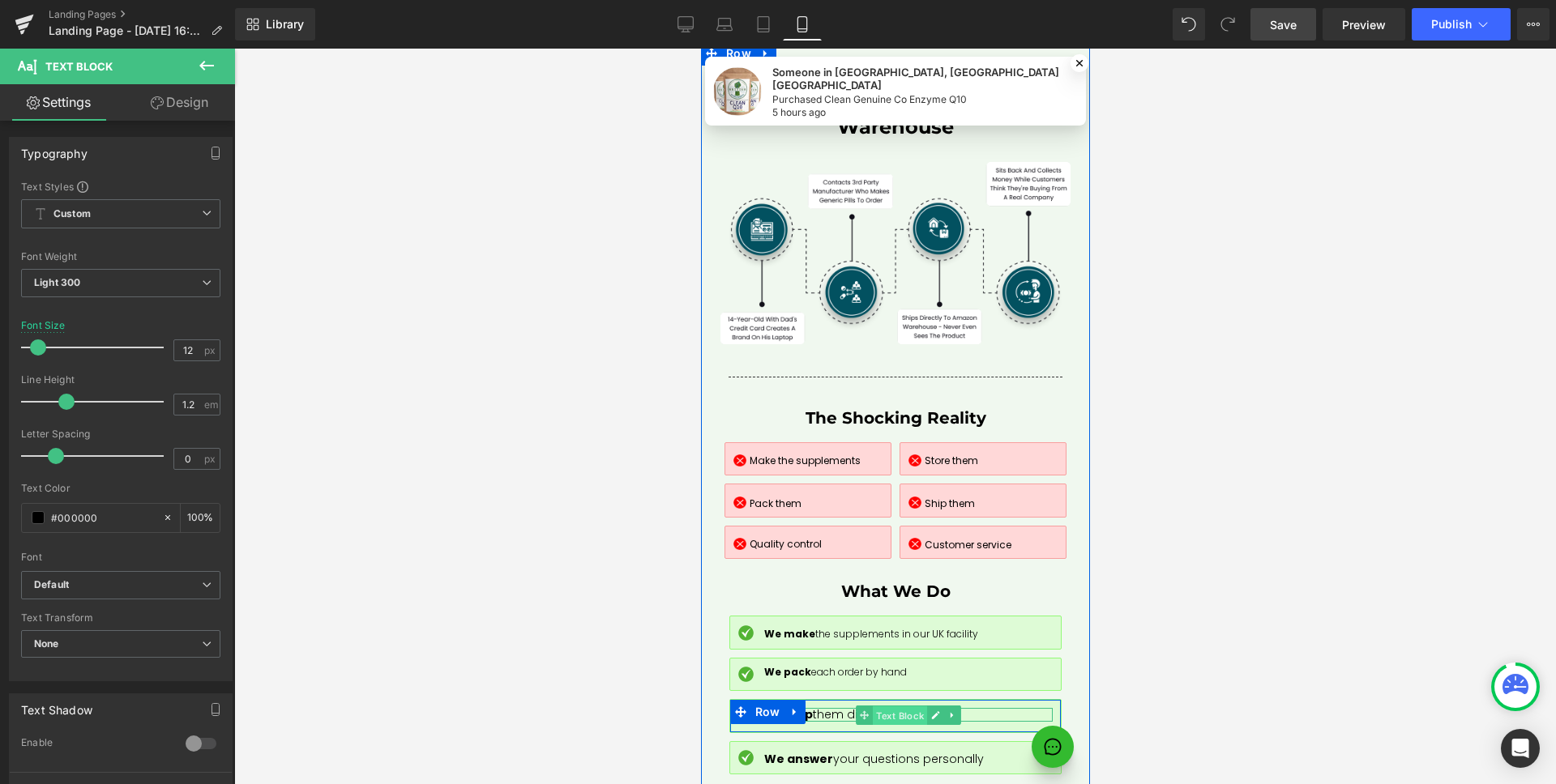
click at [912, 706] on span "Text Block" at bounding box center [899, 716] width 54 height 20
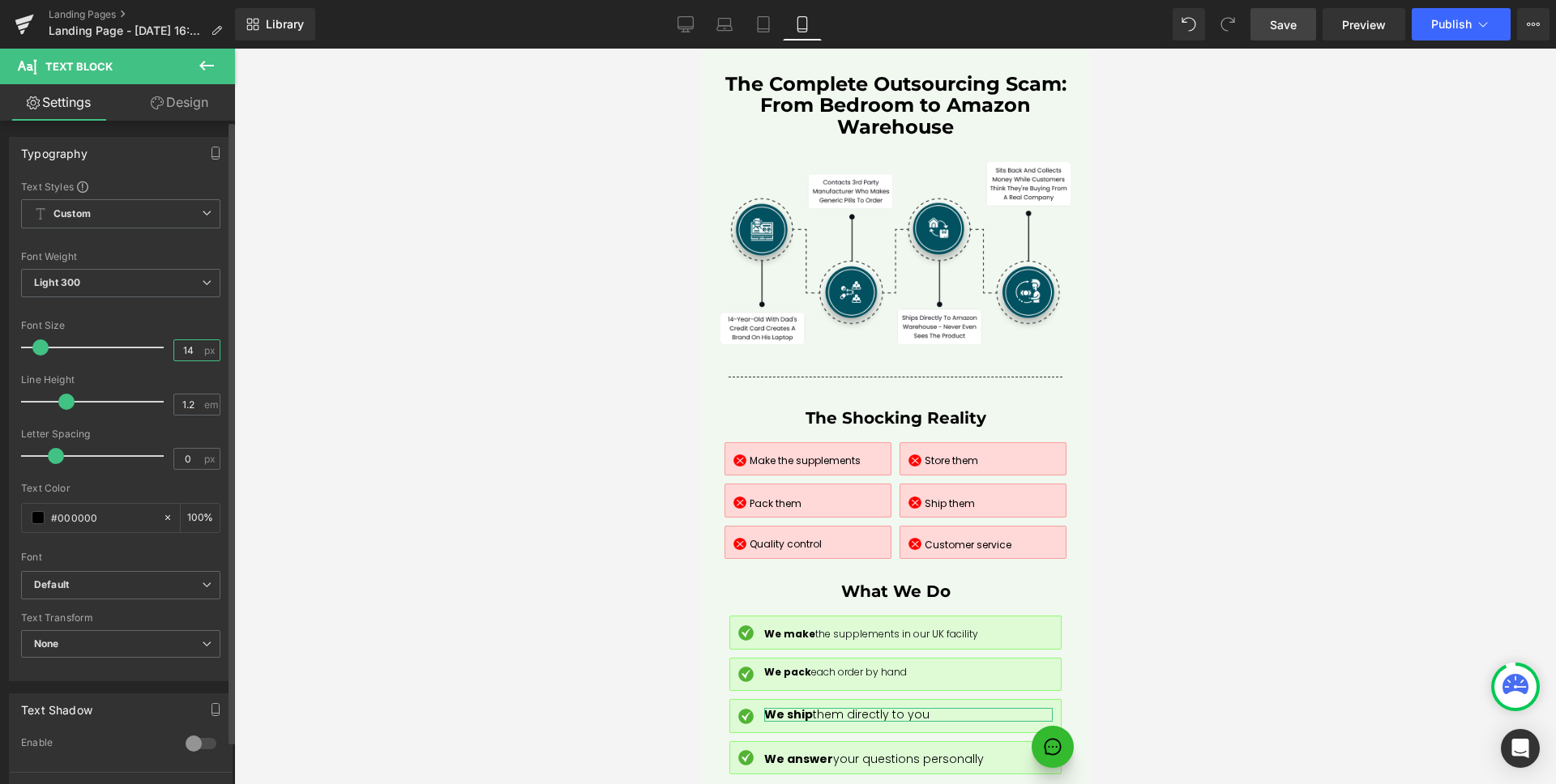
click at [193, 352] on input "14" at bounding box center [188, 350] width 29 height 21
type input "12"
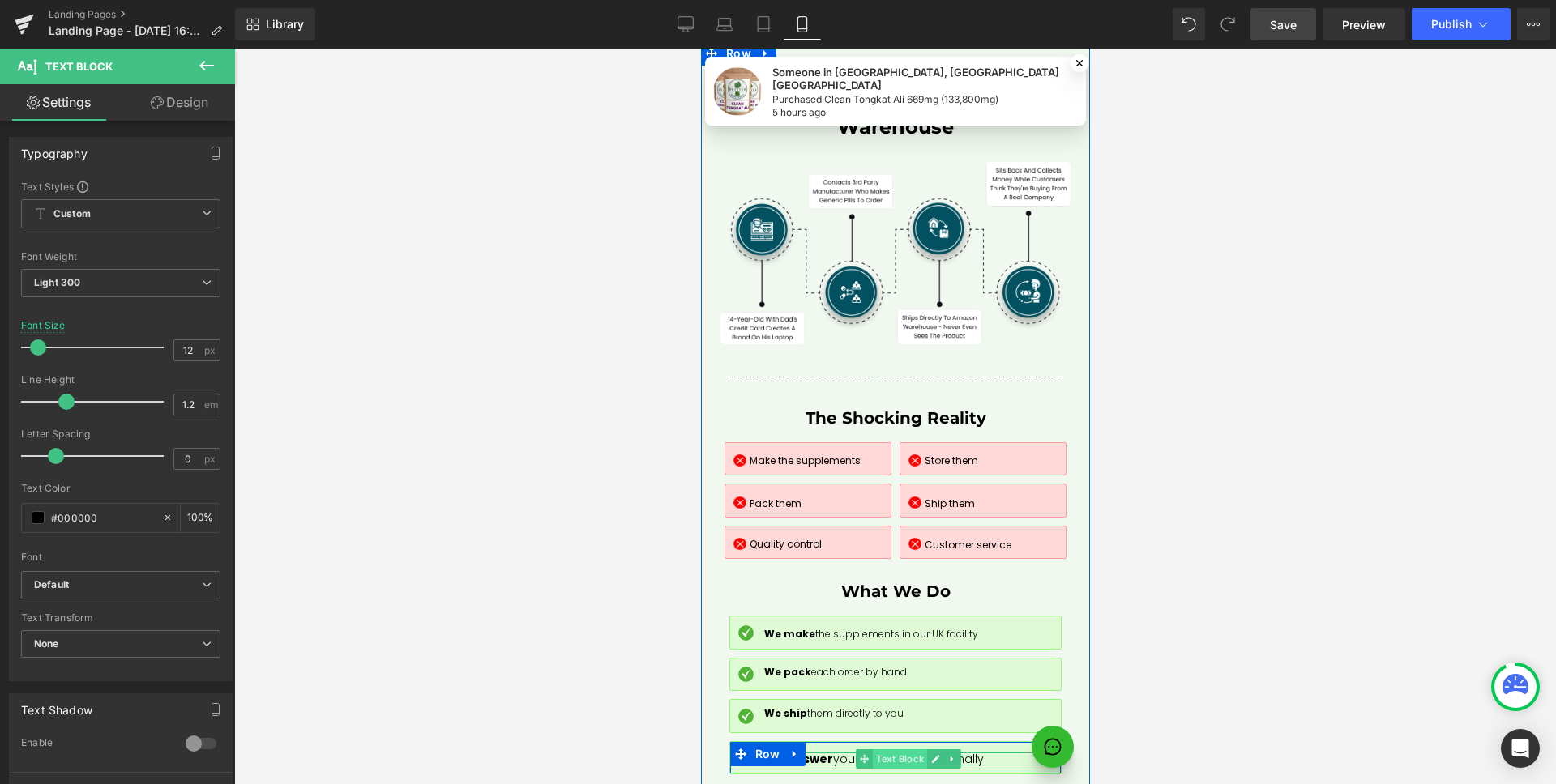
click at [886, 749] on span "Text Block" at bounding box center [899, 759] width 54 height 20
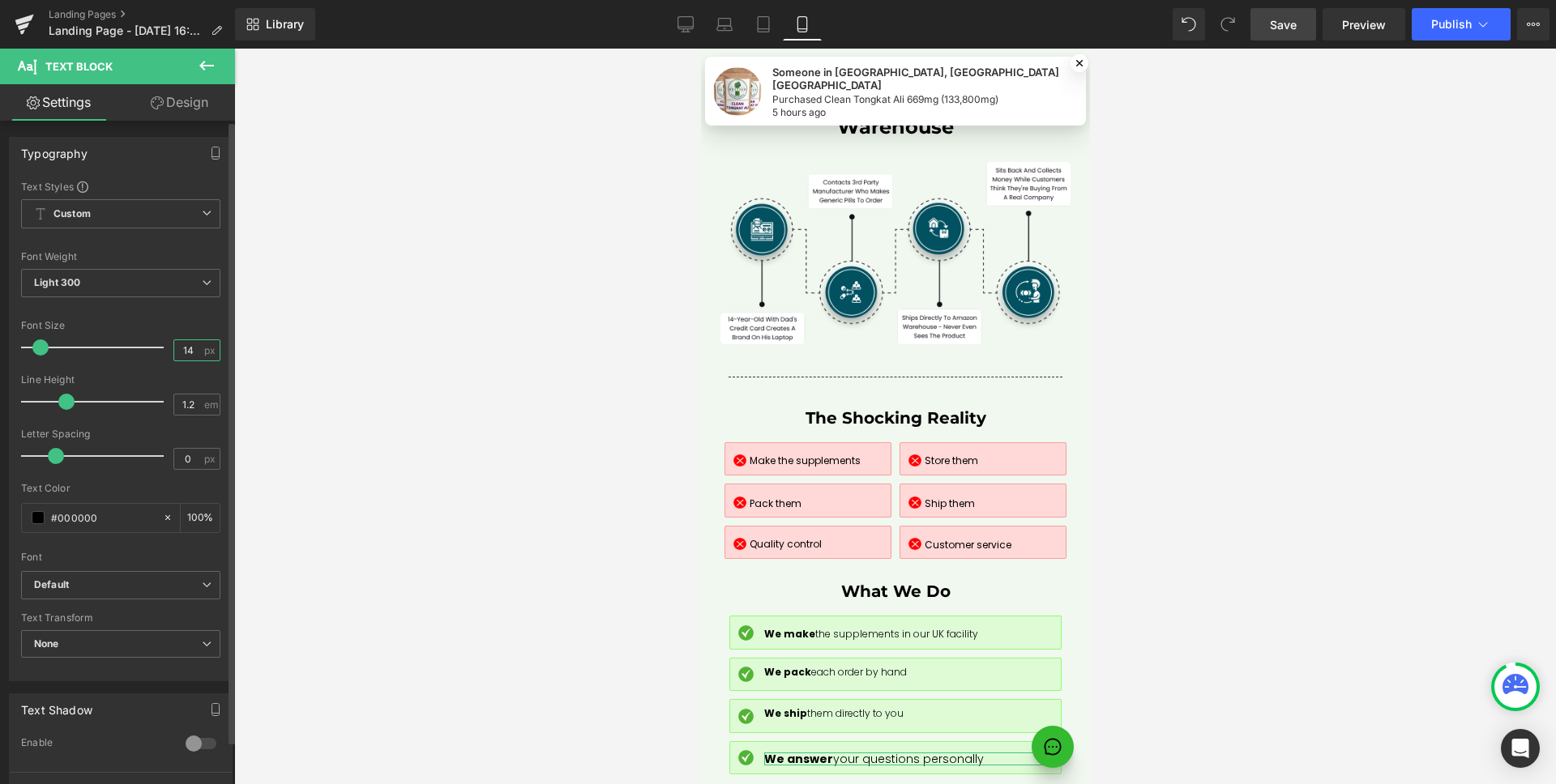
click at [187, 357] on input "14" at bounding box center [188, 350] width 29 height 21
type input "12"
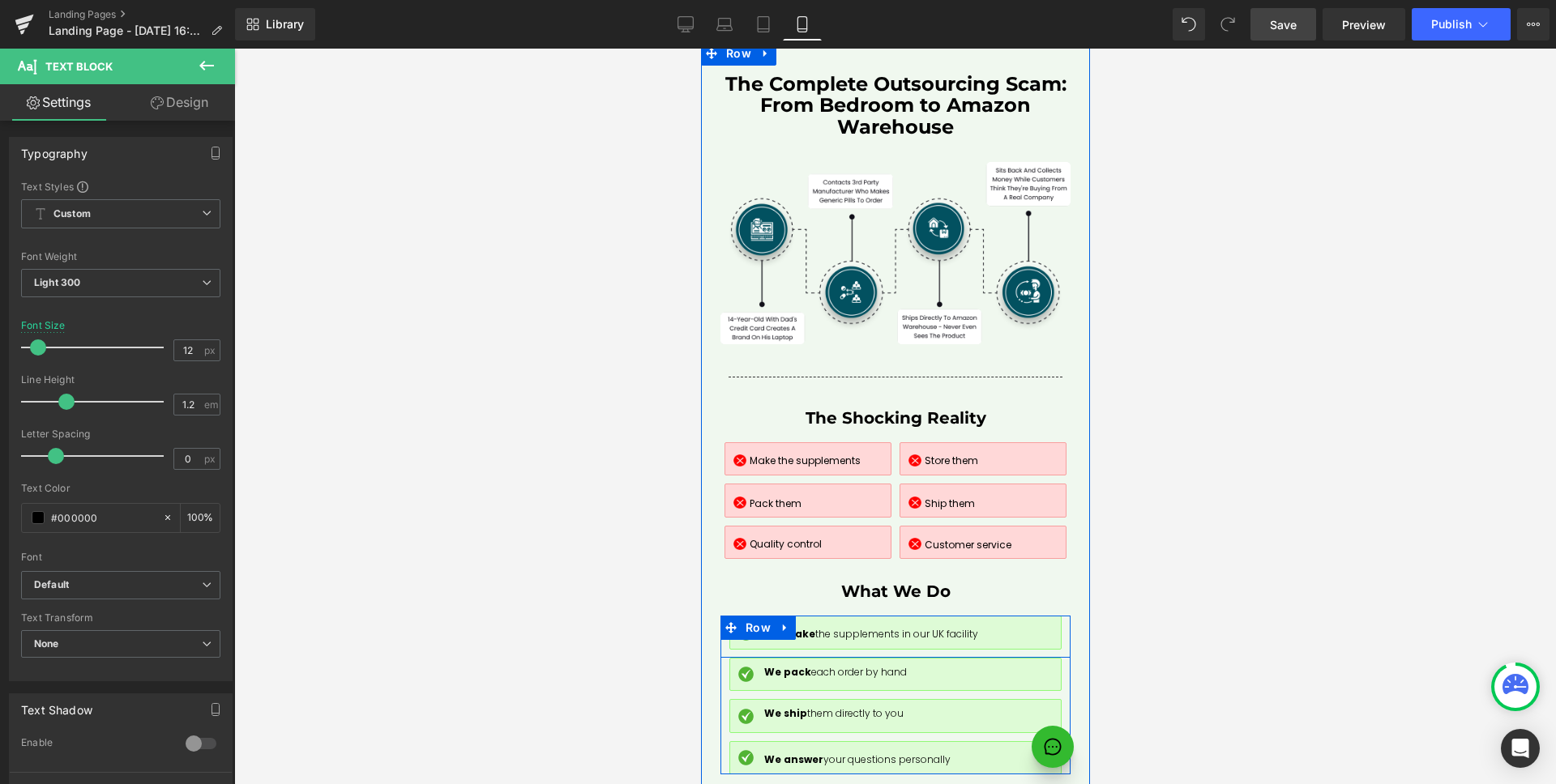
click at [719, 615] on div "Image We make the supplements in our UK facility Text Block Row" at bounding box center [894, 636] width 350 height 42
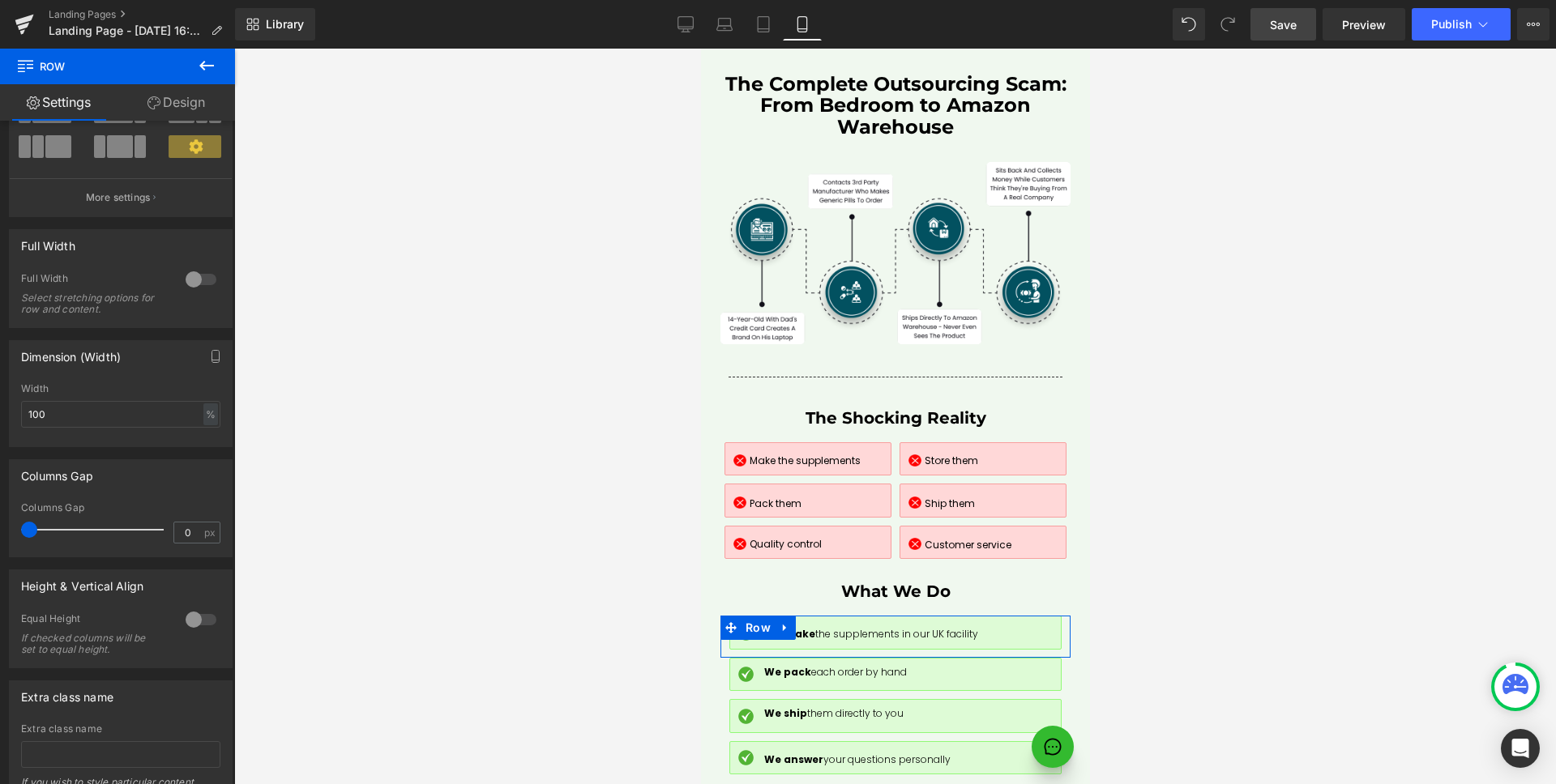
scroll to position [246, 0]
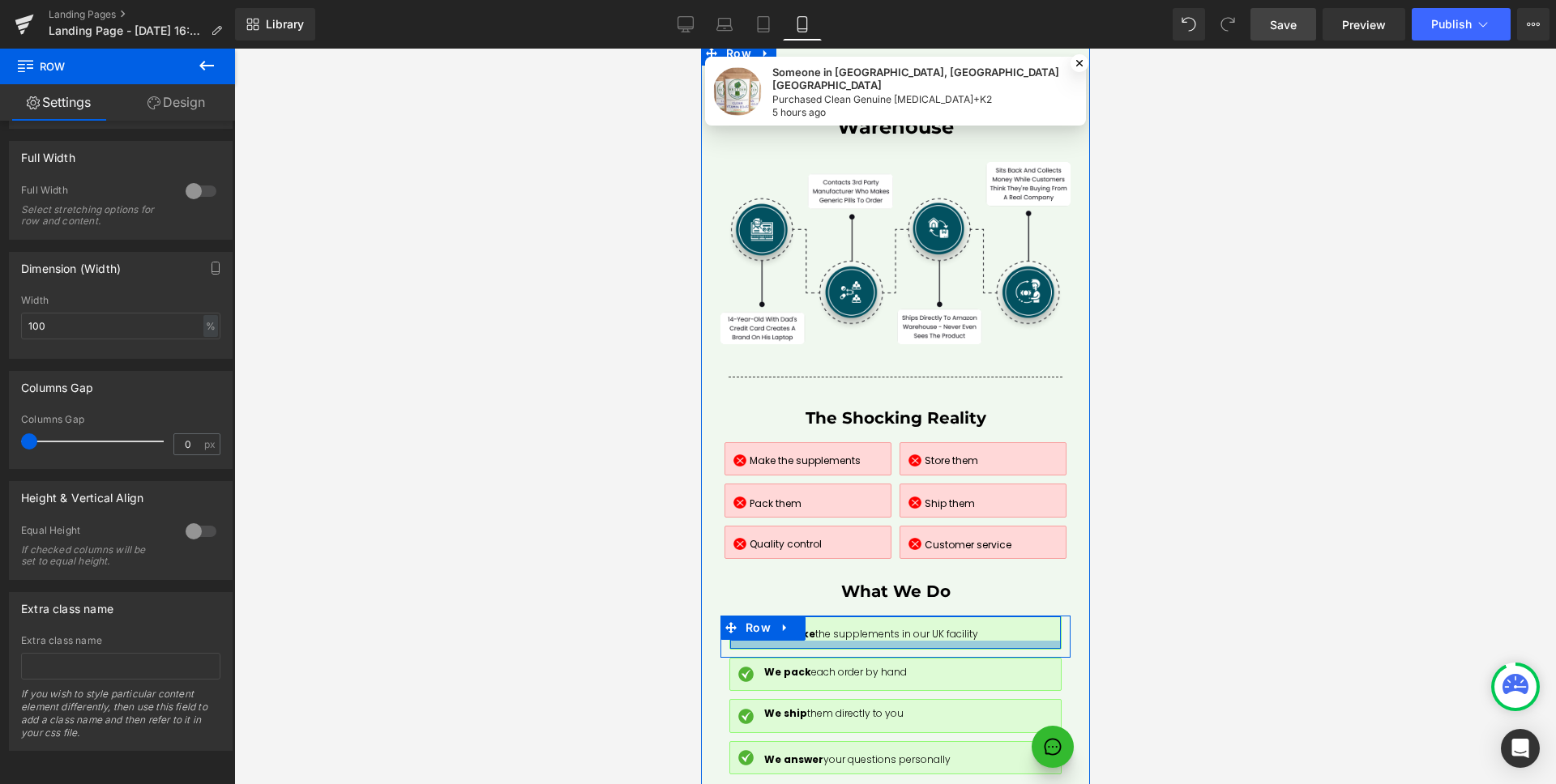
click at [782, 640] on div at bounding box center [894, 644] width 330 height 8
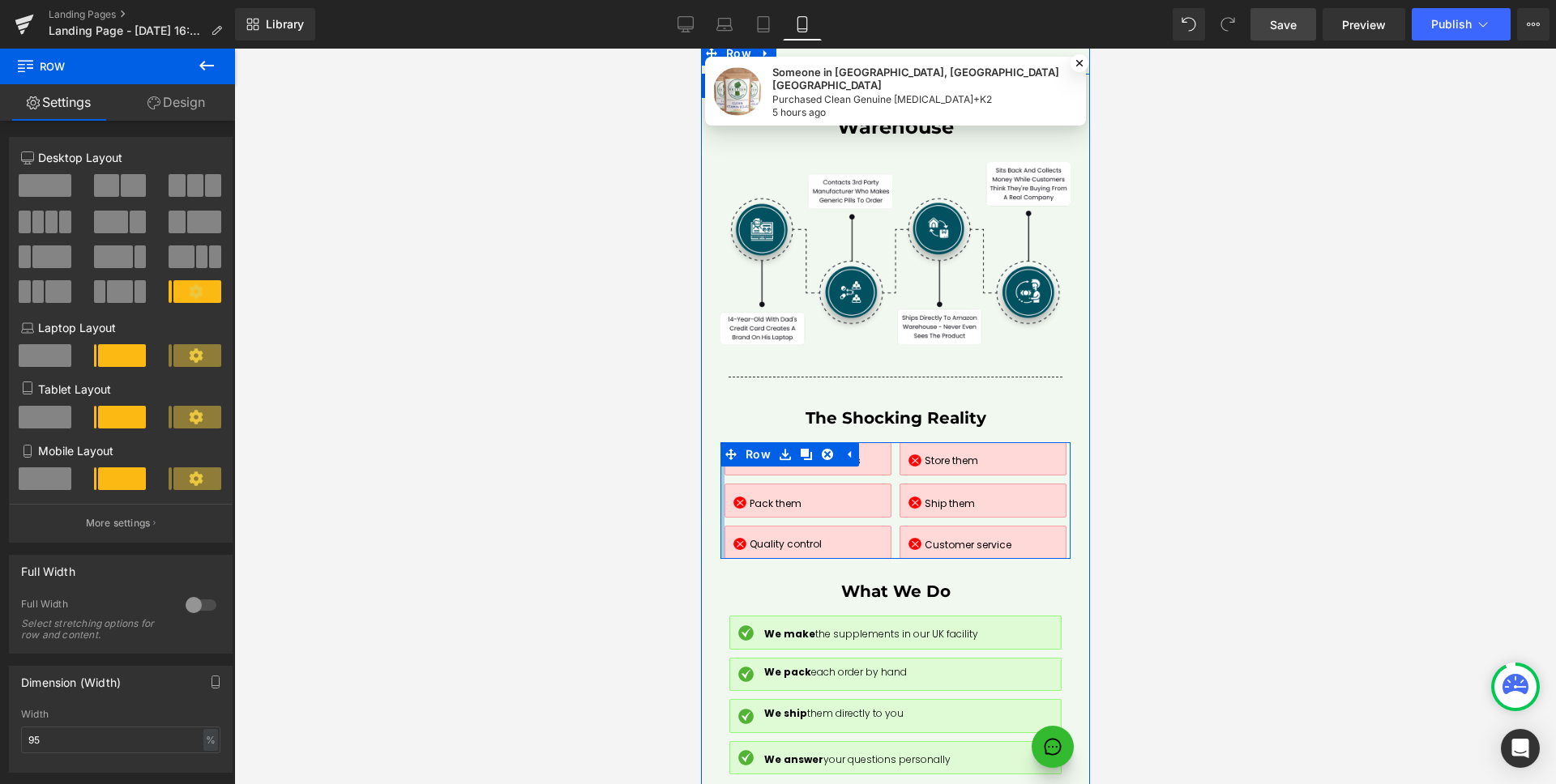
click at [719, 442] on div at bounding box center [721, 501] width 4 height 118
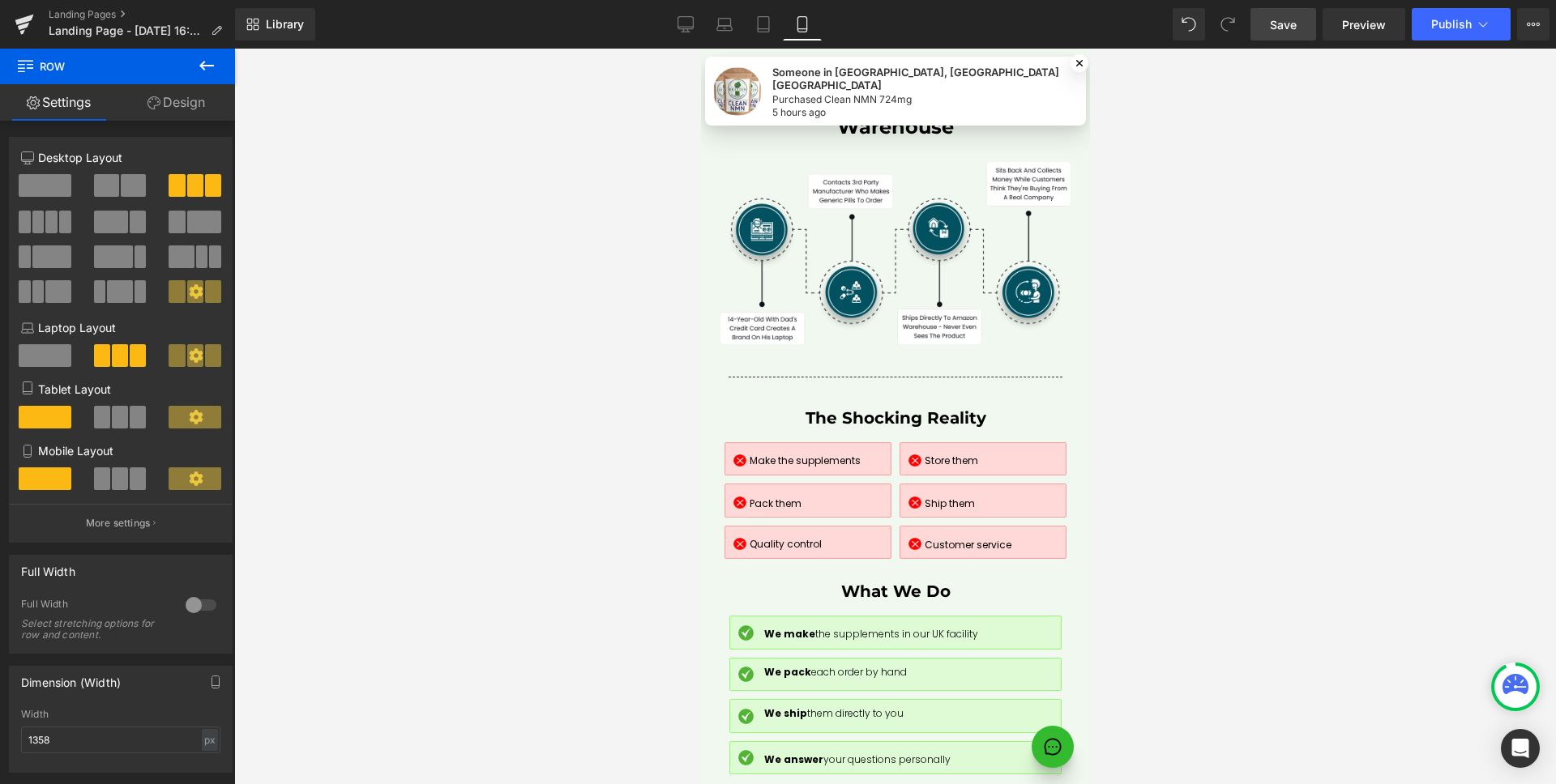
click at [1298, 19] on link "Save" at bounding box center [1283, 24] width 65 height 32
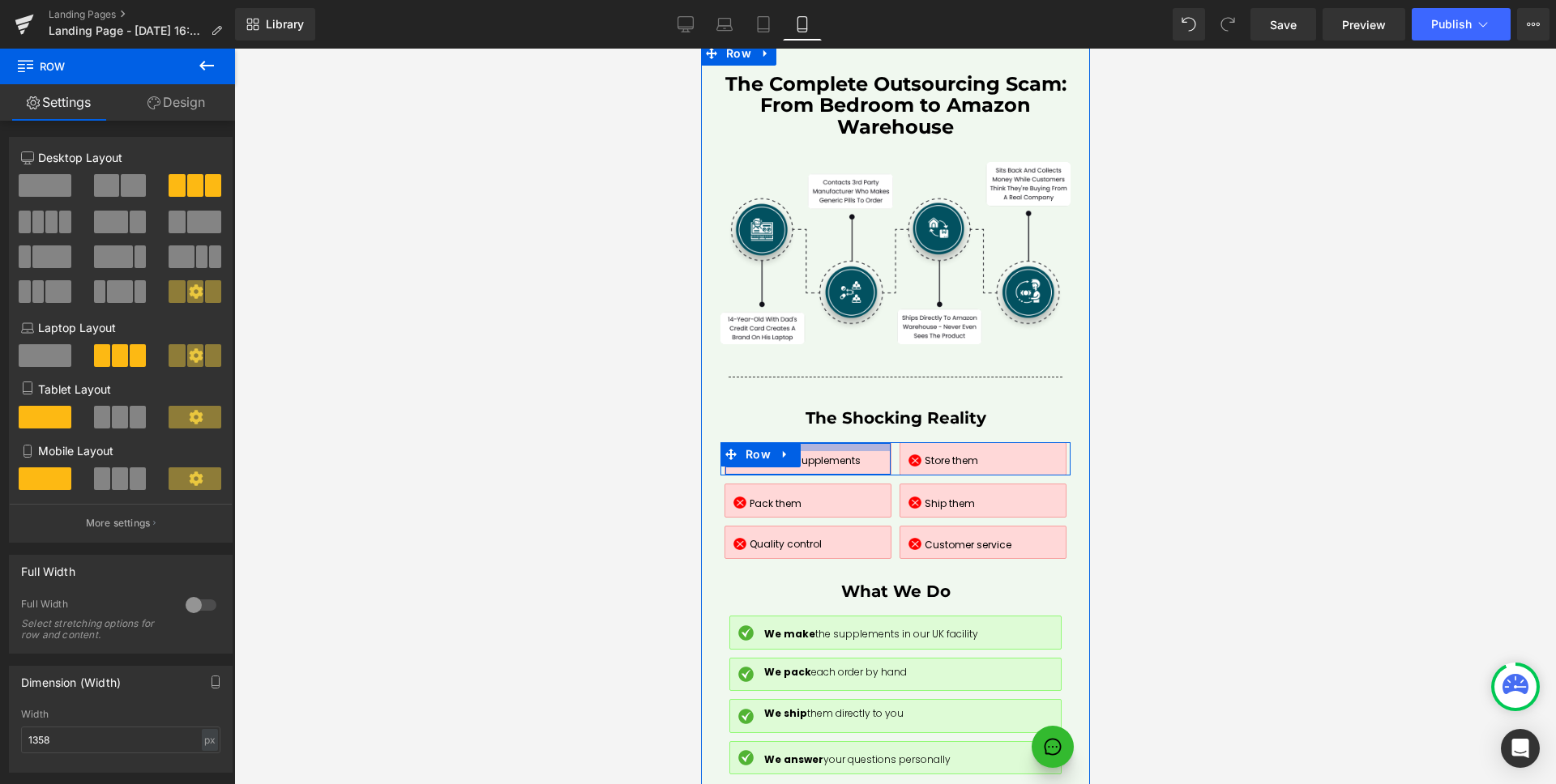
click at [867, 443] on div at bounding box center [807, 446] width 164 height 8
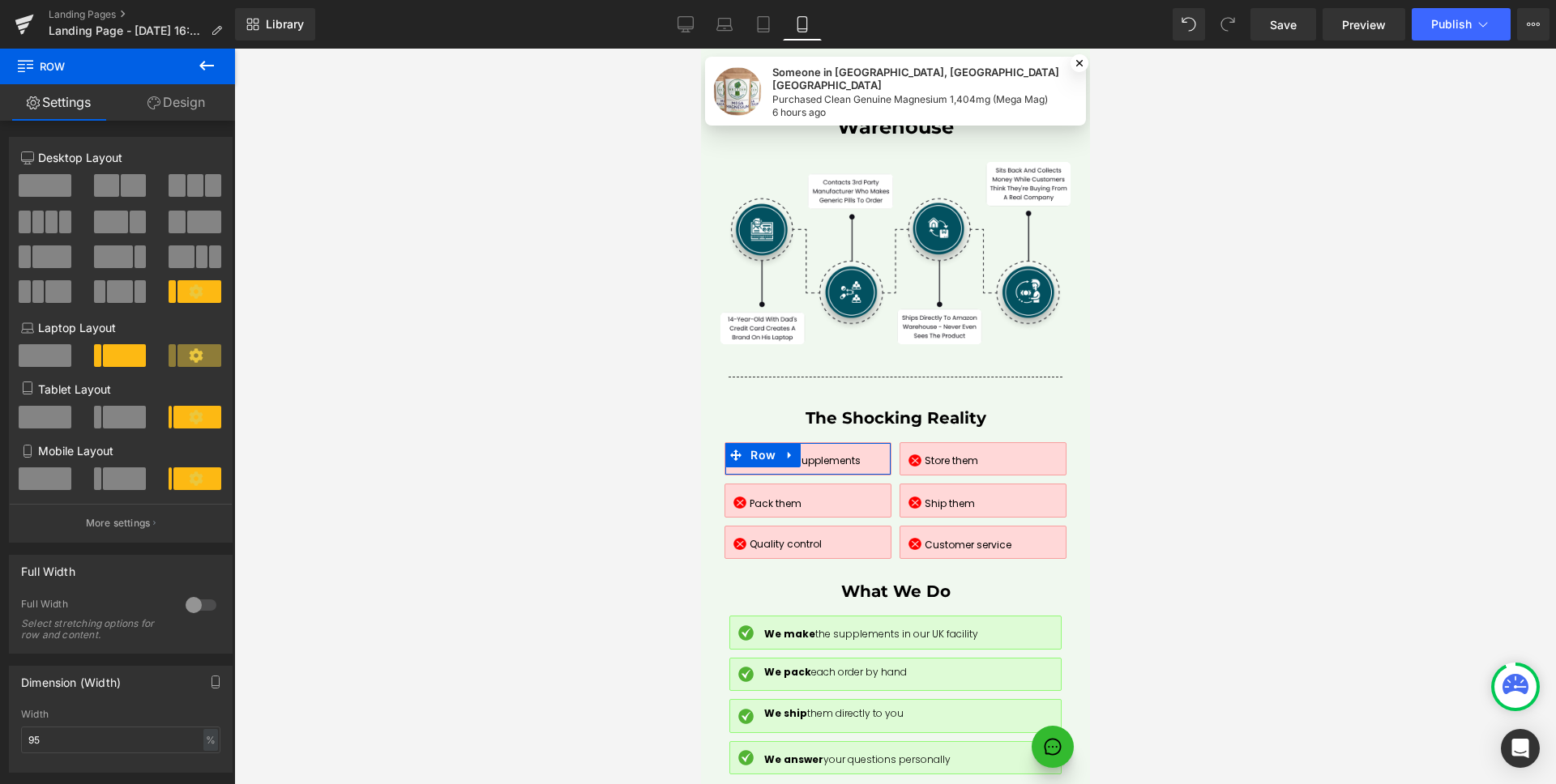
click at [159, 100] on link "Design" at bounding box center [177, 102] width 118 height 37
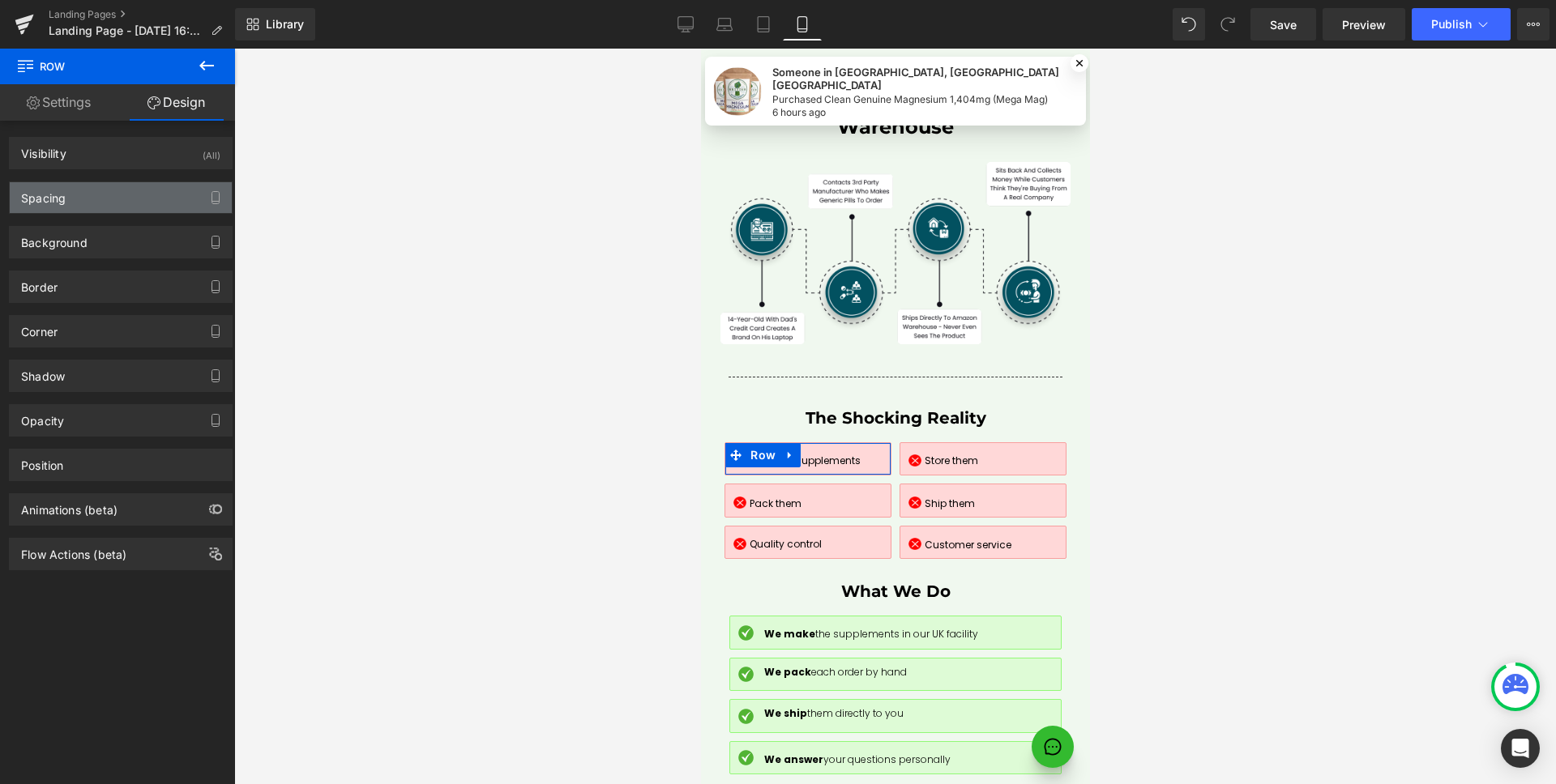
click at [77, 194] on div "Spacing" at bounding box center [121, 197] width 222 height 30
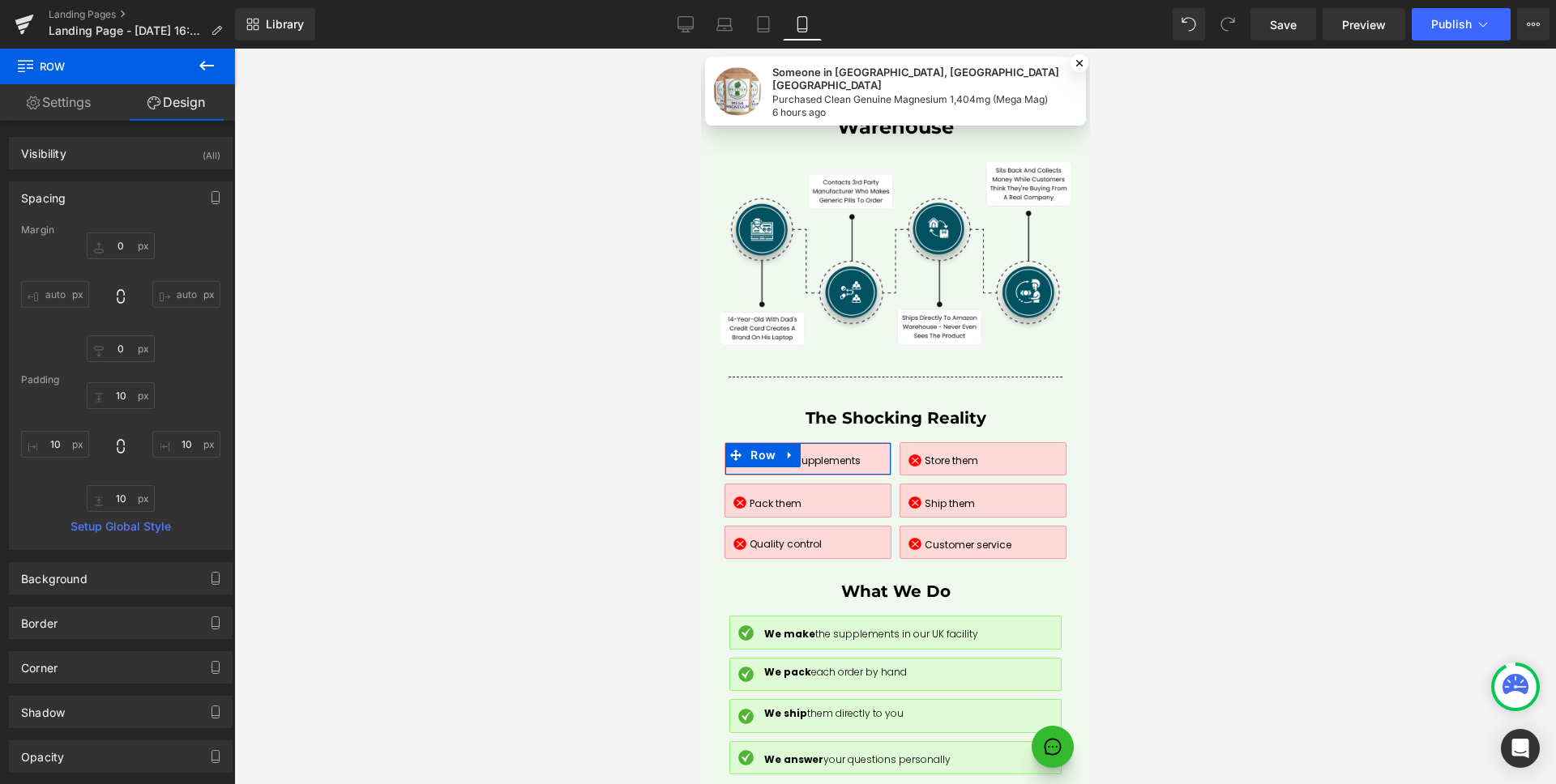
type input "0"
type input "10"
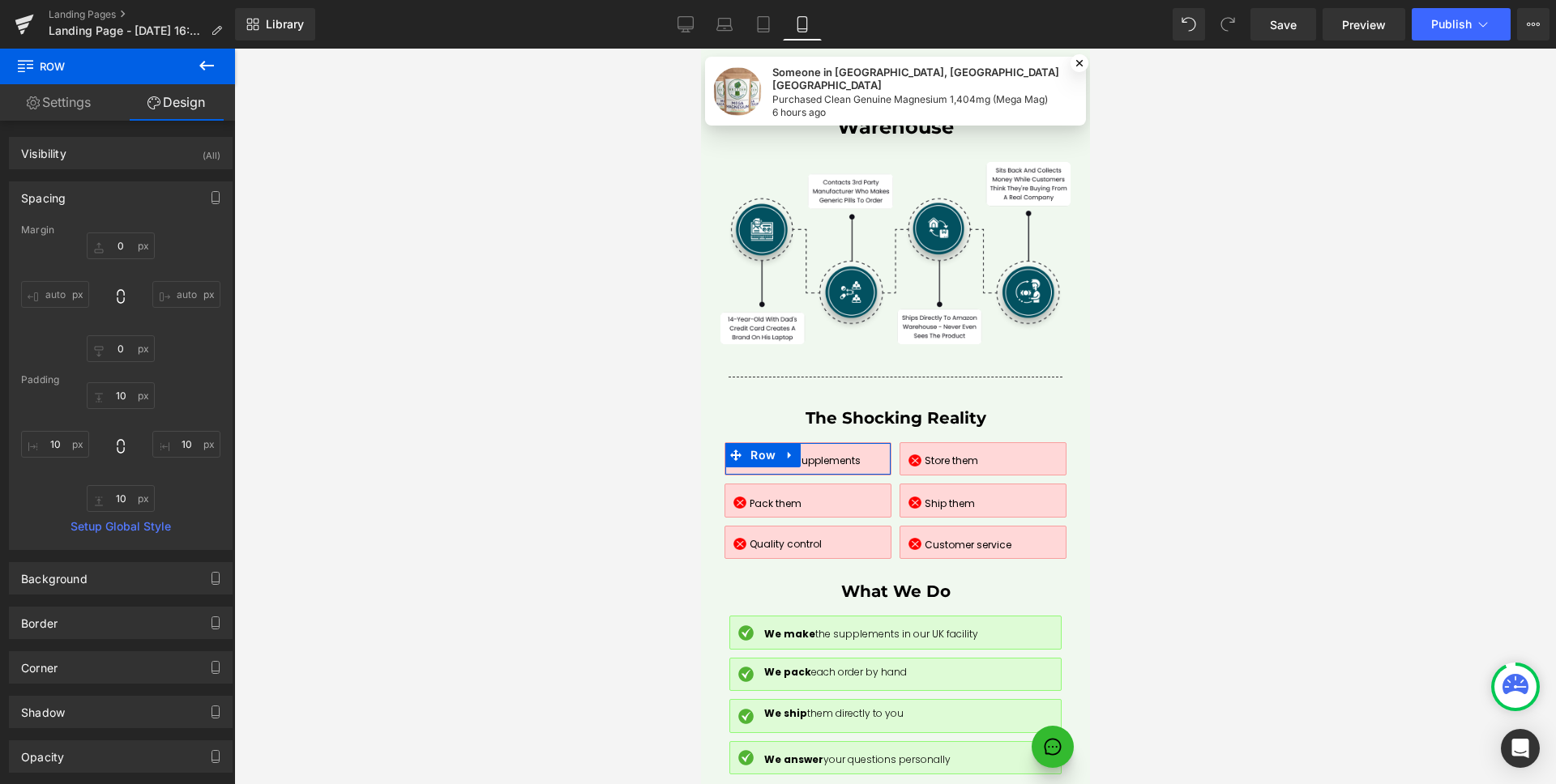
type input "10"
click at [118, 400] on input "10" at bounding box center [121, 396] width 68 height 27
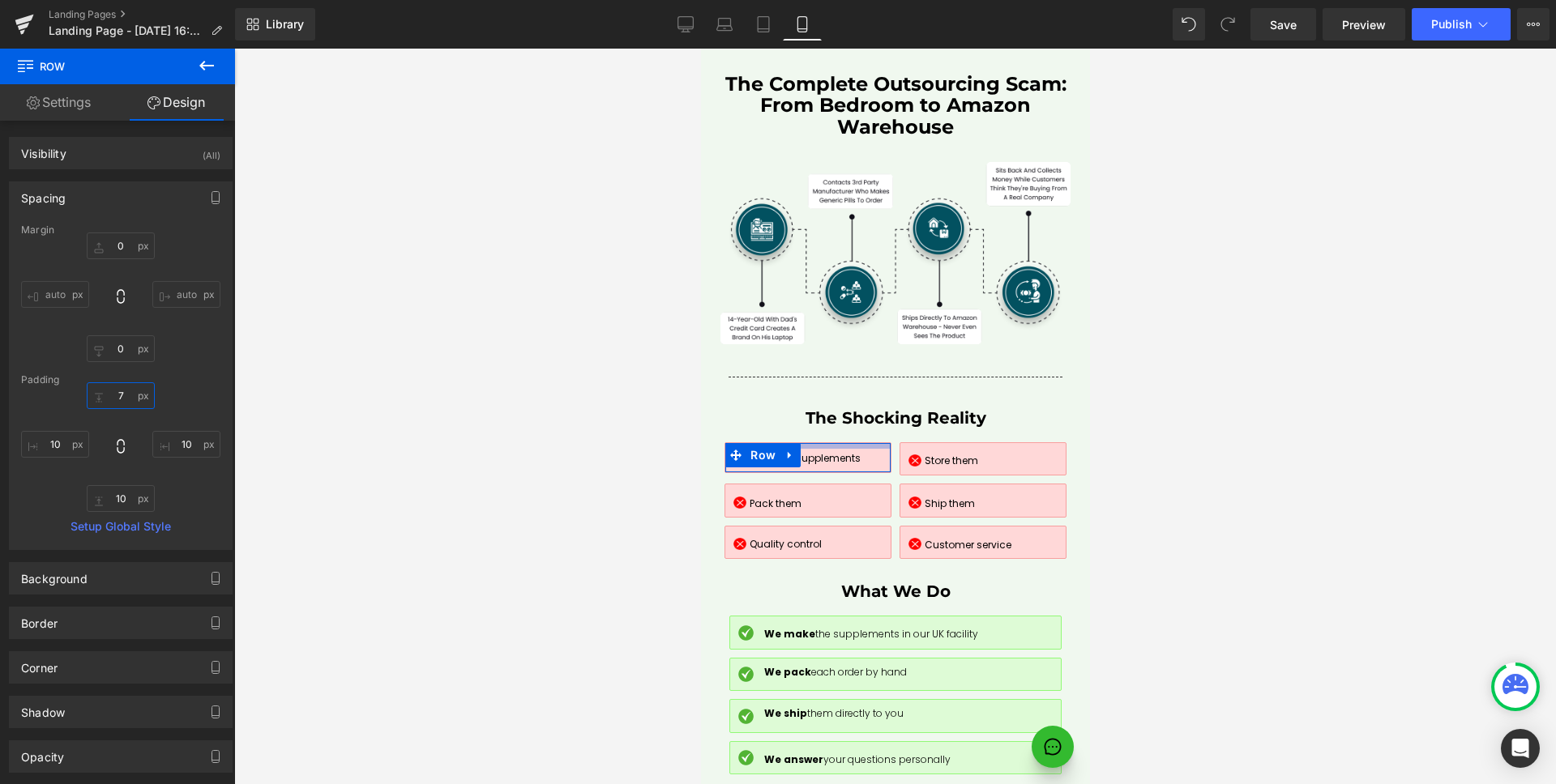
type input "6"
click at [68, 444] on input "10" at bounding box center [55, 445] width 68 height 27
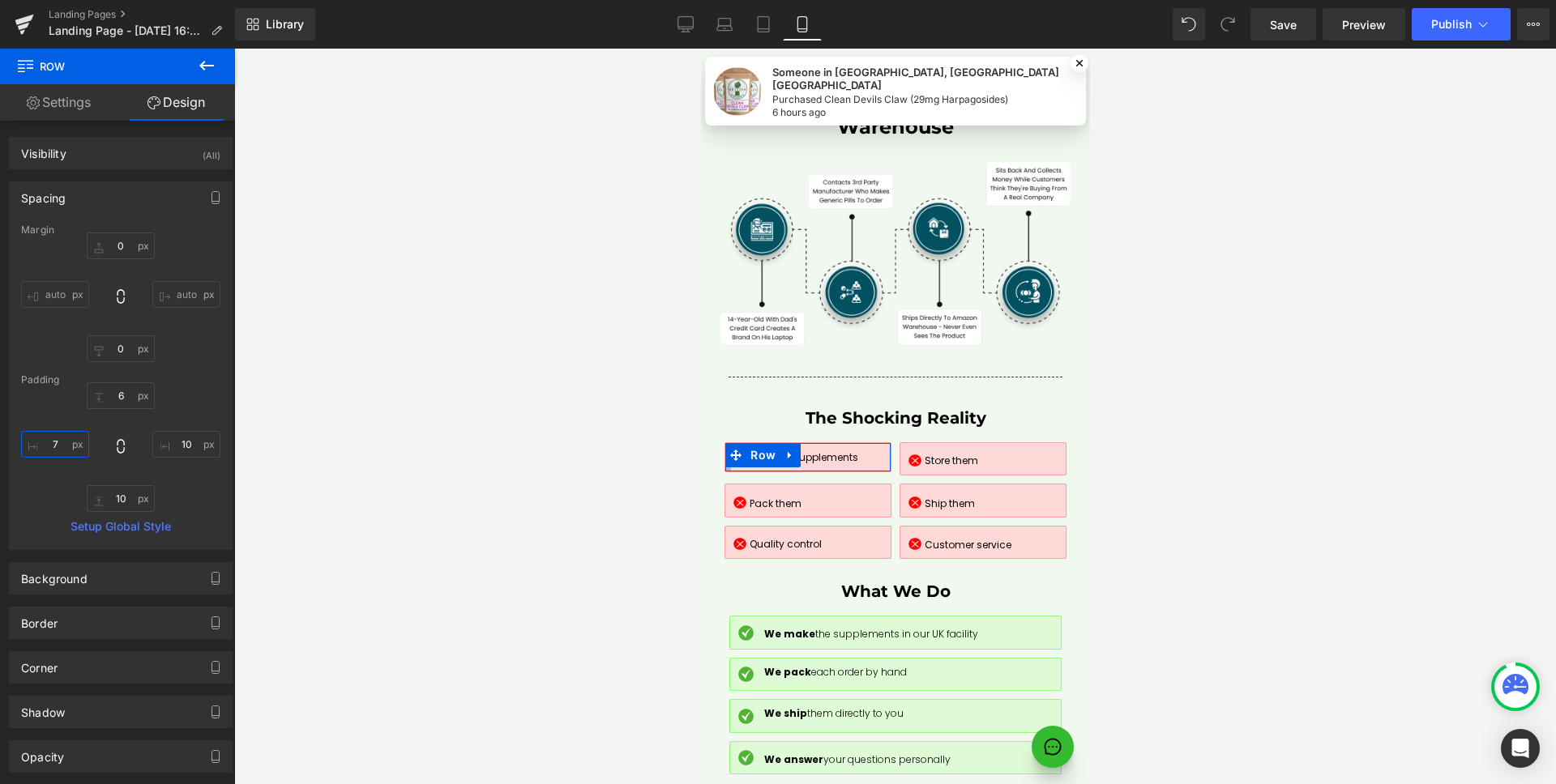
type input "6"
click at [161, 446] on input "10" at bounding box center [187, 445] width 68 height 27
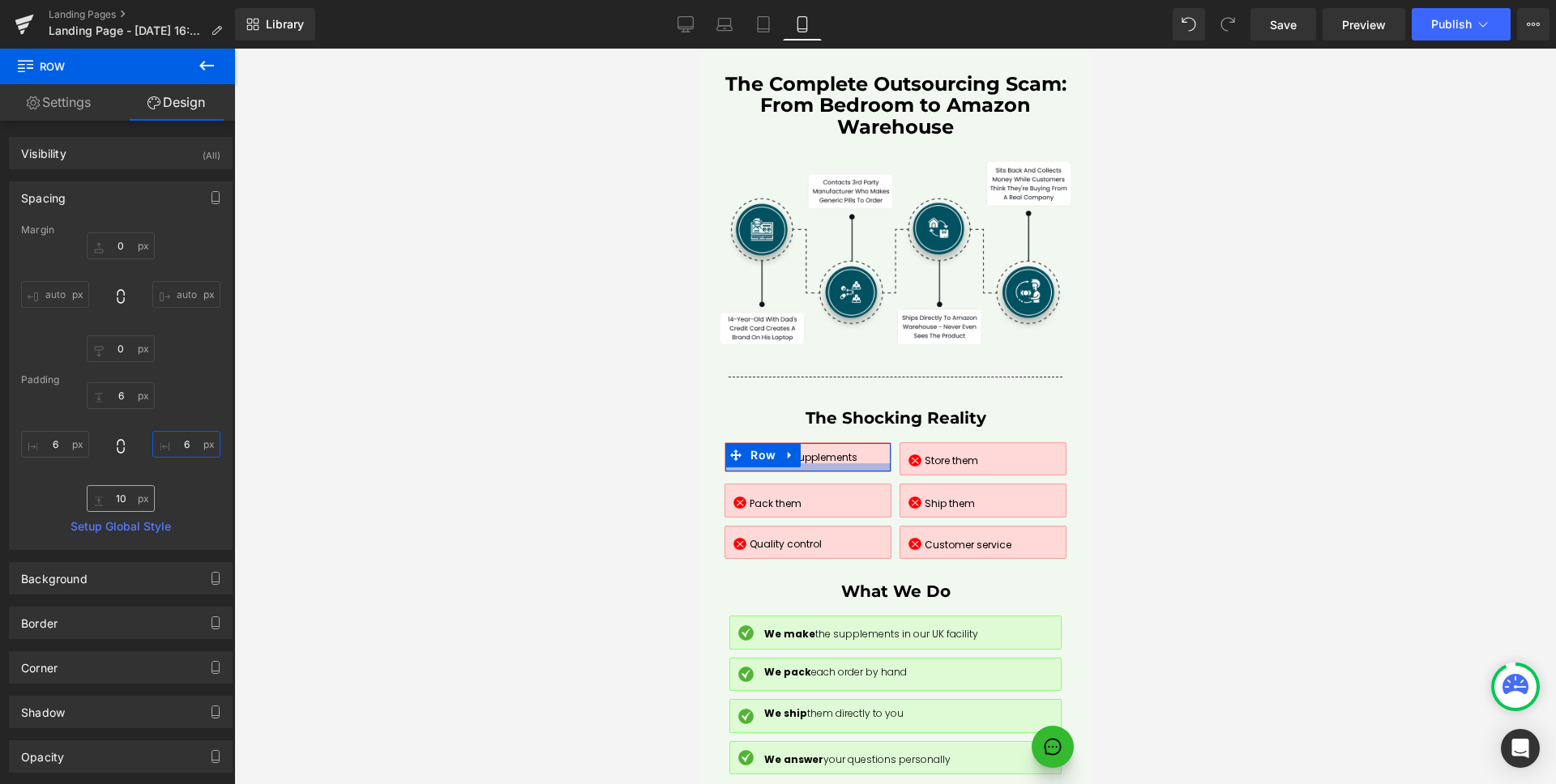
type input "6"
click at [129, 497] on input "10" at bounding box center [121, 498] width 68 height 27
type input "6"
click at [172, 484] on div "6 6 6 6 6 6 6 6" at bounding box center [121, 446] width 199 height 129
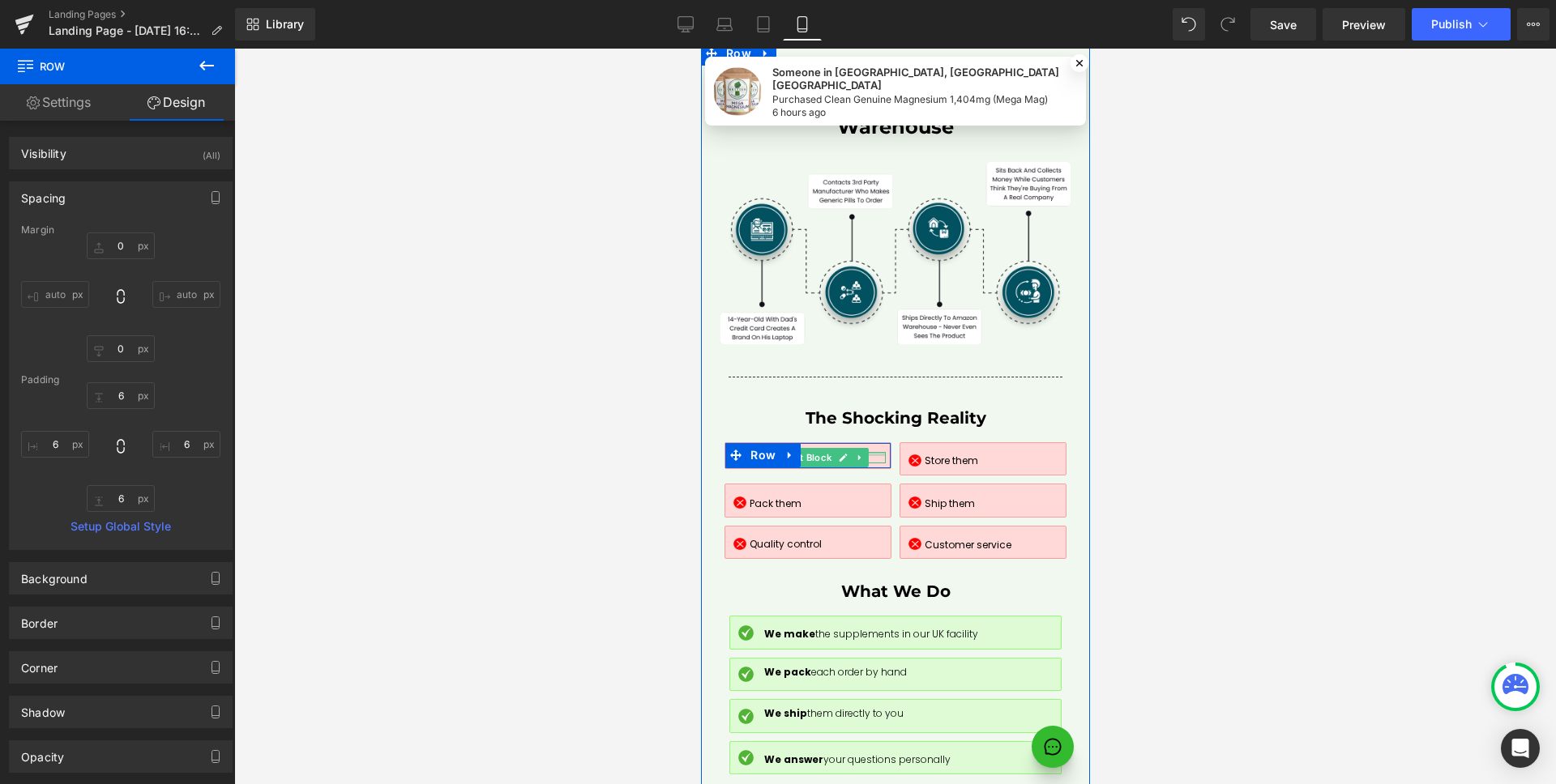
click at [871, 452] on div at bounding box center [815, 454] width 138 height 4
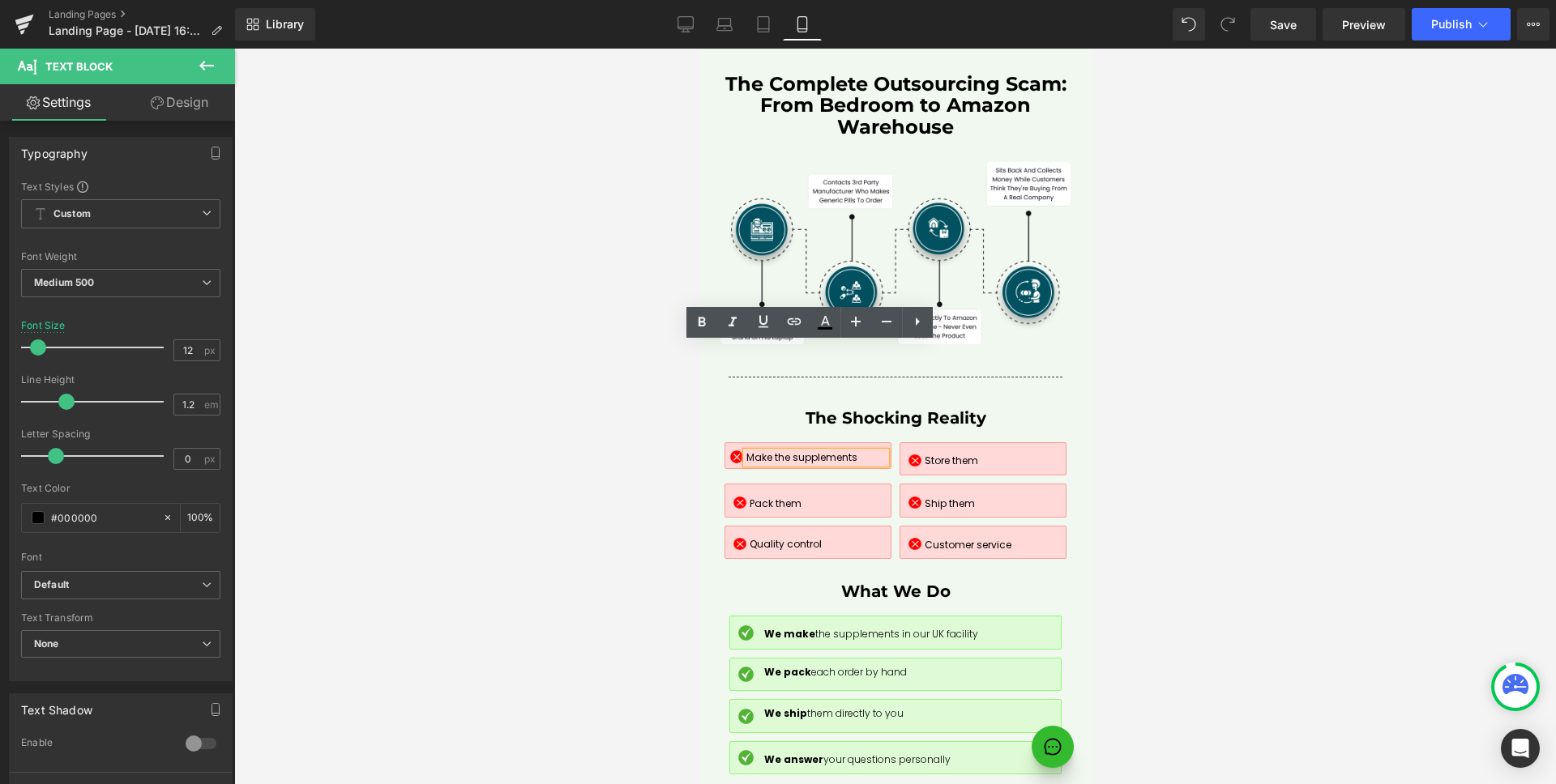
click at [732, 446] on span at bounding box center [740, 455] width 17 height 20
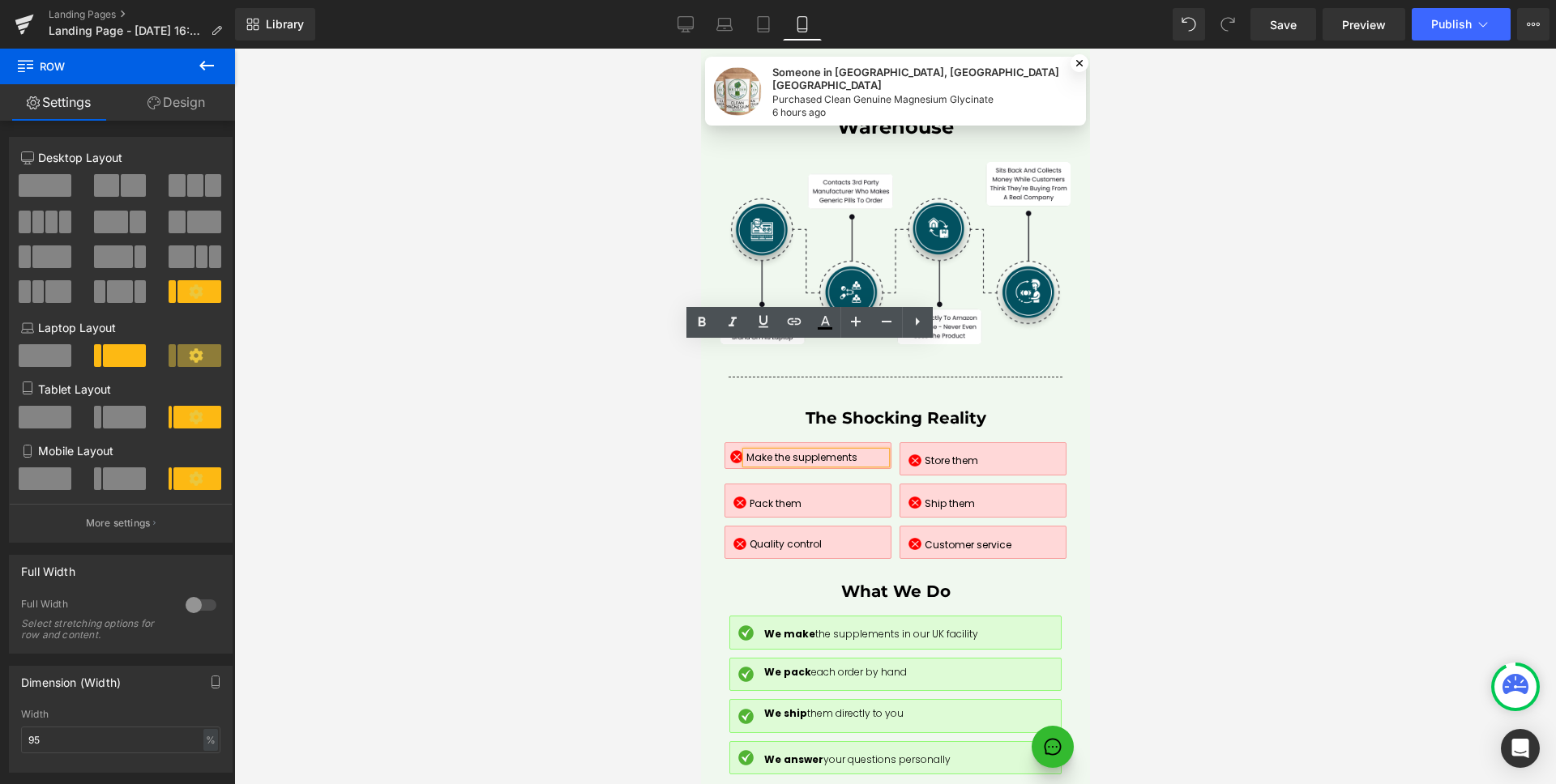
click at [872, 442] on div "Image Make the supplements Text Block Row Image Store them Text [GEOGRAPHIC_DAT…" at bounding box center [894, 459] width 350 height 34
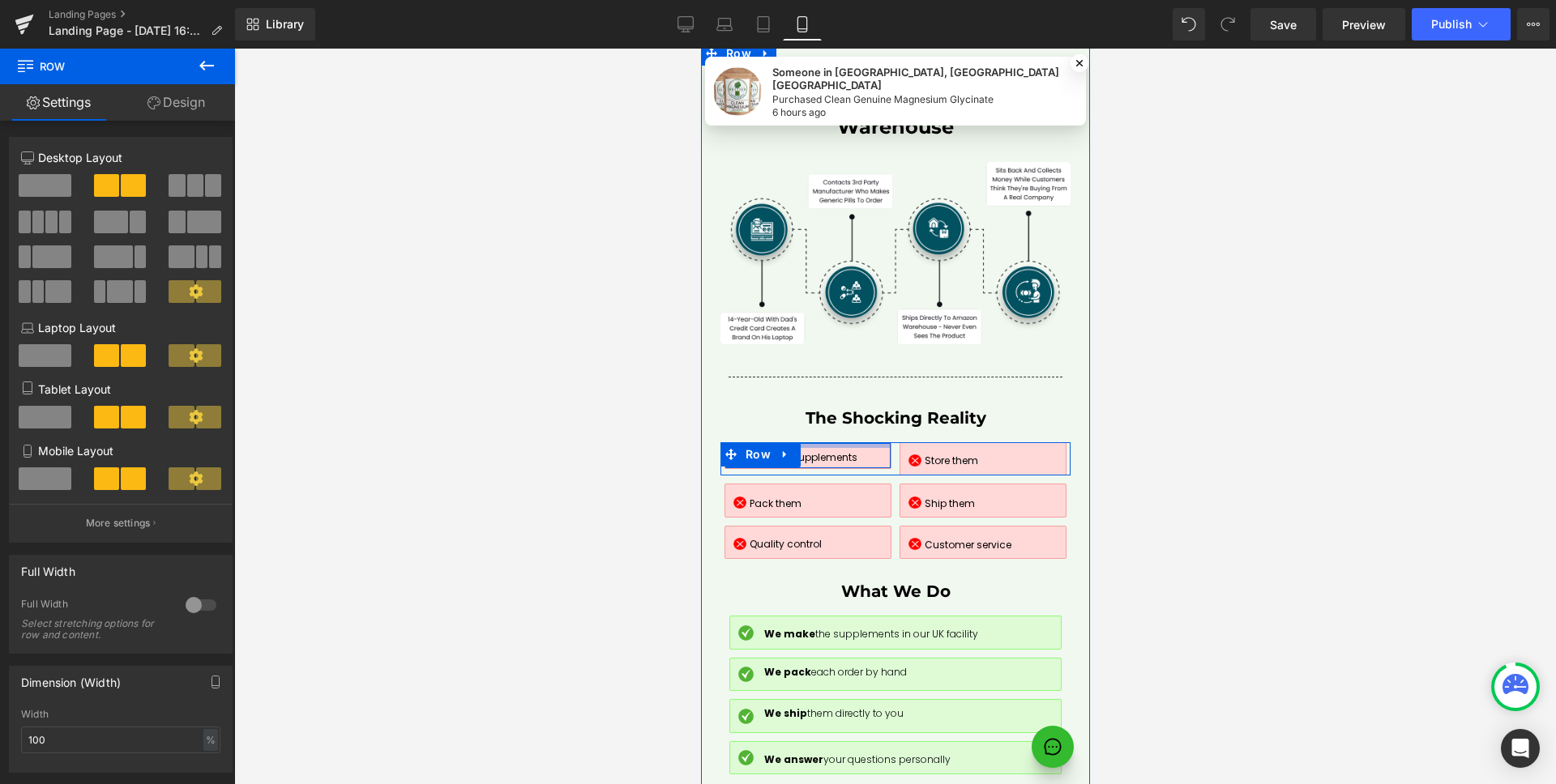
click at [870, 443] on div at bounding box center [807, 445] width 164 height 4
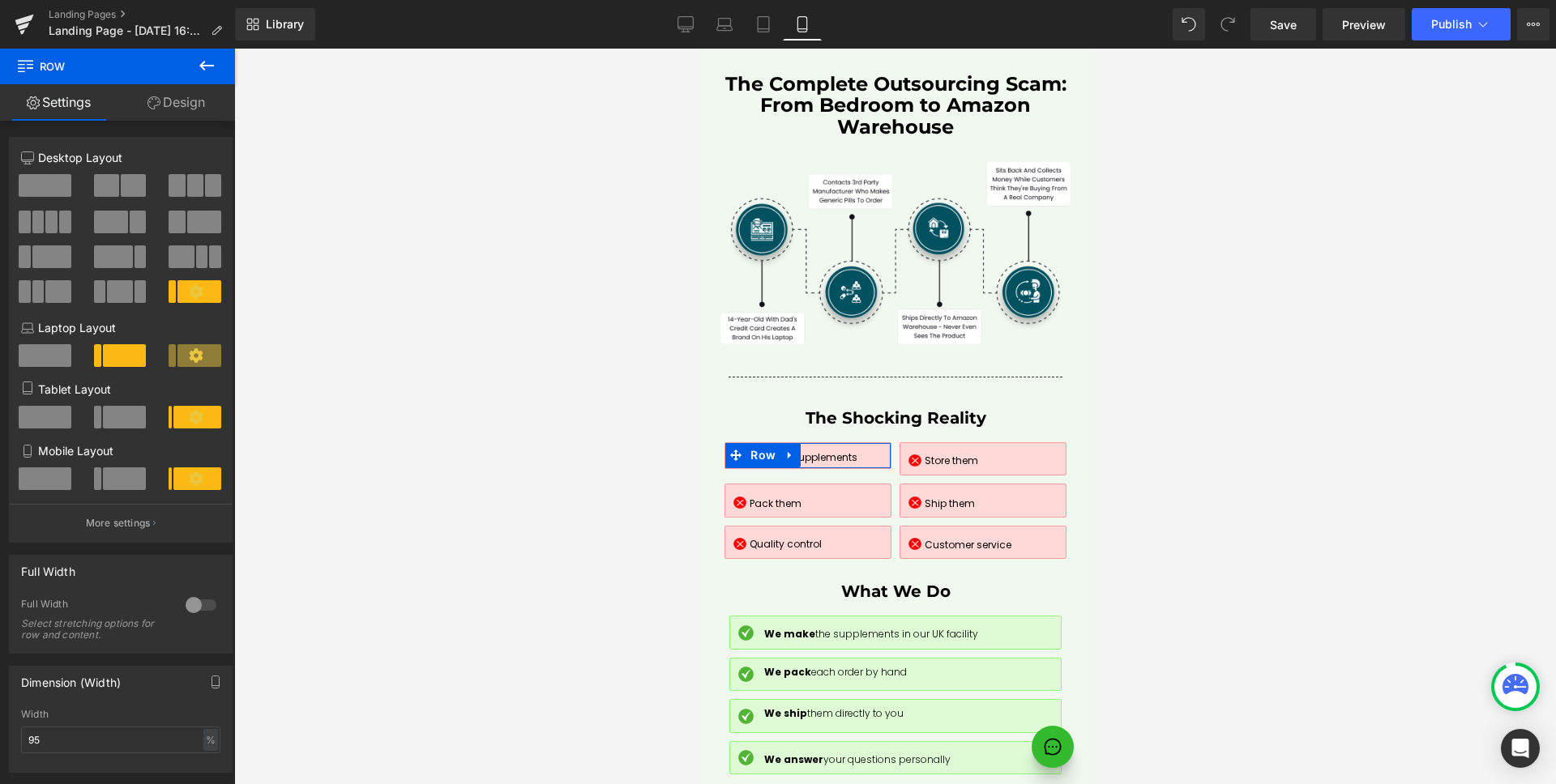
scroll to position [508, 0]
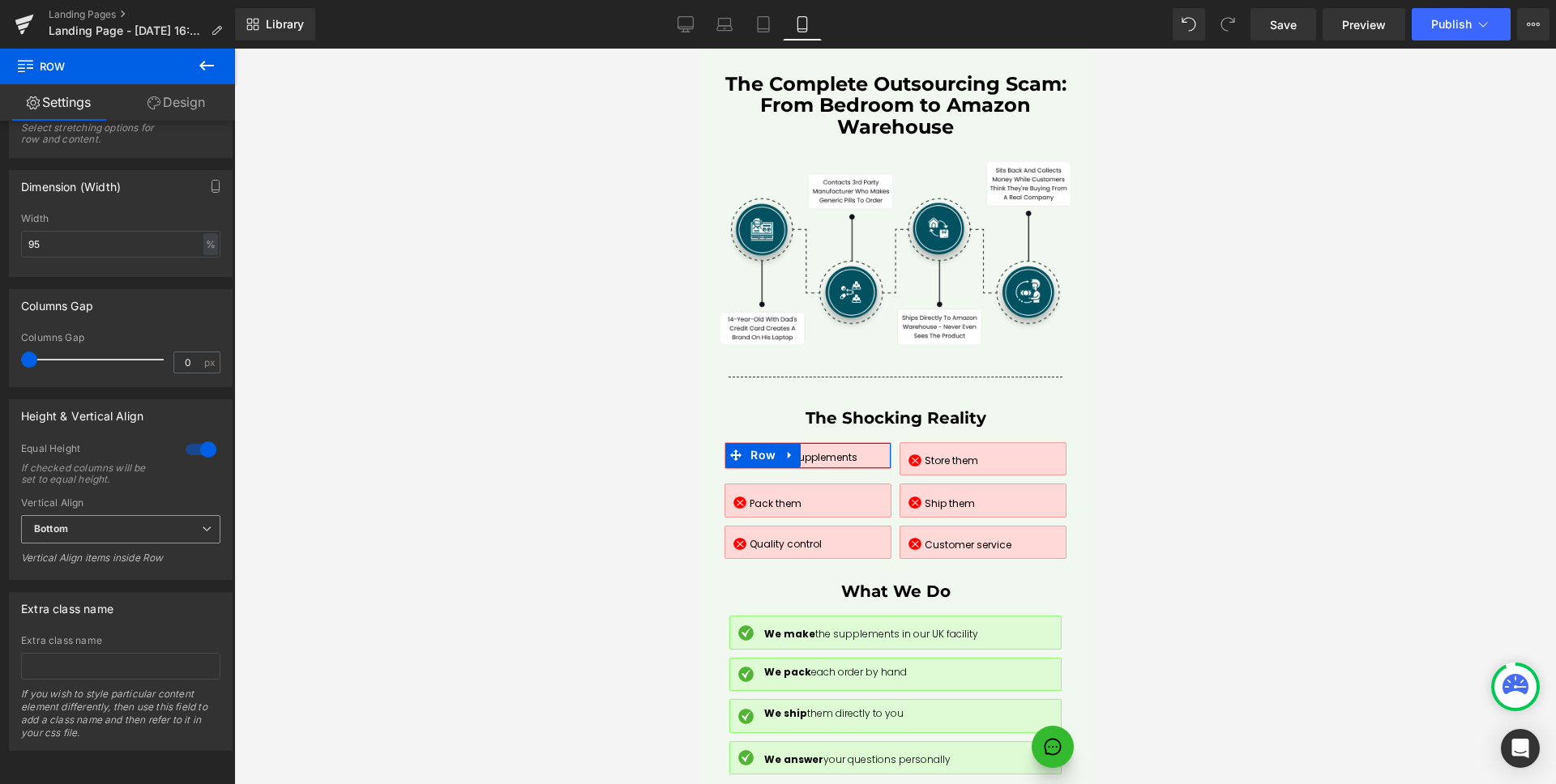
click at [68, 522] on b "Bottom" at bounding box center [51, 529] width 34 height 13
drag, startPoint x: 71, startPoint y: 562, endPoint x: 124, endPoint y: 383, distance: 186.7
click at [71, 571] on li "Middle" at bounding box center [118, 582] width 193 height 24
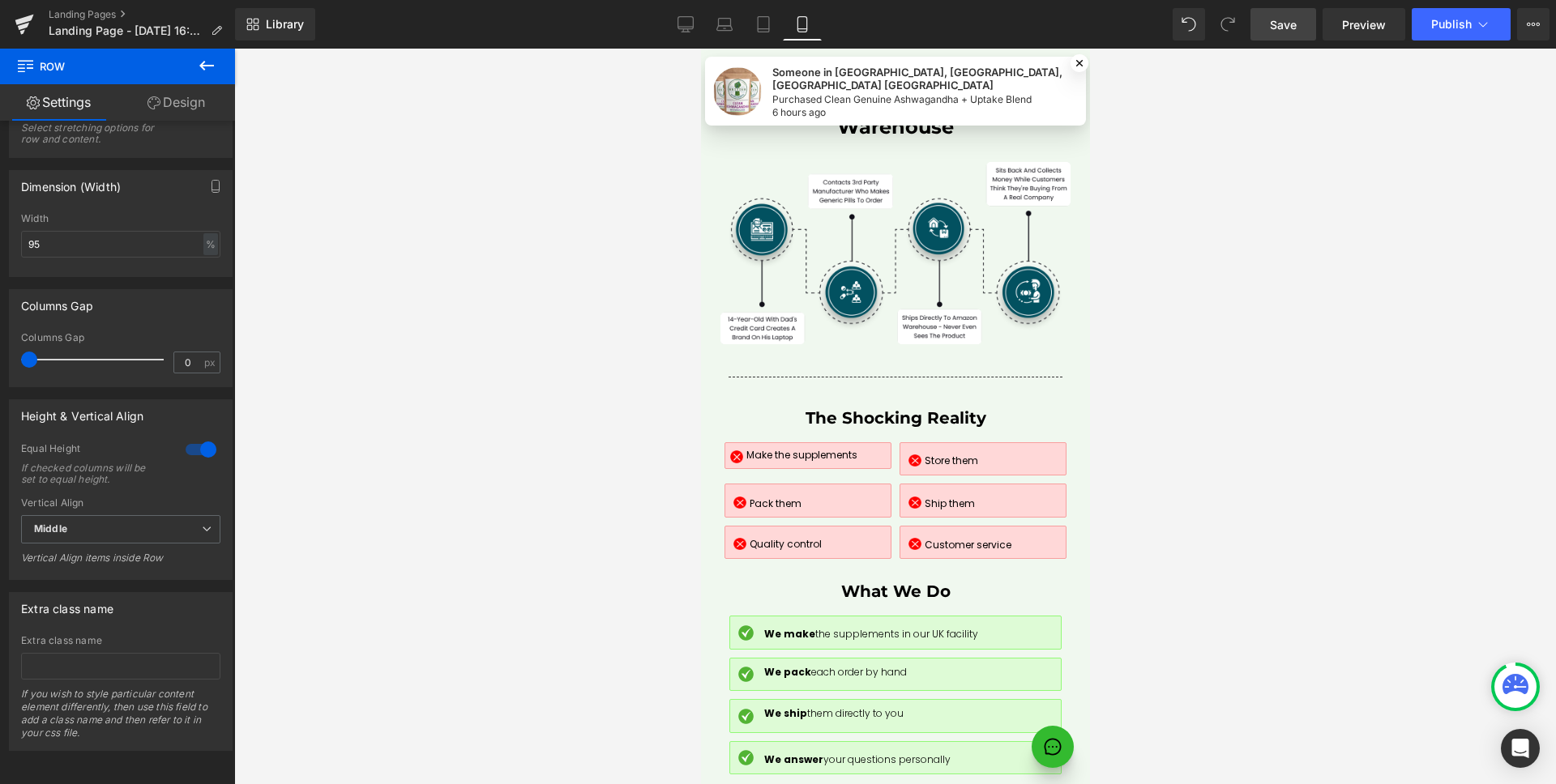
click at [1271, 30] on span "Save" at bounding box center [1283, 24] width 27 height 17
